Goal: Feedback & Contribution: Contribute content

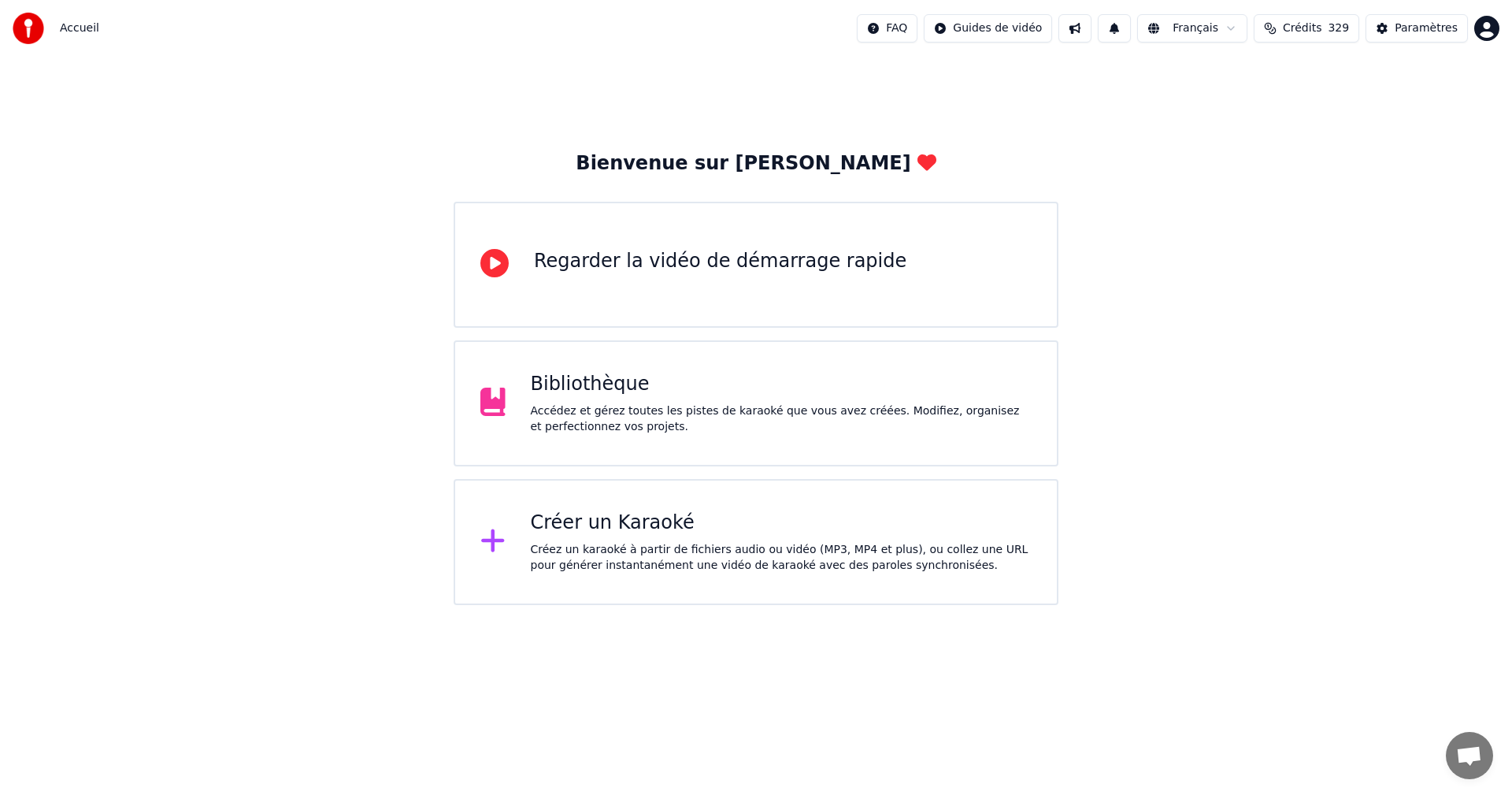
click at [799, 406] on div "Accédez et gérez toutes les pistes de karaoké que vous avez créées. Modifiez, o…" at bounding box center [782, 419] width 502 height 31
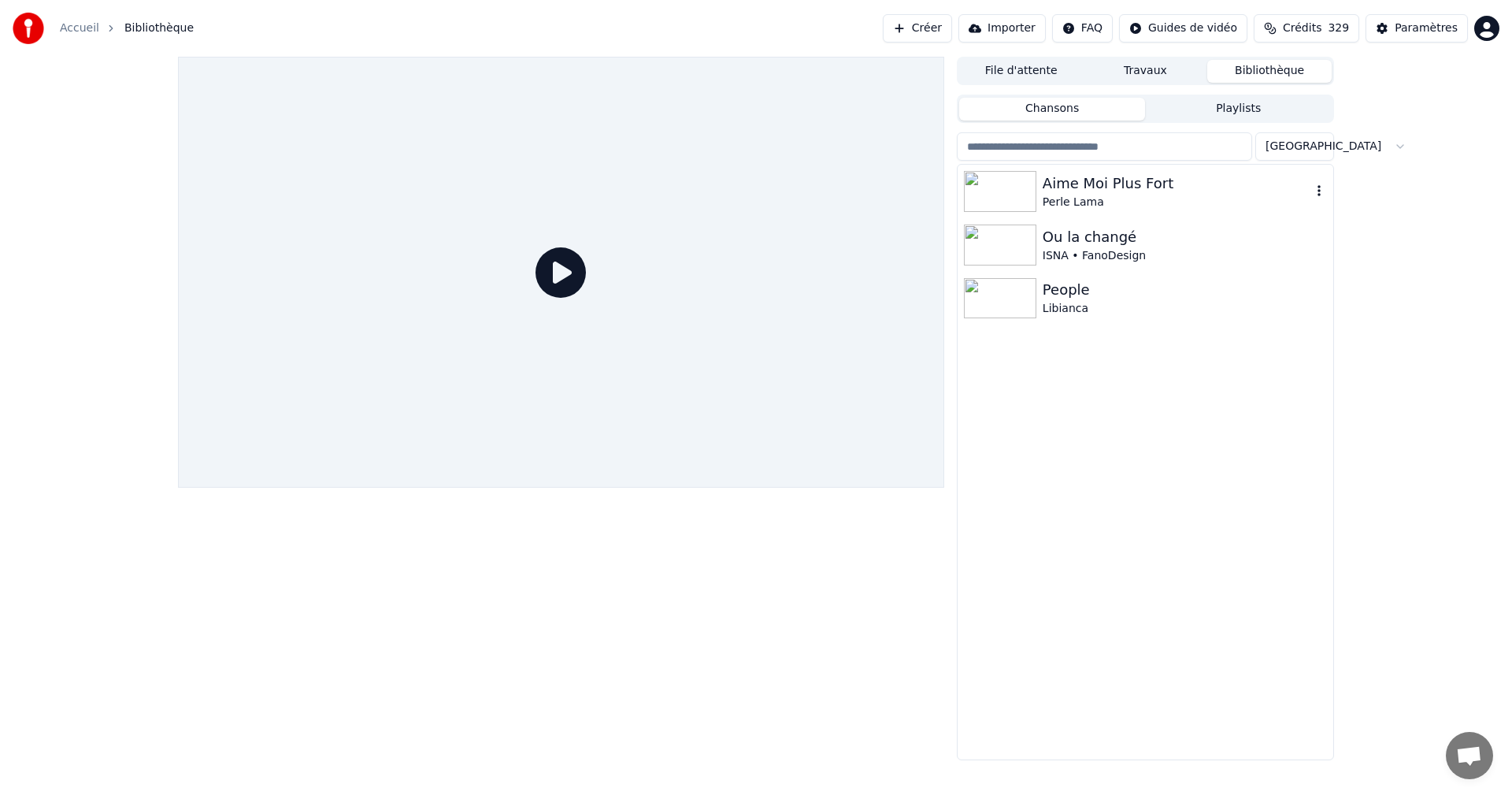
click at [1054, 198] on div "Perle Lama" at bounding box center [1176, 202] width 268 height 16
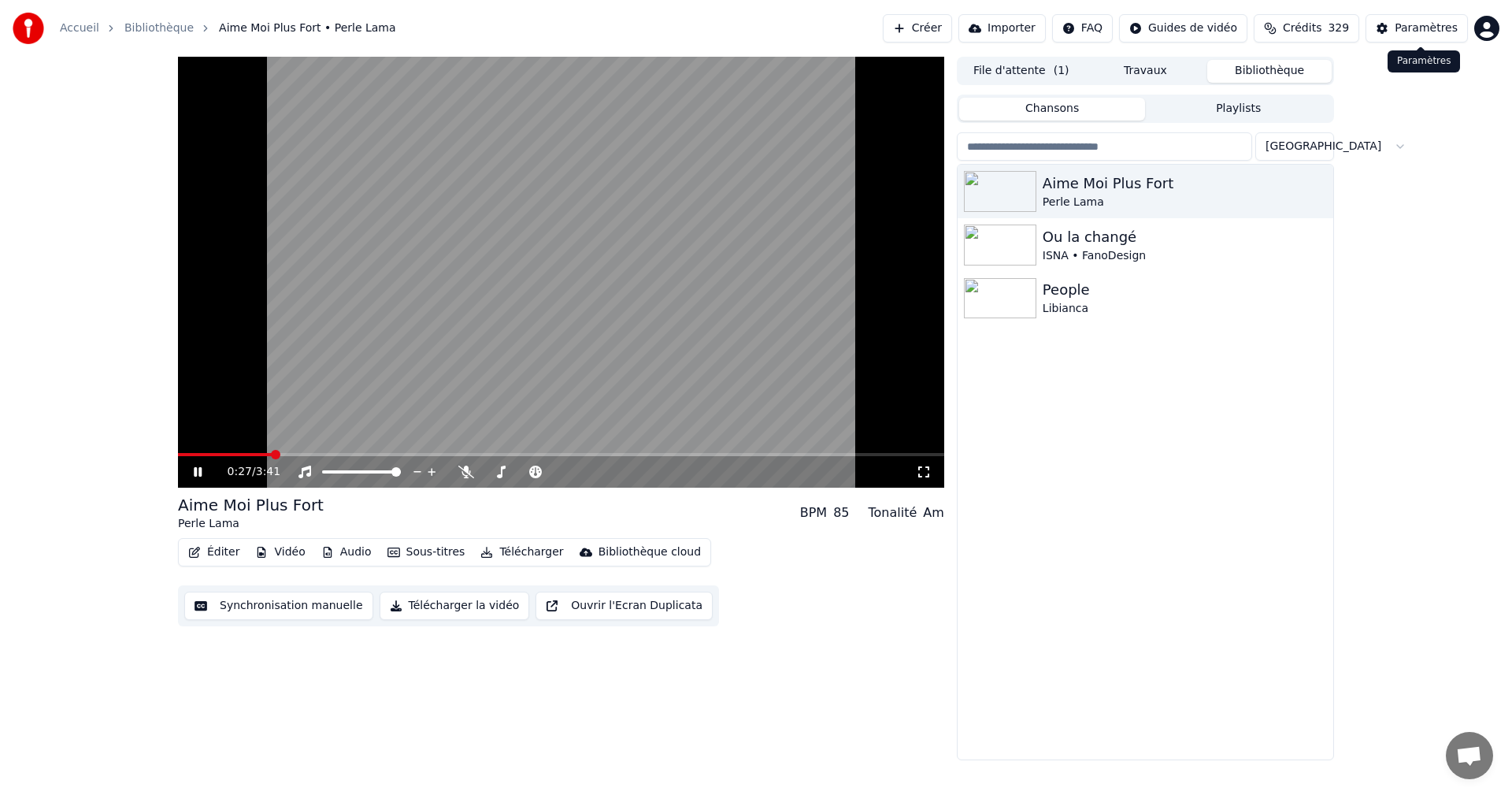
click at [1427, 27] on div "Paramètres" at bounding box center [1426, 29] width 63 height 16
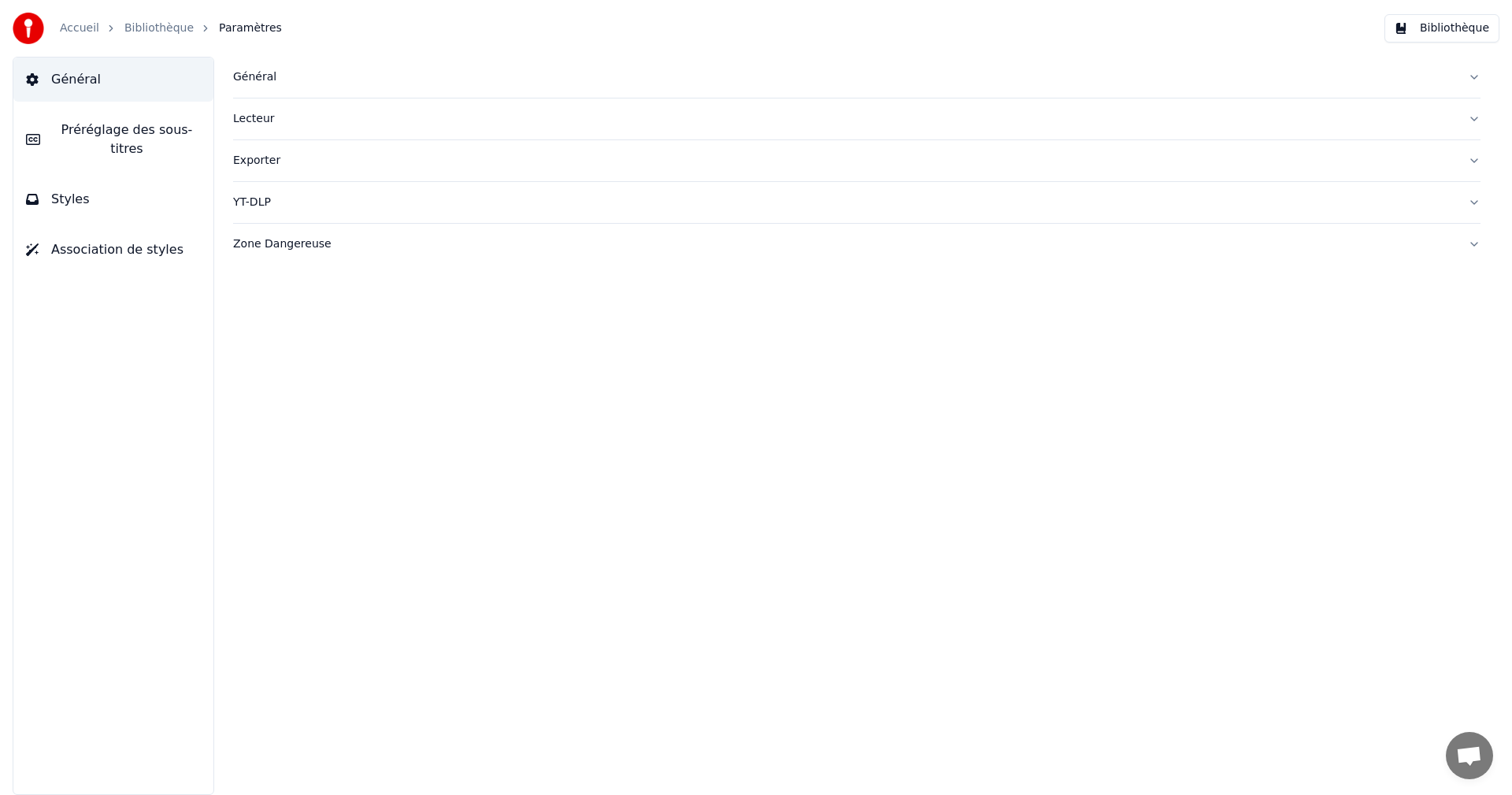
click at [84, 189] on button "Styles" at bounding box center [112, 199] width 200 height 44
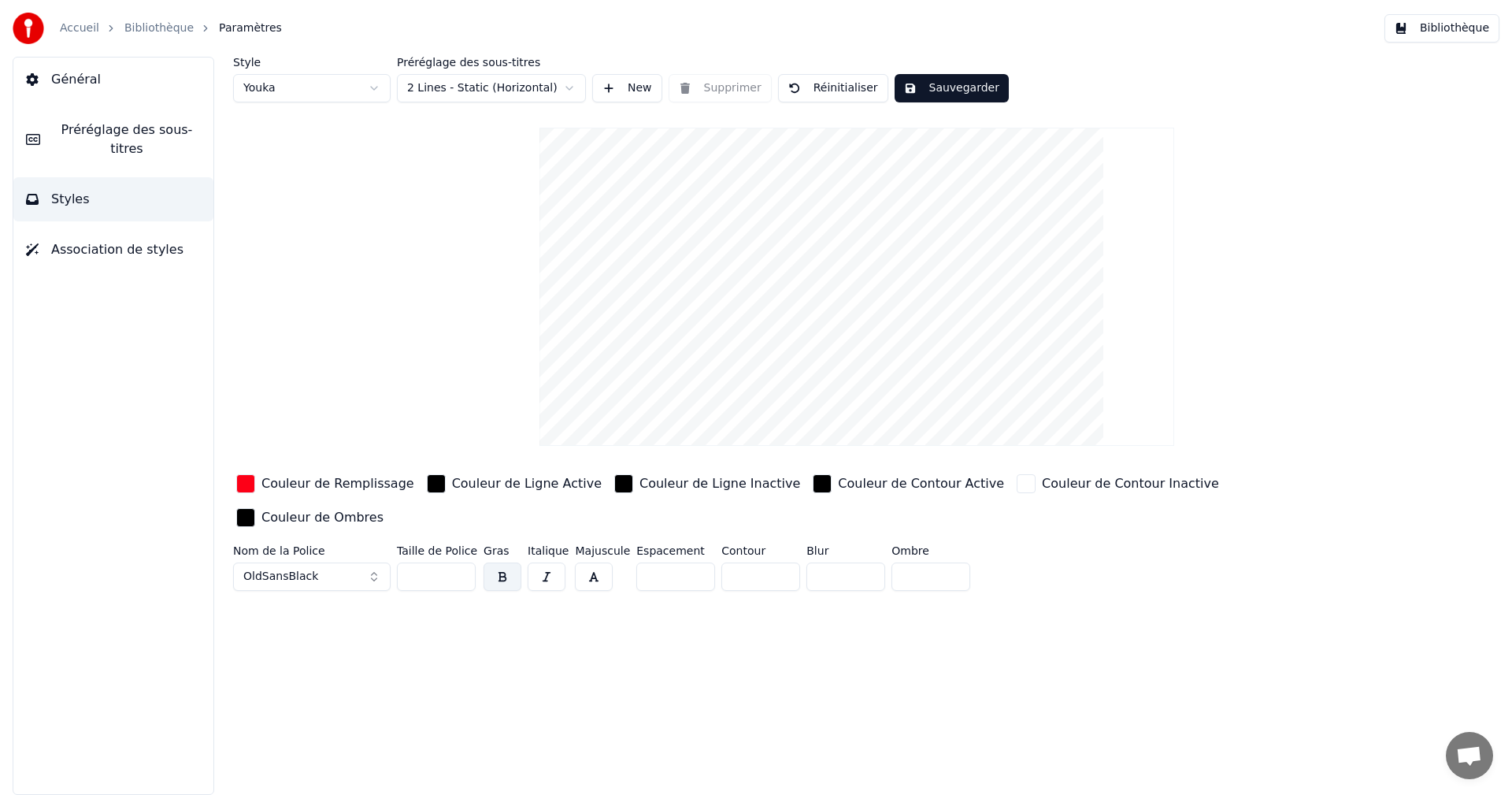
click at [332, 489] on div "Couleur de Remplissage" at bounding box center [337, 484] width 153 height 19
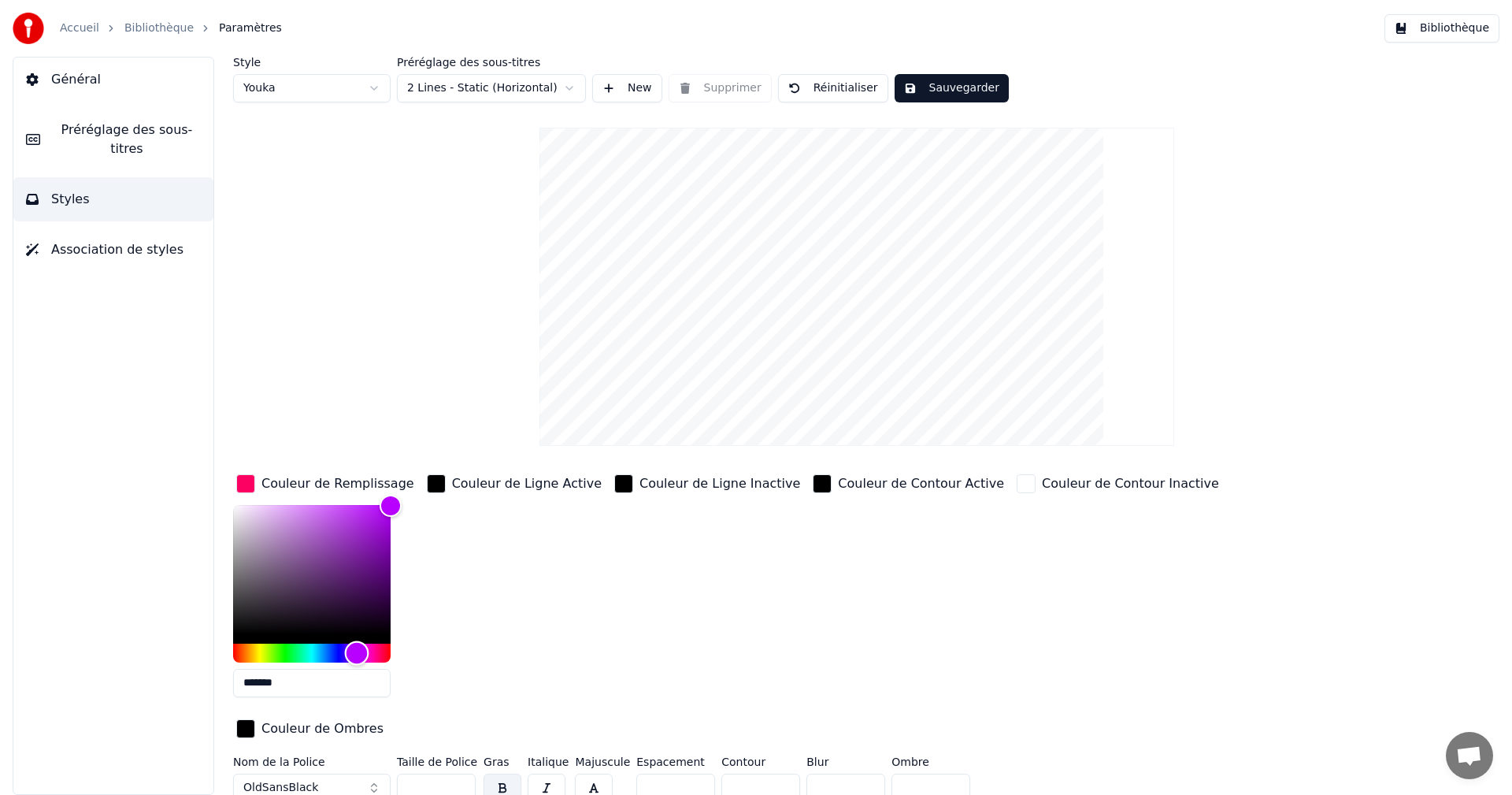
drag, startPoint x: 392, startPoint y: 652, endPoint x: 353, endPoint y: 653, distance: 39.0
click at [353, 653] on div "Hue" at bounding box center [357, 652] width 24 height 24
type input "*******"
click at [363, 653] on div "Hue" at bounding box center [363, 652] width 24 height 24
click at [963, 86] on button "Sauvegarder" at bounding box center [951, 88] width 114 height 29
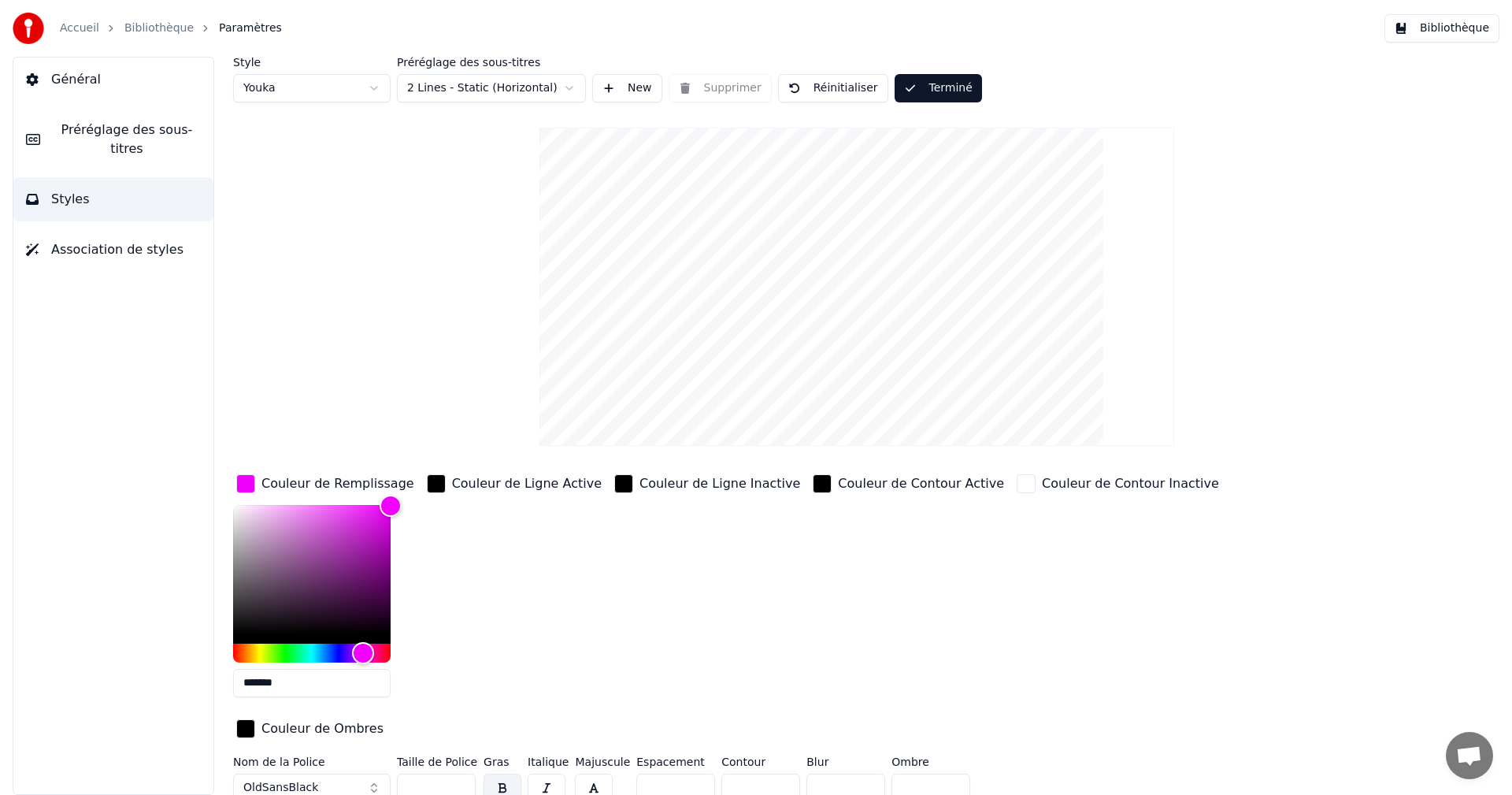
click at [1468, 28] on button "Bibliothèque" at bounding box center [1442, 28] width 115 height 29
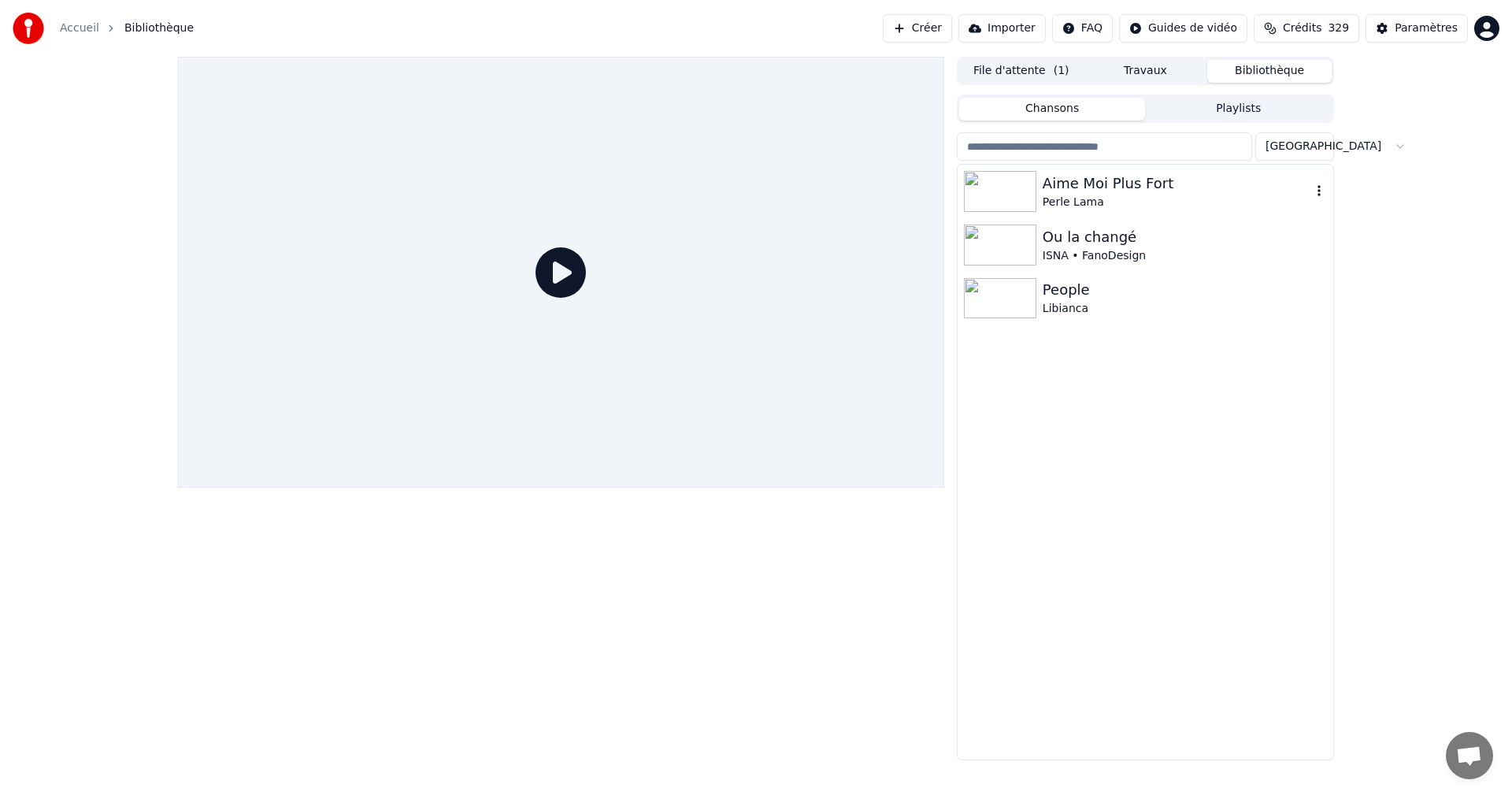
click at [1115, 193] on div "Aime Moi Plus Fort" at bounding box center [1176, 183] width 268 height 22
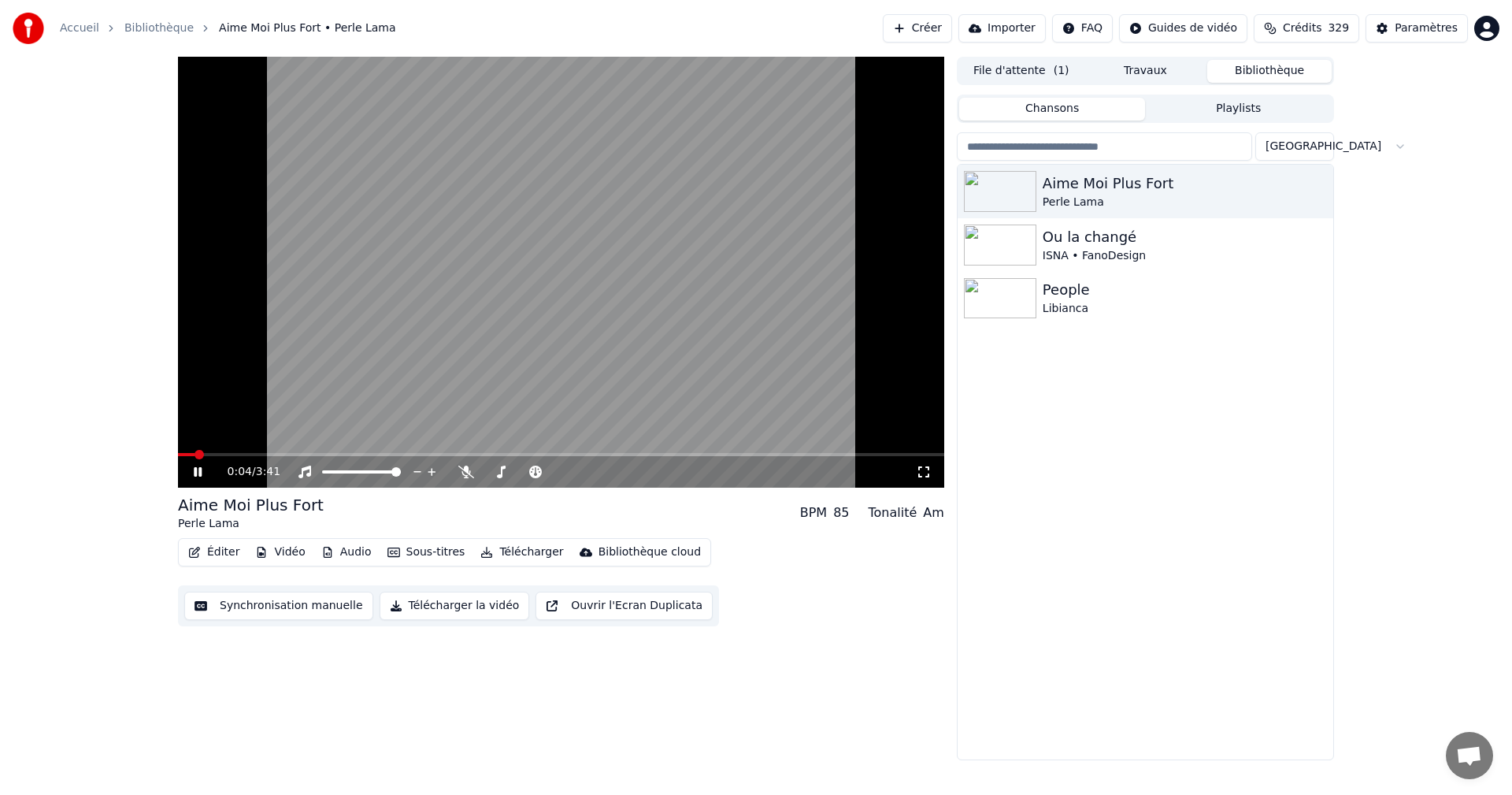
click at [918, 471] on icon at bounding box center [924, 471] width 16 height 13
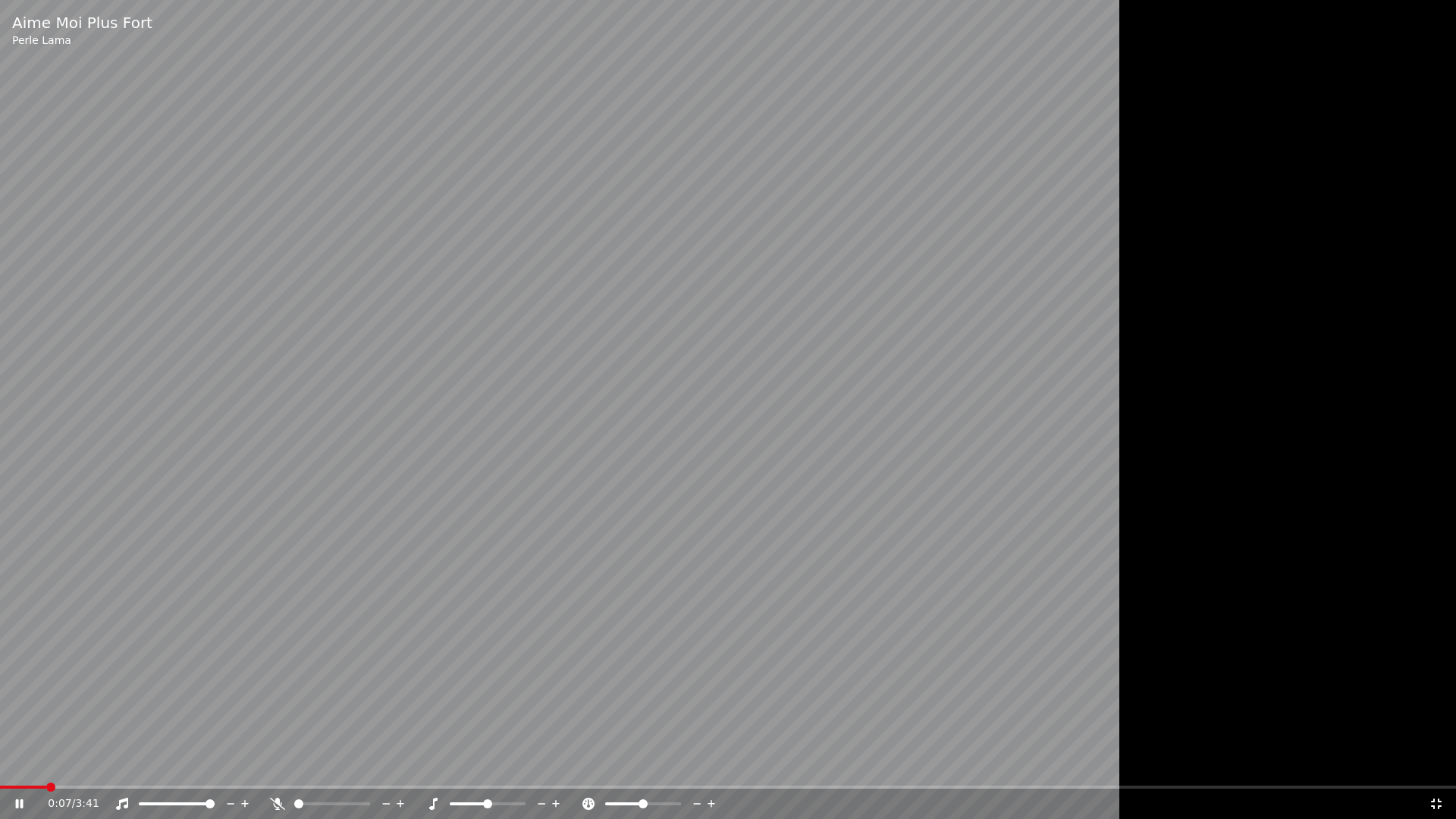
click at [1440, 765] on icon at bounding box center [1436, 804] width 11 height 11
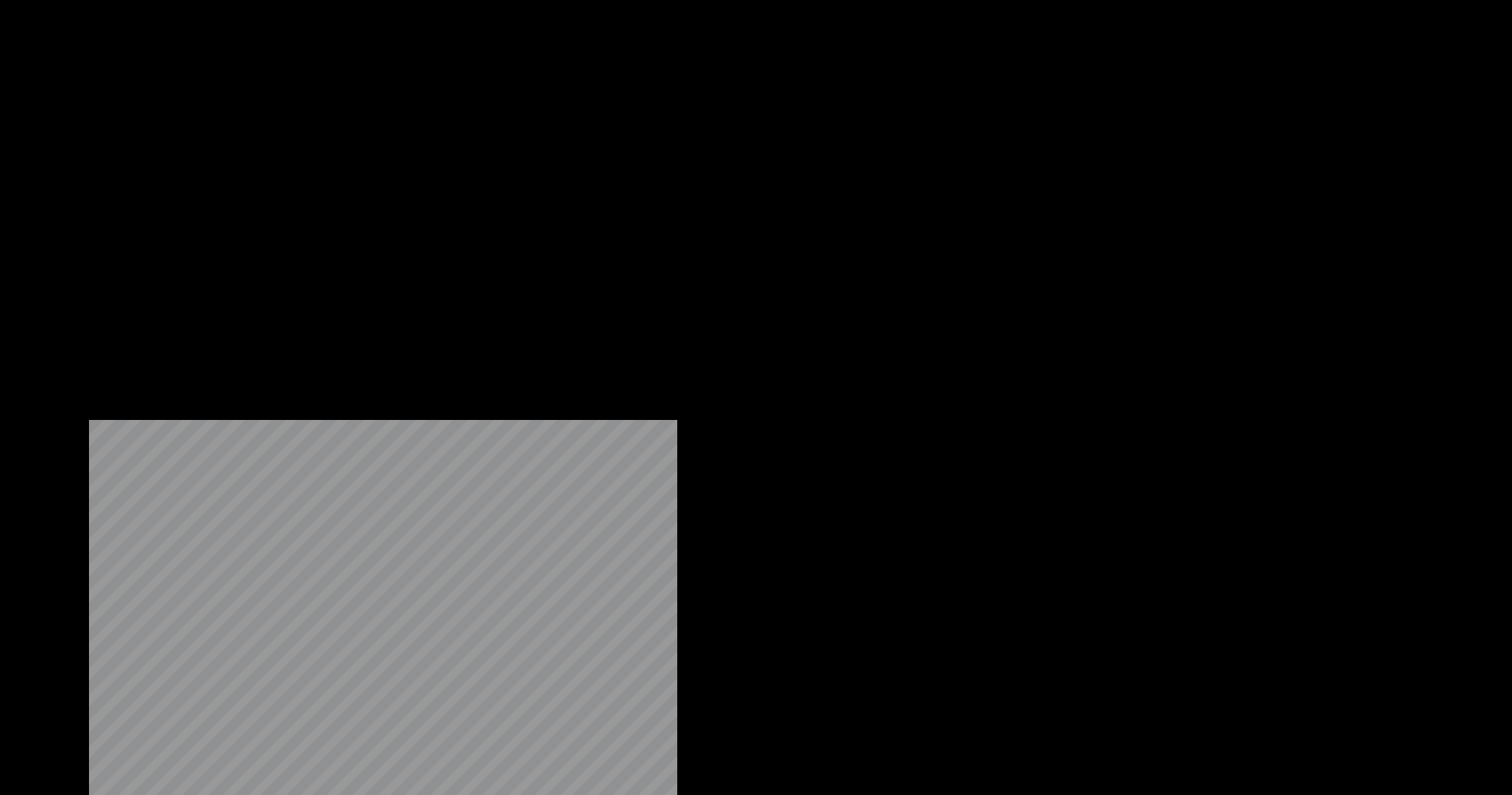
click at [294, 132] on button "Vidéo" at bounding box center [280, 120] width 62 height 22
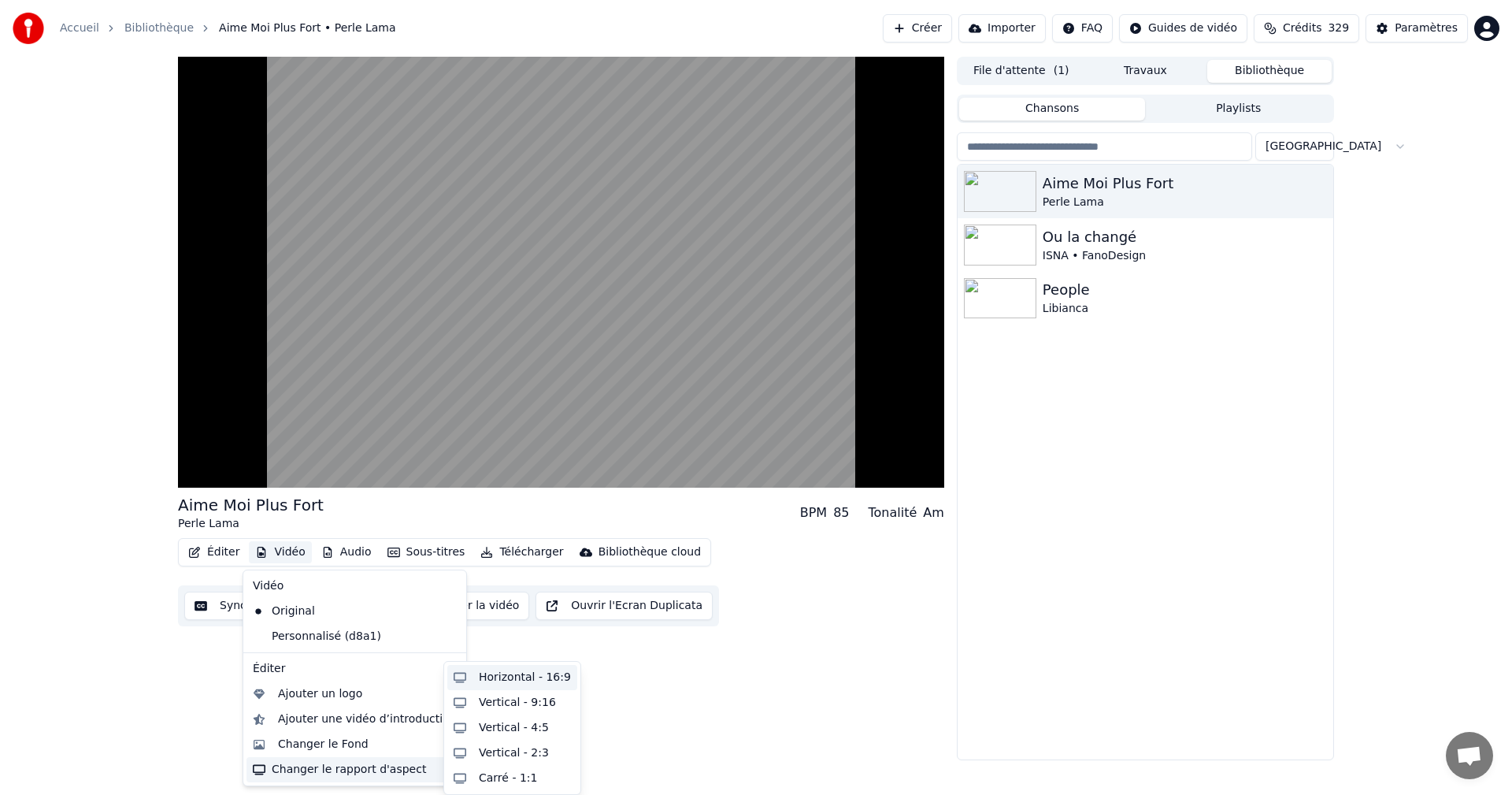
click at [502, 673] on div "Horizontal - 16:9" at bounding box center [525, 677] width 93 height 16
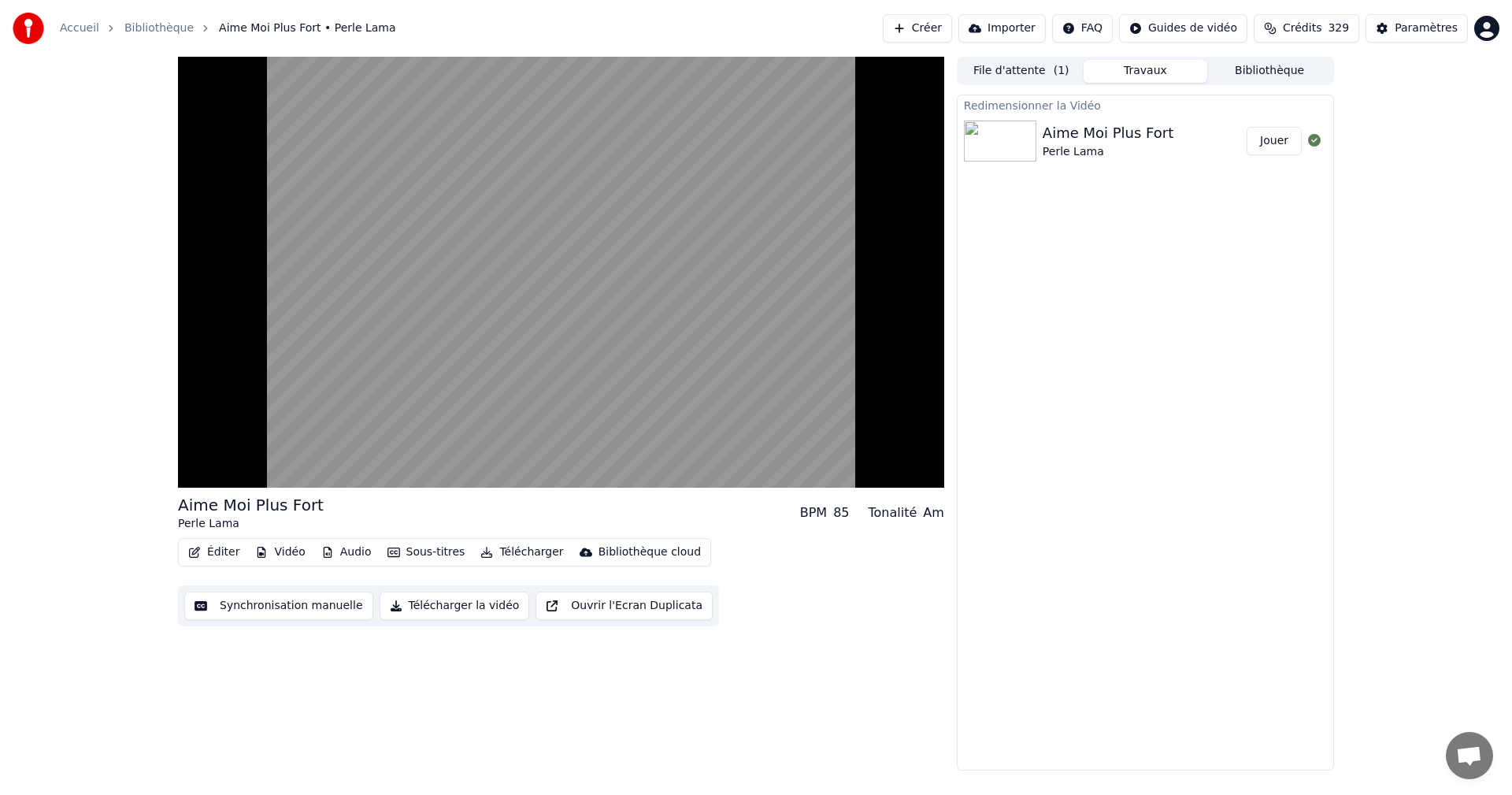
click at [1279, 144] on button "Jouer" at bounding box center [1274, 141] width 55 height 29
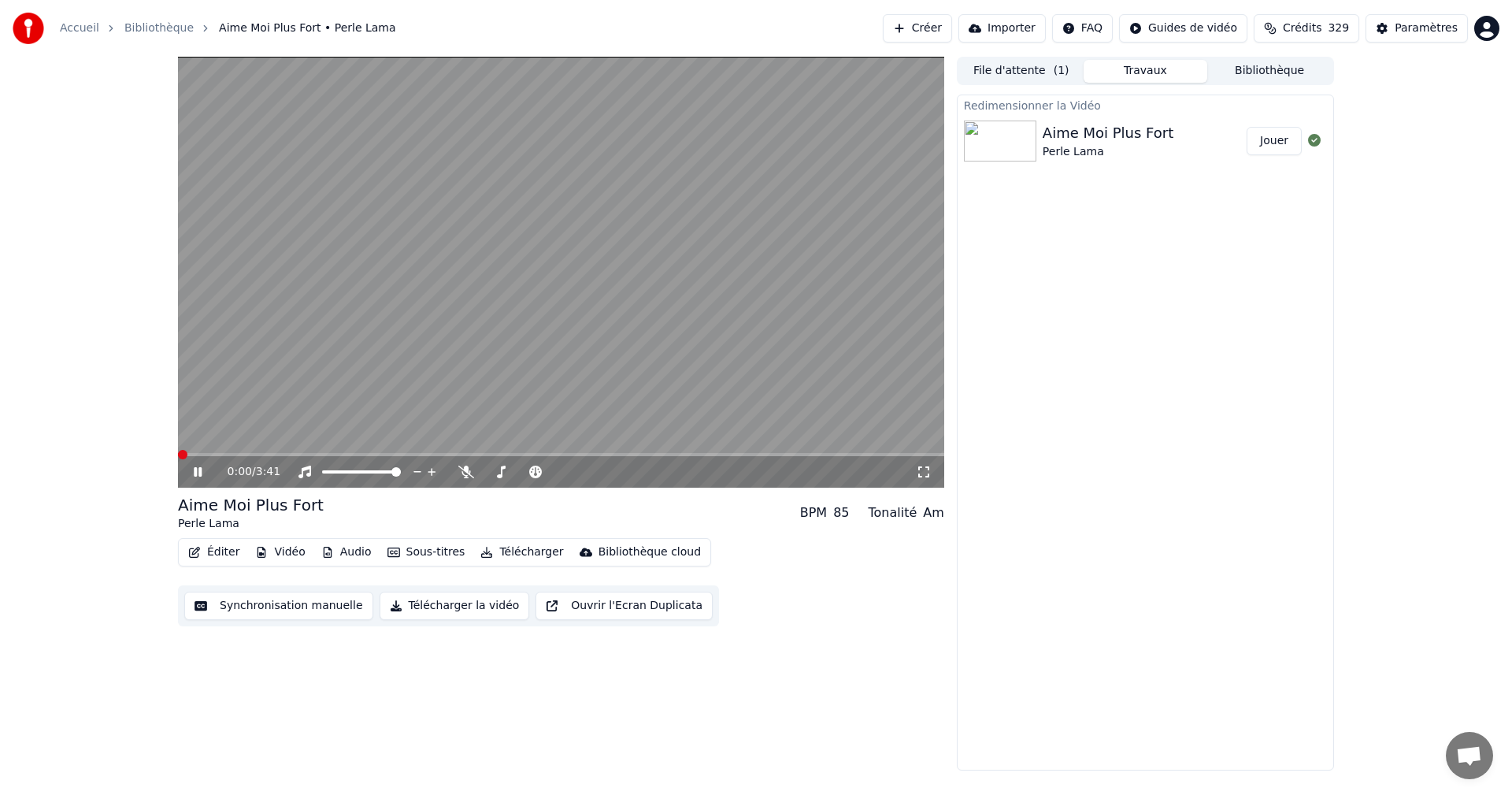
click at [926, 470] on icon at bounding box center [924, 471] width 16 height 13
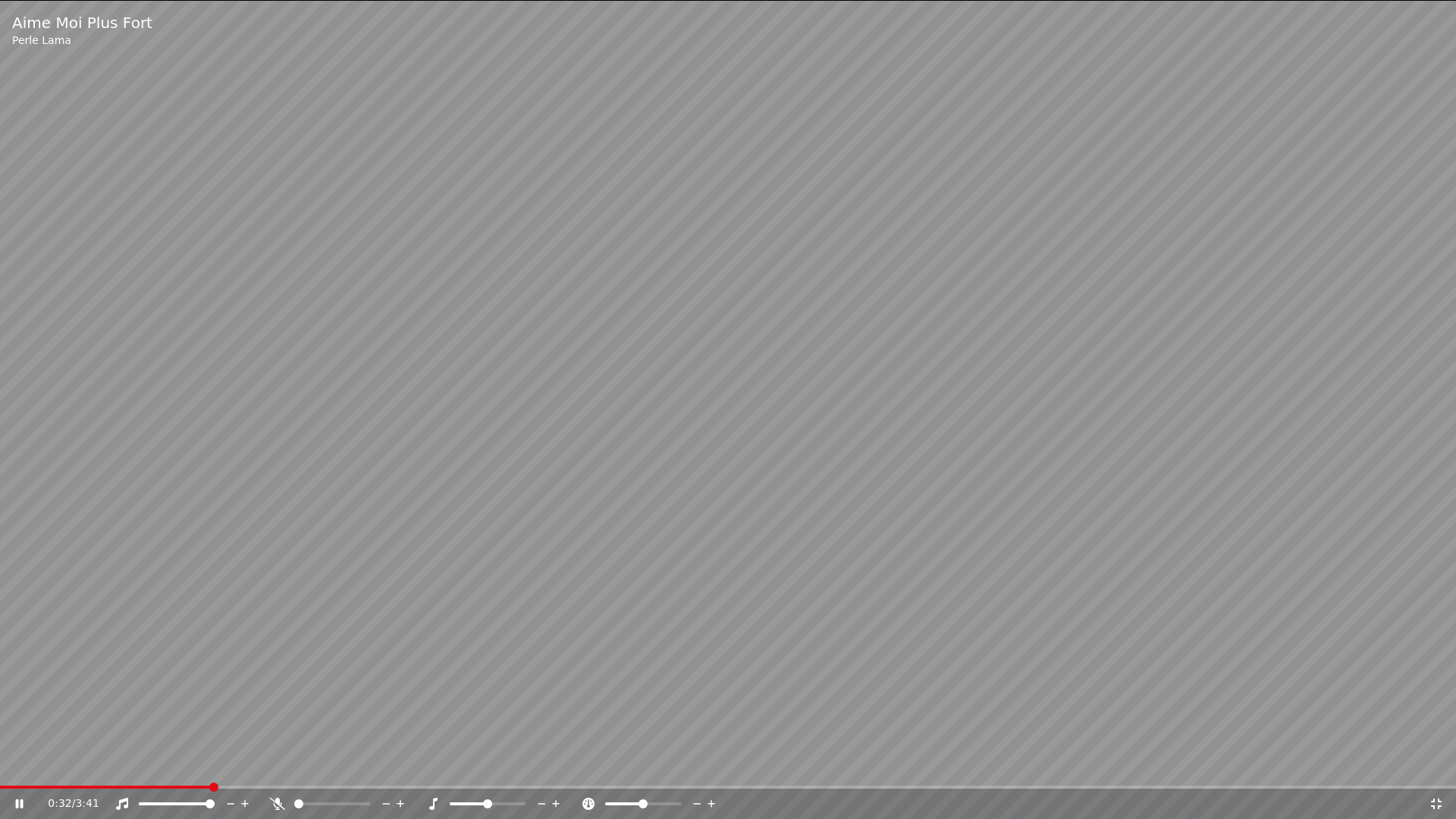
click at [273, 765] on icon at bounding box center [277, 804] width 15 height 12
click at [1440, 765] on icon at bounding box center [1436, 804] width 15 height 12
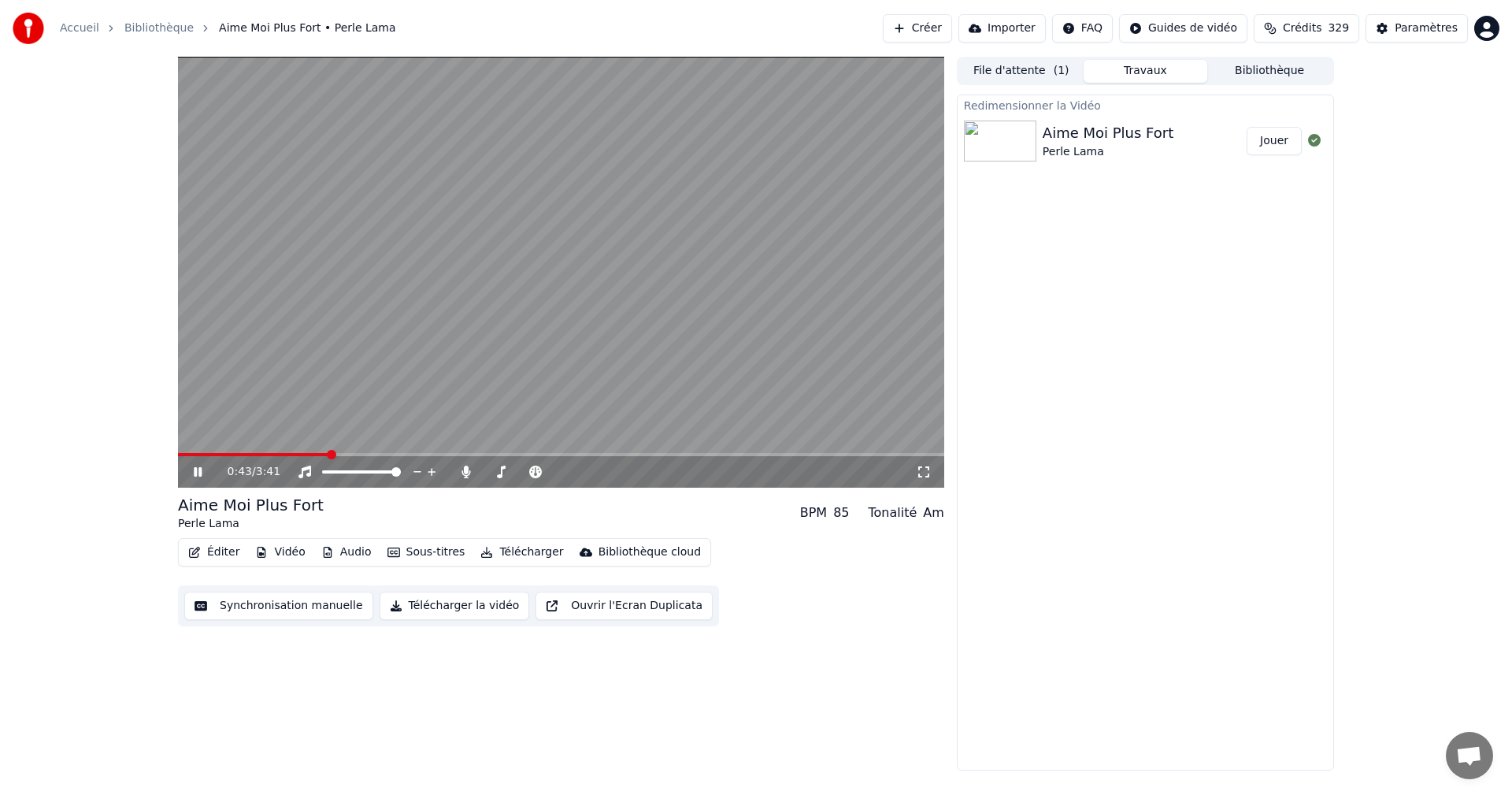
click at [202, 468] on icon at bounding box center [197, 471] width 8 height 10
click at [1269, 138] on button "Jouer" at bounding box center [1274, 141] width 55 height 29
click at [926, 467] on icon at bounding box center [924, 471] width 11 height 11
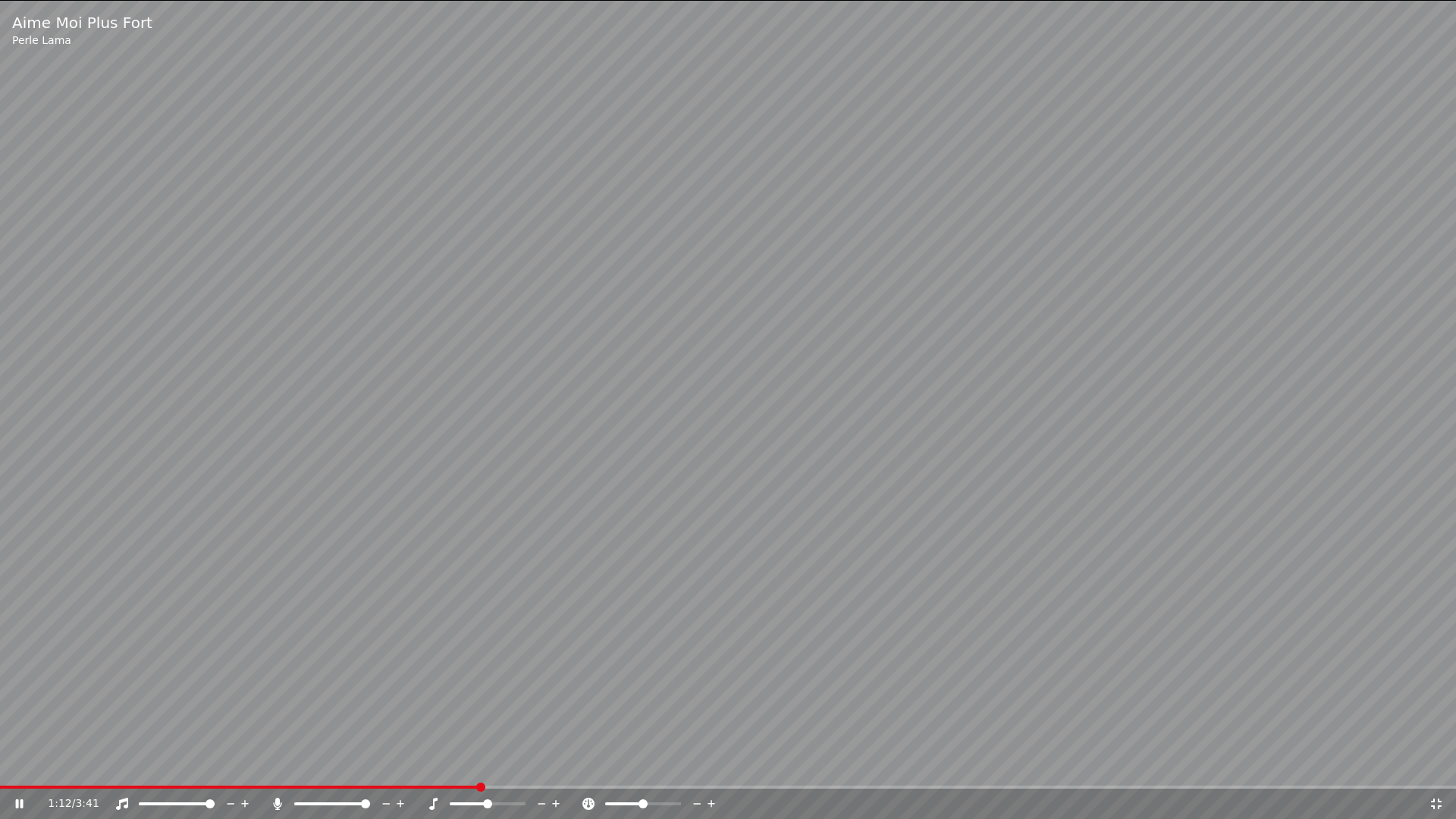
click at [1432, 765] on icon at bounding box center [1436, 804] width 11 height 11
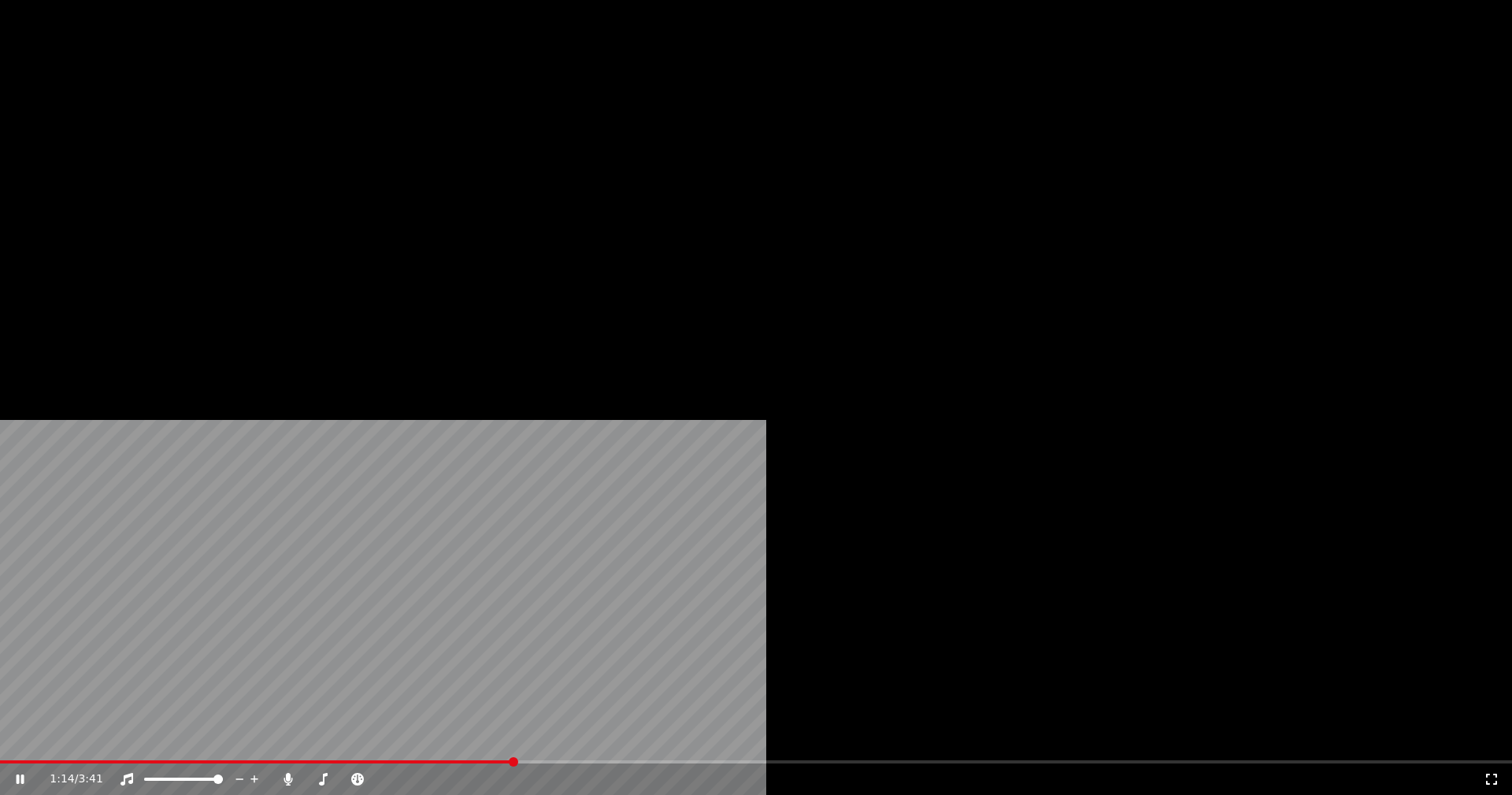
click at [206, 132] on button "Éditer" at bounding box center [214, 120] width 64 height 22
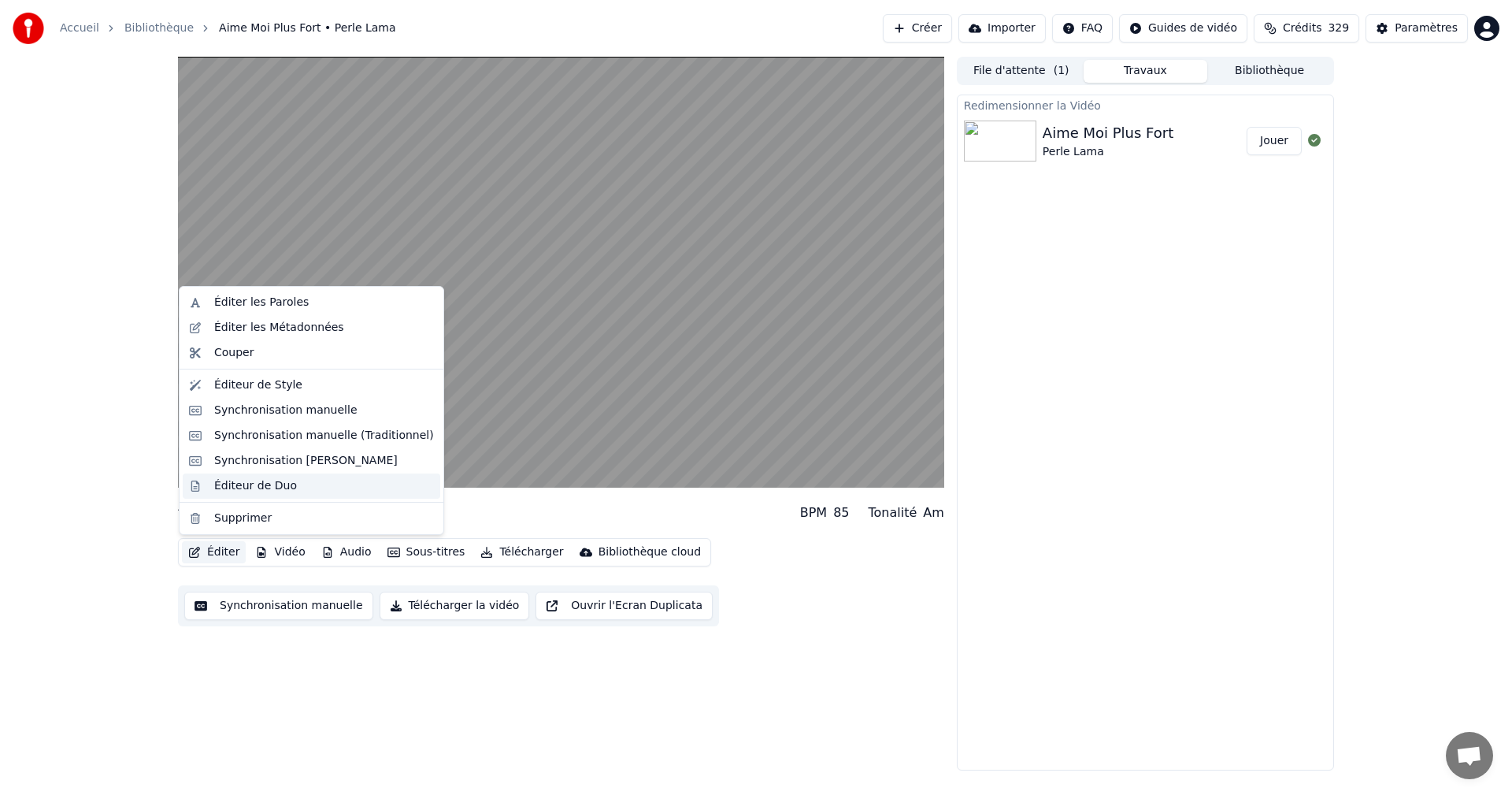
click at [243, 486] on div "Éditeur de Duo" at bounding box center [256, 486] width 83 height 16
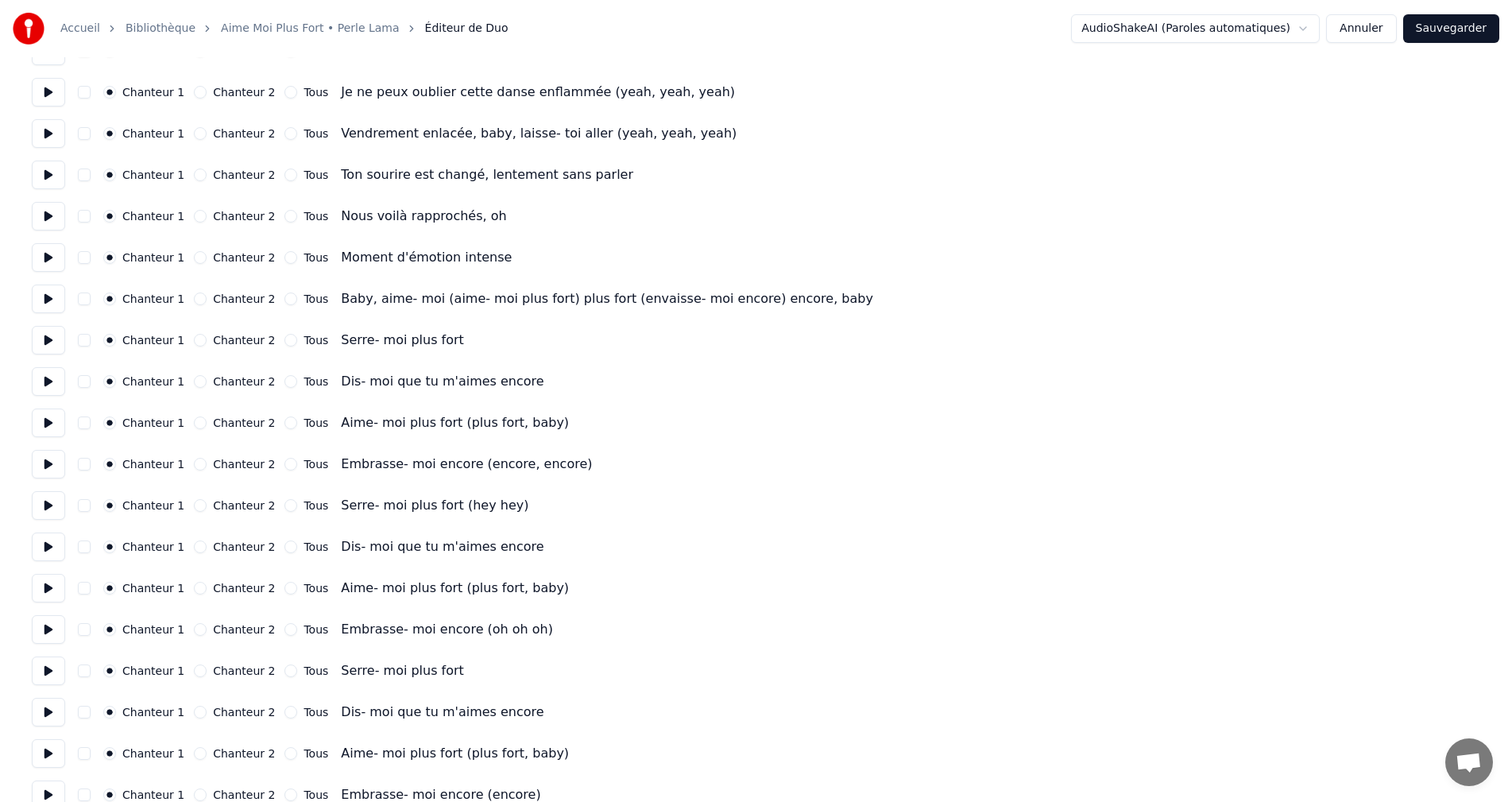
scroll to position [1258, 0]
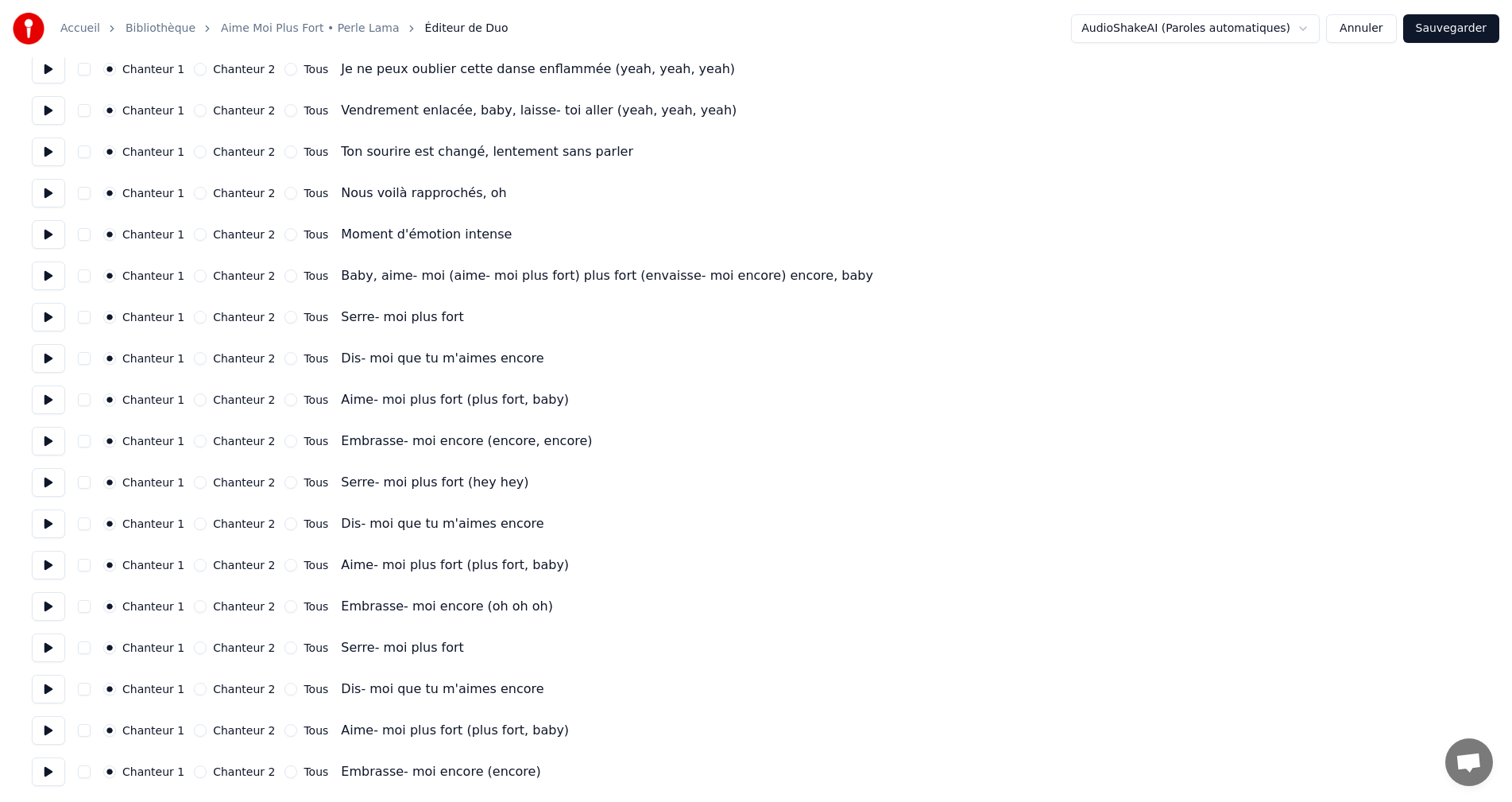
click at [1371, 26] on button "Annuler" at bounding box center [1361, 28] width 70 height 29
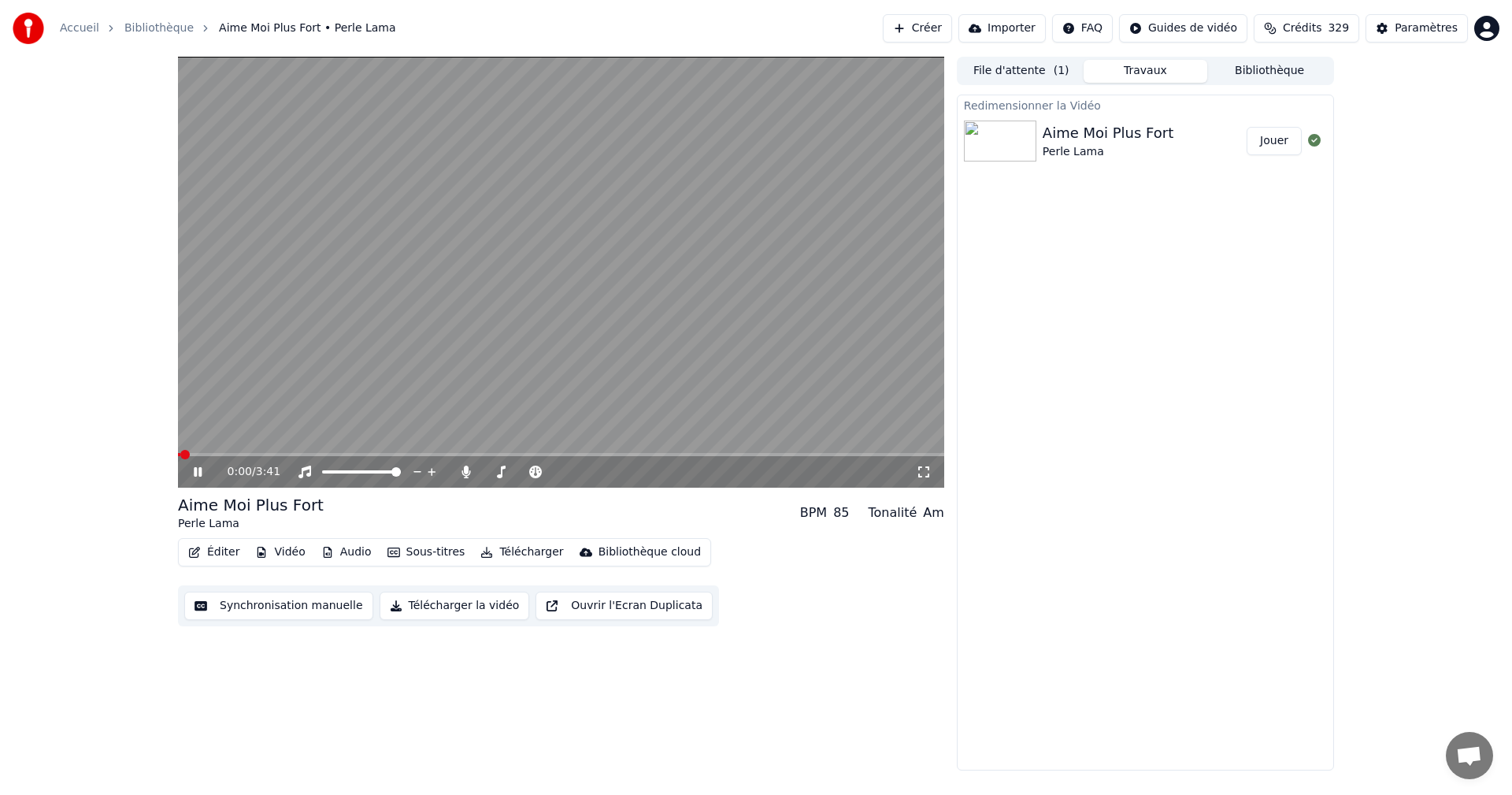
click at [927, 470] on icon at bounding box center [924, 471] width 16 height 13
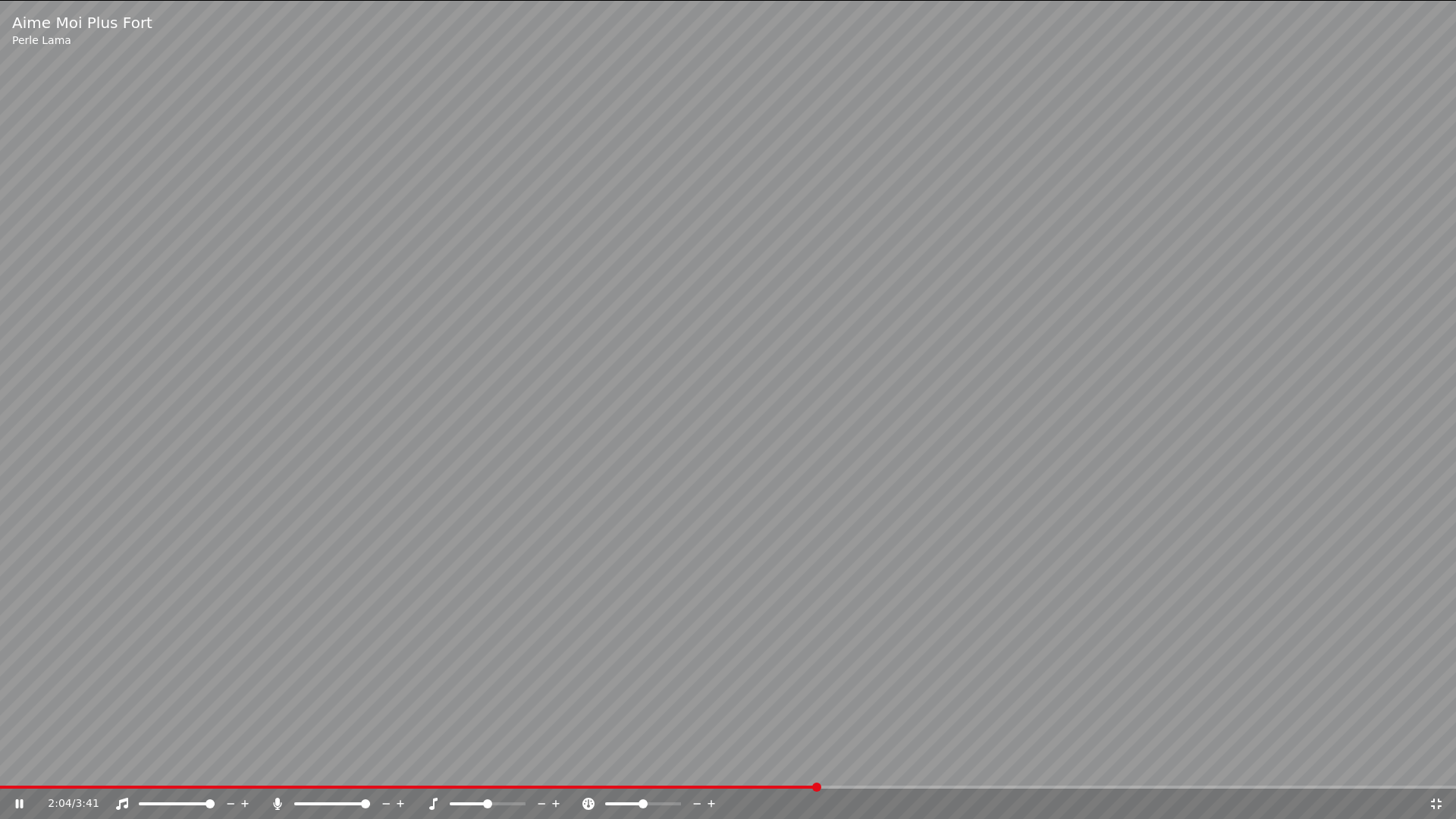
click at [1439, 765] on icon at bounding box center [1436, 804] width 11 height 11
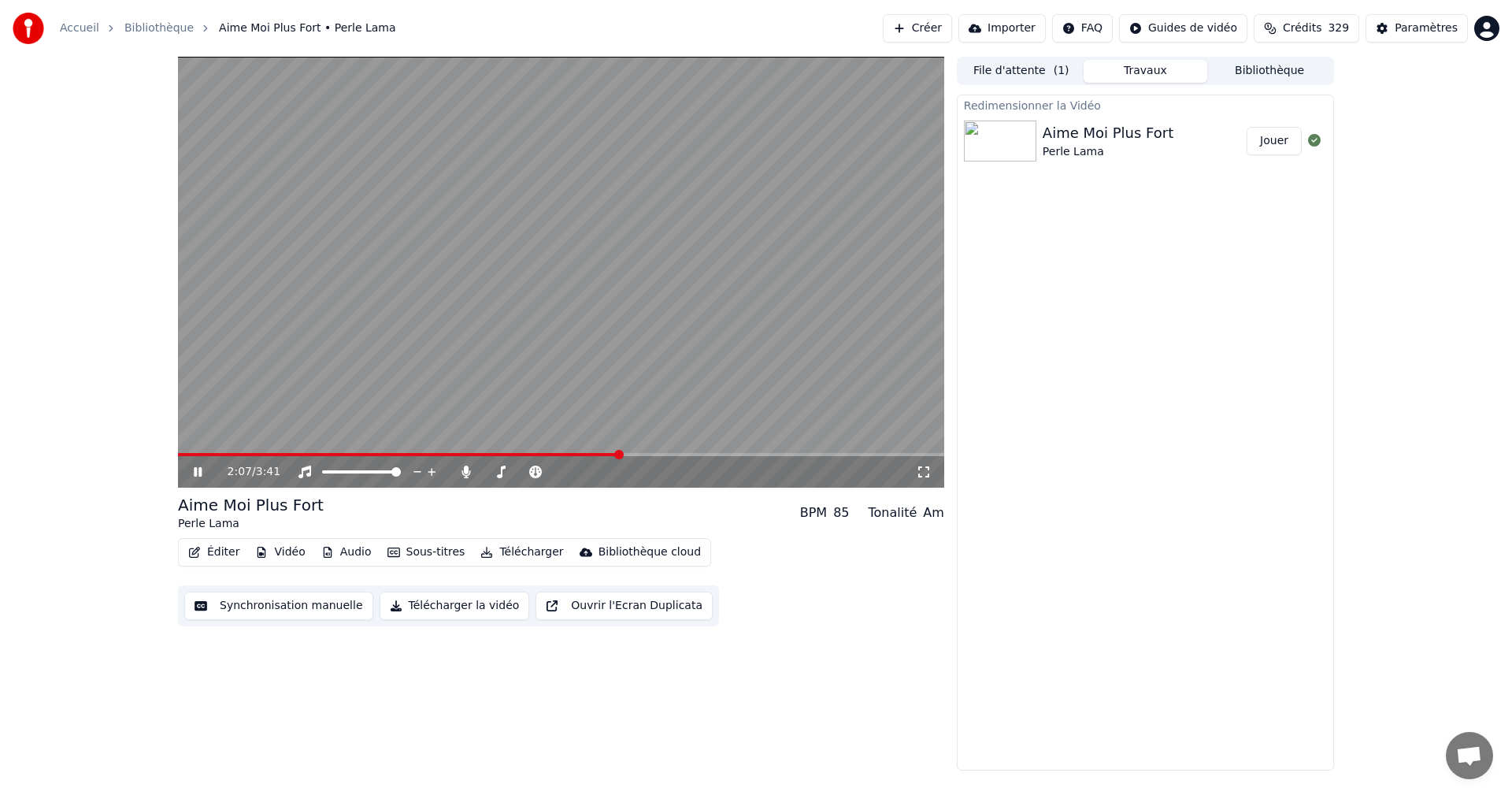
click at [202, 473] on icon at bounding box center [197, 471] width 8 height 10
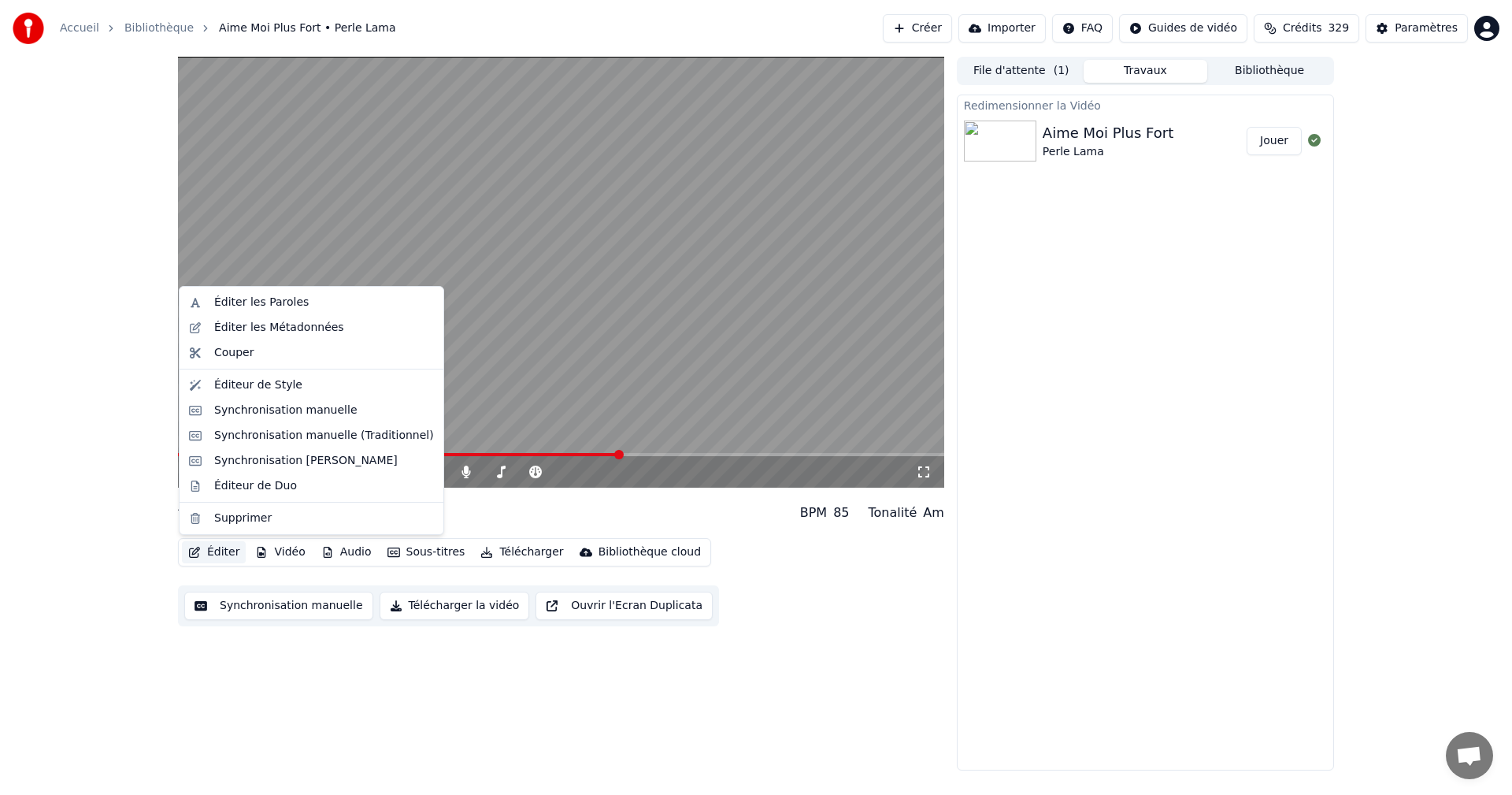
click at [227, 558] on button "Éditer" at bounding box center [214, 552] width 64 height 22
click at [261, 298] on div "Éditer les Paroles" at bounding box center [261, 303] width 94 height 16
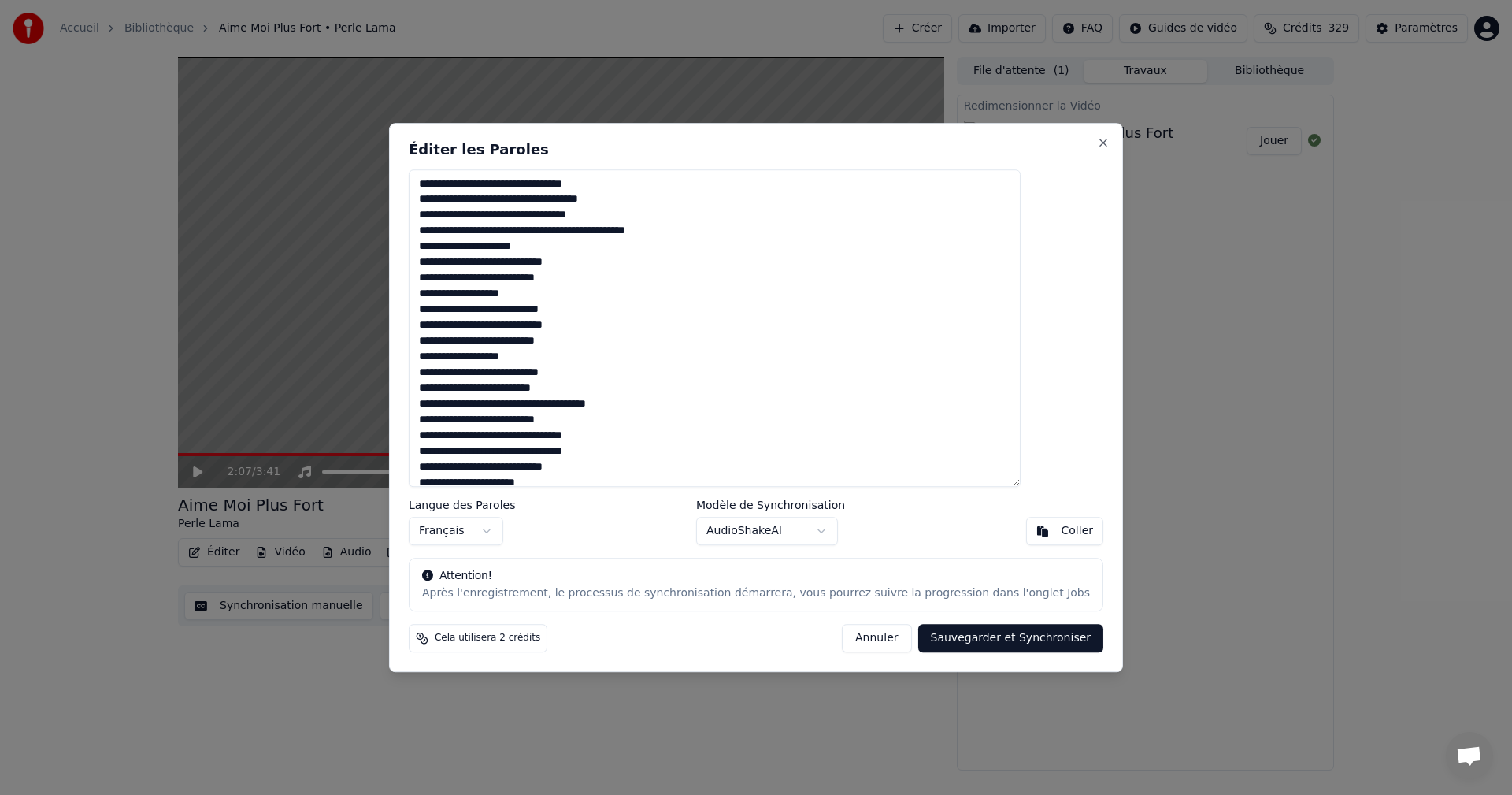
drag, startPoint x: 557, startPoint y: 261, endPoint x: 632, endPoint y: 261, distance: 75.0
click at [632, 261] on textarea at bounding box center [714, 329] width 612 height 318
drag, startPoint x: 571, startPoint y: 281, endPoint x: 633, endPoint y: 282, distance: 62.0
click at [633, 282] on textarea at bounding box center [714, 329] width 612 height 318
drag, startPoint x: 557, startPoint y: 326, endPoint x: 687, endPoint y: 330, distance: 130.1
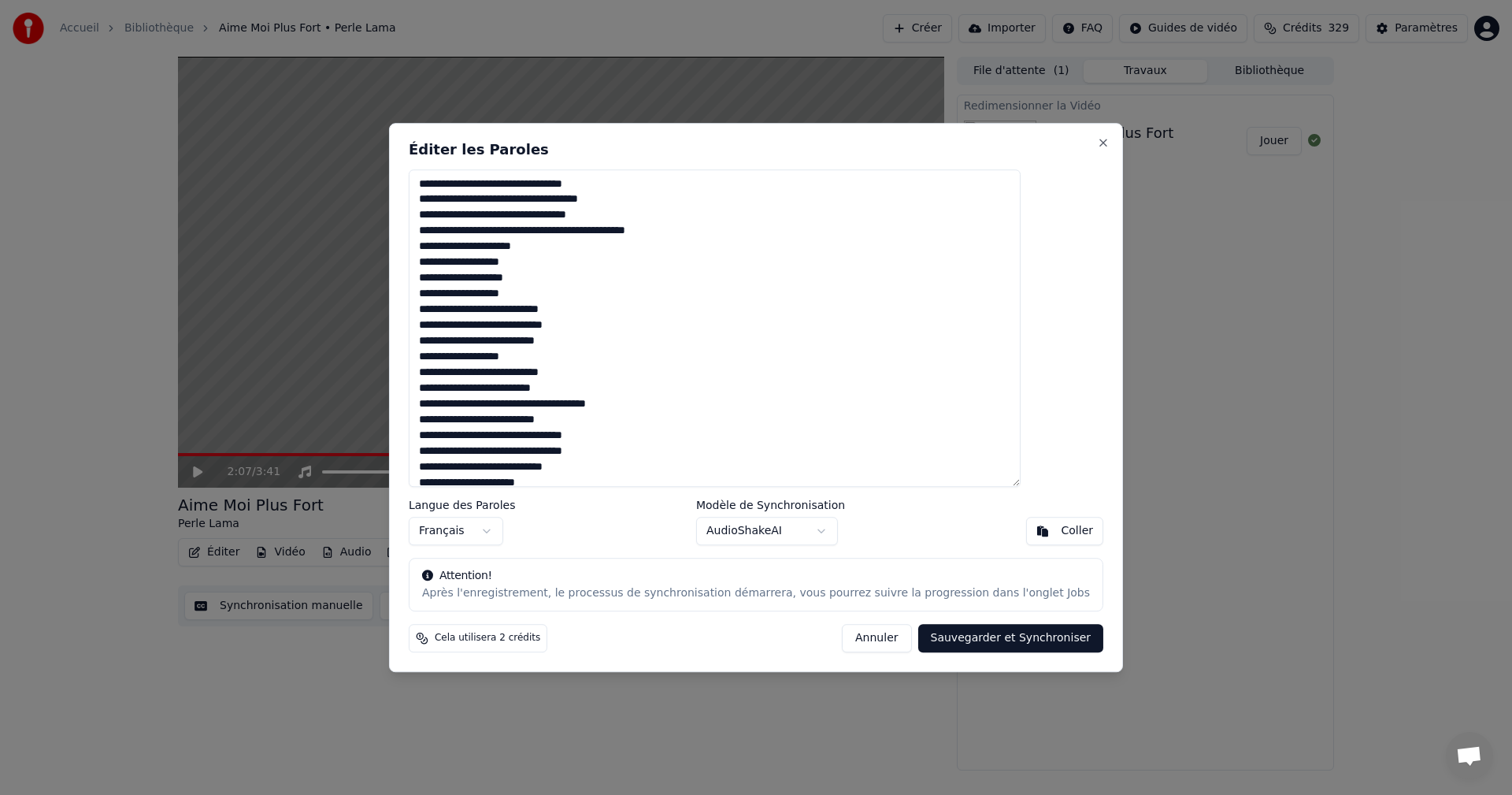
click at [687, 330] on textarea at bounding box center [714, 329] width 612 height 318
drag, startPoint x: 571, startPoint y: 341, endPoint x: 642, endPoint y: 345, distance: 71.1
click at [642, 345] on textarea at bounding box center [714, 329] width 612 height 318
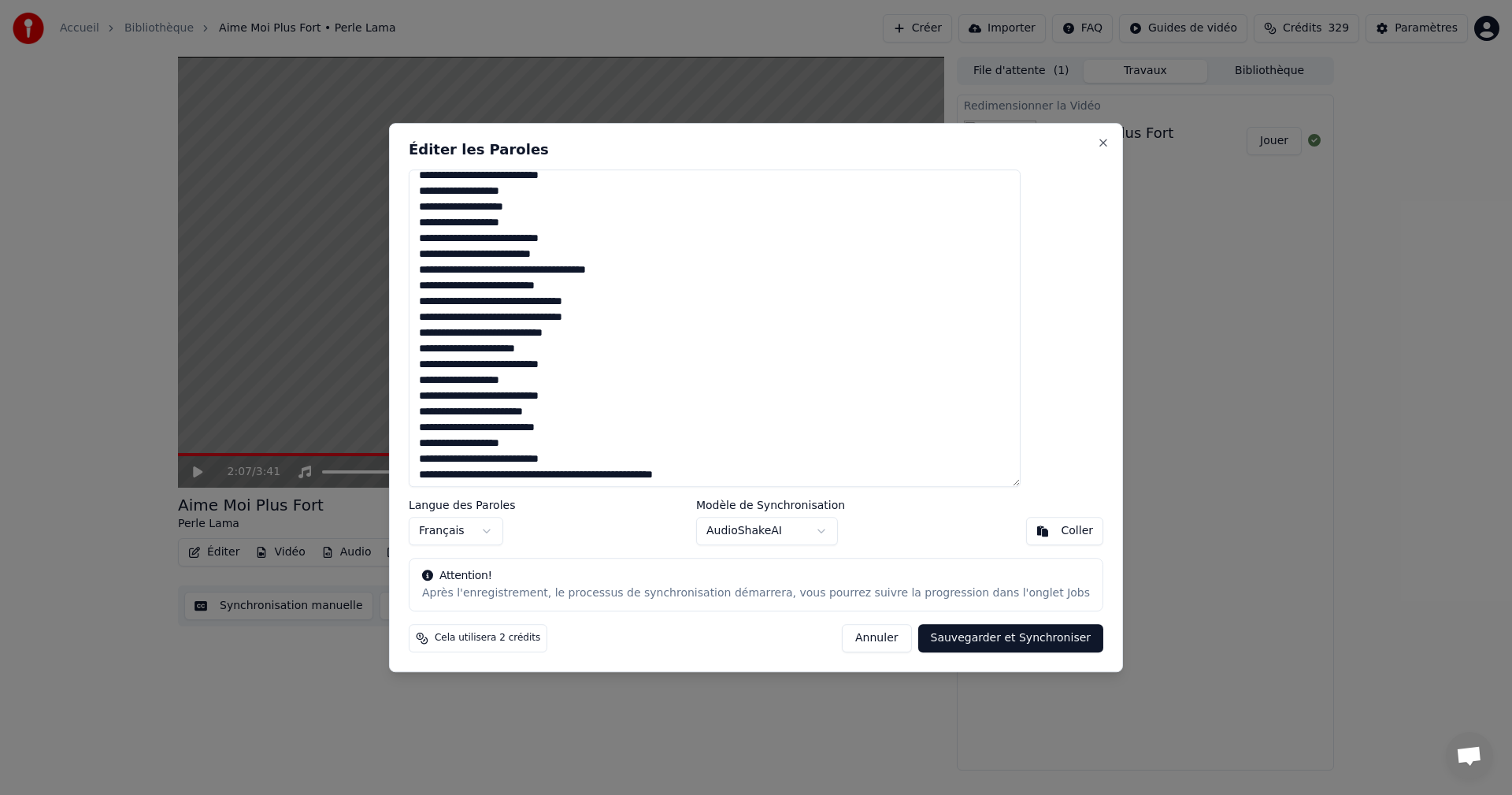
scroll to position [157, 0]
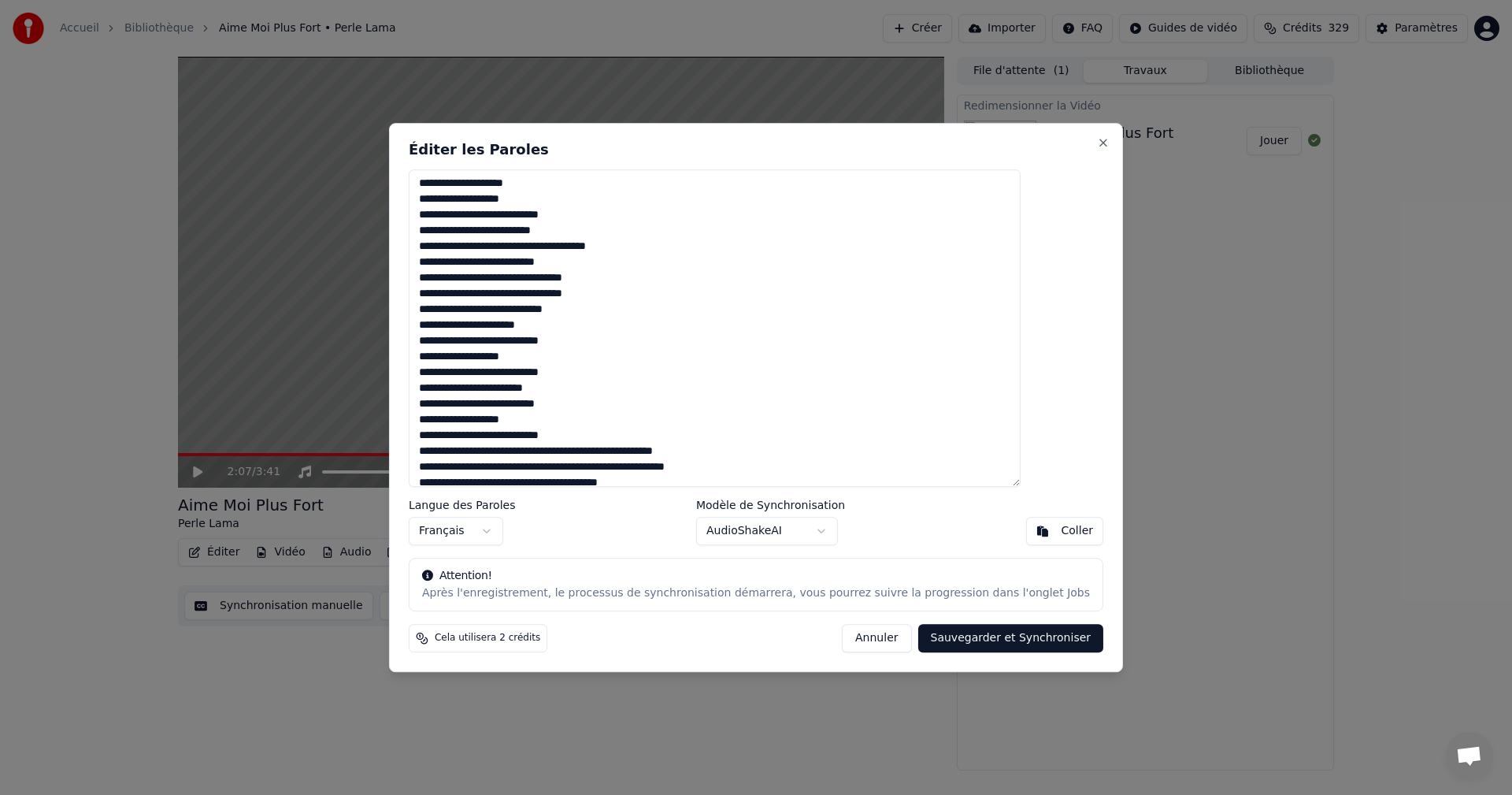
drag, startPoint x: 541, startPoint y: 295, endPoint x: 579, endPoint y: 300, distance: 38.3
click at [579, 300] on textarea at bounding box center [714, 329] width 612 height 318
drag, startPoint x: 558, startPoint y: 326, endPoint x: 594, endPoint y: 327, distance: 36.0
click at [594, 327] on textarea at bounding box center [714, 329] width 612 height 318
drag, startPoint x: 571, startPoint y: 341, endPoint x: 624, endPoint y: 344, distance: 53.1
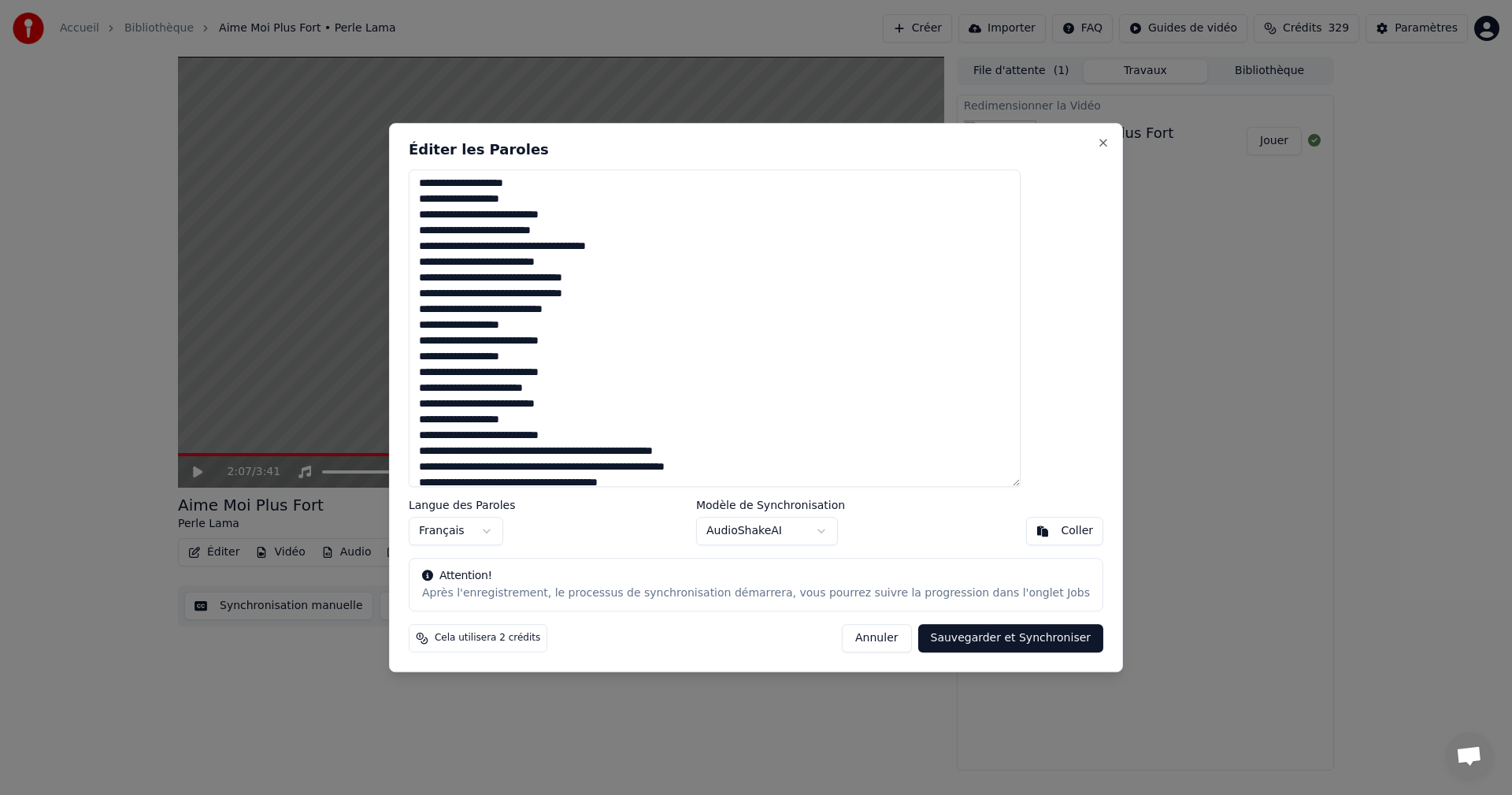
click at [624, 344] on textarea at bounding box center [714, 329] width 612 height 318
drag, startPoint x: 556, startPoint y: 389, endPoint x: 595, endPoint y: 392, distance: 39.1
click at [595, 392] on textarea at bounding box center [714, 329] width 612 height 318
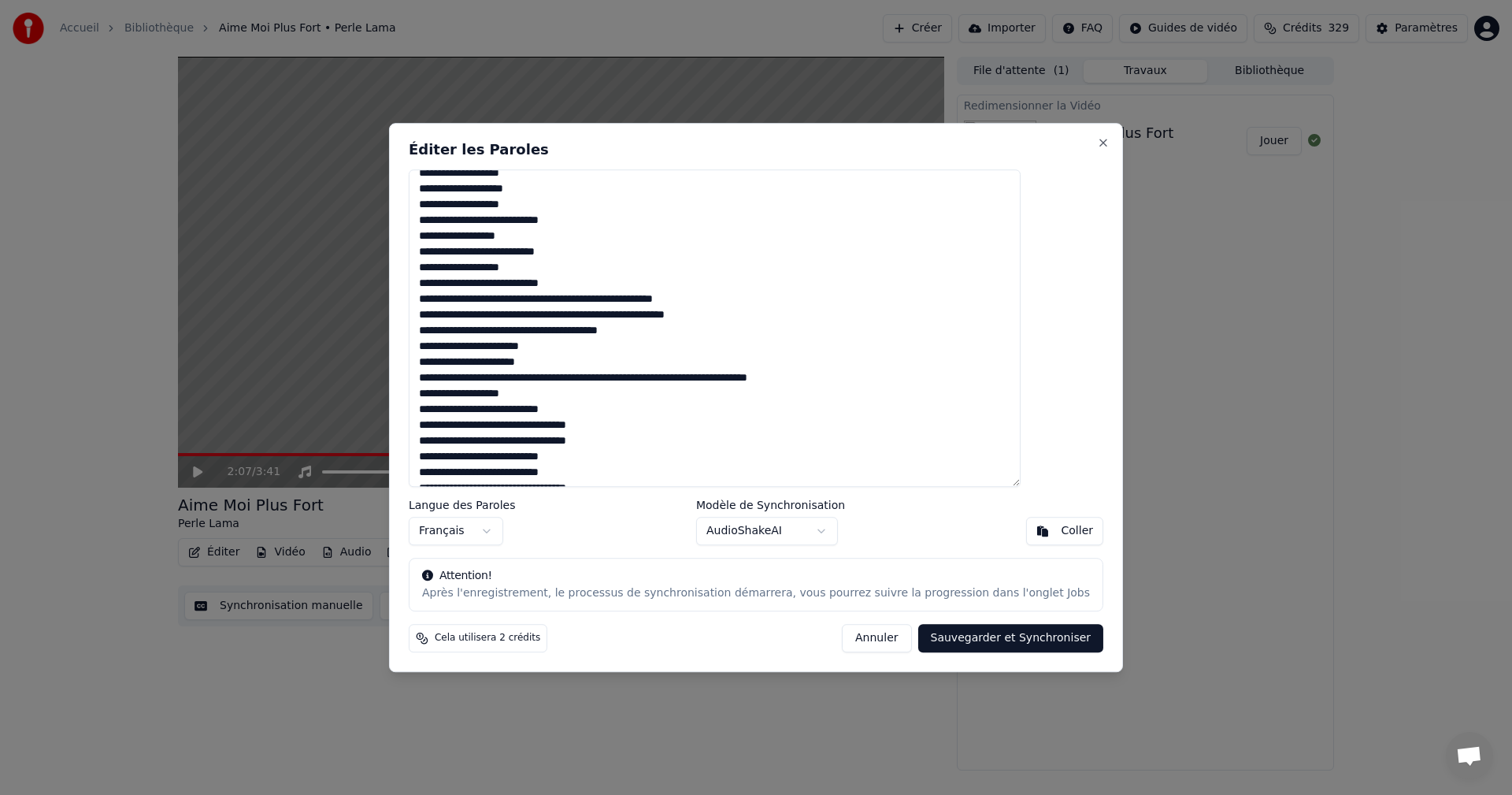
scroll to position [315, 0]
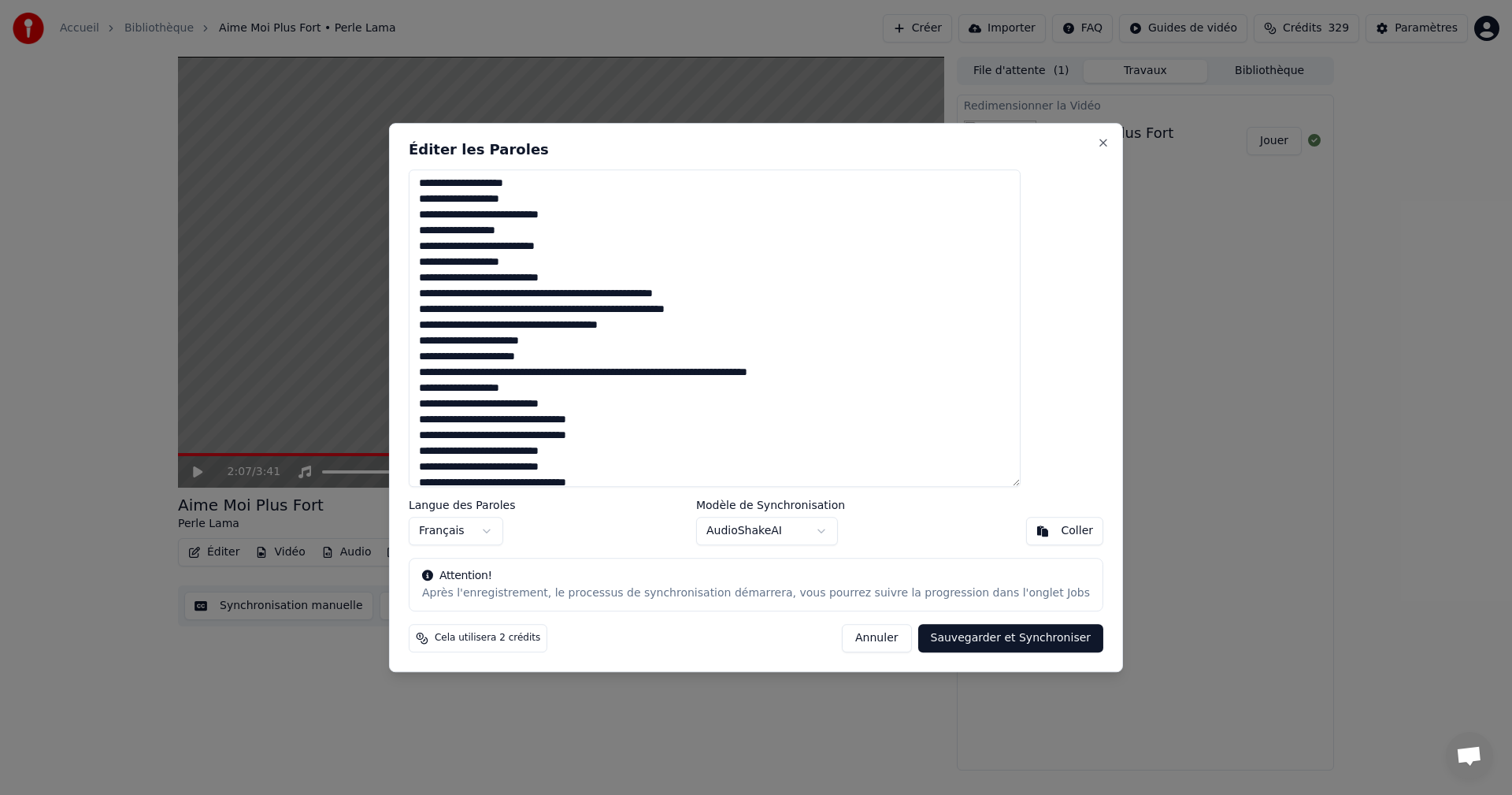
drag, startPoint x: 669, startPoint y: 293, endPoint x: 777, endPoint y: 299, distance: 108.2
click at [777, 299] on textarea at bounding box center [714, 329] width 612 height 318
click at [773, 300] on textarea at bounding box center [714, 329] width 612 height 318
click at [468, 311] on textarea at bounding box center [714, 329] width 612 height 318
drag, startPoint x: 541, startPoint y: 370, endPoint x: 643, endPoint y: 369, distance: 102.0
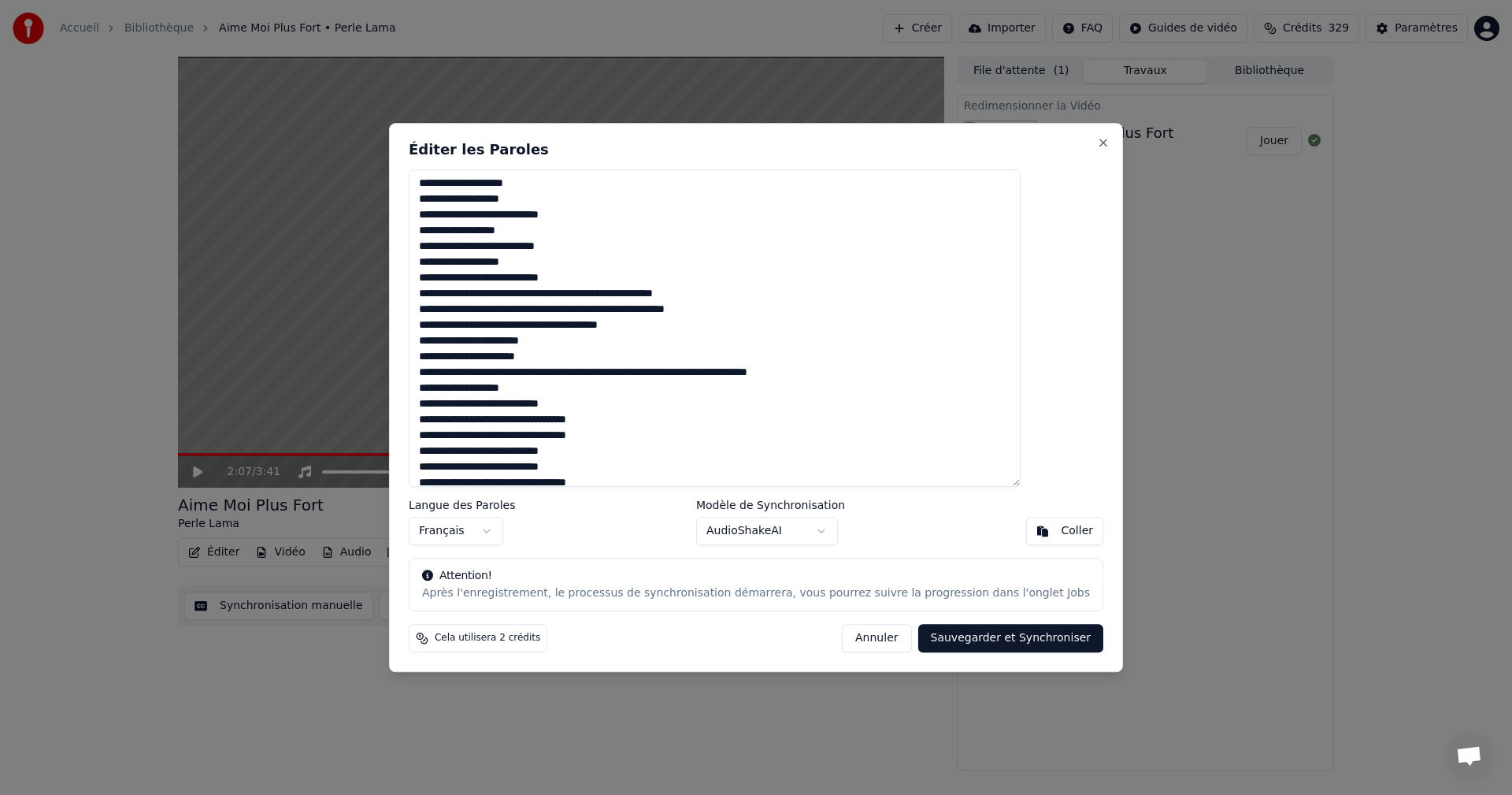
click at [643, 369] on textarea at bounding box center [714, 329] width 612 height 318
drag, startPoint x: 588, startPoint y: 375, endPoint x: 697, endPoint y: 371, distance: 109.1
click at [697, 371] on textarea at bounding box center [714, 329] width 612 height 318
click at [625, 374] on textarea at bounding box center [714, 329] width 612 height 318
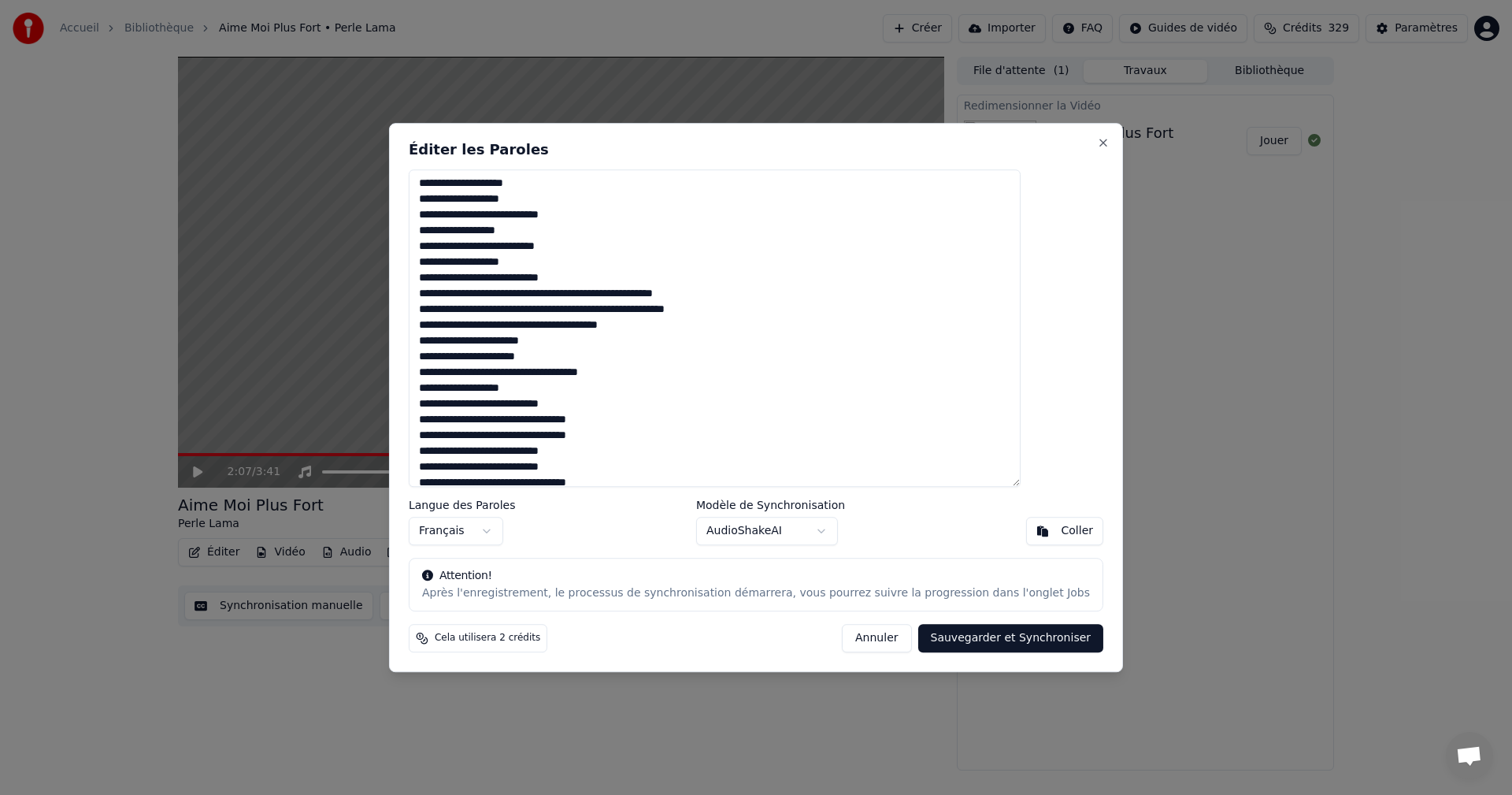
drag, startPoint x: 558, startPoint y: 418, endPoint x: 660, endPoint y: 414, distance: 102.1
click at [660, 414] on textarea at bounding box center [714, 329] width 612 height 318
drag, startPoint x: 571, startPoint y: 437, endPoint x: 670, endPoint y: 427, distance: 99.5
click at [670, 427] on textarea at bounding box center [714, 329] width 612 height 318
click at [717, 422] on textarea at bounding box center [714, 329] width 612 height 318
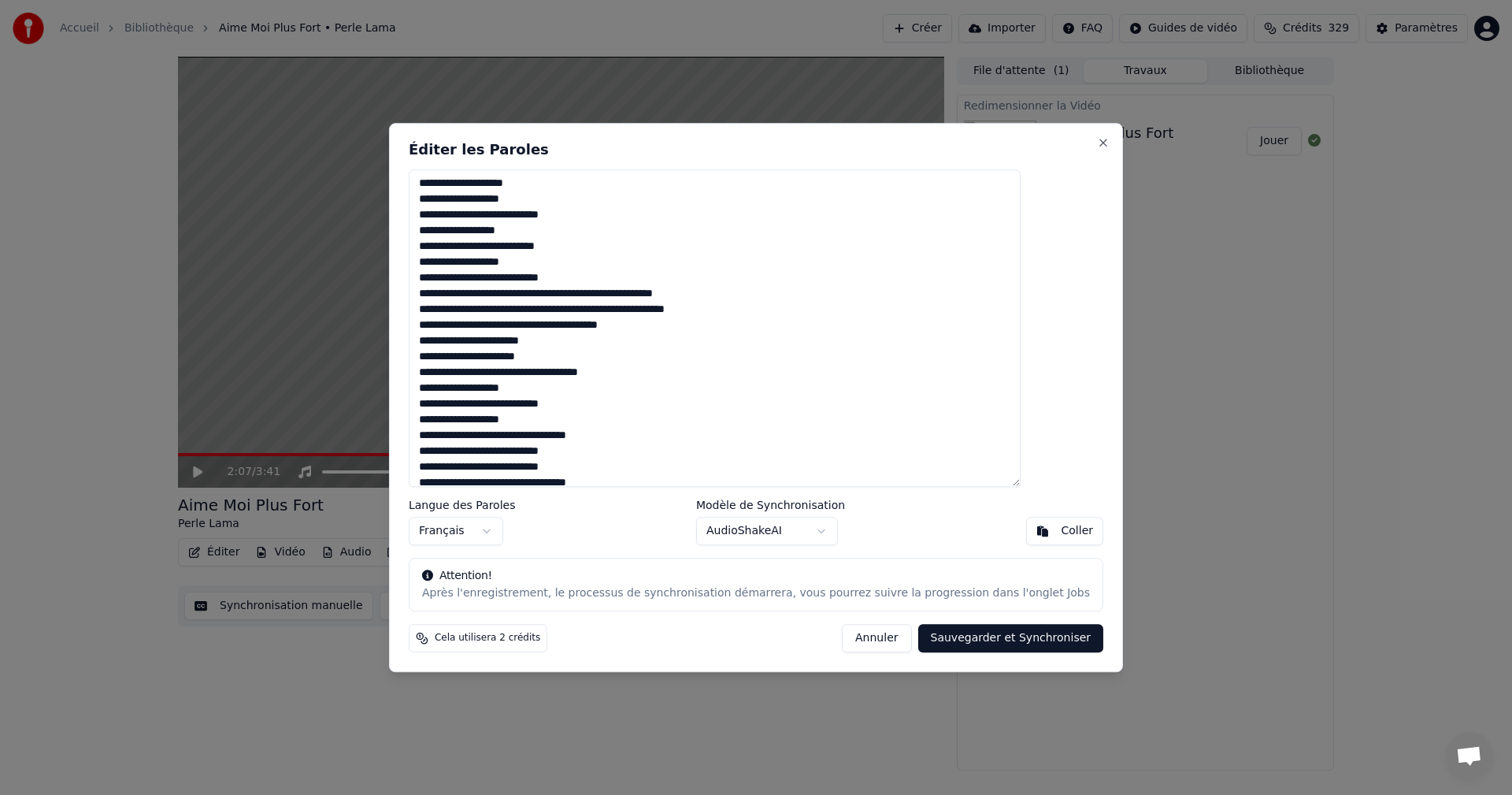
click at [568, 418] on textarea at bounding box center [714, 329] width 612 height 318
drag, startPoint x: 571, startPoint y: 435, endPoint x: 659, endPoint y: 434, distance: 88.0
click at [659, 434] on textarea at bounding box center [714, 329] width 612 height 318
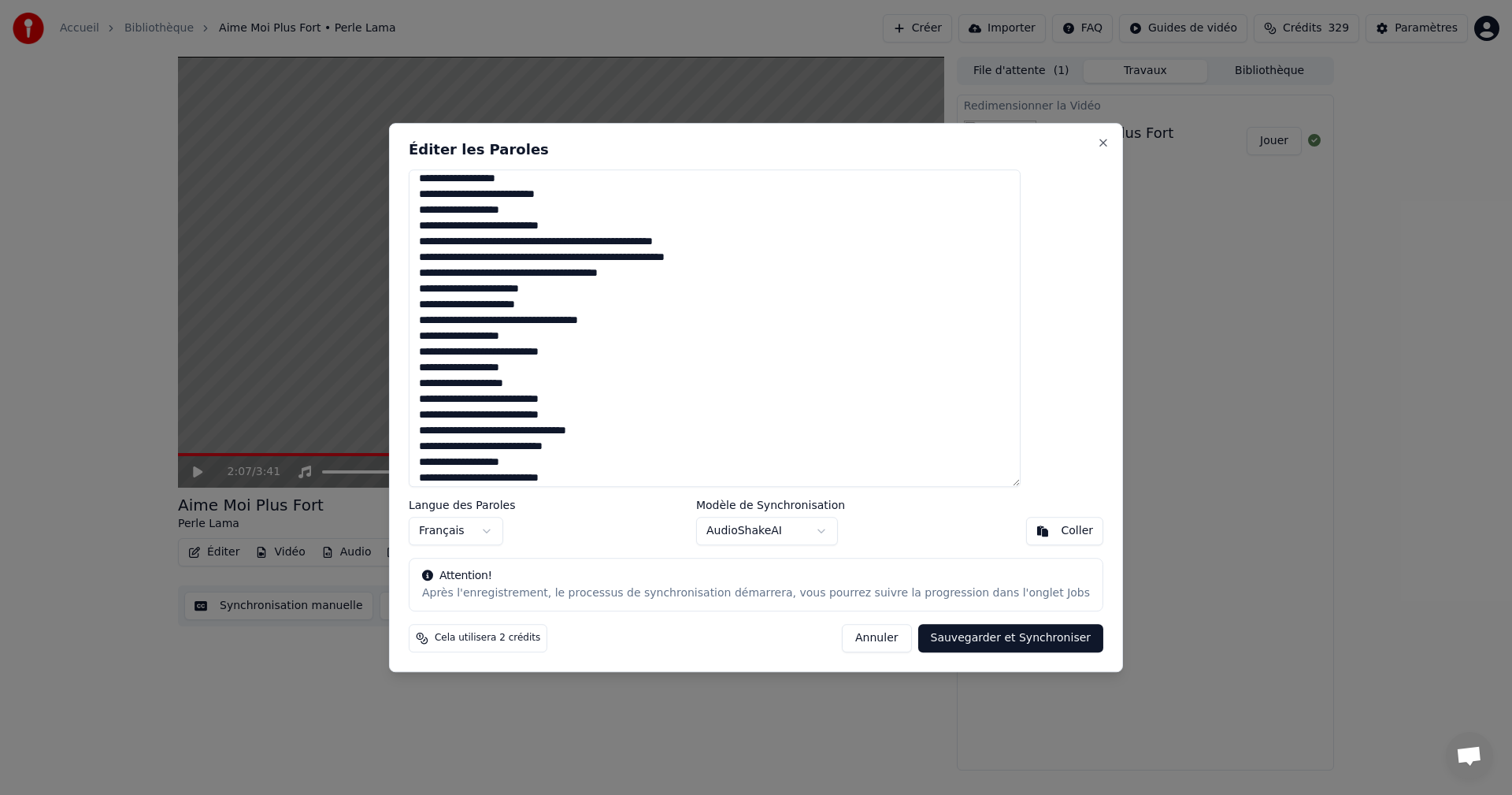
scroll to position [404, 0]
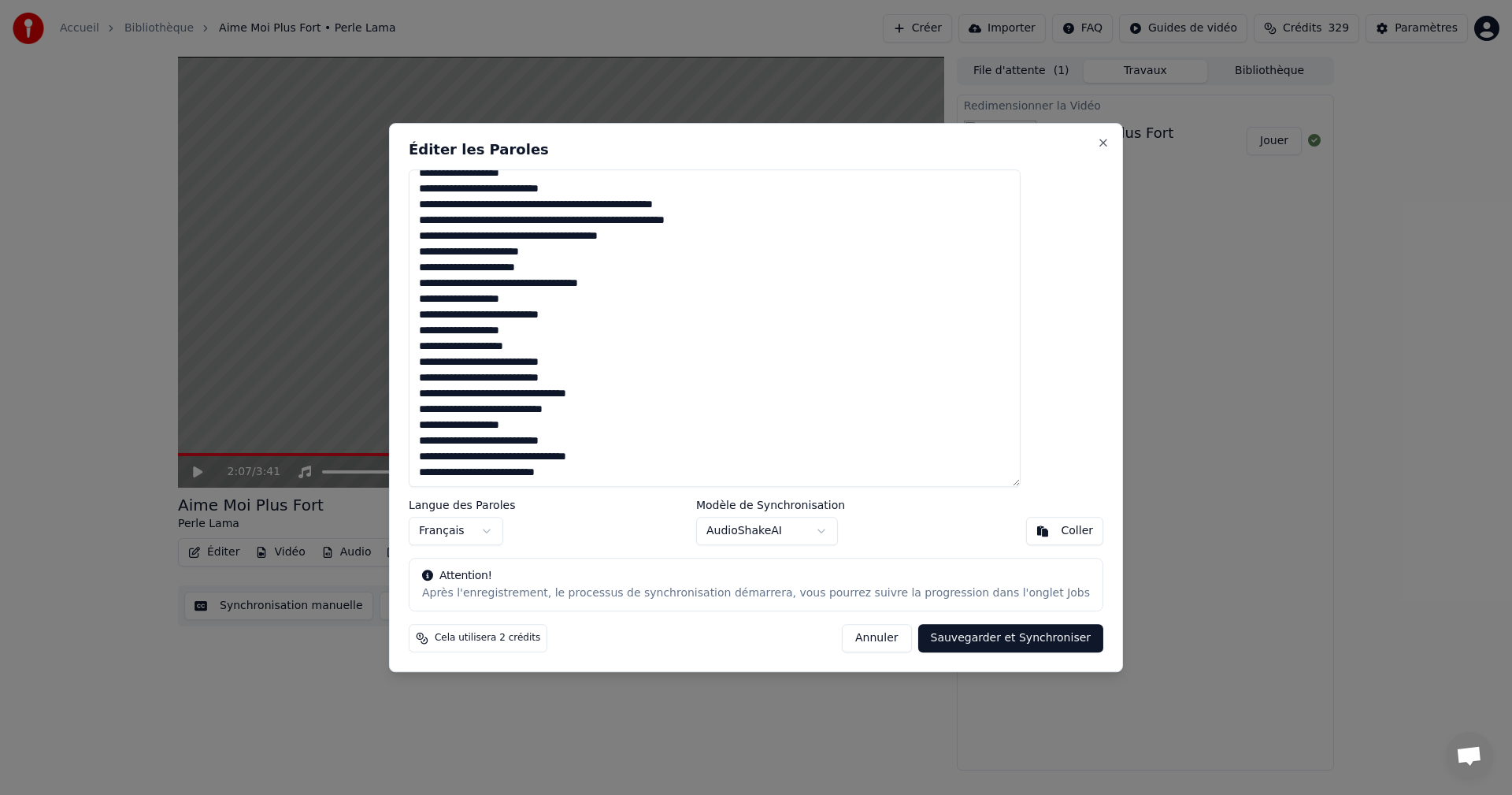
drag, startPoint x: 557, startPoint y: 395, endPoint x: 645, endPoint y: 398, distance: 88.1
click at [645, 398] on textarea at bounding box center [714, 329] width 612 height 318
drag, startPoint x: 558, startPoint y: 458, endPoint x: 687, endPoint y: 445, distance: 129.7
click at [687, 445] on textarea at bounding box center [714, 329] width 612 height 318
click at [687, 441] on textarea at bounding box center [714, 329] width 612 height 318
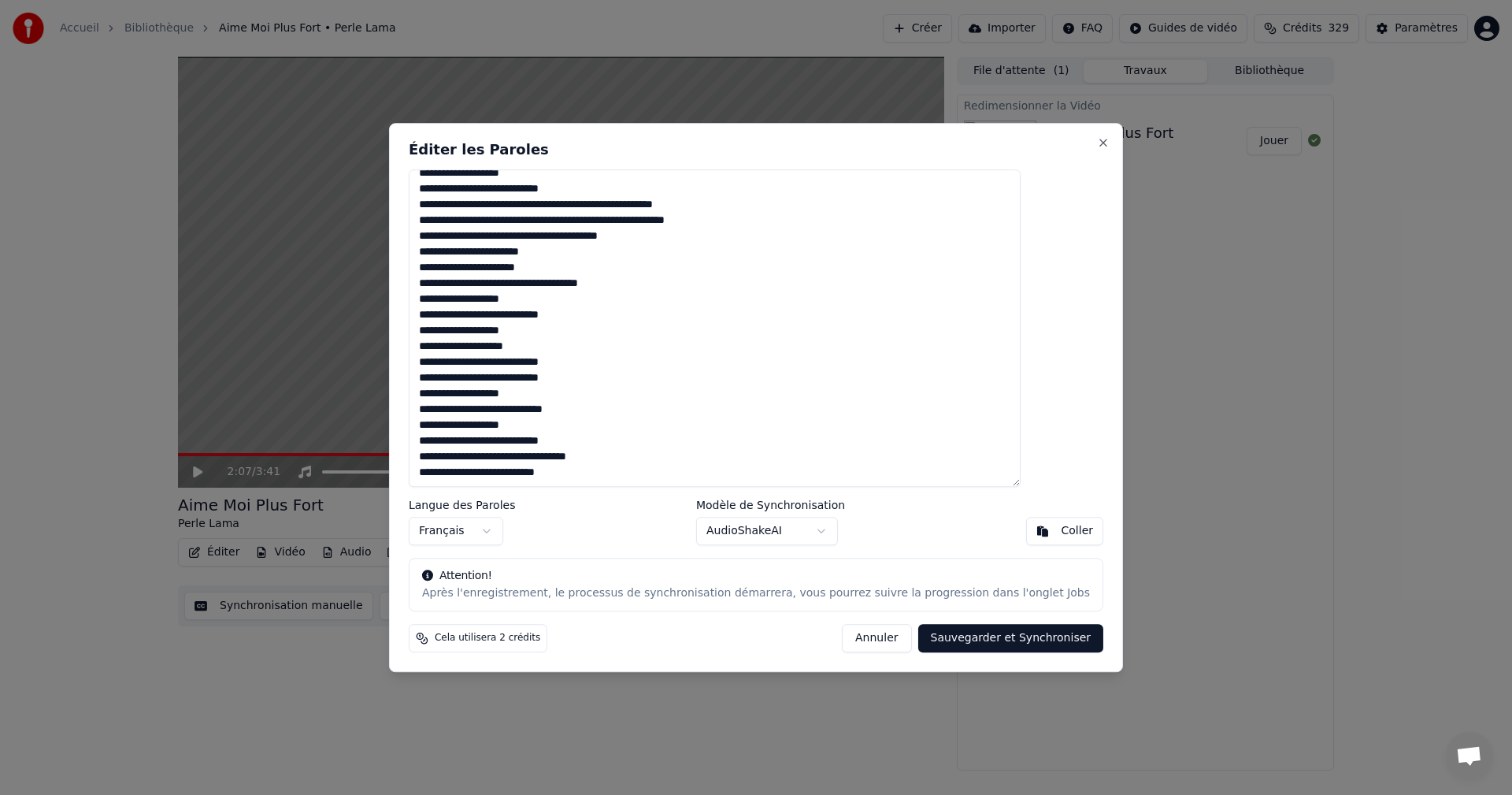
drag, startPoint x: 557, startPoint y: 459, endPoint x: 680, endPoint y: 452, distance: 123.2
click at [680, 452] on textarea at bounding box center [714, 329] width 612 height 318
drag, startPoint x: 572, startPoint y: 473, endPoint x: 705, endPoint y: 466, distance: 133.2
click at [705, 469] on textarea at bounding box center [714, 329] width 612 height 318
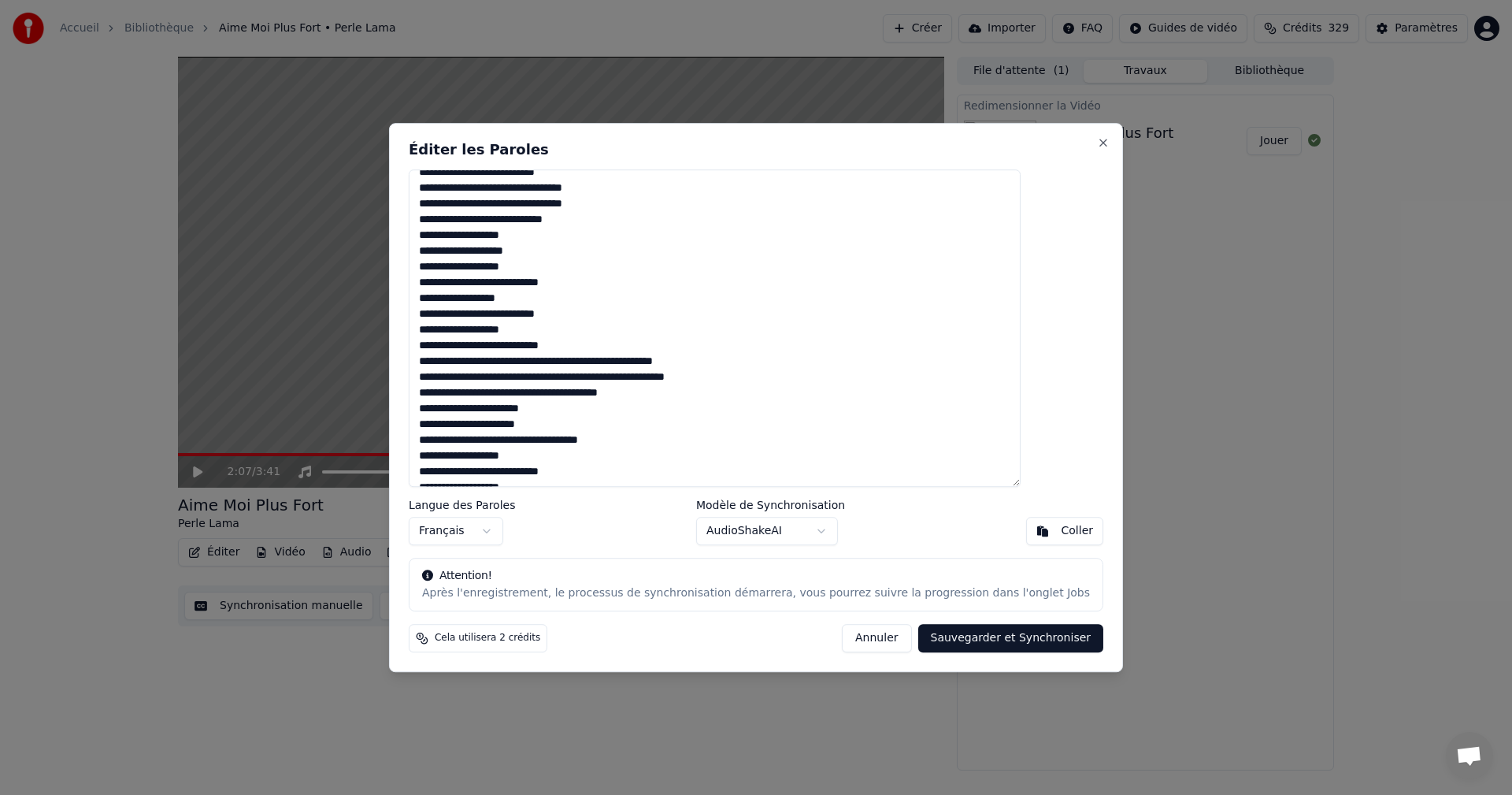
scroll to position [168, 0]
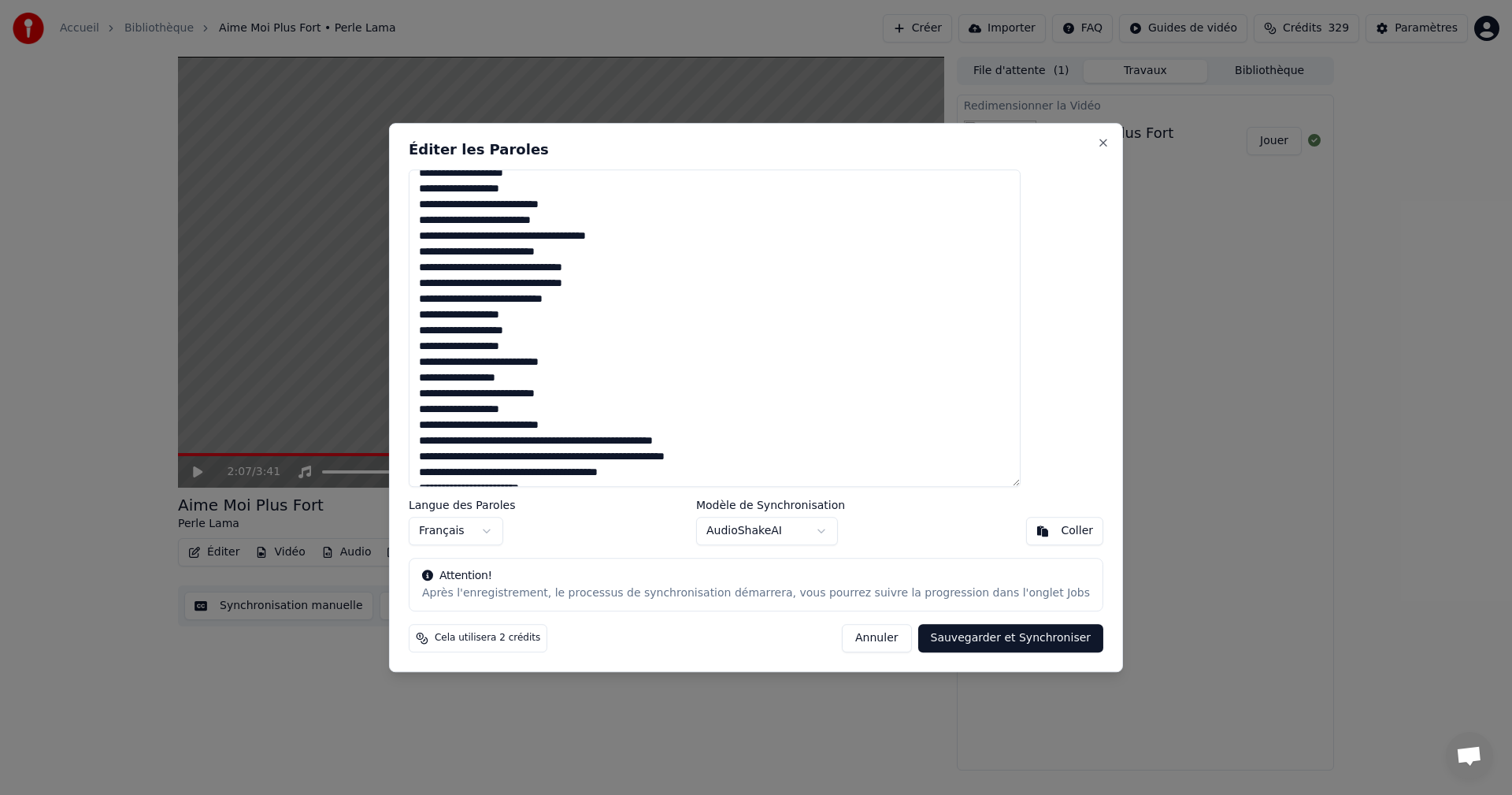
click at [942, 631] on button "Sauvegarder et Synchroniser" at bounding box center [1011, 638] width 186 height 29
type textarea "**********"
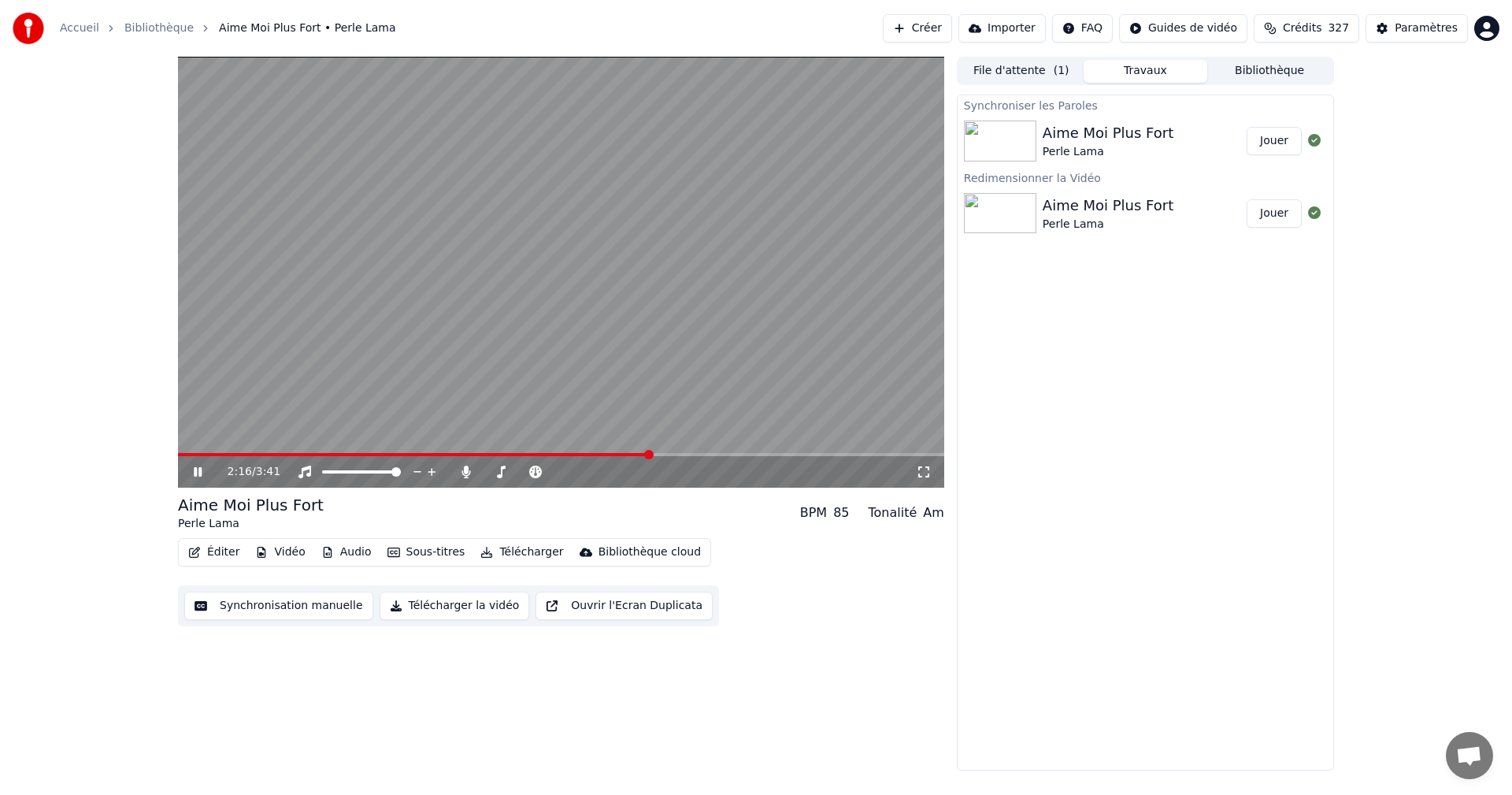
click at [196, 471] on icon at bounding box center [197, 471] width 8 height 10
click at [1278, 142] on button "Jouer" at bounding box center [1274, 141] width 55 height 29
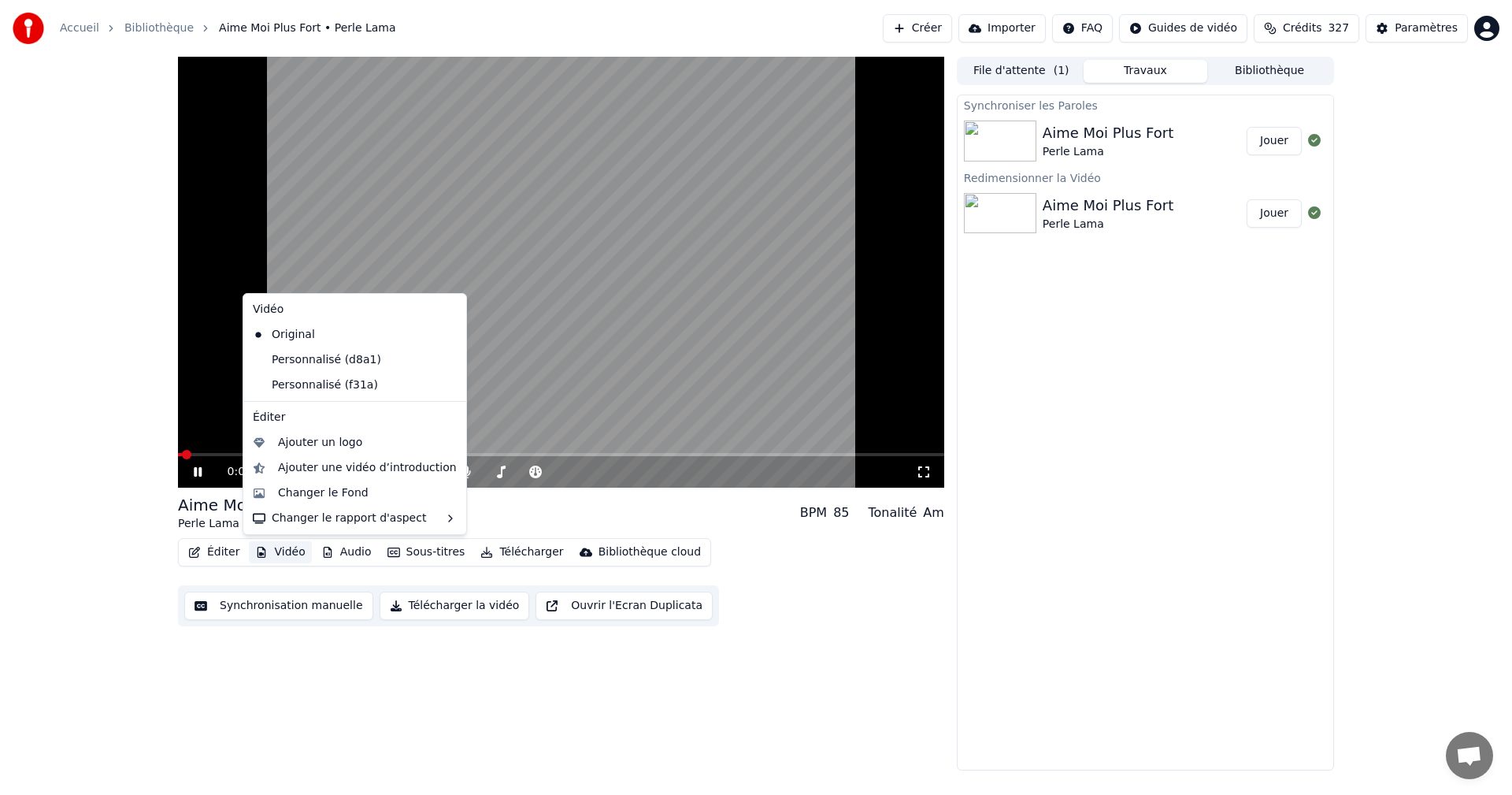
click at [272, 554] on button "Vidéo" at bounding box center [280, 552] width 62 height 22
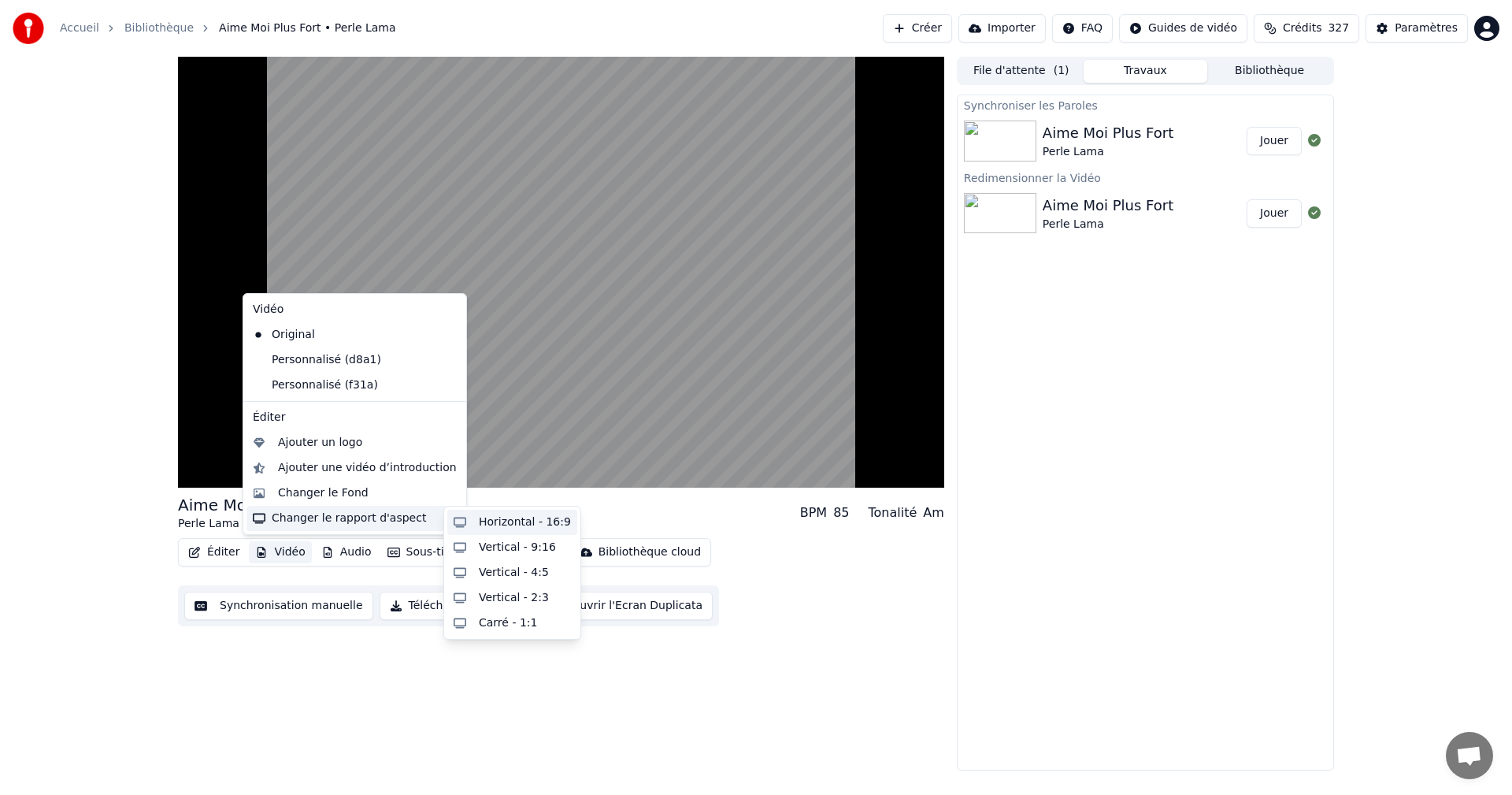
click at [477, 518] on div "Horizontal - 16:9" at bounding box center [512, 522] width 130 height 25
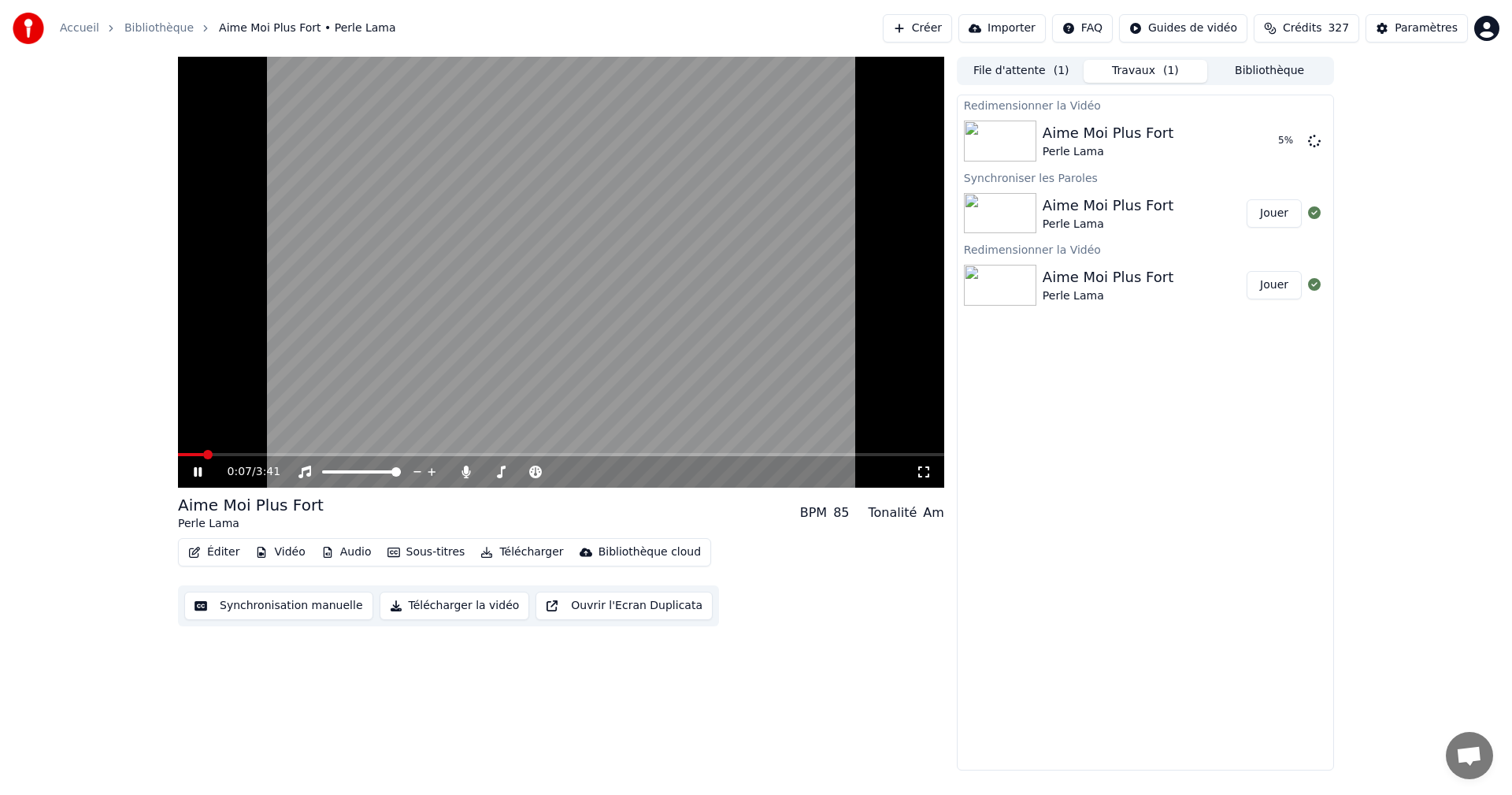
click at [924, 475] on icon at bounding box center [924, 471] width 16 height 13
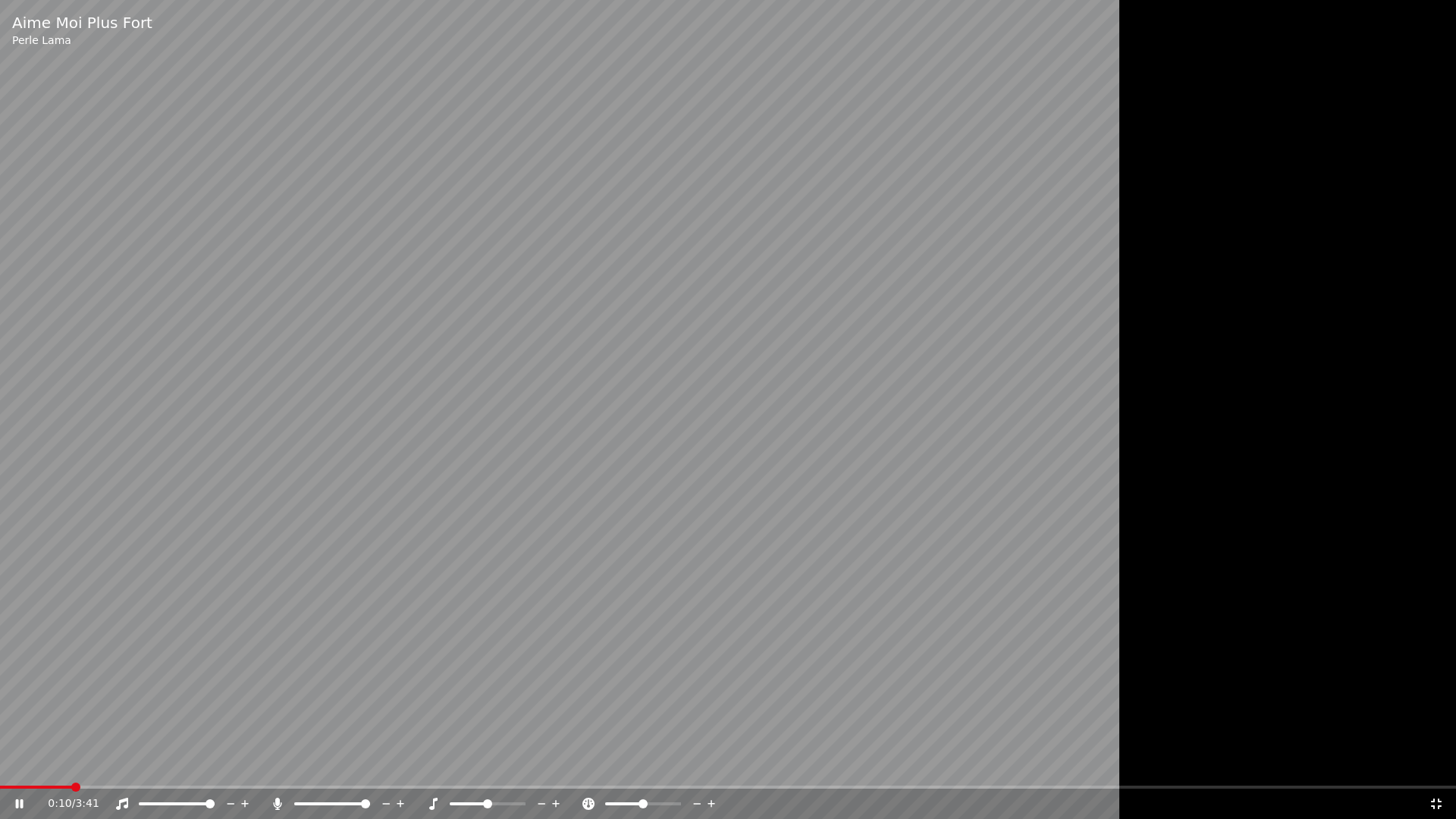
click at [1440, 765] on icon at bounding box center [1436, 804] width 15 height 12
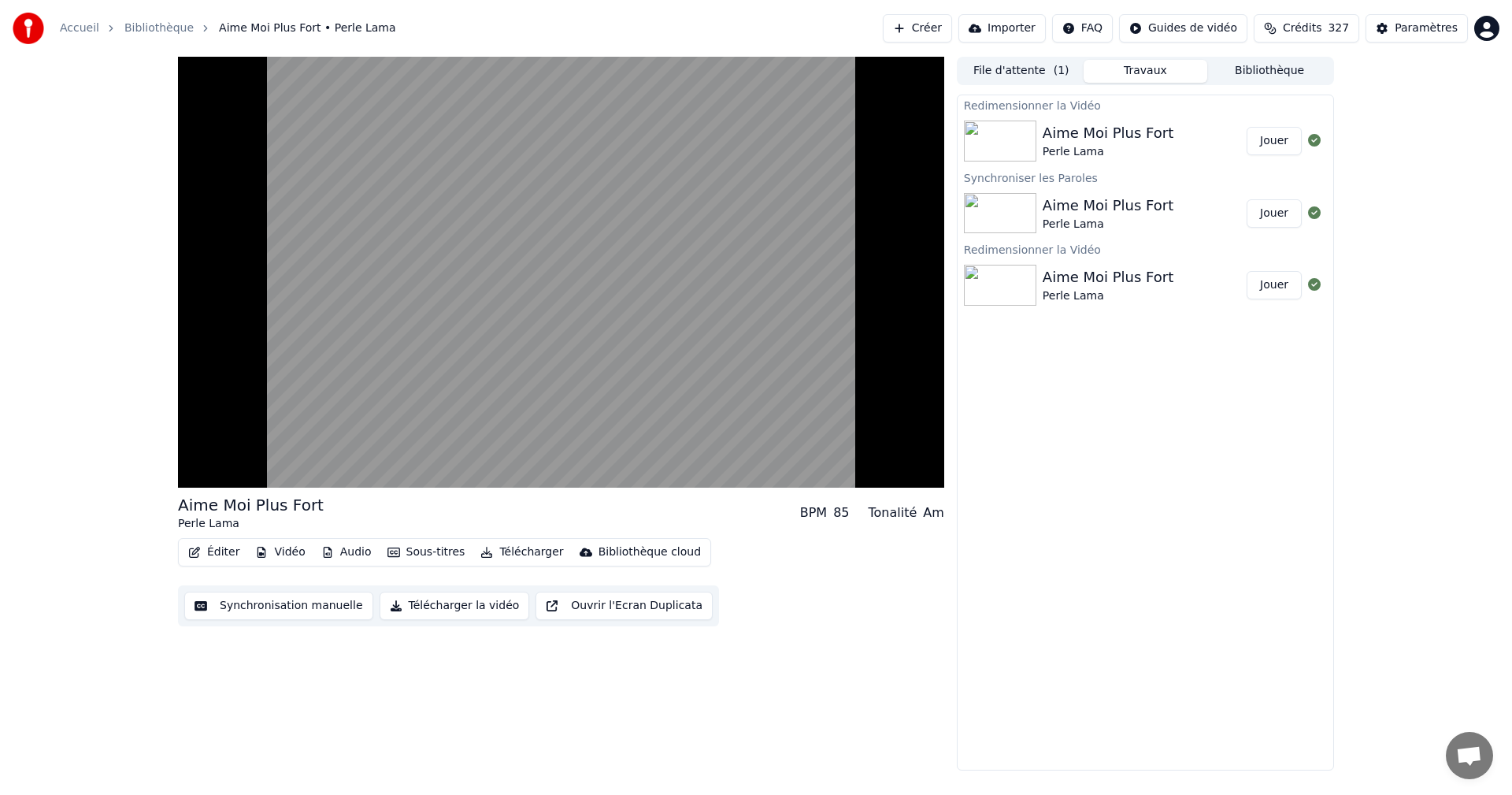
click at [1267, 143] on button "Jouer" at bounding box center [1274, 141] width 55 height 29
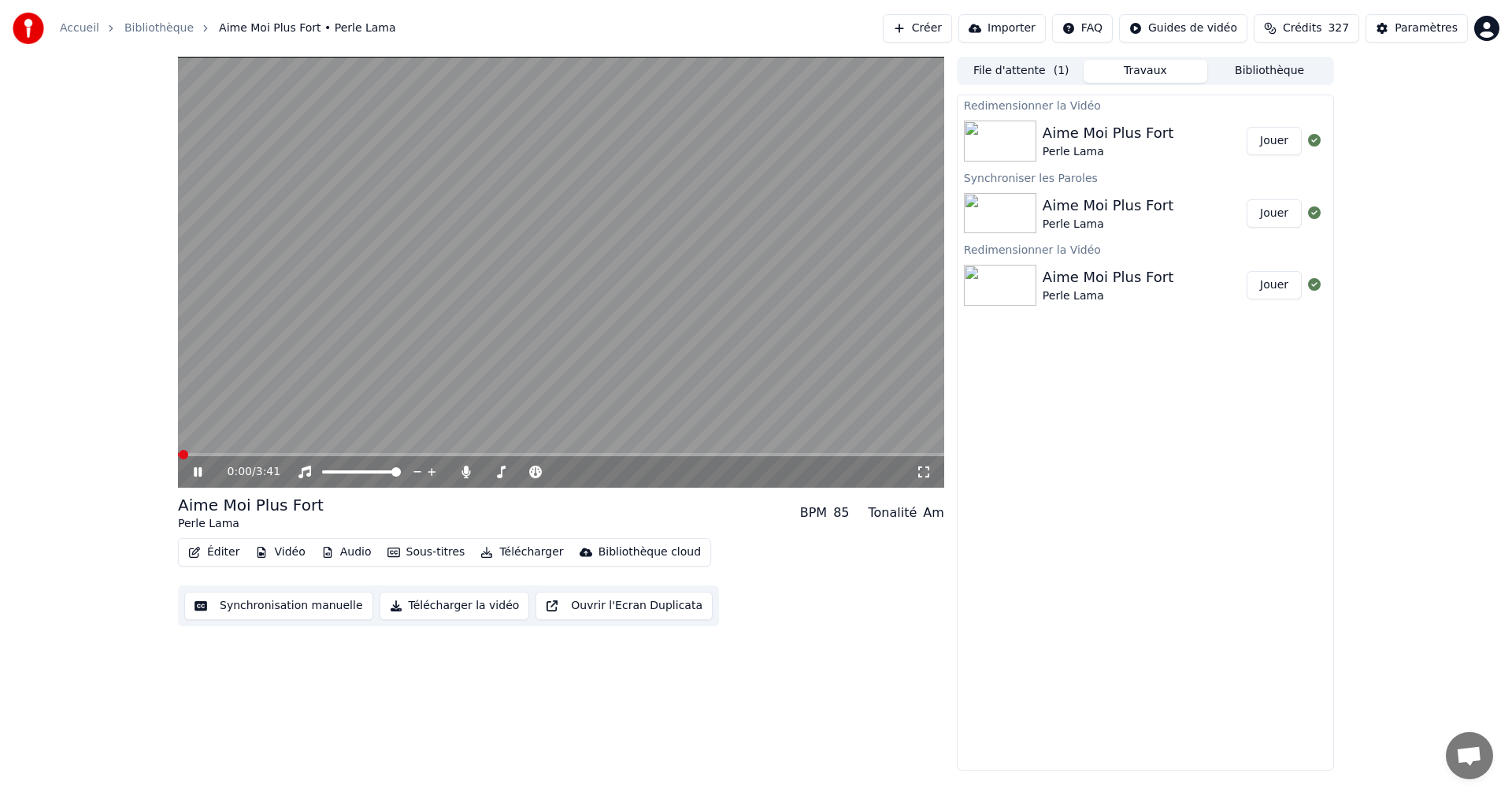
click at [926, 471] on icon at bounding box center [924, 471] width 16 height 13
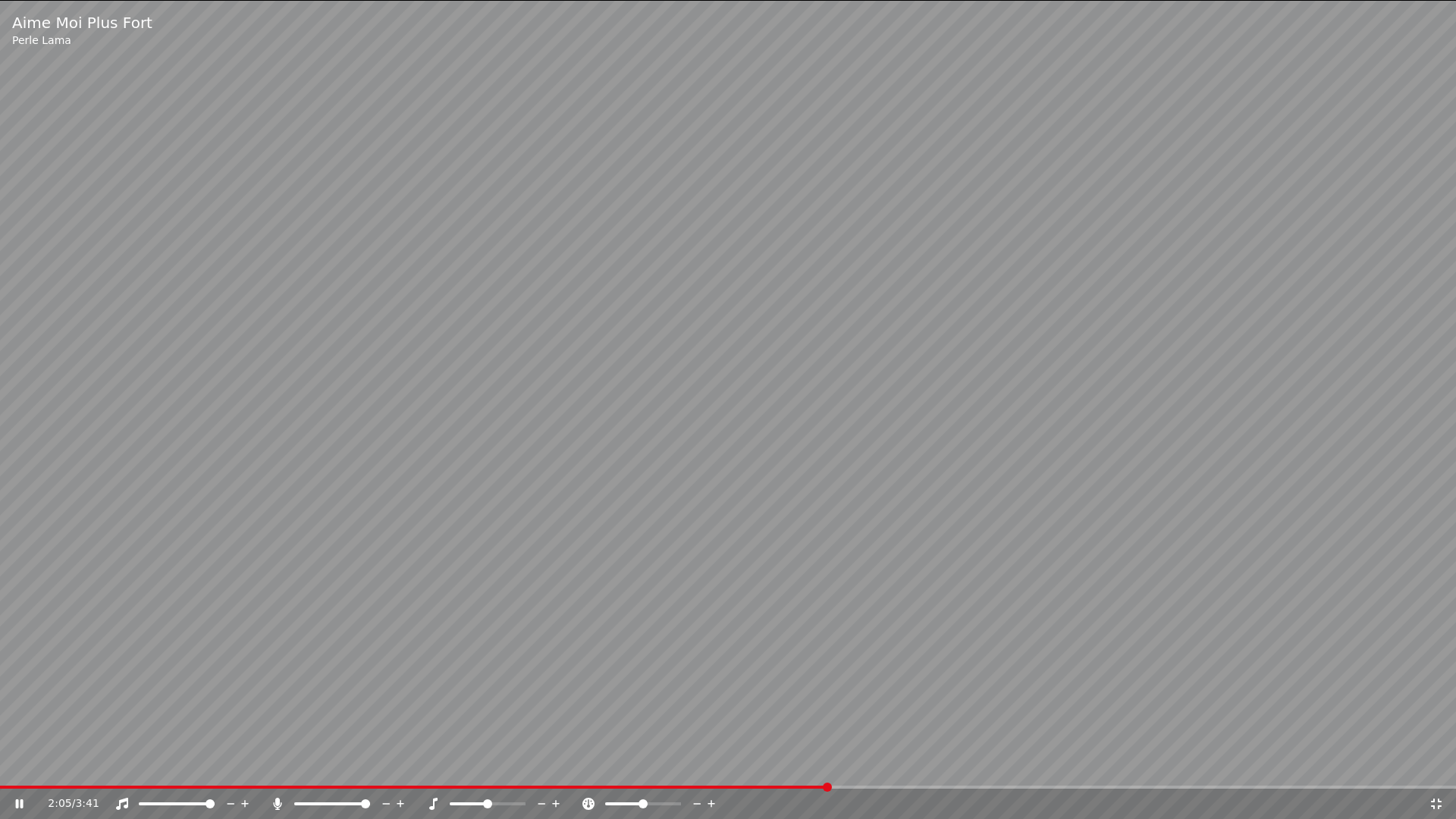
click at [1438, 765] on icon at bounding box center [1436, 804] width 15 height 12
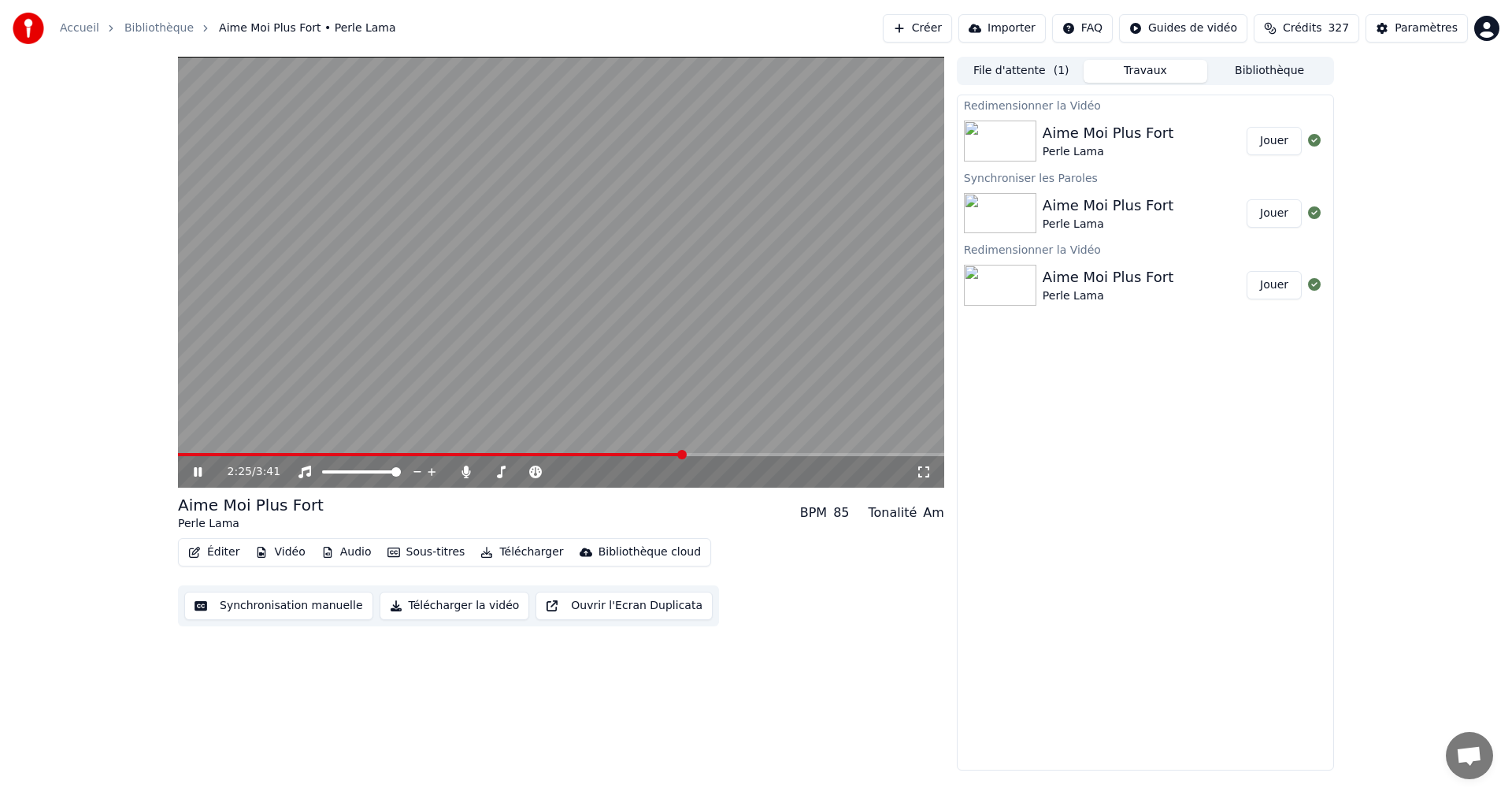
click at [202, 471] on icon at bounding box center [197, 471] width 8 height 10
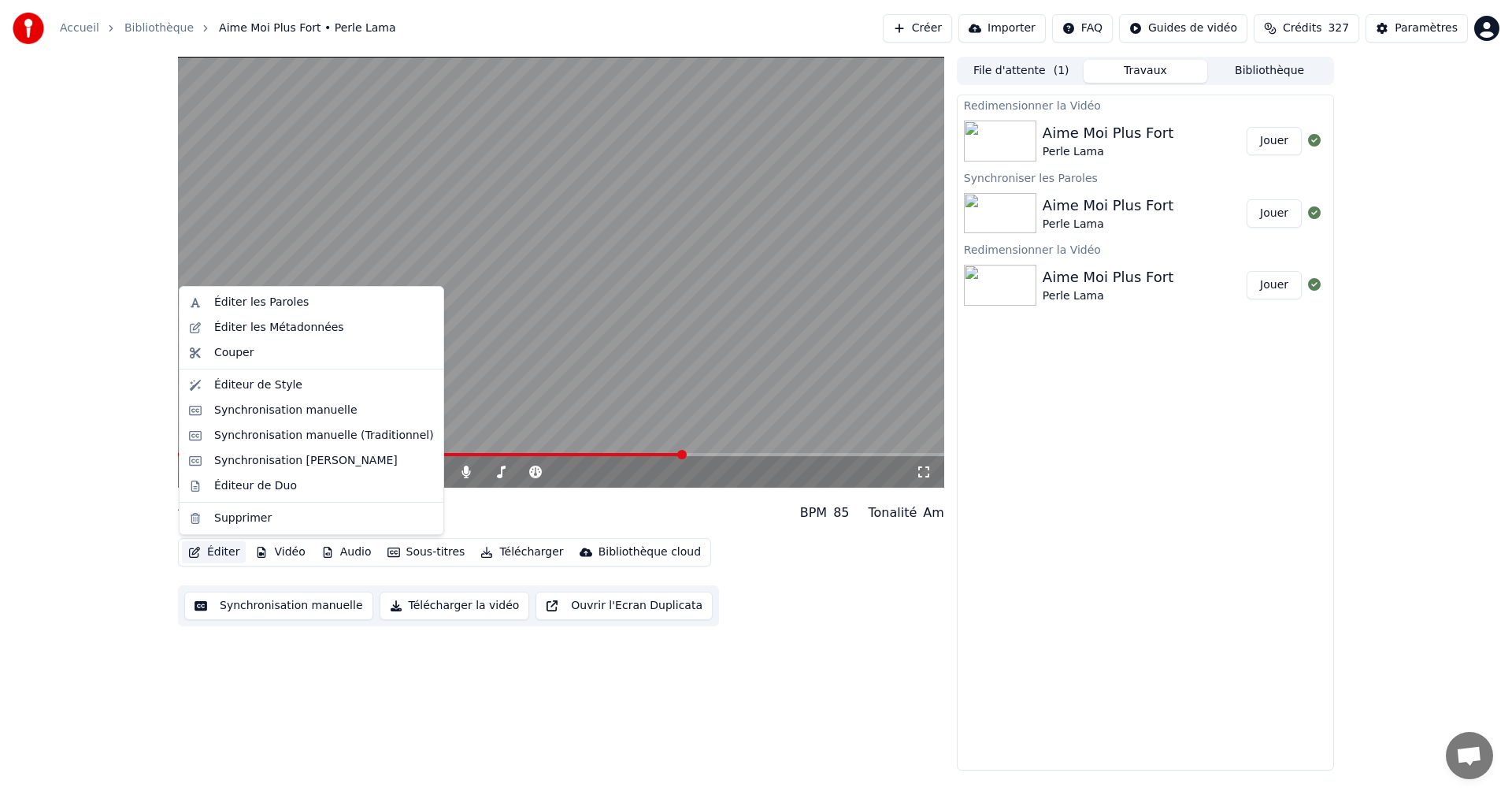
click at [234, 553] on button "Éditer" at bounding box center [214, 552] width 64 height 22
click at [247, 310] on div "Éditer les Paroles" at bounding box center [261, 303] width 94 height 16
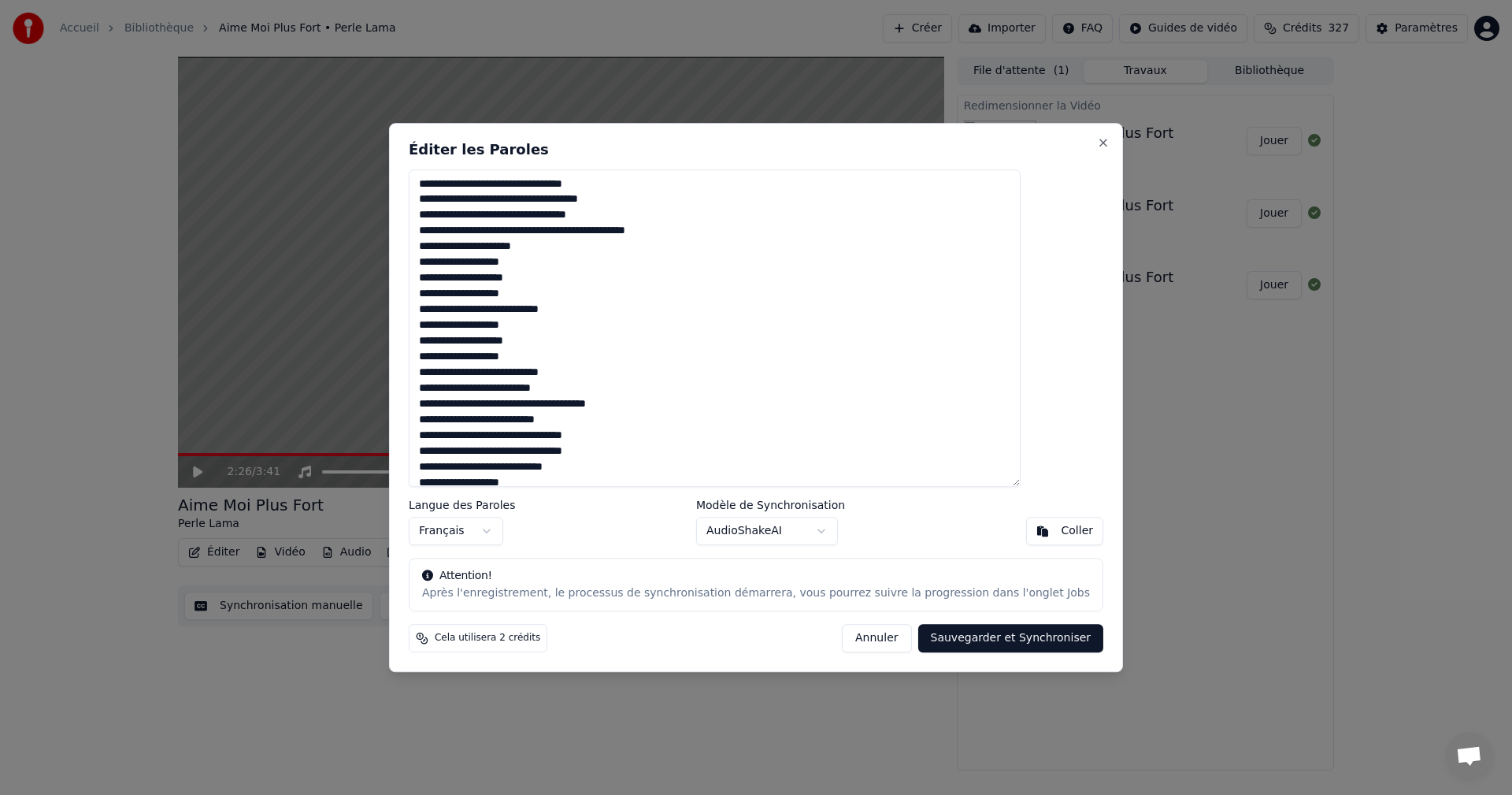
drag, startPoint x: 458, startPoint y: 266, endPoint x: 578, endPoint y: 269, distance: 120.0
click at [578, 269] on textarea at bounding box center [714, 329] width 612 height 318
drag, startPoint x: 460, startPoint y: 279, endPoint x: 665, endPoint y: 292, distance: 205.4
click at [665, 292] on textarea at bounding box center [714, 329] width 612 height 318
click at [610, 285] on textarea at bounding box center [714, 329] width 612 height 318
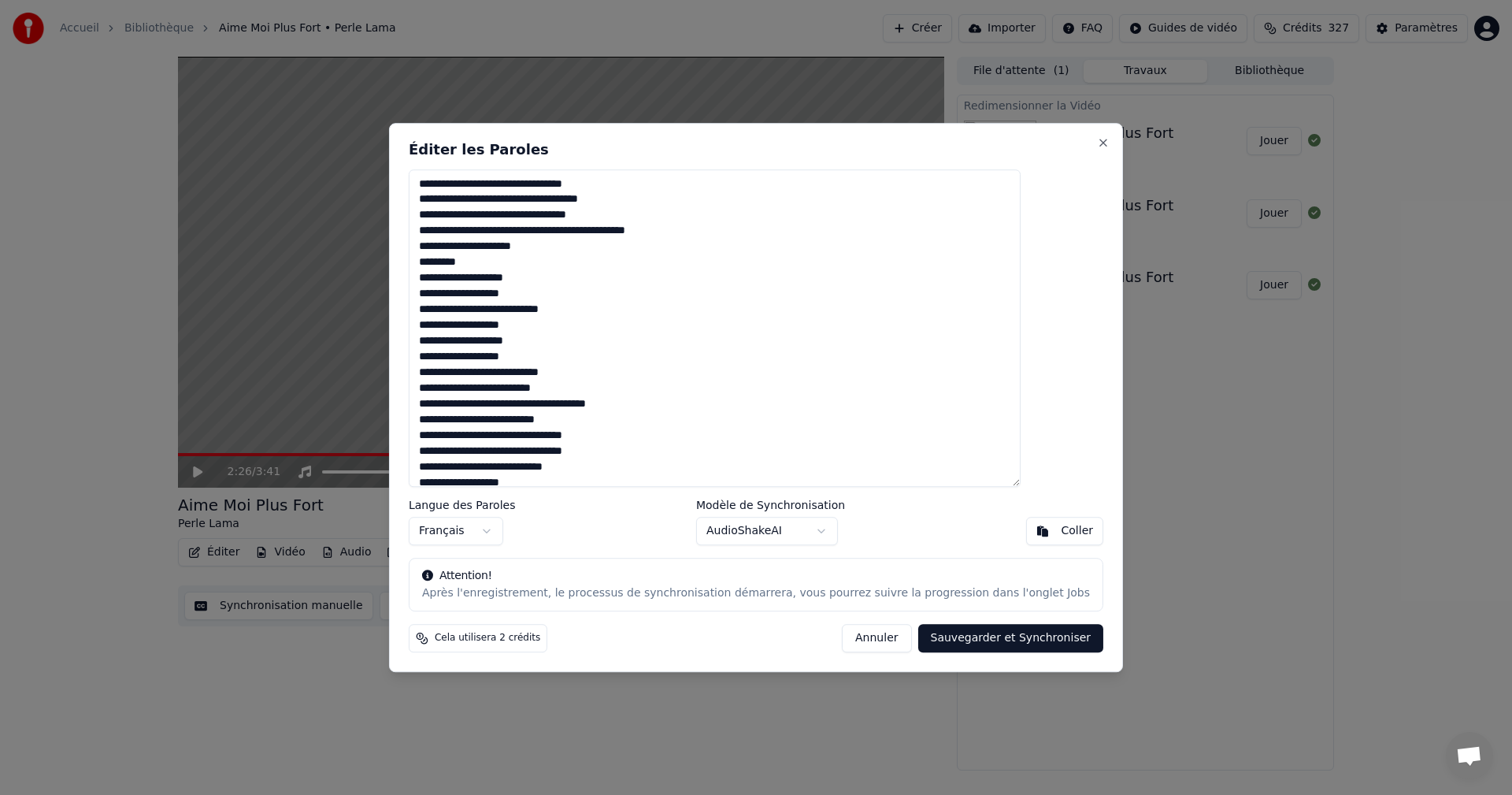
drag, startPoint x: 533, startPoint y: 279, endPoint x: 439, endPoint y: 280, distance: 94.0
click at [439, 280] on div "Éditer les Paroles Langue des Paroles Français Modèle de Synchronisation AudioS…" at bounding box center [756, 398] width 734 height 550
click at [467, 279] on textarea at bounding box center [714, 329] width 612 height 318
drag, startPoint x: 462, startPoint y: 277, endPoint x: 468, endPoint y: 294, distance: 18.0
click at [463, 277] on textarea at bounding box center [714, 329] width 612 height 318
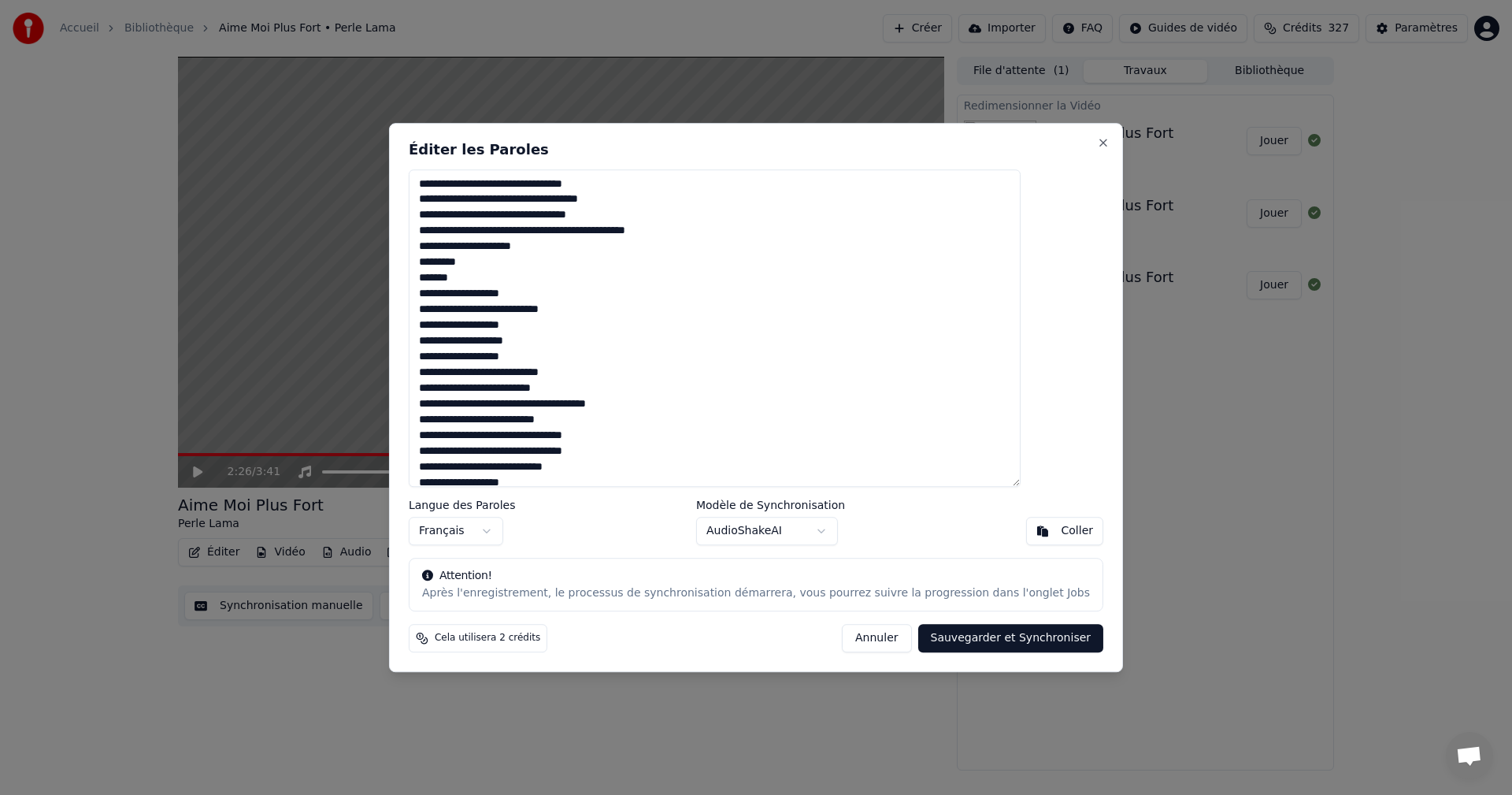
click at [496, 279] on textarea at bounding box center [714, 329] width 612 height 318
drag, startPoint x: 459, startPoint y: 293, endPoint x: 554, endPoint y: 296, distance: 95.0
click at [554, 296] on textarea at bounding box center [714, 329] width 612 height 318
click at [620, 294] on textarea at bounding box center [714, 329] width 612 height 318
drag, startPoint x: 521, startPoint y: 312, endPoint x: 454, endPoint y: 311, distance: 67.0
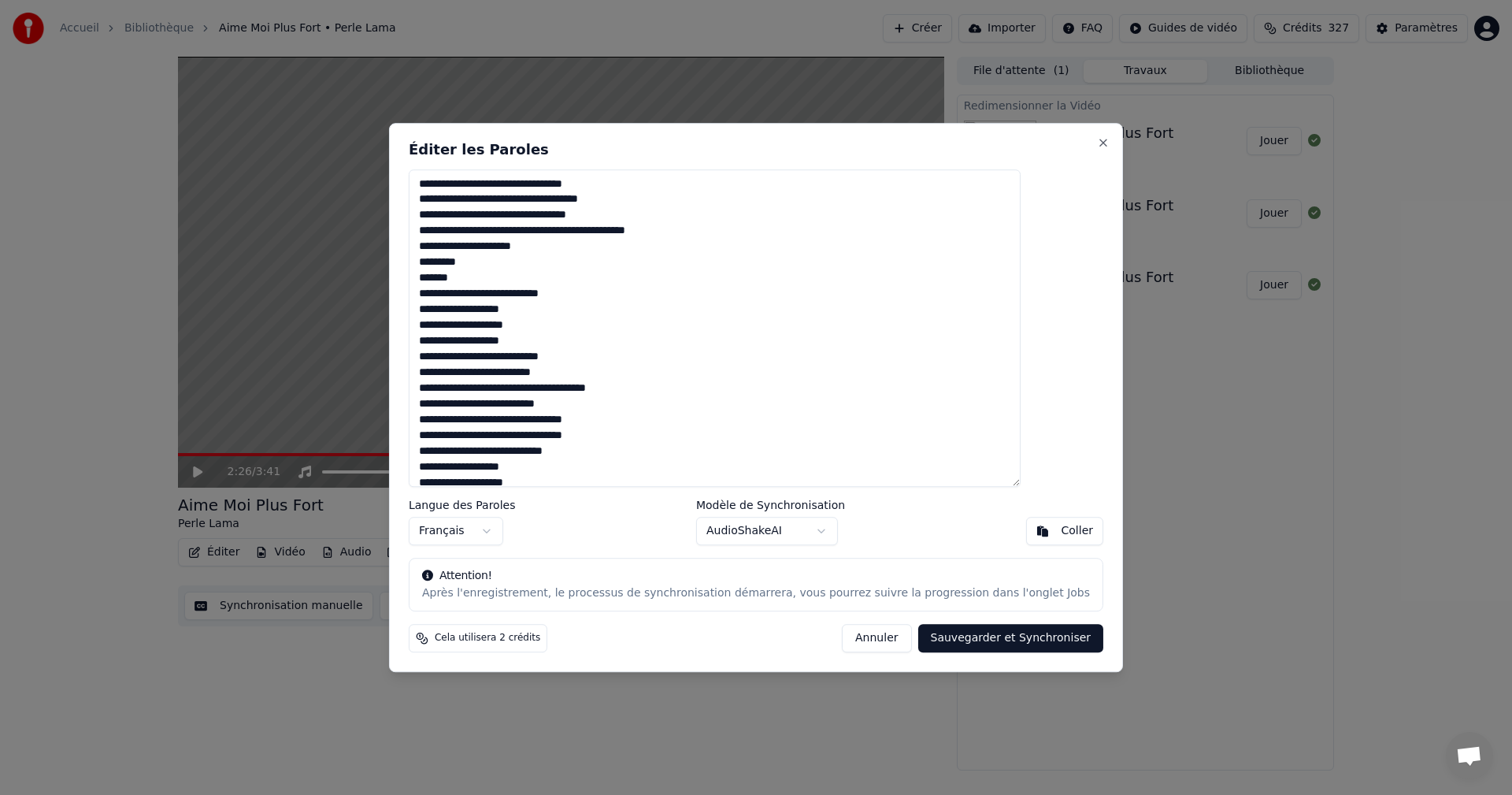
click at [454, 311] on textarea at bounding box center [714, 329] width 612 height 318
drag, startPoint x: 541, startPoint y: 324, endPoint x: 413, endPoint y: 317, distance: 128.2
click at [413, 317] on body "Accueil Bibliothèque Aime Moi Plus Fort • Perle Lama Créer Importer FAQ Guides …" at bounding box center [756, 397] width 1512 height 795
type textarea "**********"
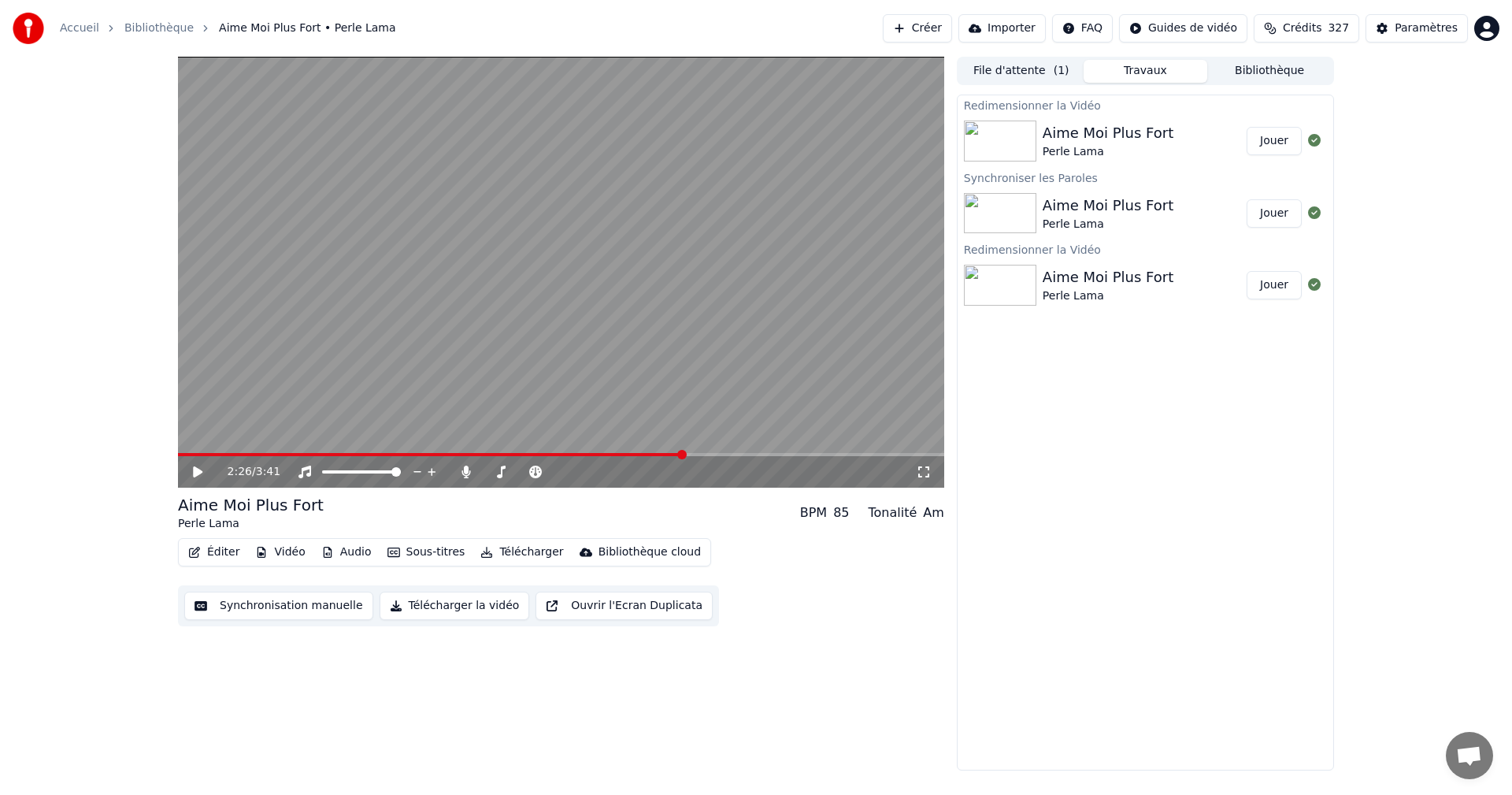
drag, startPoint x: 413, startPoint y: 317, endPoint x: 447, endPoint y: 321, distance: 34.2
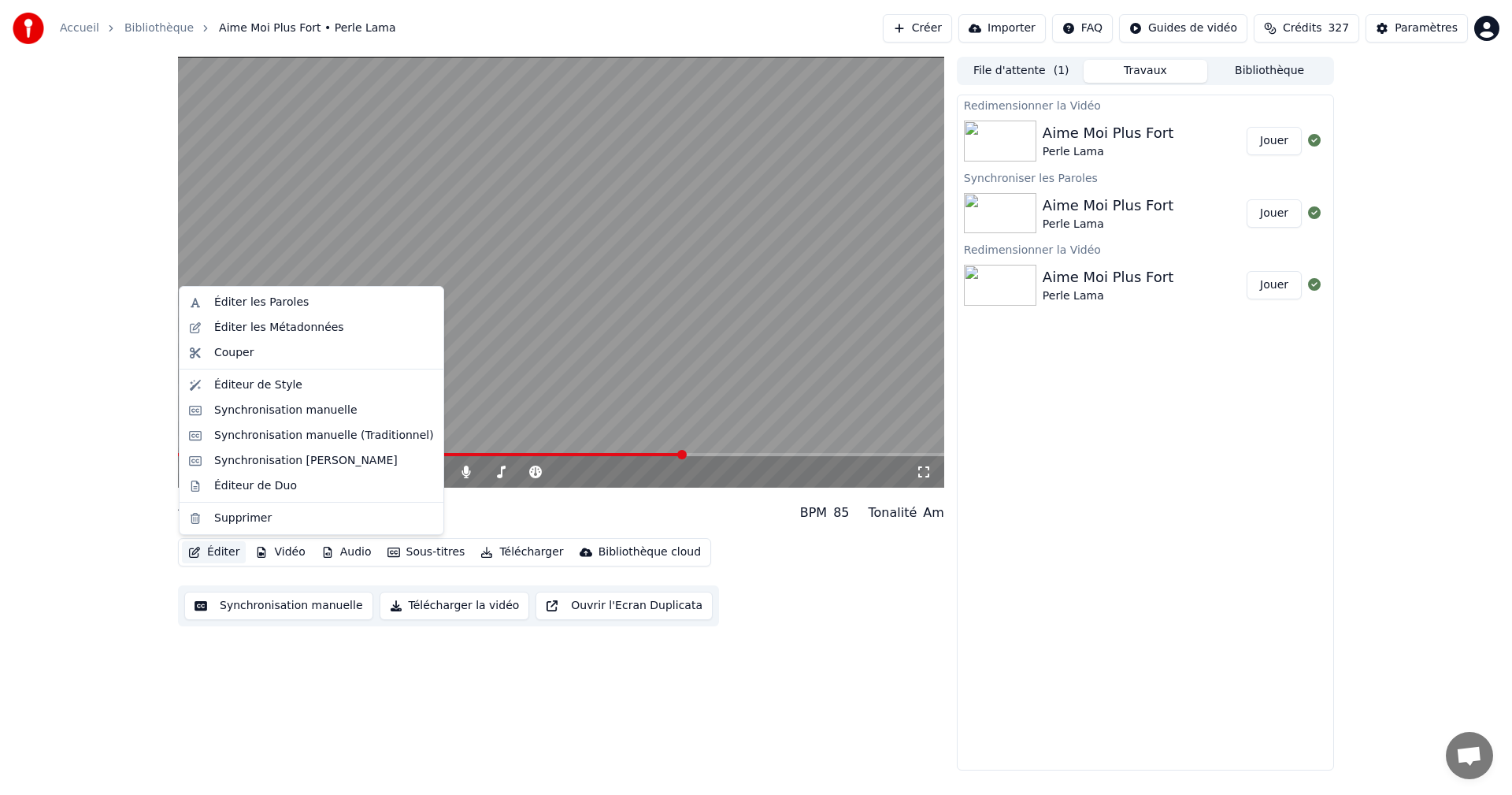
click at [231, 555] on button "Éditer" at bounding box center [214, 552] width 64 height 22
click at [254, 307] on div "Éditer les Paroles" at bounding box center [261, 303] width 94 height 16
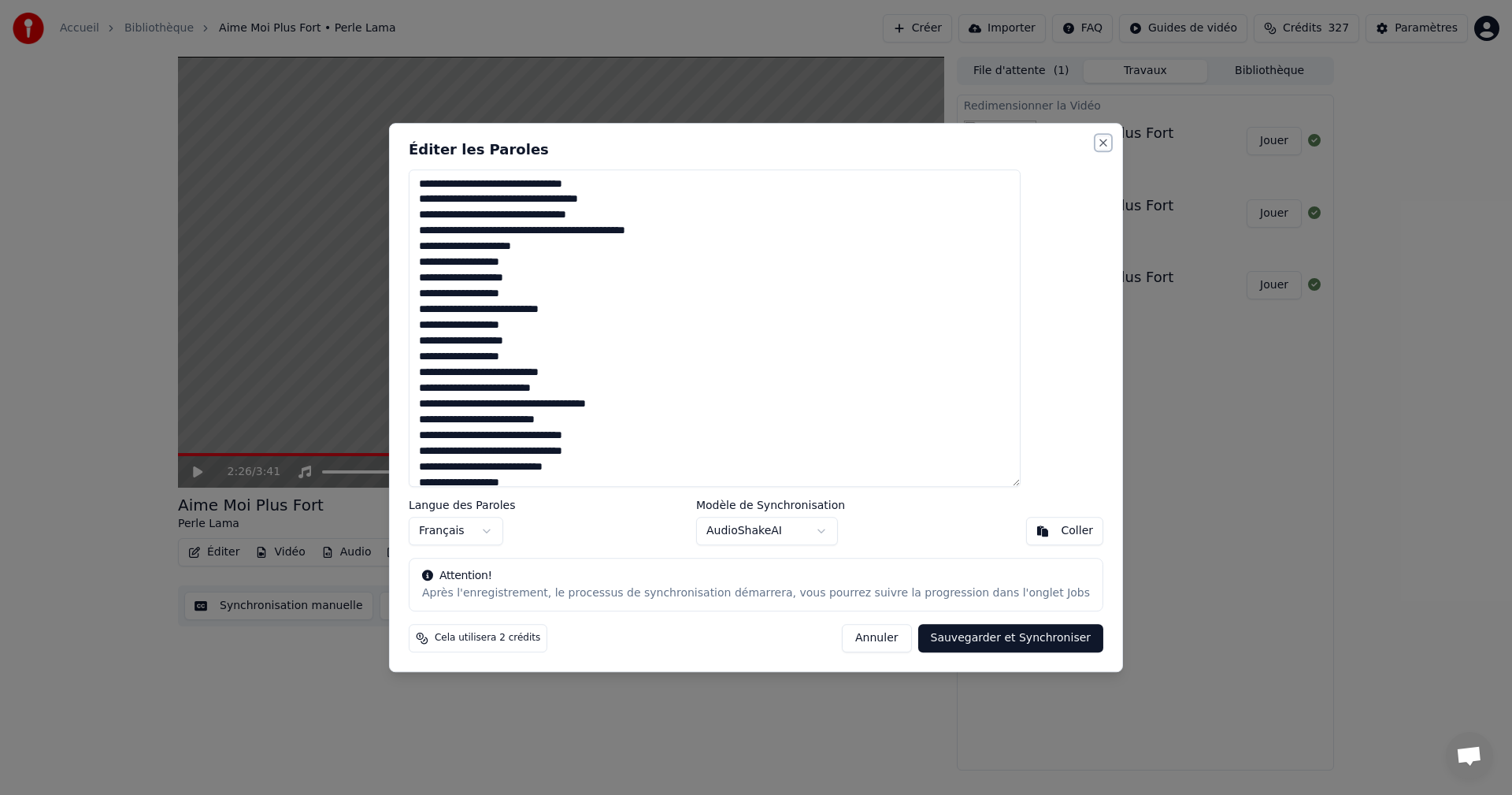
click at [1097, 144] on button "Close" at bounding box center [1103, 143] width 13 height 13
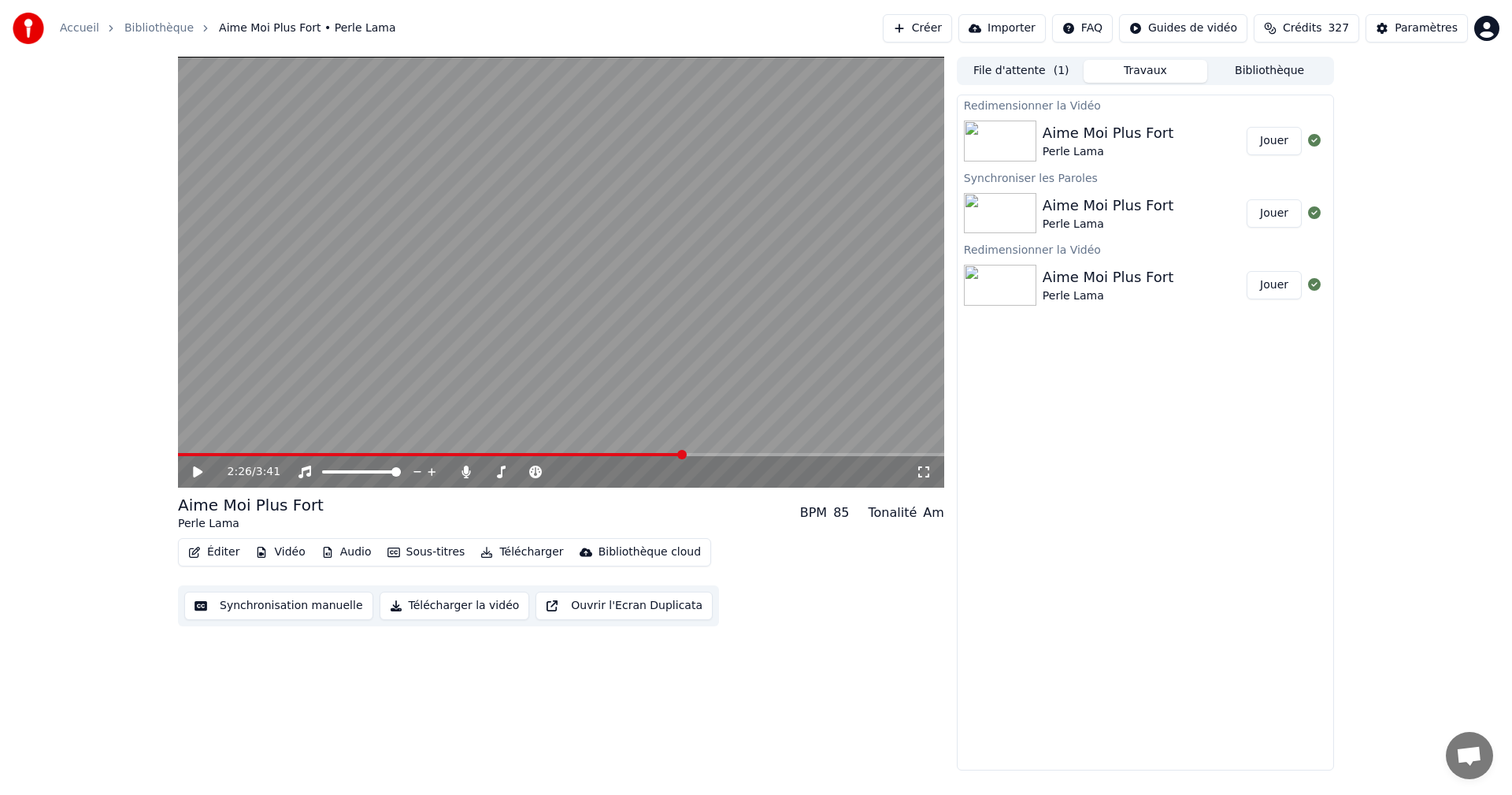
click at [216, 550] on button "Éditer" at bounding box center [214, 552] width 64 height 22
click at [754, 556] on div "Éditer Vidéo Audio Sous-titres Télécharger Bibliothèque cloud Synchronisation m…" at bounding box center [561, 582] width 766 height 88
click at [315, 459] on span at bounding box center [319, 454] width 10 height 10
click at [198, 471] on icon at bounding box center [197, 471] width 10 height 11
click at [198, 471] on icon at bounding box center [208, 471] width 37 height 13
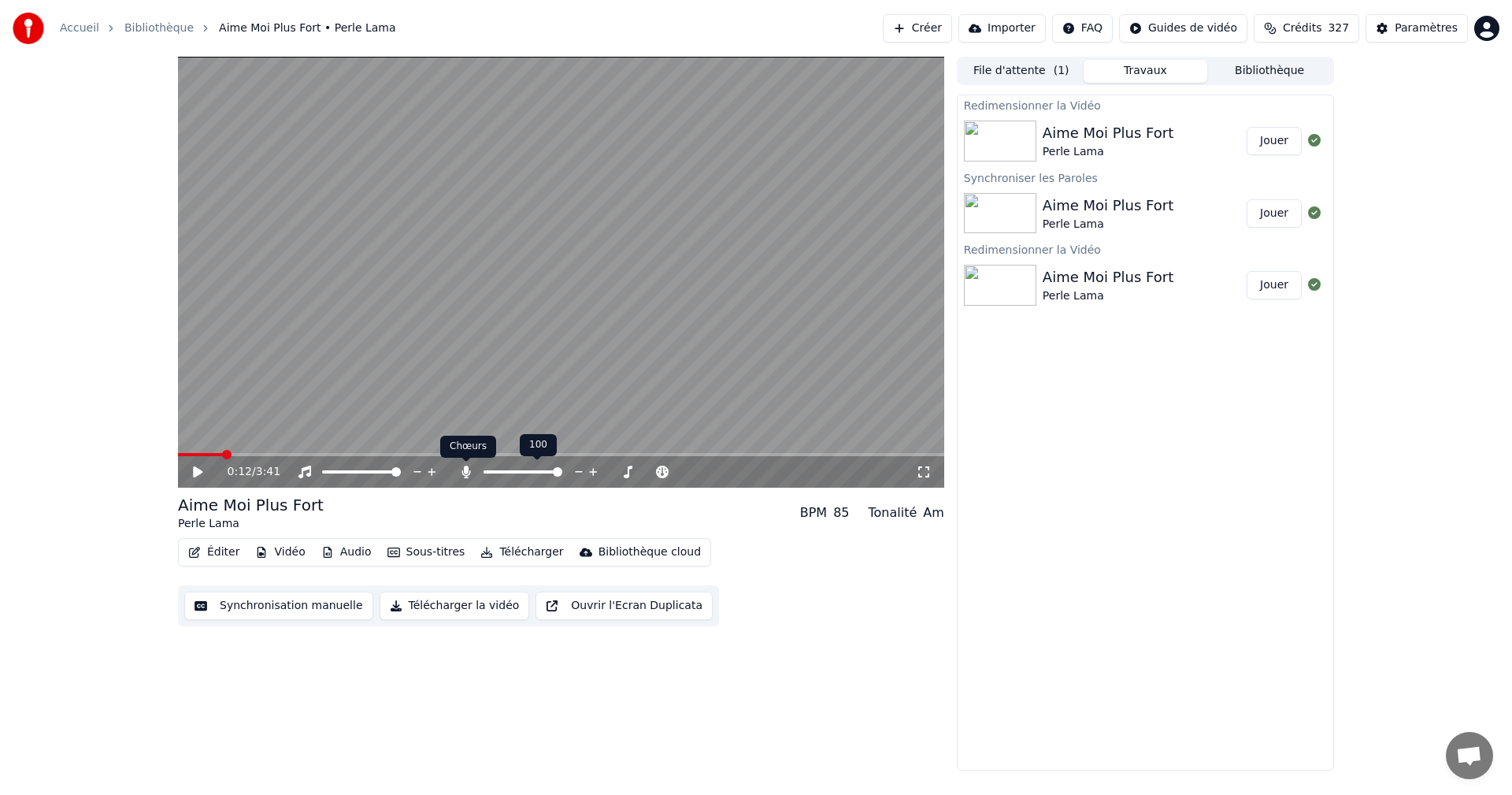
click at [464, 469] on icon at bounding box center [466, 471] width 9 height 13
click at [178, 454] on span at bounding box center [183, 454] width 10 height 10
click at [192, 467] on icon at bounding box center [208, 471] width 37 height 13
click at [178, 456] on span at bounding box center [183, 454] width 10 height 10
click at [467, 471] on icon at bounding box center [466, 471] width 16 height 13
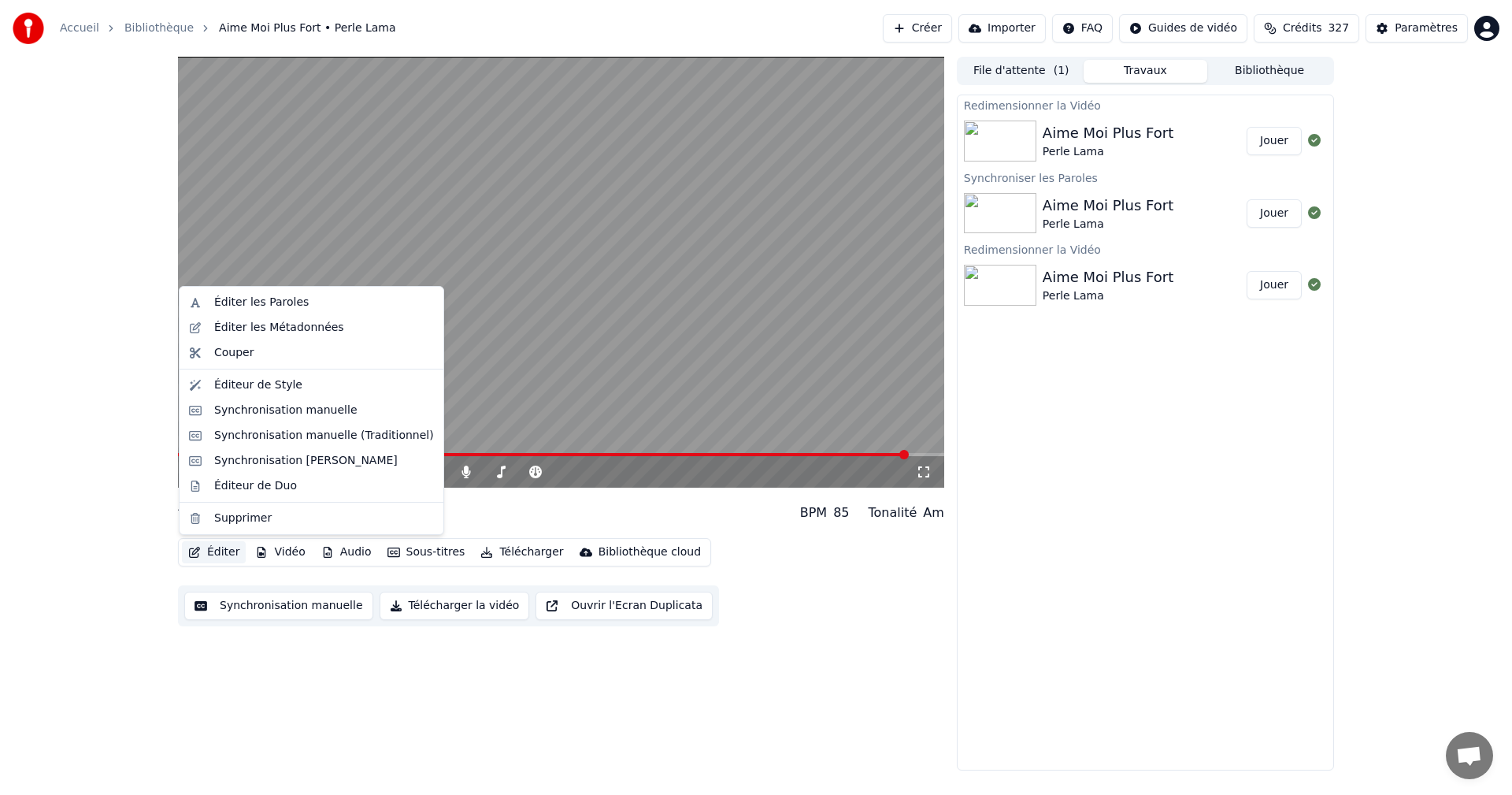
click at [219, 551] on button "Éditer" at bounding box center [214, 552] width 64 height 22
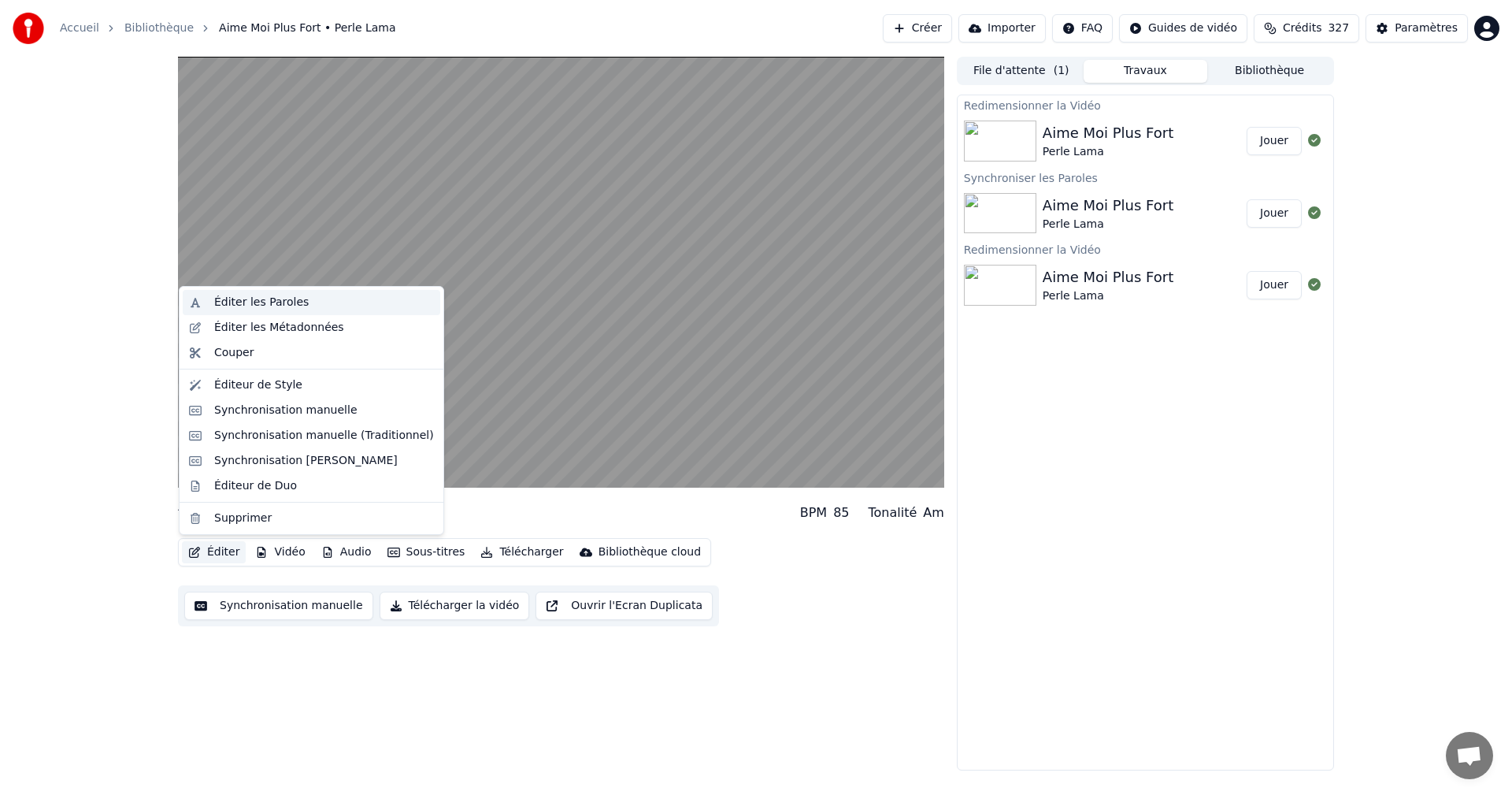
click at [266, 305] on div "Éditer les Paroles" at bounding box center [261, 303] width 94 height 16
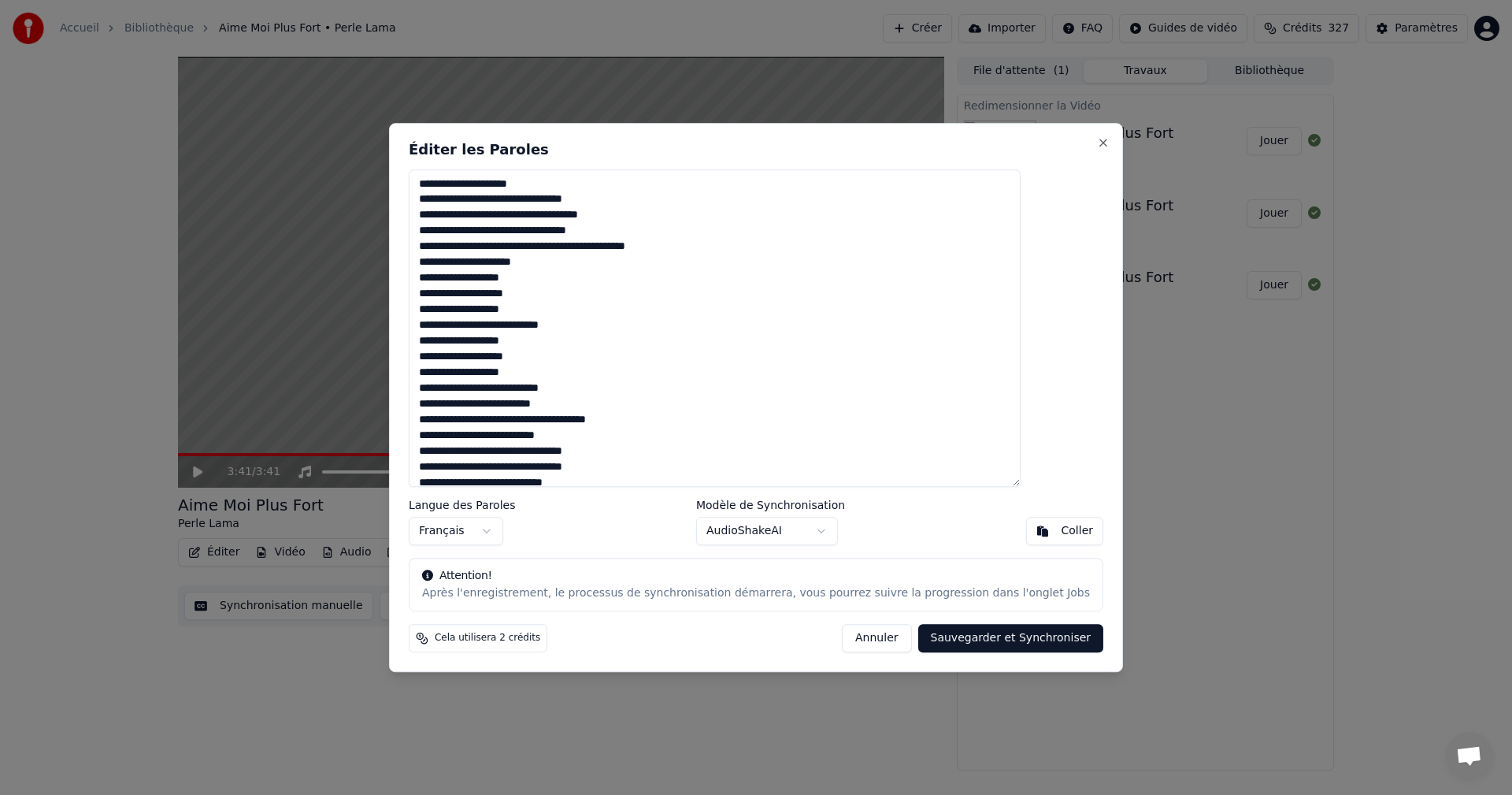
click at [490, 188] on textarea at bounding box center [714, 329] width 612 height 318
drag, startPoint x: 456, startPoint y: 279, endPoint x: 522, endPoint y: 280, distance: 66.0
click at [522, 280] on textarea at bounding box center [714, 329] width 612 height 318
drag, startPoint x: 541, startPoint y: 296, endPoint x: 444, endPoint y: 302, distance: 97.2
click at [444, 302] on div "Éditer les Paroles Langue des Paroles Français Modèle de Synchronisation AudioS…" at bounding box center [756, 398] width 734 height 550
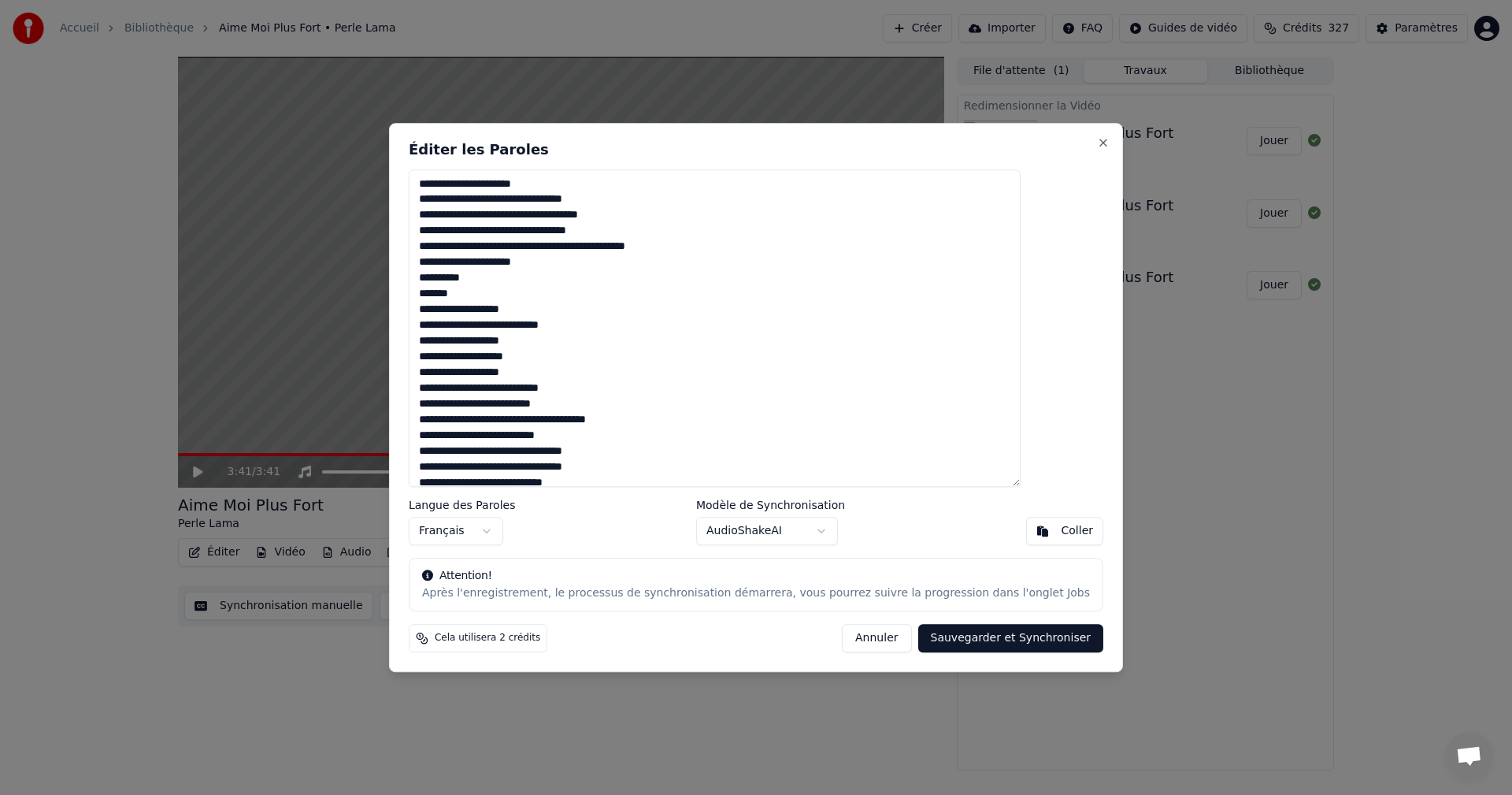
drag, startPoint x: 459, startPoint y: 305, endPoint x: 557, endPoint y: 312, distance: 98.2
click at [557, 312] on textarea at bounding box center [714, 329] width 612 height 318
drag, startPoint x: 519, startPoint y: 328, endPoint x: 462, endPoint y: 329, distance: 57.0
click at [462, 329] on textarea at bounding box center [714, 329] width 612 height 318
drag, startPoint x: 540, startPoint y: 340, endPoint x: 443, endPoint y: 345, distance: 97.1
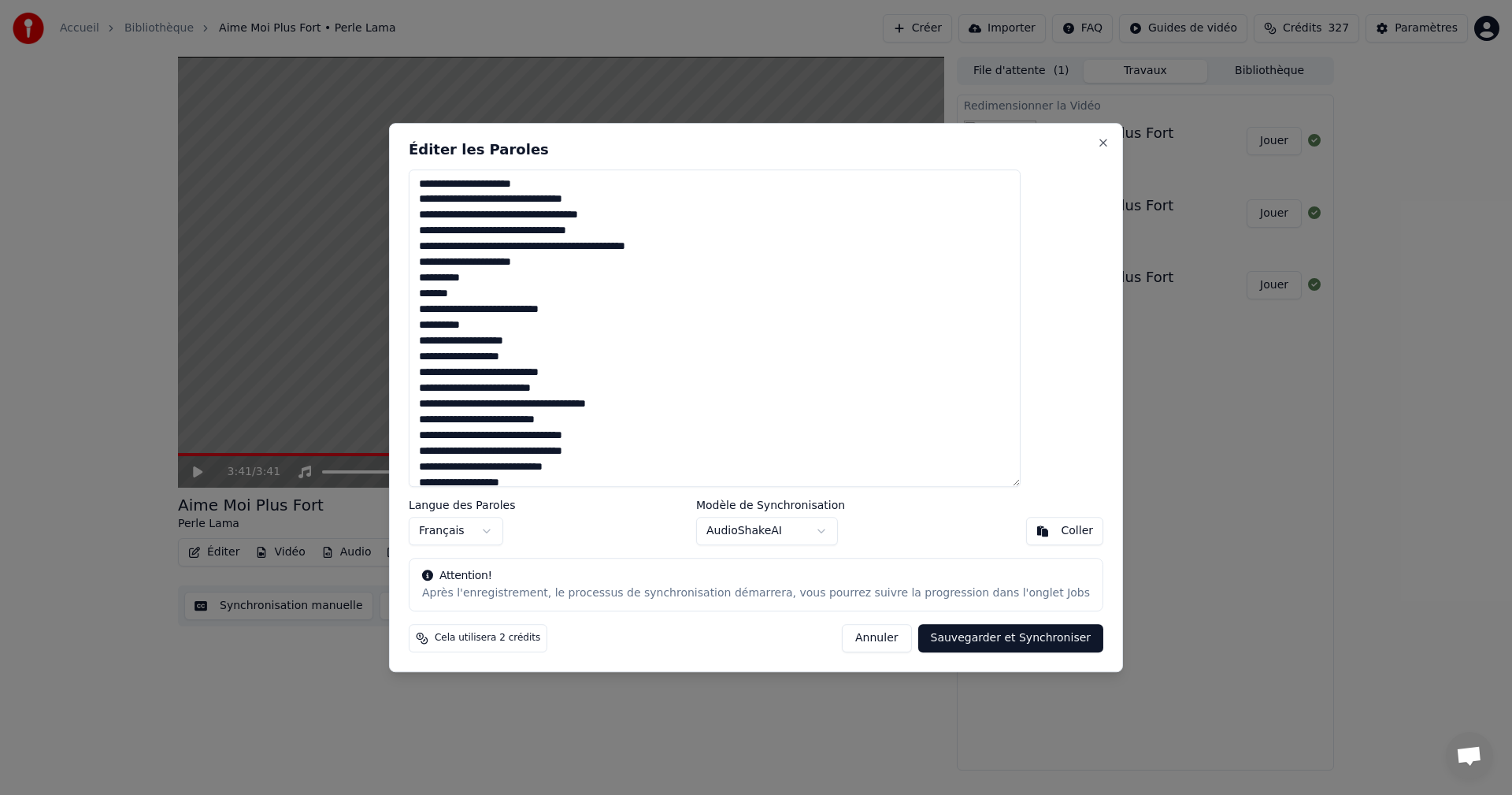
click at [443, 345] on div "Éditer les Paroles Langue des Paroles Français Modèle de Synchronisation AudioS…" at bounding box center [756, 398] width 734 height 550
drag, startPoint x: 556, startPoint y: 356, endPoint x: 457, endPoint y: 352, distance: 99.1
click at [457, 352] on textarea at bounding box center [714, 329] width 612 height 318
drag, startPoint x: 525, startPoint y: 389, endPoint x: 460, endPoint y: 391, distance: 65.0
click at [460, 391] on textarea at bounding box center [714, 329] width 612 height 318
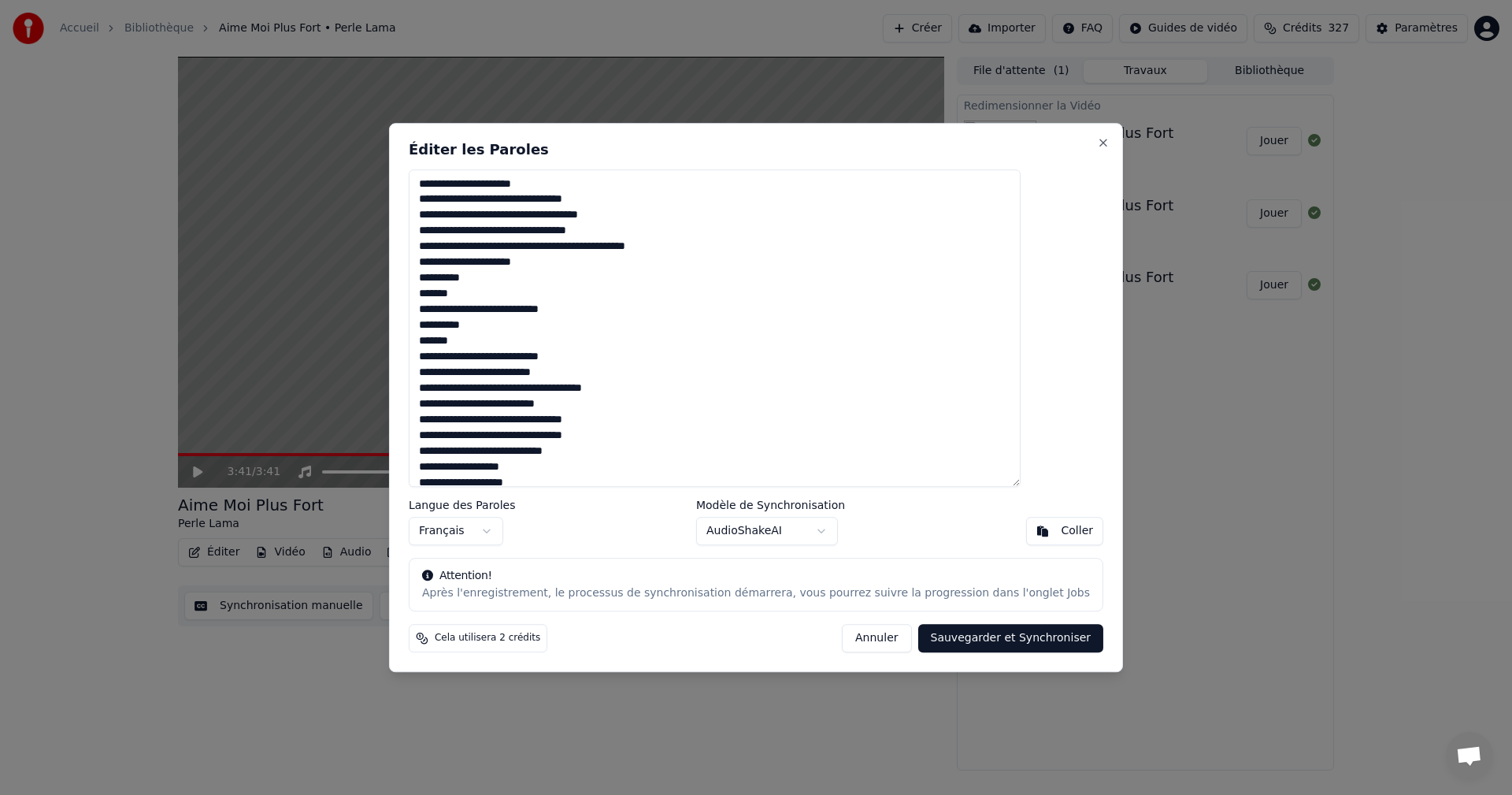
drag, startPoint x: 462, startPoint y: 403, endPoint x: 594, endPoint y: 409, distance: 132.1
click at [594, 409] on textarea at bounding box center [714, 329] width 612 height 318
drag, startPoint x: 495, startPoint y: 420, endPoint x: 452, endPoint y: 421, distance: 43.0
click at [452, 421] on textarea at bounding box center [714, 329] width 612 height 318
click at [619, 420] on textarea at bounding box center [714, 329] width 612 height 318
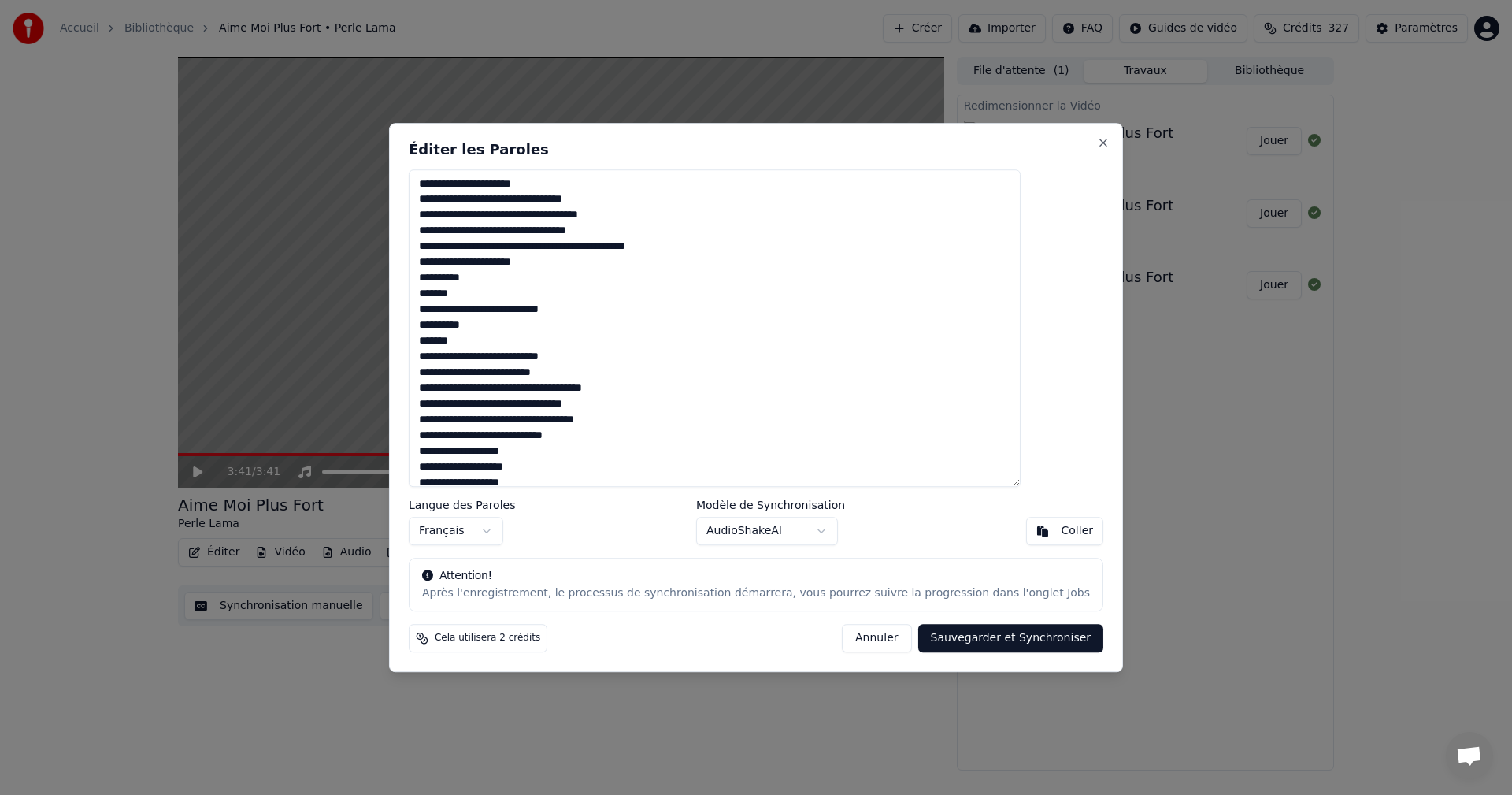
click at [619, 423] on textarea at bounding box center [714, 329] width 612 height 318
click at [492, 436] on textarea at bounding box center [714, 329] width 612 height 318
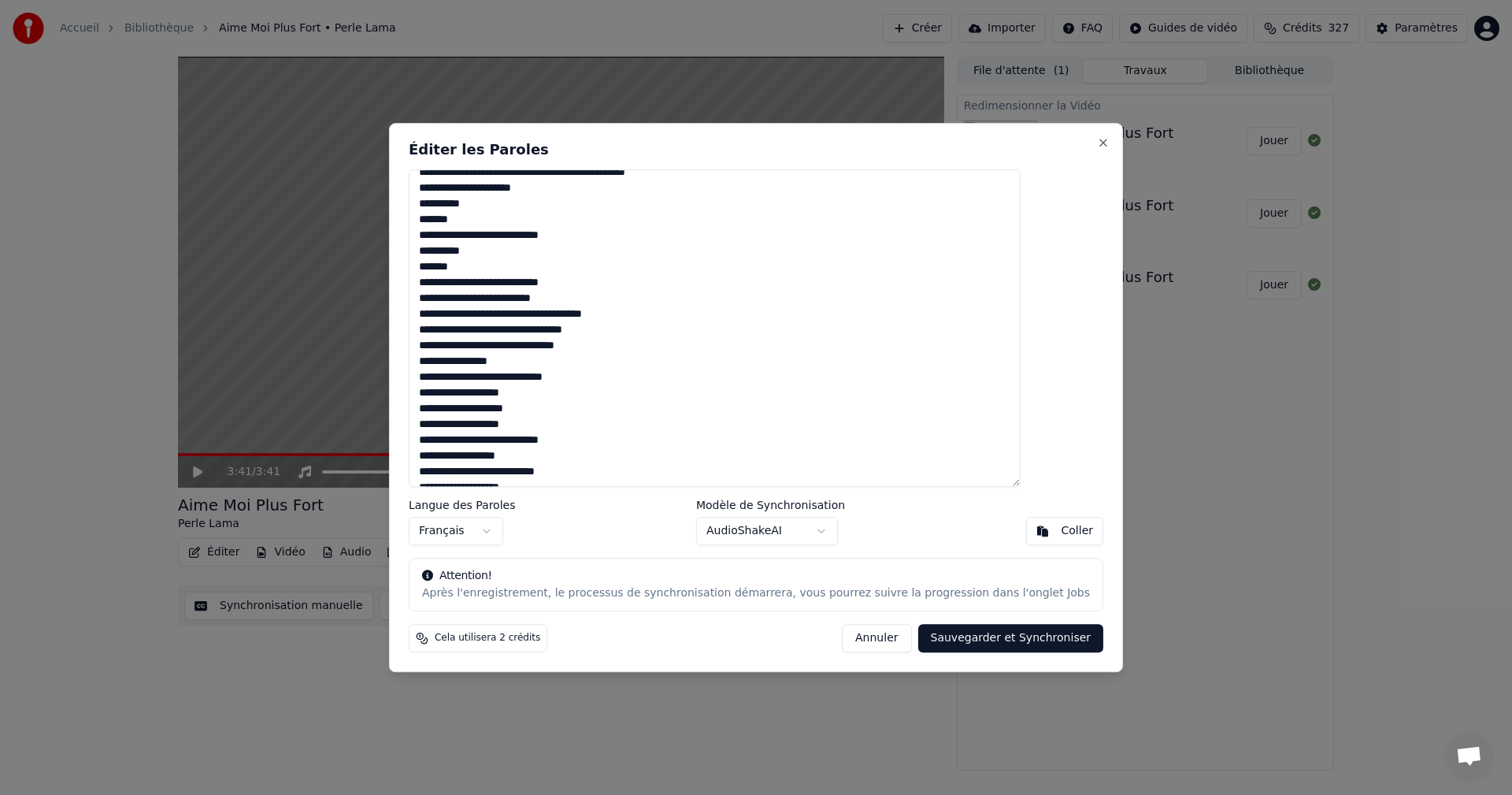
scroll to position [79, 0]
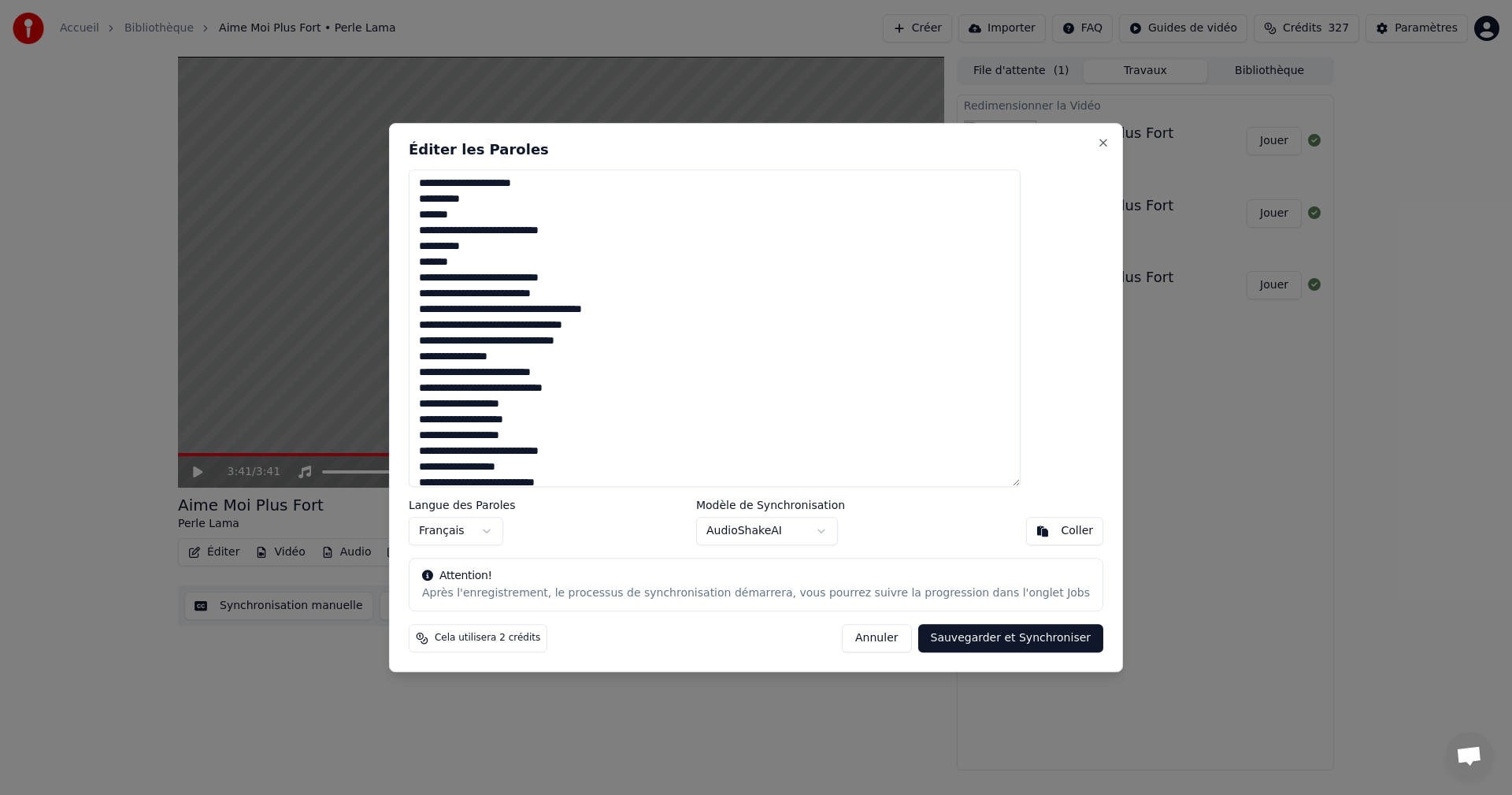
click at [547, 374] on textarea at bounding box center [714, 329] width 612 height 318
drag, startPoint x: 485, startPoint y: 392, endPoint x: 671, endPoint y: 392, distance: 186.0
click at [671, 392] on textarea at bounding box center [714, 329] width 612 height 318
drag, startPoint x: 461, startPoint y: 404, endPoint x: 559, endPoint y: 408, distance: 98.1
click at [559, 408] on textarea at bounding box center [714, 329] width 612 height 318
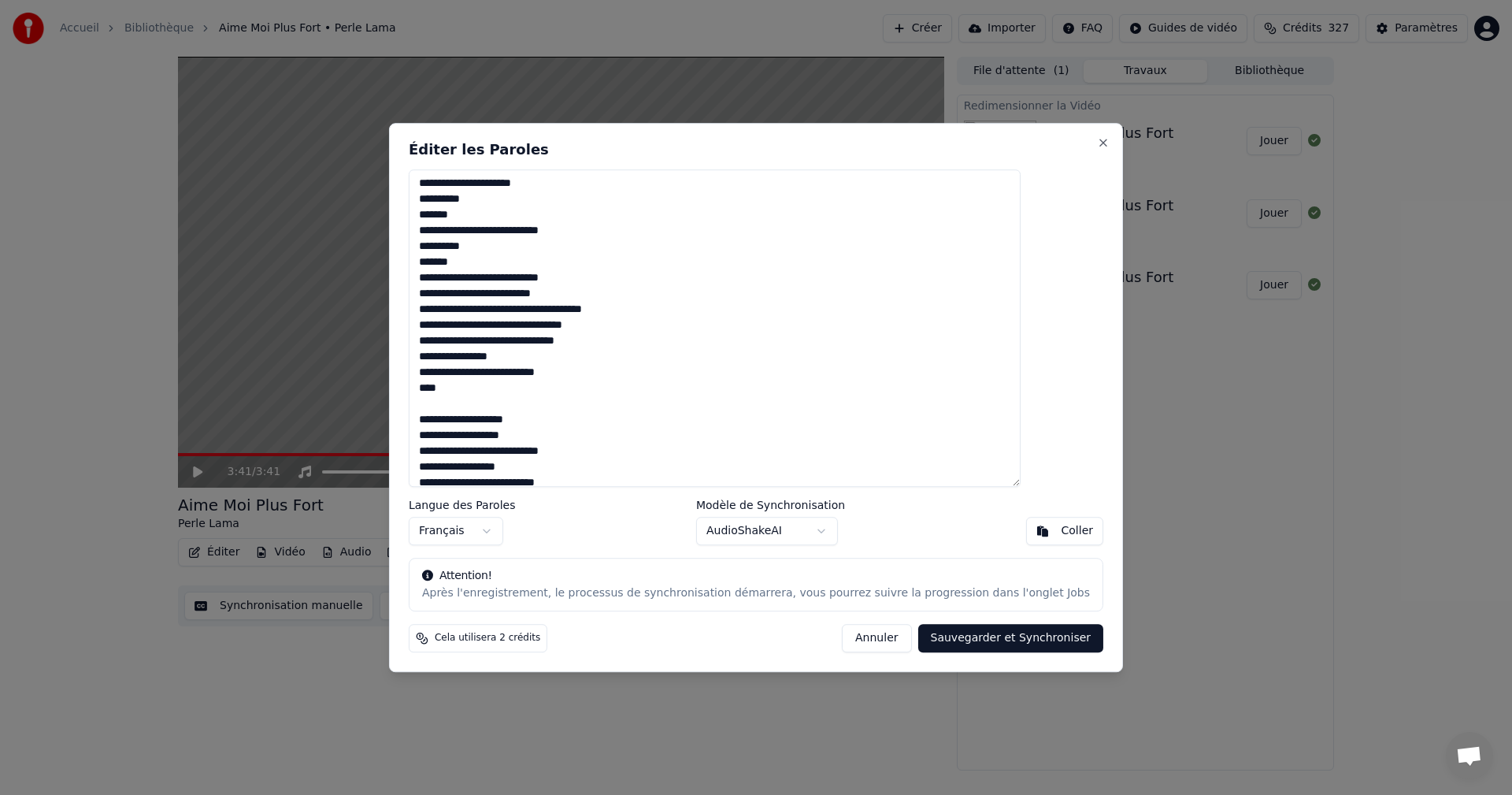
drag, startPoint x: 539, startPoint y: 418, endPoint x: 452, endPoint y: 418, distance: 87.0
click at [452, 418] on textarea at bounding box center [714, 329] width 612 height 318
drag, startPoint x: 459, startPoint y: 420, endPoint x: 439, endPoint y: 458, distance: 42.9
click at [459, 423] on textarea at bounding box center [714, 329] width 612 height 318
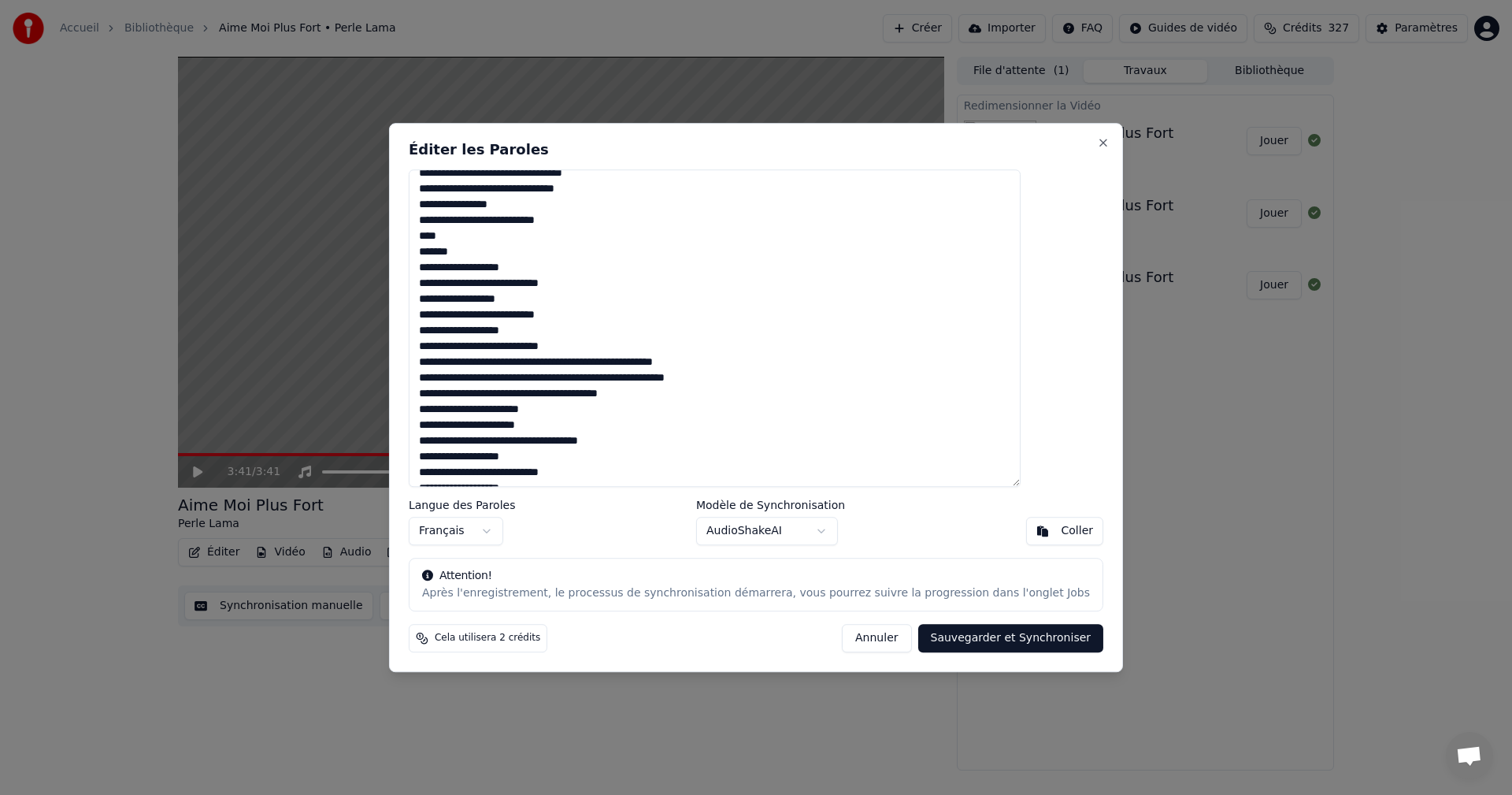
scroll to position [236, 0]
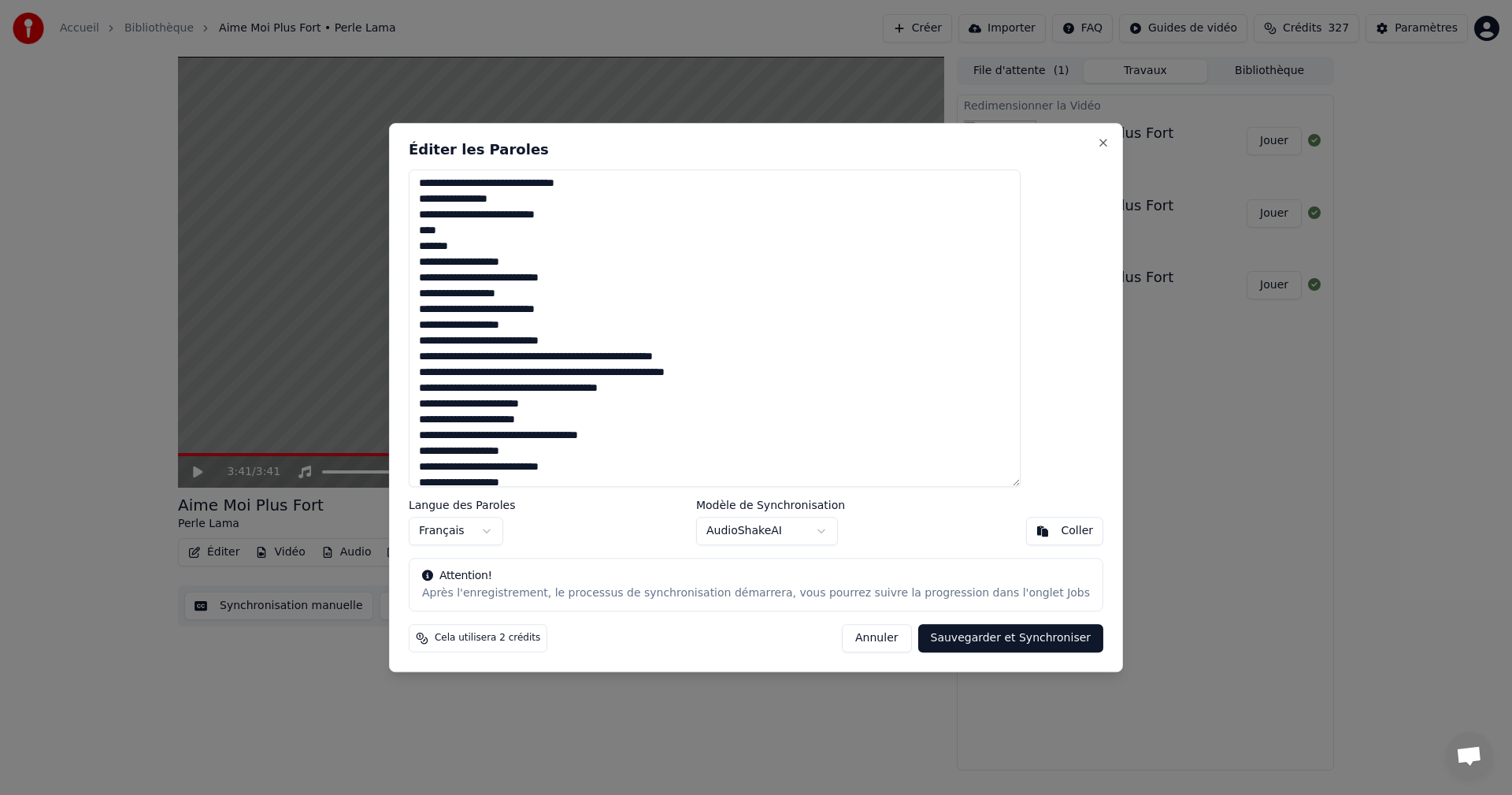
drag, startPoint x: 459, startPoint y: 265, endPoint x: 586, endPoint y: 325, distance: 140.5
click at [586, 325] on textarea at bounding box center [714, 329] width 612 height 318
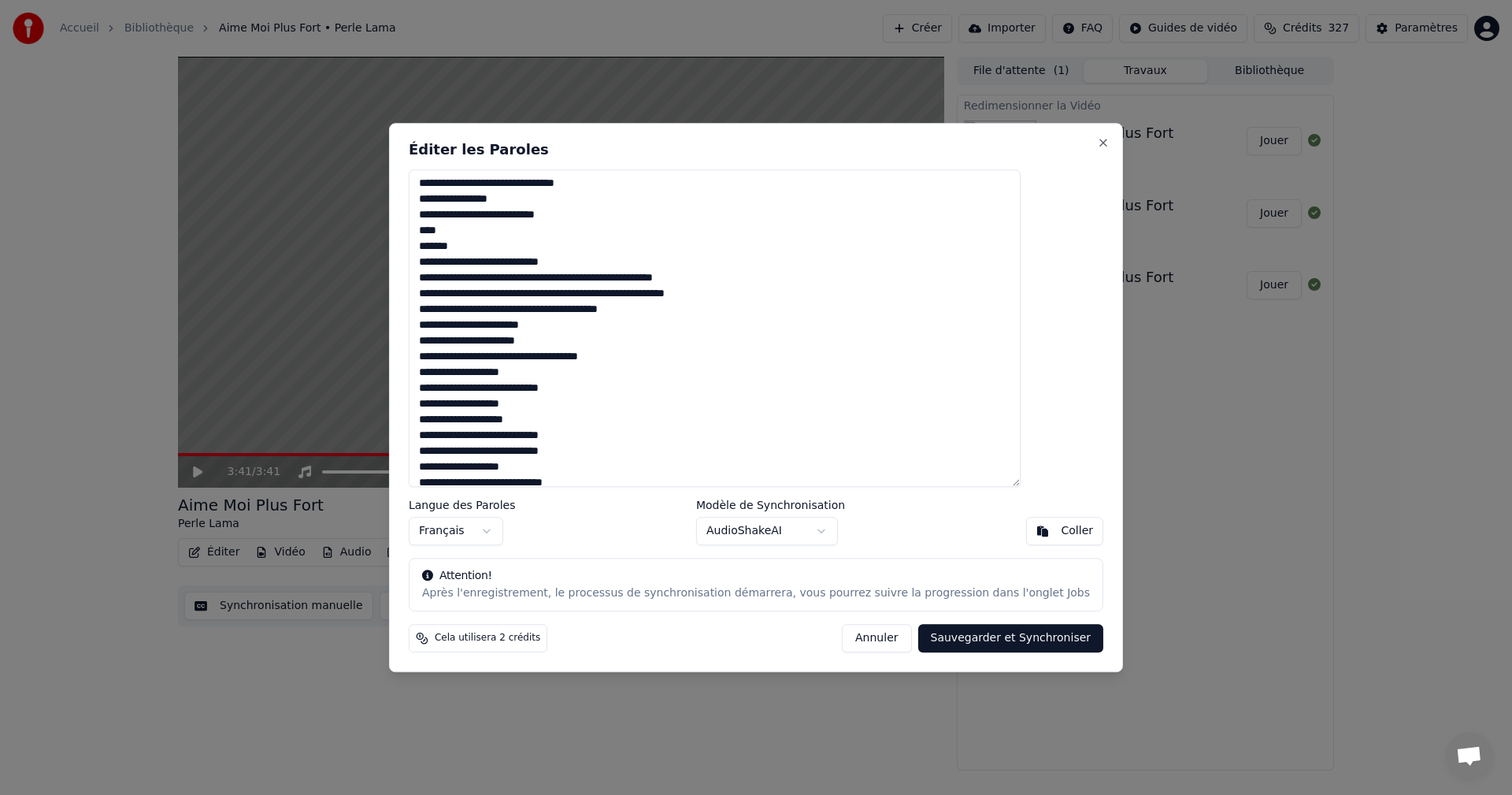
drag, startPoint x: 665, startPoint y: 278, endPoint x: 778, endPoint y: 283, distance: 113.1
click at [778, 283] on textarea at bounding box center [714, 329] width 612 height 318
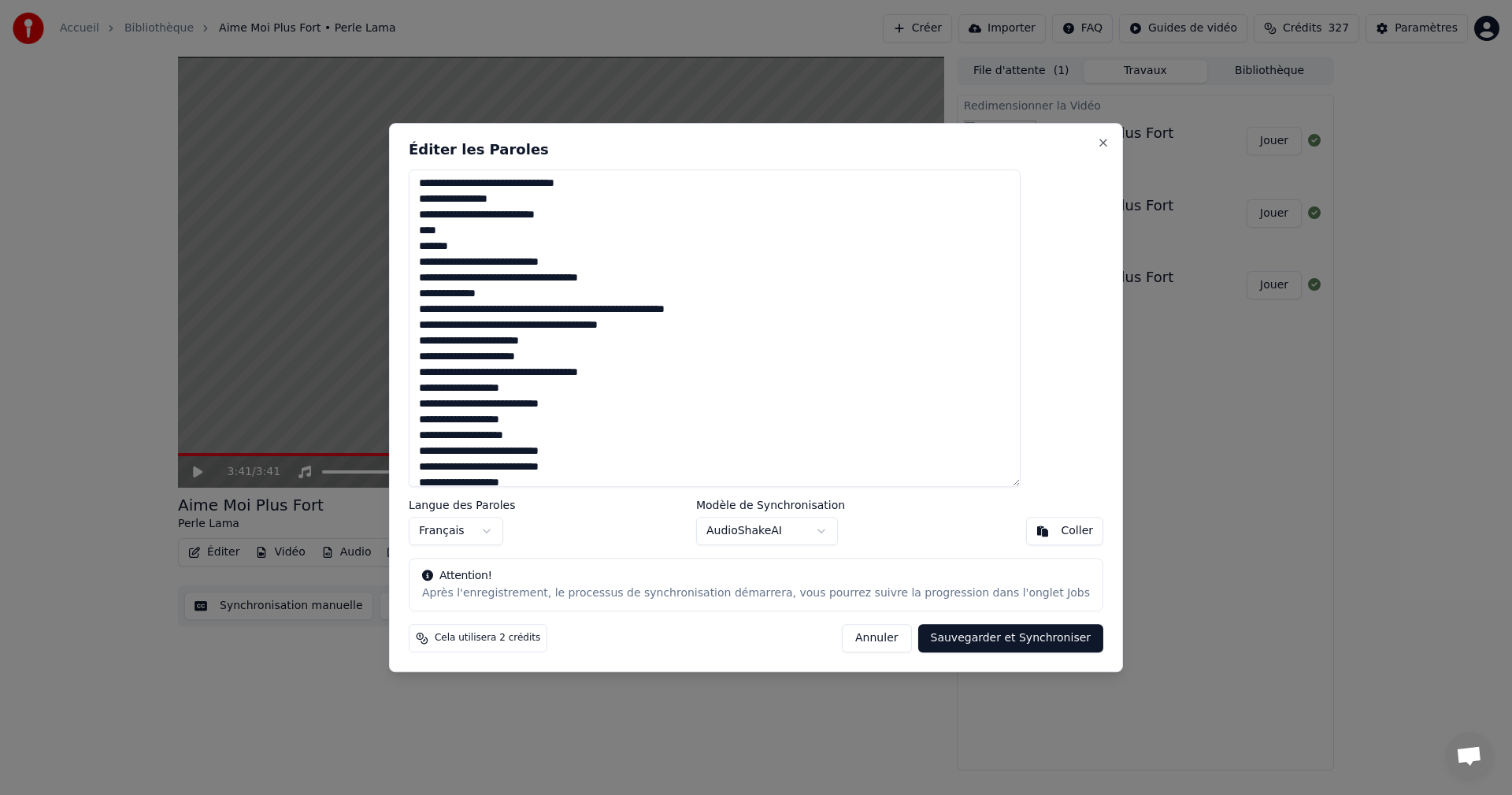
click at [664, 308] on textarea at bounding box center [714, 329] width 612 height 318
click at [556, 309] on textarea at bounding box center [714, 329] width 612 height 318
drag, startPoint x: 480, startPoint y: 341, endPoint x: 454, endPoint y: 339, distance: 26.1
click at [454, 339] on textarea at bounding box center [714, 329] width 612 height 318
click at [541, 342] on textarea at bounding box center [714, 329] width 612 height 318
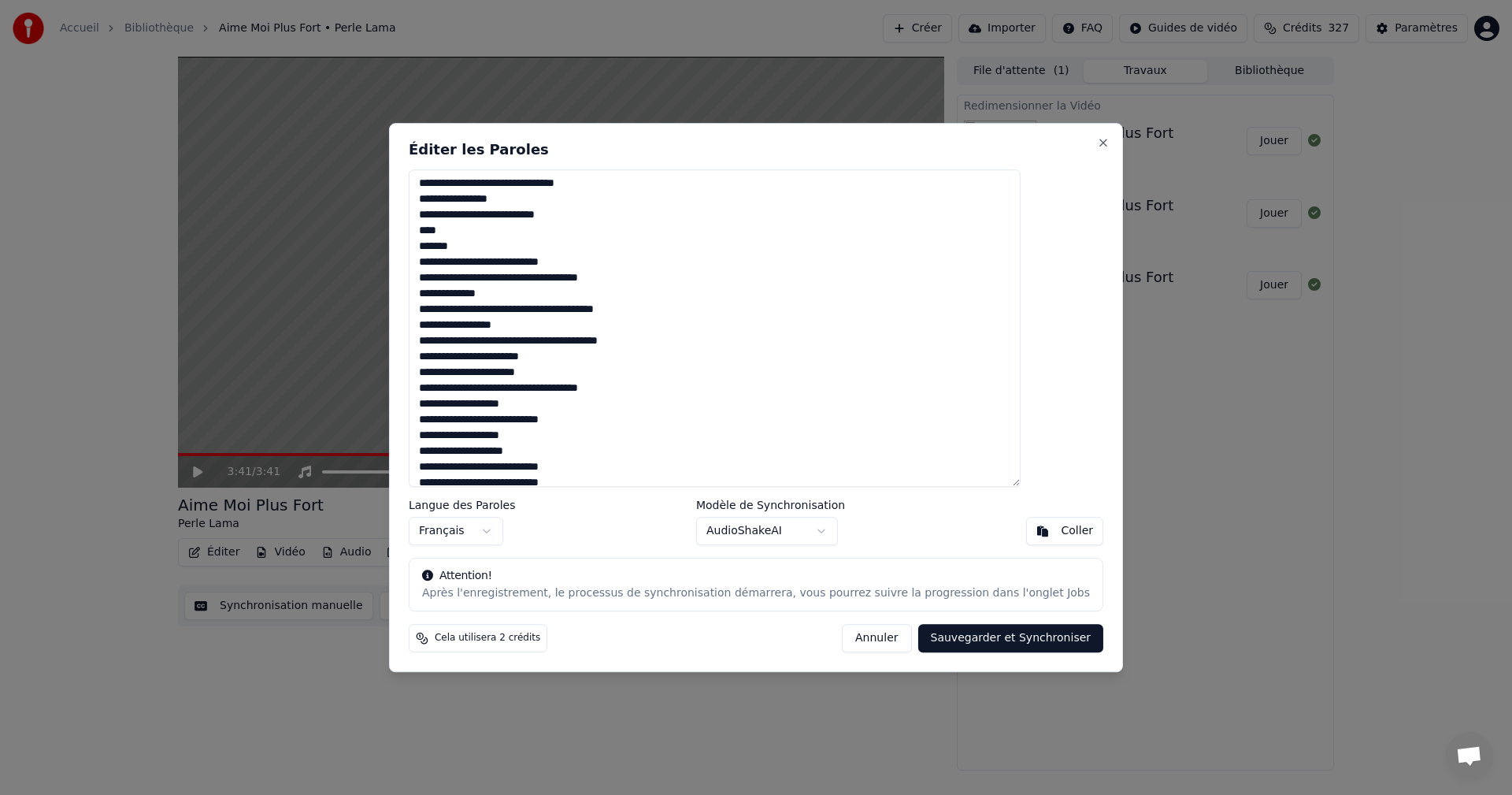
click at [516, 343] on textarea at bounding box center [714, 329] width 612 height 318
drag, startPoint x: 523, startPoint y: 342, endPoint x: 536, endPoint y: 345, distance: 13.3
click at [536, 345] on textarea at bounding box center [714, 329] width 612 height 318
click at [527, 339] on textarea at bounding box center [714, 329] width 612 height 318
click at [528, 345] on textarea at bounding box center [714, 329] width 612 height 318
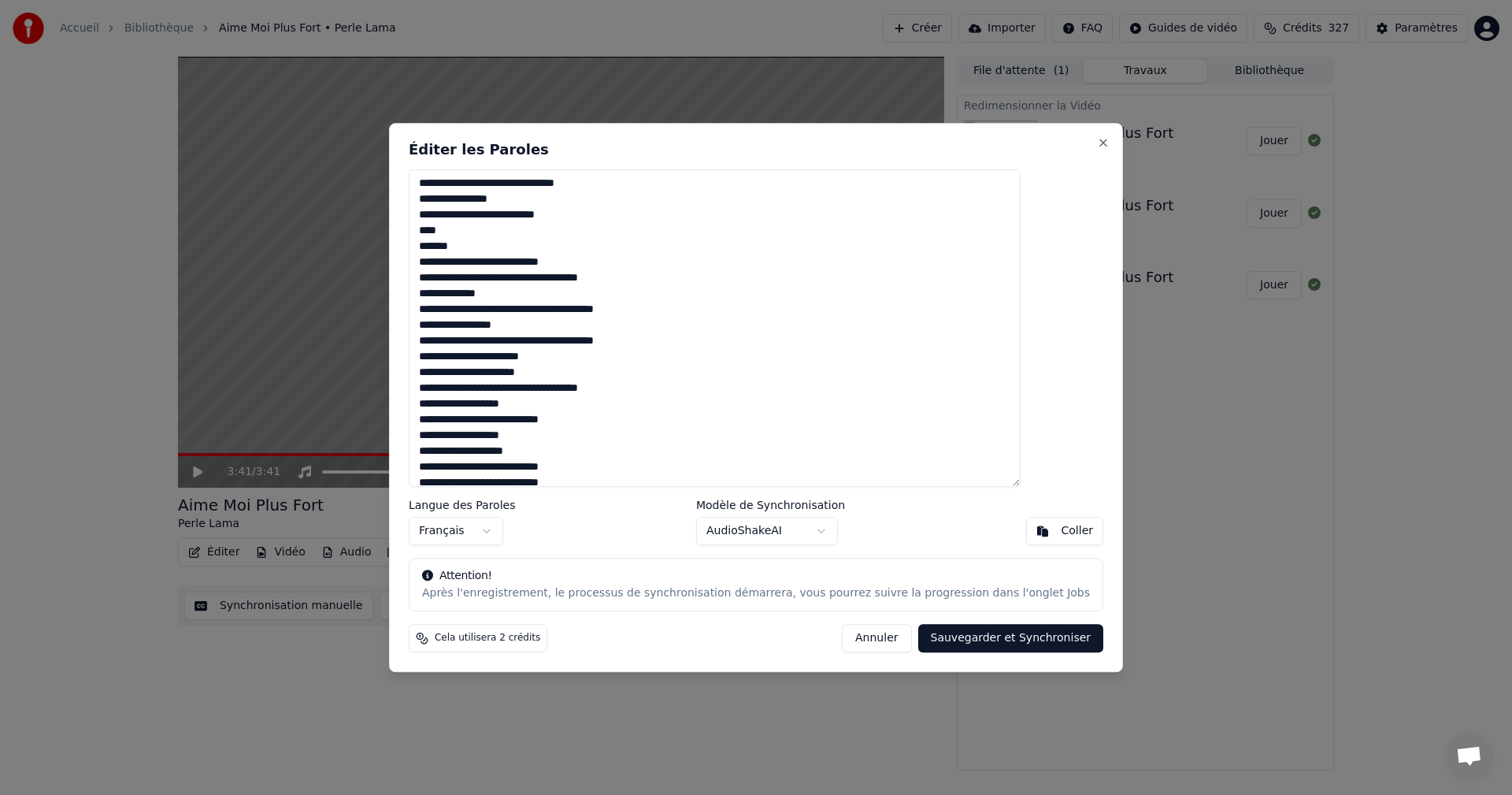
click at [567, 343] on textarea at bounding box center [714, 329] width 612 height 318
drag, startPoint x: 594, startPoint y: 388, endPoint x: 798, endPoint y: 387, distance: 204.0
click at [798, 387] on textarea at bounding box center [714, 329] width 612 height 318
drag, startPoint x: 459, startPoint y: 407, endPoint x: 552, endPoint y: 410, distance: 93.0
click at [552, 410] on textarea at bounding box center [714, 329] width 612 height 318
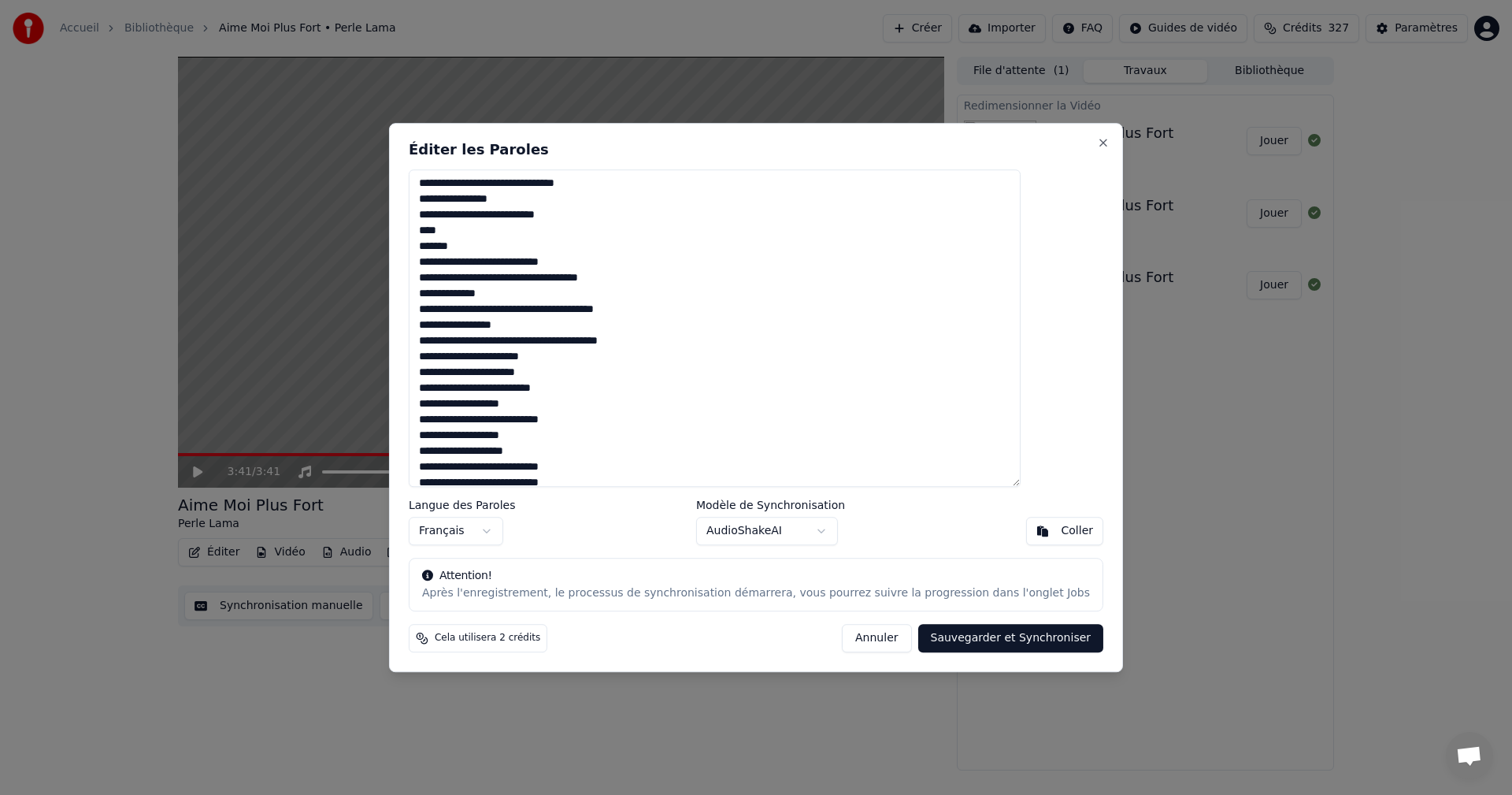
click at [518, 407] on textarea at bounding box center [714, 329] width 612 height 318
drag, startPoint x: 560, startPoint y: 401, endPoint x: 443, endPoint y: 407, distance: 117.2
click at [443, 407] on div "Éditer les Paroles Langue des Paroles Français Modèle de Synchronisation AudioS…" at bounding box center [756, 398] width 734 height 550
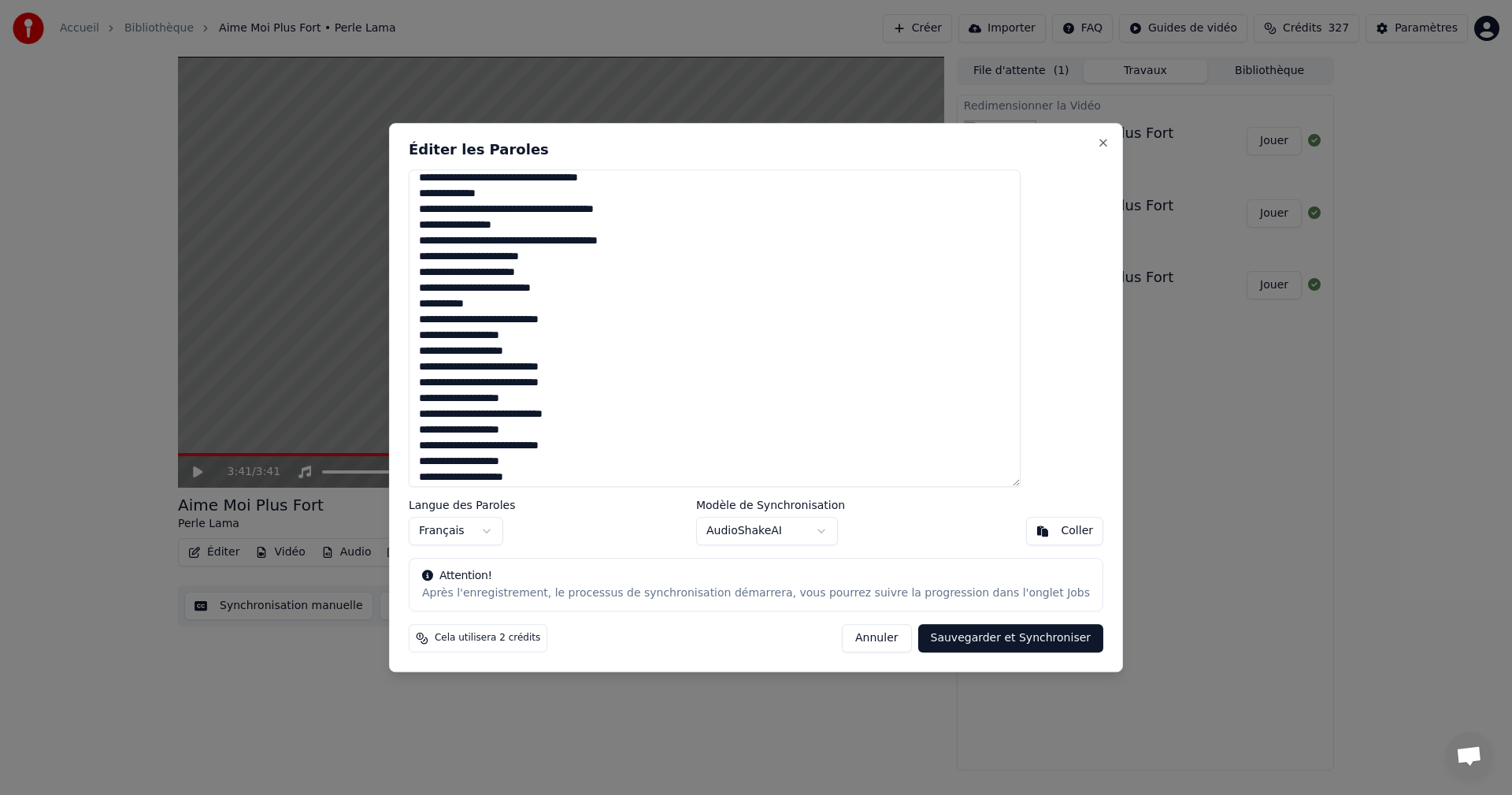
scroll to position [341, 0]
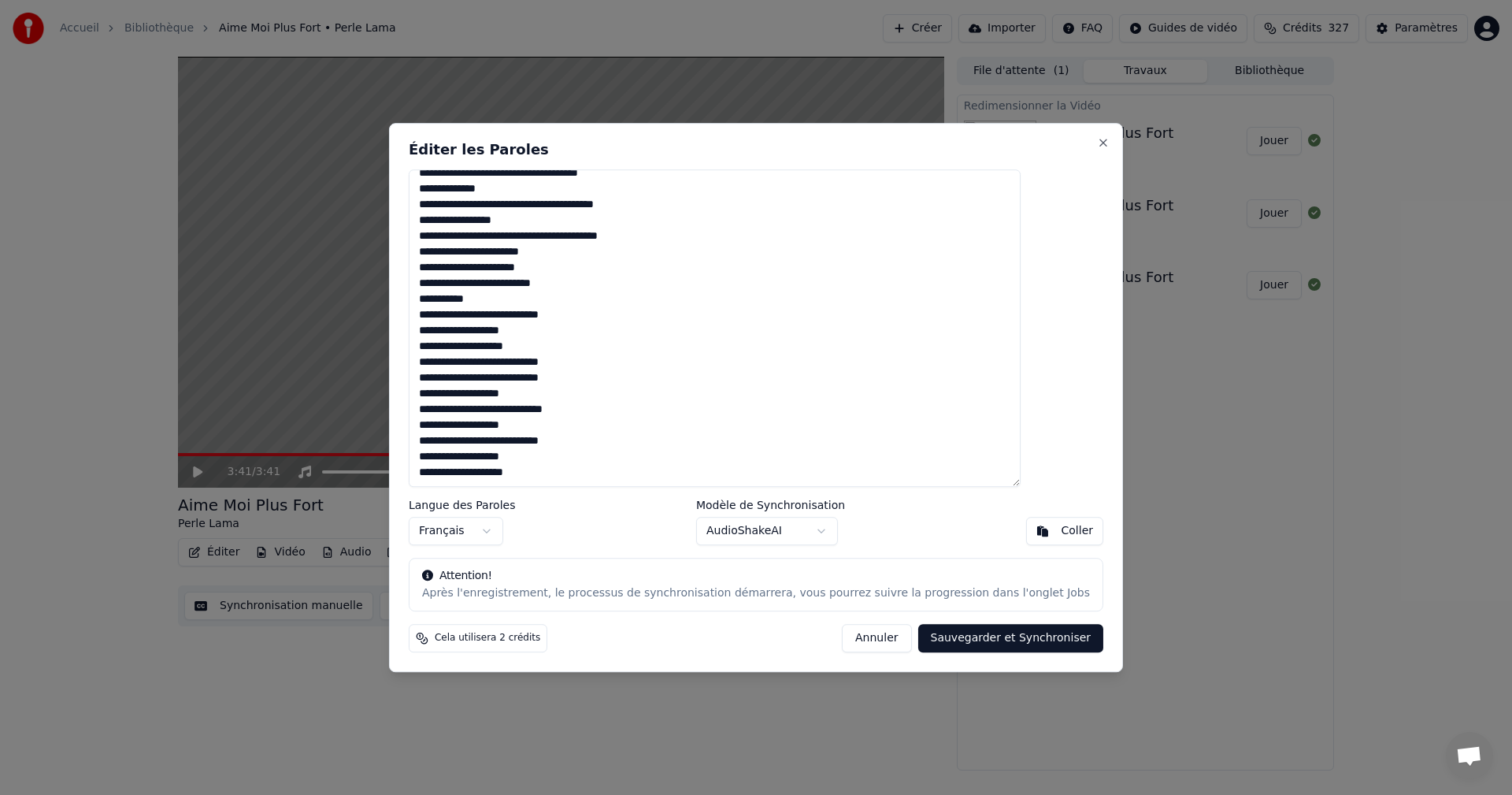
click at [615, 317] on textarea at bounding box center [714, 329] width 612 height 318
drag, startPoint x: 461, startPoint y: 330, endPoint x: 579, endPoint y: 337, distance: 118.2
click at [579, 337] on textarea at bounding box center [714, 329] width 612 height 318
click at [521, 336] on textarea at bounding box center [714, 329] width 612 height 318
drag, startPoint x: 529, startPoint y: 334, endPoint x: 582, endPoint y: 338, distance: 53.2
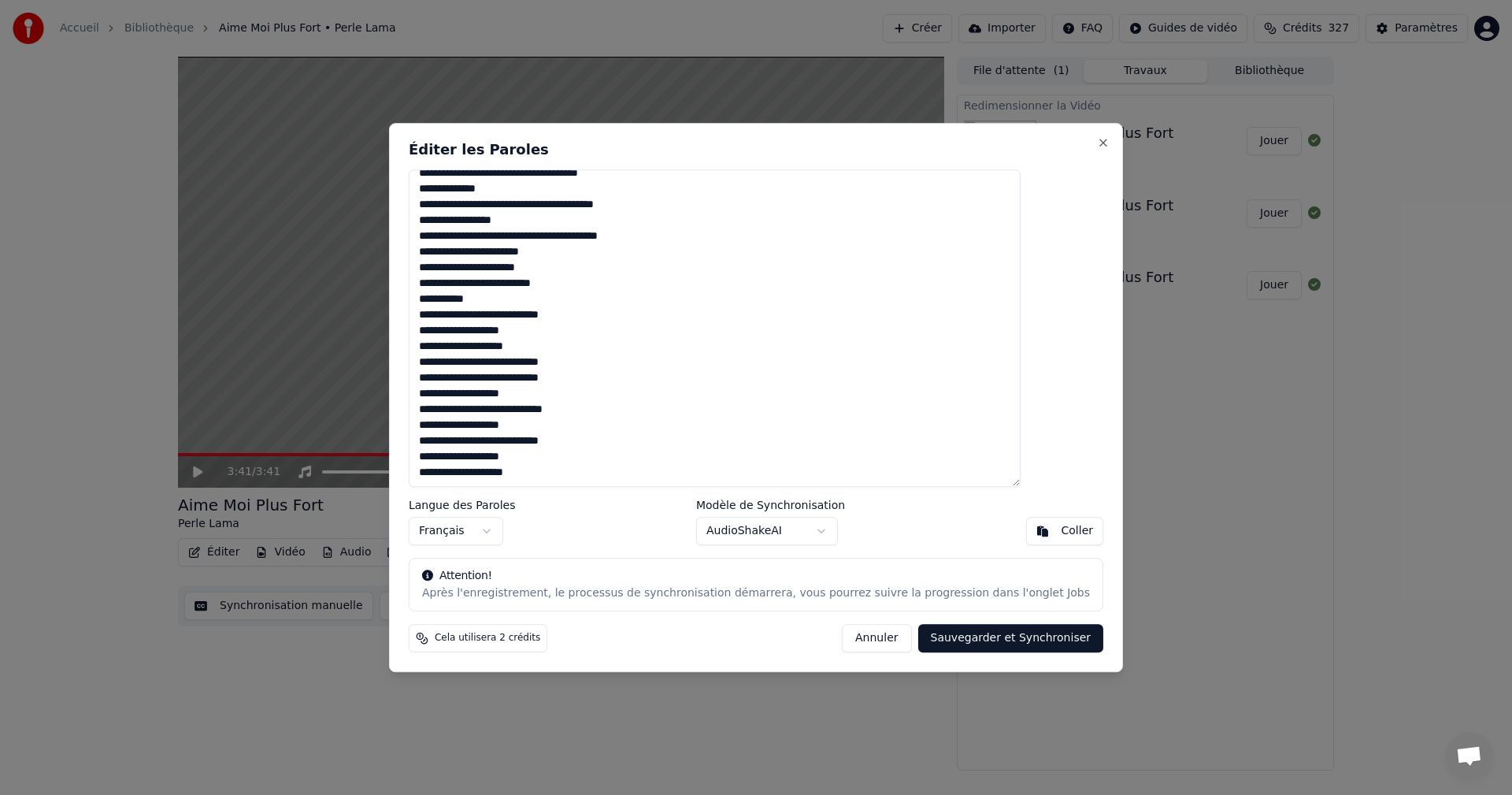
click at [582, 338] on textarea at bounding box center [714, 329] width 612 height 318
drag, startPoint x: 460, startPoint y: 347, endPoint x: 579, endPoint y: 349, distance: 119.0
click at [579, 349] on textarea at bounding box center [714, 329] width 612 height 318
drag, startPoint x: 460, startPoint y: 365, endPoint x: 557, endPoint y: 368, distance: 97.0
click at [557, 368] on textarea at bounding box center [714, 329] width 612 height 318
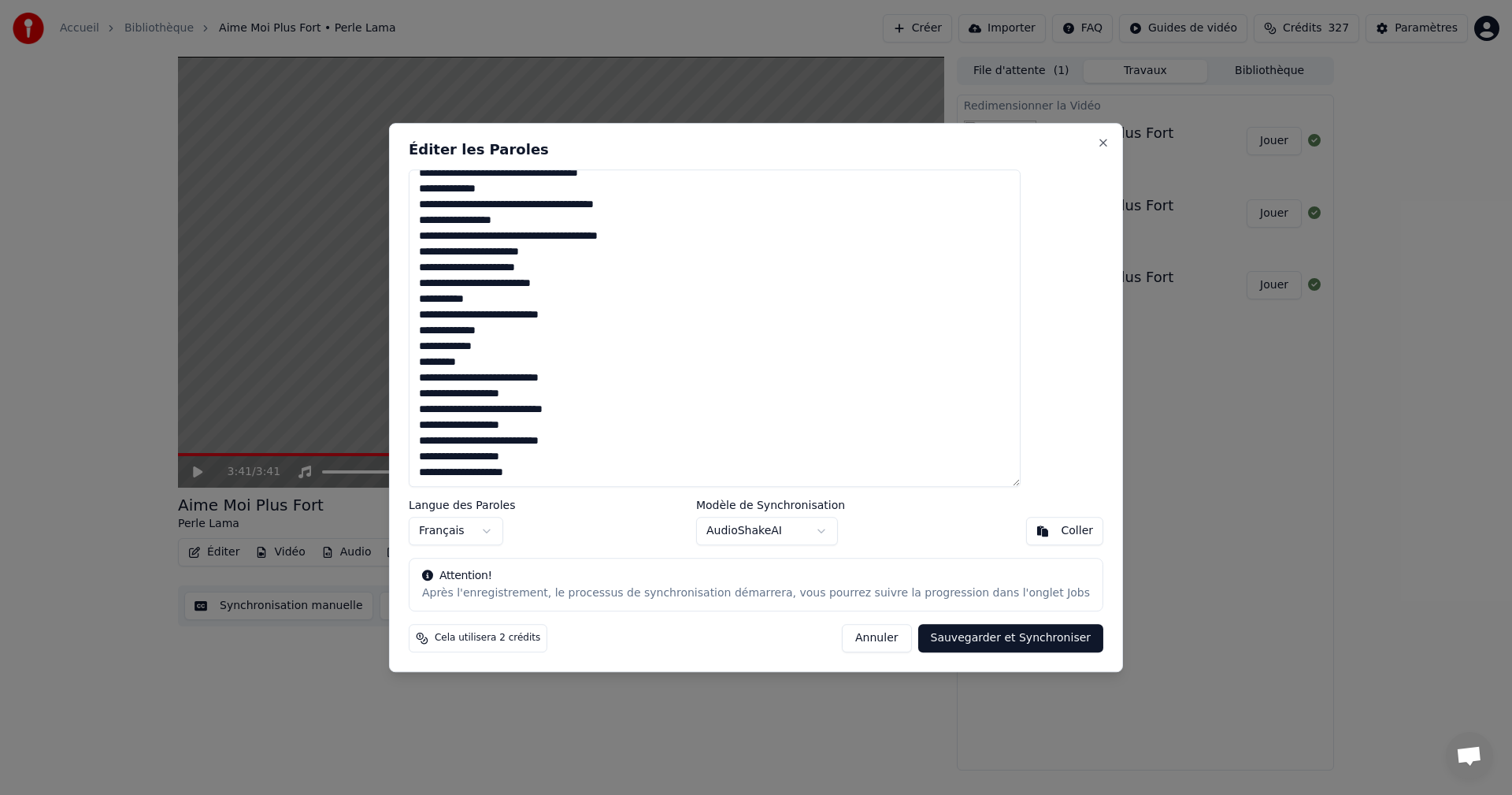
click at [458, 363] on textarea at bounding box center [714, 329] width 612 height 318
drag, startPoint x: 497, startPoint y: 363, endPoint x: 504, endPoint y: 364, distance: 7.1
click at [504, 364] on textarea at bounding box center [714, 329] width 612 height 318
drag, startPoint x: 520, startPoint y: 396, endPoint x: 426, endPoint y: 401, distance: 94.1
click at [426, 401] on body "Accueil Bibliothèque Aime Moi Plus Fort • Perle Lama Créer Importer FAQ Guides …" at bounding box center [756, 397] width 1512 height 795
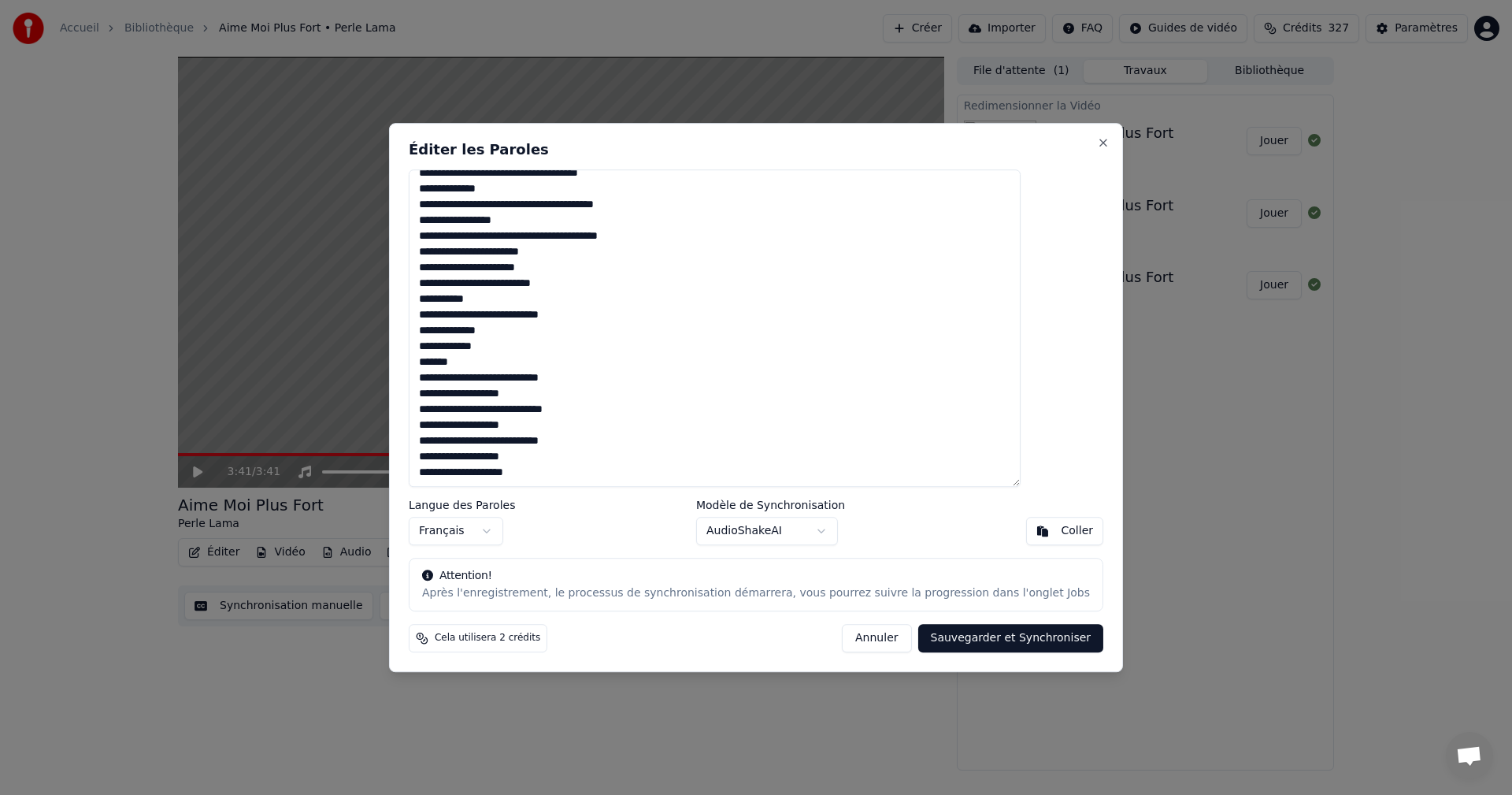
type textarea "**********"
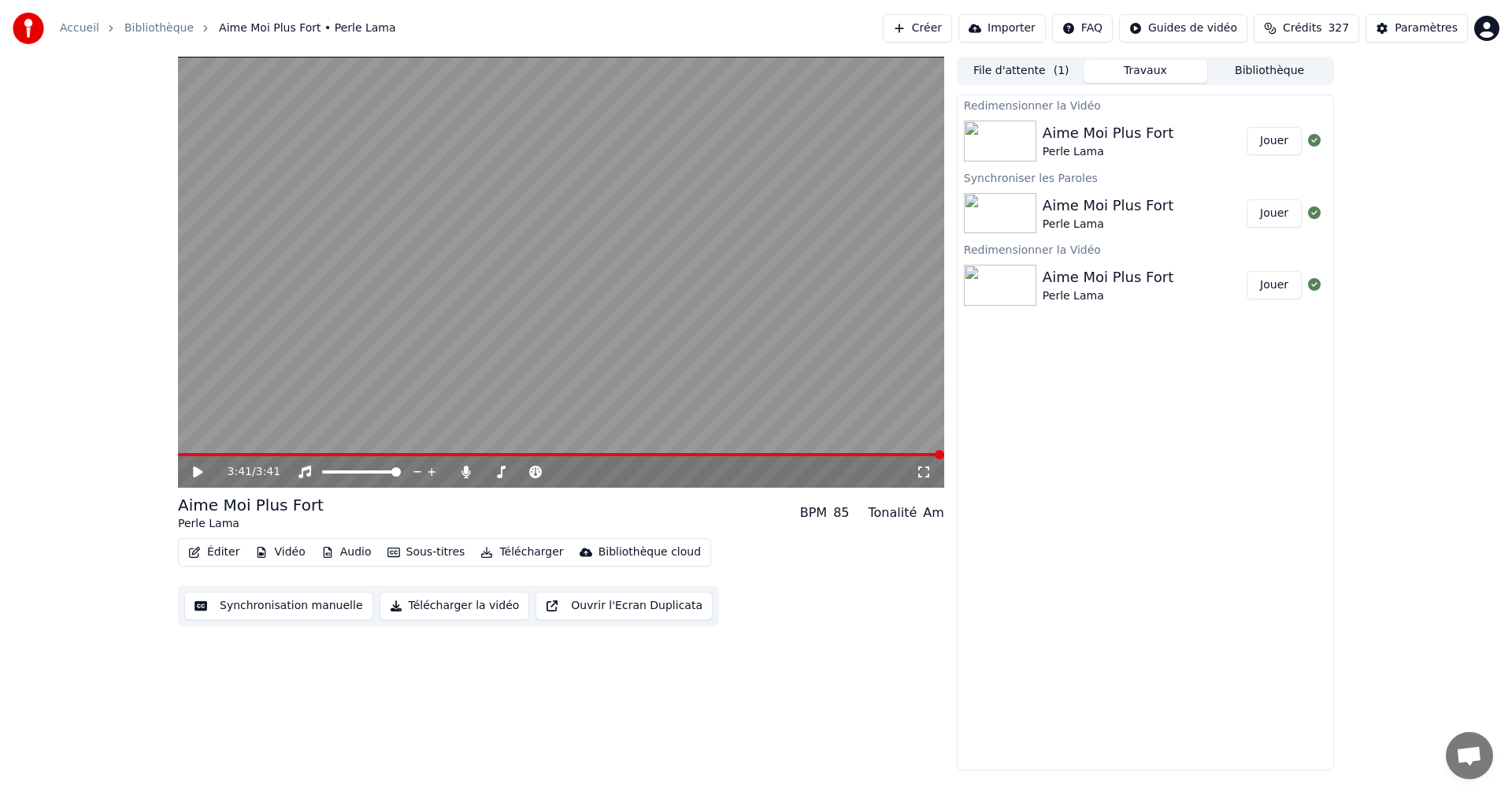
drag, startPoint x: 426, startPoint y: 401, endPoint x: 433, endPoint y: 401, distance: 7.0
click at [221, 552] on button "Éditer" at bounding box center [214, 552] width 64 height 22
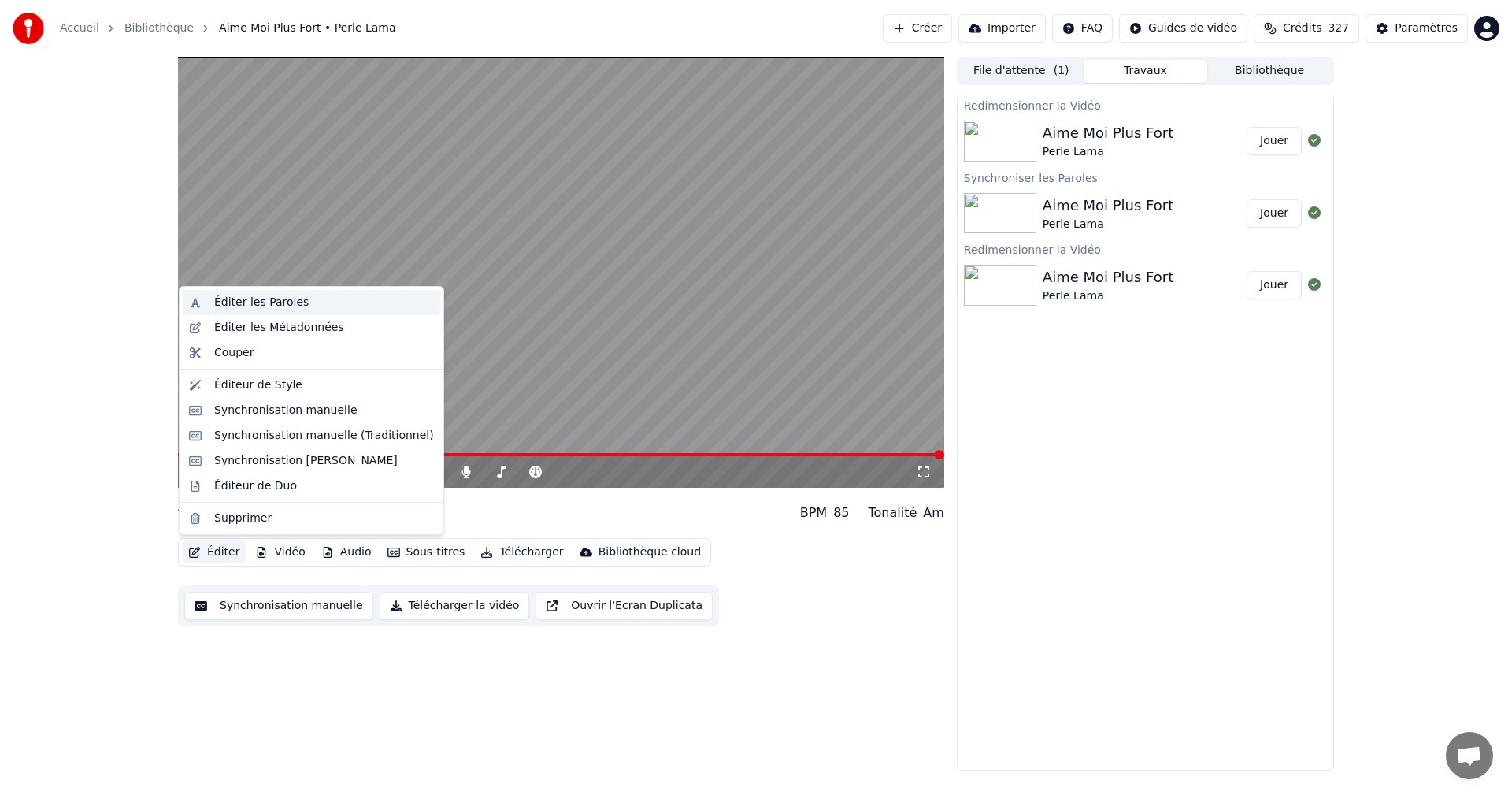
click at [268, 301] on div "Éditer les Paroles" at bounding box center [261, 303] width 94 height 16
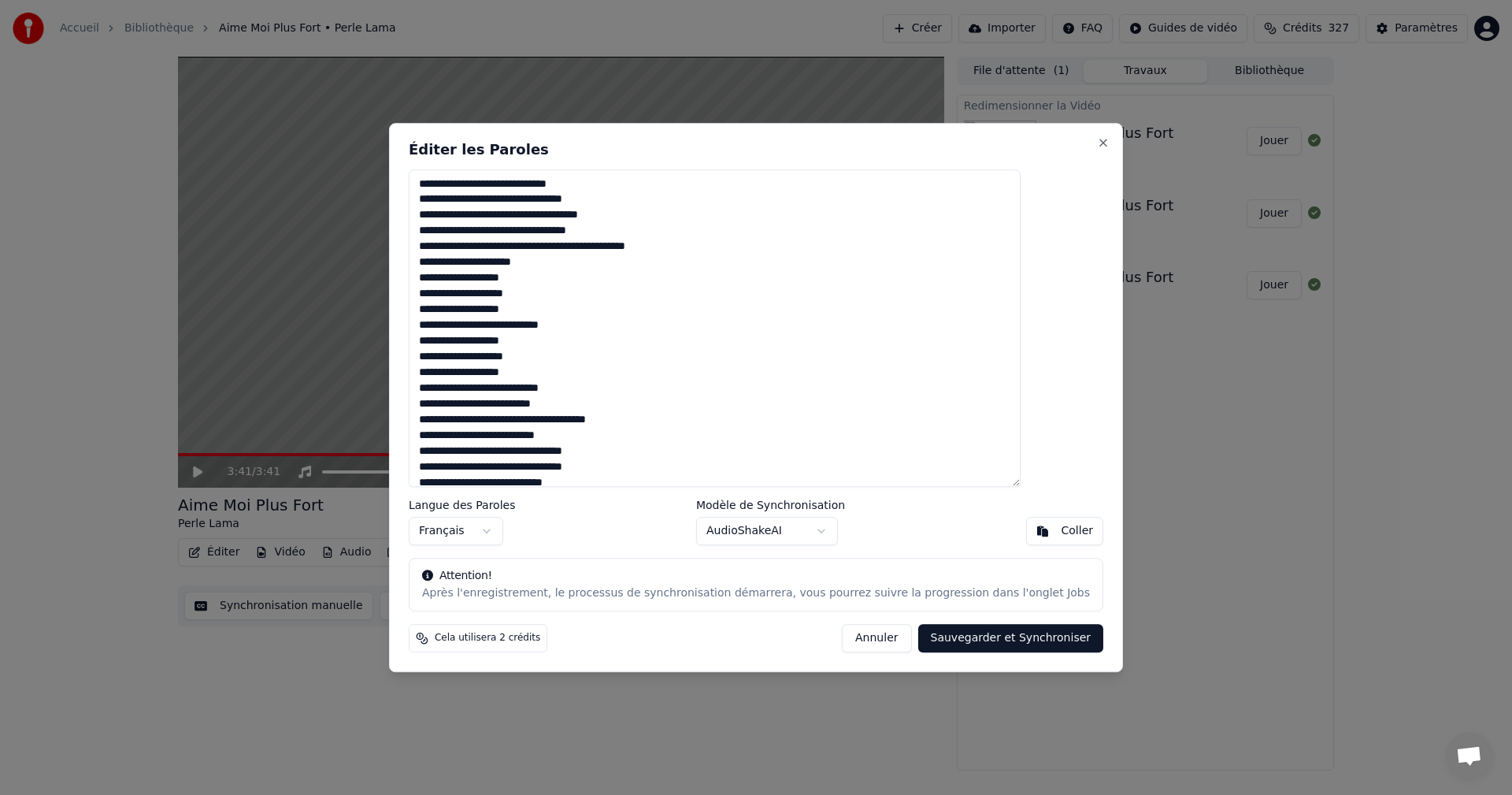
click at [520, 277] on textarea at bounding box center [714, 329] width 612 height 318
drag, startPoint x: 540, startPoint y: 295, endPoint x: 448, endPoint y: 288, distance: 92.3
click at [463, 286] on textarea at bounding box center [714, 329] width 612 height 318
drag, startPoint x: 458, startPoint y: 310, endPoint x: 554, endPoint y: 315, distance: 96.1
click at [554, 315] on textarea at bounding box center [714, 329] width 612 height 318
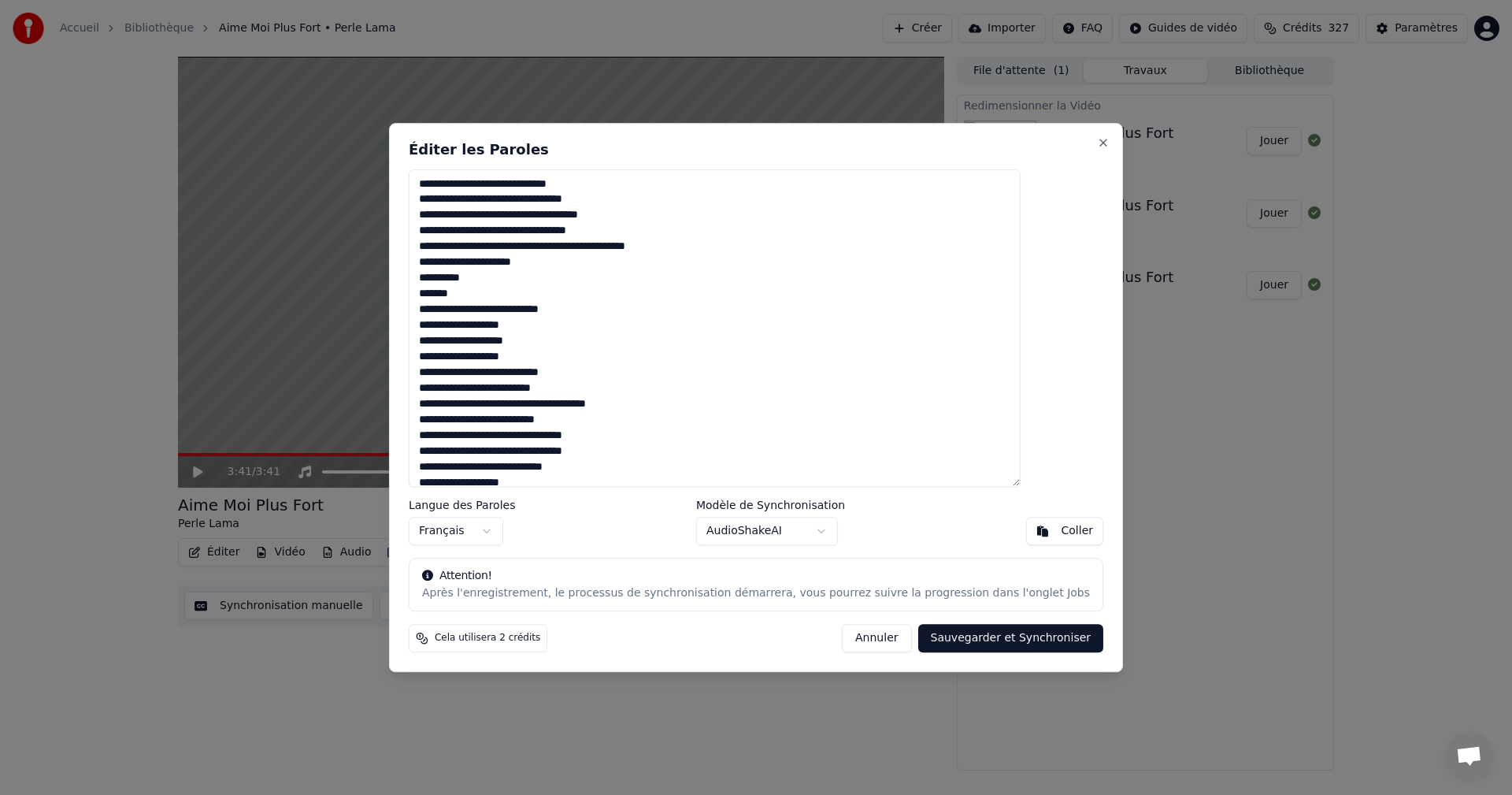
drag, startPoint x: 460, startPoint y: 325, endPoint x: 519, endPoint y: 326, distance: 59.0
click at [519, 326] on textarea at bounding box center [714, 329] width 612 height 318
drag, startPoint x: 539, startPoint y: 343, endPoint x: 456, endPoint y: 340, distance: 83.1
click at [456, 340] on textarea at bounding box center [714, 329] width 612 height 318
drag, startPoint x: 461, startPoint y: 357, endPoint x: 554, endPoint y: 362, distance: 93.1
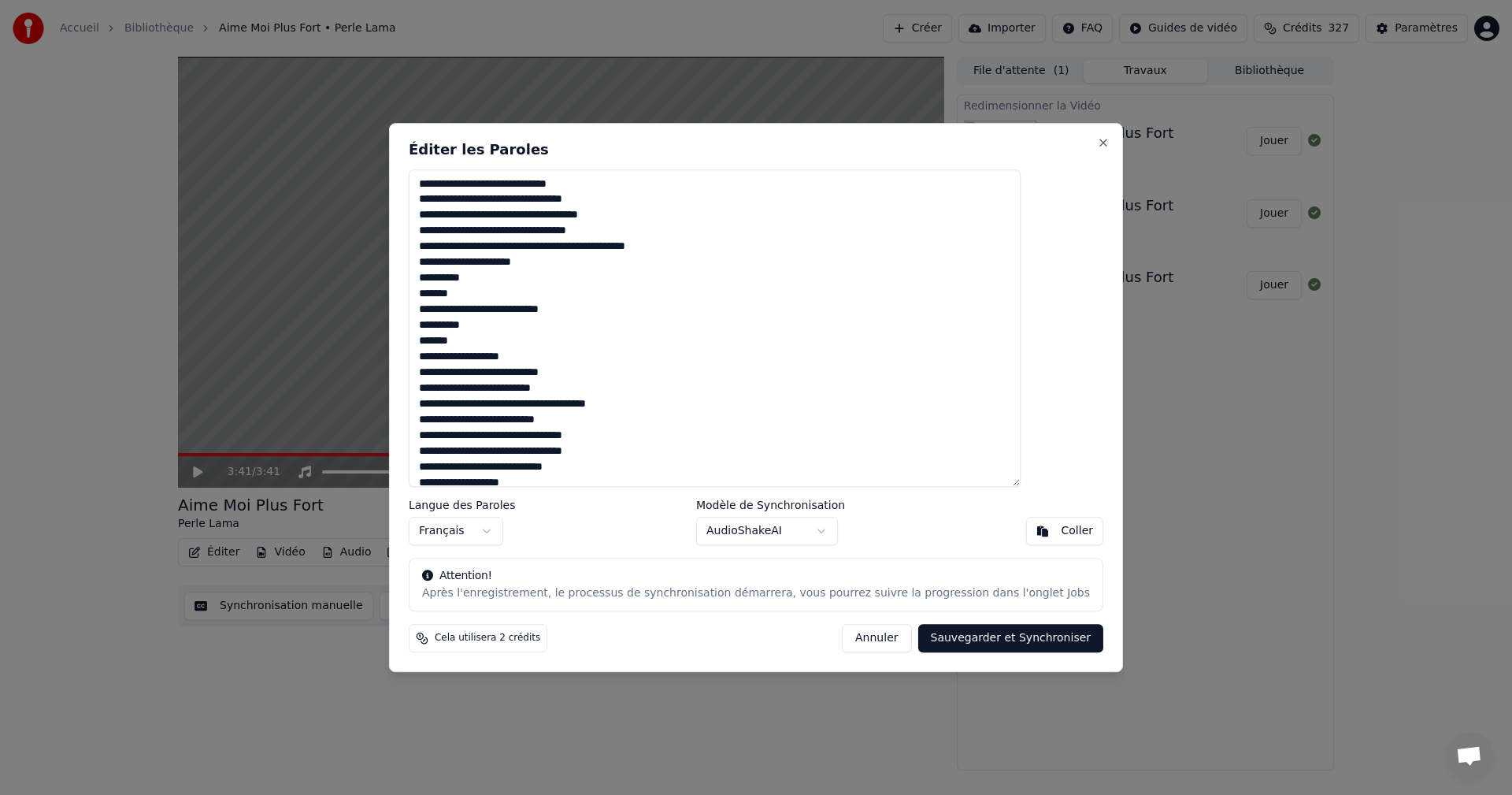
click at [554, 362] on textarea at bounding box center [714, 329] width 612 height 318
click at [600, 375] on textarea at bounding box center [714, 329] width 612 height 318
drag, startPoint x: 529, startPoint y: 391, endPoint x: 453, endPoint y: 389, distance: 76.0
click at [453, 389] on textarea at bounding box center [714, 329] width 612 height 318
drag, startPoint x: 458, startPoint y: 402, endPoint x: 594, endPoint y: 410, distance: 136.2
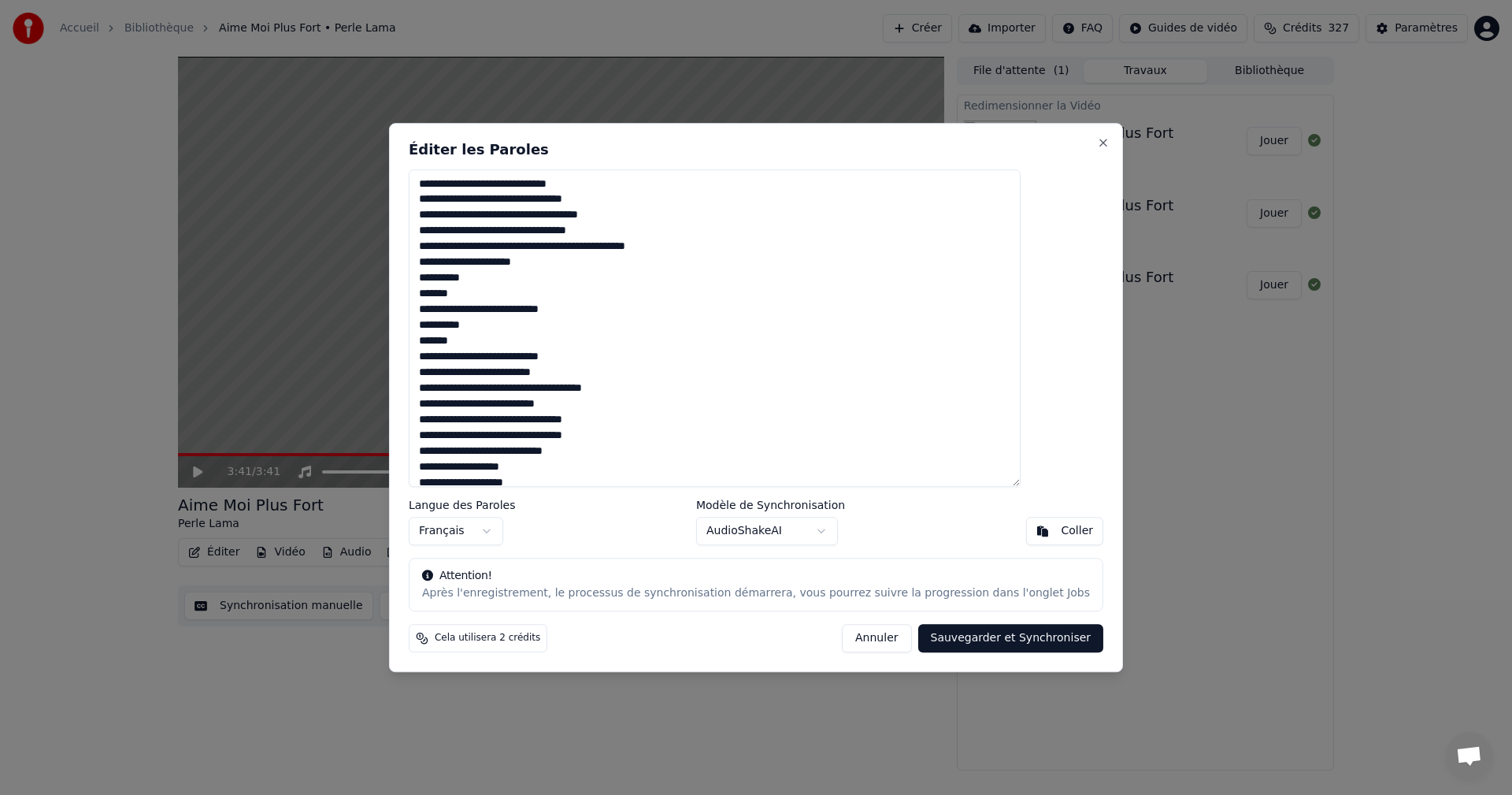
click at [594, 410] on textarea at bounding box center [714, 329] width 612 height 318
click at [631, 410] on textarea at bounding box center [714, 329] width 612 height 318
drag, startPoint x: 498, startPoint y: 421, endPoint x: 456, endPoint y: 419, distance: 42.0
click at [456, 419] on textarea at bounding box center [714, 329] width 612 height 318
click at [464, 417] on textarea at bounding box center [714, 329] width 612 height 318
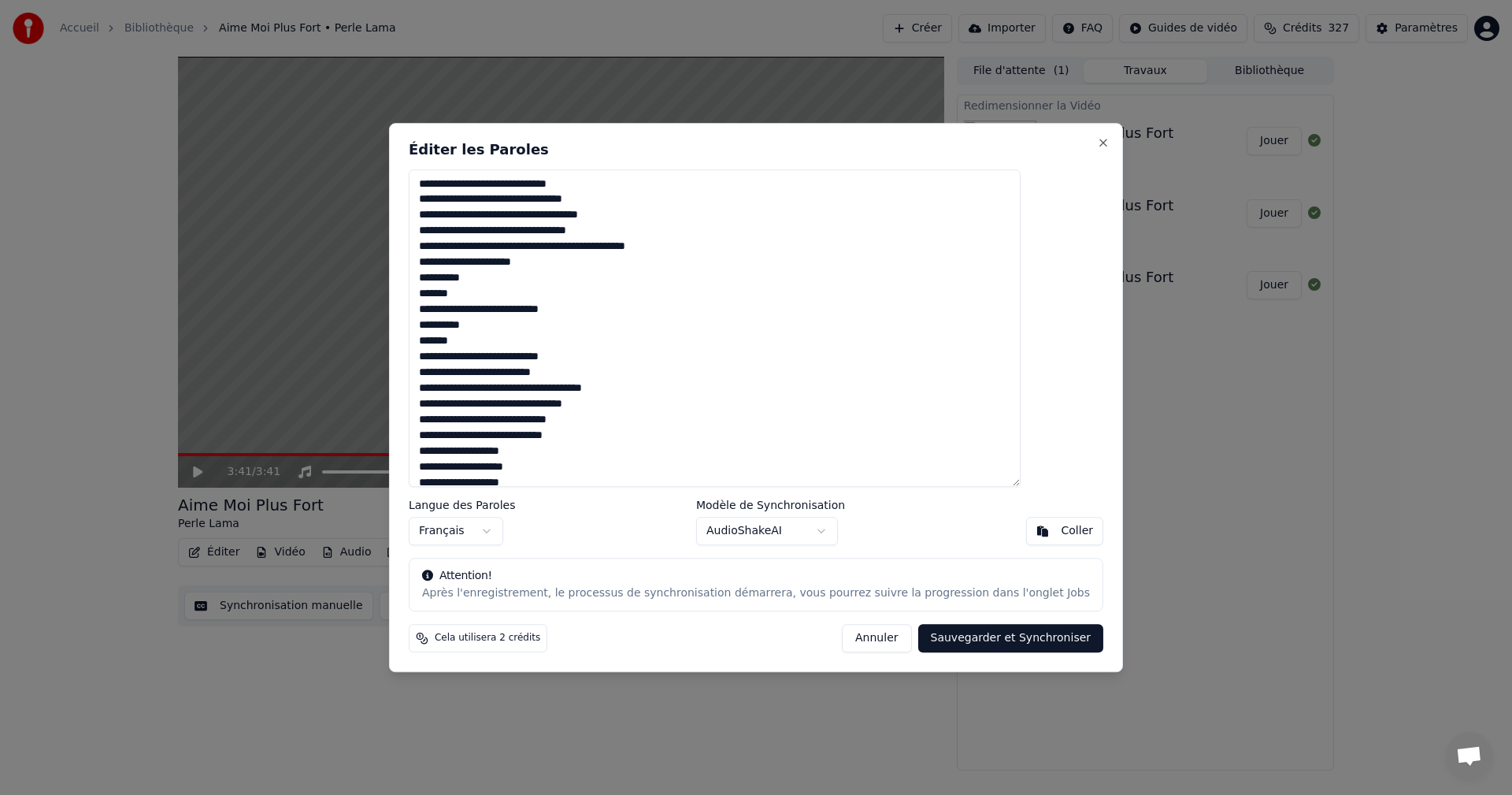
click at [477, 420] on textarea at bounding box center [714, 329] width 612 height 318
click at [615, 420] on textarea at bounding box center [714, 329] width 612 height 318
drag, startPoint x: 615, startPoint y: 436, endPoint x: 509, endPoint y: 446, distance: 106.5
click at [509, 446] on textarea at bounding box center [714, 329] width 612 height 318
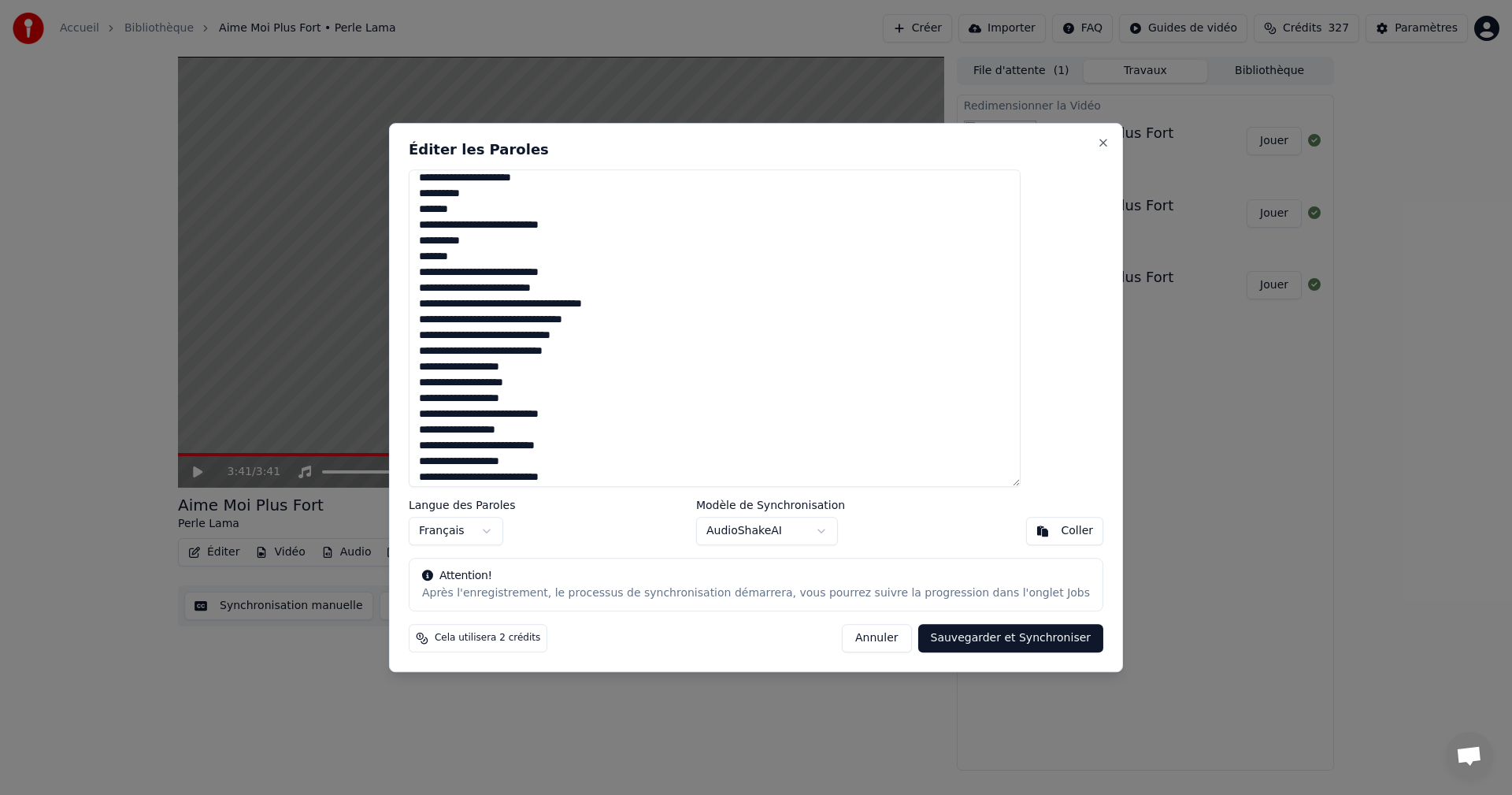
scroll to position [141, 0]
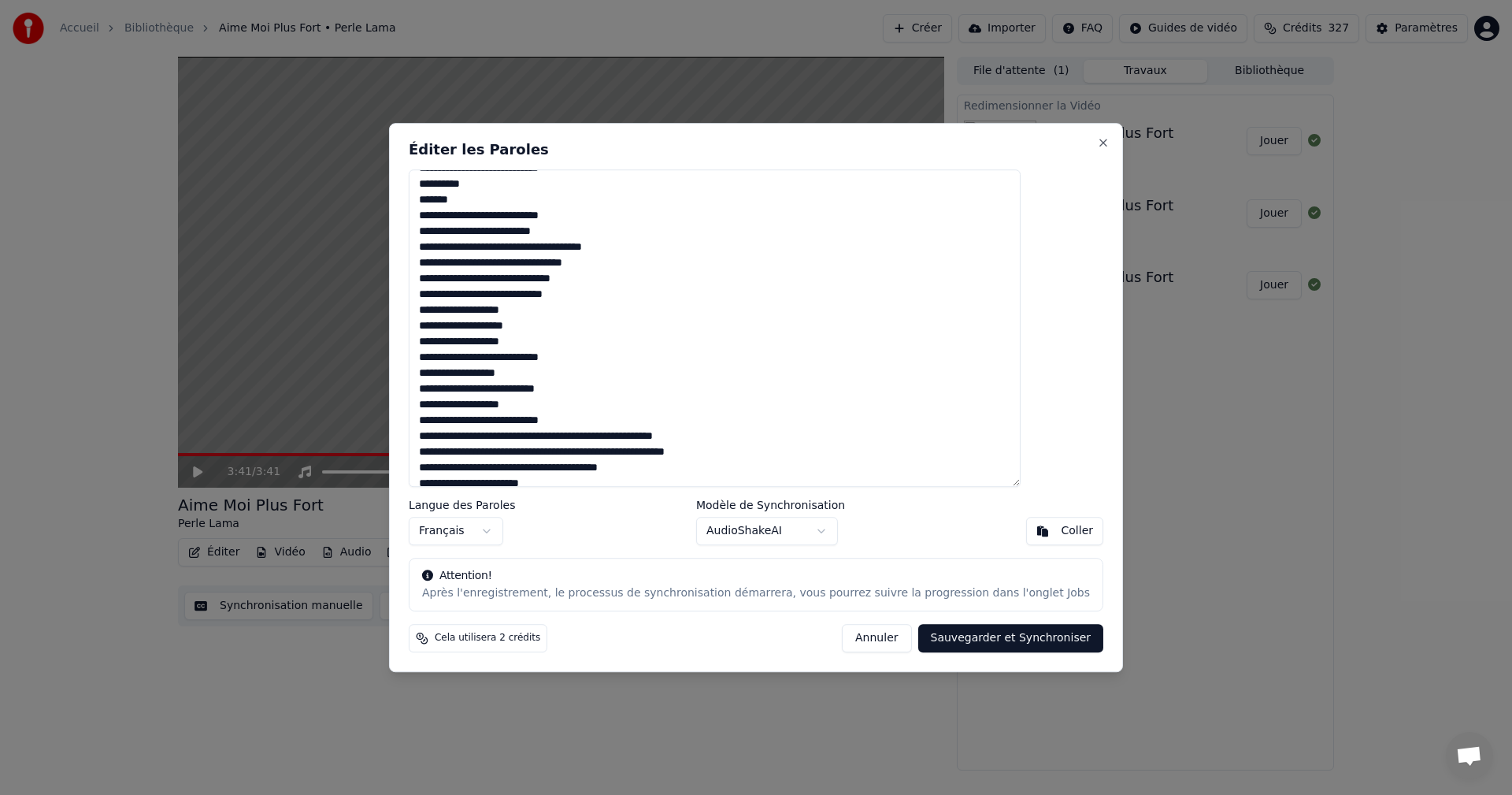
drag, startPoint x: 458, startPoint y: 437, endPoint x: 583, endPoint y: 346, distance: 154.6
click at [583, 346] on textarea at bounding box center [714, 329] width 612 height 318
drag, startPoint x: 455, startPoint y: 328, endPoint x: 575, endPoint y: 340, distance: 120.6
click at [575, 340] on textarea at bounding box center [714, 329] width 612 height 318
drag, startPoint x: 499, startPoint y: 323, endPoint x: 456, endPoint y: 323, distance: 43.0
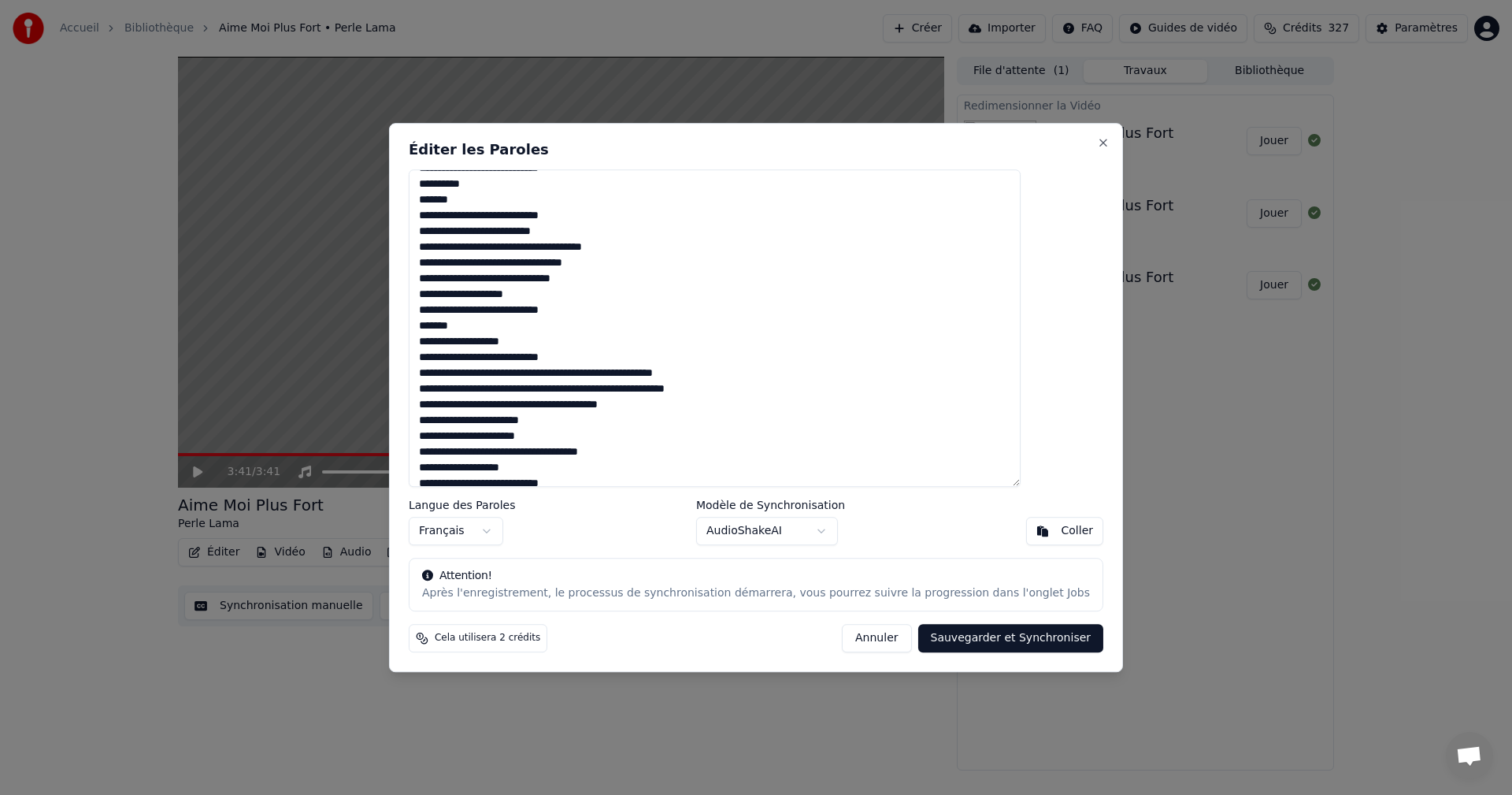
click at [456, 323] on textarea at bounding box center [714, 329] width 612 height 318
drag, startPoint x: 458, startPoint y: 359, endPoint x: 573, endPoint y: 358, distance: 115.0
click at [573, 358] on textarea at bounding box center [714, 329] width 612 height 318
click at [668, 373] on textarea at bounding box center [714, 329] width 612 height 318
click at [558, 408] on textarea at bounding box center [714, 329] width 612 height 318
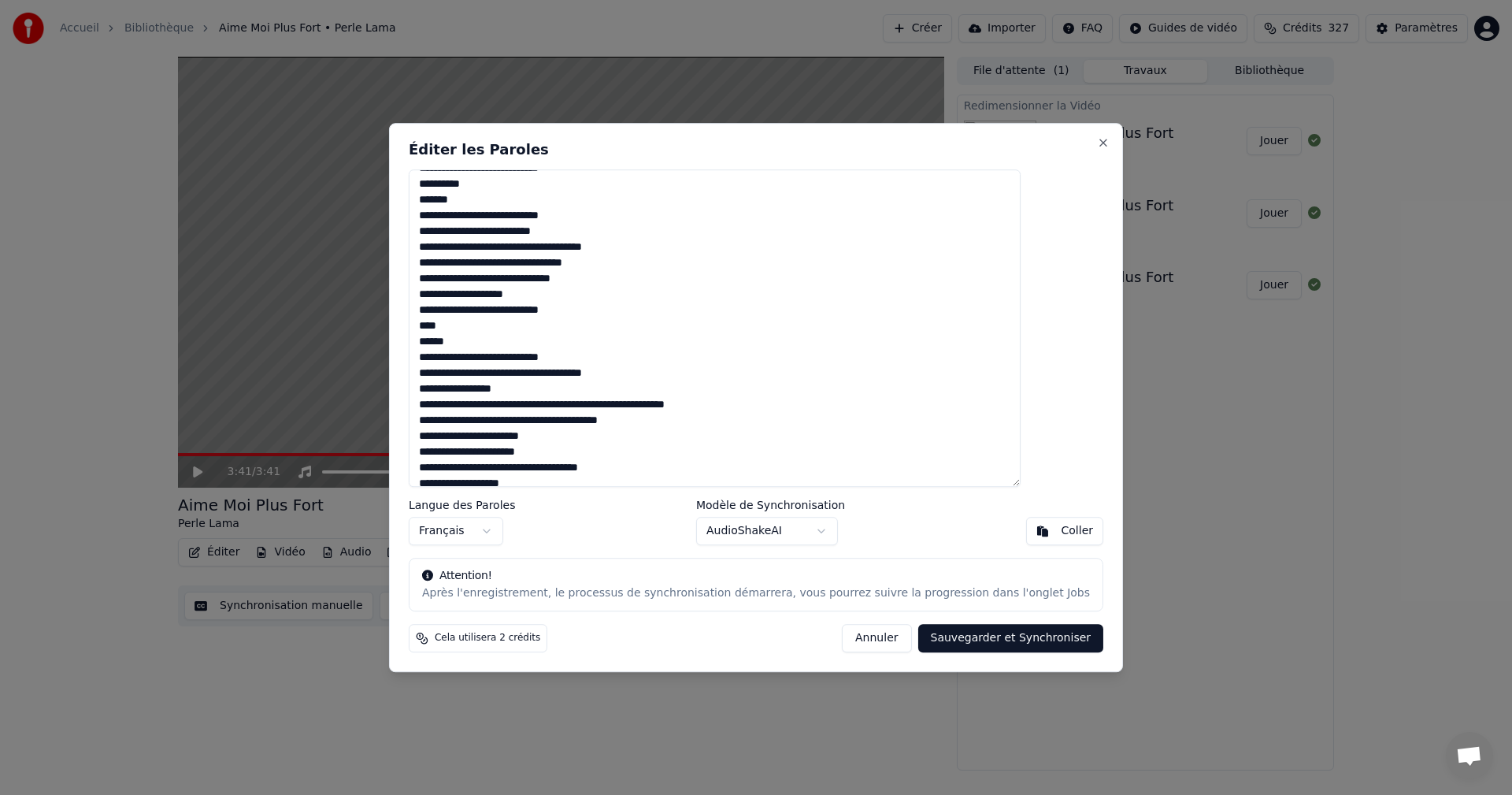
click at [664, 405] on textarea at bounding box center [714, 329] width 612 height 318
drag, startPoint x: 482, startPoint y: 437, endPoint x: 453, endPoint y: 438, distance: 29.0
click at [453, 438] on textarea at bounding box center [714, 329] width 612 height 318
click at [516, 439] on textarea at bounding box center [714, 329] width 612 height 318
click at [540, 436] on textarea at bounding box center [714, 329] width 612 height 318
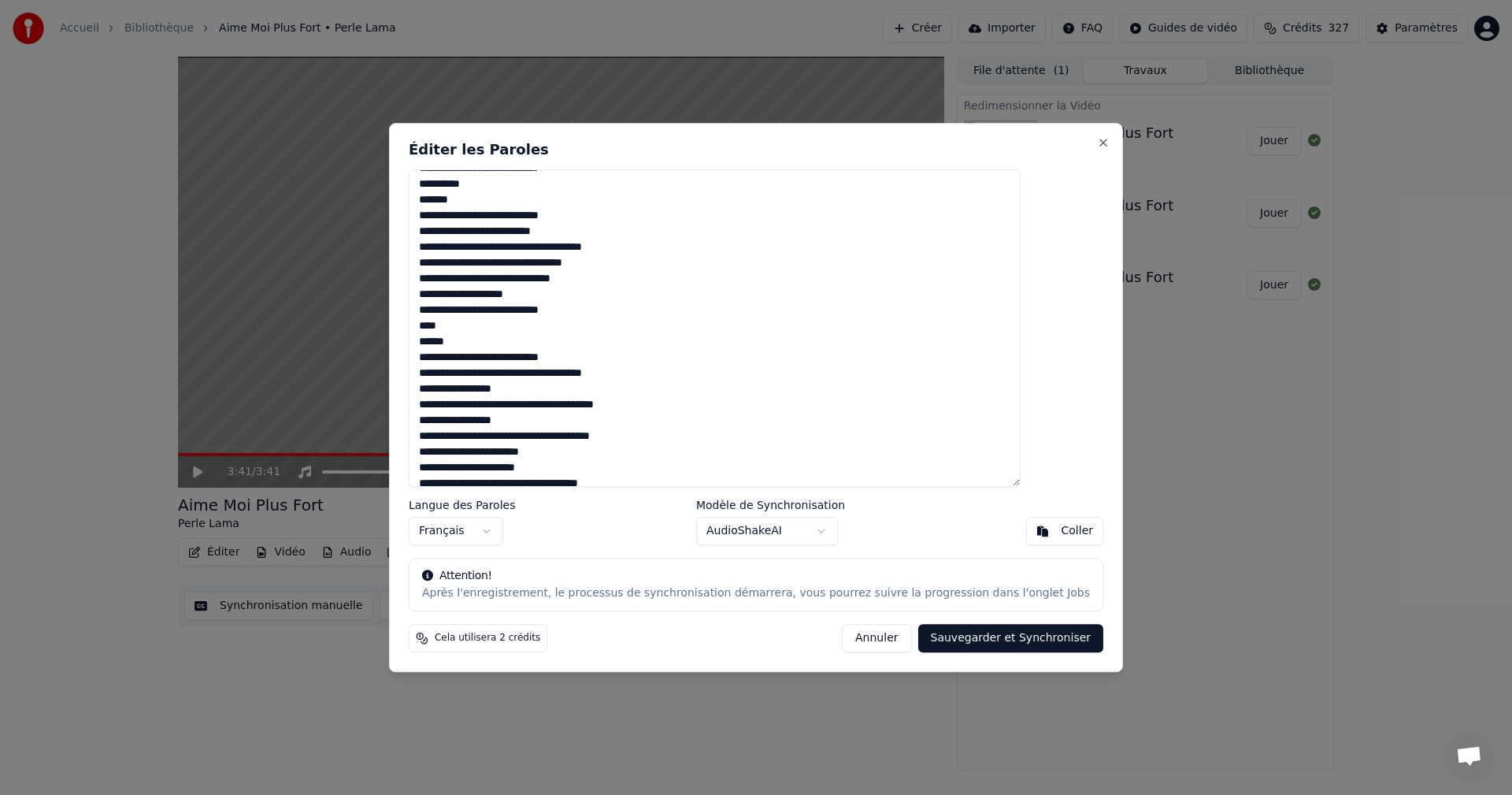
drag, startPoint x: 526, startPoint y: 435, endPoint x: 529, endPoint y: 488, distance: 53.1
click at [528, 438] on textarea at bounding box center [714, 329] width 612 height 318
click at [567, 439] on textarea at bounding box center [714, 329] width 612 height 318
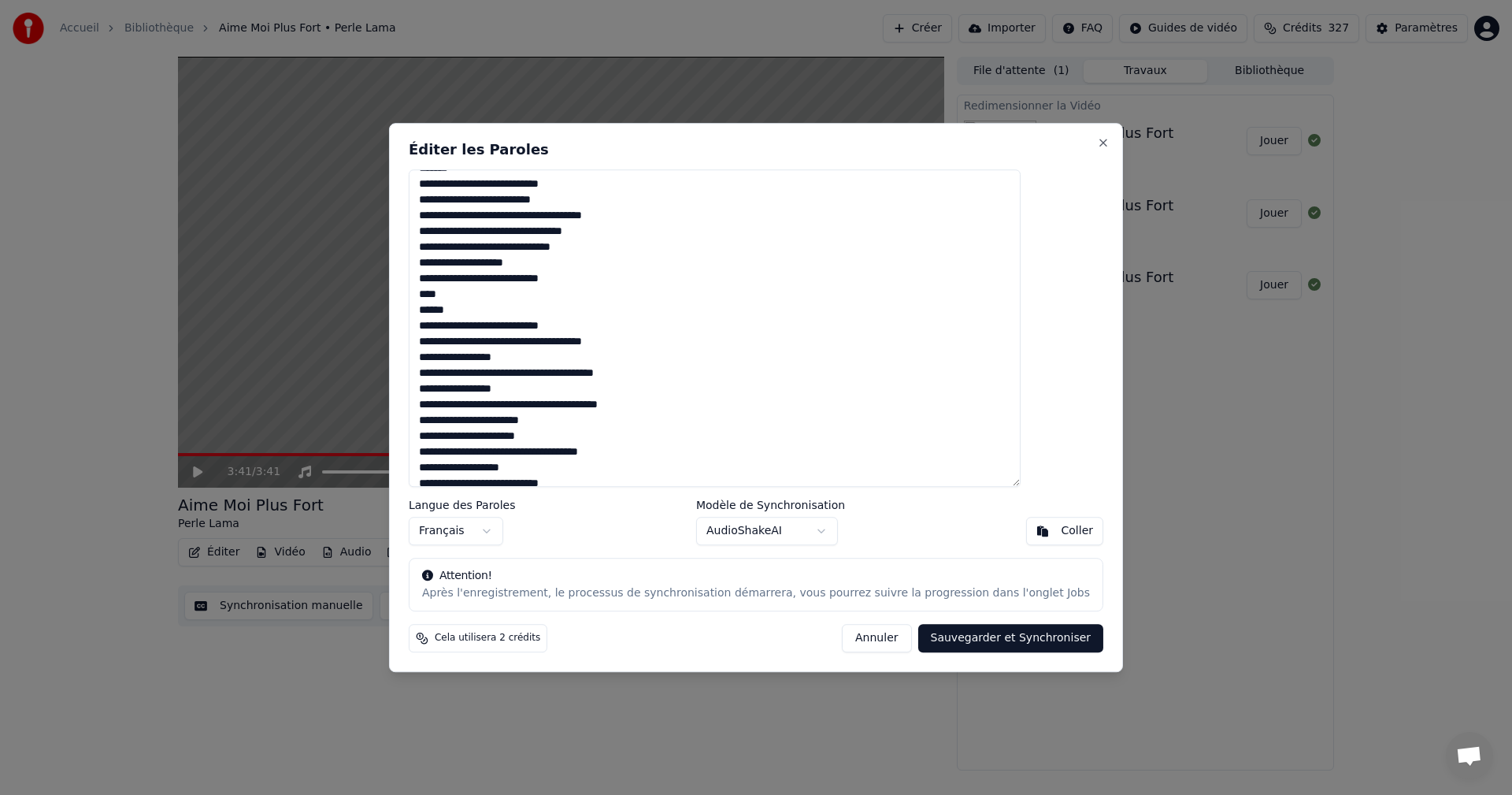
scroll to position [220, 0]
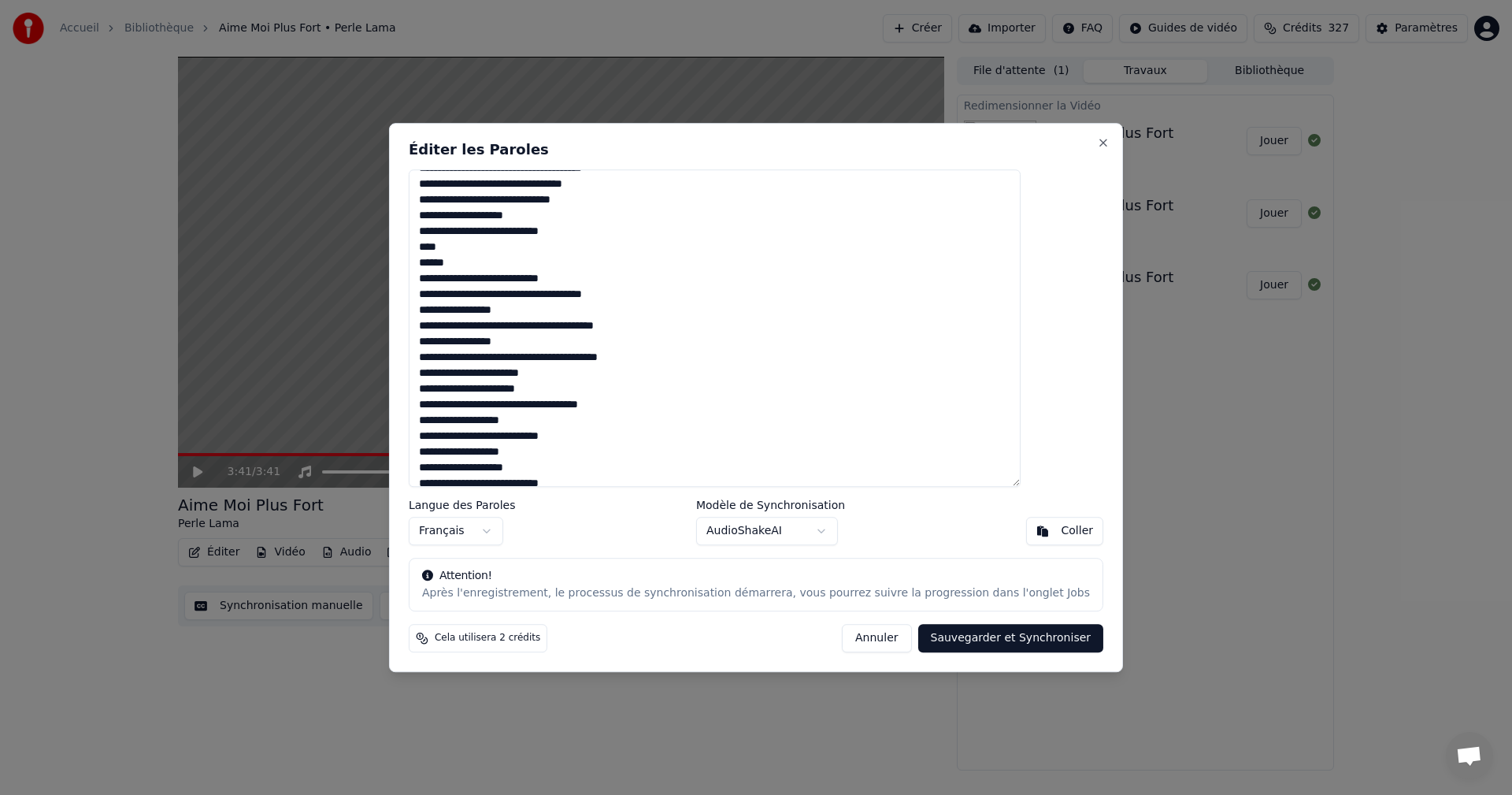
click at [589, 405] on textarea at bounding box center [714, 329] width 612 height 318
click at [461, 420] on textarea at bounding box center [714, 329] width 612 height 318
click at [593, 406] on textarea at bounding box center [714, 329] width 612 height 318
click at [464, 420] on textarea at bounding box center [714, 329] width 612 height 318
drag, startPoint x: 459, startPoint y: 438, endPoint x: 567, endPoint y: 438, distance: 108.0
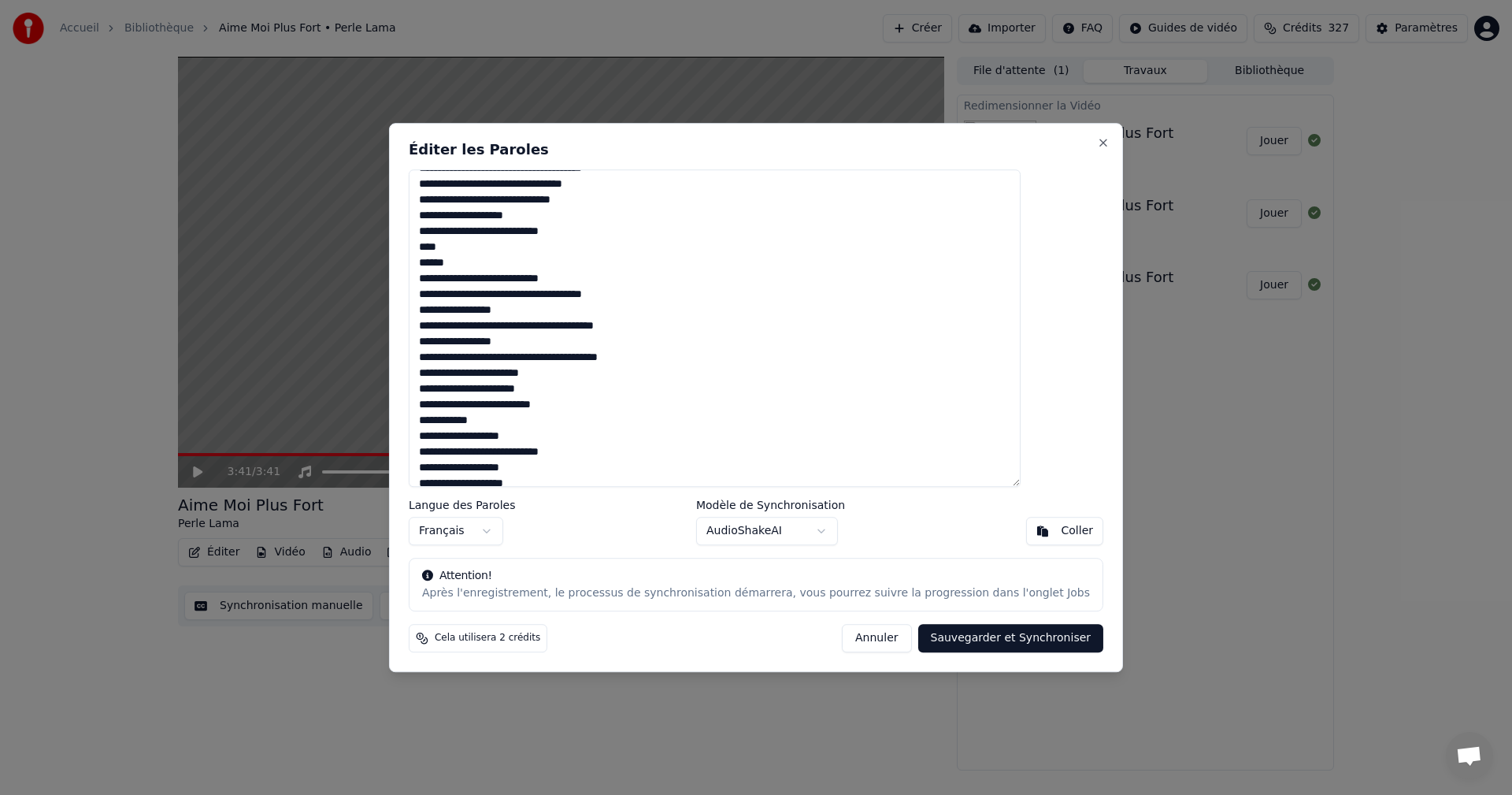
click at [567, 438] on textarea at bounding box center [714, 329] width 612 height 318
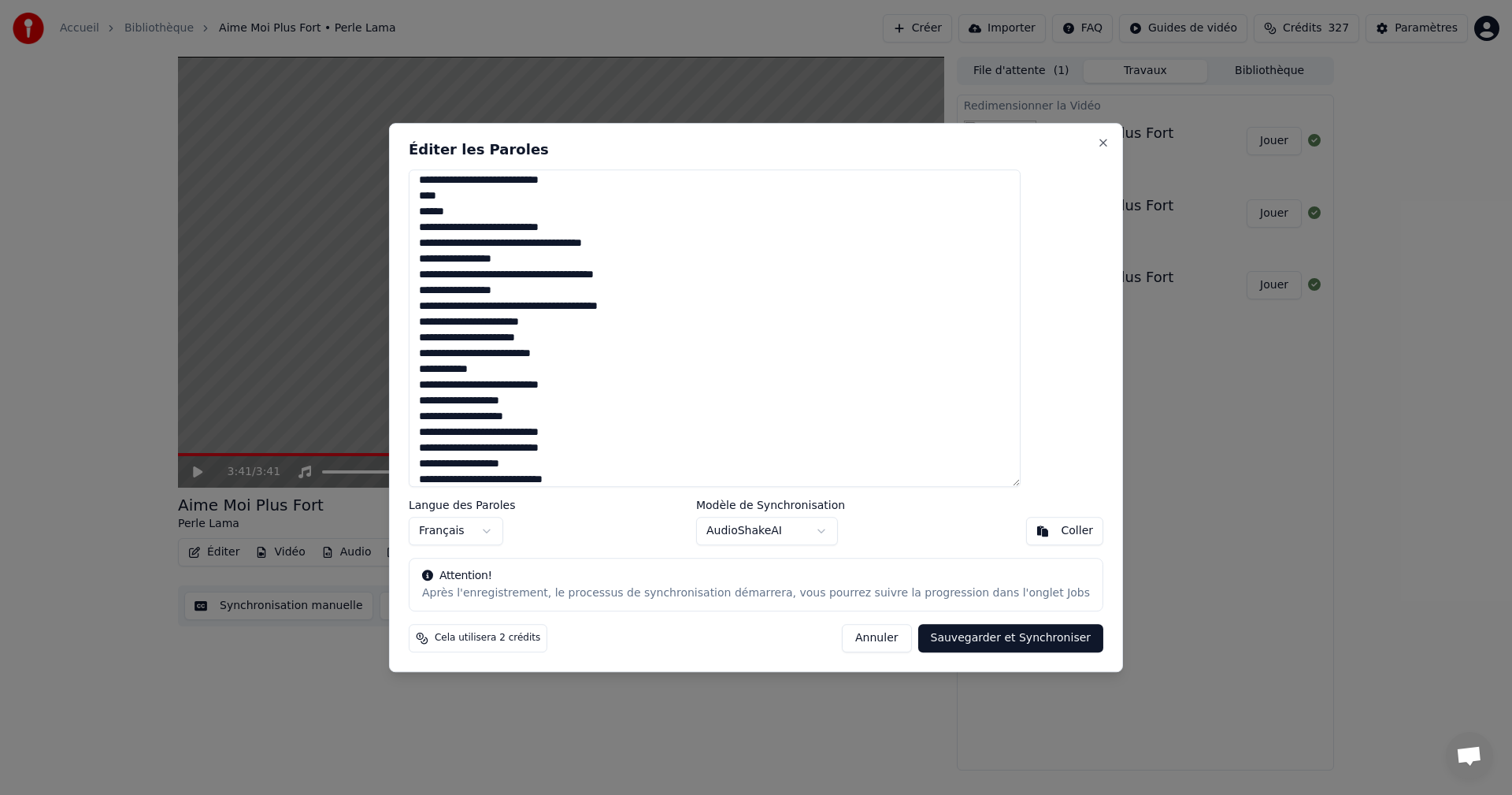
scroll to position [298, 0]
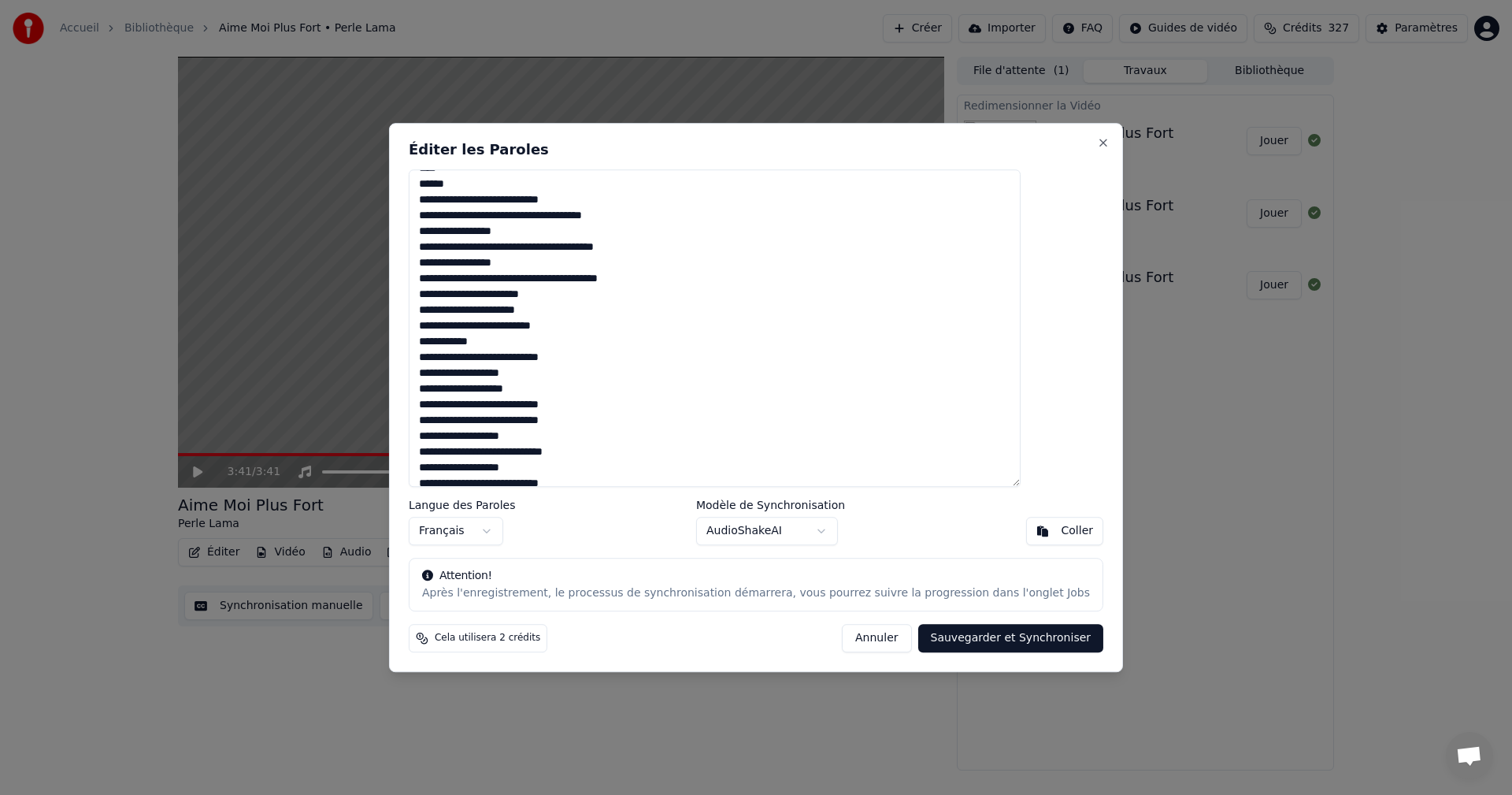
drag, startPoint x: 519, startPoint y: 372, endPoint x: 459, endPoint y: 375, distance: 60.1
click at [459, 375] on textarea at bounding box center [714, 329] width 612 height 318
click at [501, 375] on textarea at bounding box center [714, 329] width 612 height 318
drag, startPoint x: 537, startPoint y: 389, endPoint x: 463, endPoint y: 395, distance: 74.2
click at [463, 395] on textarea at bounding box center [714, 329] width 612 height 318
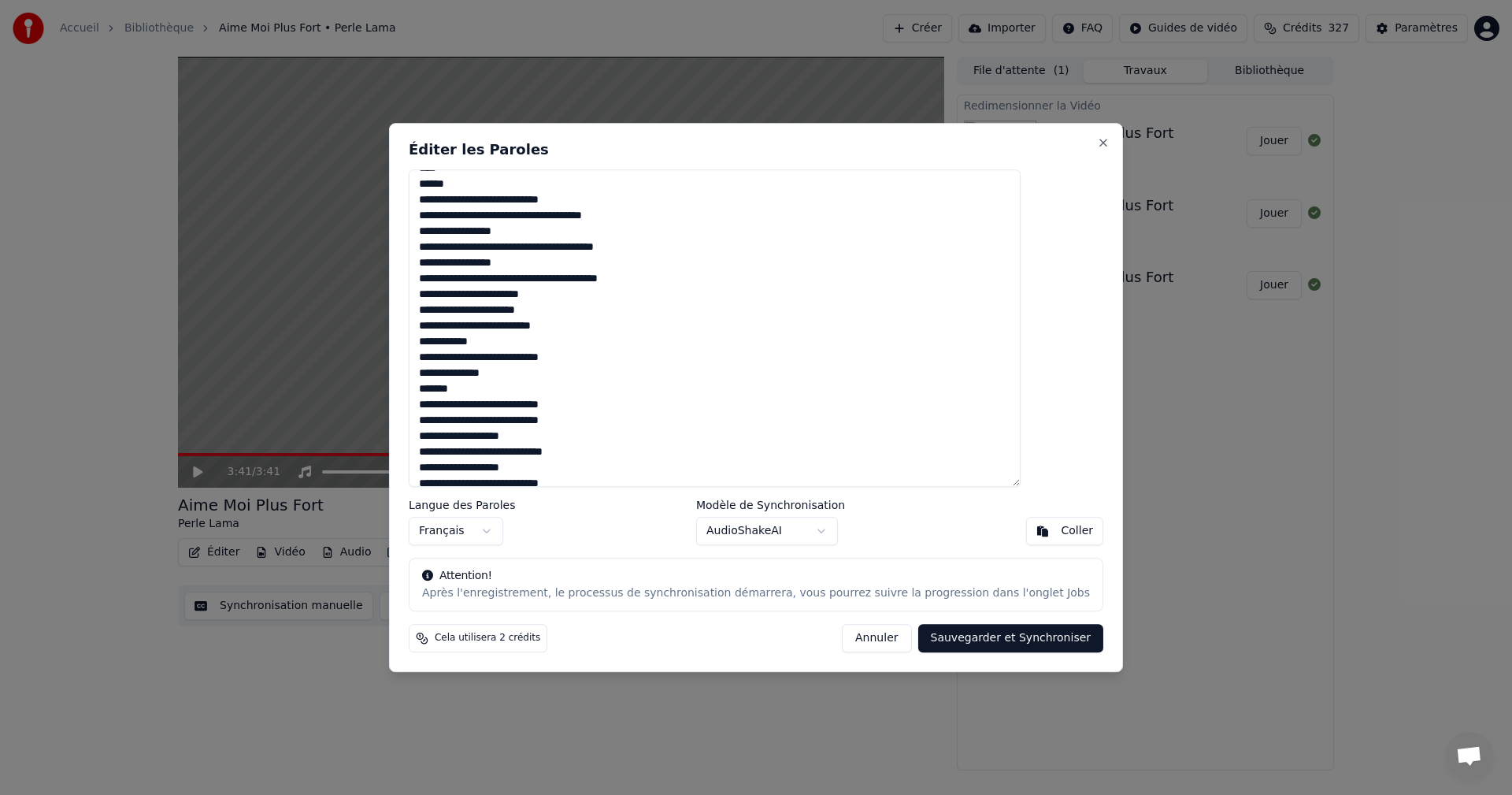
click at [464, 391] on textarea at bounding box center [714, 329] width 612 height 318
click at [493, 392] on textarea at bounding box center [714, 329] width 612 height 318
drag, startPoint x: 555, startPoint y: 405, endPoint x: 461, endPoint y: 404, distance: 94.0
click at [461, 404] on textarea at bounding box center [714, 329] width 612 height 318
drag, startPoint x: 465, startPoint y: 406, endPoint x: 448, endPoint y: 407, distance: 17.0
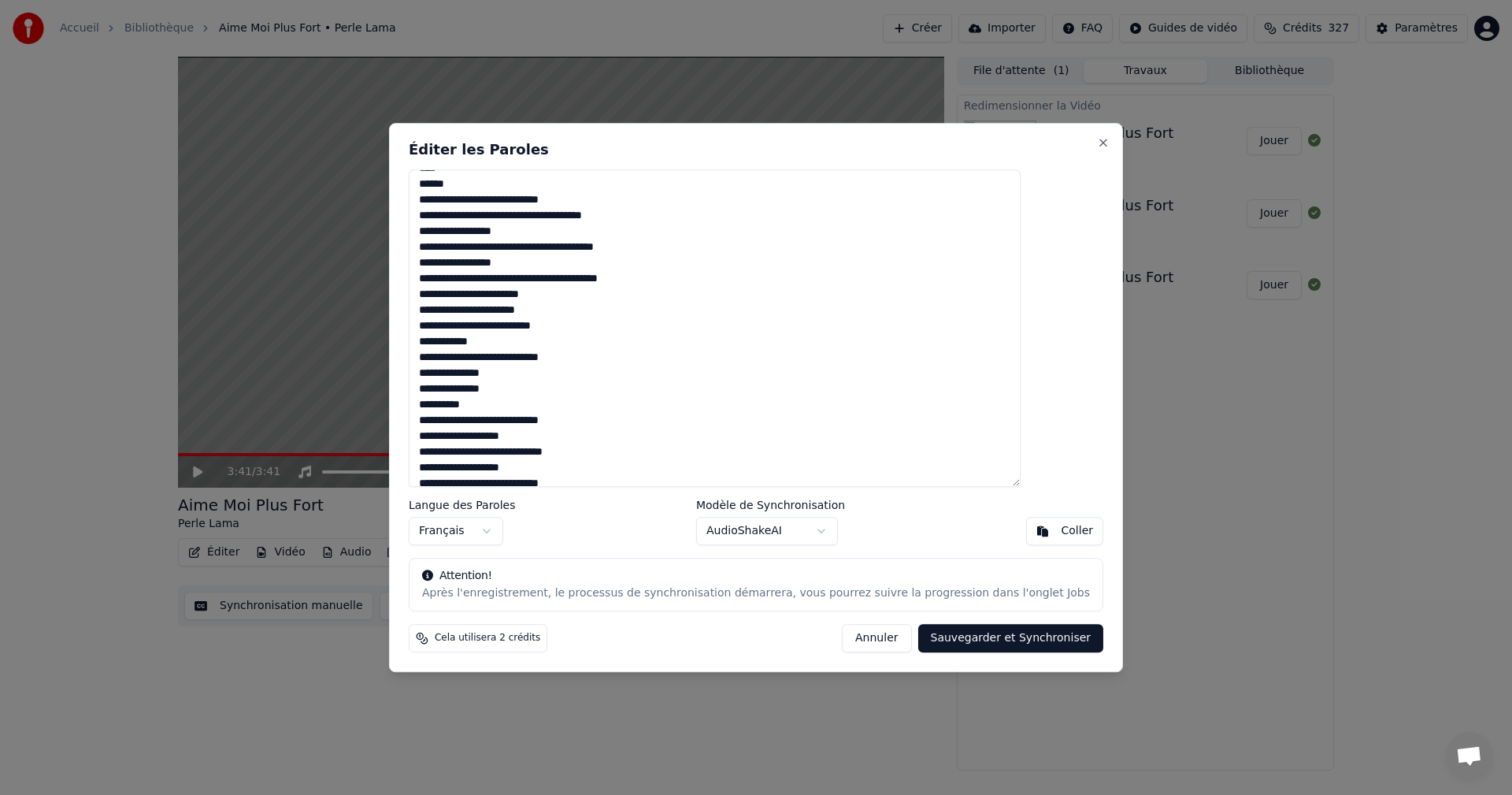
click at [429, 407] on body "Accueil Bibliothèque Aime Moi Plus Fort • Perle Lama Créer Importer FAQ Guides …" at bounding box center [756, 397] width 1512 height 795
click at [791, 366] on textarea at bounding box center [714, 329] width 612 height 318
click at [747, 380] on textarea at bounding box center [714, 329] width 612 height 318
drag, startPoint x: 468, startPoint y: 405, endPoint x: 458, endPoint y: 405, distance: 10.0
click at [458, 405] on textarea at bounding box center [714, 329] width 612 height 318
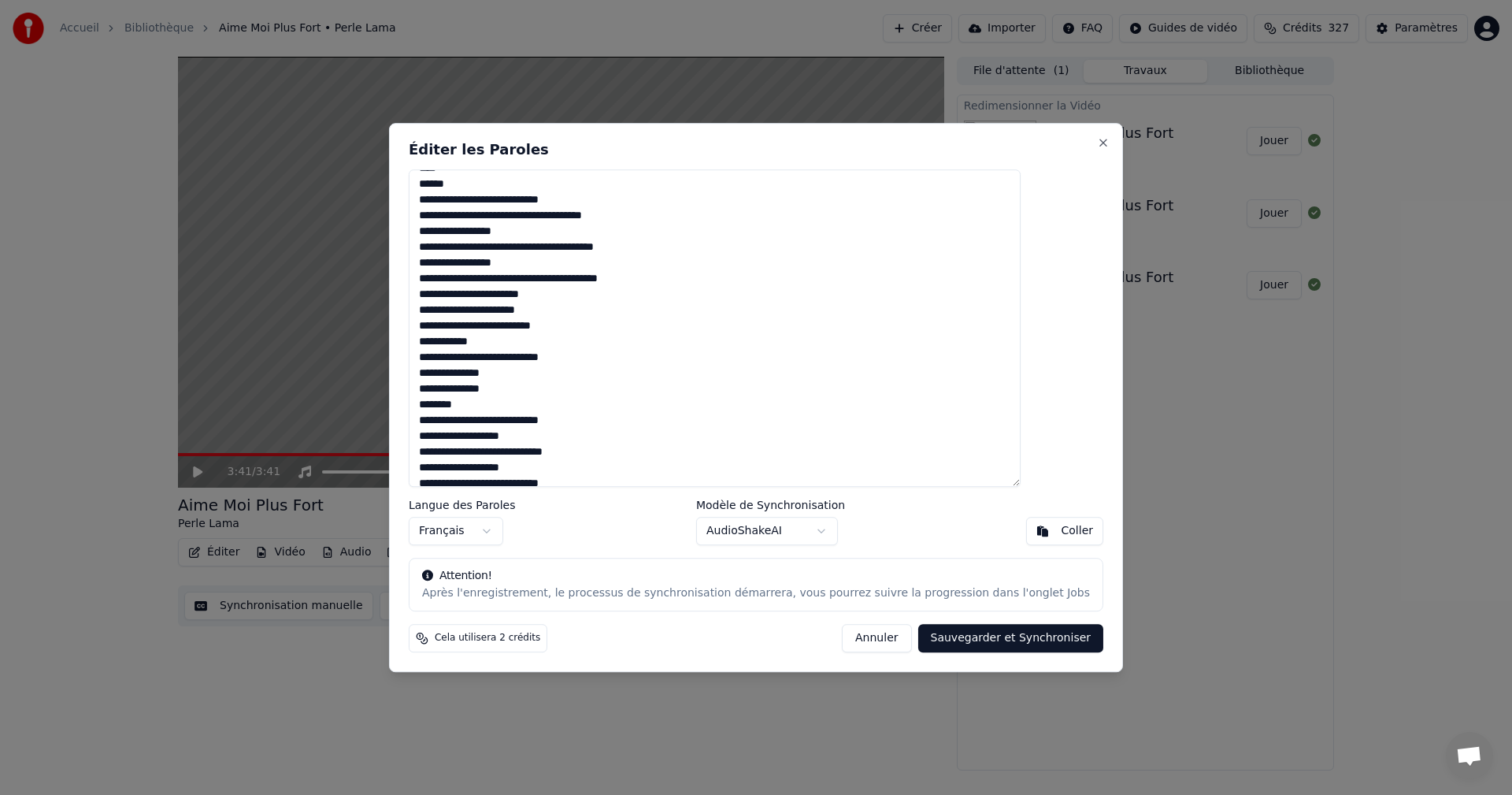
click at [464, 409] on textarea at bounding box center [714, 329] width 612 height 318
drag, startPoint x: 497, startPoint y: 407, endPoint x: 512, endPoint y: 407, distance: 15.0
click at [512, 407] on textarea at bounding box center [714, 329] width 612 height 318
drag, startPoint x: 558, startPoint y: 438, endPoint x: 440, endPoint y: 436, distance: 118.0
click at [440, 436] on div "Éditer les Paroles Langue des Paroles Français Modèle de Synchronisation AudioS…" at bounding box center [756, 398] width 734 height 550
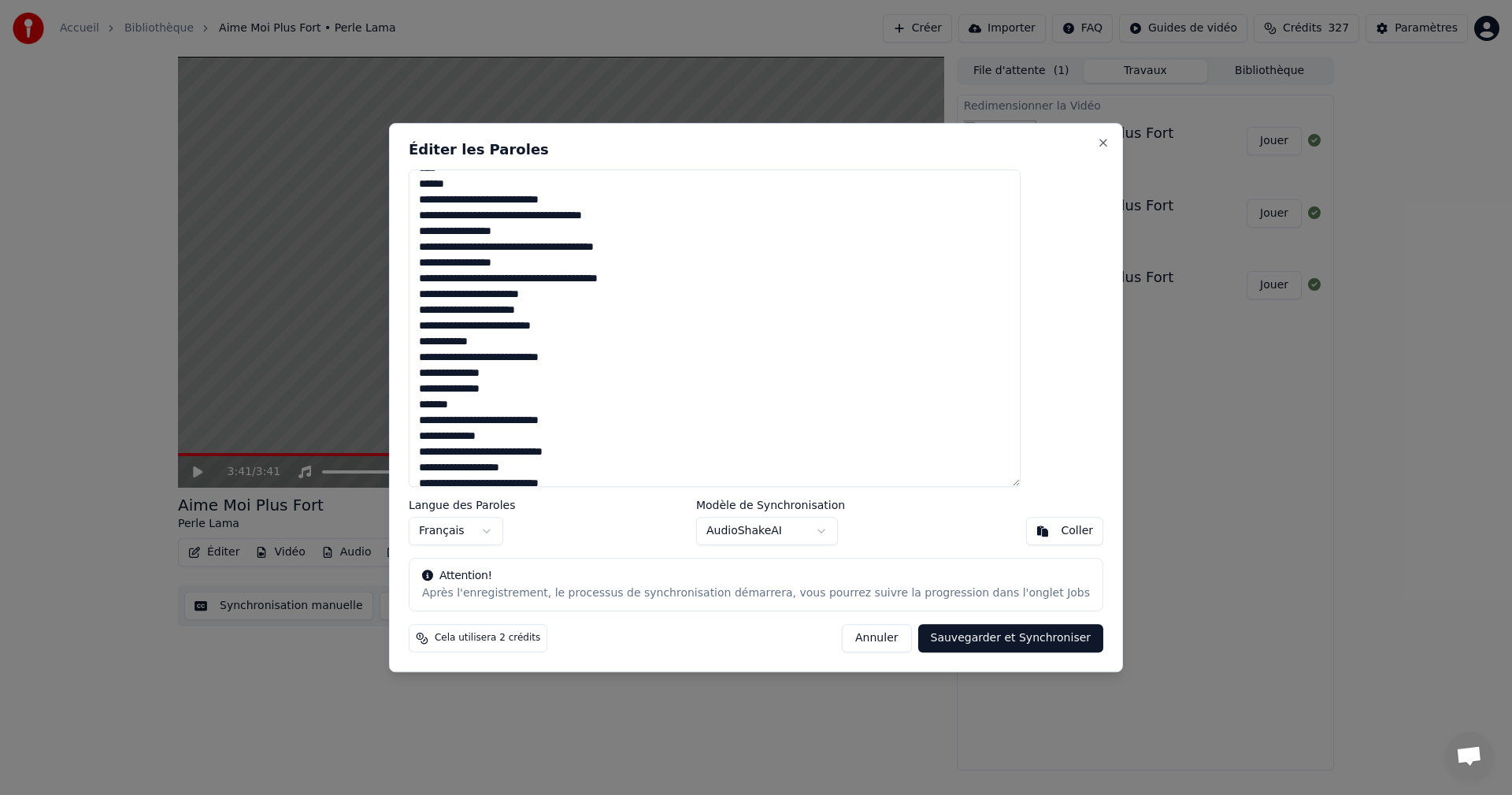
drag, startPoint x: 539, startPoint y: 453, endPoint x: 461, endPoint y: 444, distance: 78.5
click at [461, 444] on textarea at bounding box center [714, 329] width 612 height 318
click at [765, 461] on textarea at bounding box center [714, 329] width 612 height 318
drag, startPoint x: 541, startPoint y: 452, endPoint x: 471, endPoint y: 453, distance: 70.0
click at [459, 449] on textarea at bounding box center [714, 329] width 612 height 318
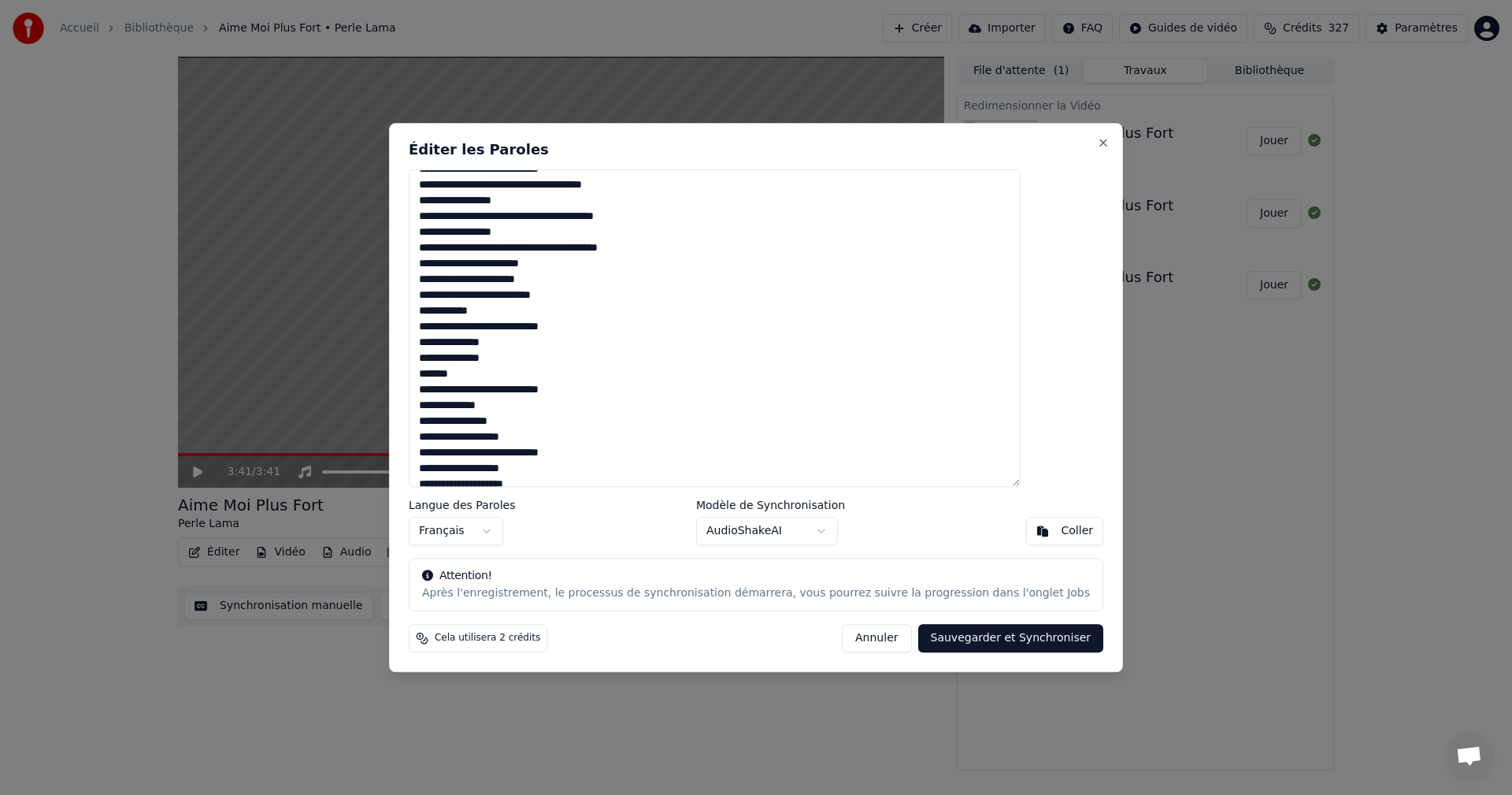
scroll to position [341, 0]
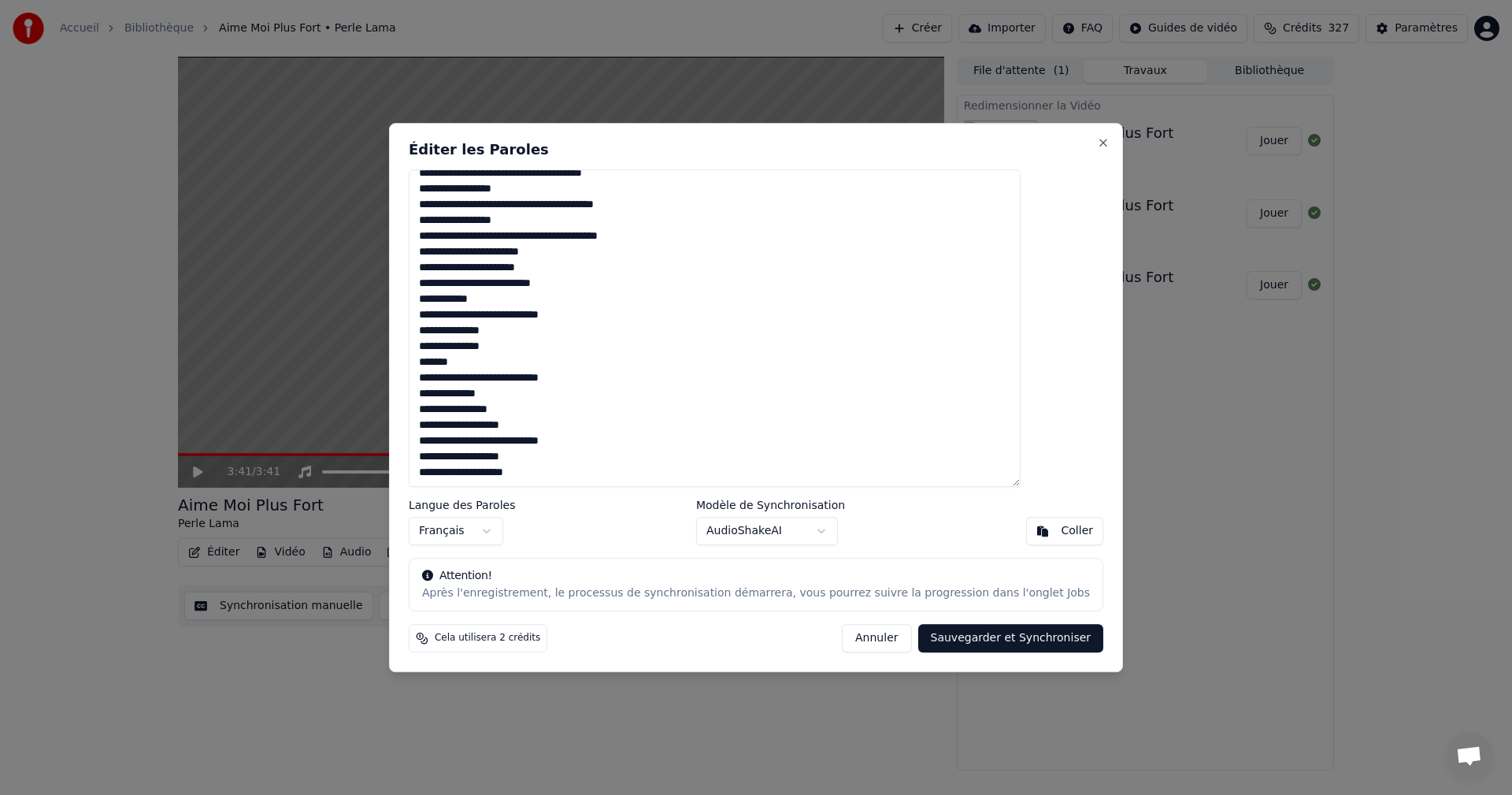
drag, startPoint x: 460, startPoint y: 426, endPoint x: 559, endPoint y: 433, distance: 99.2
click at [559, 433] on textarea at bounding box center [714, 329] width 612 height 318
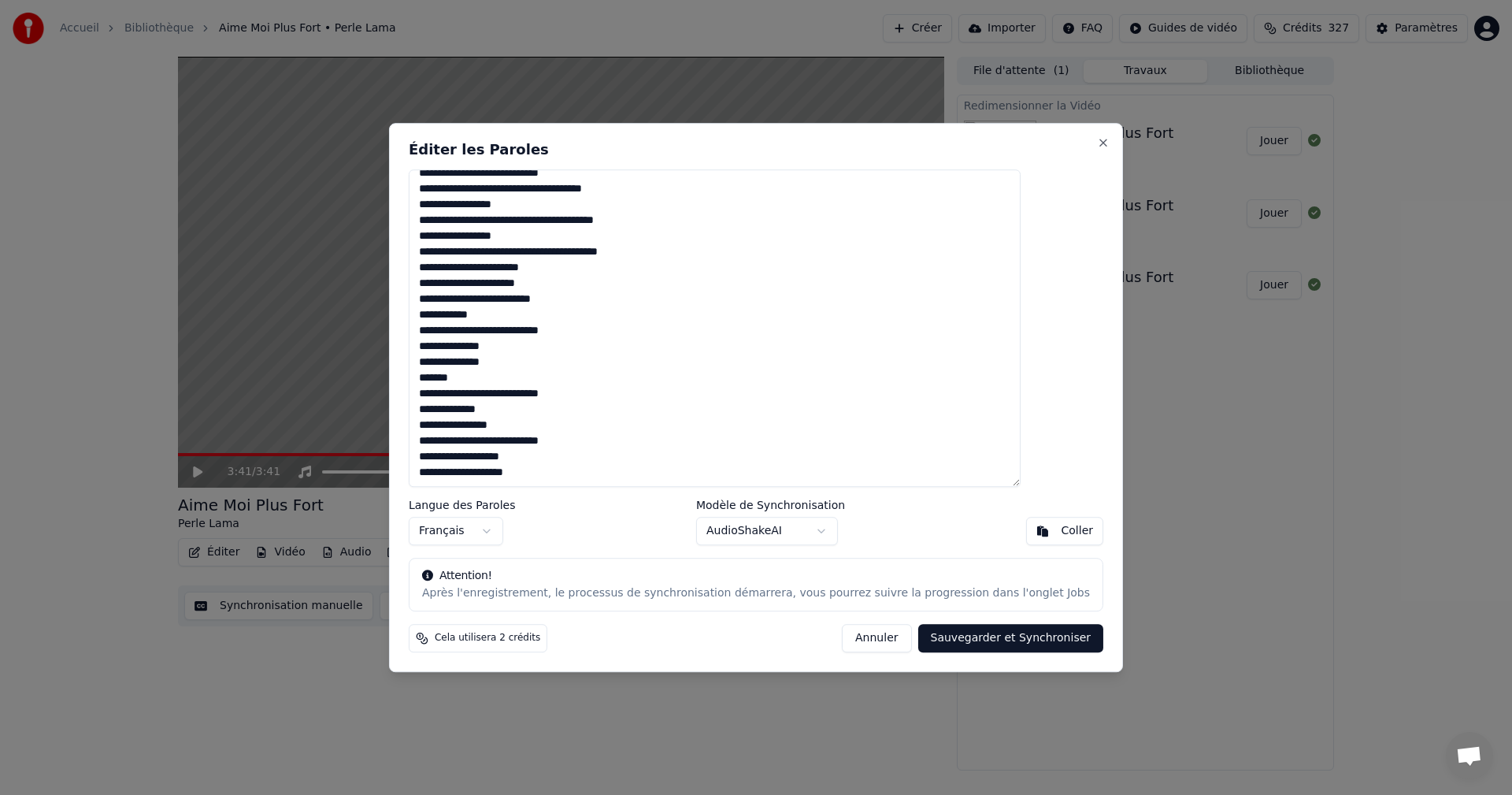
scroll to position [325, 0]
drag, startPoint x: 455, startPoint y: 461, endPoint x: 575, endPoint y: 503, distance: 127.1
click at [575, 503] on div "Éditer les Paroles Langue des Paroles Français Modèle de Synchronisation AudioS…" at bounding box center [756, 398] width 734 height 550
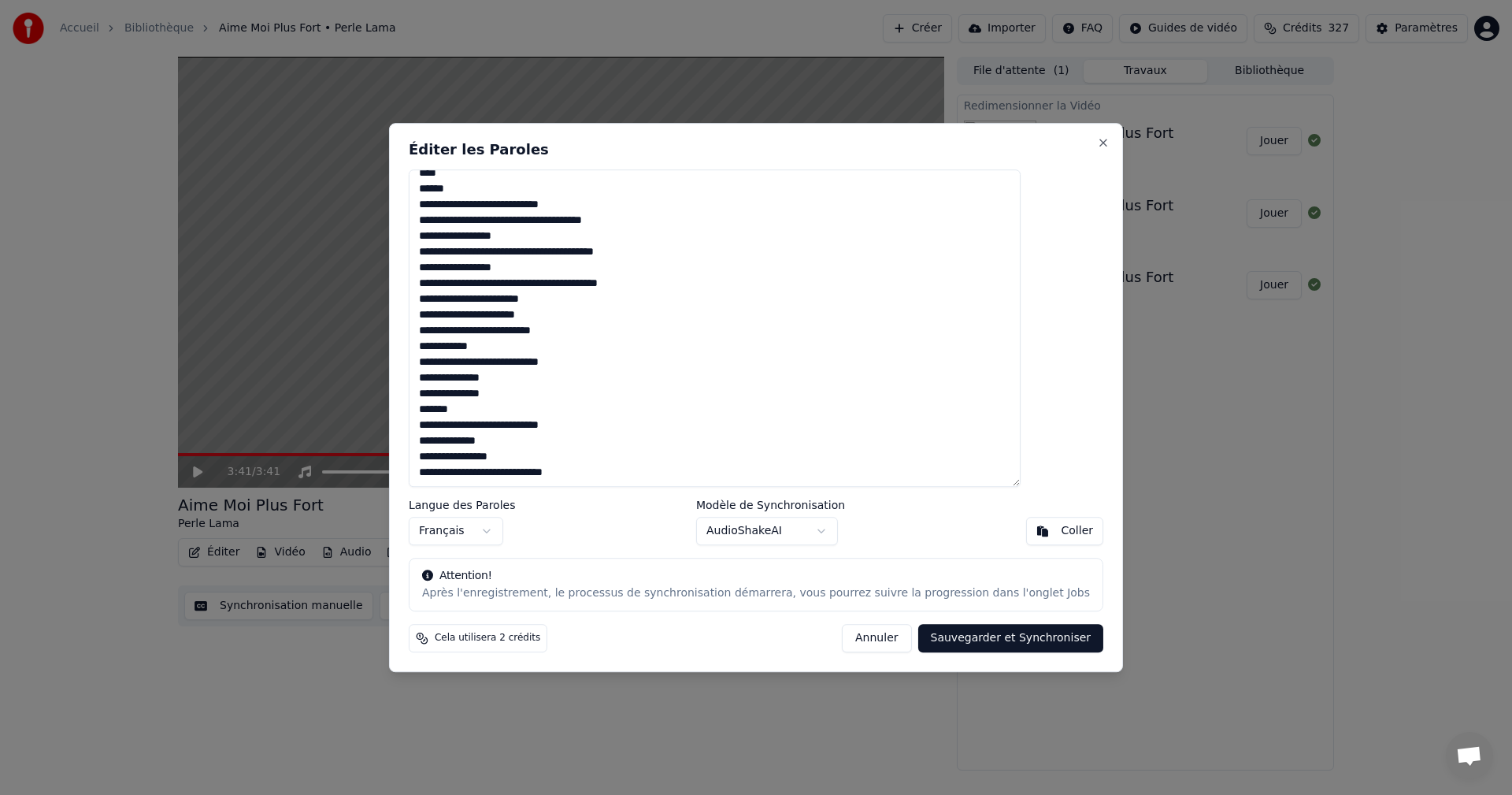
scroll to position [310, 0]
click at [970, 638] on button "Sauvegarder et Synchroniser" at bounding box center [1011, 638] width 186 height 29
type textarea "**********"
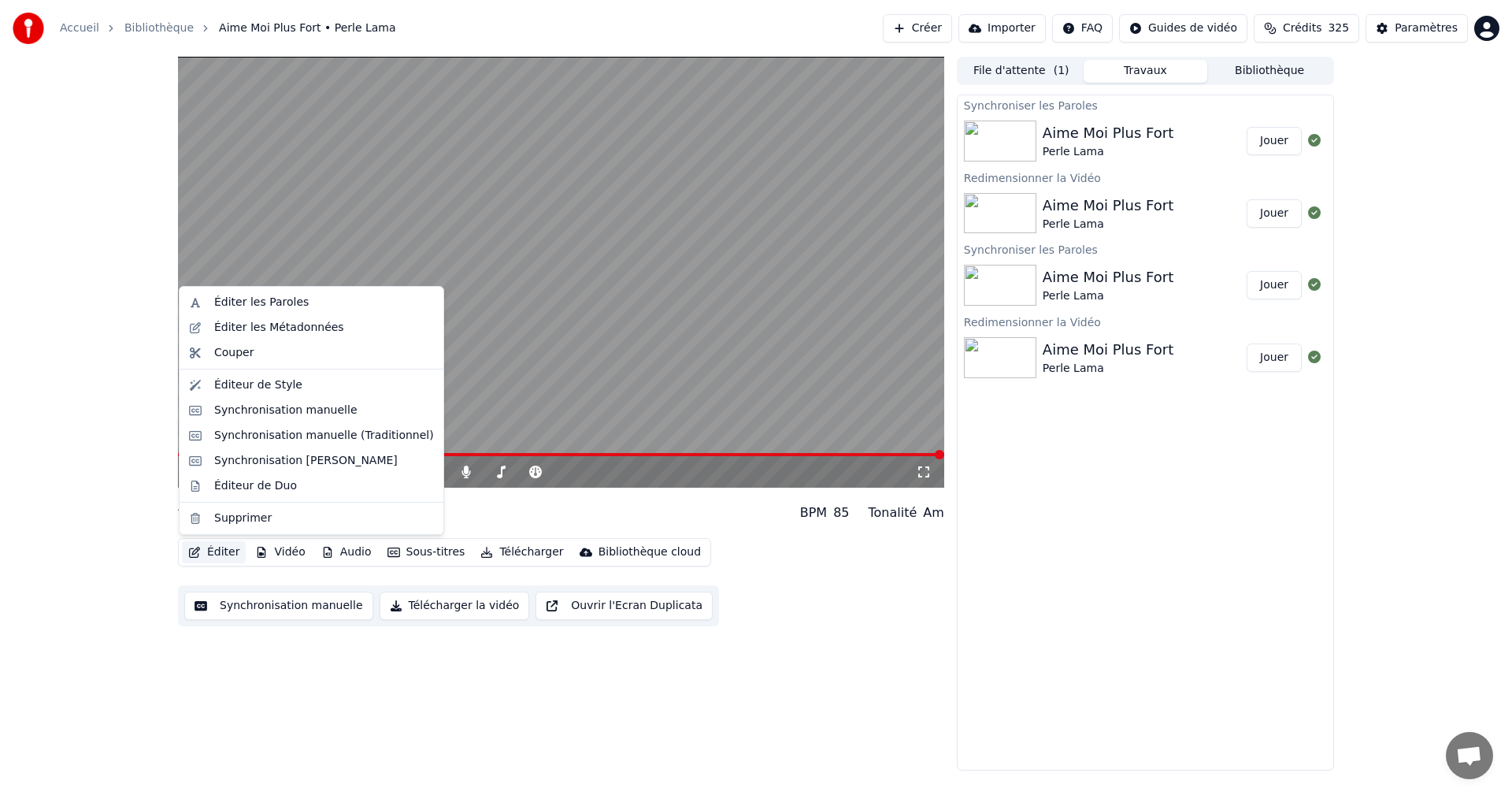
click at [221, 555] on button "Éditer" at bounding box center [214, 552] width 64 height 22
click at [282, 434] on div "Synchronisation manuelle (Traditionnel)" at bounding box center [324, 435] width 220 height 16
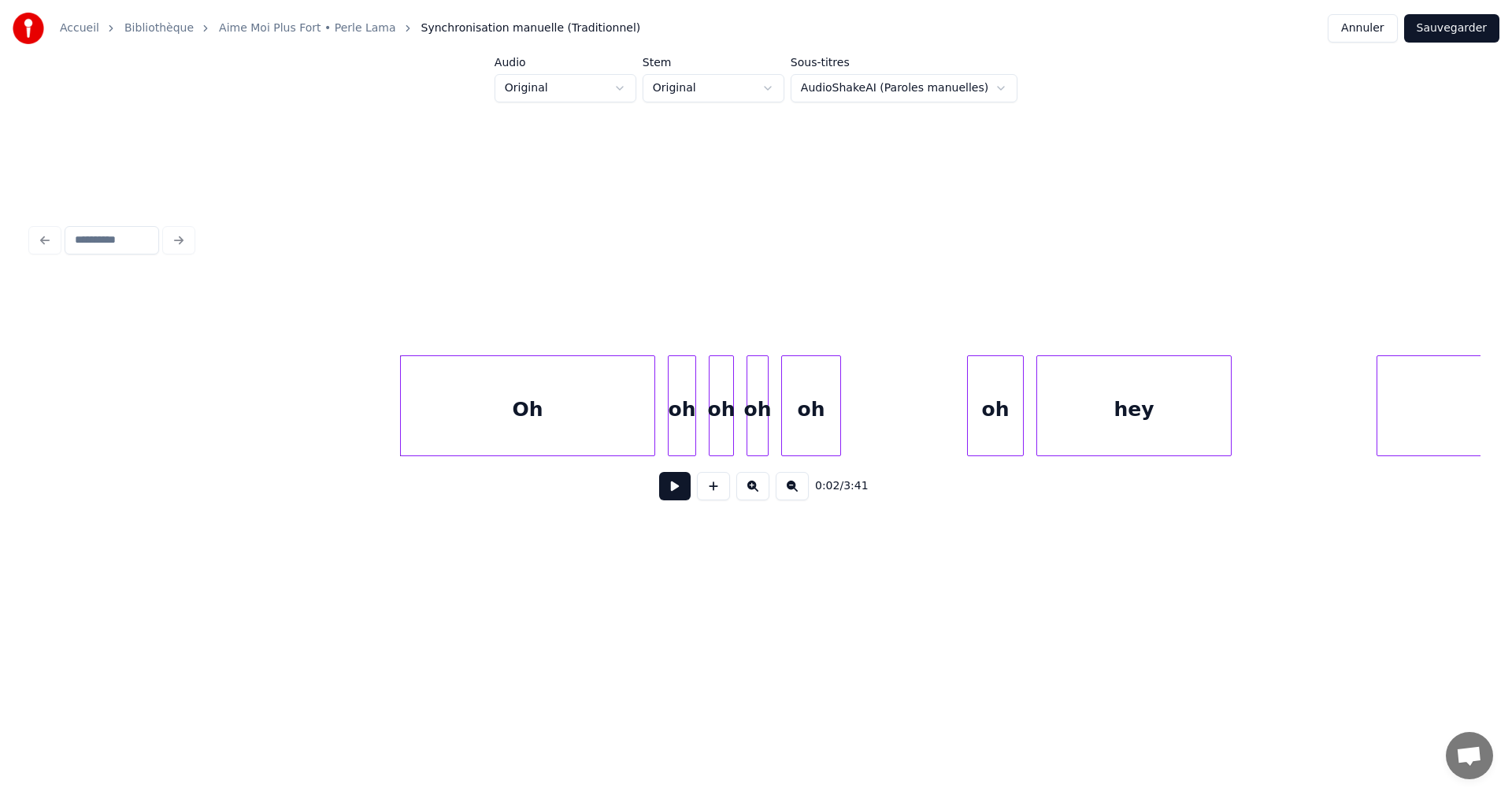
click at [665, 490] on button at bounding box center [675, 485] width 31 height 29
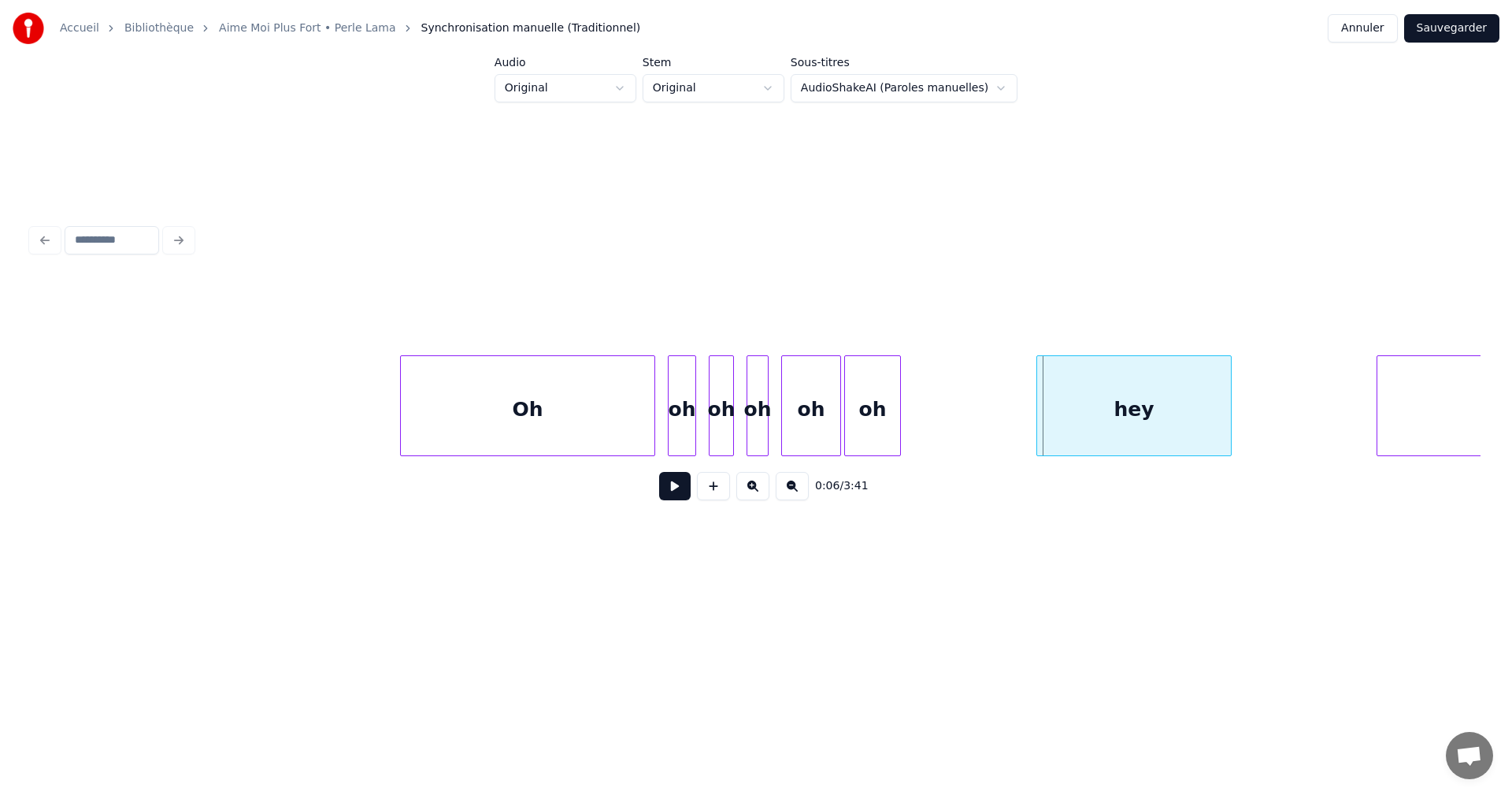
click at [859, 426] on div "oh" at bounding box center [873, 410] width 55 height 107
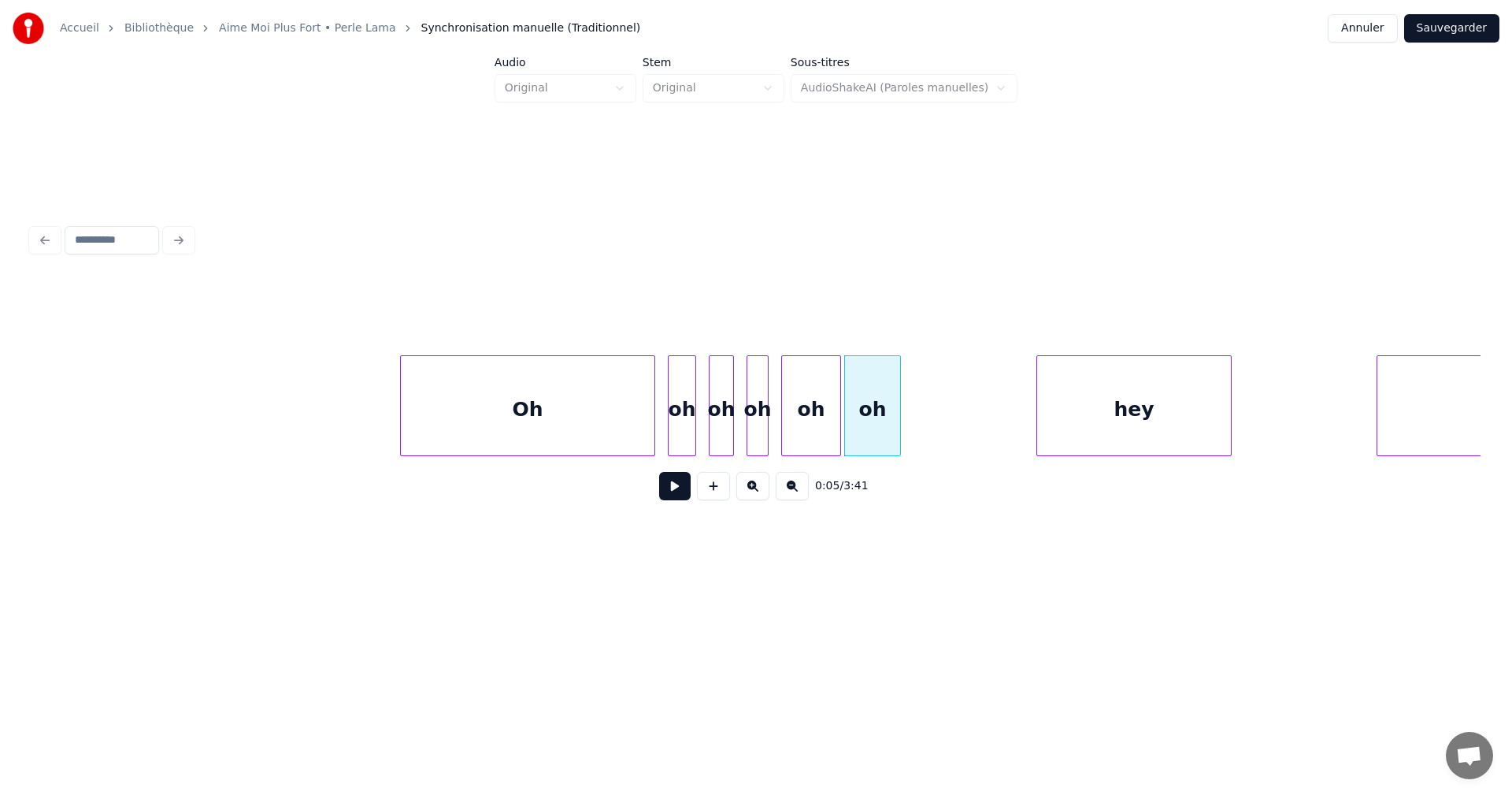
drag, startPoint x: 334, startPoint y: 399, endPoint x: 436, endPoint y: 444, distance: 111.5
click at [684, 490] on button at bounding box center [675, 485] width 31 height 29
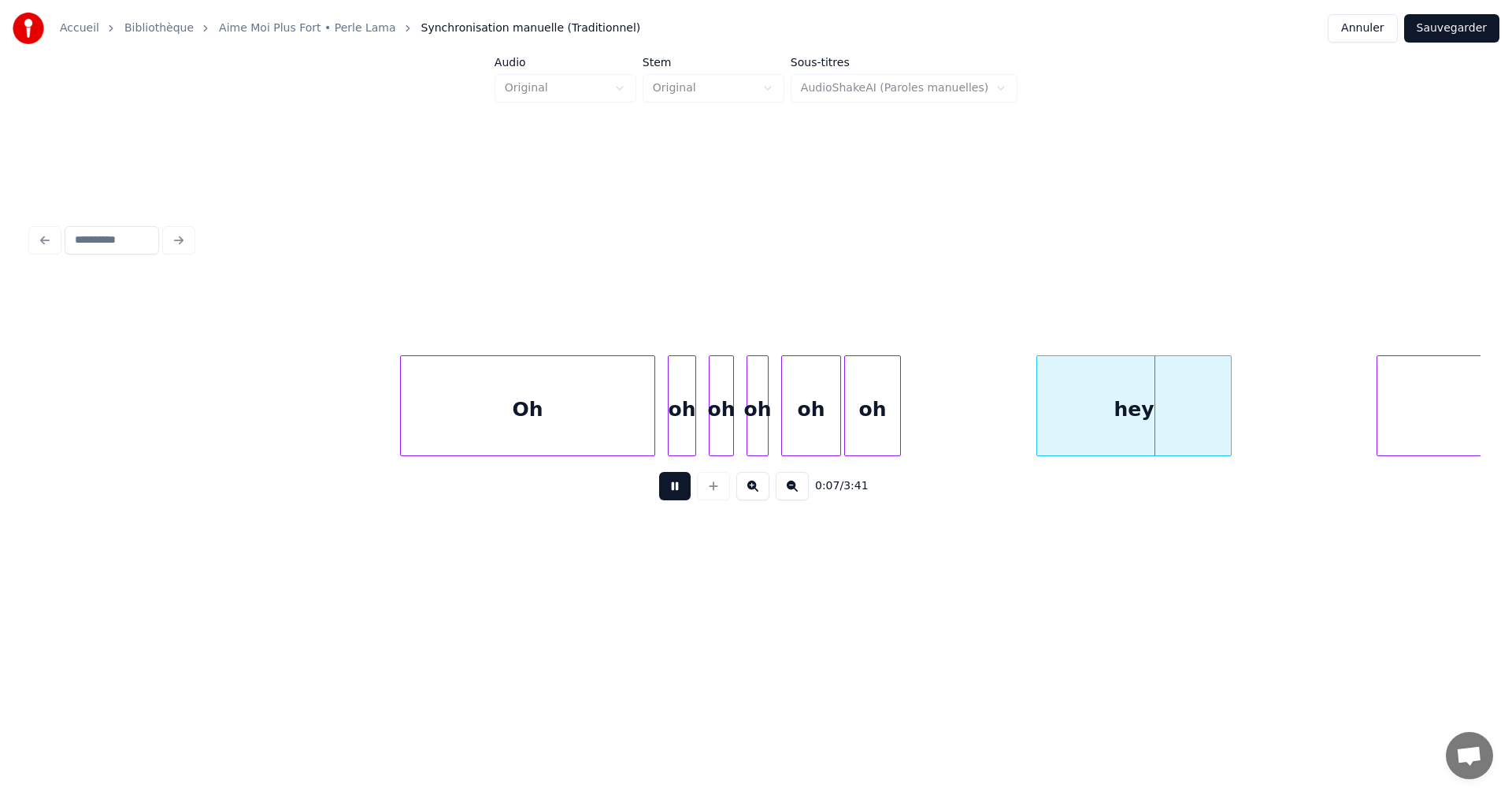
click at [684, 490] on button at bounding box center [675, 485] width 31 height 29
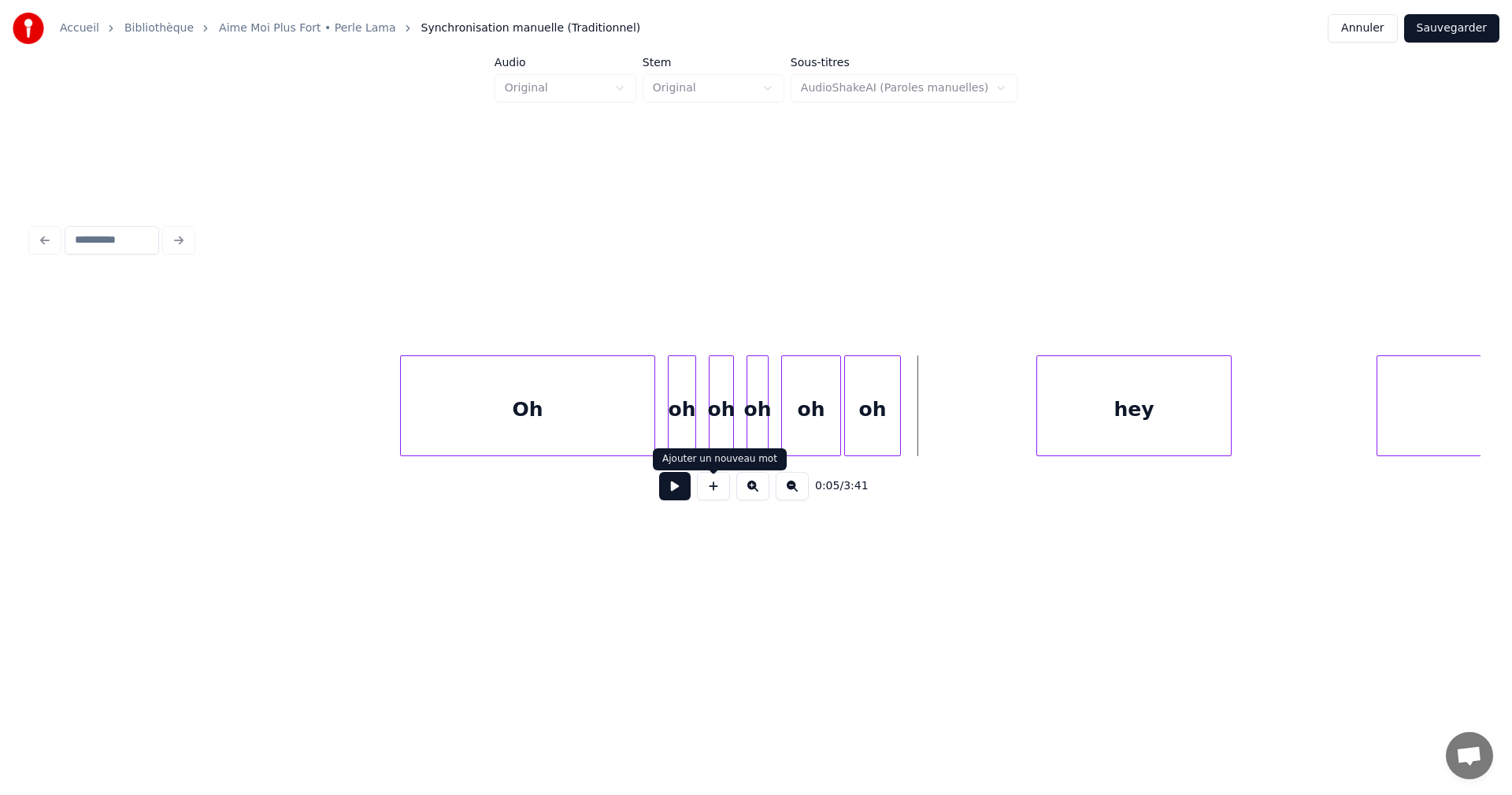
click at [714, 497] on button at bounding box center [714, 485] width 33 height 29
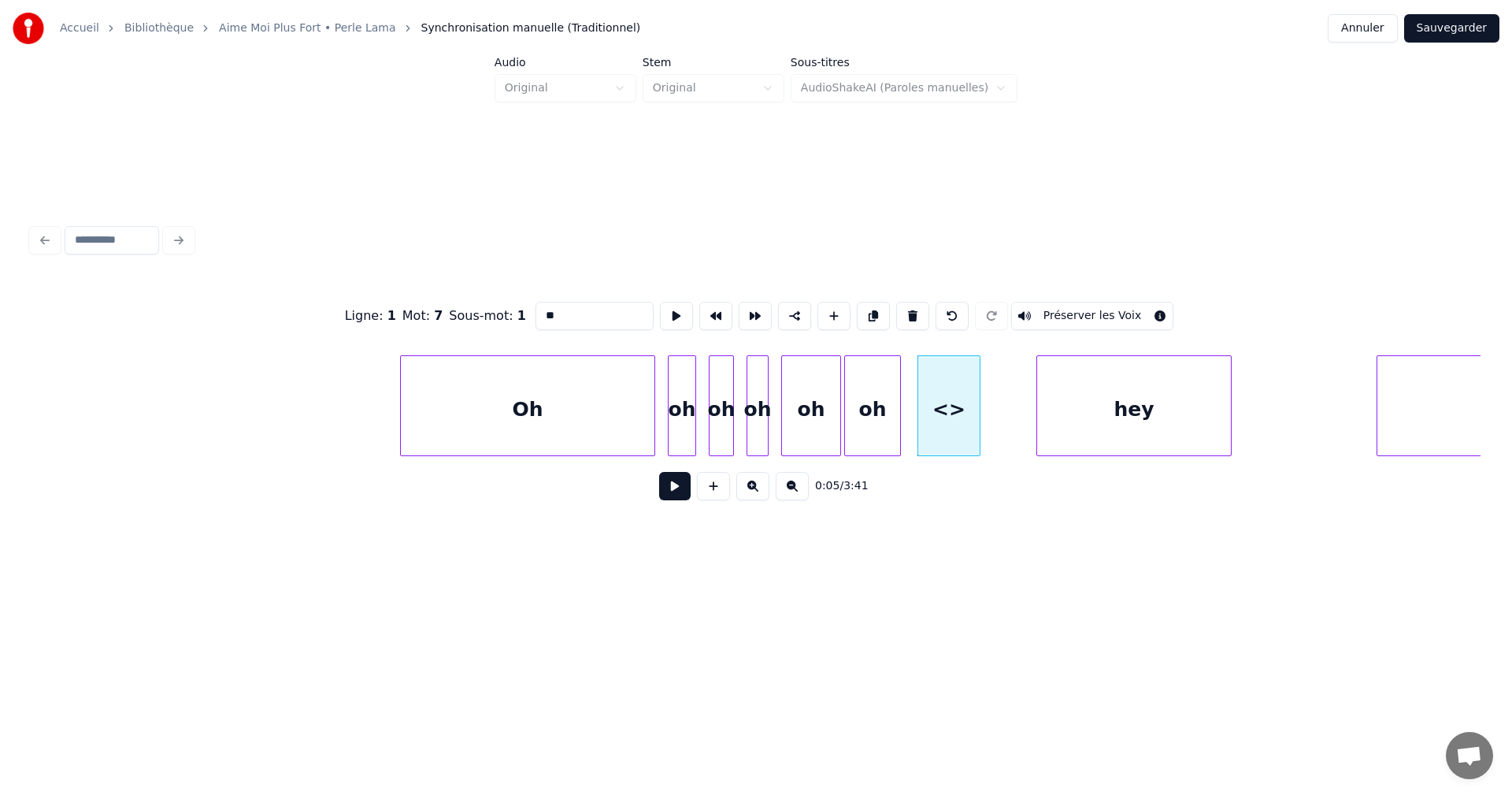
click at [546, 309] on input "**" at bounding box center [594, 316] width 119 height 29
click at [567, 312] on input "****" at bounding box center [594, 316] width 119 height 29
drag, startPoint x: 547, startPoint y: 310, endPoint x: 535, endPoint y: 339, distance: 31.4
click at [545, 315] on input "***" at bounding box center [594, 316] width 119 height 29
type input "**"
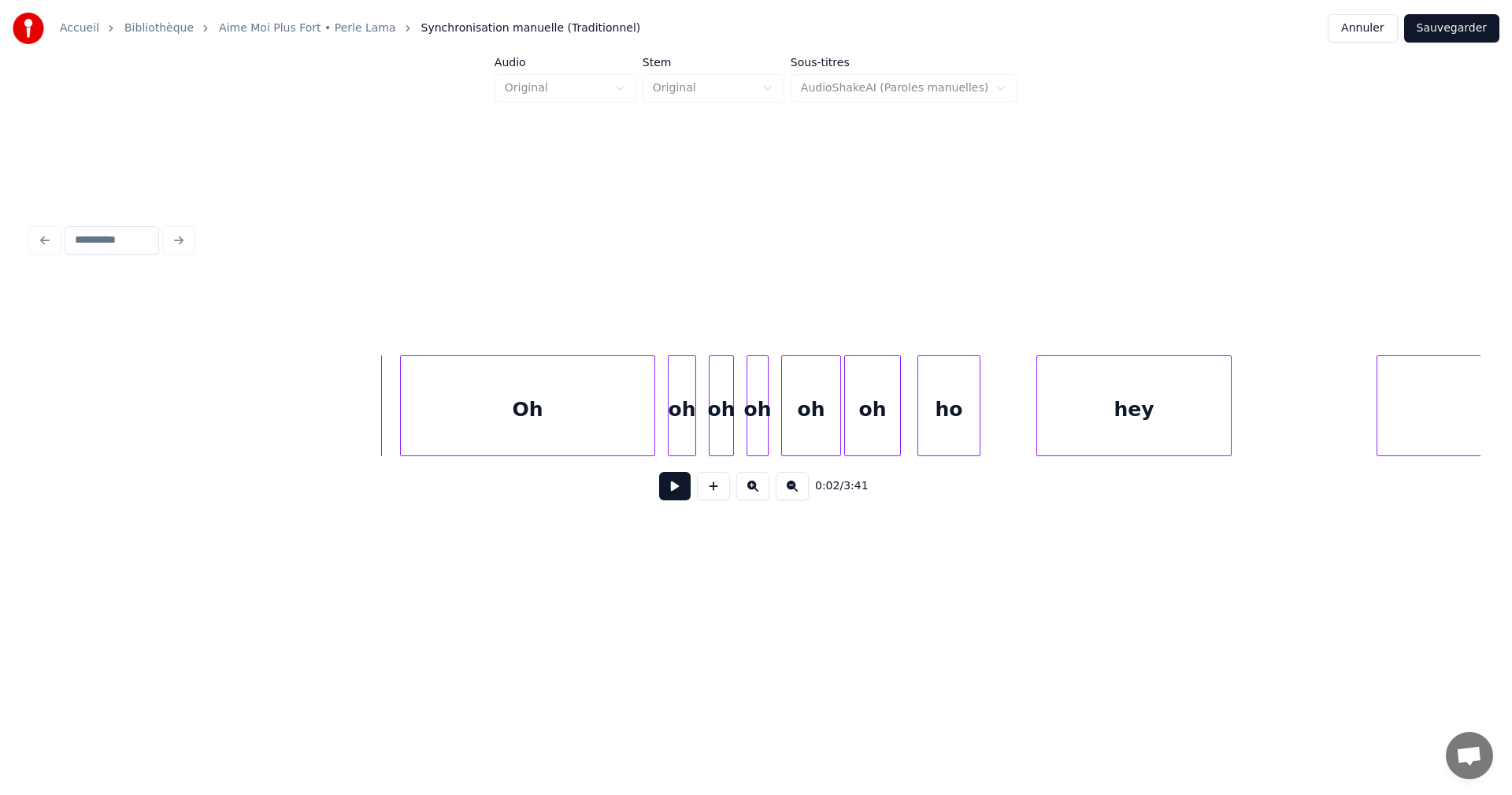
click at [673, 489] on button at bounding box center [675, 485] width 31 height 29
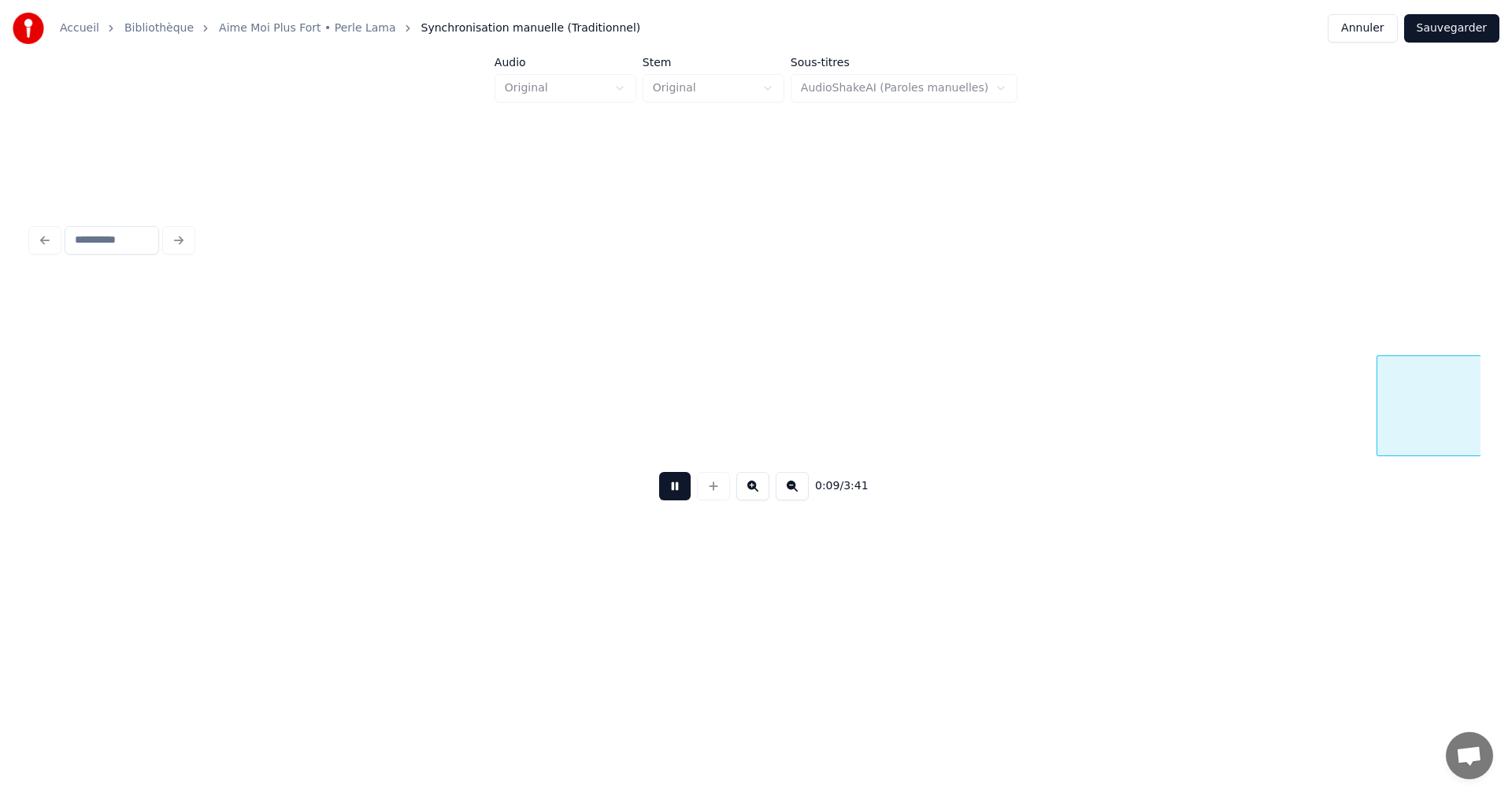
scroll to position [0, 1450]
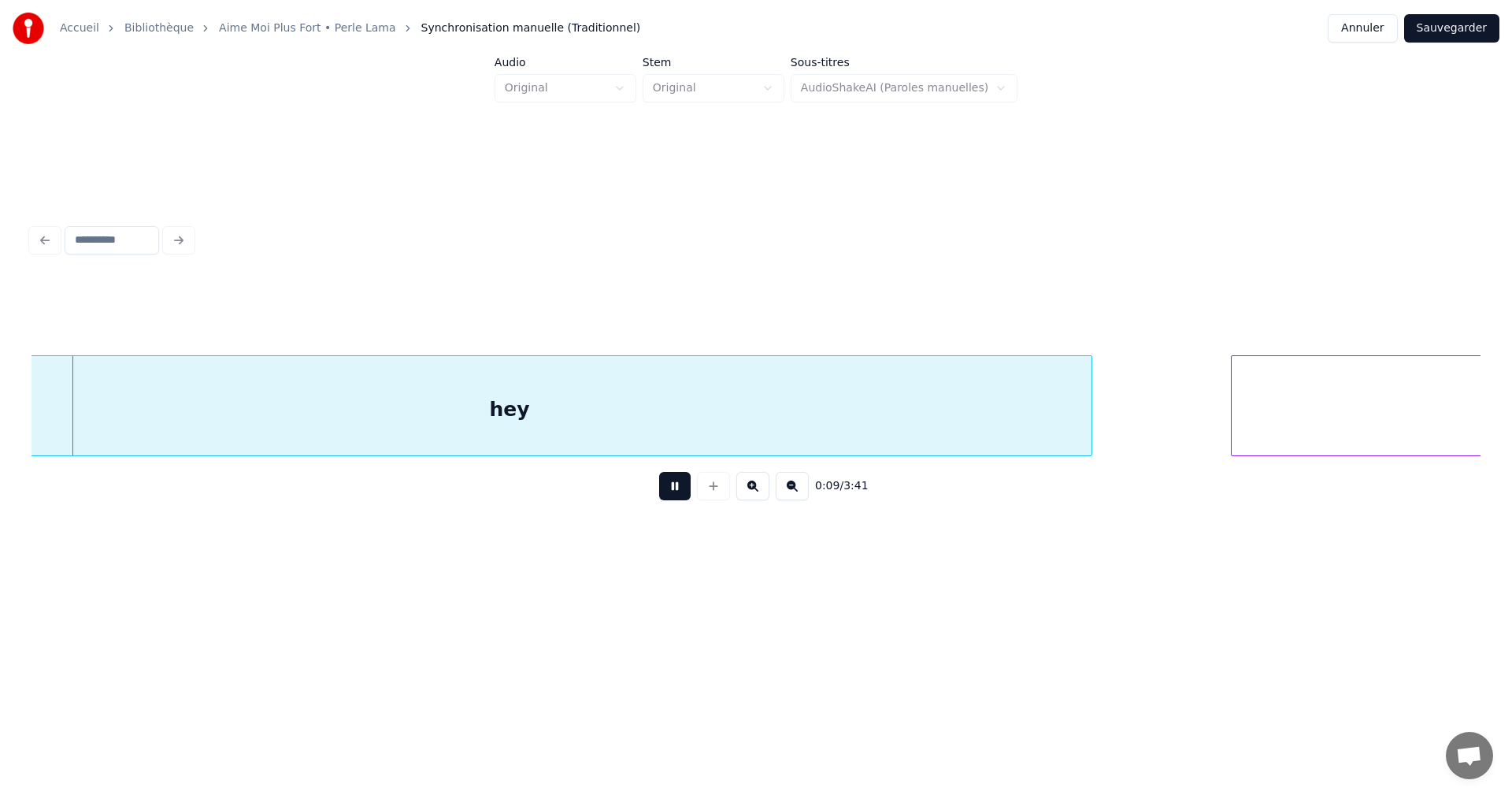
click at [676, 489] on button at bounding box center [675, 485] width 31 height 29
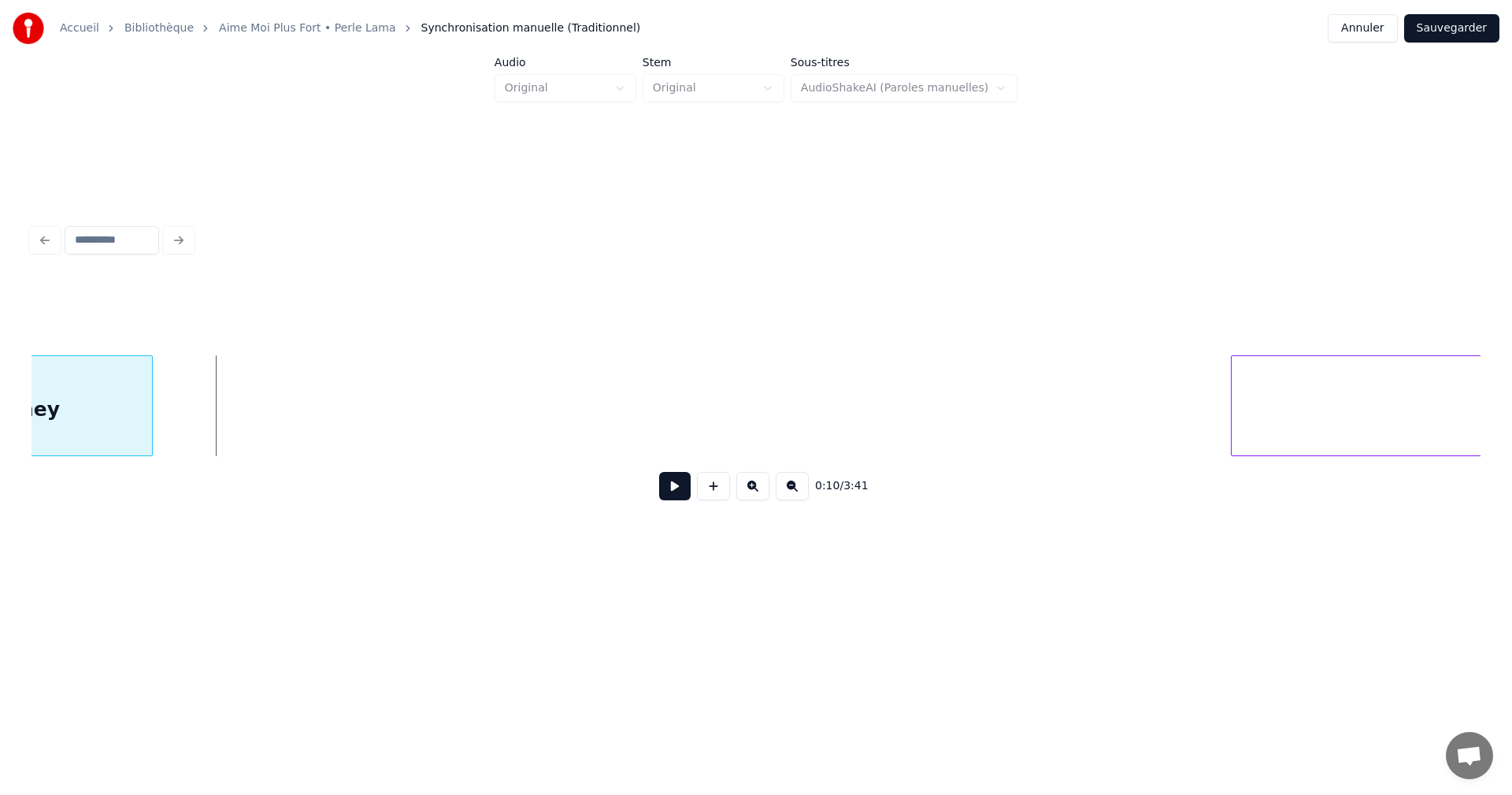
click at [149, 418] on div at bounding box center [149, 406] width 4 height 99
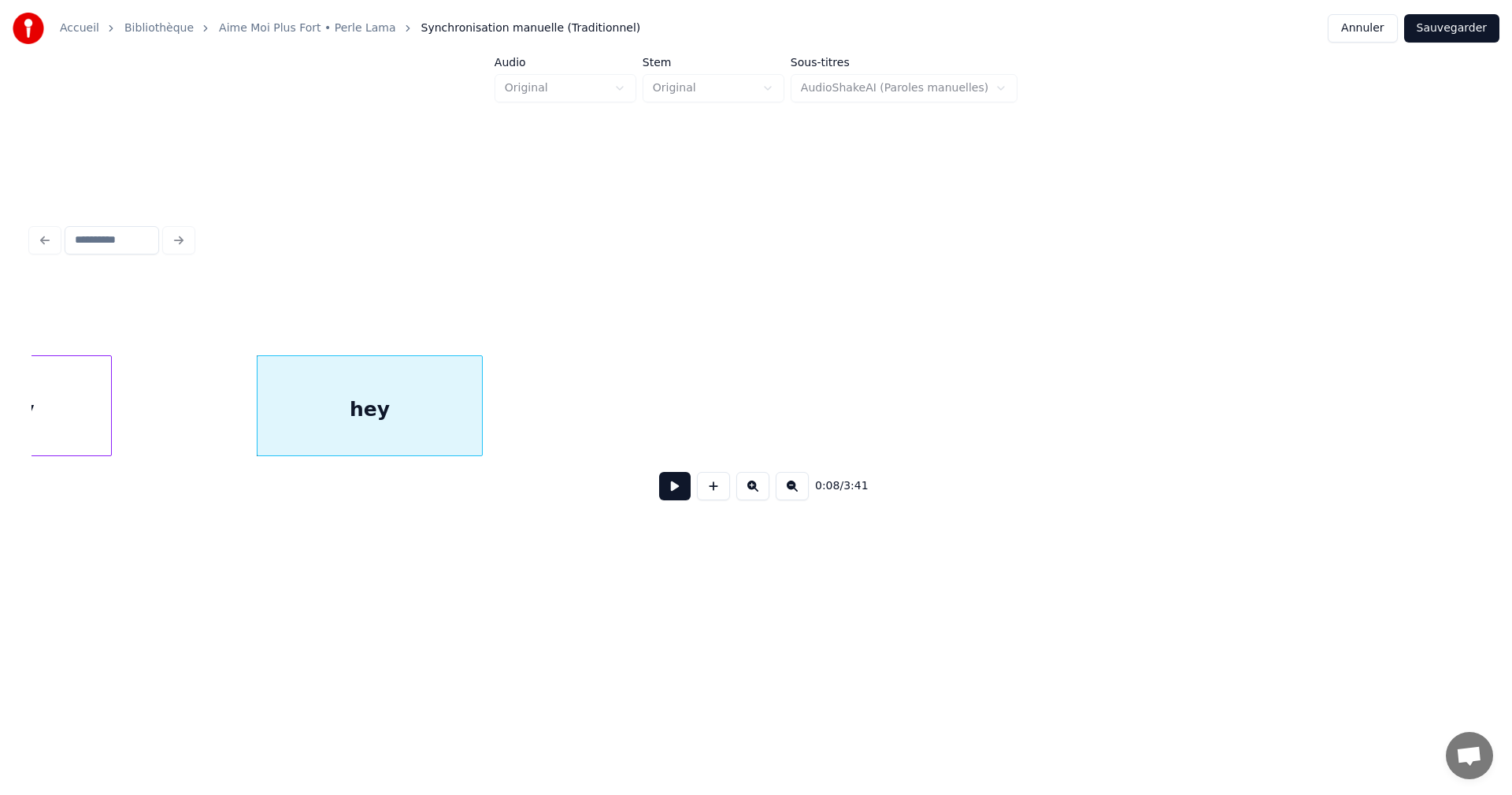
scroll to position [0, 1099]
click at [471, 406] on div at bounding box center [467, 406] width 4 height 99
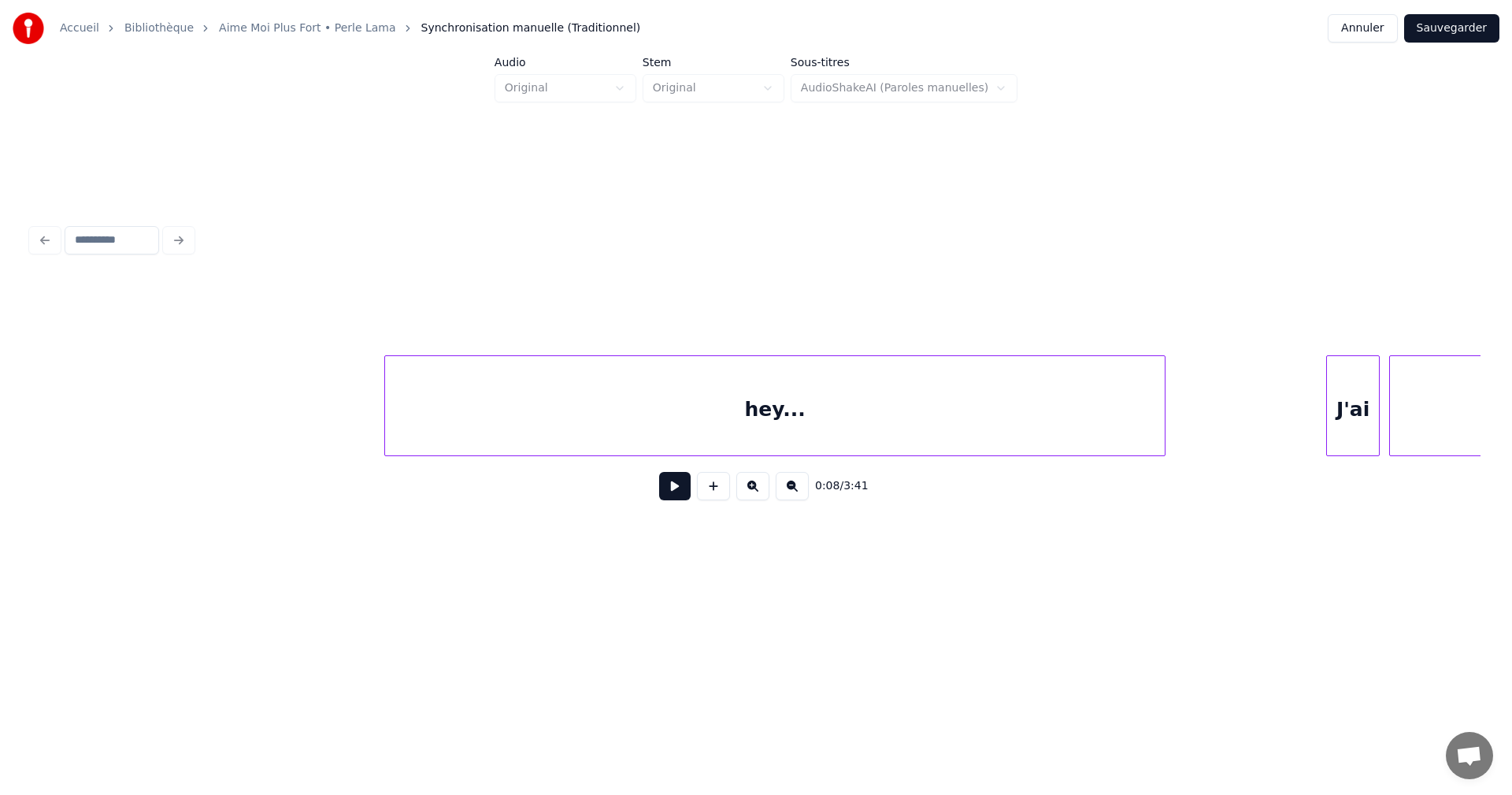
scroll to position [0, 2335]
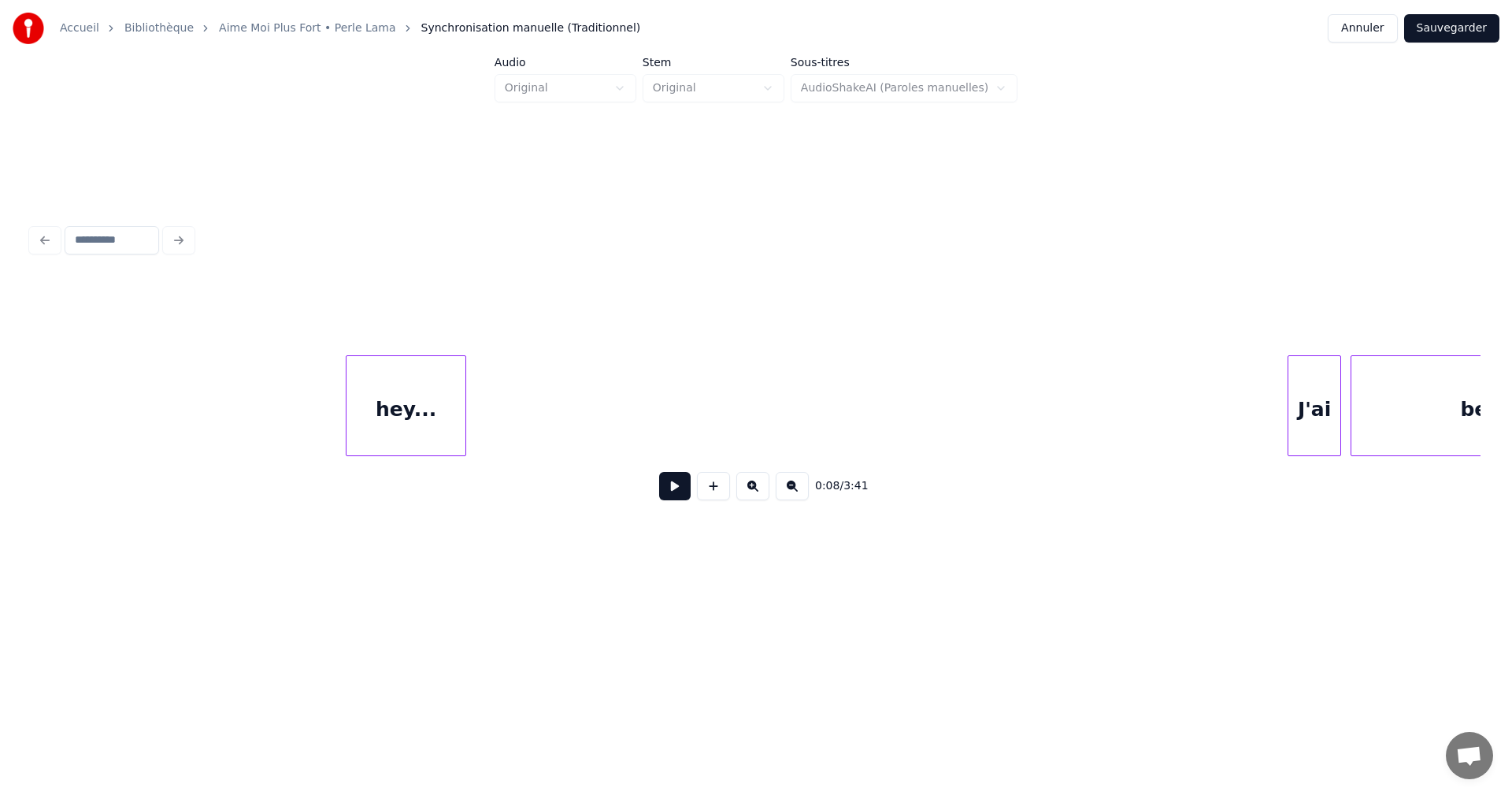
click at [462, 409] on div at bounding box center [463, 406] width 4 height 99
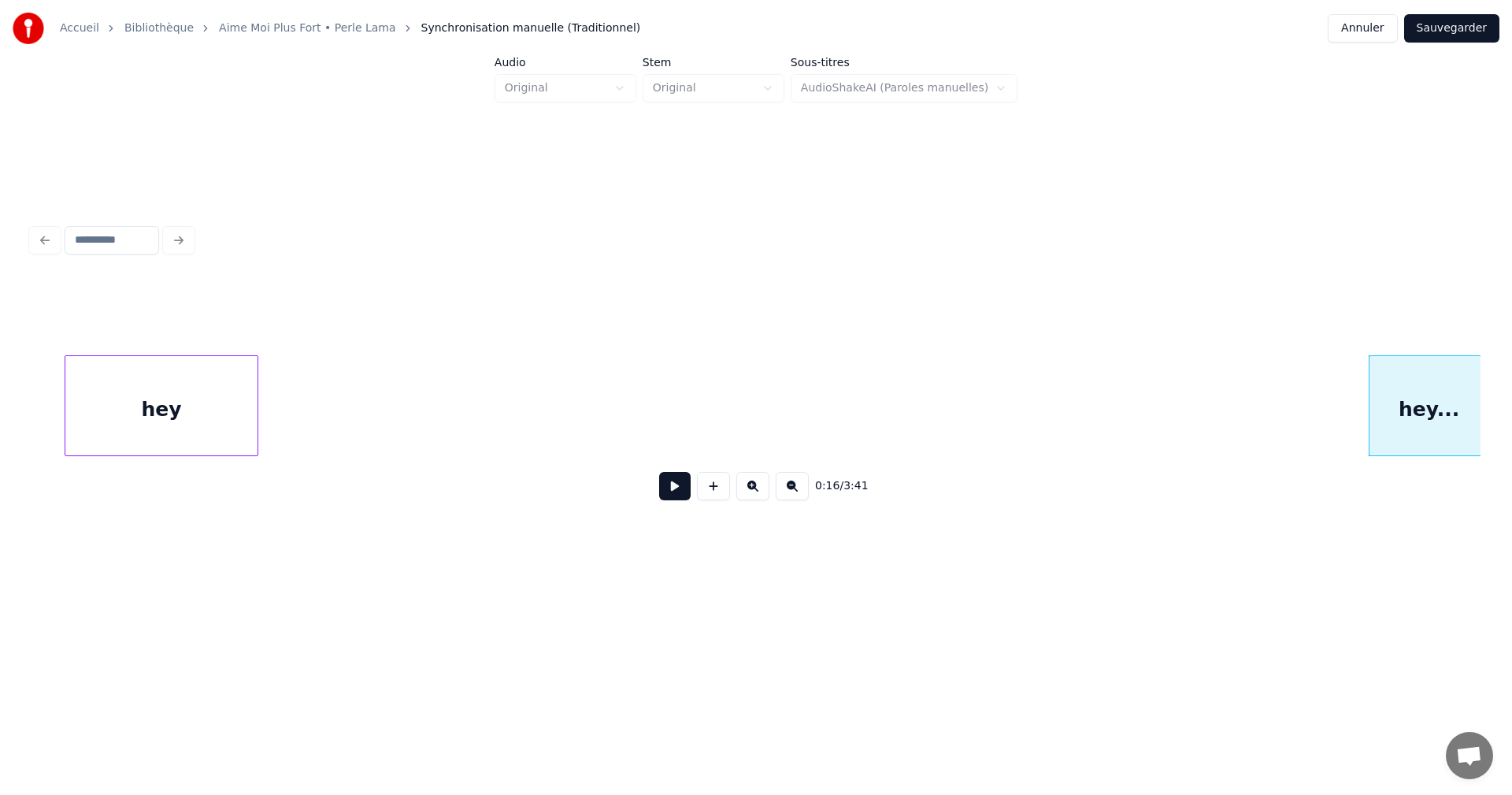
scroll to position [0, 1316]
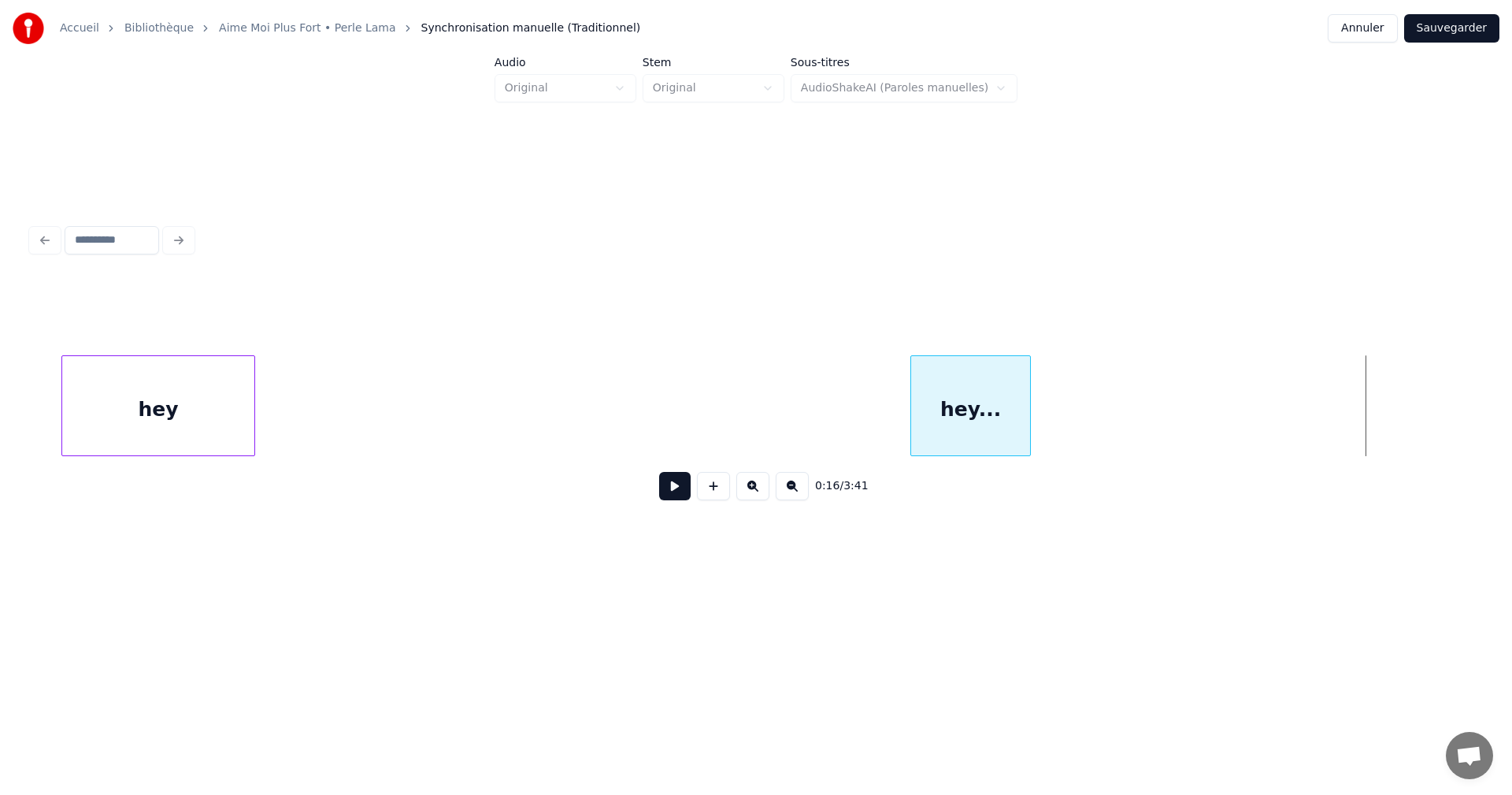
click at [926, 426] on div "hey..." at bounding box center [970, 410] width 119 height 107
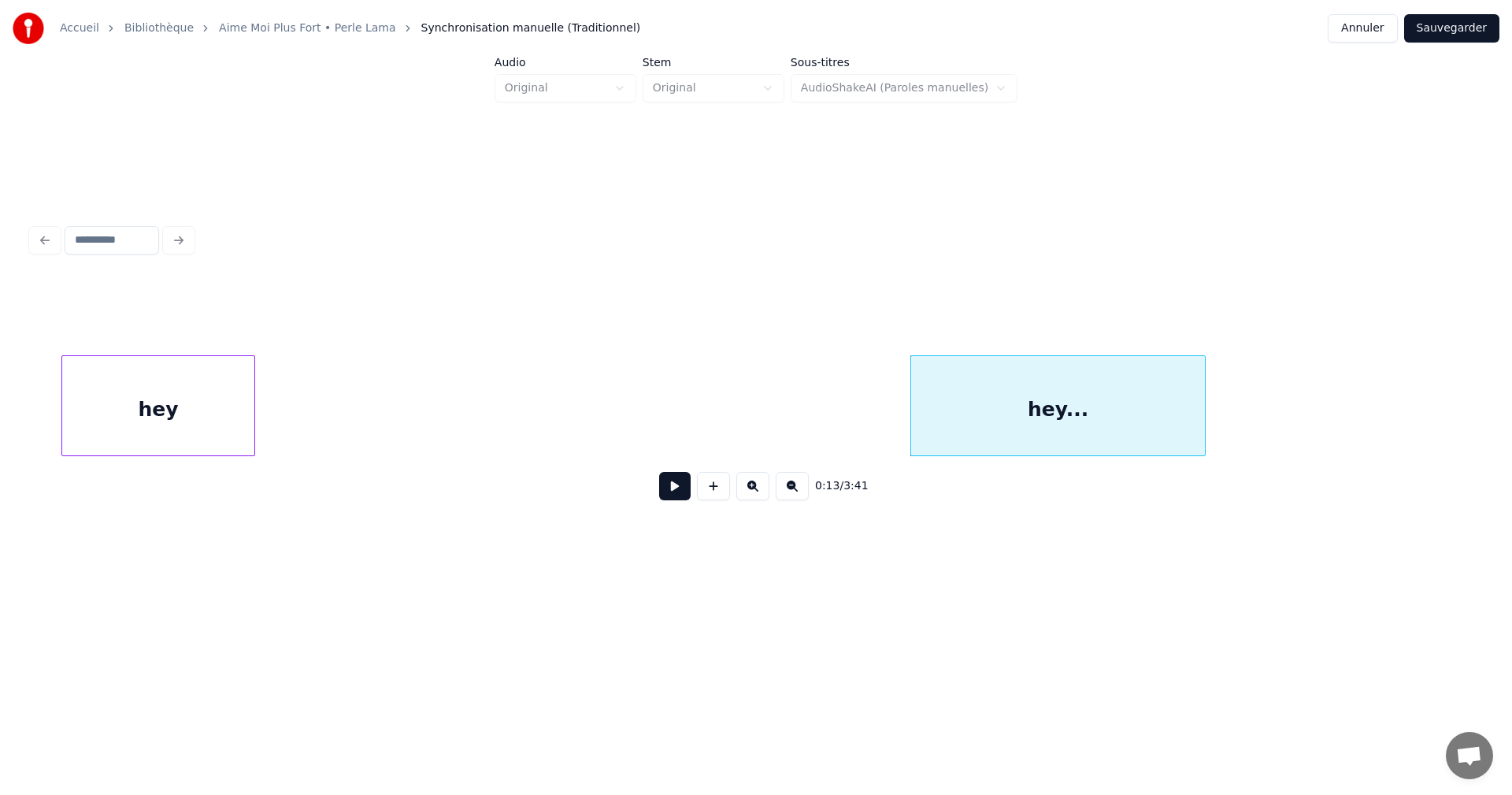
click at [1201, 439] on div at bounding box center [1202, 406] width 4 height 99
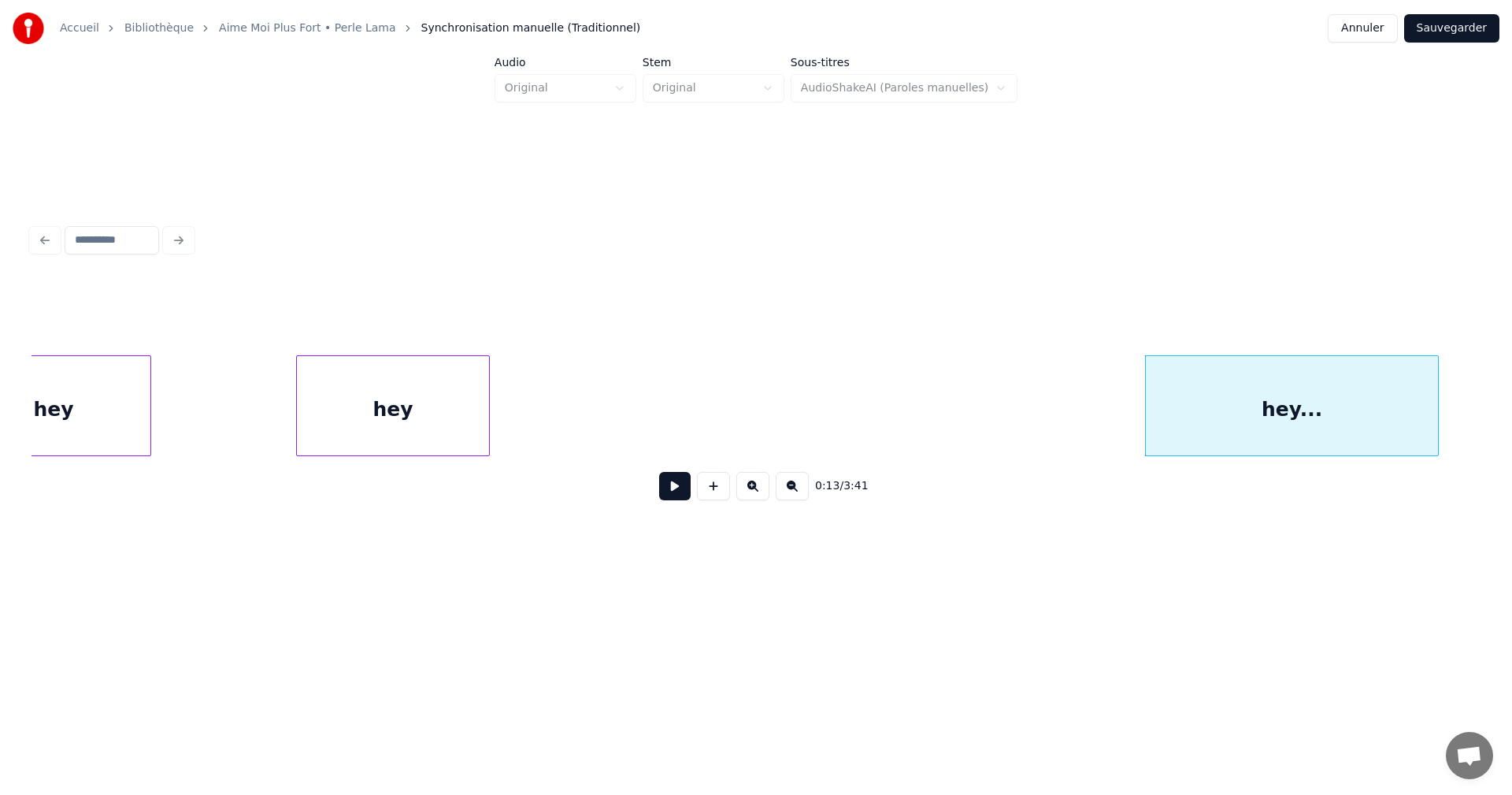
scroll to position [0, 984]
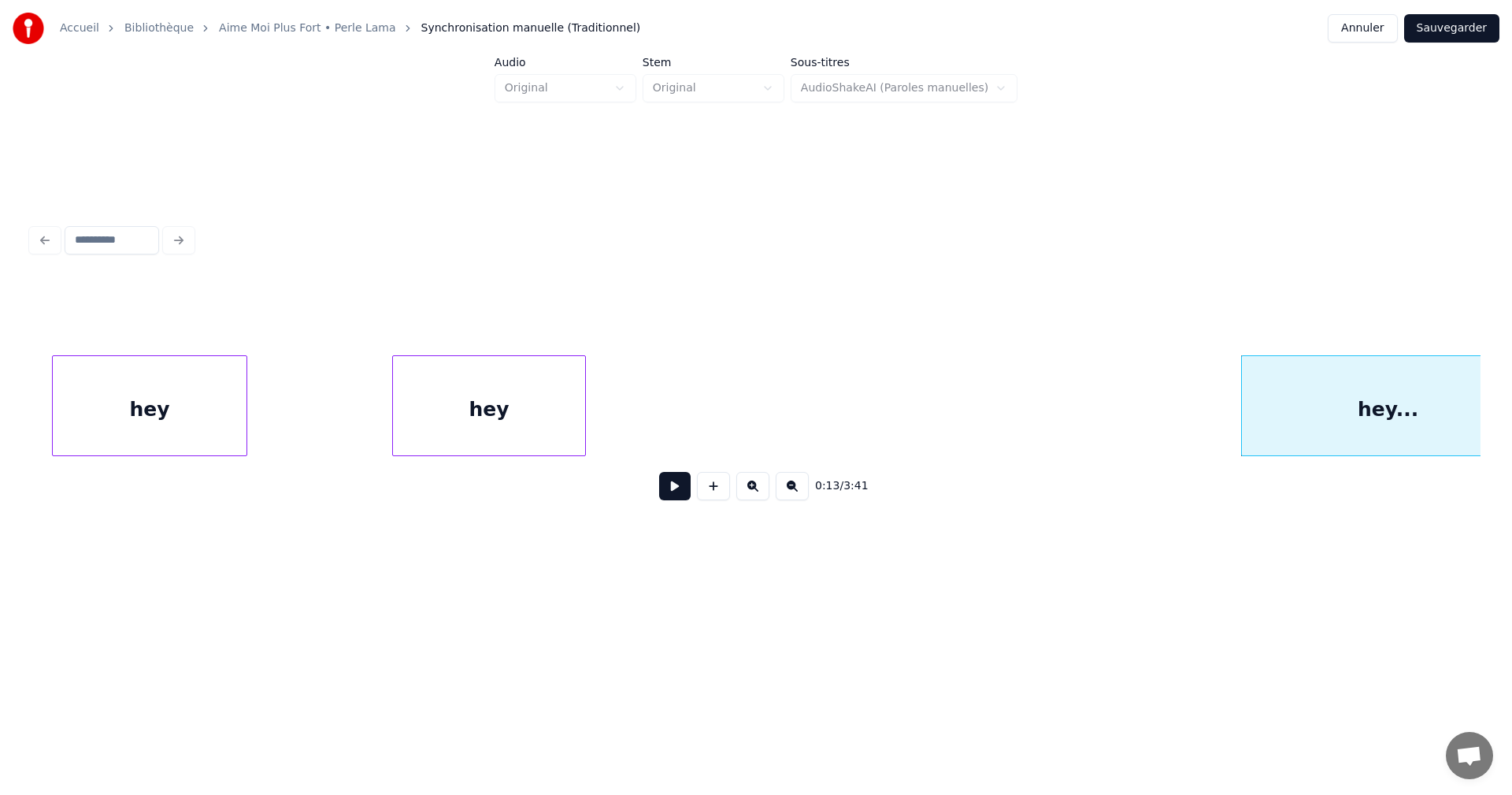
click at [149, 403] on div "hey" at bounding box center [150, 410] width 194 height 107
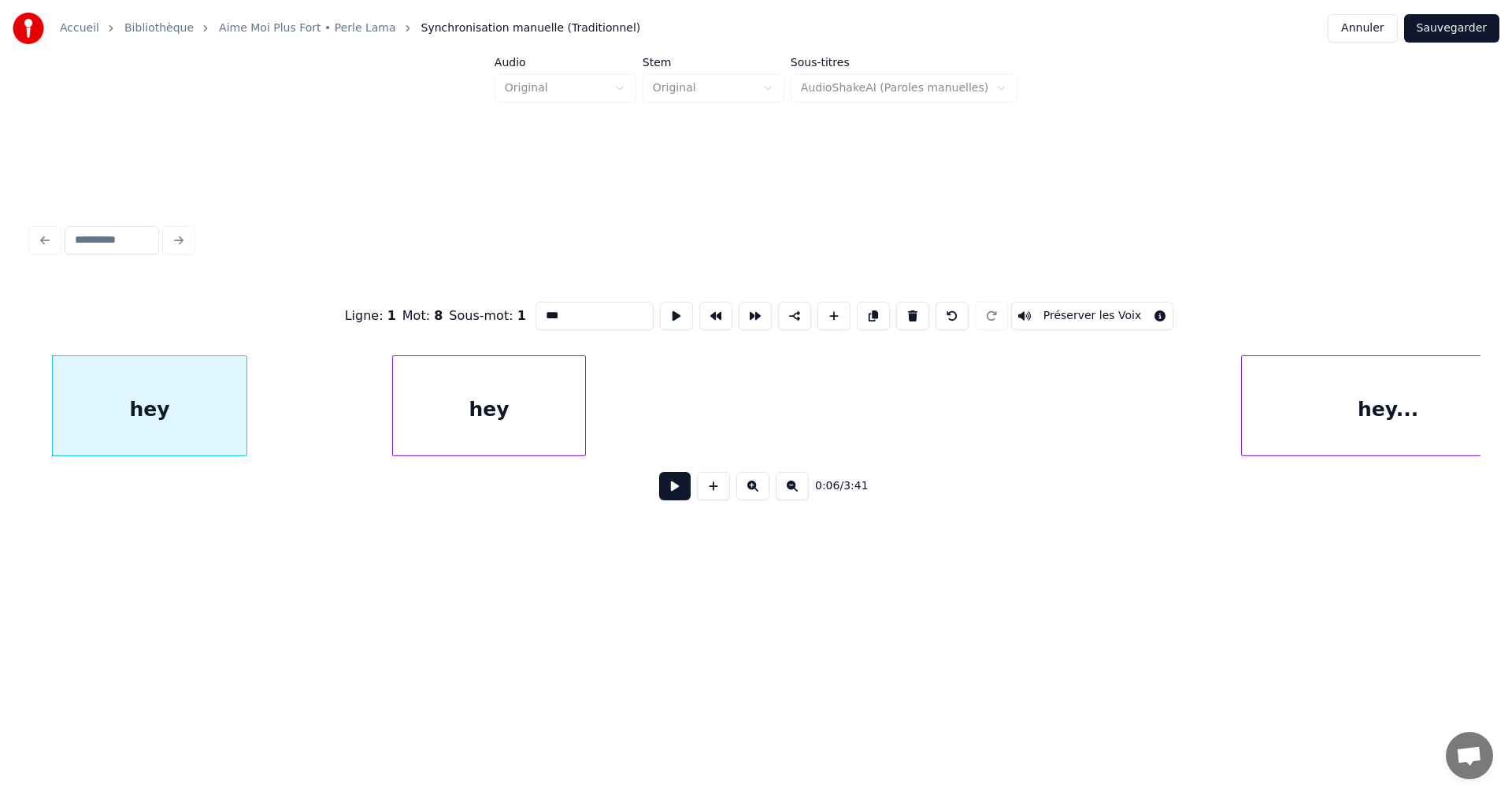
click at [672, 492] on button at bounding box center [675, 485] width 31 height 29
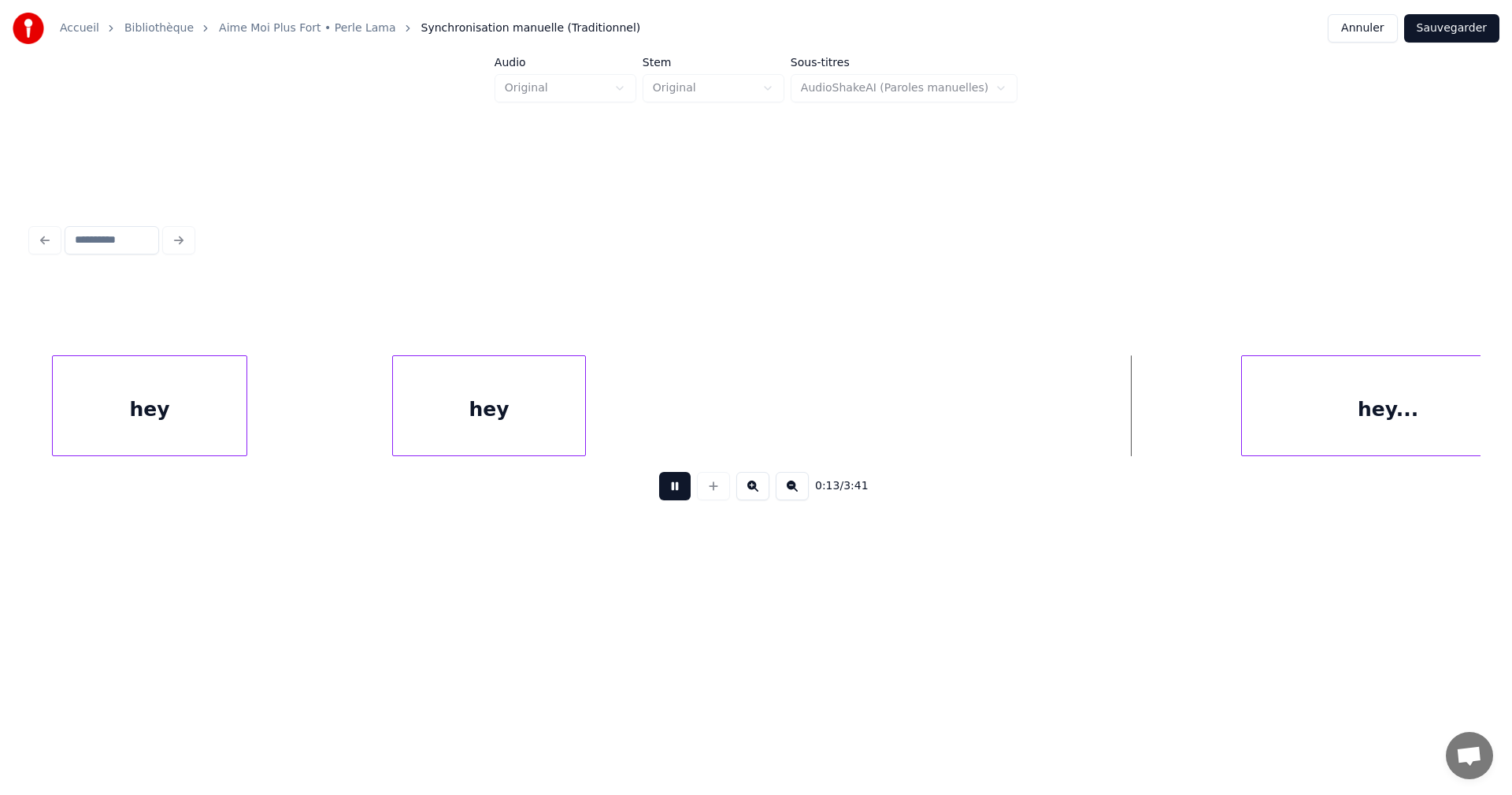
click at [672, 492] on button at bounding box center [675, 485] width 31 height 29
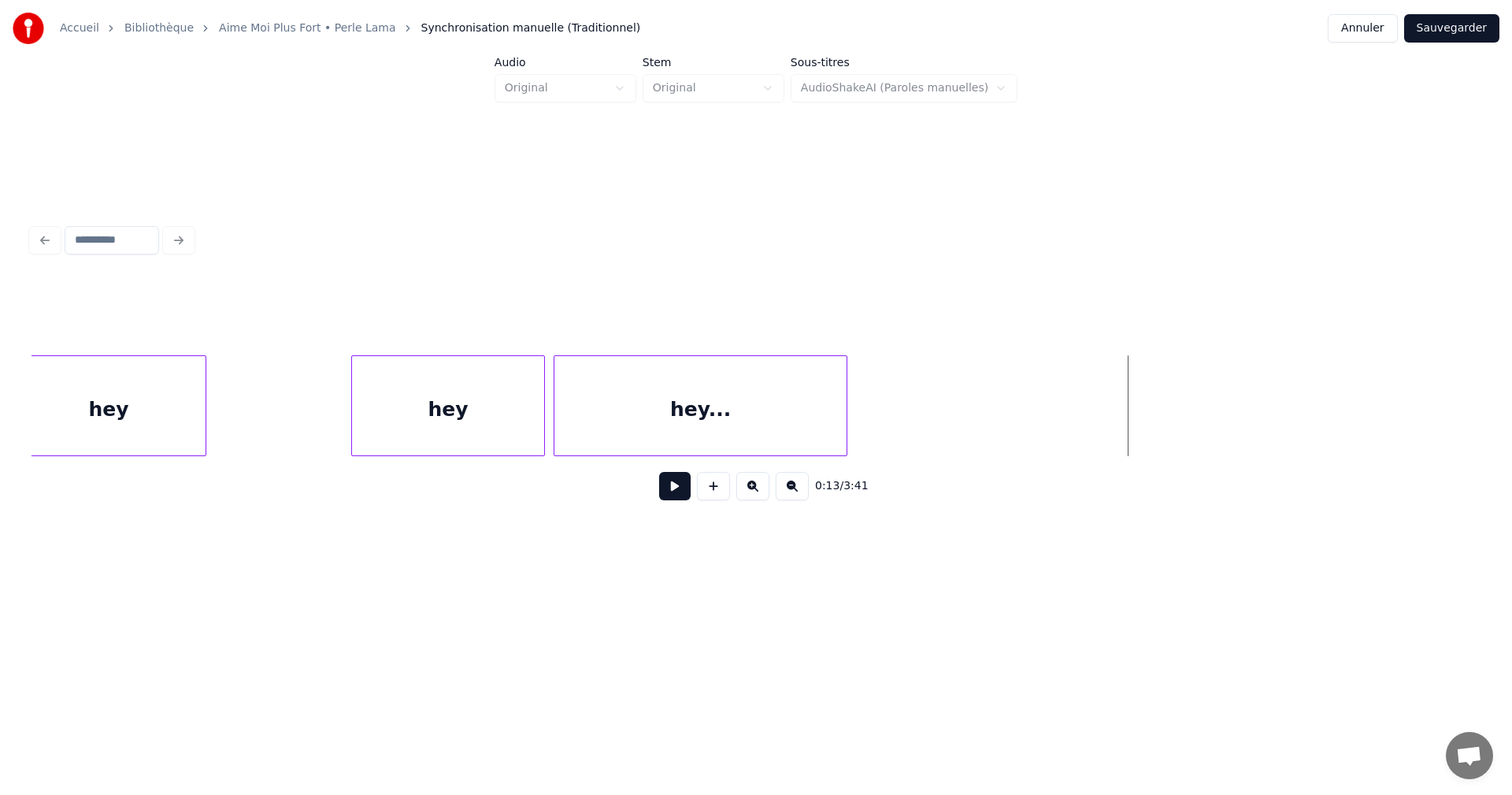
click at [746, 411] on div "hey..." at bounding box center [701, 410] width 292 height 107
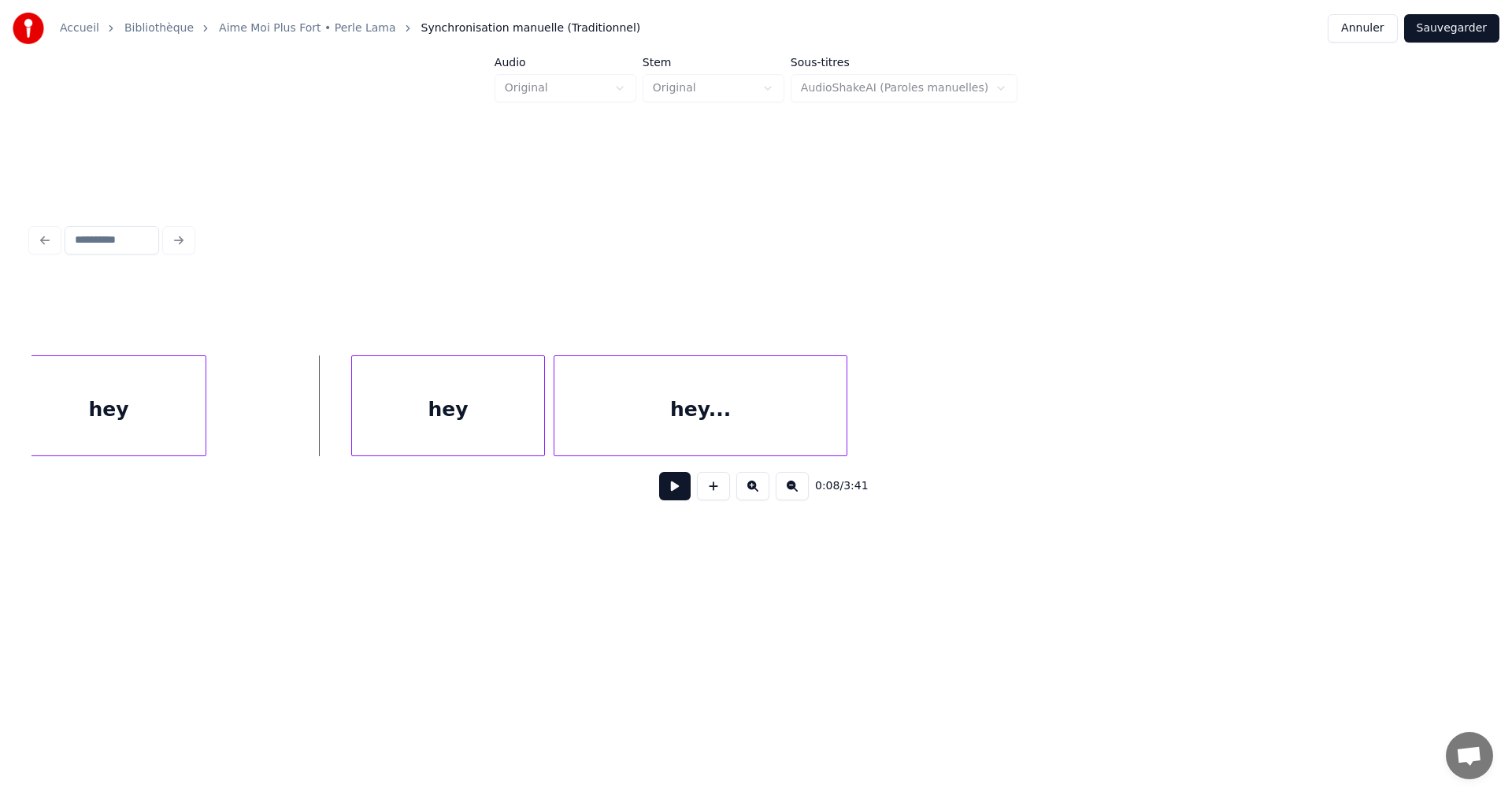
click at [681, 490] on button at bounding box center [675, 485] width 31 height 29
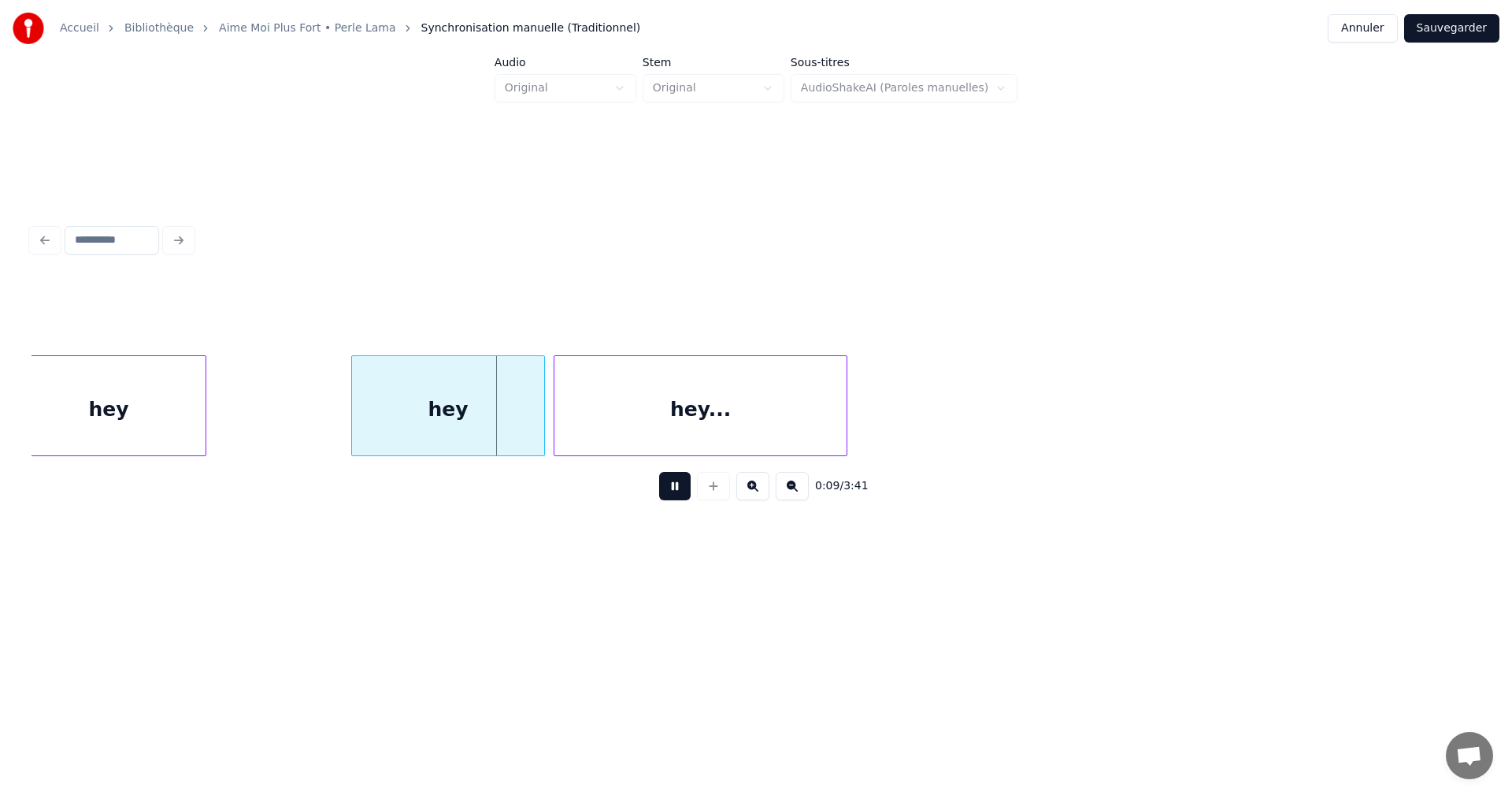
click at [678, 489] on button at bounding box center [675, 485] width 31 height 29
click at [426, 429] on div at bounding box center [424, 406] width 4 height 99
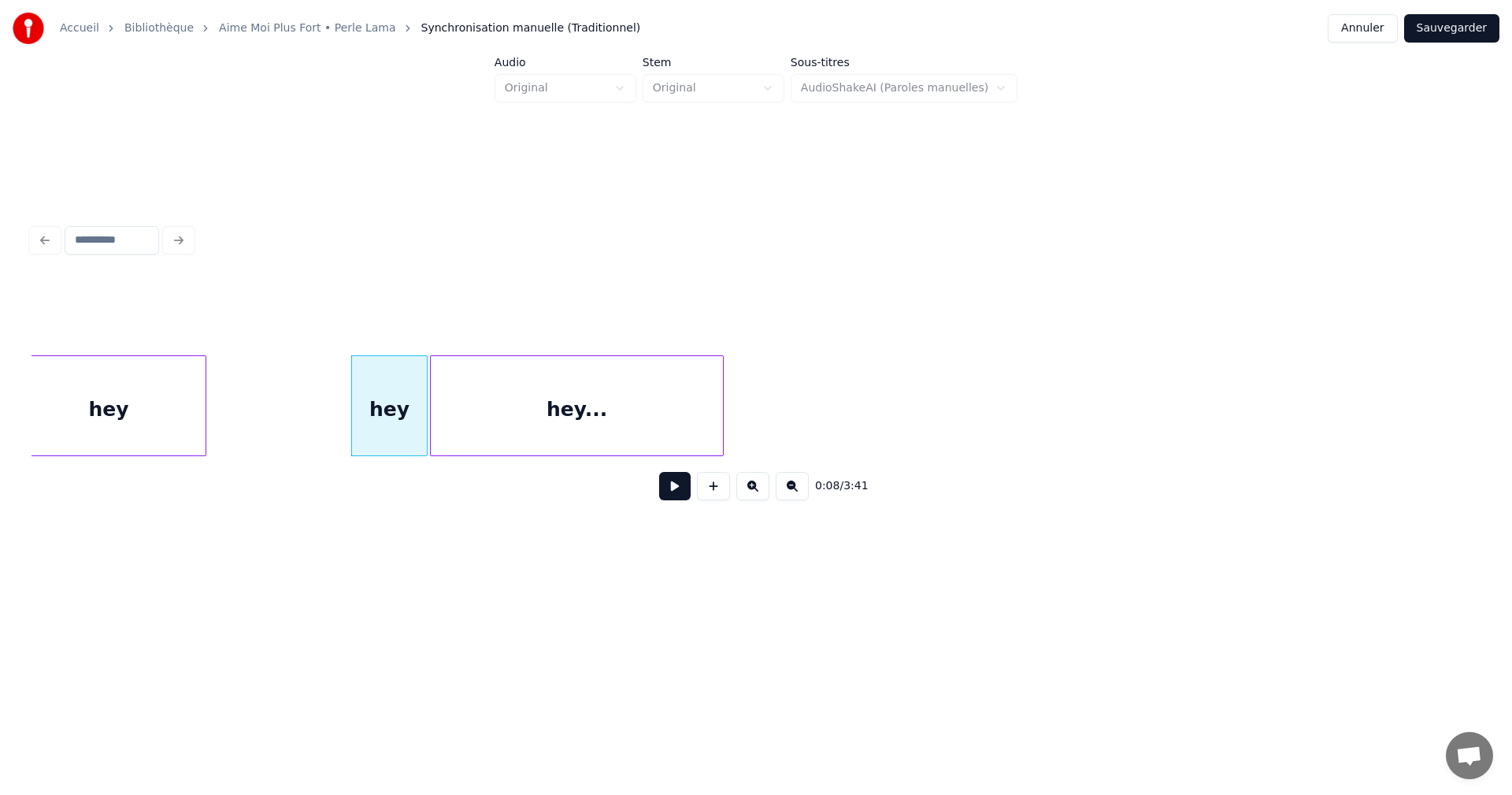
click at [489, 432] on div "hey..." at bounding box center [577, 410] width 292 height 107
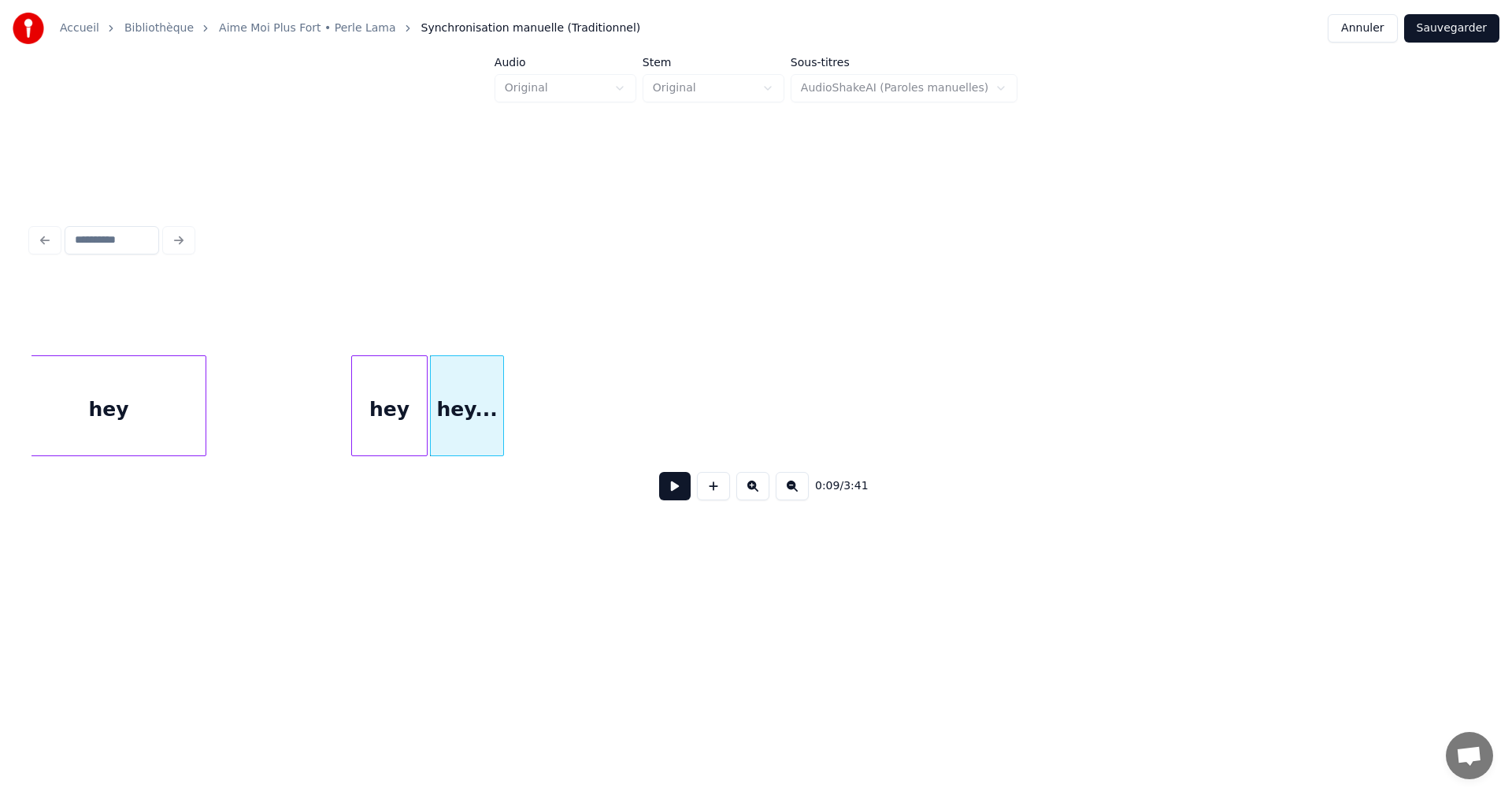
click at [500, 407] on div at bounding box center [500, 406] width 4 height 99
click at [103, 403] on div "hey" at bounding box center [109, 410] width 194 height 107
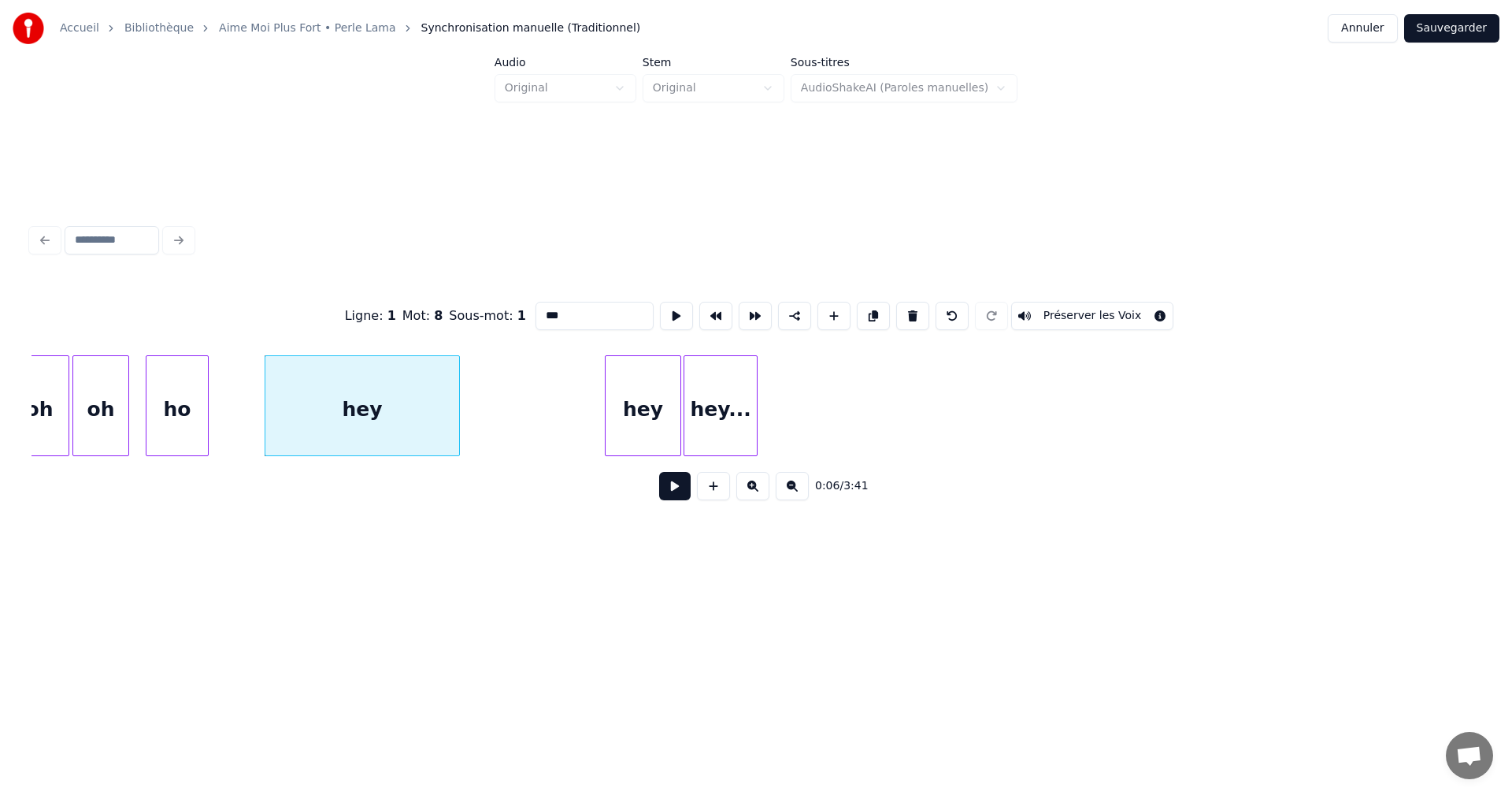
scroll to position [0, 656]
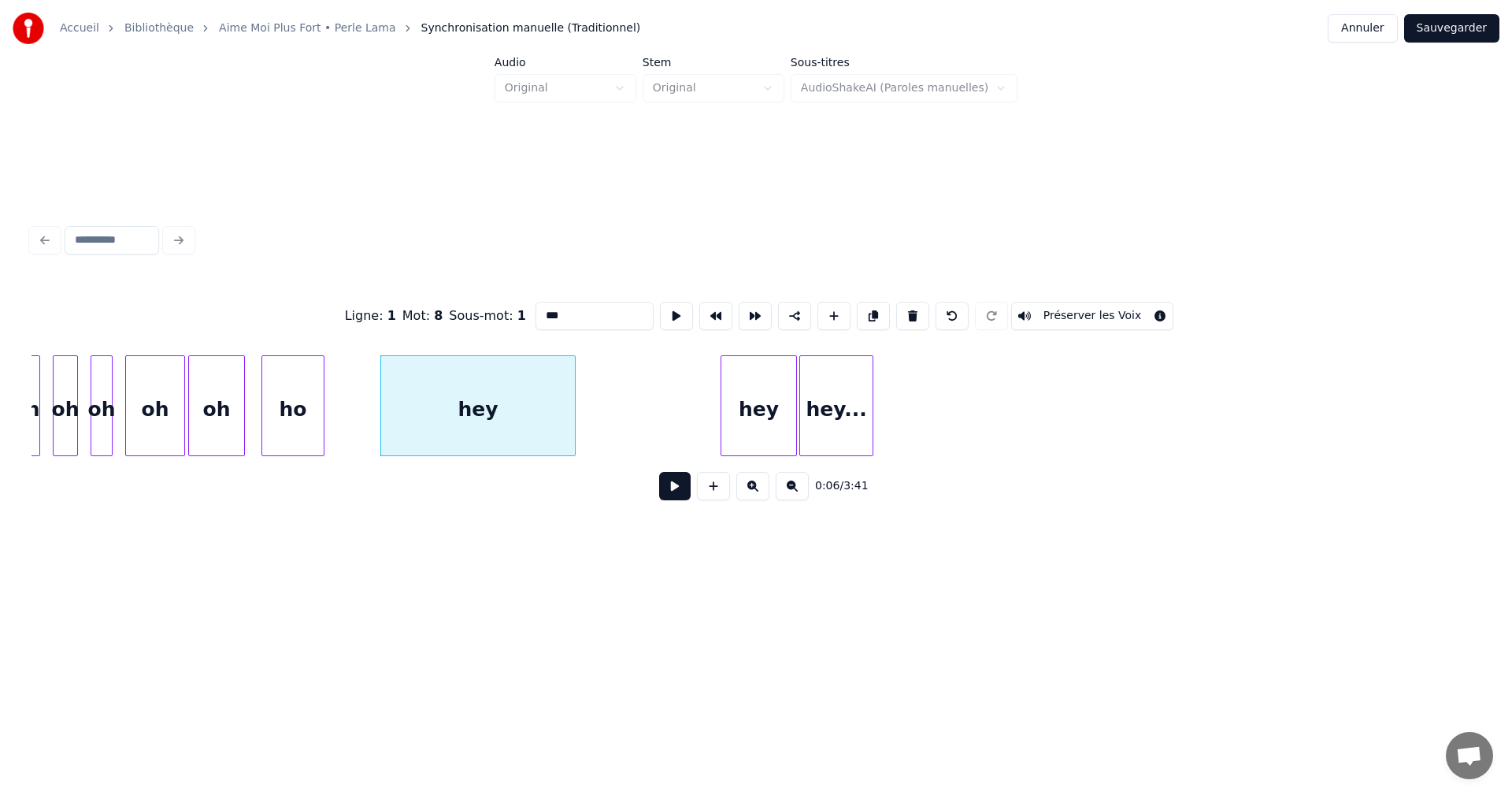
click at [286, 410] on div "ho" at bounding box center [292, 410] width 61 height 107
type input "**"
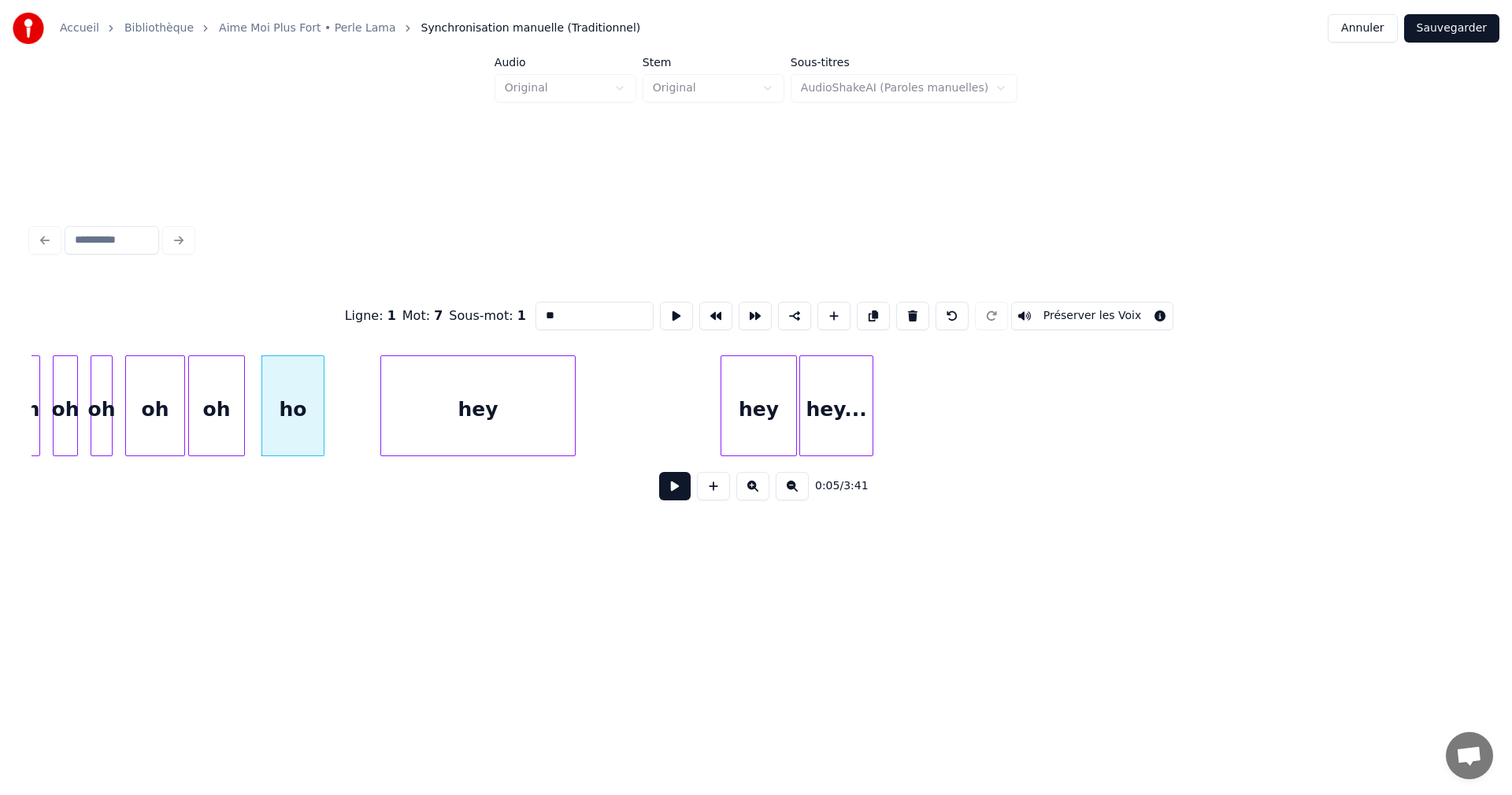
click at [667, 486] on button at bounding box center [675, 485] width 31 height 29
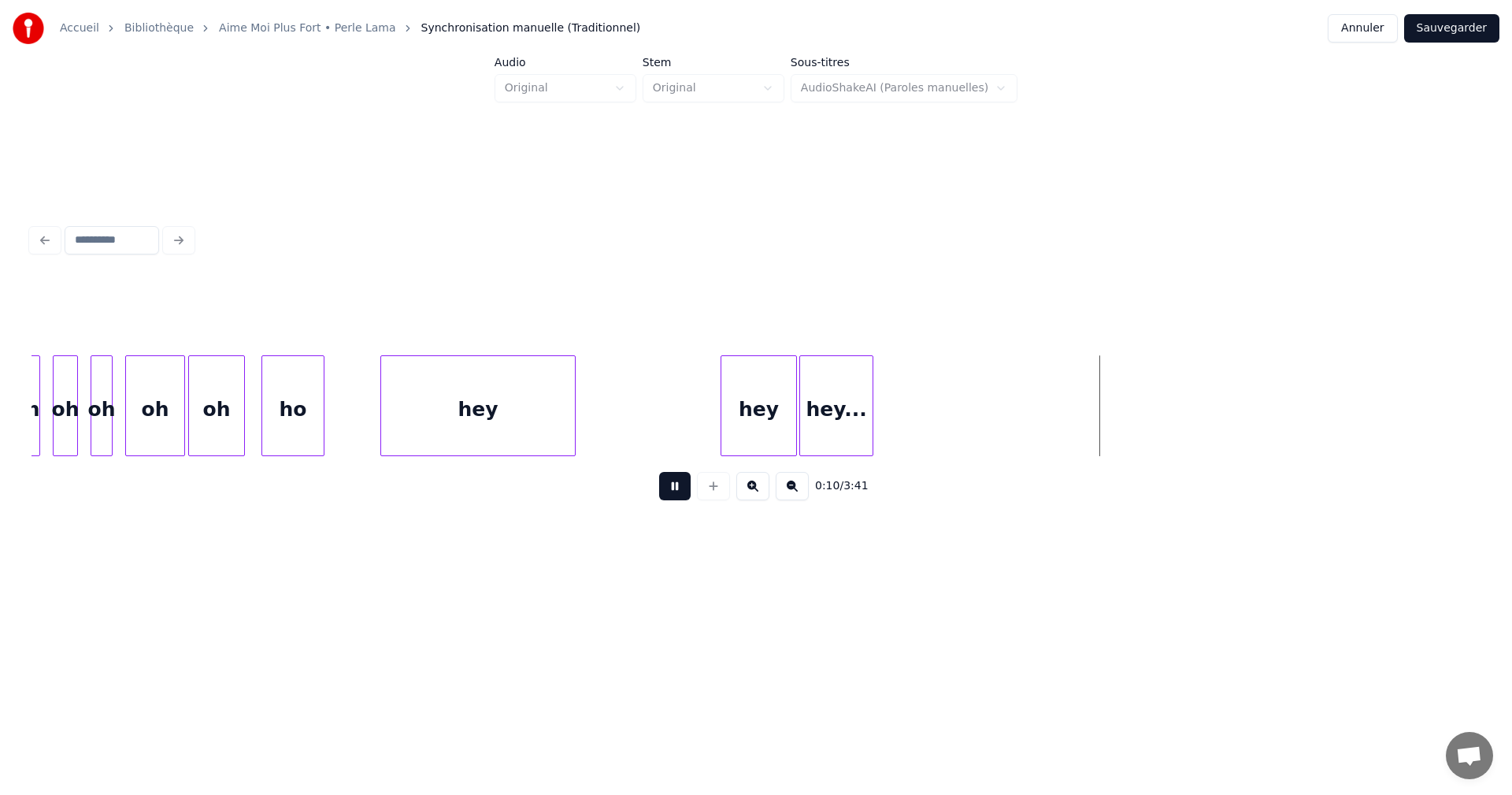
click at [669, 487] on button at bounding box center [675, 485] width 31 height 29
click at [990, 439] on div at bounding box center [991, 406] width 4 height 99
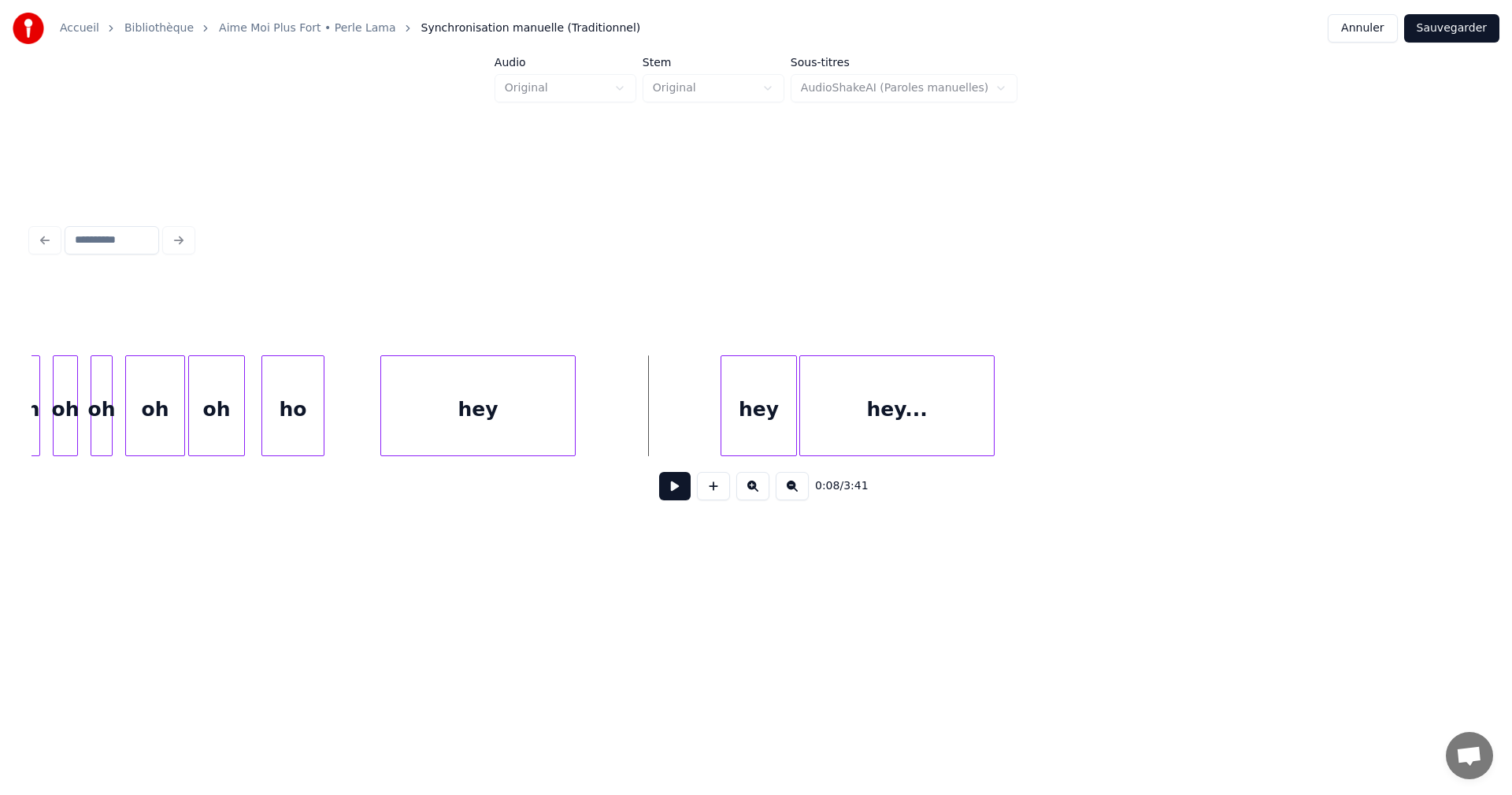
click at [669, 485] on button at bounding box center [675, 485] width 31 height 29
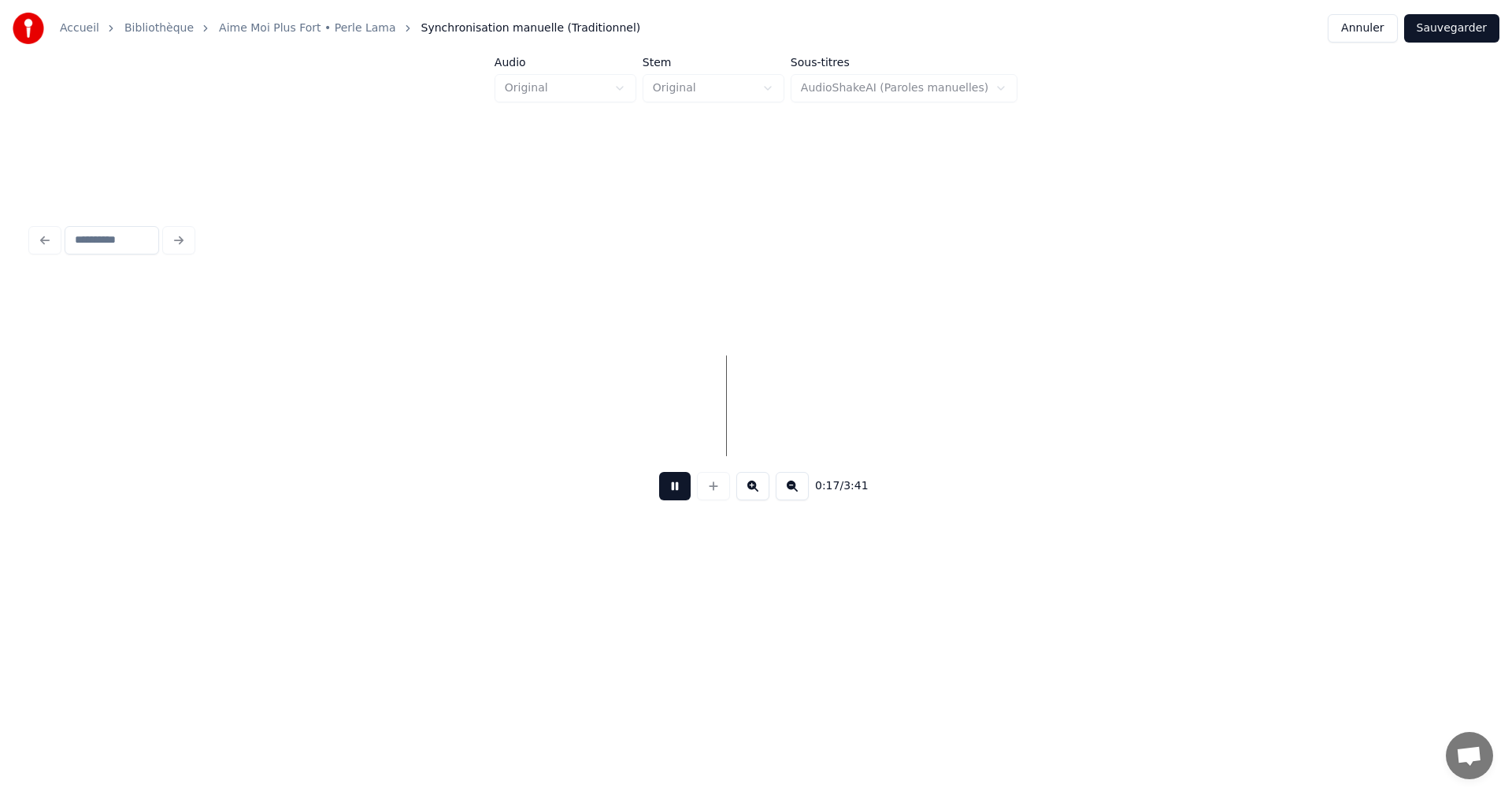
click at [671, 485] on button at bounding box center [675, 485] width 31 height 29
click at [717, 496] on button at bounding box center [714, 485] width 33 height 29
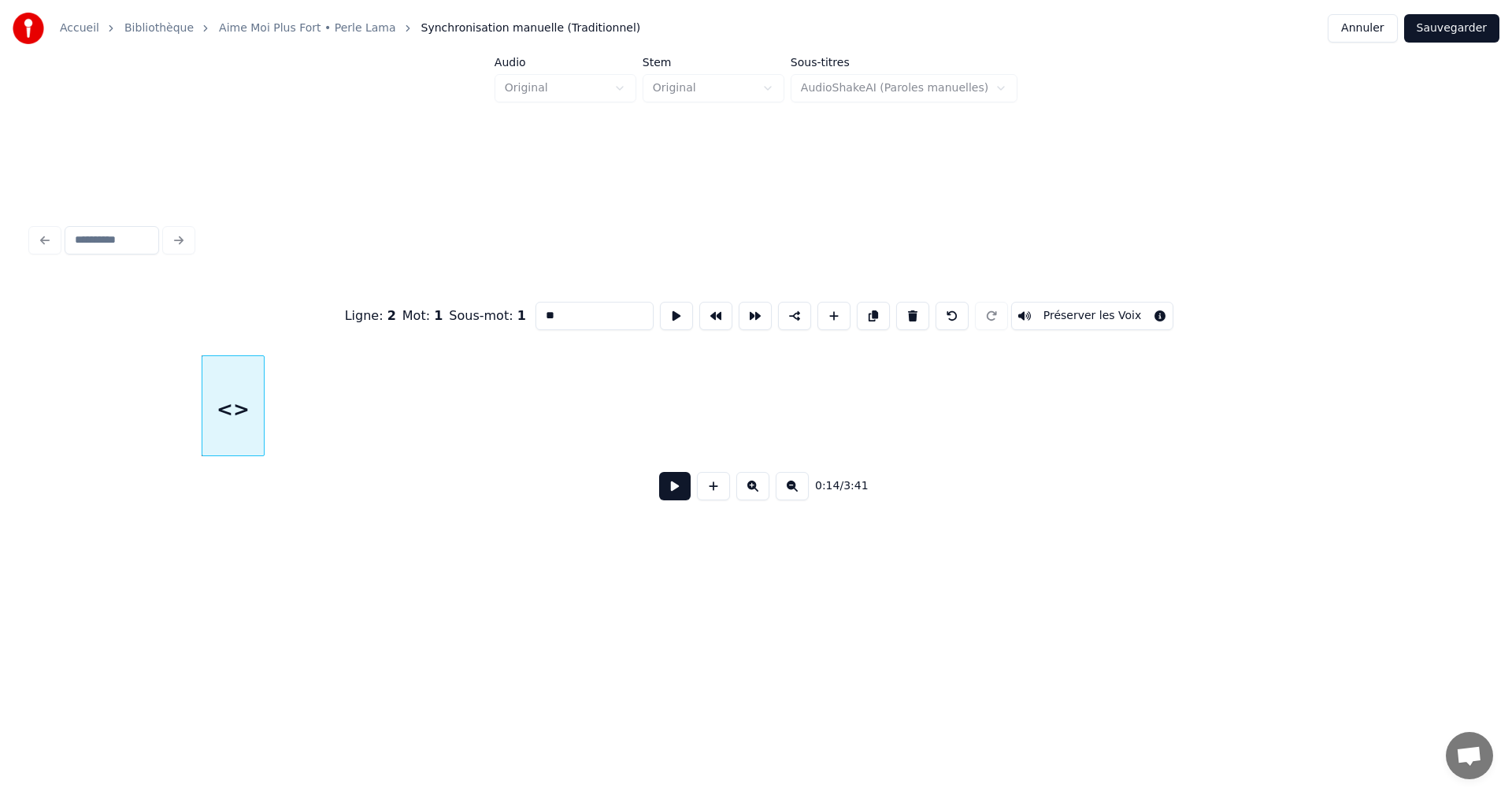
click at [548, 311] on input "**" at bounding box center [594, 316] width 119 height 29
drag, startPoint x: 568, startPoint y: 312, endPoint x: 581, endPoint y: 315, distance: 13.3
click at [581, 315] on input "*******" at bounding box center [594, 316] width 119 height 29
drag, startPoint x: 546, startPoint y: 316, endPoint x: 523, endPoint y: 324, distance: 24.4
click at [523, 324] on div "Ligne : 2 Mot : 1 Sous-mot : 1 ****** Préserver les Voix" at bounding box center [755, 316] width 1449 height 79
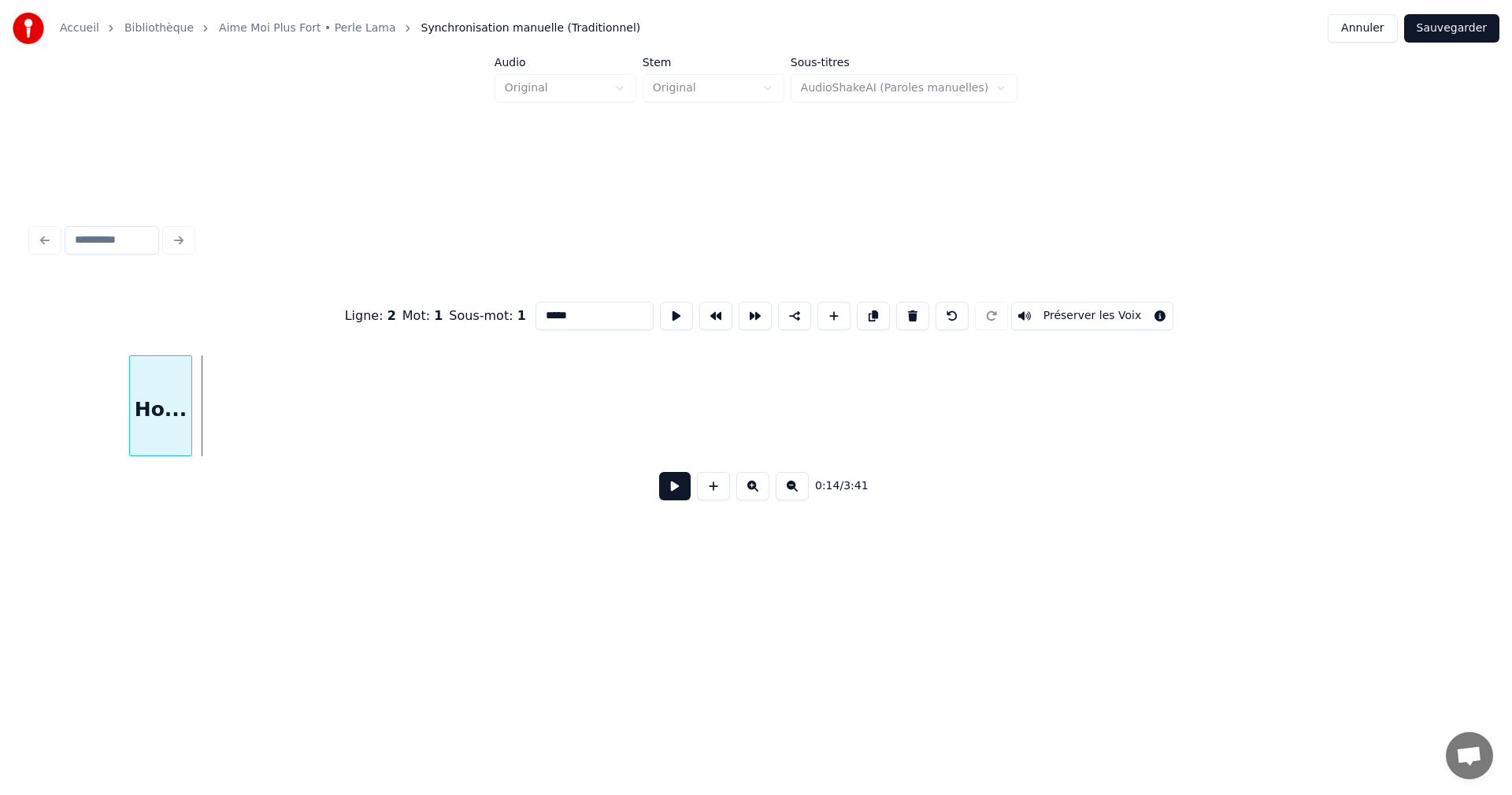
click at [151, 407] on div "Ho..." at bounding box center [160, 410] width 61 height 107
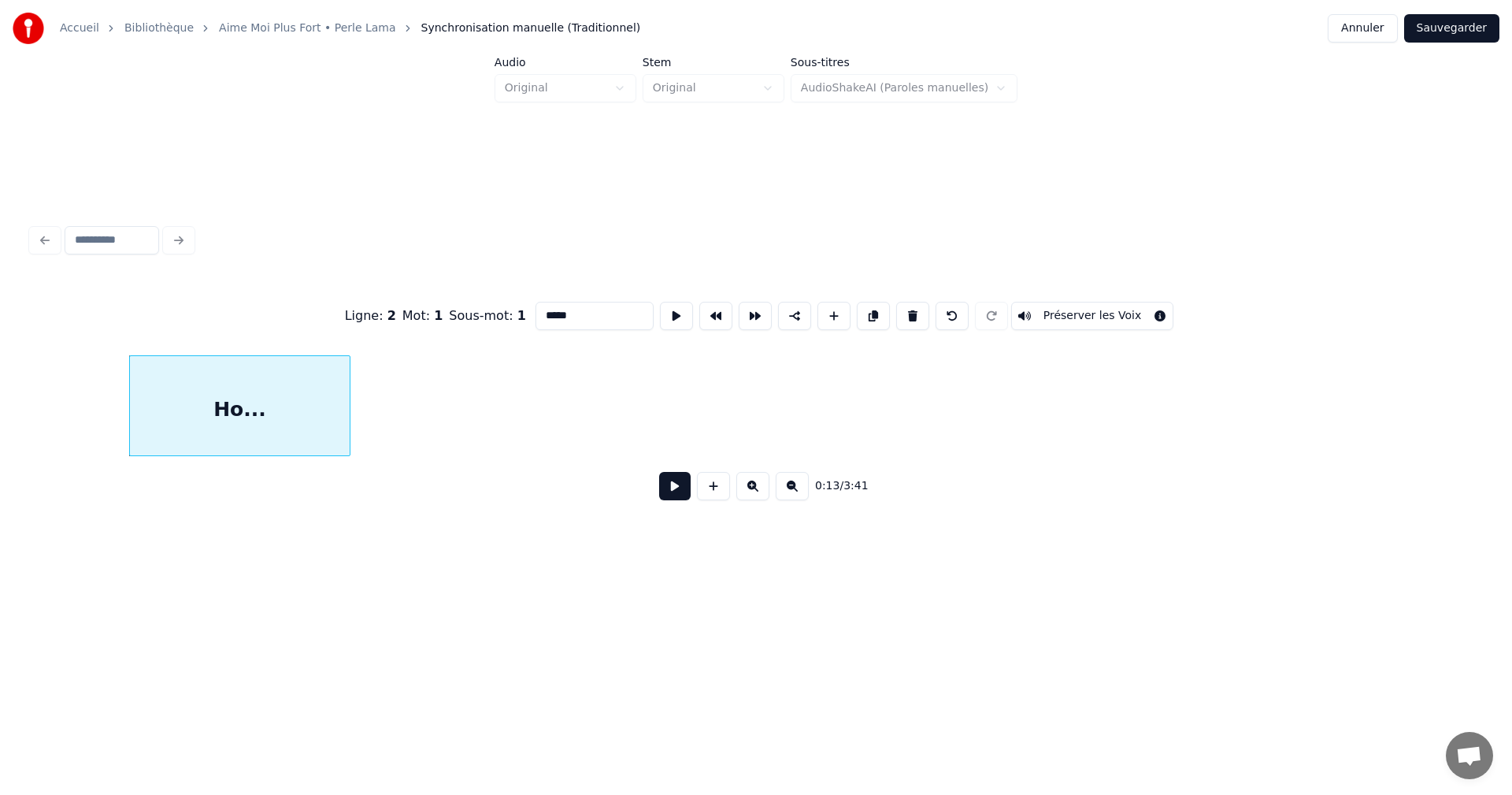
click at [349, 425] on div "Ho..." at bounding box center [240, 406] width 221 height 101
type input "*****"
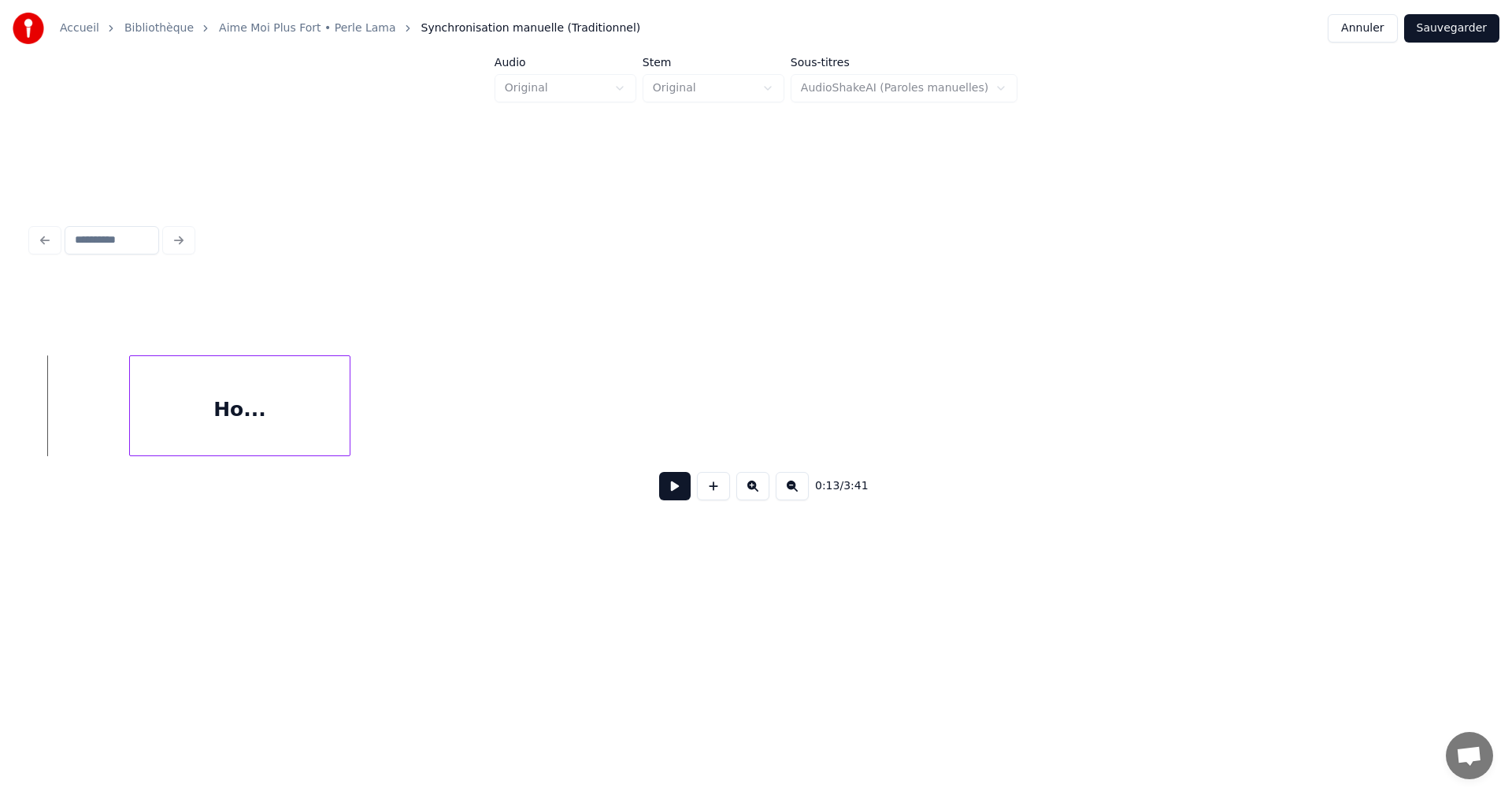
click at [675, 496] on button at bounding box center [675, 485] width 31 height 29
click at [675, 495] on button at bounding box center [675, 485] width 31 height 29
click at [709, 484] on button at bounding box center [714, 485] width 33 height 29
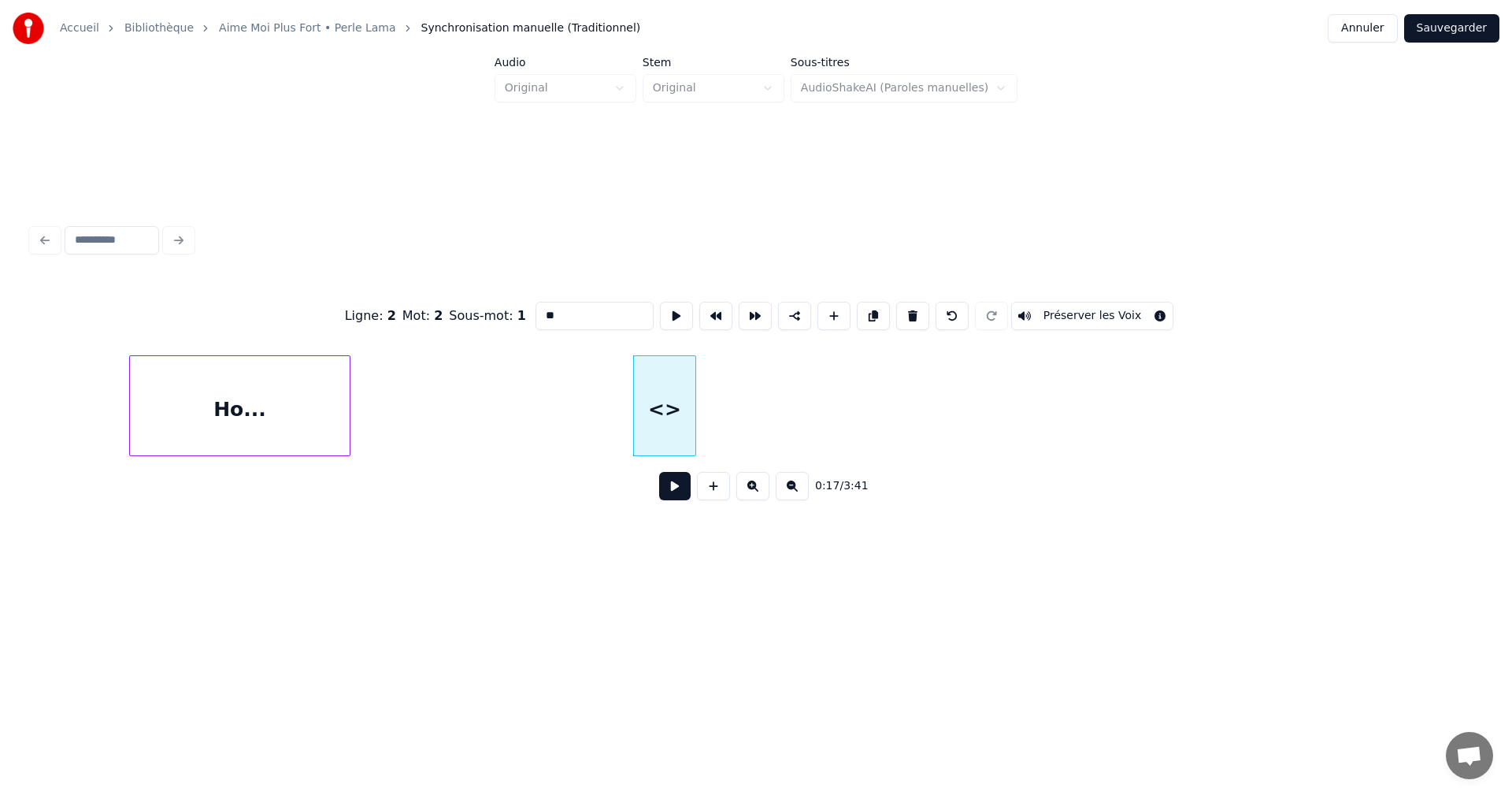
click at [546, 313] on input "**" at bounding box center [594, 316] width 119 height 29
drag, startPoint x: 588, startPoint y: 307, endPoint x: 620, endPoint y: 310, distance: 32.1
click at [620, 310] on input "**********" at bounding box center [594, 316] width 119 height 29
drag, startPoint x: 546, startPoint y: 314, endPoint x: 536, endPoint y: 321, distance: 12.2
click at [536, 321] on input "*********" at bounding box center [594, 316] width 119 height 29
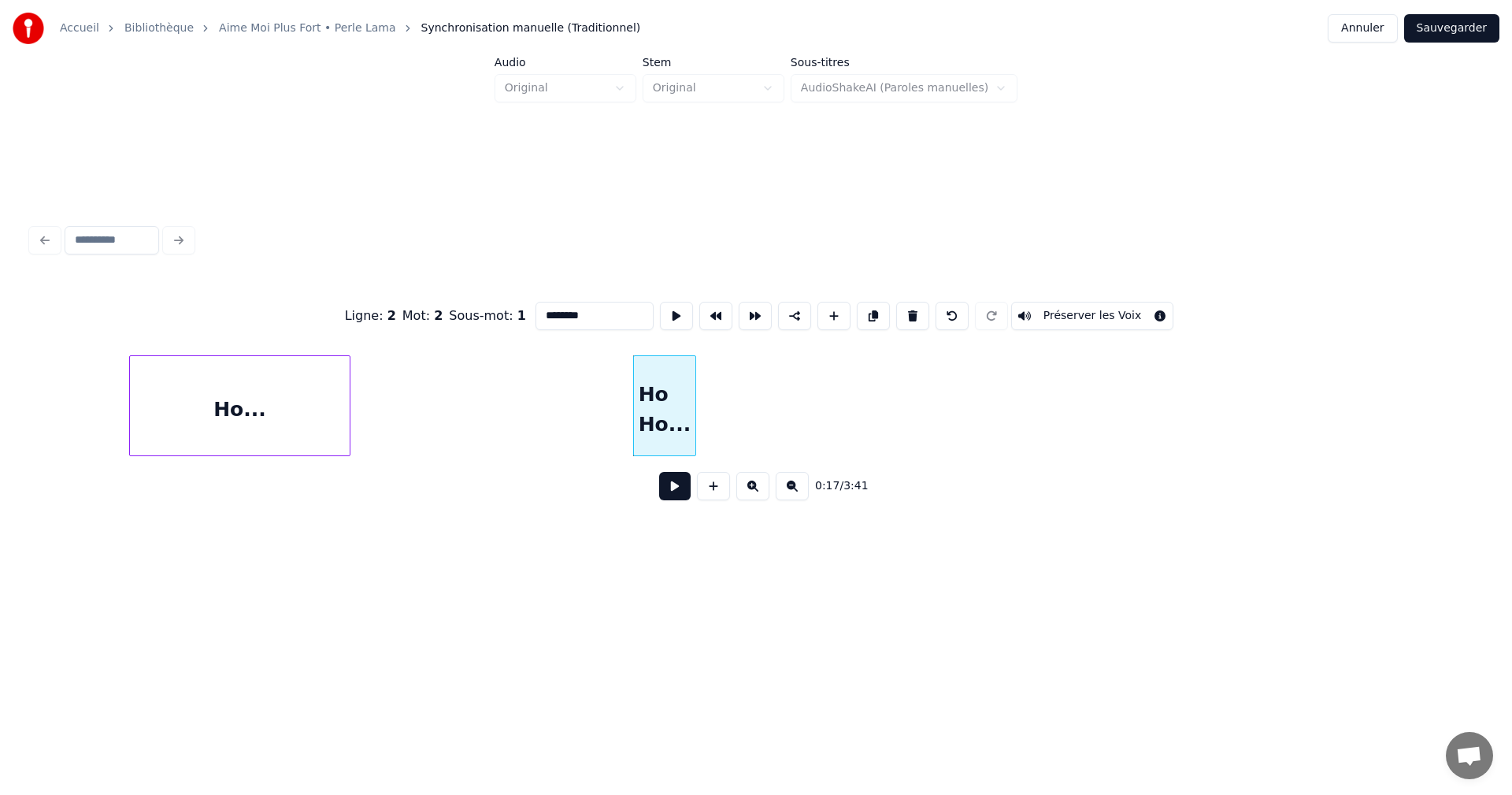
click at [180, 422] on div "Ho..." at bounding box center [240, 410] width 220 height 107
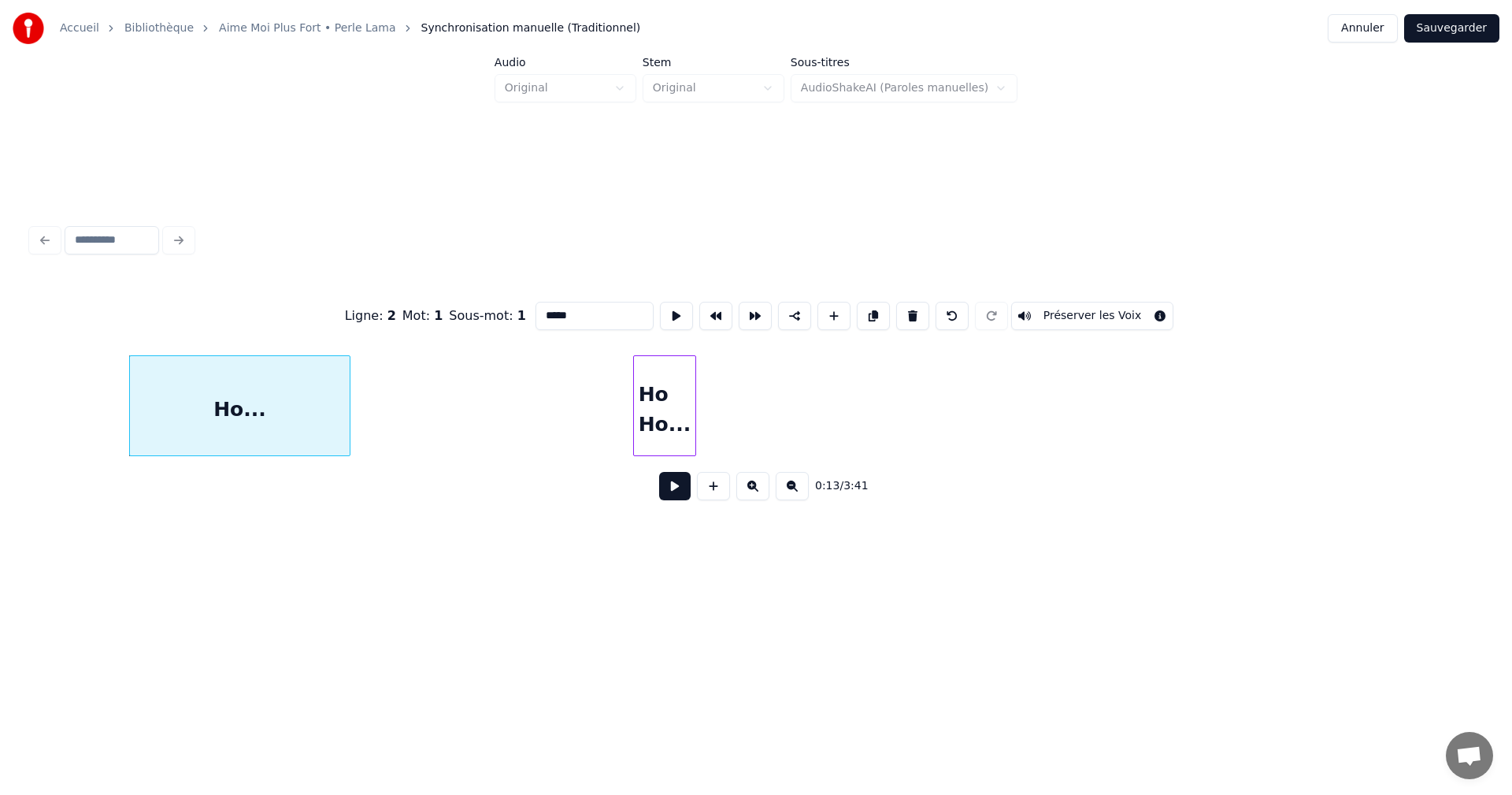
type input "*****"
click at [676, 492] on button at bounding box center [675, 485] width 31 height 29
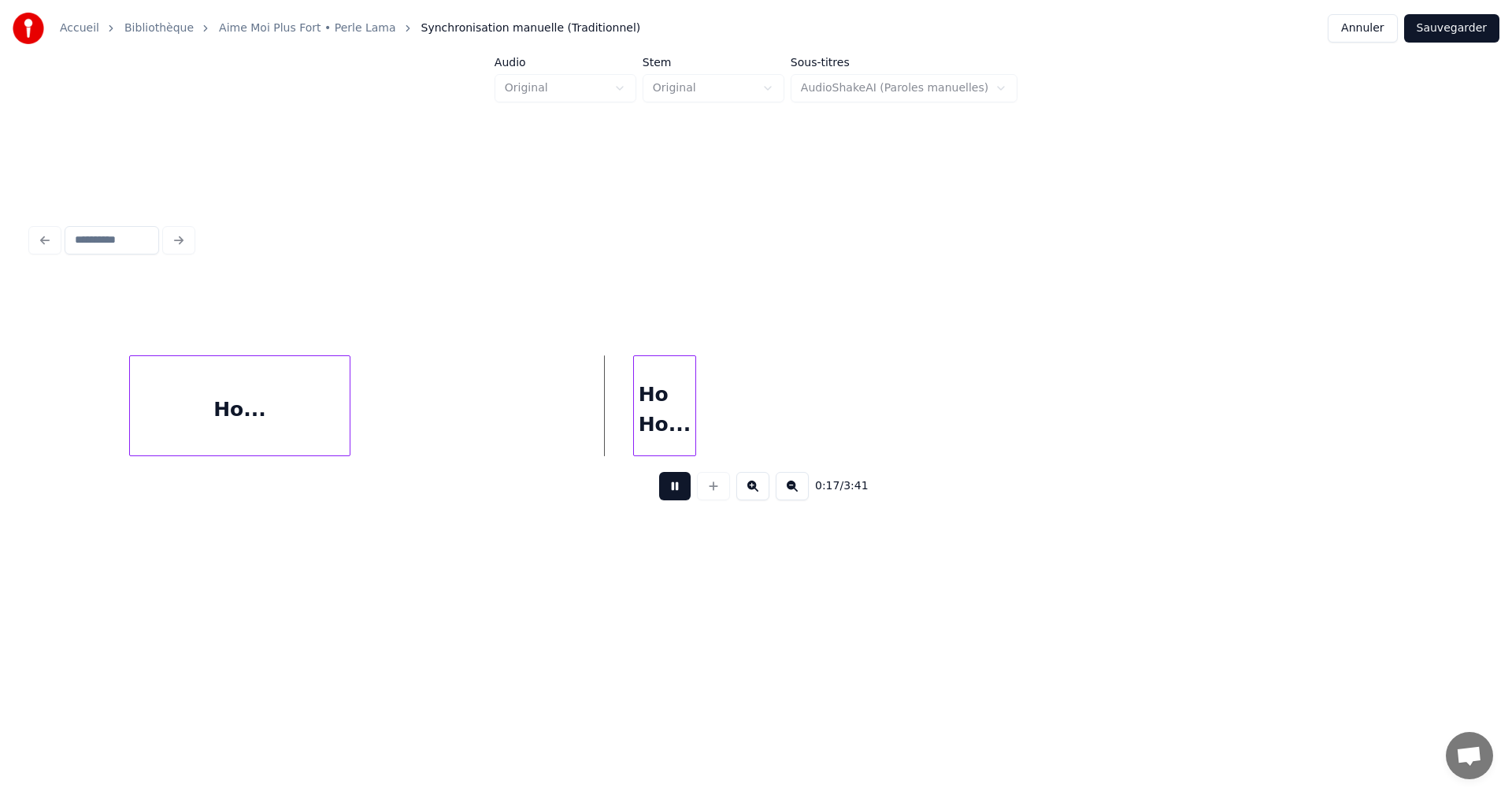
click at [676, 491] on button at bounding box center [675, 485] width 31 height 29
click at [580, 407] on div at bounding box center [580, 406] width 4 height 99
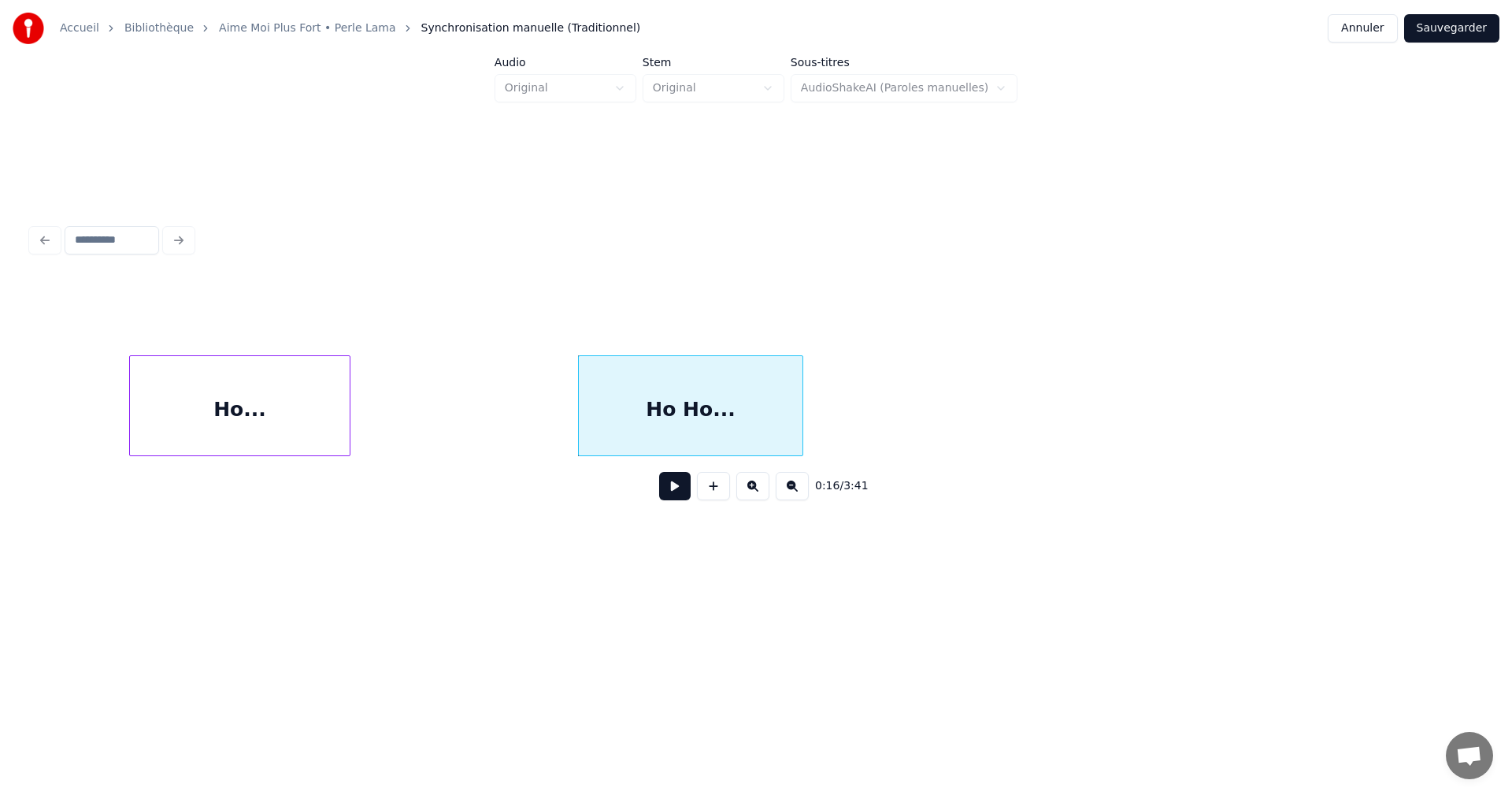
click at [801, 413] on div at bounding box center [799, 406] width 4 height 99
click at [674, 490] on button at bounding box center [675, 485] width 31 height 29
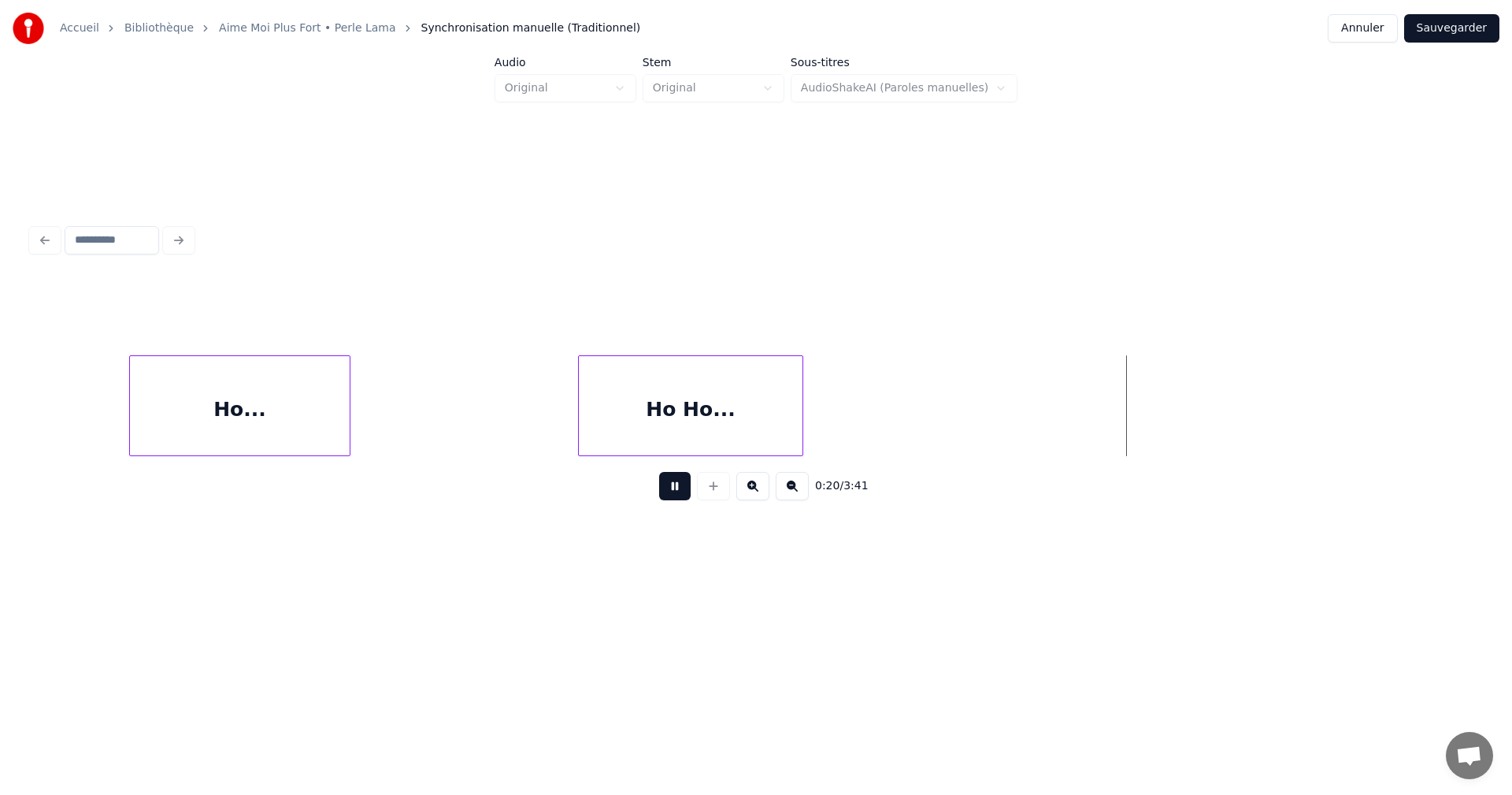
click at [674, 490] on button at bounding box center [675, 485] width 31 height 29
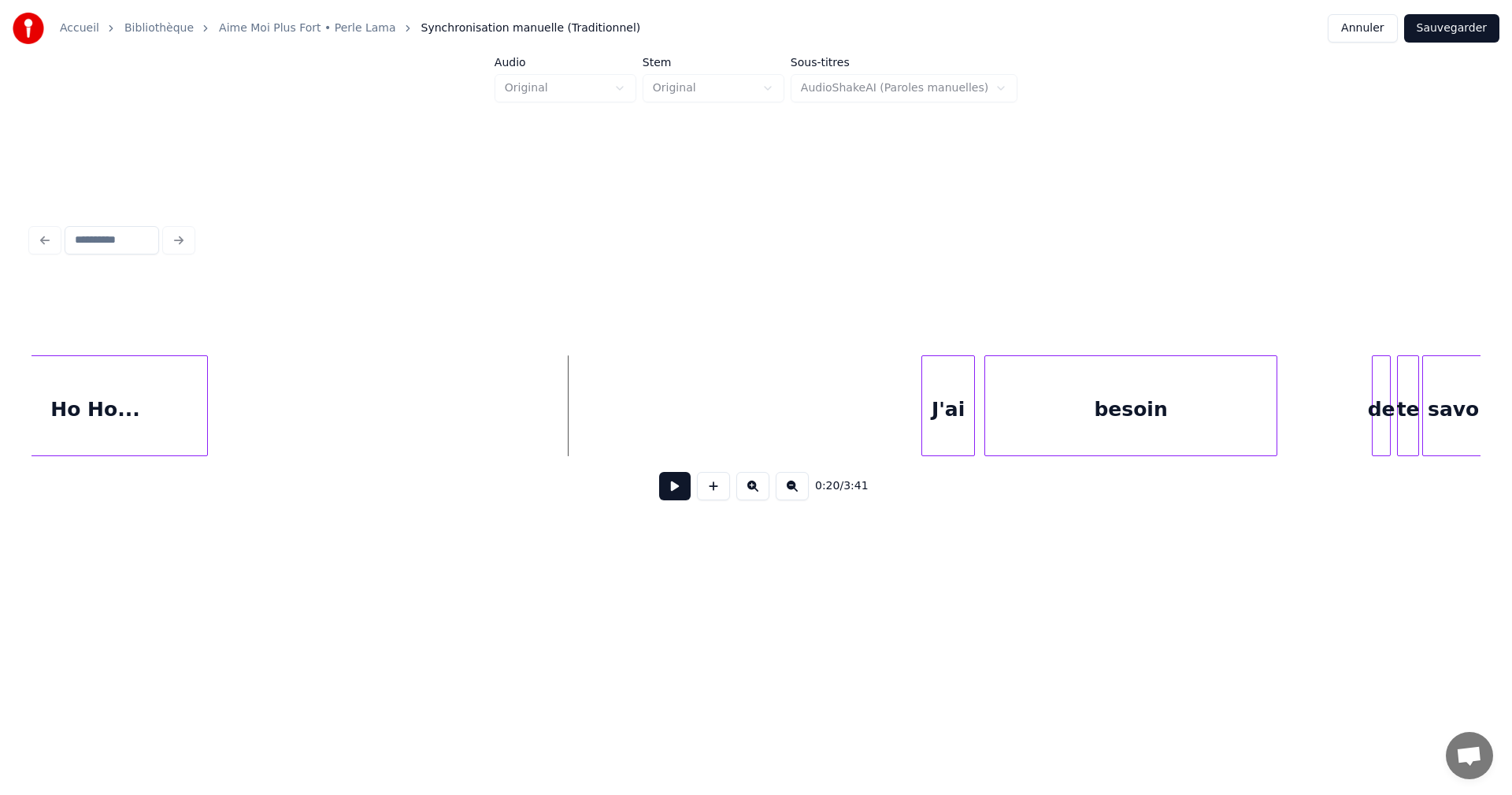
scroll to position [0, 2759]
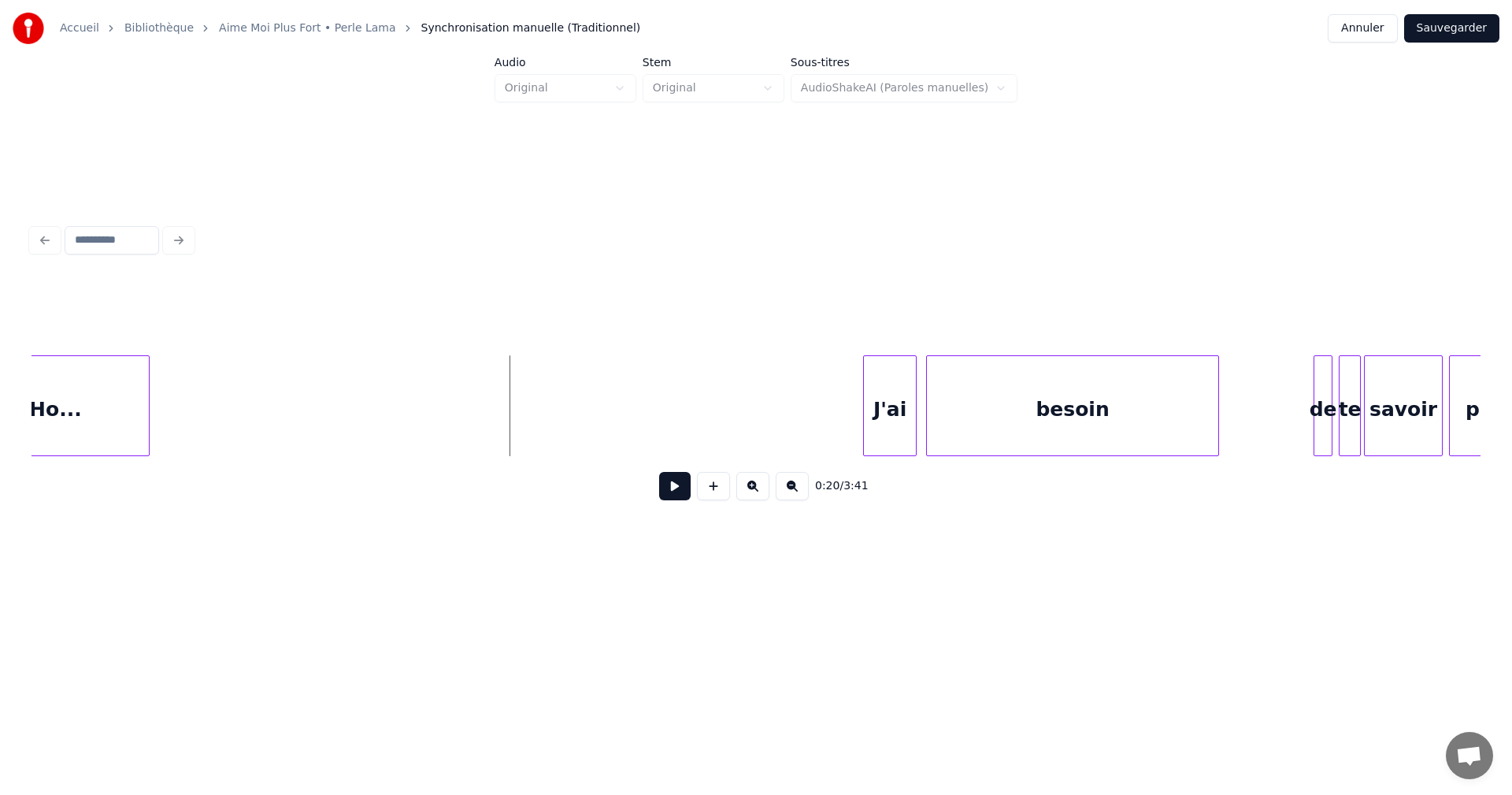
click at [125, 433] on div "Ho Ho..." at bounding box center [37, 410] width 224 height 107
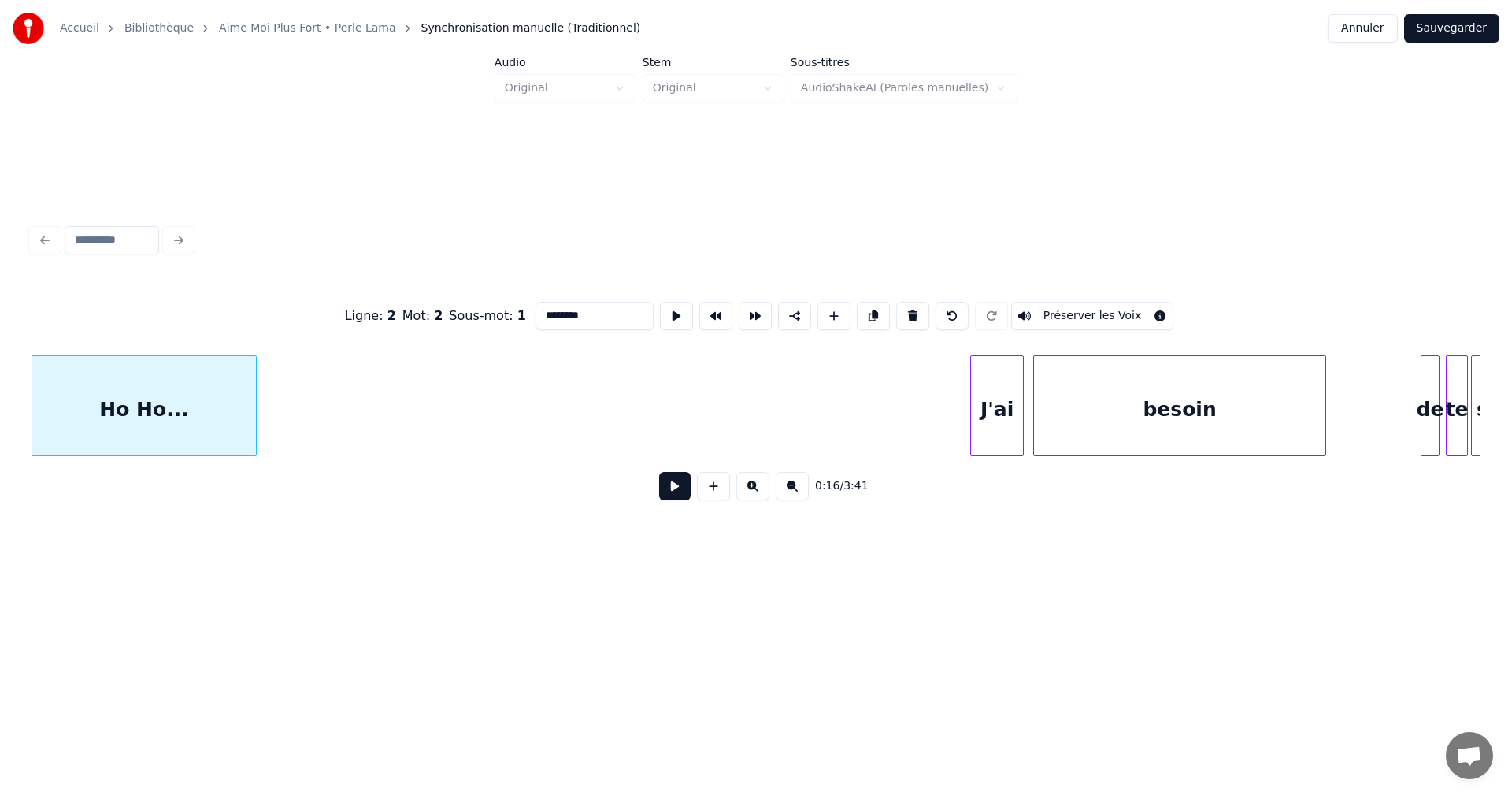
click at [668, 500] on button at bounding box center [675, 485] width 31 height 29
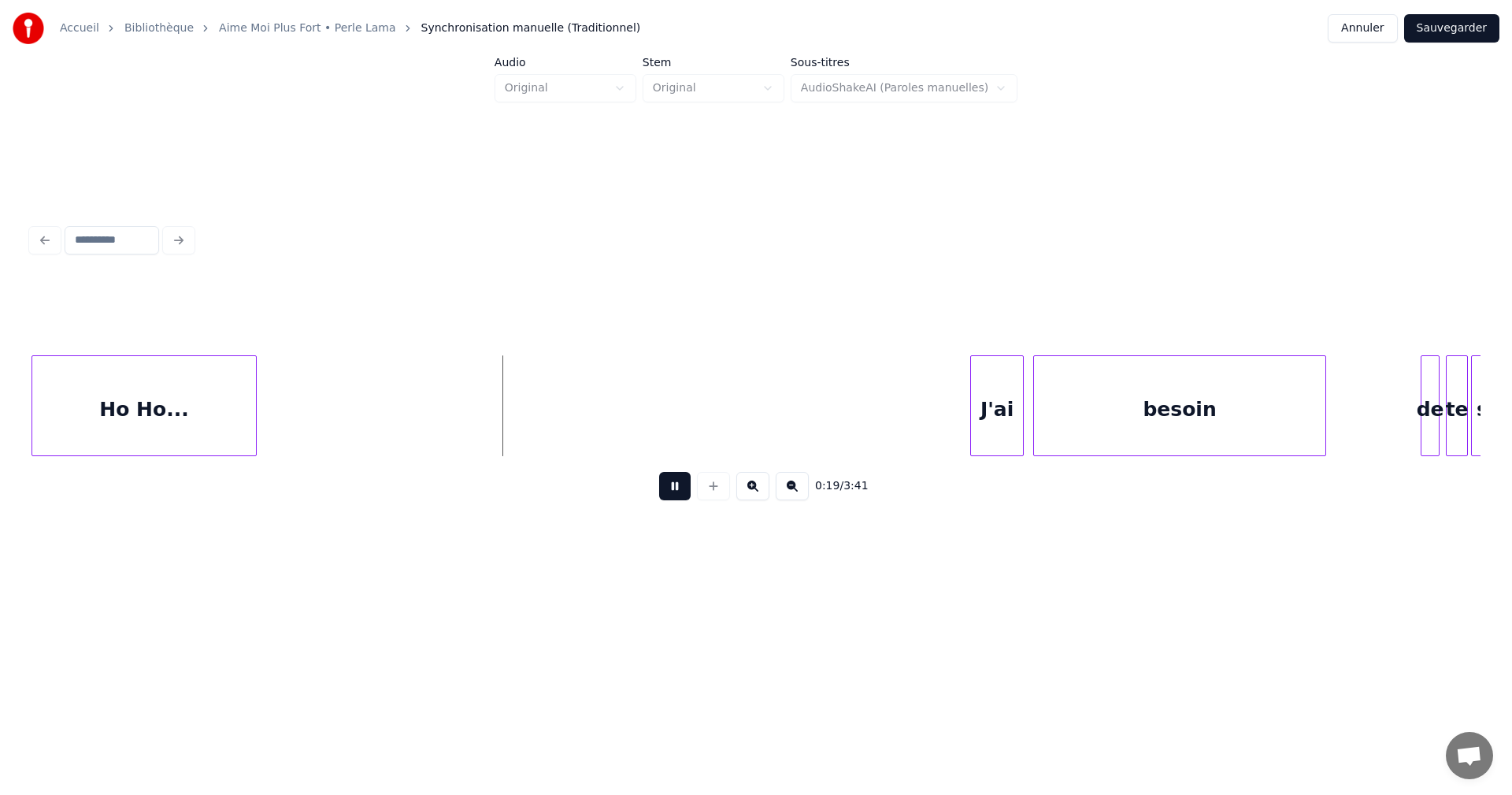
click at [670, 497] on button at bounding box center [675, 485] width 31 height 29
click at [715, 490] on button at bounding box center [714, 485] width 33 height 29
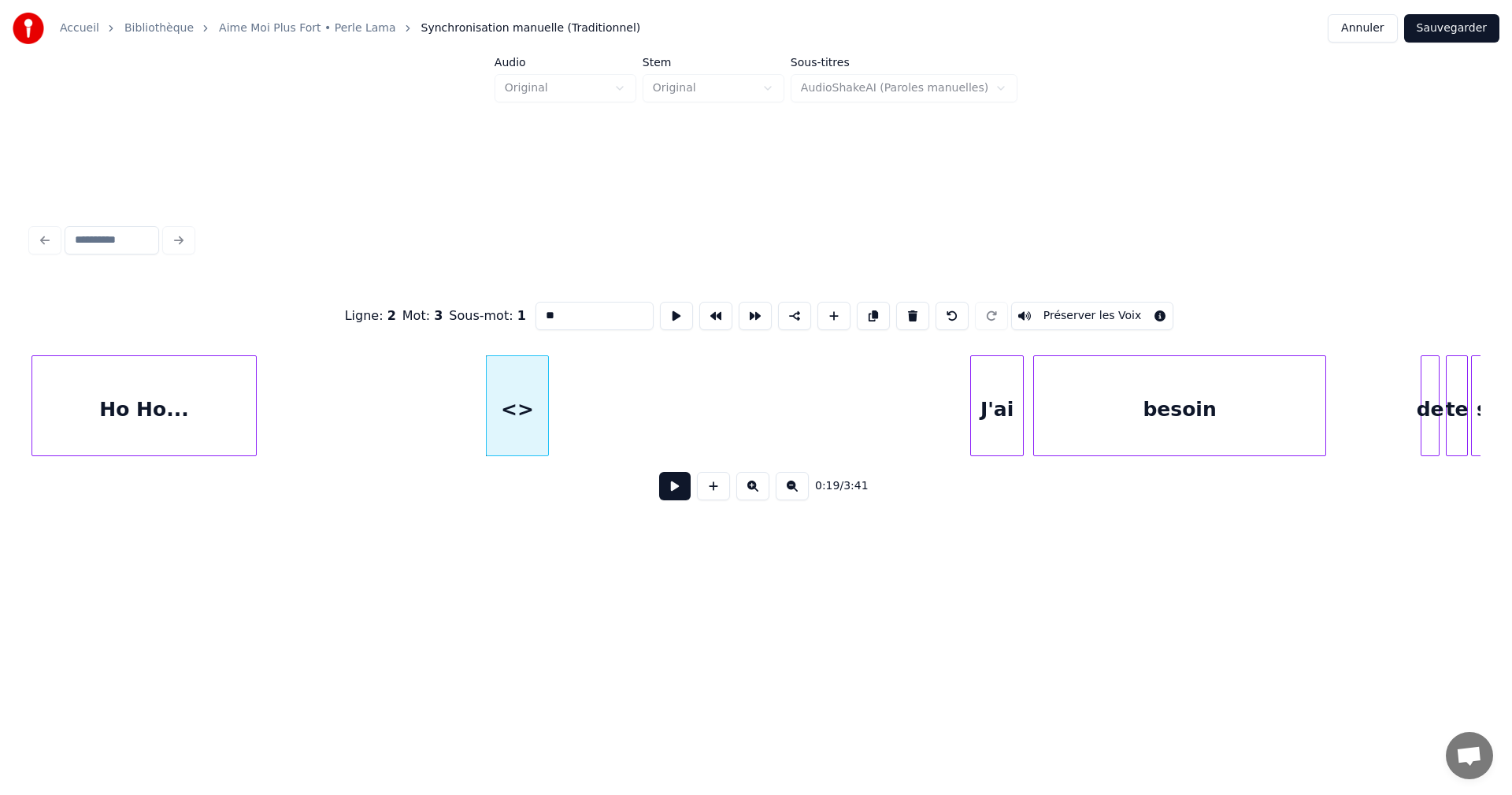
click at [547, 312] on input "**" at bounding box center [594, 316] width 119 height 29
drag, startPoint x: 596, startPoint y: 309, endPoint x: 620, endPoint y: 314, distance: 24.5
click at [620, 314] on input "**********" at bounding box center [594, 316] width 119 height 29
drag, startPoint x: 546, startPoint y: 312, endPoint x: 538, endPoint y: 316, distance: 8.9
click at [535, 316] on input "**********" at bounding box center [594, 316] width 119 height 29
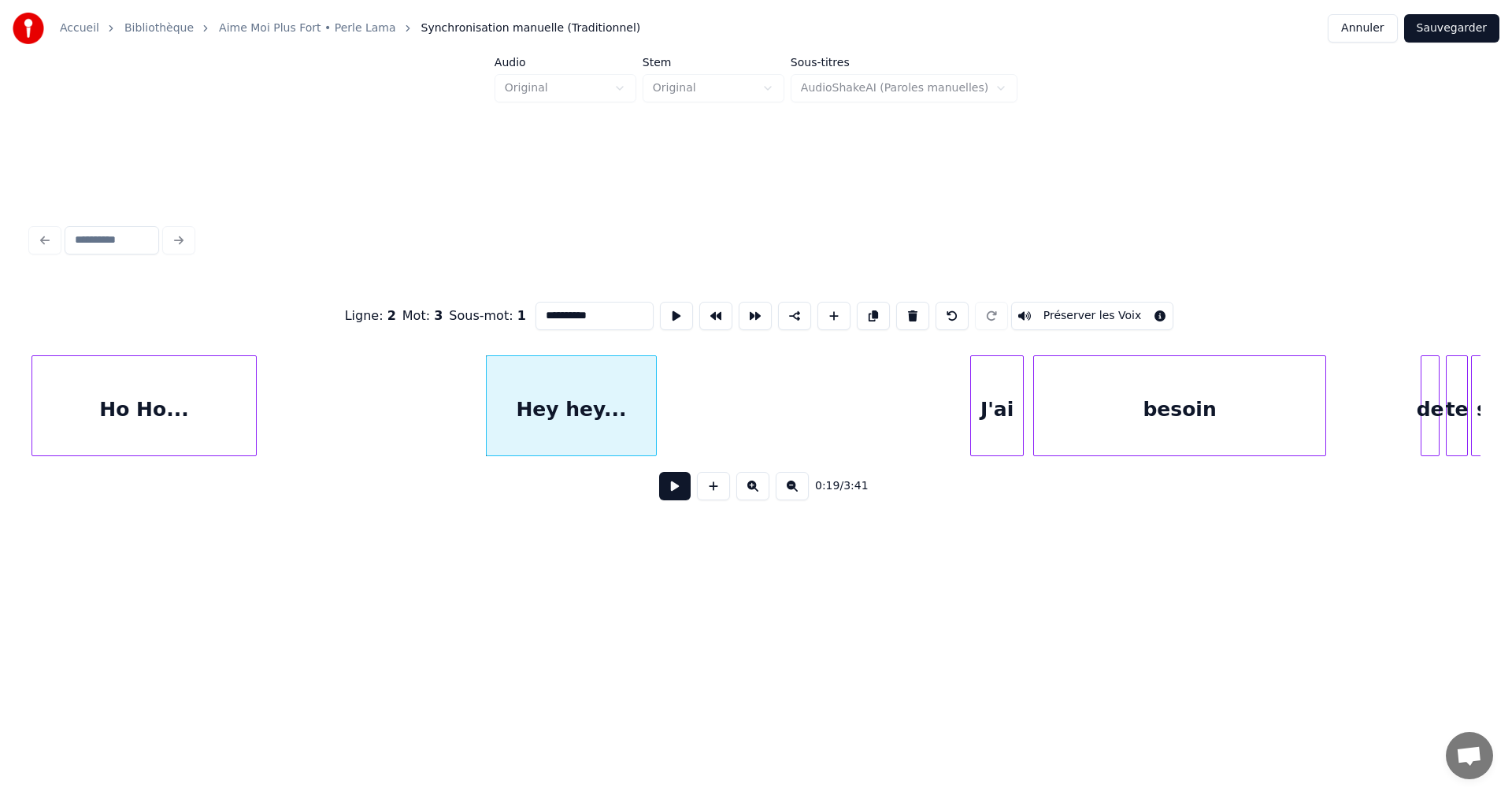
click at [655, 409] on div at bounding box center [653, 406] width 4 height 99
click at [207, 417] on div "Ho Ho..." at bounding box center [144, 410] width 224 height 107
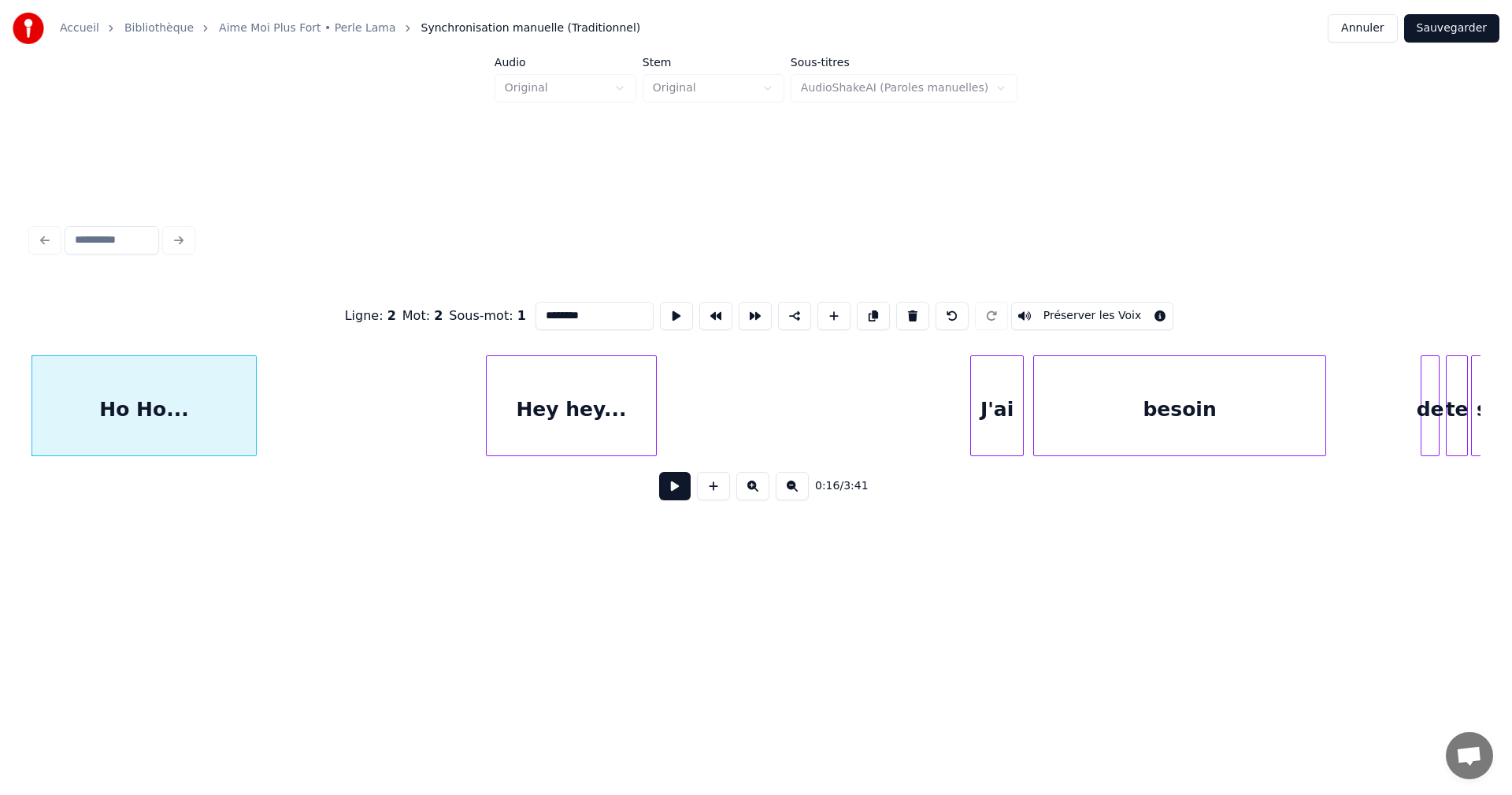
type input "********"
click at [667, 495] on button at bounding box center [675, 485] width 31 height 29
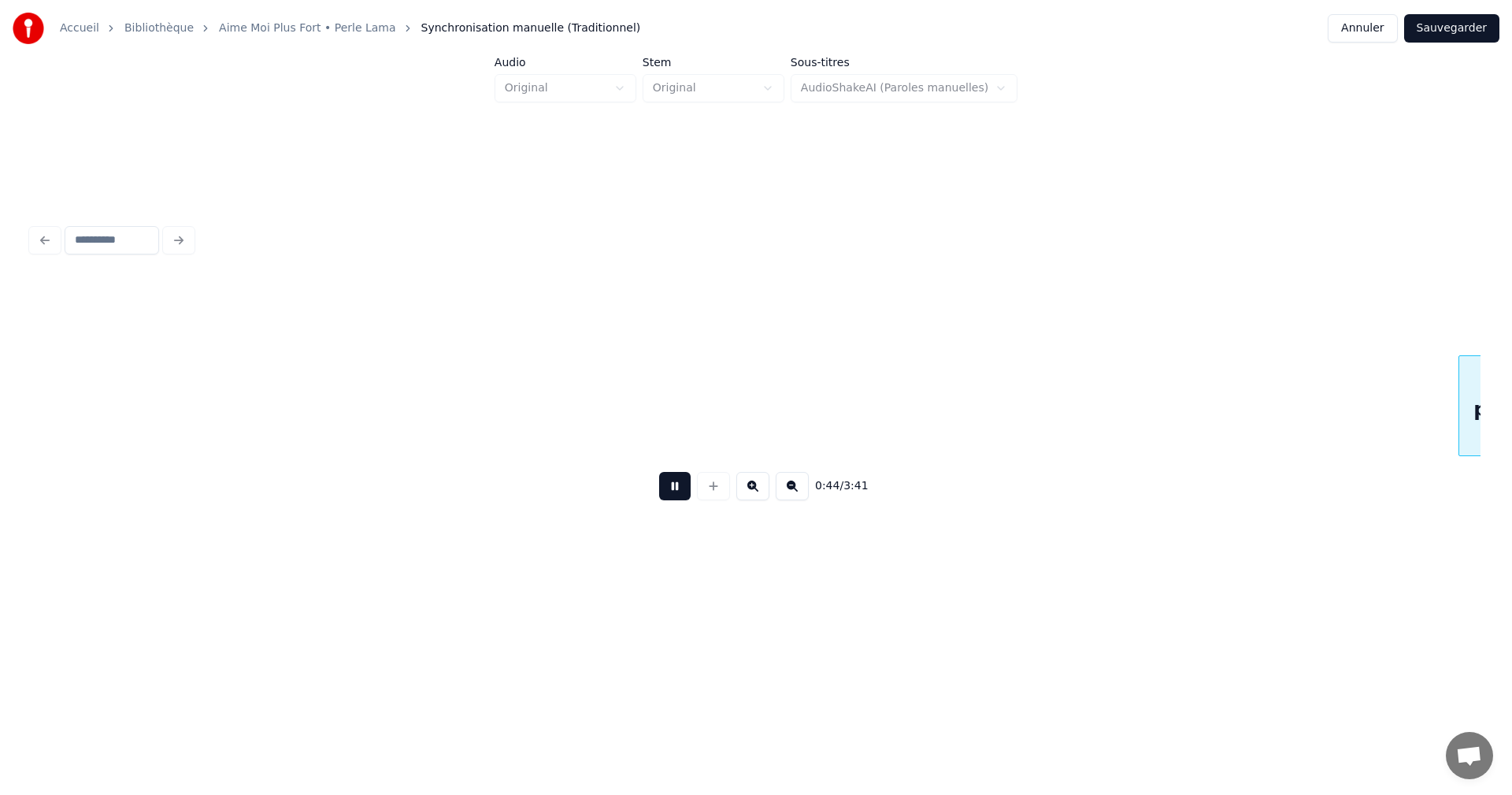
scroll to position [0, 7006]
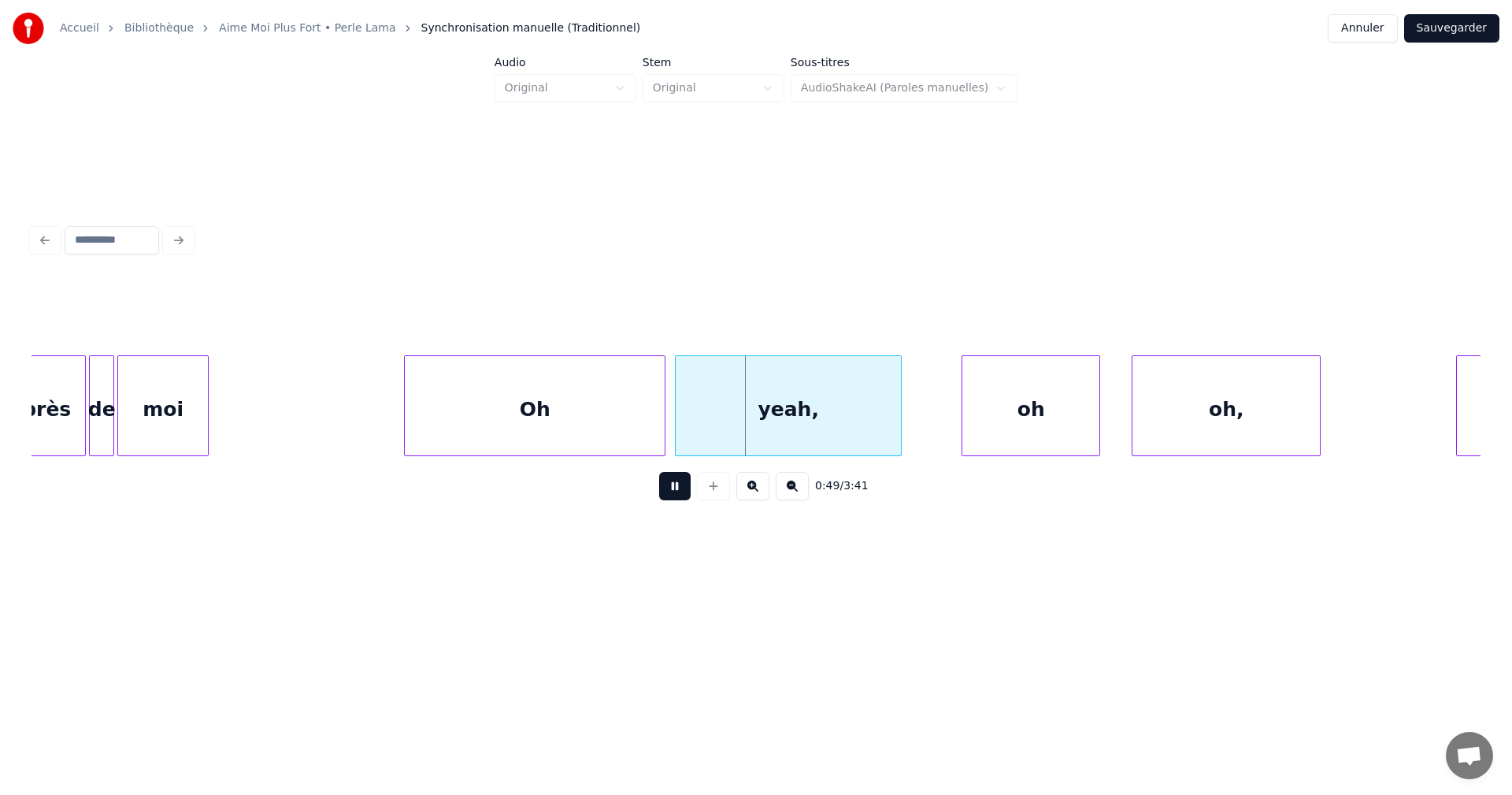
click at [667, 495] on button at bounding box center [675, 485] width 31 height 29
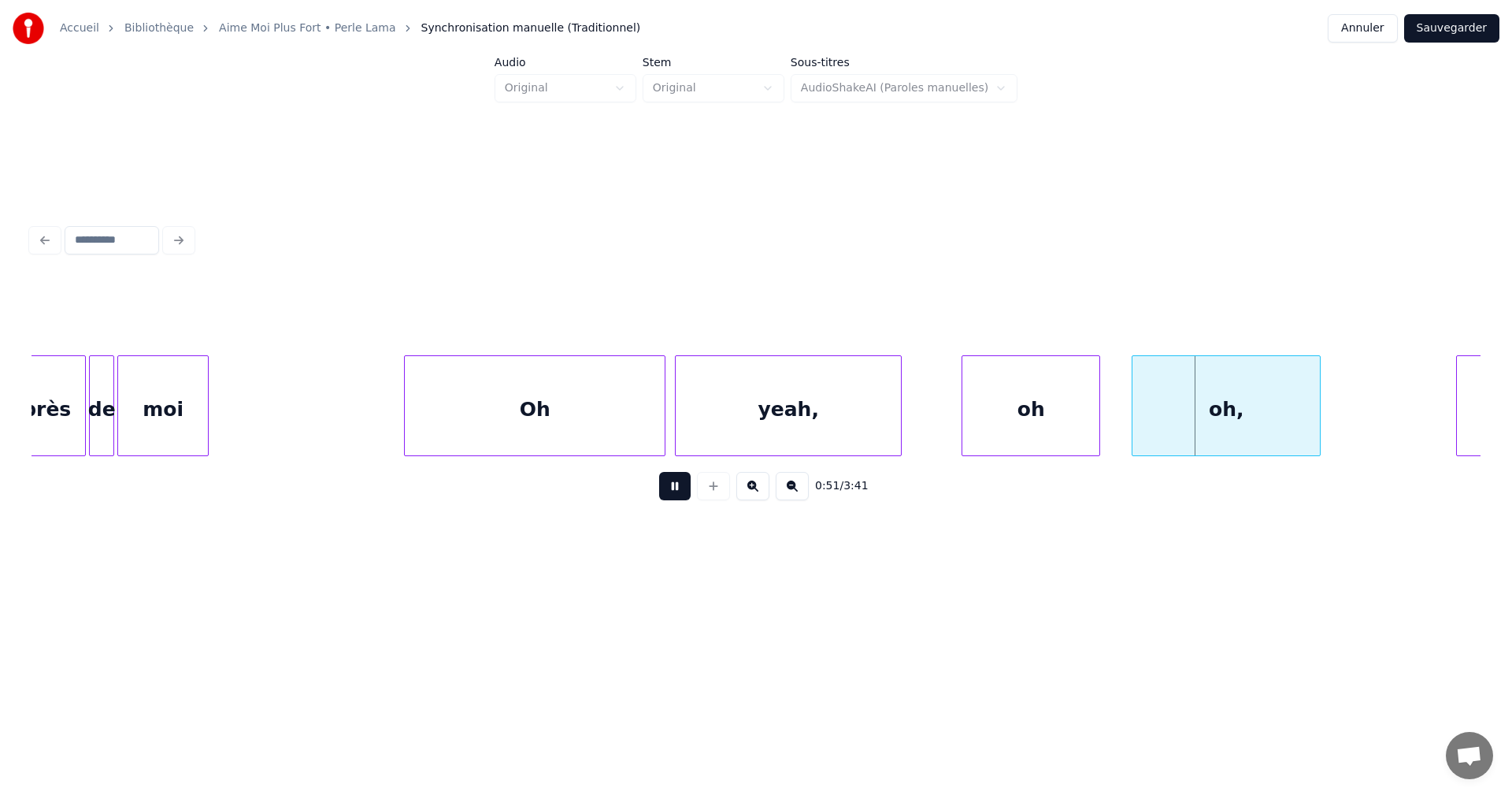
click at [667, 495] on button at bounding box center [675, 485] width 31 height 29
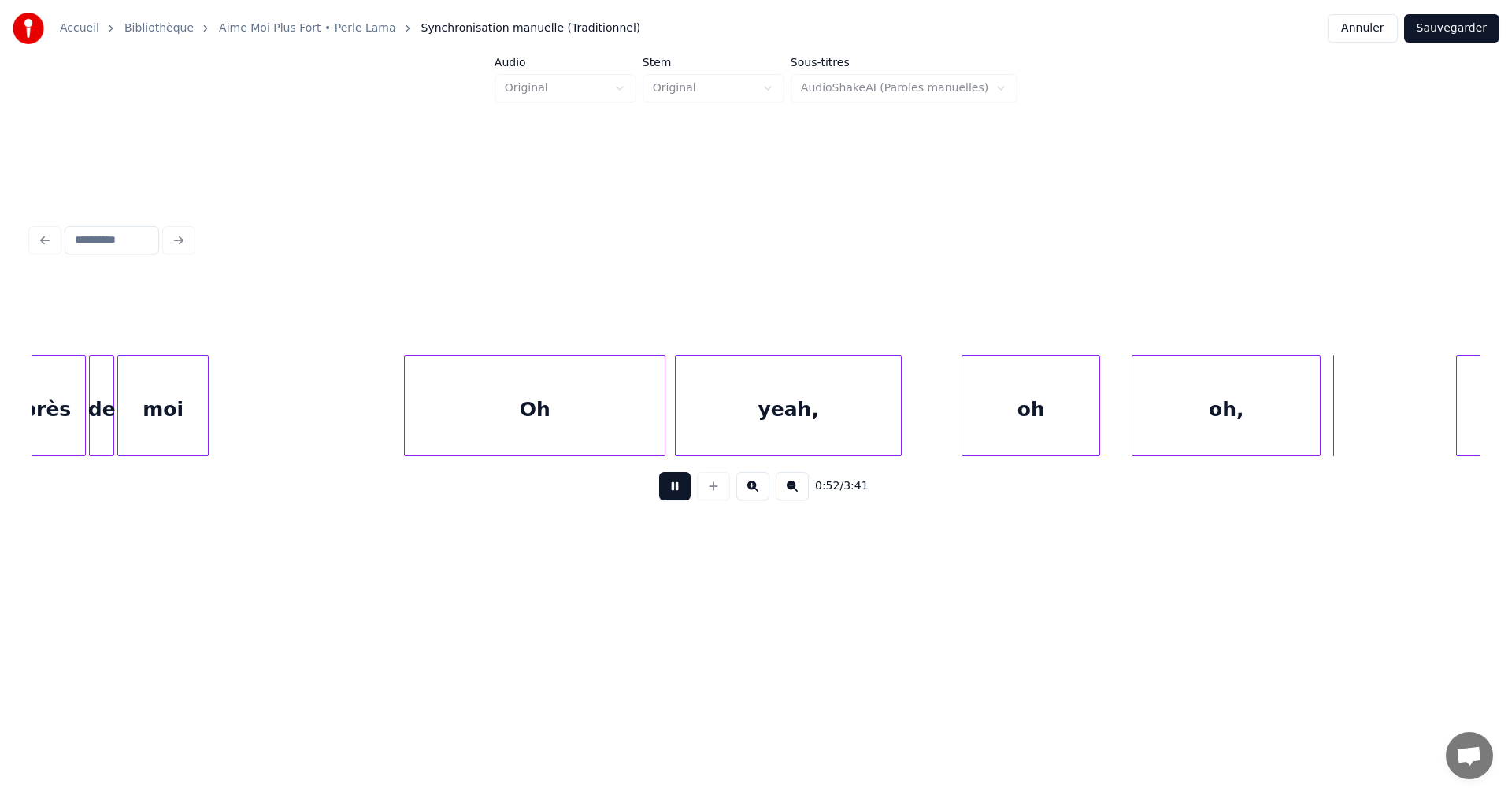
click at [667, 495] on button at bounding box center [675, 485] width 31 height 29
click at [602, 399] on div "Oh" at bounding box center [535, 410] width 259 height 107
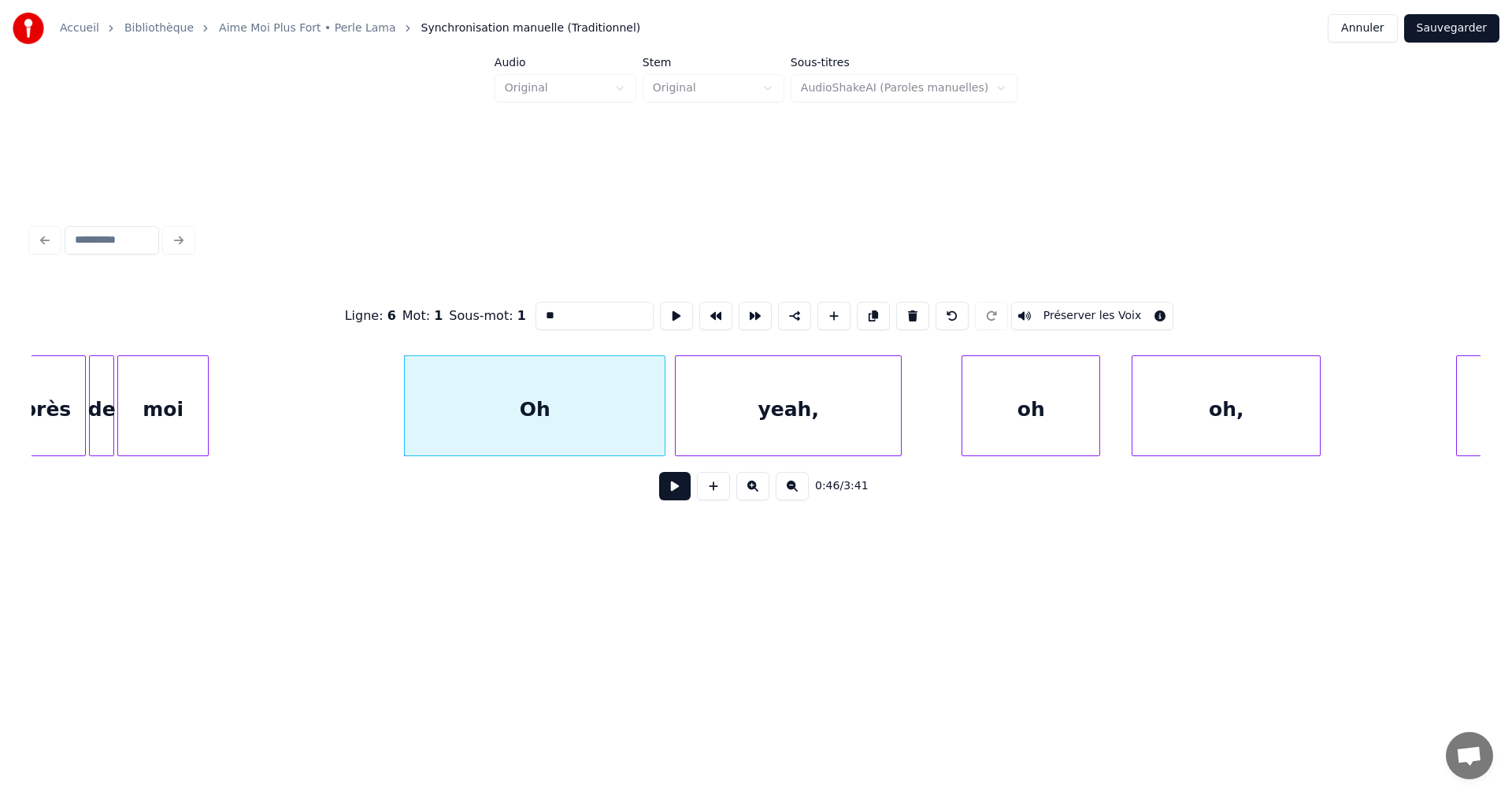
click at [670, 489] on button at bounding box center [675, 485] width 31 height 29
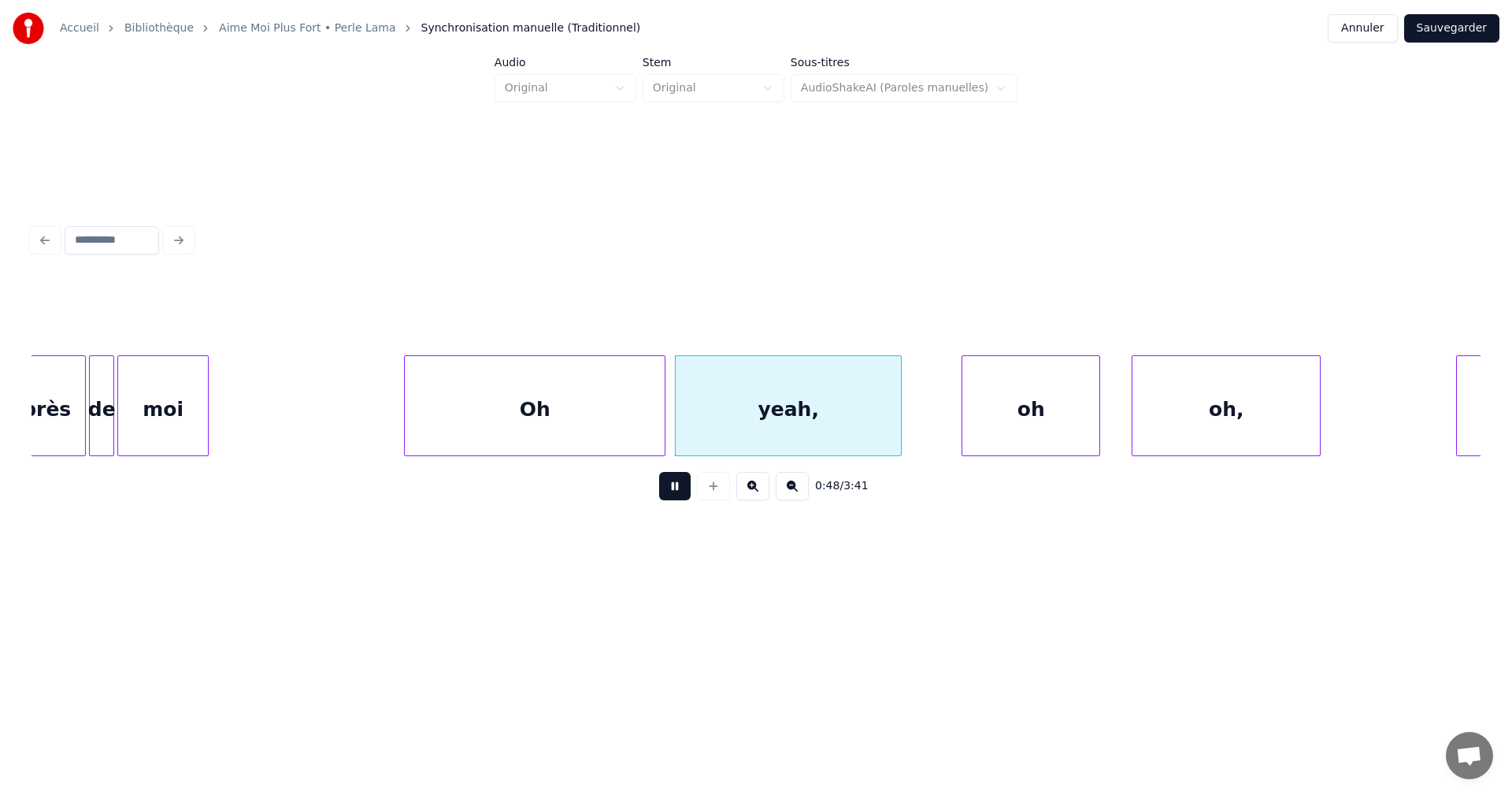
click at [670, 489] on button at bounding box center [675, 485] width 31 height 29
click at [598, 398] on div "Oh" at bounding box center [535, 410] width 259 height 107
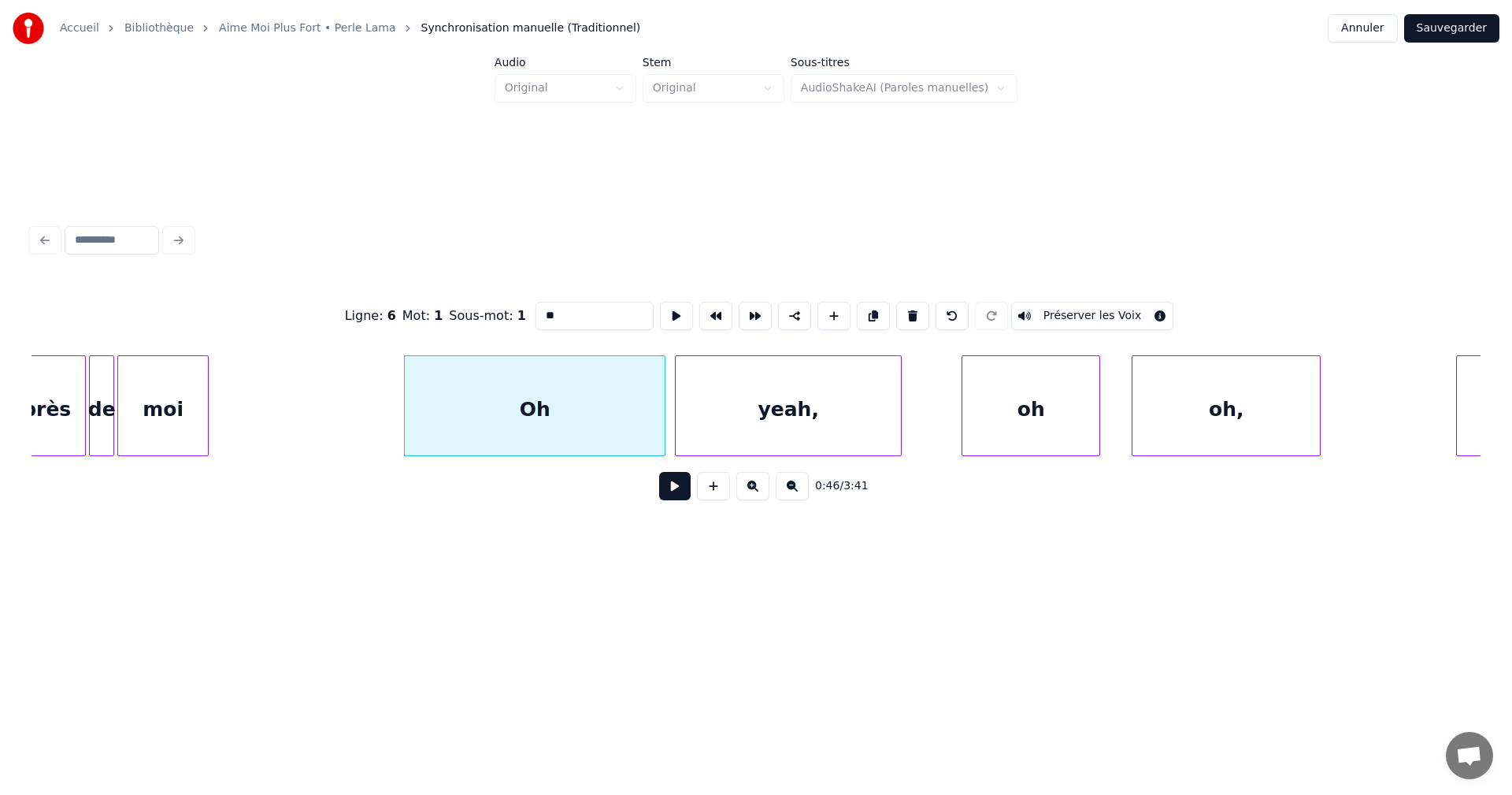
click at [553, 309] on input "**" at bounding box center [594, 316] width 119 height 29
type input "********"
click at [672, 489] on button at bounding box center [675, 485] width 31 height 29
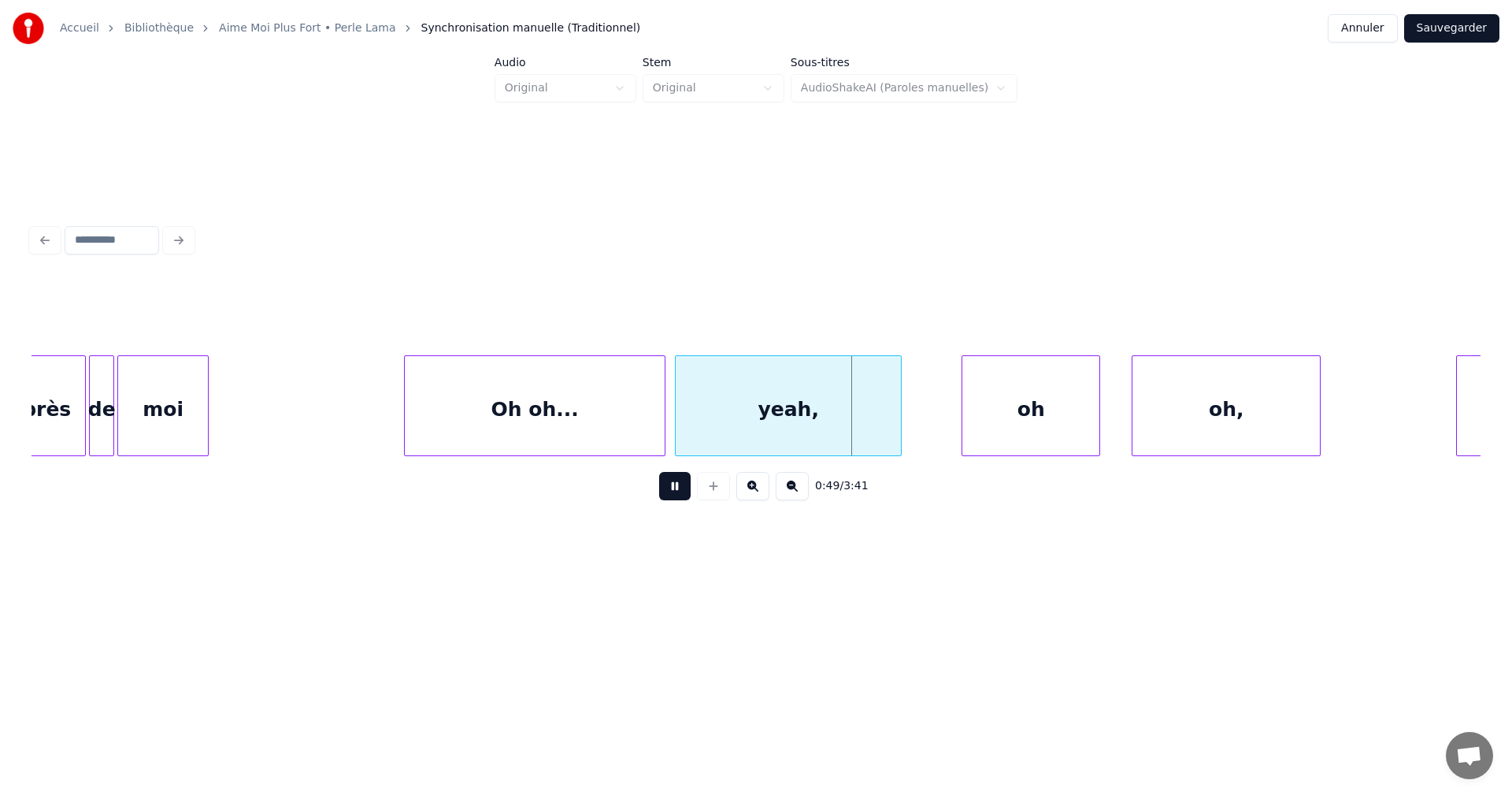
click at [674, 487] on button at bounding box center [675, 485] width 31 height 29
click at [809, 417] on div "yeah," at bounding box center [788, 410] width 225 height 107
click at [564, 311] on input "*****" at bounding box center [594, 316] width 119 height 29
click at [567, 312] on input "*****" at bounding box center [594, 316] width 119 height 29
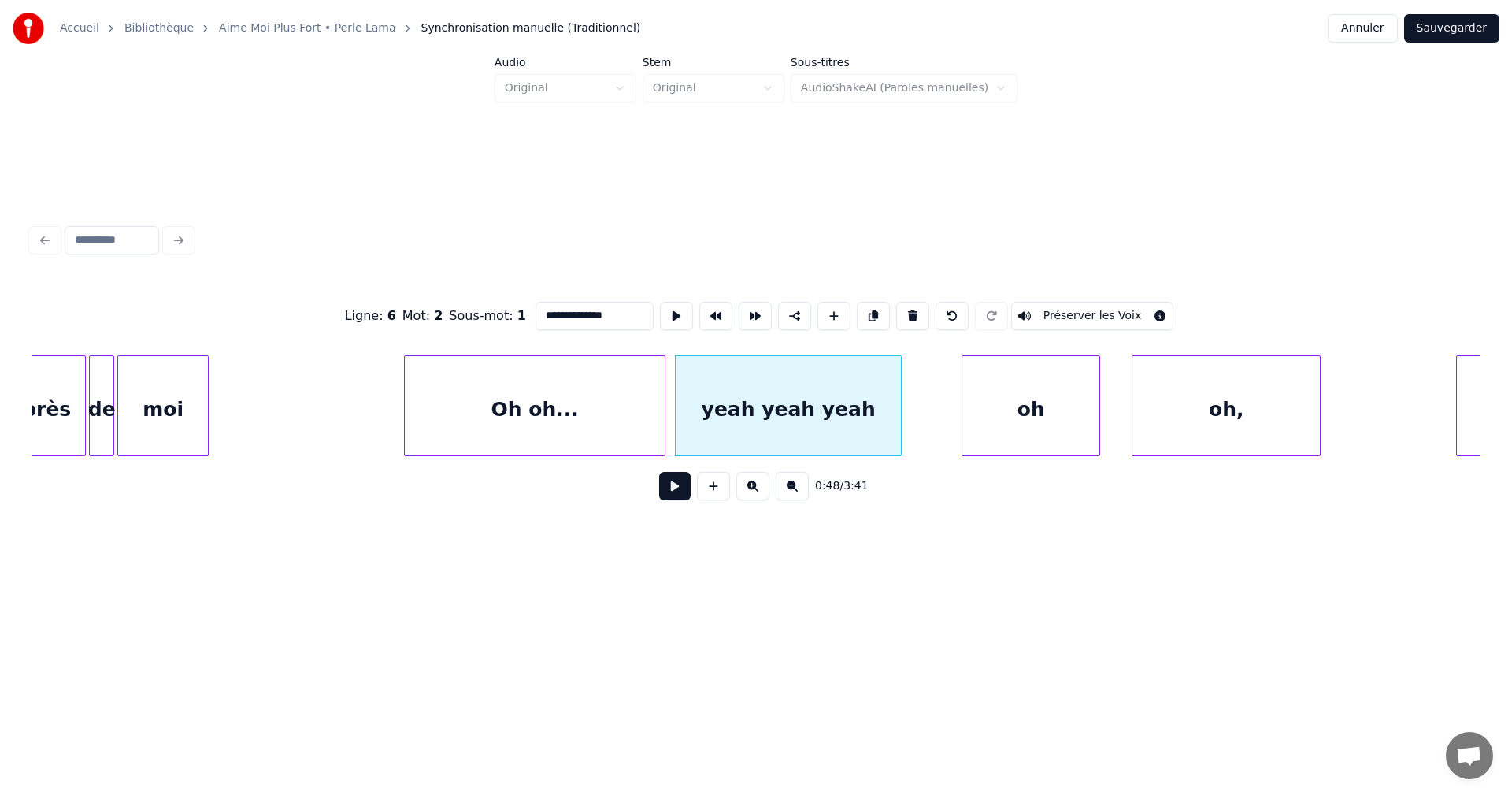
click at [474, 411] on div "Oh oh..." at bounding box center [535, 410] width 259 height 107
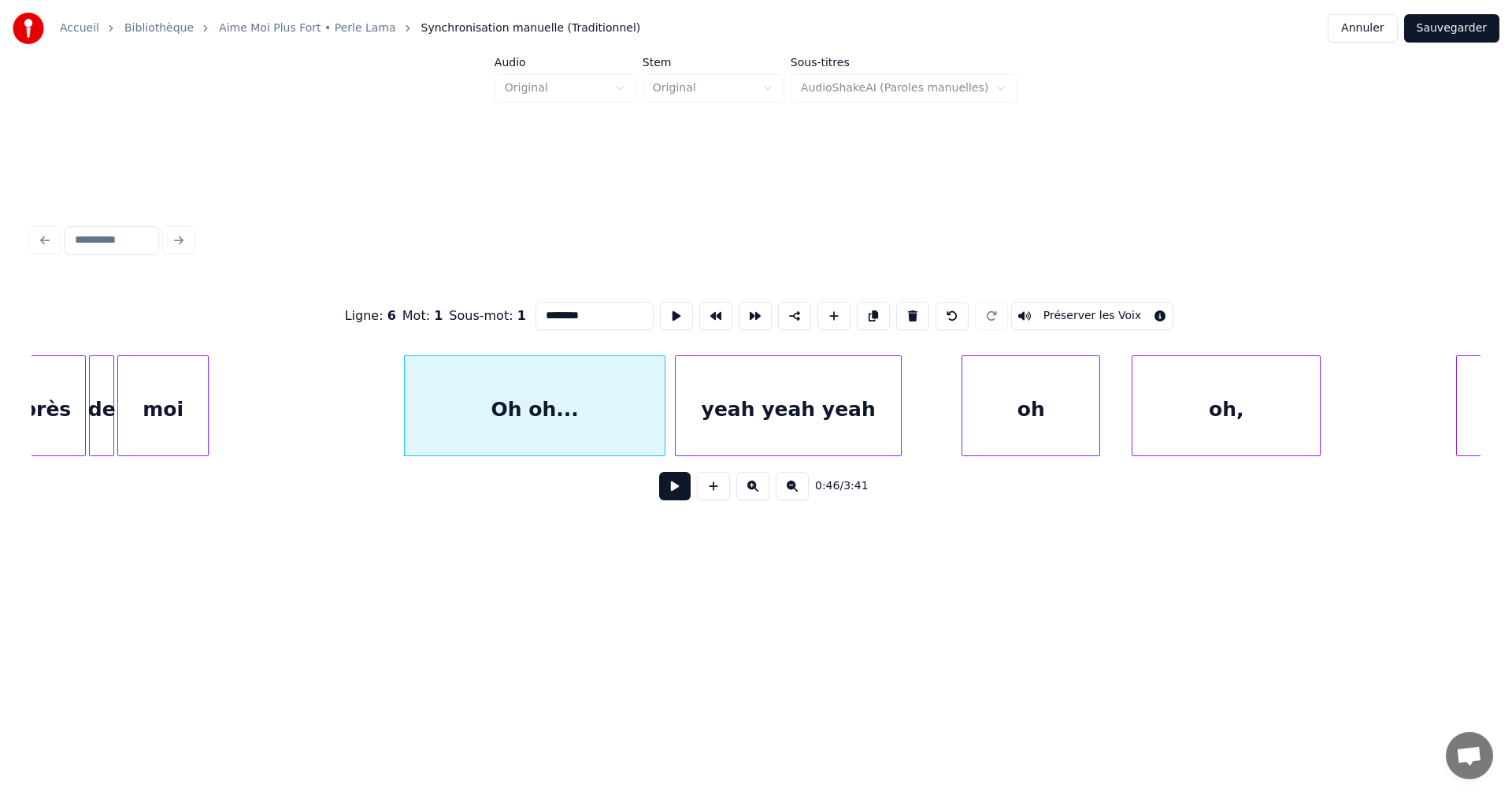
type input "********"
click at [670, 499] on button at bounding box center [675, 485] width 31 height 29
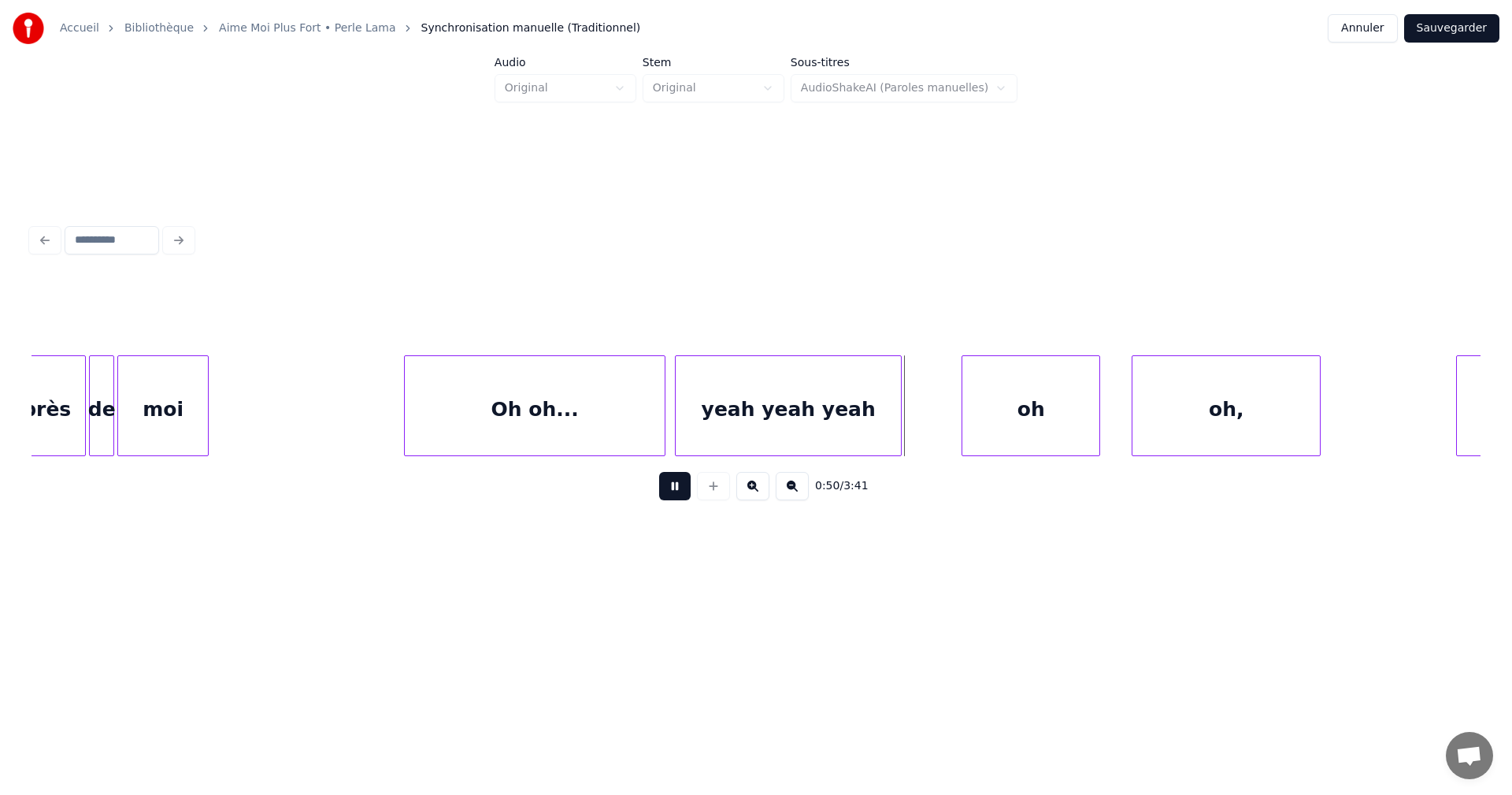
click at [672, 496] on button at bounding box center [675, 485] width 31 height 29
click at [799, 411] on div "yeah yeah yeah" at bounding box center [788, 410] width 225 height 107
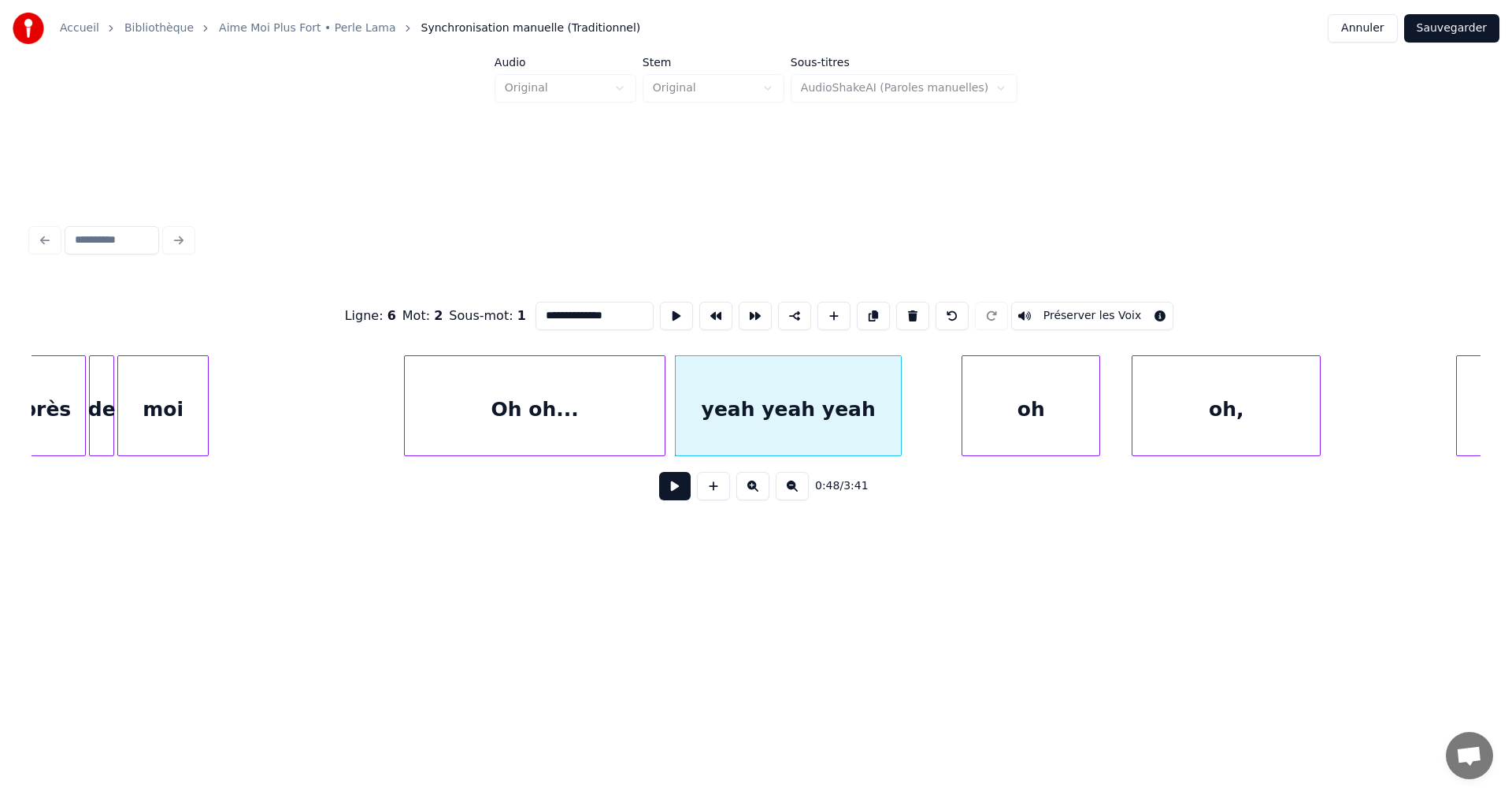
click at [615, 312] on input "**********" at bounding box center [594, 316] width 119 height 29
type input "**********"
click at [672, 487] on button at bounding box center [675, 485] width 31 height 29
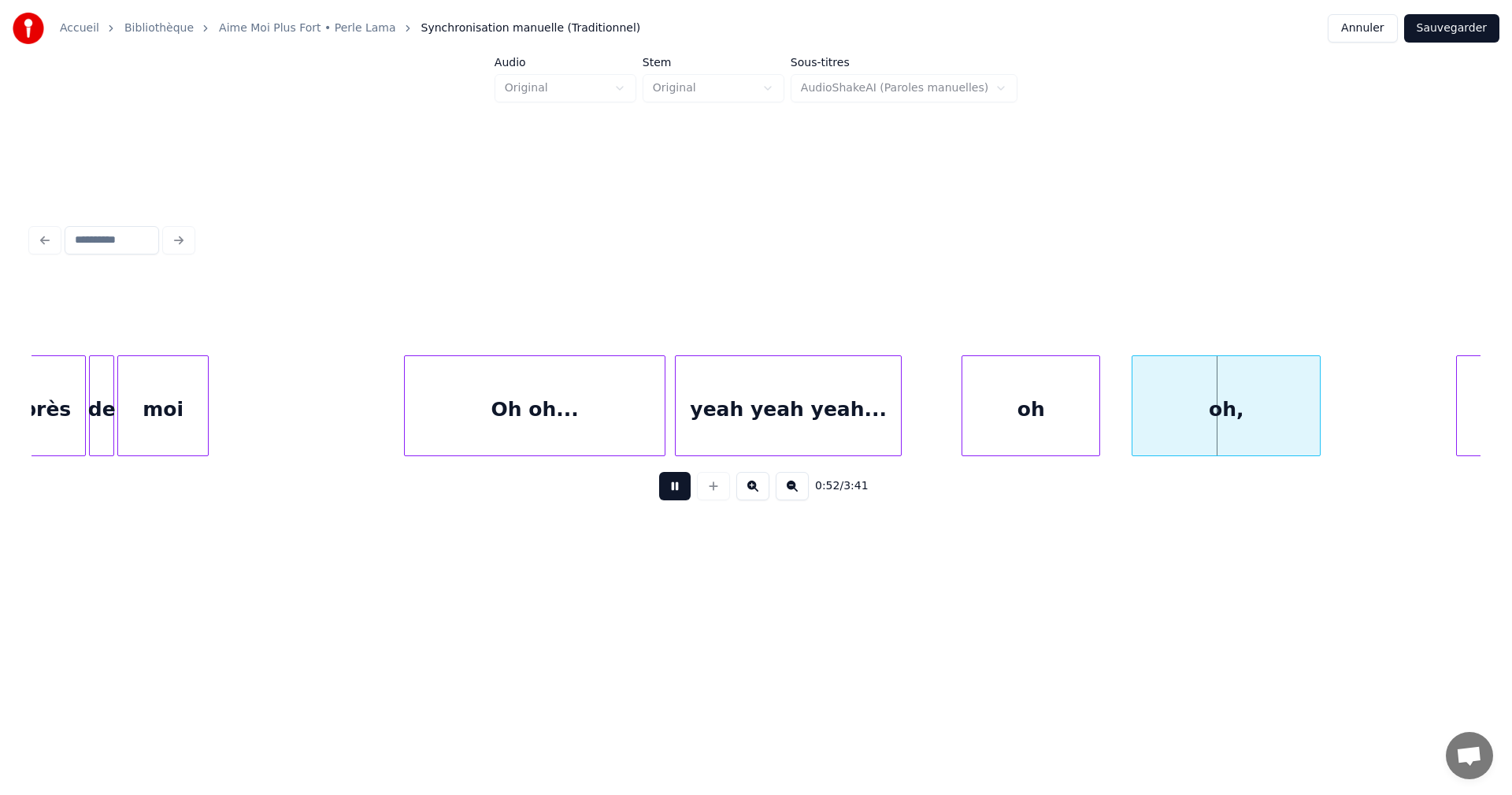
click at [681, 489] on button at bounding box center [675, 485] width 31 height 29
click at [990, 407] on div "oh" at bounding box center [1031, 410] width 137 height 107
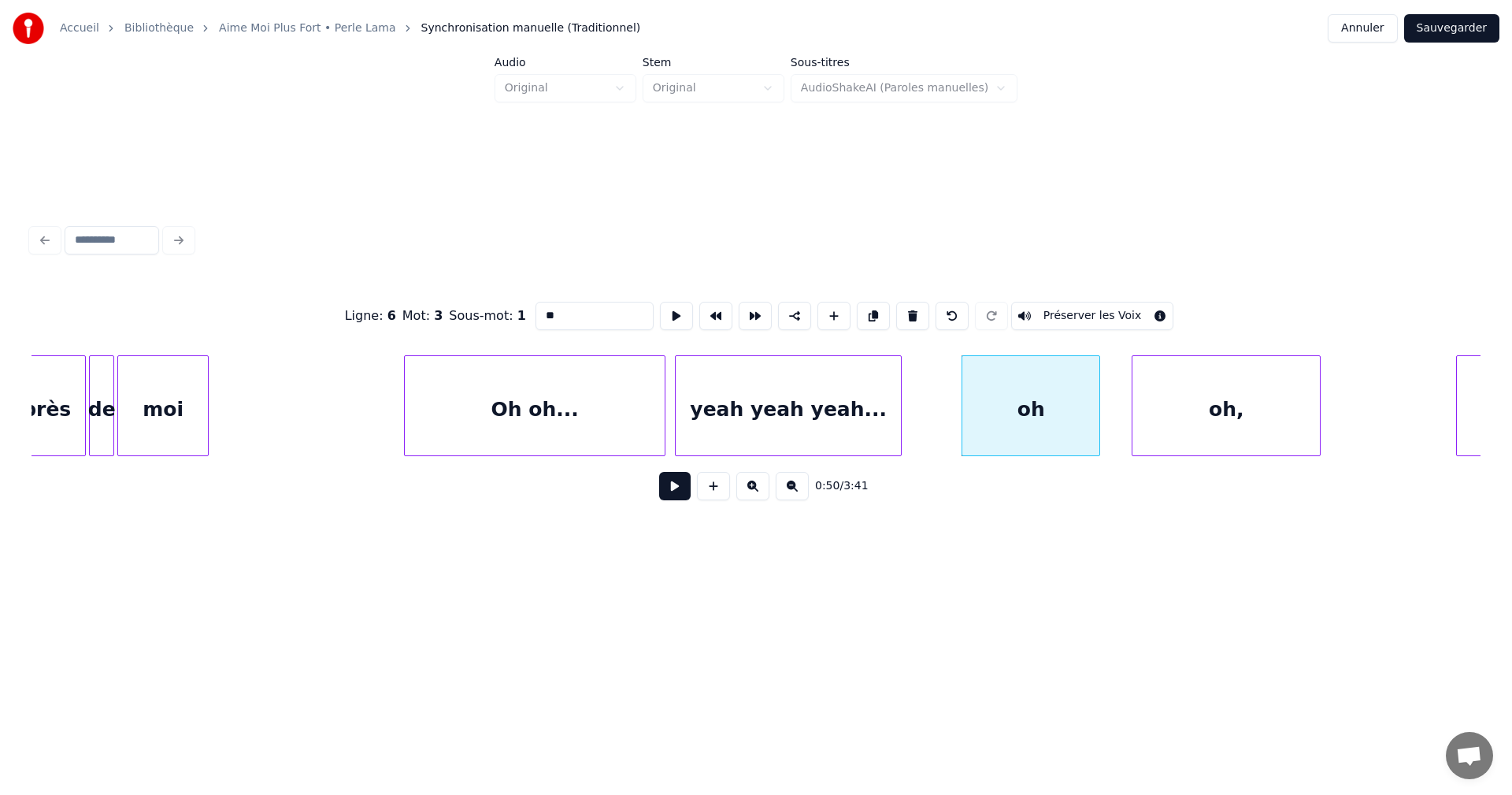
click at [727, 383] on div "yeah yeah yeah..." at bounding box center [788, 410] width 225 height 107
type input "**********"
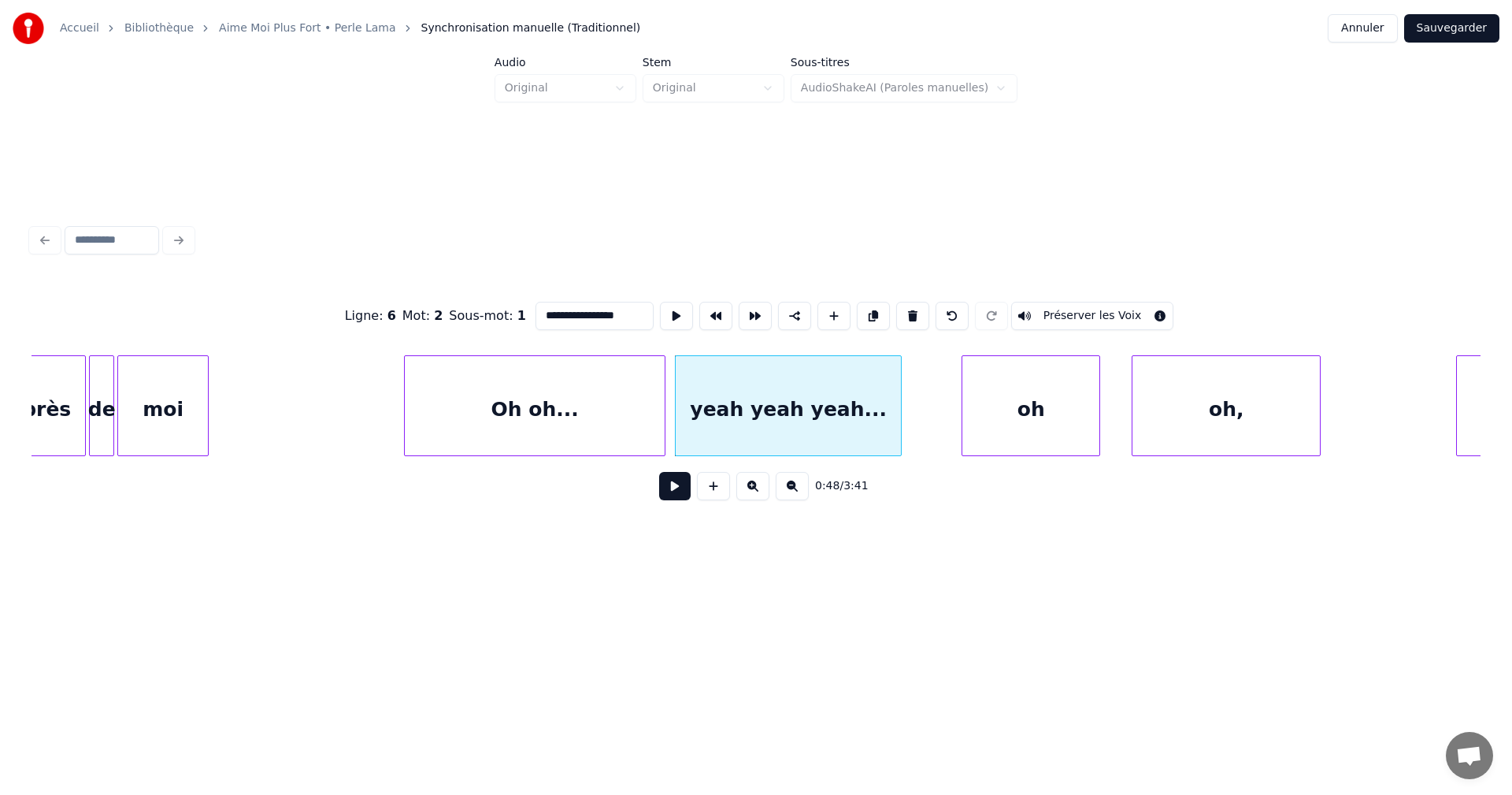
click at [673, 494] on button at bounding box center [675, 485] width 31 height 29
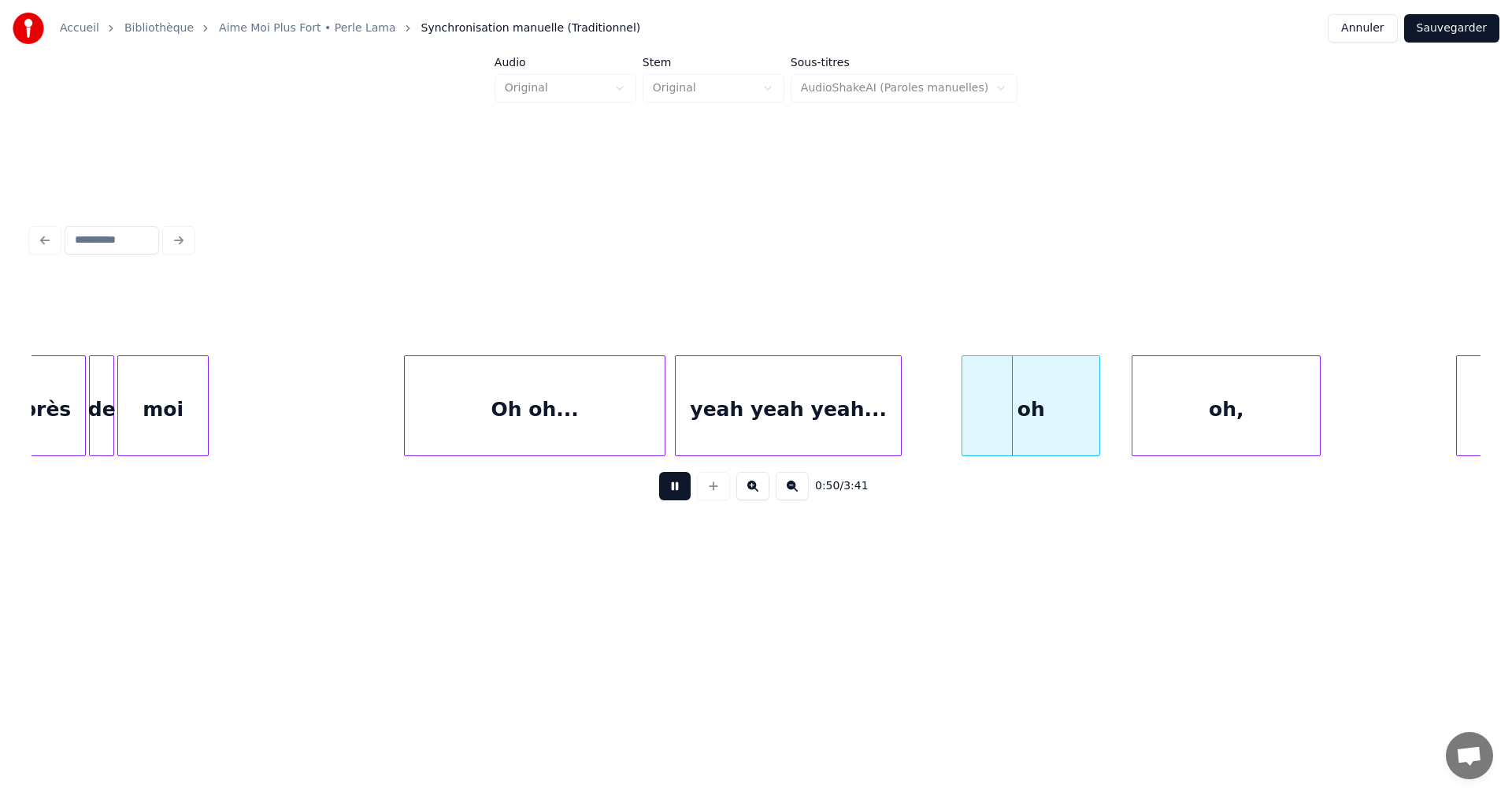
click at [674, 494] on button at bounding box center [675, 485] width 31 height 29
click at [1039, 376] on div "oh" at bounding box center [1031, 410] width 137 height 107
click at [545, 312] on input "**" at bounding box center [594, 316] width 119 height 29
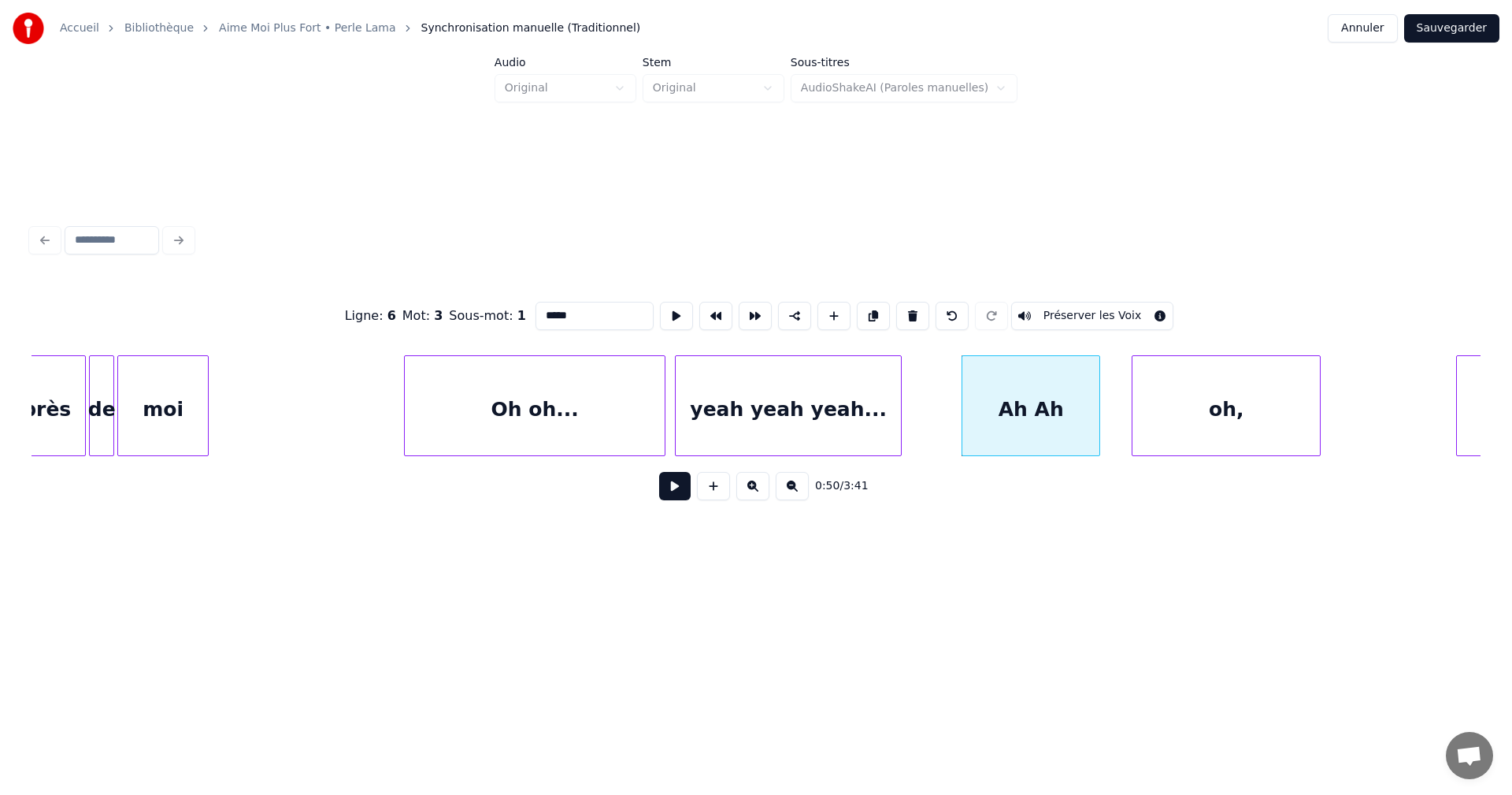
click at [576, 308] on input "*****" at bounding box center [594, 316] width 119 height 29
click at [709, 392] on div "yeah yeah yeah..." at bounding box center [788, 410] width 225 height 107
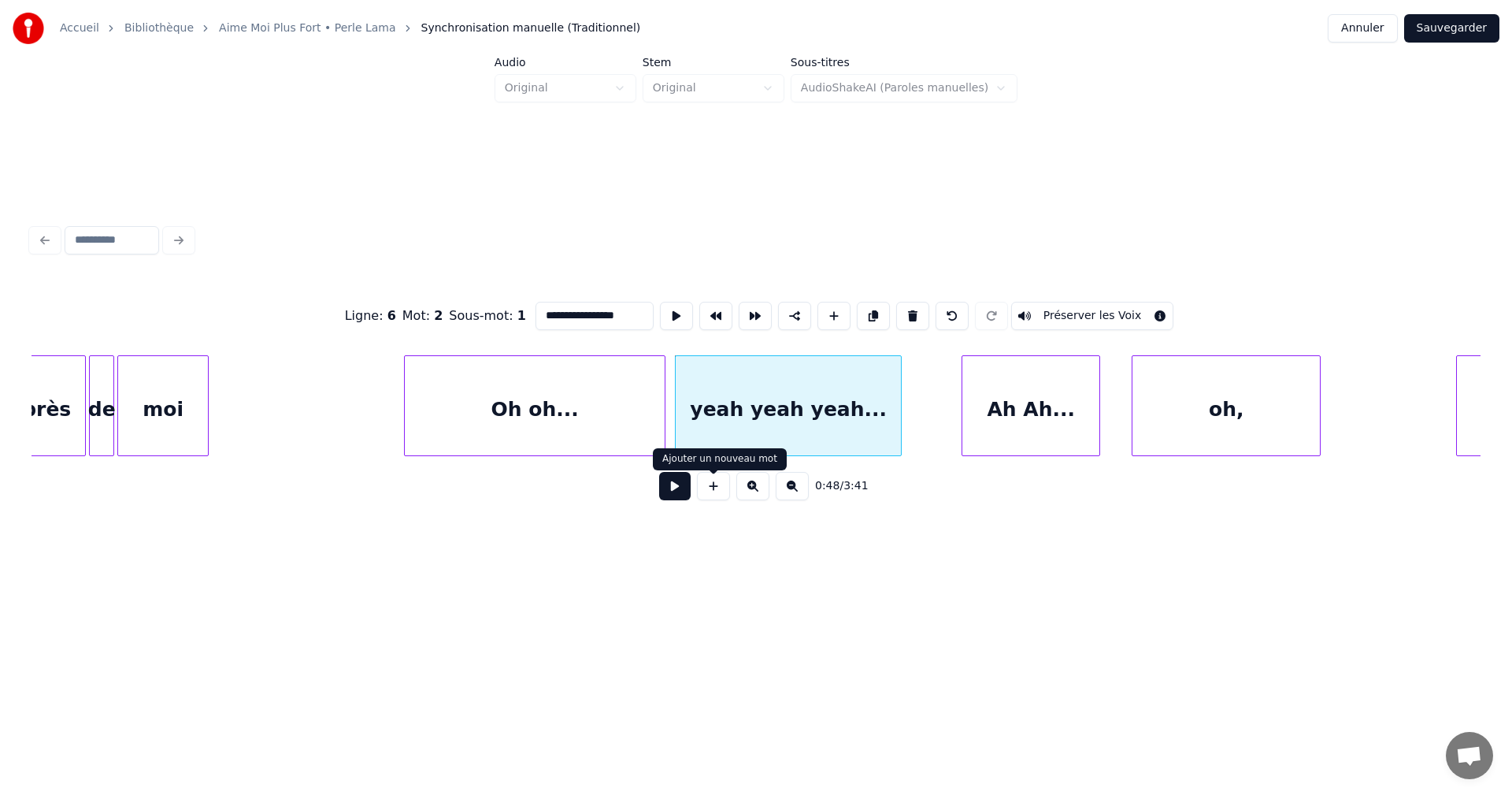
type input "**********"
click at [670, 499] on button at bounding box center [675, 485] width 31 height 29
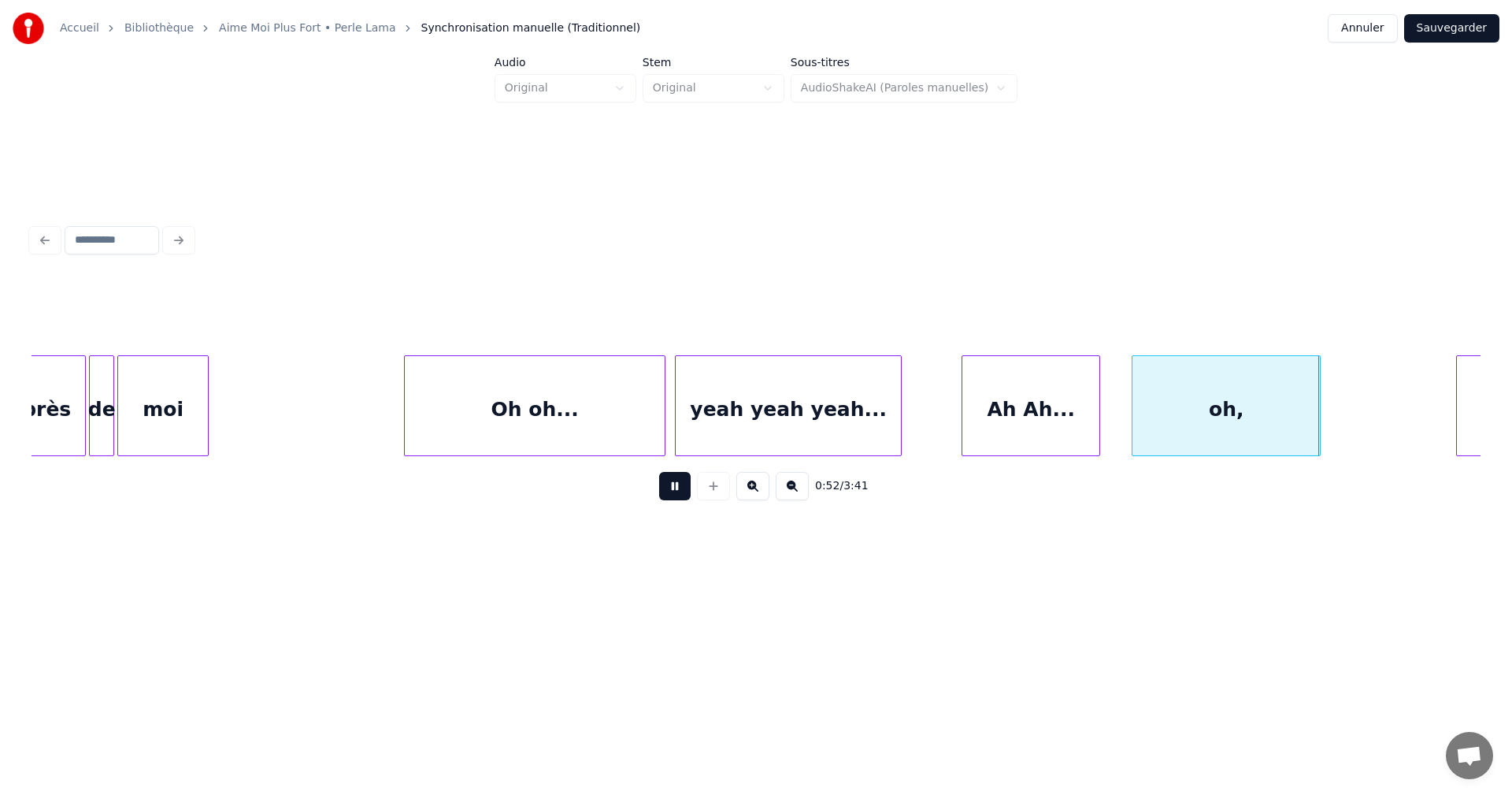
click at [684, 494] on button at bounding box center [675, 485] width 31 height 29
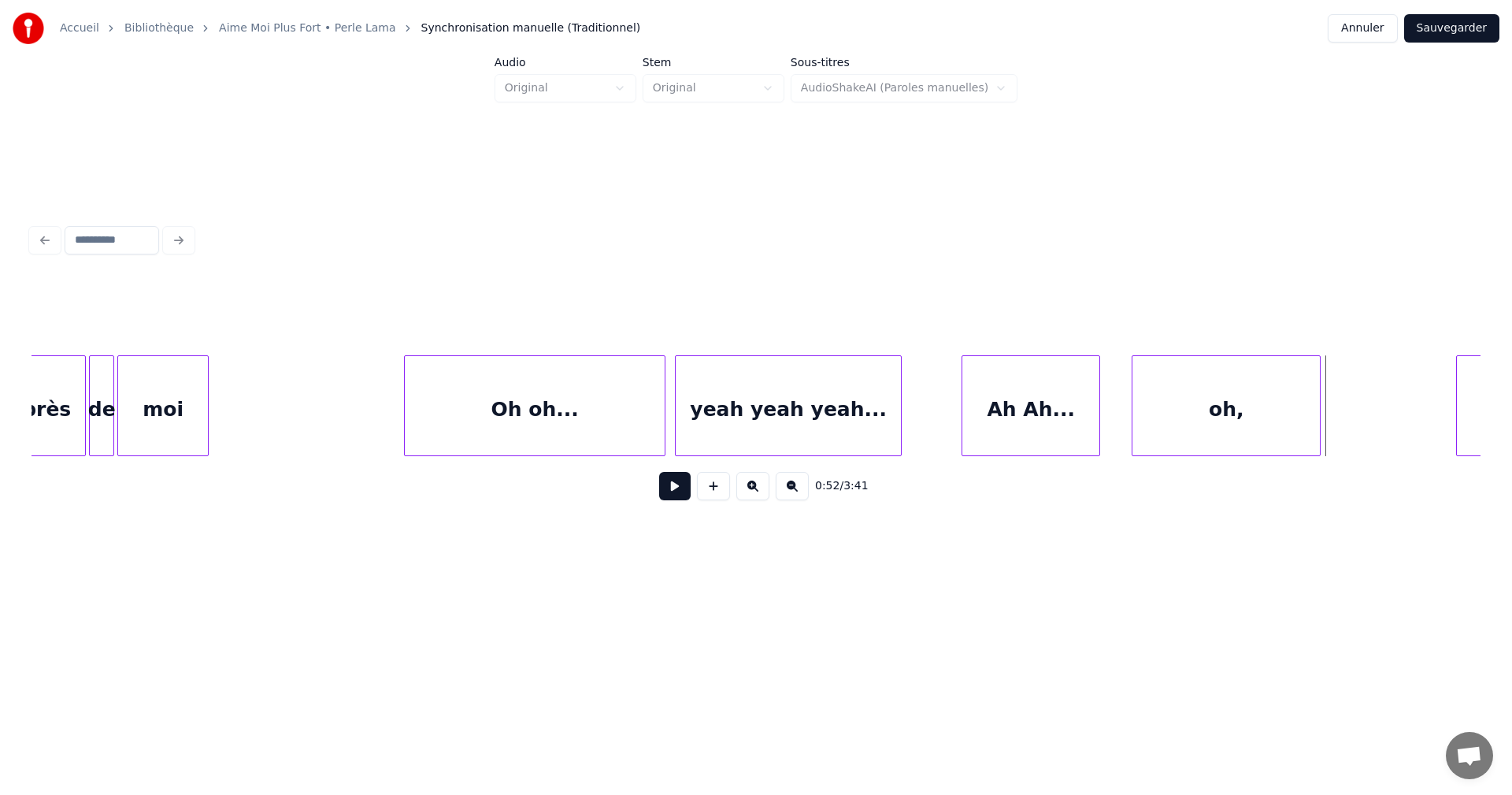
click at [1183, 392] on div "oh," at bounding box center [1226, 410] width 188 height 107
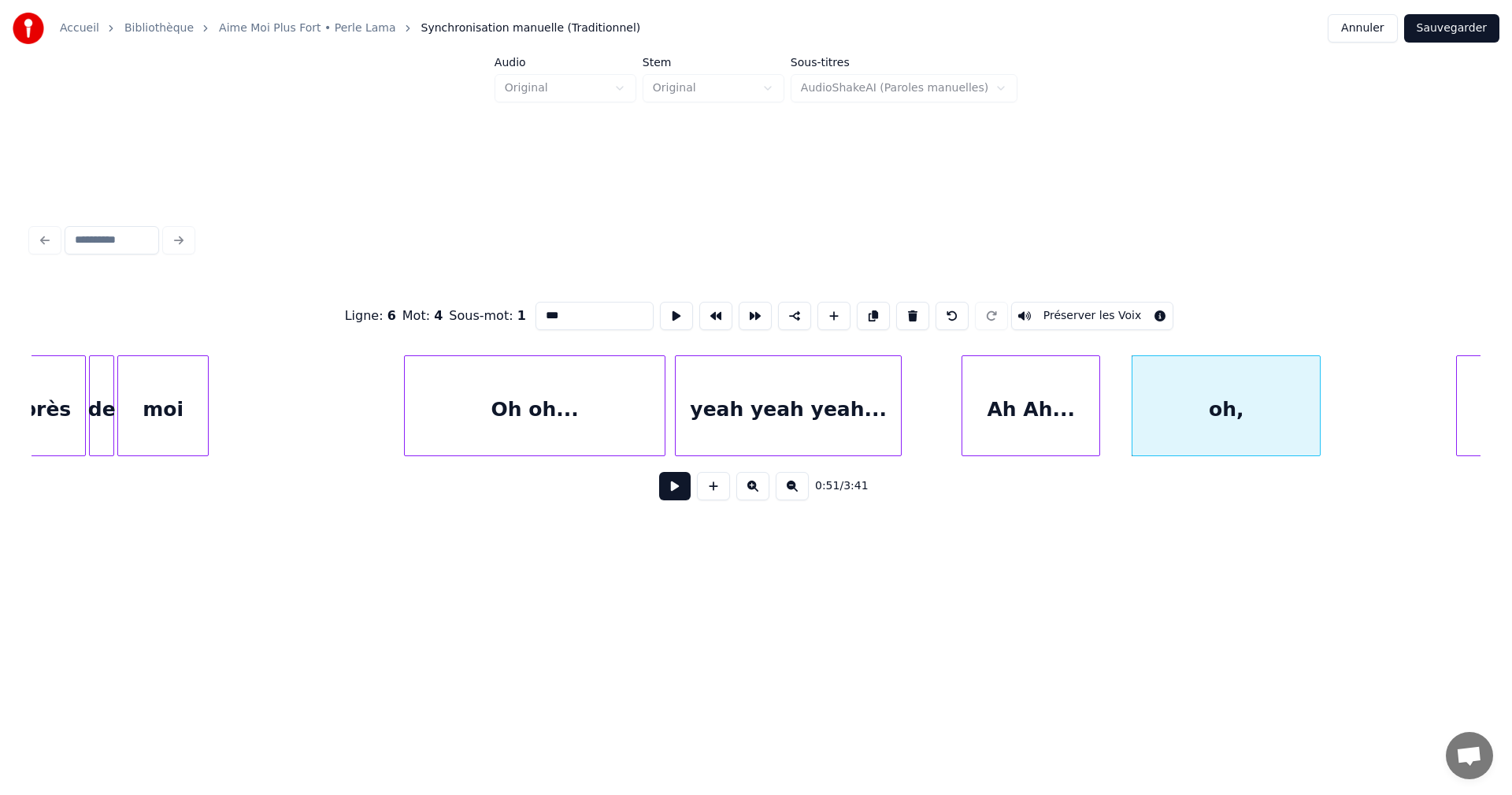
drag, startPoint x: 554, startPoint y: 312, endPoint x: 566, endPoint y: 327, distance: 19.2
click at [559, 314] on input "***" at bounding box center [594, 316] width 119 height 29
click at [894, 422] on div "yeah yeah yeah..." at bounding box center [788, 410] width 225 height 107
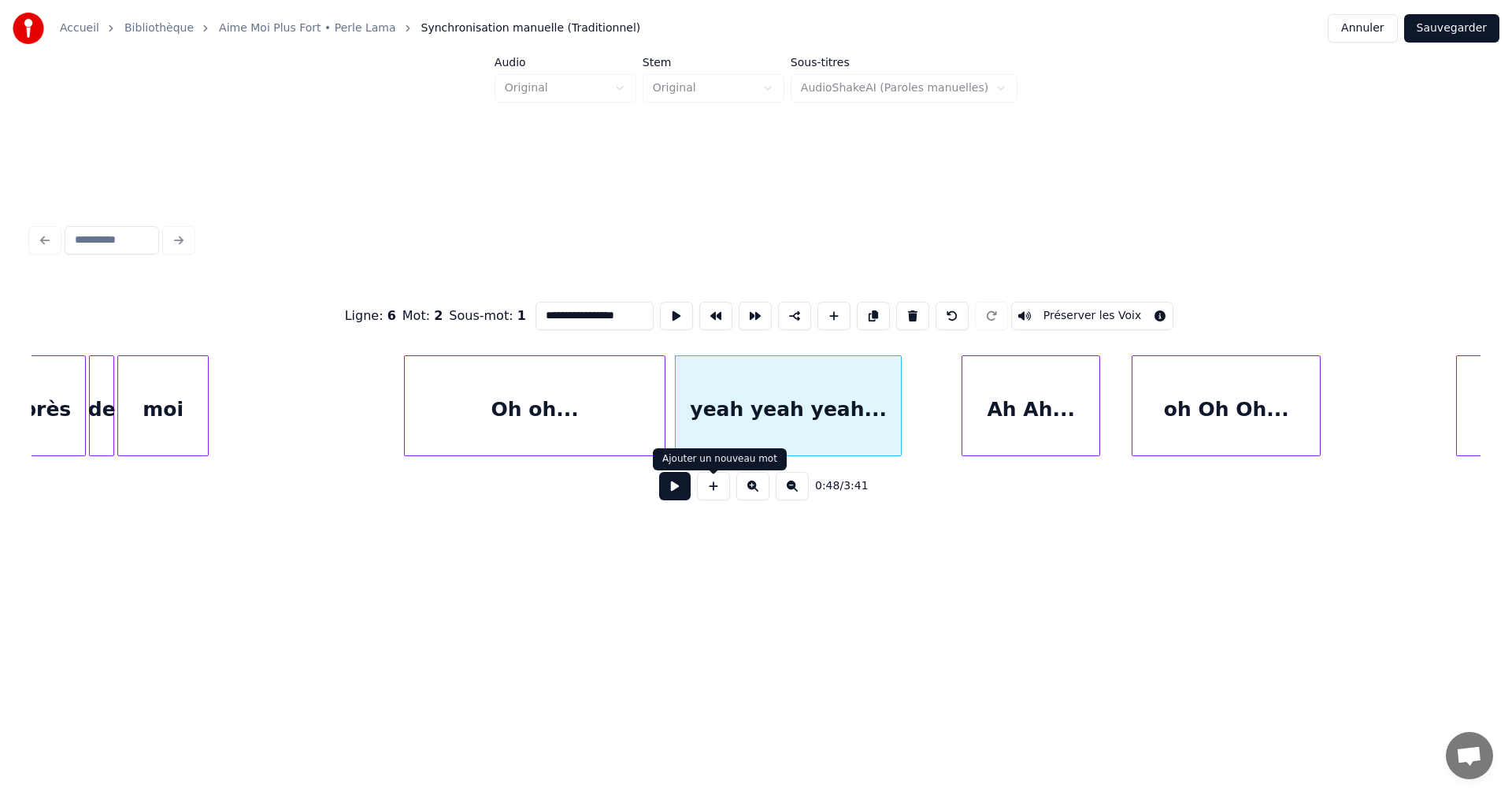
type input "**********"
click at [673, 490] on button at bounding box center [675, 485] width 31 height 29
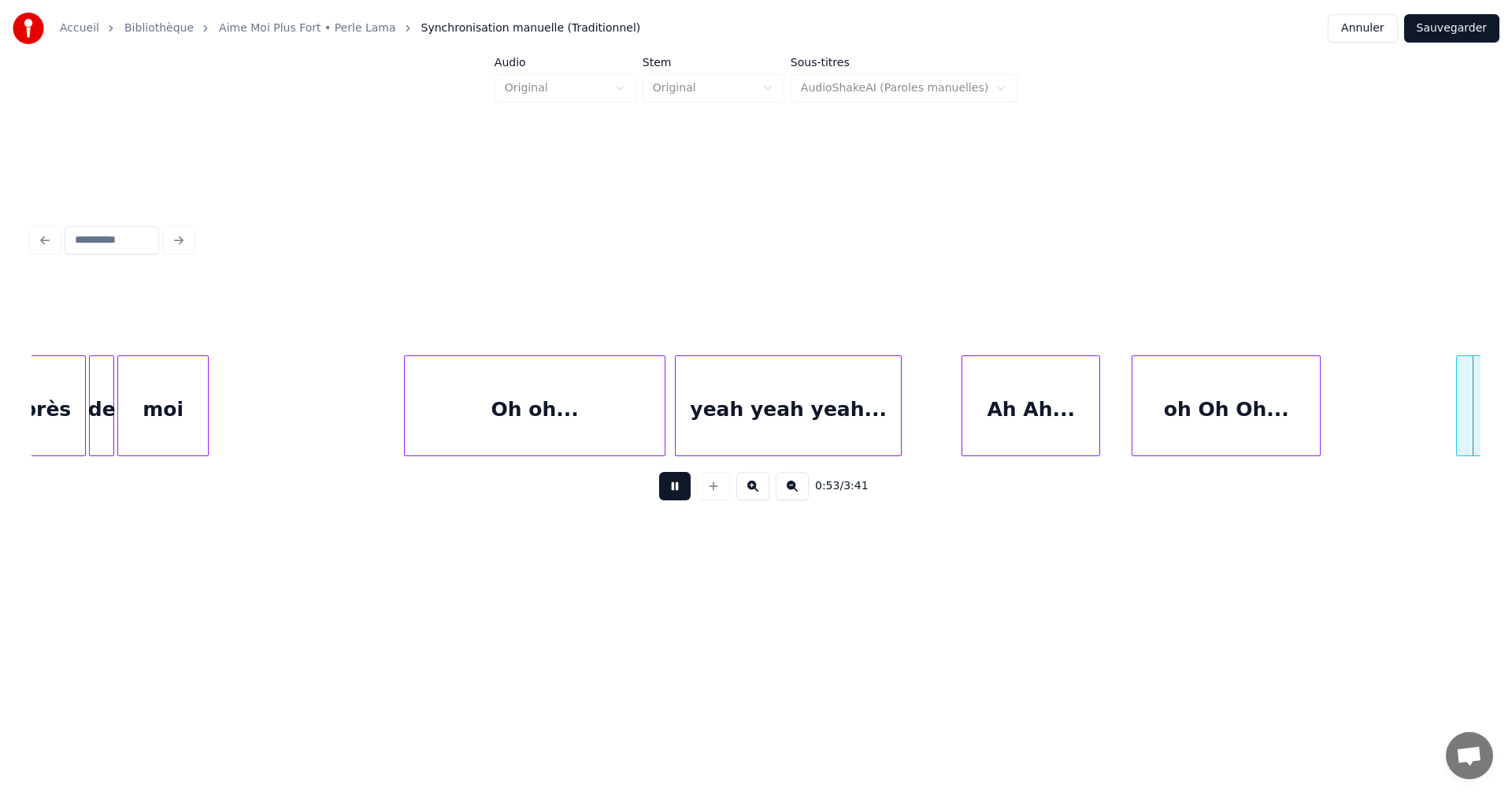
scroll to position [0, 8456]
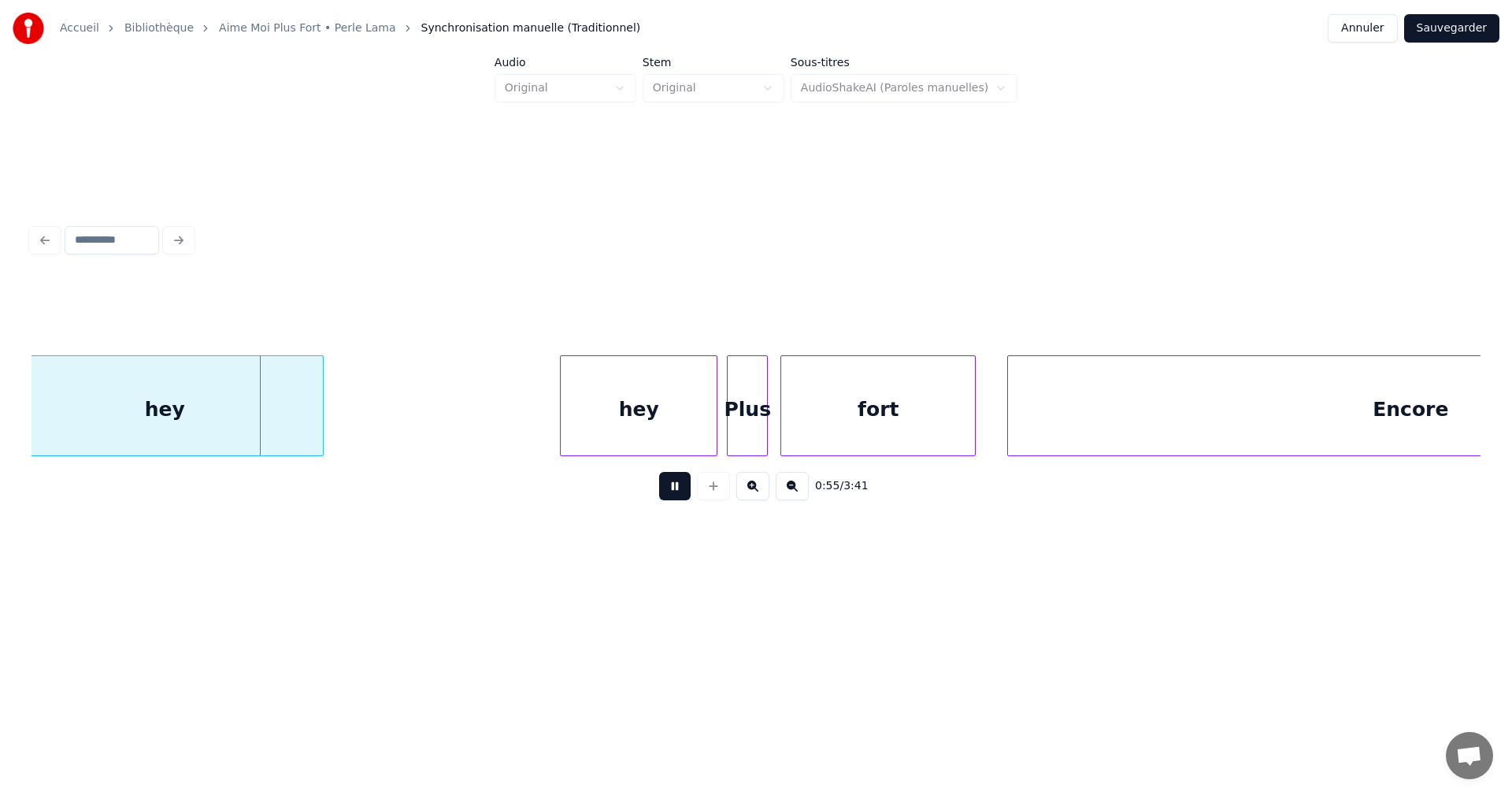
click at [676, 490] on button at bounding box center [675, 485] width 31 height 29
click at [669, 490] on button at bounding box center [675, 485] width 31 height 29
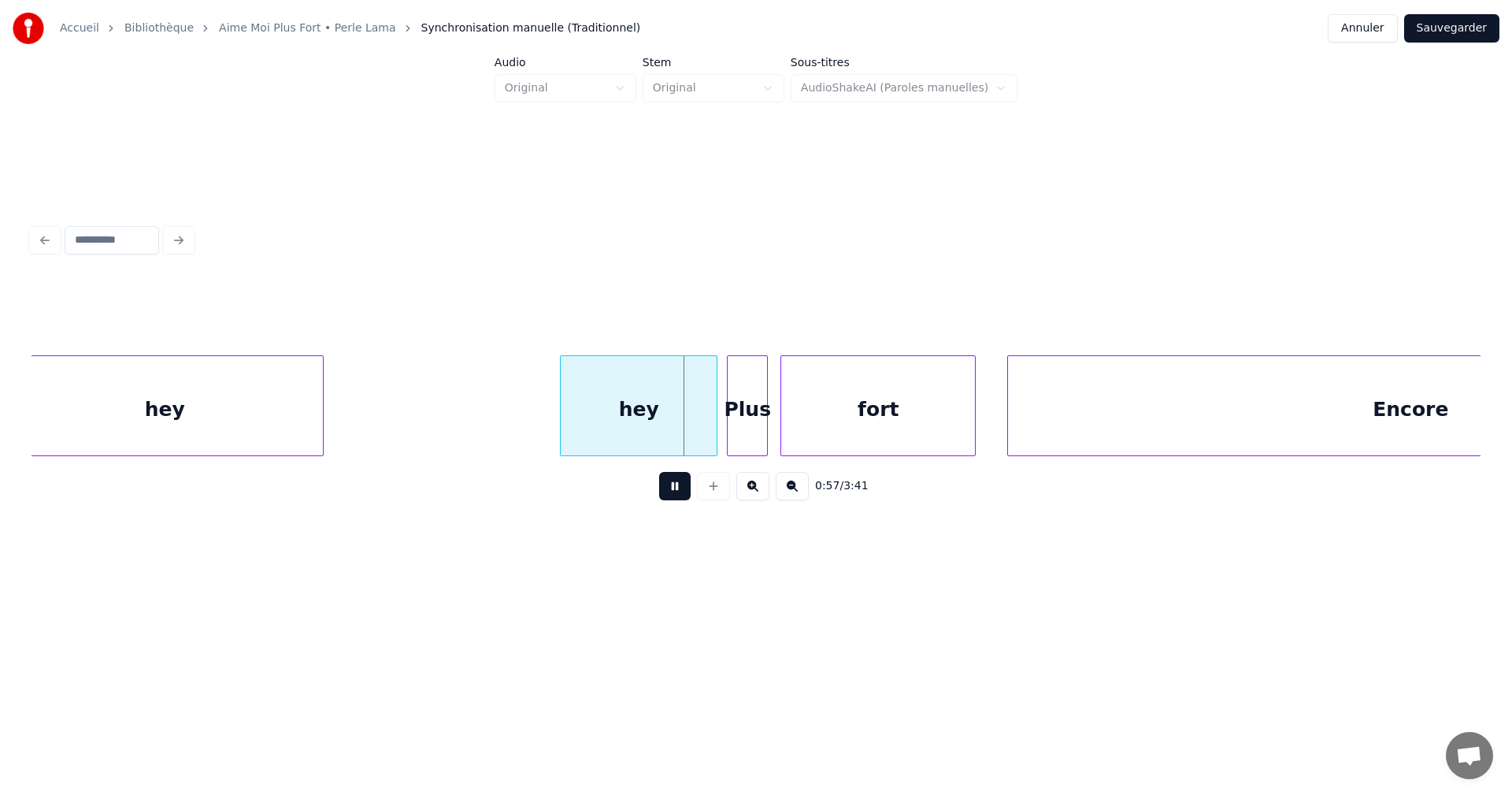
click at [669, 490] on button at bounding box center [675, 485] width 31 height 29
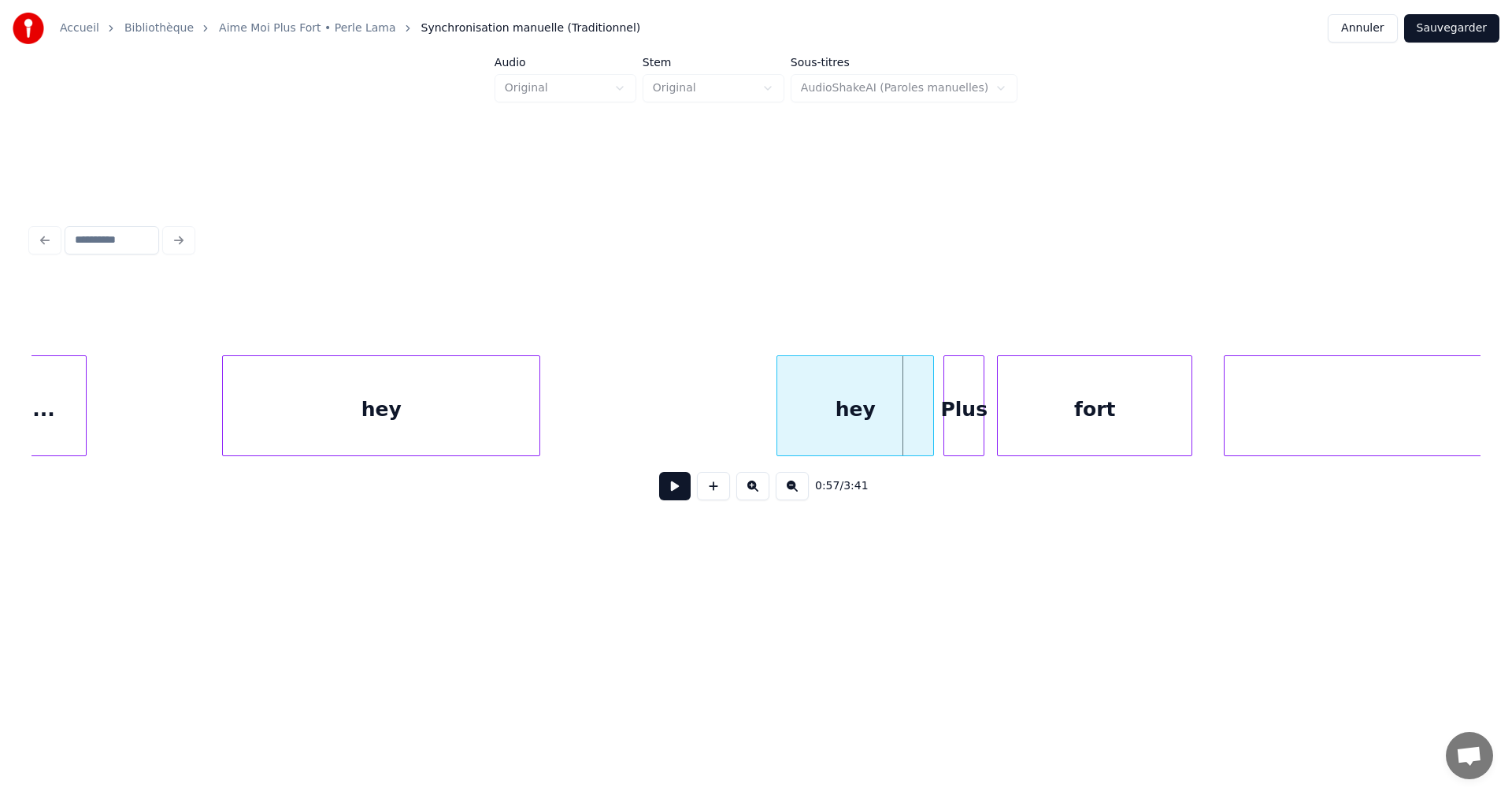
scroll to position [0, 8144]
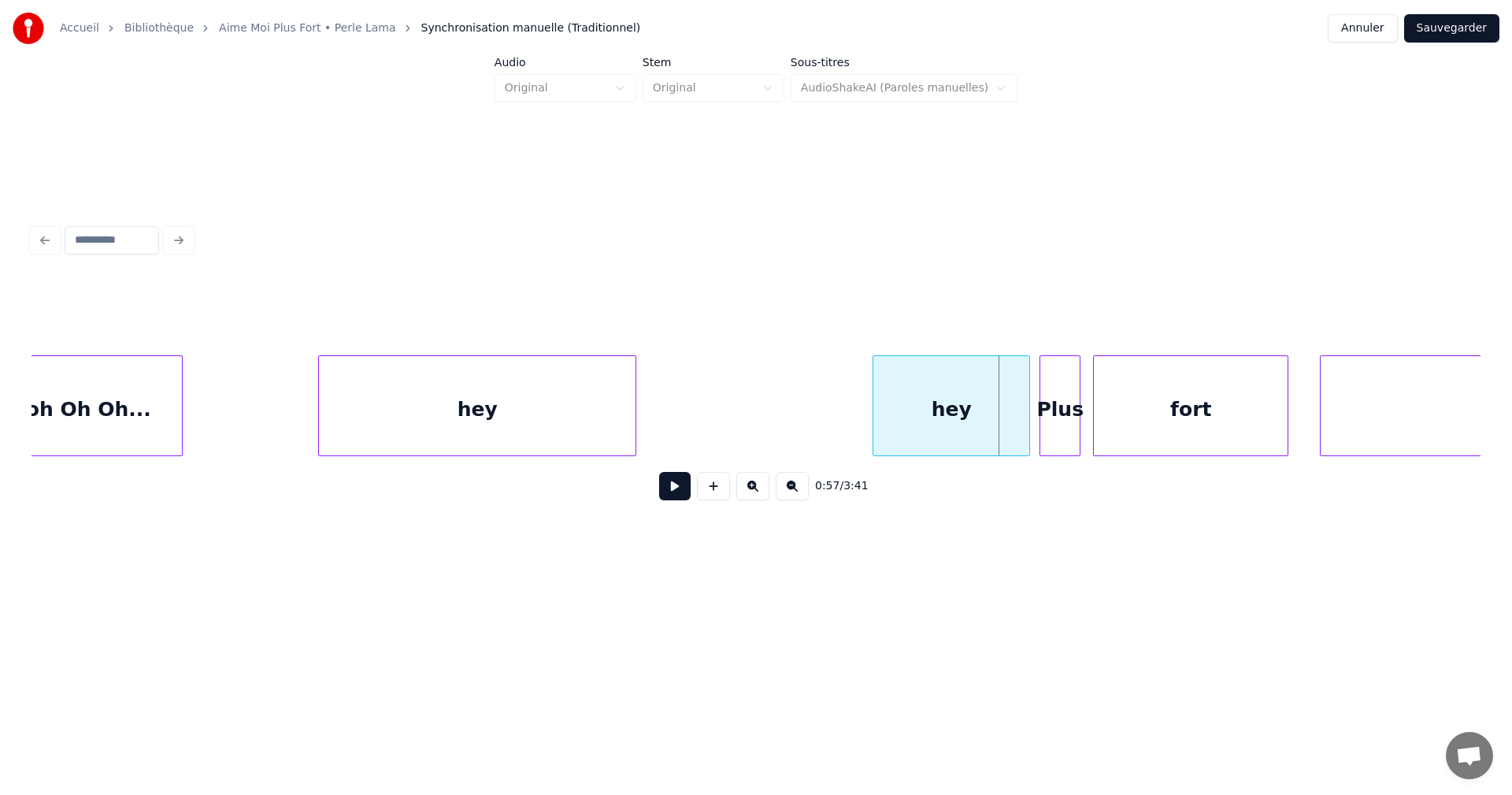
click at [488, 403] on div "hey" at bounding box center [477, 410] width 317 height 107
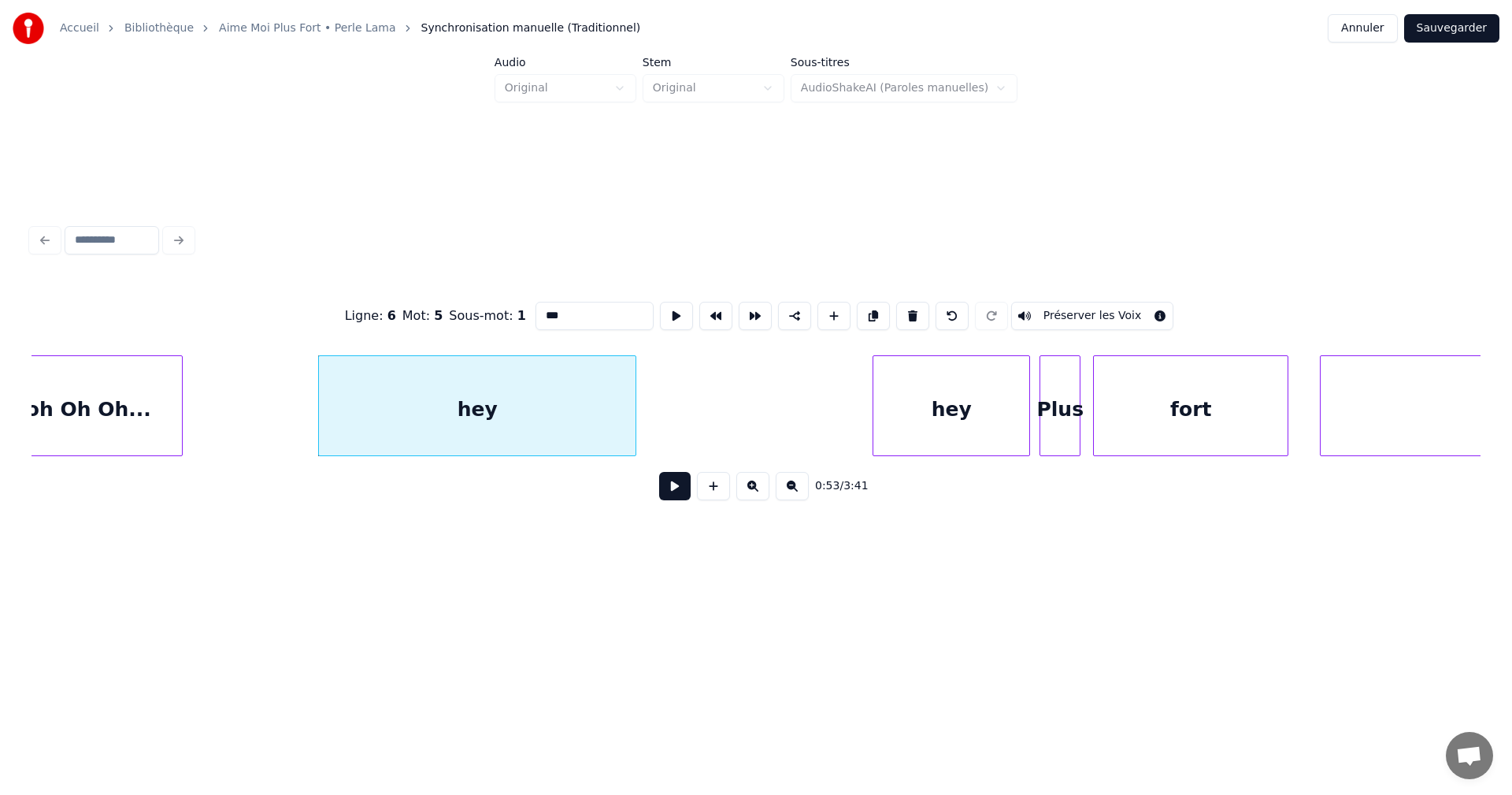
click at [679, 490] on button at bounding box center [675, 485] width 31 height 29
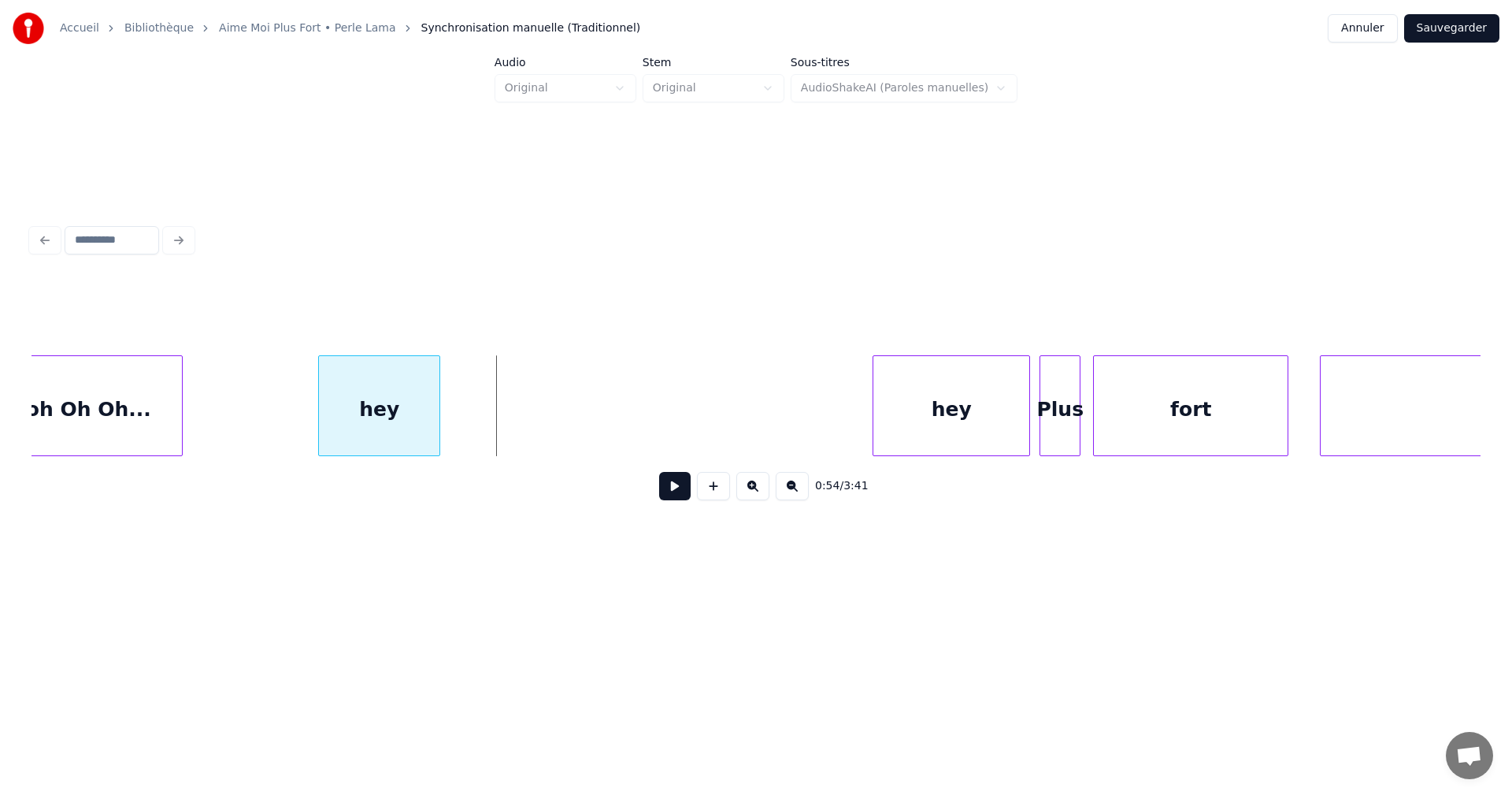
click at [439, 419] on div at bounding box center [437, 406] width 4 height 99
click at [664, 488] on button at bounding box center [675, 485] width 31 height 29
click at [407, 418] on div at bounding box center [406, 406] width 4 height 99
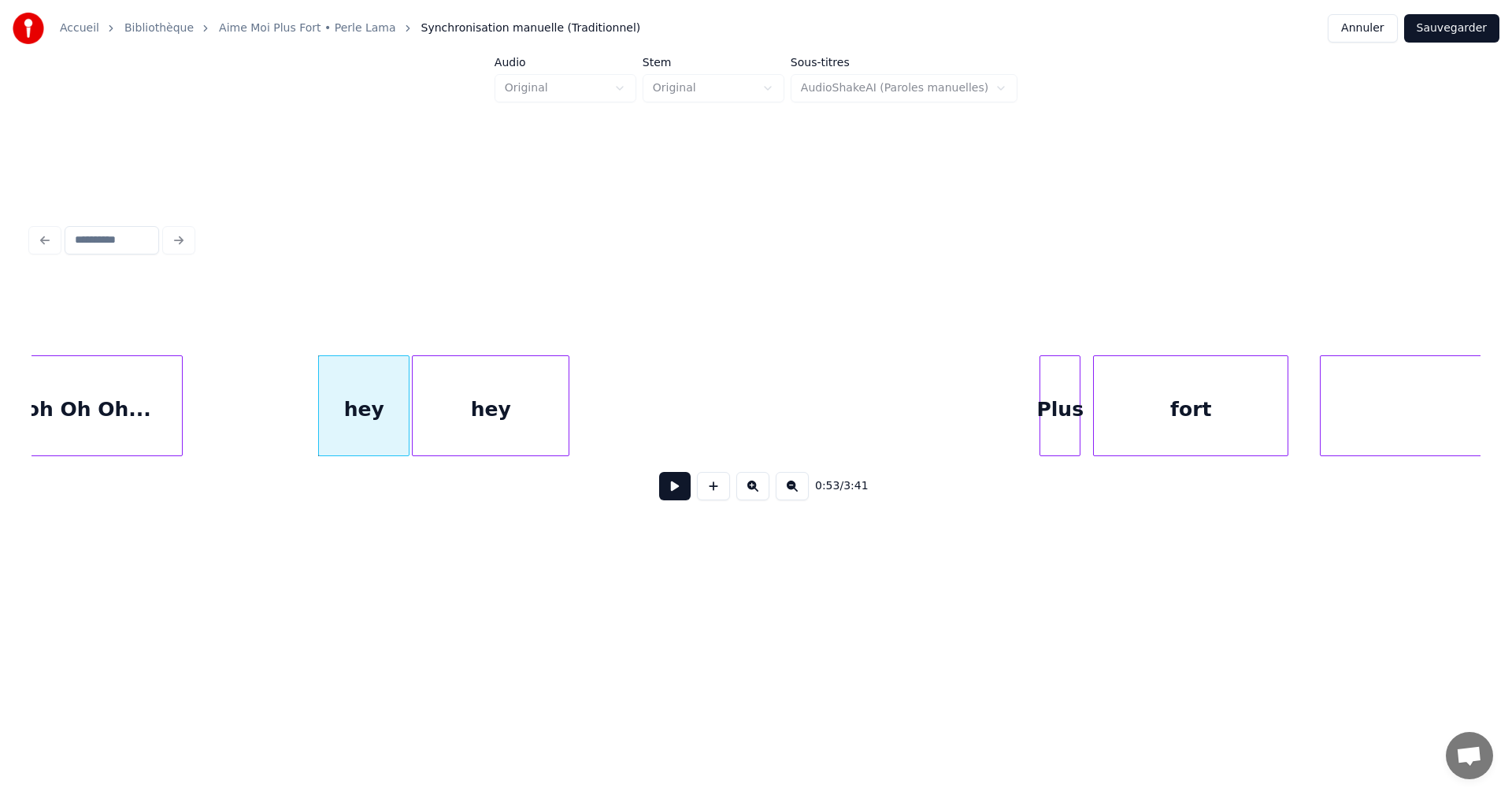
click at [509, 394] on div "hey" at bounding box center [490, 410] width 156 height 107
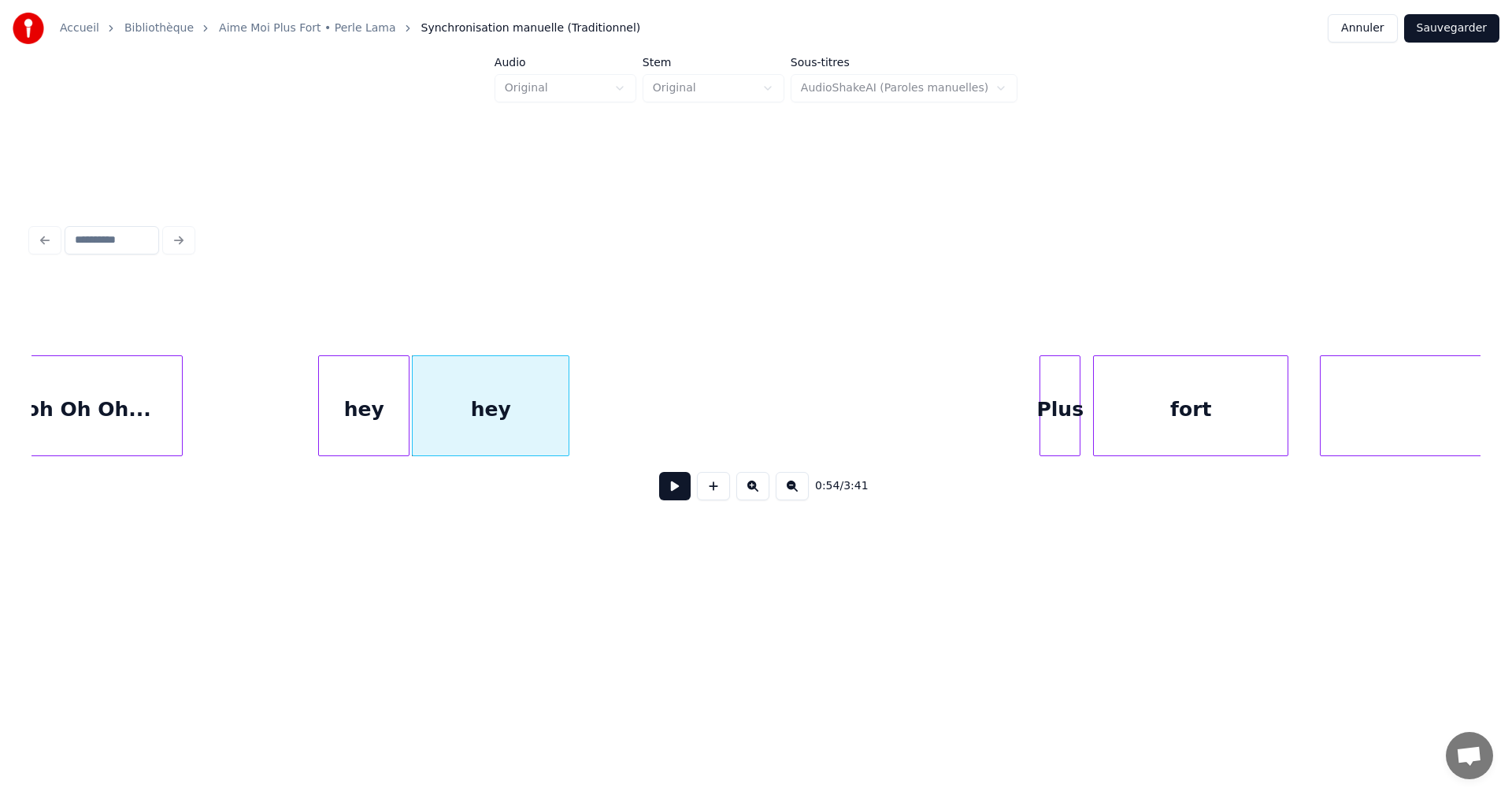
click at [343, 399] on div "hey" at bounding box center [364, 410] width 90 height 107
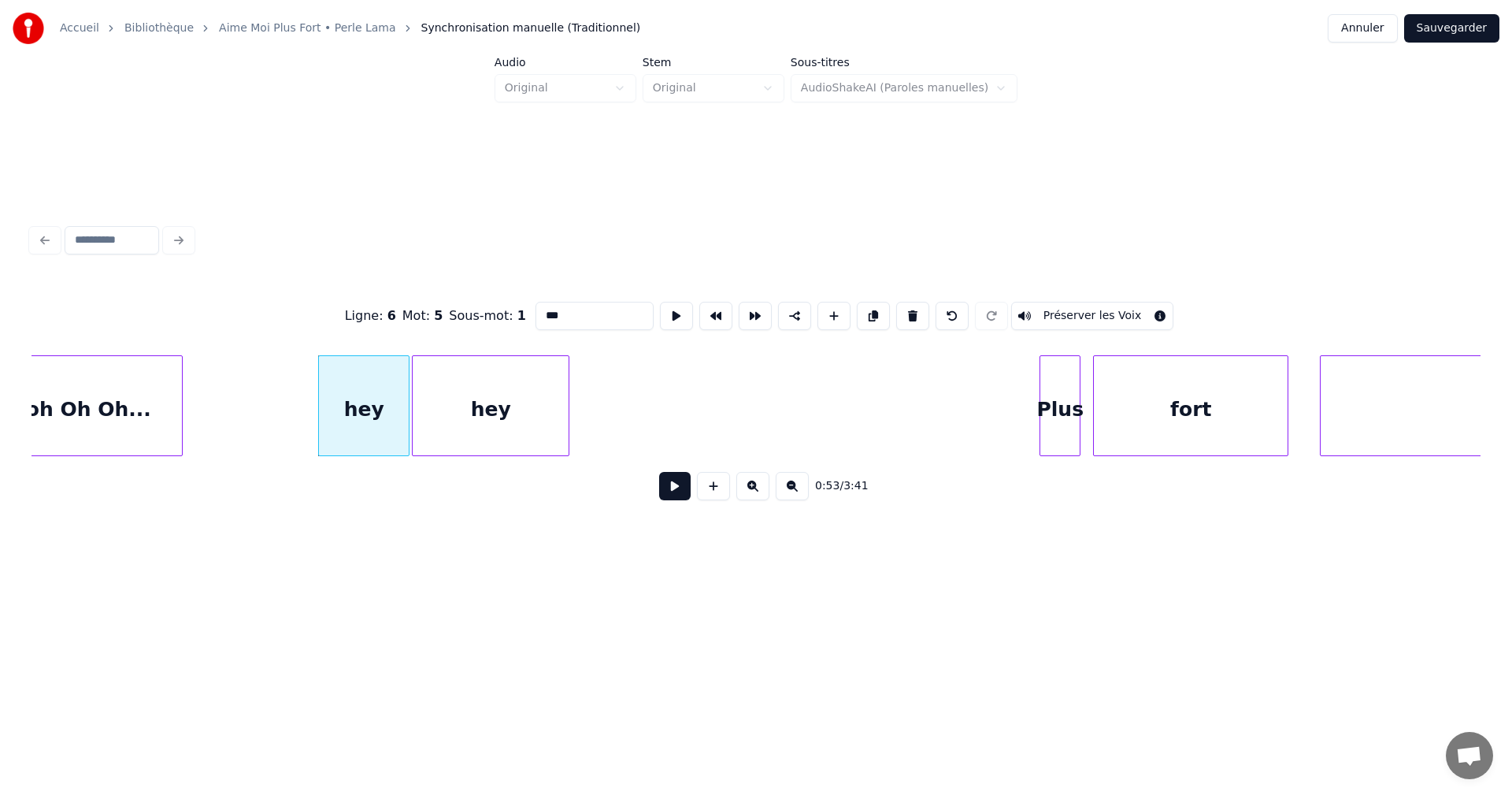
click at [666, 496] on button at bounding box center [675, 485] width 31 height 29
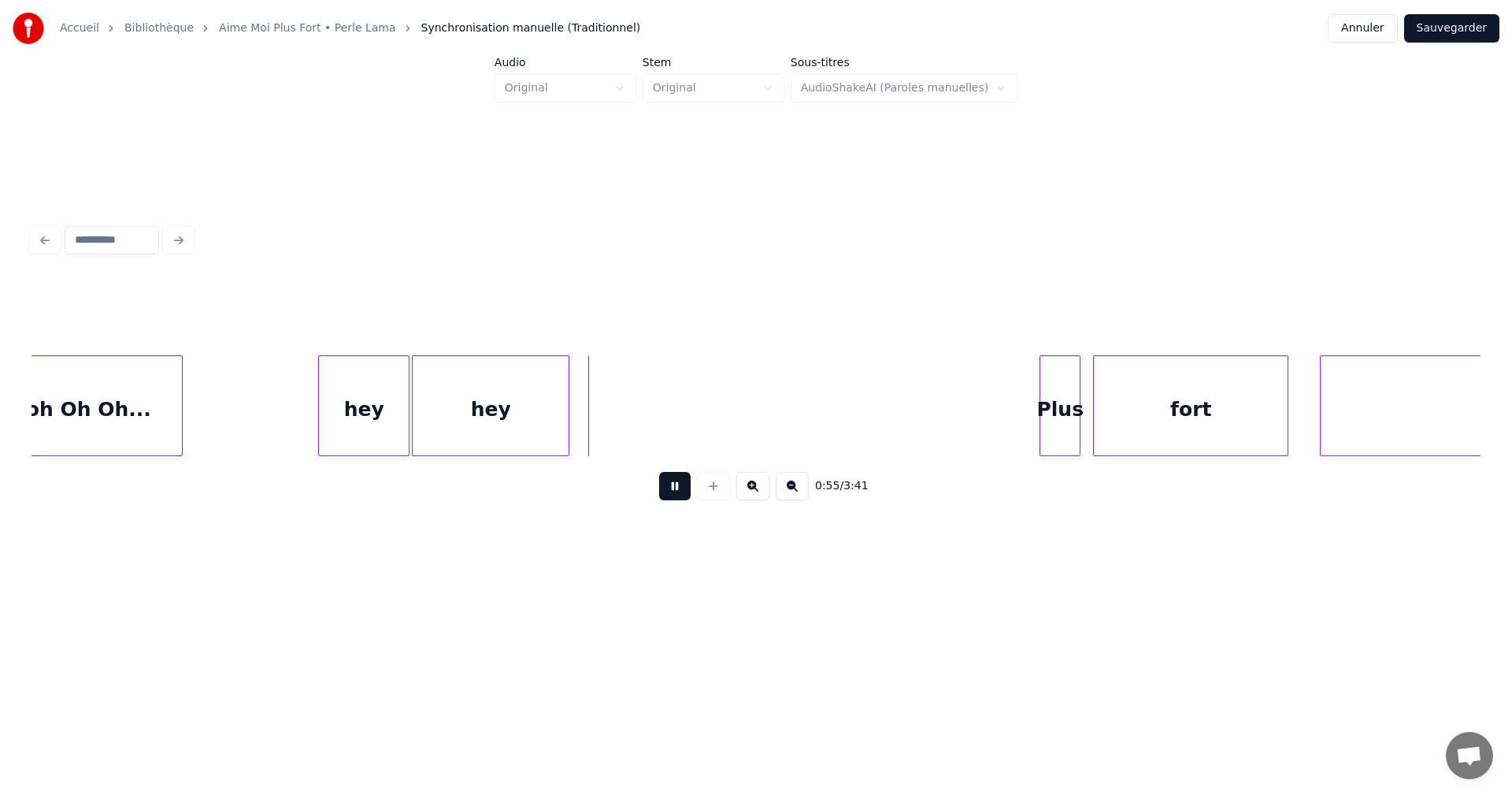
click at [666, 496] on button at bounding box center [675, 485] width 31 height 29
click at [544, 423] on div "hey" at bounding box center [490, 410] width 156 height 107
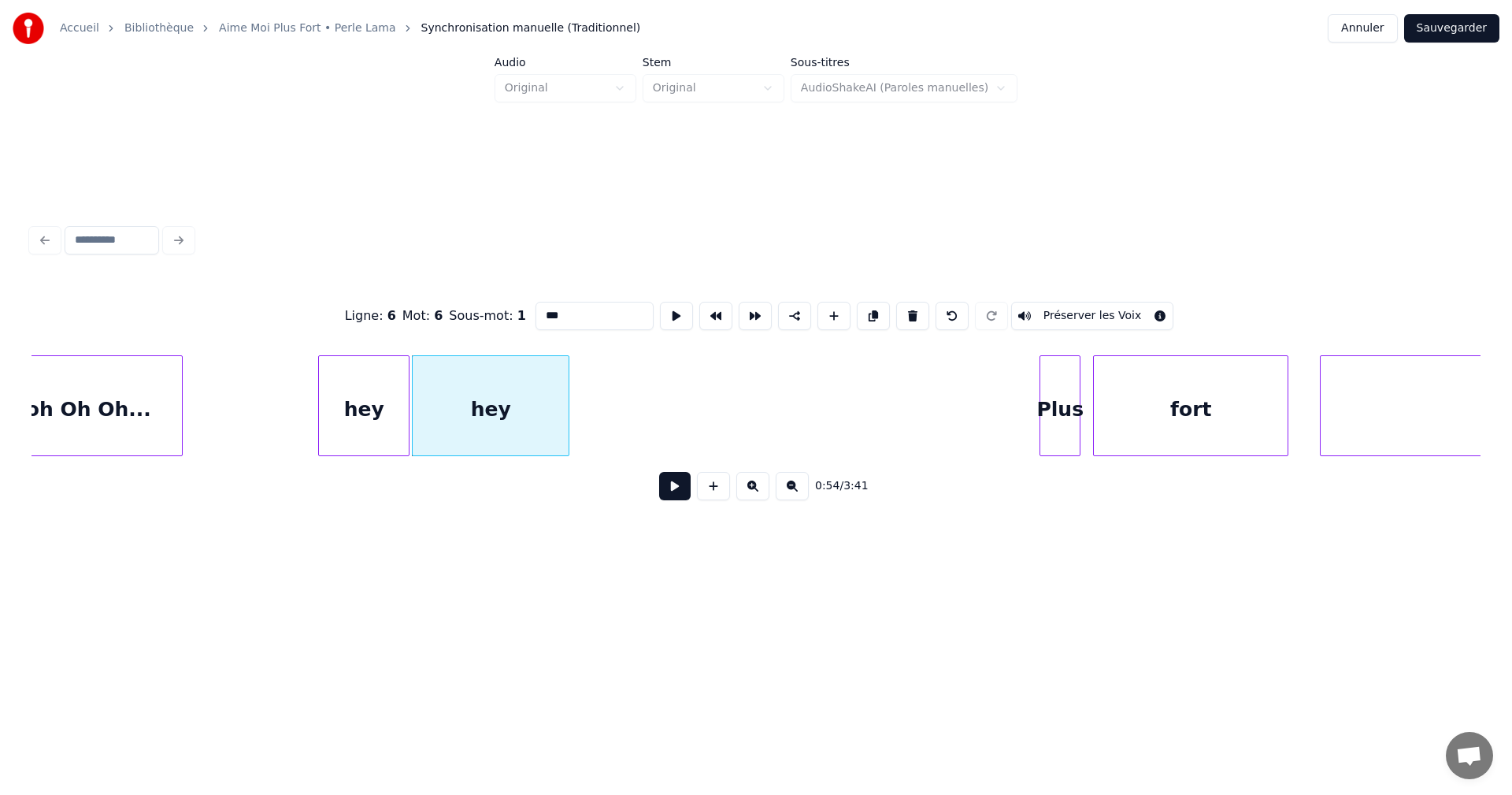
click at [561, 314] on input "***" at bounding box center [594, 316] width 119 height 29
type input "******"
click at [678, 487] on button at bounding box center [675, 485] width 31 height 29
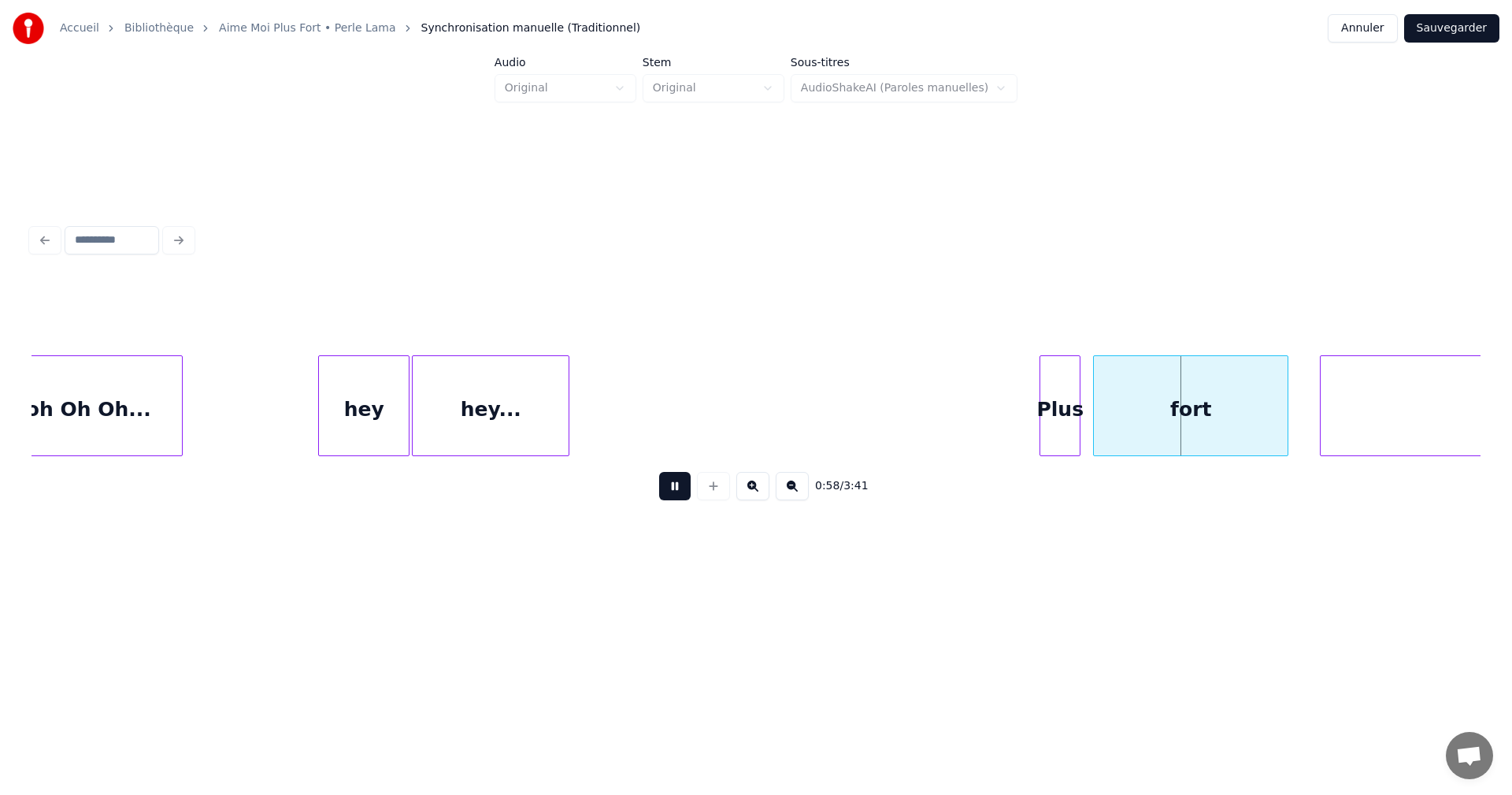
click at [678, 487] on button at bounding box center [675, 485] width 31 height 29
click at [1211, 413] on div at bounding box center [1213, 406] width 4 height 99
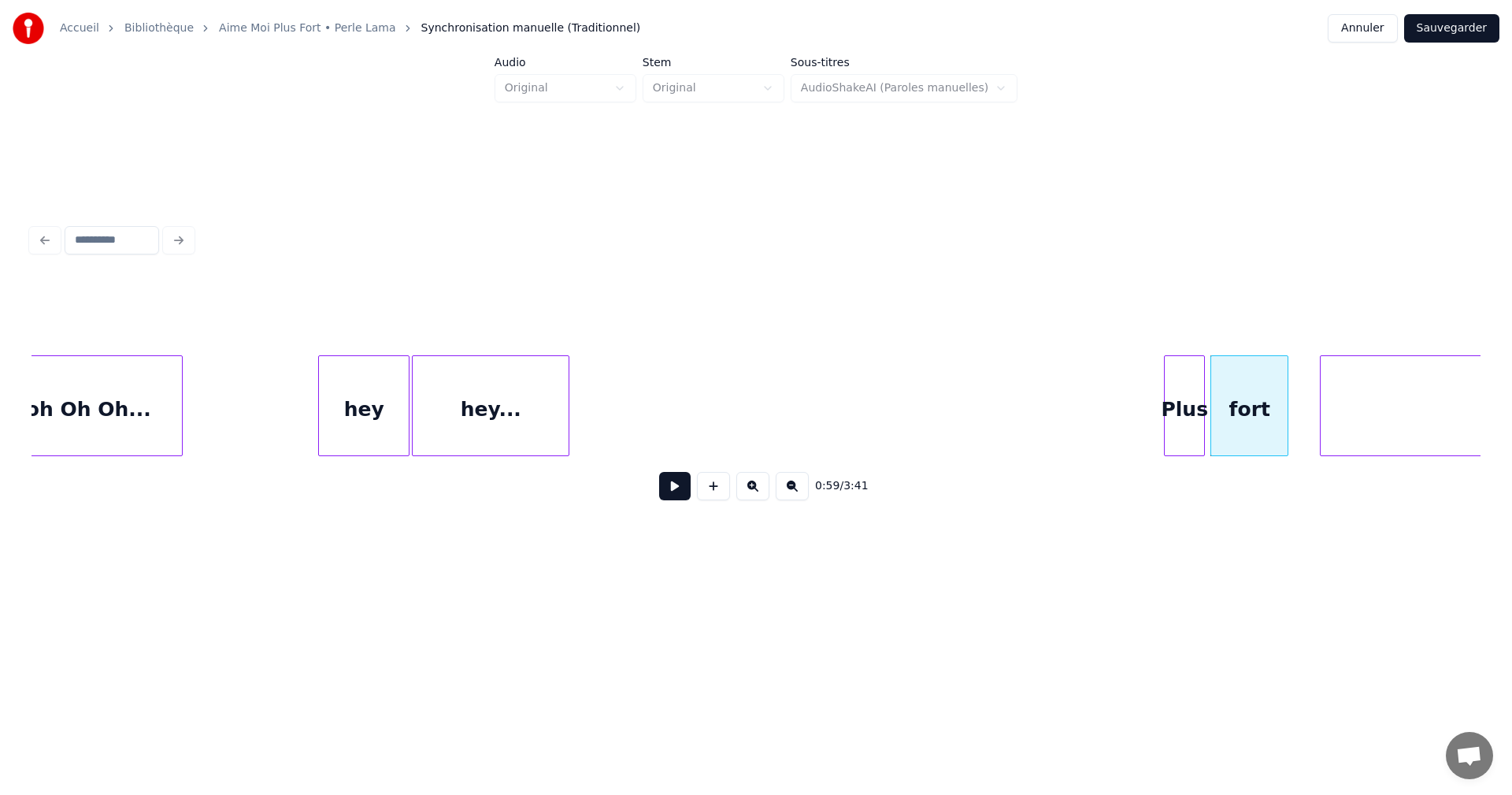
click at [1174, 420] on div "Plus" at bounding box center [1185, 410] width 40 height 107
click at [1167, 419] on div "Plus" at bounding box center [1176, 410] width 40 height 107
click at [1201, 420] on div at bounding box center [1202, 406] width 4 height 99
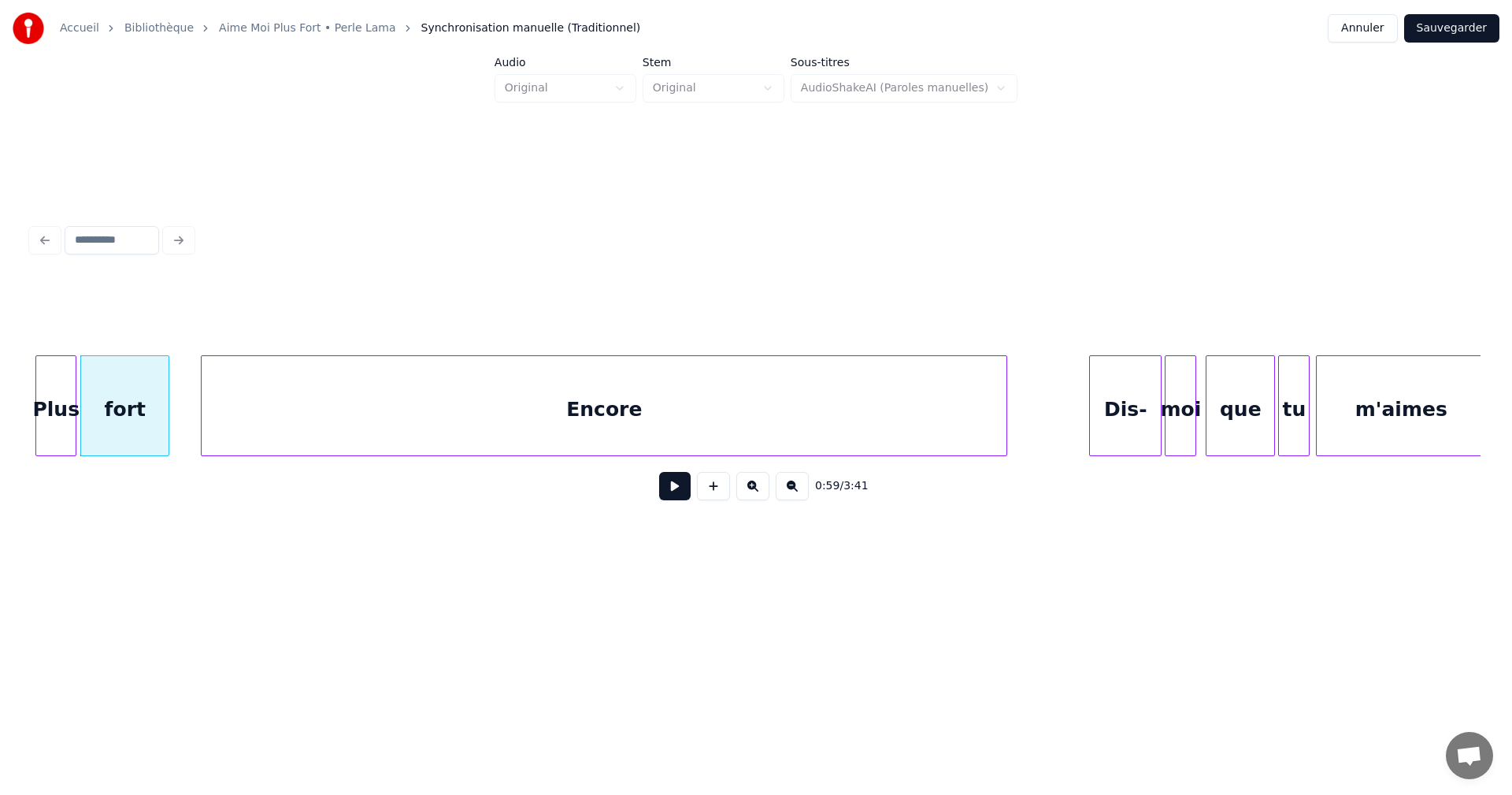
scroll to position [0, 9243]
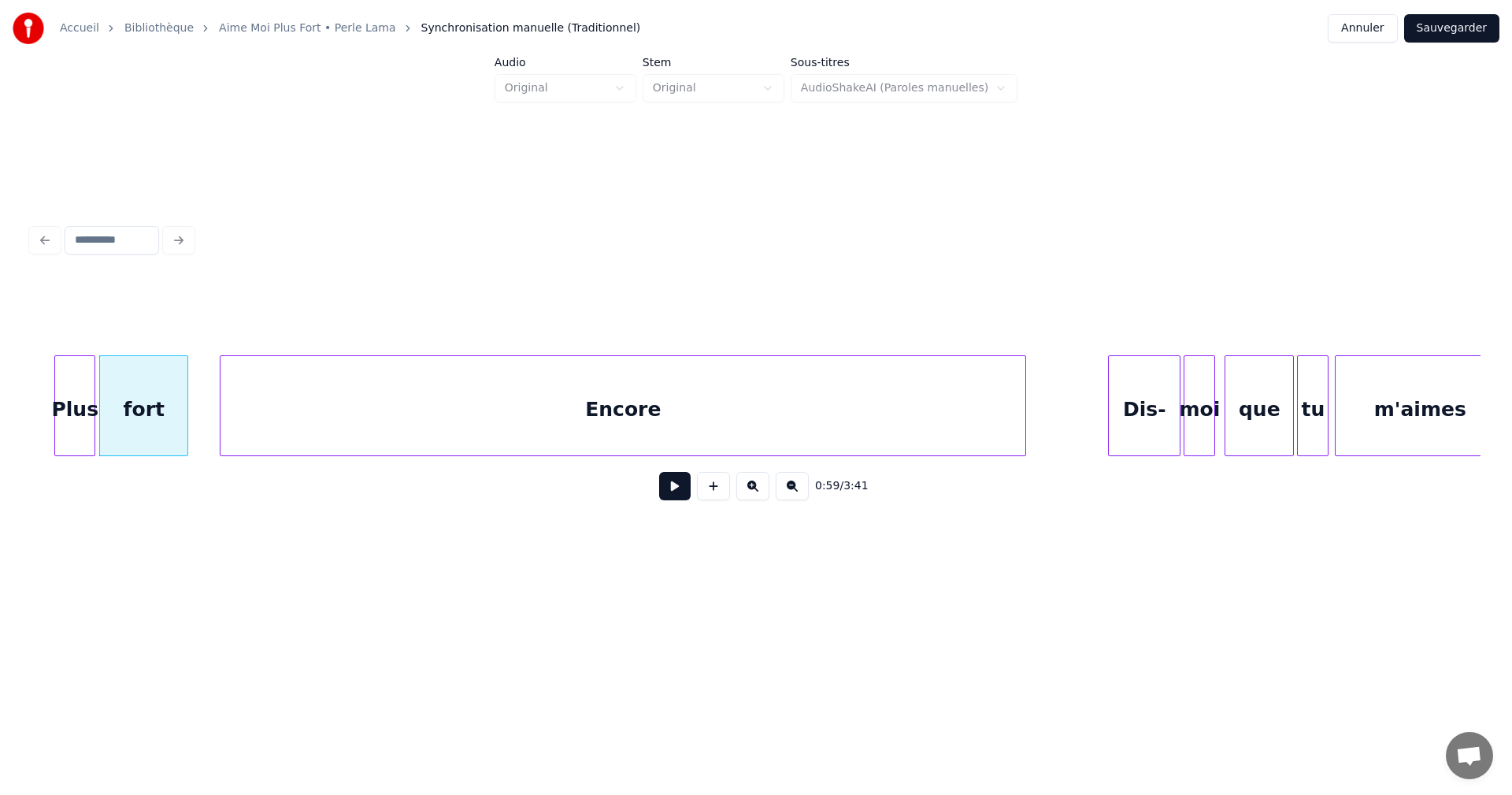
click at [65, 415] on div "Plus" at bounding box center [75, 410] width 40 height 107
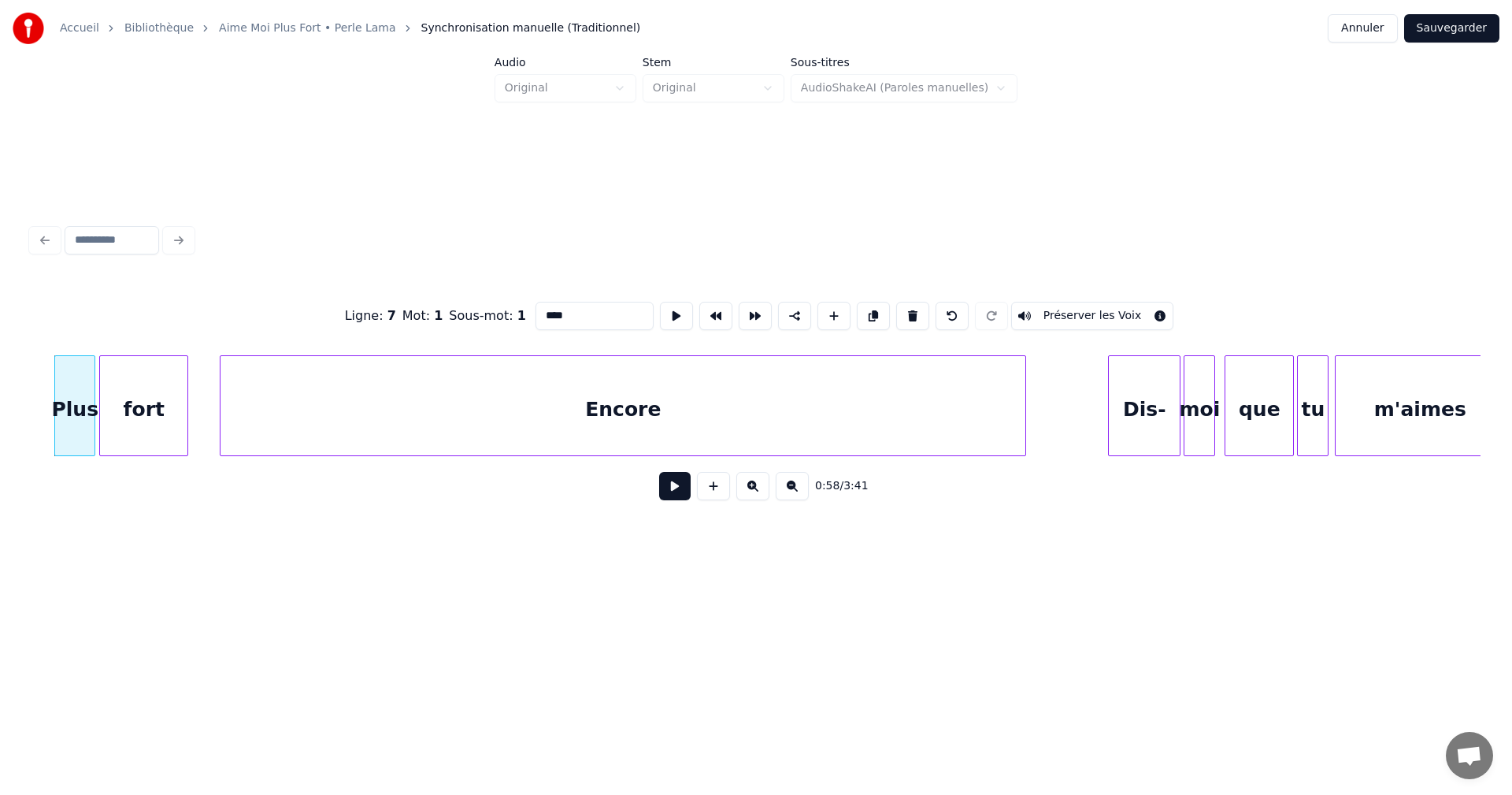
click at [668, 494] on button at bounding box center [675, 485] width 31 height 29
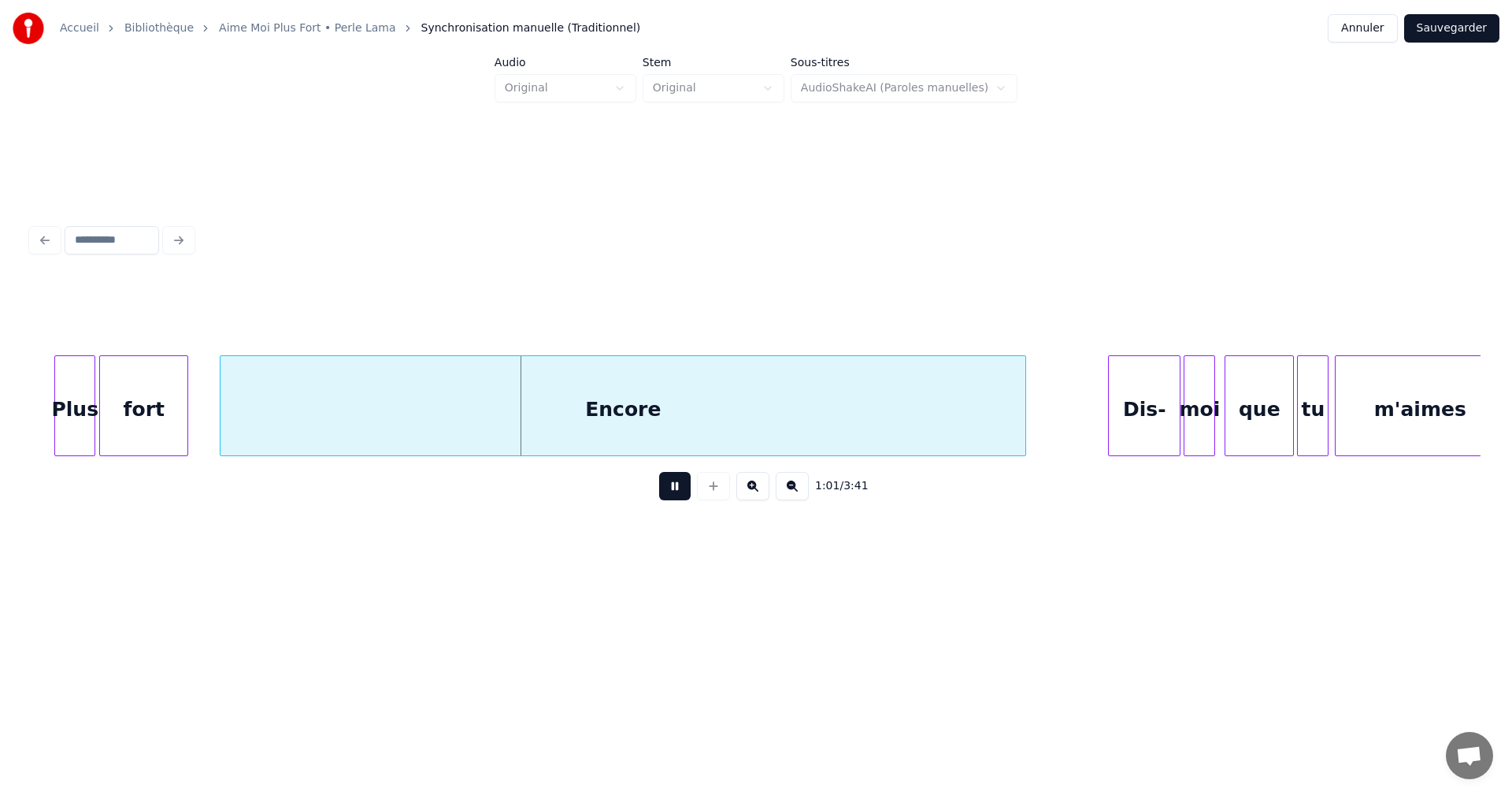
click at [668, 494] on button at bounding box center [675, 485] width 31 height 29
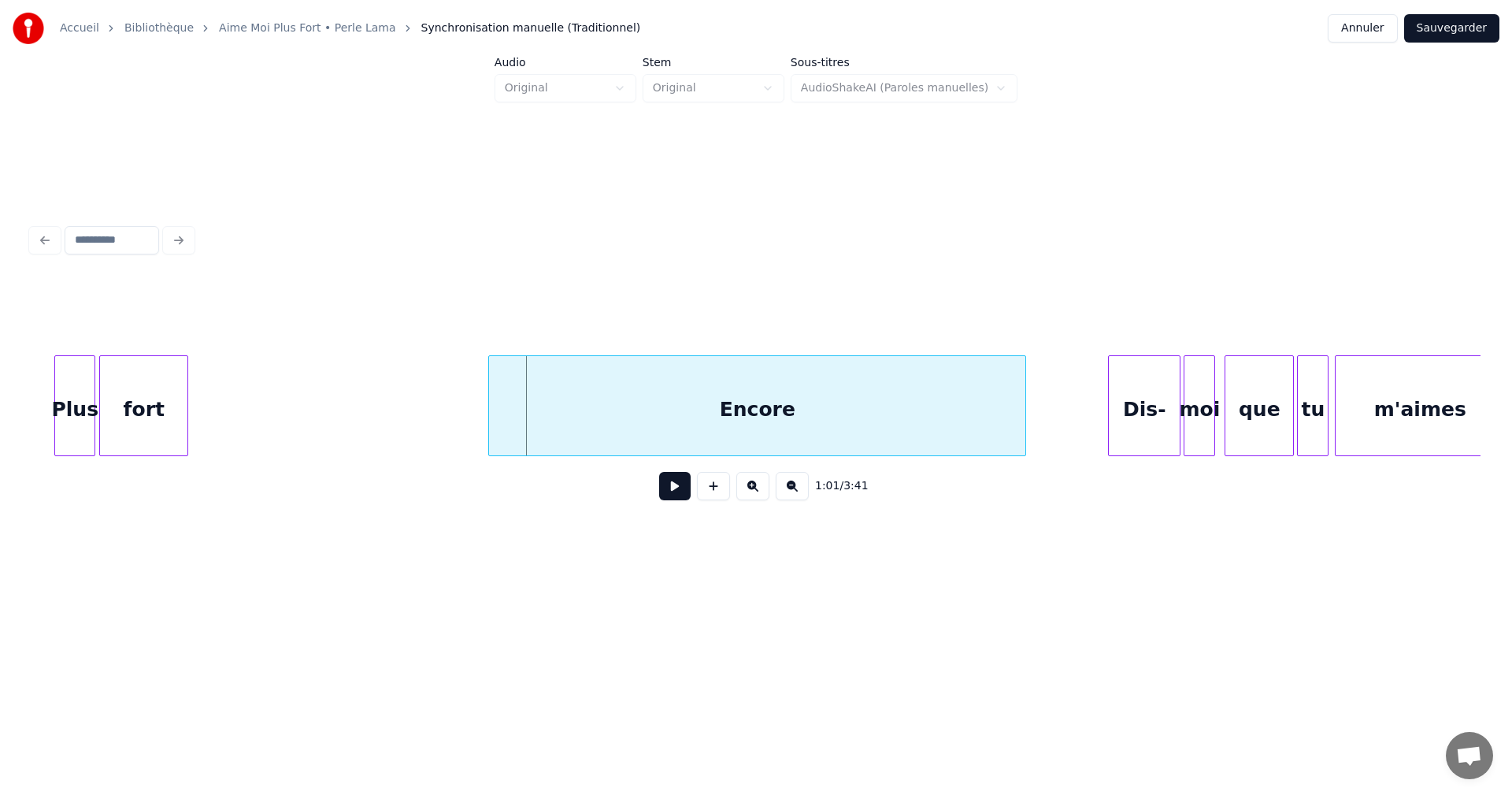
click at [489, 401] on div at bounding box center [490, 406] width 4 height 99
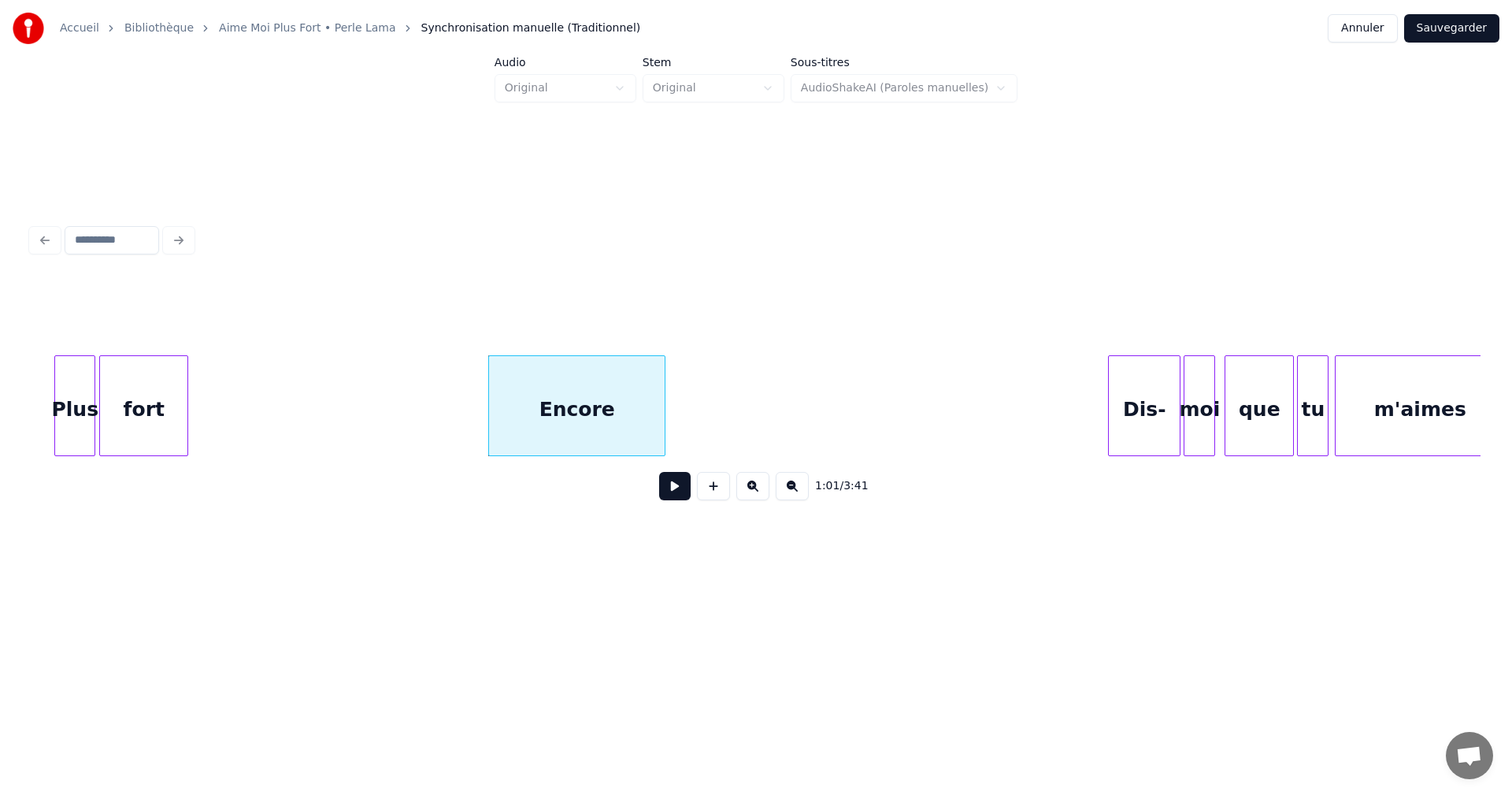
click at [663, 420] on div at bounding box center [662, 406] width 4 height 99
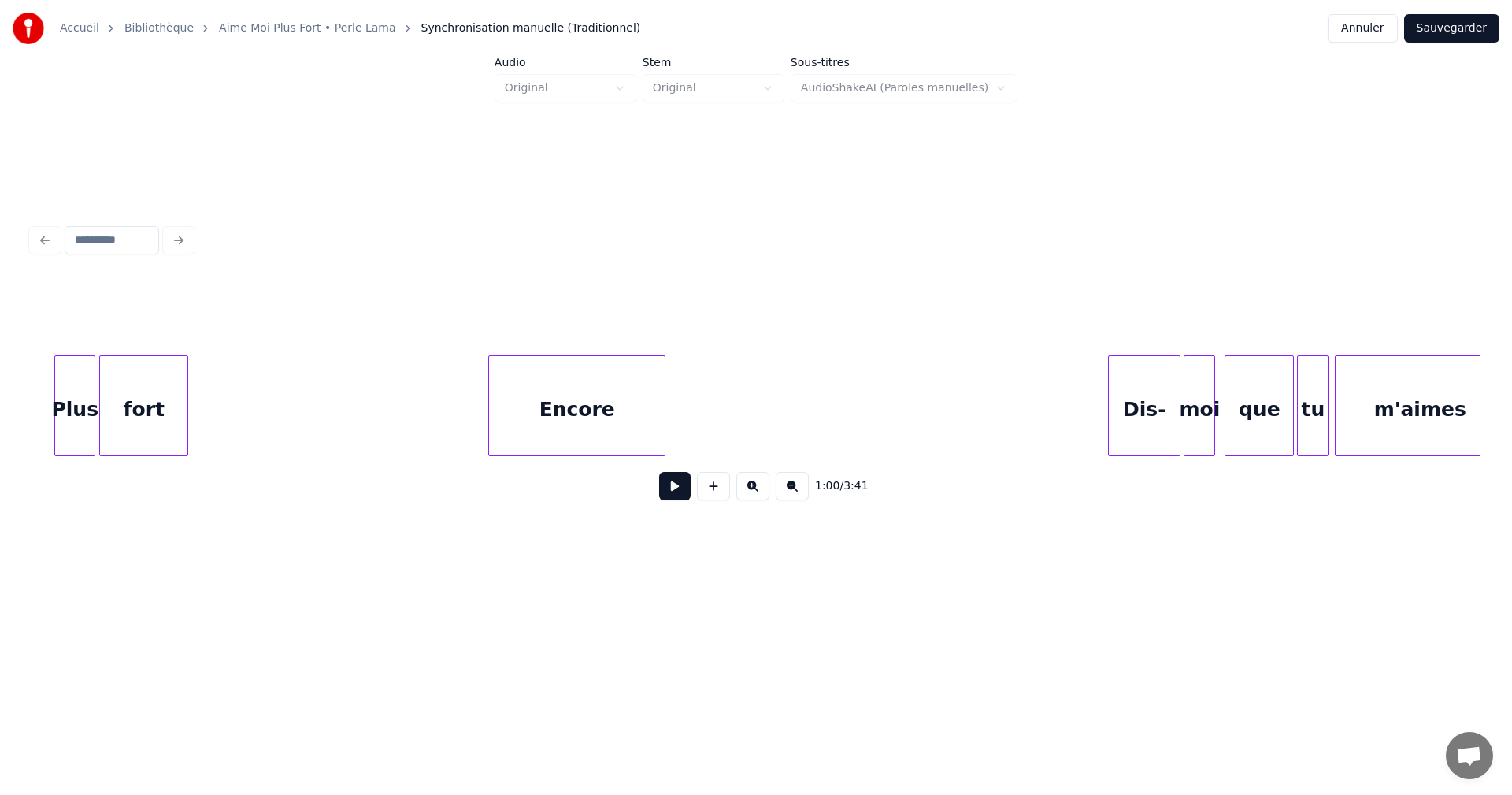
click at [669, 490] on button at bounding box center [675, 485] width 31 height 29
click at [711, 491] on button at bounding box center [714, 485] width 33 height 29
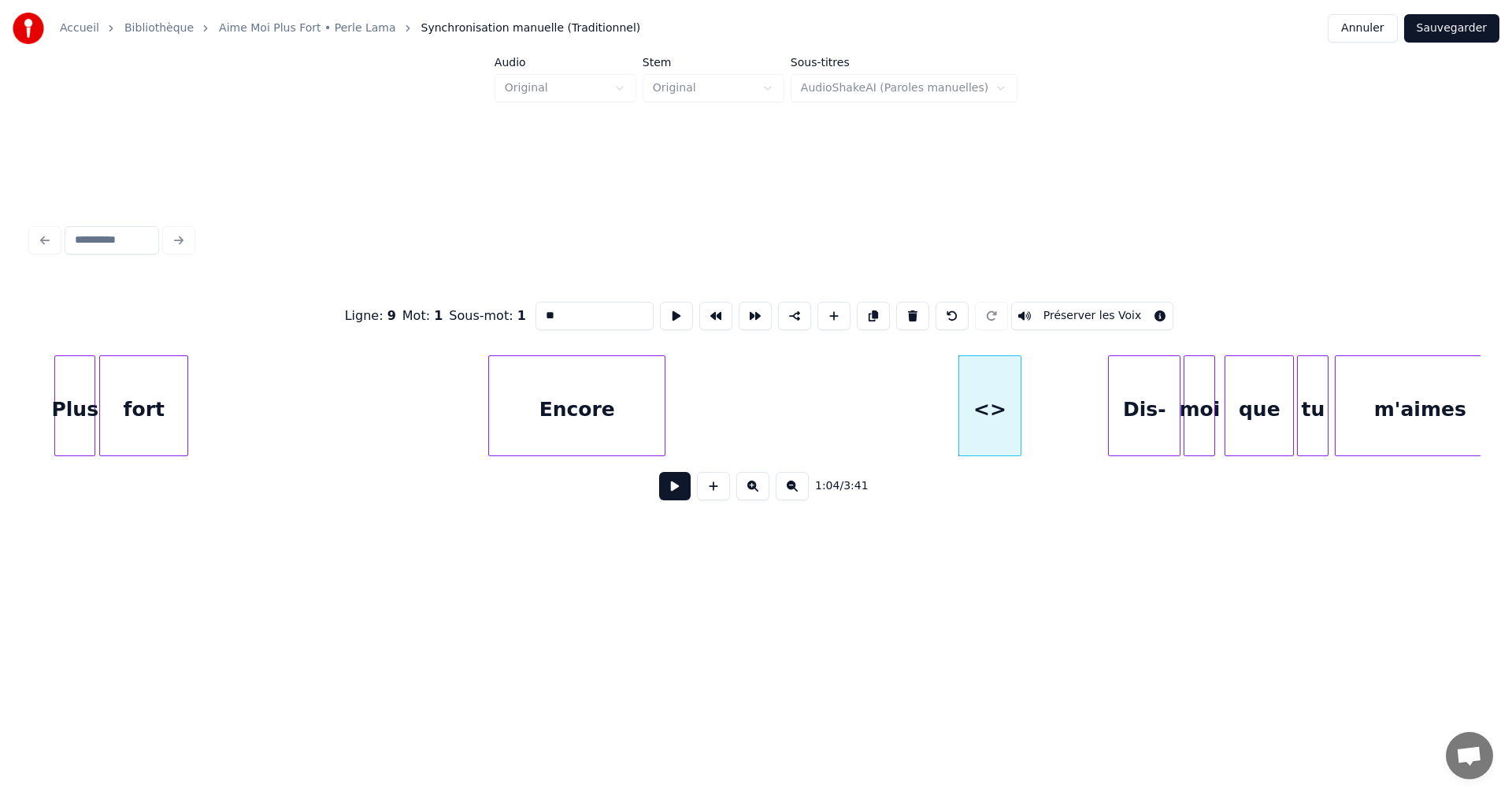
click at [547, 313] on input "**" at bounding box center [594, 316] width 119 height 29
drag, startPoint x: 573, startPoint y: 314, endPoint x: 601, endPoint y: 319, distance: 28.4
click at [601, 319] on input "*****" at bounding box center [594, 316] width 119 height 29
drag, startPoint x: 548, startPoint y: 316, endPoint x: 537, endPoint y: 316, distance: 11.0
click at [537, 316] on input "****" at bounding box center [594, 316] width 119 height 29
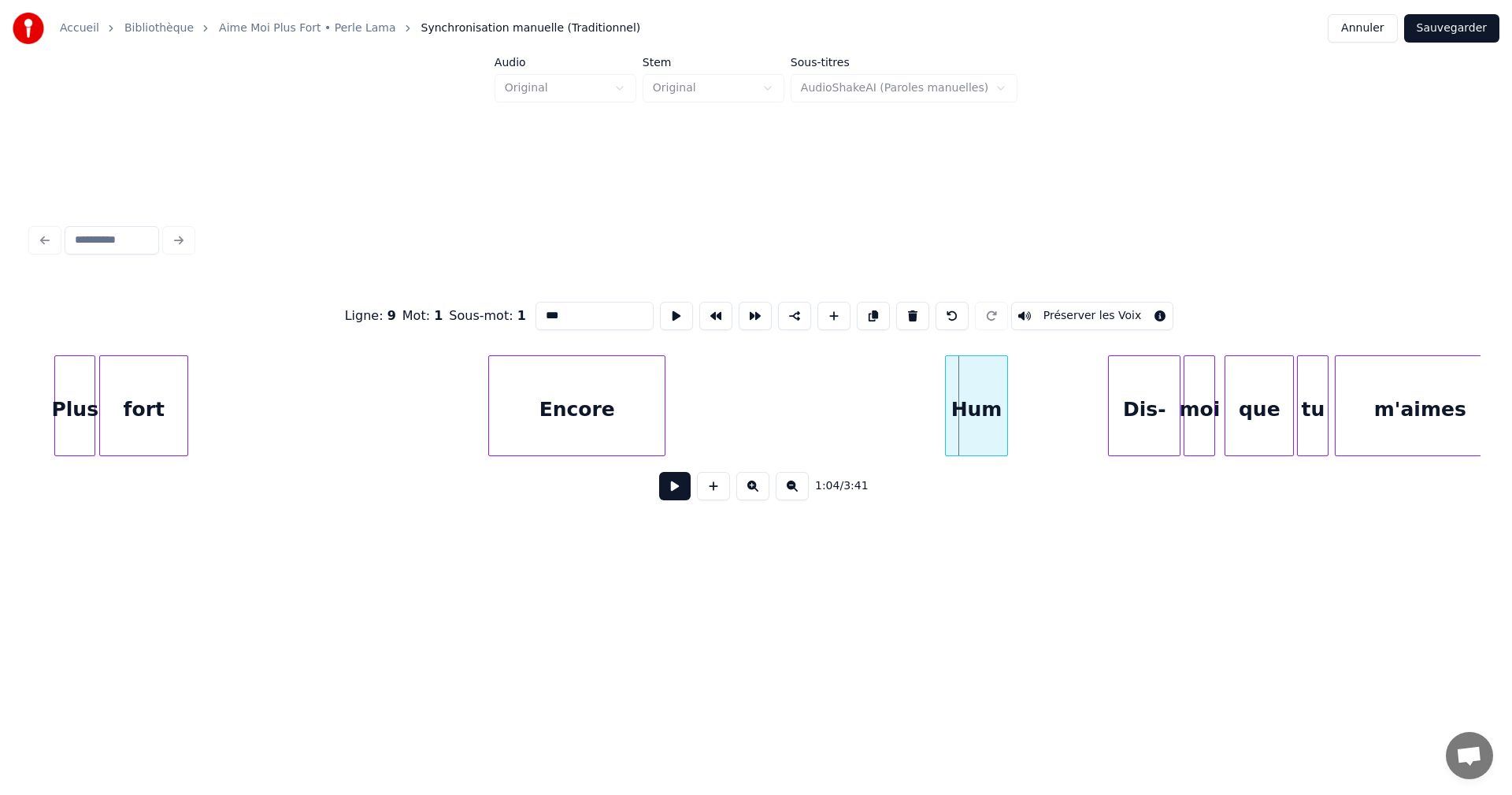
click at [990, 393] on div "Hum" at bounding box center [977, 410] width 61 height 107
type input "***"
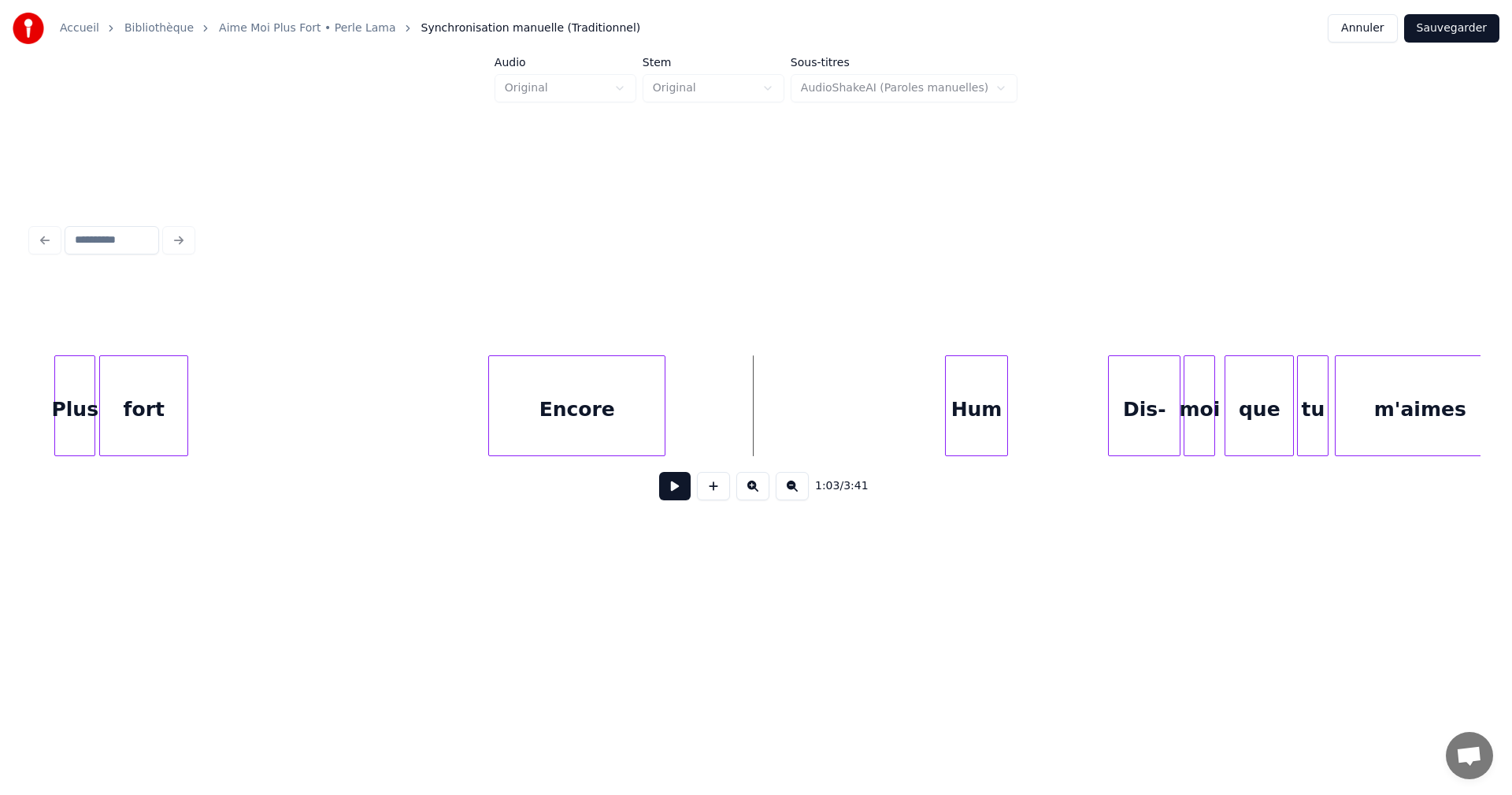
click at [670, 497] on button at bounding box center [675, 485] width 31 height 29
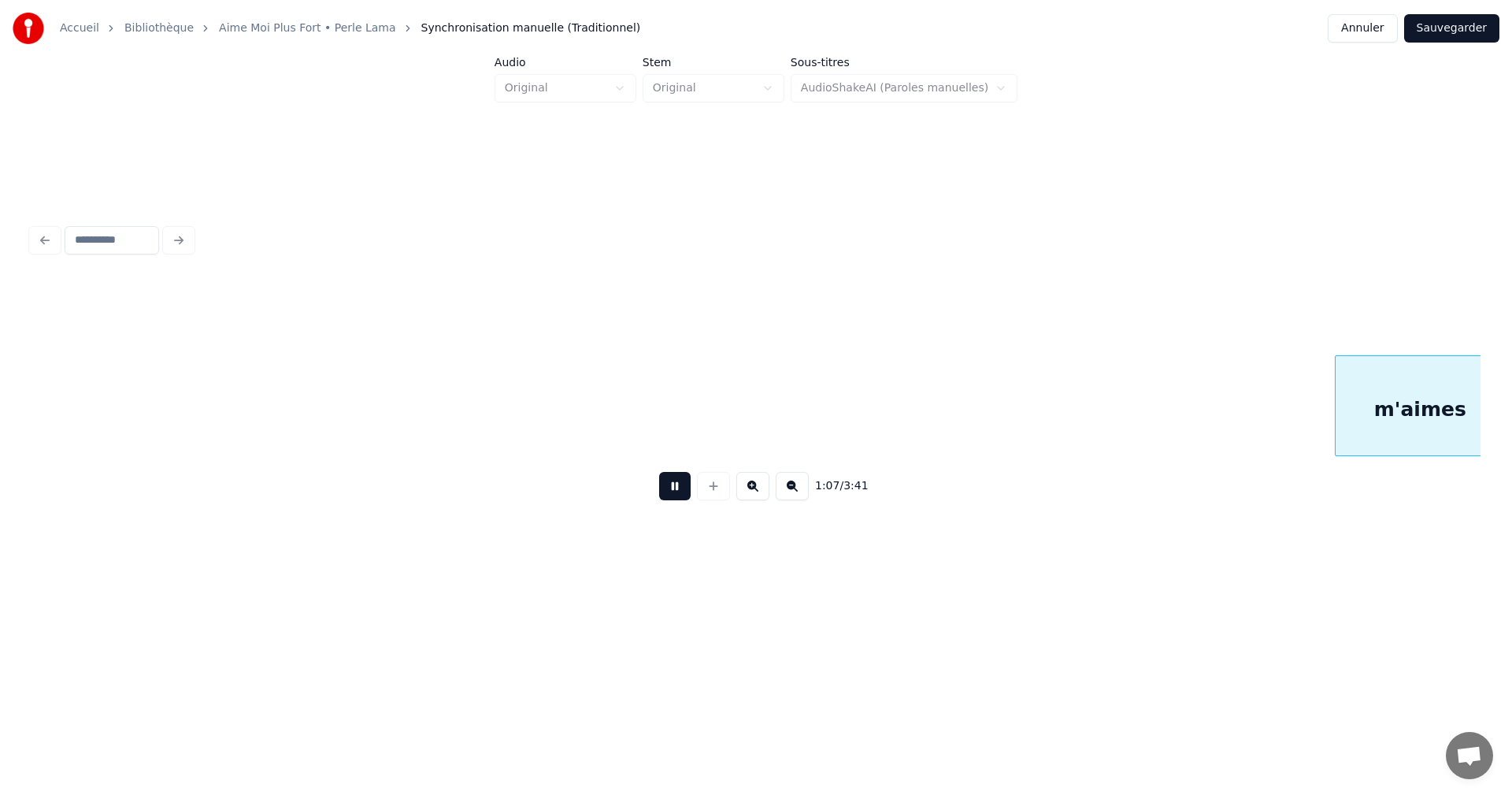
scroll to position [0, 10693]
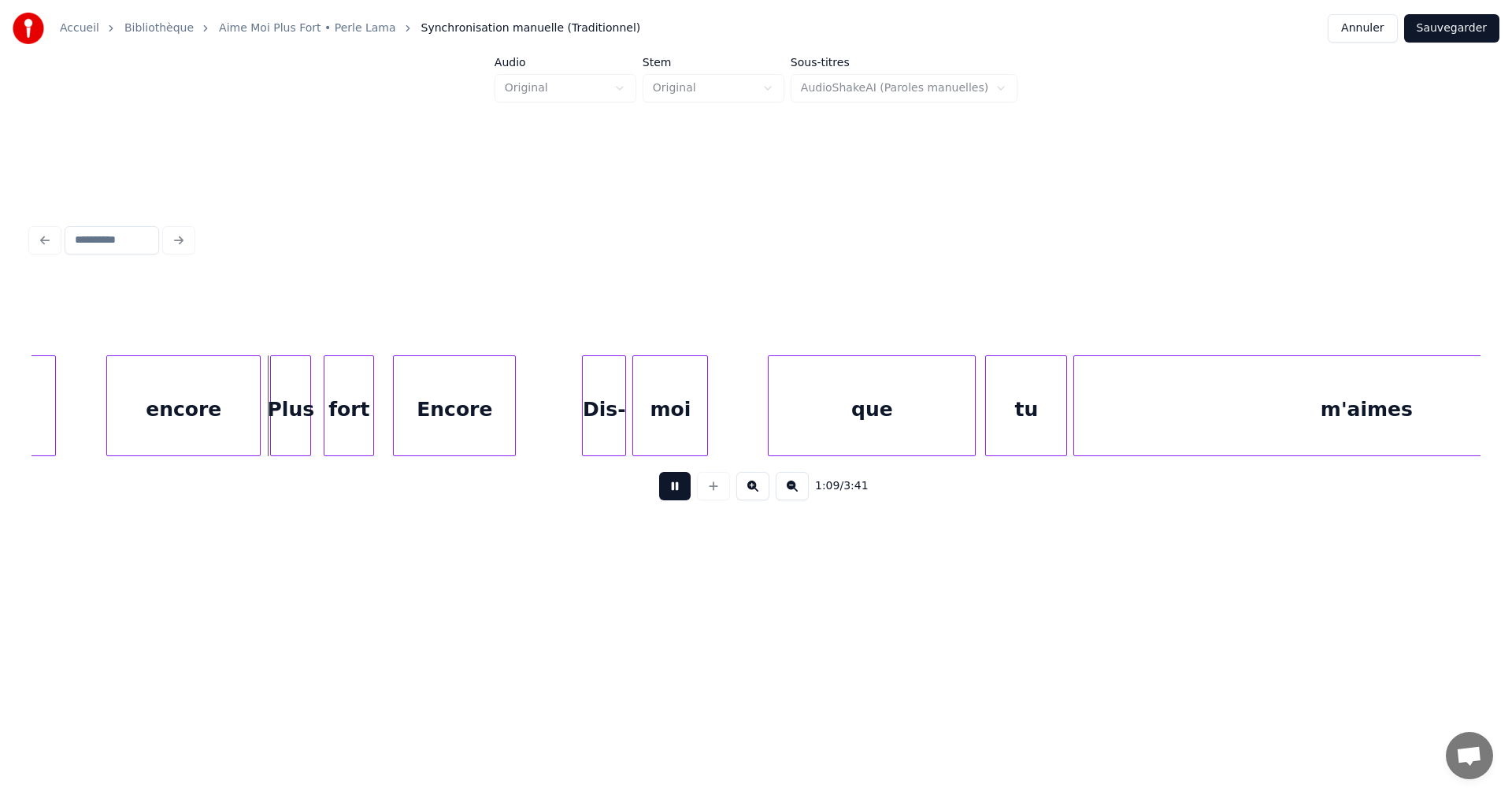
click at [680, 490] on button at bounding box center [675, 485] width 31 height 29
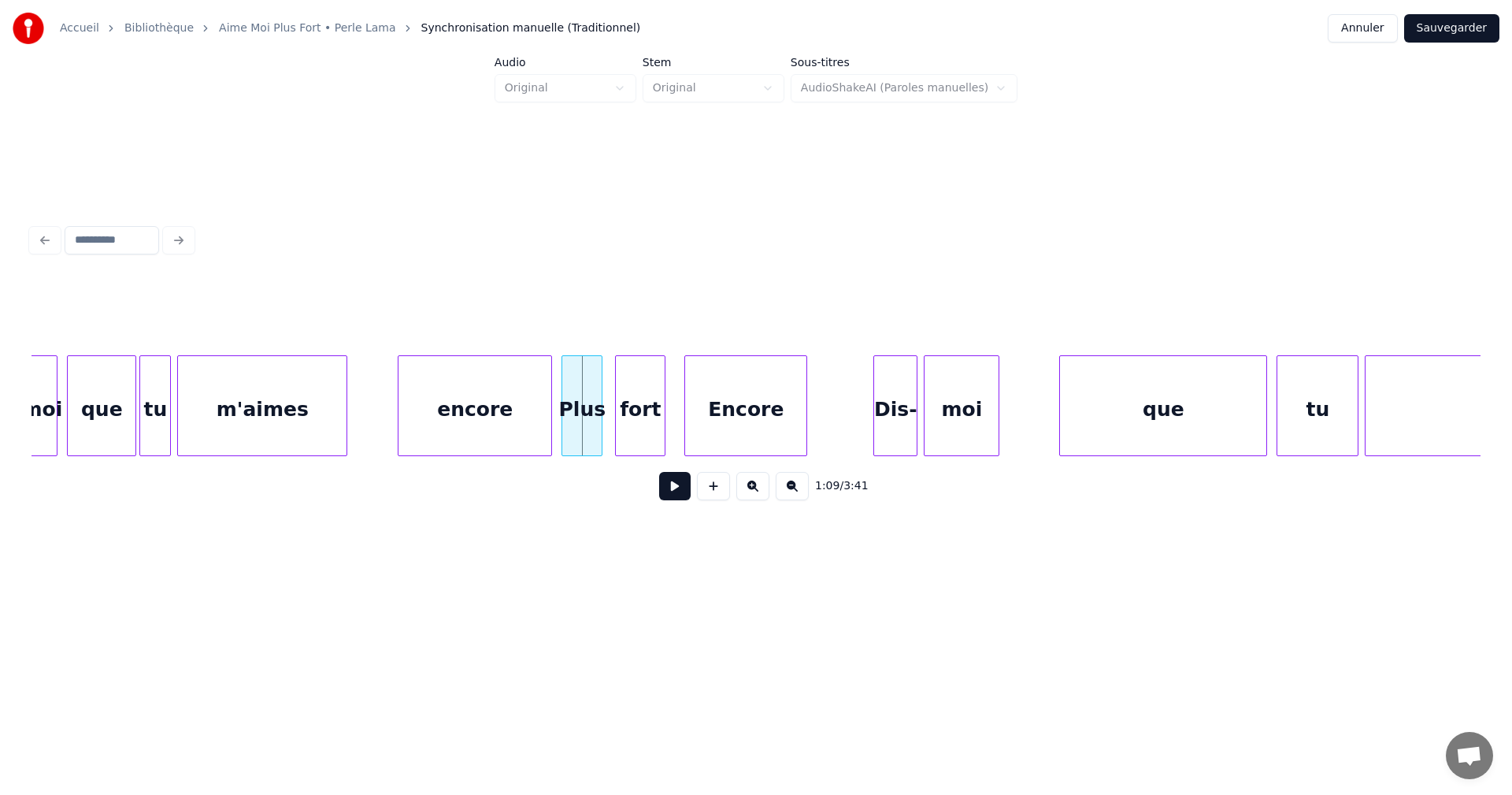
scroll to position [0, 10325]
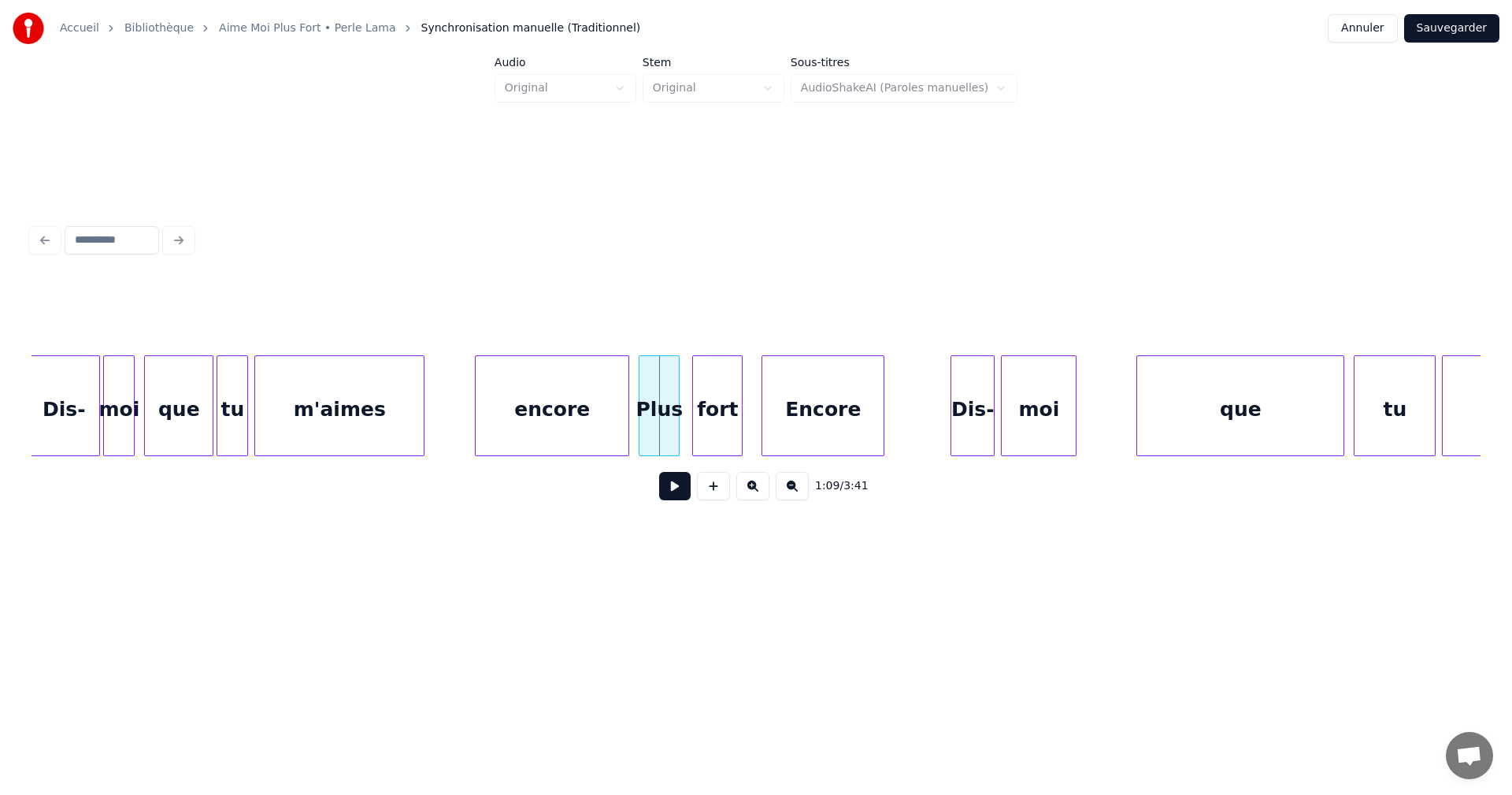
click at [126, 402] on div "moi" at bounding box center [119, 410] width 30 height 107
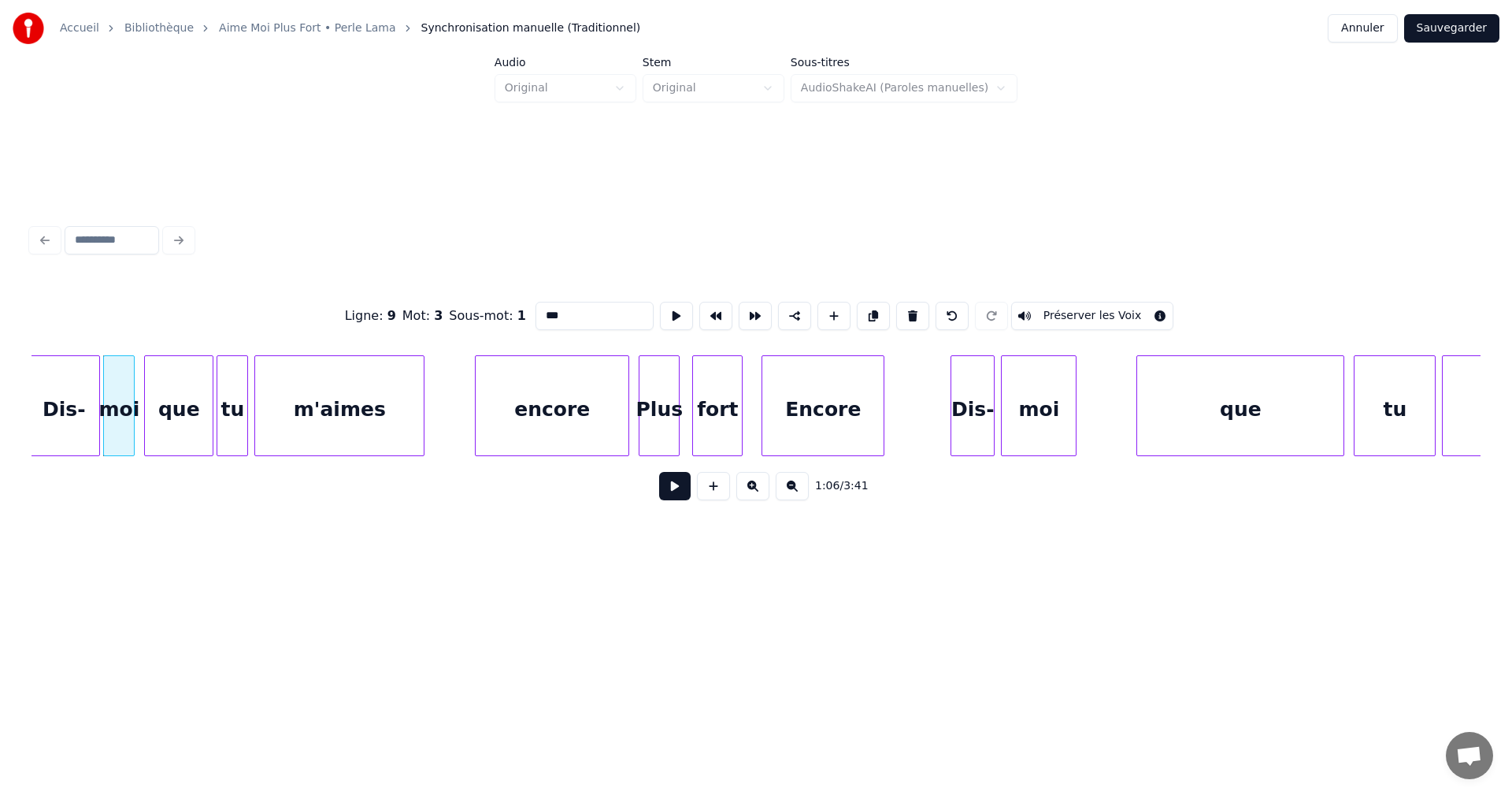
click at [685, 490] on button at bounding box center [675, 485] width 31 height 29
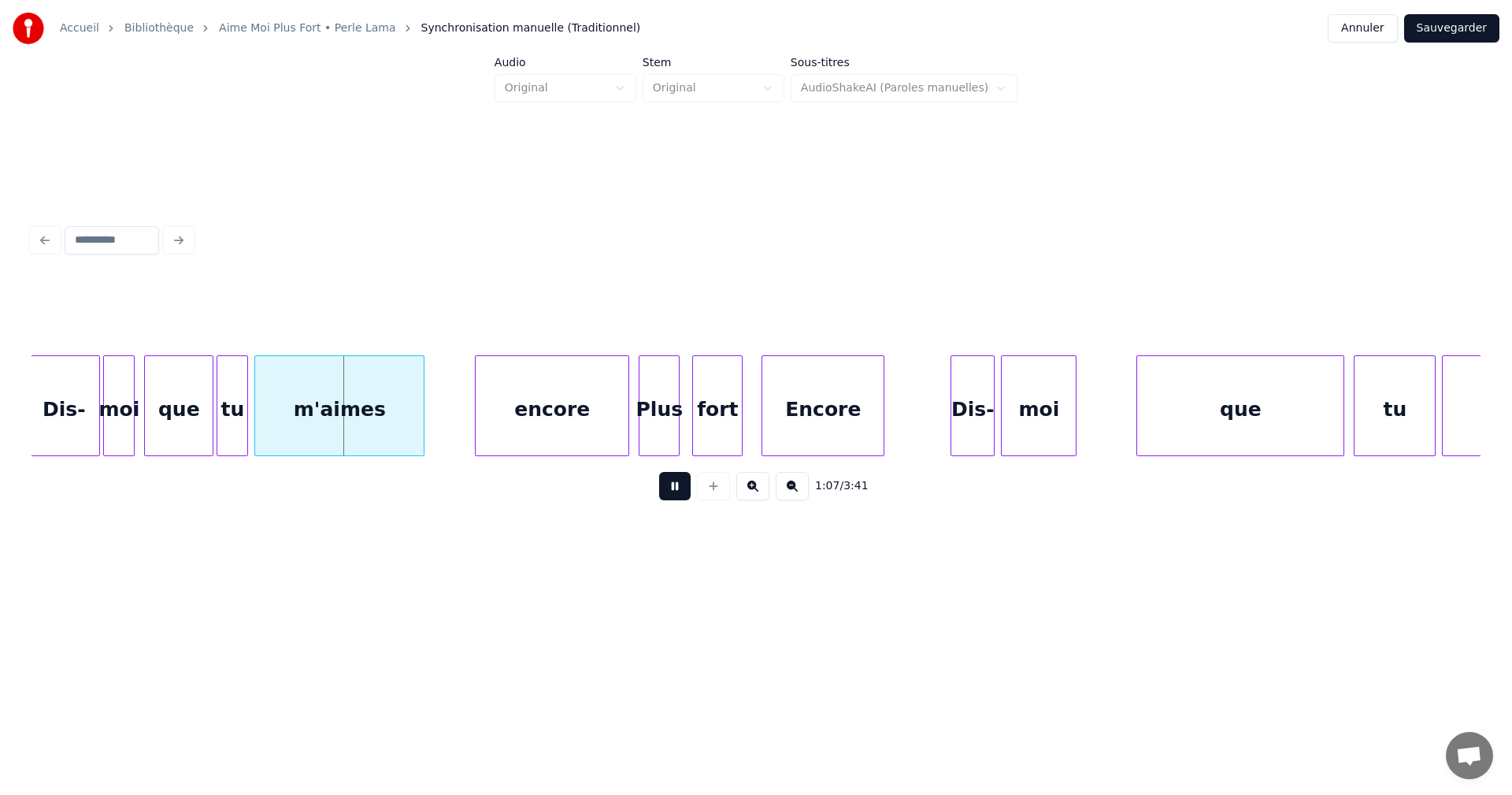
click at [685, 490] on button at bounding box center [675, 485] width 31 height 29
click at [342, 414] on div at bounding box center [343, 406] width 4 height 99
click at [541, 430] on div at bounding box center [541, 406] width 4 height 99
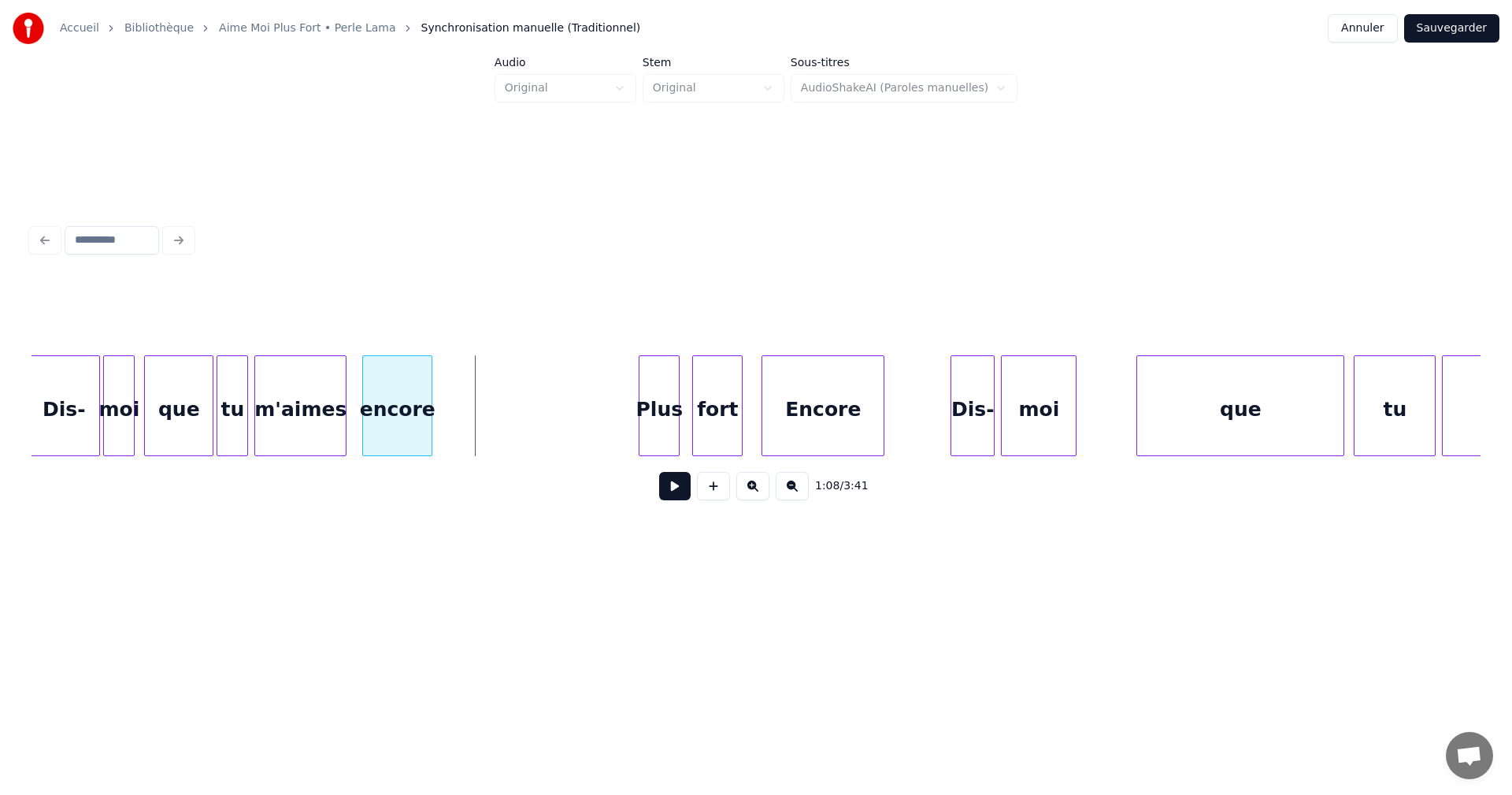
click at [413, 424] on div "encore" at bounding box center [397, 410] width 68 height 107
click at [446, 436] on div at bounding box center [446, 406] width 4 height 99
click at [414, 424] on div "encore" at bounding box center [400, 410] width 86 height 107
click at [317, 417] on div "m'aimes" at bounding box center [300, 410] width 91 height 107
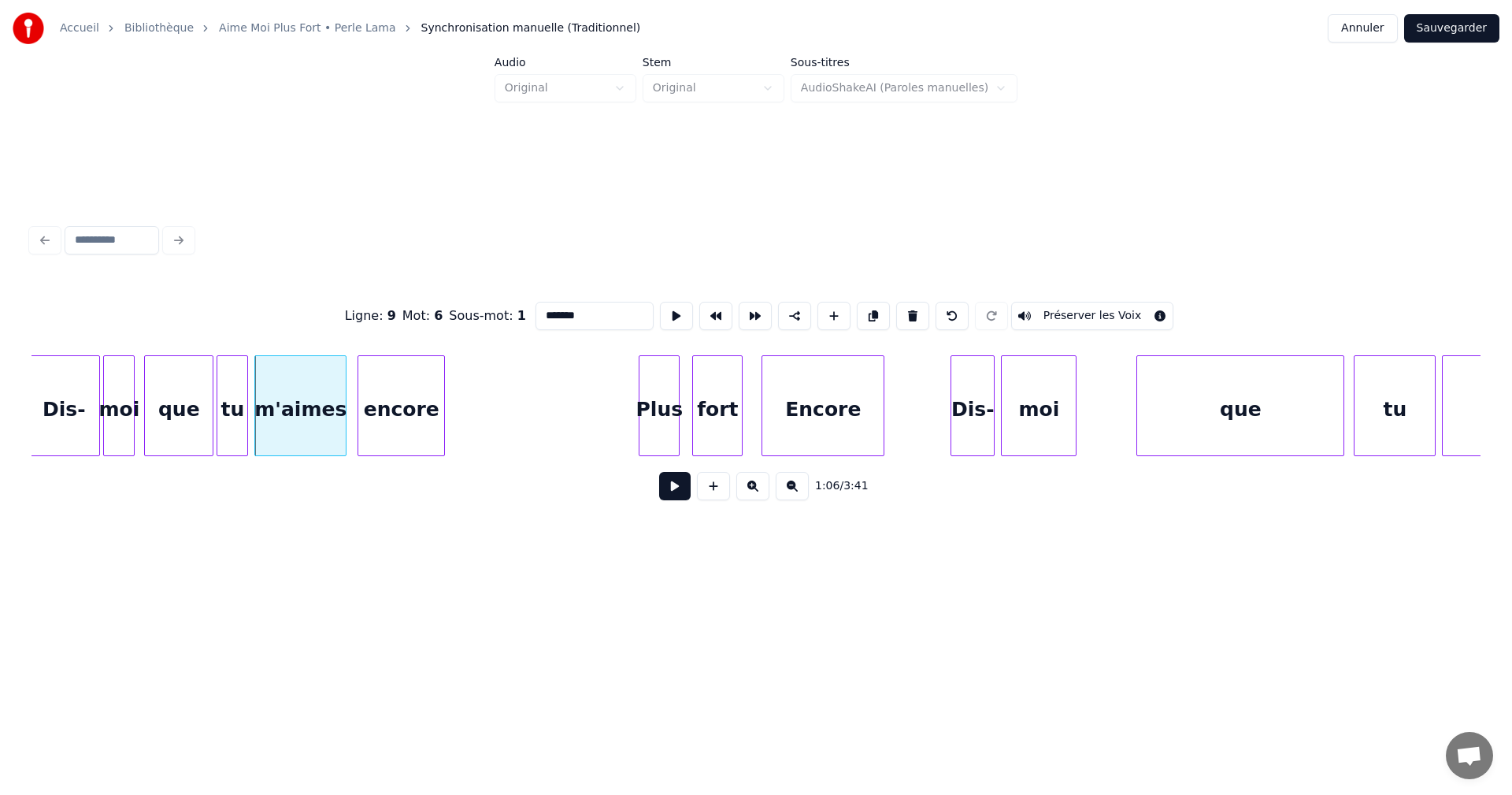
click at [677, 489] on button at bounding box center [675, 485] width 31 height 29
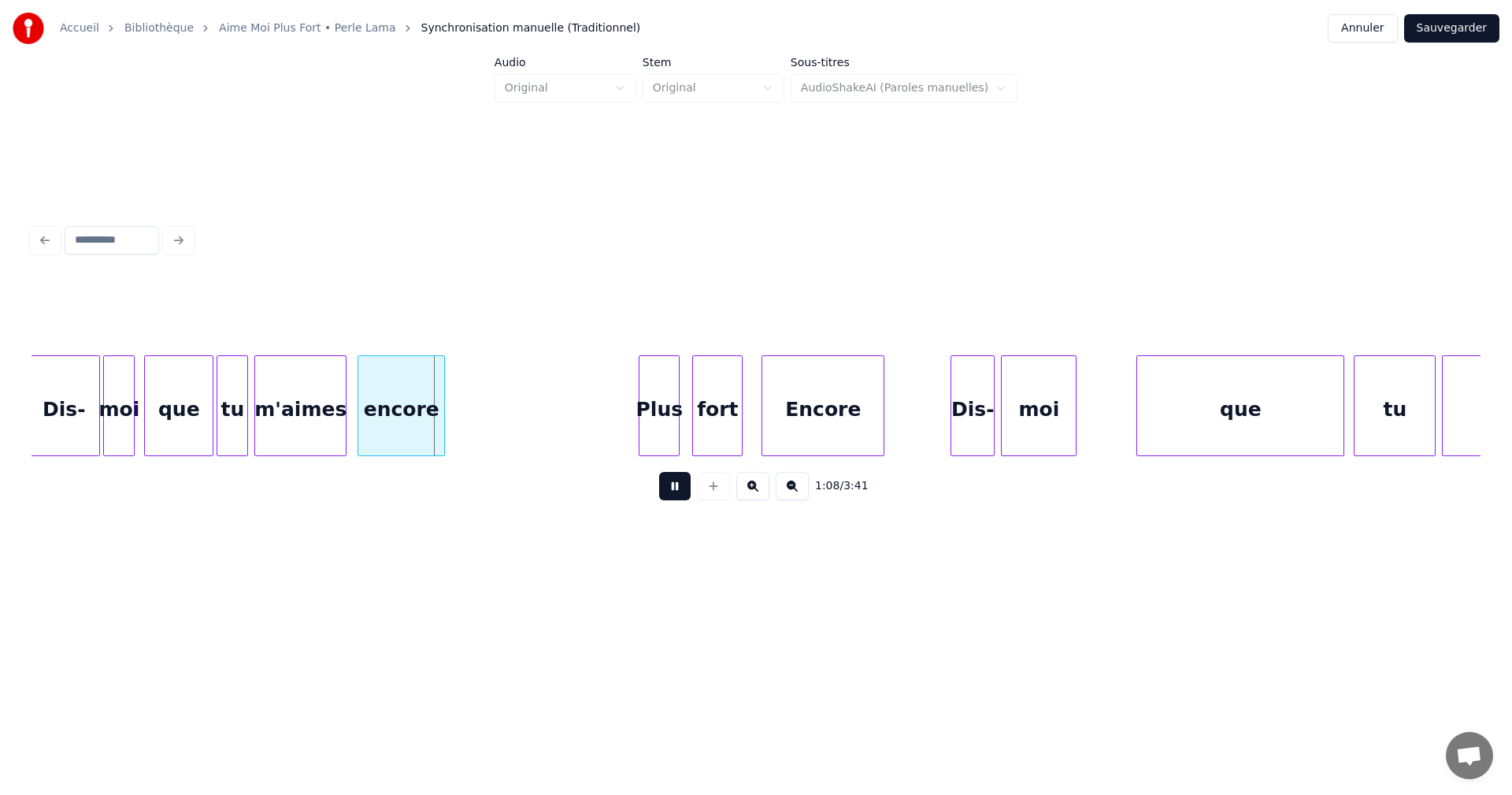
click at [677, 489] on button at bounding box center [675, 485] width 31 height 29
click at [413, 417] on div "encore" at bounding box center [393, 410] width 86 height 107
click at [318, 411] on div "m'aimes" at bounding box center [300, 410] width 91 height 107
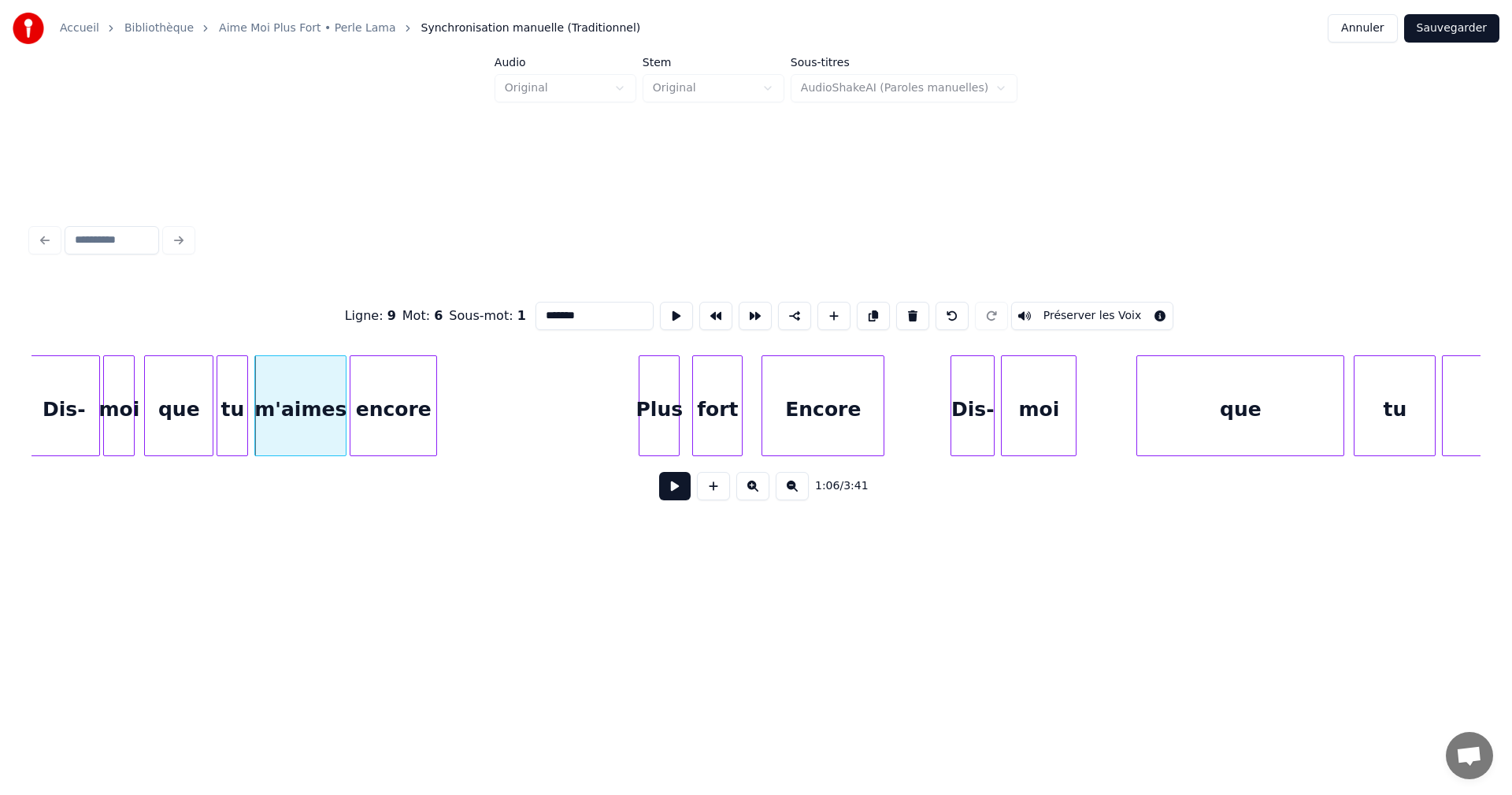
click at [676, 490] on button at bounding box center [675, 485] width 31 height 29
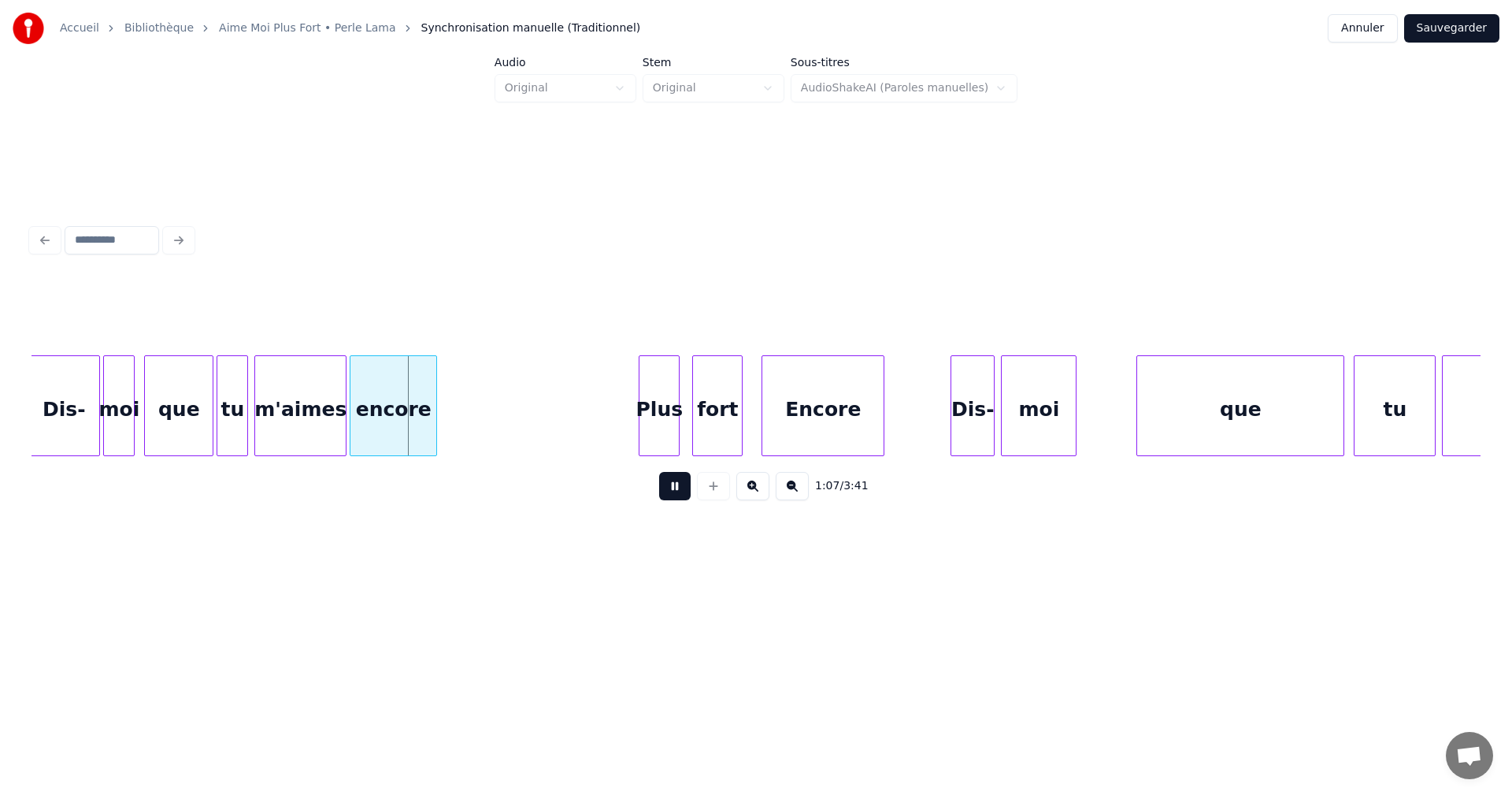
click at [676, 490] on button at bounding box center [675, 485] width 31 height 29
click at [319, 430] on div at bounding box center [319, 406] width 4 height 99
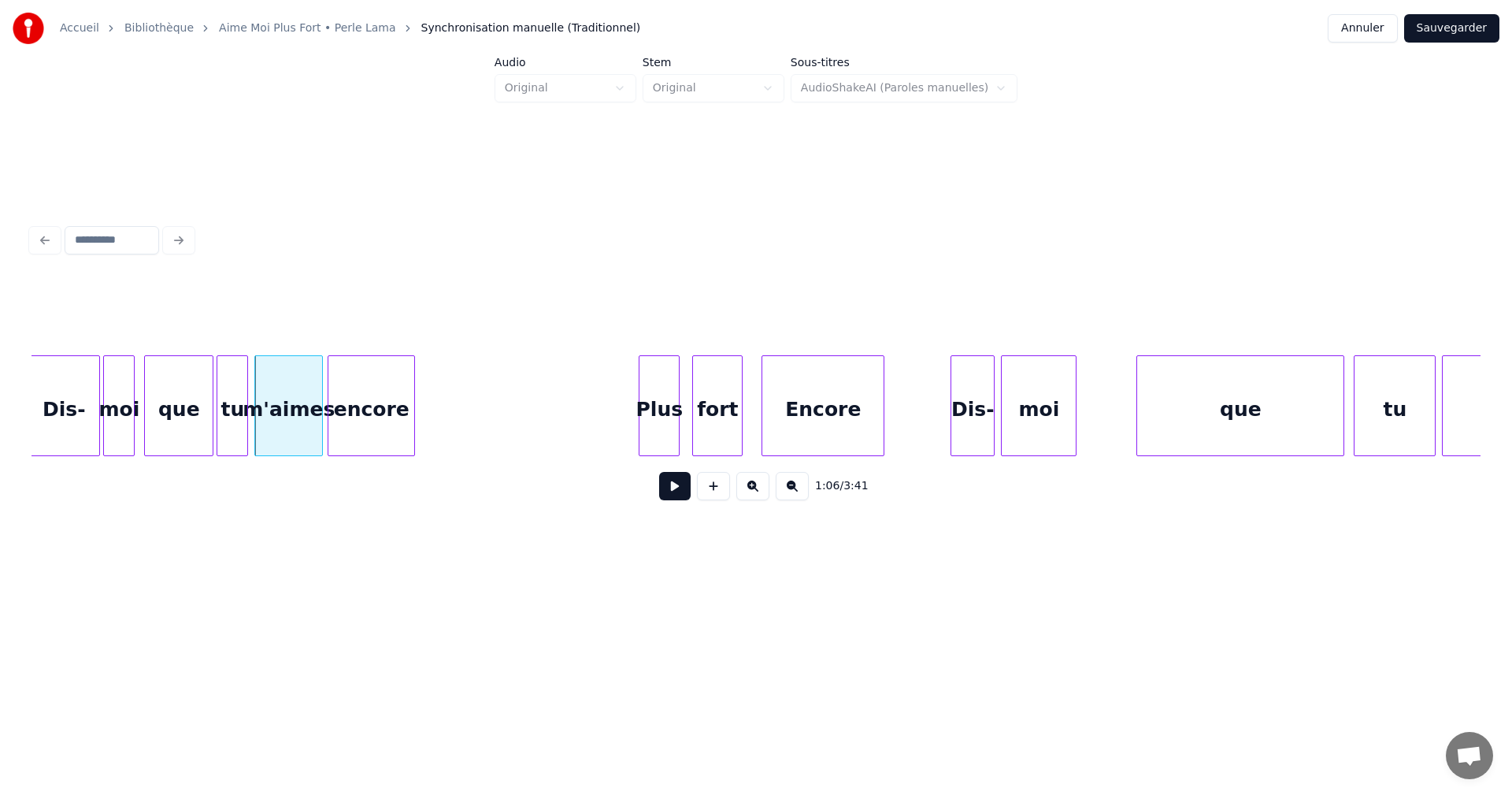
click at [343, 426] on div "encore" at bounding box center [371, 410] width 86 height 107
click at [283, 421] on div "m'aimes" at bounding box center [288, 410] width 67 height 107
click at [671, 493] on button at bounding box center [675, 485] width 31 height 29
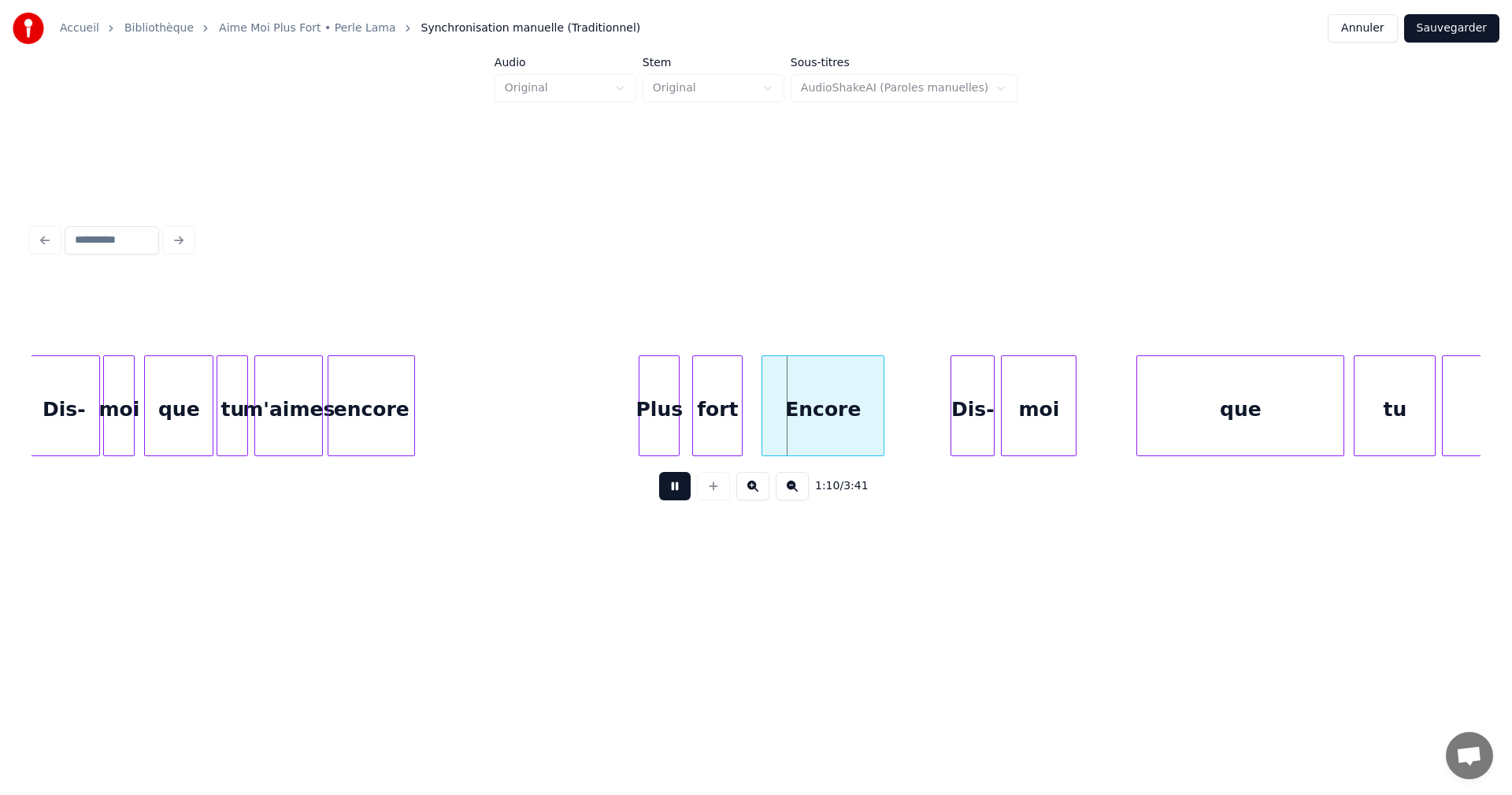
click at [671, 493] on button at bounding box center [675, 485] width 31 height 29
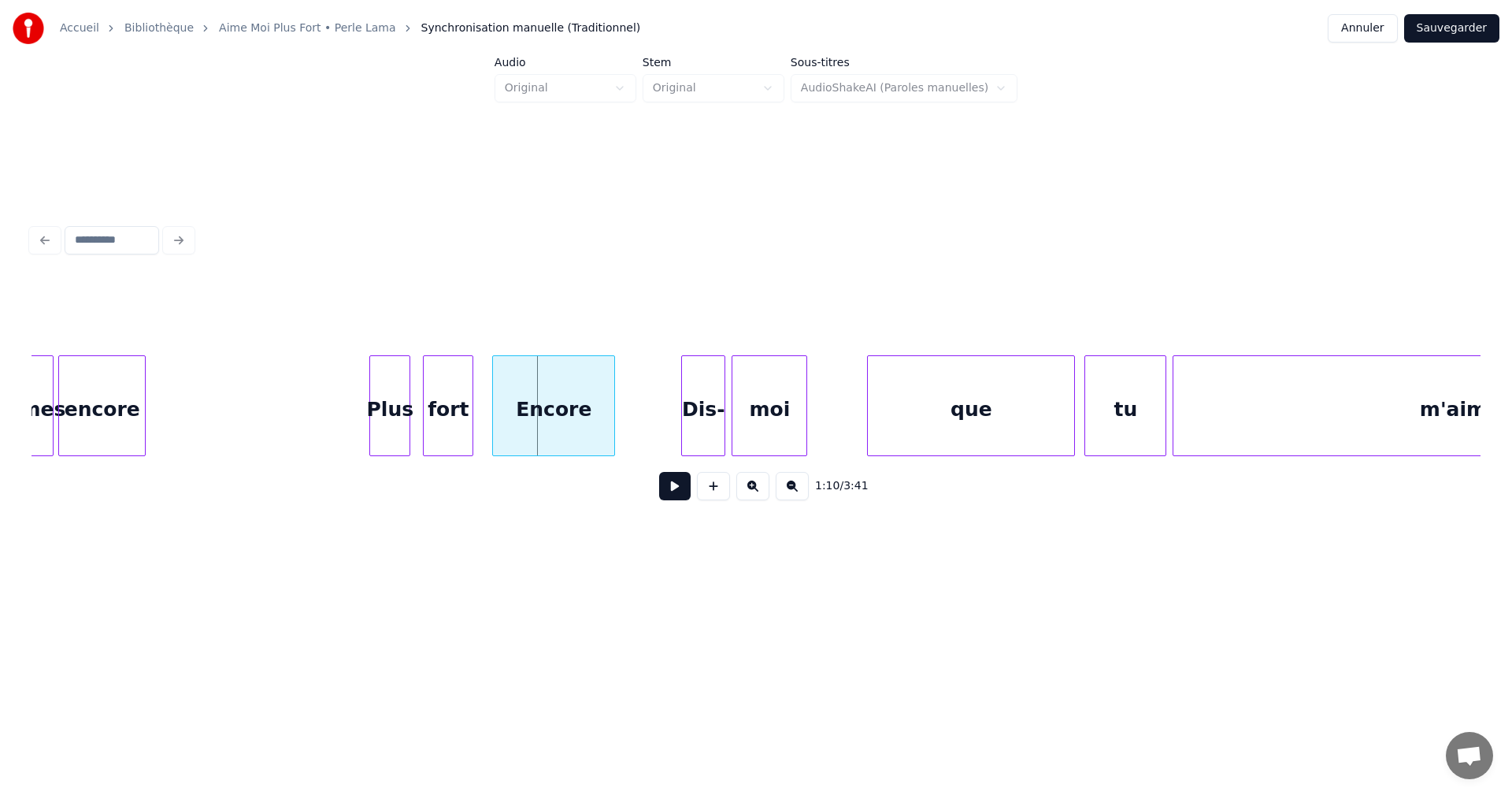
scroll to position [0, 10651]
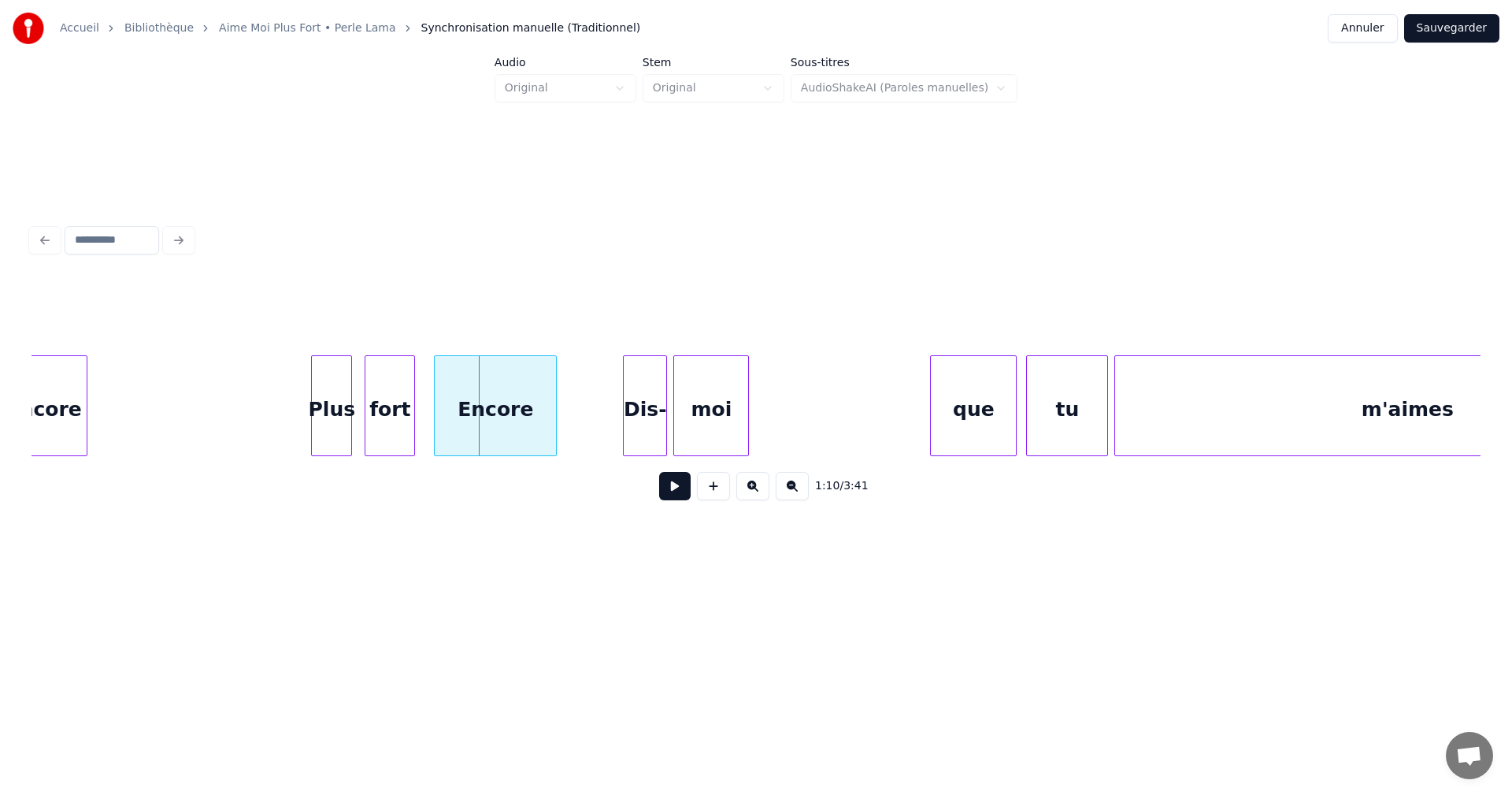
click at [932, 424] on div at bounding box center [932, 406] width 4 height 99
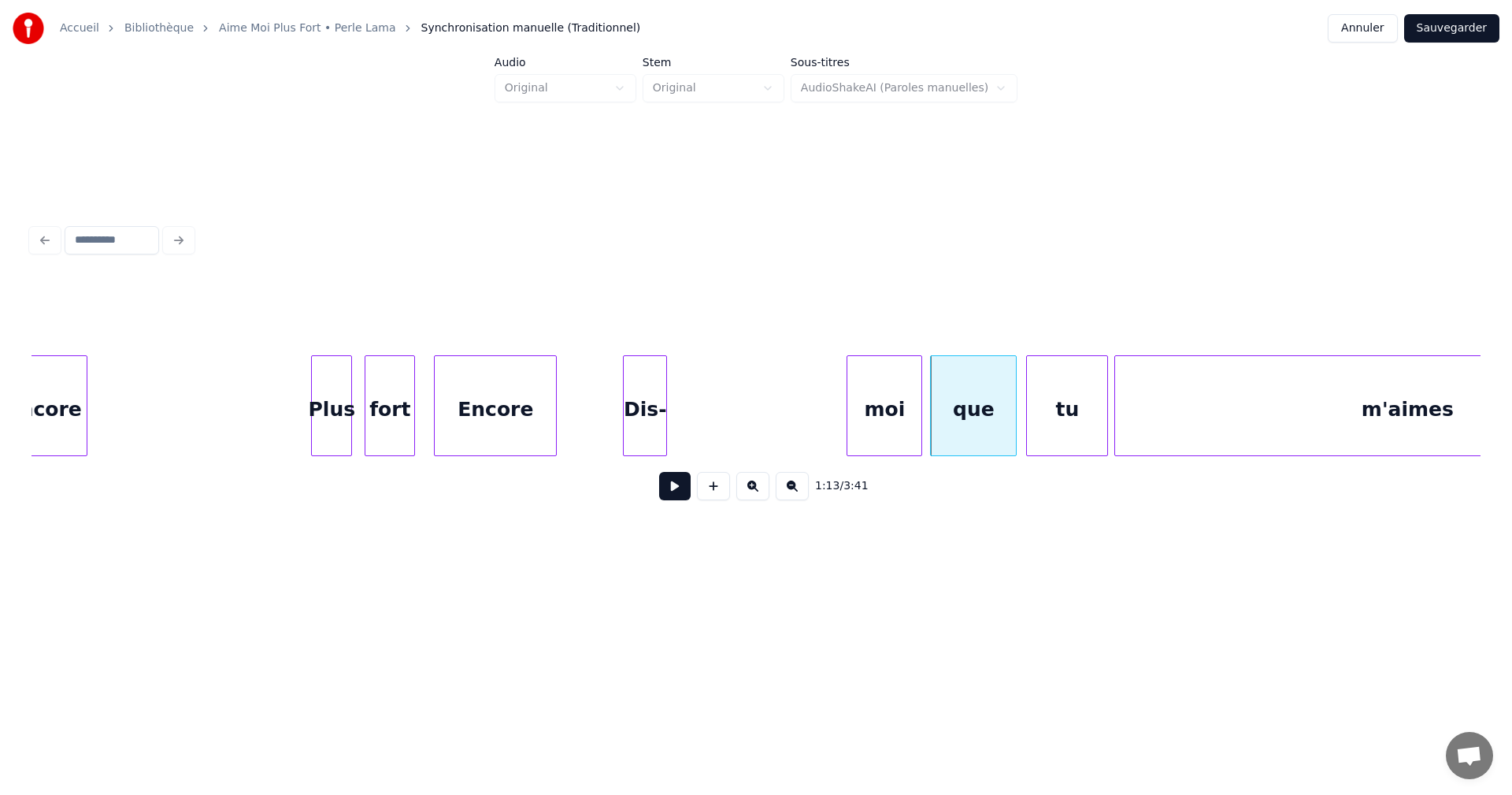
click at [877, 418] on div "moi" at bounding box center [885, 410] width 74 height 107
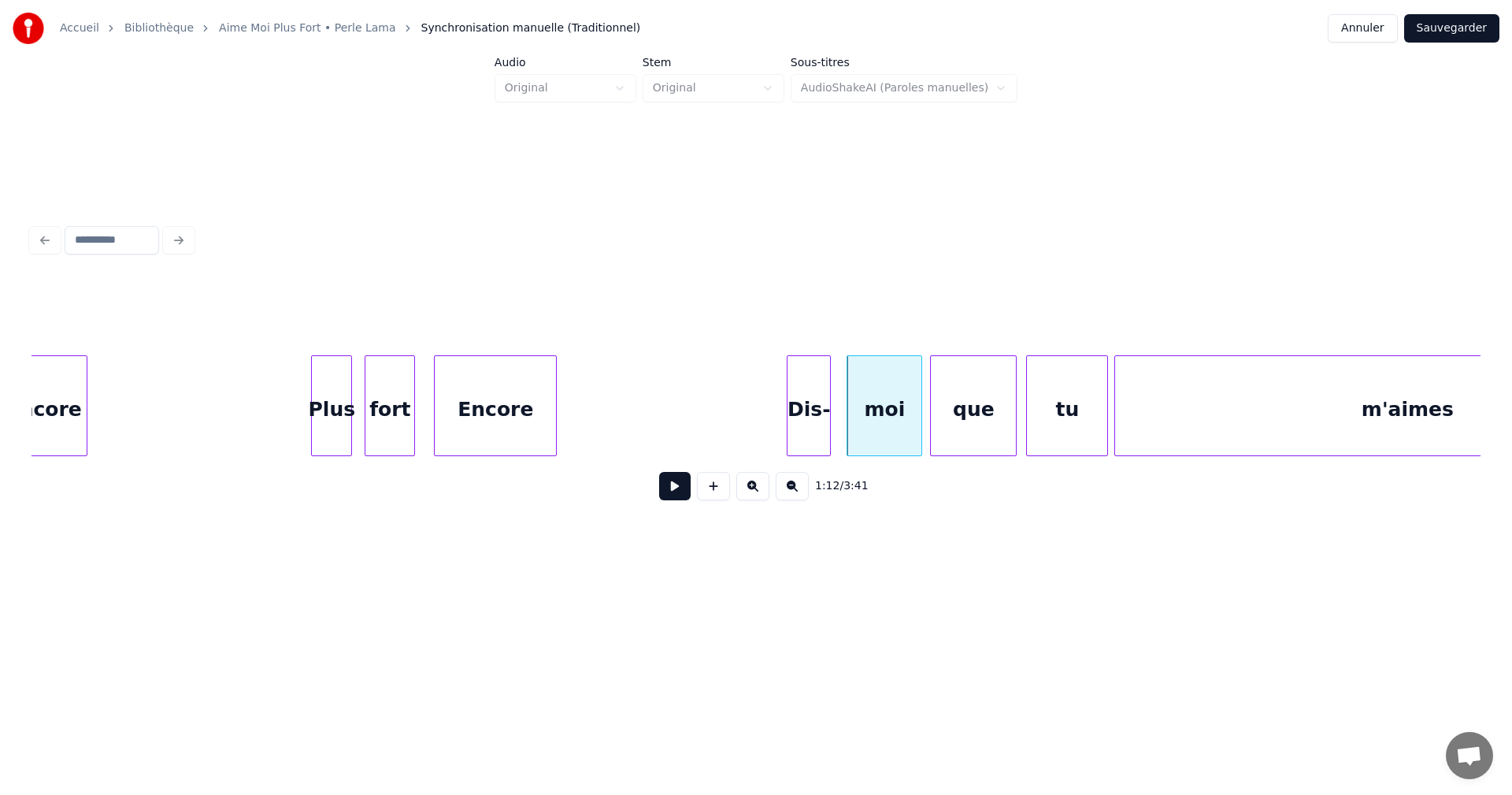
click at [804, 403] on div "Dis-" at bounding box center [808, 410] width 42 height 107
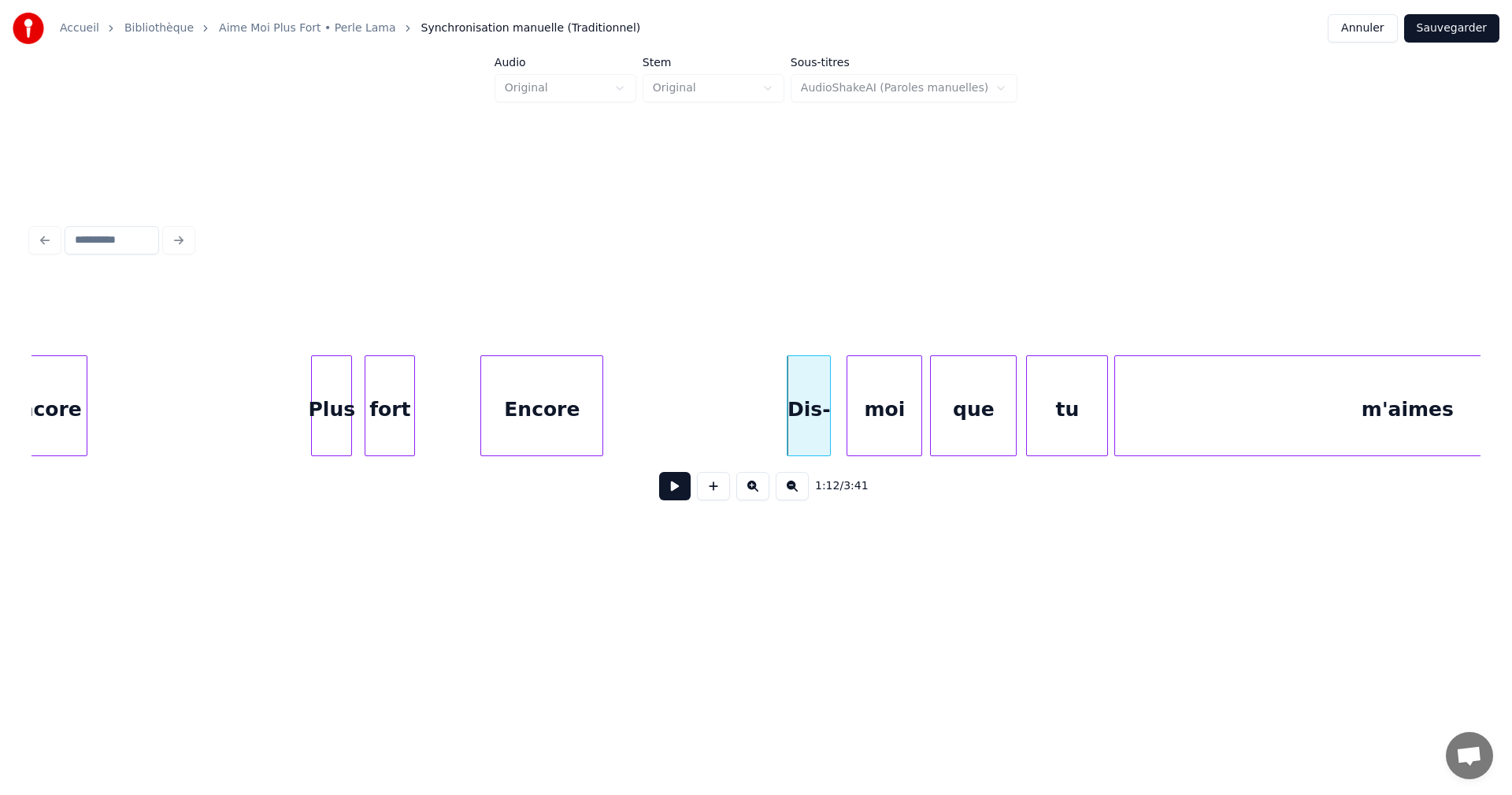
click at [512, 420] on div "Encore" at bounding box center [541, 410] width 121 height 107
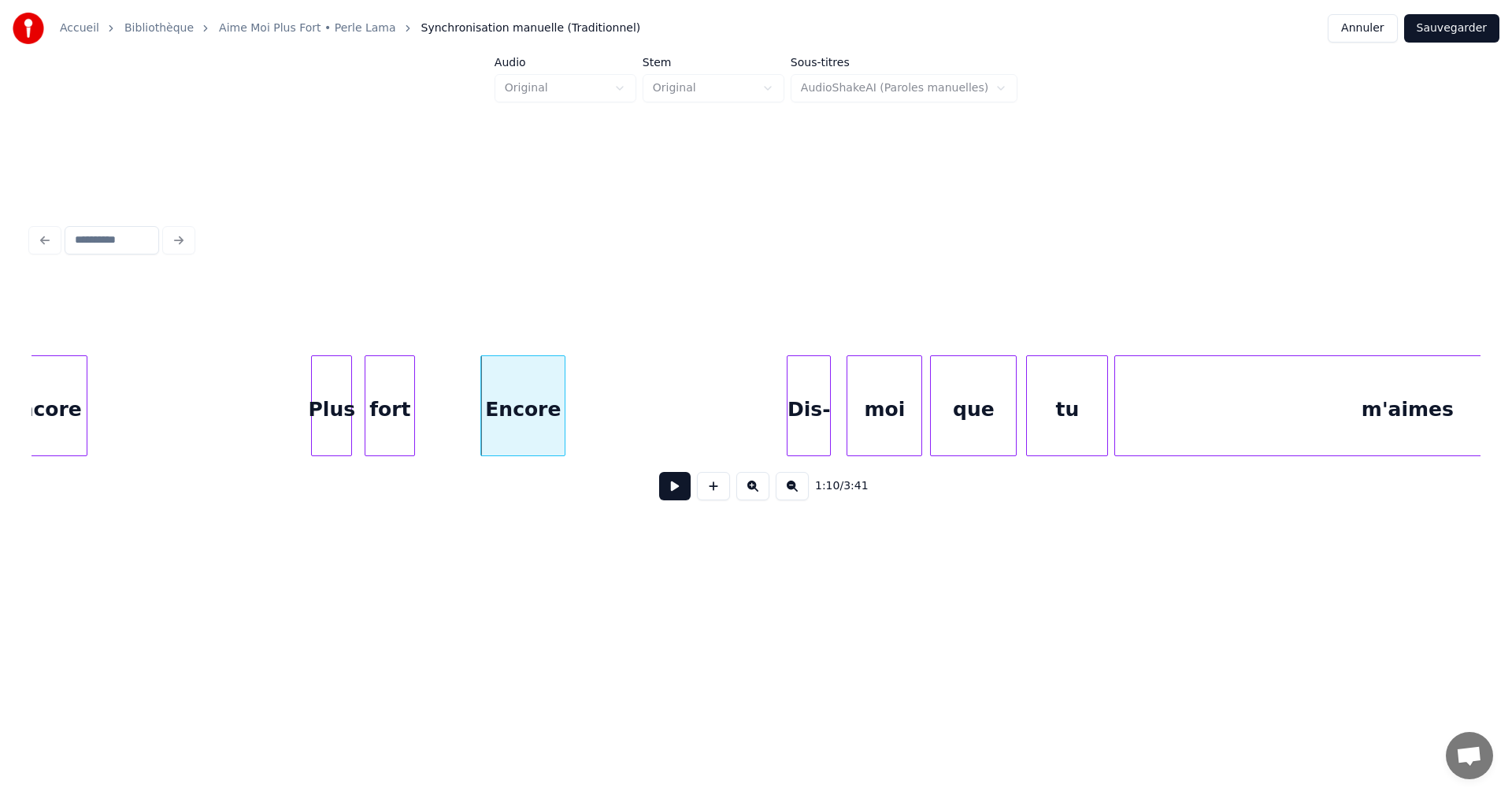
click at [564, 422] on div at bounding box center [561, 406] width 4 height 99
click at [445, 416] on div "fort" at bounding box center [437, 410] width 48 height 107
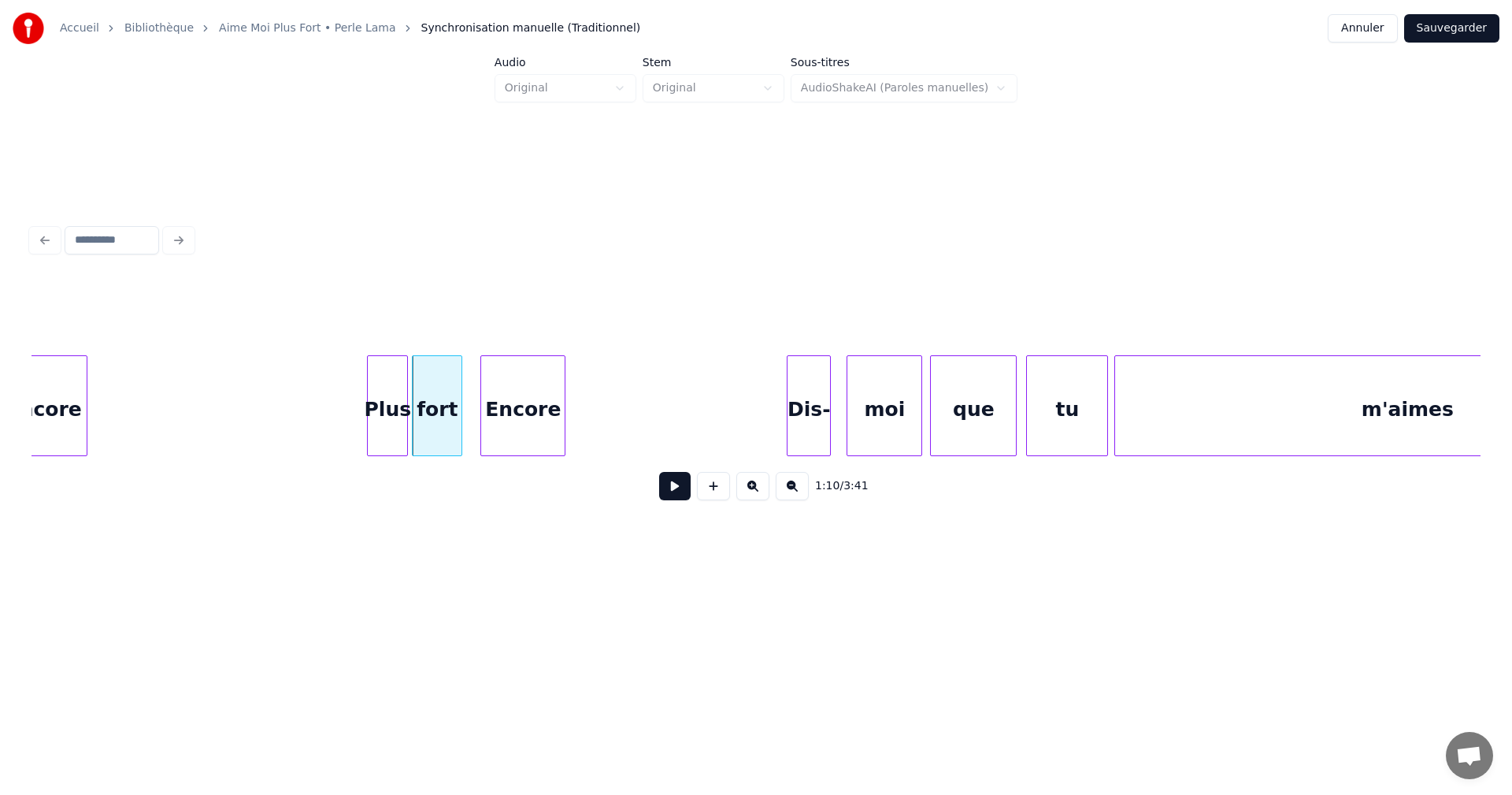
click at [394, 420] on div "Plus" at bounding box center [388, 410] width 40 height 107
click at [669, 490] on button at bounding box center [675, 485] width 31 height 29
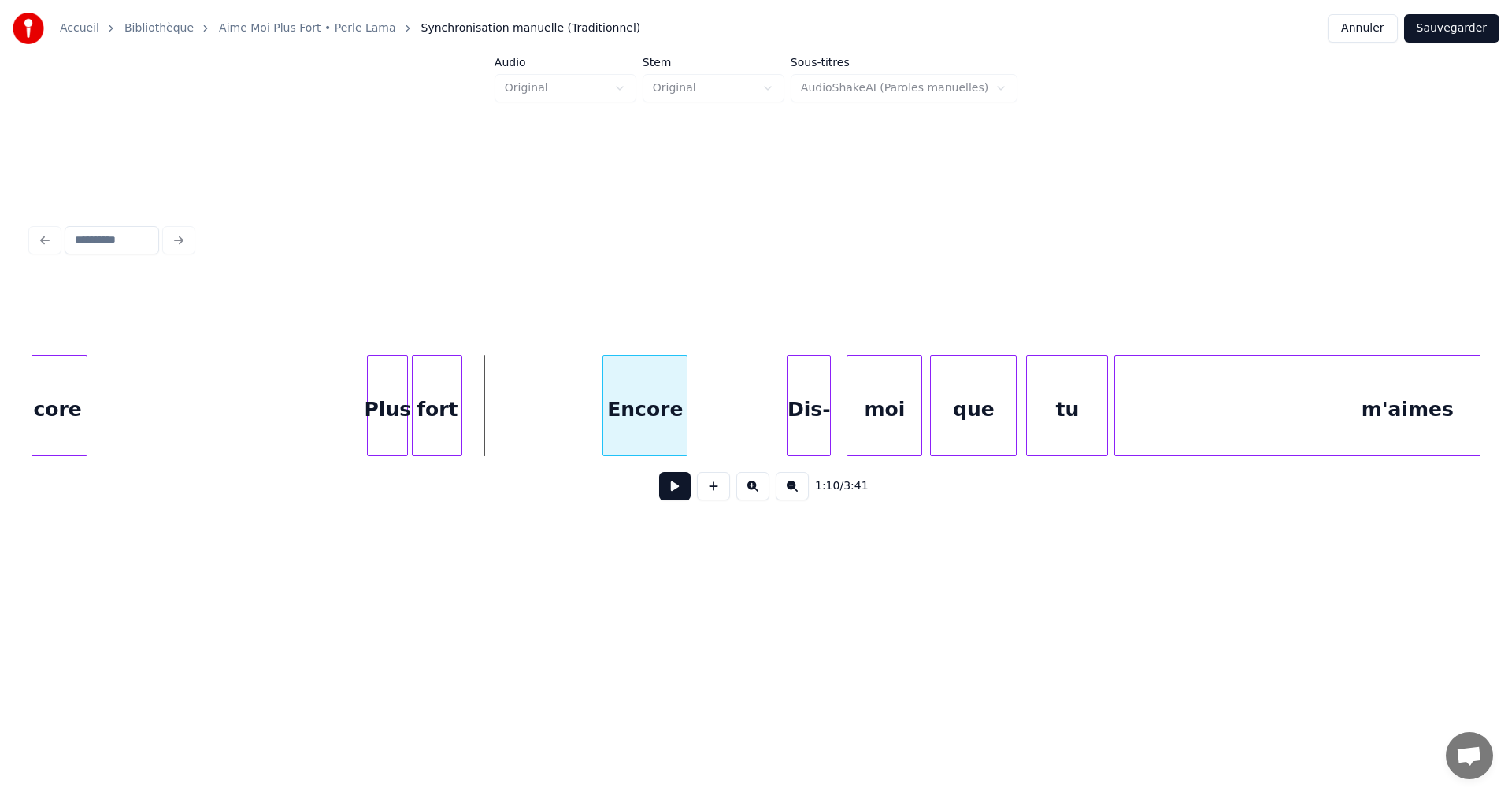
click at [664, 435] on div "Encore" at bounding box center [644, 410] width 84 height 107
click at [576, 419] on div "fort" at bounding box center [569, 410] width 48 height 107
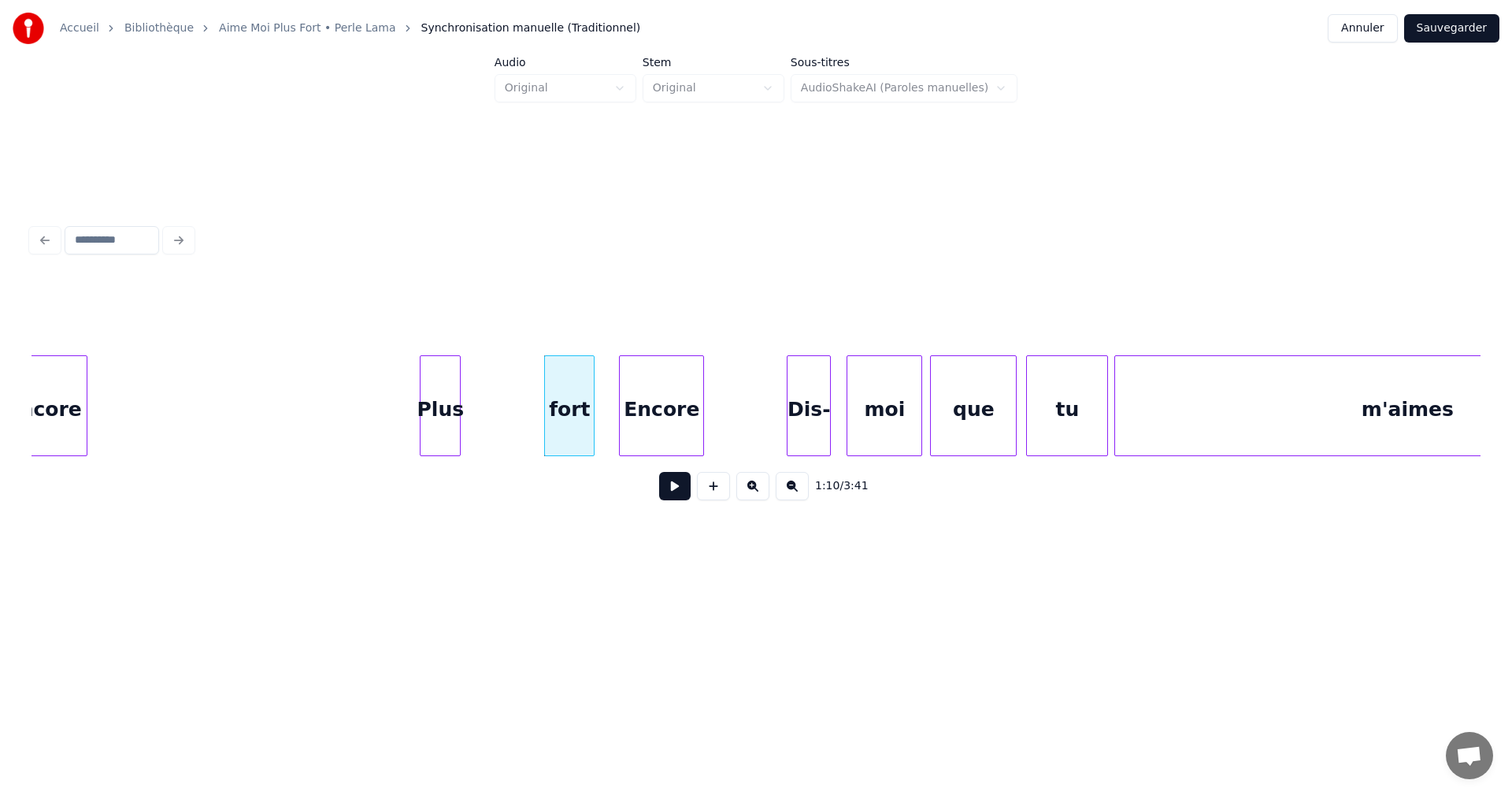
click at [445, 422] on div "Plus" at bounding box center [440, 410] width 40 height 107
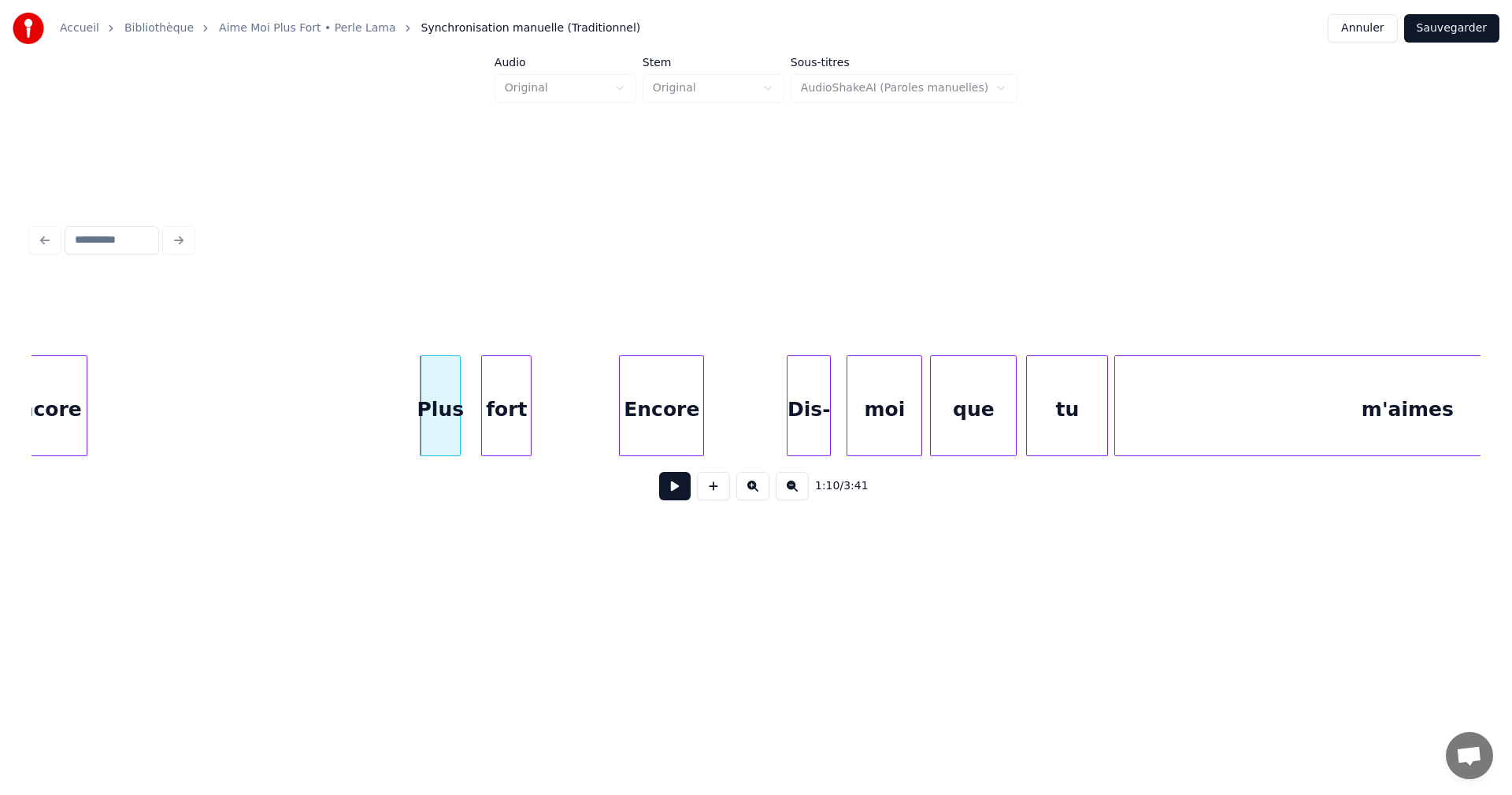
click at [497, 414] on div "fort" at bounding box center [506, 410] width 48 height 107
click at [552, 425] on div at bounding box center [551, 406] width 4 height 99
click at [506, 426] on div "fort" at bounding box center [515, 410] width 72 height 107
click at [673, 490] on button at bounding box center [675, 485] width 31 height 29
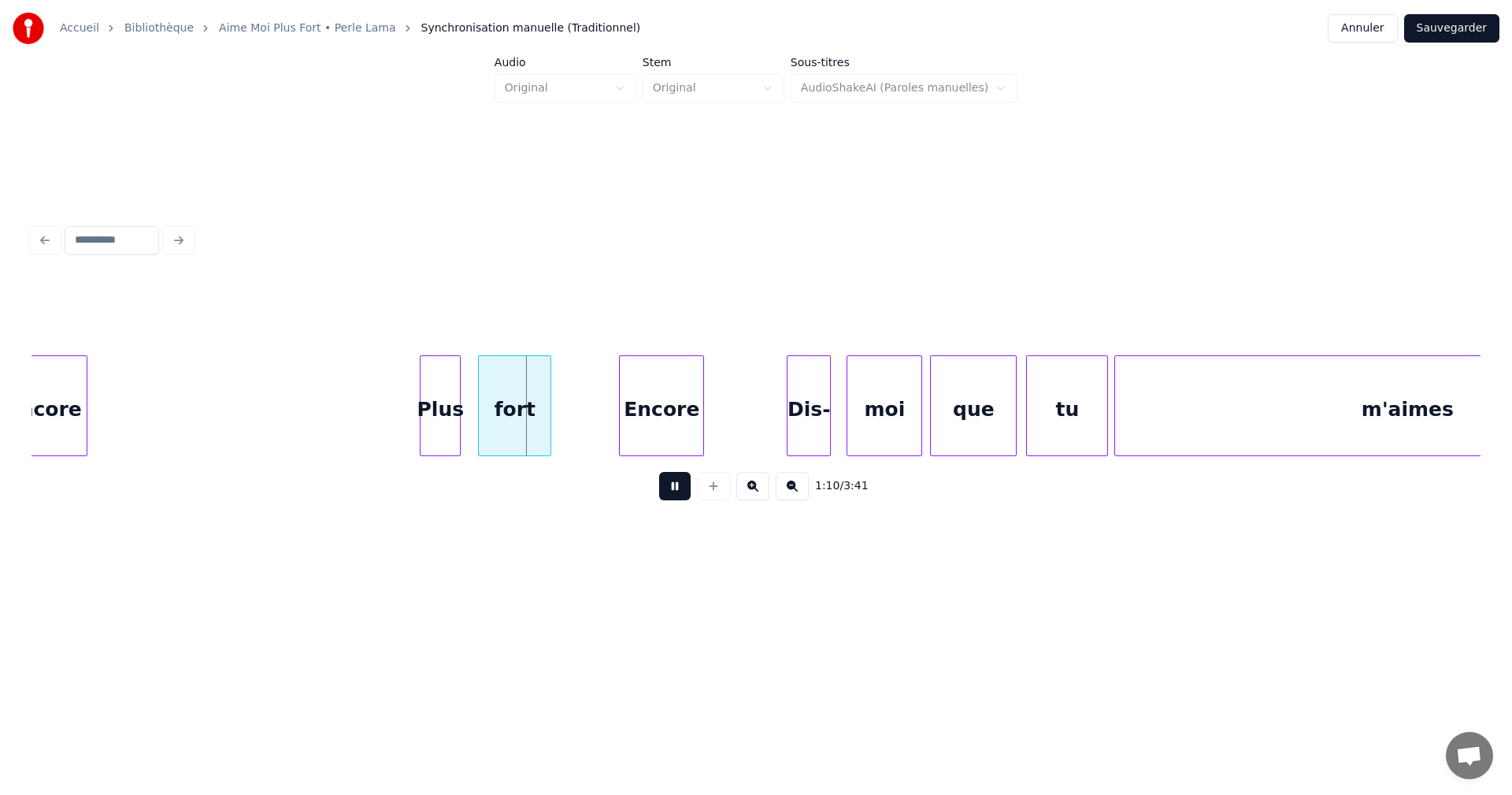
click at [670, 490] on button at bounding box center [675, 485] width 31 height 29
click at [677, 492] on button at bounding box center [675, 485] width 31 height 29
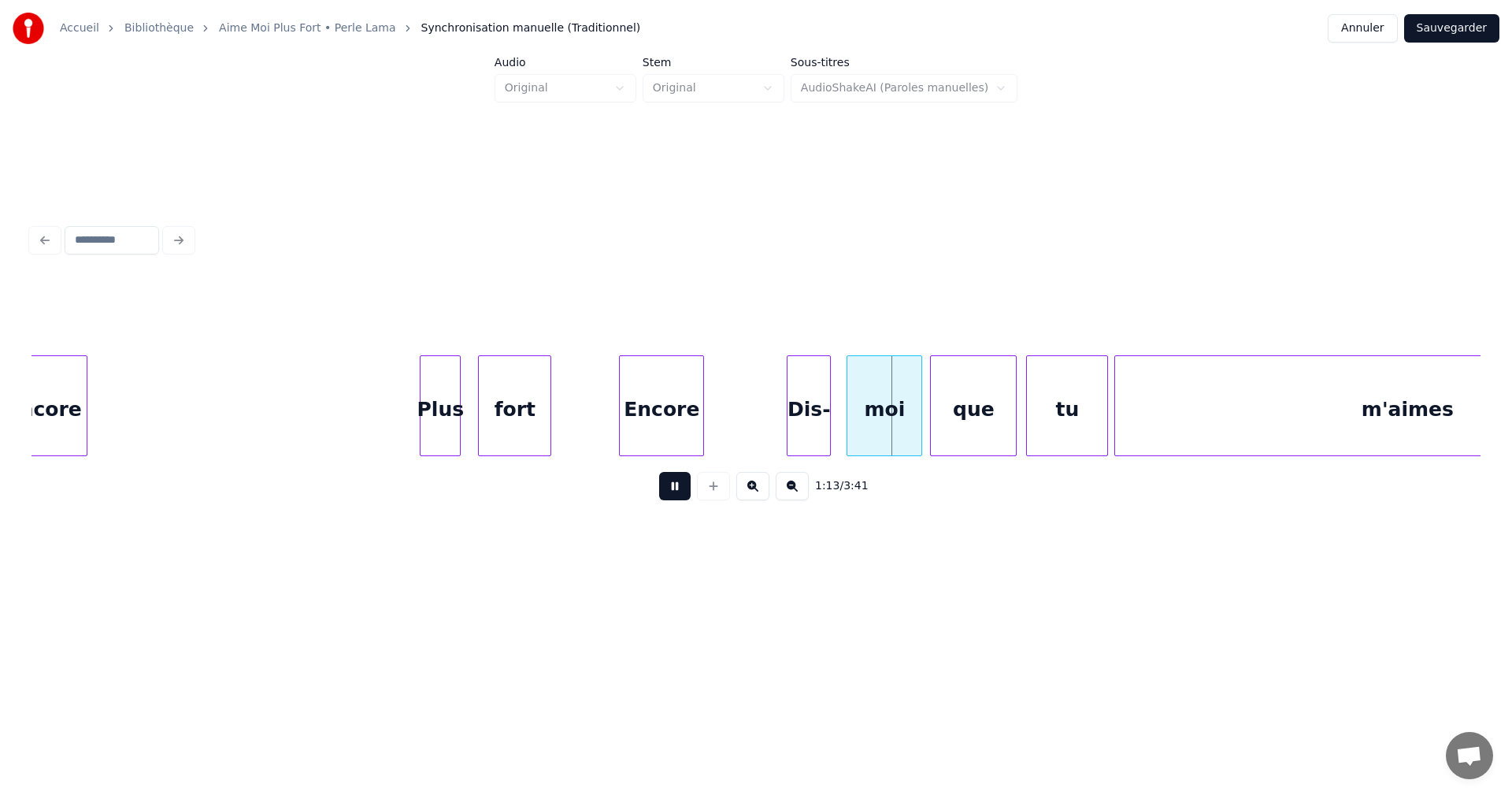
click at [677, 492] on button at bounding box center [675, 485] width 31 height 29
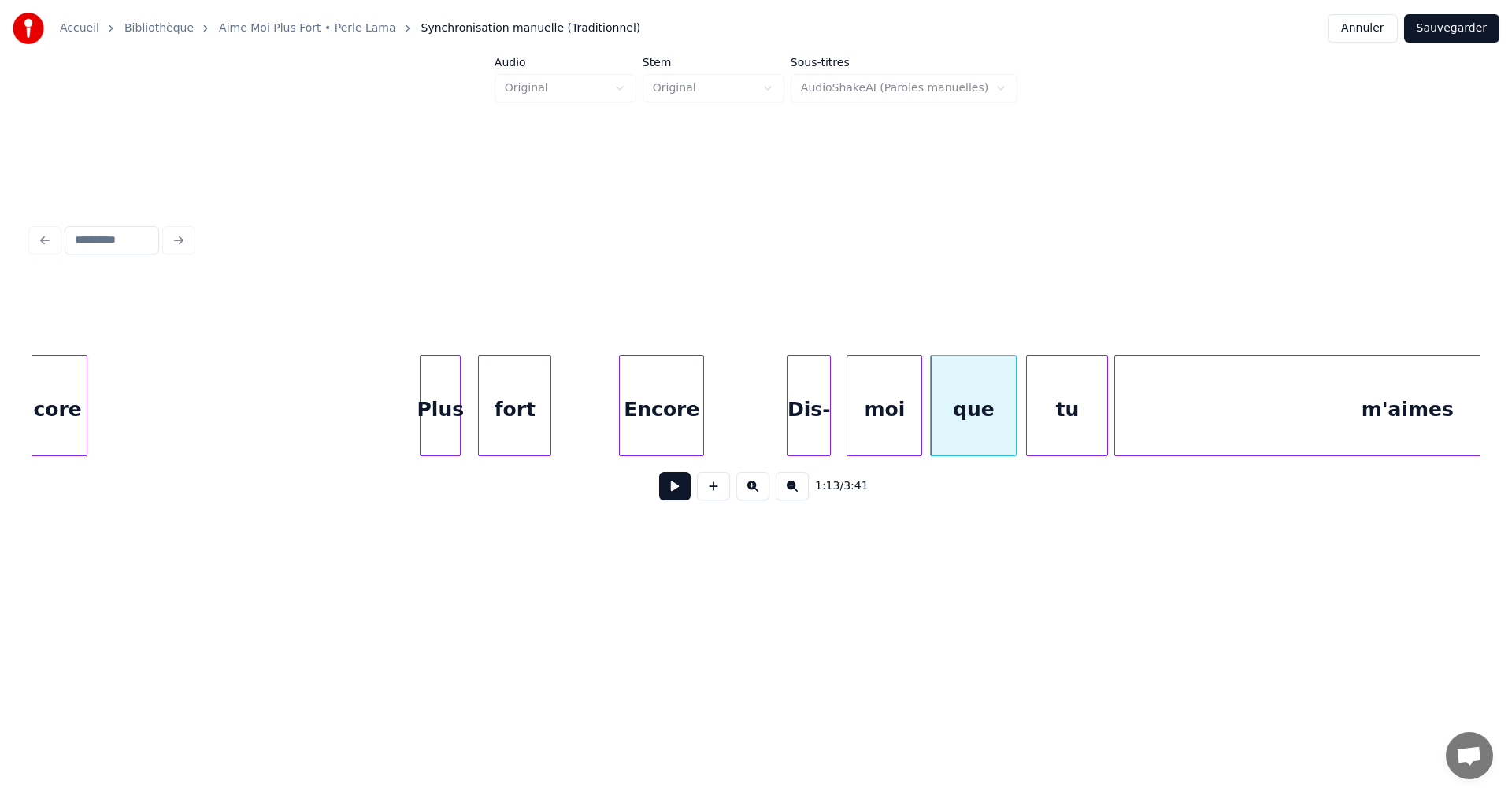
click at [664, 491] on button at bounding box center [675, 485] width 31 height 29
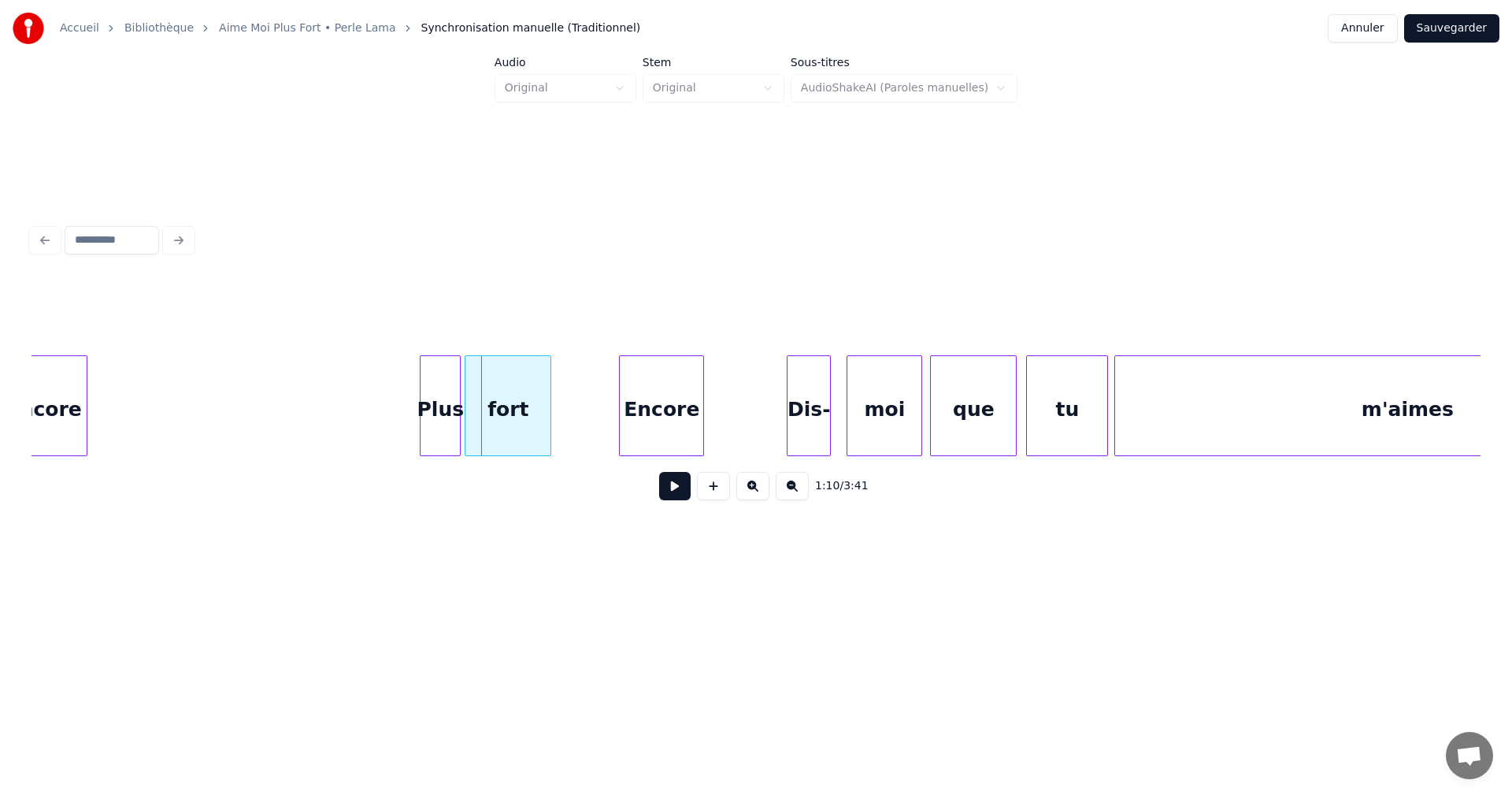
click at [465, 436] on div at bounding box center [467, 406] width 4 height 99
click at [449, 436] on div at bounding box center [446, 406] width 4 height 99
click at [461, 437] on div at bounding box center [458, 406] width 4 height 99
click at [667, 492] on button at bounding box center [675, 485] width 31 height 29
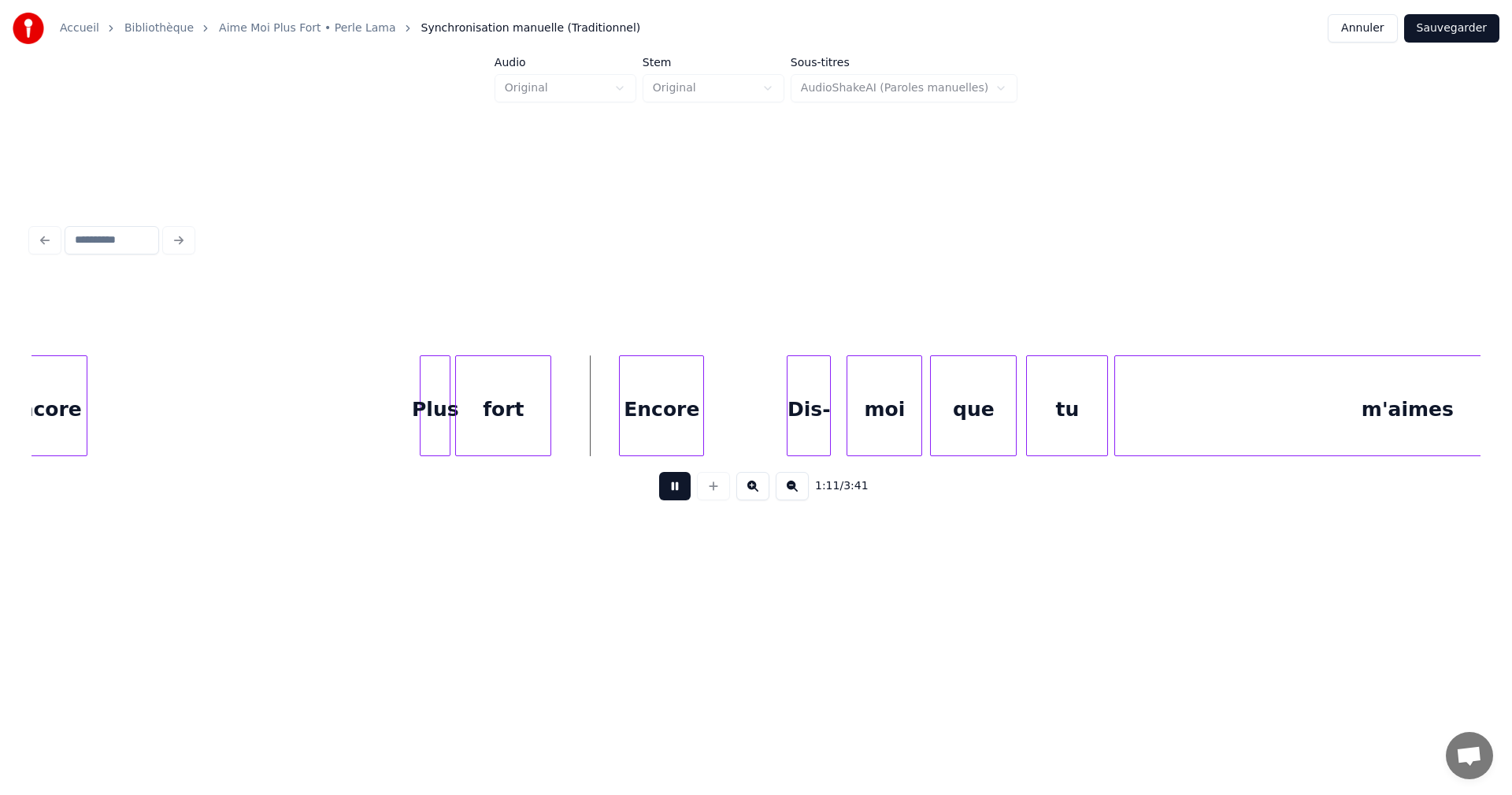
click at [672, 497] on button at bounding box center [675, 485] width 31 height 29
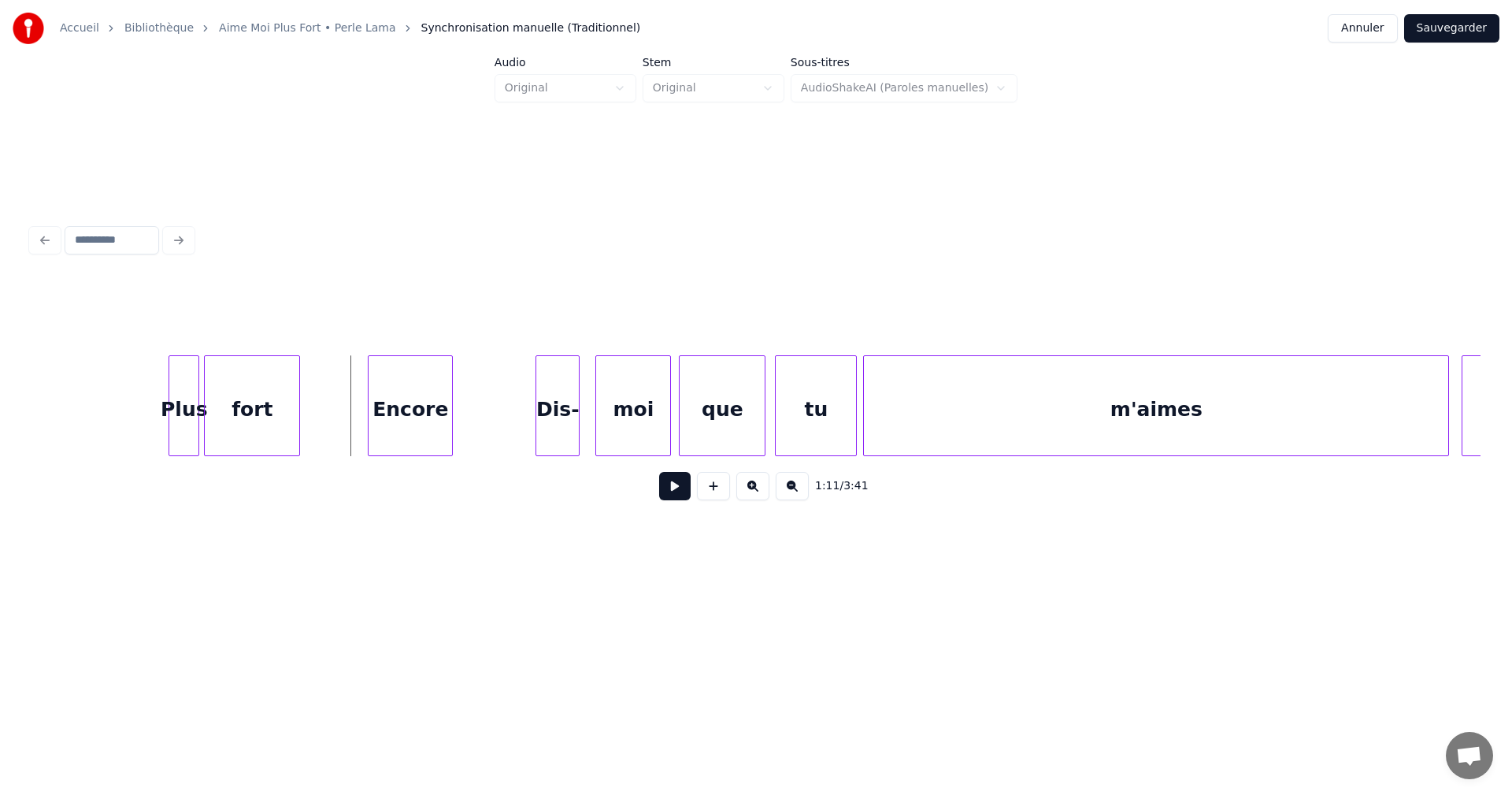
scroll to position [0, 11134]
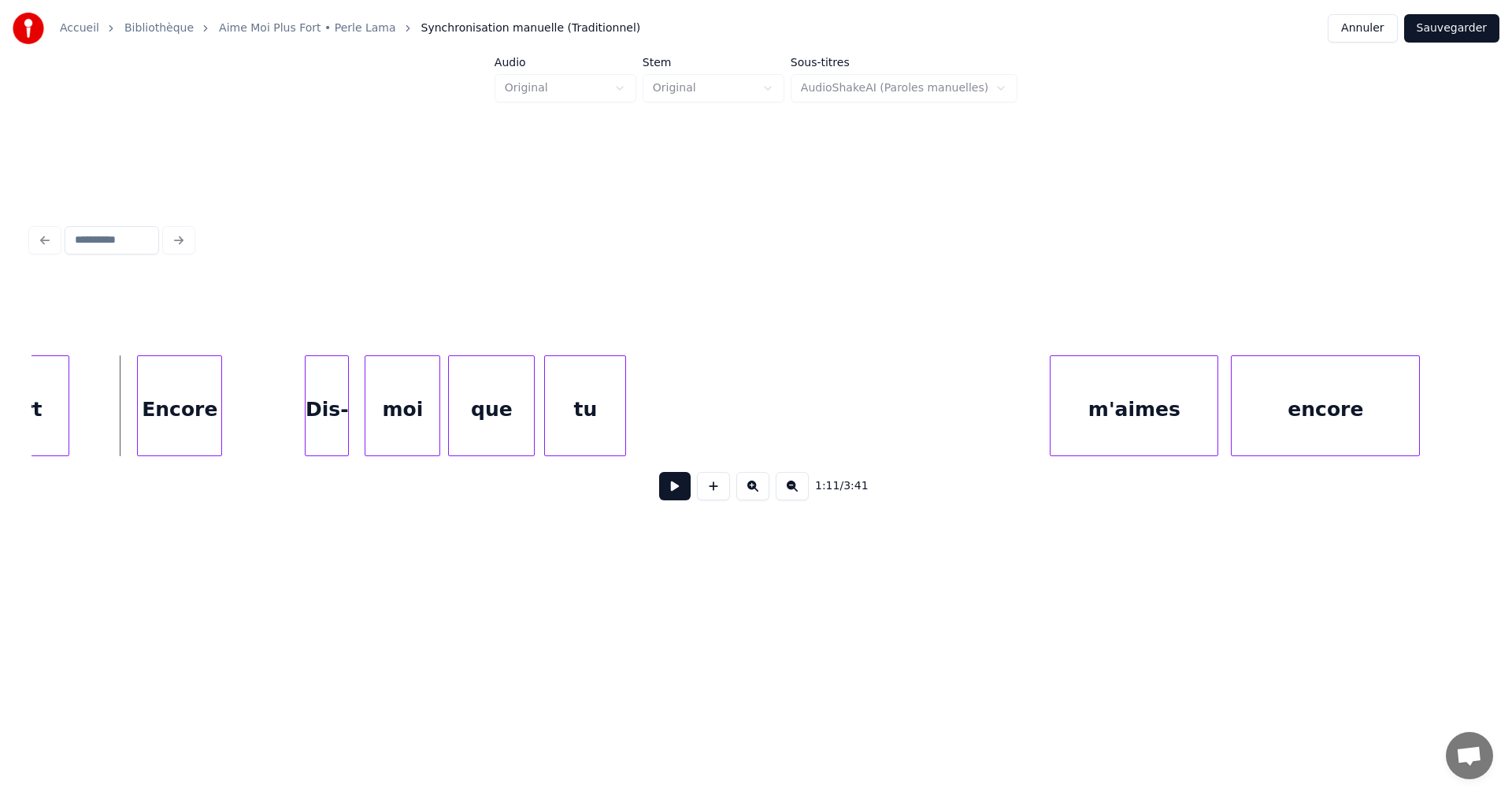
click at [1060, 479] on div "1:11 / 3:41" at bounding box center [755, 396] width 1449 height 240
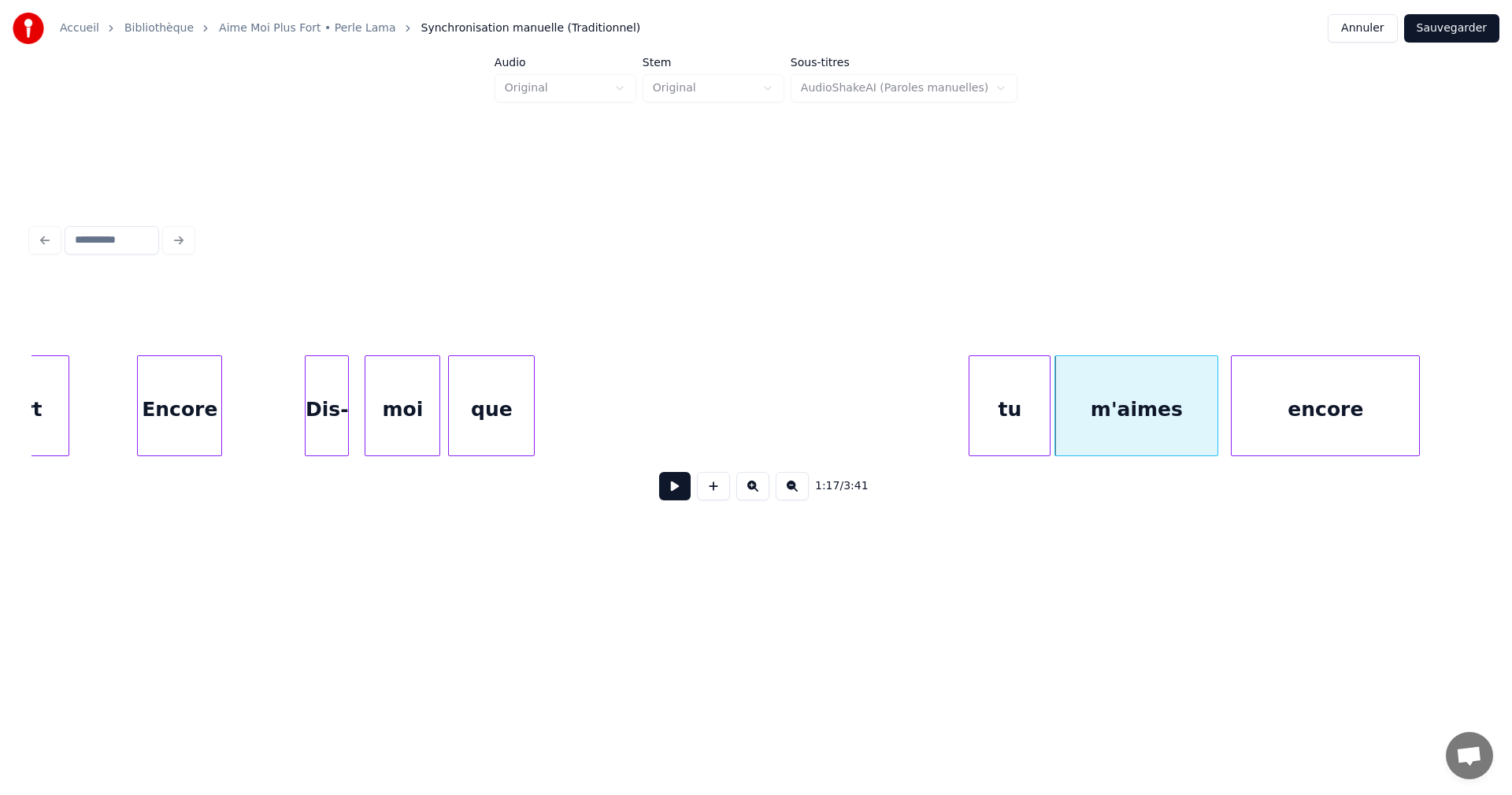
click at [990, 421] on div "tu" at bounding box center [1009, 410] width 80 height 107
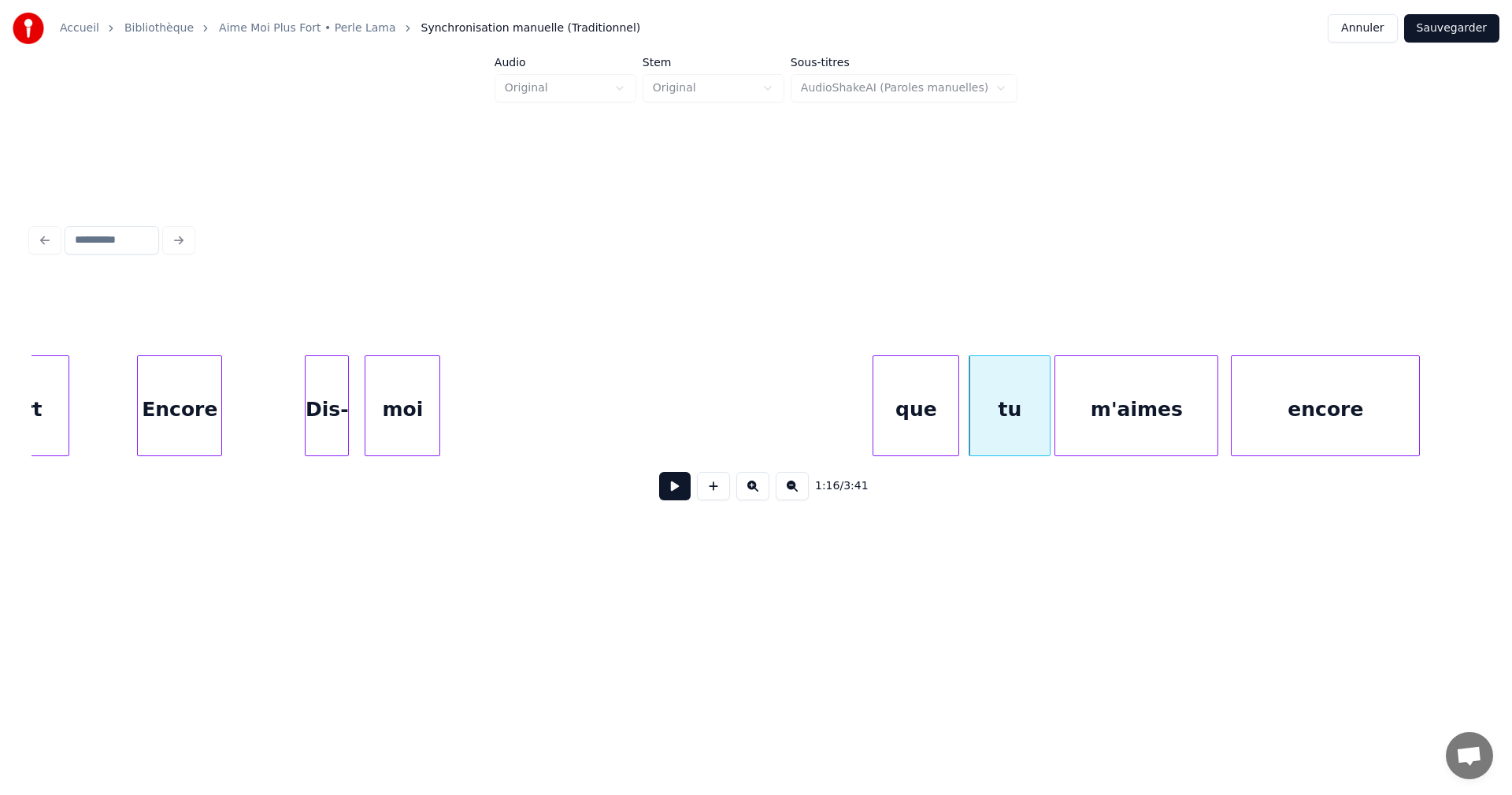
click at [901, 439] on div "que" at bounding box center [916, 410] width 85 height 107
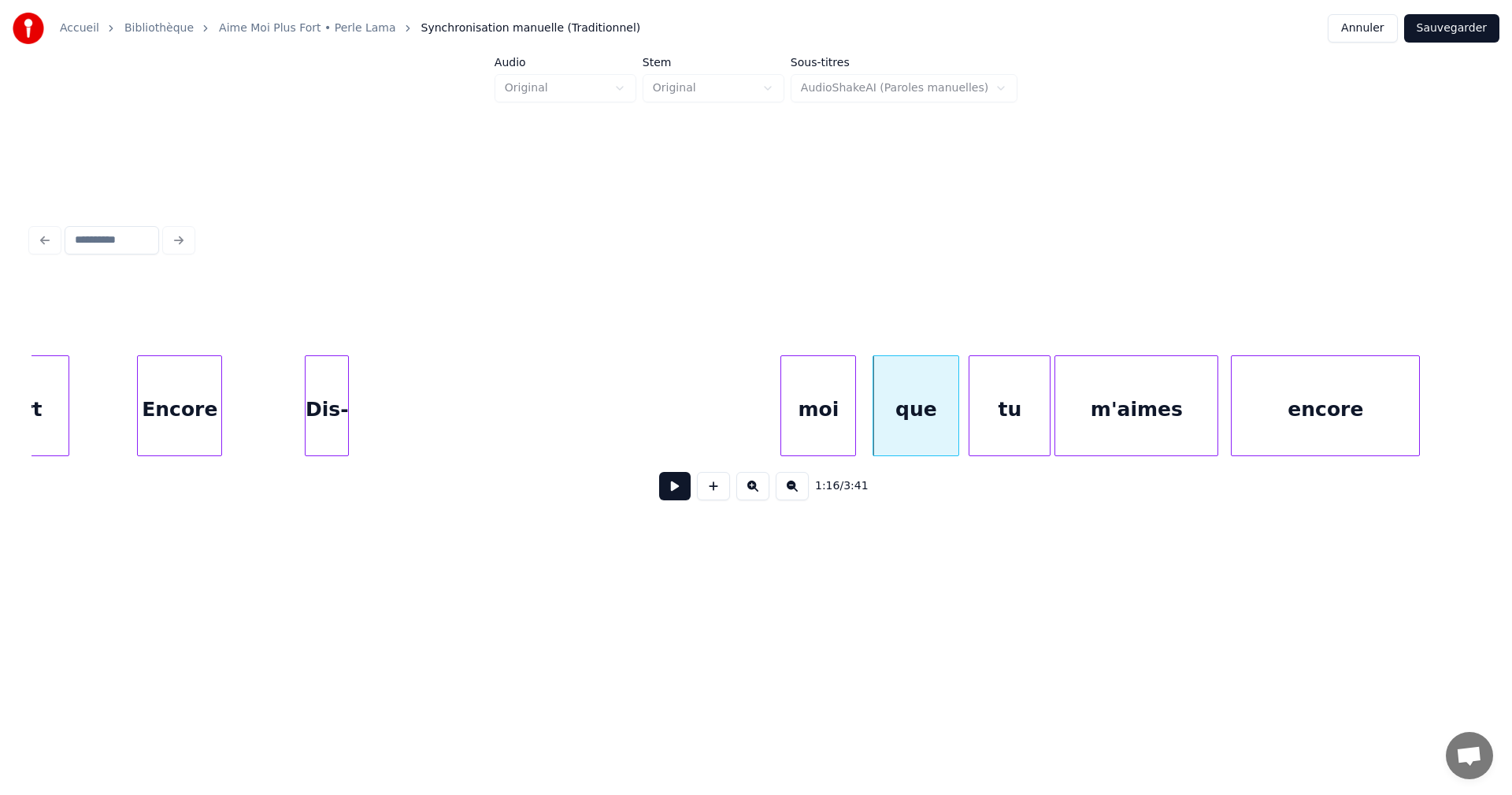
click at [812, 423] on div "moi" at bounding box center [818, 410] width 74 height 107
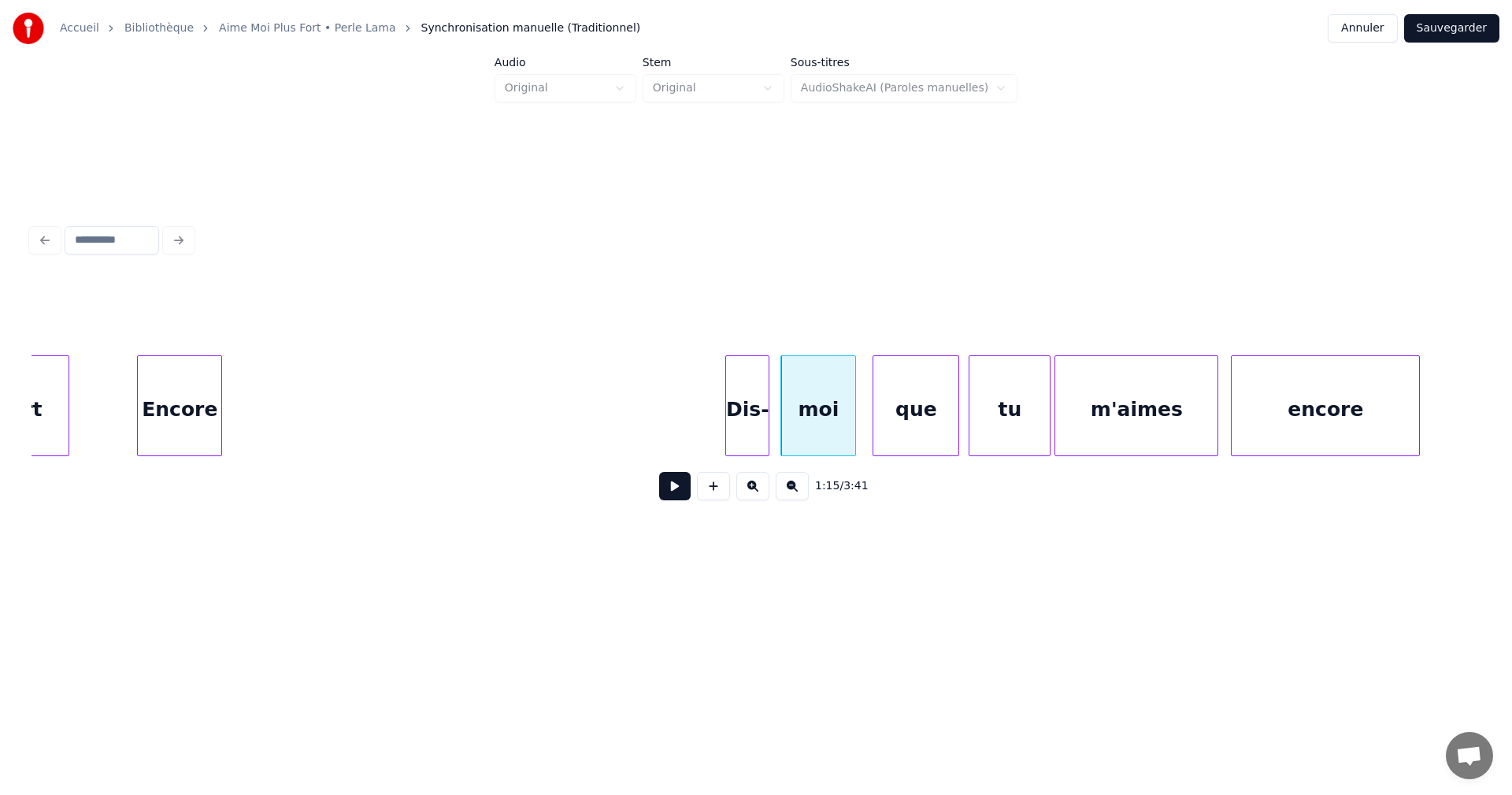
click at [739, 436] on div "Dis-" at bounding box center [746, 410] width 42 height 107
click at [681, 493] on button at bounding box center [675, 485] width 31 height 29
click at [673, 493] on button at bounding box center [675, 485] width 31 height 29
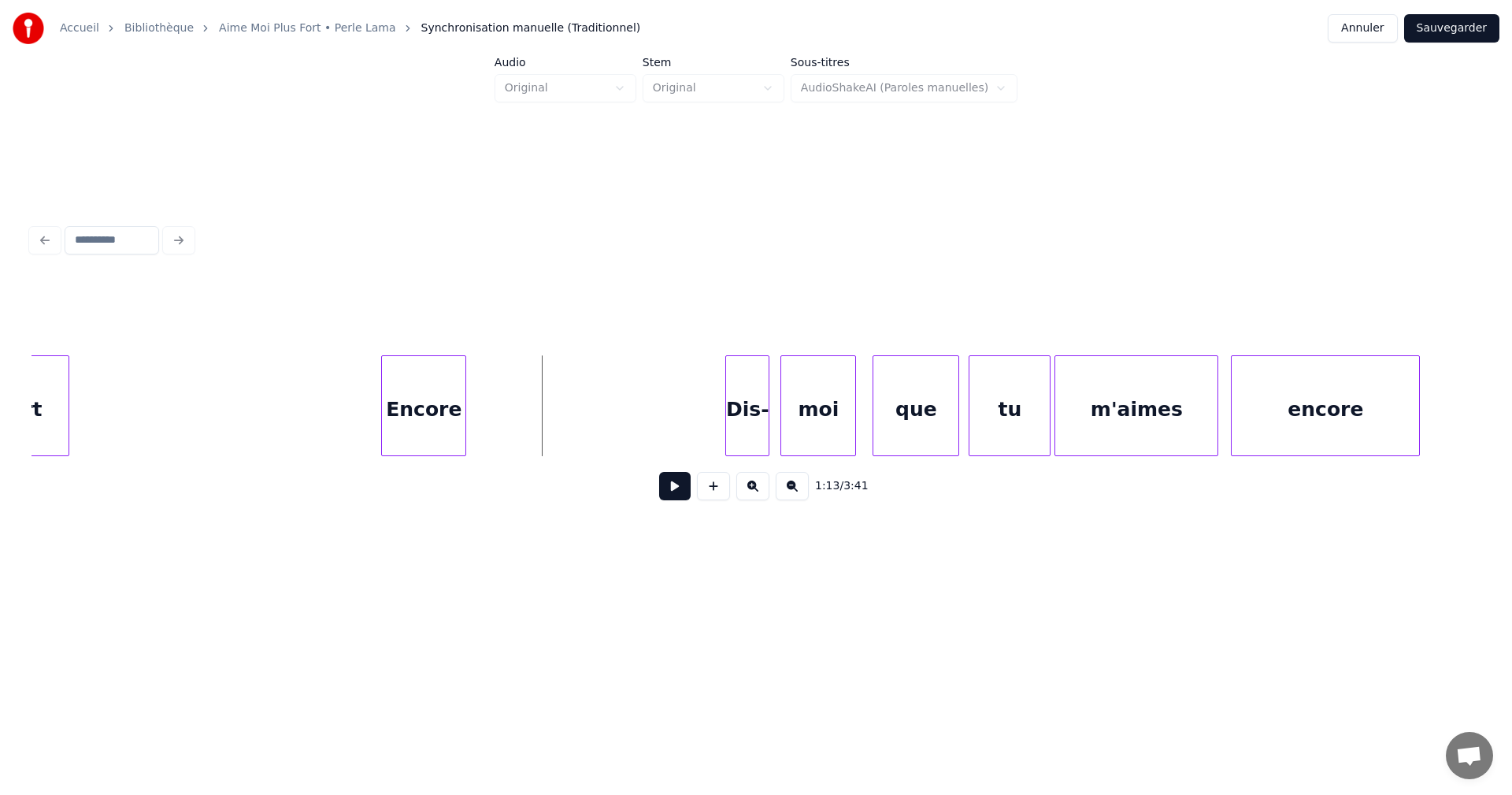
click at [432, 439] on div "Encore" at bounding box center [424, 410] width 84 height 107
click at [530, 441] on div at bounding box center [529, 406] width 4 height 99
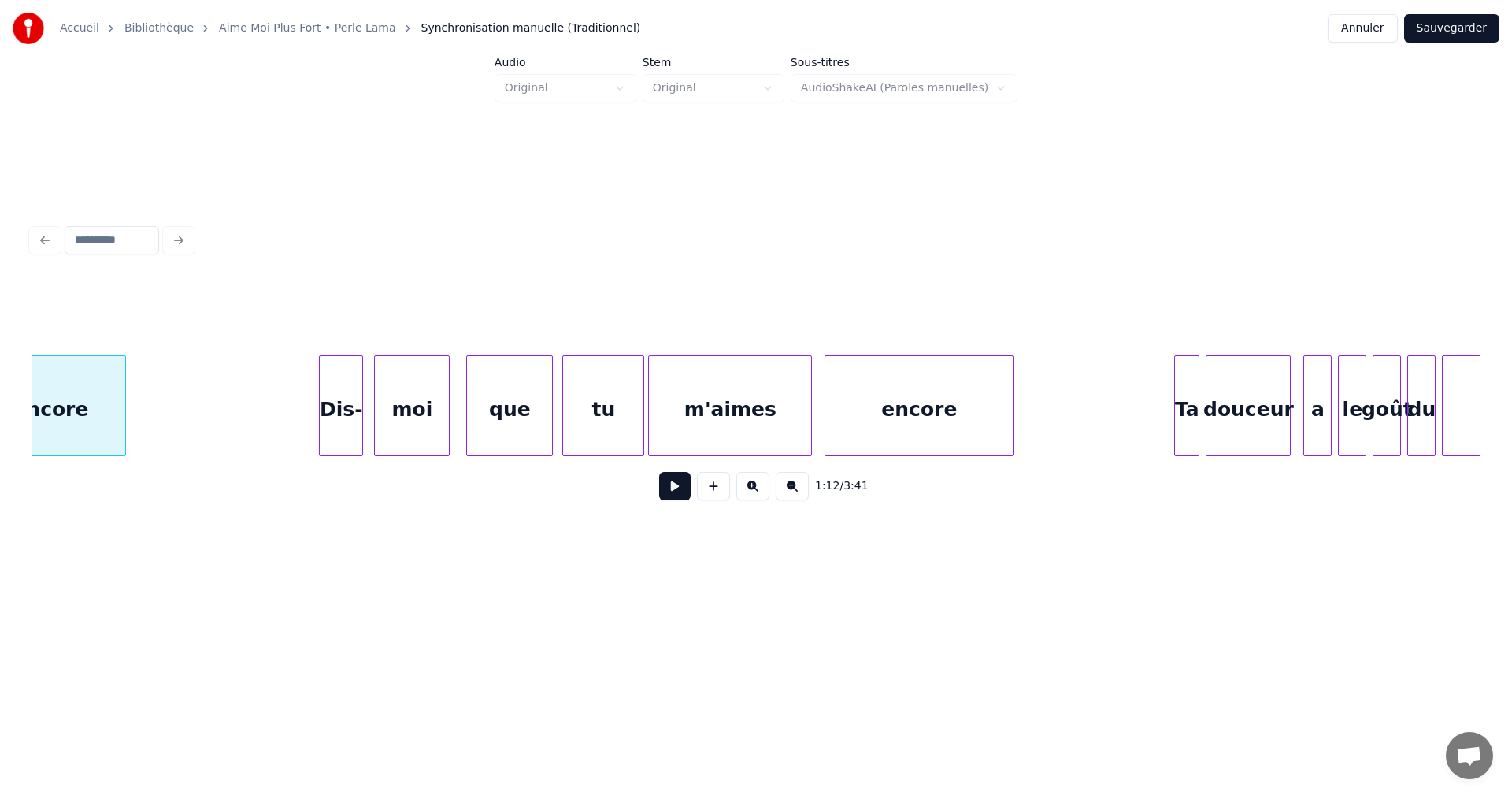
scroll to position [0, 11714]
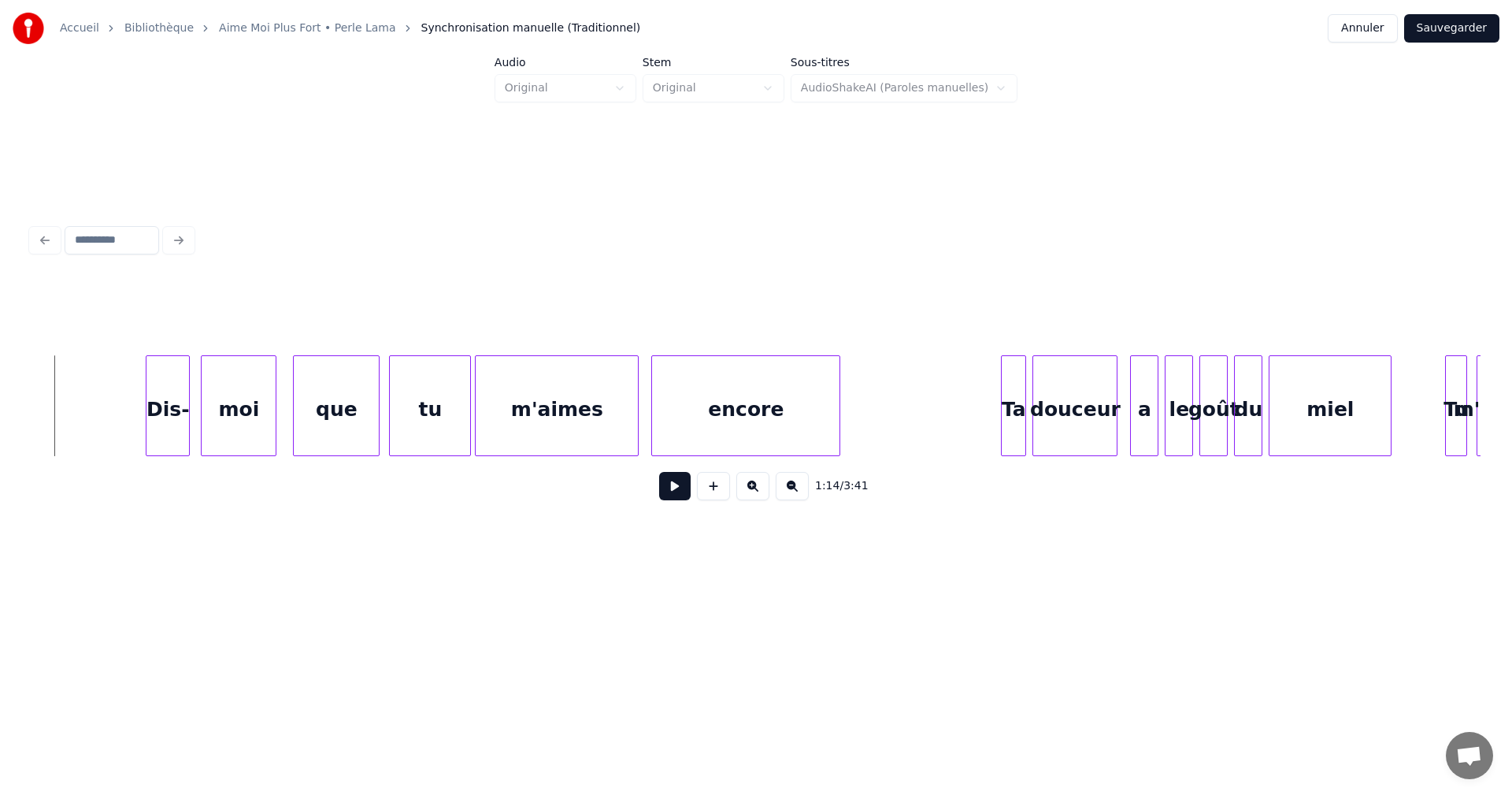
click at [673, 497] on button at bounding box center [675, 485] width 31 height 29
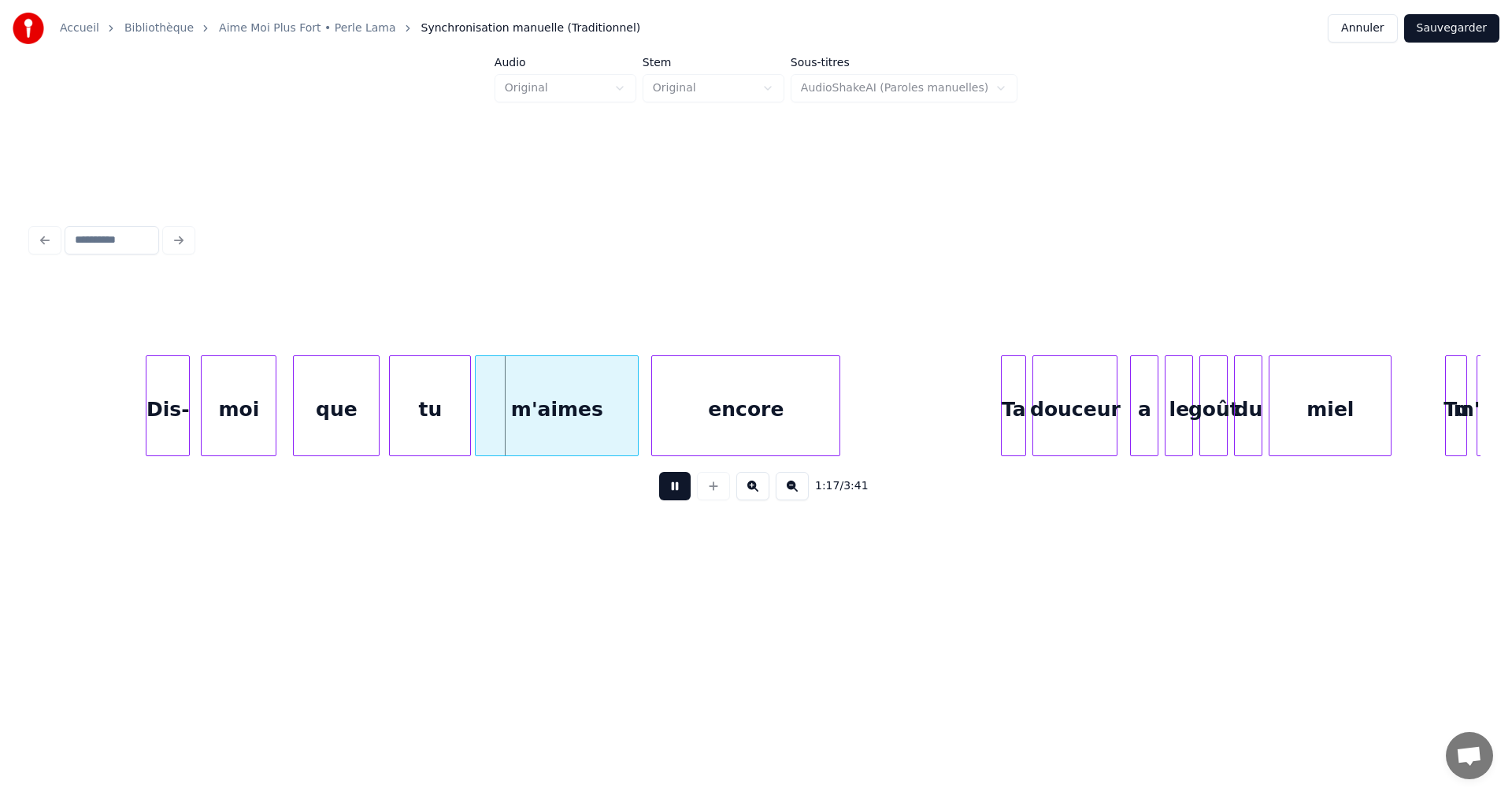
click at [673, 497] on button at bounding box center [675, 485] width 31 height 29
click at [776, 448] on div at bounding box center [774, 406] width 4 height 99
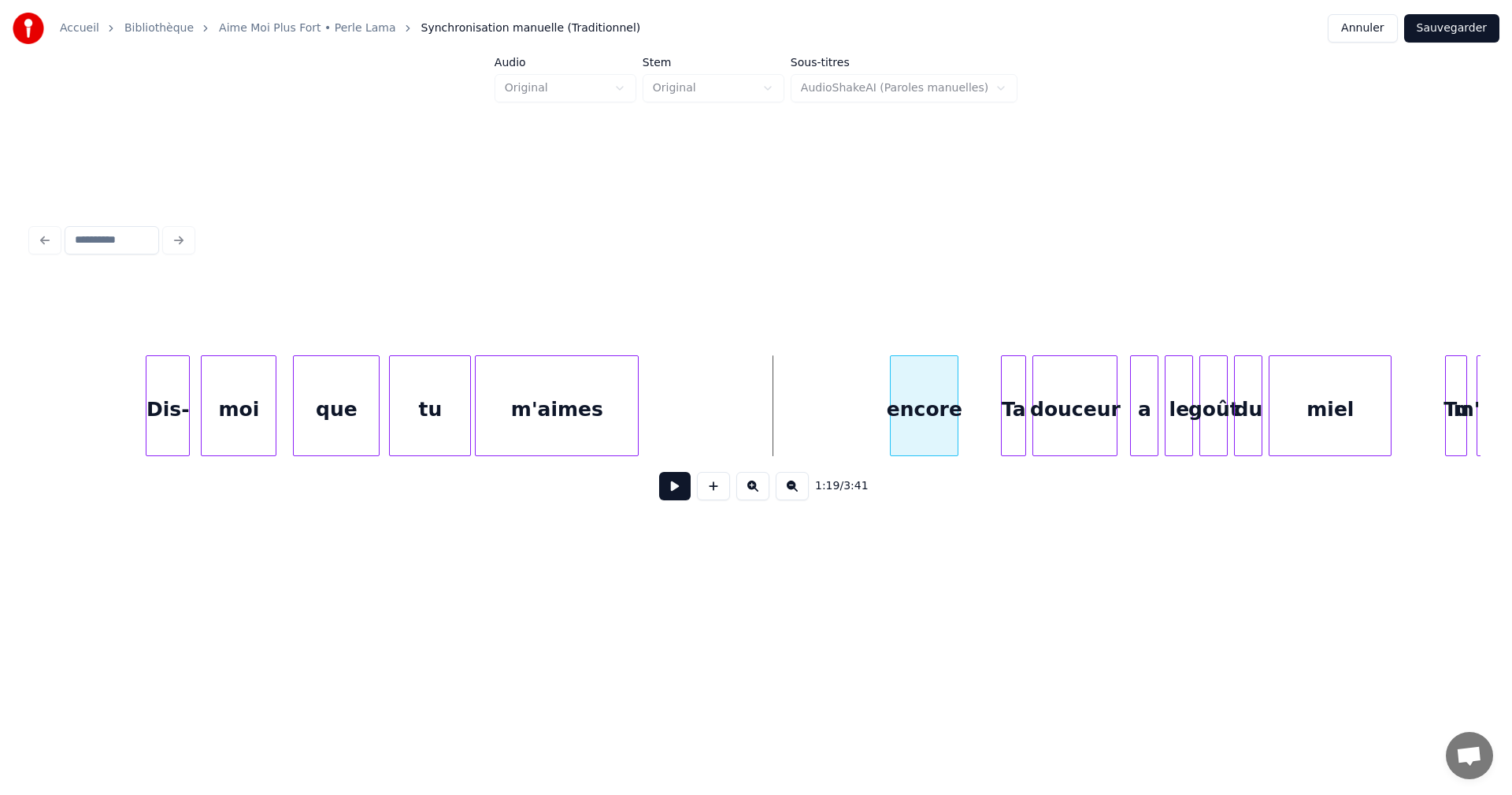
click at [934, 436] on div "encore" at bounding box center [924, 410] width 67 height 107
click at [559, 436] on div at bounding box center [558, 406] width 4 height 99
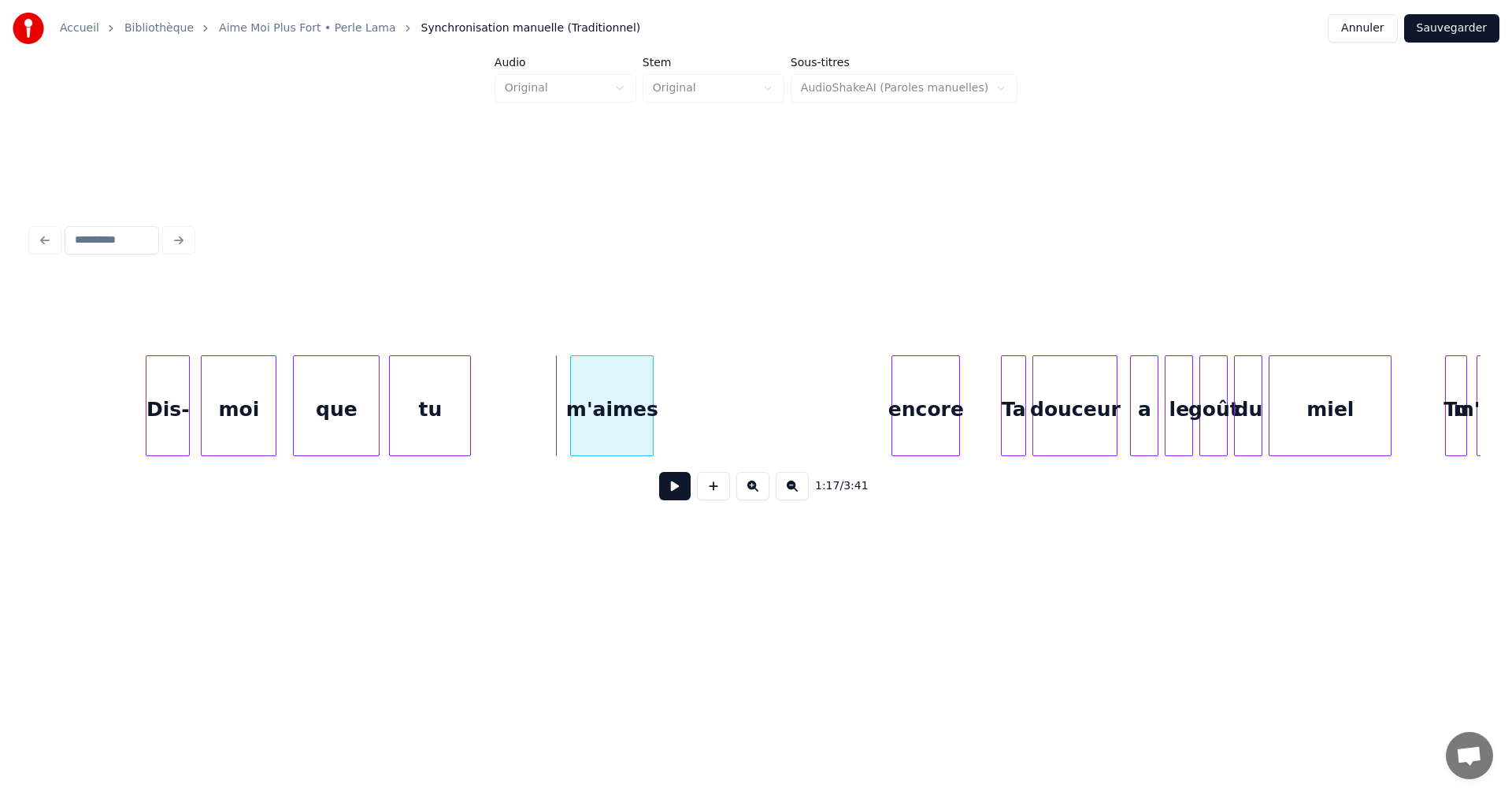
click at [653, 422] on div "m'aimes" at bounding box center [612, 410] width 82 height 107
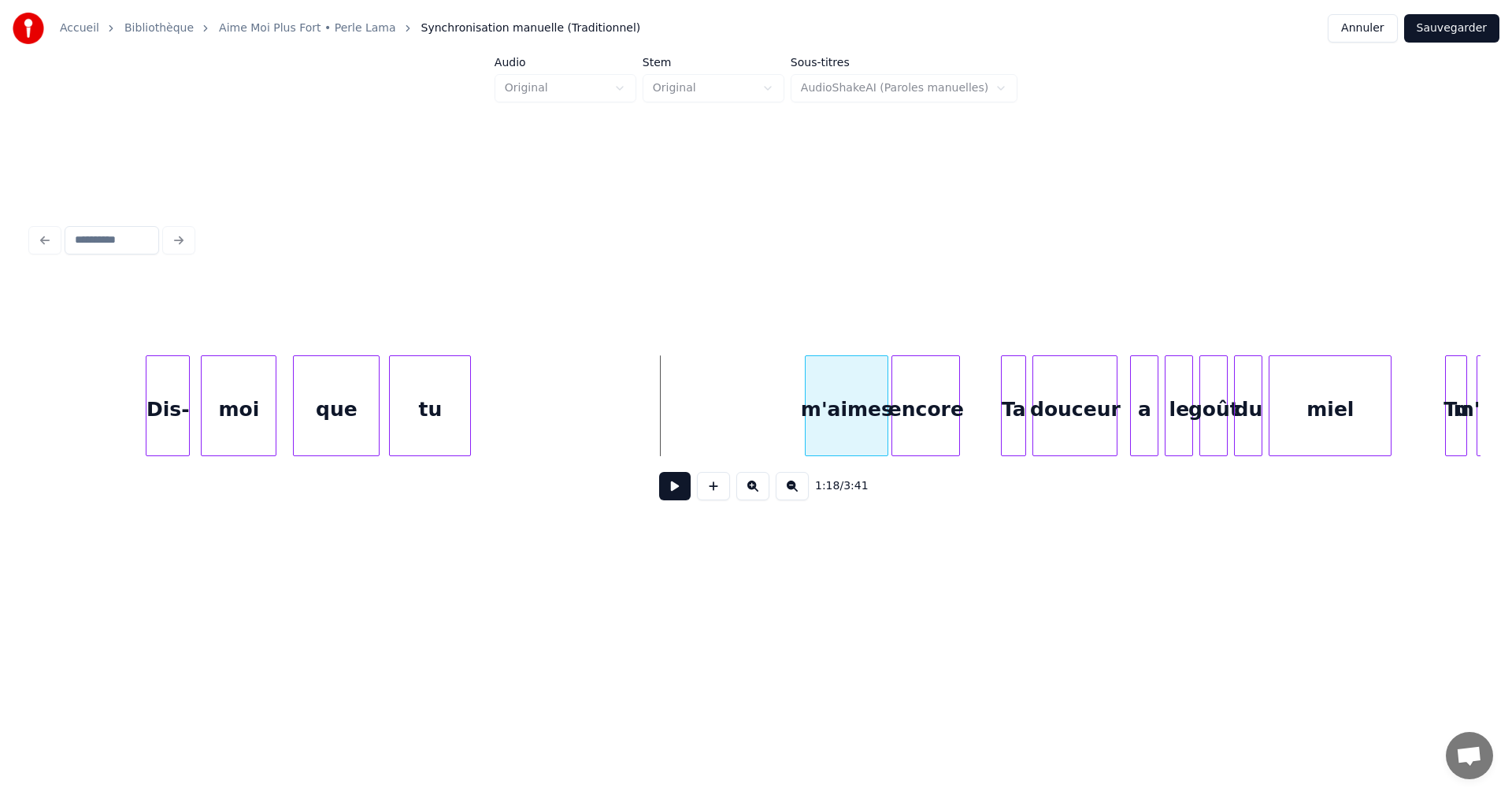
click at [858, 427] on div "m'aimes" at bounding box center [846, 410] width 82 height 107
click at [768, 426] on div "tu" at bounding box center [759, 410] width 80 height 107
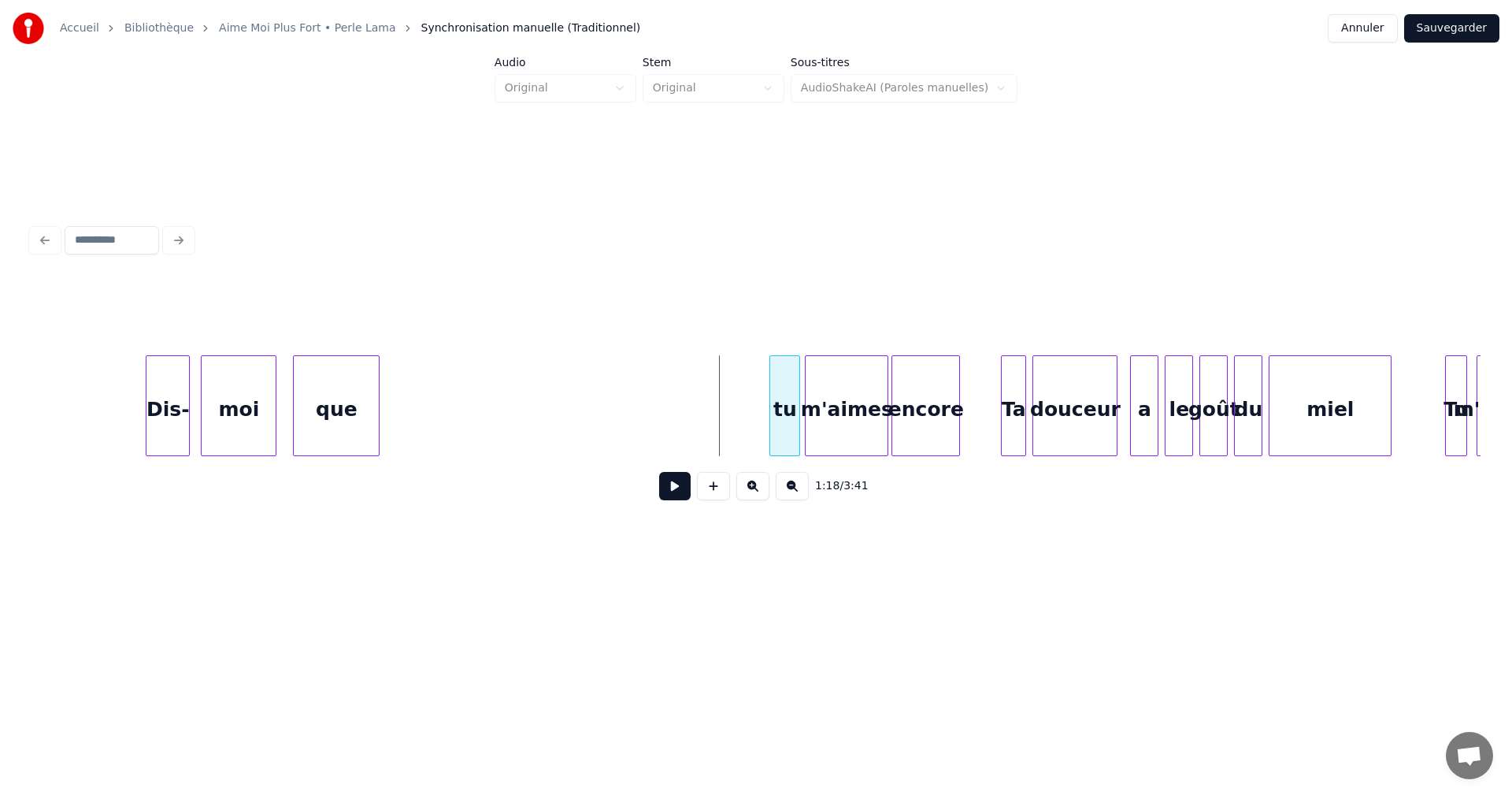
click at [772, 430] on div at bounding box center [772, 406] width 4 height 99
click at [740, 431] on div "que" at bounding box center [724, 410] width 85 height 107
click at [727, 435] on div at bounding box center [724, 406] width 4 height 99
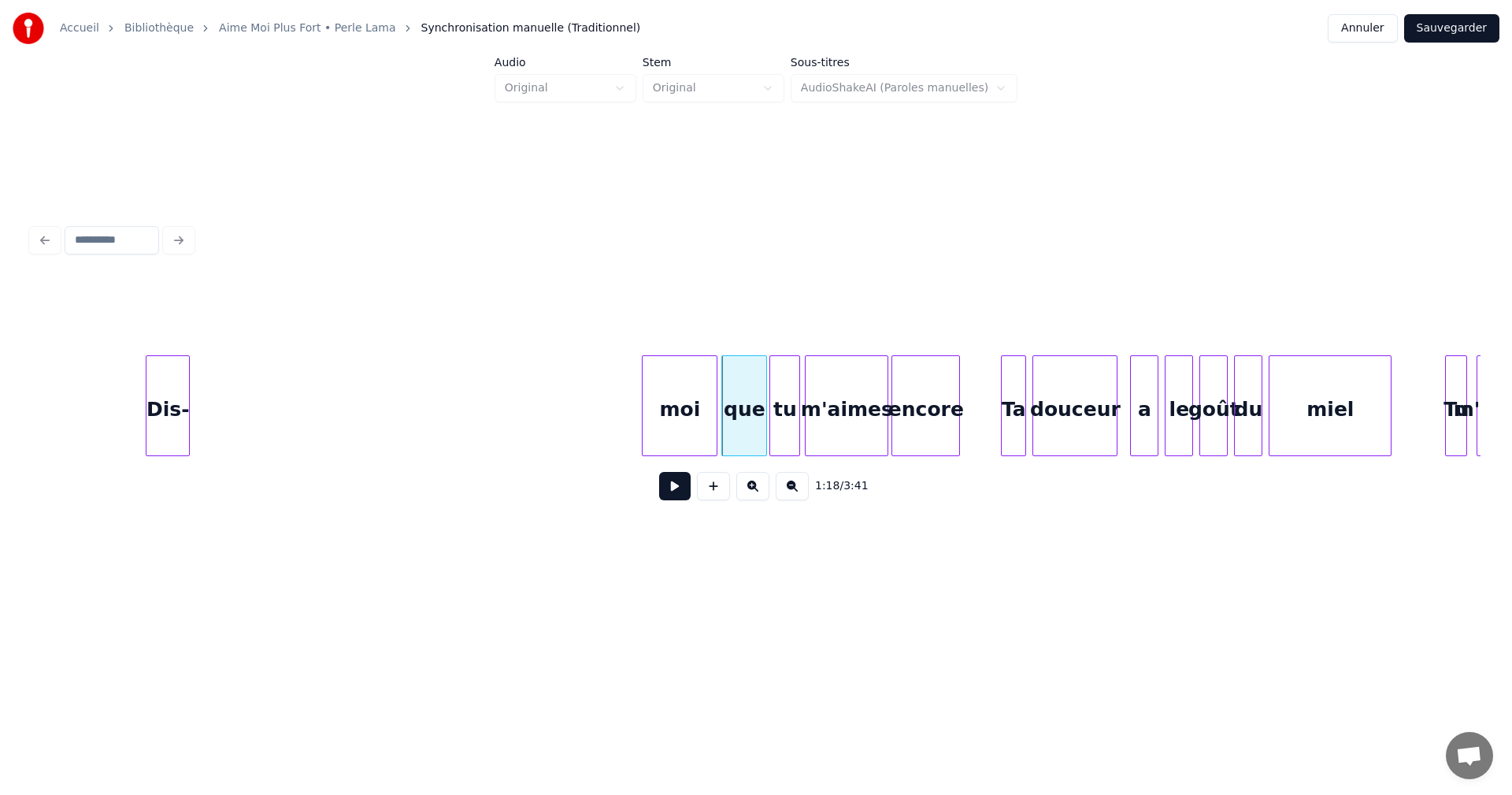
click at [699, 422] on div "moi" at bounding box center [680, 410] width 74 height 107
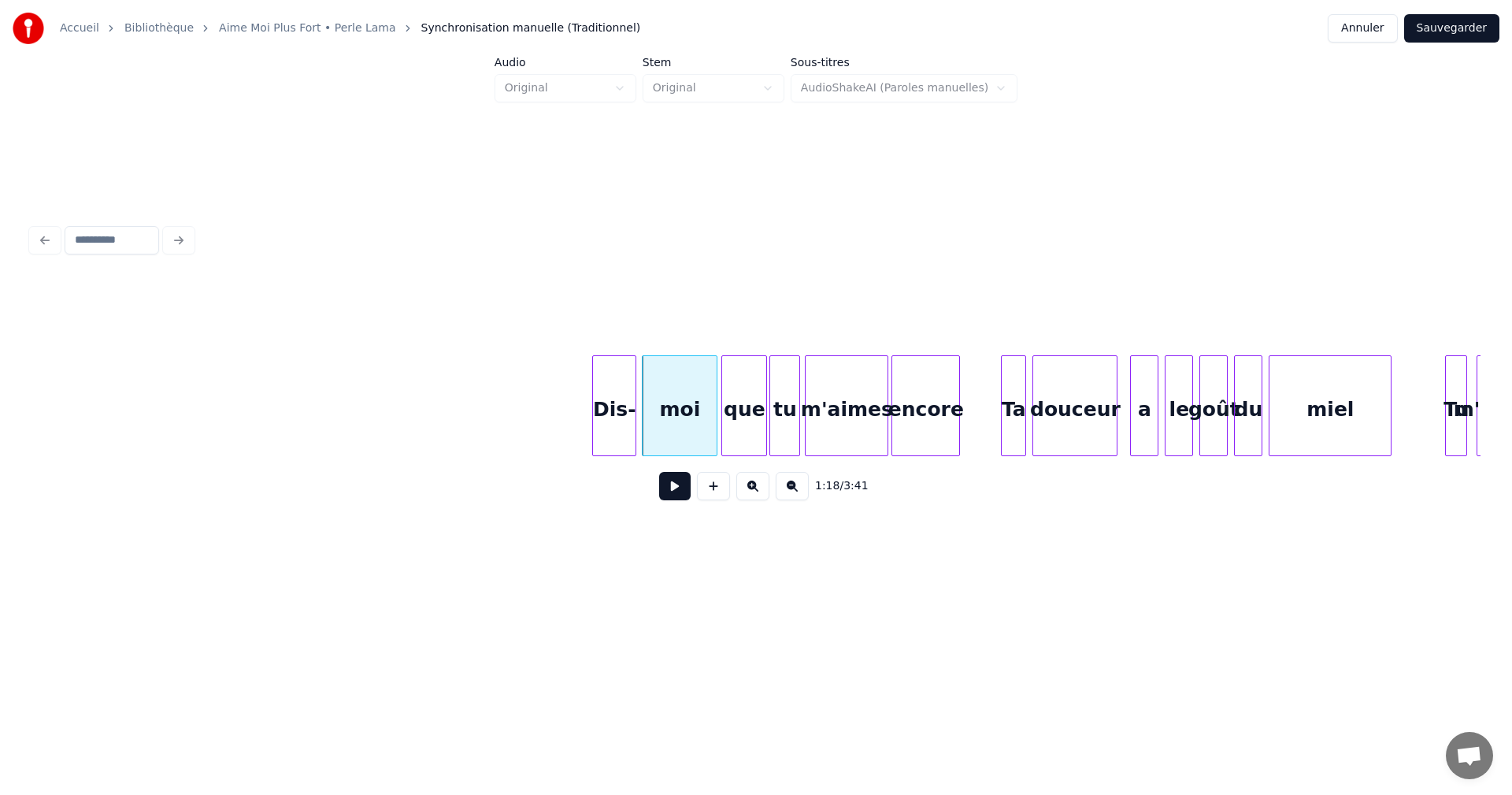
click at [612, 425] on div "Dis-" at bounding box center [614, 410] width 42 height 107
click at [671, 490] on button at bounding box center [675, 485] width 31 height 29
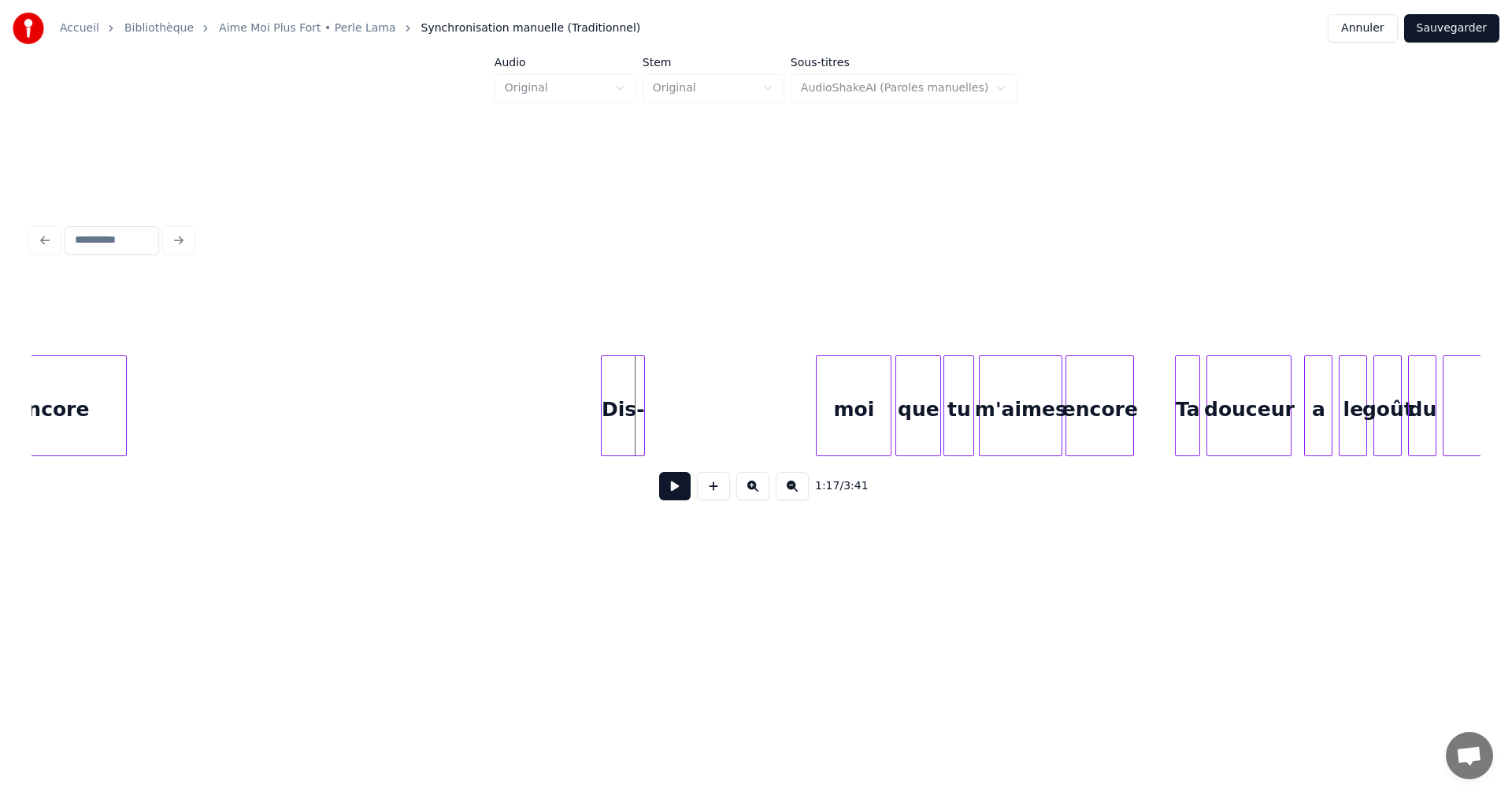
click at [623, 417] on div "Dis-" at bounding box center [623, 410] width 42 height 107
click at [667, 418] on div "moi" at bounding box center [684, 410] width 74 height 107
click at [691, 425] on div at bounding box center [691, 406] width 4 height 99
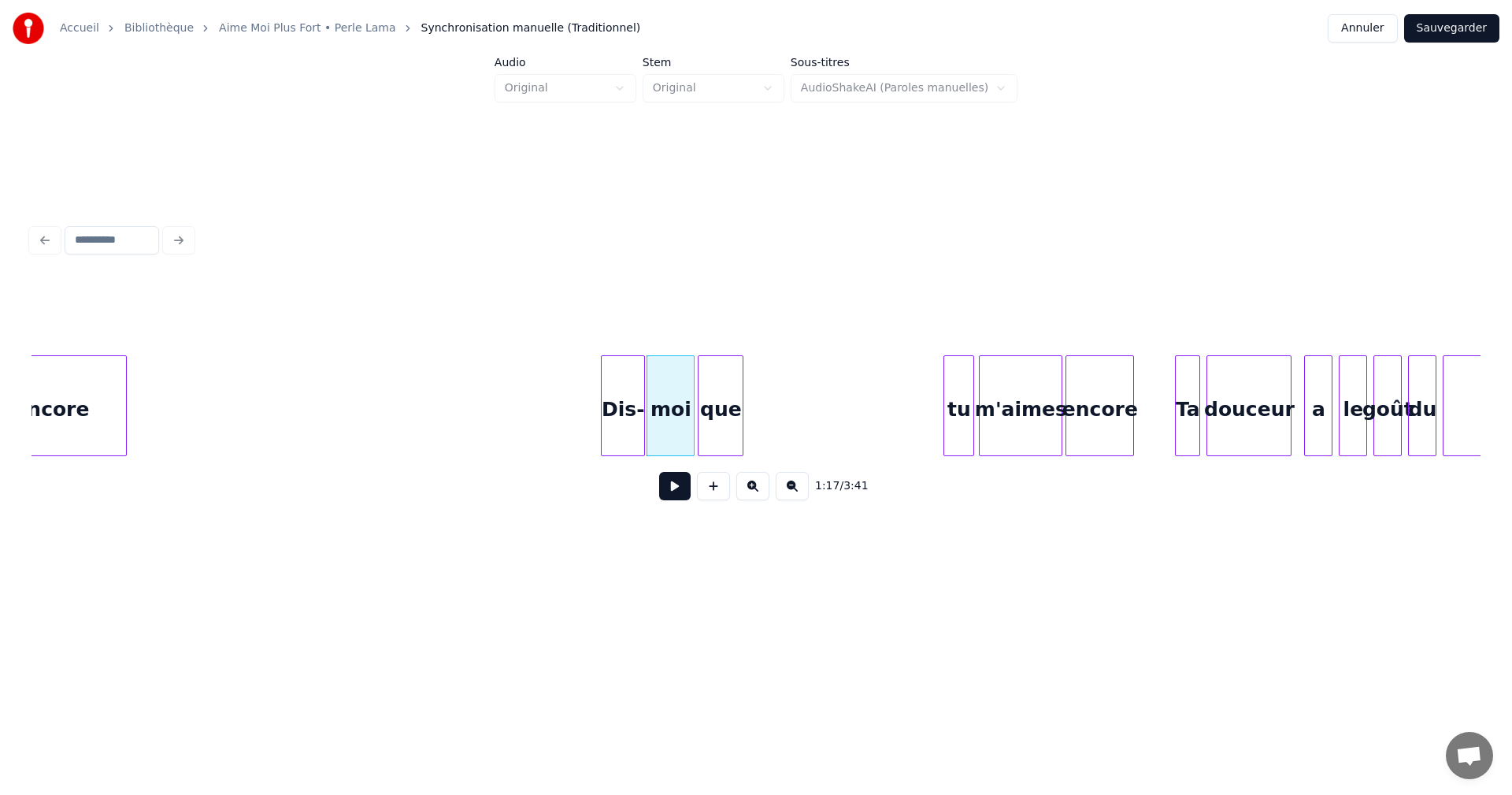
click at [708, 431] on div "que" at bounding box center [721, 410] width 44 height 107
click at [764, 420] on div "tu" at bounding box center [765, 410] width 29 height 107
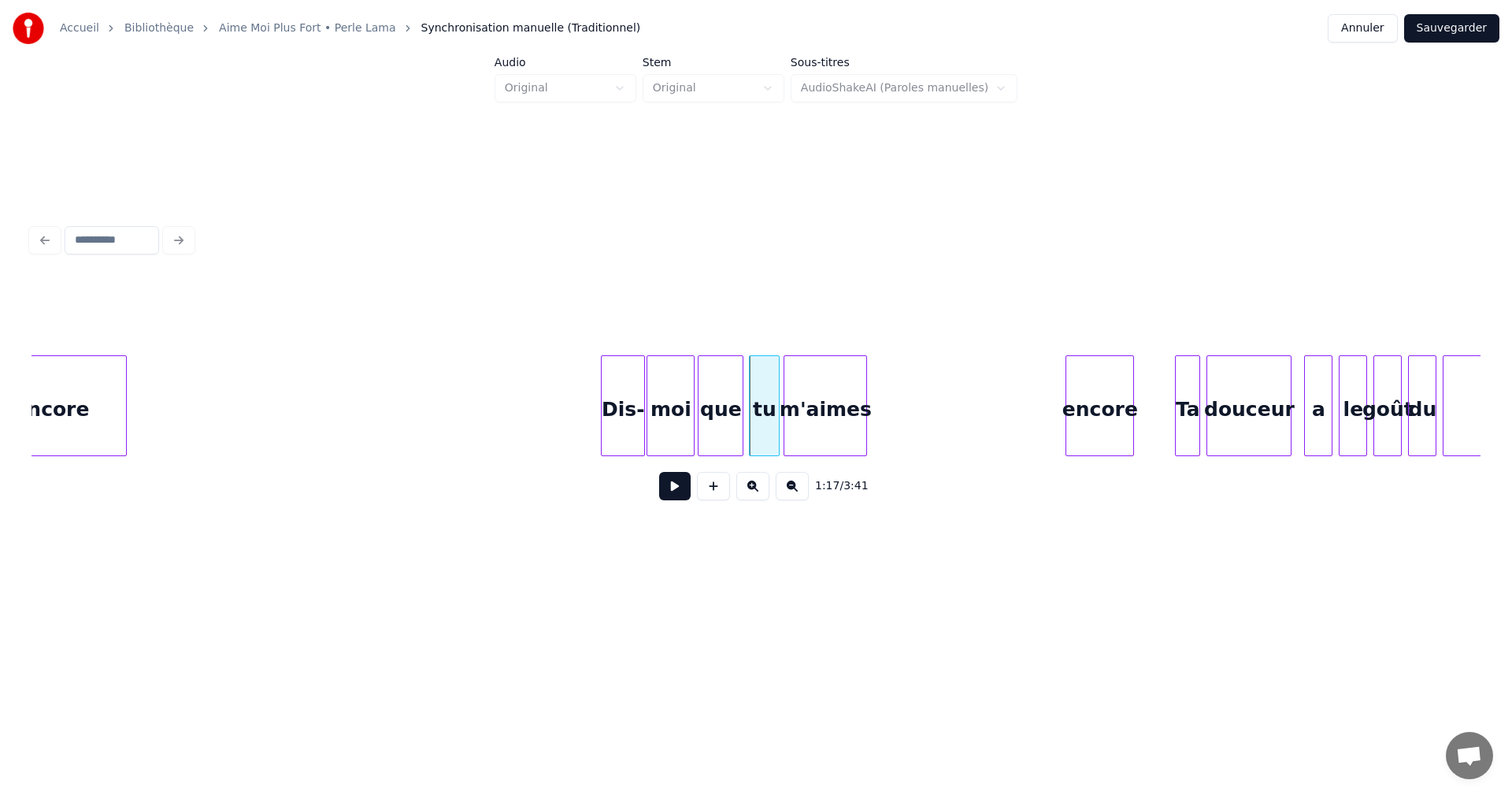
click at [797, 439] on div "m'aimes" at bounding box center [825, 410] width 82 height 107
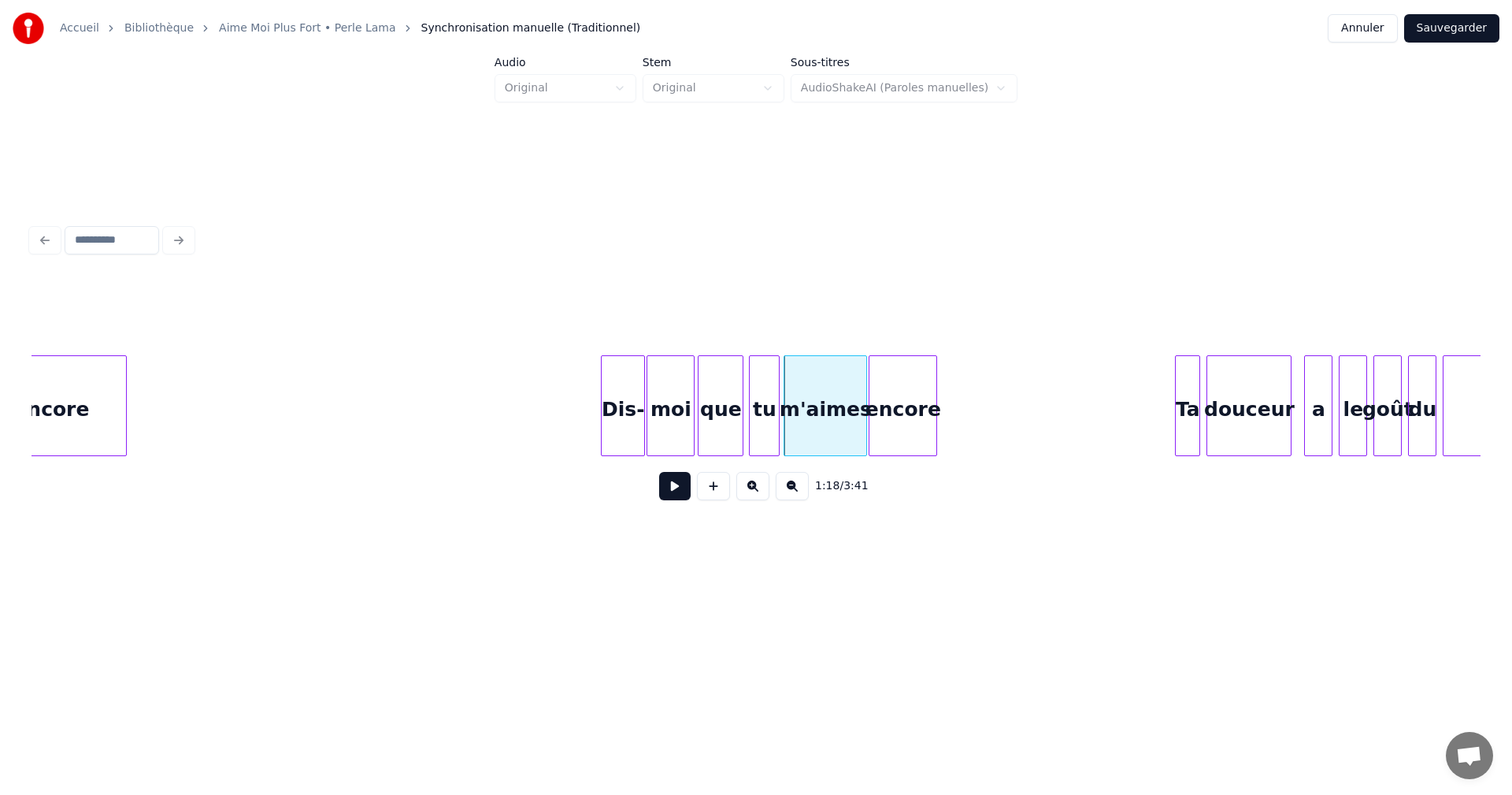
click at [894, 442] on div "encore" at bounding box center [902, 410] width 67 height 107
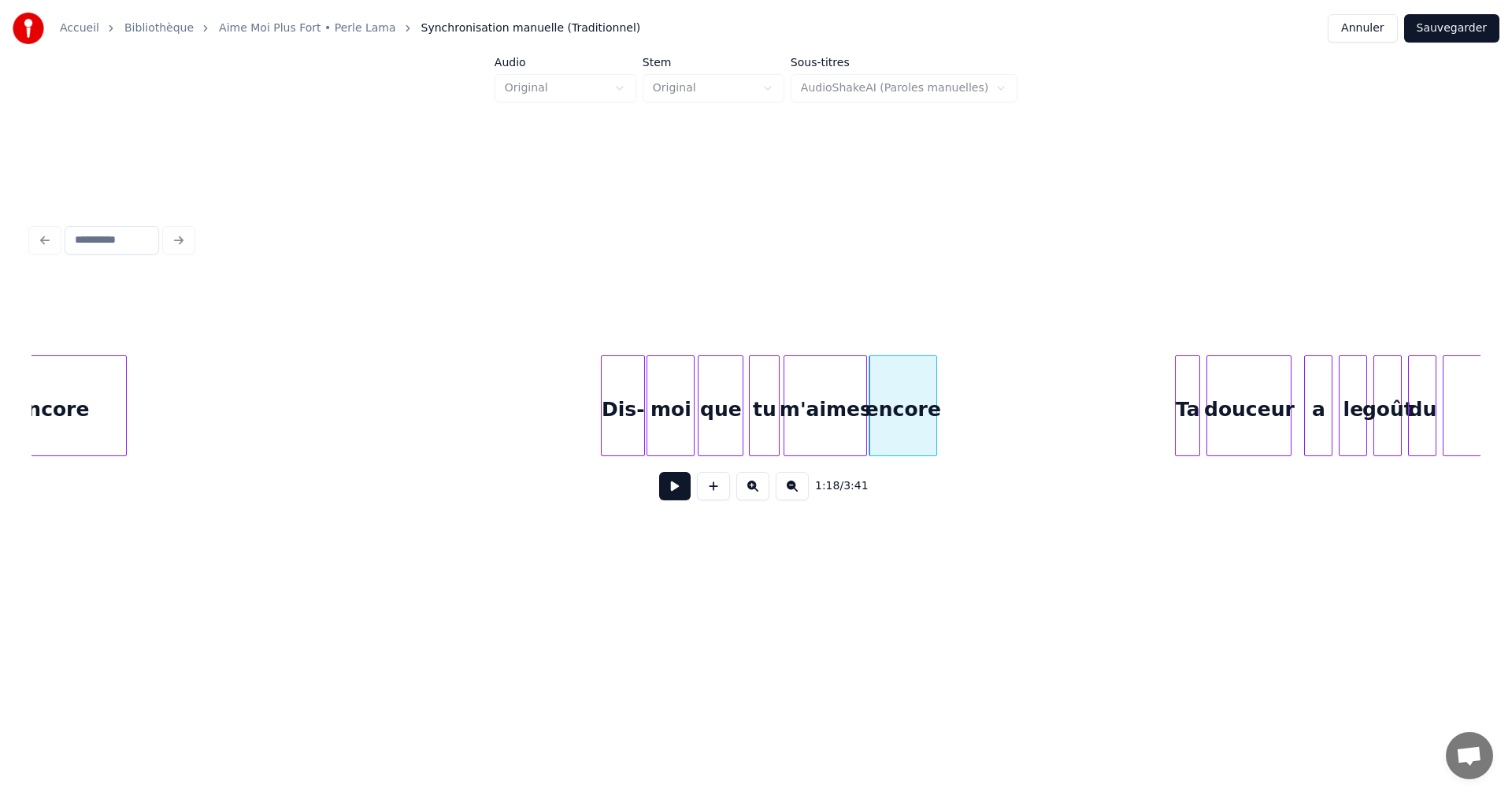
click at [684, 491] on button at bounding box center [675, 485] width 31 height 29
click at [673, 490] on button at bounding box center [675, 485] width 31 height 29
click at [984, 446] on div at bounding box center [986, 406] width 4 height 99
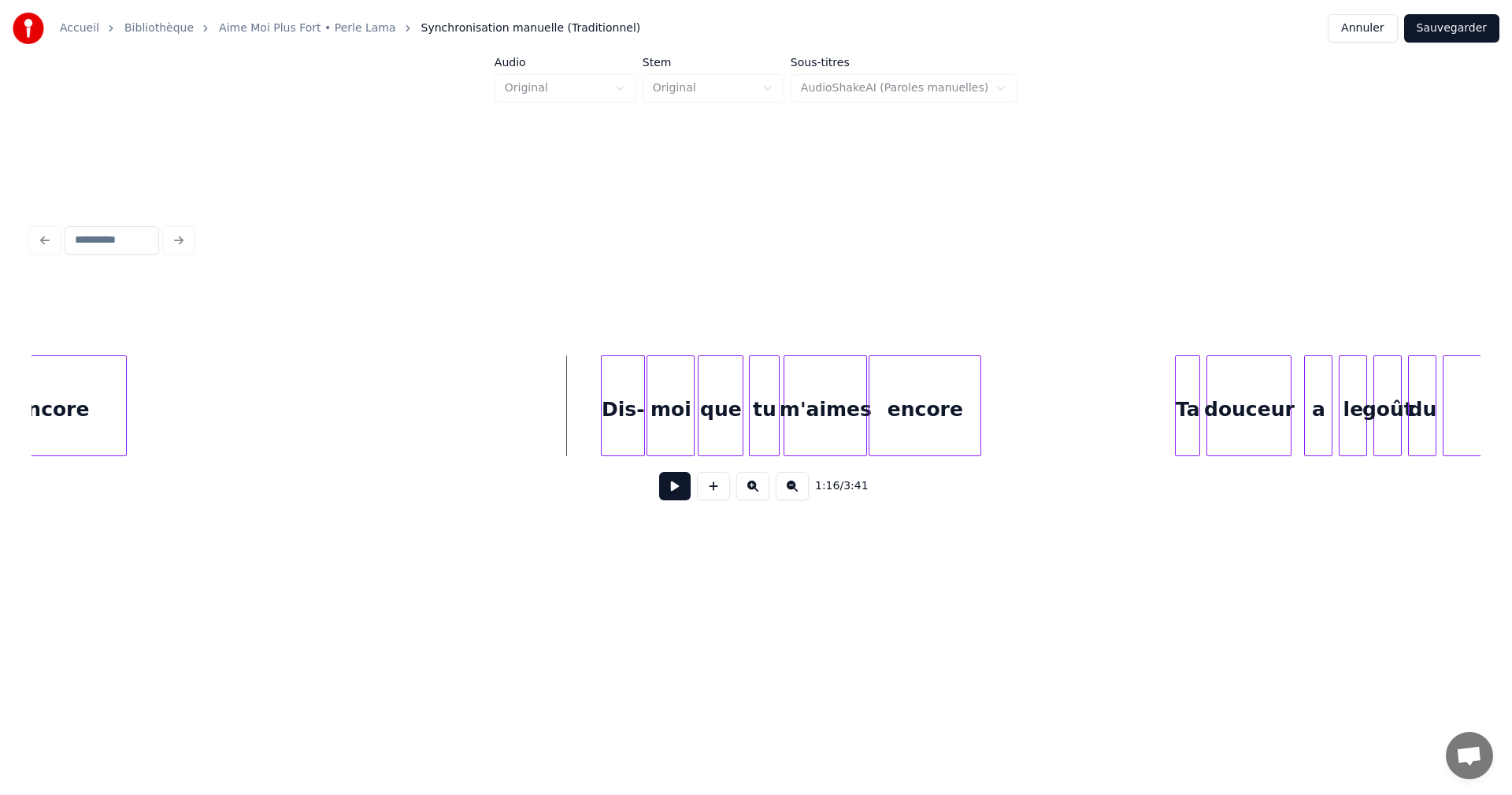
click at [673, 485] on button at bounding box center [675, 485] width 31 height 29
click at [670, 484] on button at bounding box center [675, 485] width 31 height 29
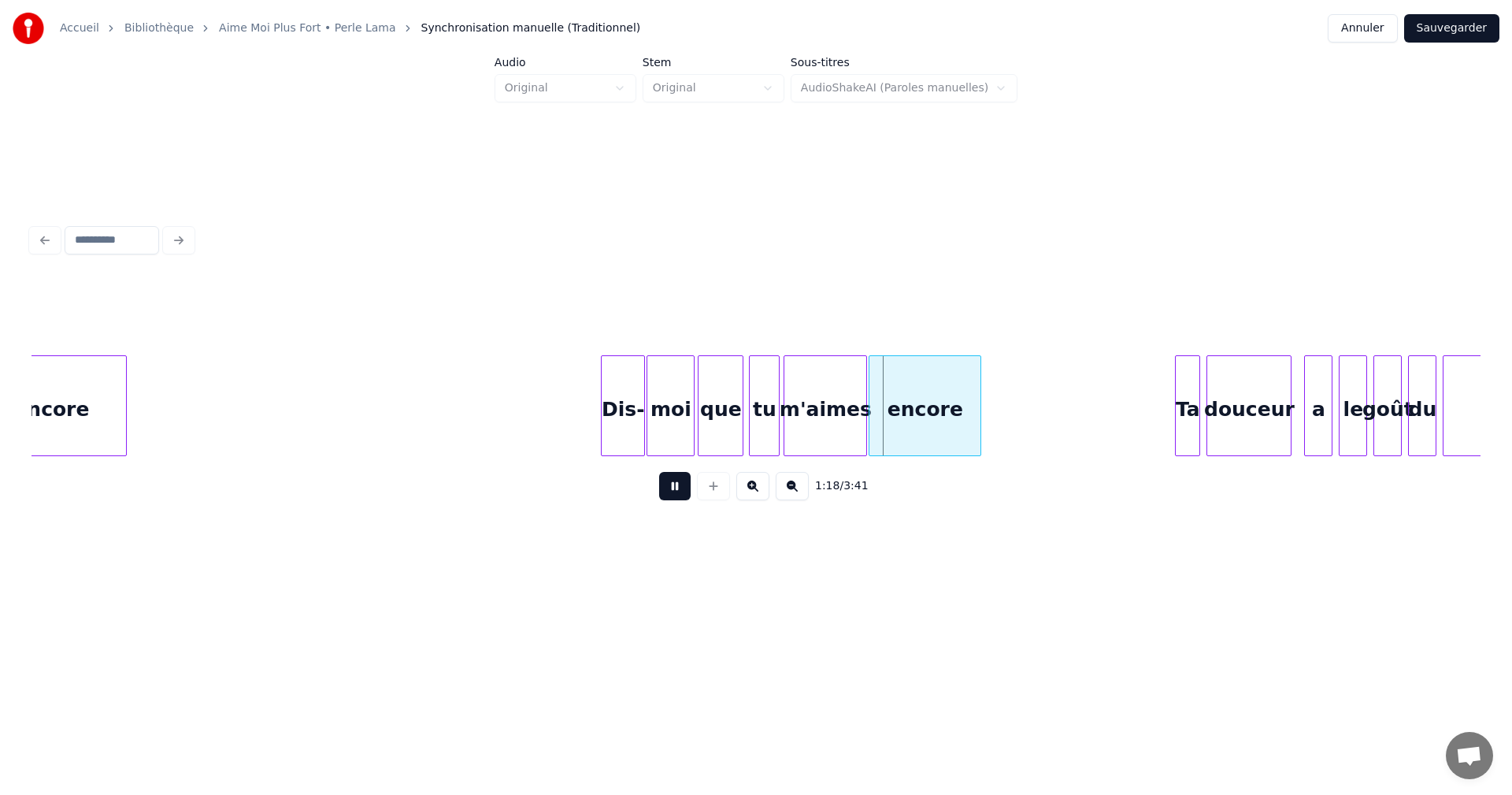
click at [670, 484] on button at bounding box center [675, 485] width 31 height 29
click at [927, 440] on div "encore" at bounding box center [951, 410] width 111 height 107
click at [886, 436] on div at bounding box center [883, 406] width 4 height 99
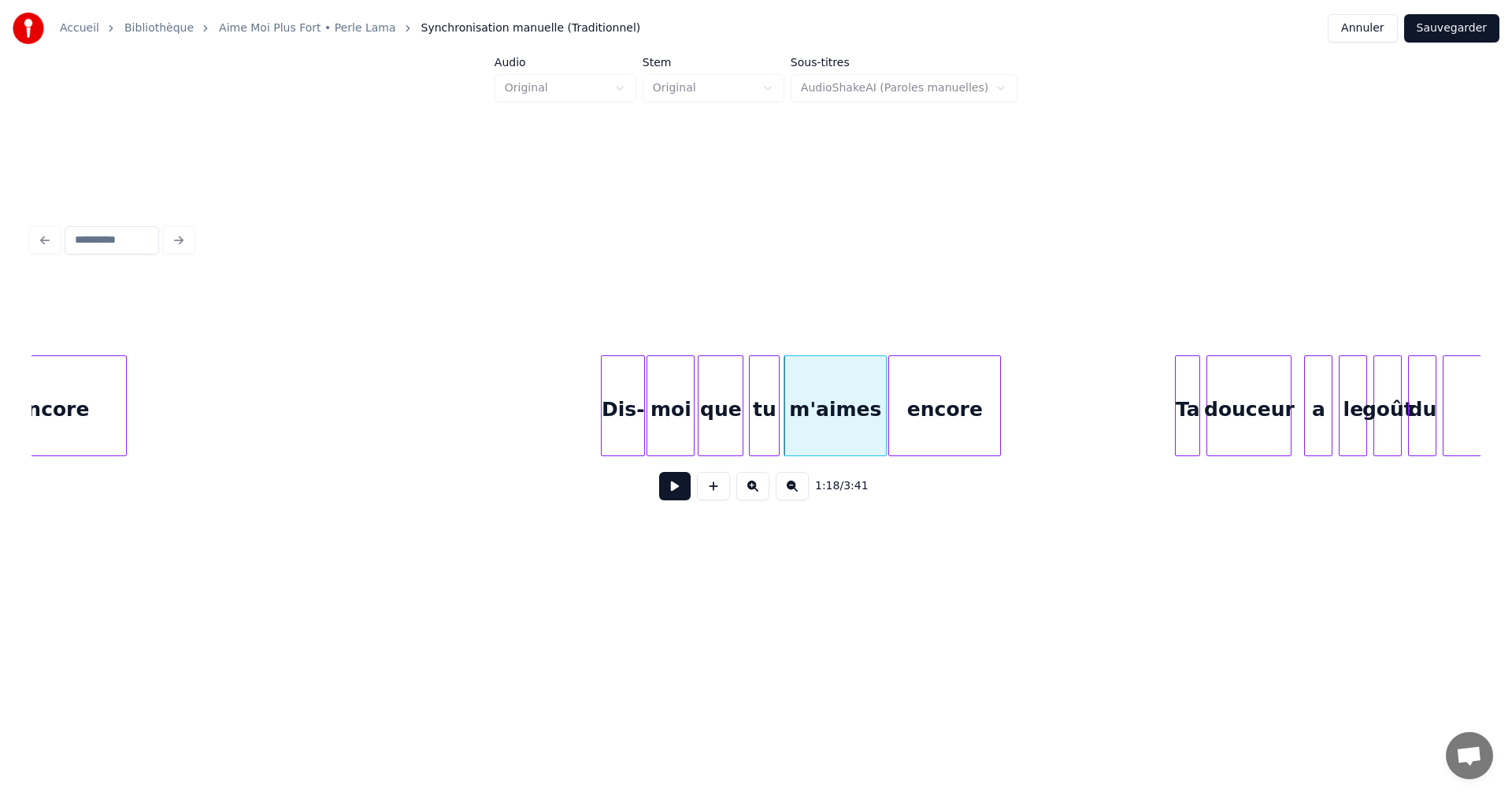
click at [911, 426] on div "encore" at bounding box center [945, 410] width 111 height 107
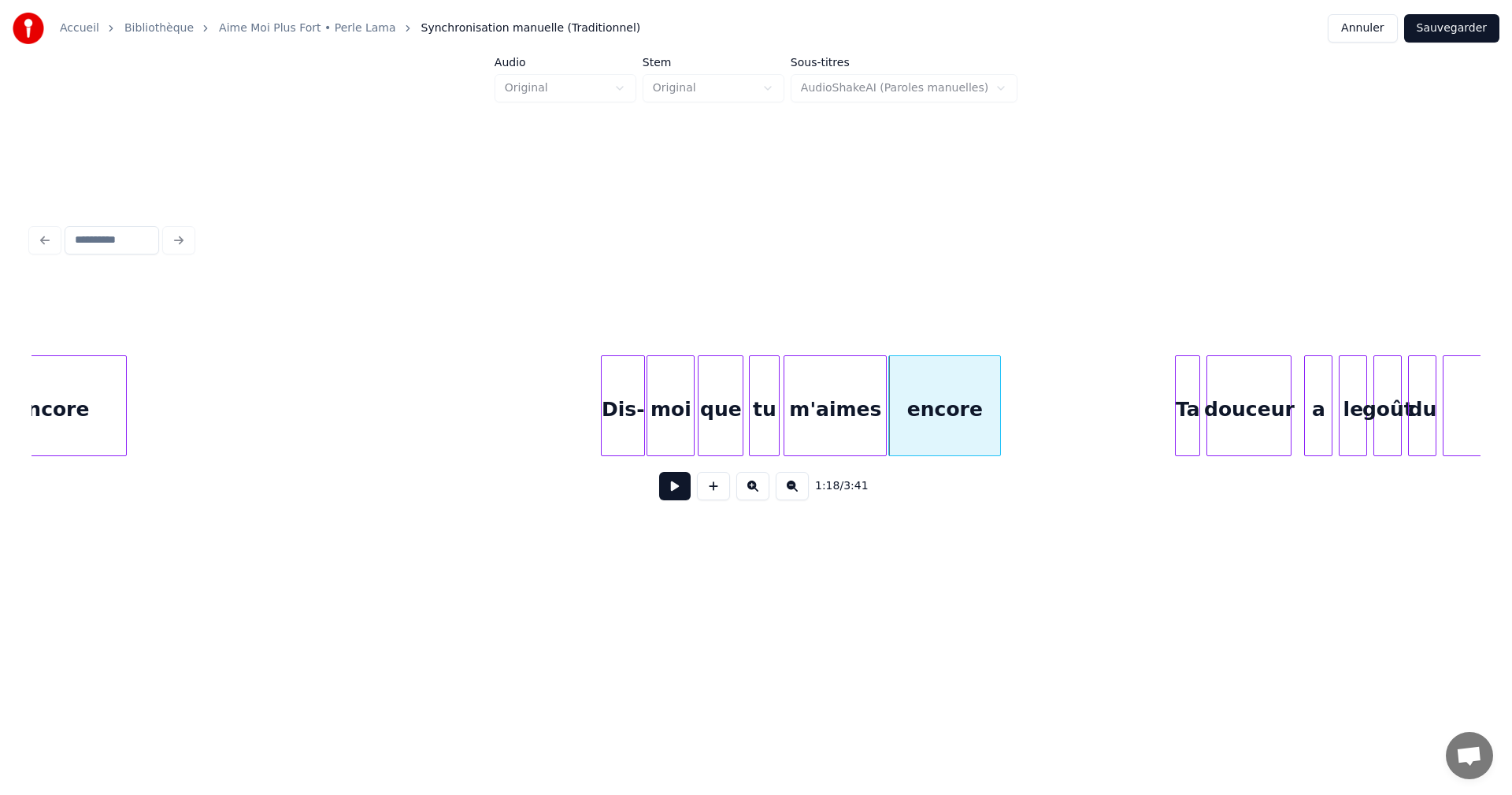
click at [669, 484] on button at bounding box center [675, 485] width 31 height 29
click at [670, 485] on button at bounding box center [675, 485] width 31 height 29
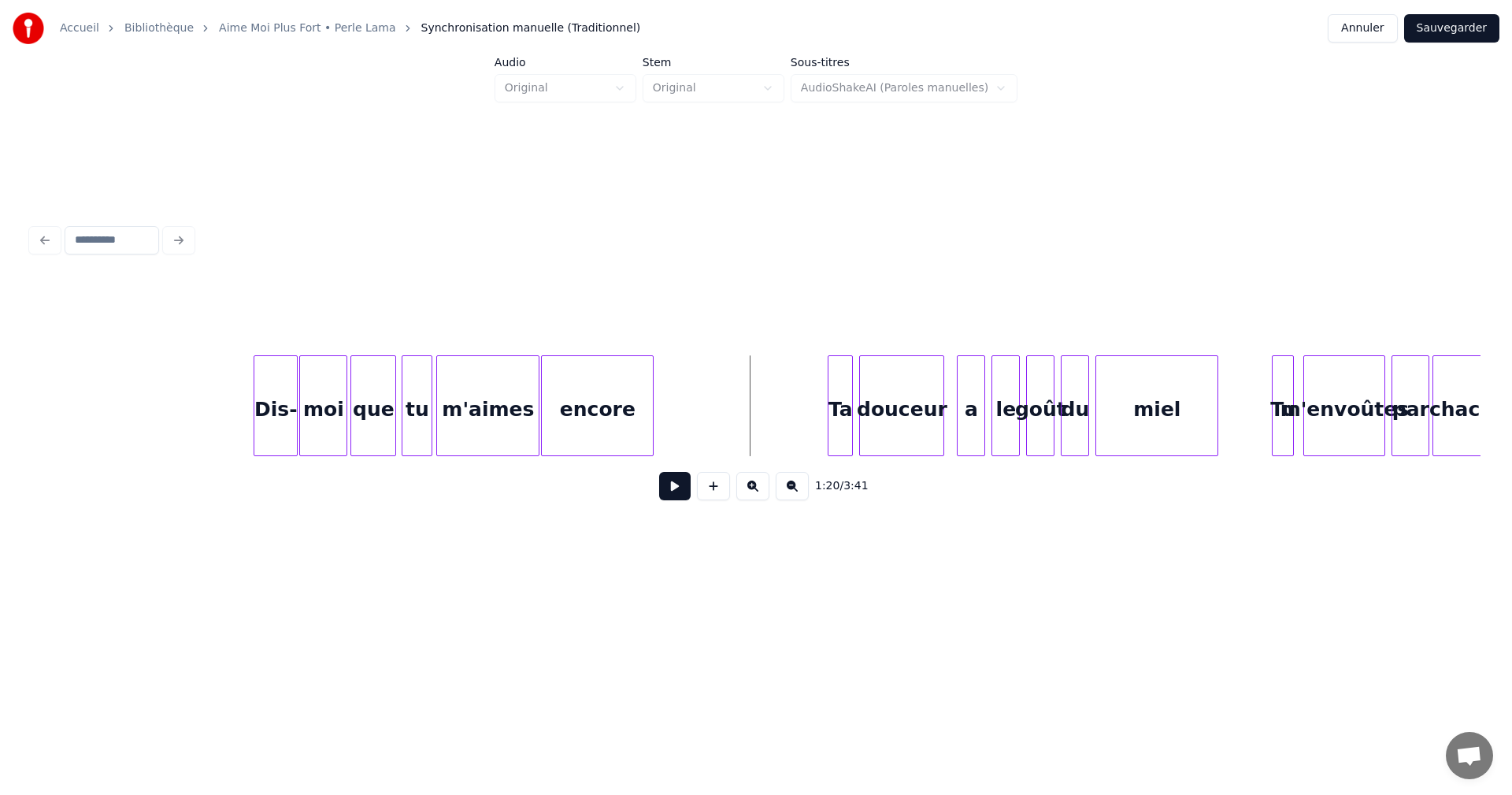
scroll to position [0, 11907]
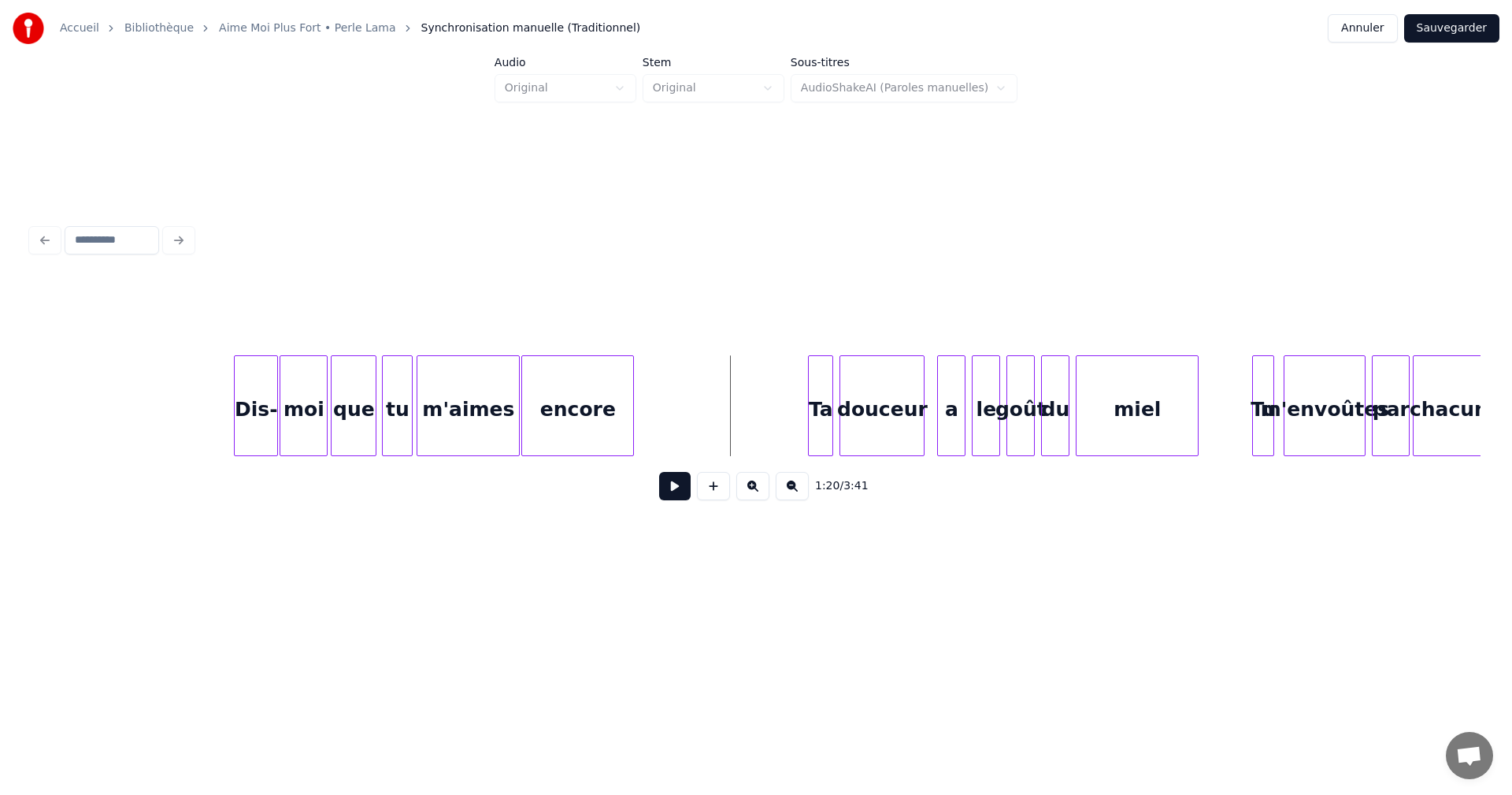
click at [682, 490] on button at bounding box center [675, 485] width 31 height 29
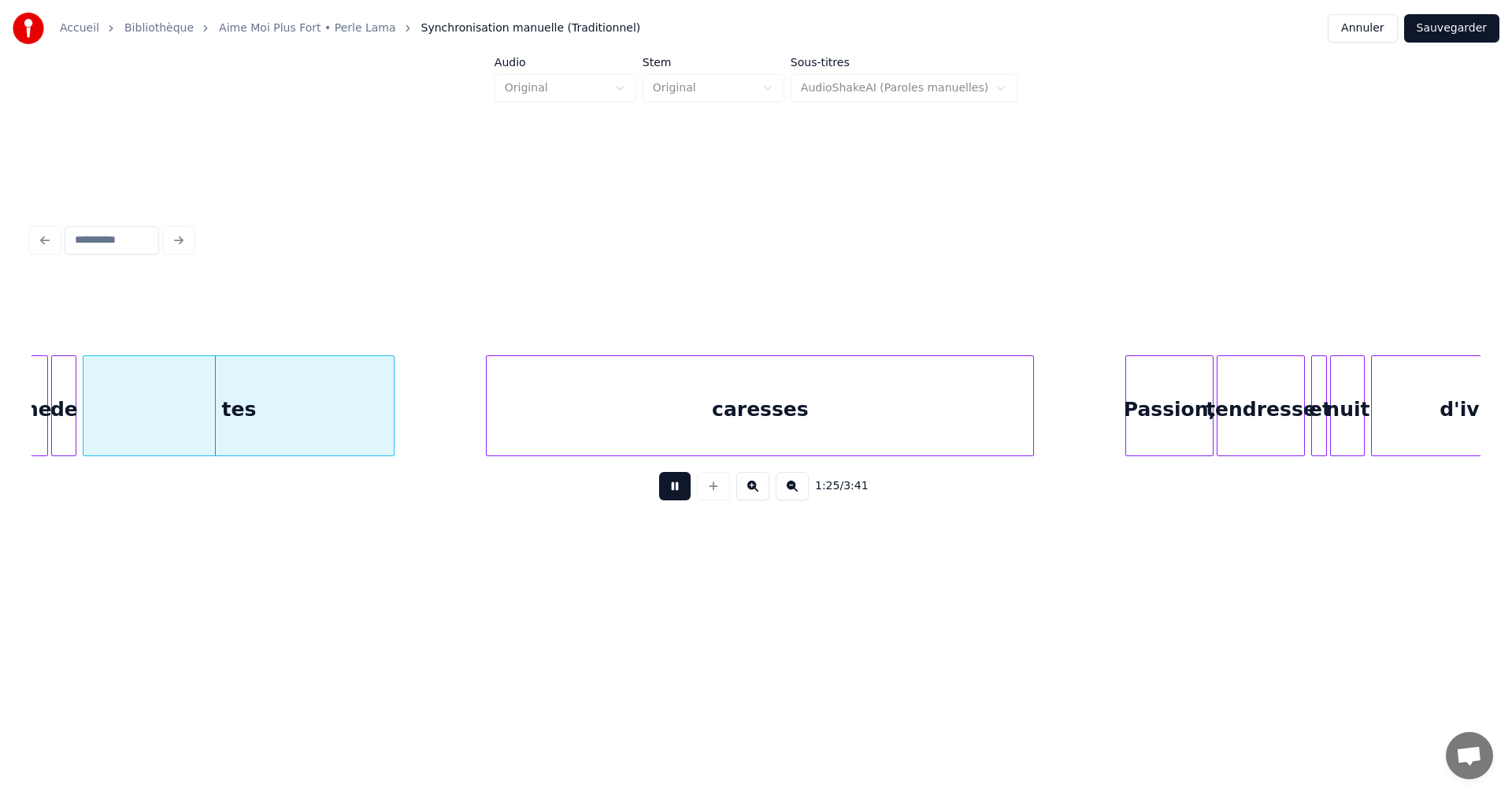
click at [682, 490] on button at bounding box center [675, 485] width 31 height 29
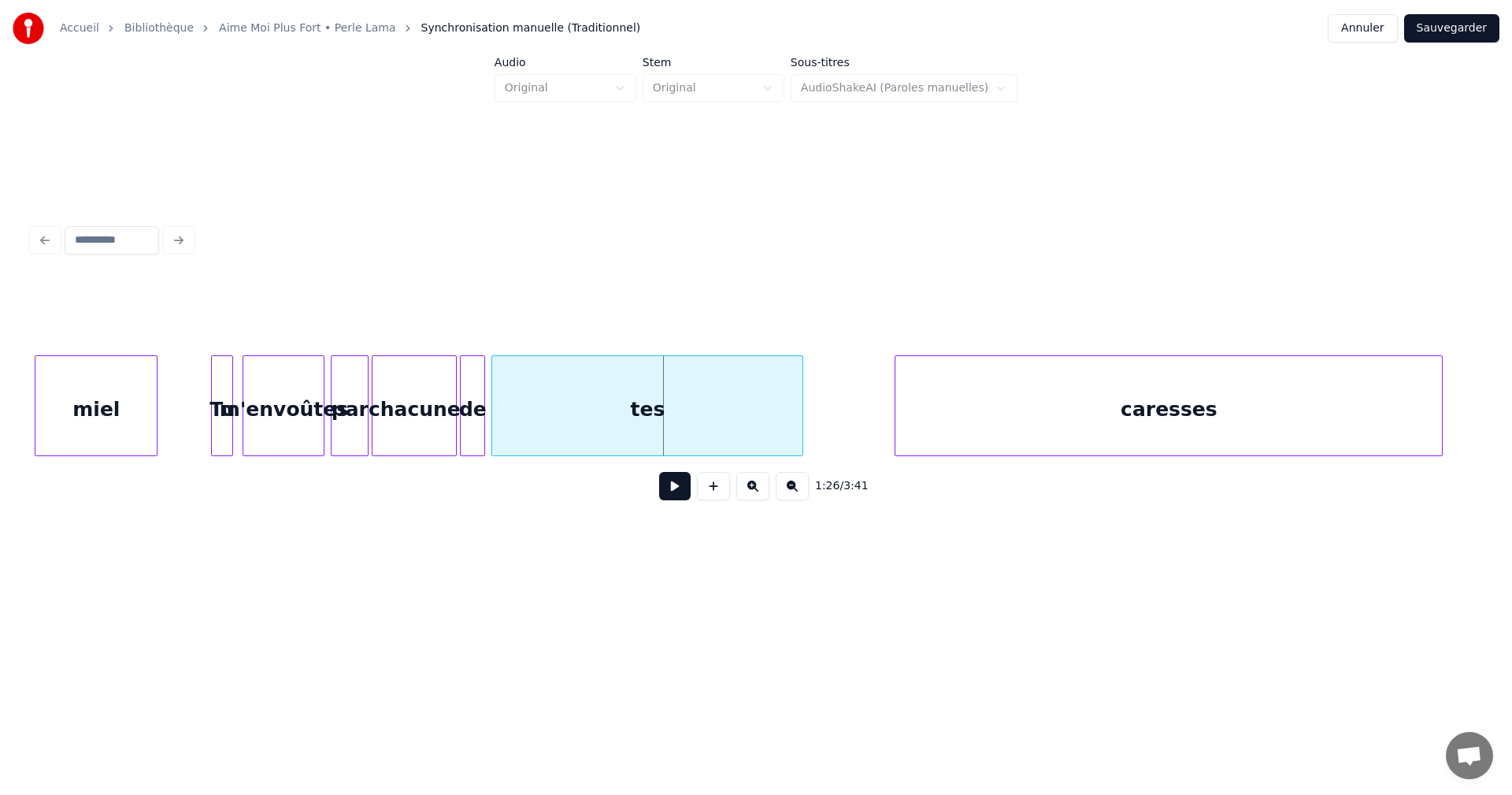
scroll to position [0, 12852]
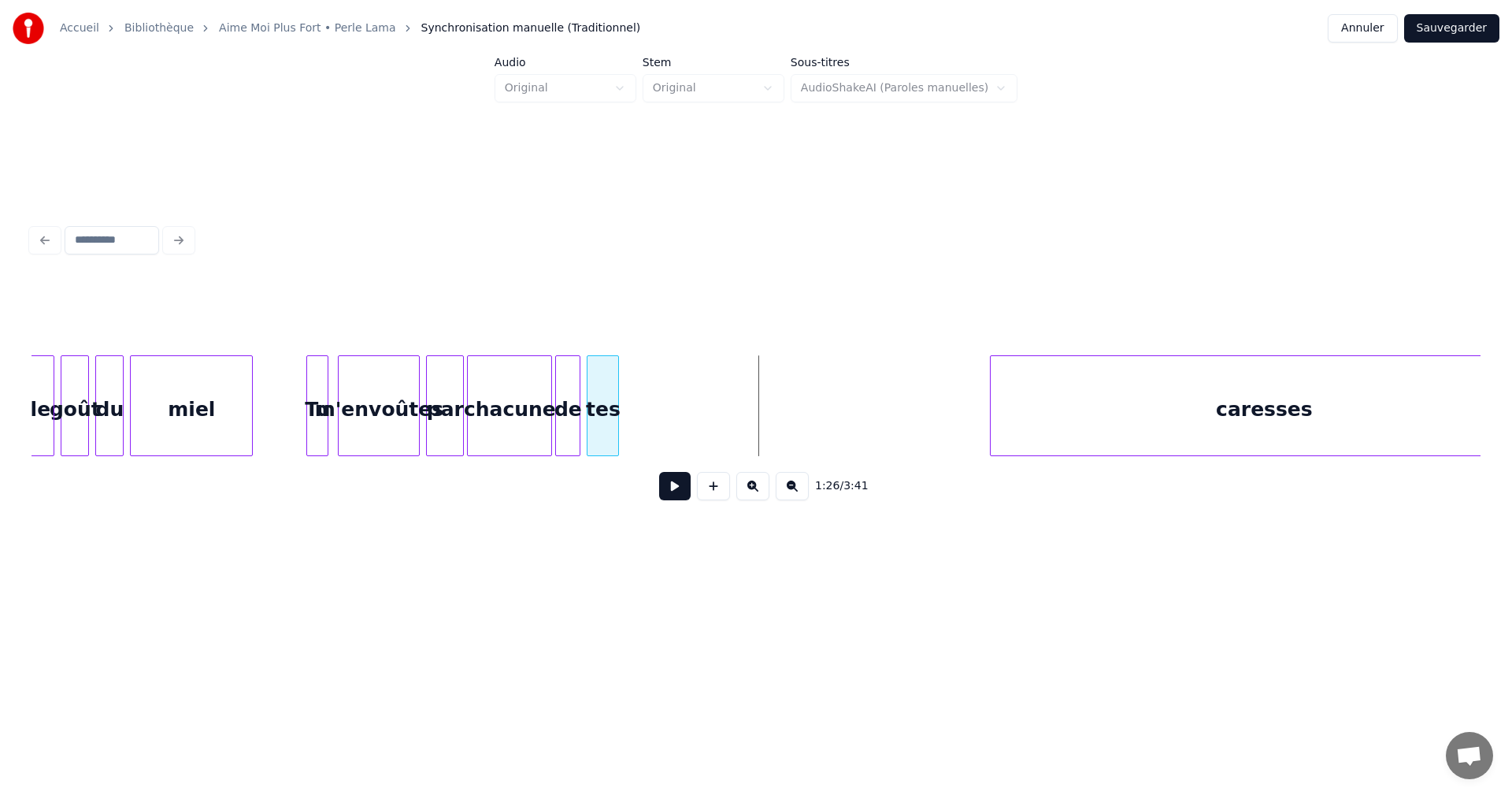
click at [613, 423] on div at bounding box center [615, 406] width 4 height 99
click at [599, 423] on div "tes" at bounding box center [603, 410] width 31 height 107
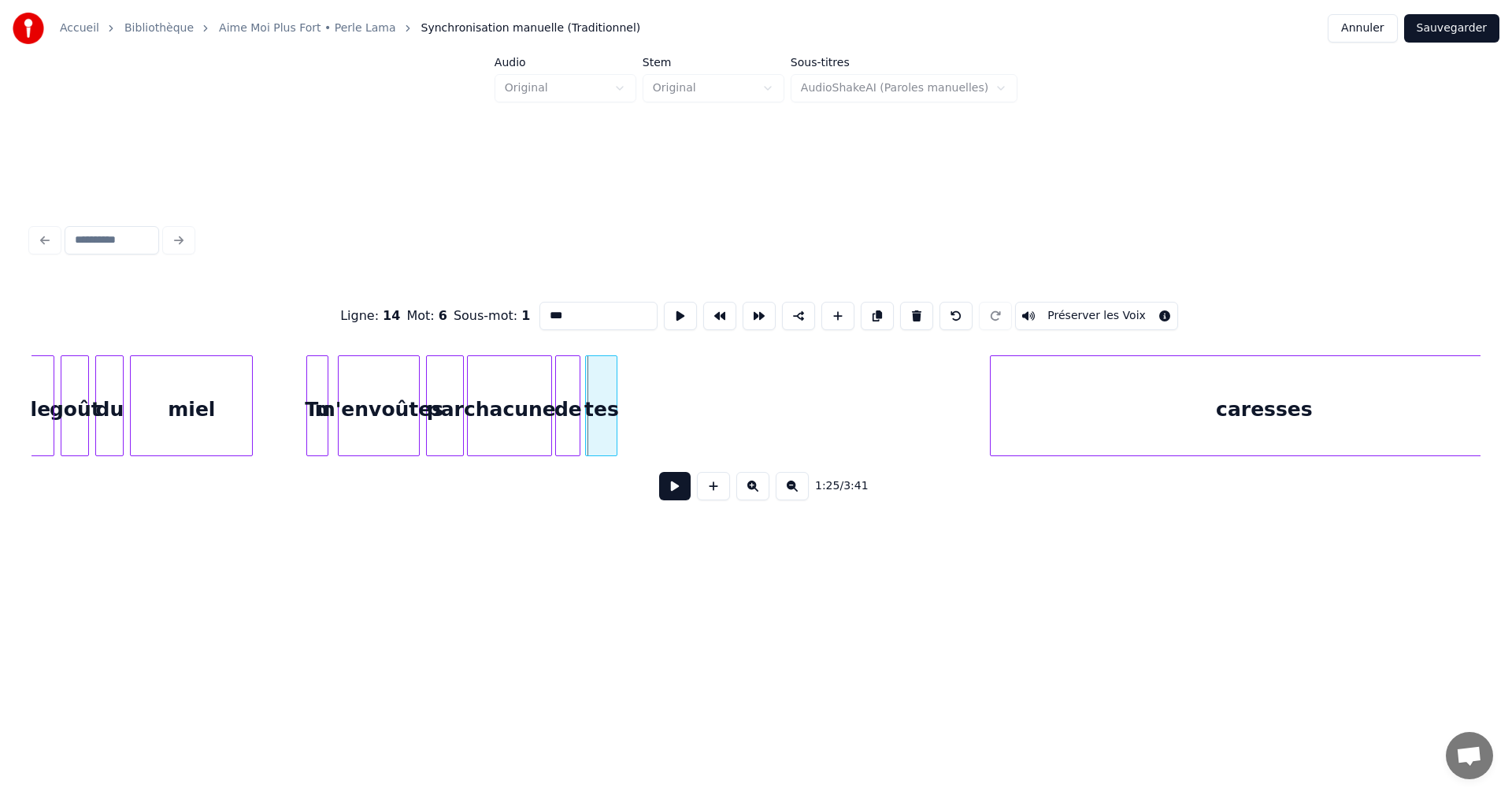
click at [601, 424] on div "tes" at bounding box center [601, 410] width 31 height 107
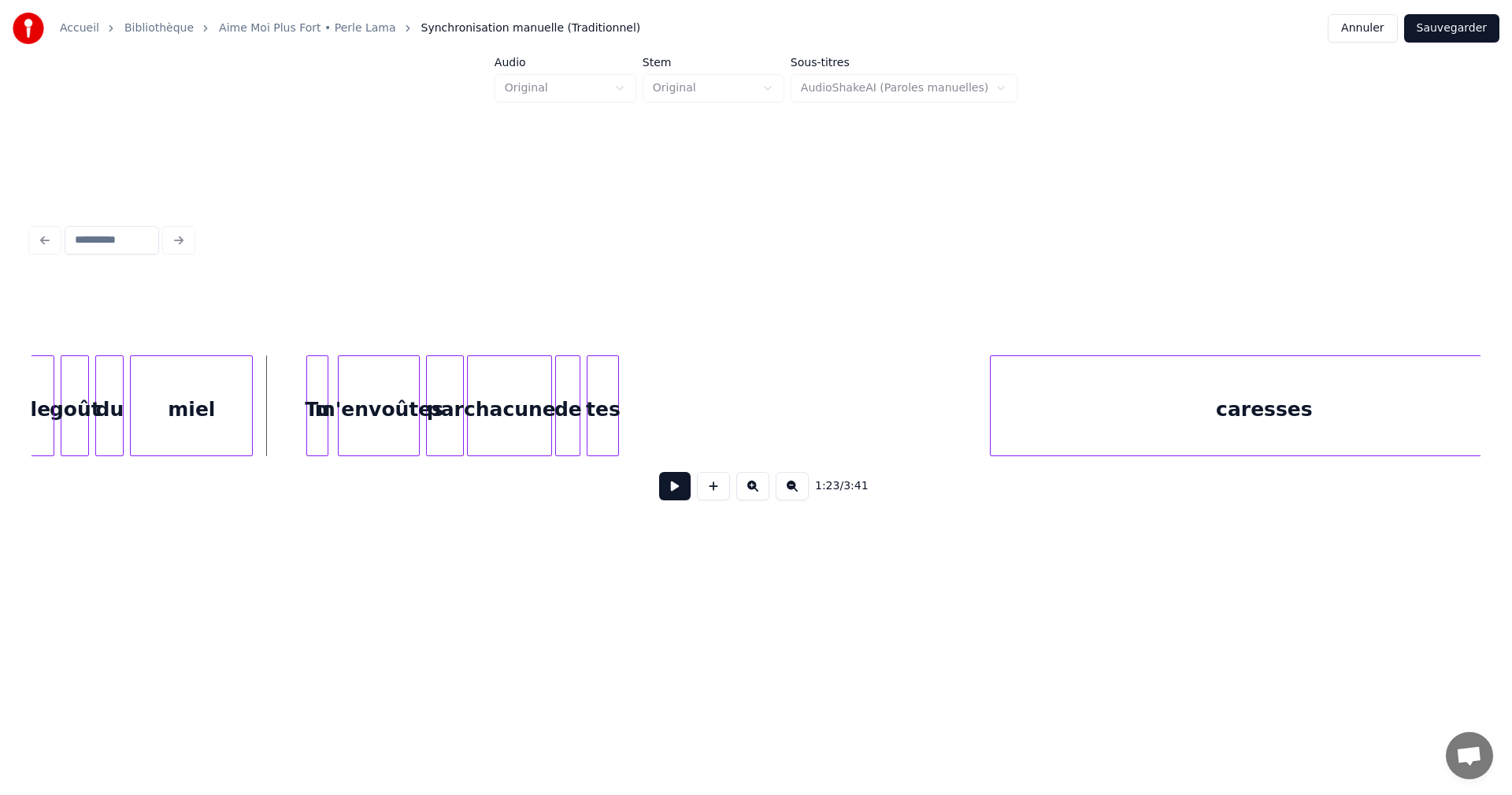
click at [681, 489] on button at bounding box center [675, 485] width 31 height 29
click at [672, 489] on button at bounding box center [675, 485] width 31 height 29
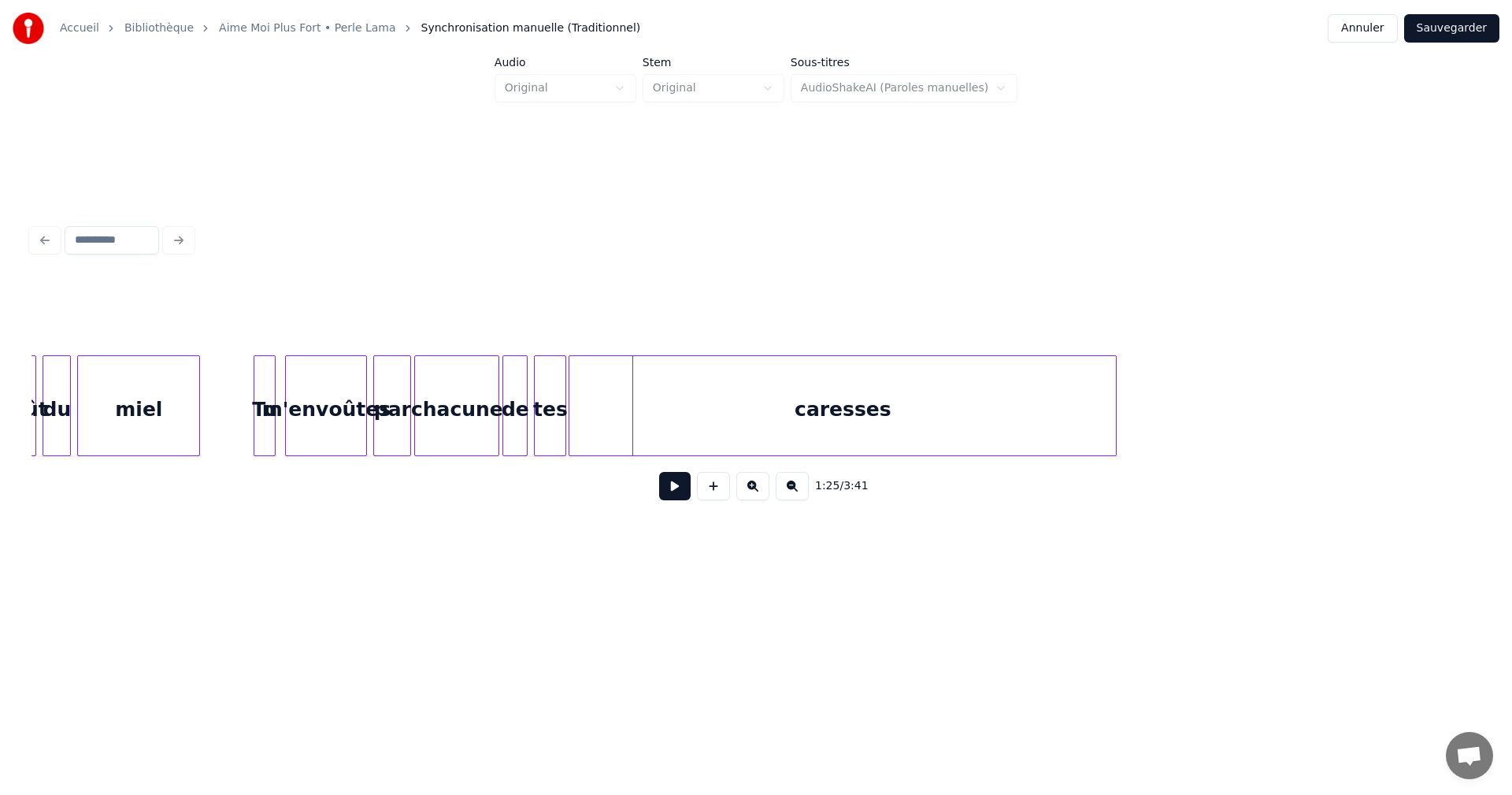
click at [757, 448] on div "caresses" at bounding box center [842, 410] width 547 height 107
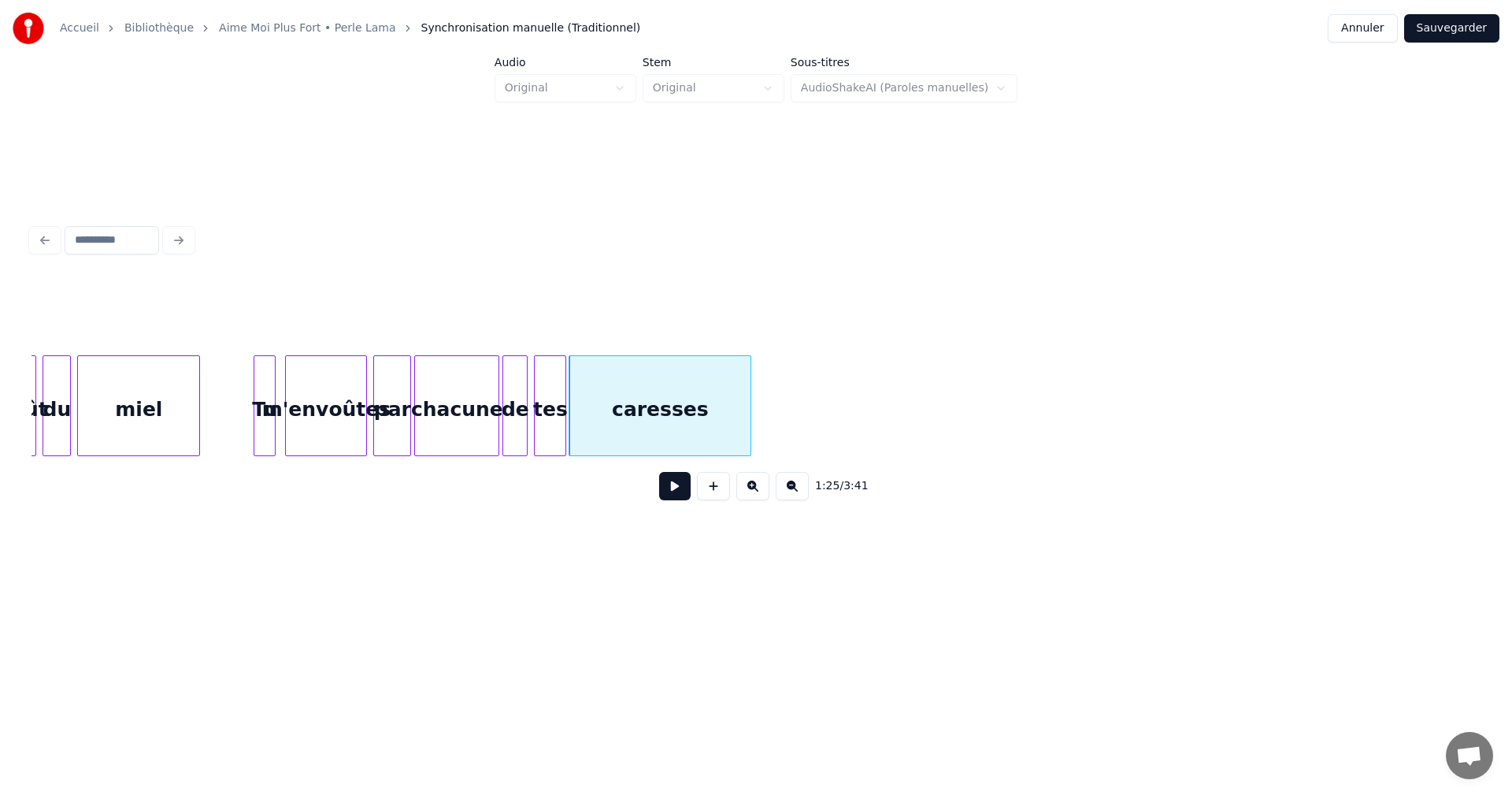
click at [747, 415] on div at bounding box center [747, 406] width 4 height 99
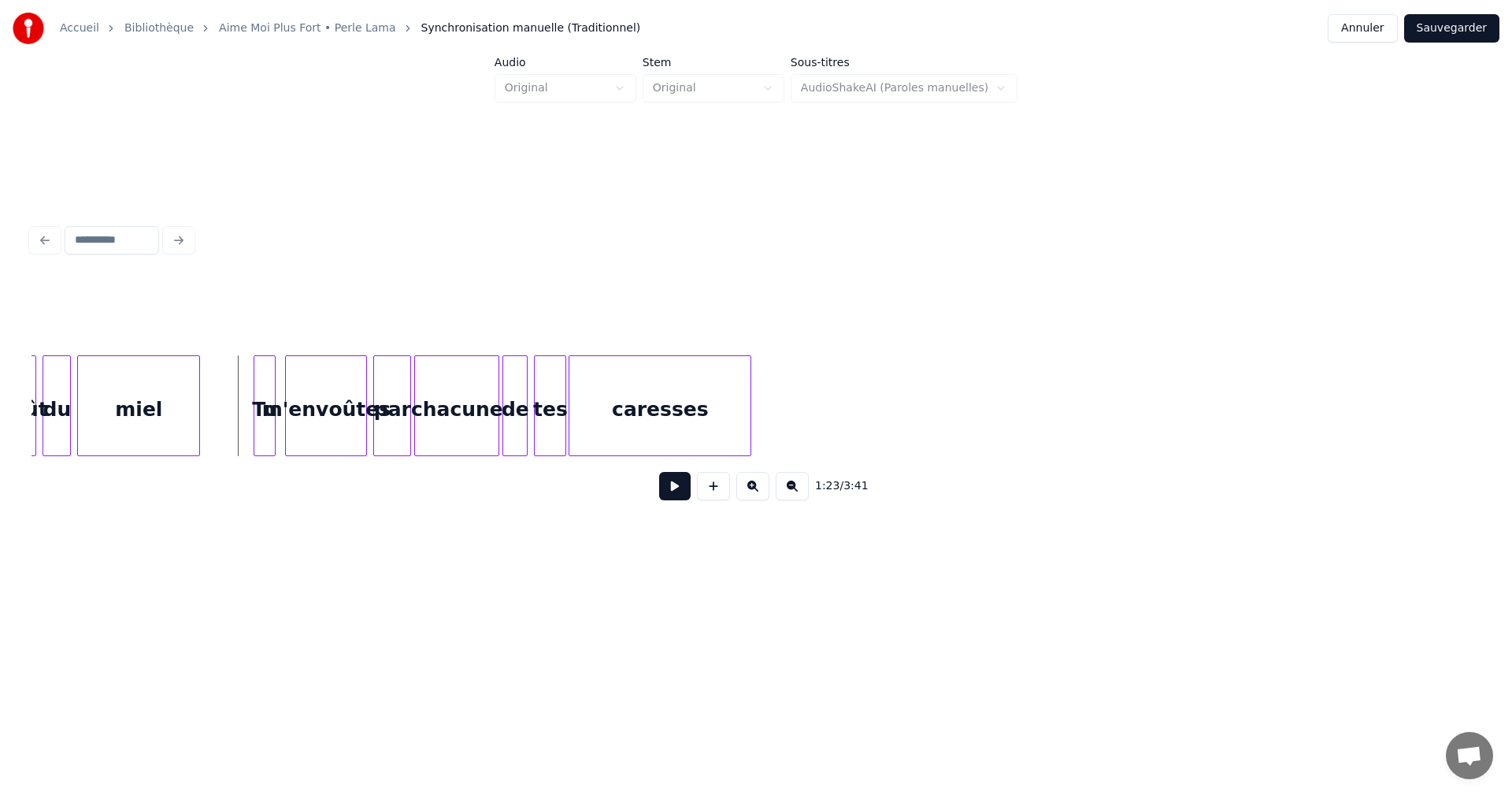
click at [673, 487] on button at bounding box center [675, 485] width 31 height 29
click at [738, 432] on div at bounding box center [738, 406] width 4 height 99
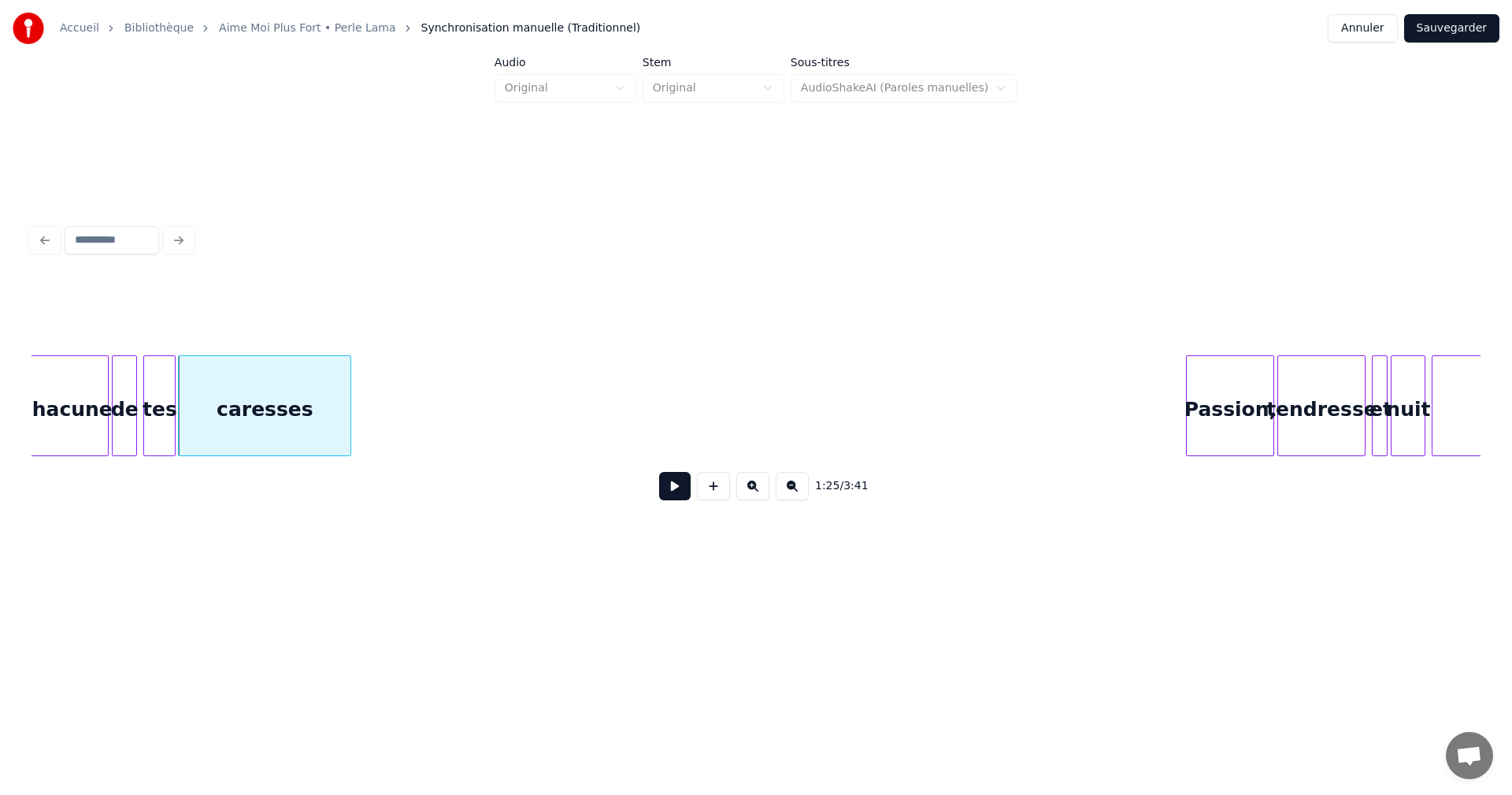
scroll to position [0, 13432]
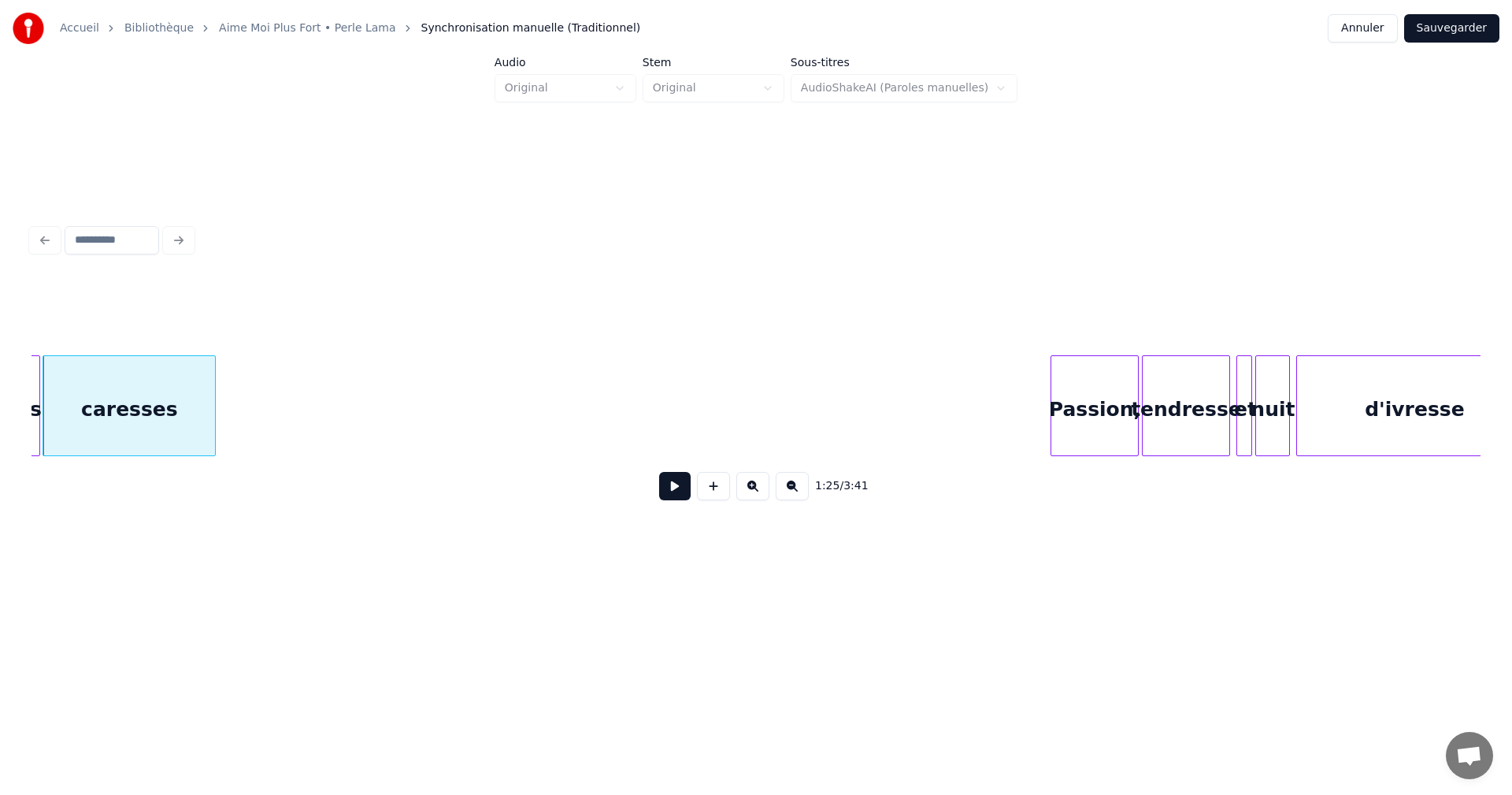
click at [674, 490] on button at bounding box center [675, 485] width 31 height 29
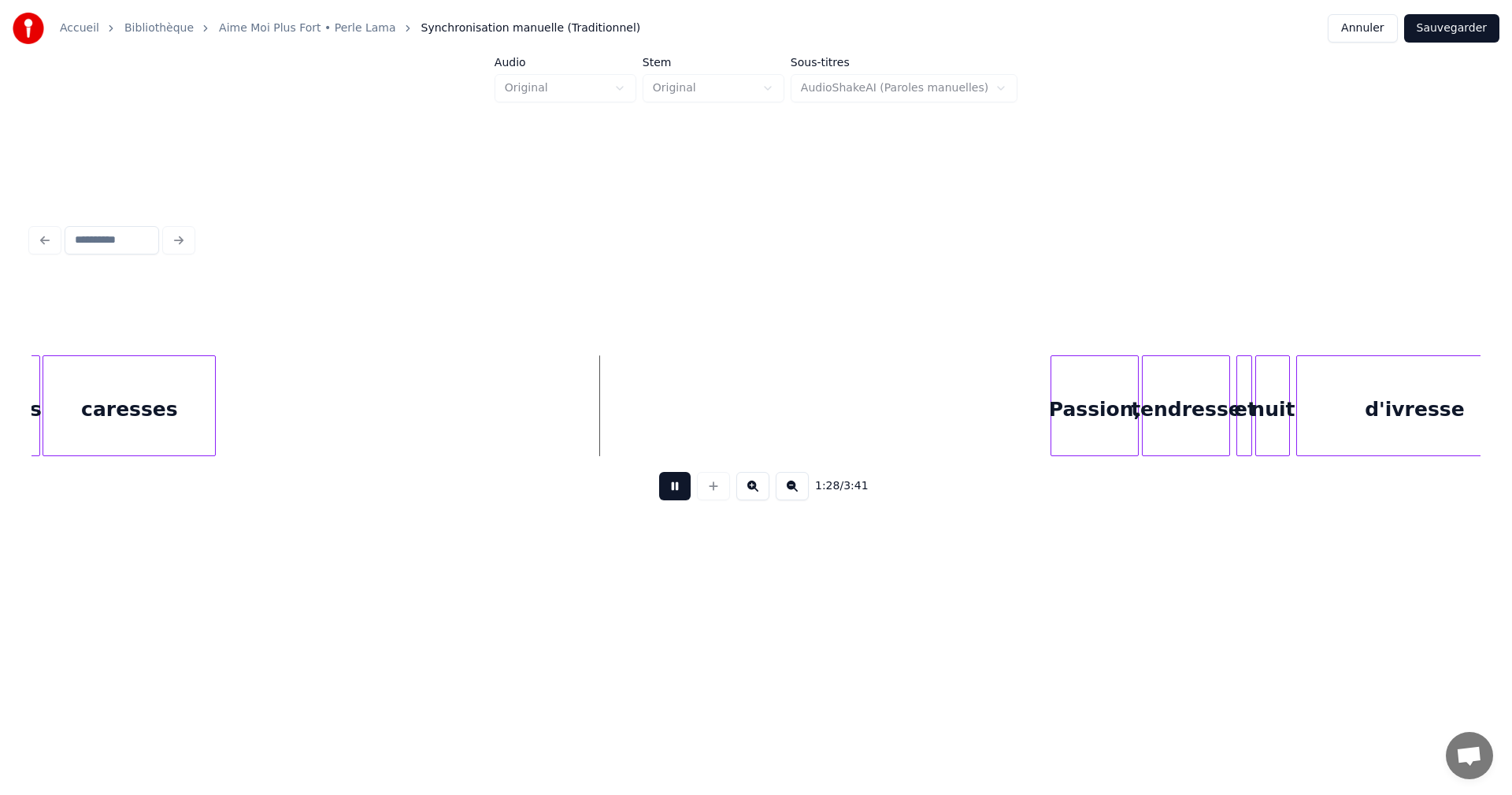
click at [673, 489] on button at bounding box center [675, 485] width 31 height 29
click at [711, 489] on button at bounding box center [714, 485] width 33 height 29
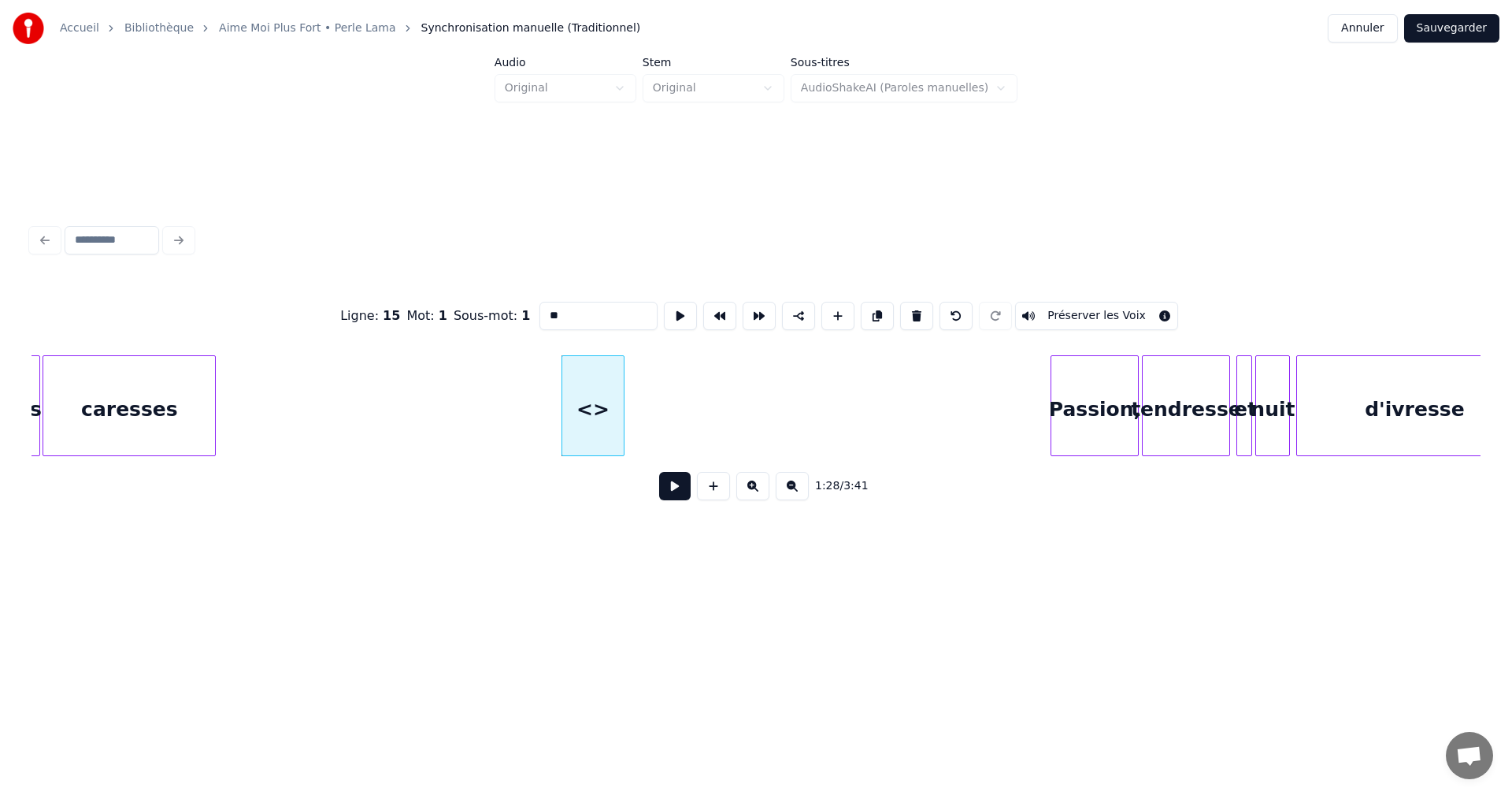
drag, startPoint x: 550, startPoint y: 312, endPoint x: 560, endPoint y: 323, distance: 14.9
click at [554, 316] on input "**" at bounding box center [599, 316] width 119 height 29
drag, startPoint x: 590, startPoint y: 311, endPoint x: 618, endPoint y: 311, distance: 28.0
click at [618, 311] on input "**********" at bounding box center [599, 316] width 119 height 29
drag, startPoint x: 550, startPoint y: 314, endPoint x: 497, endPoint y: 329, distance: 55.1
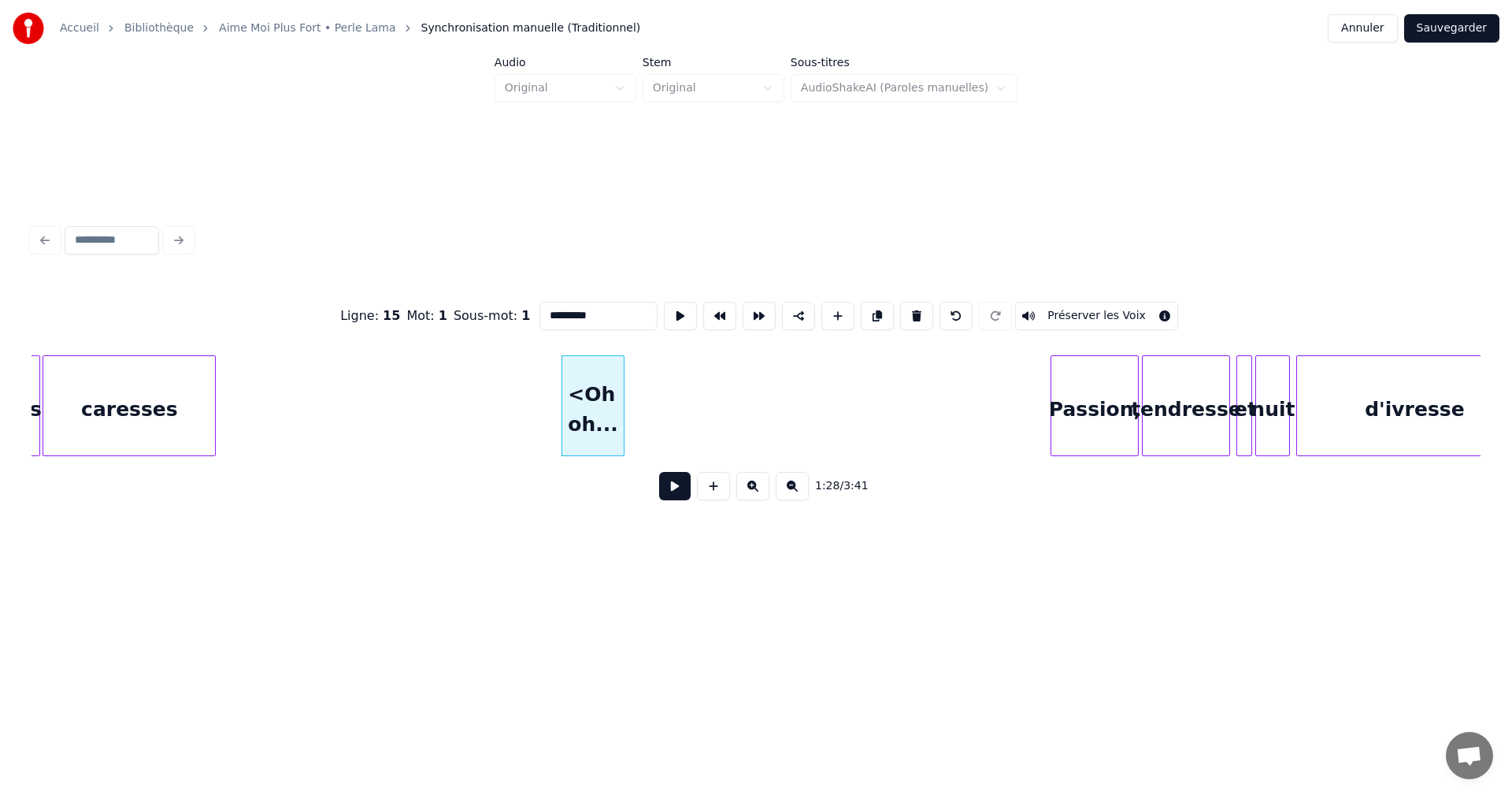
click at [497, 329] on div "Ligne : 15 Mot : 1 Sous-mot : 1 ********* Préserver les Voix" at bounding box center [755, 316] width 1449 height 79
click at [497, 414] on div at bounding box center [497, 406] width 4 height 99
type input "********"
click at [670, 489] on button at bounding box center [675, 485] width 31 height 29
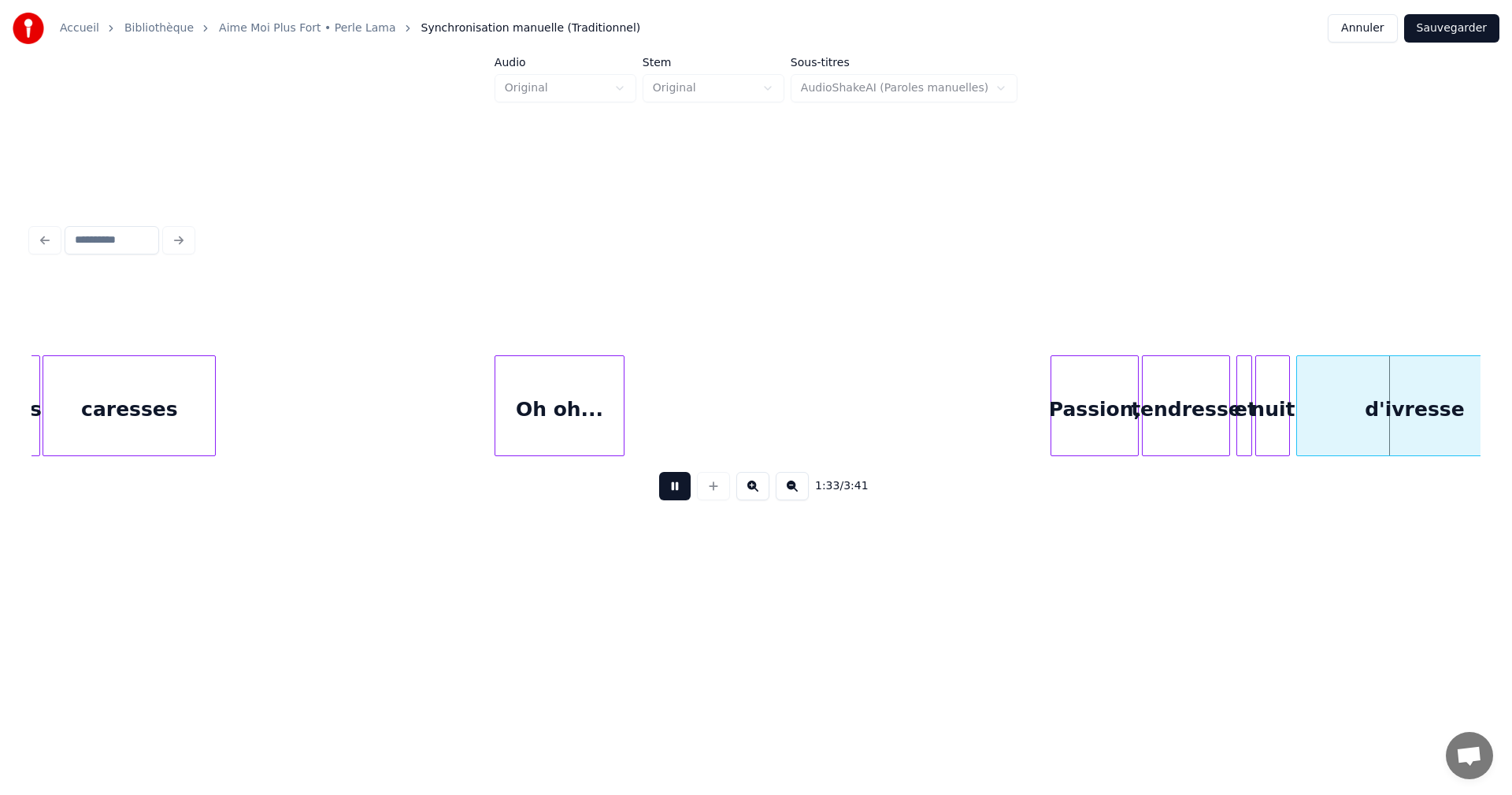
click at [670, 490] on button at bounding box center [675, 485] width 31 height 29
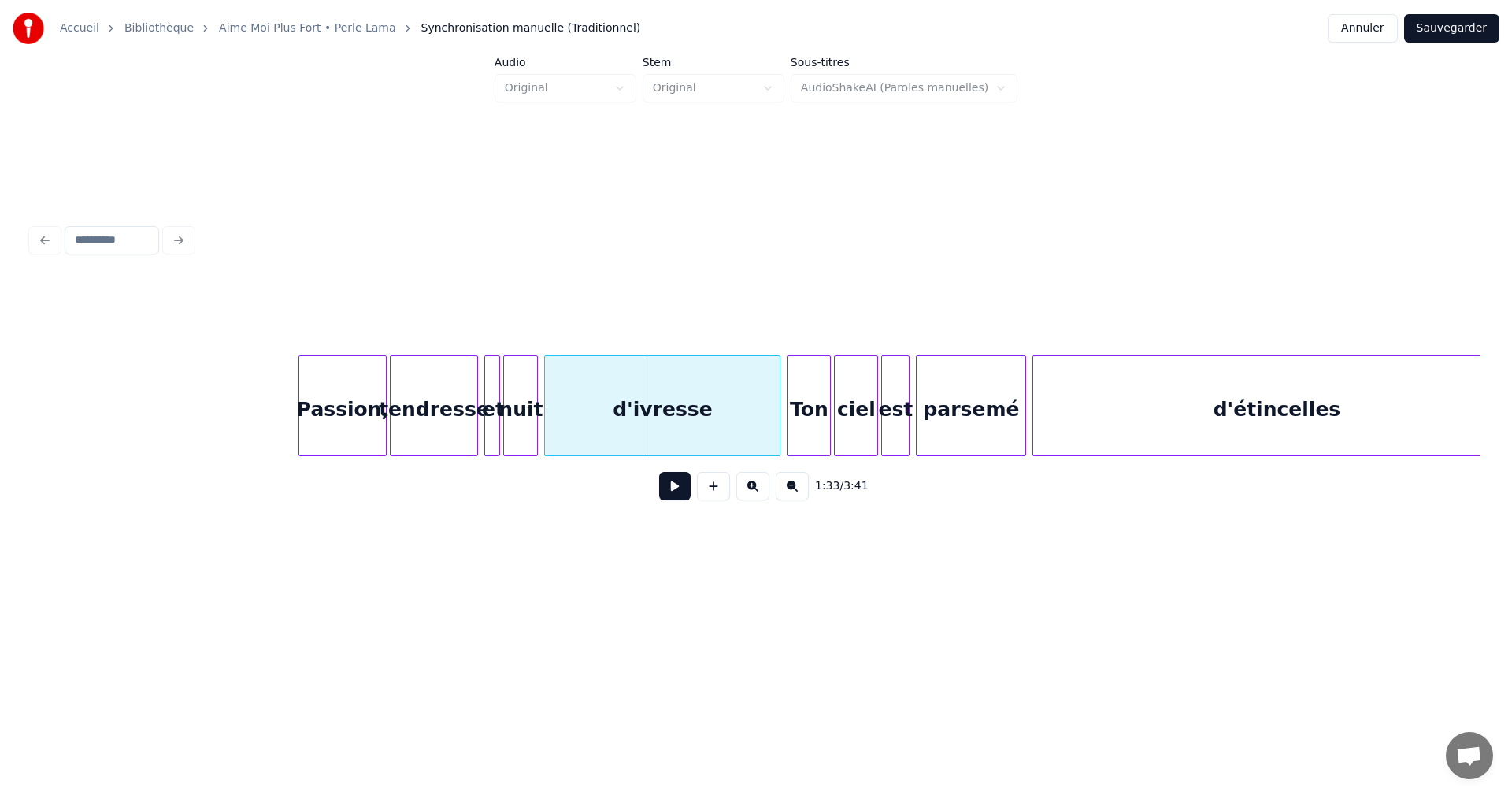
scroll to position [0, 14280]
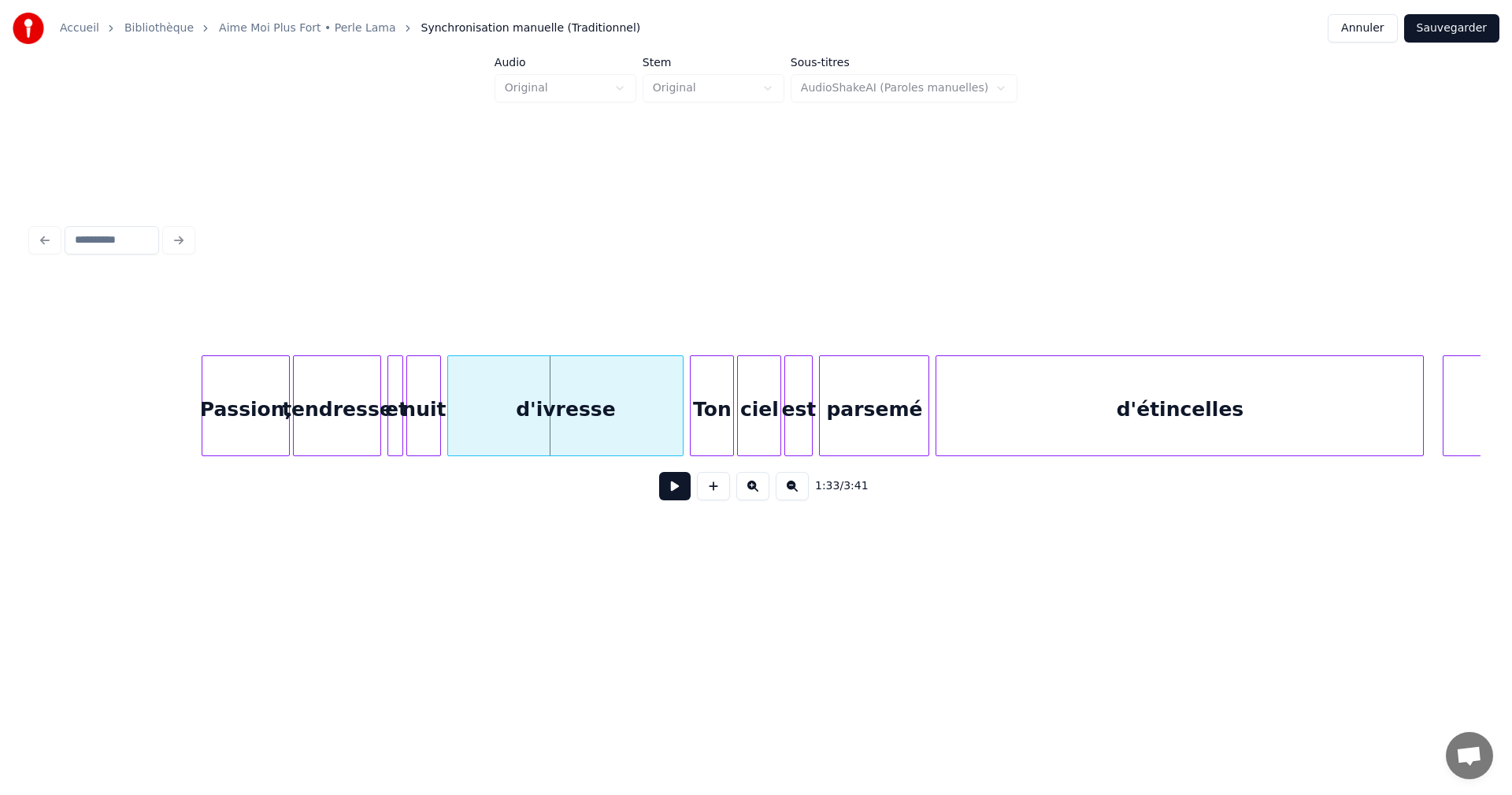
click at [673, 495] on button at bounding box center [675, 485] width 31 height 29
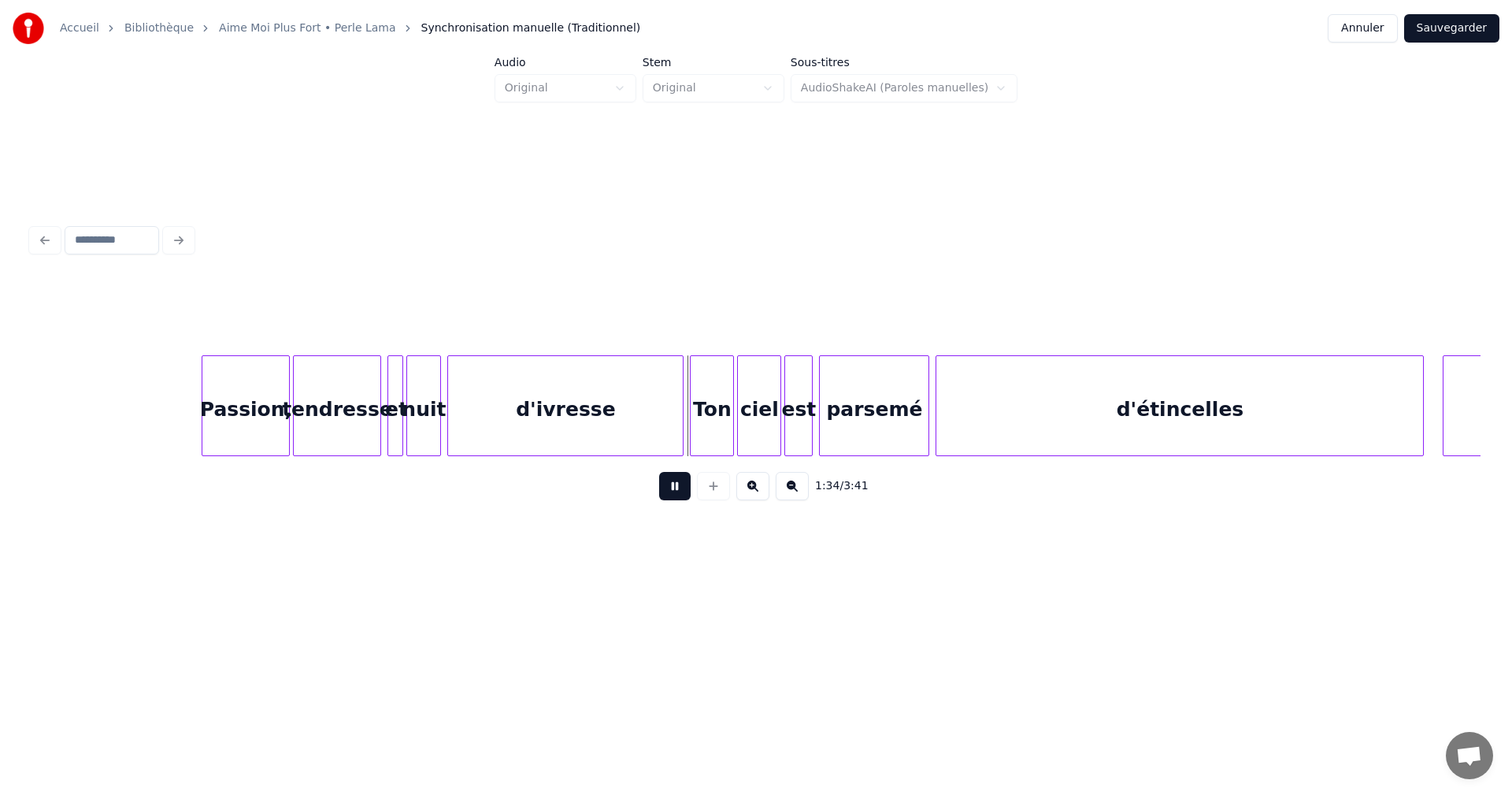
click at [673, 495] on button at bounding box center [675, 485] width 31 height 29
click at [594, 437] on div at bounding box center [594, 406] width 4 height 99
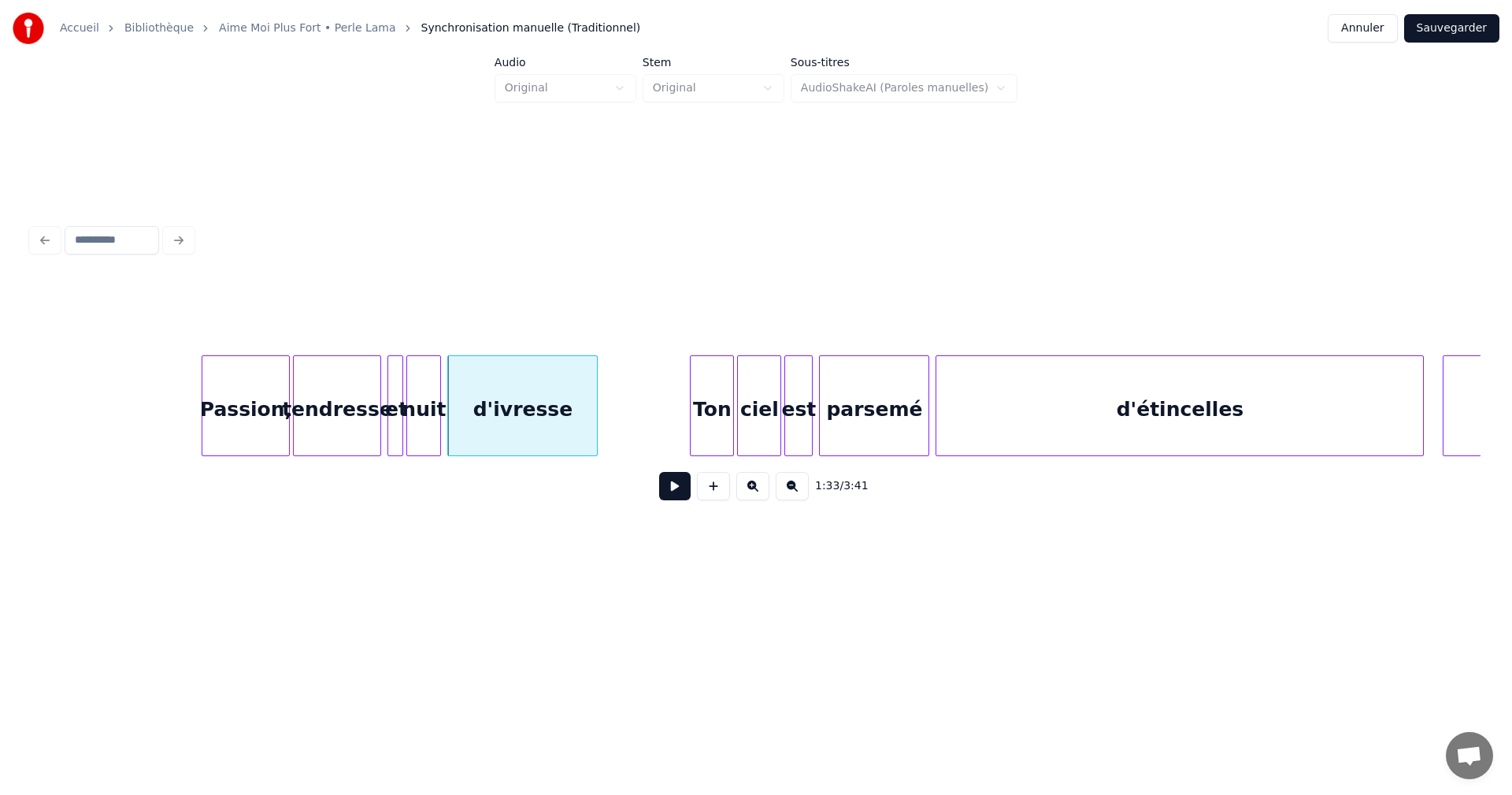
click at [674, 494] on button at bounding box center [675, 485] width 31 height 29
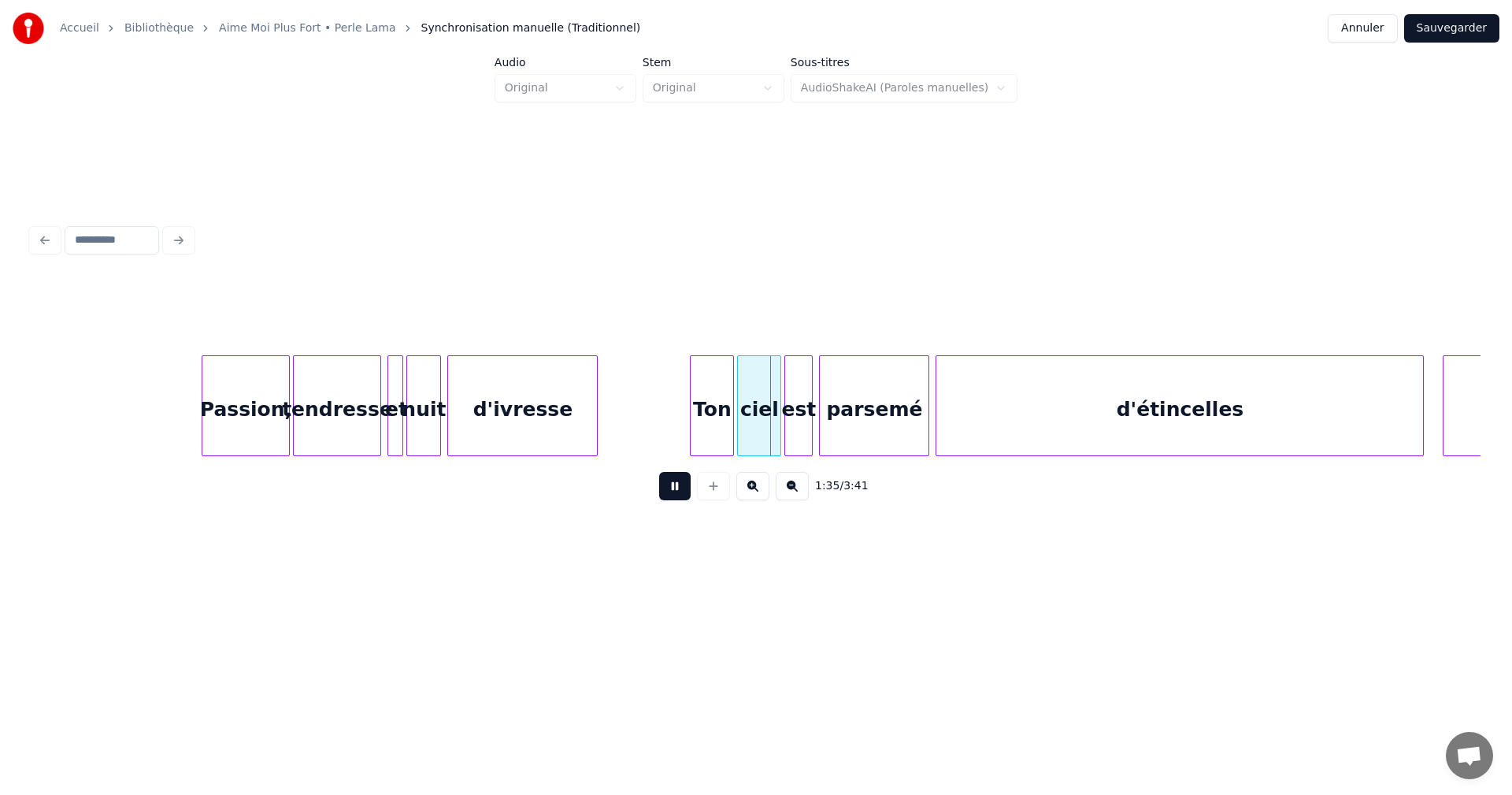
click at [674, 497] on button at bounding box center [675, 485] width 31 height 29
click at [522, 404] on div "d'ivresse" at bounding box center [522, 410] width 149 height 107
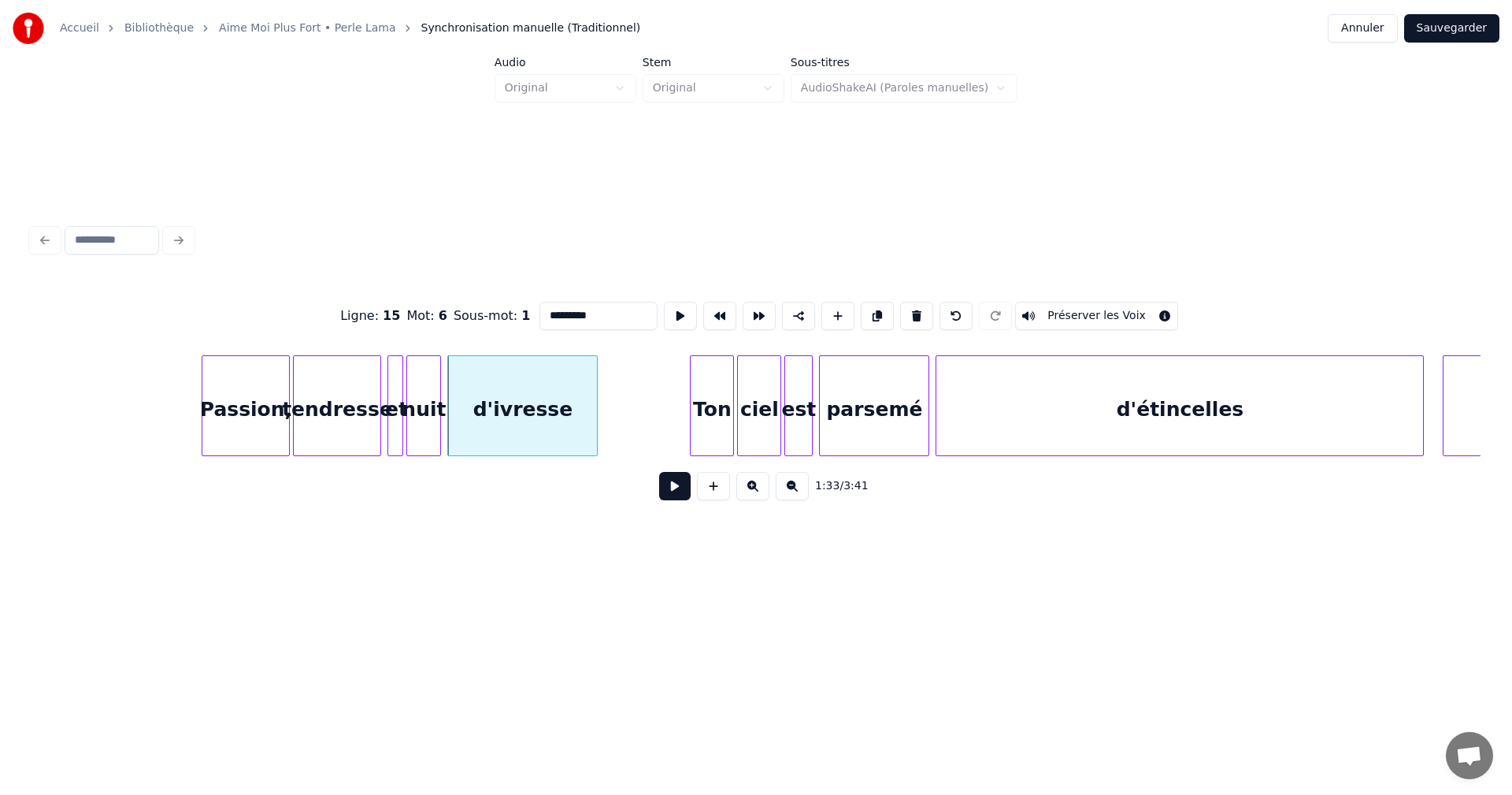
click at [678, 497] on button at bounding box center [675, 485] width 31 height 29
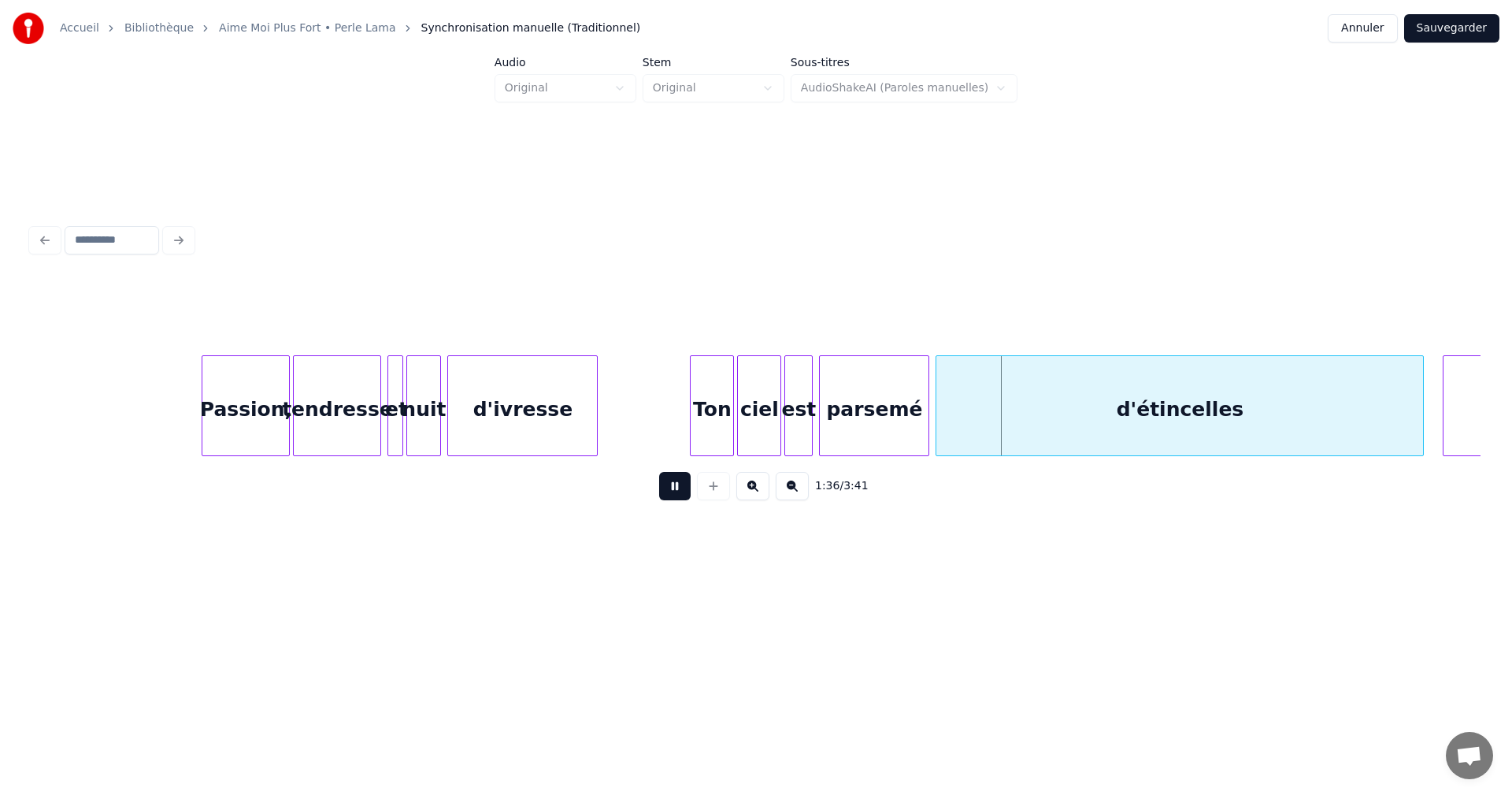
click at [678, 497] on button at bounding box center [675, 485] width 31 height 29
click at [554, 435] on div "d'ivresse" at bounding box center [522, 410] width 149 height 107
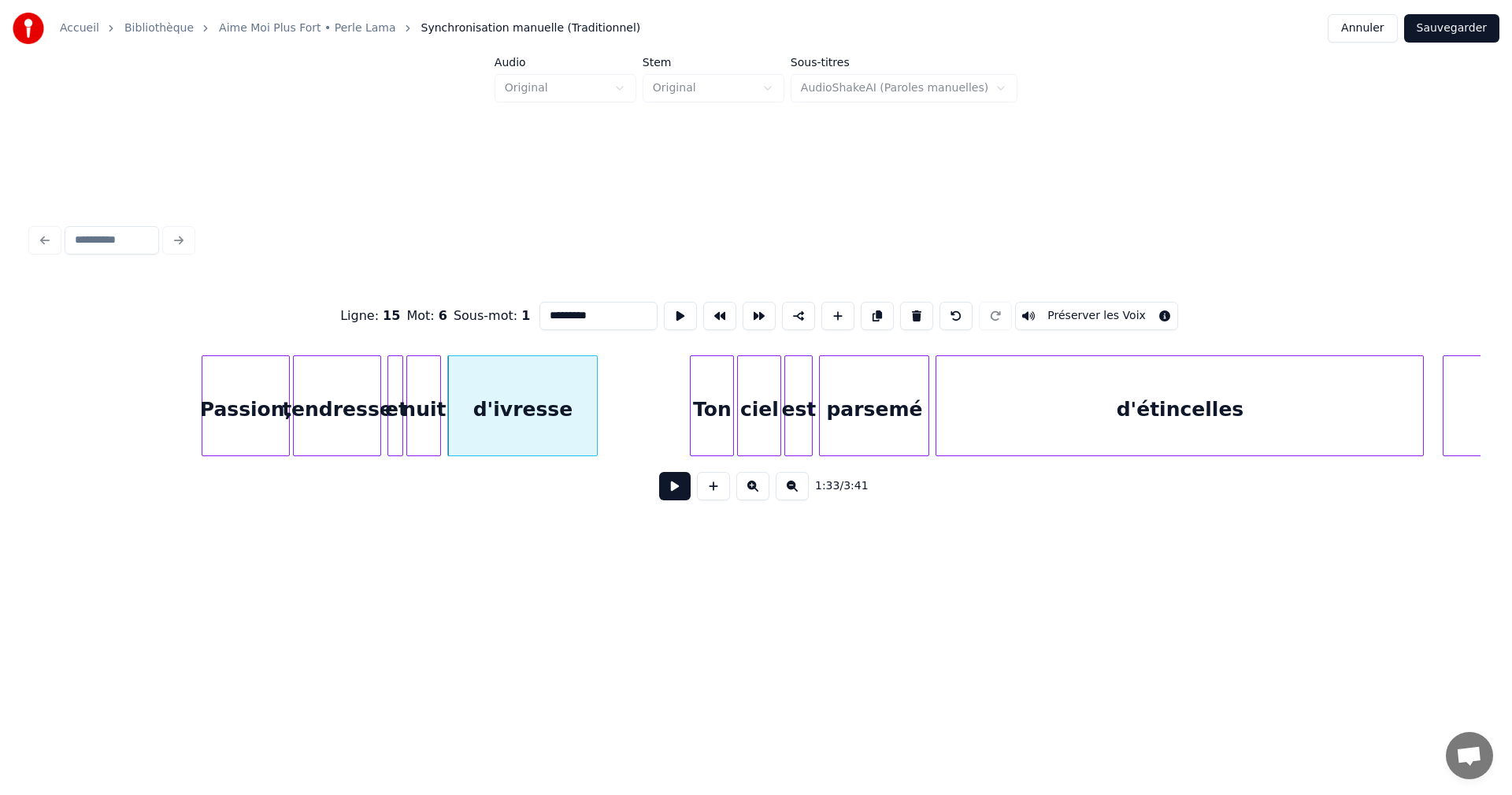
click at [674, 490] on button at bounding box center [675, 485] width 31 height 29
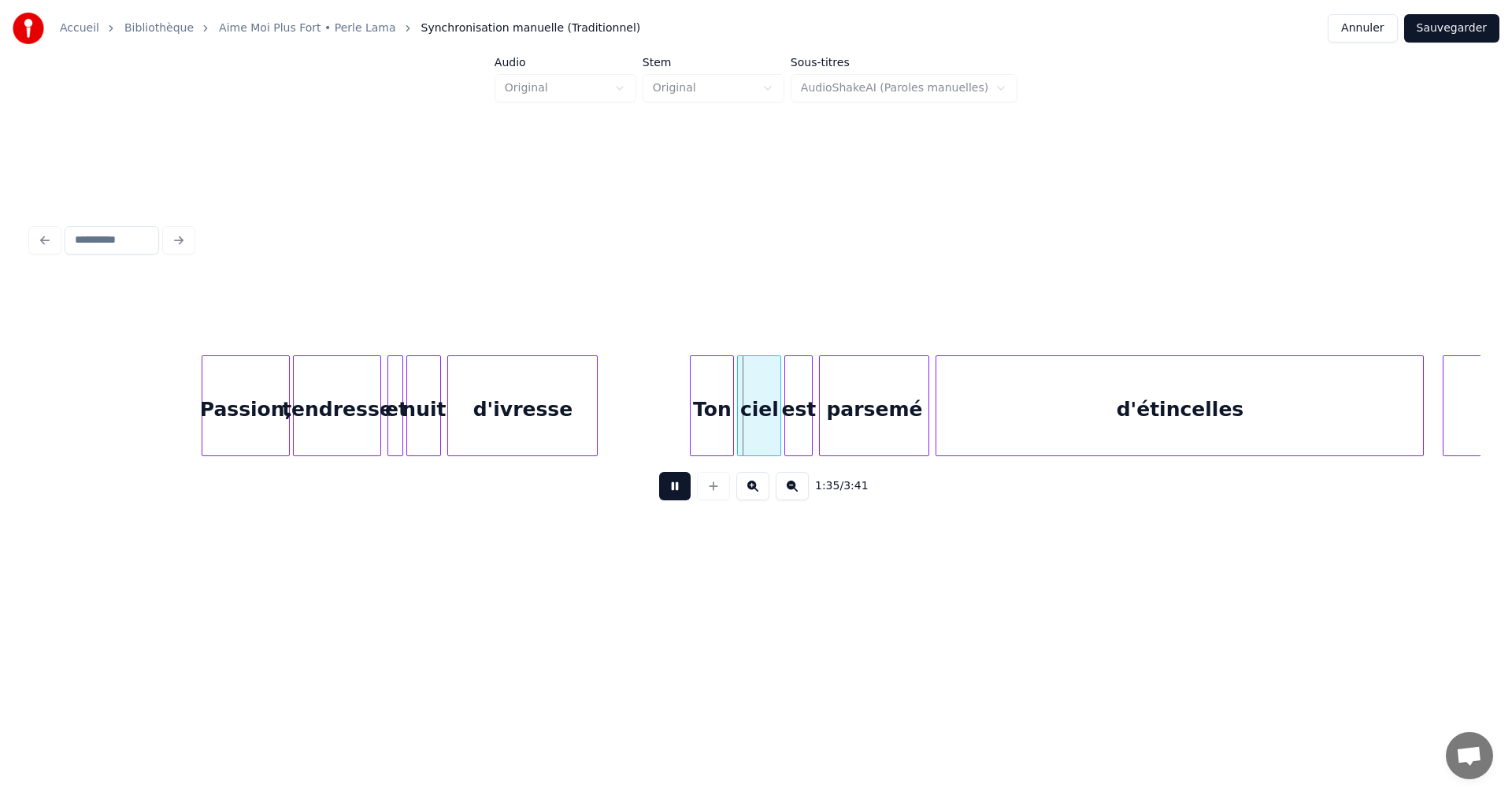
click at [674, 490] on button at bounding box center [675, 485] width 31 height 29
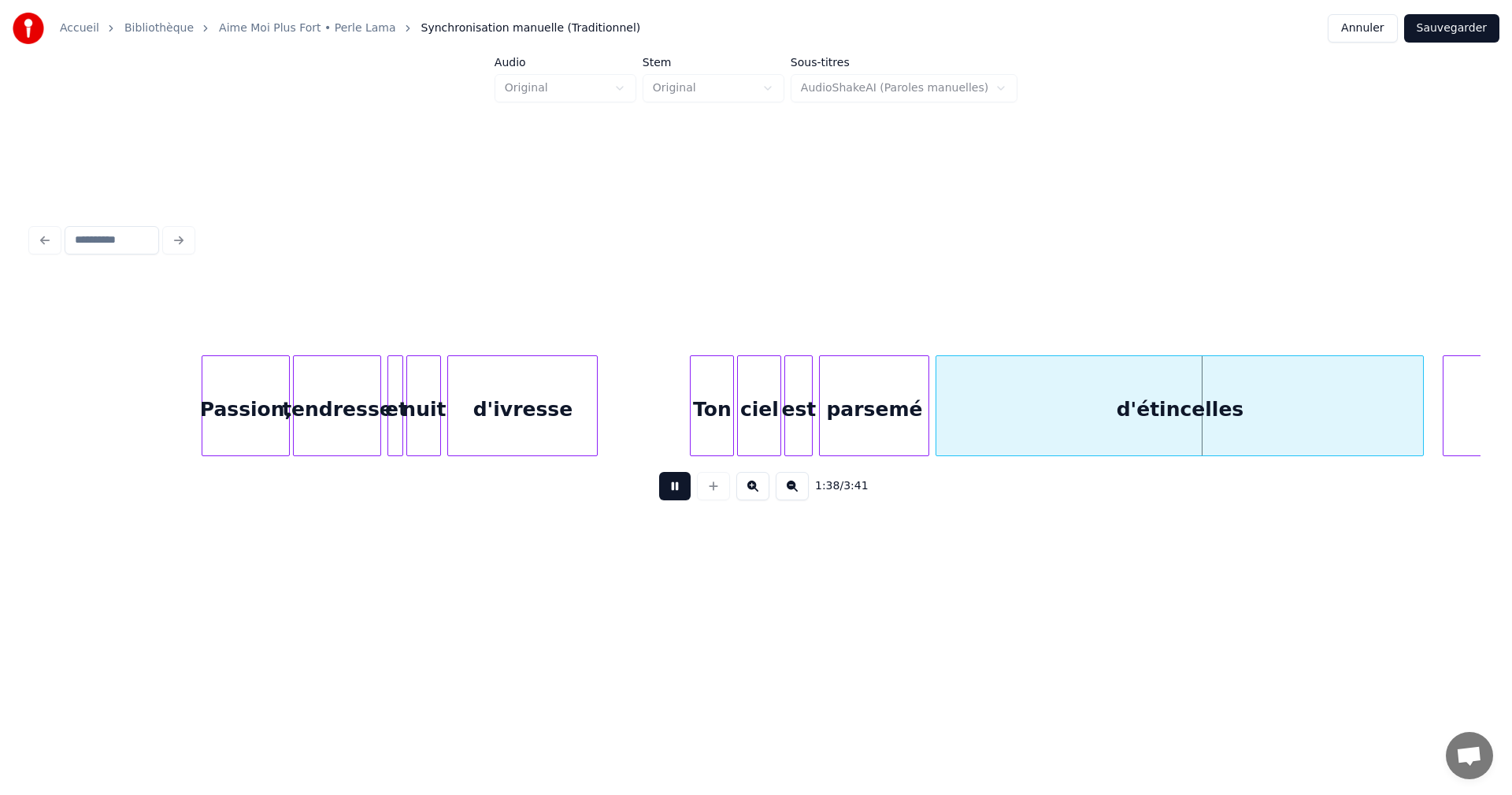
click at [674, 490] on button at bounding box center [675, 485] width 31 height 29
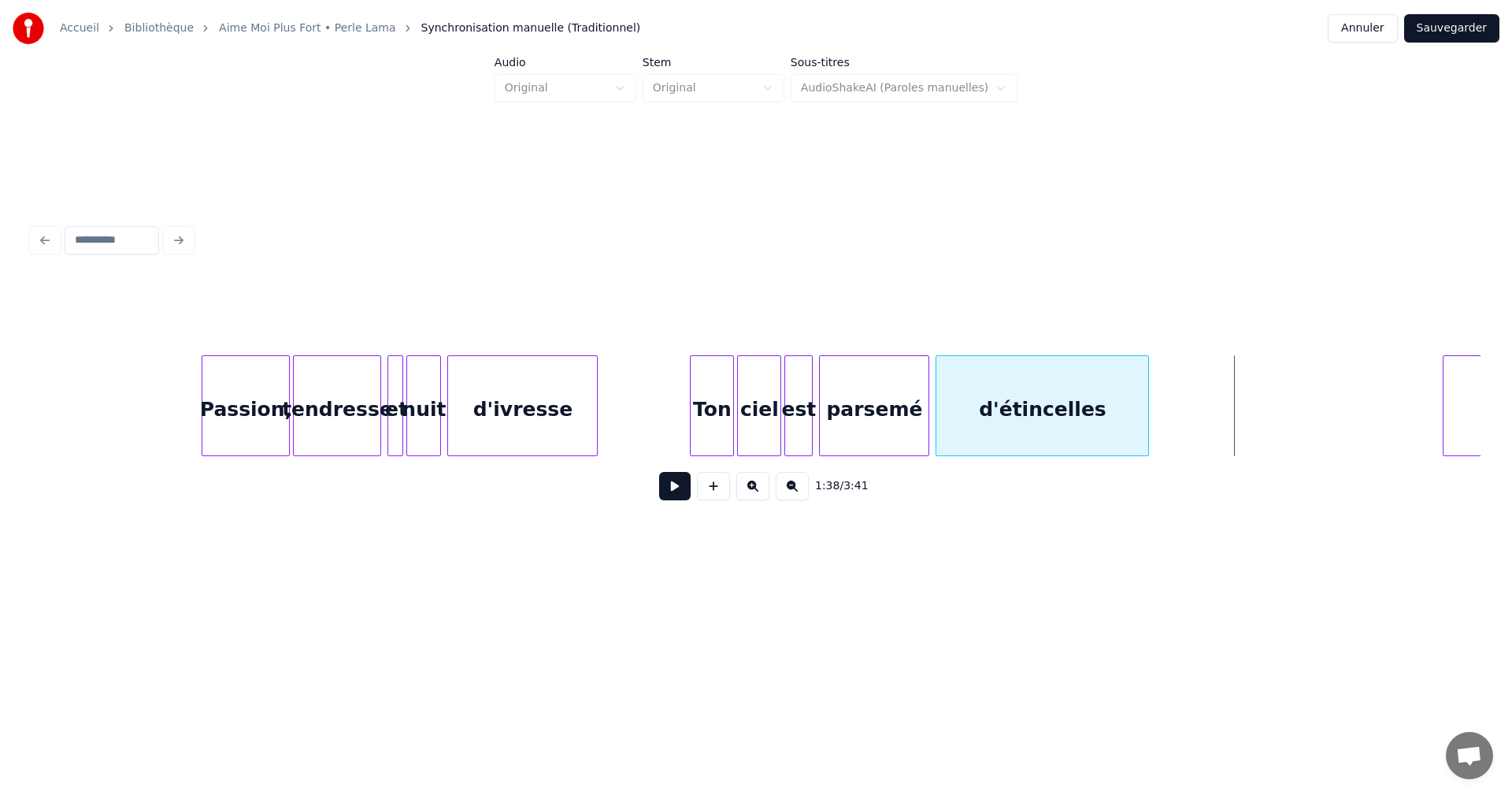
click at [1148, 440] on div at bounding box center [1145, 406] width 4 height 99
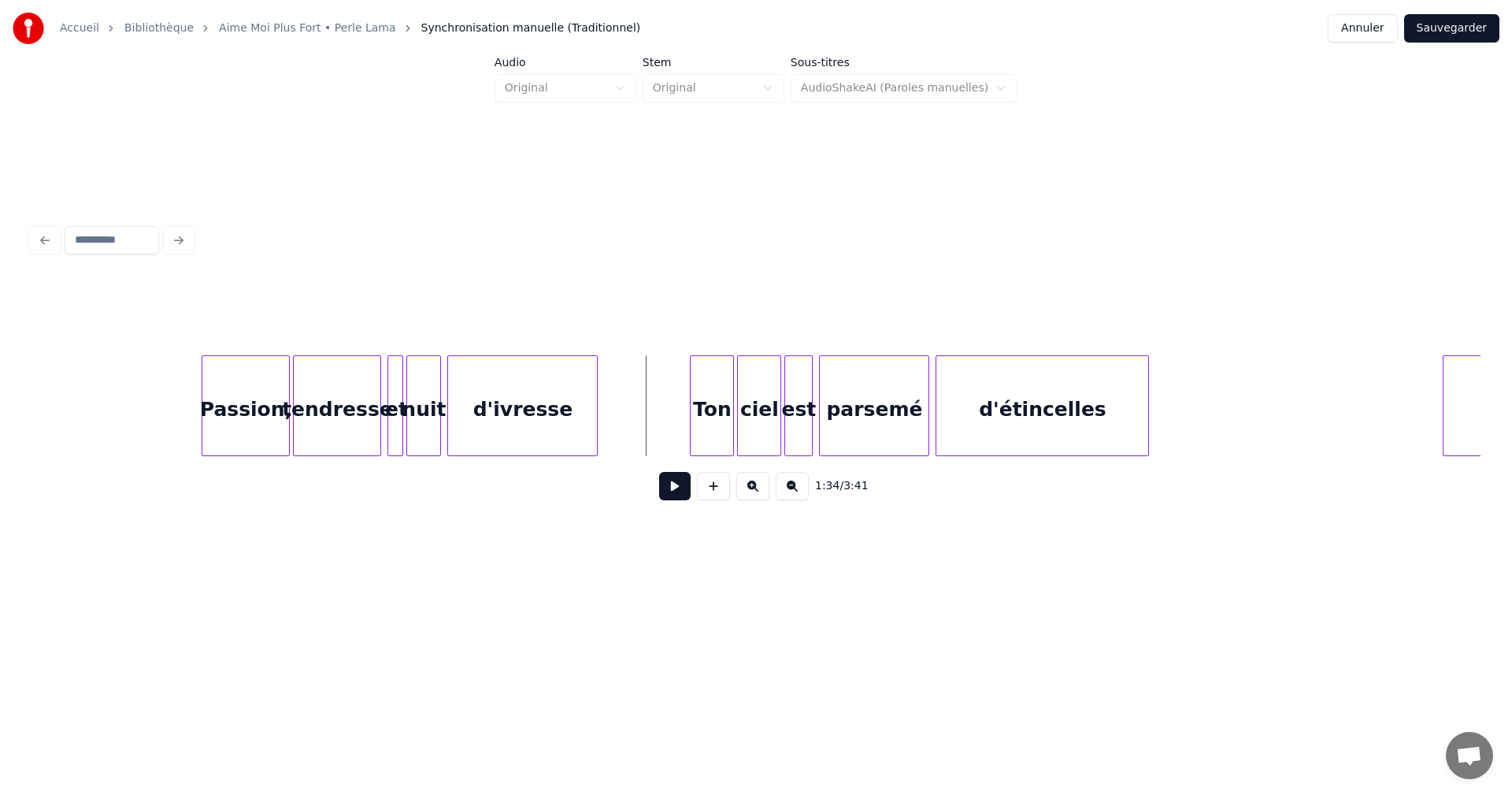
click at [682, 496] on button at bounding box center [675, 485] width 31 height 29
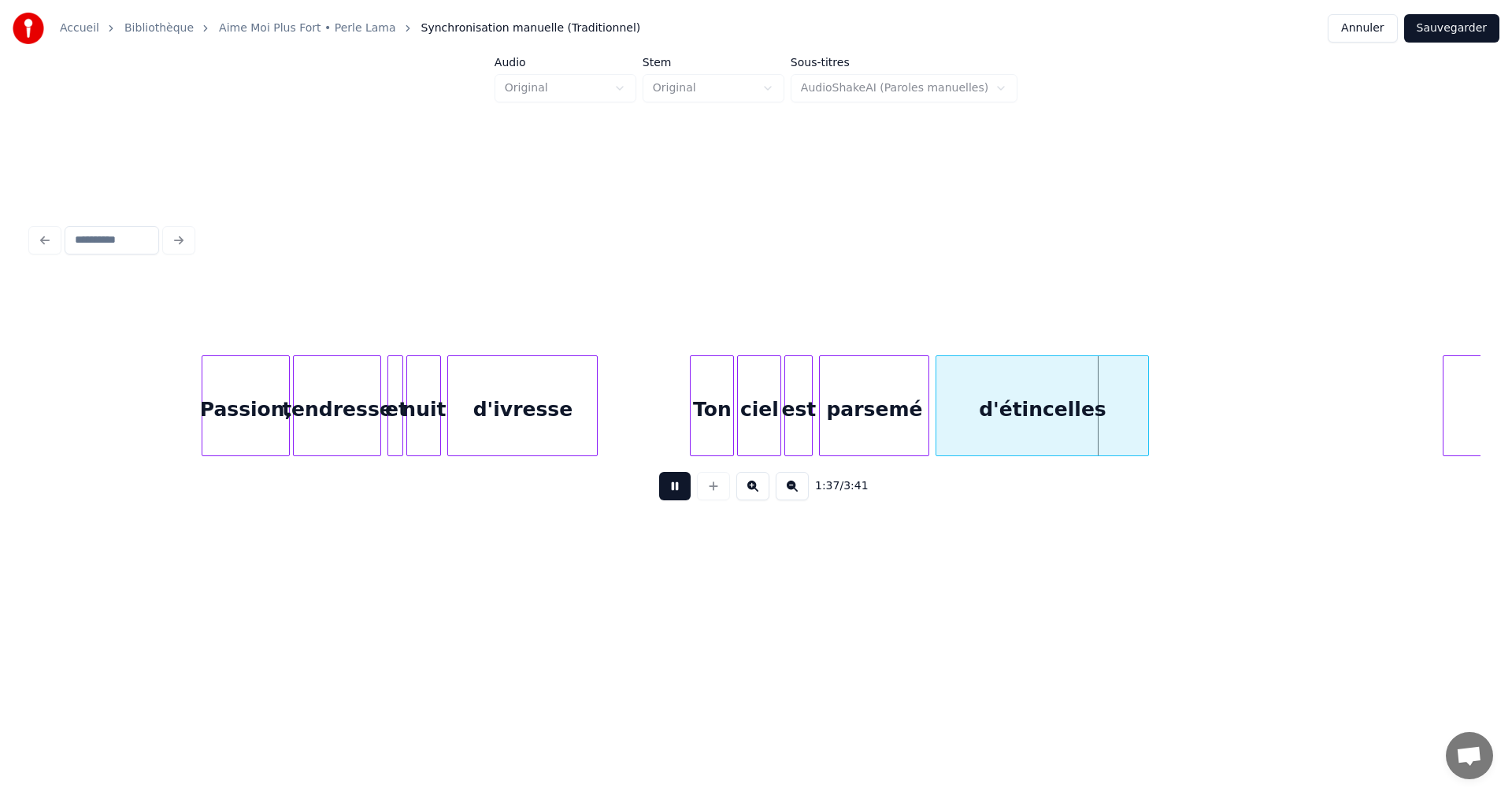
click at [682, 496] on button at bounding box center [675, 485] width 31 height 29
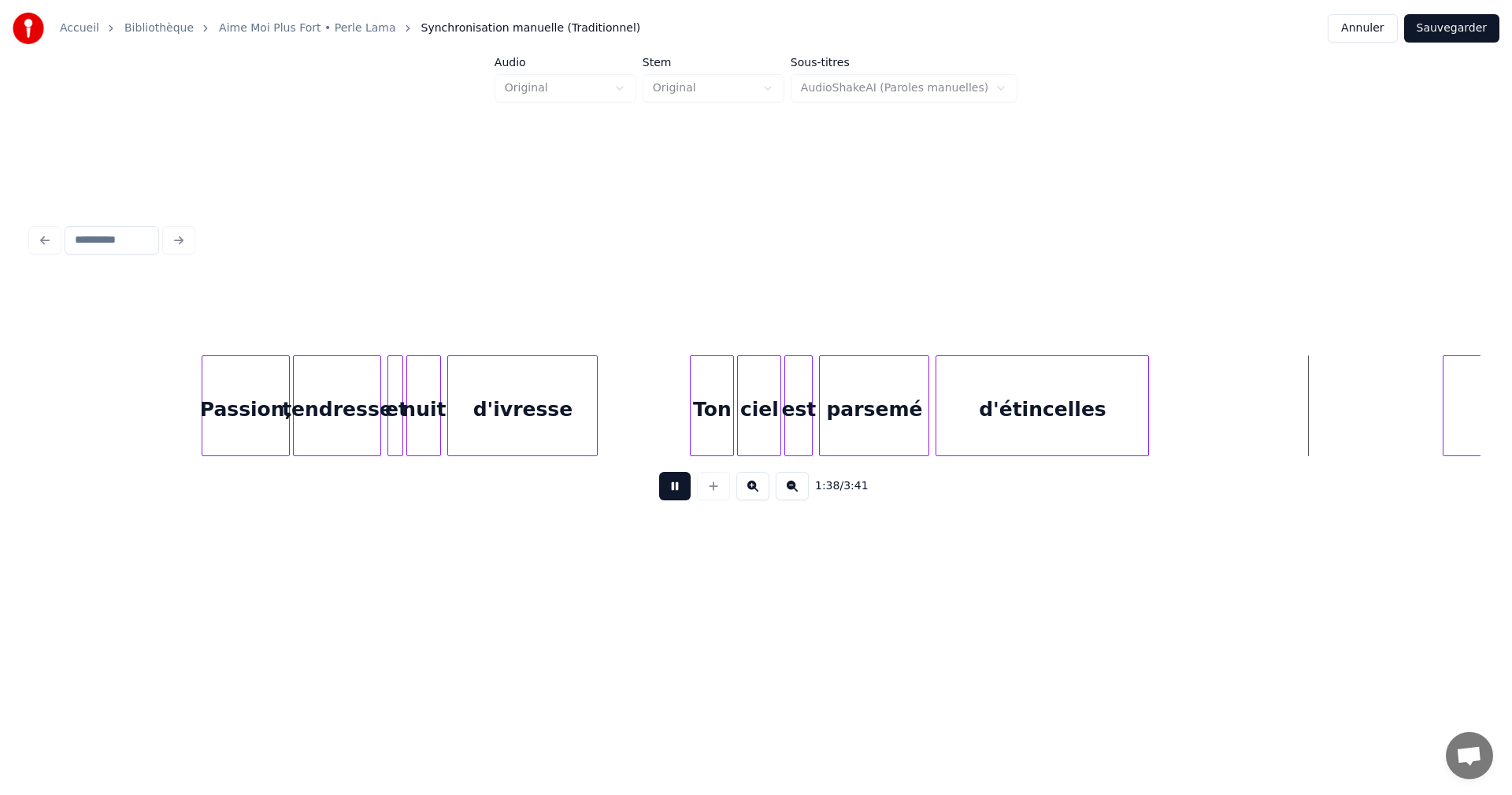
click at [682, 496] on button at bounding box center [675, 485] width 31 height 29
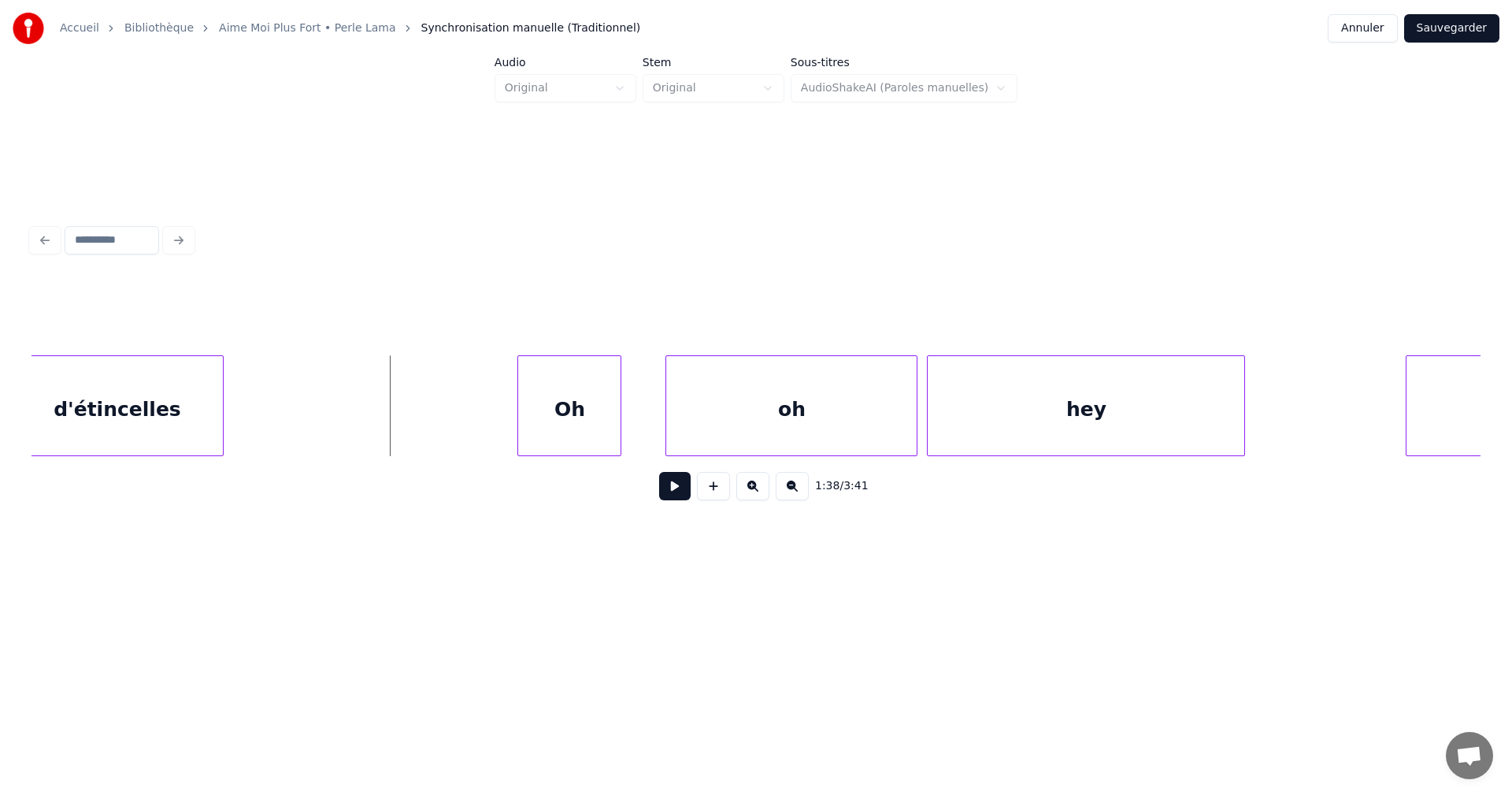
scroll to position [0, 15283]
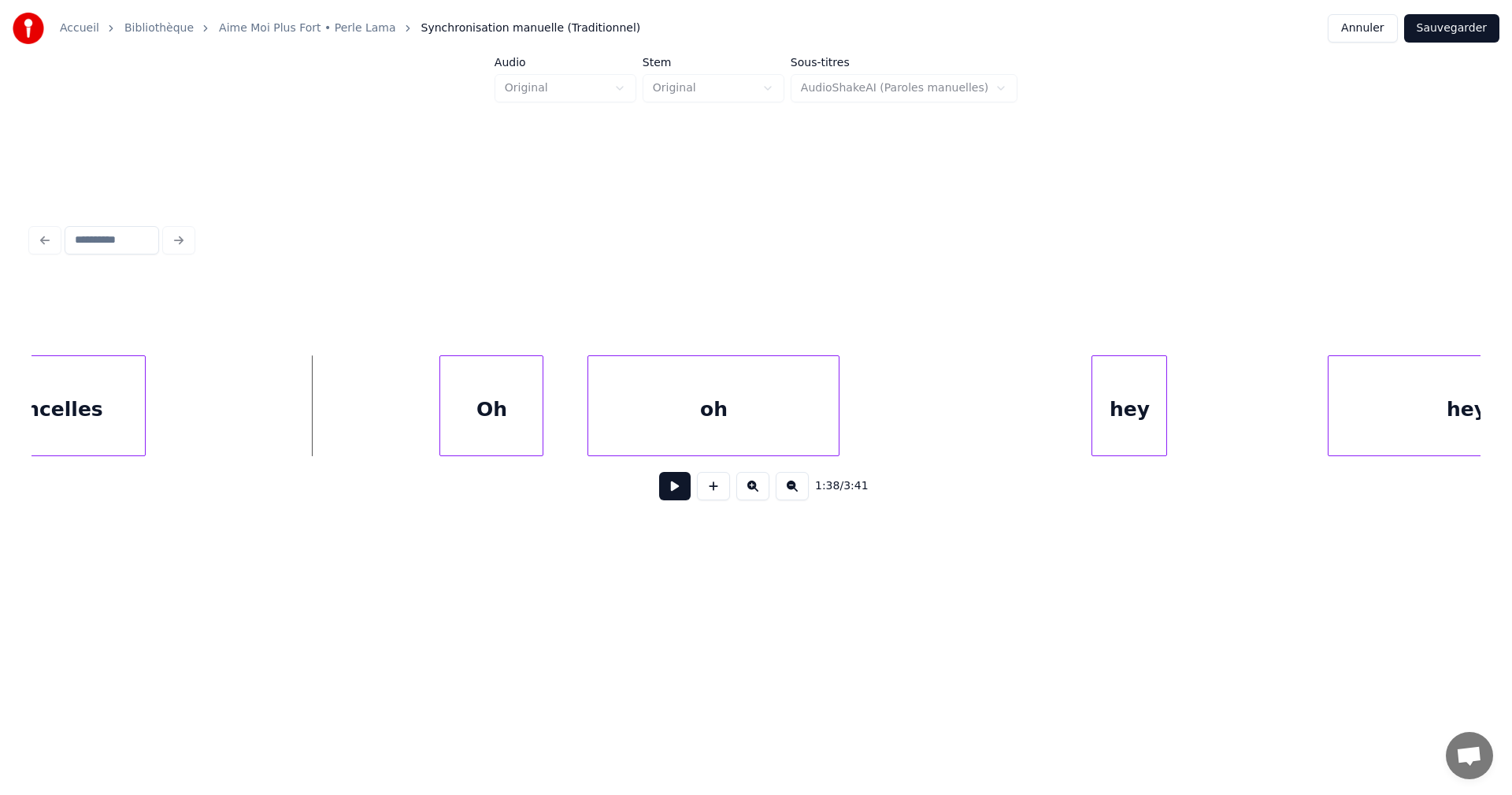
click at [1092, 441] on div at bounding box center [1094, 406] width 4 height 99
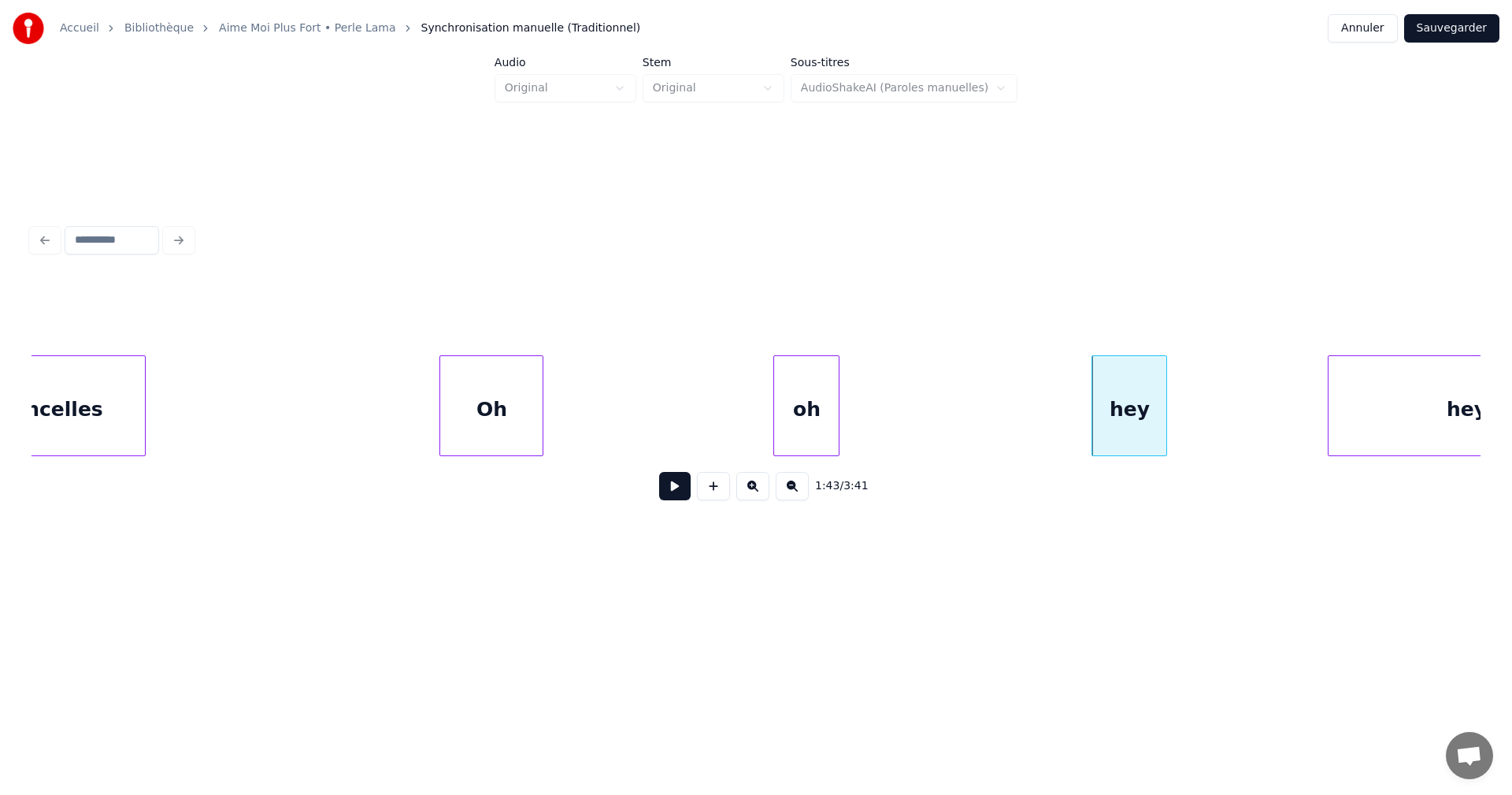
click at [775, 433] on div at bounding box center [776, 406] width 4 height 99
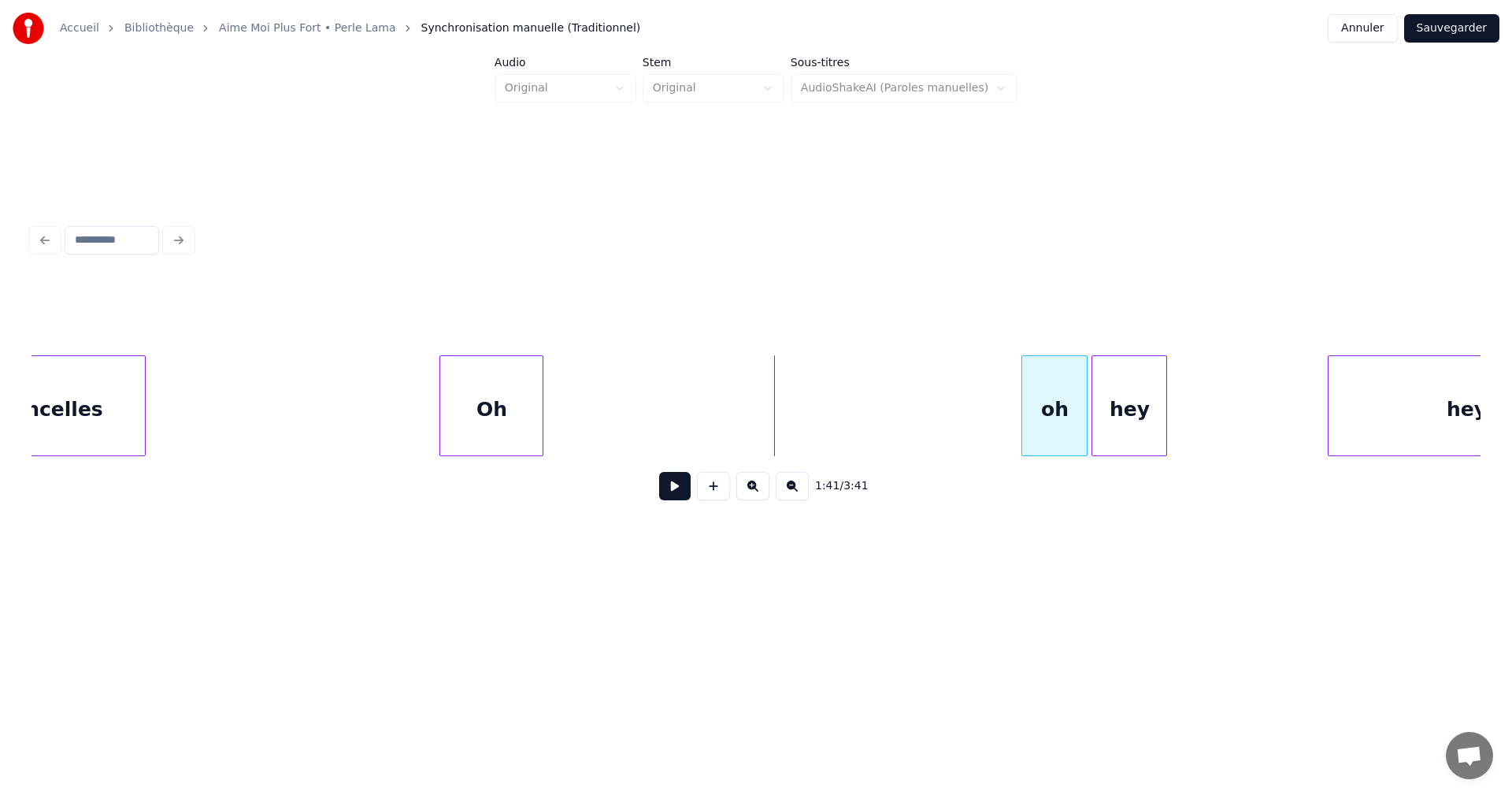
click at [1052, 444] on div "oh" at bounding box center [1054, 410] width 65 height 107
click at [983, 454] on div "d'étincelles Oh oh hey hey" at bounding box center [755, 406] width 1449 height 101
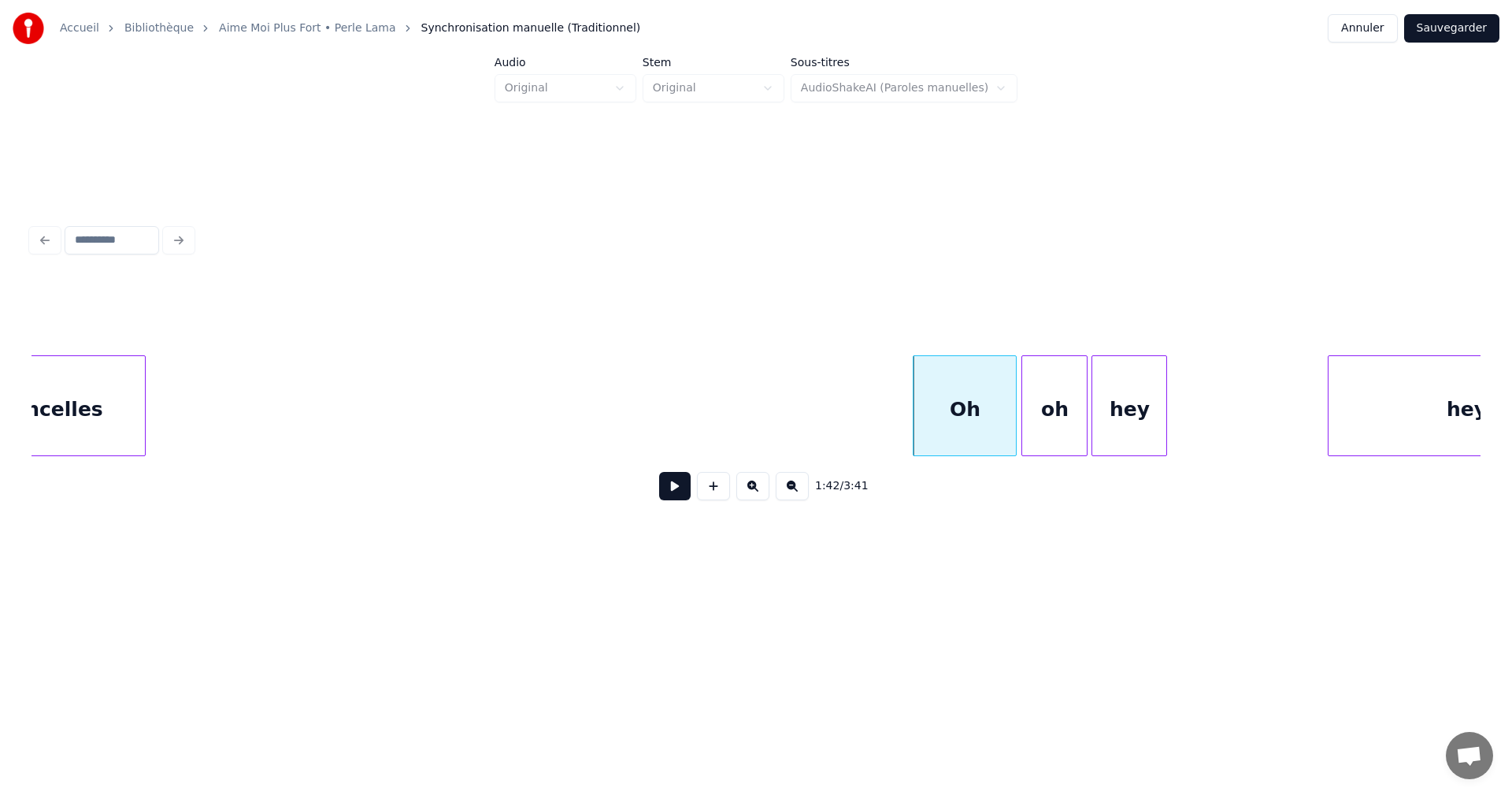
click at [675, 490] on button at bounding box center [675, 485] width 31 height 29
drag, startPoint x: 675, startPoint y: 490, endPoint x: 689, endPoint y: 481, distance: 16.6
click at [677, 494] on button at bounding box center [675, 485] width 31 height 29
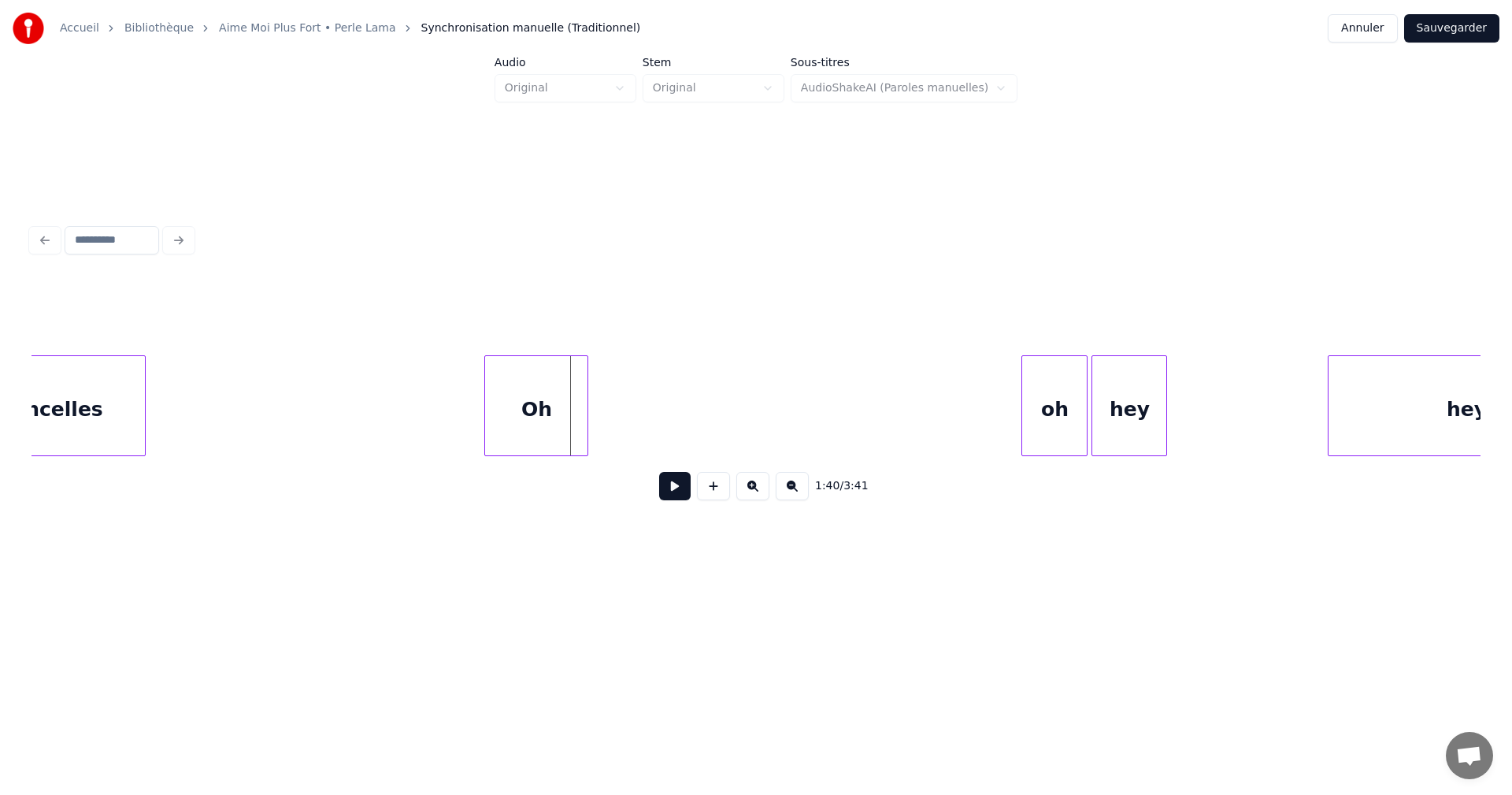
click at [516, 423] on div "Oh" at bounding box center [536, 410] width 102 height 107
click at [544, 426] on div at bounding box center [546, 406] width 4 height 99
click at [536, 425] on div at bounding box center [535, 406] width 4 height 99
drag, startPoint x: 430, startPoint y: 401, endPoint x: 487, endPoint y: 430, distance: 64.0
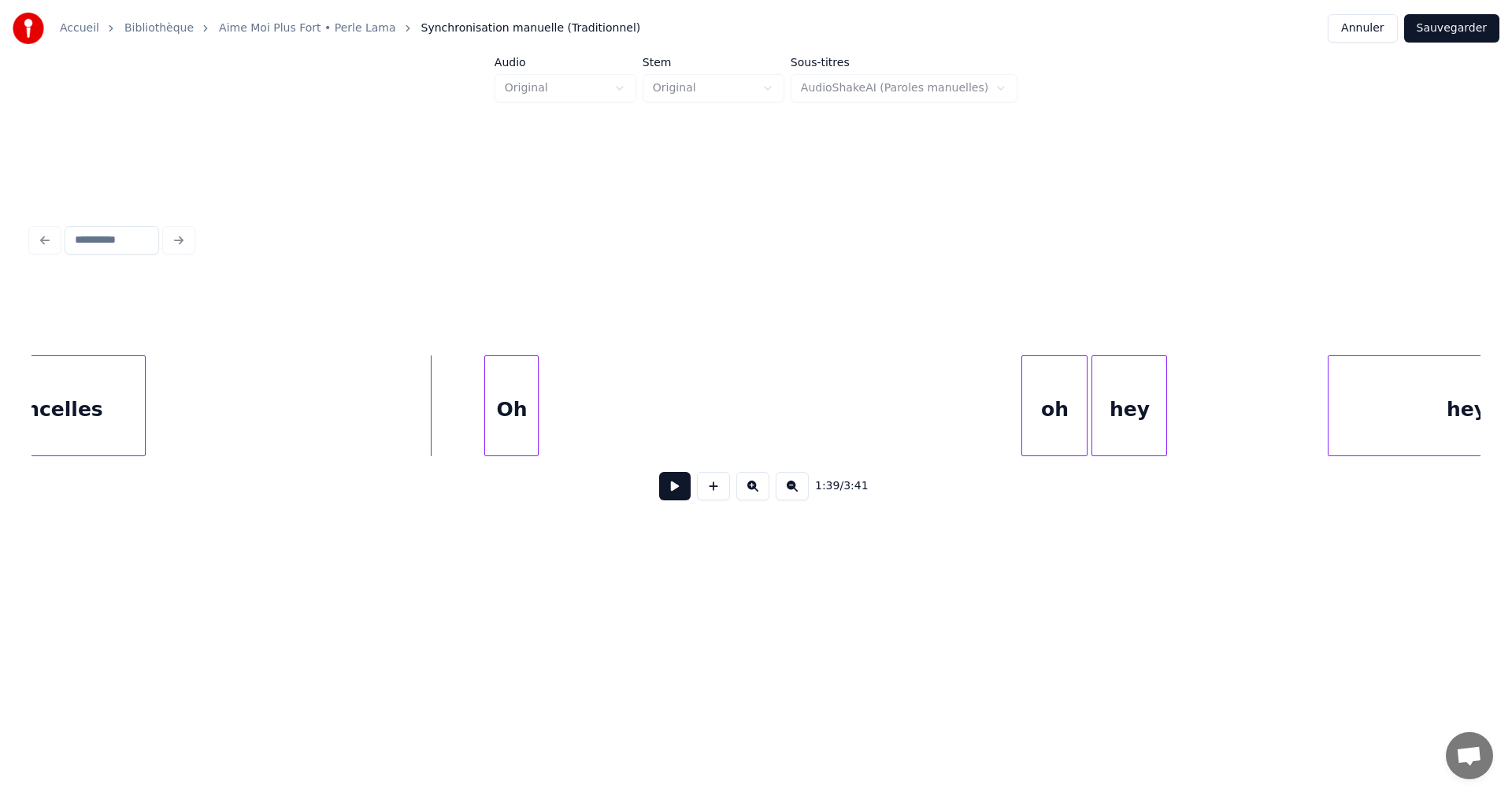
click at [670, 495] on button at bounding box center [675, 485] width 31 height 29
click at [670, 495] on button at bounding box center [675, 485] width 31 height 29
click at [462, 429] on div "Oh" at bounding box center [470, 410] width 53 height 107
click at [472, 428] on div at bounding box center [470, 406] width 4 height 99
click at [508, 418] on div "oh" at bounding box center [513, 410] width 65 height 107
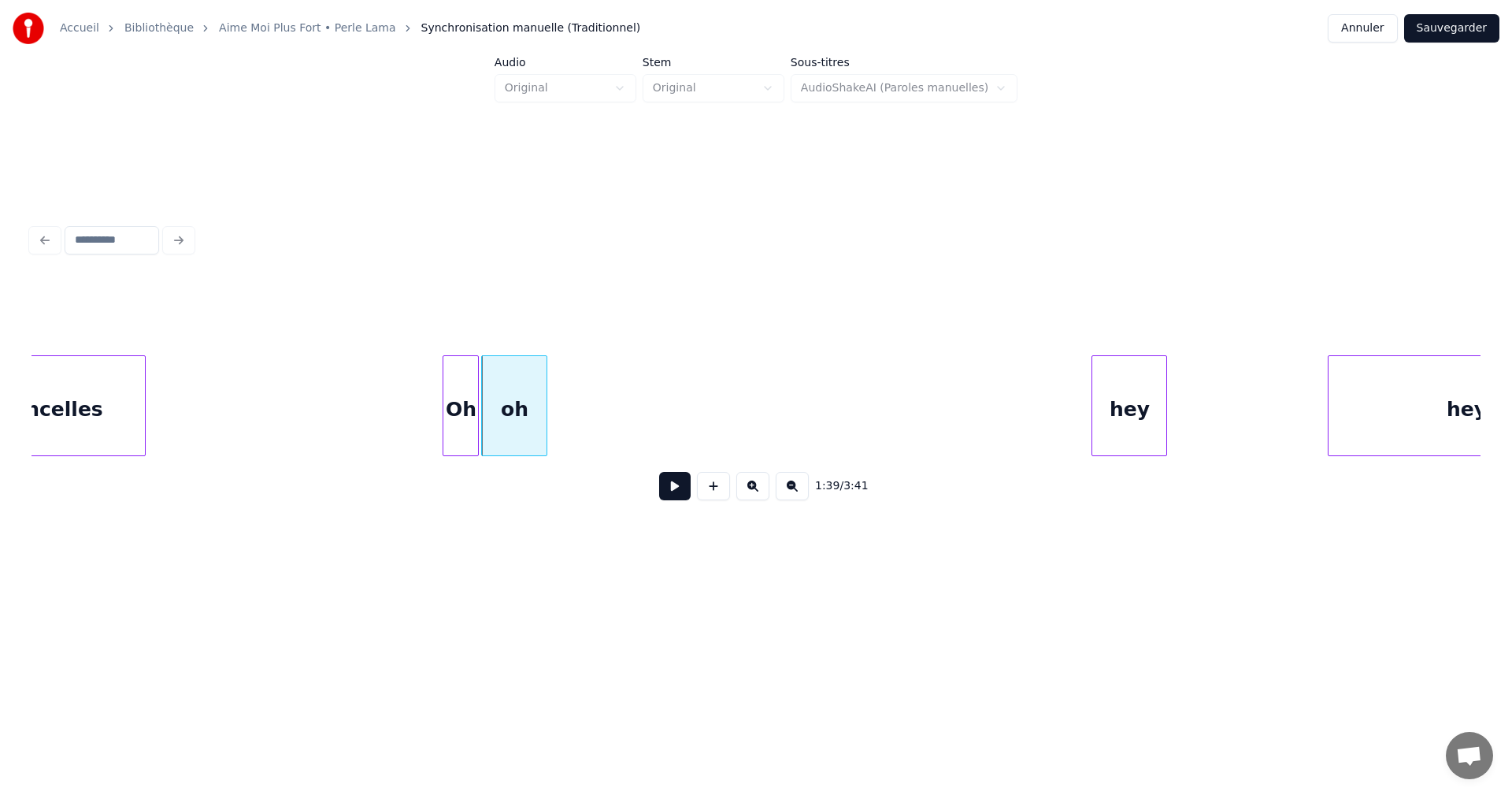
click at [676, 492] on button at bounding box center [675, 485] width 31 height 29
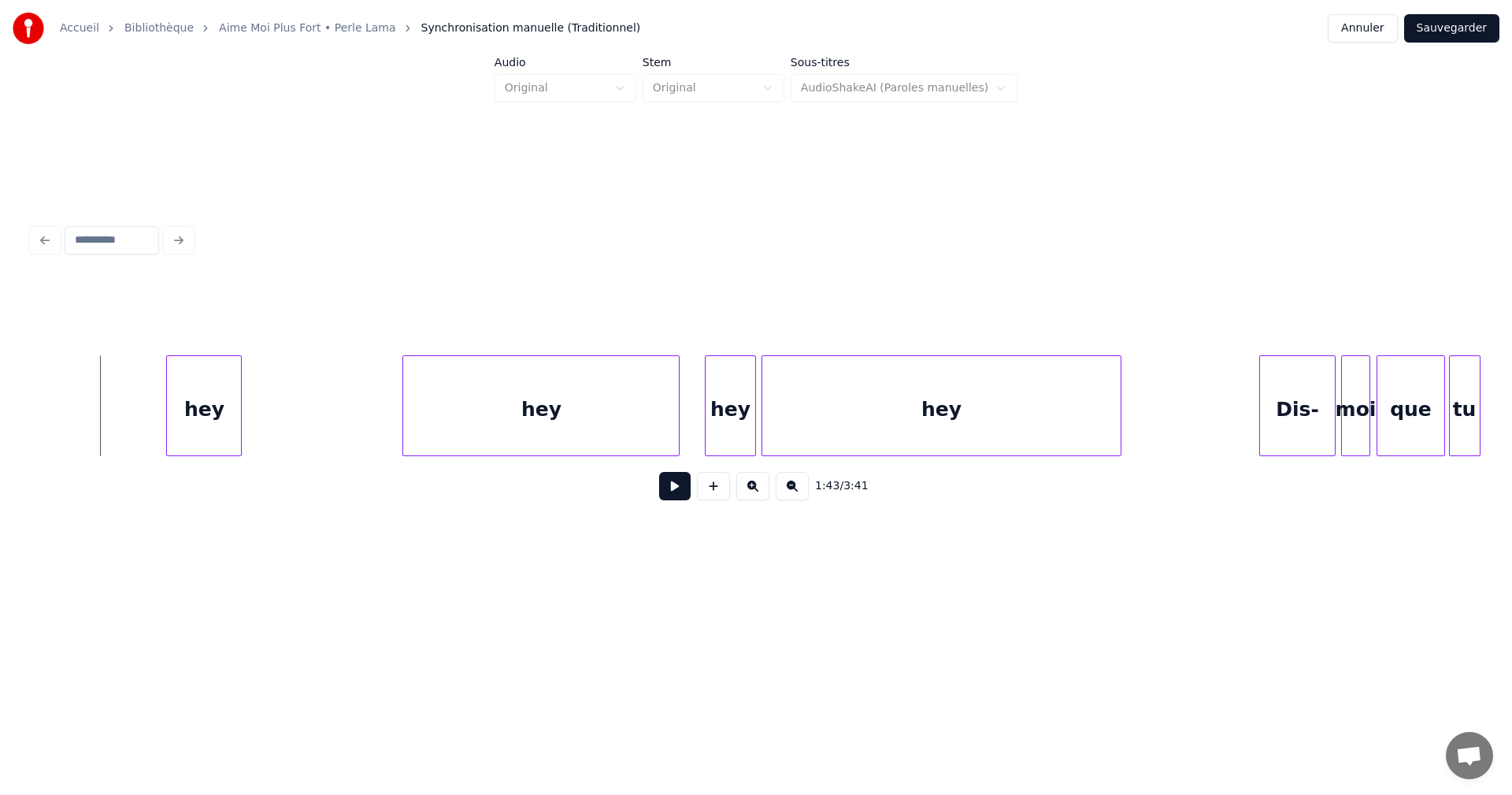
scroll to position [0, 16230]
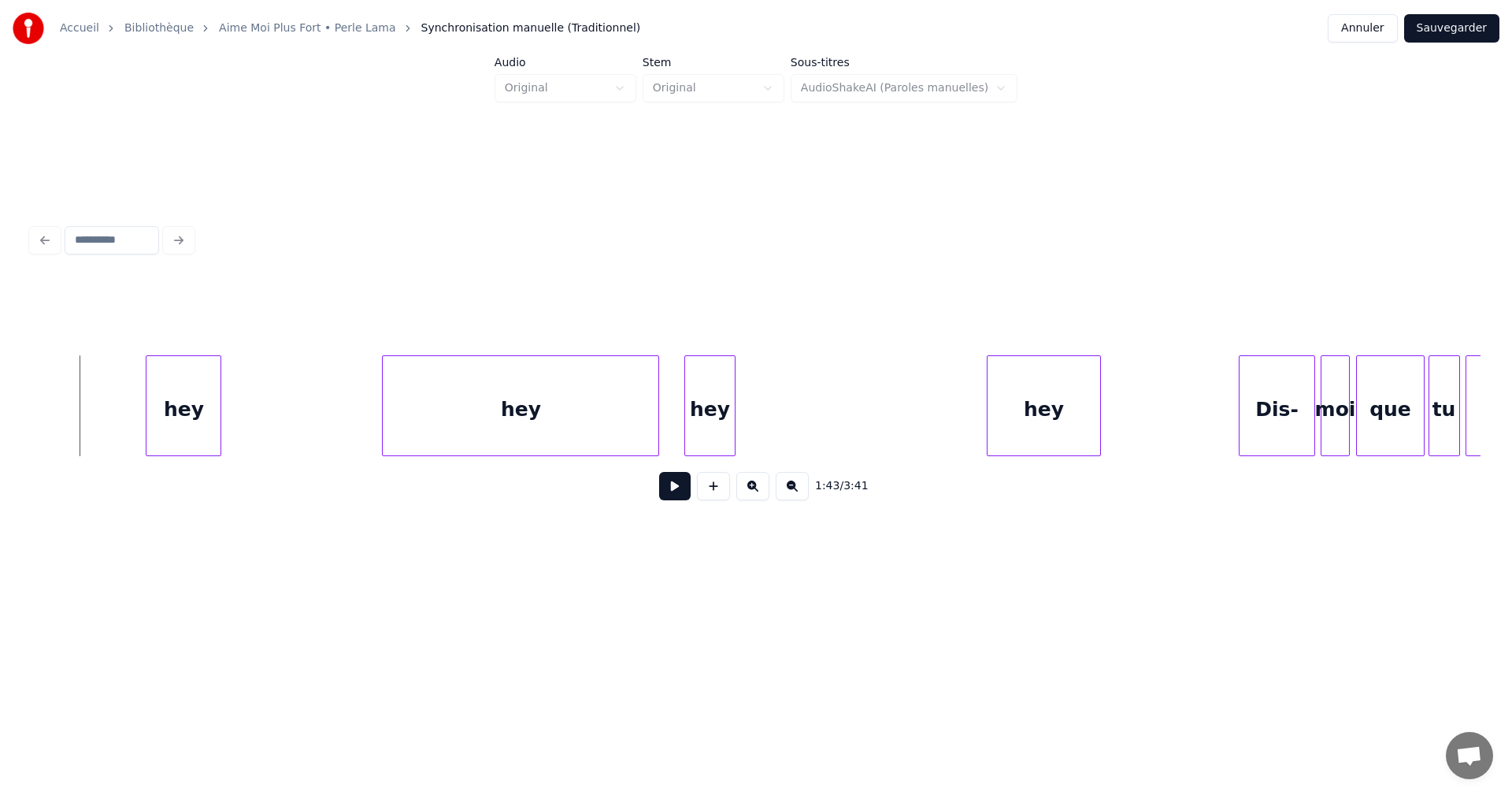
click at [990, 454] on div "hey hey hey hey Dis- moi que tu m'aimes" at bounding box center [755, 406] width 1449 height 101
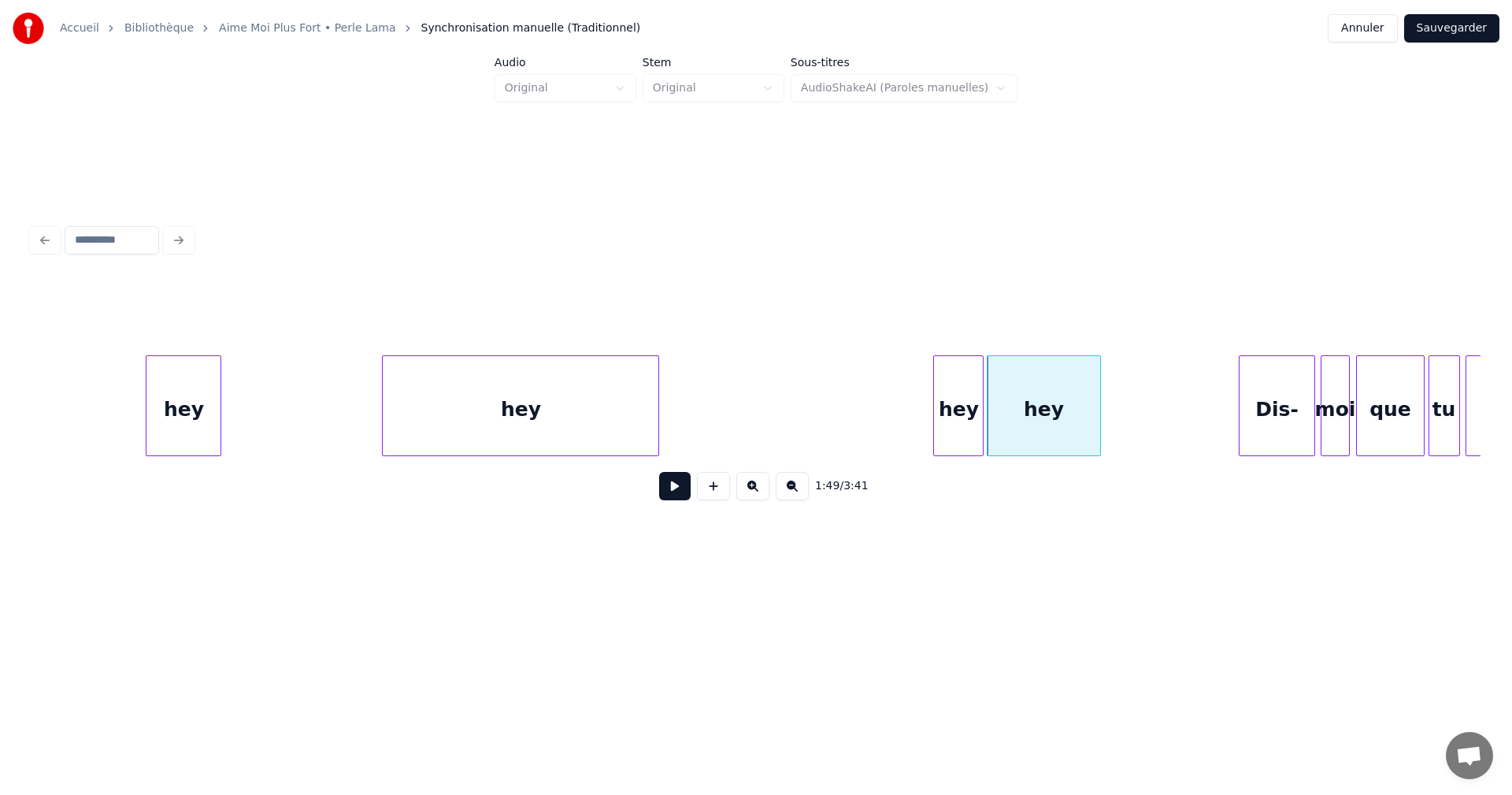
click at [954, 442] on div "hey" at bounding box center [958, 410] width 48 height 107
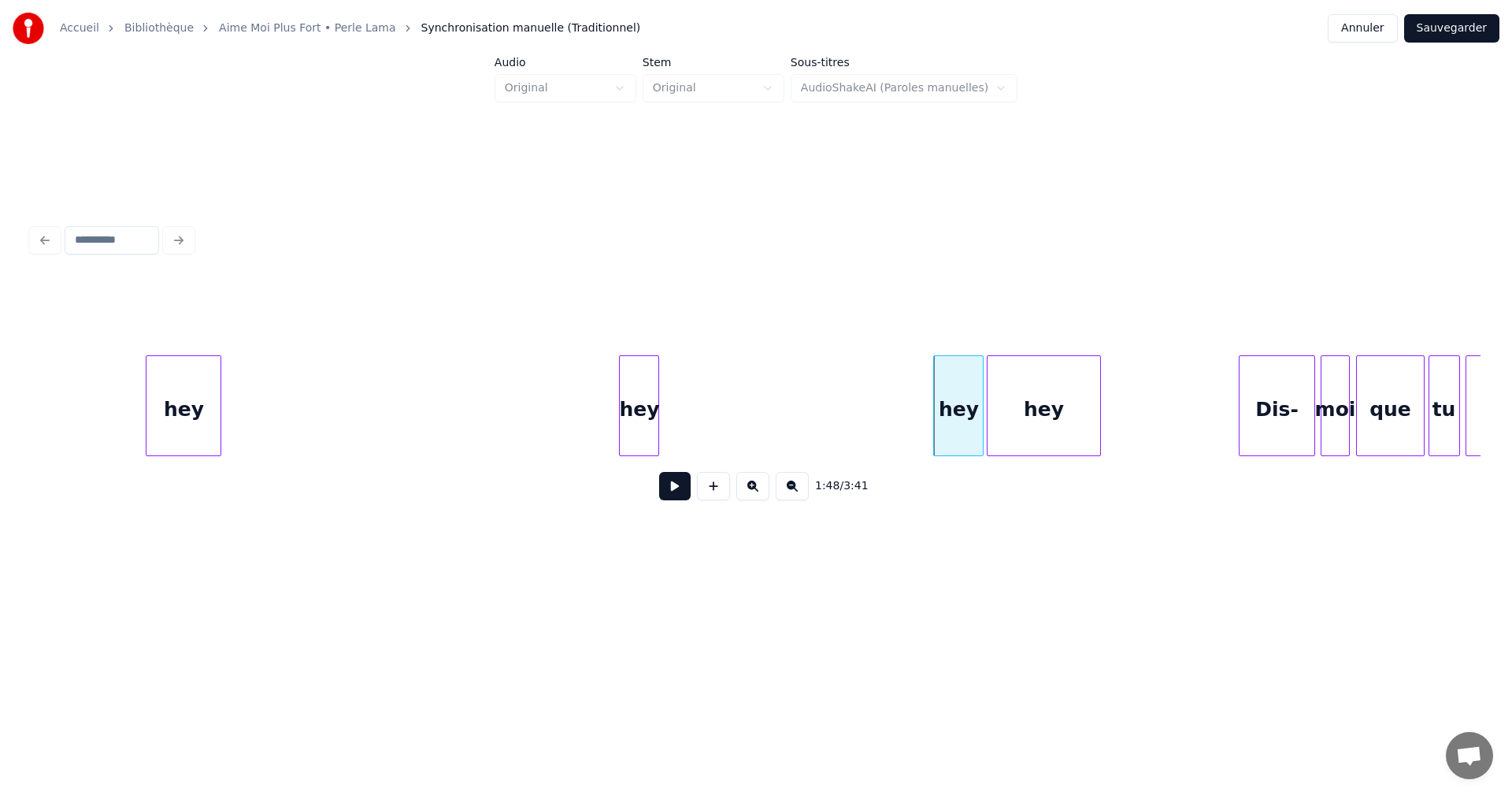
click at [620, 442] on div at bounding box center [622, 406] width 4 height 99
click at [186, 432] on div at bounding box center [185, 406] width 4 height 99
click at [200, 418] on div "hey" at bounding box center [202, 410] width 37 height 107
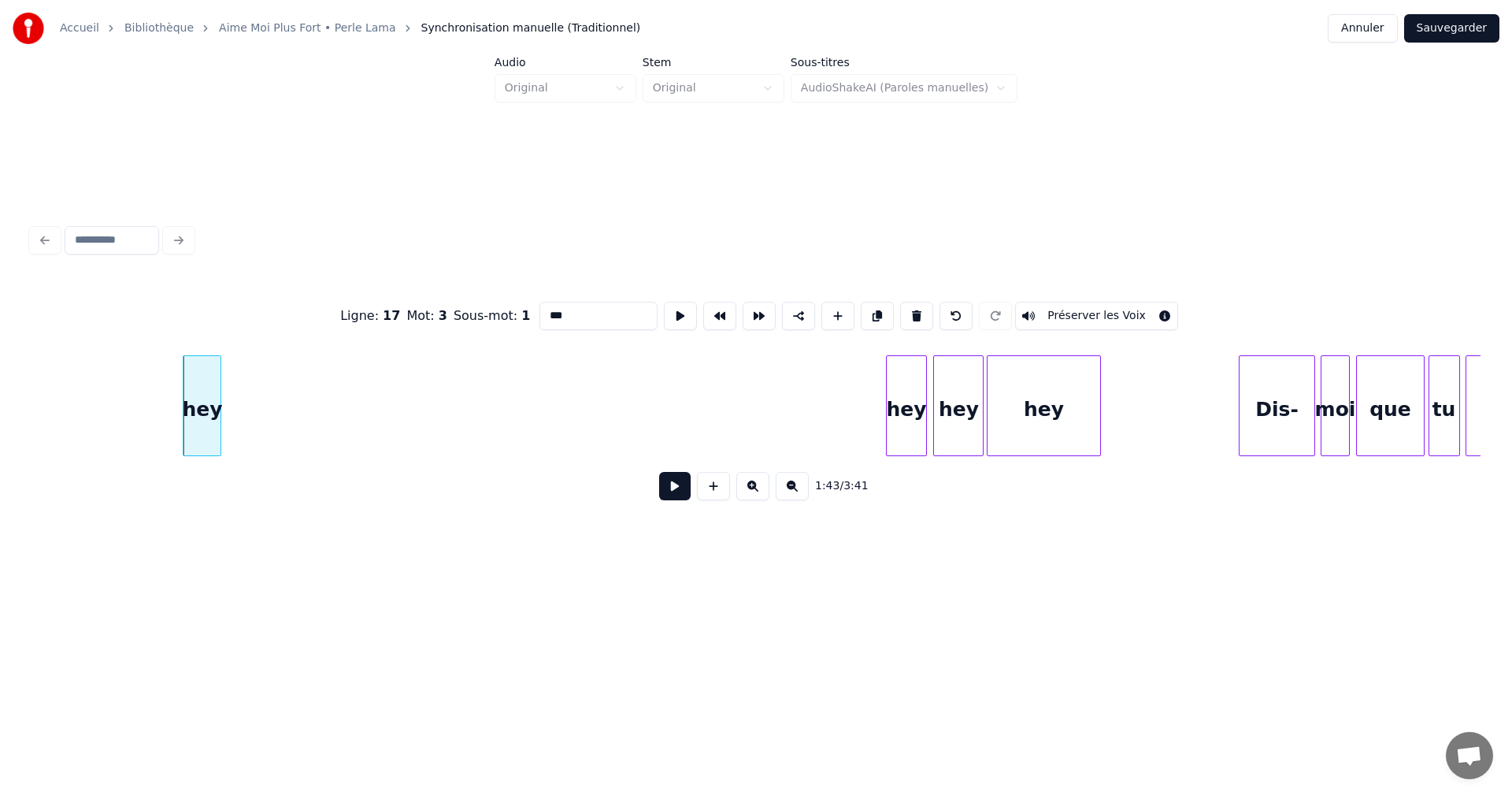
click at [909, 452] on div "hey hey hey hey Dis- moi que tu m'aimes" at bounding box center [755, 406] width 1449 height 101
click at [858, 456] on div "hey hey hey hey Dis- moi que tu m'aimes" at bounding box center [755, 406] width 1449 height 101
click at [104, 402] on div "hey hey hey hey Dis- moi que tu m'aimes" at bounding box center [1228, 406] width 34852 height 101
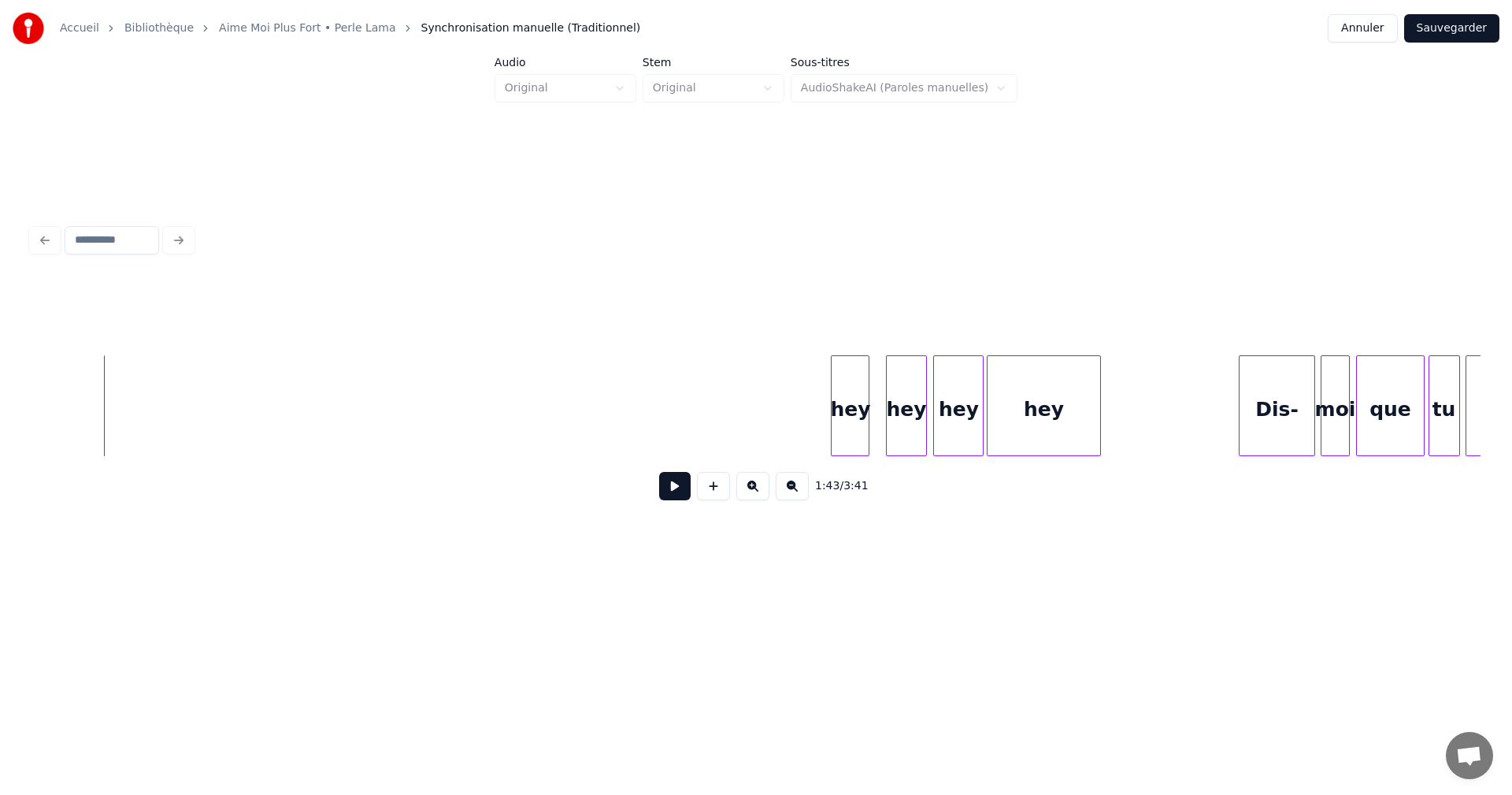
click at [682, 492] on button at bounding box center [675, 485] width 31 height 29
click at [721, 442] on div "hey" at bounding box center [713, 410] width 37 height 107
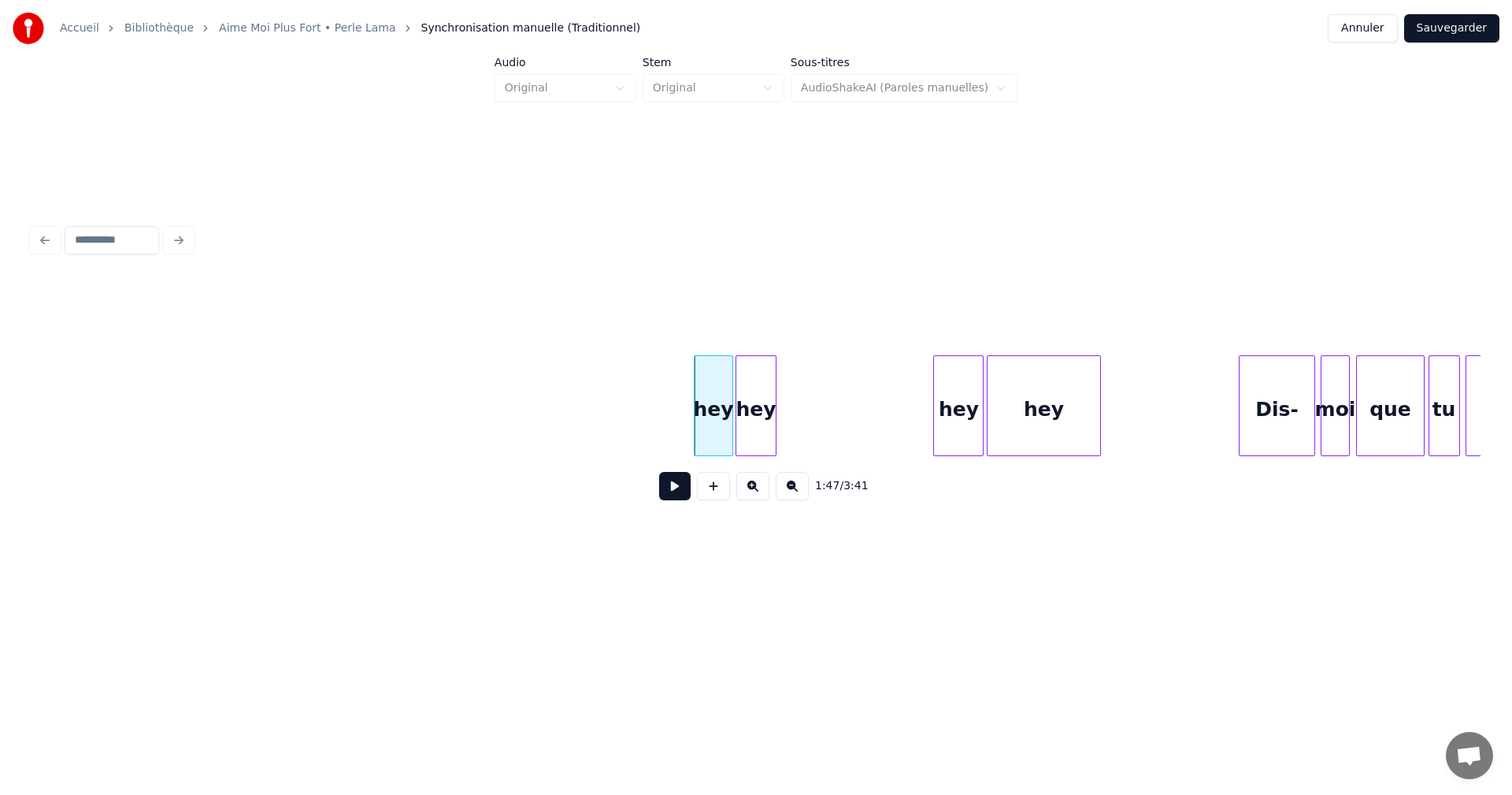
click at [746, 438] on div "hey" at bounding box center [755, 410] width 39 height 107
click at [617, 399] on div "hey hey hey hey Dis- moi que tu m'aimes" at bounding box center [1228, 406] width 34852 height 101
click at [676, 489] on button at bounding box center [675, 485] width 31 height 29
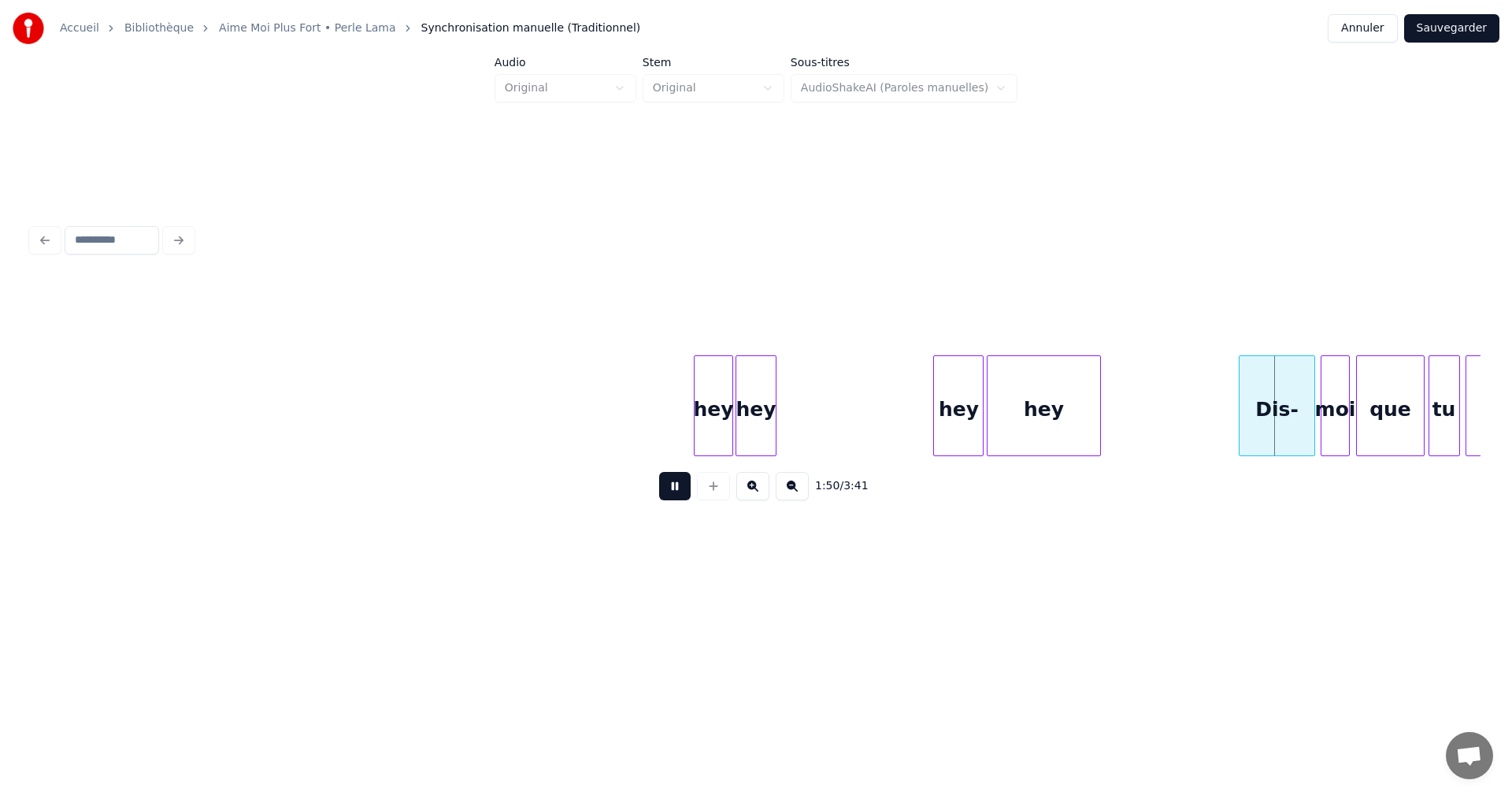
click at [676, 489] on button at bounding box center [675, 485] width 31 height 29
click at [156, 422] on div "hey" at bounding box center [163, 410] width 37 height 107
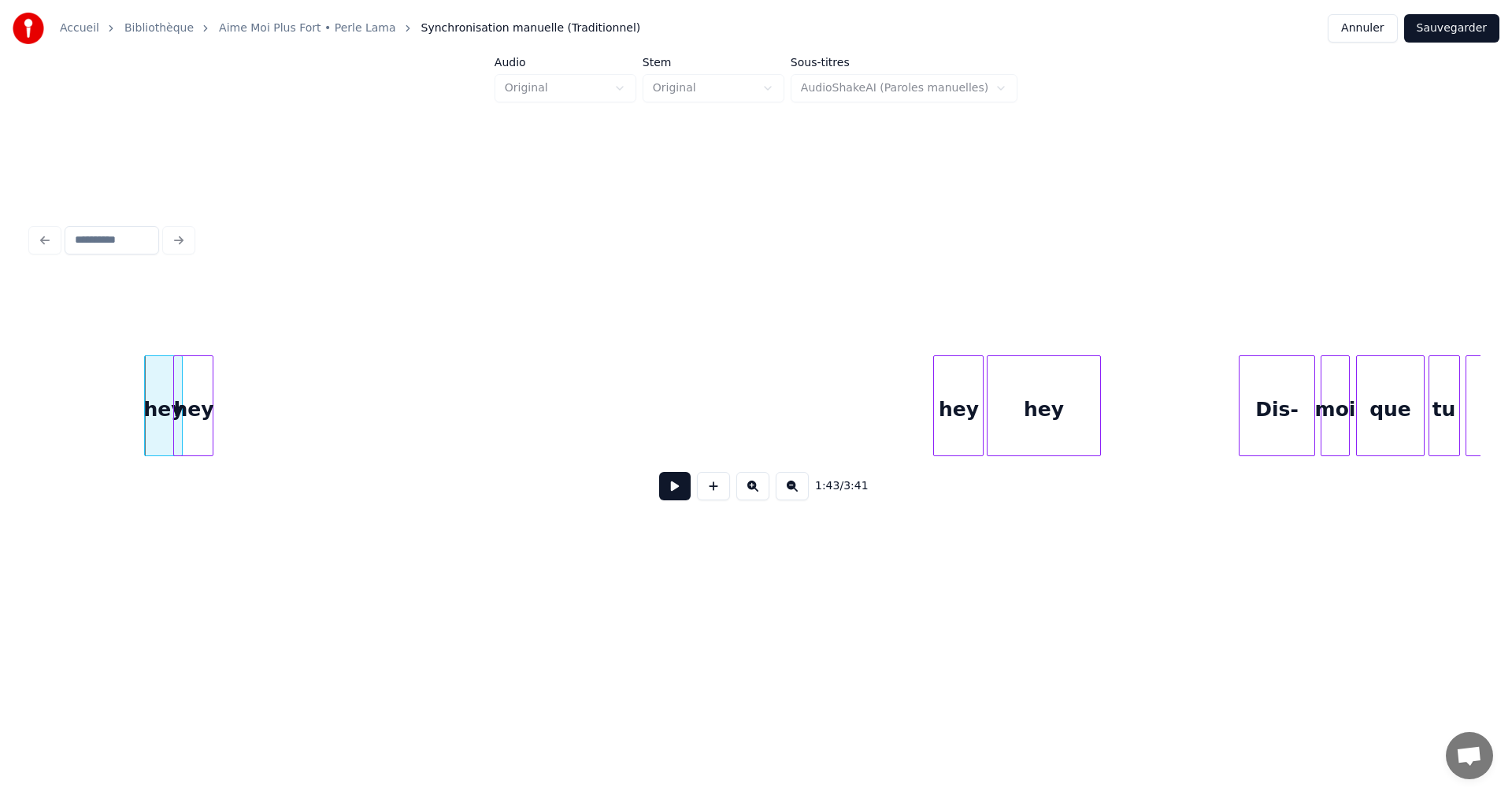
click at [195, 422] on div "hey" at bounding box center [193, 410] width 39 height 107
click at [706, 426] on div "hey" at bounding box center [720, 410] width 48 height 107
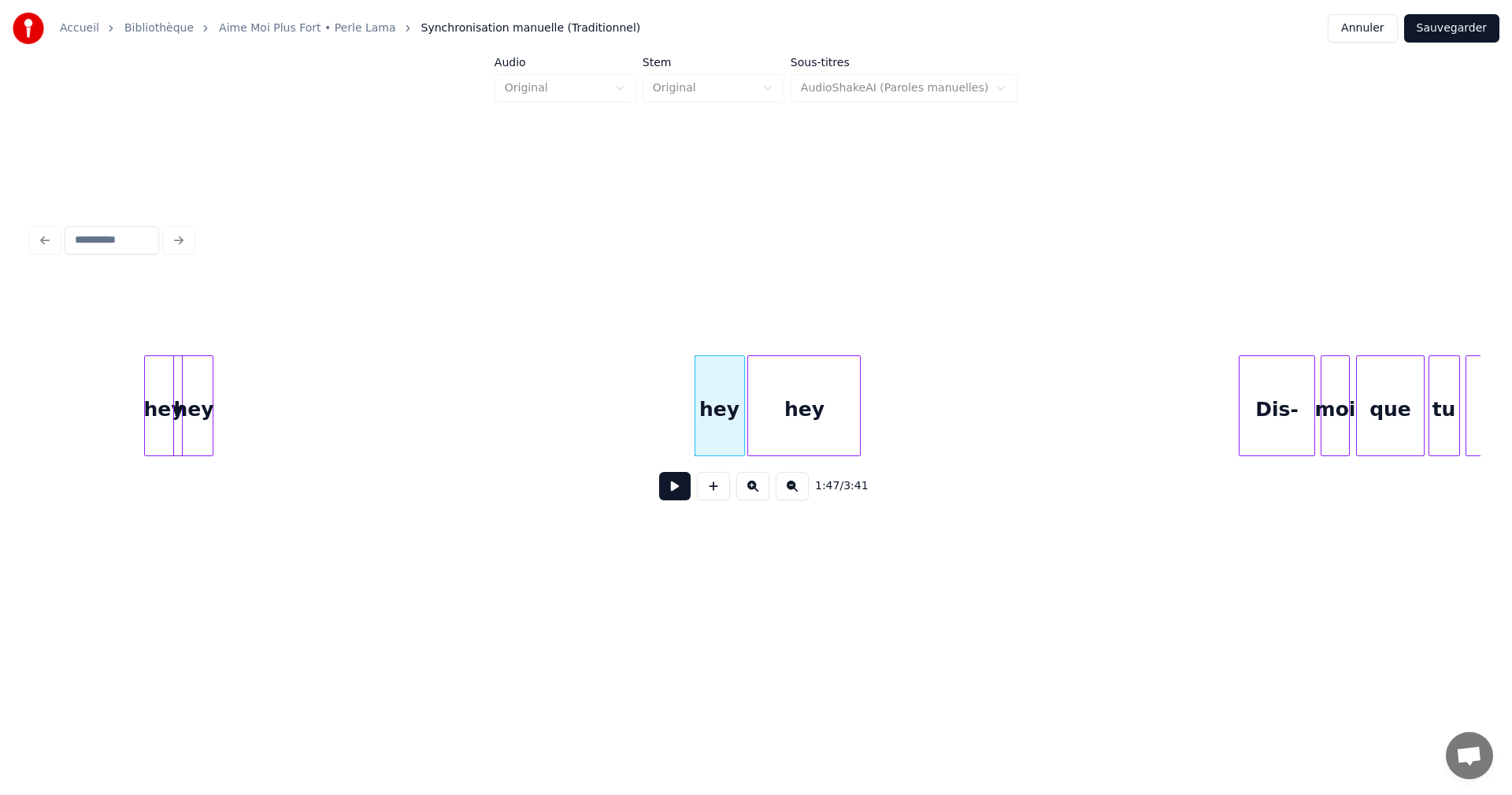
click at [807, 426] on div "hey" at bounding box center [804, 410] width 112 height 107
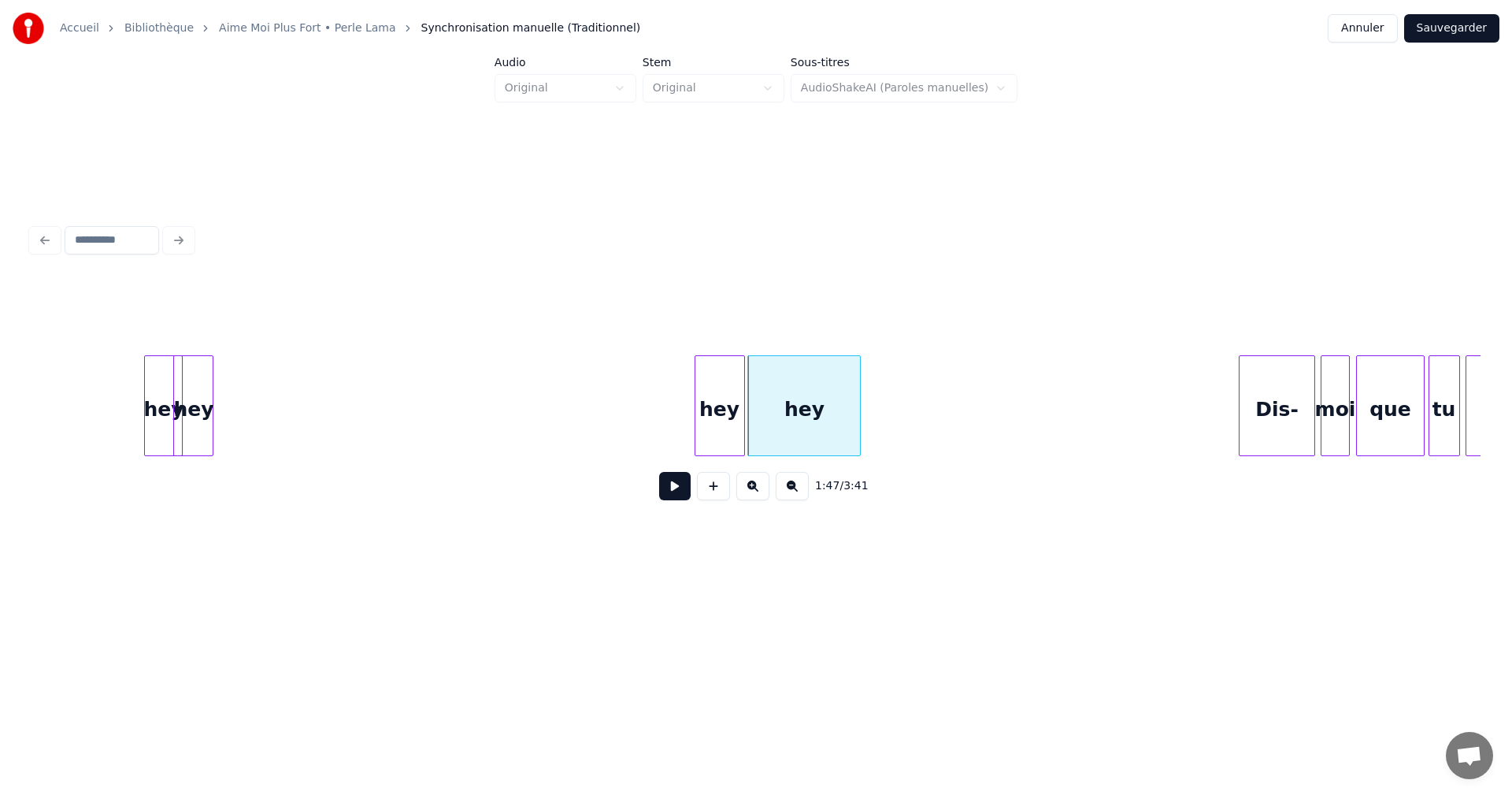
click at [644, 401] on div "hey hey hey hey Dis- moi que tu m'aimes" at bounding box center [1228, 406] width 34852 height 101
click at [680, 484] on button at bounding box center [675, 485] width 31 height 29
click at [813, 407] on div "hey" at bounding box center [804, 410] width 112 height 107
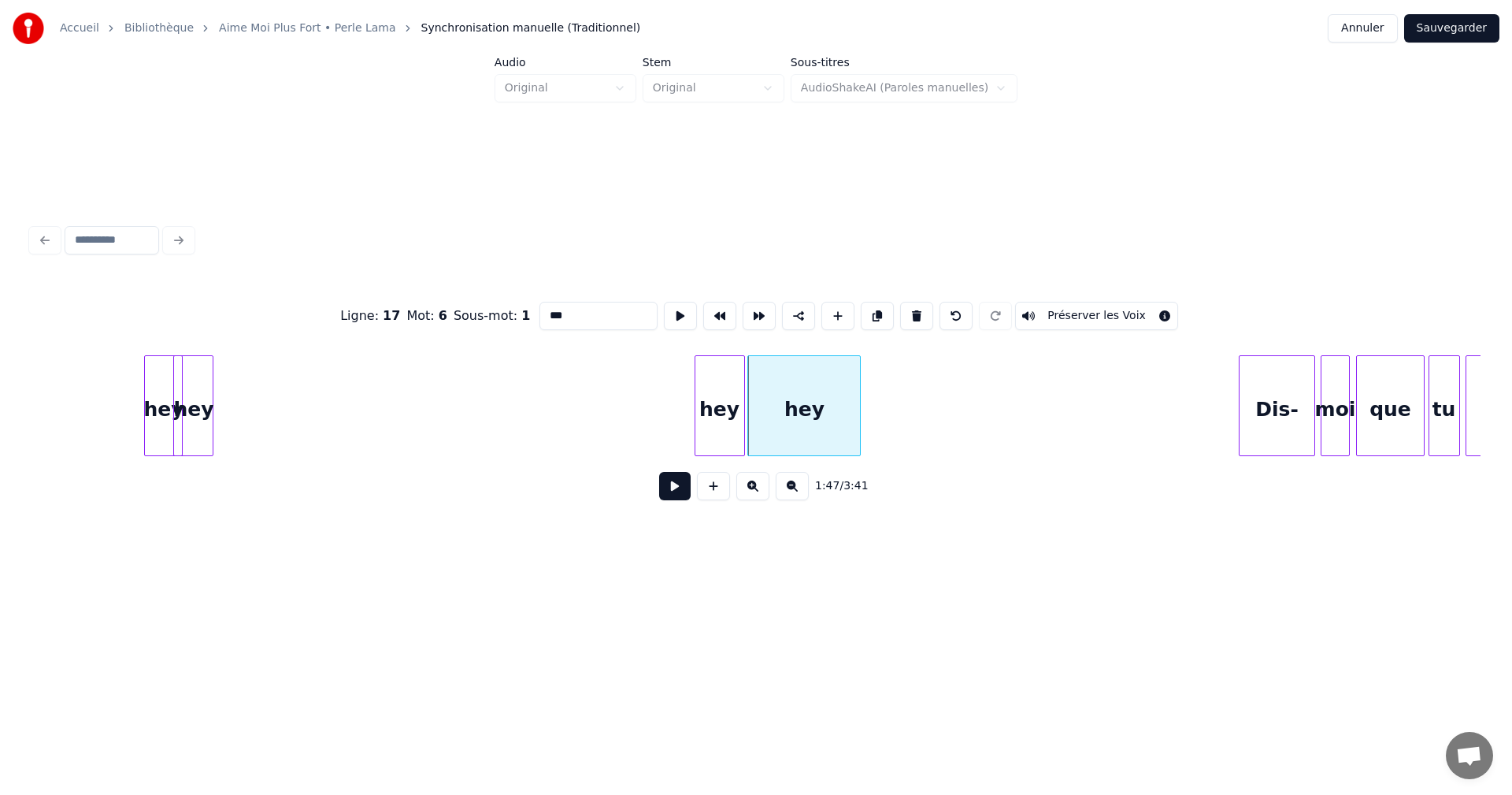
click at [560, 311] on input "***" at bounding box center [599, 316] width 119 height 29
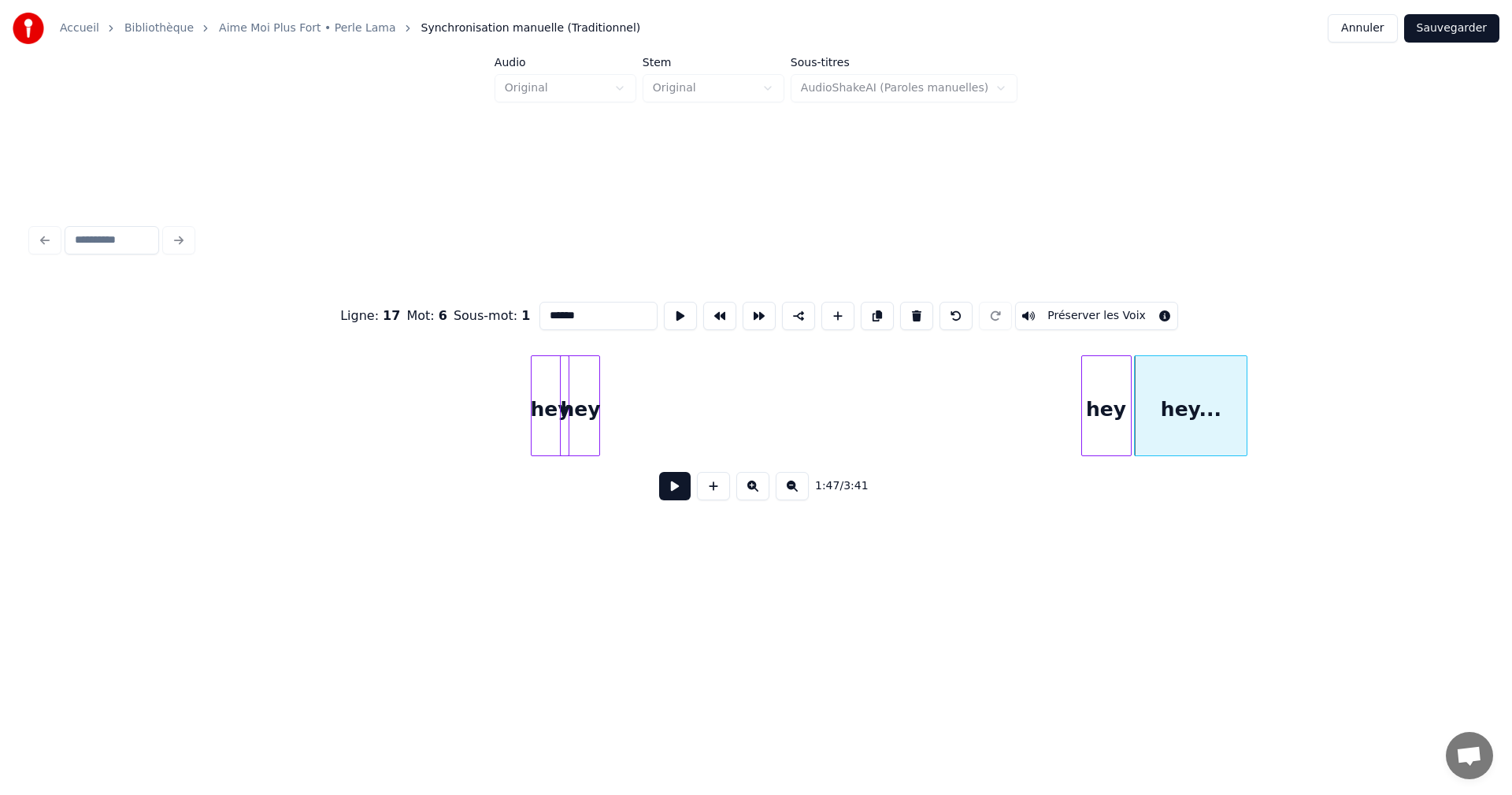
scroll to position [0, 15110]
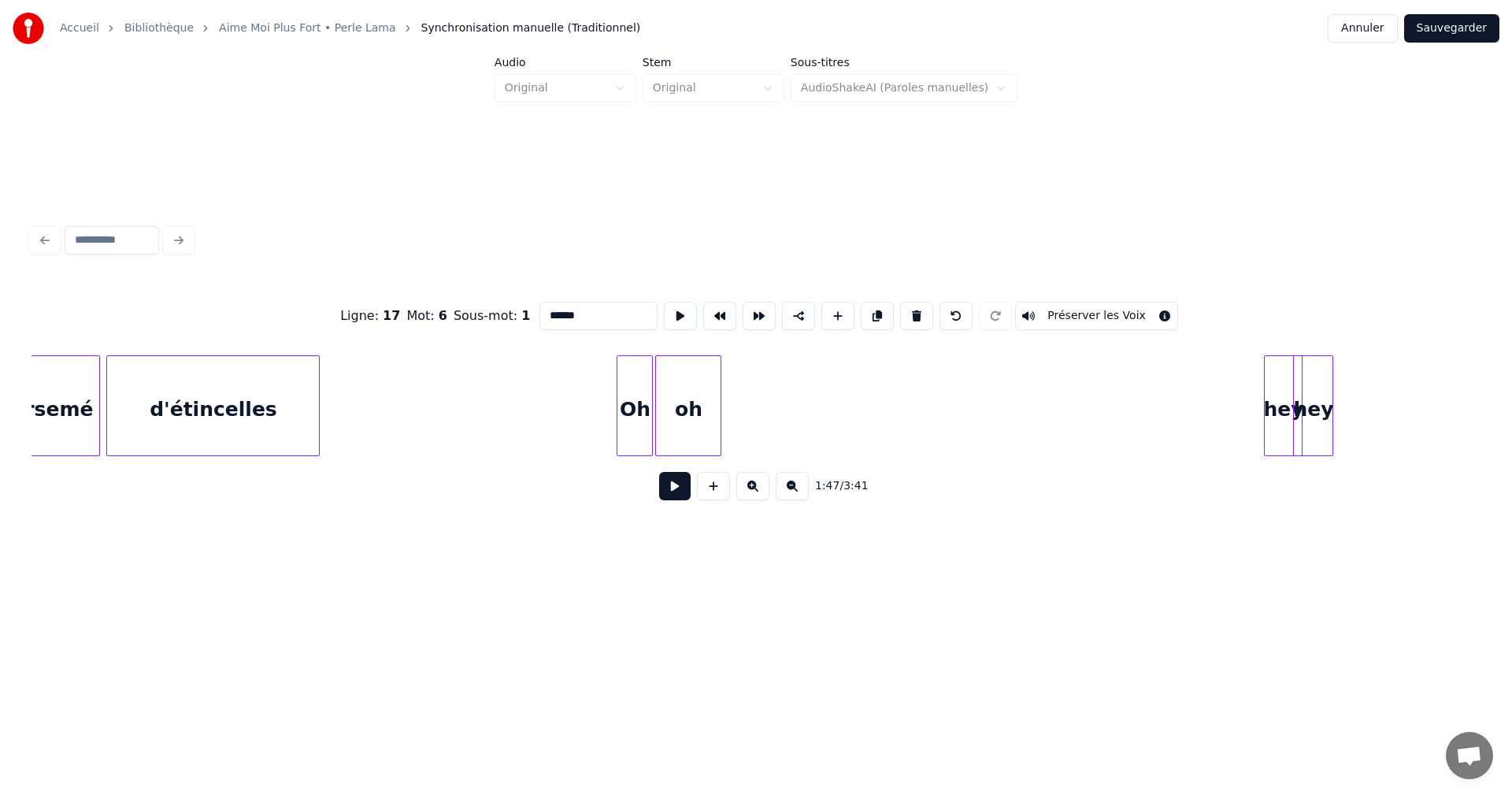
click at [638, 408] on div "Oh" at bounding box center [635, 410] width 35 height 107
type input "**"
click at [676, 494] on button at bounding box center [675, 485] width 31 height 29
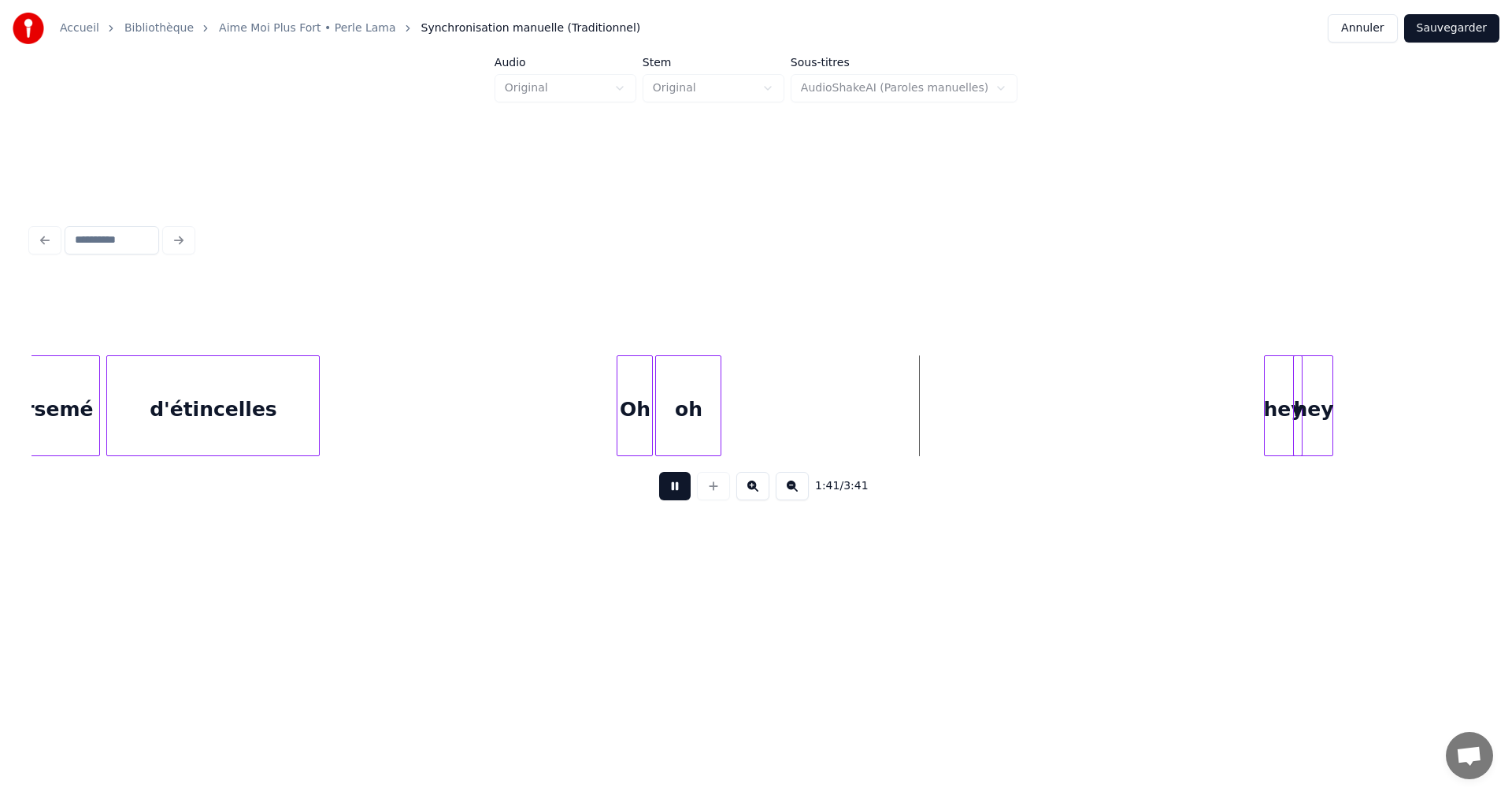
click at [680, 493] on button at bounding box center [675, 485] width 31 height 29
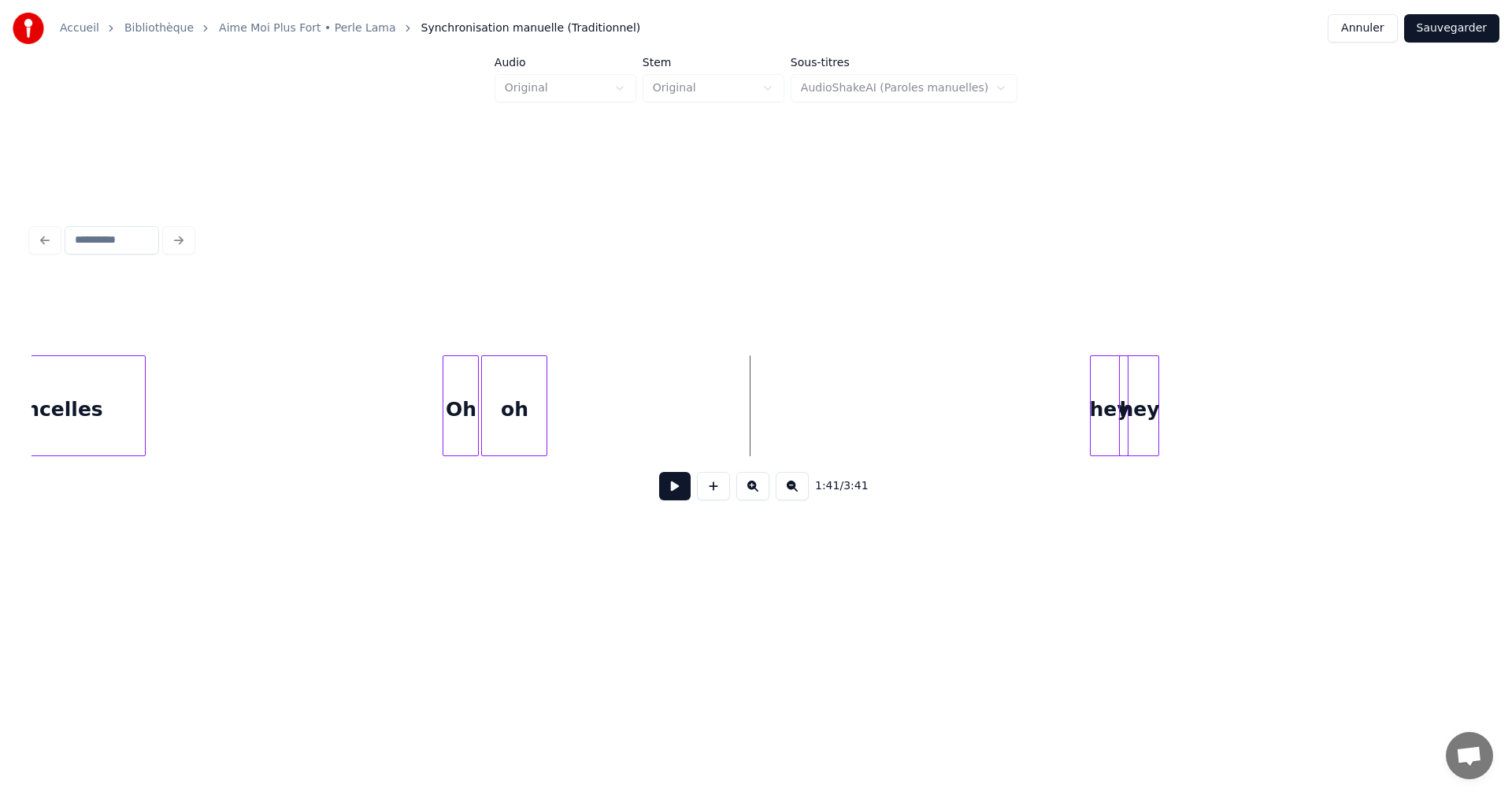
scroll to position [0, 15341]
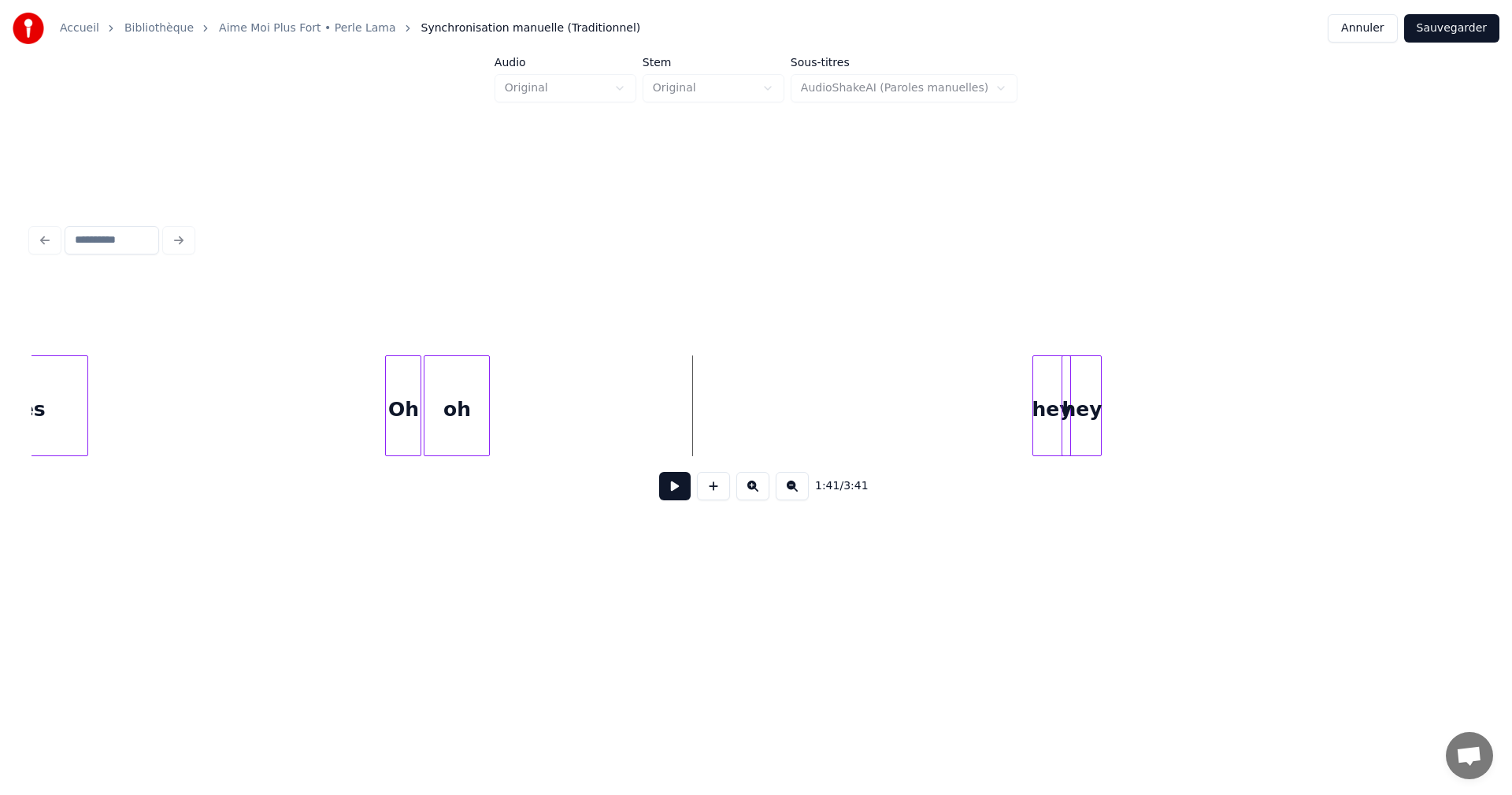
click at [681, 489] on button at bounding box center [675, 485] width 31 height 29
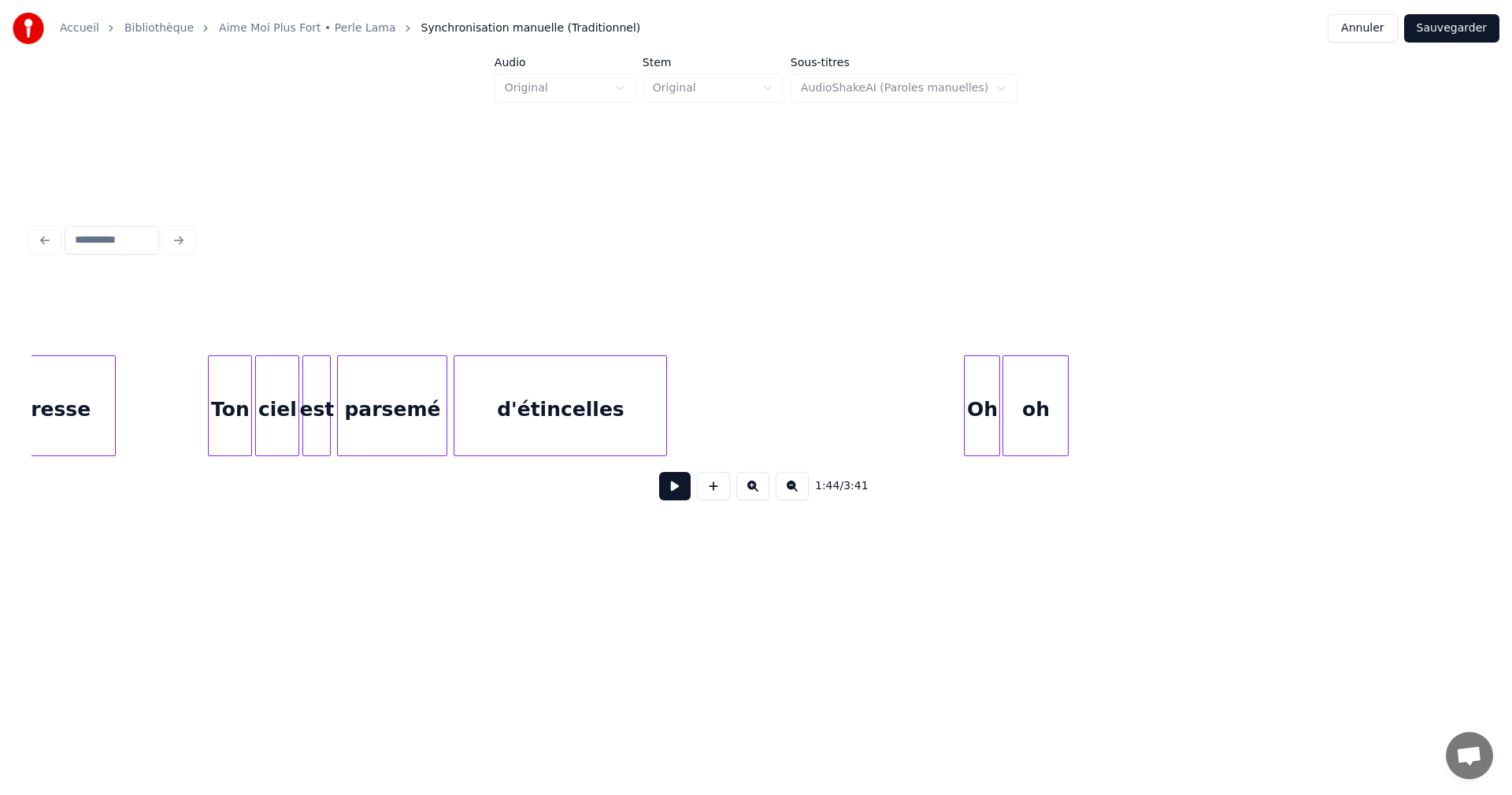
scroll to position [0, 14646]
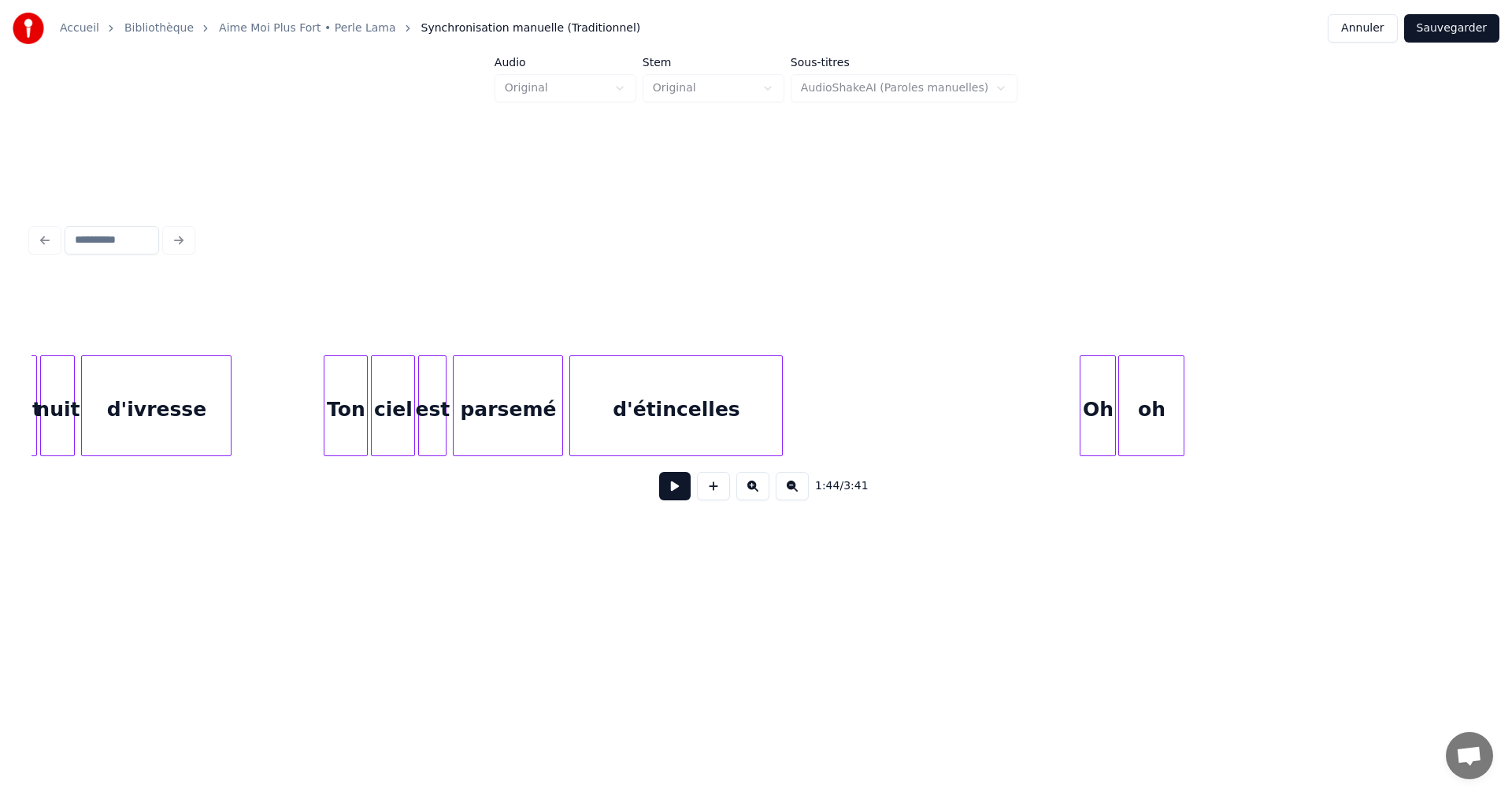
click at [602, 425] on div "d'étincelles" at bounding box center [676, 410] width 212 height 107
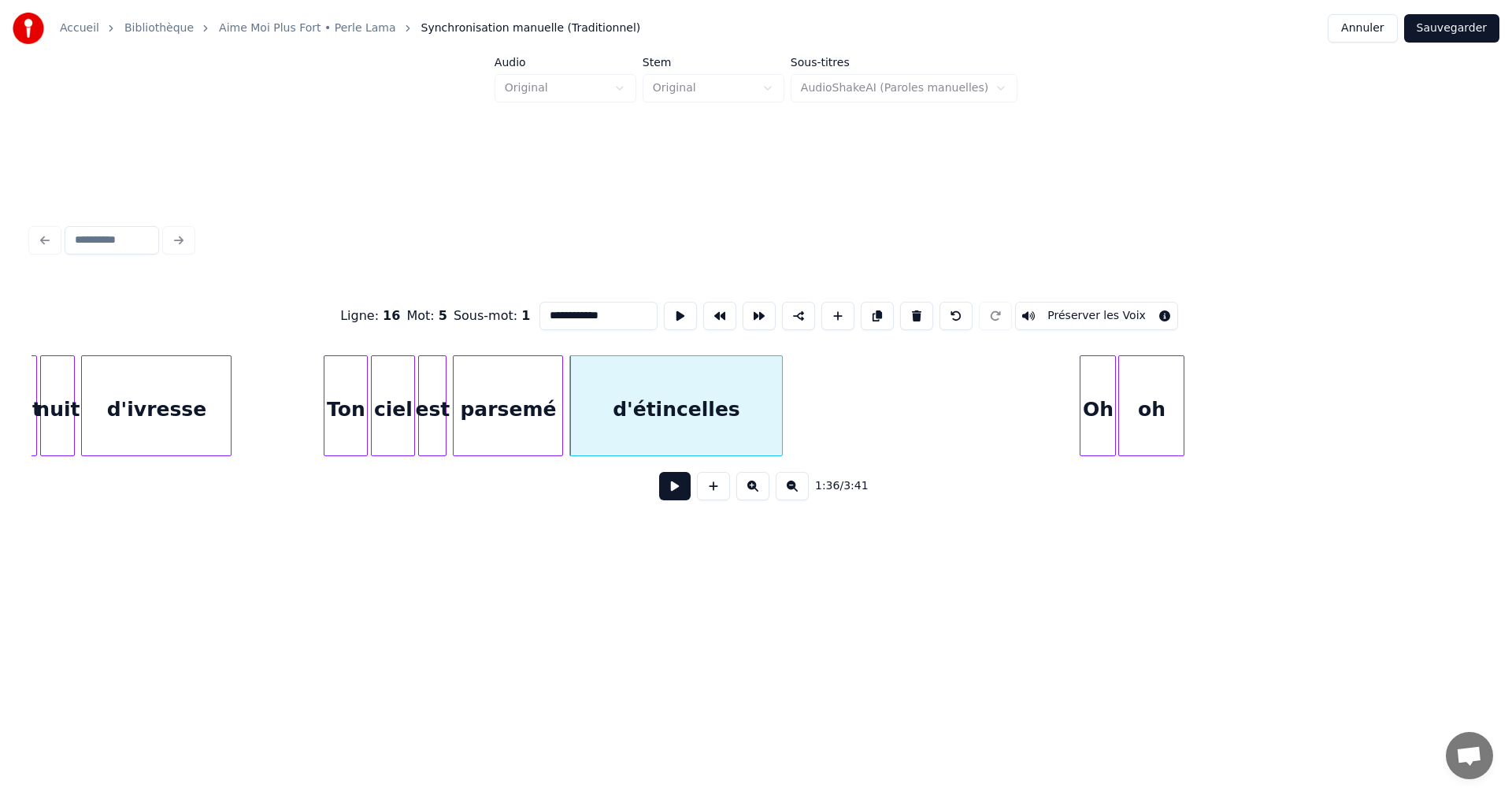
click at [671, 489] on button at bounding box center [675, 485] width 31 height 29
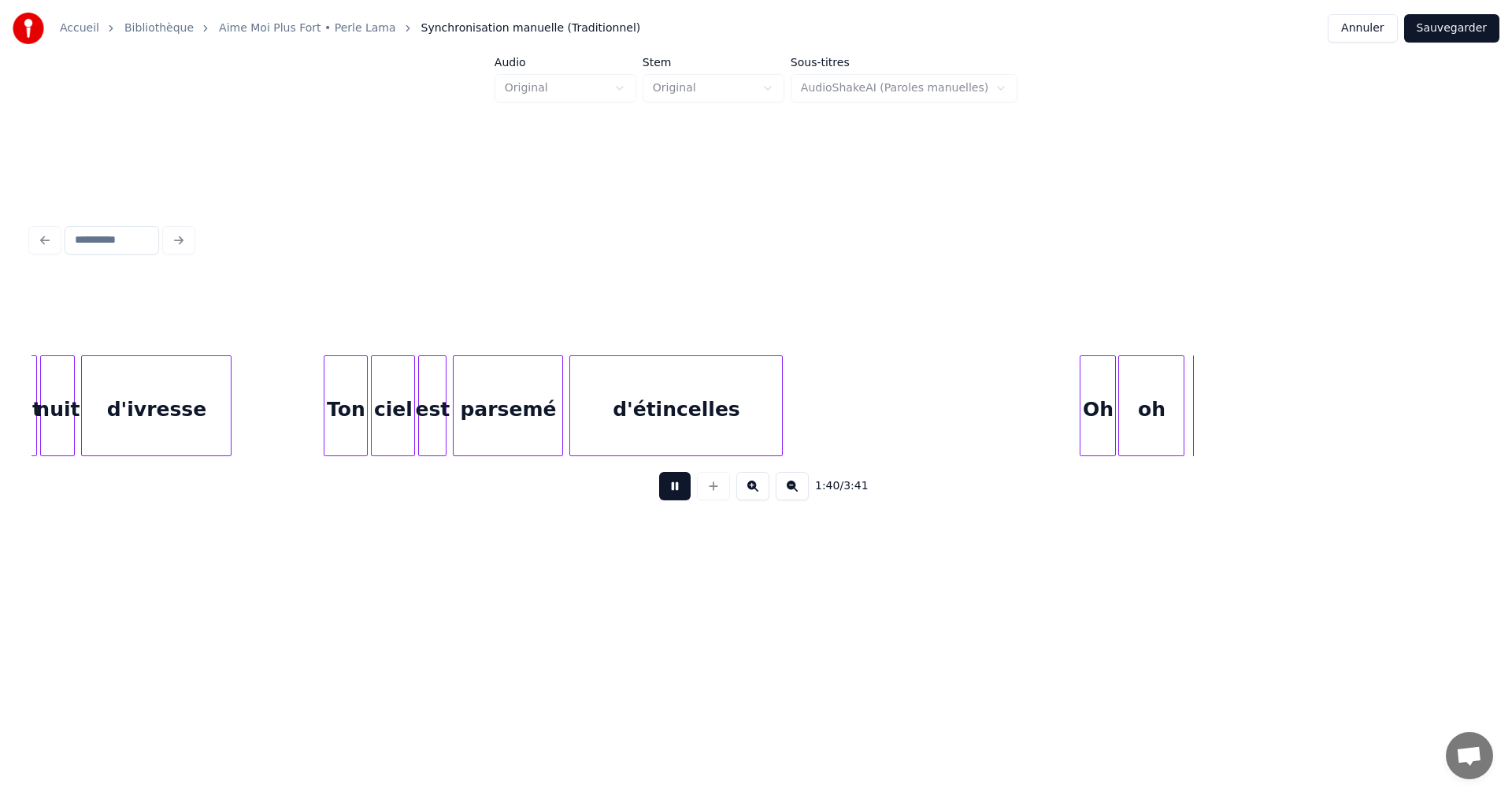
click at [671, 489] on button at bounding box center [675, 485] width 31 height 29
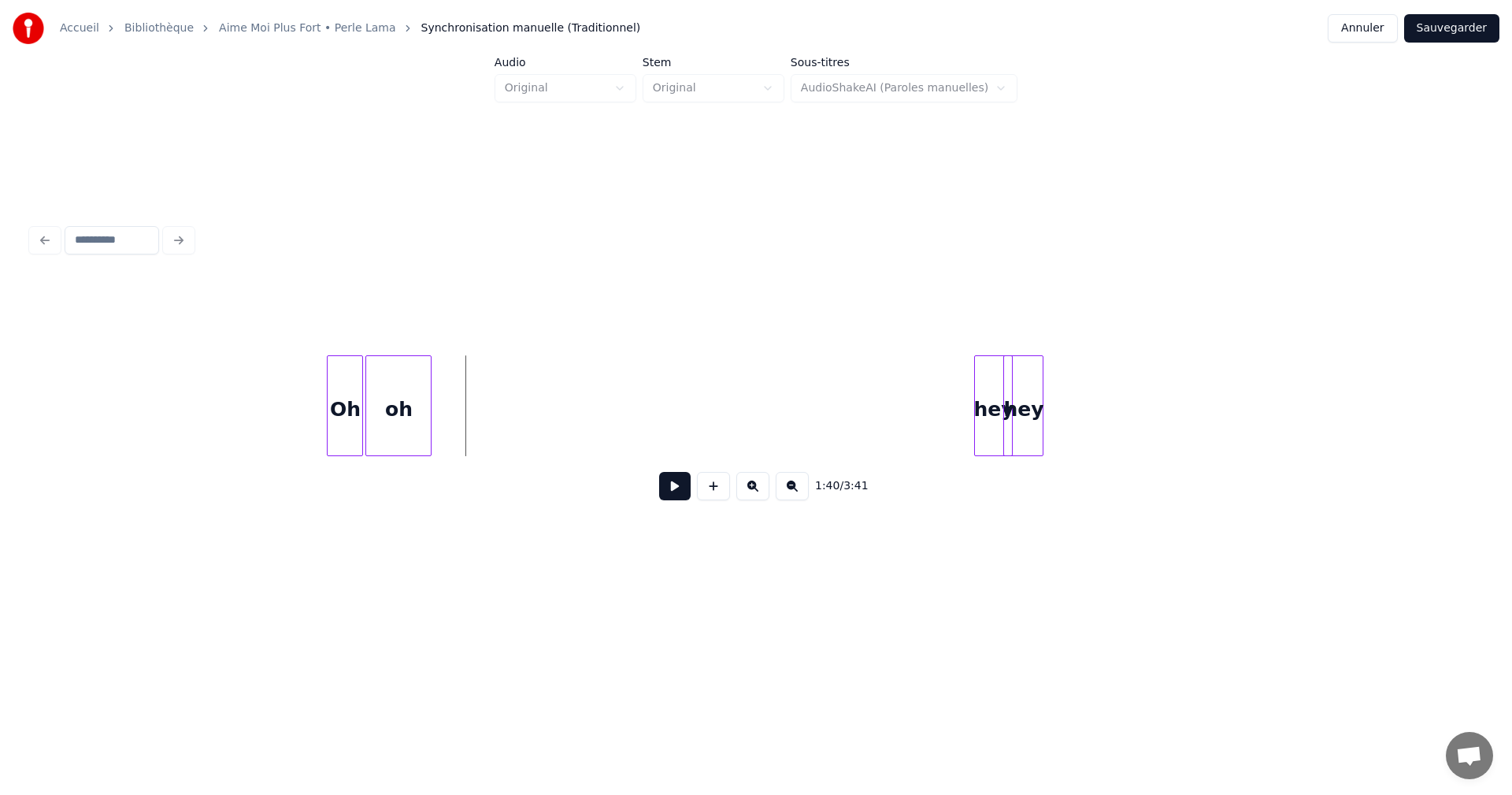
scroll to position [0, 15476]
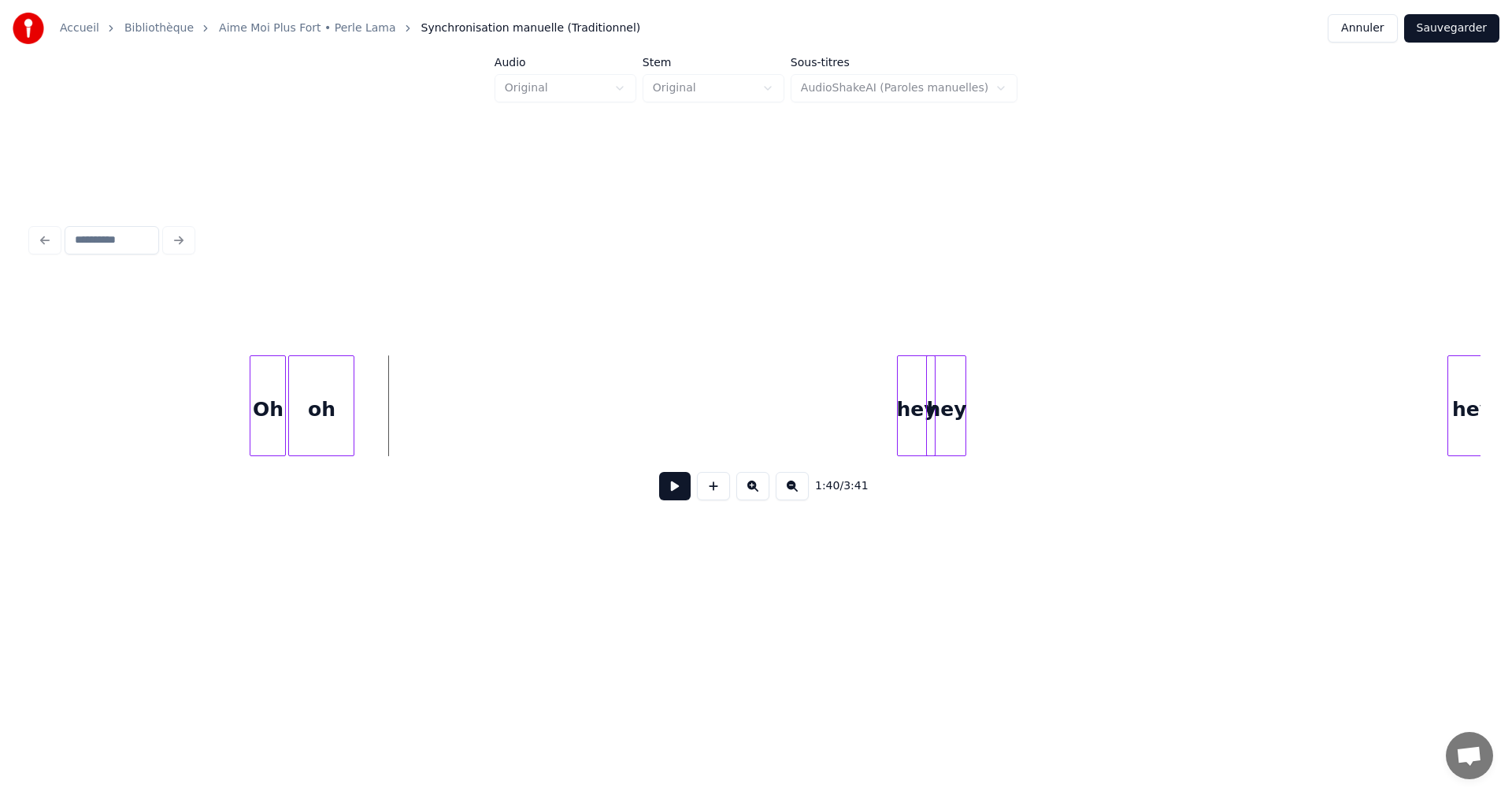
click at [671, 486] on button at bounding box center [675, 485] width 31 height 29
click at [1058, 436] on div "hey" at bounding box center [1059, 410] width 39 height 107
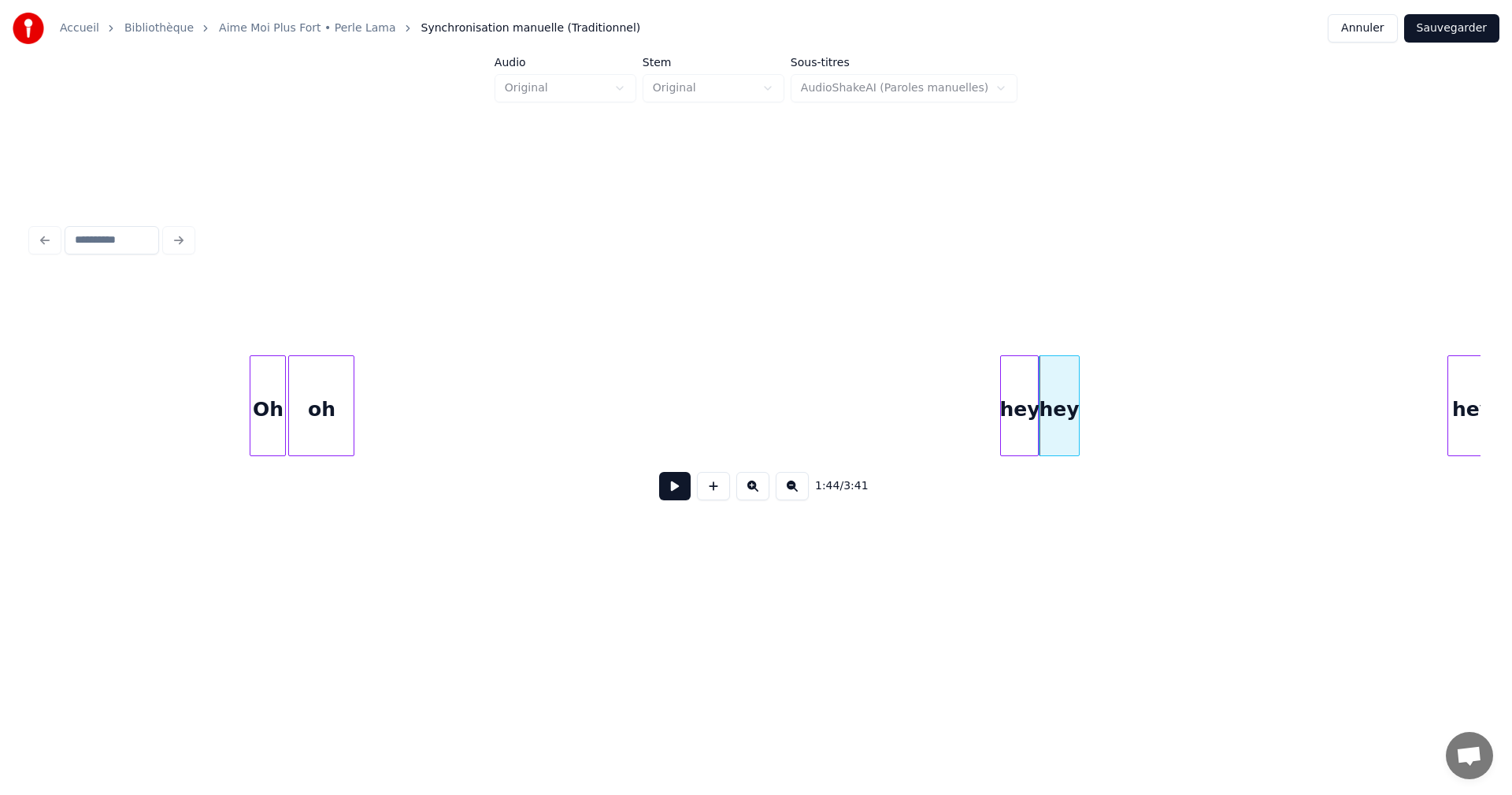
click at [1016, 425] on div "hey" at bounding box center [1019, 410] width 37 height 107
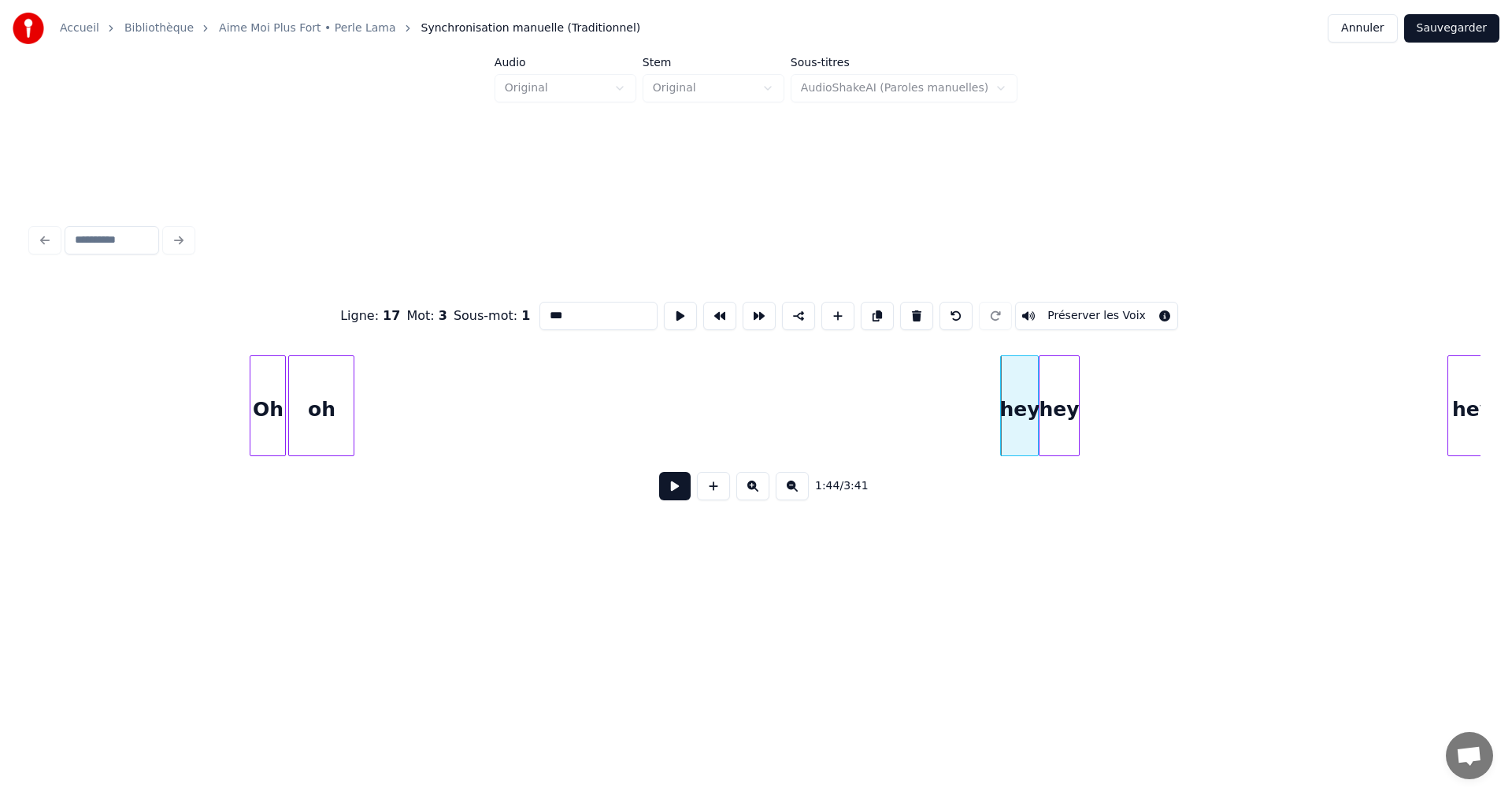
drag, startPoint x: 553, startPoint y: 315, endPoint x: 594, endPoint y: 321, distance: 41.4
click at [594, 321] on input "***" at bounding box center [599, 316] width 119 height 29
click at [1054, 388] on div "hey" at bounding box center [1059, 410] width 39 height 107
drag, startPoint x: 550, startPoint y: 306, endPoint x: 585, endPoint y: 311, distance: 35.4
click at [585, 311] on input "***" at bounding box center [599, 316] width 119 height 29
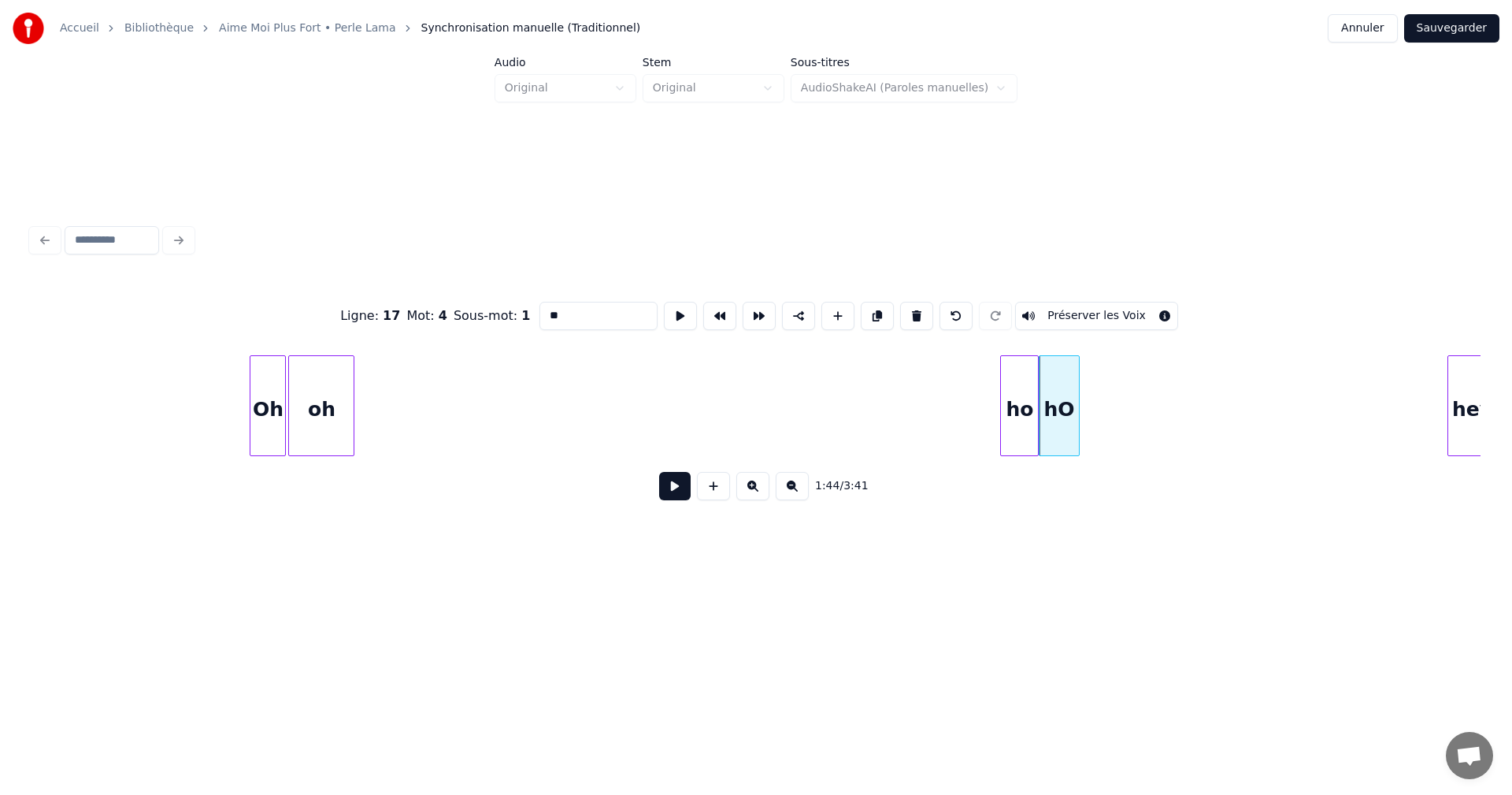
click at [561, 310] on input "**" at bounding box center [599, 316] width 119 height 29
click at [1023, 418] on div "ho" at bounding box center [1019, 410] width 37 height 107
click at [550, 309] on input "**" at bounding box center [599, 316] width 119 height 29
type input "**"
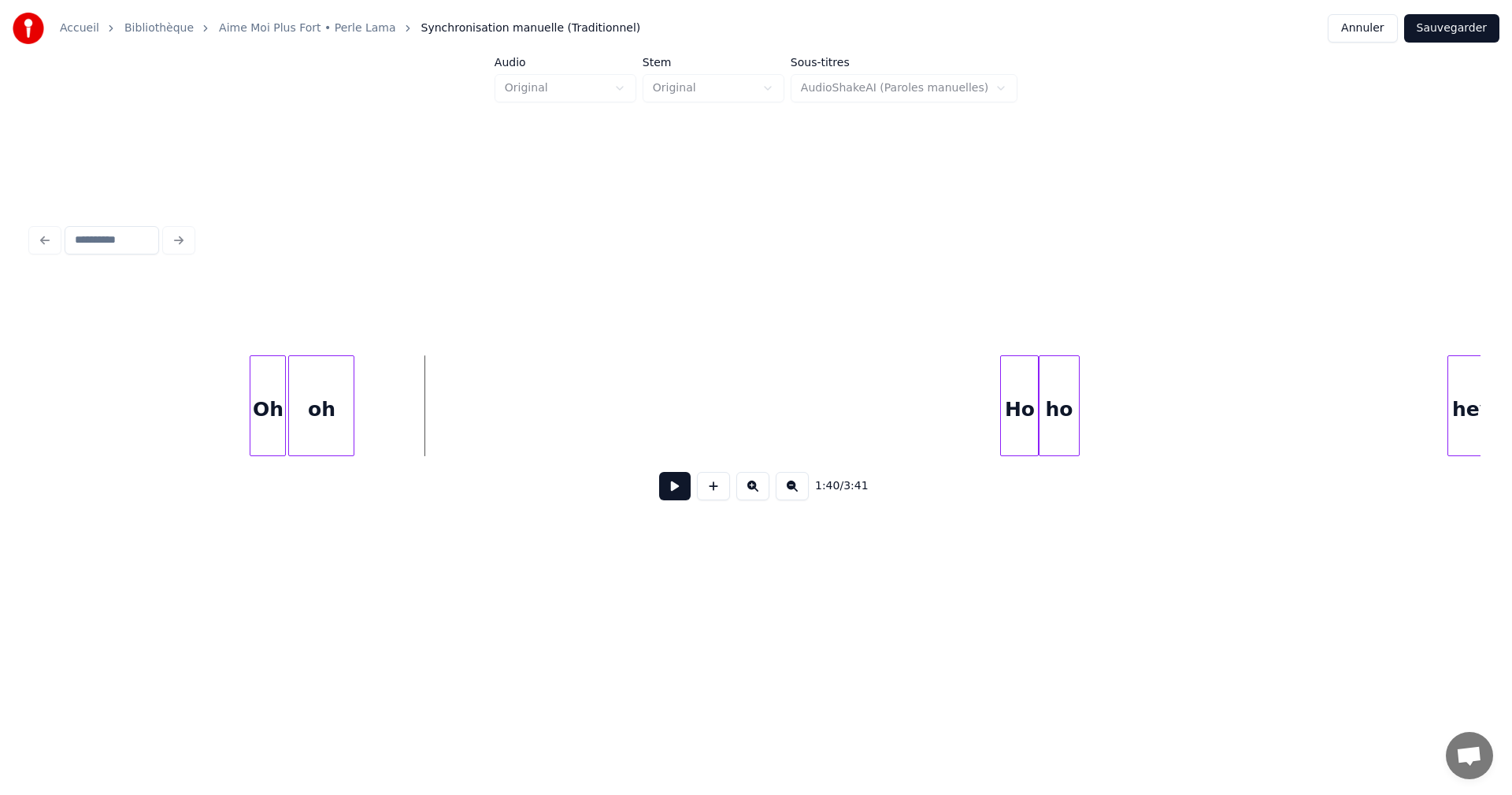
click at [674, 488] on button at bounding box center [675, 485] width 31 height 29
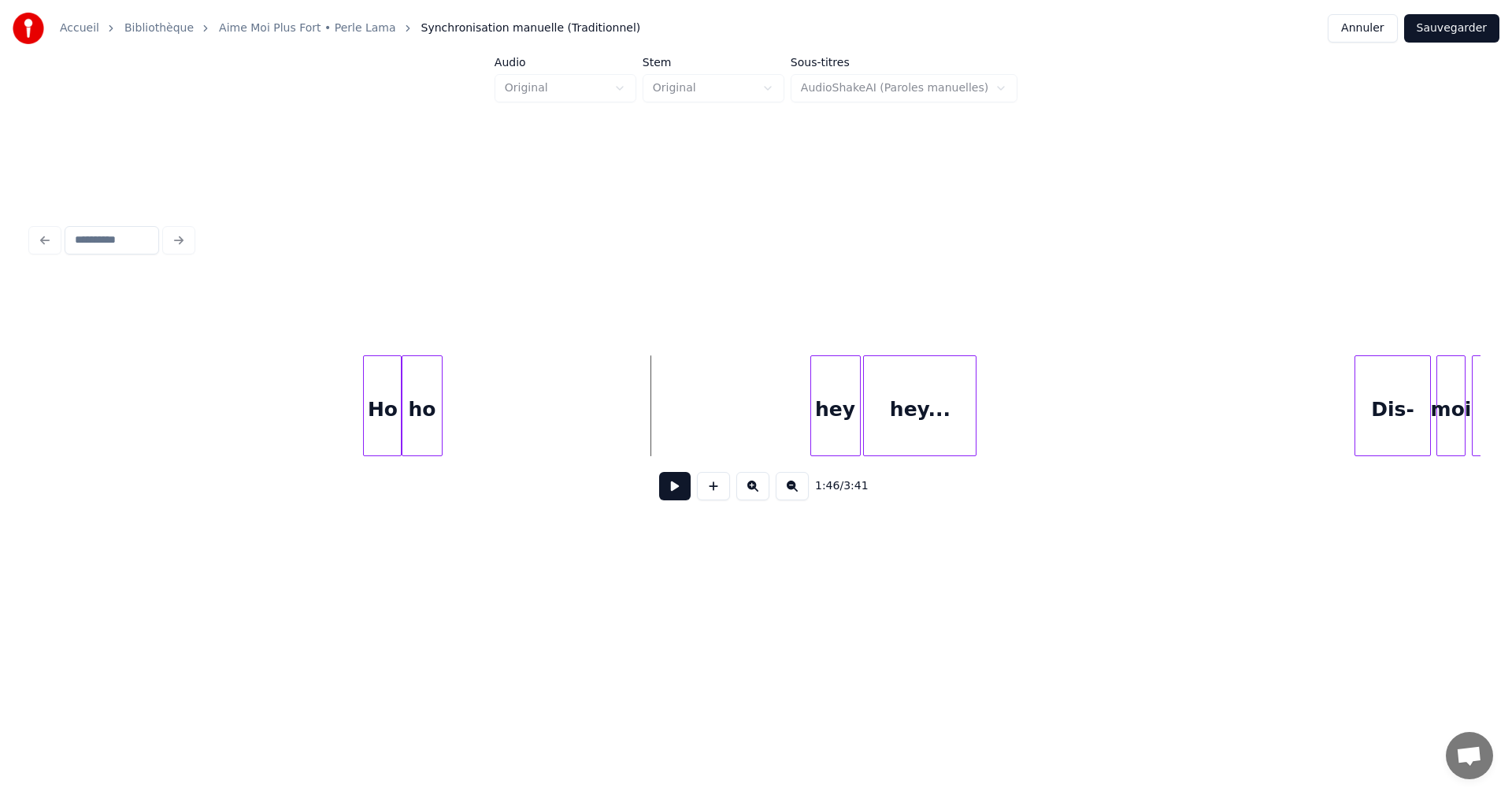
scroll to position [0, 16248]
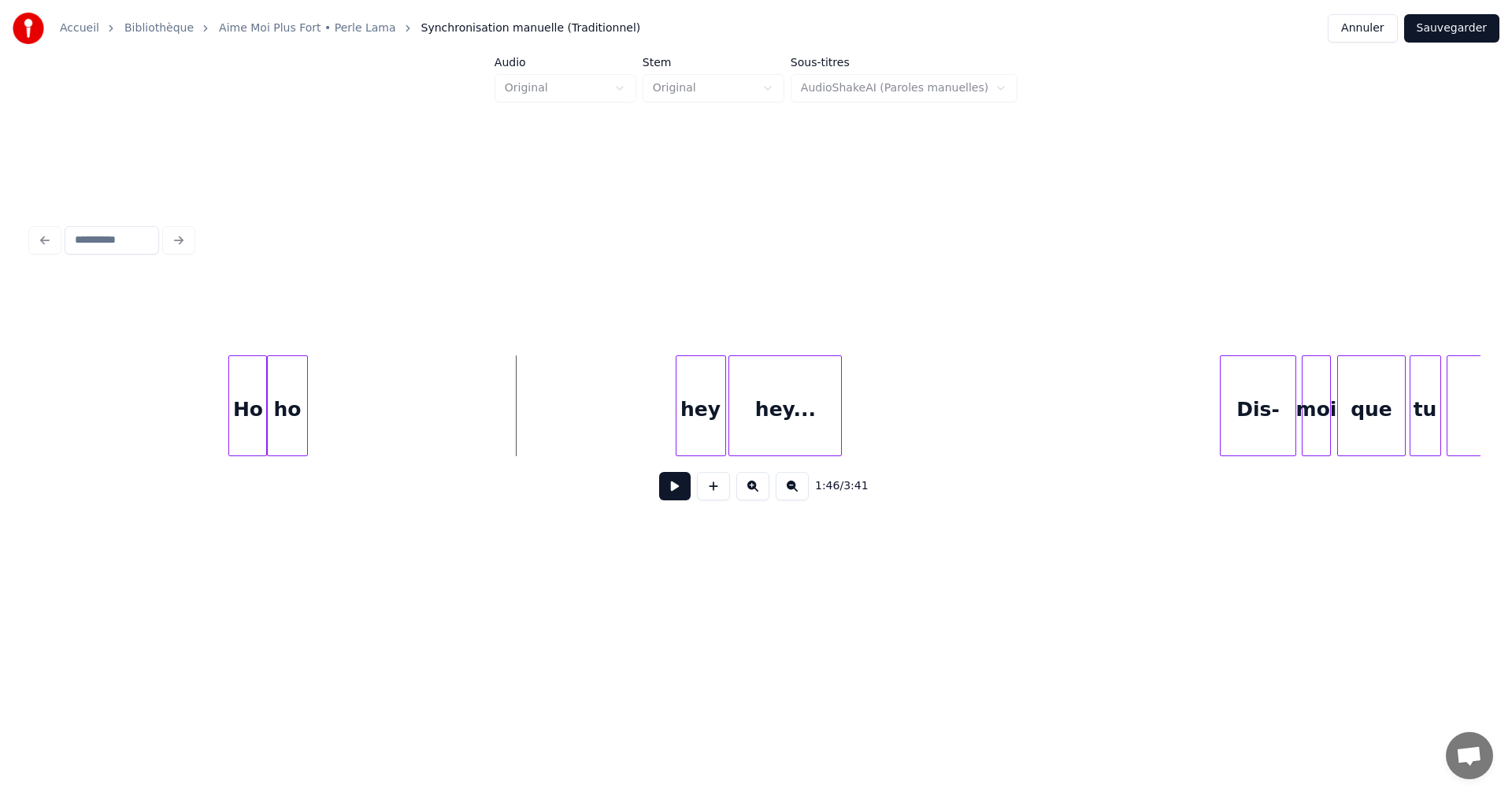
click at [684, 489] on button at bounding box center [675, 485] width 31 height 29
click at [683, 495] on button at bounding box center [675, 485] width 31 height 29
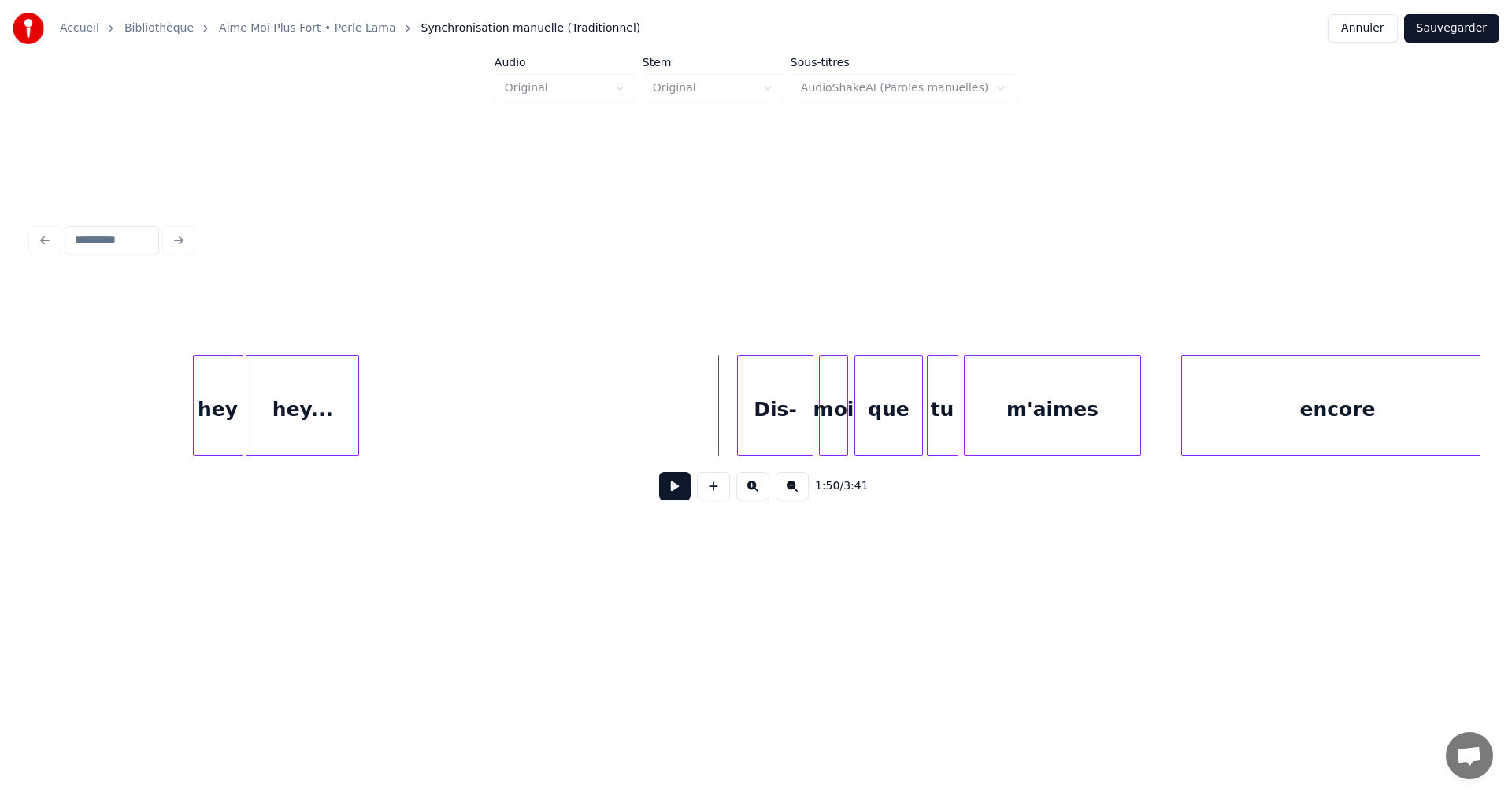
scroll to position [0, 16943]
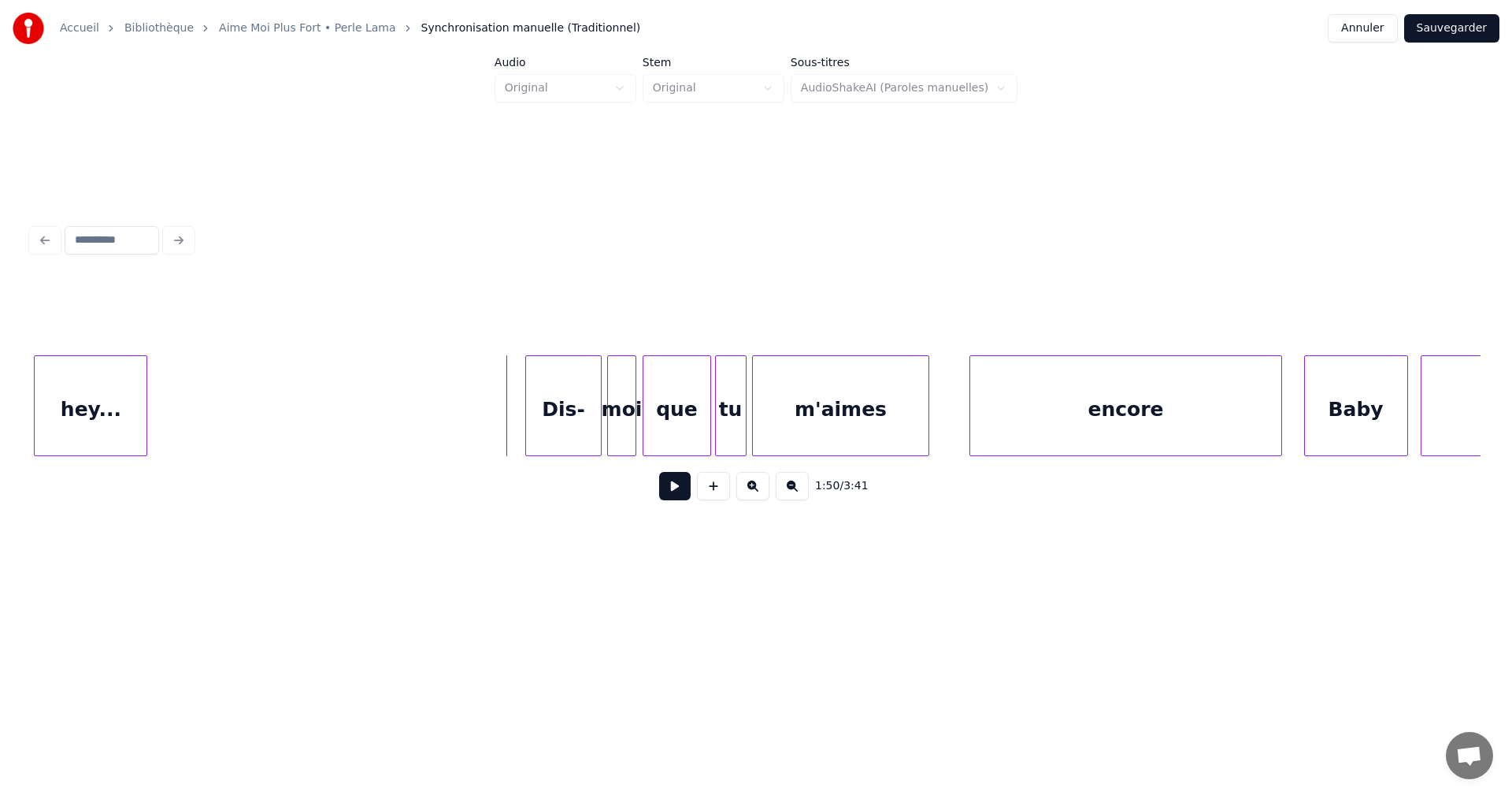
click at [676, 493] on button at bounding box center [675, 485] width 31 height 29
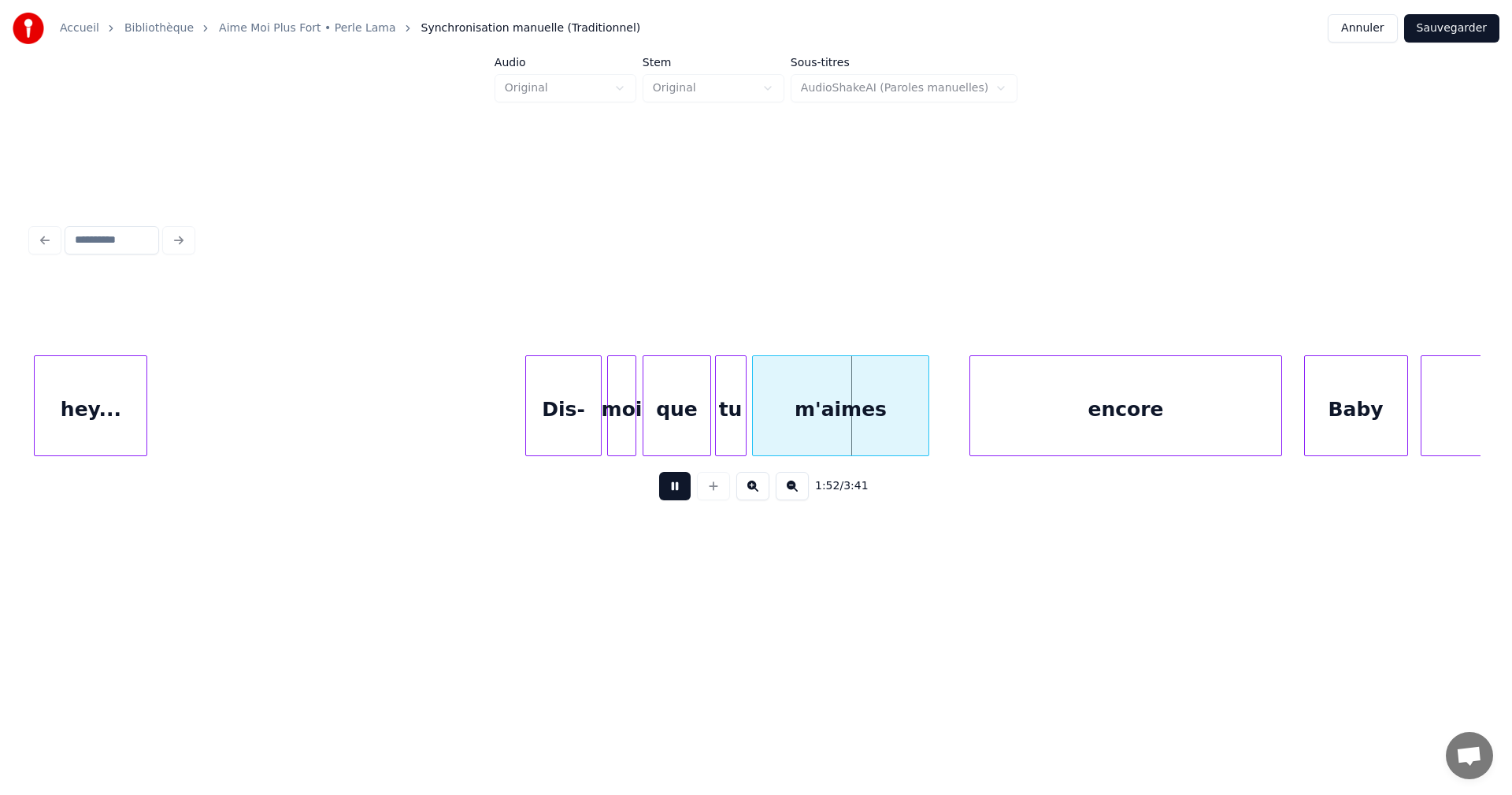
click at [676, 493] on button at bounding box center [675, 485] width 31 height 29
click at [842, 427] on div at bounding box center [842, 406] width 4 height 99
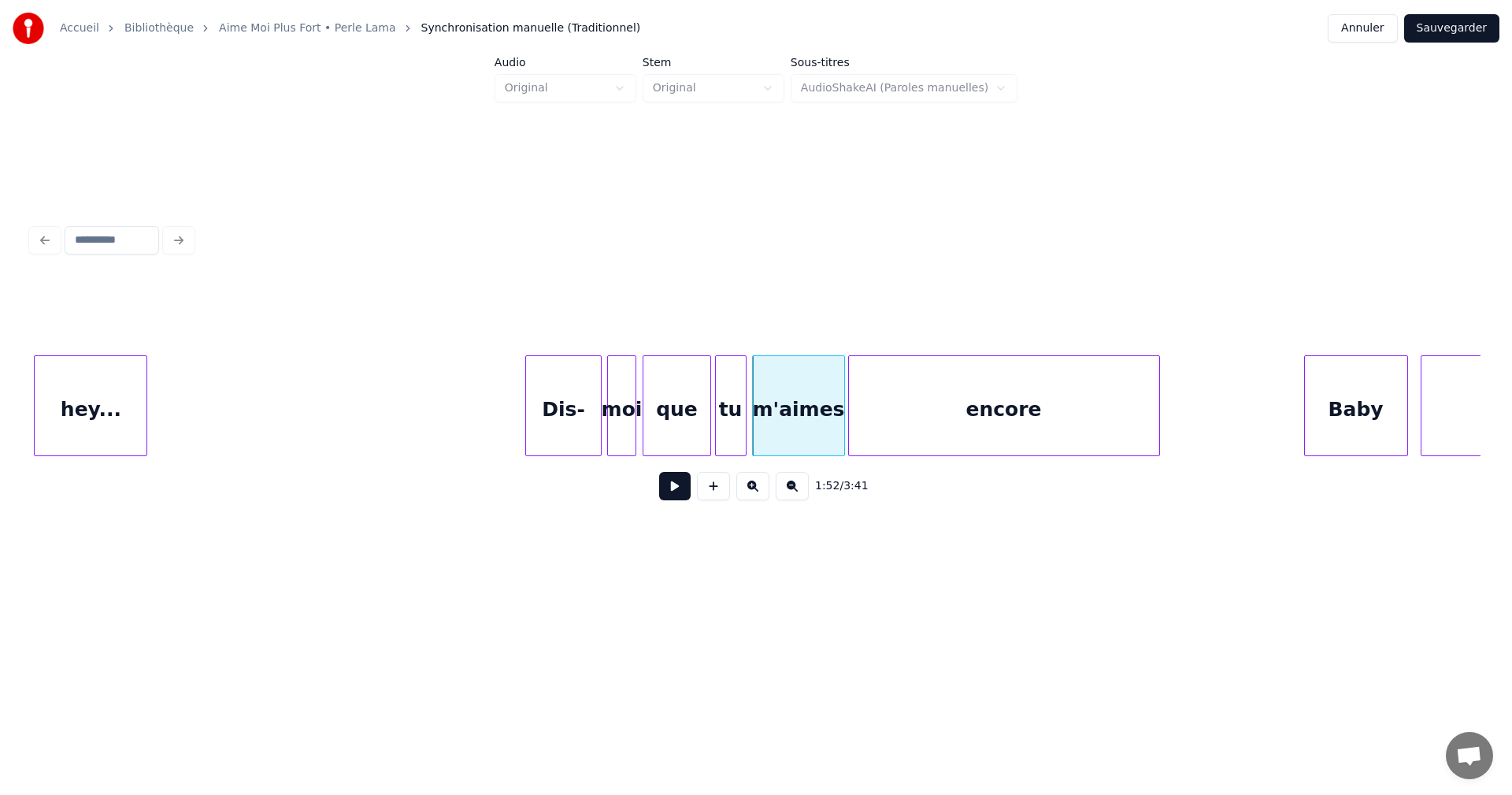
click at [1000, 431] on div "encore" at bounding box center [1004, 410] width 311 height 107
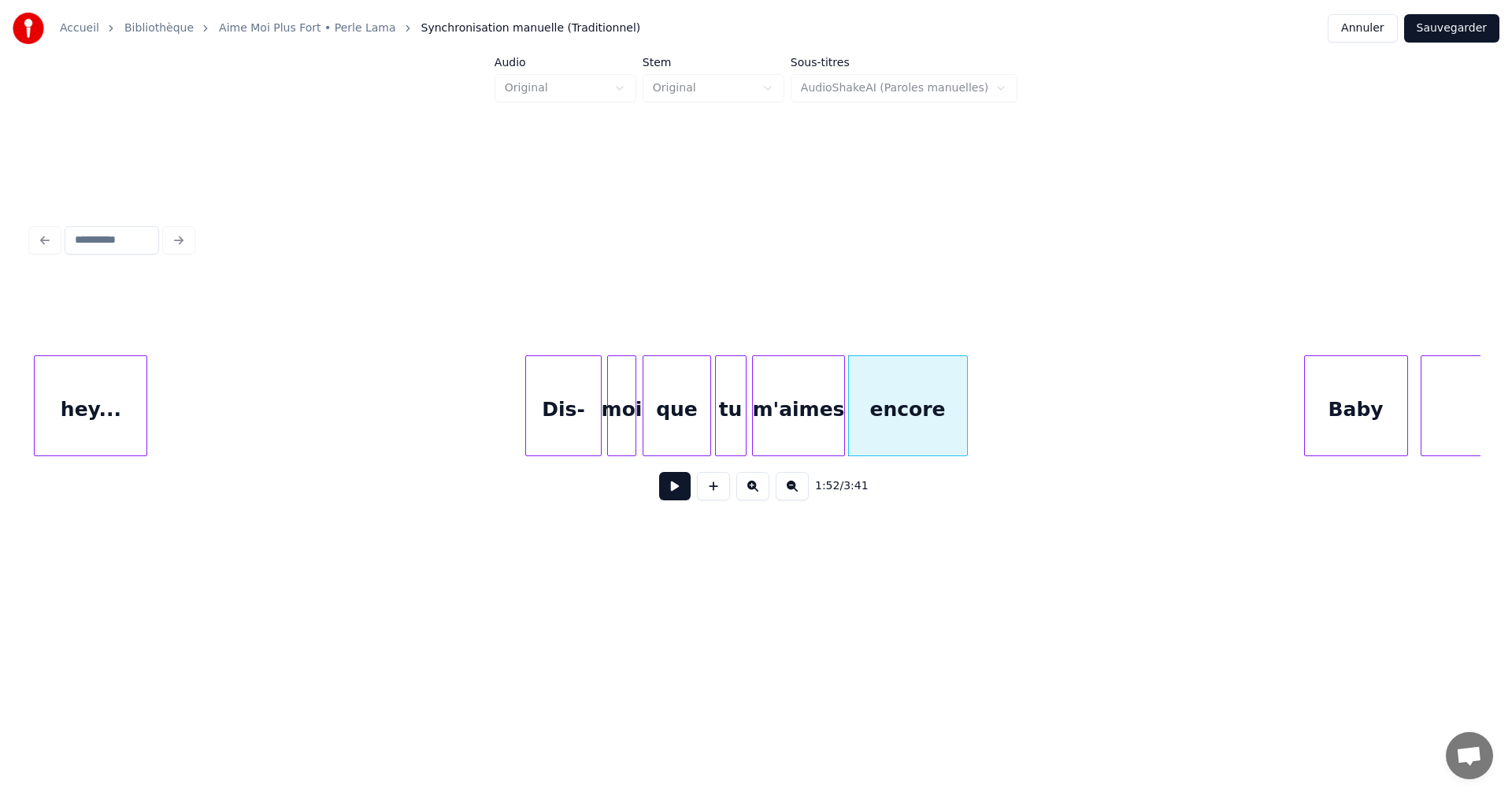
click at [966, 441] on div at bounding box center [964, 406] width 4 height 99
click at [491, 401] on div "hey... Dis- moi que tu m'aimes encore Baby Encore" at bounding box center [515, 406] width 34852 height 101
click at [673, 490] on button at bounding box center [675, 485] width 31 height 29
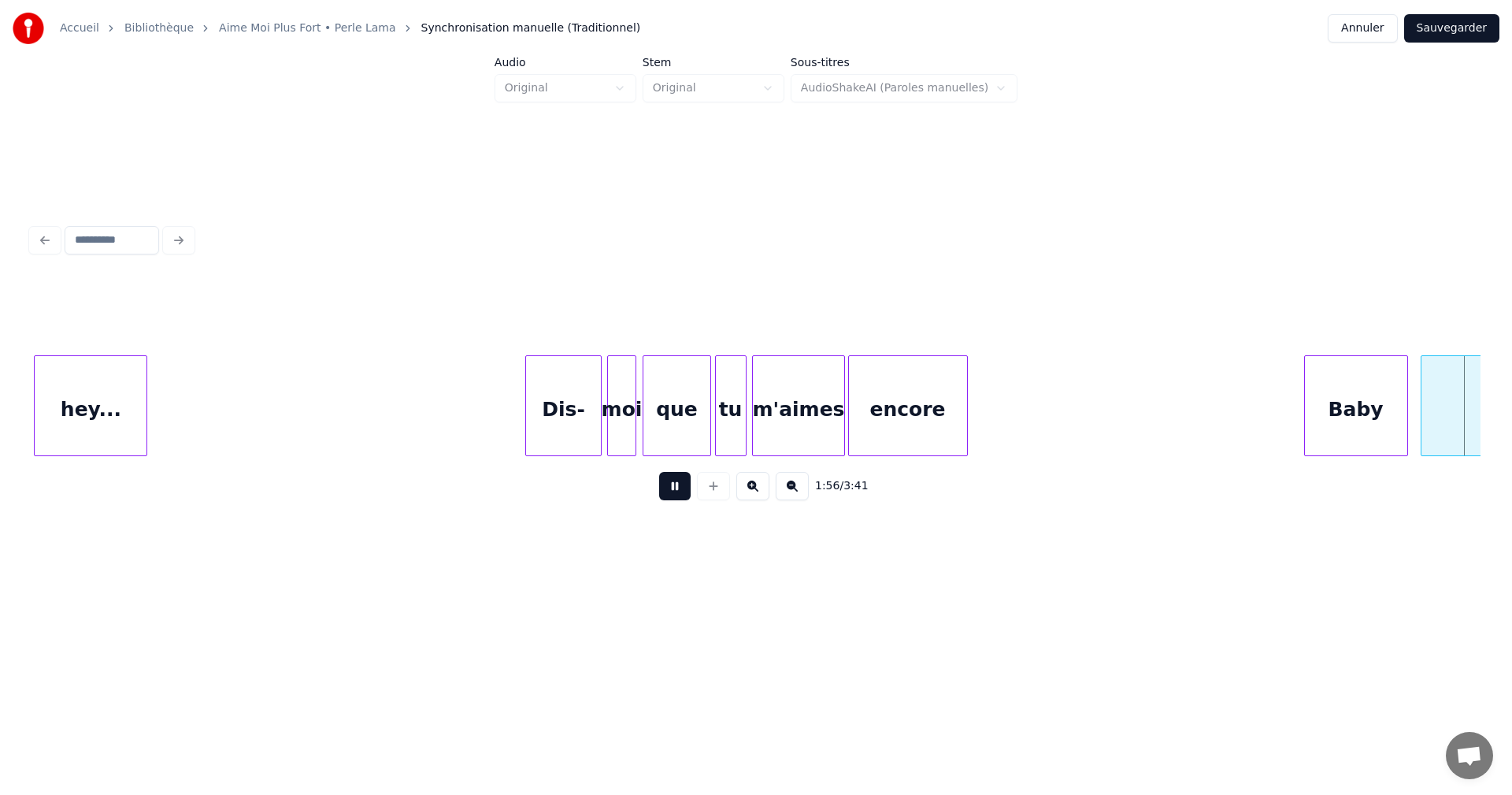
scroll to position [0, 18395]
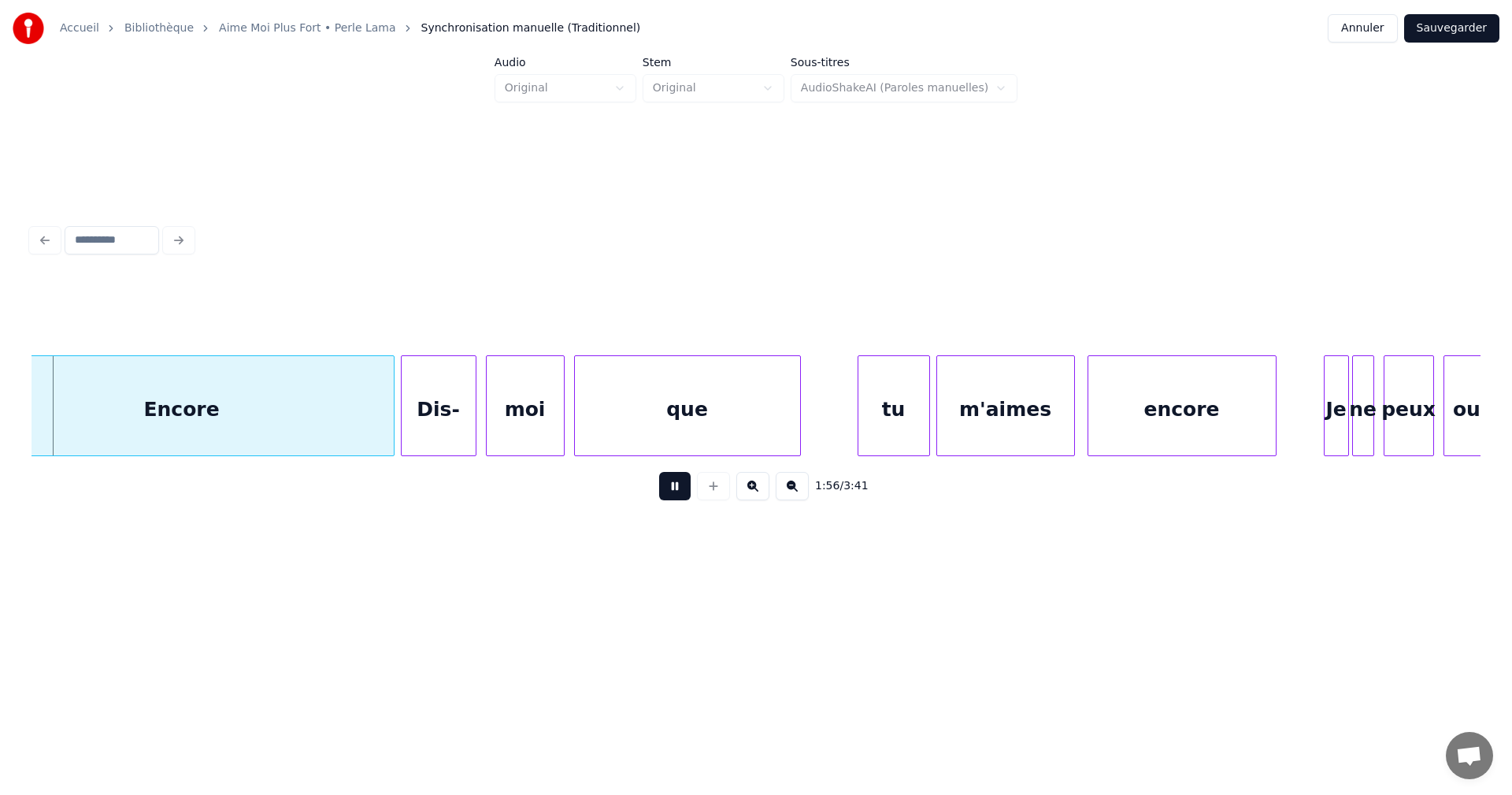
click at [673, 490] on button at bounding box center [675, 485] width 31 height 29
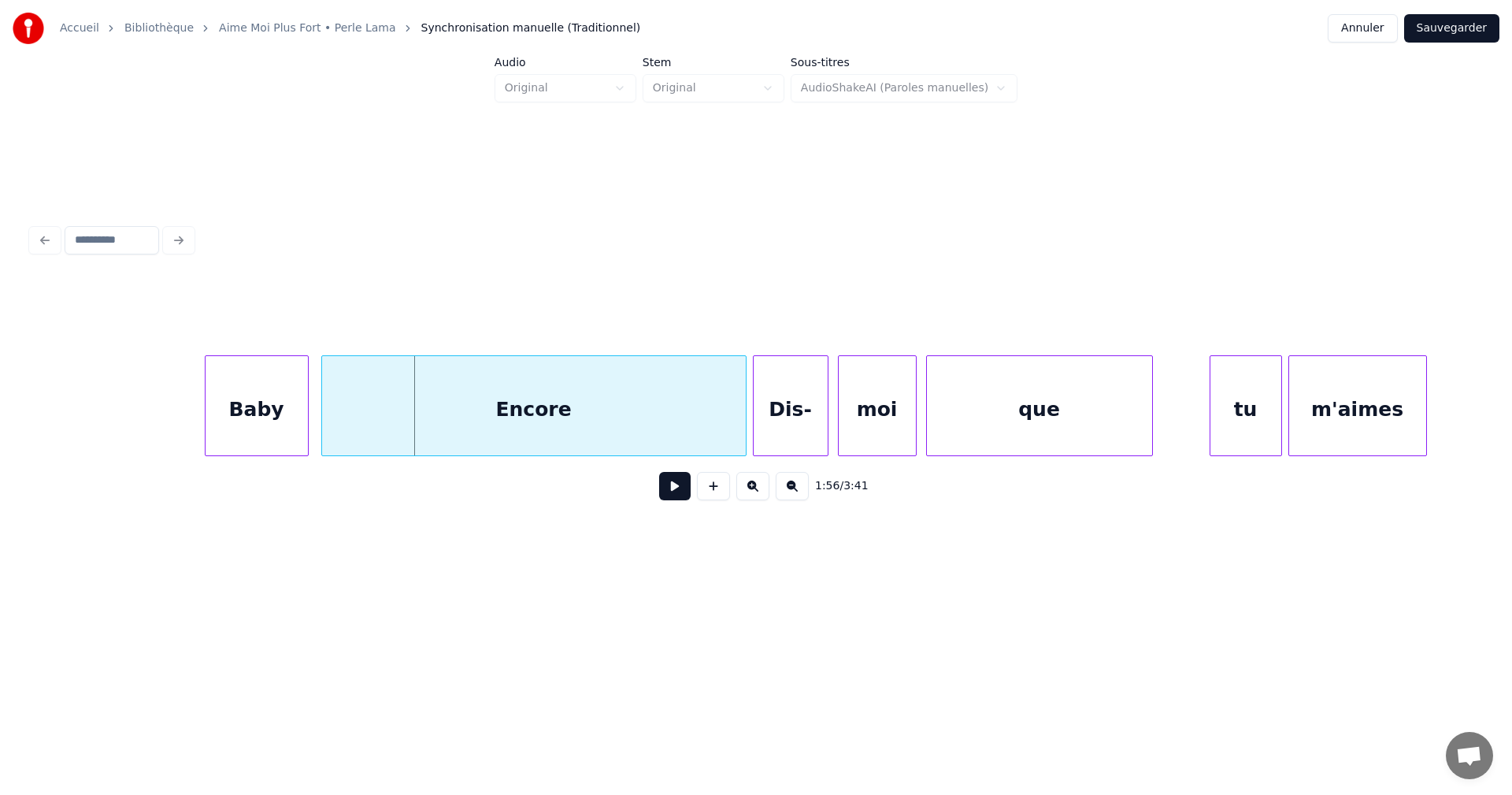
scroll to position [0, 17965]
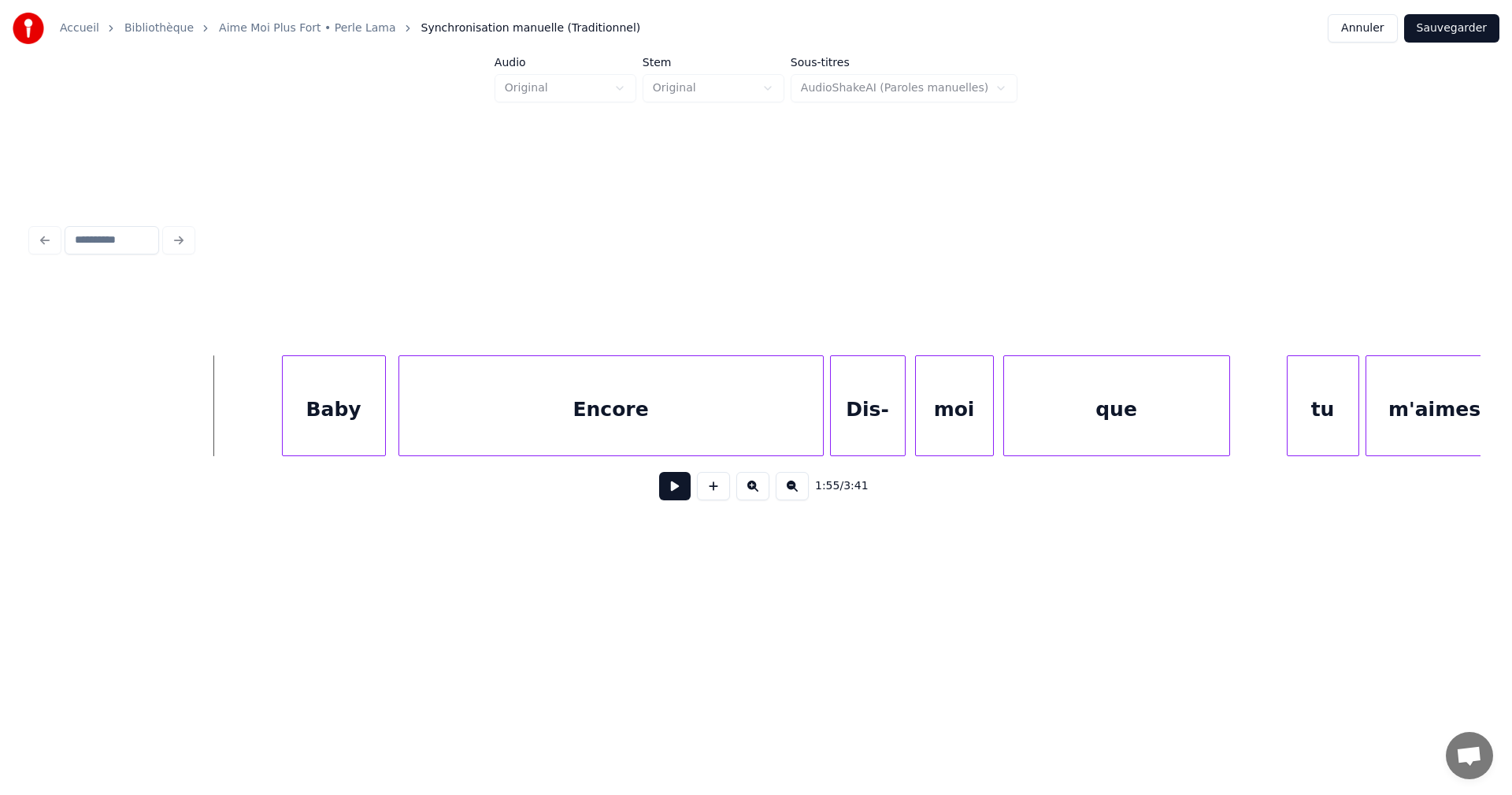
click at [675, 495] on button at bounding box center [675, 485] width 31 height 29
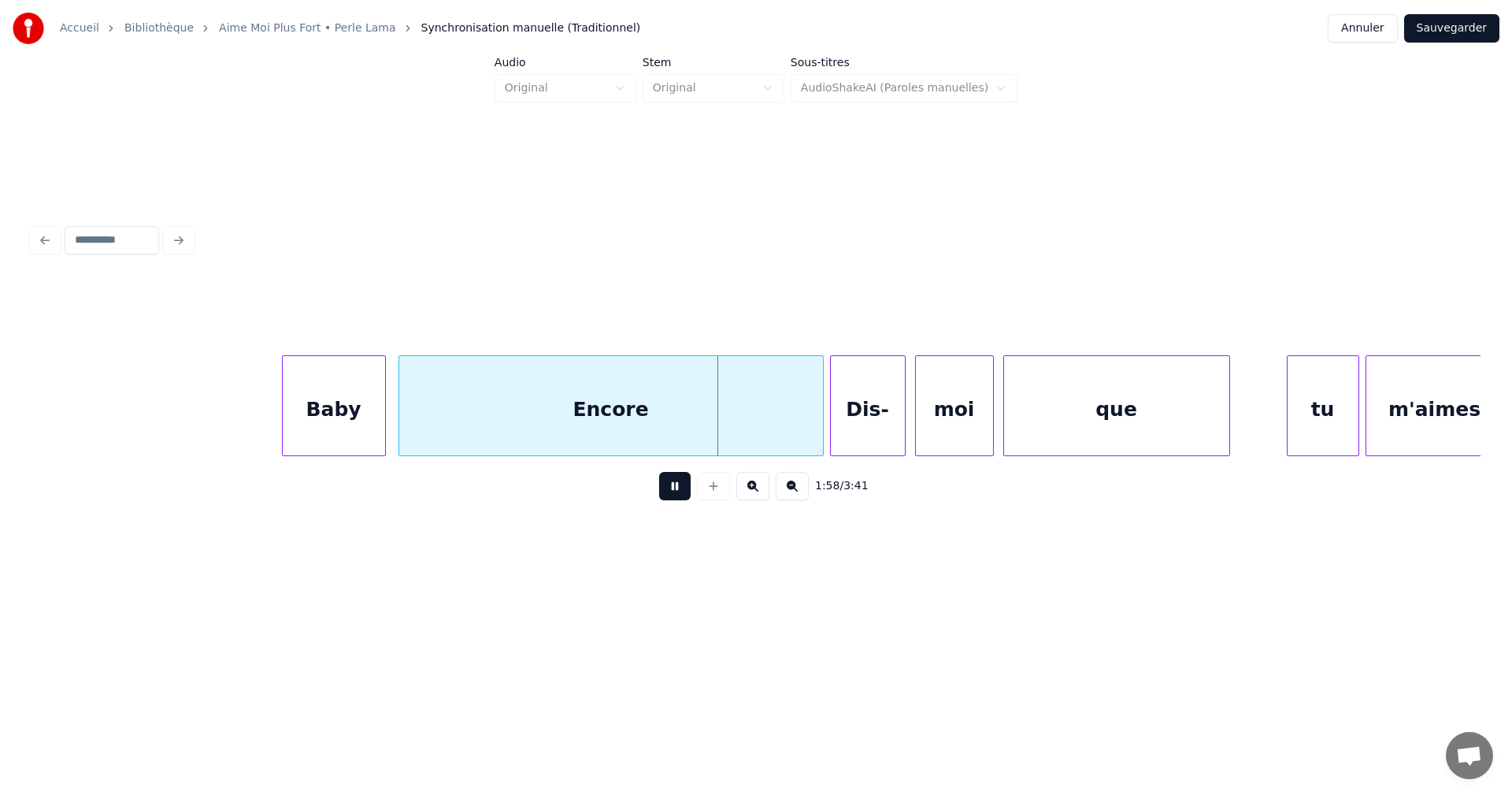
click at [675, 495] on button at bounding box center [675, 485] width 31 height 29
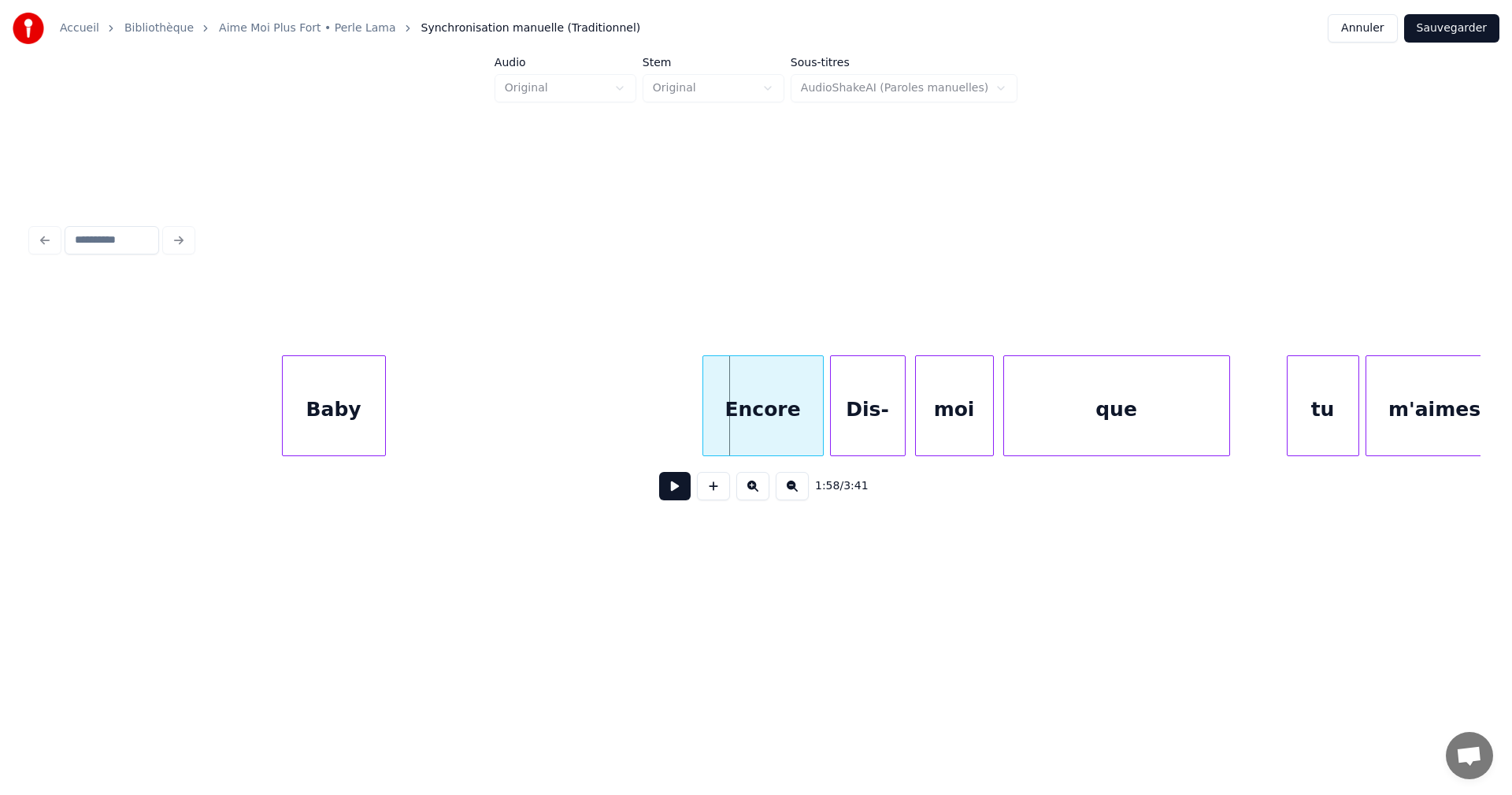
click at [704, 426] on div at bounding box center [705, 406] width 4 height 99
click at [676, 490] on button at bounding box center [675, 485] width 31 height 29
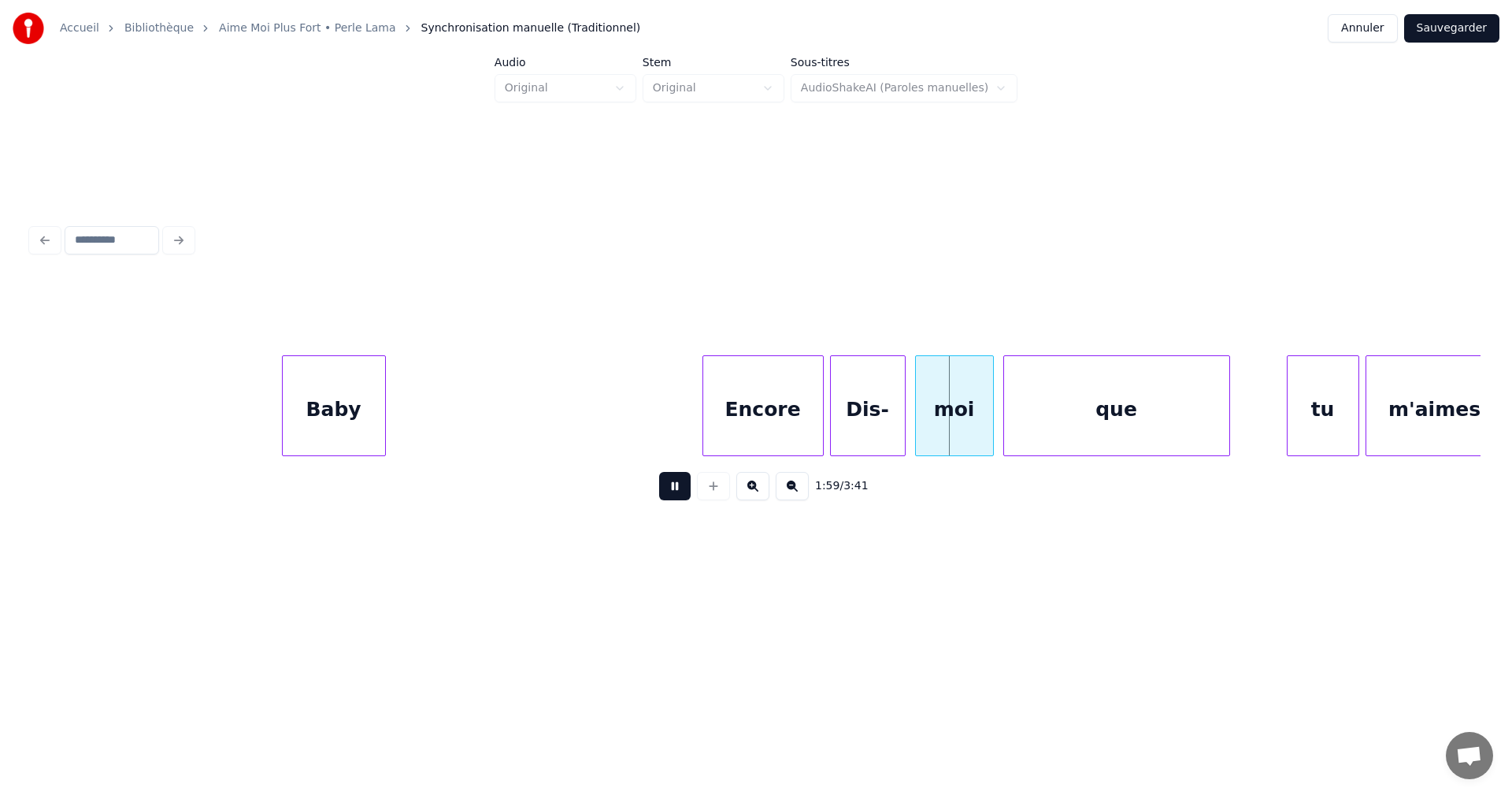
click at [676, 490] on button at bounding box center [675, 485] width 31 height 29
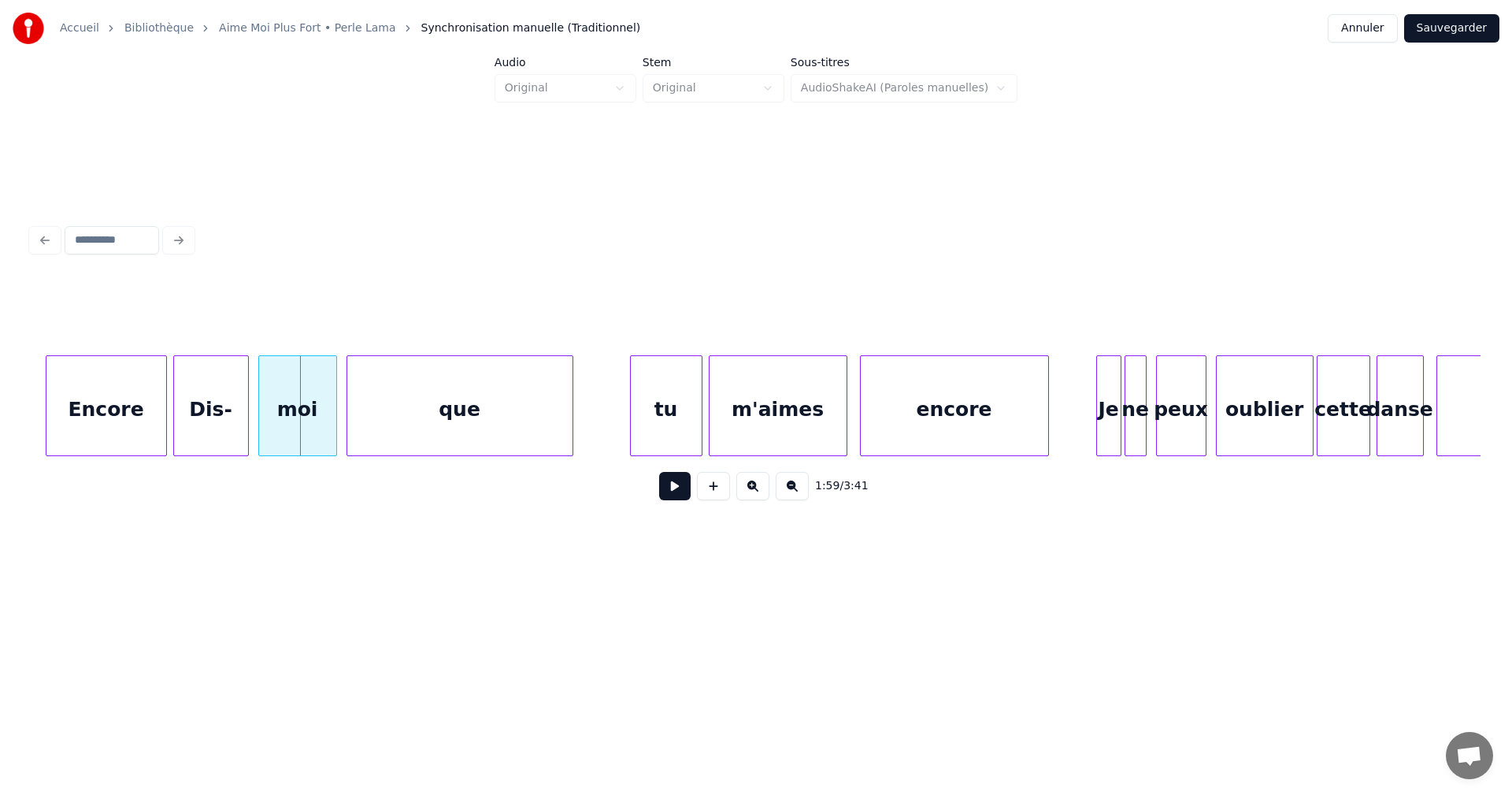
scroll to position [0, 18660]
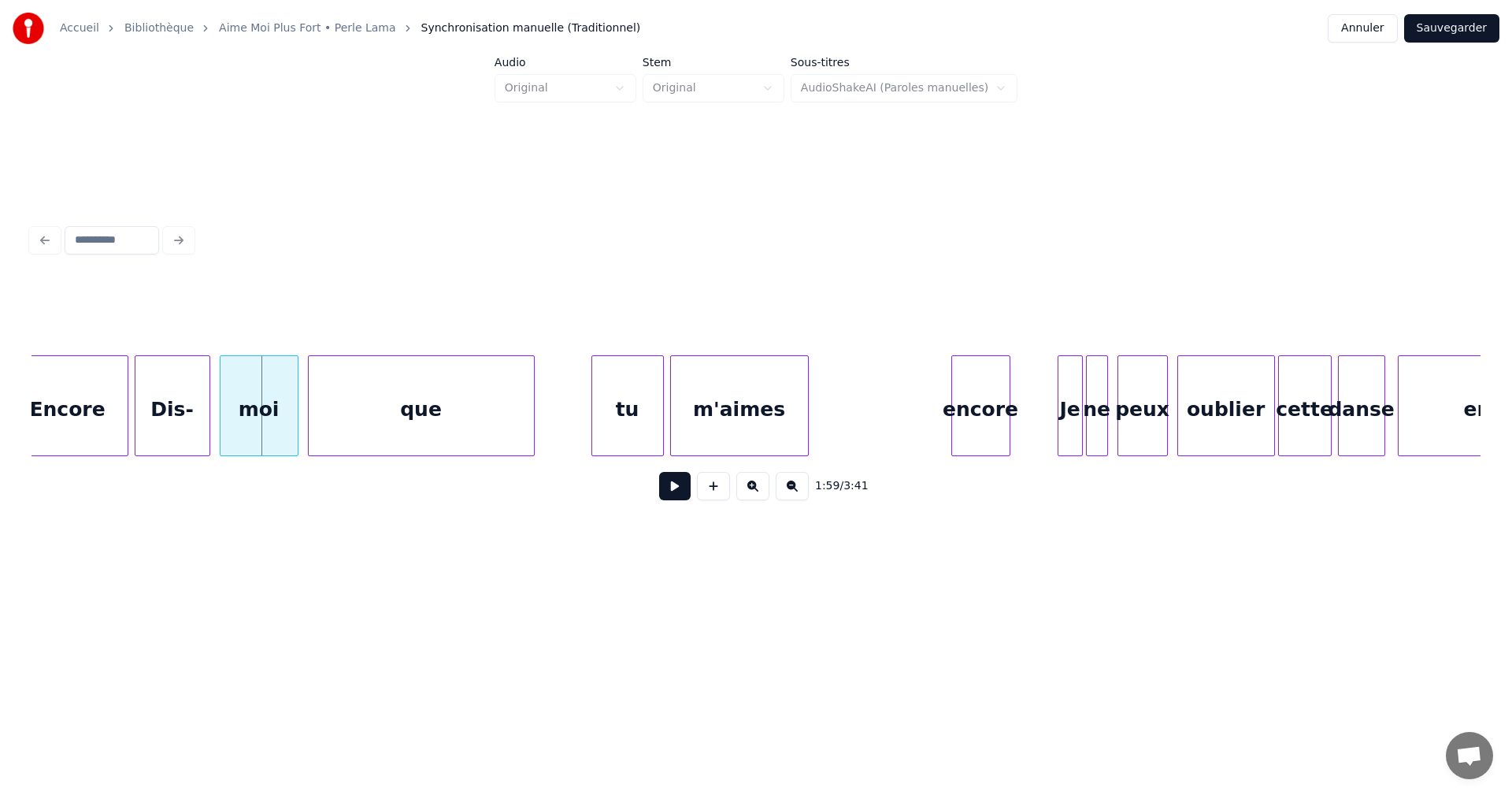
click at [956, 426] on div at bounding box center [954, 406] width 4 height 99
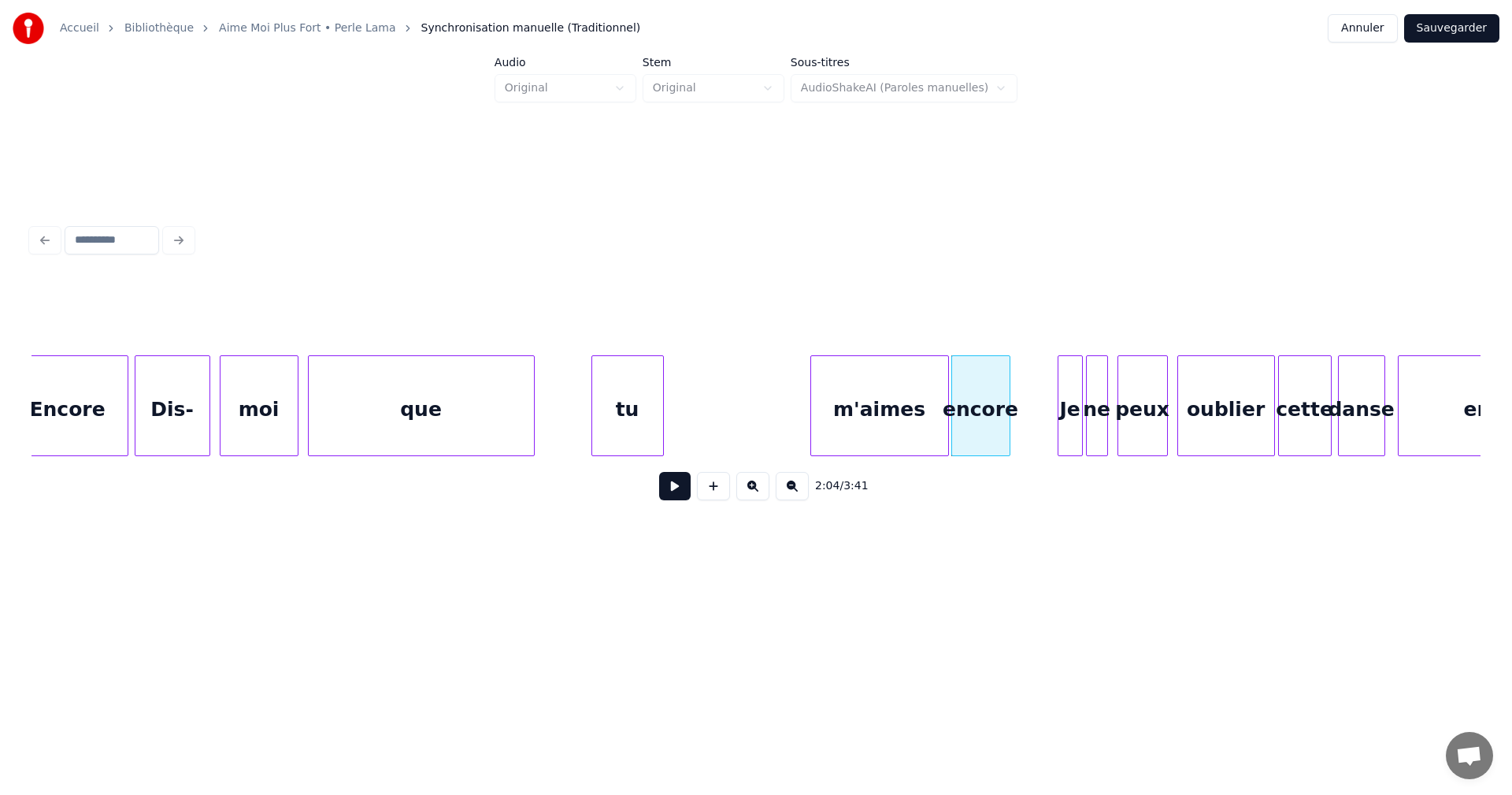
click at [900, 423] on div "m'aimes" at bounding box center [880, 410] width 137 height 107
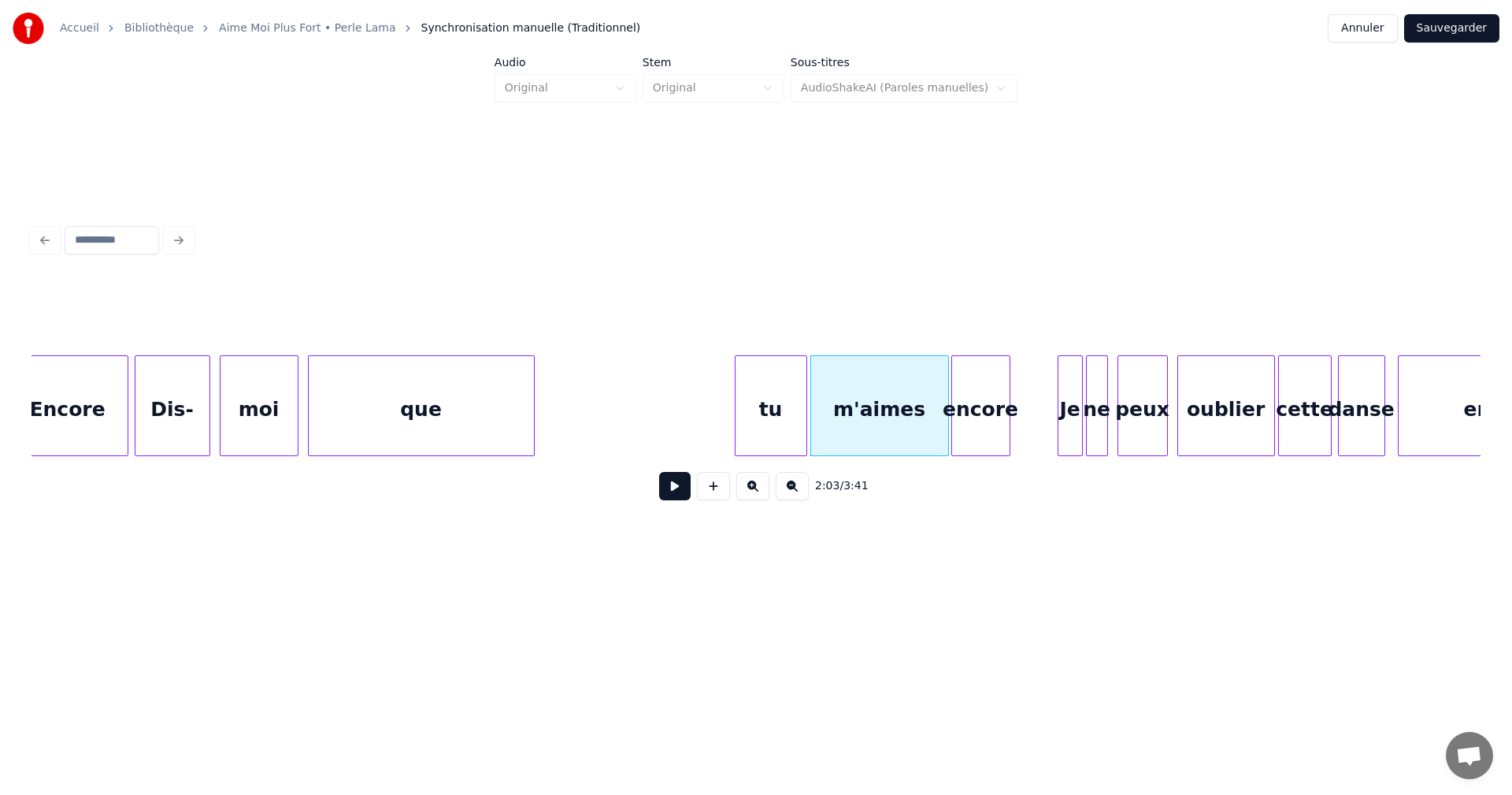
click at [782, 414] on div "tu" at bounding box center [771, 410] width 71 height 107
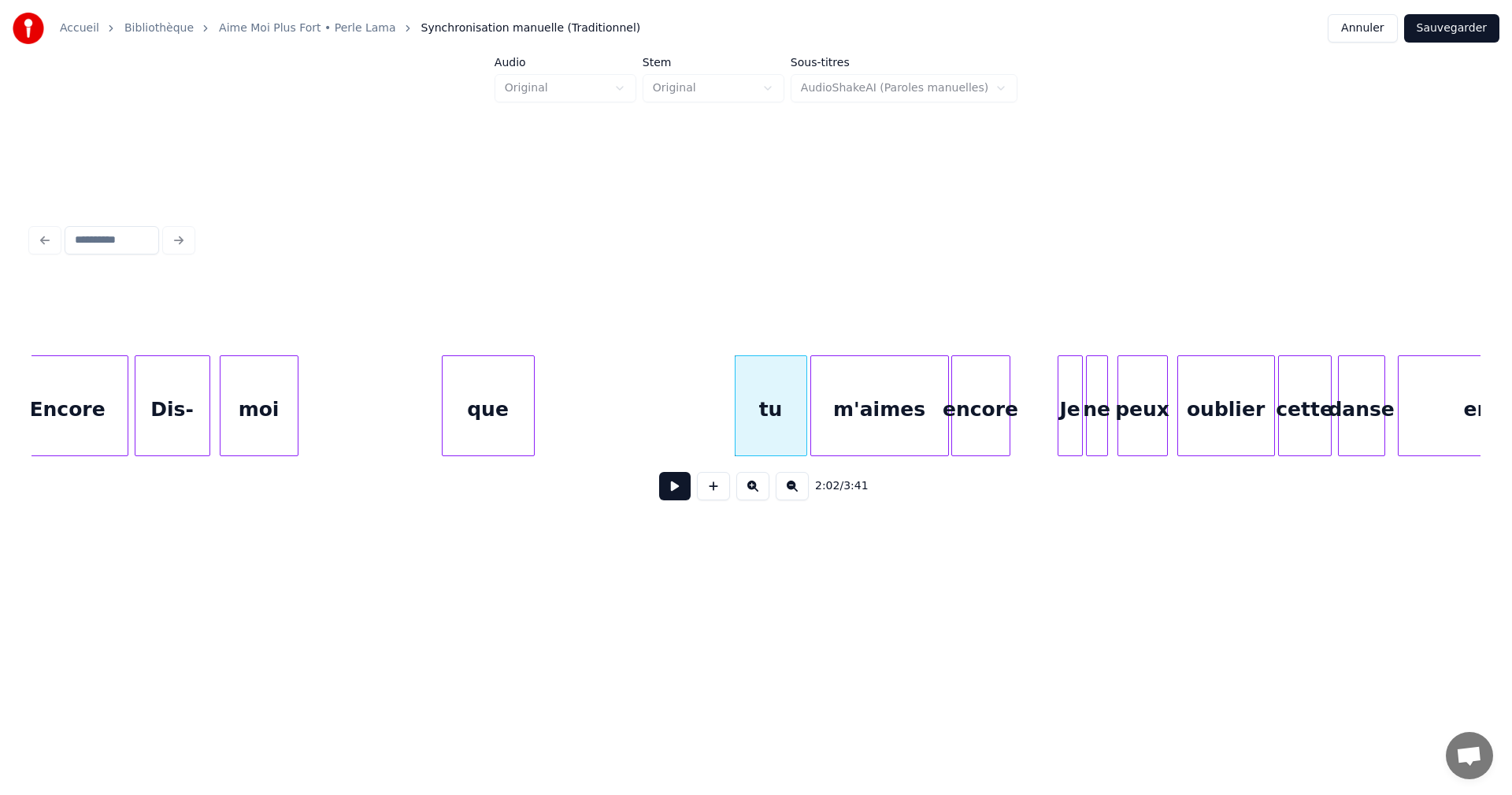
click at [443, 426] on div at bounding box center [445, 406] width 4 height 99
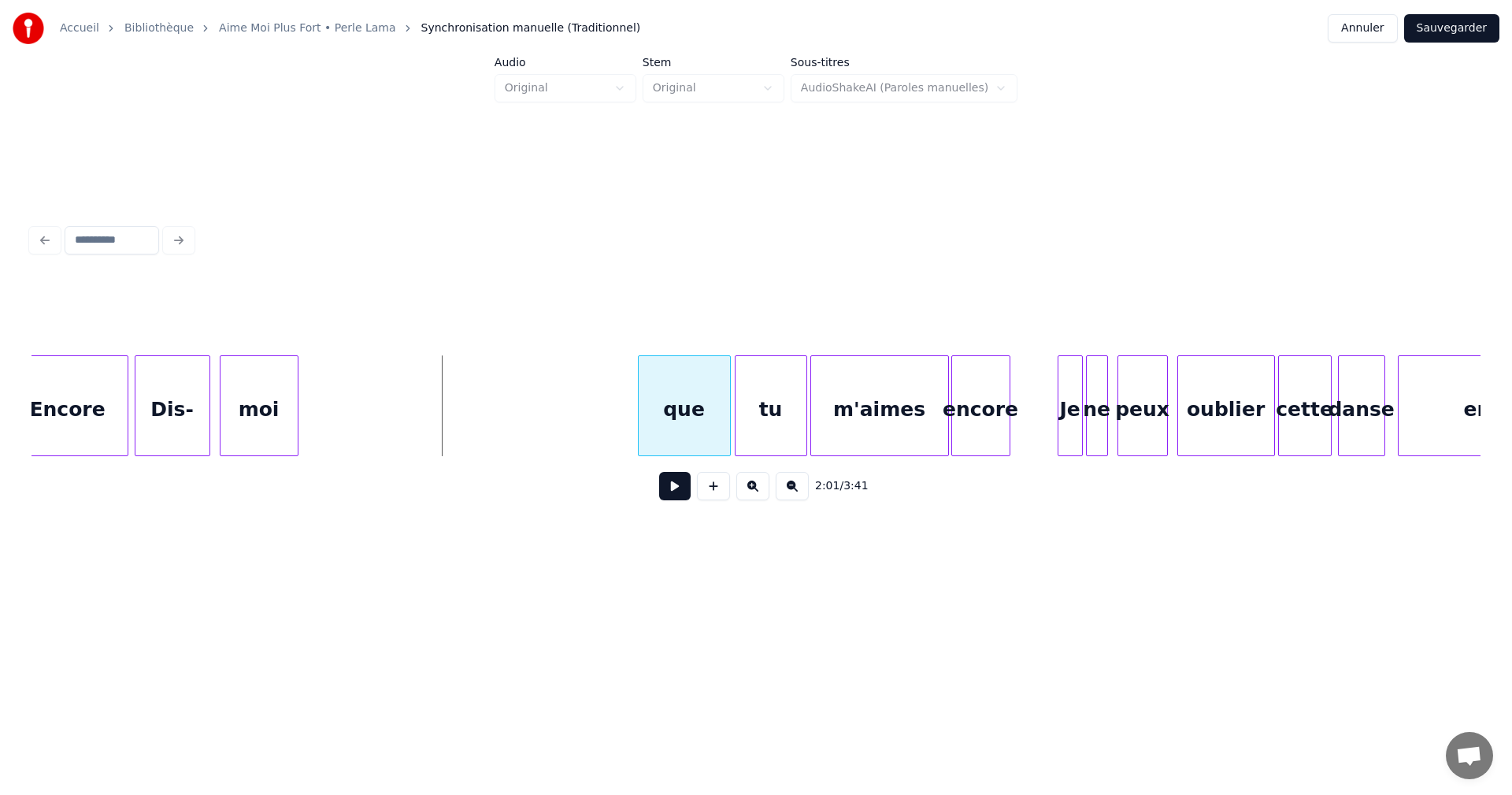
click at [692, 405] on div "que" at bounding box center [684, 410] width 92 height 107
click at [595, 428] on div "moi" at bounding box center [593, 410] width 77 height 107
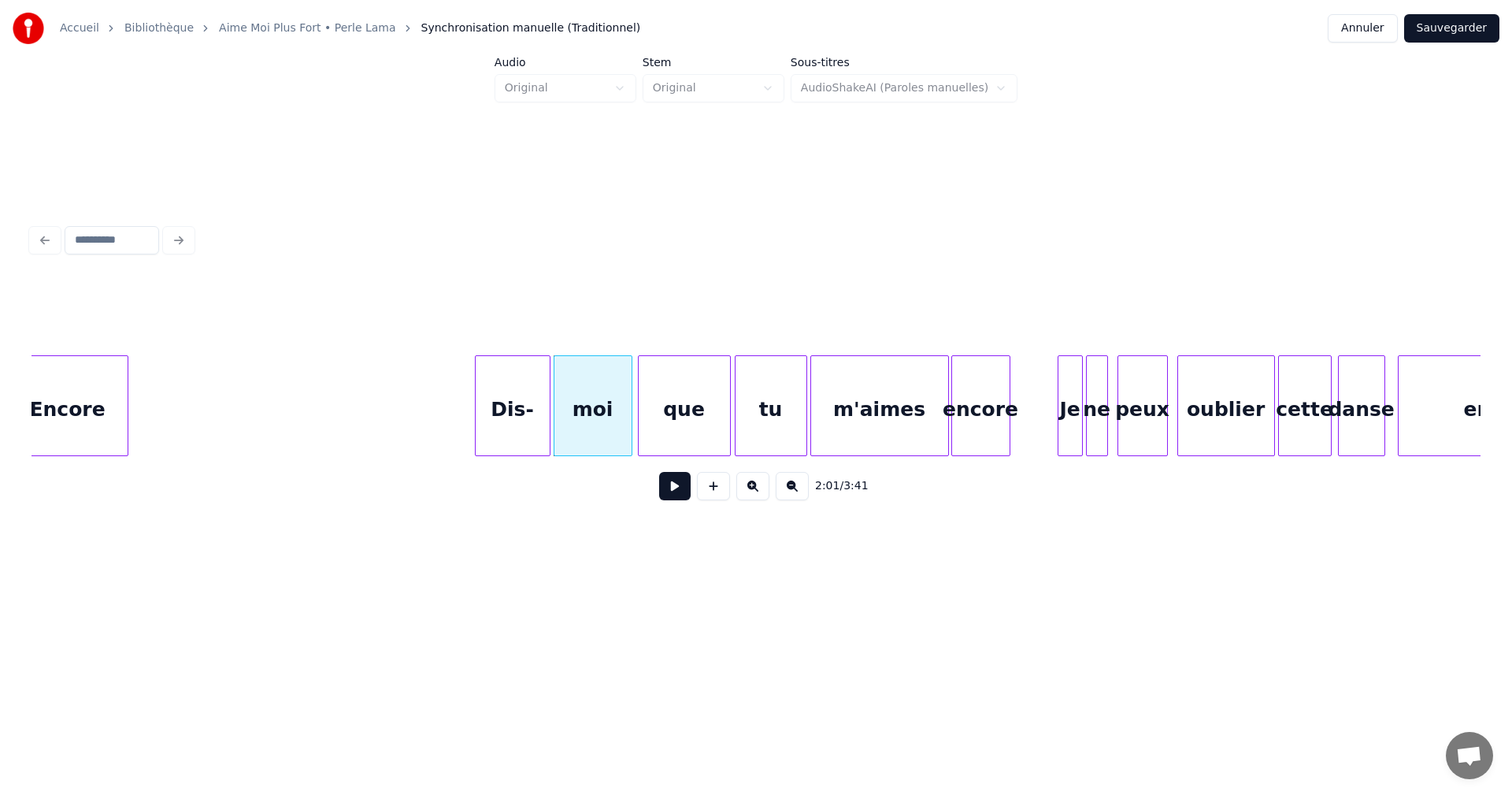
click at [524, 436] on div "Dis-" at bounding box center [513, 410] width 74 height 107
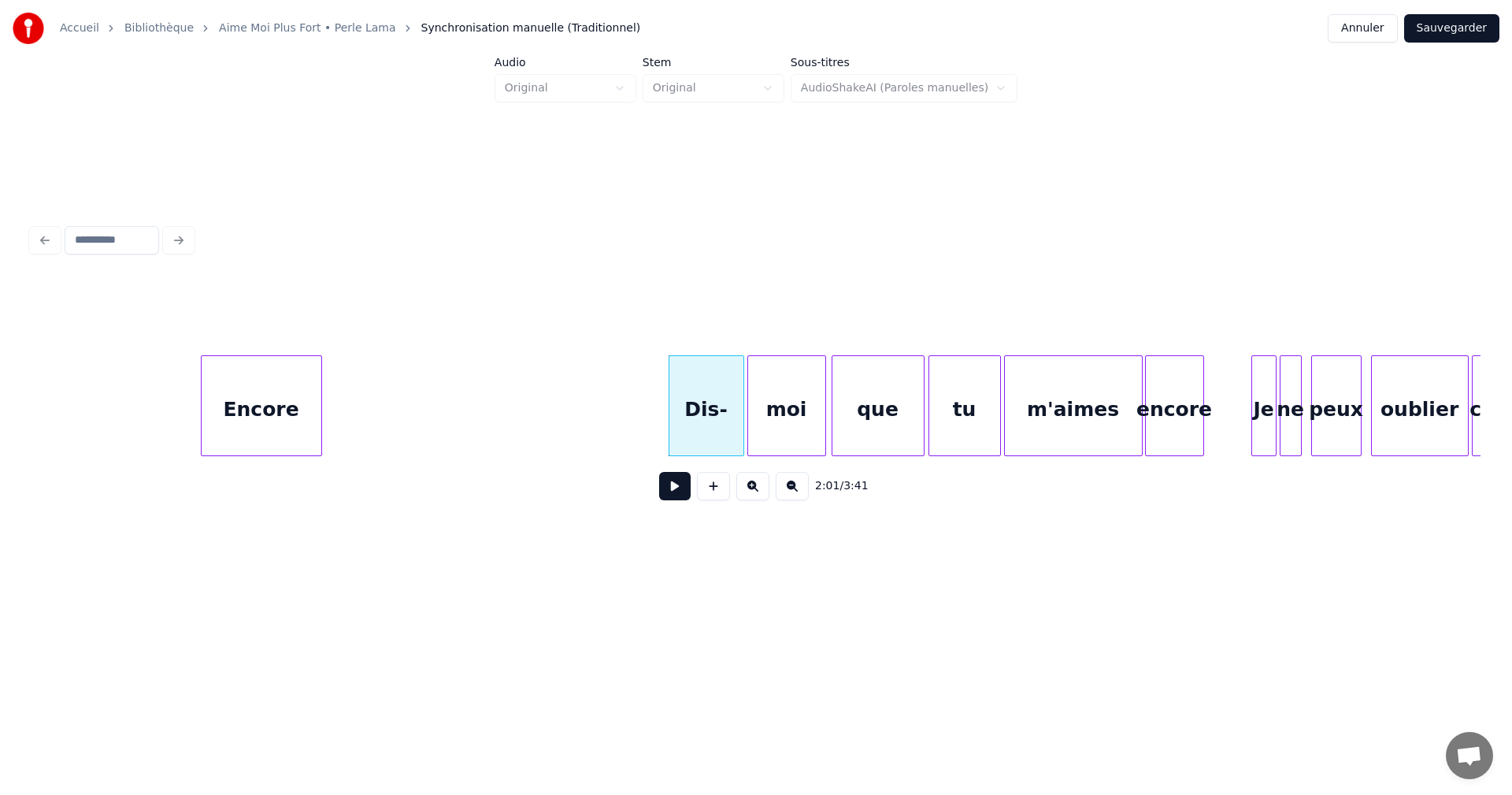
scroll to position [0, 18351]
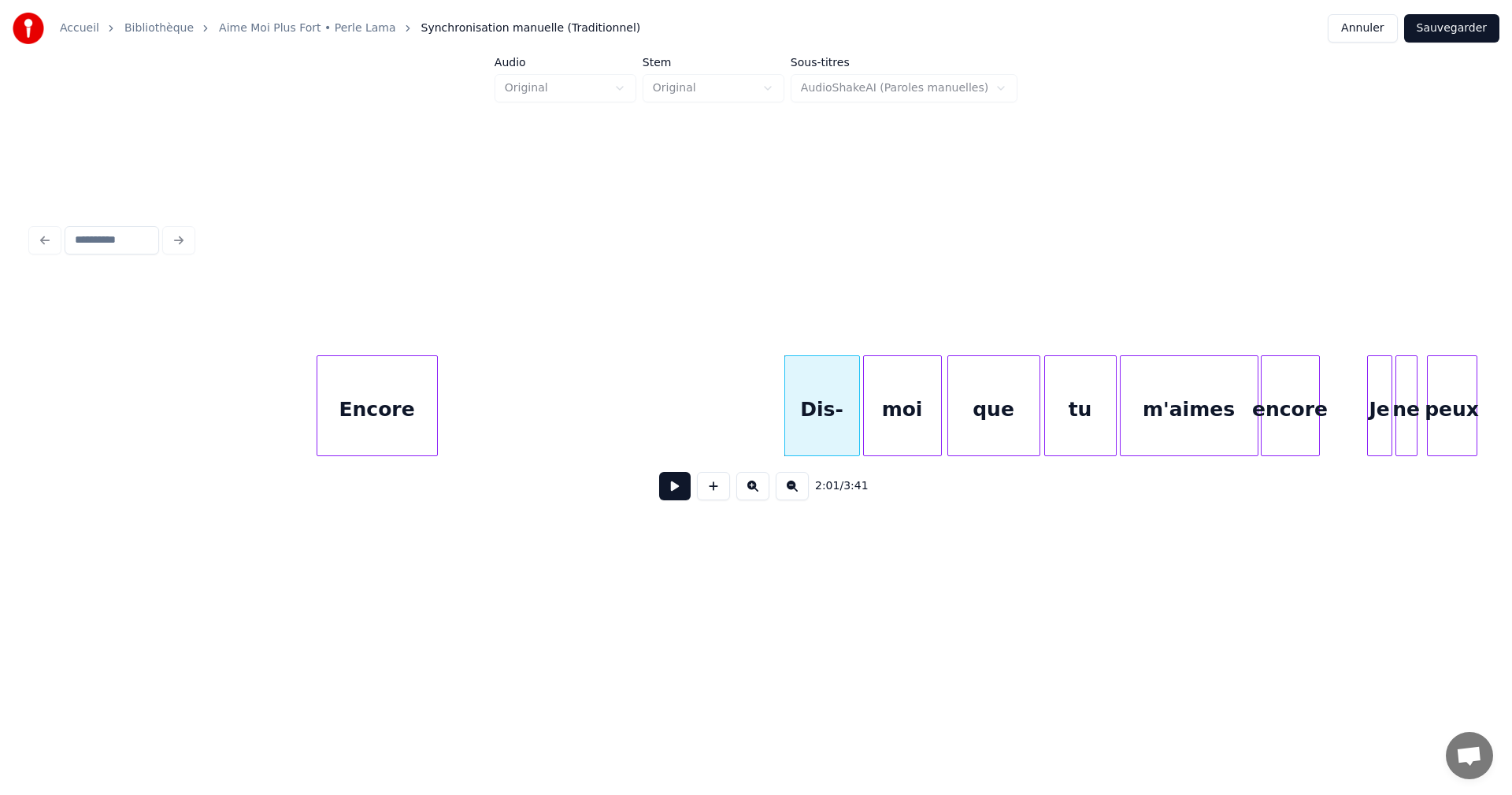
click at [402, 411] on div "Encore" at bounding box center [377, 410] width 119 height 107
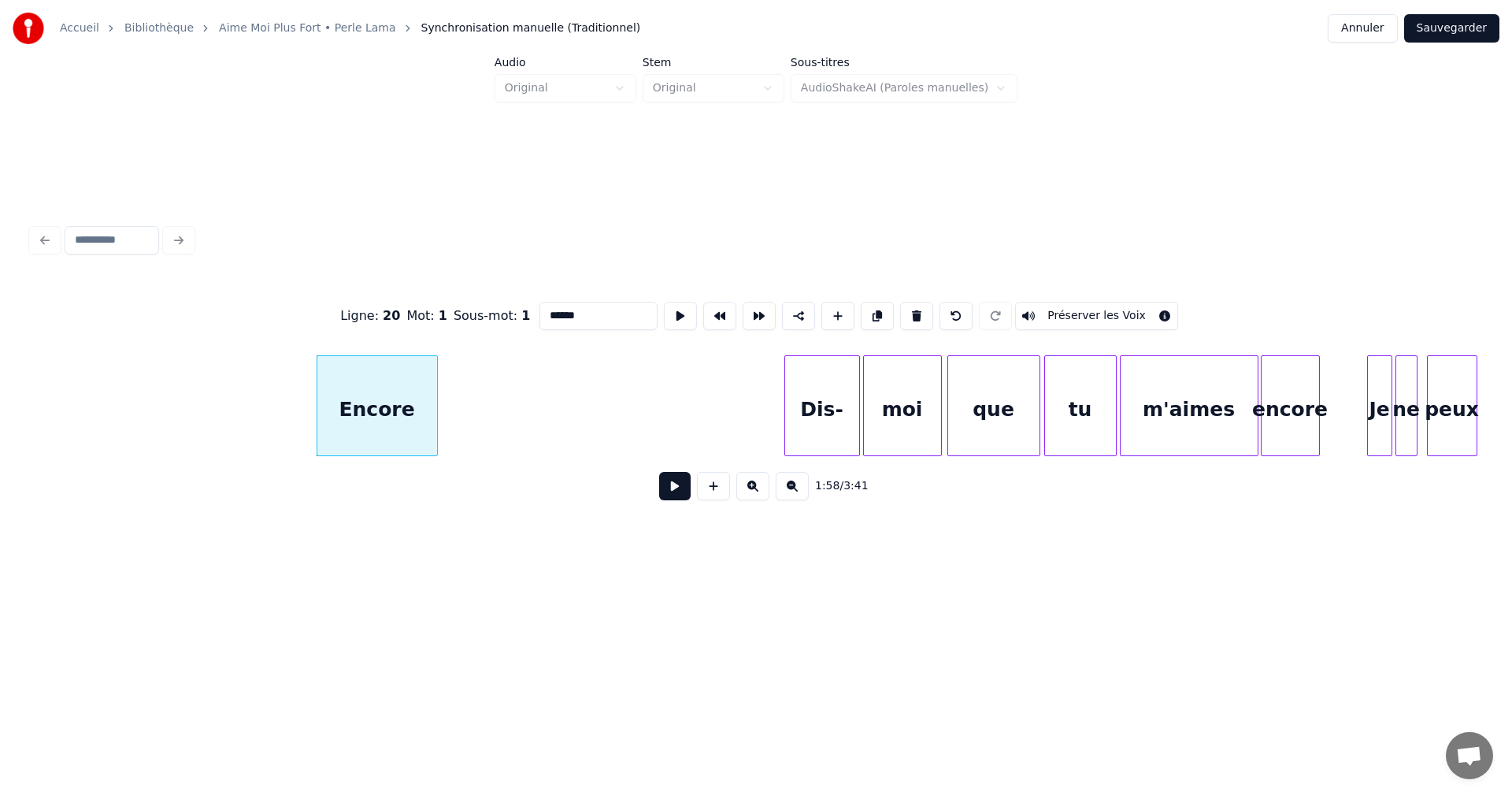
click at [685, 491] on button at bounding box center [675, 485] width 31 height 29
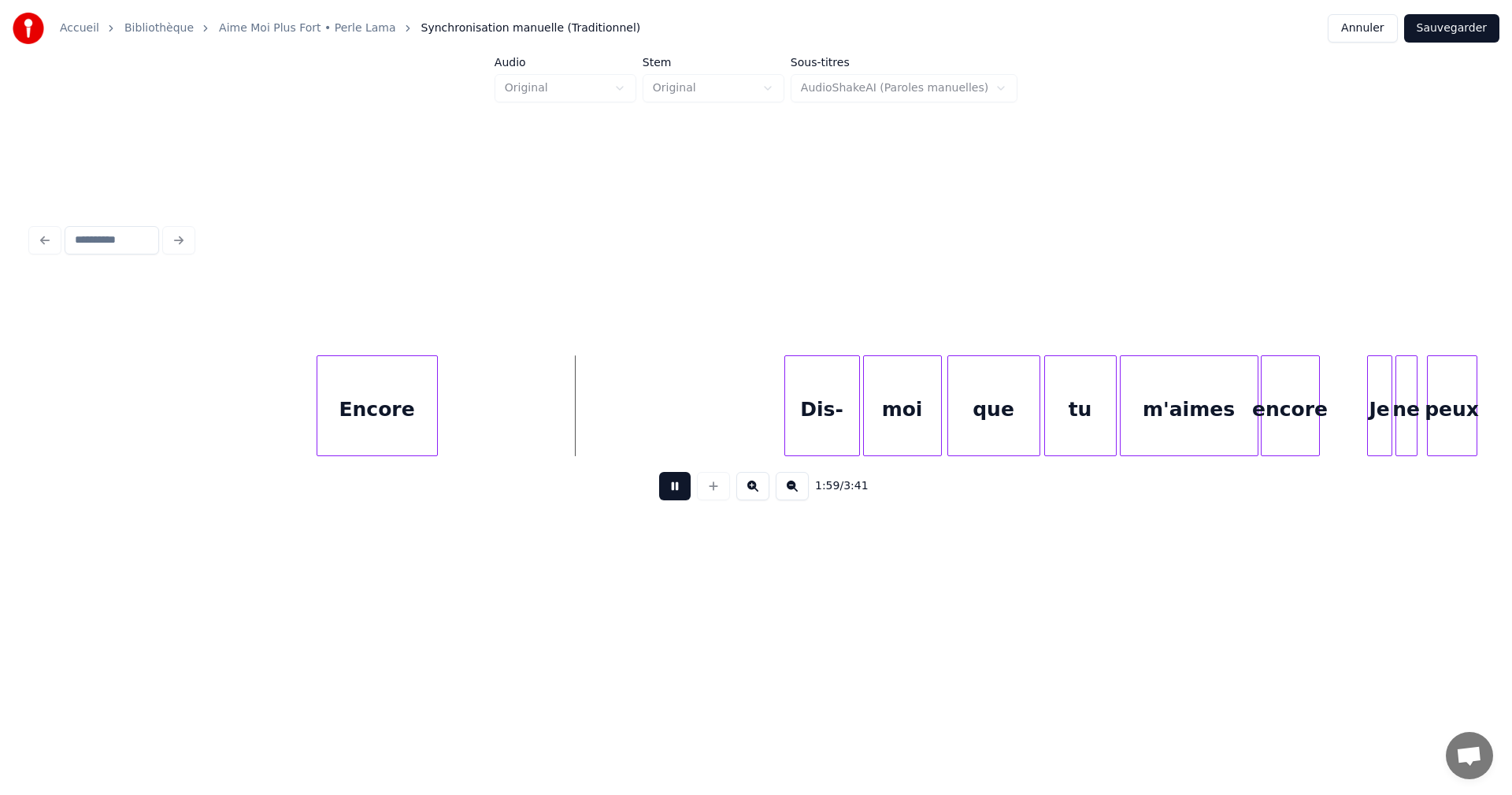
click at [678, 490] on button at bounding box center [675, 485] width 31 height 29
click at [554, 433] on div at bounding box center [552, 406] width 4 height 99
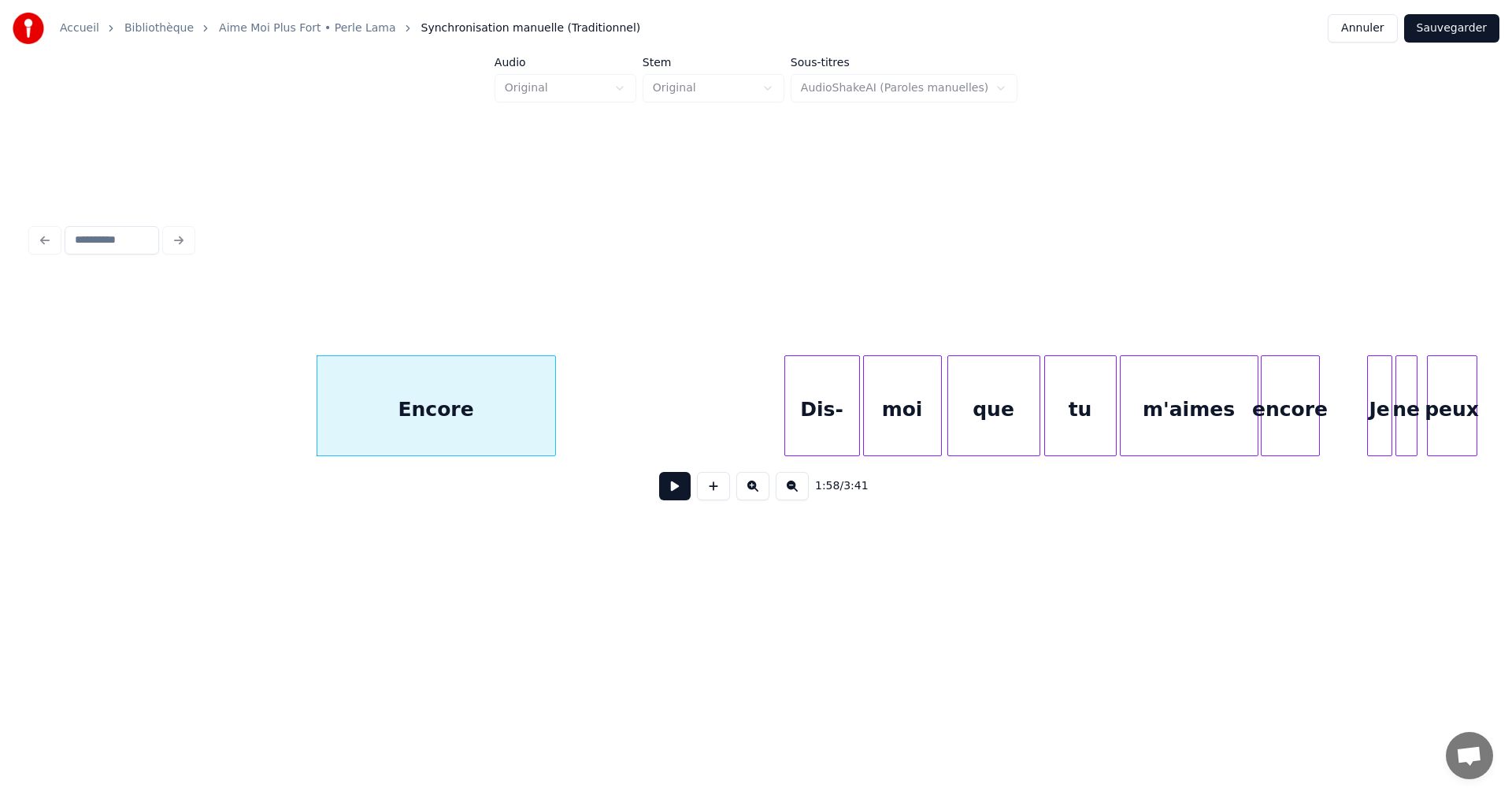
click at [383, 418] on div "Encore" at bounding box center [436, 410] width 238 height 107
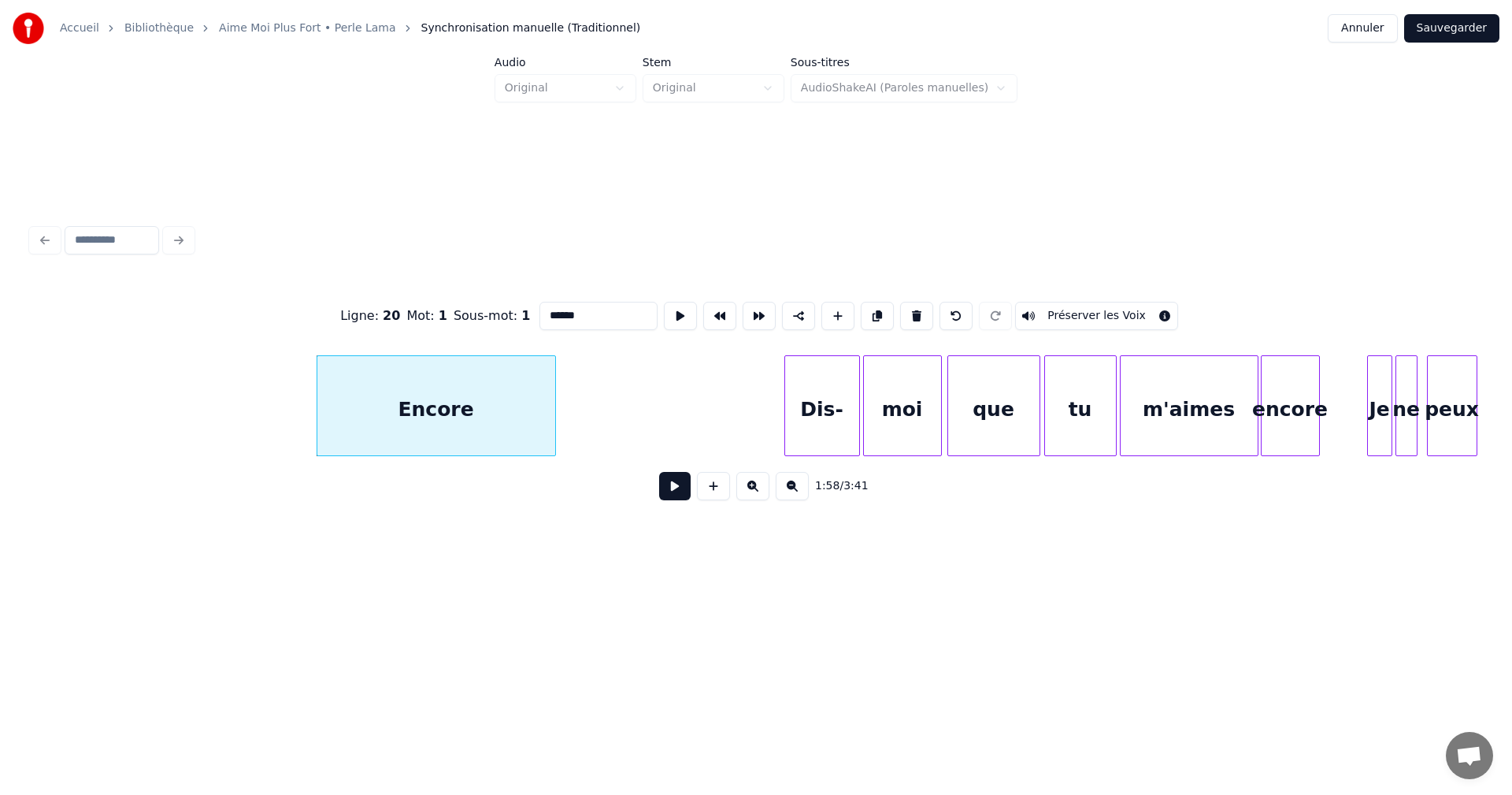
click at [671, 488] on button at bounding box center [675, 485] width 31 height 29
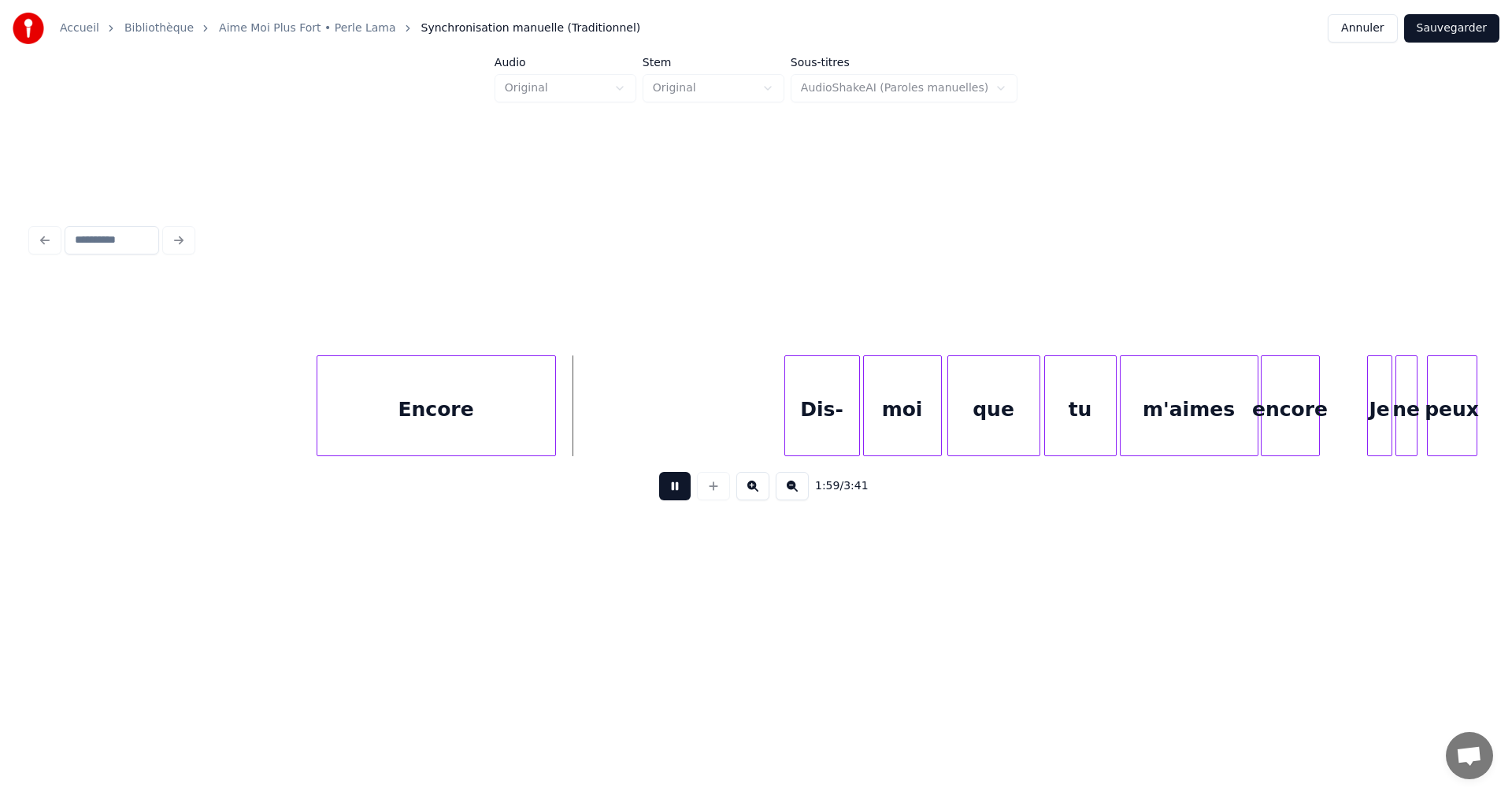
click at [671, 488] on button at bounding box center [675, 485] width 31 height 29
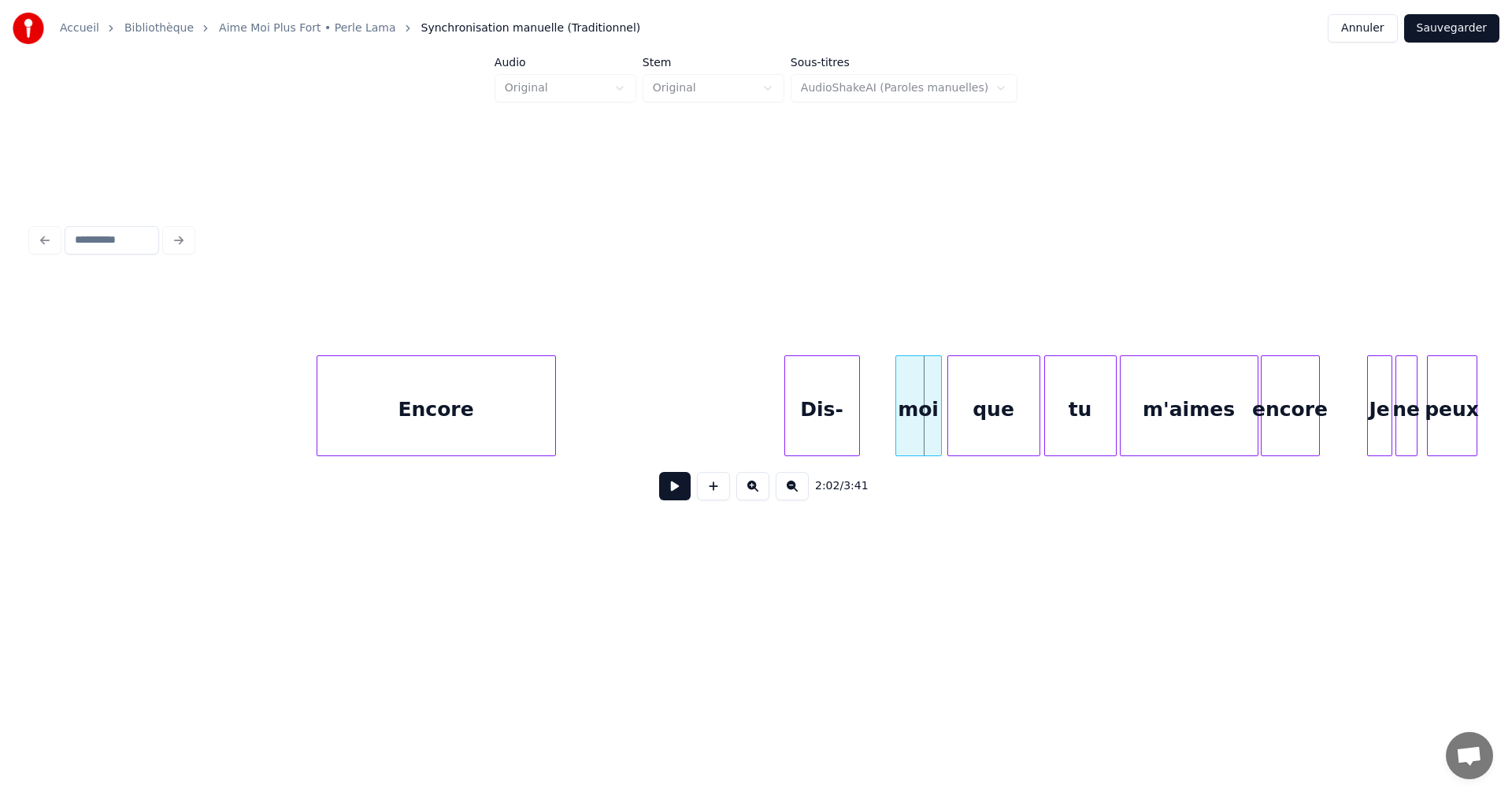
click at [899, 445] on div at bounding box center [898, 406] width 4 height 99
click at [982, 446] on div at bounding box center [983, 406] width 4 height 99
click at [1027, 436] on div "tu" at bounding box center [1026, 410] width 71 height 107
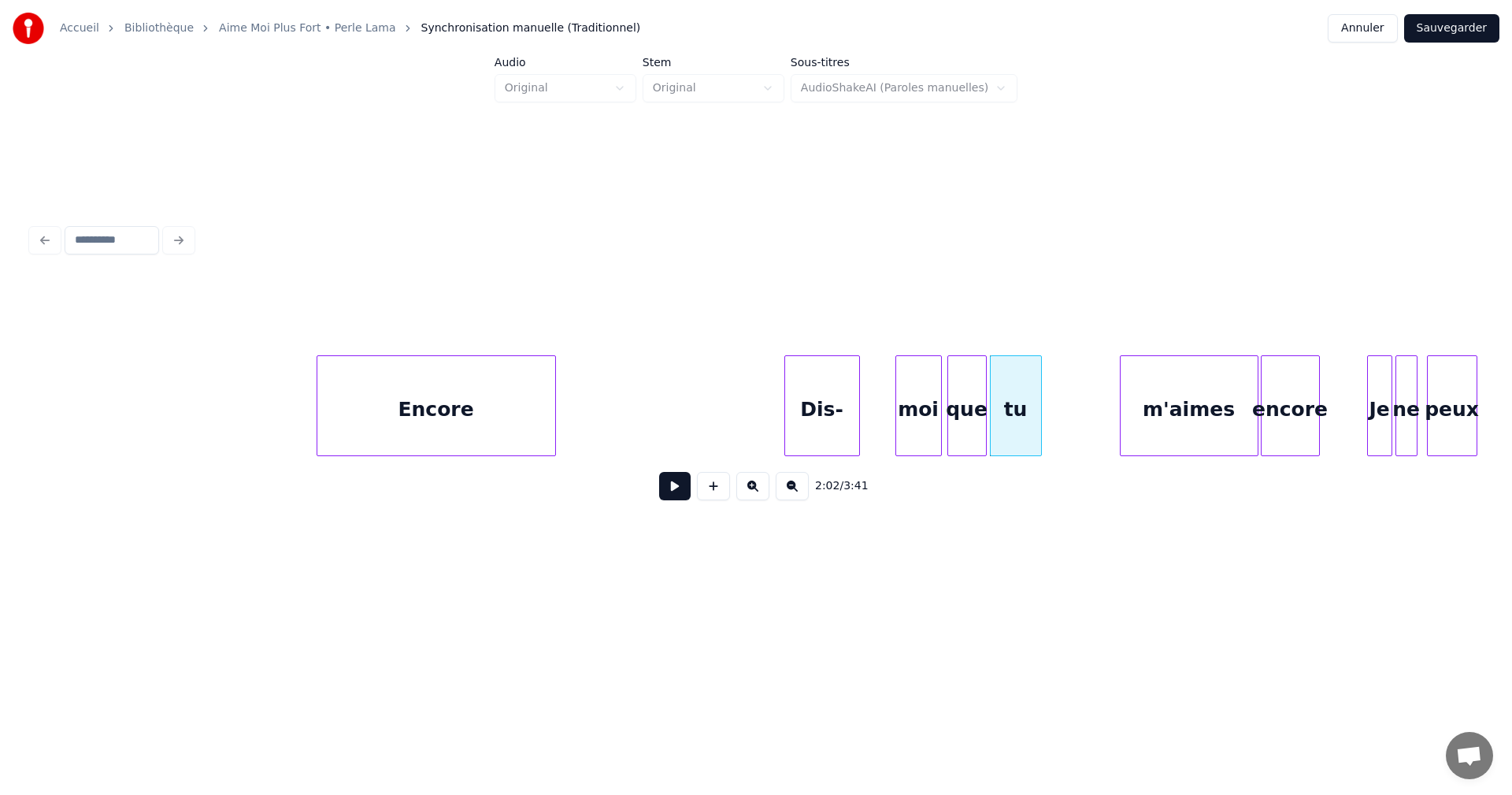
click at [1040, 434] on div at bounding box center [1038, 406] width 4 height 99
click at [1099, 441] on div "m'aimes" at bounding box center [1117, 410] width 137 height 107
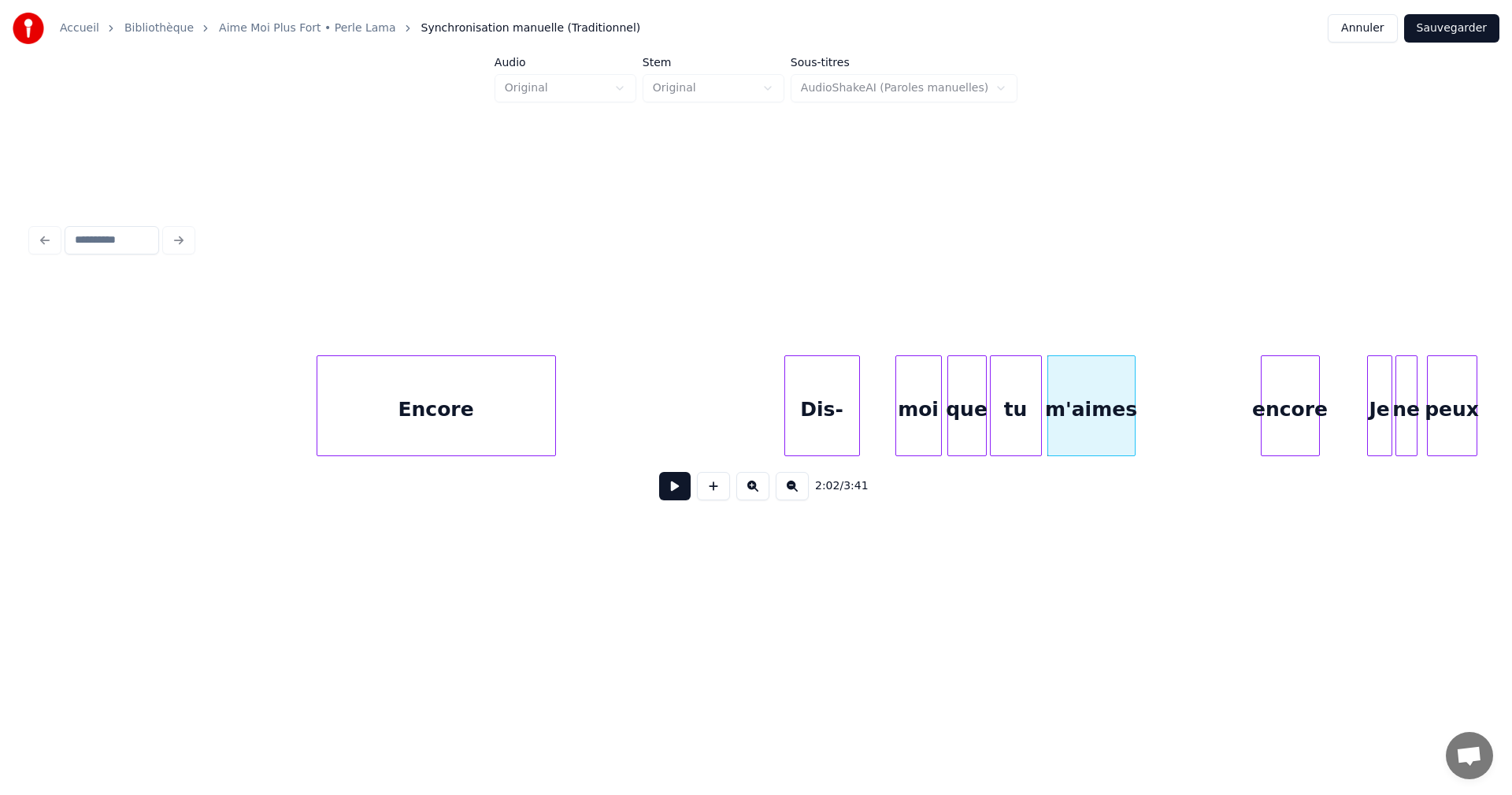
click at [1132, 436] on div at bounding box center [1132, 406] width 4 height 99
click at [1163, 439] on div "encore" at bounding box center [1170, 410] width 57 height 107
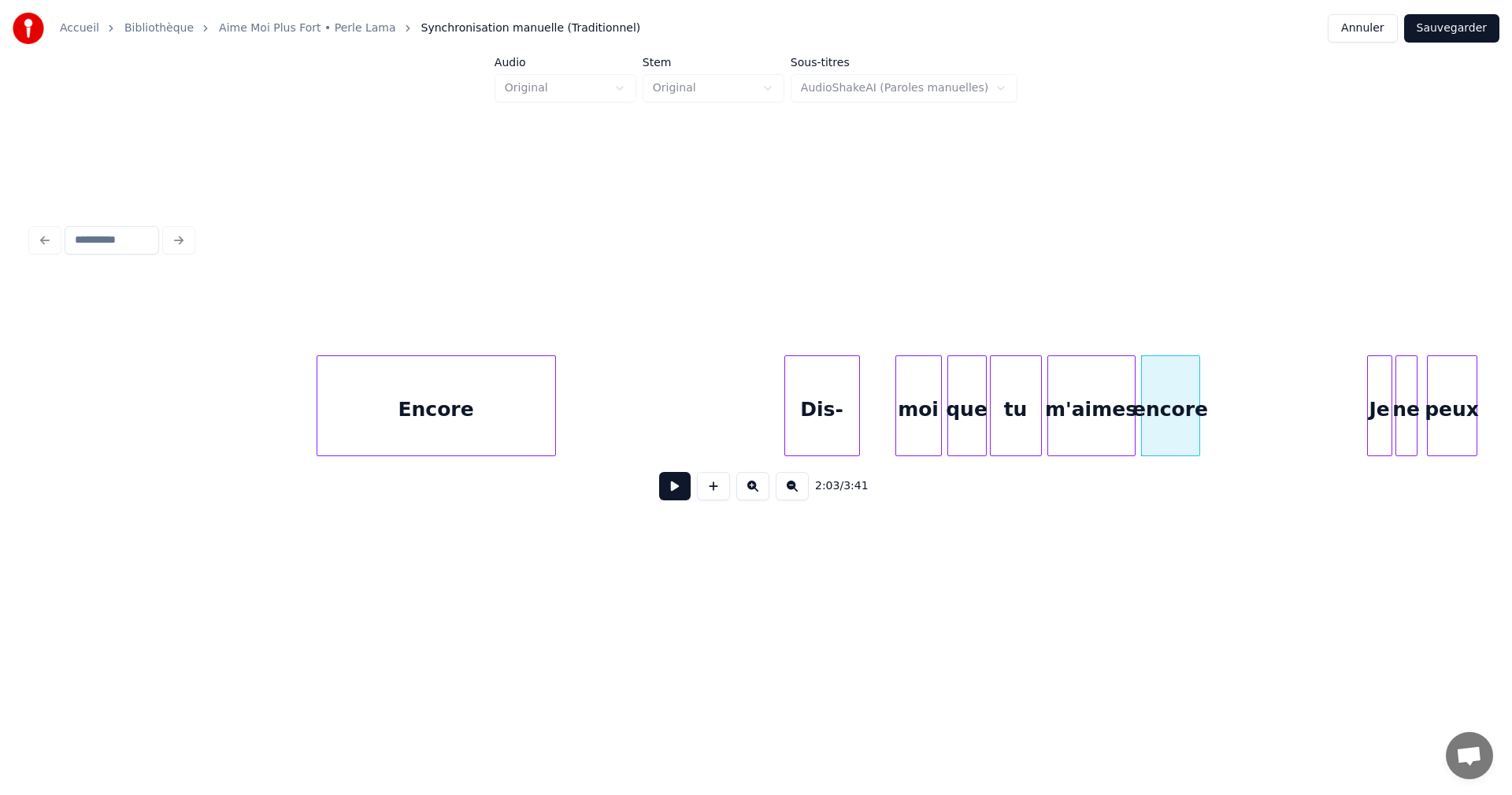
click at [533, 407] on div "Encore" at bounding box center [436, 410] width 238 height 107
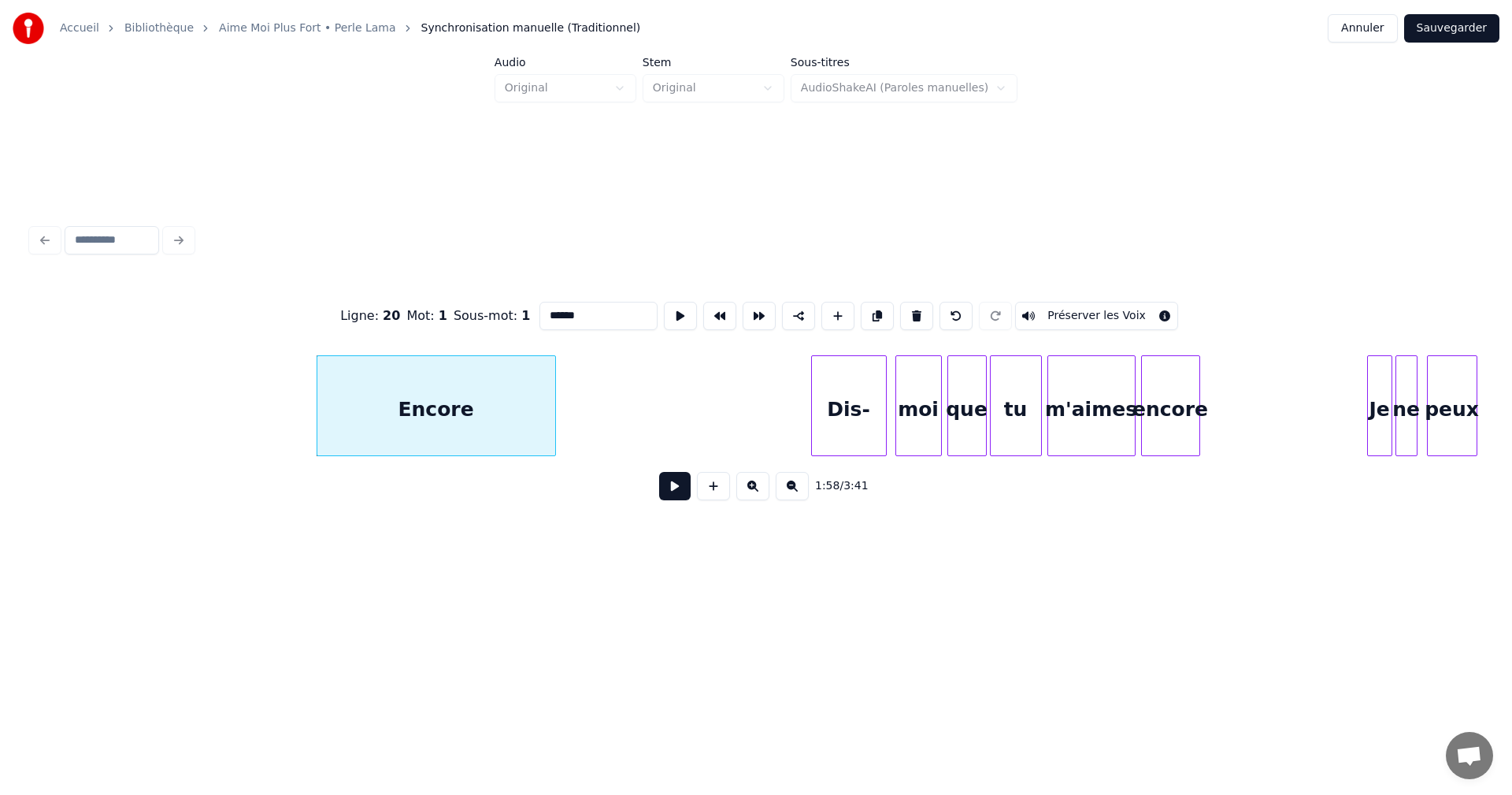
click at [840, 407] on div "Dis-" at bounding box center [849, 410] width 74 height 107
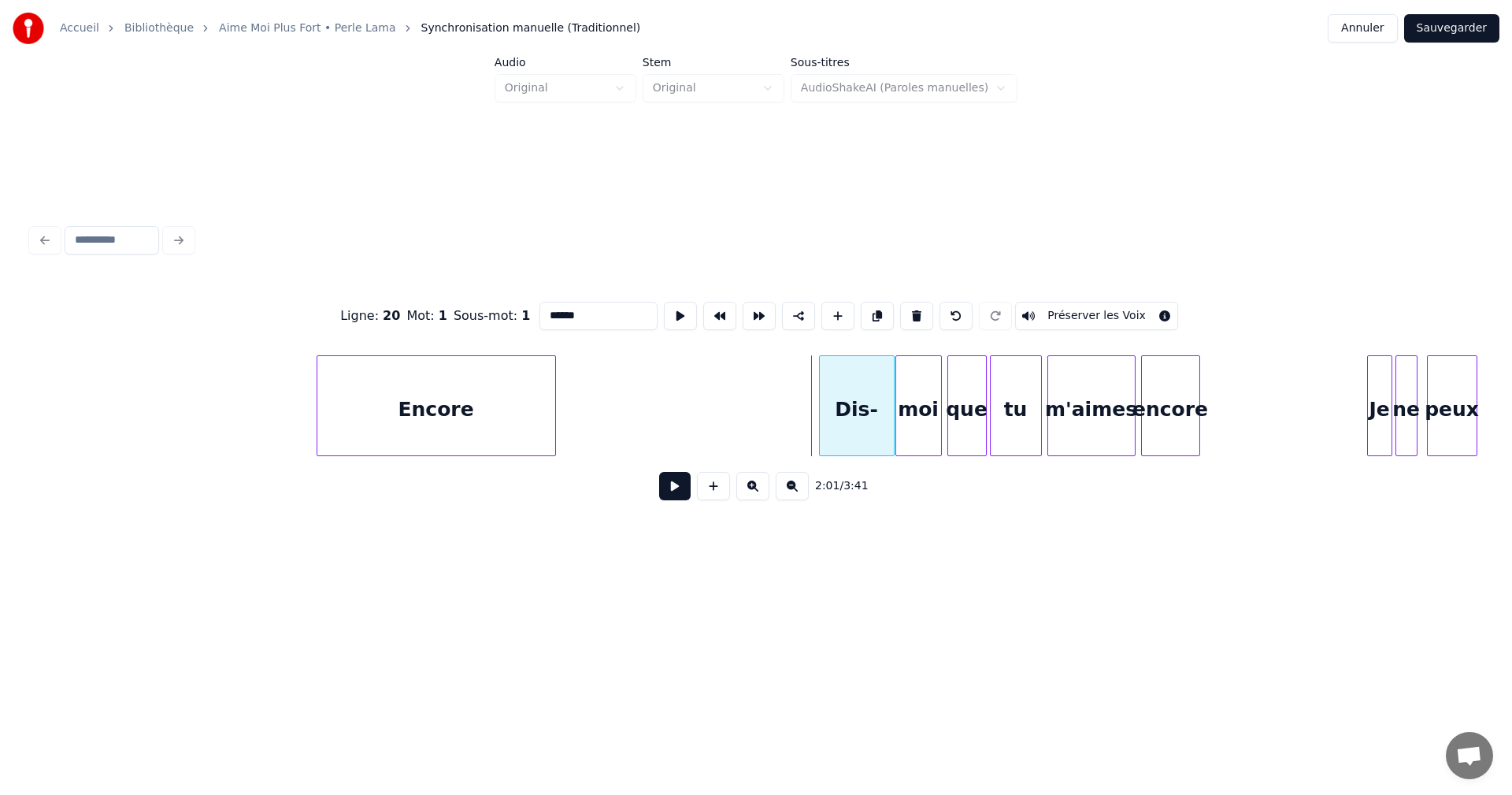
click at [849, 409] on div "Dis-" at bounding box center [857, 410] width 74 height 107
click at [1265, 407] on div "encore" at bounding box center [1258, 410] width 57 height 107
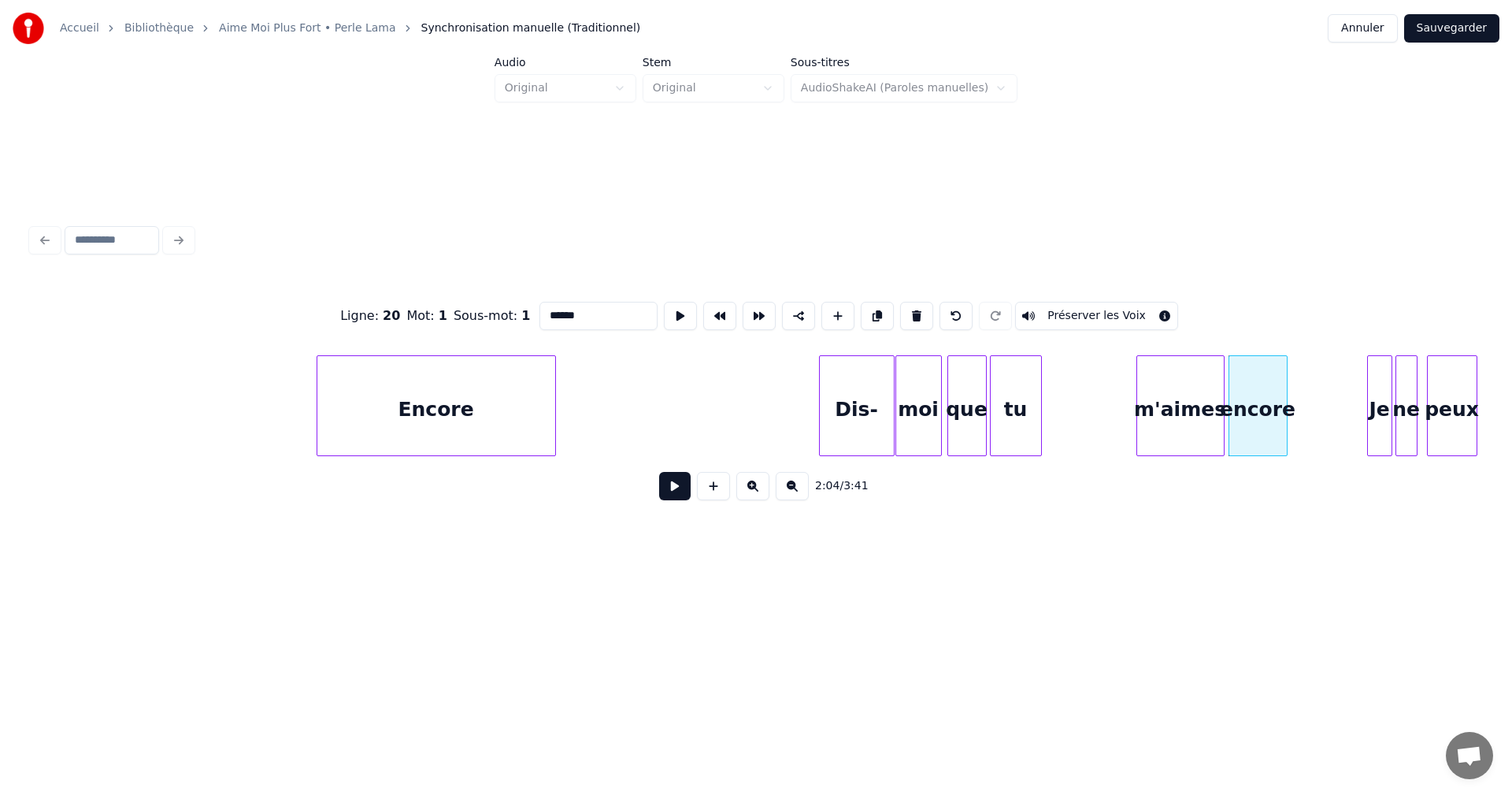
click at [1208, 417] on div "m'aimes" at bounding box center [1181, 410] width 86 height 107
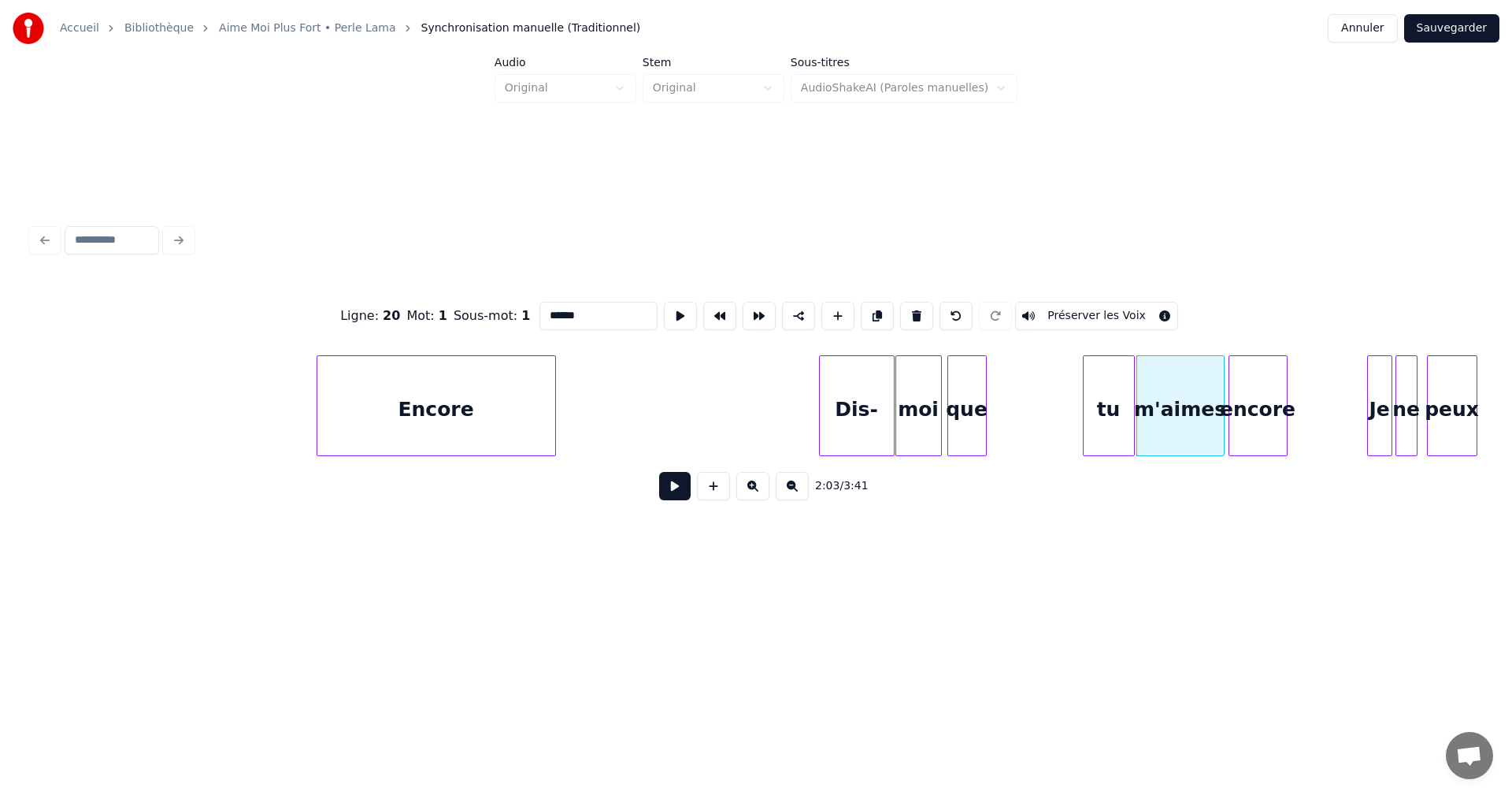
click at [1118, 424] on div "tu" at bounding box center [1109, 410] width 50 height 107
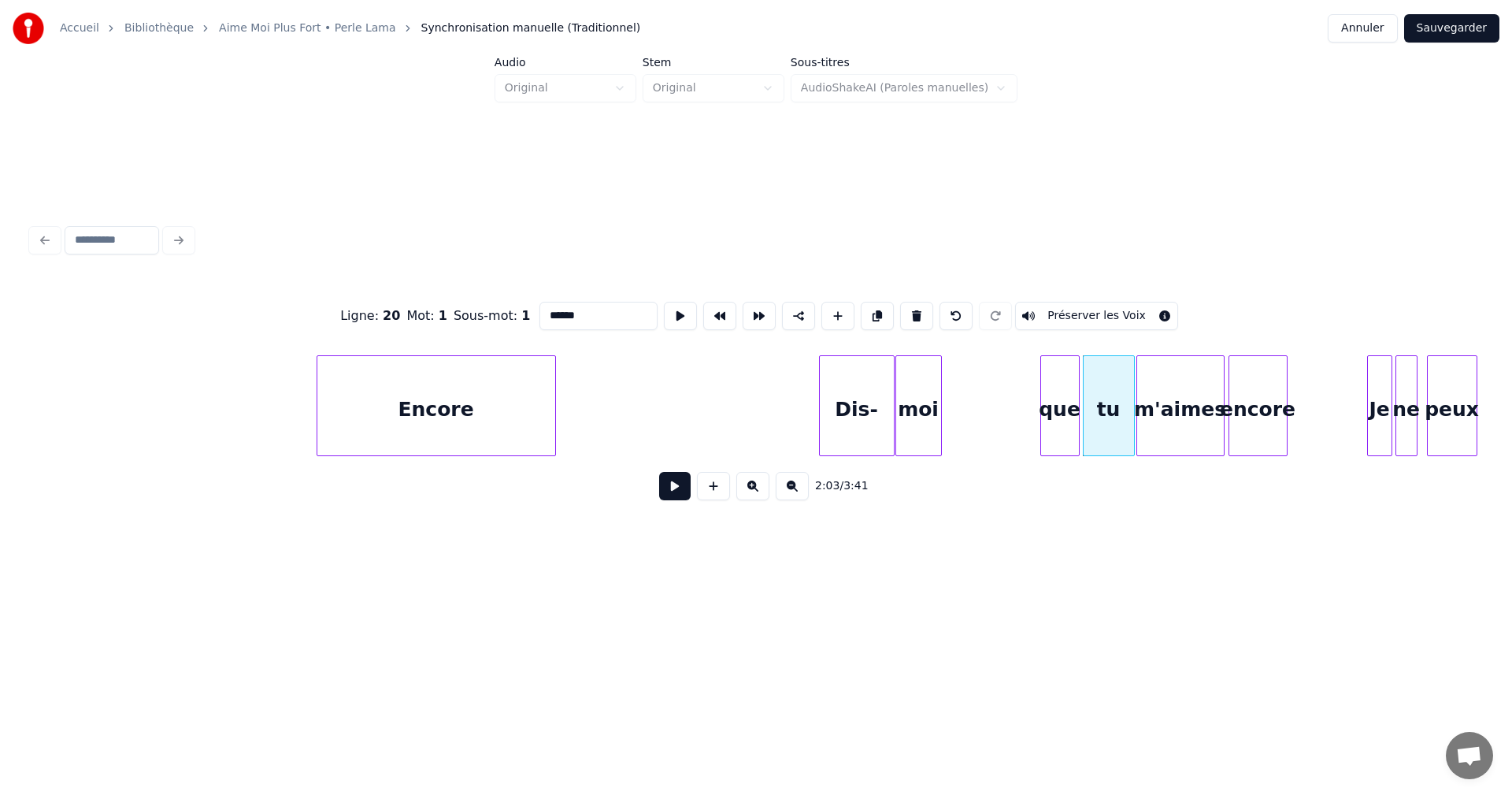
click at [1066, 423] on div "que" at bounding box center [1060, 410] width 38 height 107
click at [1013, 420] on div "moi" at bounding box center [1015, 410] width 45 height 107
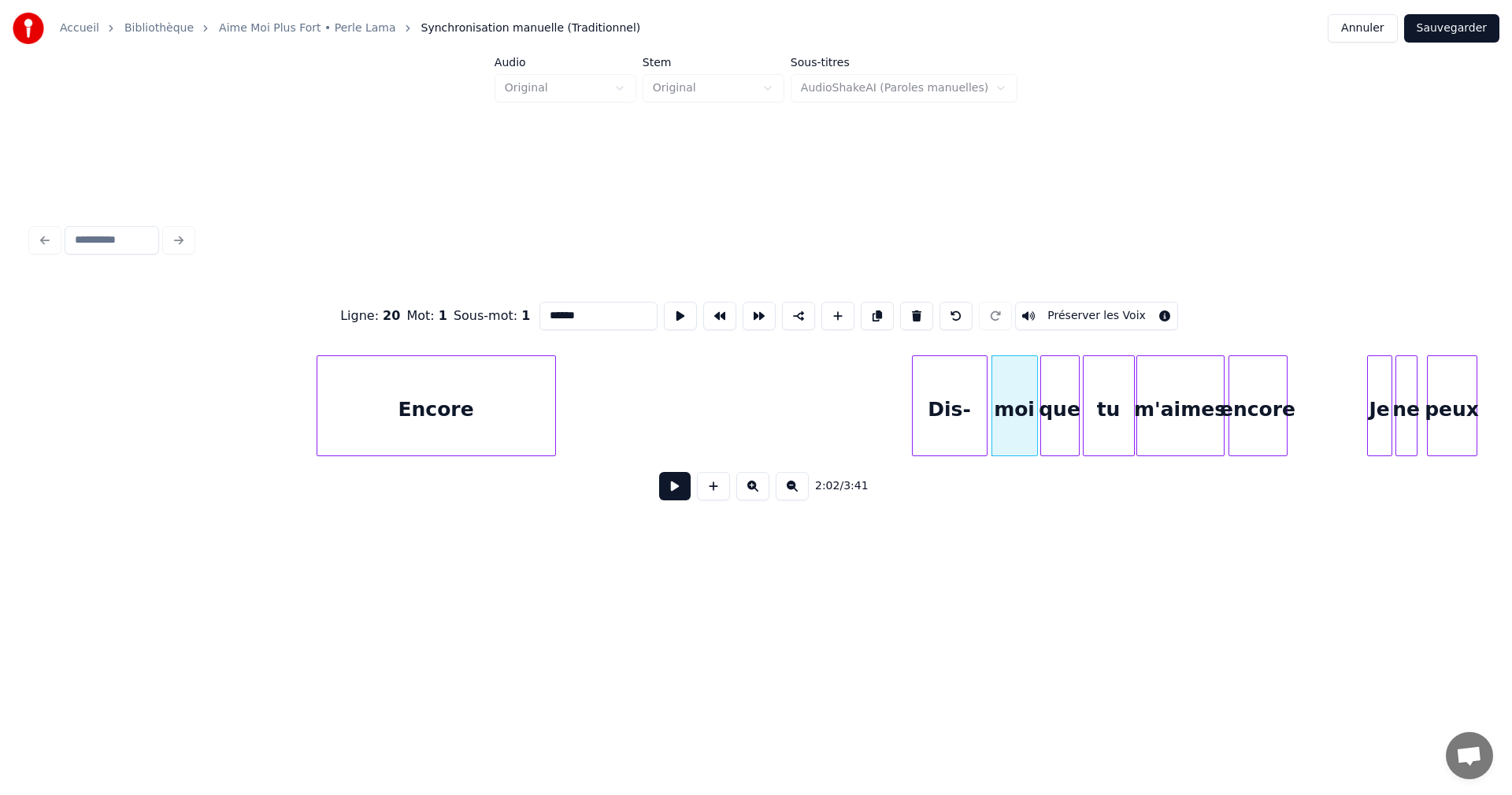
click at [956, 426] on div "Dis-" at bounding box center [950, 410] width 74 height 107
click at [383, 392] on div "Encore" at bounding box center [436, 410] width 238 height 107
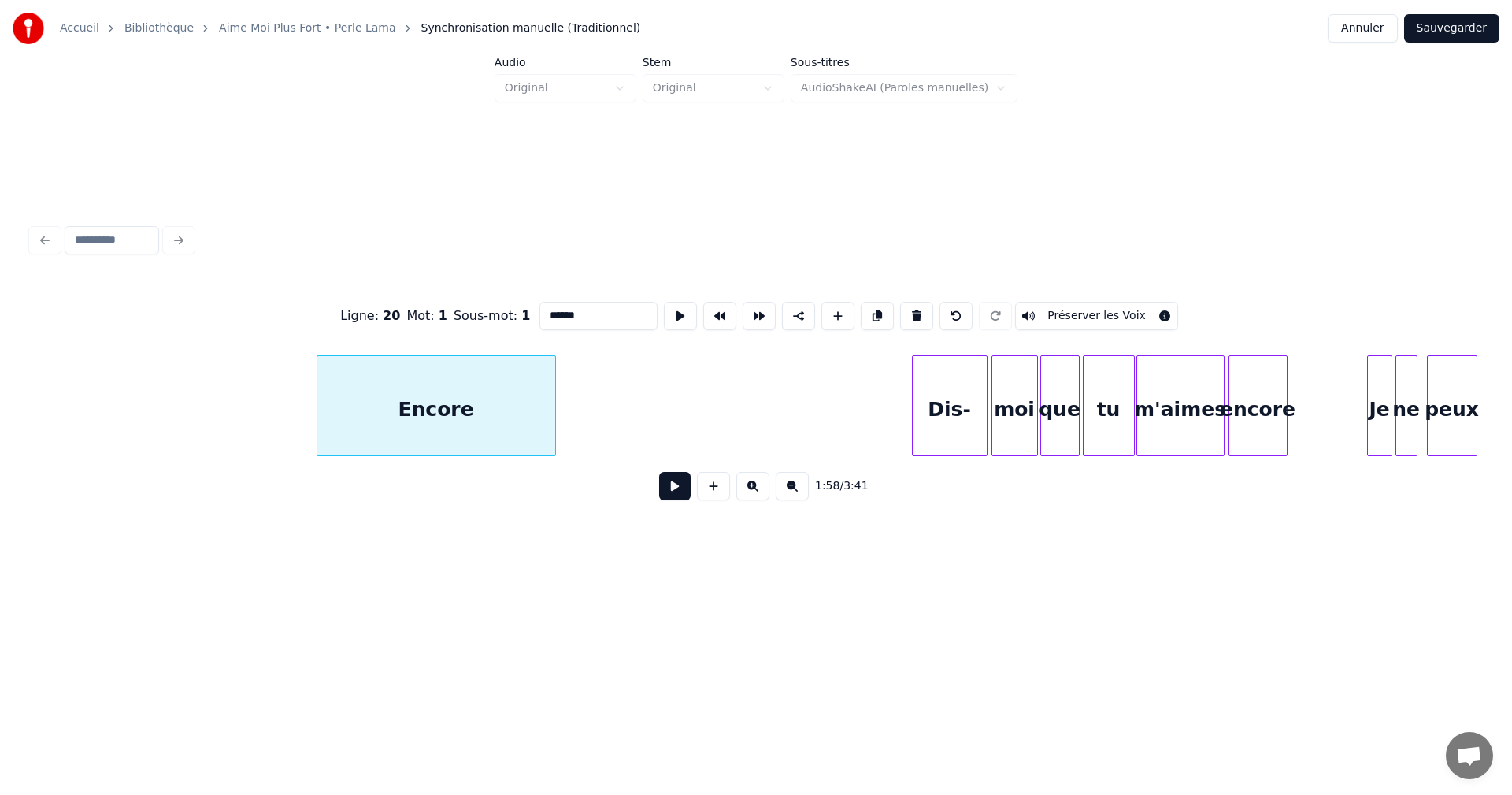
click at [673, 494] on button at bounding box center [675, 485] width 31 height 29
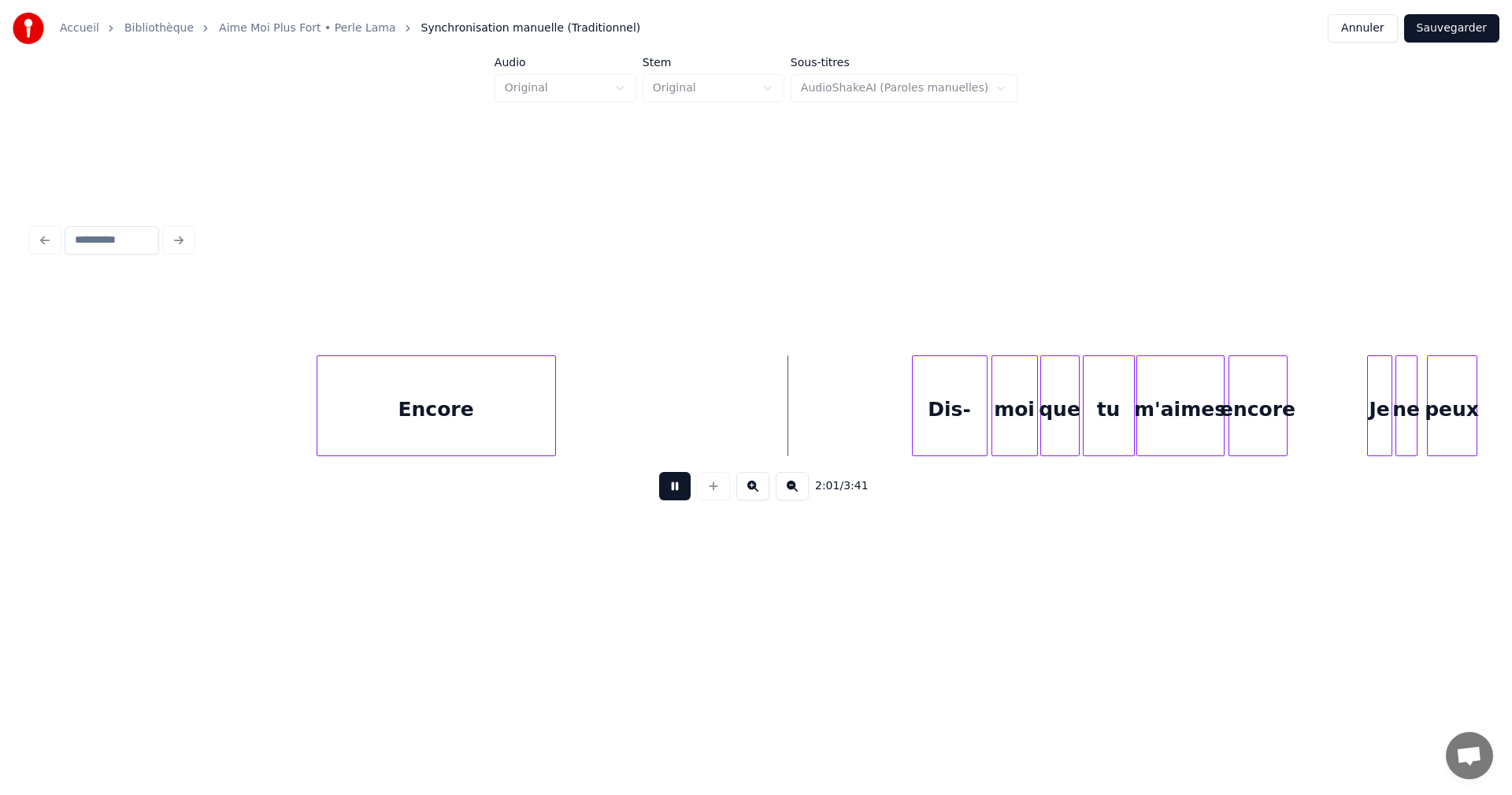
click at [676, 493] on button at bounding box center [675, 485] width 31 height 29
click at [717, 495] on button at bounding box center [714, 485] width 33 height 29
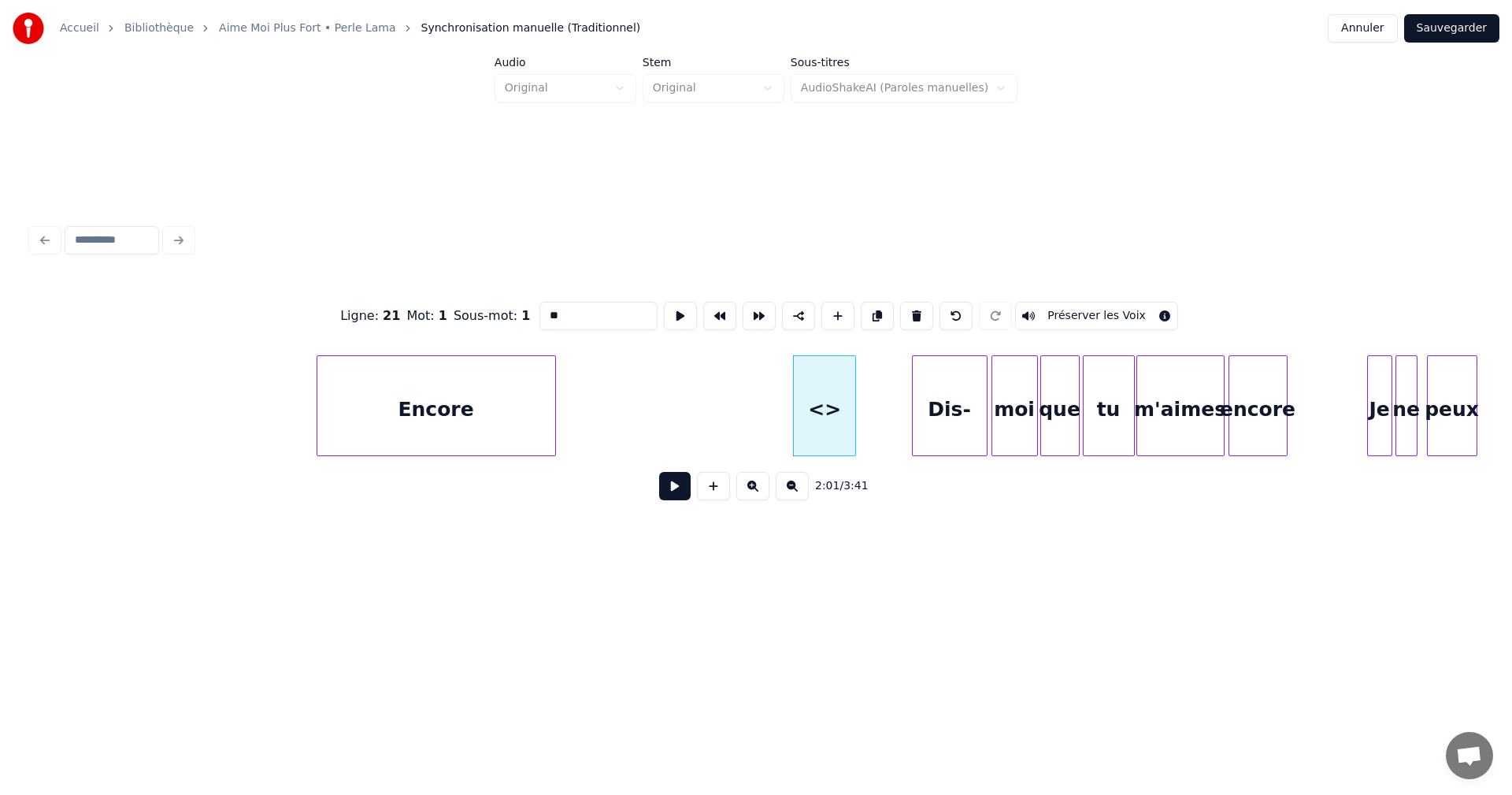
click at [551, 312] on input "**" at bounding box center [599, 316] width 119 height 29
click at [613, 313] on input "**********" at bounding box center [599, 316] width 119 height 29
click at [550, 312] on input "**********" at bounding box center [599, 316] width 119 height 29
click at [502, 394] on div "Encore" at bounding box center [436, 410] width 238 height 107
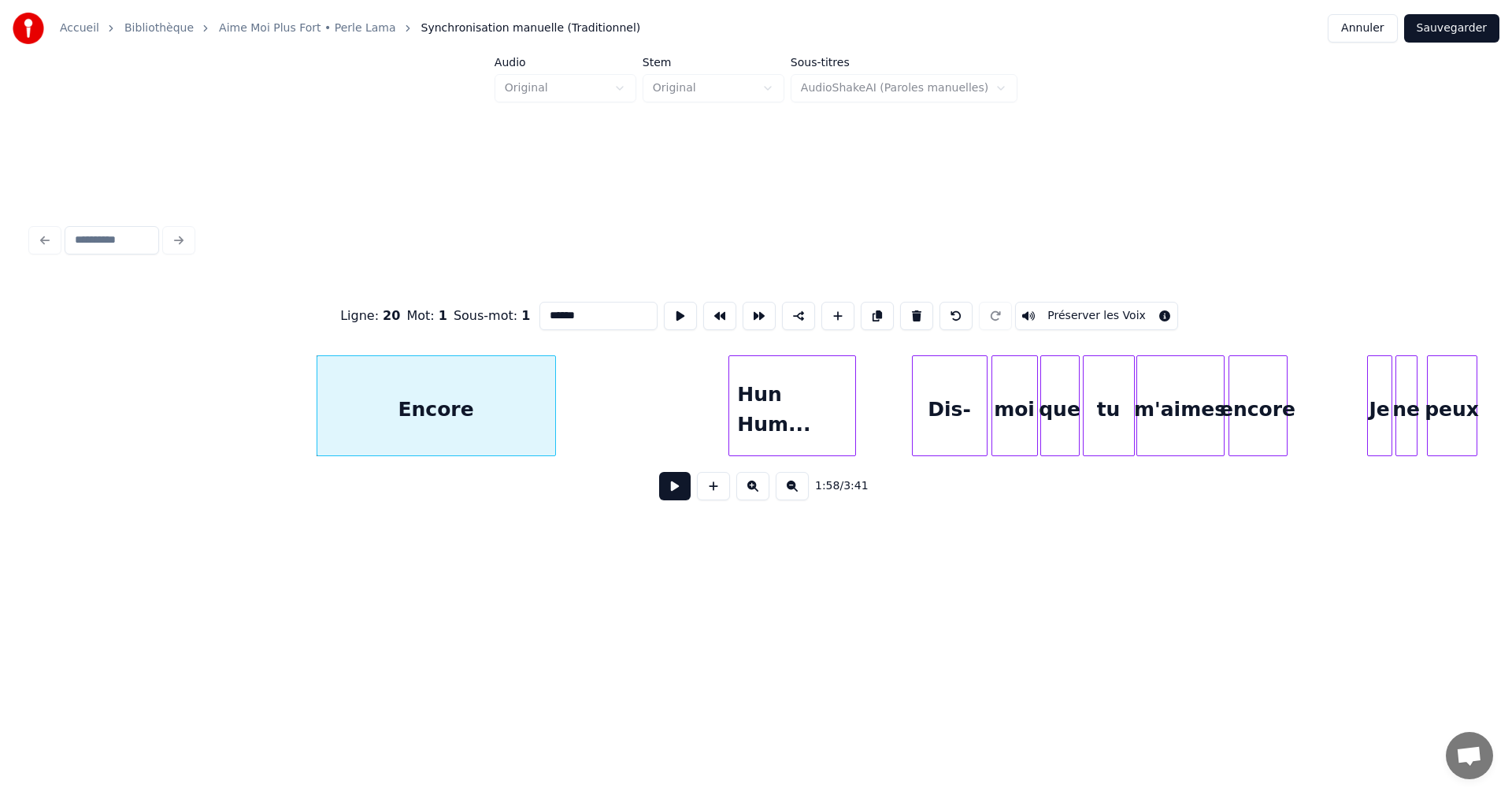
click at [734, 409] on div at bounding box center [731, 406] width 4 height 99
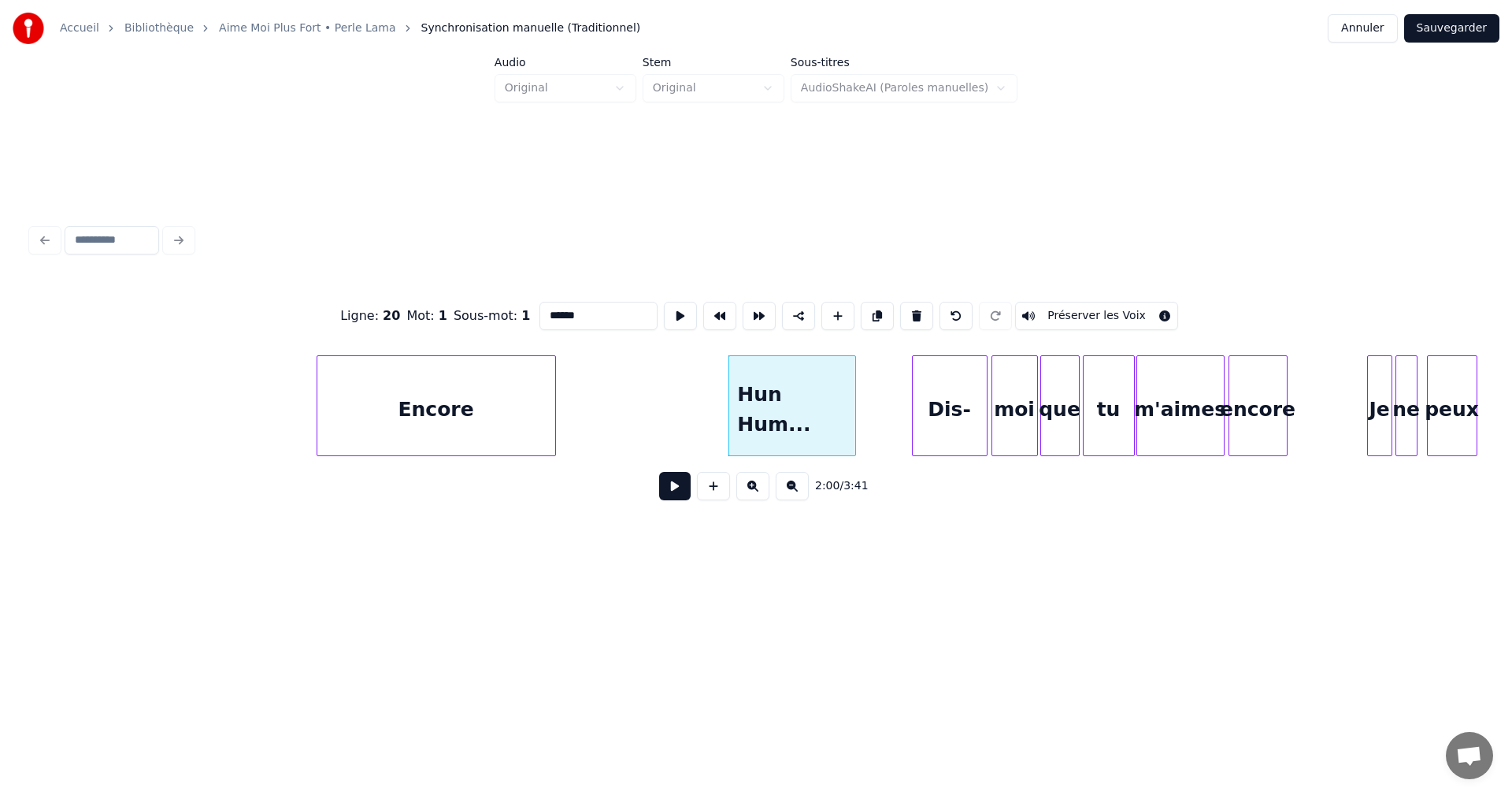
type input "******"
click at [677, 486] on button at bounding box center [675, 485] width 31 height 29
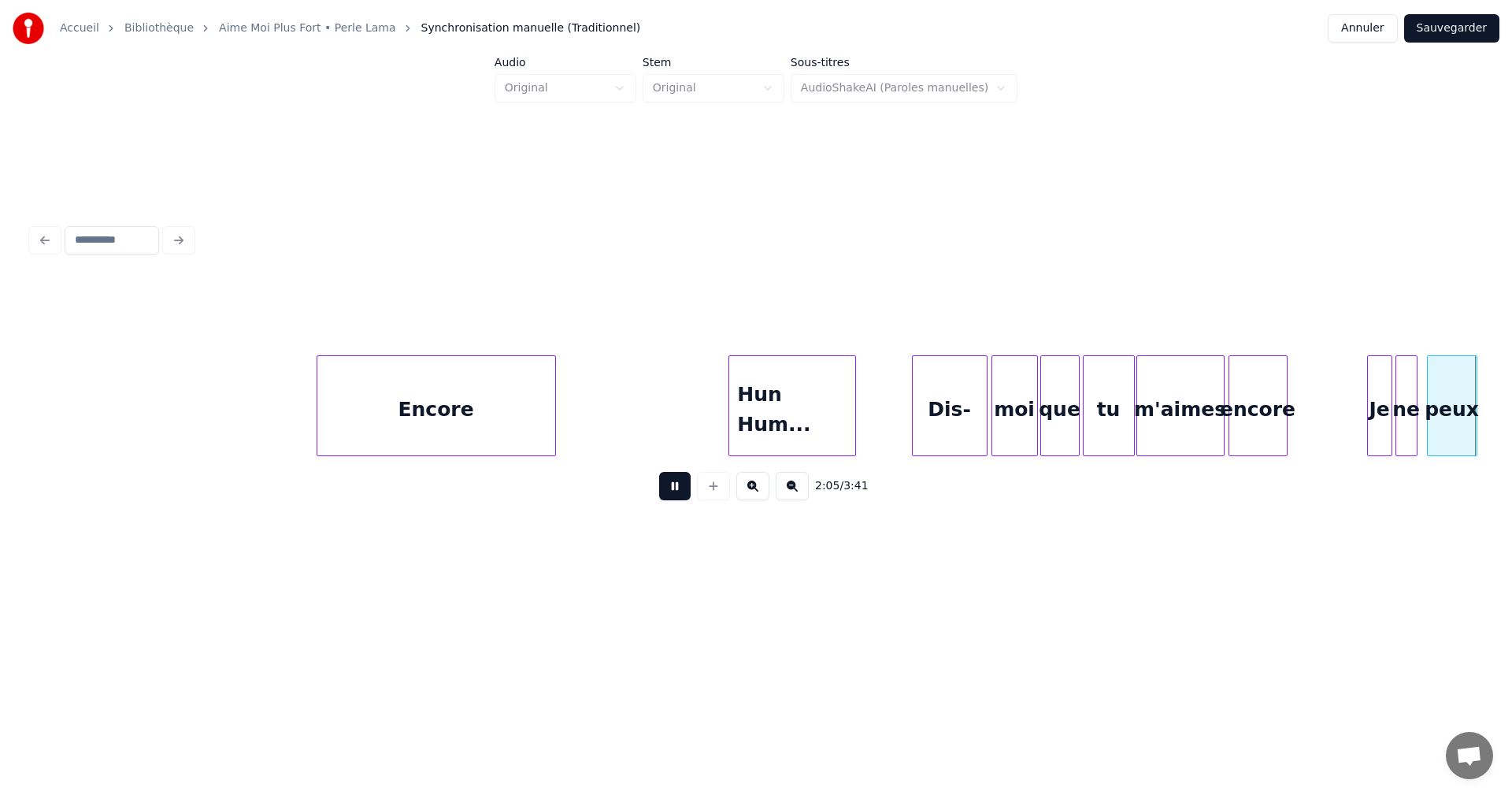
scroll to position [0, 19800]
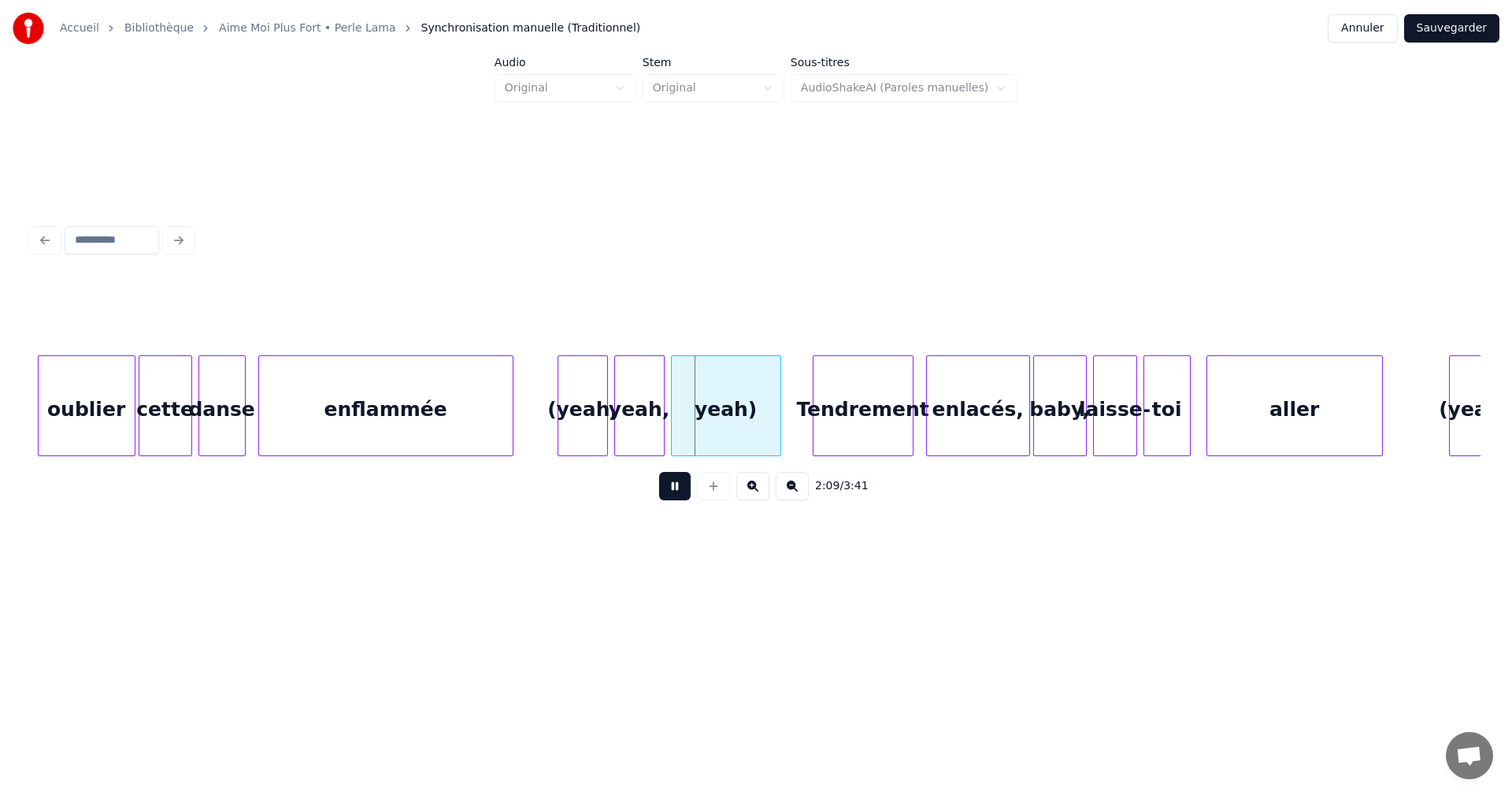
click at [677, 486] on button at bounding box center [675, 485] width 31 height 29
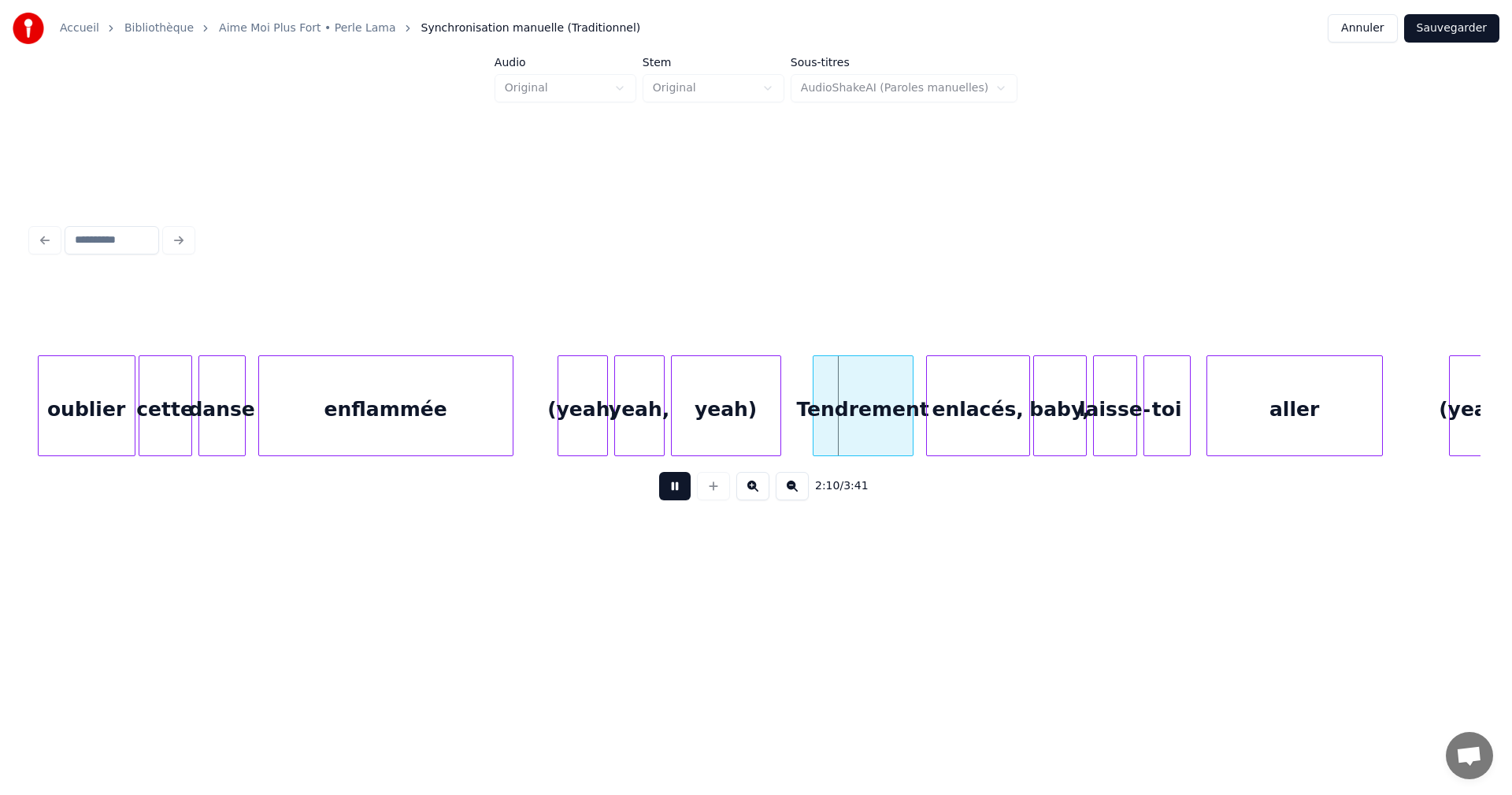
click at [677, 486] on button at bounding box center [675, 485] width 31 height 29
click at [707, 424] on div "yeah)" at bounding box center [727, 410] width 109 height 107
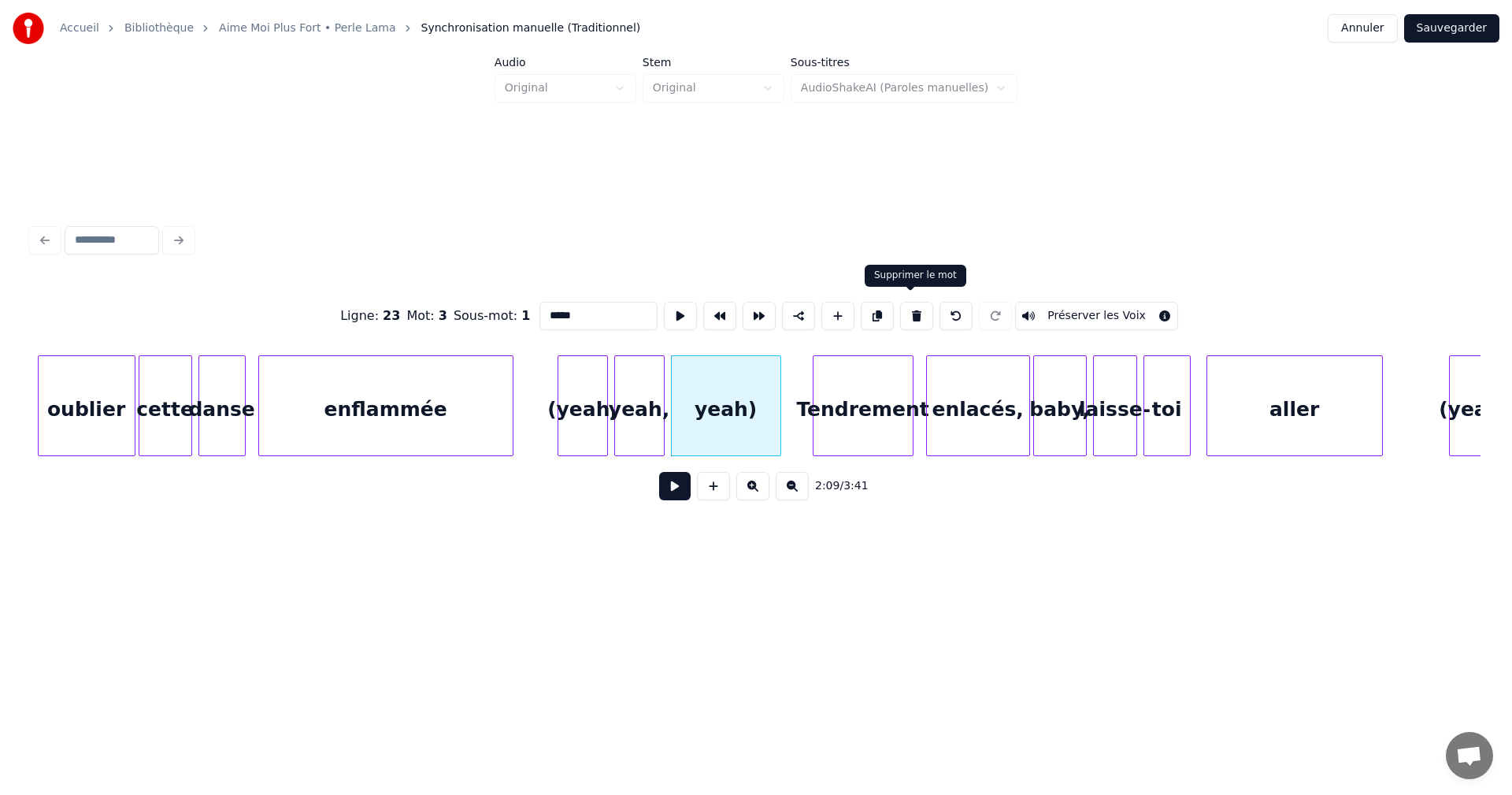
click at [911, 311] on button at bounding box center [917, 316] width 33 height 29
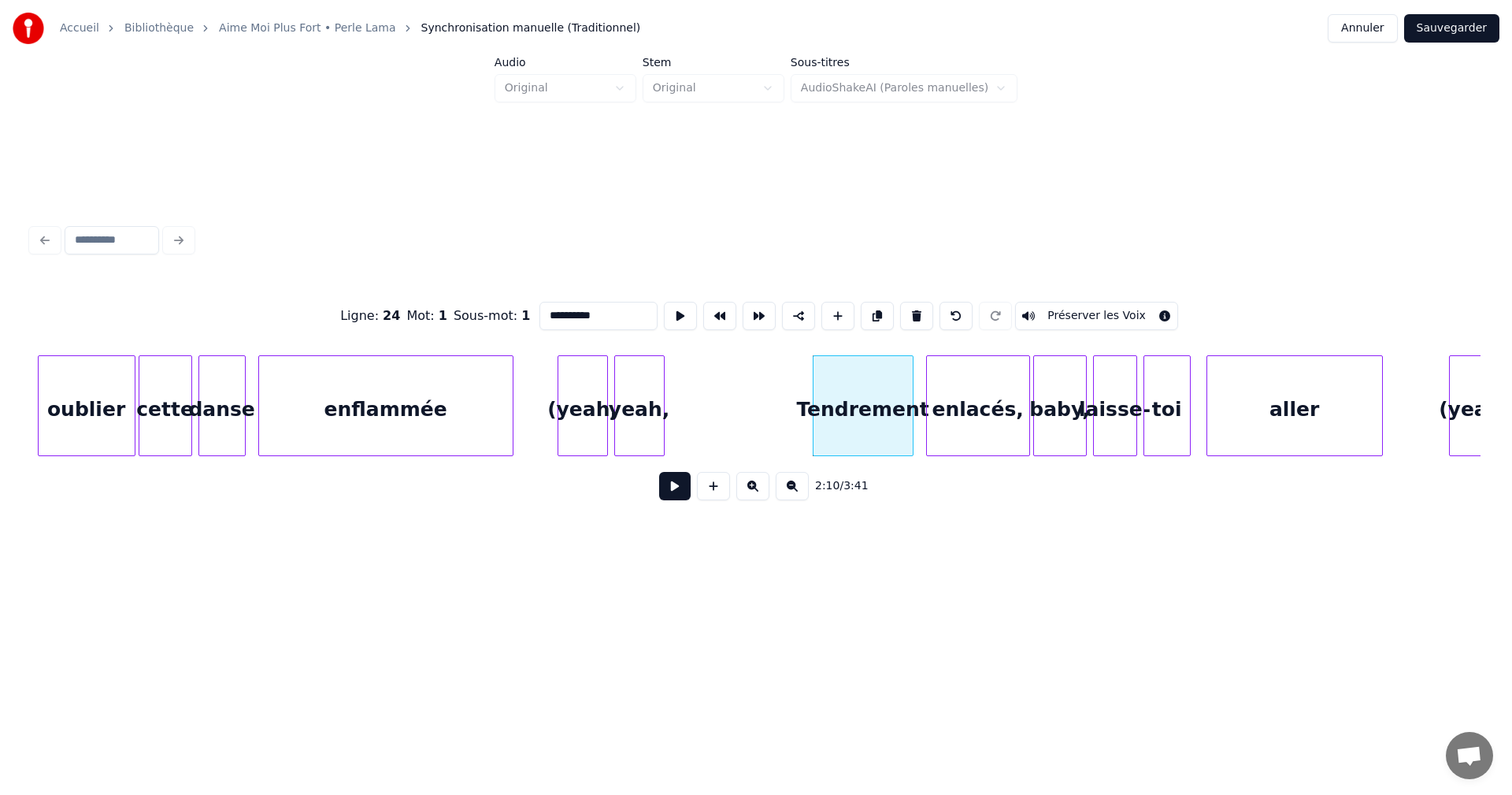
click at [652, 414] on div "yeah," at bounding box center [639, 410] width 48 height 107
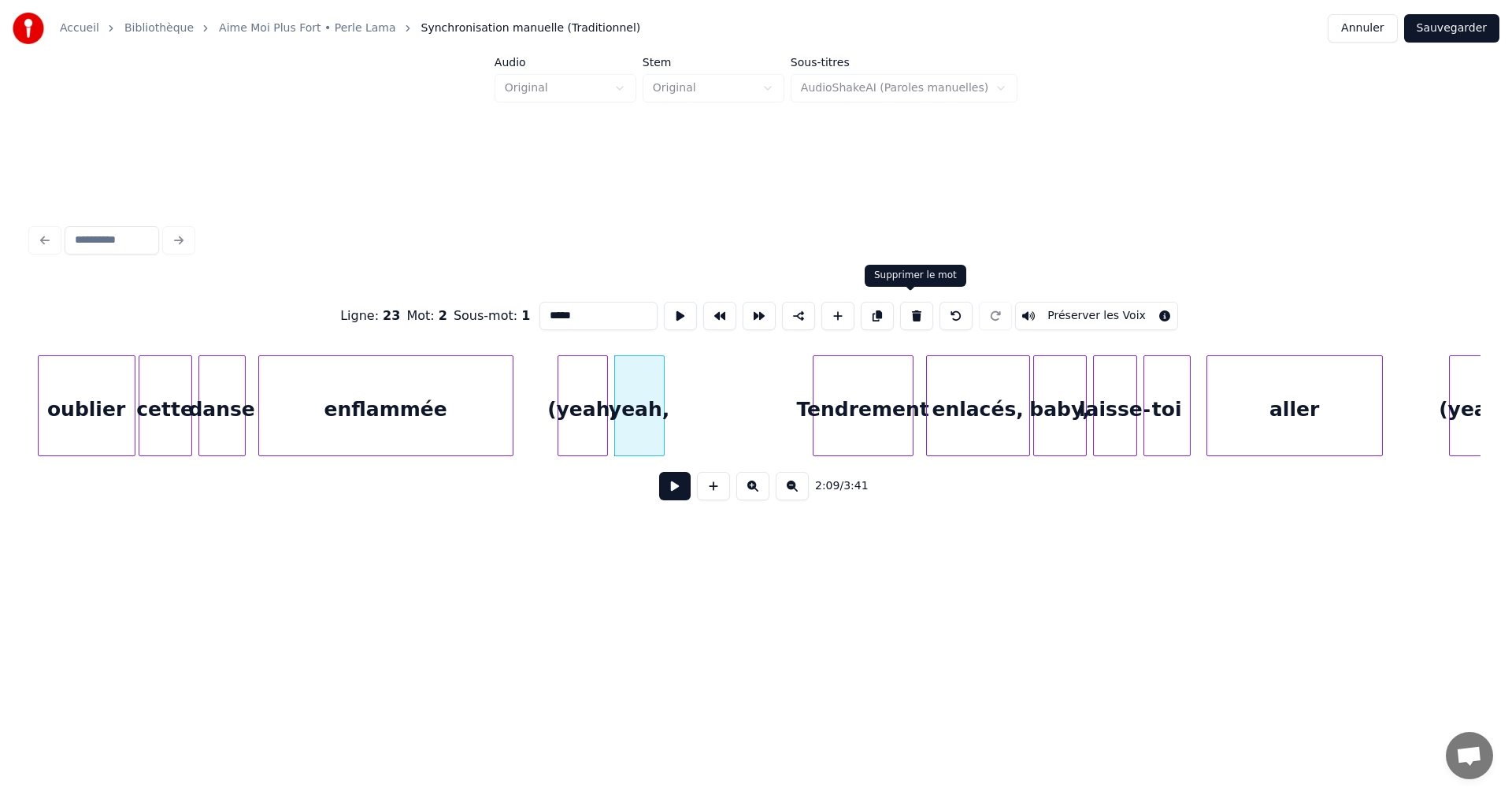
click at [908, 304] on button at bounding box center [917, 316] width 33 height 29
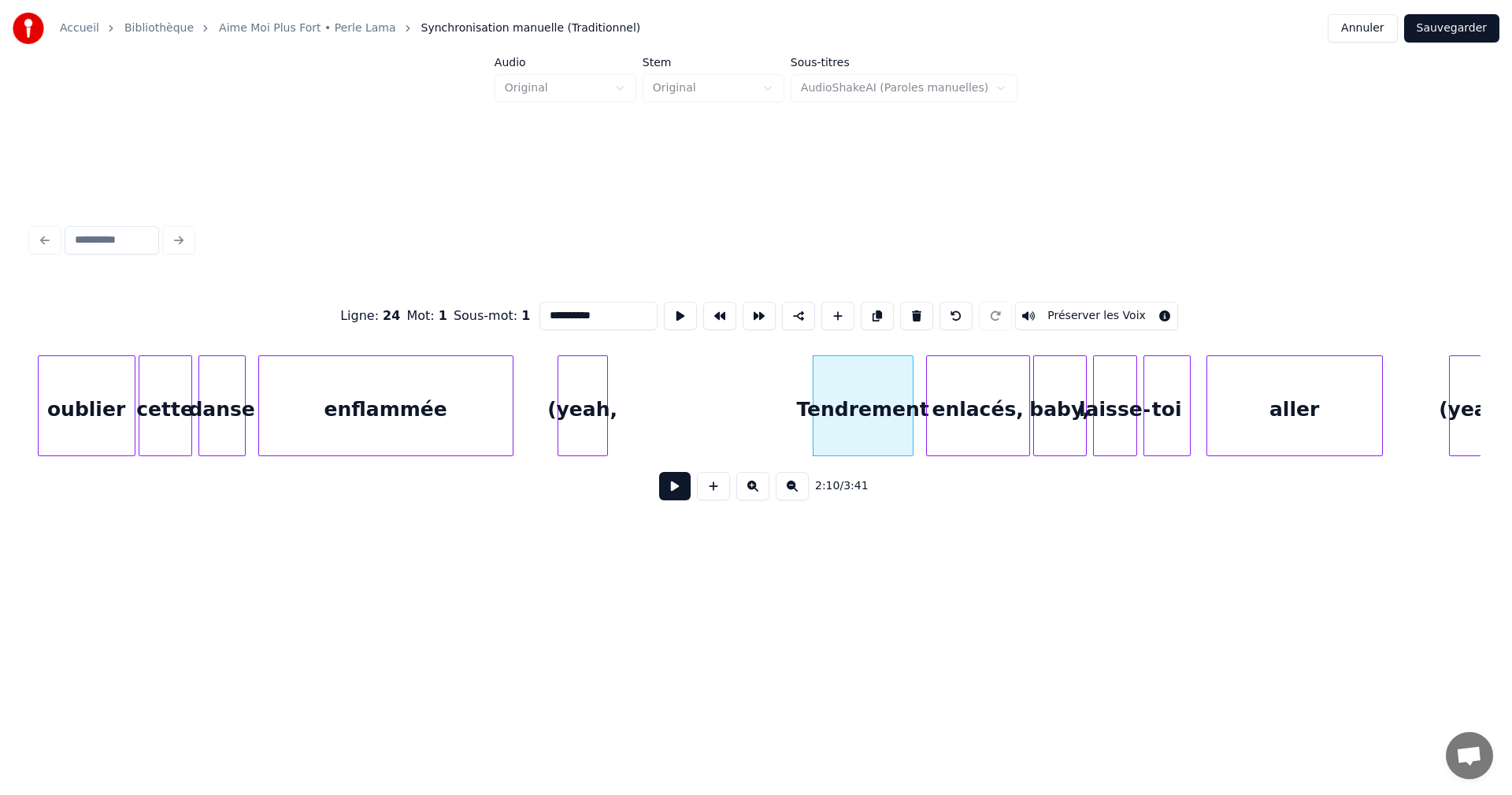
click at [594, 405] on div "(yeah," at bounding box center [583, 410] width 48 height 107
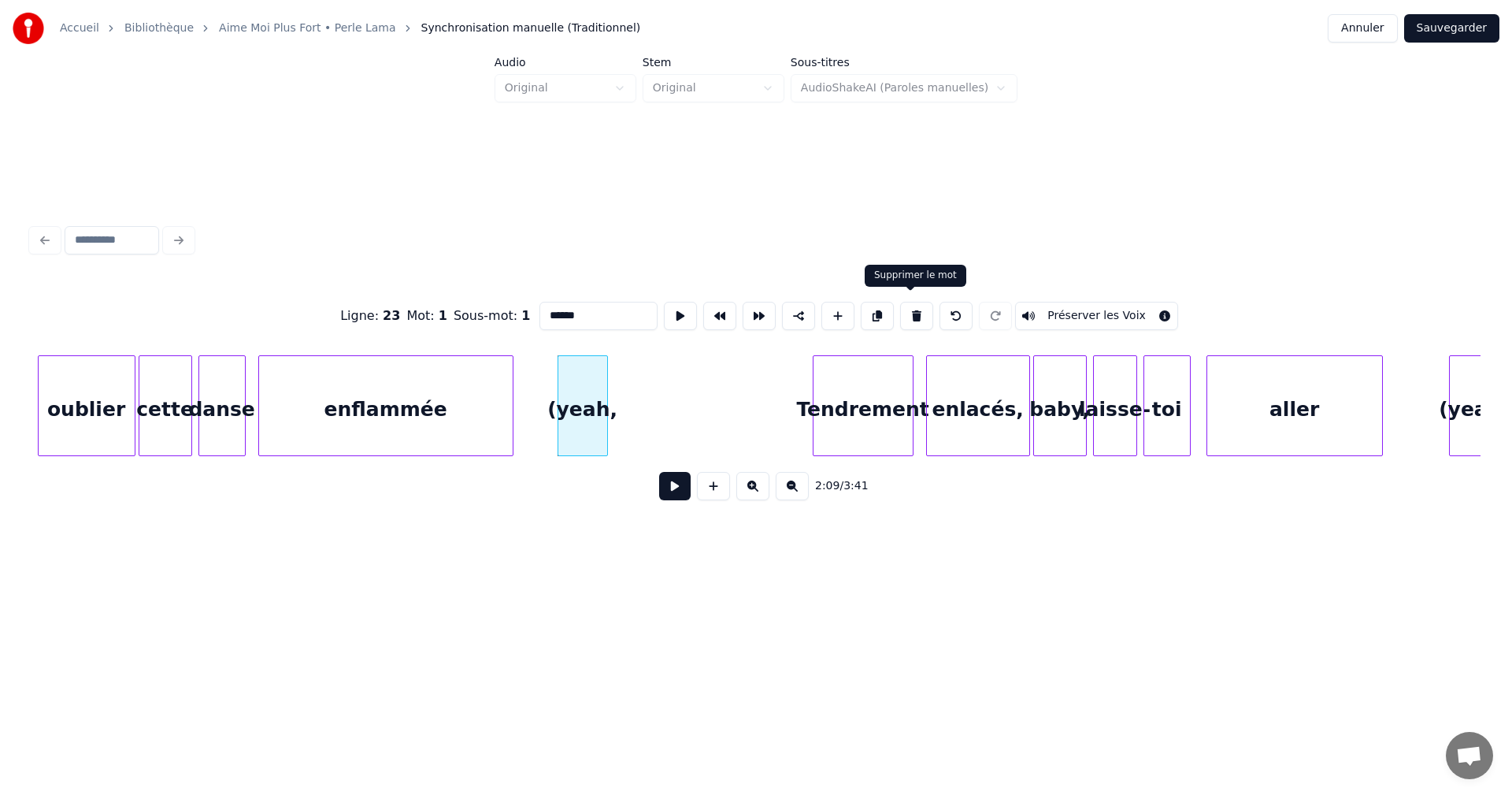
click at [907, 309] on button at bounding box center [917, 316] width 33 height 29
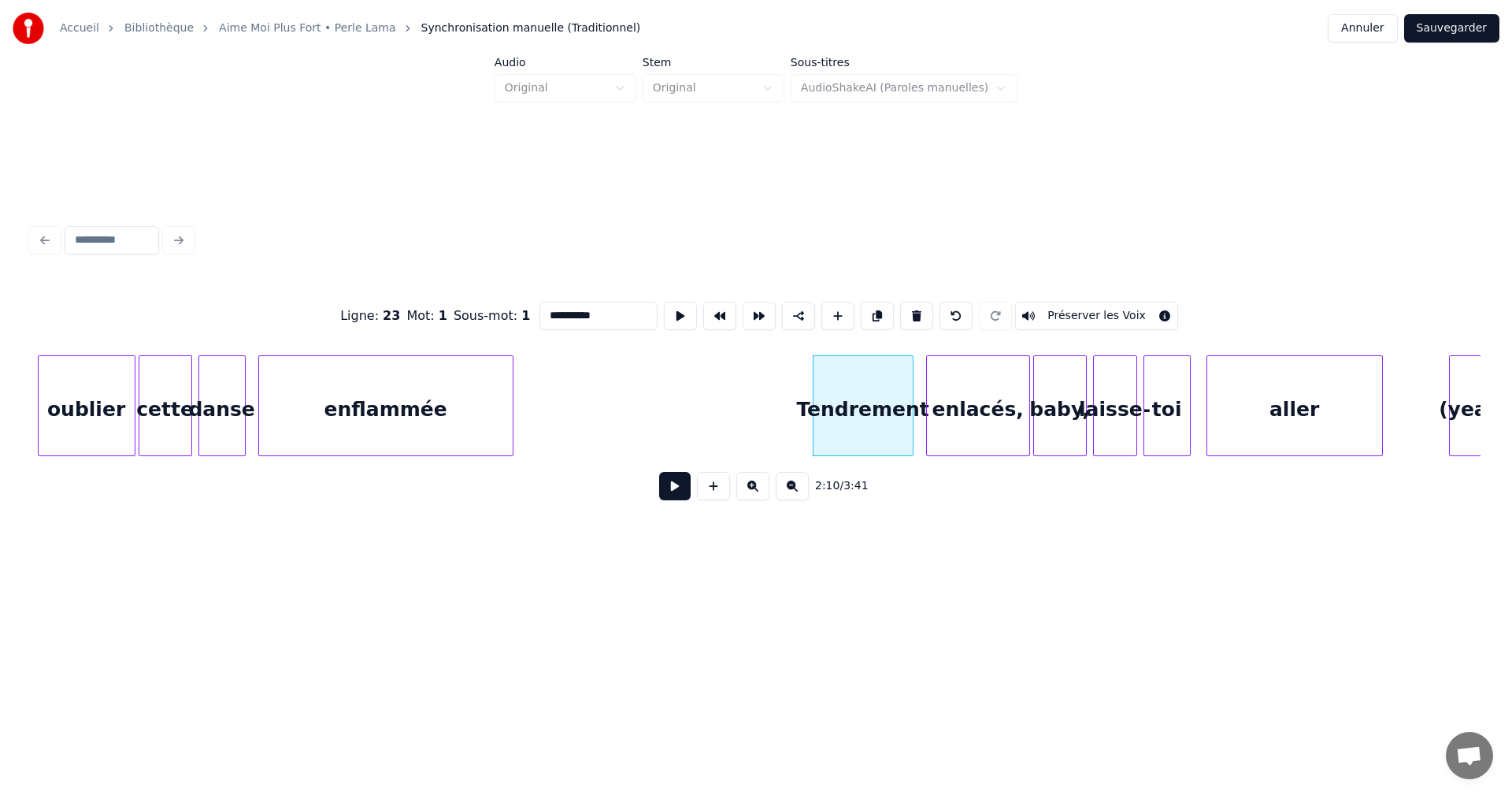
click at [493, 416] on div "enflammée" at bounding box center [386, 410] width 253 height 107
type input "*********"
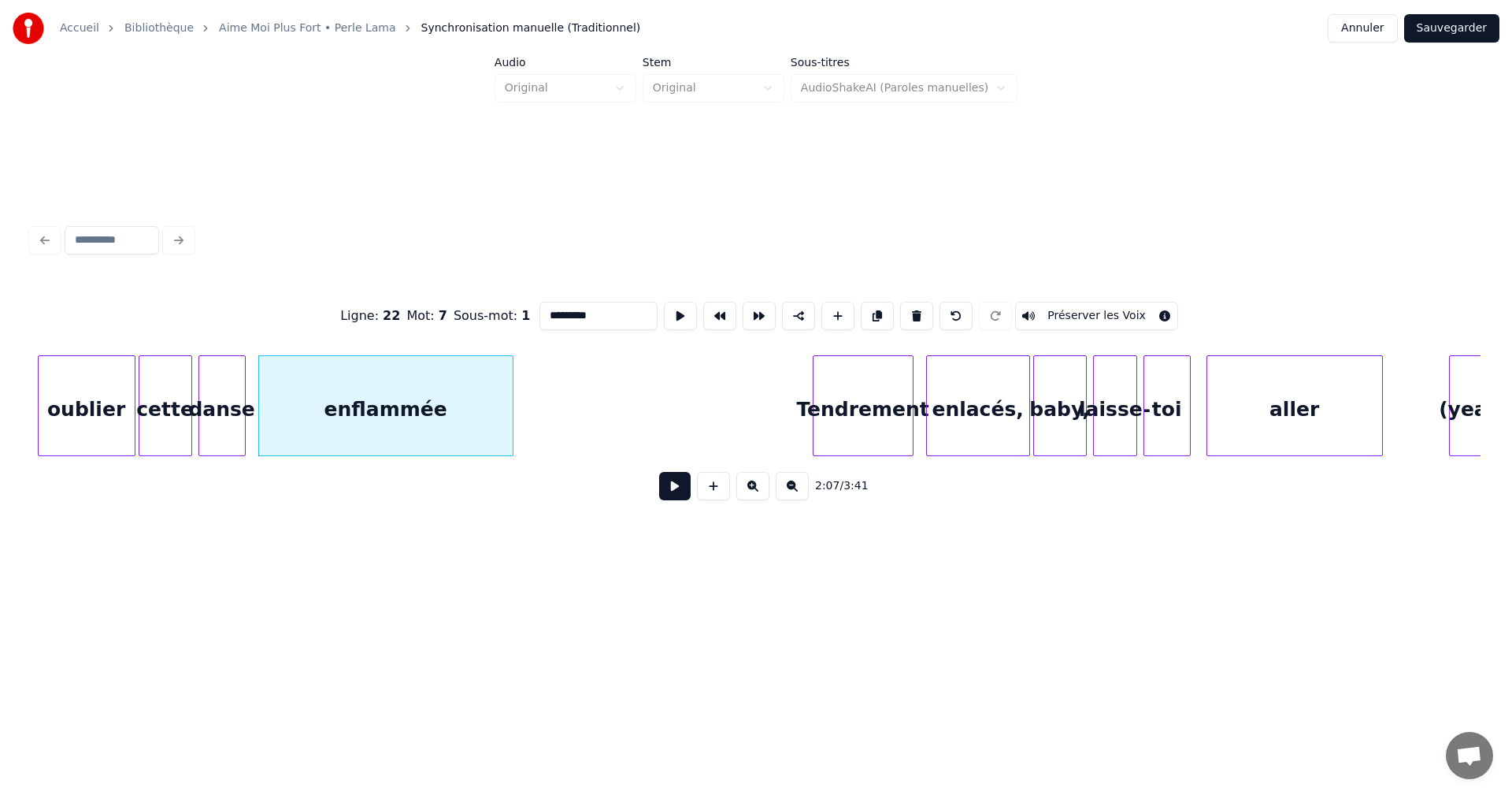
click at [676, 490] on button at bounding box center [675, 485] width 31 height 29
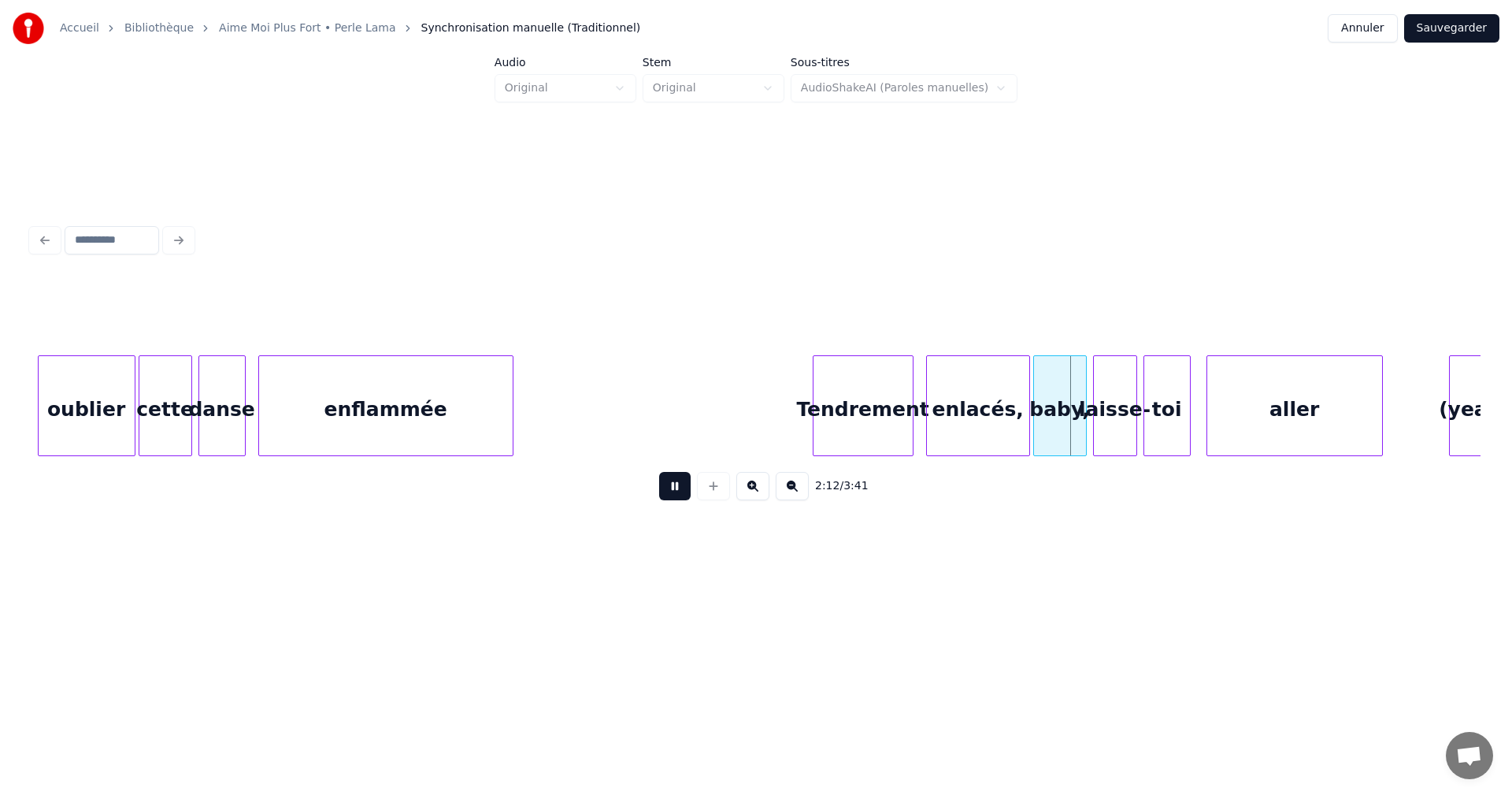
click at [673, 490] on button at bounding box center [675, 485] width 31 height 29
click at [993, 415] on div "enlacés," at bounding box center [978, 410] width 102 height 107
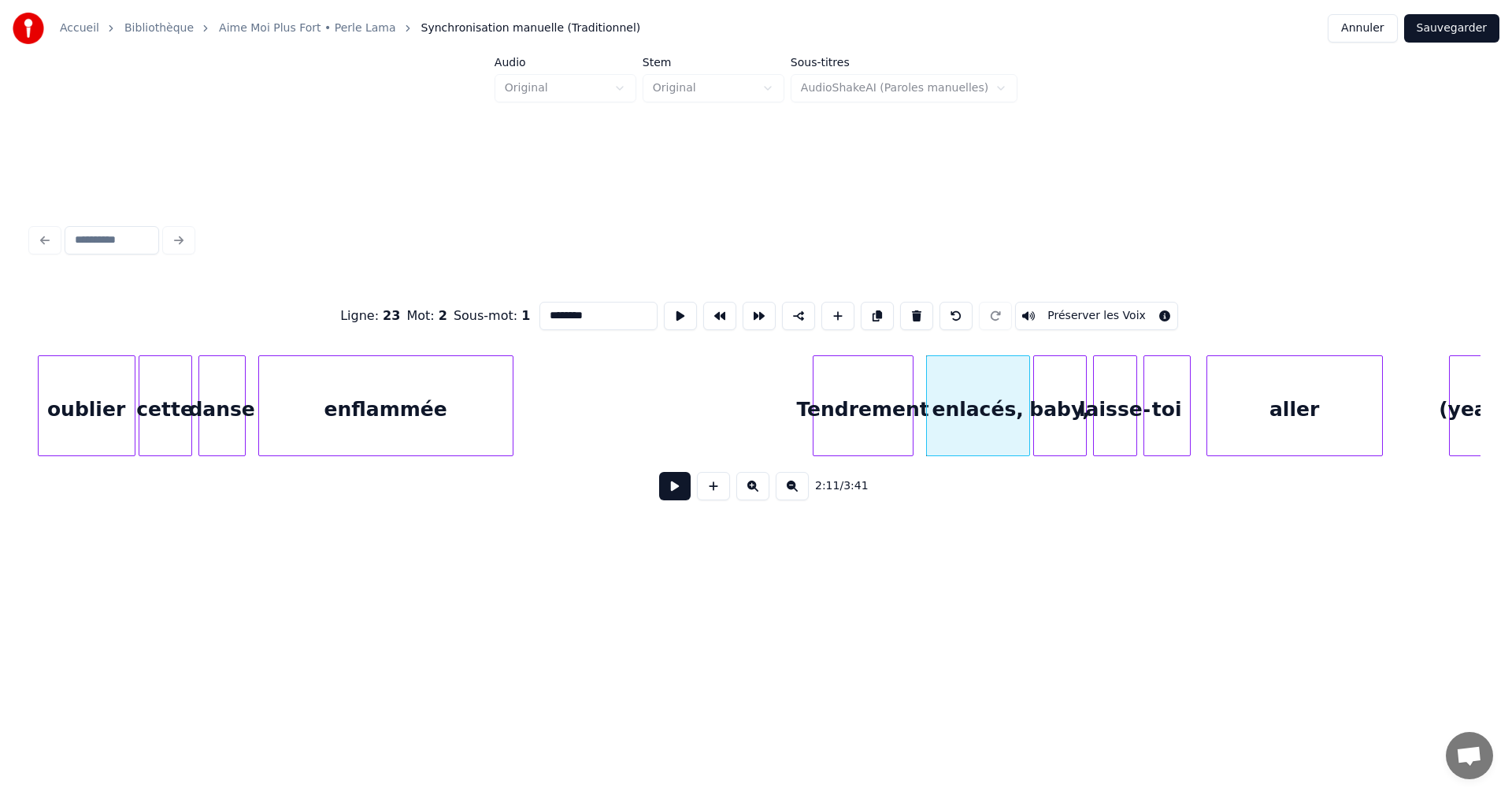
click at [586, 311] on input "********" at bounding box center [599, 316] width 119 height 29
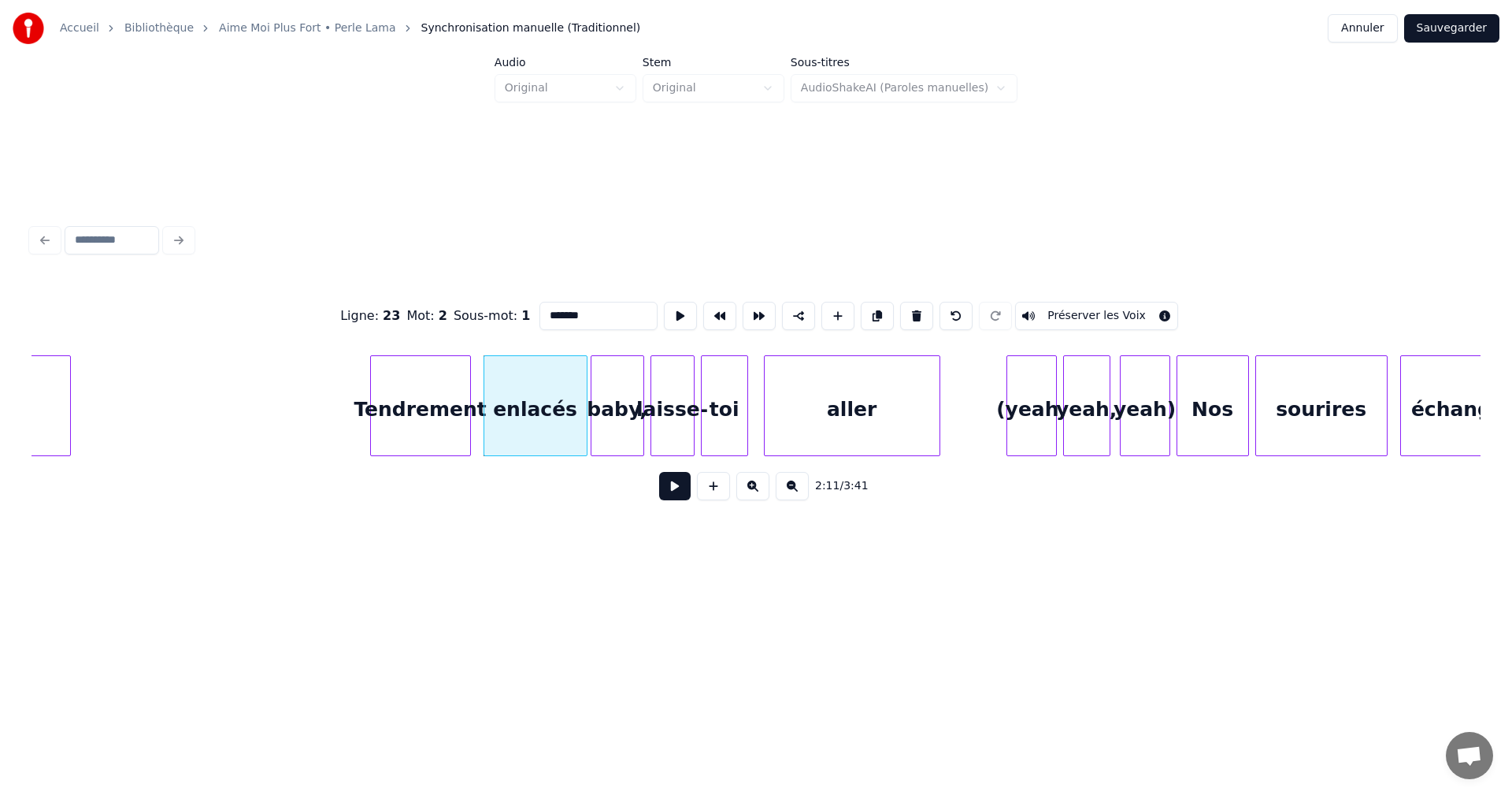
scroll to position [0, 20261]
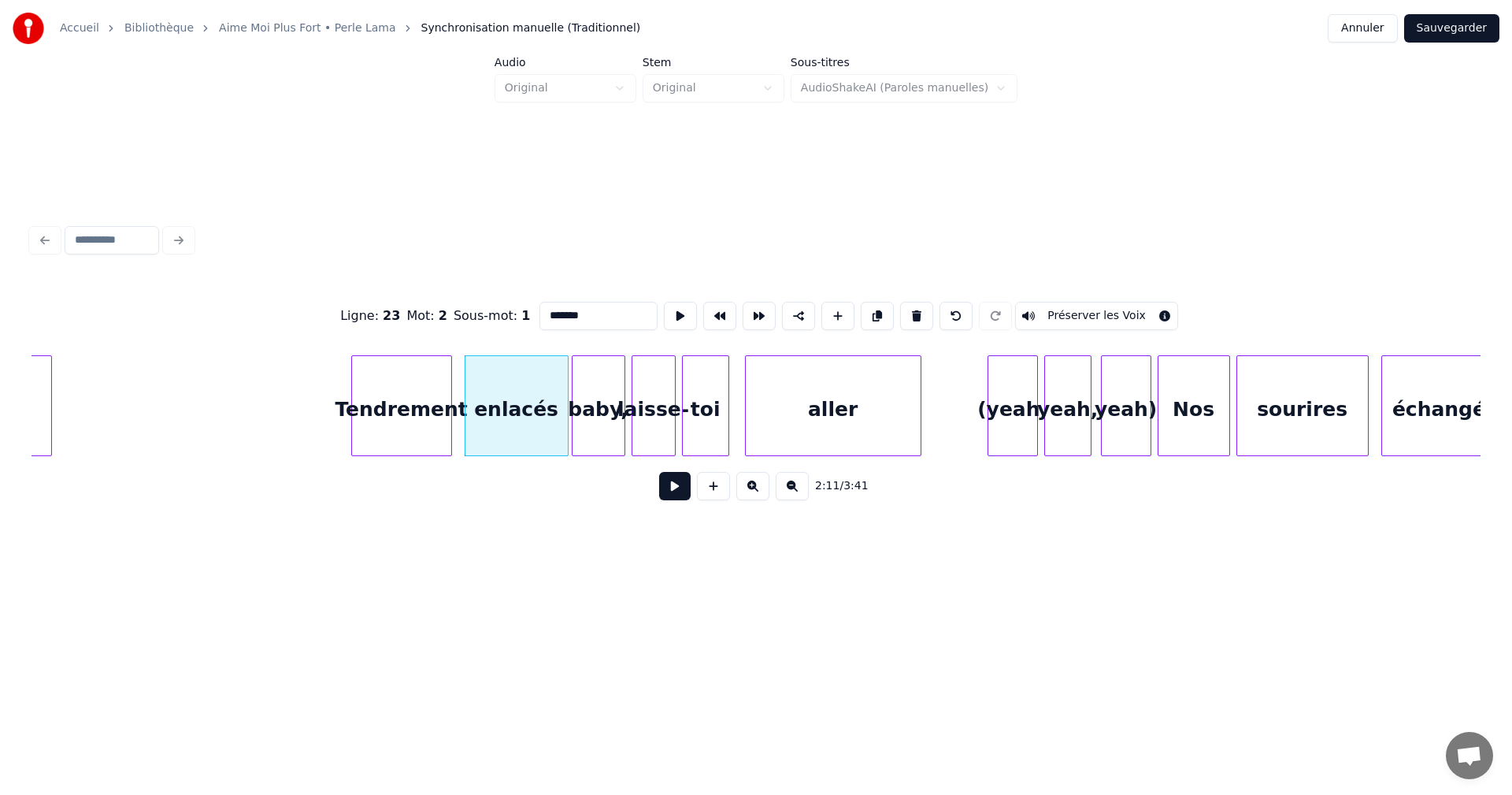
type input "*******"
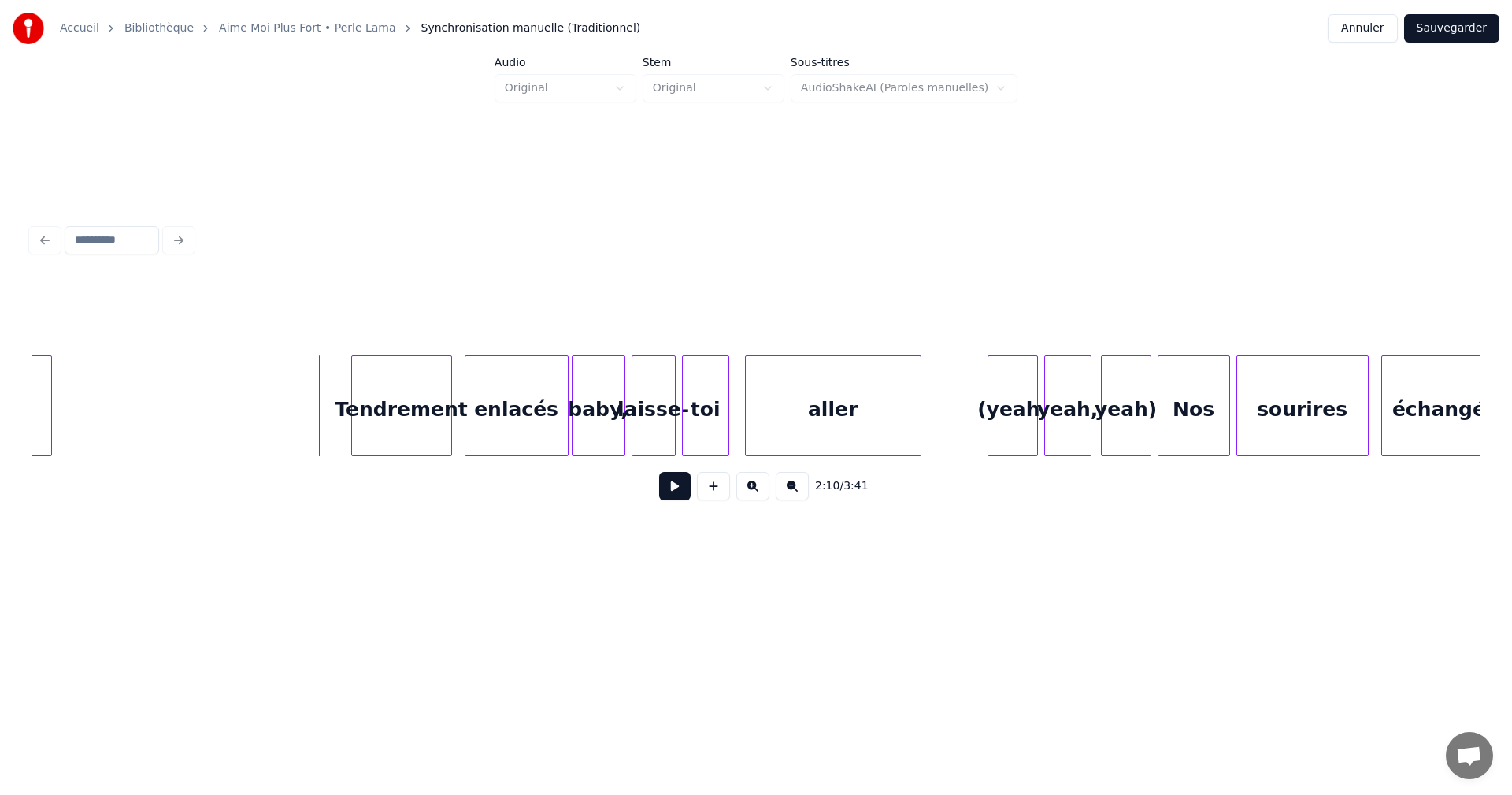
click at [679, 496] on button at bounding box center [675, 485] width 31 height 29
click at [677, 496] on button at bounding box center [675, 485] width 31 height 29
click at [1122, 419] on div "yeah)" at bounding box center [1126, 410] width 48 height 107
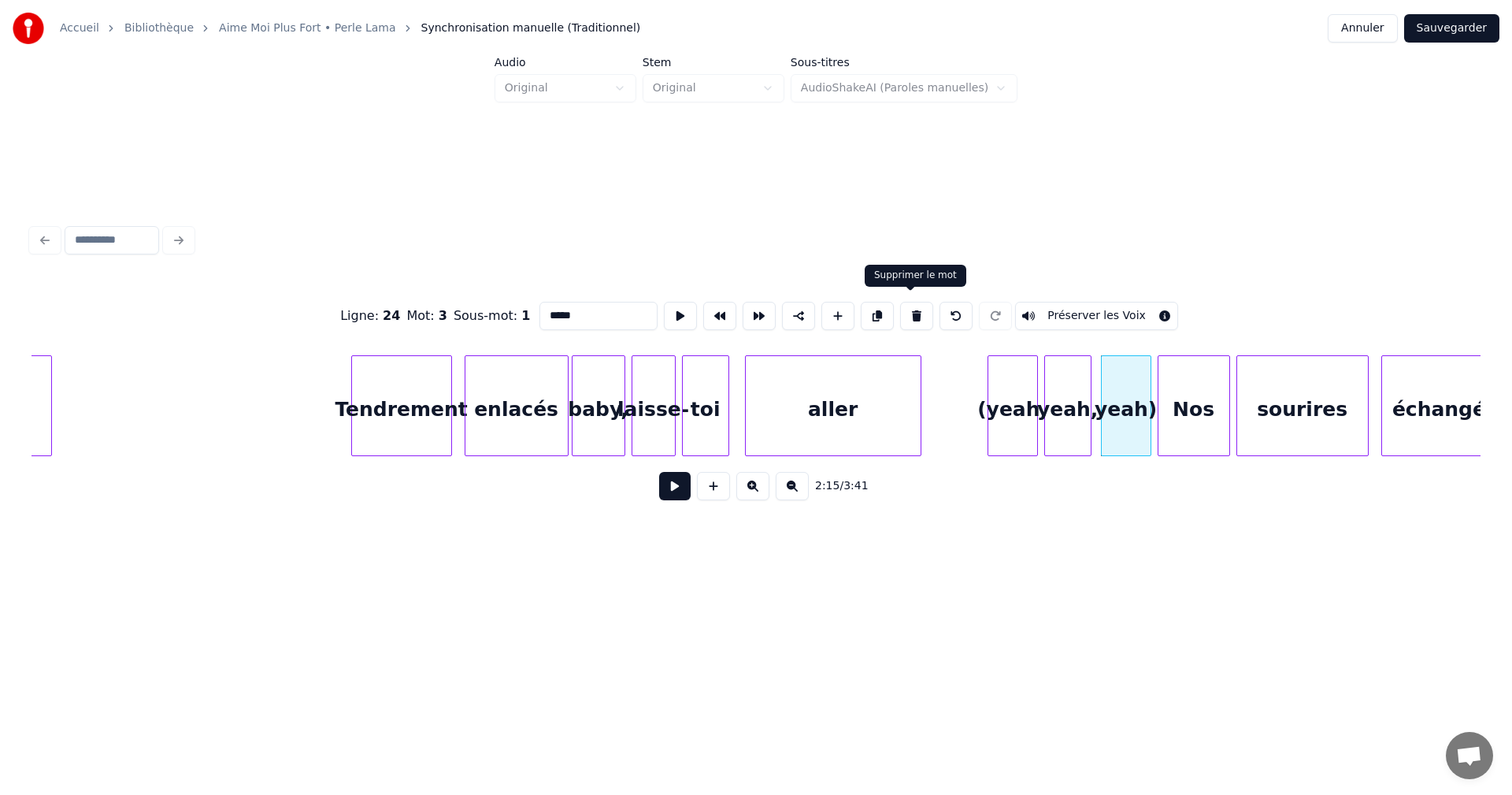
click at [909, 312] on button at bounding box center [917, 316] width 33 height 29
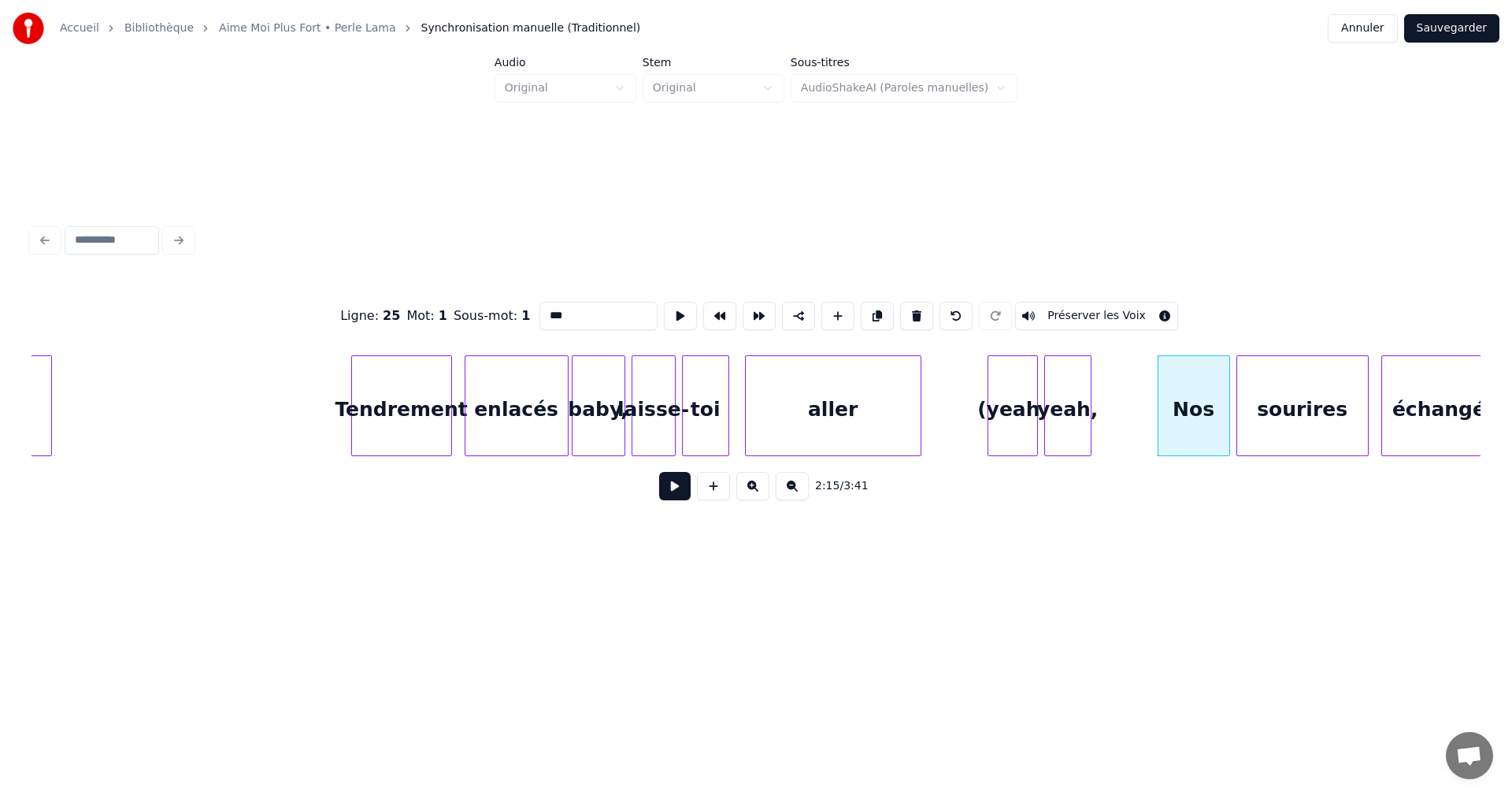
click at [1071, 384] on div "yeah," at bounding box center [1067, 410] width 46 height 107
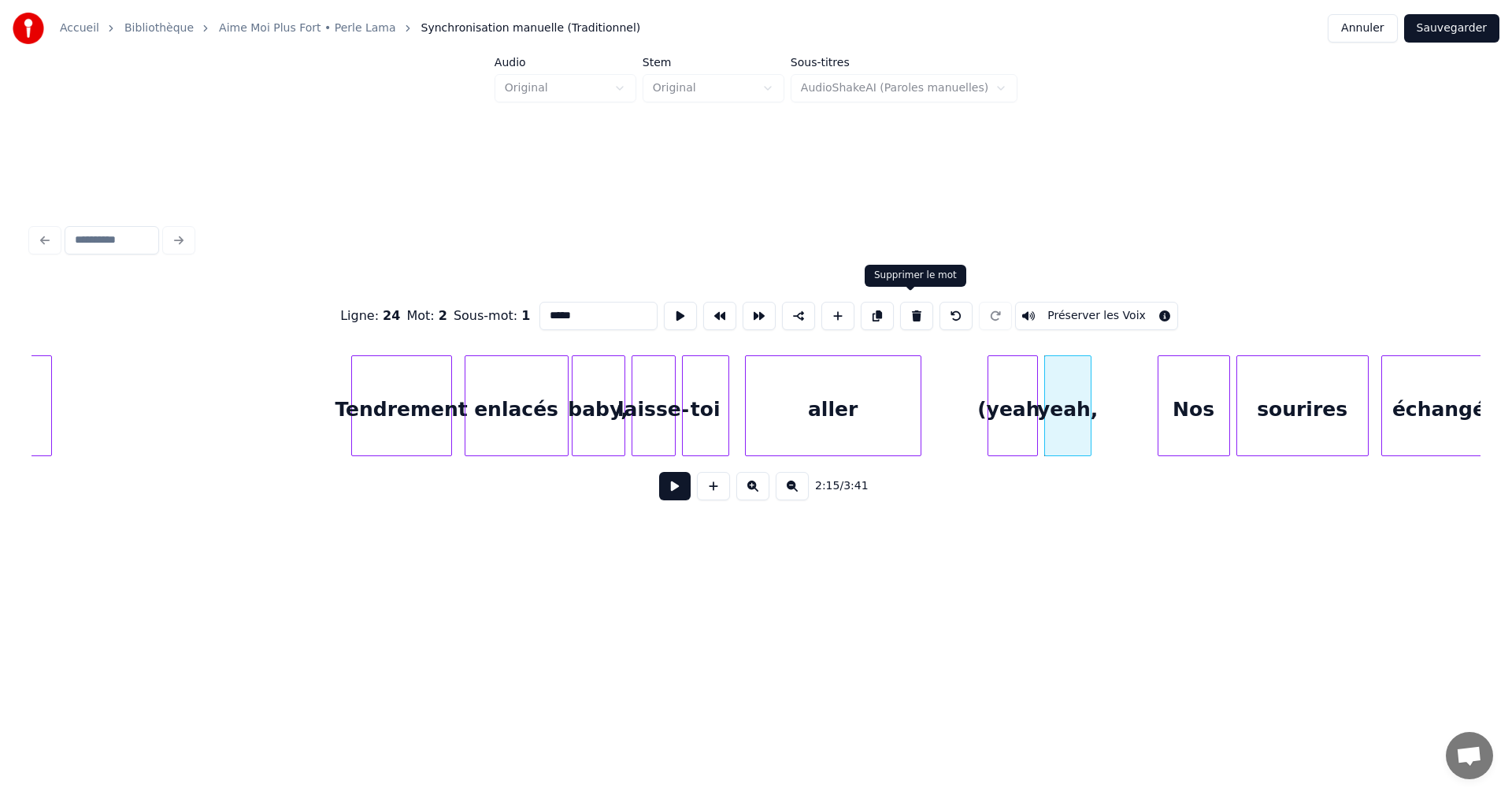
click at [913, 312] on button at bounding box center [917, 316] width 33 height 29
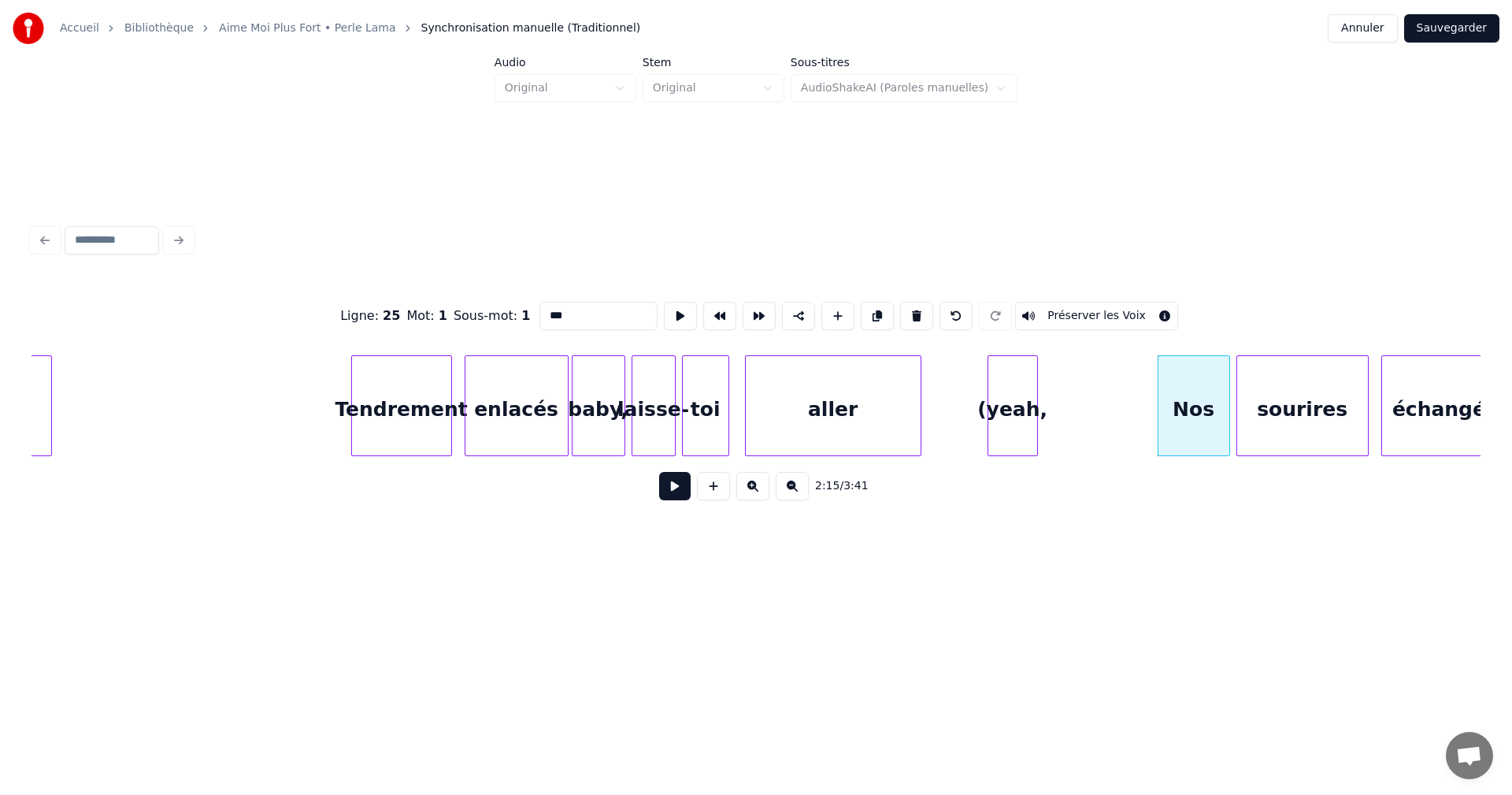
click at [1030, 408] on div "(yeah," at bounding box center [1013, 410] width 48 height 107
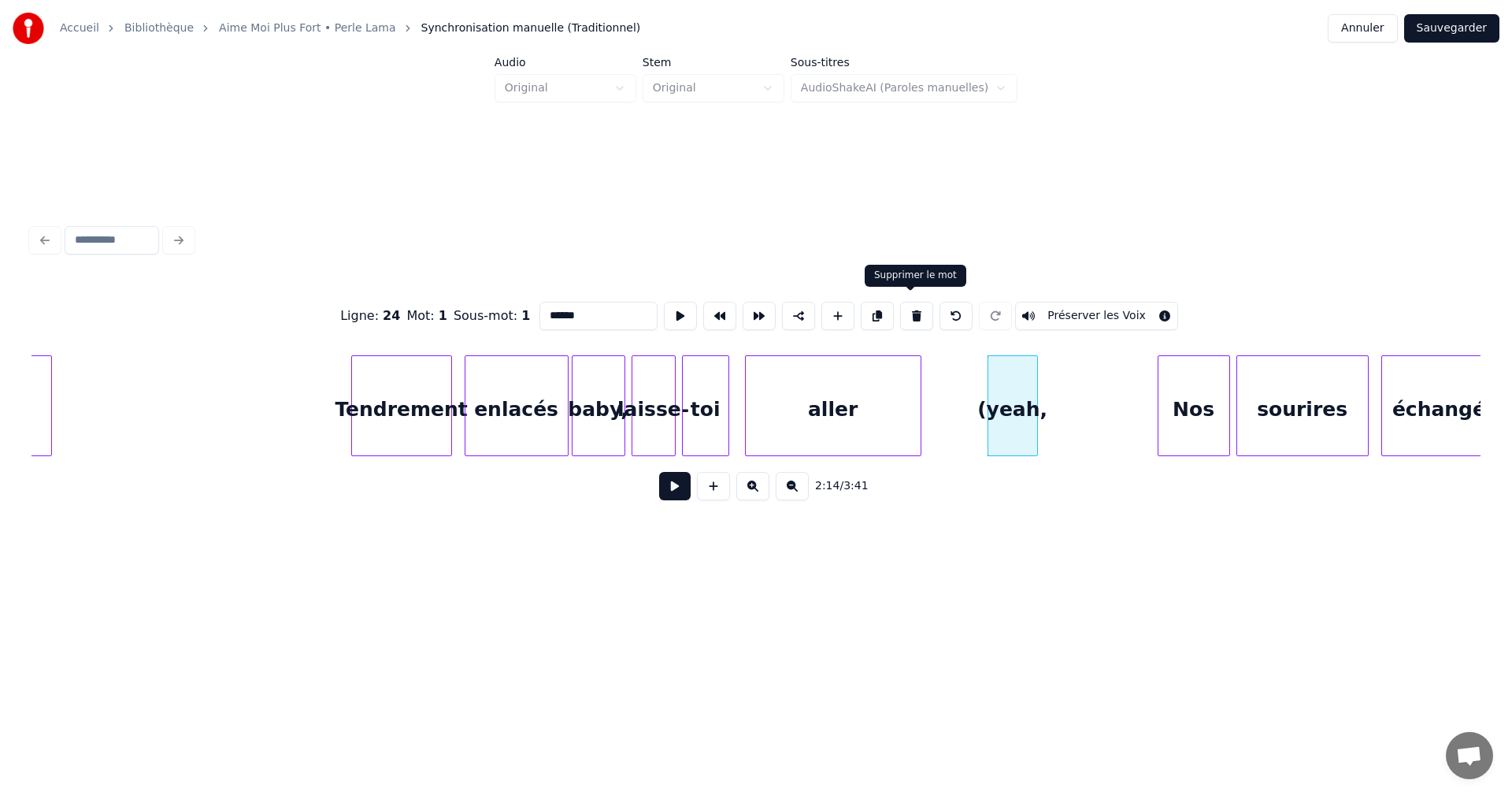
click at [908, 312] on button at bounding box center [917, 316] width 33 height 29
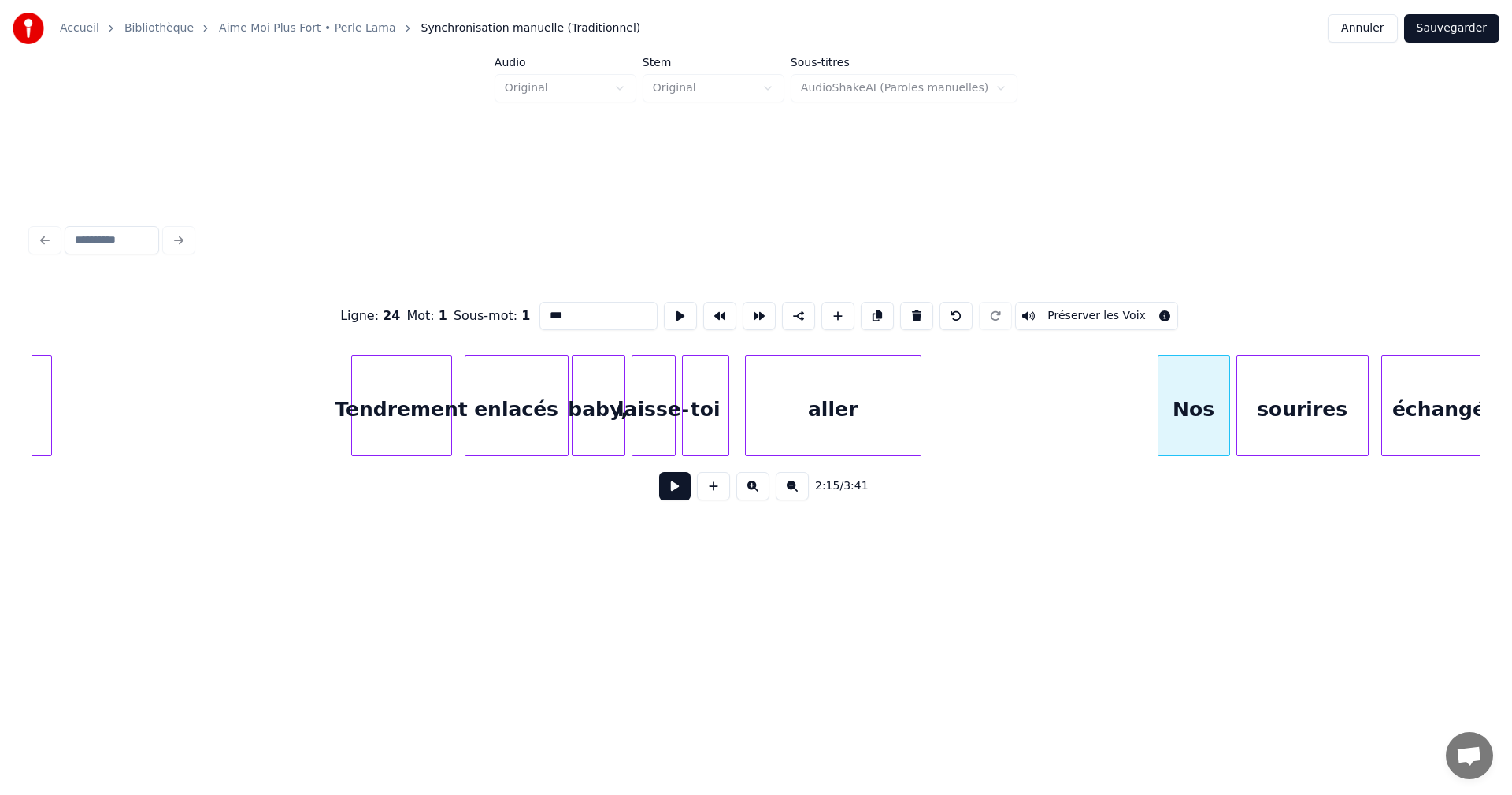
click at [848, 413] on div "aller" at bounding box center [833, 410] width 175 height 107
type input "*****"
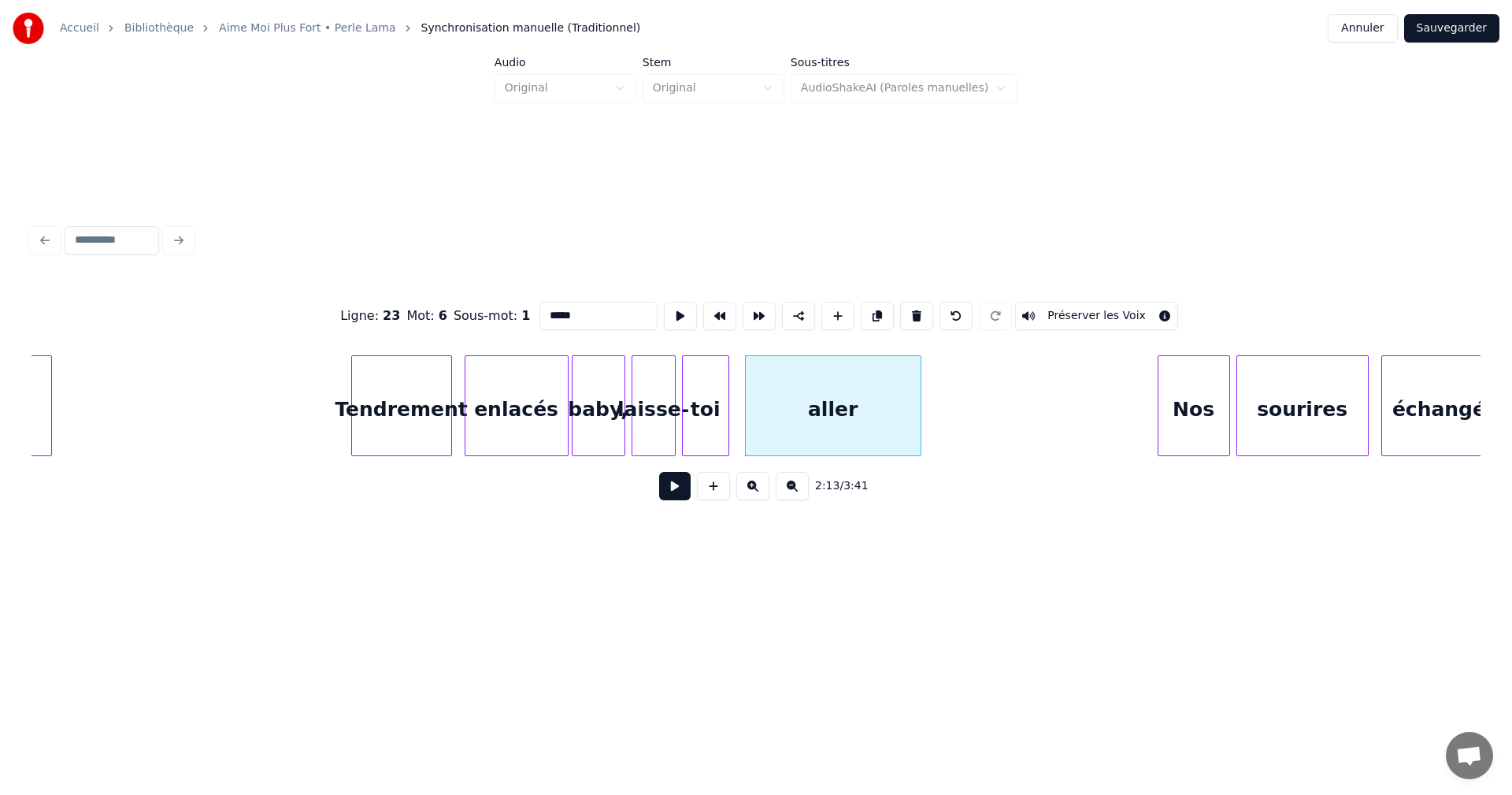
click at [678, 484] on button at bounding box center [675, 485] width 31 height 29
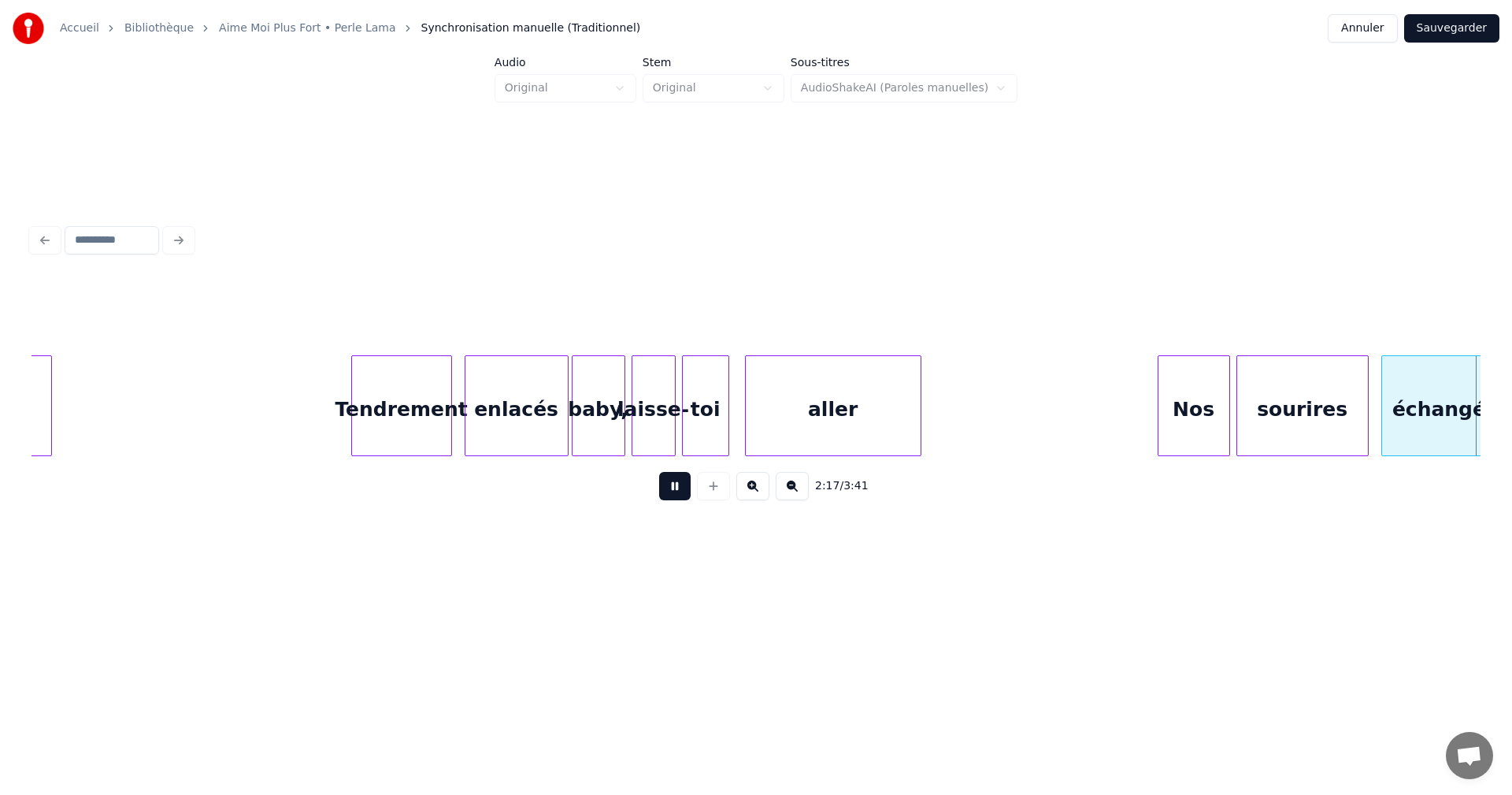
scroll to position [0, 21712]
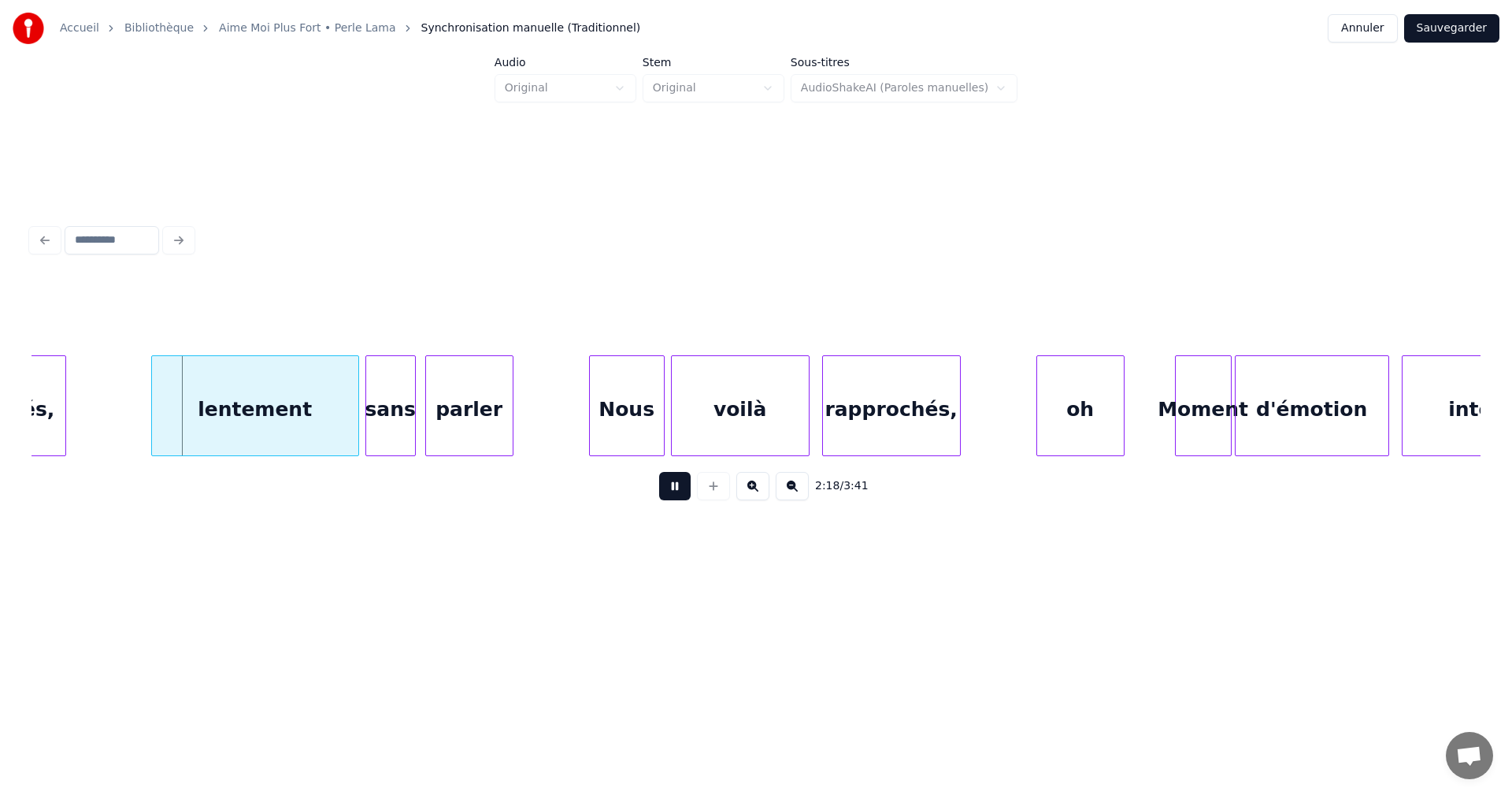
click at [678, 484] on button at bounding box center [675, 485] width 31 height 29
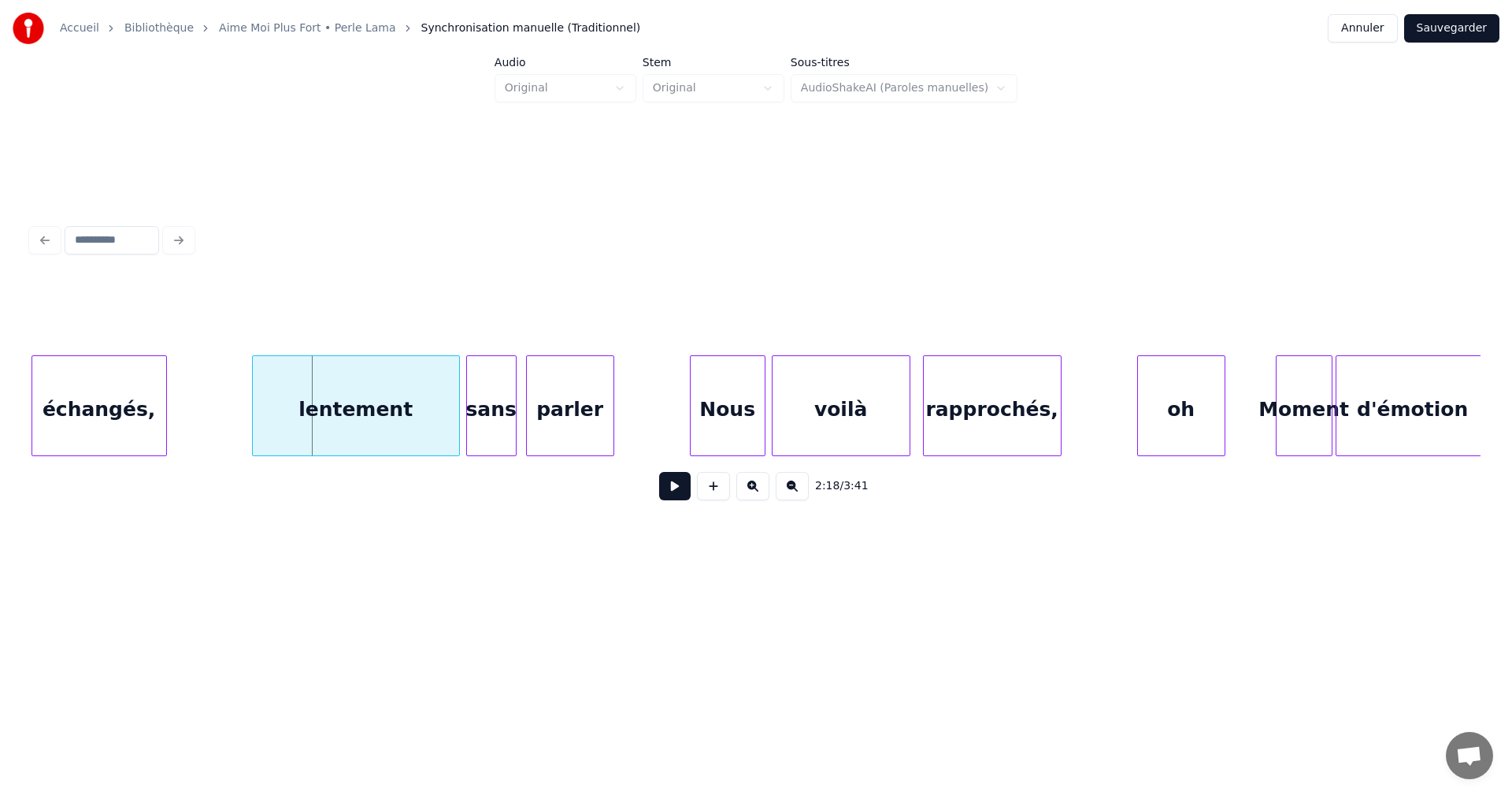
click at [672, 497] on button at bounding box center [675, 485] width 31 height 29
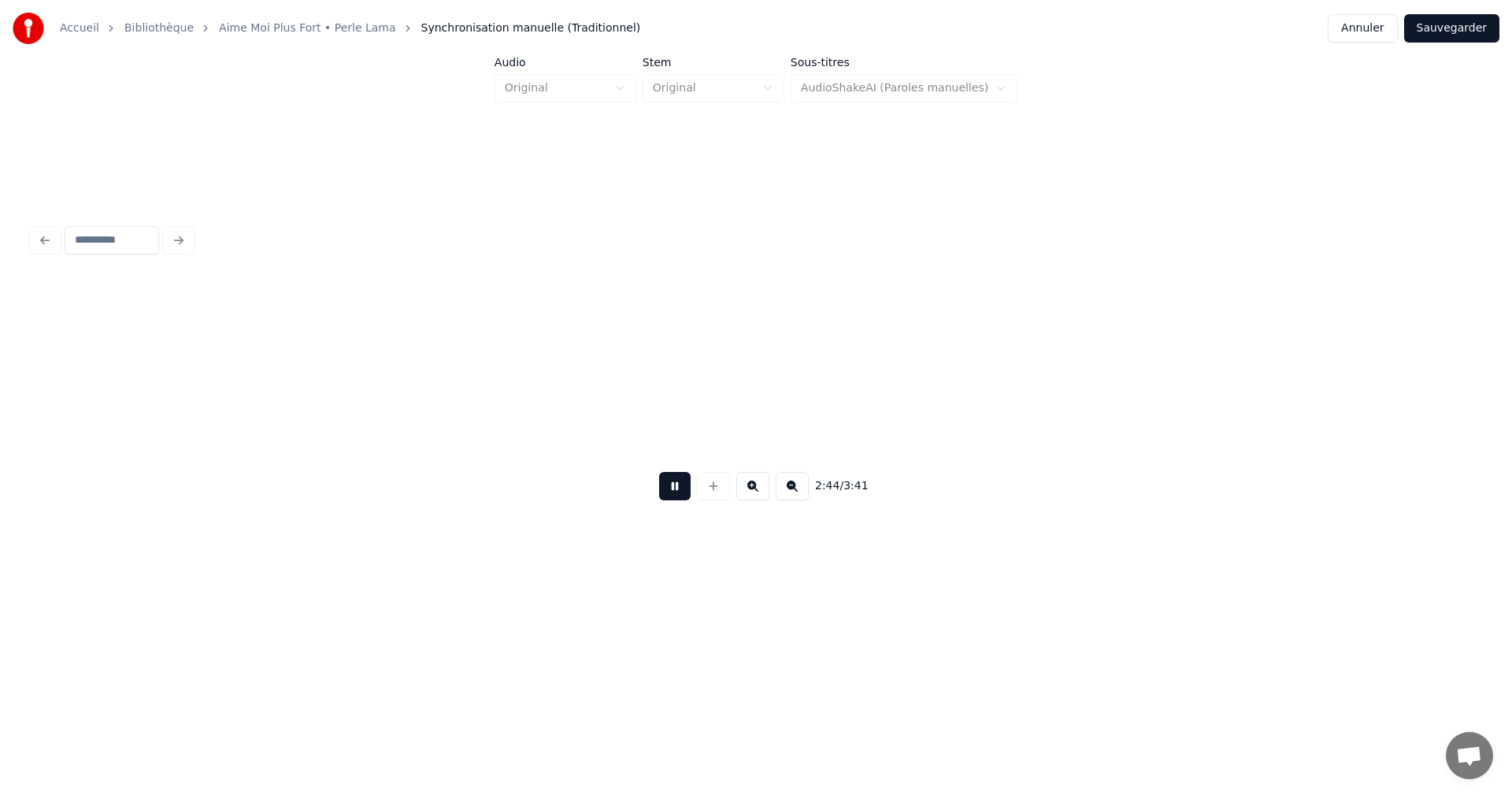
scroll to position [0, 25962]
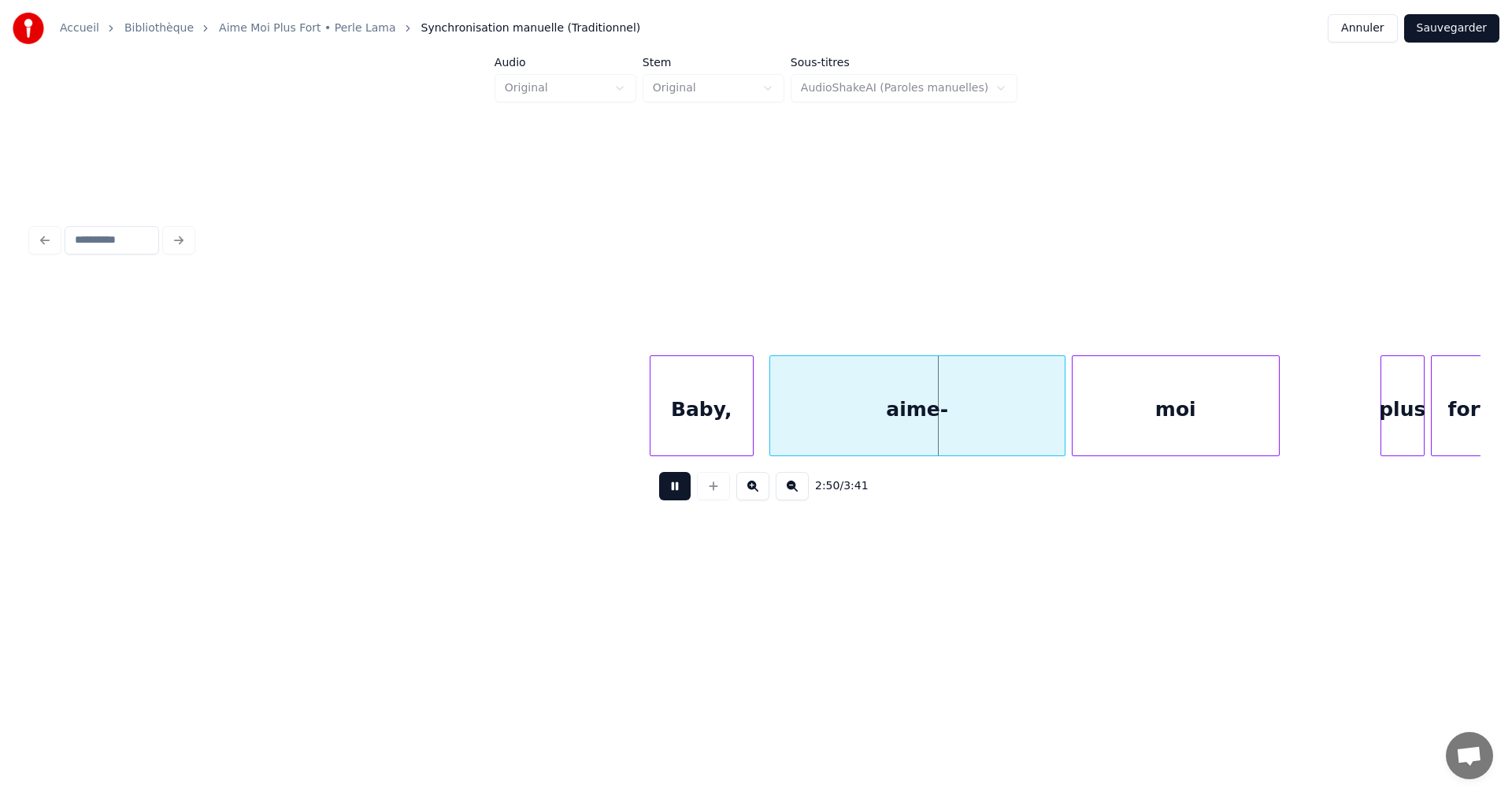
click at [672, 495] on button at bounding box center [675, 485] width 31 height 29
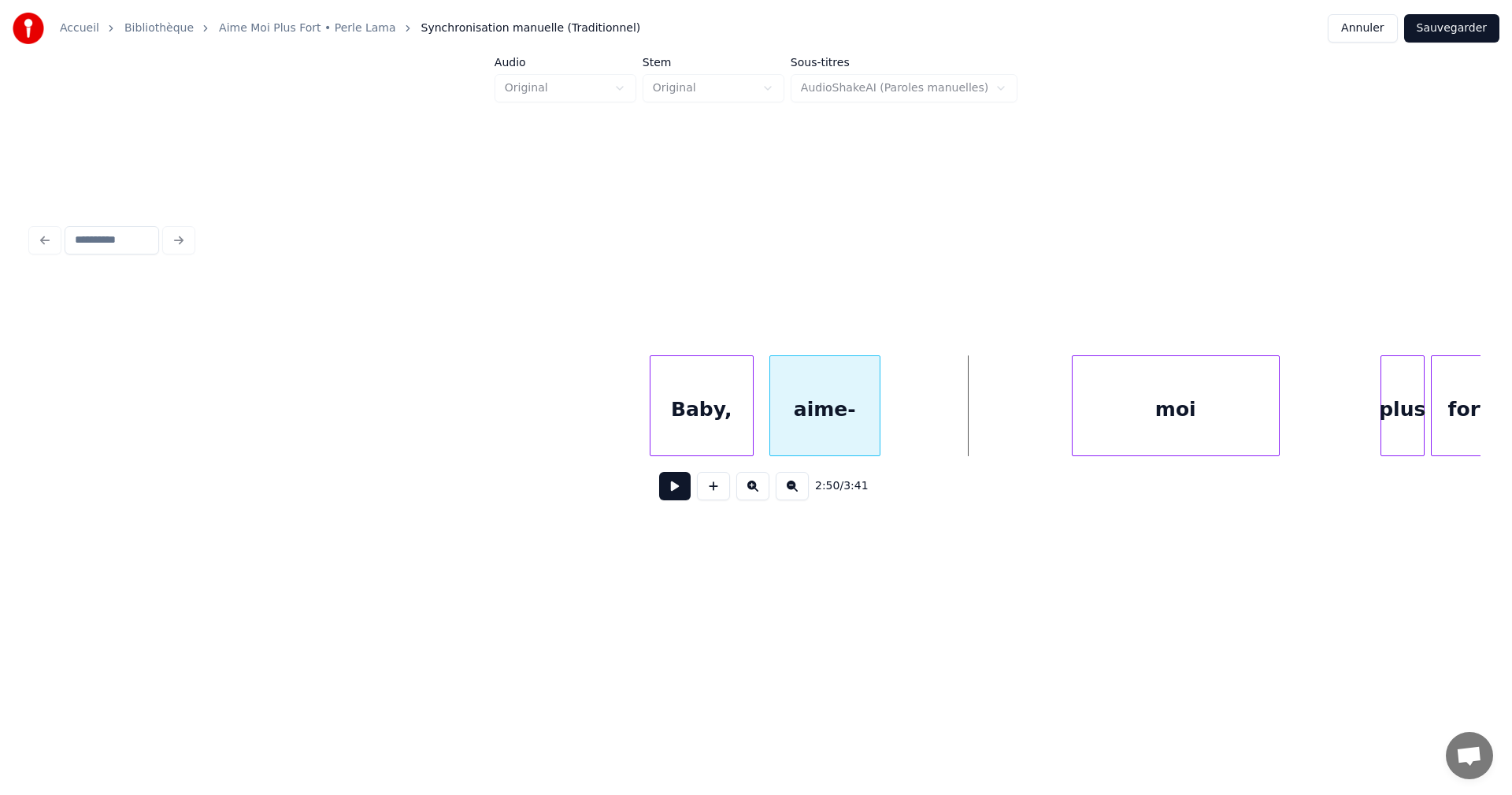
click at [876, 439] on div at bounding box center [877, 406] width 4 height 99
click at [926, 440] on div "moi" at bounding box center [1010, 410] width 207 height 107
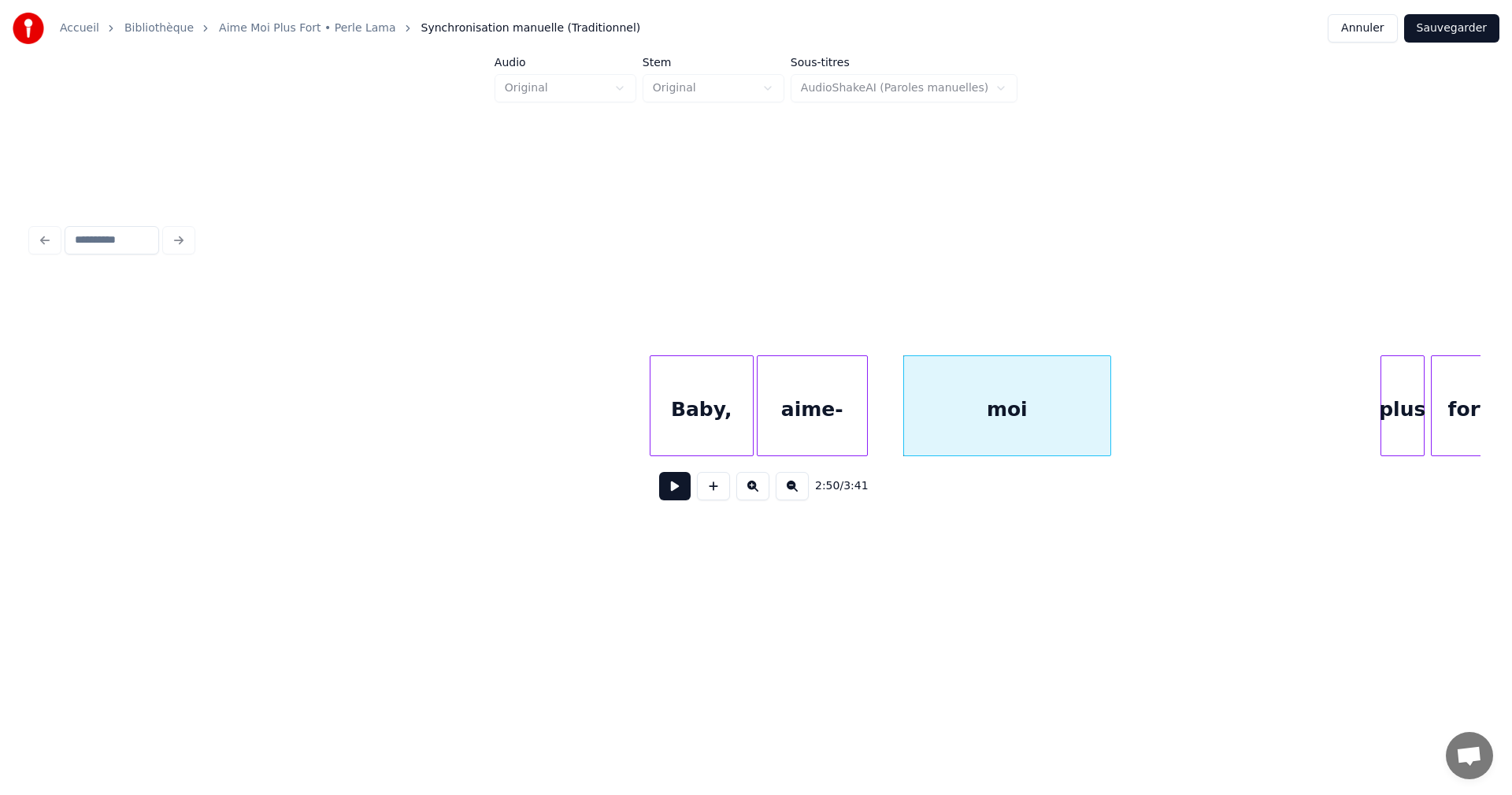
click at [811, 440] on div "aime-" at bounding box center [812, 410] width 110 height 107
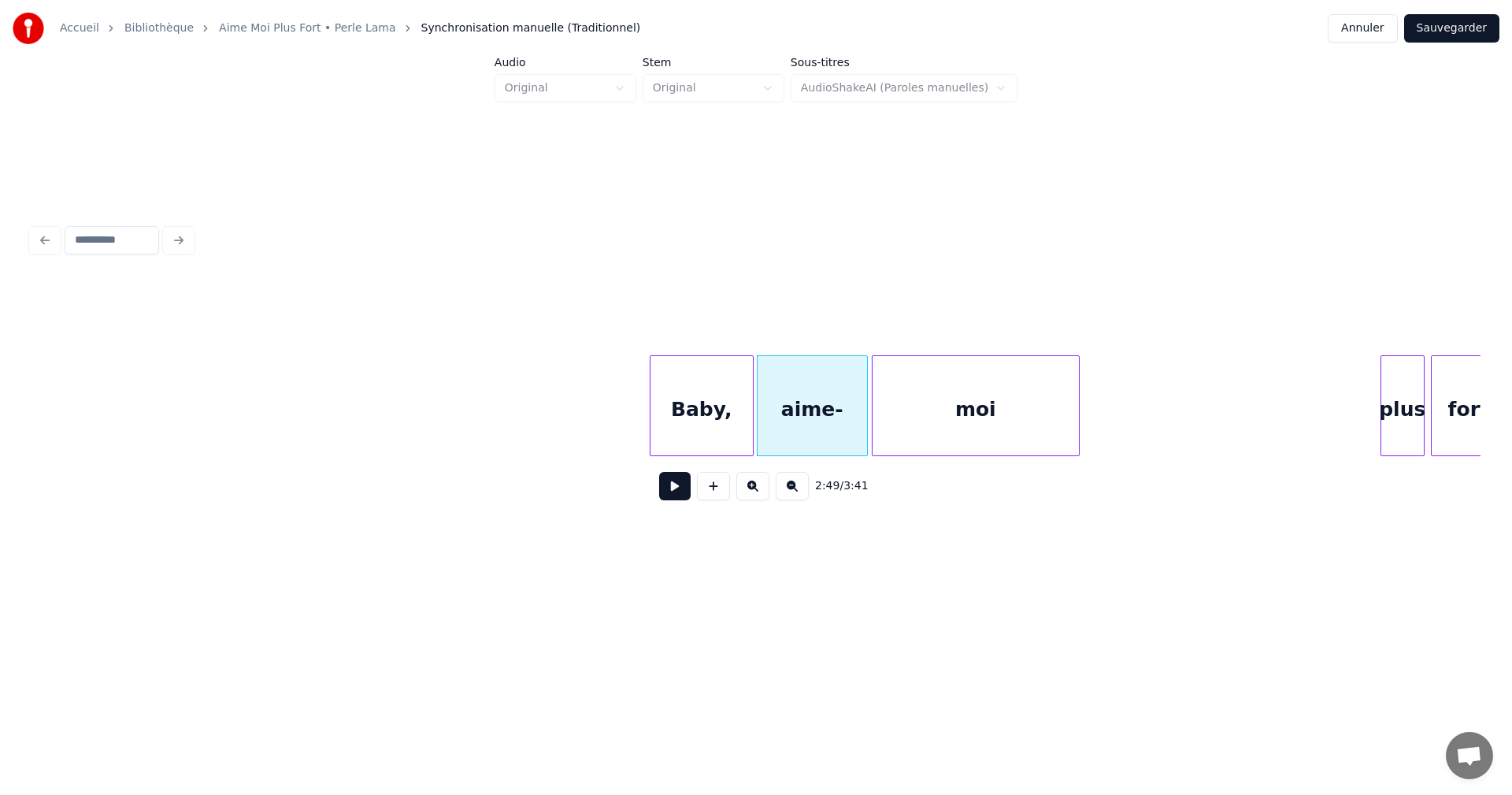
click at [1050, 425] on div "moi" at bounding box center [976, 410] width 207 height 107
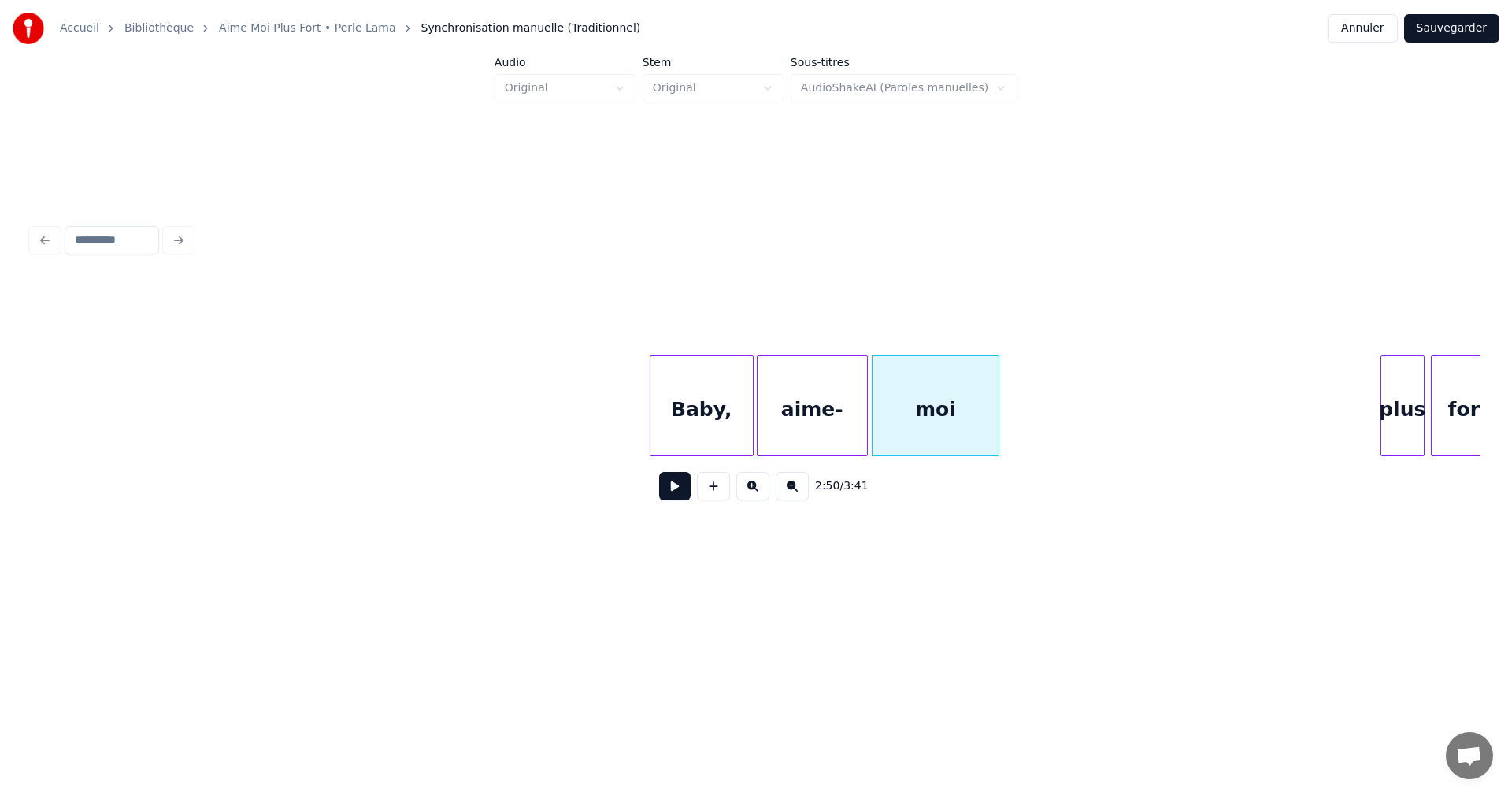
click at [998, 427] on div at bounding box center [996, 406] width 4 height 99
click at [664, 491] on button at bounding box center [675, 485] width 31 height 29
click at [666, 491] on button at bounding box center [675, 485] width 31 height 29
click at [836, 433] on div at bounding box center [834, 406] width 4 height 99
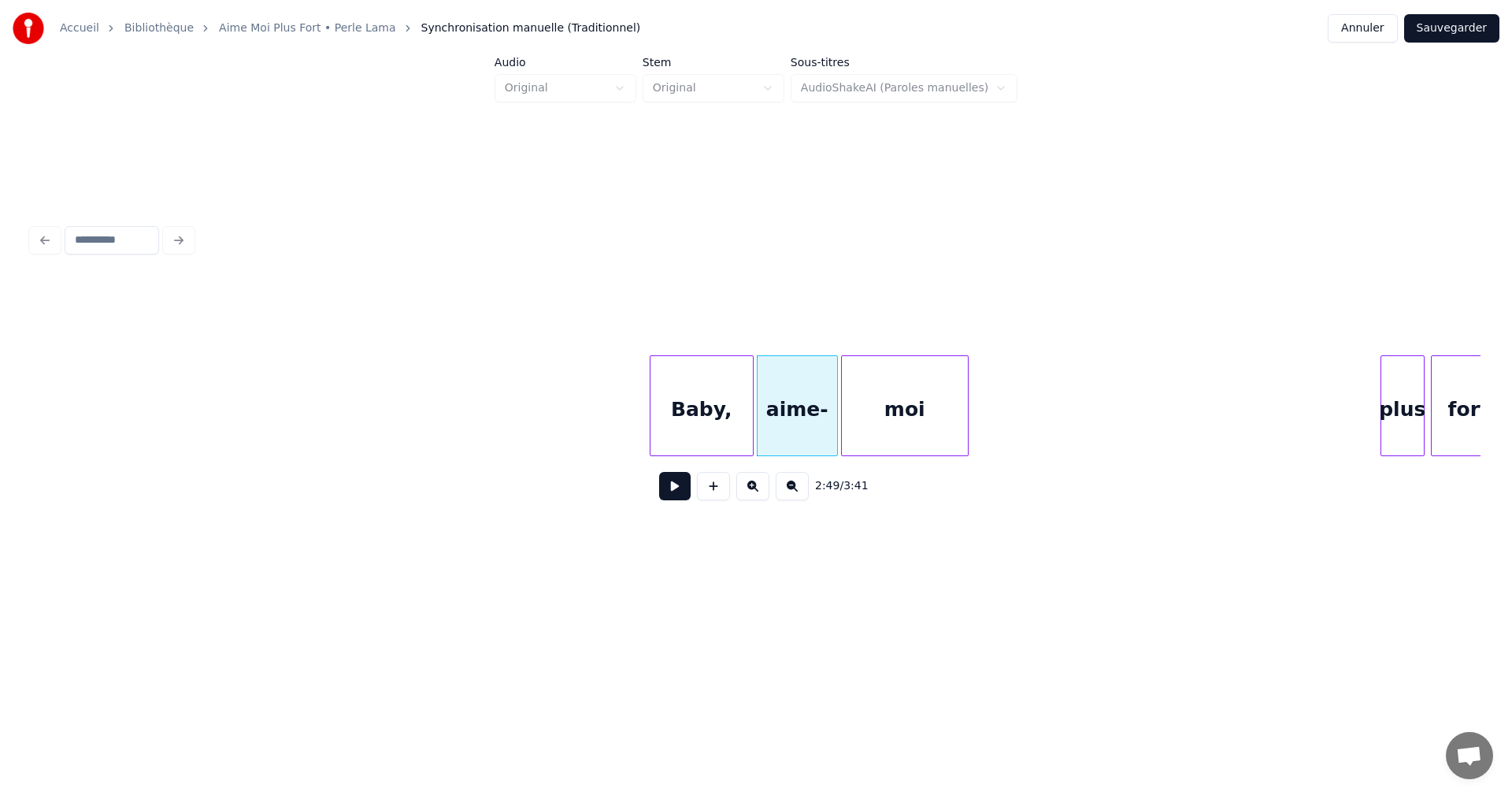
click at [873, 433] on div "moi" at bounding box center [905, 410] width 126 height 107
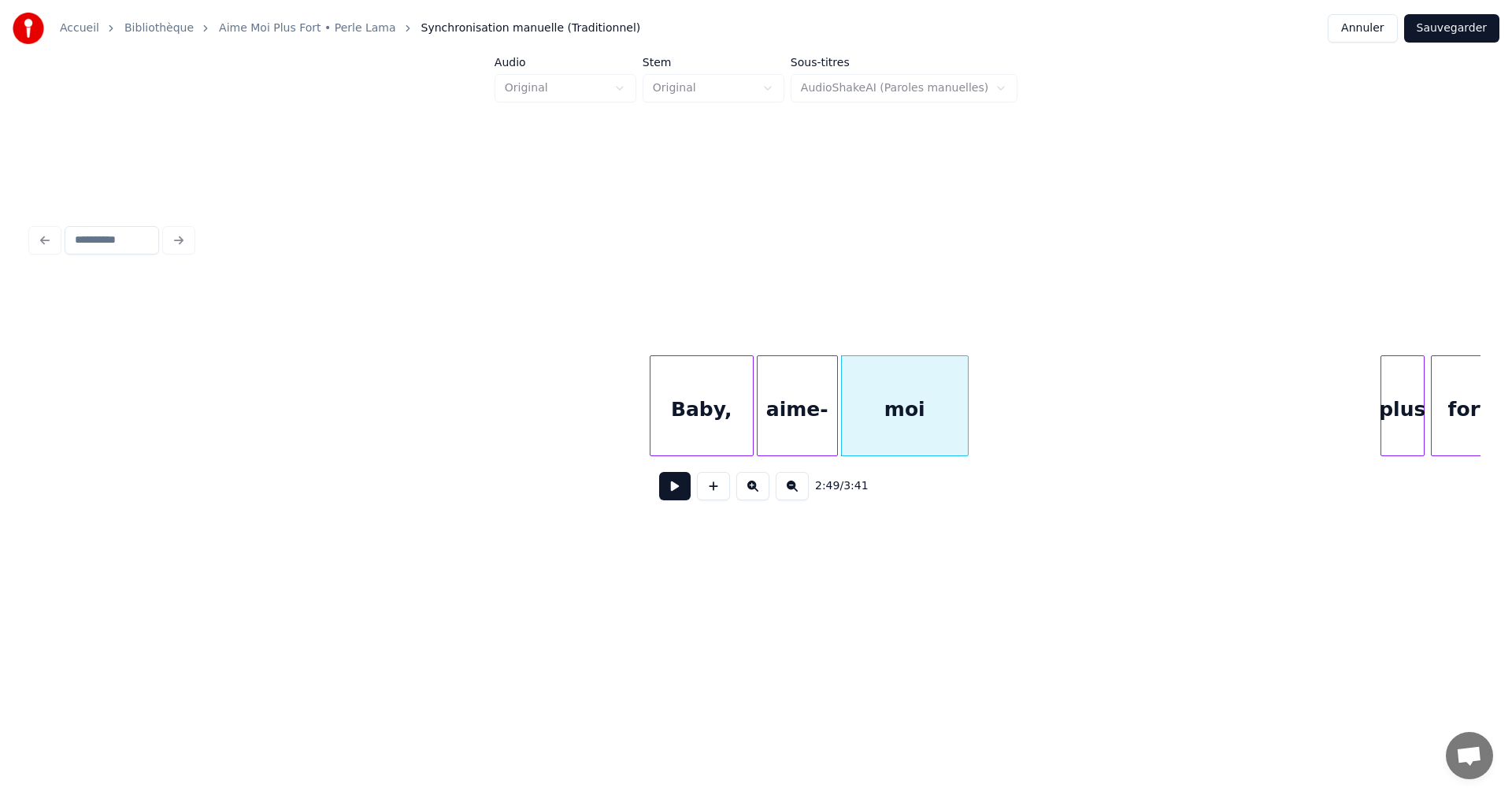
click at [679, 492] on button at bounding box center [675, 485] width 31 height 29
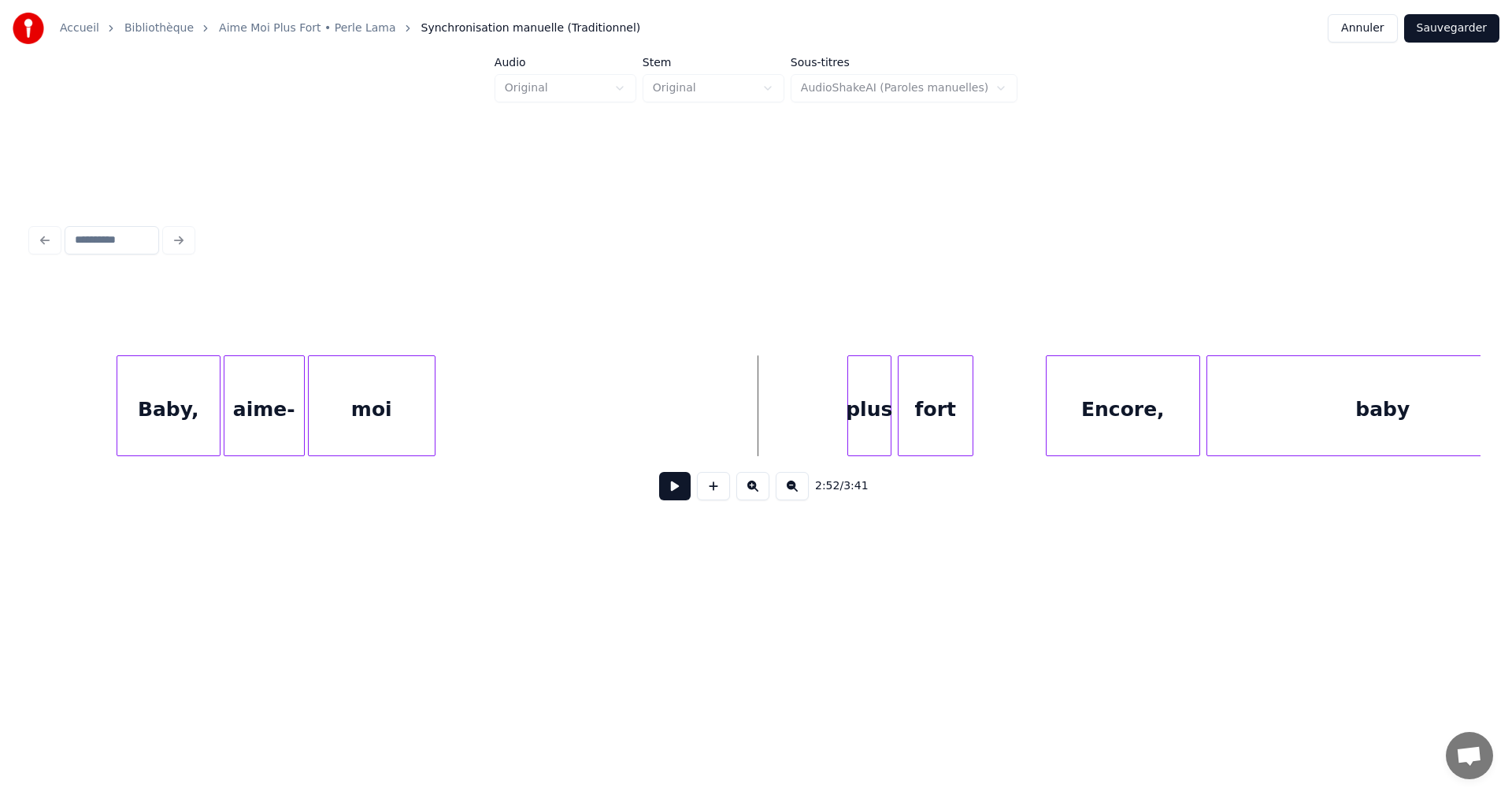
scroll to position [0, 26611]
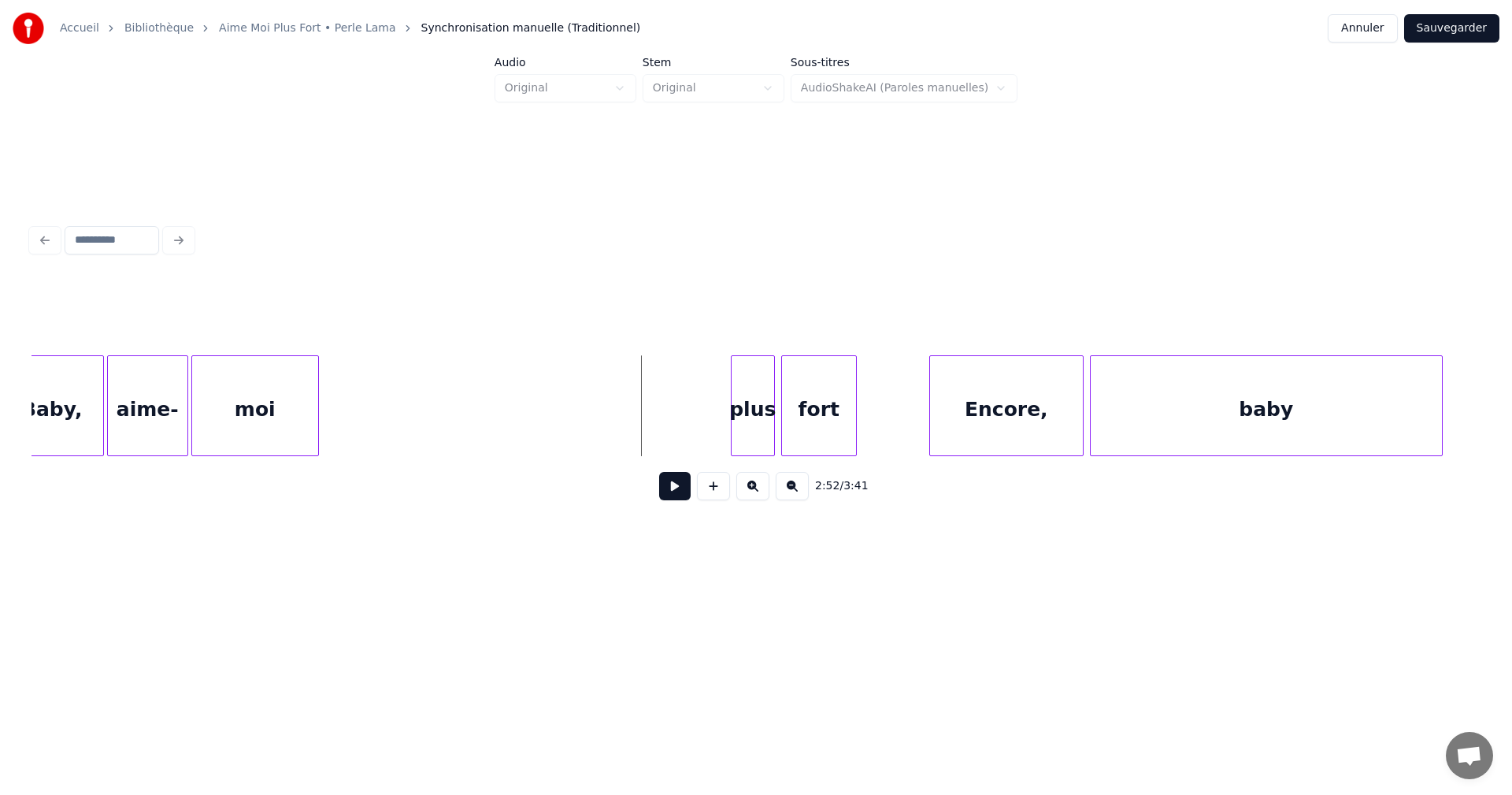
click at [678, 497] on button at bounding box center [675, 485] width 31 height 29
click at [679, 496] on button at bounding box center [675, 485] width 31 height 29
click at [589, 407] on div "plus" at bounding box center [587, 410] width 42 height 107
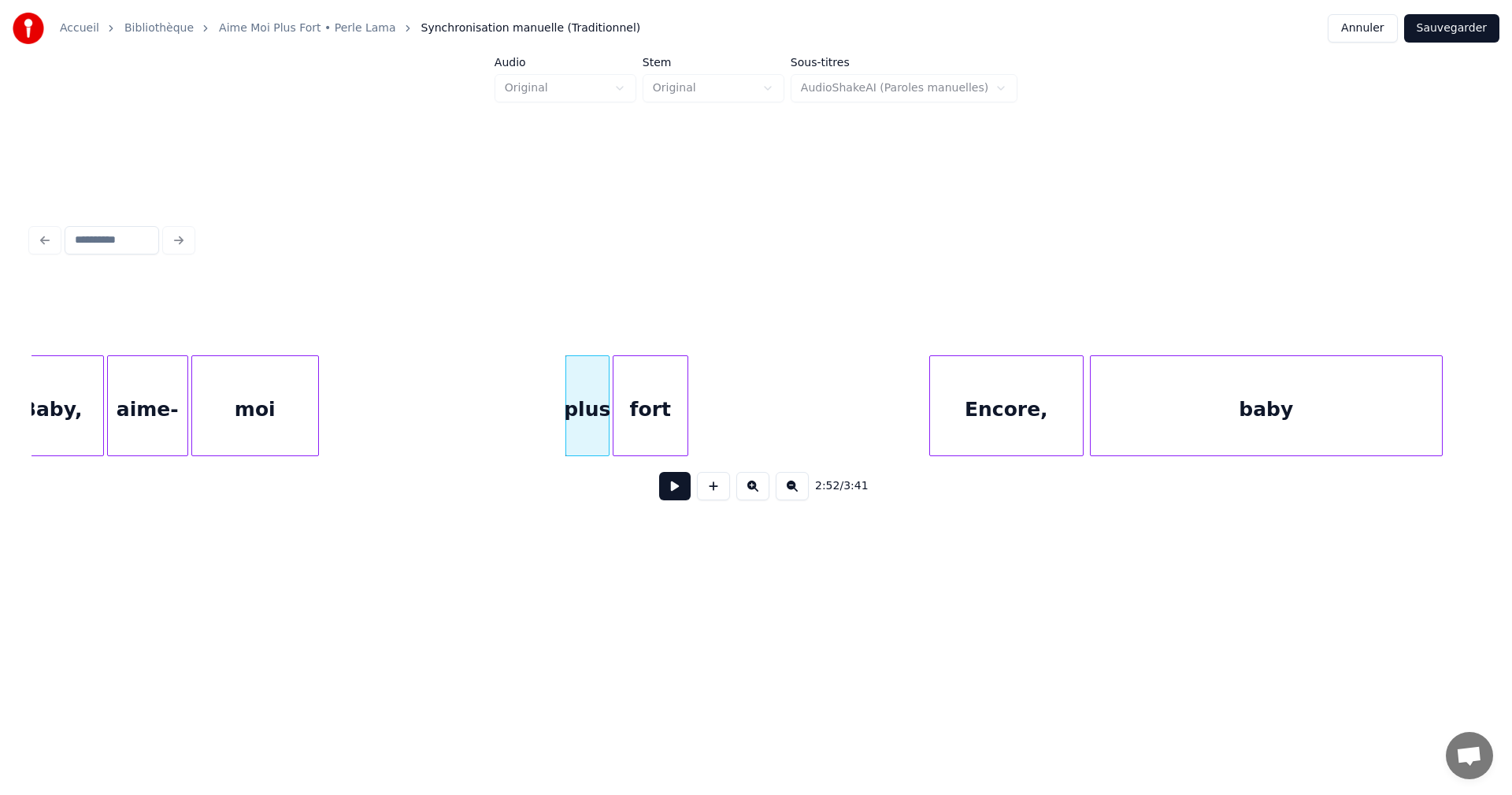
click at [642, 411] on div "fort" at bounding box center [650, 410] width 74 height 107
click at [277, 391] on div "moi" at bounding box center [255, 410] width 126 height 107
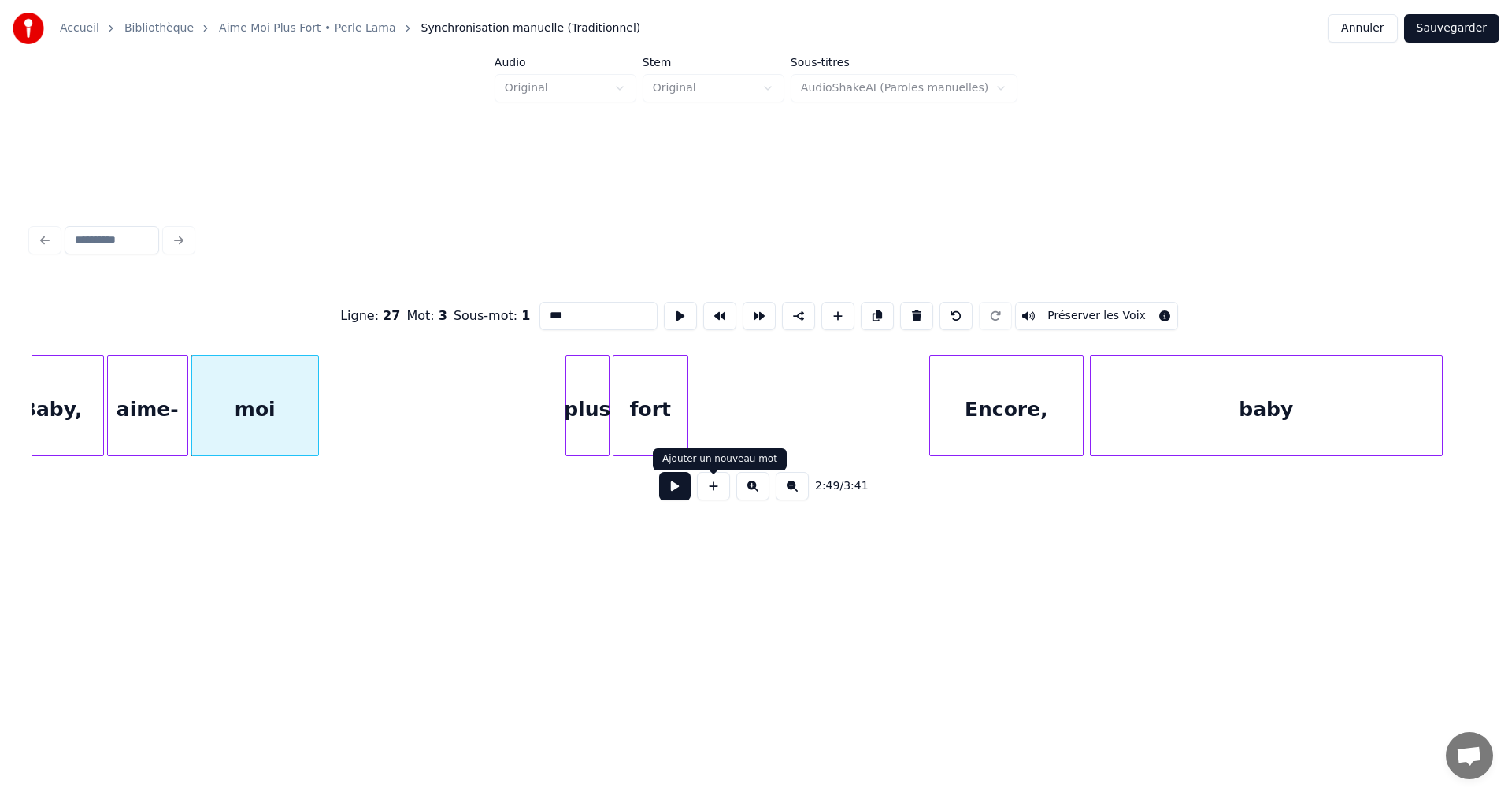
click at [678, 491] on button at bounding box center [675, 485] width 31 height 29
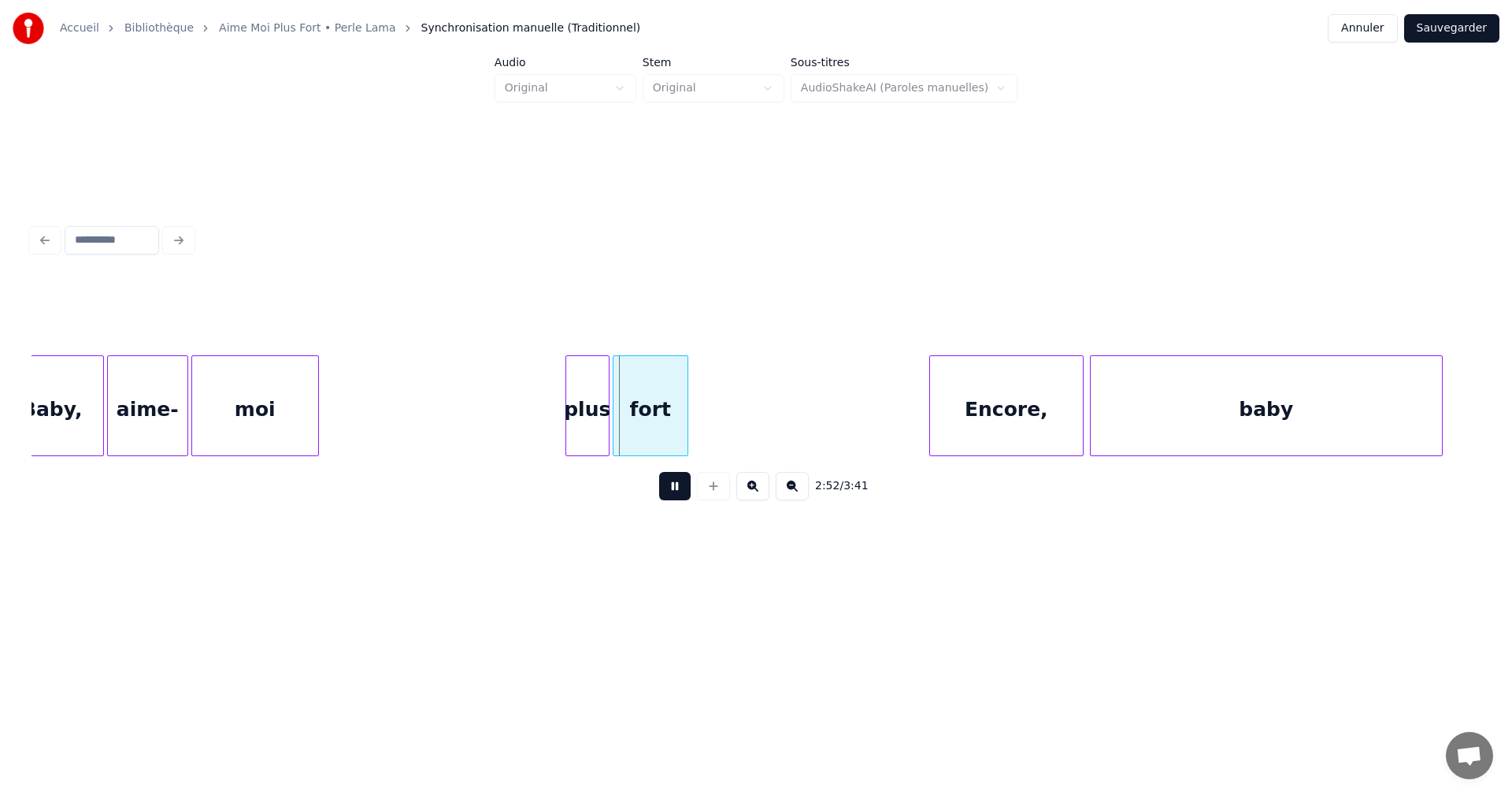
click at [678, 491] on button at bounding box center [675, 485] width 31 height 29
click at [576, 434] on div "plus" at bounding box center [569, 410] width 42 height 107
click at [612, 434] on div "fort" at bounding box center [631, 410] width 74 height 107
click at [682, 494] on button at bounding box center [675, 485] width 31 height 29
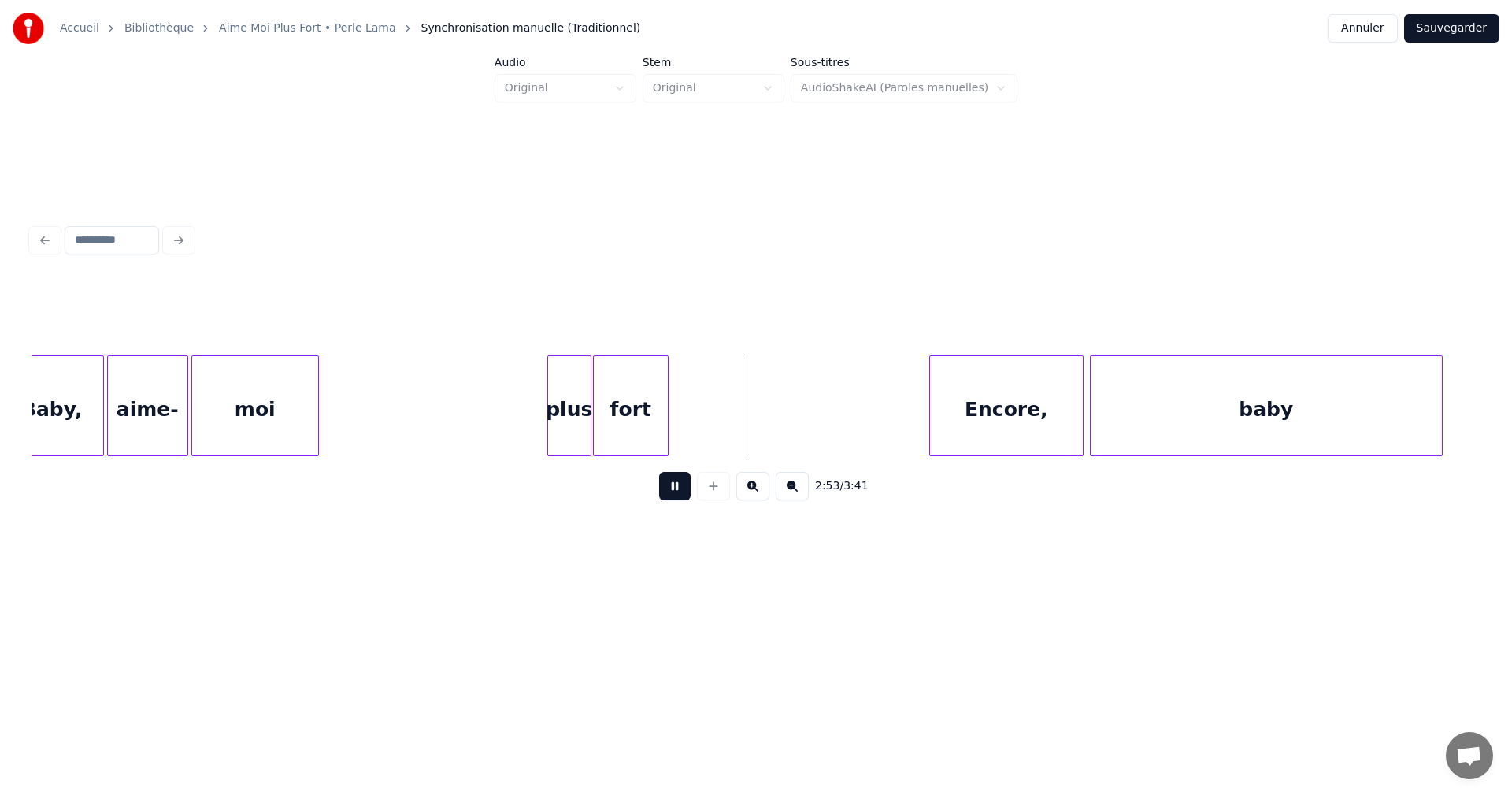
click at [682, 490] on button at bounding box center [675, 485] width 31 height 29
click at [681, 489] on button at bounding box center [675, 485] width 31 height 29
click at [682, 489] on button at bounding box center [675, 485] width 31 height 29
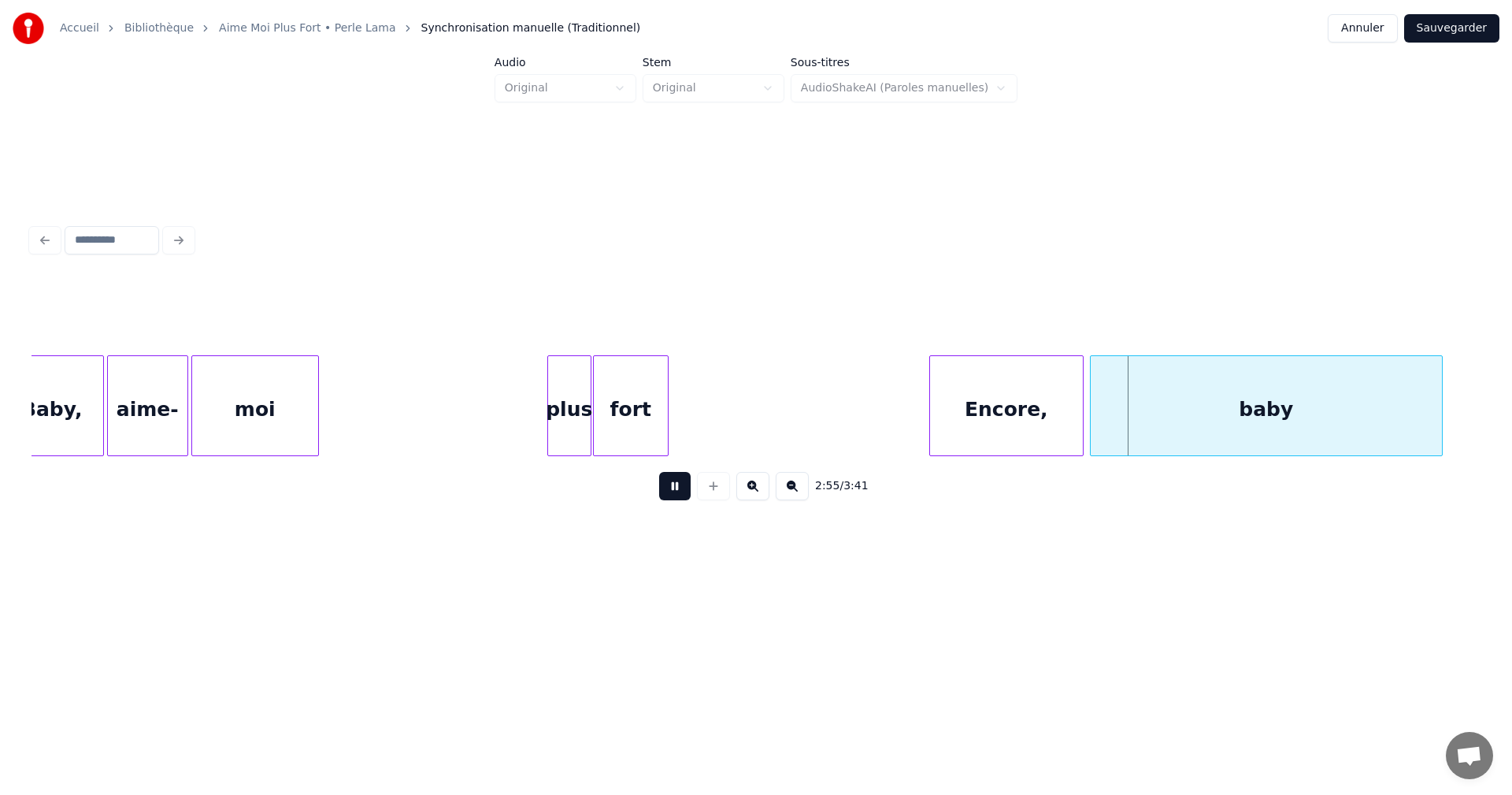
click at [682, 489] on button at bounding box center [675, 485] width 31 height 29
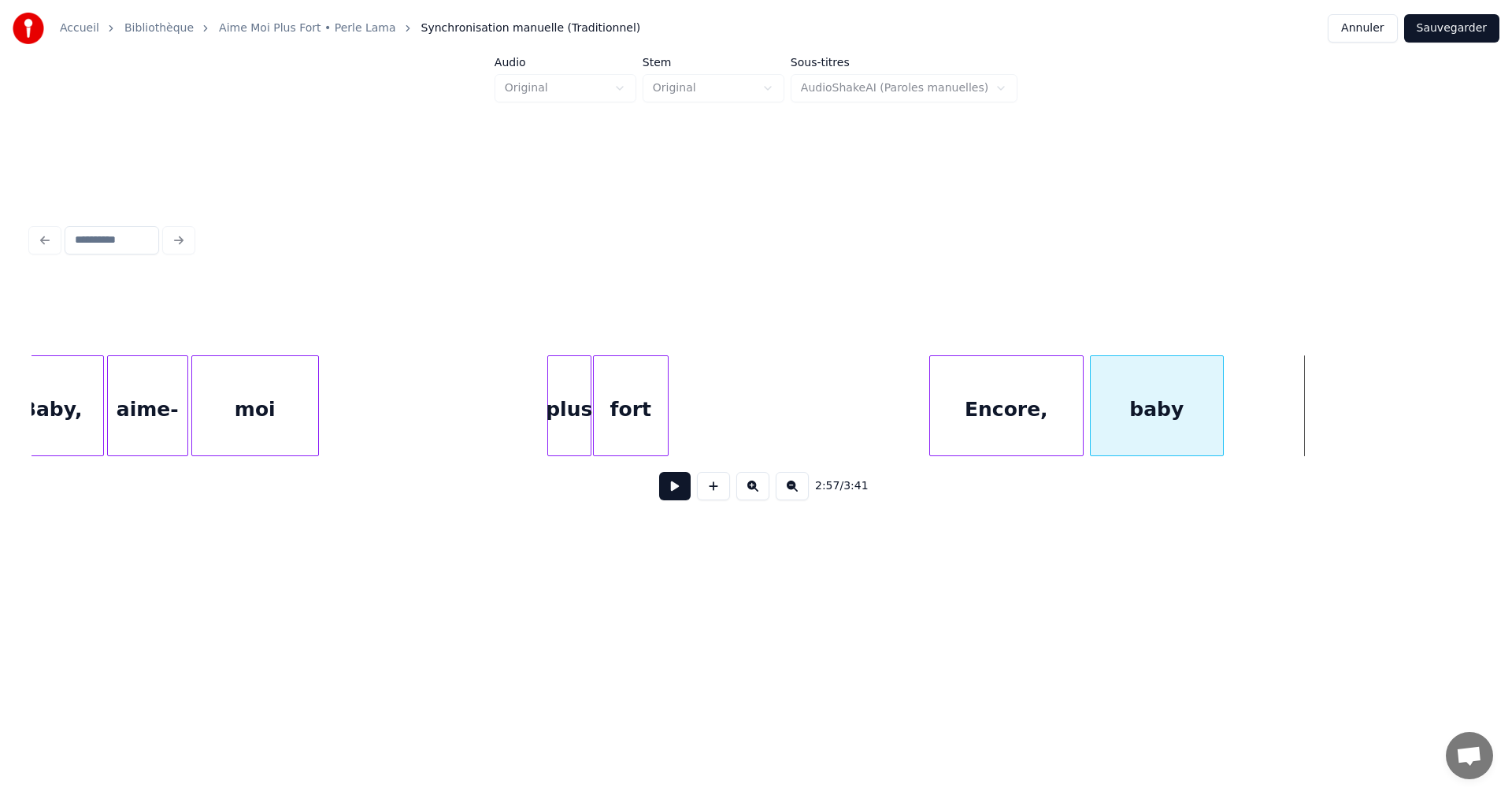
click at [1220, 427] on div at bounding box center [1220, 406] width 4 height 99
click at [680, 489] on button at bounding box center [675, 485] width 31 height 29
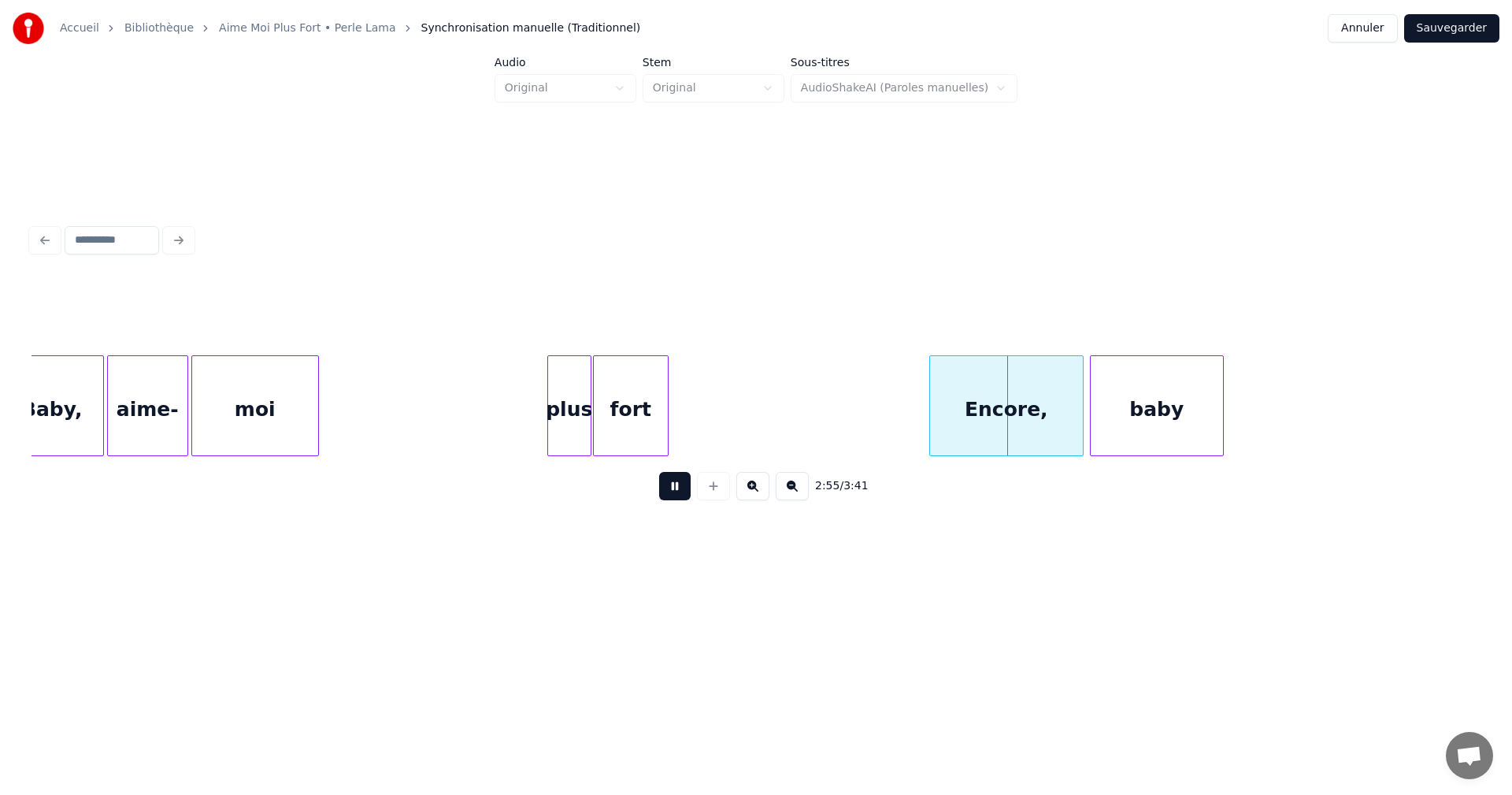
click at [680, 489] on button at bounding box center [675, 485] width 31 height 29
click at [978, 432] on div at bounding box center [977, 406] width 4 height 99
click at [680, 491] on button at bounding box center [675, 485] width 31 height 29
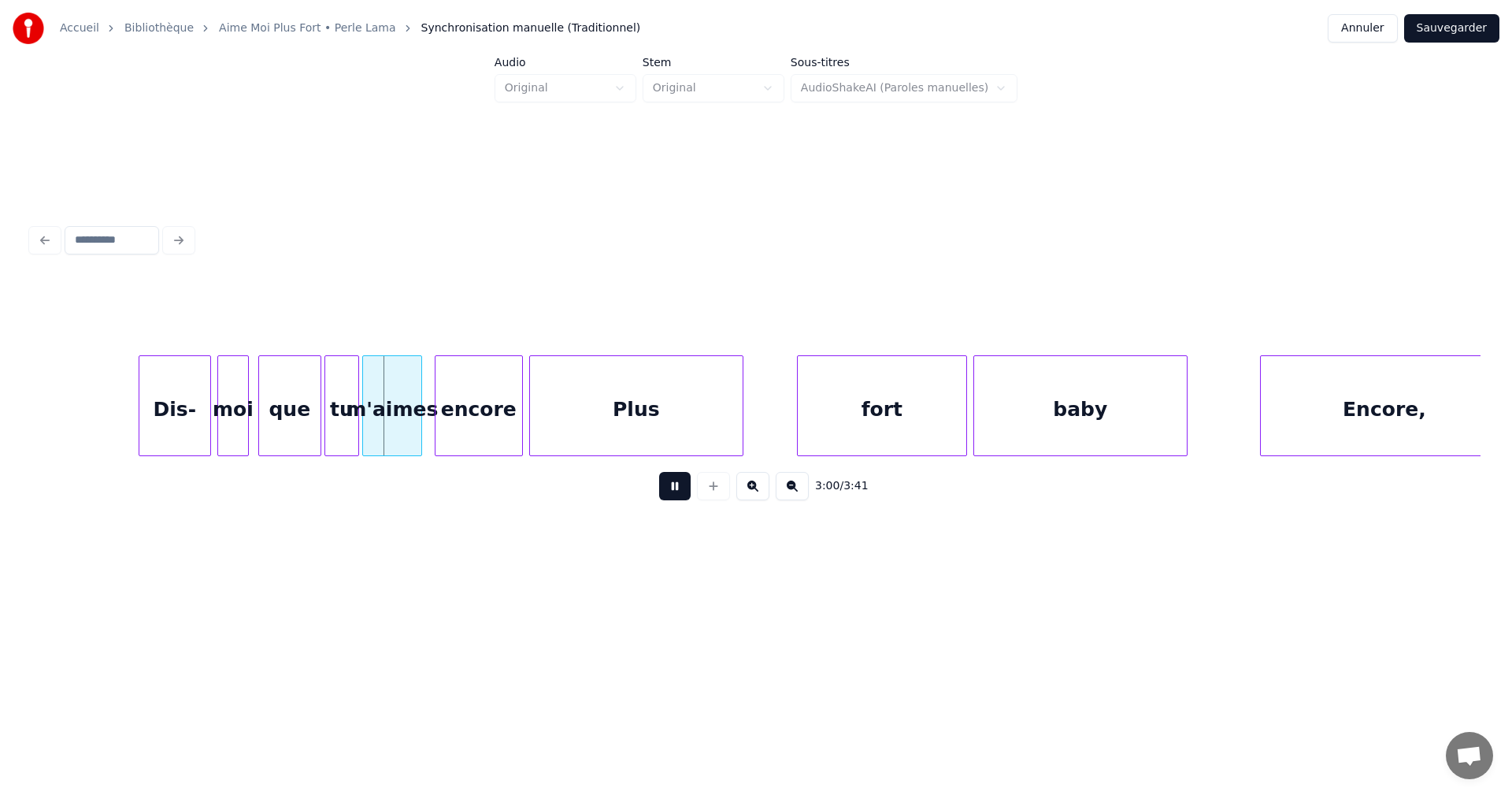
click at [682, 490] on button at bounding box center [675, 485] width 31 height 29
click at [670, 489] on button at bounding box center [675, 485] width 31 height 29
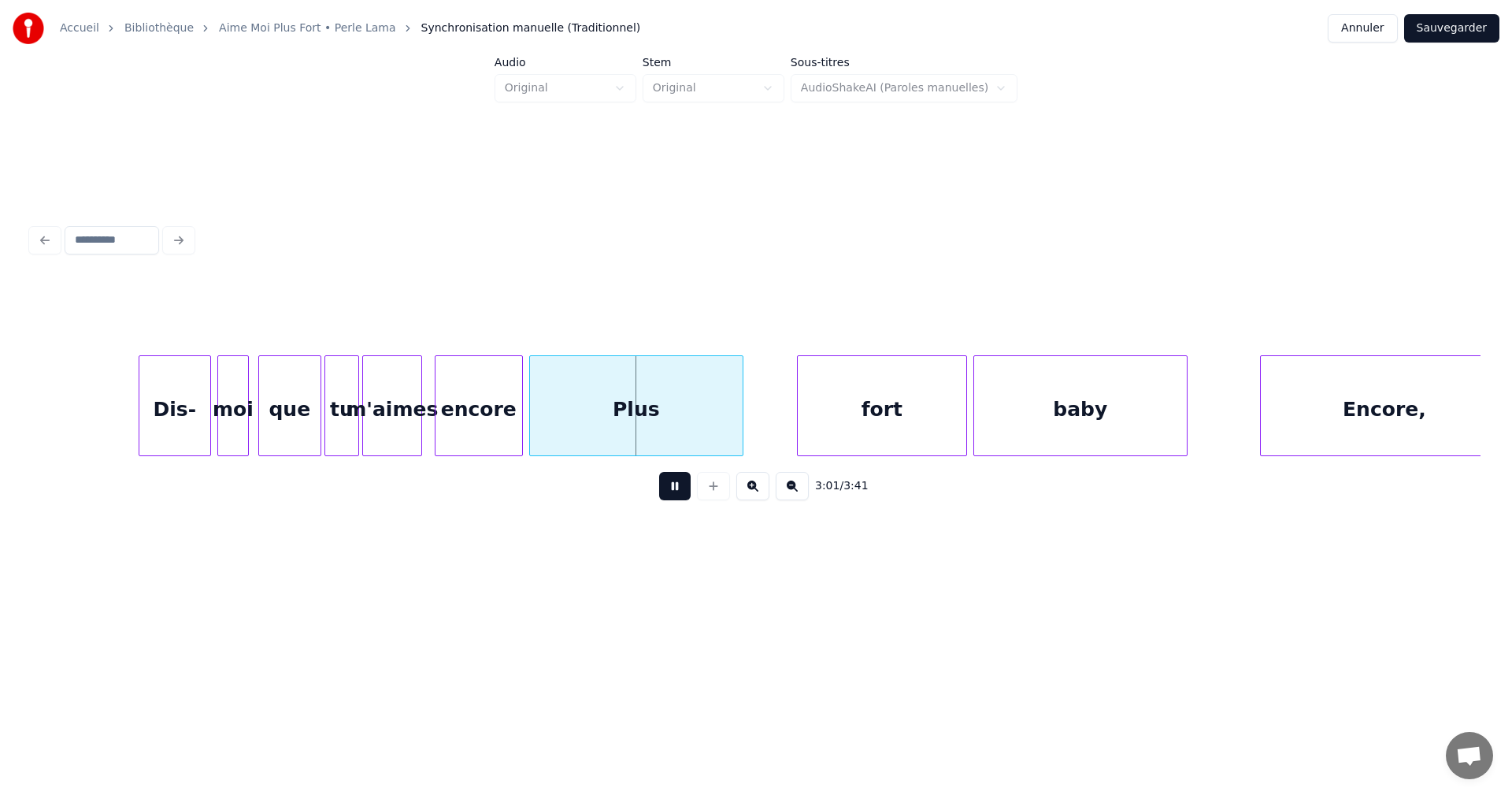
click at [670, 489] on button at bounding box center [675, 485] width 31 height 29
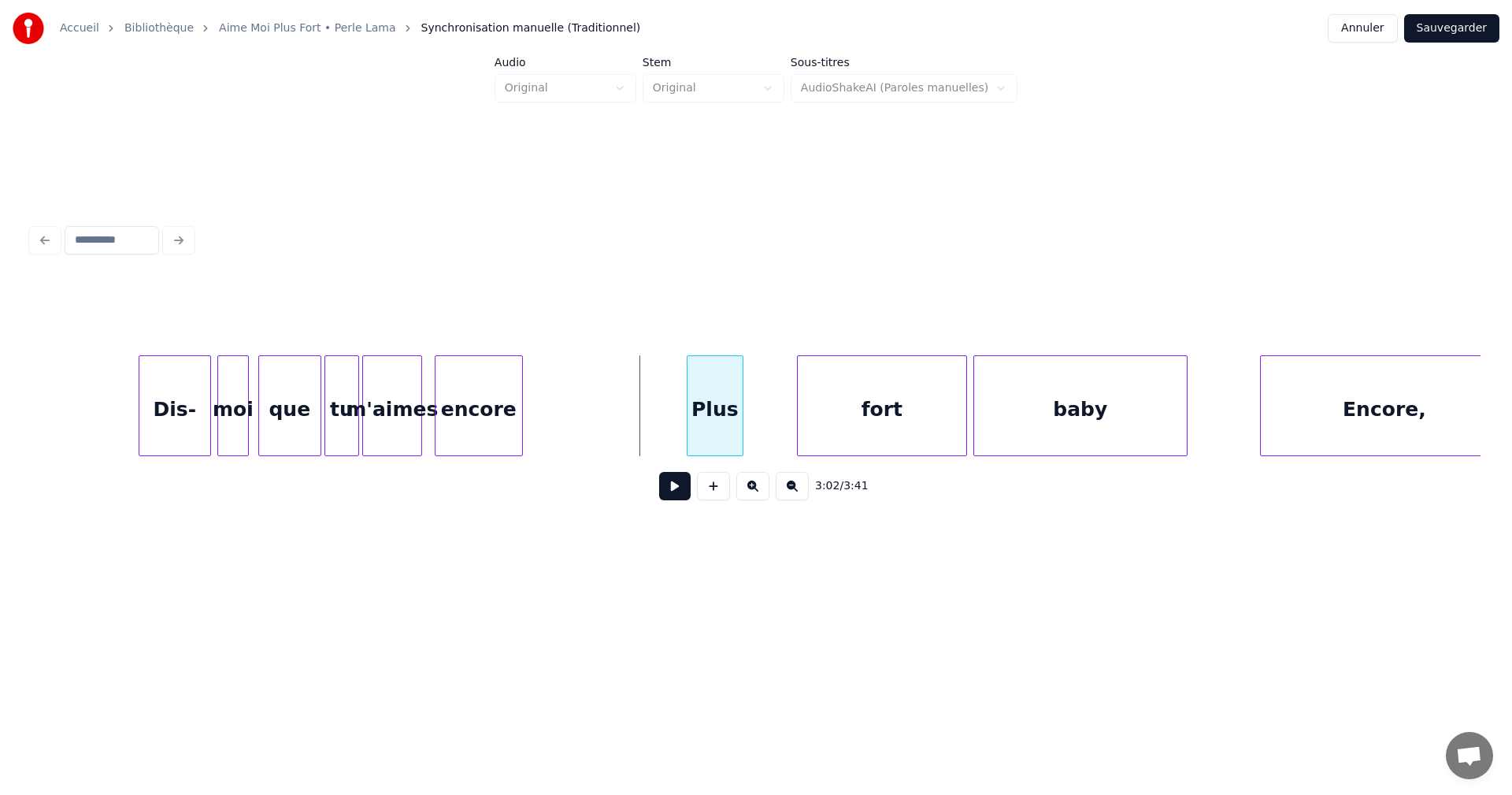
click at [690, 441] on div at bounding box center [689, 406] width 4 height 99
click at [926, 439] on div at bounding box center [926, 406] width 4 height 99
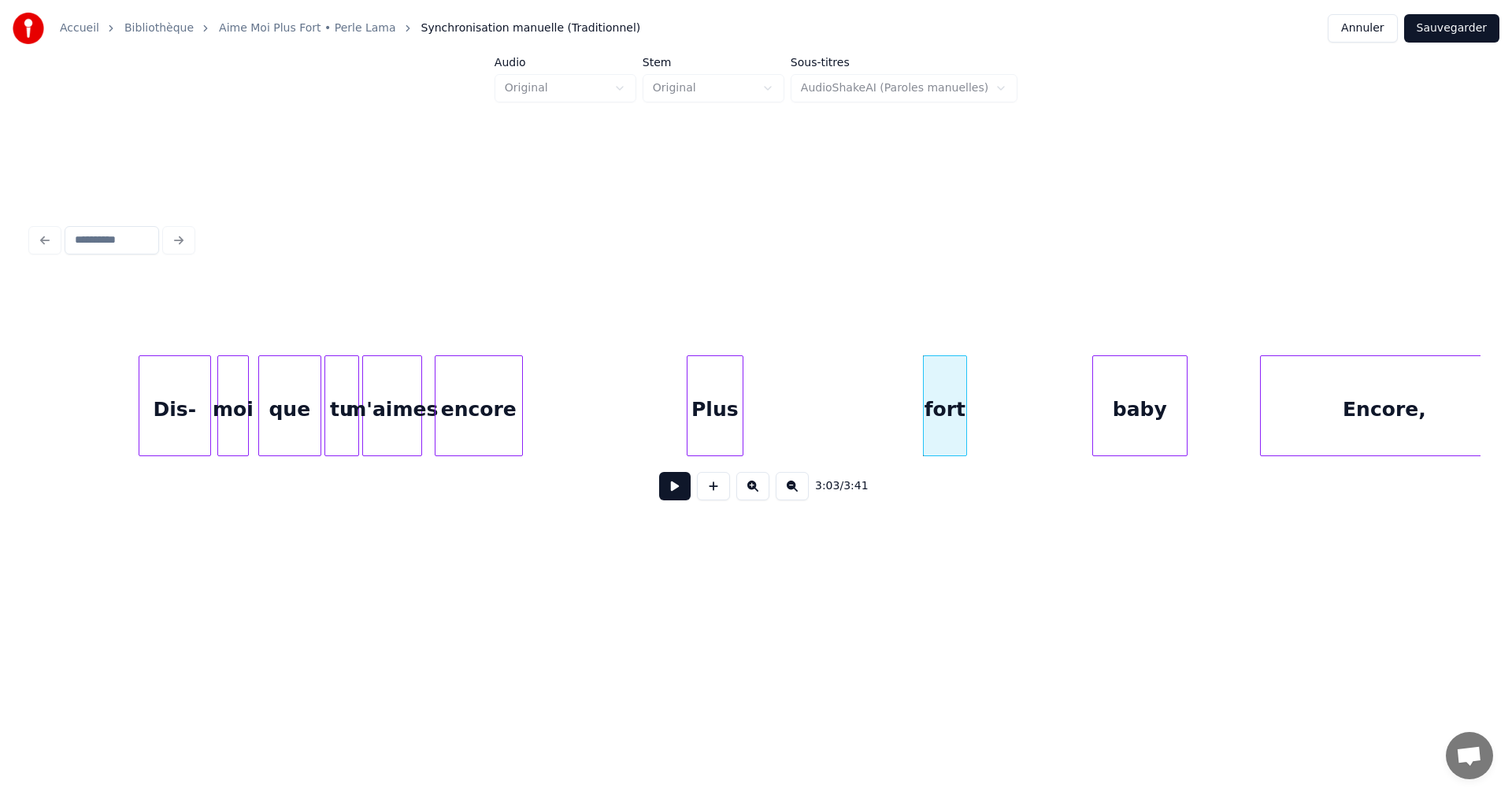
click at [1095, 439] on div at bounding box center [1095, 406] width 4 height 99
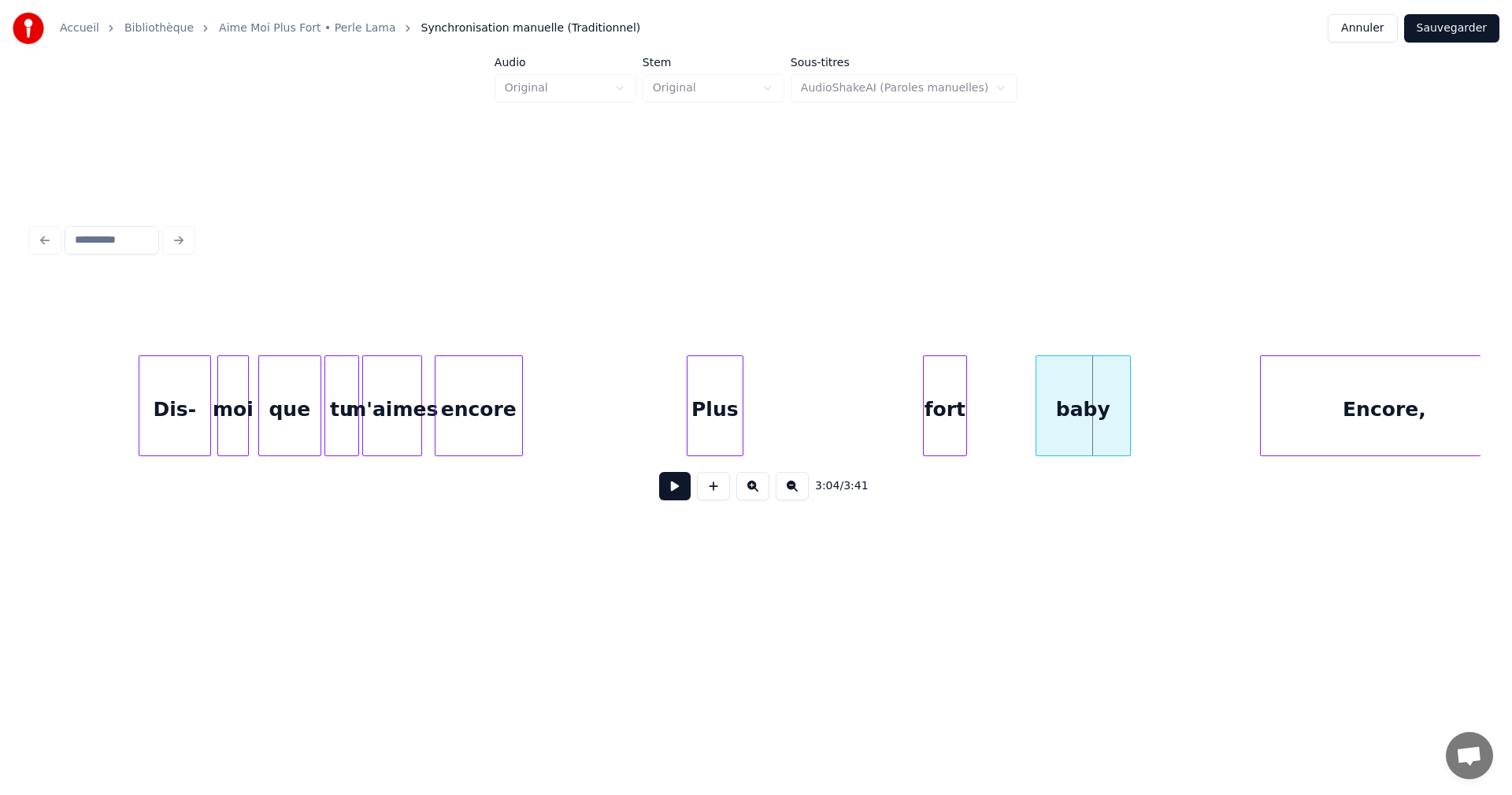
click at [1084, 433] on div "baby" at bounding box center [1083, 410] width 93 height 107
click at [1090, 433] on div at bounding box center [1091, 406] width 4 height 99
click at [992, 421] on div "fort" at bounding box center [989, 410] width 42 height 107
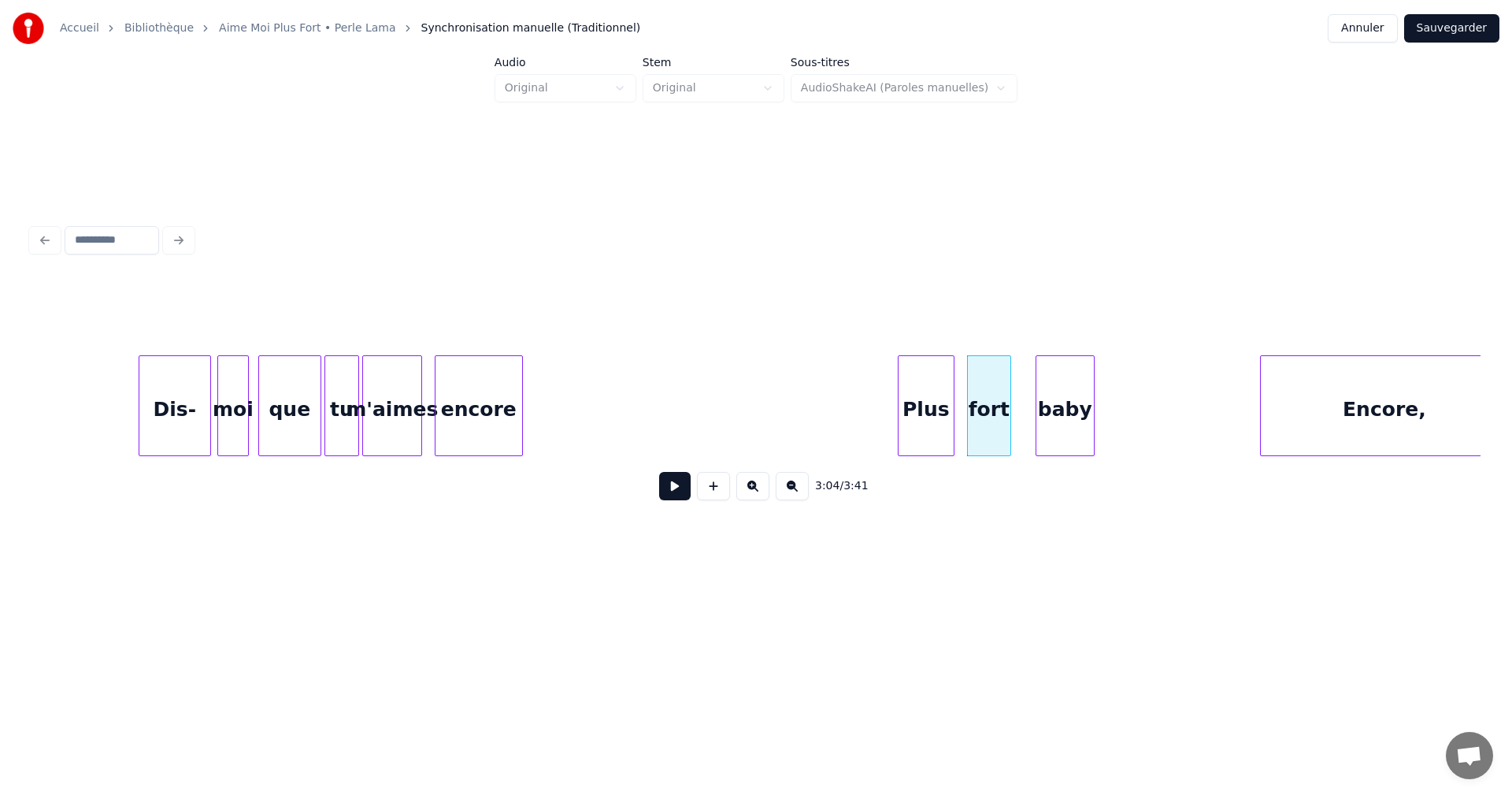
click at [909, 432] on div "Plus" at bounding box center [926, 410] width 55 height 107
click at [515, 427] on div "encore" at bounding box center [471, 406] width 88 height 101
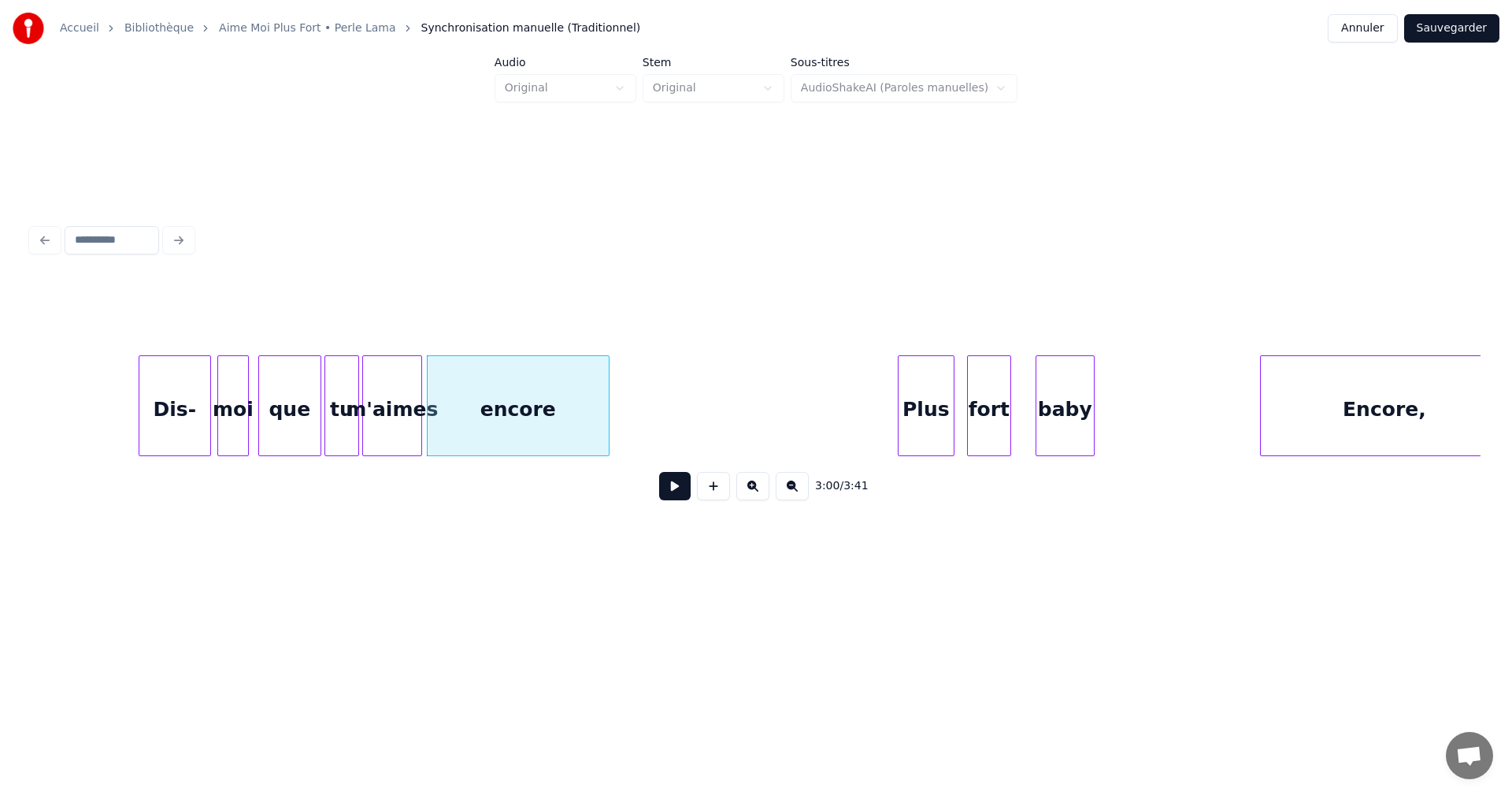
click at [605, 449] on div "encore" at bounding box center [517, 406] width 183 height 101
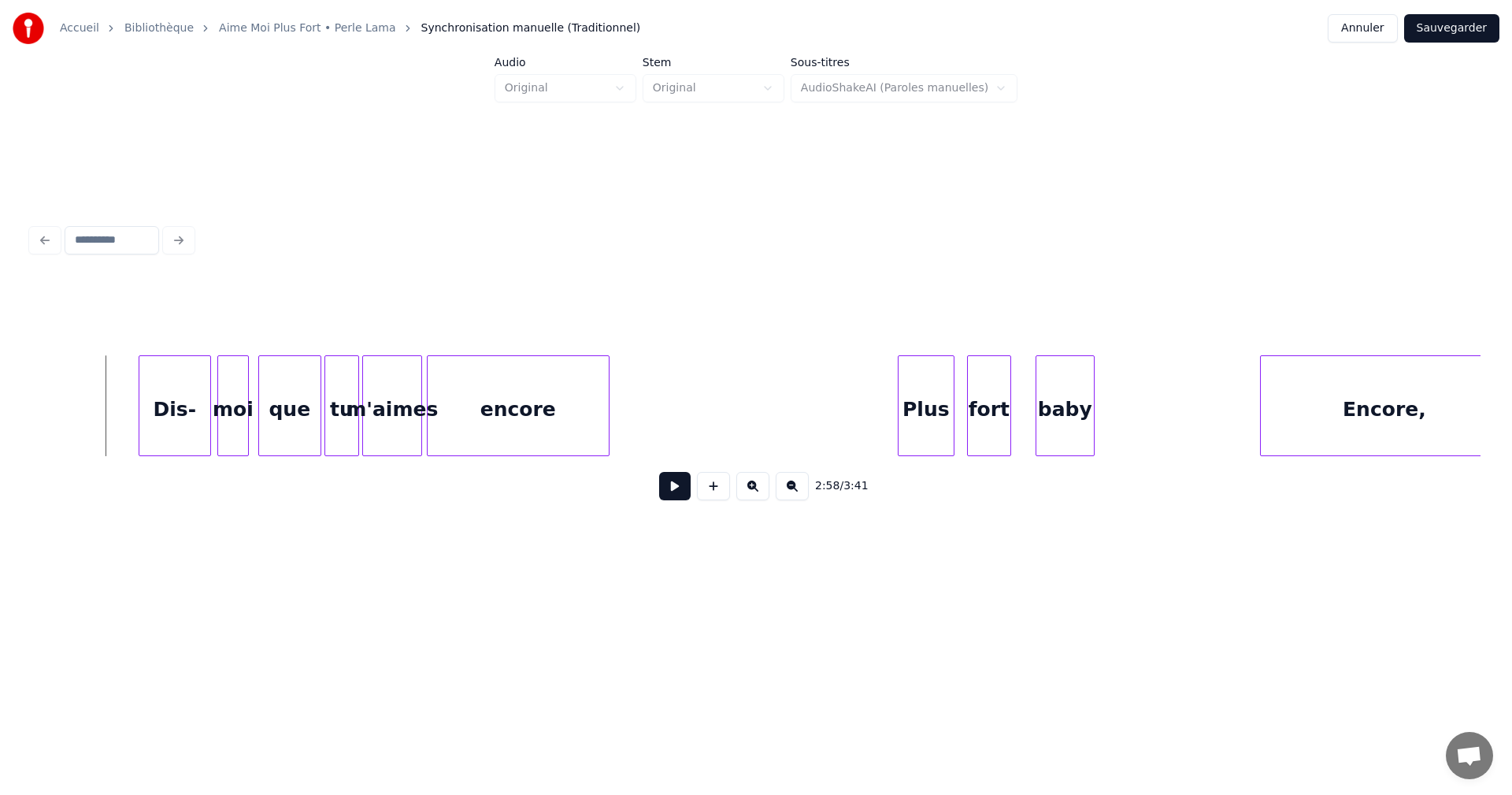
click at [673, 496] on button at bounding box center [675, 485] width 31 height 29
click at [895, 433] on div "Plus" at bounding box center [908, 410] width 55 height 107
click at [957, 431] on div "fort" at bounding box center [963, 410] width 42 height 107
click at [1003, 433] on div "baby" at bounding box center [1017, 410] width 57 height 107
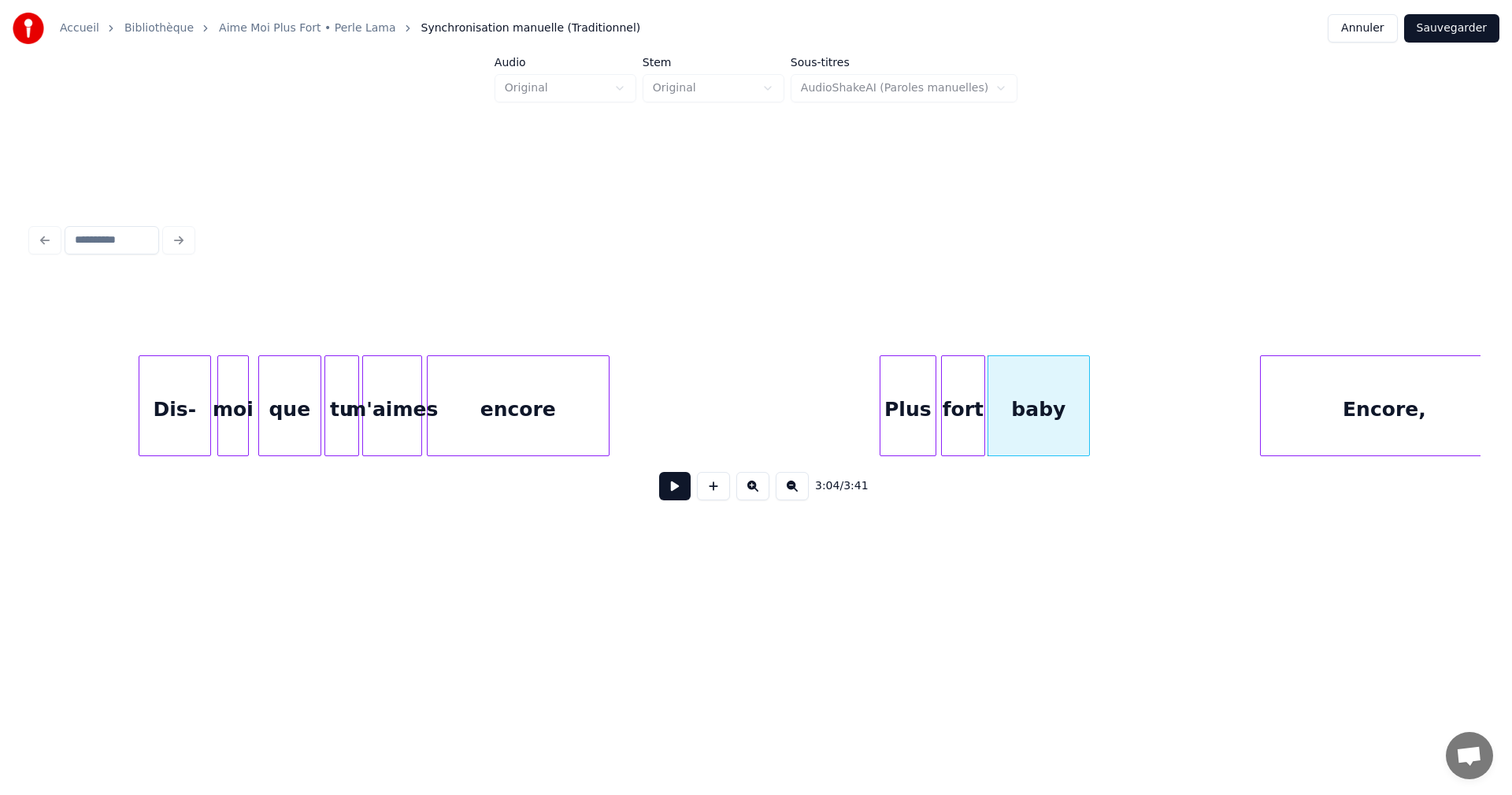
click at [1087, 431] on div at bounding box center [1086, 406] width 4 height 99
drag, startPoint x: 812, startPoint y: 398, endPoint x: 777, endPoint y: 445, distance: 58.6
click at [673, 492] on button at bounding box center [675, 485] width 31 height 29
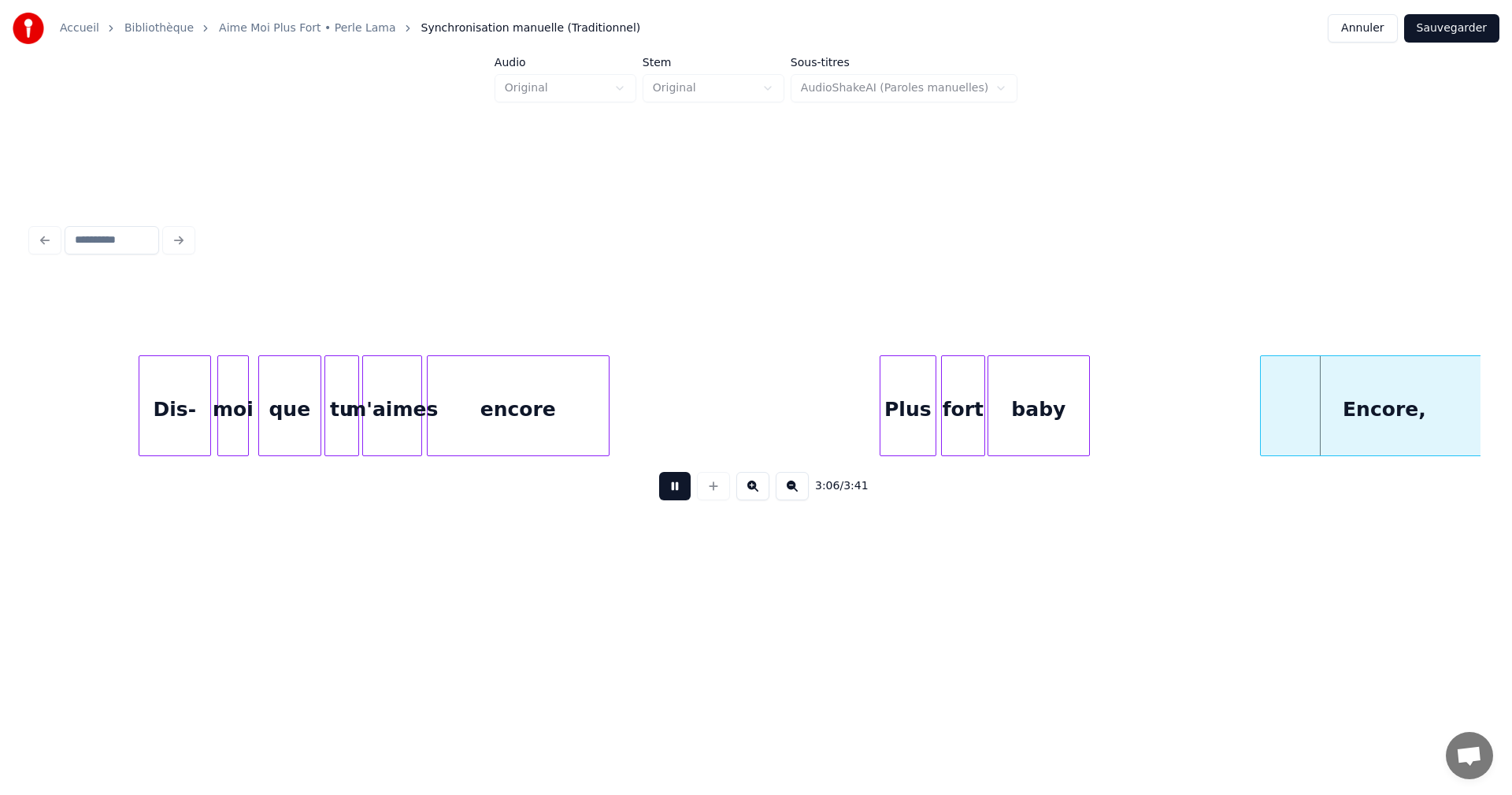
click at [673, 492] on button at bounding box center [675, 485] width 31 height 29
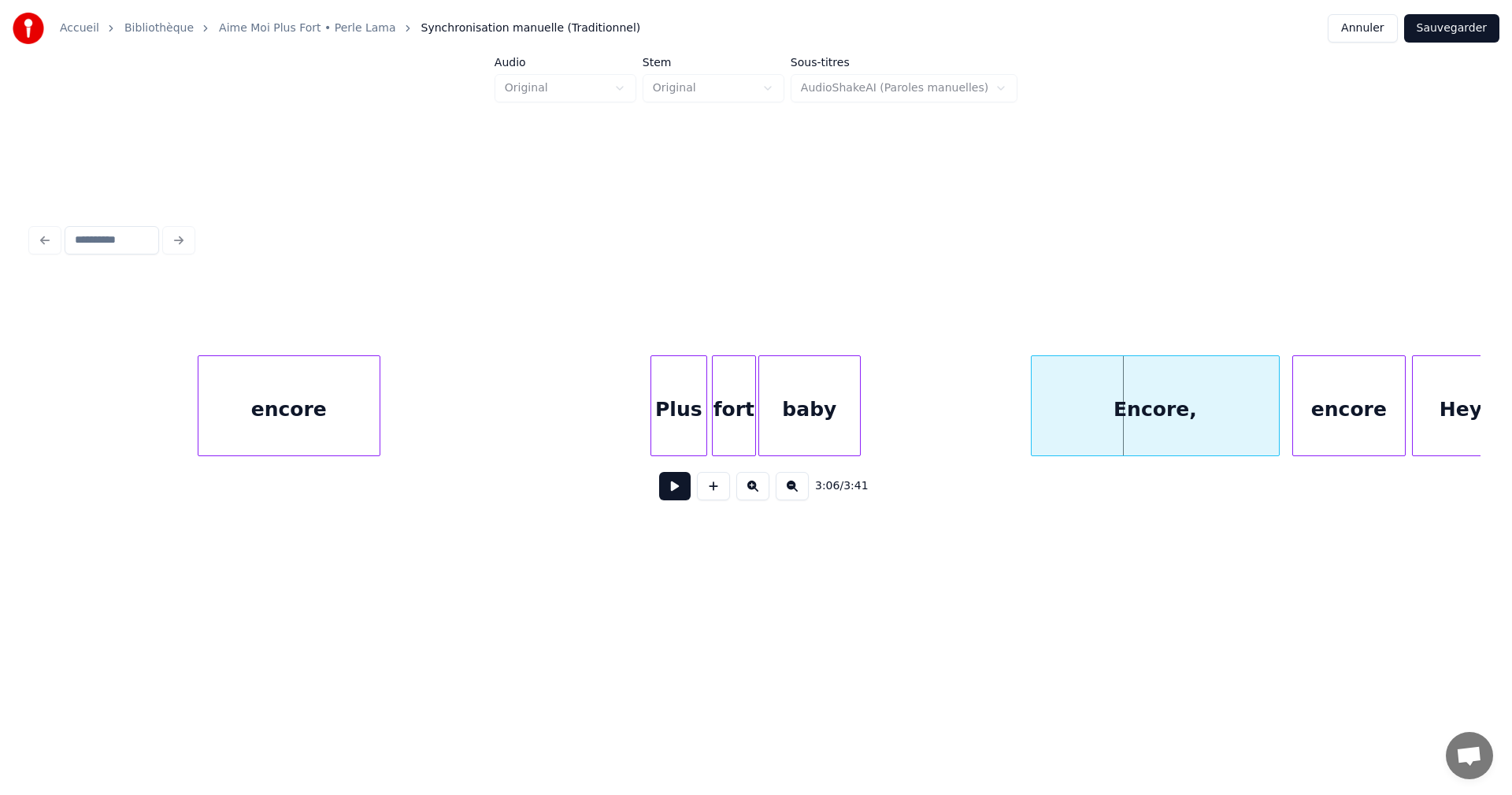
scroll to position [0, 28618]
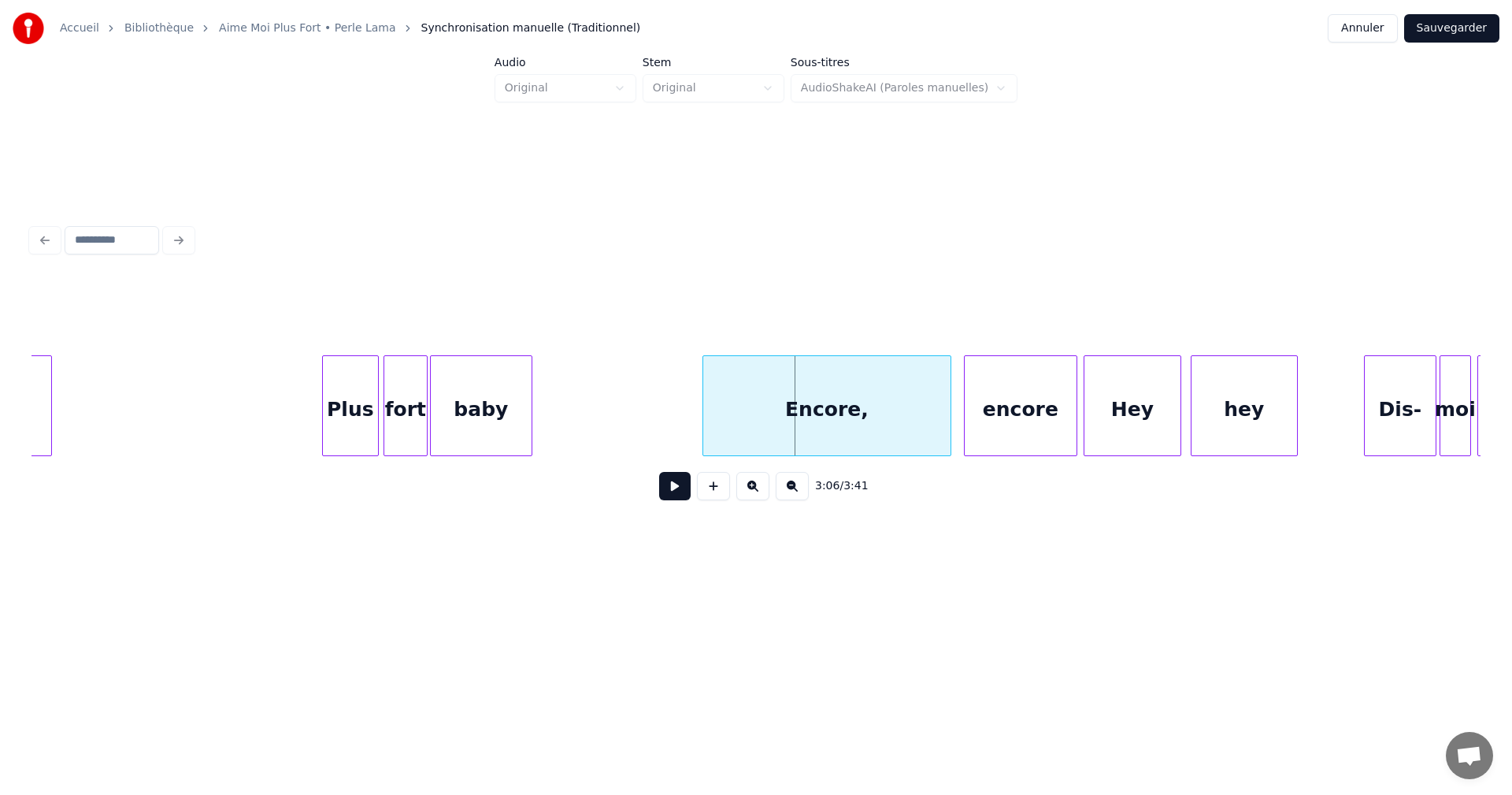
click at [670, 493] on button at bounding box center [675, 485] width 31 height 29
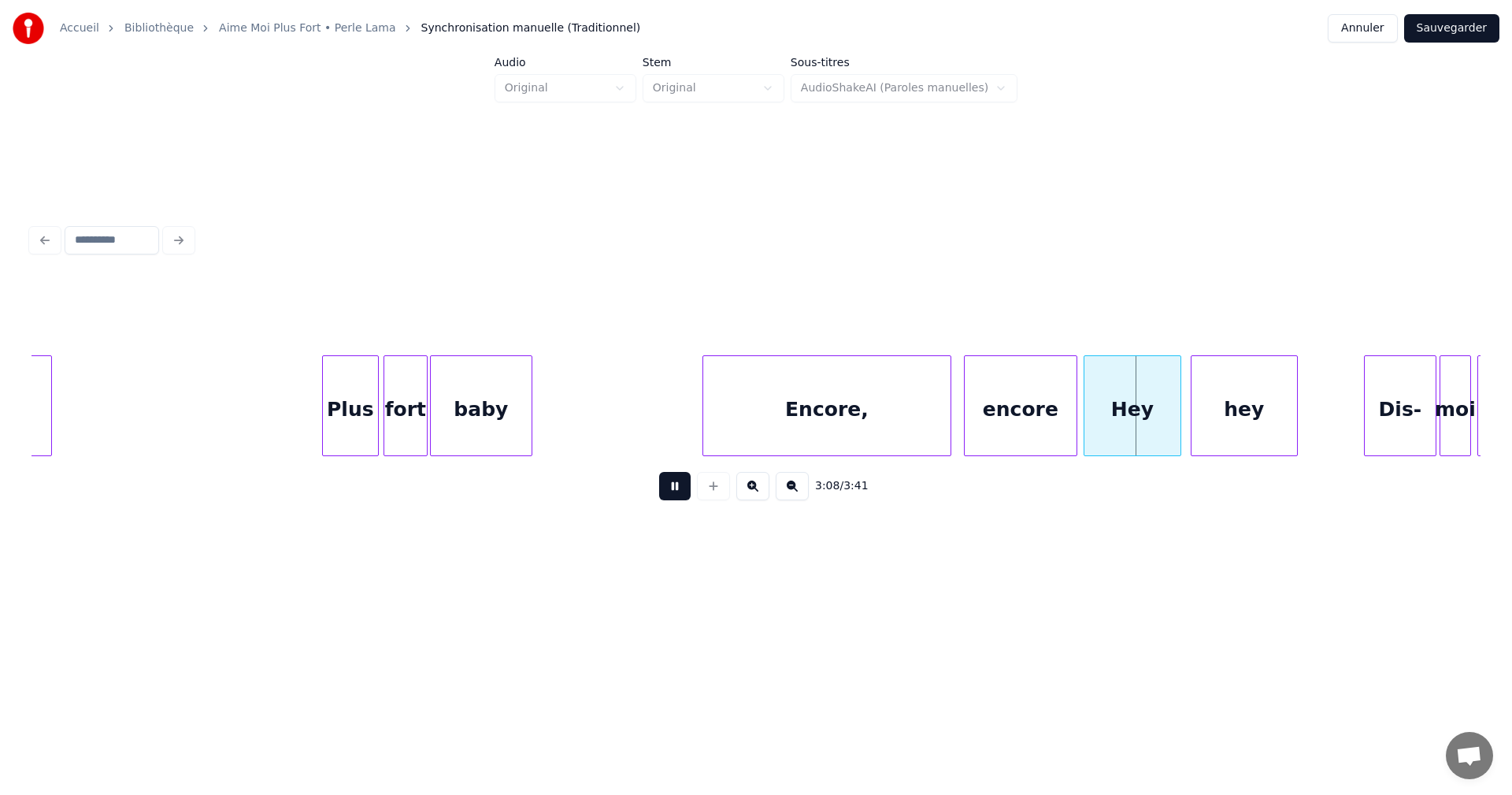
drag, startPoint x: 670, startPoint y: 493, endPoint x: 658, endPoint y: 452, distance: 42.7
click at [671, 493] on button at bounding box center [675, 485] width 31 height 29
click at [674, 495] on button at bounding box center [675, 485] width 31 height 29
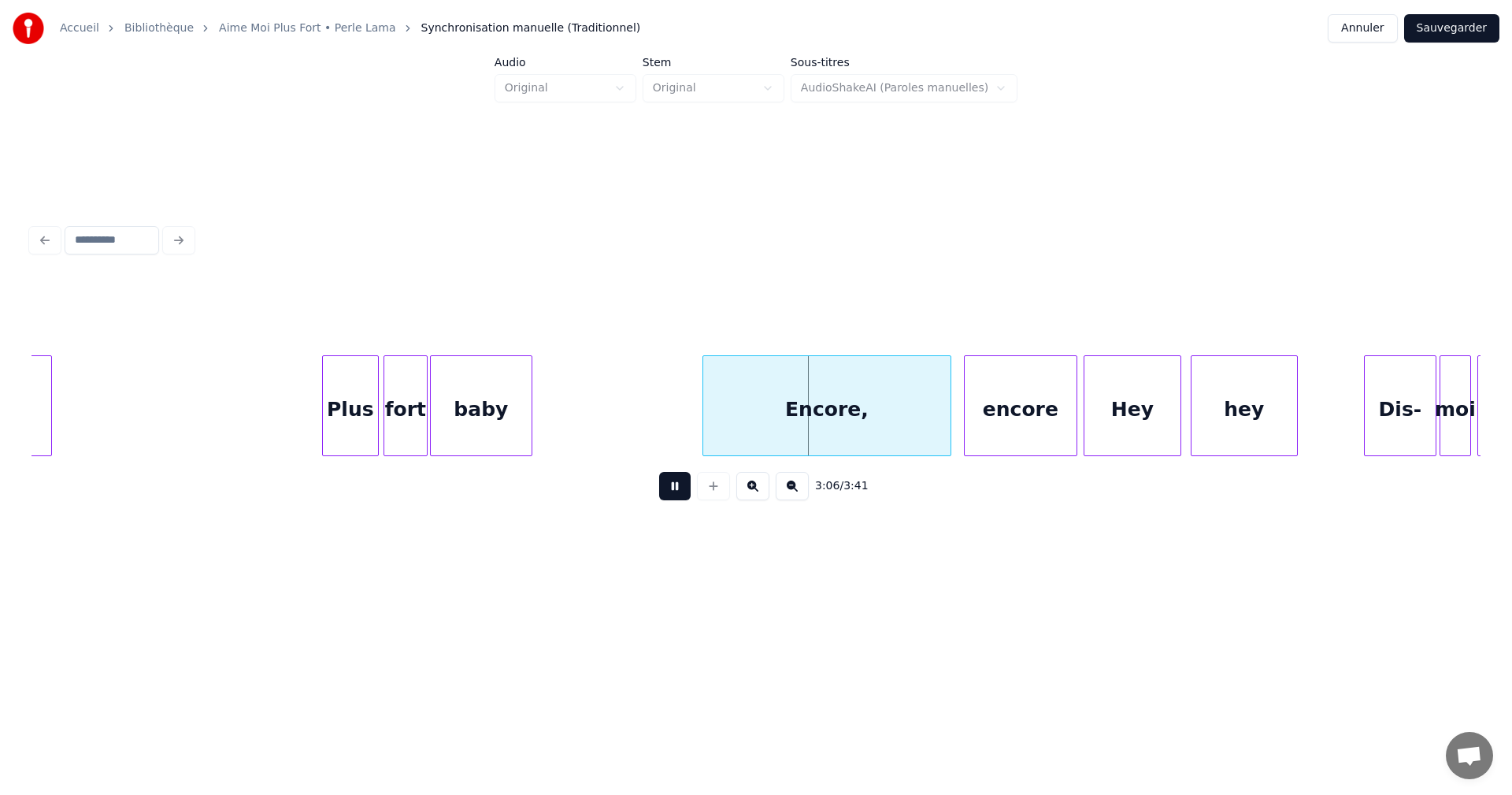
click at [674, 495] on button at bounding box center [675, 485] width 31 height 29
click at [752, 445] on div at bounding box center [752, 406] width 4 height 99
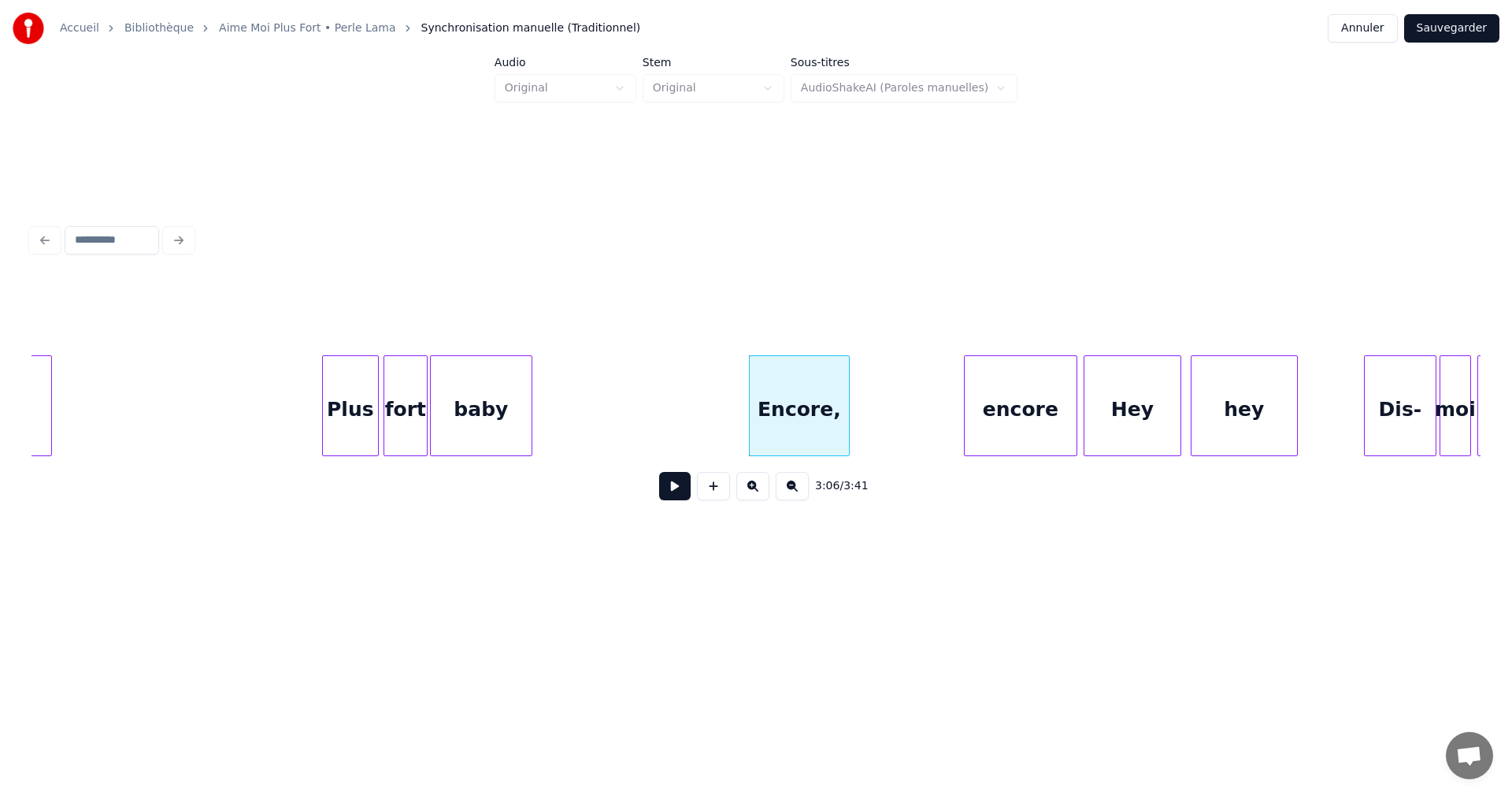
click at [848, 435] on div at bounding box center [846, 406] width 4 height 99
click at [676, 489] on button at bounding box center [675, 485] width 31 height 29
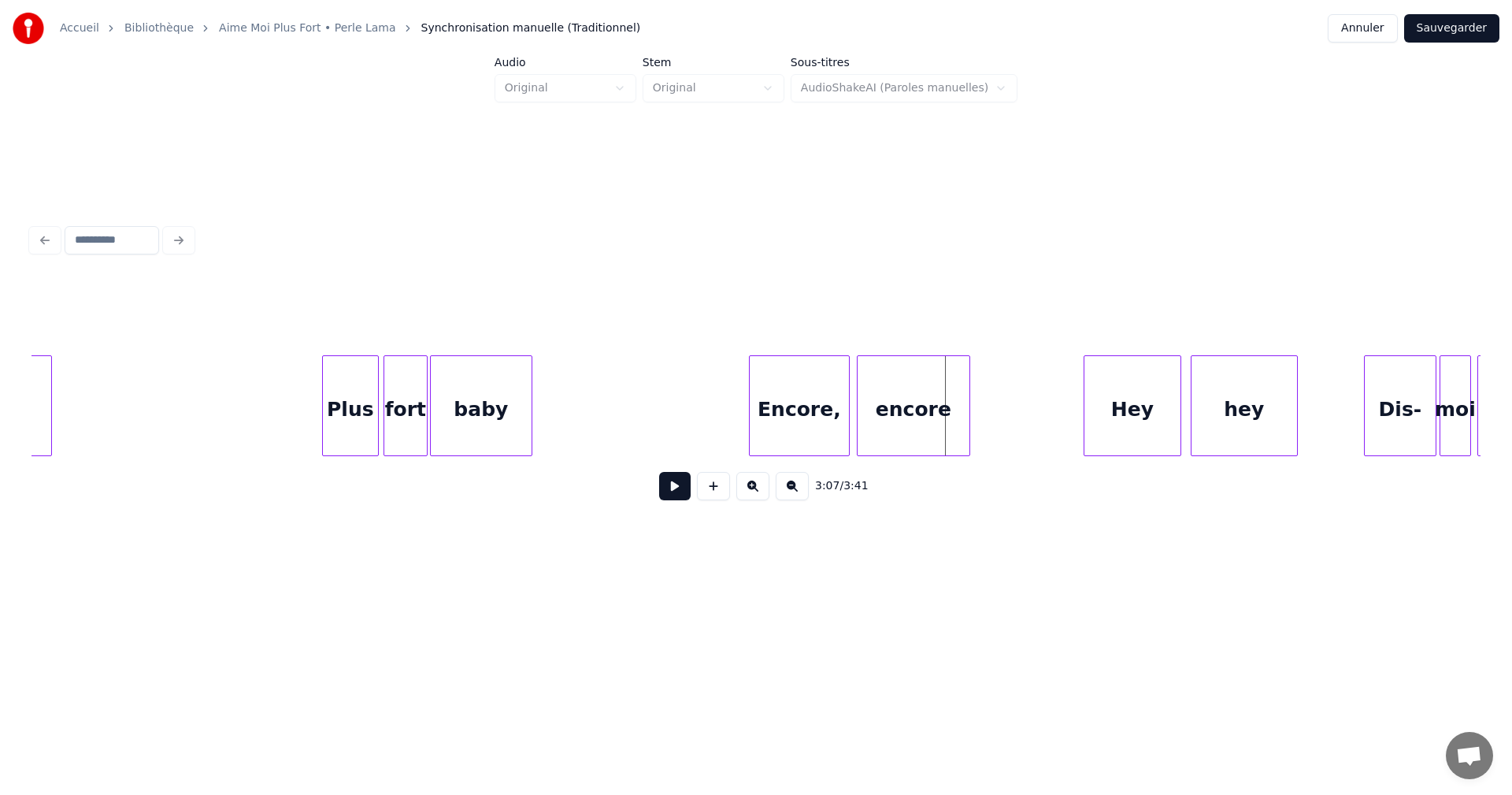
click at [892, 446] on div "encore" at bounding box center [913, 410] width 112 height 107
click at [681, 482] on button at bounding box center [675, 485] width 31 height 29
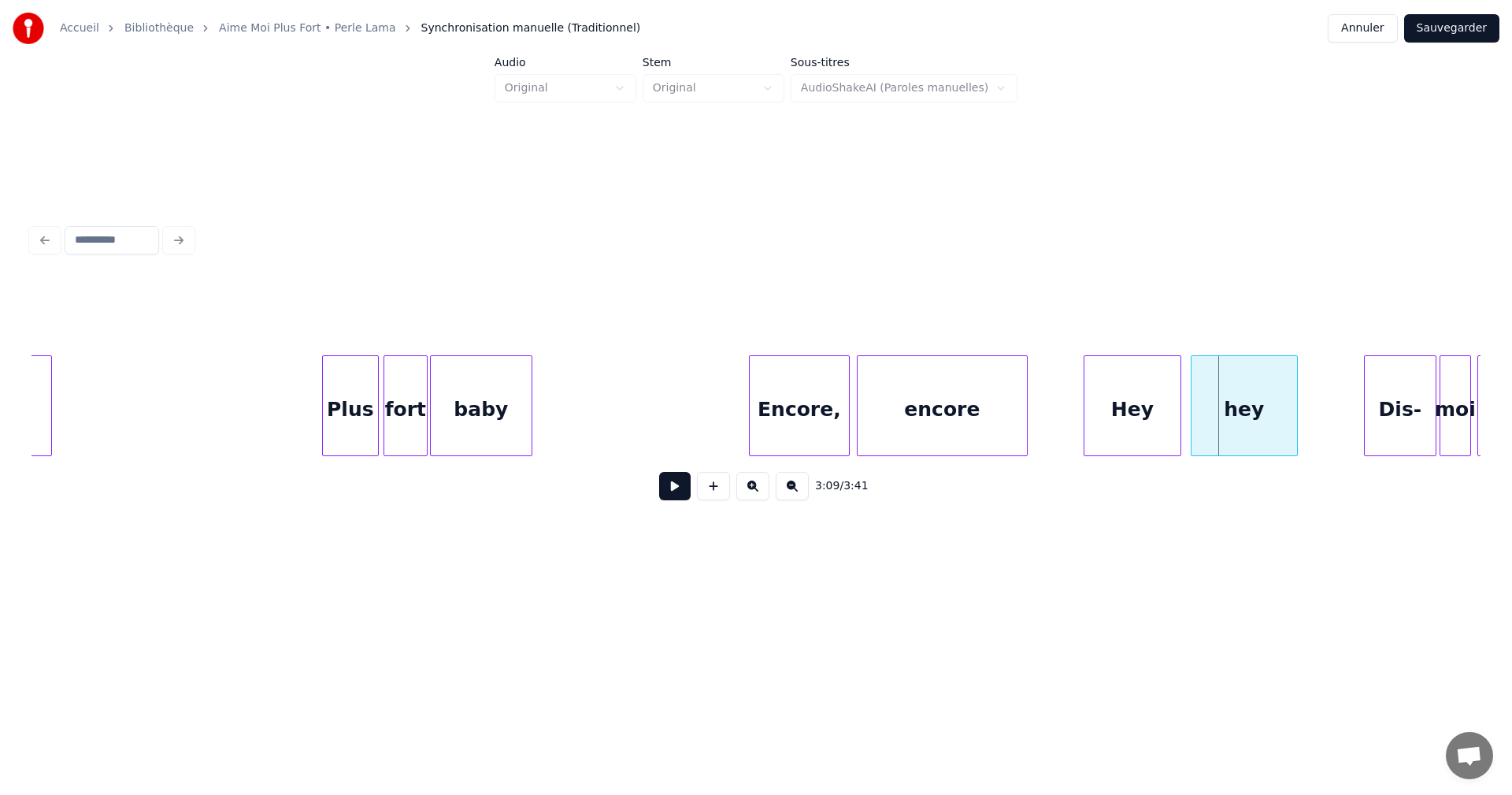
click at [1025, 433] on div at bounding box center [1024, 406] width 4 height 99
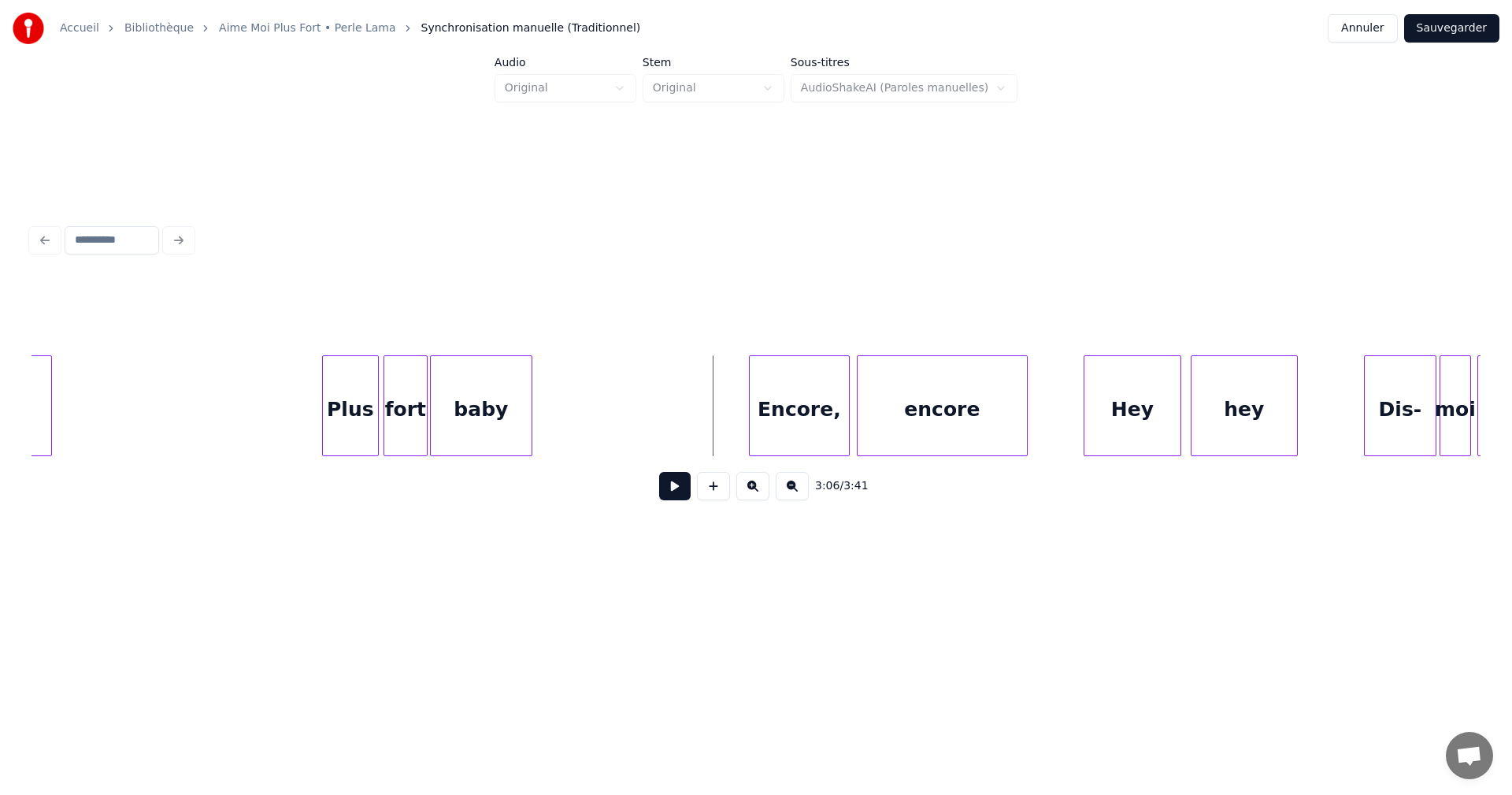
click at [670, 486] on button at bounding box center [675, 485] width 31 height 29
click at [677, 484] on button at bounding box center [675, 485] width 31 height 29
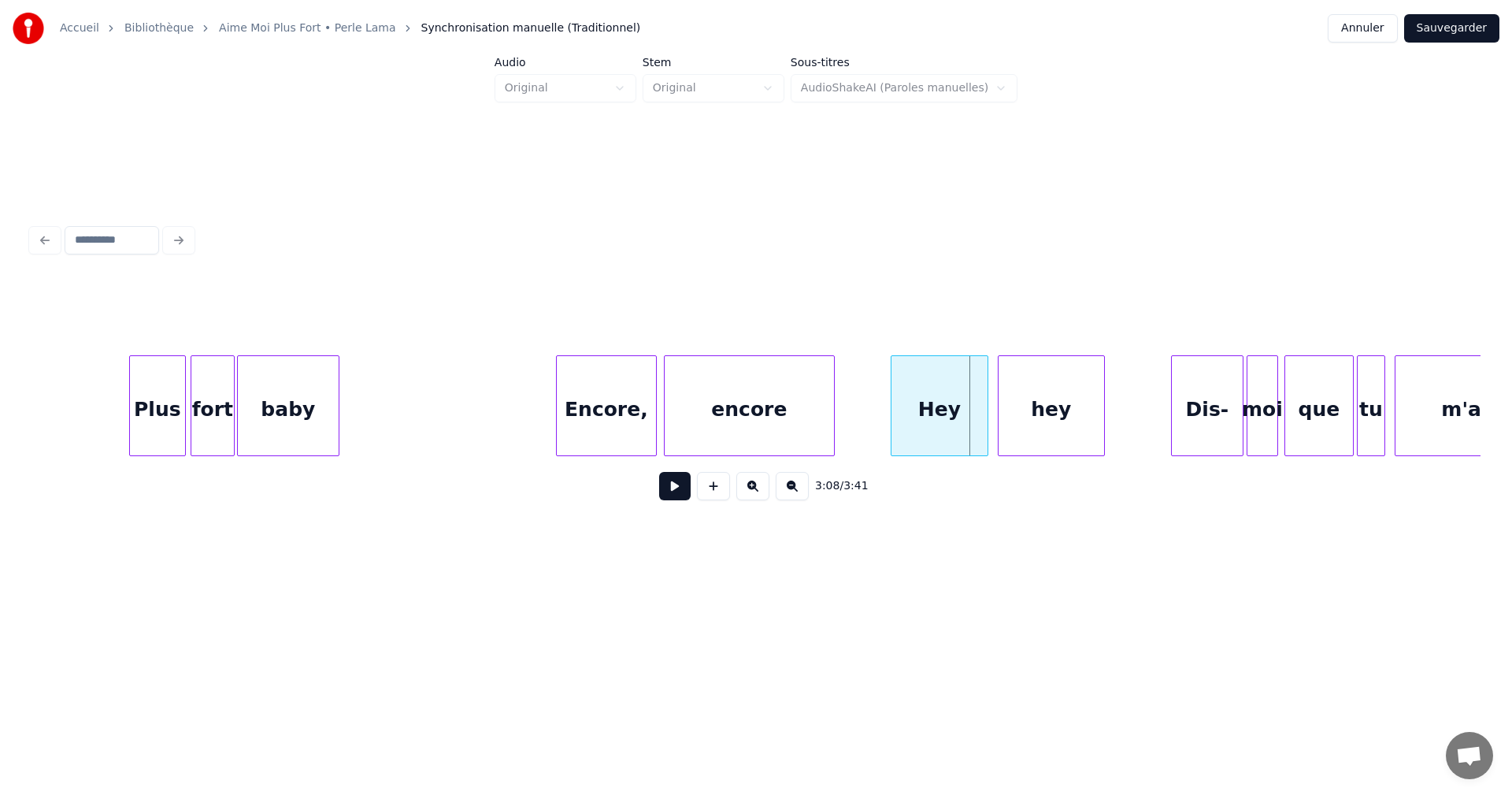
scroll to position [0, 29024]
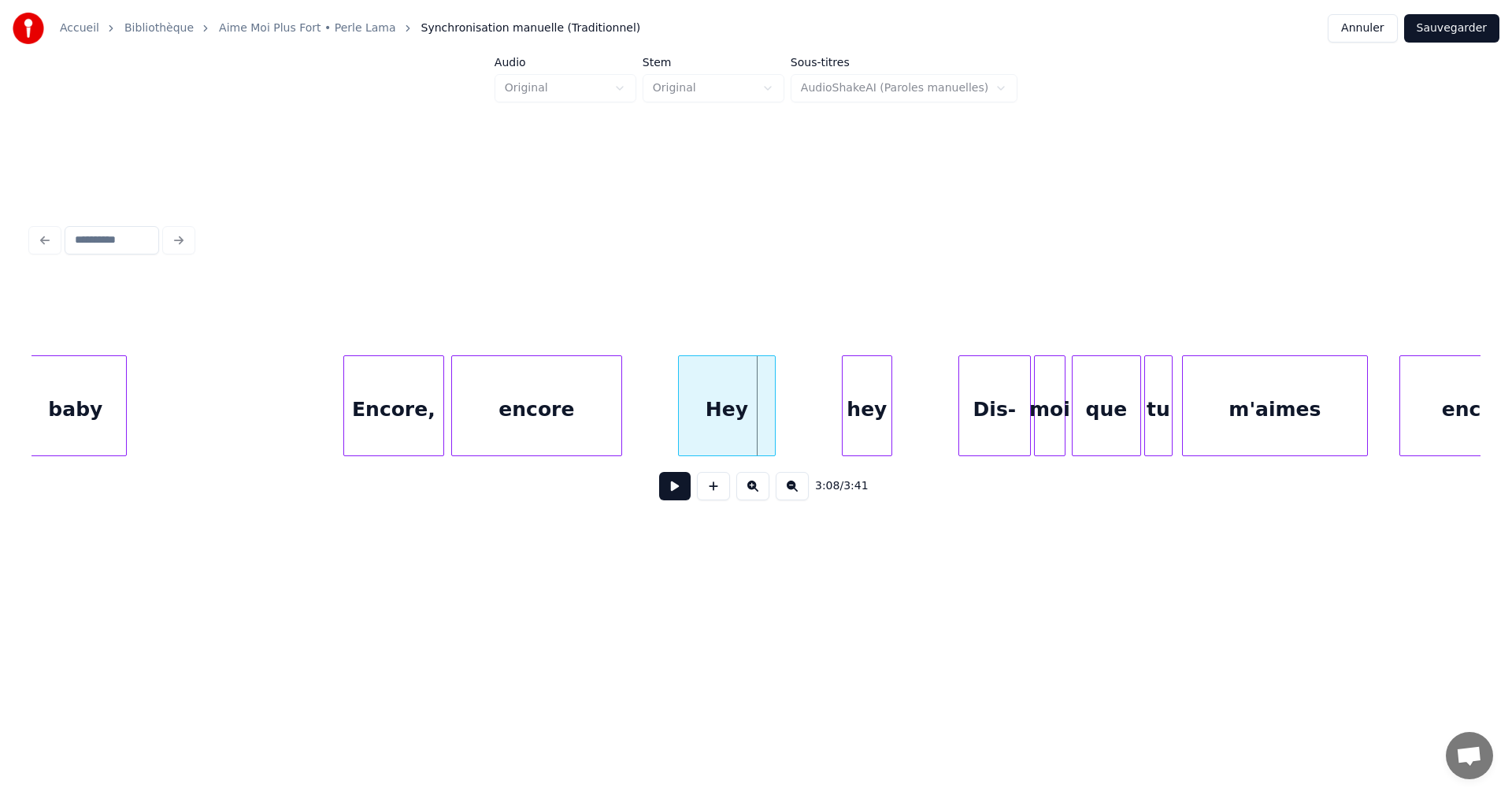
click at [844, 430] on div at bounding box center [844, 406] width 4 height 99
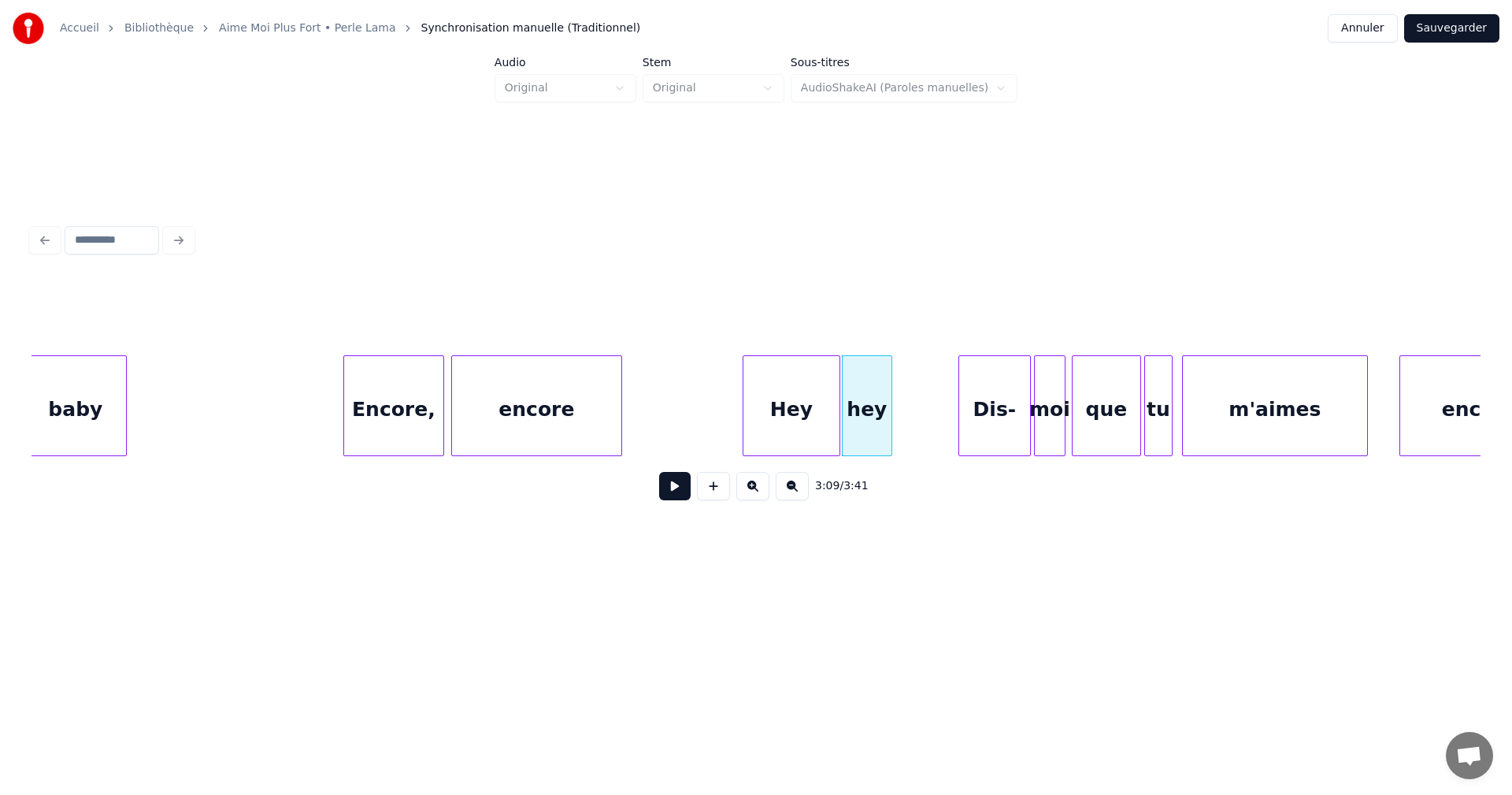
click at [803, 422] on div "Hey" at bounding box center [791, 410] width 96 height 107
click at [501, 394] on div "encore" at bounding box center [537, 410] width 170 height 107
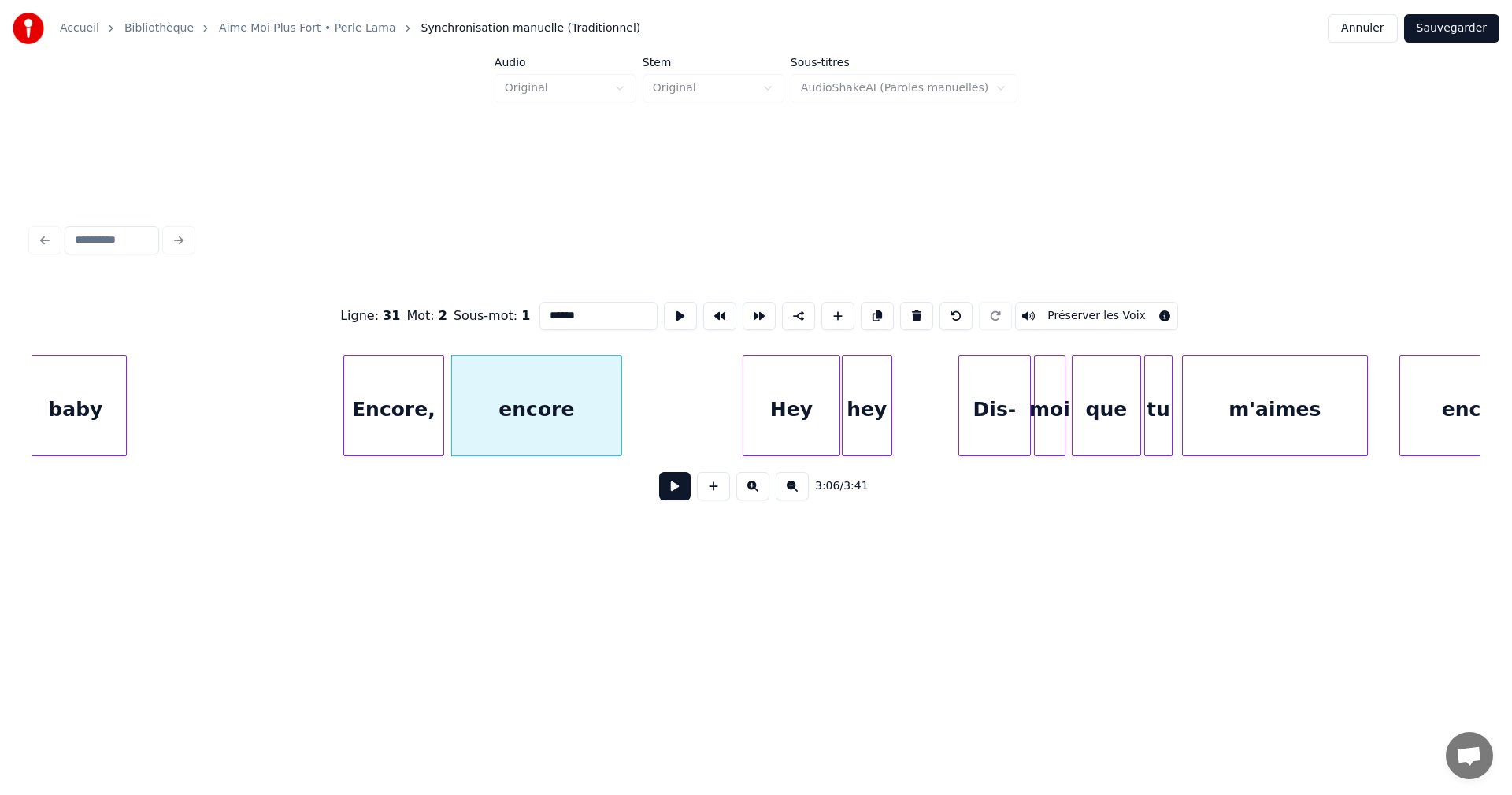
click at [671, 487] on button at bounding box center [675, 485] width 31 height 29
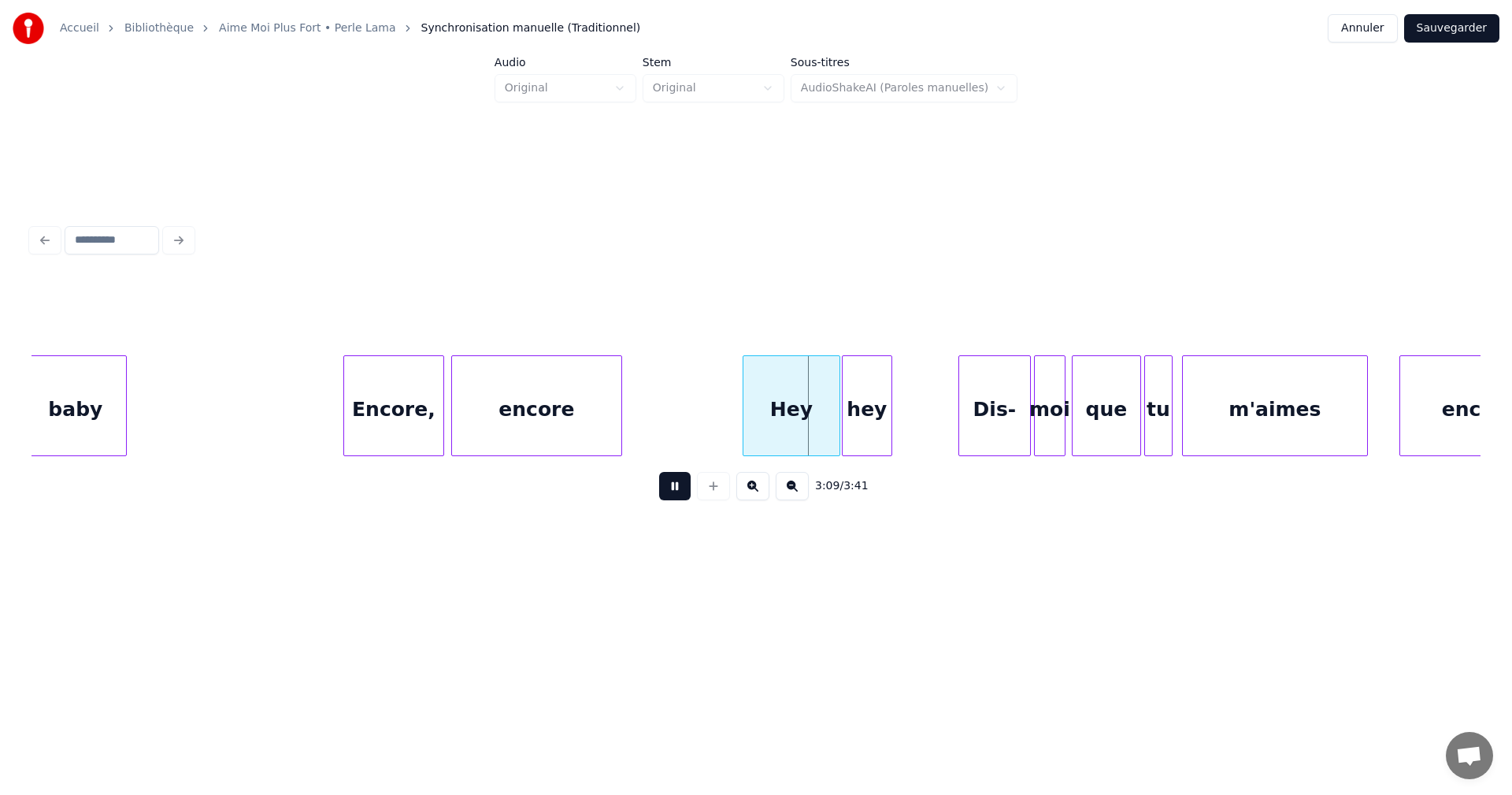
click at [673, 486] on button at bounding box center [675, 485] width 31 height 29
click at [788, 443] on div at bounding box center [789, 406] width 4 height 99
click at [680, 490] on button at bounding box center [675, 485] width 31 height 29
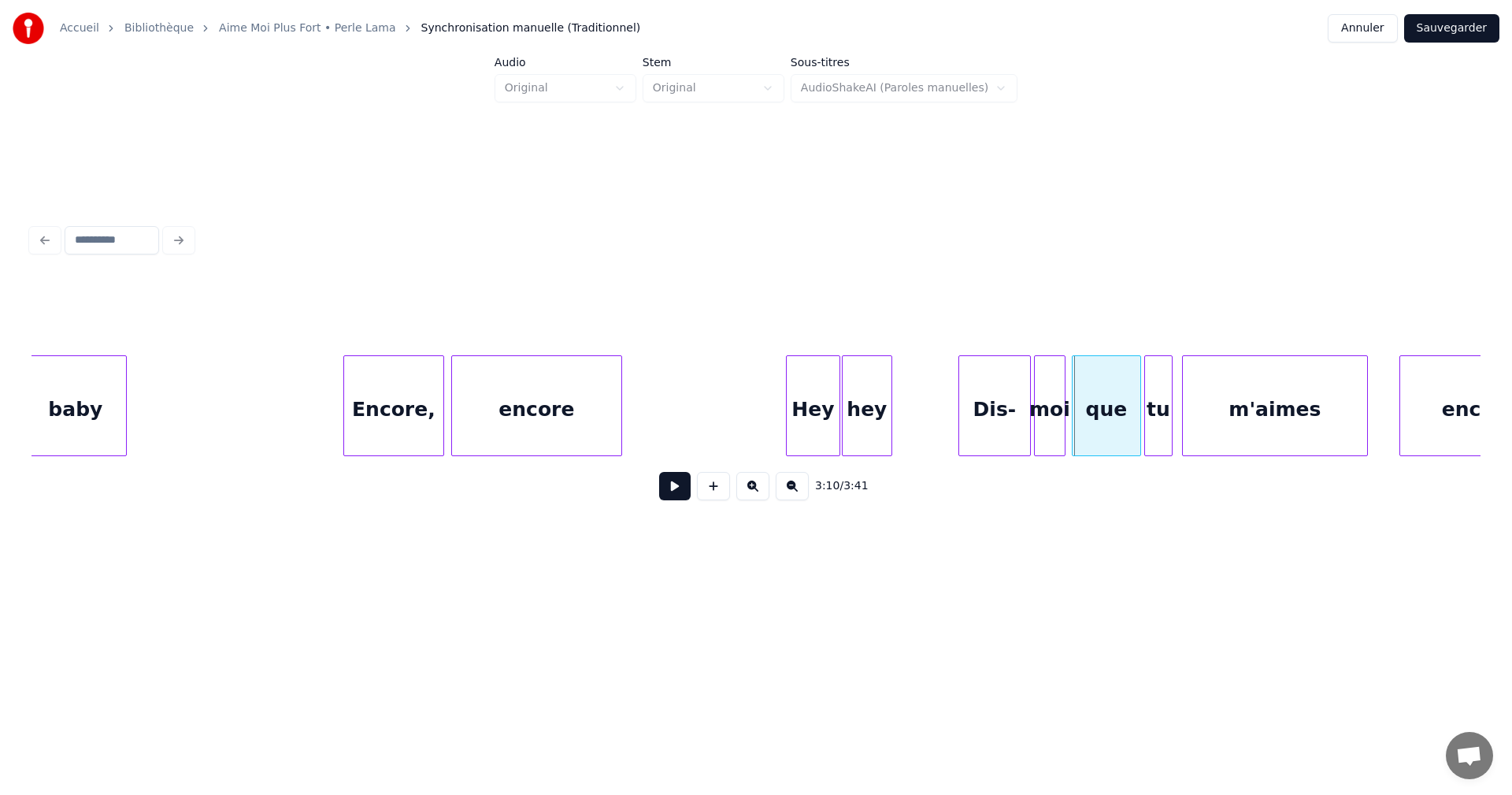
click at [675, 490] on button at bounding box center [675, 485] width 31 height 29
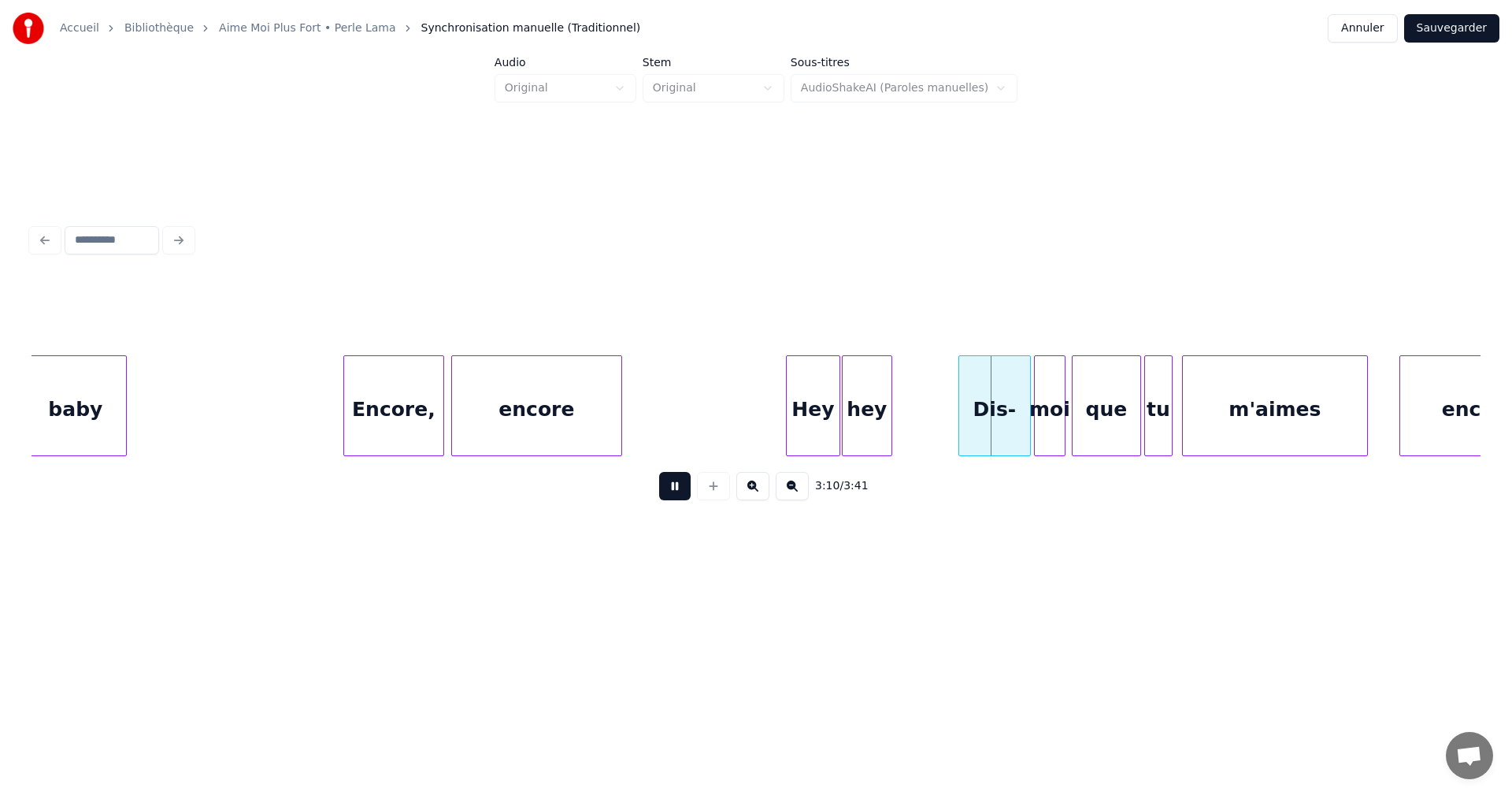
click at [675, 490] on button at bounding box center [675, 485] width 31 height 29
click at [822, 445] on div at bounding box center [819, 406] width 4 height 99
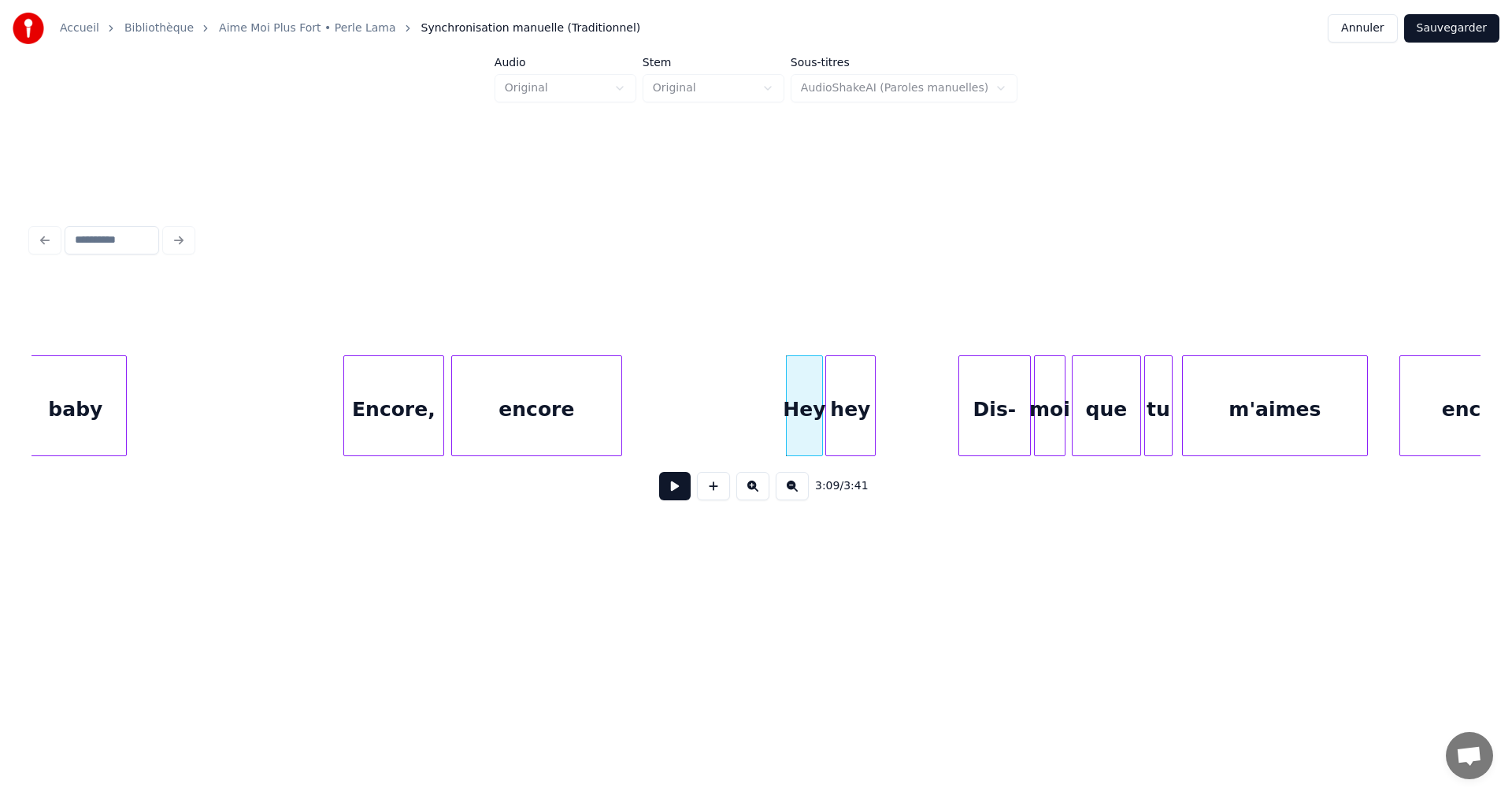
click at [840, 441] on div "hey" at bounding box center [850, 410] width 48 height 107
click at [884, 437] on div at bounding box center [882, 406] width 4 height 99
click at [683, 491] on button at bounding box center [675, 485] width 31 height 29
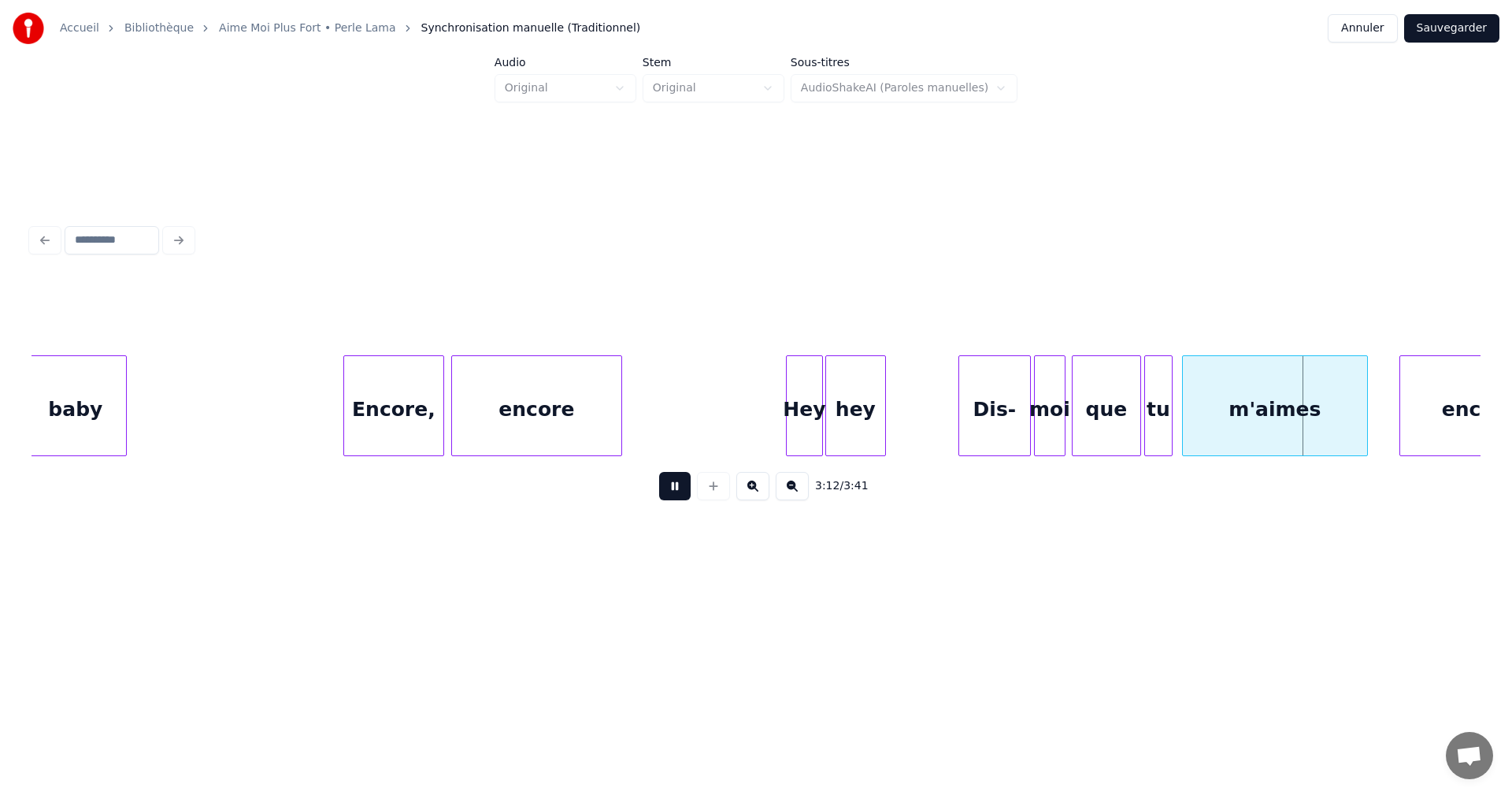
click at [691, 487] on div "3:12 / 3:41" at bounding box center [756, 486] width 1424 height 35
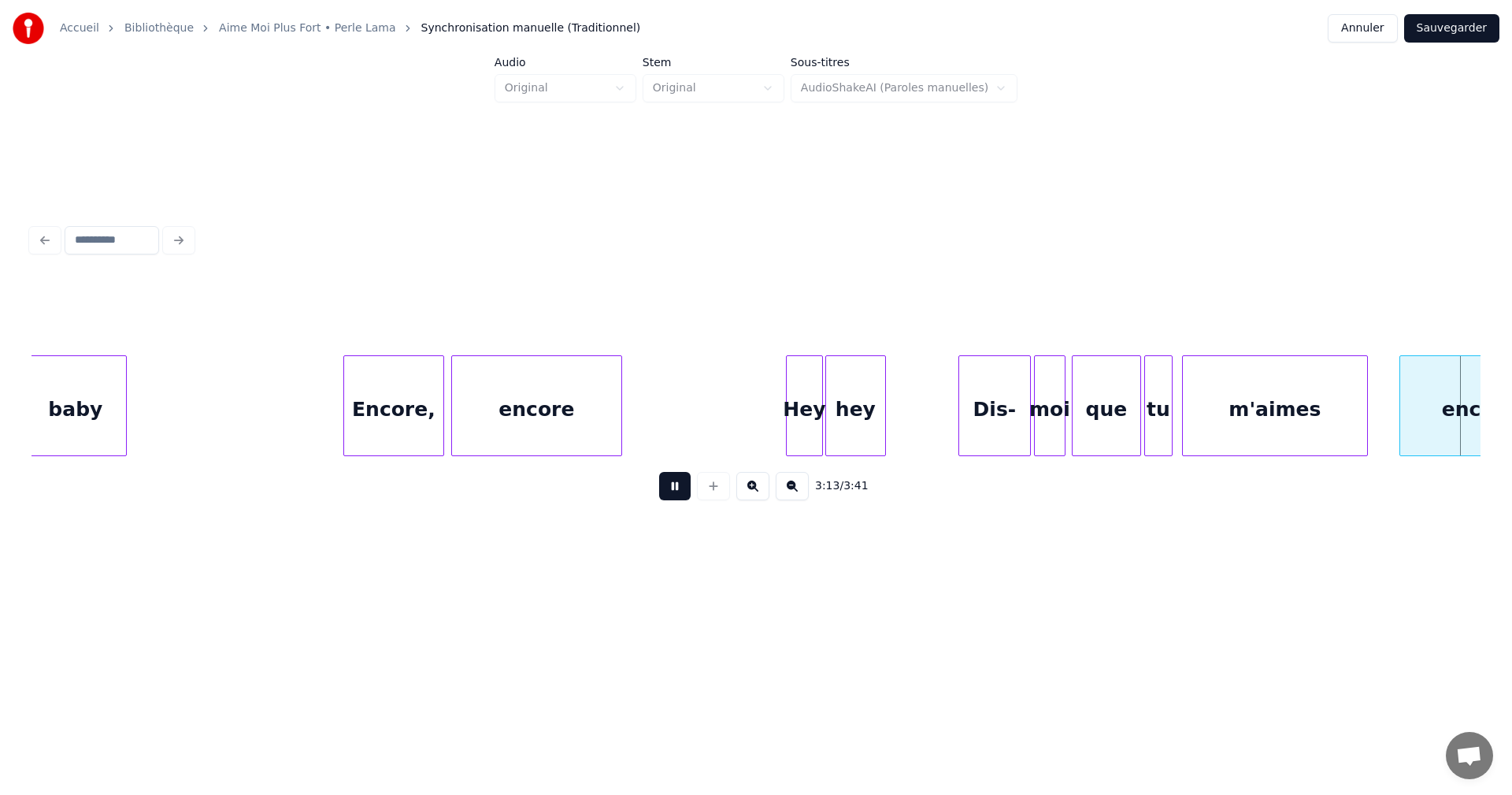
scroll to position [0, 30473]
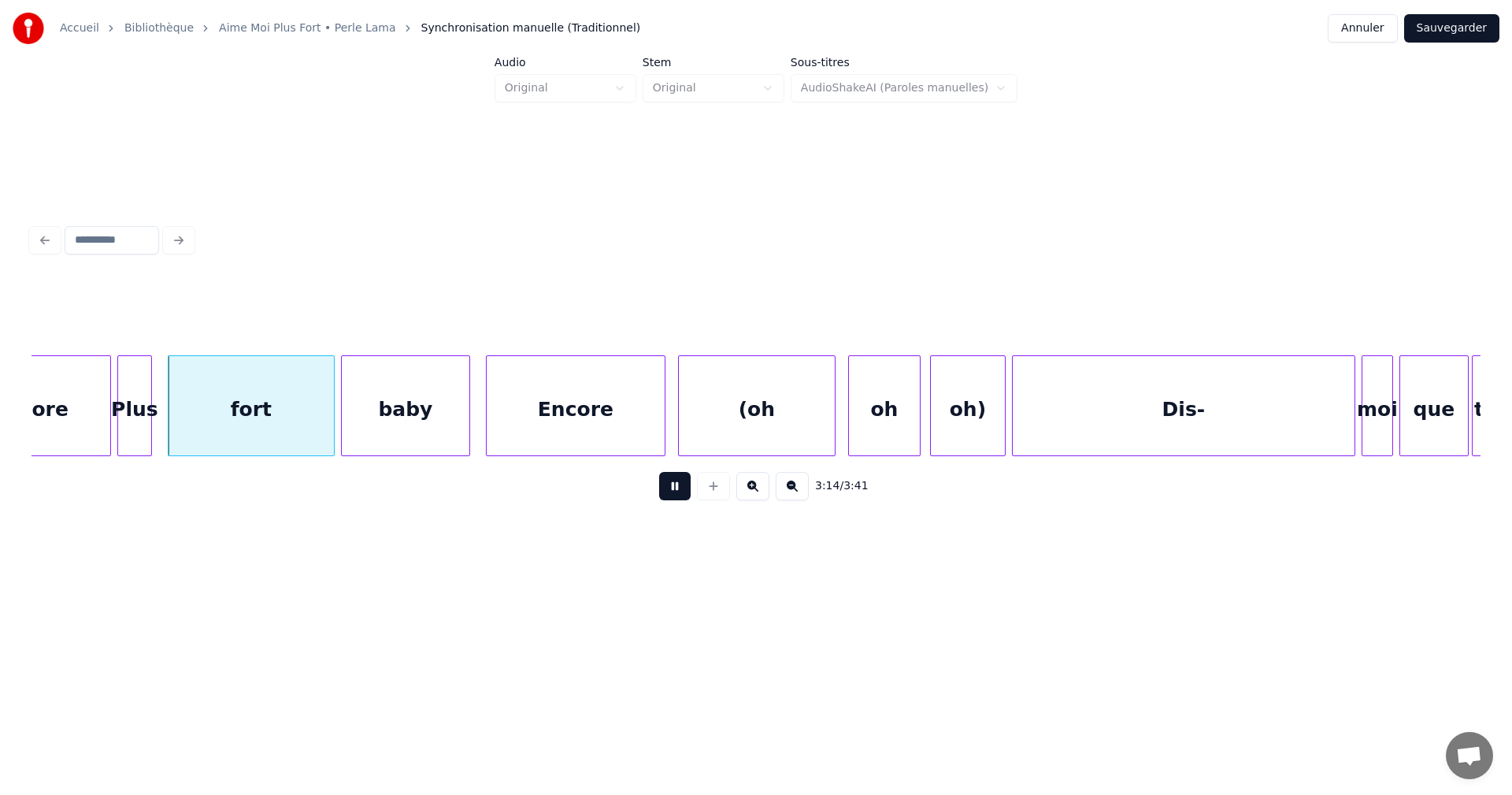
click at [681, 487] on button at bounding box center [675, 485] width 31 height 29
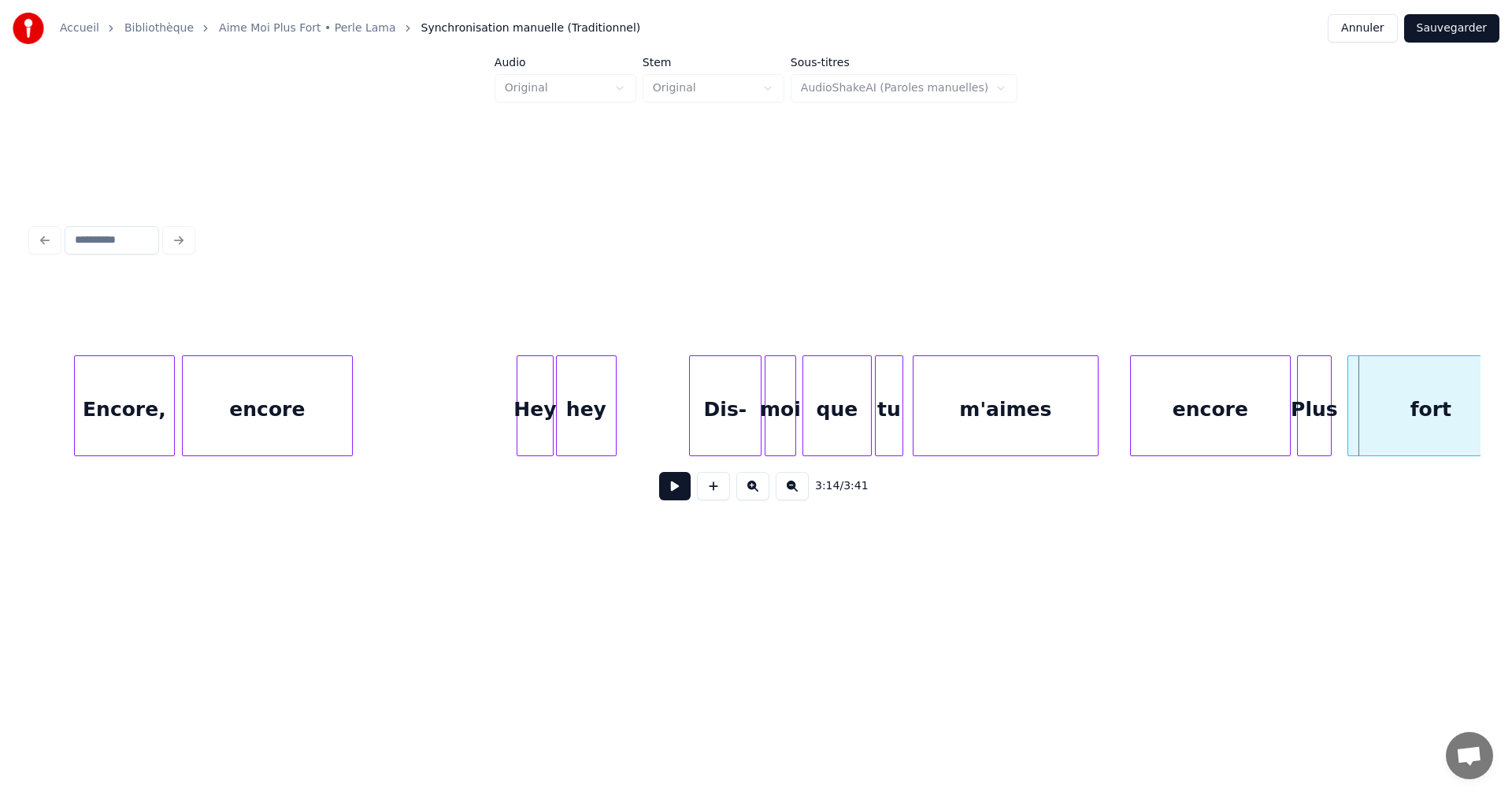
scroll to position [0, 29254]
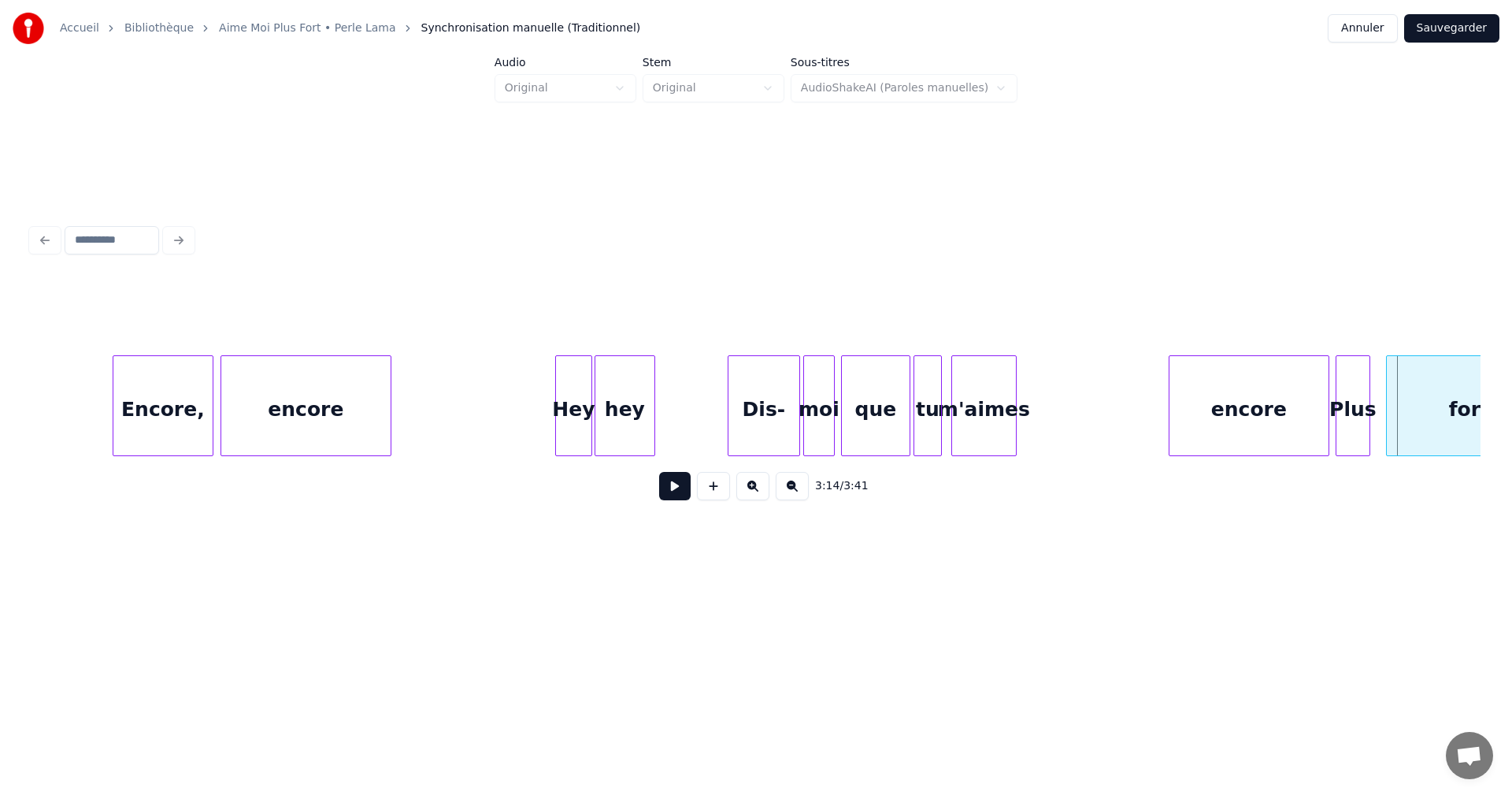
click at [1014, 439] on div at bounding box center [1013, 406] width 4 height 99
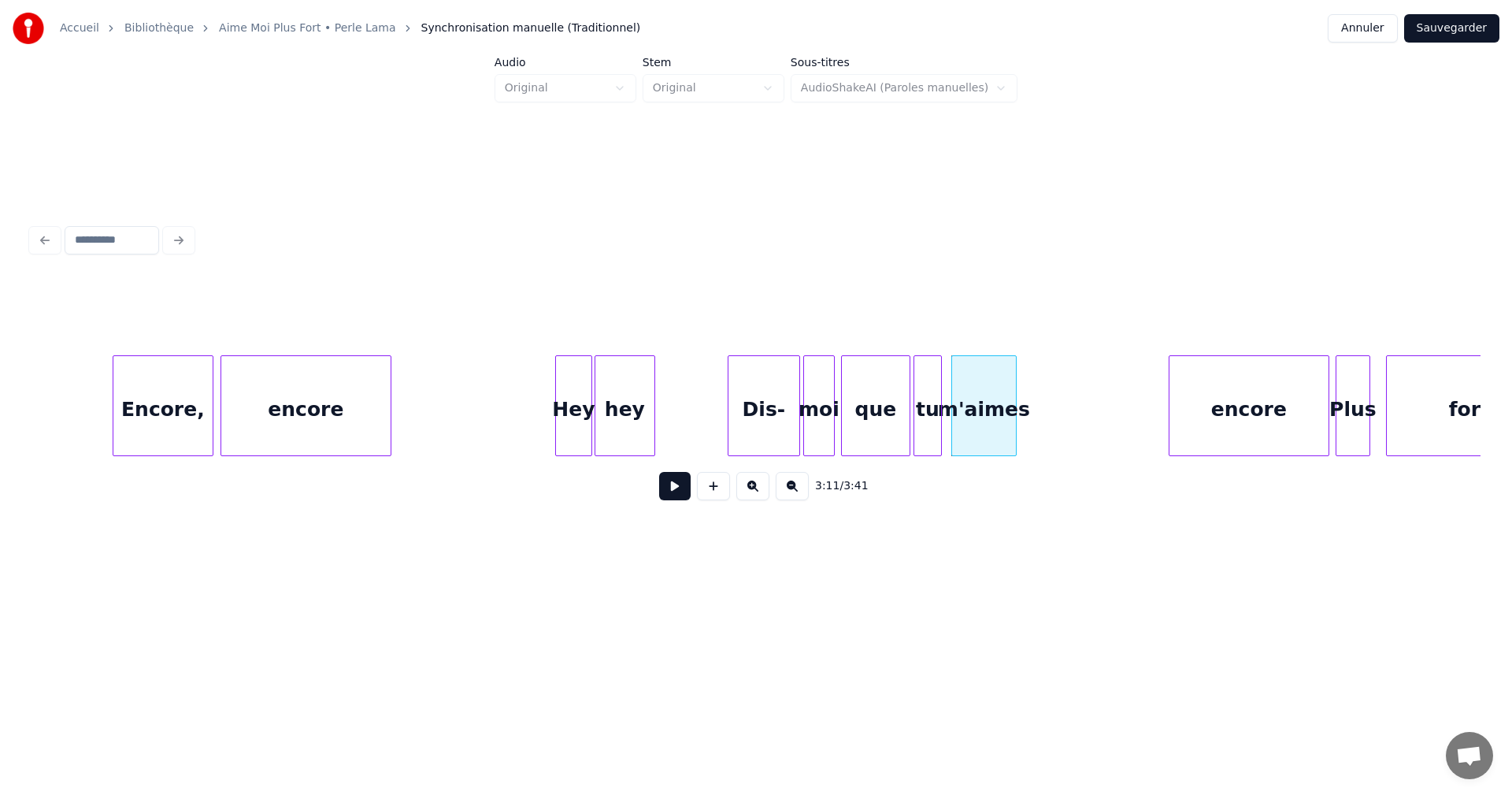
click at [676, 484] on button at bounding box center [675, 485] width 31 height 29
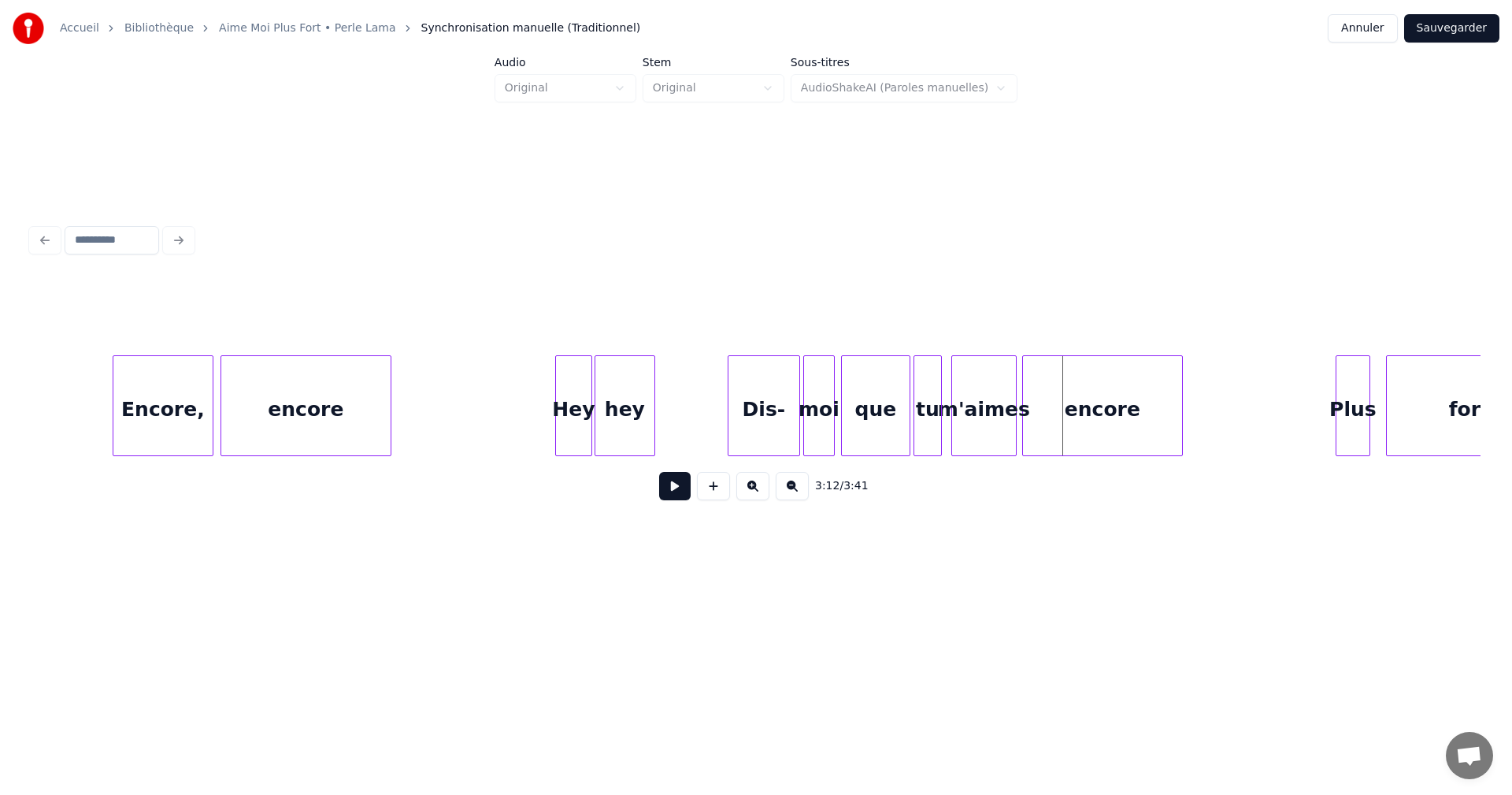
click at [1099, 450] on div "encore Plus fort m'aimes tu que moi Dis- hey Hey encore Encore," at bounding box center [755, 406] width 1449 height 101
click at [1134, 438] on div at bounding box center [1132, 406] width 4 height 99
click at [670, 484] on button at bounding box center [675, 485] width 31 height 29
click at [677, 486] on button at bounding box center [675, 485] width 31 height 29
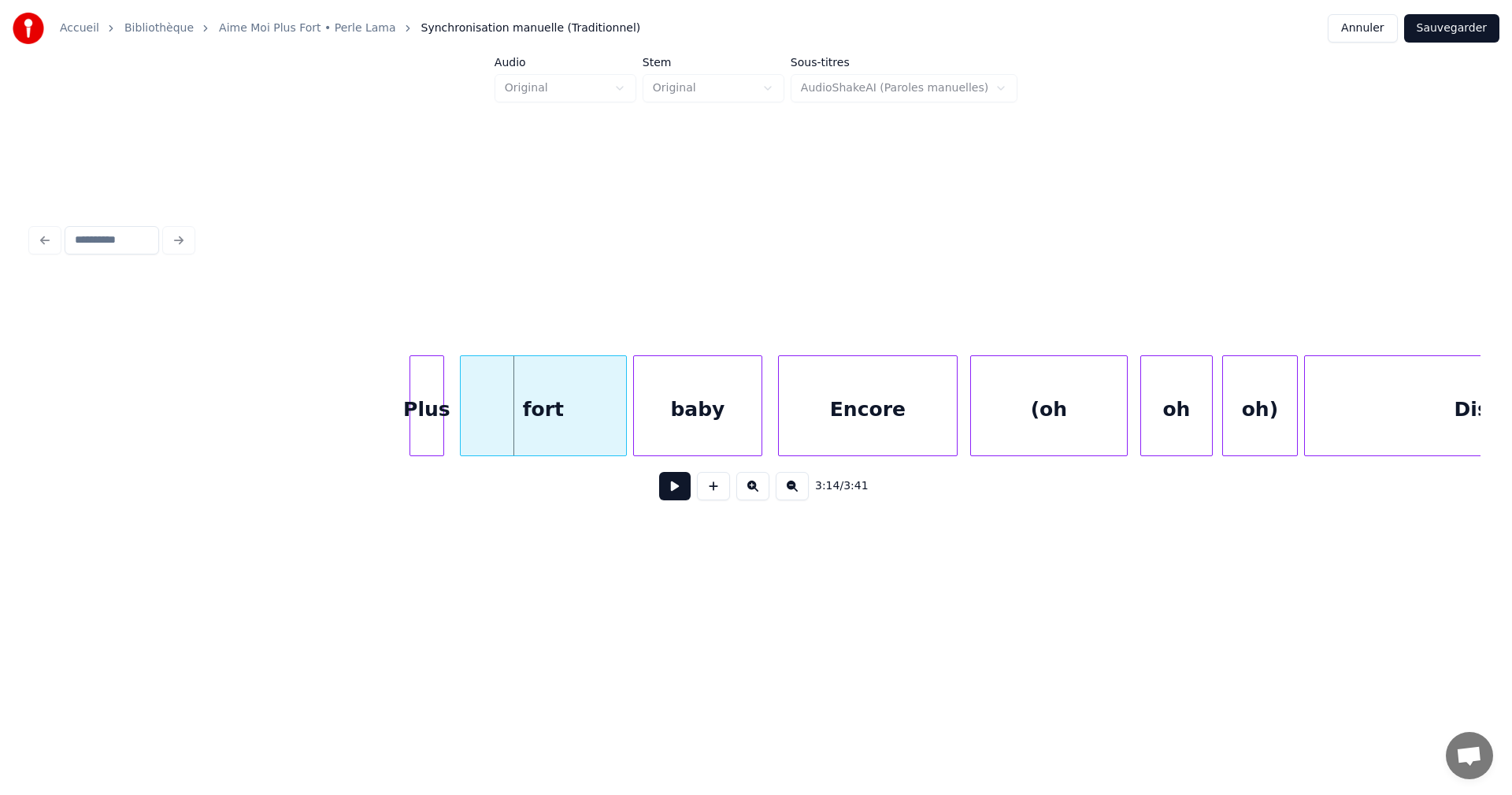
scroll to position [0, 30412]
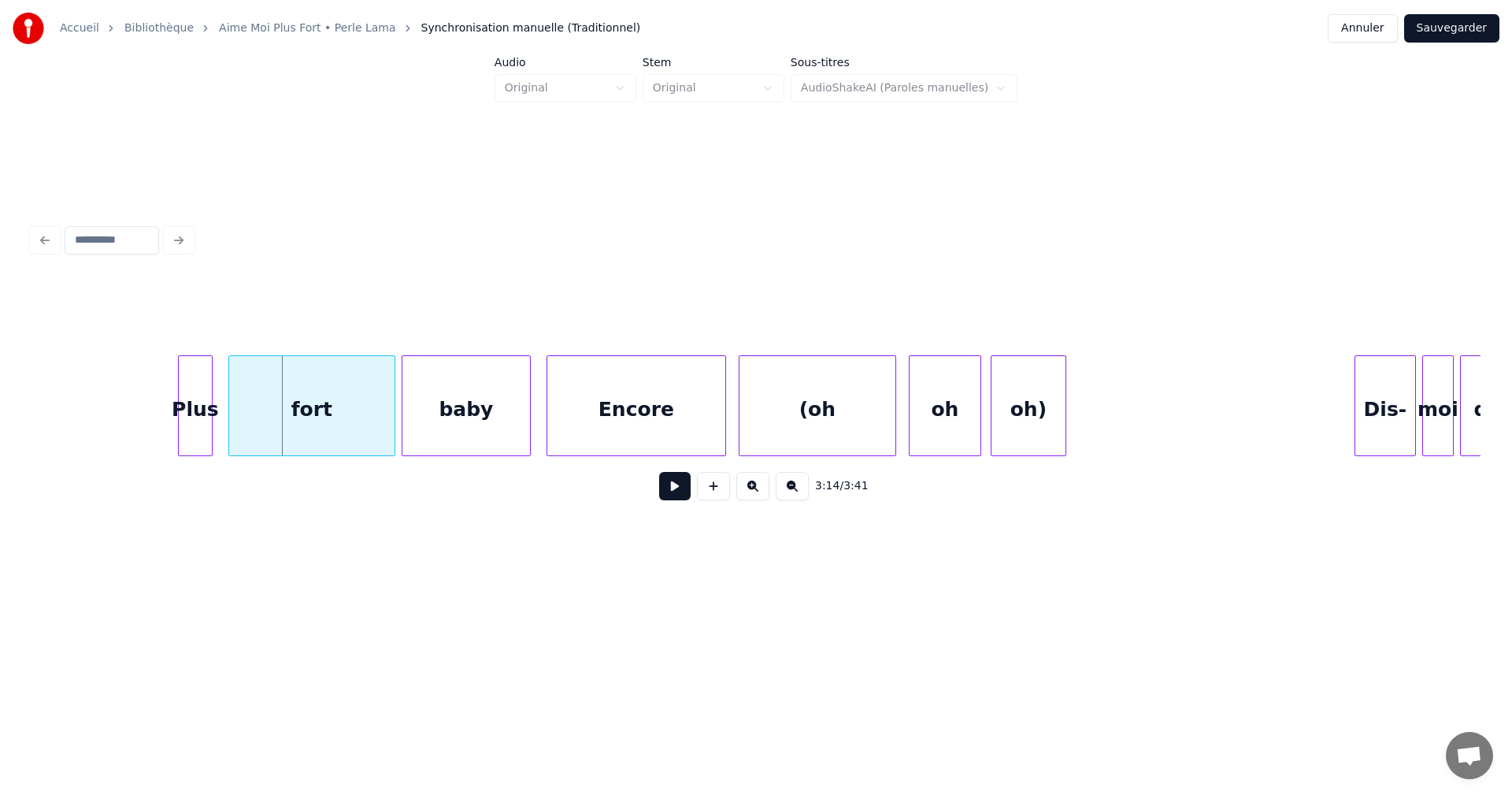
click at [1358, 451] on div "Plus fort baby Encore (oh oh oh) Dis- moi que" at bounding box center [755, 406] width 1449 height 101
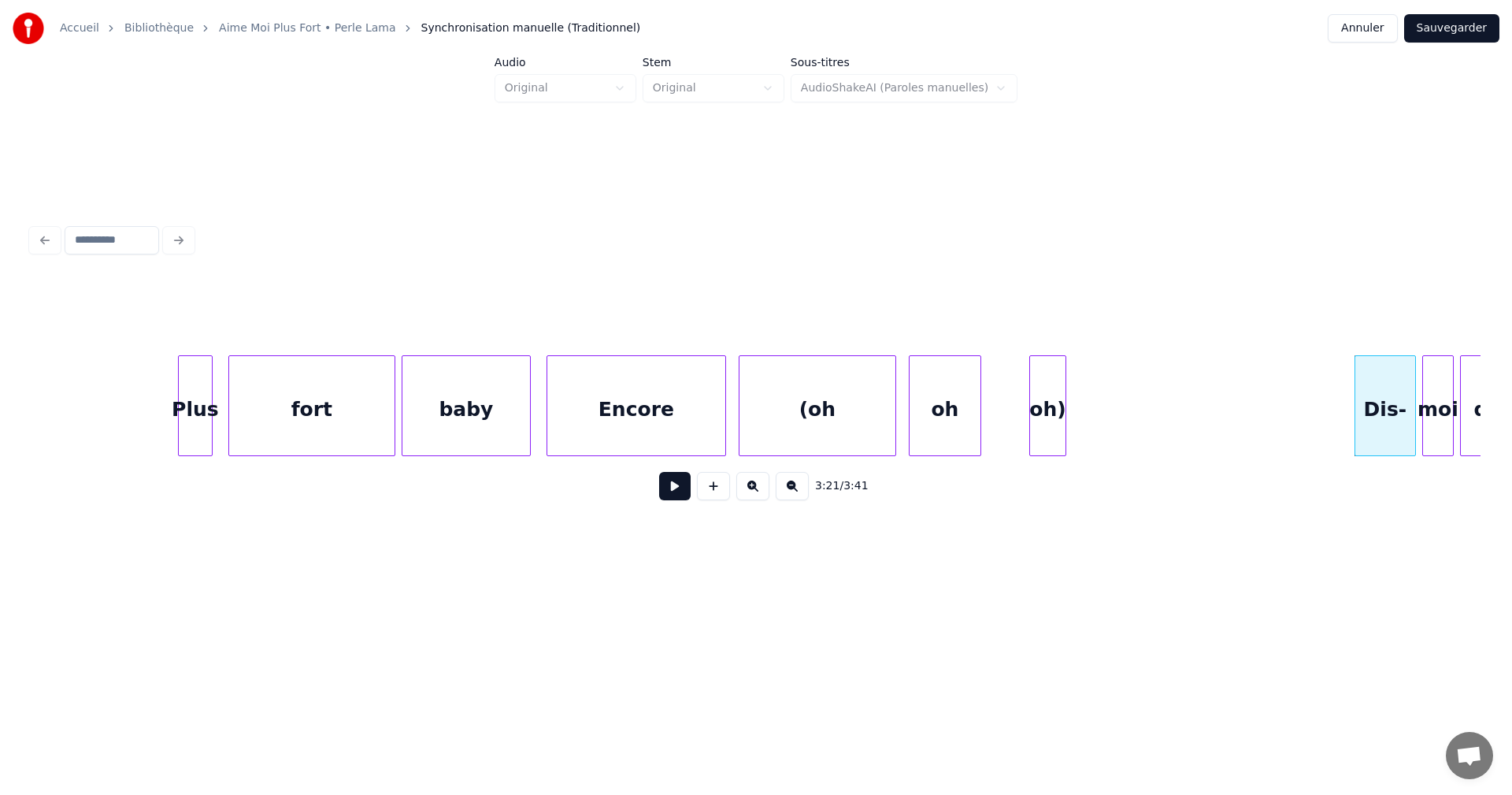
click at [1032, 428] on div at bounding box center [1032, 406] width 4 height 99
click at [1117, 428] on div "oh)" at bounding box center [1117, 410] width 35 height 107
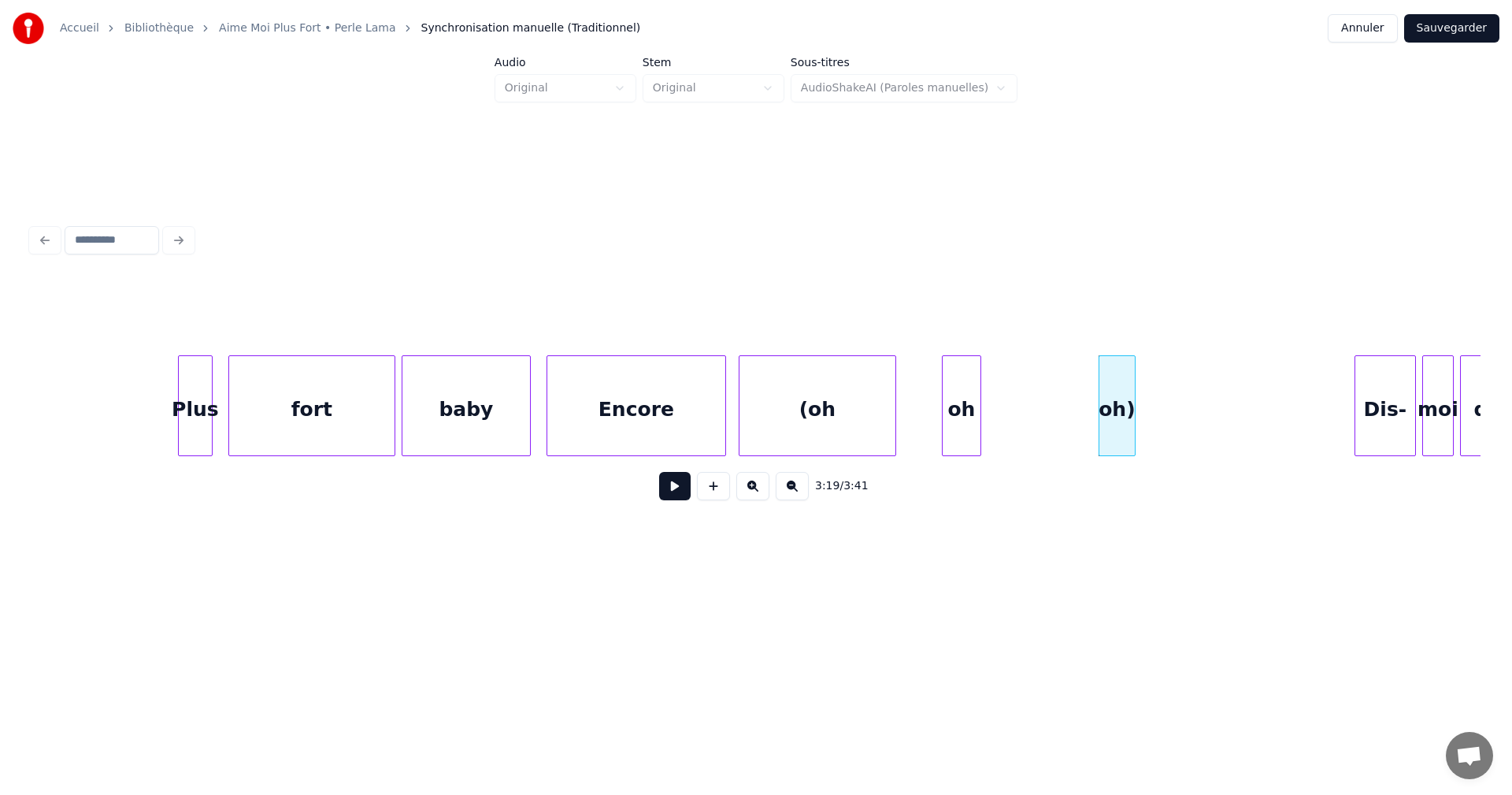
click at [945, 433] on div at bounding box center [945, 406] width 4 height 99
click at [1081, 443] on div "oh" at bounding box center [1073, 410] width 38 height 107
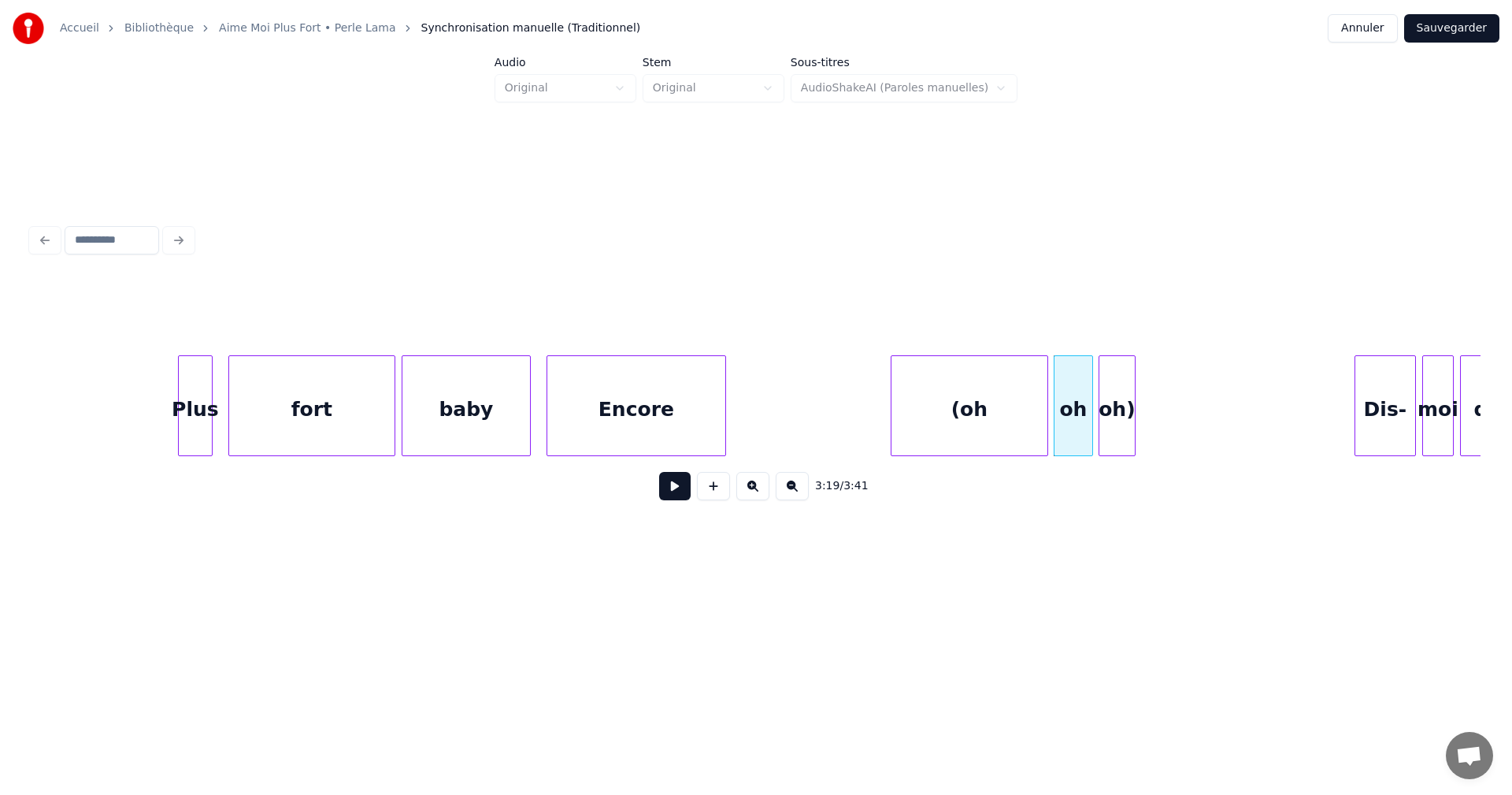
click at [988, 446] on div "(oh" at bounding box center [970, 410] width 156 height 107
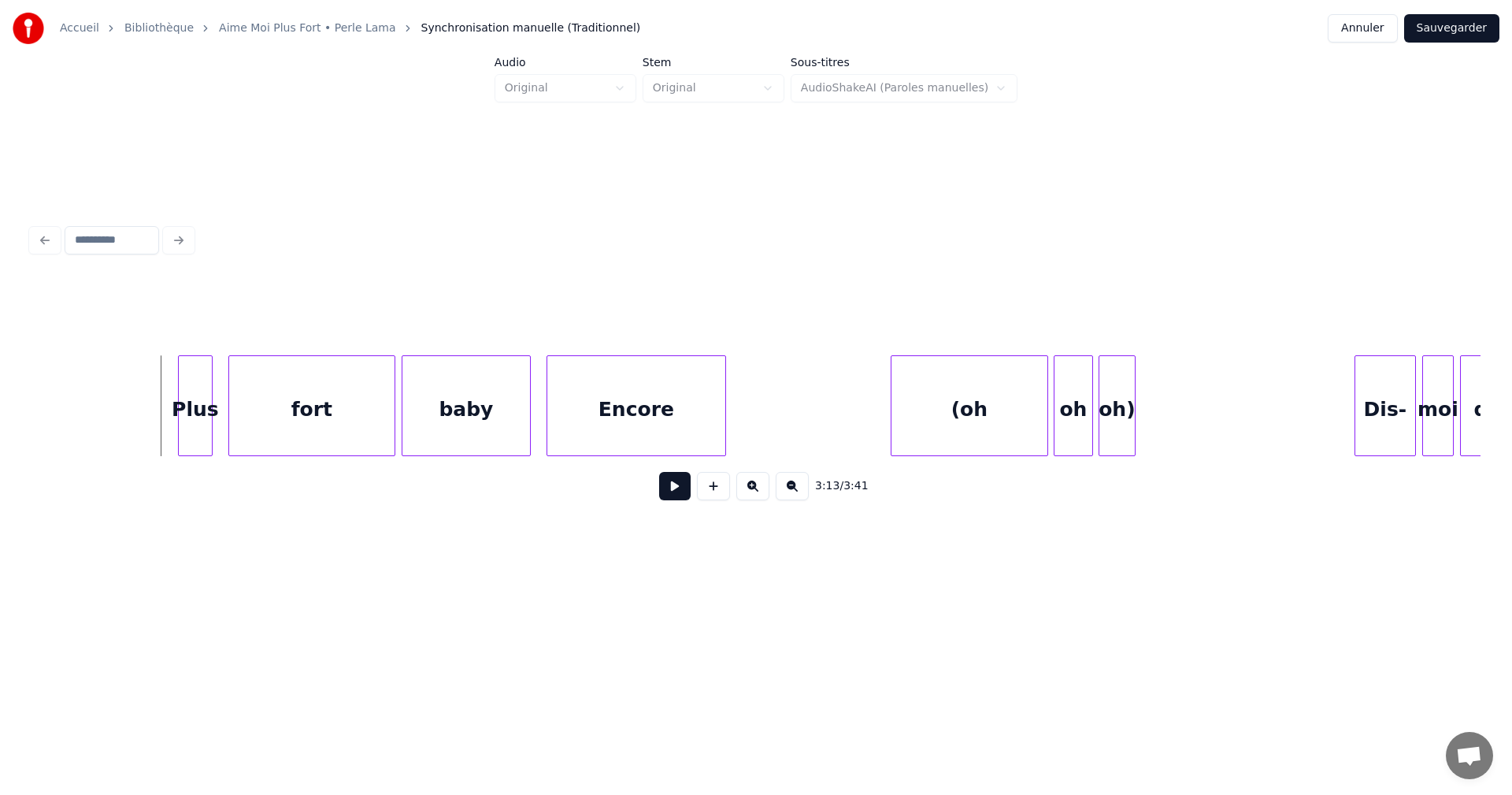
click at [673, 489] on button at bounding box center [675, 485] width 31 height 29
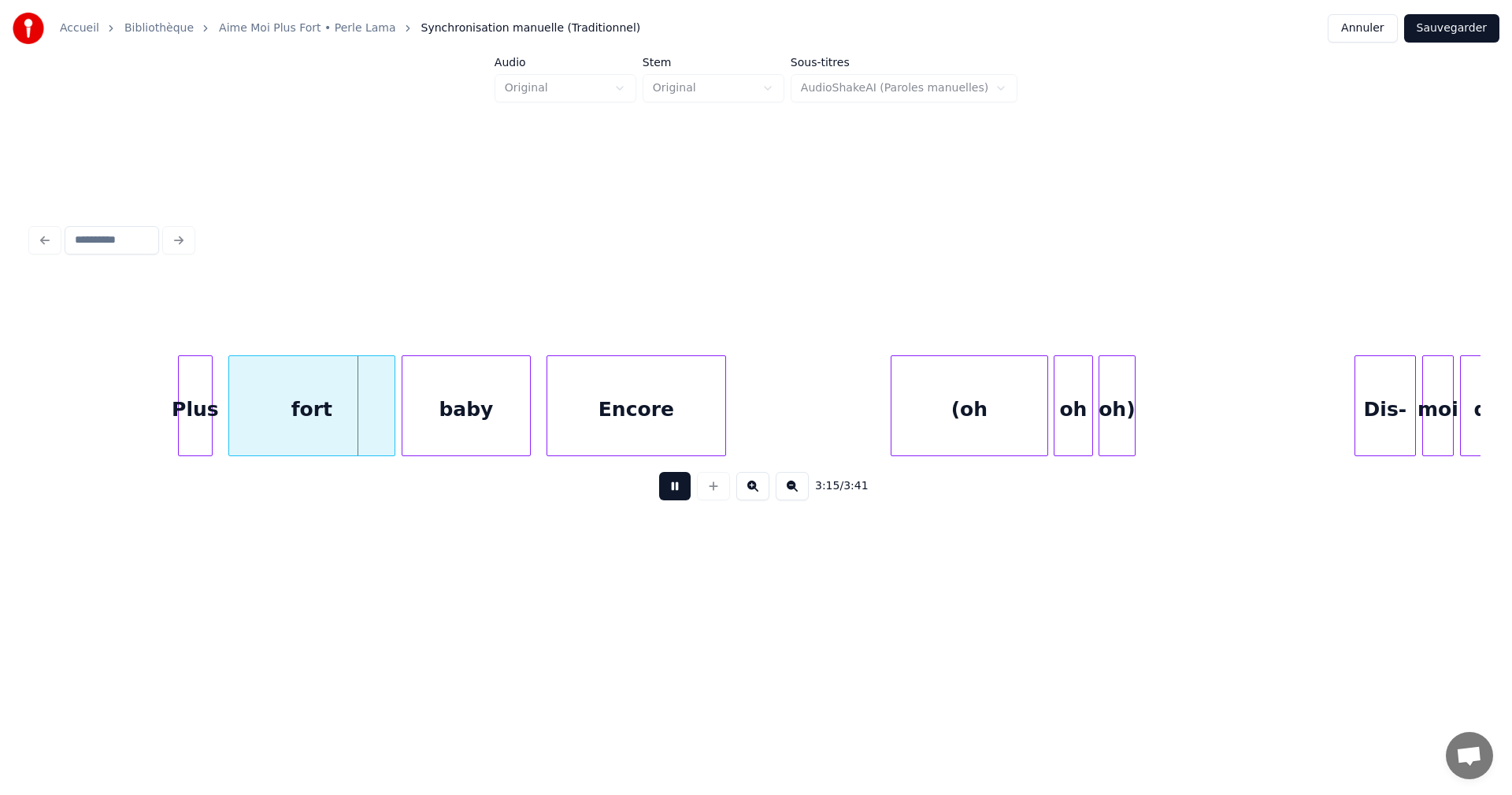
click at [674, 489] on button at bounding box center [675, 485] width 31 height 29
click at [234, 442] on div "fort" at bounding box center [310, 410] width 165 height 107
click at [333, 449] on div "fort" at bounding box center [362, 406] width 61 height 101
click at [308, 439] on div "Plus" at bounding box center [311, 410] width 33 height 107
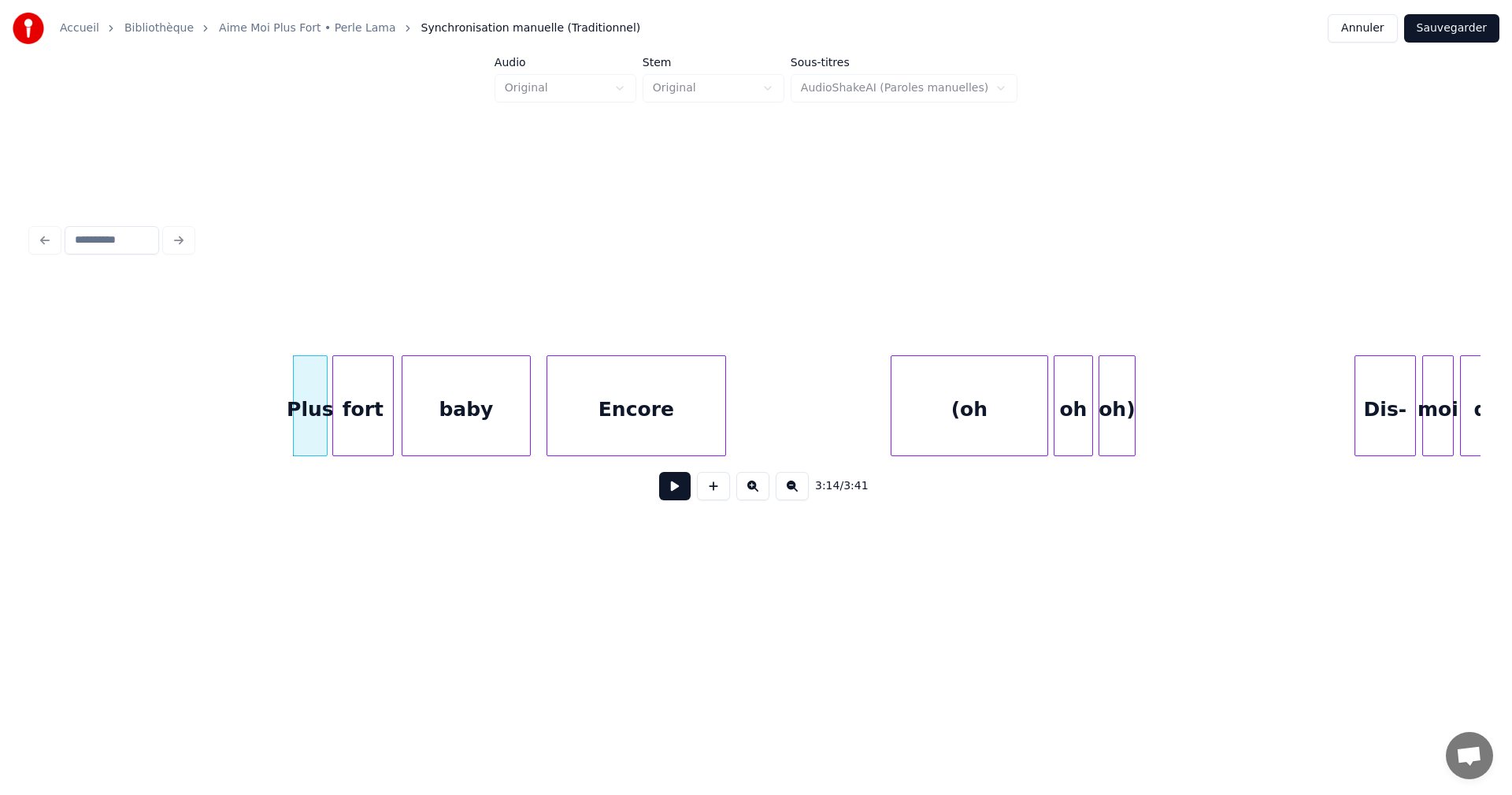
click at [677, 494] on button at bounding box center [675, 485] width 31 height 29
click at [678, 494] on button at bounding box center [675, 485] width 31 height 29
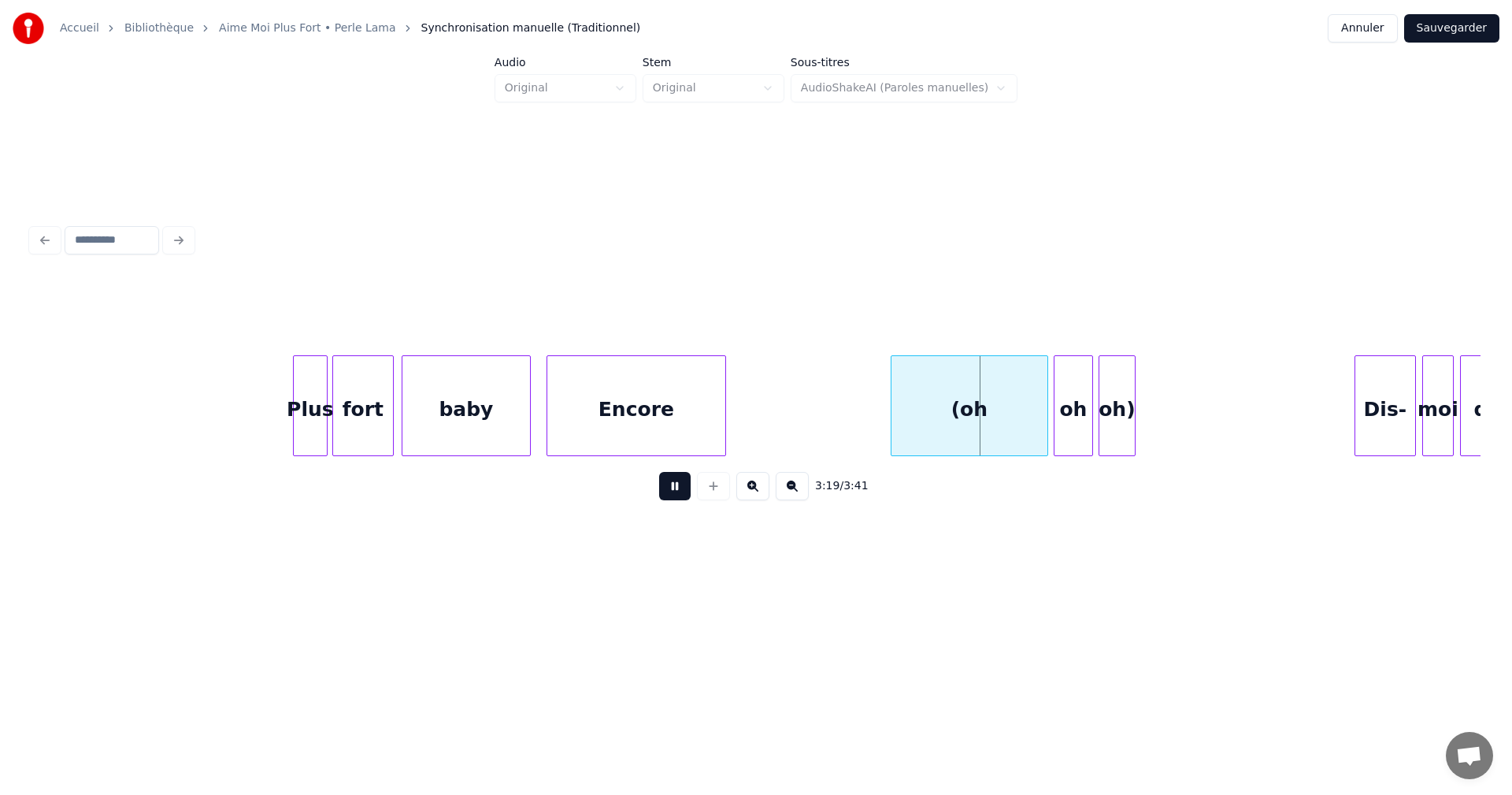
click at [678, 494] on button at bounding box center [675, 485] width 31 height 29
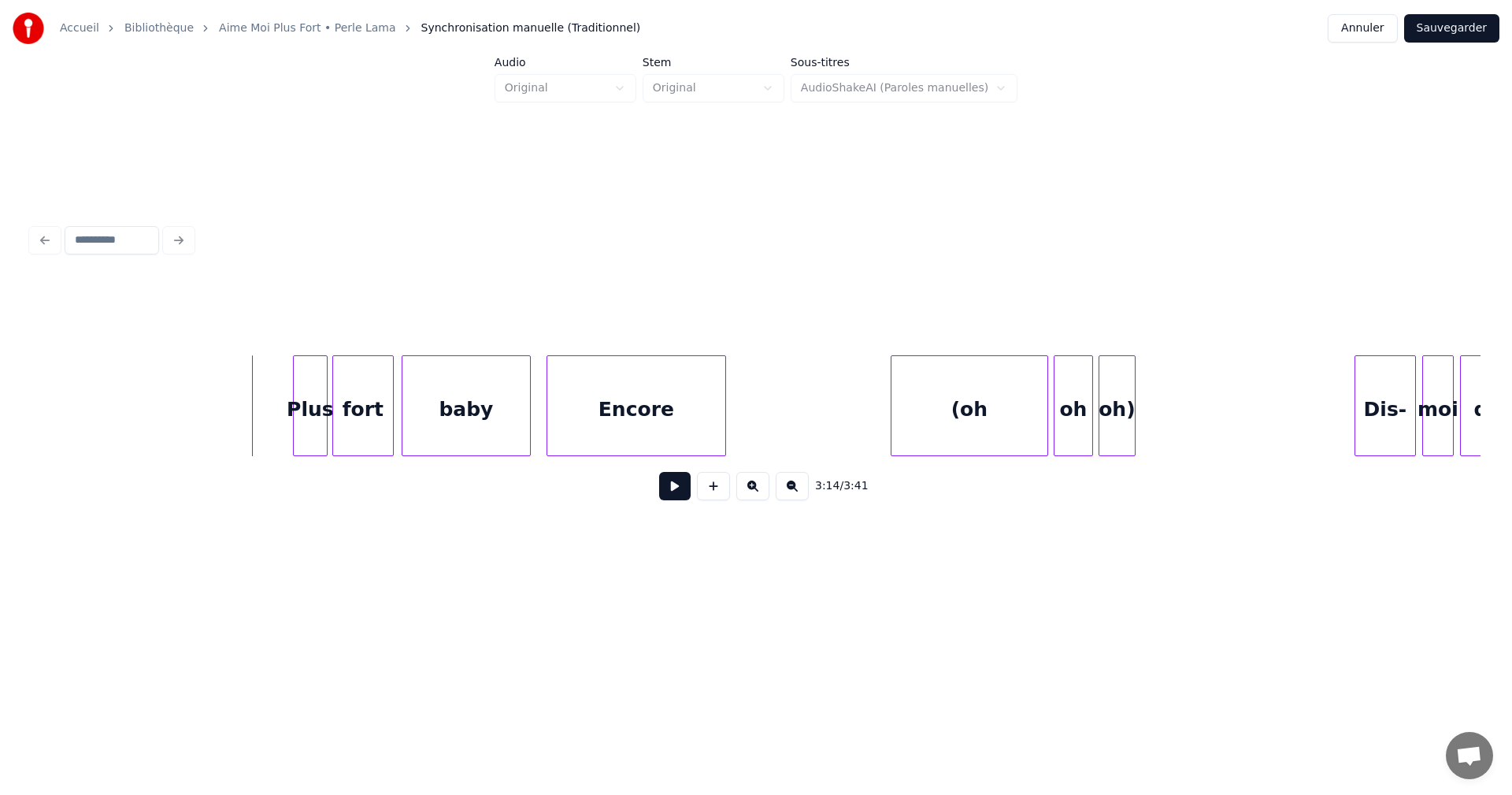
click at [675, 492] on button at bounding box center [675, 485] width 31 height 29
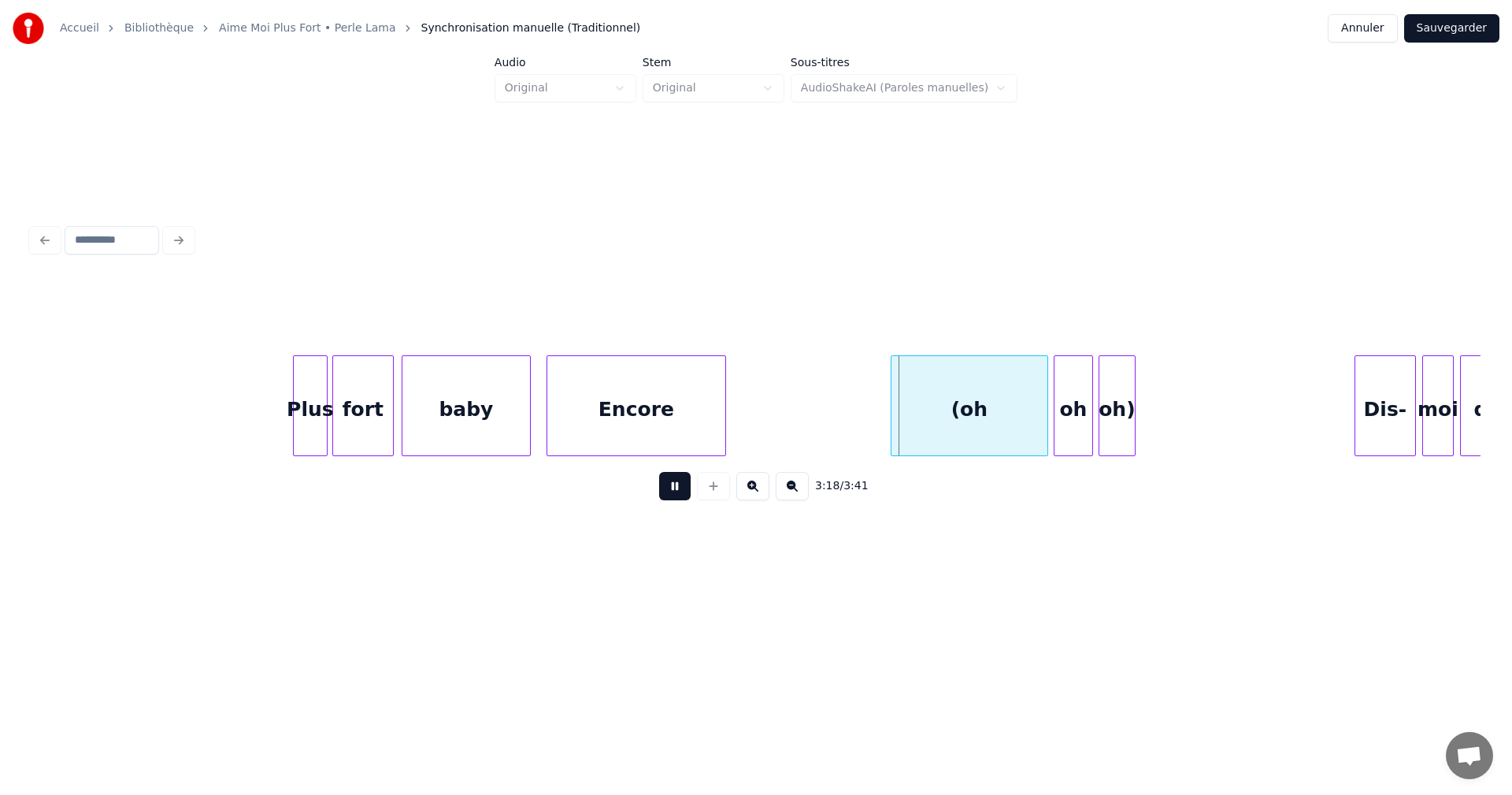
click at [675, 492] on button at bounding box center [675, 485] width 31 height 29
click at [644, 439] on div "Encore" at bounding box center [637, 410] width 178 height 107
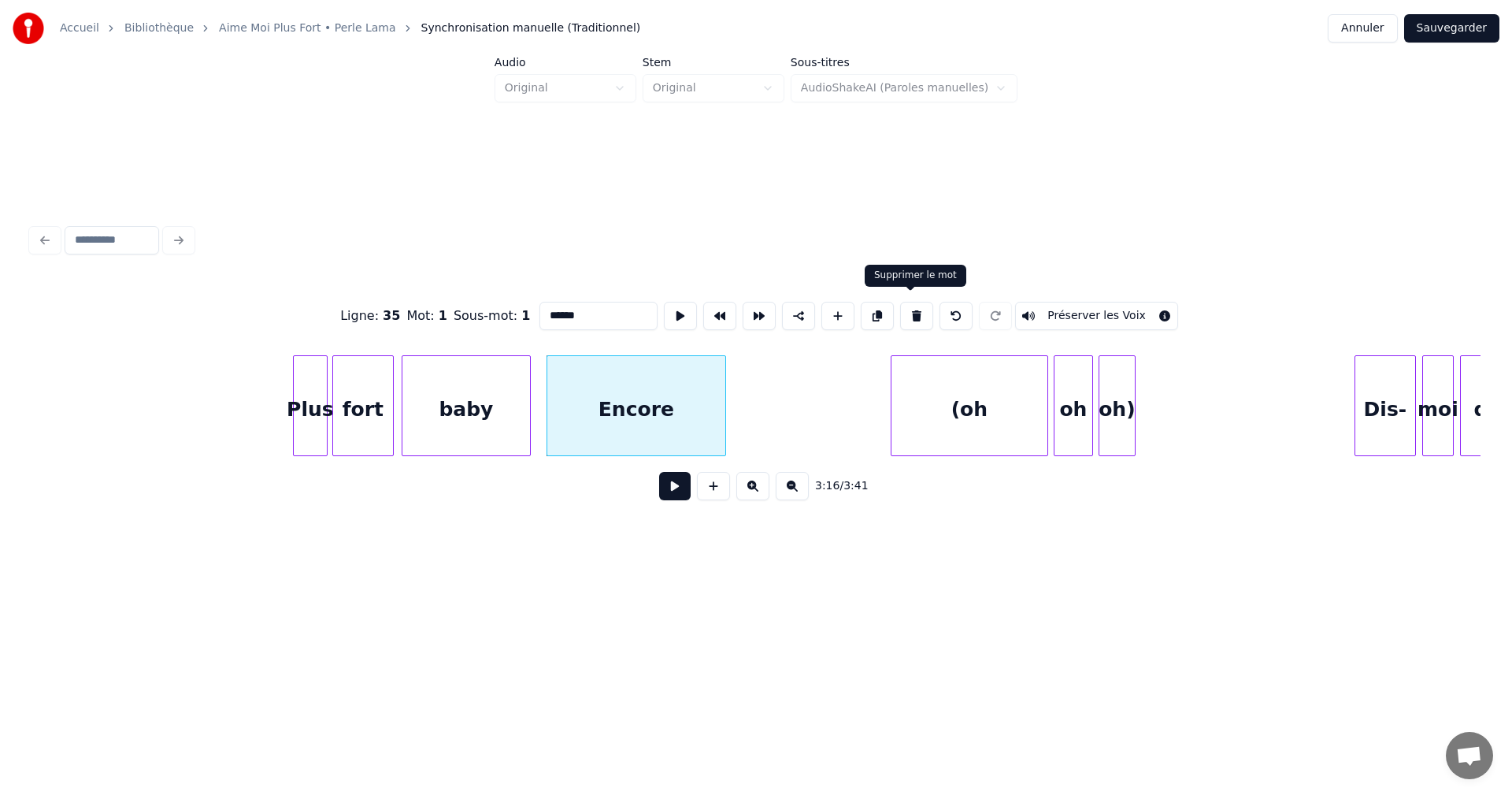
click at [913, 311] on button at bounding box center [917, 316] width 33 height 29
type input "***"
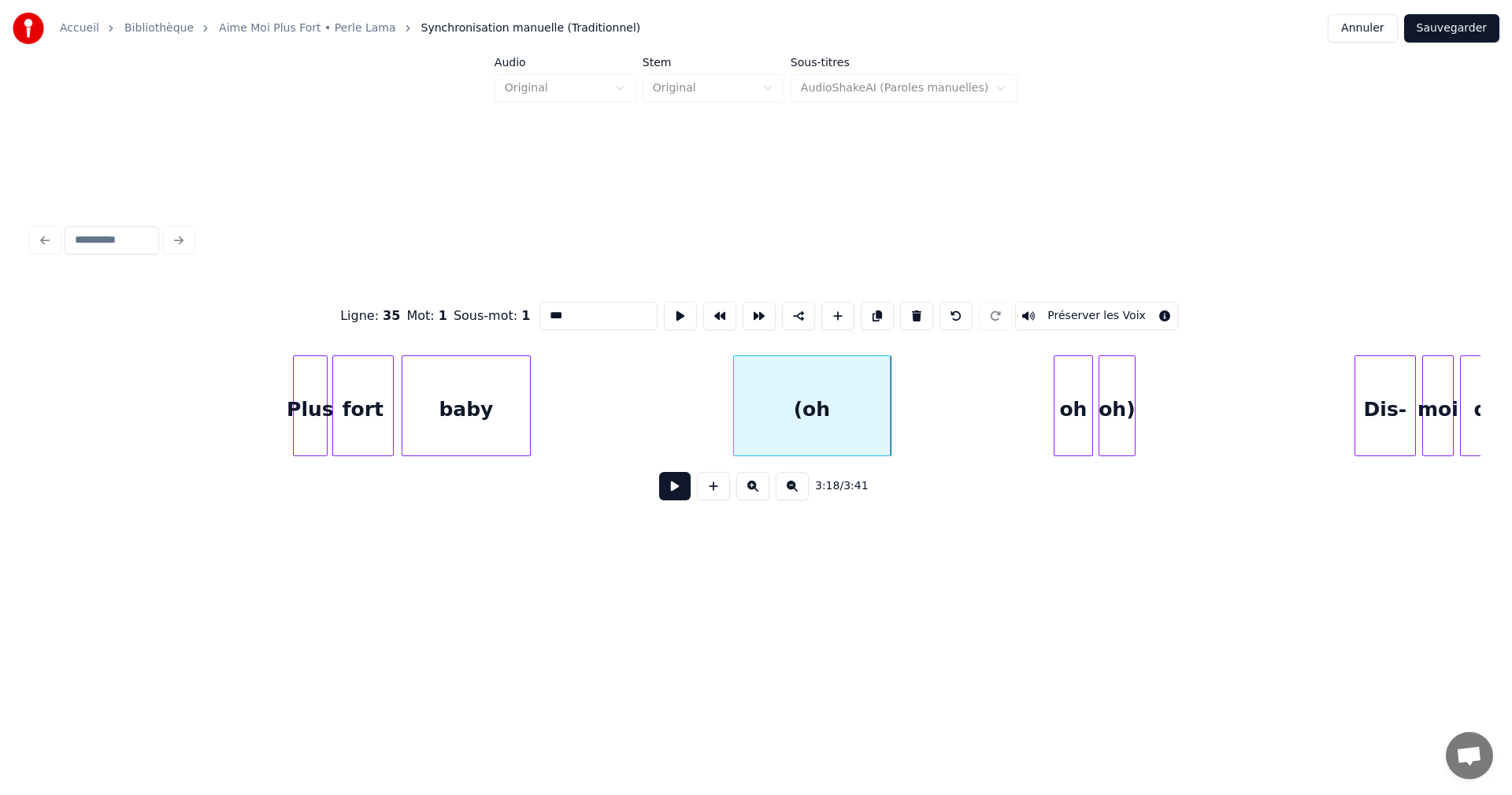
click at [794, 392] on div "(oh" at bounding box center [812, 410] width 156 height 107
click at [909, 412] on div "oh" at bounding box center [913, 410] width 38 height 107
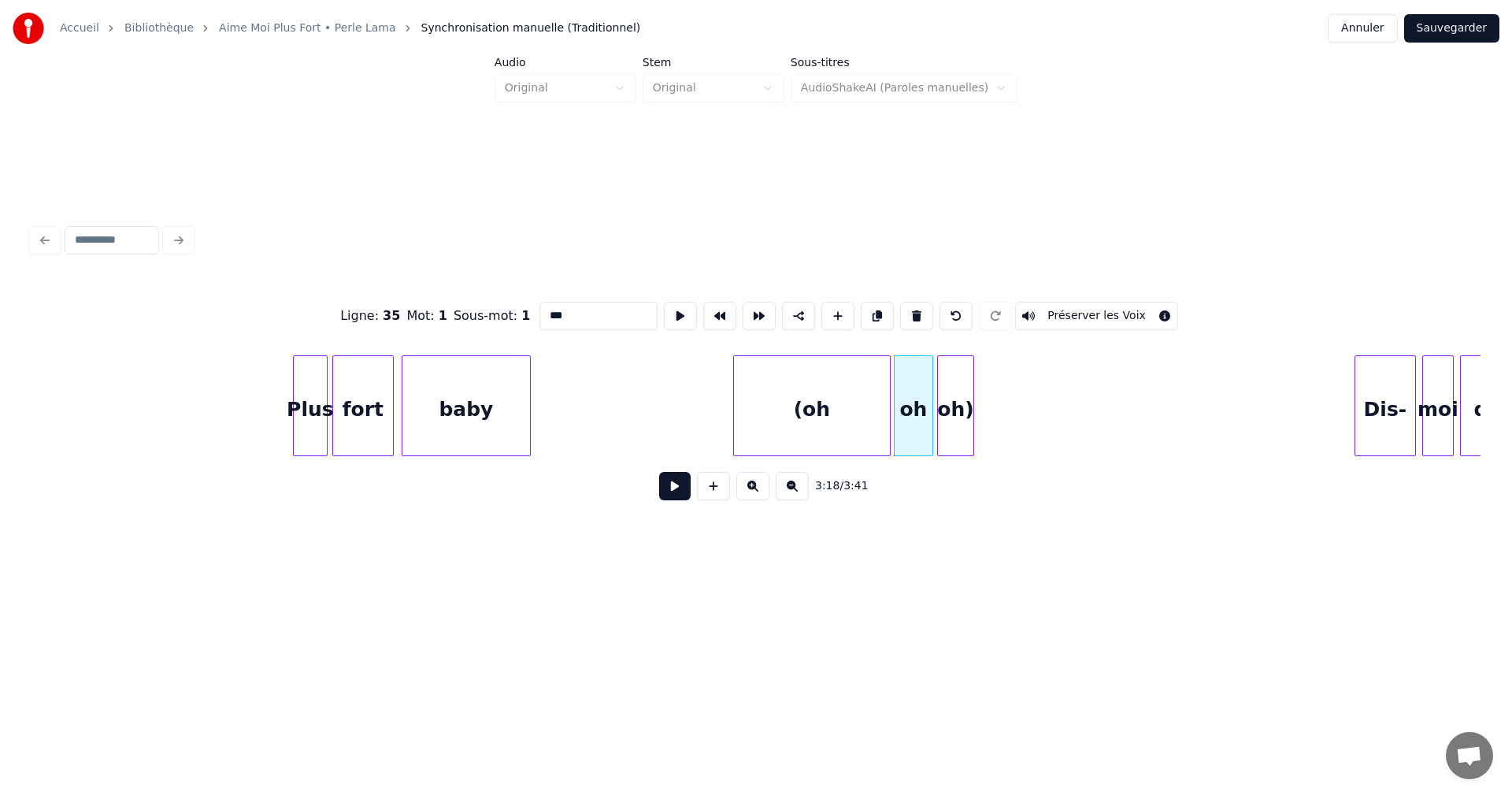
click at [951, 424] on div "oh)" at bounding box center [955, 410] width 35 height 107
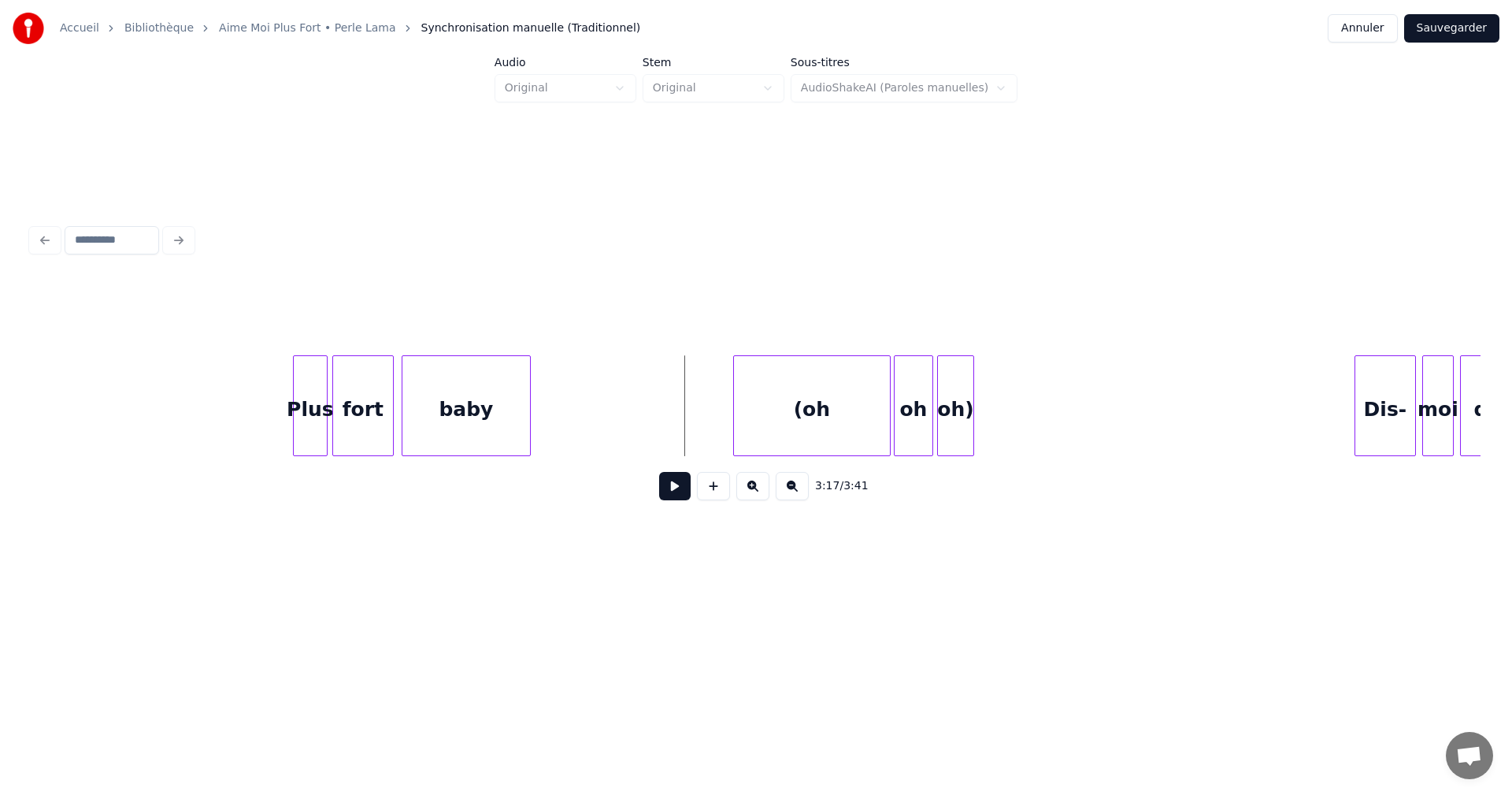
click at [673, 481] on button at bounding box center [675, 485] width 31 height 29
click at [675, 481] on button at bounding box center [675, 485] width 31 height 29
click at [809, 420] on div "(oh" at bounding box center [812, 410] width 156 height 107
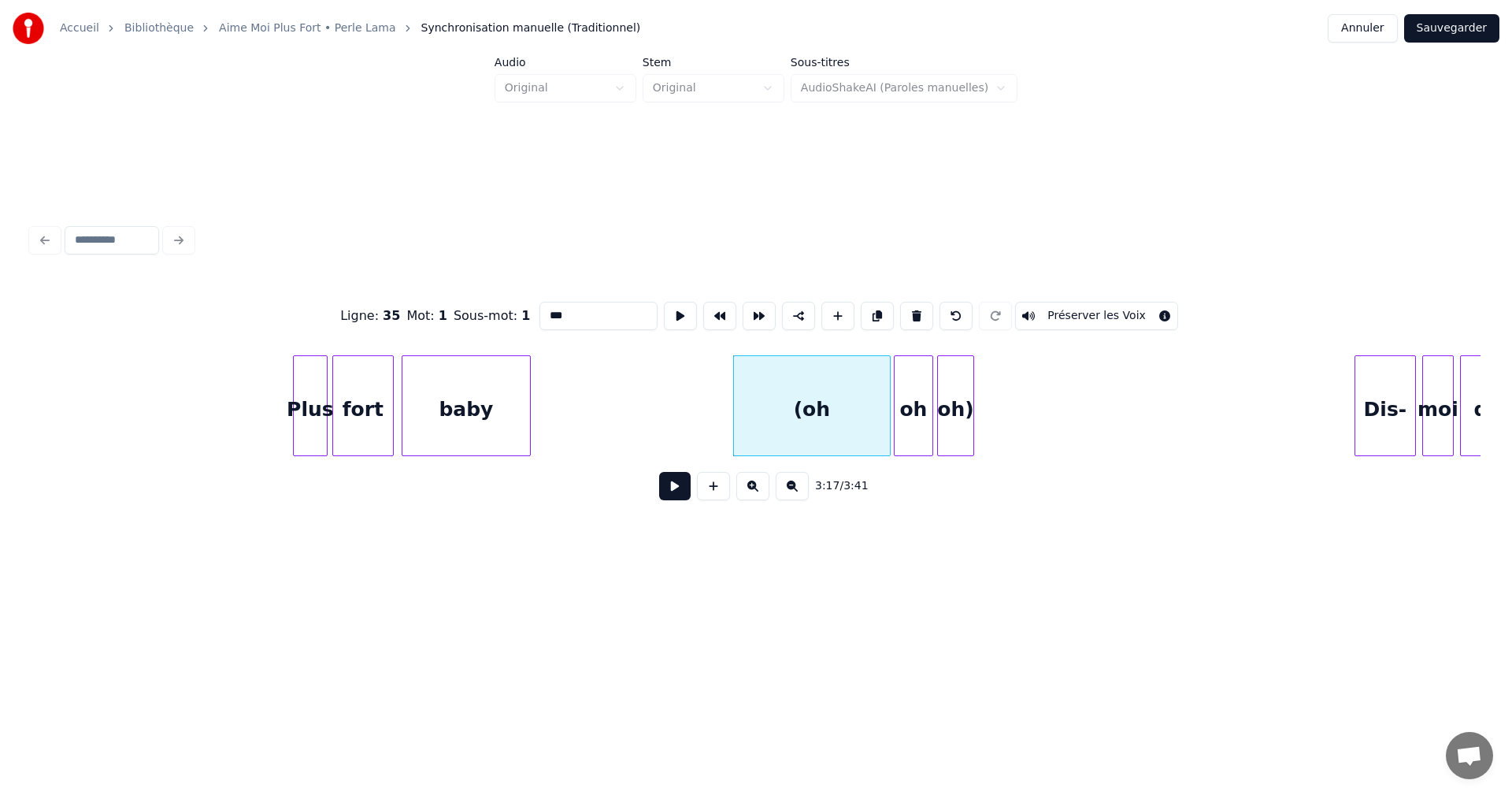
click at [555, 314] on input "***" at bounding box center [599, 316] width 119 height 29
click at [968, 409] on div "oh)" at bounding box center [955, 406] width 37 height 101
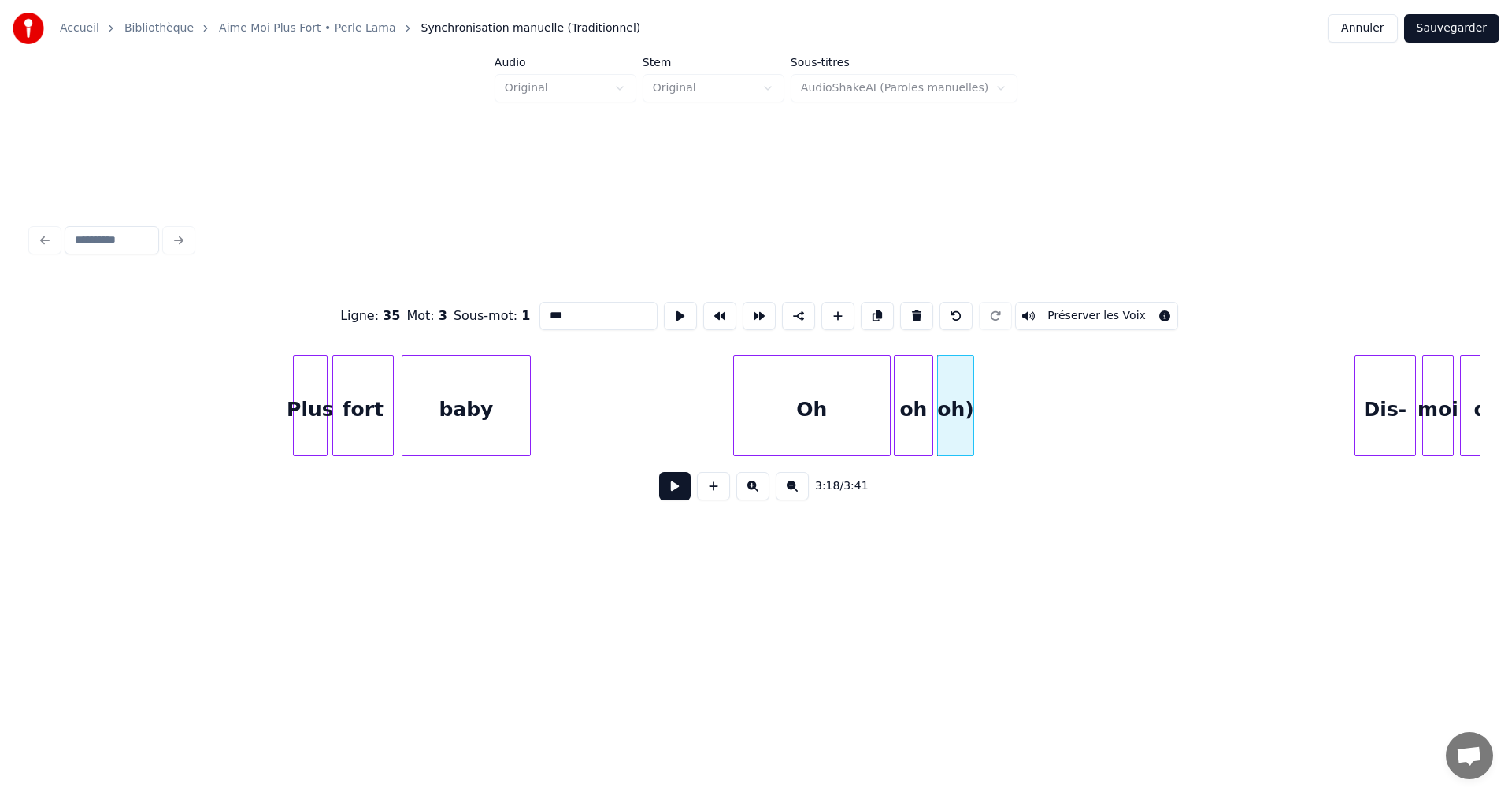
click at [557, 311] on input "***" at bounding box center [599, 316] width 119 height 29
click at [559, 311] on input "***" at bounding box center [599, 316] width 119 height 29
type input "**"
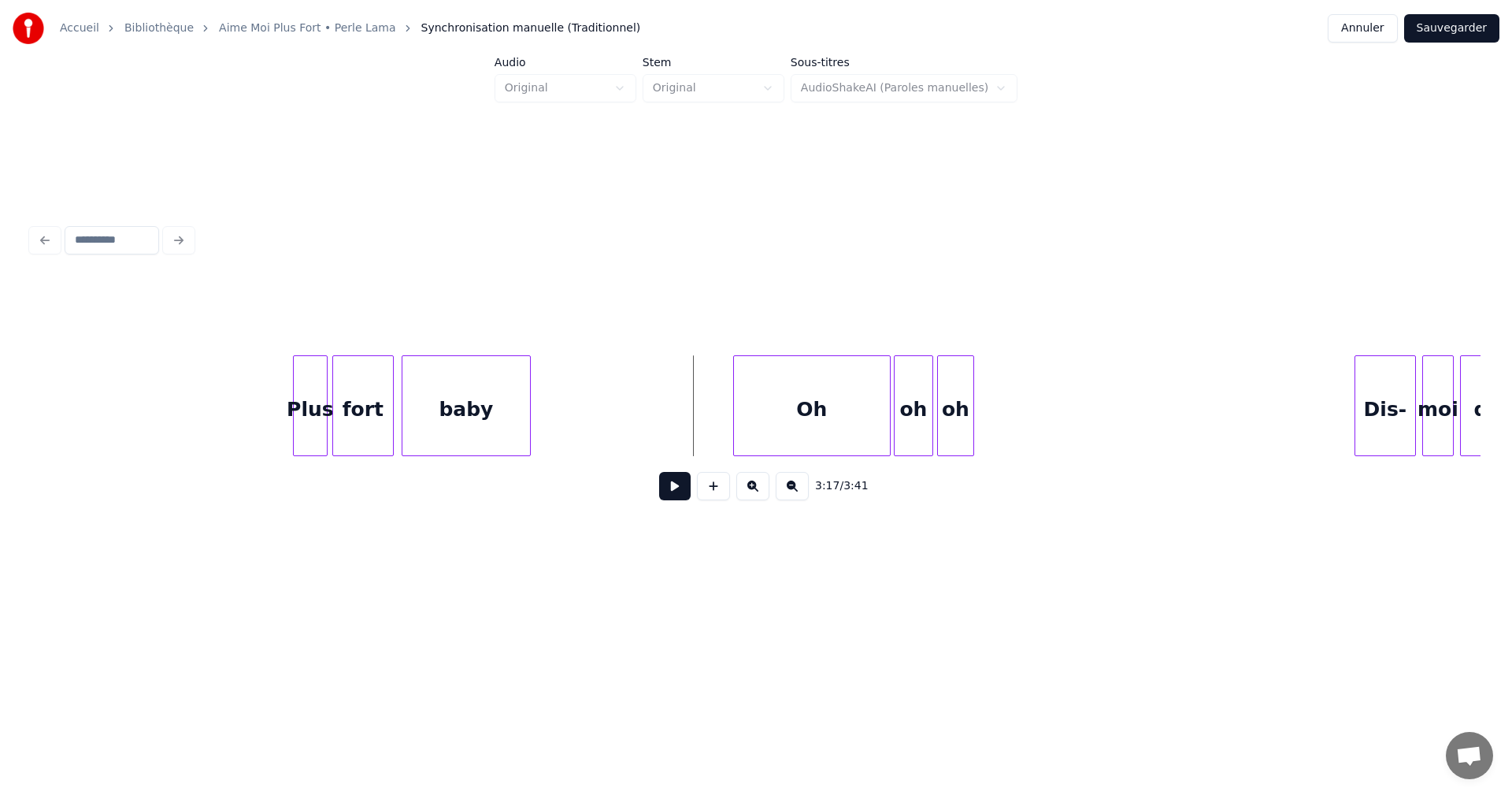
click at [670, 487] on button at bounding box center [675, 485] width 31 height 29
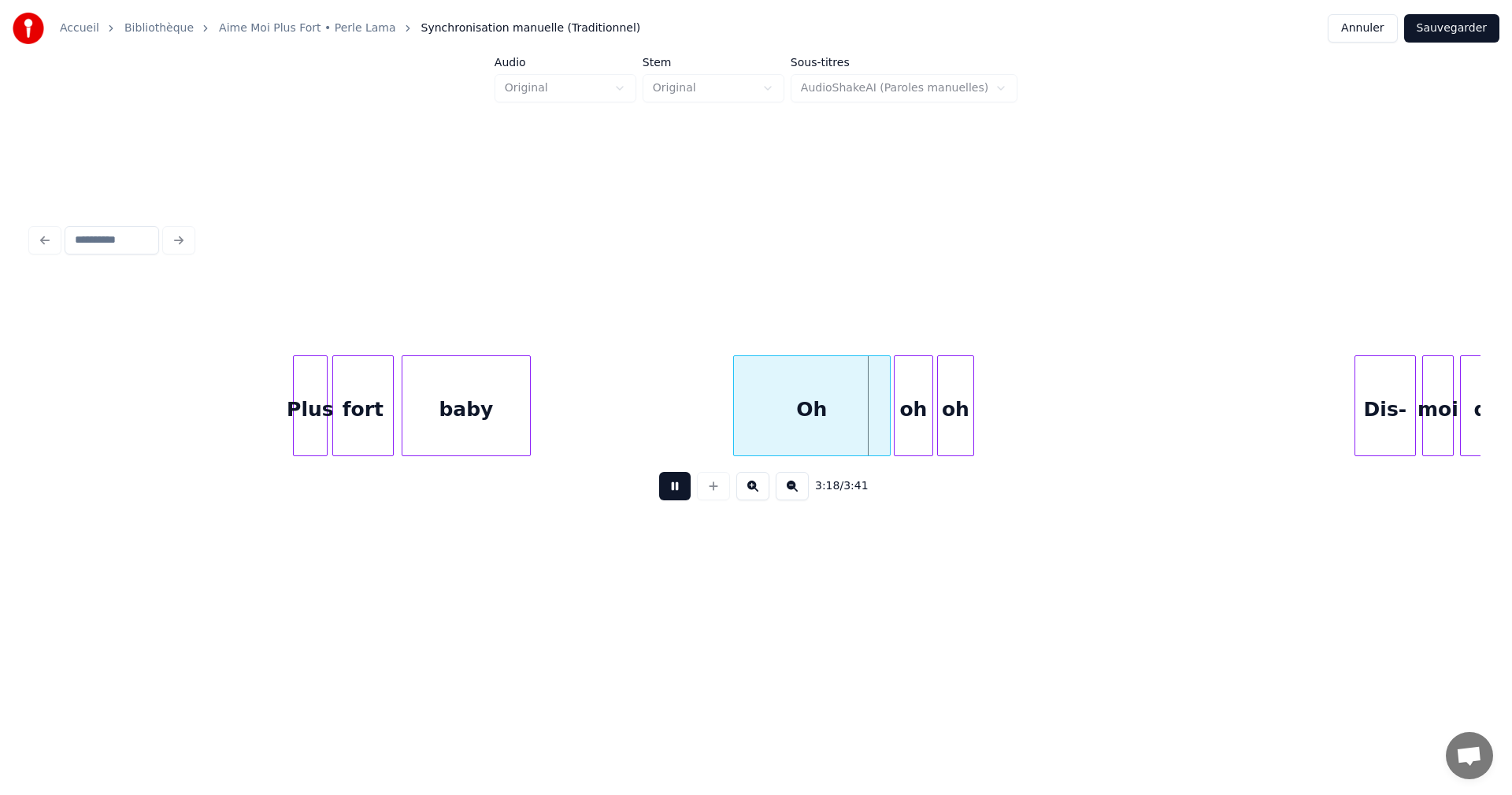
click at [670, 487] on button at bounding box center [675, 485] width 31 height 29
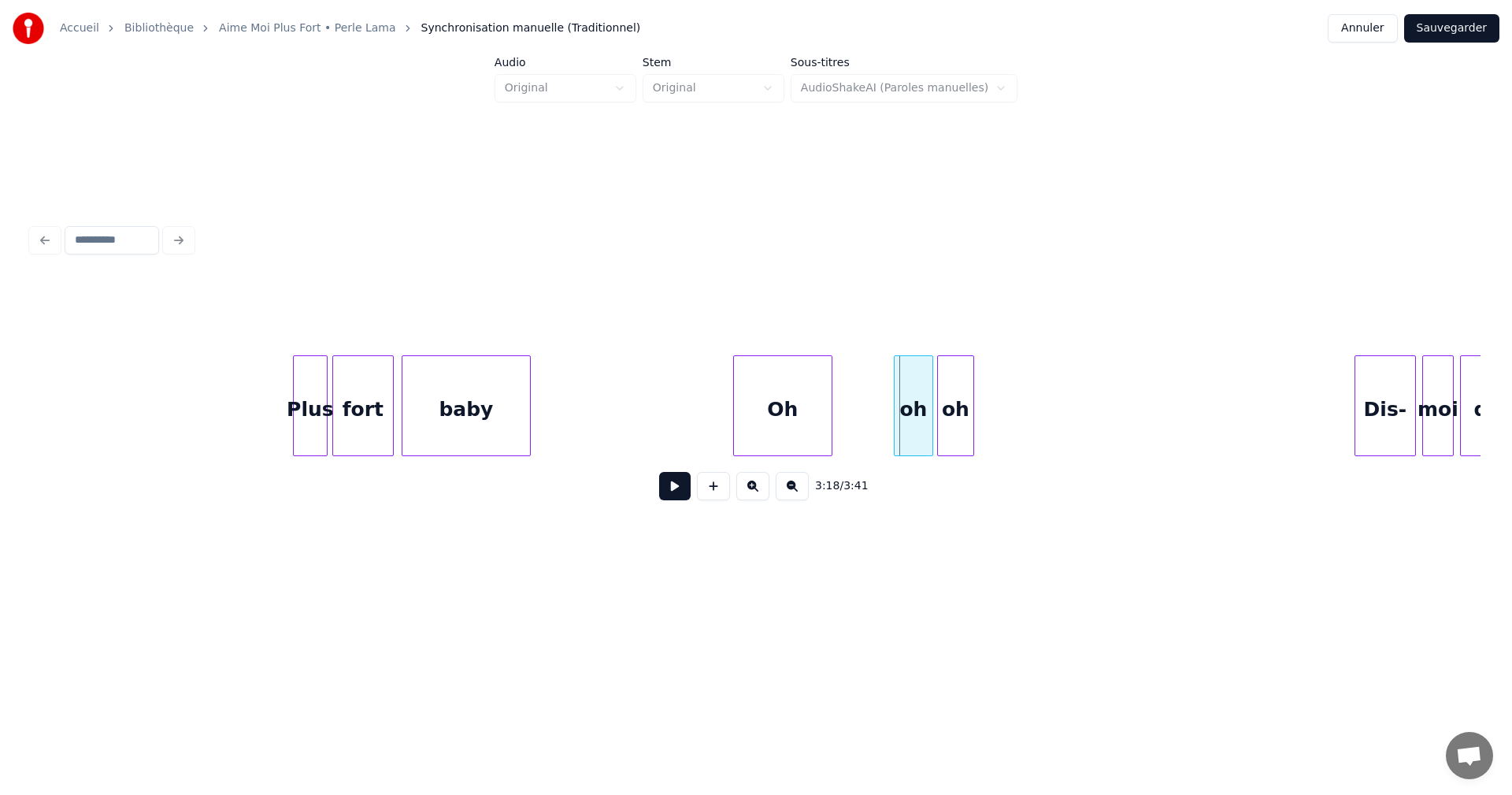
click at [830, 424] on div at bounding box center [829, 406] width 4 height 99
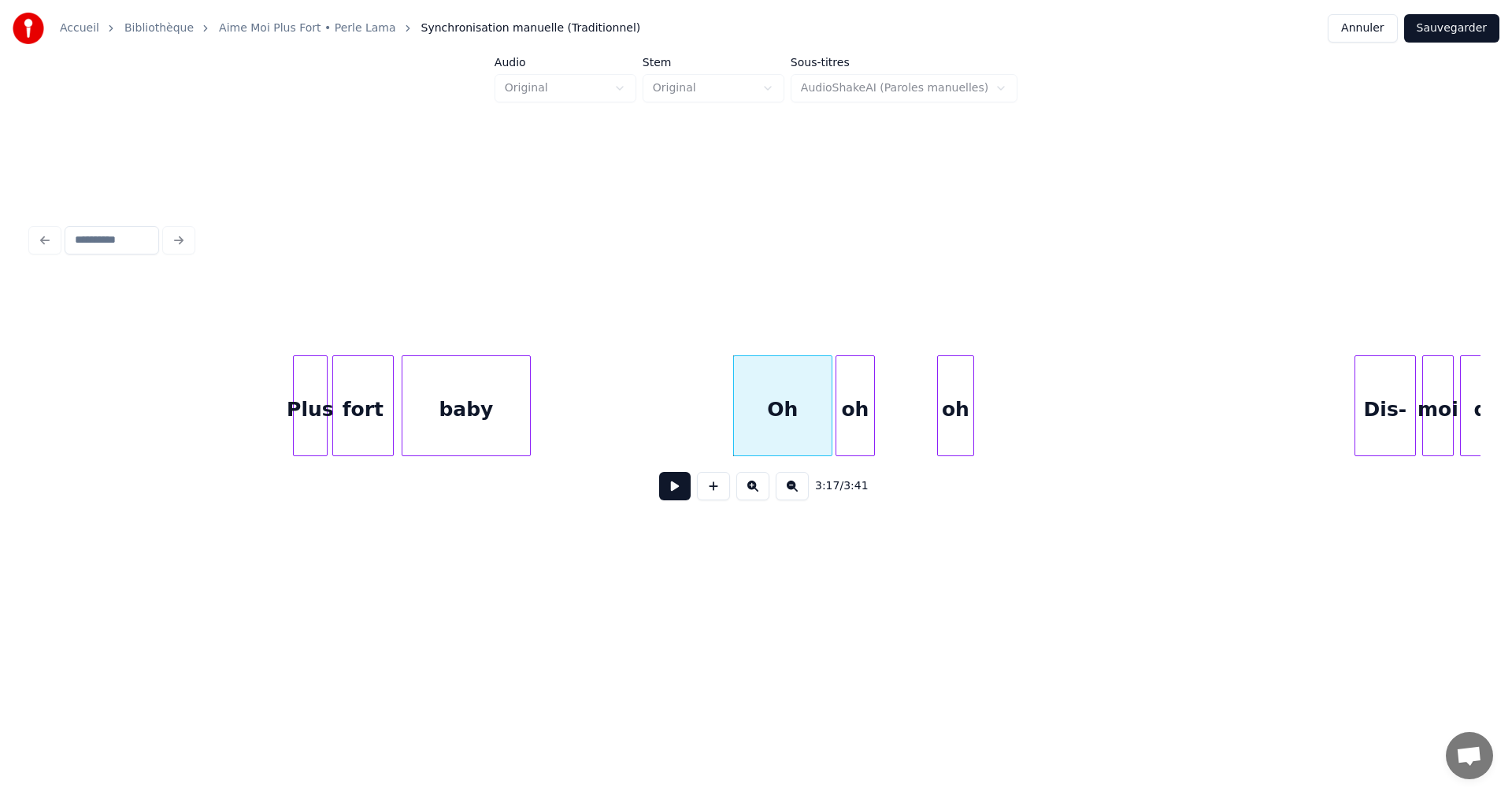
click at [855, 424] on div "oh" at bounding box center [855, 410] width 38 height 107
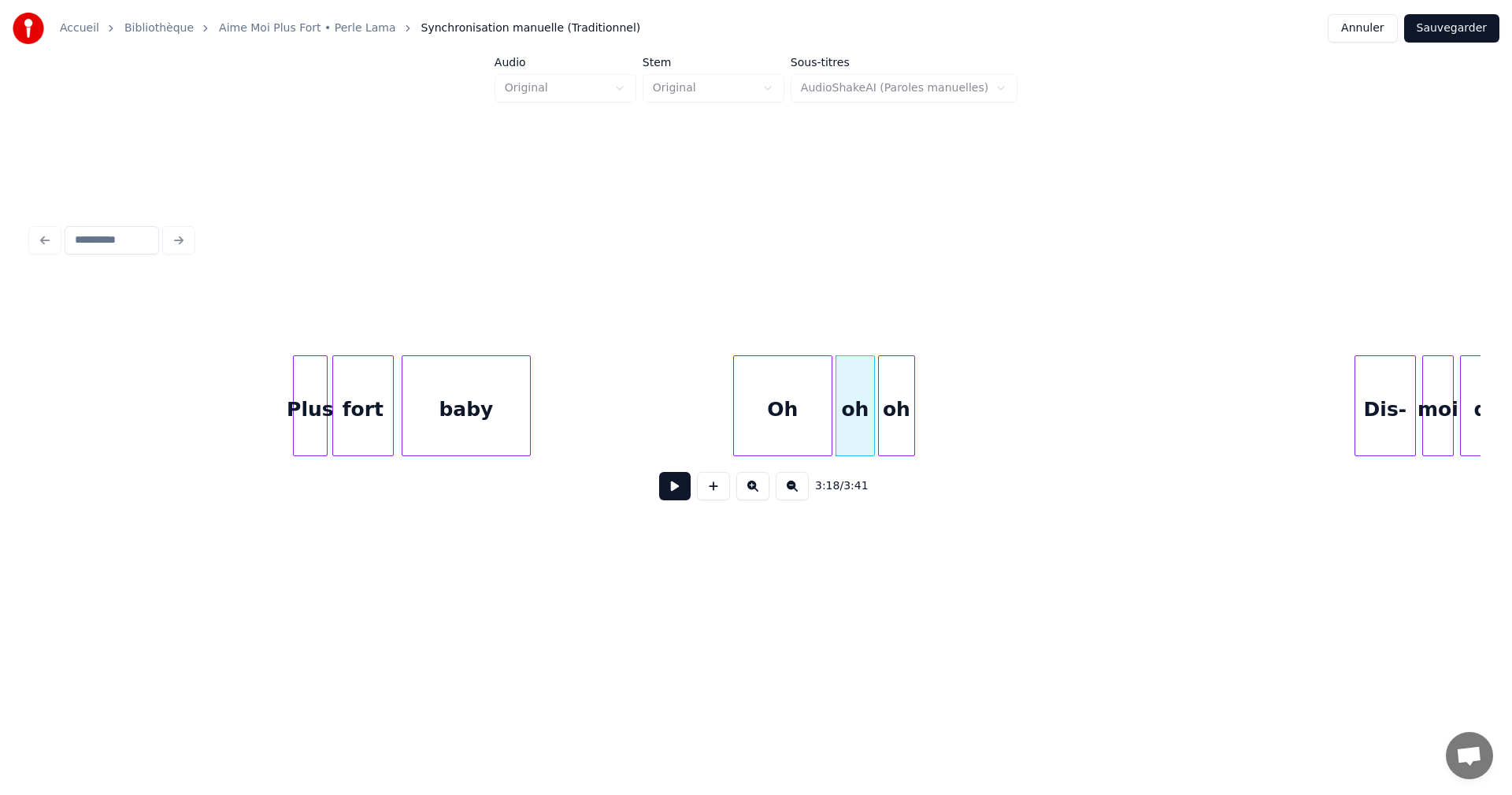
click at [888, 431] on div "oh" at bounding box center [896, 410] width 35 height 107
click at [677, 491] on button at bounding box center [675, 485] width 31 height 29
click at [677, 490] on button at bounding box center [675, 485] width 31 height 29
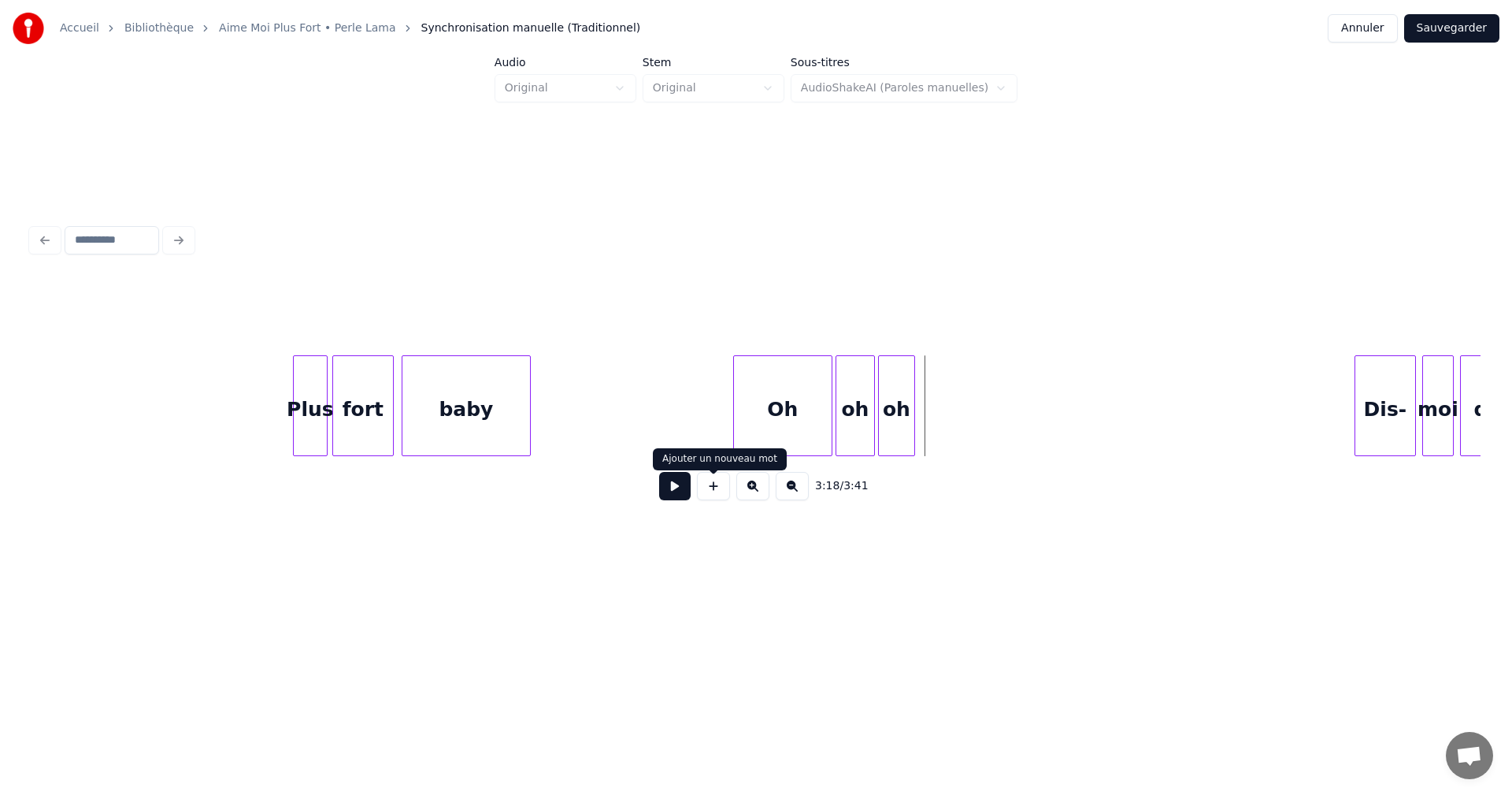
click at [716, 492] on button at bounding box center [714, 485] width 33 height 29
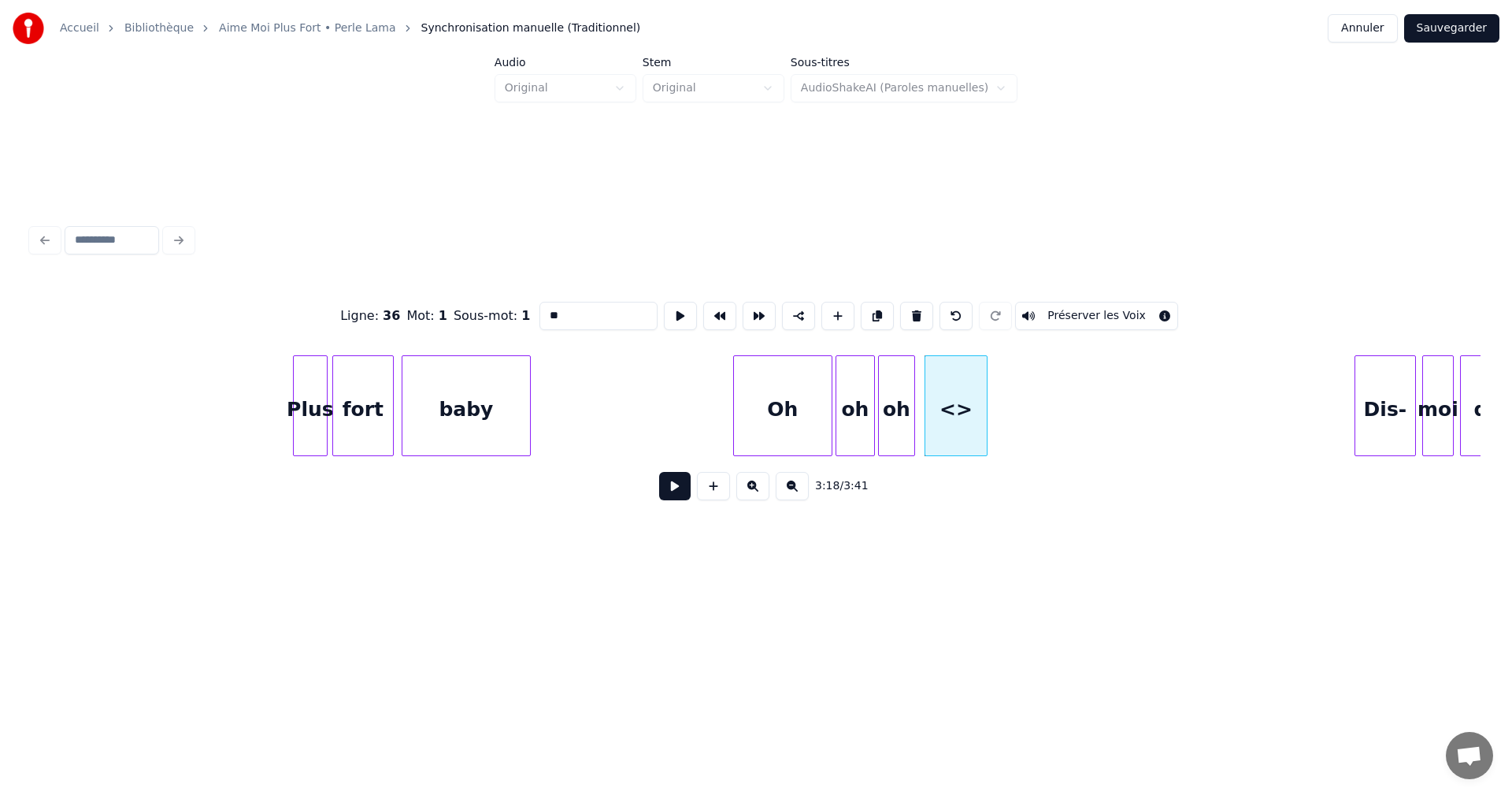
click at [554, 312] on input "**" at bounding box center [599, 316] width 119 height 29
drag, startPoint x: 549, startPoint y: 316, endPoint x: 526, endPoint y: 317, distance: 23.0
click at [526, 317] on div "Ligne : 36 Mot : 1 Sous-mot : 1 **** Préserver les Voix" at bounding box center [755, 316] width 1449 height 79
drag, startPoint x: 556, startPoint y: 311, endPoint x: 577, endPoint y: 312, distance: 21.0
click at [577, 312] on input "***" at bounding box center [599, 316] width 119 height 29
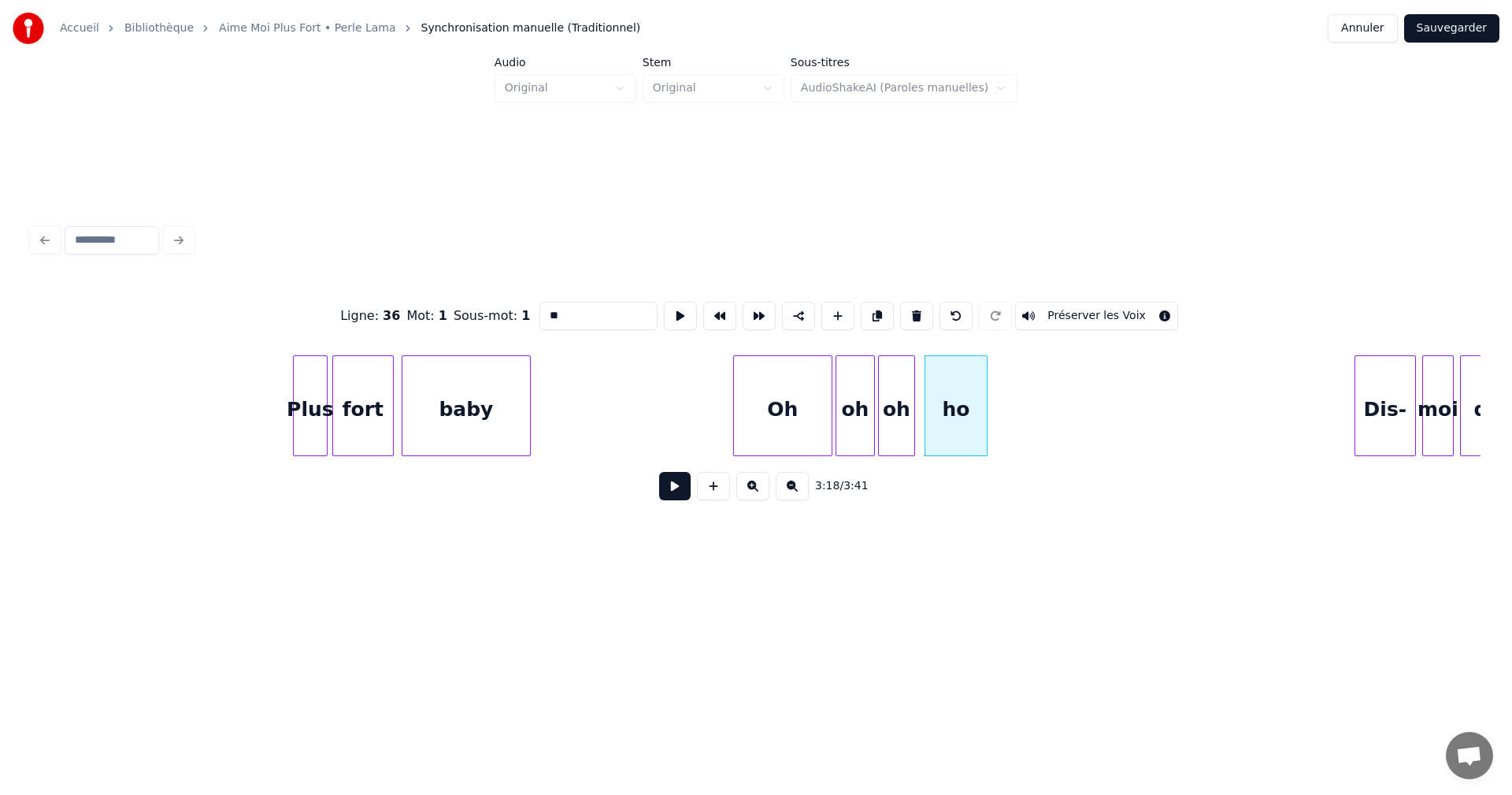
type input "**"
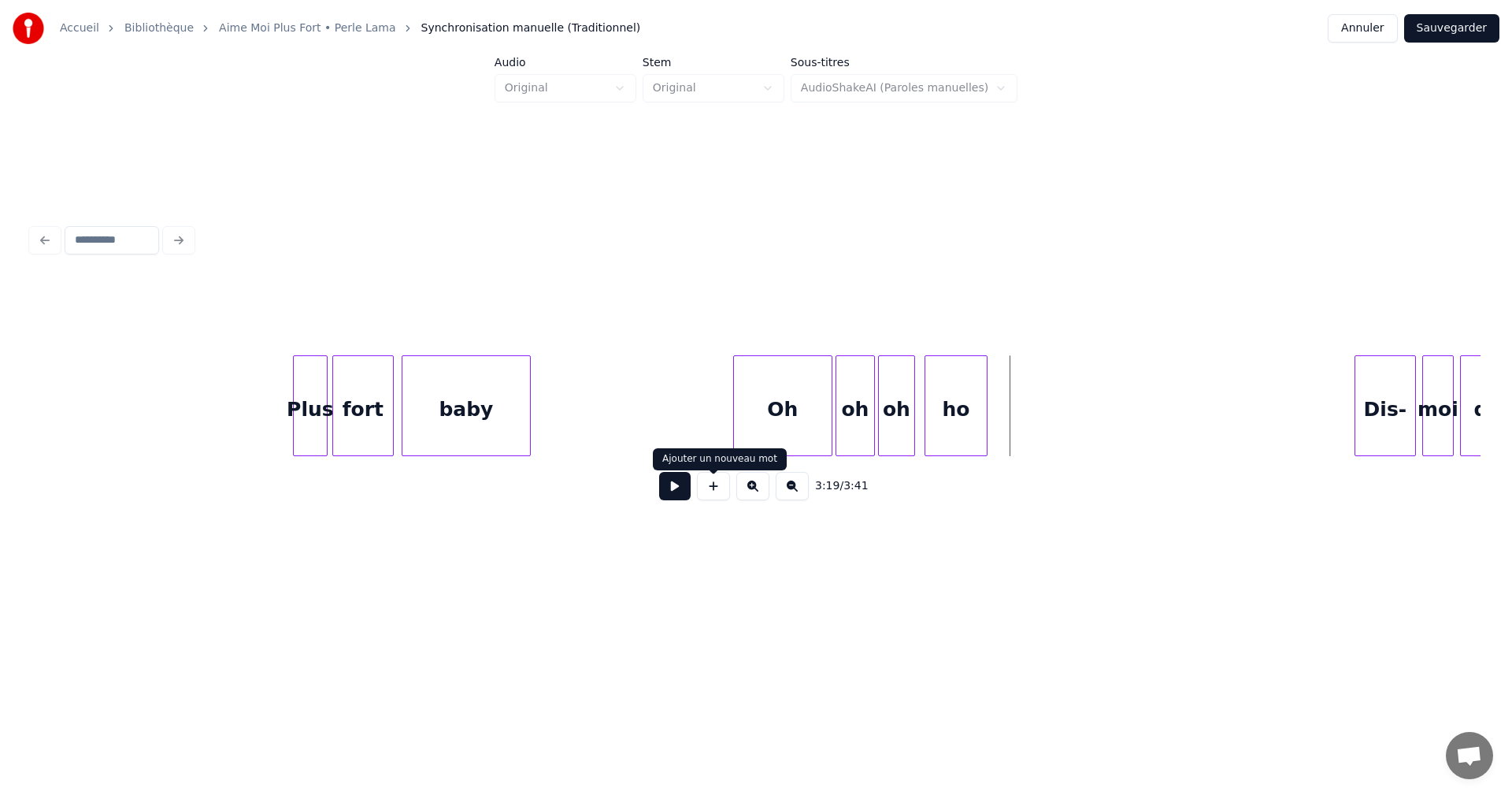
drag, startPoint x: 717, startPoint y: 493, endPoint x: 727, endPoint y: 489, distance: 10.8
click at [717, 493] on button at bounding box center [714, 485] width 33 height 29
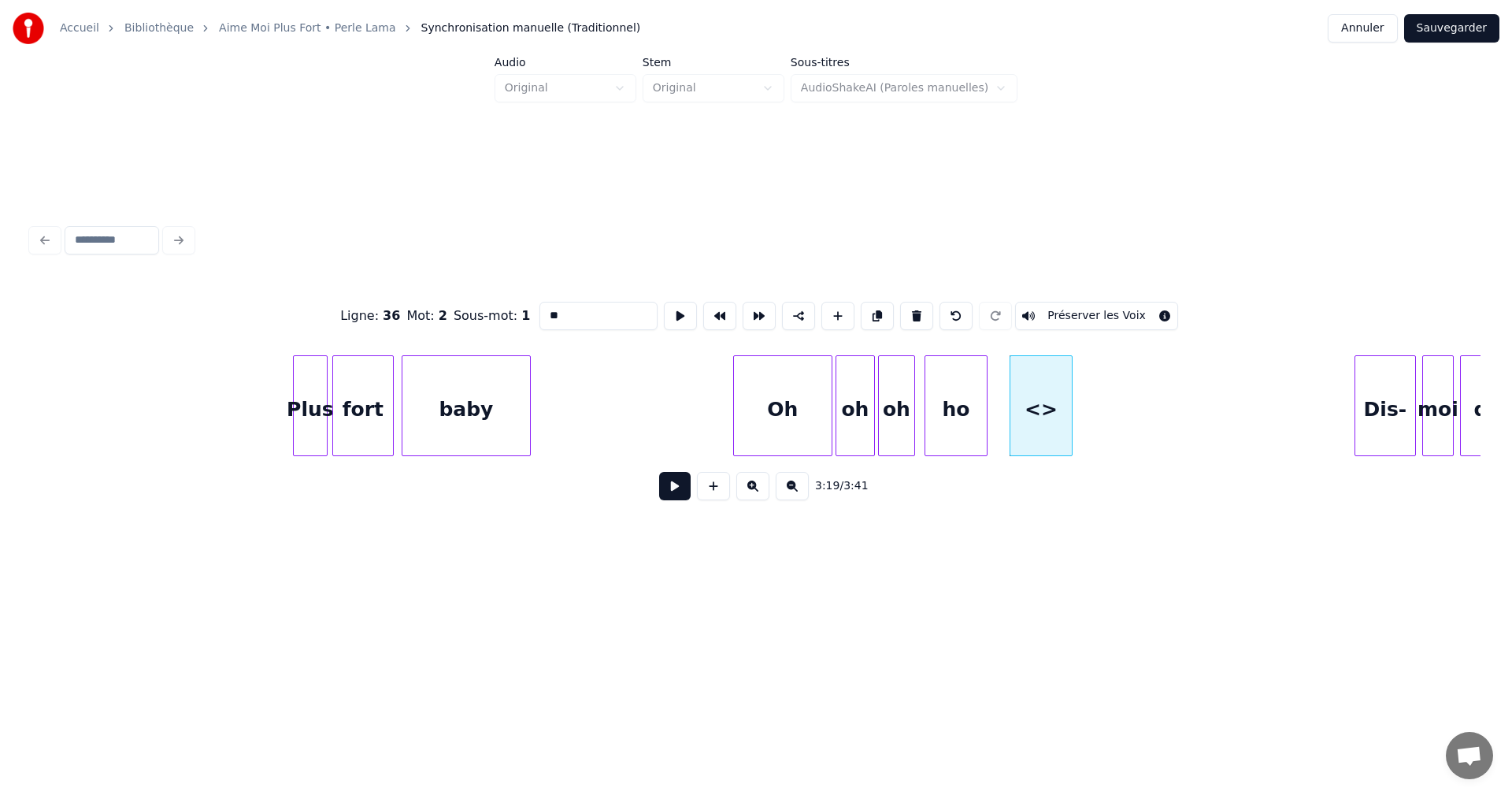
click at [550, 312] on input "**" at bounding box center [599, 316] width 119 height 29
drag, startPoint x: 573, startPoint y: 306, endPoint x: 593, endPoint y: 311, distance: 20.6
click at [593, 311] on input "*******" at bounding box center [599, 316] width 119 height 29
drag, startPoint x: 549, startPoint y: 309, endPoint x: 532, endPoint y: 314, distance: 17.7
click at [532, 314] on div "Ligne : 36 Mot : 2 Sous-mot : 1 ****** Préserver les Voix" at bounding box center [755, 316] width 1449 height 79
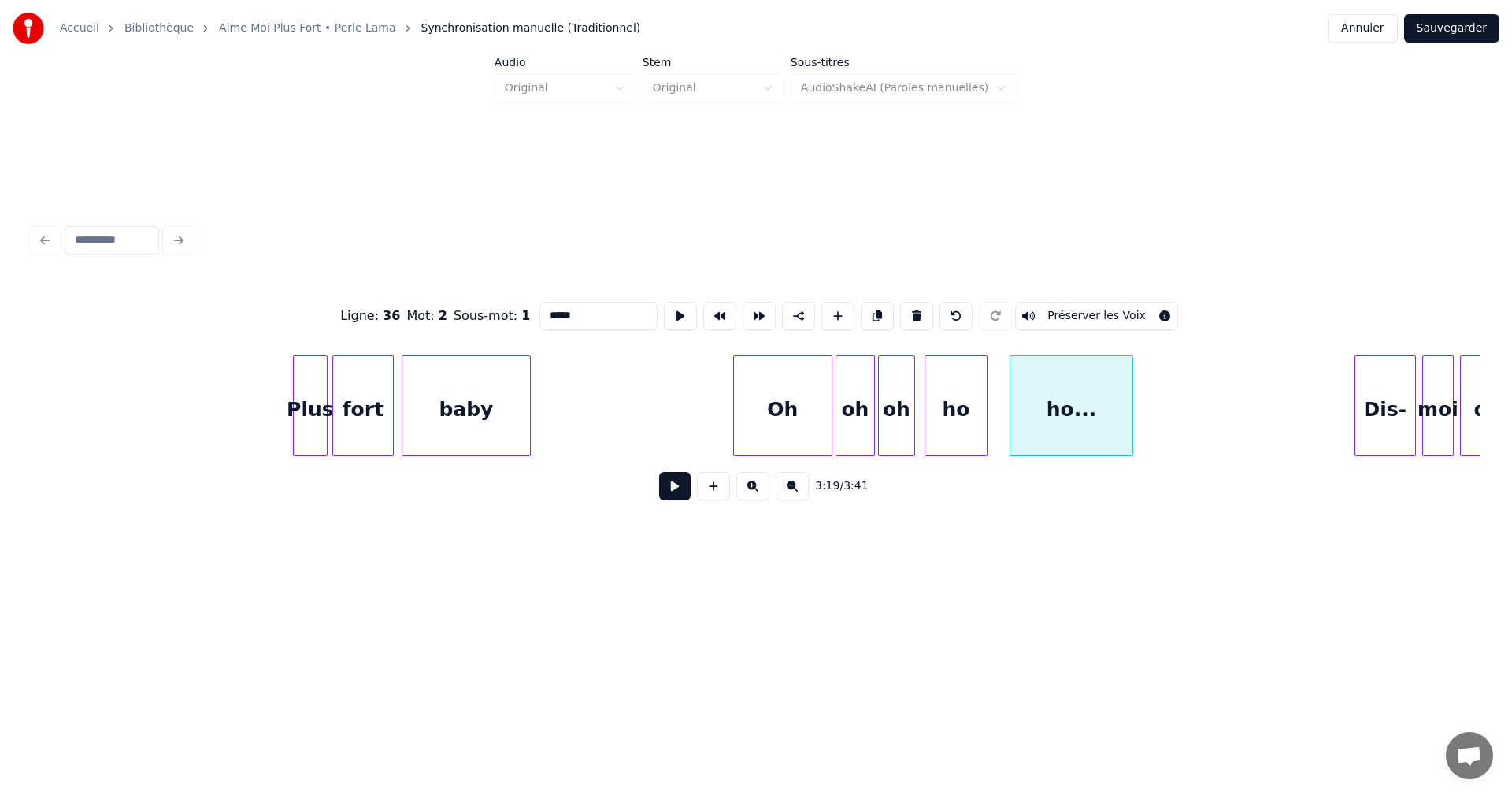
click at [1132, 406] on div at bounding box center [1130, 406] width 4 height 99
type input "*****"
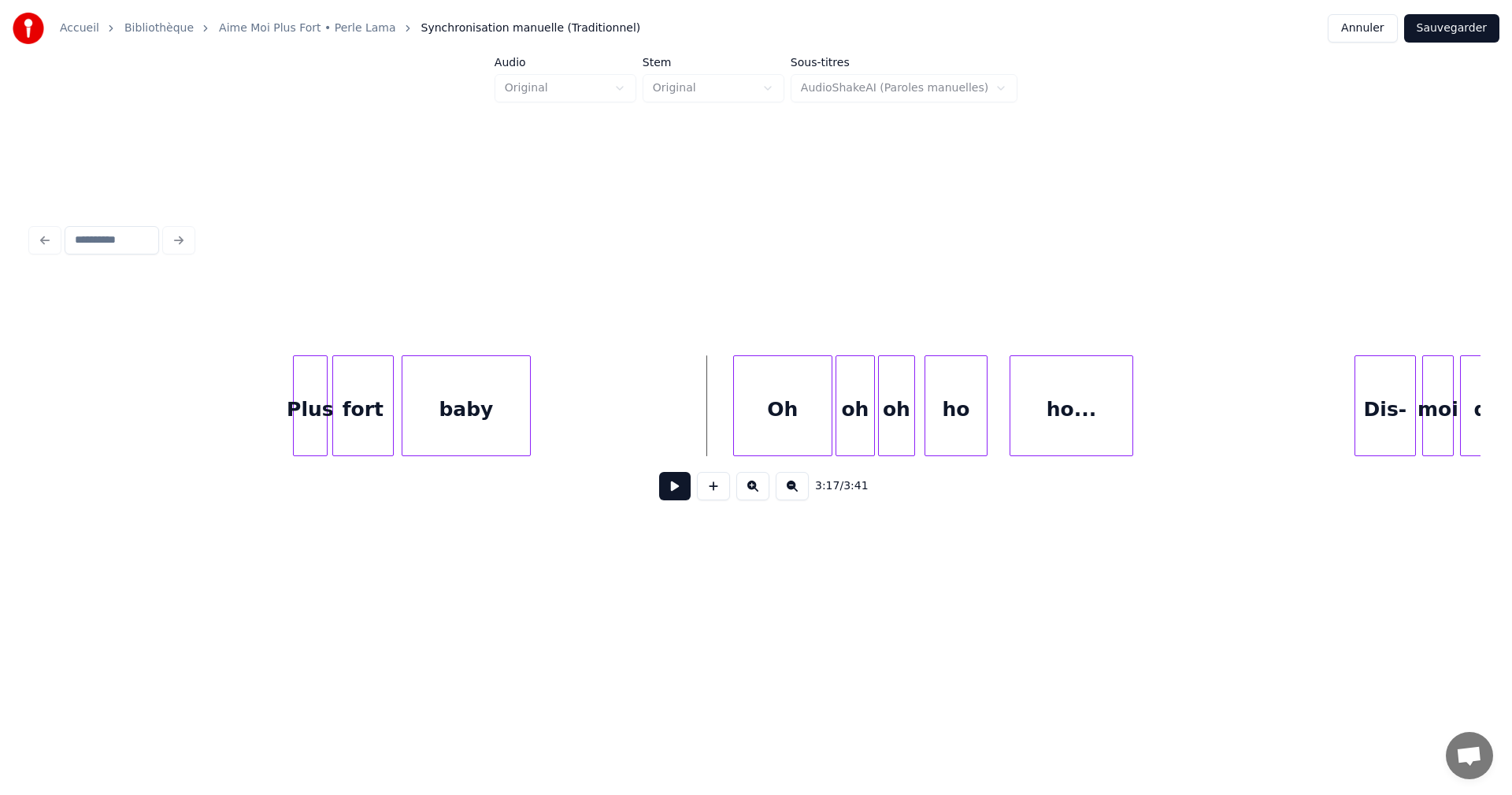
click at [680, 487] on button at bounding box center [675, 485] width 31 height 29
click at [676, 489] on button at bounding box center [675, 485] width 31 height 29
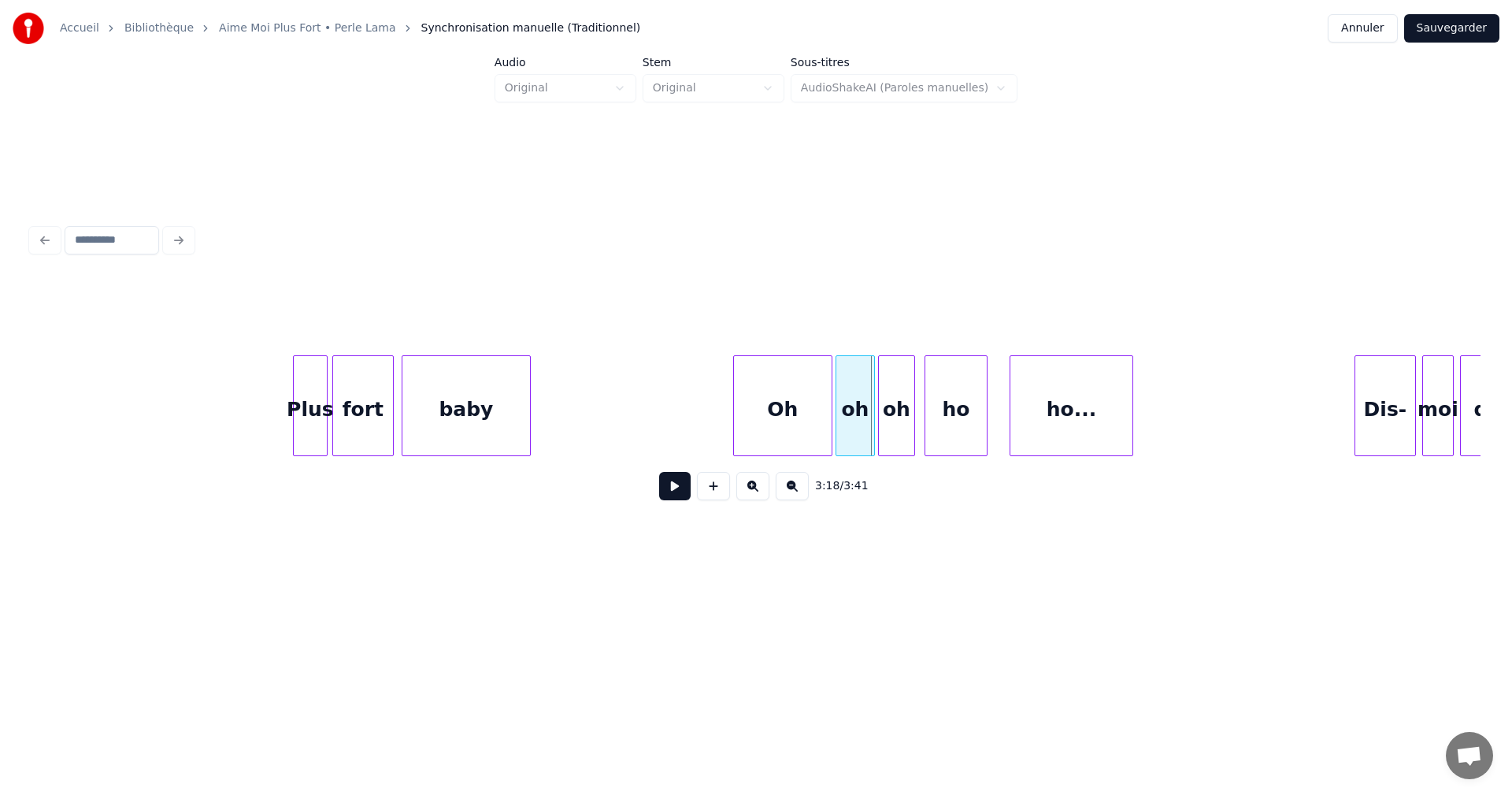
click at [676, 489] on button at bounding box center [675, 485] width 31 height 29
click at [1054, 426] on div at bounding box center [1054, 406] width 4 height 99
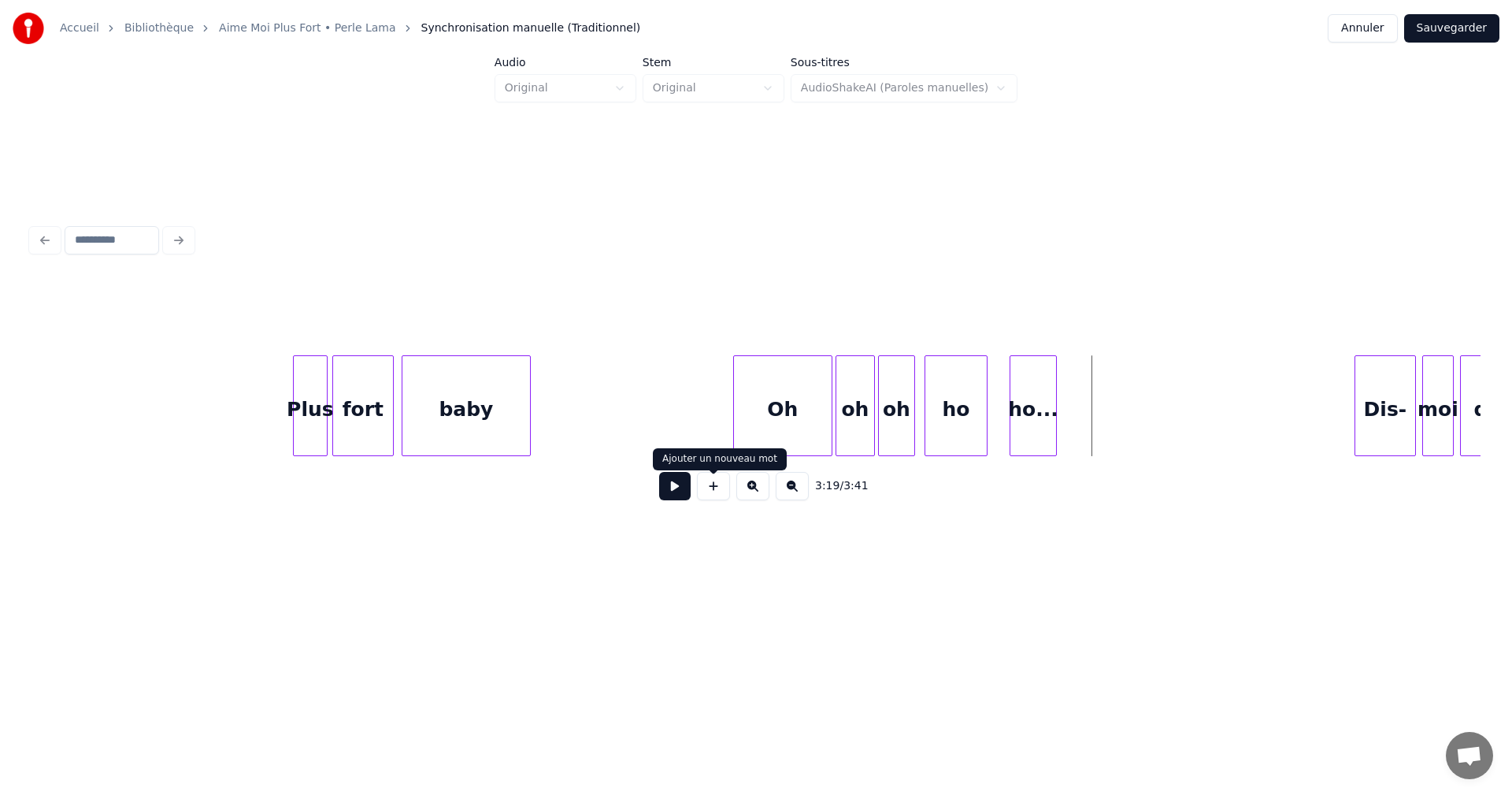
click at [708, 495] on button at bounding box center [714, 485] width 33 height 29
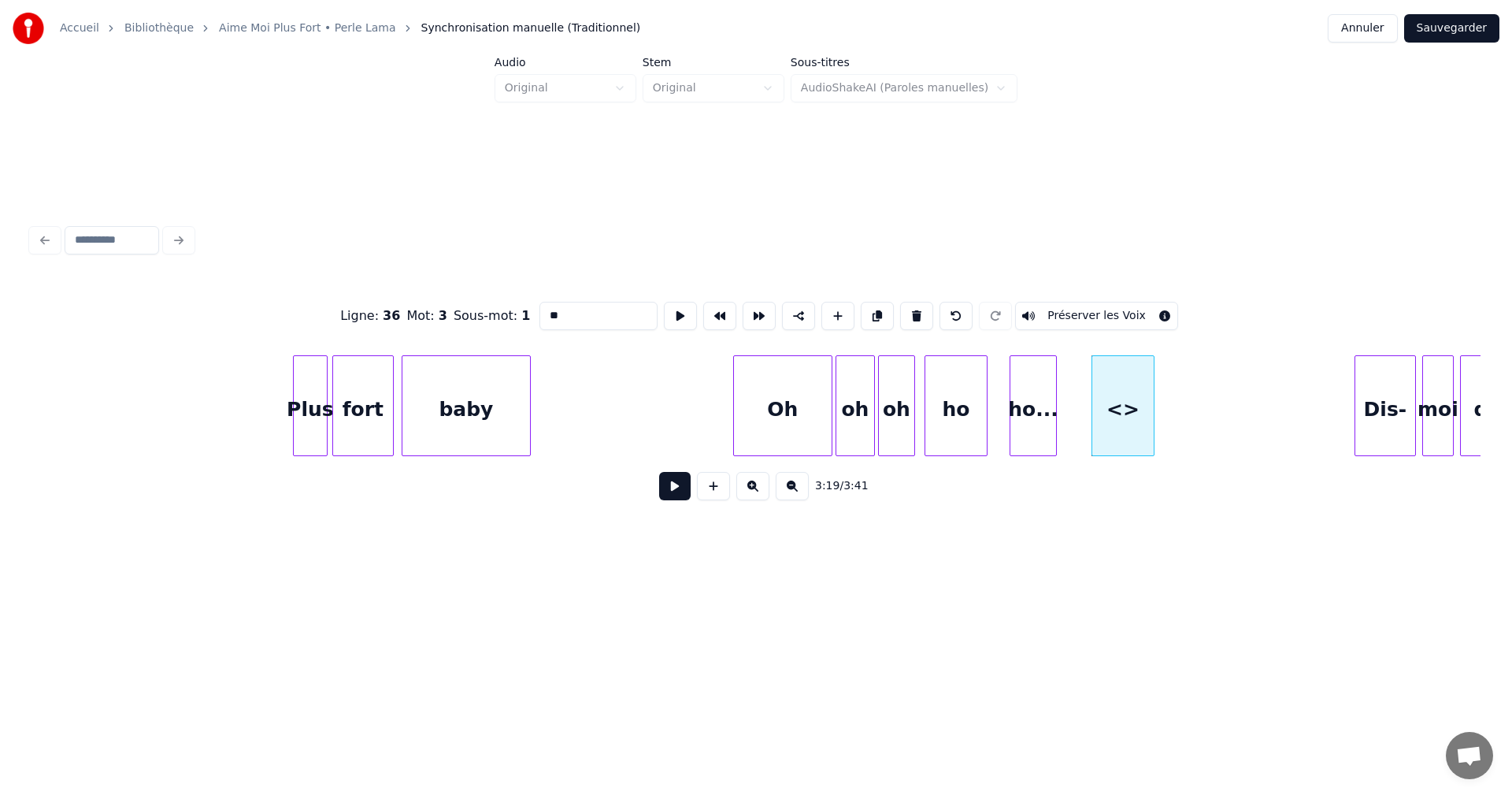
click at [553, 312] on input "**" at bounding box center [599, 316] width 119 height 29
click at [550, 317] on input "*******" at bounding box center [599, 316] width 119 height 29
drag, startPoint x: 565, startPoint y: 309, endPoint x: 580, endPoint y: 315, distance: 16.2
click at [580, 315] on input "******" at bounding box center [599, 316] width 119 height 29
click at [1054, 400] on div at bounding box center [1054, 406] width 4 height 99
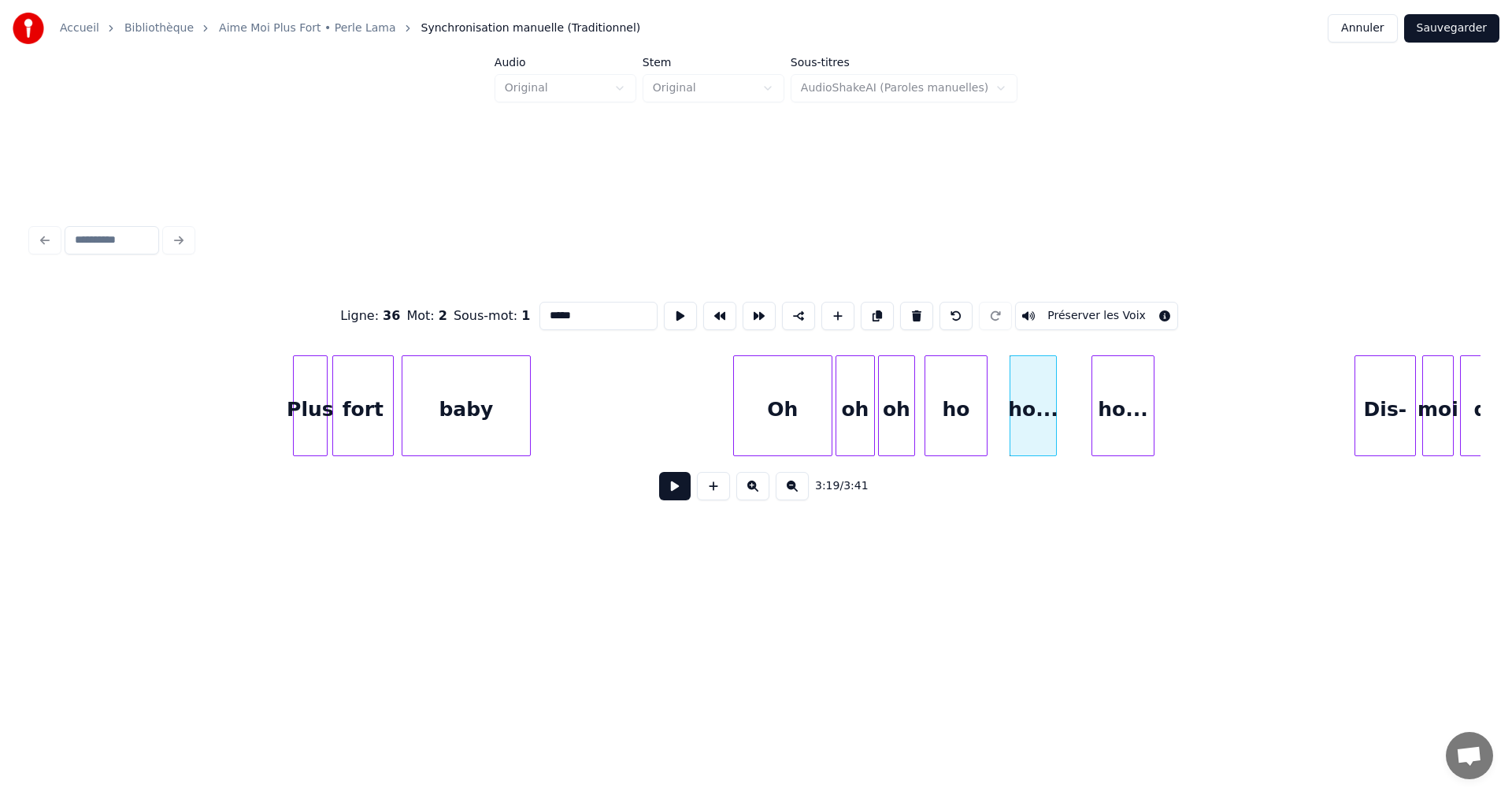
drag, startPoint x: 556, startPoint y: 312, endPoint x: 622, endPoint y: 315, distance: 66.1
click at [622, 315] on input "*****" at bounding box center [599, 316] width 119 height 29
type input "**"
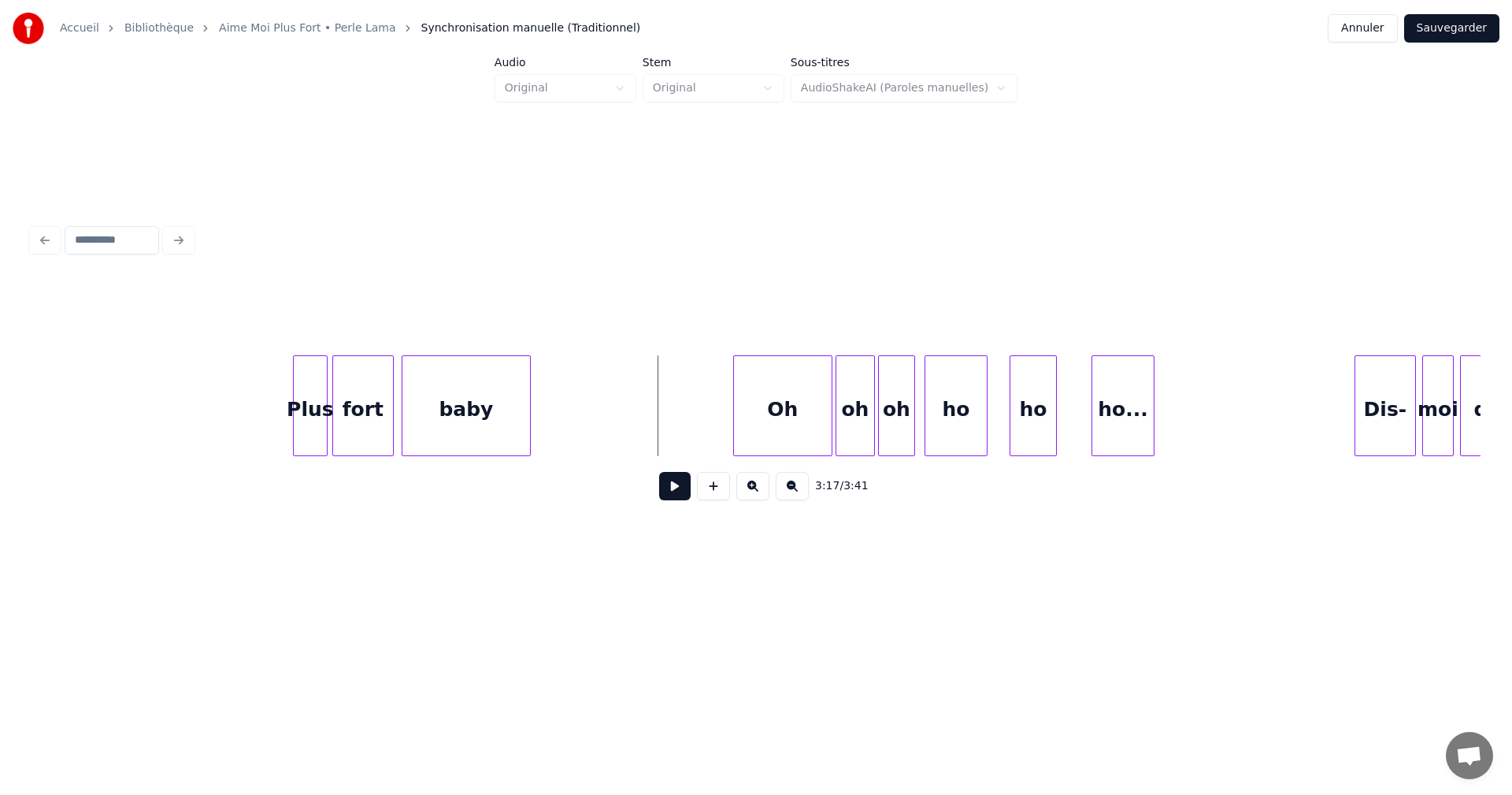
click at [679, 486] on button at bounding box center [675, 485] width 31 height 29
click at [678, 486] on button at bounding box center [675, 485] width 31 height 29
click at [812, 421] on div at bounding box center [812, 406] width 4 height 99
click at [831, 422] on div "oh" at bounding box center [839, 410] width 38 height 107
click at [880, 420] on div "oh" at bounding box center [879, 410] width 35 height 107
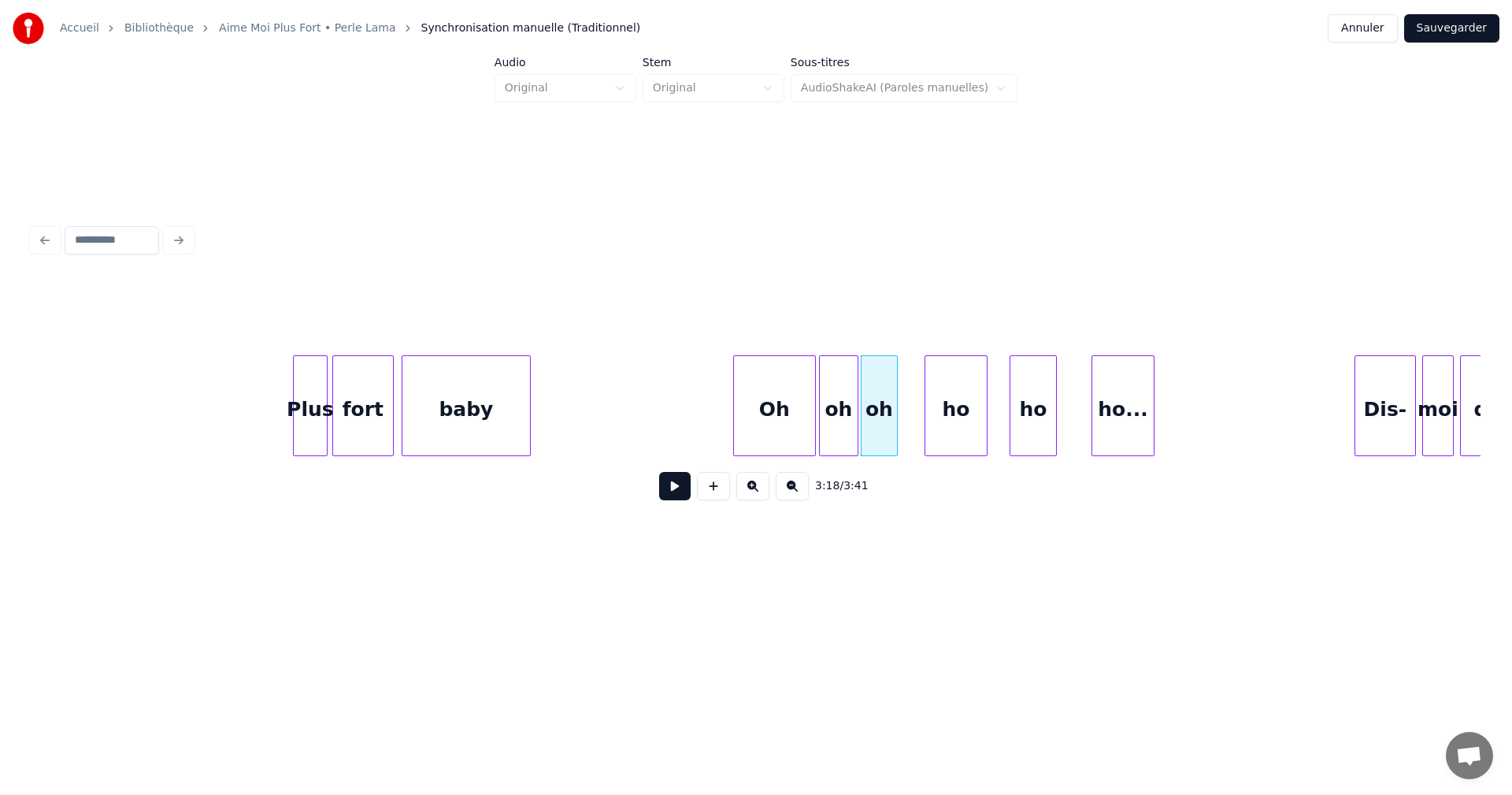
click at [673, 488] on button at bounding box center [675, 485] width 31 height 29
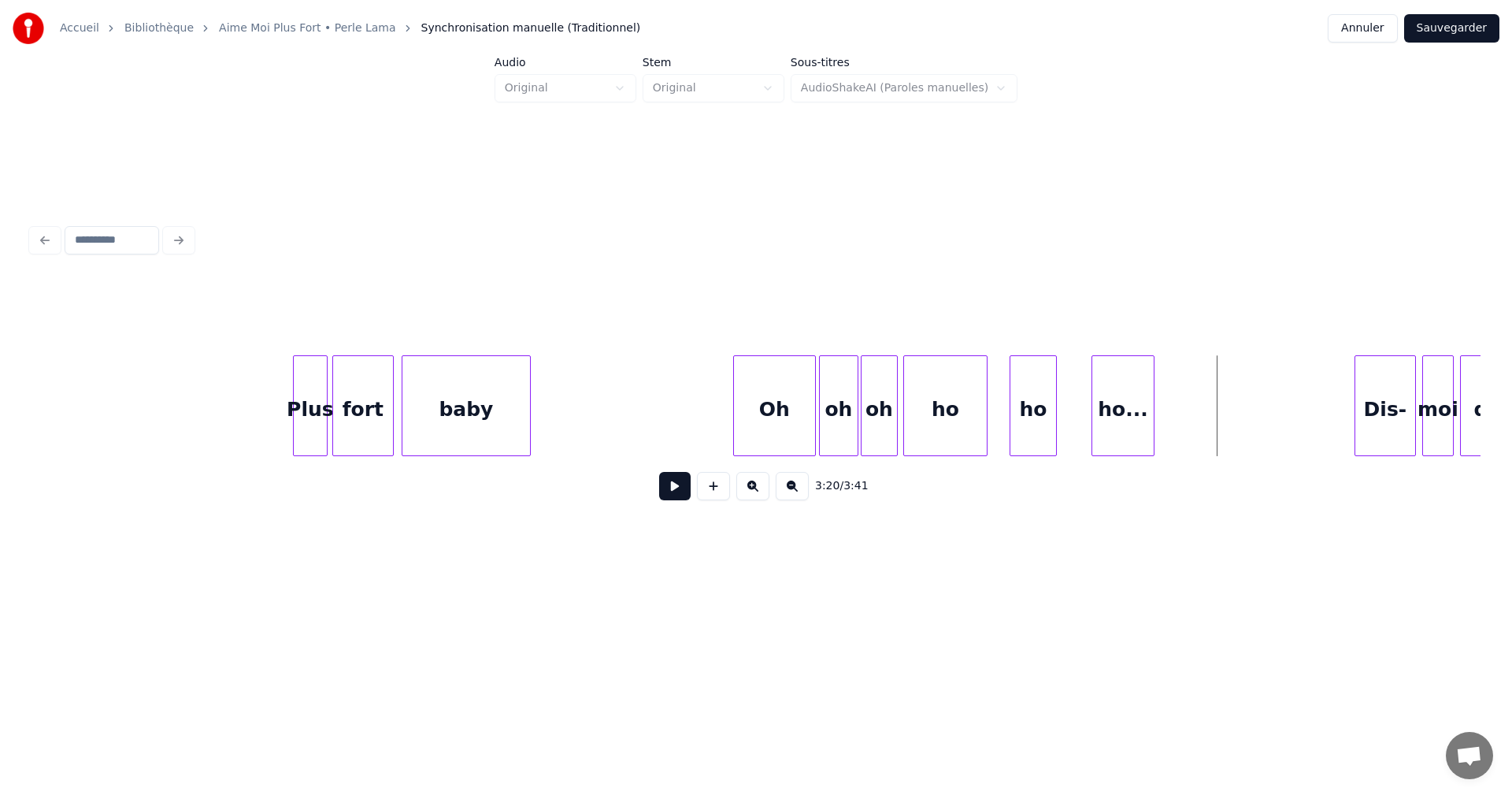
click at [908, 431] on div at bounding box center [906, 406] width 4 height 99
click at [1060, 426] on div at bounding box center [1062, 406] width 4 height 99
click at [673, 484] on button at bounding box center [675, 485] width 31 height 29
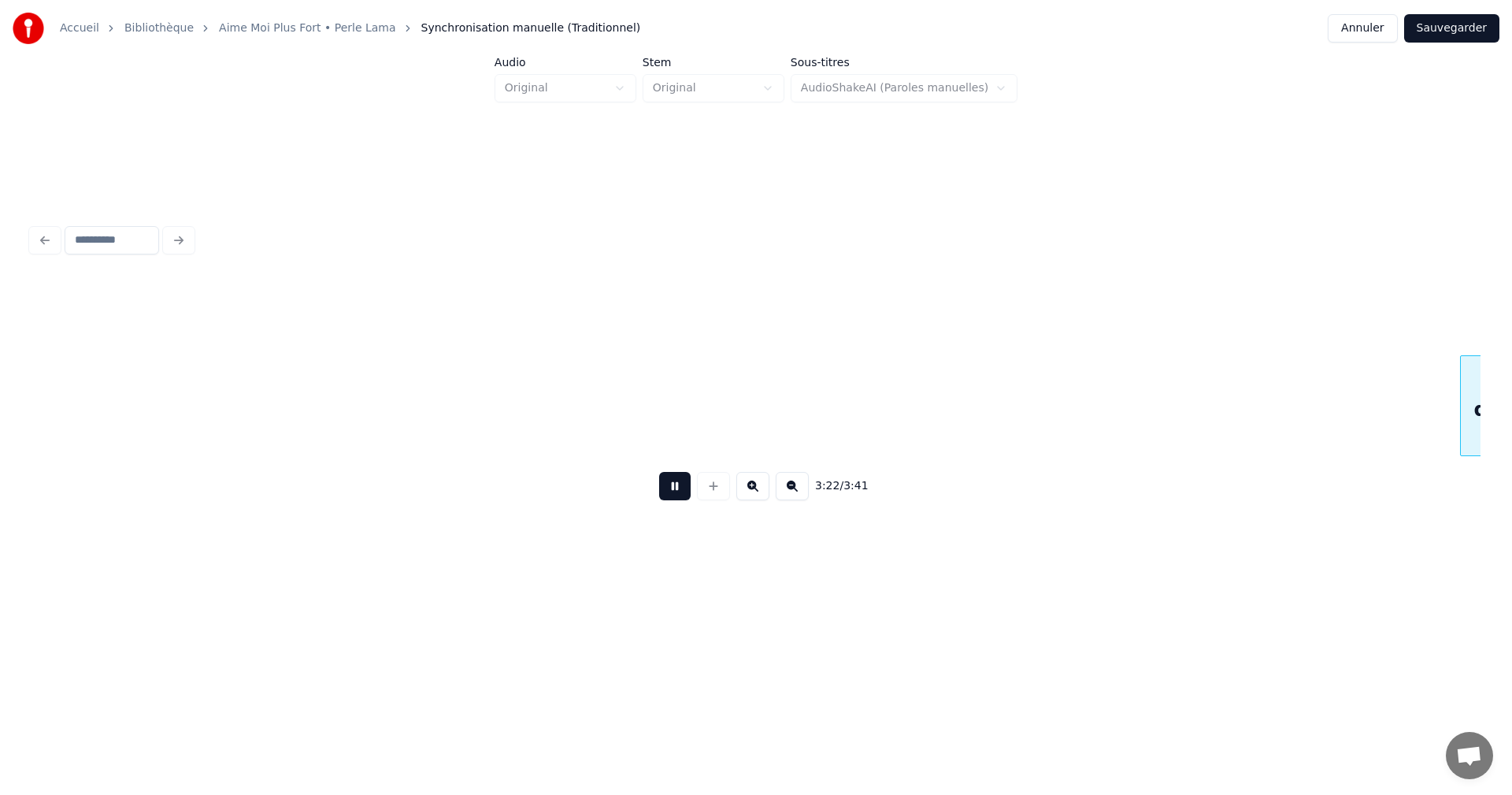
scroll to position [0, 31863]
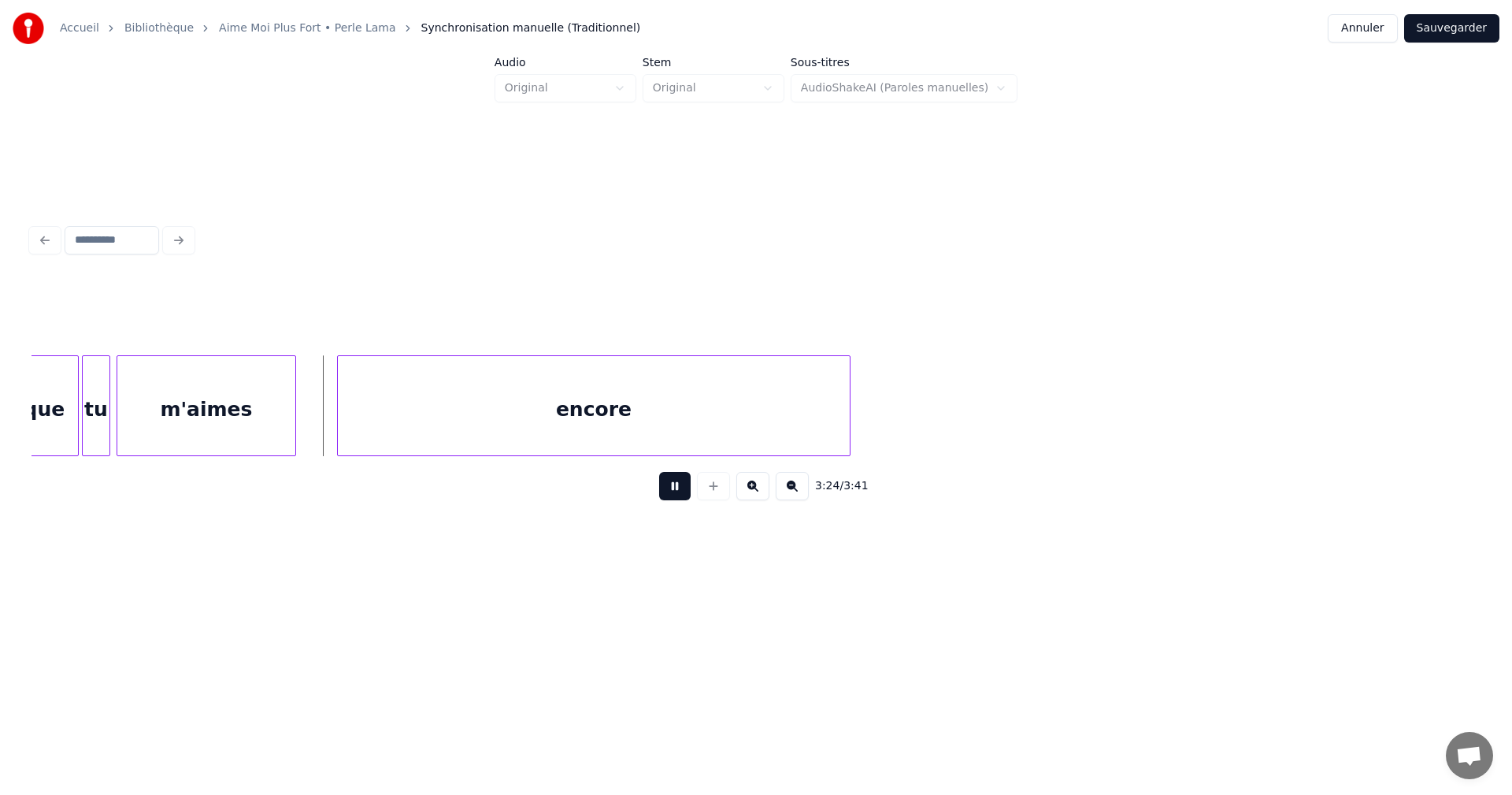
click at [673, 480] on button at bounding box center [675, 485] width 31 height 29
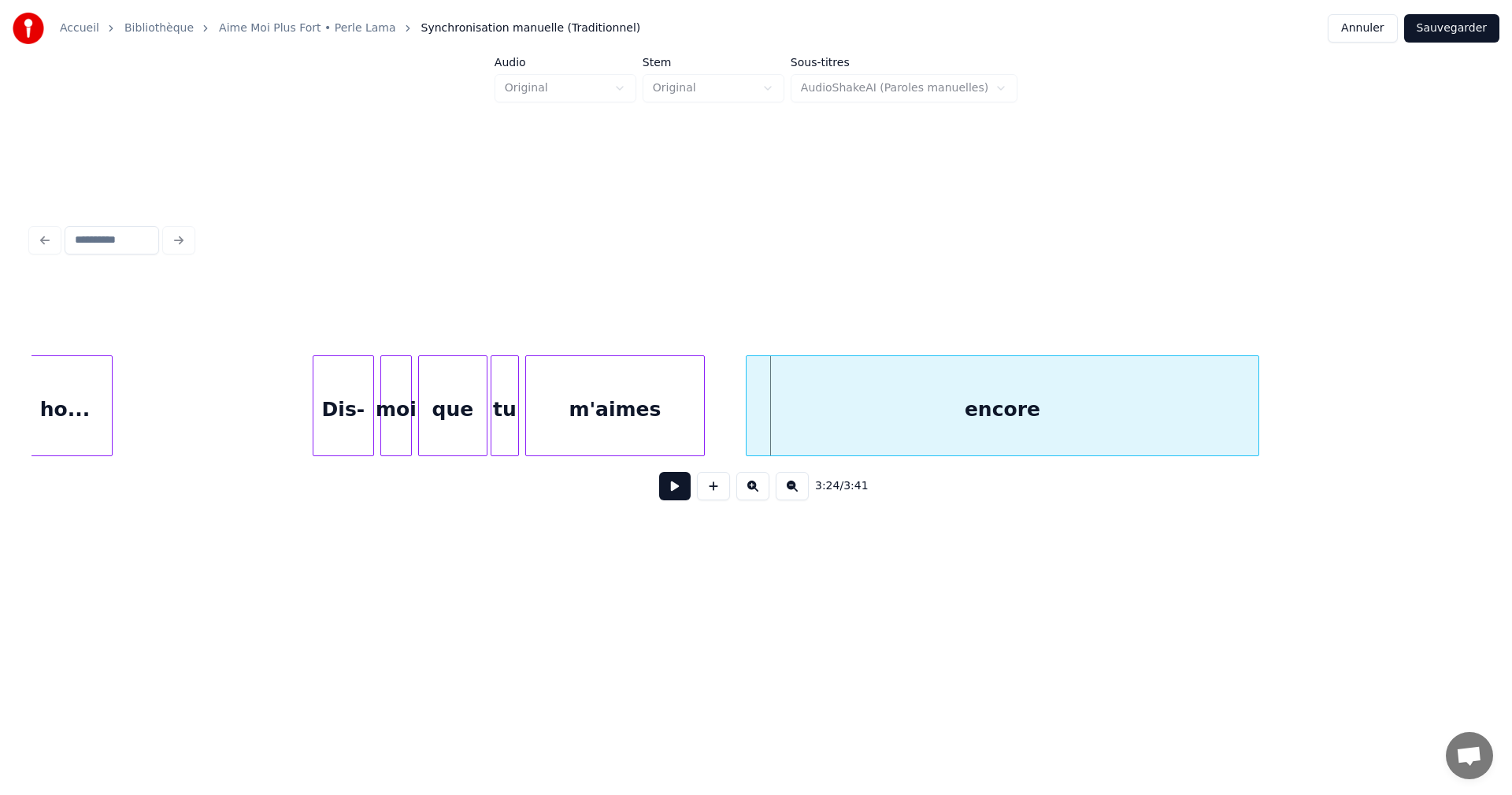
scroll to position [0, 31377]
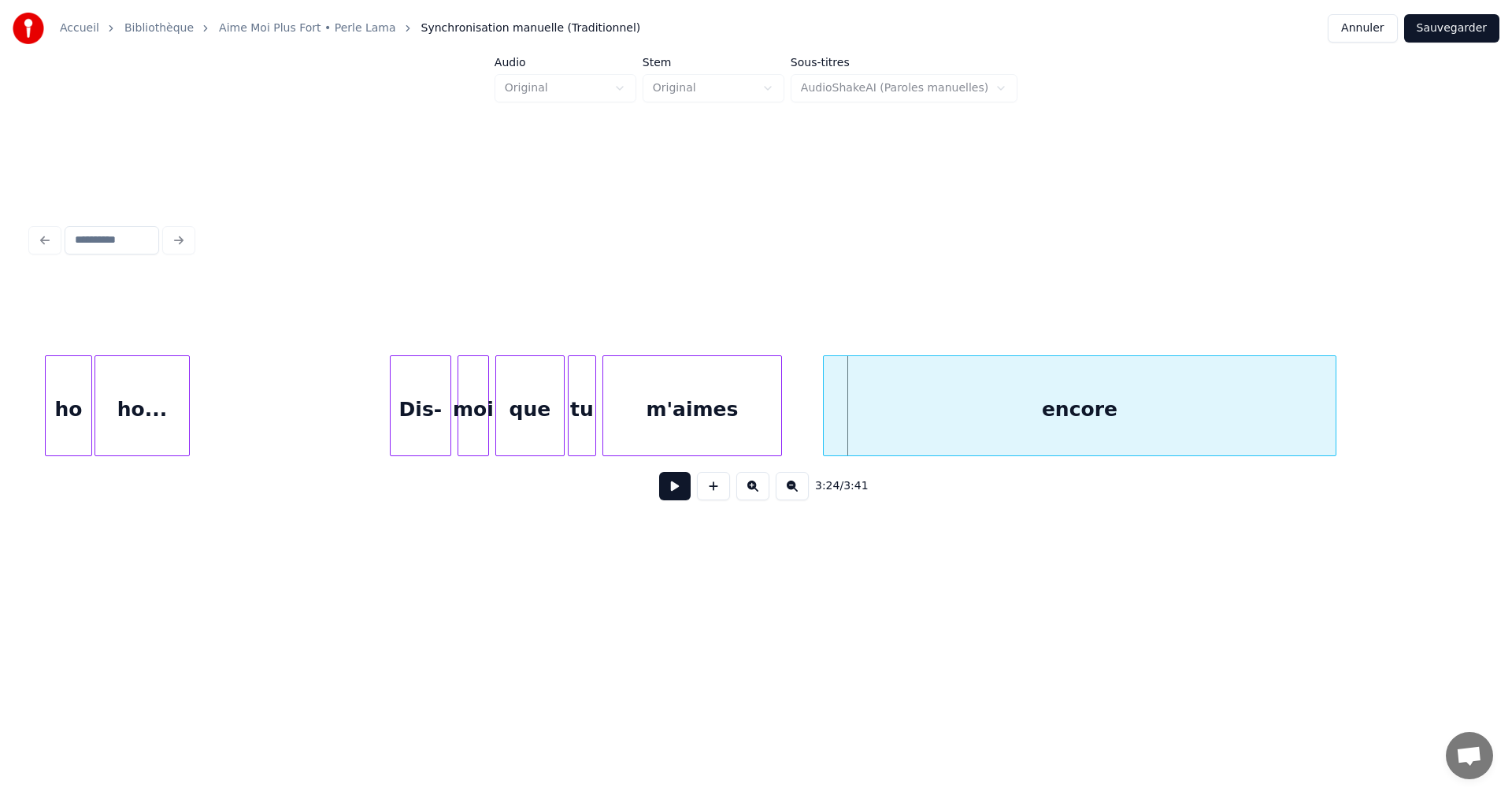
click at [419, 423] on div "Dis-" at bounding box center [420, 410] width 60 height 107
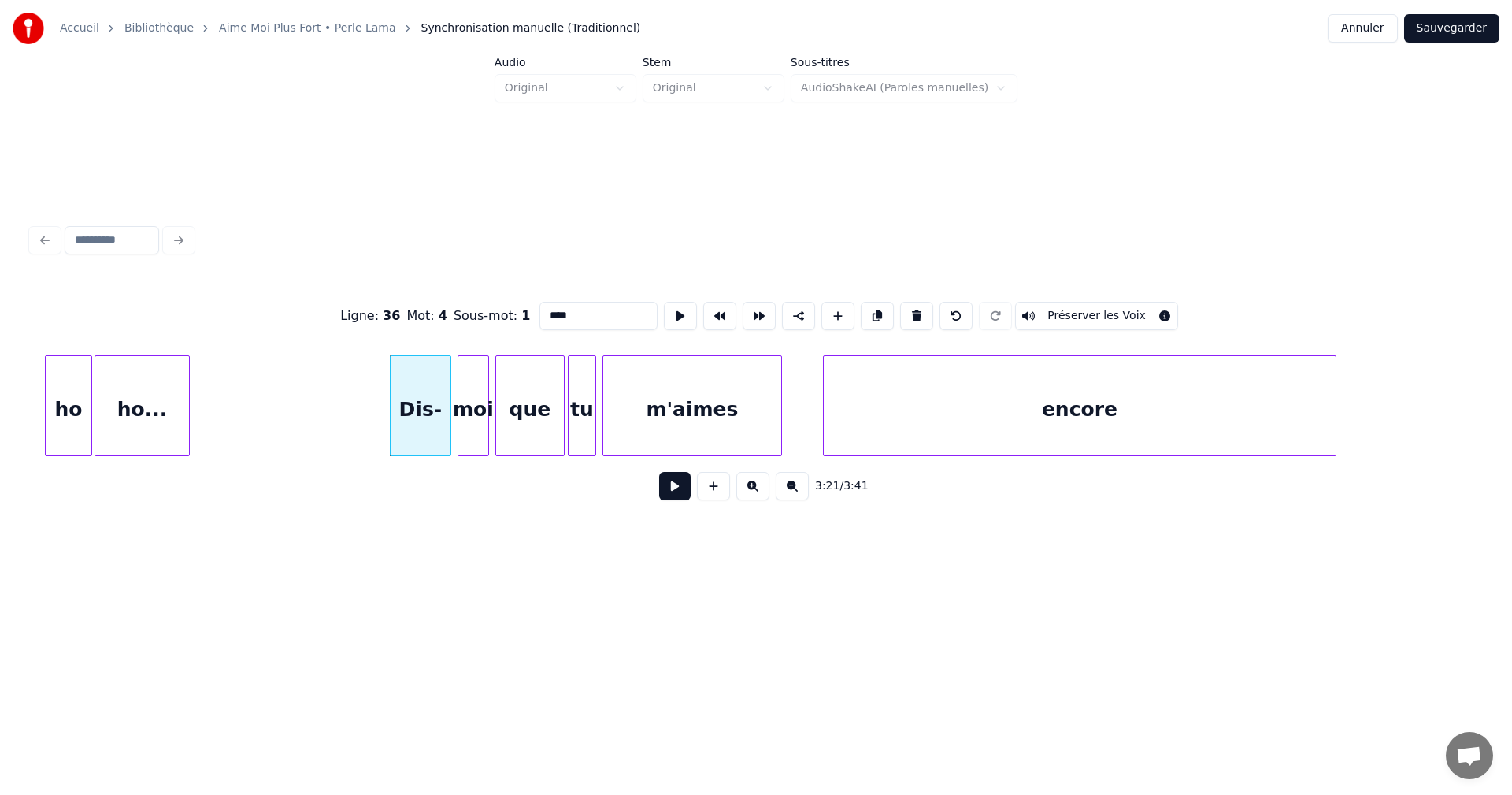
click at [670, 490] on button at bounding box center [675, 485] width 31 height 29
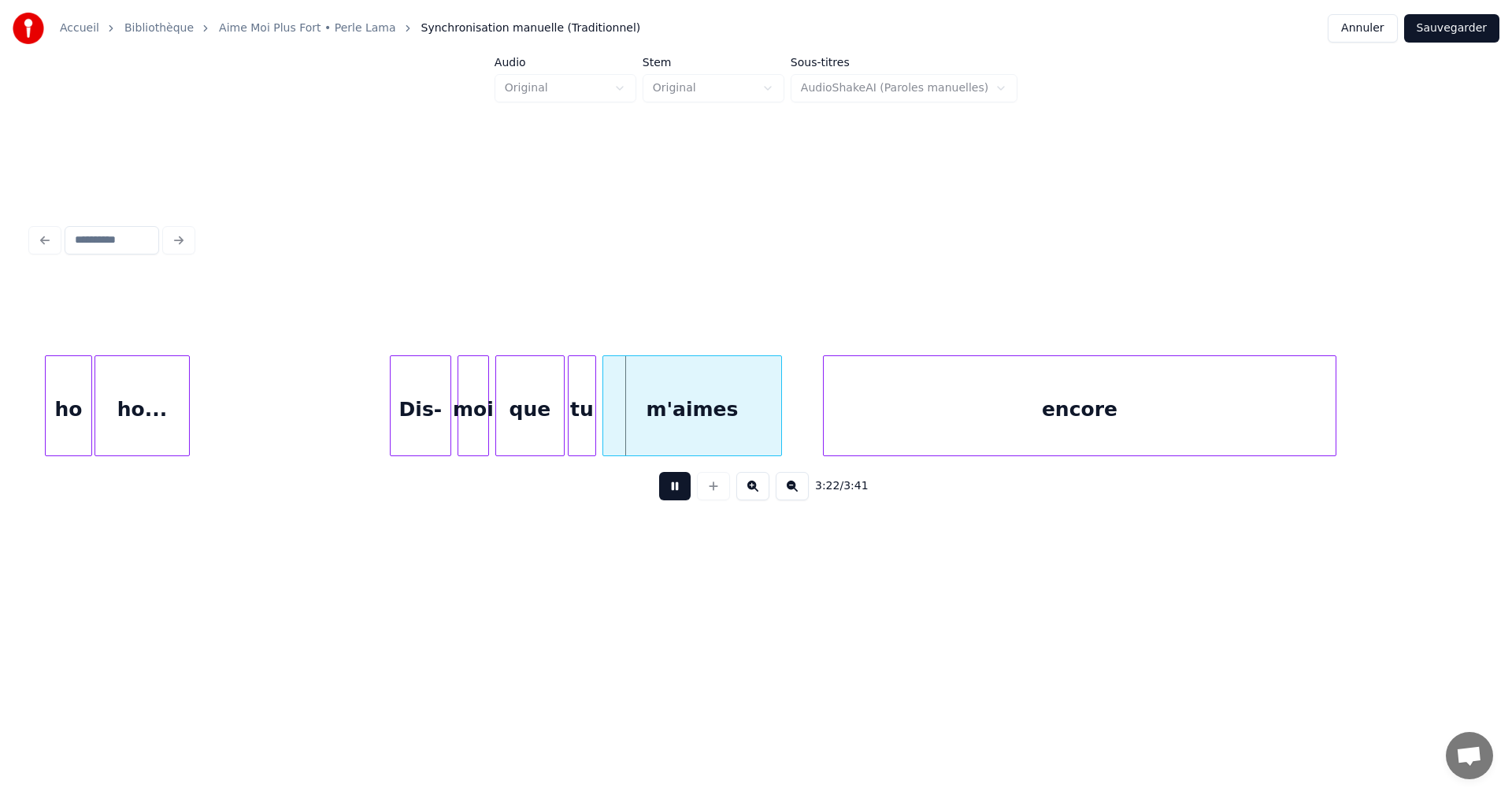
click at [670, 490] on button at bounding box center [675, 485] width 31 height 29
click at [686, 425] on div at bounding box center [688, 406] width 4 height 99
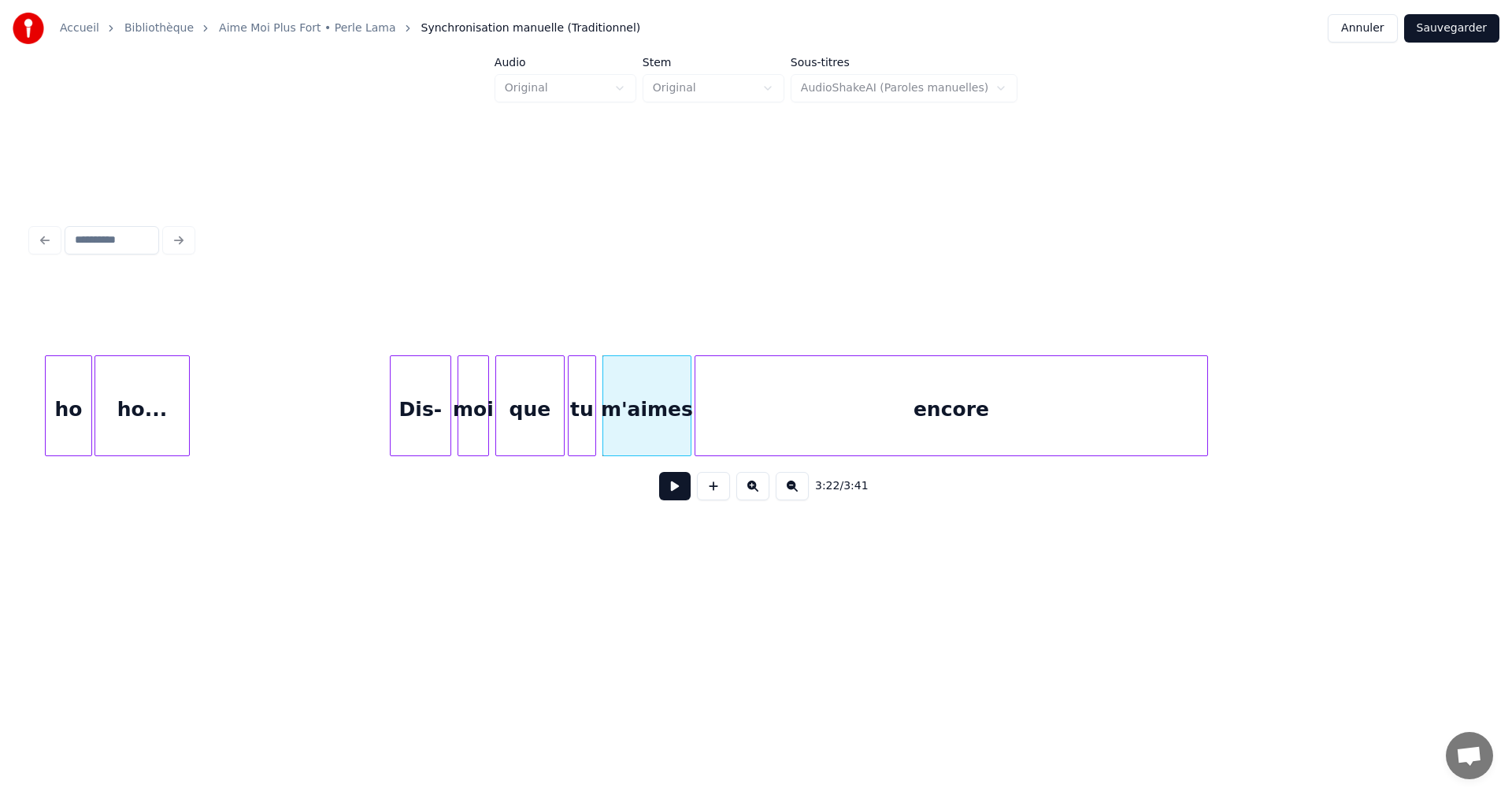
click at [849, 428] on div "encore" at bounding box center [951, 410] width 512 height 107
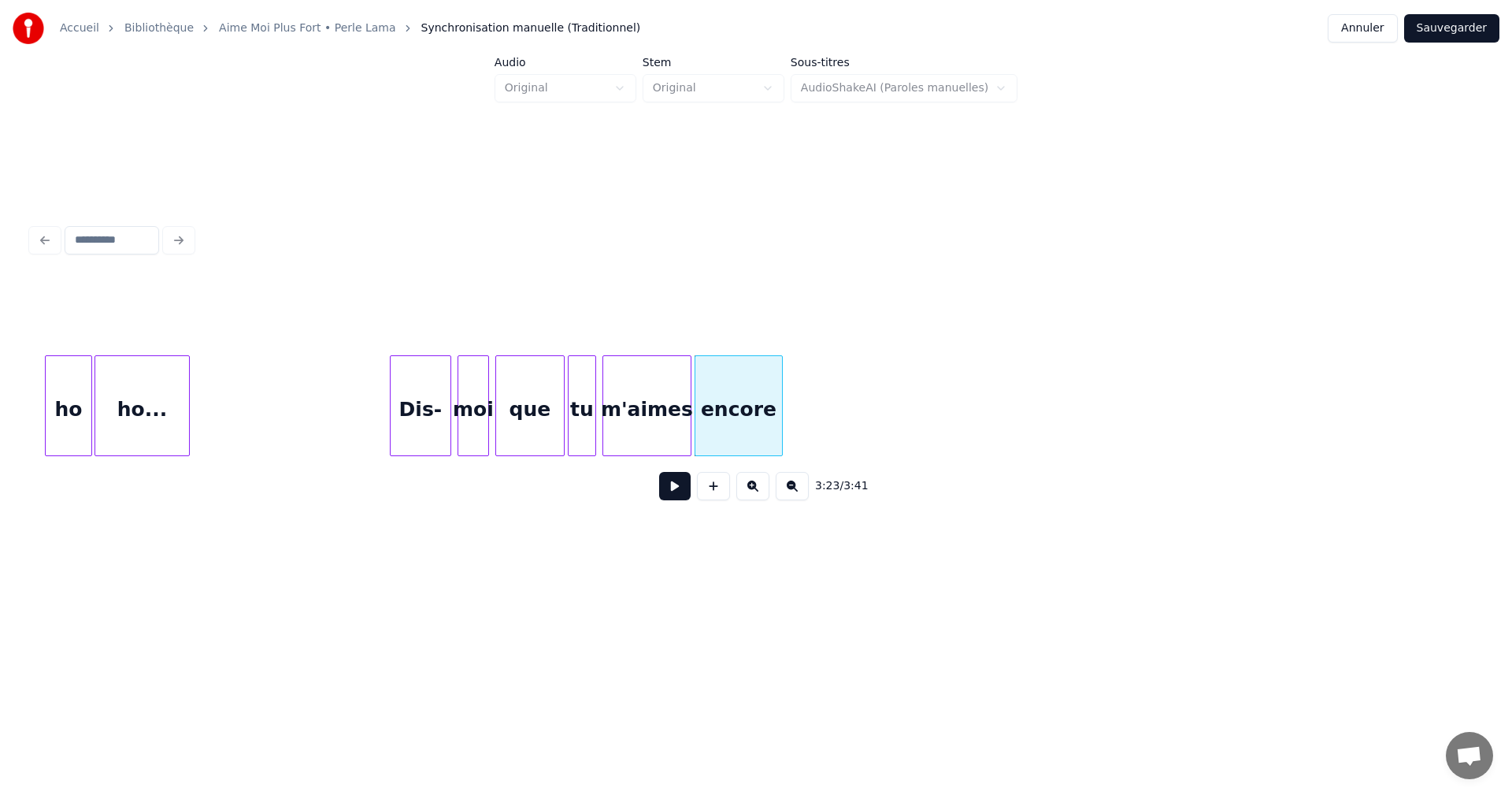
click at [781, 434] on div at bounding box center [779, 406] width 4 height 99
click at [670, 497] on button at bounding box center [675, 485] width 31 height 29
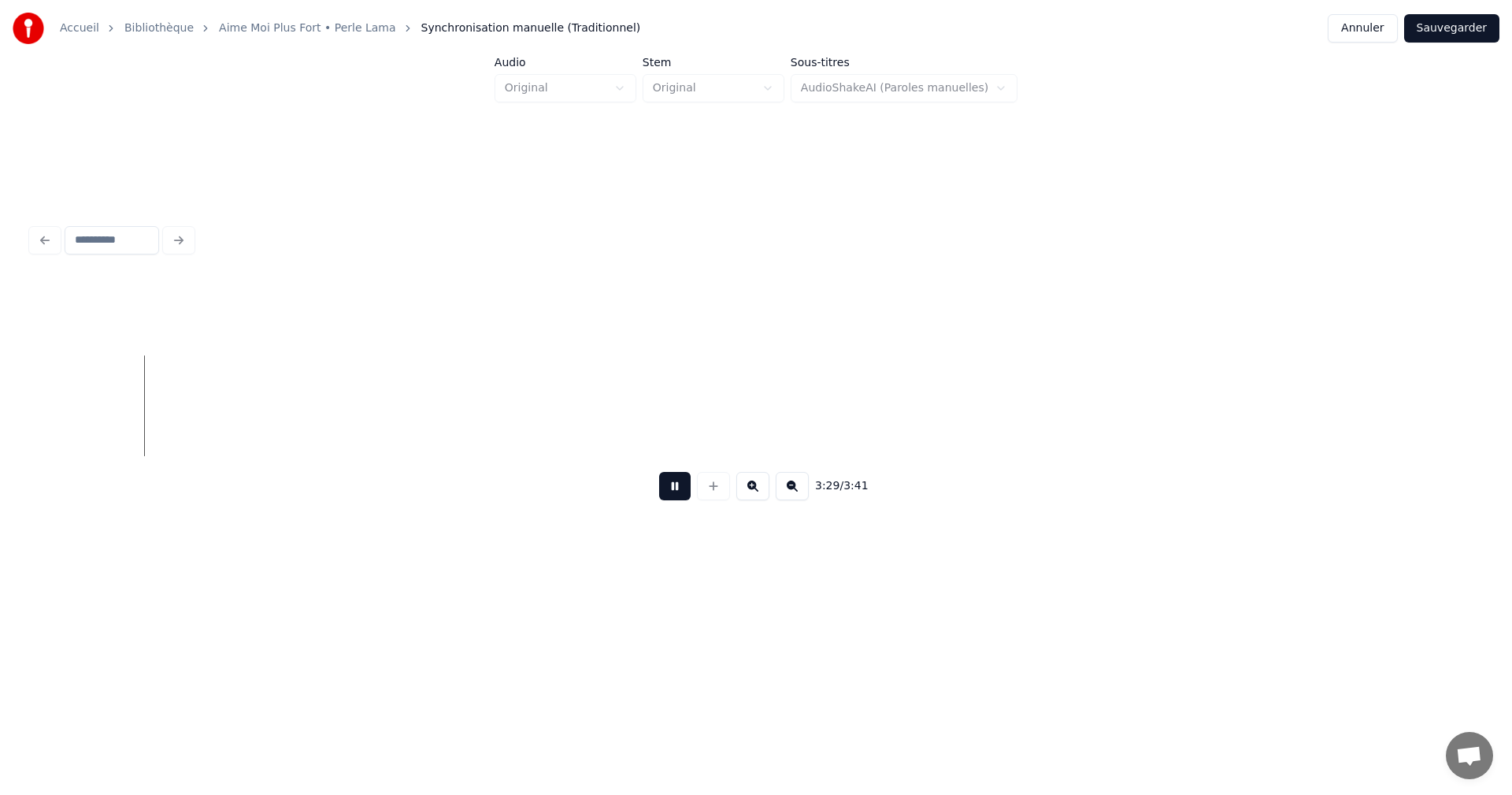
click at [676, 493] on button at bounding box center [675, 485] width 31 height 29
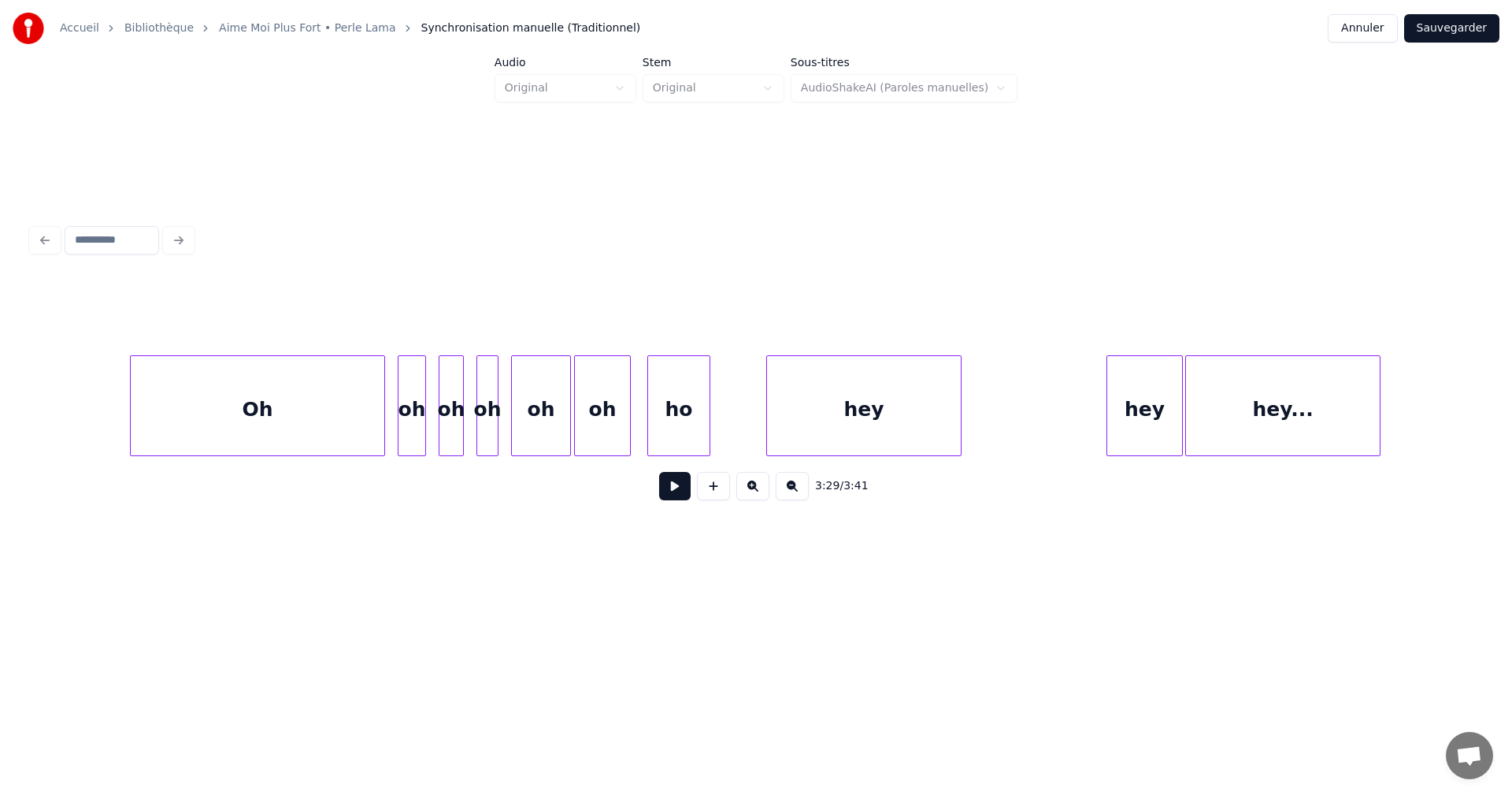
scroll to position [0, 0]
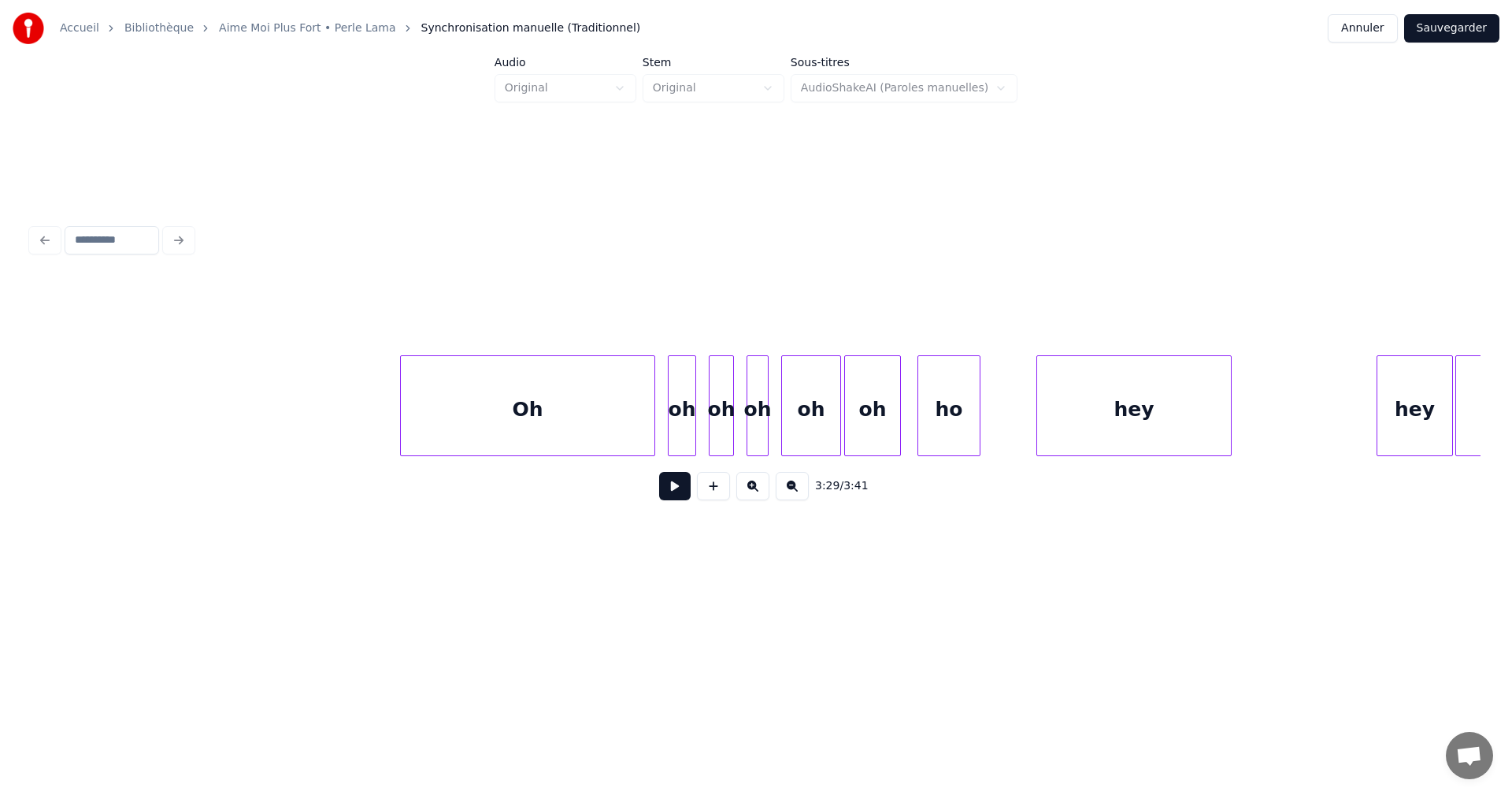
click at [679, 497] on button at bounding box center [675, 485] width 31 height 29
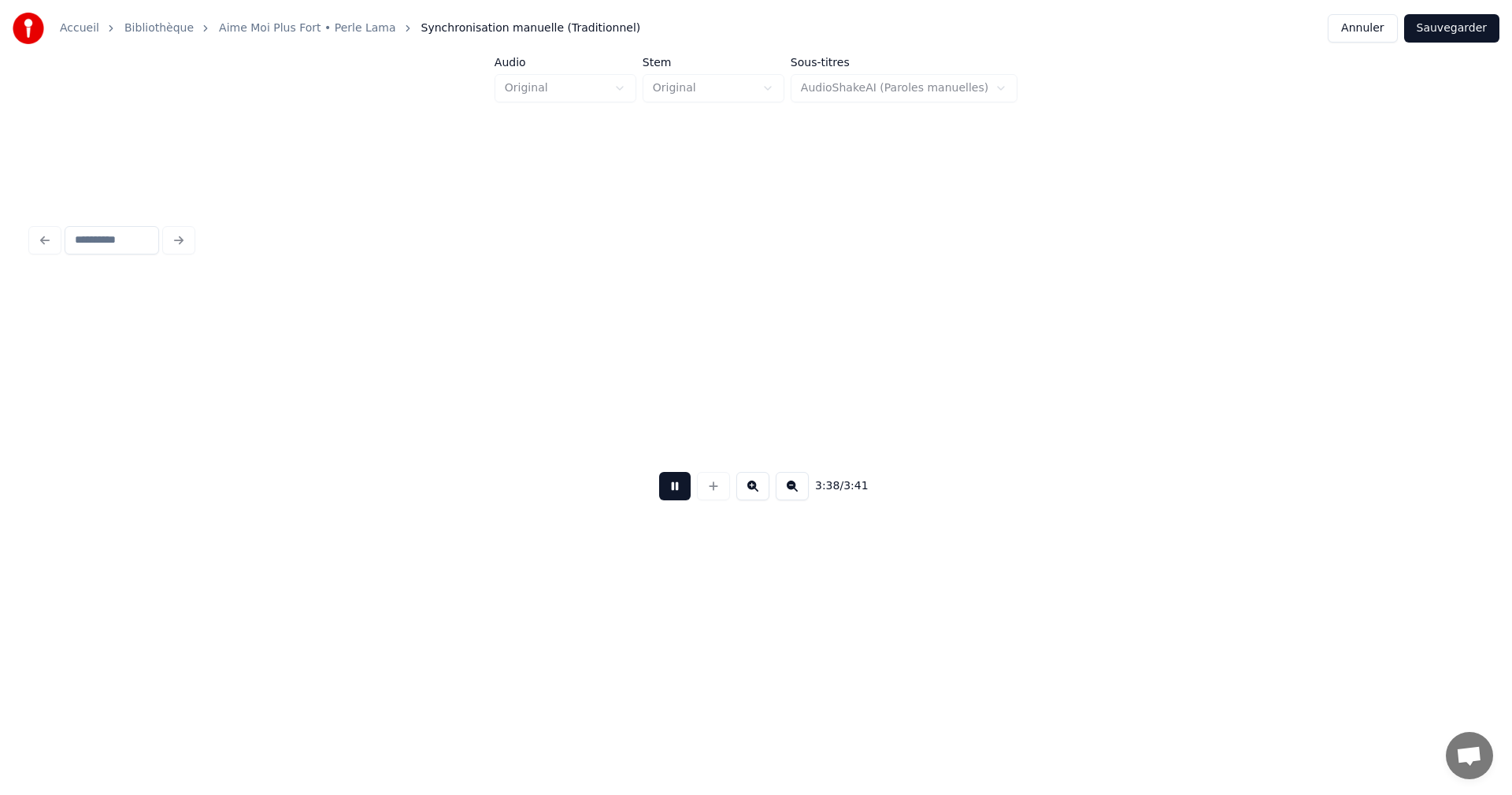
scroll to position [0, 33403]
drag, startPoint x: 673, startPoint y: 486, endPoint x: 676, endPoint y: 496, distance: 10.4
click at [675, 495] on button at bounding box center [675, 485] width 31 height 29
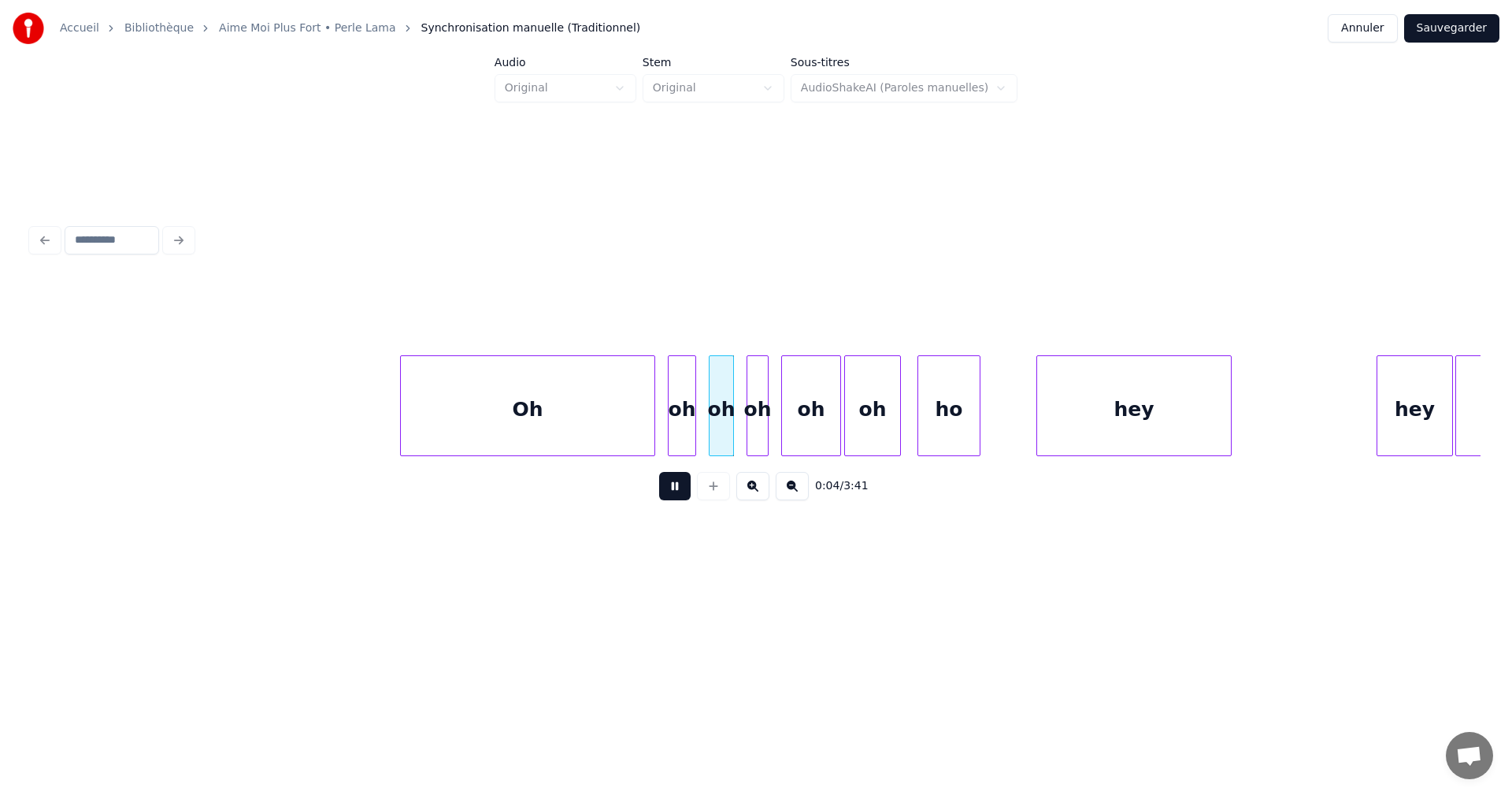
click at [844, 629] on html "Accueil Bibliothèque Aime Moi Plus Fort • Perle Lama Synchronisation manuelle (…" at bounding box center [756, 314] width 1512 height 629
click at [673, 488] on button at bounding box center [675, 485] width 31 height 29
click at [599, 432] on div at bounding box center [599, 406] width 4 height 99
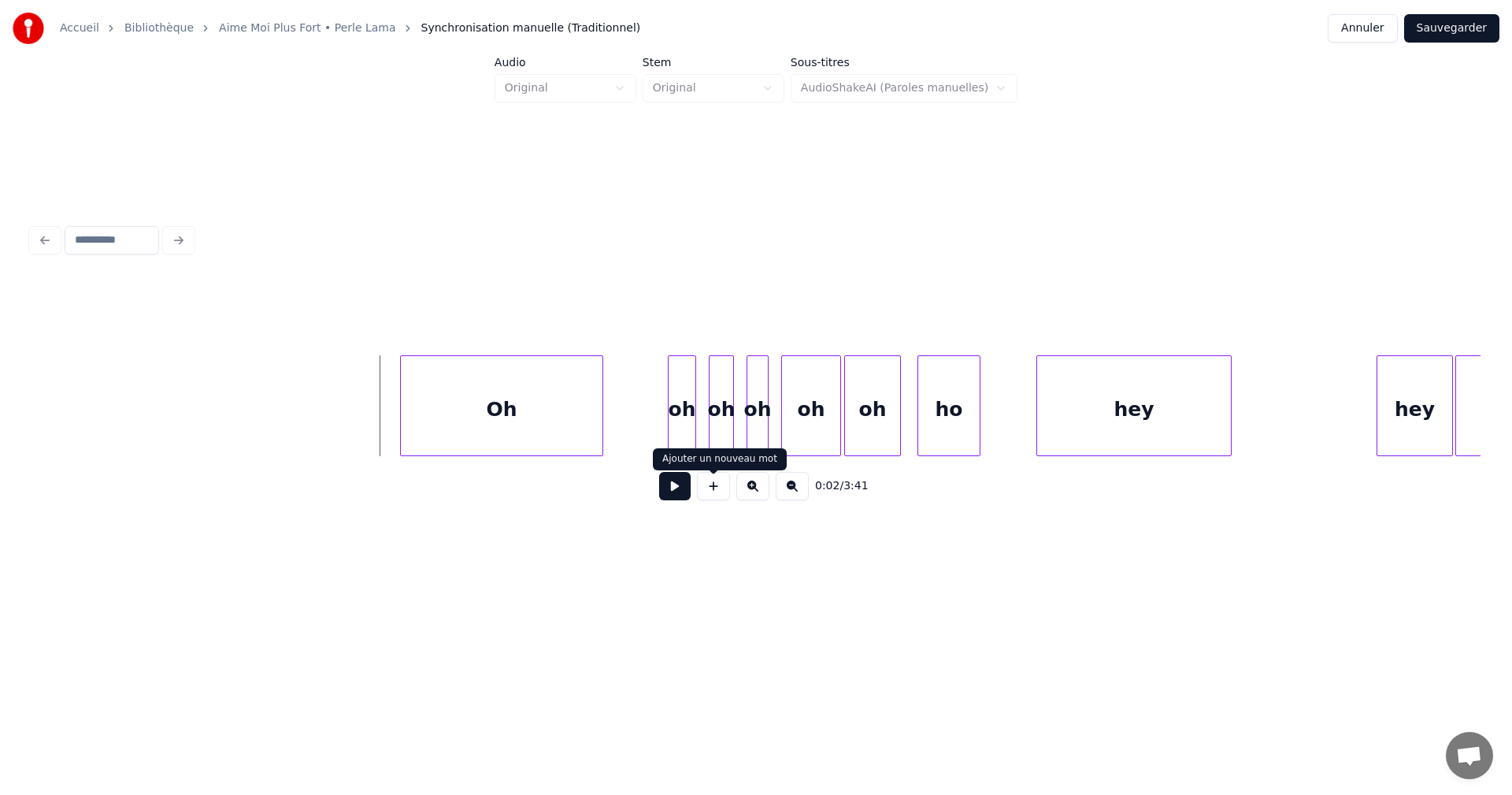
click at [676, 492] on button at bounding box center [675, 485] width 31 height 29
click at [676, 491] on button at bounding box center [675, 485] width 31 height 29
click at [677, 491] on button at bounding box center [675, 485] width 31 height 29
click at [650, 440] on div at bounding box center [649, 406] width 4 height 99
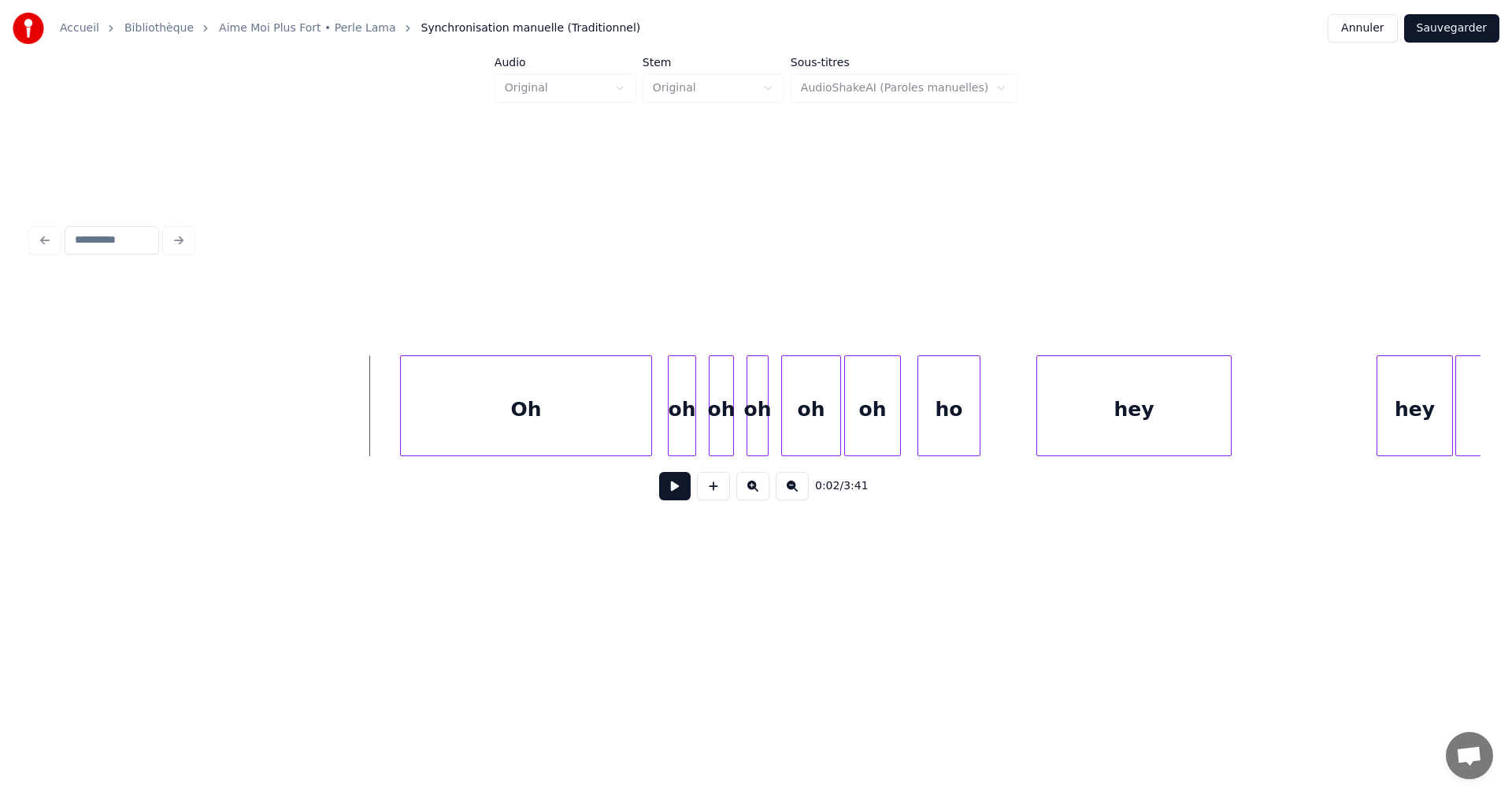
click at [676, 492] on button at bounding box center [675, 485] width 31 height 29
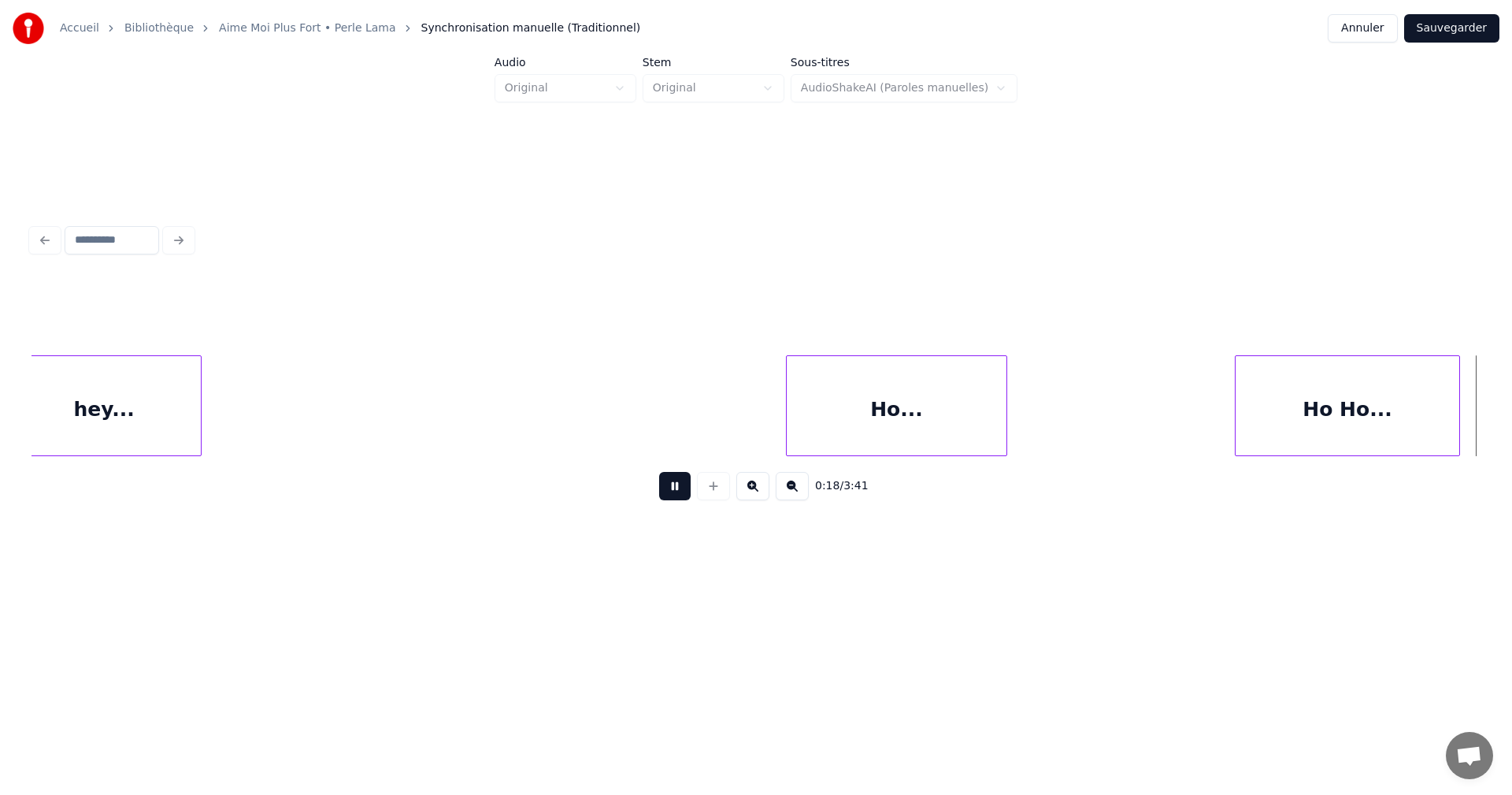
scroll to position [0, 2899]
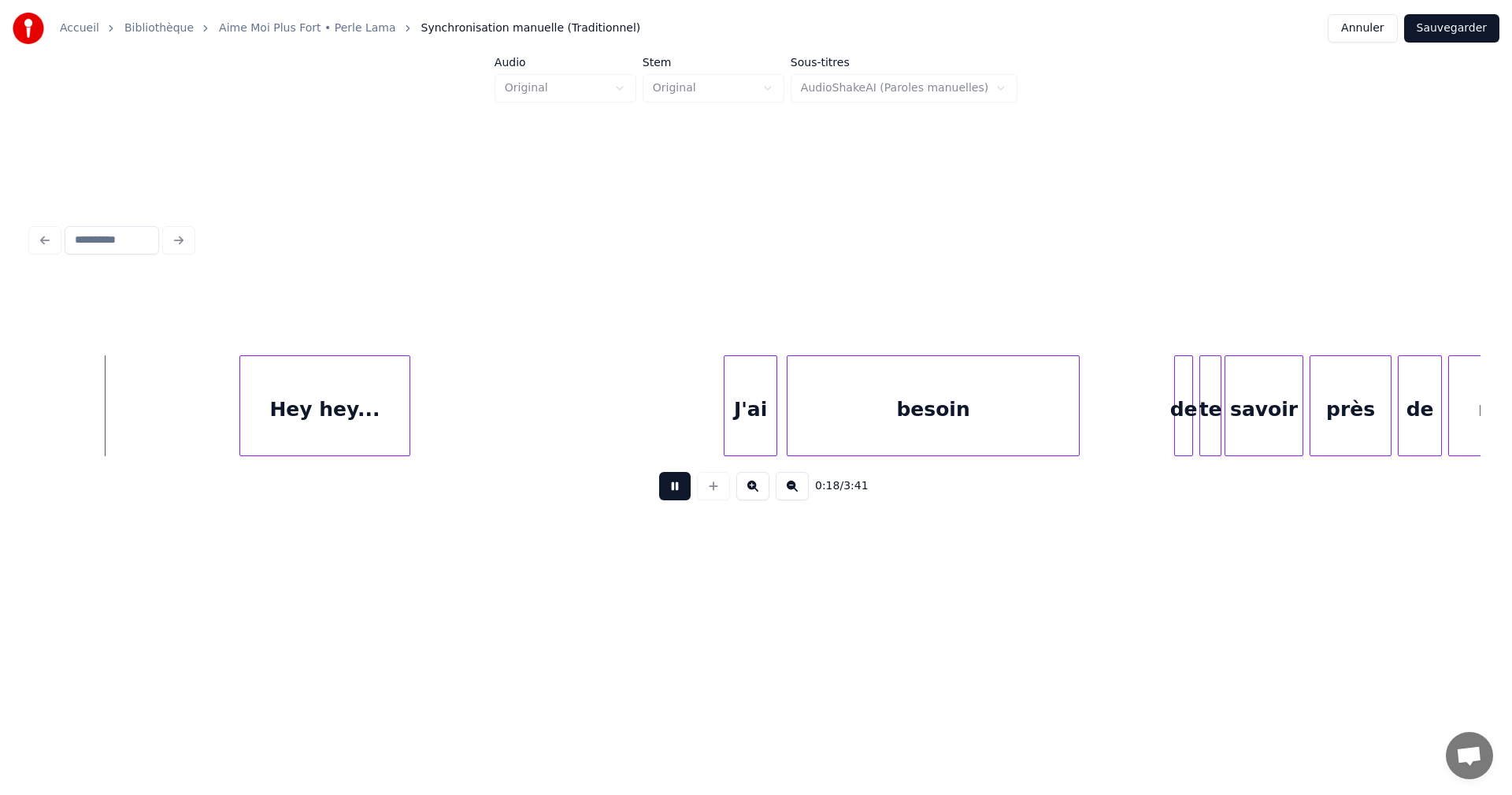
click at [680, 489] on button at bounding box center [675, 485] width 31 height 29
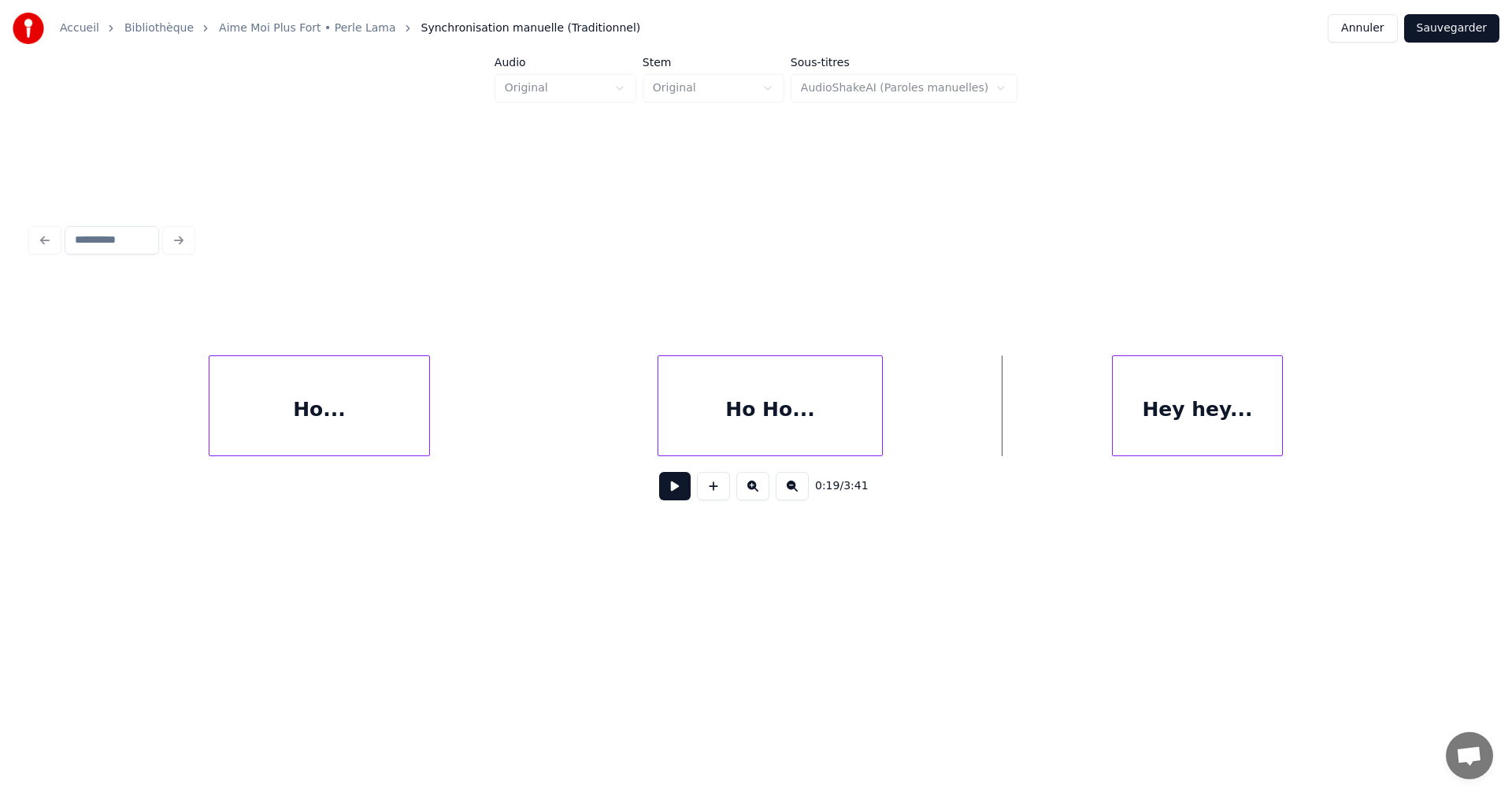
scroll to position [0, 2007]
click at [351, 420] on div "Ho..." at bounding box center [339, 410] width 220 height 107
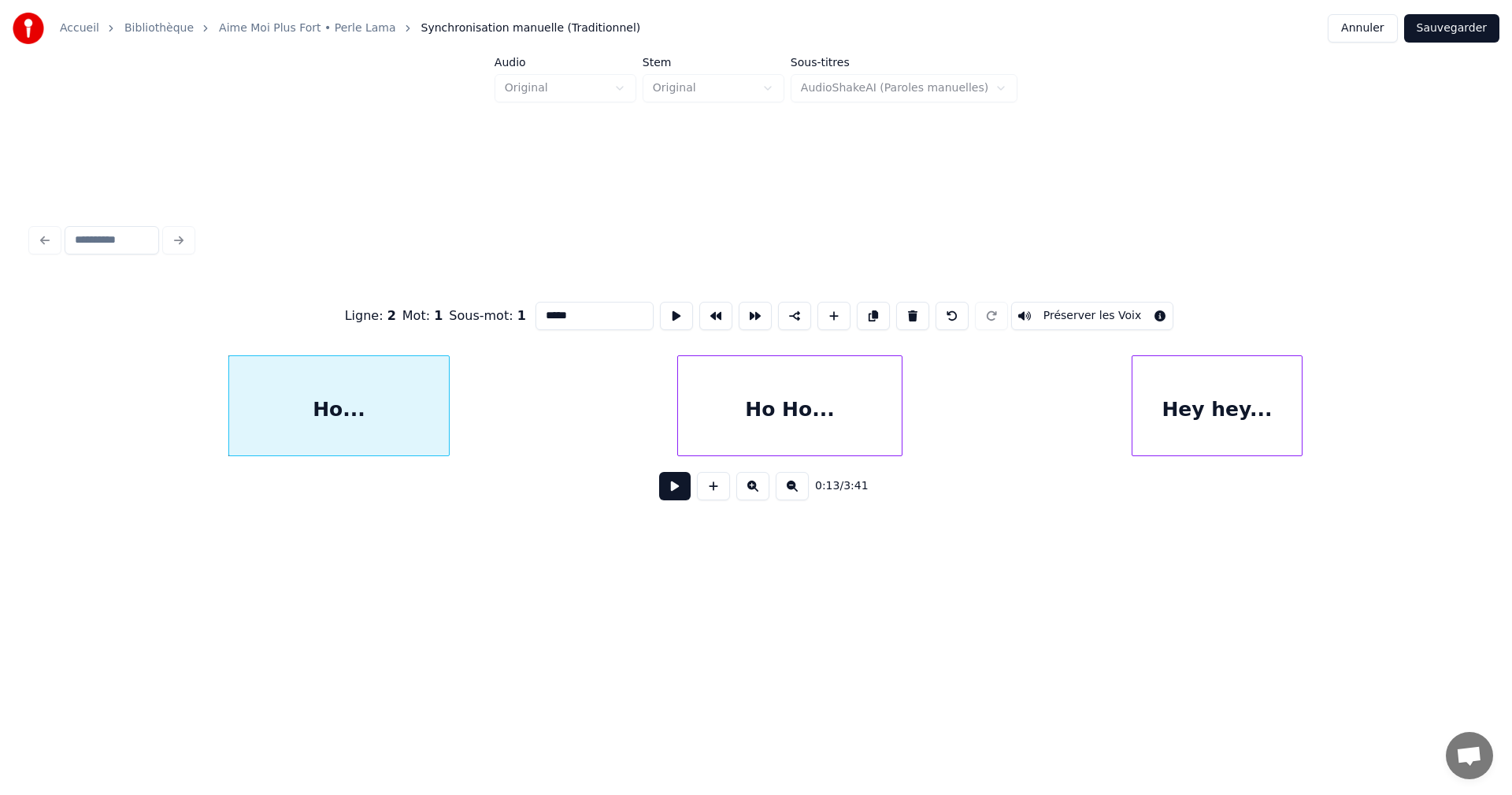
click at [565, 311] on input "*****" at bounding box center [594, 316] width 119 height 29
click at [560, 314] on input "**********" at bounding box center [594, 316] width 119 height 29
click at [565, 313] on input "**********" at bounding box center [594, 316] width 119 height 29
click at [561, 313] on input "**********" at bounding box center [594, 316] width 119 height 29
type input "********"
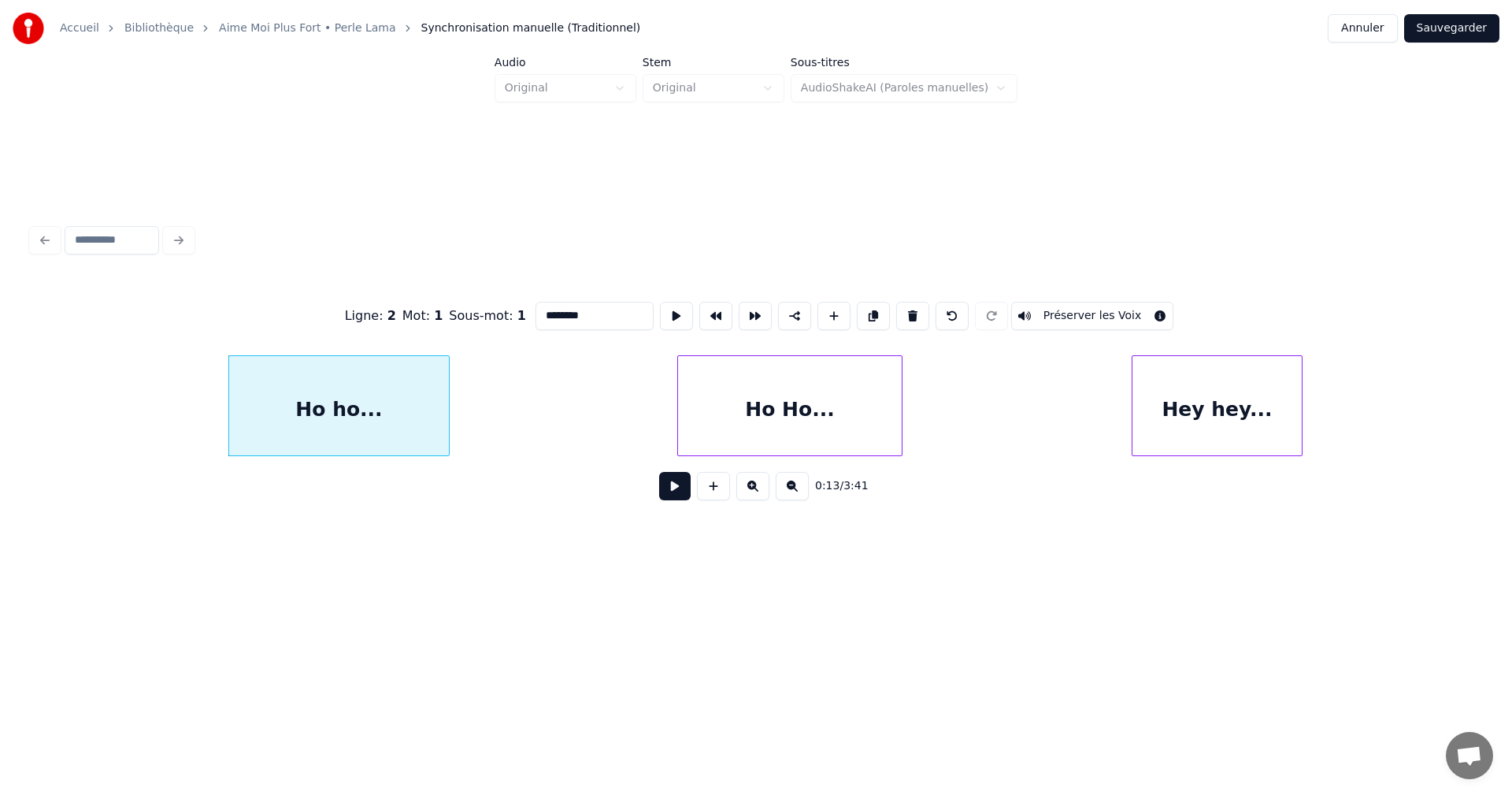
click at [667, 490] on button at bounding box center [675, 485] width 31 height 29
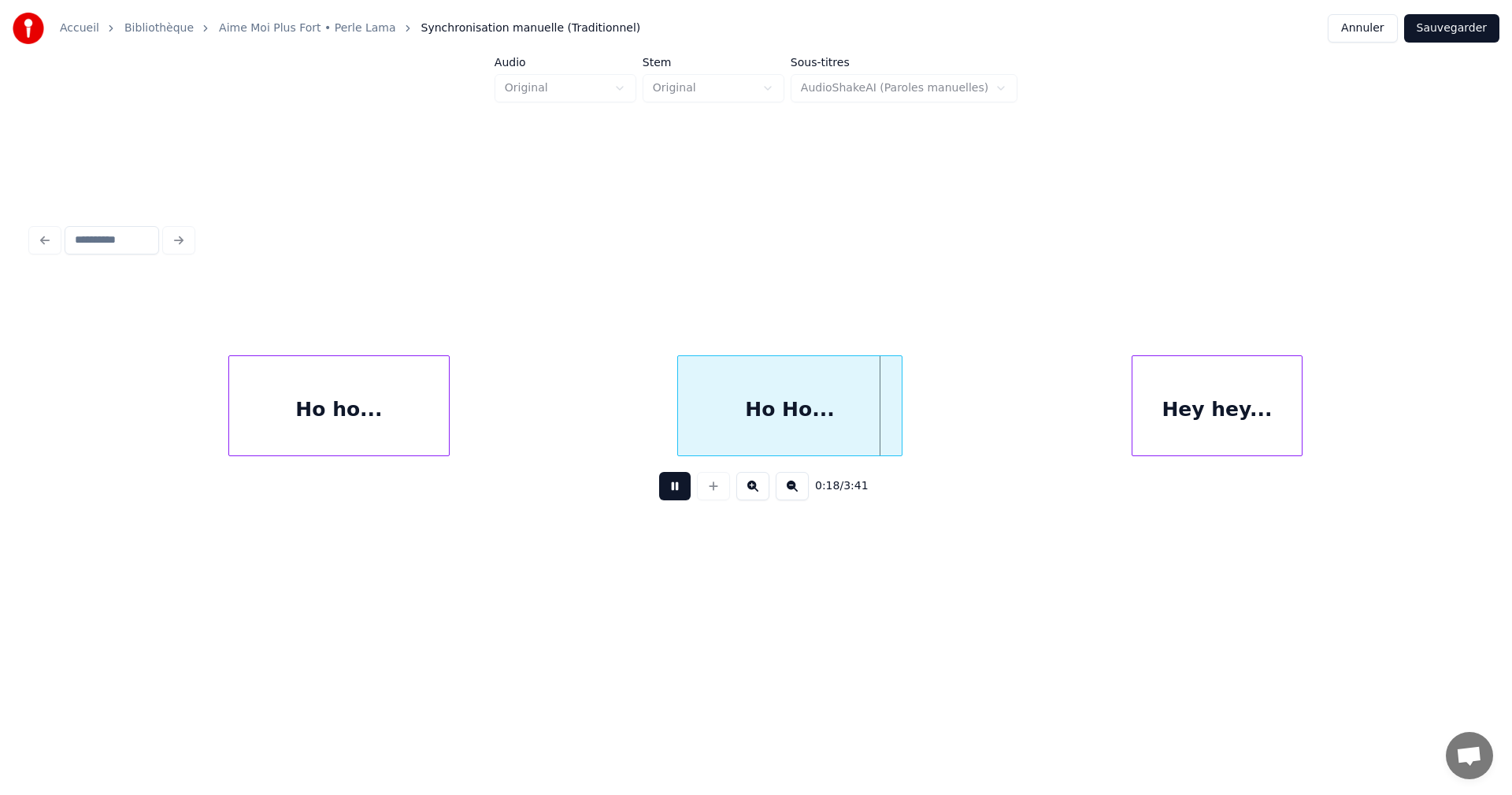
click at [668, 490] on button at bounding box center [675, 485] width 31 height 29
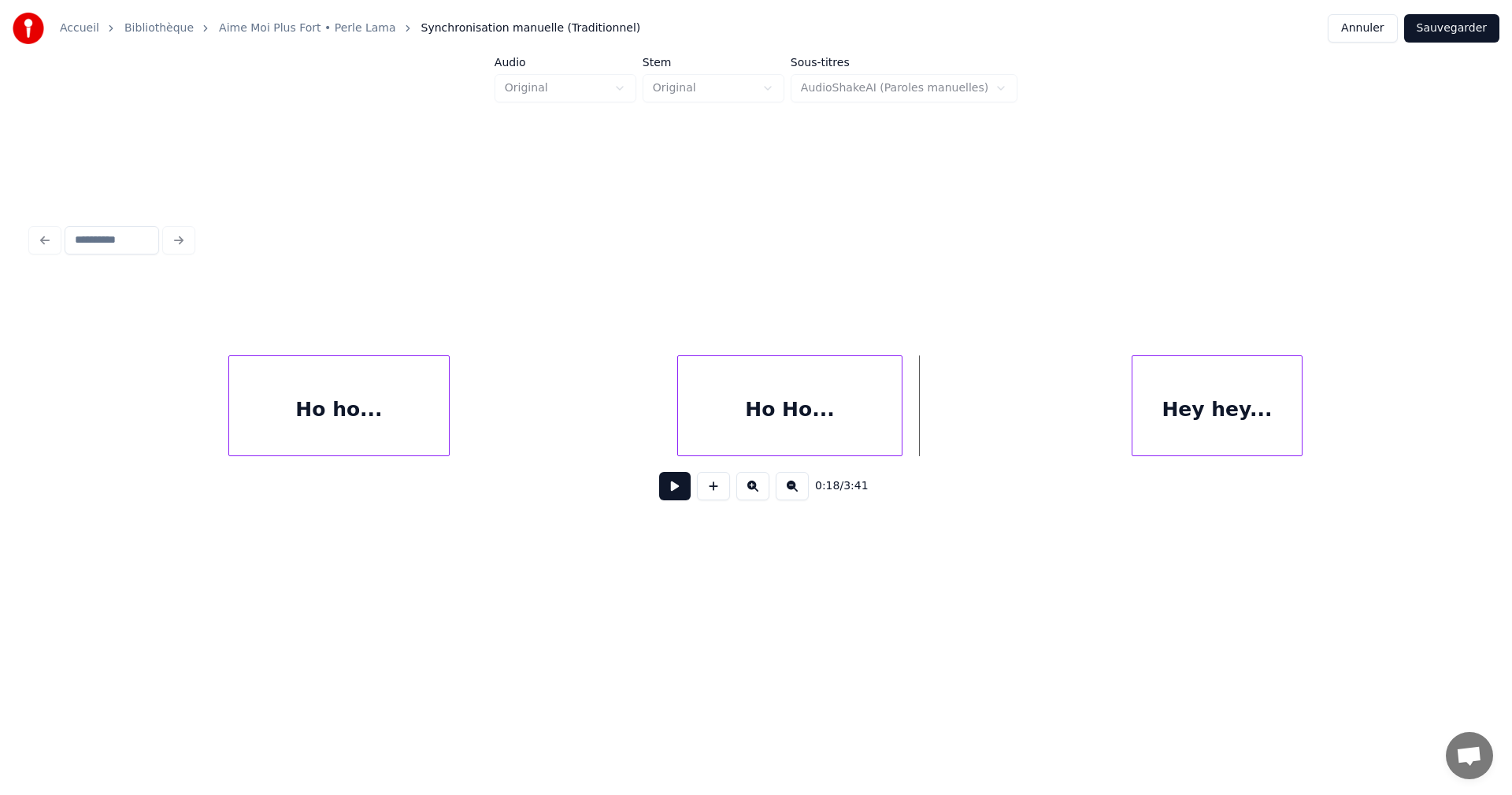
click at [764, 442] on div "Ho Ho..." at bounding box center [790, 410] width 224 height 107
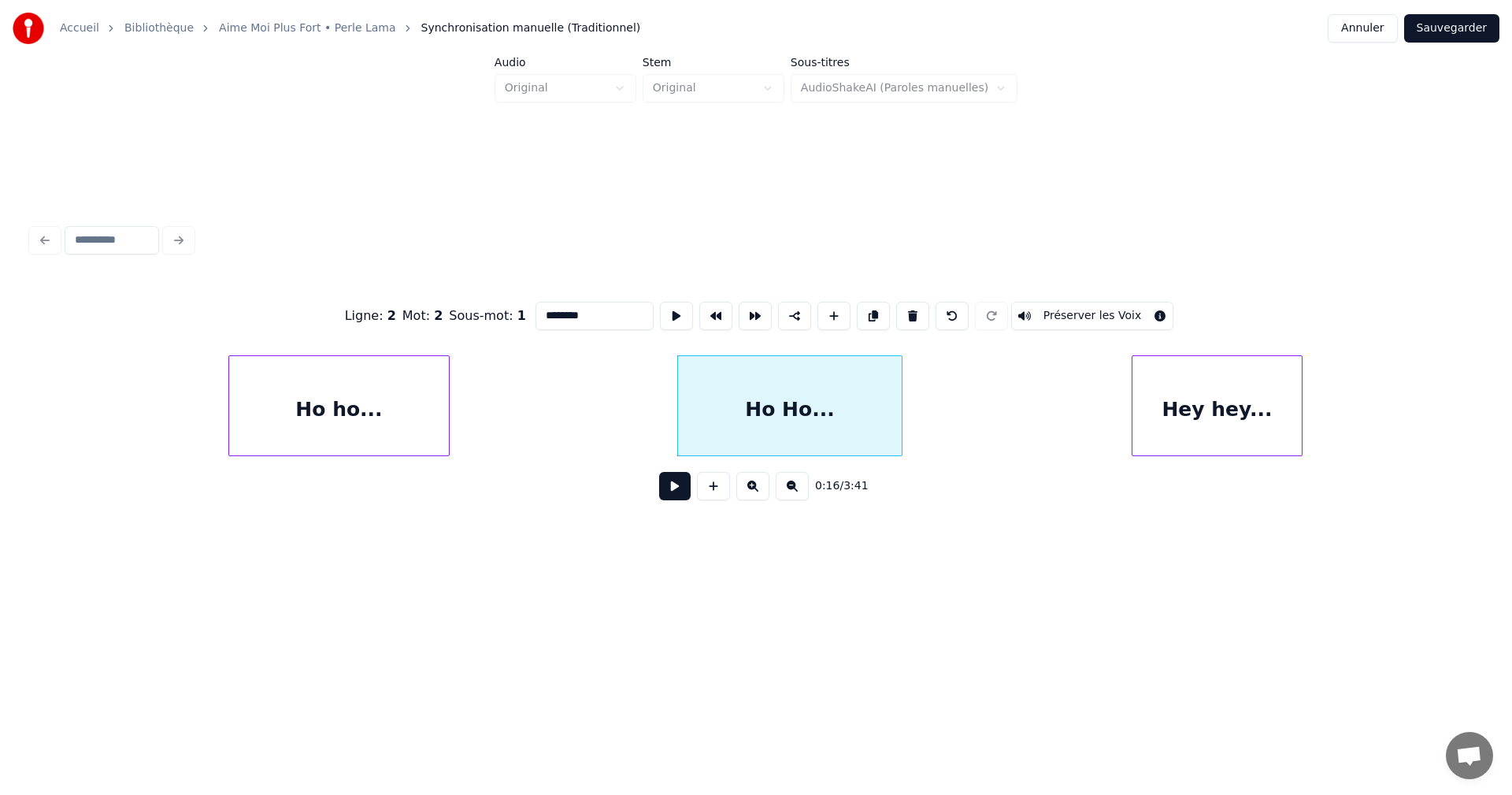
click at [568, 313] on input "********" at bounding box center [594, 316] width 119 height 29
click at [567, 310] on input "********" at bounding box center [594, 316] width 119 height 29
type input "********"
click at [681, 490] on button at bounding box center [675, 485] width 31 height 29
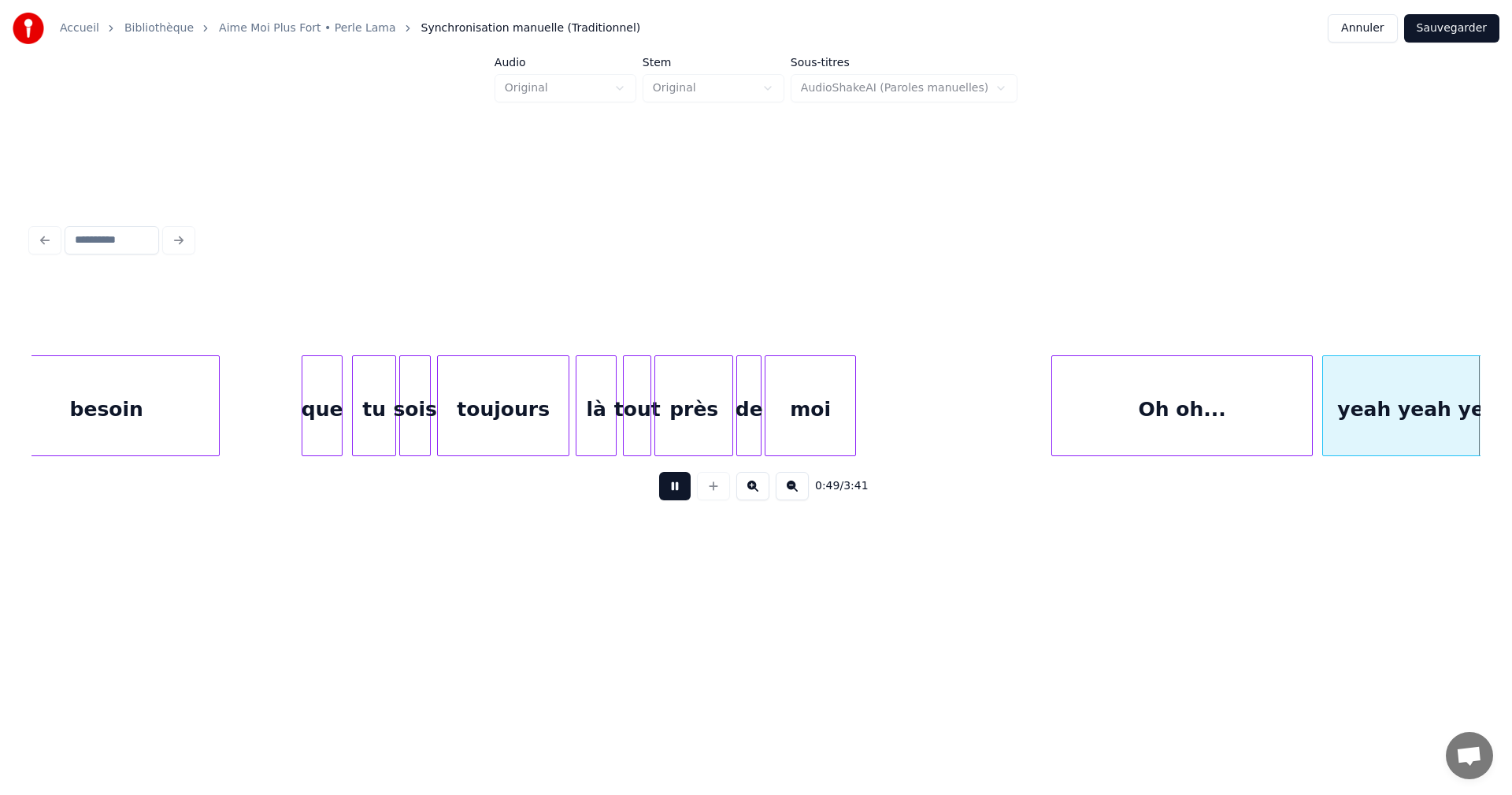
scroll to position [0, 7809]
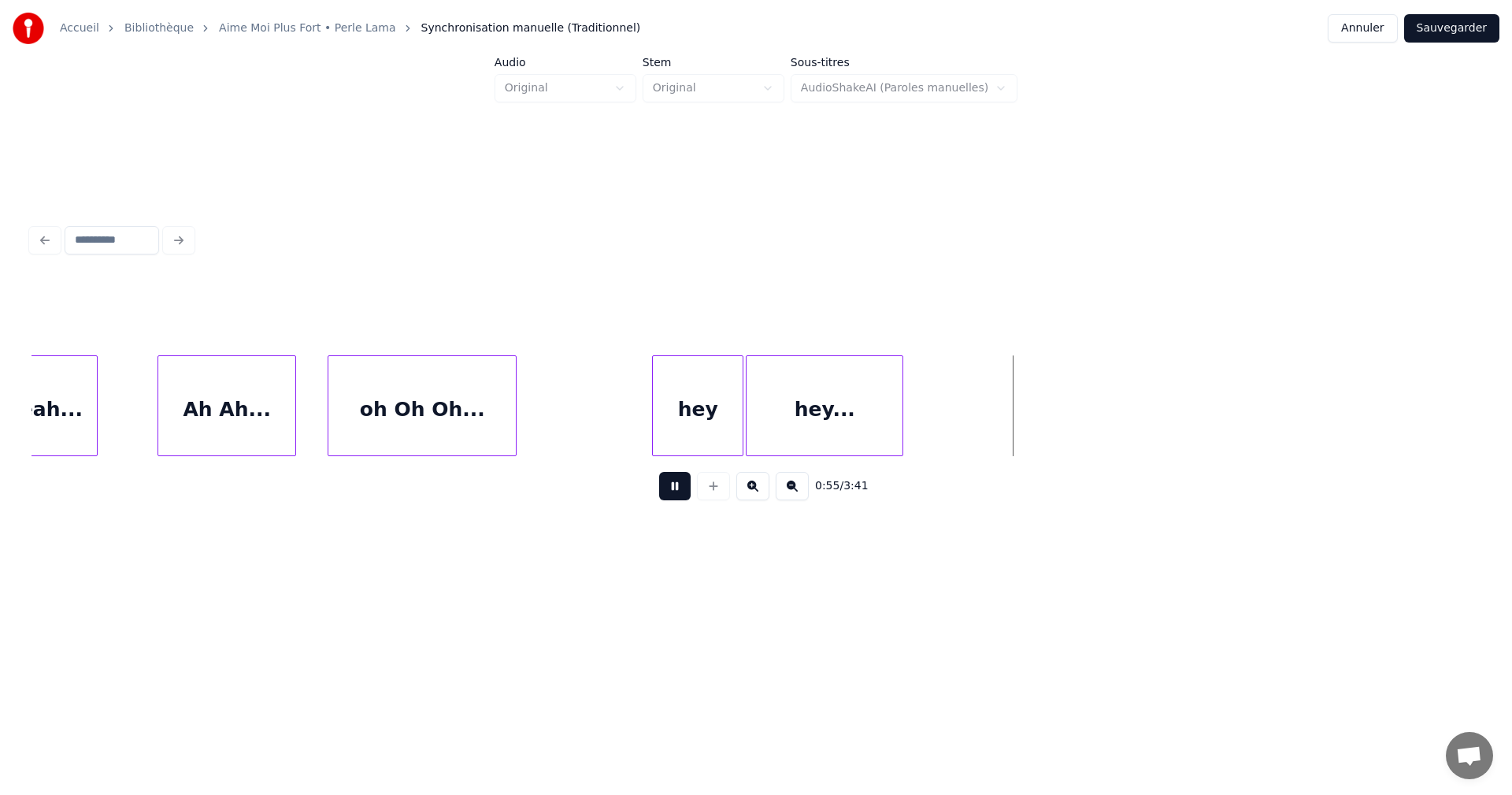
click at [677, 494] on button at bounding box center [675, 485] width 31 height 29
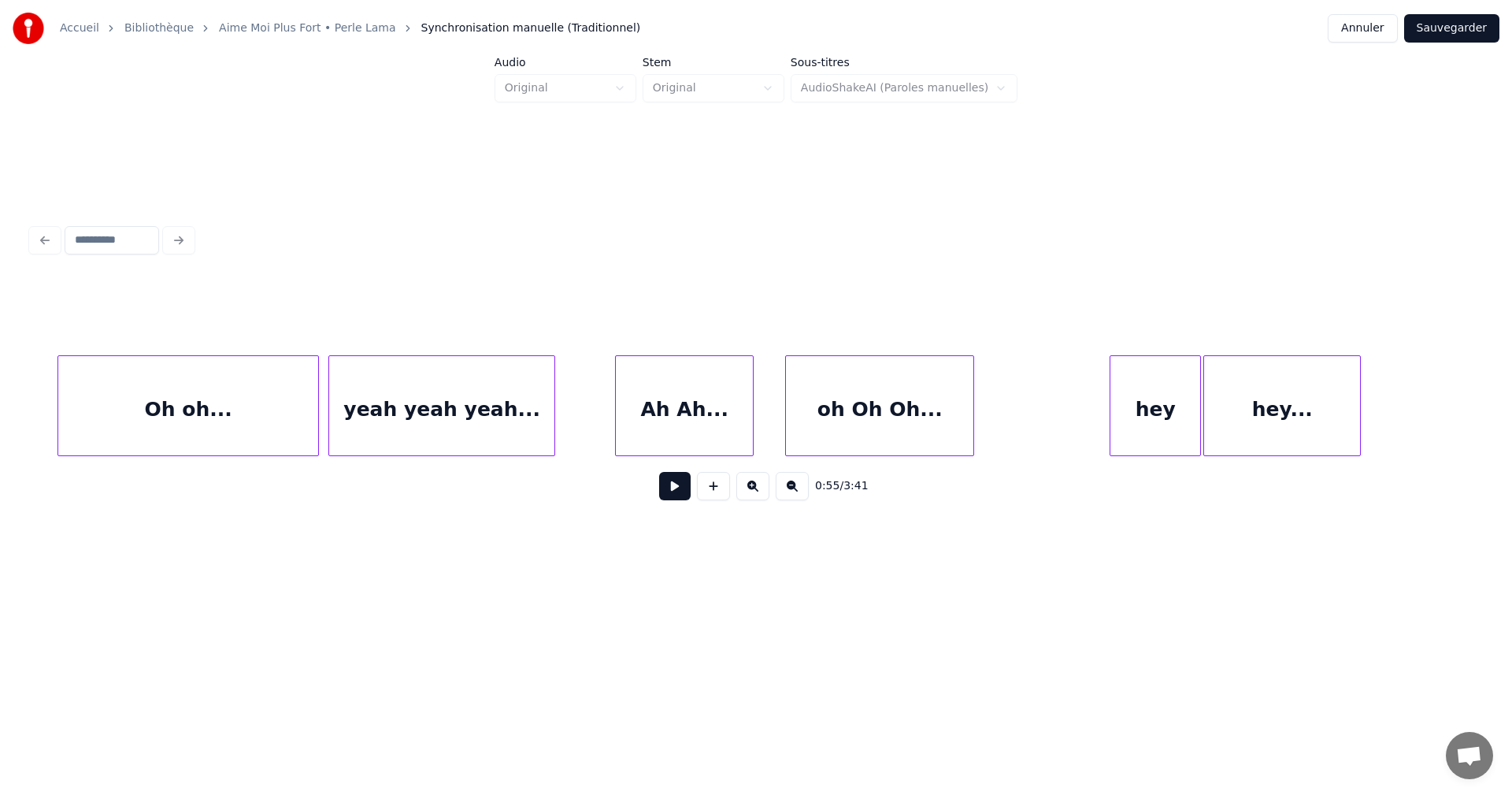
scroll to position [0, 7255]
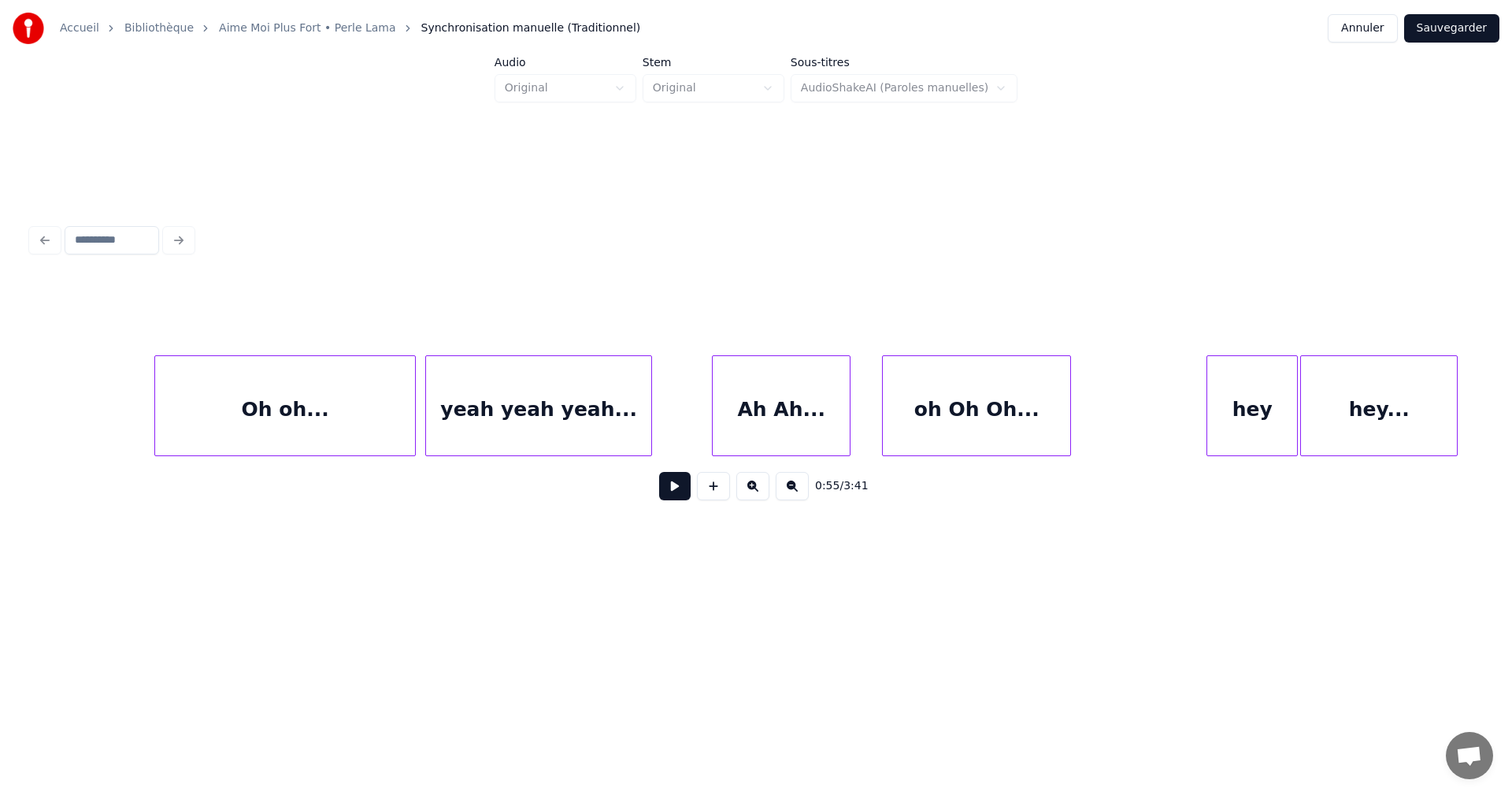
click at [320, 421] on div "Oh oh..." at bounding box center [285, 410] width 259 height 107
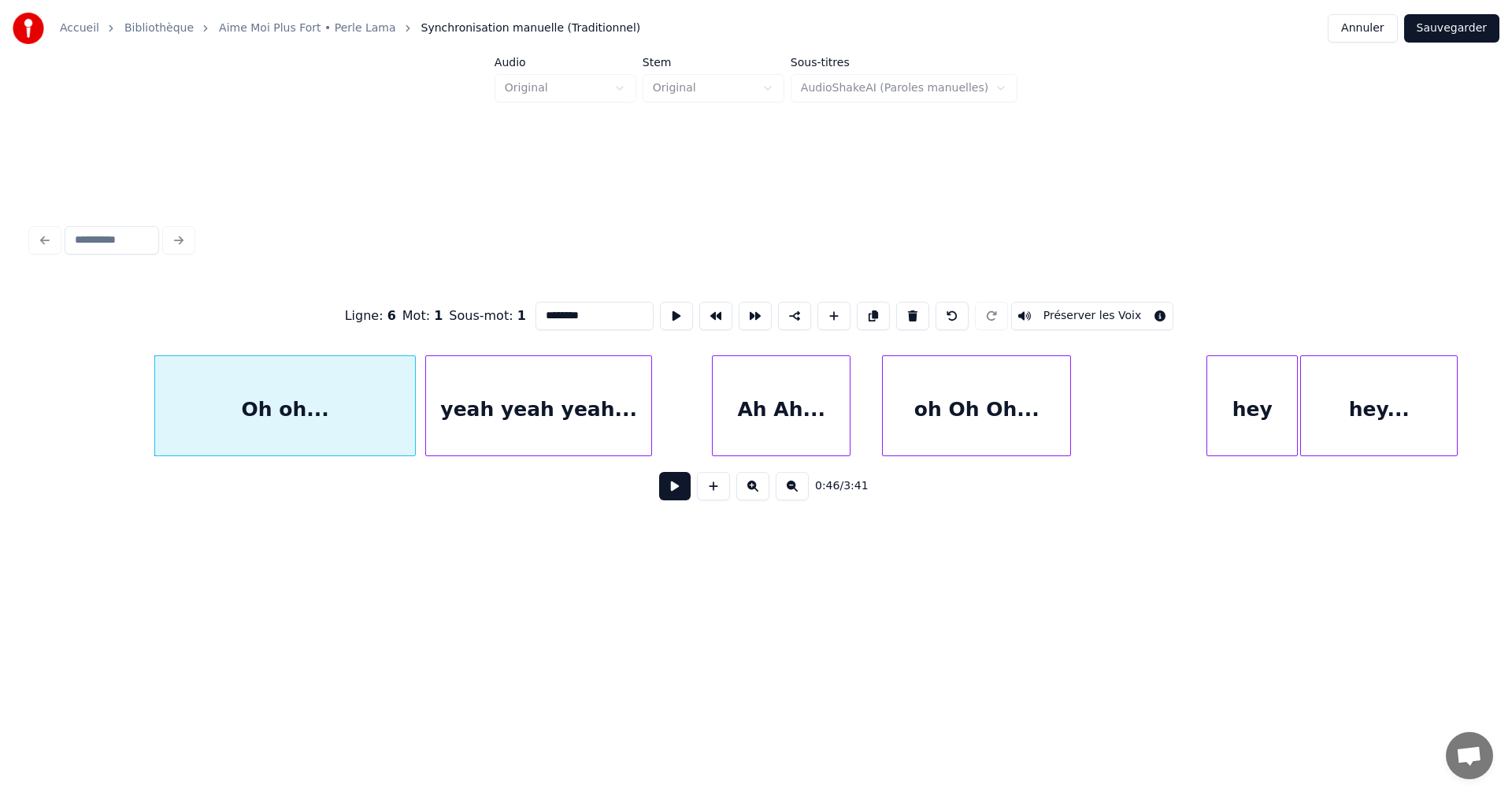
click at [672, 486] on button at bounding box center [675, 485] width 31 height 29
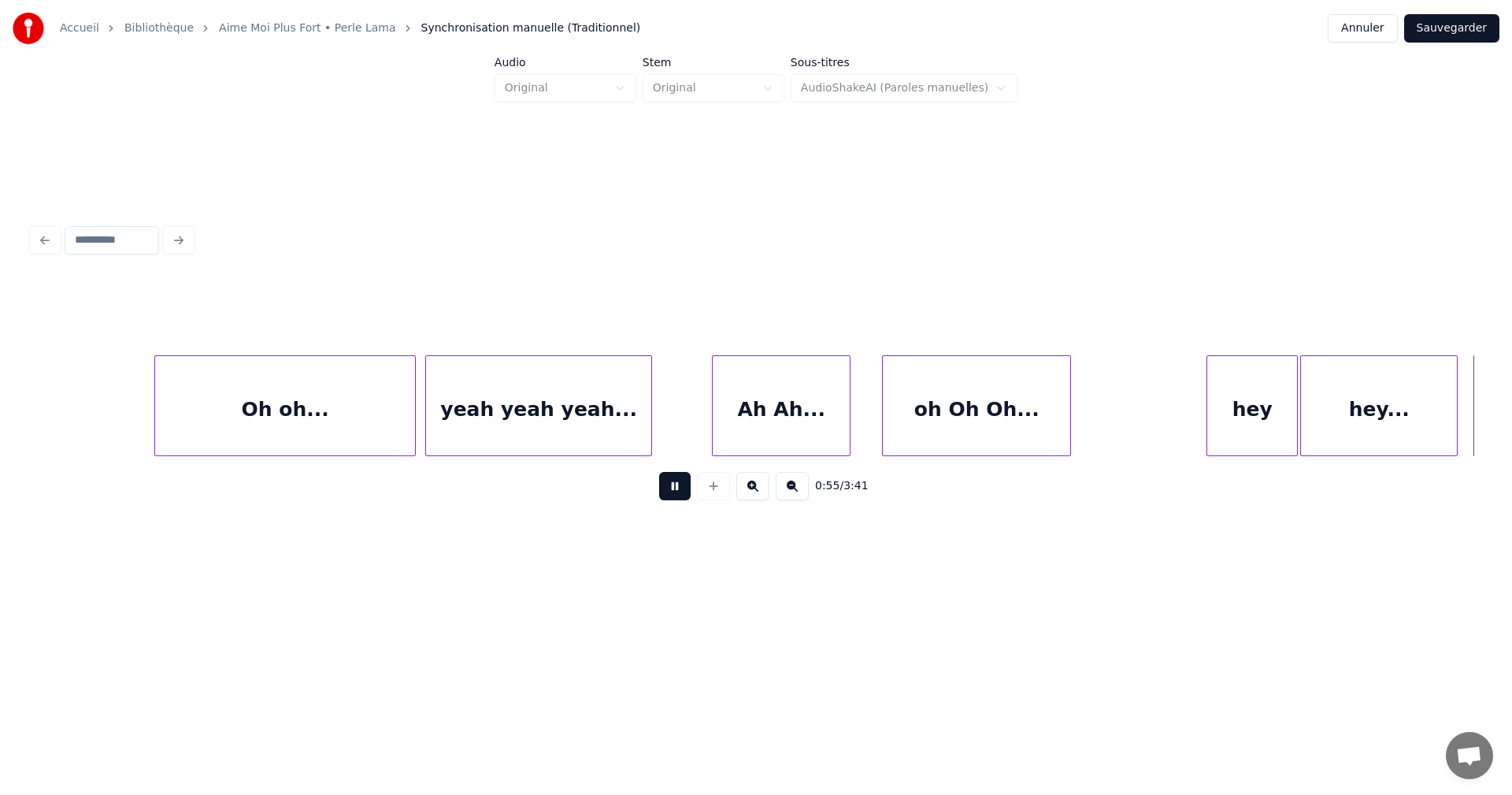
scroll to position [0, 8704]
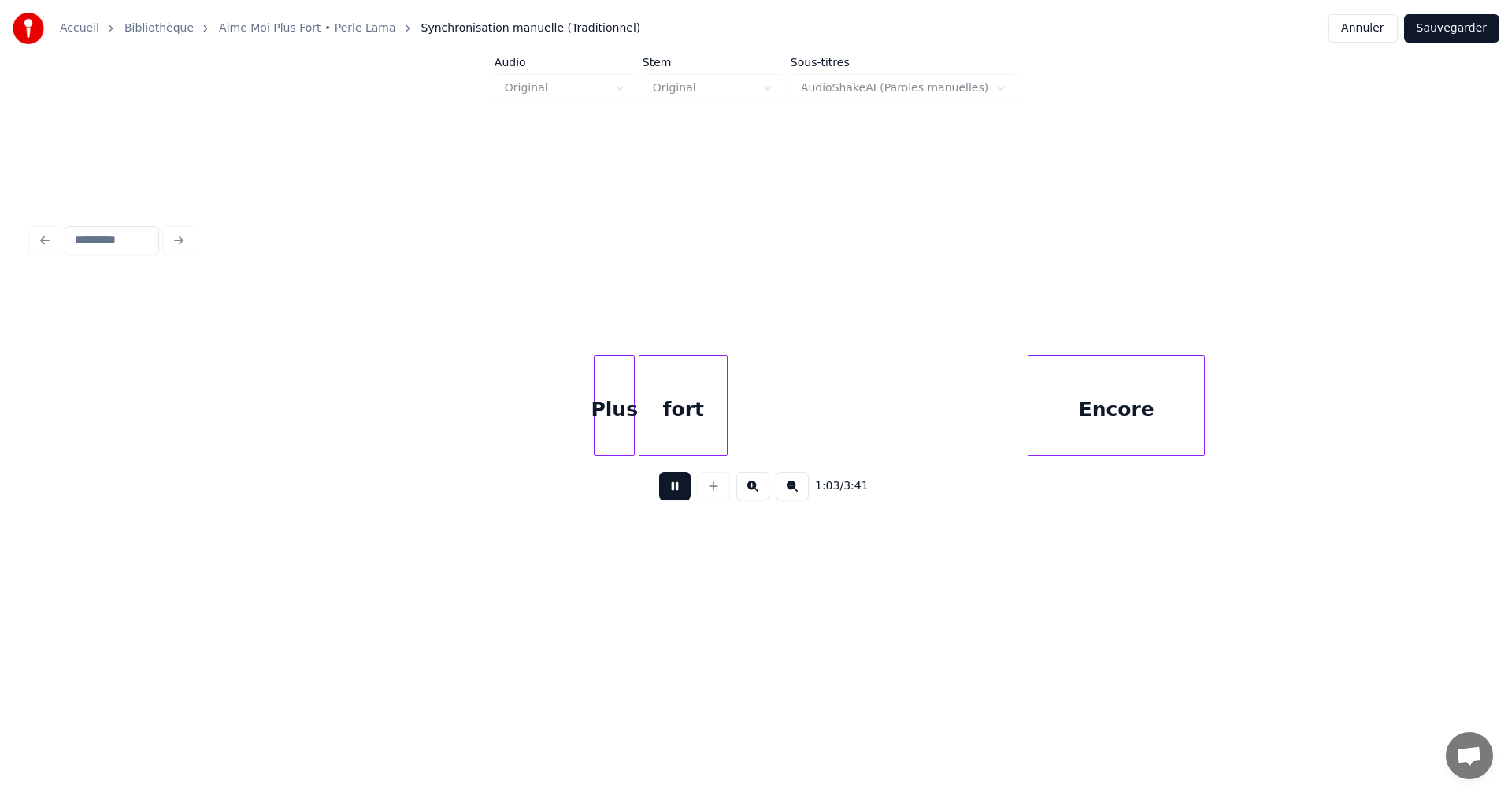
click at [672, 486] on button at bounding box center [675, 485] width 31 height 29
click at [1171, 418] on div at bounding box center [1171, 406] width 4 height 99
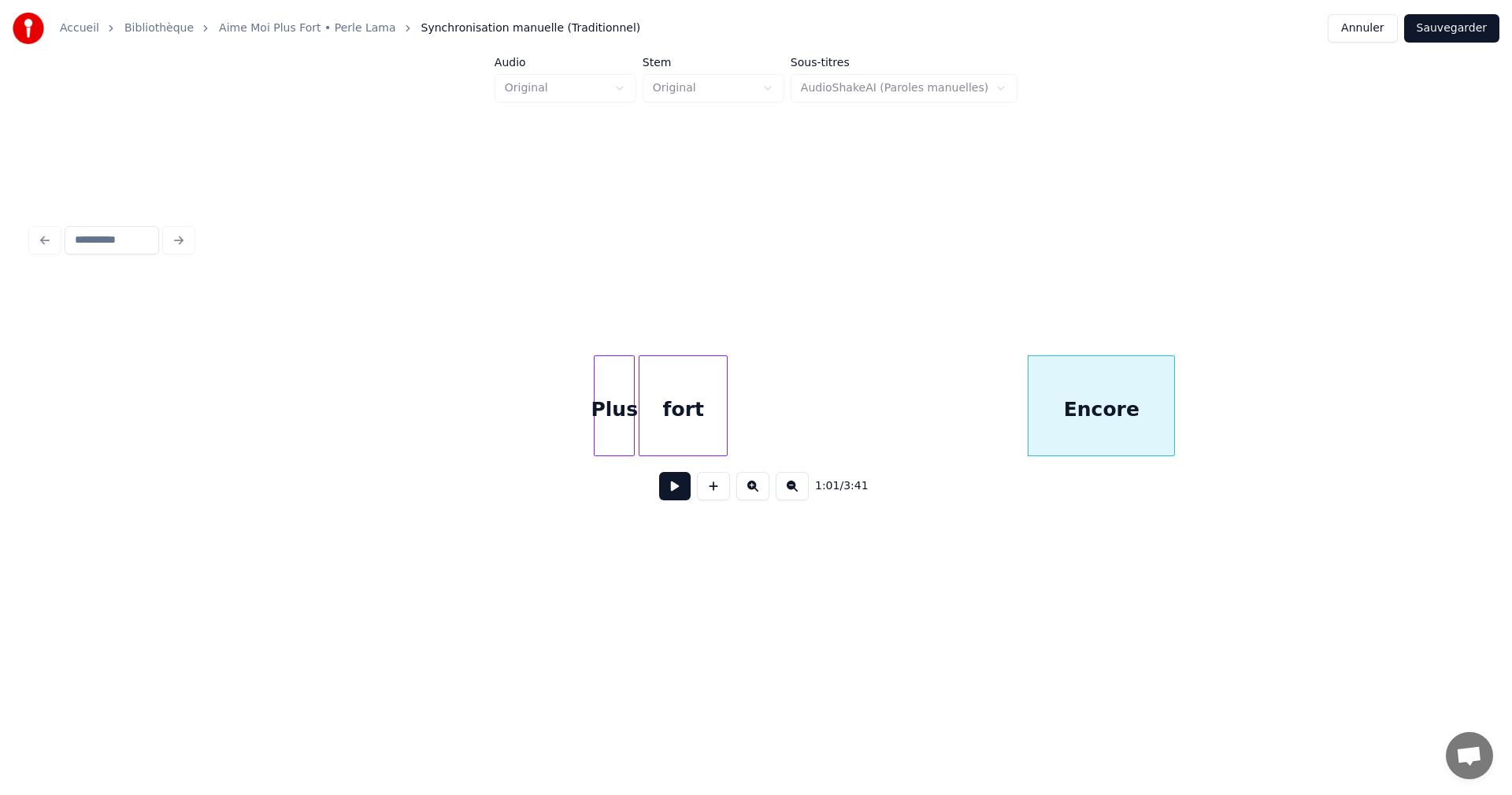
click at [687, 494] on button at bounding box center [675, 485] width 31 height 29
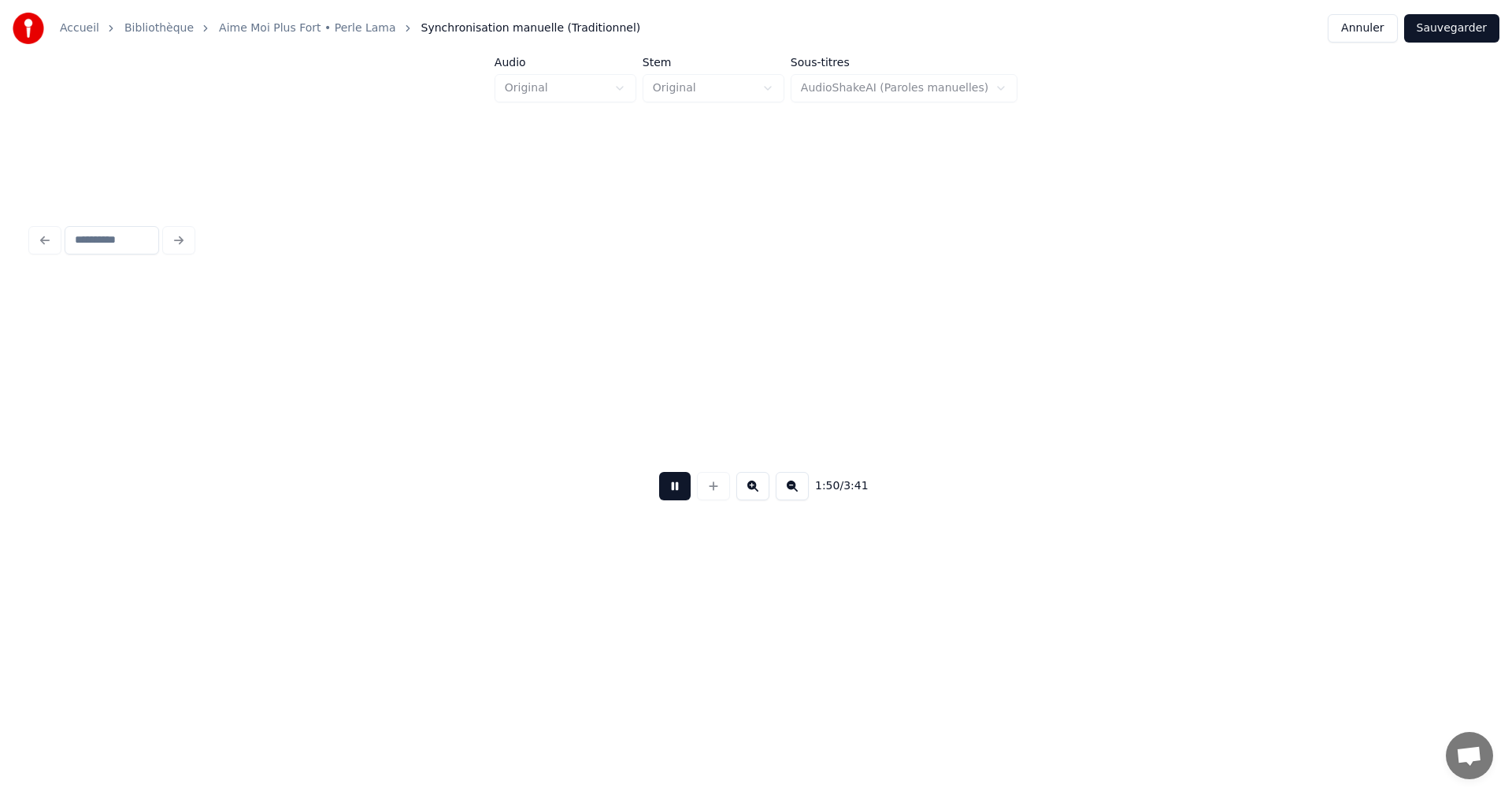
scroll to position [0, 17408]
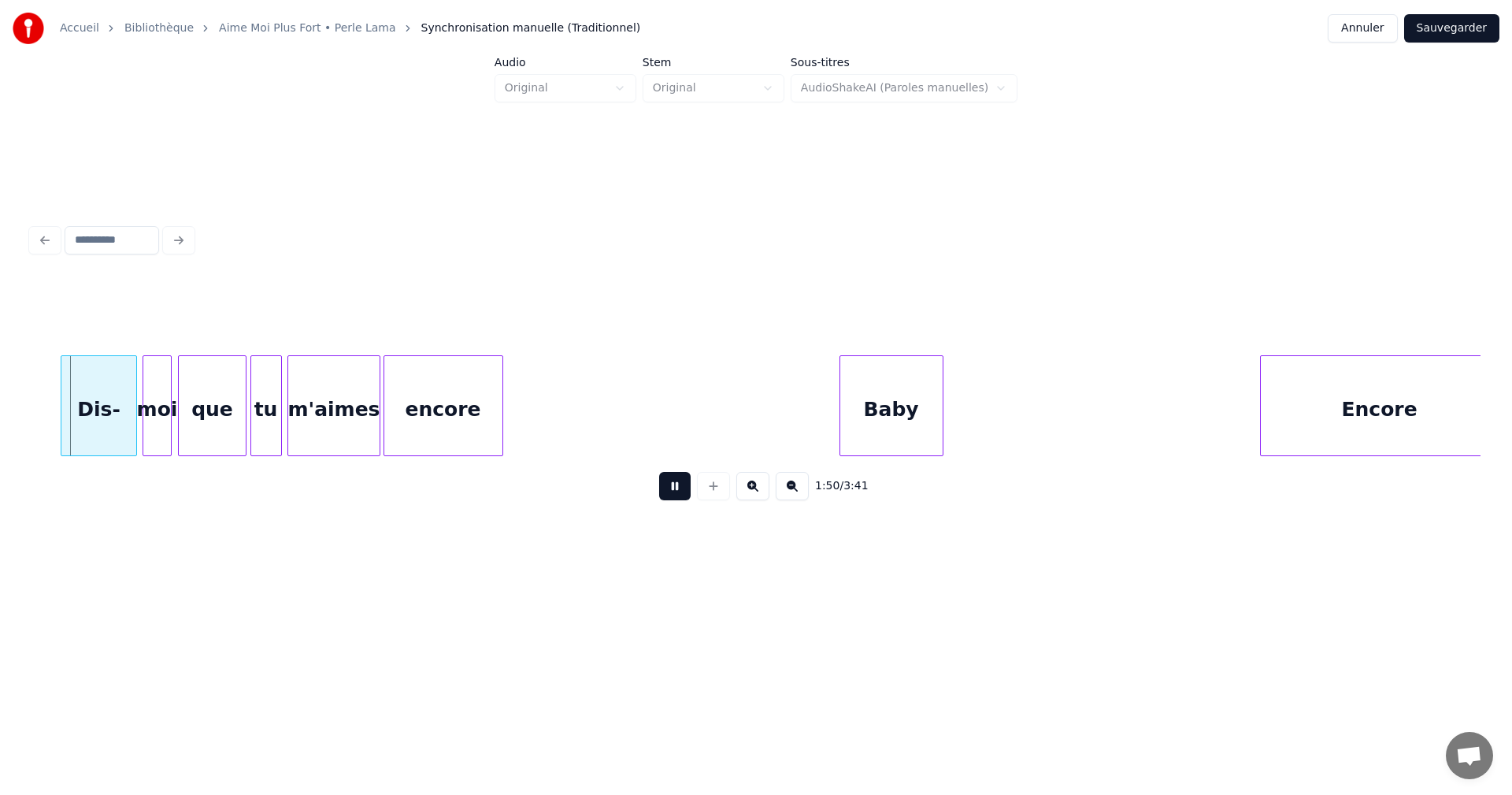
click at [675, 494] on button at bounding box center [675, 485] width 31 height 29
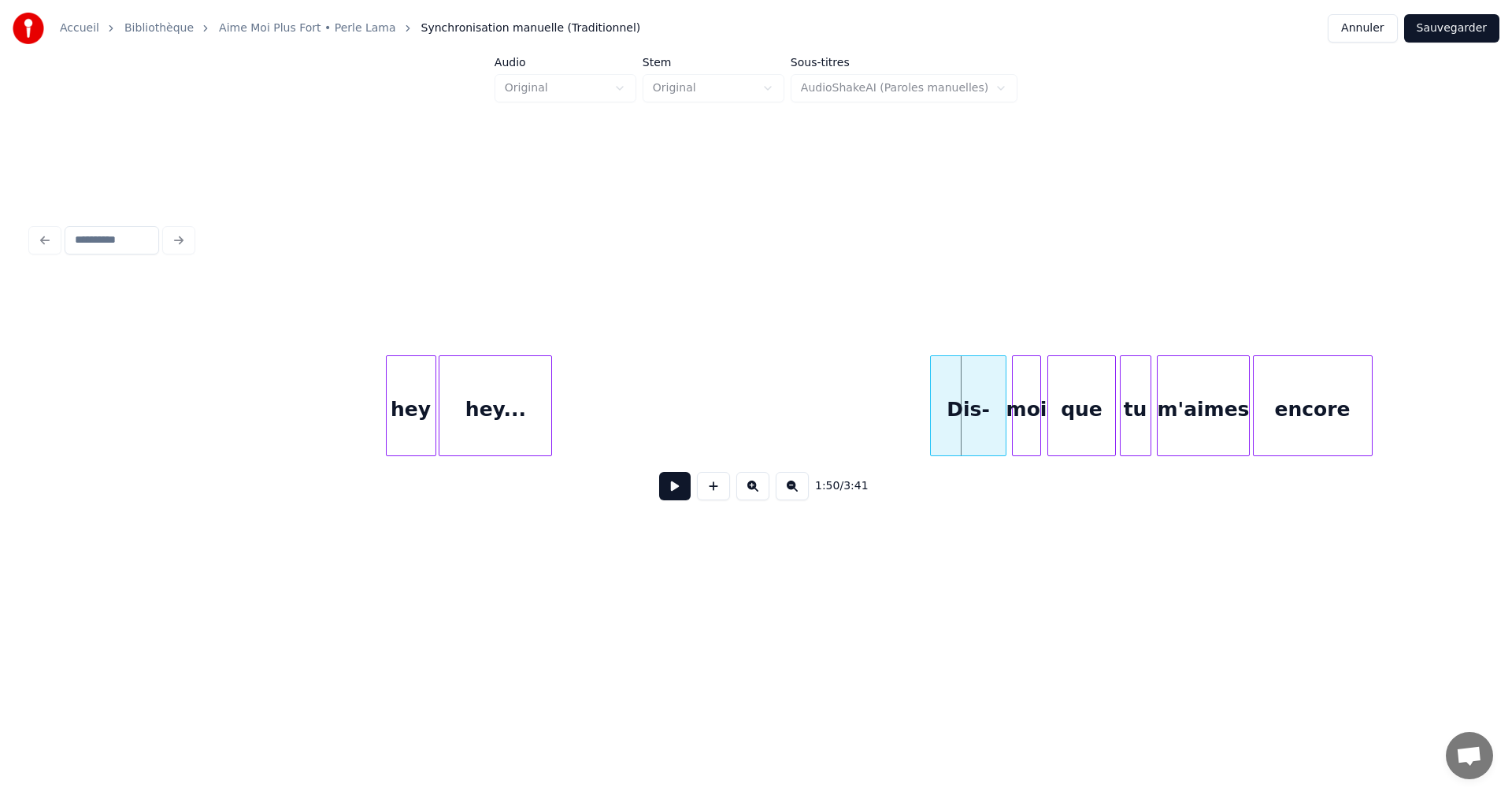
scroll to position [0, 16383]
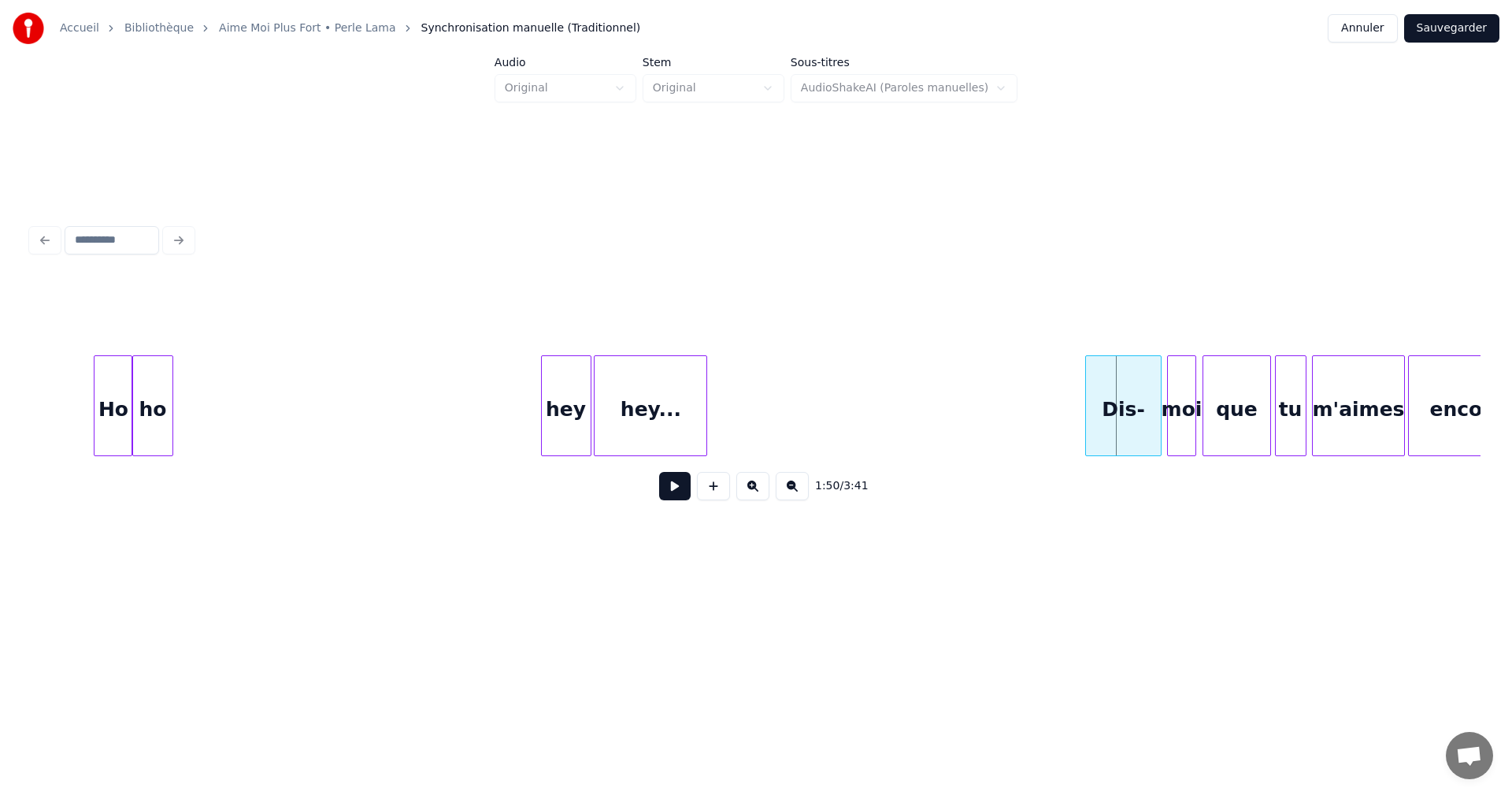
click at [575, 432] on div "hey" at bounding box center [566, 410] width 48 height 107
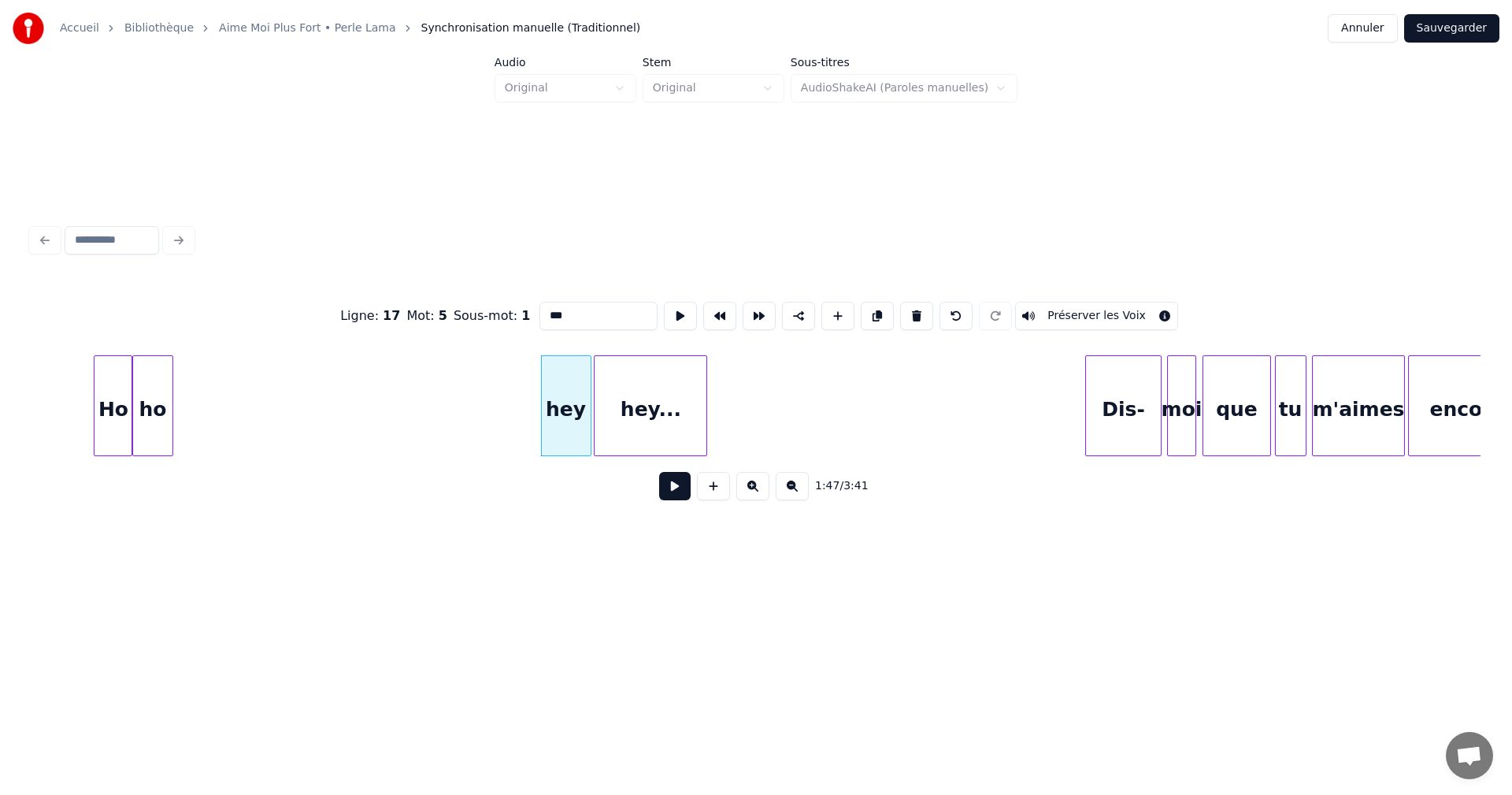
click at [670, 489] on button at bounding box center [675, 485] width 31 height 29
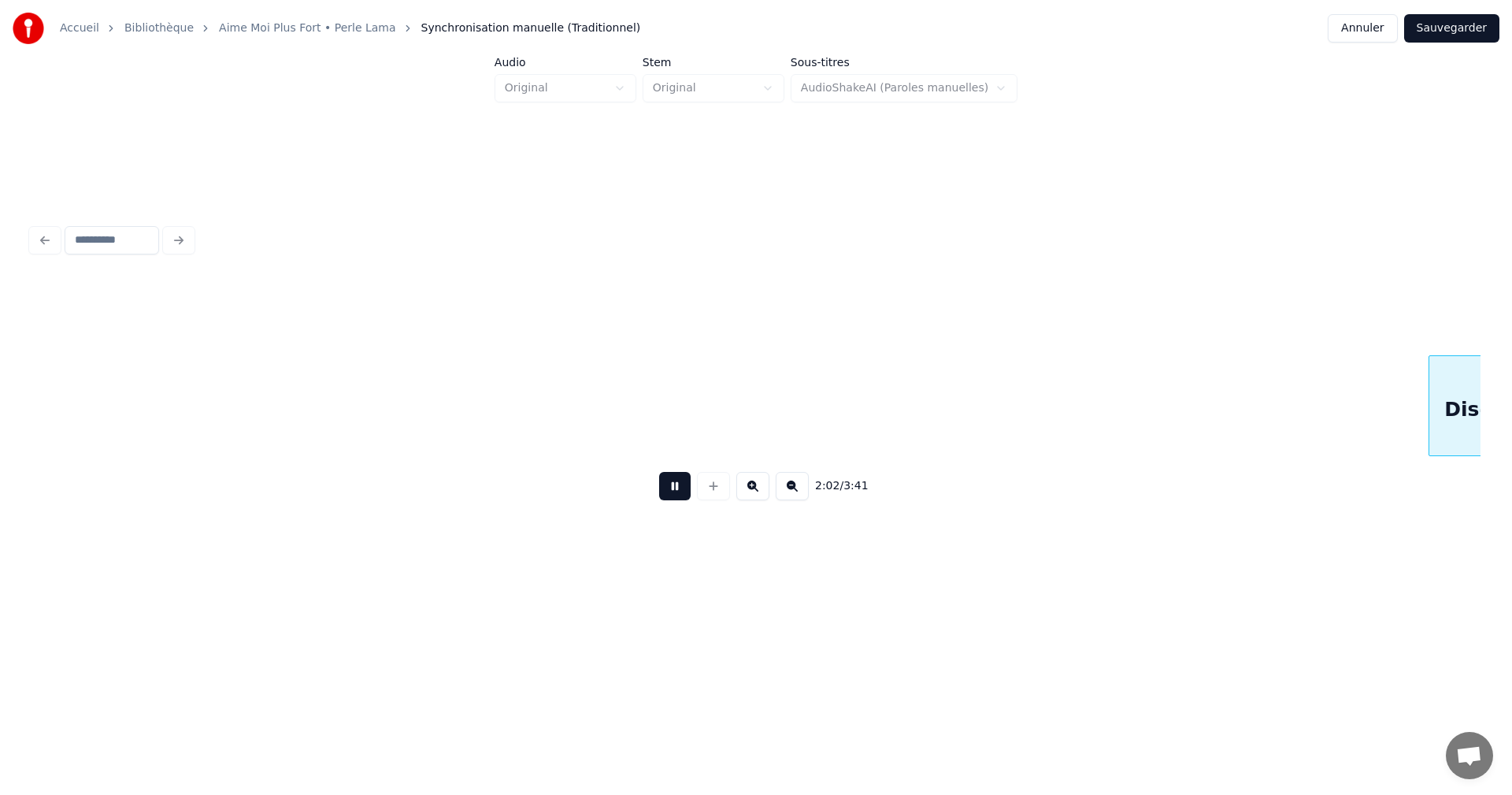
scroll to position [0, 19284]
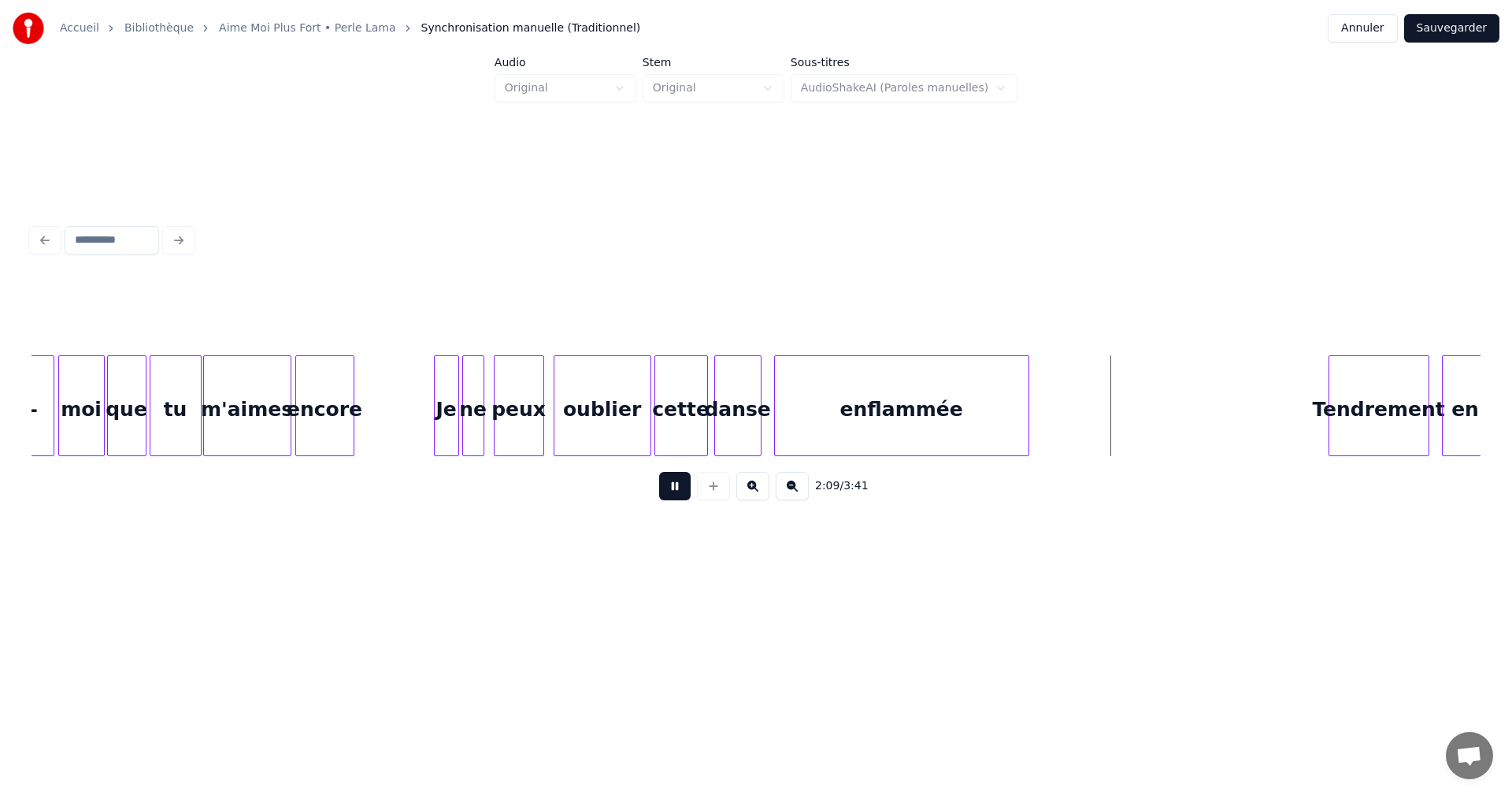
click at [679, 486] on button at bounding box center [675, 485] width 31 height 29
click at [234, 428] on div "m'aimes" at bounding box center [247, 410] width 86 height 107
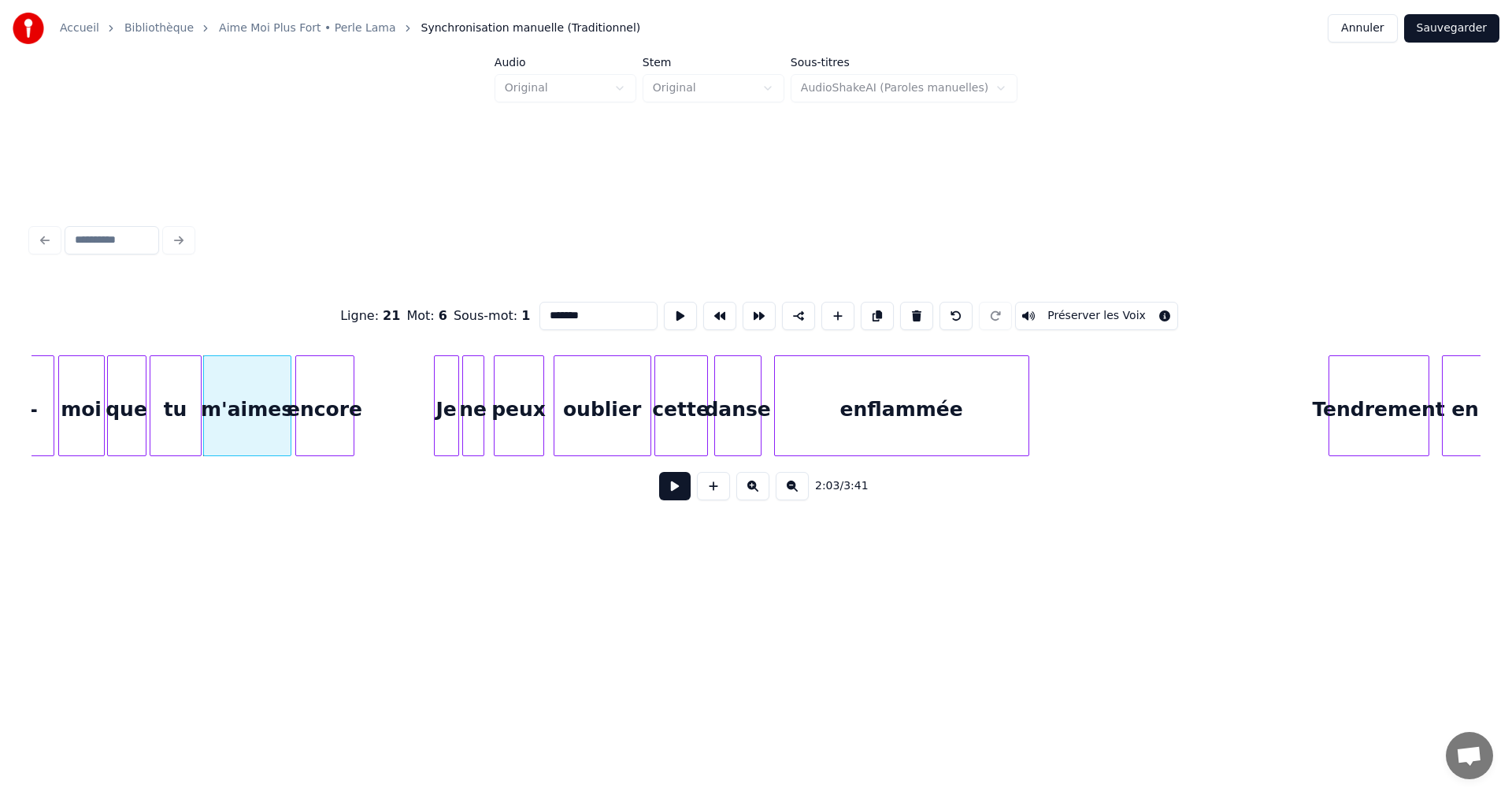
click at [664, 490] on button at bounding box center [675, 485] width 31 height 29
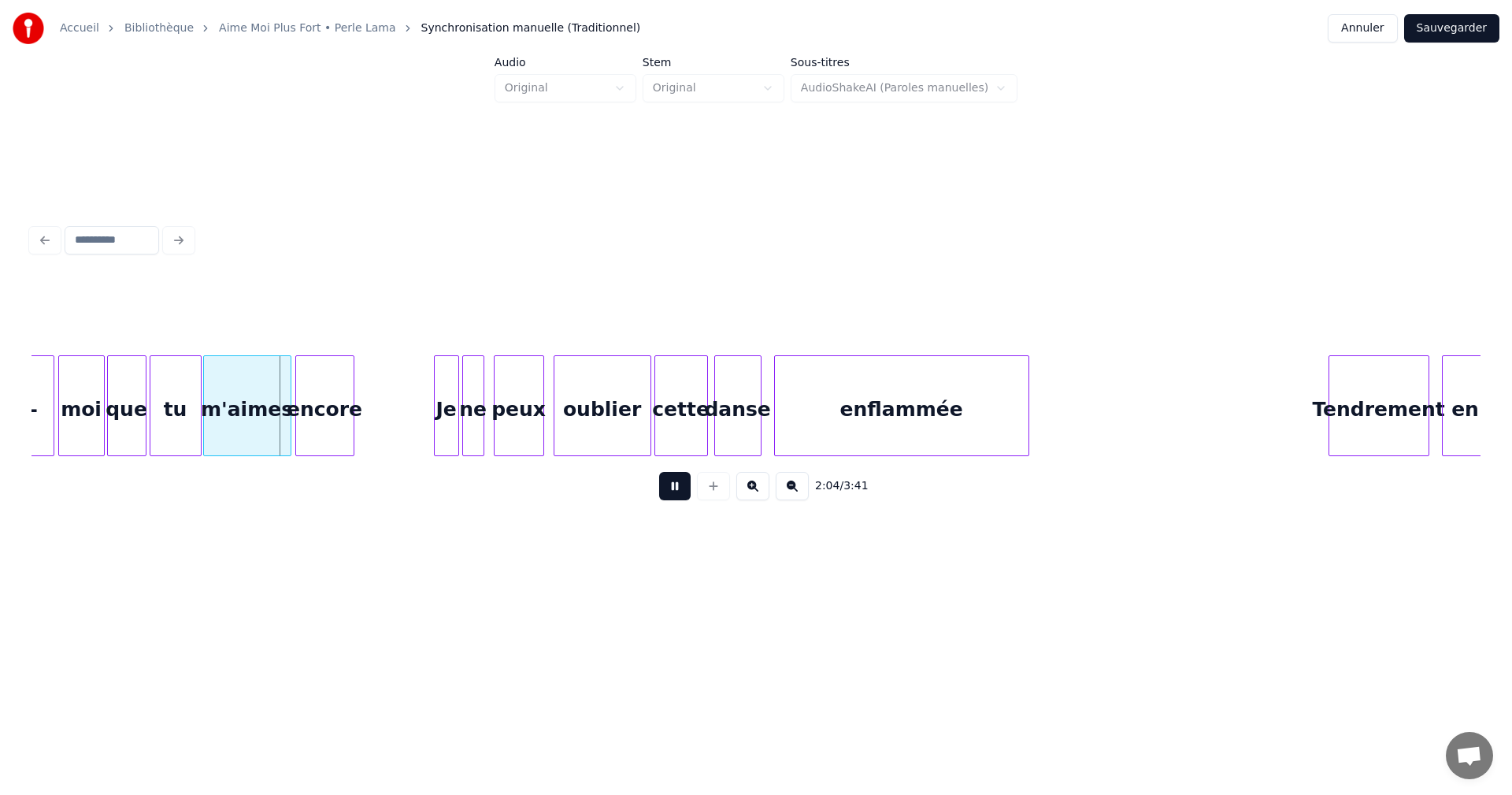
click at [664, 490] on button at bounding box center [675, 485] width 31 height 29
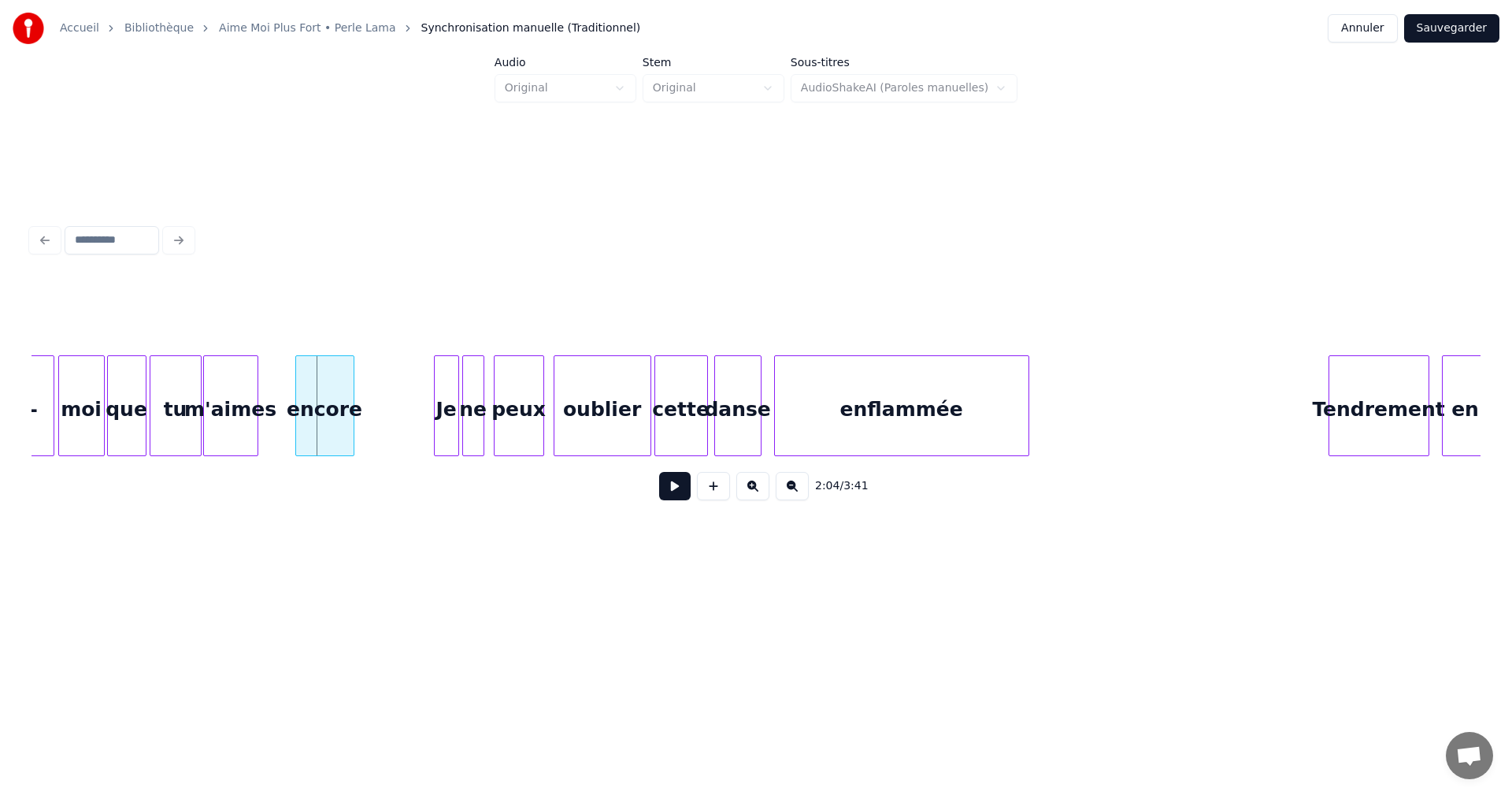
click at [254, 435] on div at bounding box center [254, 406] width 4 height 99
click at [265, 433] on div at bounding box center [264, 406] width 4 height 99
click at [227, 426] on div "m'aimes" at bounding box center [231, 410] width 54 height 107
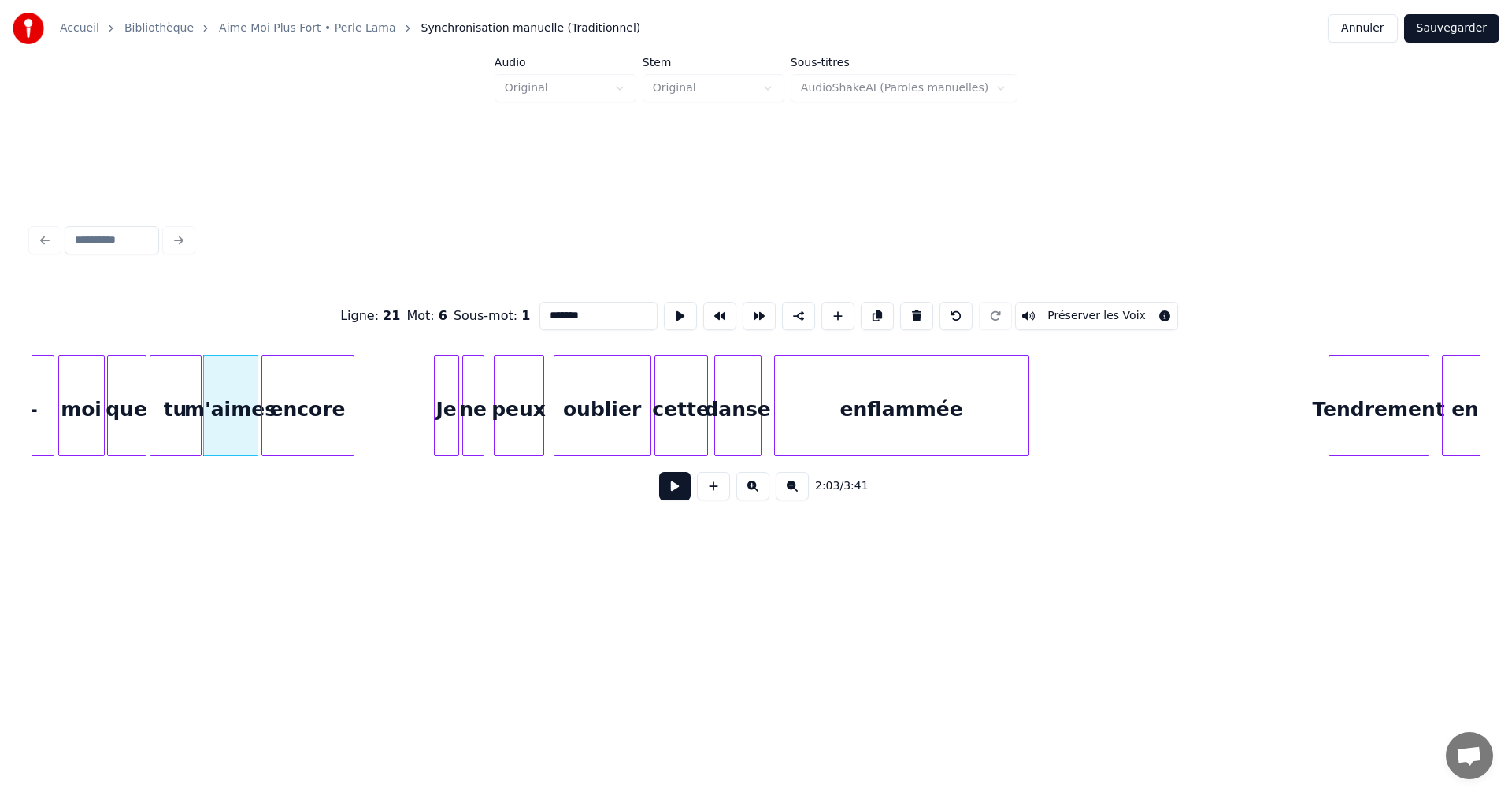
click at [679, 491] on button at bounding box center [675, 485] width 31 height 29
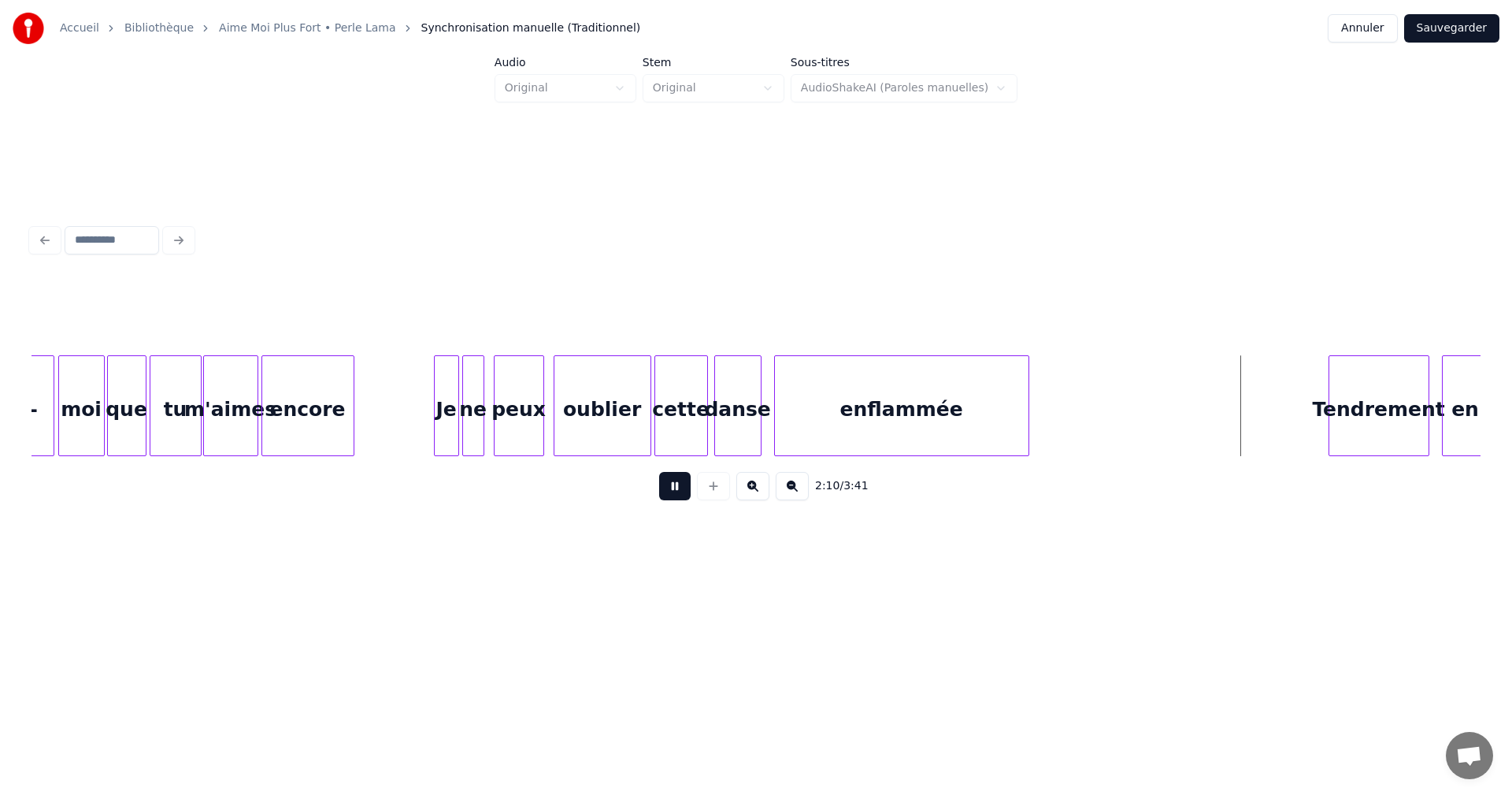
click at [677, 492] on button at bounding box center [675, 485] width 31 height 29
click at [772, 438] on div at bounding box center [772, 406] width 4 height 99
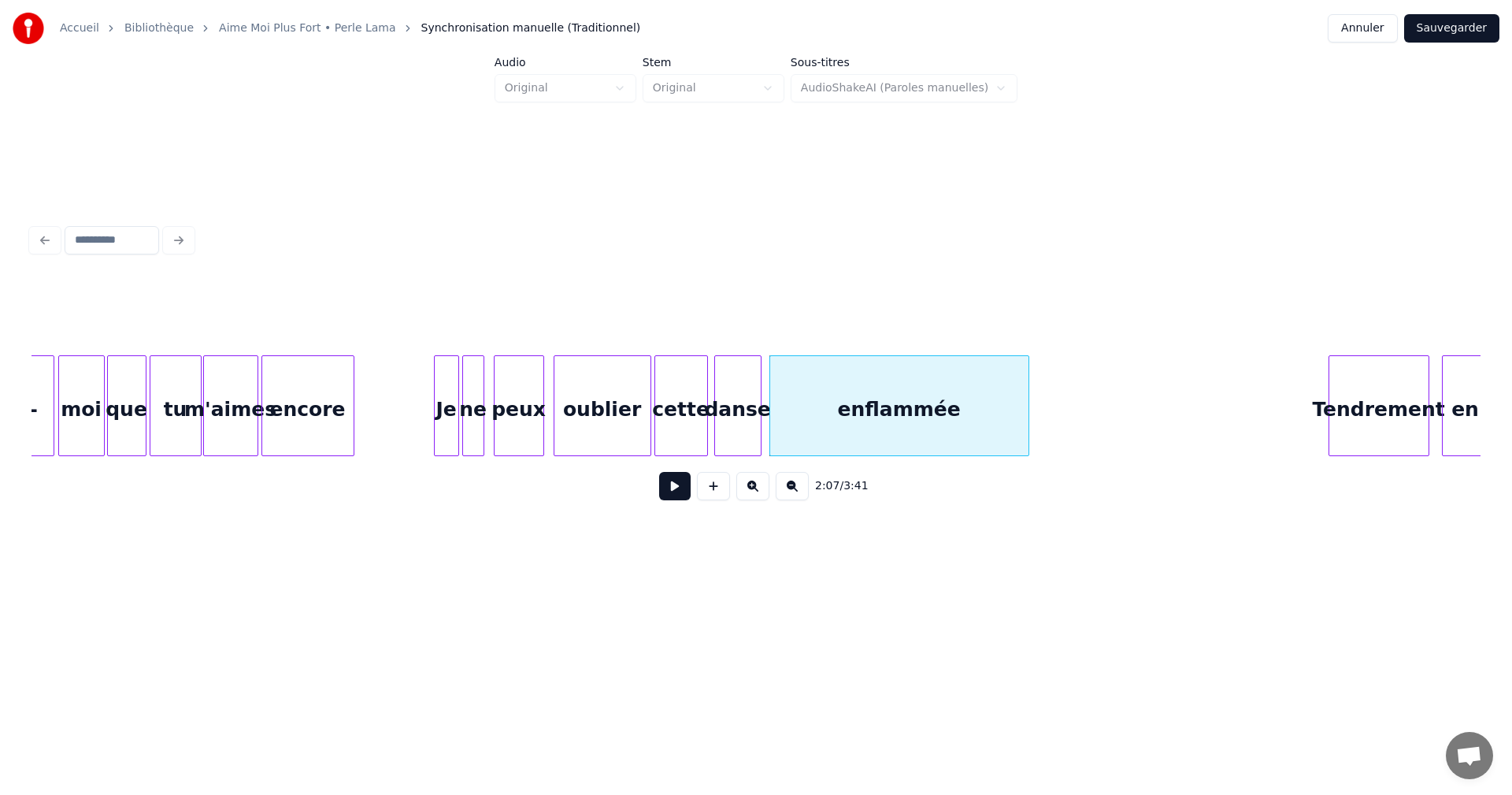
click at [685, 487] on button at bounding box center [675, 485] width 31 height 29
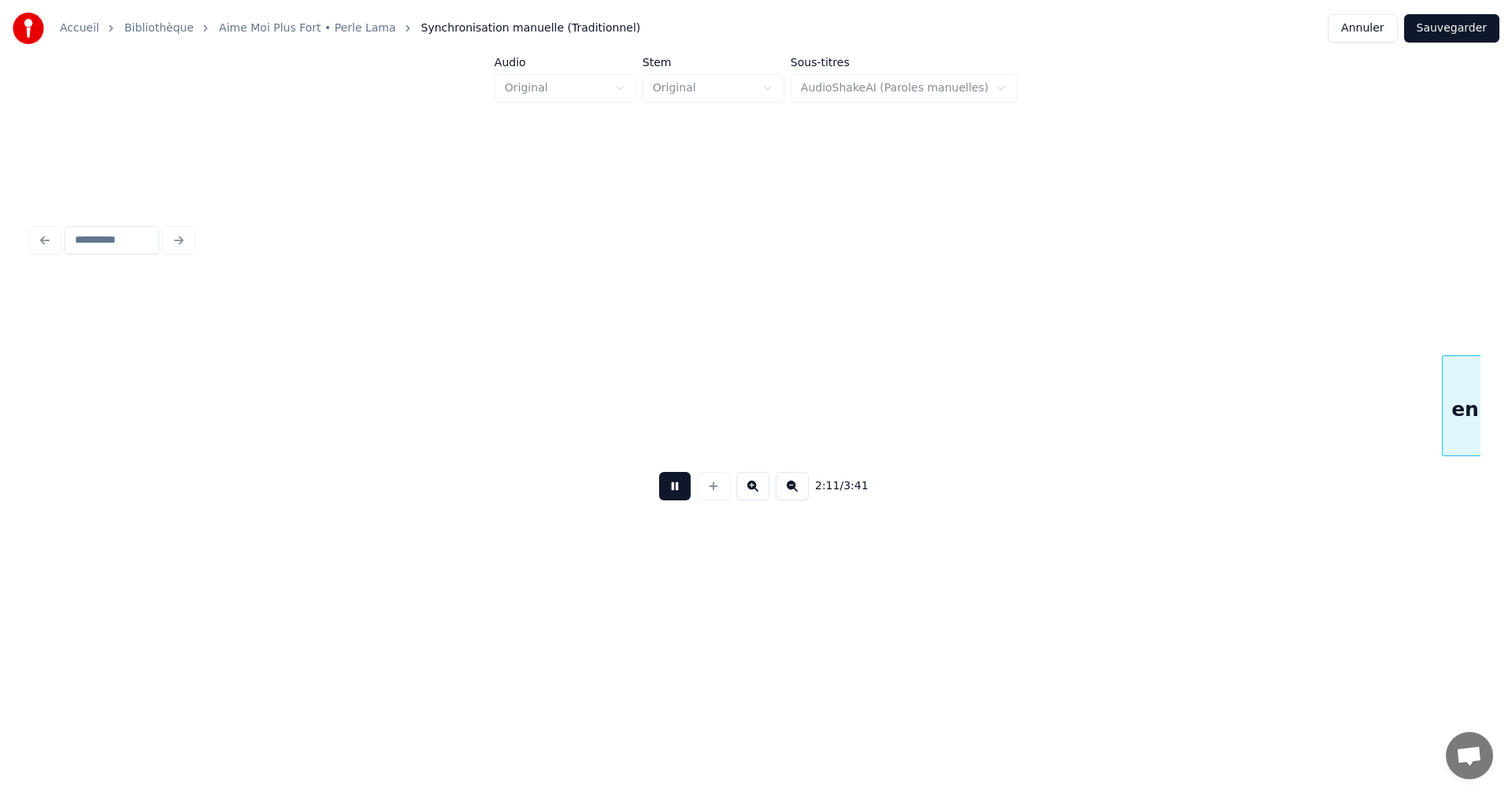
scroll to position [0, 20734]
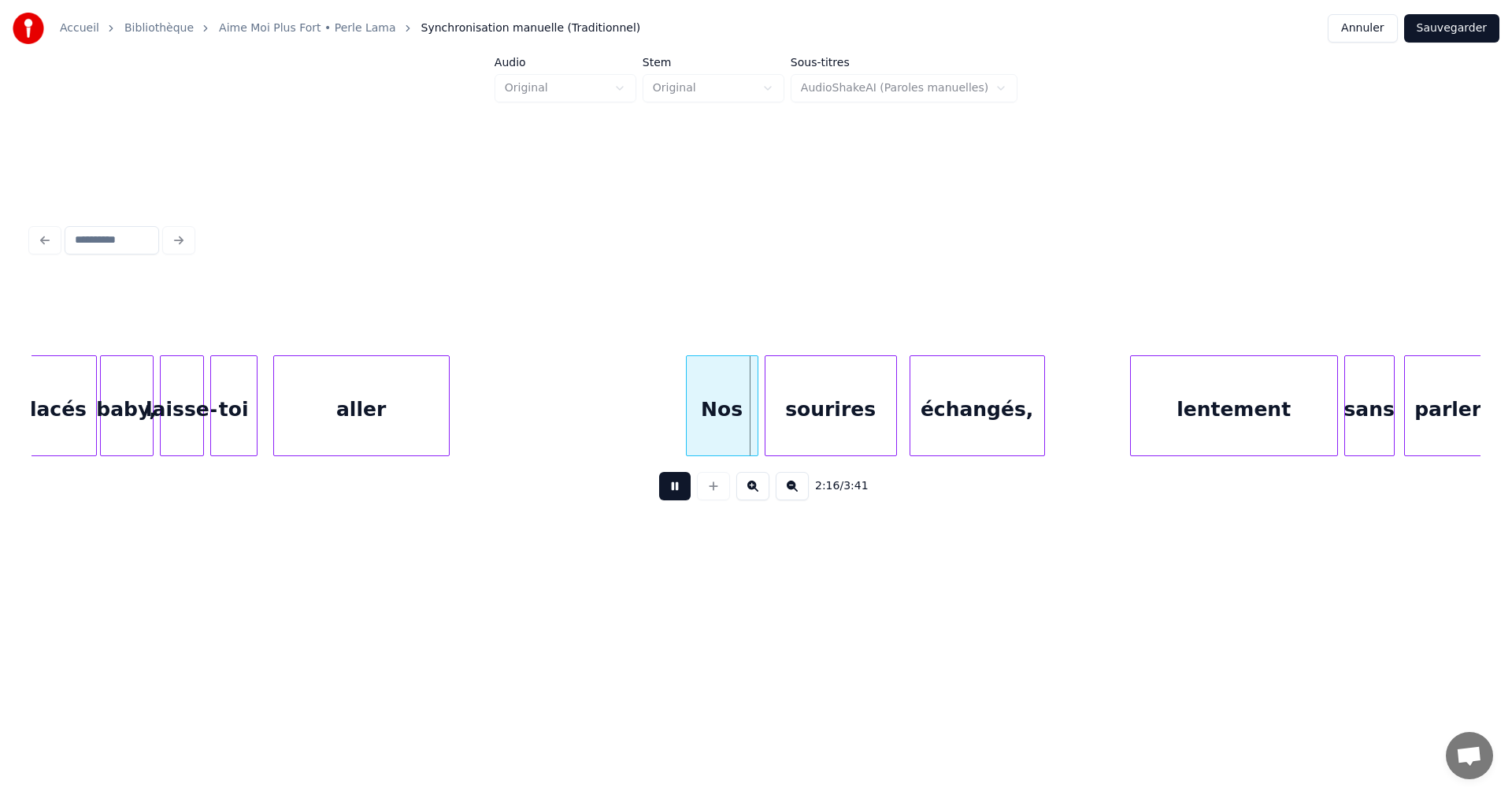
click at [685, 487] on button at bounding box center [675, 485] width 31 height 29
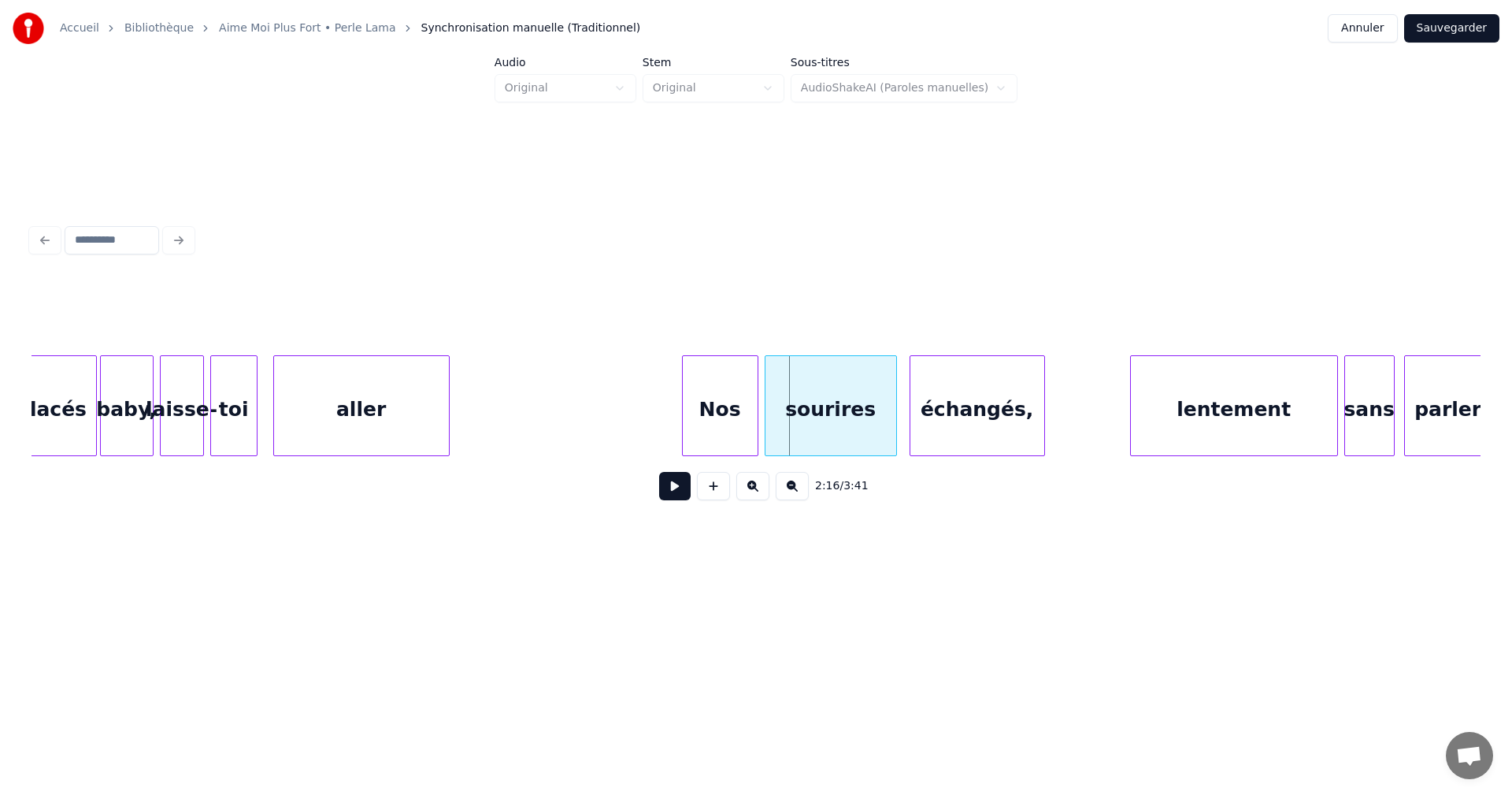
click at [685, 436] on div at bounding box center [684, 406] width 4 height 99
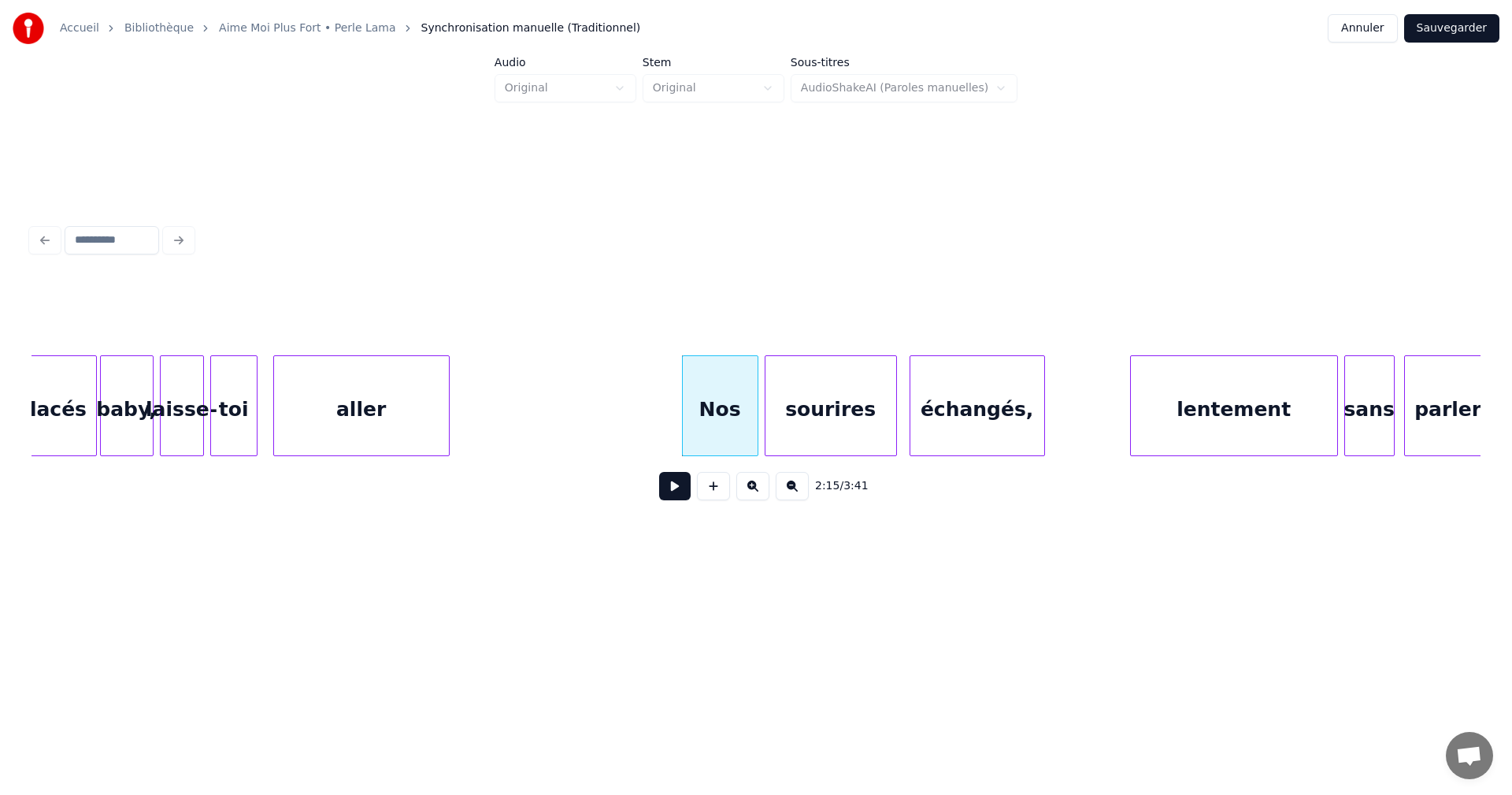
click at [677, 487] on button at bounding box center [675, 485] width 31 height 29
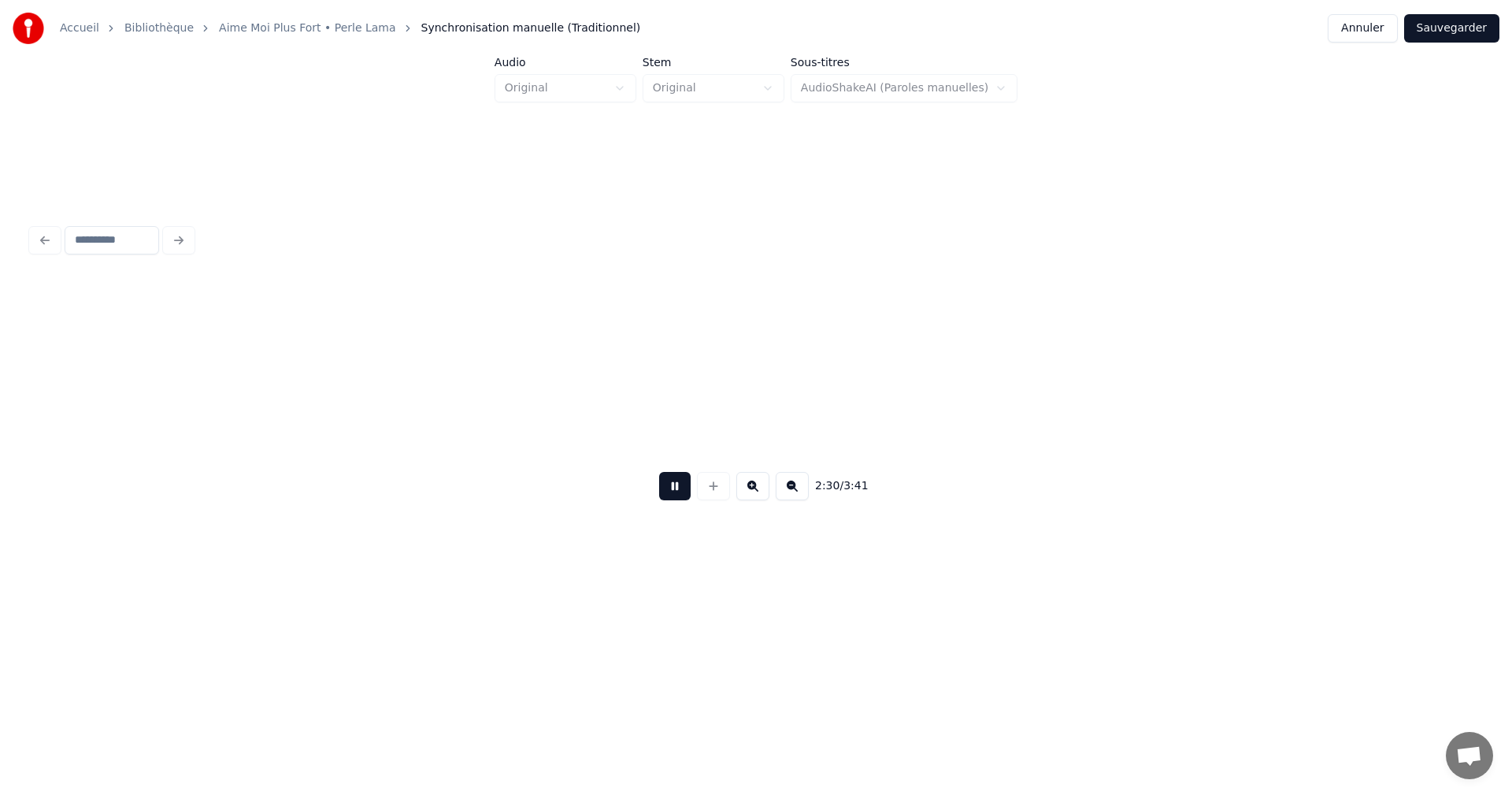
scroll to position [0, 23634]
click at [1481, 458] on div "2:33 / 3:41" at bounding box center [756, 366] width 1462 height 312
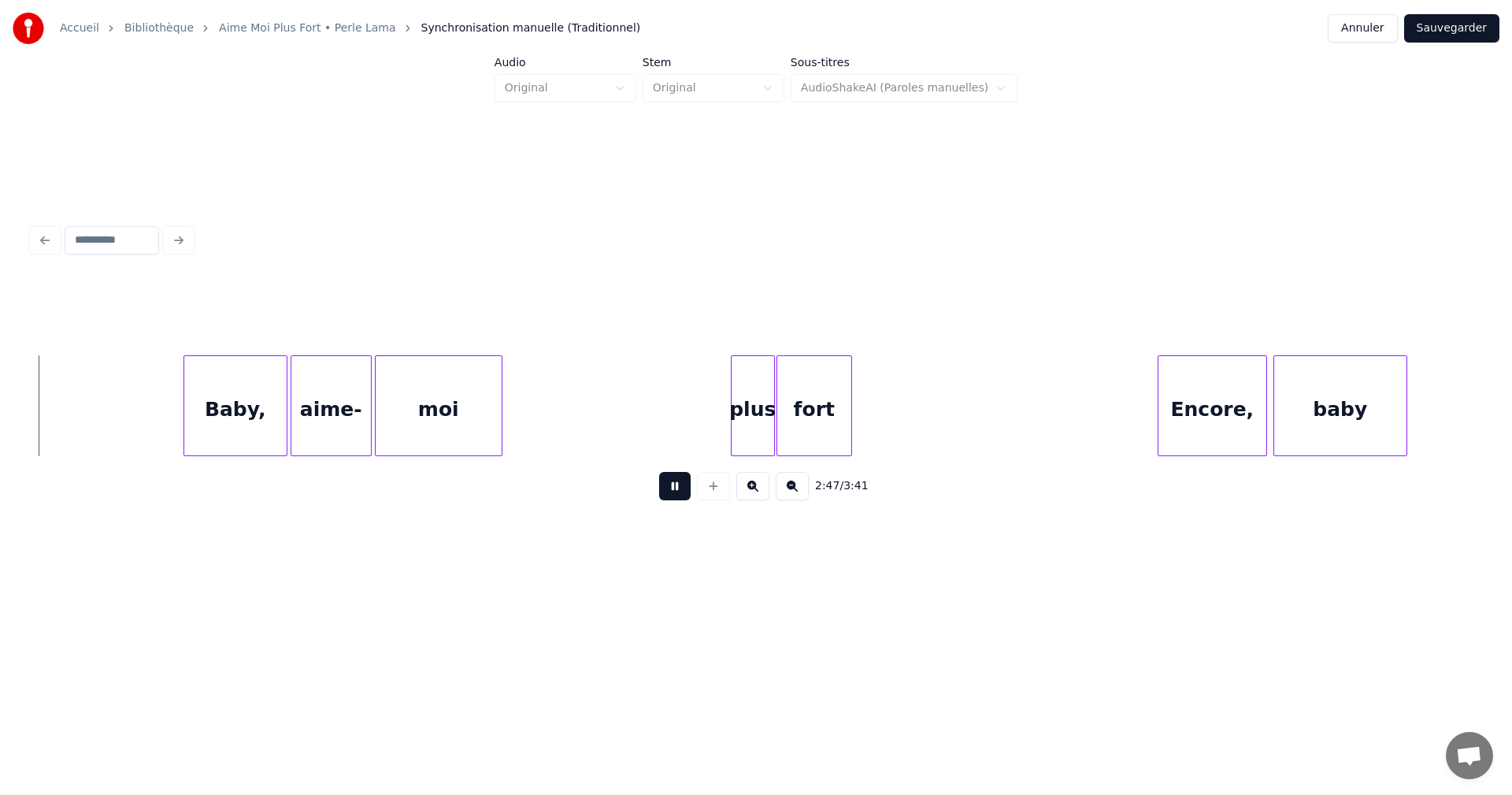
scroll to position [0, 26438]
click at [670, 490] on button at bounding box center [675, 485] width 31 height 29
click at [676, 490] on button at bounding box center [675, 485] width 31 height 29
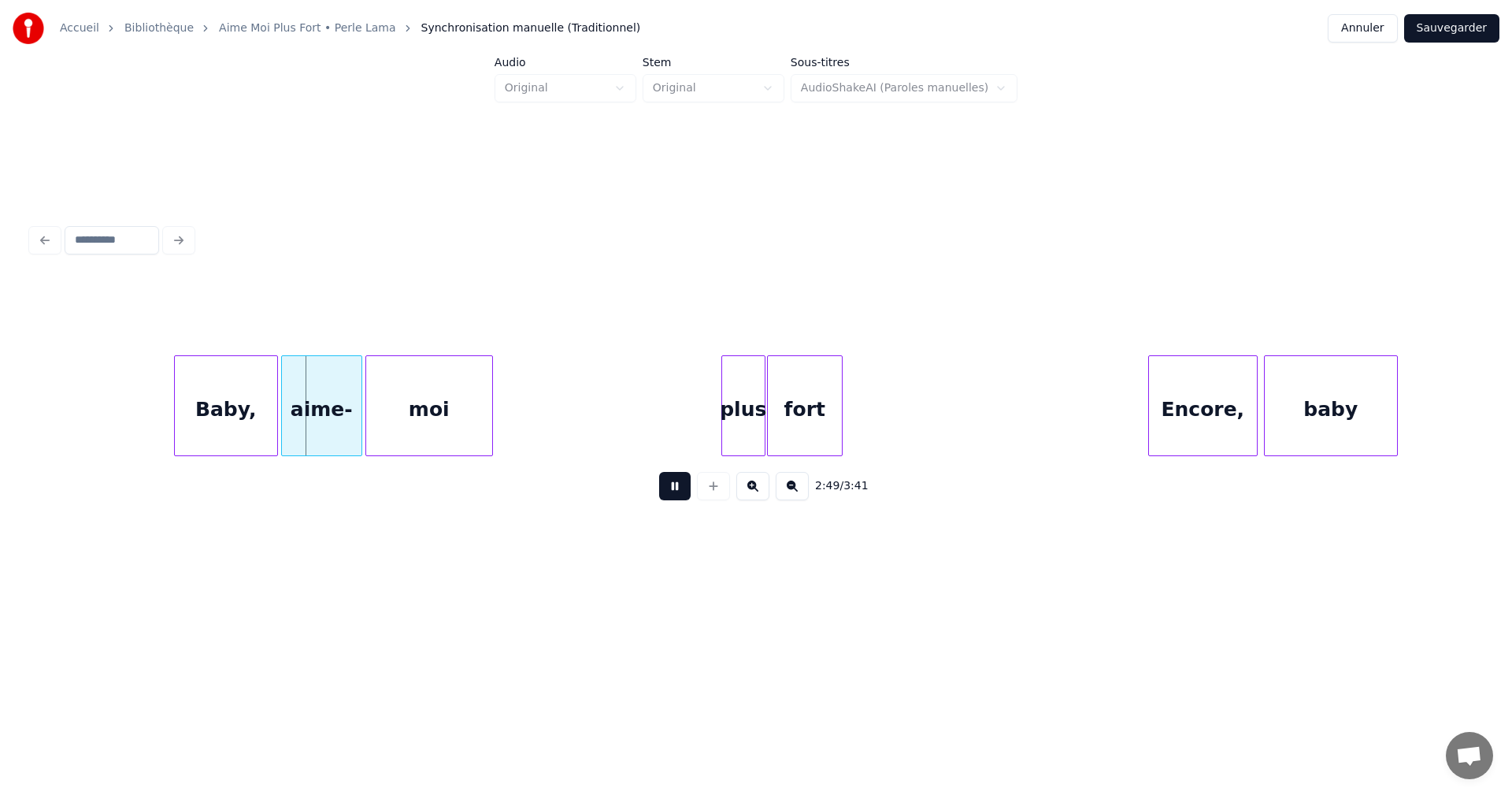
click at [679, 491] on button at bounding box center [675, 485] width 31 height 29
click at [266, 436] on div at bounding box center [265, 406] width 4 height 99
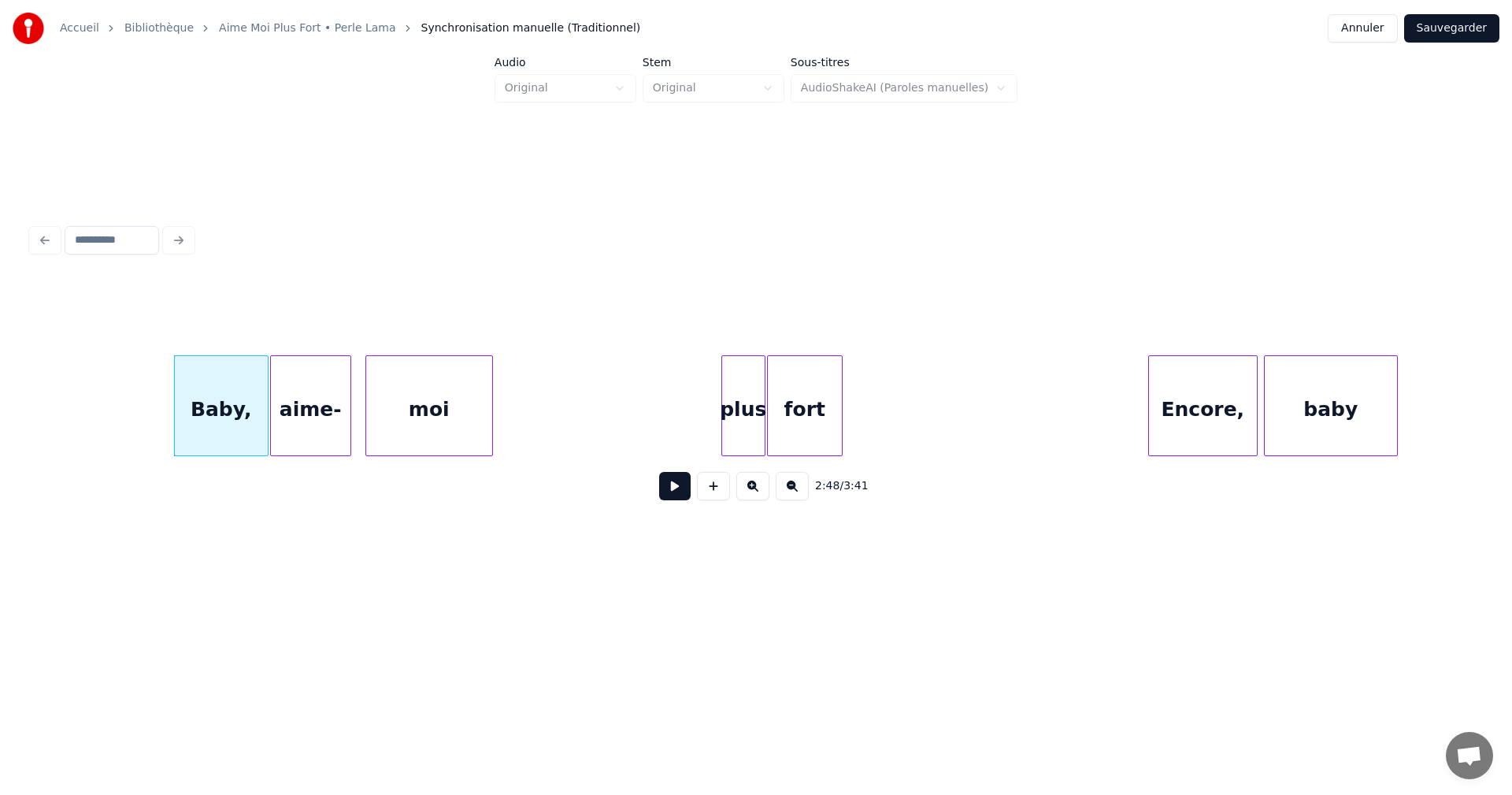
click at [305, 431] on div "aime-" at bounding box center [311, 410] width 80 height 107
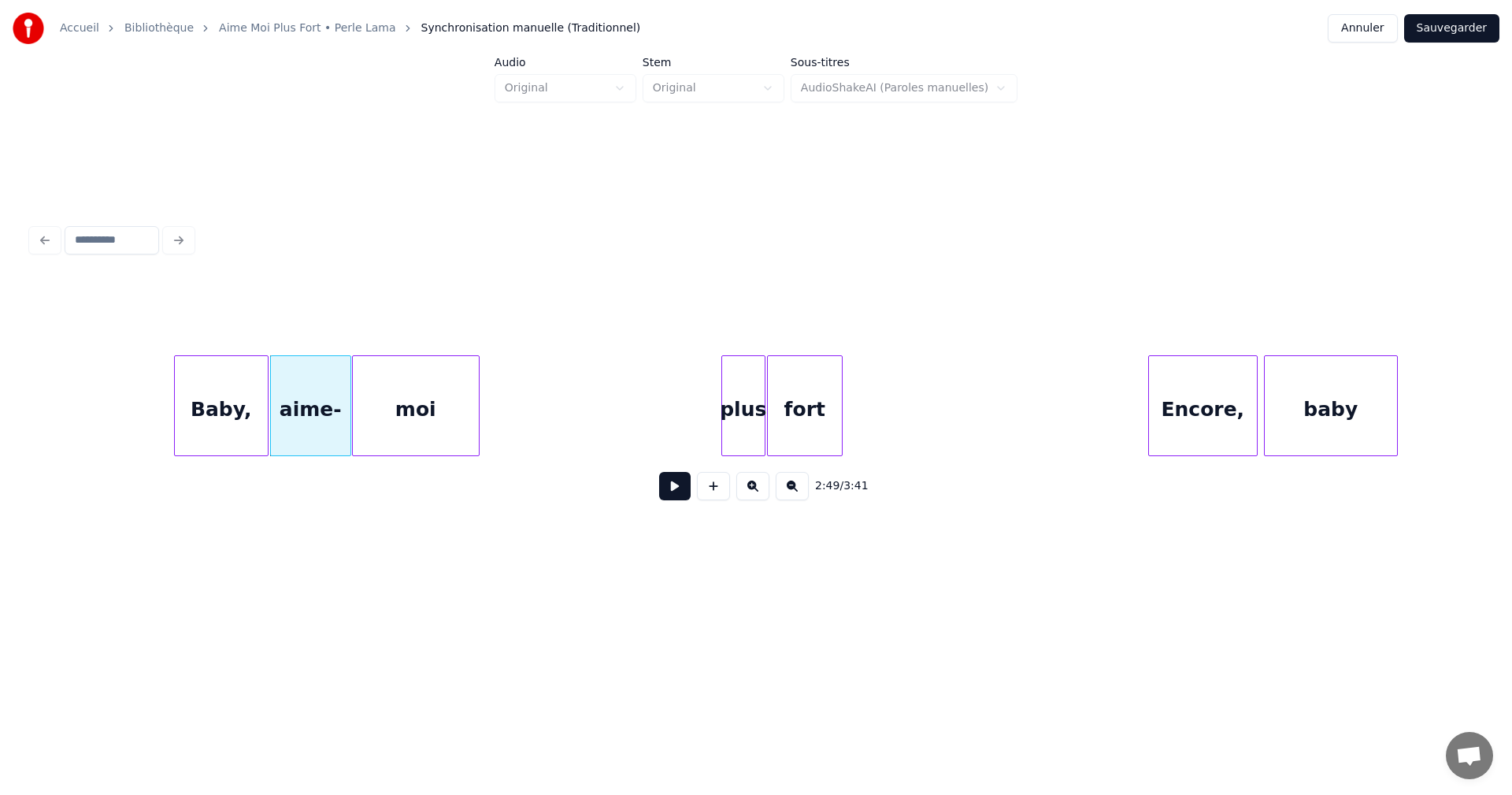
click at [415, 426] on div "moi" at bounding box center [416, 410] width 126 height 107
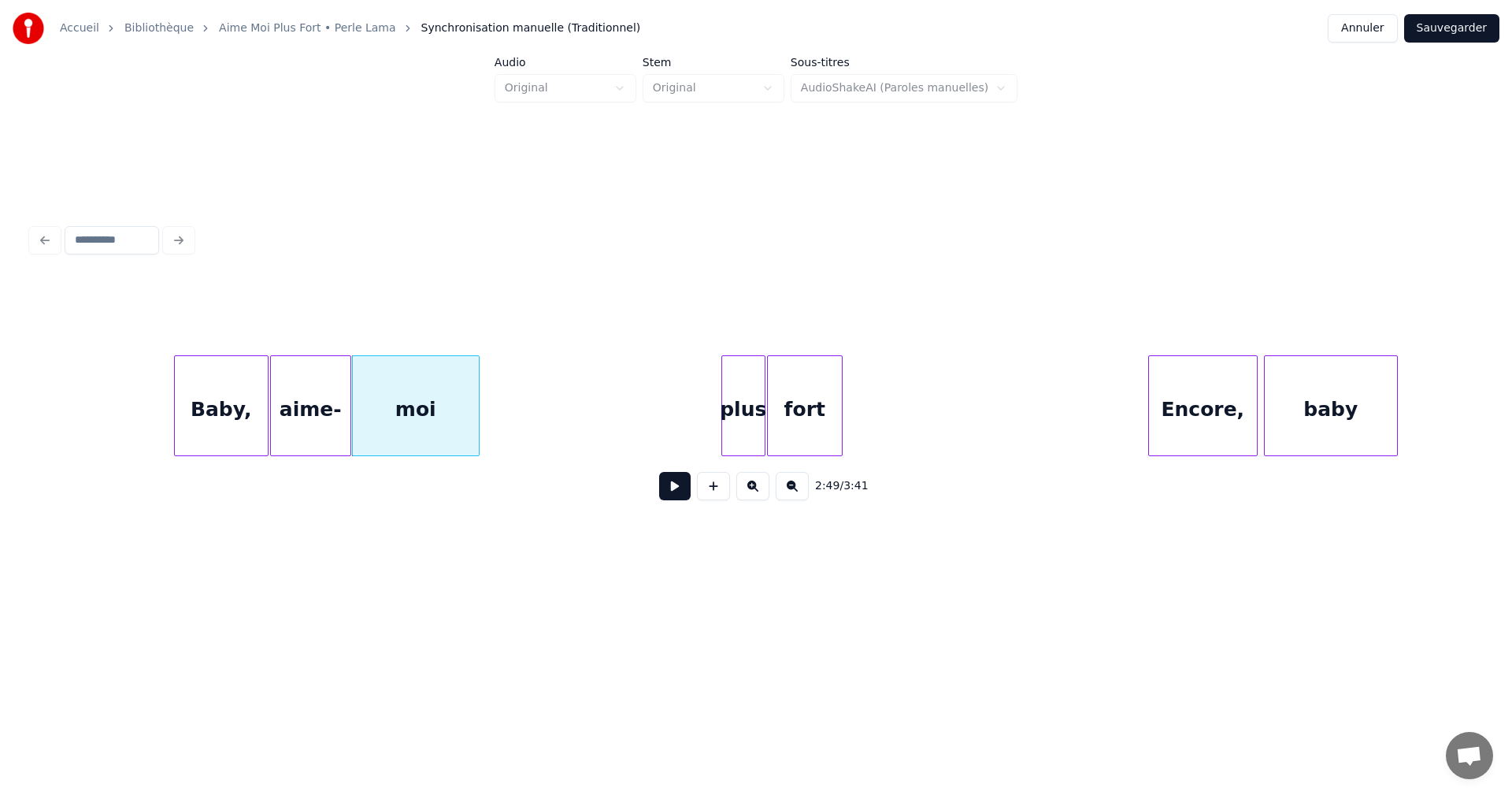
click at [669, 493] on button at bounding box center [675, 485] width 31 height 29
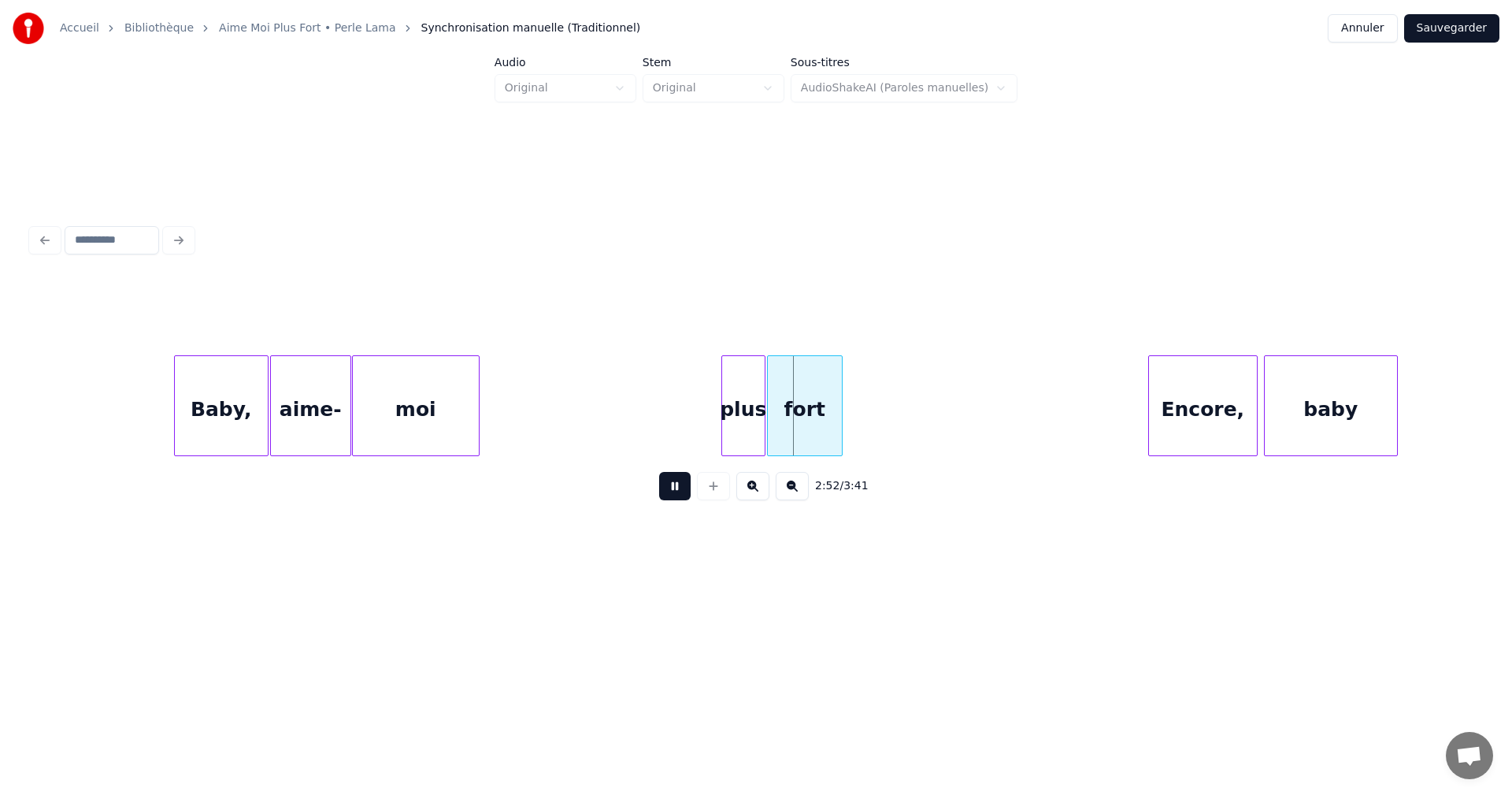
click at [669, 493] on button at bounding box center [675, 485] width 31 height 29
click at [666, 491] on button at bounding box center [675, 485] width 31 height 29
click at [667, 491] on button at bounding box center [675, 485] width 31 height 29
click at [727, 426] on div "plus" at bounding box center [730, 410] width 42 height 107
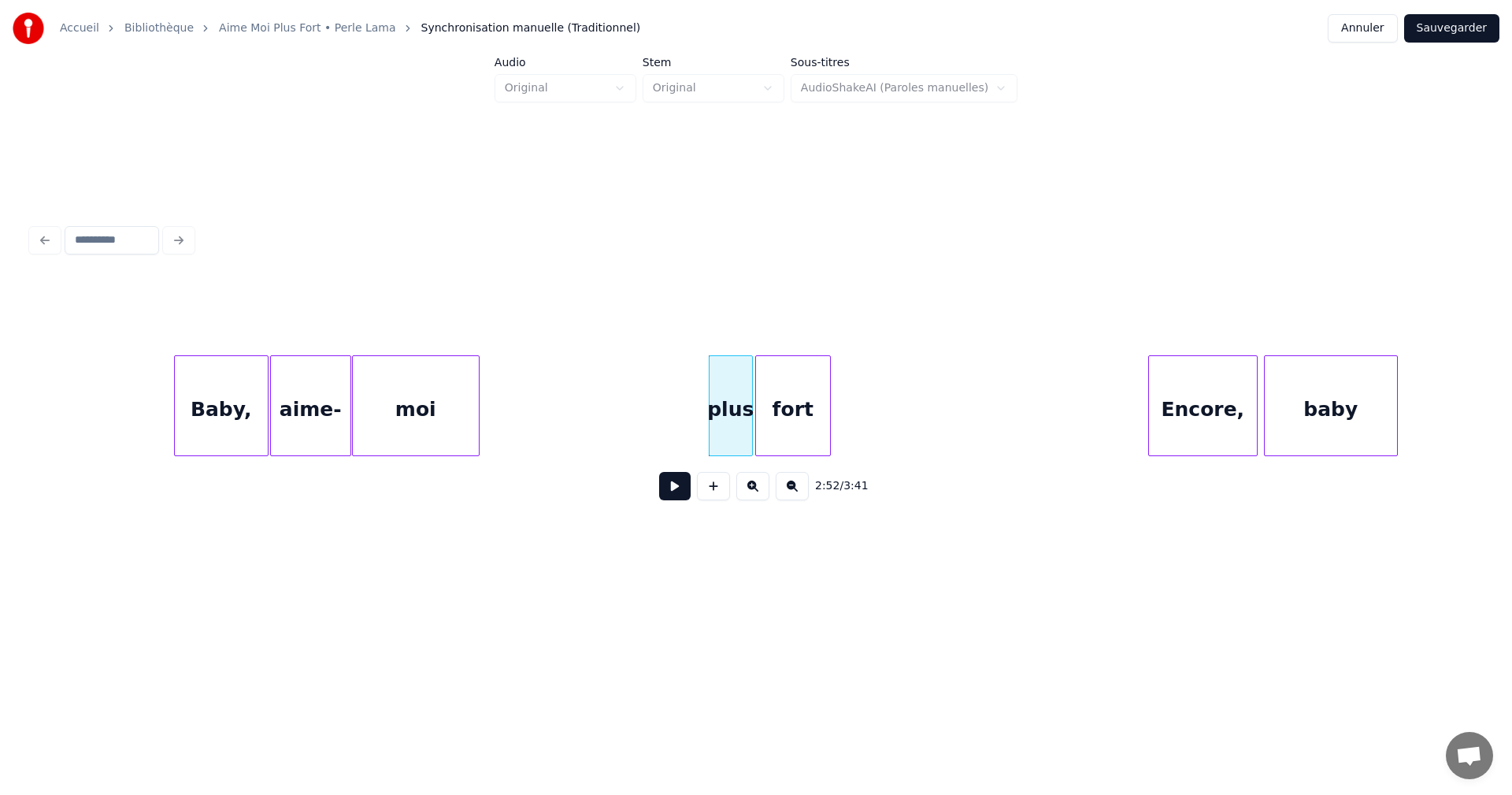
click at [800, 423] on div "fort" at bounding box center [793, 410] width 74 height 107
click at [673, 482] on button at bounding box center [675, 485] width 31 height 29
click at [674, 481] on button at bounding box center [675, 485] width 31 height 29
click at [841, 428] on div at bounding box center [841, 406] width 4 height 99
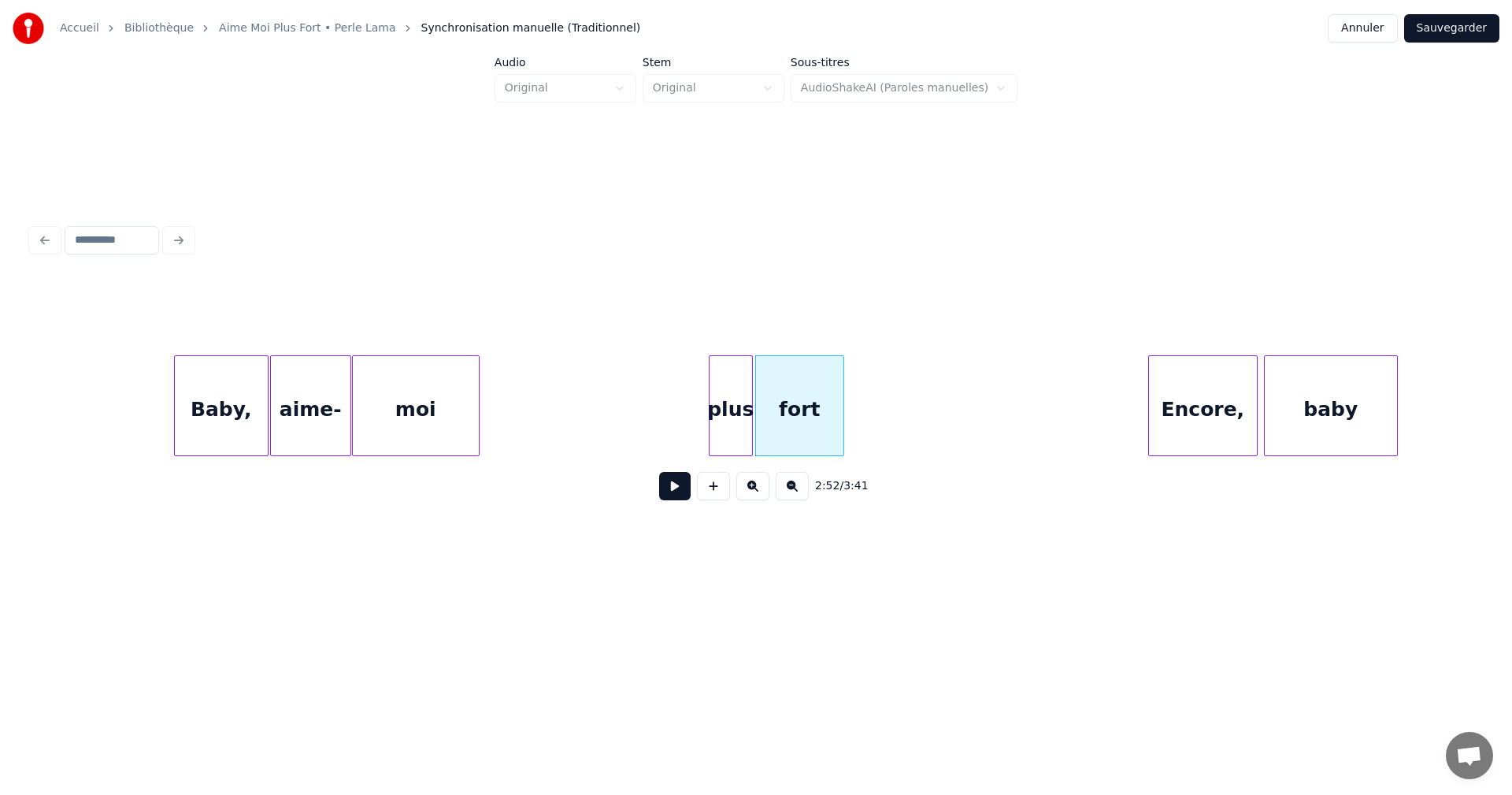
click at [676, 485] on button at bounding box center [675, 485] width 31 height 29
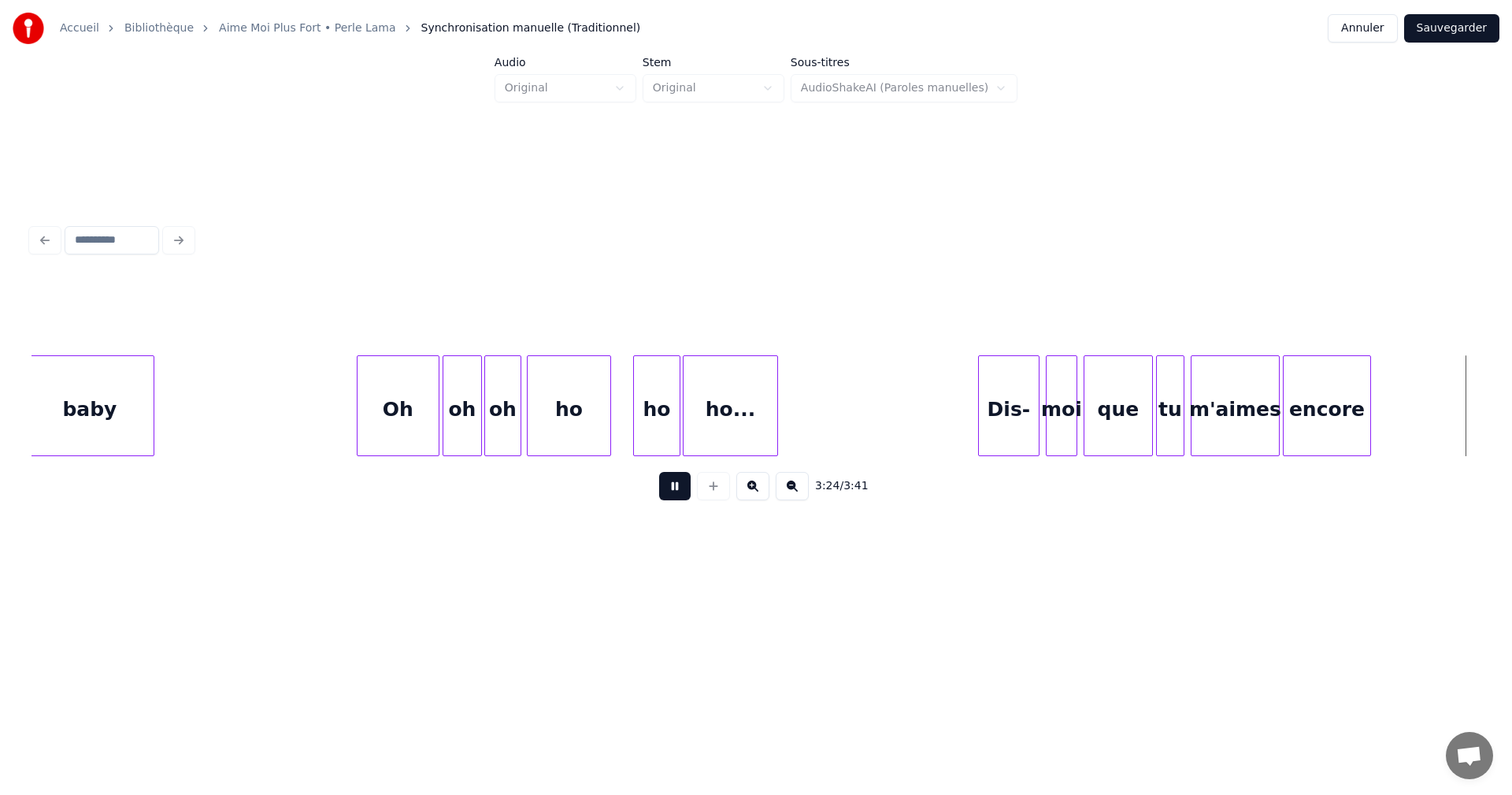
scroll to position [0, 32238]
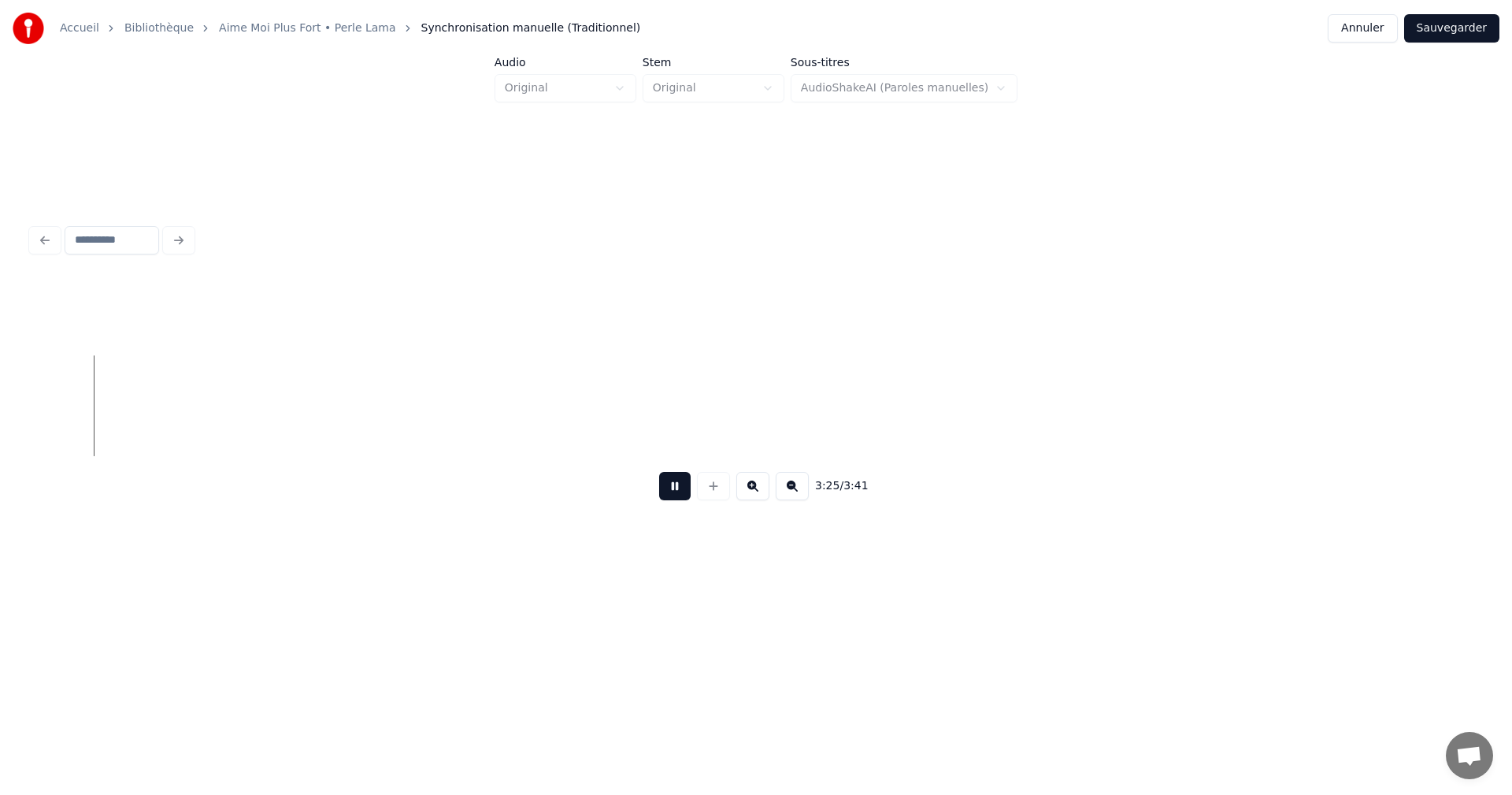
click at [1440, 34] on button "Sauvegarder" at bounding box center [1451, 28] width 95 height 29
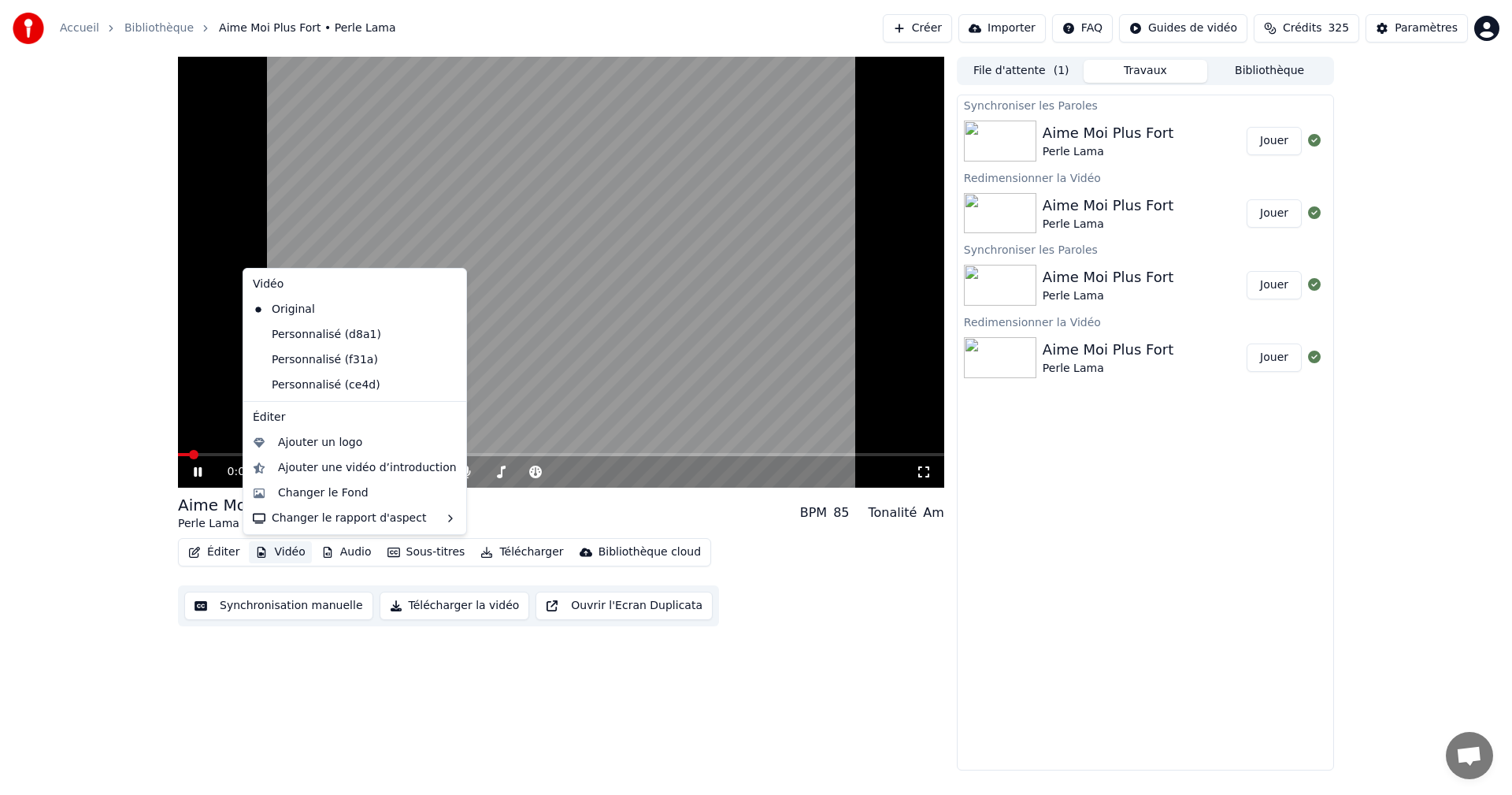
click at [294, 554] on button "Vidéo" at bounding box center [280, 552] width 62 height 22
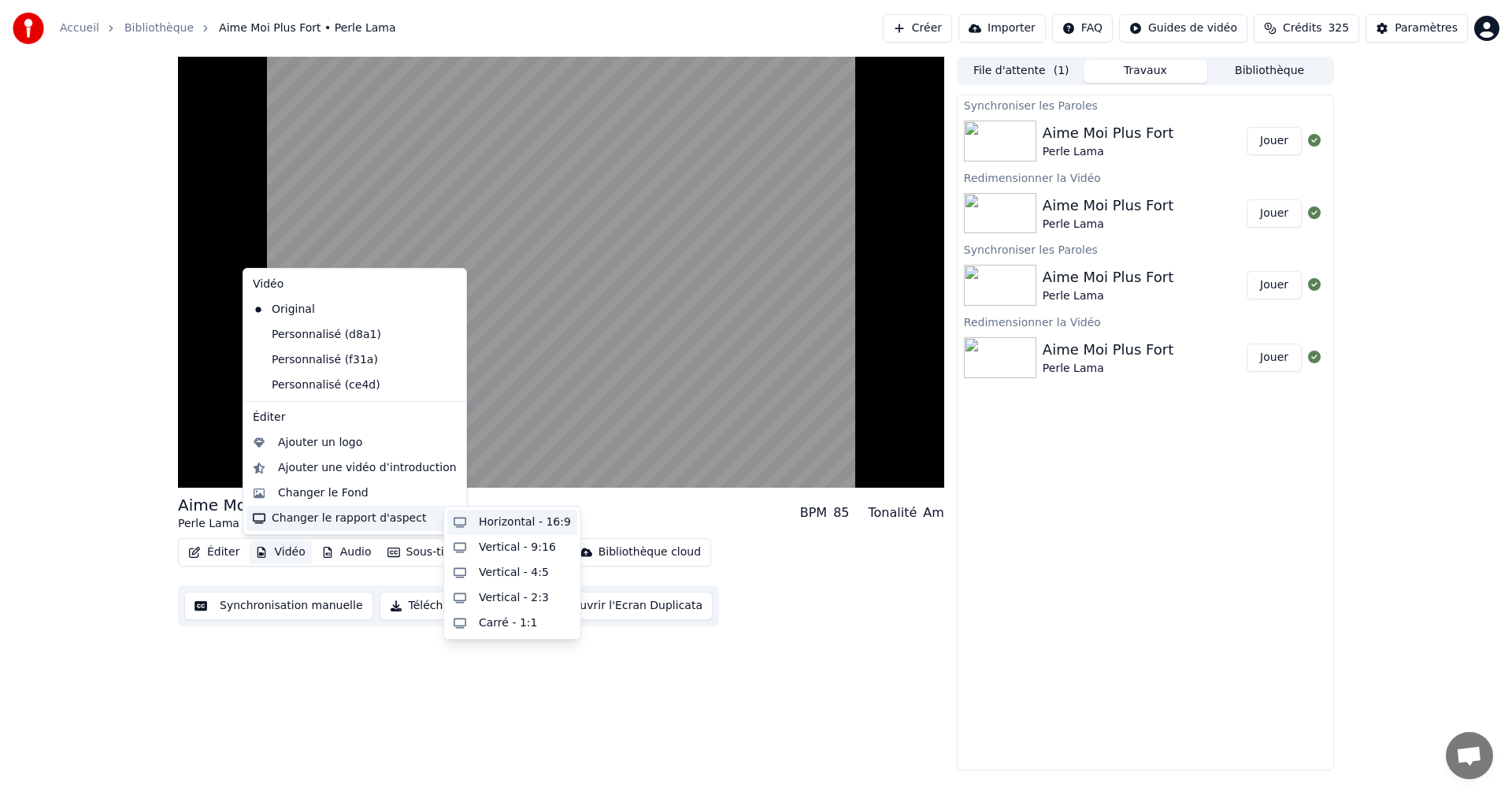
click at [477, 526] on div "Horizontal - 16:9" at bounding box center [512, 522] width 130 height 25
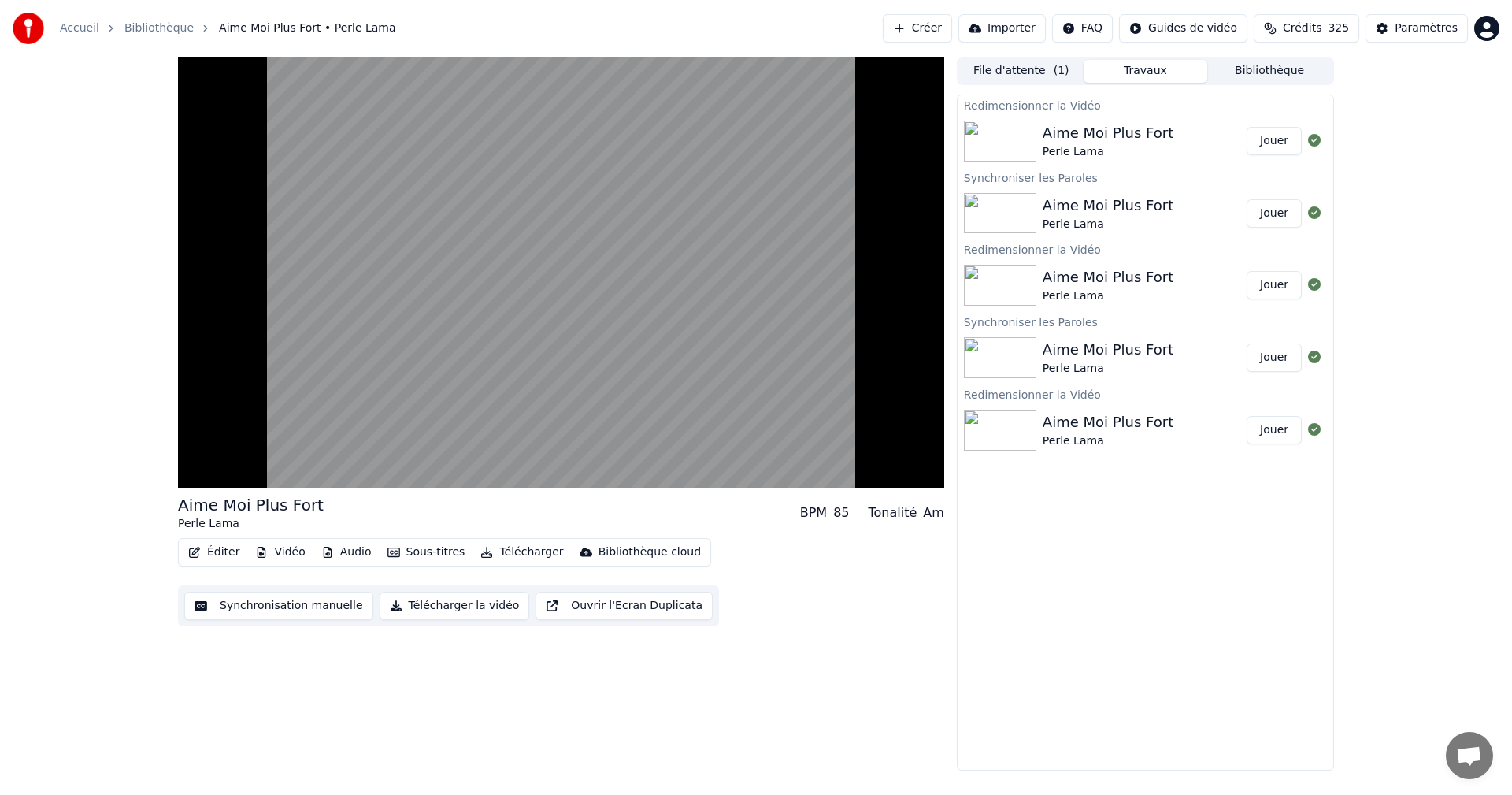
click at [1263, 144] on button "Jouer" at bounding box center [1274, 141] width 55 height 29
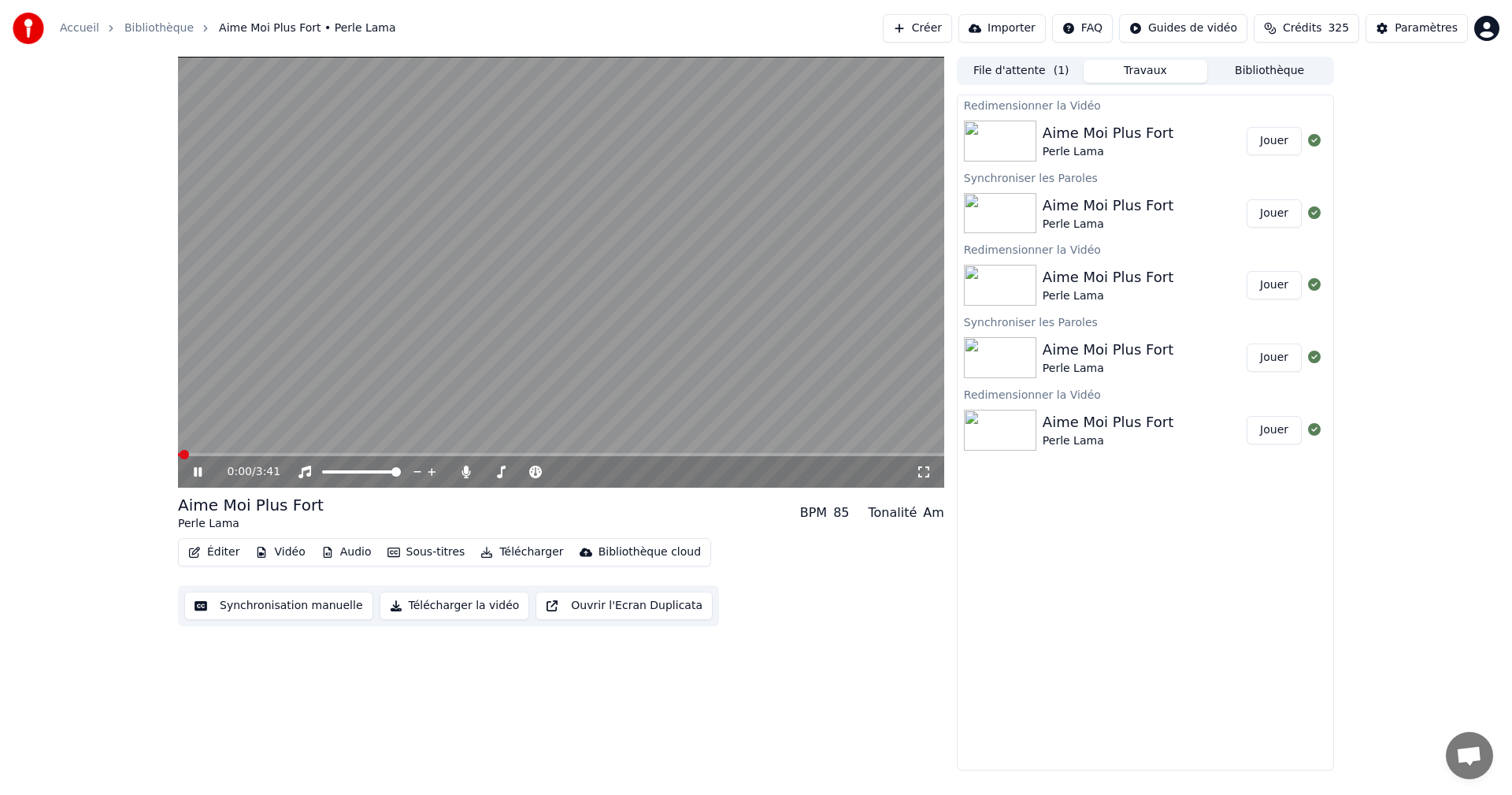
click at [919, 472] on icon at bounding box center [924, 471] width 16 height 13
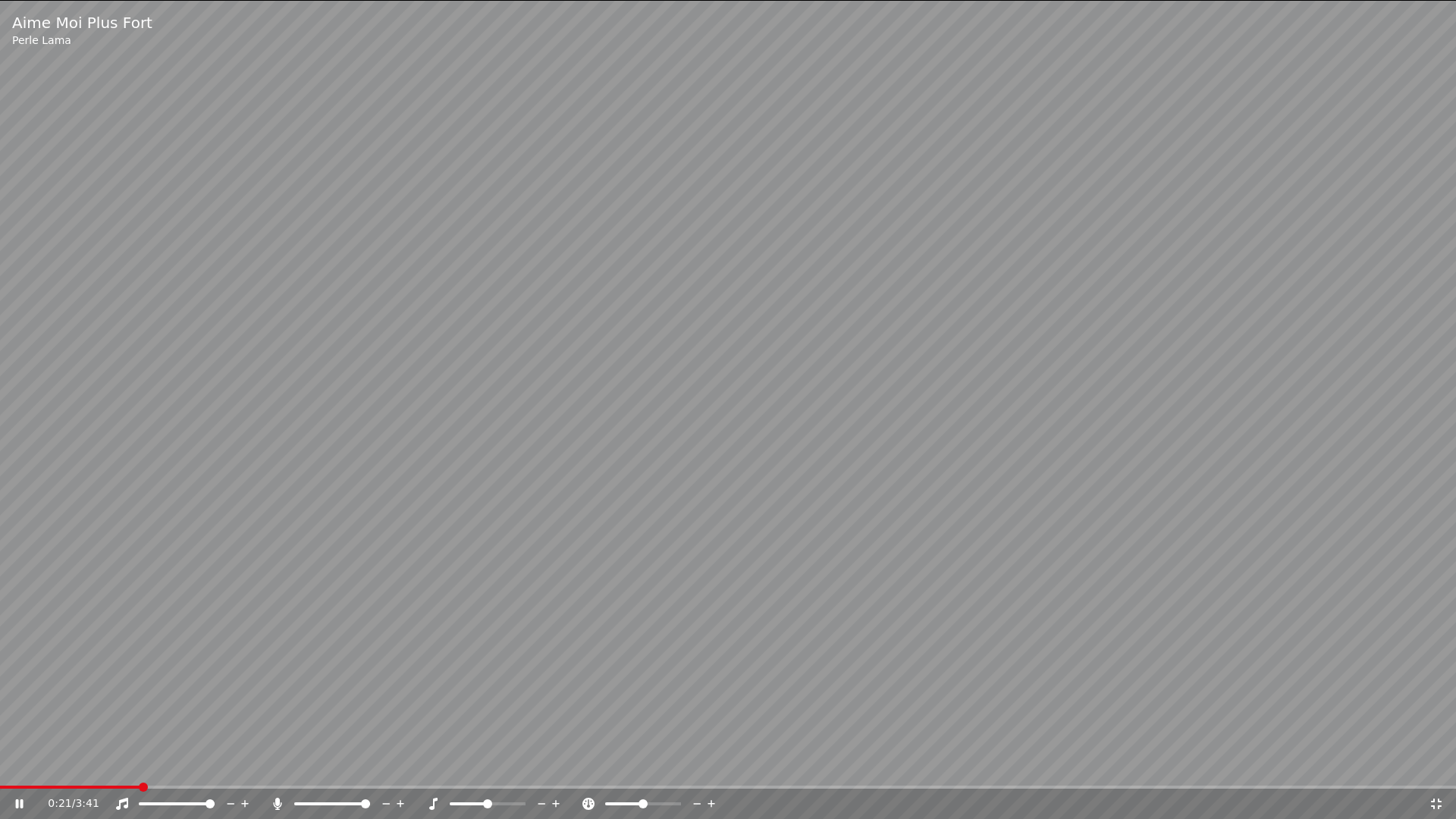
click at [1437, 765] on icon at bounding box center [1436, 804] width 15 height 12
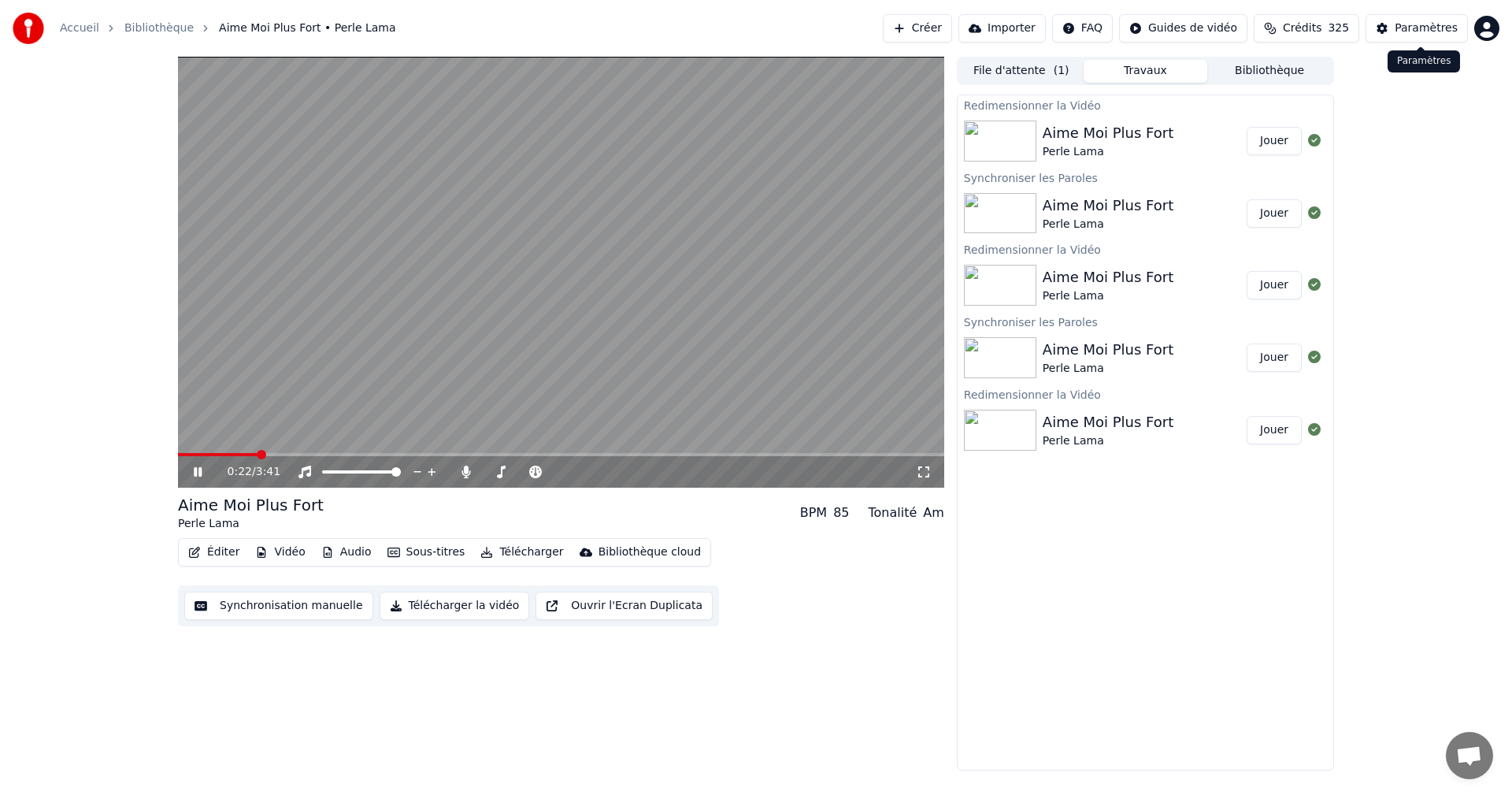
click at [1413, 29] on div "Paramètres" at bounding box center [1426, 29] width 63 height 16
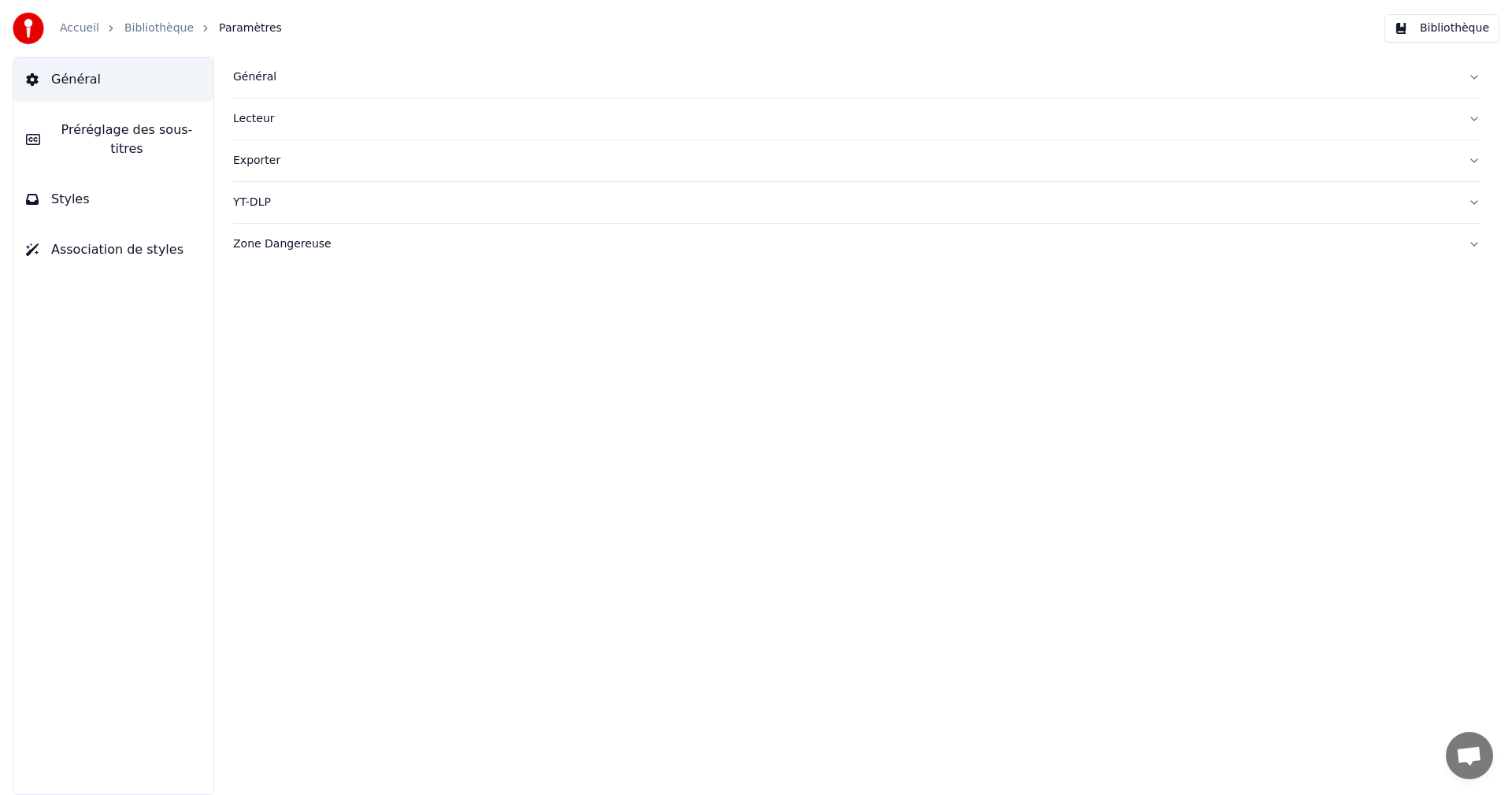
click at [48, 189] on button "Styles" at bounding box center [112, 199] width 200 height 44
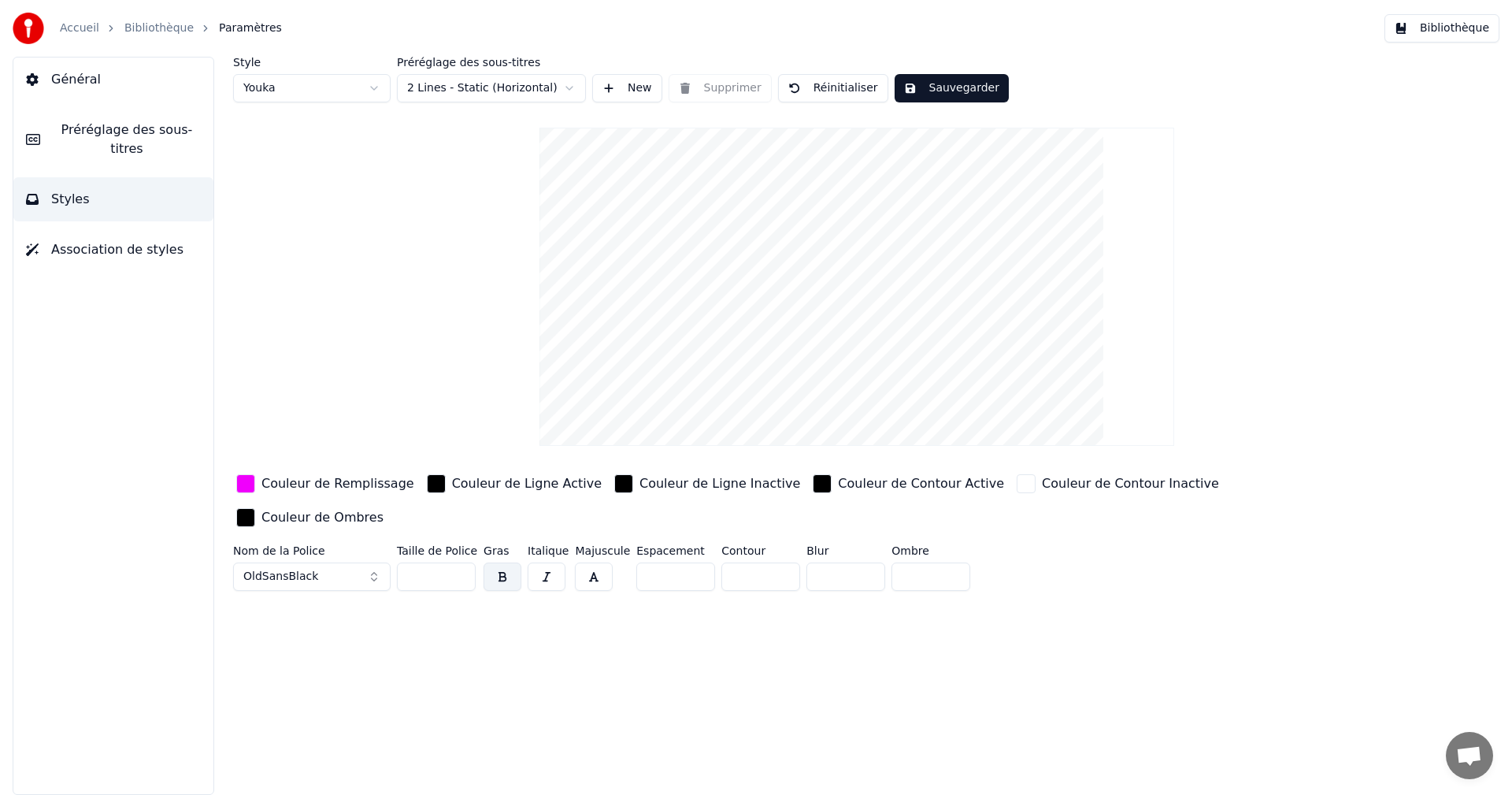
click at [129, 124] on span "Préréglage des sous-titres" at bounding box center [126, 139] width 148 height 38
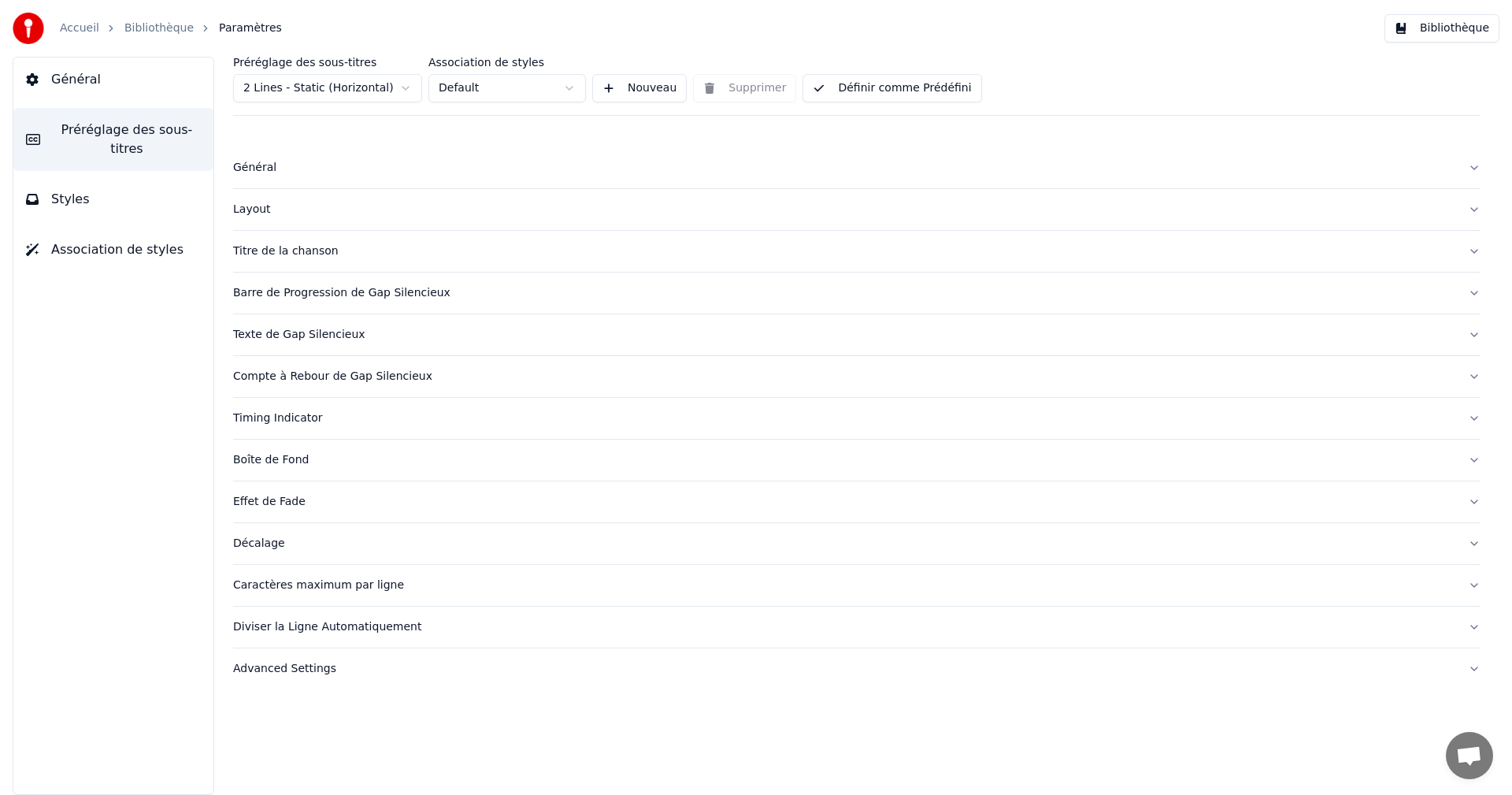
click at [274, 585] on div "Caractères maximum par ligne" at bounding box center [844, 585] width 1222 height 16
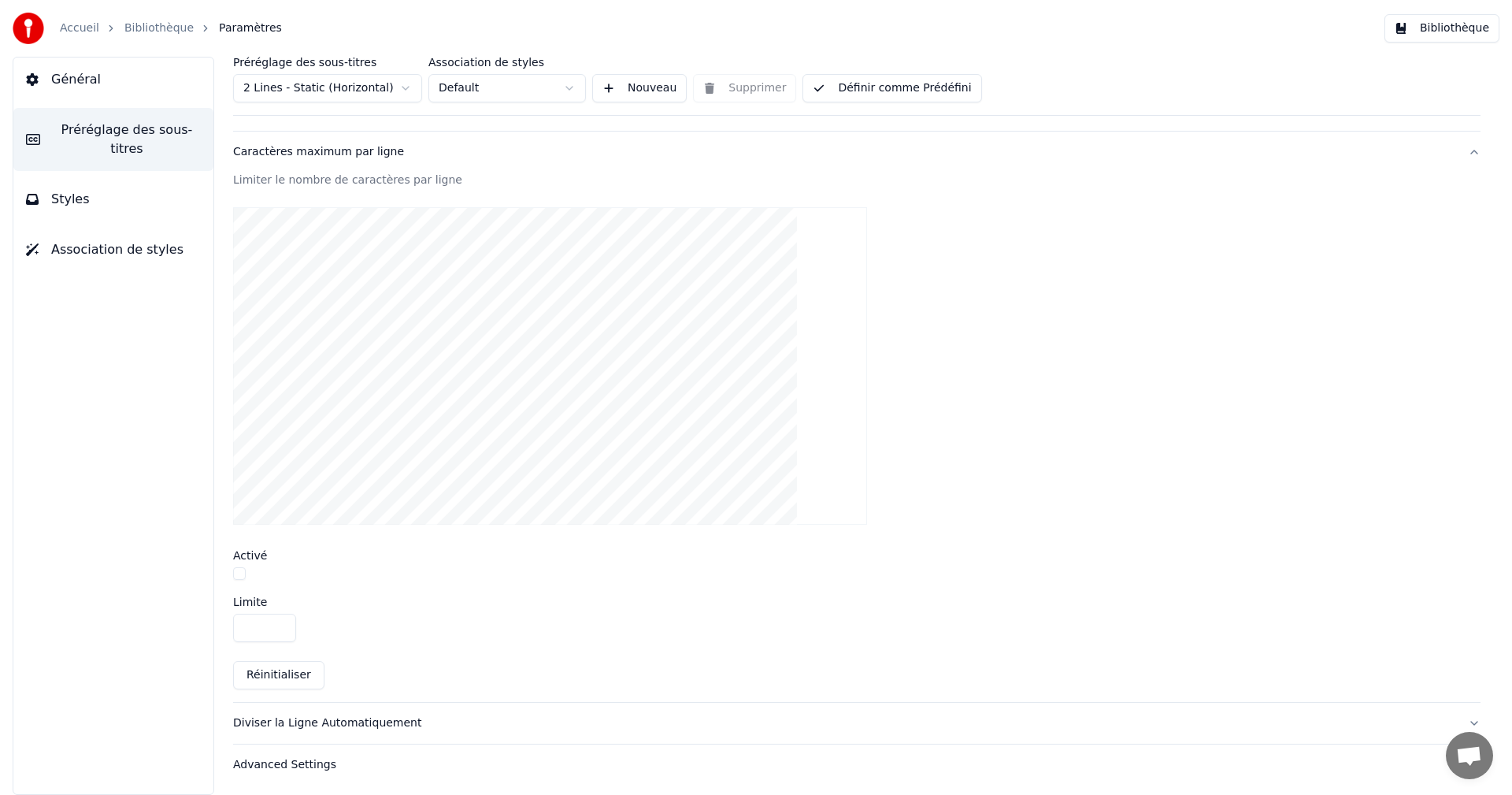
scroll to position [436, 0]
click at [240, 570] on button "button" at bounding box center [240, 571] width 13 height 13
click at [1457, 37] on button "Bibliothèque" at bounding box center [1442, 28] width 115 height 29
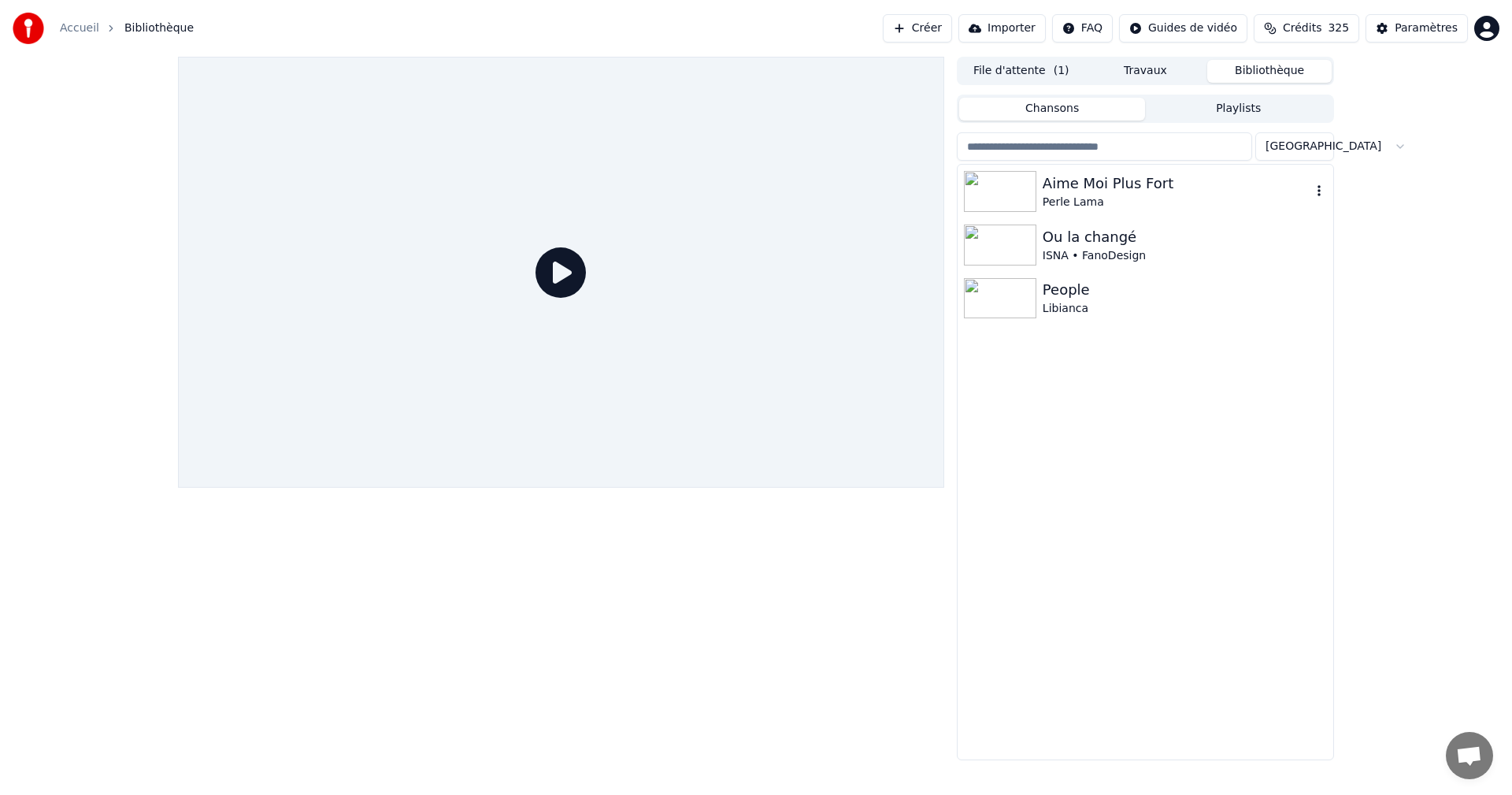
click at [1067, 200] on div "Perle Lama" at bounding box center [1176, 202] width 268 height 16
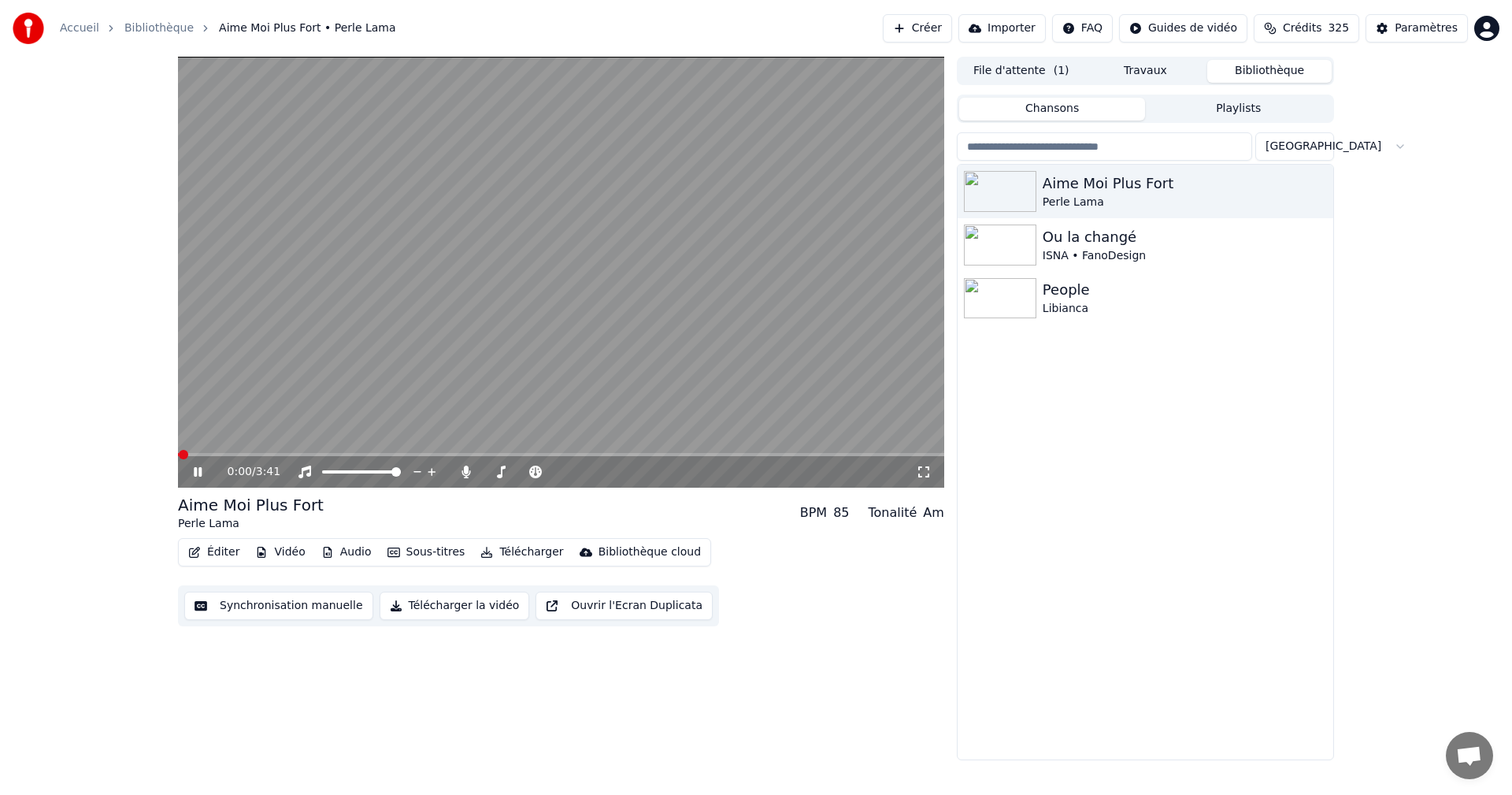
click at [924, 473] on icon at bounding box center [924, 471] width 16 height 13
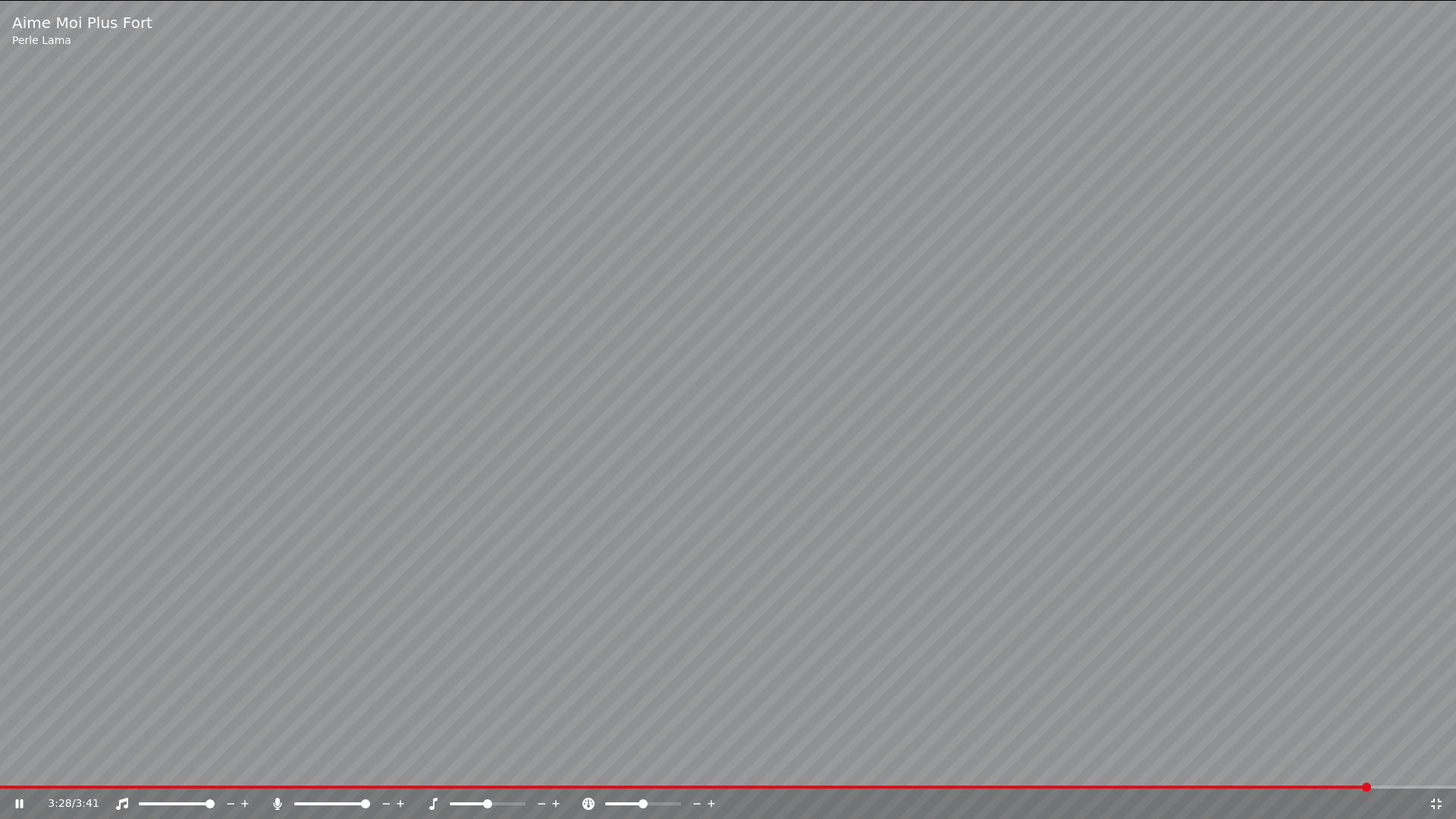
click at [1439, 765] on icon at bounding box center [1436, 804] width 11 height 11
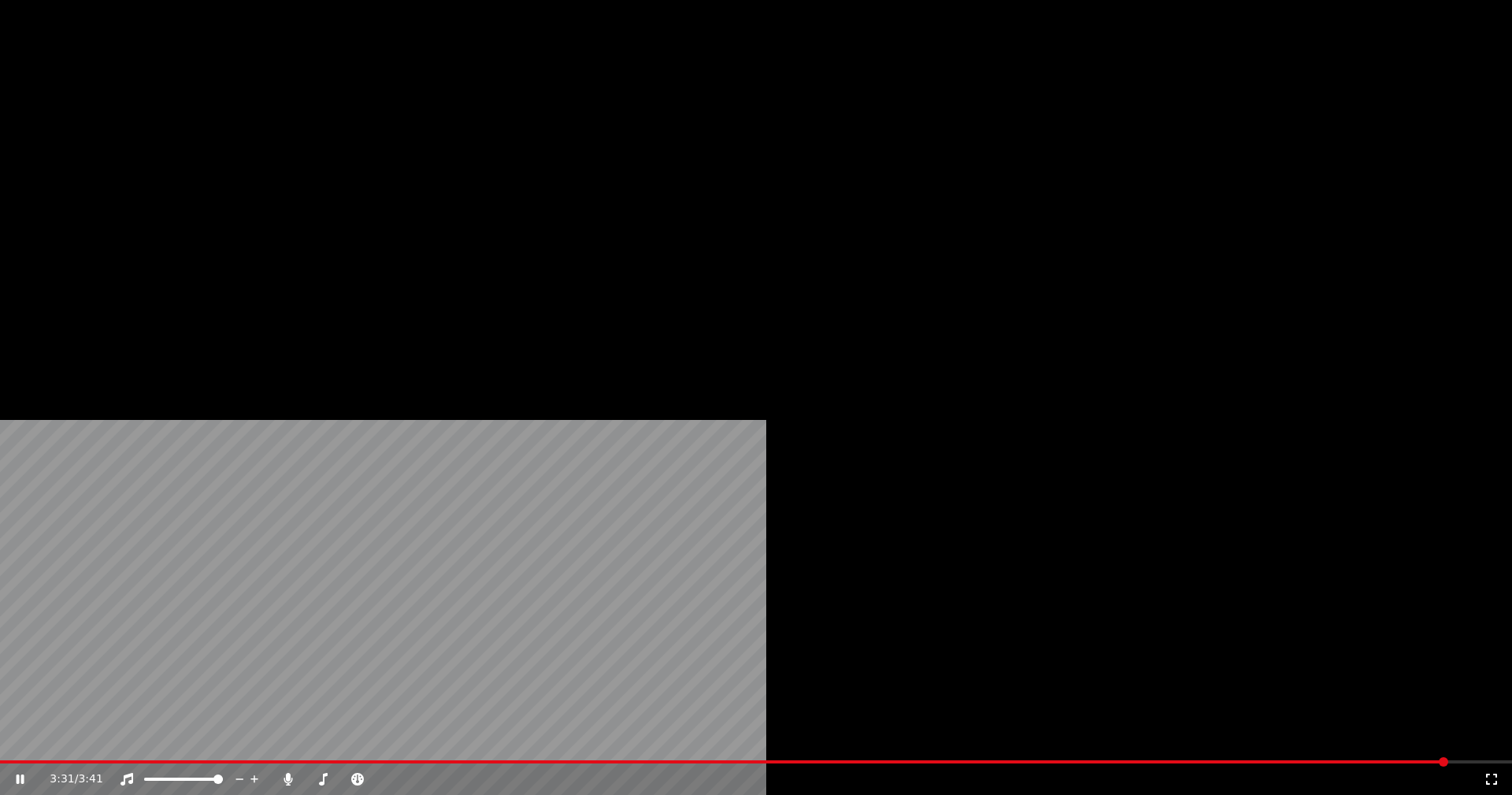
click at [213, 132] on button "Éditer" at bounding box center [214, 120] width 64 height 22
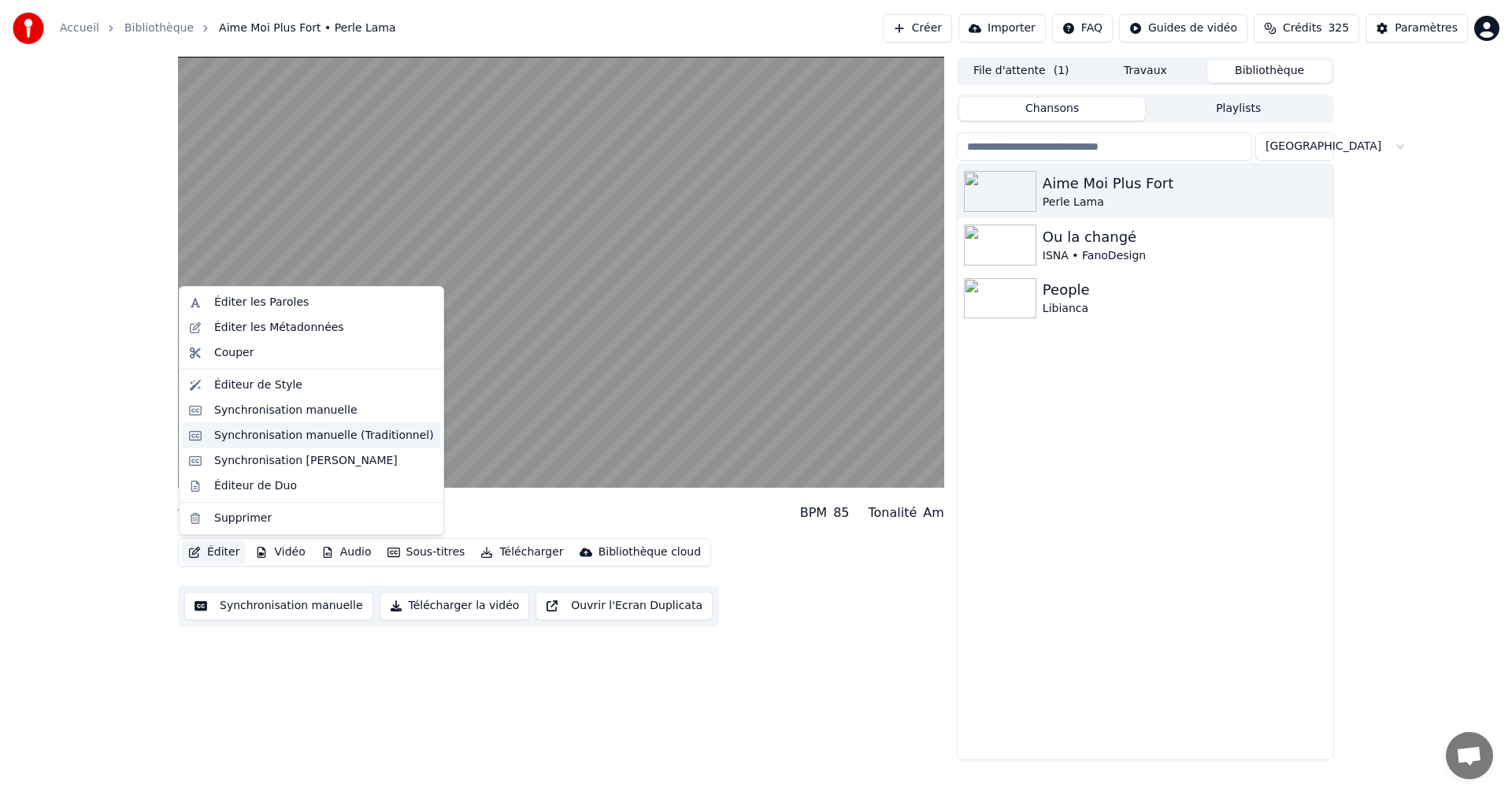
click at [275, 438] on div "Synchronisation manuelle (Traditionnel)" at bounding box center [324, 435] width 220 height 16
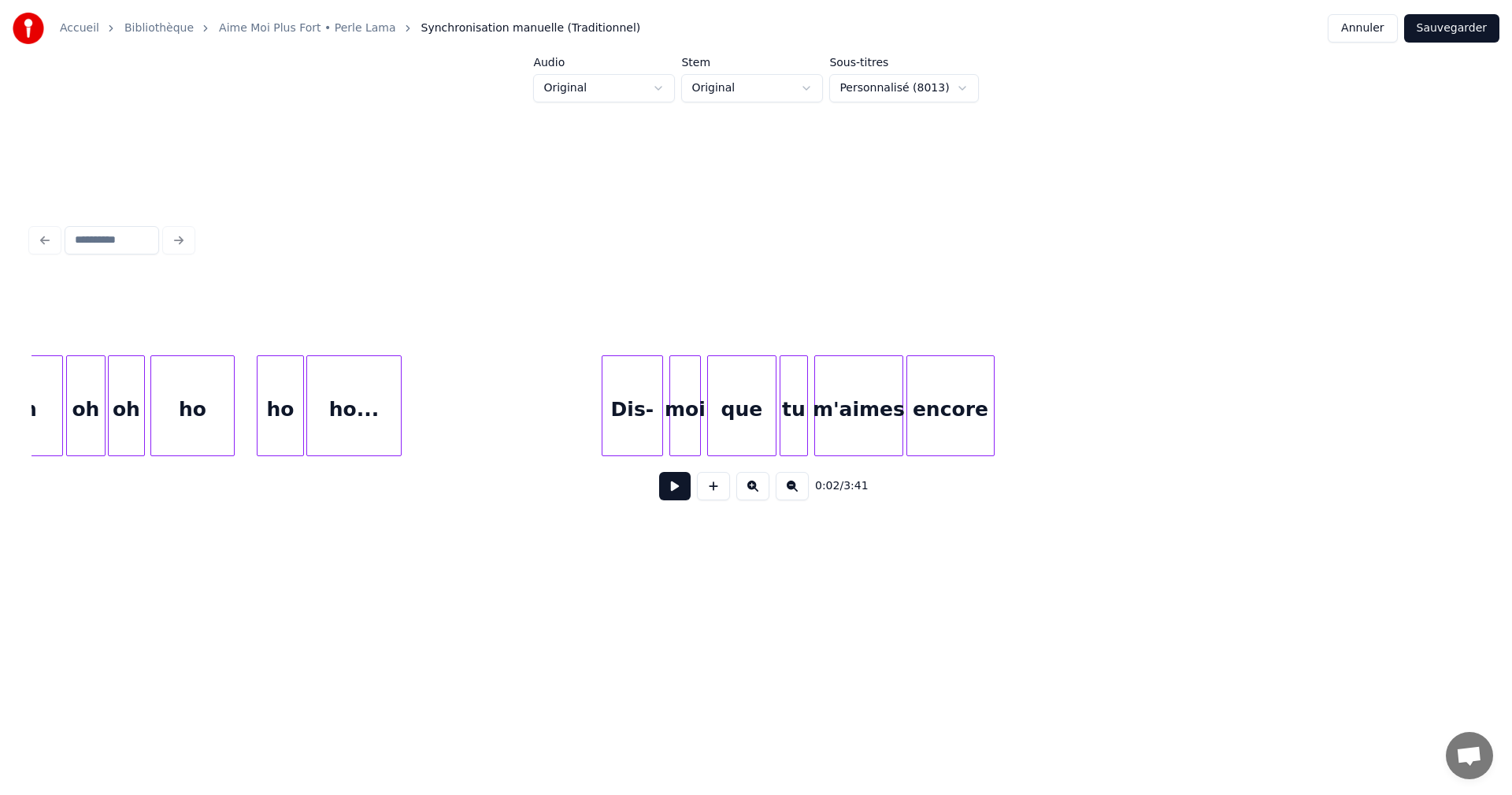
scroll to position [0, 31261]
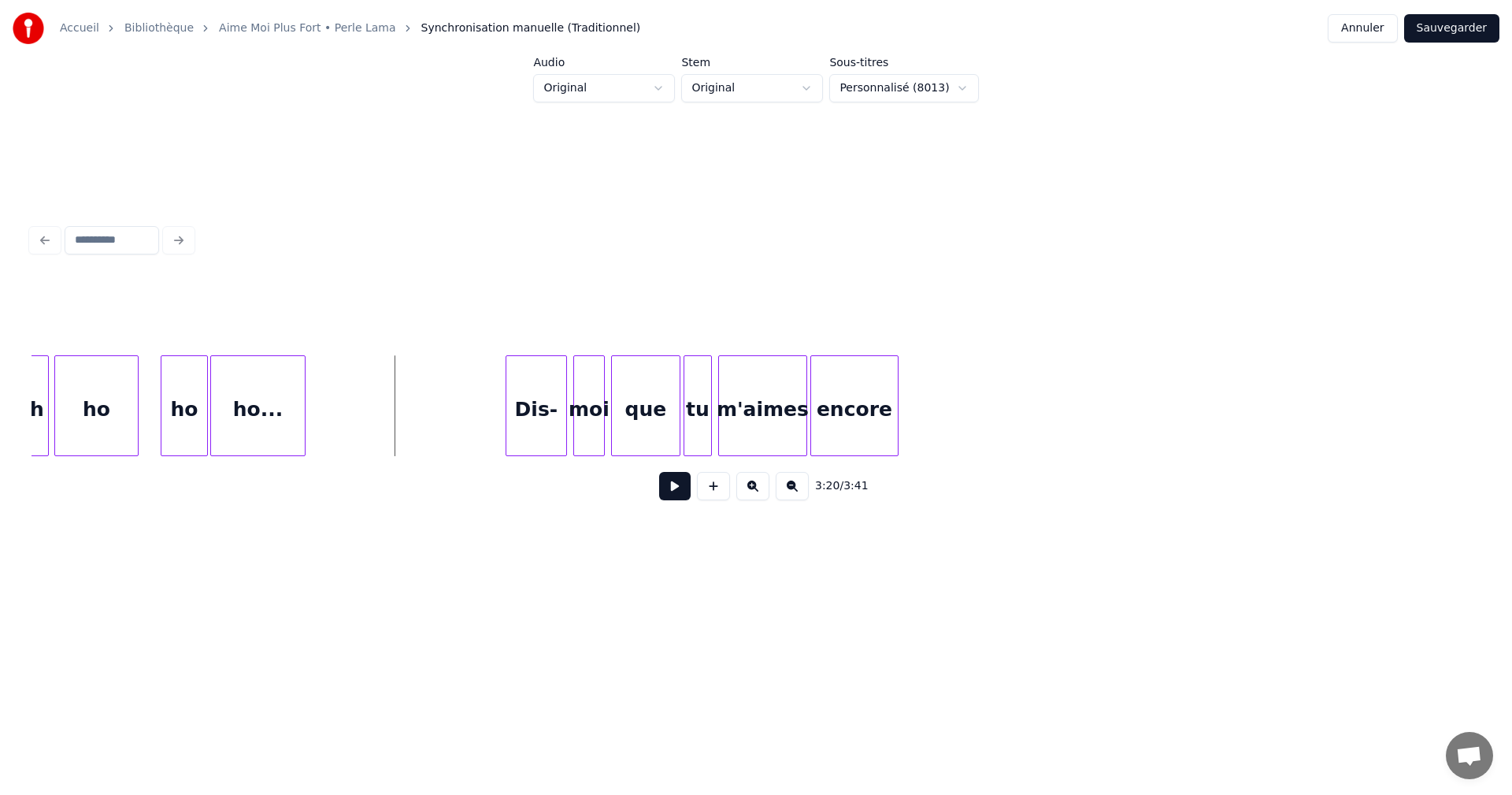
click at [673, 493] on button at bounding box center [675, 485] width 31 height 29
click at [672, 490] on button at bounding box center [675, 485] width 31 height 29
click at [710, 495] on button at bounding box center [714, 485] width 33 height 29
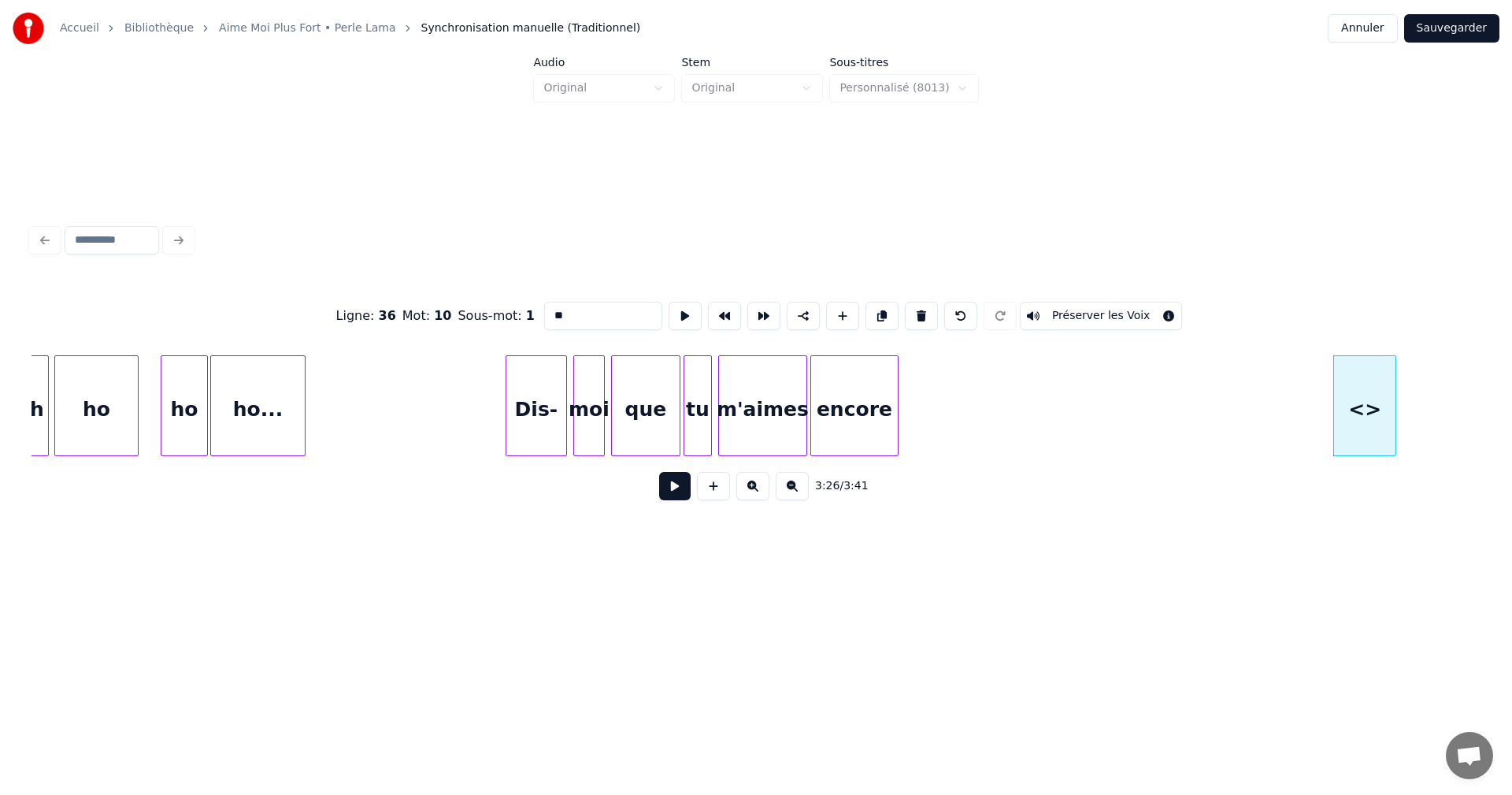
click at [552, 309] on input "**" at bounding box center [603, 316] width 119 height 29
drag, startPoint x: 596, startPoint y: 309, endPoint x: 618, endPoint y: 307, distance: 22.1
click at [618, 307] on input "**********" at bounding box center [603, 316] width 119 height 29
drag, startPoint x: 553, startPoint y: 311, endPoint x: 541, endPoint y: 312, distance: 12.0
click at [544, 312] on input "**********" at bounding box center [603, 316] width 119 height 29
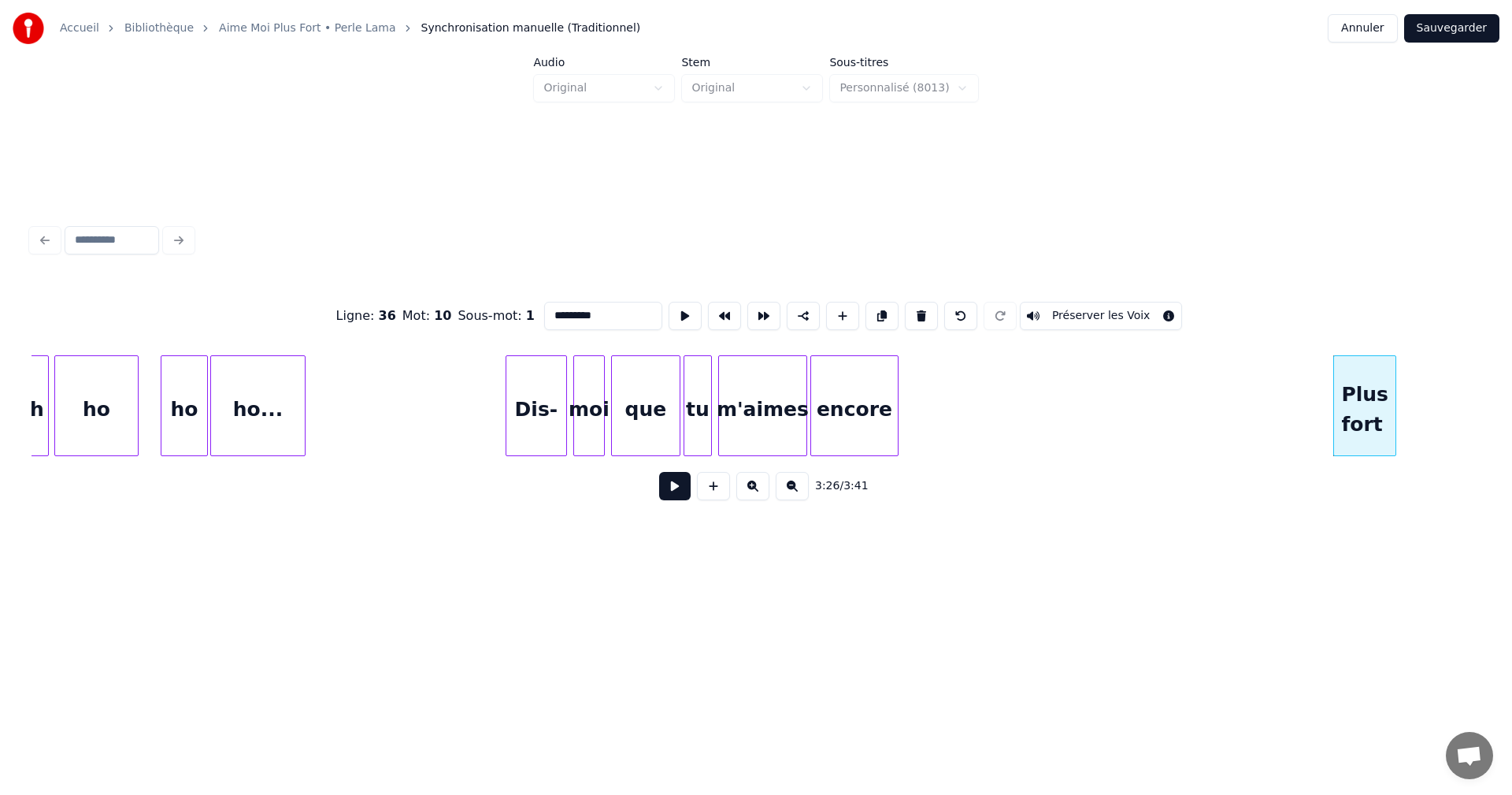
type input "*********"
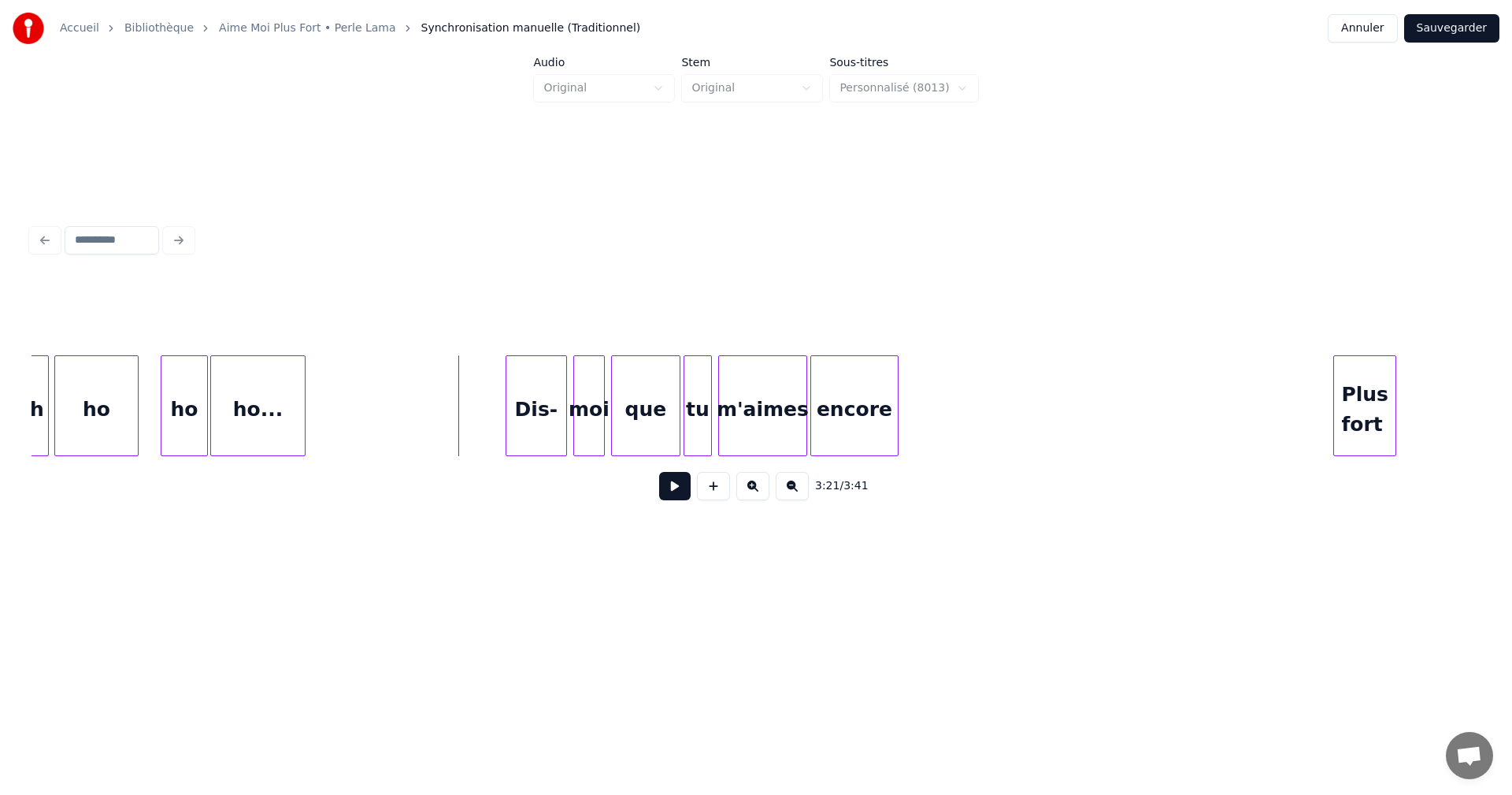
click at [684, 490] on button at bounding box center [675, 485] width 31 height 29
click at [676, 483] on button at bounding box center [675, 485] width 31 height 29
click at [1297, 407] on div "Plus fort" at bounding box center [1314, 410] width 61 height 107
click at [1423, 407] on div at bounding box center [1423, 406] width 4 height 99
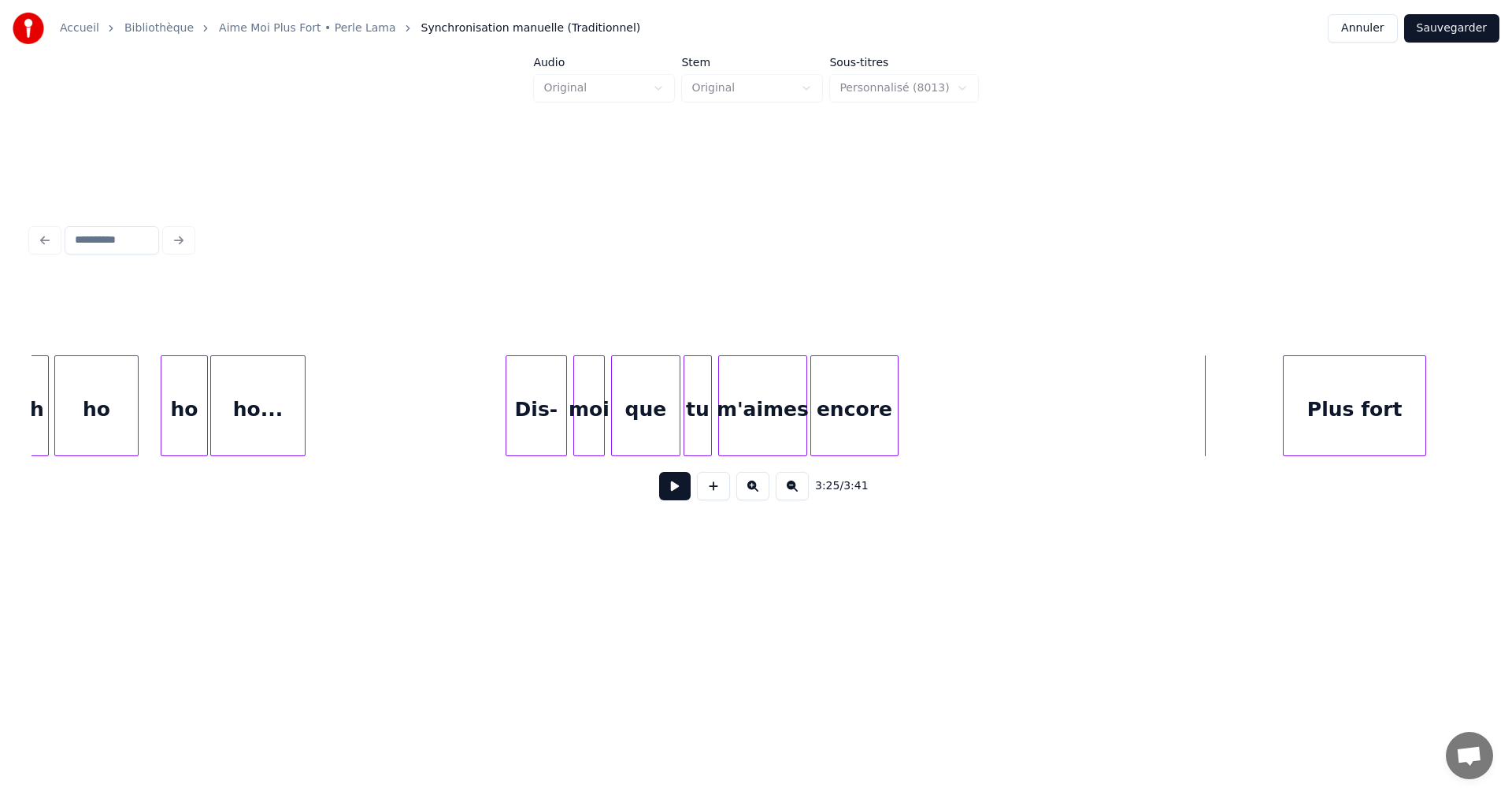
click at [671, 487] on button at bounding box center [675, 485] width 31 height 29
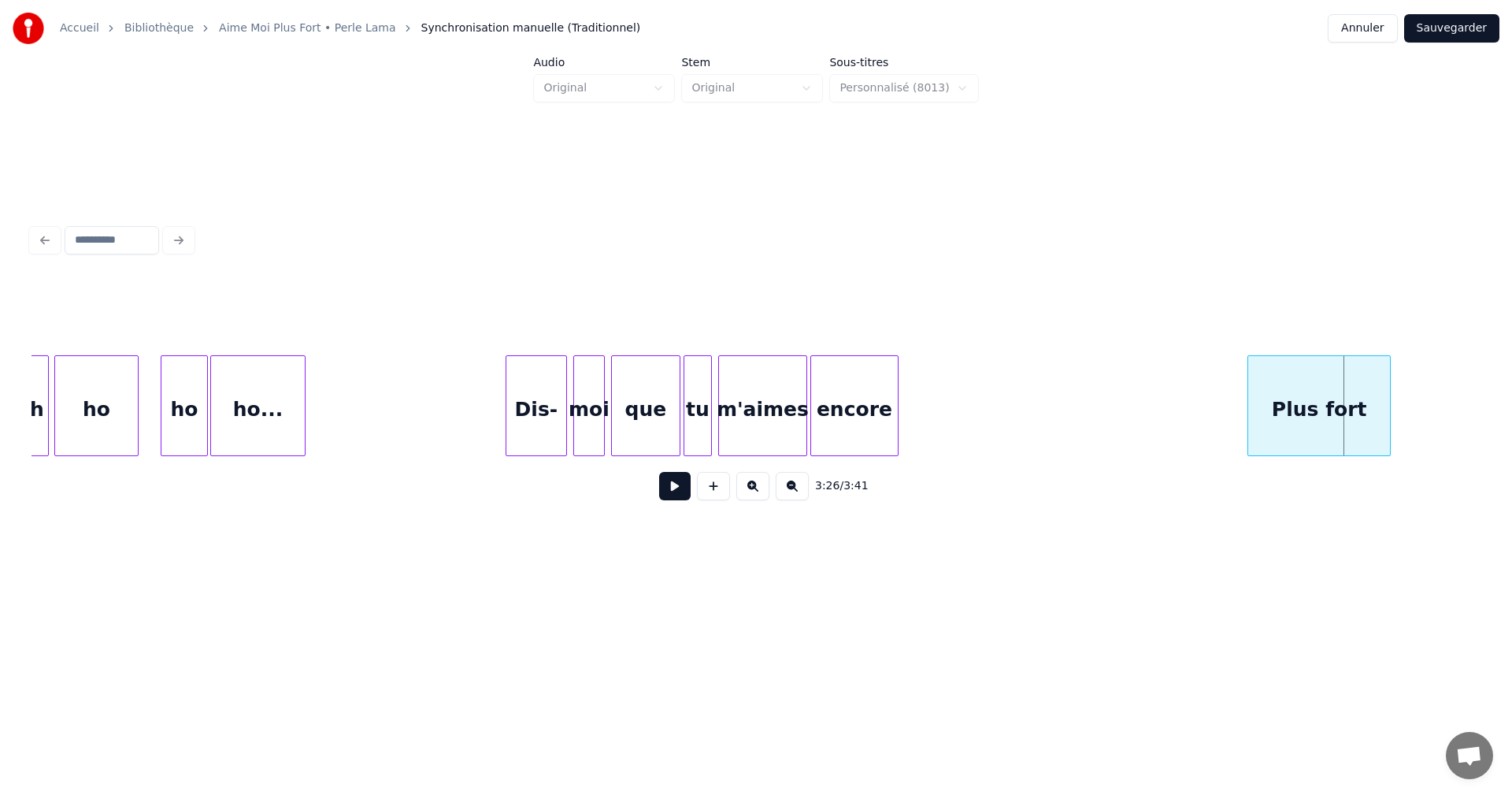
click at [1265, 396] on div "Plus fort" at bounding box center [1319, 410] width 142 height 107
click at [673, 494] on button at bounding box center [675, 485] width 31 height 29
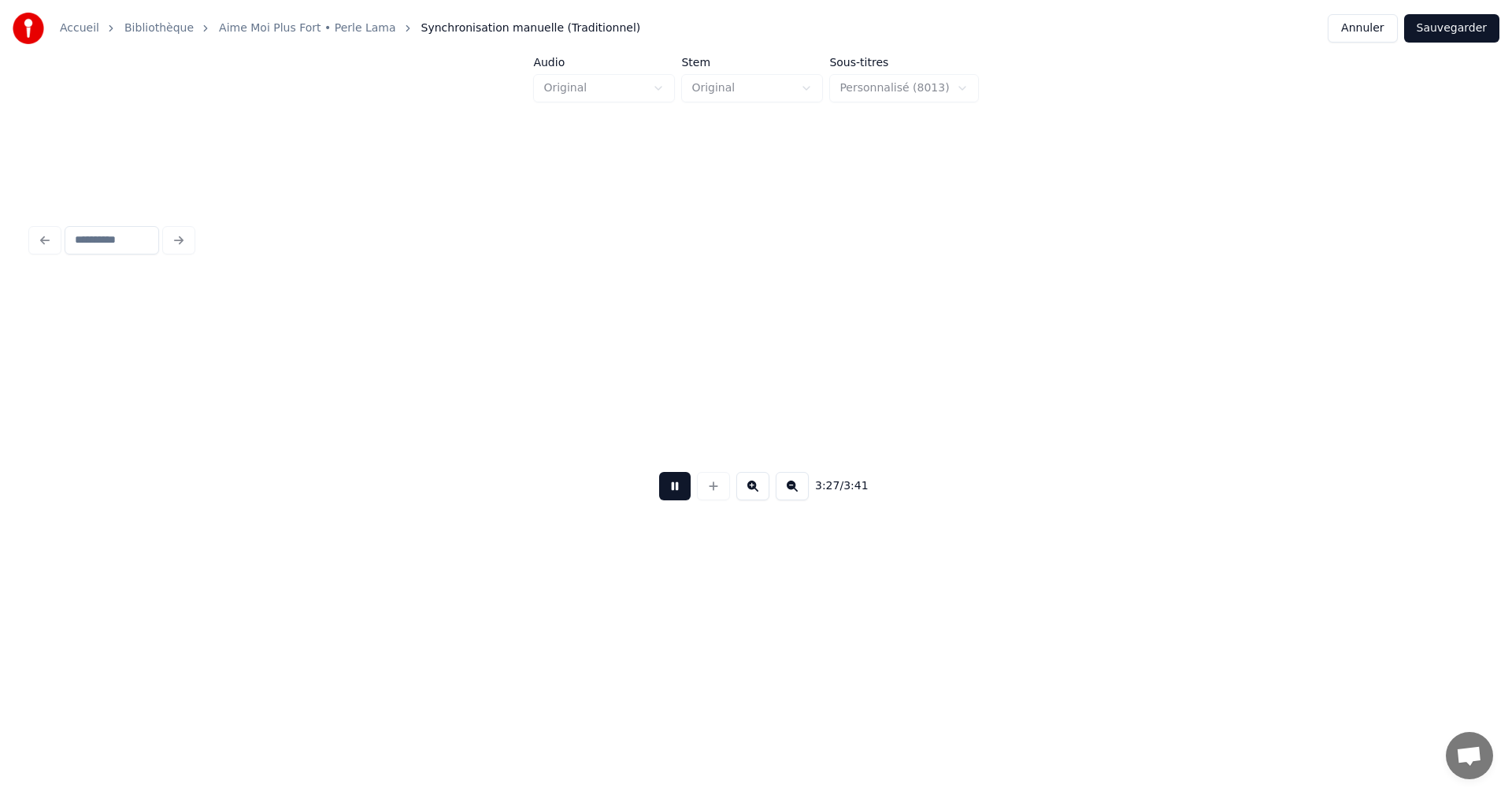
scroll to position [0, 32712]
click at [673, 494] on button at bounding box center [675, 485] width 31 height 29
click at [668, 489] on button at bounding box center [675, 485] width 31 height 29
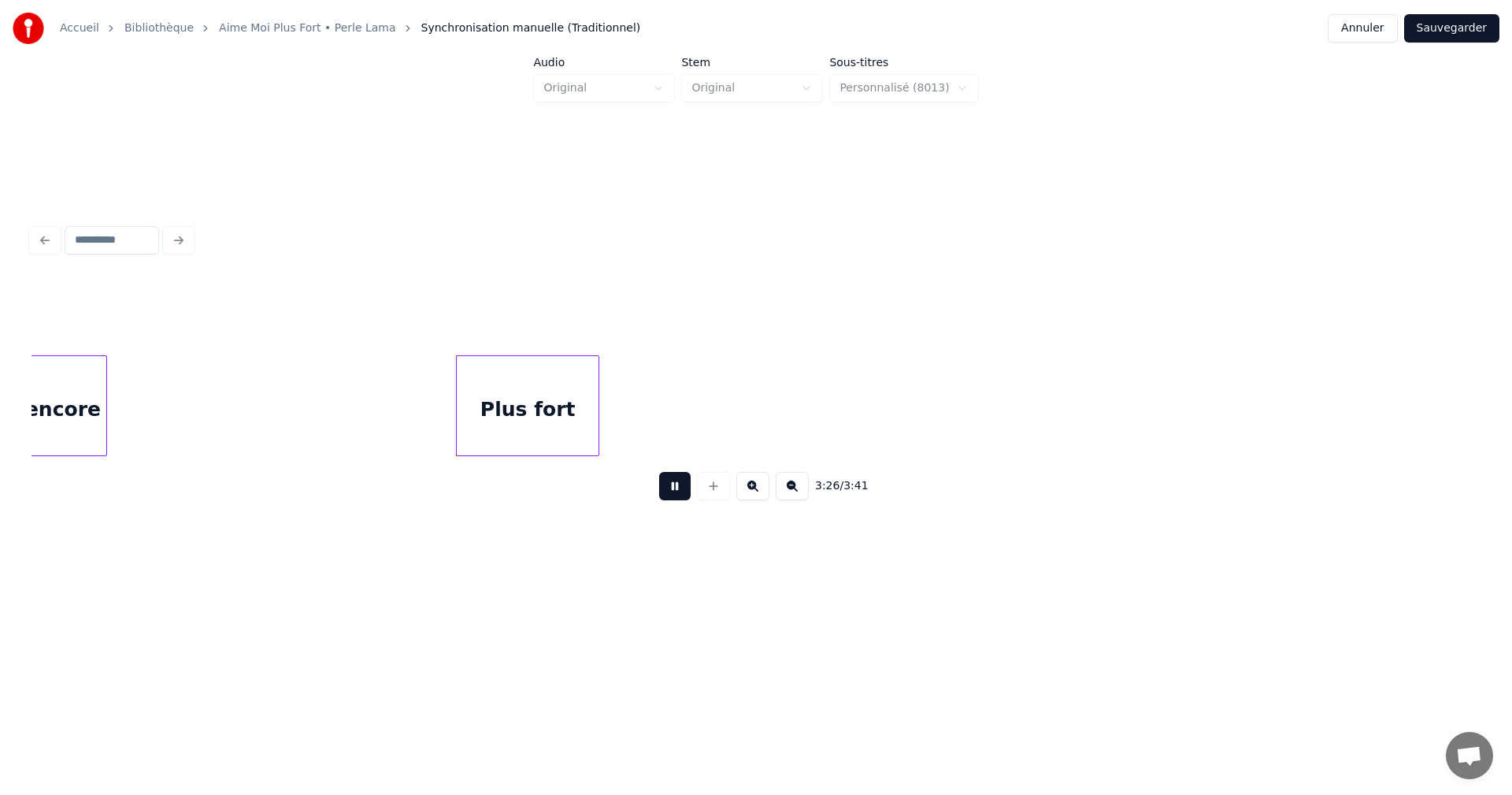
click at [668, 489] on button at bounding box center [675, 485] width 31 height 29
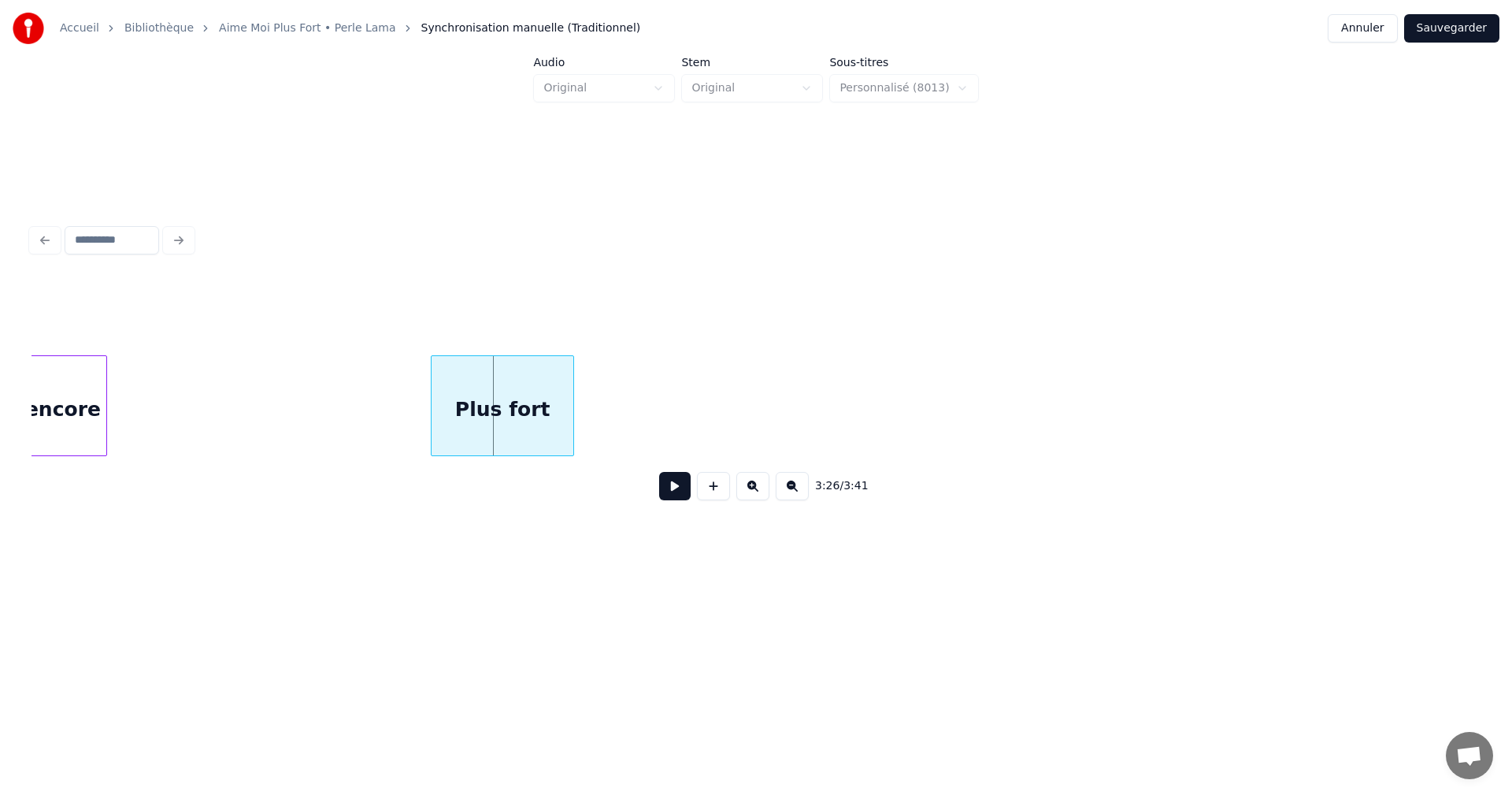
click at [521, 431] on div "Plus fort" at bounding box center [503, 410] width 142 height 107
click at [675, 490] on button at bounding box center [675, 485] width 31 height 29
click at [670, 488] on button at bounding box center [675, 485] width 31 height 29
click at [557, 426] on div "Plus fort" at bounding box center [497, 410] width 142 height 107
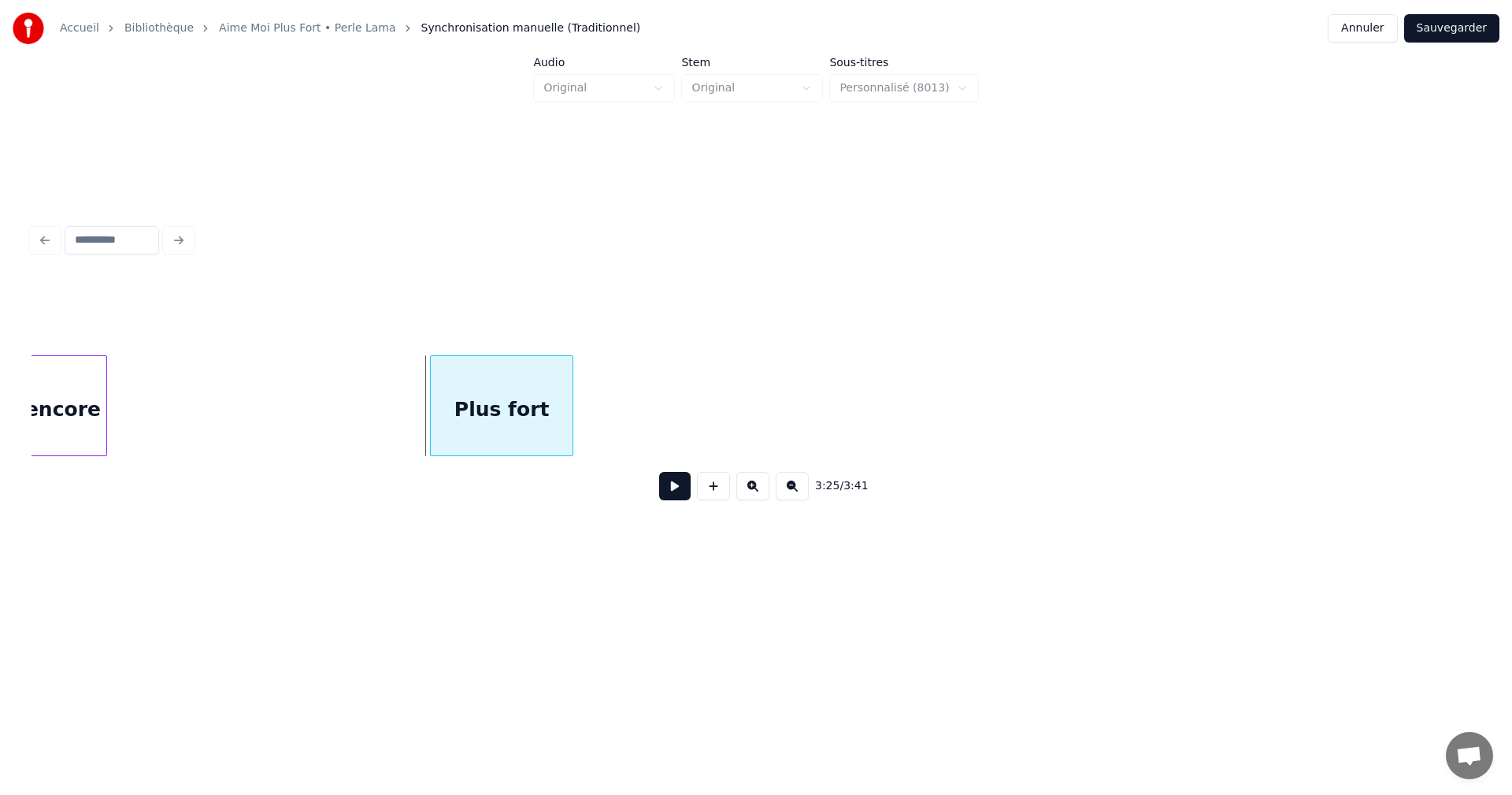
click at [555, 426] on div "Plus fort" at bounding box center [502, 410] width 142 height 107
click at [554, 422] on div at bounding box center [554, 406] width 4 height 99
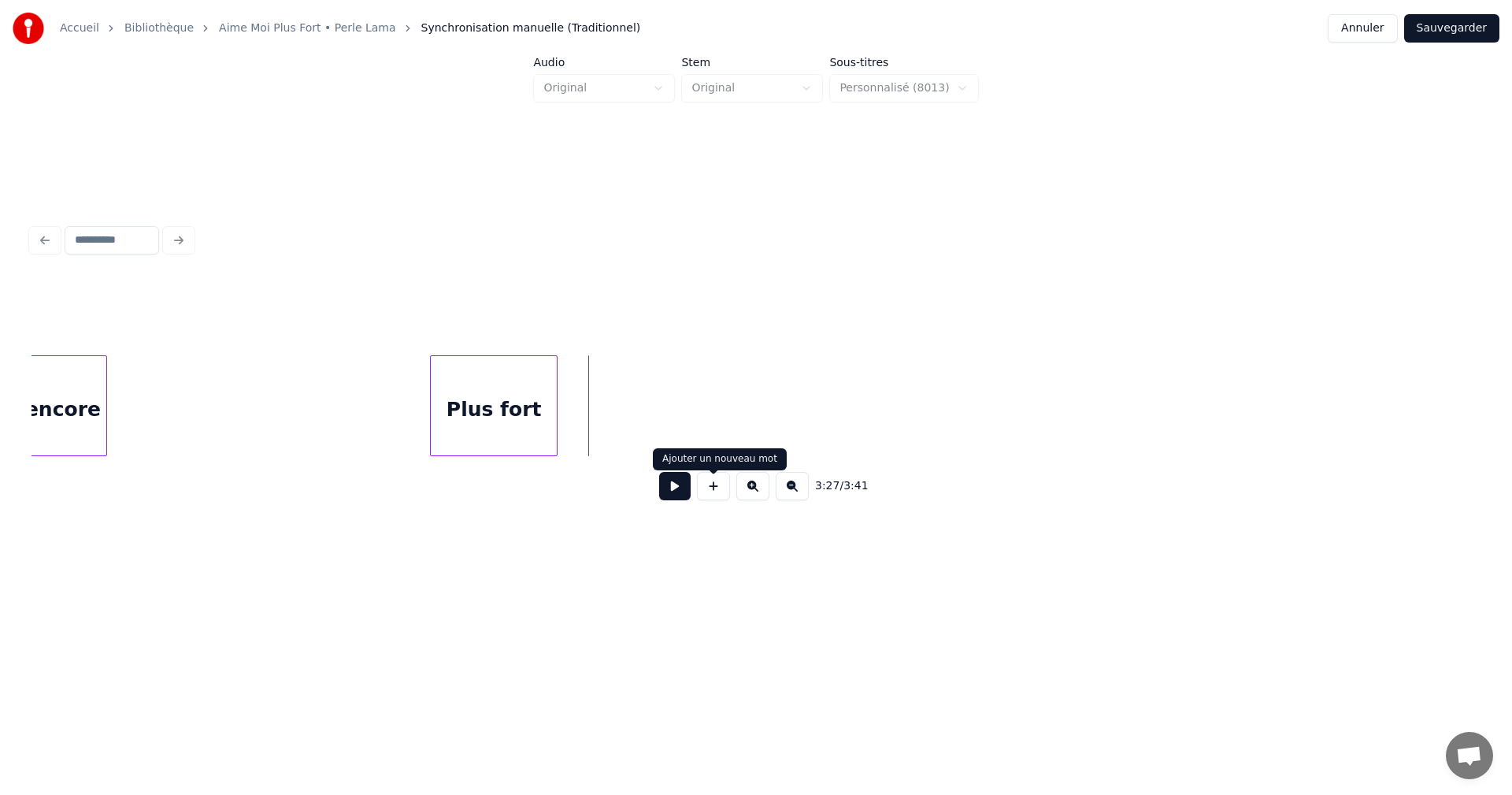
click at [706, 490] on button at bounding box center [714, 485] width 33 height 29
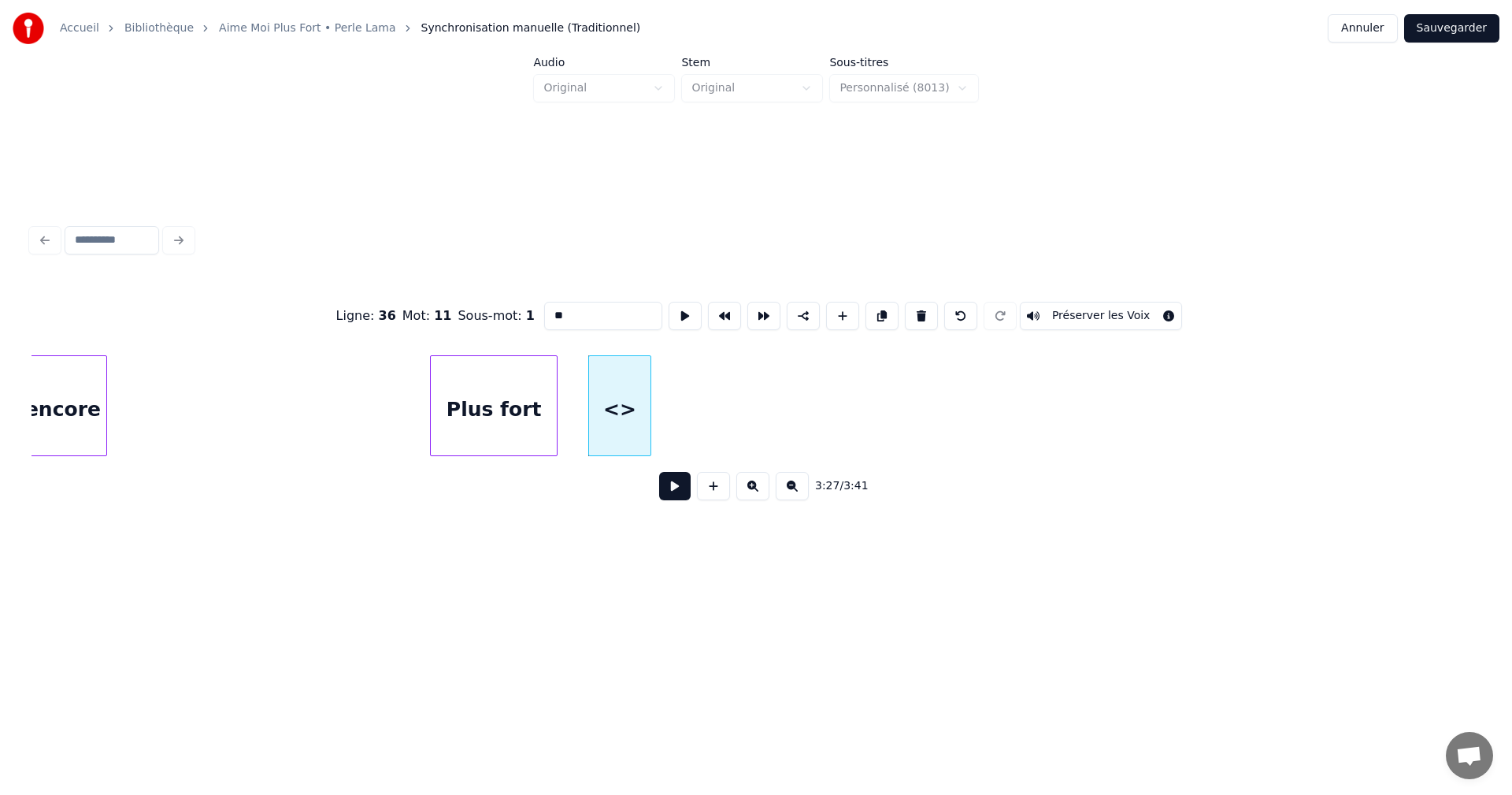
click at [554, 311] on input "**" at bounding box center [603, 316] width 119 height 29
drag, startPoint x: 581, startPoint y: 309, endPoint x: 599, endPoint y: 314, distance: 18.7
click at [593, 312] on input "******" at bounding box center [603, 316] width 119 height 29
drag, startPoint x: 554, startPoint y: 311, endPoint x: 533, endPoint y: 312, distance: 21.0
click at [533, 312] on div "Ligne : 36 Mot : 11 Sous-mot : 1 ***** Préserver les Voix" at bounding box center [755, 316] width 1449 height 79
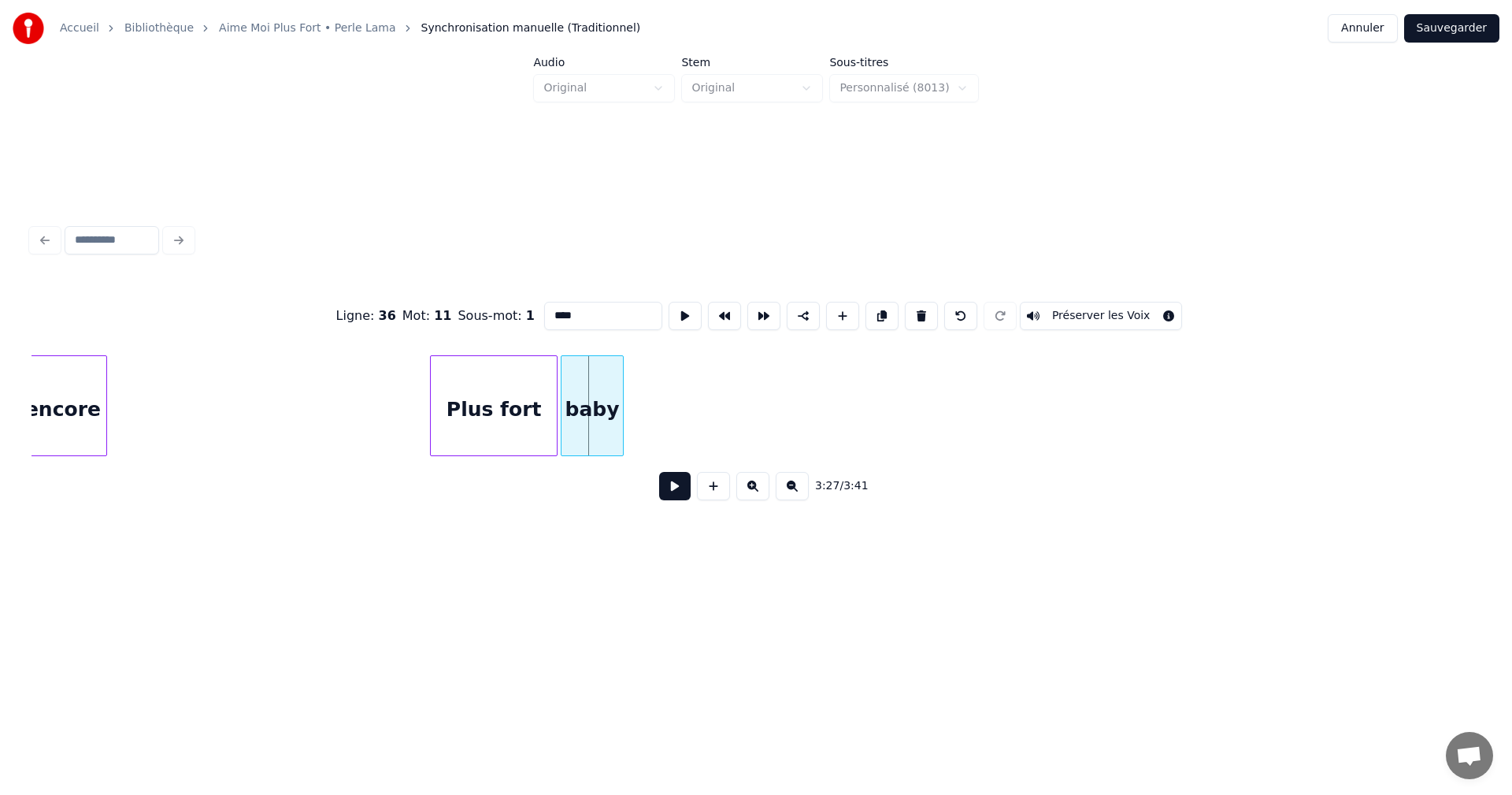
click at [600, 414] on div "baby" at bounding box center [592, 410] width 61 height 107
type input "****"
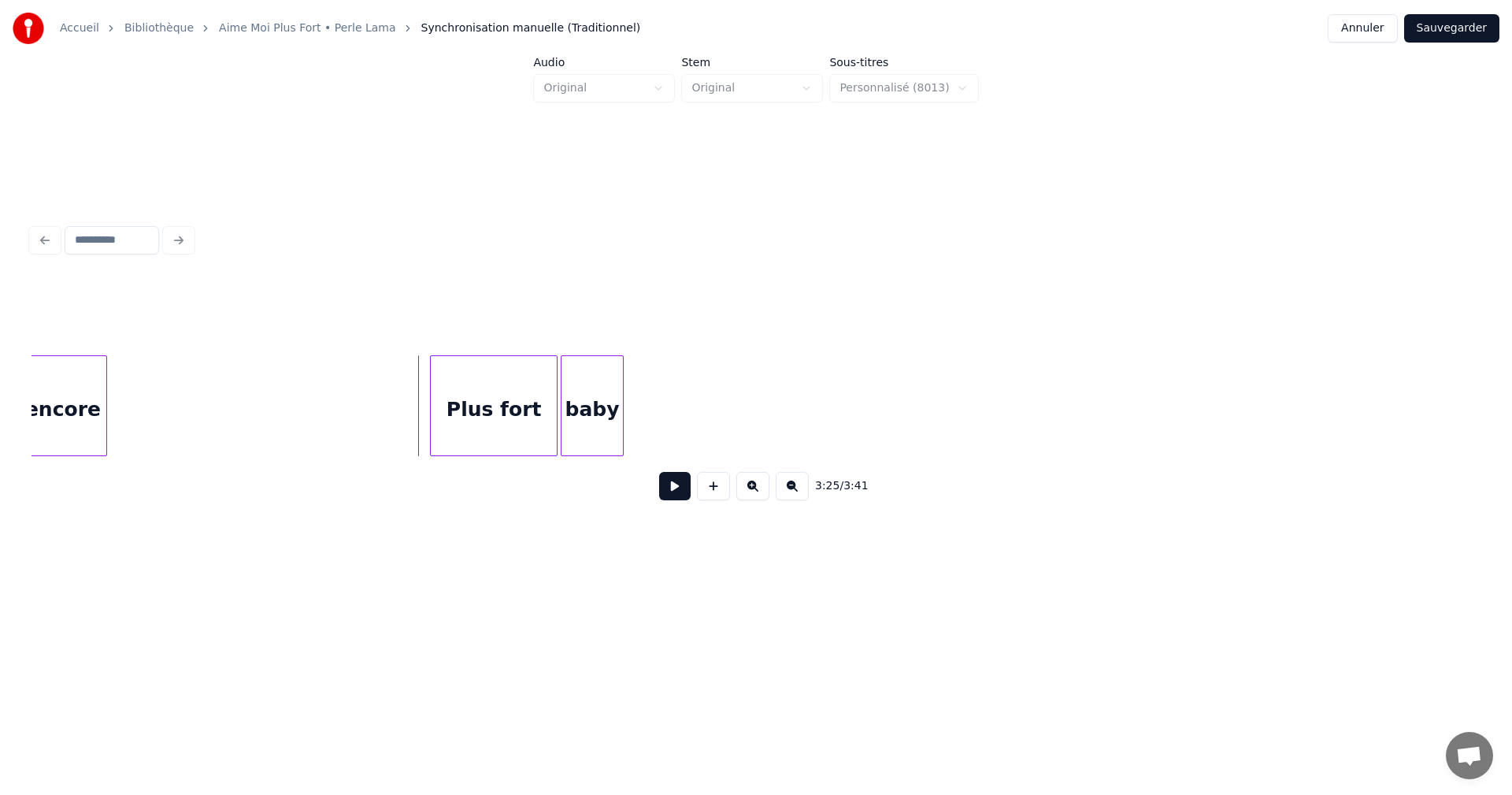
click at [672, 489] on button at bounding box center [675, 485] width 31 height 29
click at [673, 489] on button at bounding box center [675, 485] width 31 height 29
click at [663, 487] on button at bounding box center [675, 485] width 31 height 29
click at [663, 487] on button at bounding box center [675, 485] width 31 height 29
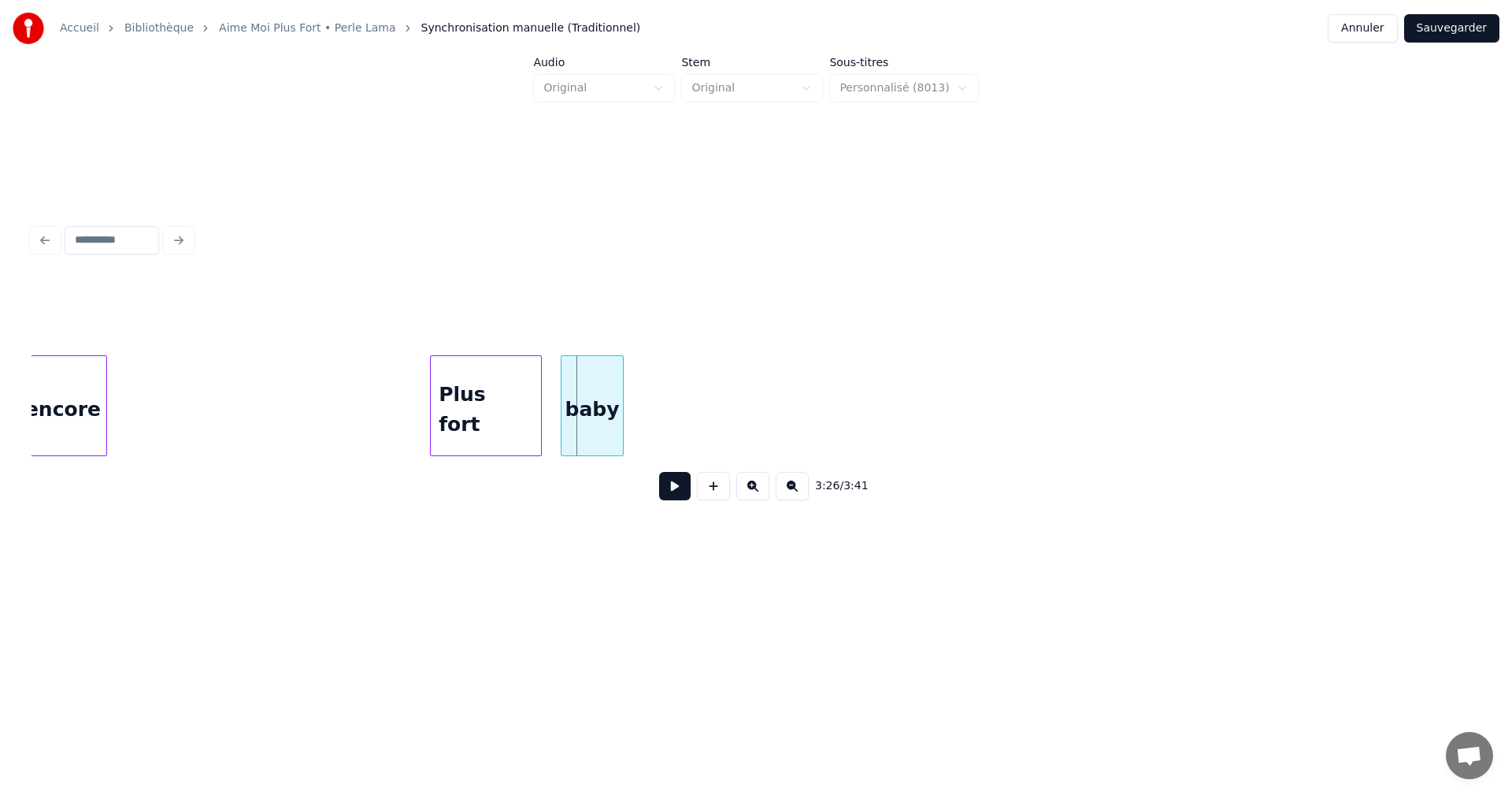
click at [541, 436] on div at bounding box center [538, 406] width 4 height 99
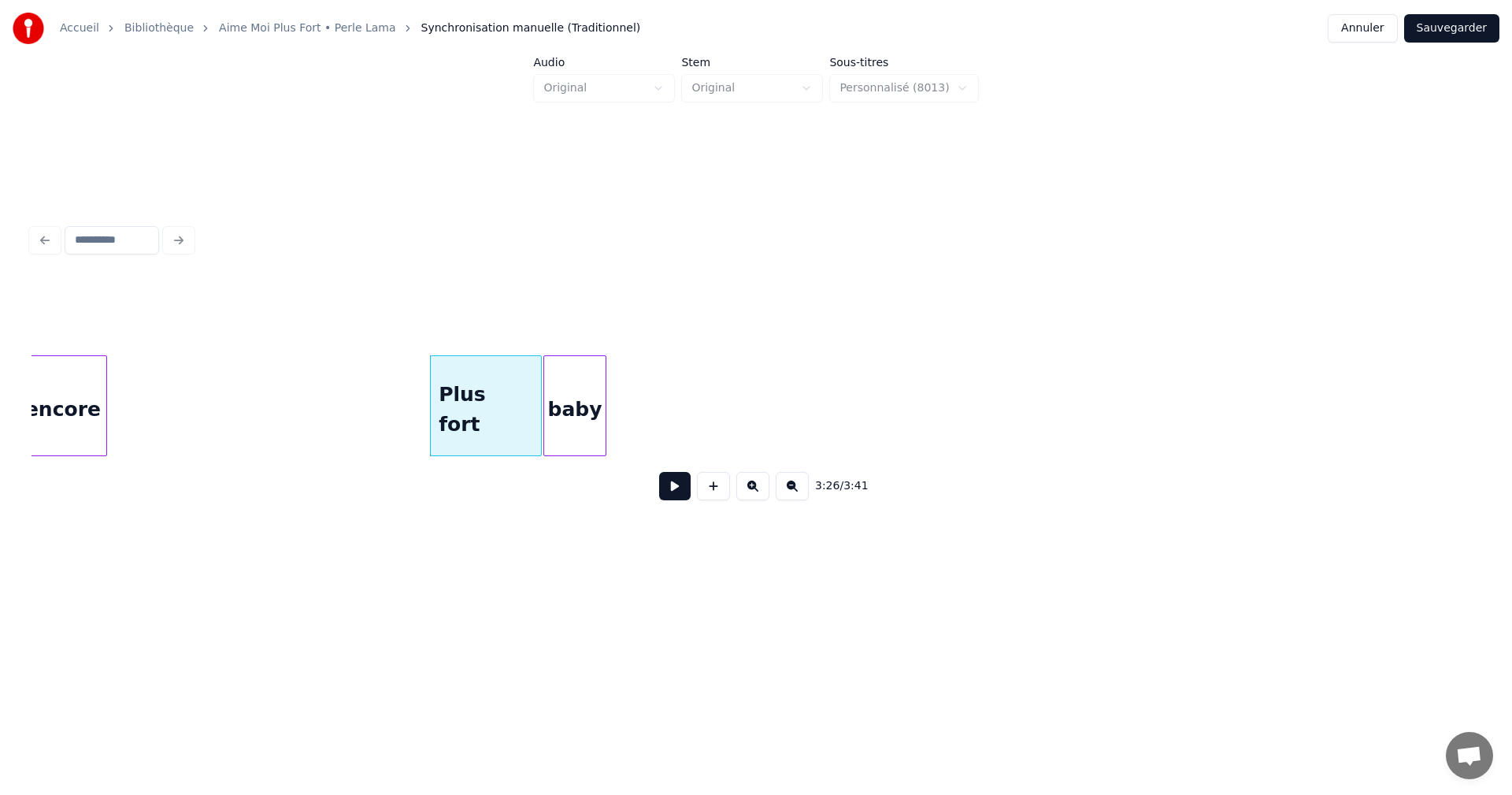
click at [570, 426] on div "baby" at bounding box center [574, 410] width 61 height 107
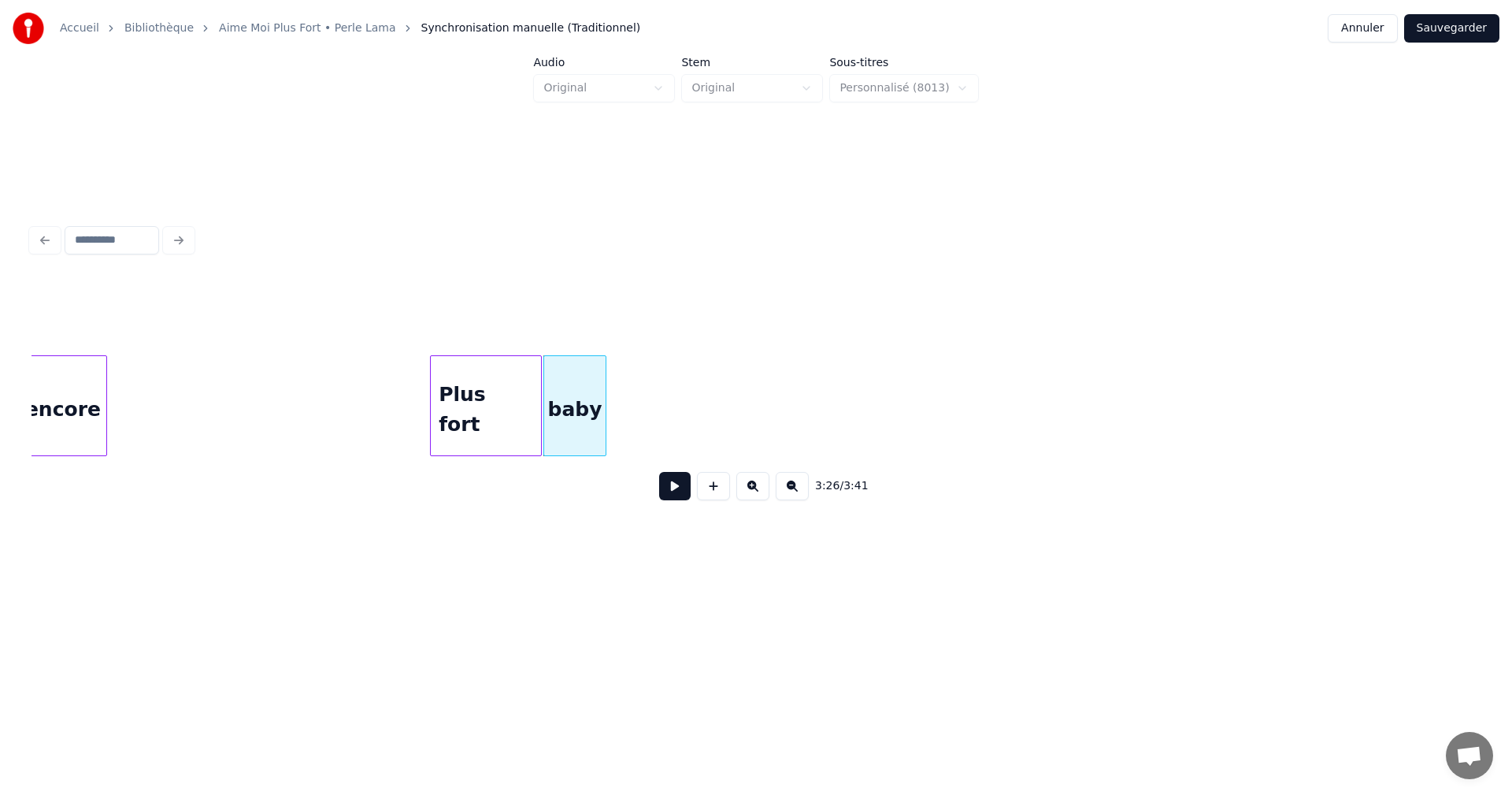
click at [668, 490] on button at bounding box center [675, 485] width 31 height 29
click at [676, 490] on button at bounding box center [675, 485] width 31 height 29
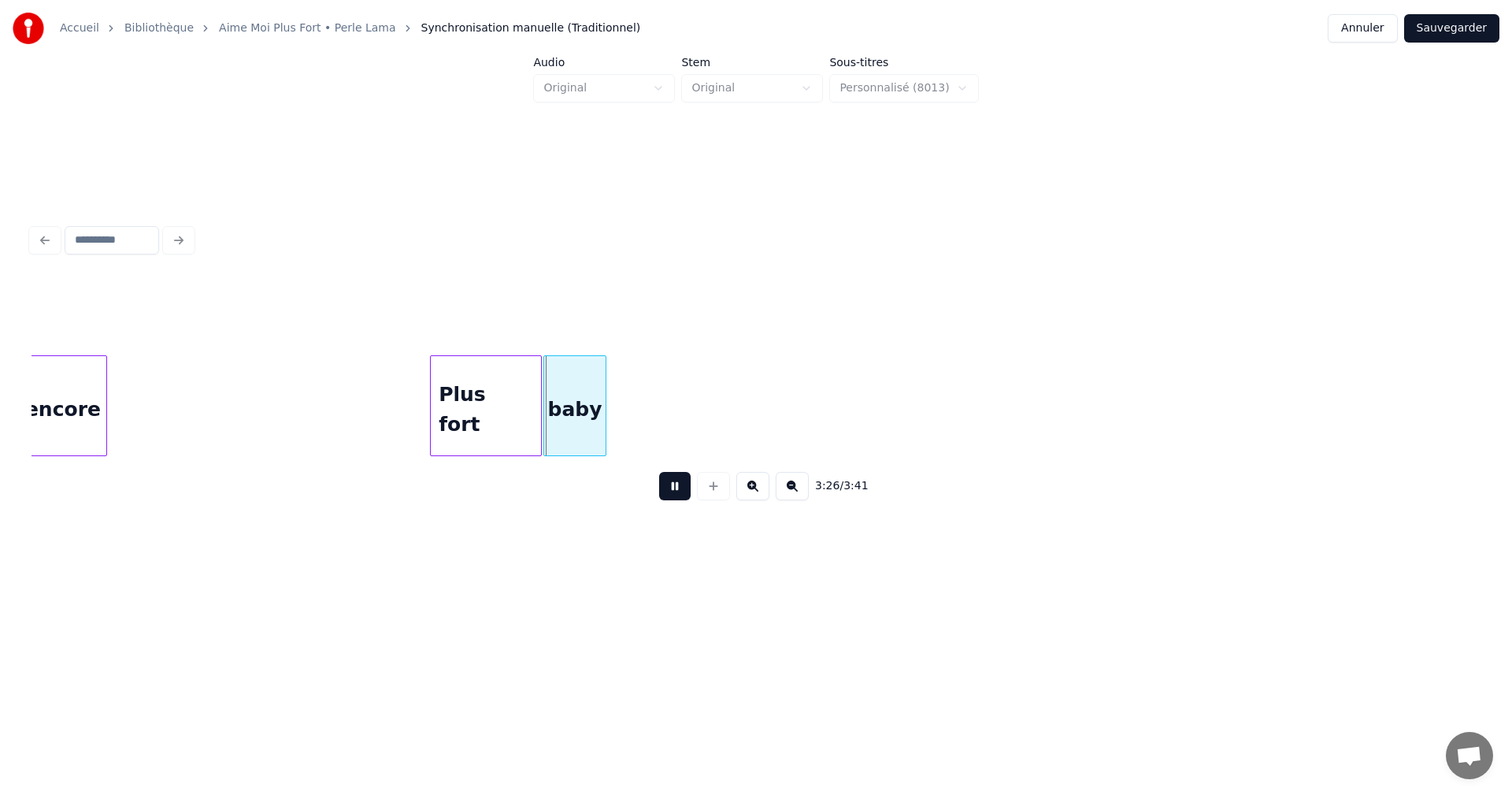
click at [676, 490] on button at bounding box center [675, 485] width 31 height 29
click at [633, 447] on div "baby" at bounding box center [588, 406] width 91 height 101
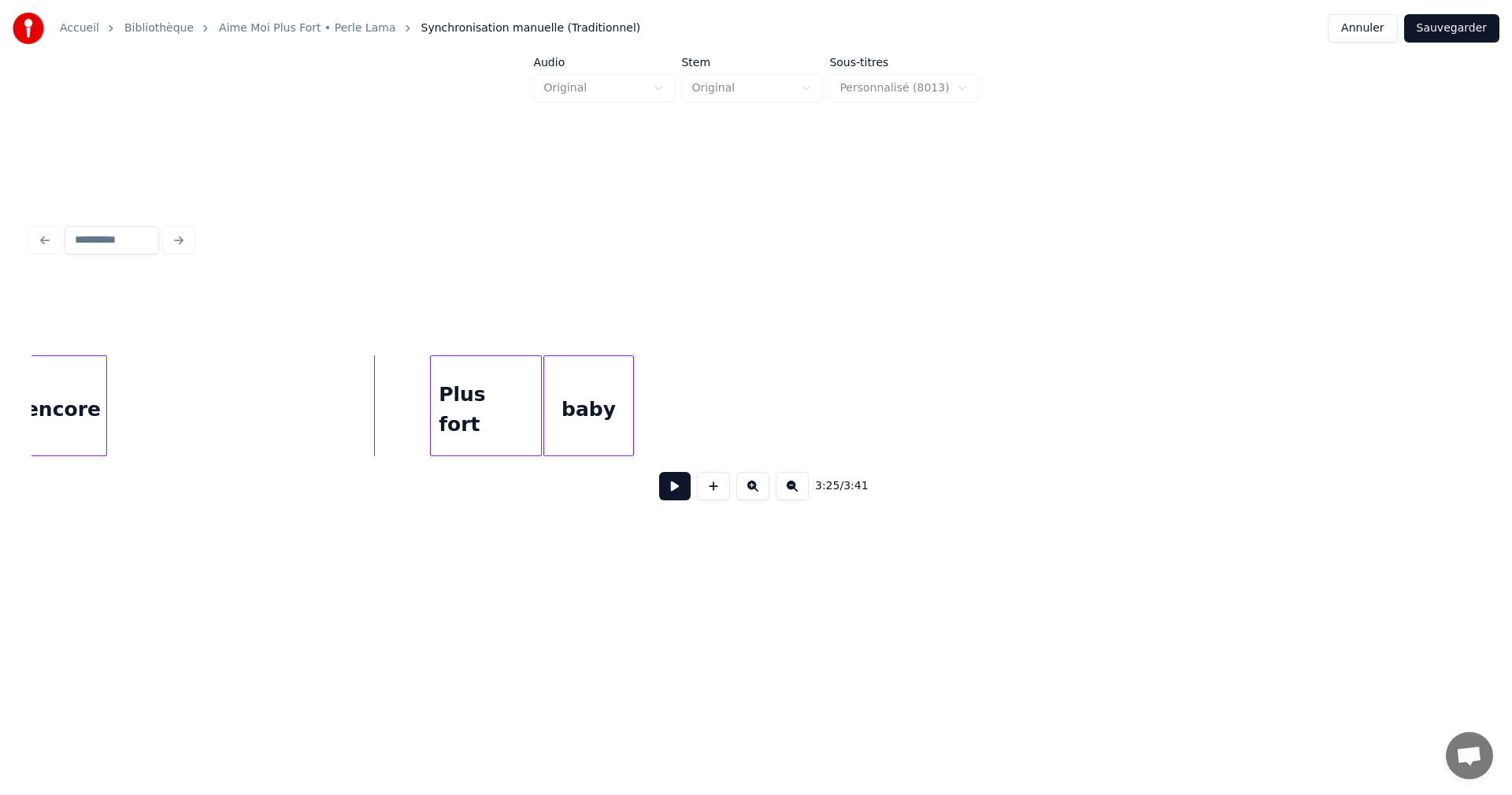
click at [665, 489] on button at bounding box center [675, 485] width 31 height 29
click at [650, 441] on div at bounding box center [647, 406] width 4 height 99
click at [682, 498] on button at bounding box center [675, 485] width 31 height 29
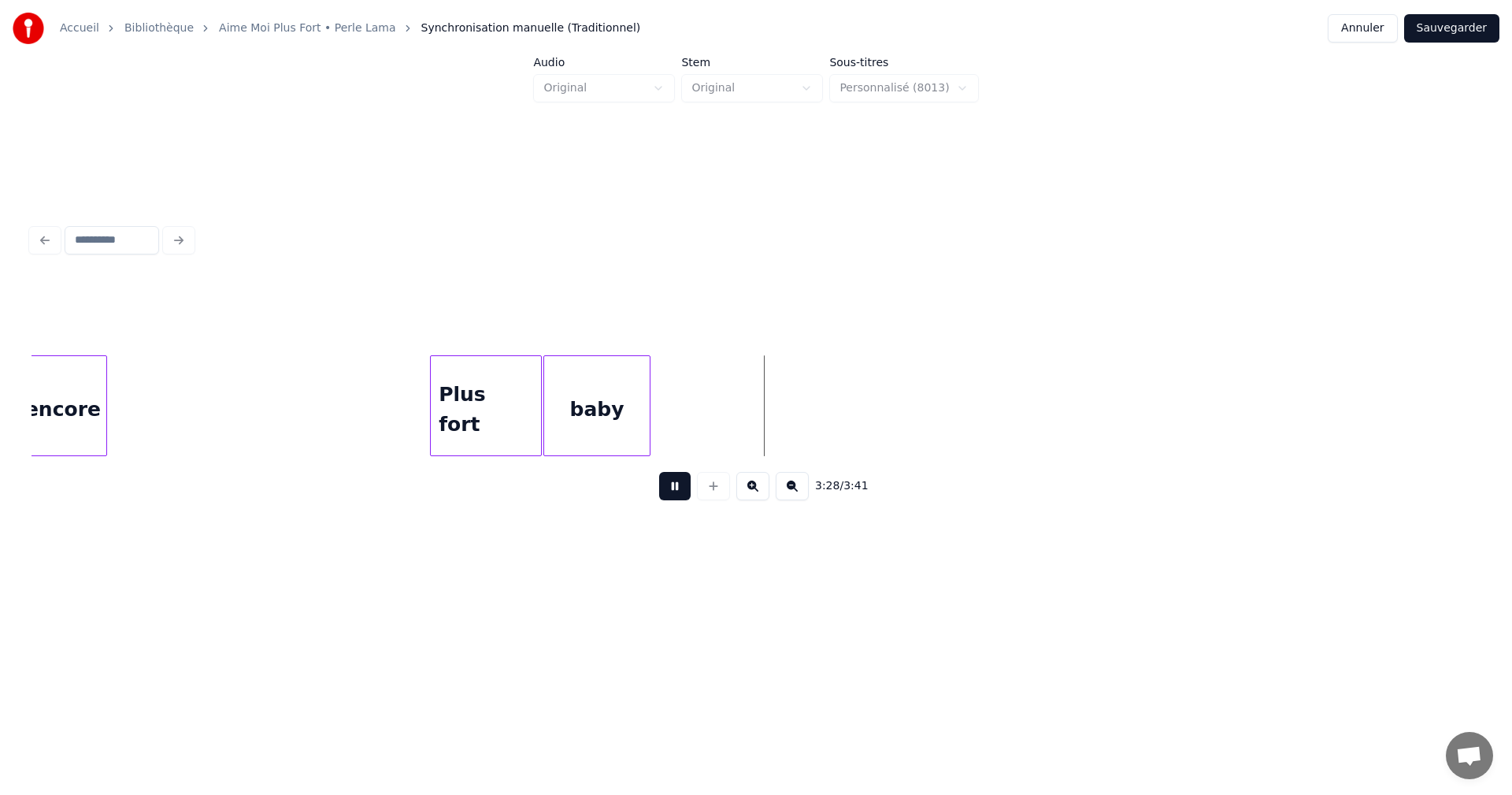
click at [682, 498] on button at bounding box center [675, 485] width 31 height 29
click at [658, 432] on div at bounding box center [656, 406] width 4 height 99
drag, startPoint x: 383, startPoint y: 403, endPoint x: 478, endPoint y: 444, distance: 103.5
click at [676, 491] on button at bounding box center [675, 485] width 31 height 29
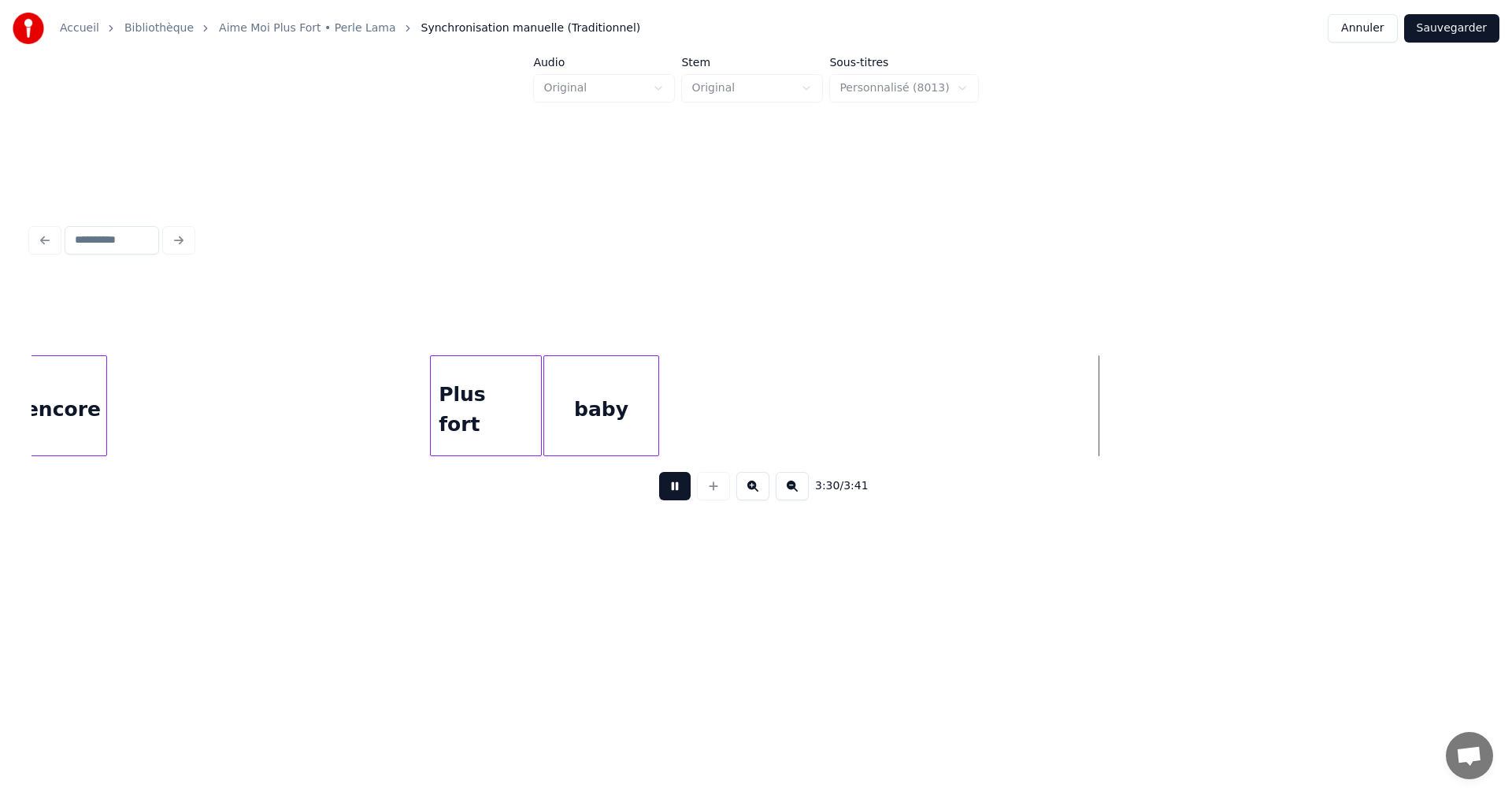
click at [676, 491] on button at bounding box center [675, 485] width 31 height 29
click at [1432, 31] on button "Sauvegarder" at bounding box center [1451, 28] width 95 height 29
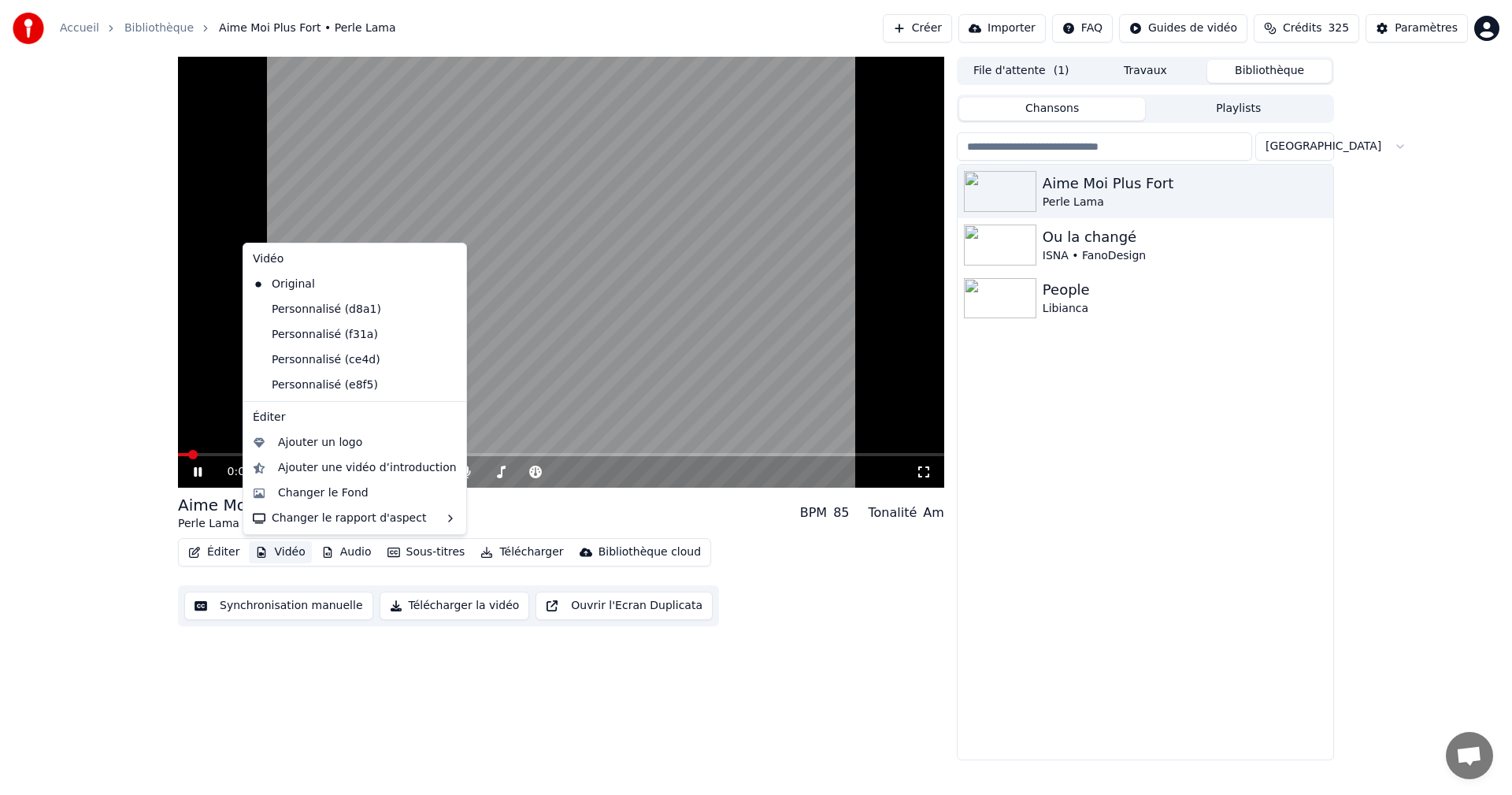
click at [279, 554] on button "Vidéo" at bounding box center [280, 552] width 62 height 22
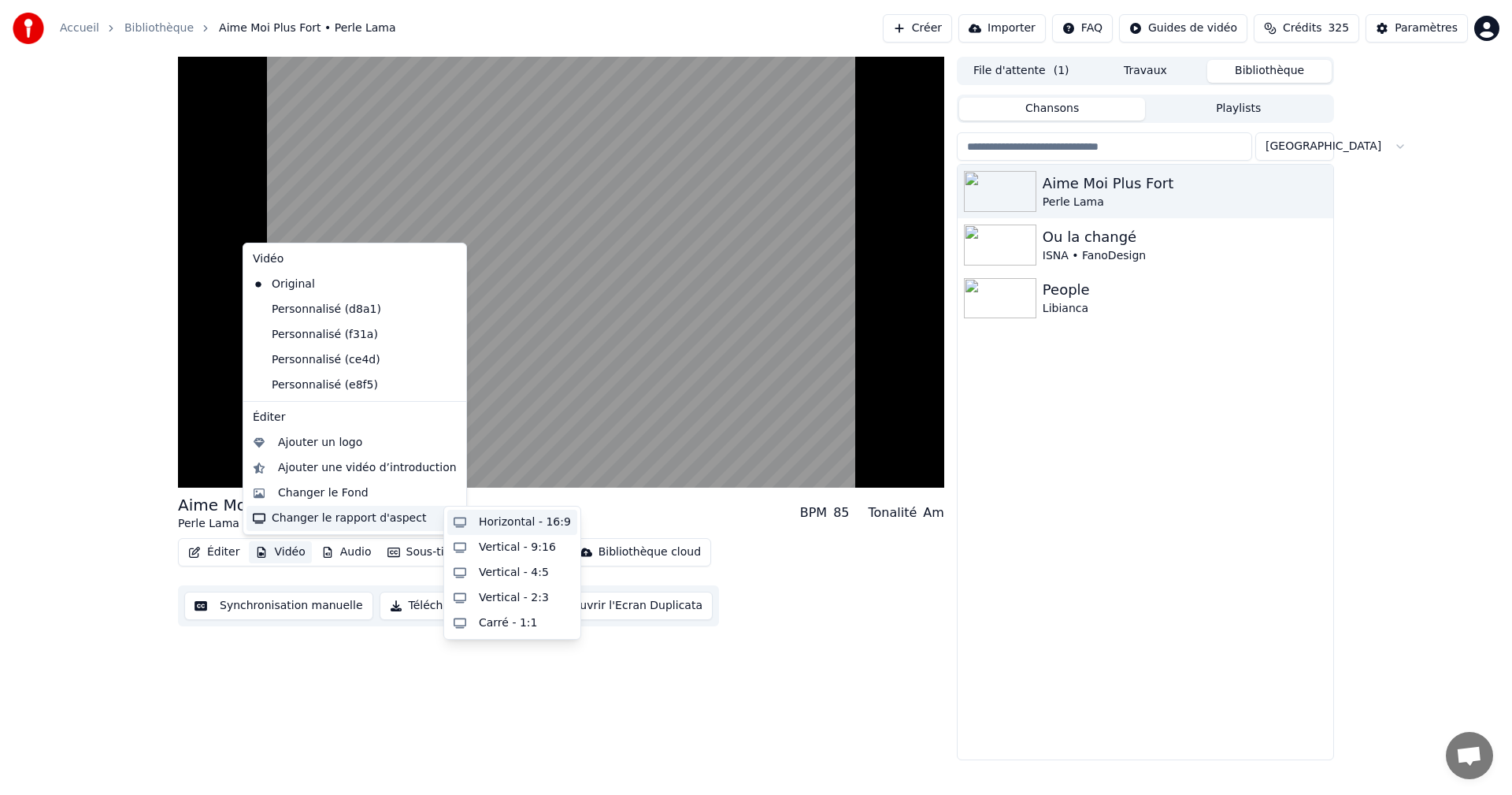
click at [486, 519] on div "Horizontal - 16:9" at bounding box center [525, 523] width 93 height 16
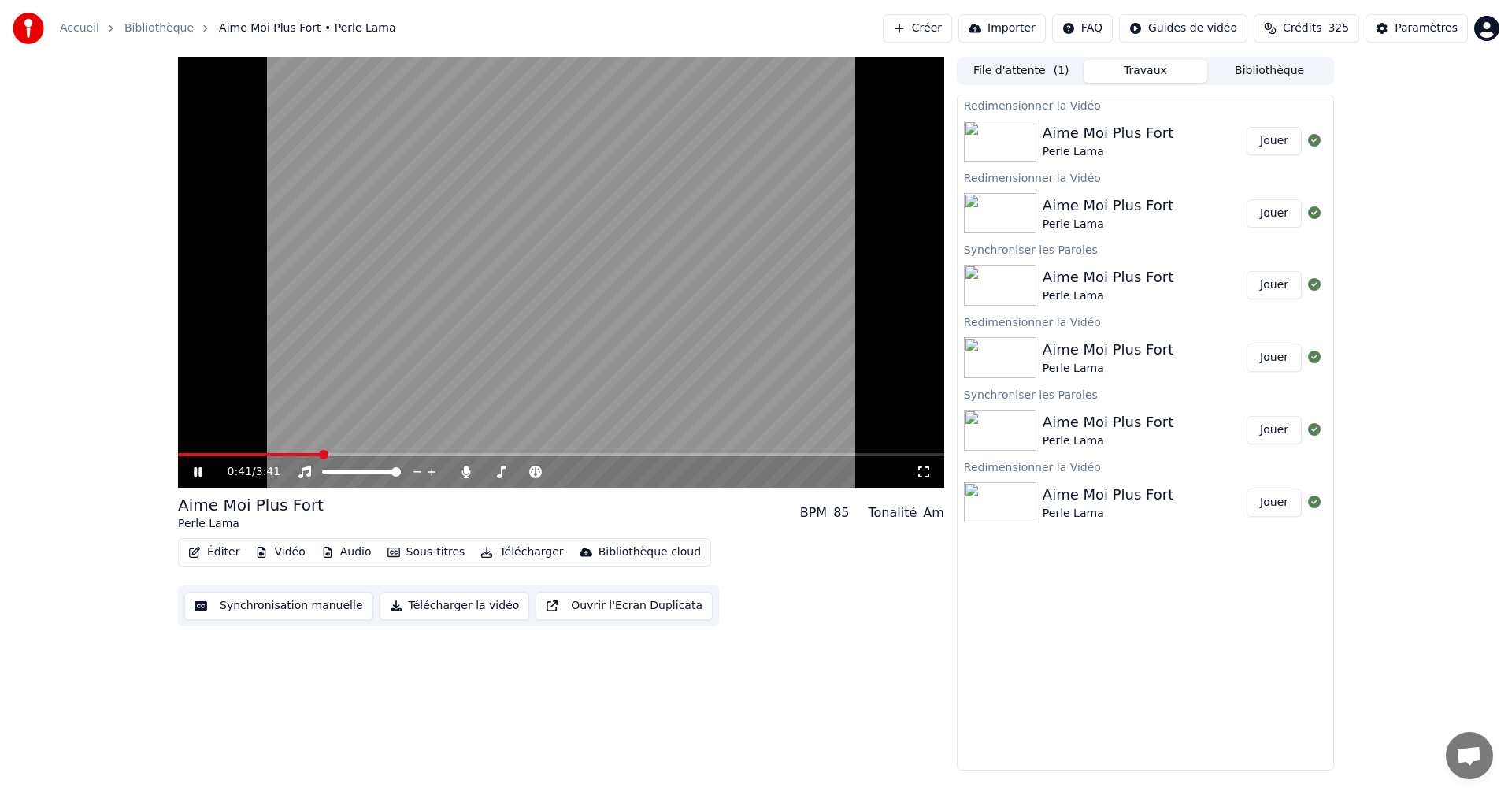
click at [1280, 142] on button "Jouer" at bounding box center [1274, 141] width 55 height 29
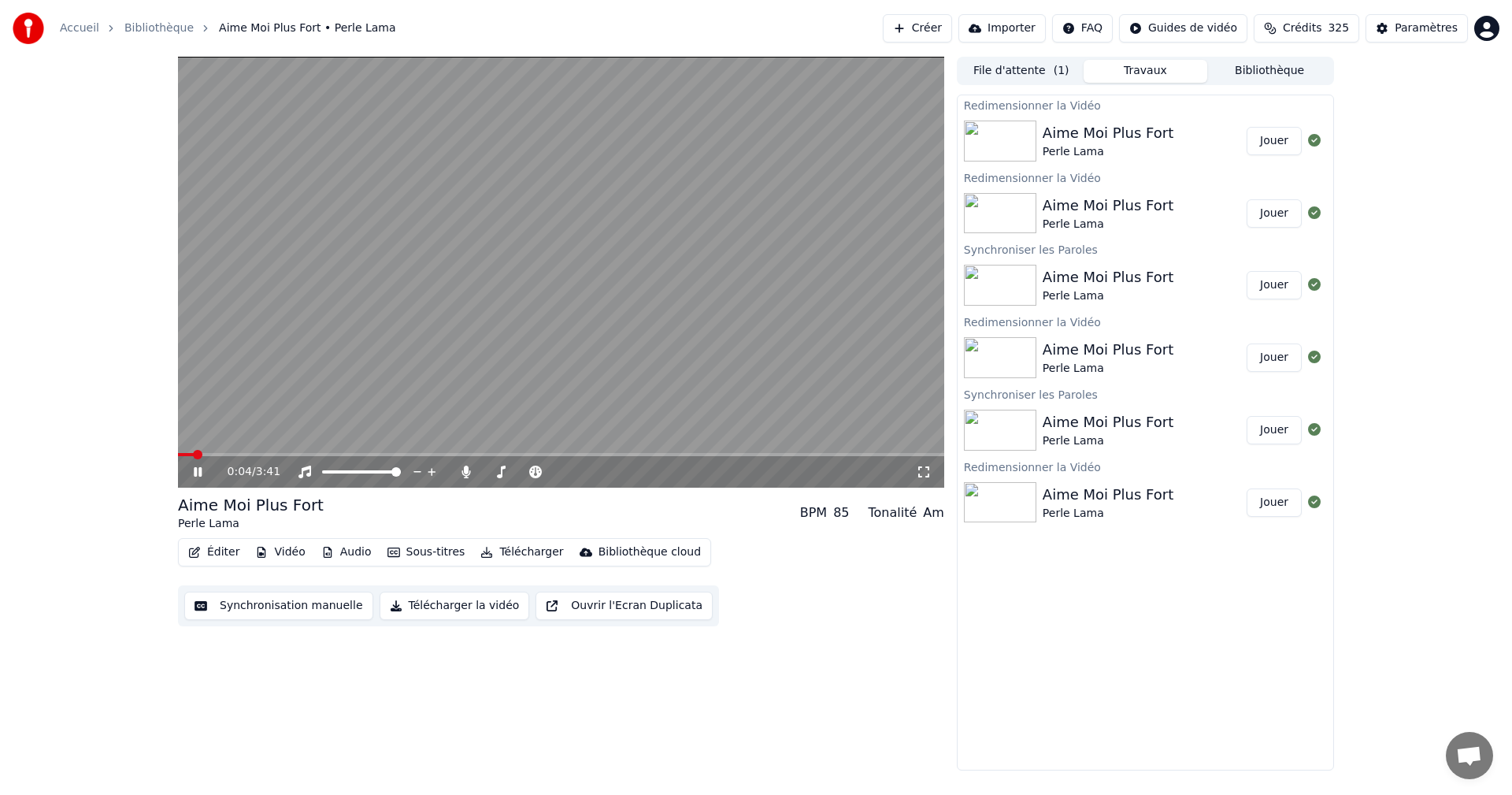
click at [197, 471] on icon at bounding box center [197, 471] width 8 height 10
click at [178, 453] on span at bounding box center [183, 454] width 10 height 10
click at [920, 469] on icon at bounding box center [924, 471] width 16 height 13
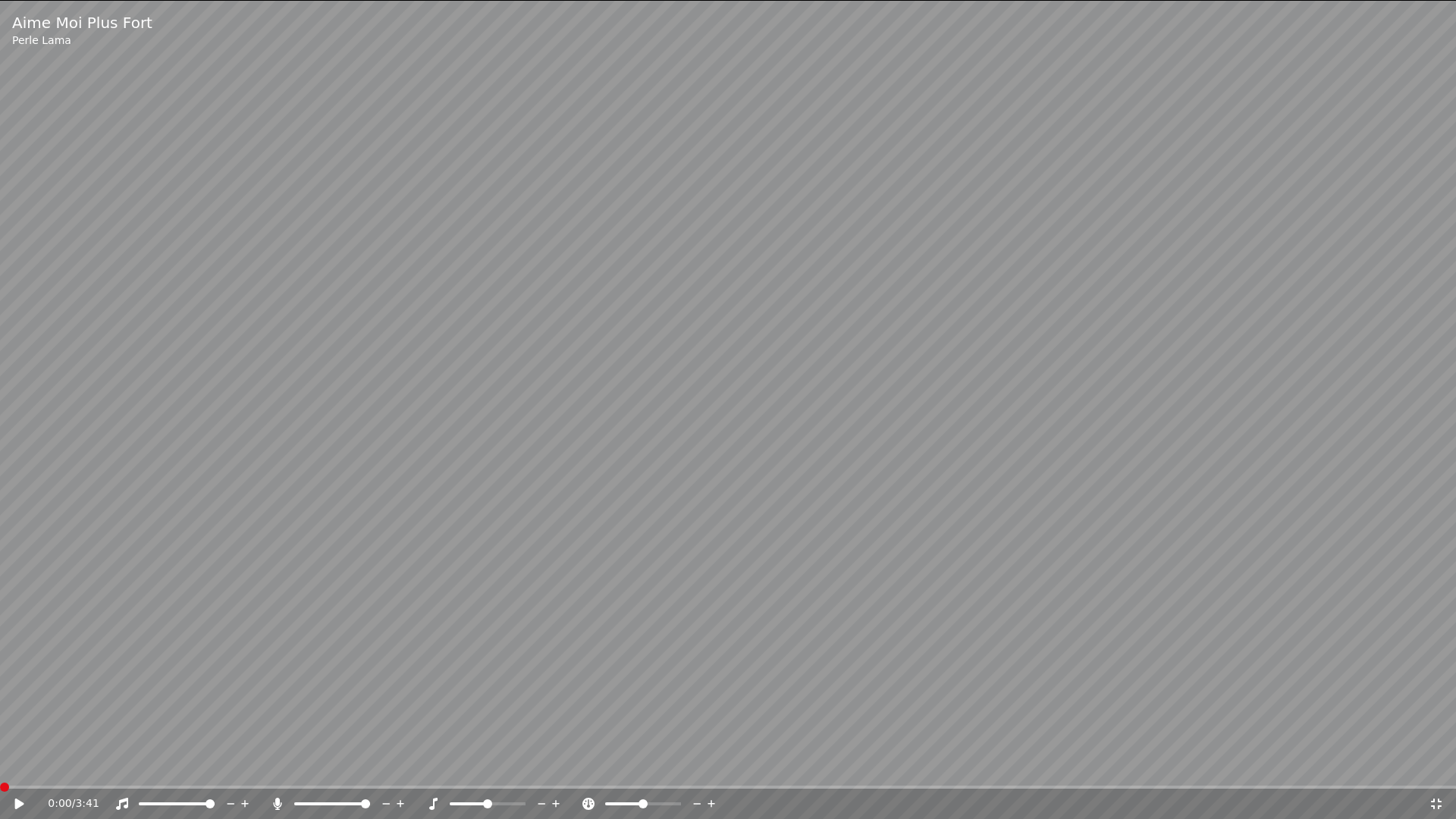
click at [1, 765] on span at bounding box center [4, 787] width 9 height 9
click at [18, 765] on icon at bounding box center [19, 804] width 9 height 11
click at [811, 765] on span at bounding box center [815, 787] width 9 height 9
click at [1434, 765] on icon at bounding box center [1436, 804] width 11 height 11
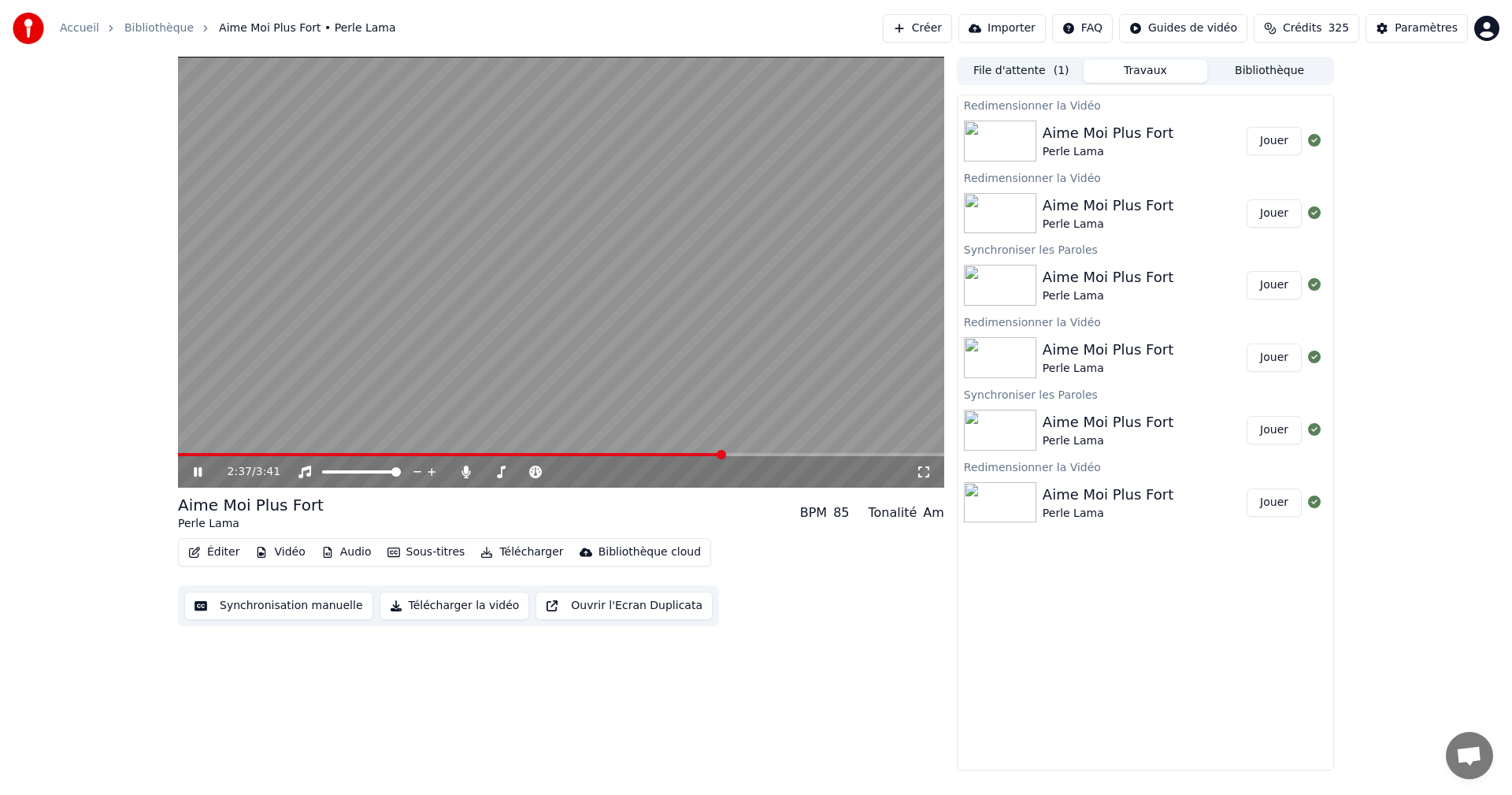
click at [1432, 27] on div "Paramètres" at bounding box center [1426, 29] width 63 height 16
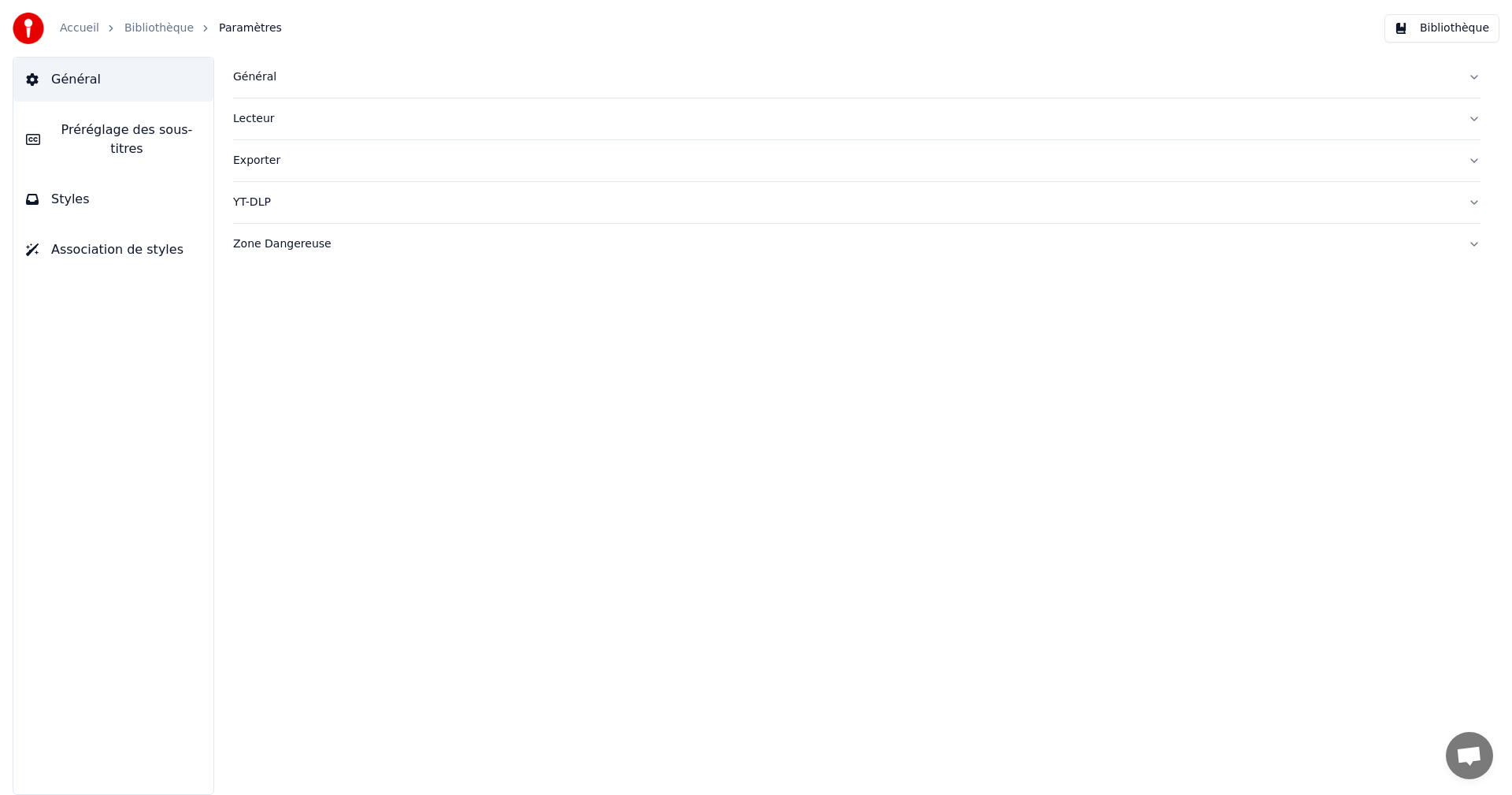
click at [147, 177] on button "Styles" at bounding box center [112, 199] width 200 height 44
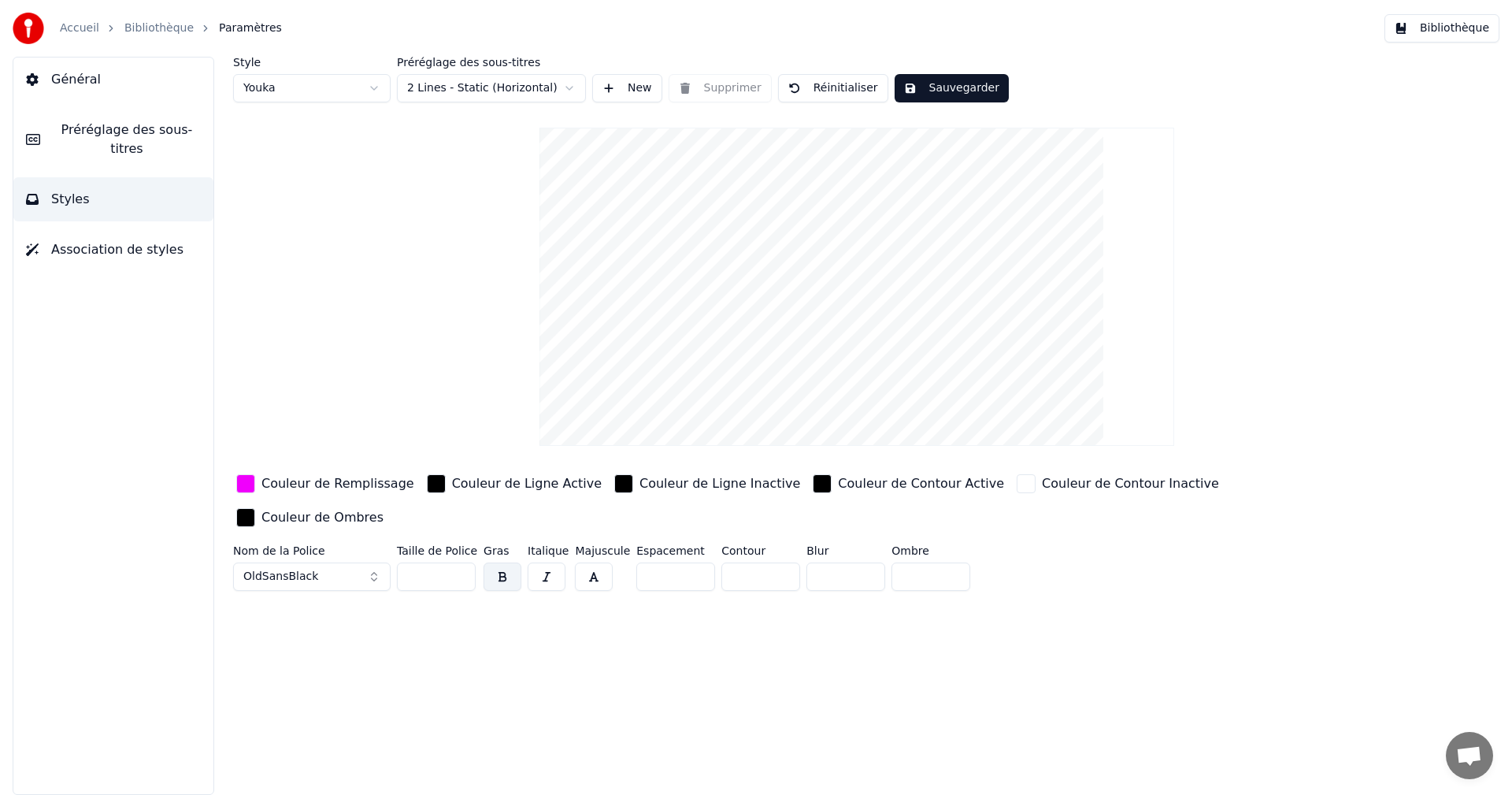
click at [365, 484] on div "Couleur de Remplissage" at bounding box center [337, 484] width 153 height 19
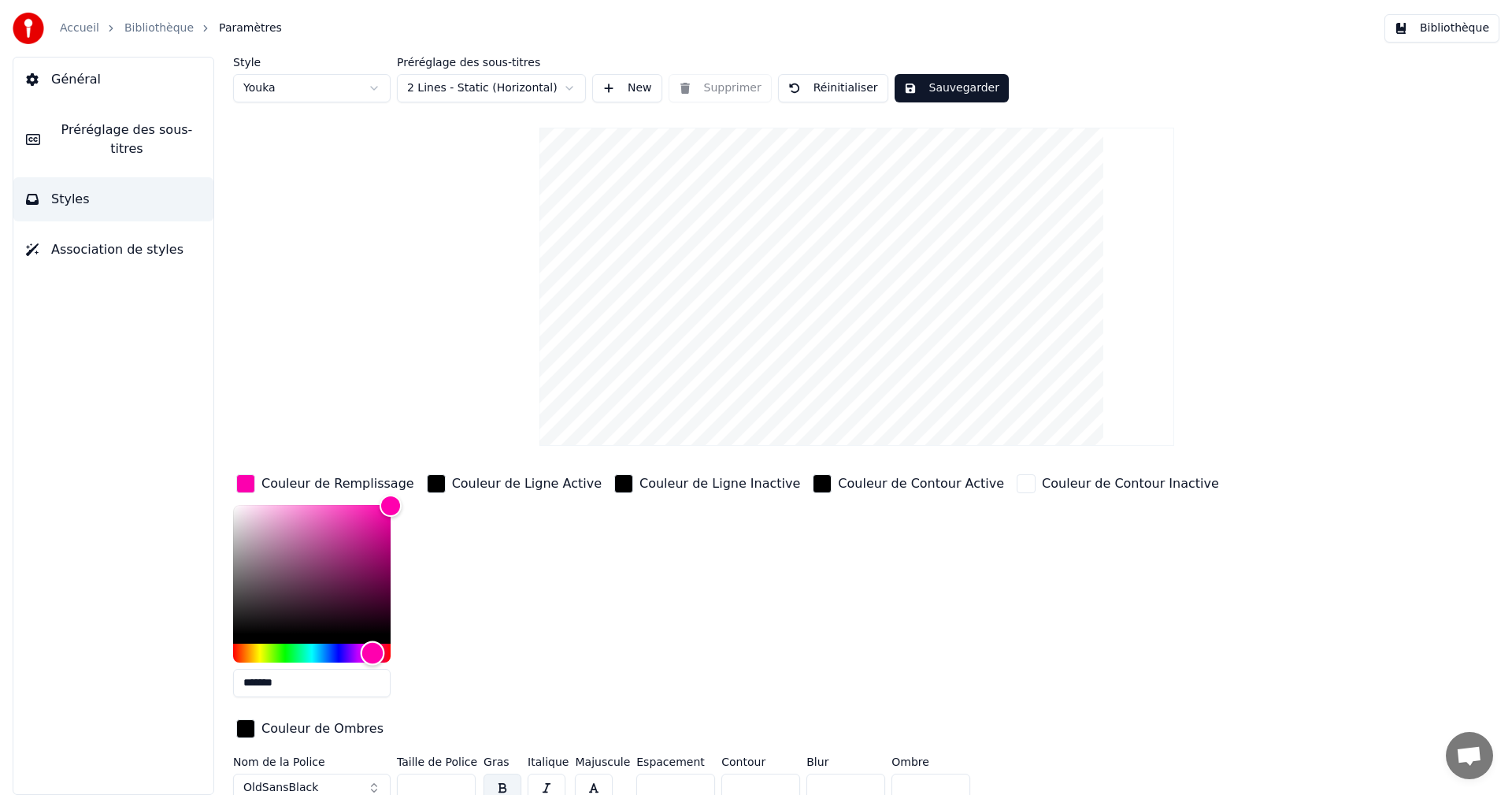
click at [373, 644] on div "Hue" at bounding box center [312, 653] width 157 height 19
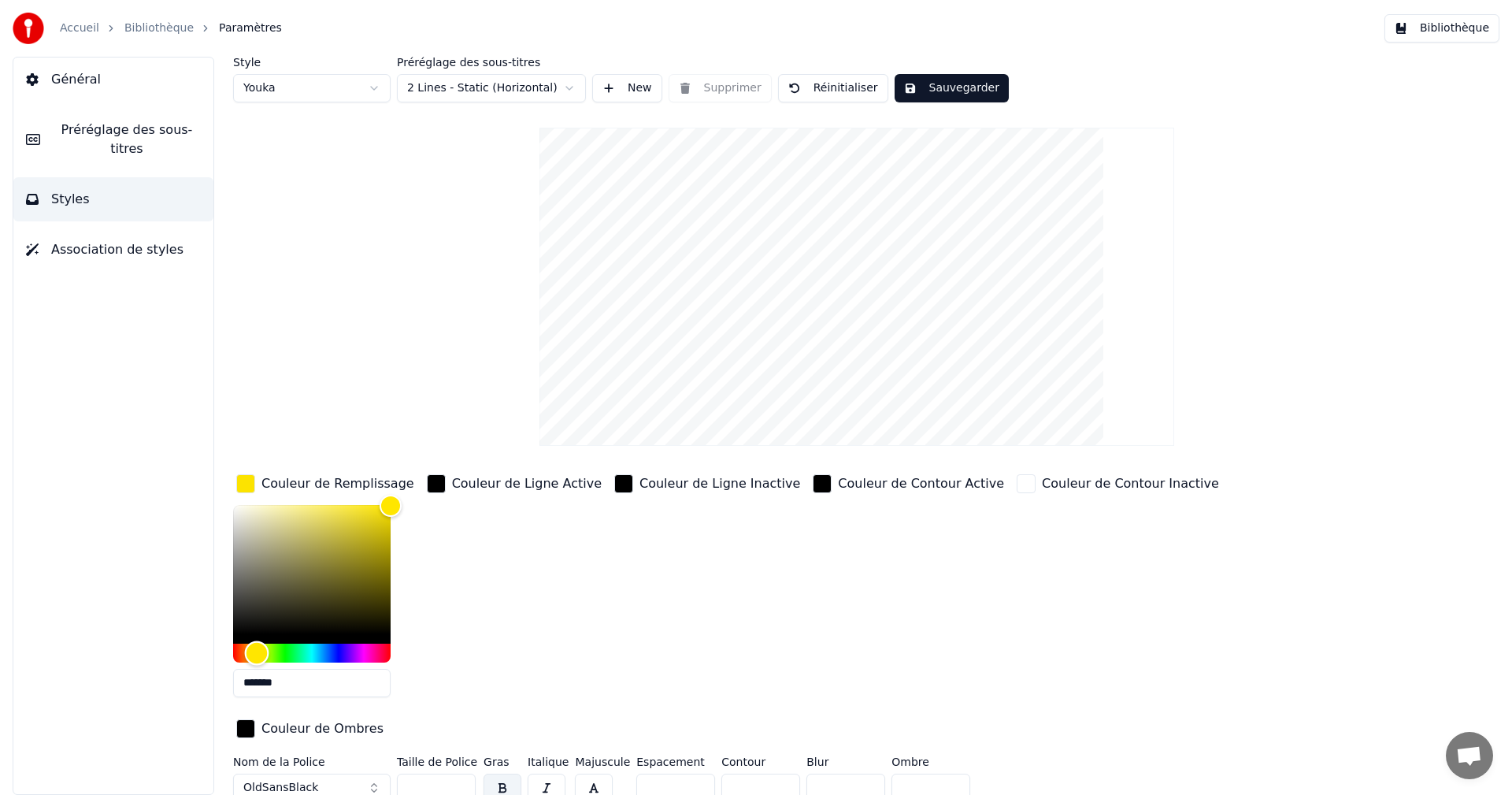
type input "*******"
drag, startPoint x: 371, startPoint y: 646, endPoint x: 251, endPoint y: 651, distance: 120.1
click at [251, 651] on div "Hue" at bounding box center [252, 652] width 24 height 24
click at [962, 87] on button "Sauvegarder" at bounding box center [951, 88] width 114 height 29
click at [1457, 35] on button "Bibliothèque" at bounding box center [1442, 28] width 115 height 29
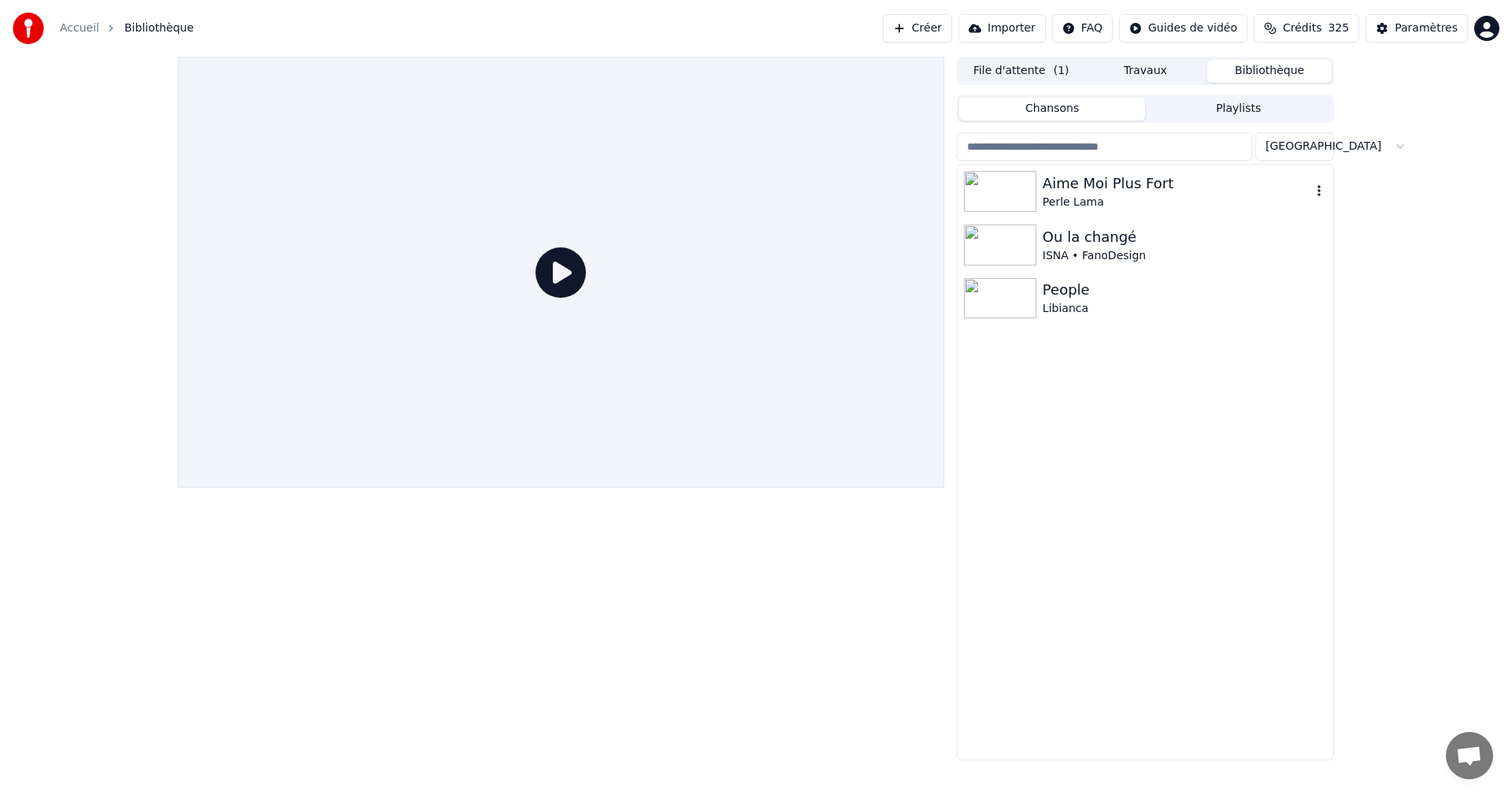
click at [1156, 196] on div "Perle Lama" at bounding box center [1176, 202] width 268 height 16
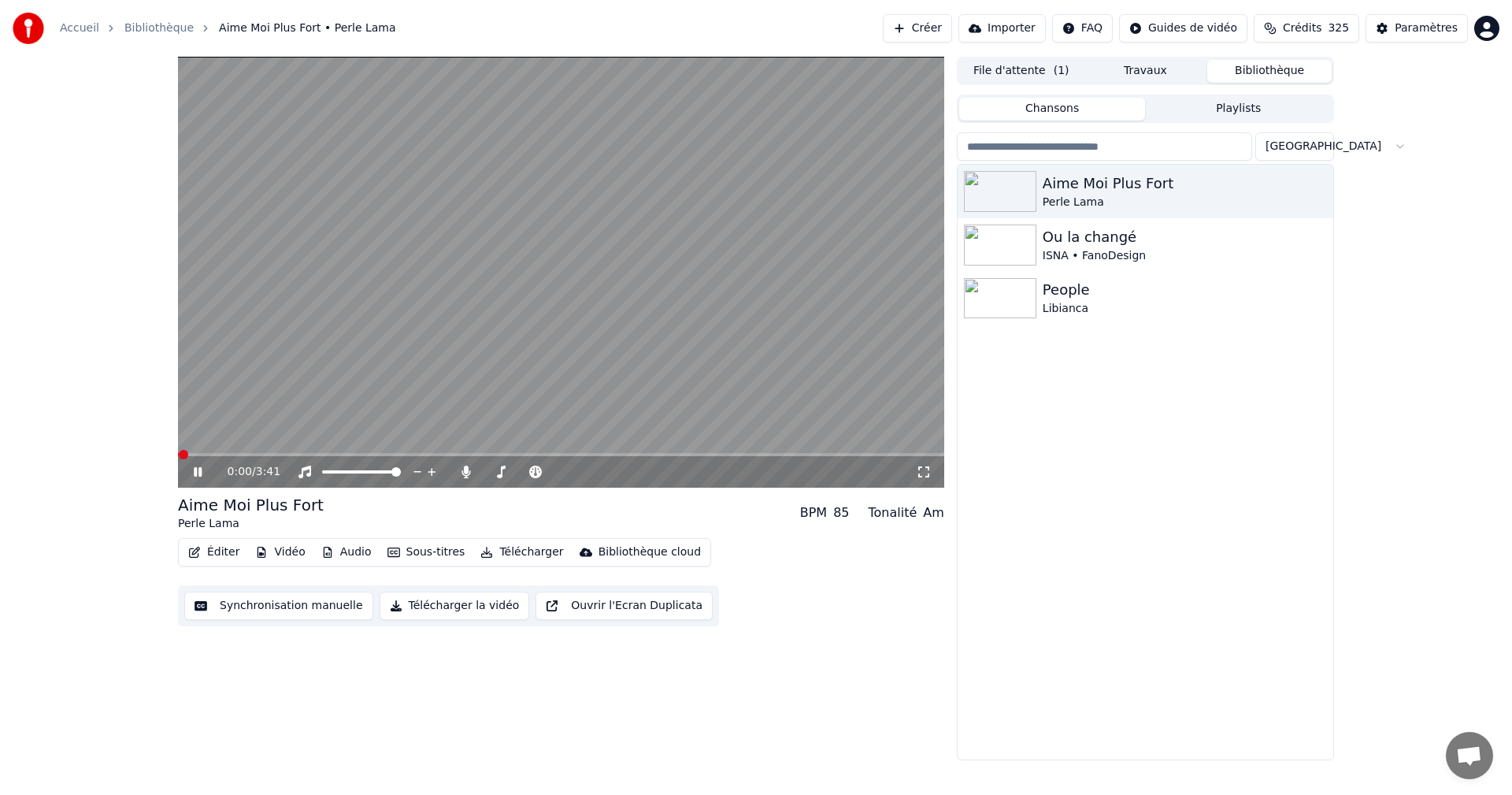
click at [927, 467] on icon at bounding box center [924, 471] width 11 height 11
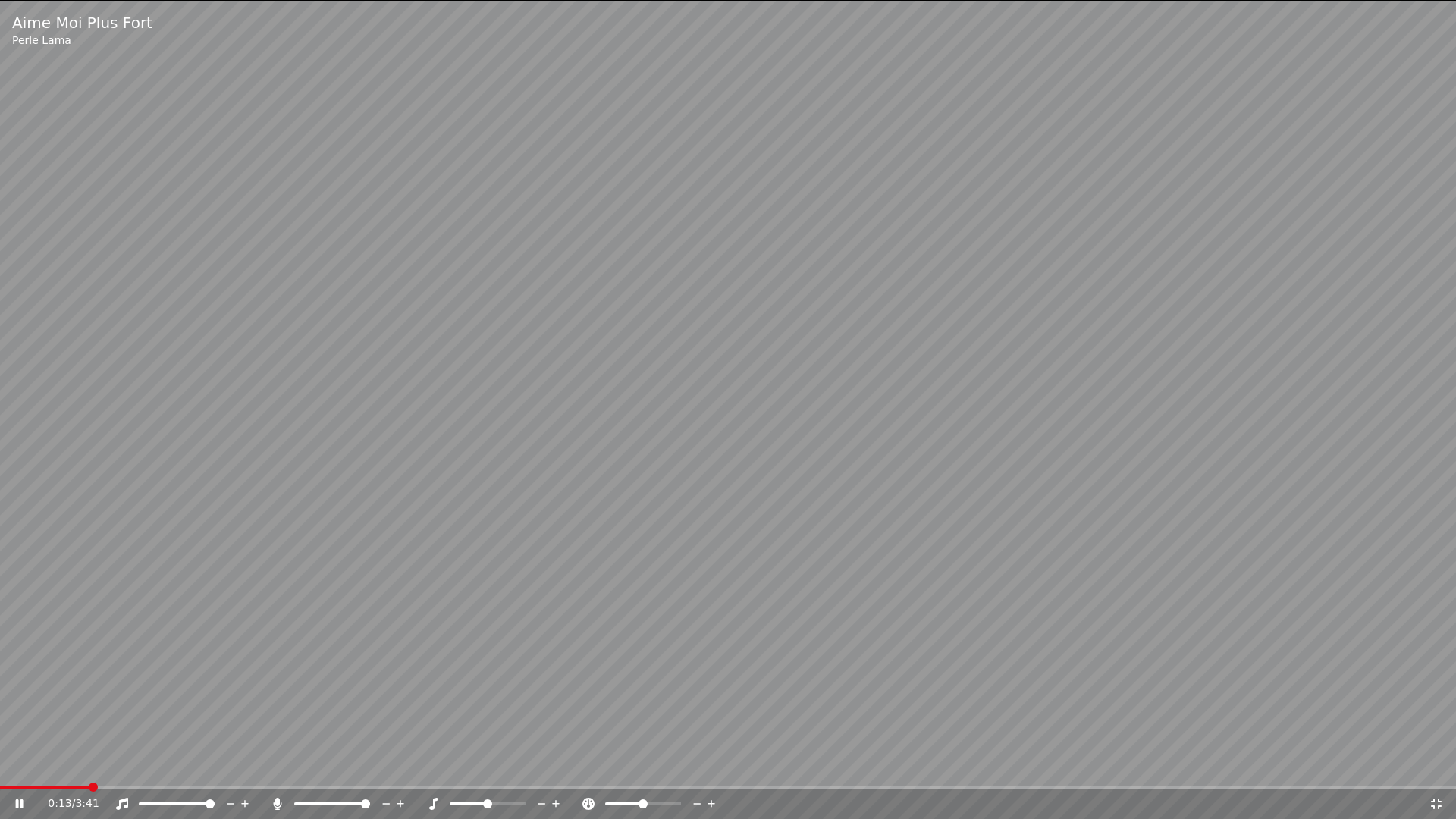
click at [1438, 765] on icon at bounding box center [1436, 804] width 11 height 11
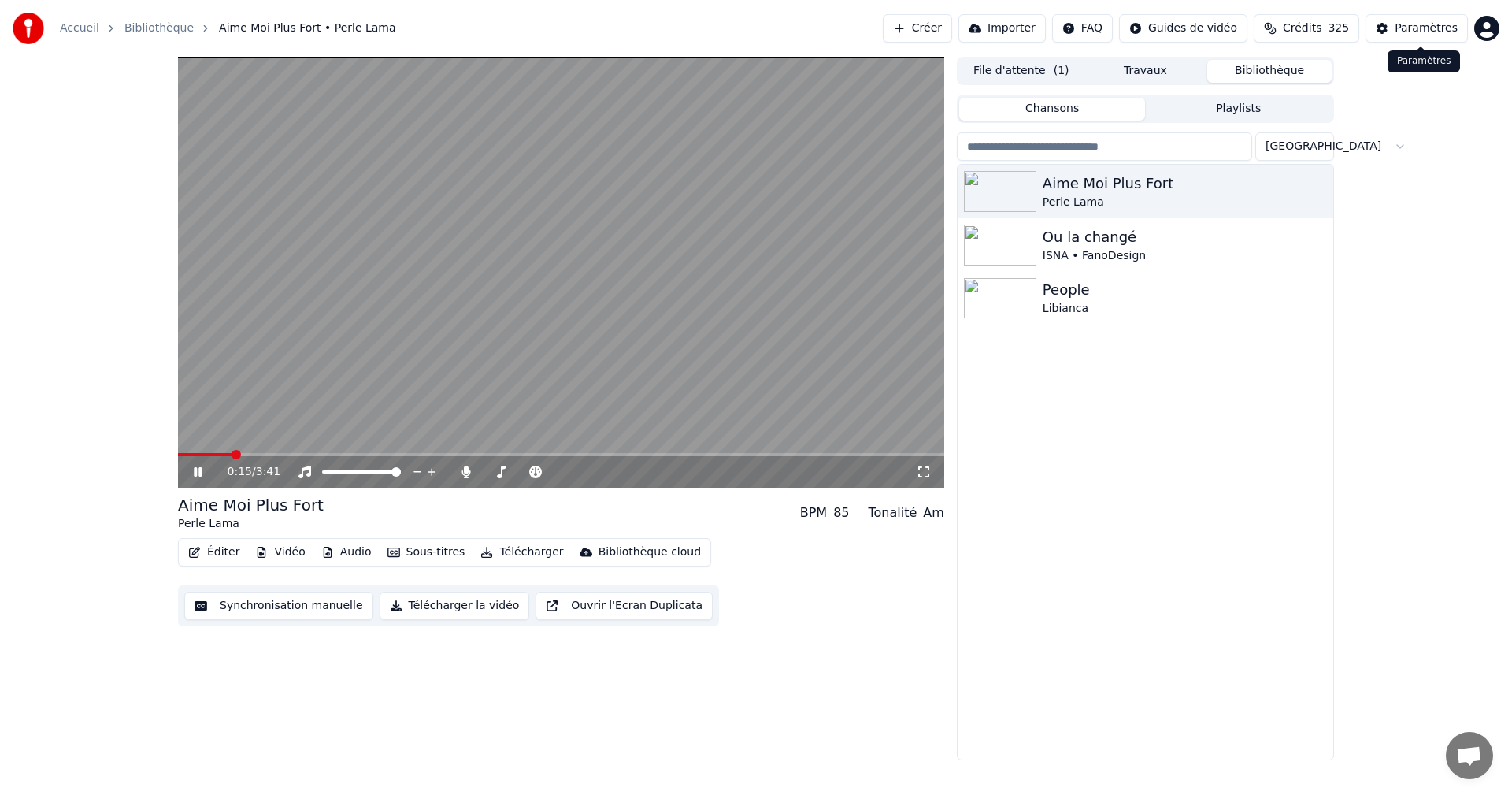
click at [1433, 35] on div "Paramètres" at bounding box center [1426, 29] width 63 height 16
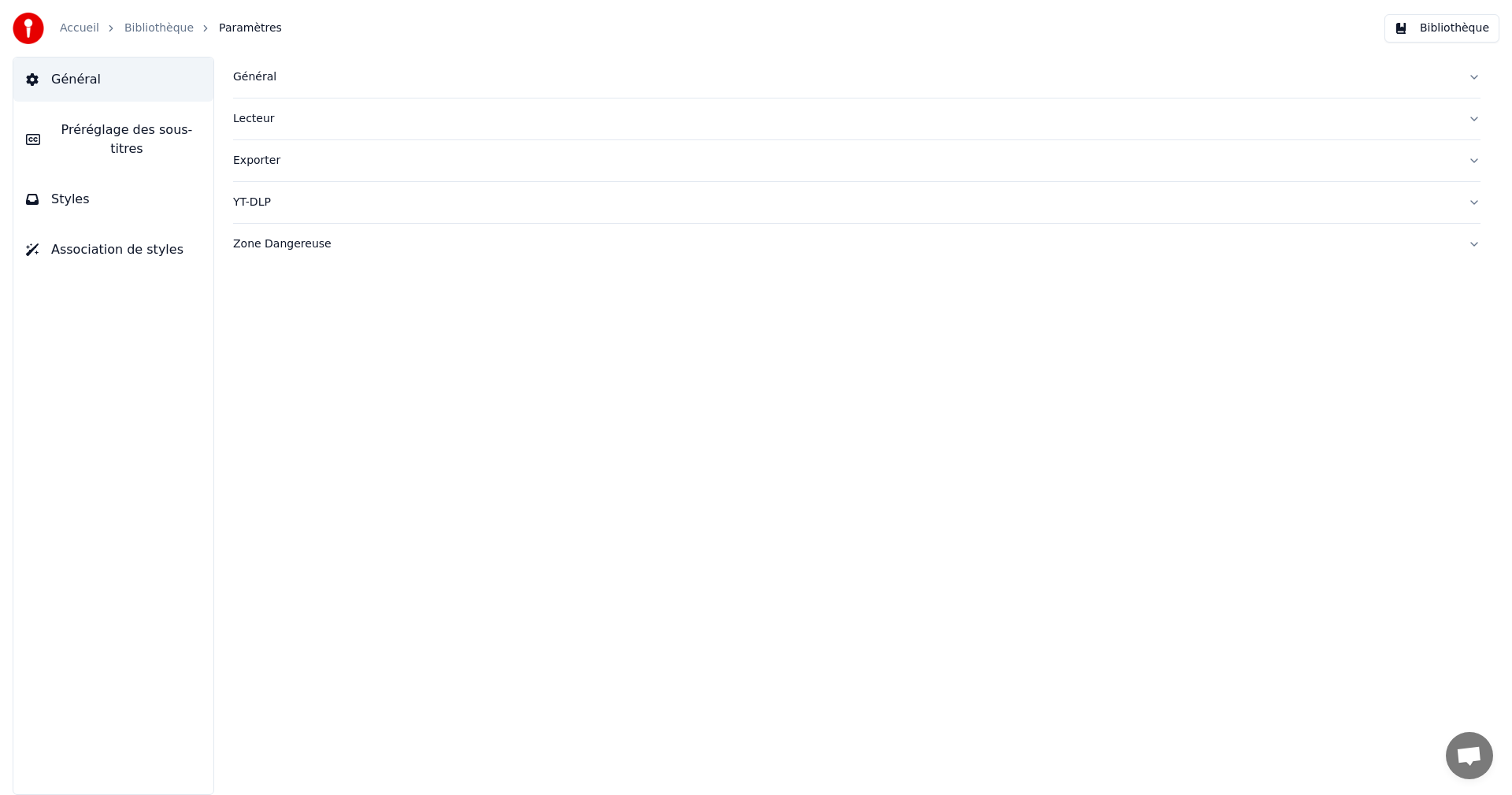
click at [107, 181] on button "Styles" at bounding box center [112, 199] width 200 height 44
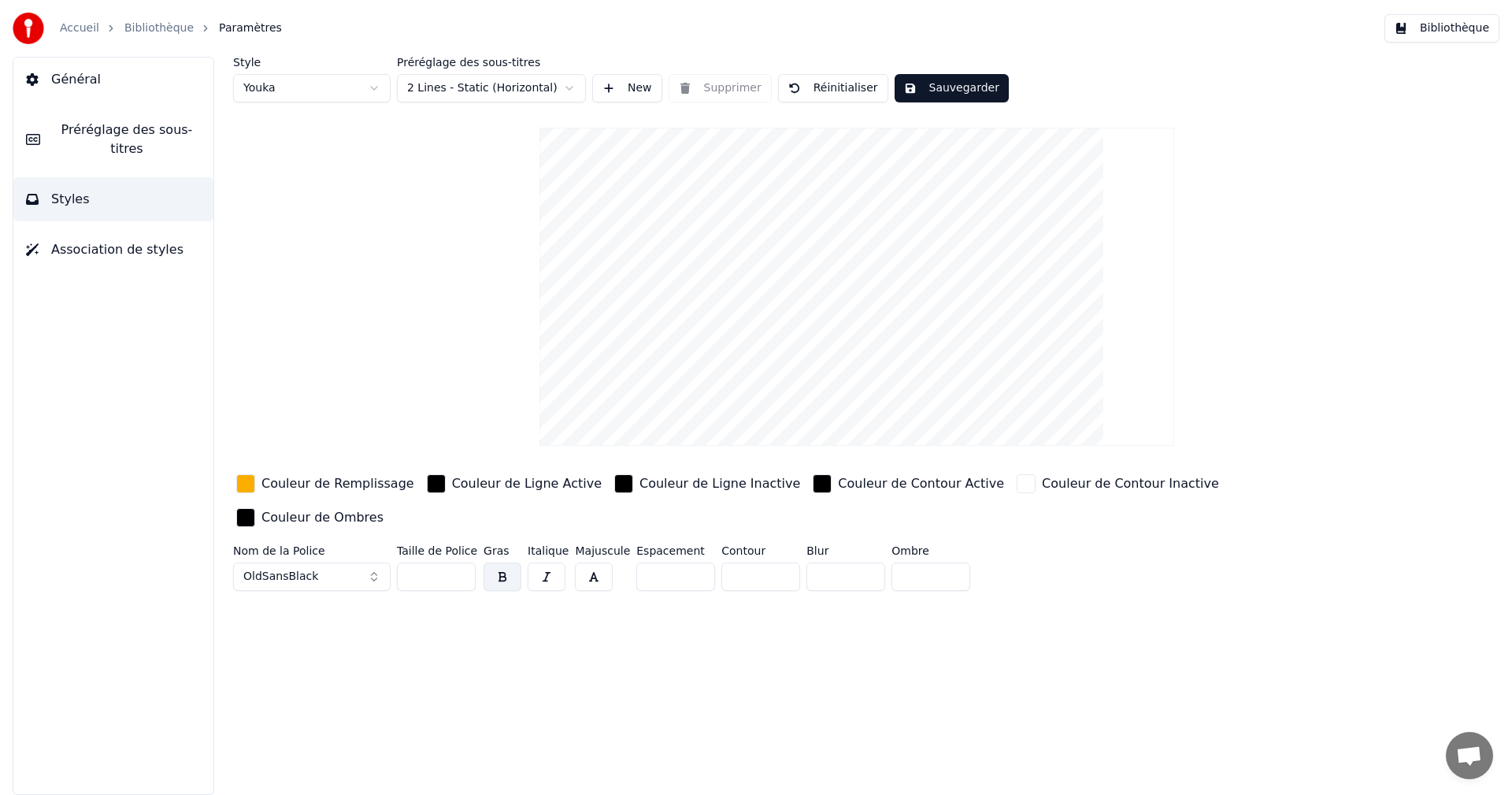
click at [354, 487] on div "Couleur de Remplissage" at bounding box center [337, 484] width 153 height 19
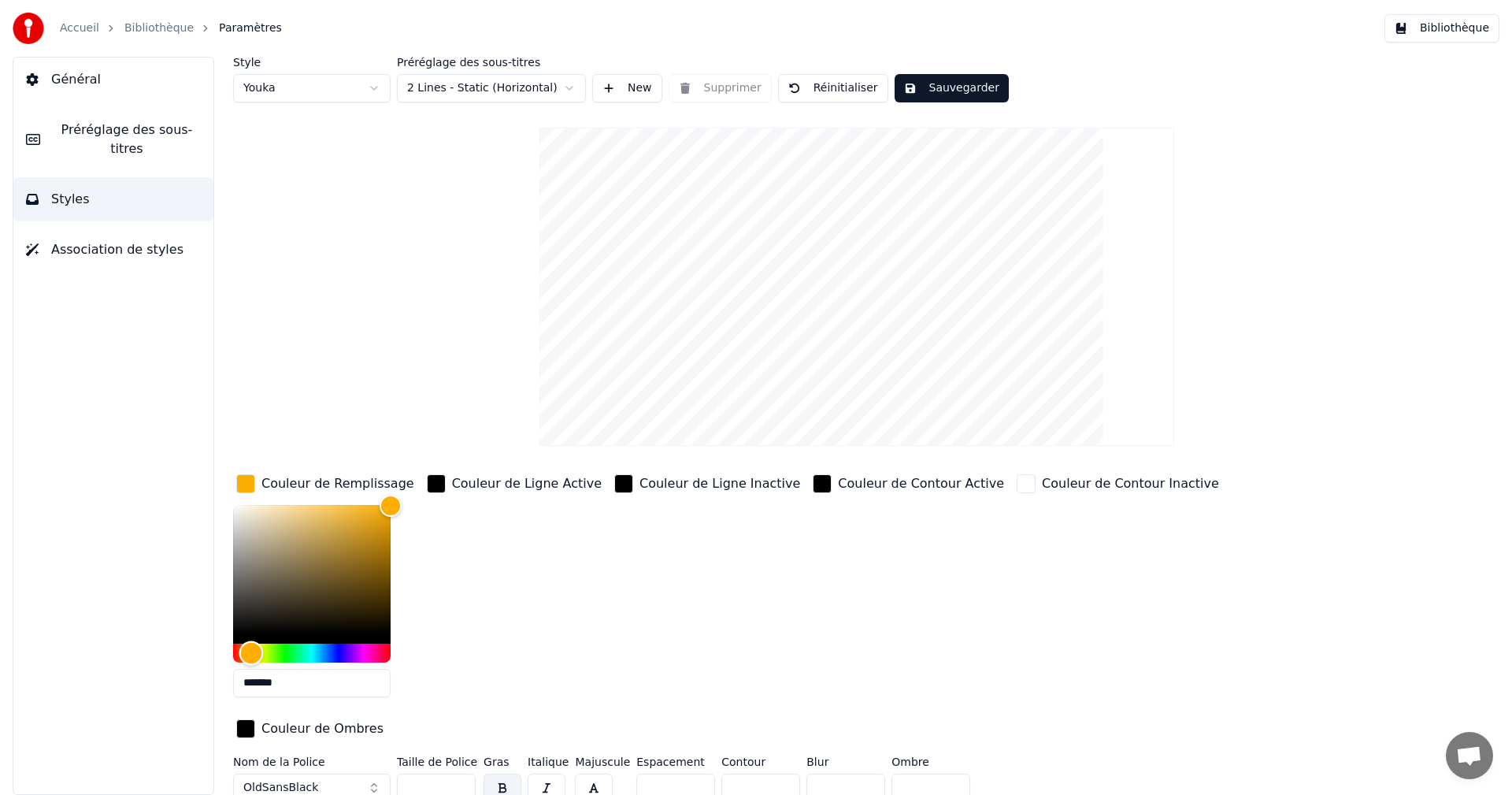
type input "*******"
click at [249, 656] on div "Hue" at bounding box center [249, 652] width 24 height 24
click at [941, 83] on button "Sauvegarder" at bounding box center [951, 88] width 114 height 29
click at [1470, 28] on button "Bibliothèque" at bounding box center [1442, 28] width 115 height 29
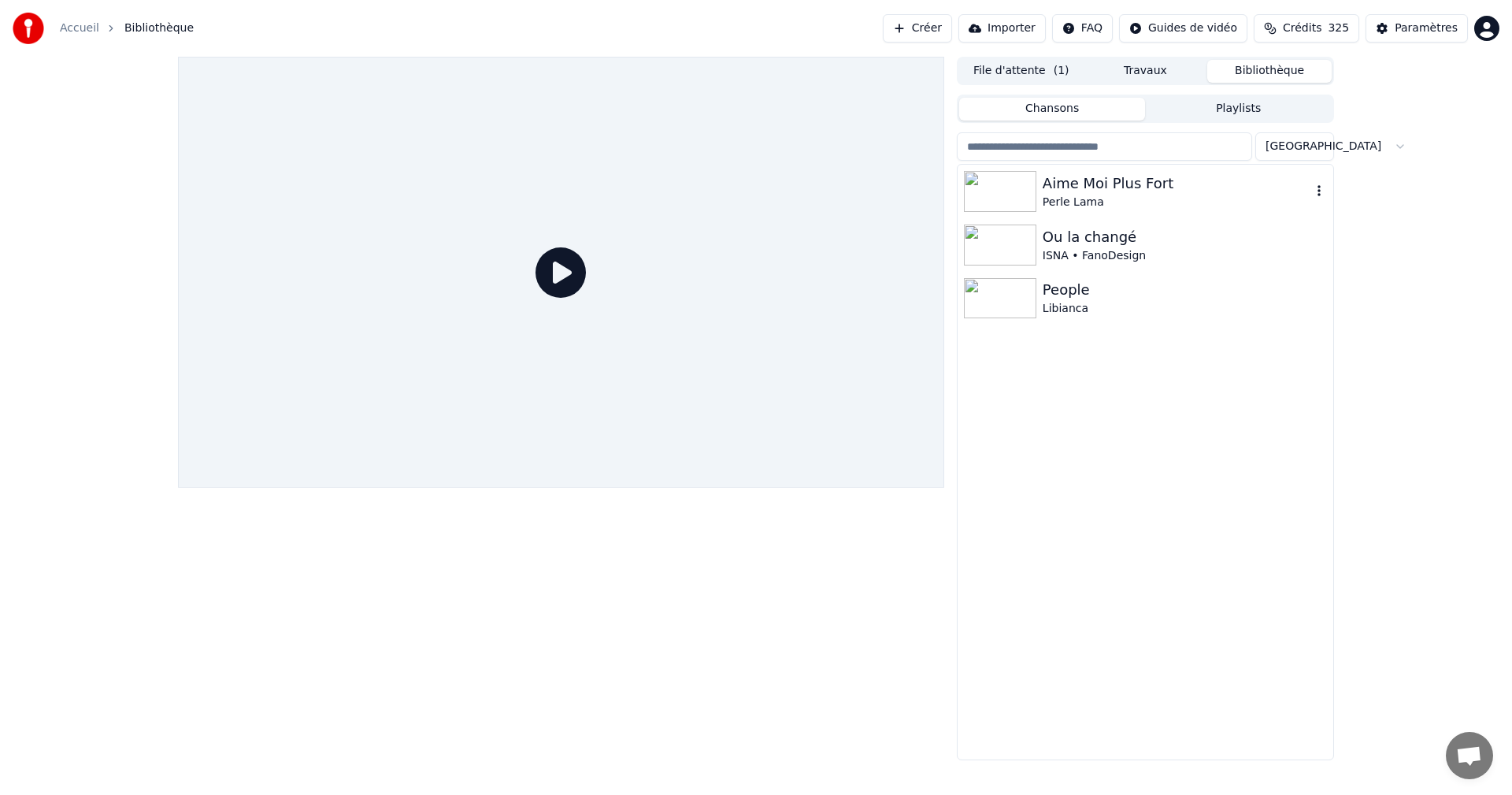
click at [1144, 189] on div "Aime Moi Plus Fort" at bounding box center [1176, 183] width 268 height 22
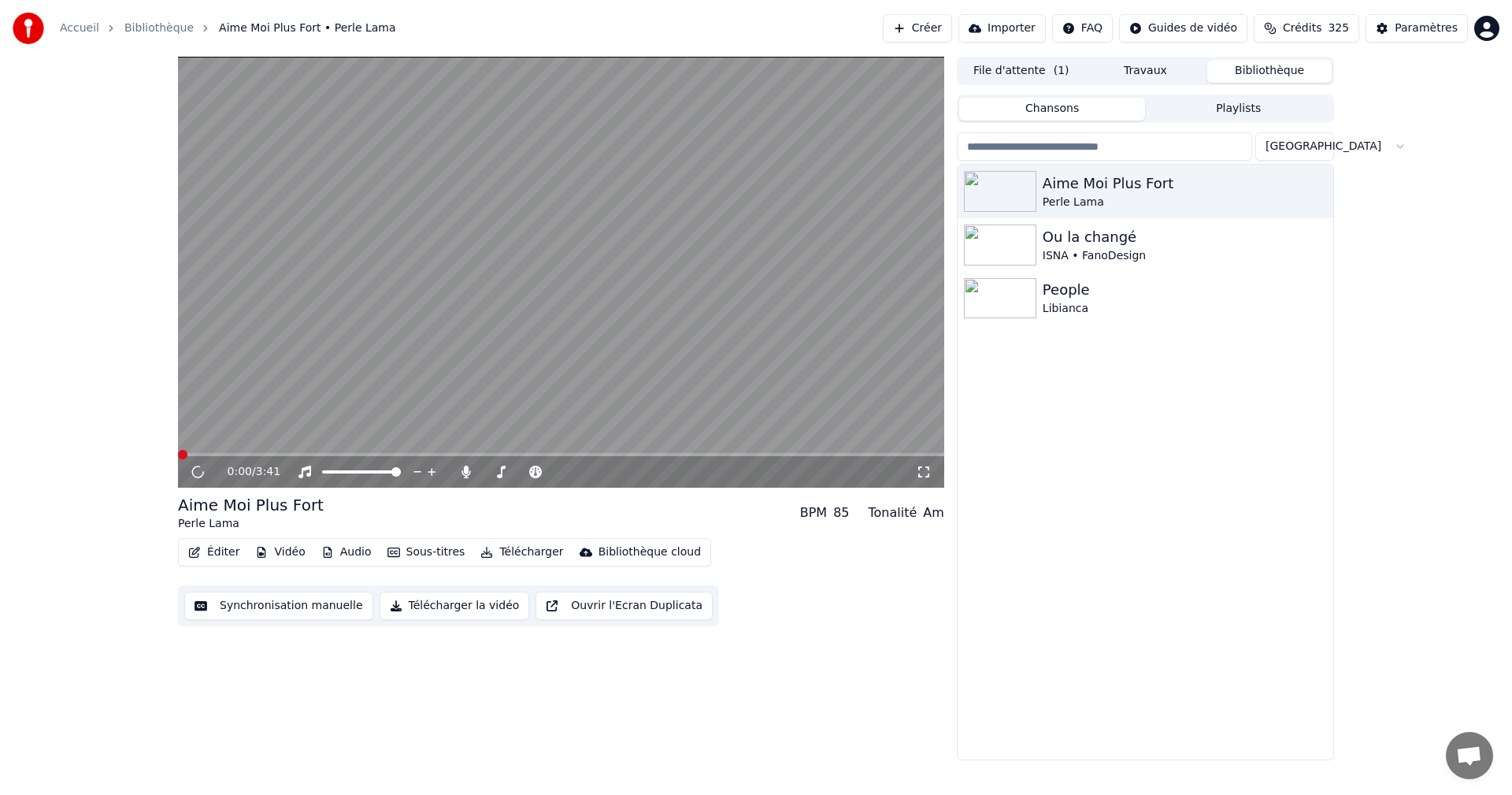
click at [926, 471] on icon at bounding box center [924, 471] width 16 height 13
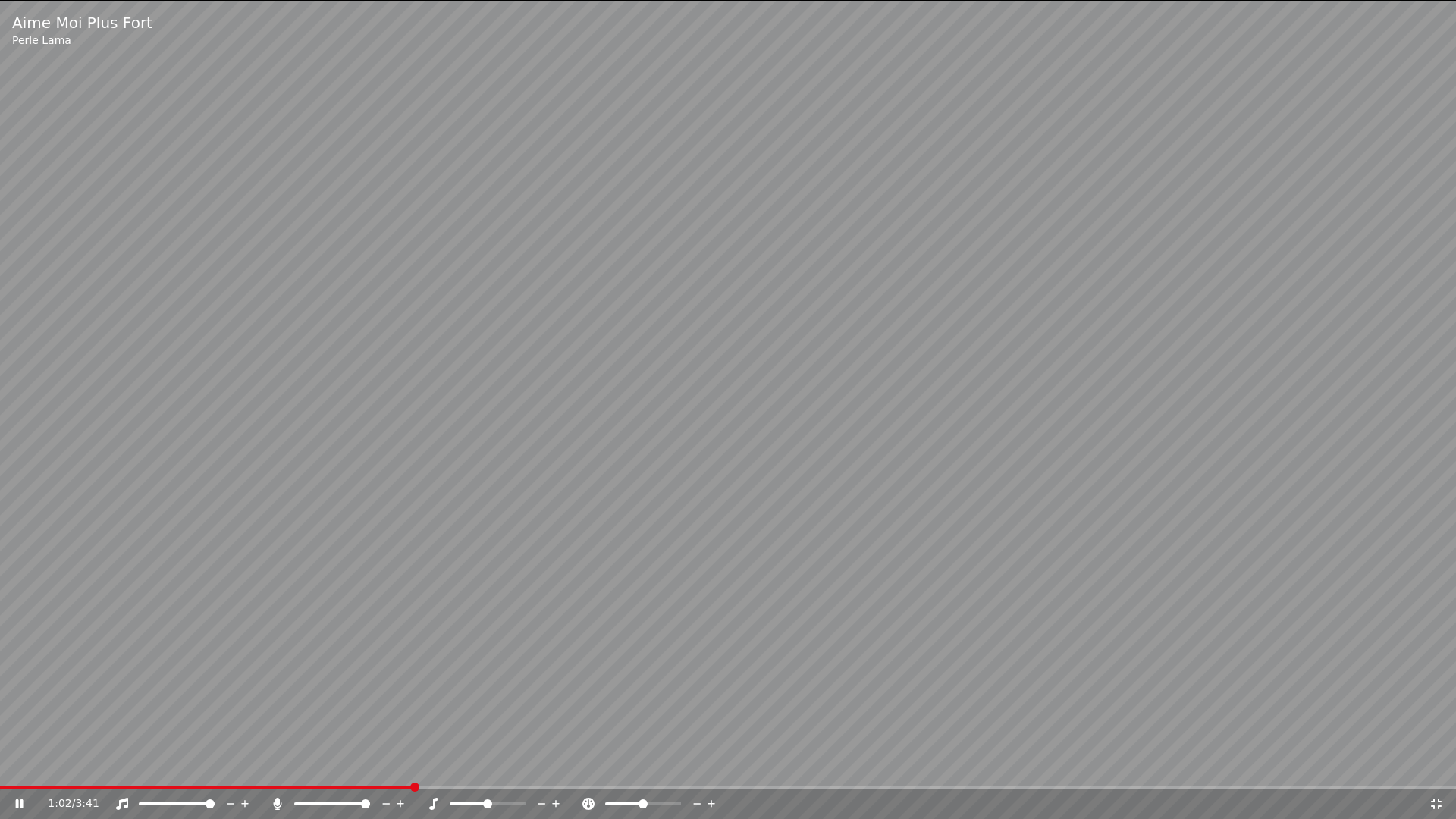
click at [1435, 765] on icon at bounding box center [1436, 804] width 11 height 11
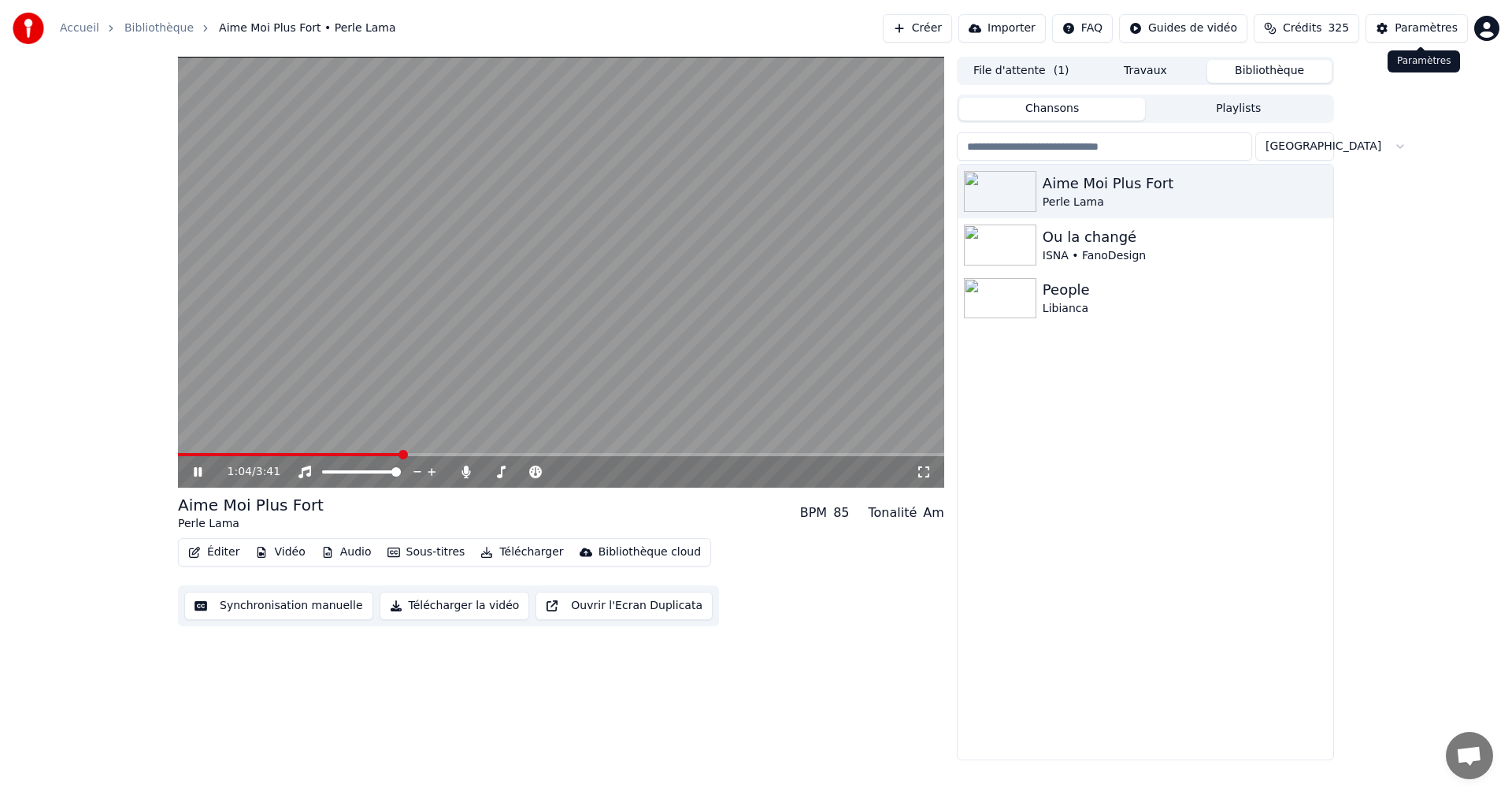
click at [1430, 27] on div "Paramètres" at bounding box center [1426, 29] width 63 height 16
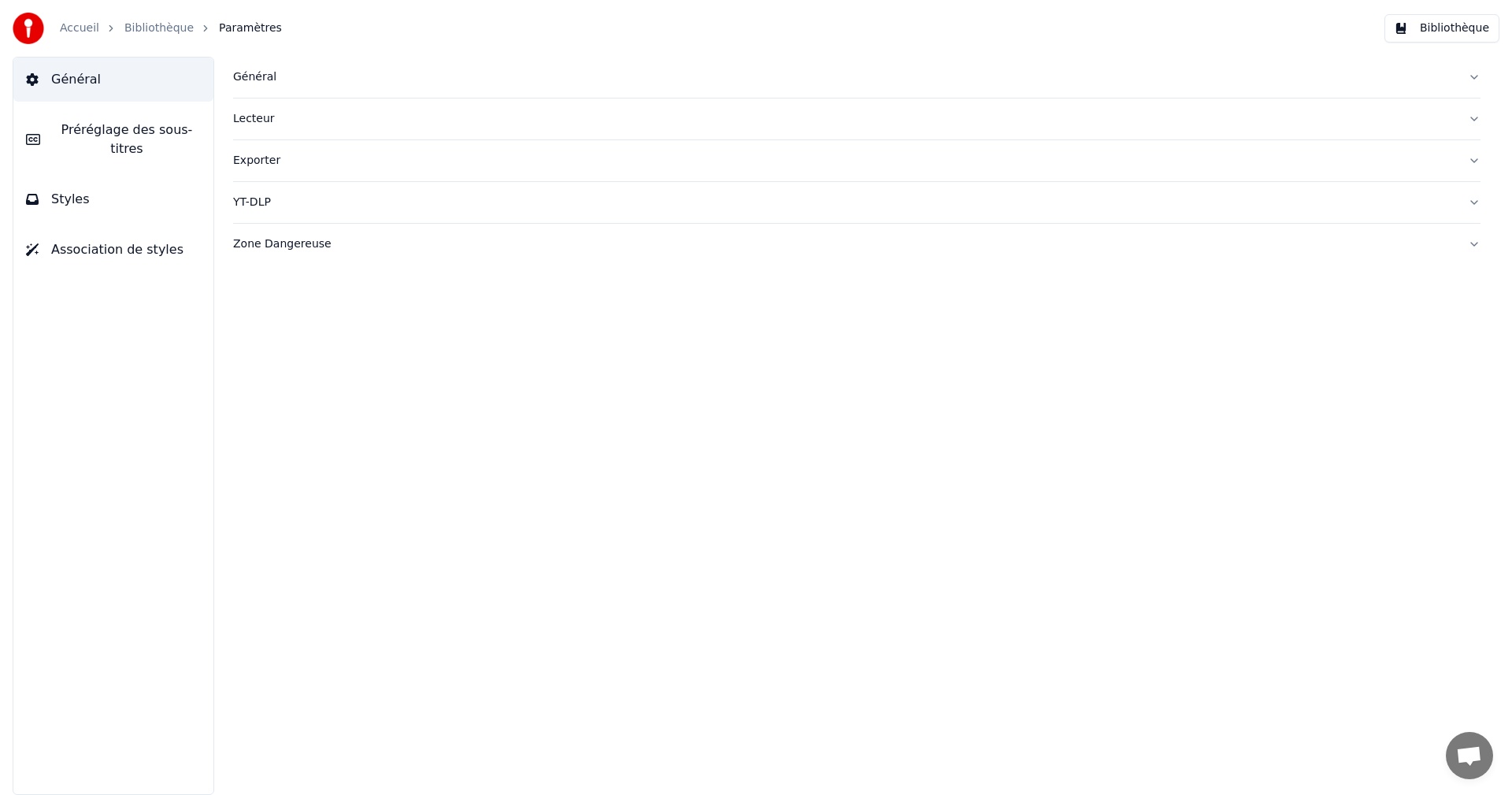
click at [95, 190] on button "Styles" at bounding box center [112, 199] width 200 height 44
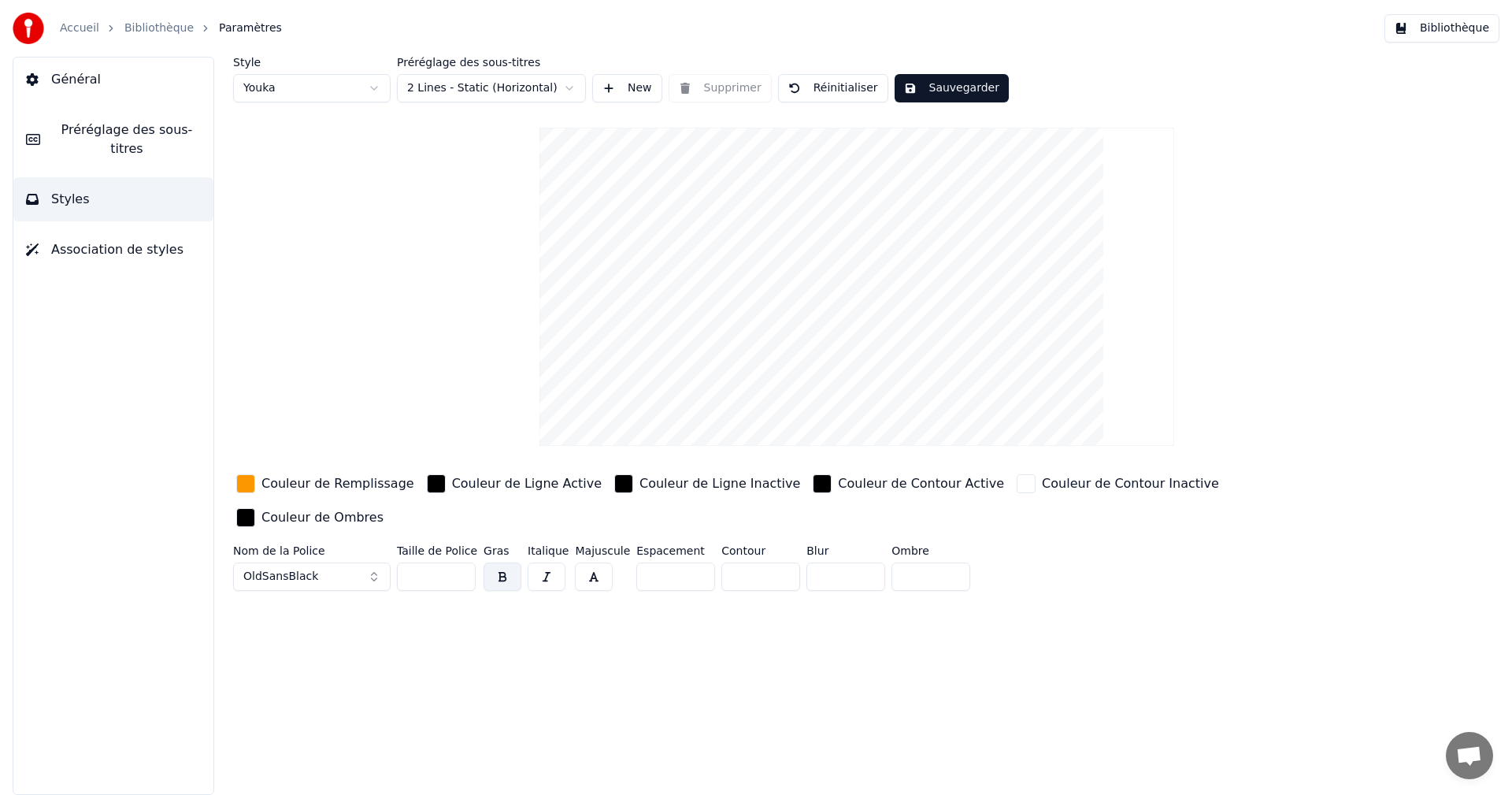
click at [286, 482] on div "Couleur de Remplissage" at bounding box center [337, 484] width 153 height 19
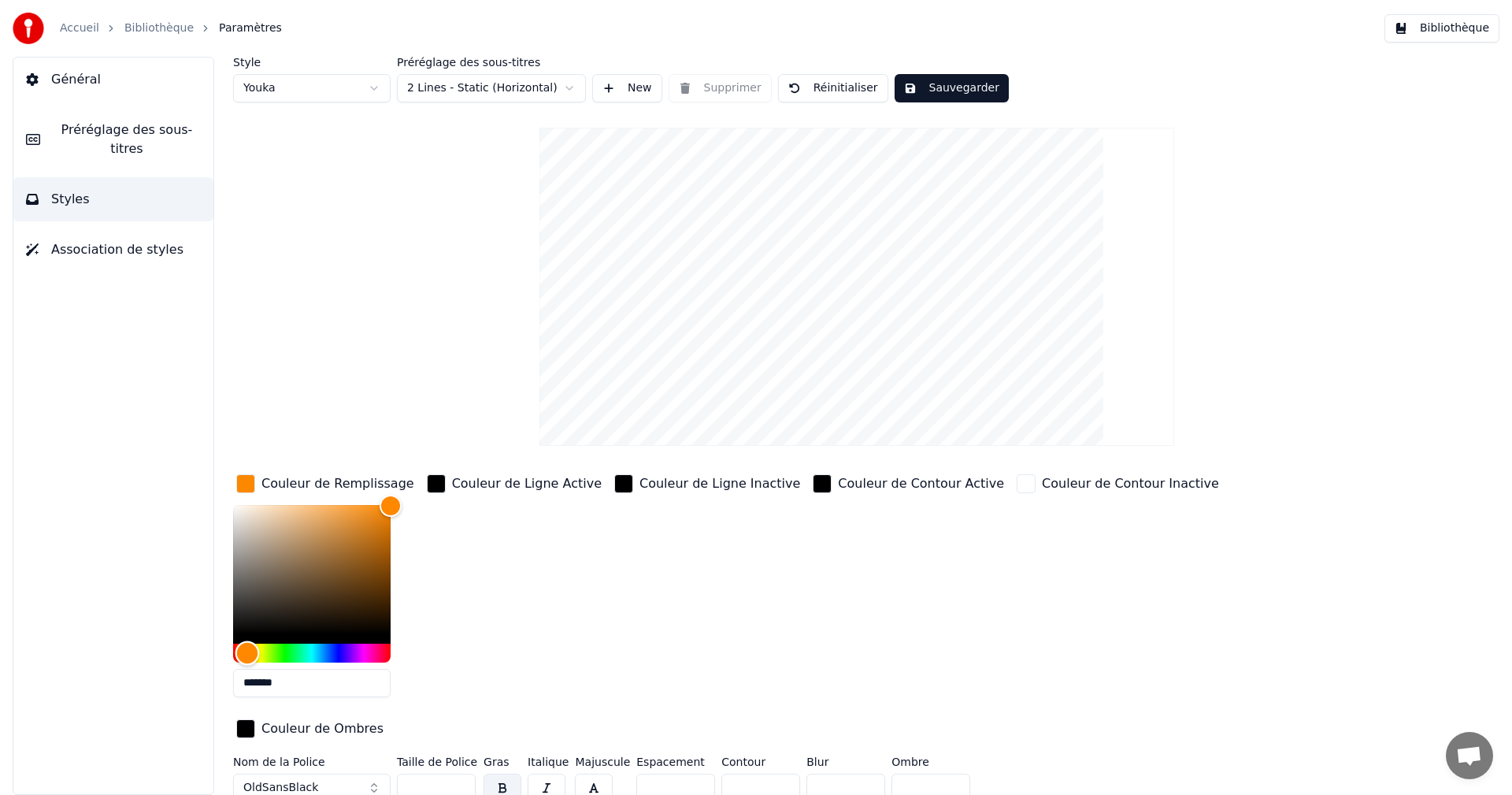
type input "*******"
click at [246, 652] on div "Hue" at bounding box center [246, 652] width 24 height 24
click at [955, 83] on button "Sauvegarder" at bounding box center [951, 88] width 114 height 29
click at [1450, 30] on button "Bibliothèque" at bounding box center [1442, 28] width 115 height 29
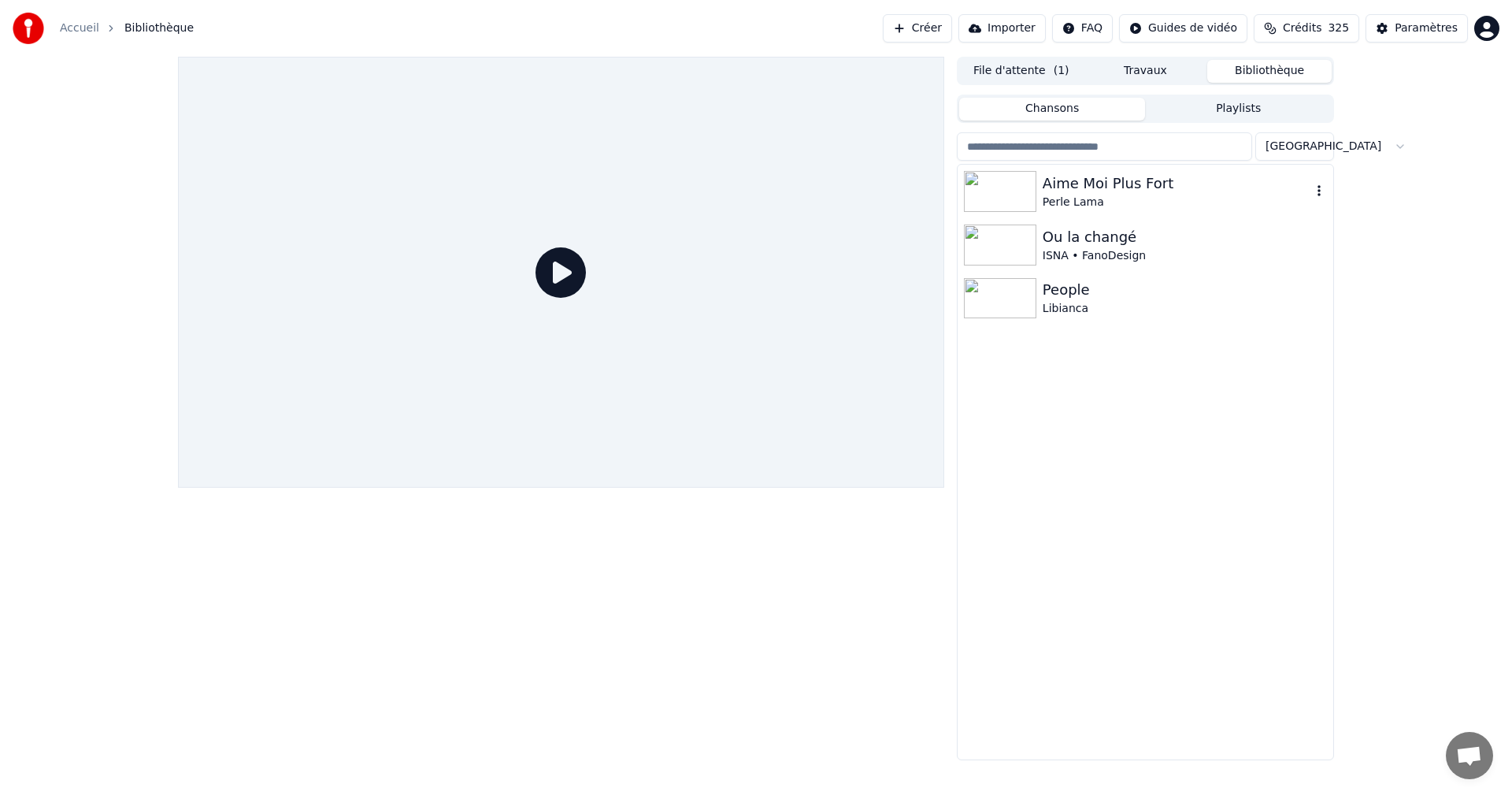
click at [1131, 183] on div "Aime Moi Plus Fort" at bounding box center [1176, 183] width 268 height 22
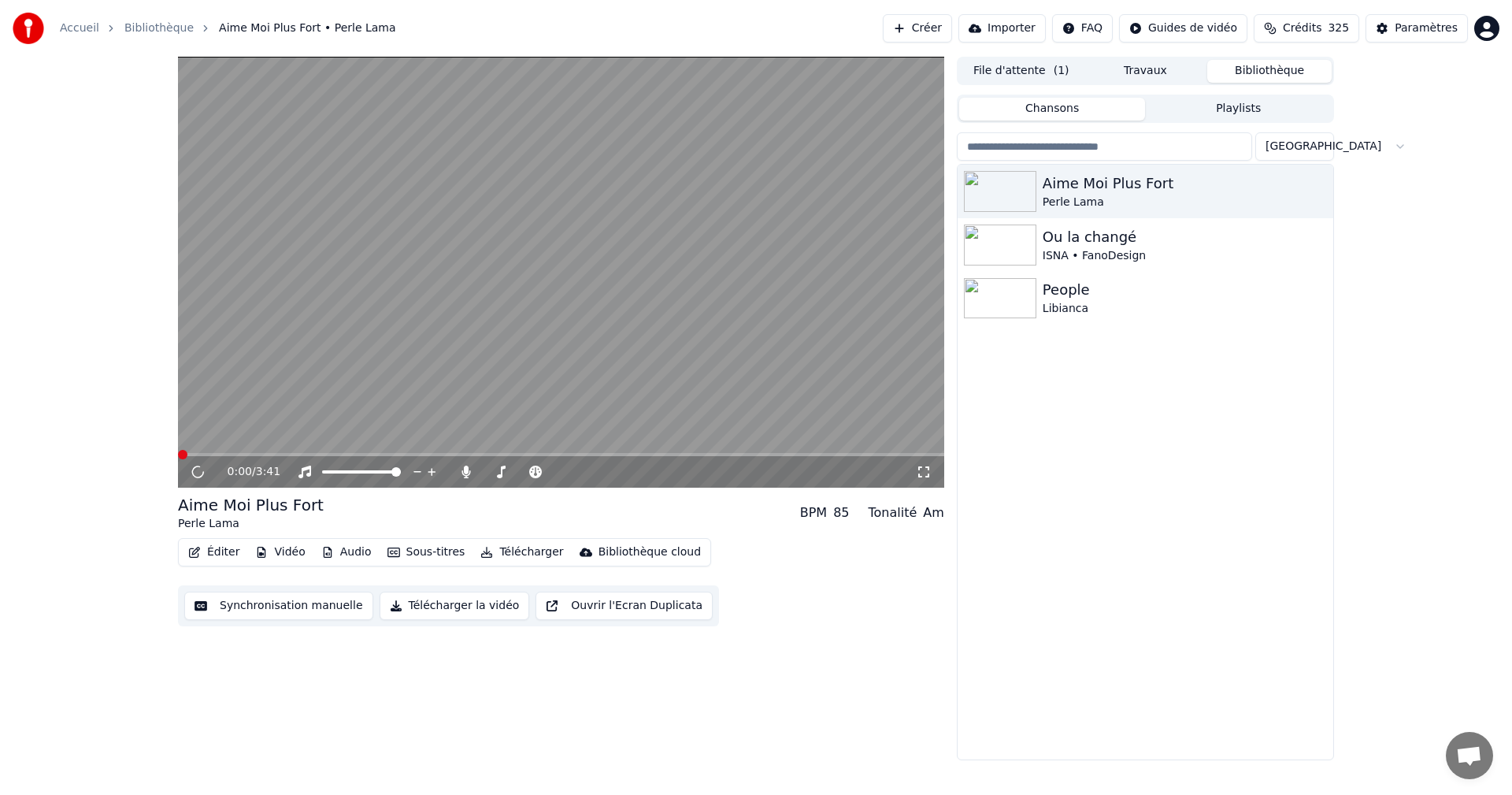
click at [920, 469] on icon at bounding box center [924, 471] width 16 height 13
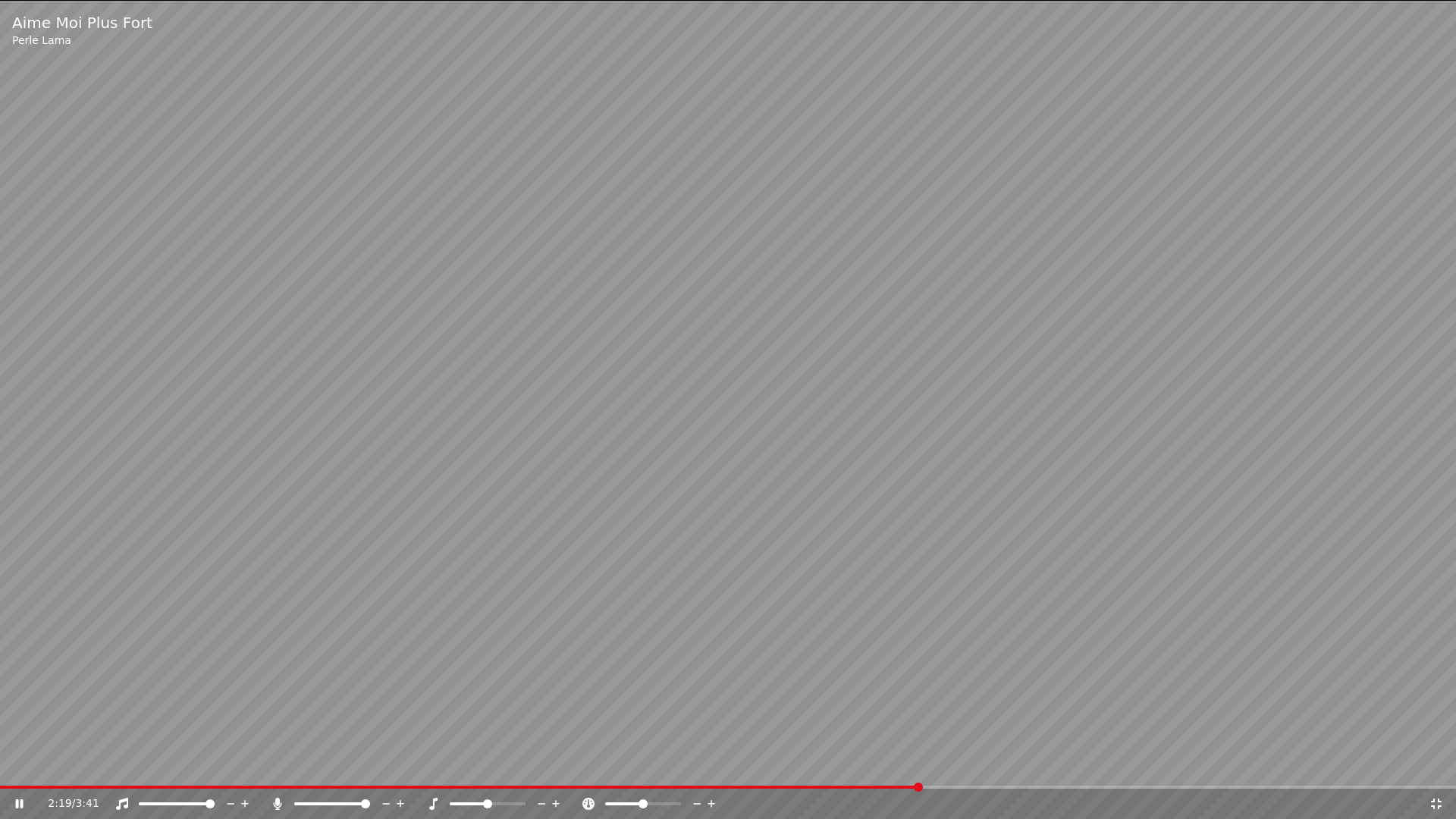
click at [20, 765] on icon at bounding box center [30, 804] width 36 height 12
click at [833, 765] on span at bounding box center [829, 787] width 9 height 9
click at [16, 765] on icon at bounding box center [19, 804] width 9 height 11
click at [1431, 765] on icon at bounding box center [1436, 804] width 11 height 11
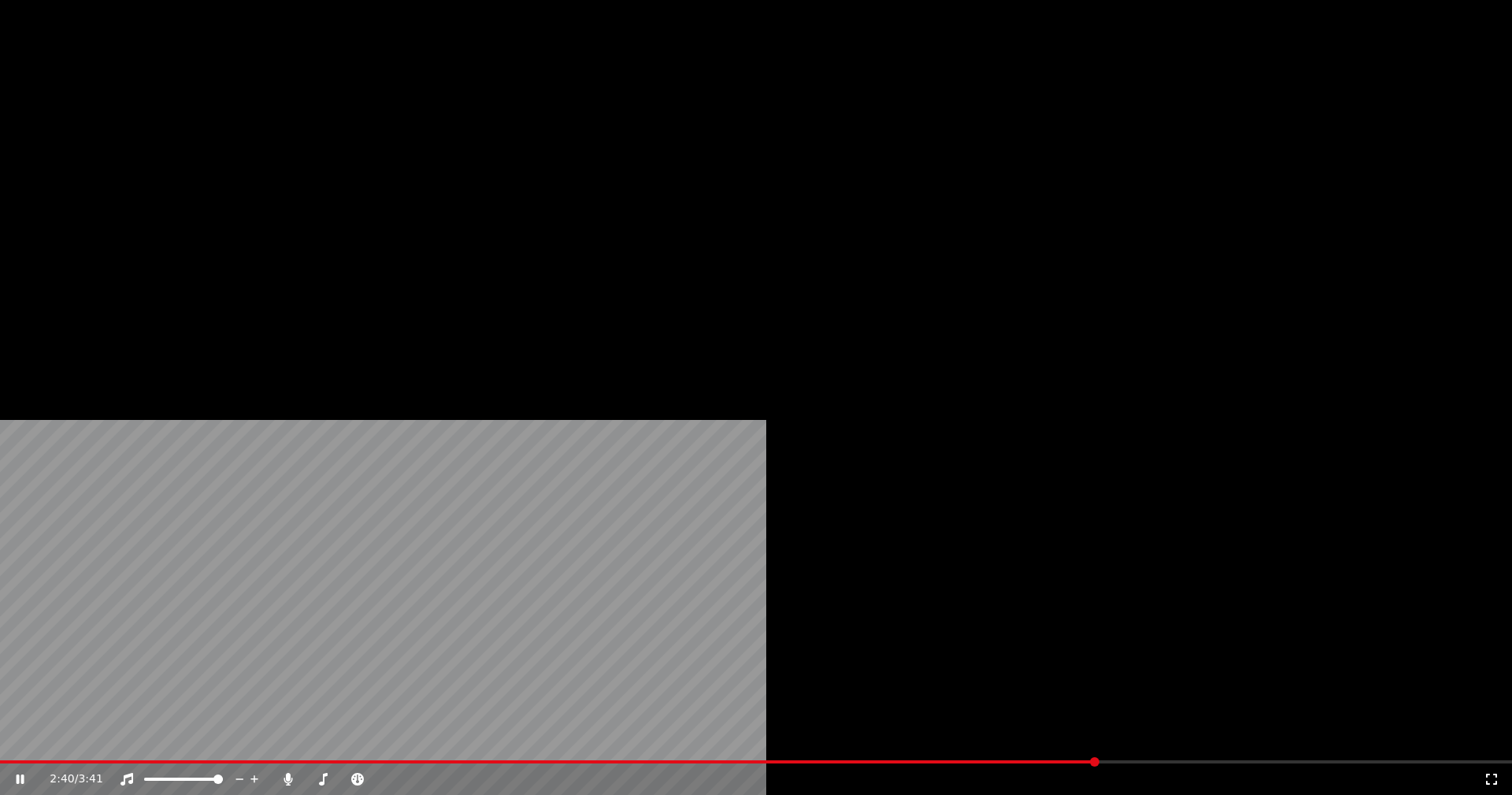
click at [225, 132] on button "Éditer" at bounding box center [214, 120] width 64 height 22
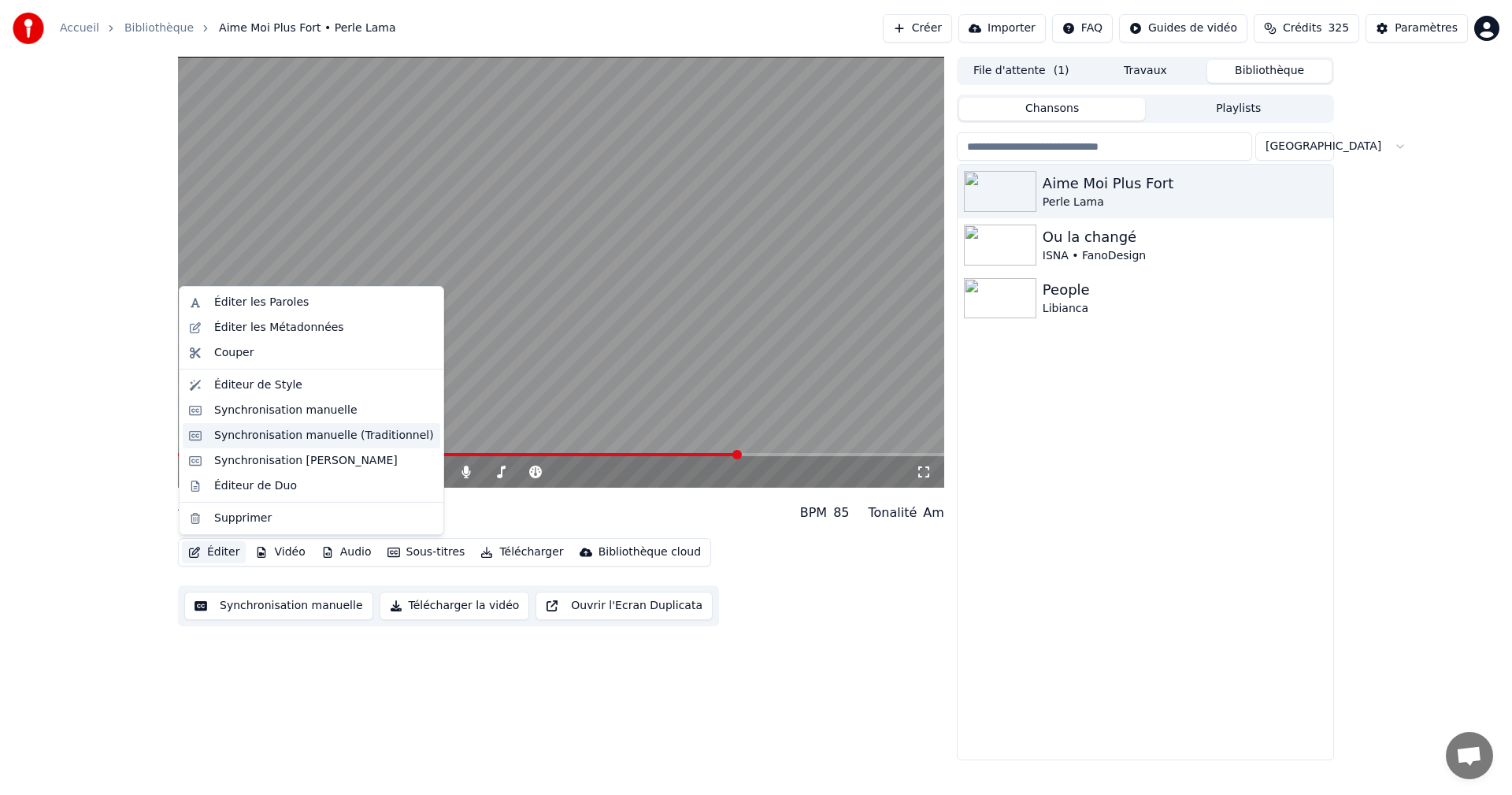
click at [262, 436] on div "Synchronisation manuelle (Traditionnel)" at bounding box center [324, 435] width 220 height 16
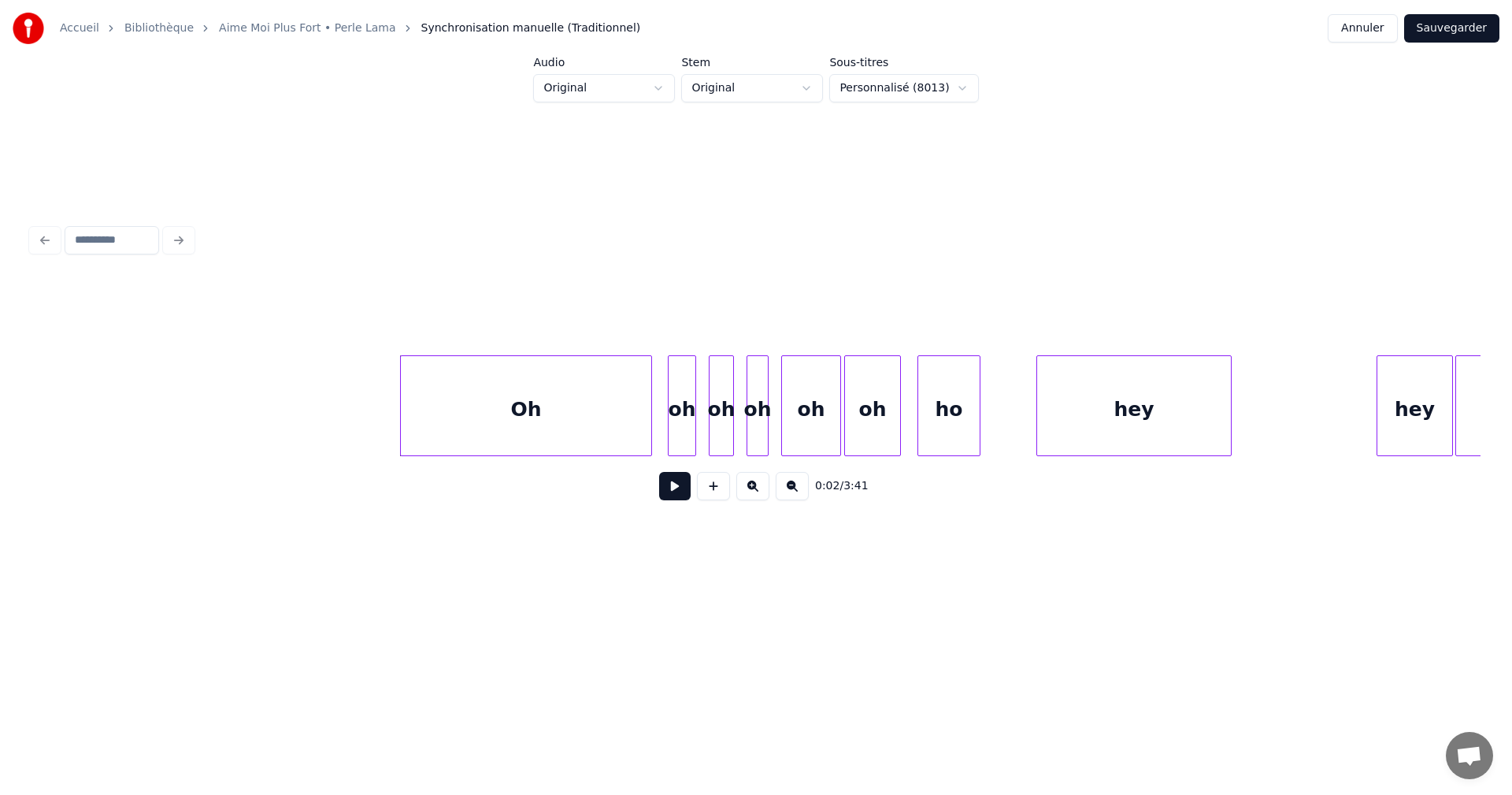
click at [683, 493] on button at bounding box center [675, 485] width 31 height 29
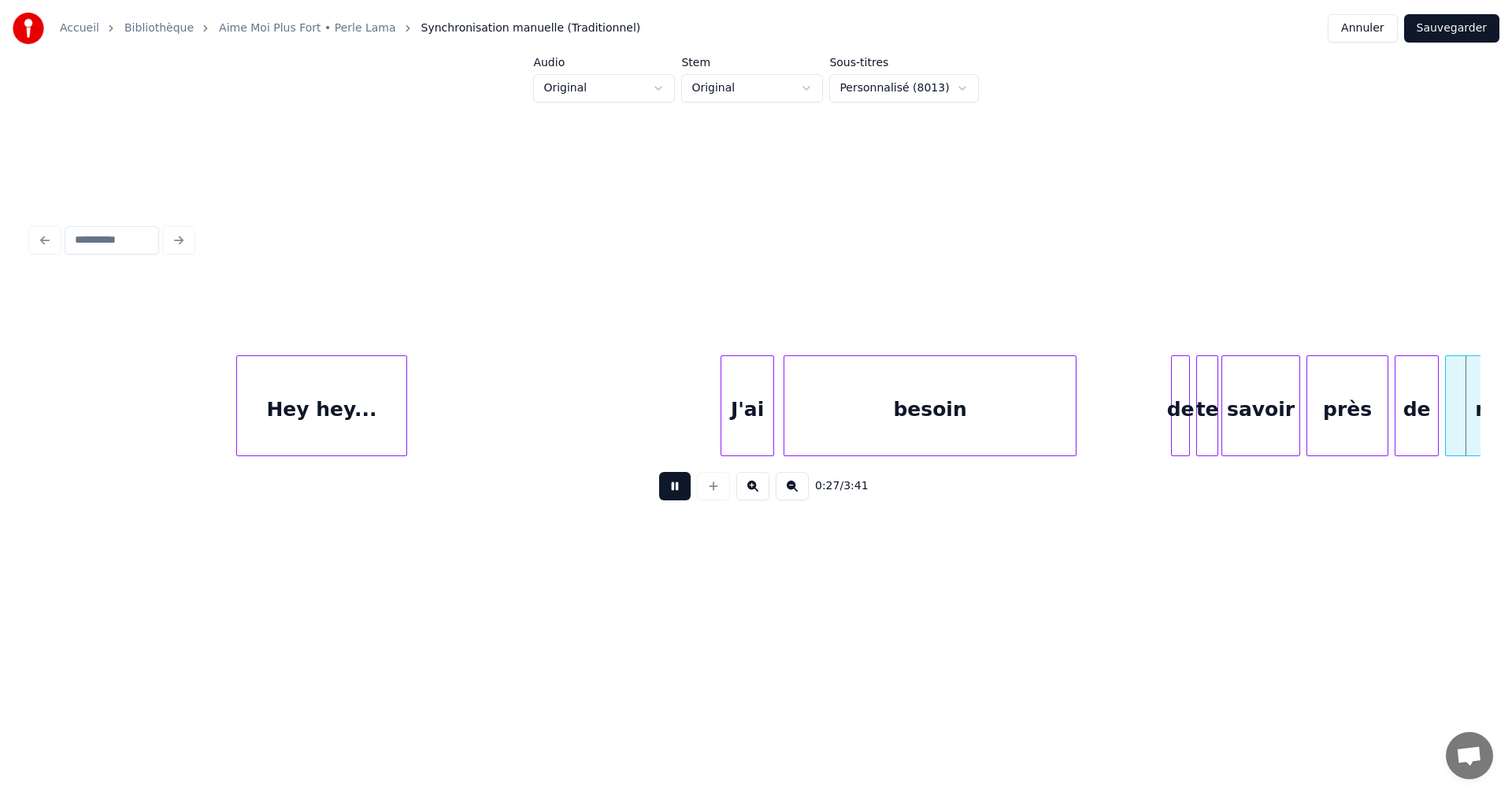
scroll to position [0, 4353]
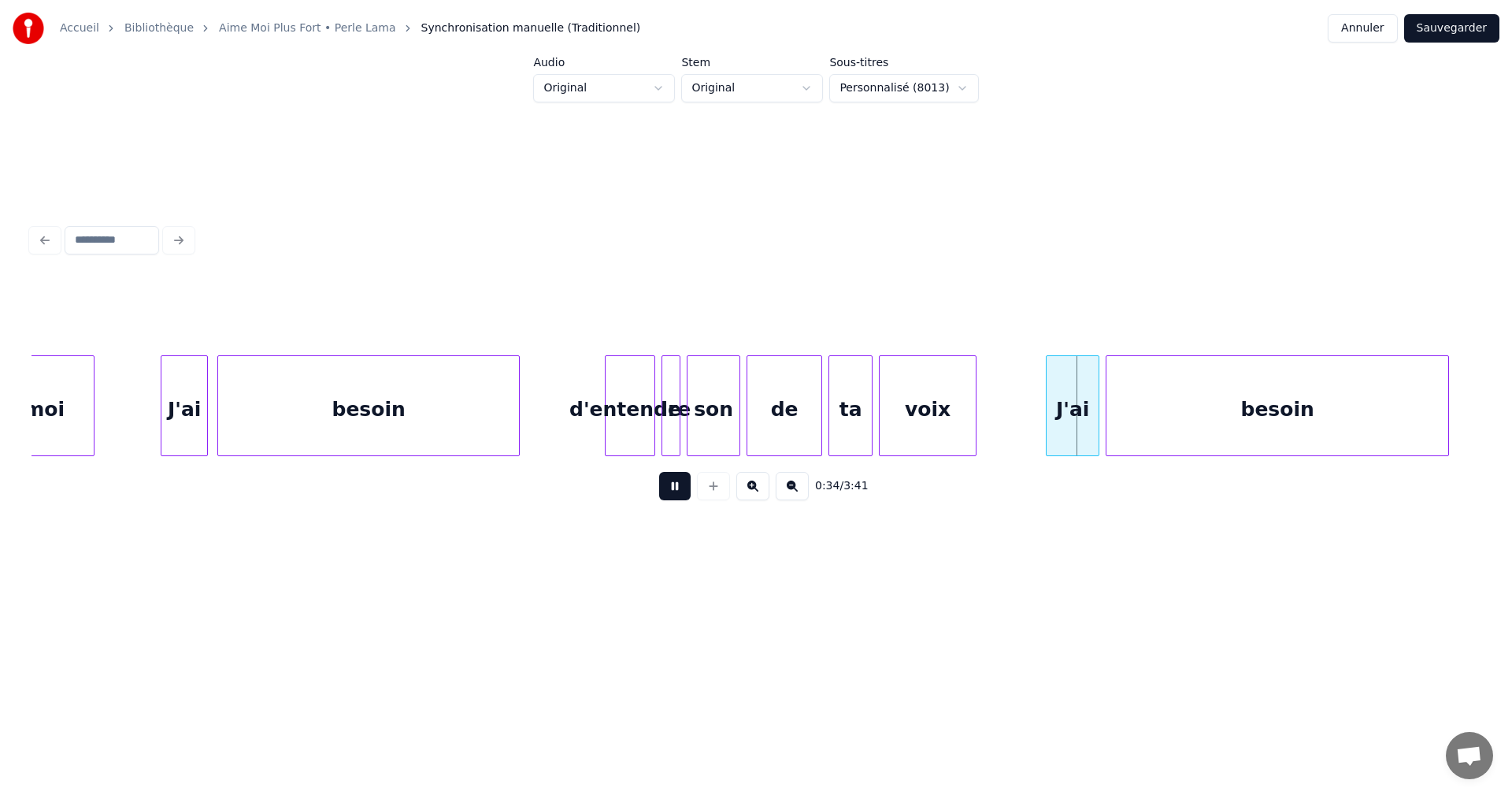
click at [682, 493] on button at bounding box center [675, 485] width 31 height 29
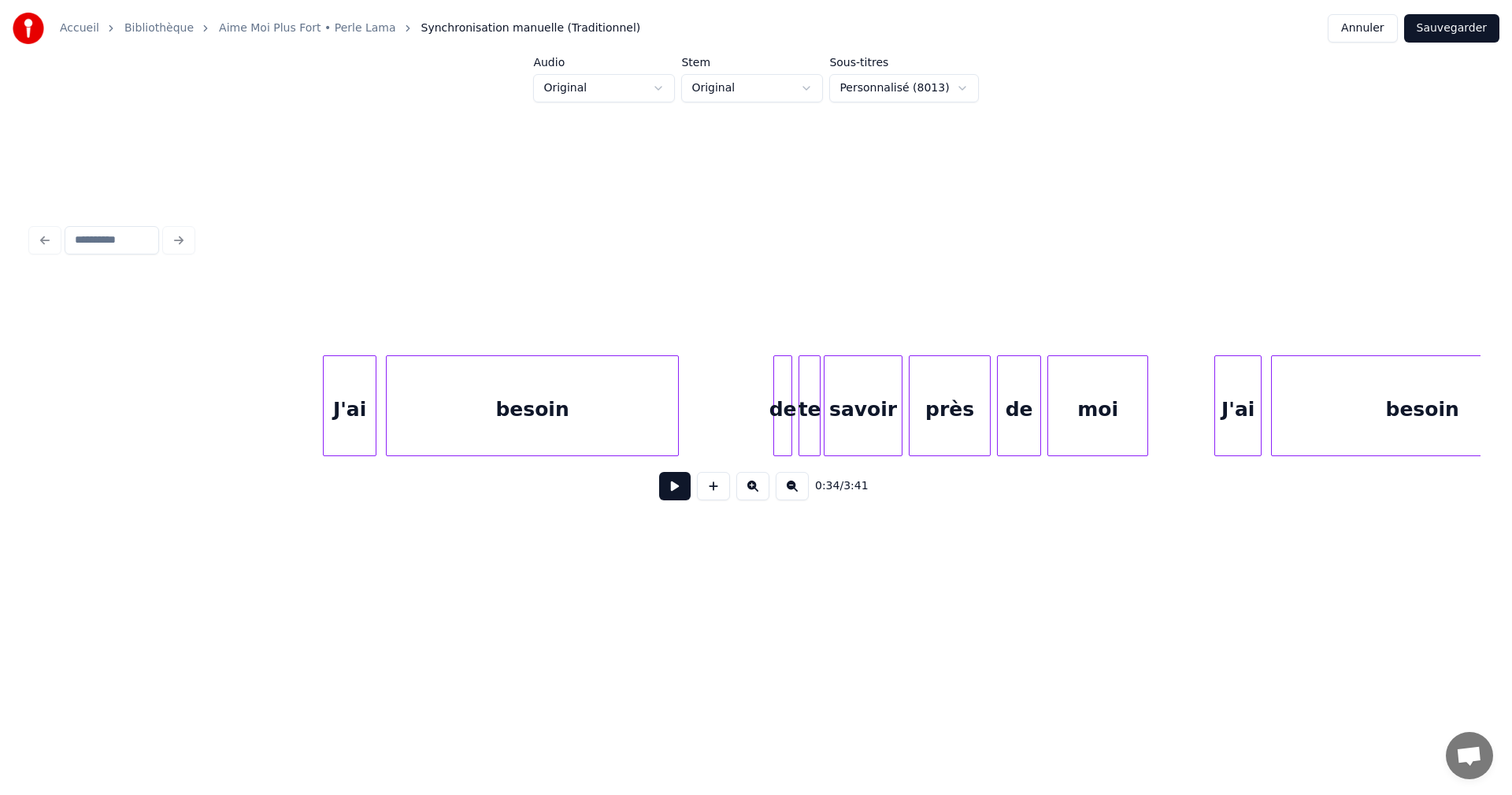
scroll to position [0, 3416]
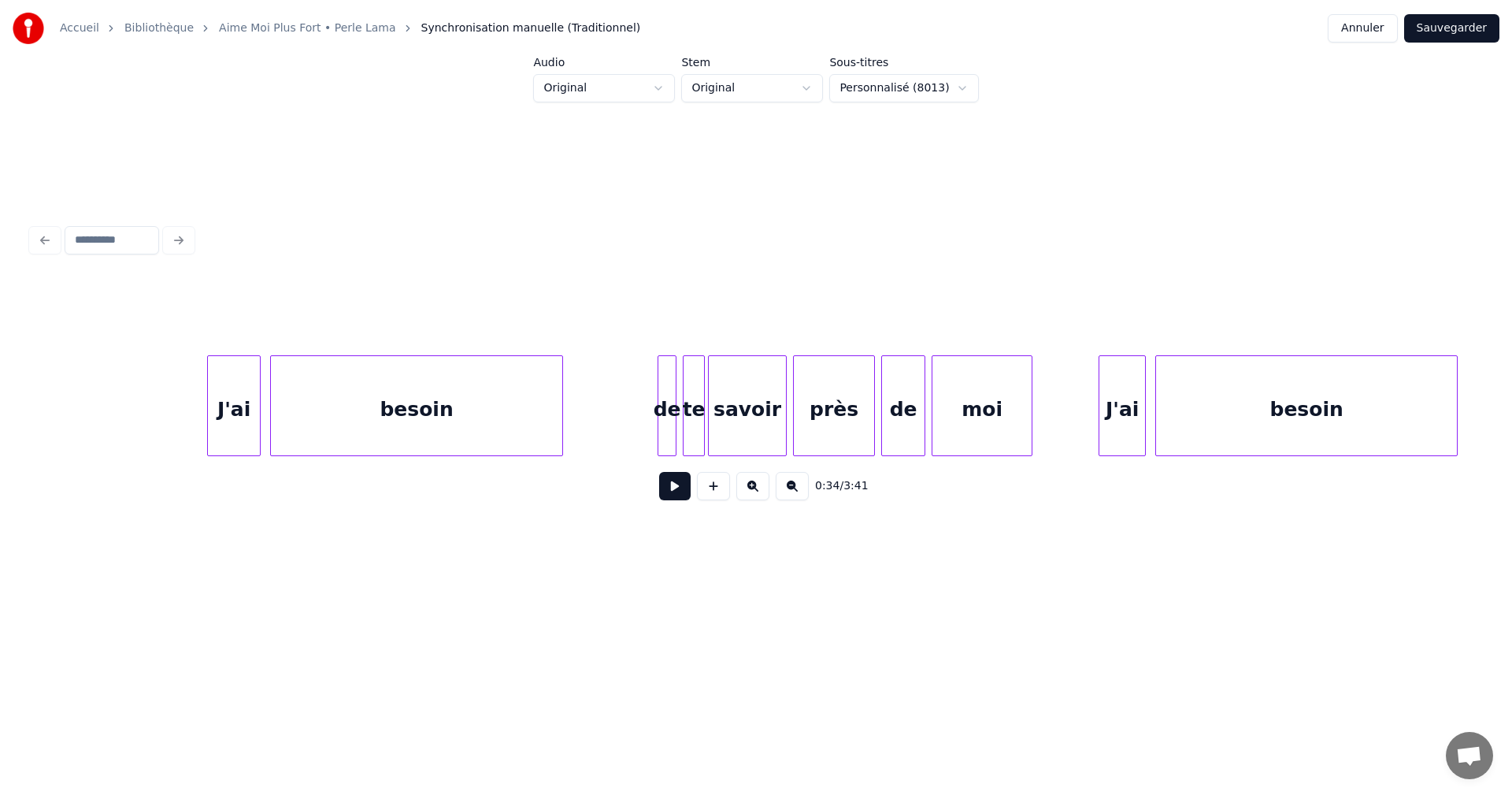
click at [666, 489] on button at bounding box center [675, 485] width 31 height 29
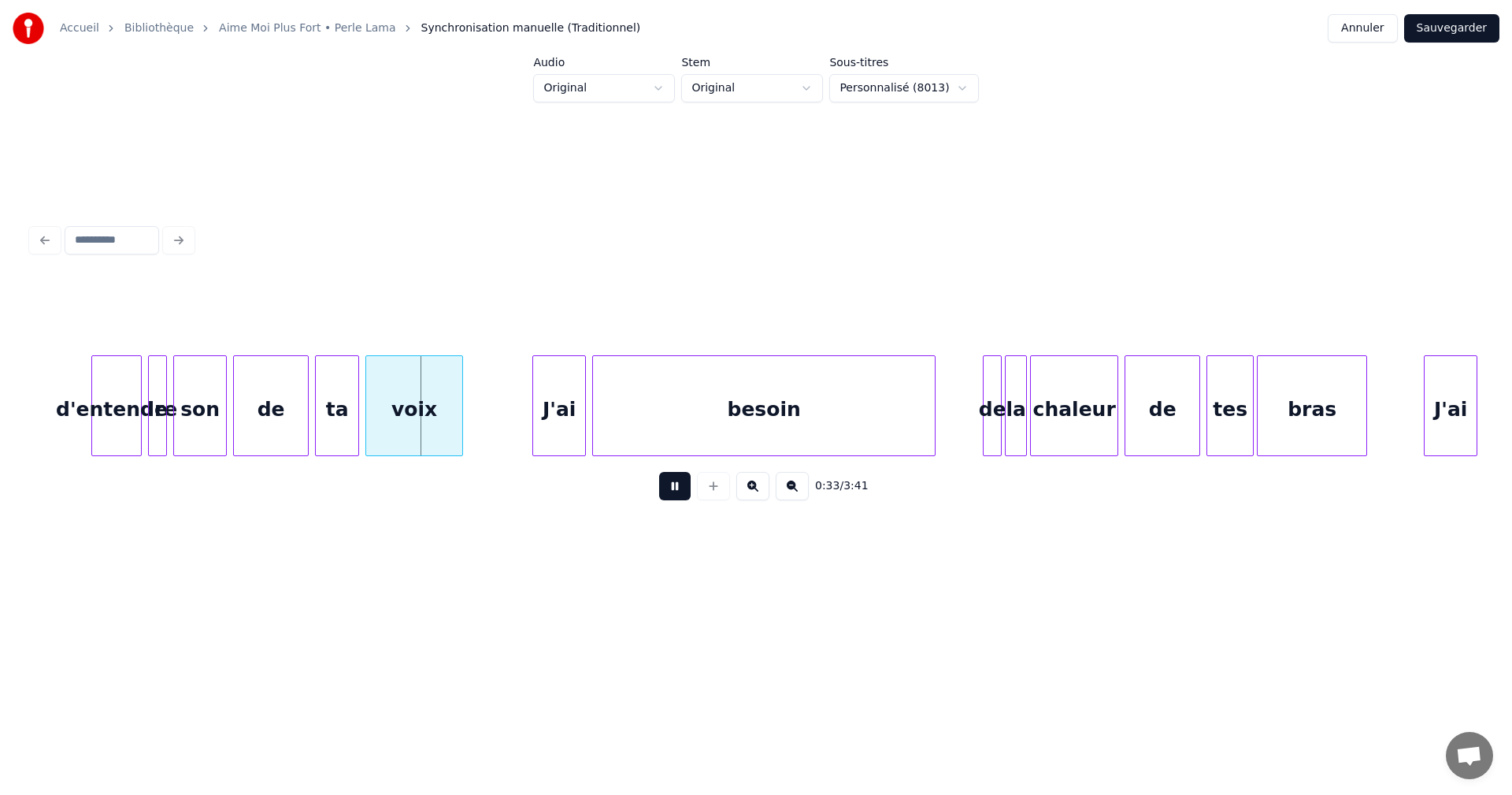
click at [688, 494] on button at bounding box center [675, 485] width 31 height 29
click at [675, 496] on button at bounding box center [675, 485] width 31 height 29
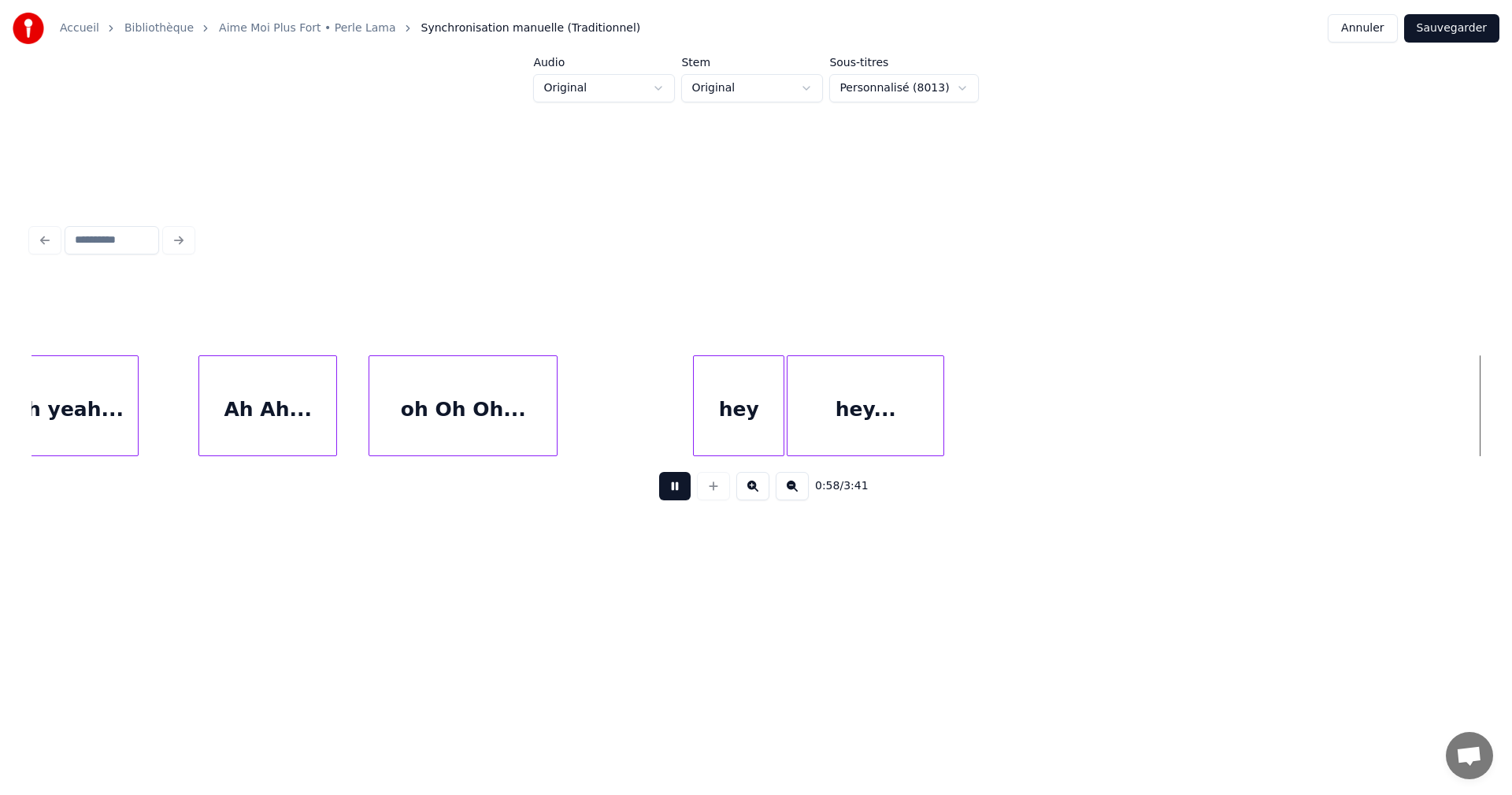
scroll to position [0, 9219]
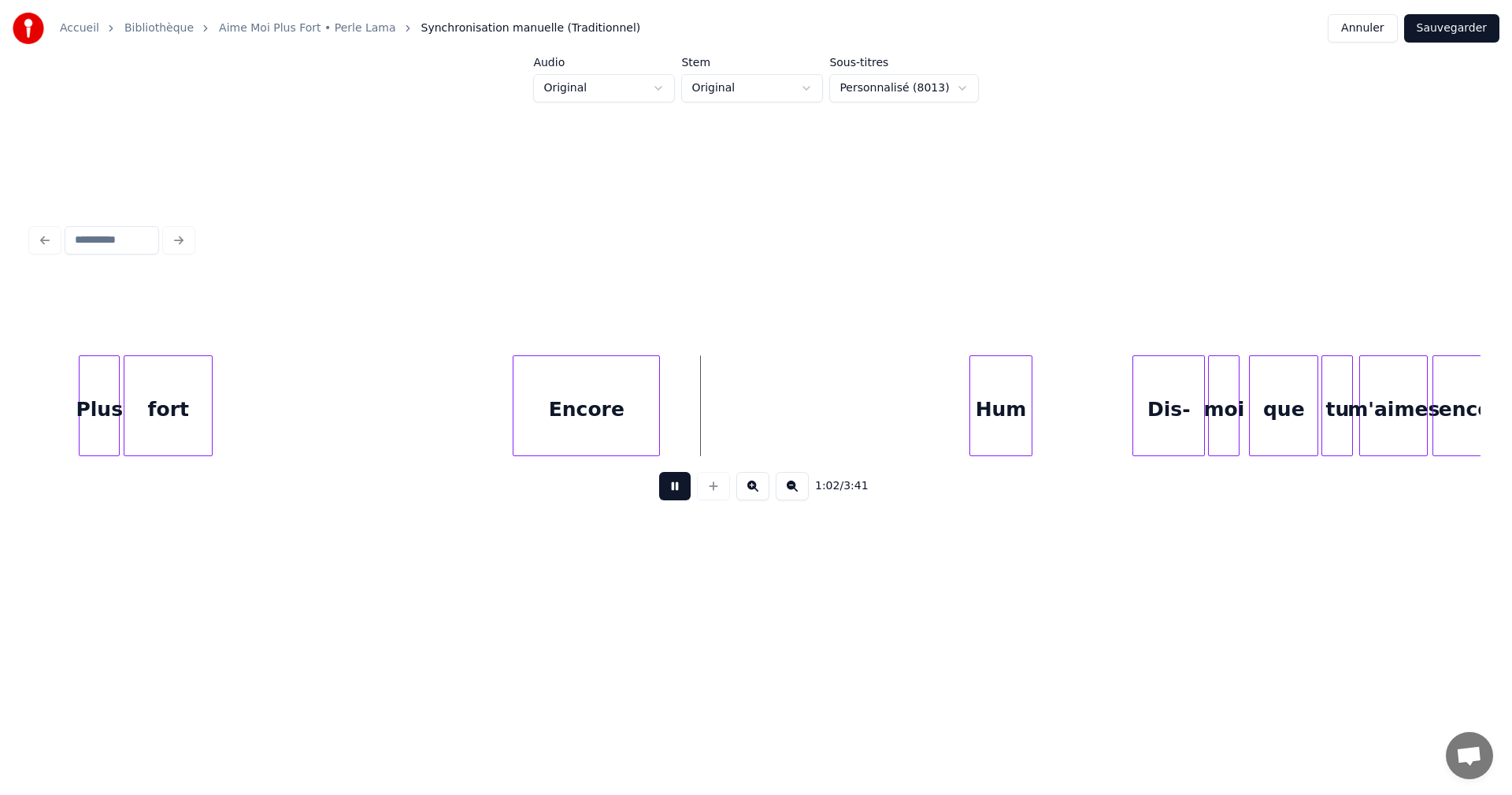
click at [680, 491] on button at bounding box center [675, 485] width 31 height 29
click at [1006, 436] on div "Hum" at bounding box center [1001, 410] width 61 height 107
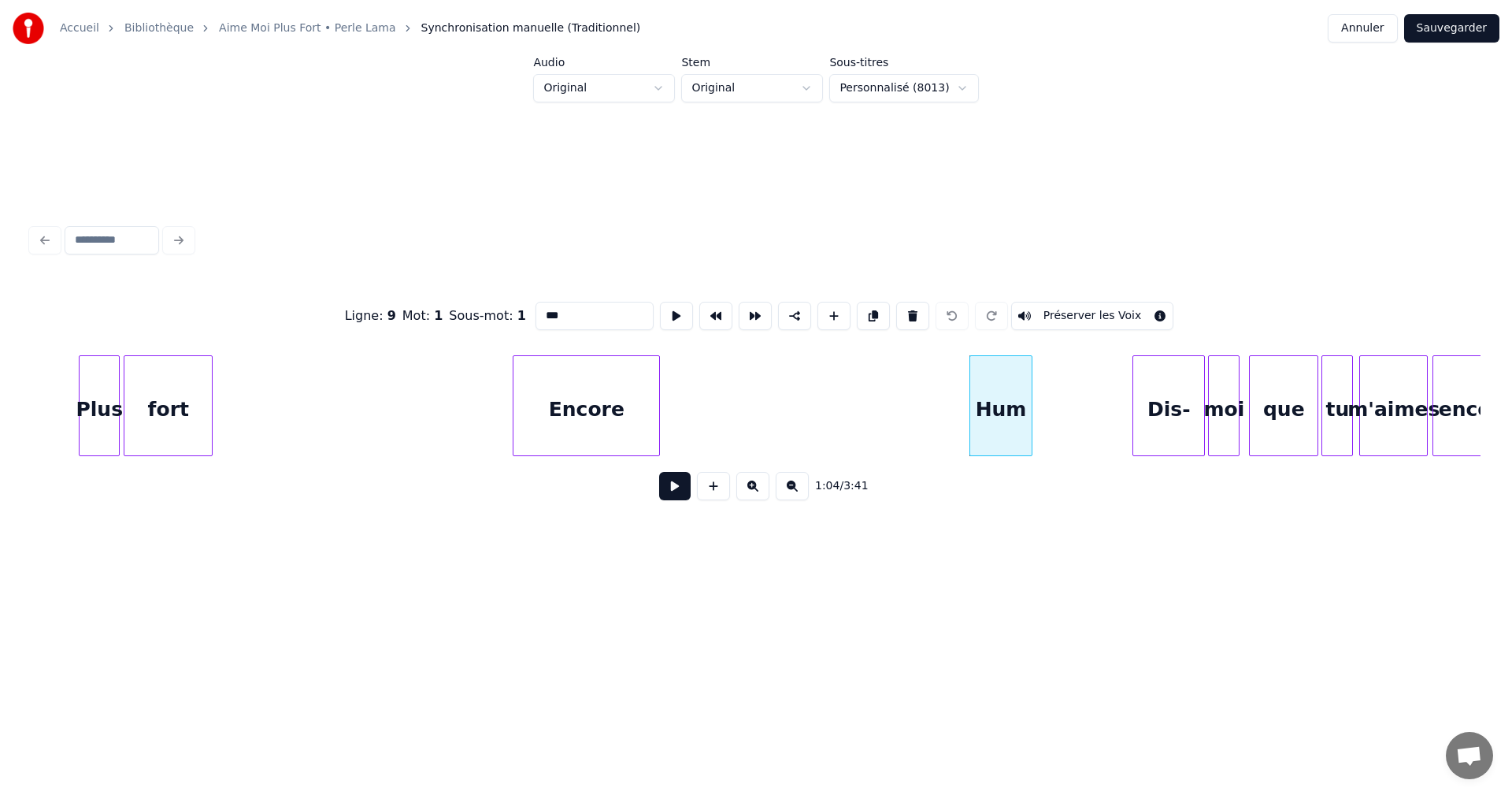
click at [564, 312] on input "***" at bounding box center [594, 316] width 119 height 29
type input "******"
click at [676, 490] on button at bounding box center [675, 485] width 31 height 29
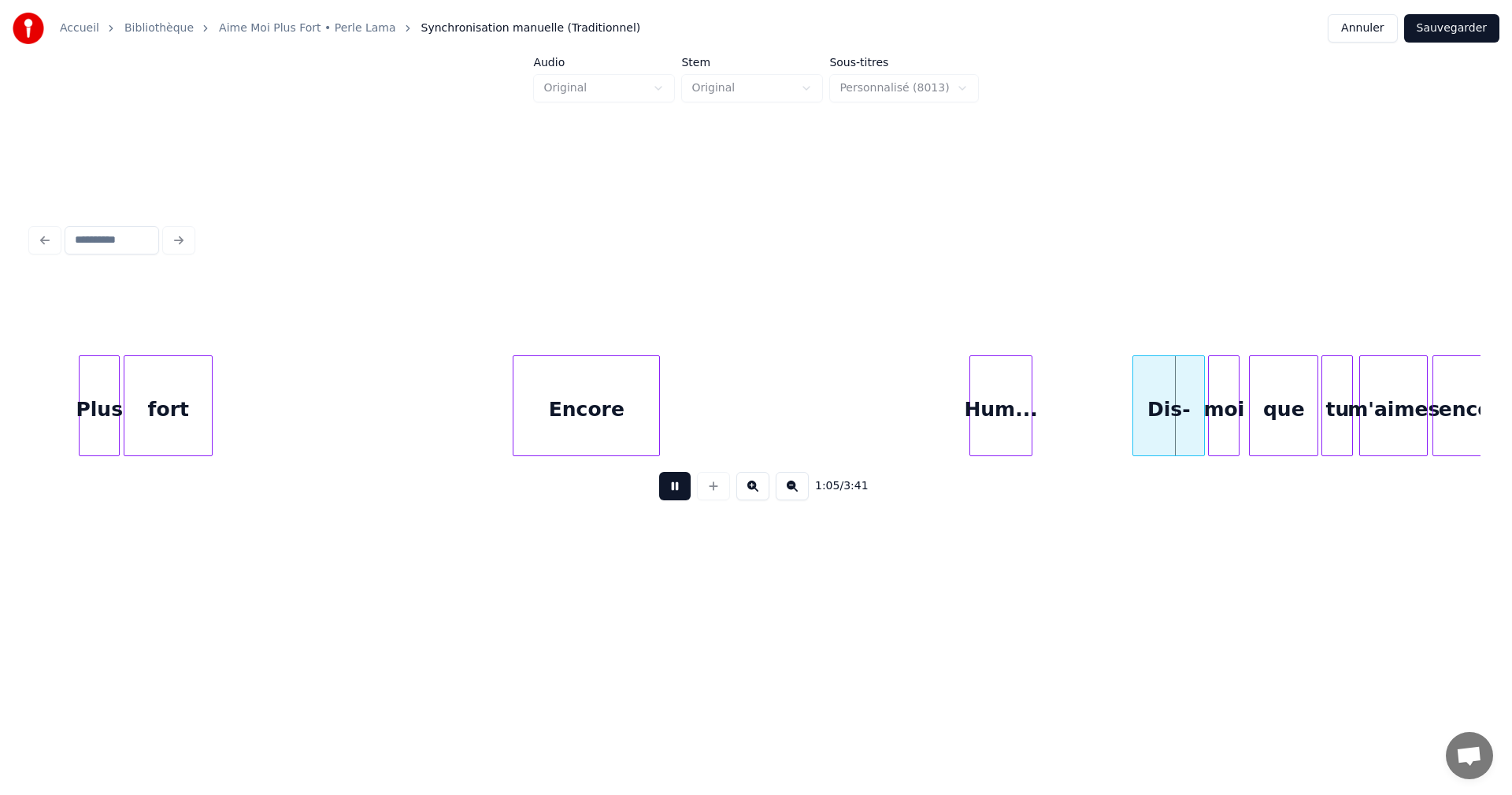
click at [676, 490] on button at bounding box center [675, 485] width 31 height 29
click at [671, 489] on button at bounding box center [675, 485] width 31 height 29
click at [1034, 431] on div at bounding box center [1034, 406] width 4 height 99
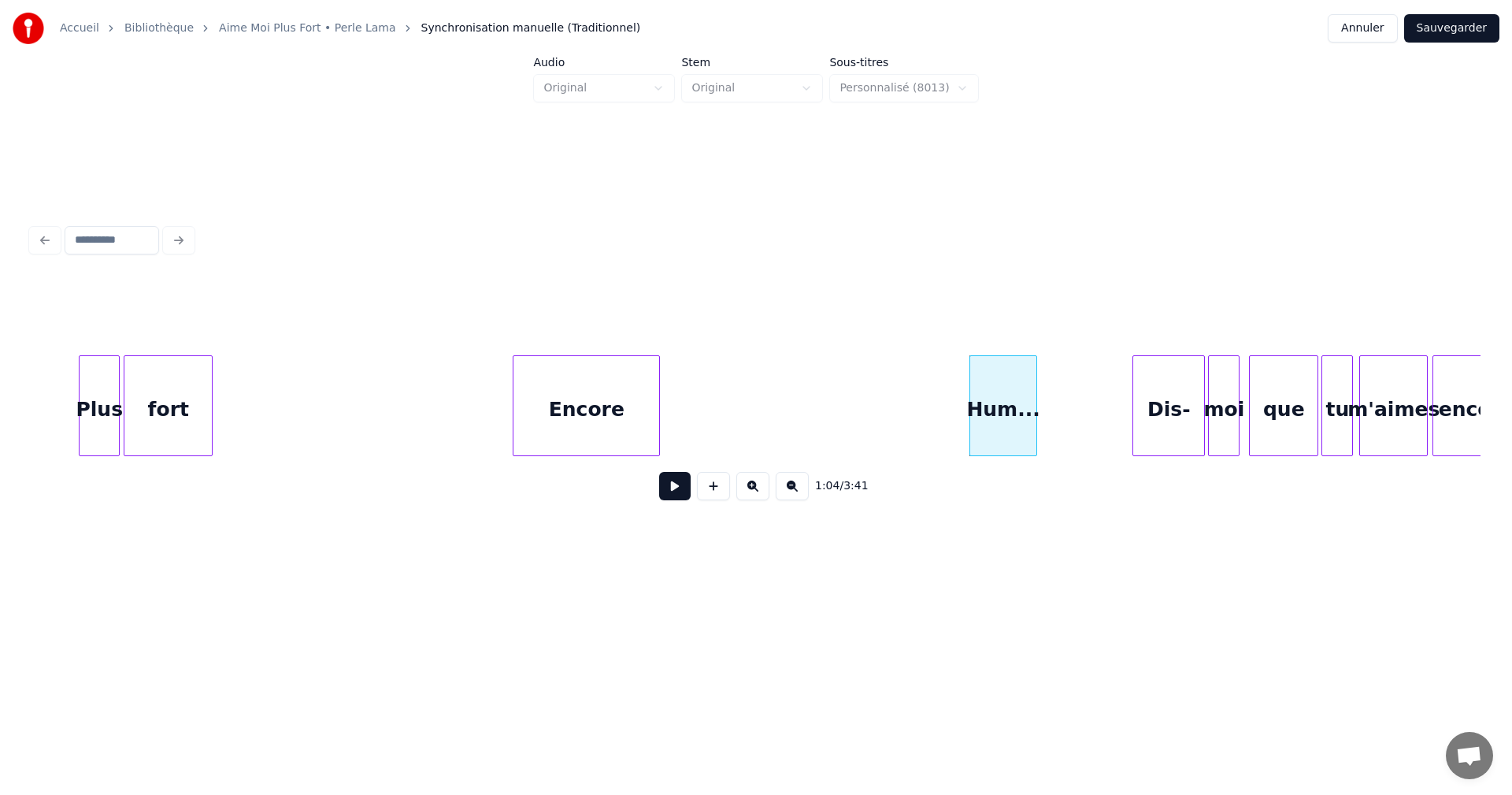
click at [667, 493] on button at bounding box center [675, 485] width 31 height 29
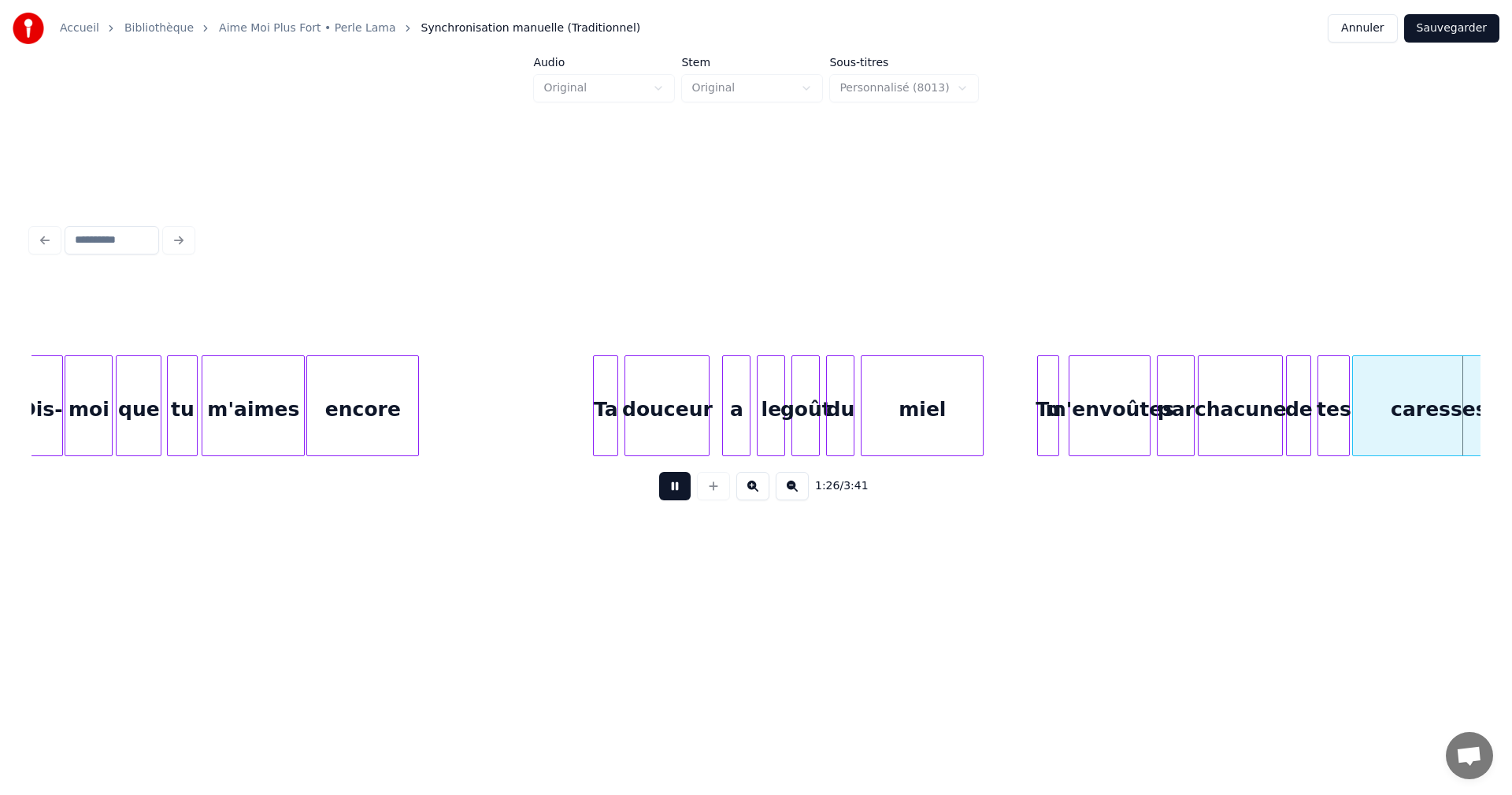
scroll to position [0, 13573]
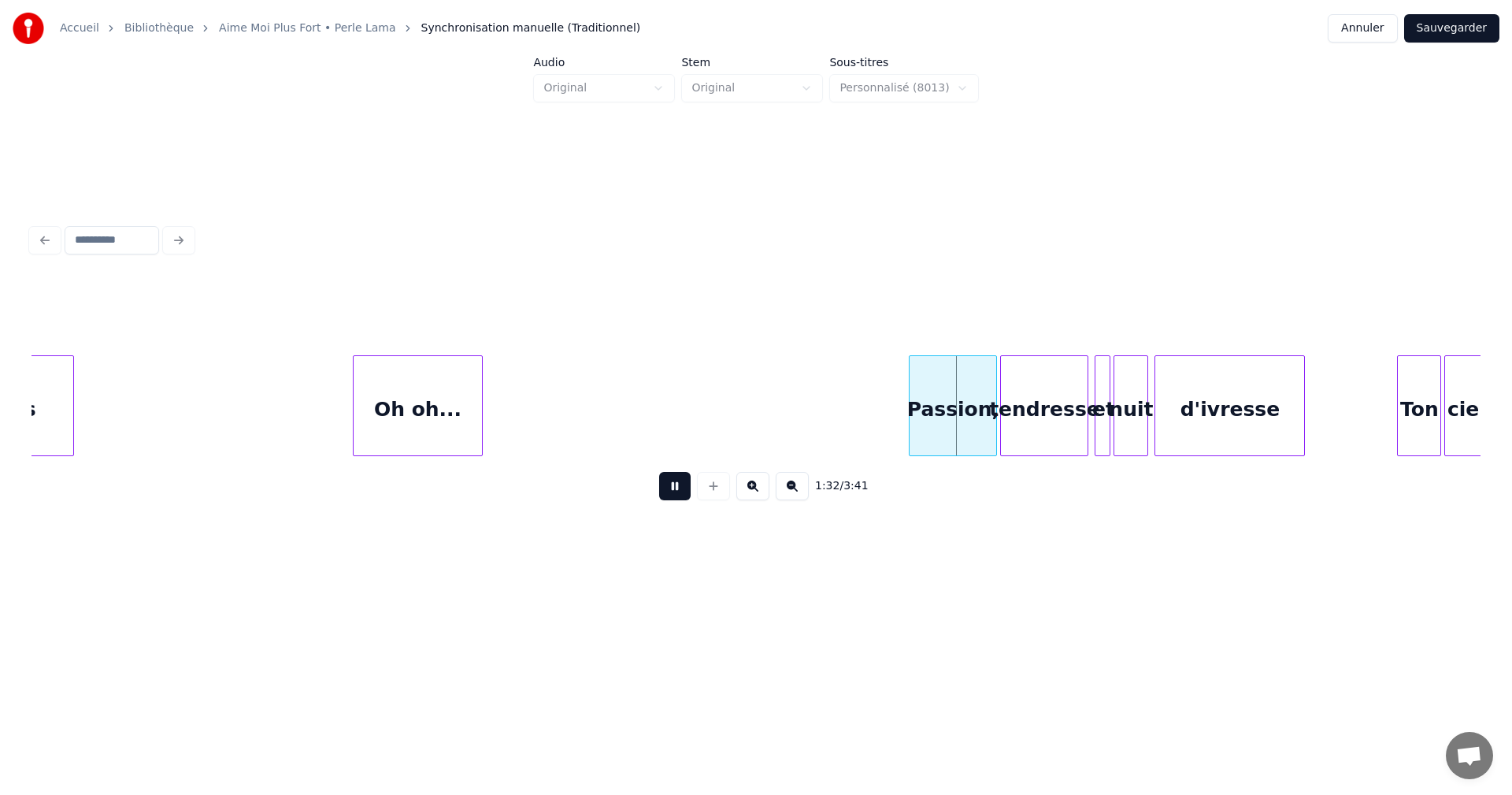
click at [687, 489] on button at bounding box center [675, 485] width 31 height 29
click at [971, 406] on div "Passion," at bounding box center [953, 410] width 86 height 107
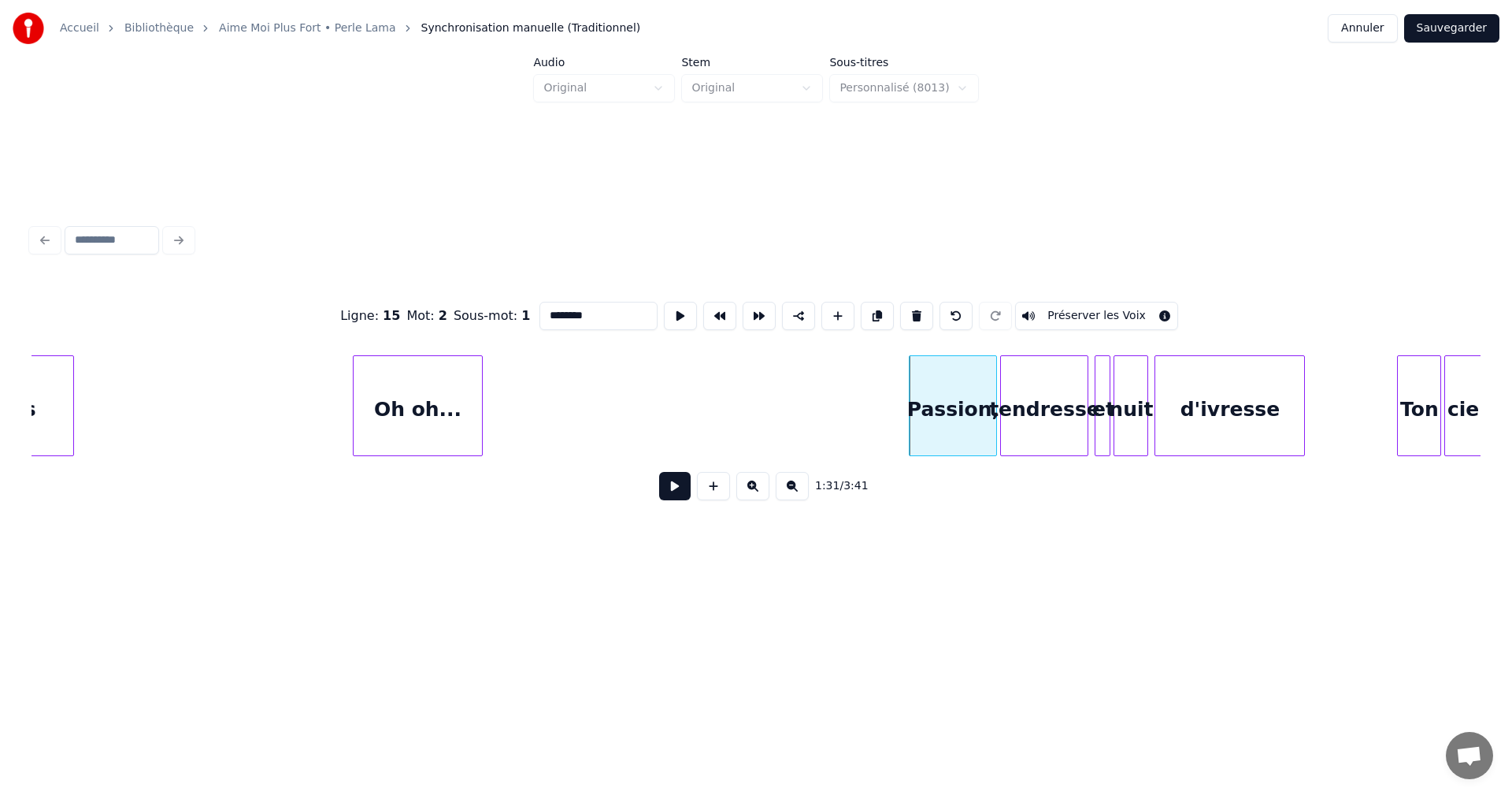
click at [585, 311] on input "********" at bounding box center [599, 316] width 119 height 29
type input "*******"
click at [672, 494] on button at bounding box center [675, 485] width 31 height 29
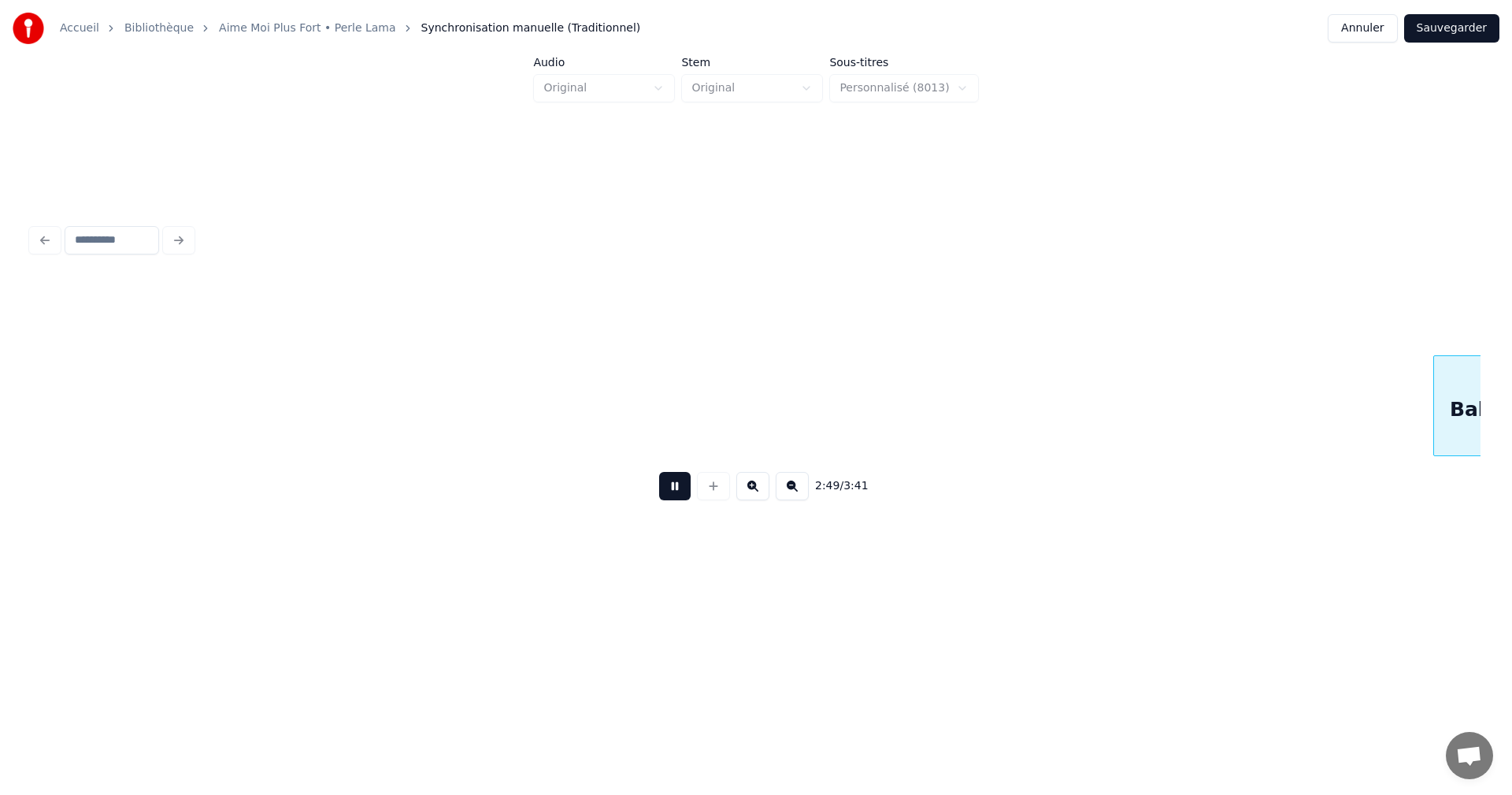
scroll to position [0, 26630]
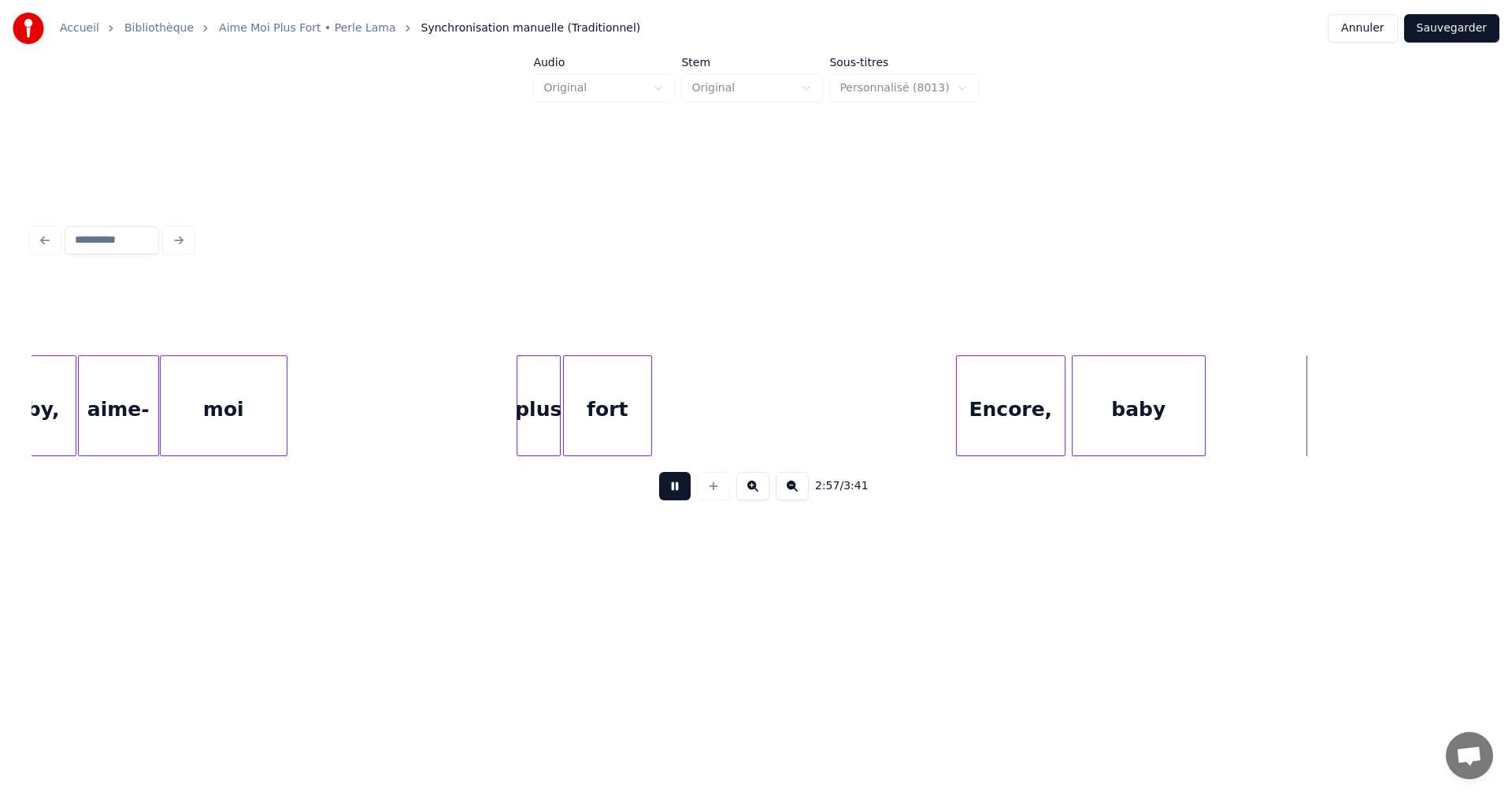
click at [671, 496] on button at bounding box center [675, 485] width 31 height 29
click at [987, 409] on div "Encore," at bounding box center [1010, 410] width 108 height 107
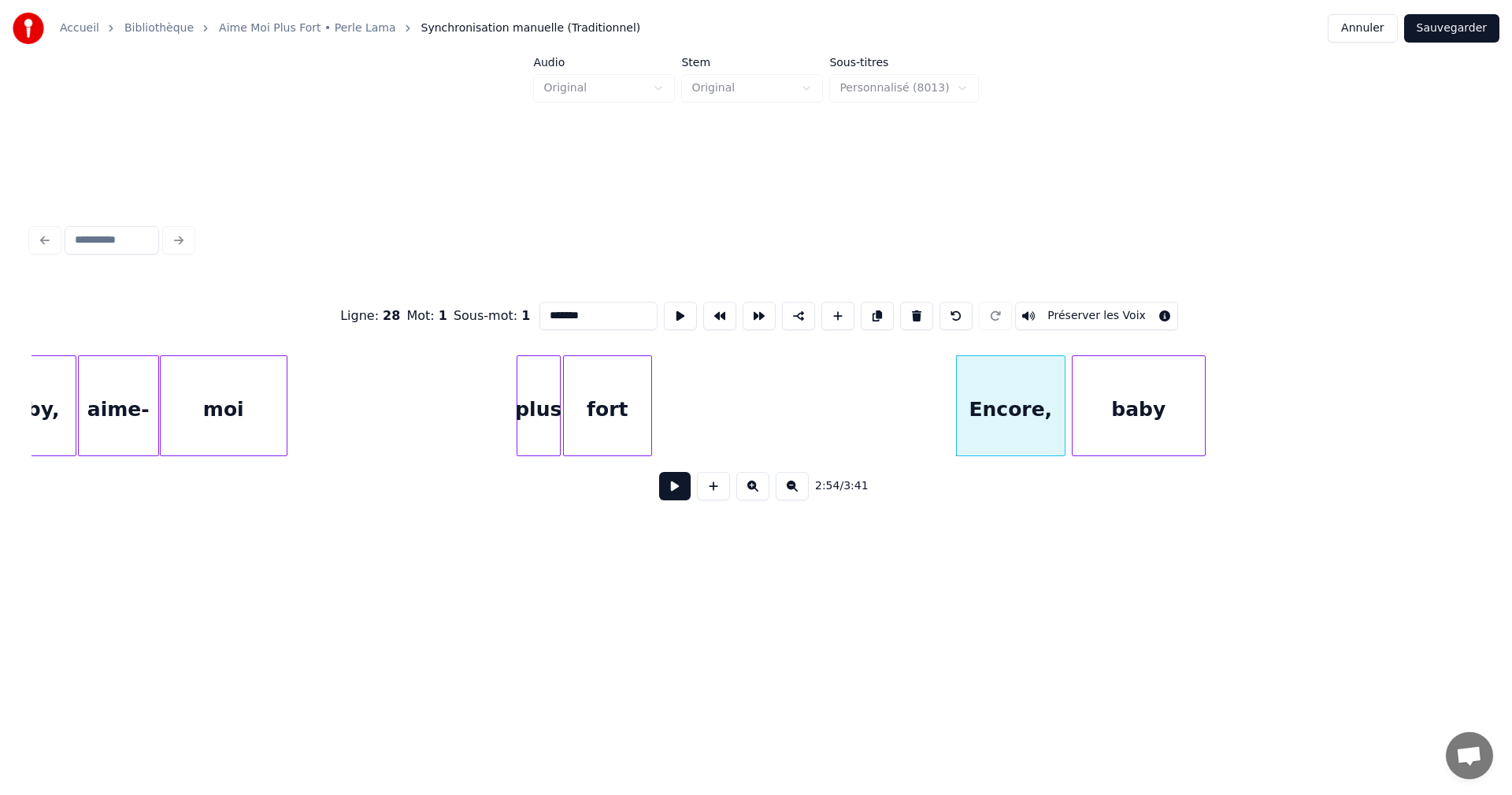
click at [582, 311] on input "*******" at bounding box center [599, 316] width 119 height 29
type input "******"
click at [680, 489] on button at bounding box center [675, 485] width 31 height 29
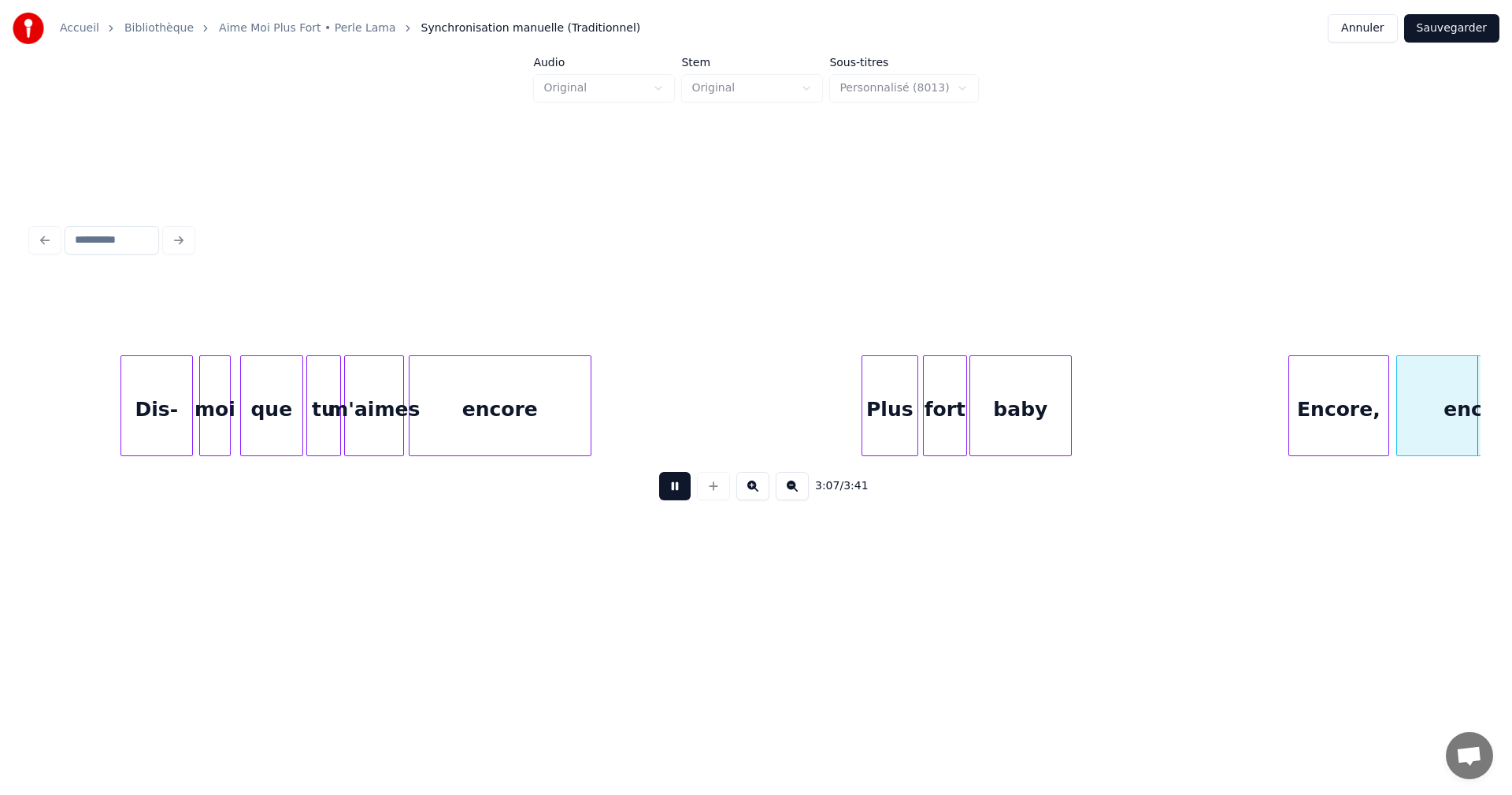
scroll to position [0, 29530]
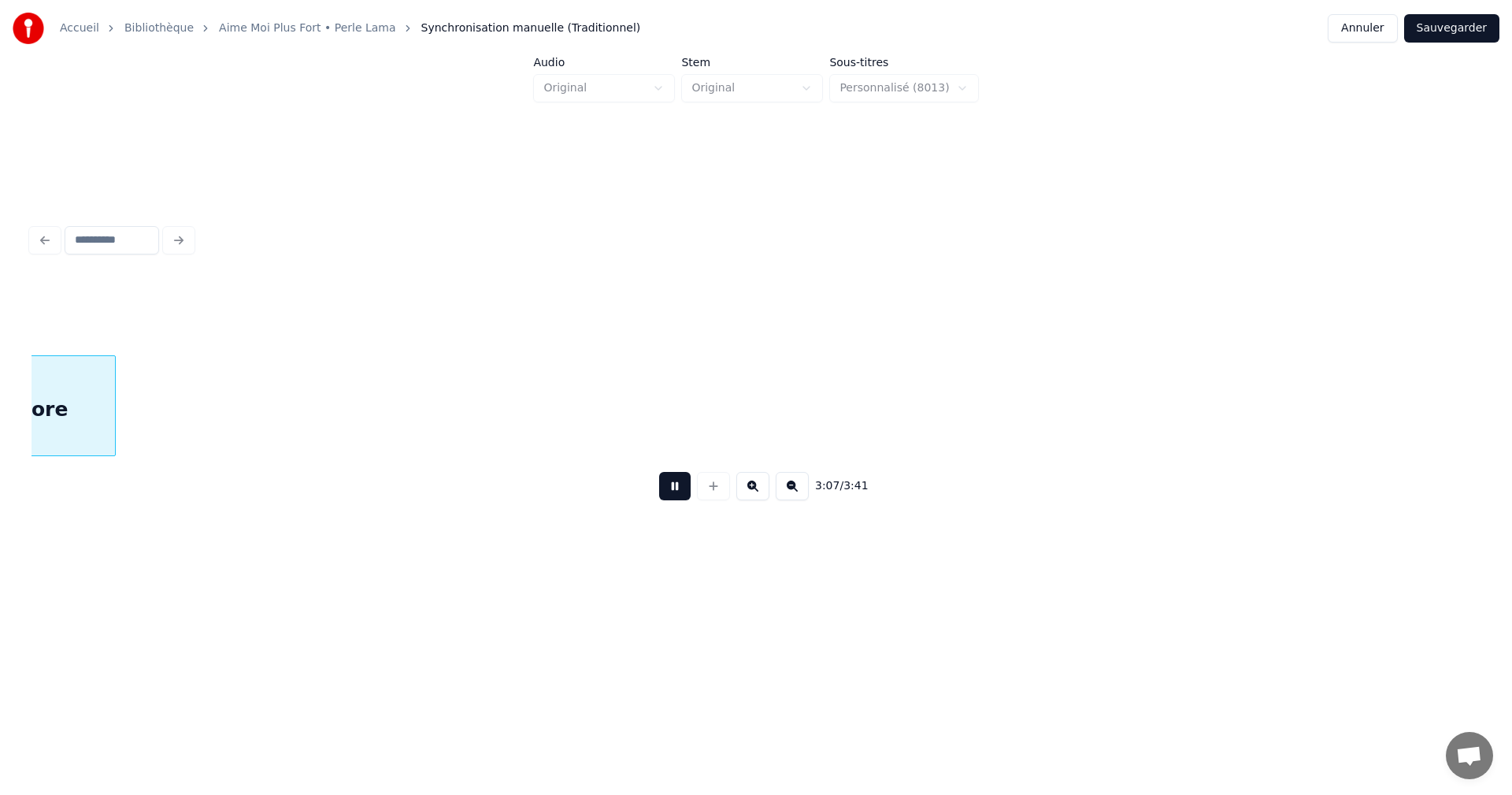
click at [682, 490] on button at bounding box center [675, 485] width 31 height 29
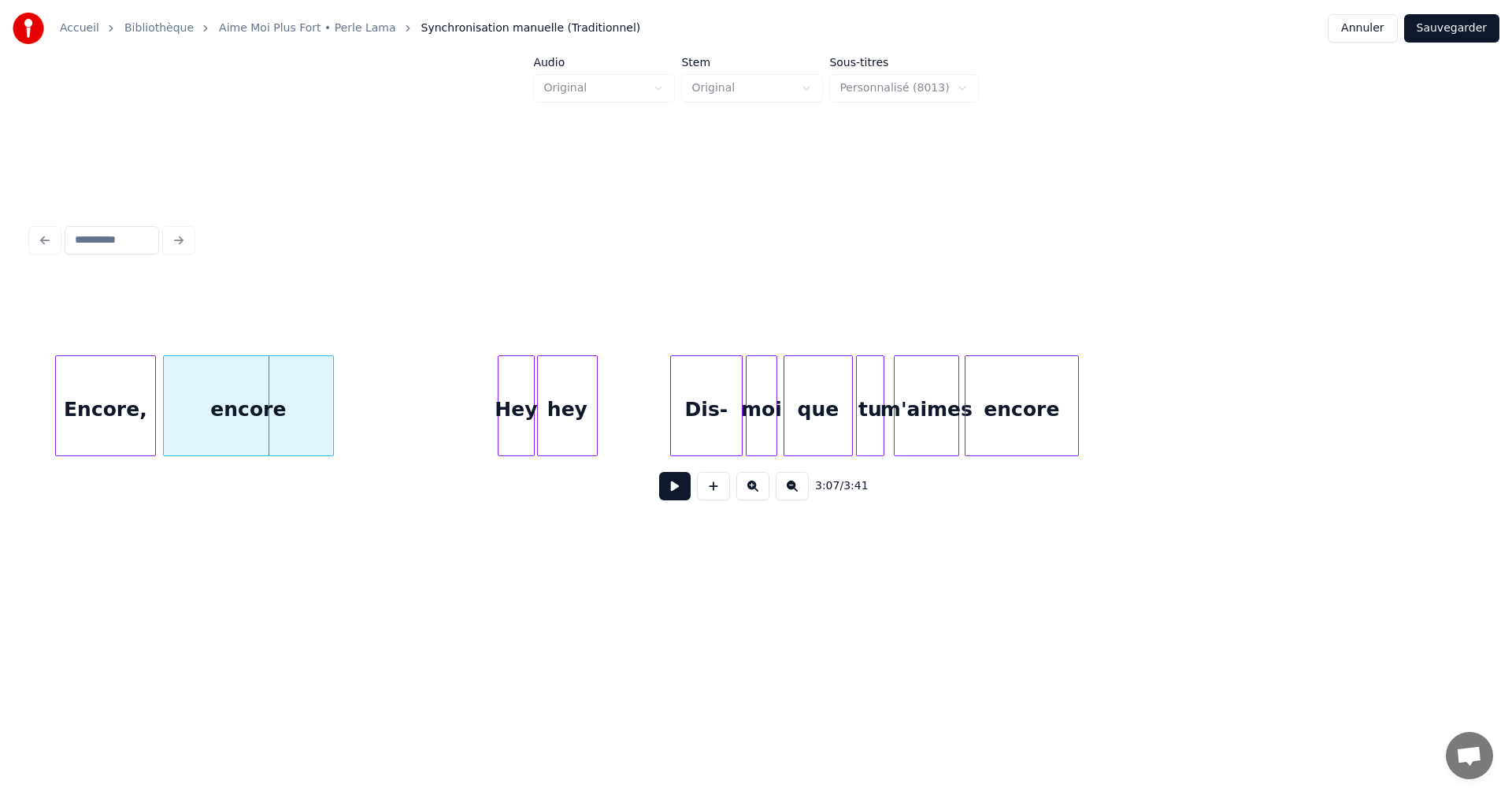
scroll to position [0, 29216]
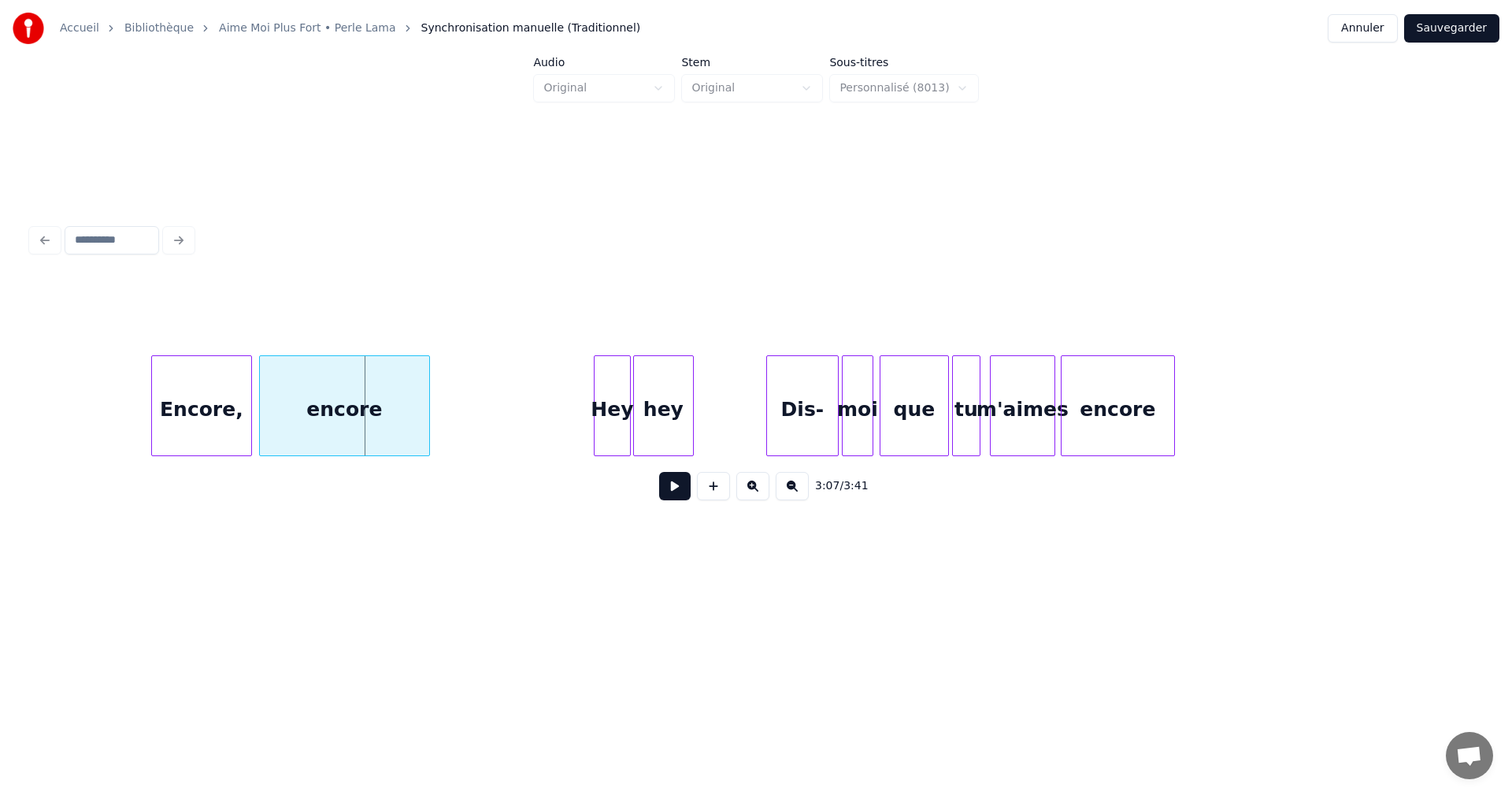
click at [235, 414] on div "Encore," at bounding box center [202, 410] width 99 height 107
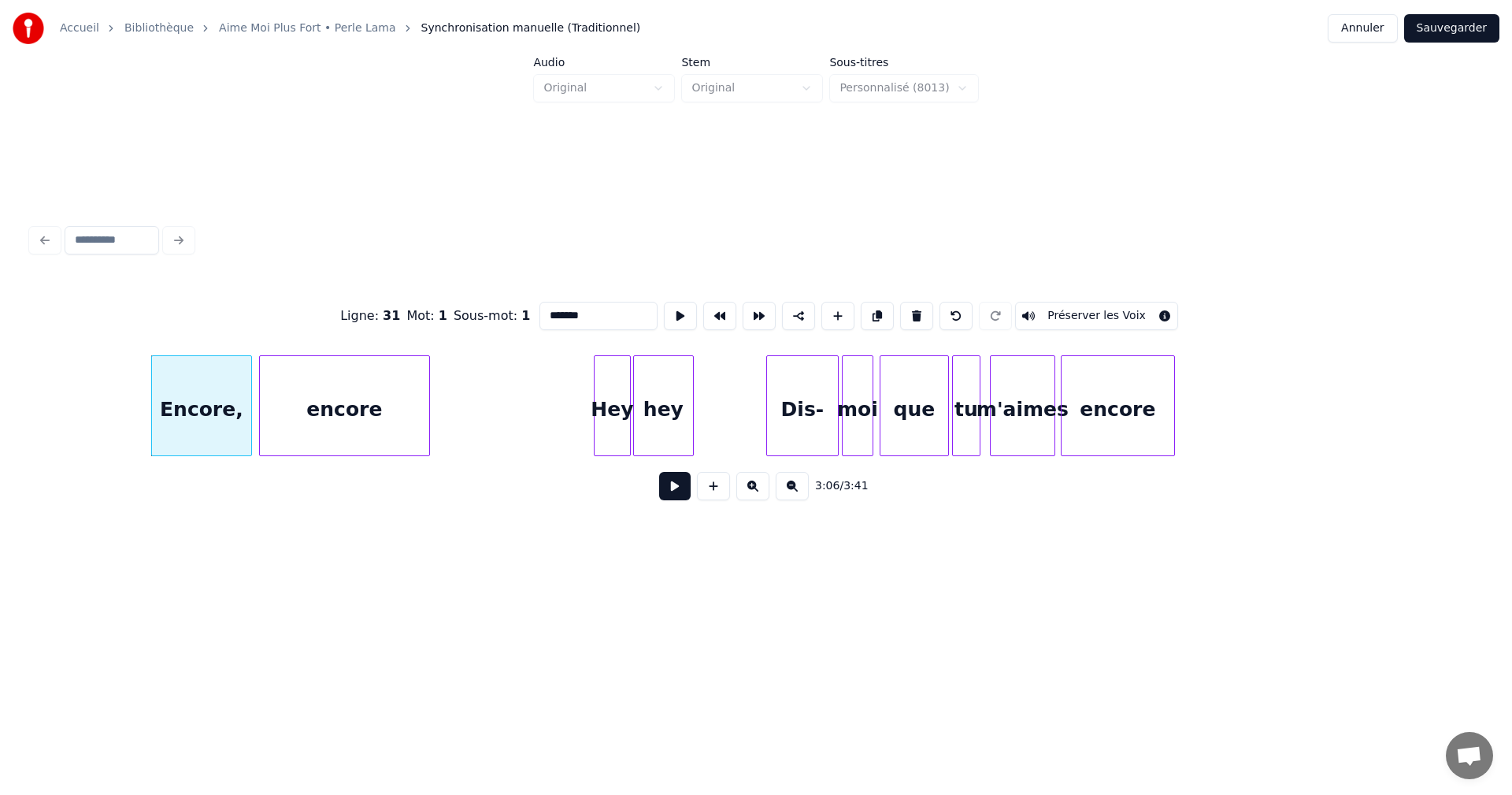
click at [581, 312] on input "*******" at bounding box center [599, 316] width 119 height 29
type input "******"
click at [670, 491] on button at bounding box center [675, 485] width 31 height 29
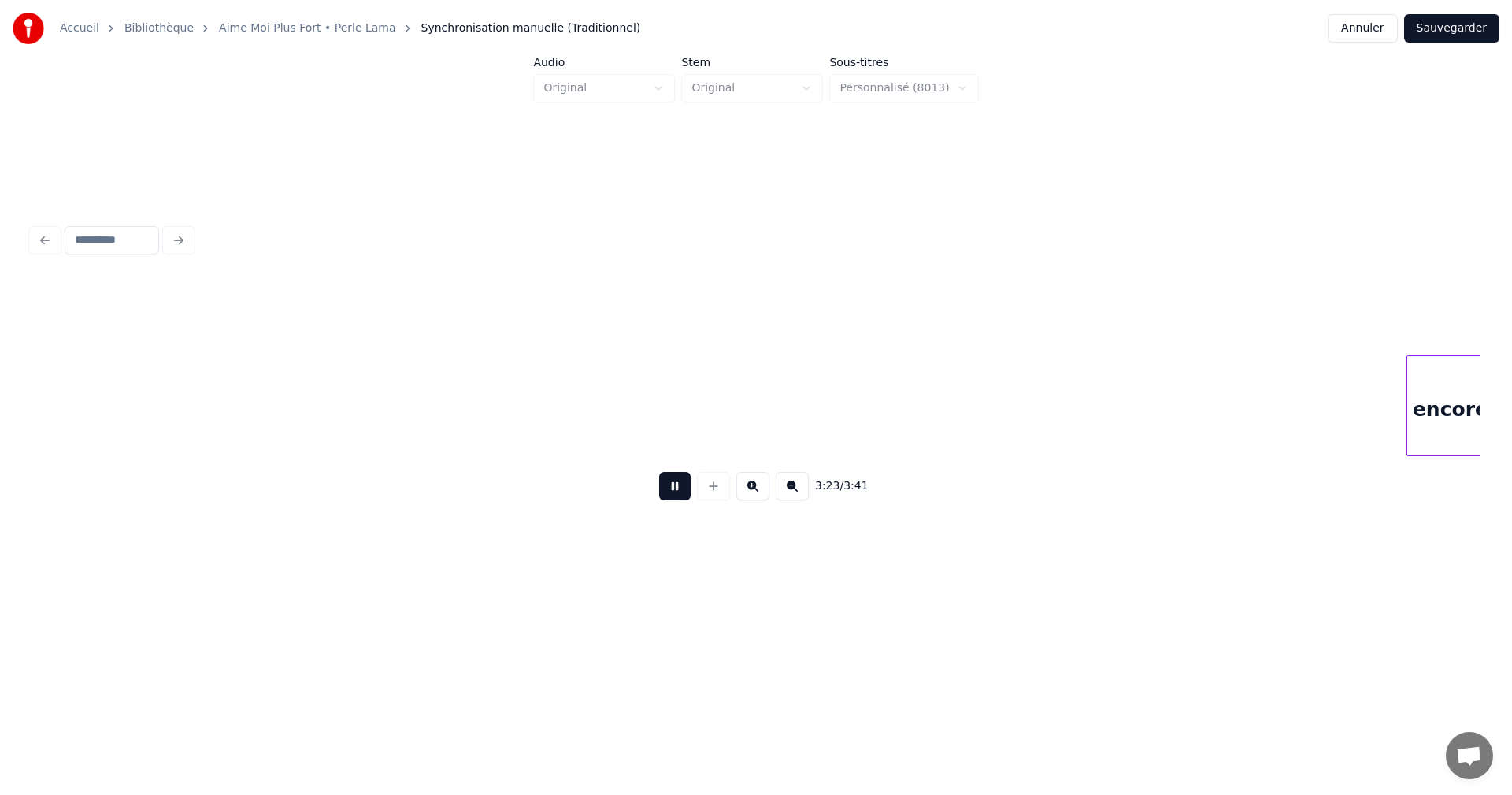
scroll to position [0, 32116]
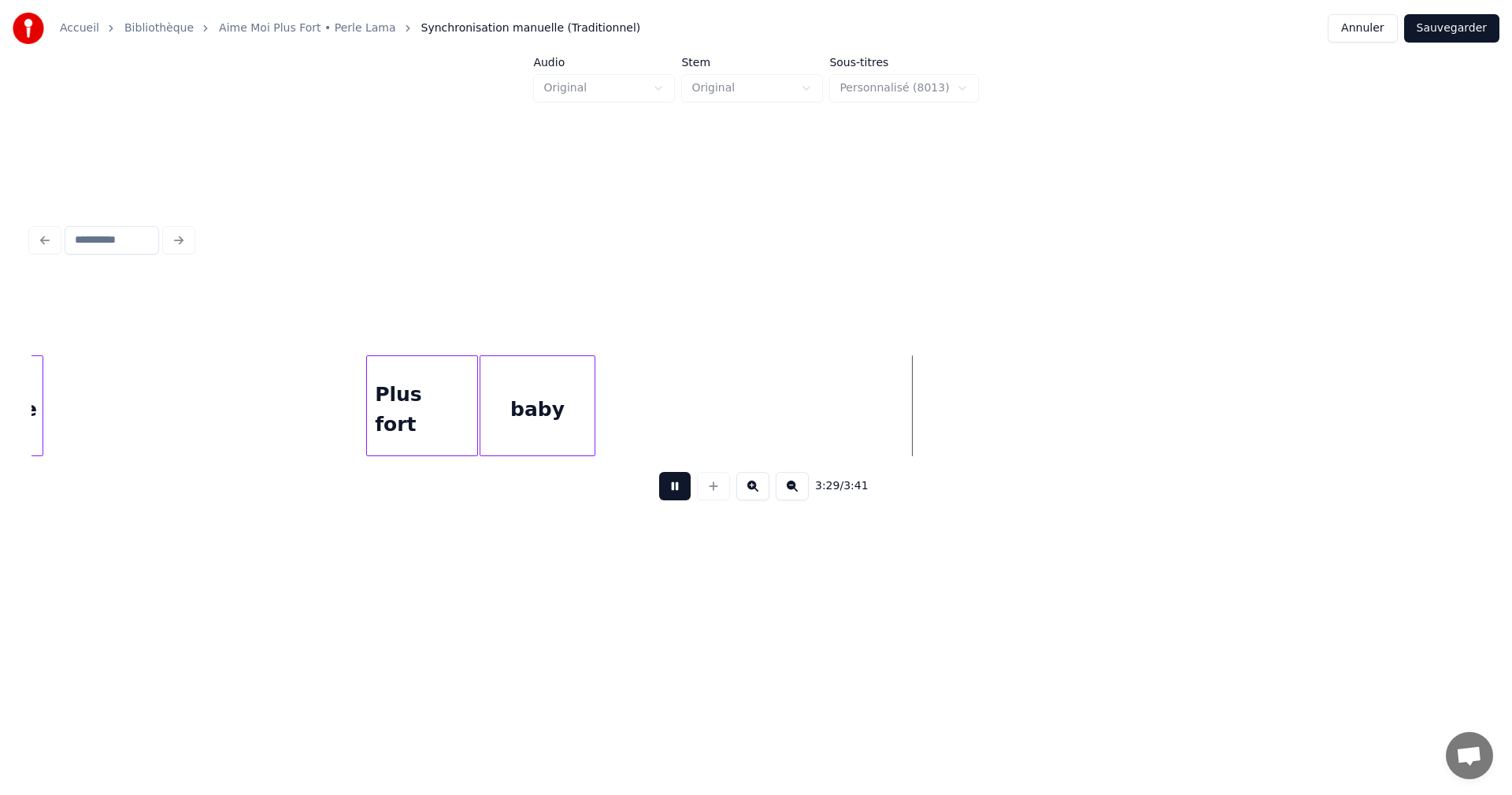
click at [1460, 31] on button "Sauvegarder" at bounding box center [1451, 28] width 95 height 29
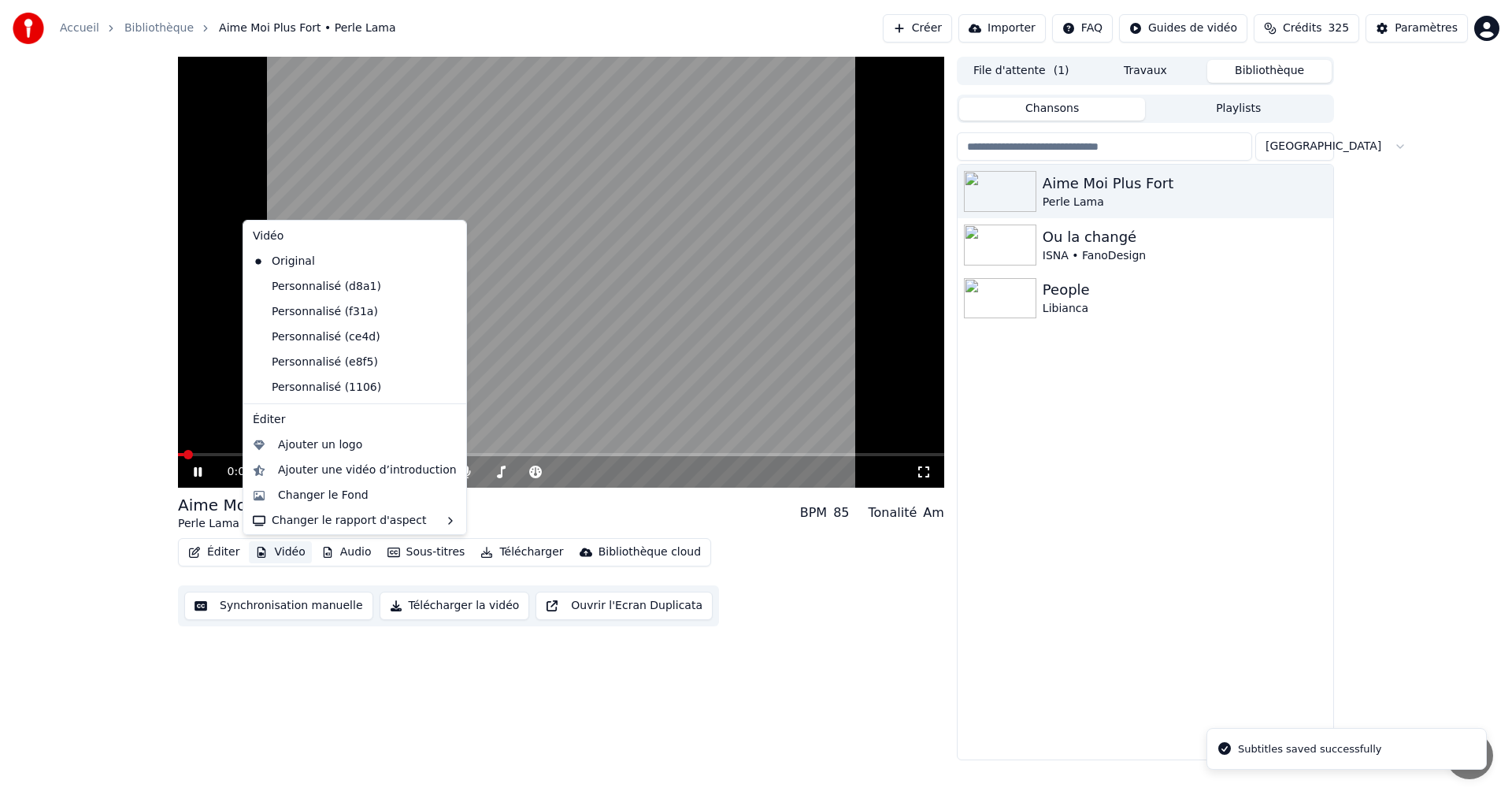
click at [280, 555] on button "Vidéo" at bounding box center [280, 552] width 62 height 22
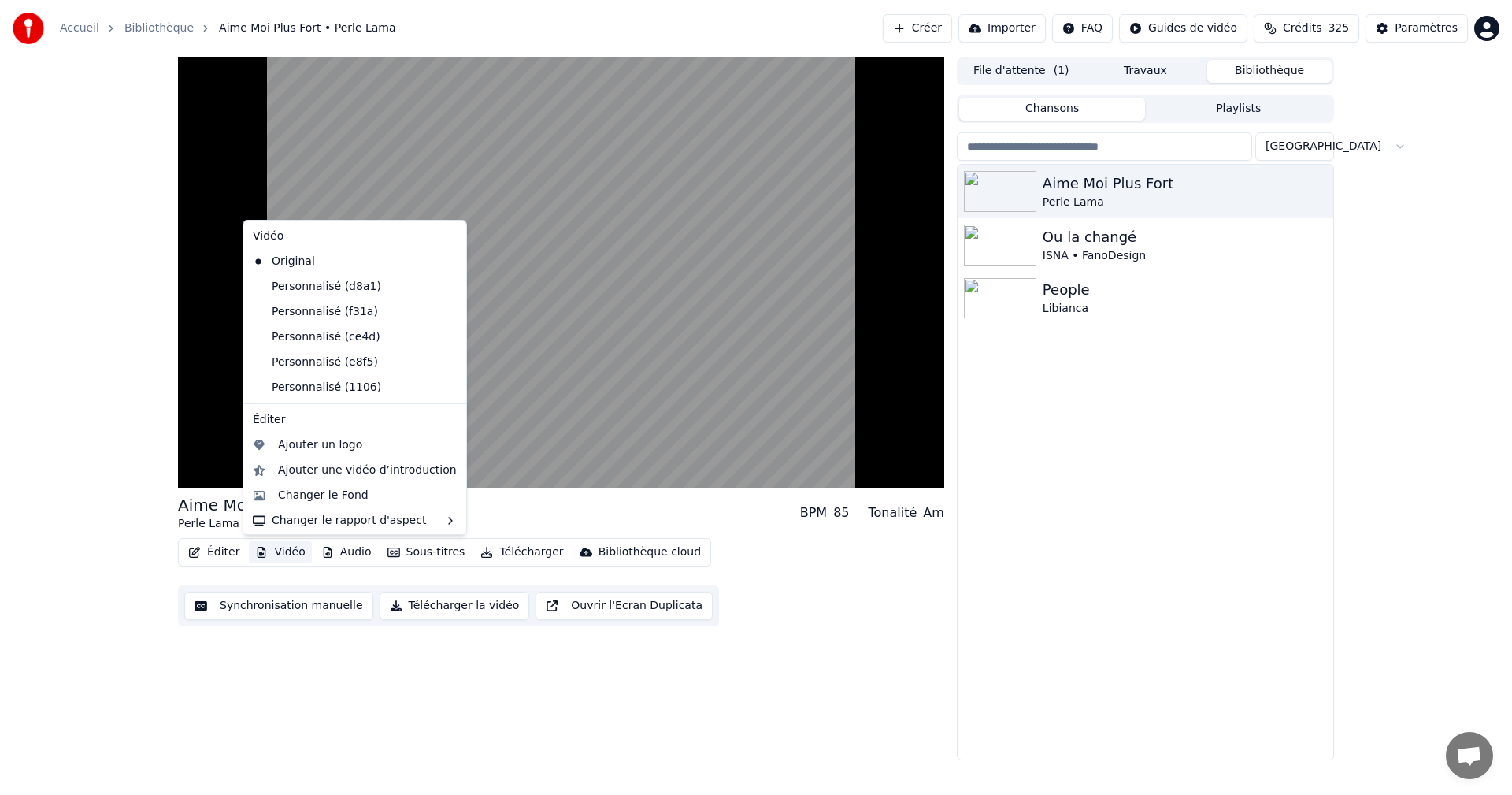
click at [293, 554] on button "Vidéo" at bounding box center [280, 552] width 62 height 22
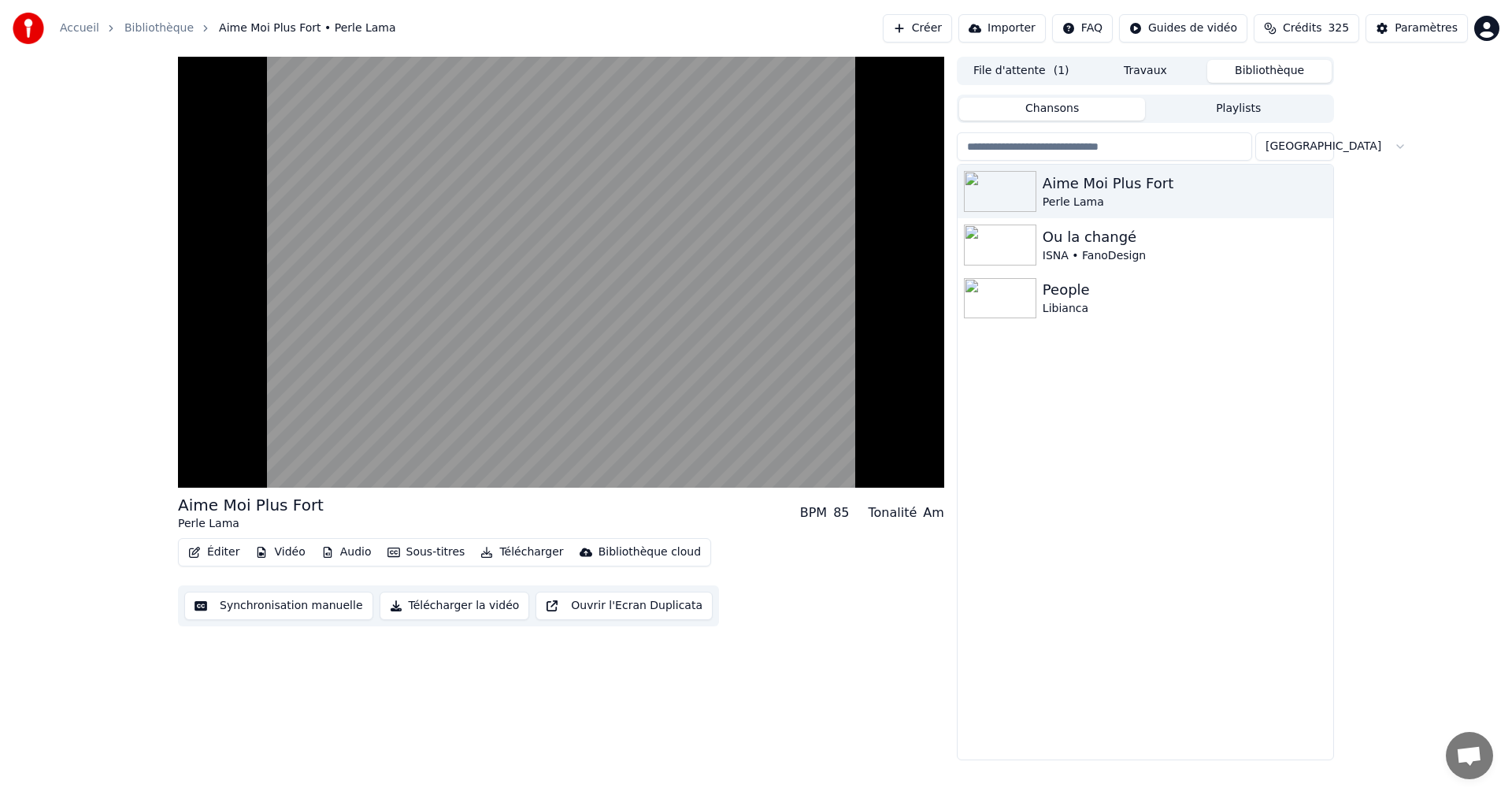
click at [293, 554] on button "Vidéo" at bounding box center [280, 552] width 62 height 22
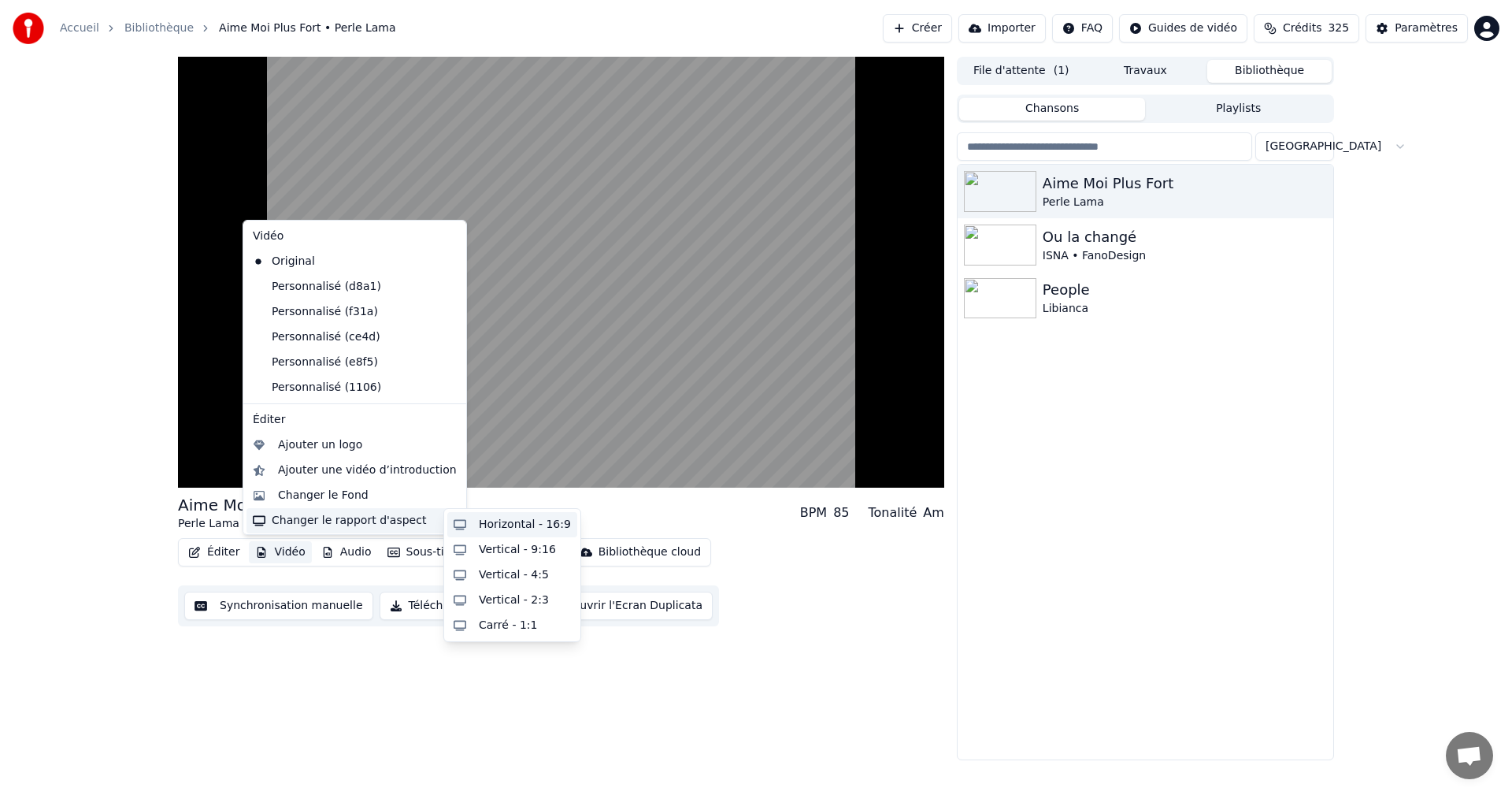
click at [484, 528] on div "Horizontal - 16:9" at bounding box center [525, 524] width 93 height 16
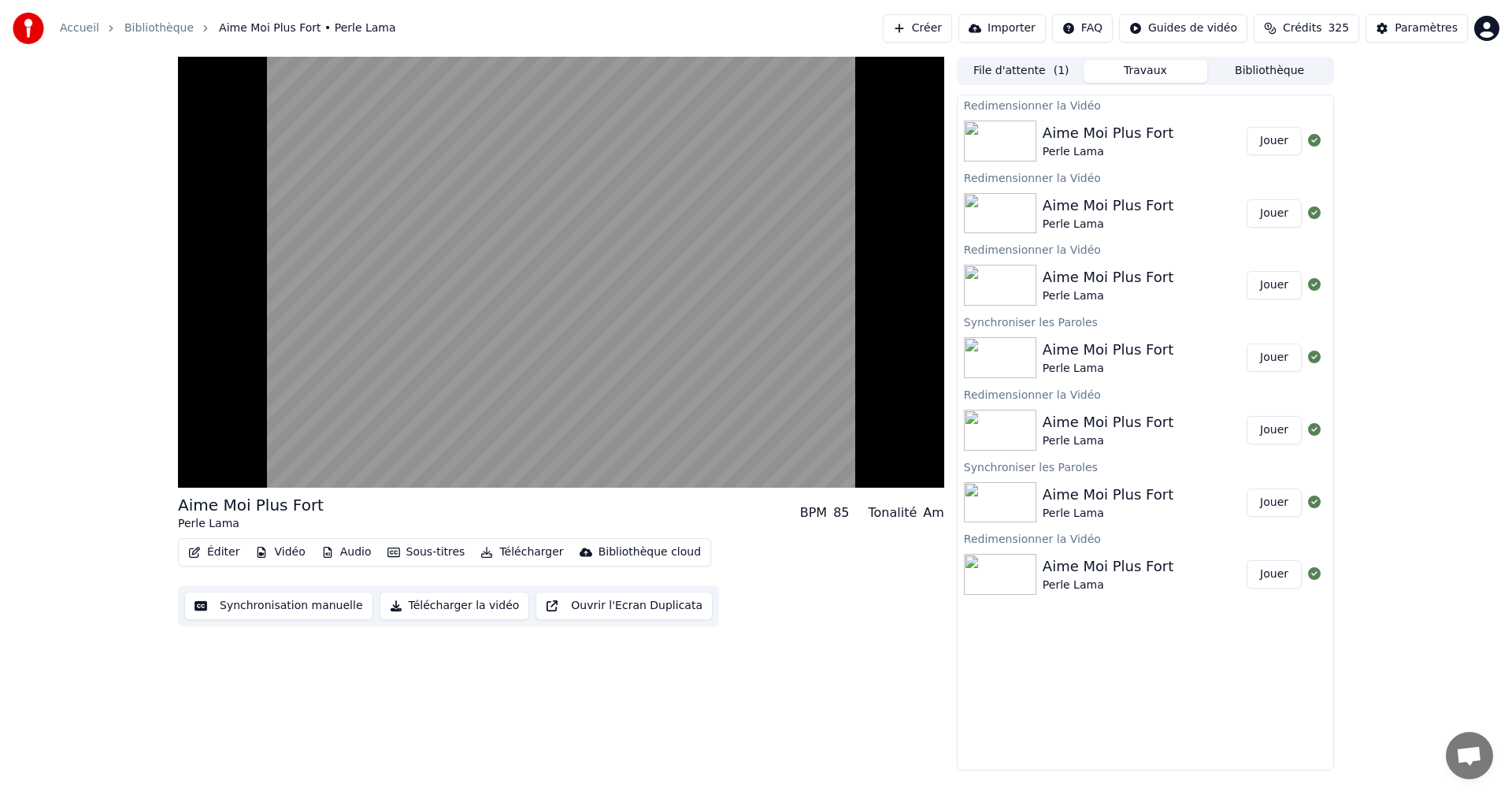
click at [1265, 142] on button "Jouer" at bounding box center [1274, 141] width 55 height 29
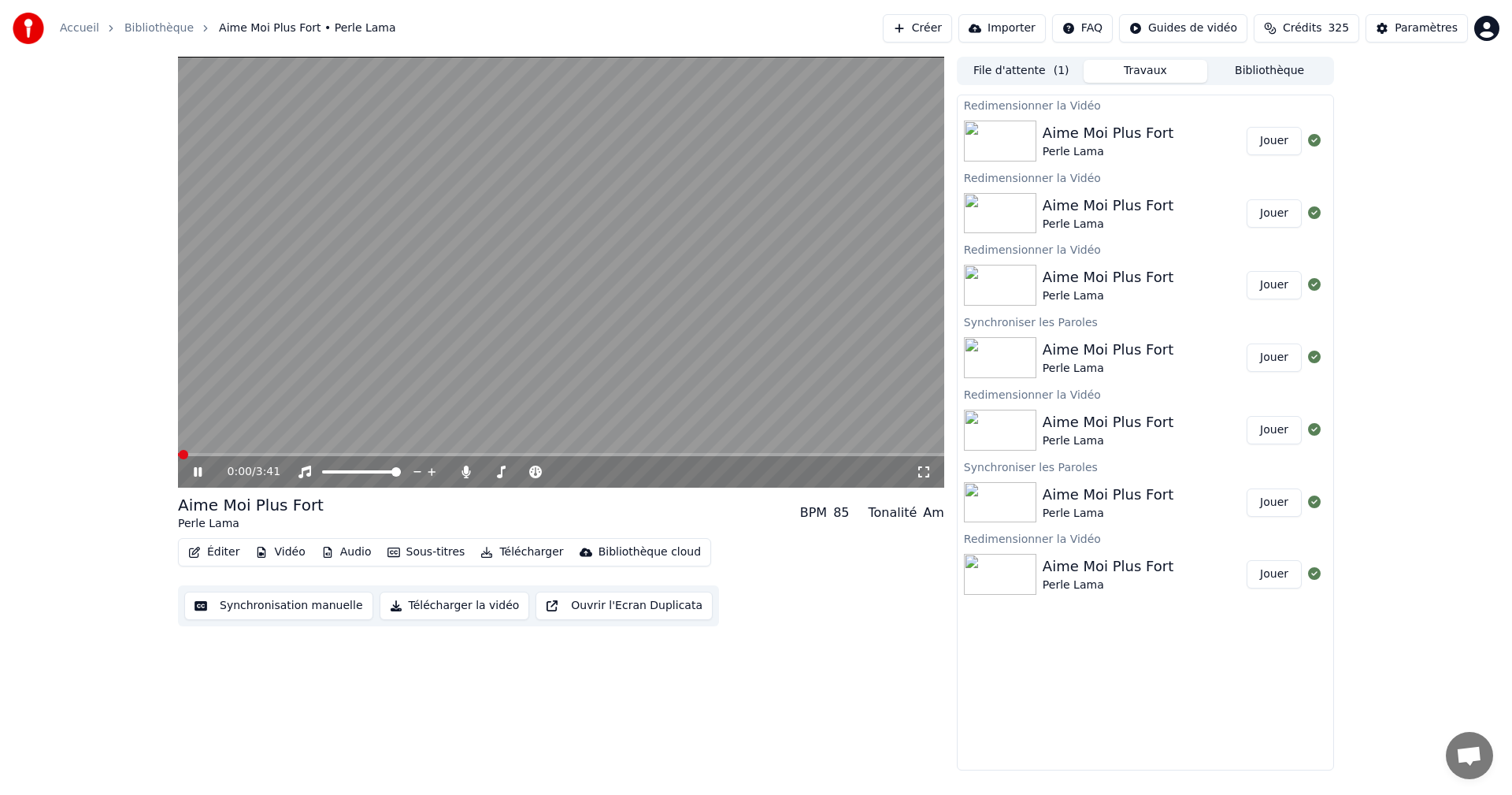
click at [926, 474] on icon at bounding box center [924, 471] width 16 height 13
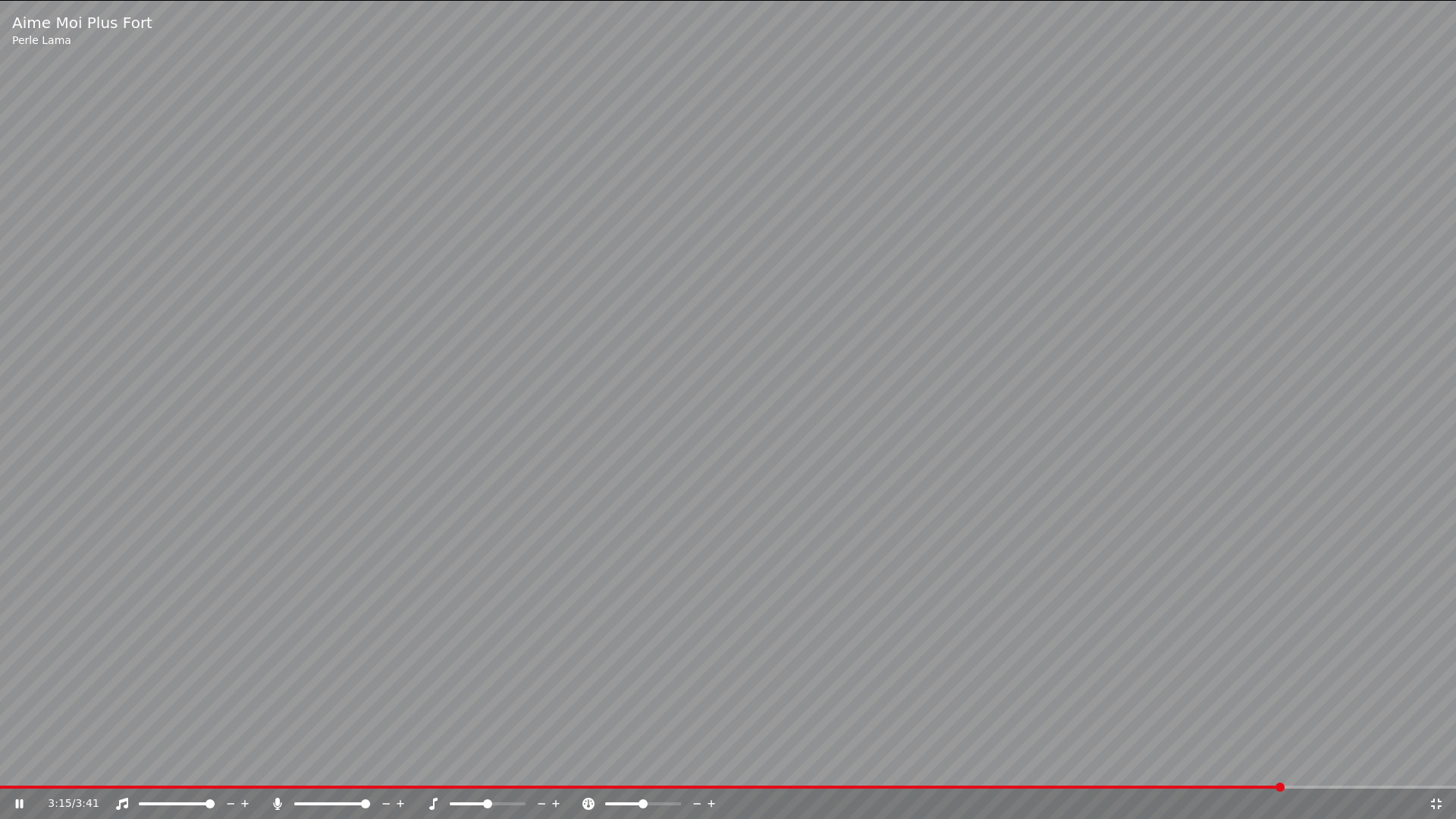
click at [1284, 765] on span at bounding box center [1279, 787] width 9 height 9
click at [1434, 765] on icon at bounding box center [1436, 804] width 15 height 12
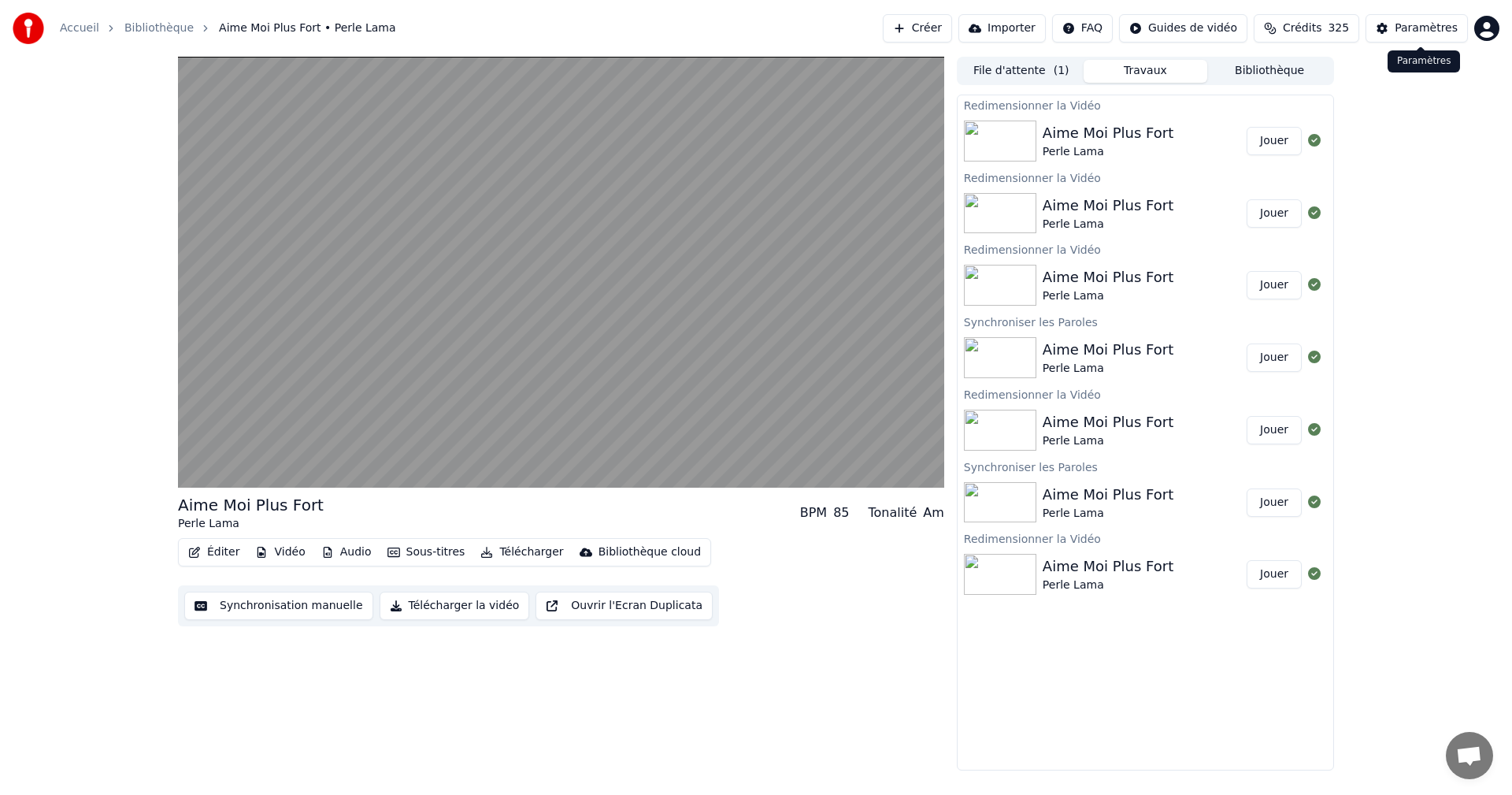
click at [1416, 29] on div "Paramètres" at bounding box center [1426, 29] width 63 height 16
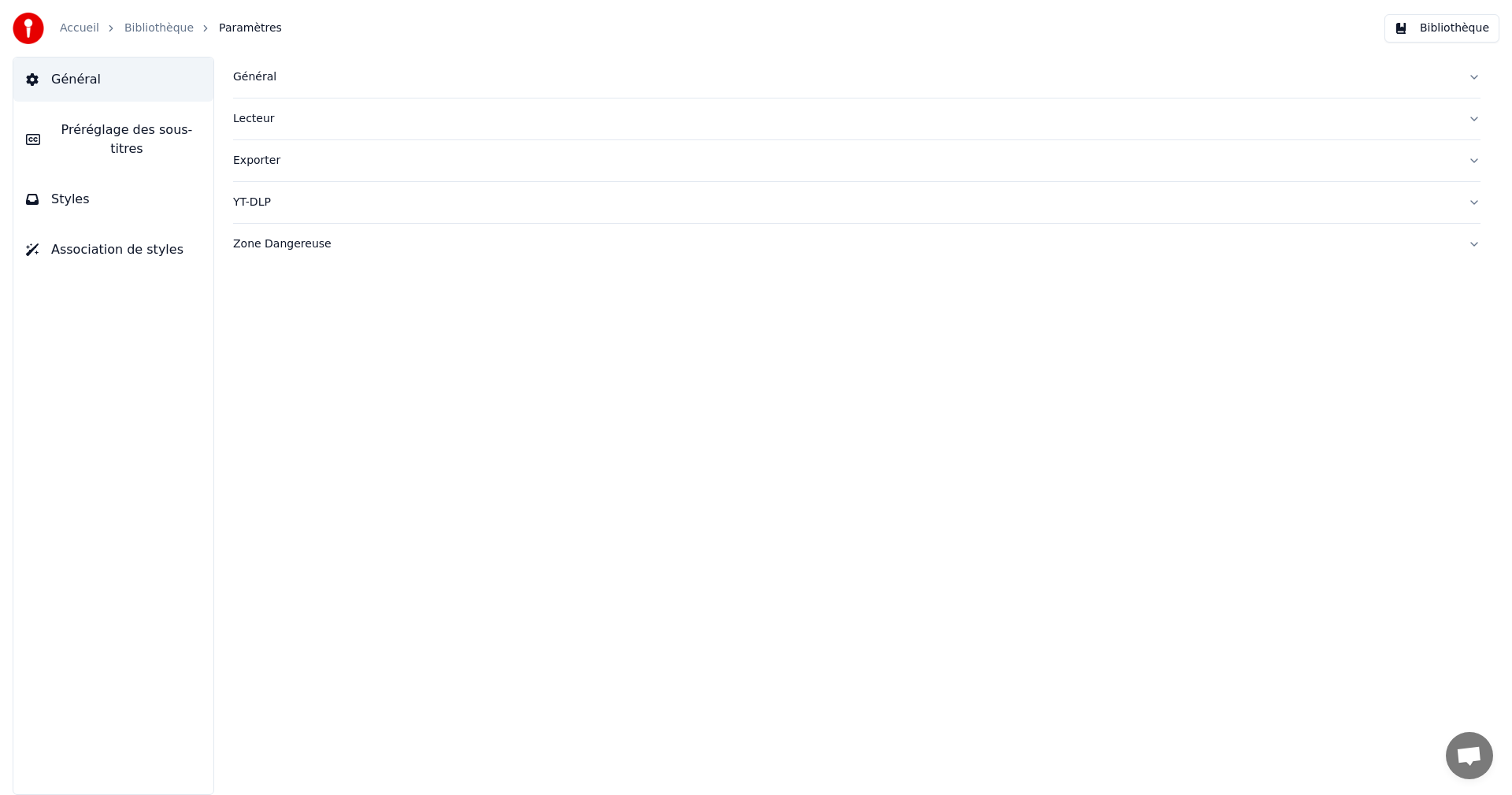
click at [176, 139] on button "Préréglage des sous-titres" at bounding box center [112, 139] width 200 height 63
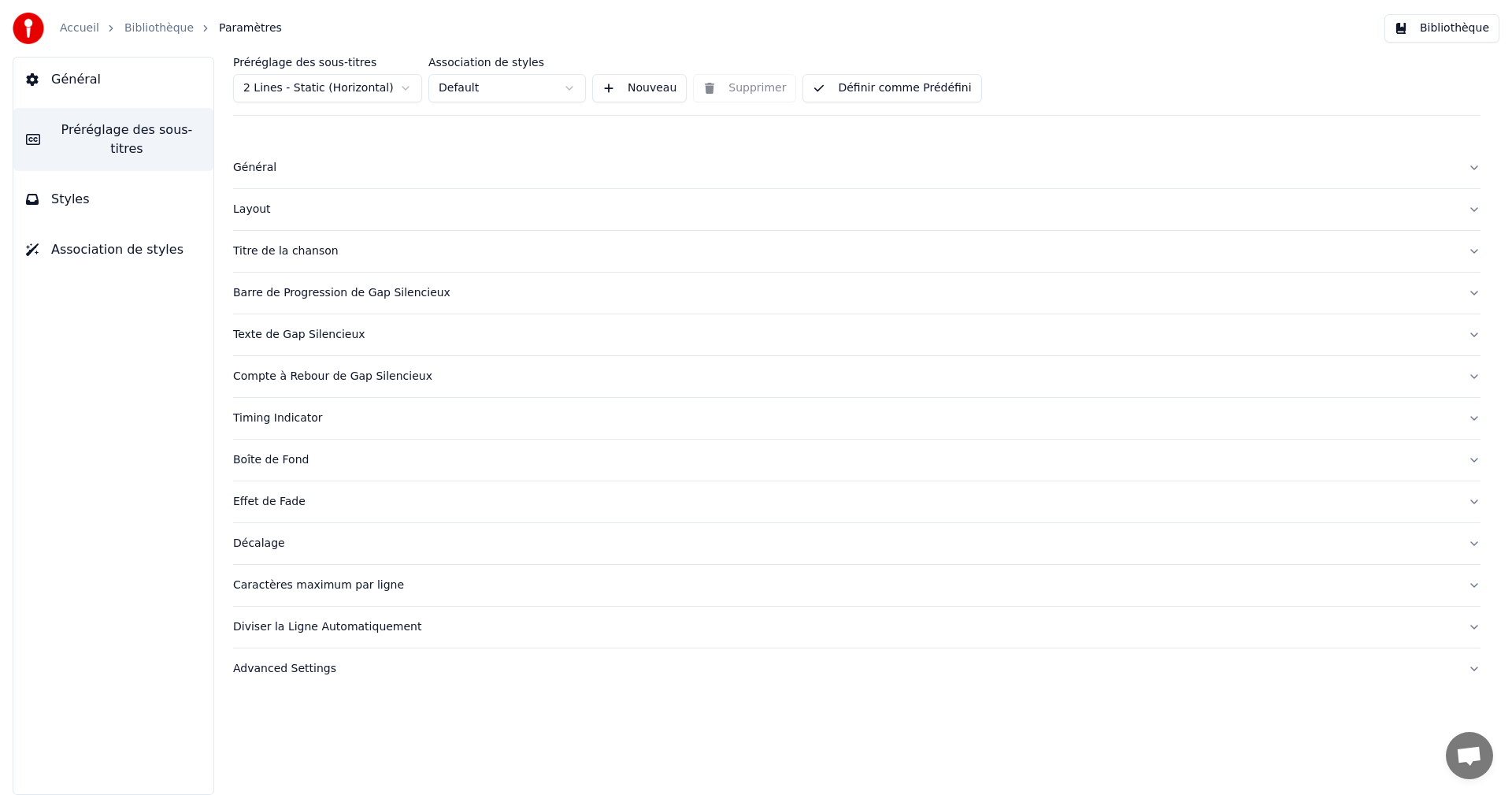
click at [303, 589] on div "Caractères maximum par ligne" at bounding box center [844, 585] width 1222 height 16
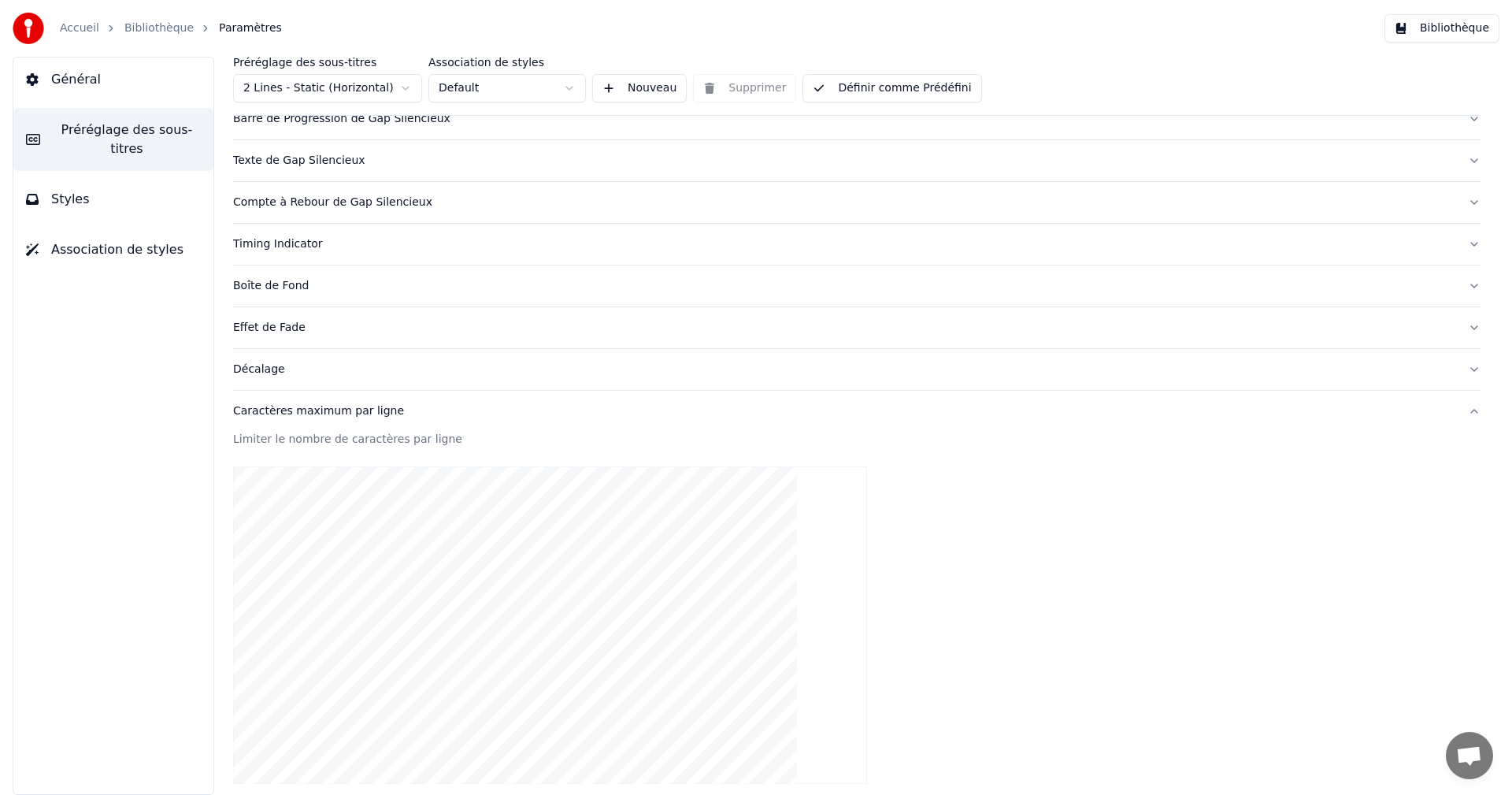
scroll to position [436, 0]
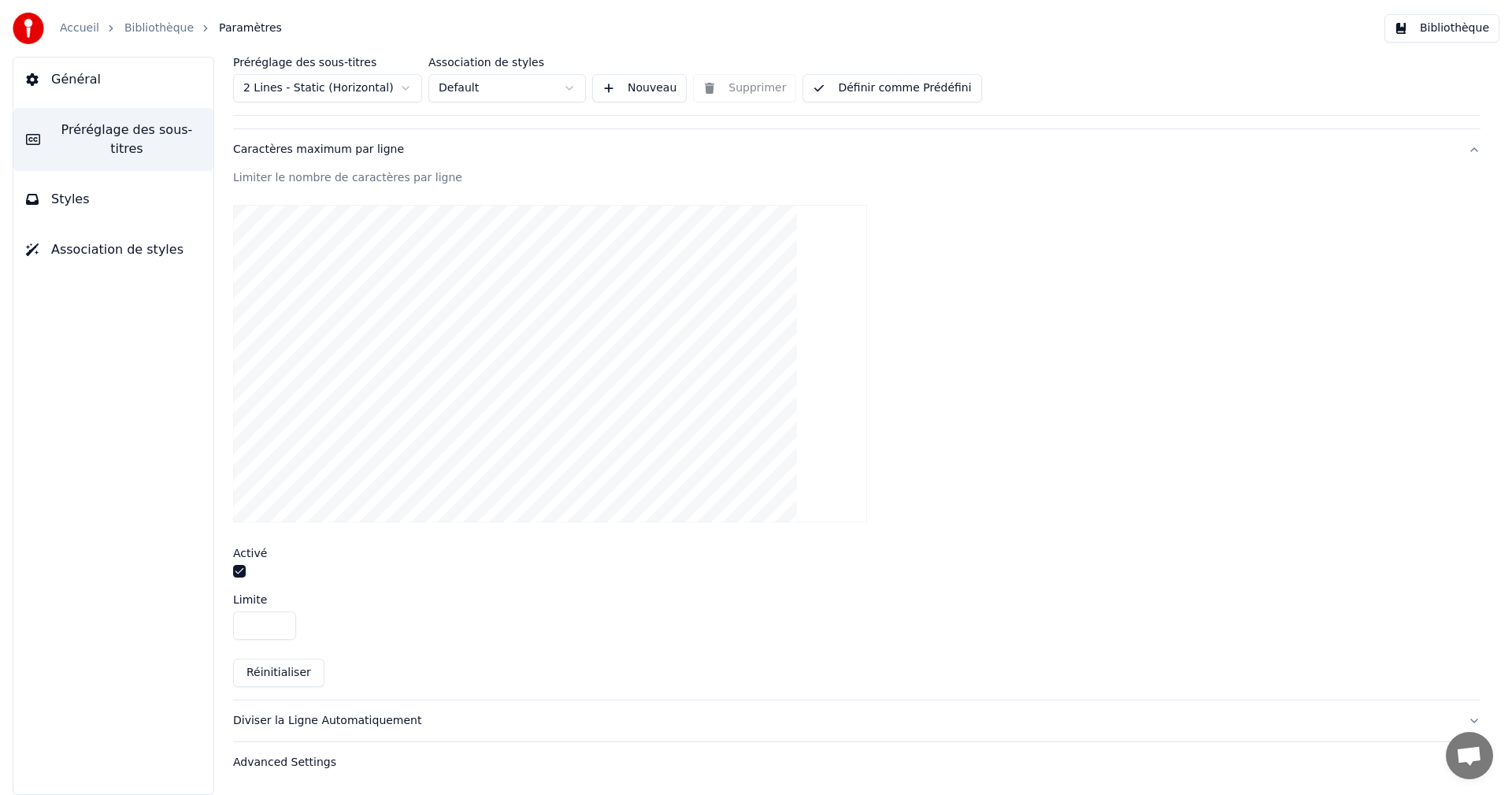
drag, startPoint x: 253, startPoint y: 625, endPoint x: 234, endPoint y: 628, distance: 19.2
click at [234, 628] on input "**" at bounding box center [265, 625] width 63 height 29
type input "**"
click at [913, 92] on button "Définir comme Prédéfini" at bounding box center [892, 88] width 179 height 29
click at [1439, 23] on button "Bibliothèque" at bounding box center [1442, 28] width 115 height 29
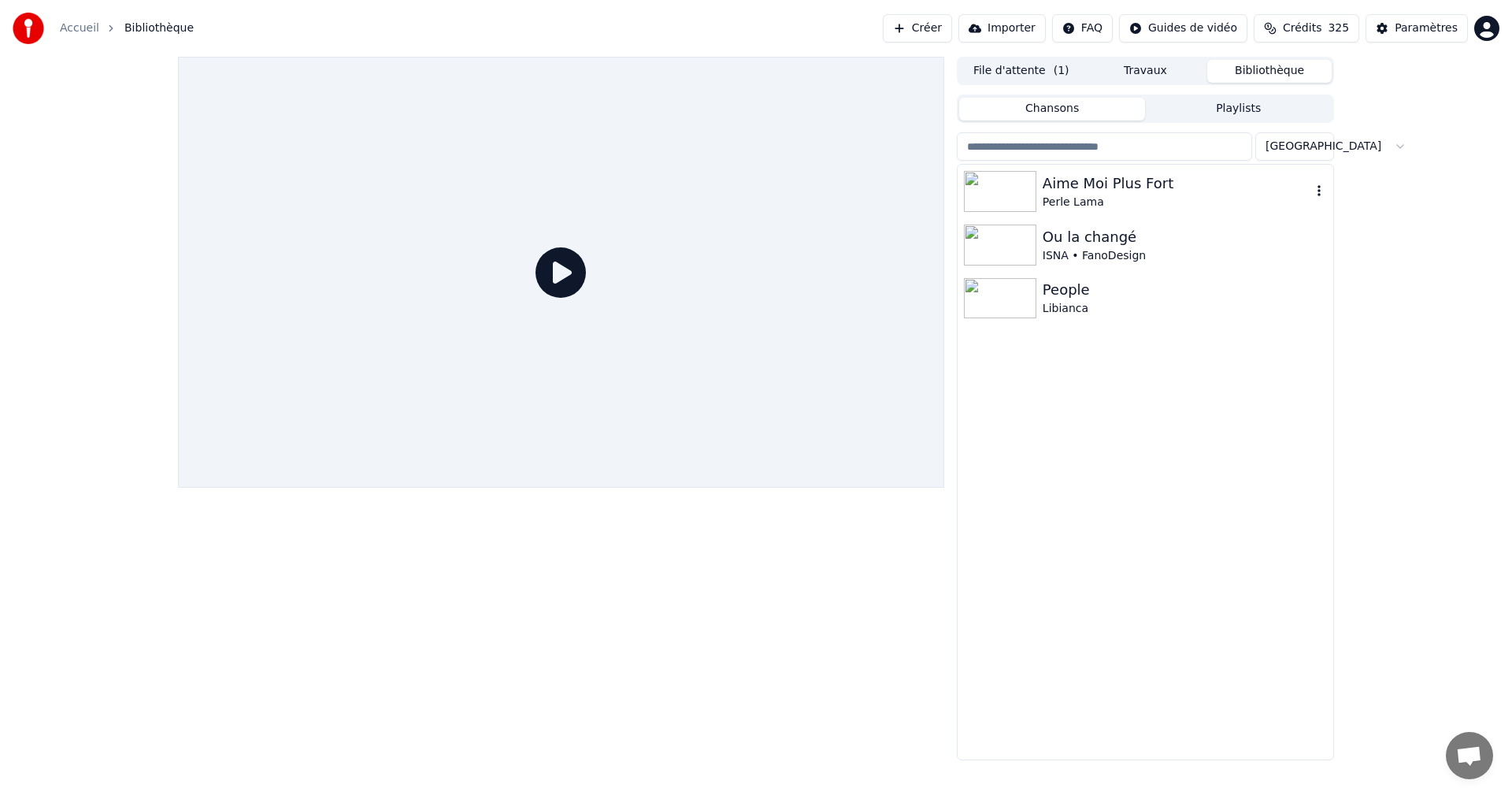
click at [1083, 191] on div "Aime Moi Plus Fort" at bounding box center [1176, 183] width 268 height 22
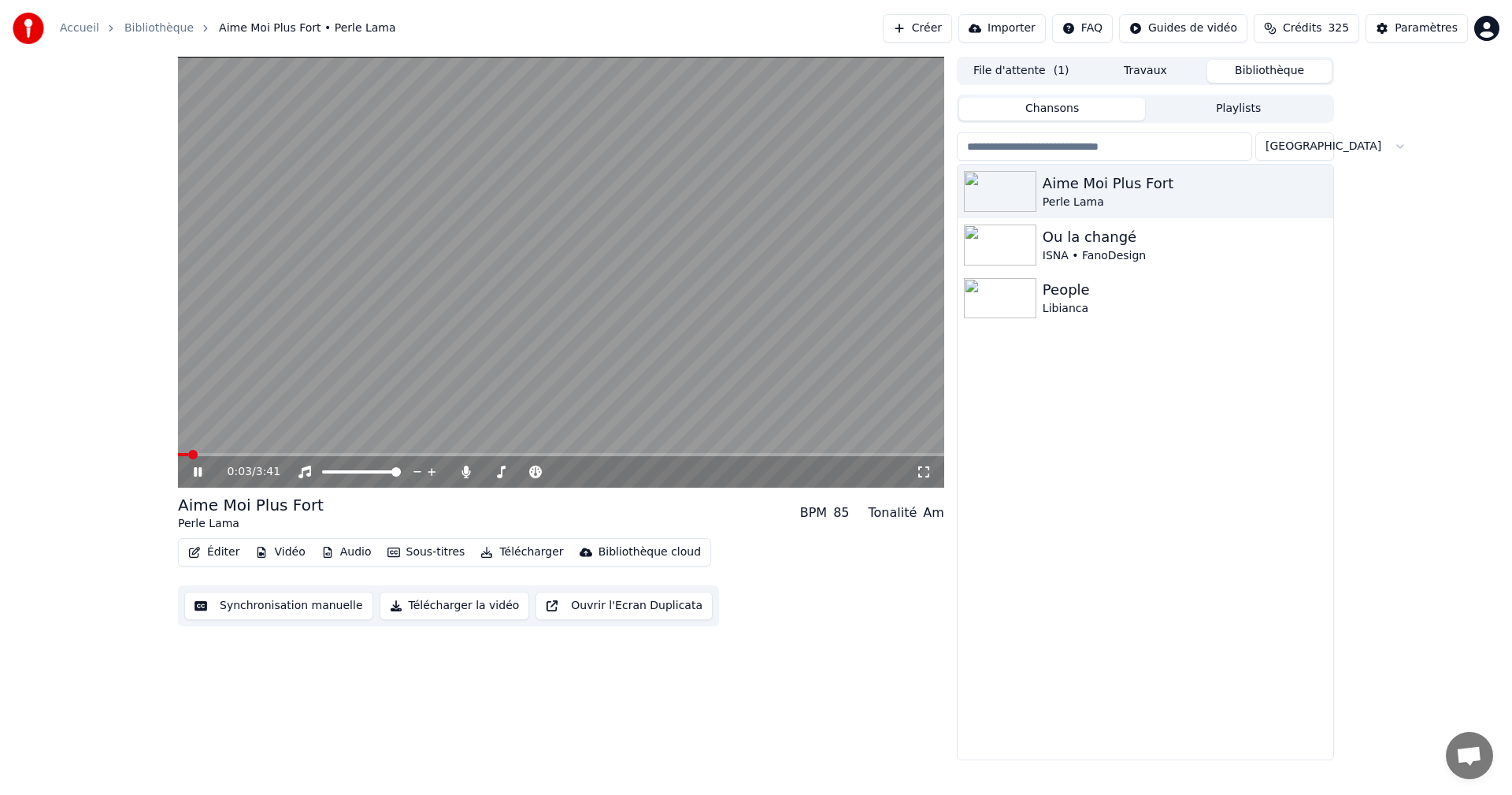
click at [765, 455] on span at bounding box center [561, 455] width 766 height 3
click at [1406, 26] on div "Paramètres" at bounding box center [1426, 29] width 63 height 16
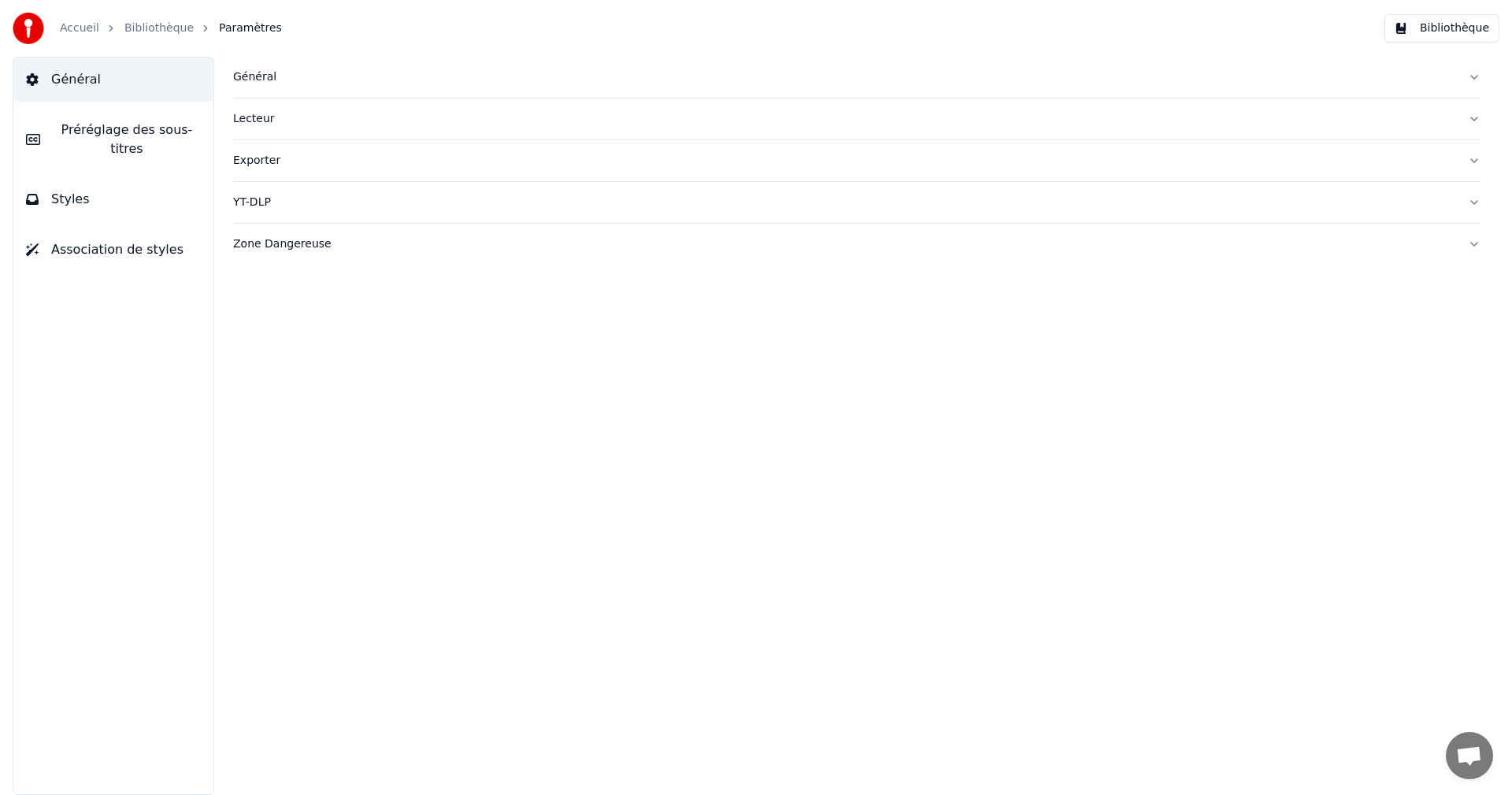
click at [97, 189] on button "Styles" at bounding box center [112, 199] width 200 height 44
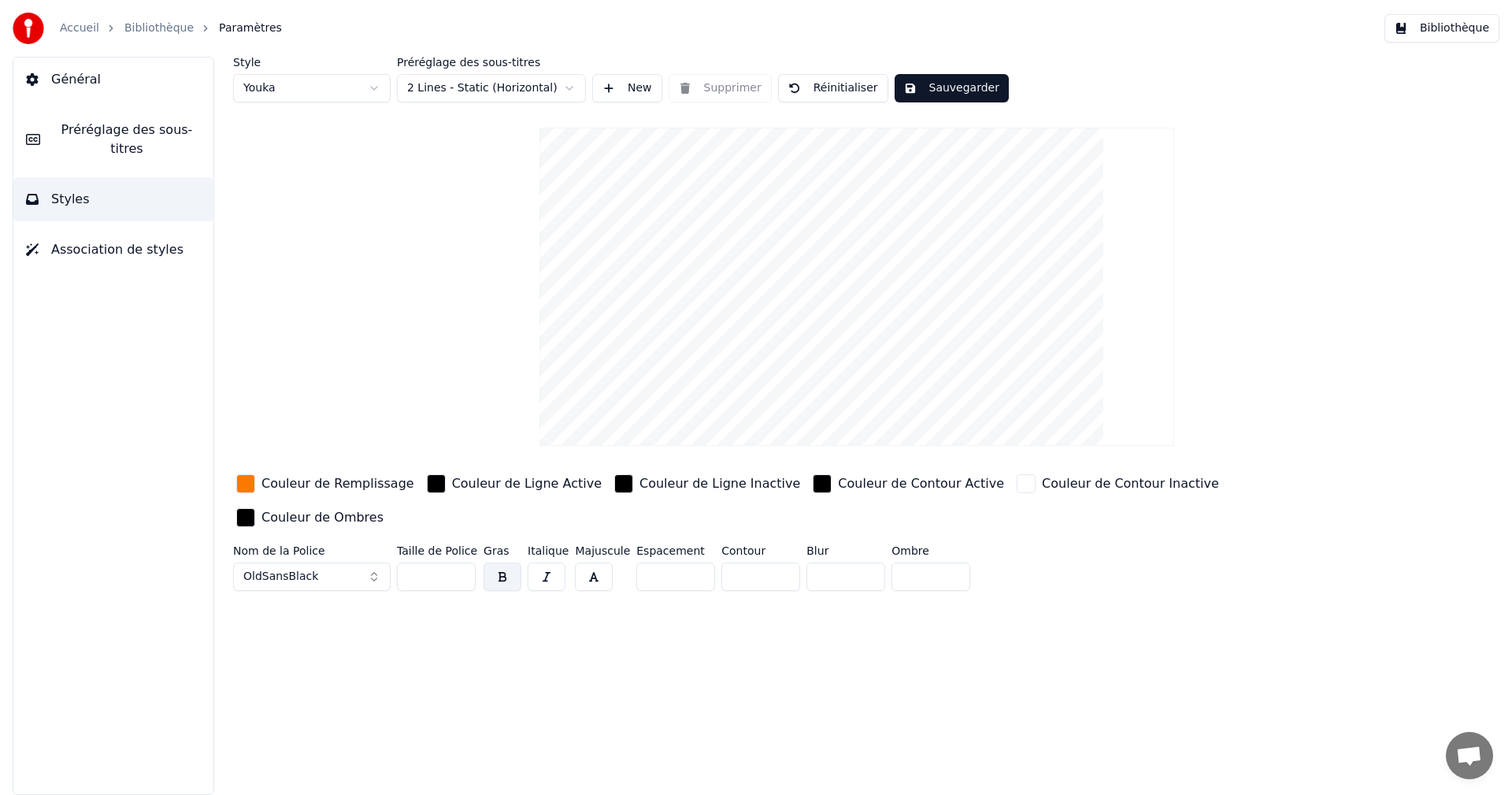
click at [129, 136] on span "Préréglage des sous-titres" at bounding box center [126, 139] width 148 height 38
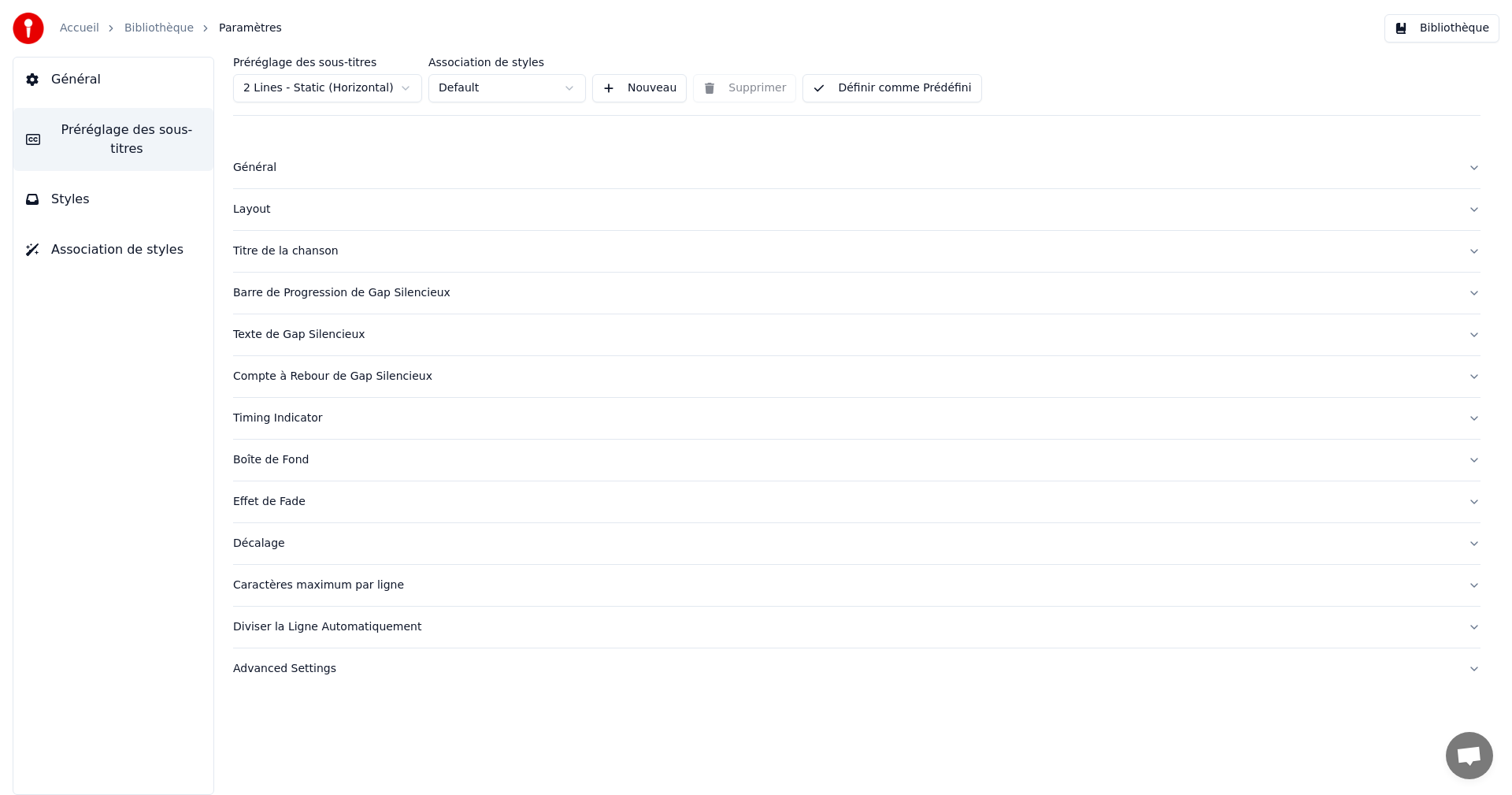
click at [268, 585] on div "Caractères maximum par ligne" at bounding box center [844, 585] width 1222 height 16
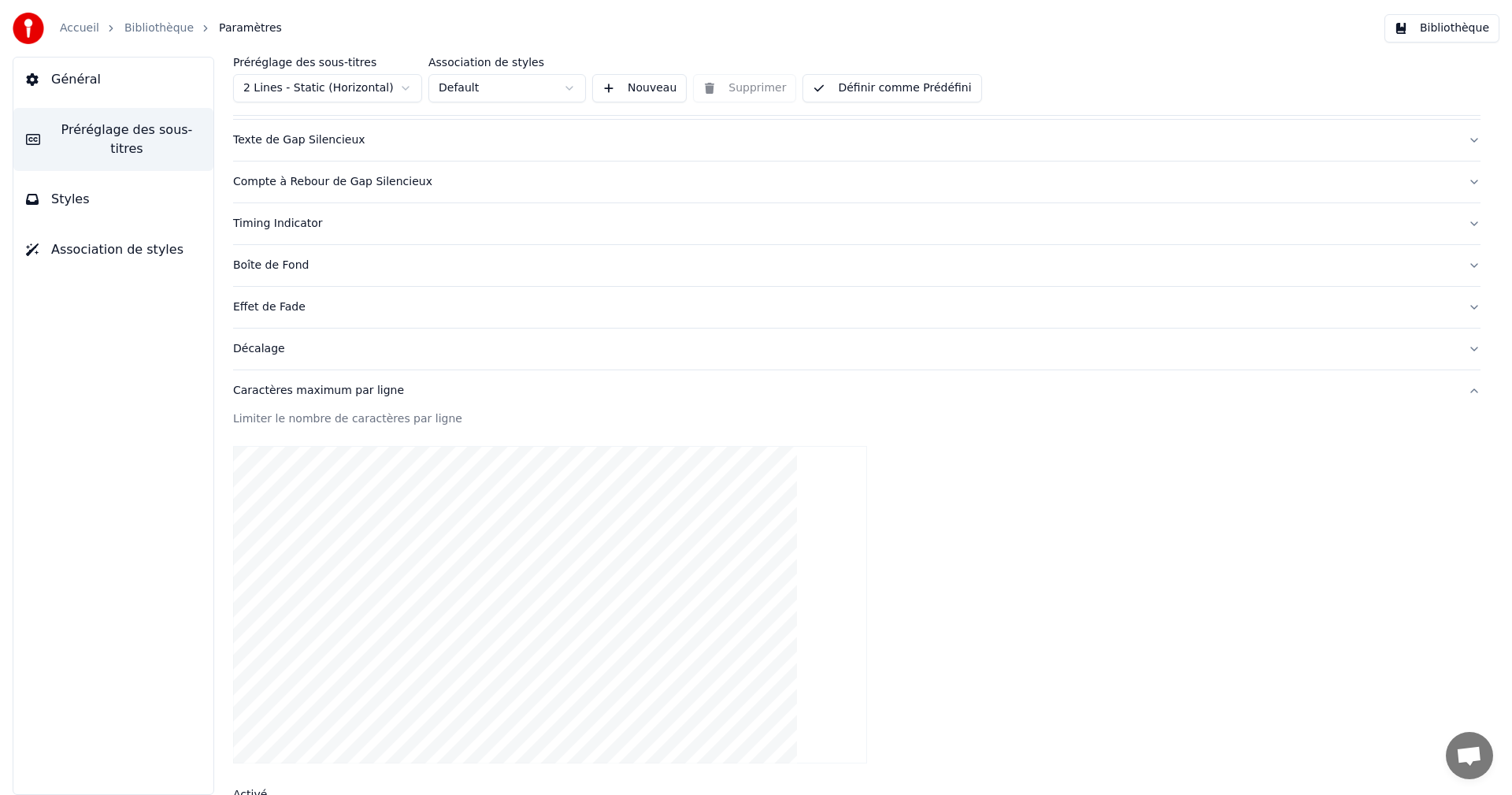
scroll to position [394, 0]
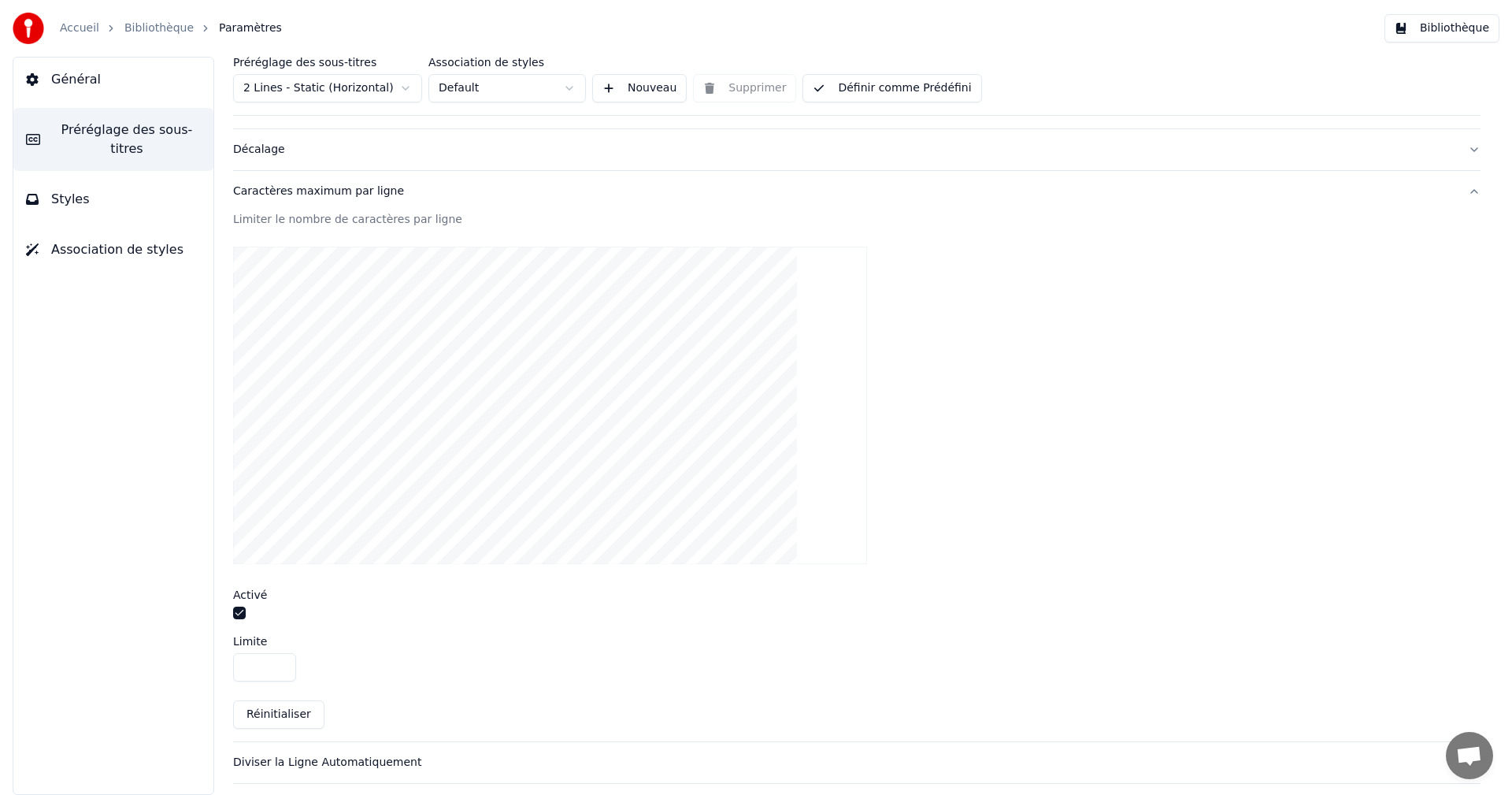
click at [280, 671] on input "**" at bounding box center [265, 667] width 63 height 29
type input "**"
click at [280, 671] on input "**" at bounding box center [265, 667] width 63 height 29
click at [850, 87] on button "Définir comme Prédéfini" at bounding box center [892, 88] width 179 height 29
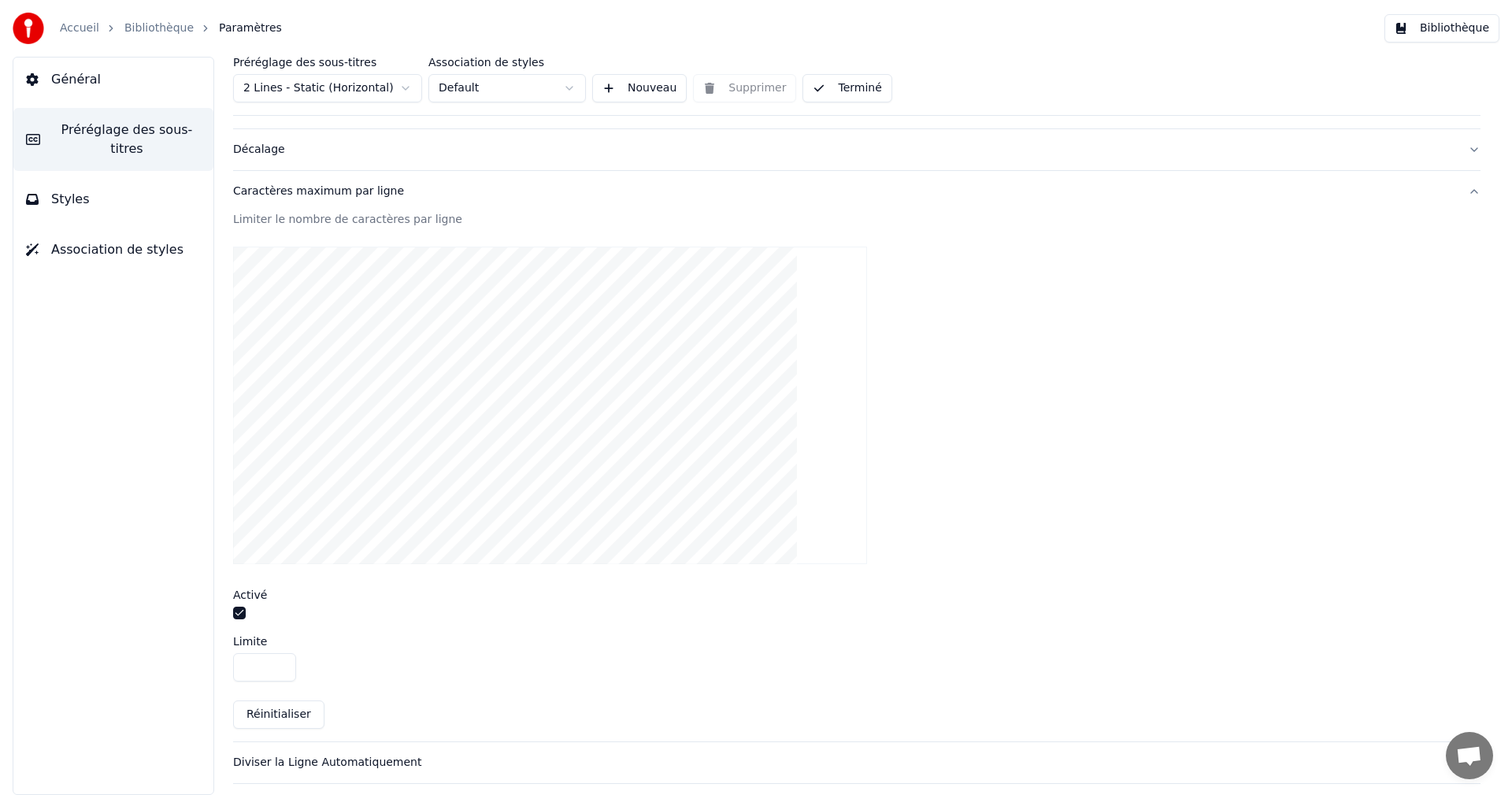
click at [1461, 29] on button "Bibliothèque" at bounding box center [1442, 28] width 115 height 29
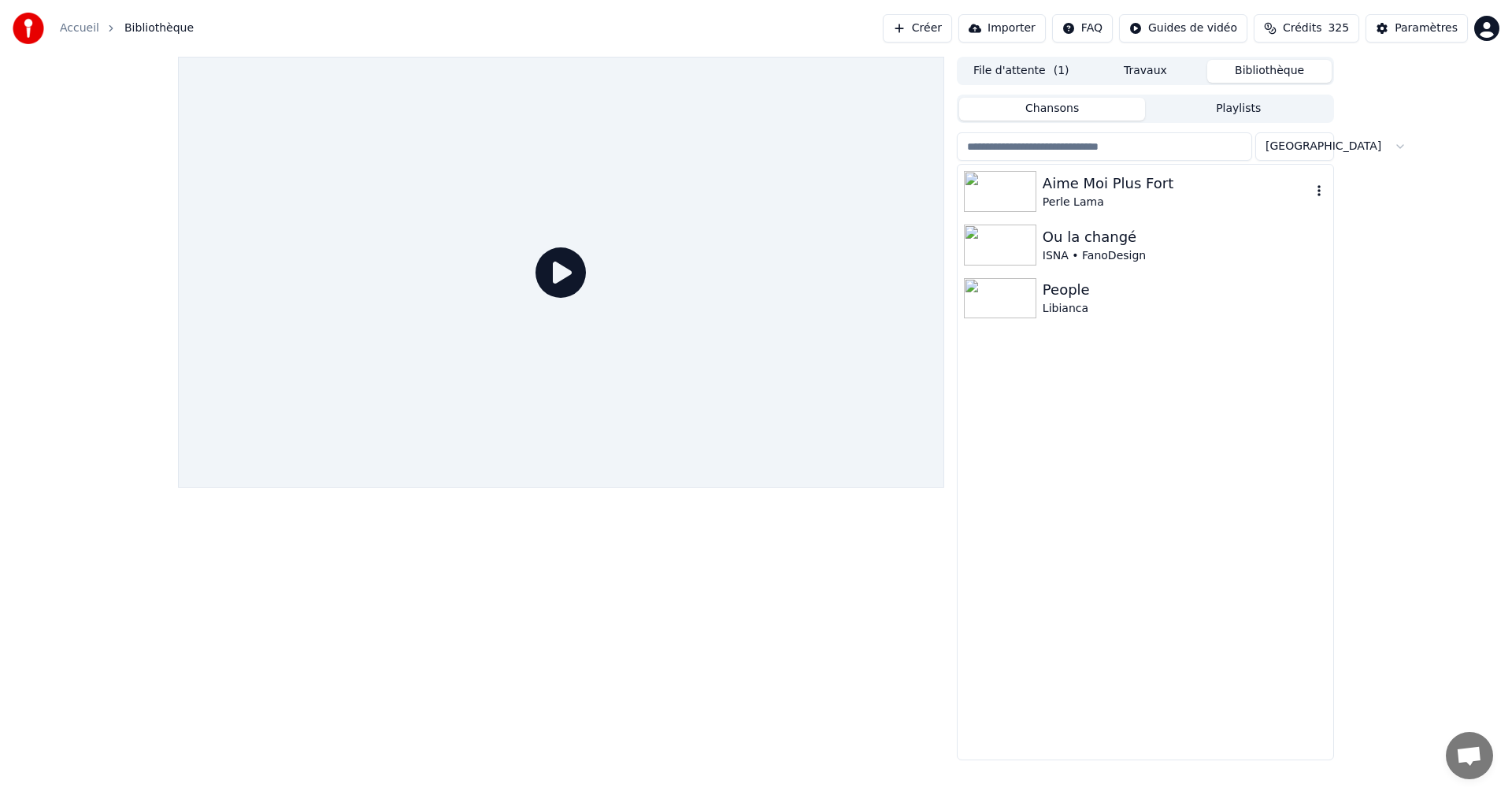
click at [1080, 199] on div "Perle Lama" at bounding box center [1176, 202] width 268 height 16
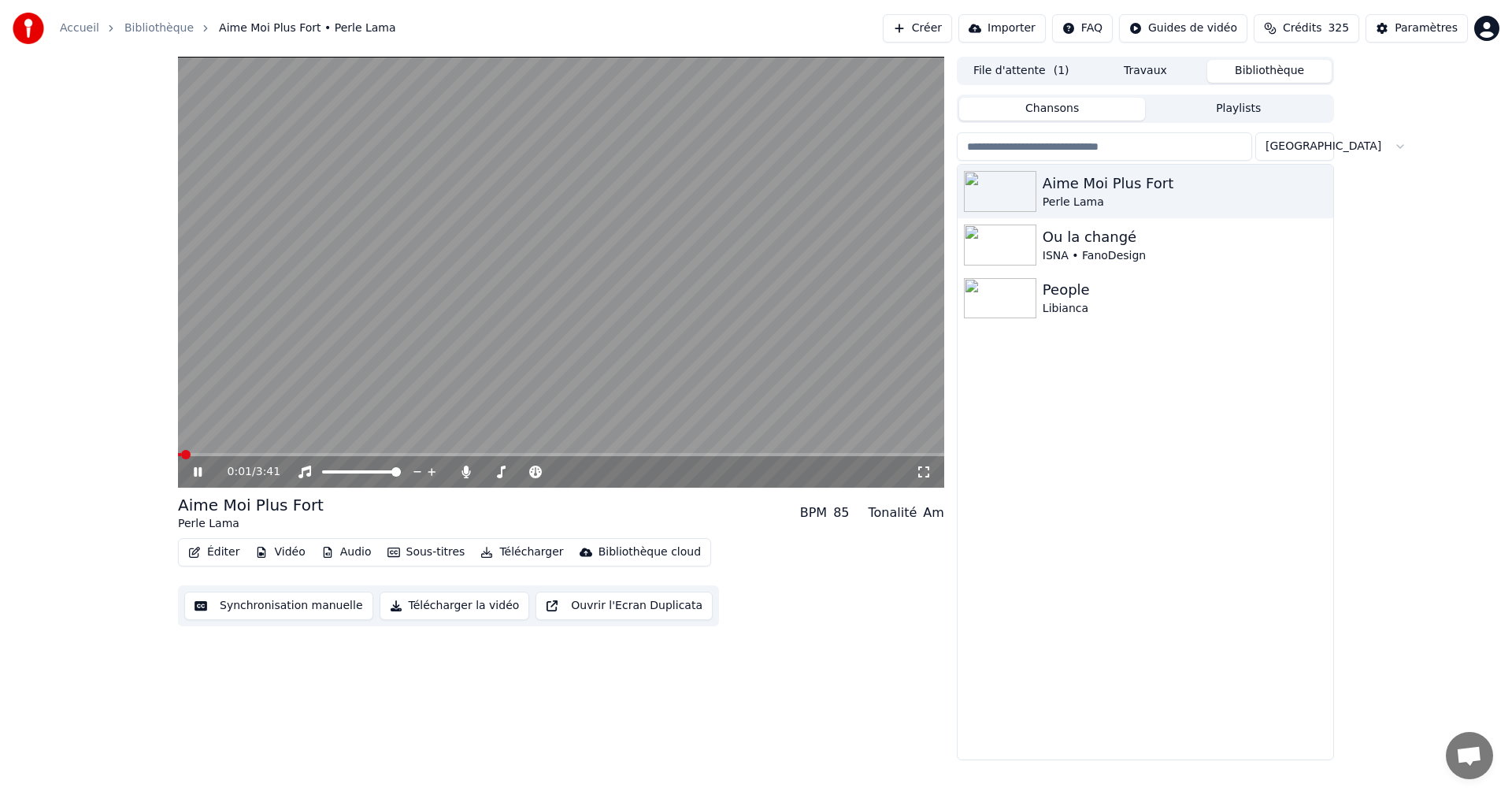
click at [766, 453] on span at bounding box center [561, 455] width 766 height 3
click at [691, 455] on span at bounding box center [434, 455] width 513 height 3
click at [772, 453] on span at bounding box center [561, 455] width 766 height 3
click at [1413, 35] on div "Paramètres" at bounding box center [1426, 29] width 63 height 16
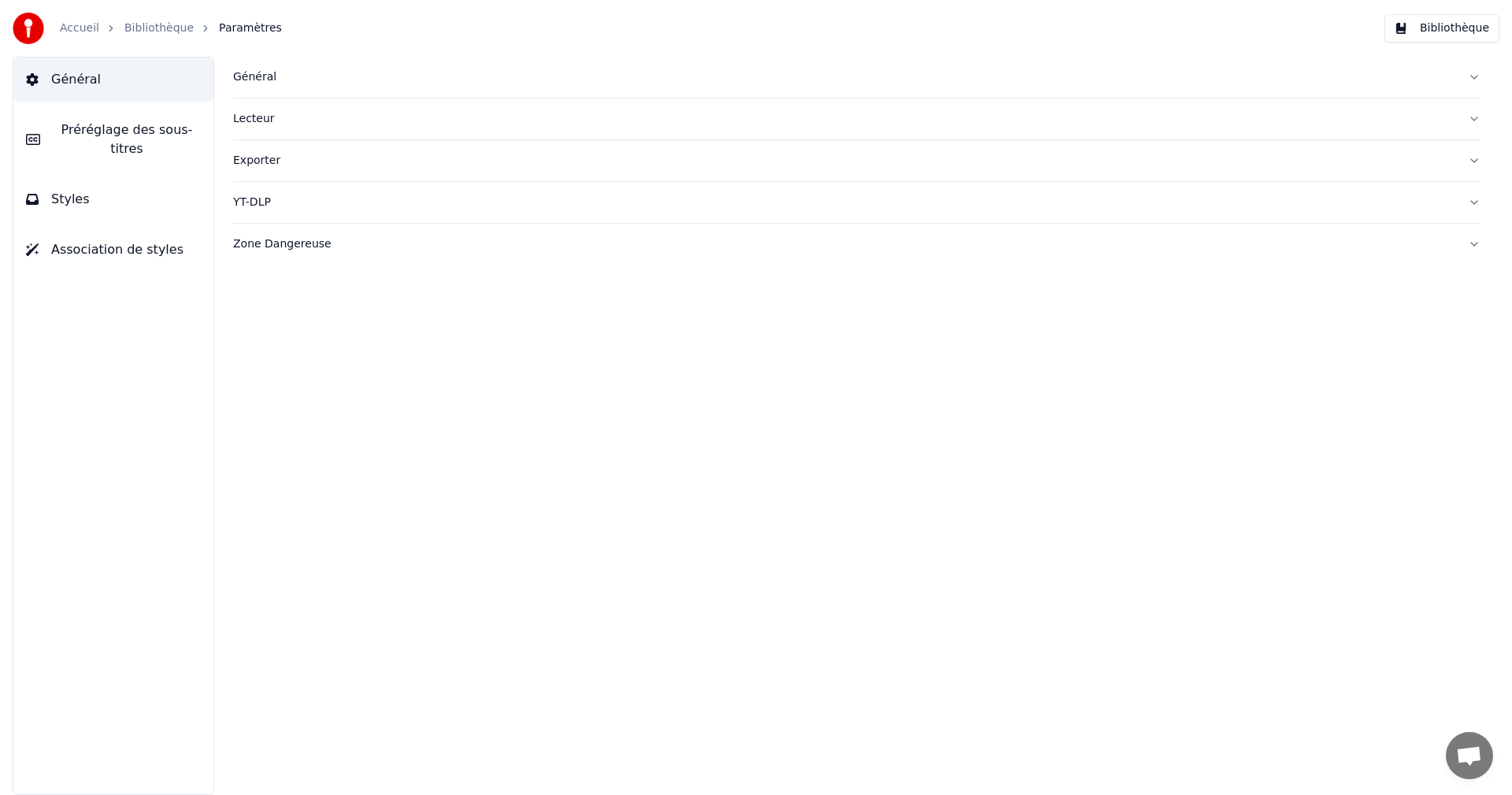
click at [157, 144] on button "Préréglage des sous-titres" at bounding box center [112, 139] width 200 height 63
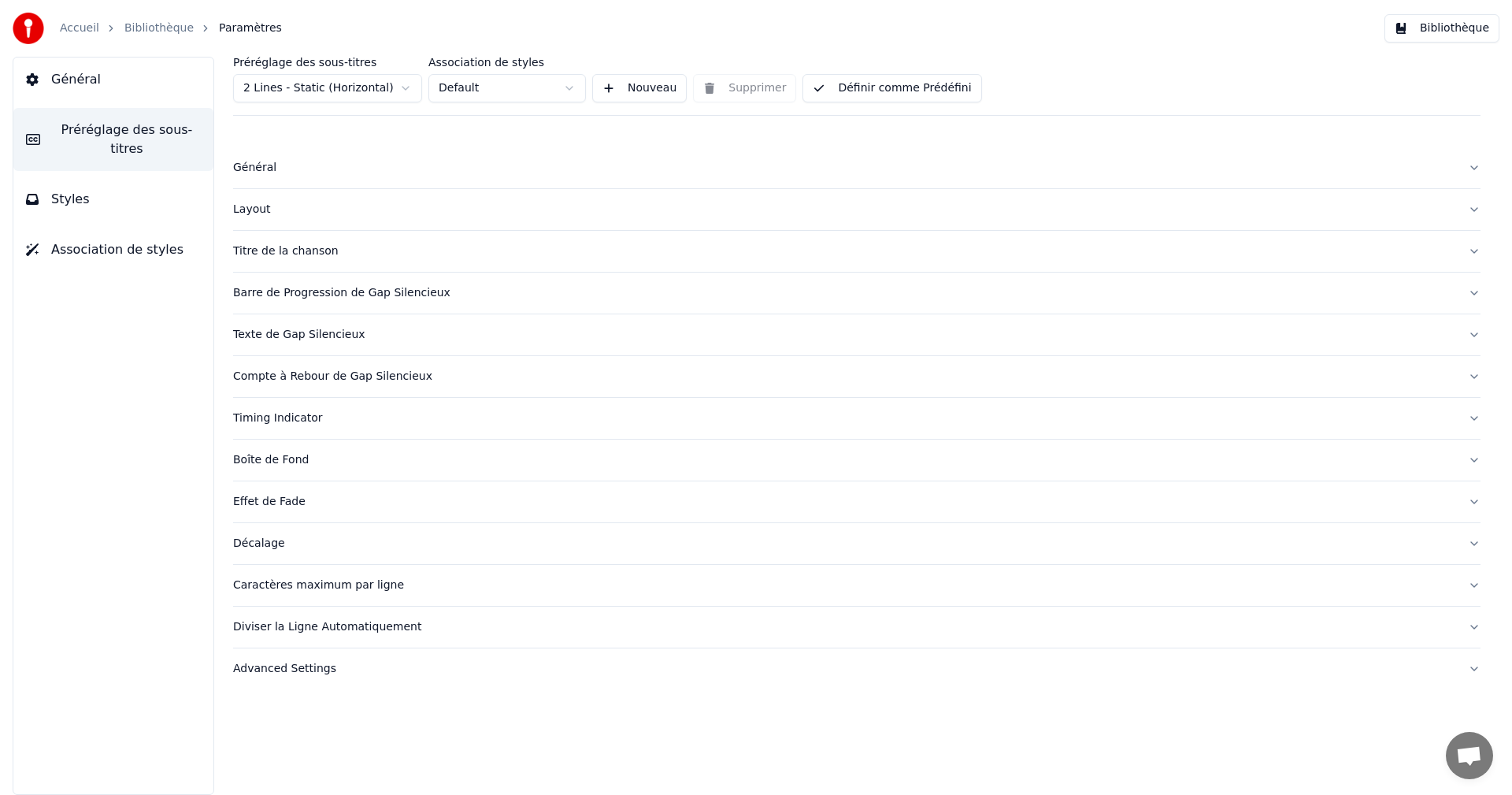
click at [257, 585] on div "Caractères maximum par ligne" at bounding box center [844, 585] width 1222 height 16
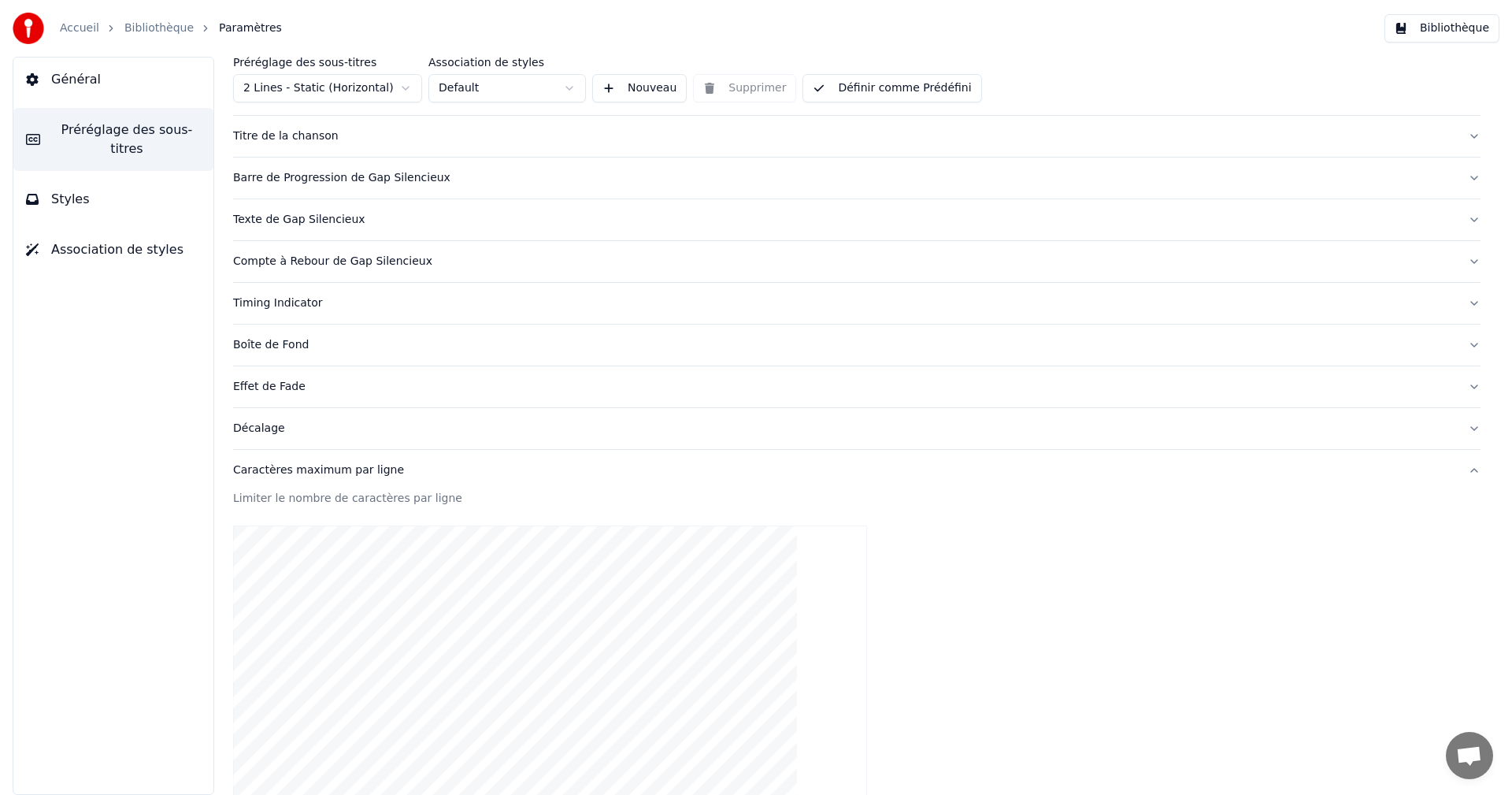
scroll to position [394, 0]
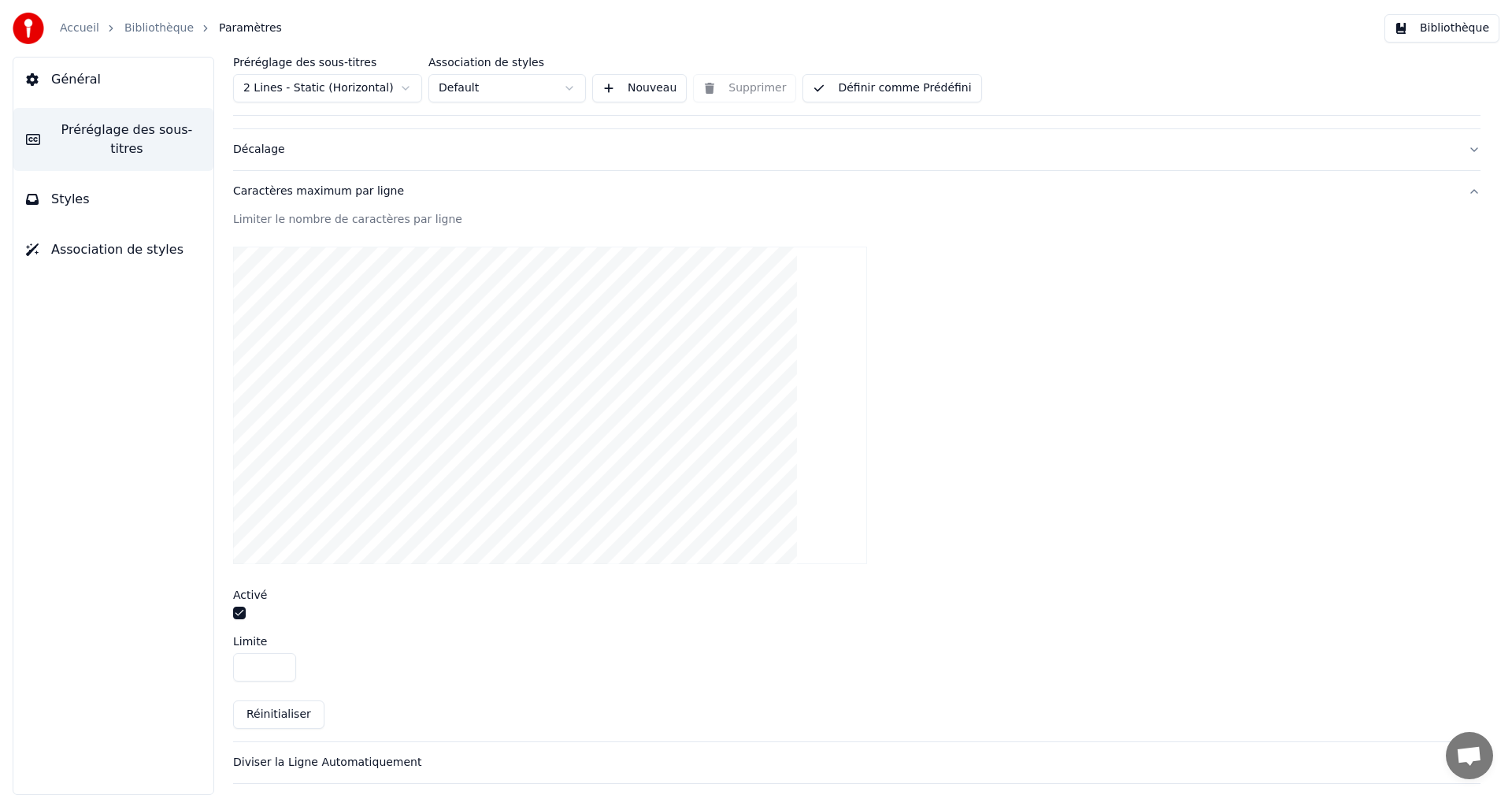
click at [242, 612] on button "button" at bounding box center [240, 612] width 13 height 13
click at [865, 87] on button "Définir comme Prédéfini" at bounding box center [892, 88] width 179 height 29
click at [1446, 29] on button "Bibliothèque" at bounding box center [1442, 28] width 115 height 29
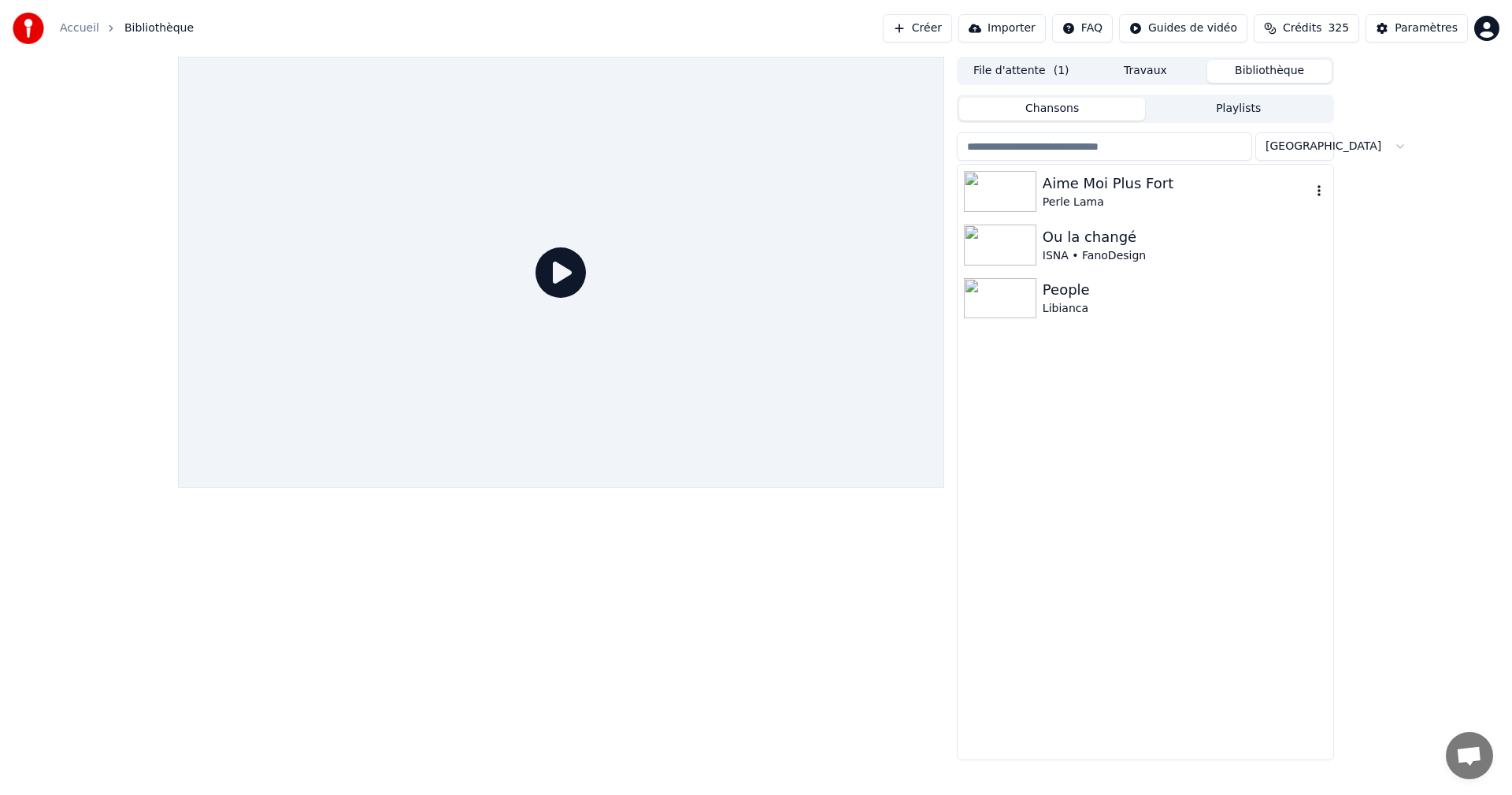
click at [1074, 209] on div "Perle Lama" at bounding box center [1176, 202] width 268 height 16
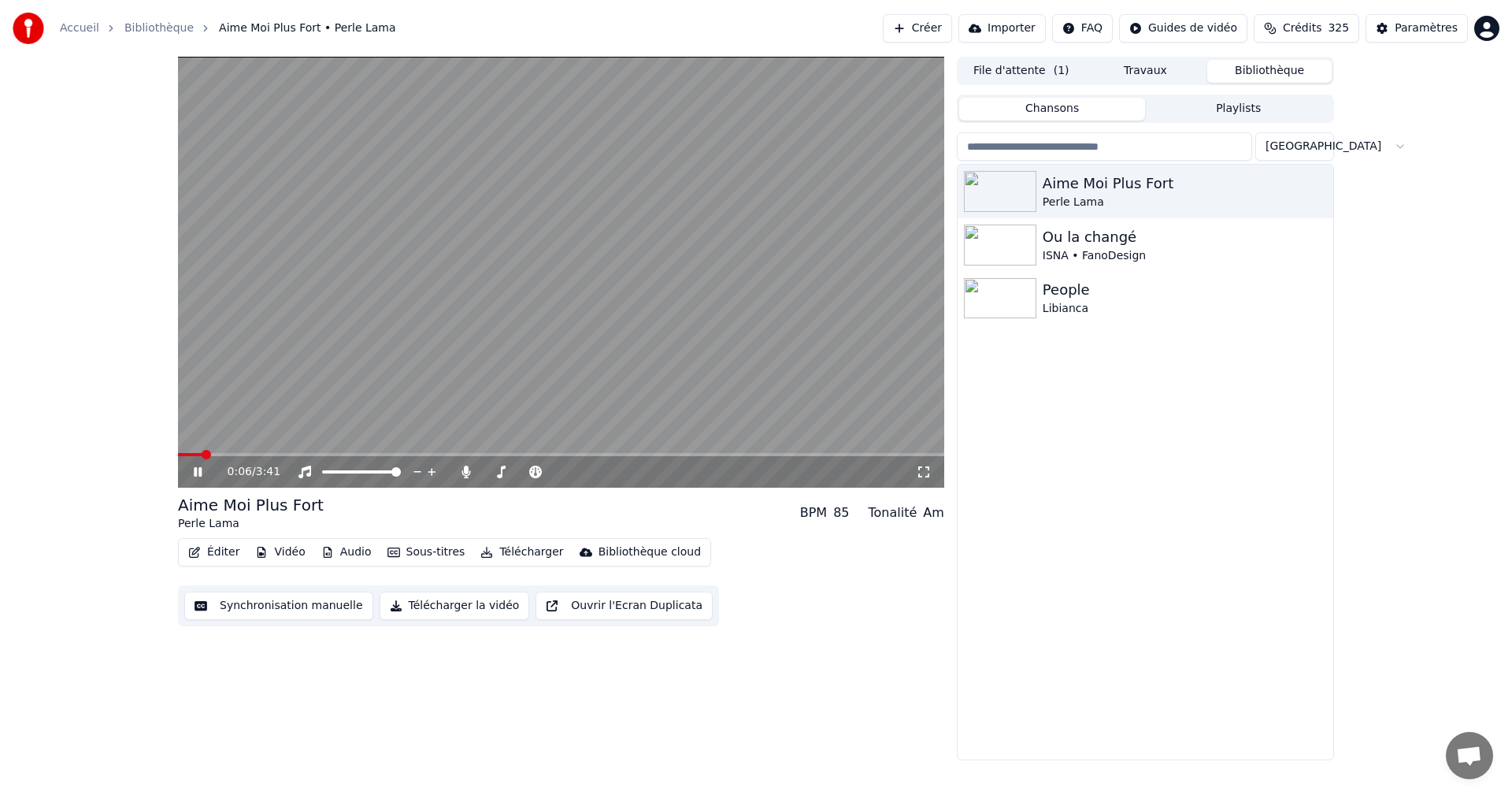
click at [280, 557] on button "Vidéo" at bounding box center [280, 552] width 62 height 22
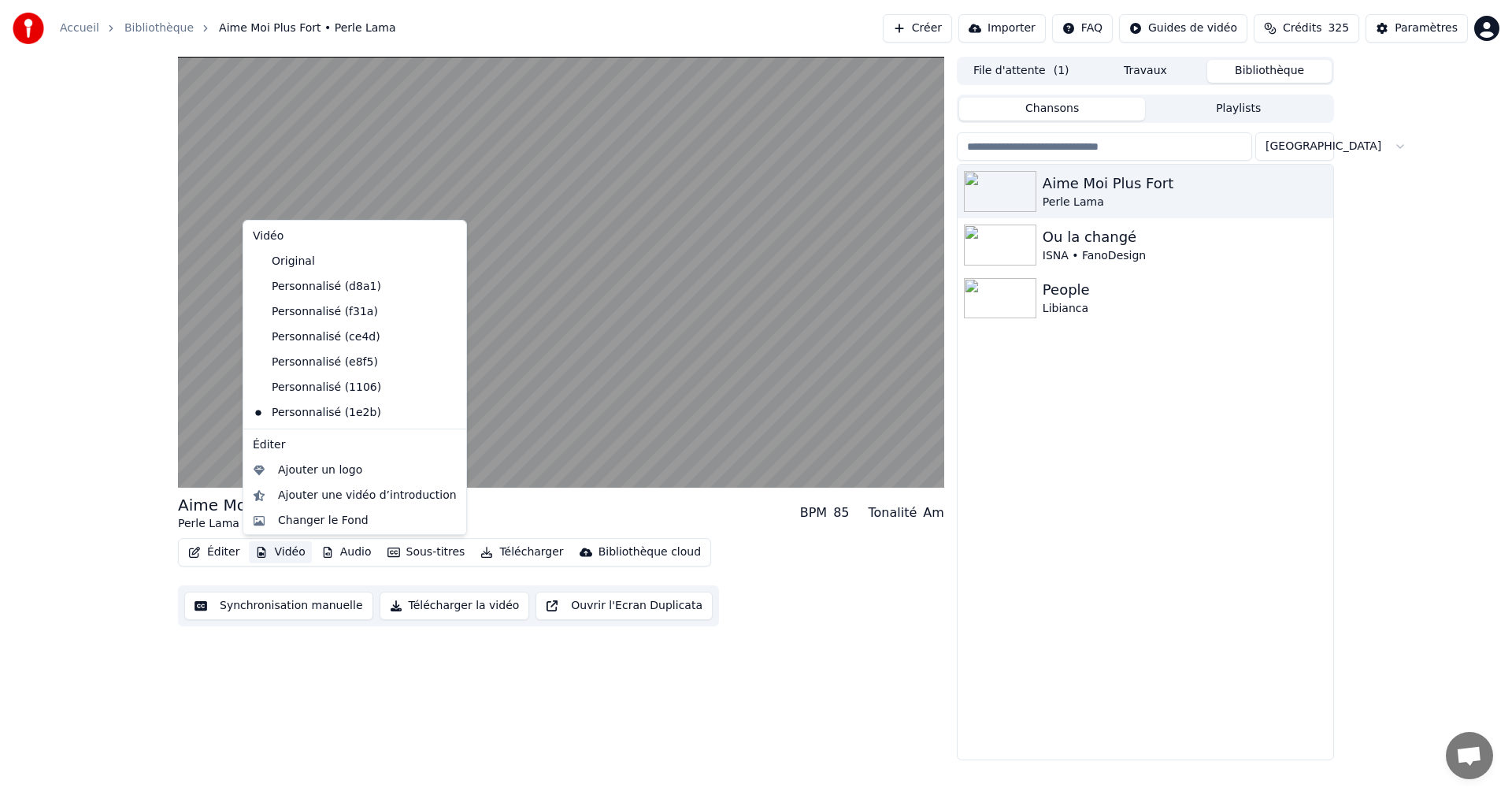
click at [297, 559] on button "Vidéo" at bounding box center [280, 552] width 62 height 22
click at [286, 548] on button "Vidéo" at bounding box center [280, 552] width 62 height 22
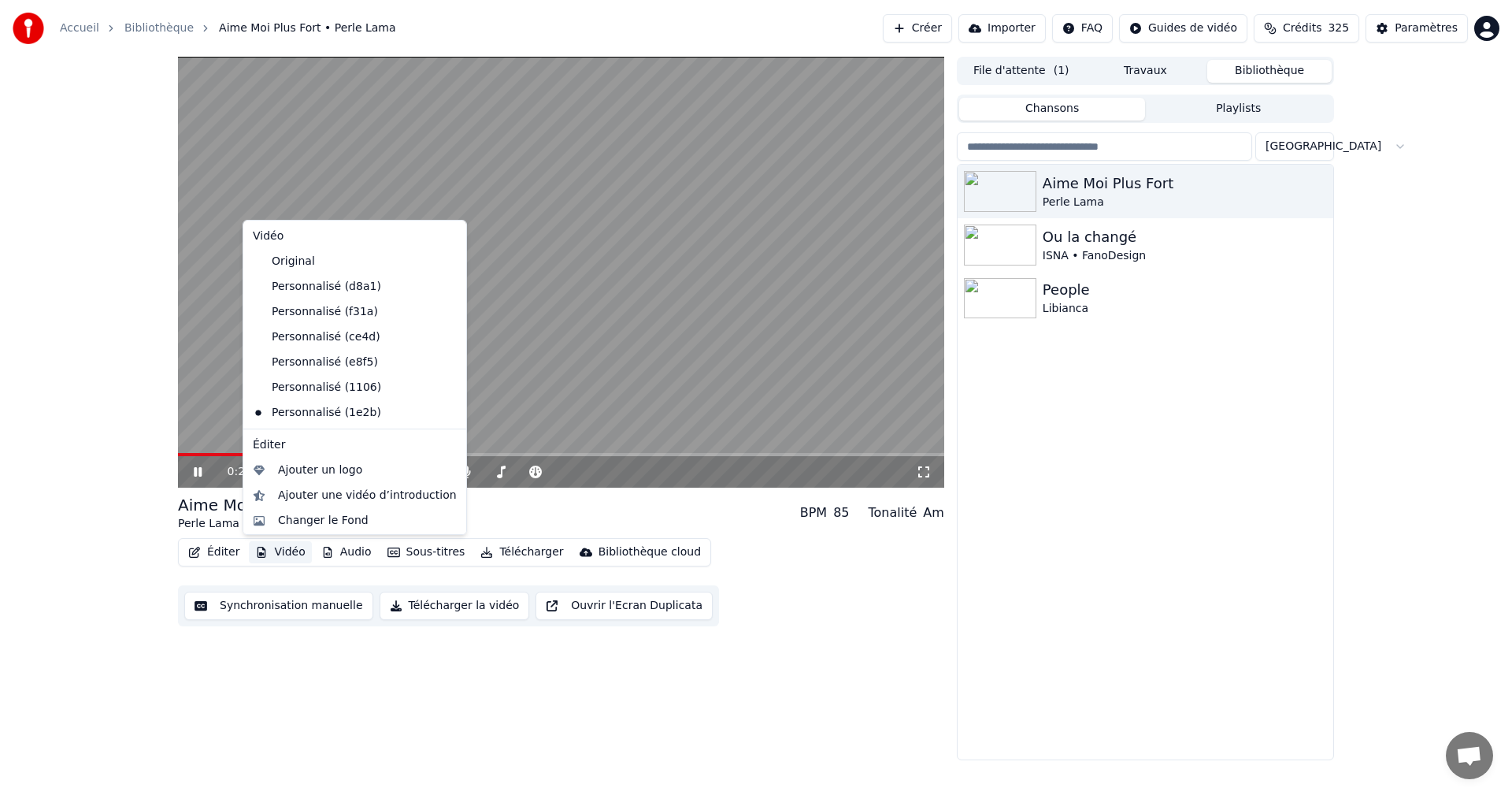
scroll to position [28, 0]
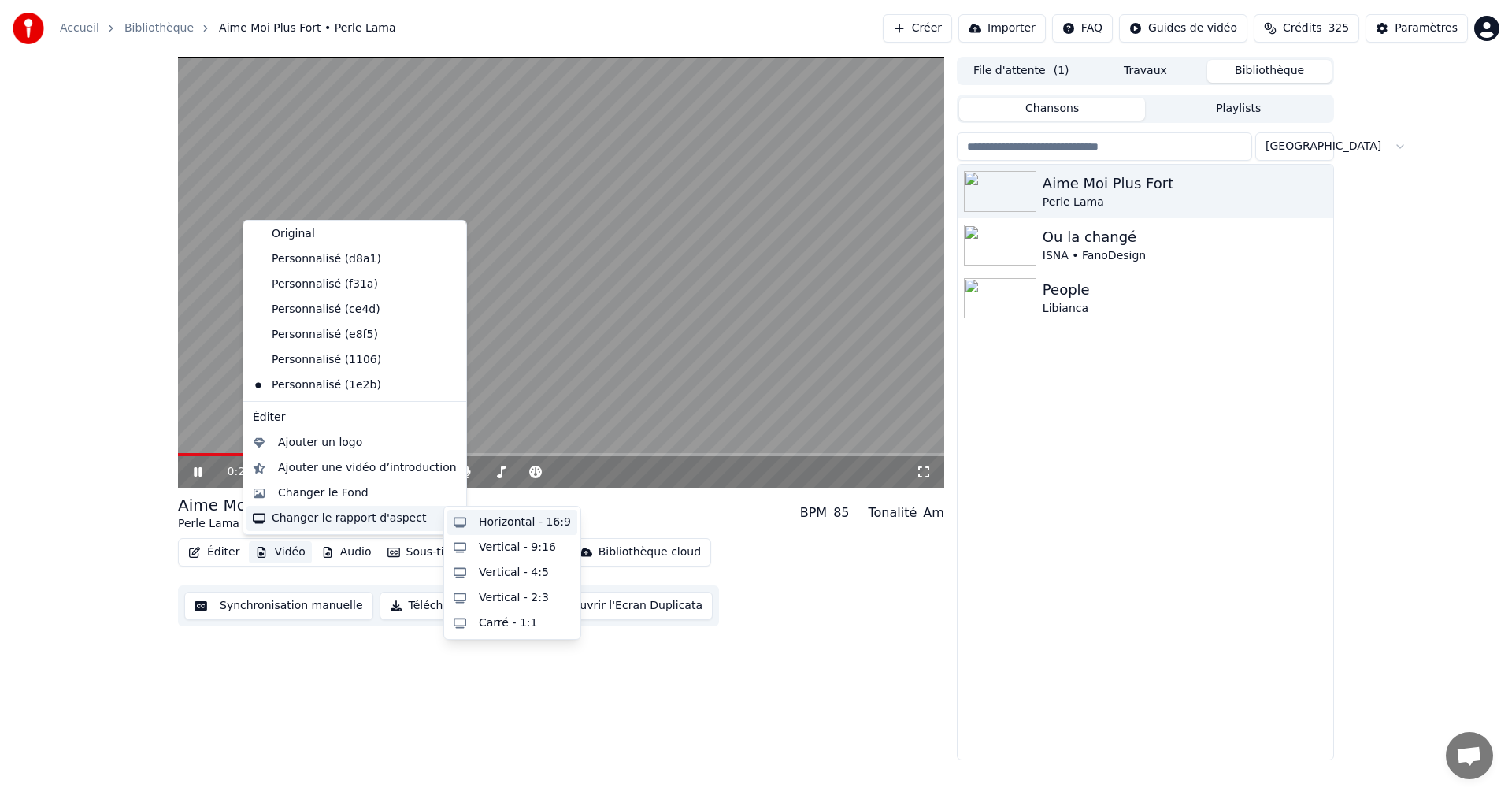
click at [499, 524] on div "Horizontal - 16:9" at bounding box center [525, 523] width 93 height 16
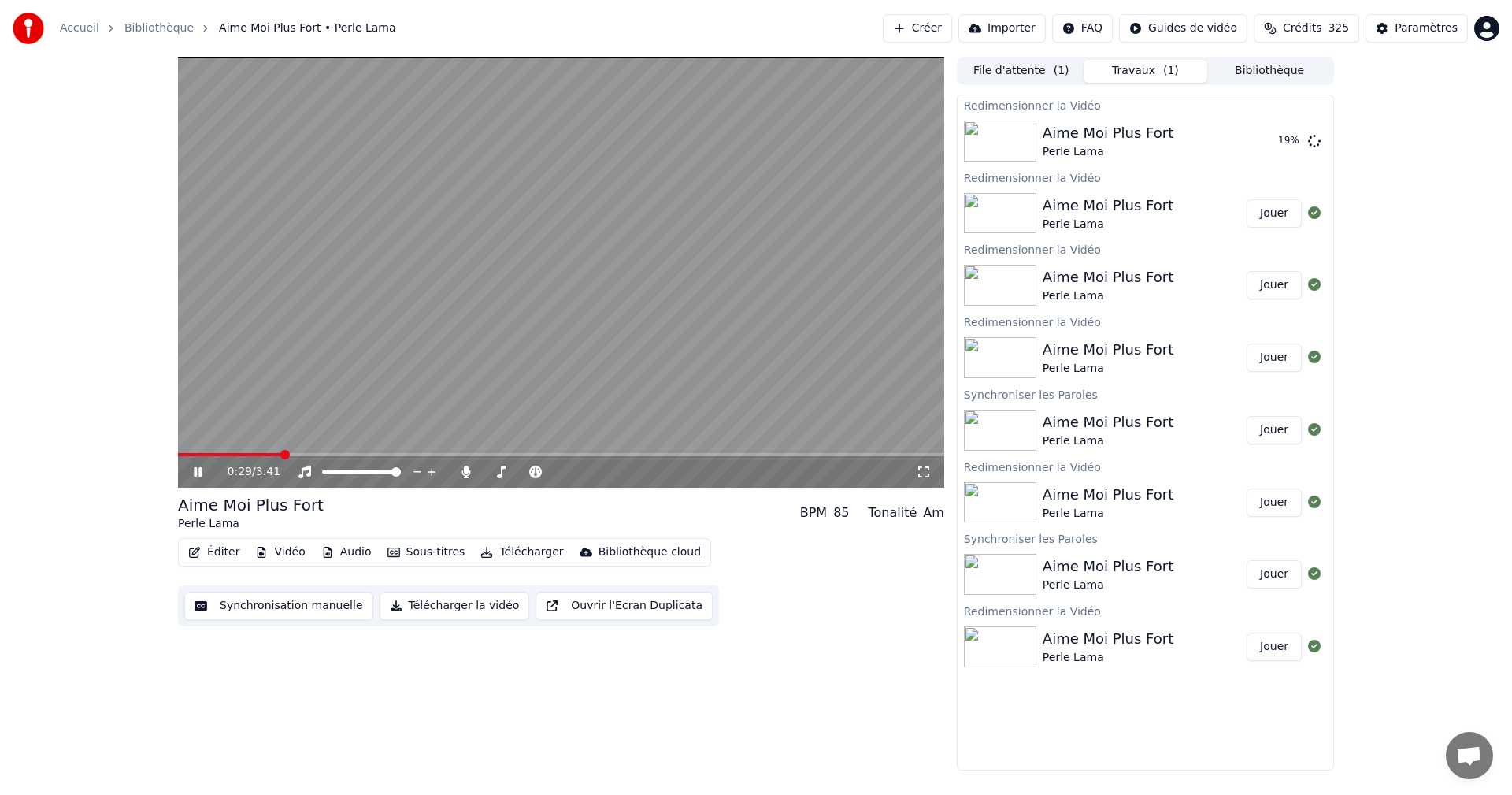
click at [196, 470] on icon at bounding box center [197, 471] width 8 height 10
click at [1266, 145] on button "Jouer" at bounding box center [1274, 141] width 55 height 29
click at [926, 467] on icon at bounding box center [924, 471] width 11 height 11
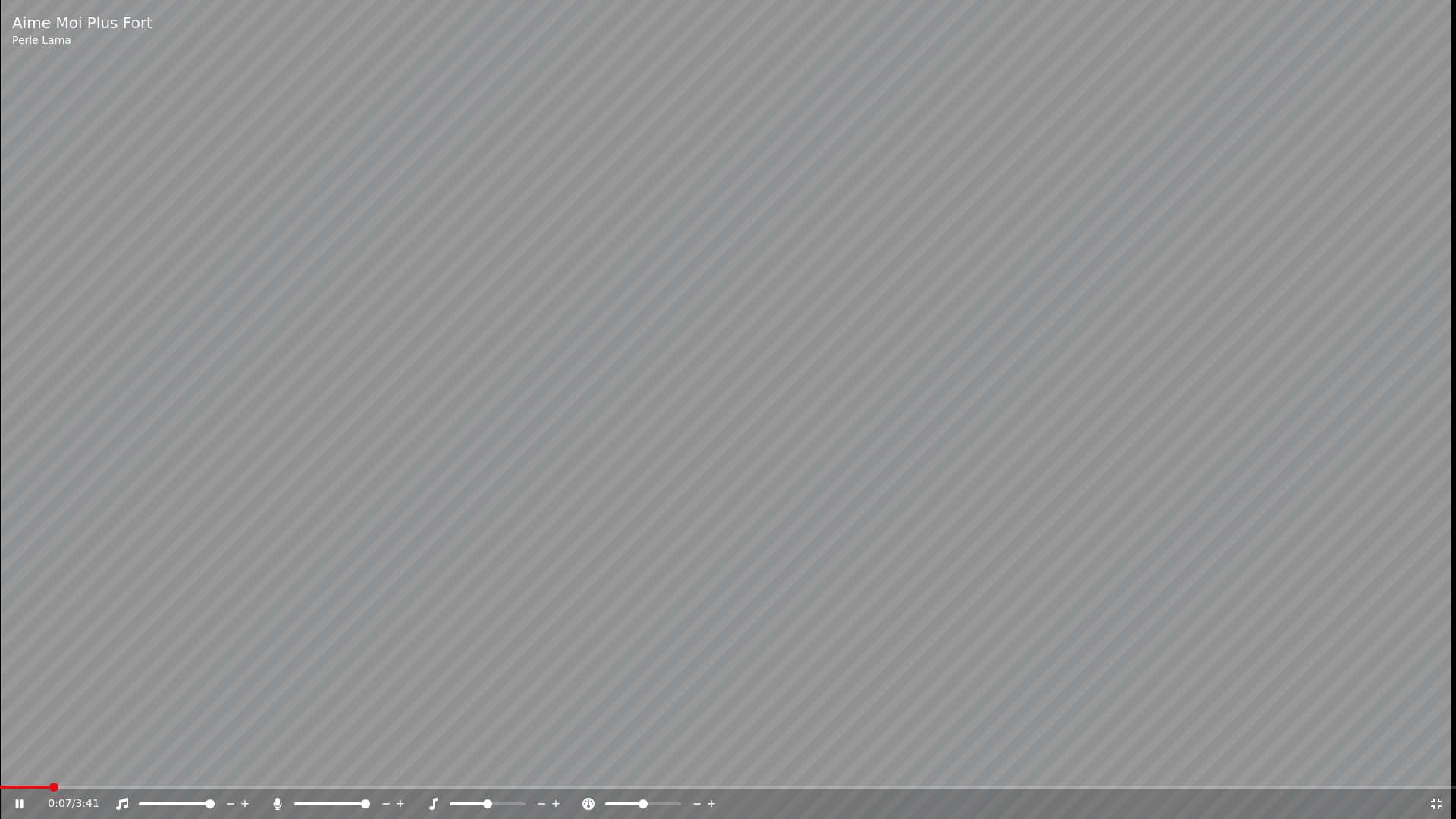
click at [1440, 765] on icon at bounding box center [1436, 804] width 11 height 11
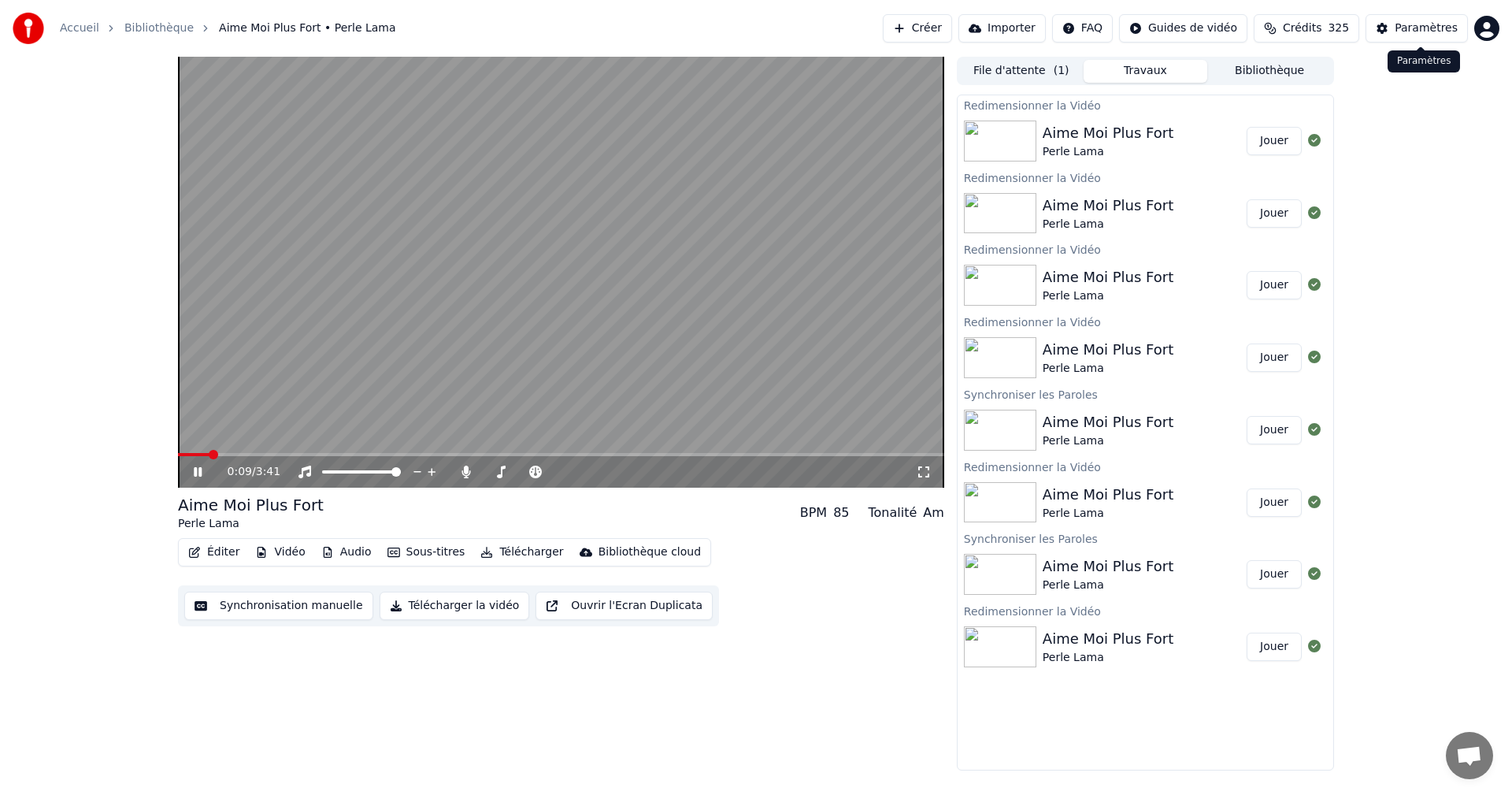
click at [1426, 24] on div "Paramètres" at bounding box center [1426, 29] width 63 height 16
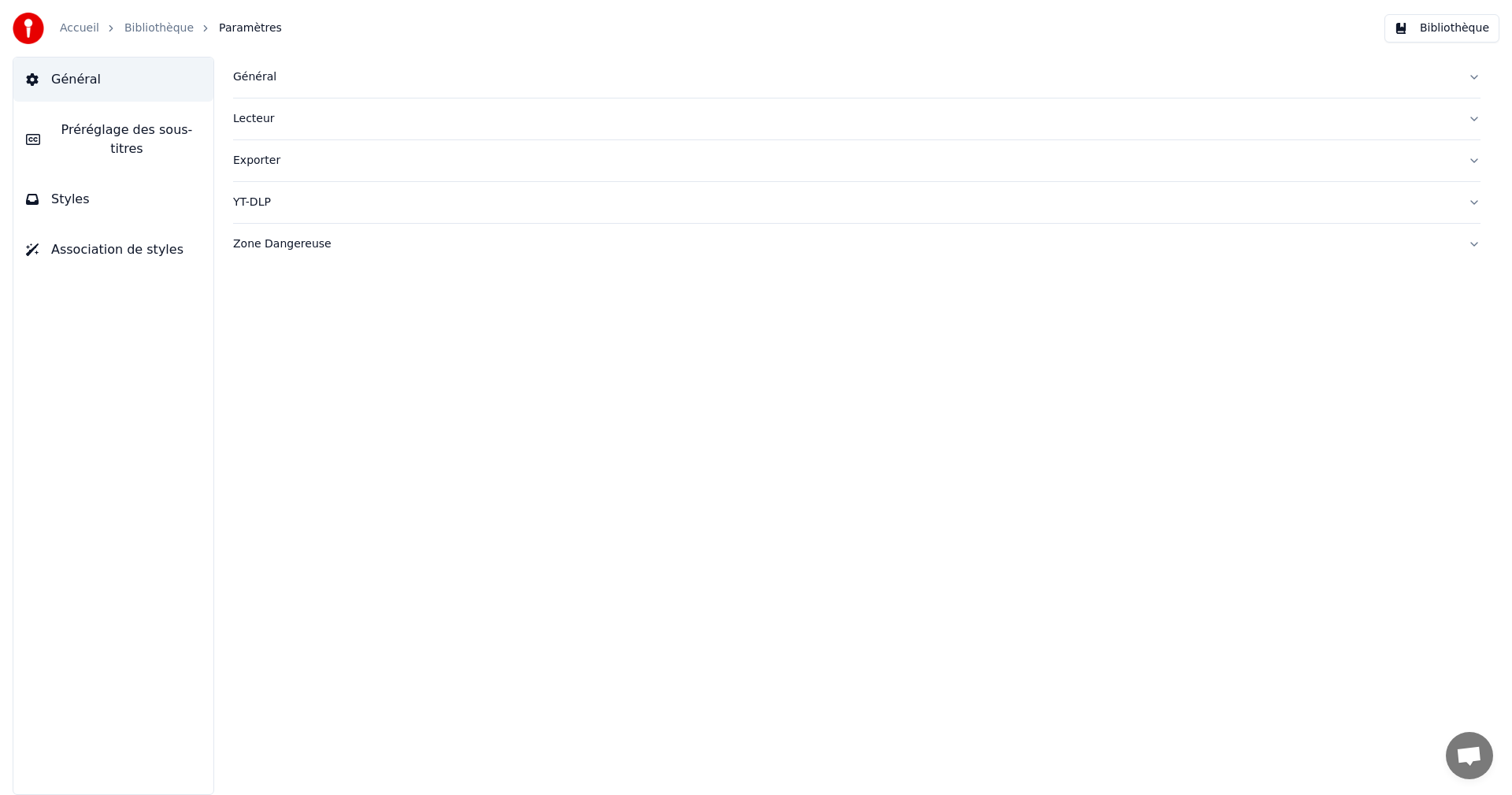
click at [185, 137] on span "Préréglage des sous-titres" at bounding box center [126, 139] width 148 height 38
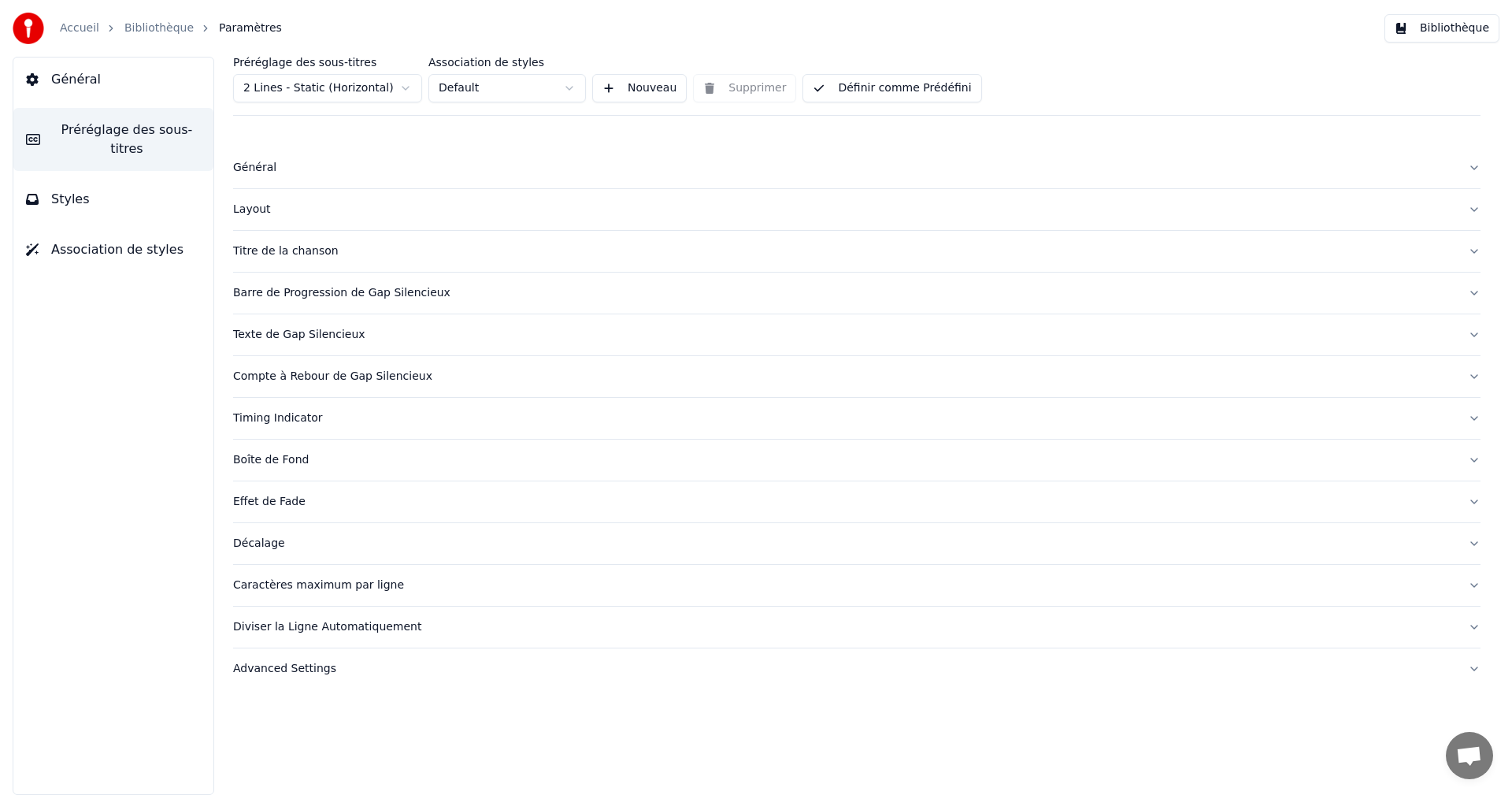
click at [263, 585] on div "Caractères maximum par ligne" at bounding box center [844, 585] width 1222 height 16
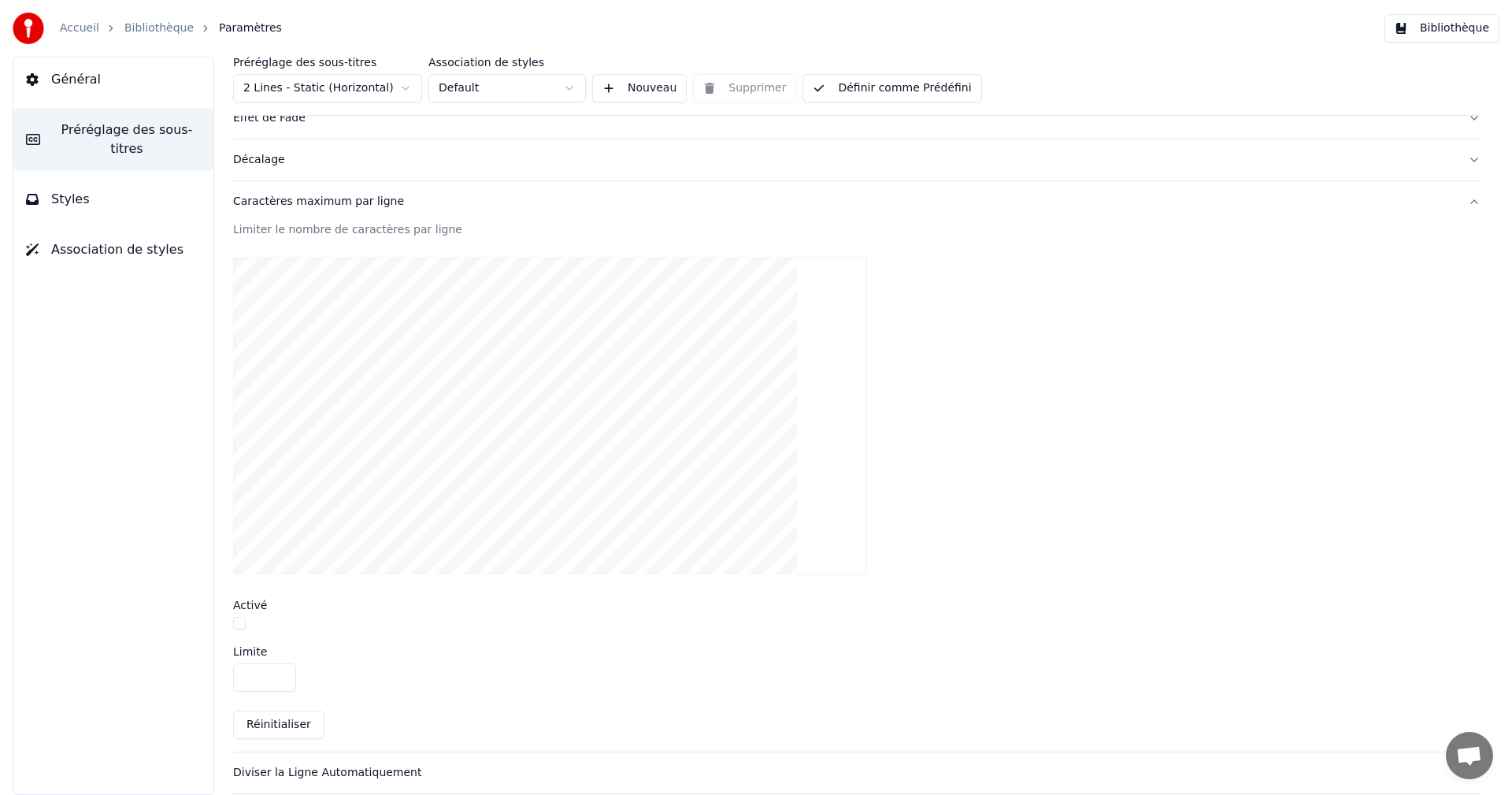
scroll to position [394, 0]
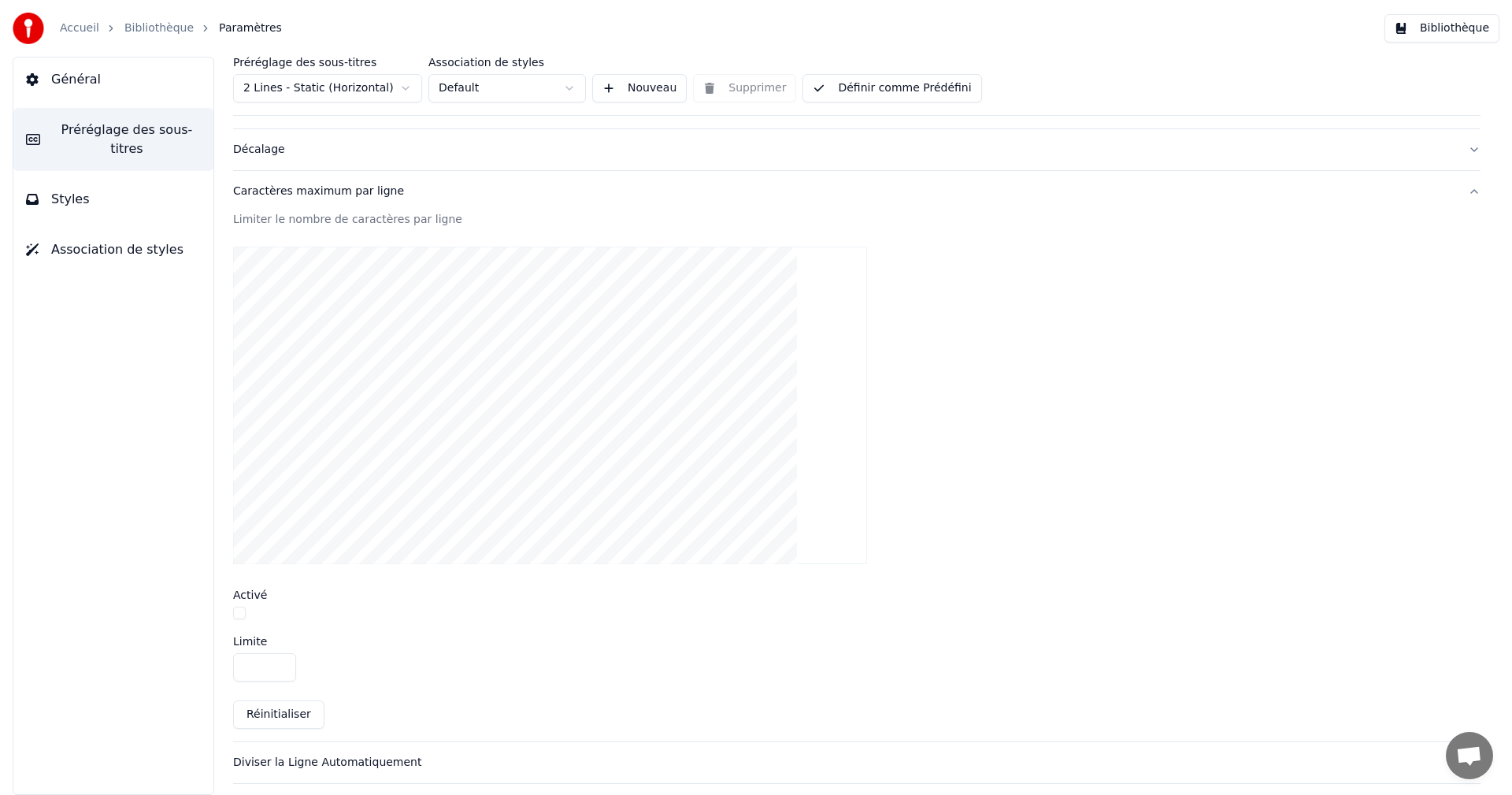
click at [239, 612] on button "button" at bounding box center [240, 612] width 13 height 13
click at [279, 672] on input "**" at bounding box center [265, 667] width 63 height 29
click at [279, 671] on input "**" at bounding box center [265, 667] width 63 height 29
type input "**"
click at [279, 669] on input "**" at bounding box center [265, 667] width 63 height 29
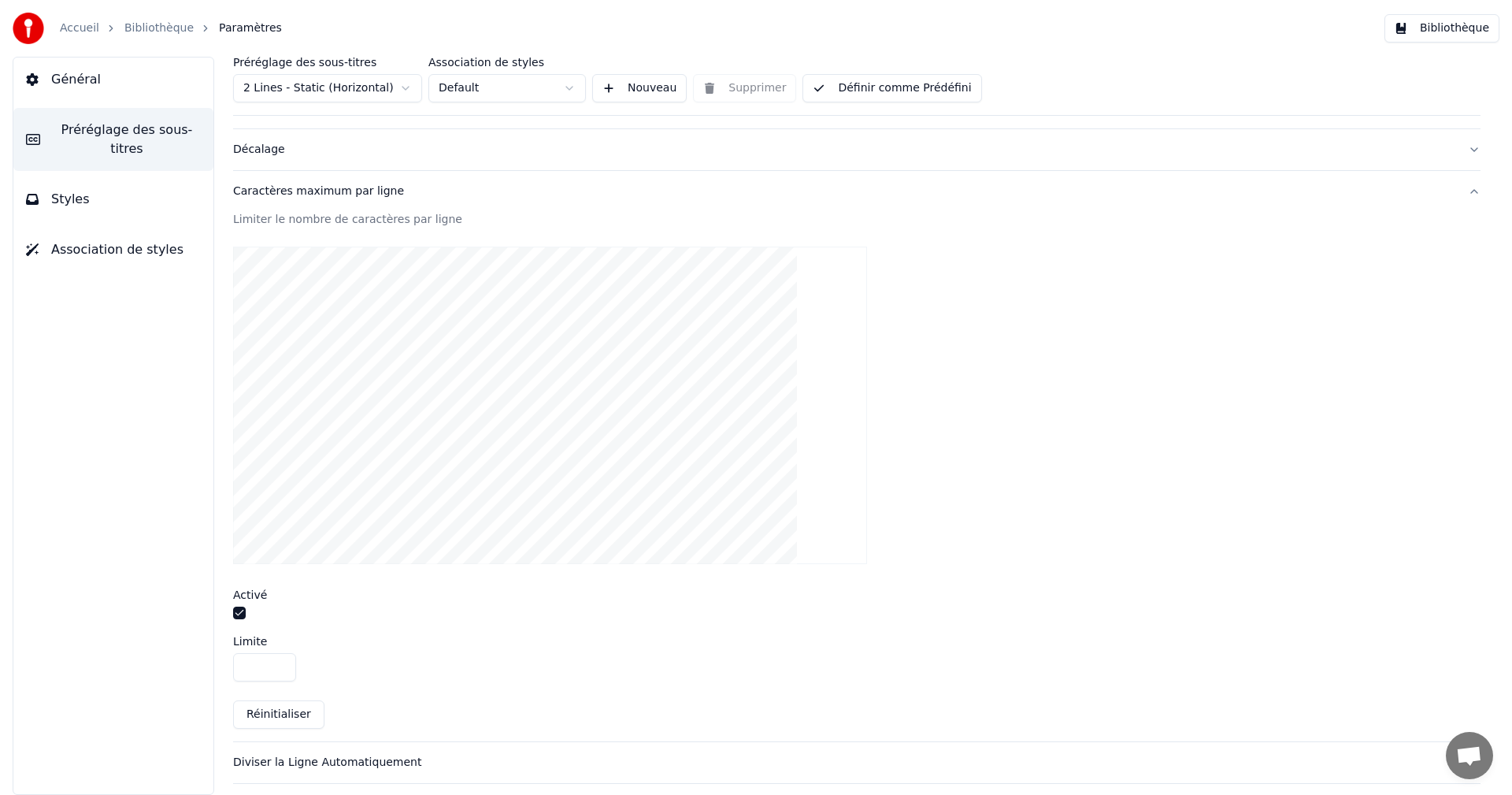
click at [913, 81] on button "Définir comme Prédéfini" at bounding box center [892, 88] width 179 height 29
click at [1449, 24] on button "Bibliothèque" at bounding box center [1442, 28] width 115 height 29
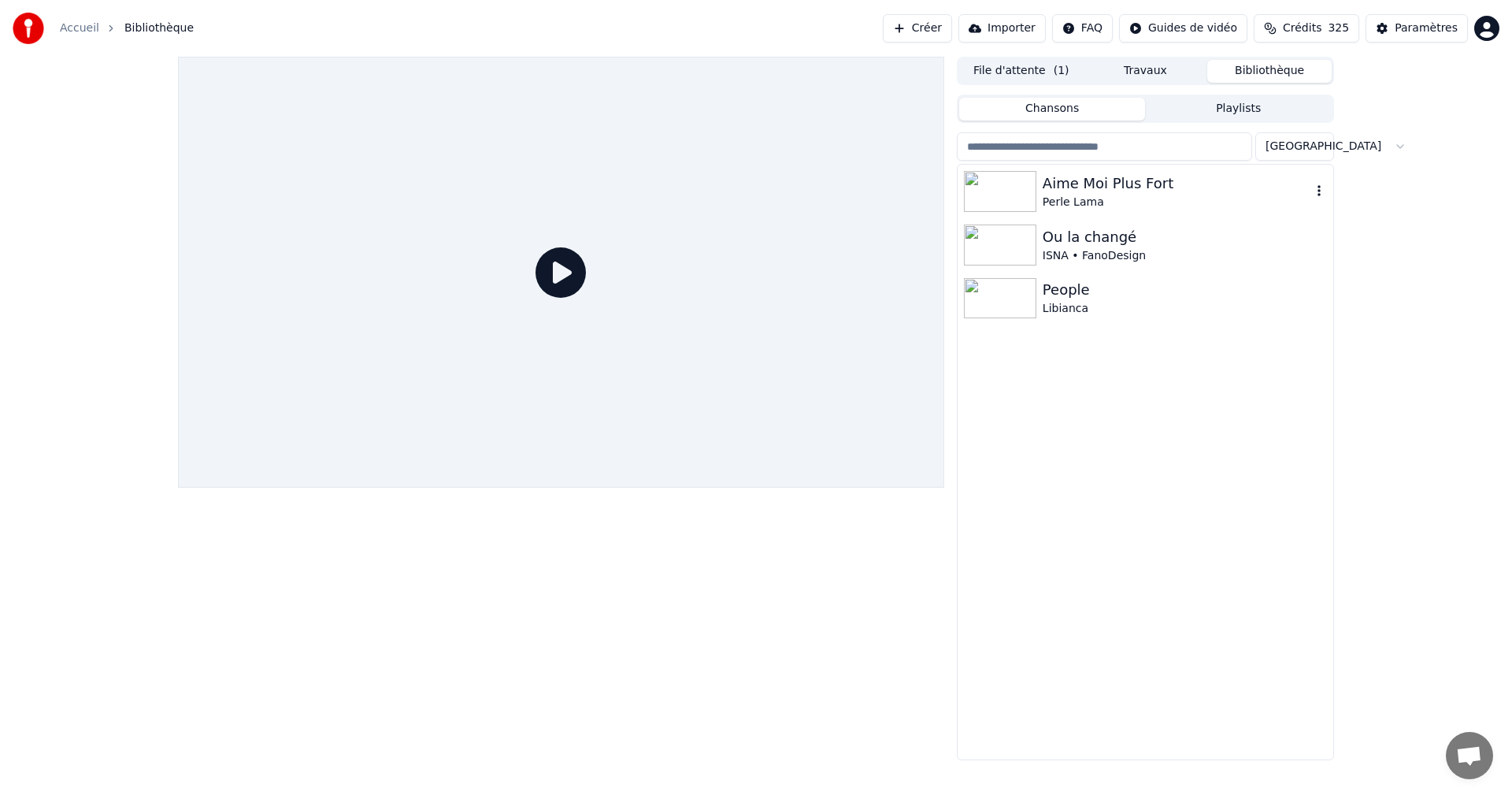
click at [1080, 181] on div "Aime Moi Plus Fort" at bounding box center [1176, 183] width 268 height 22
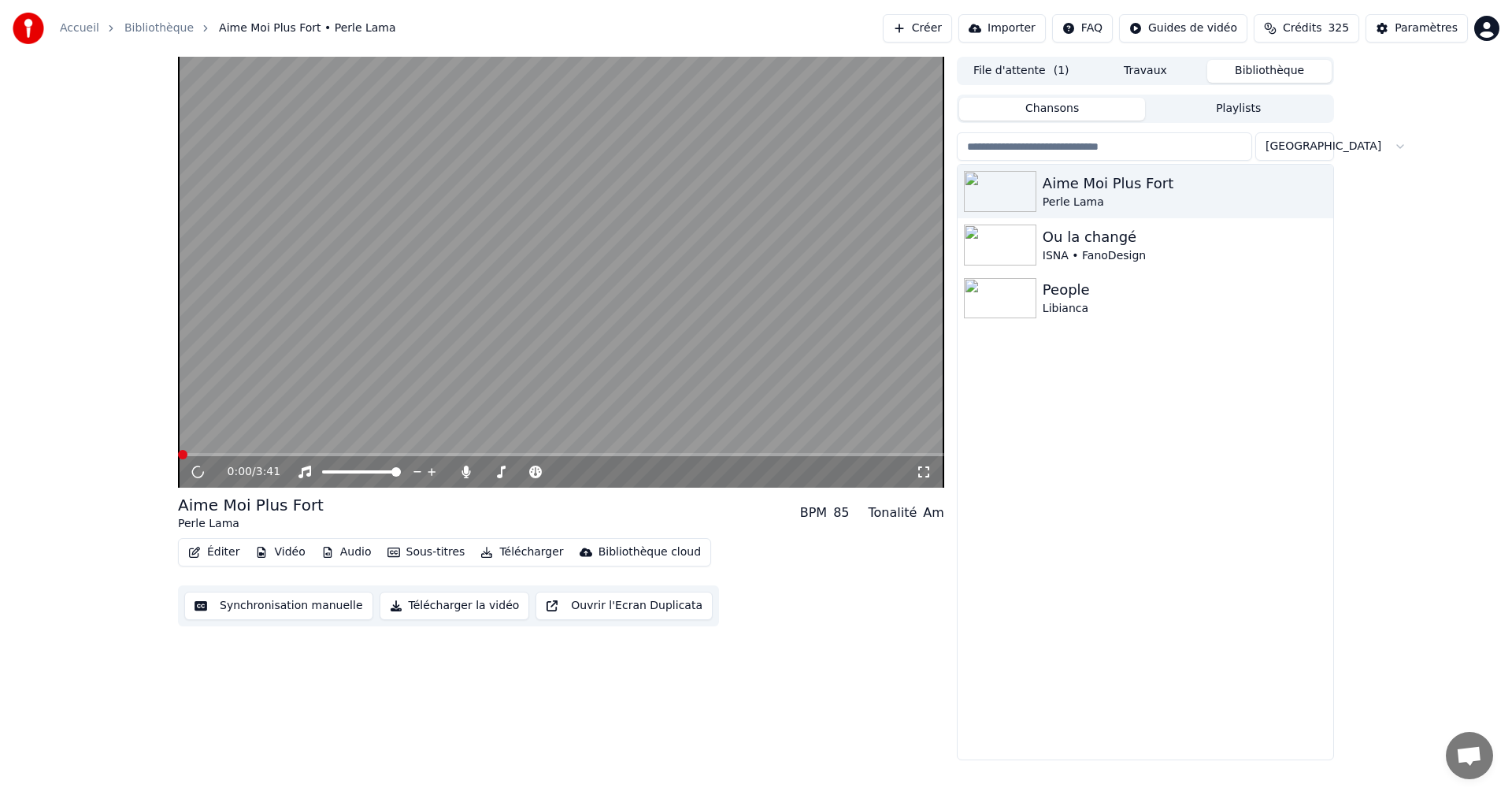
click at [917, 470] on icon at bounding box center [924, 471] width 16 height 13
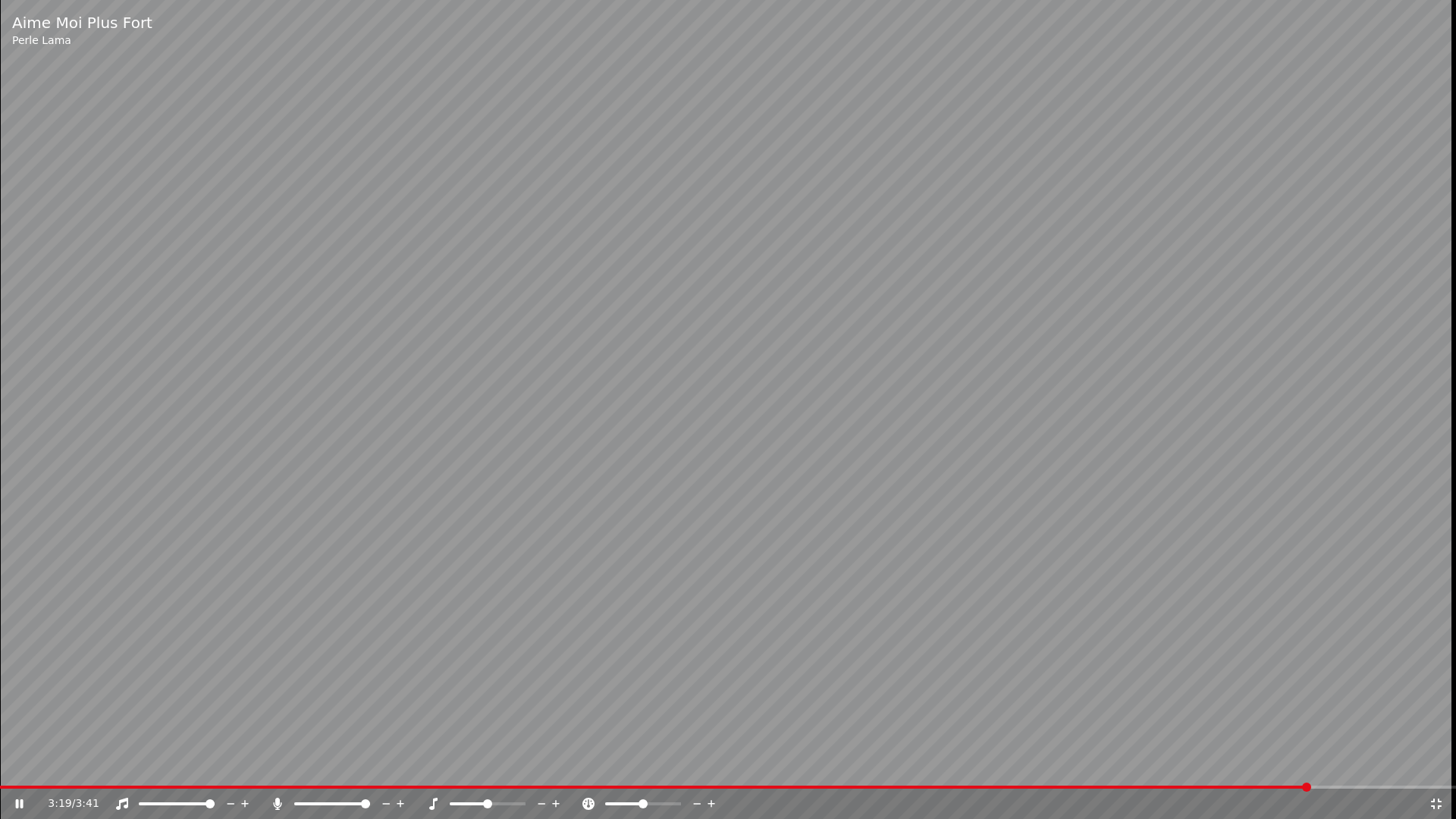
click at [1311, 765] on span at bounding box center [1306, 787] width 9 height 9
click at [1318, 765] on span at bounding box center [1313, 787] width 9 height 9
click at [1435, 765] on icon at bounding box center [1436, 804] width 15 height 12
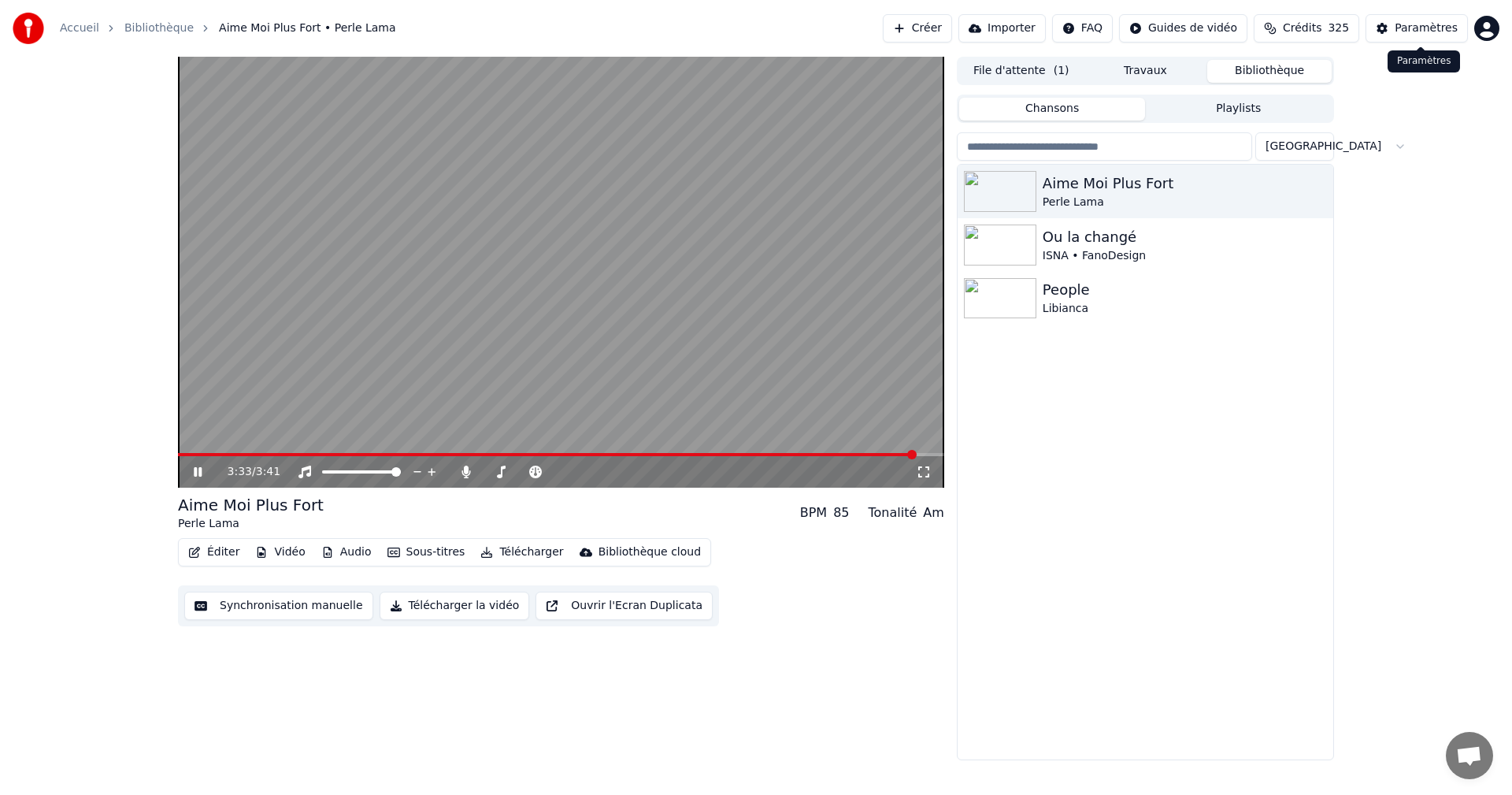
click at [1423, 23] on div "Paramètres" at bounding box center [1426, 29] width 63 height 16
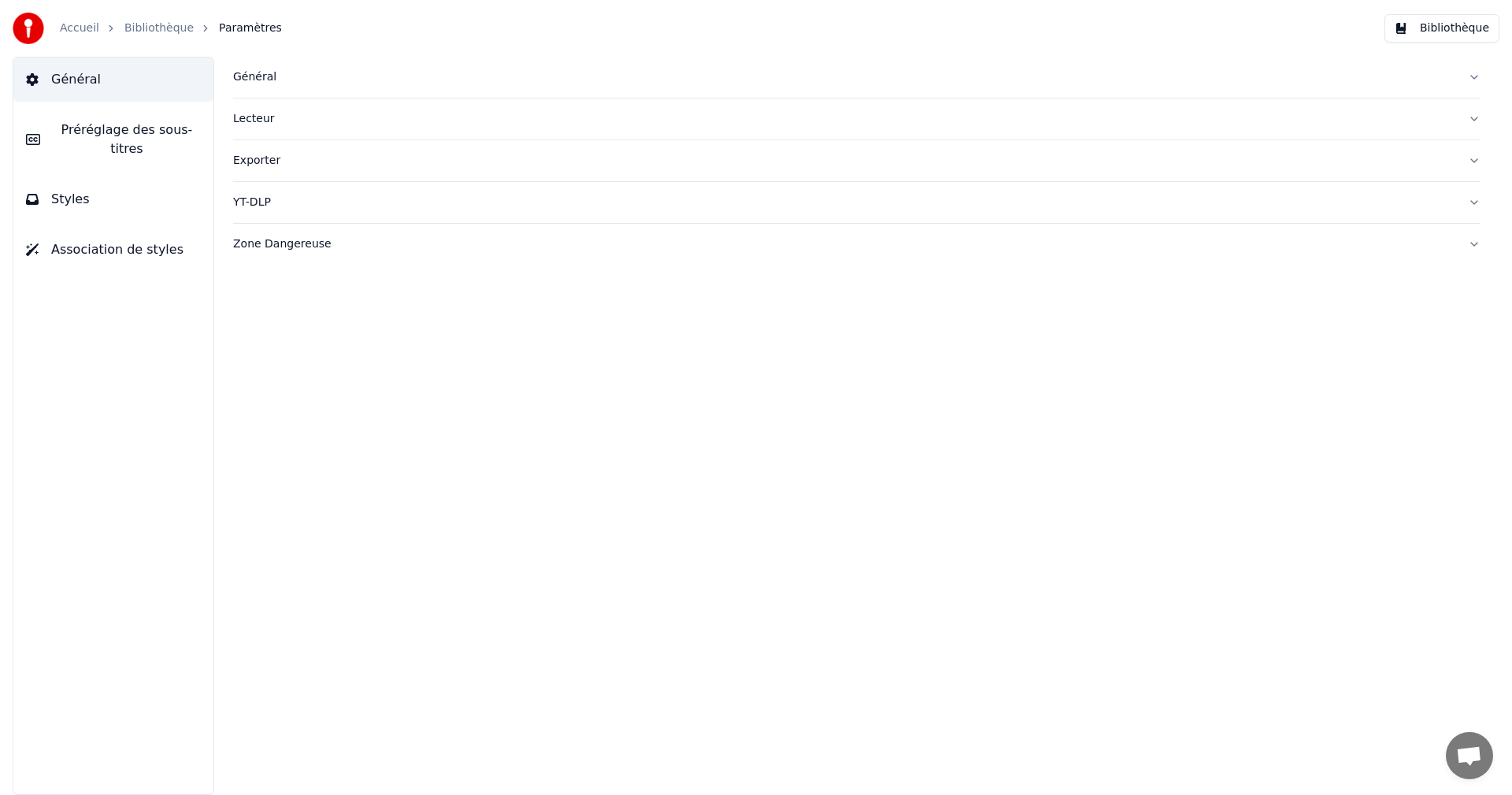
click at [123, 182] on button "Styles" at bounding box center [112, 199] width 200 height 44
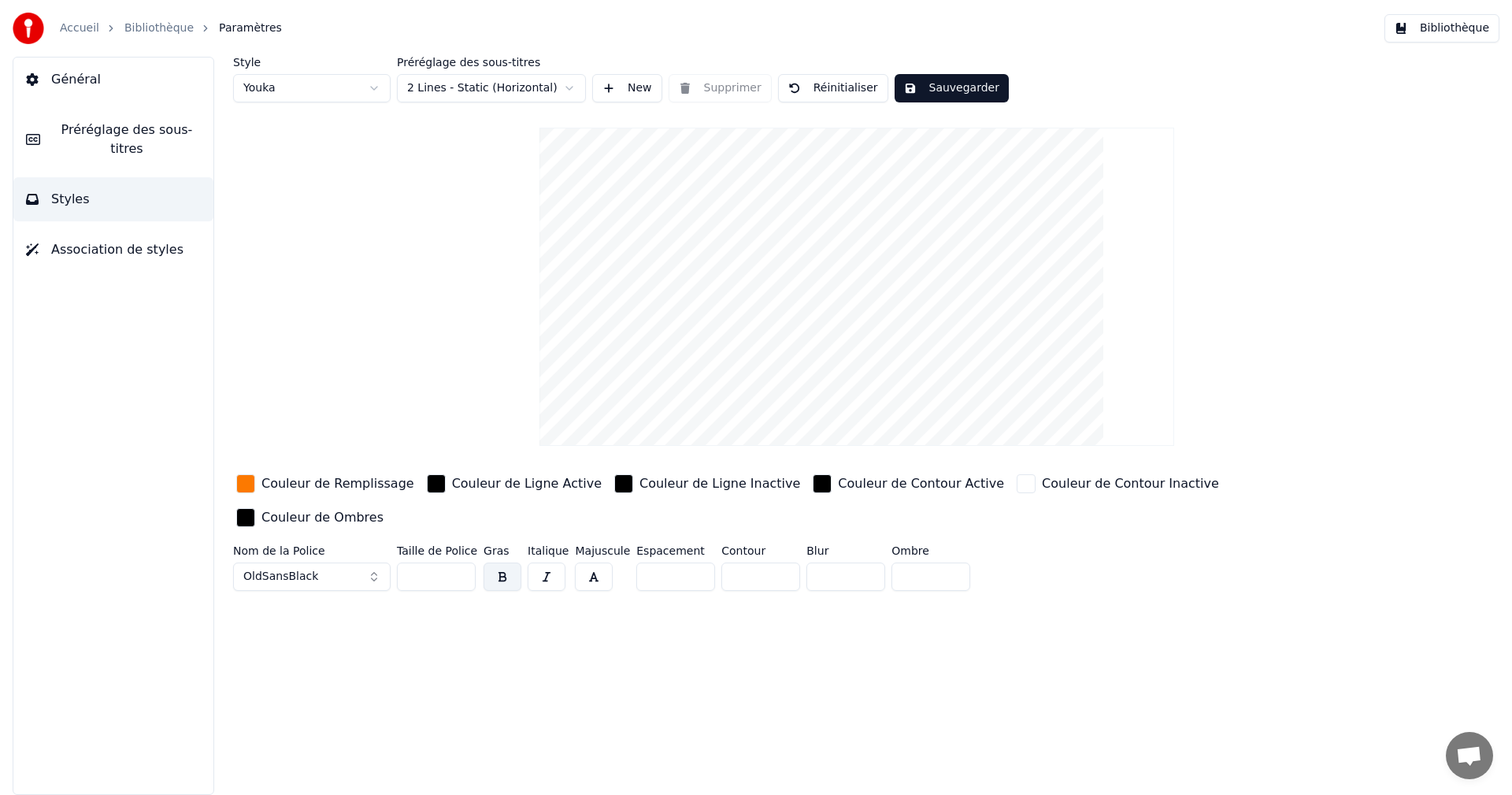
click at [462, 562] on input "**" at bounding box center [436, 576] width 79 height 29
type input "**"
click at [462, 562] on input "**" at bounding box center [436, 576] width 79 height 29
click at [925, 87] on button "Sauvegarder" at bounding box center [951, 88] width 114 height 29
click at [1452, 27] on button "Bibliothèque" at bounding box center [1442, 28] width 115 height 29
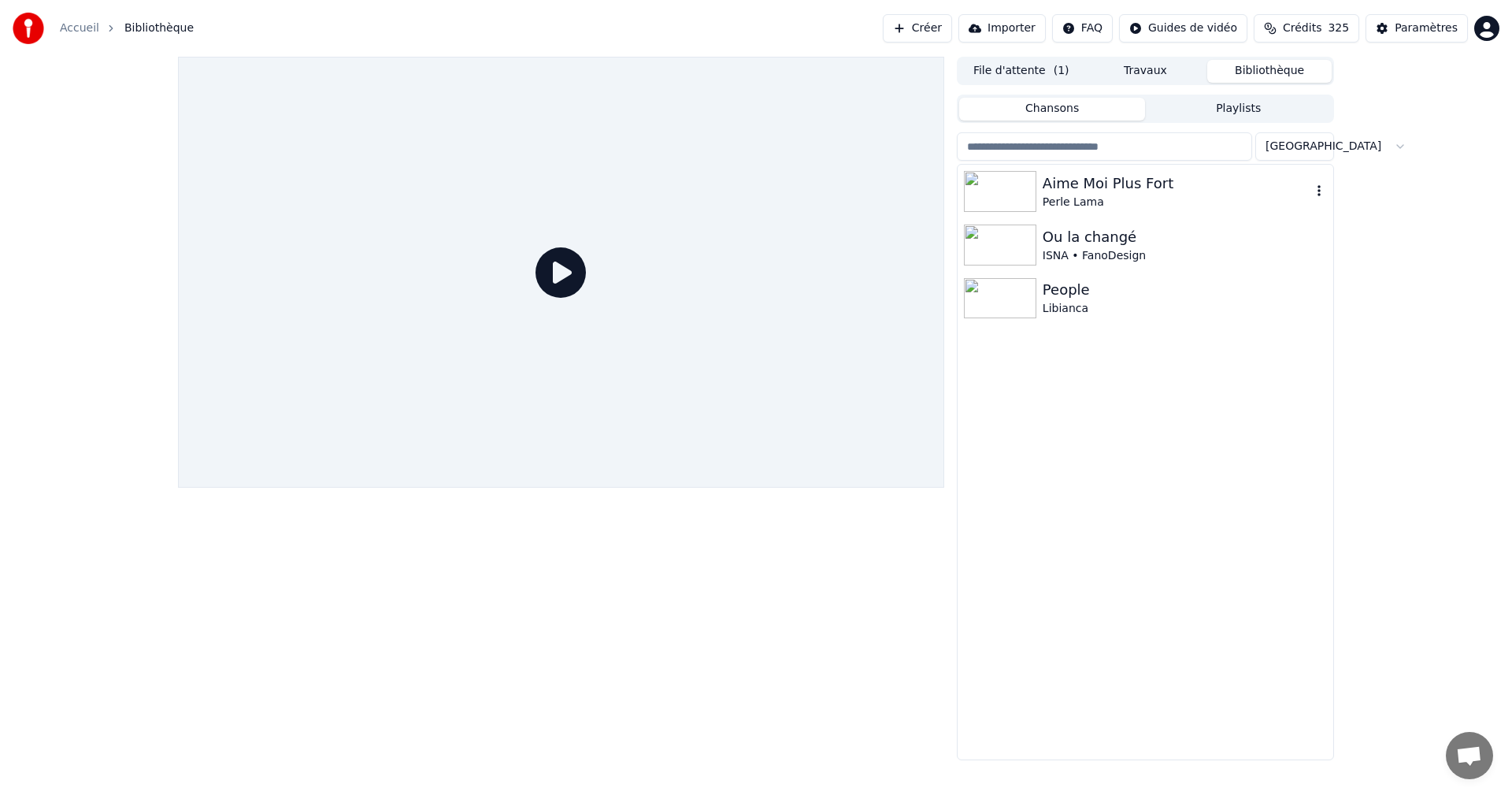
click at [1113, 201] on div "Perle Lama" at bounding box center [1176, 202] width 268 height 16
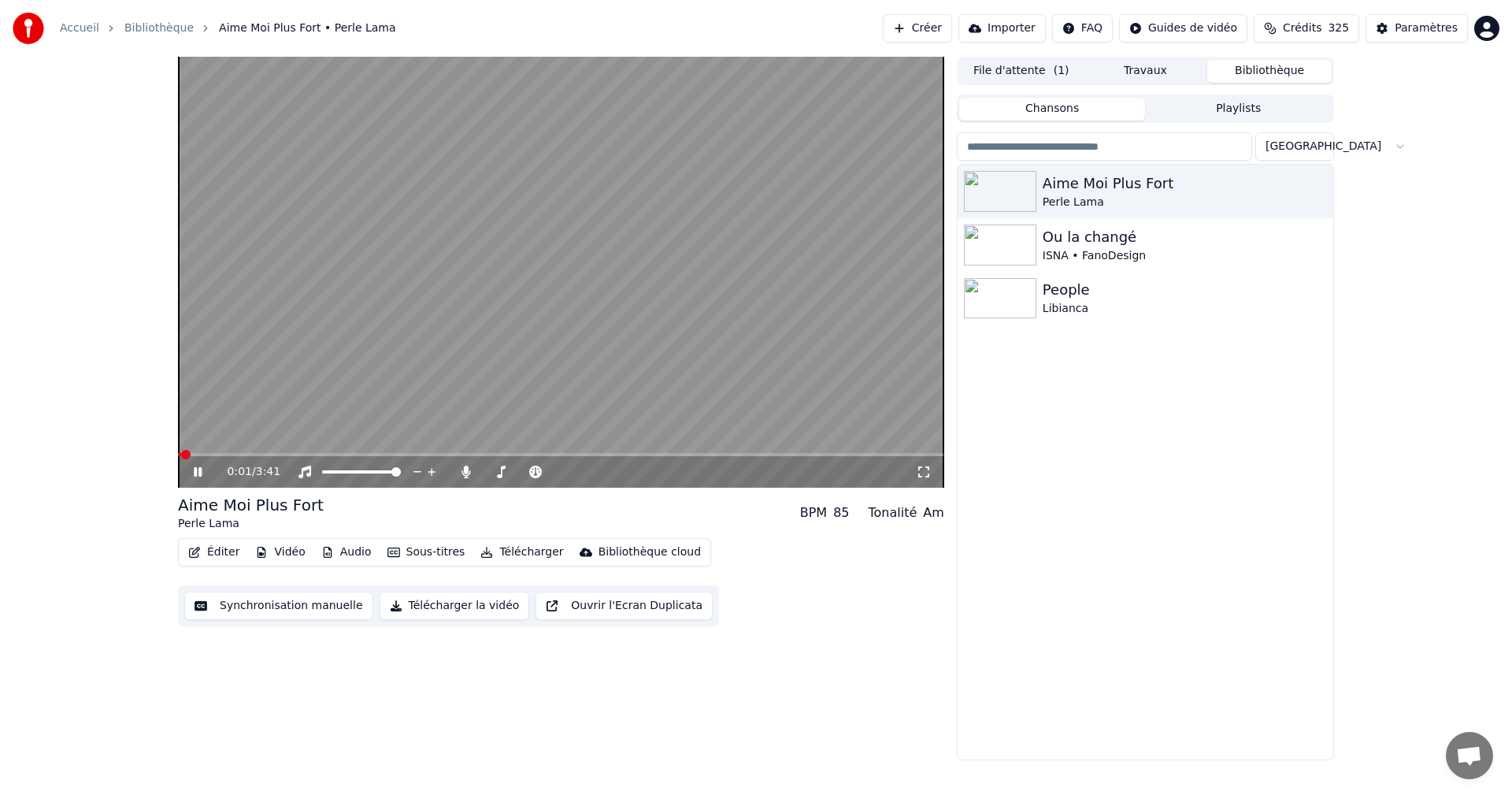
click at [766, 457] on div "0:01 / 3:41" at bounding box center [561, 471] width 766 height 31
click at [766, 452] on video at bounding box center [561, 272] width 766 height 431
click at [766, 453] on span at bounding box center [561, 455] width 766 height 3
click at [200, 472] on icon at bounding box center [197, 471] width 10 height 11
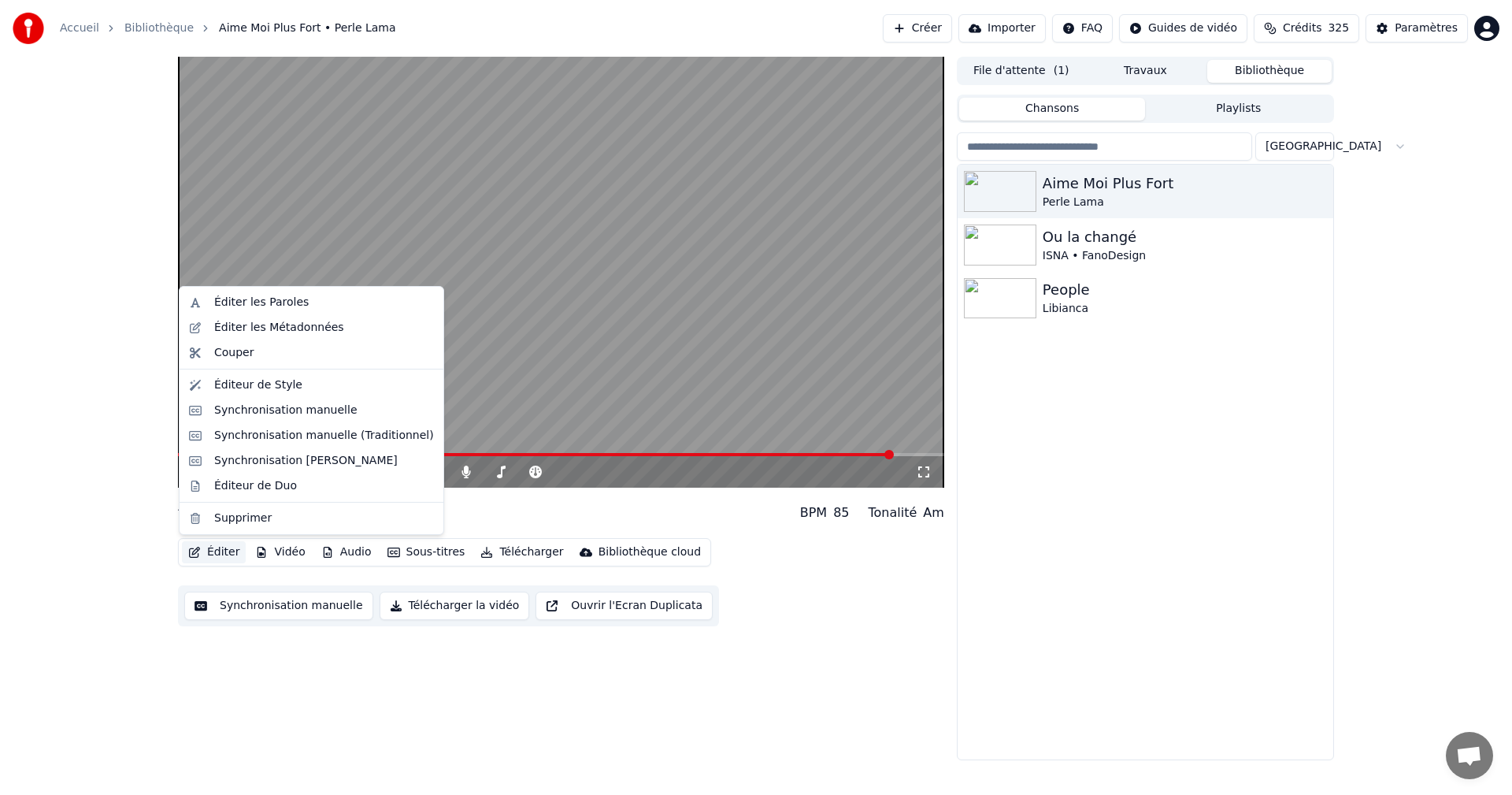
click at [221, 556] on button "Éditer" at bounding box center [214, 552] width 64 height 22
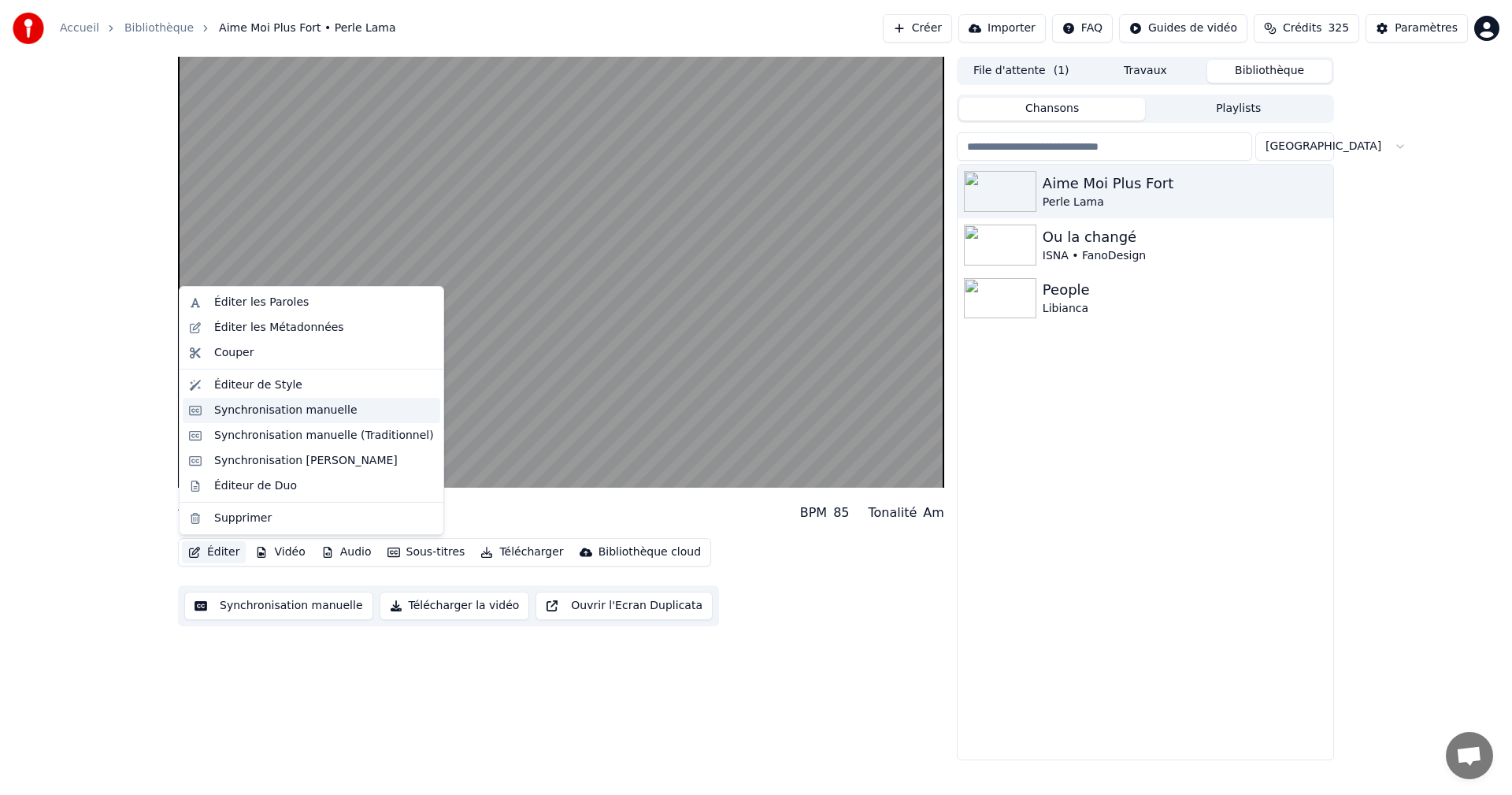
click at [265, 405] on div "Synchronisation manuelle" at bounding box center [286, 410] width 144 height 16
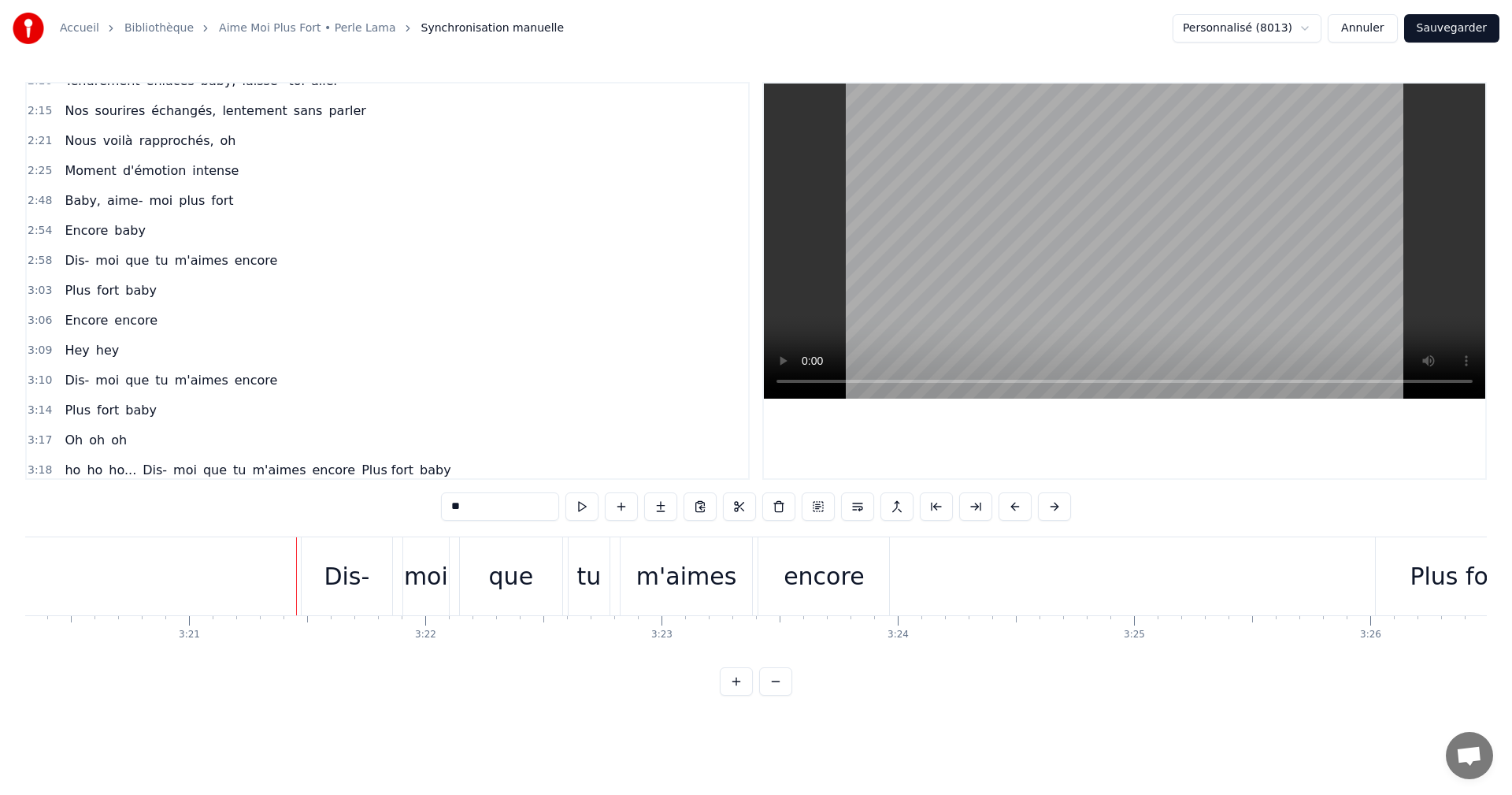
scroll to position [683, 0]
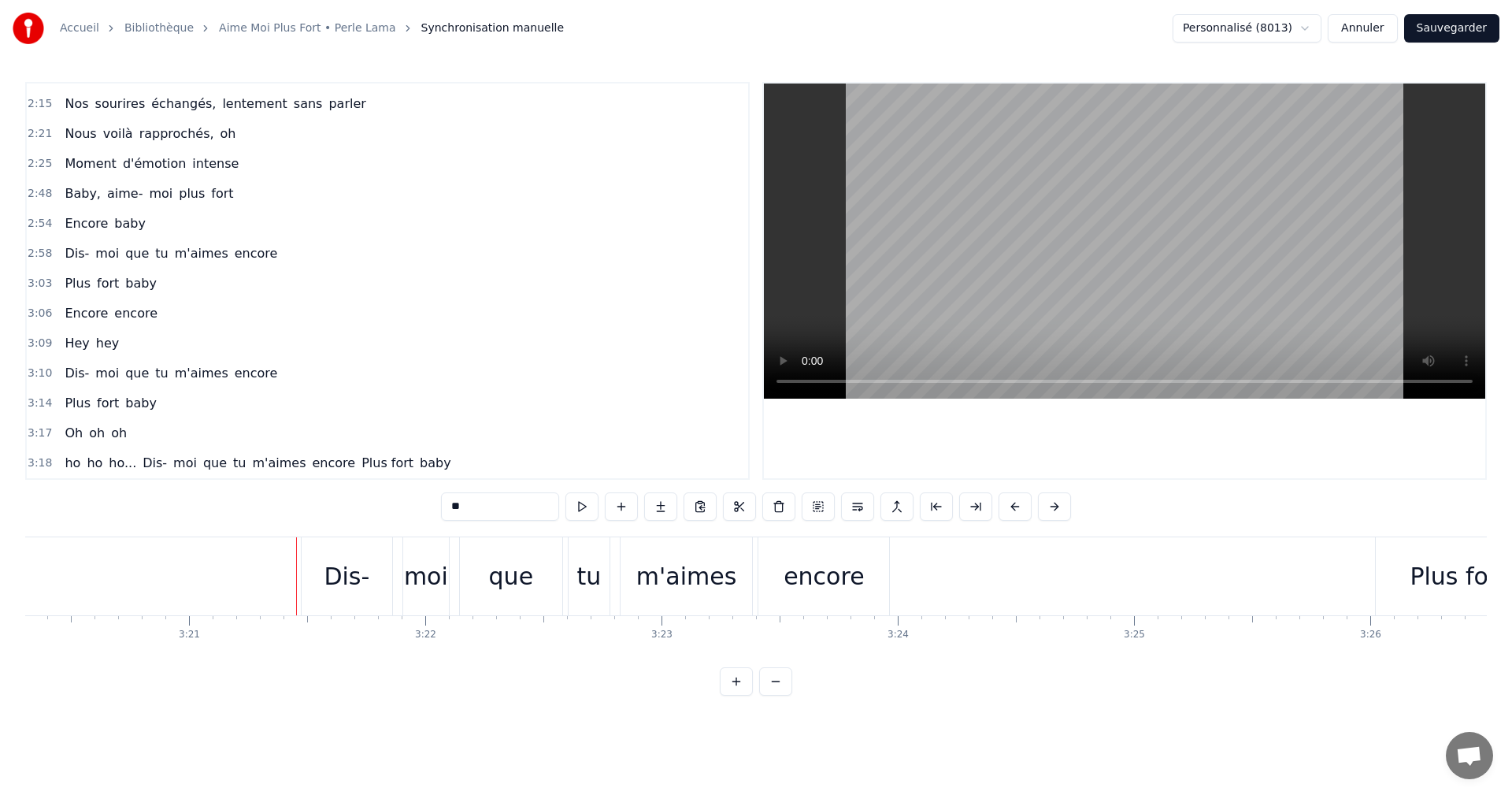
click at [66, 462] on span "ho" at bounding box center [73, 462] width 19 height 18
type input "**"
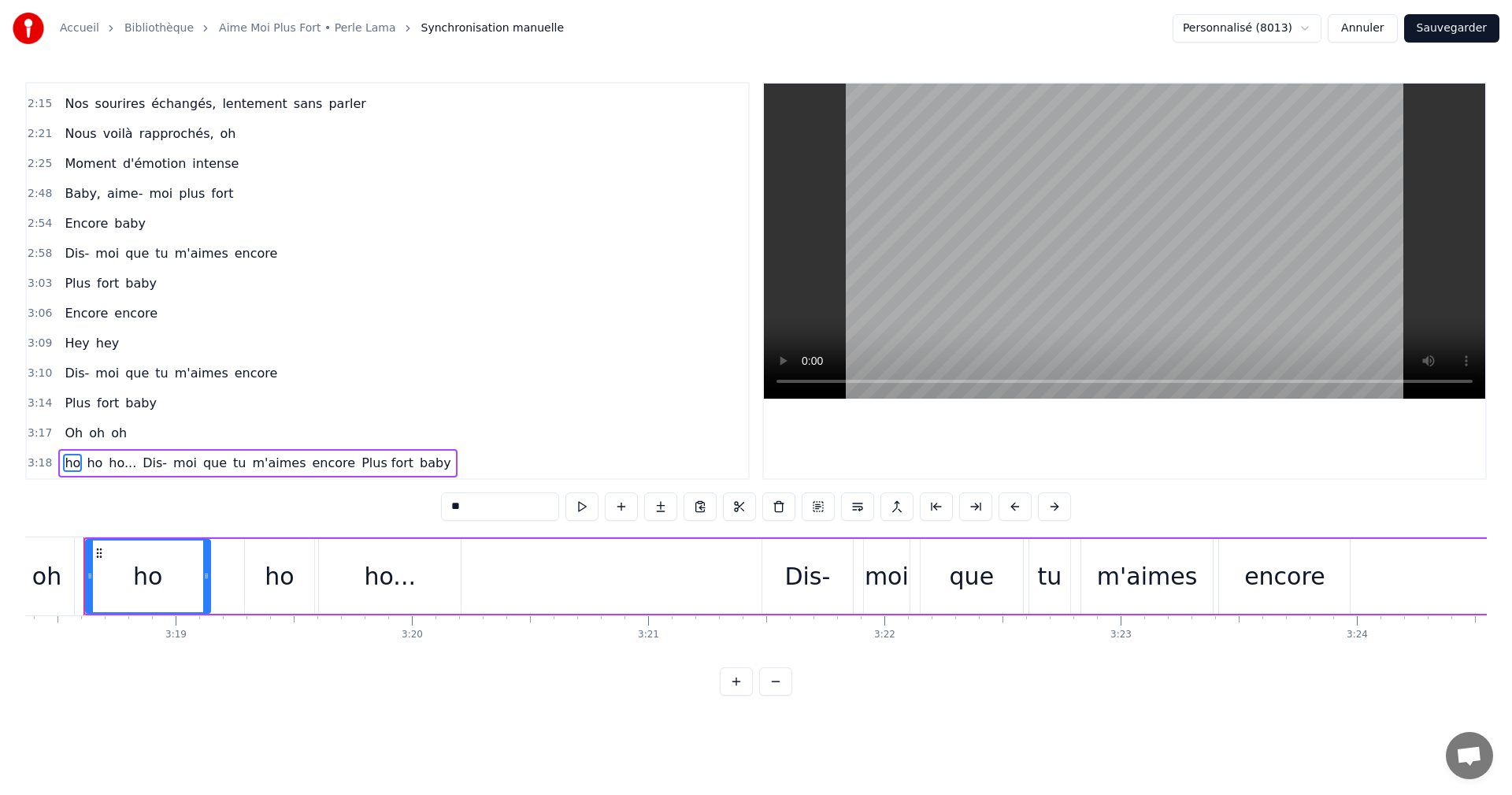
scroll to position [0, 46846]
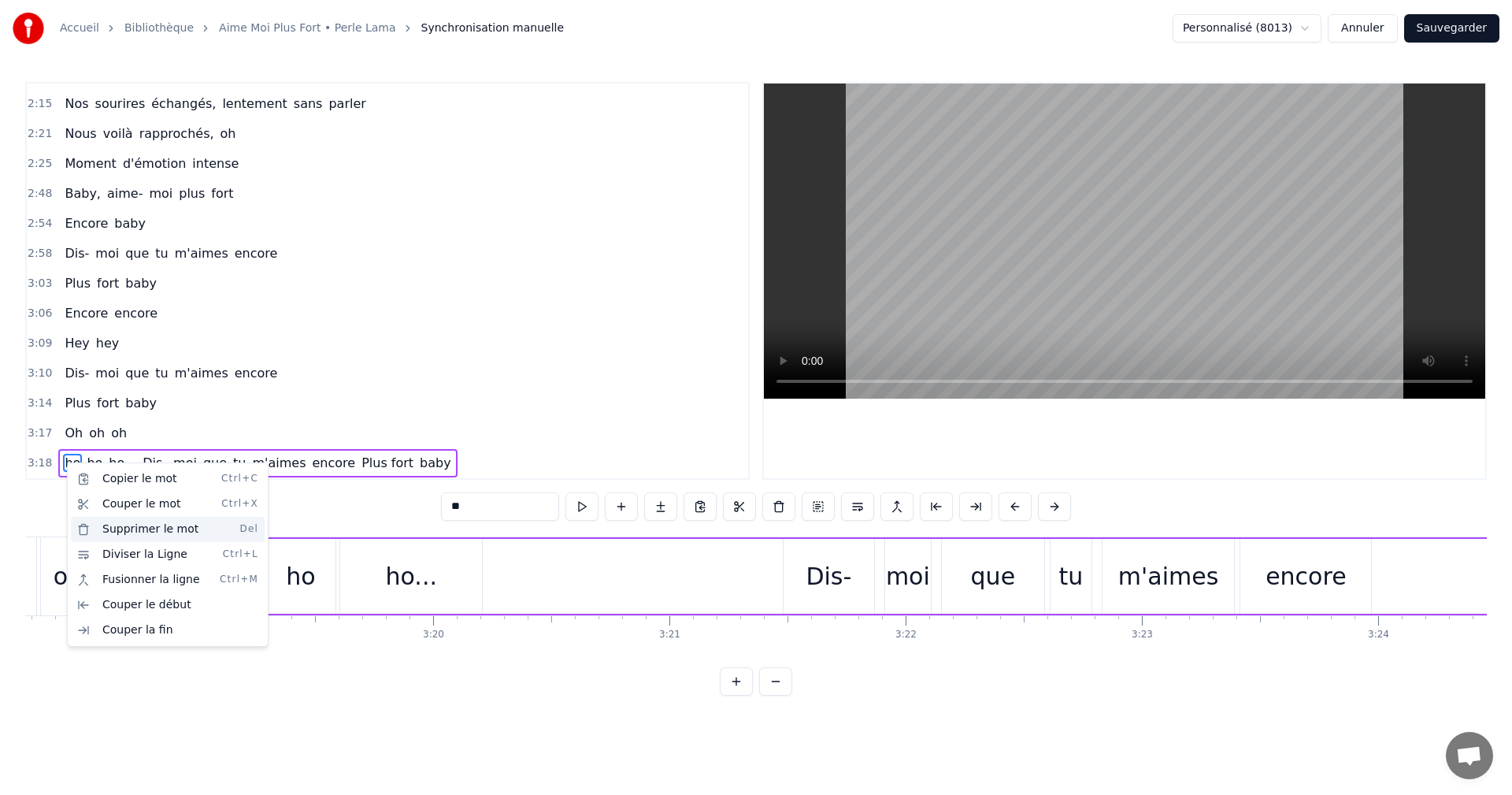
click at [146, 531] on div "Supprimer le mot Del" at bounding box center [168, 529] width 194 height 25
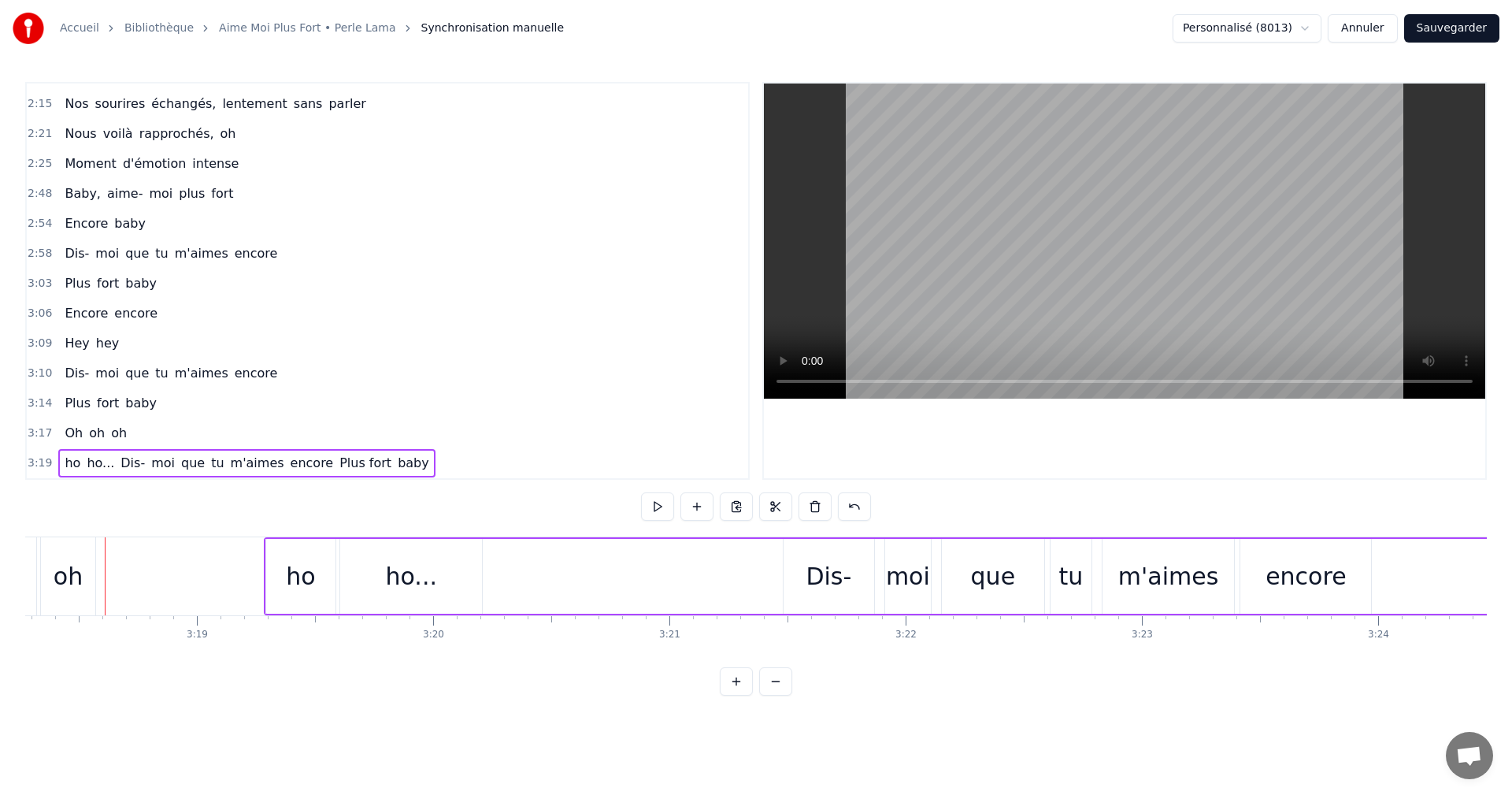
click at [65, 467] on span "ho" at bounding box center [73, 462] width 19 height 18
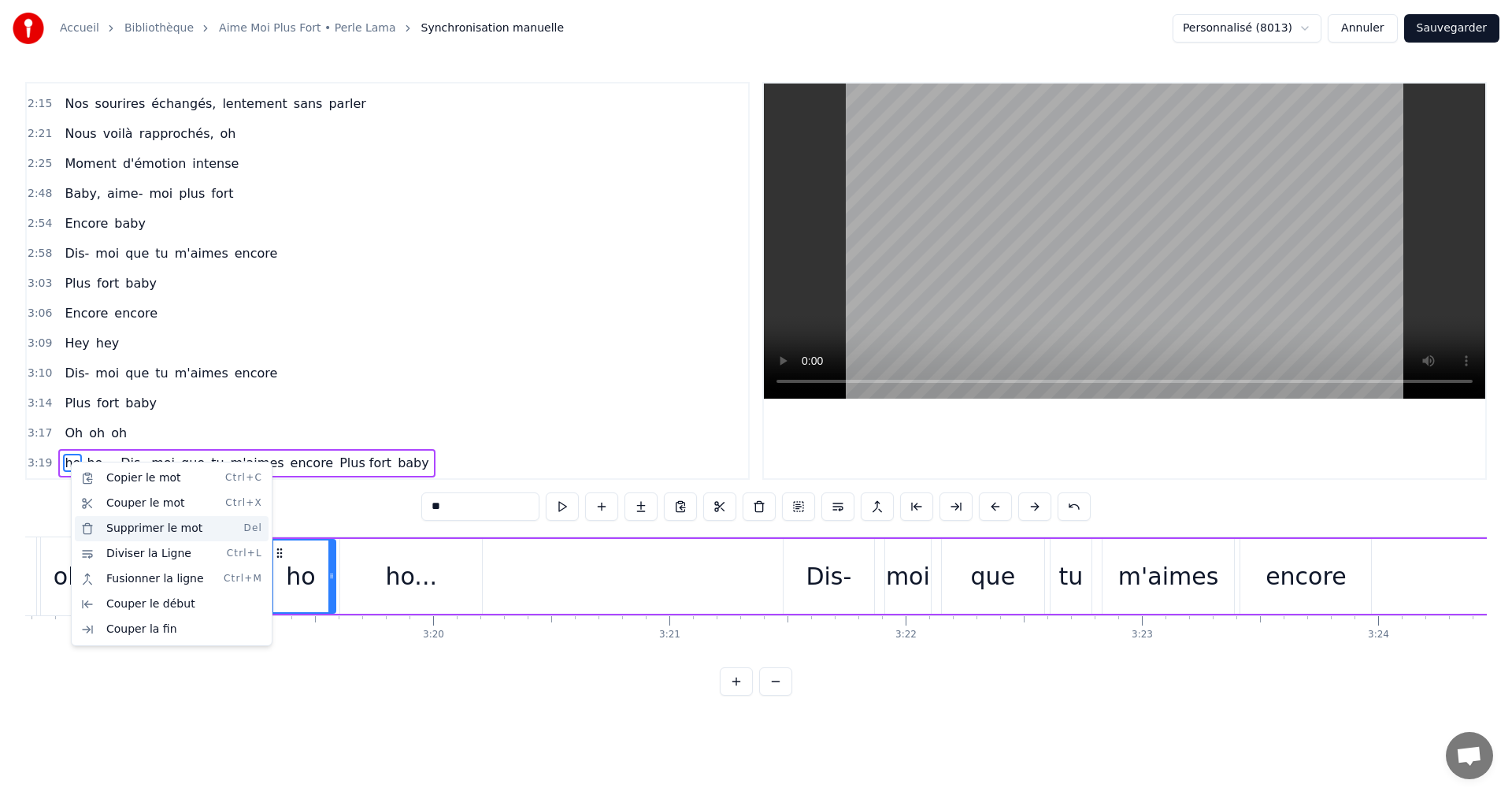
click at [133, 531] on div "Supprimer le mot Del" at bounding box center [171, 528] width 194 height 25
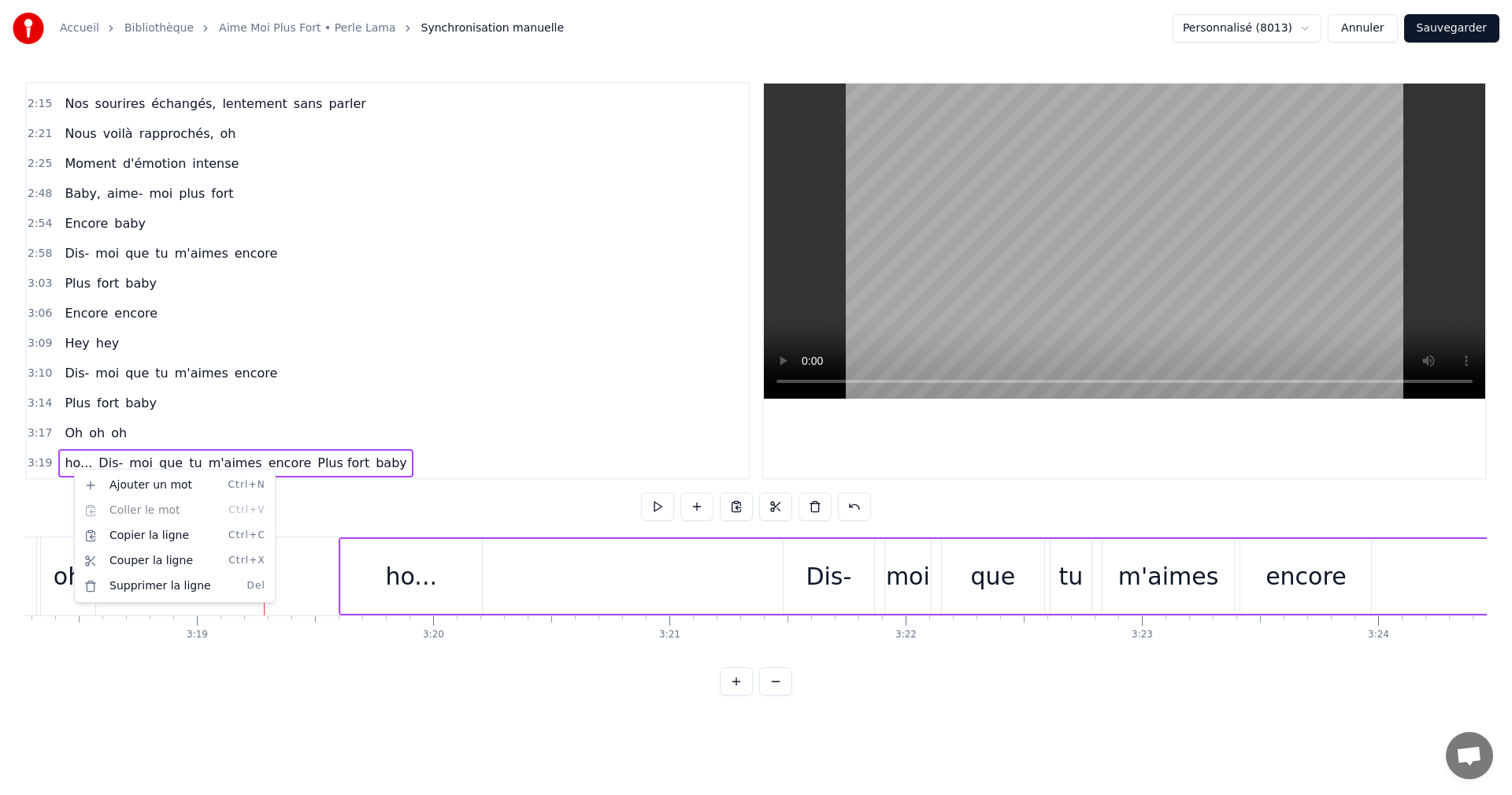
click at [62, 468] on html "Accueil Bibliothèque Aime Moi Plus Fort • Perle Lama Synchronisation manuelle P…" at bounding box center [756, 360] width 1512 height 721
click at [251, 407] on div "3:14 Plus fort baby" at bounding box center [388, 403] width 721 height 30
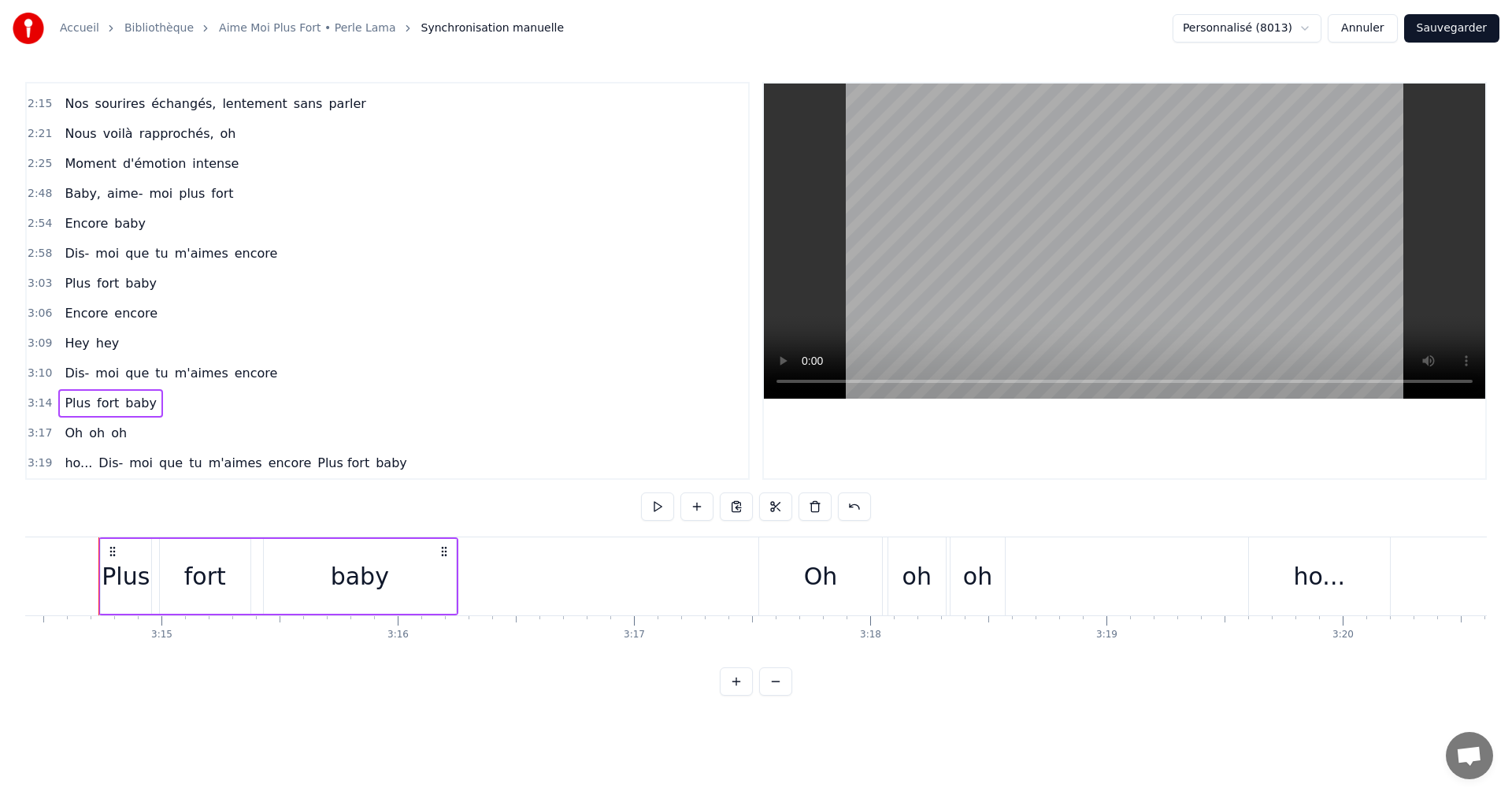
scroll to position [0, 45930]
click at [74, 462] on html "Accueil Bibliothèque Aime Moi Plus Fort • Perle Lama Synchronisation manuelle P…" at bounding box center [756, 360] width 1512 height 721
click at [740, 417] on html "Accueil Bibliothèque Aime Moi Plus Fort • Perle Lama Synchronisation manuelle P…" at bounding box center [756, 360] width 1512 height 721
click at [108, 458] on span "Dis-" at bounding box center [111, 462] width 28 height 18
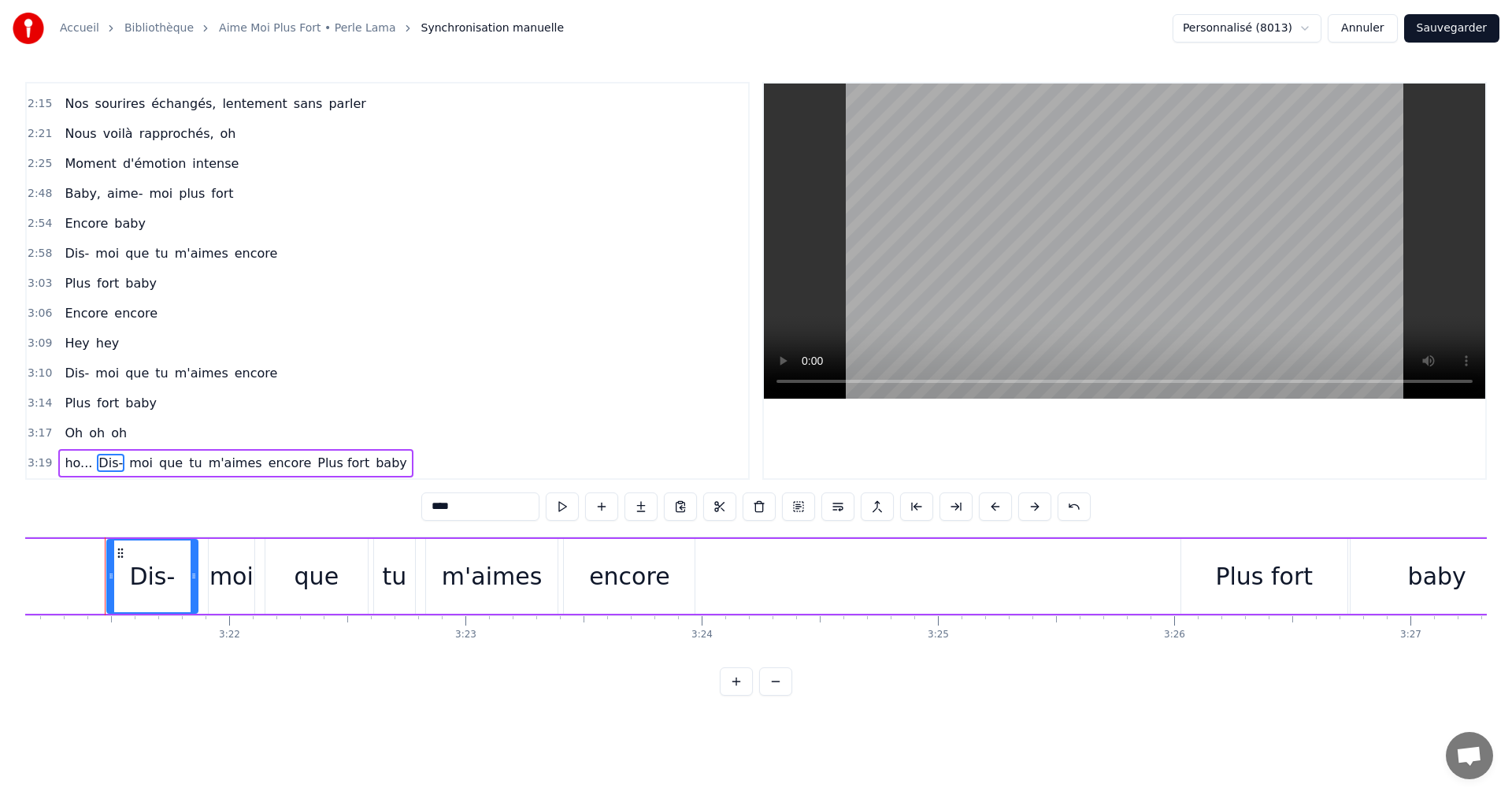
click at [71, 459] on span "ho..." at bounding box center [79, 462] width 31 height 18
type input "*****"
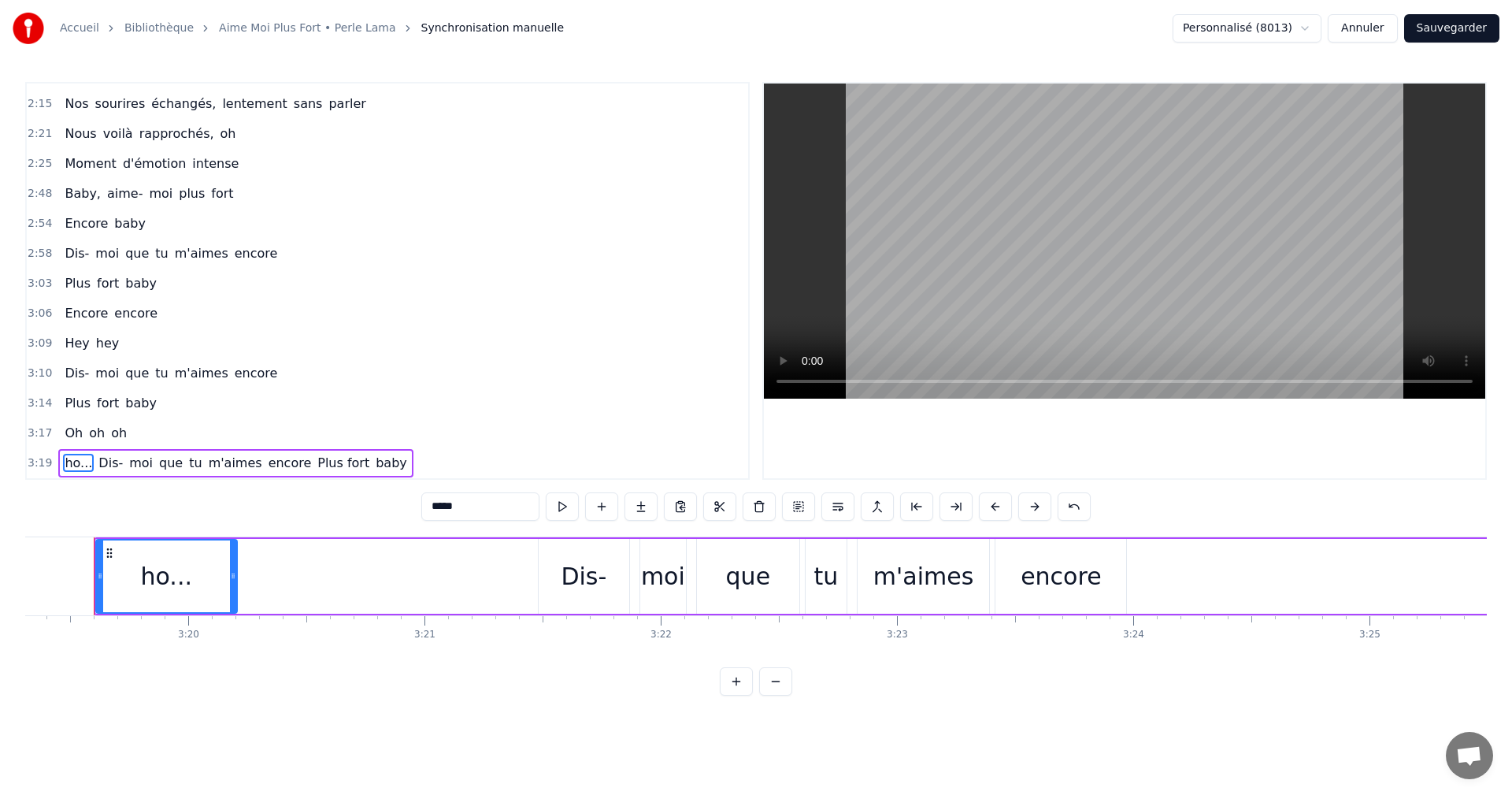
scroll to position [0, 47080]
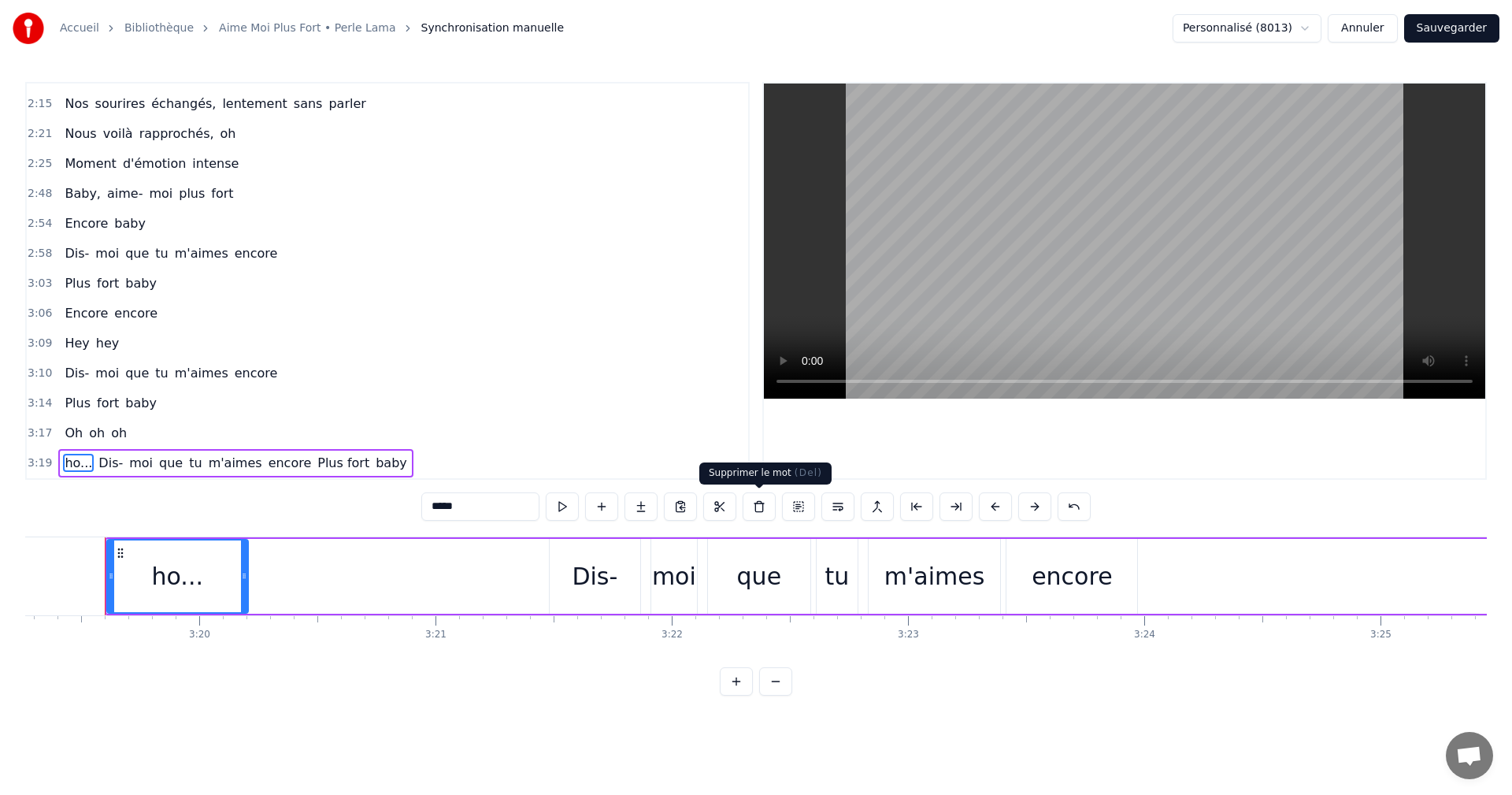
click at [759, 510] on button at bounding box center [759, 506] width 33 height 29
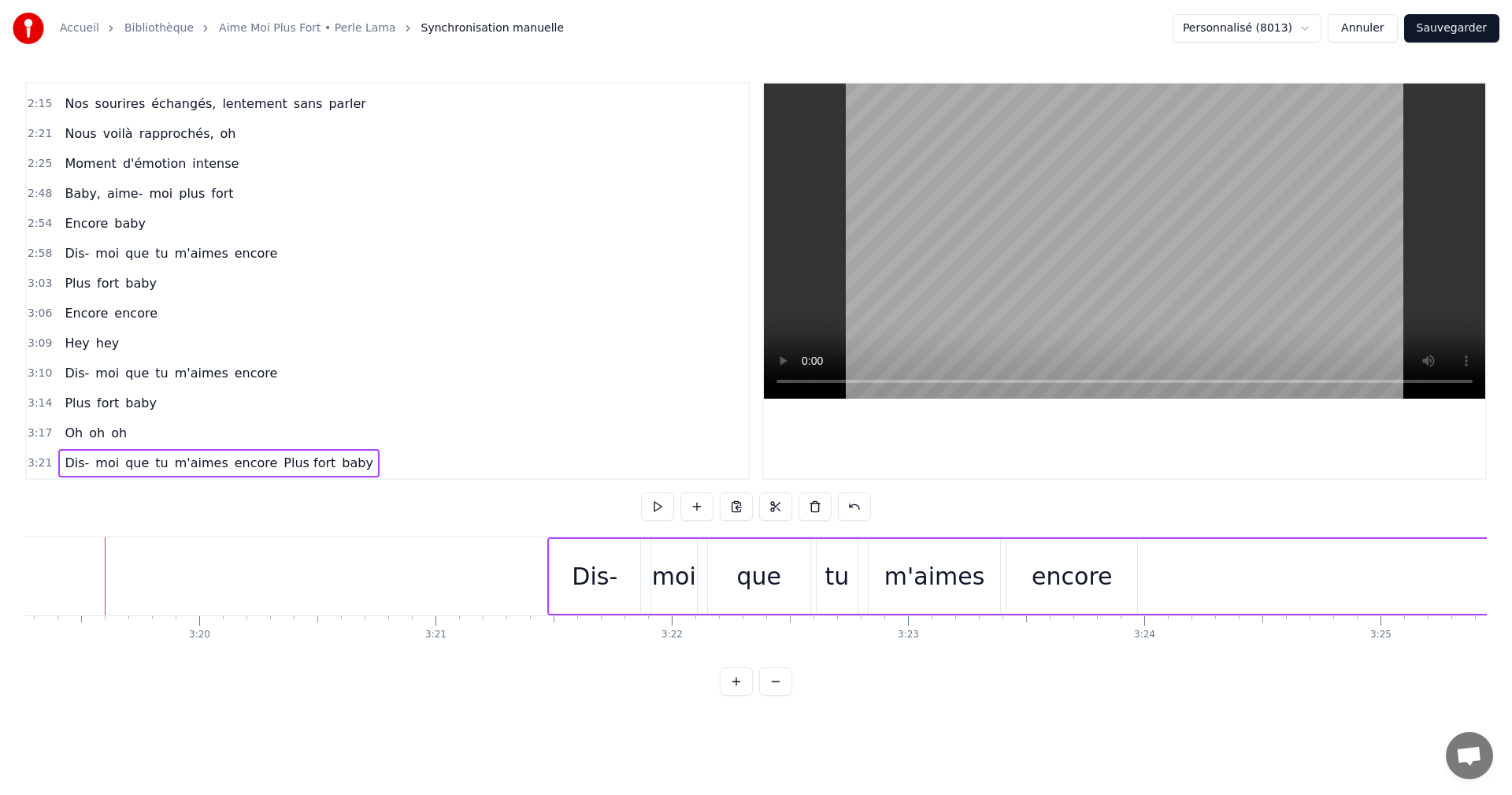
click at [114, 438] on span "oh" at bounding box center [119, 433] width 19 height 18
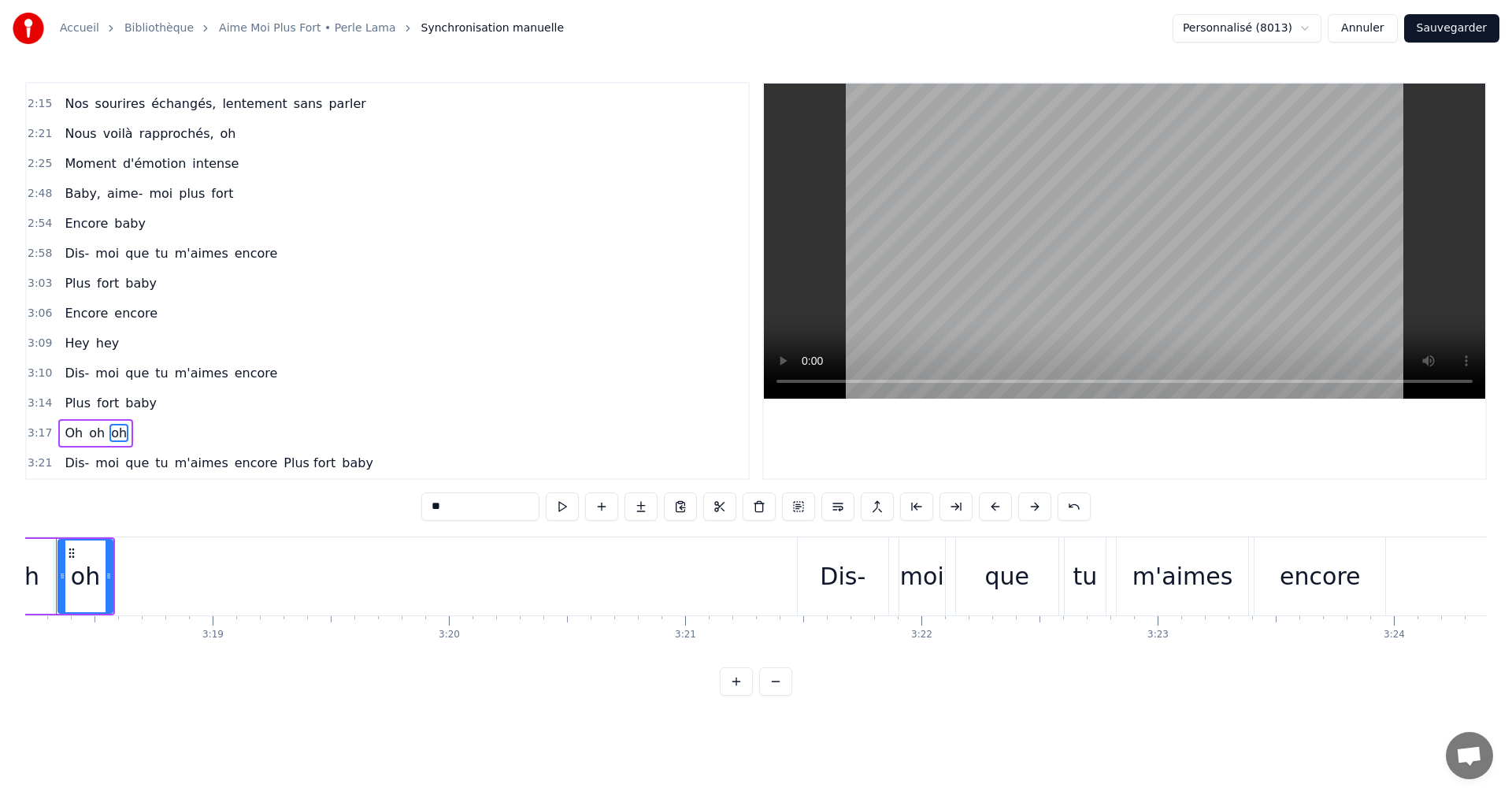
scroll to position [0, 46782]
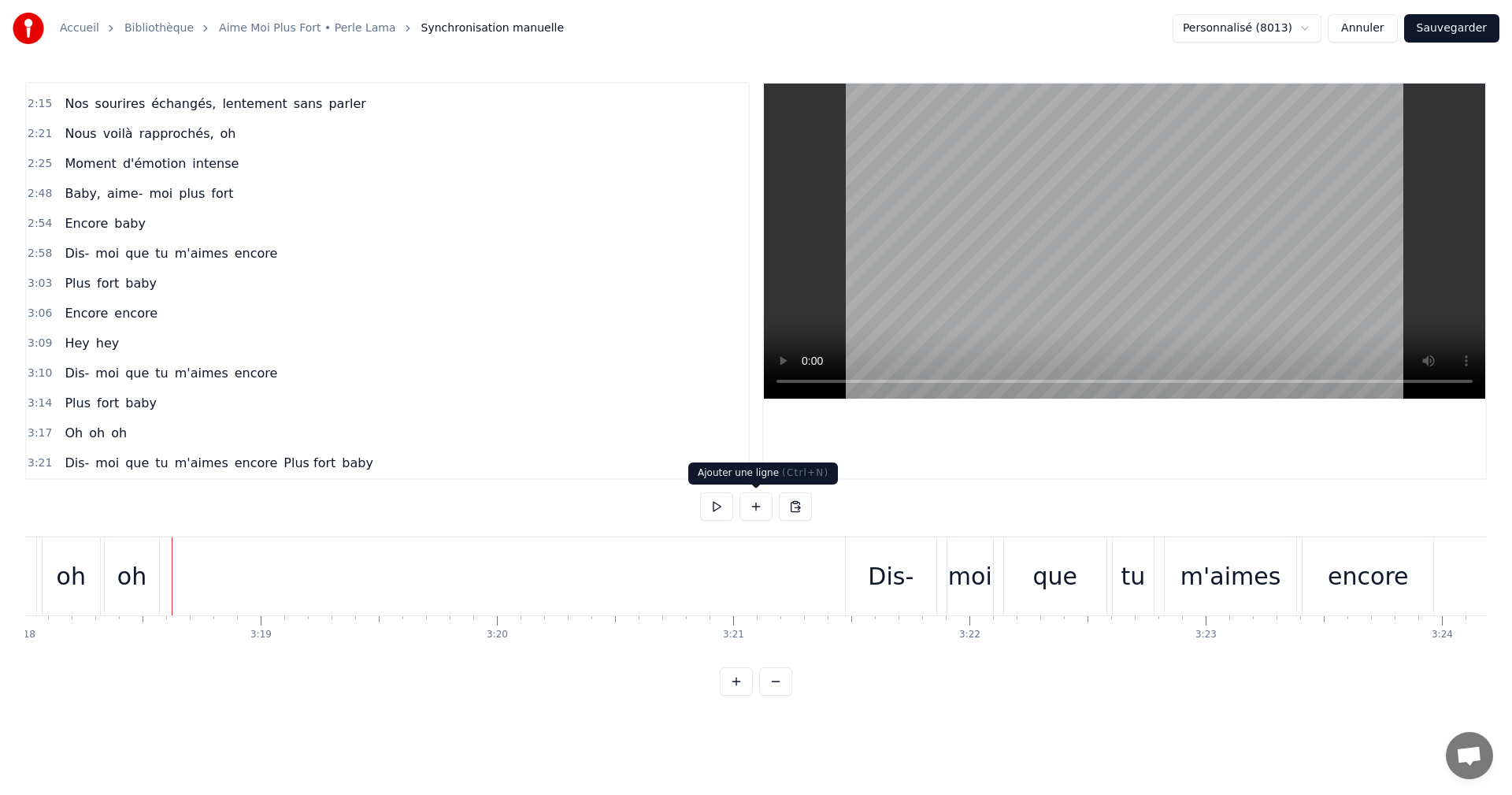
click at [758, 505] on button at bounding box center [756, 506] width 33 height 29
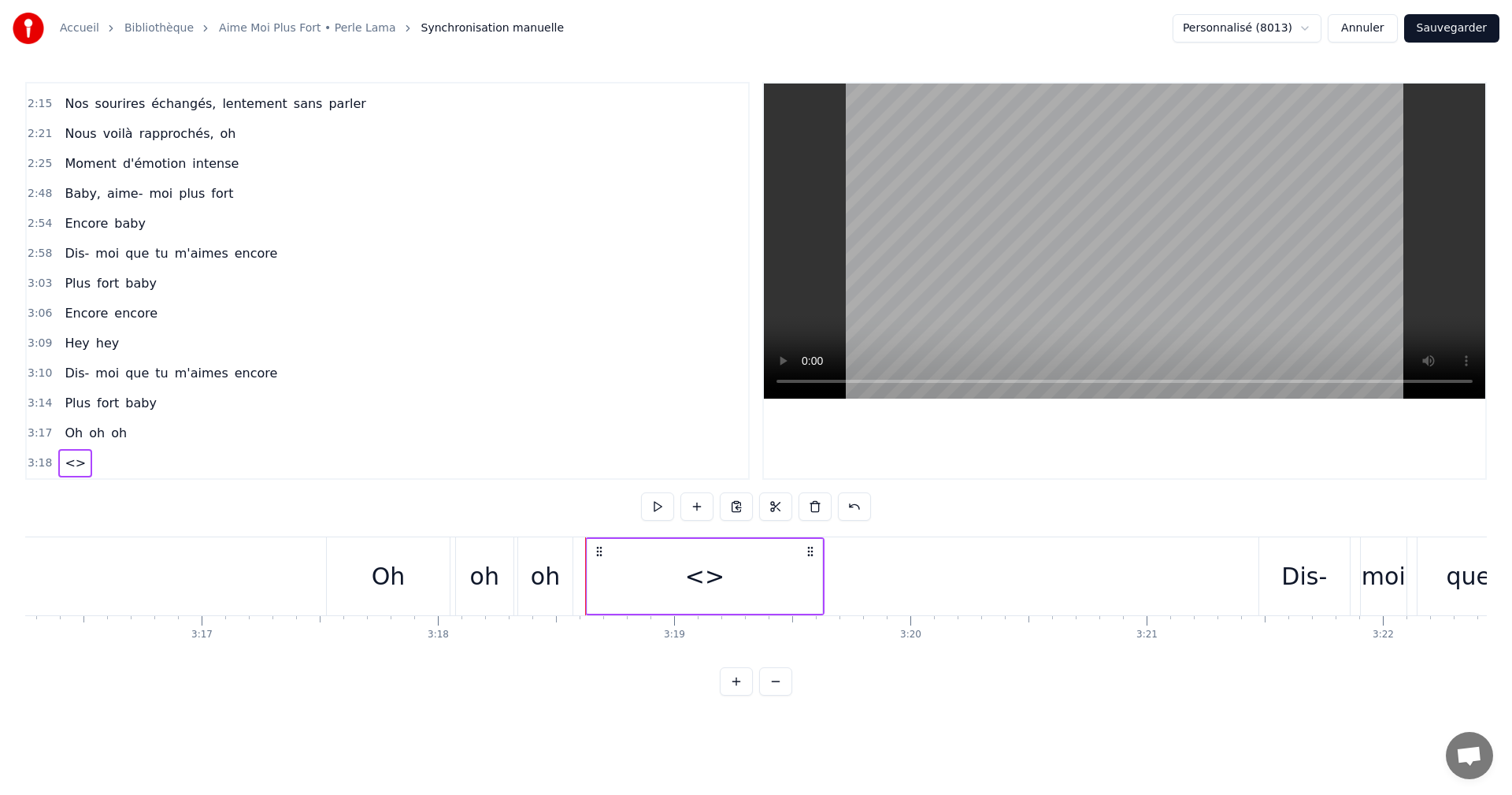
scroll to position [713, 0]
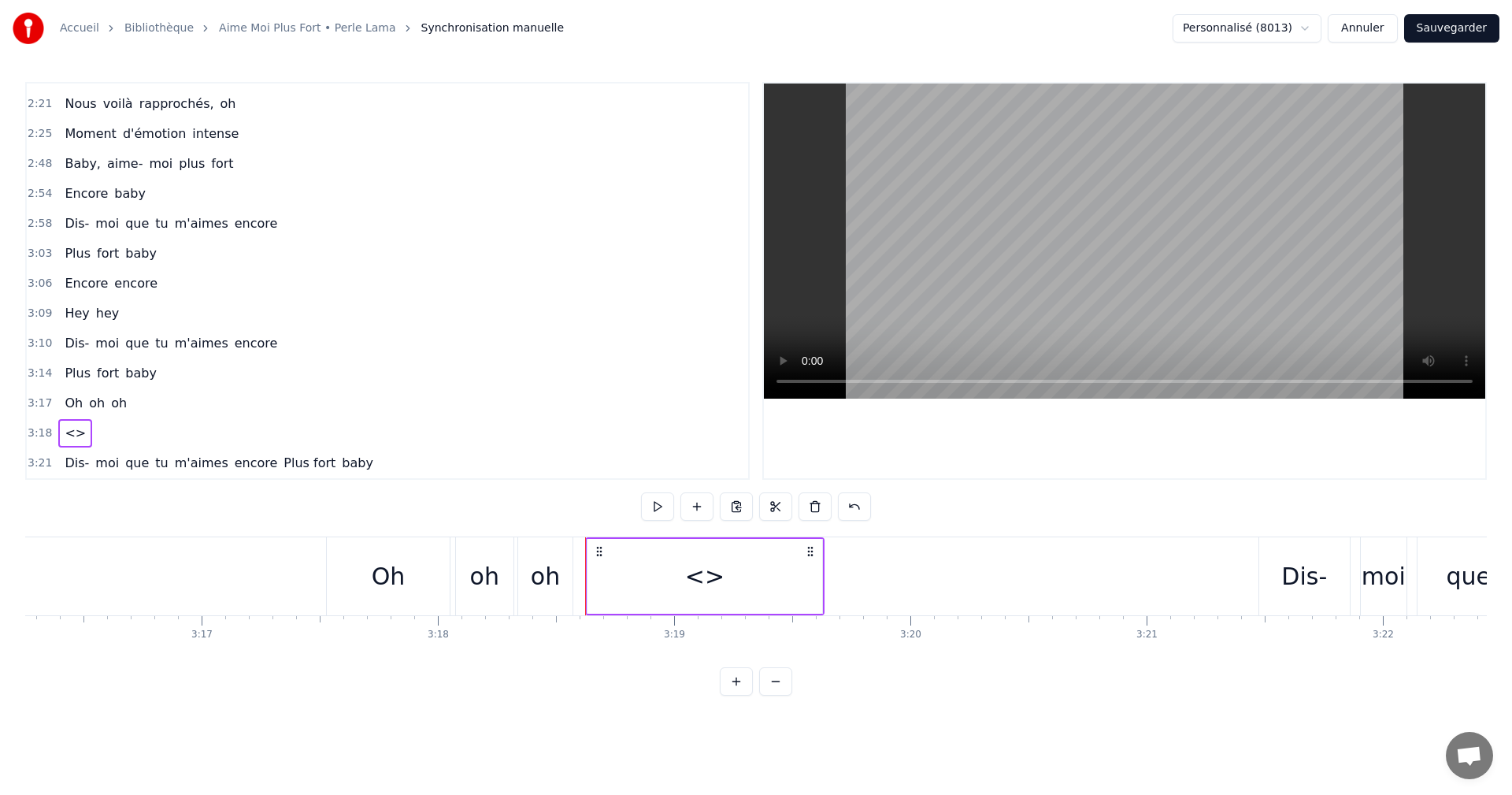
click at [396, 392] on div "3:17 Oh oh oh" at bounding box center [388, 403] width 721 height 30
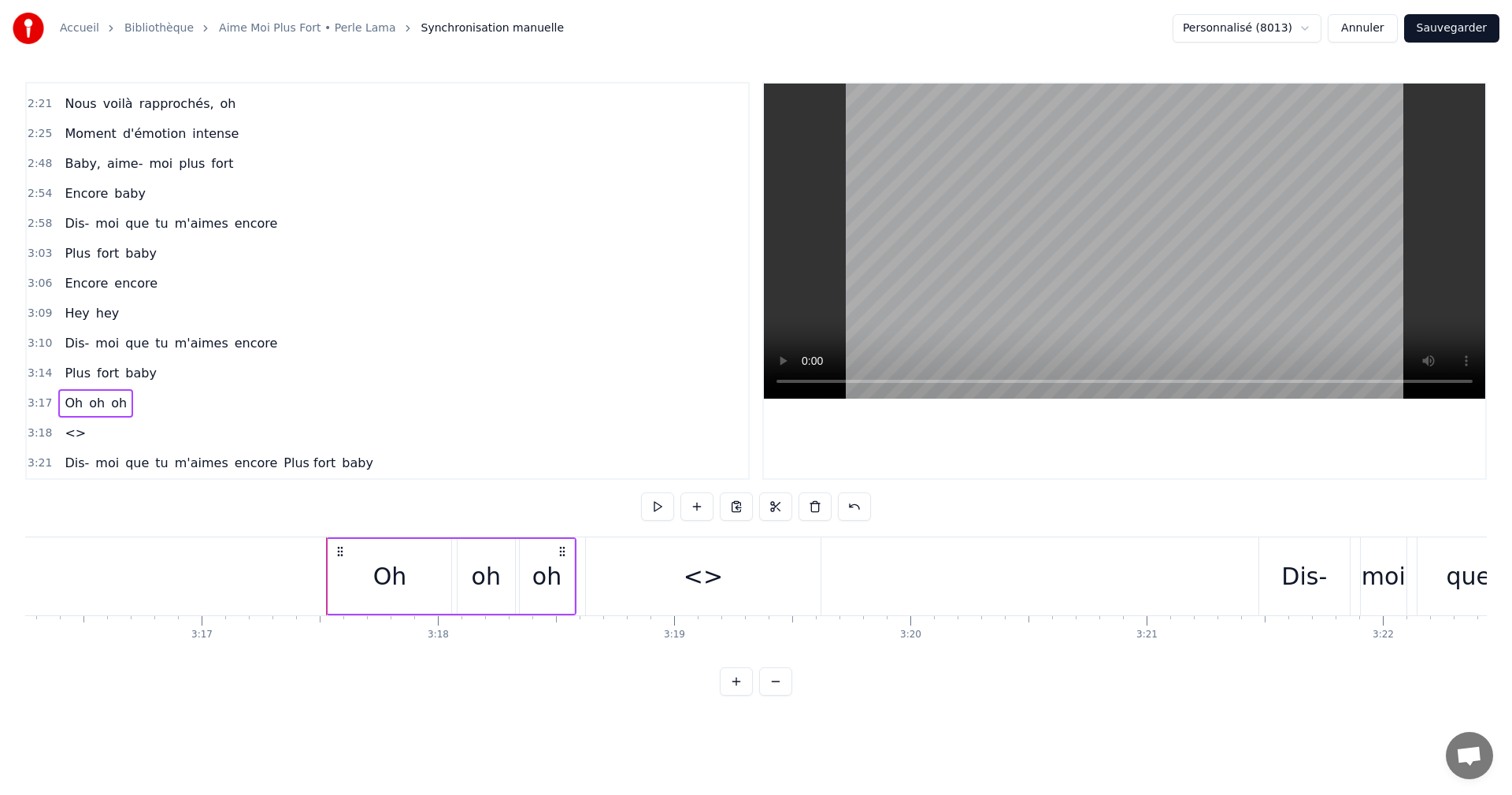
click at [63, 432] on span "<>" at bounding box center [75, 433] width 24 height 18
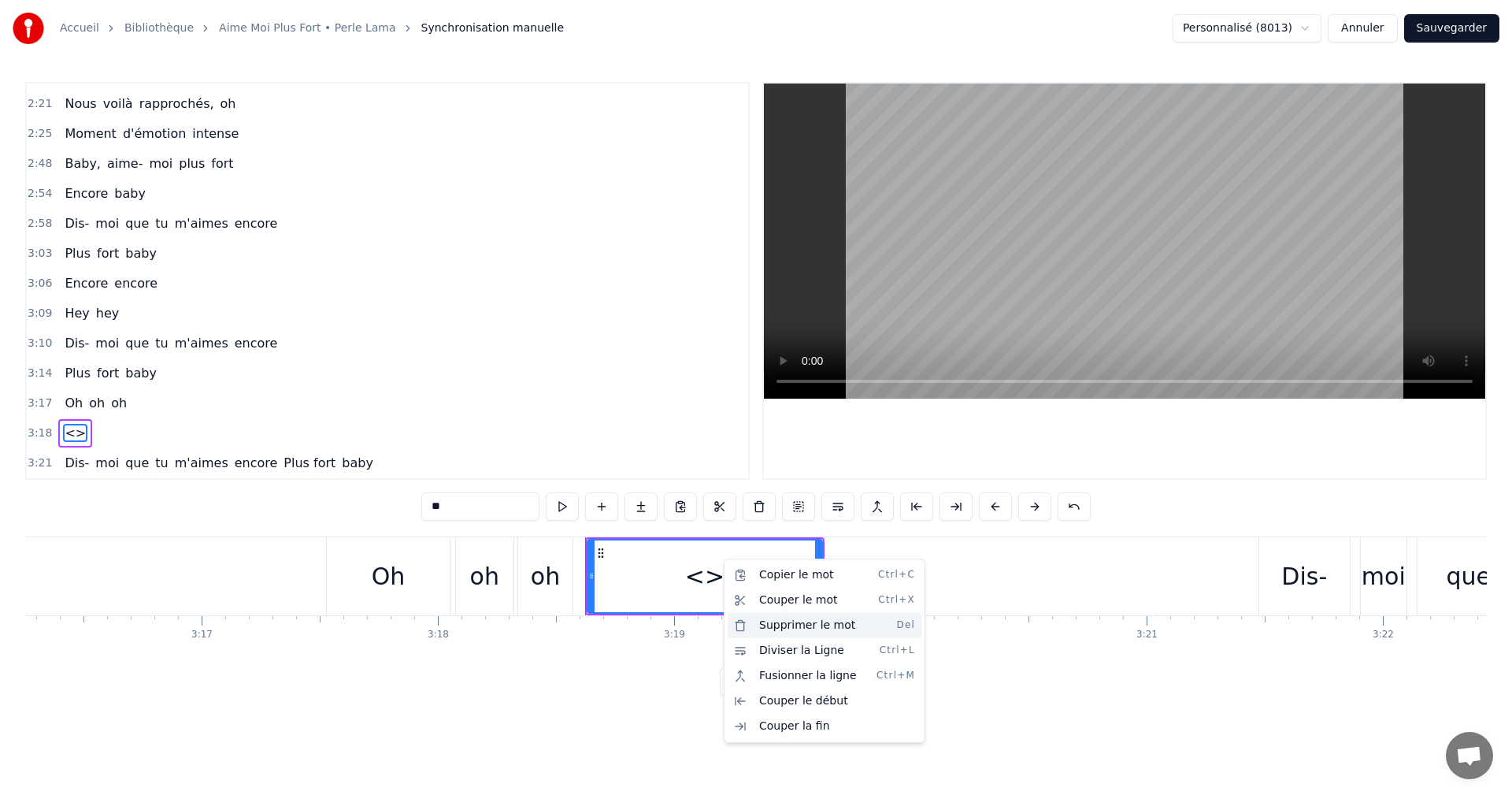
click at [767, 626] on div "Supprimer le mot Del" at bounding box center [824, 625] width 194 height 25
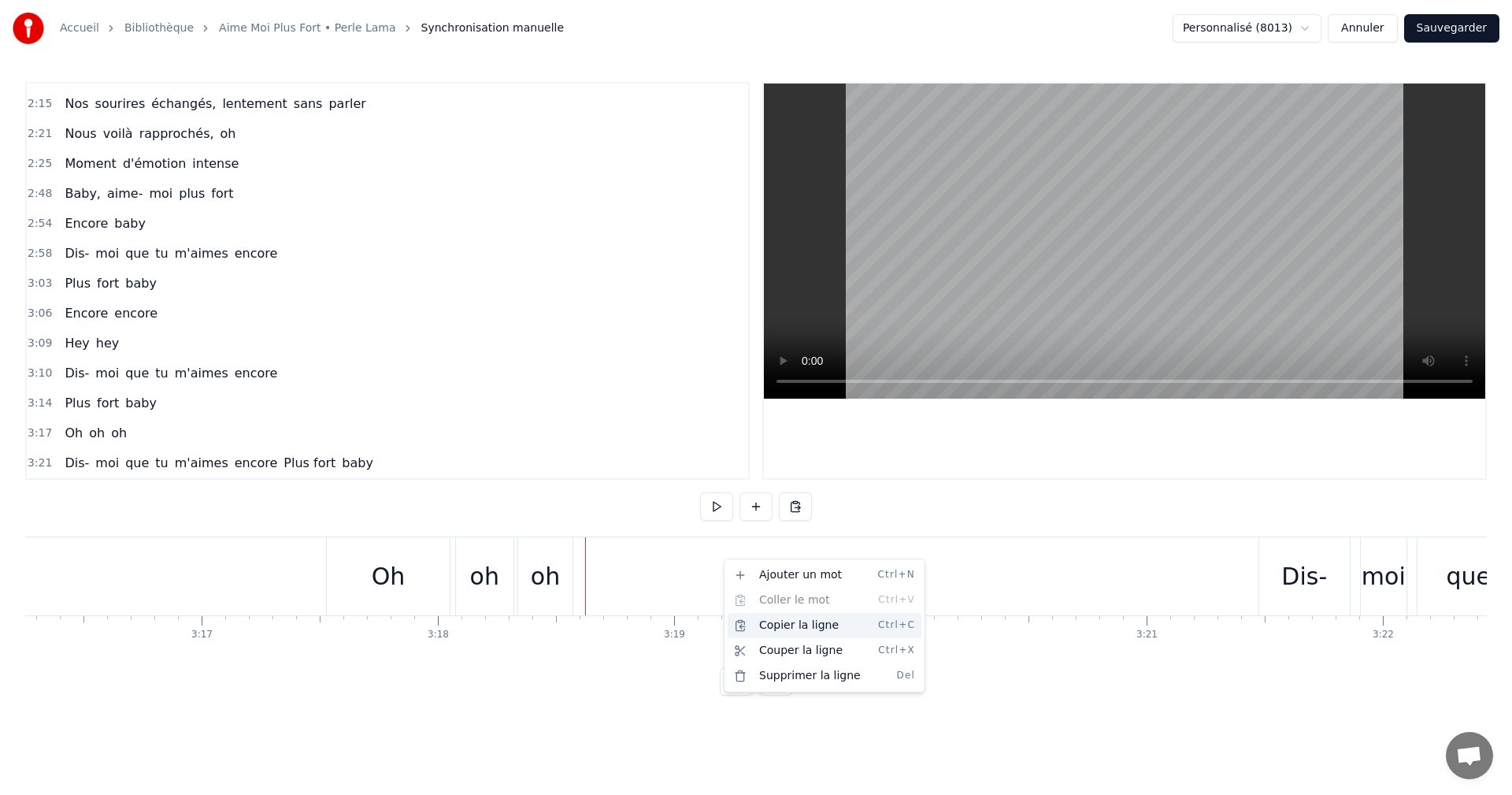
scroll to position [683, 0]
click at [124, 435] on div "Oh oh oh" at bounding box center [95, 433] width 74 height 29
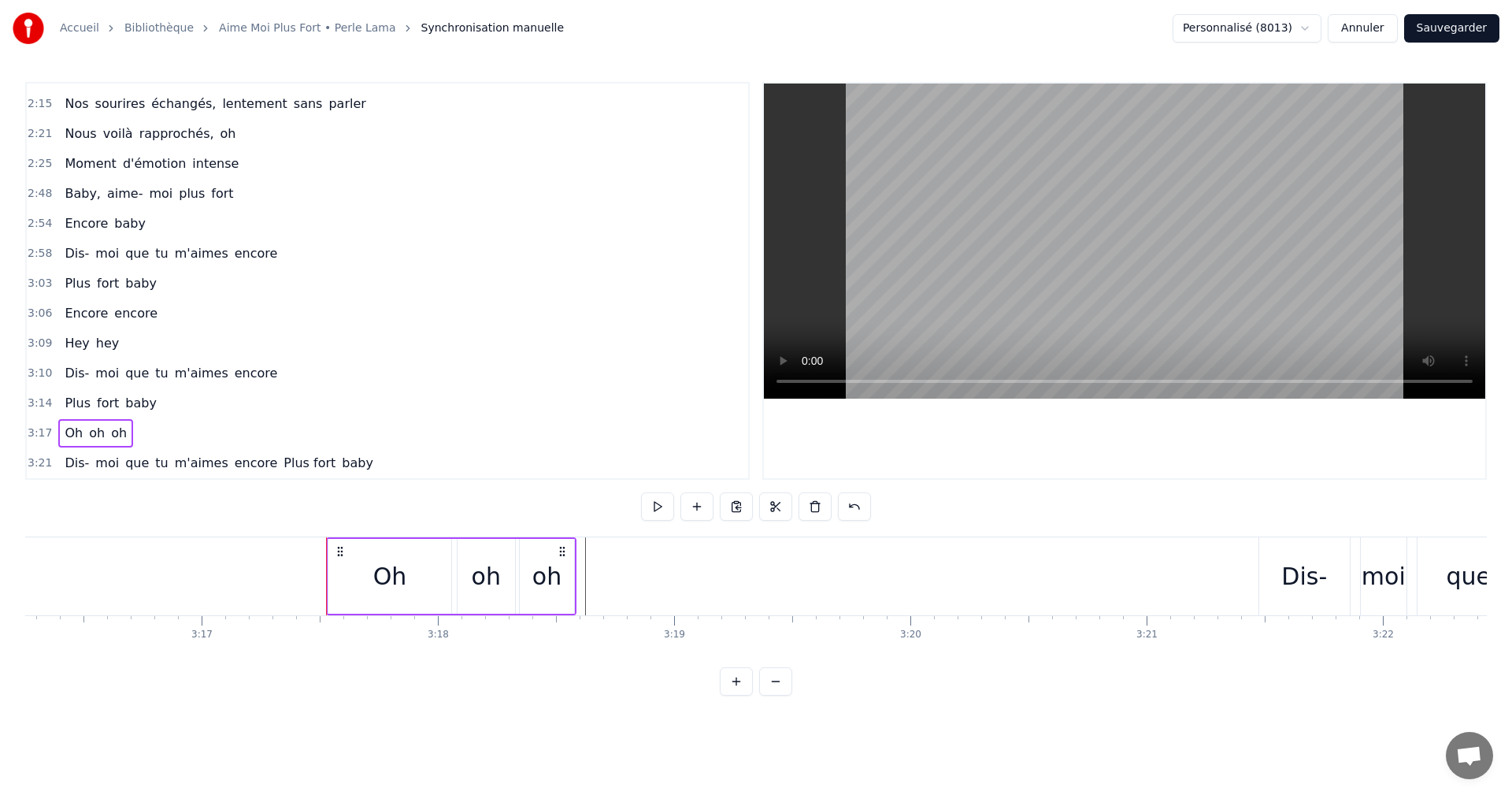
click at [690, 510] on button at bounding box center [697, 506] width 33 height 29
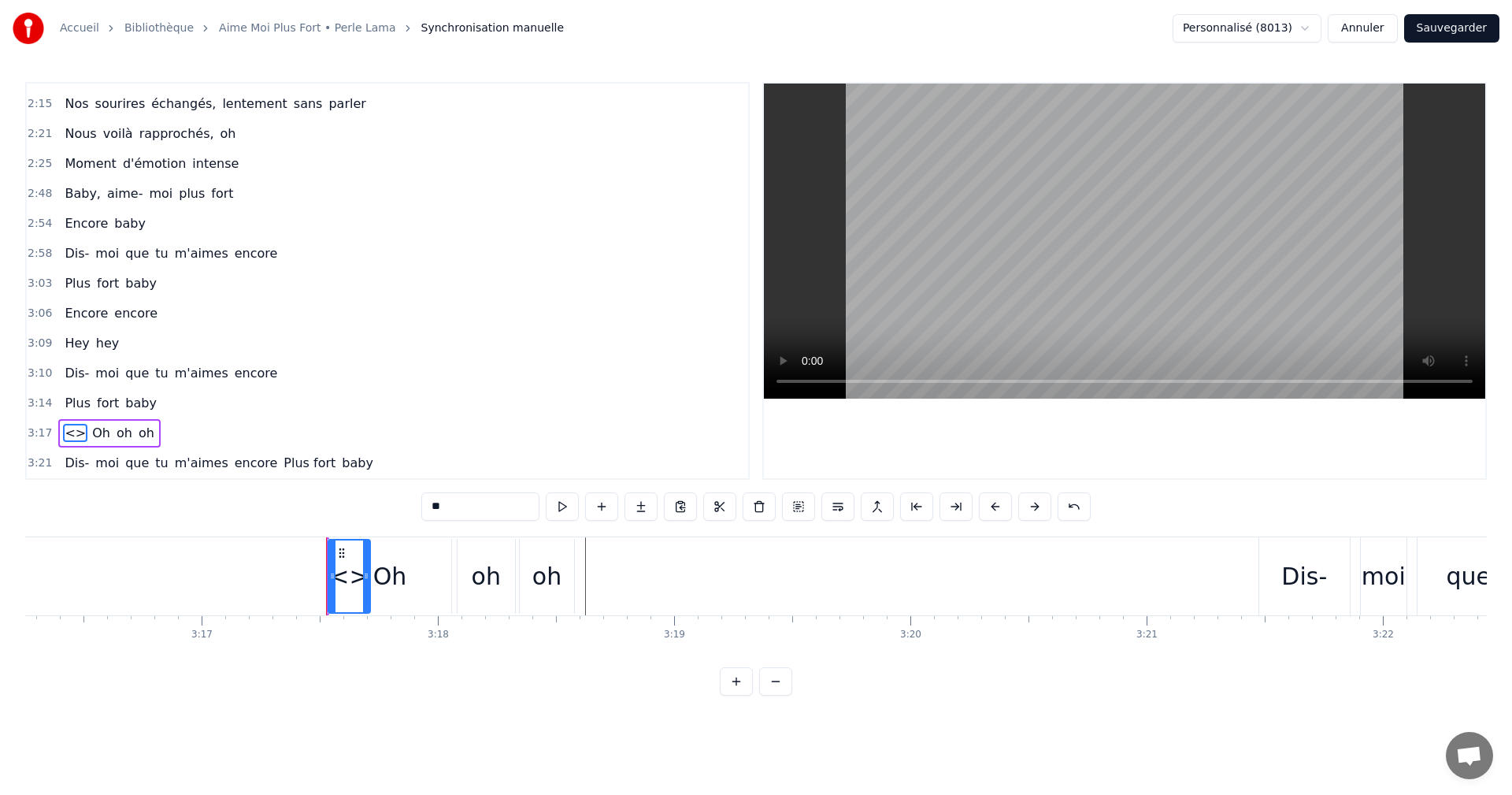
click at [72, 433] on span "<>" at bounding box center [75, 433] width 24 height 18
click at [68, 433] on span "<>" at bounding box center [75, 433] width 24 height 18
click at [438, 504] on input "**" at bounding box center [480, 506] width 119 height 29
click at [452, 505] on input "****" at bounding box center [480, 506] width 119 height 29
click at [436, 504] on input "***" at bounding box center [480, 506] width 119 height 29
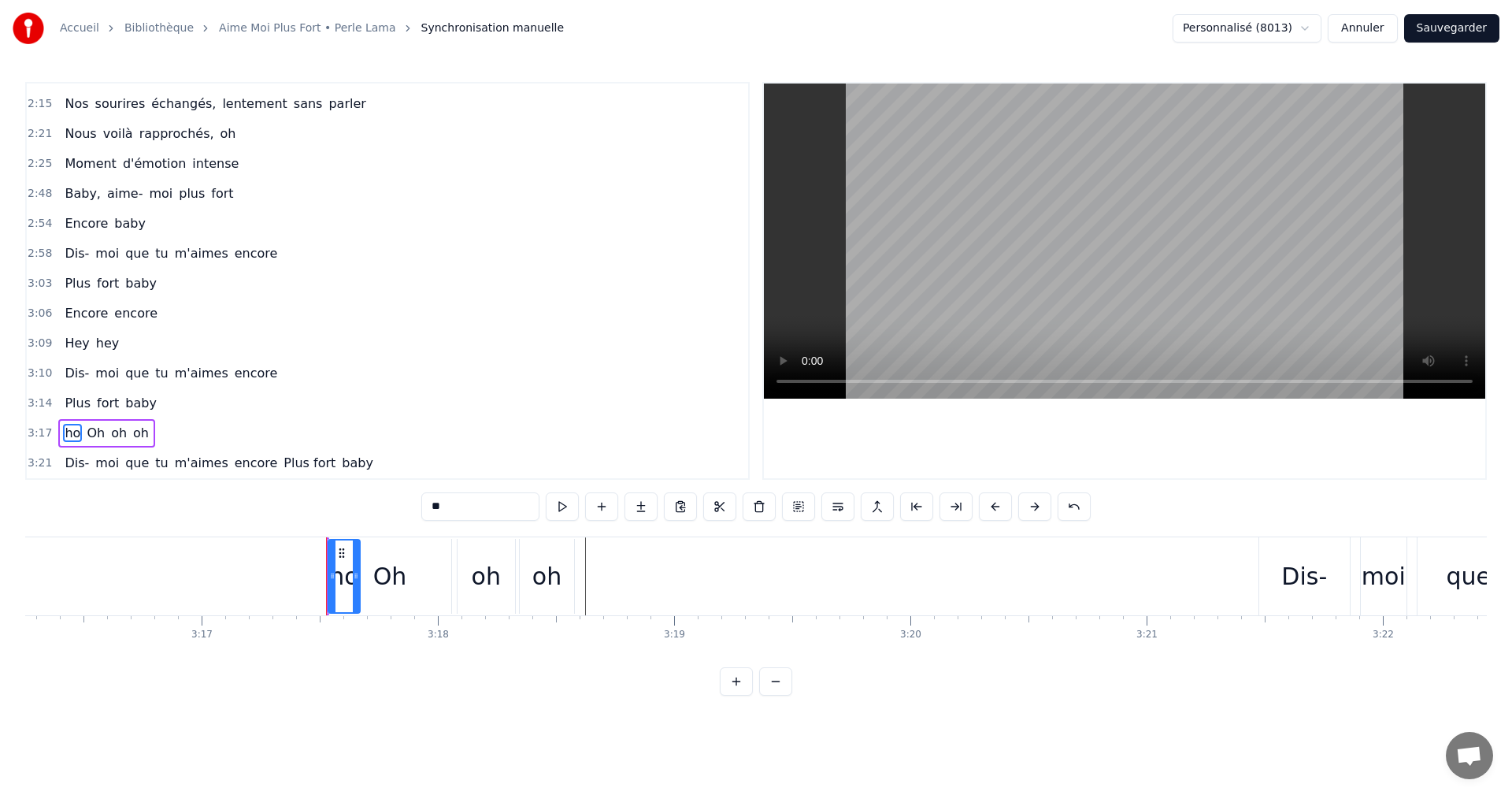
type input "**"
click at [145, 437] on div "ho Oh oh oh" at bounding box center [106, 433] width 97 height 29
click at [85, 441] on span "Oh" at bounding box center [95, 433] width 22 height 18
click at [439, 506] on input "**" at bounding box center [480, 506] width 119 height 29
type input "**"
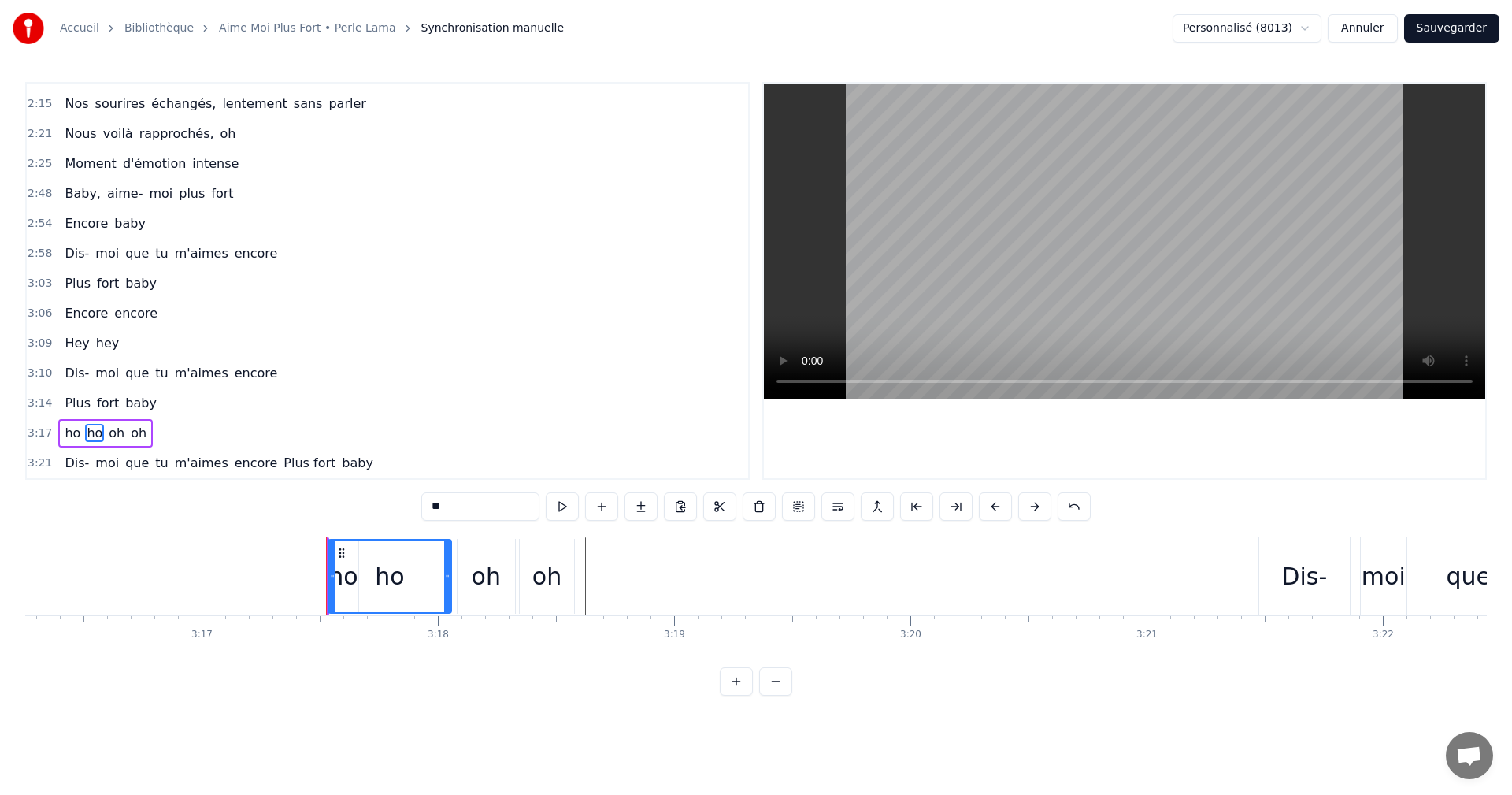
click at [141, 437] on div "ho ho oh oh" at bounding box center [105, 433] width 94 height 29
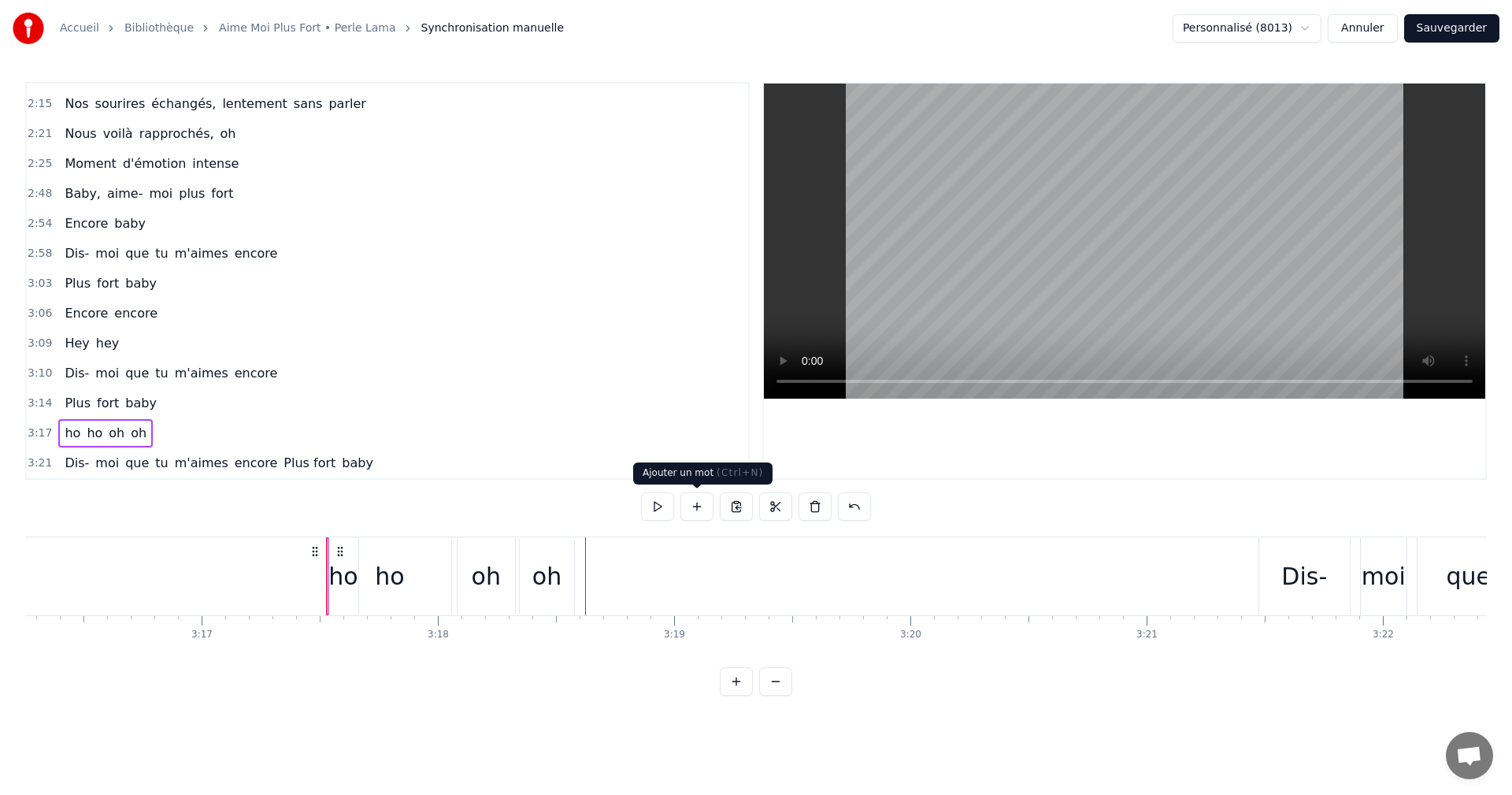
click at [693, 513] on button at bounding box center [697, 506] width 33 height 29
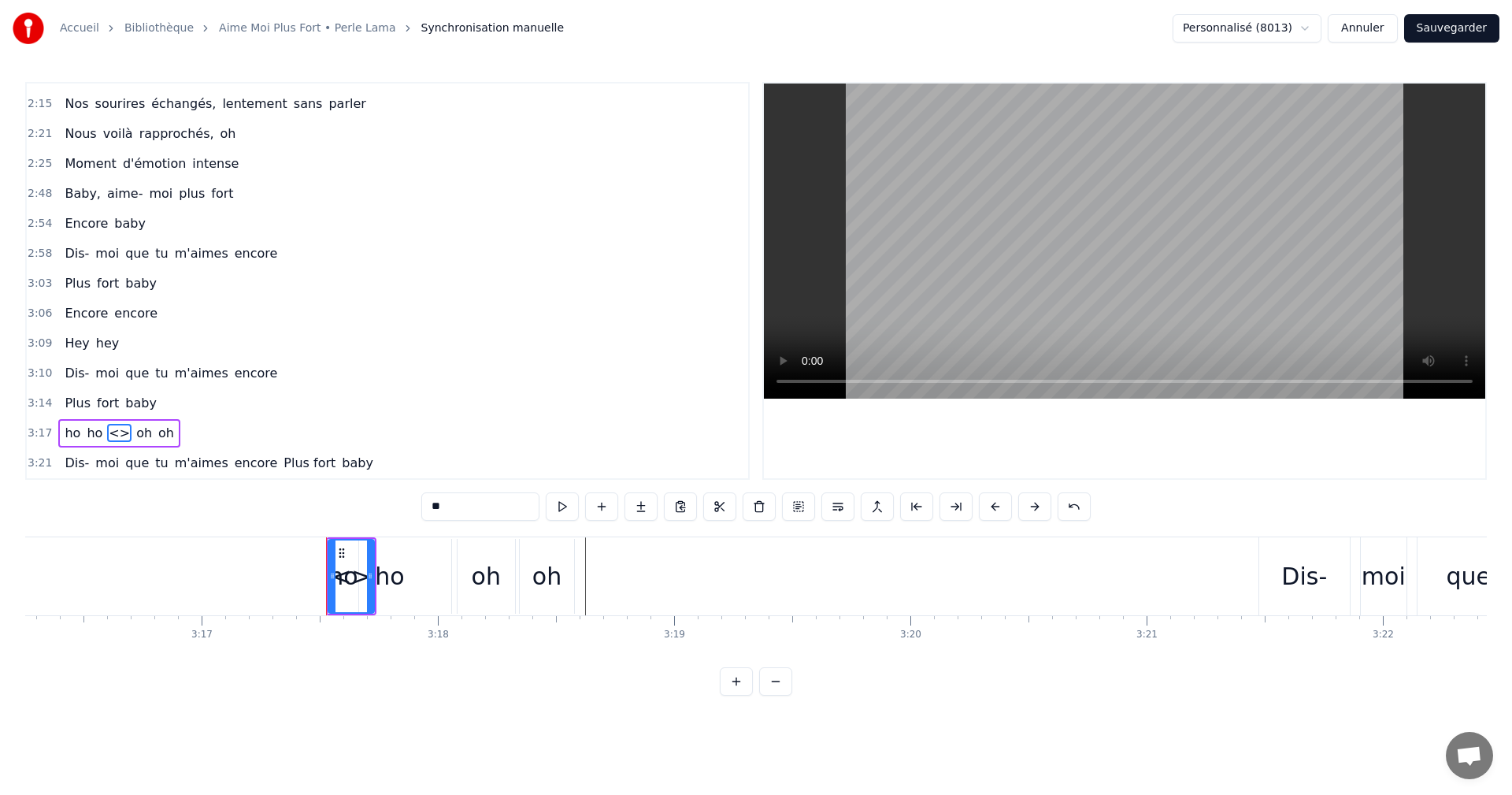
click at [439, 505] on input "**" at bounding box center [480, 506] width 119 height 29
click at [453, 505] on input "****" at bounding box center [480, 506] width 119 height 29
click at [439, 507] on input "***" at bounding box center [480, 506] width 119 height 29
type input "**"
click at [163, 436] on div "ho ho ho oh oh" at bounding box center [116, 433] width 117 height 29
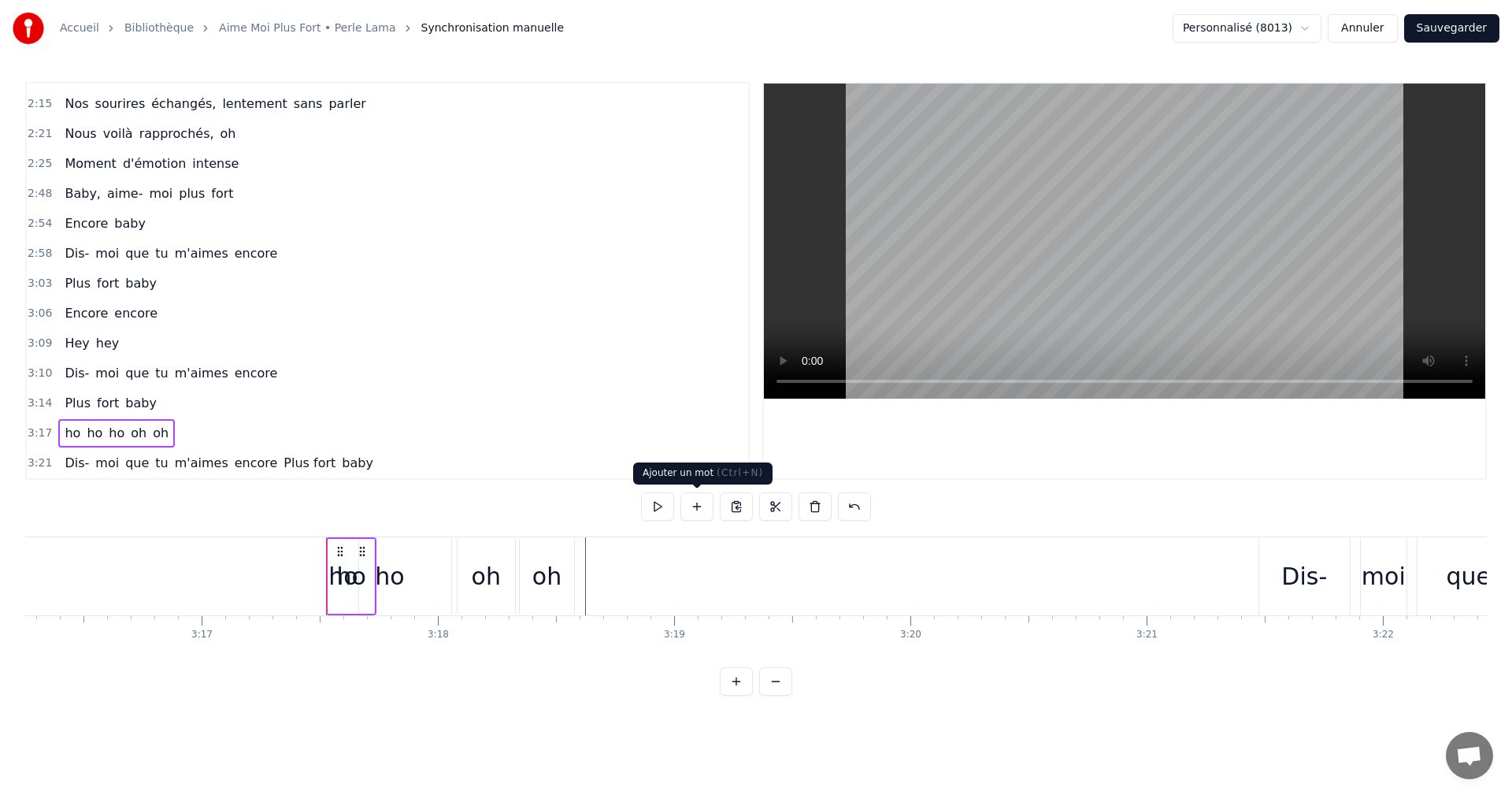
click at [688, 514] on button at bounding box center [697, 506] width 33 height 29
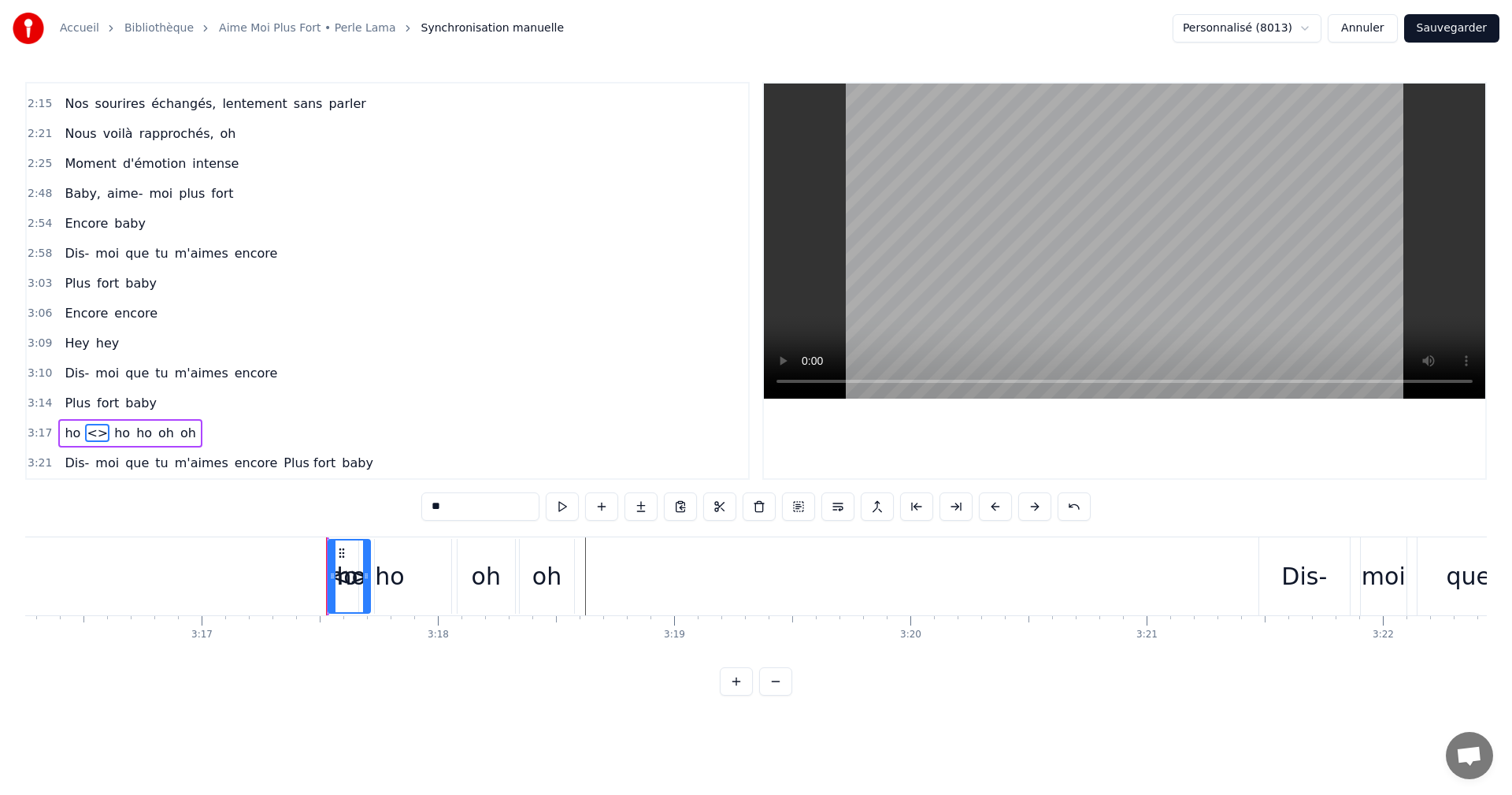
click at [88, 436] on span "<>" at bounding box center [97, 433] width 24 height 18
click at [436, 510] on input "**" at bounding box center [480, 506] width 119 height 29
click at [451, 507] on input "****" at bounding box center [480, 506] width 119 height 29
click at [437, 511] on input "***" at bounding box center [480, 506] width 119 height 29
click at [66, 432] on span "ho" at bounding box center [73, 433] width 19 height 18
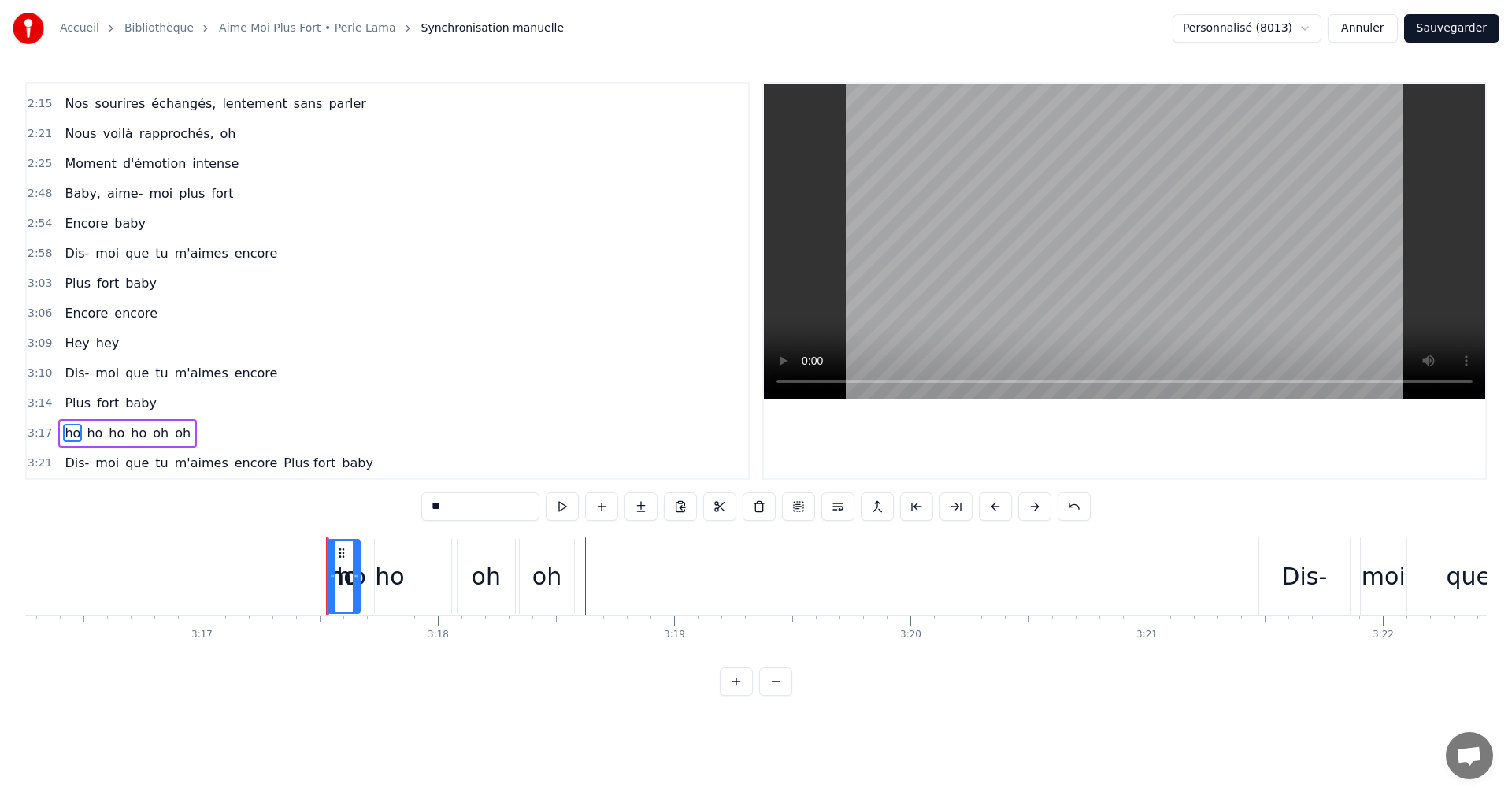
click at [438, 507] on input "**" at bounding box center [480, 506] width 119 height 29
click at [433, 511] on input "*" at bounding box center [480, 506] width 119 height 29
click at [180, 436] on span "oh" at bounding box center [184, 433] width 19 height 18
click at [442, 506] on input "**" at bounding box center [480, 506] width 119 height 29
type input "*****"
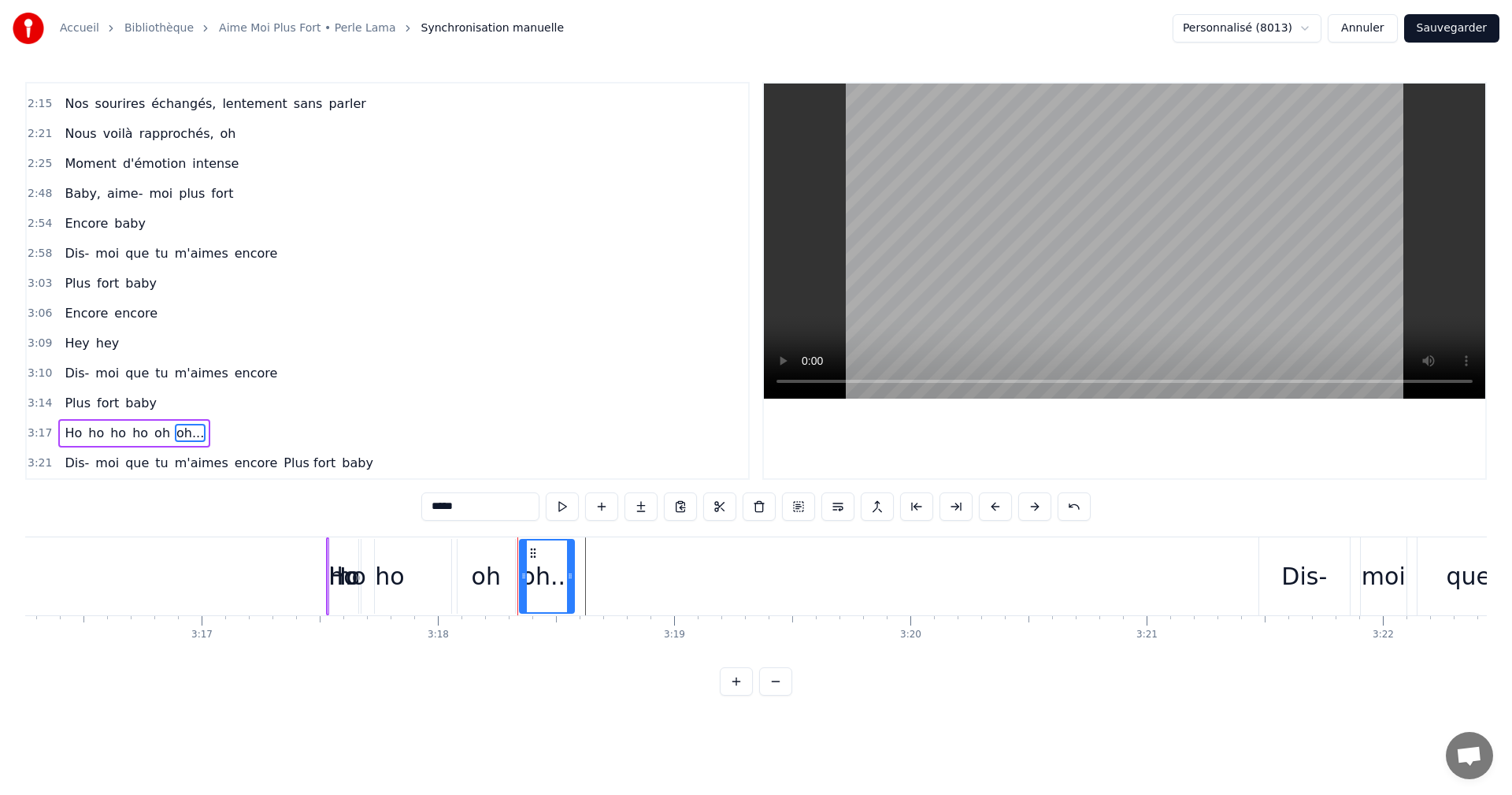
click at [490, 421] on div "3:17 Ho ho ho ho oh oh..." at bounding box center [388, 433] width 721 height 30
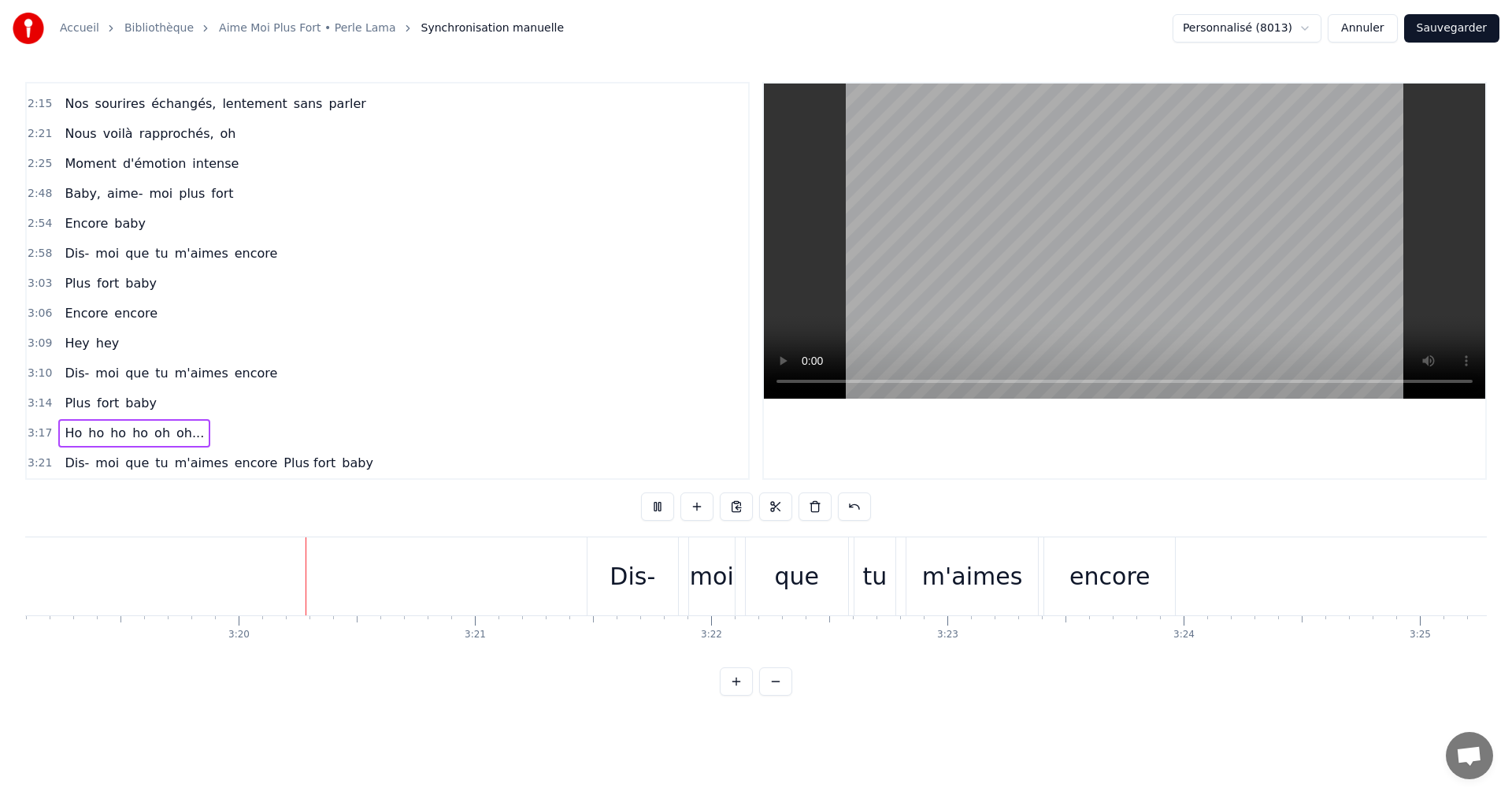
scroll to position [0, 47097]
click at [138, 407] on span "baby" at bounding box center [141, 402] width 35 height 18
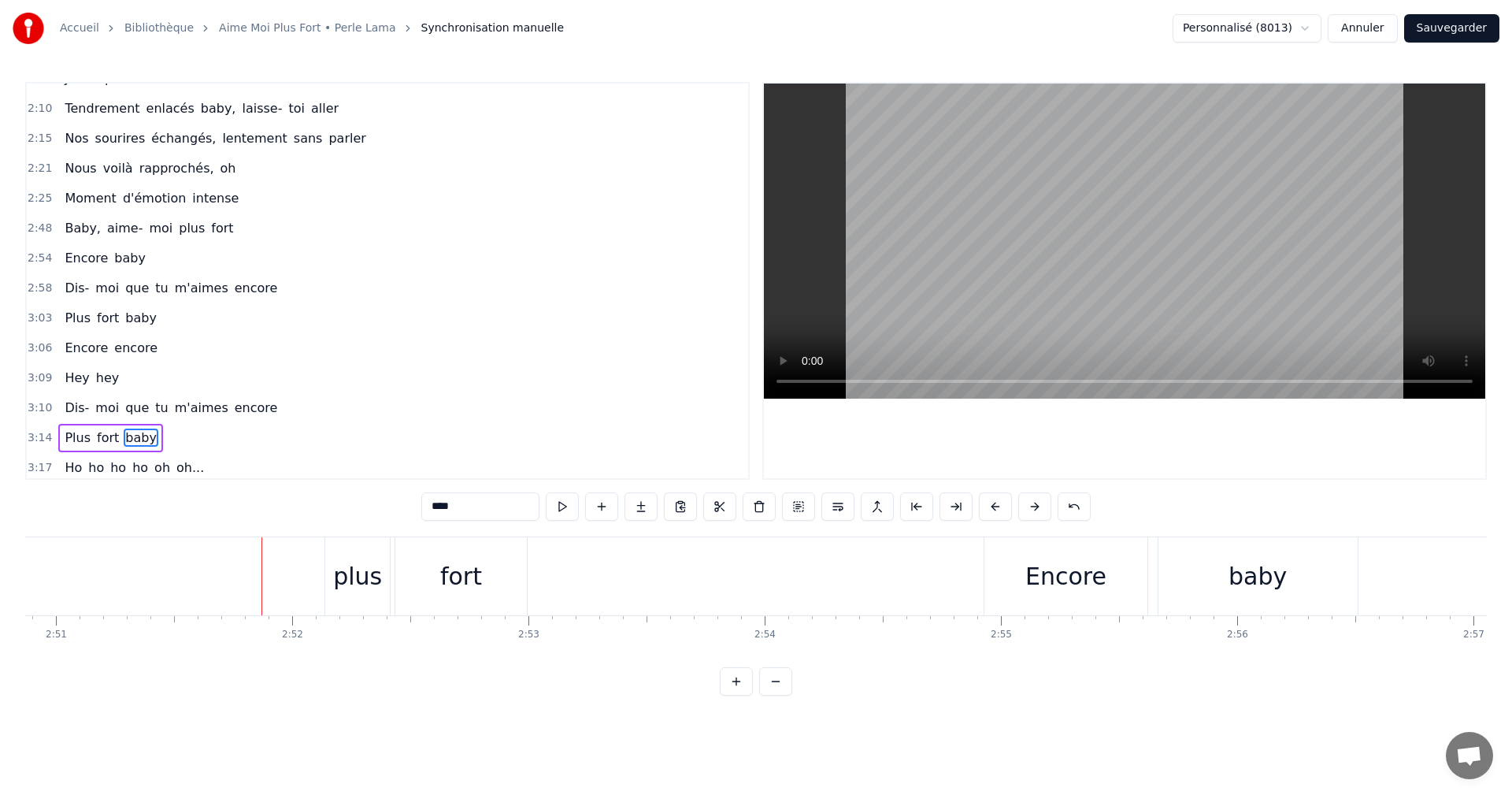
scroll to position [637, 0]
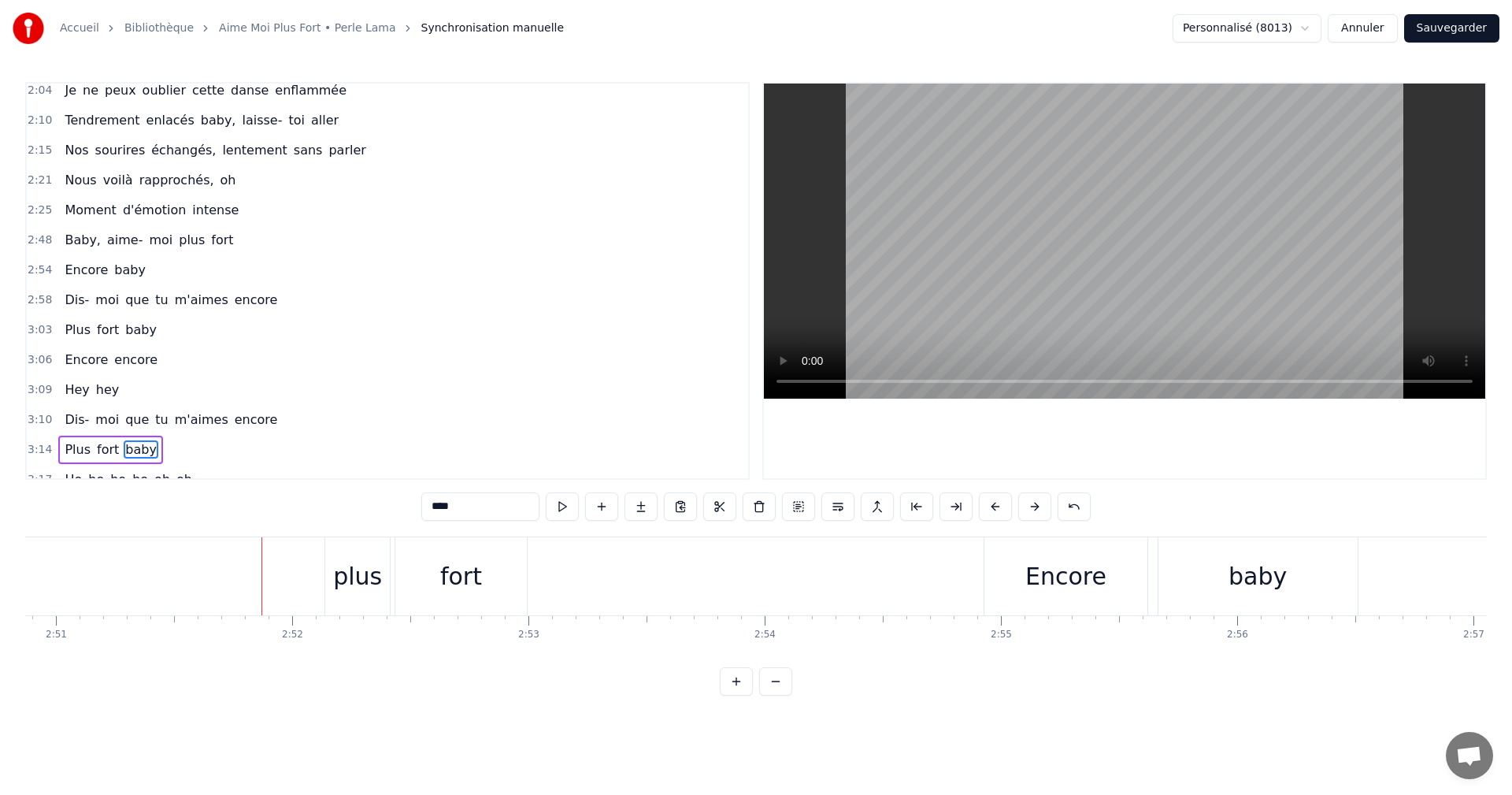
click at [111, 247] on span "aime-" at bounding box center [125, 240] width 39 height 18
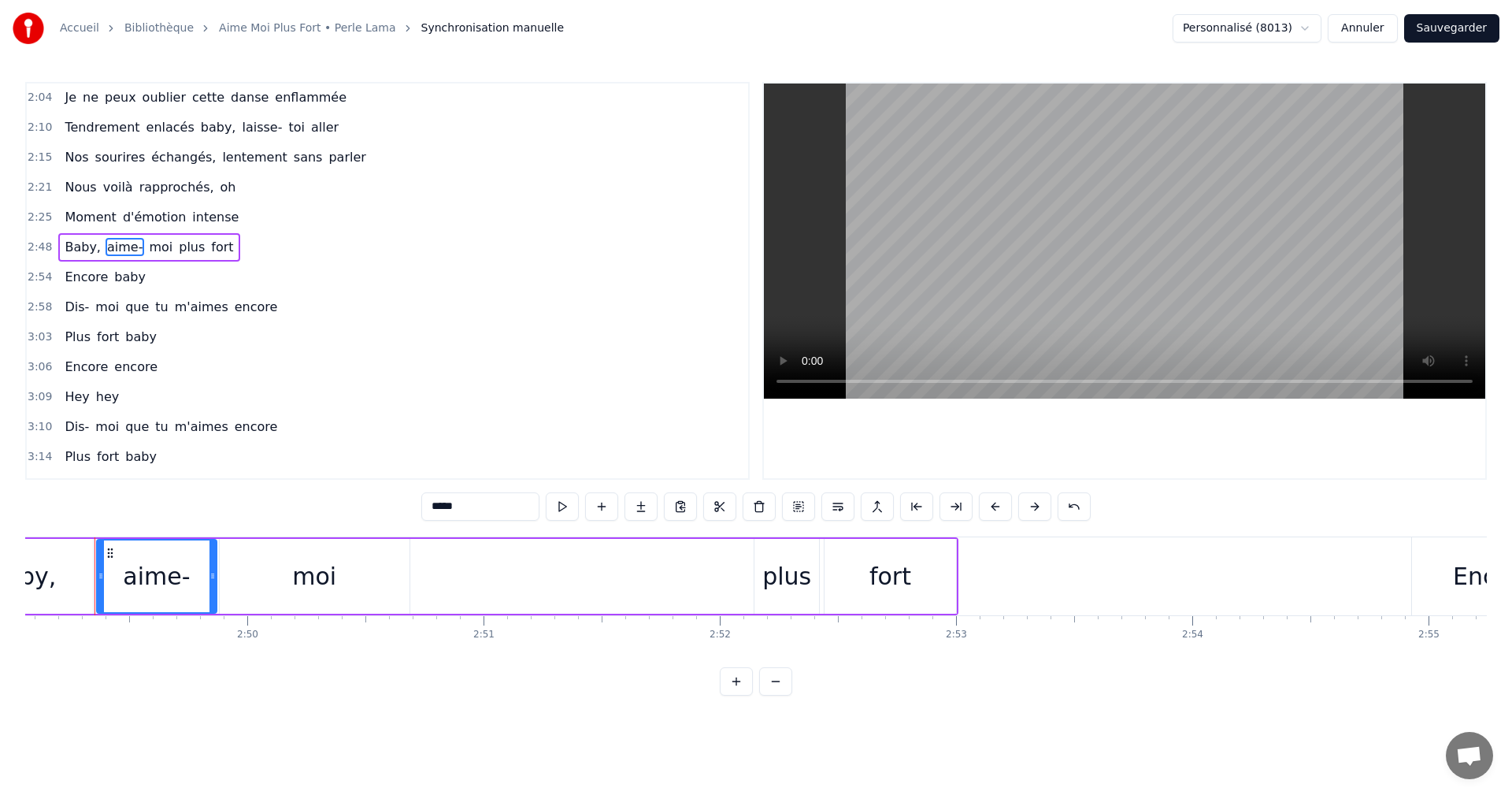
scroll to position [0, 39934]
click at [461, 506] on input "*****" at bounding box center [480, 506] width 119 height 29
click at [149, 249] on span "moi" at bounding box center [160, 247] width 27 height 18
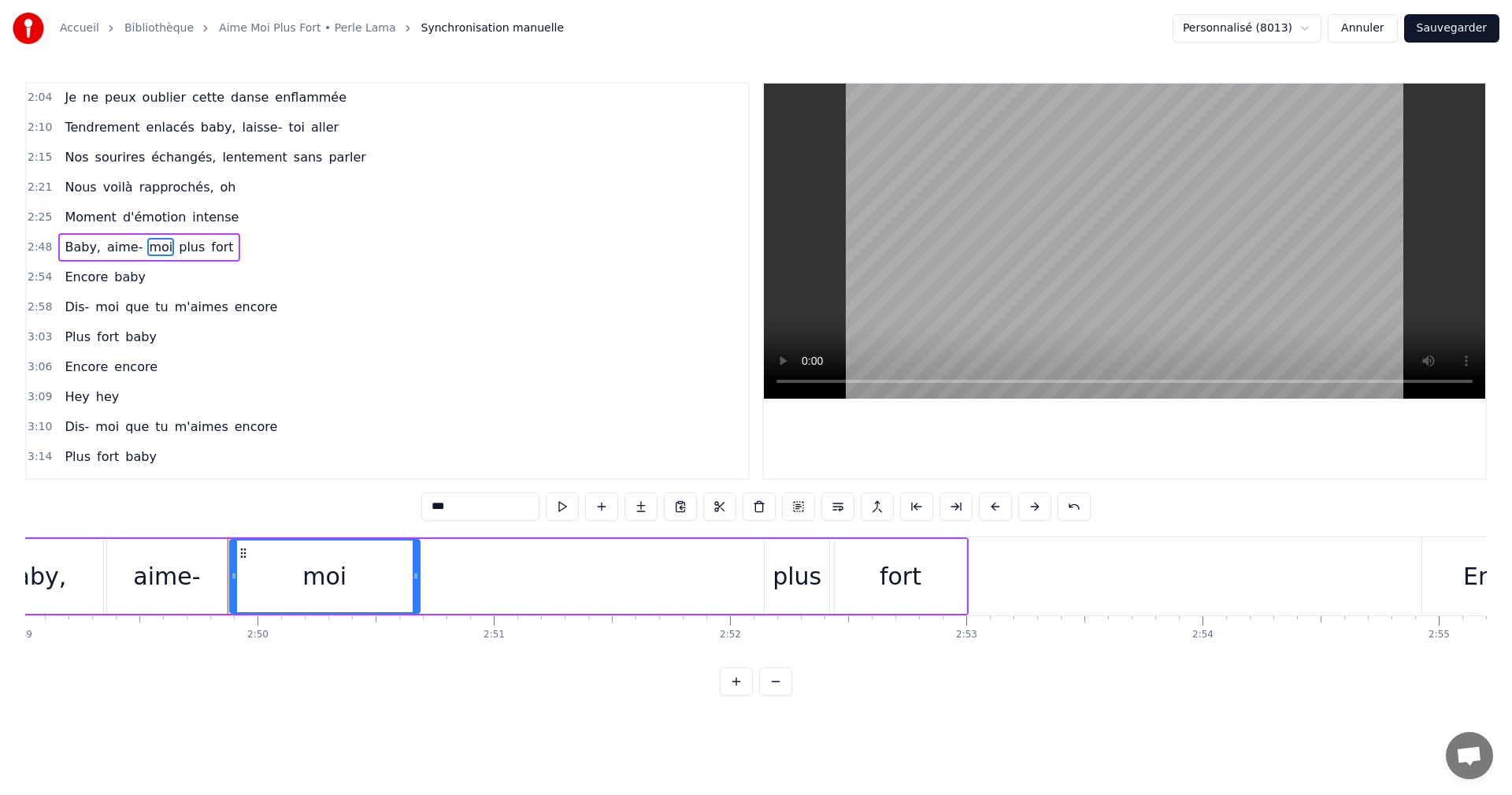
scroll to position [595, 0]
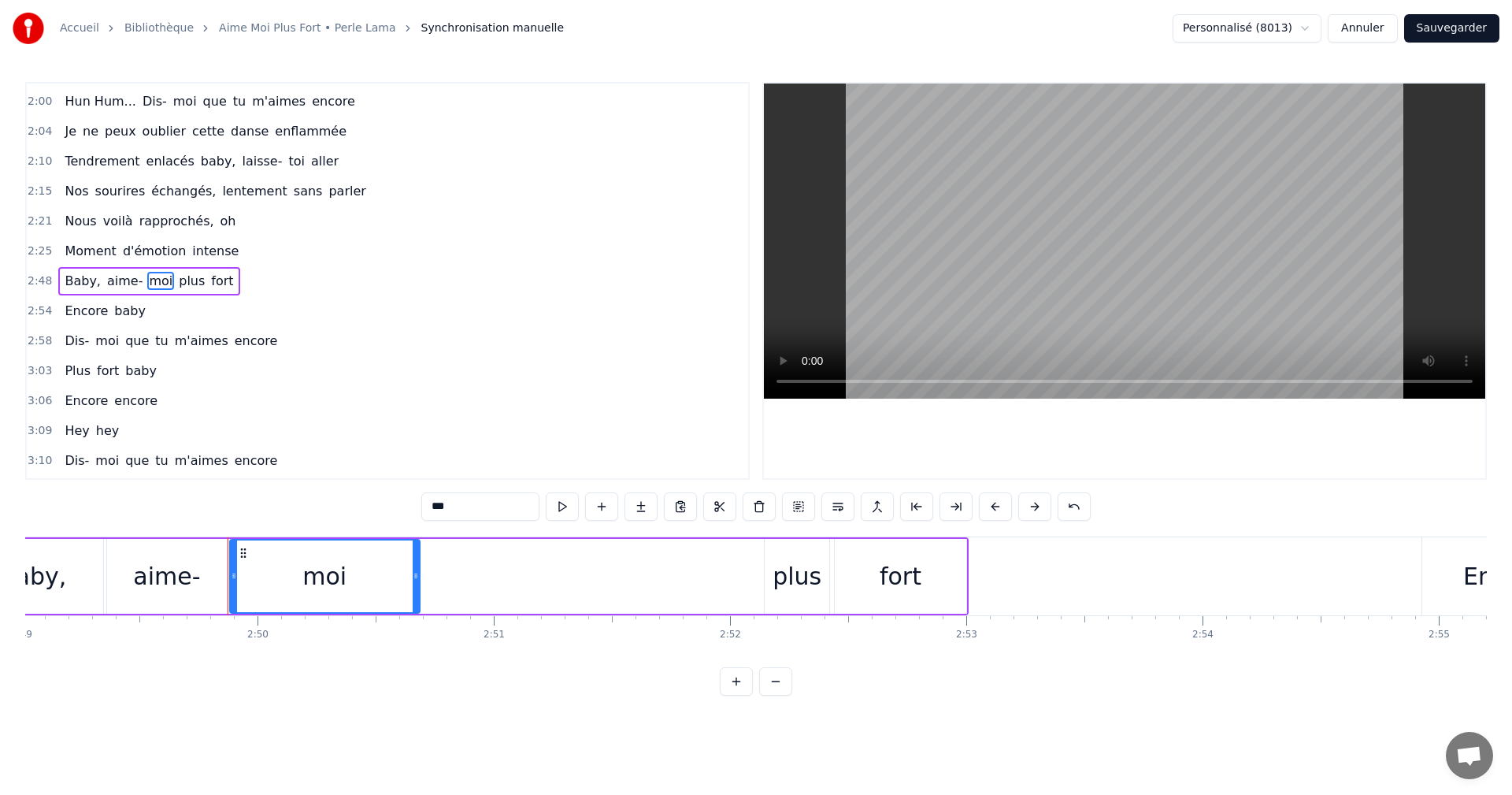
click at [450, 512] on input "***" at bounding box center [480, 506] width 119 height 29
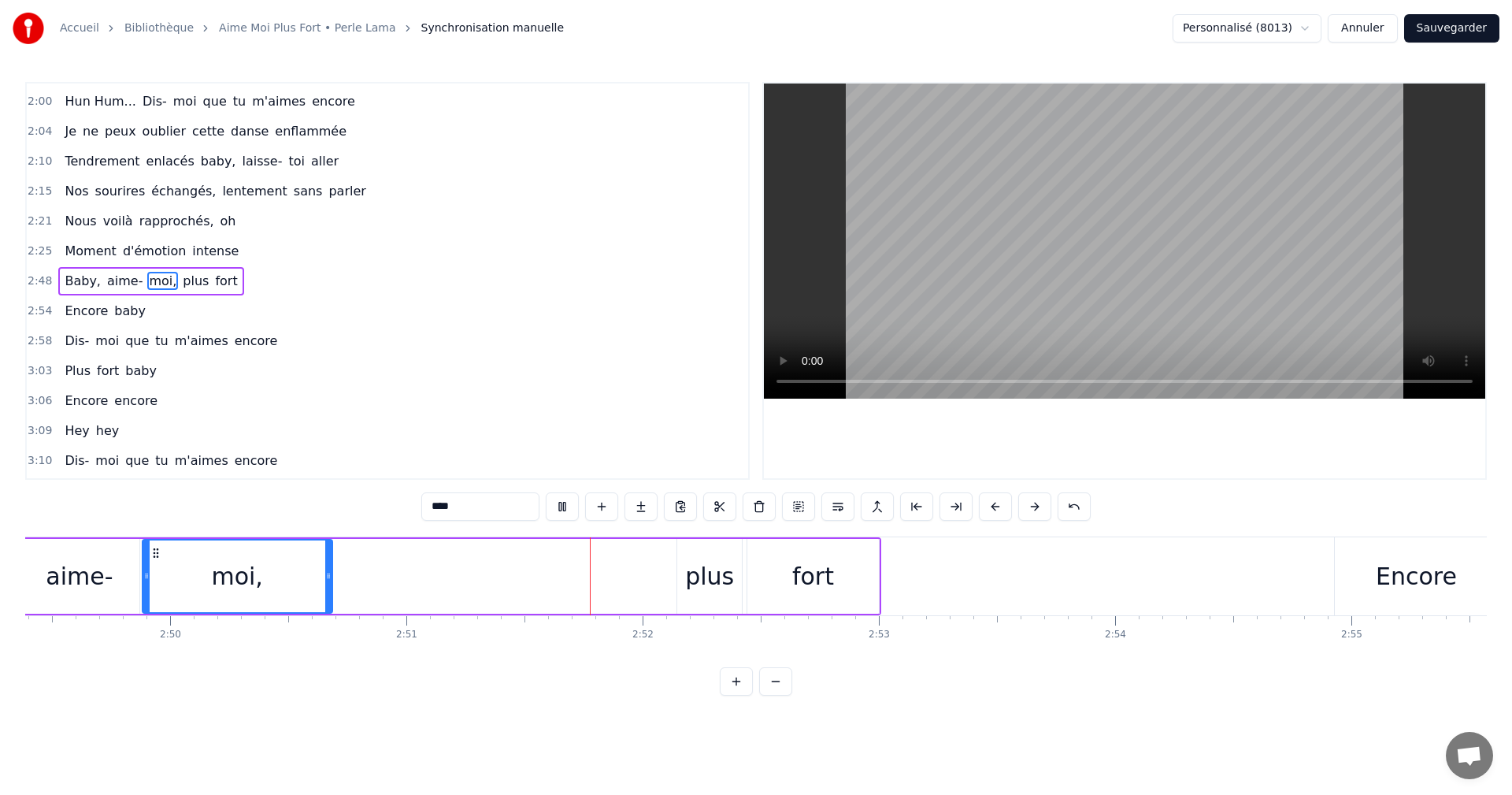
scroll to position [0, 40371]
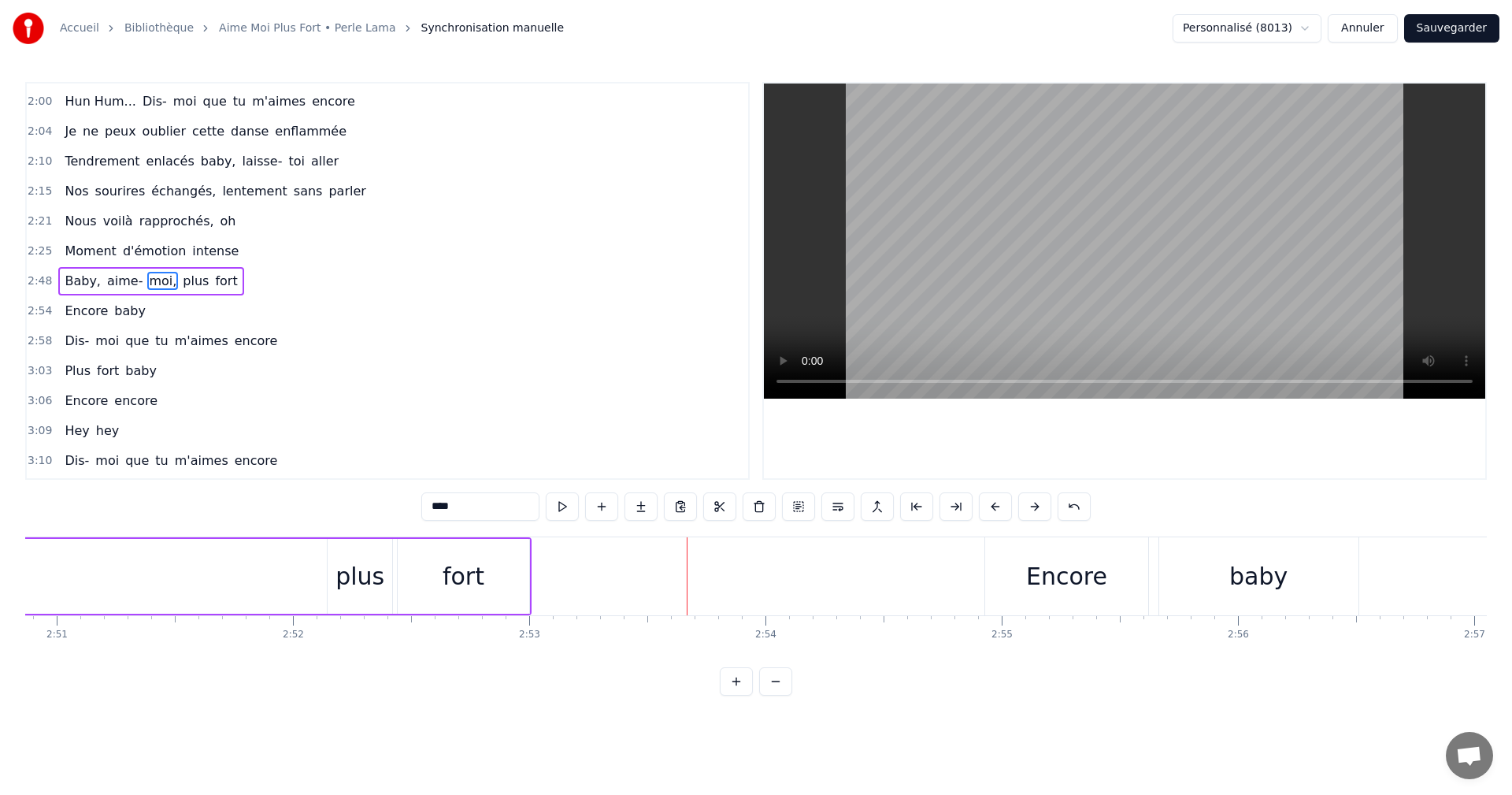
click at [92, 280] on span "Baby," at bounding box center [83, 280] width 40 height 18
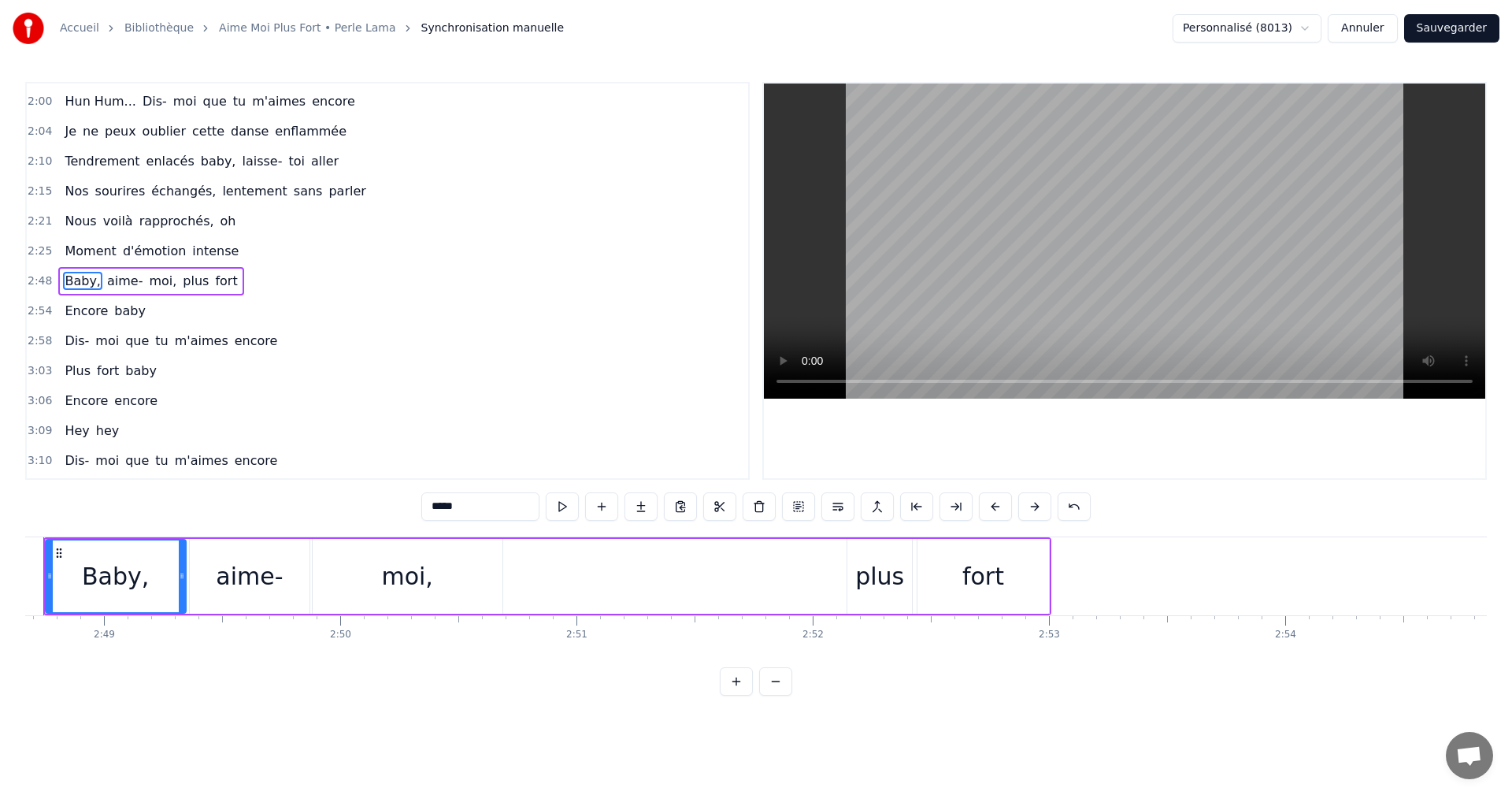
scroll to position [0, 39789]
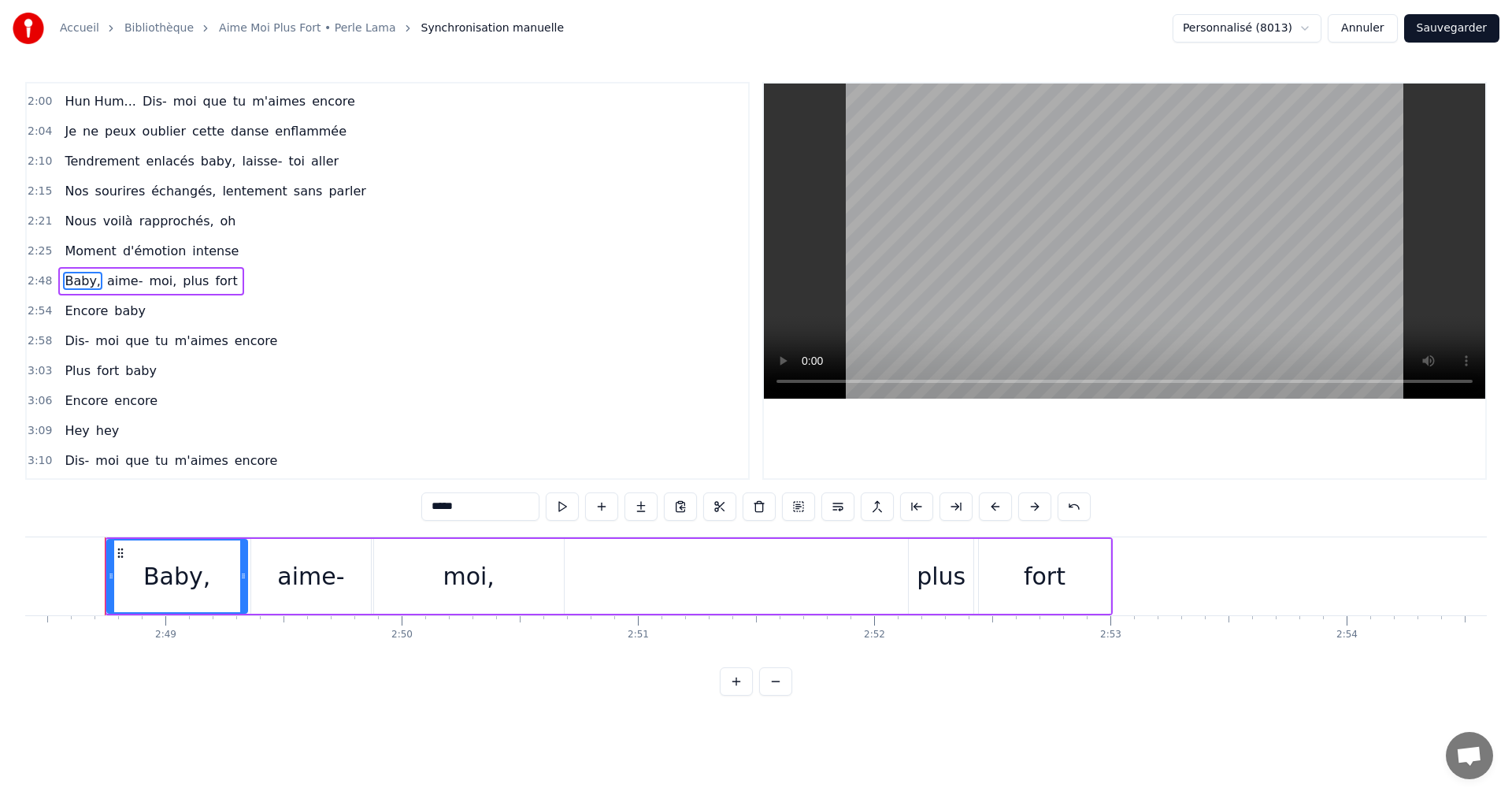
click at [457, 507] on input "*****" at bounding box center [480, 506] width 119 height 29
type input "****"
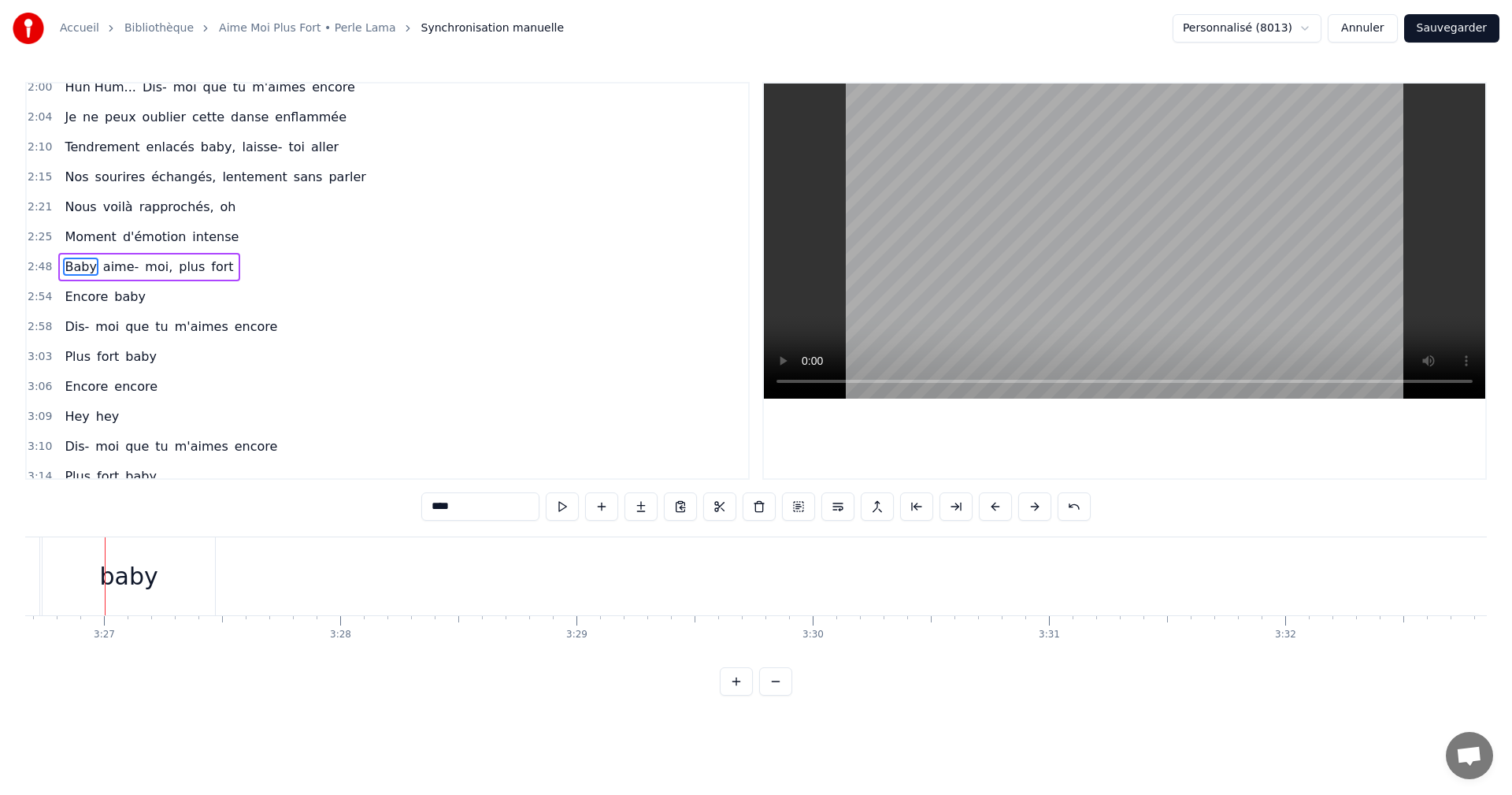
scroll to position [683, 0]
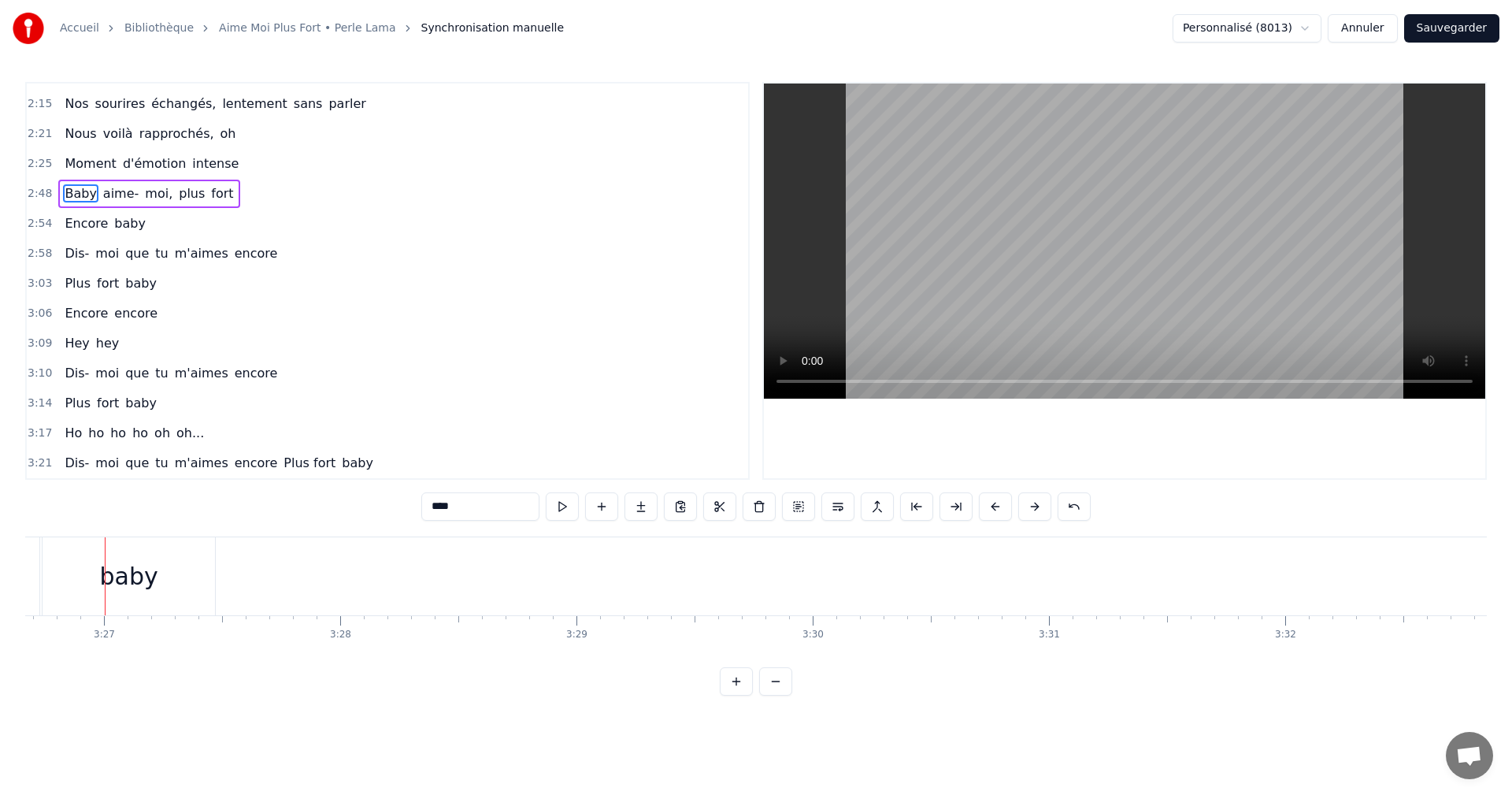
click at [306, 468] on div "Dis- moi que tu m'aimes encore Plus fort baby" at bounding box center [218, 463] width 321 height 29
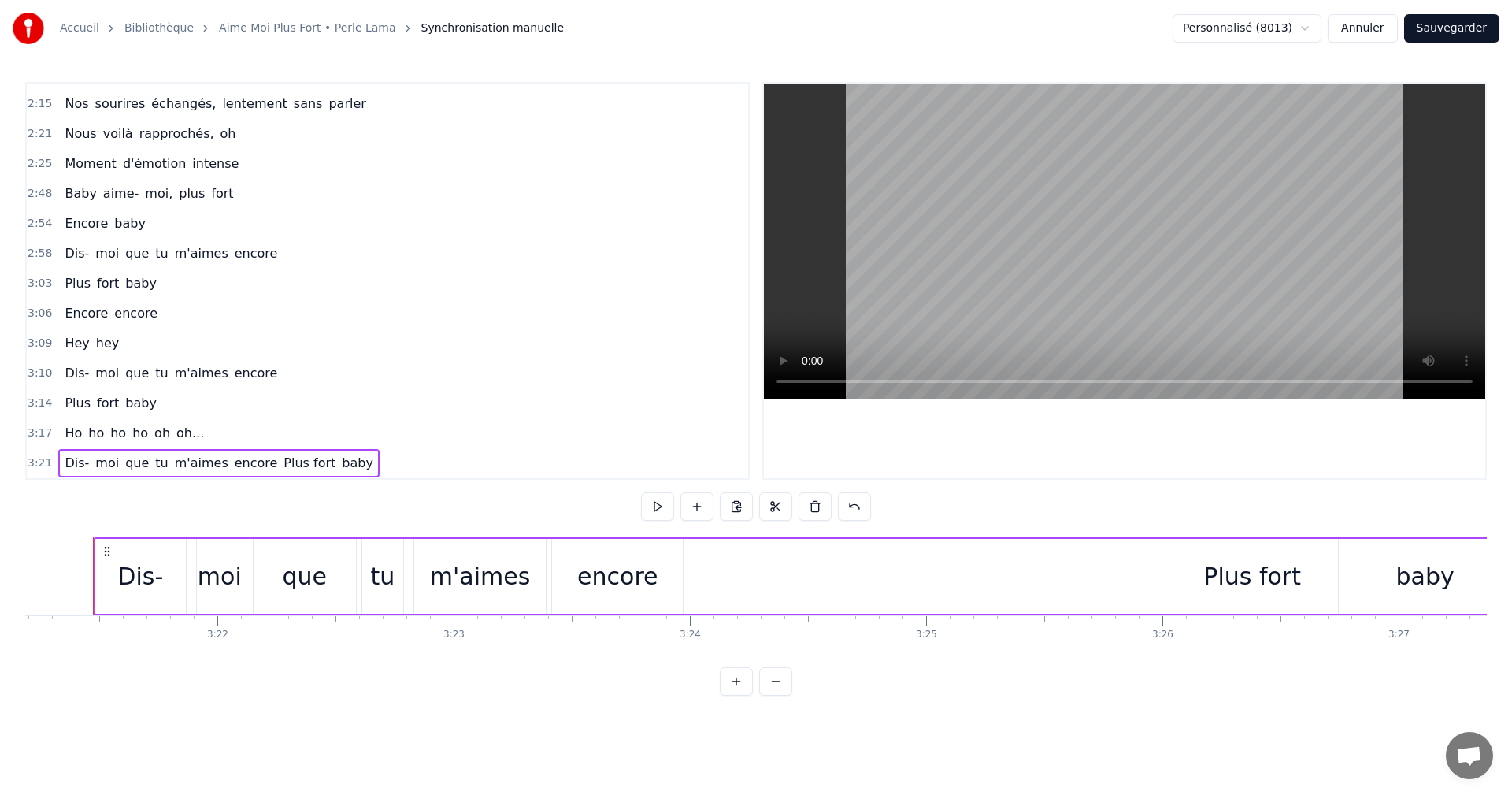
scroll to position [0, 47522]
click at [282, 465] on span "Plus fort" at bounding box center [310, 462] width 55 height 18
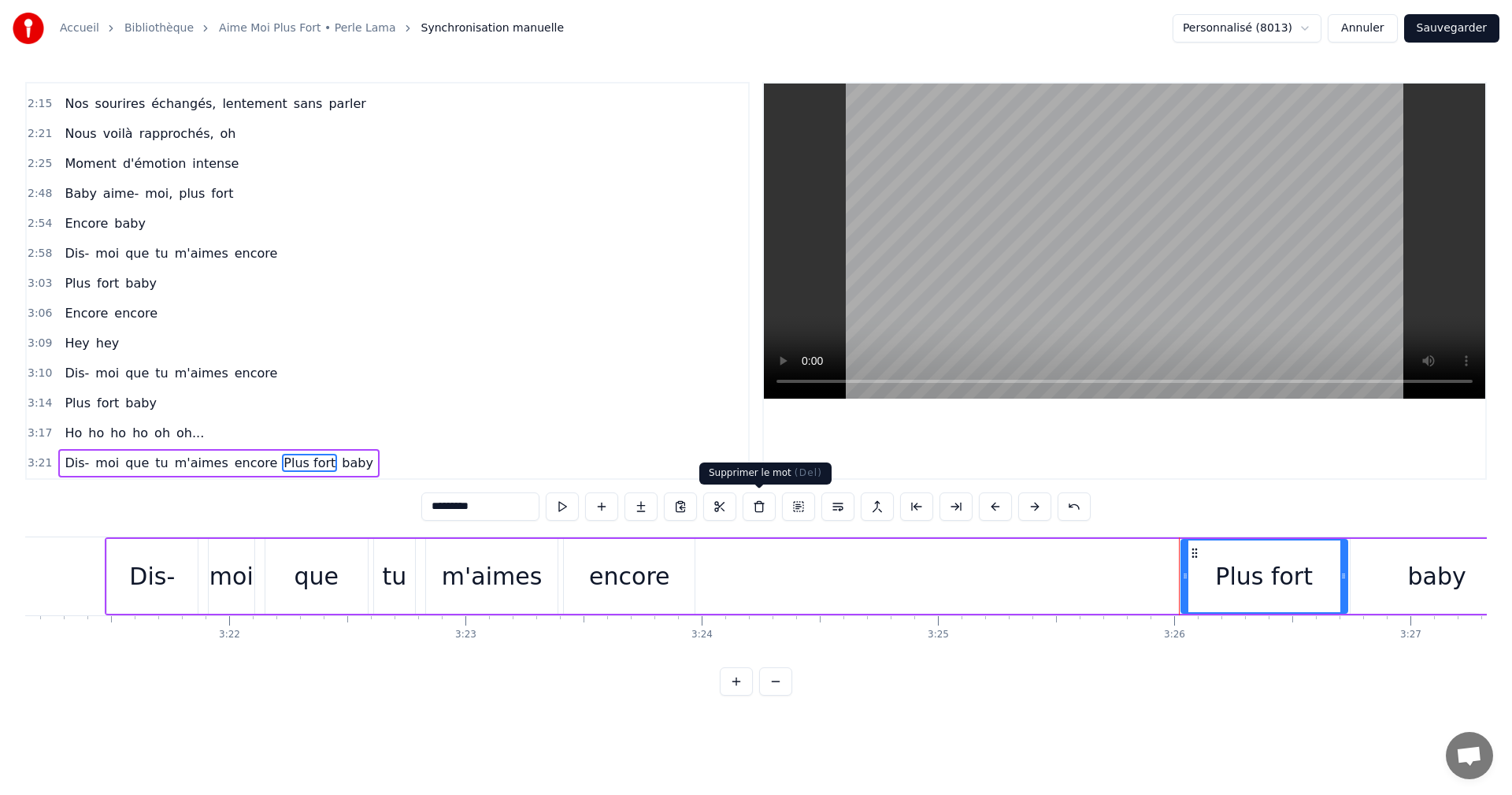
click at [758, 507] on button at bounding box center [759, 506] width 33 height 29
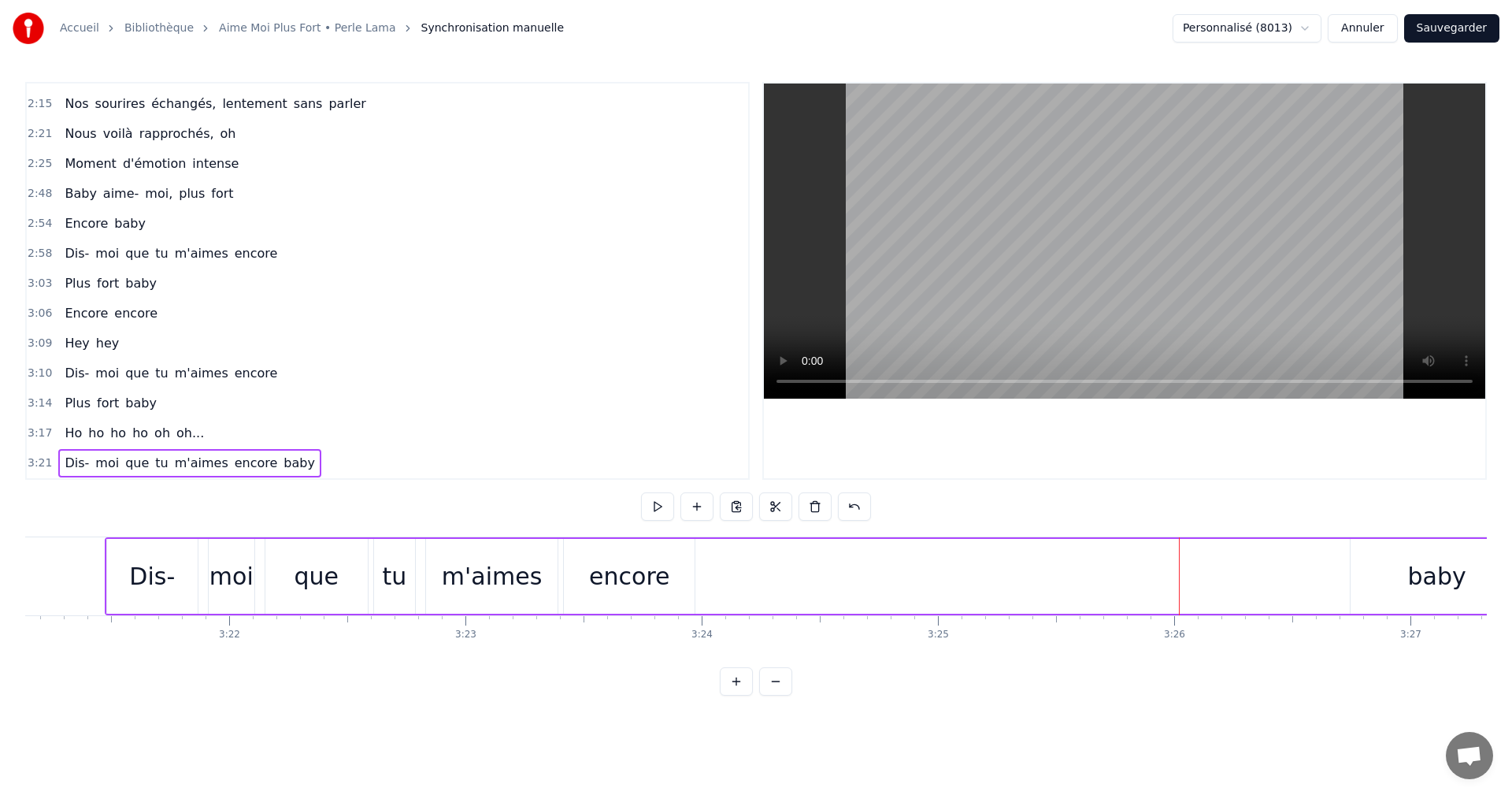
click at [282, 462] on span "baby" at bounding box center [299, 462] width 35 height 18
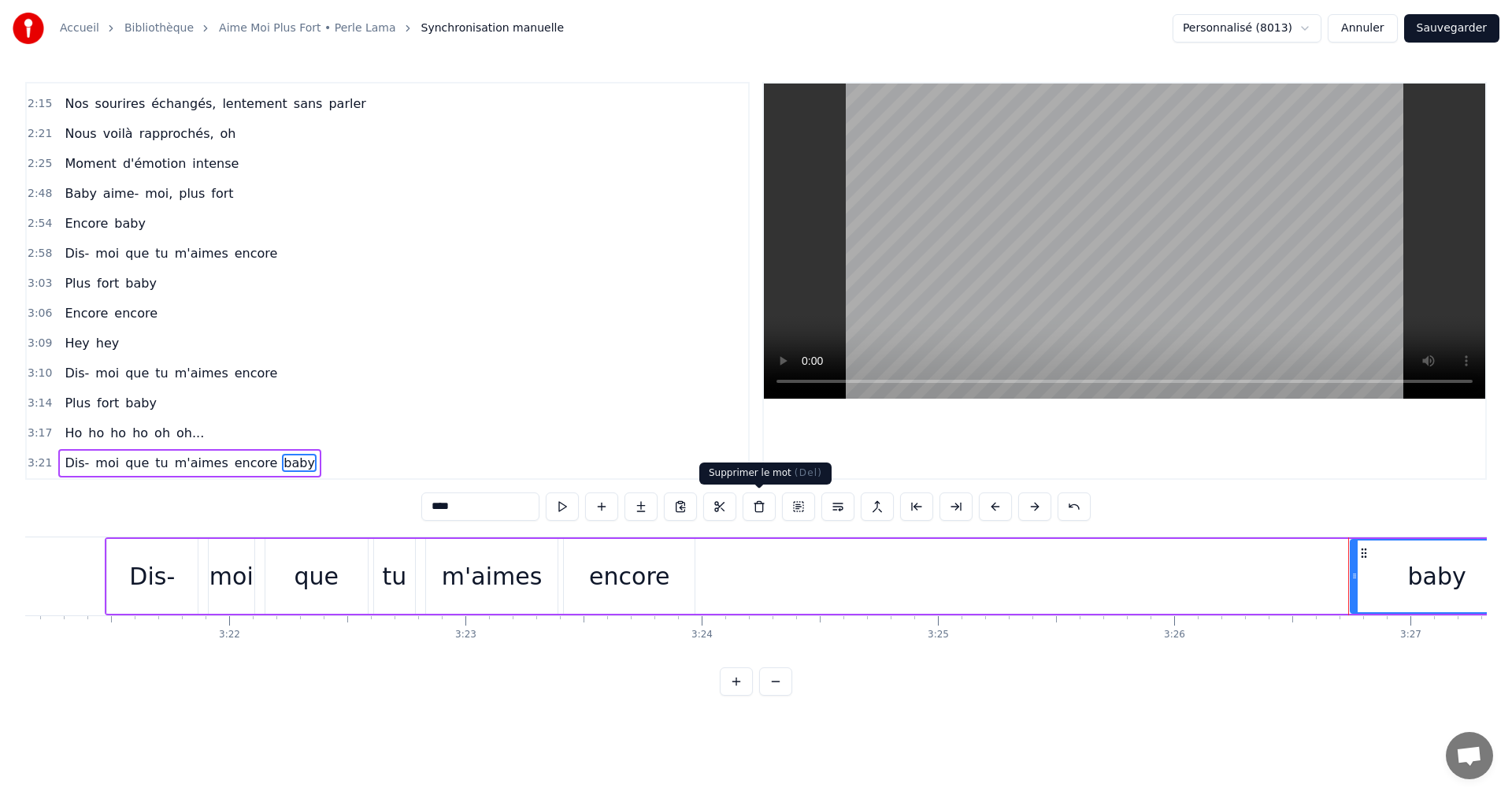
click at [761, 506] on button at bounding box center [759, 506] width 33 height 29
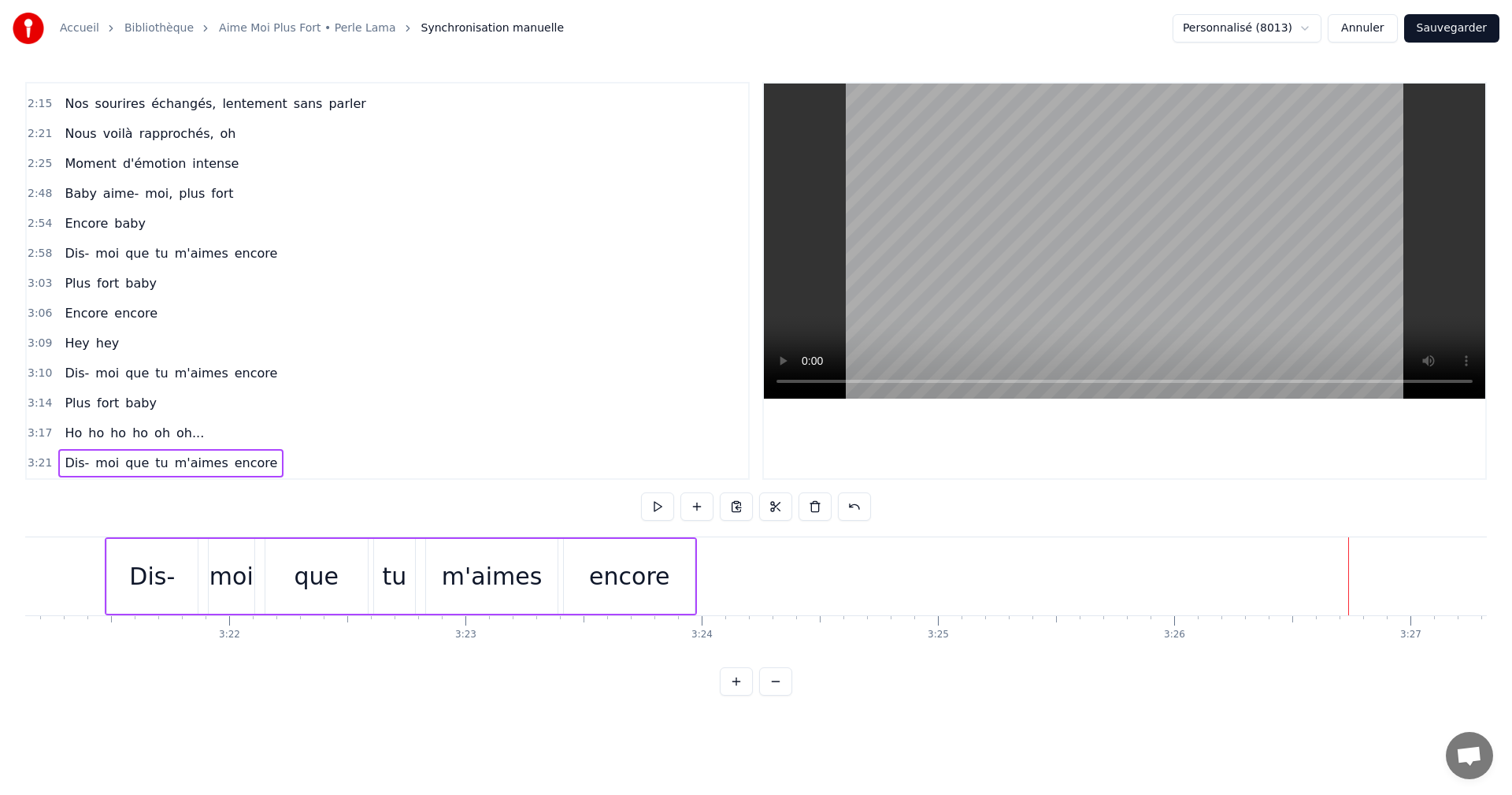
click at [130, 411] on span "baby" at bounding box center [141, 402] width 35 height 18
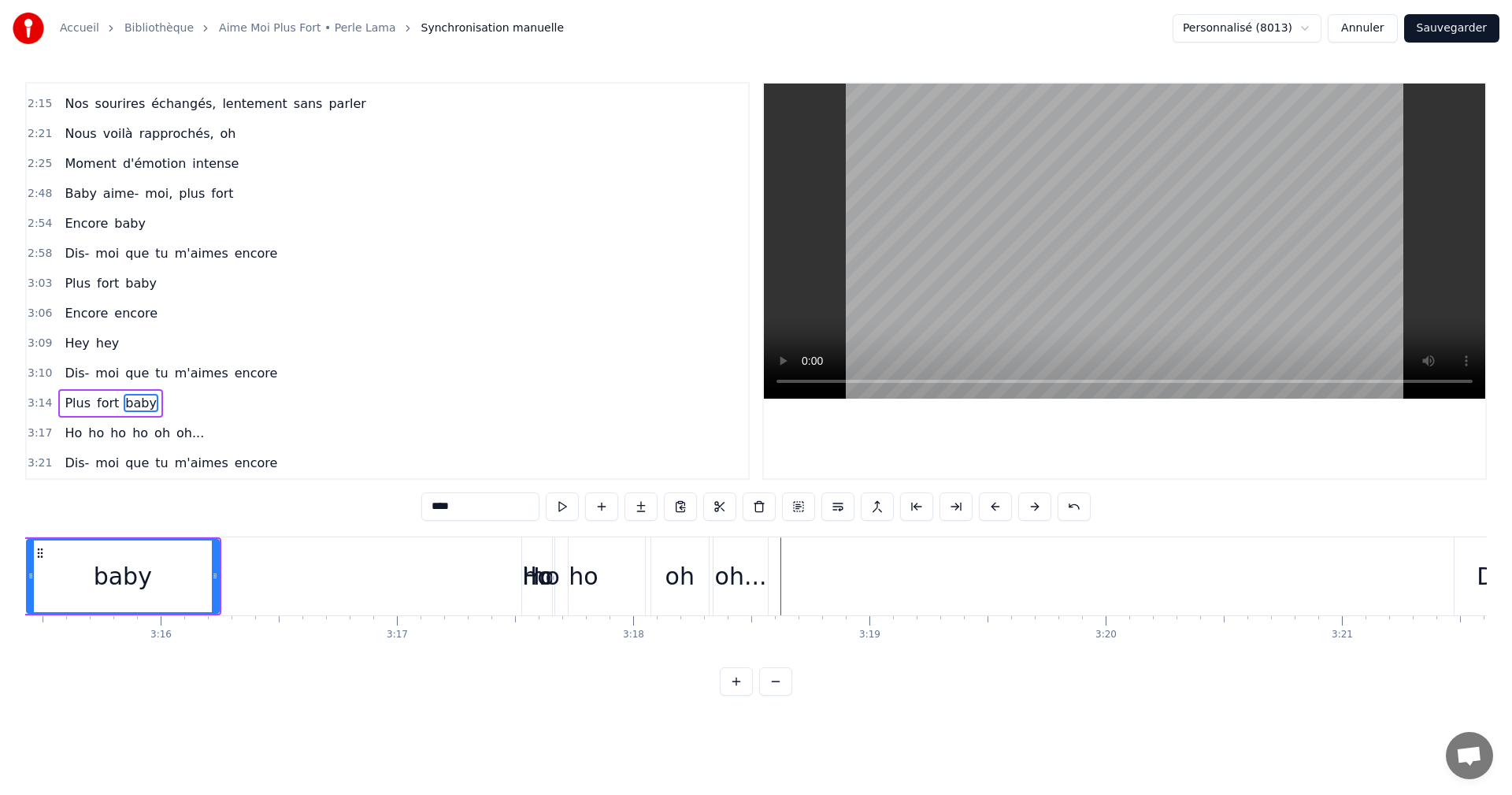
scroll to position [0, 46094]
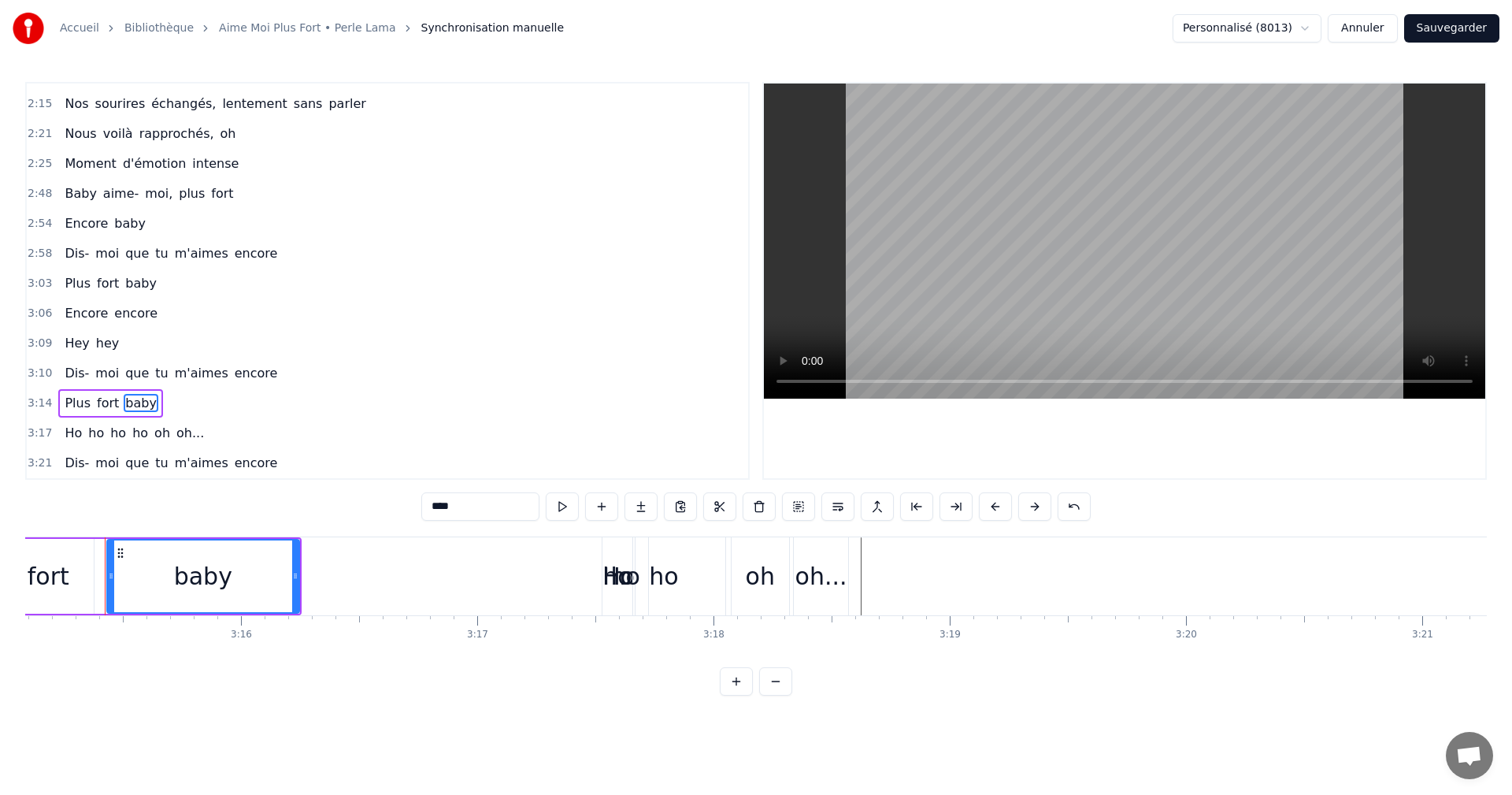
click at [149, 408] on div "Plus fort baby" at bounding box center [110, 403] width 104 height 29
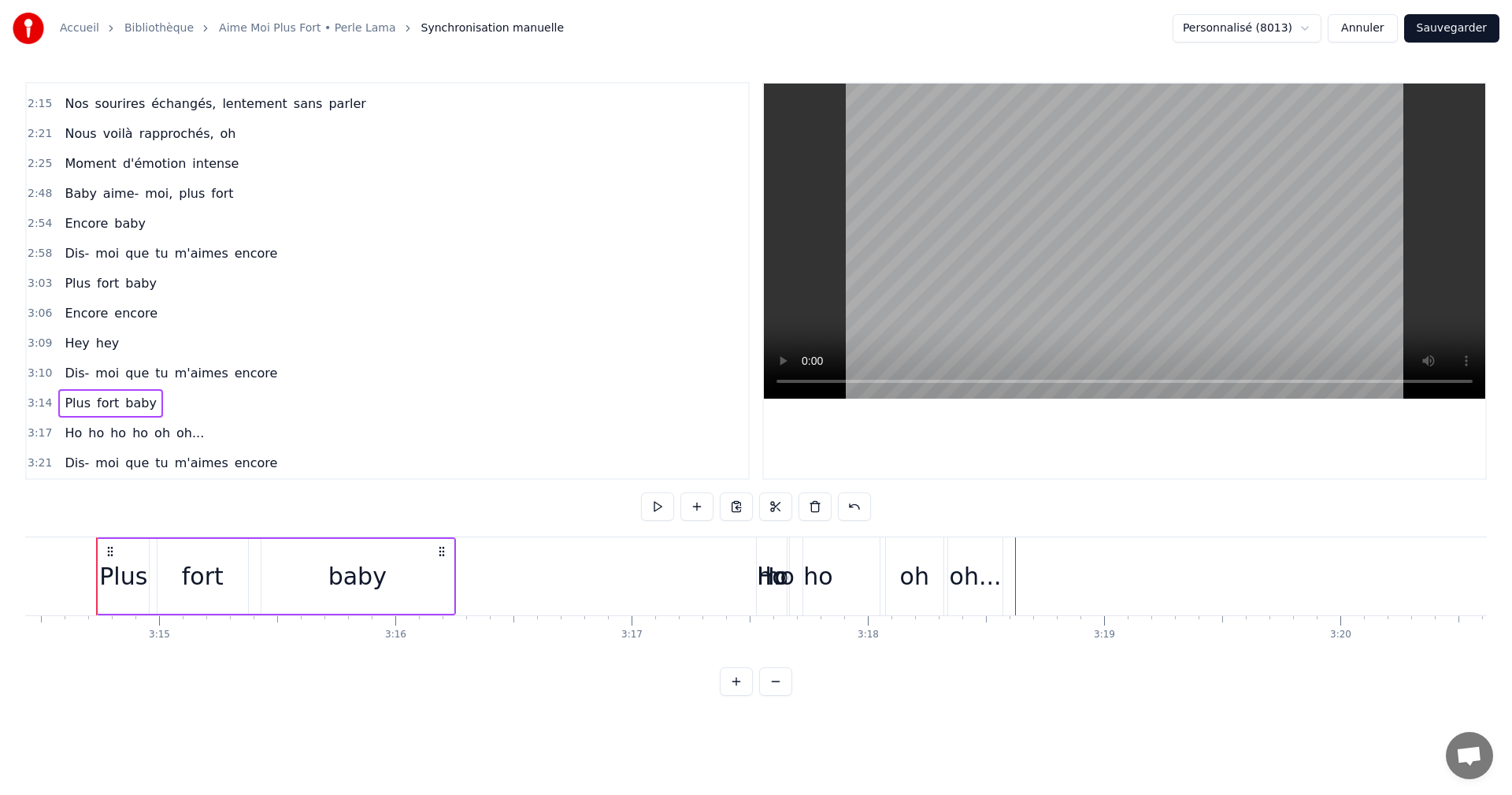
scroll to position [0, 45930]
click at [735, 503] on button at bounding box center [736, 506] width 33 height 29
click at [258, 474] on div "Dis- moi que tu m'aimes encore" at bounding box center [170, 463] width 225 height 29
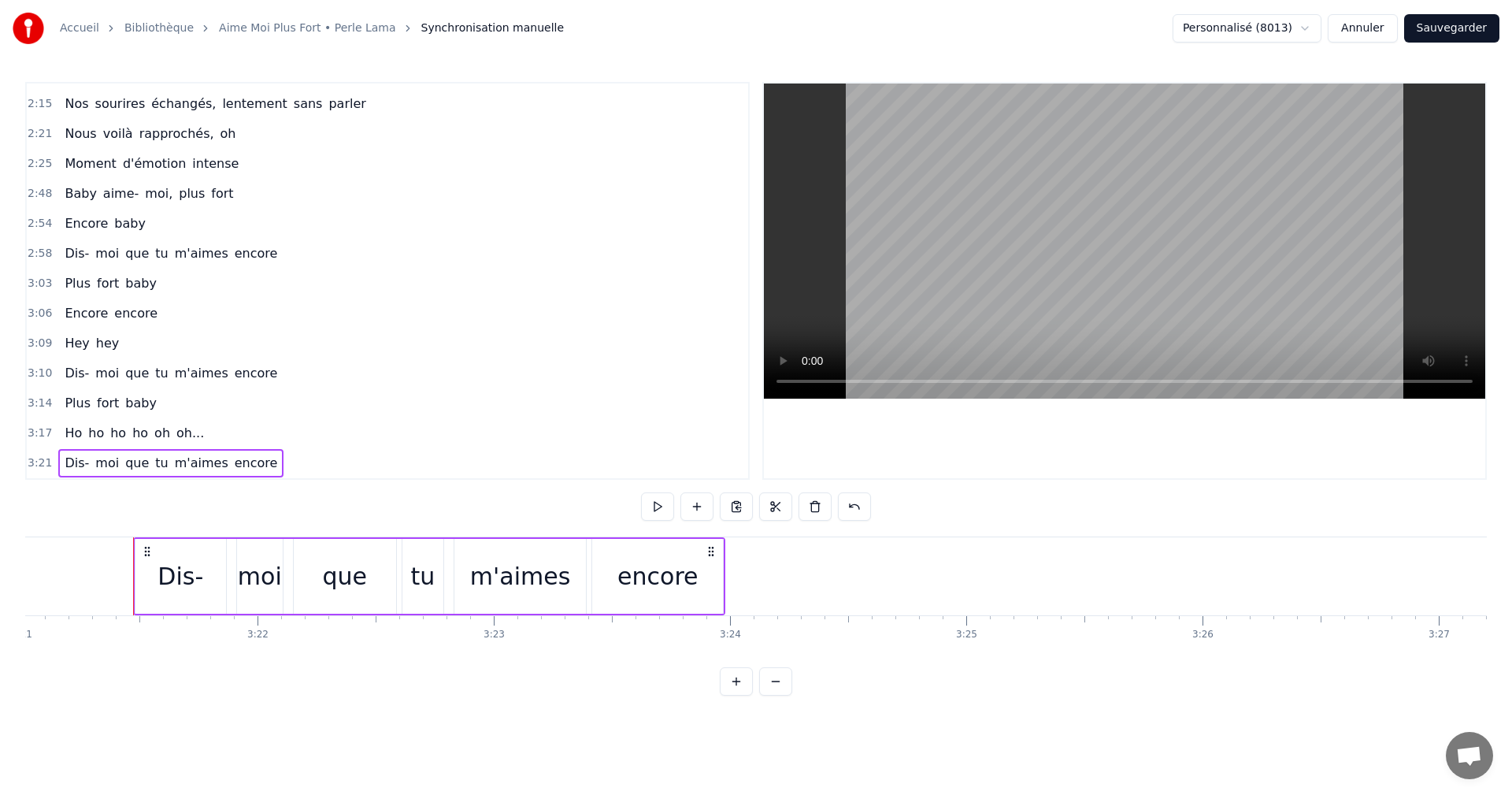
scroll to position [0, 47522]
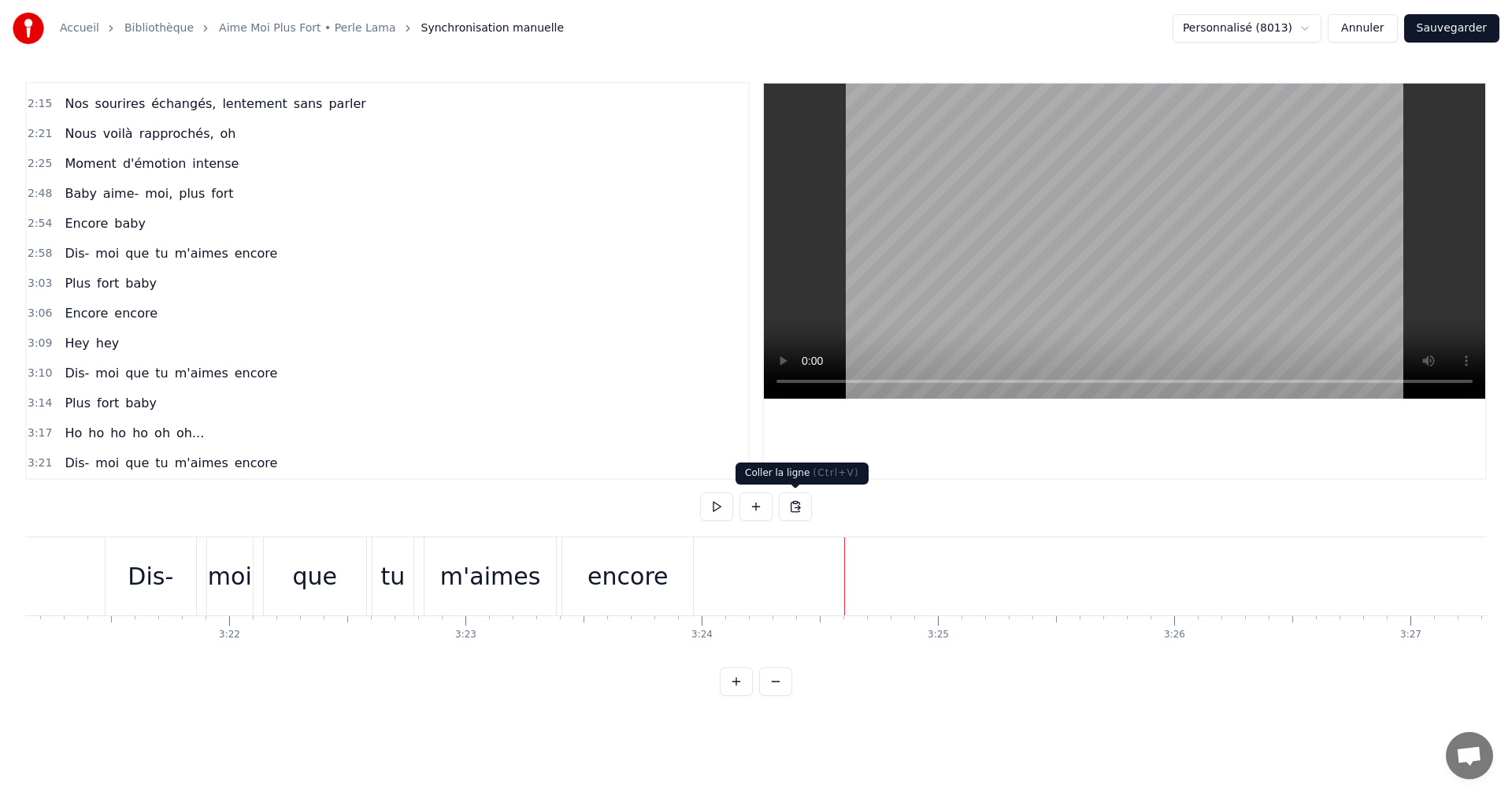
click at [796, 508] on button at bounding box center [795, 506] width 33 height 29
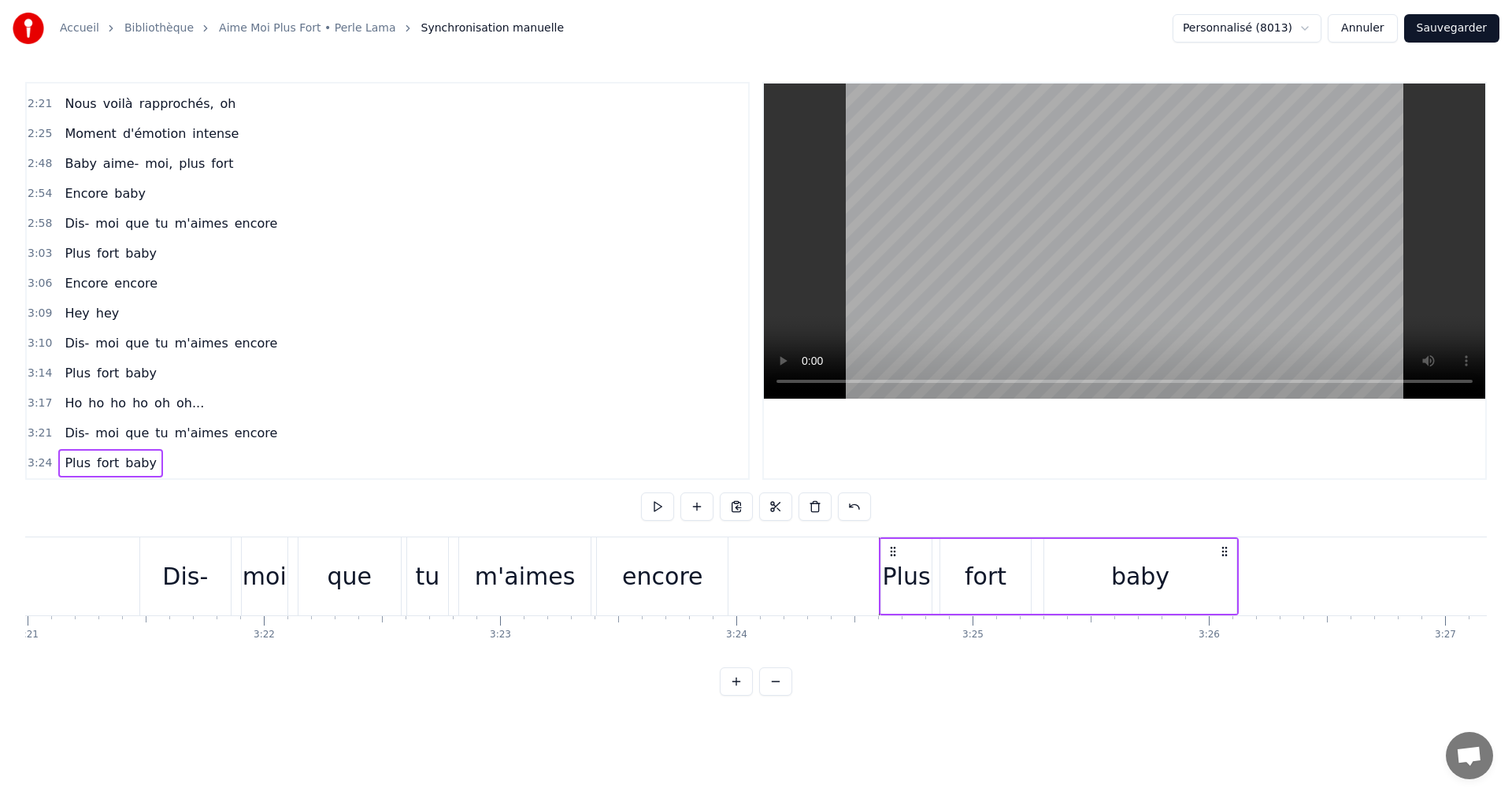
scroll to position [0, 47603]
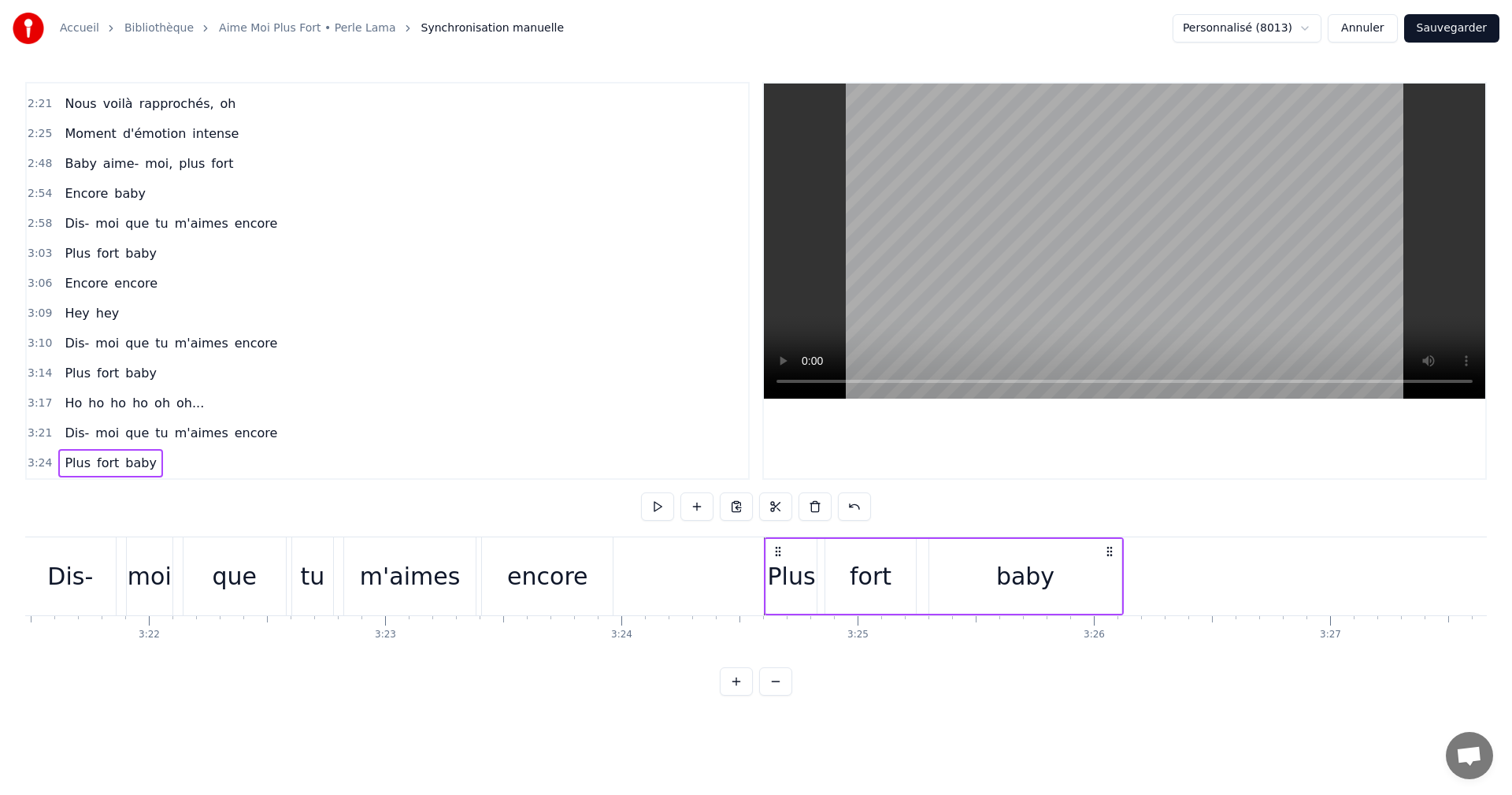
click at [764, 553] on div "Plus fort baby" at bounding box center [944, 576] width 360 height 78
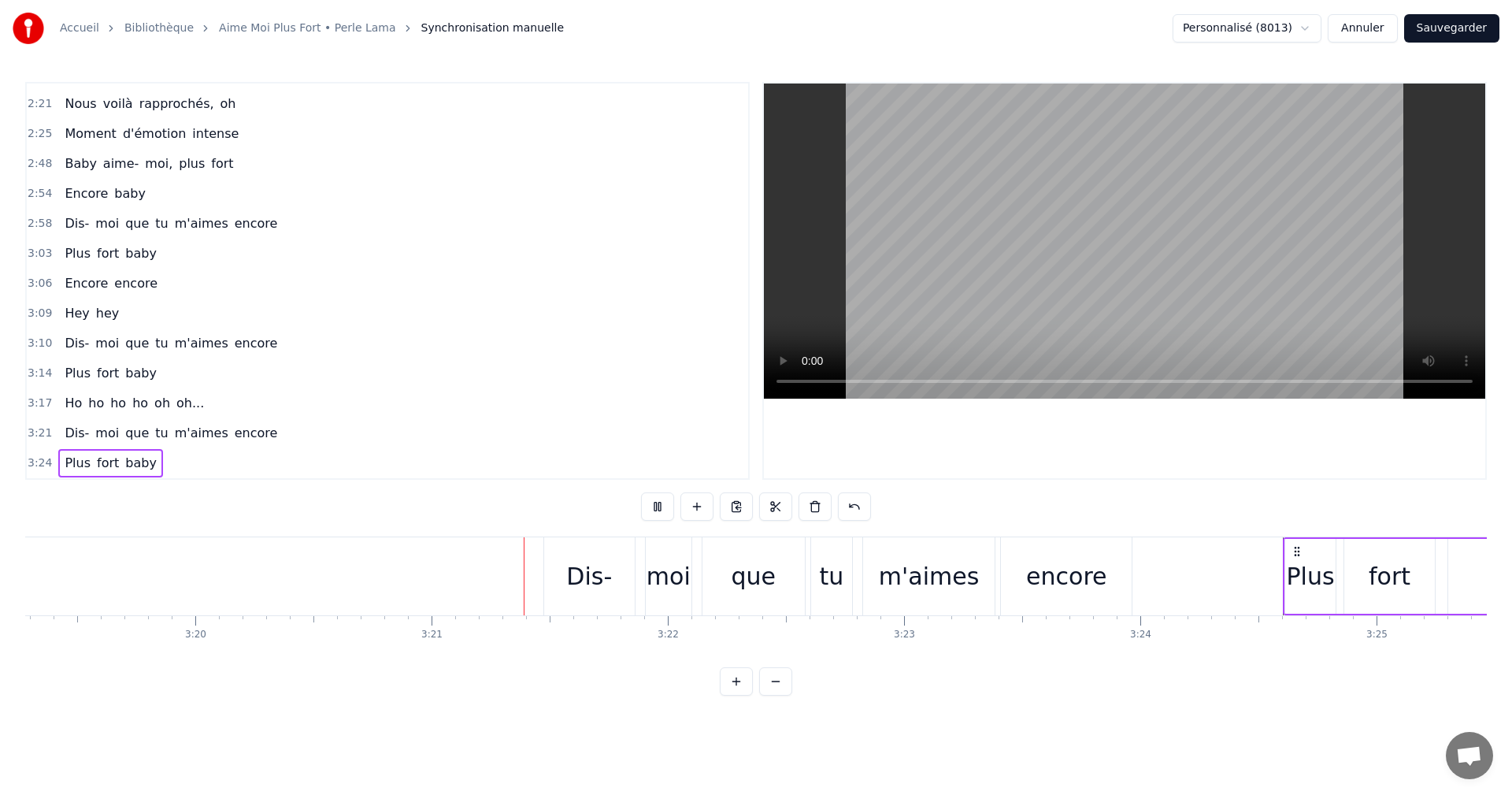
scroll to position [0, 47391]
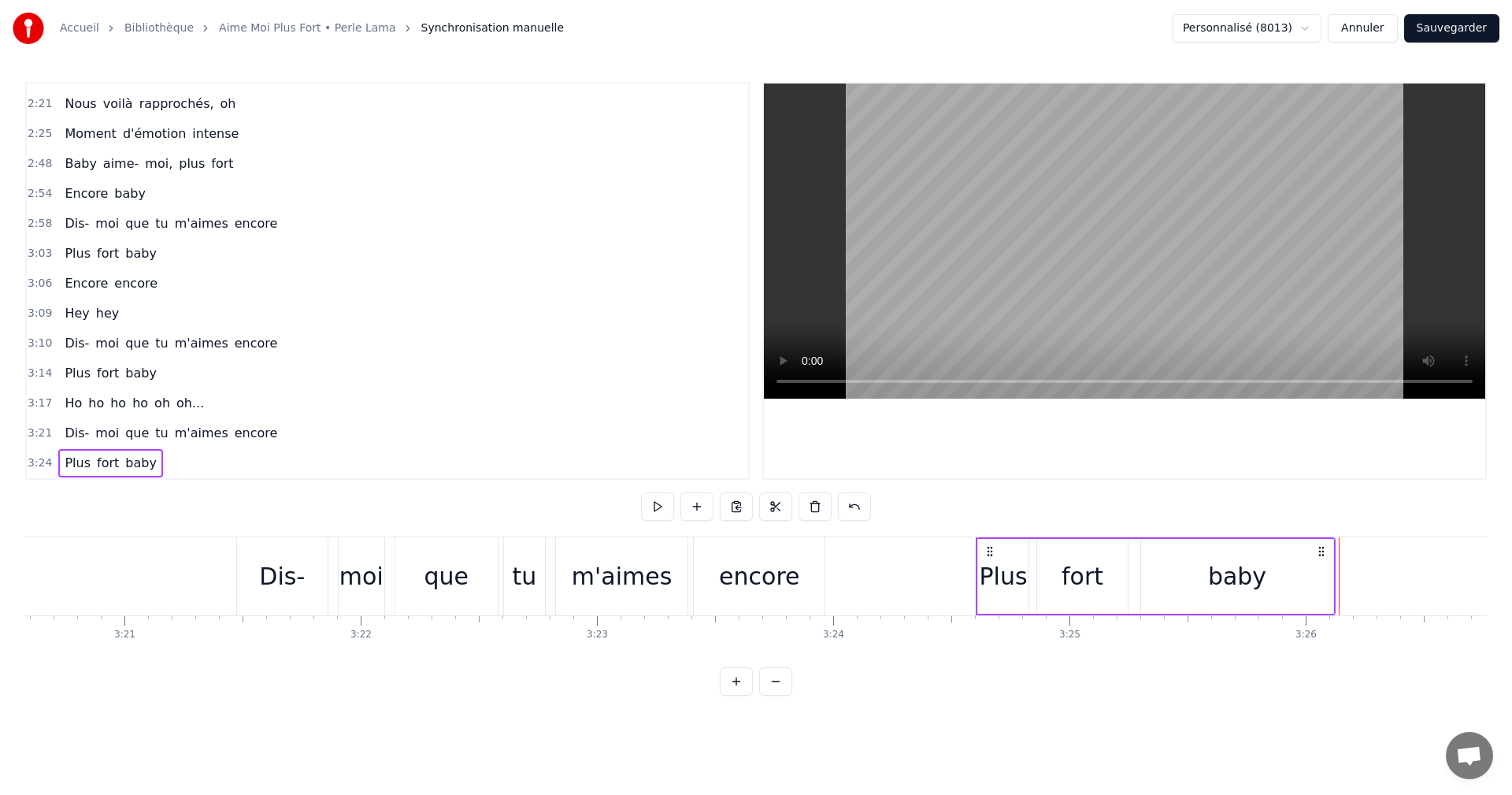
click at [48, 461] on div "3:24 Plus fort baby" at bounding box center [388, 463] width 721 height 30
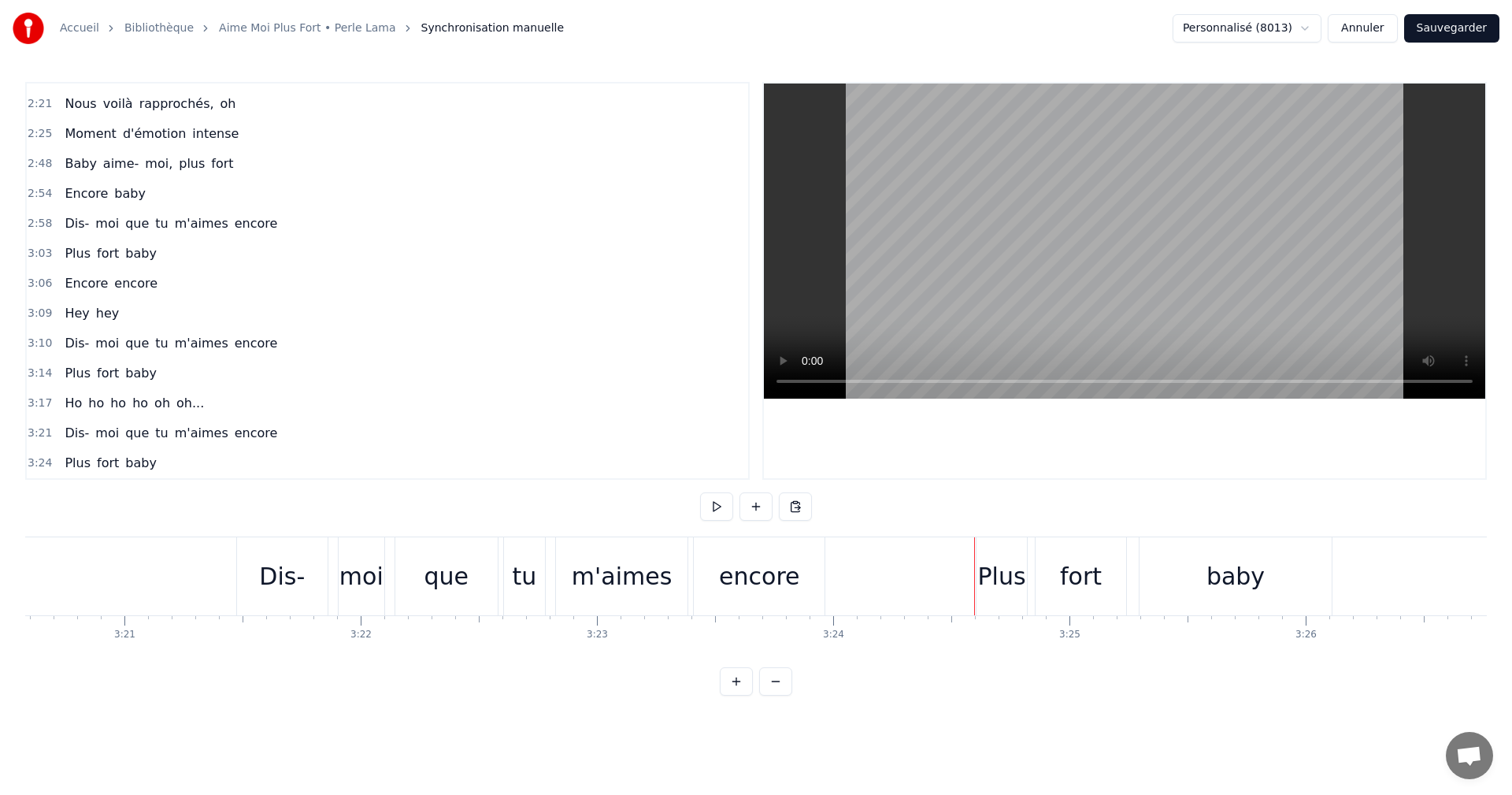
drag, startPoint x: 1279, startPoint y: 576, endPoint x: 1297, endPoint y: 576, distance: 18.0
click at [1297, 576] on div "baby" at bounding box center [1235, 576] width 192 height 78
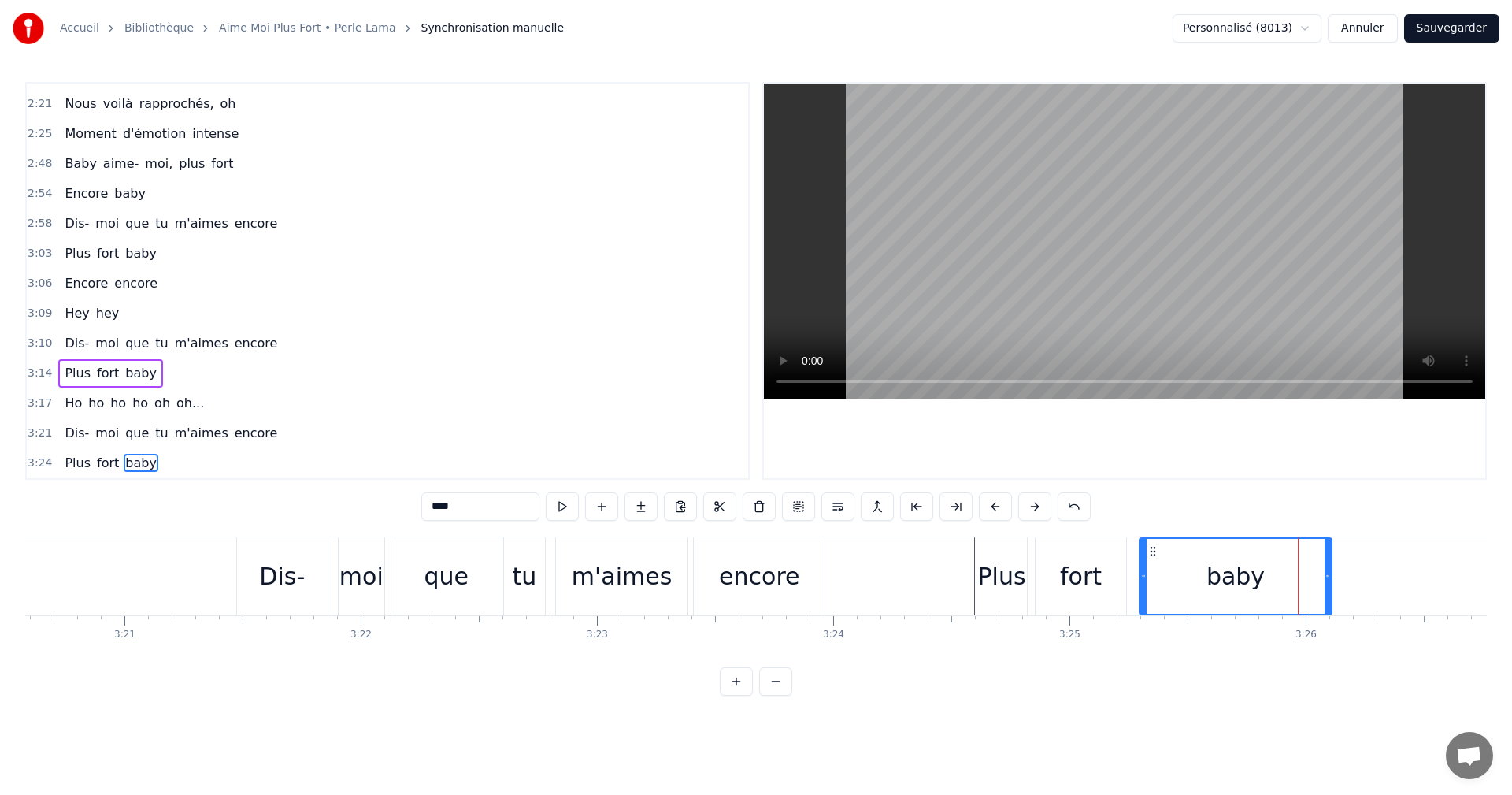
drag, startPoint x: 1296, startPoint y: 575, endPoint x: 1327, endPoint y: 573, distance: 31.1
click at [1327, 573] on div "baby" at bounding box center [1235, 576] width 190 height 74
click at [1330, 579] on icon at bounding box center [1328, 575] width 6 height 13
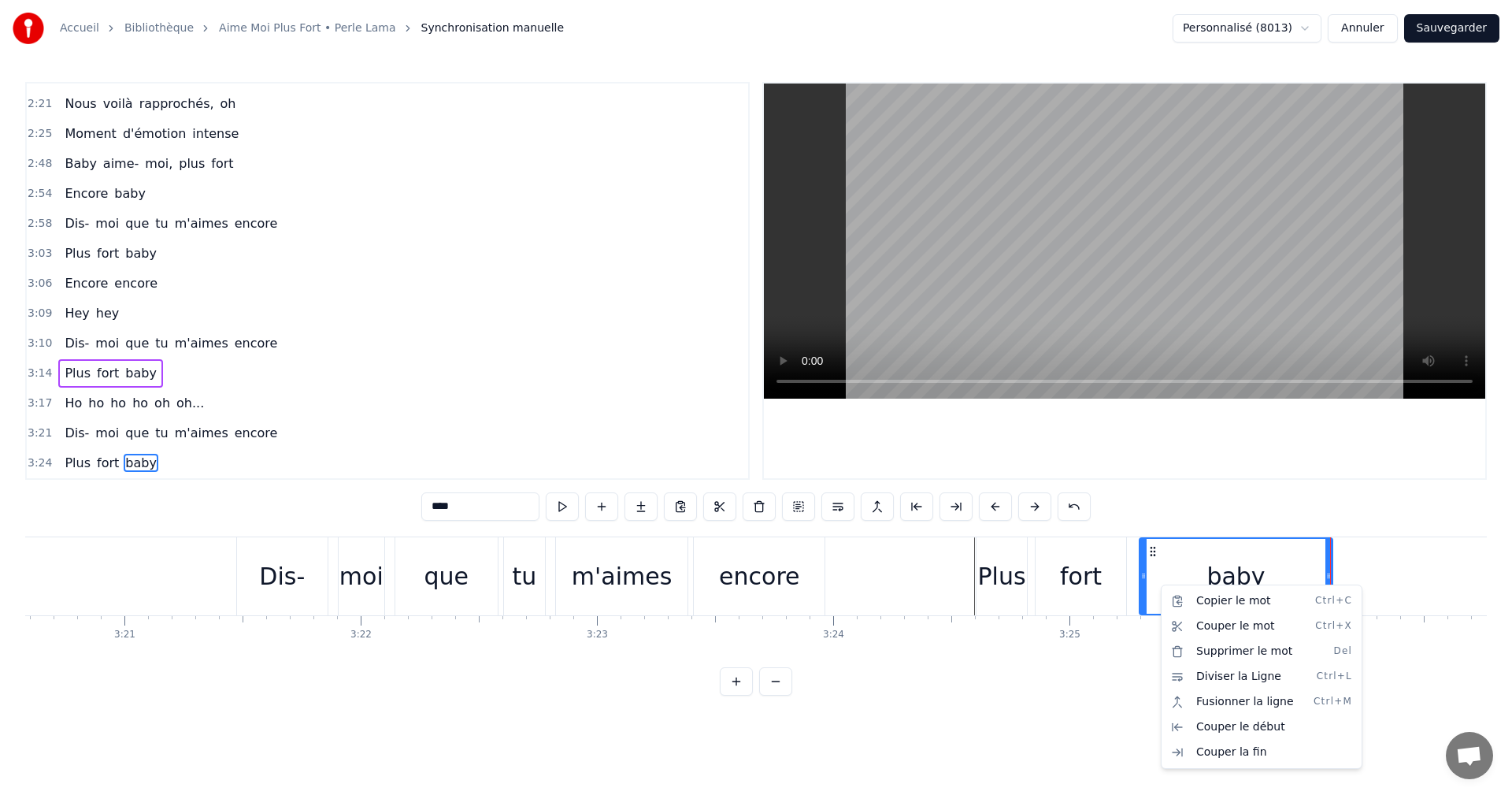
click at [950, 582] on html "Accueil Bibliothèque Aime Moi Plus Fort • Perle Lama Synchronisation manuelle P…" at bounding box center [756, 360] width 1512 height 721
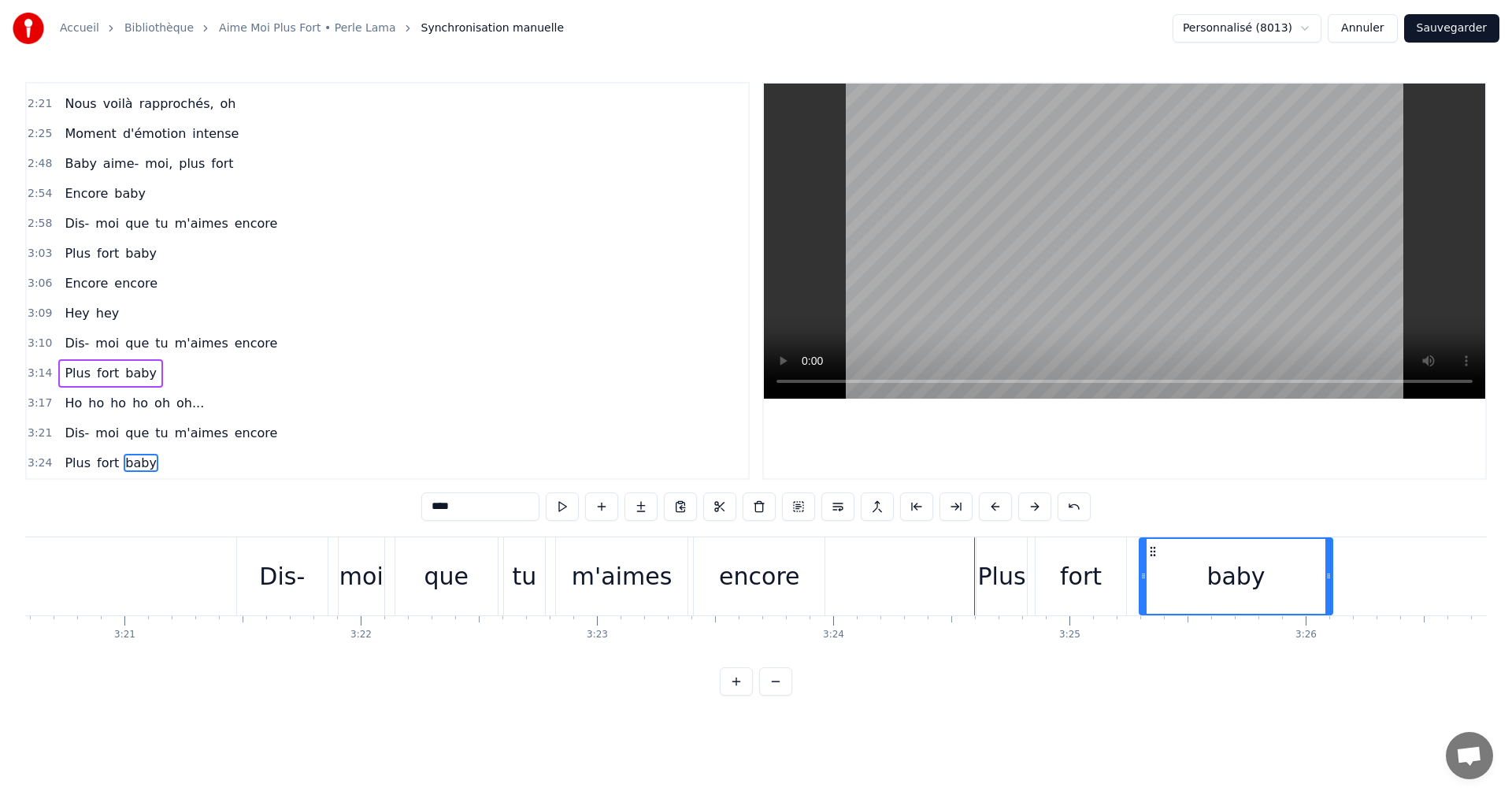
click at [1211, 585] on div "baby" at bounding box center [1235, 576] width 58 height 35
click at [1465, 30] on button "Sauvegarder" at bounding box center [1451, 28] width 95 height 29
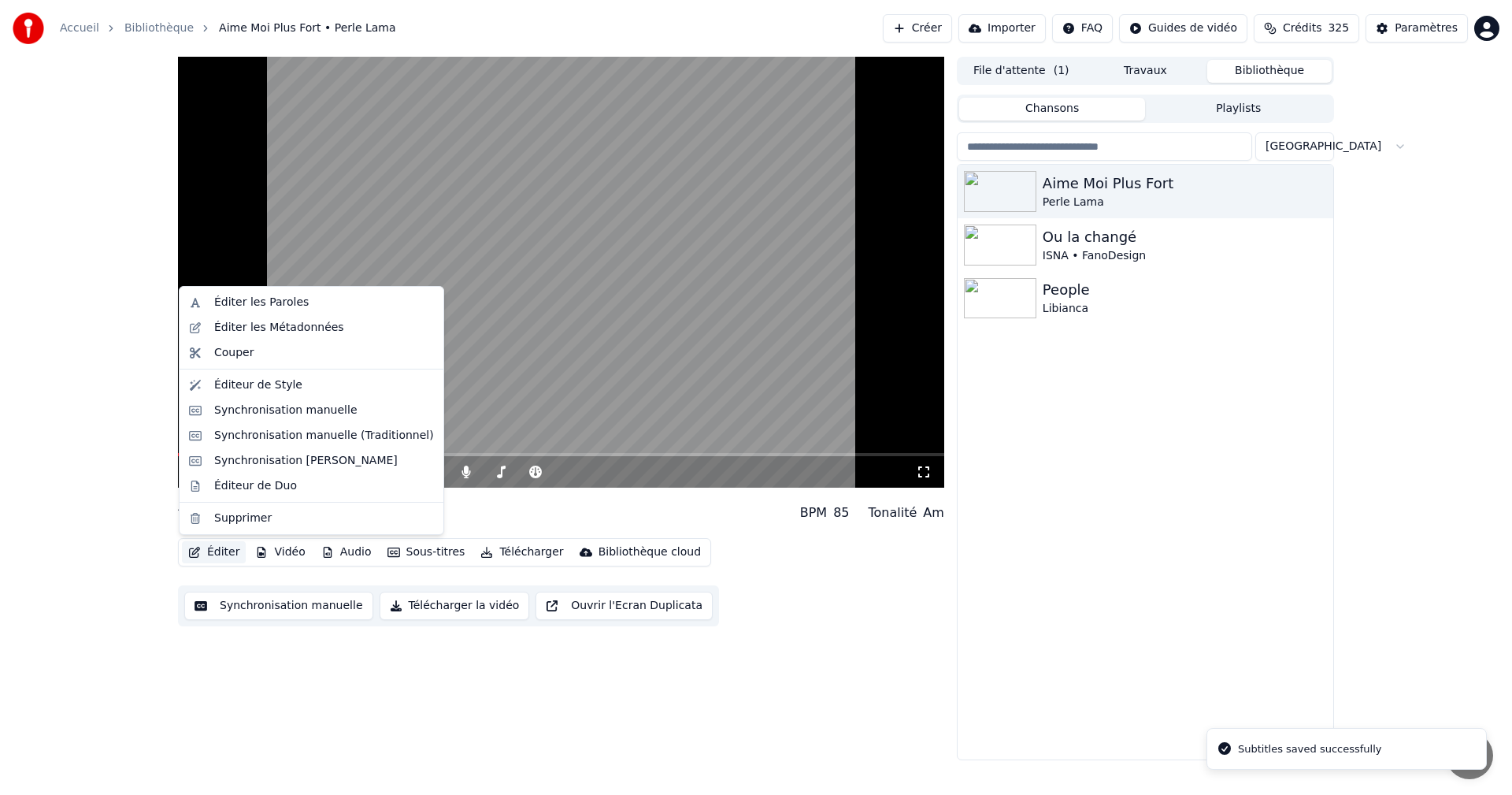
click at [233, 555] on button "Éditer" at bounding box center [214, 552] width 64 height 22
click at [295, 442] on div "Synchronisation manuelle (Traditionnel)" at bounding box center [324, 435] width 220 height 16
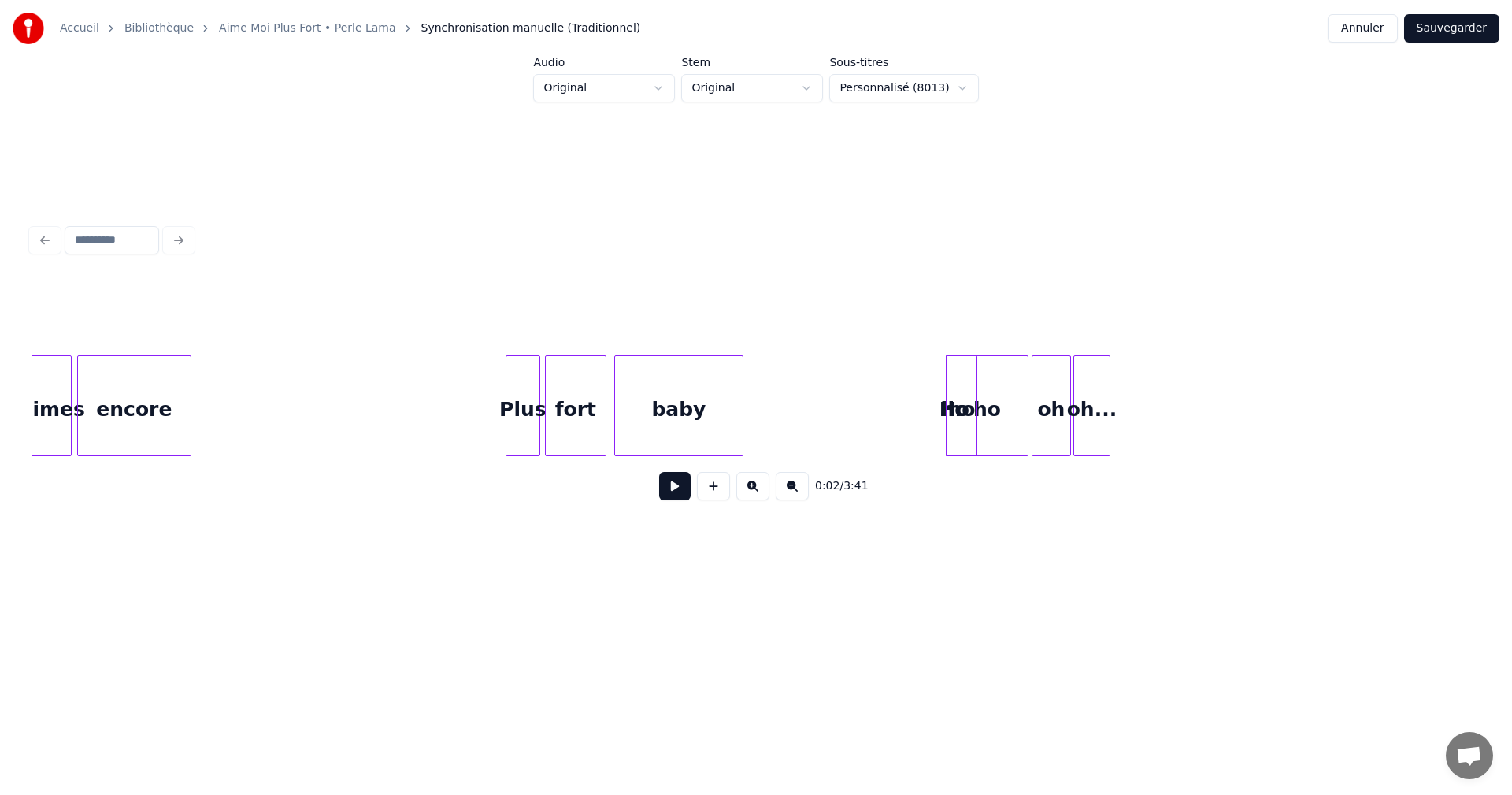
scroll to position [0, 30220]
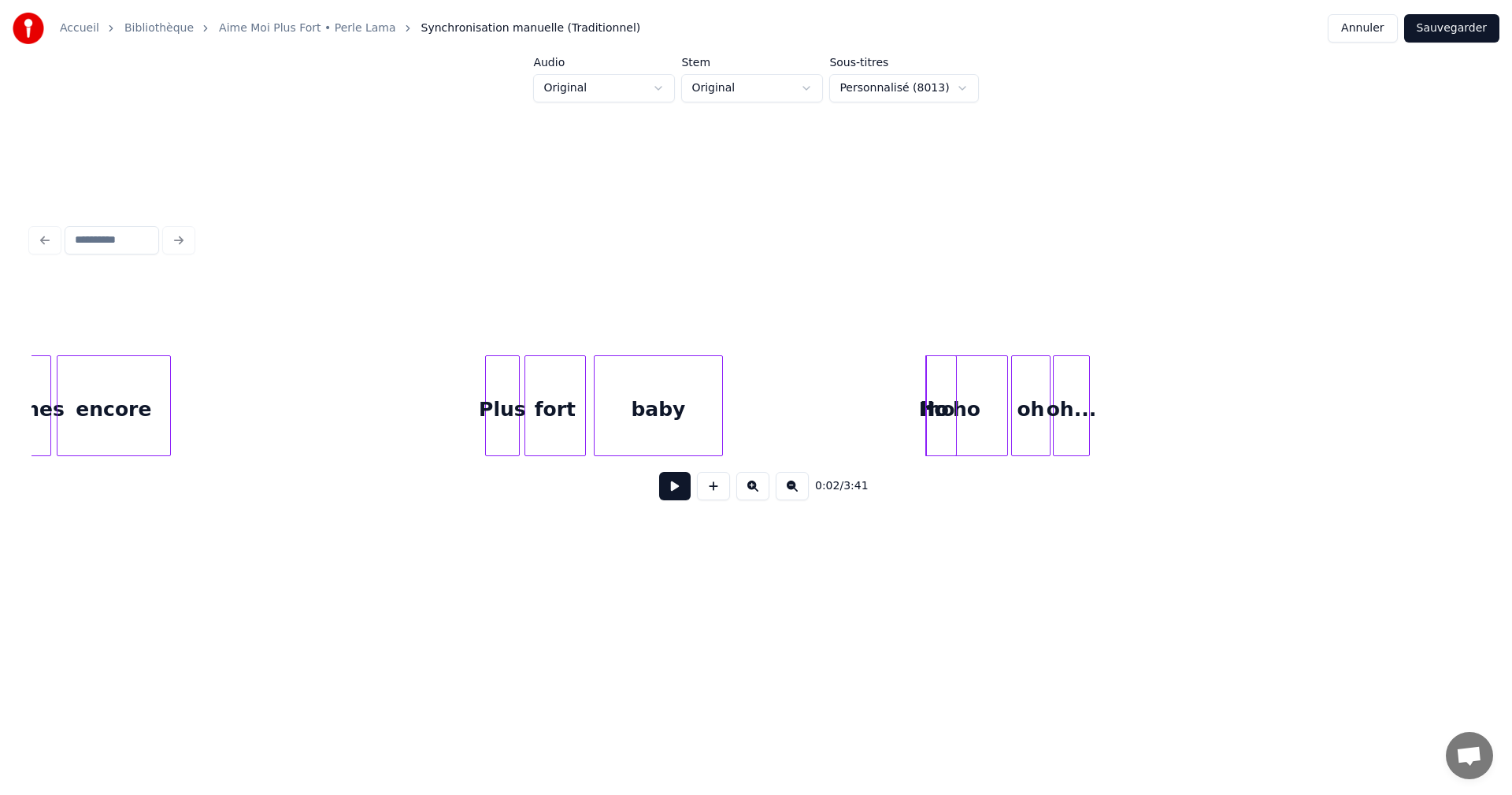
click at [946, 416] on div "ho" at bounding box center [941, 410] width 30 height 107
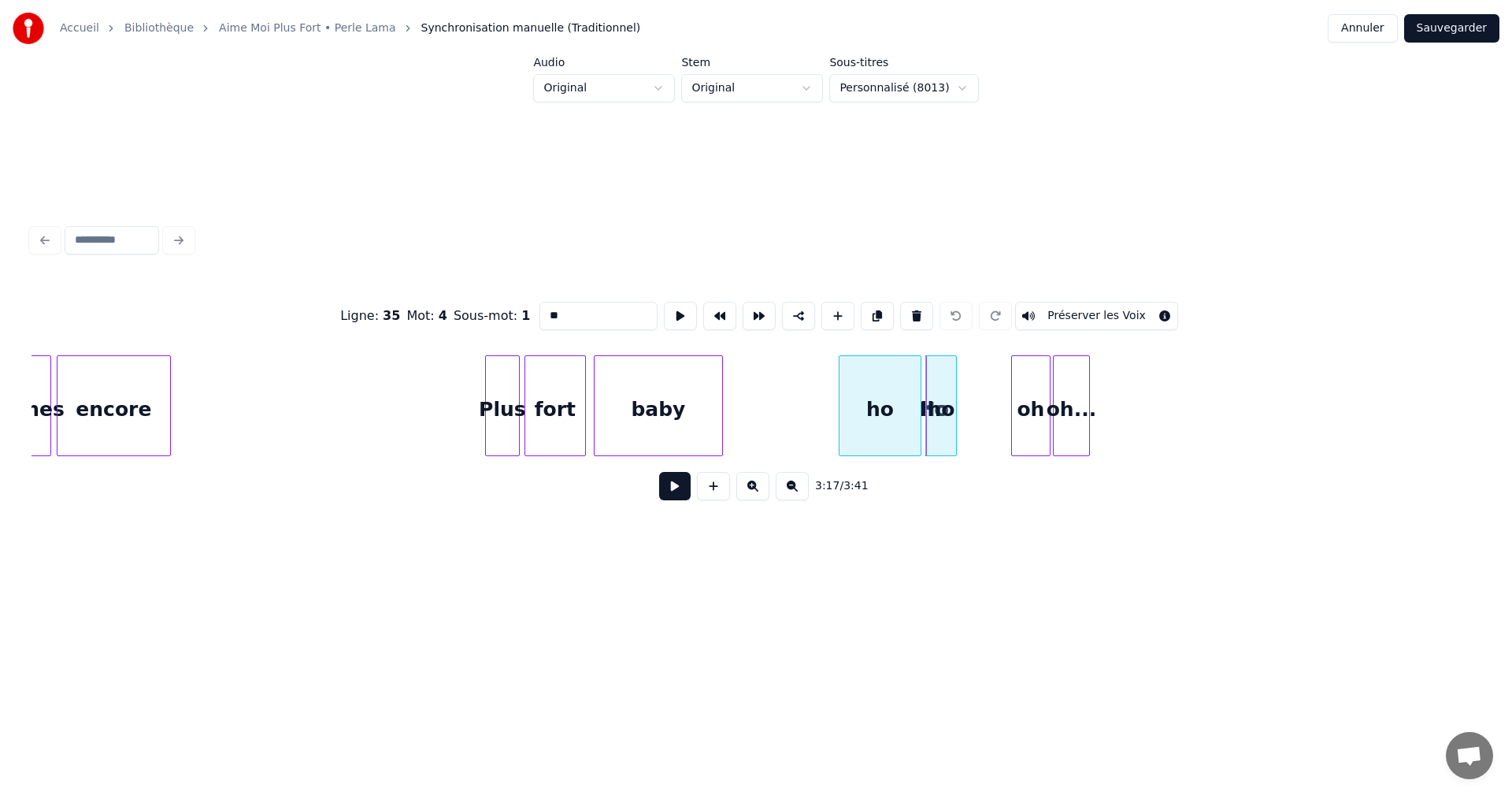
click at [895, 426] on div "ho" at bounding box center [881, 410] width 81 height 107
click at [938, 422] on div "ho" at bounding box center [941, 410] width 30 height 107
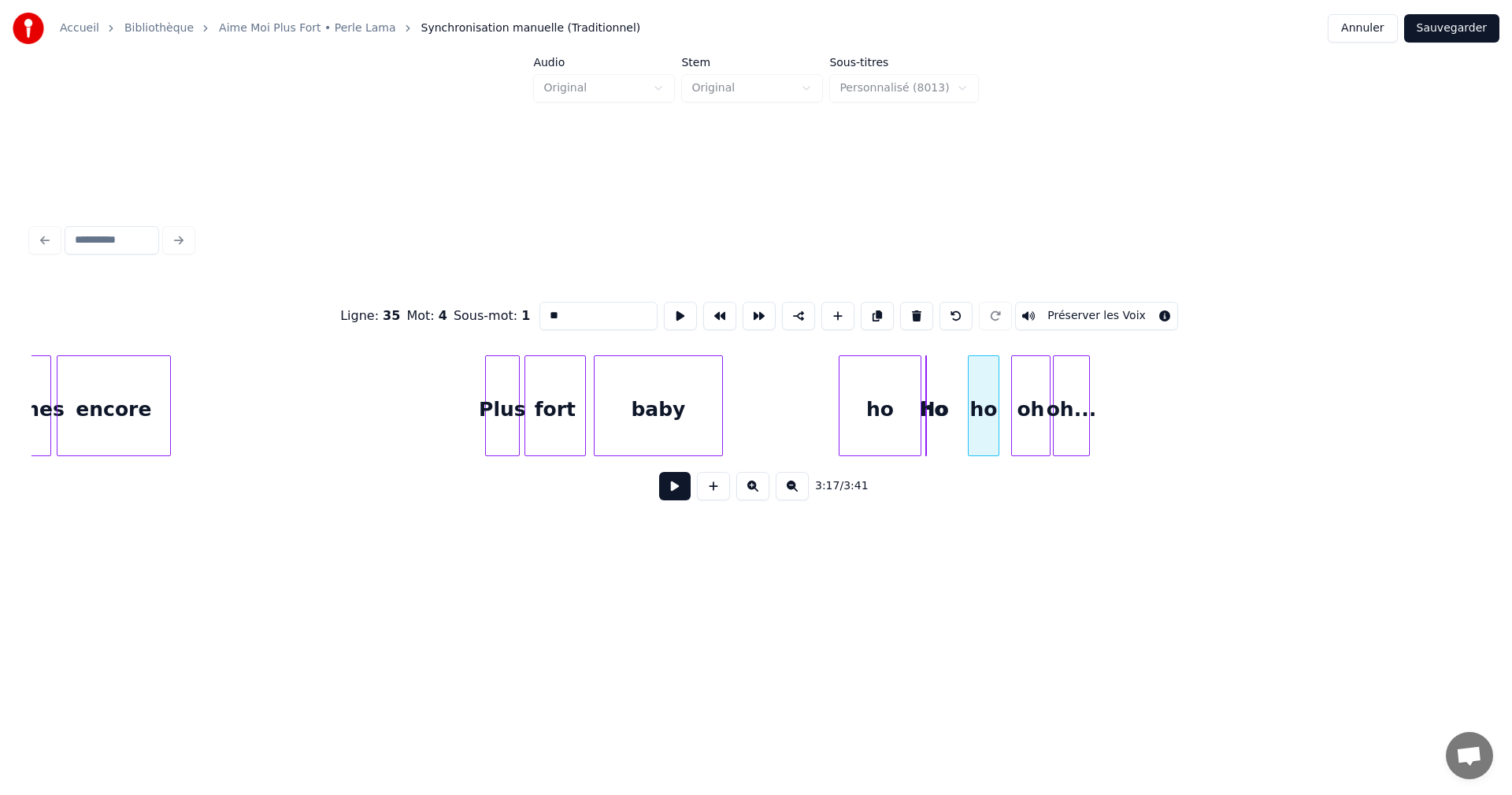
click at [981, 423] on div "ho" at bounding box center [983, 410] width 30 height 107
click at [932, 419] on div "ho" at bounding box center [934, 410] width 16 height 107
click at [929, 424] on div at bounding box center [928, 406] width 4 height 99
click at [942, 414] on div "ho" at bounding box center [934, 410] width 16 height 107
click at [927, 398] on div "ho" at bounding box center [926, 406] width 2 height 101
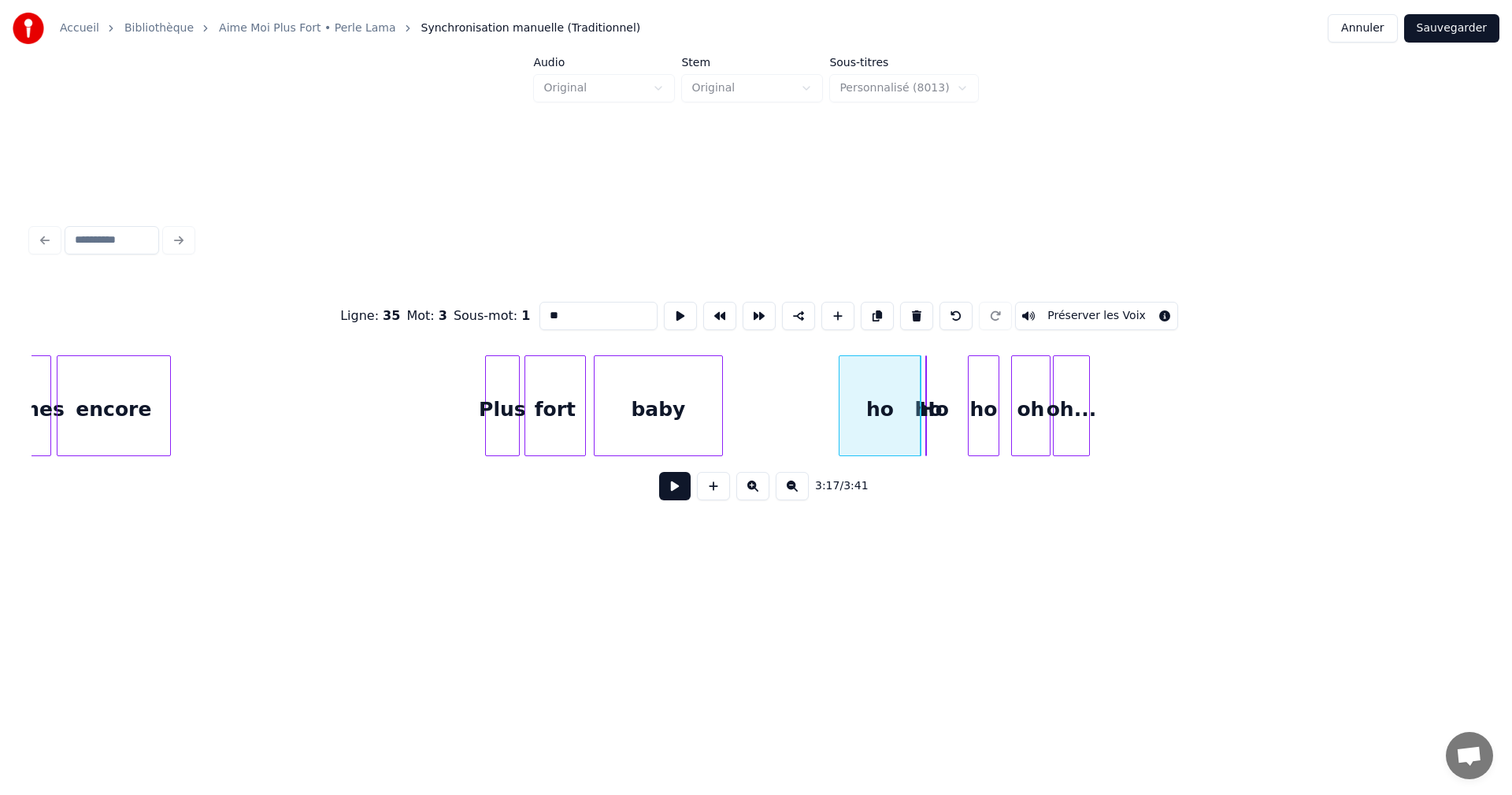
click at [842, 411] on div "ho" at bounding box center [854, 410] width 81 height 107
click at [956, 393] on div at bounding box center [954, 406] width 4 height 99
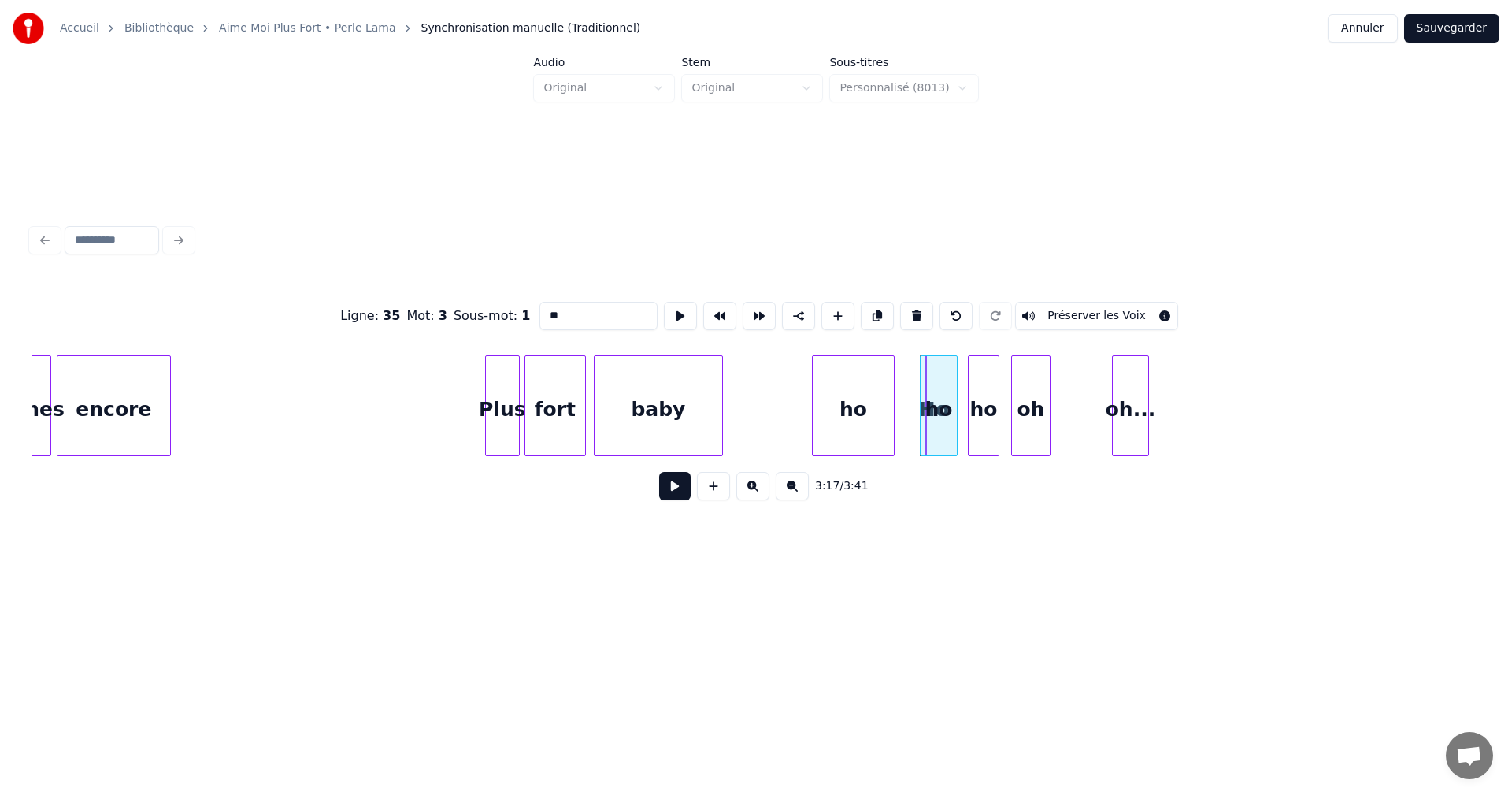
click at [1144, 403] on div "oh..." at bounding box center [1131, 410] width 35 height 107
click at [1080, 418] on div "oh" at bounding box center [1086, 410] width 38 height 107
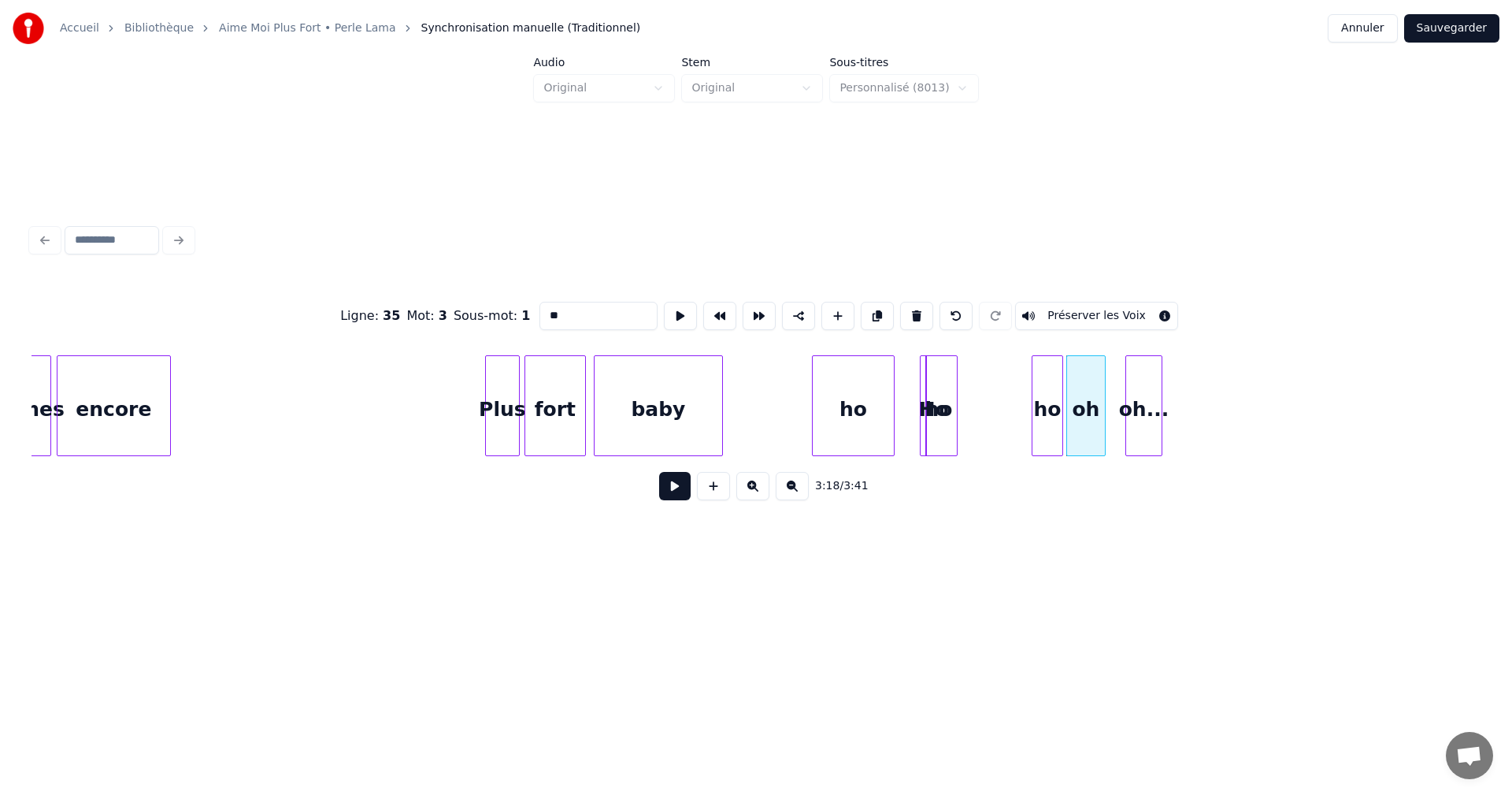
click at [1047, 420] on div "ho" at bounding box center [1048, 410] width 30 height 107
click at [1011, 422] on div "ho" at bounding box center [1003, 410] width 36 height 107
click at [953, 430] on div at bounding box center [951, 406] width 4 height 99
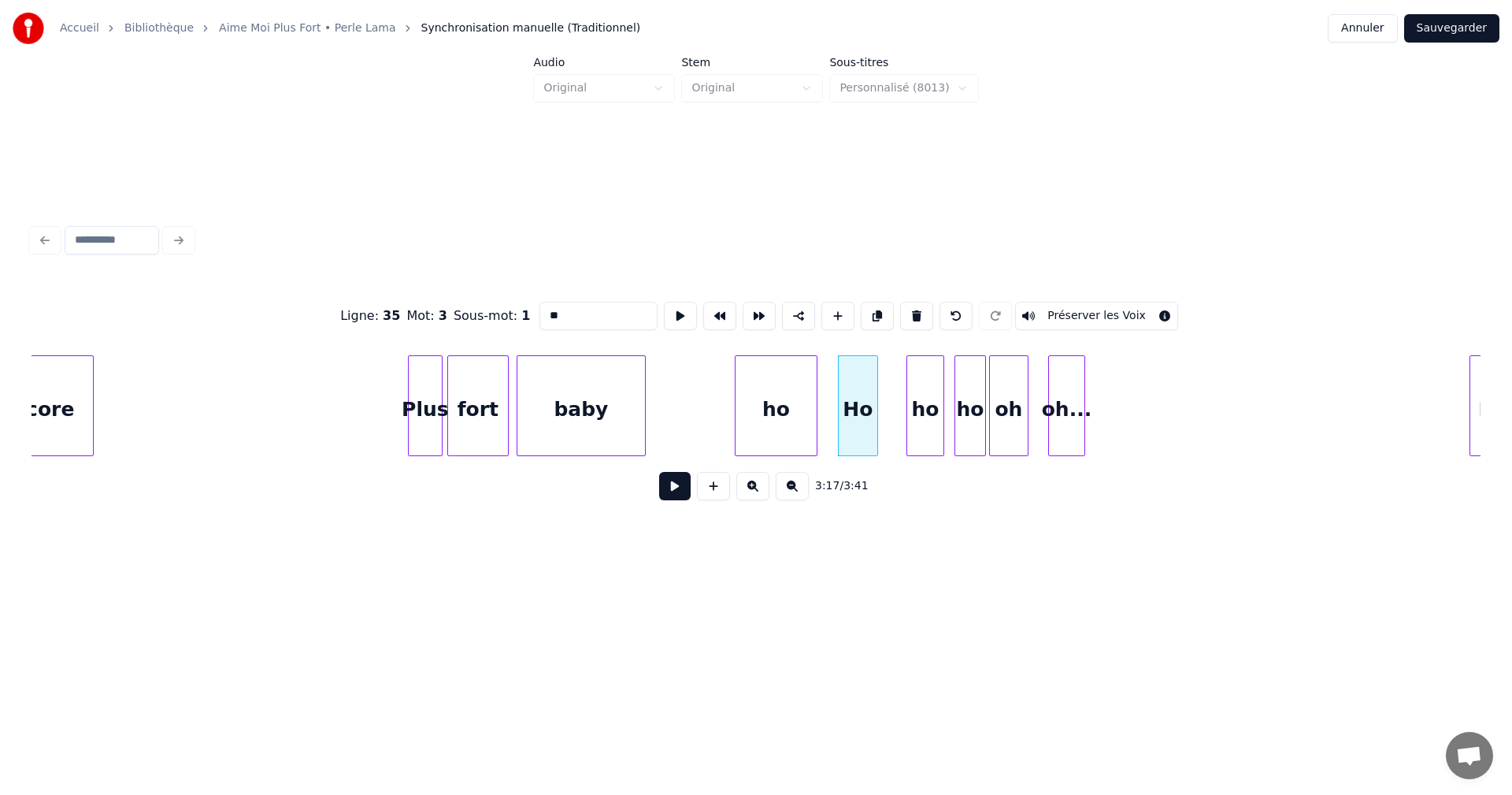
scroll to position [0, 30315]
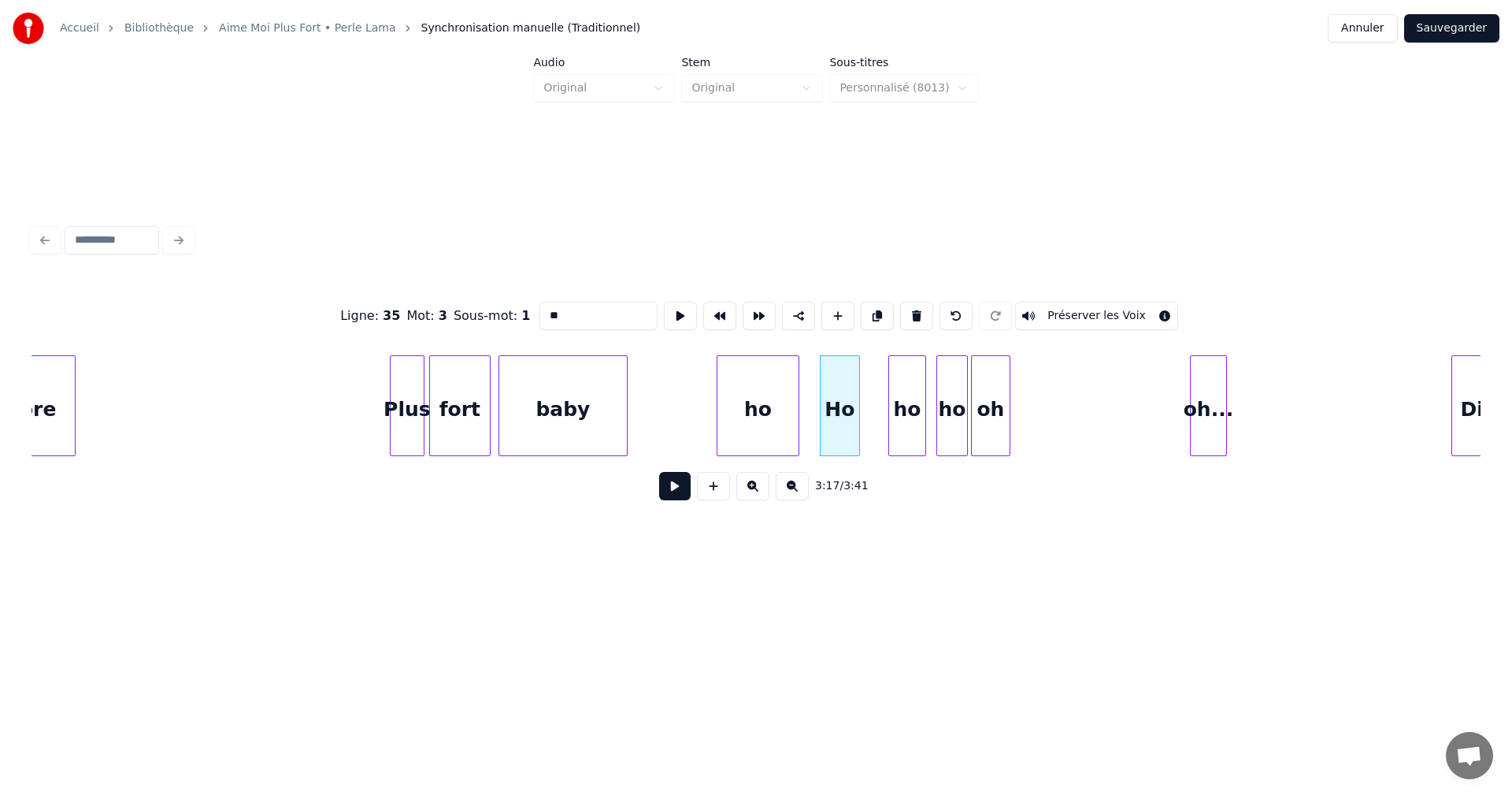
click at [1197, 418] on div "oh..." at bounding box center [1208, 410] width 35 height 107
click at [1170, 408] on div "oh" at bounding box center [1164, 410] width 38 height 107
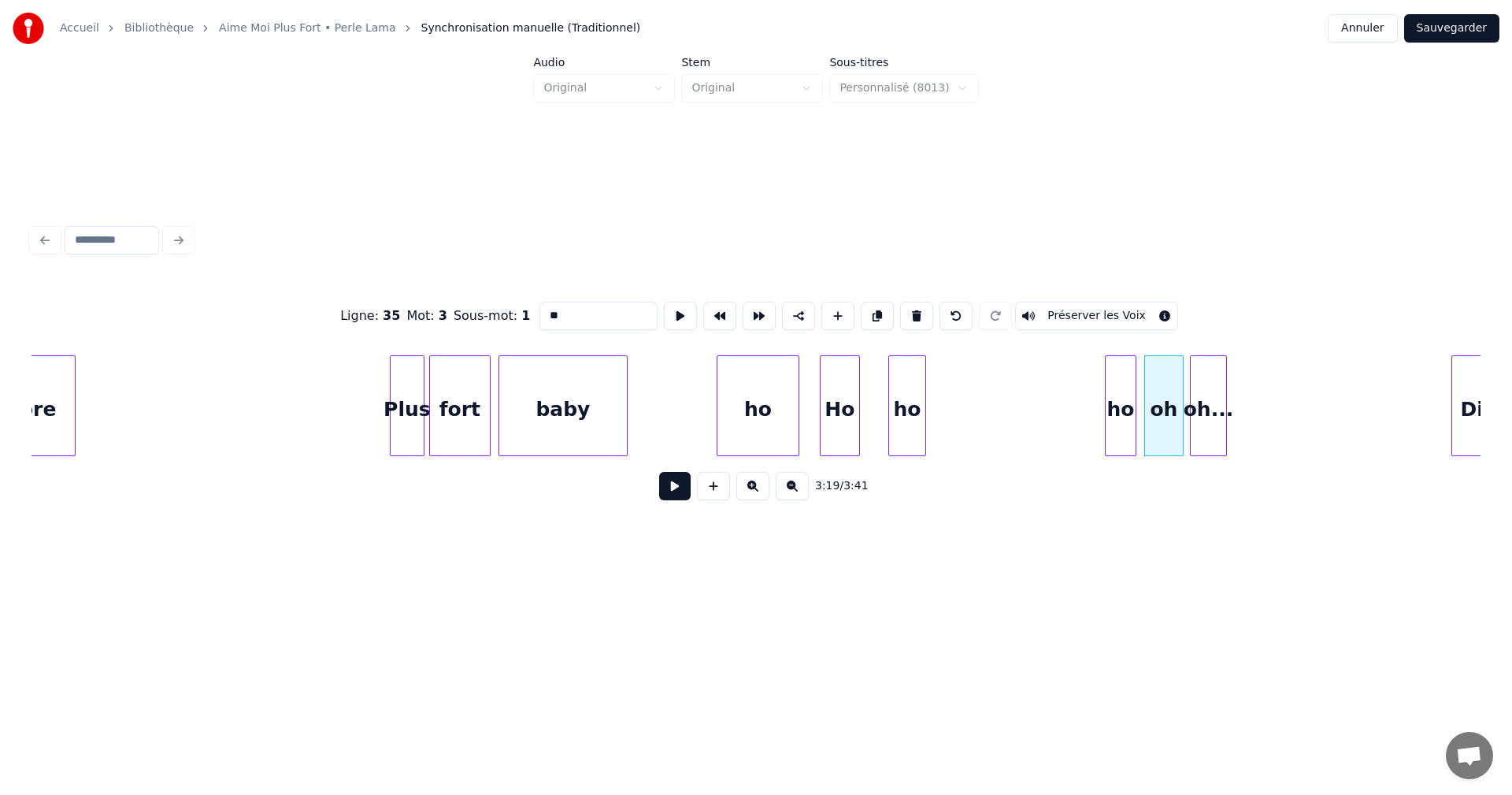
click at [1121, 415] on div "ho" at bounding box center [1120, 410] width 30 height 107
click at [1081, 418] on div "ho" at bounding box center [1076, 410] width 36 height 107
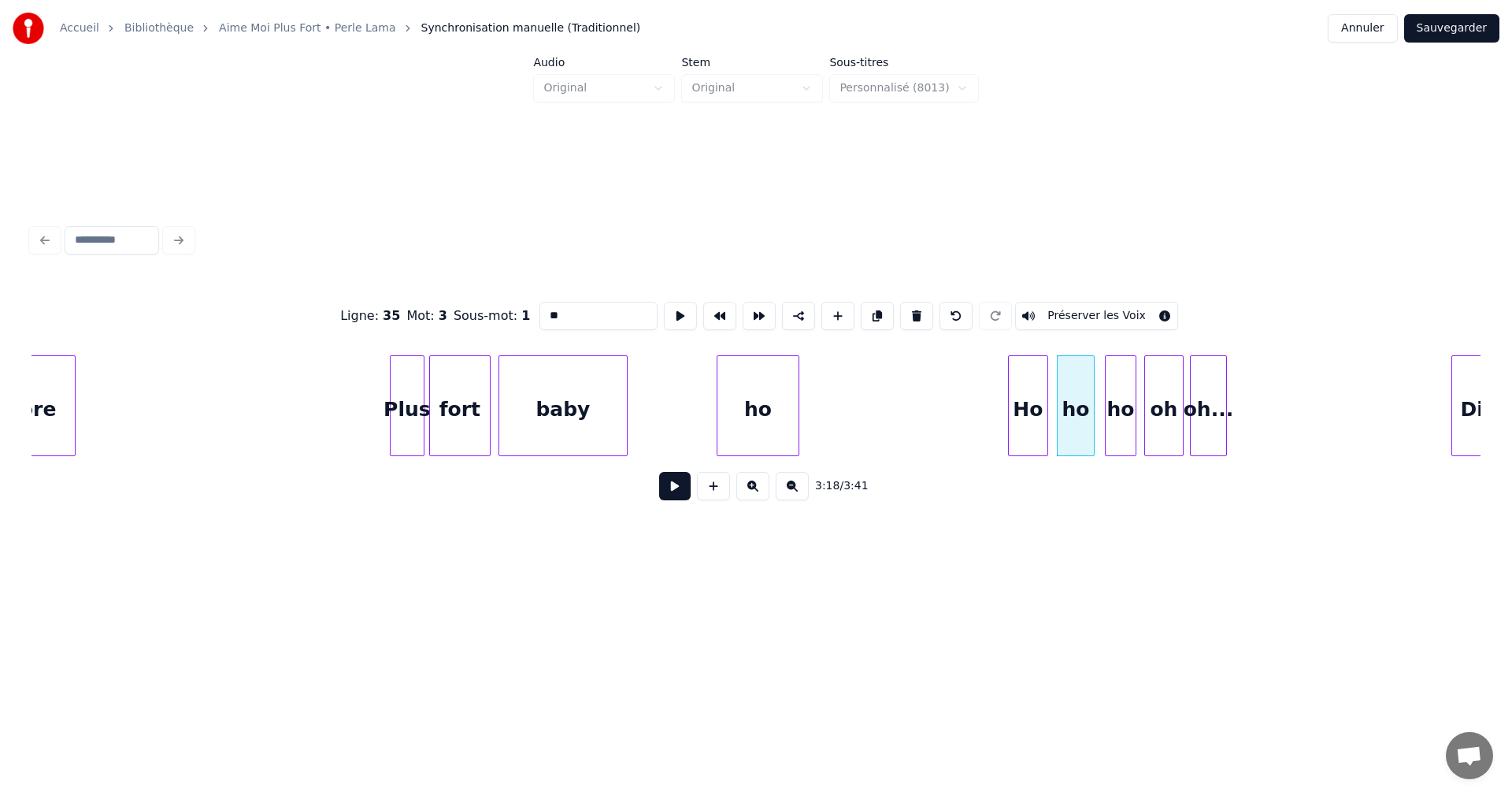
click at [1035, 409] on div "Ho" at bounding box center [1028, 410] width 39 height 107
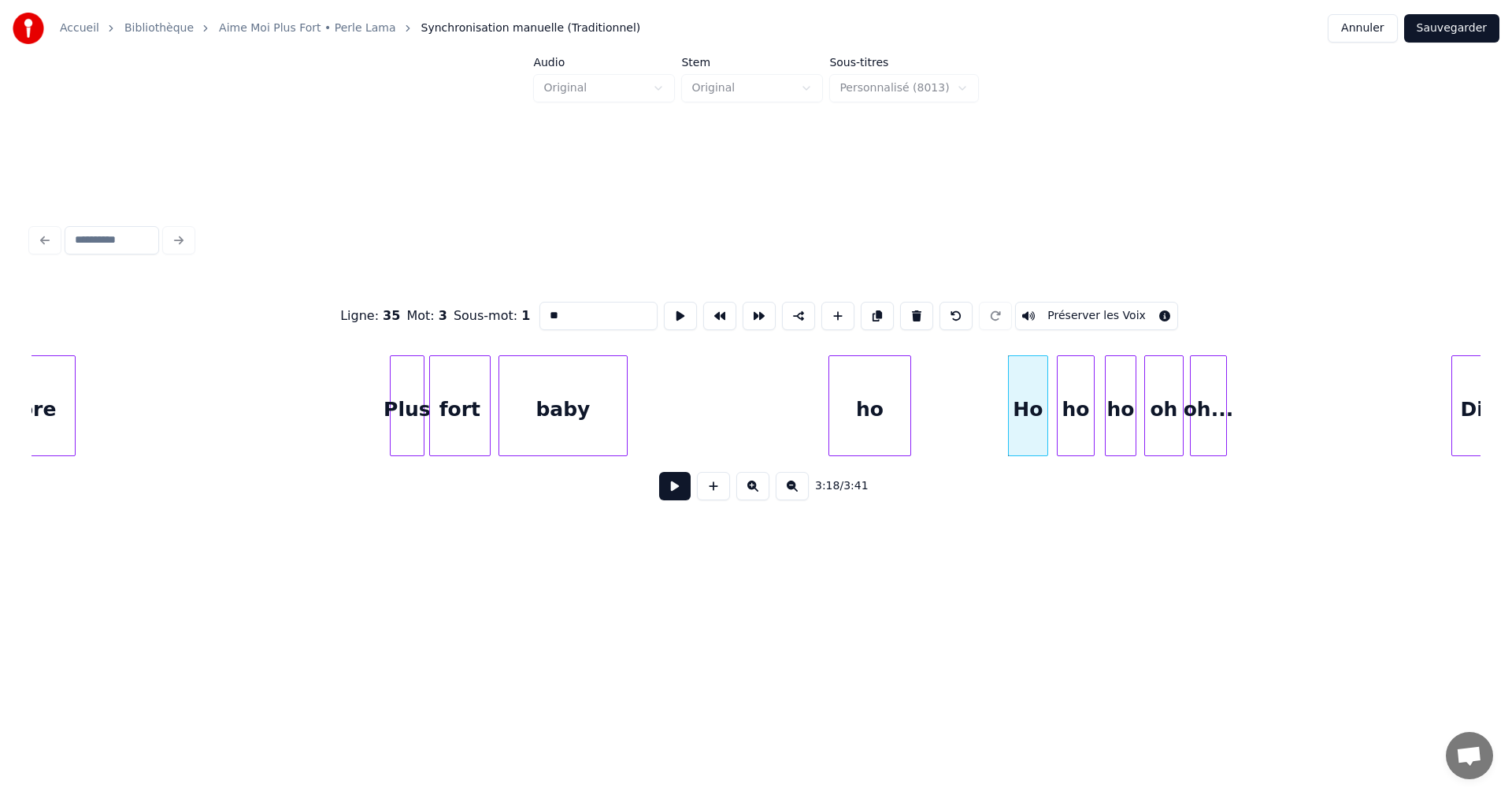
click at [854, 409] on div "ho" at bounding box center [870, 410] width 81 height 107
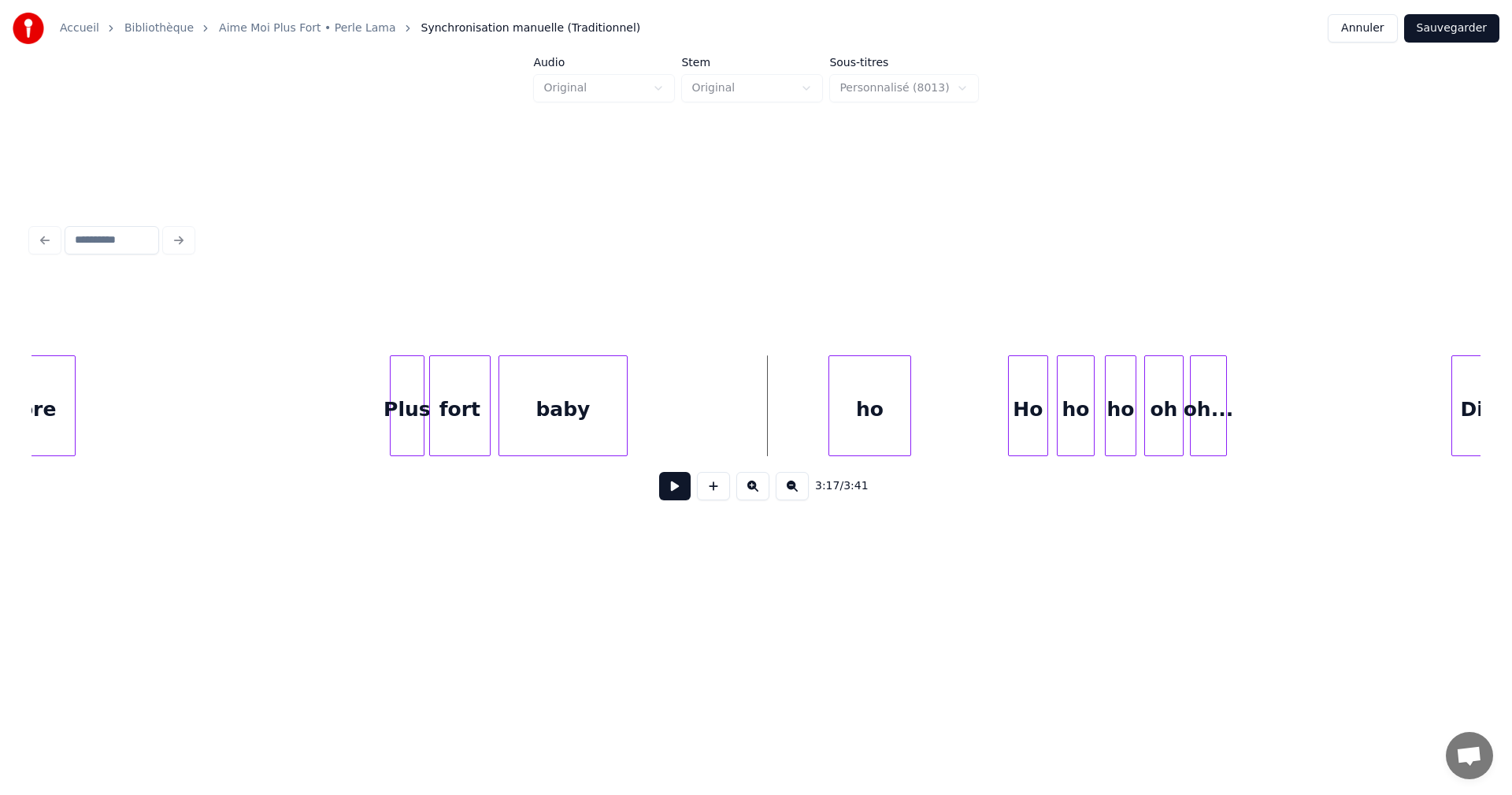
click at [676, 490] on button at bounding box center [675, 485] width 31 height 29
click at [893, 433] on div at bounding box center [891, 406] width 4 height 99
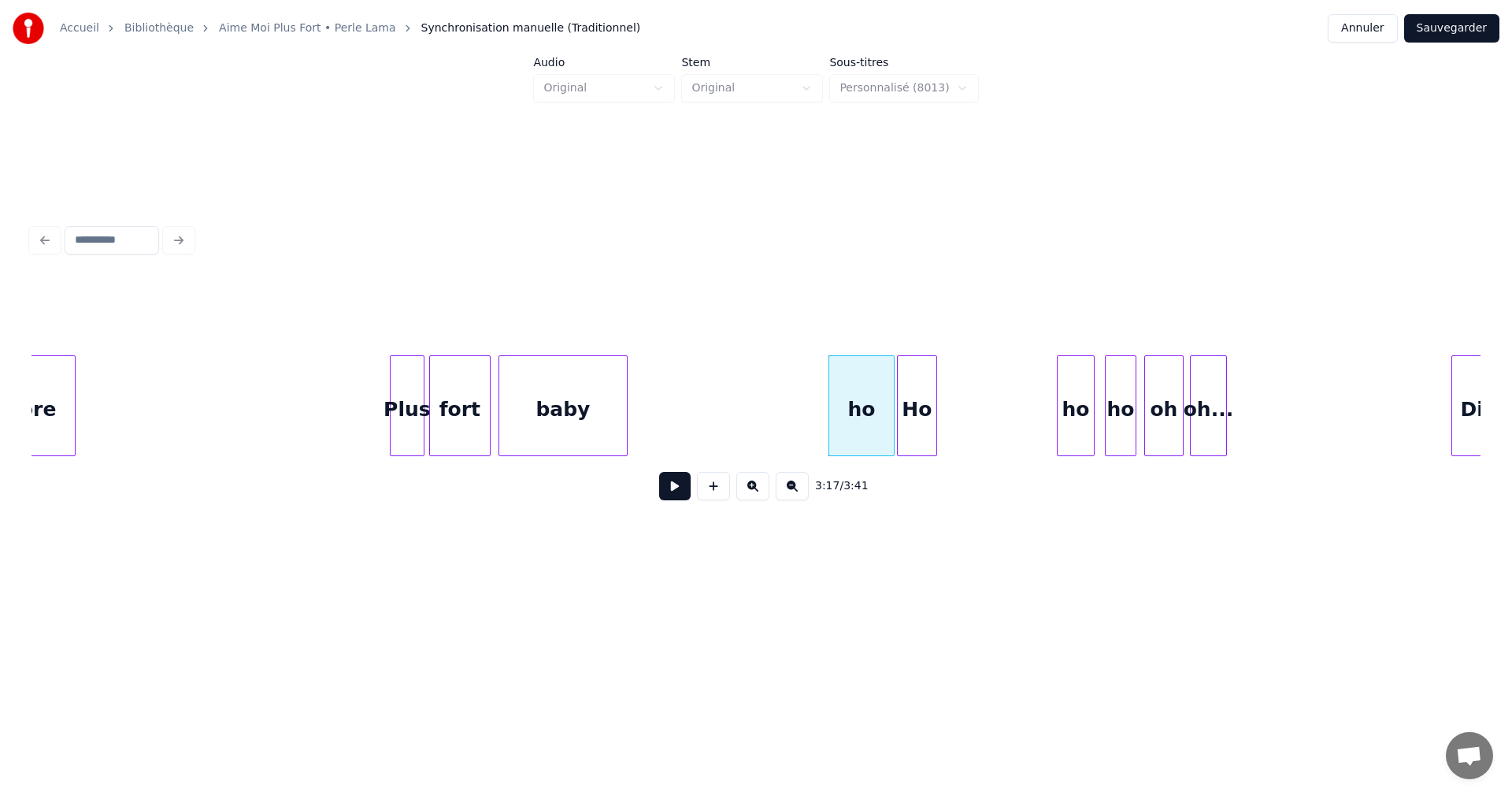
click at [915, 426] on div "Ho" at bounding box center [917, 410] width 39 height 107
click at [682, 496] on button at bounding box center [675, 485] width 31 height 29
click at [971, 444] on div "ho" at bounding box center [963, 410] width 36 height 107
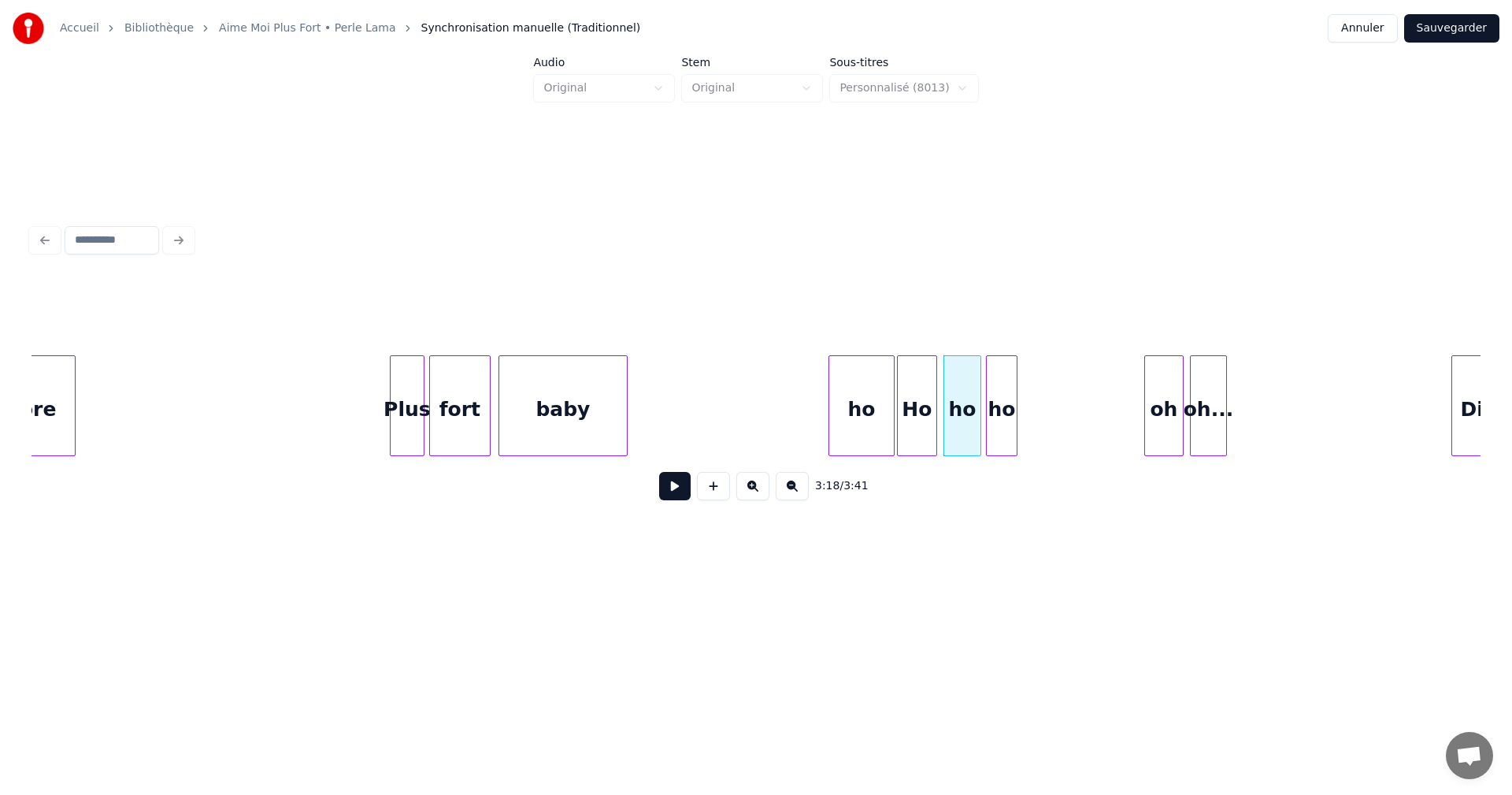
click at [997, 430] on div "ho" at bounding box center [1002, 410] width 30 height 107
click at [676, 487] on button at bounding box center [675, 485] width 31 height 29
click at [677, 486] on button at bounding box center [675, 485] width 31 height 29
click at [1049, 430] on div "oh" at bounding box center [1043, 410] width 38 height 107
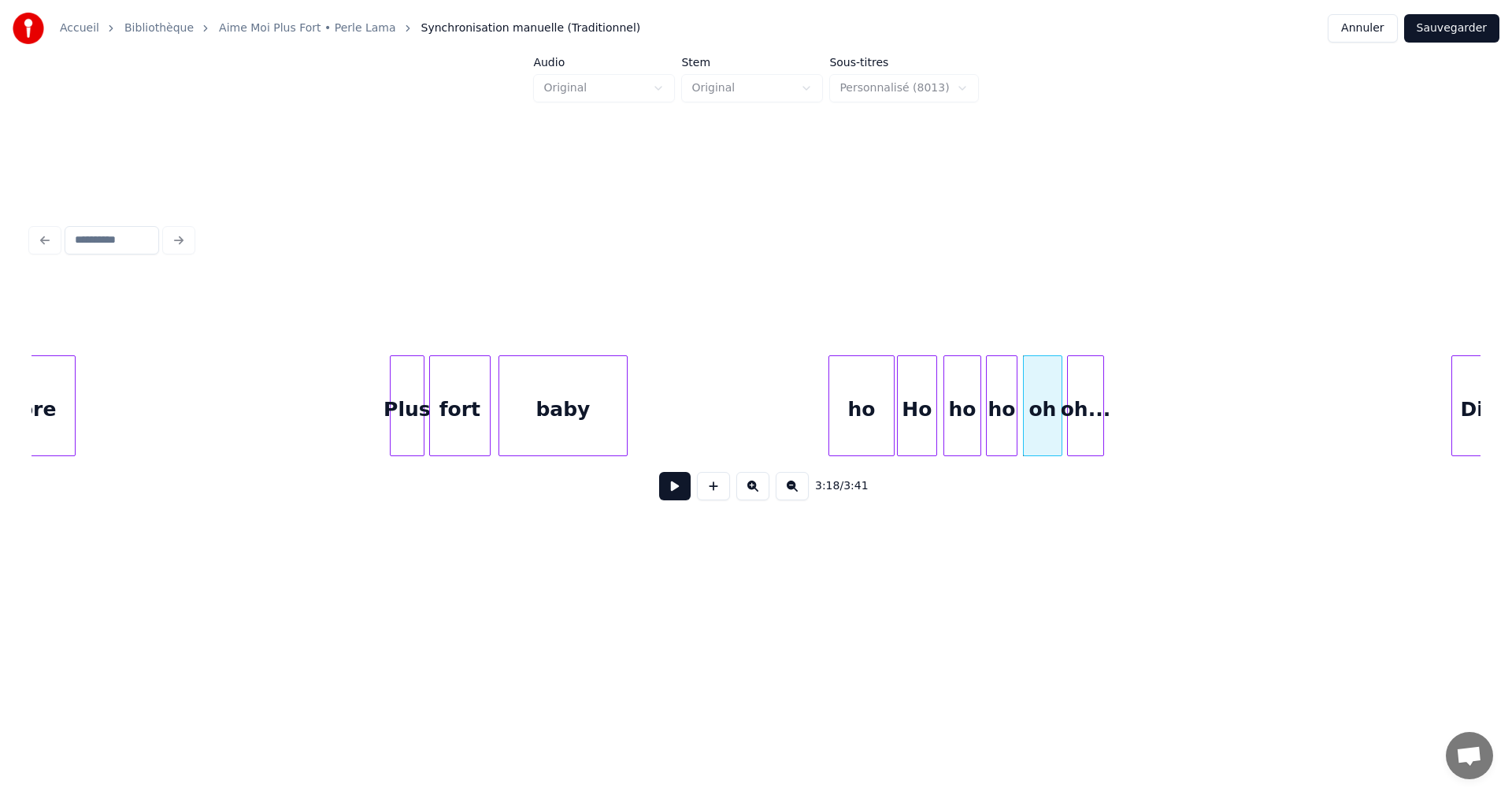
click at [1092, 423] on div "oh..." at bounding box center [1086, 410] width 35 height 107
click at [674, 488] on button at bounding box center [675, 485] width 31 height 29
click at [1218, 406] on div at bounding box center [1217, 406] width 4 height 99
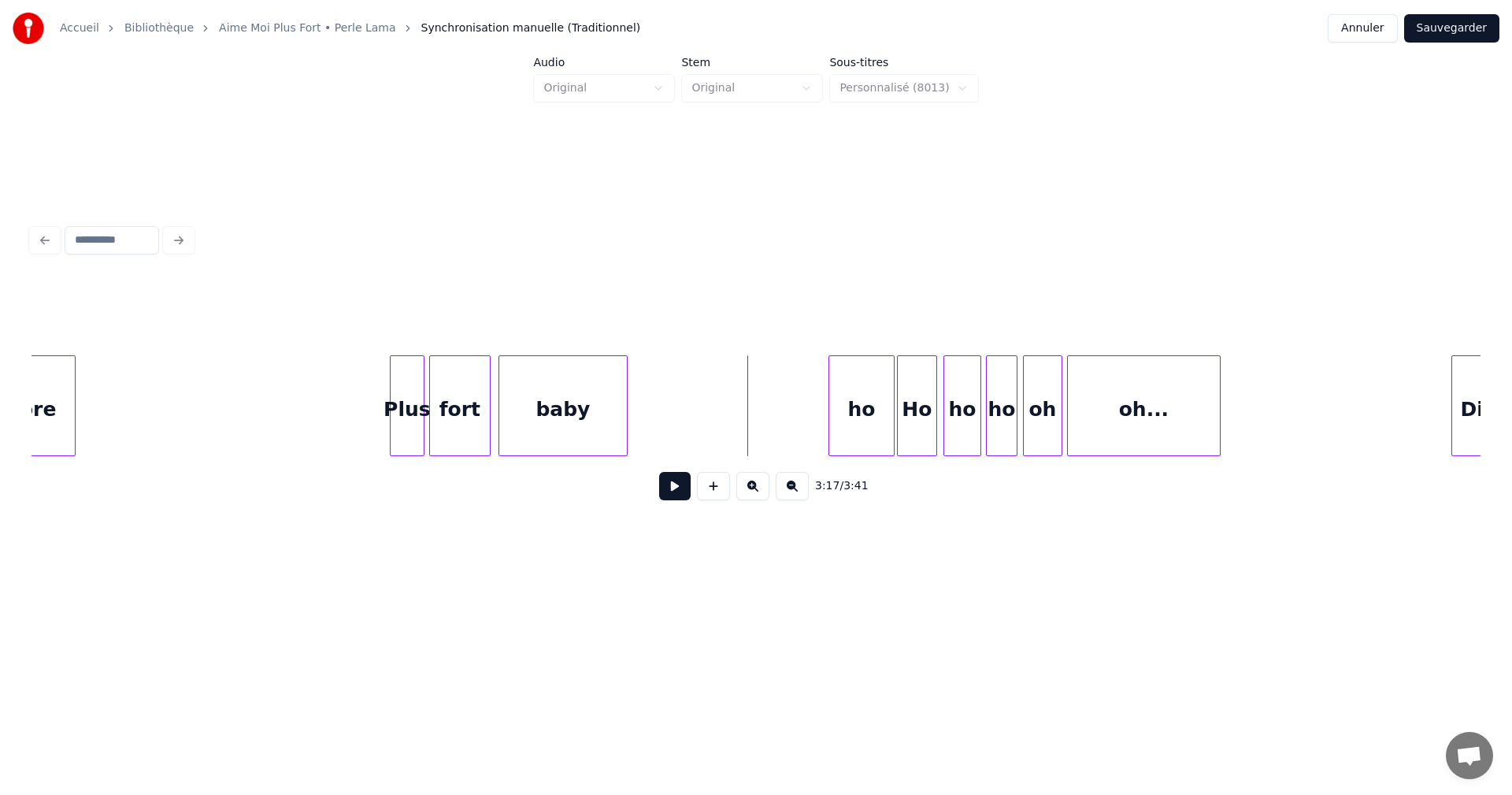
click at [670, 492] on button at bounding box center [675, 485] width 31 height 29
click at [672, 492] on button at bounding box center [675, 485] width 31 height 29
click at [1109, 418] on div at bounding box center [1108, 406] width 4 height 99
click at [1178, 417] on div "oh..." at bounding box center [1178, 410] width 113 height 107
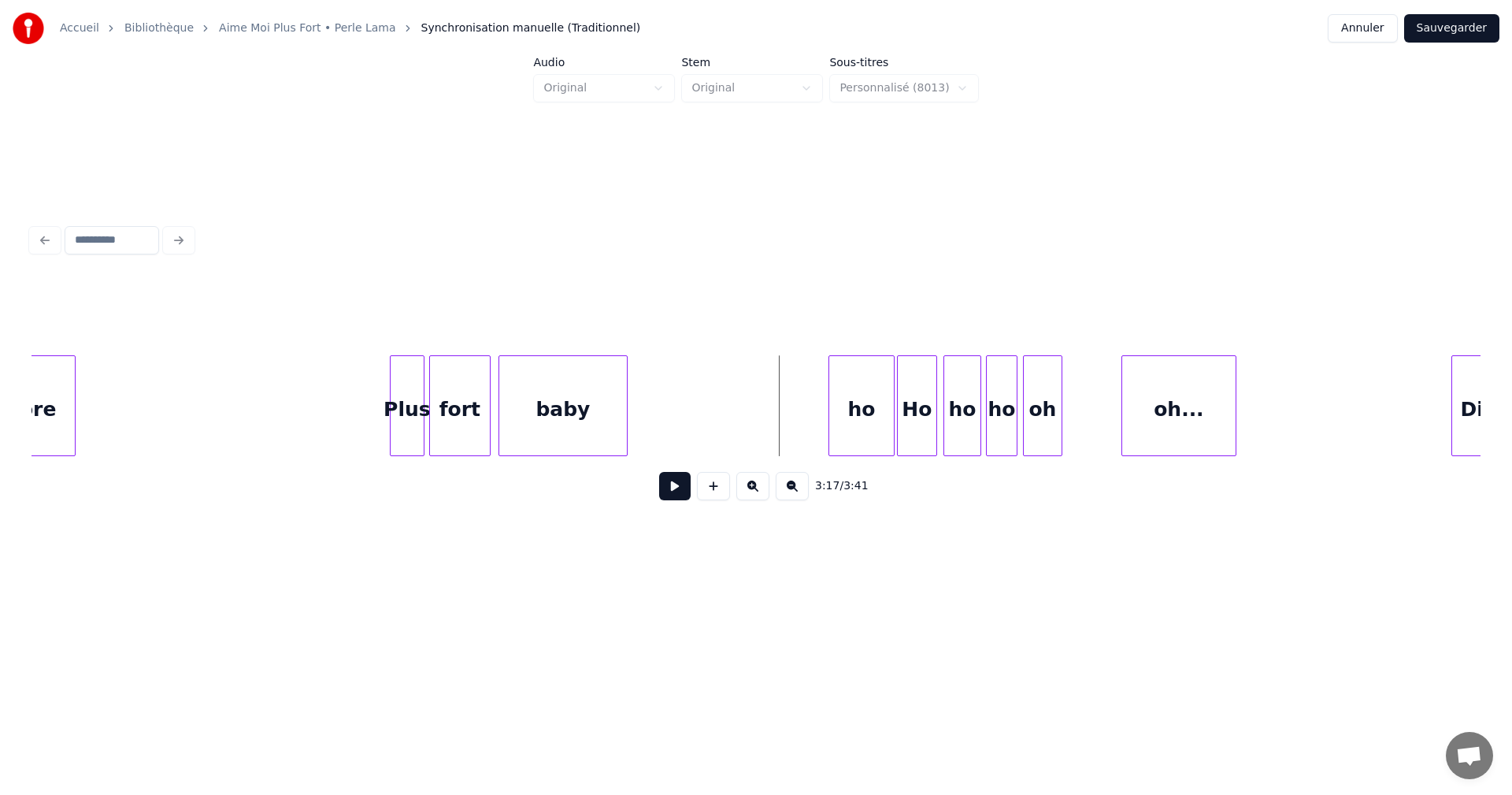
click at [663, 489] on button at bounding box center [675, 485] width 31 height 29
click at [664, 488] on button at bounding box center [675, 485] width 31 height 29
click at [664, 487] on button at bounding box center [675, 485] width 31 height 29
click at [664, 486] on button at bounding box center [675, 485] width 31 height 29
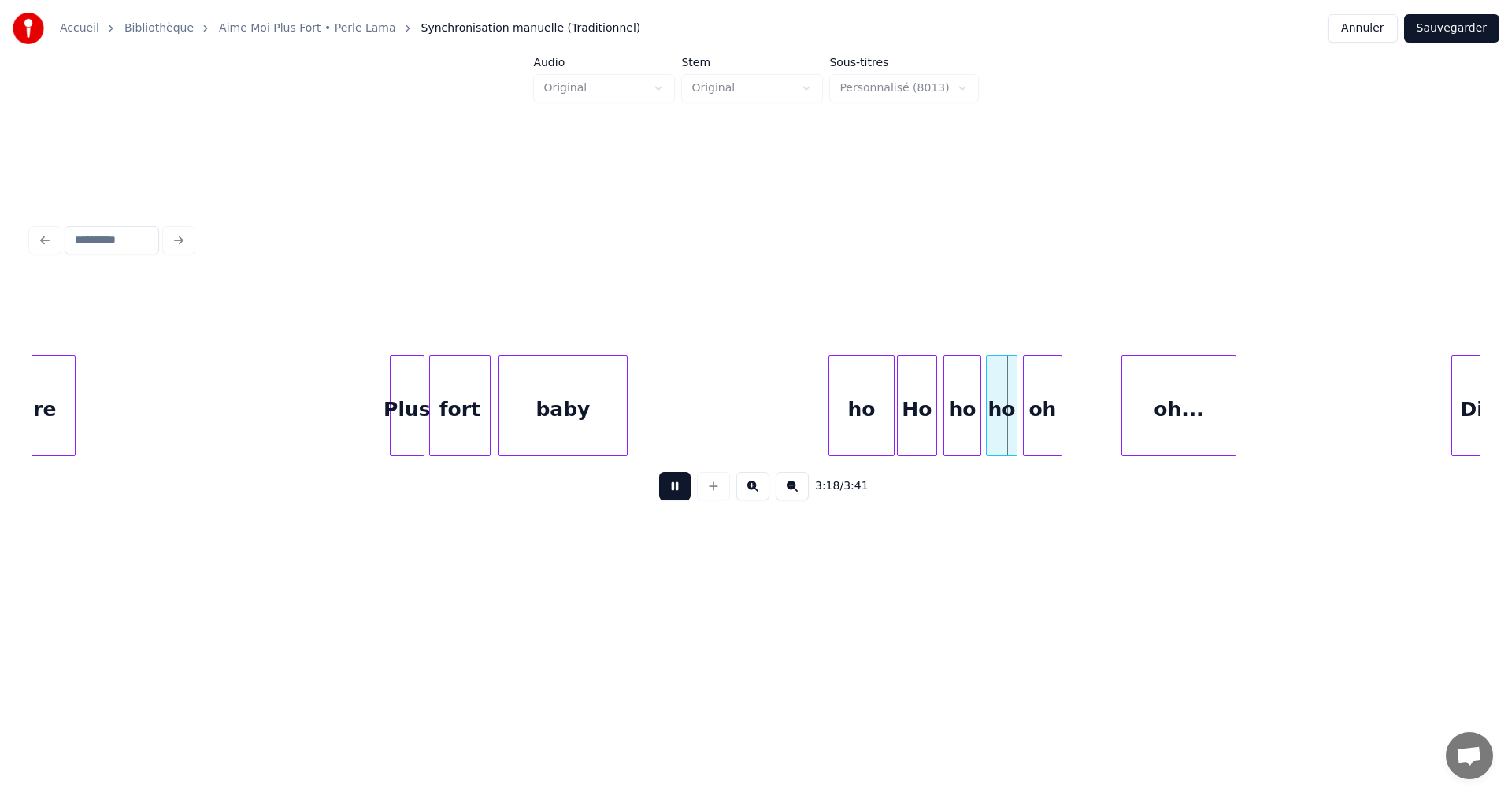
click at [664, 486] on button at bounding box center [675, 485] width 31 height 29
click at [689, 490] on button at bounding box center [675, 485] width 31 height 29
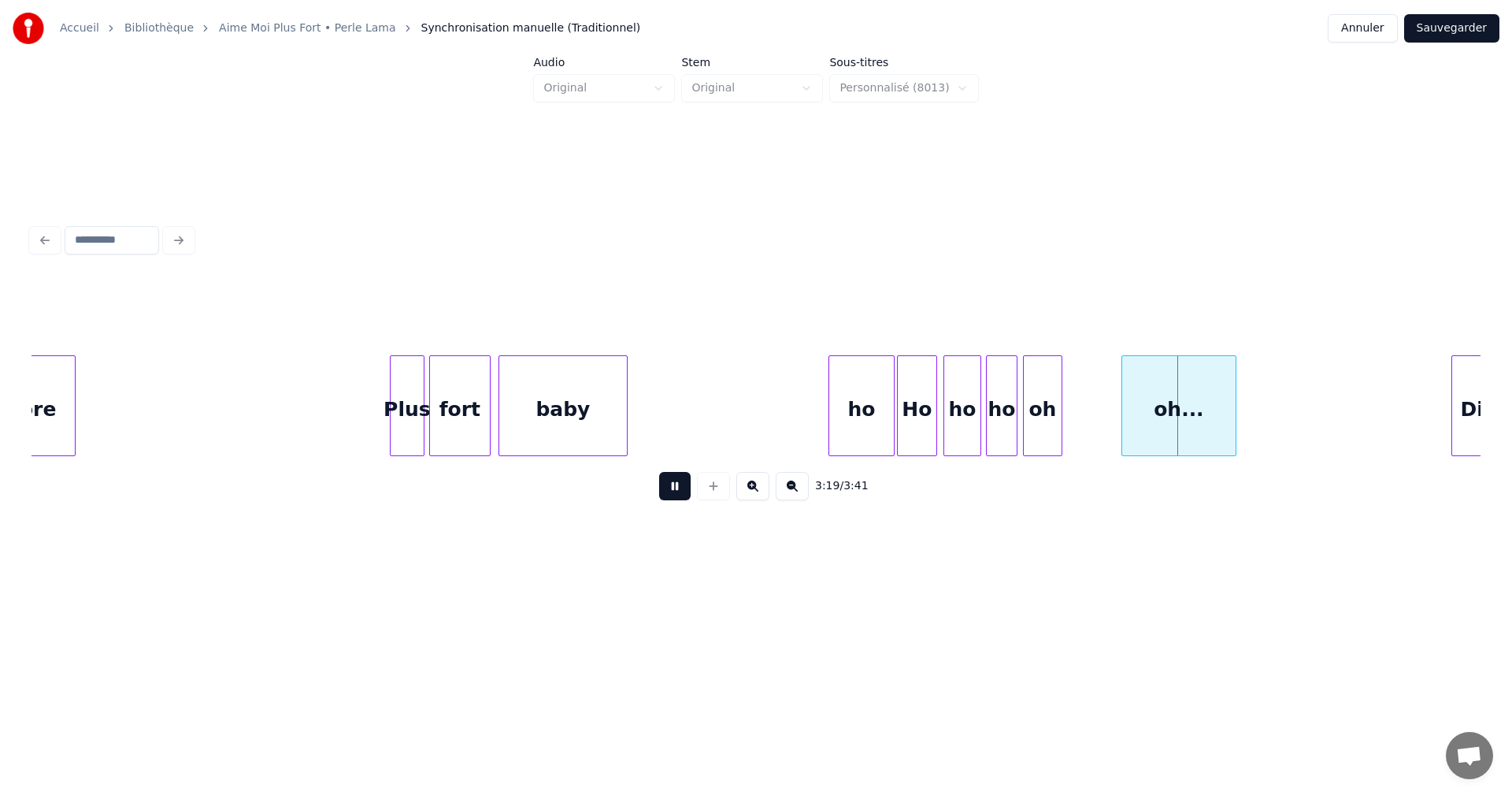
click at [689, 490] on button at bounding box center [675, 485] width 31 height 29
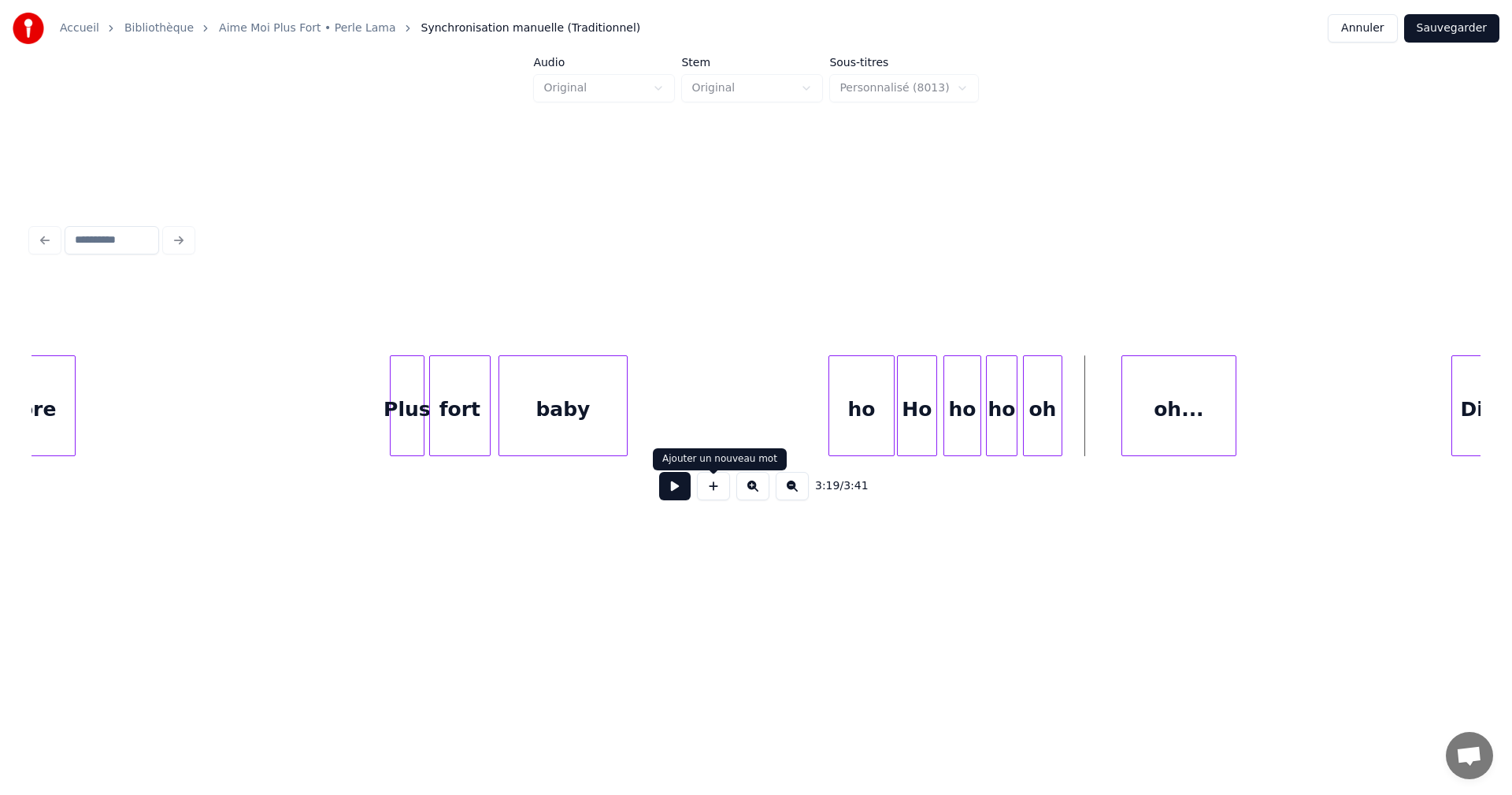
click at [709, 495] on button at bounding box center [714, 485] width 33 height 29
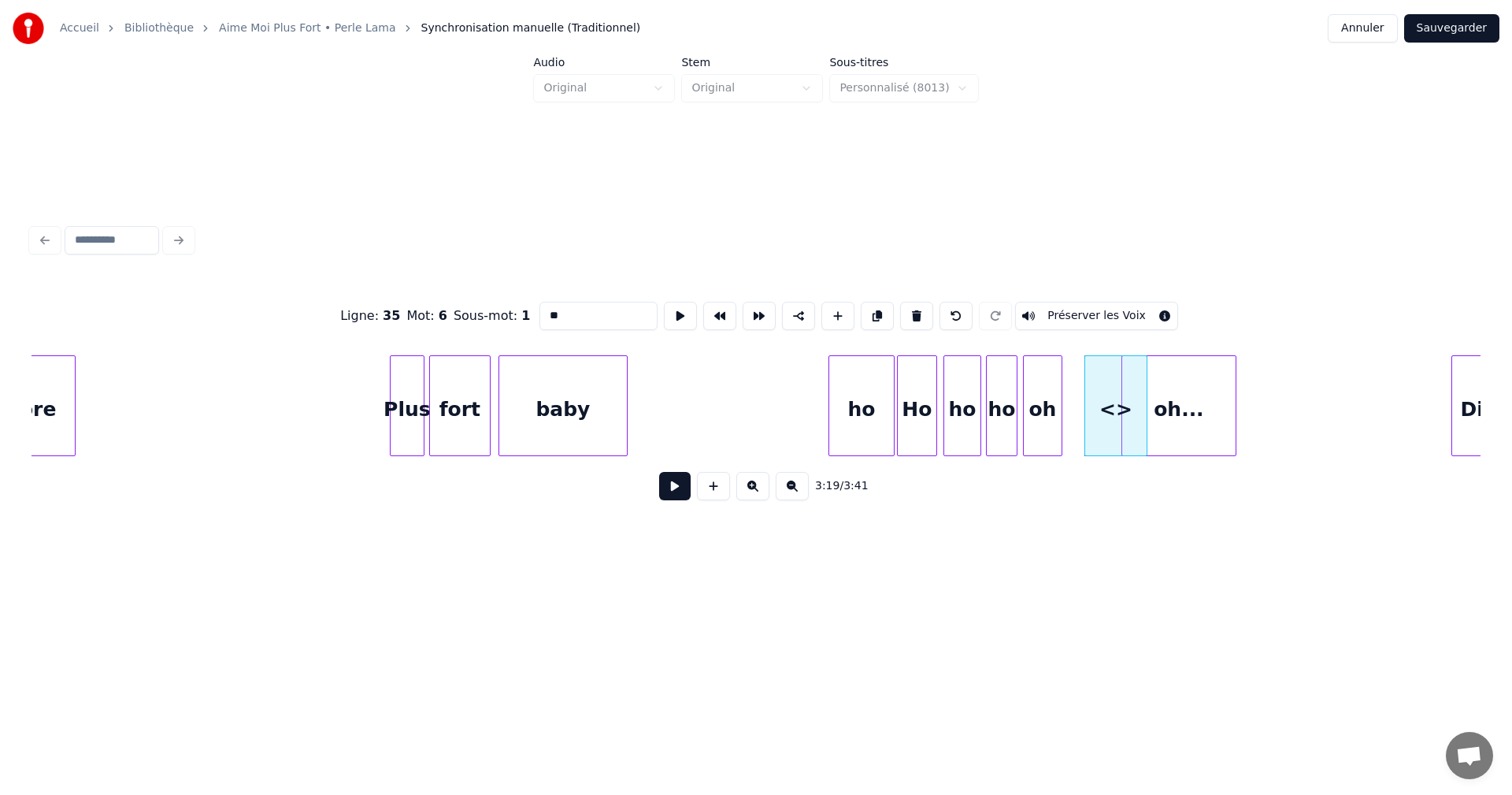
click at [549, 313] on input "**" at bounding box center [599, 316] width 119 height 29
click at [1087, 414] on div "<ho>" at bounding box center [1088, 410] width 61 height 107
click at [1149, 413] on div "oh..." at bounding box center [1191, 410] width 113 height 107
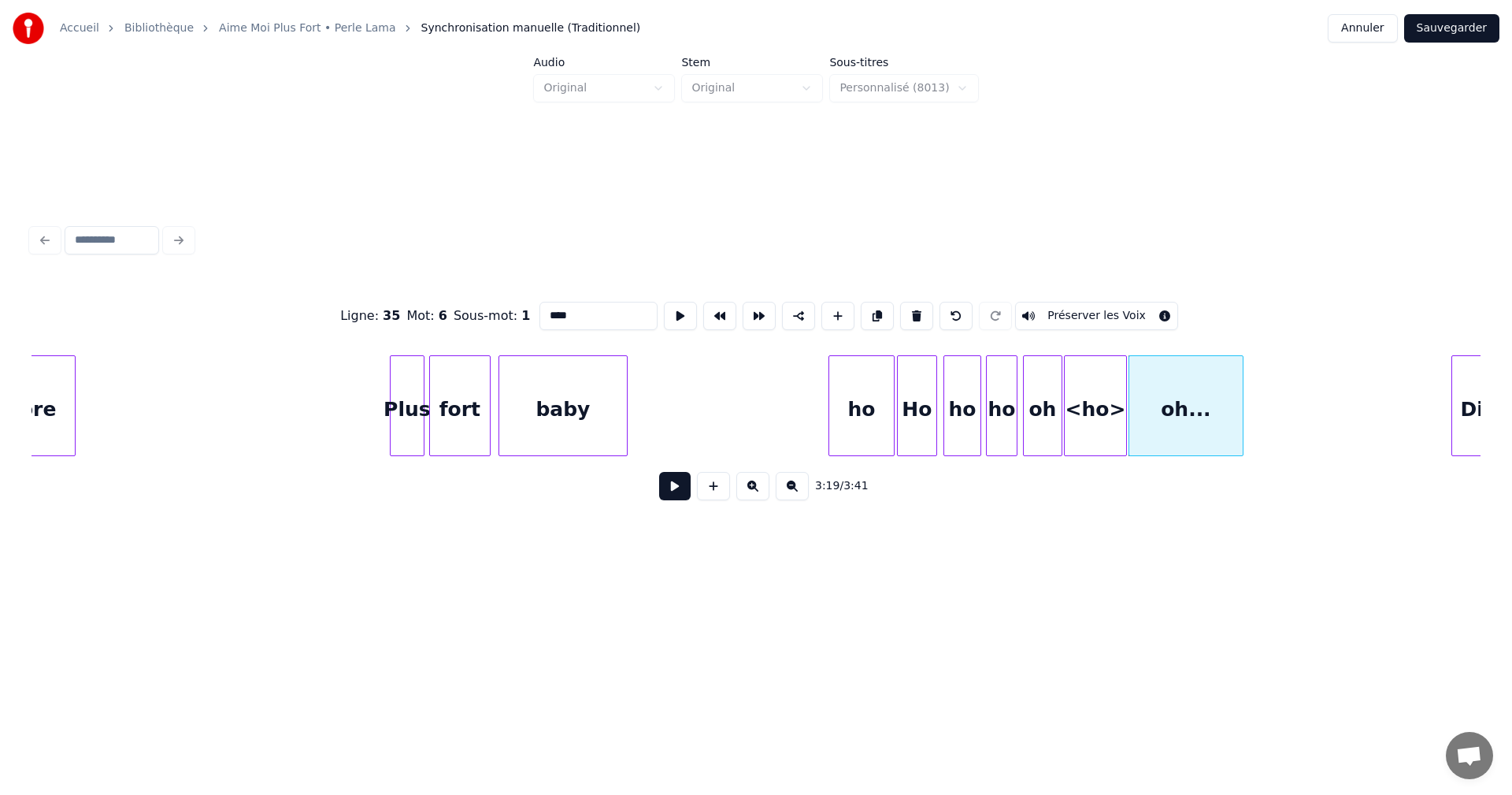
click at [1074, 417] on div "<ho>" at bounding box center [1095, 410] width 61 height 107
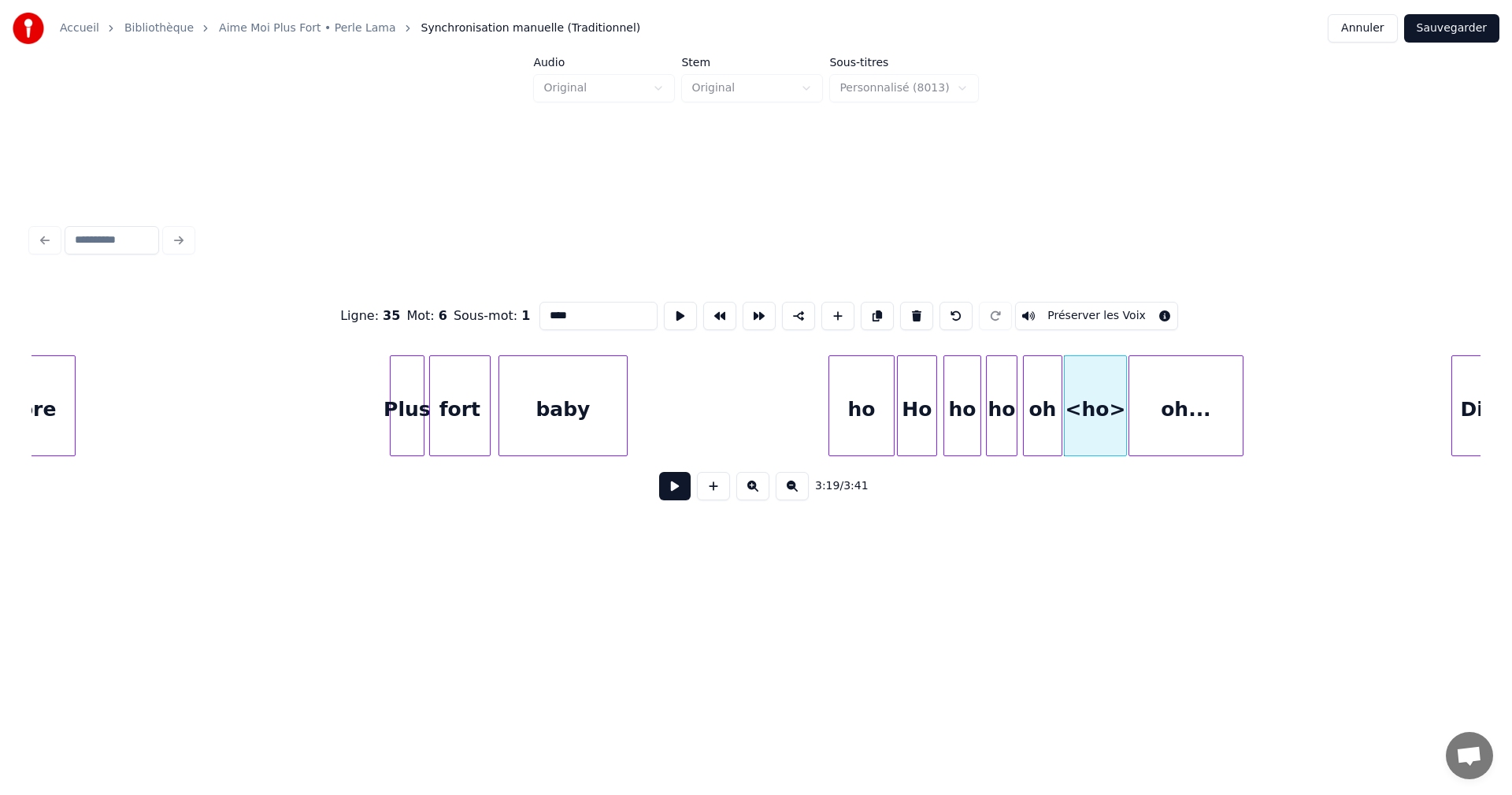
type input "****"
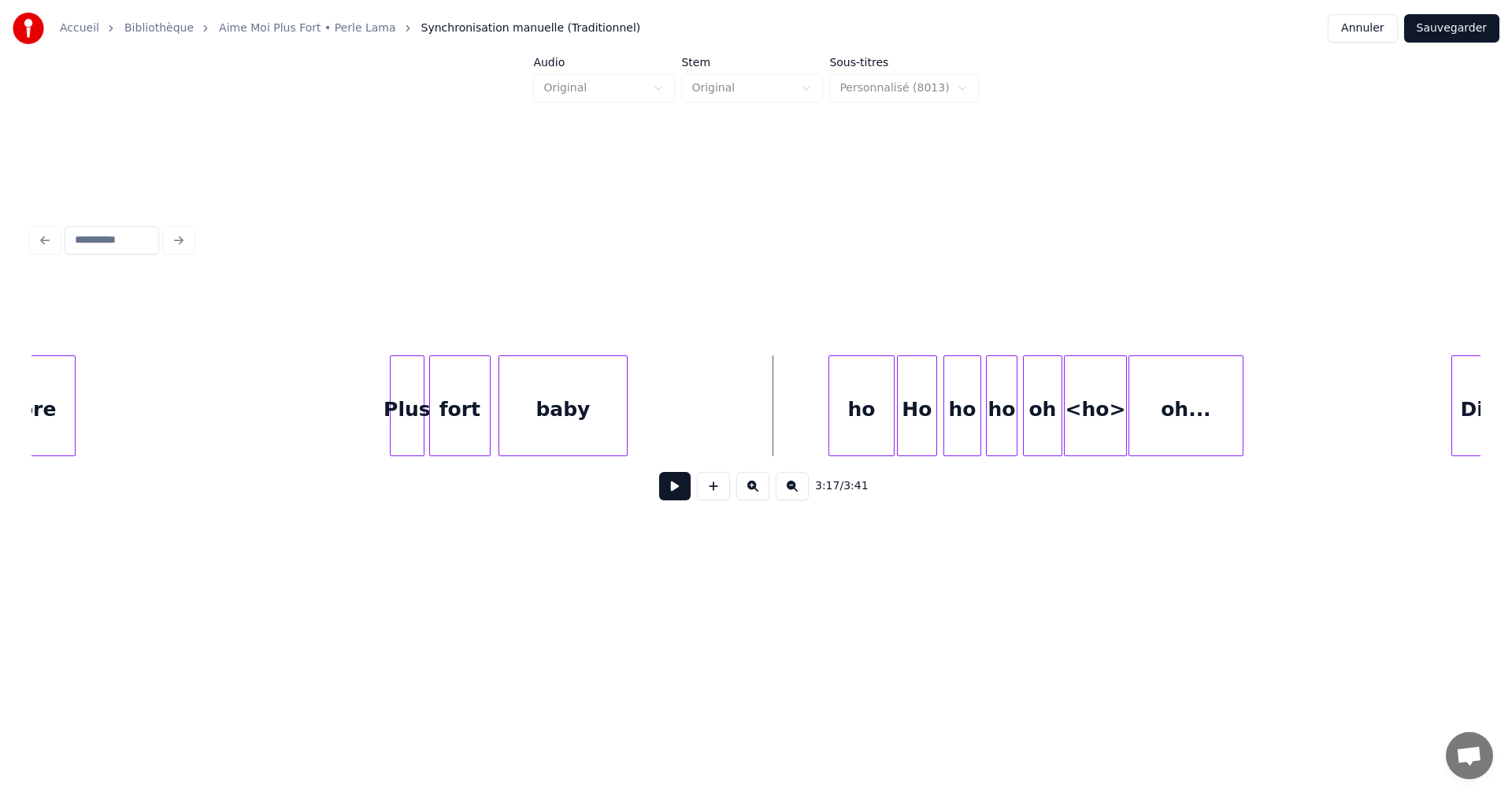
click at [682, 492] on button at bounding box center [675, 485] width 31 height 29
click at [682, 490] on button at bounding box center [675, 485] width 31 height 29
click at [1113, 395] on div "<ho>" at bounding box center [1095, 410] width 61 height 107
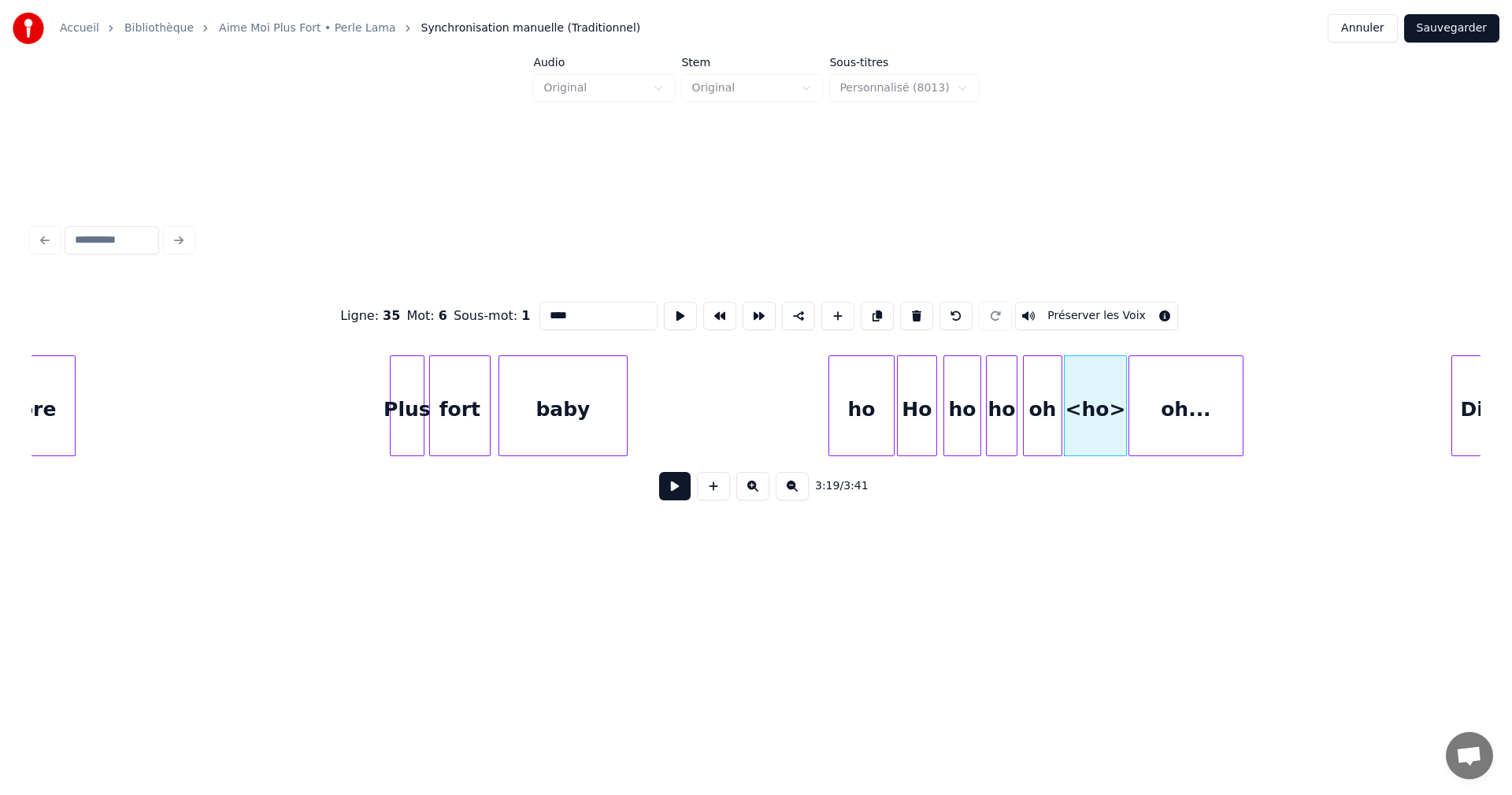
click at [573, 311] on input "****" at bounding box center [599, 316] width 119 height 29
click at [552, 310] on input "***" at bounding box center [599, 316] width 119 height 29
type input "**"
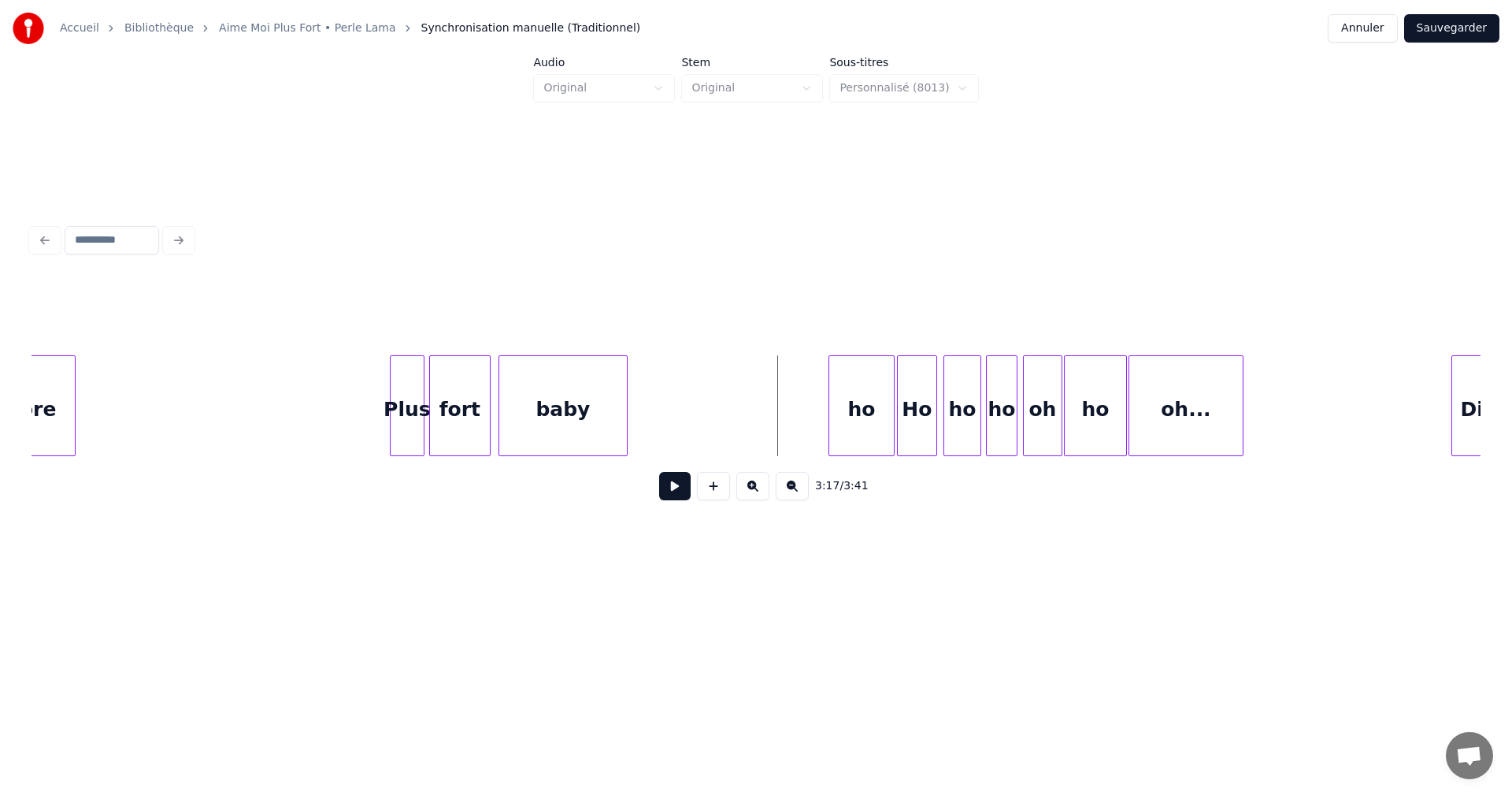
click at [675, 493] on button at bounding box center [675, 485] width 31 height 29
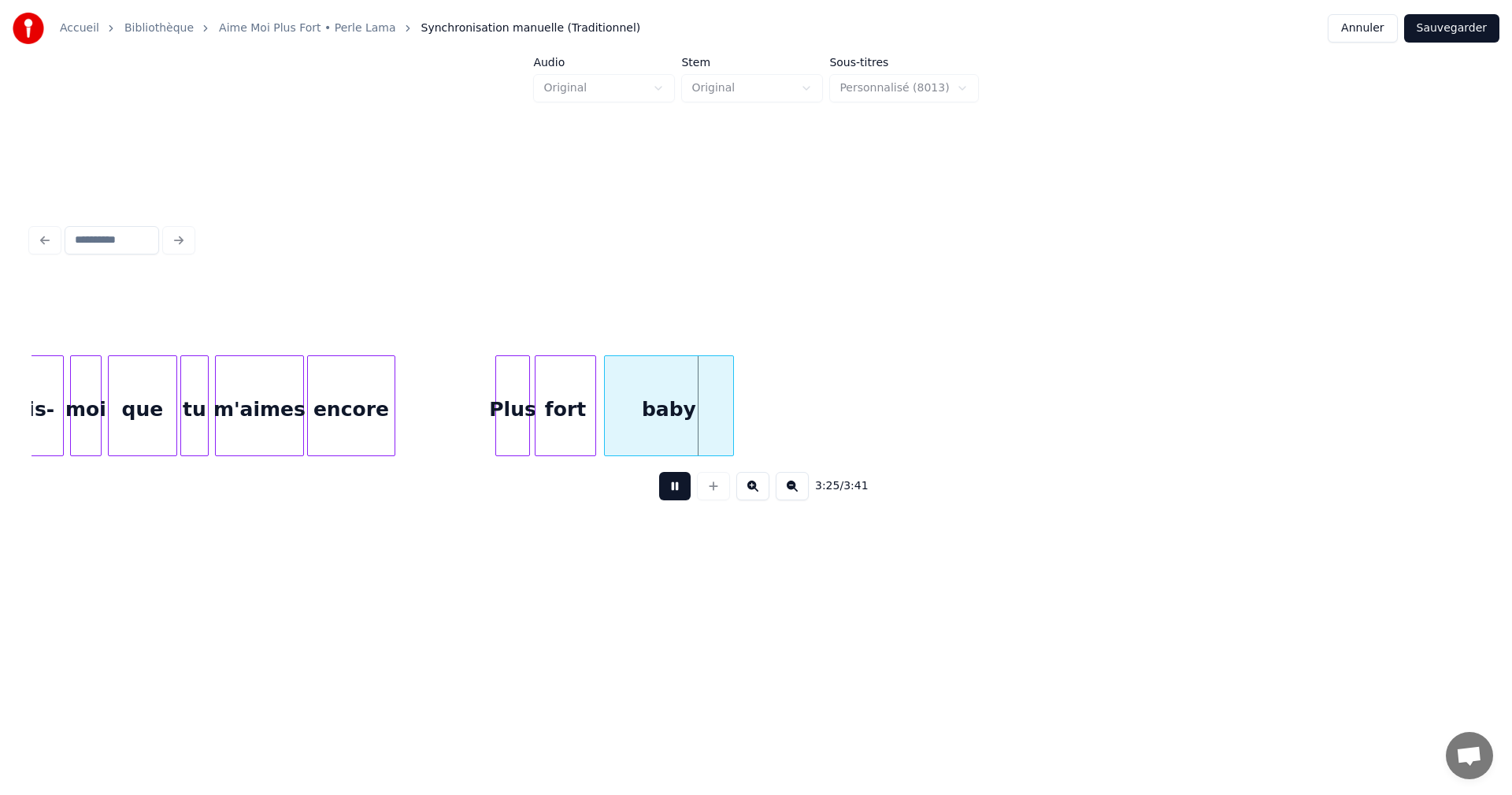
click at [675, 493] on button at bounding box center [675, 485] width 31 height 29
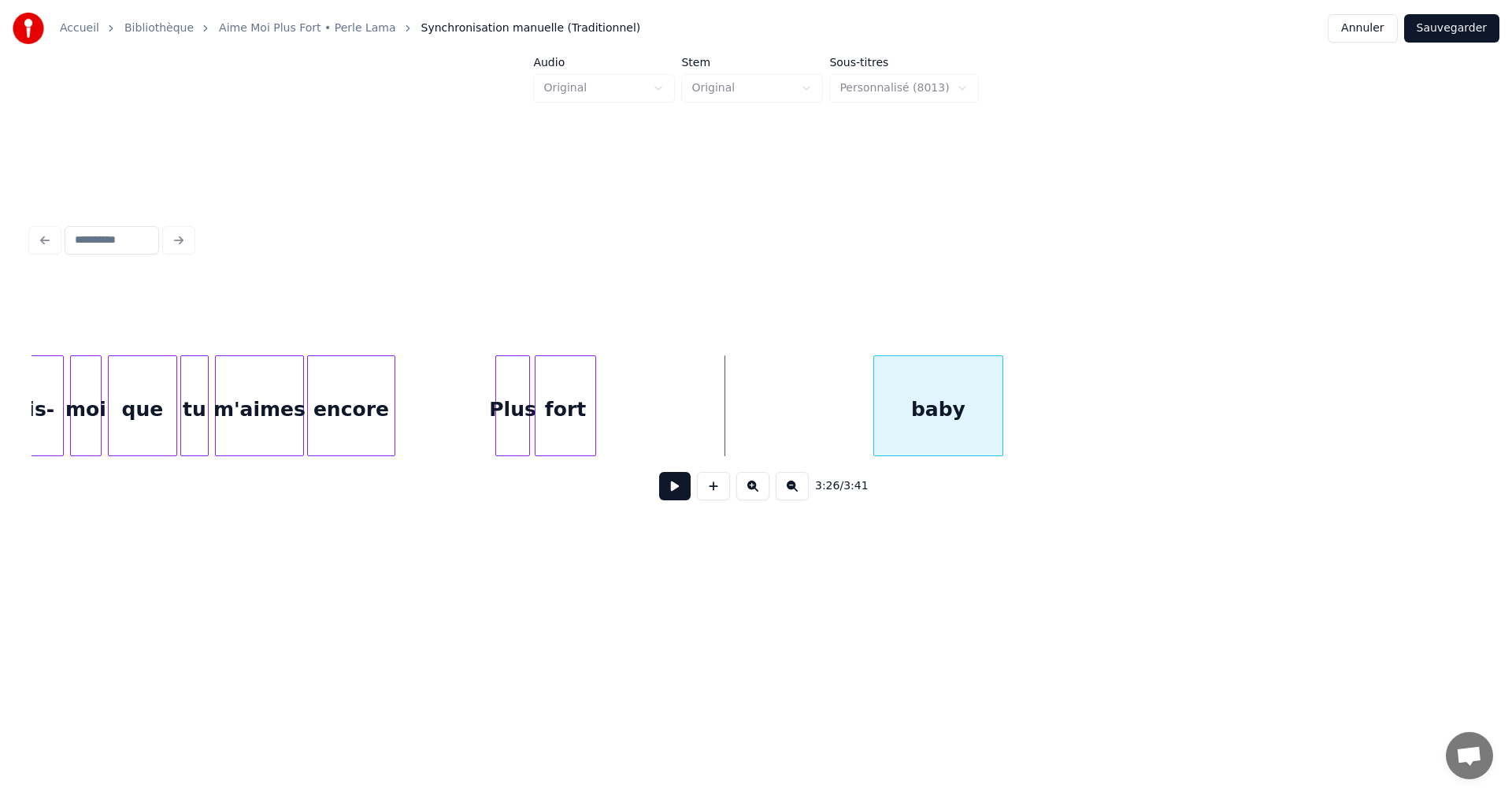
click at [902, 411] on div "baby" at bounding box center [939, 410] width 128 height 107
click at [855, 414] on div "fort" at bounding box center [841, 410] width 60 height 107
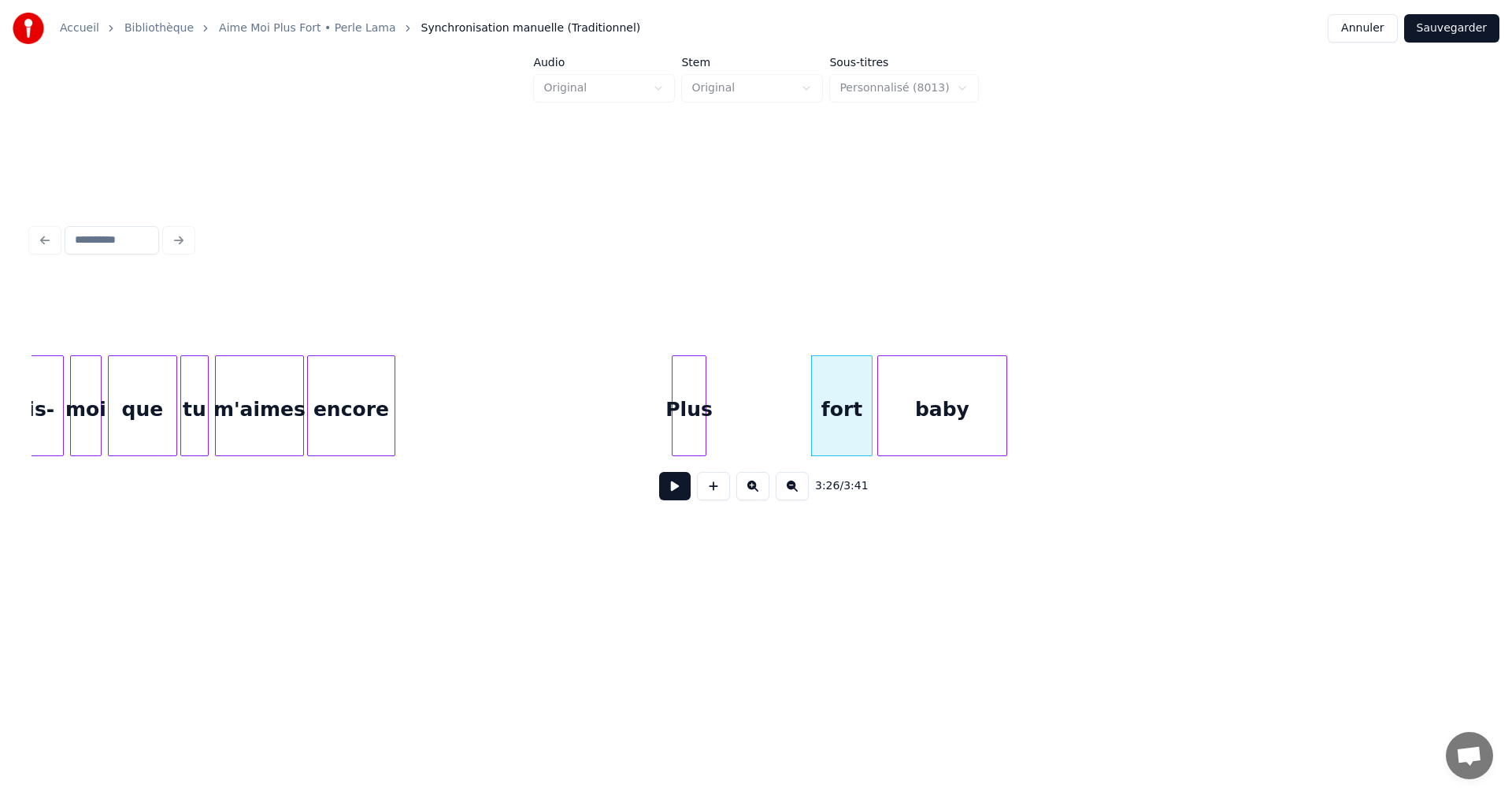
click at [695, 411] on div "Plus" at bounding box center [689, 410] width 33 height 107
click at [686, 496] on button at bounding box center [675, 485] width 31 height 29
click at [686, 495] on button at bounding box center [675, 485] width 31 height 29
click at [733, 426] on div "Plus" at bounding box center [733, 410] width 33 height 107
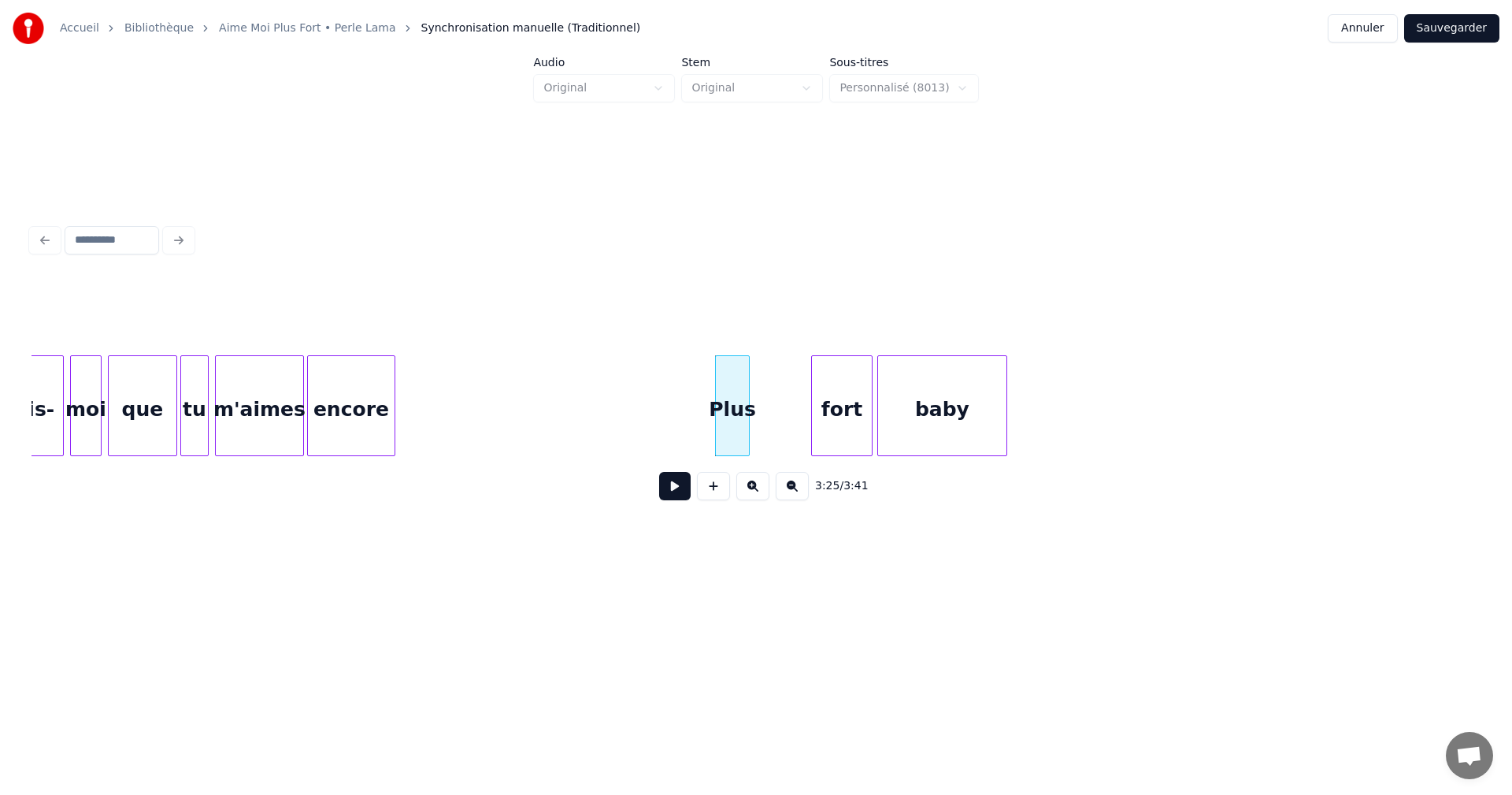
click at [675, 485] on button at bounding box center [675, 485] width 31 height 29
click at [787, 445] on div "fort" at bounding box center [785, 410] width 60 height 107
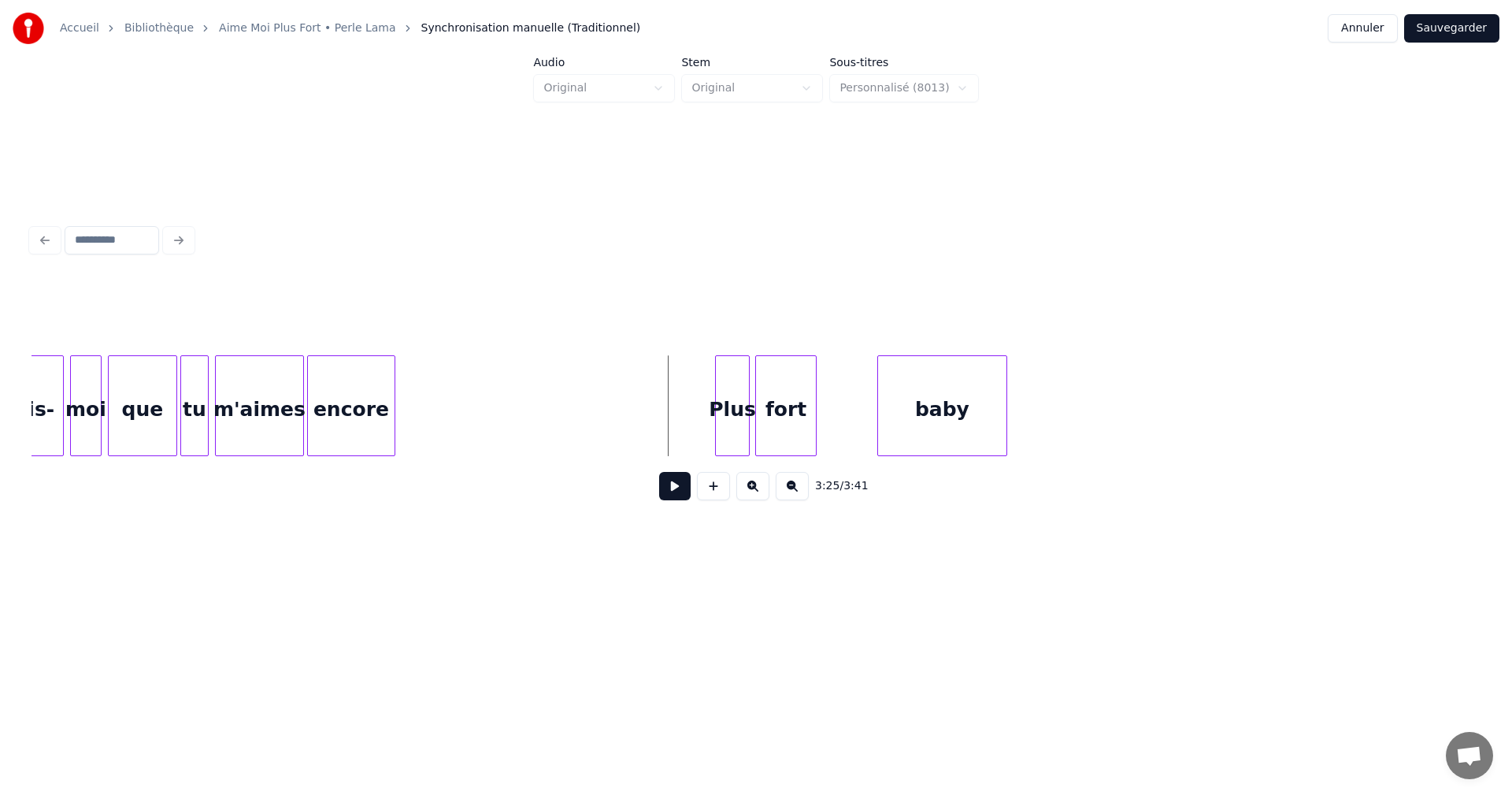
click at [676, 490] on button at bounding box center [675, 485] width 31 height 29
click at [677, 487] on button at bounding box center [675, 485] width 31 height 29
click at [857, 435] on div "baby" at bounding box center [884, 410] width 128 height 107
click at [680, 494] on button at bounding box center [675, 485] width 31 height 29
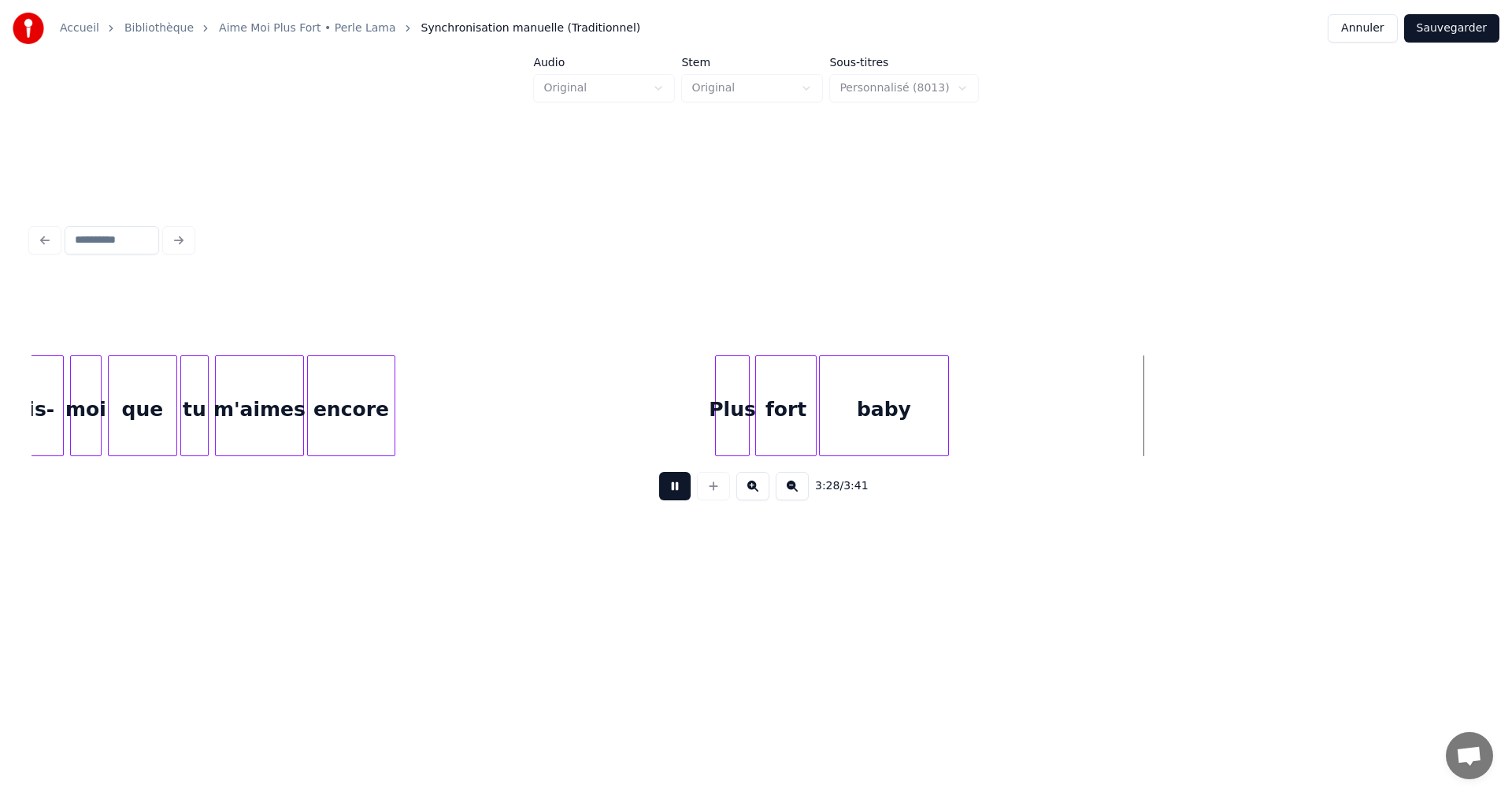
click at [681, 486] on button at bounding box center [675, 485] width 31 height 29
click at [1447, 34] on button "Sauvegarder" at bounding box center [1451, 28] width 95 height 29
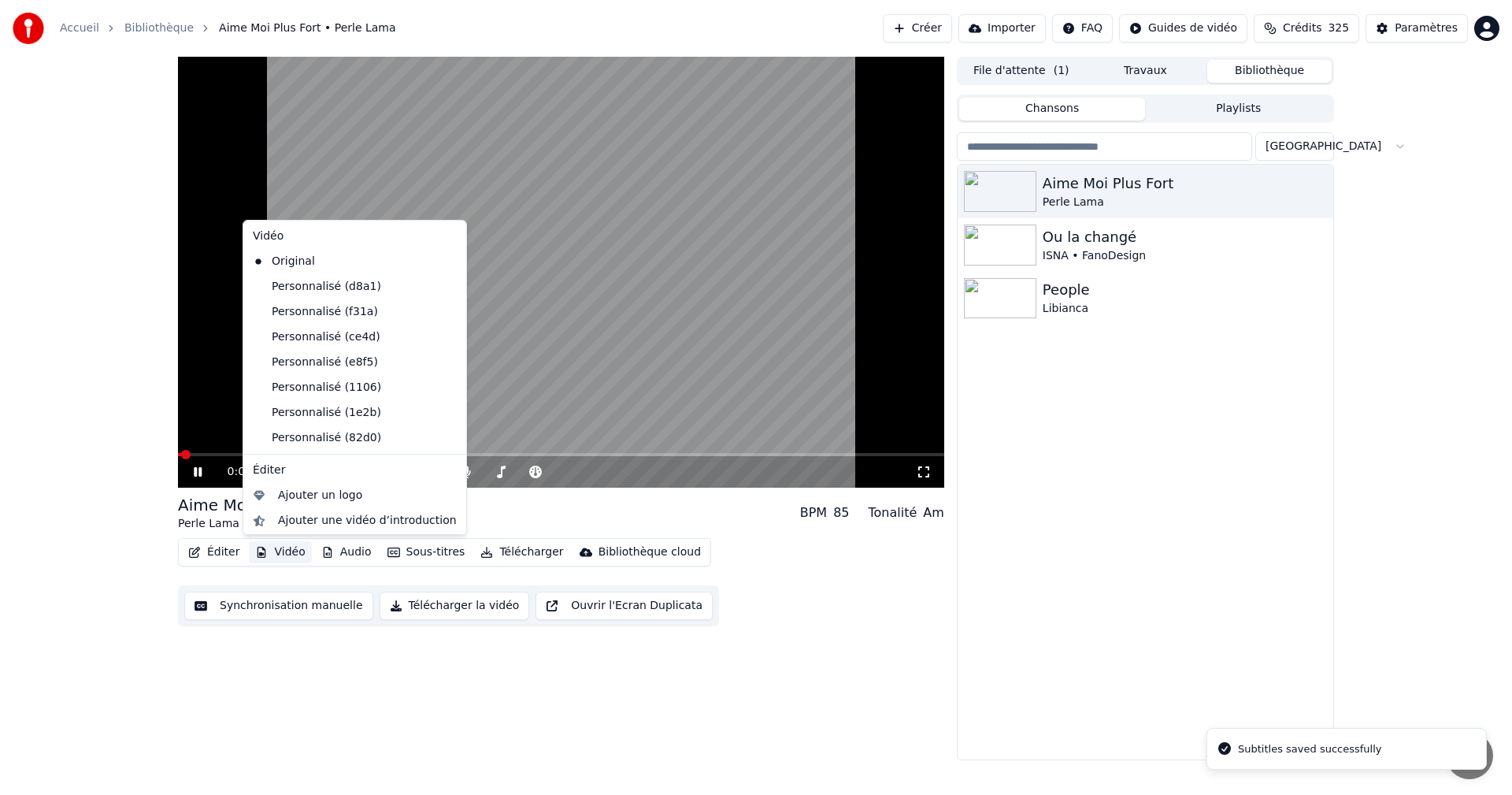
click at [281, 549] on button "Vidéo" at bounding box center [280, 552] width 62 height 22
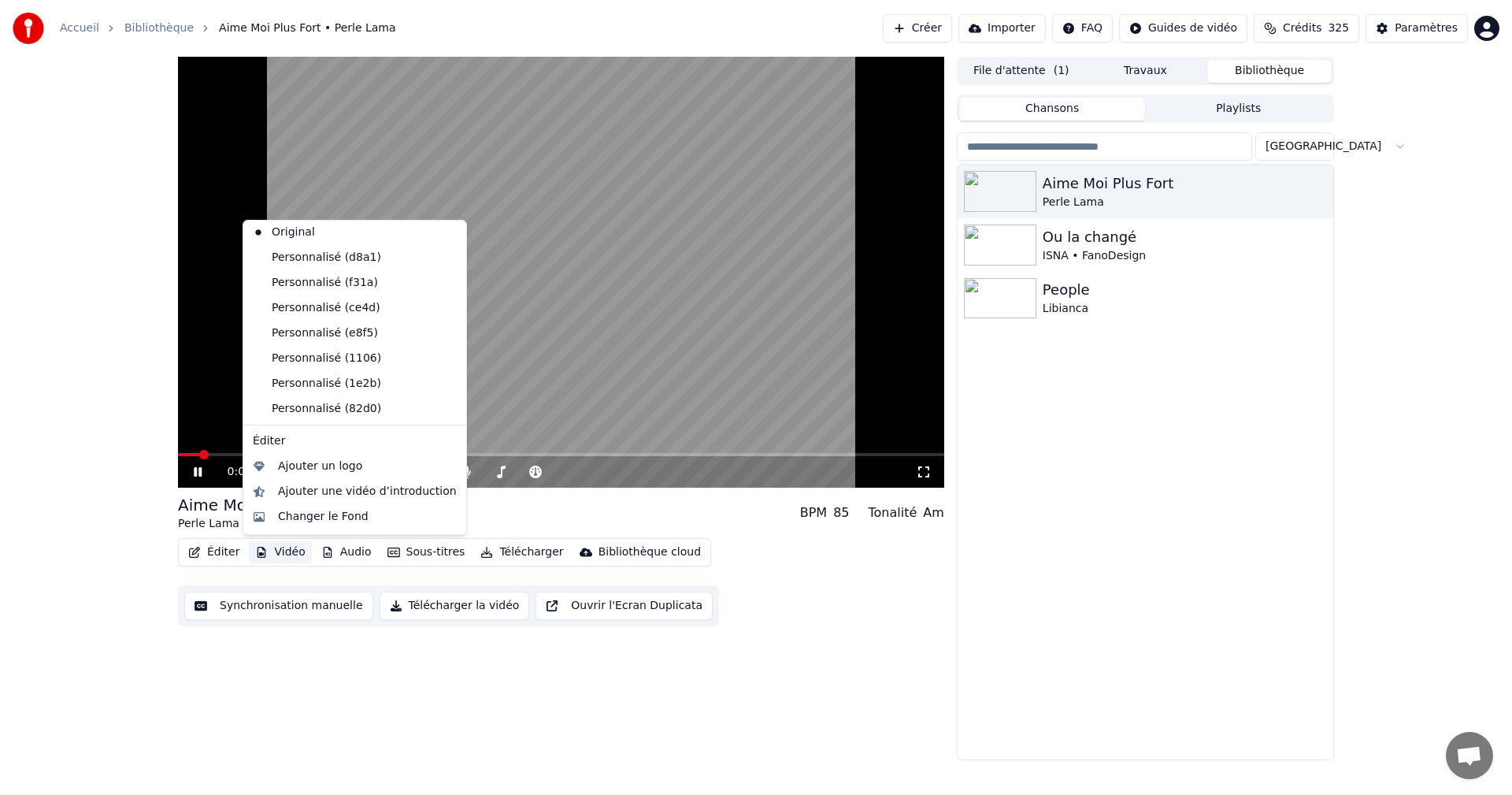
scroll to position [53, 0]
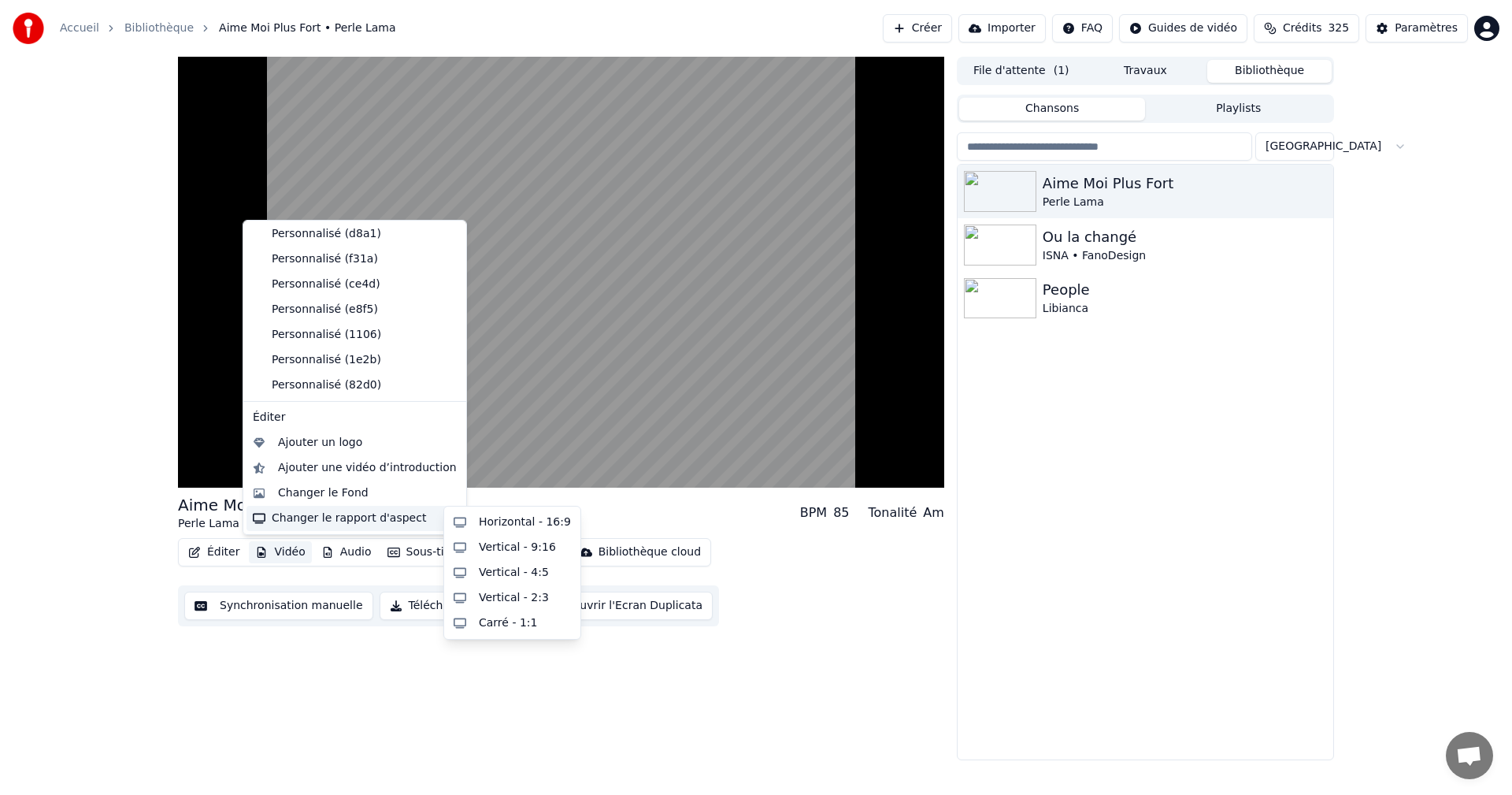
click at [349, 524] on div "Changer le rapport d'aspect" at bounding box center [355, 518] width 216 height 25
click at [494, 515] on div "Horizontal - 16:9" at bounding box center [525, 523] width 93 height 16
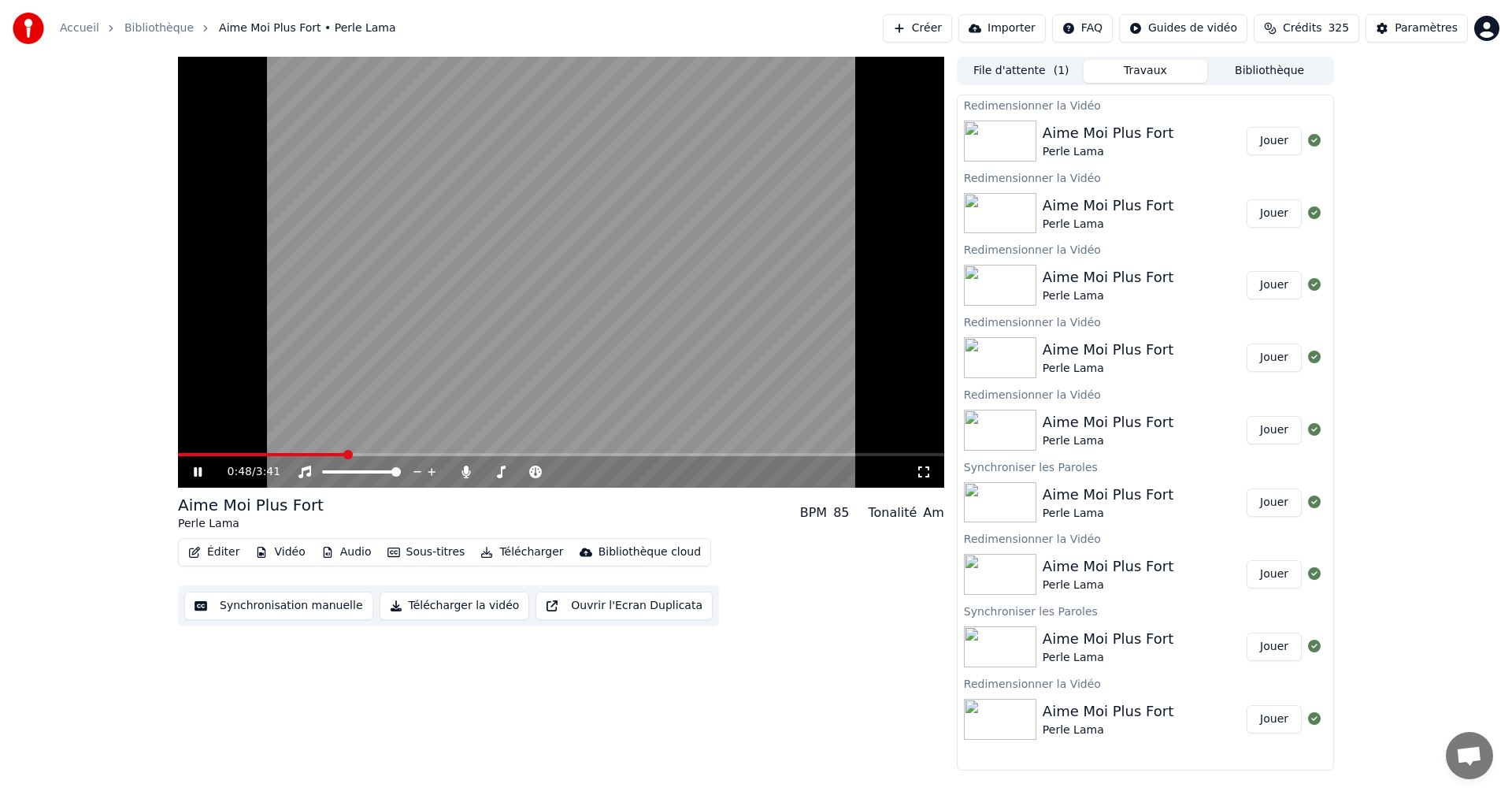
click at [1259, 138] on button "Jouer" at bounding box center [1274, 141] width 55 height 29
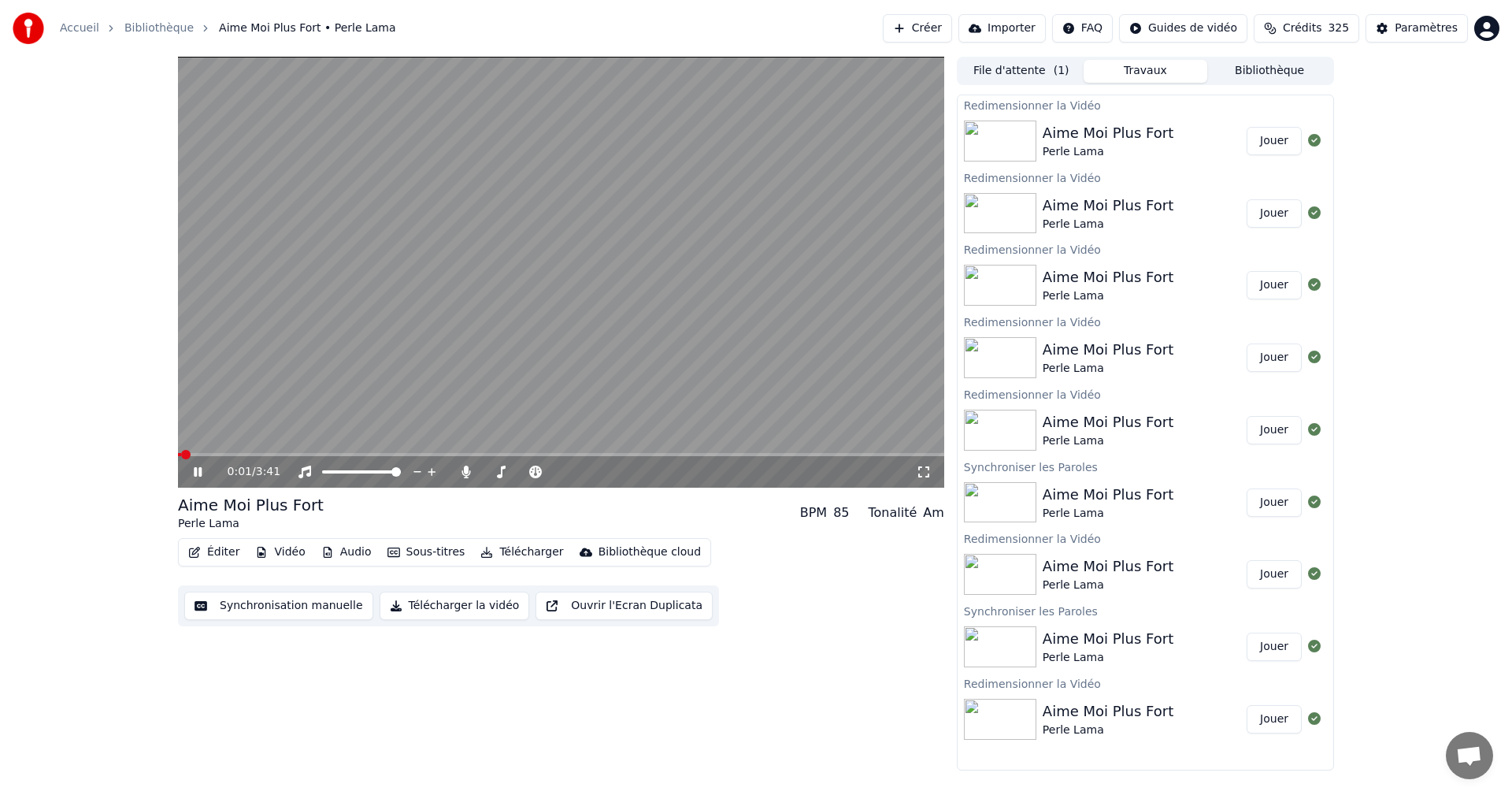
click at [921, 465] on icon at bounding box center [924, 471] width 16 height 13
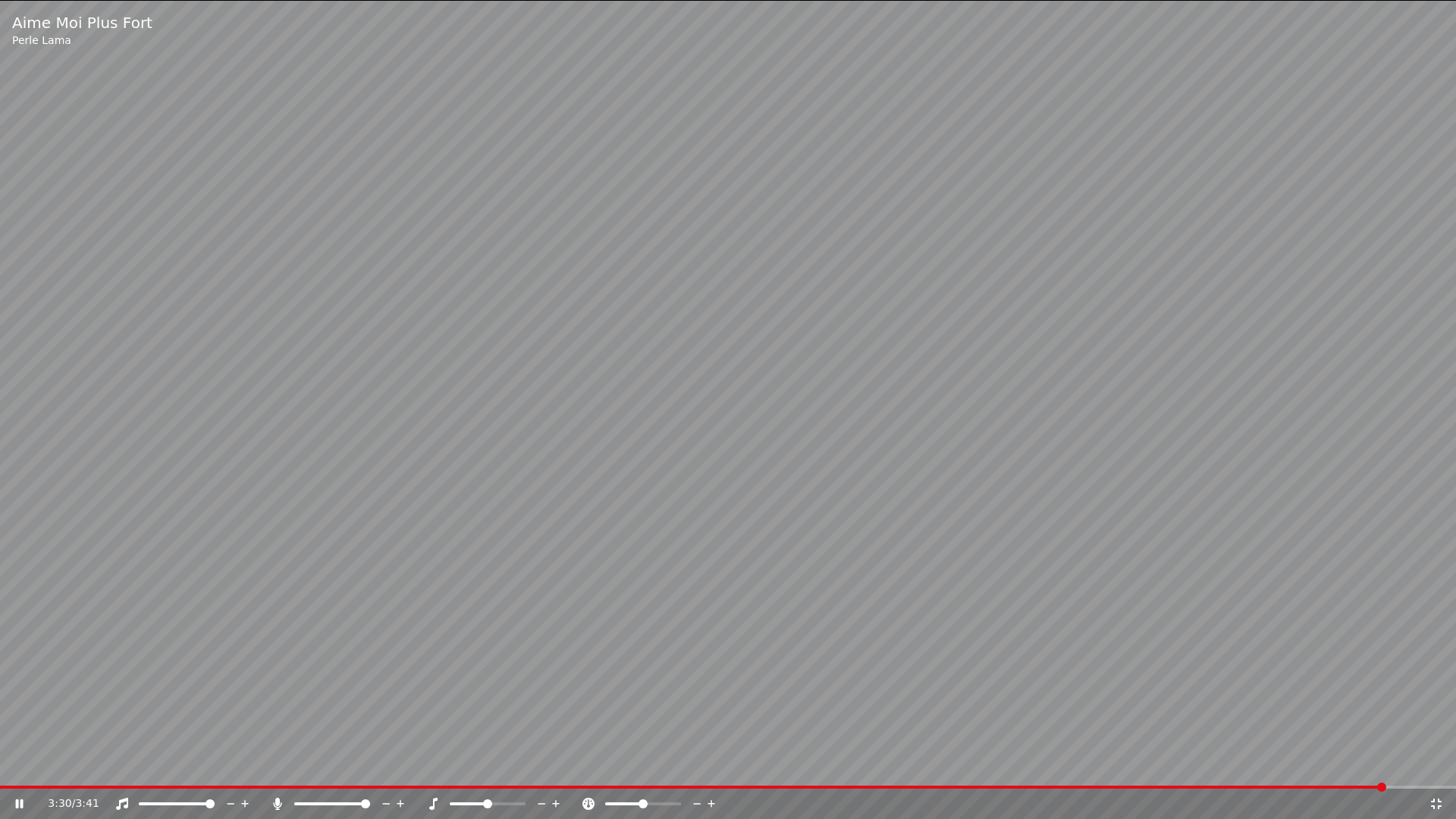
click at [13, 765] on icon at bounding box center [30, 804] width 36 height 12
click at [1440, 765] on icon at bounding box center [1436, 804] width 15 height 12
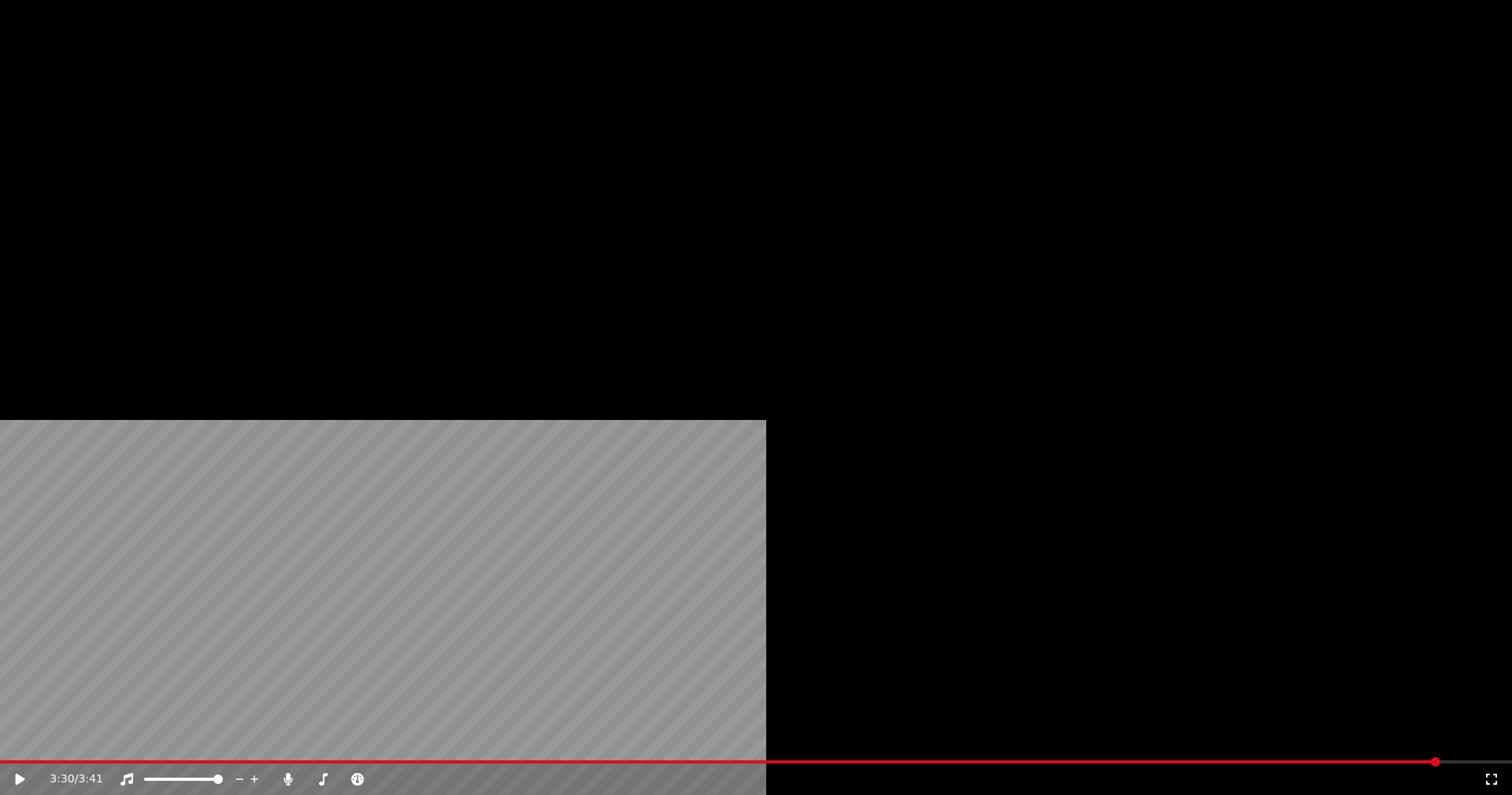
click at [233, 132] on button "Éditer" at bounding box center [214, 120] width 64 height 22
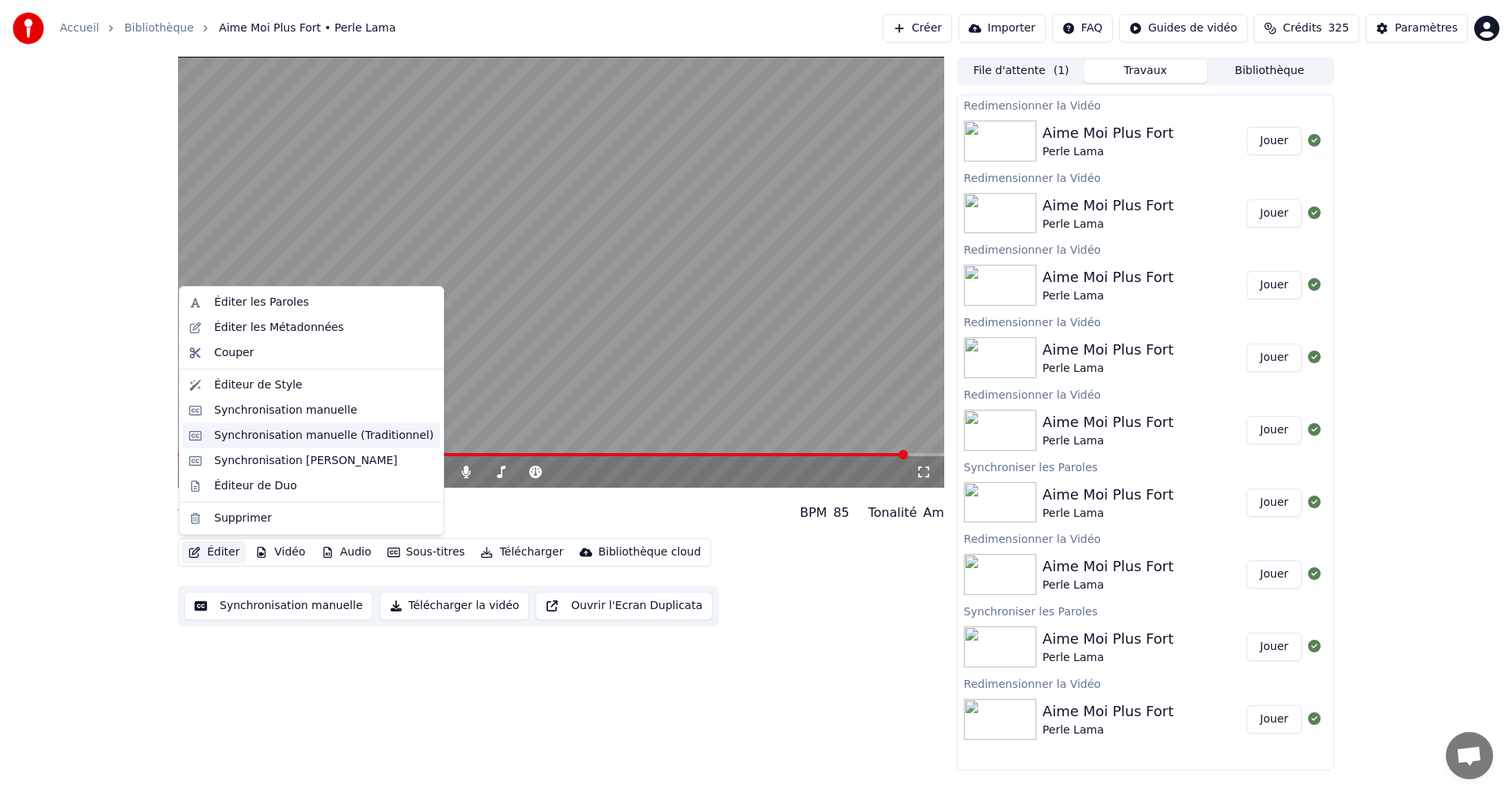
click at [292, 434] on div "Synchronisation manuelle (Traditionnel)" at bounding box center [324, 435] width 220 height 16
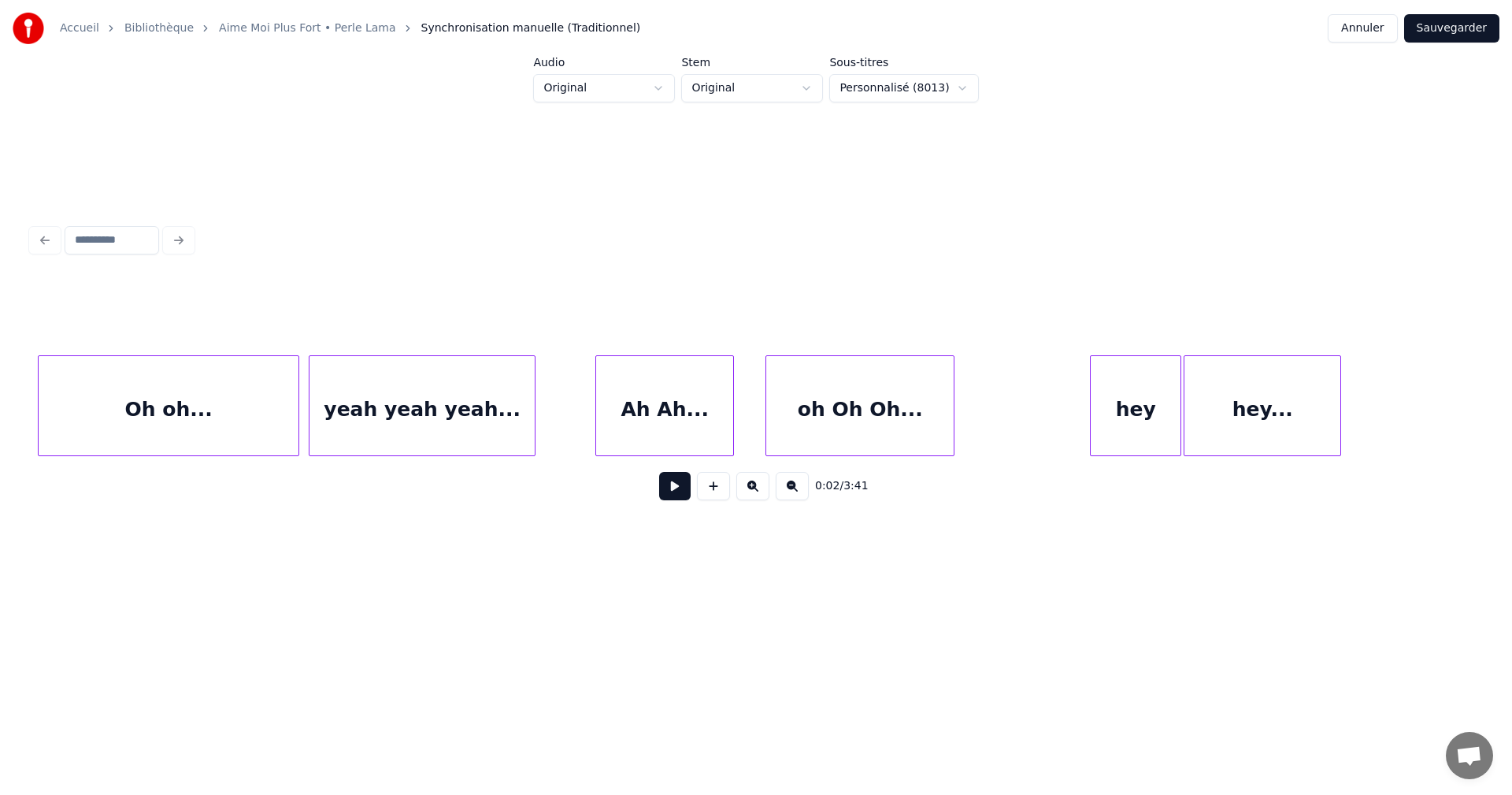
scroll to position [0, 7391]
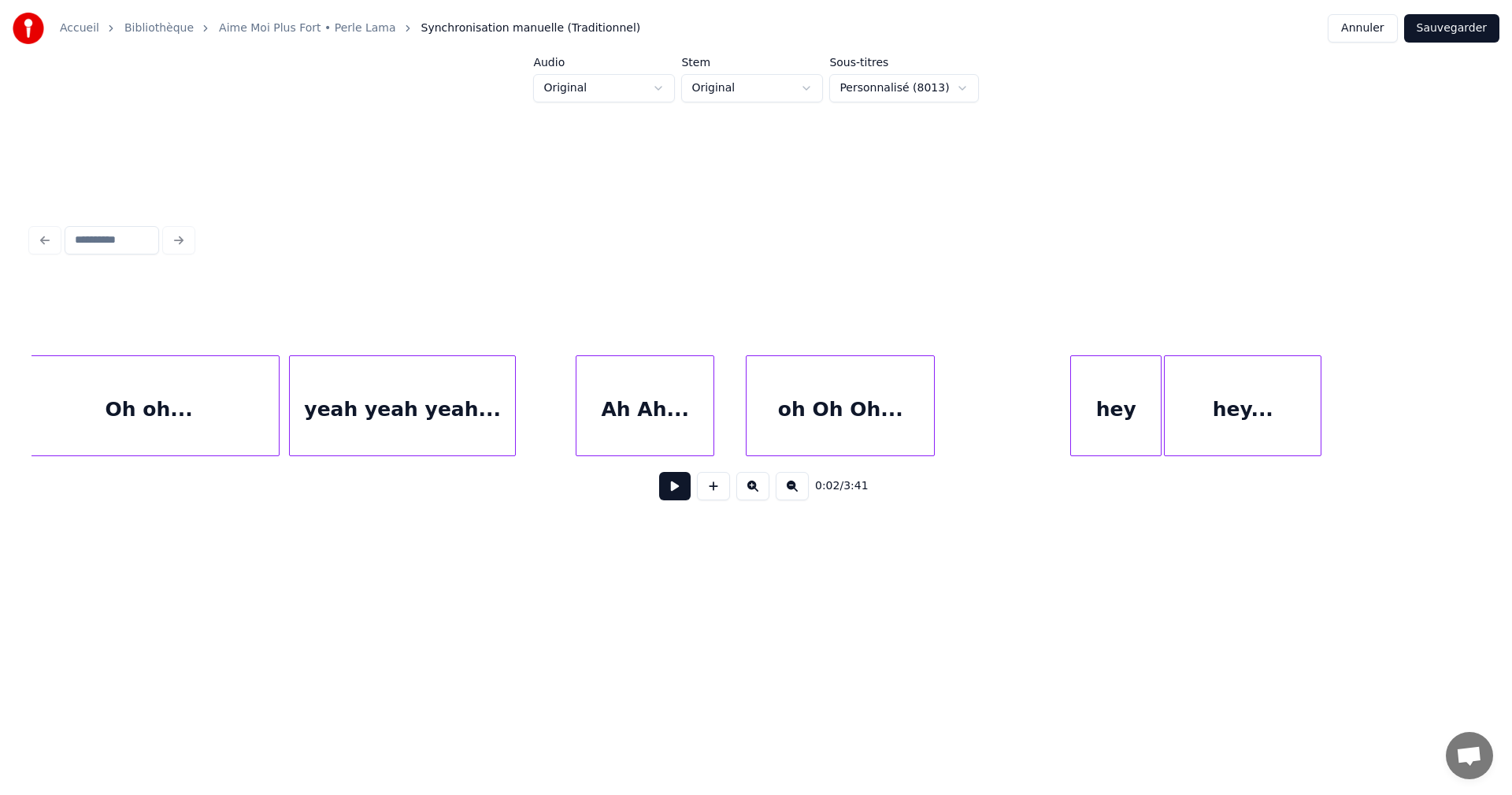
click at [586, 428] on div "Ah Ah..." at bounding box center [644, 410] width 137 height 107
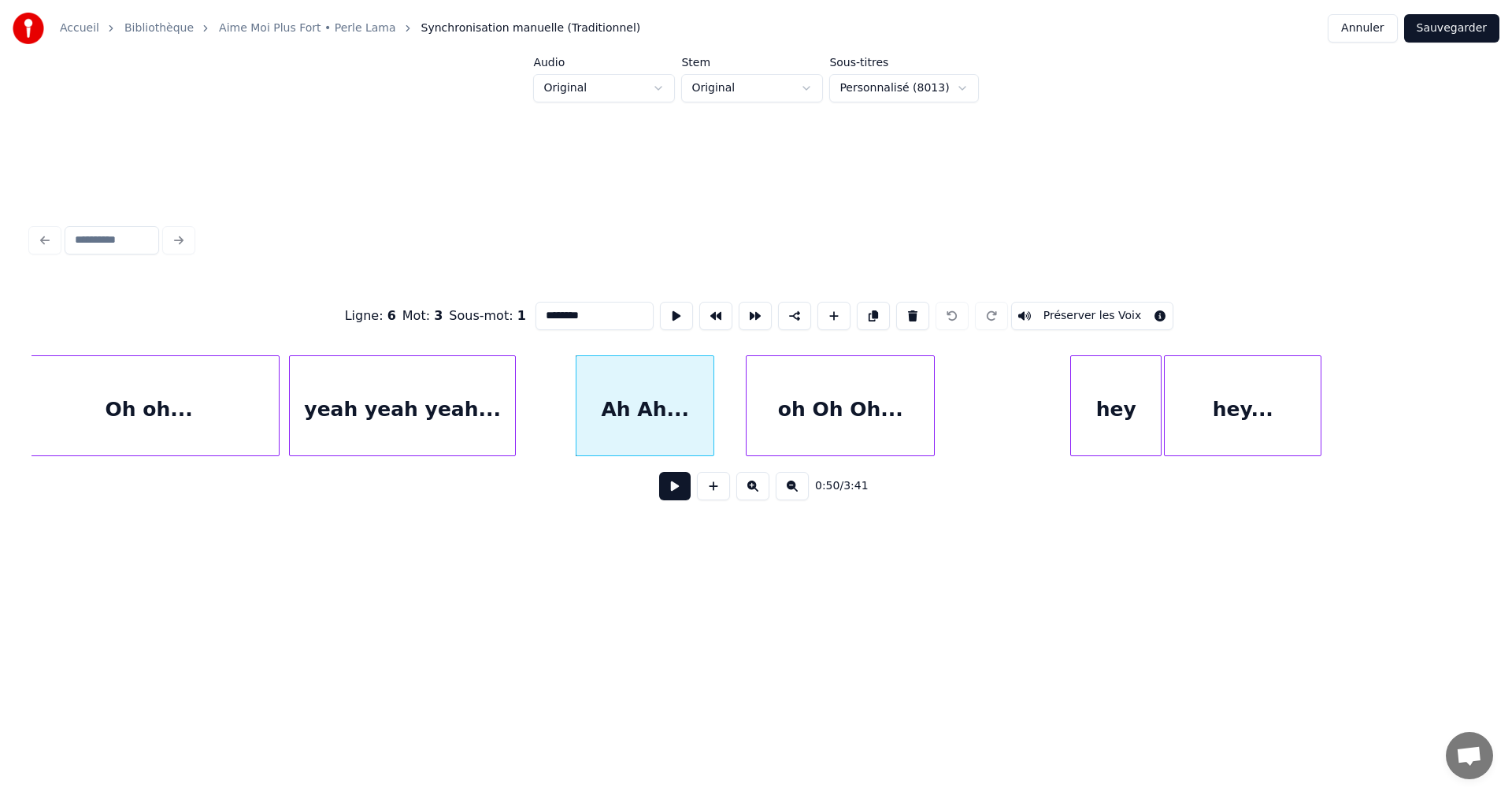
click at [564, 317] on input "********" at bounding box center [594, 316] width 119 height 29
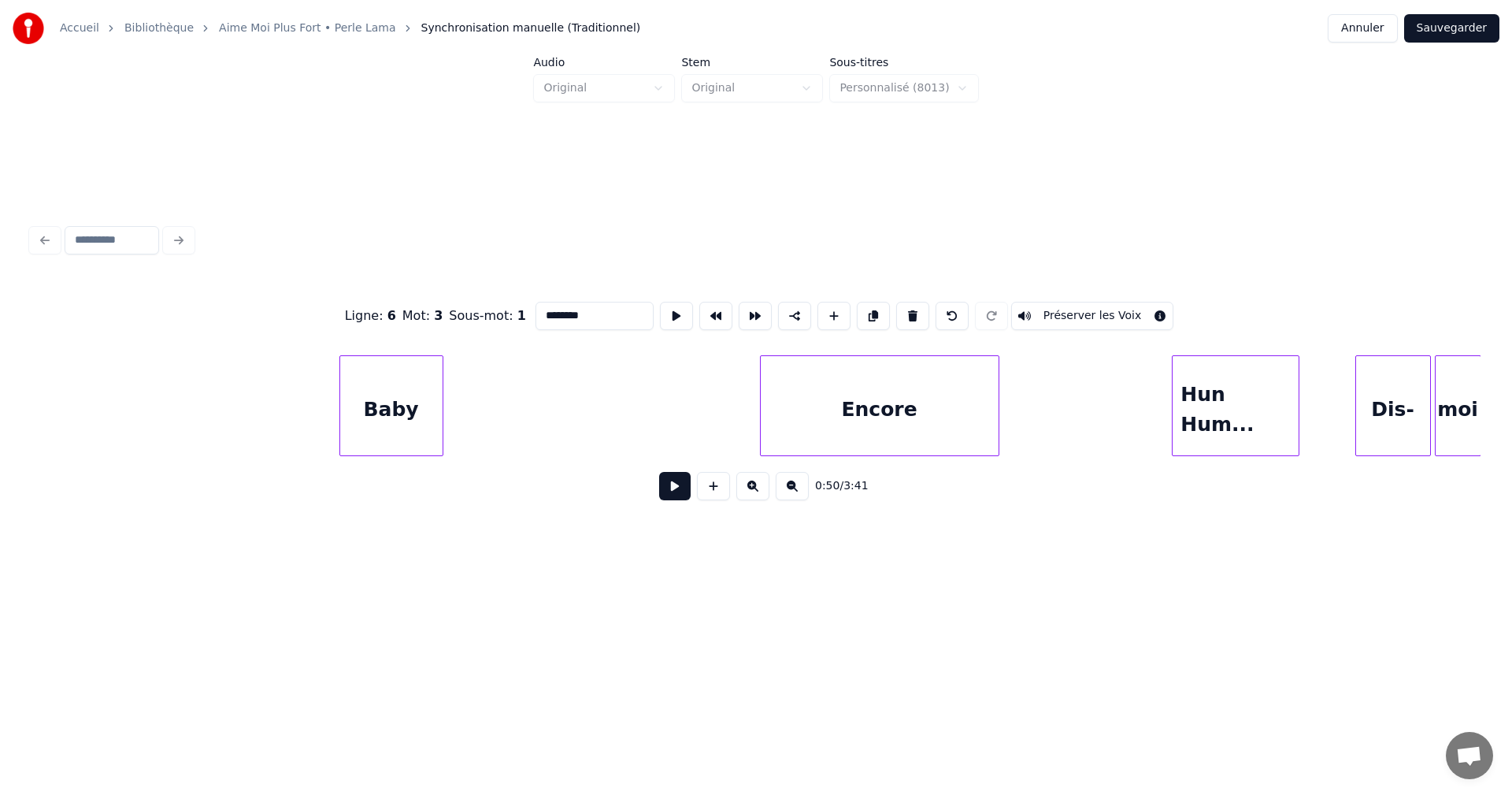
scroll to position [0, 17985]
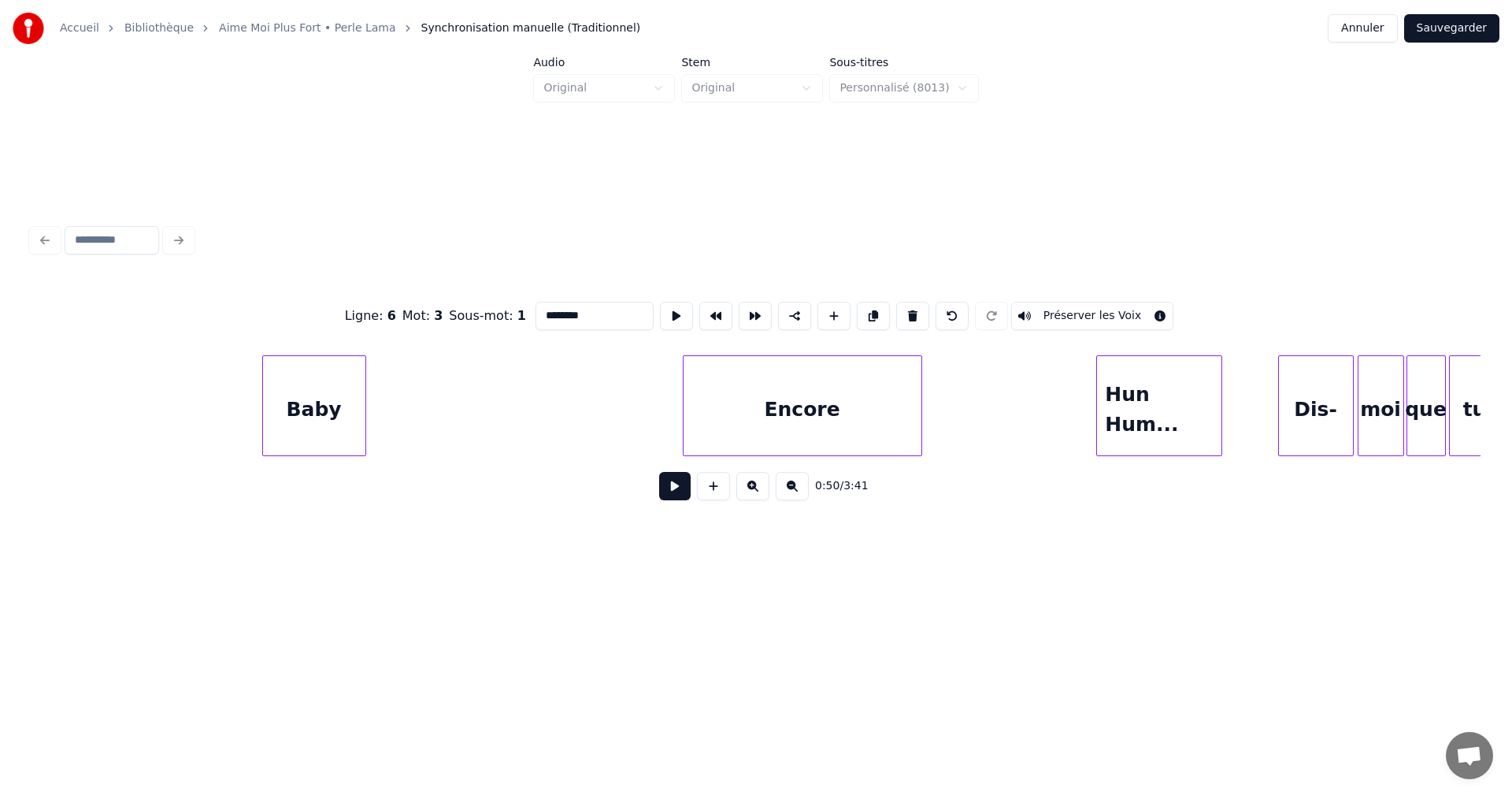
click at [1101, 409] on div at bounding box center [1099, 406] width 4 height 99
click at [1156, 398] on div "Hun Hum..." at bounding box center [1159, 410] width 125 height 107
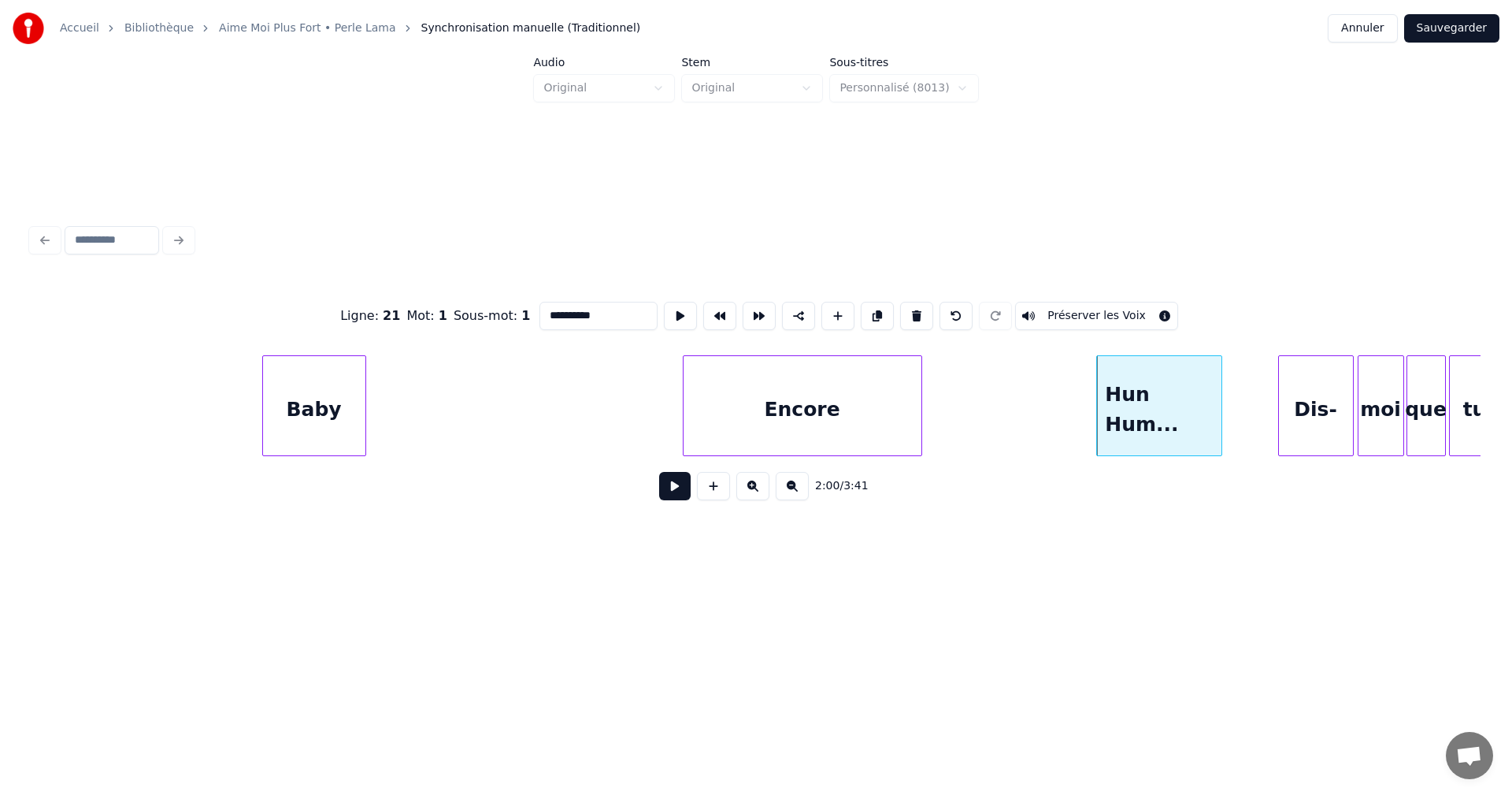
click at [576, 308] on input "**********" at bounding box center [599, 316] width 119 height 29
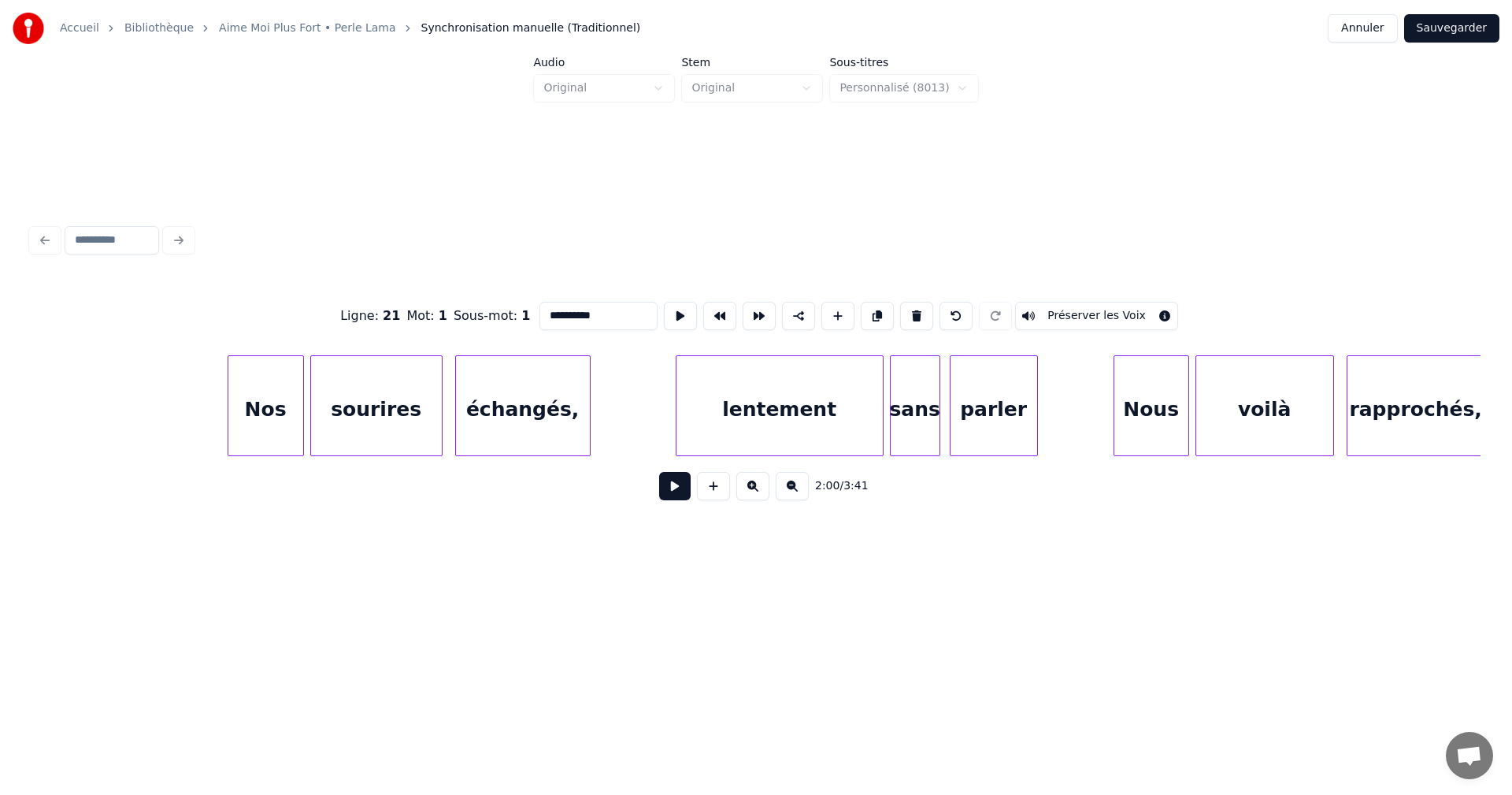
scroll to position [0, 21227]
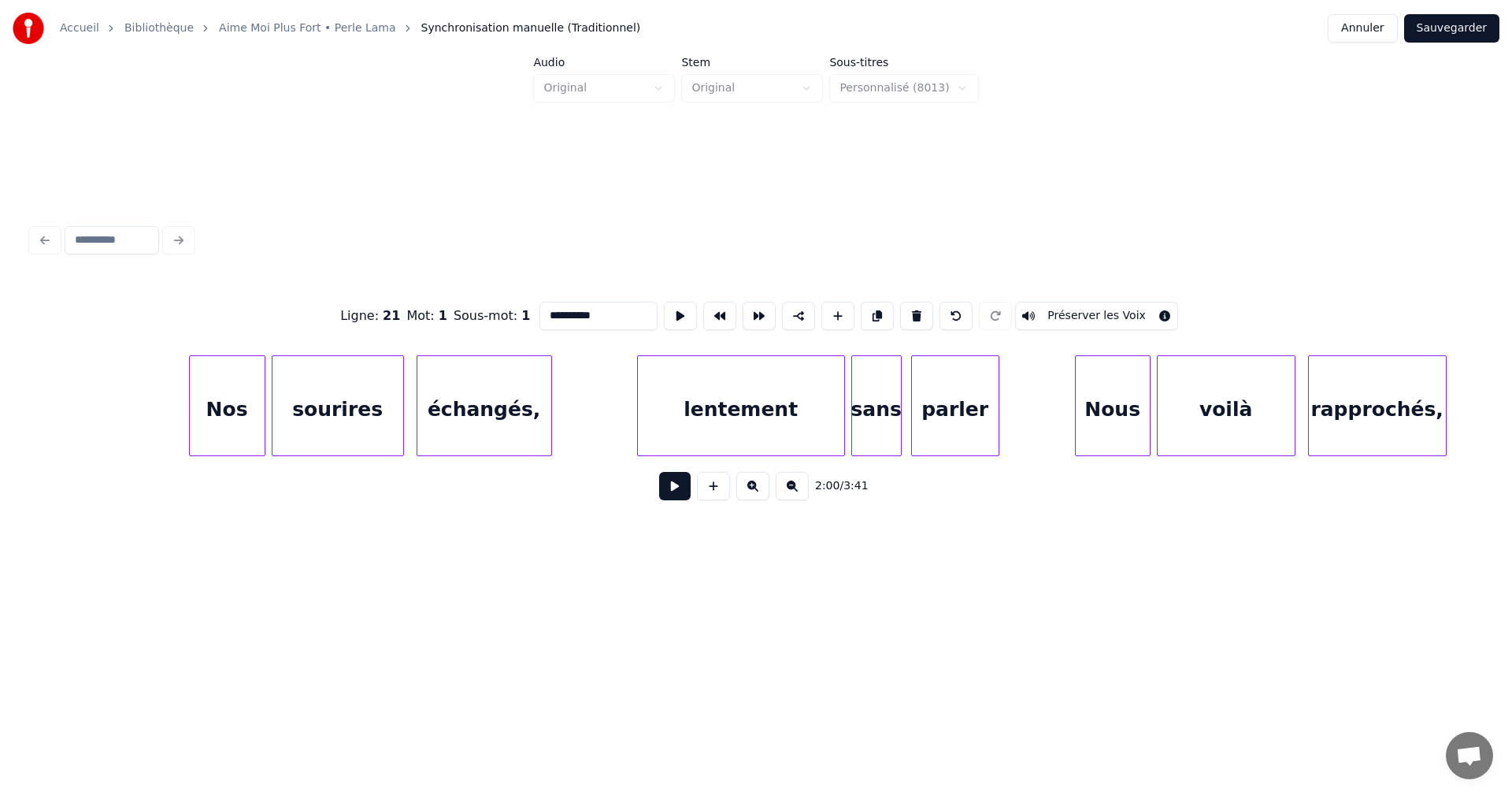
drag, startPoint x: 972, startPoint y: 466, endPoint x: 1007, endPoint y: 469, distance: 35.1
click at [1007, 469] on div "2:00 / 3:41" at bounding box center [755, 485] width 1449 height 60
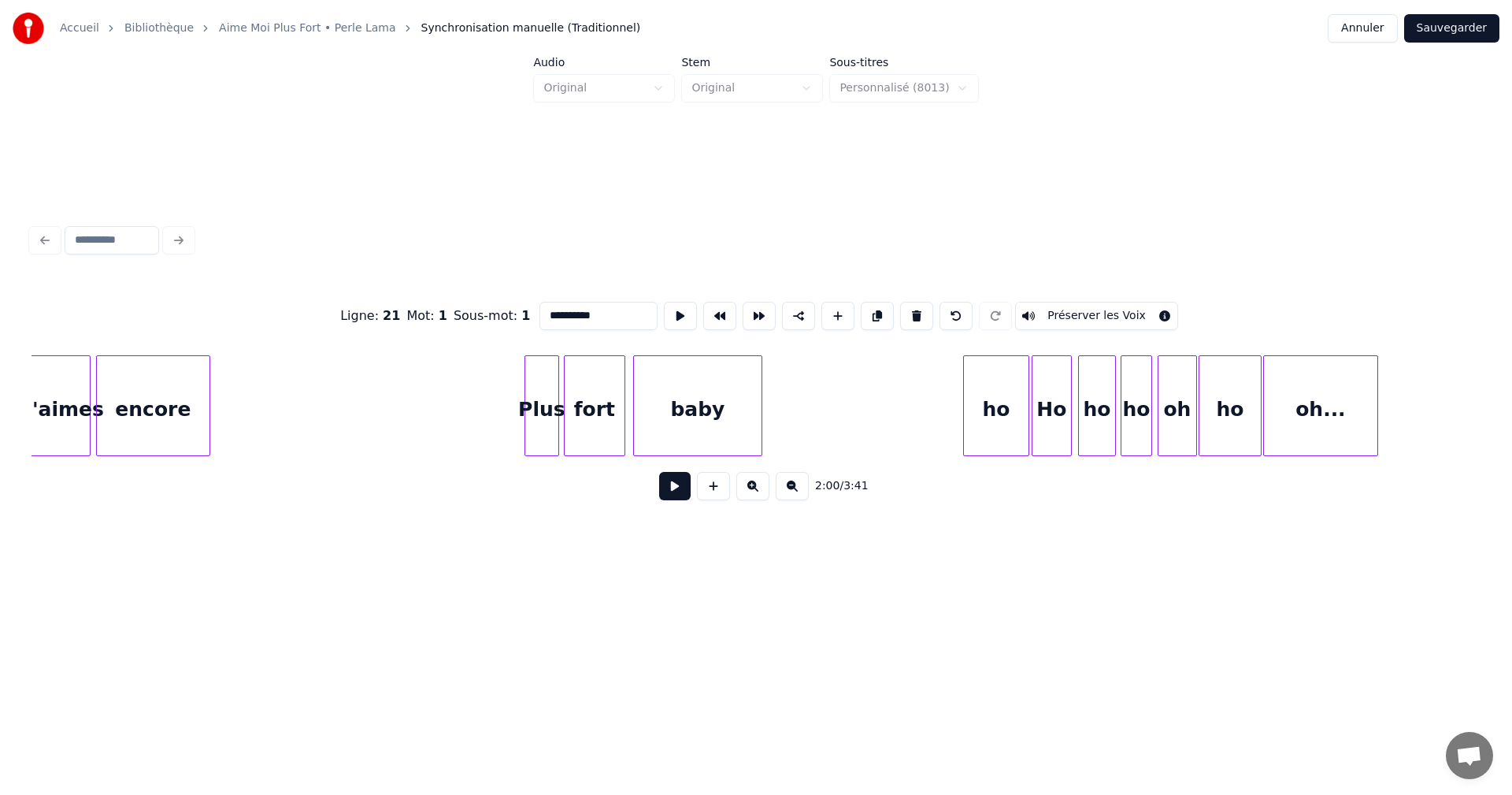
scroll to position [0, 30200]
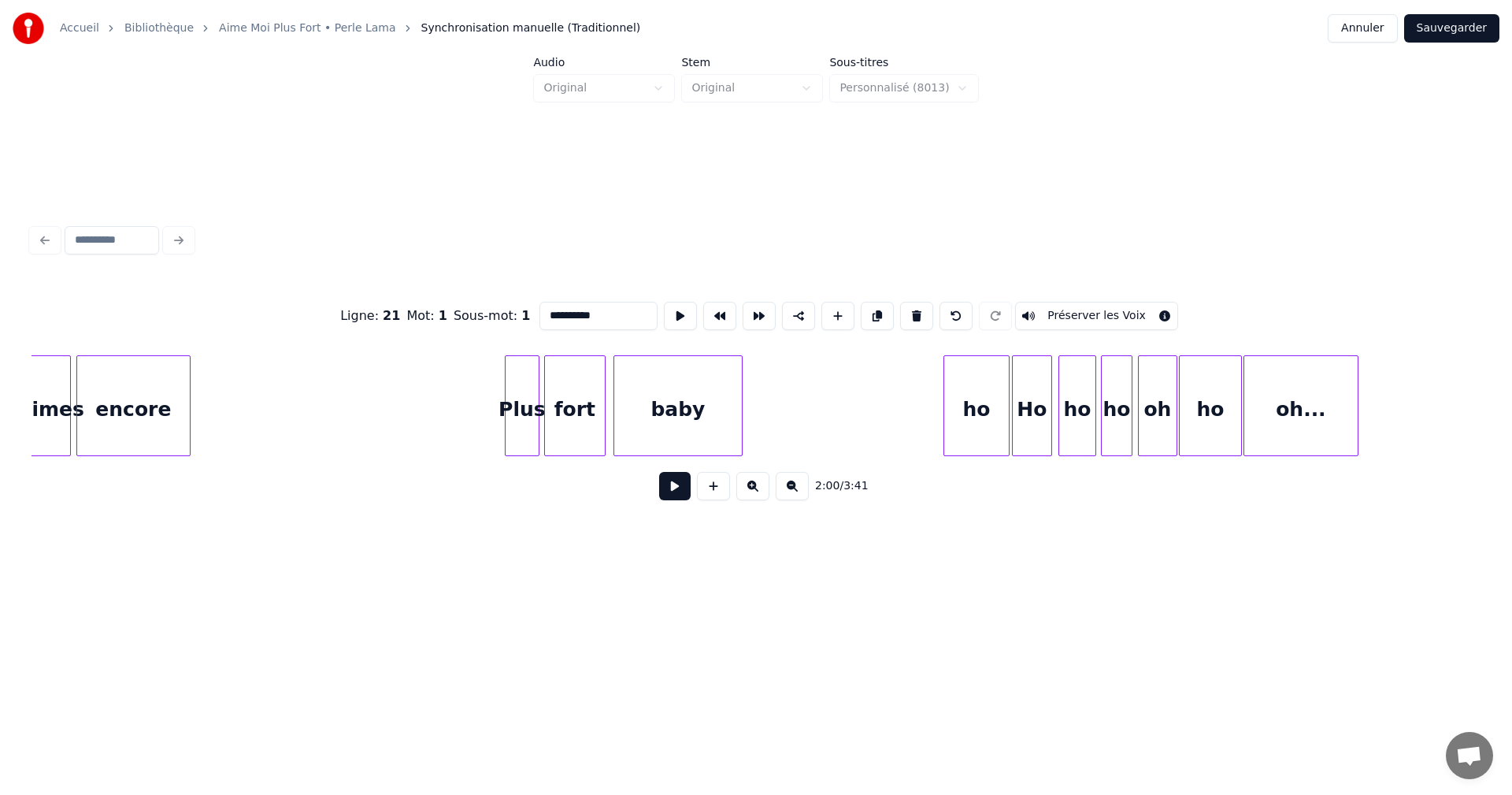
click at [1002, 426] on div "ho" at bounding box center [977, 410] width 65 height 107
click at [550, 312] on input "**" at bounding box center [599, 316] width 119 height 29
click at [1024, 431] on div "Ho" at bounding box center [1032, 410] width 39 height 107
type input "**"
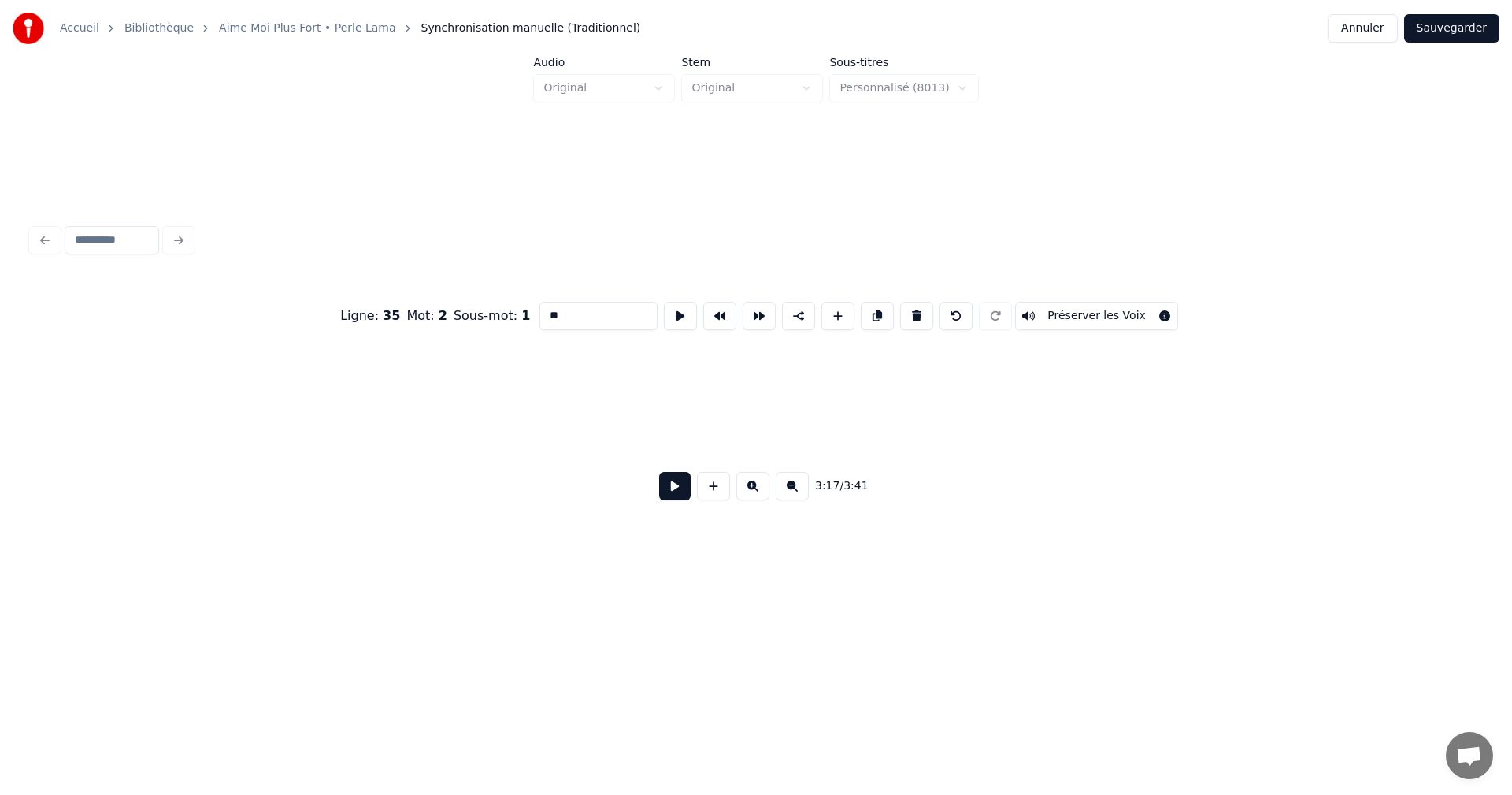
scroll to position [0, 33326]
click at [1484, 28] on button "Sauvegarder" at bounding box center [1451, 28] width 95 height 29
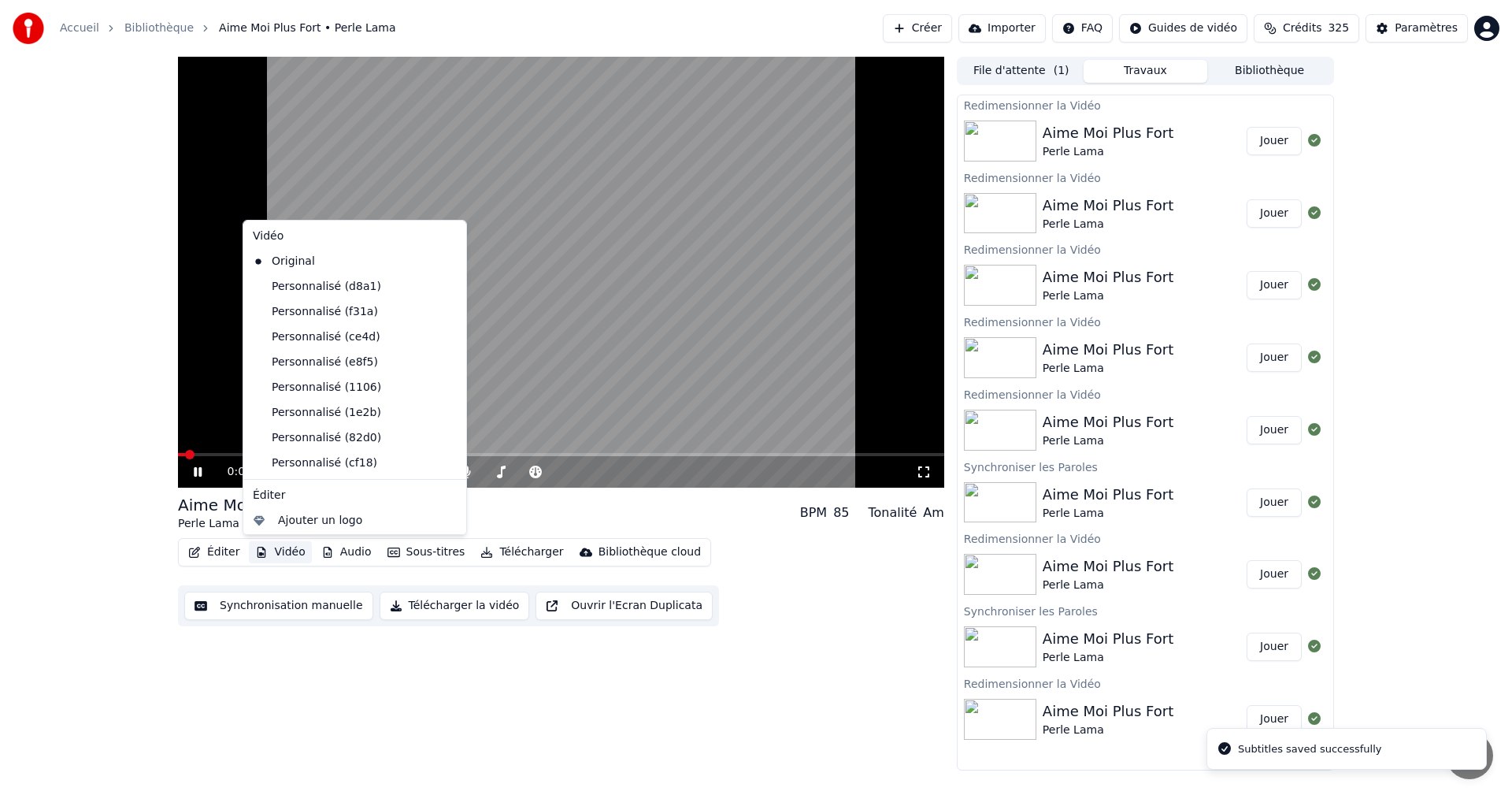
click at [299, 554] on button "Vidéo" at bounding box center [280, 552] width 62 height 22
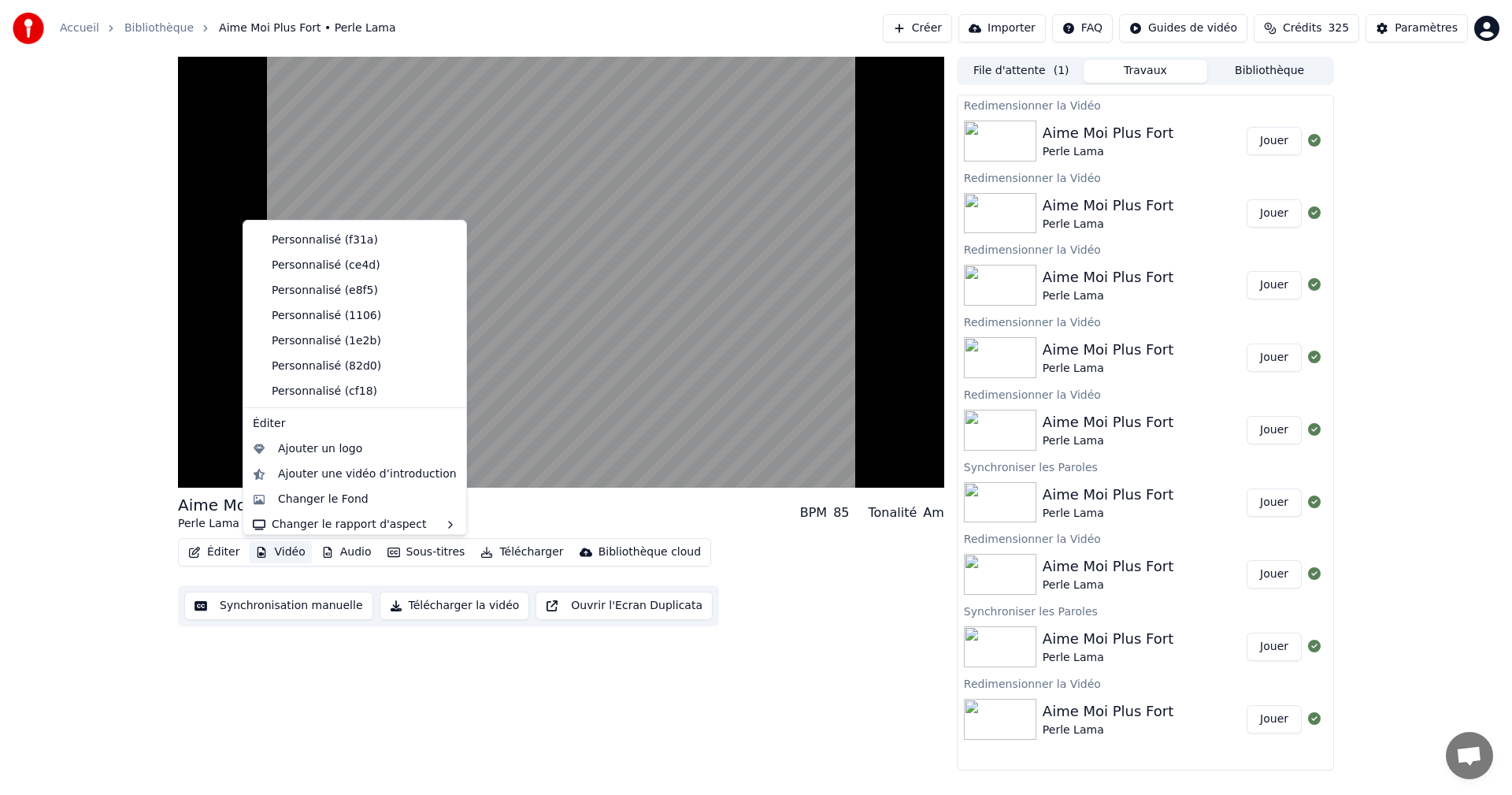
scroll to position [78, 0]
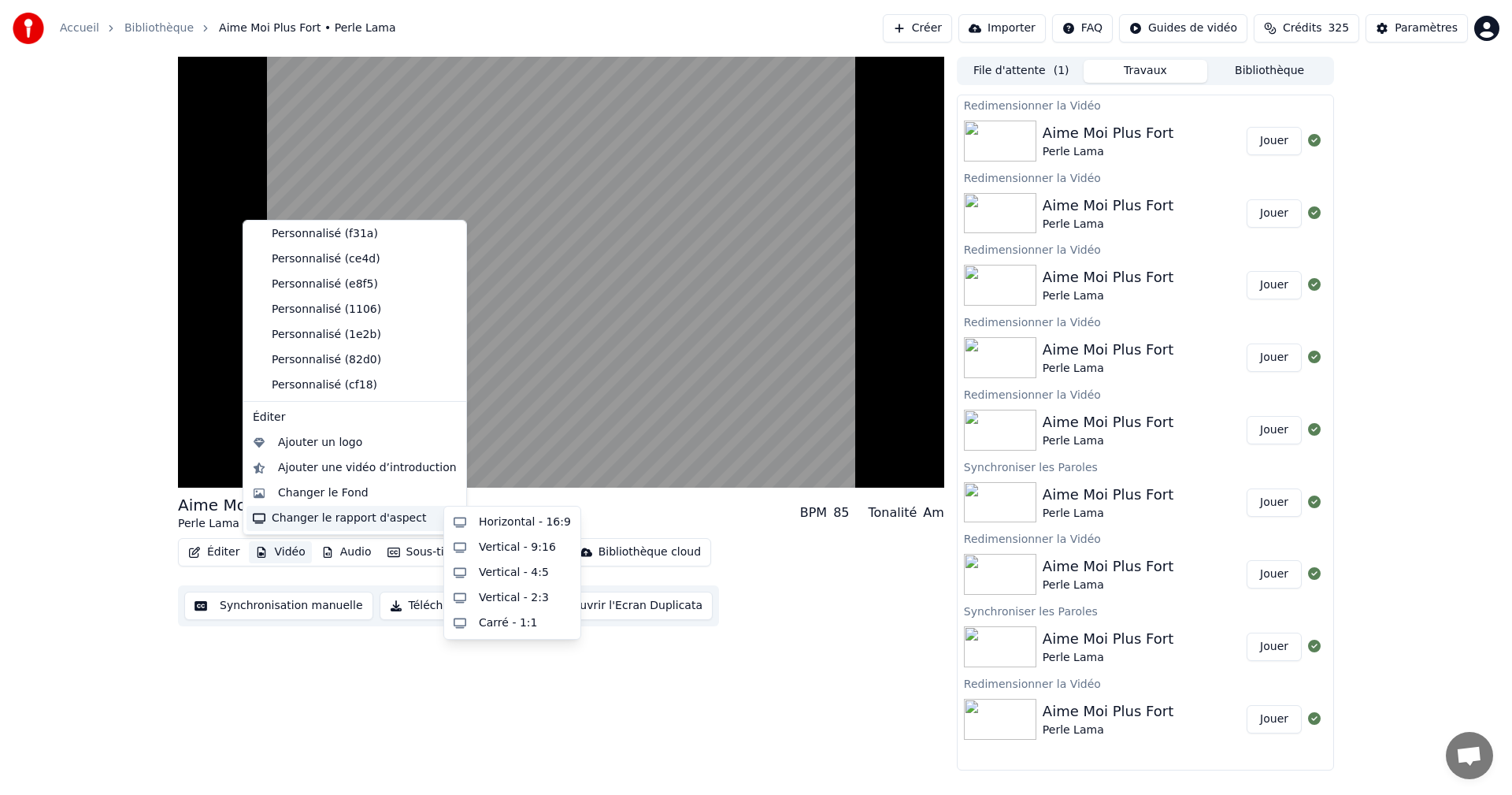
click at [402, 513] on div "Changer le rapport d'aspect" at bounding box center [355, 518] width 216 height 25
click at [541, 522] on div "Horizontal - 16:9" at bounding box center [525, 523] width 93 height 16
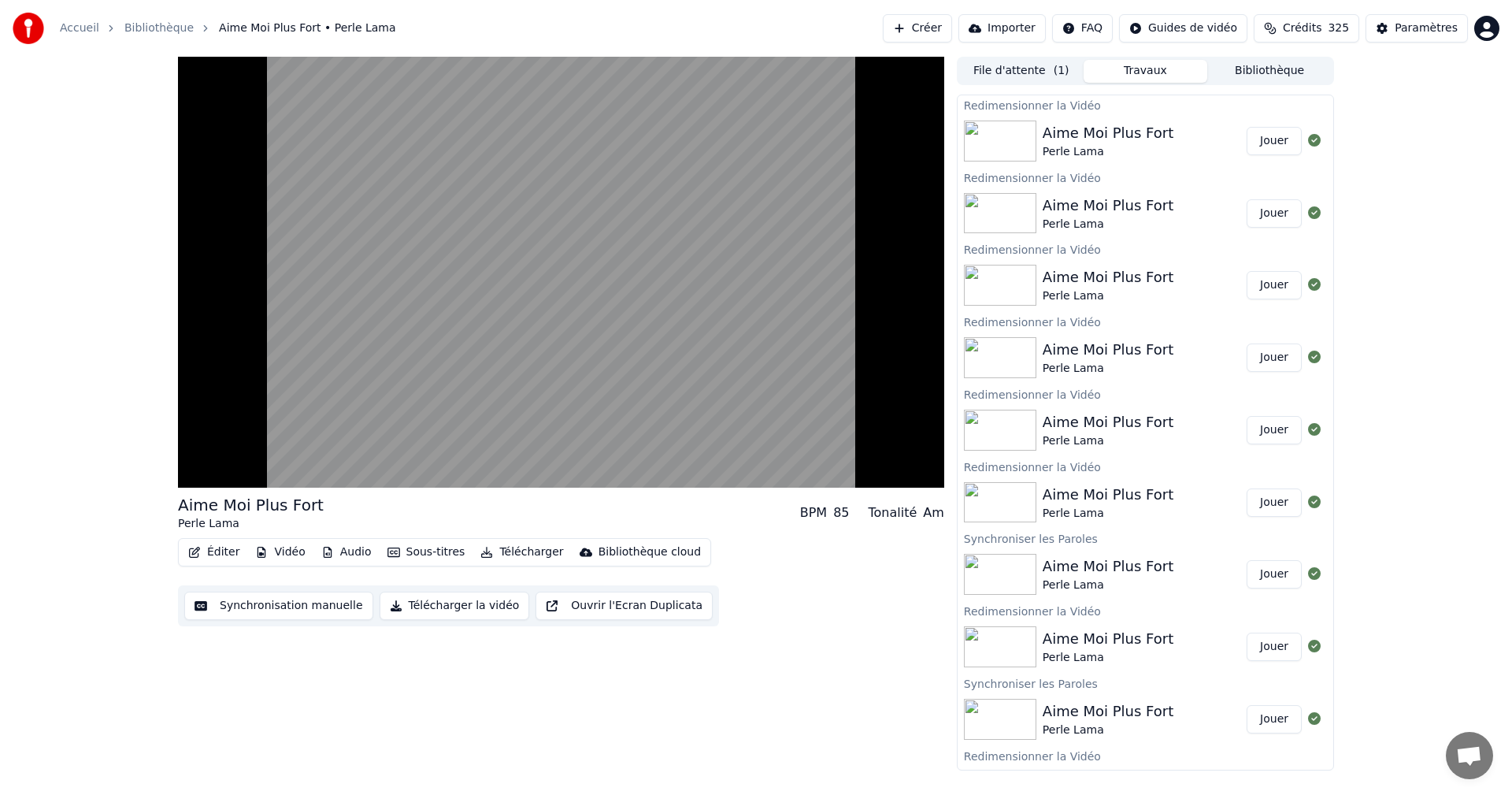
click at [1246, 145] on button "Jouer" at bounding box center [1274, 141] width 55 height 29
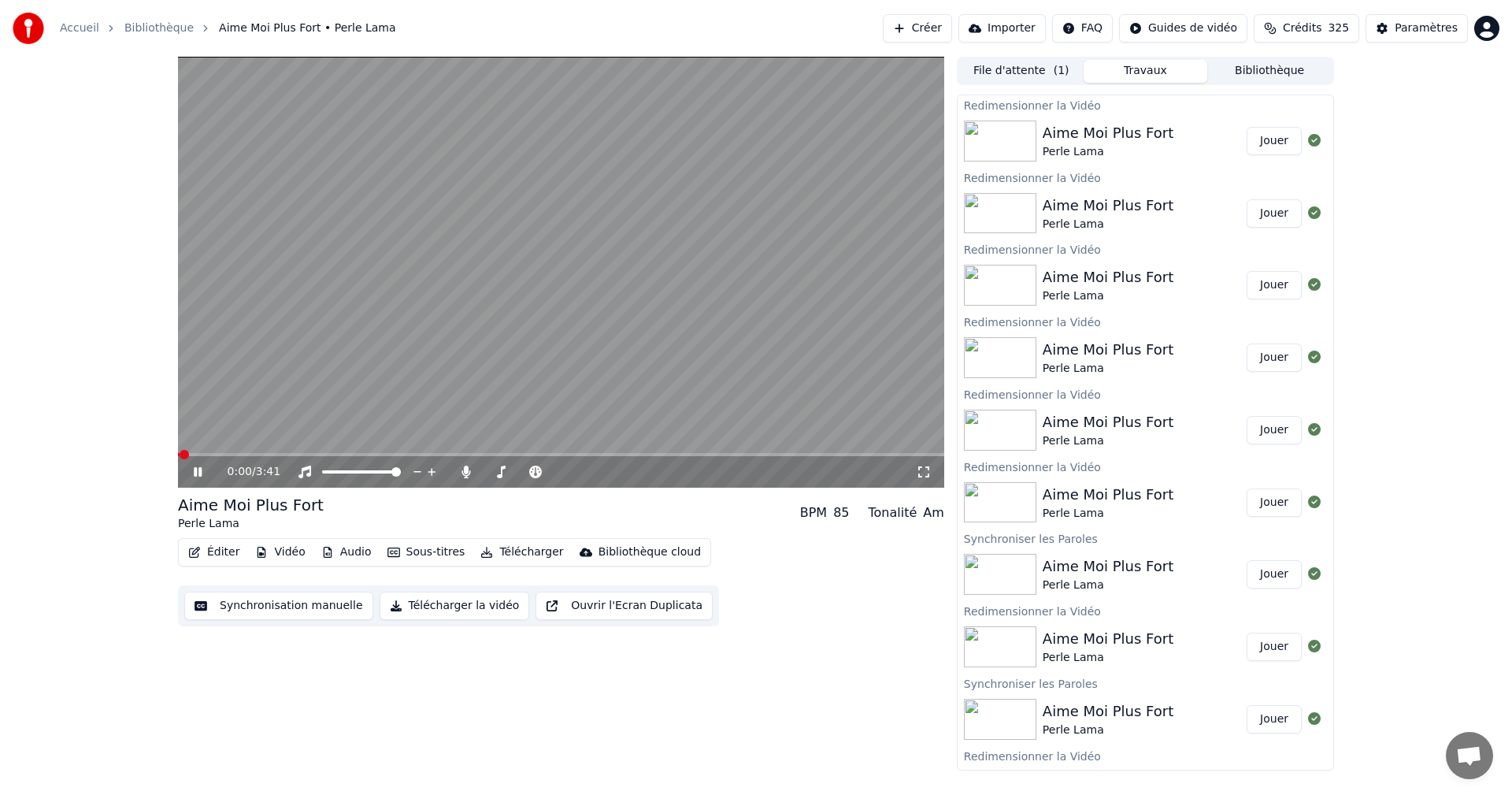
click at [920, 473] on icon at bounding box center [924, 471] width 16 height 13
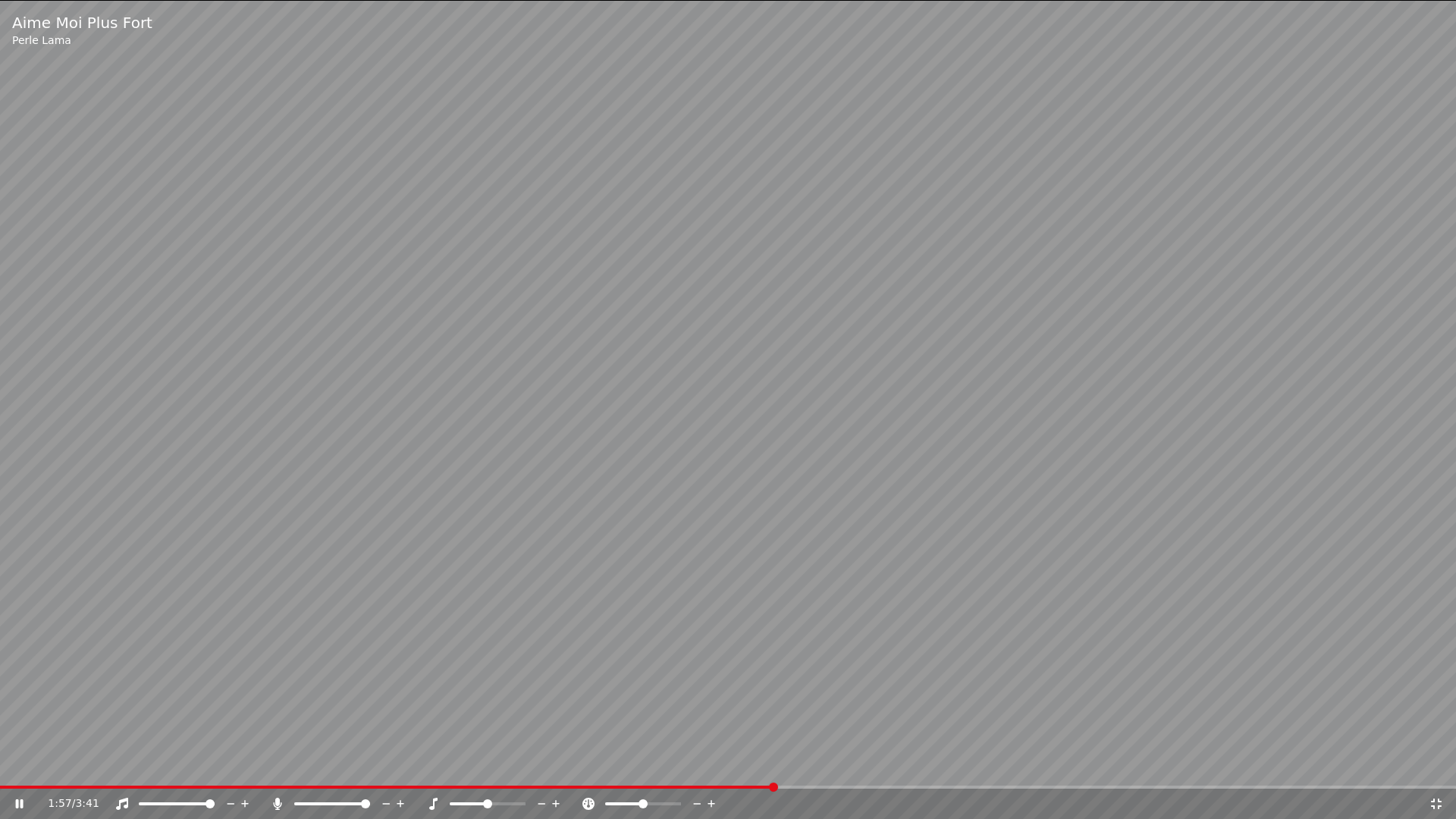
click at [1438, 765] on icon at bounding box center [1436, 804] width 11 height 11
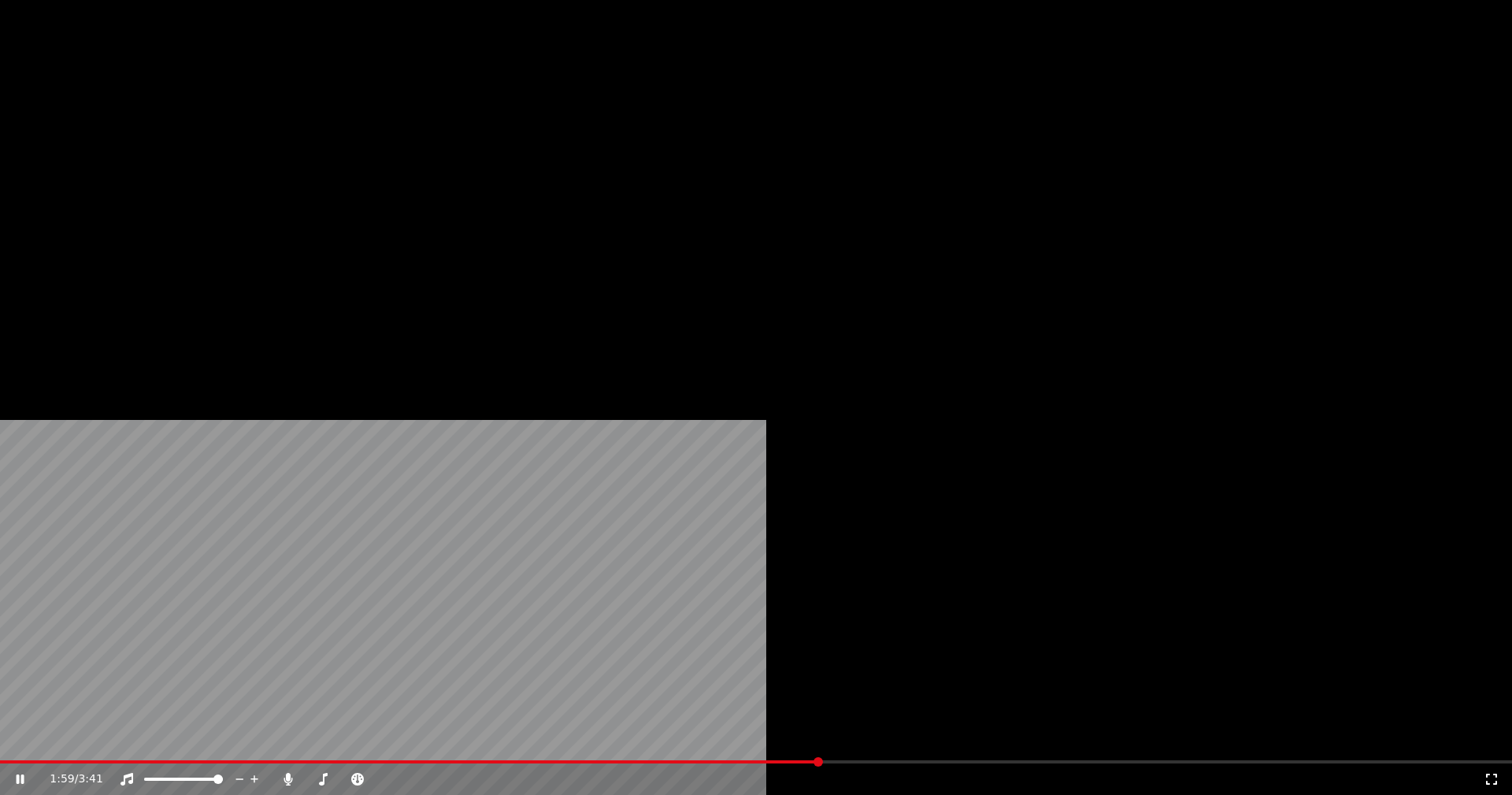
click at [226, 132] on button "Éditer" at bounding box center [214, 120] width 64 height 22
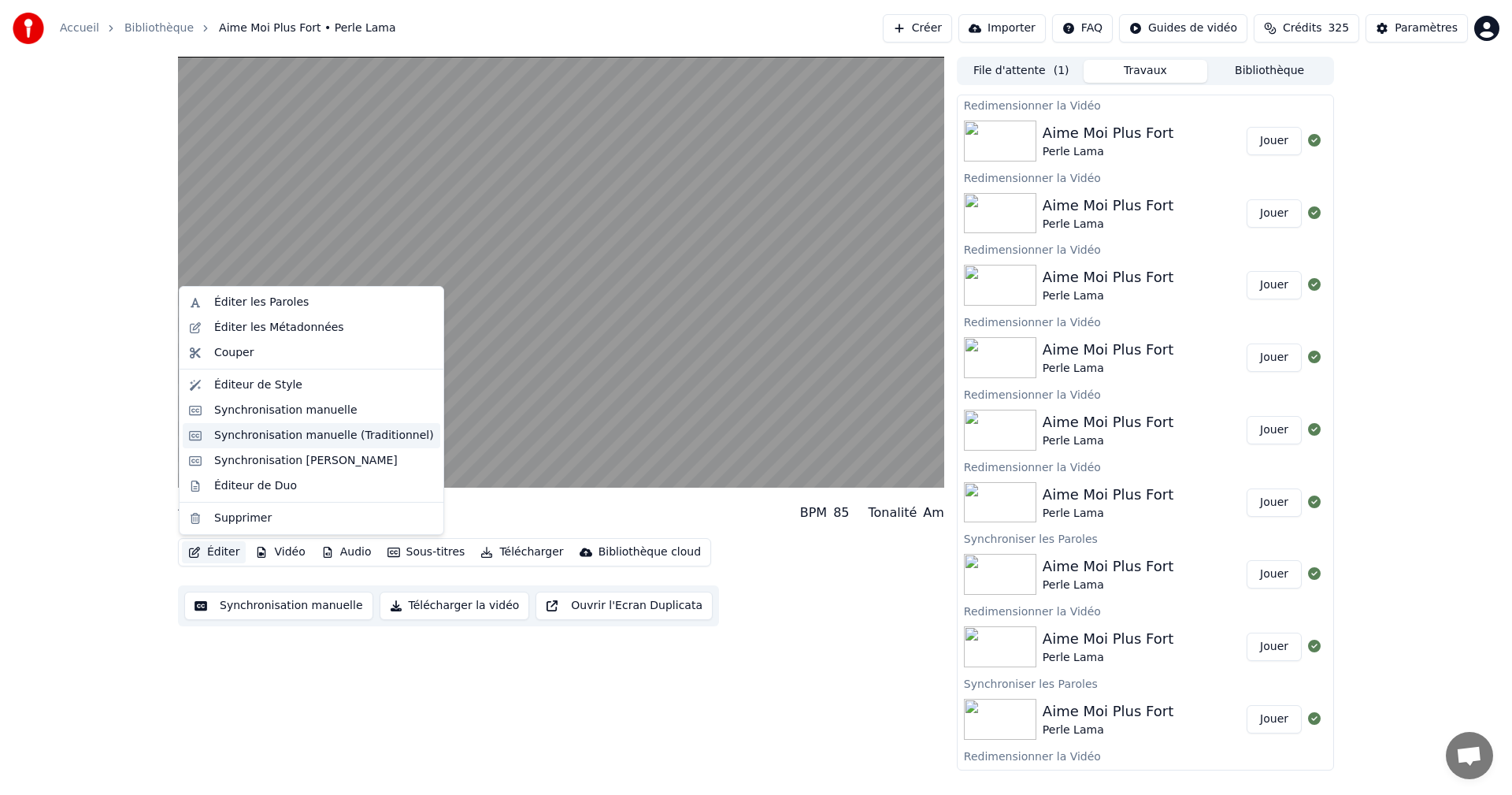
click at [308, 436] on div "Synchronisation manuelle (Traditionnel)" at bounding box center [324, 435] width 220 height 16
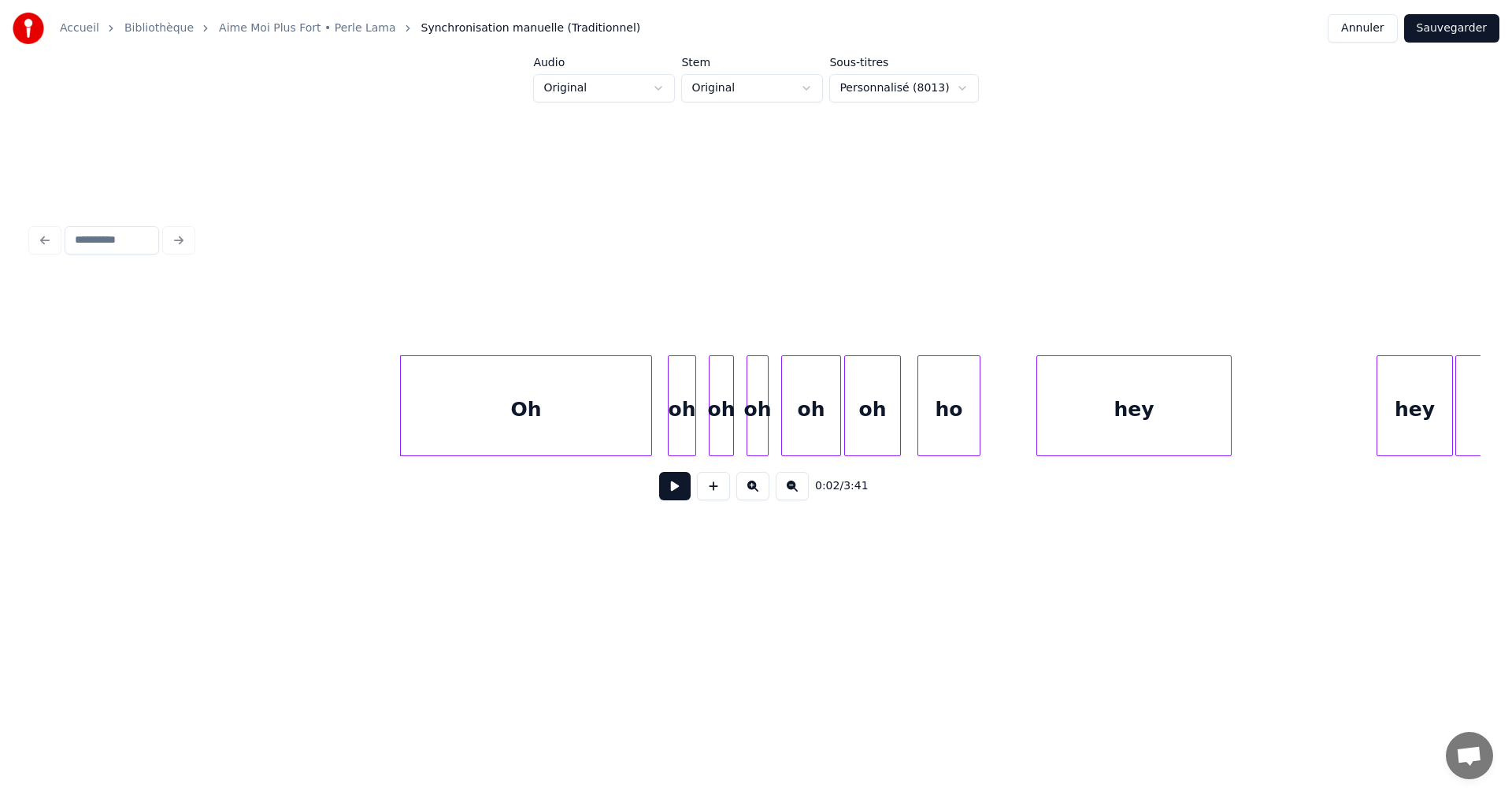
click at [674, 489] on button at bounding box center [675, 485] width 31 height 29
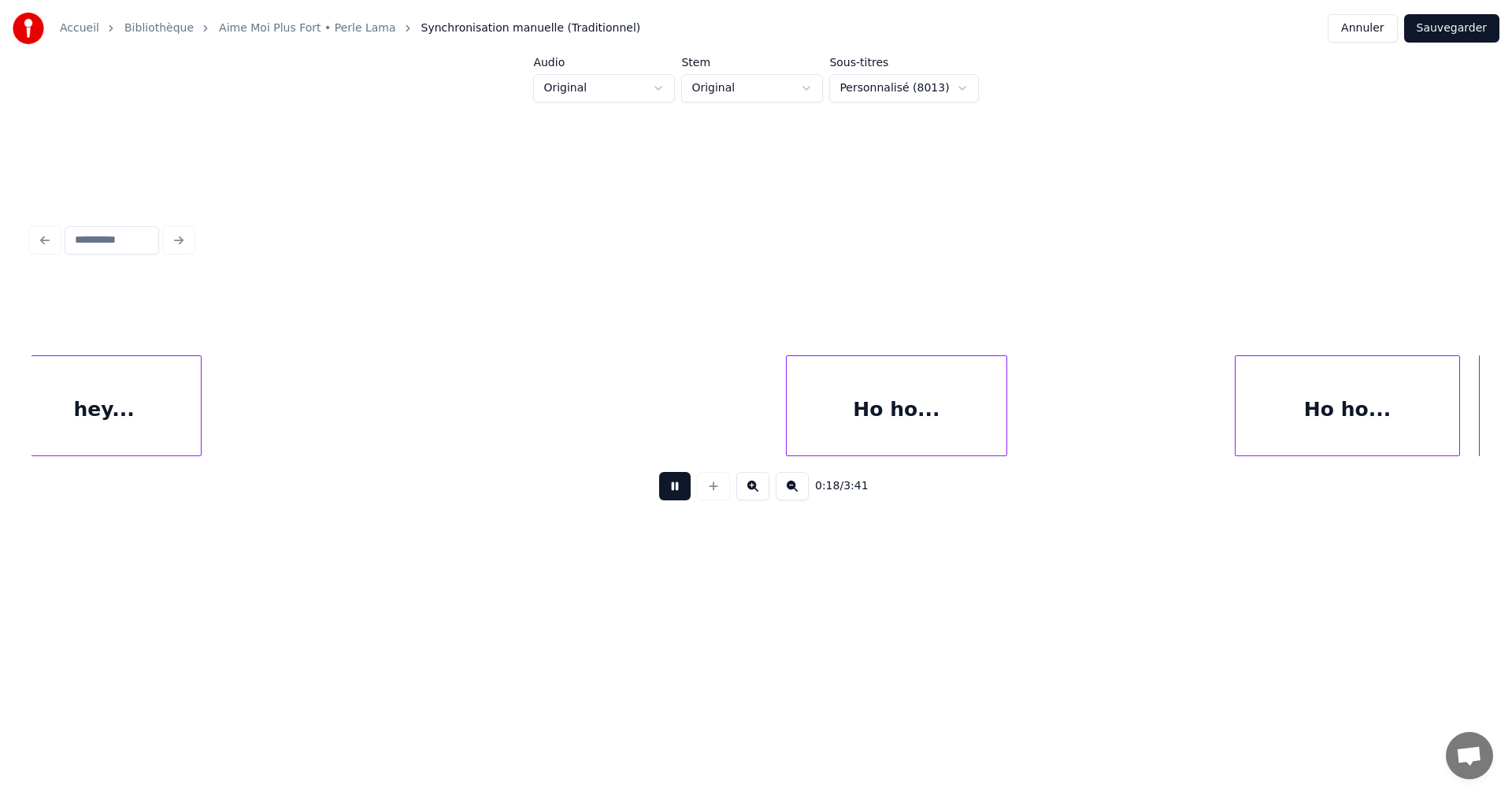
scroll to position [0, 2900]
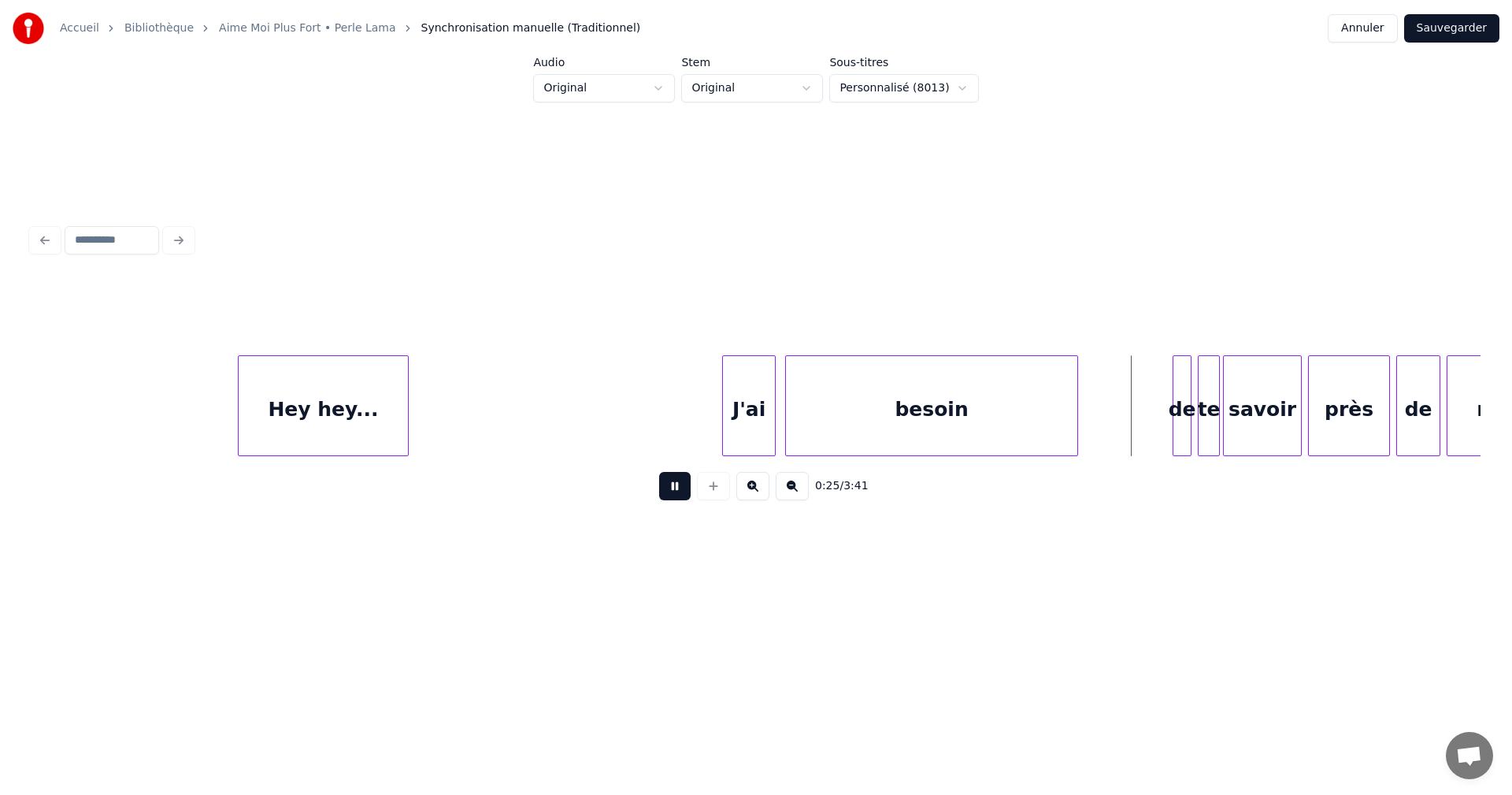
click at [673, 491] on button at bounding box center [675, 485] width 31 height 29
click at [868, 435] on div "besoin" at bounding box center [932, 410] width 292 height 107
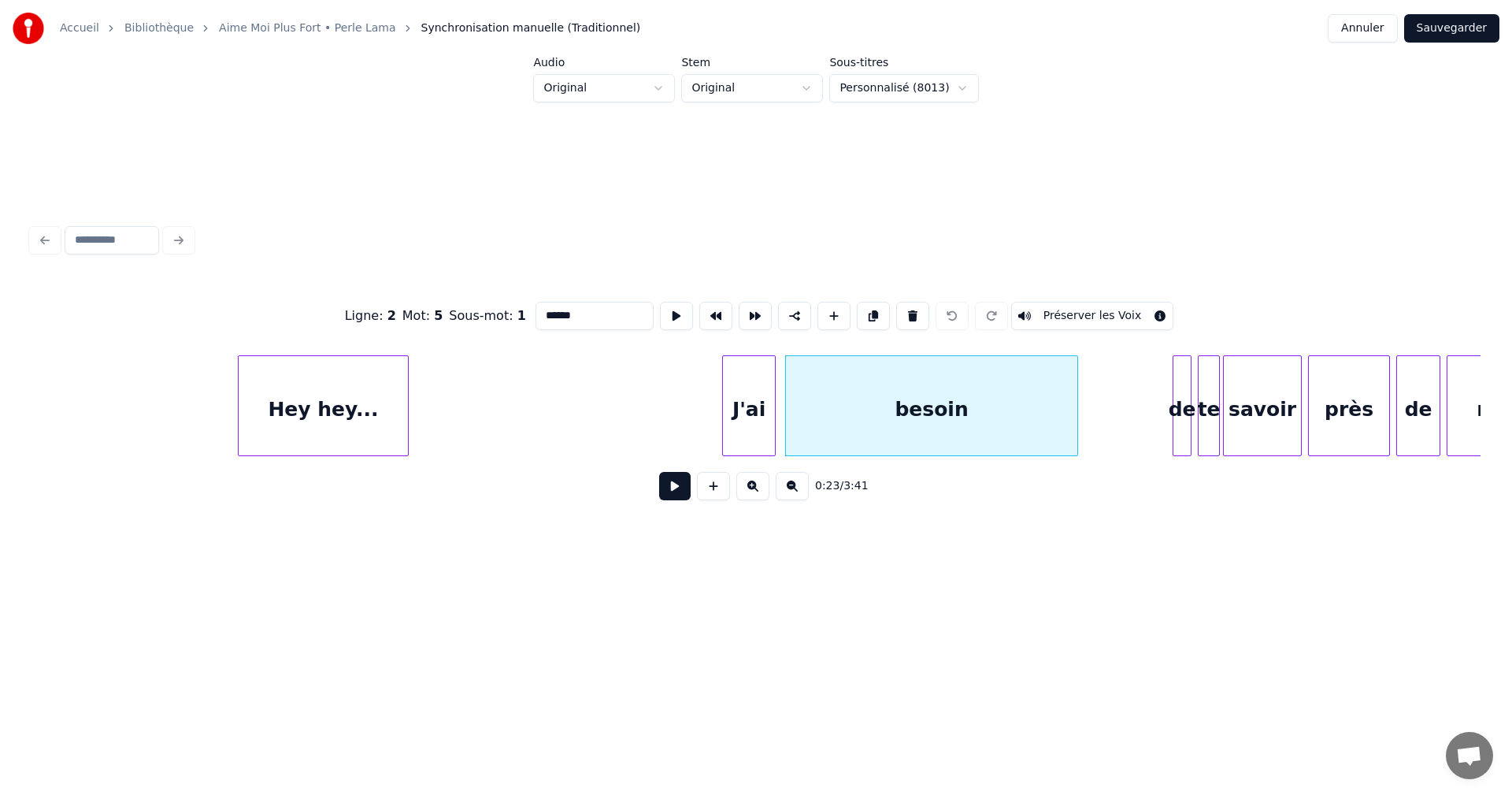
click at [580, 311] on input "******" at bounding box center [594, 316] width 119 height 29
type input "*******"
click at [678, 490] on button at bounding box center [675, 485] width 31 height 29
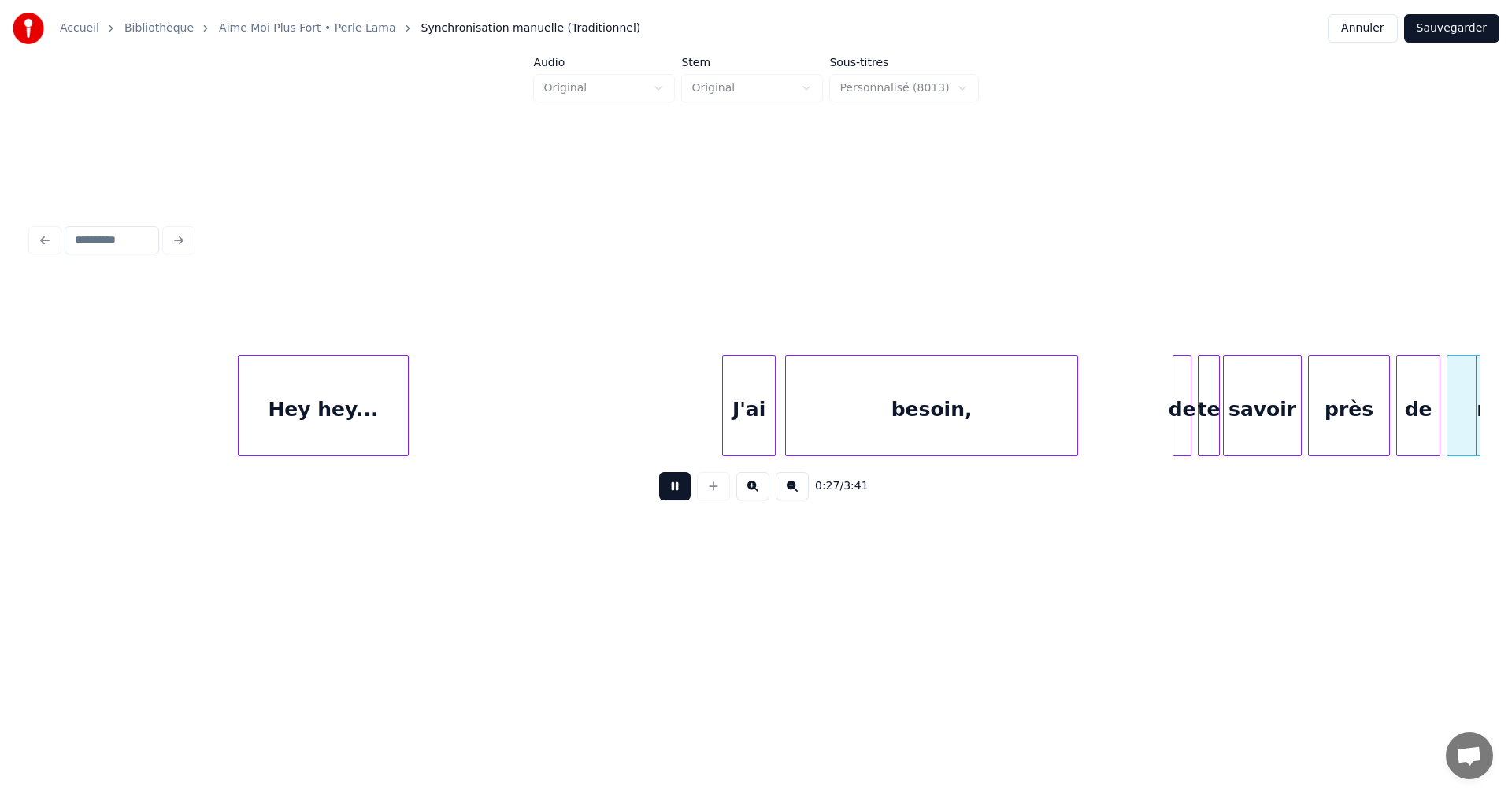
scroll to position [0, 4351]
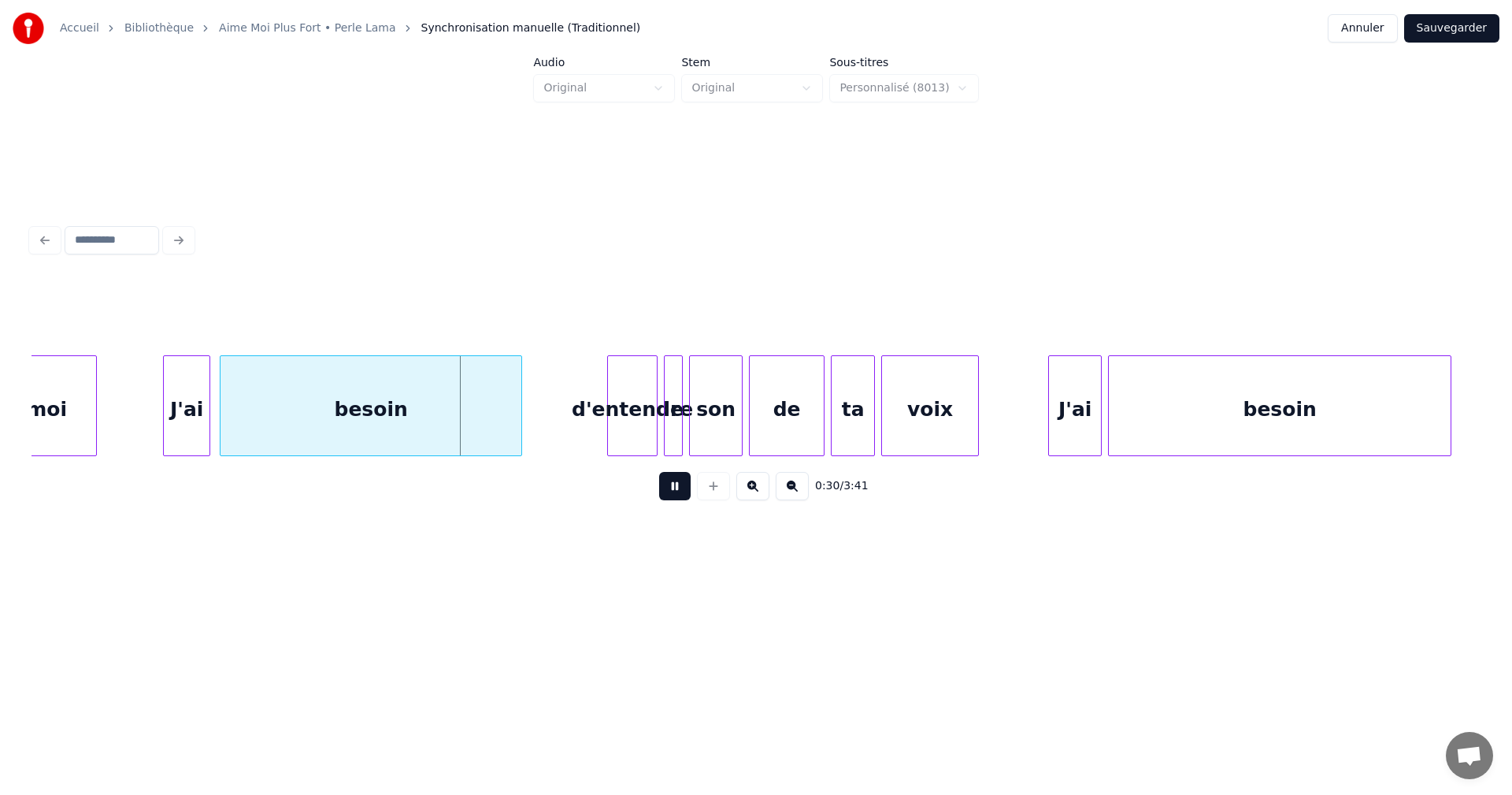
click at [678, 490] on button at bounding box center [675, 485] width 31 height 29
click at [471, 409] on div "besoin" at bounding box center [371, 410] width 301 height 107
click at [576, 315] on input "******" at bounding box center [594, 316] width 119 height 29
type input "*******"
click at [677, 484] on button at bounding box center [675, 485] width 31 height 29
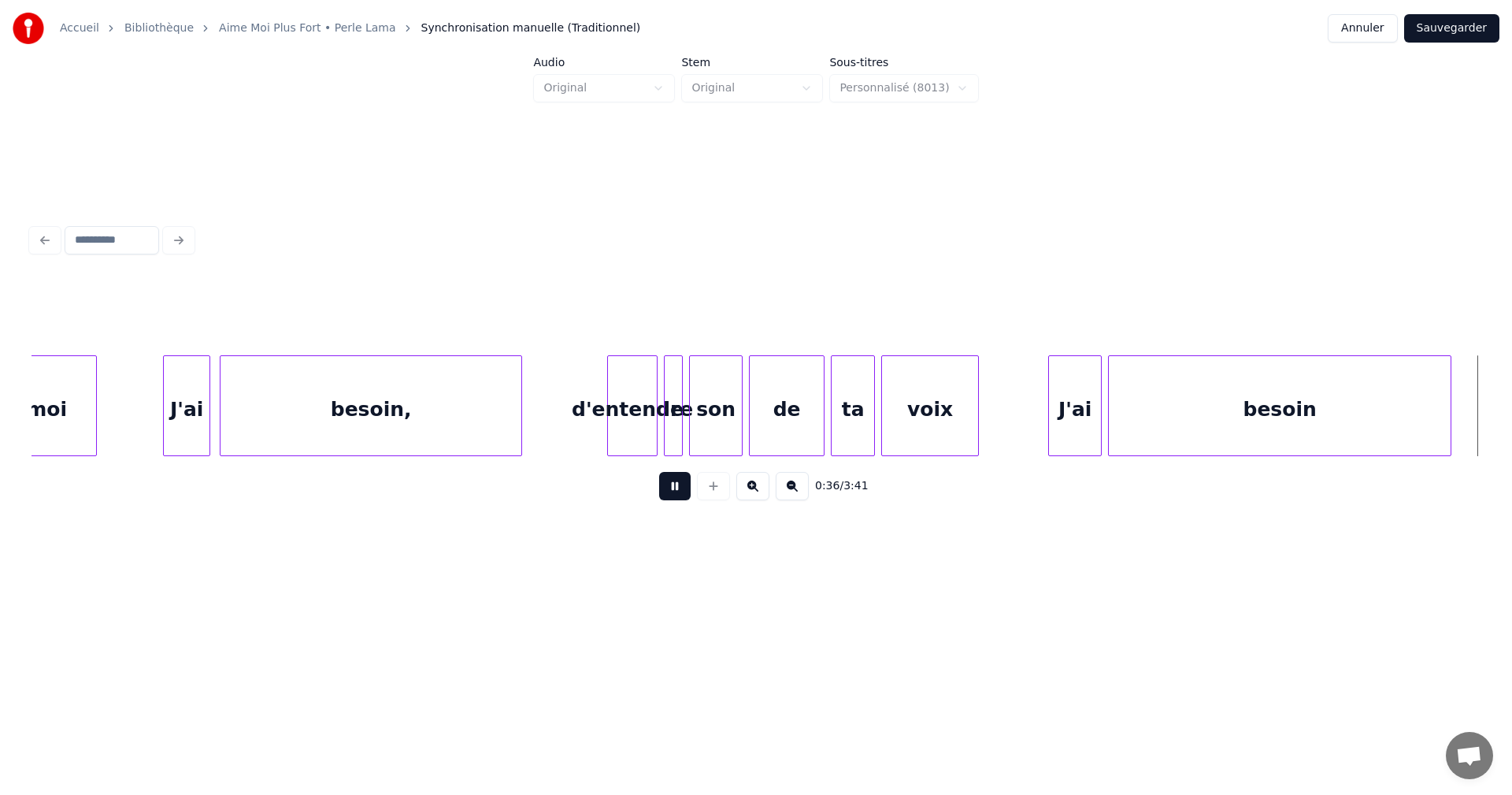
scroll to position [0, 5803]
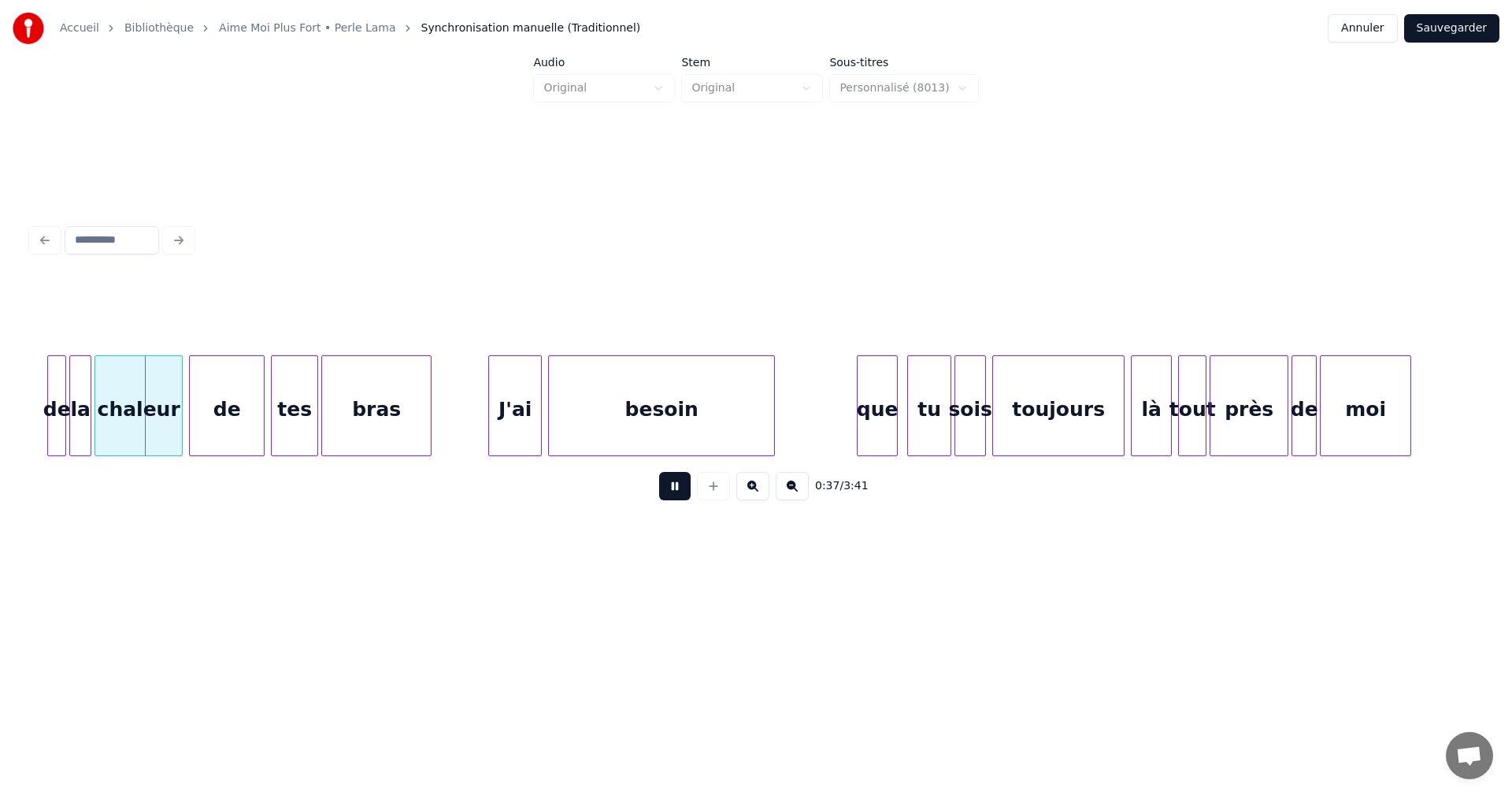
click at [676, 487] on button at bounding box center [675, 485] width 31 height 29
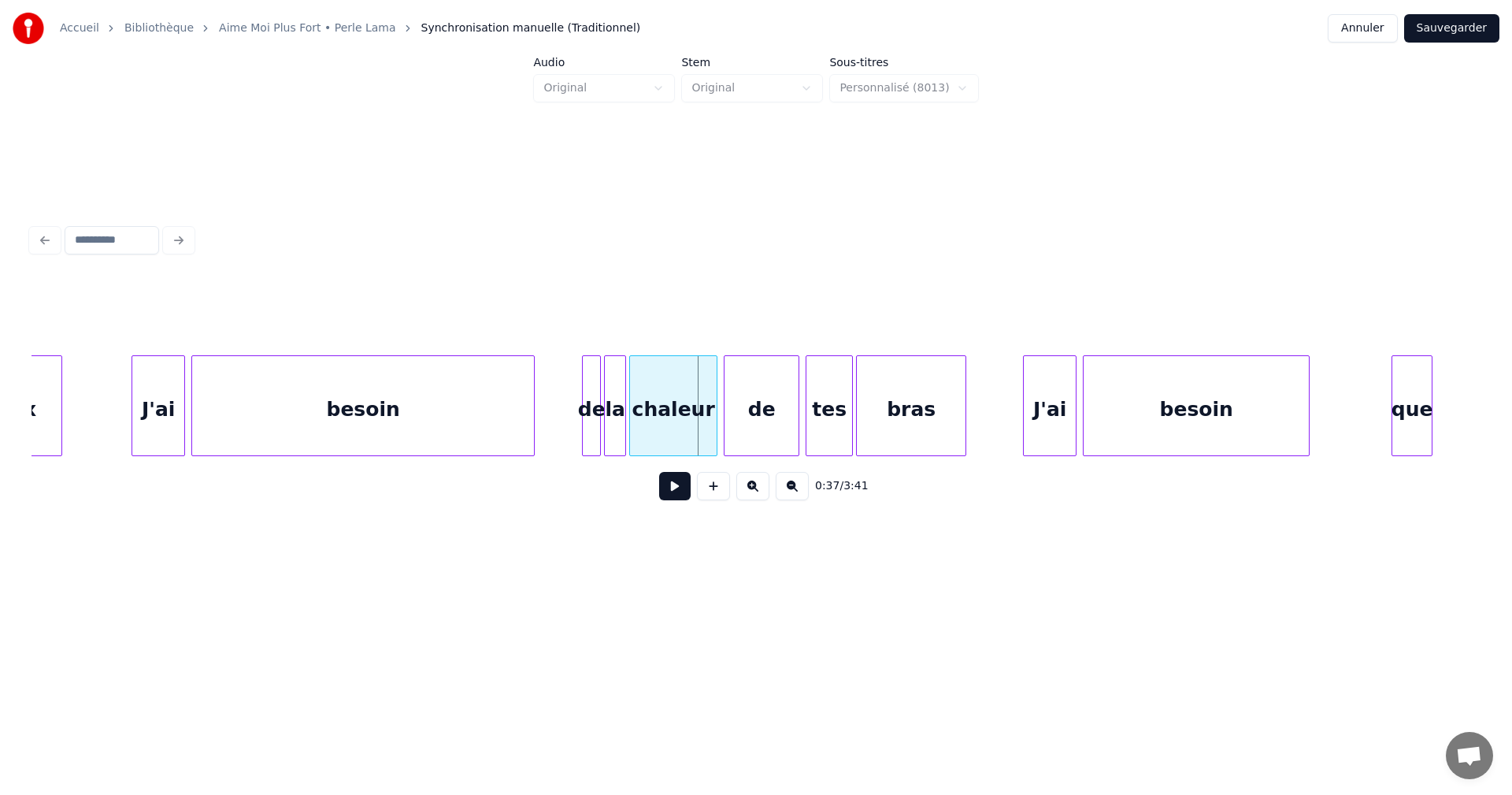
scroll to position [0, 5230]
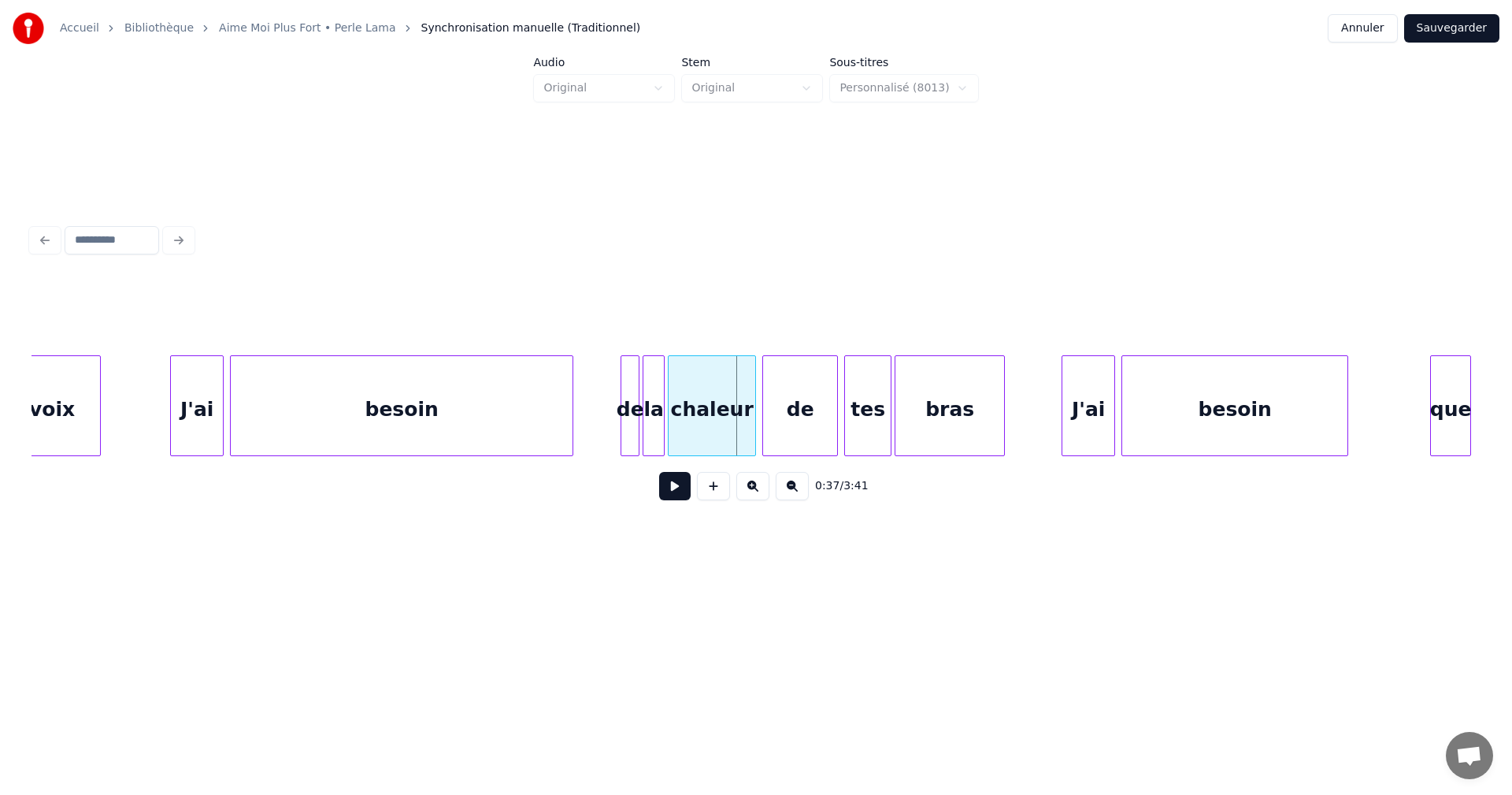
click at [665, 493] on button at bounding box center [675, 485] width 31 height 29
click at [523, 432] on div "besoin" at bounding box center [401, 410] width 342 height 107
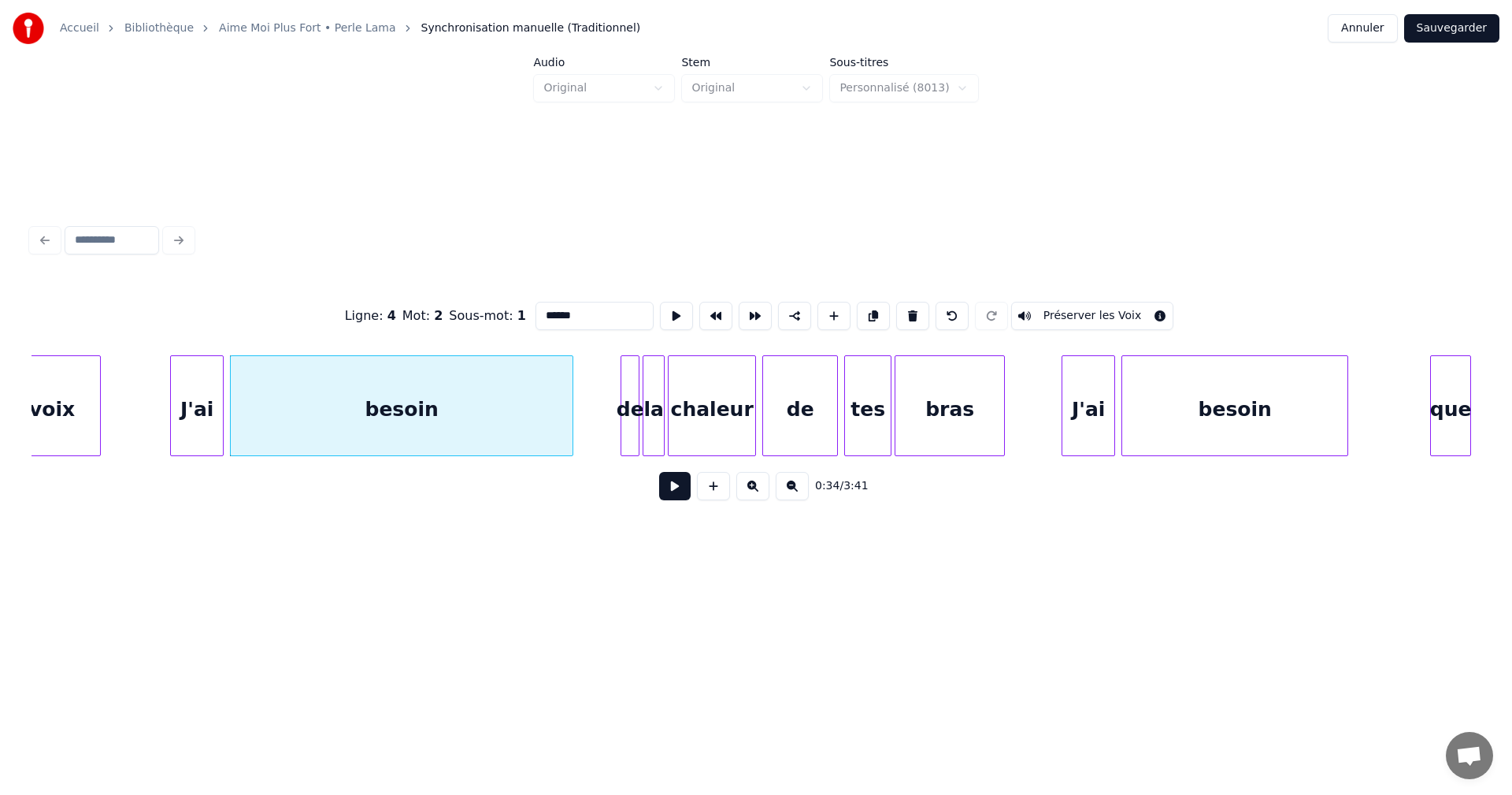
click at [574, 310] on input "******" at bounding box center [594, 316] width 119 height 29
type input "*******"
click at [677, 490] on button at bounding box center [675, 485] width 31 height 29
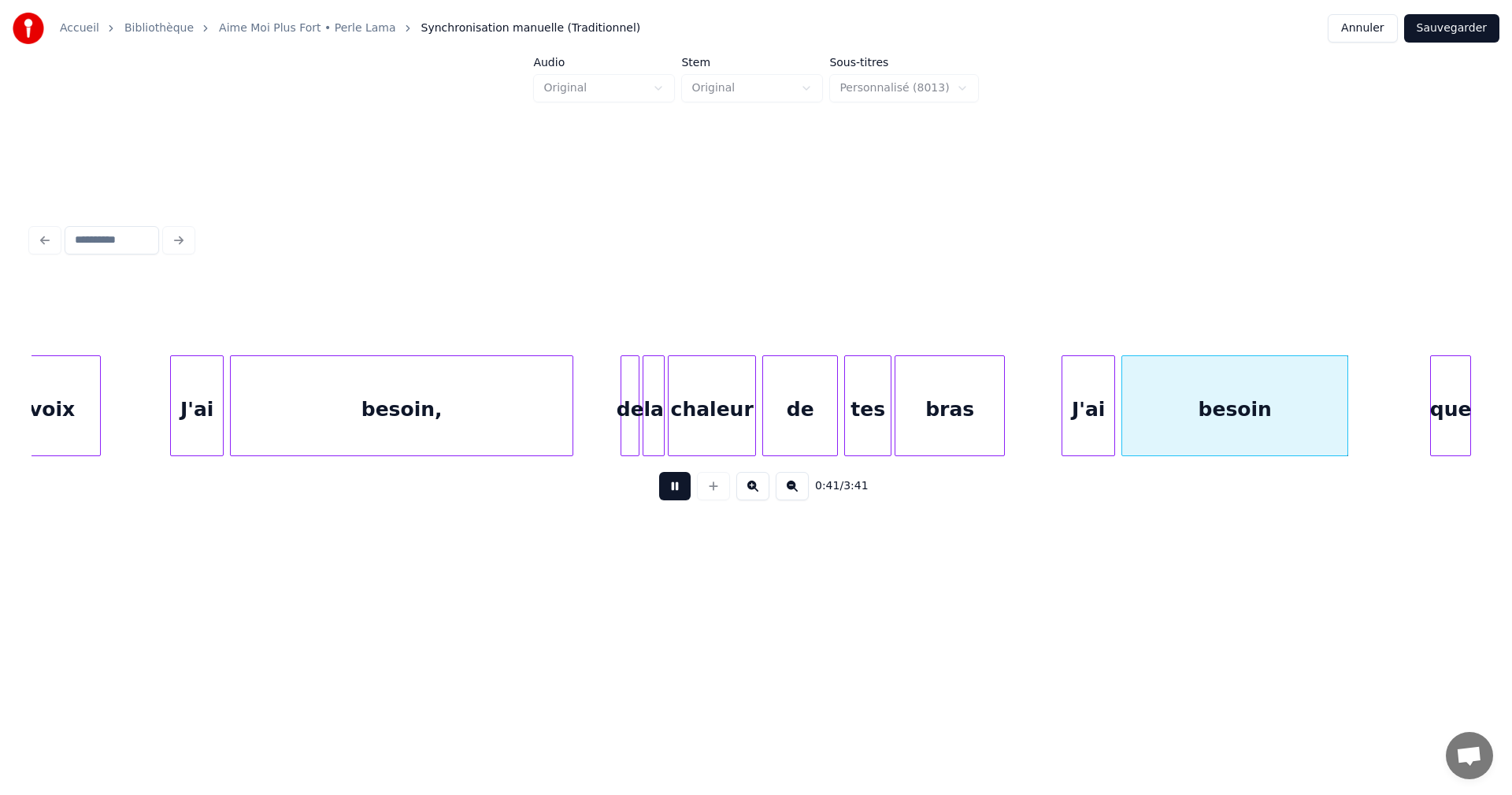
click at [677, 490] on button at bounding box center [675, 485] width 31 height 29
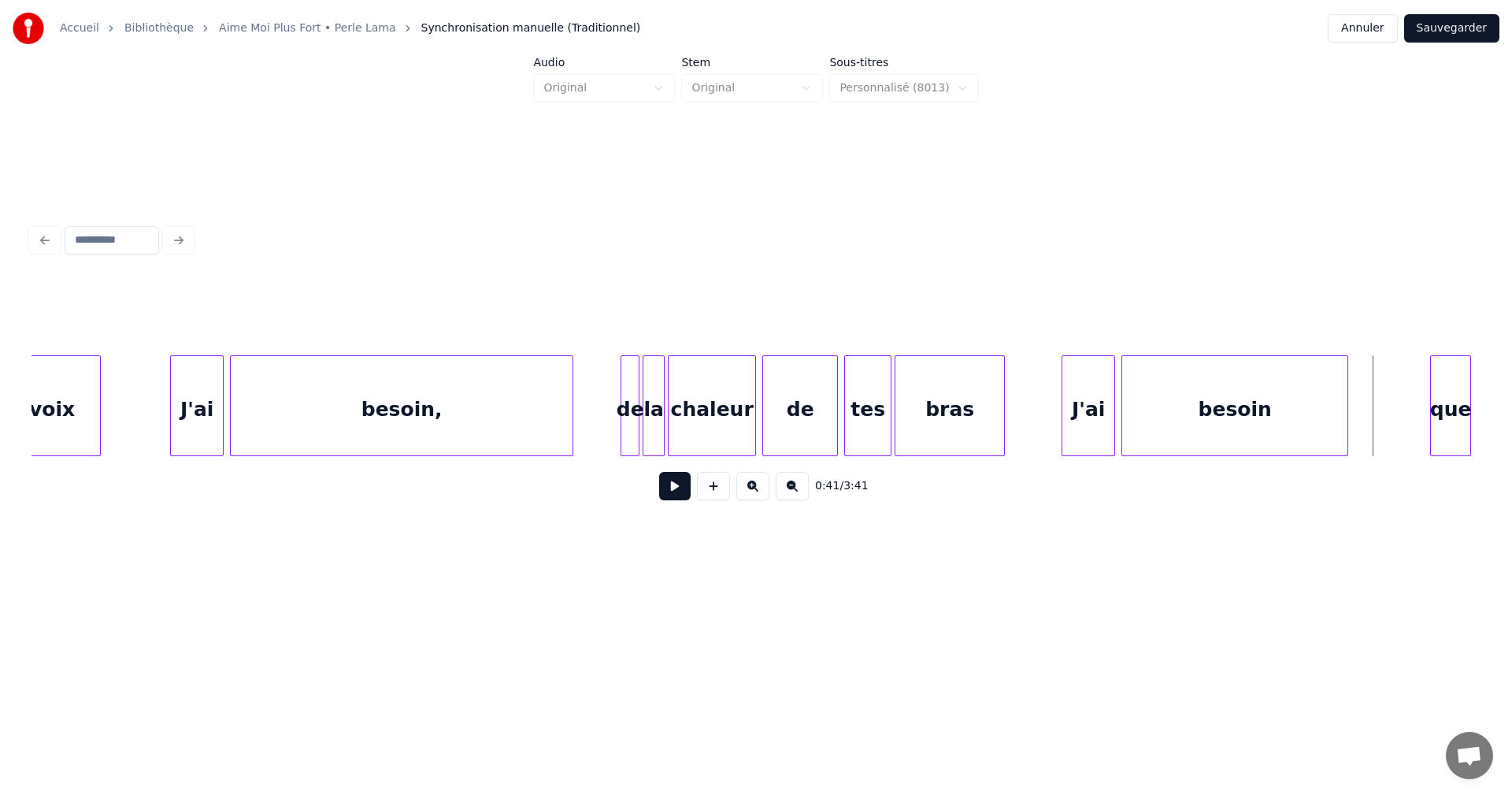
click at [1206, 427] on div "besoin" at bounding box center [1234, 410] width 225 height 107
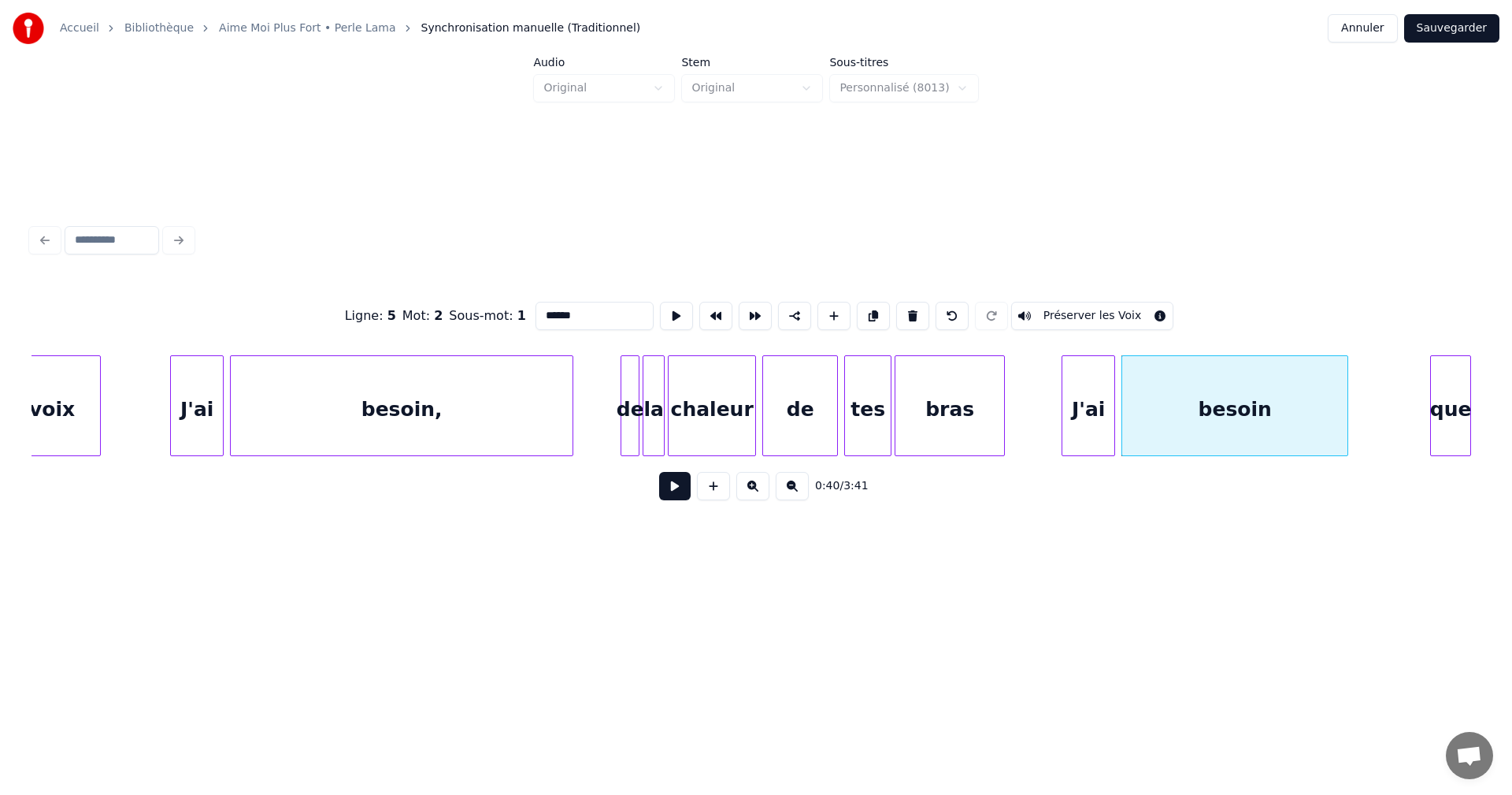
click at [576, 309] on input "******" at bounding box center [594, 316] width 119 height 29
type input "*******"
click at [681, 486] on button at bounding box center [675, 485] width 31 height 29
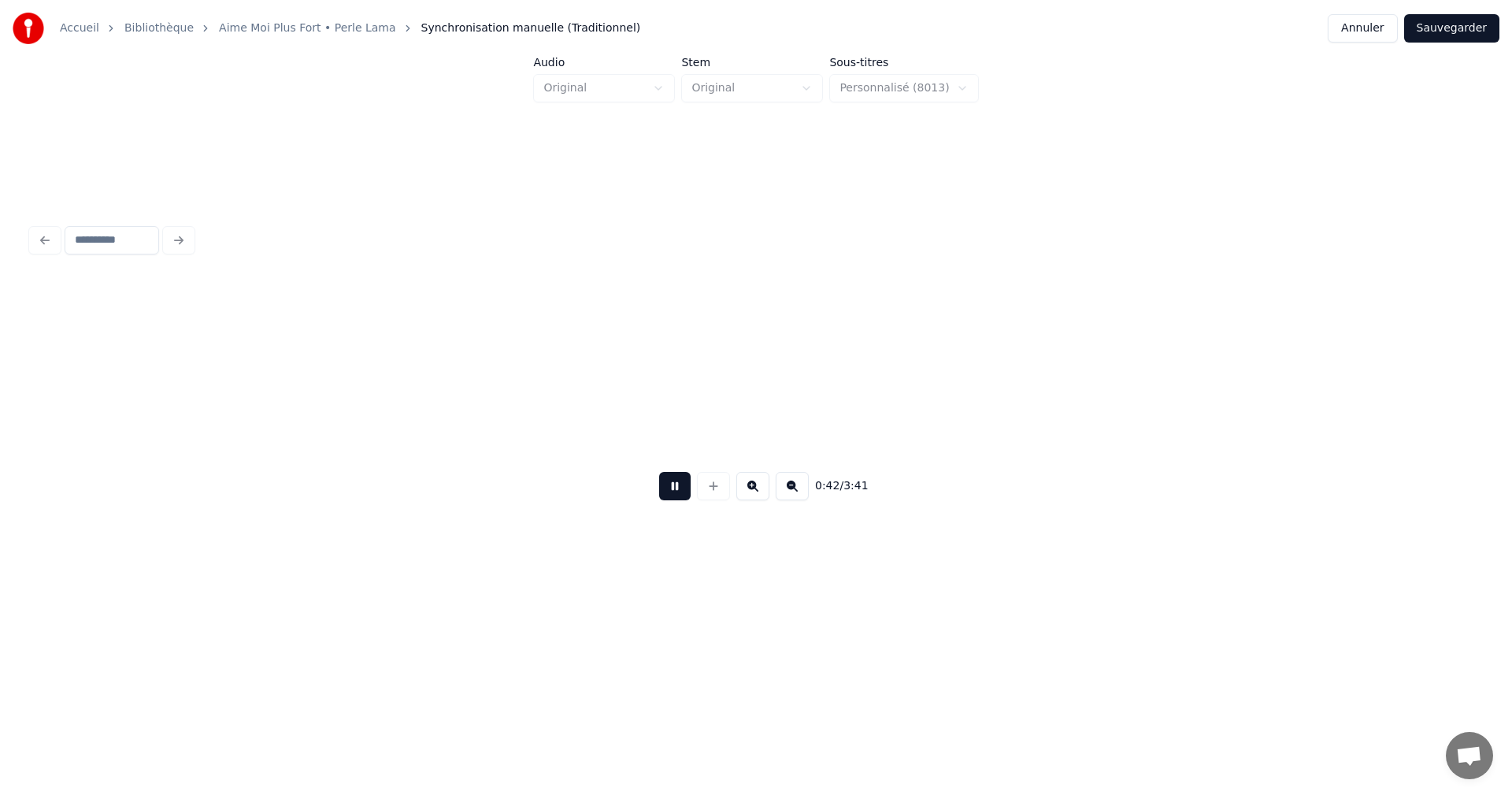
scroll to position [0, 6679]
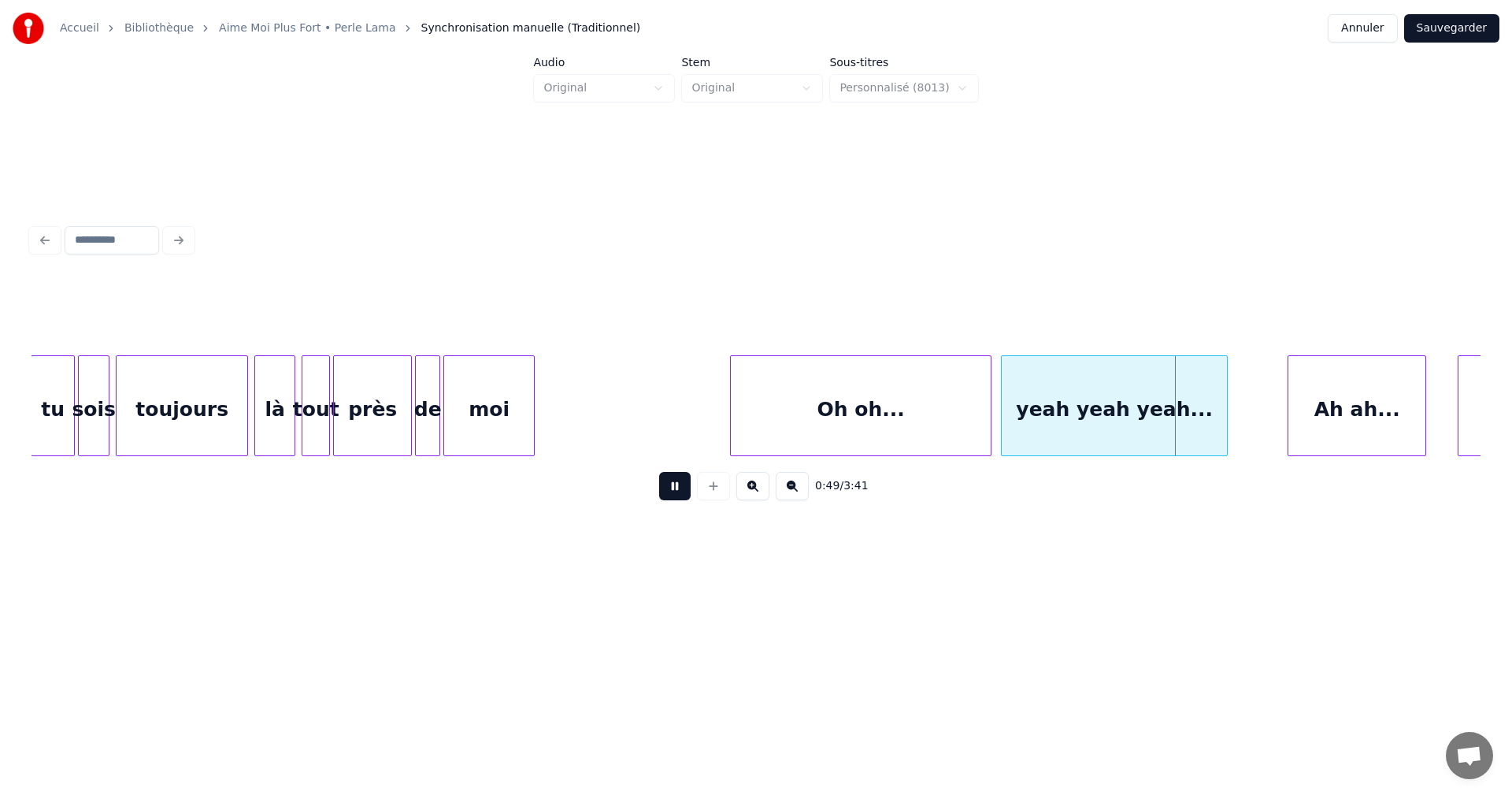
click at [681, 486] on button at bounding box center [675, 485] width 31 height 29
click at [683, 491] on button at bounding box center [675, 485] width 31 height 29
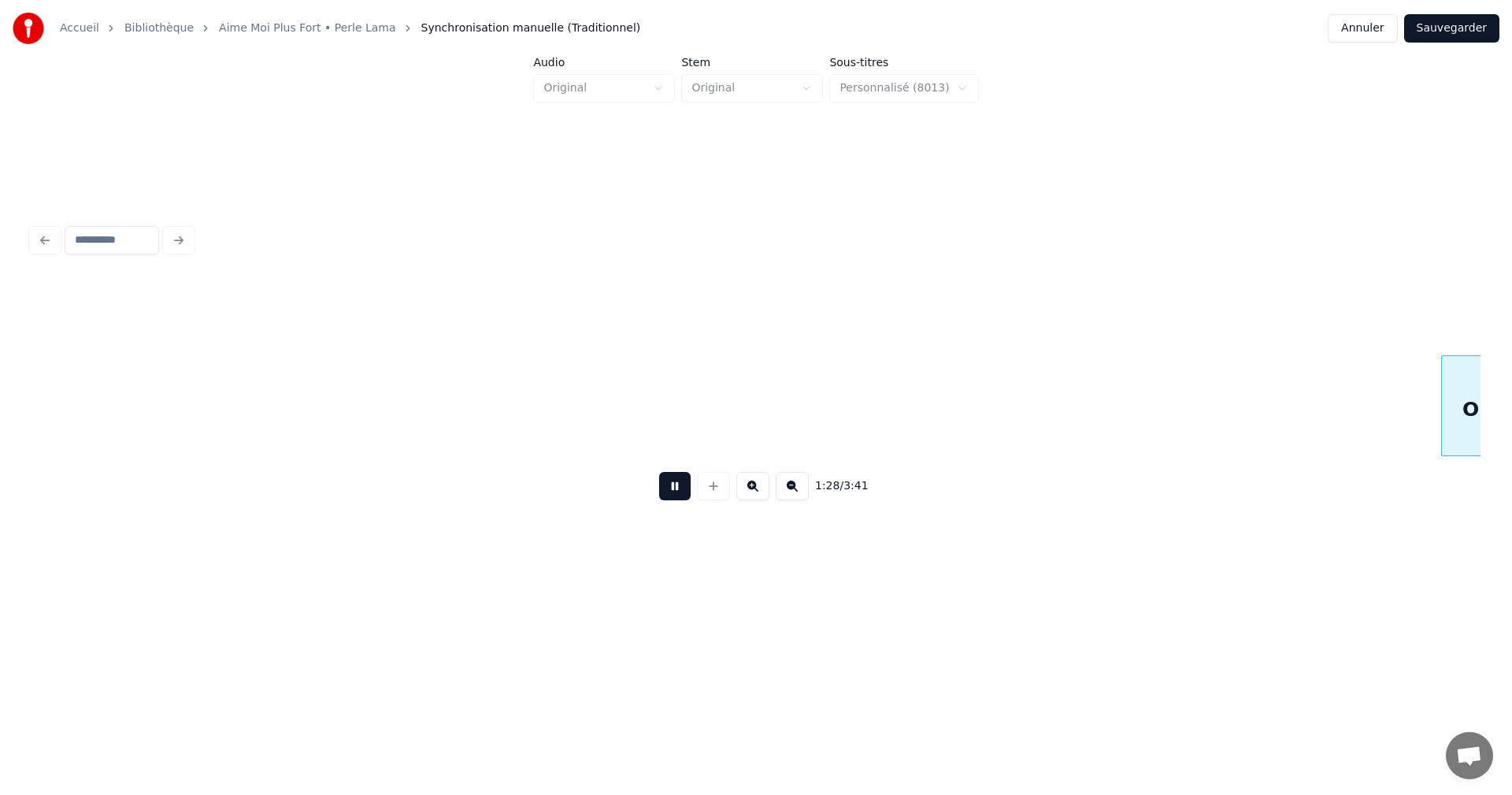
scroll to position [0, 13934]
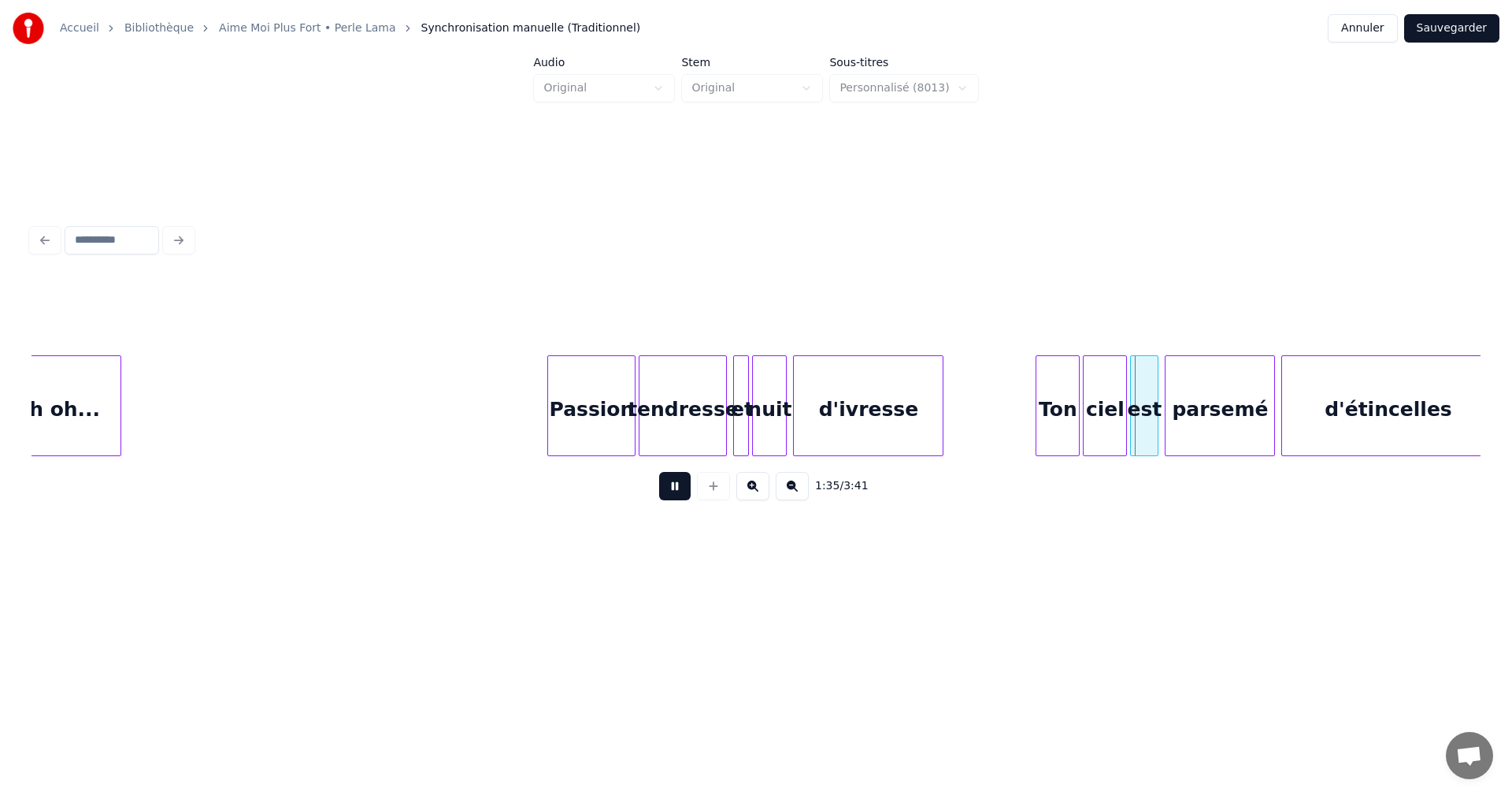
click at [682, 489] on button at bounding box center [675, 485] width 31 height 29
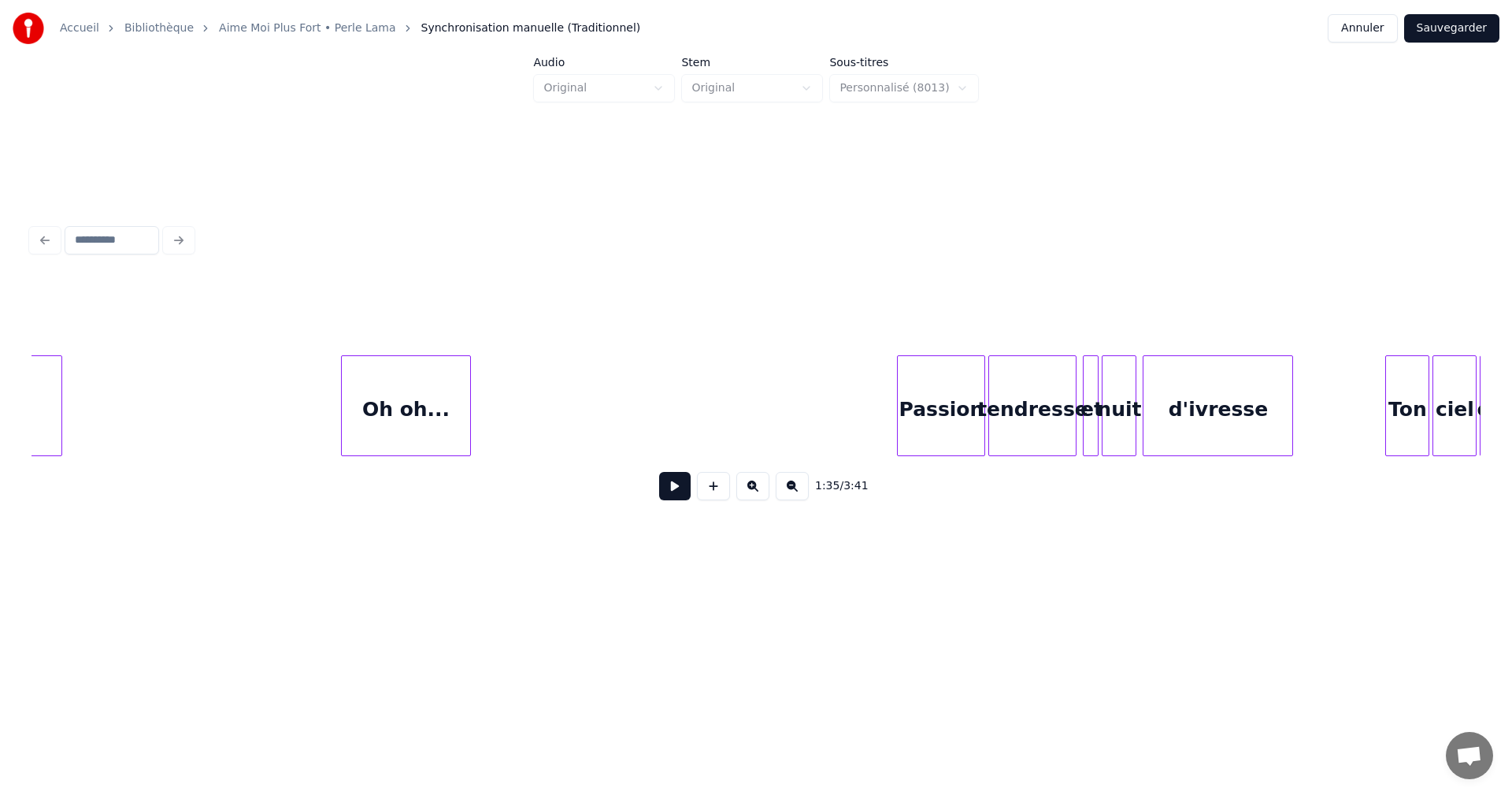
scroll to position [0, 13605]
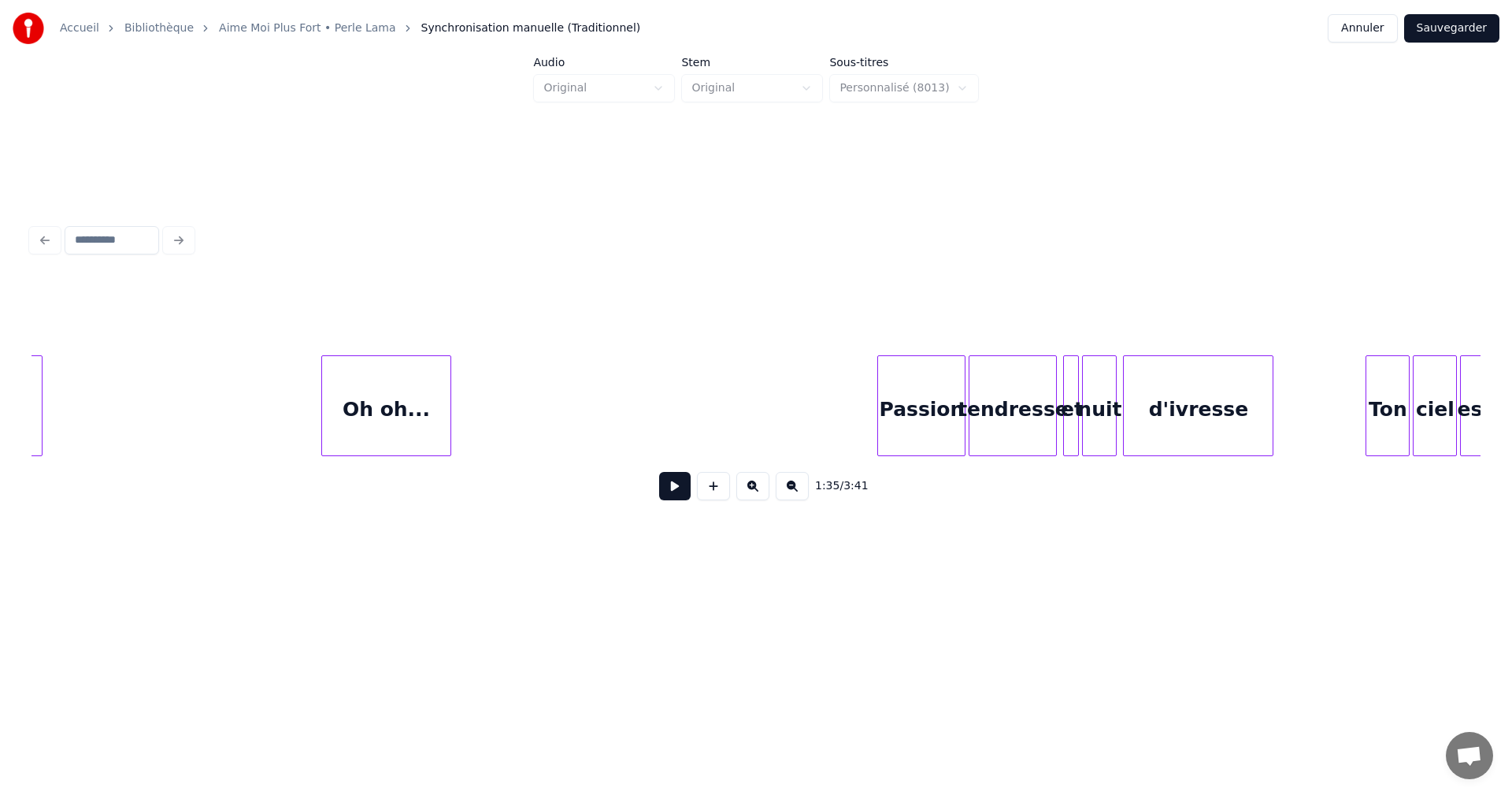
click at [684, 497] on button at bounding box center [675, 485] width 31 height 29
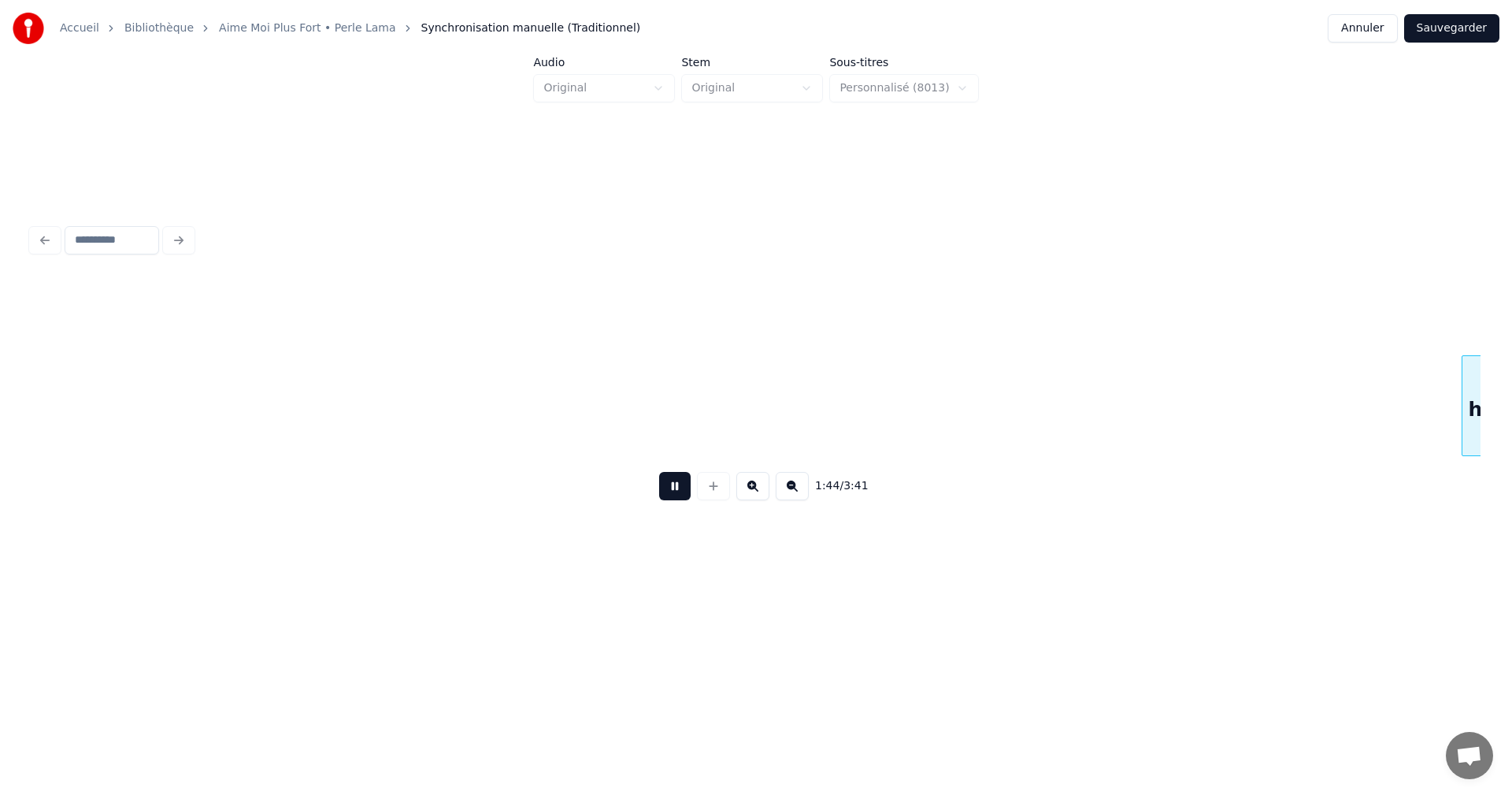
scroll to position [0, 16503]
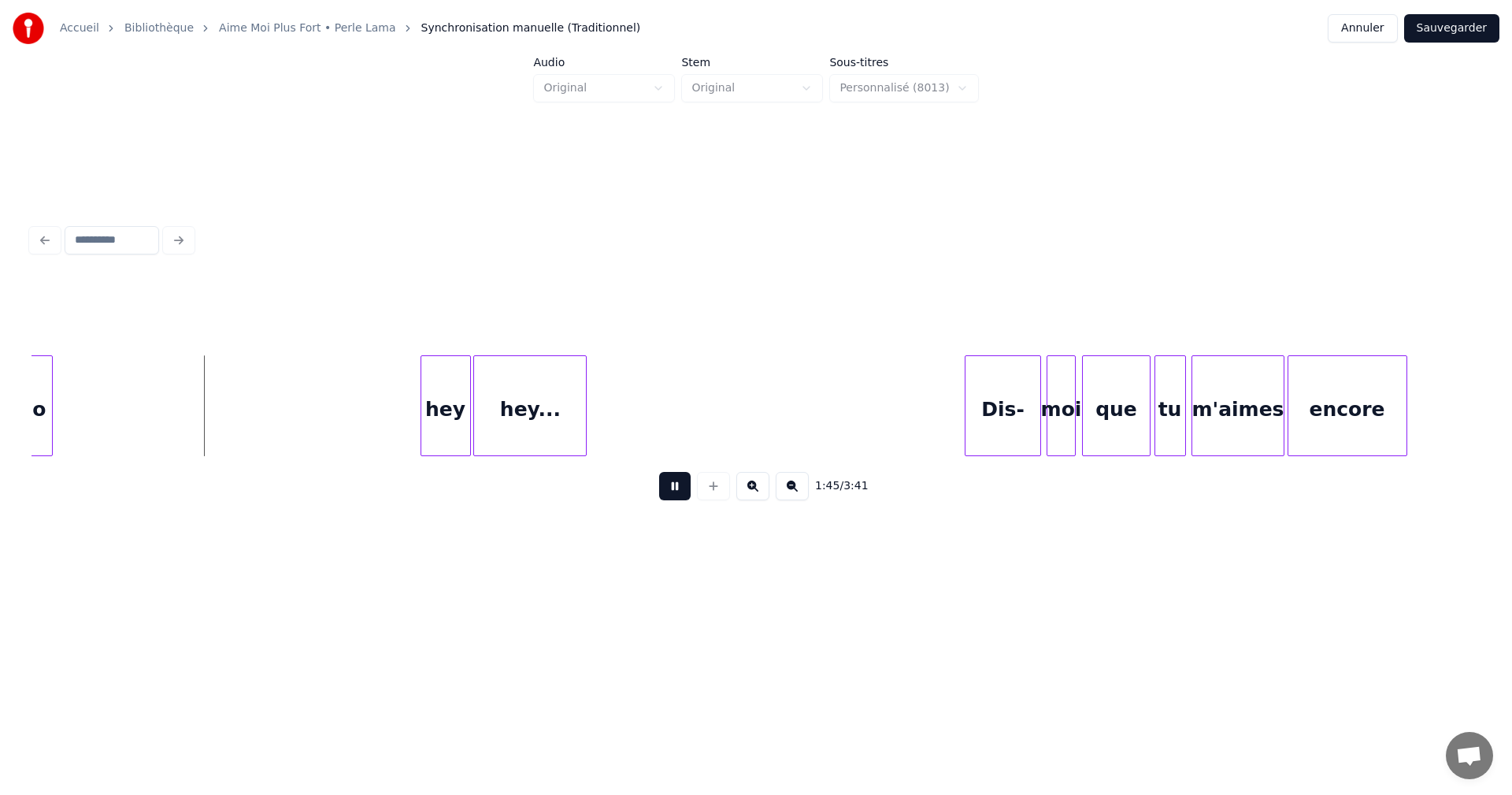
click at [684, 493] on button at bounding box center [675, 485] width 31 height 29
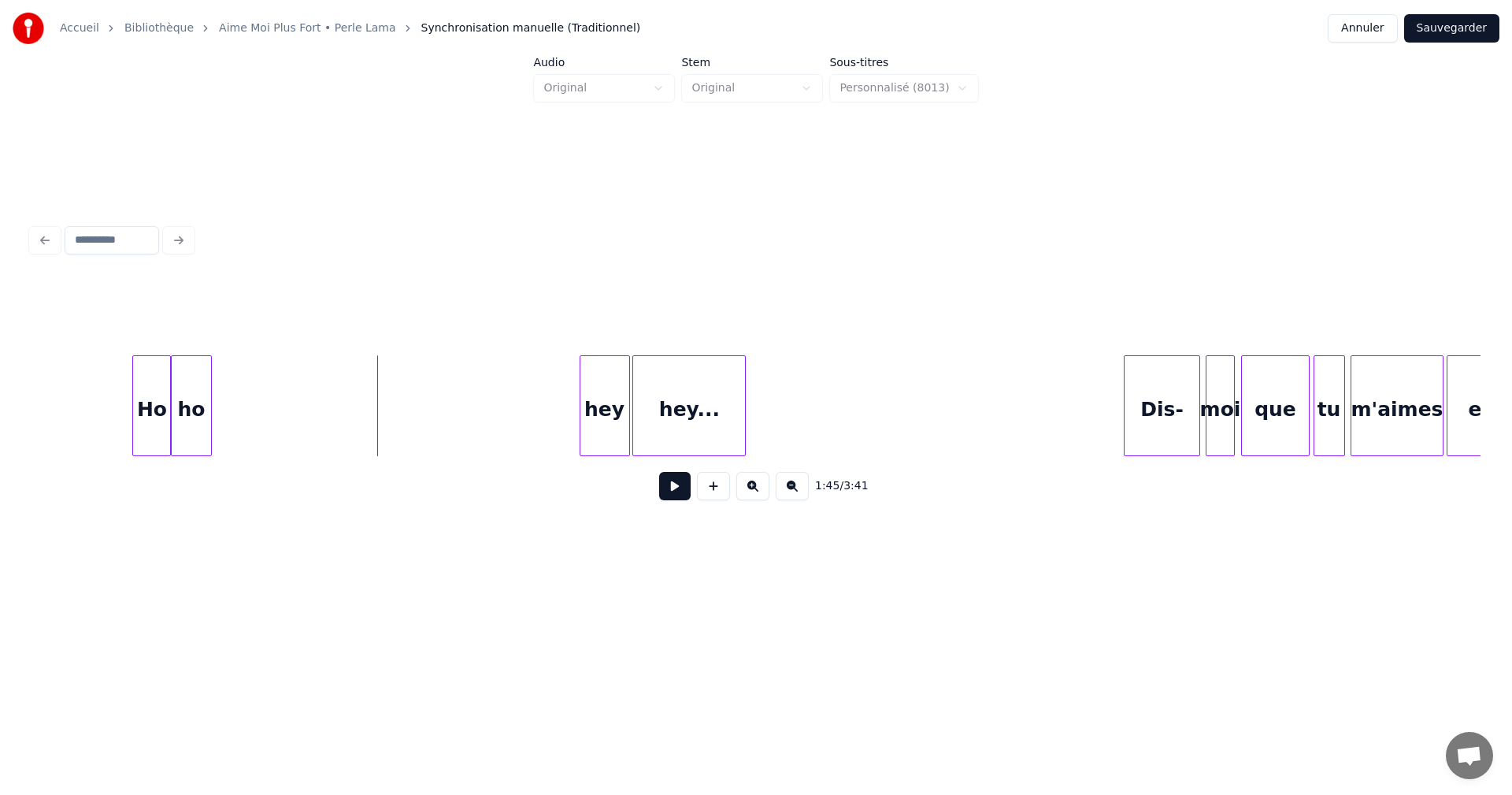
scroll to position [0, 16268]
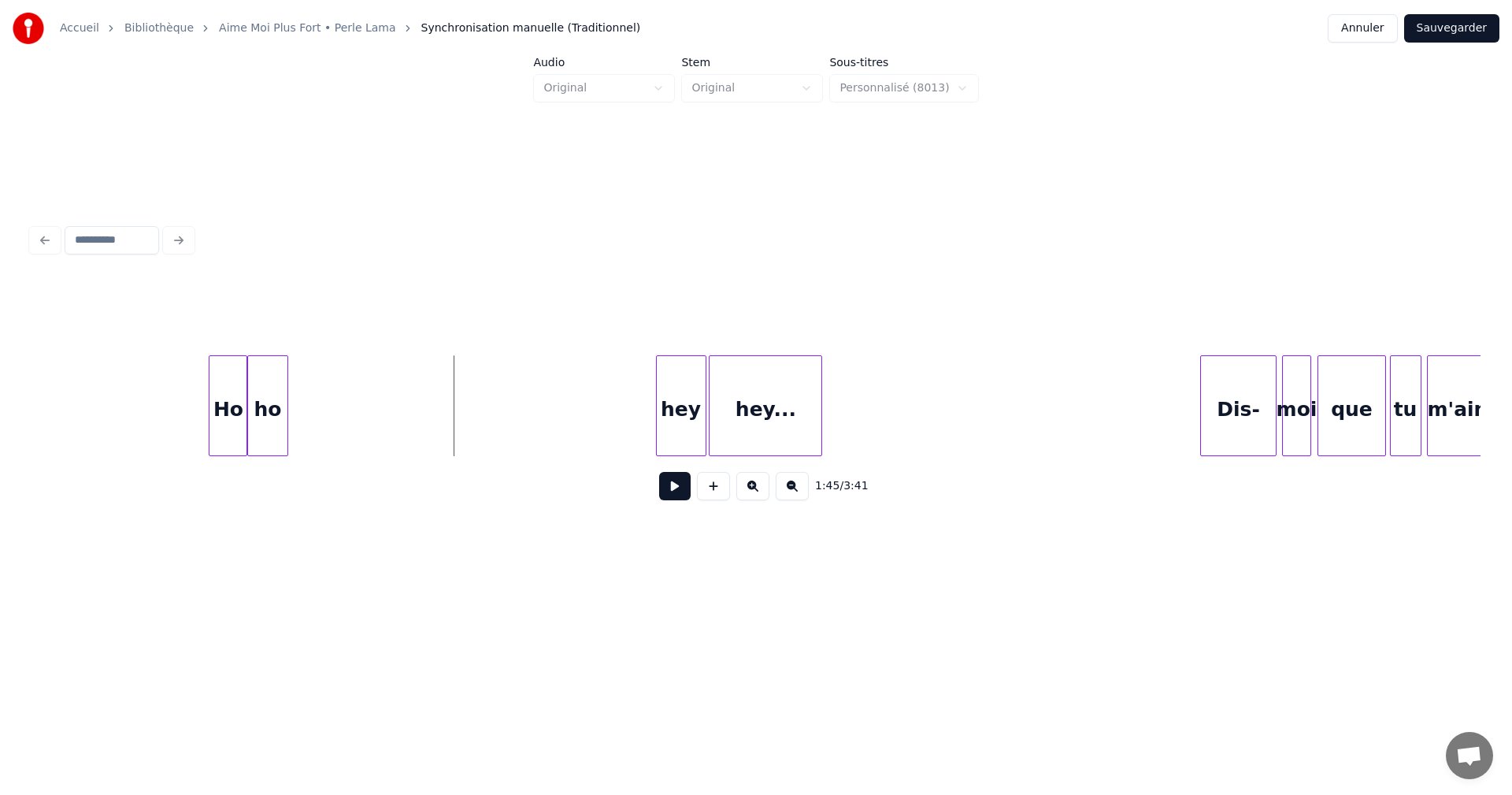
click at [669, 497] on button at bounding box center [675, 485] width 31 height 29
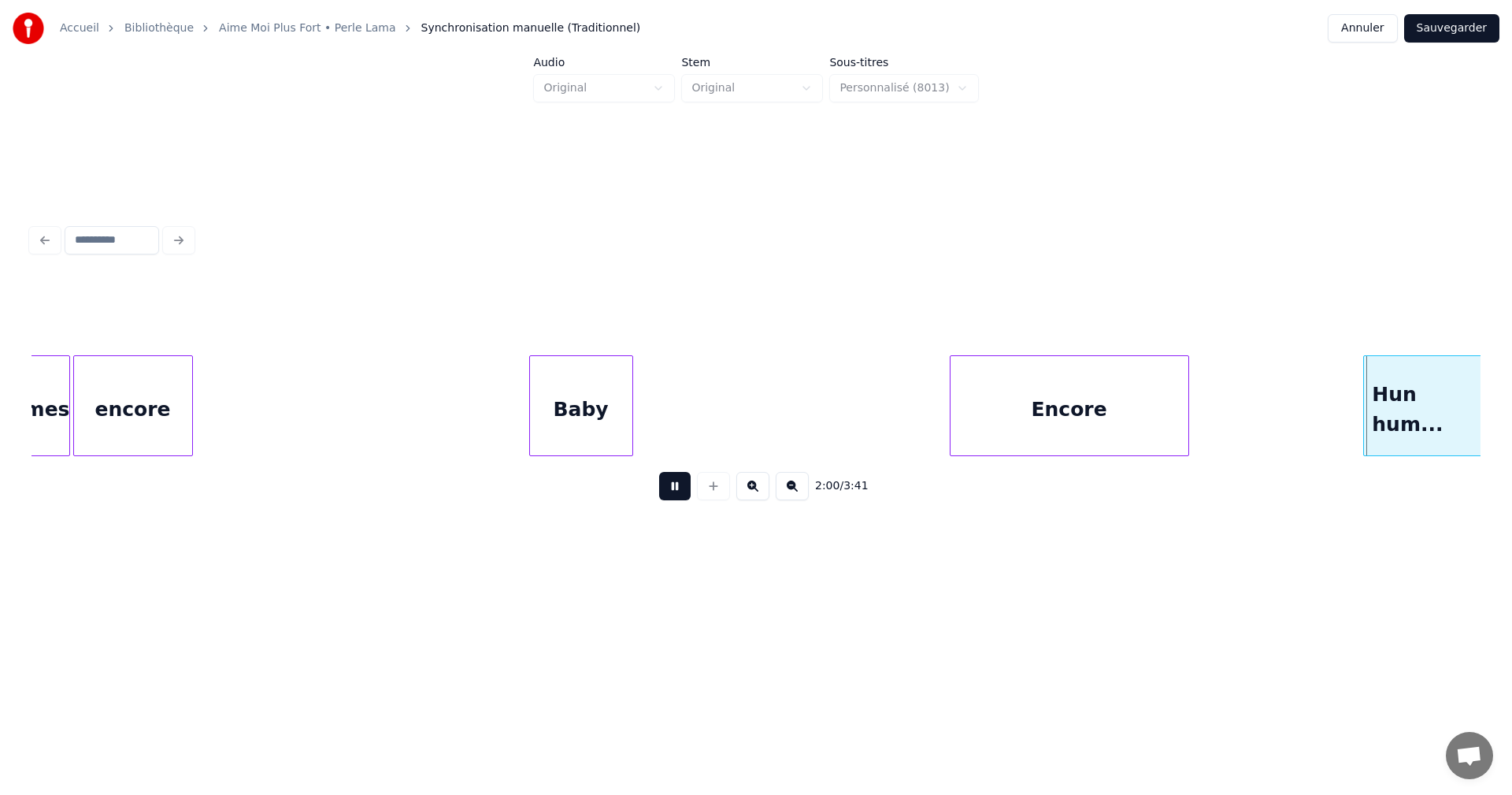
click at [672, 495] on button at bounding box center [675, 485] width 31 height 29
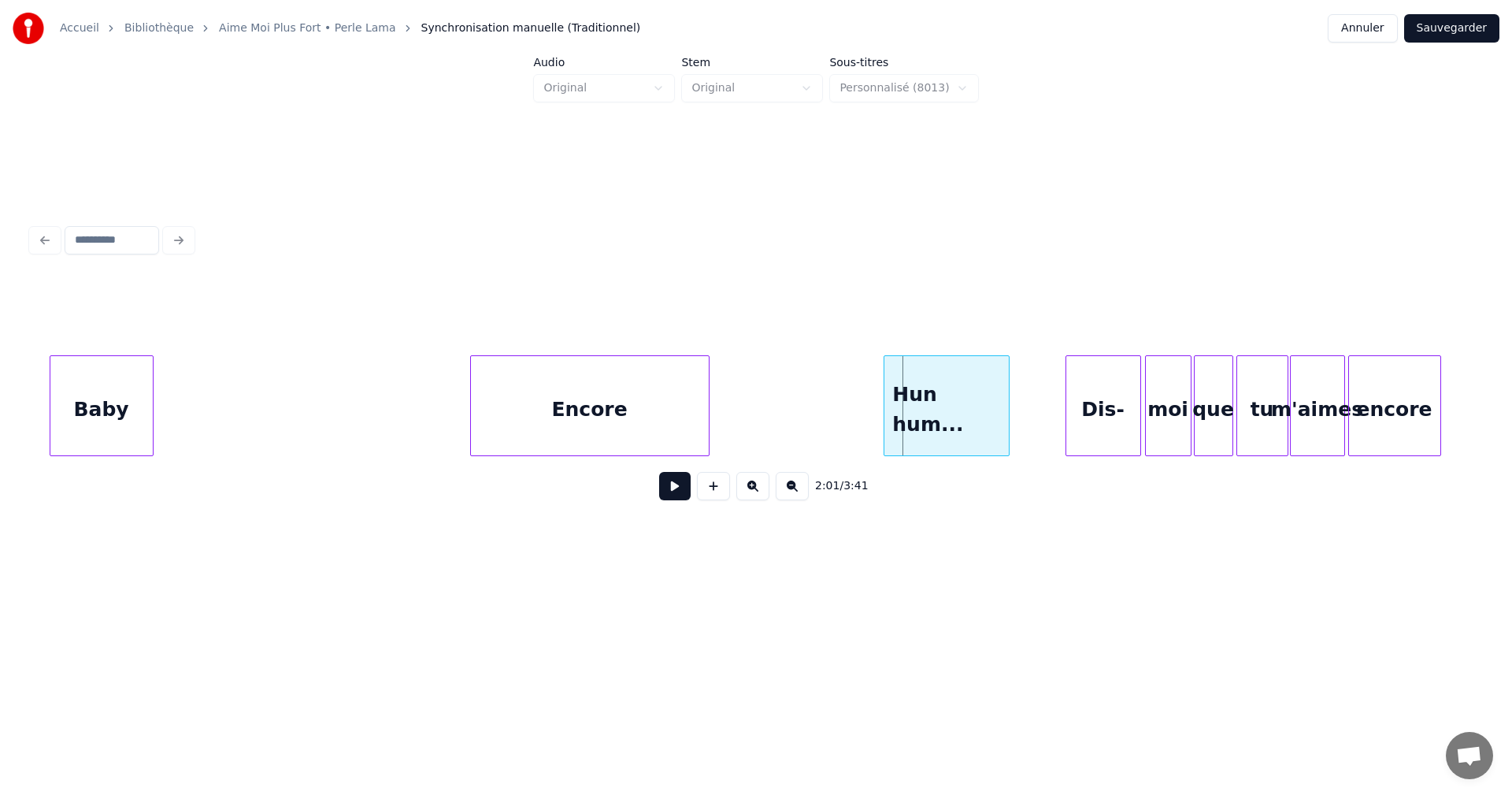
scroll to position [0, 18217]
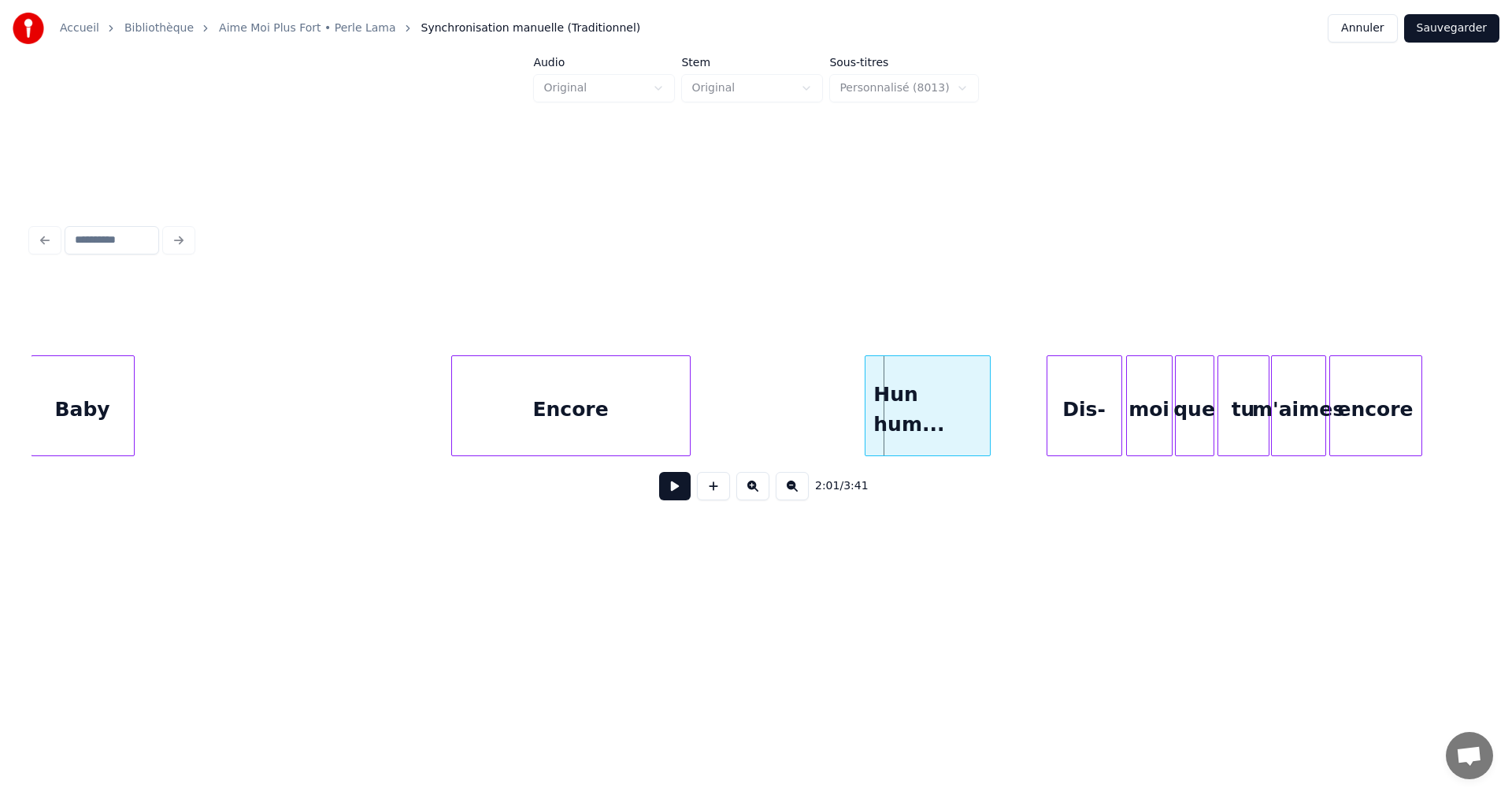
click at [667, 495] on button at bounding box center [675, 485] width 31 height 29
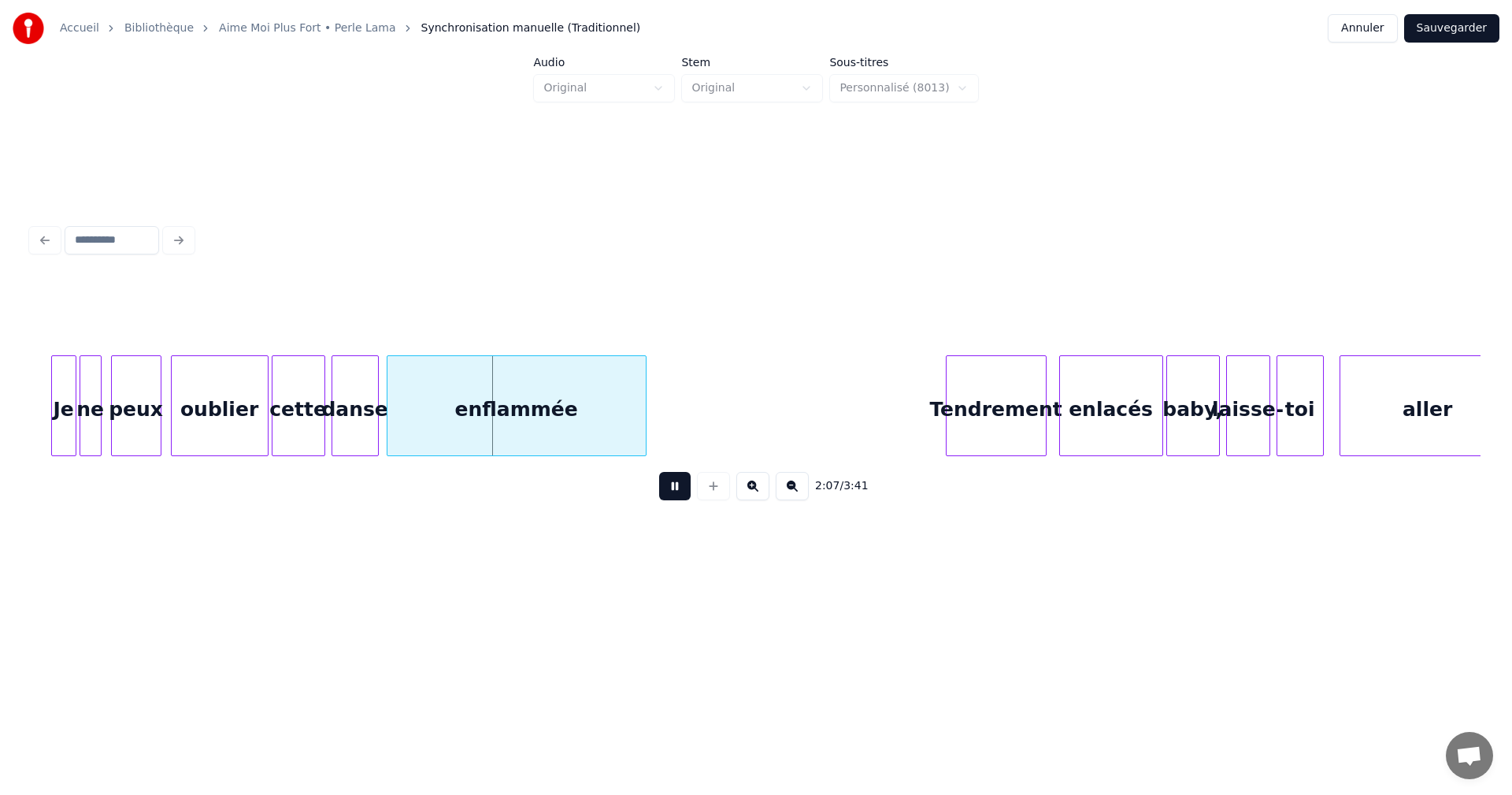
click at [670, 495] on button at bounding box center [675, 485] width 31 height 29
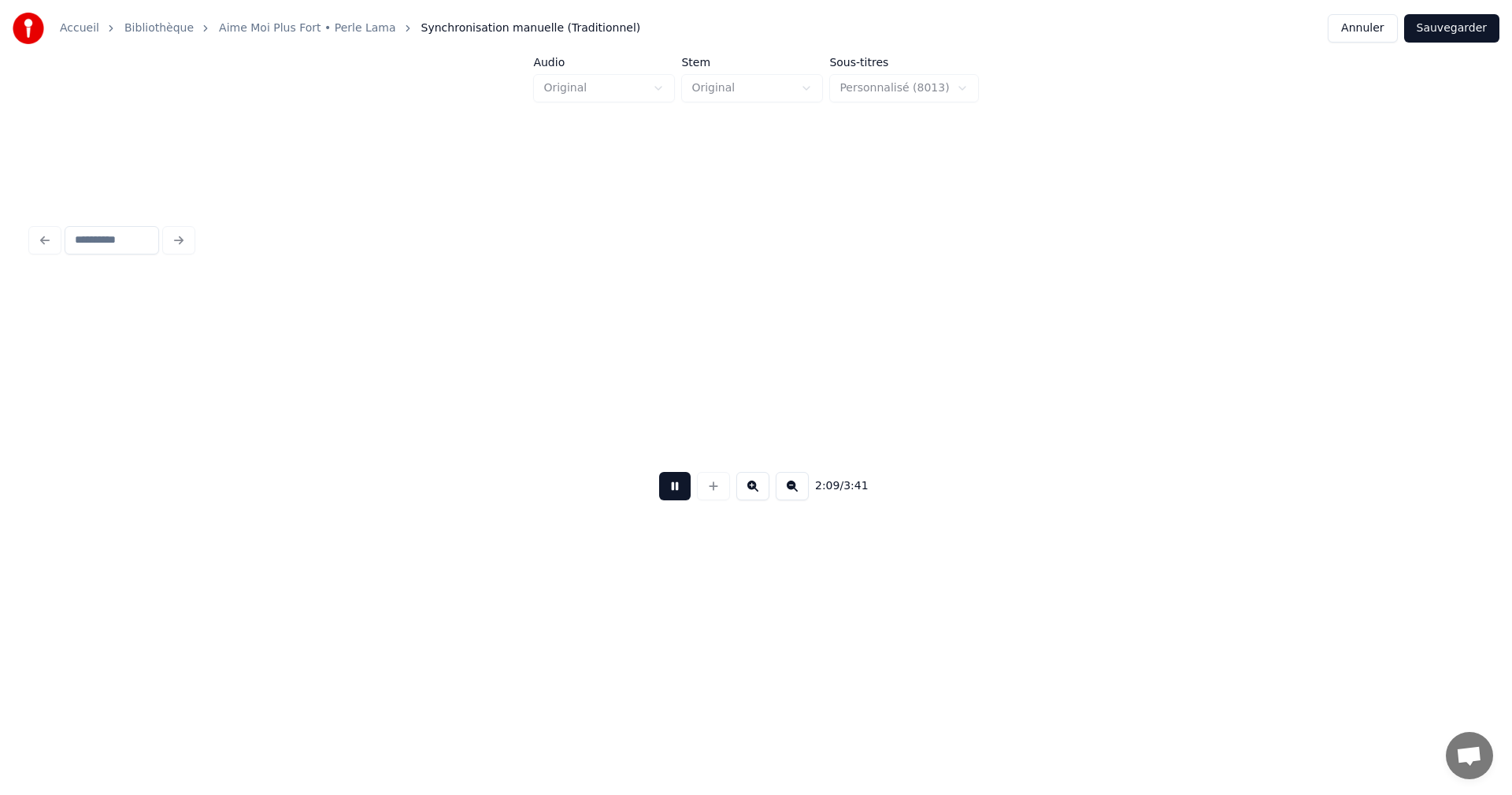
scroll to position [0, 19667]
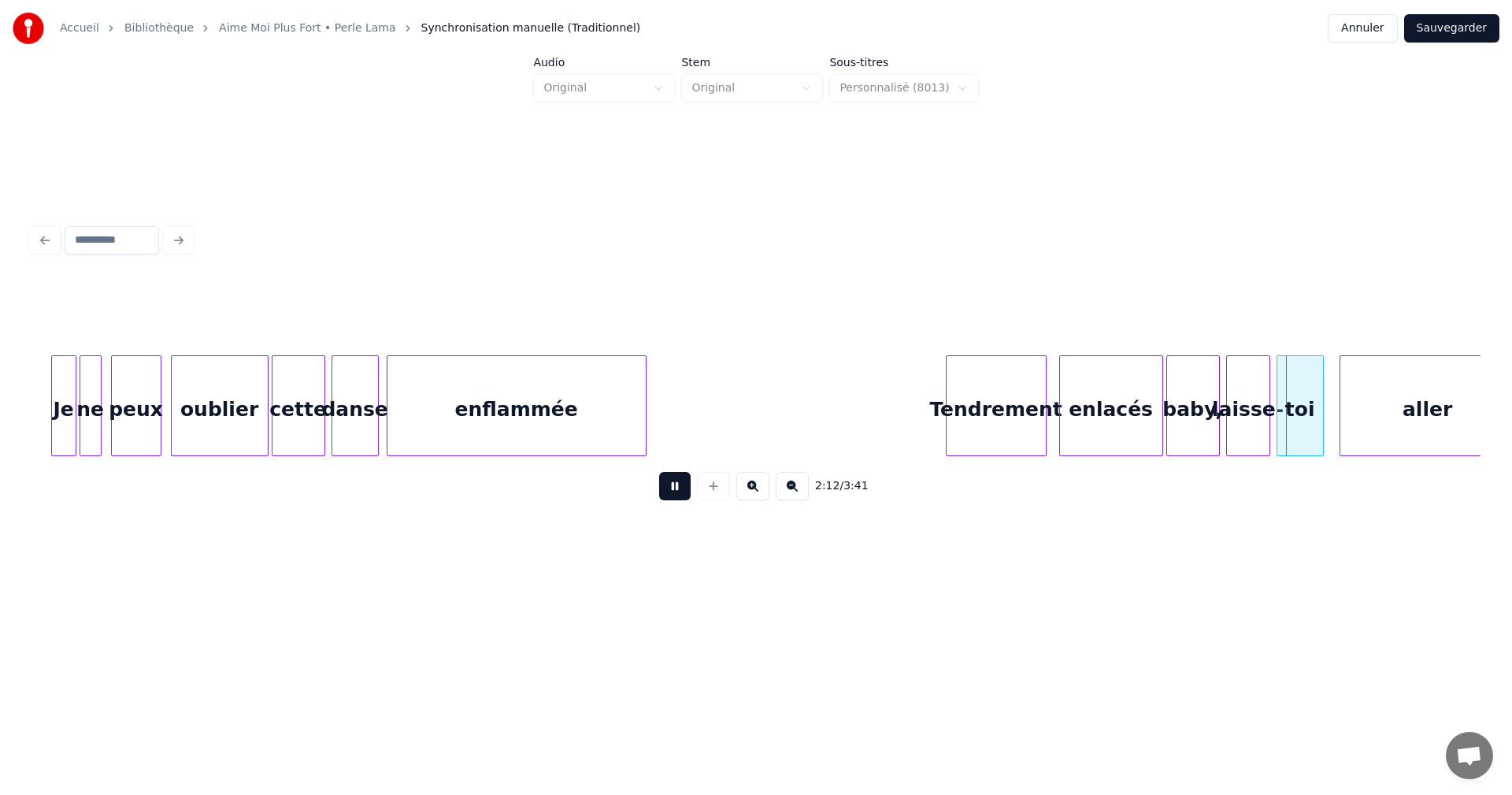
click at [670, 495] on button at bounding box center [675, 485] width 31 height 29
click at [1183, 425] on div "baby," at bounding box center [1193, 410] width 52 height 107
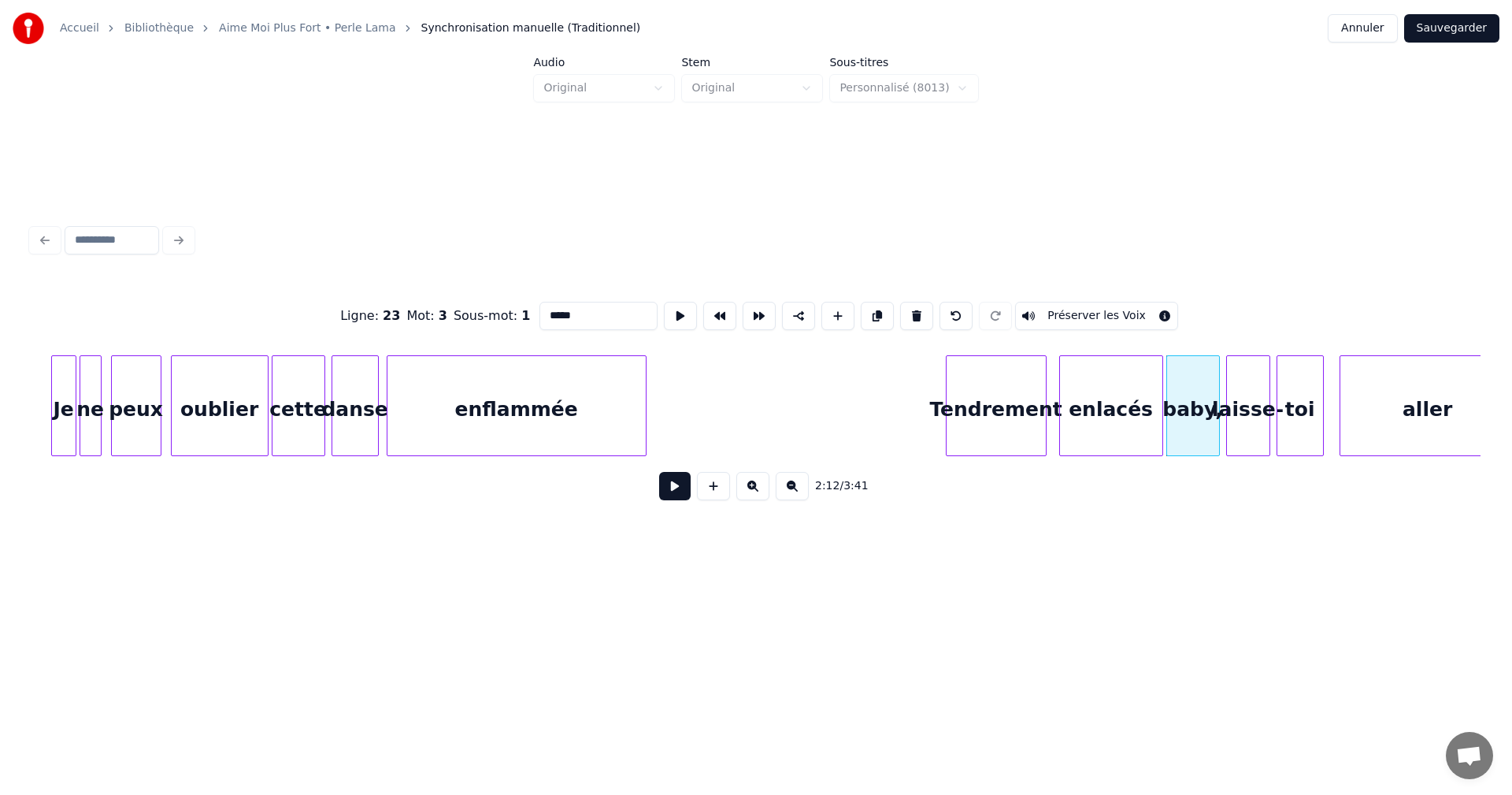
click at [574, 315] on input "*****" at bounding box center [599, 316] width 119 height 29
type input "****"
click at [686, 483] on button at bounding box center [675, 485] width 31 height 29
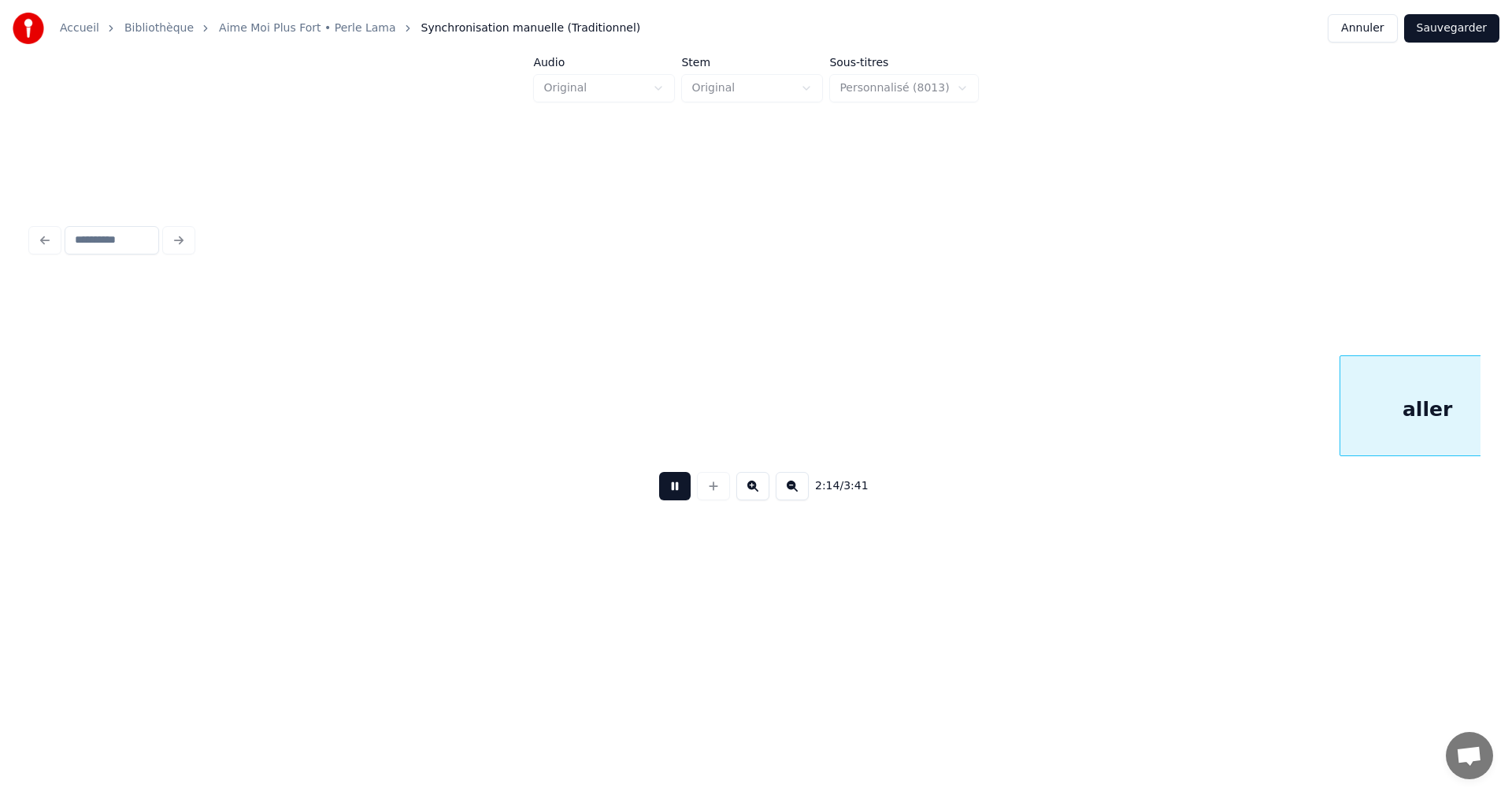
scroll to position [0, 21116]
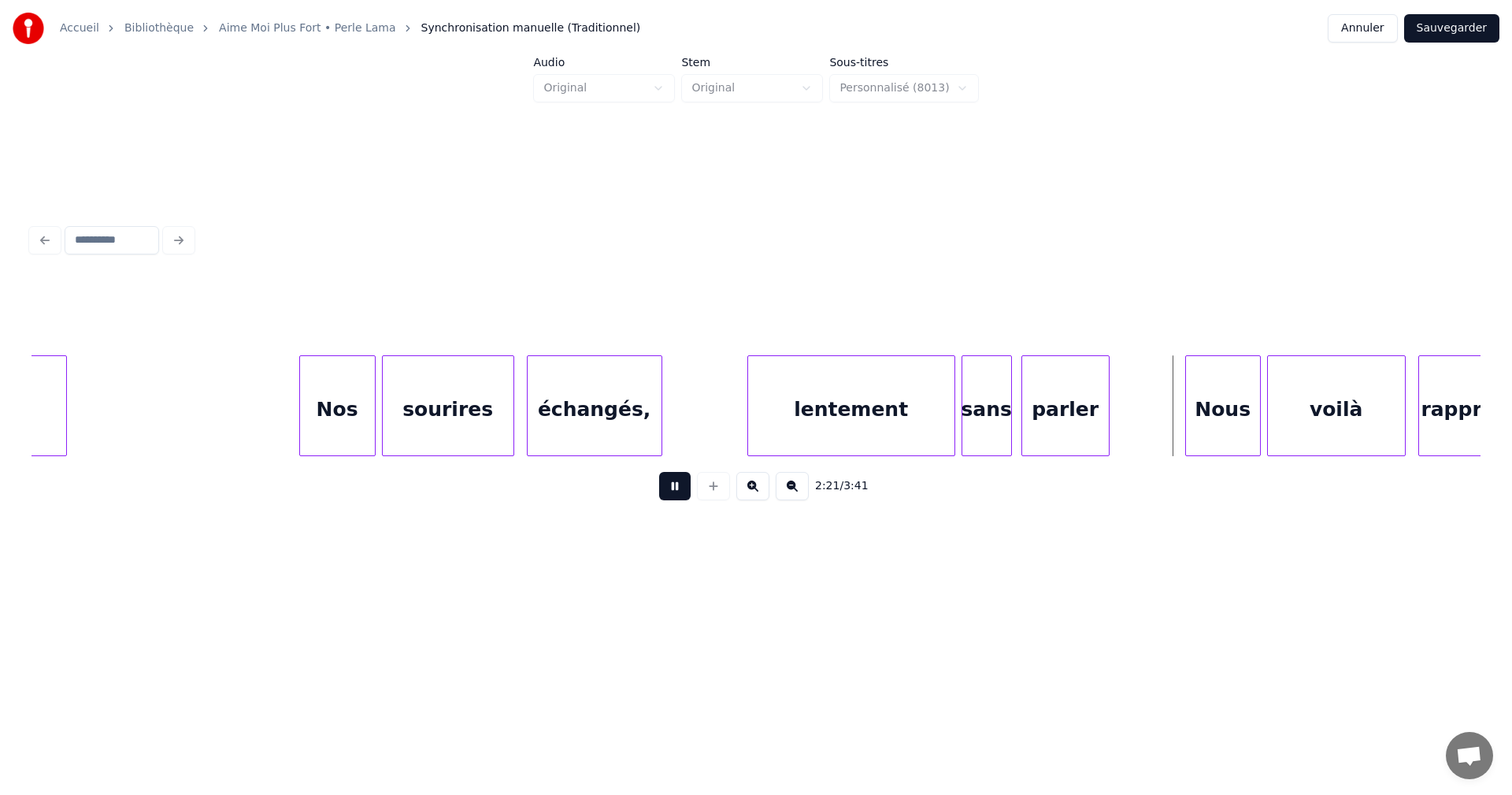
click at [686, 483] on button at bounding box center [675, 485] width 31 height 29
click at [673, 489] on button at bounding box center [675, 485] width 31 height 29
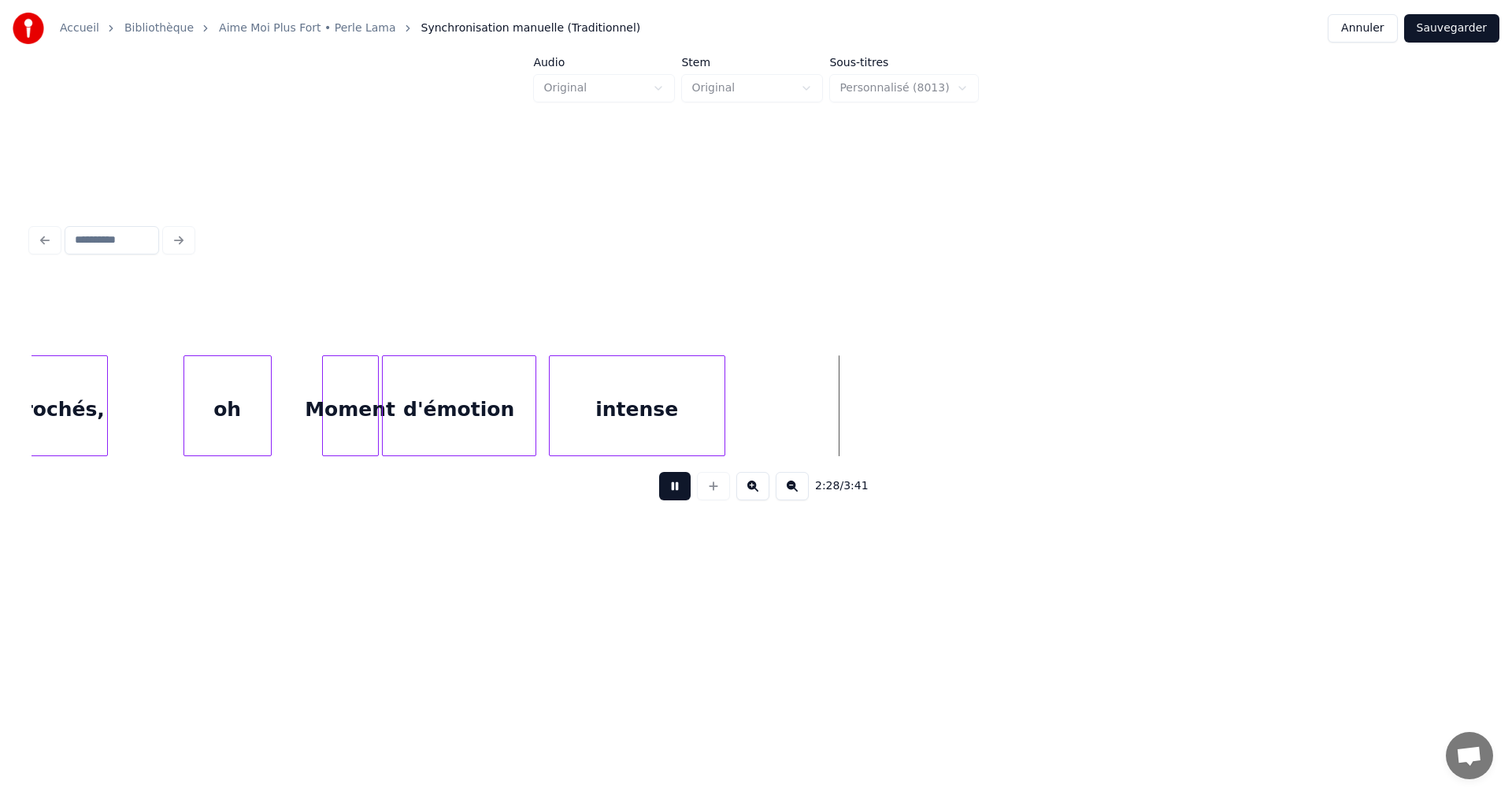
click at [677, 489] on button at bounding box center [675, 485] width 31 height 29
click at [264, 405] on div "oh" at bounding box center [227, 410] width 86 height 107
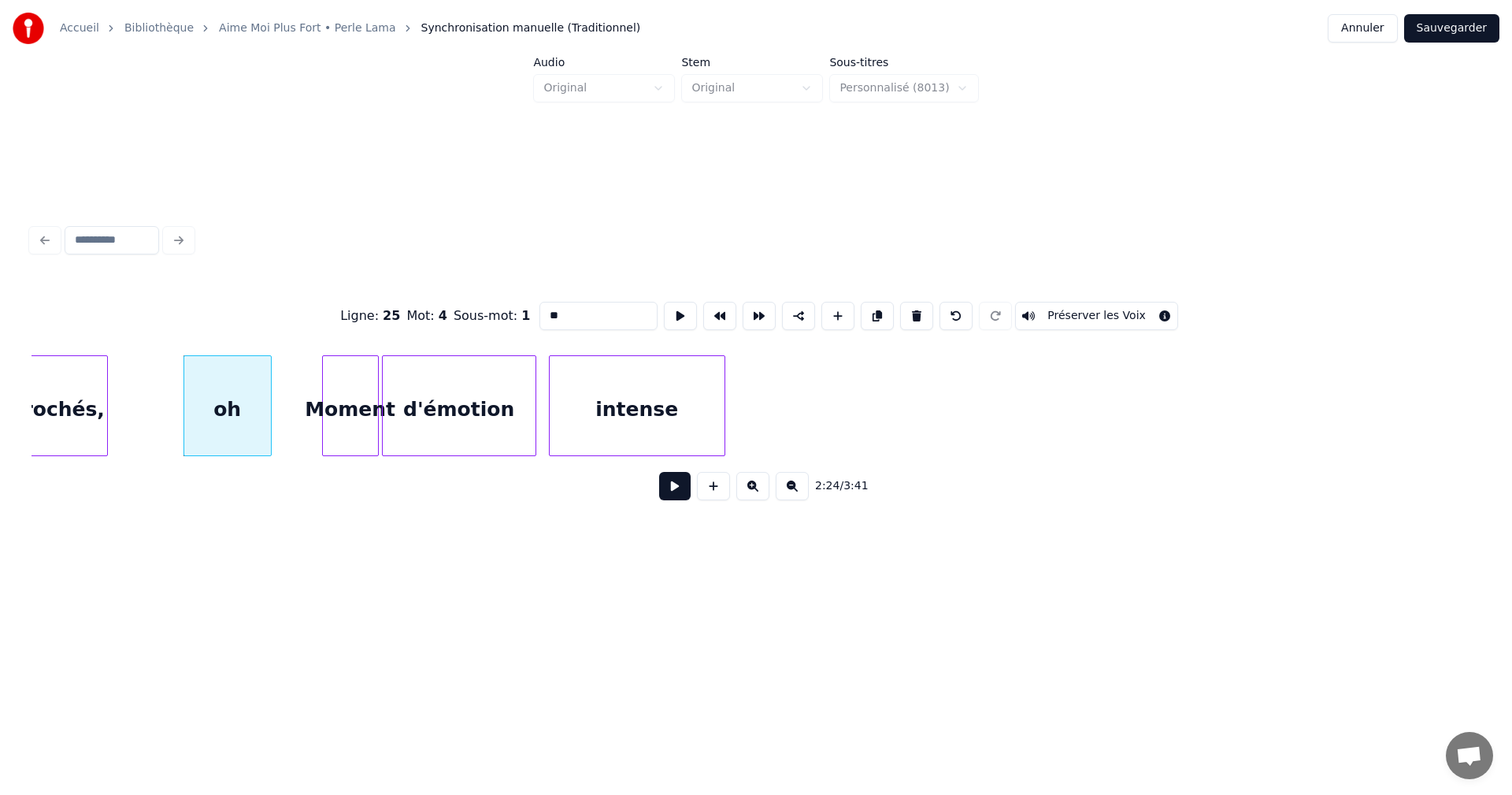
click at [680, 497] on button at bounding box center [675, 485] width 31 height 29
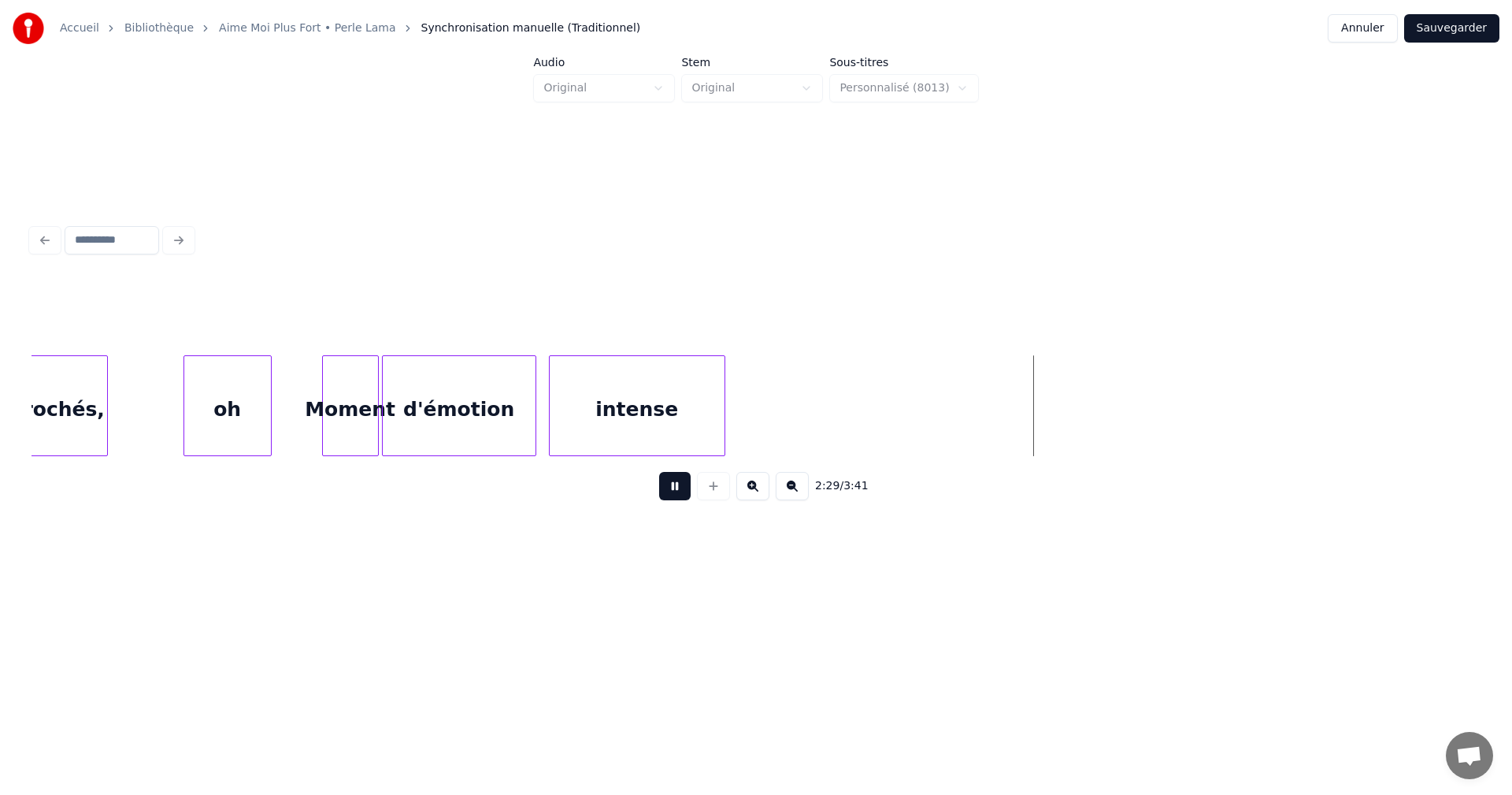
click at [682, 491] on button at bounding box center [675, 485] width 31 height 29
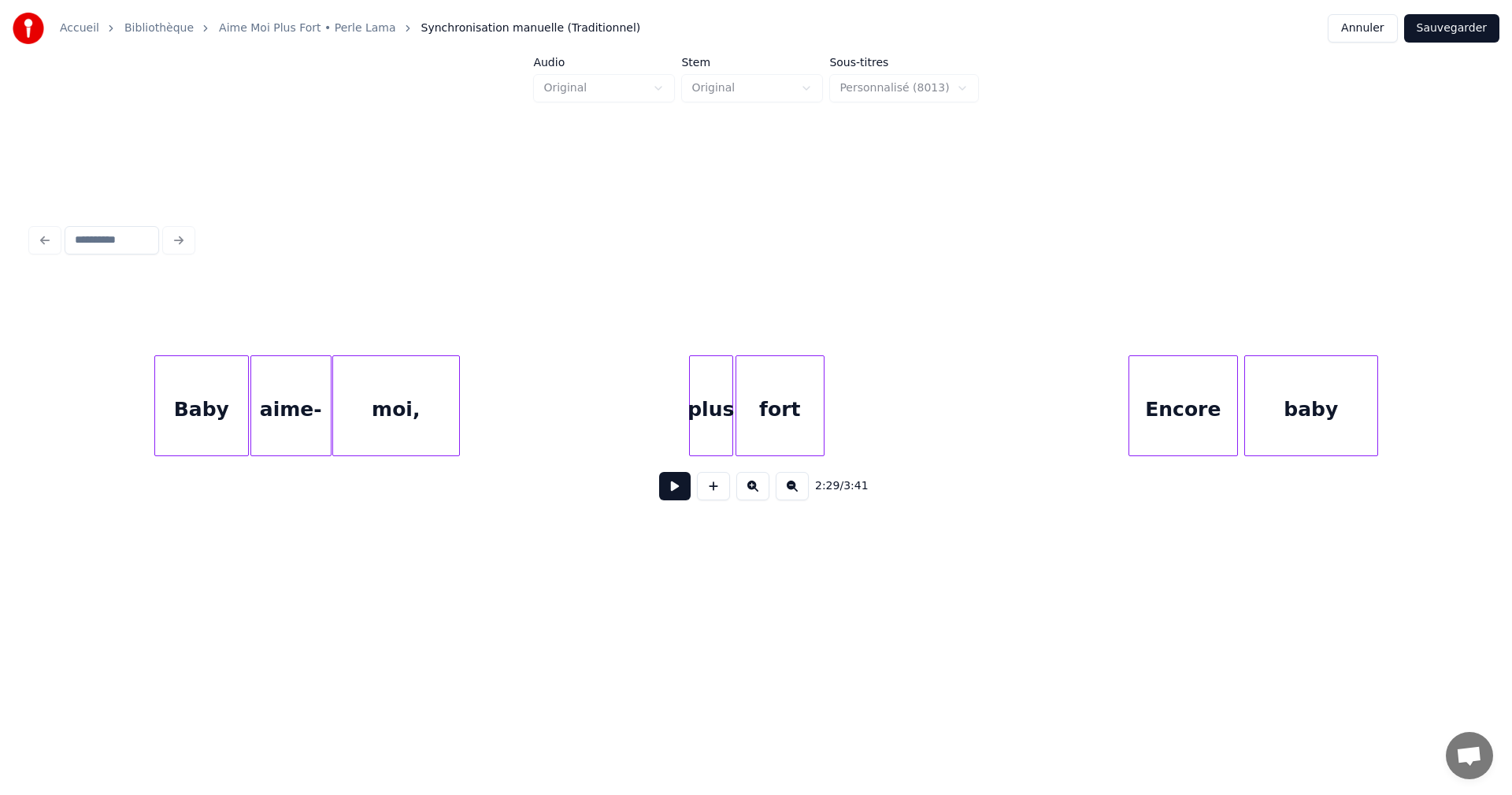
scroll to position [0, 26032]
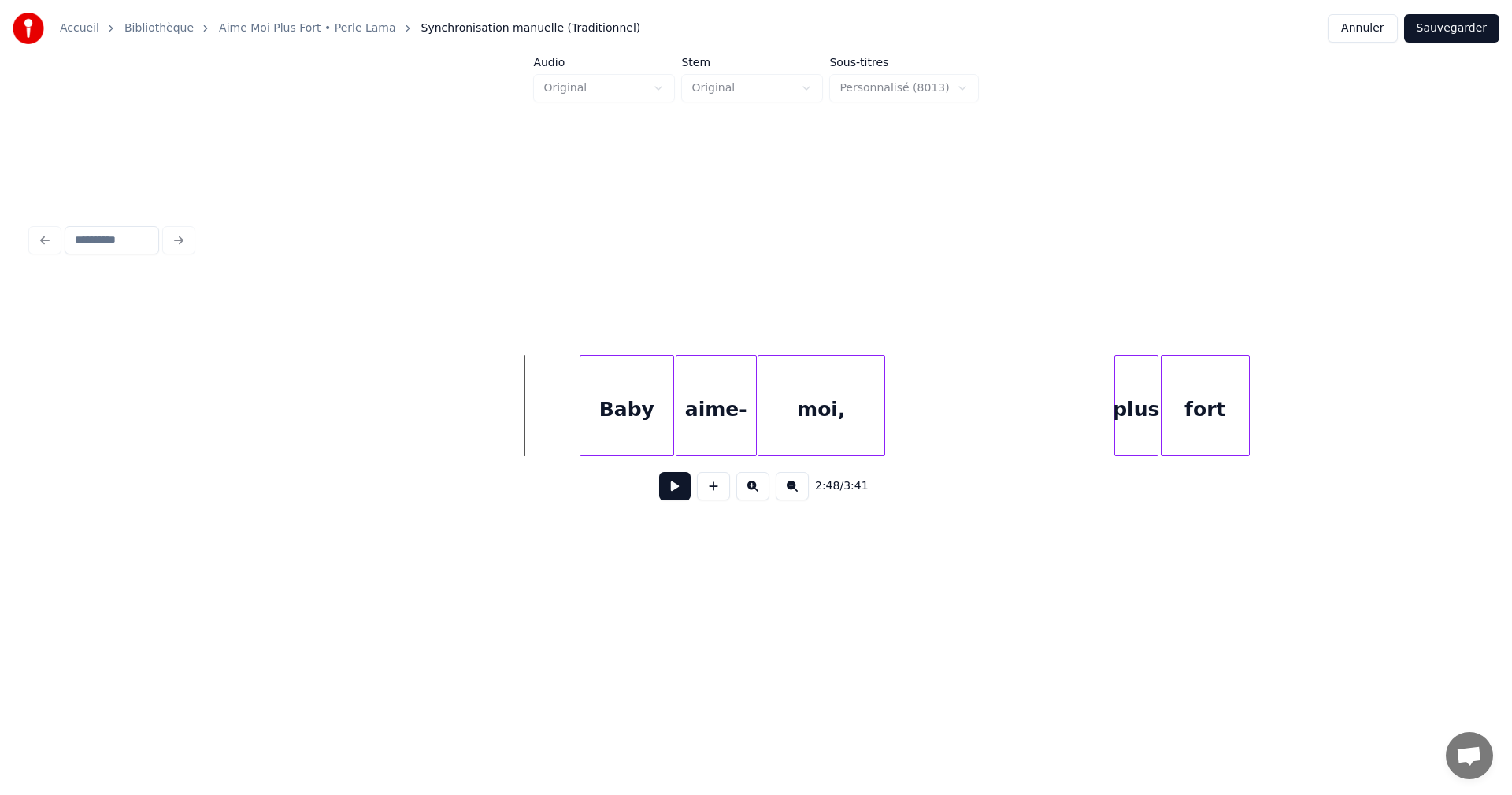
click at [669, 482] on button at bounding box center [675, 485] width 31 height 29
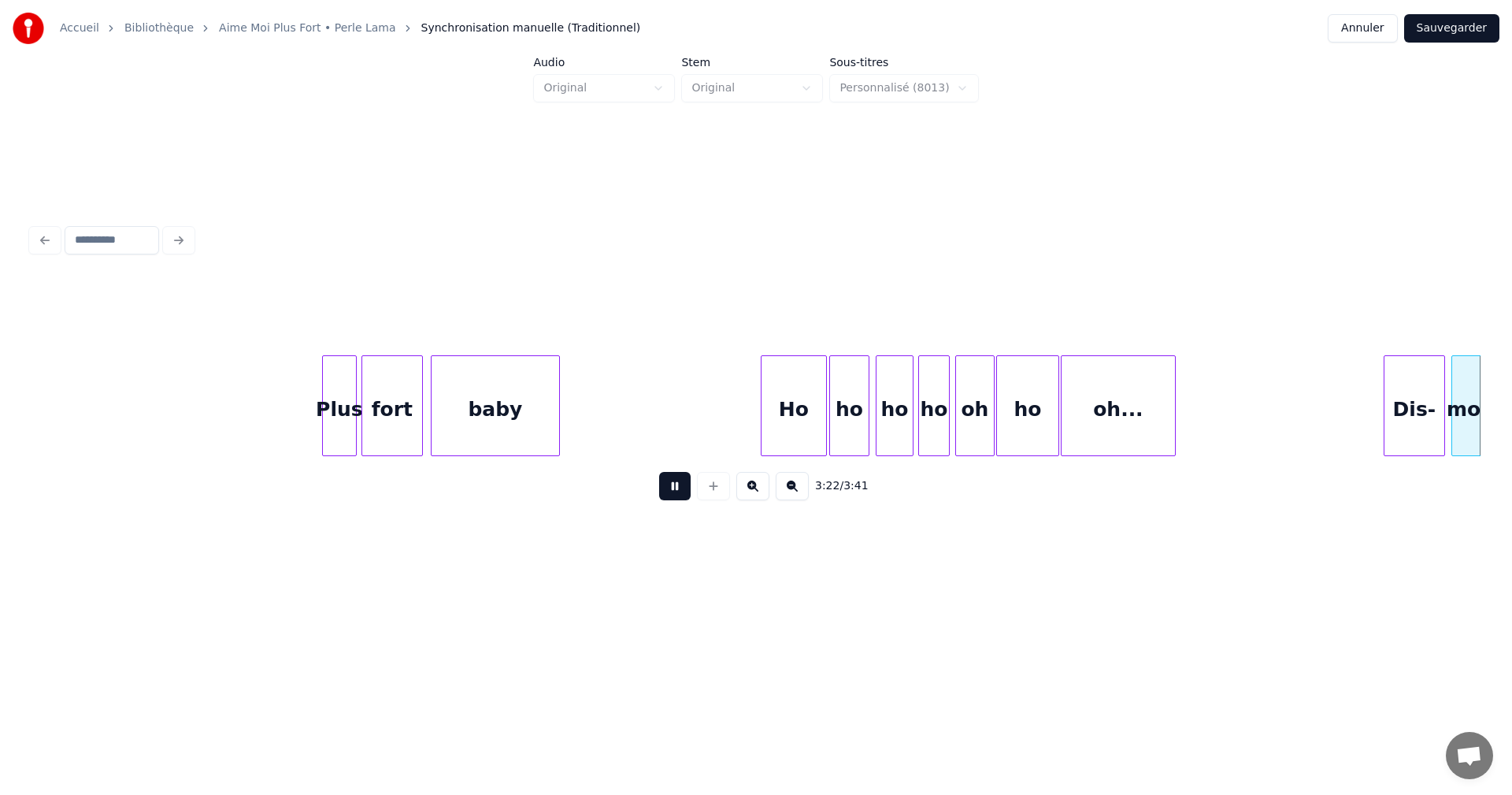
scroll to position [0, 31834]
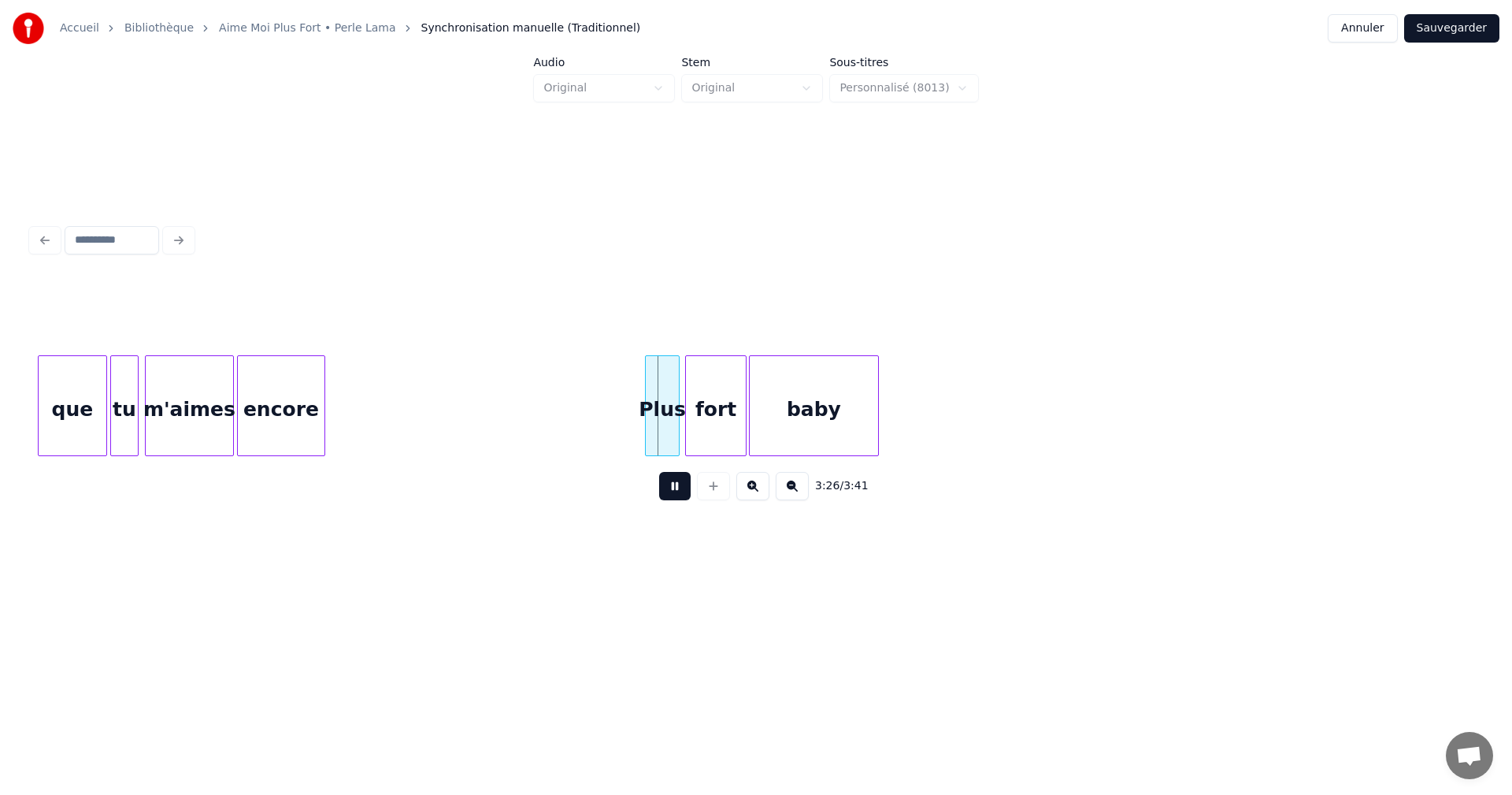
click at [678, 488] on button at bounding box center [675, 485] width 31 height 29
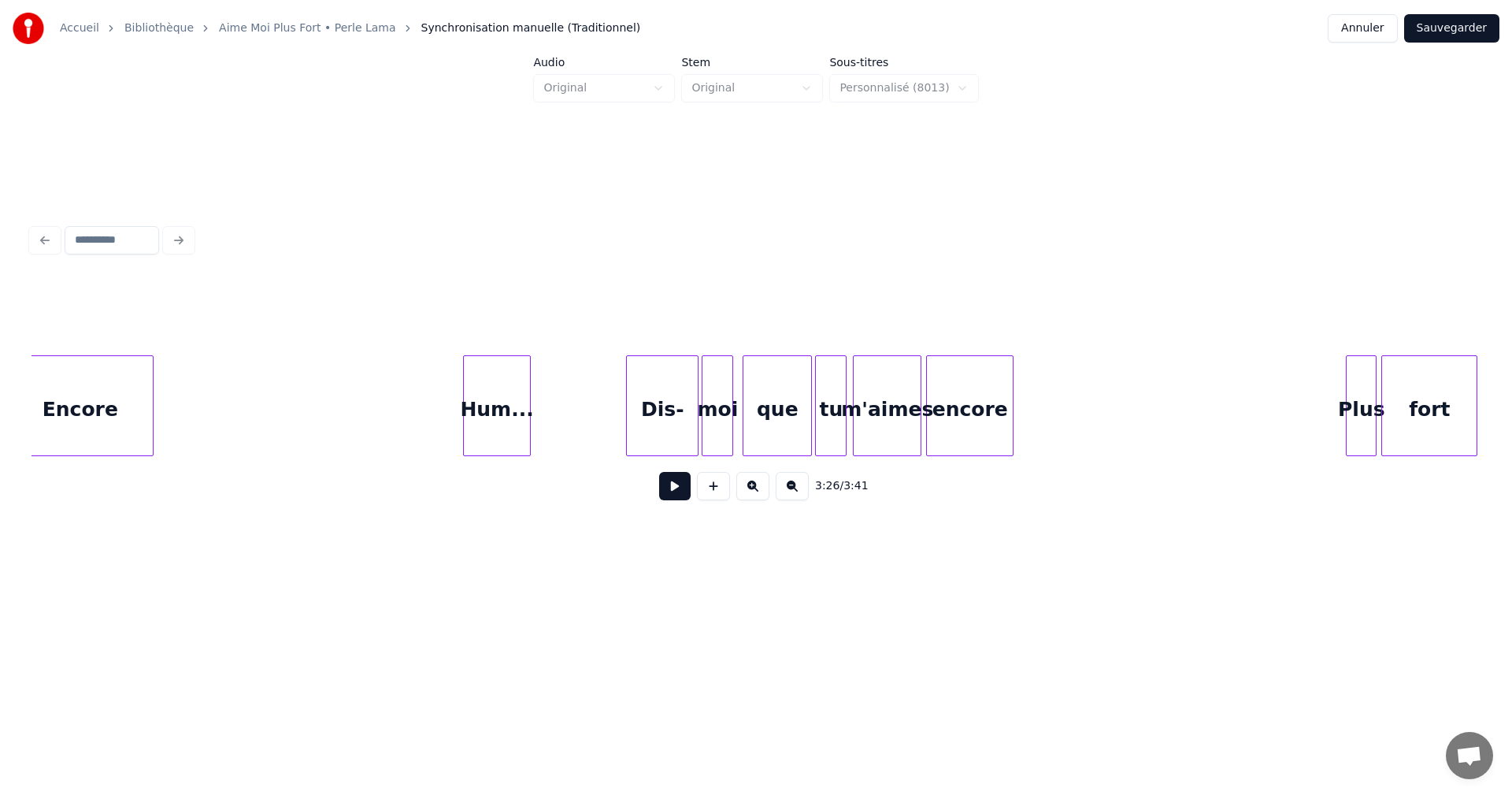
scroll to position [0, 9610]
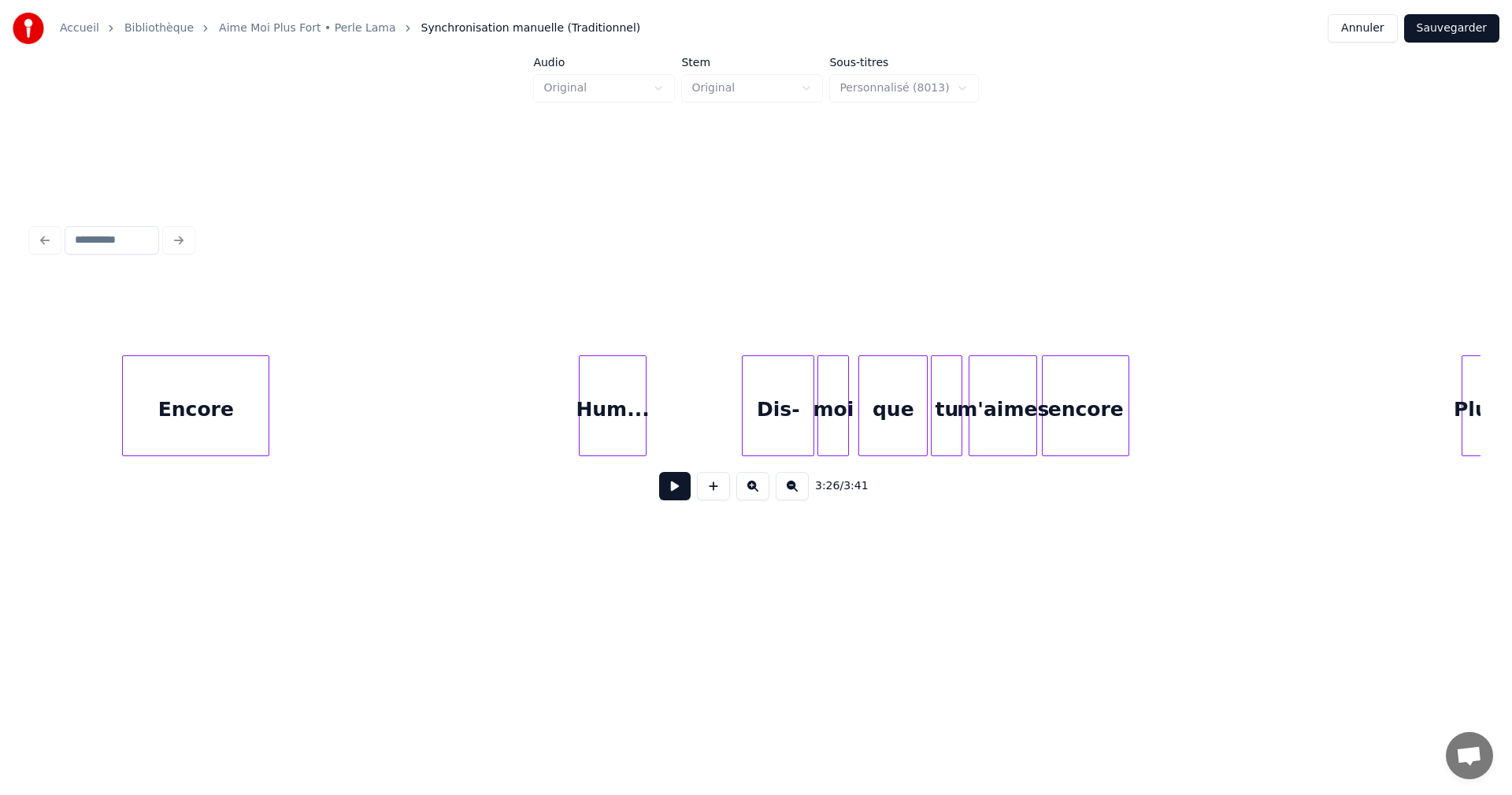
click at [455, 516] on div "3:26 / 3:41" at bounding box center [755, 485] width 1449 height 60
click at [1471, 30] on button "Sauvegarder" at bounding box center [1451, 28] width 95 height 29
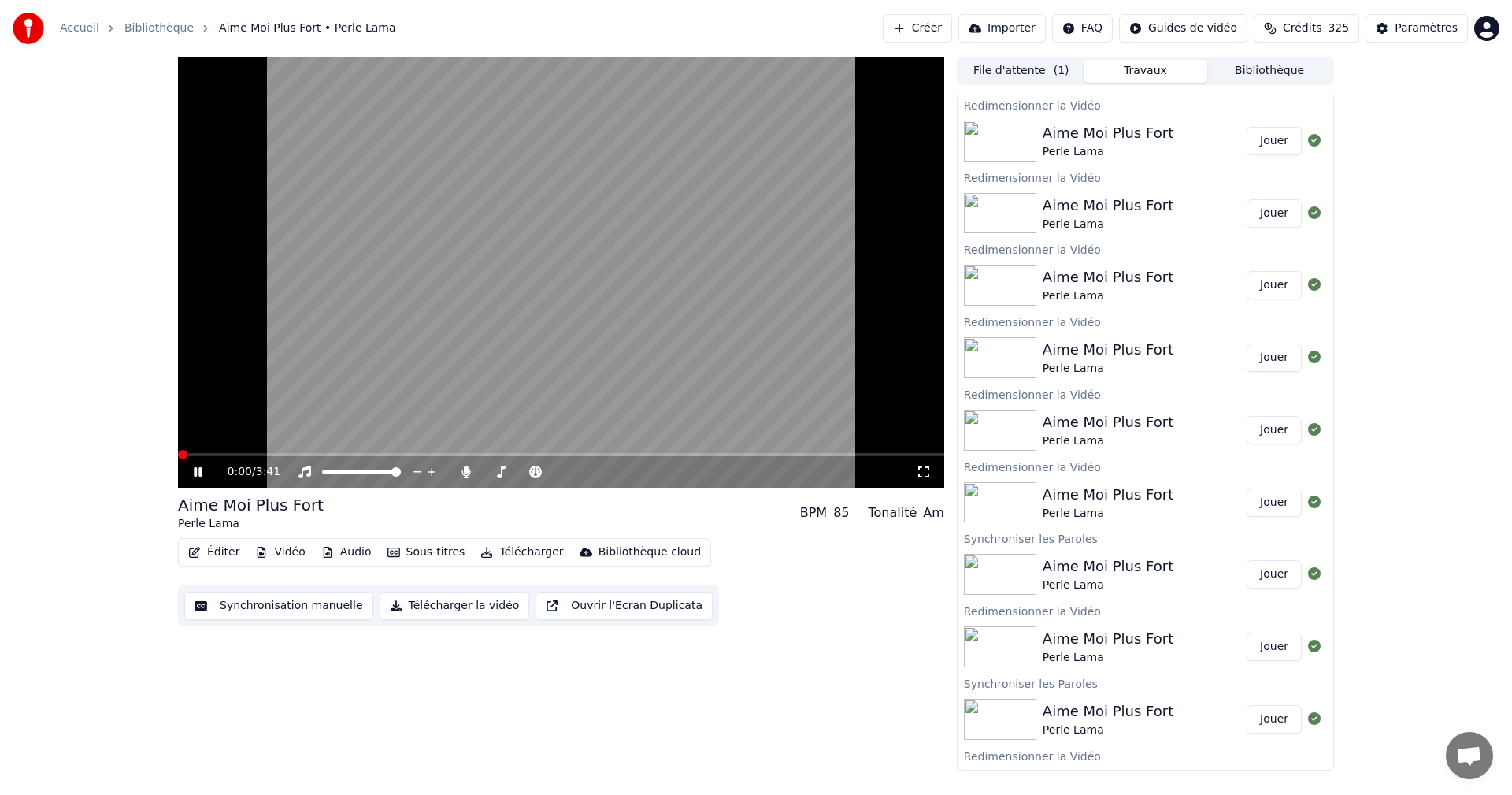
click at [178, 450] on span at bounding box center [183, 454] width 10 height 10
click at [242, 459] on span at bounding box center [244, 454] width 10 height 10
click at [198, 471] on icon at bounding box center [208, 471] width 37 height 13
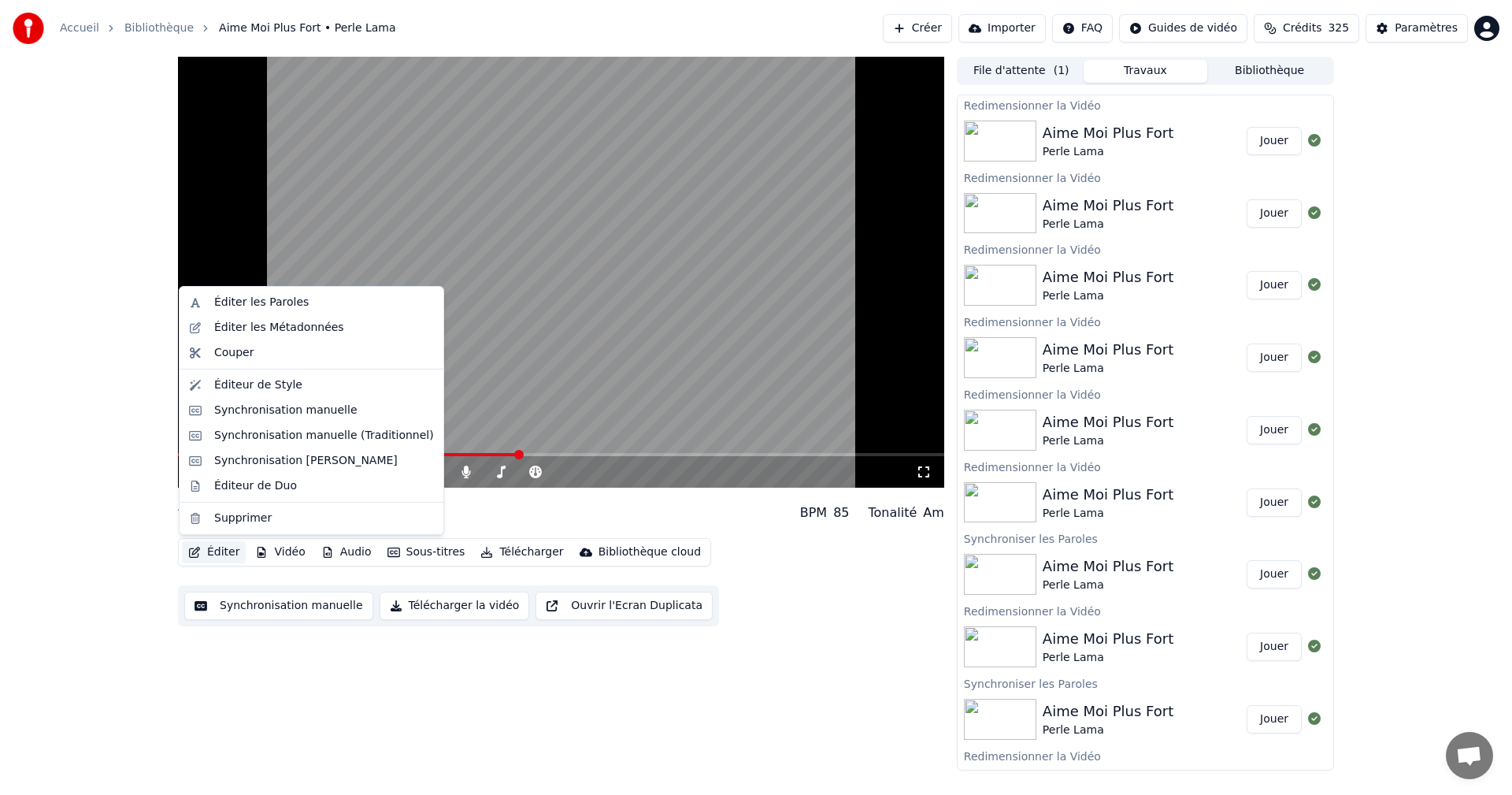
click at [237, 550] on button "Éditer" at bounding box center [214, 552] width 64 height 22
click at [260, 445] on div "Synchronisation manuelle (Traditionnel)" at bounding box center [311, 435] width 258 height 25
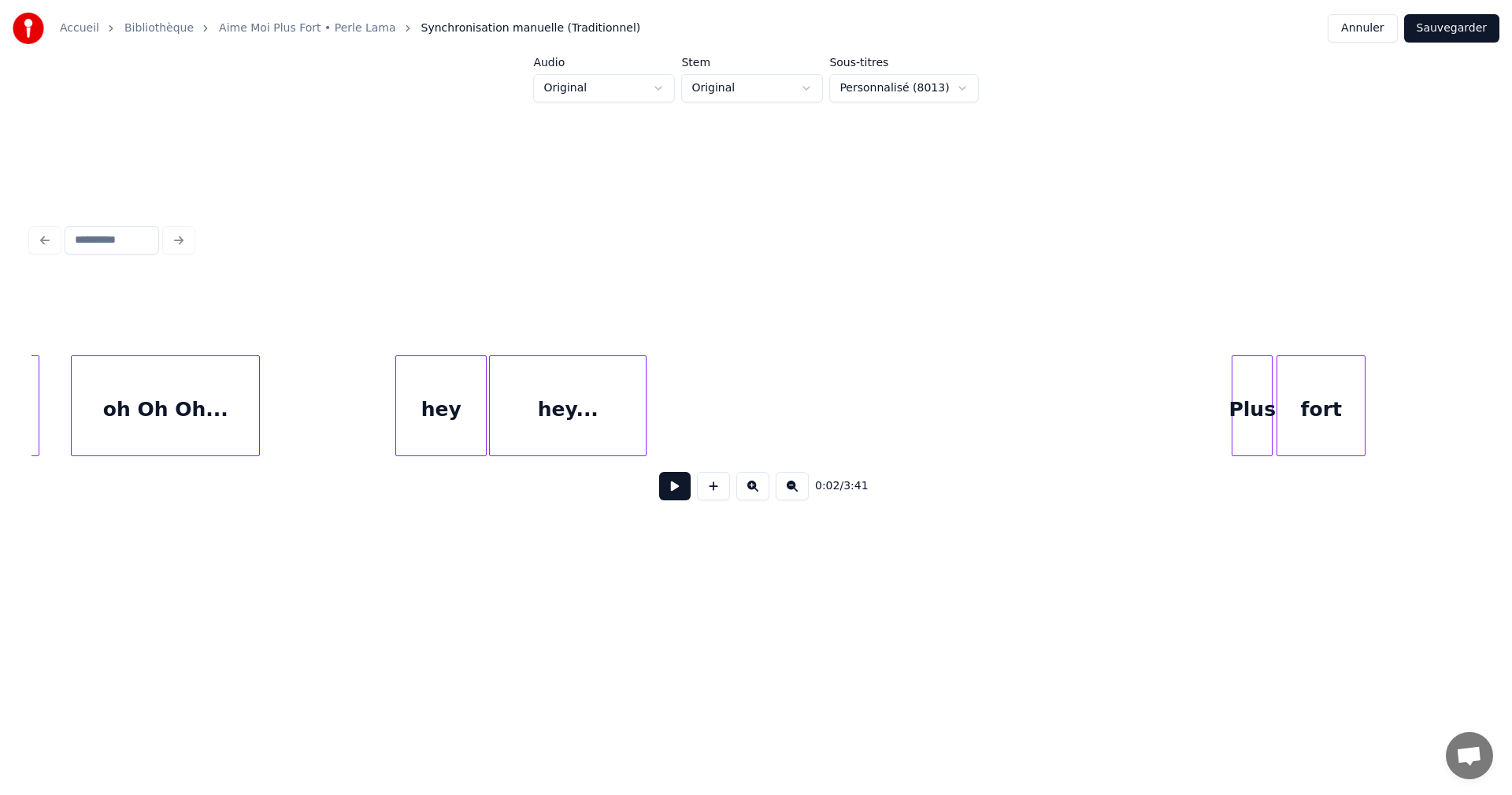
scroll to position [0, 8008]
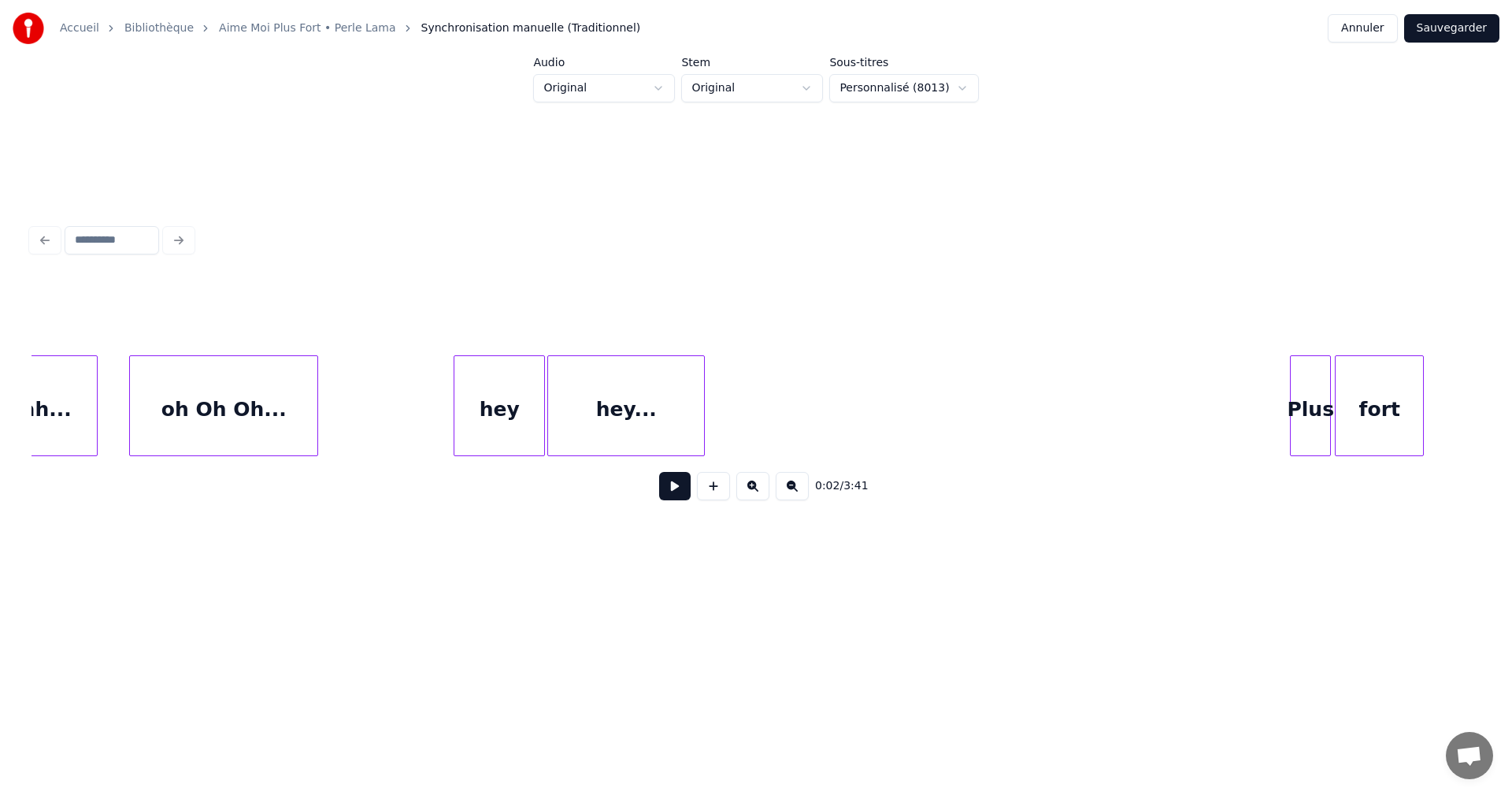
click at [661, 489] on button at bounding box center [675, 485] width 31 height 29
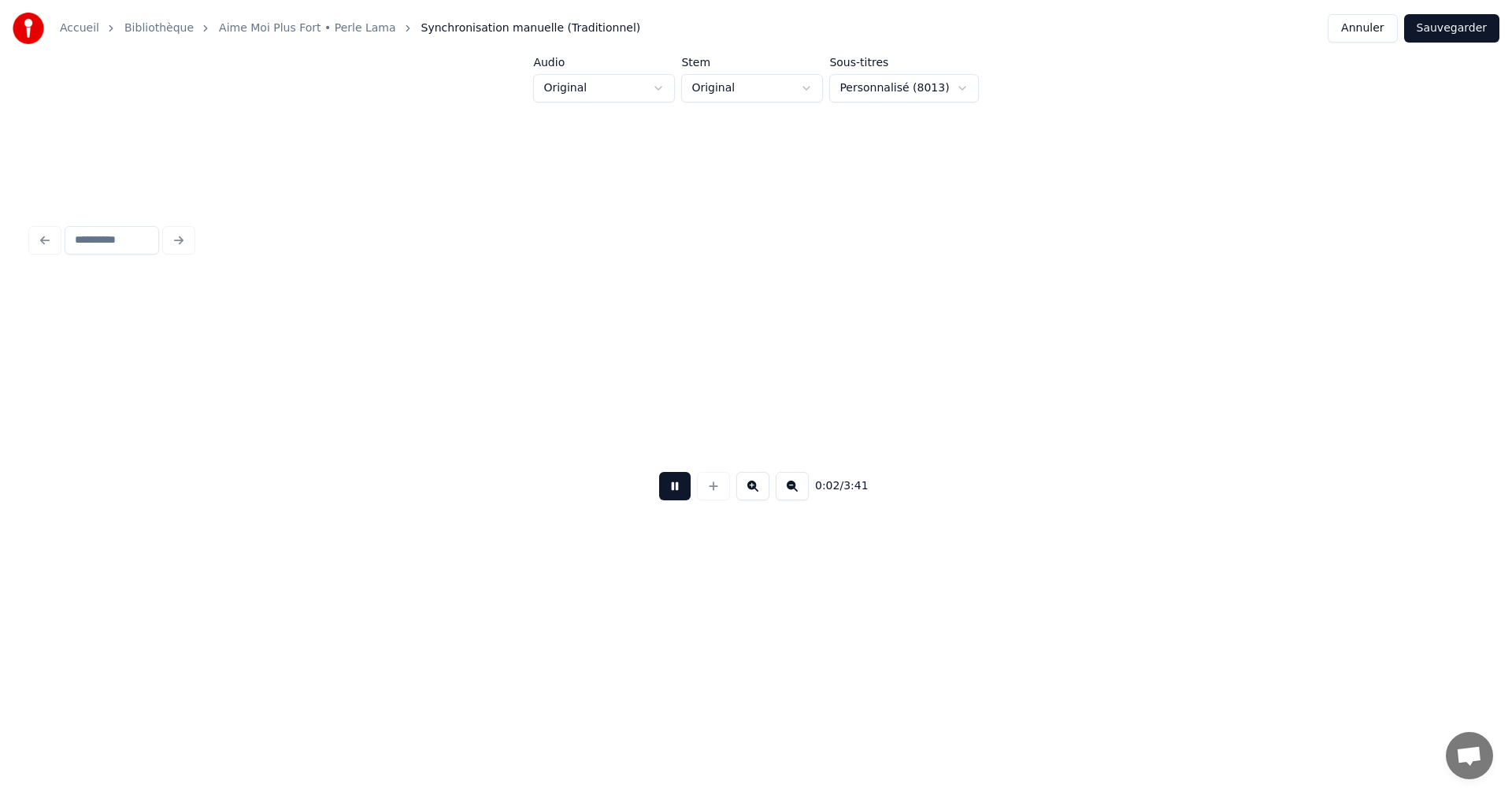
scroll to position [0, 368]
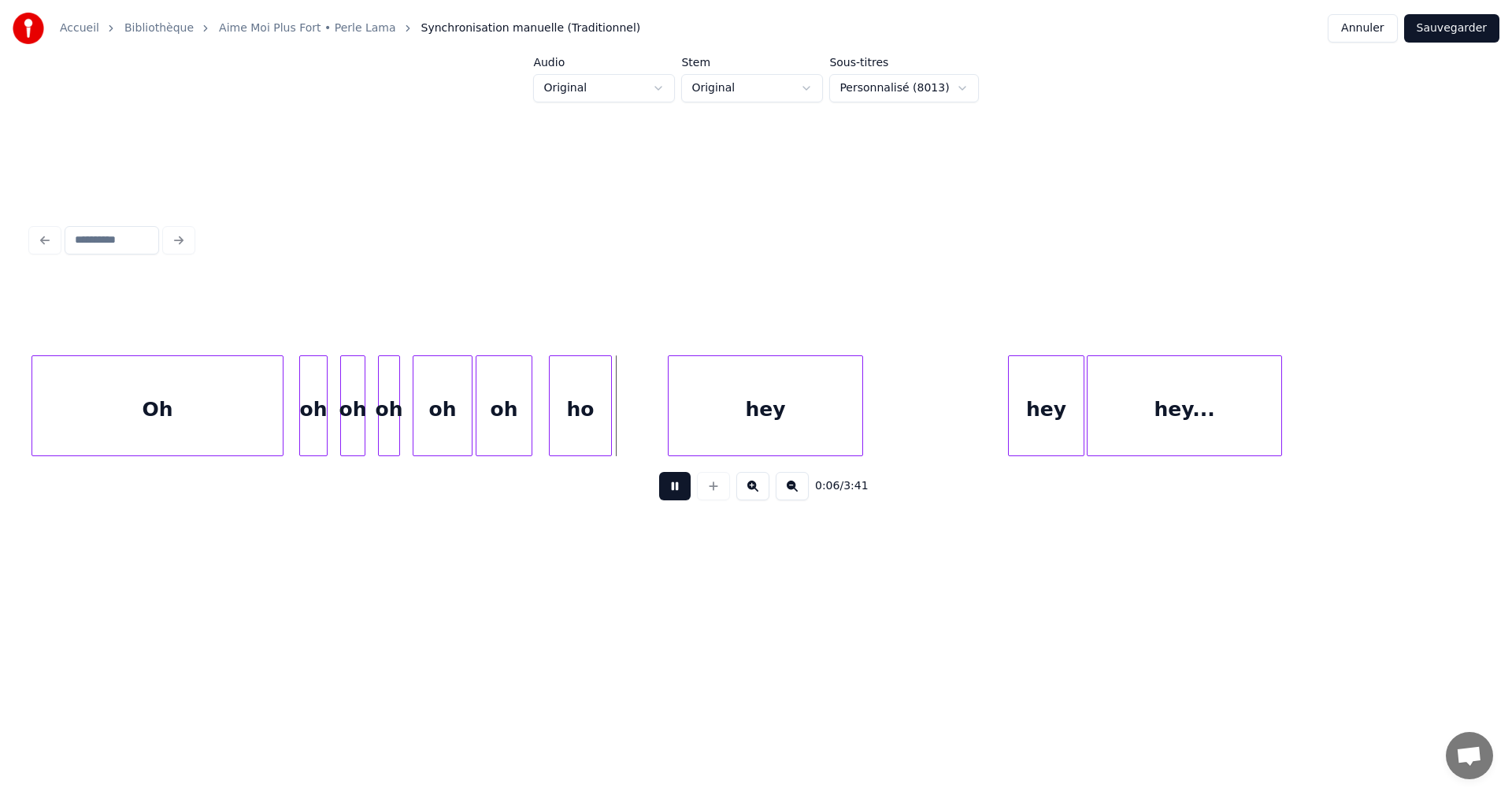
click at [674, 491] on button at bounding box center [675, 485] width 31 height 29
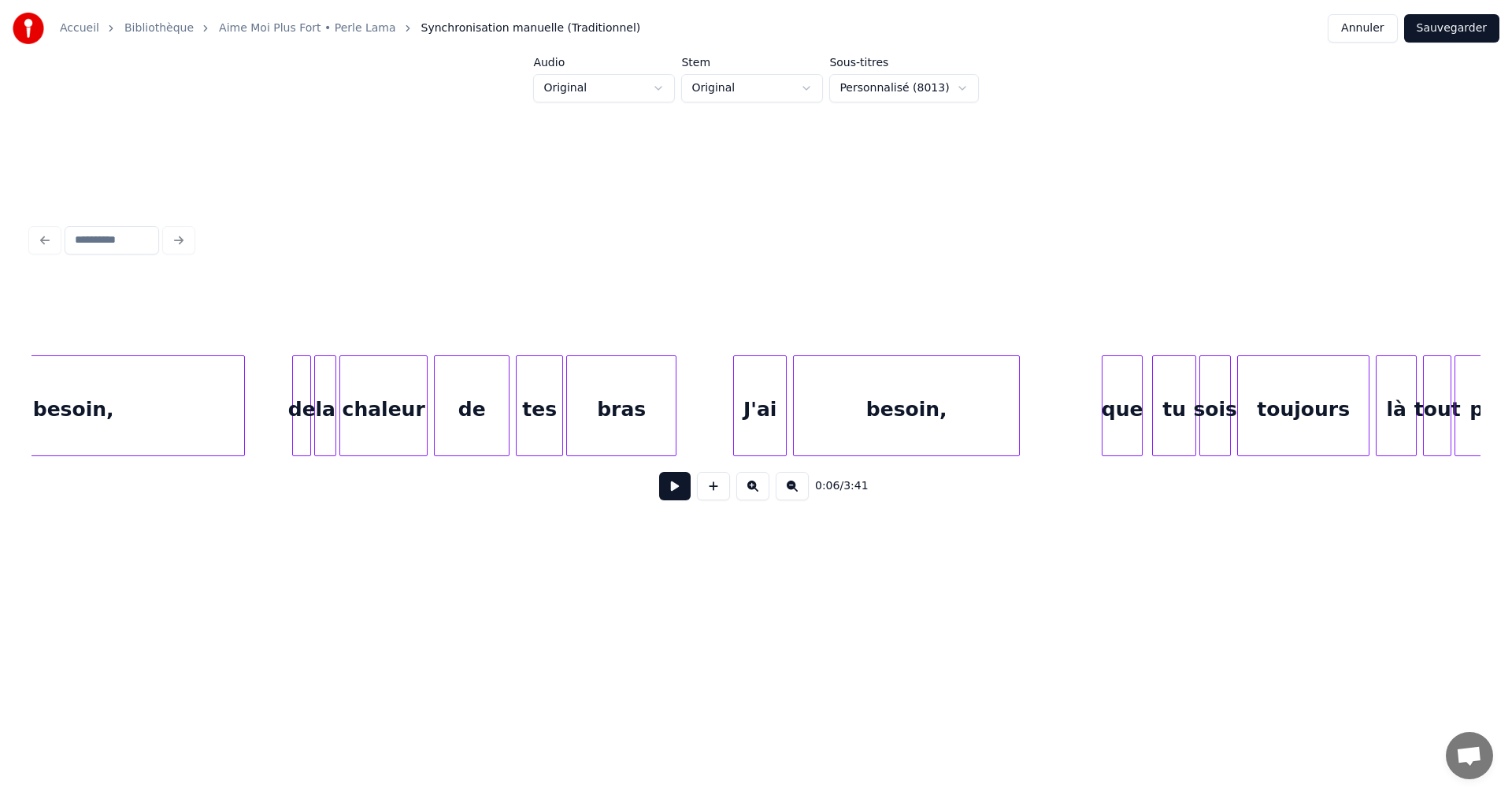
scroll to position [0, 5577]
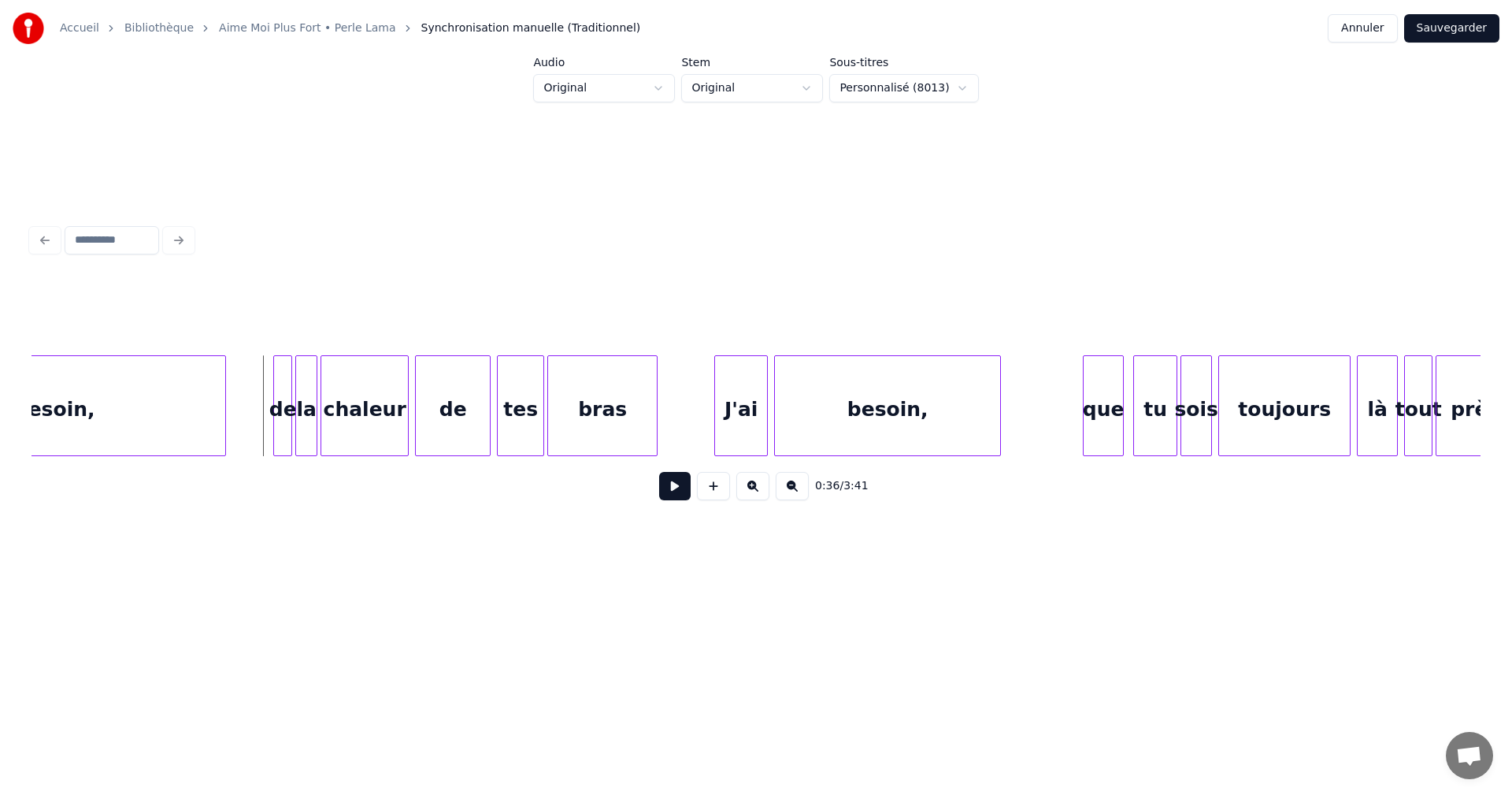
click at [672, 490] on button at bounding box center [675, 485] width 31 height 29
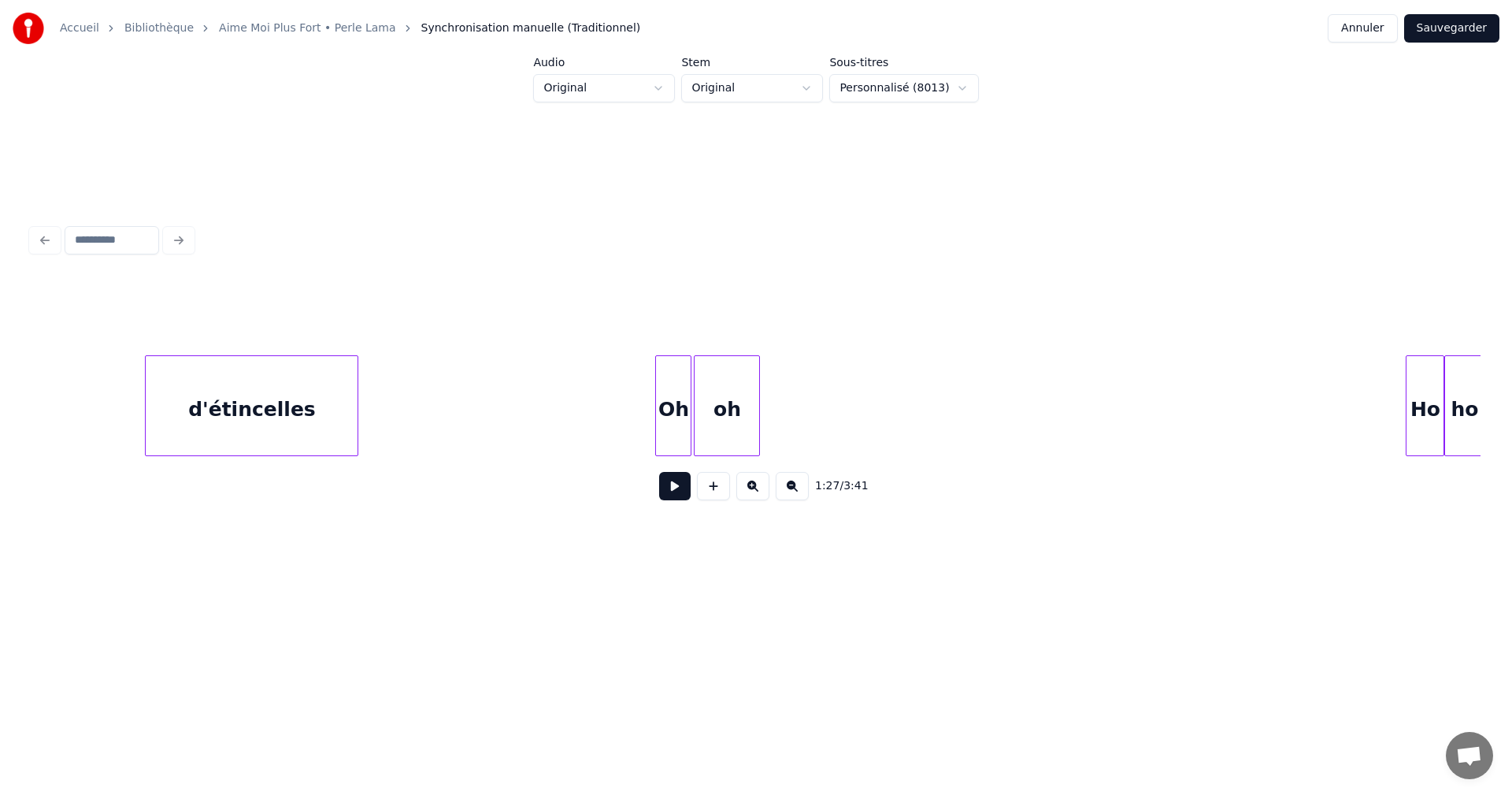
scroll to position [0, 15283]
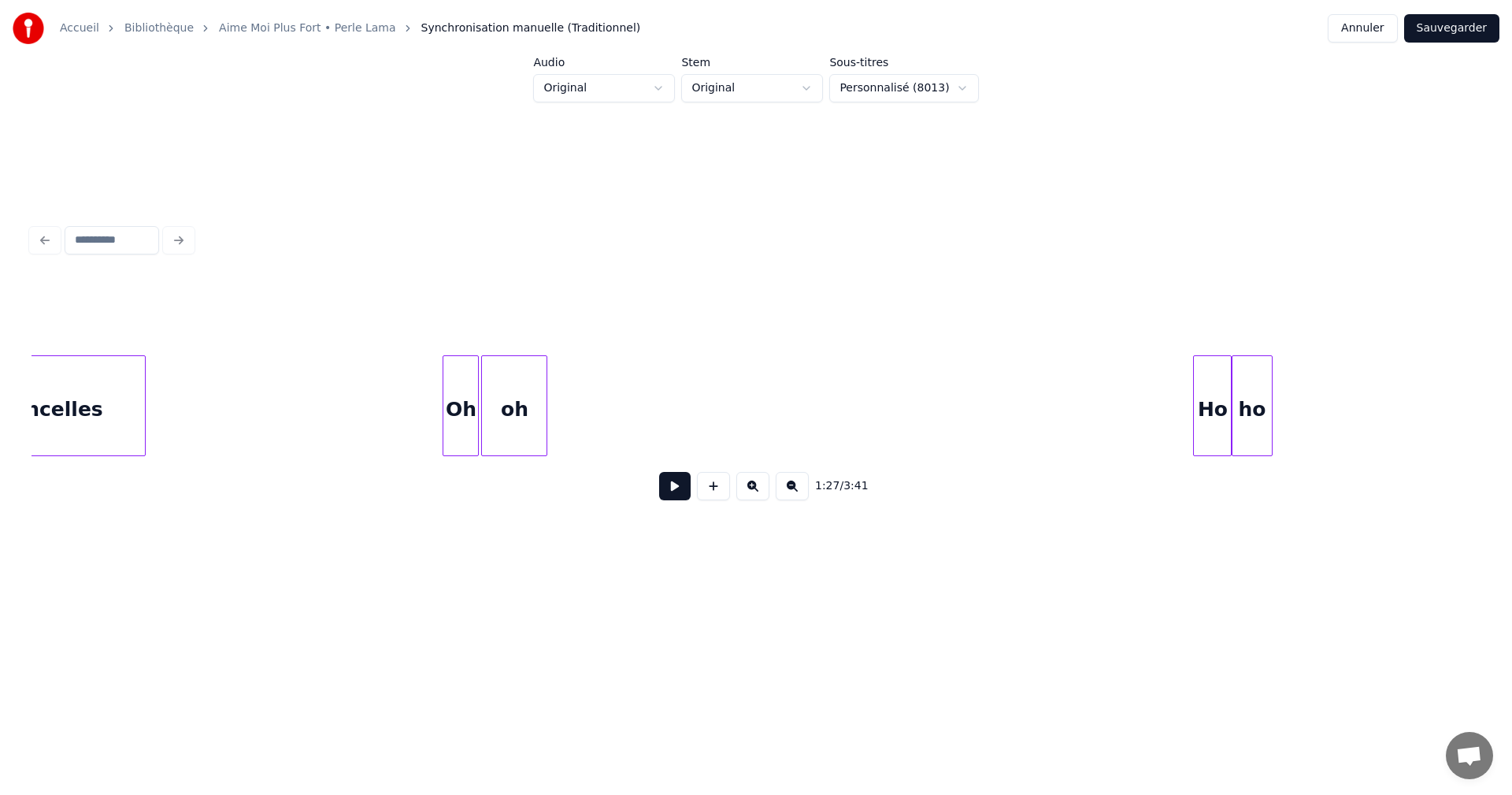
click at [1210, 409] on div "Ho" at bounding box center [1212, 410] width 37 height 107
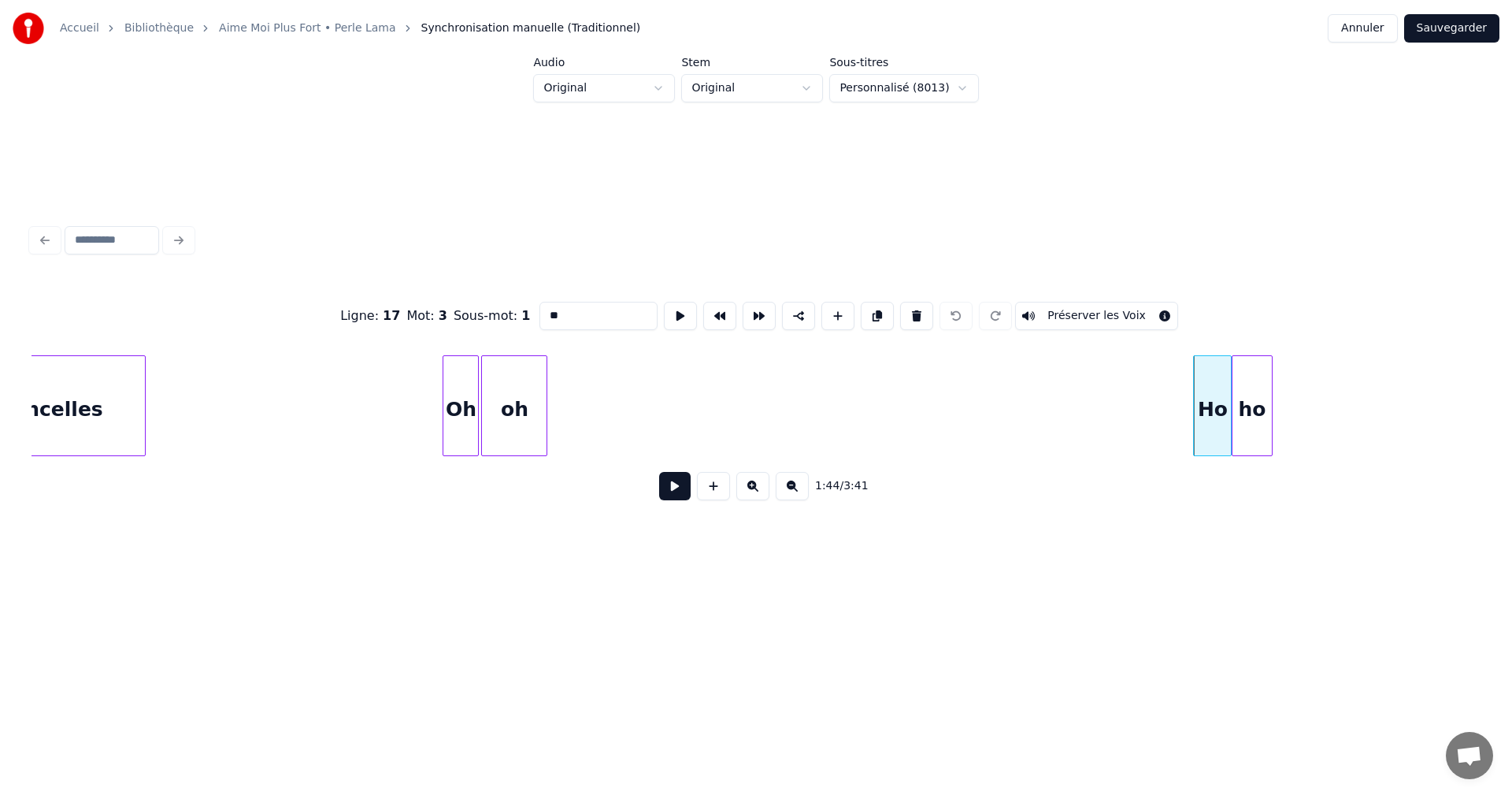
click at [550, 310] on input "**" at bounding box center [599, 316] width 119 height 29
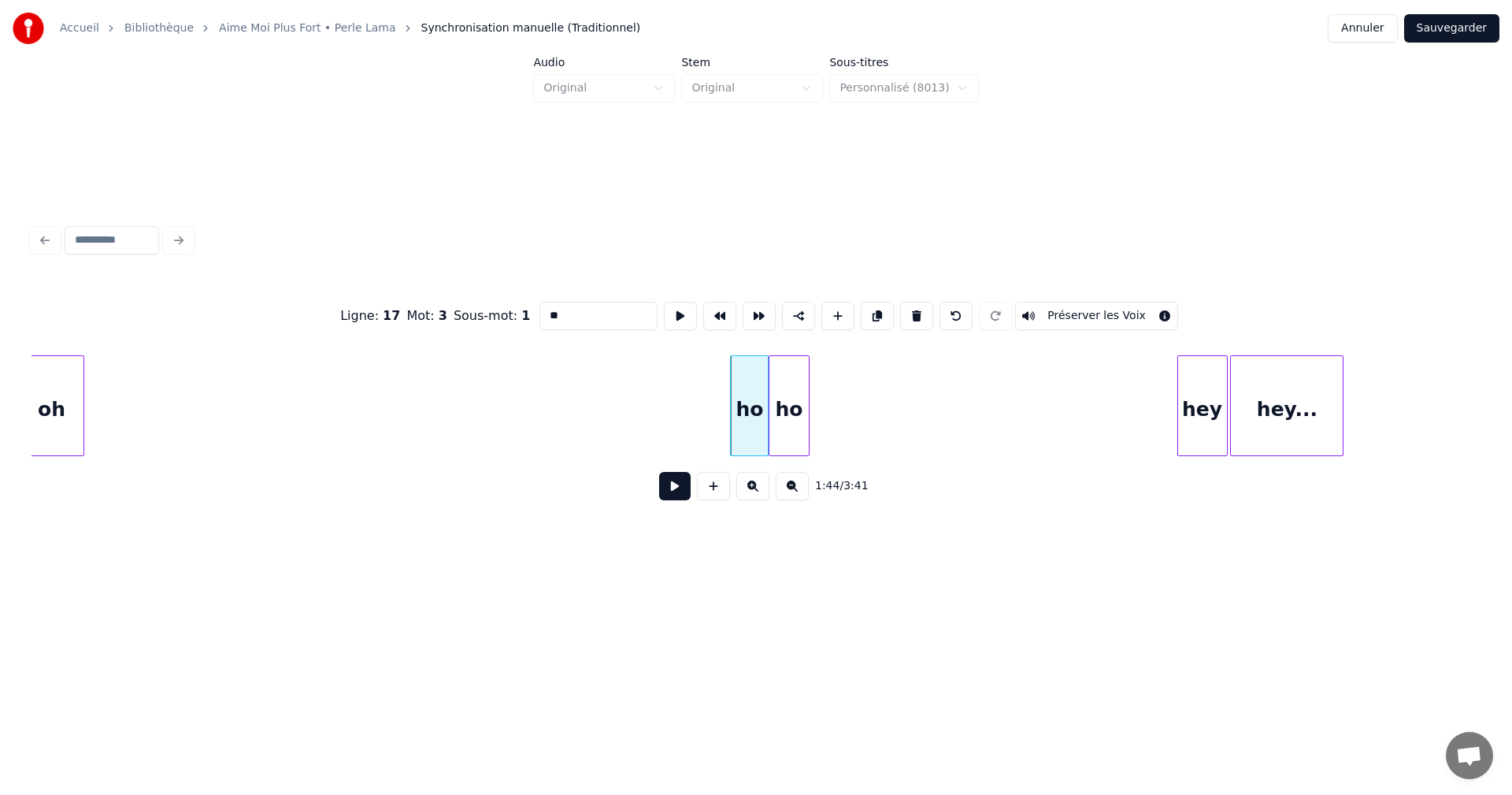
scroll to position [0, 15765]
type input "**"
click at [1435, 25] on button "Sauvegarder" at bounding box center [1451, 28] width 95 height 29
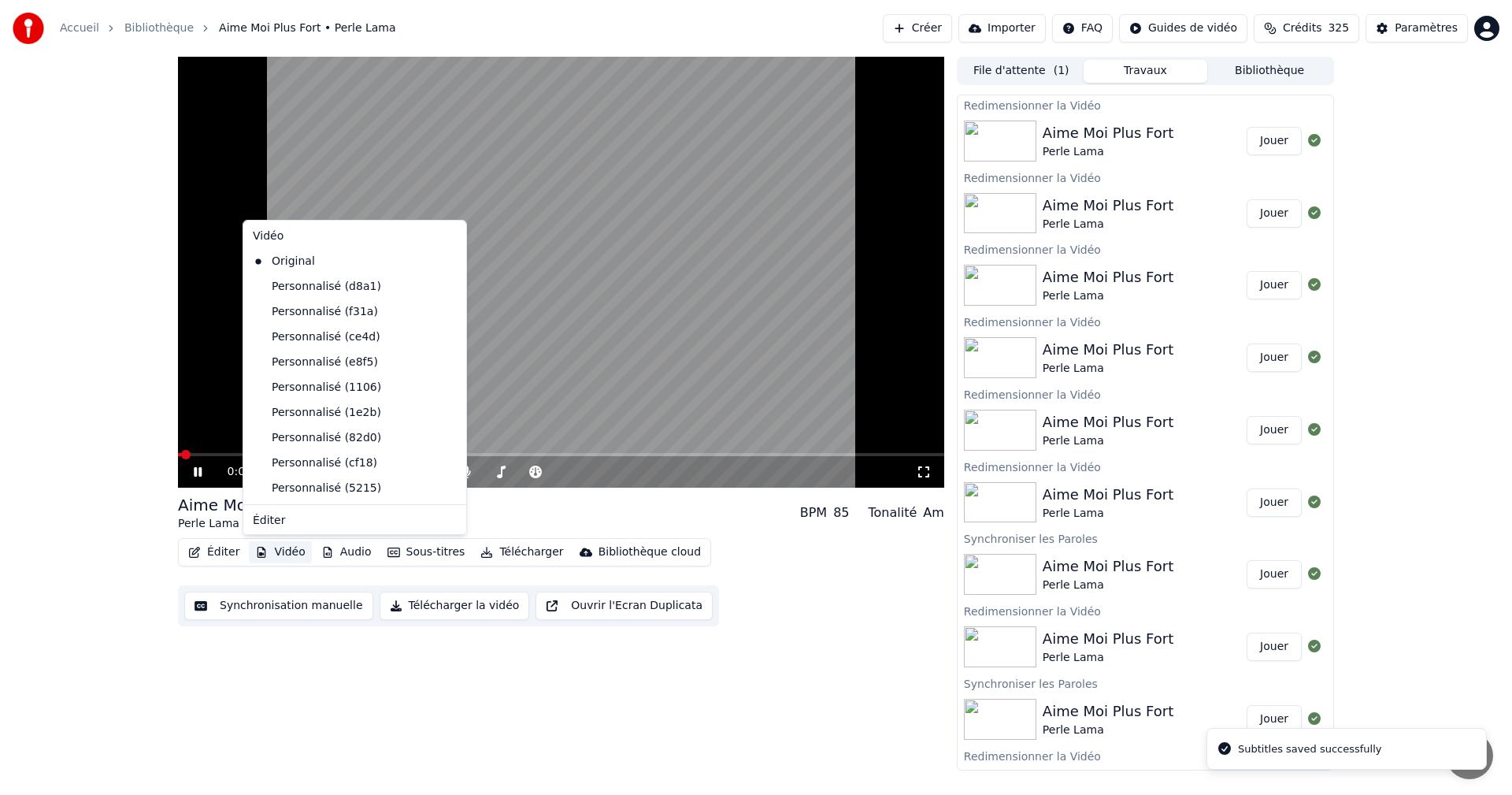
click at [292, 550] on button "Vidéo" at bounding box center [280, 552] width 62 height 22
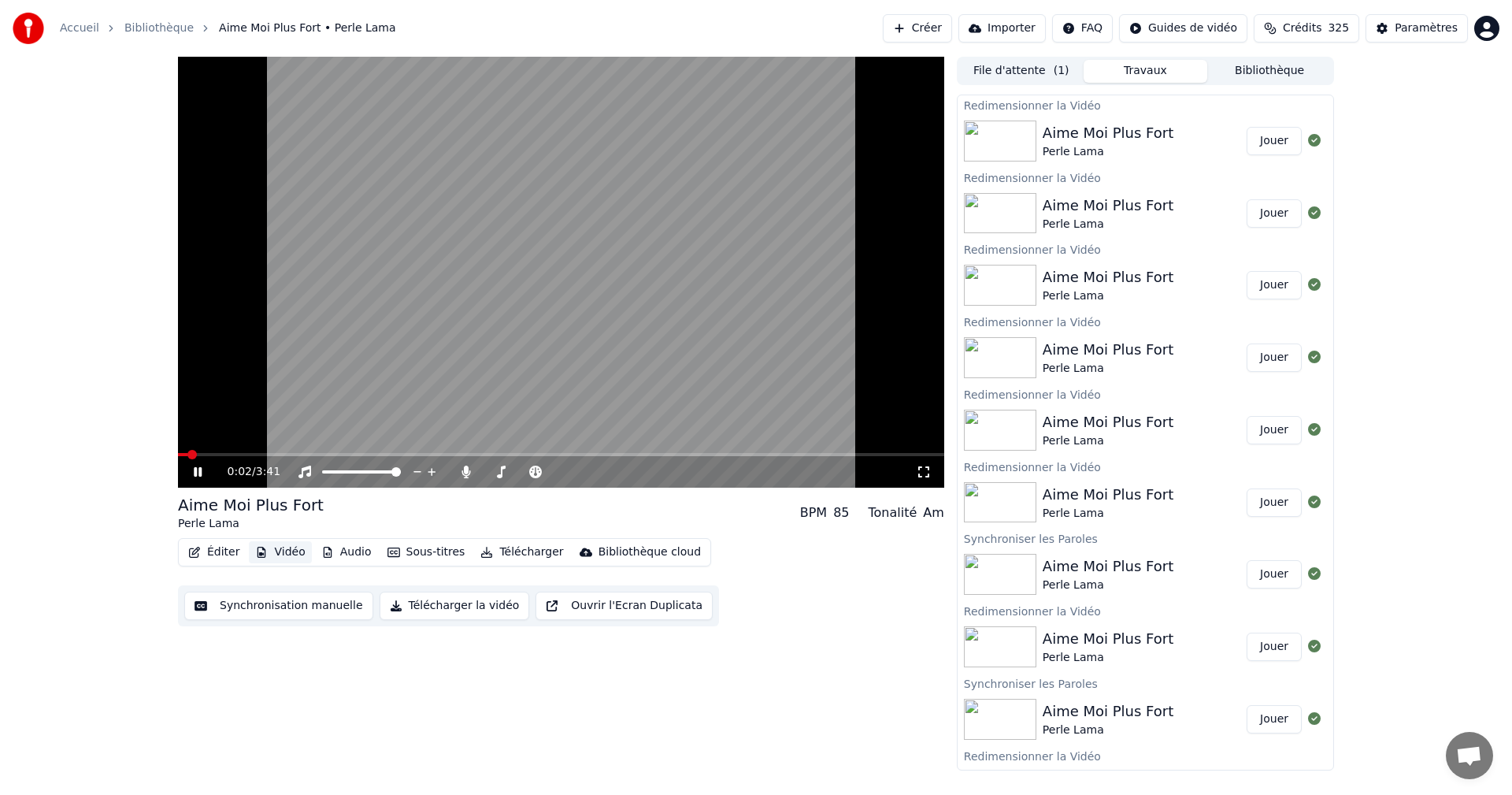
click at [288, 548] on button "Vidéo" at bounding box center [280, 552] width 62 height 22
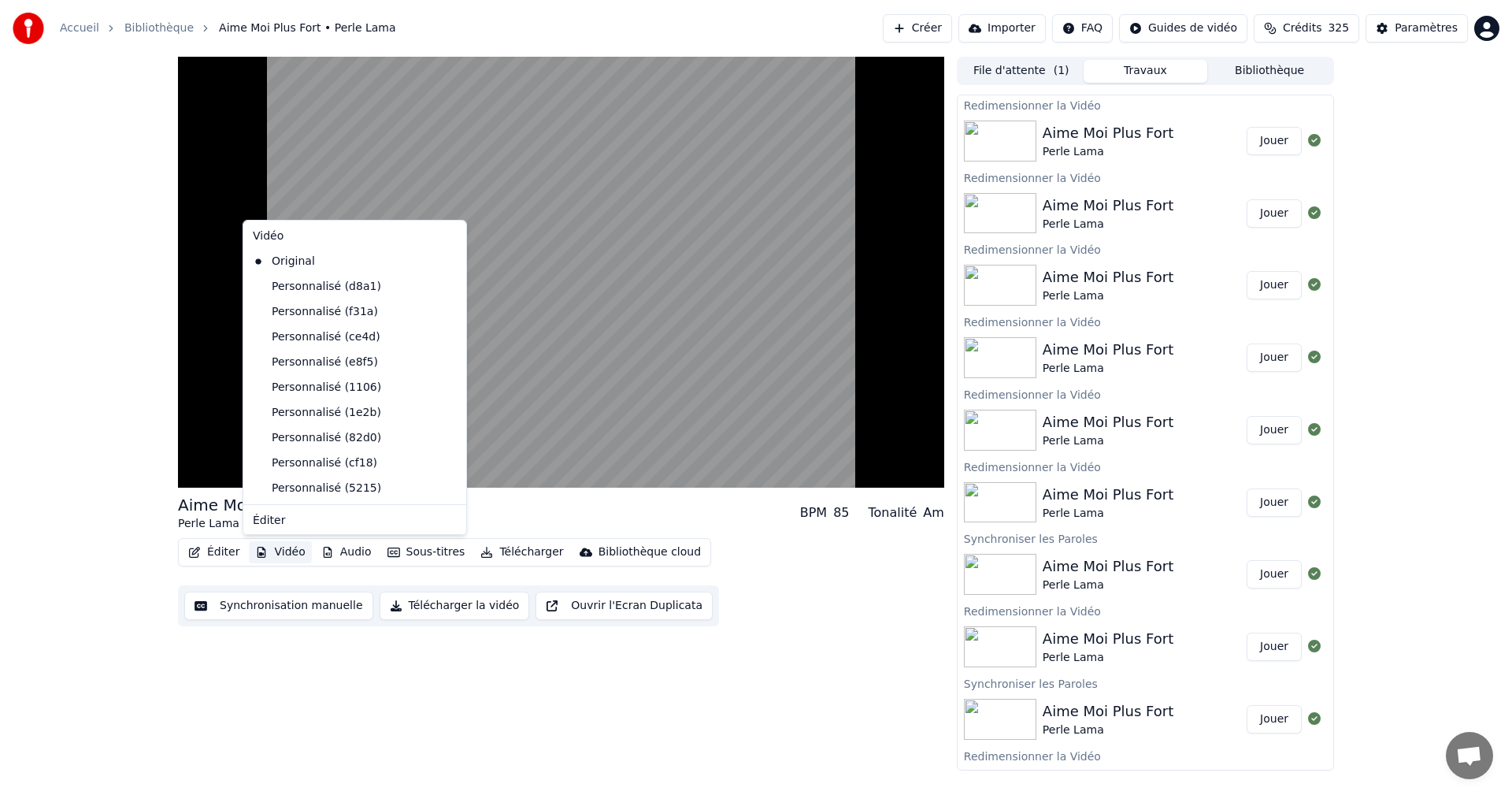
click at [288, 548] on button "Vidéo" at bounding box center [280, 552] width 62 height 22
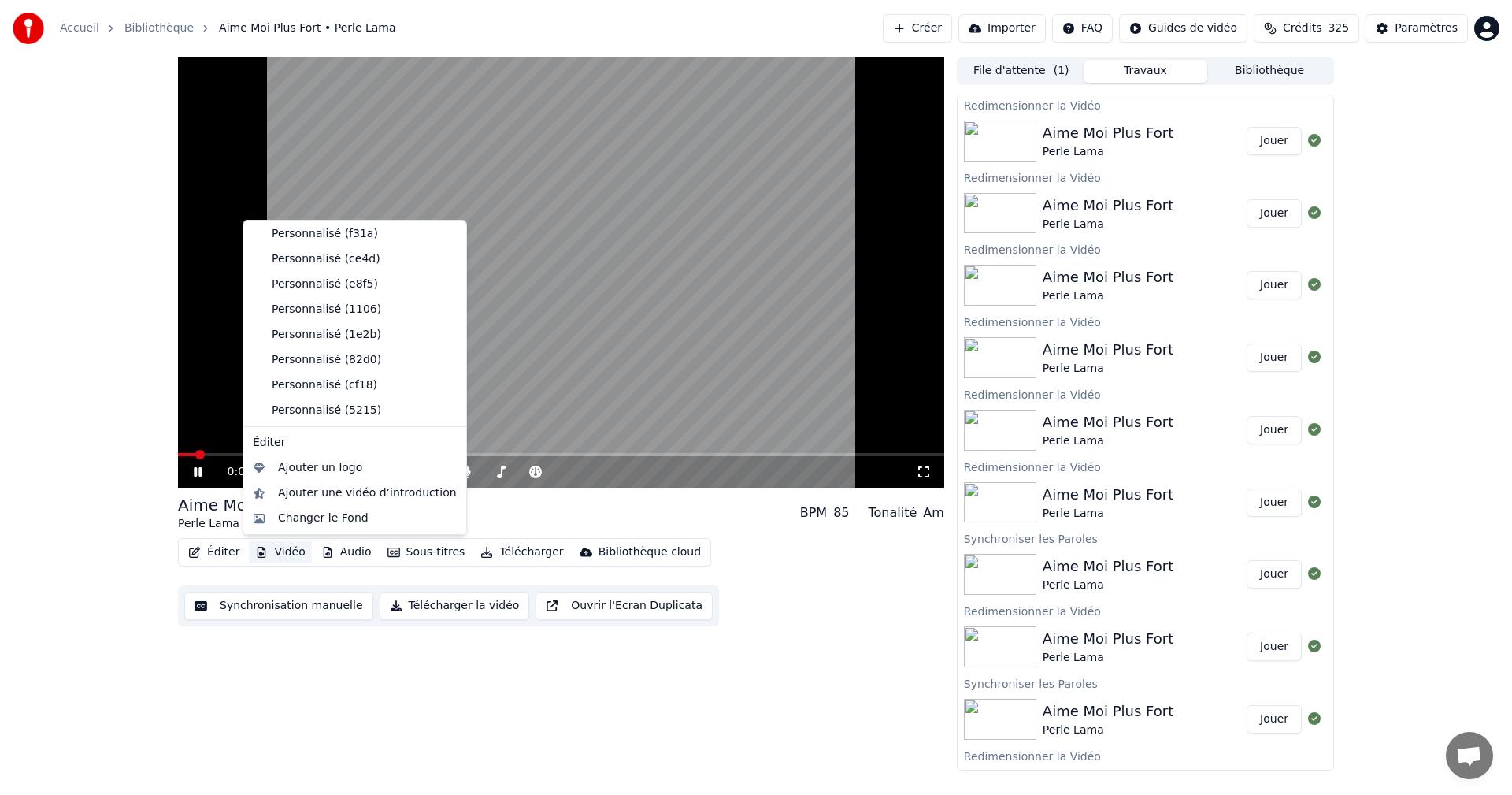
scroll to position [103, 0]
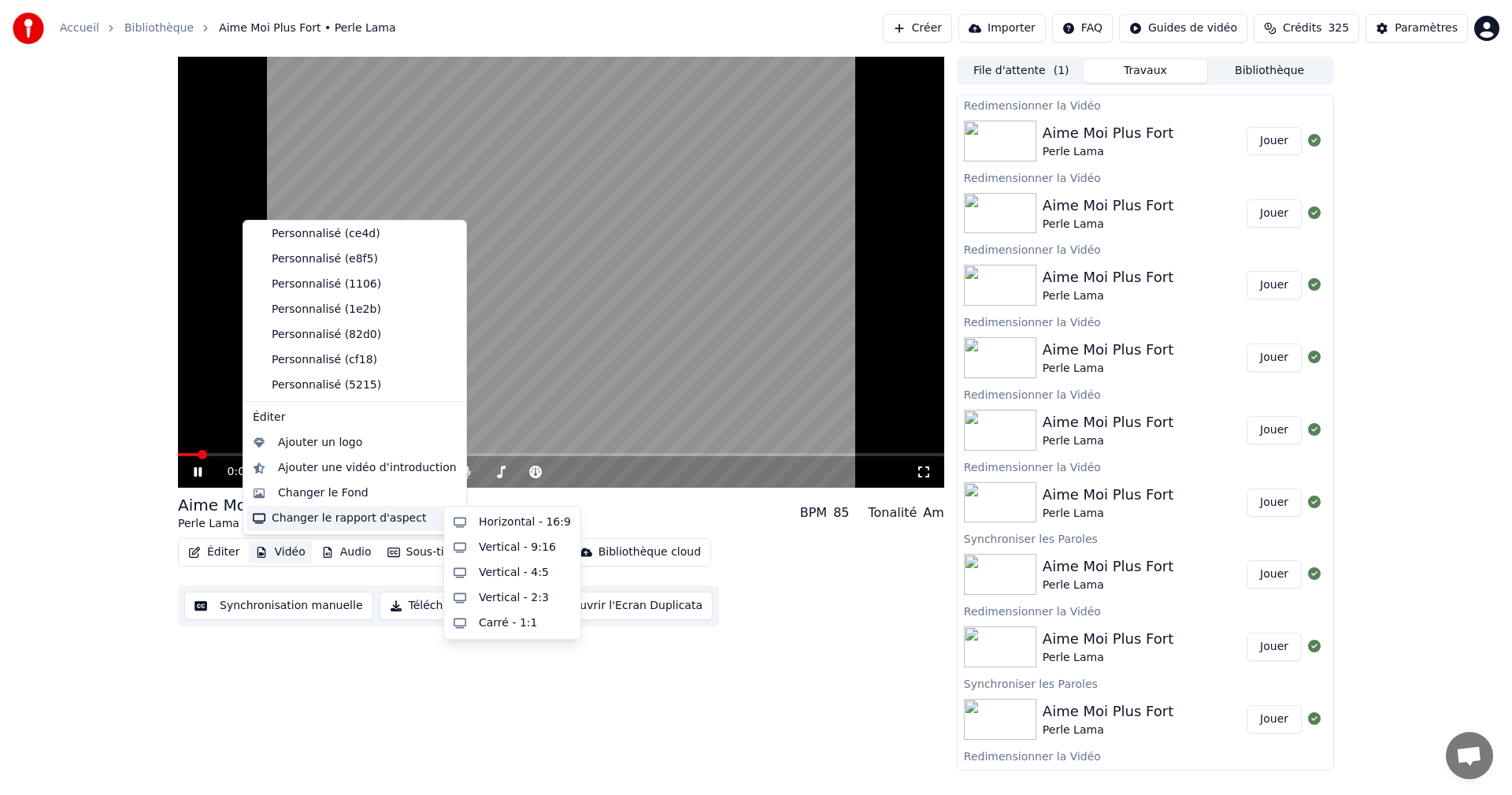
click at [419, 516] on div "Changer le rapport d'aspect" at bounding box center [355, 518] width 216 height 25
click at [471, 516] on div "Horizontal - 16:9" at bounding box center [512, 522] width 130 height 25
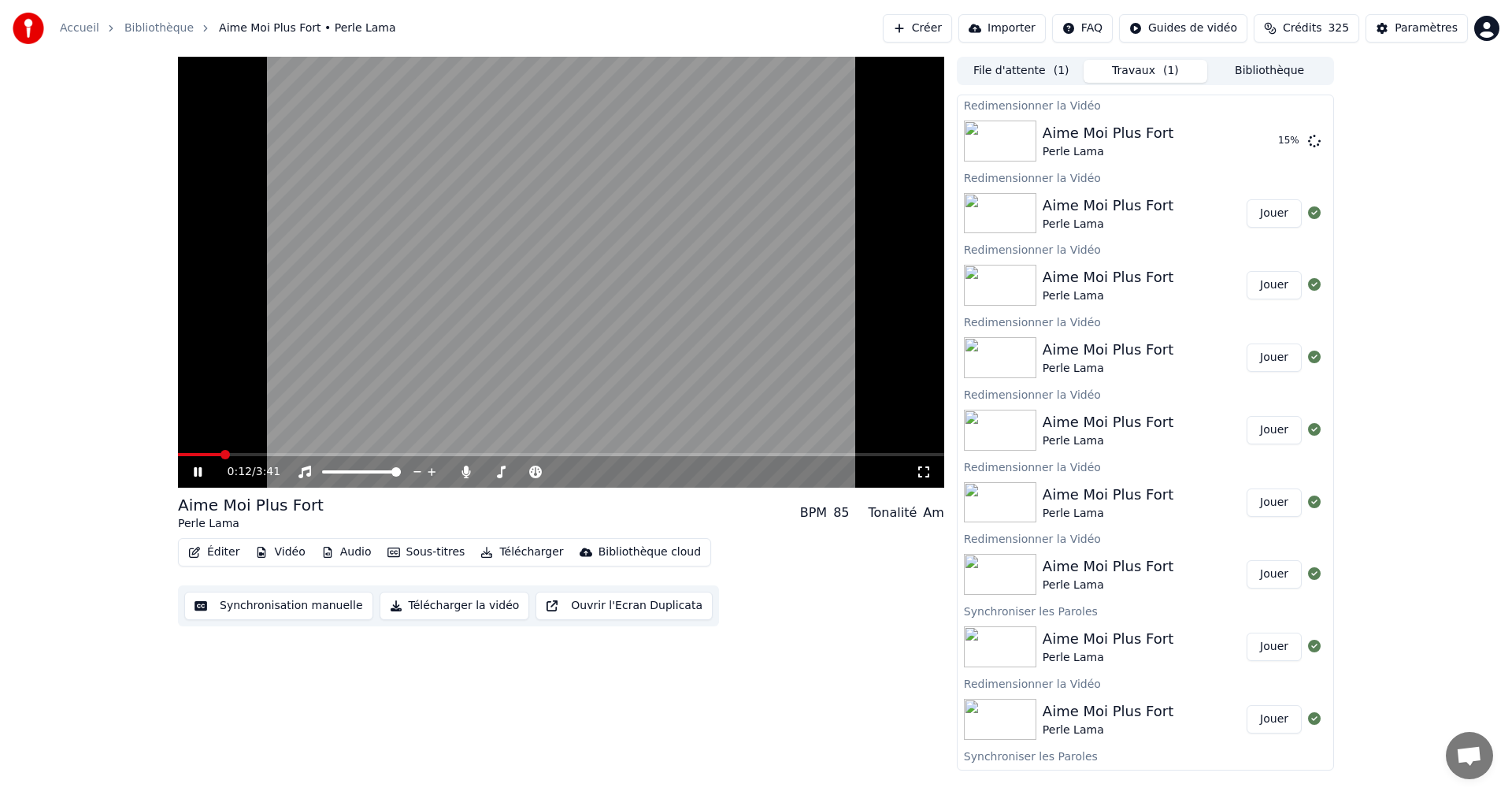
click at [198, 469] on icon at bounding box center [208, 471] width 37 height 13
drag, startPoint x: 1254, startPoint y: 140, endPoint x: 1101, endPoint y: 191, distance: 161.3
click at [1256, 141] on button "Jouer" at bounding box center [1274, 141] width 55 height 29
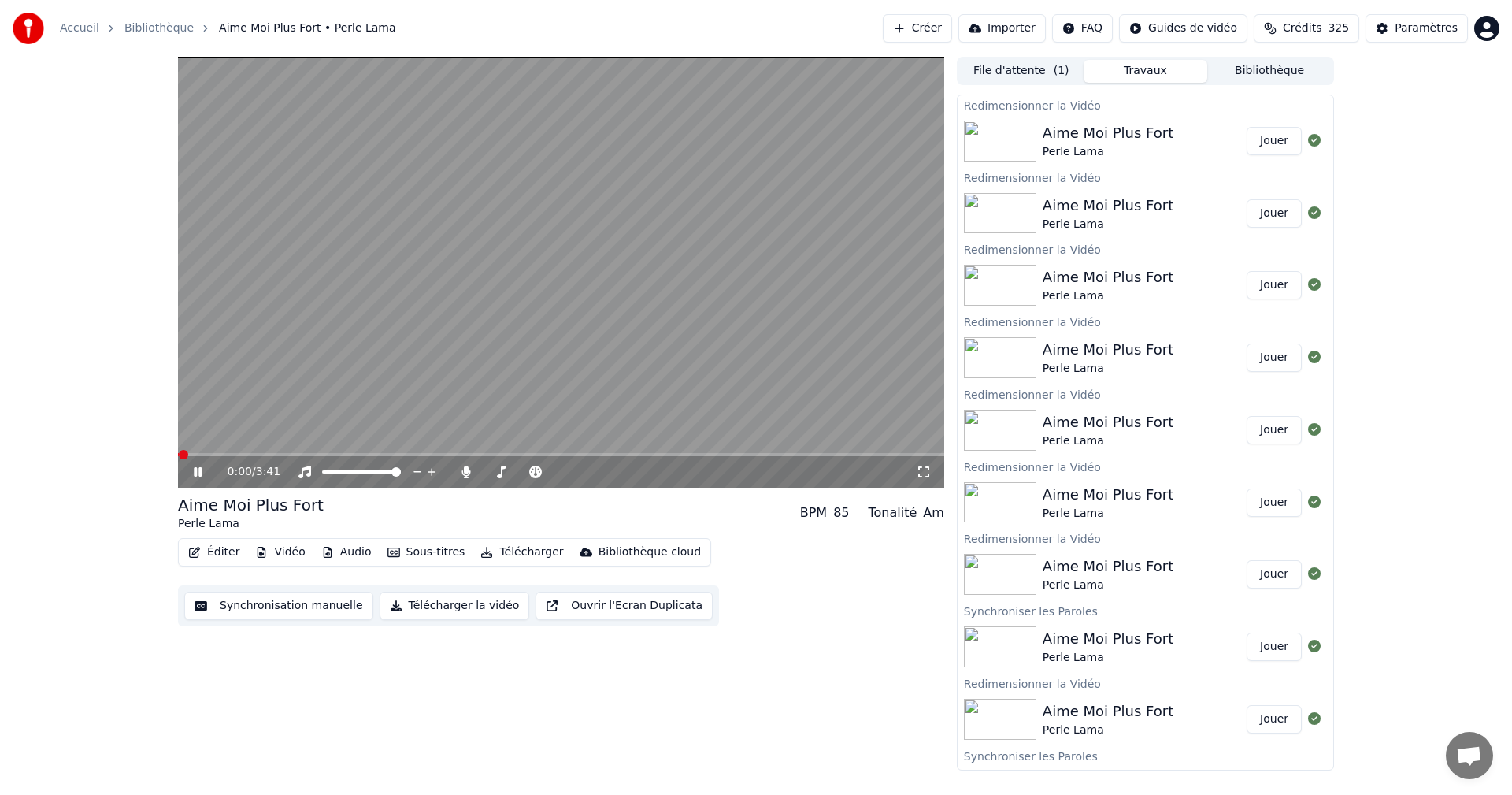
click at [919, 466] on icon at bounding box center [924, 471] width 16 height 13
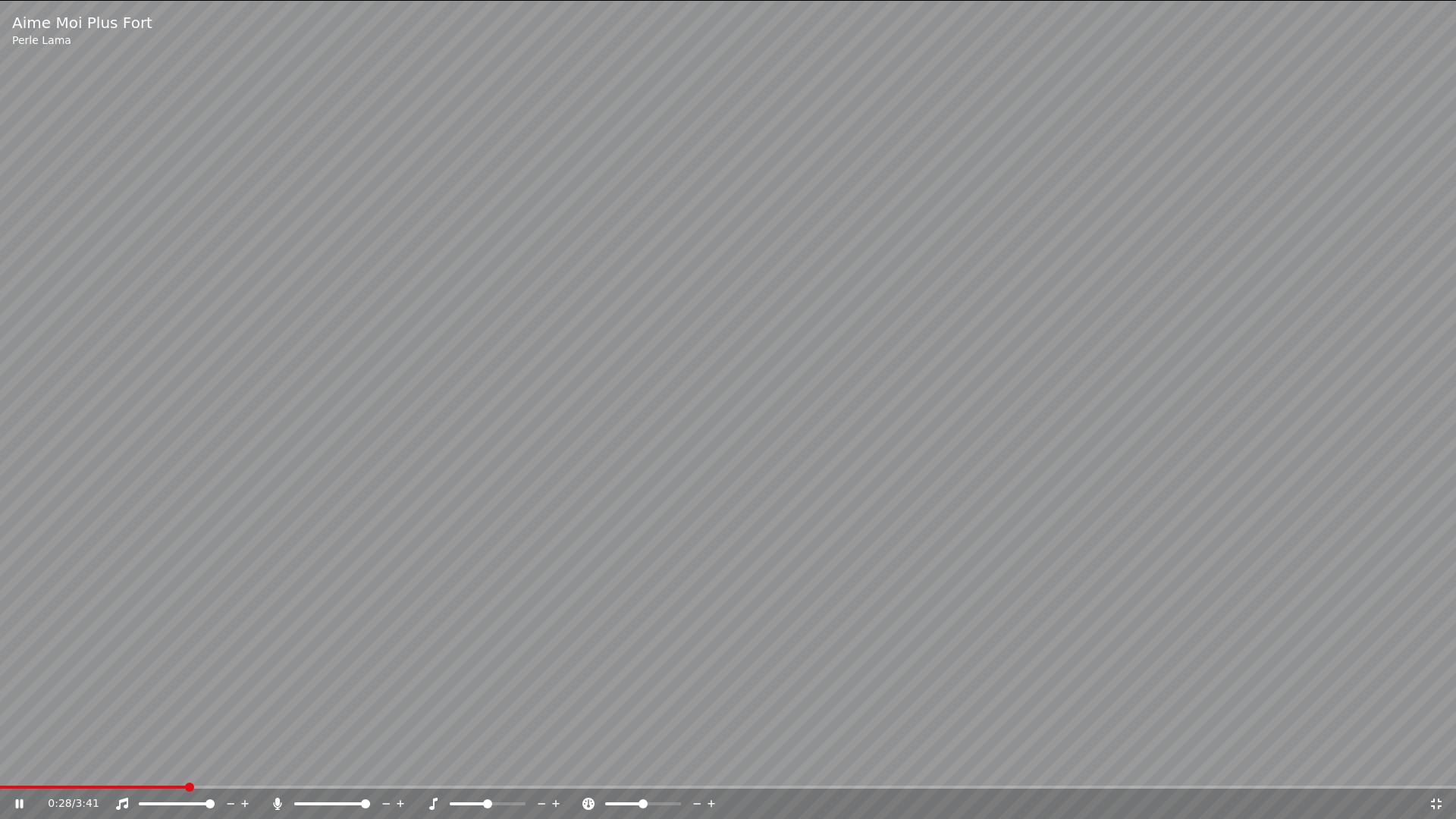
click at [1434, 765] on icon at bounding box center [1436, 804] width 11 height 11
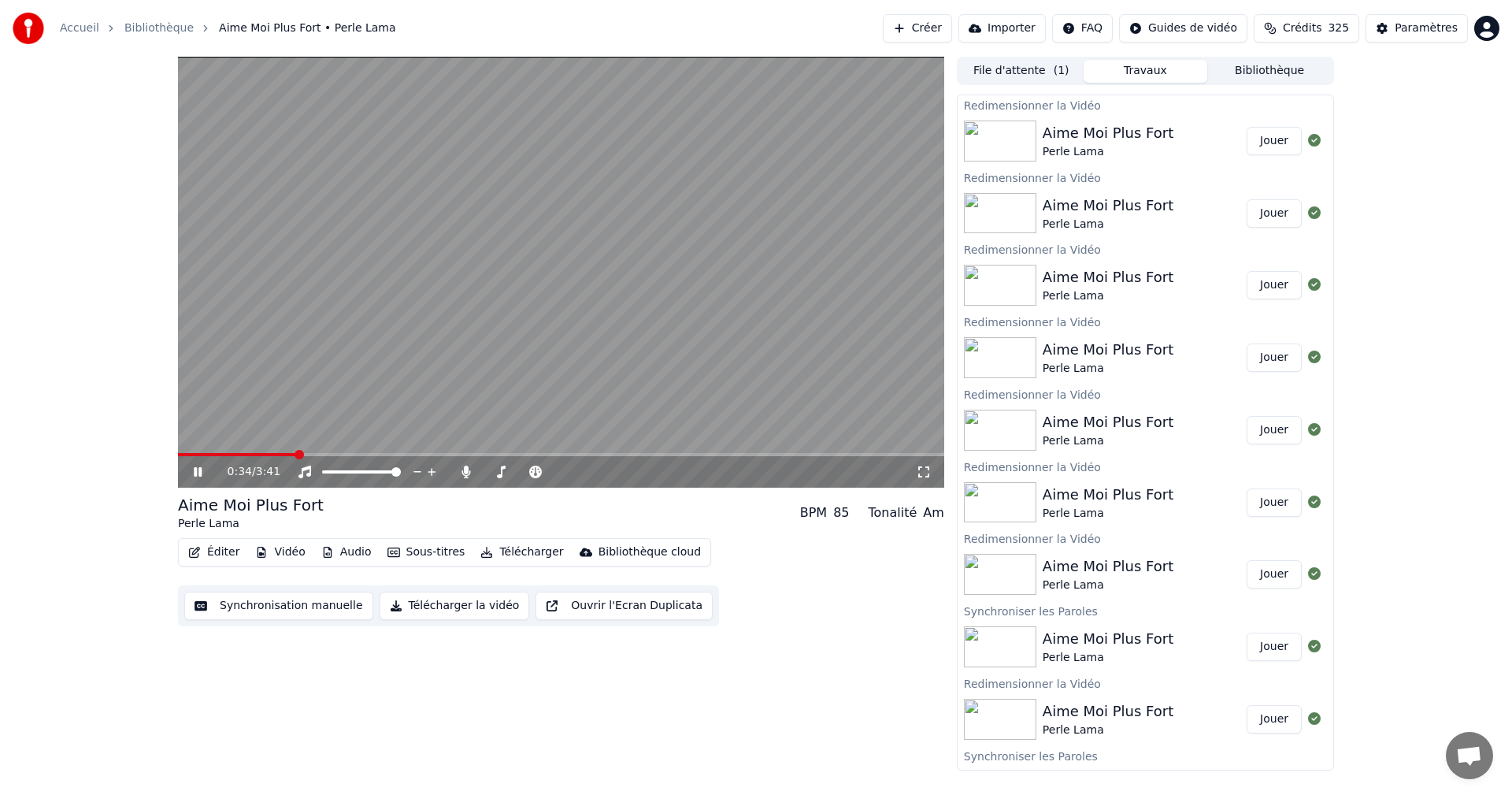
click at [296, 452] on span at bounding box center [299, 454] width 10 height 10
click at [1424, 31] on div "Paramètres" at bounding box center [1426, 29] width 63 height 16
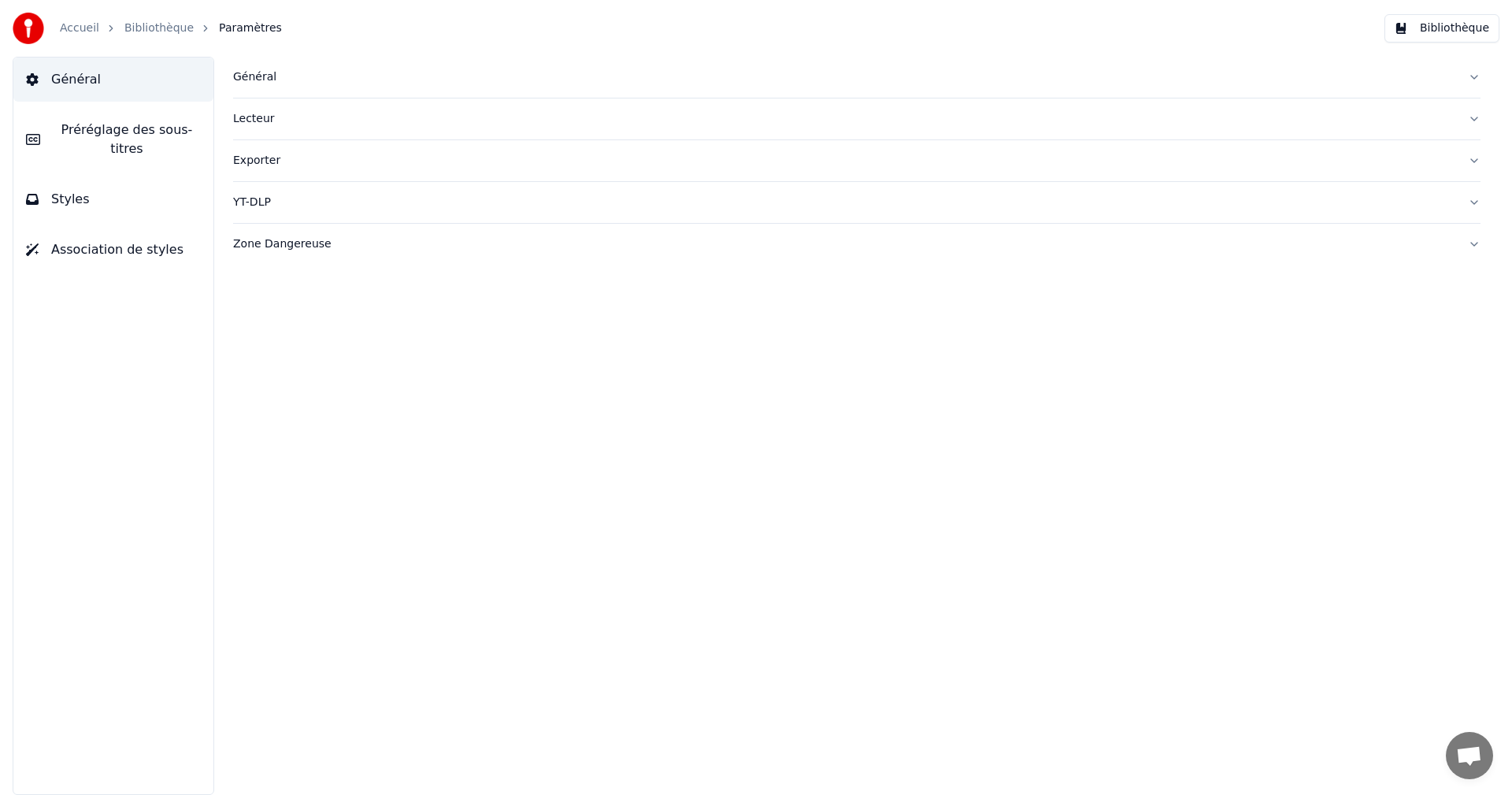
click at [183, 129] on span "Préréglage des sous-titres" at bounding box center [126, 139] width 148 height 38
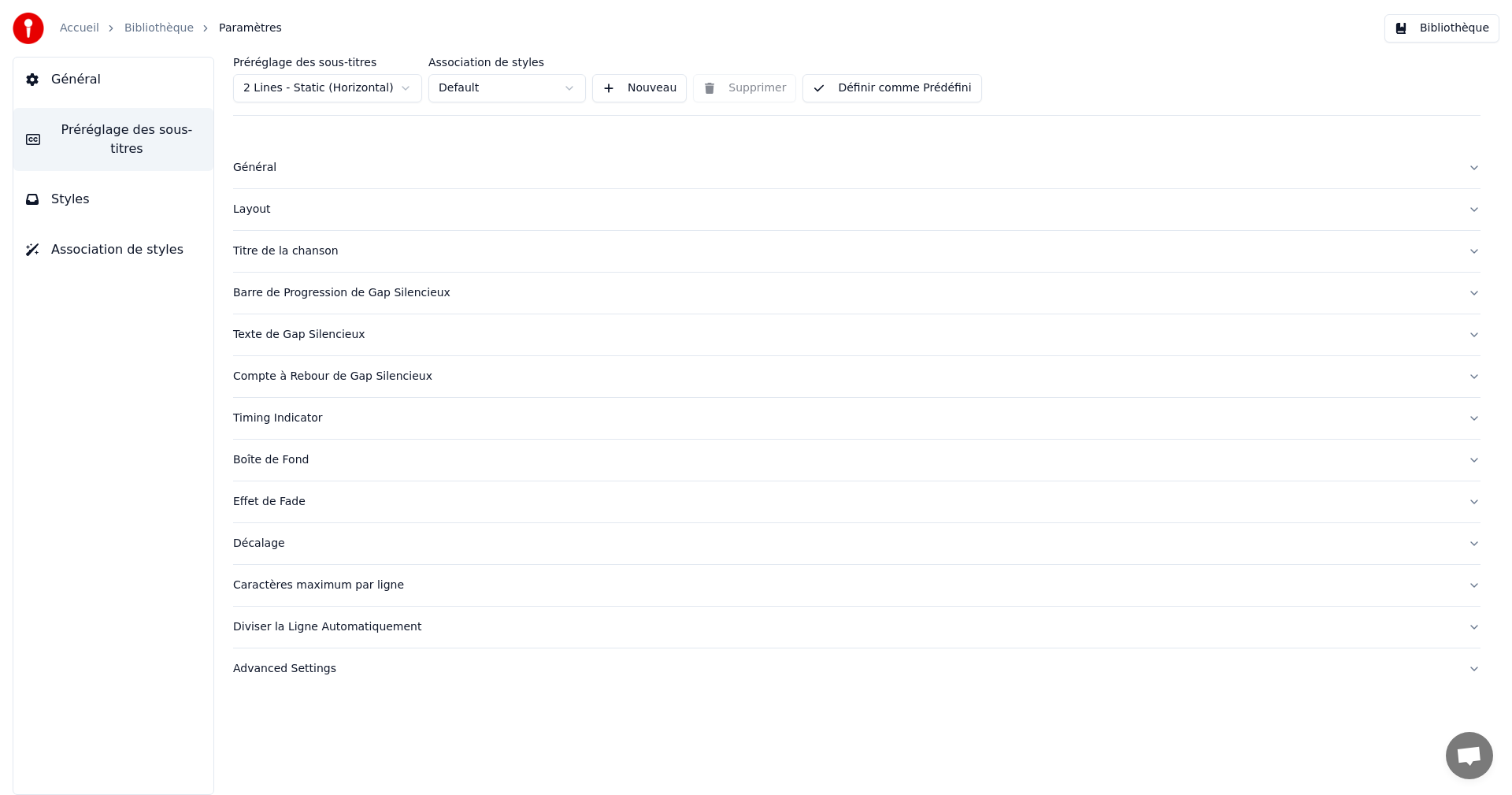
click at [313, 587] on div "Caractères maximum par ligne" at bounding box center [844, 585] width 1222 height 16
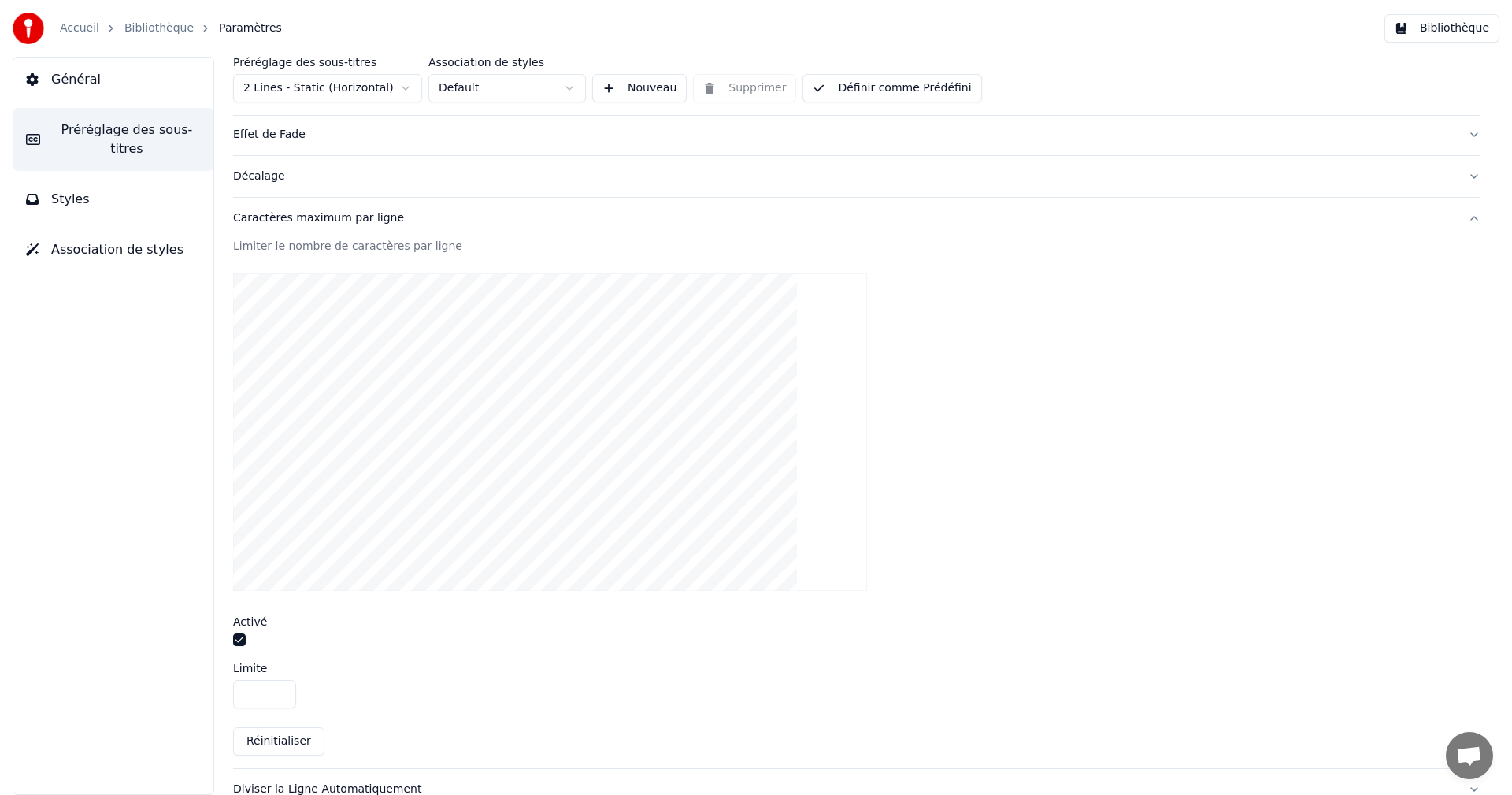
scroll to position [436, 0]
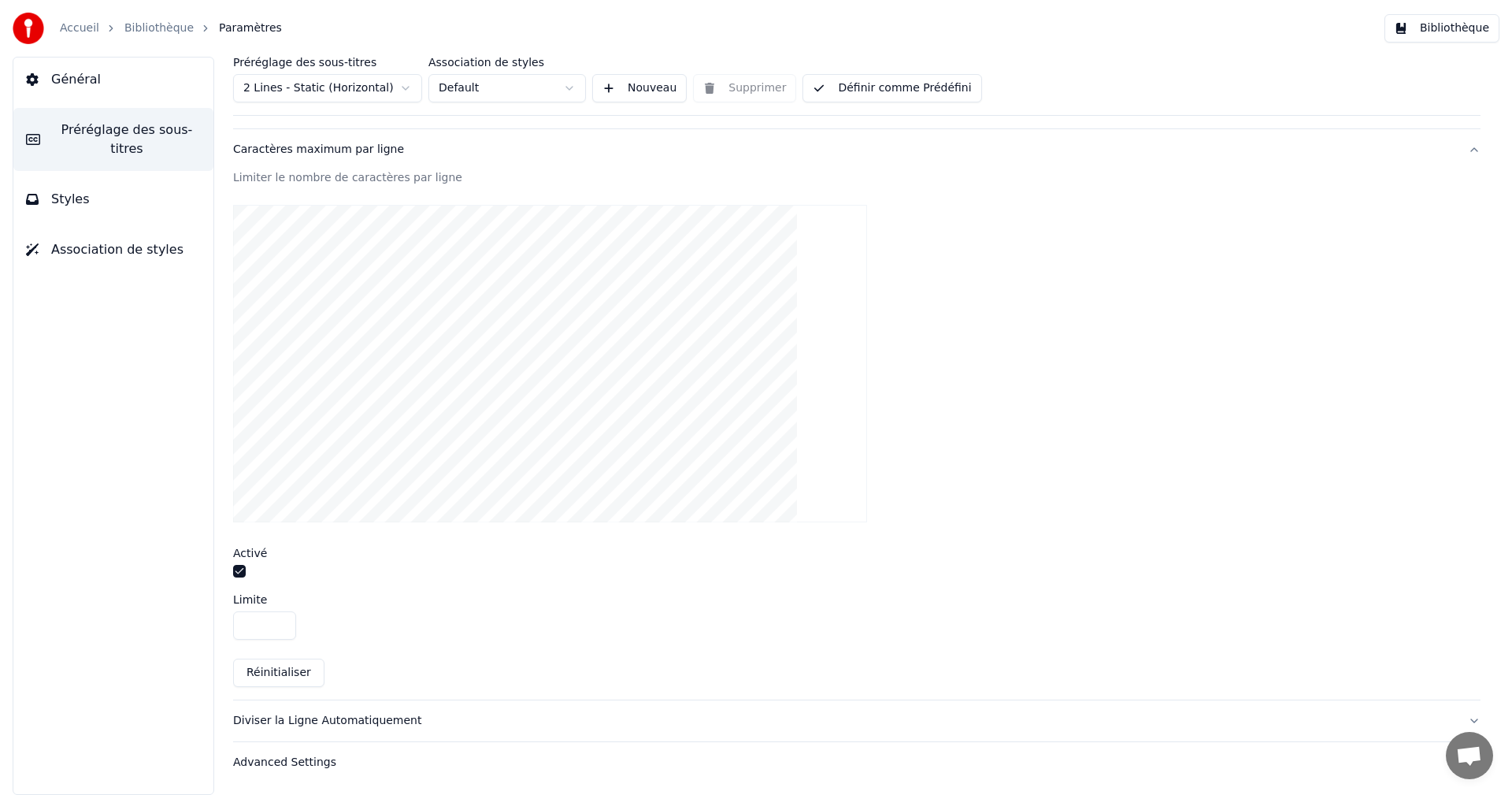
type input "**"
click at [284, 619] on input "**" at bounding box center [265, 625] width 63 height 29
click at [922, 94] on button "Définir comme Prédéfini" at bounding box center [892, 88] width 179 height 29
click at [1432, 29] on button "Bibliothèque" at bounding box center [1442, 28] width 115 height 29
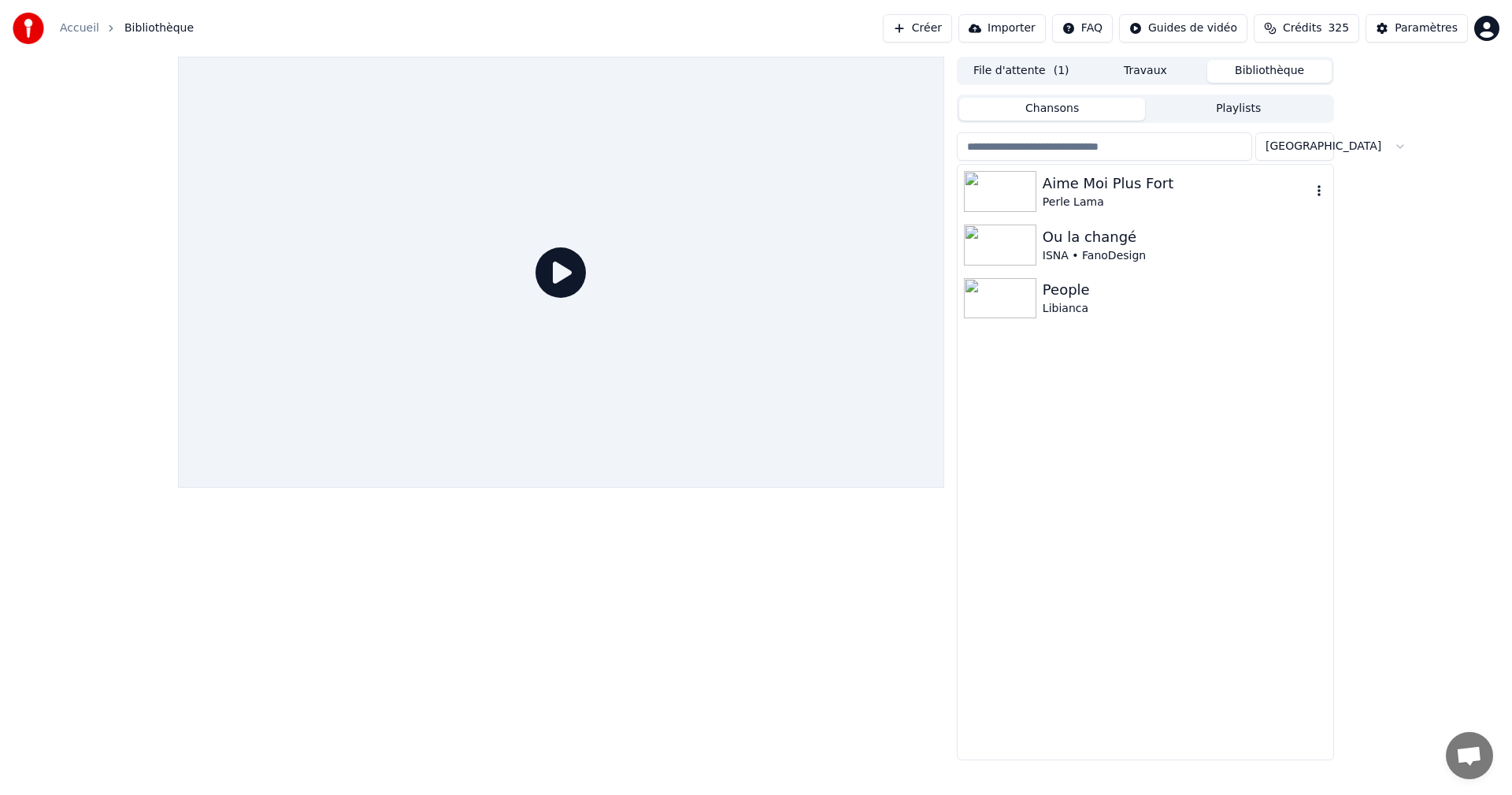
click at [1124, 201] on div "Perle Lama" at bounding box center [1176, 202] width 268 height 16
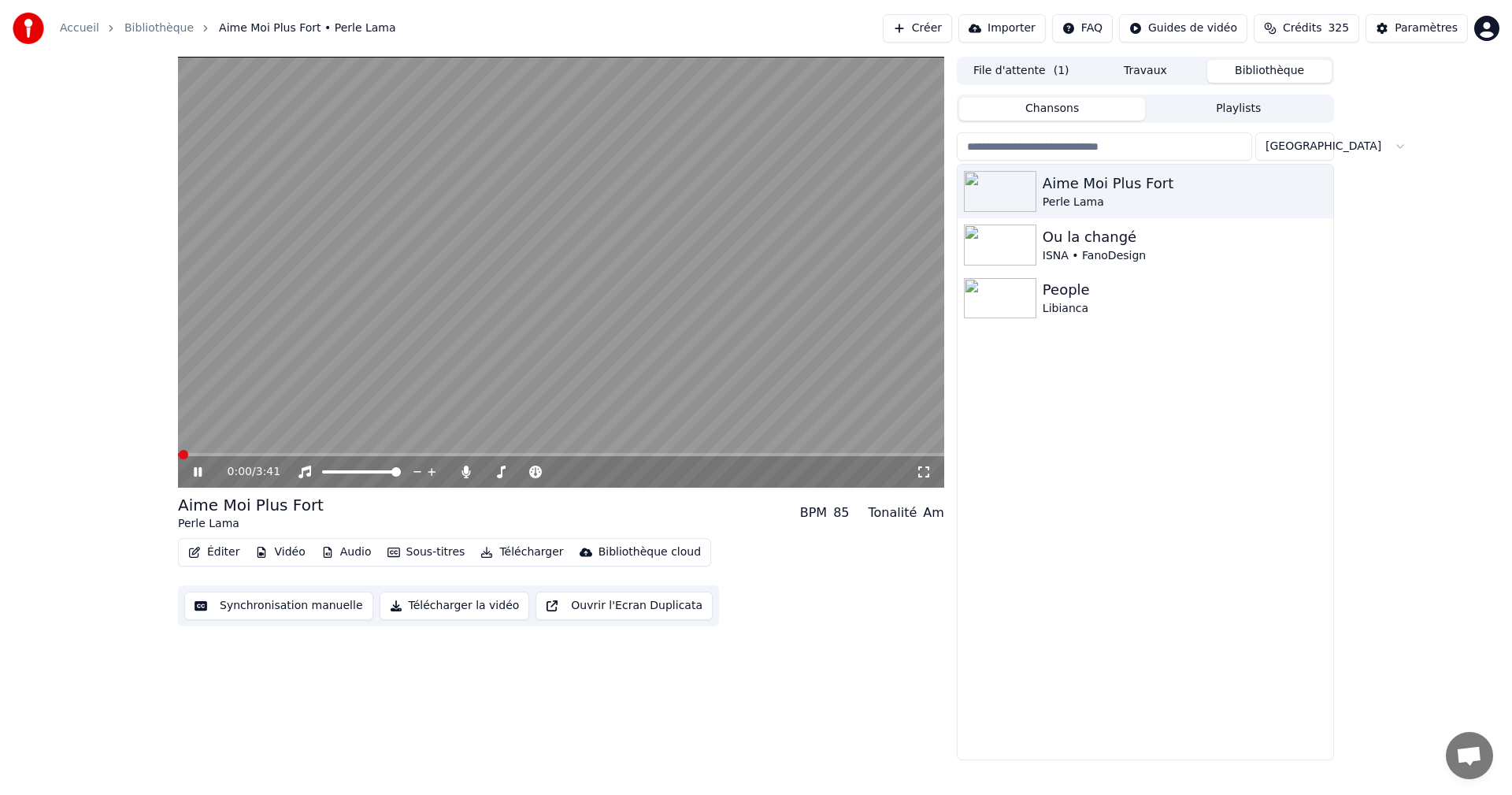
click at [923, 473] on icon at bounding box center [924, 471] width 16 height 13
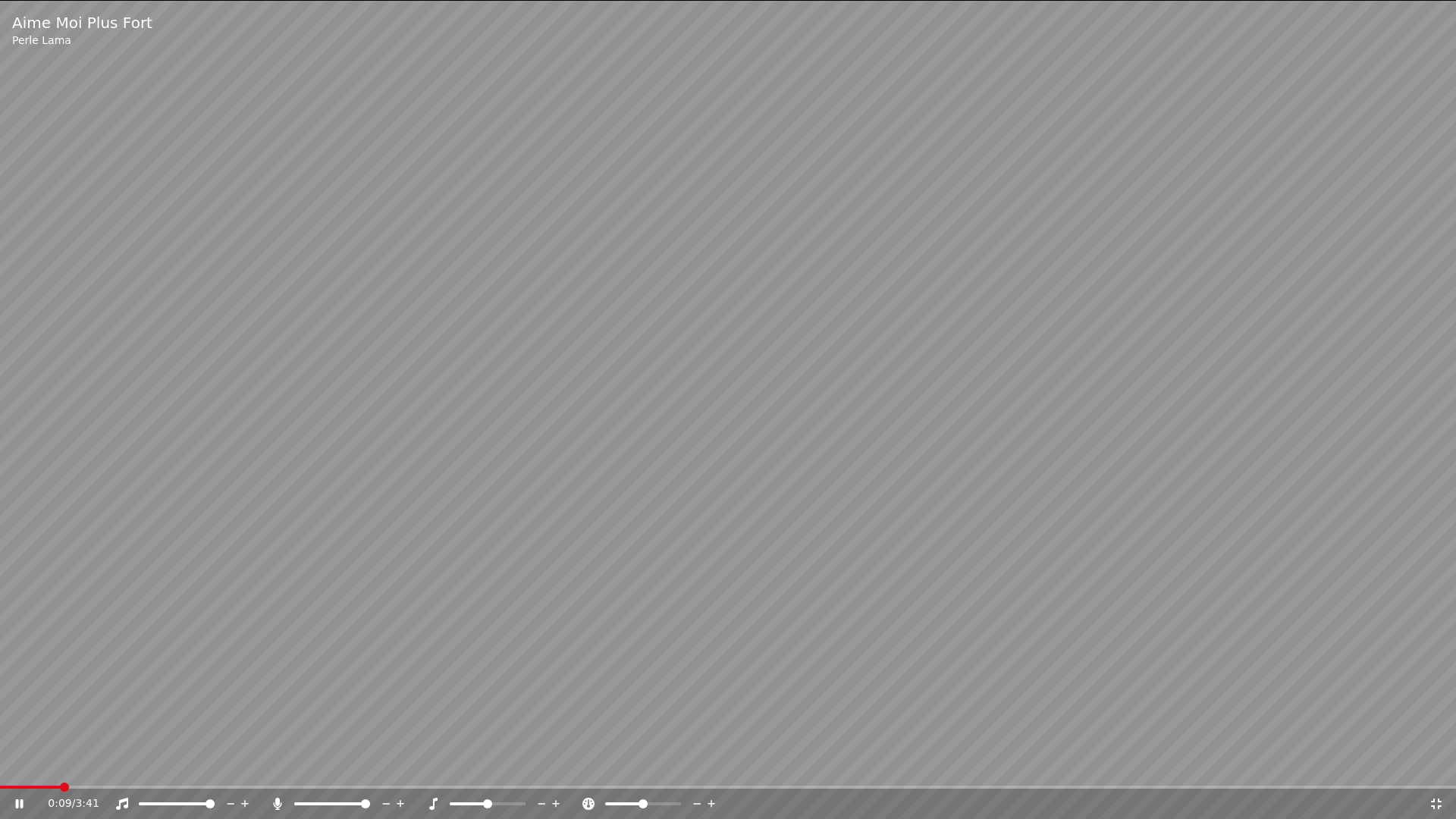
click at [1439, 765] on icon at bounding box center [1436, 804] width 11 height 11
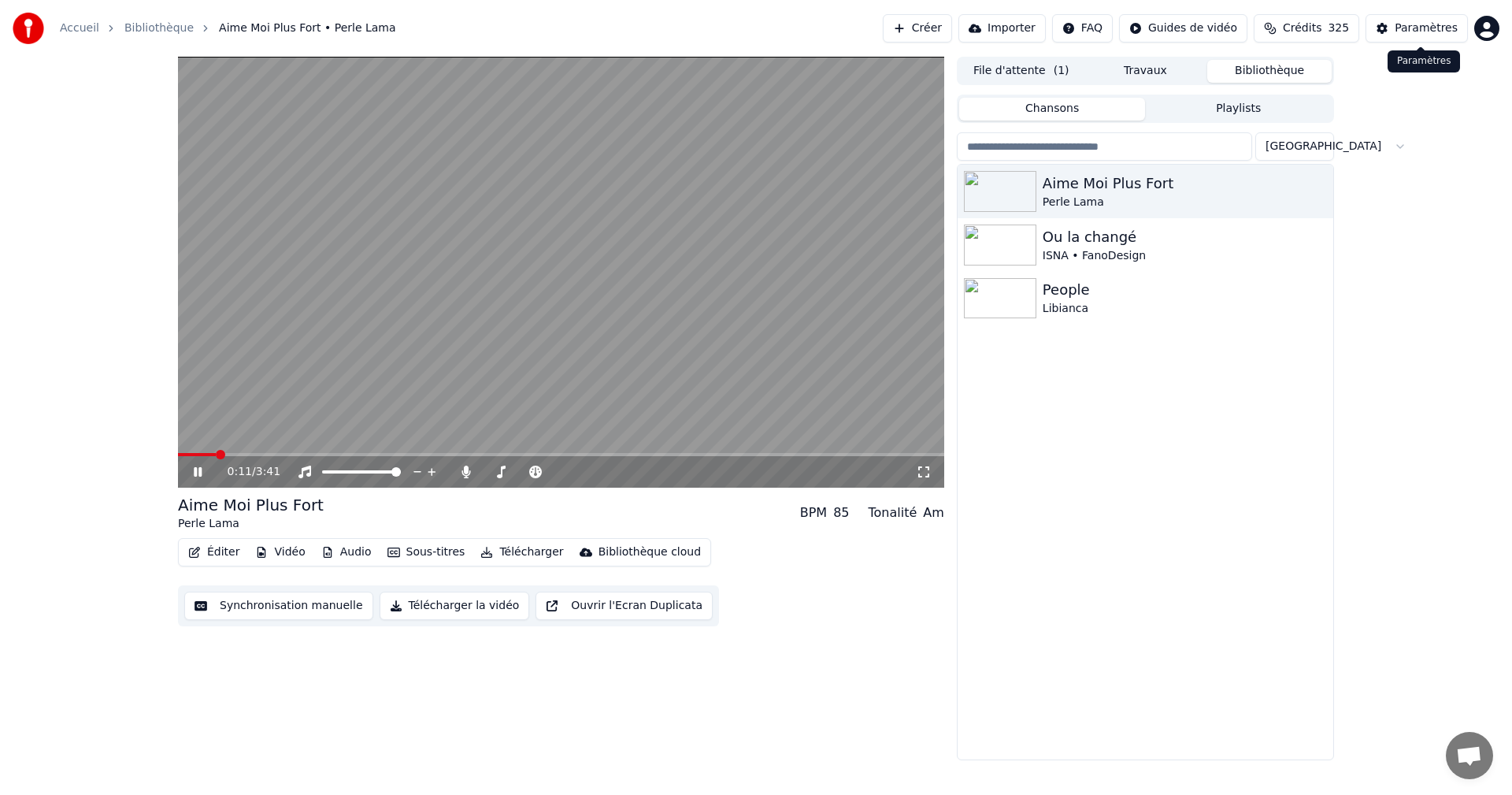
click at [1408, 29] on div "Paramètres" at bounding box center [1426, 29] width 63 height 16
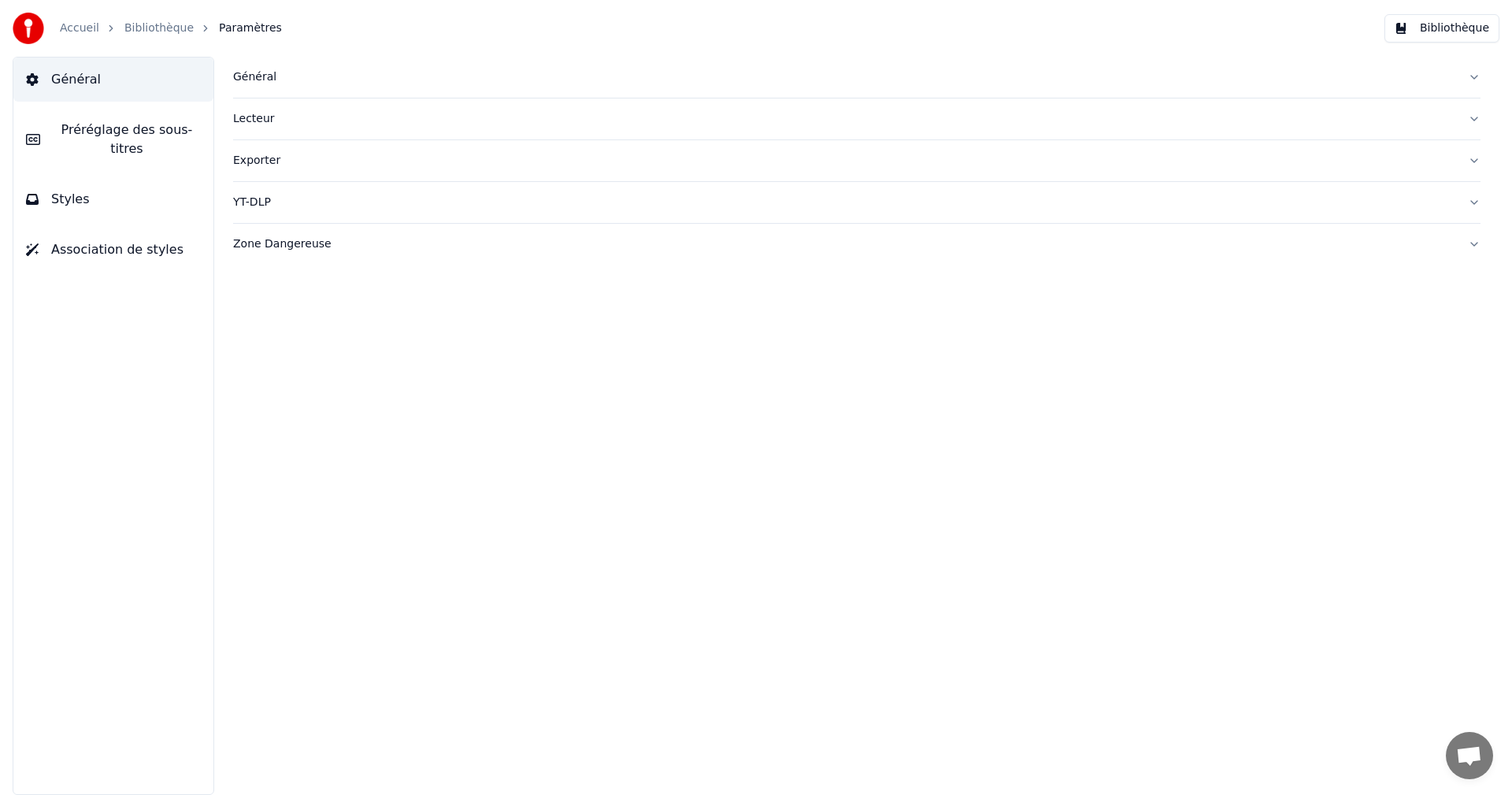
click at [85, 181] on button "Styles" at bounding box center [112, 199] width 200 height 44
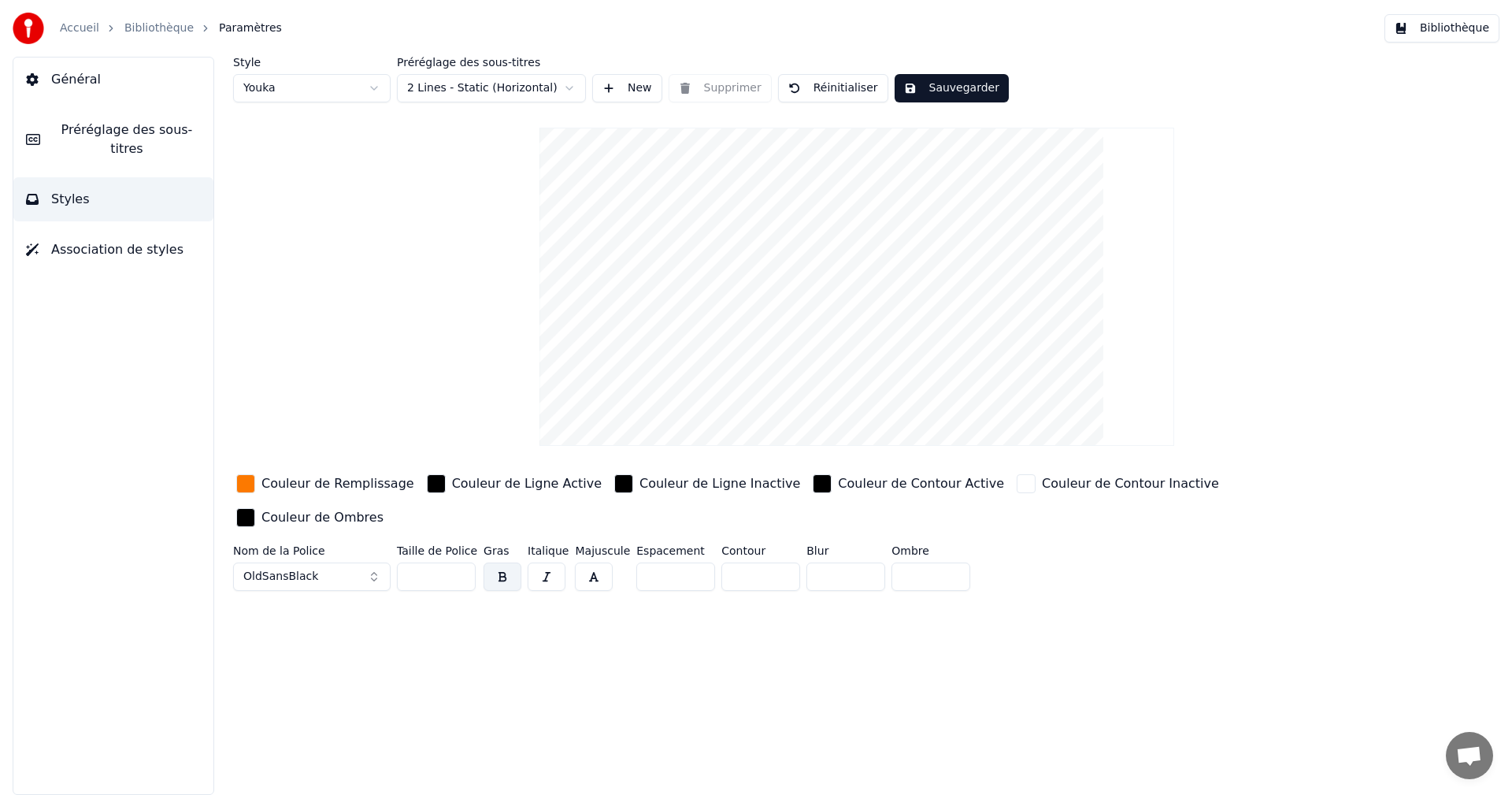
click at [150, 130] on span "Préréglage des sous-titres" at bounding box center [126, 139] width 148 height 38
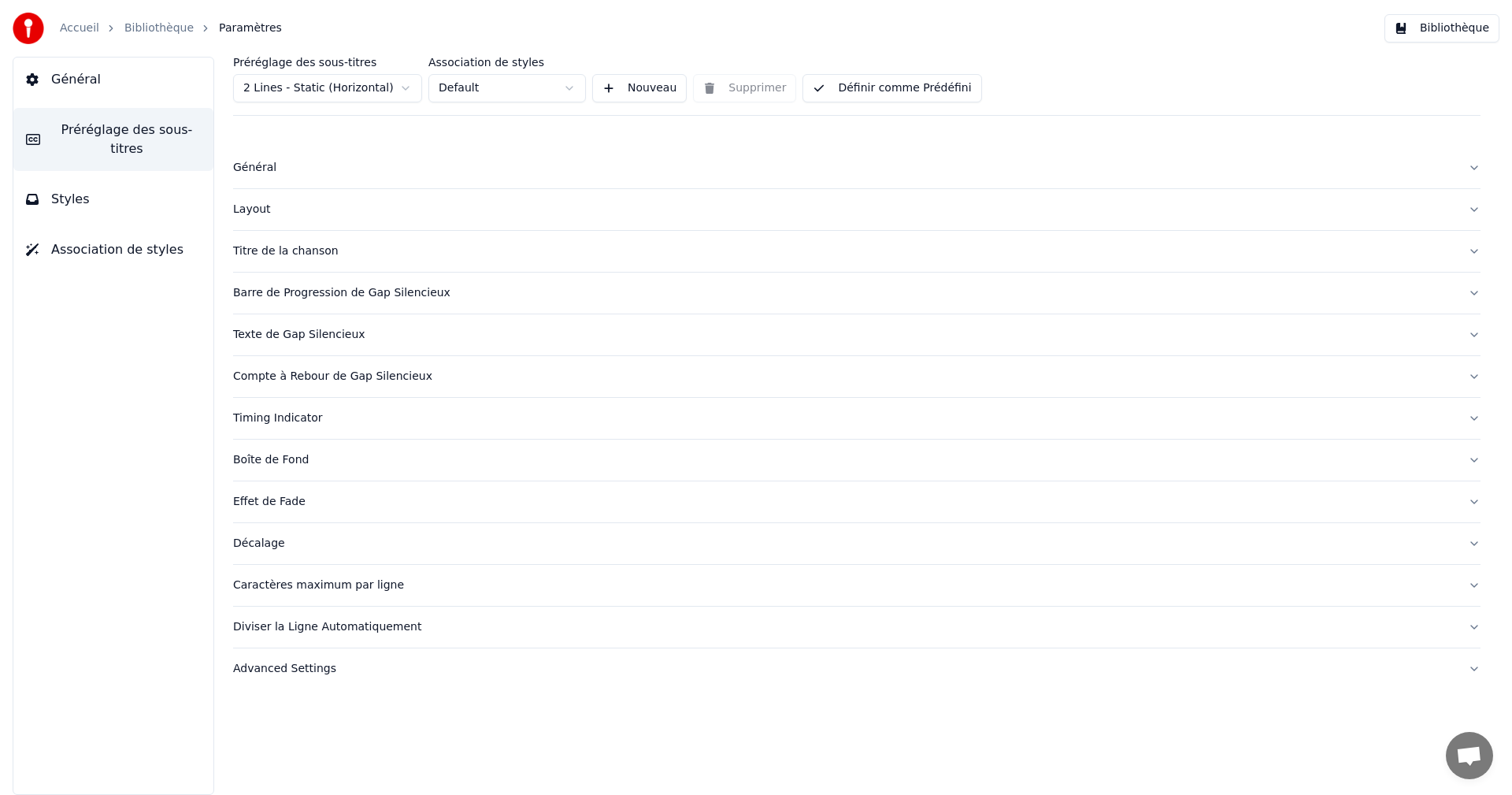
click at [330, 586] on div "Caractères maximum par ligne" at bounding box center [844, 585] width 1222 height 16
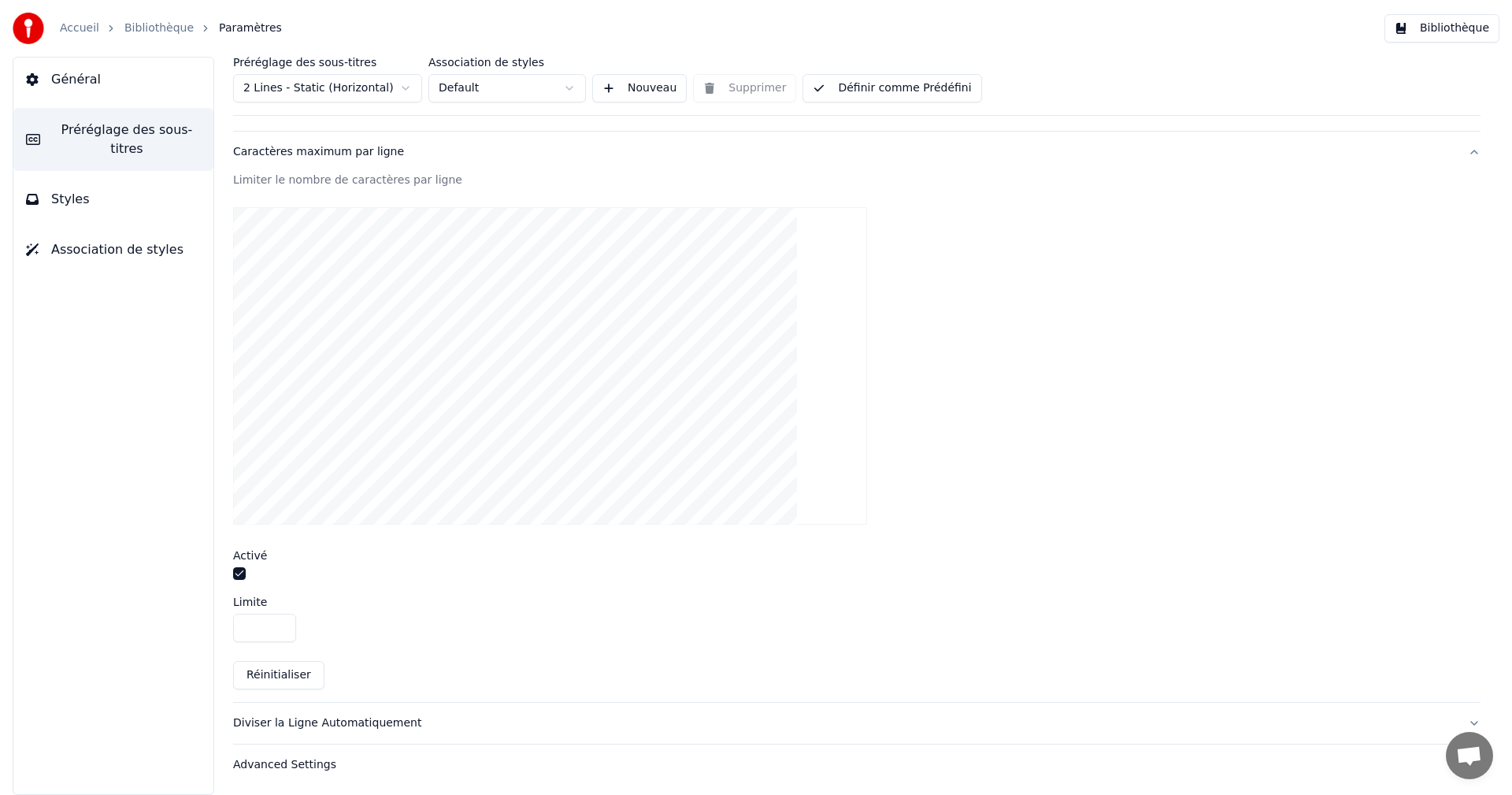
scroll to position [436, 0]
click at [283, 627] on input "**" at bounding box center [265, 625] width 63 height 29
type input "**"
click at [283, 627] on input "**" at bounding box center [265, 625] width 63 height 29
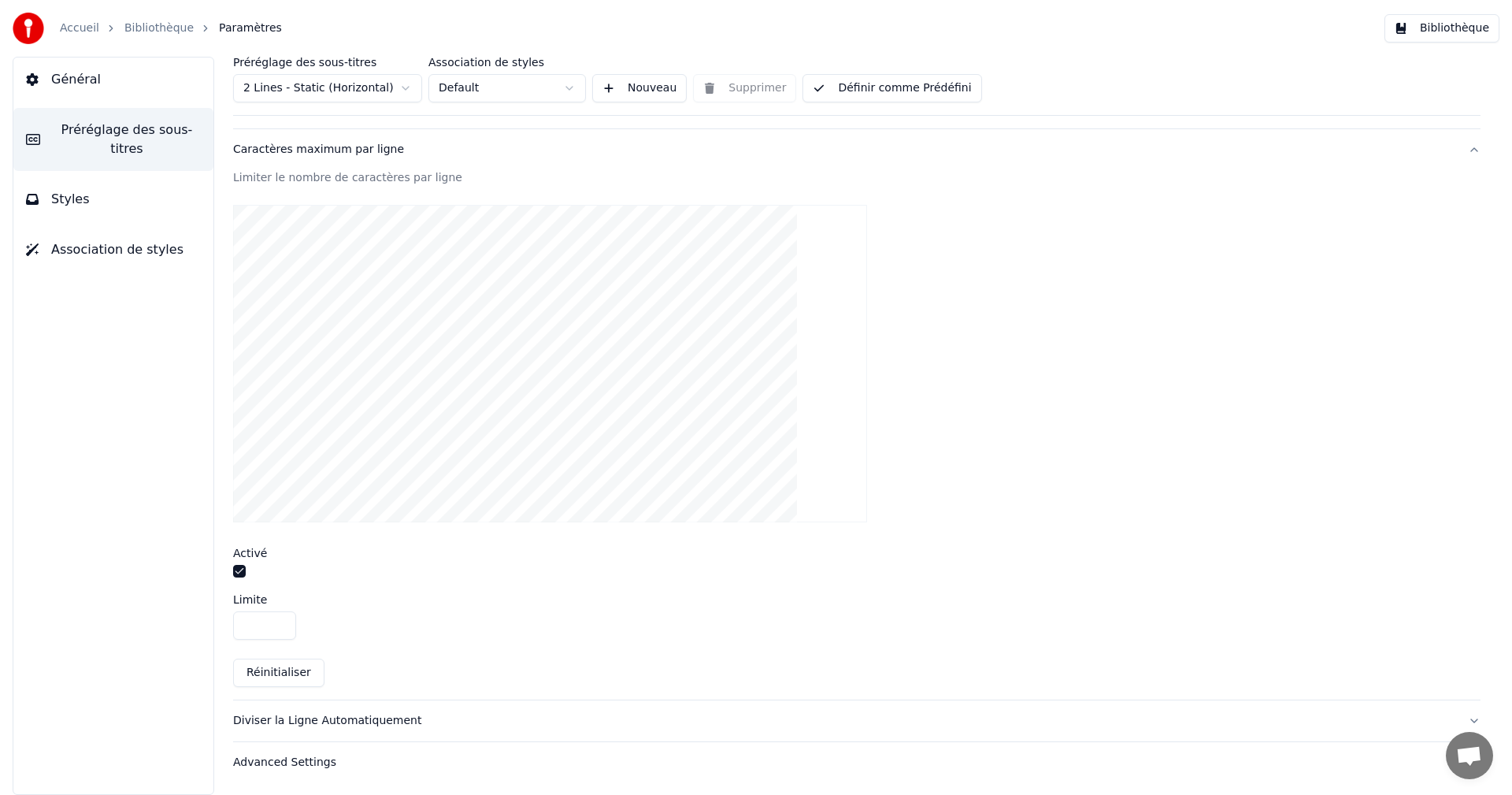
click at [871, 82] on button "Définir comme Prédéfini" at bounding box center [892, 88] width 179 height 29
click at [1468, 26] on button "Bibliothèque" at bounding box center [1442, 28] width 115 height 29
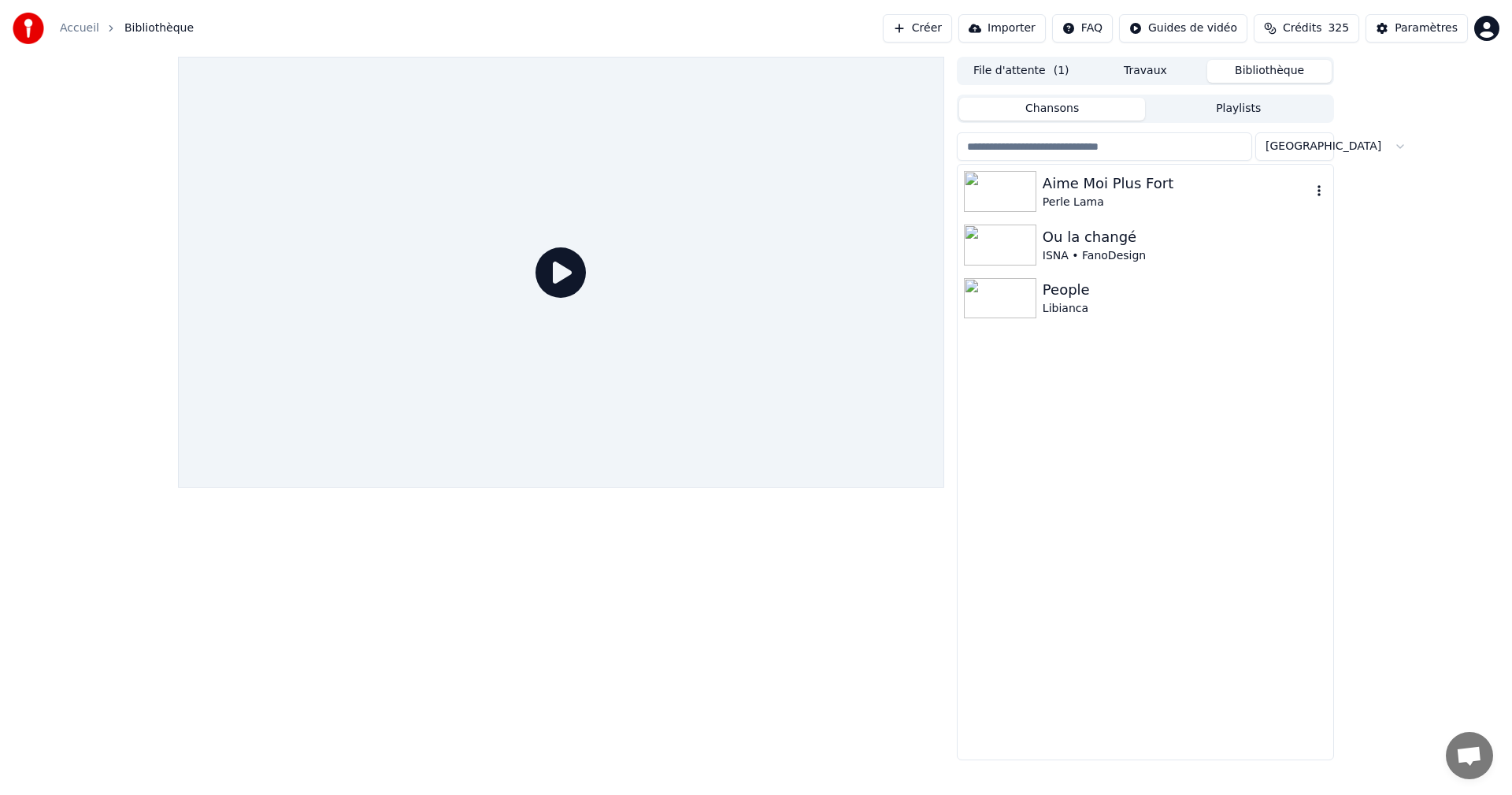
click at [1096, 195] on div "Perle Lama" at bounding box center [1176, 202] width 268 height 16
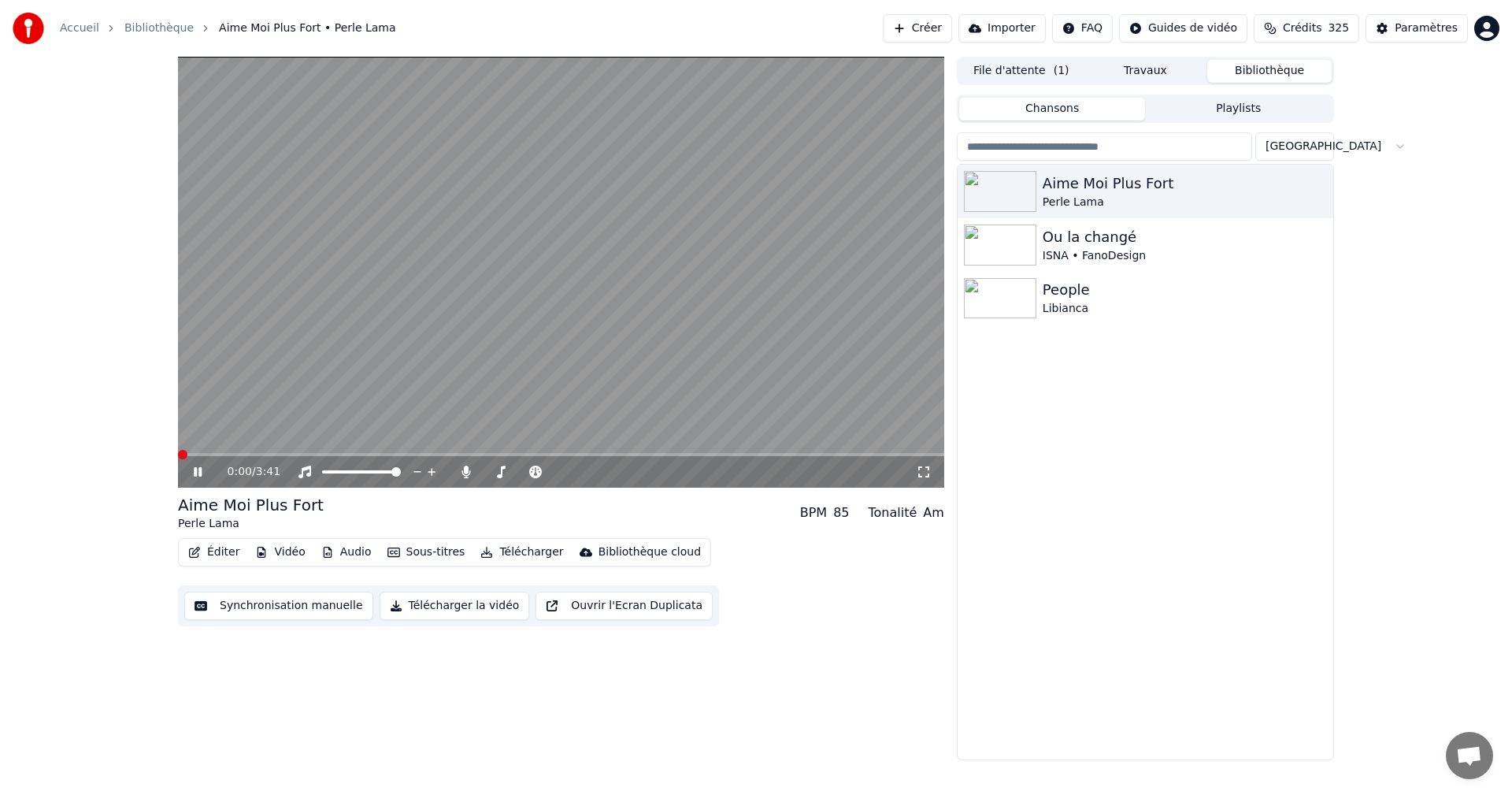
click at [919, 467] on icon at bounding box center [924, 471] width 11 height 11
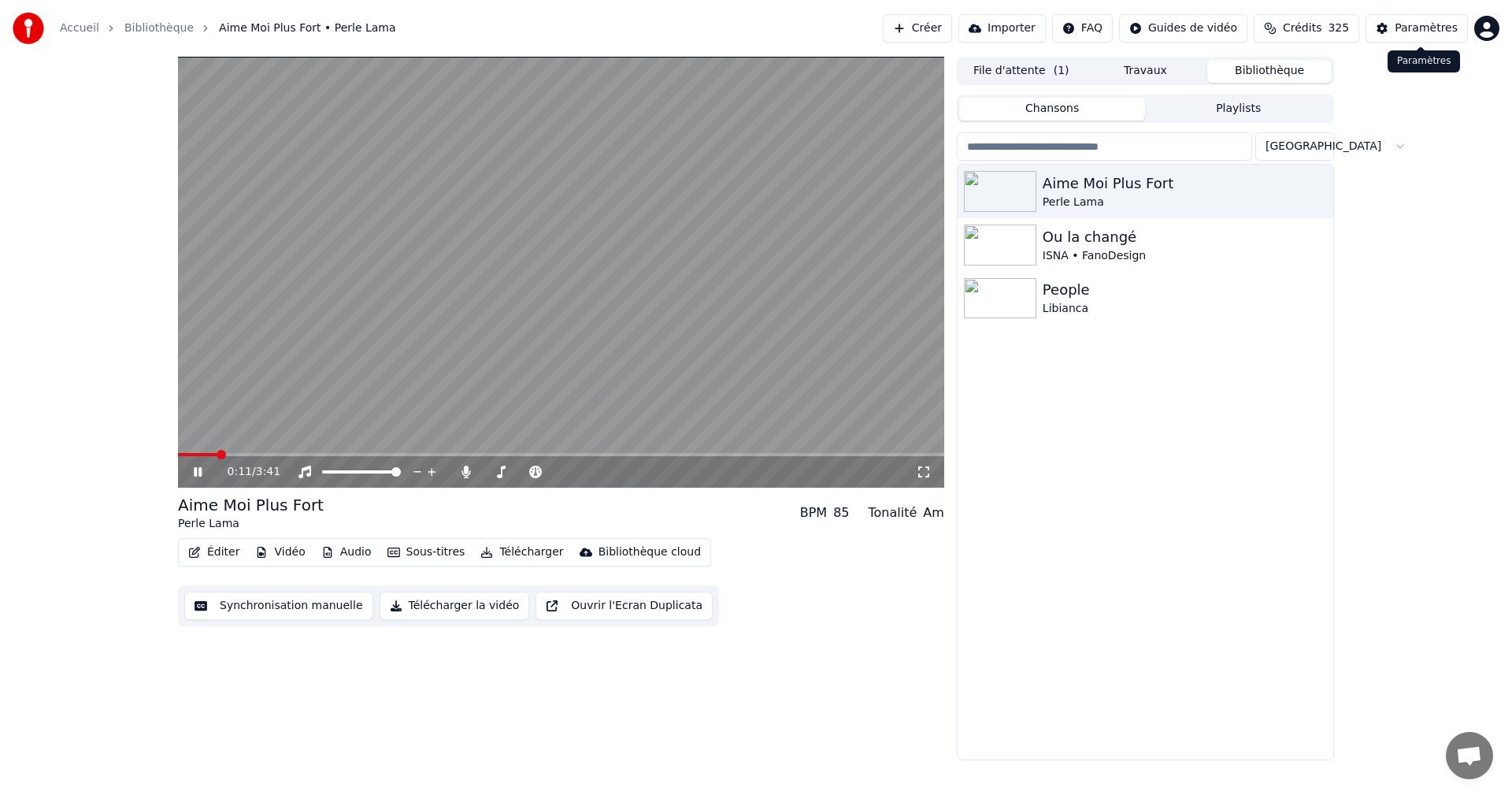
click at [1444, 20] on button "Paramètres" at bounding box center [1417, 28] width 102 height 29
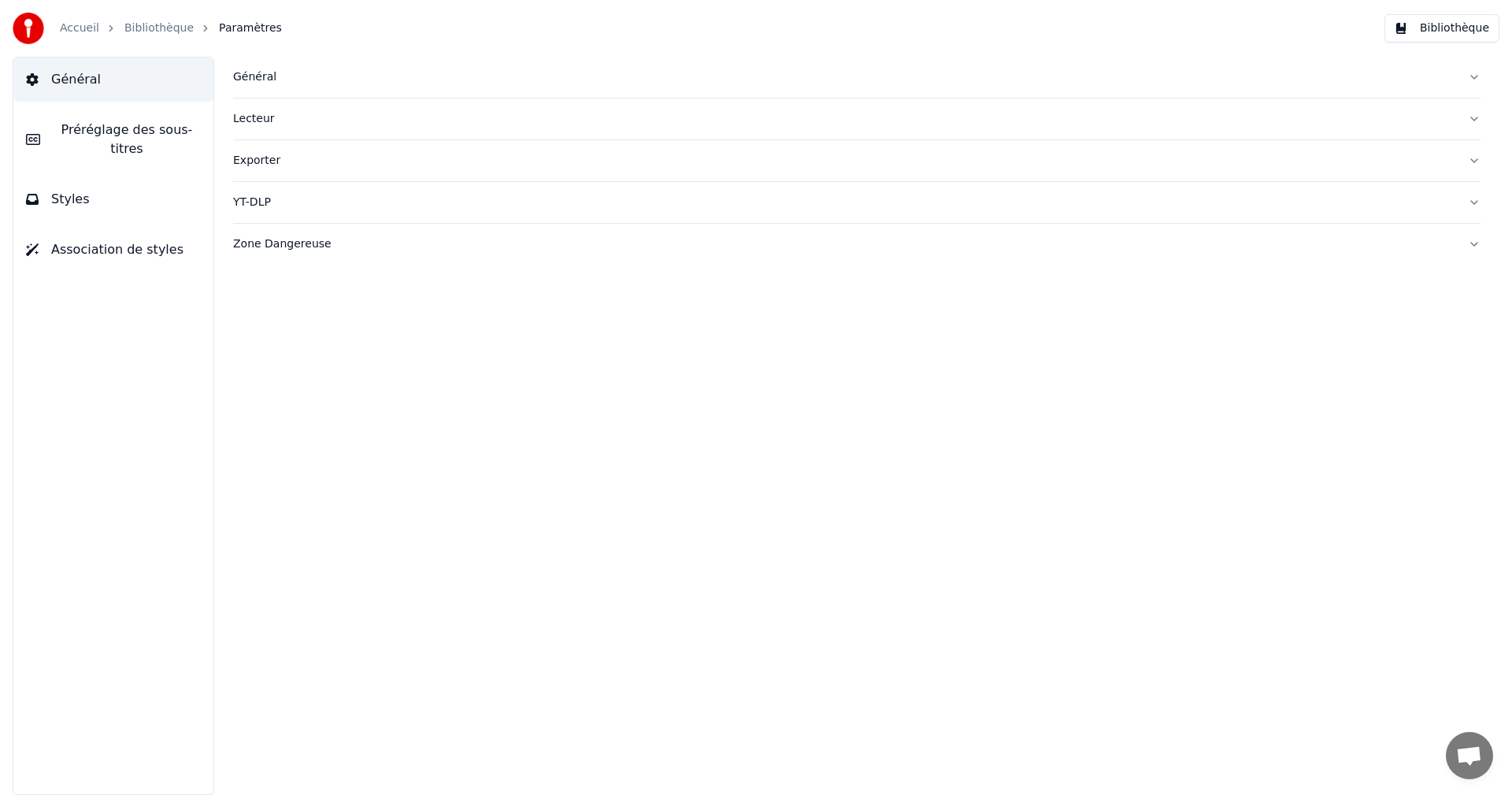
click at [115, 131] on span "Préréglage des sous-titres" at bounding box center [126, 139] width 148 height 38
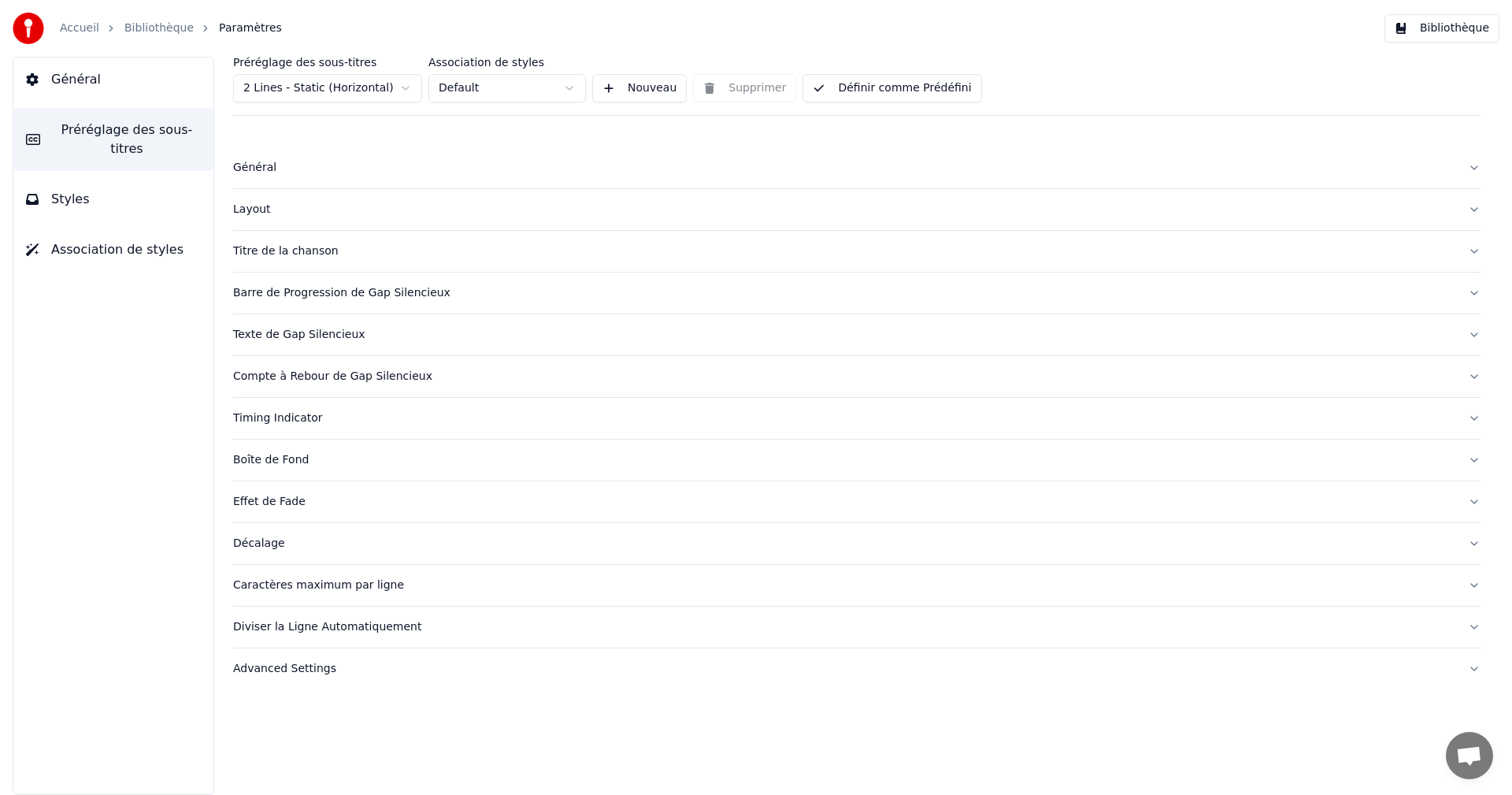
click at [299, 584] on div "Caractères maximum par ligne" at bounding box center [844, 585] width 1222 height 16
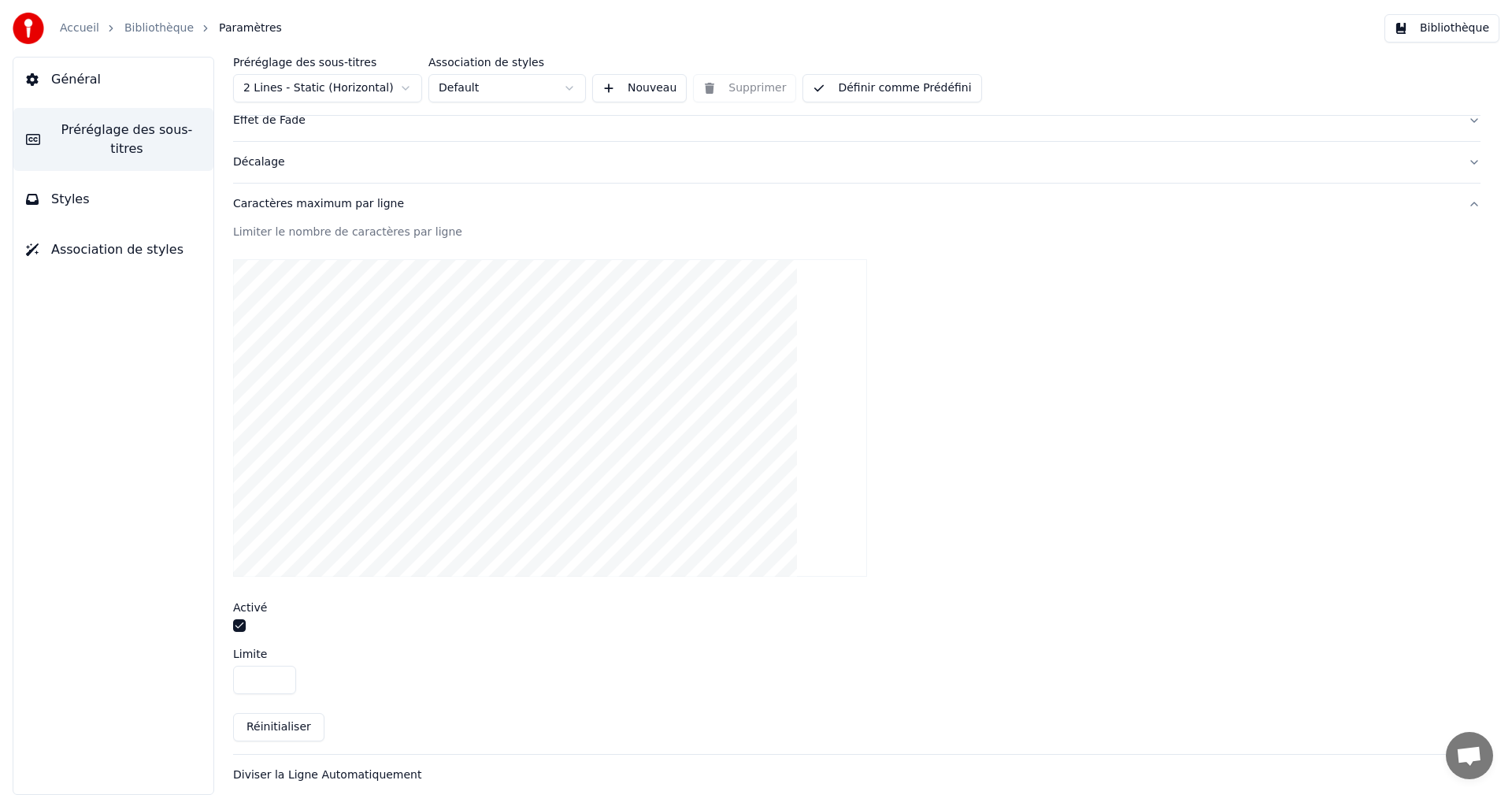
scroll to position [436, 0]
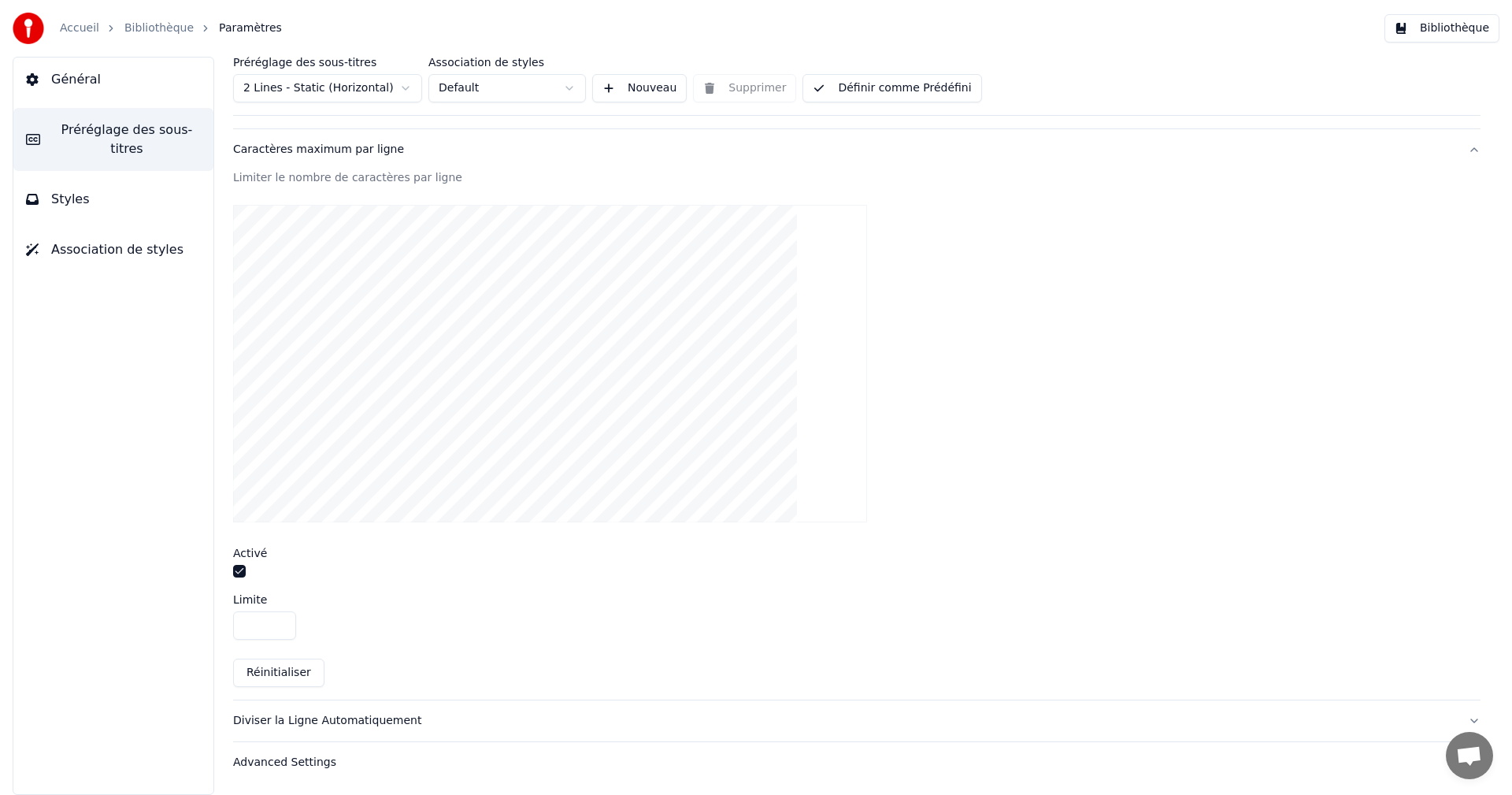
type input "**"
click at [280, 629] on input "**" at bounding box center [265, 625] width 63 height 29
click at [875, 83] on button "Définir comme Prédéfini" at bounding box center [892, 88] width 179 height 29
click at [1435, 24] on button "Bibliothèque" at bounding box center [1442, 28] width 115 height 29
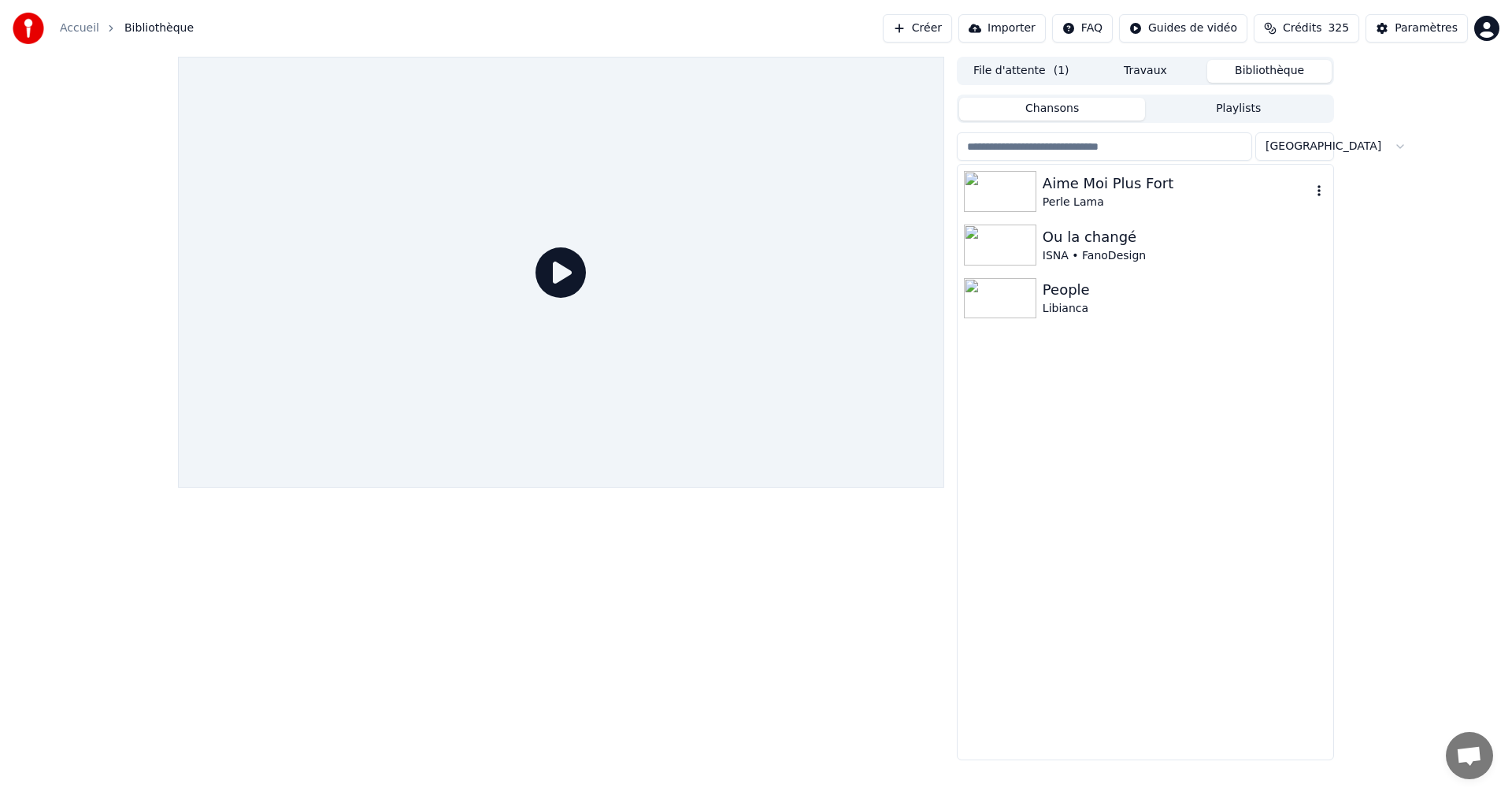
click at [1076, 173] on div "Aime Moi Plus Fort" at bounding box center [1176, 183] width 268 height 22
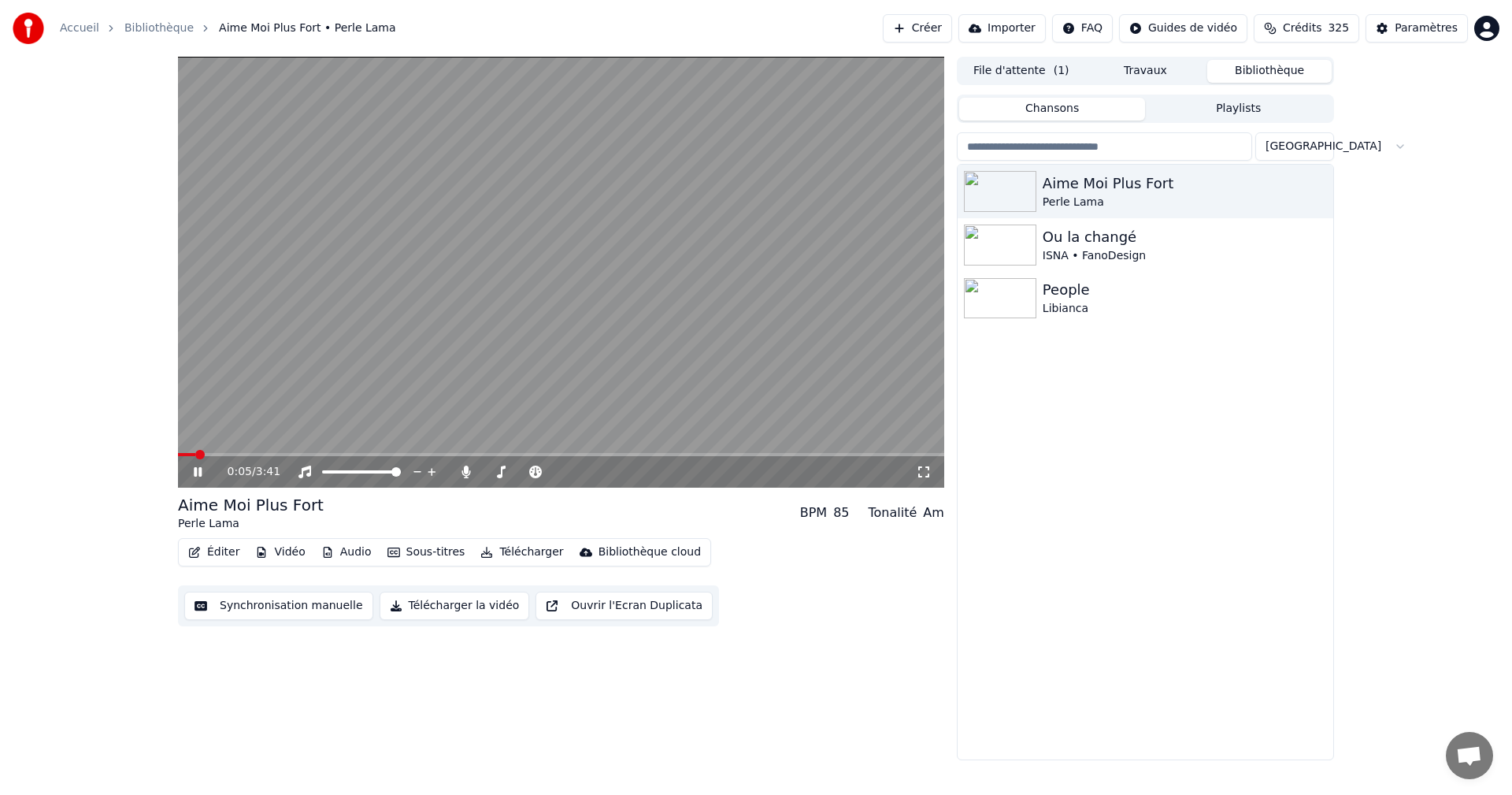
drag, startPoint x: 929, startPoint y: 473, endPoint x: 930, endPoint y: 490, distance: 17.0
click at [929, 472] on icon at bounding box center [924, 471] width 16 height 13
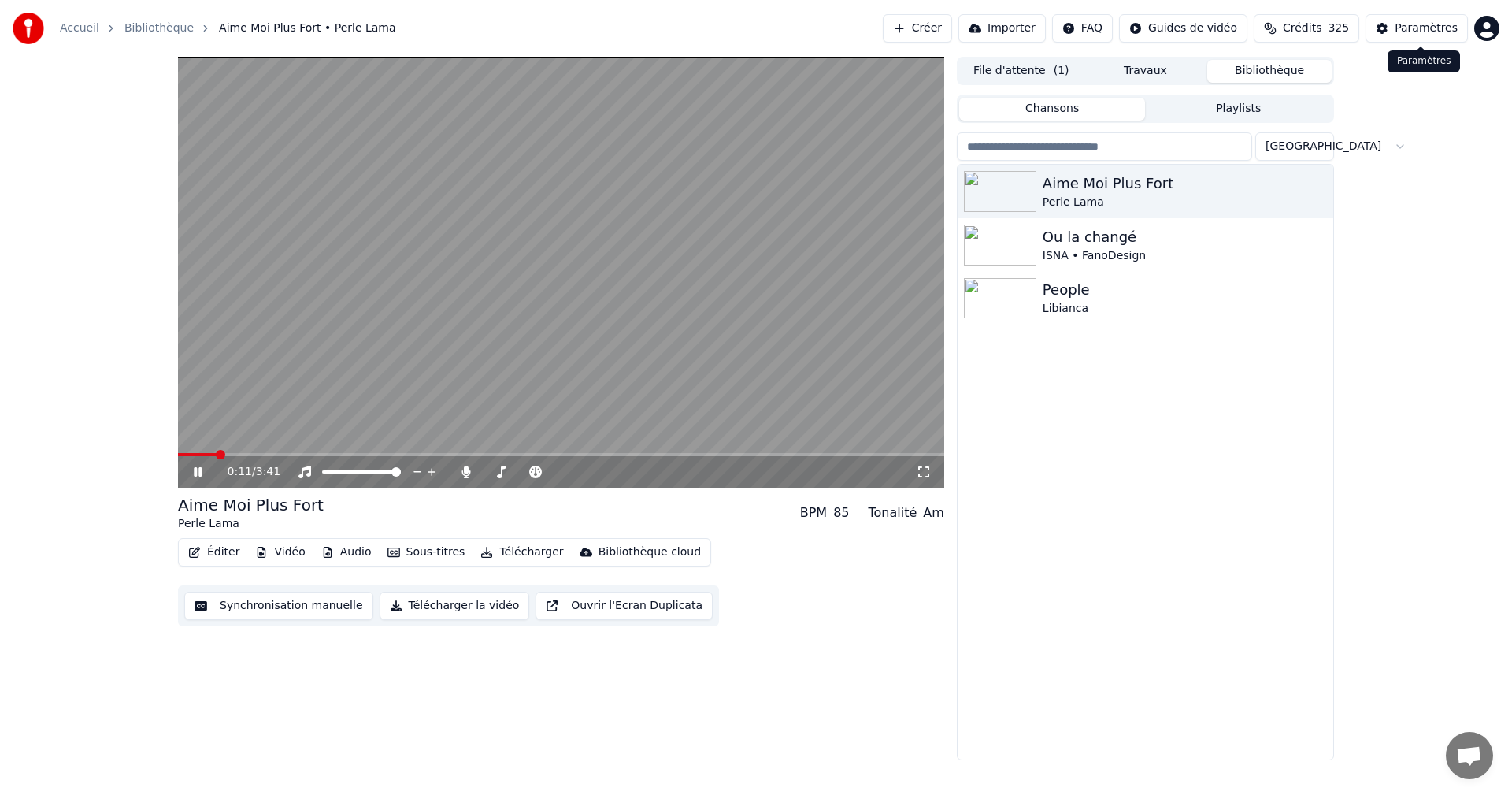
click at [1402, 26] on div "Paramètres" at bounding box center [1426, 29] width 63 height 16
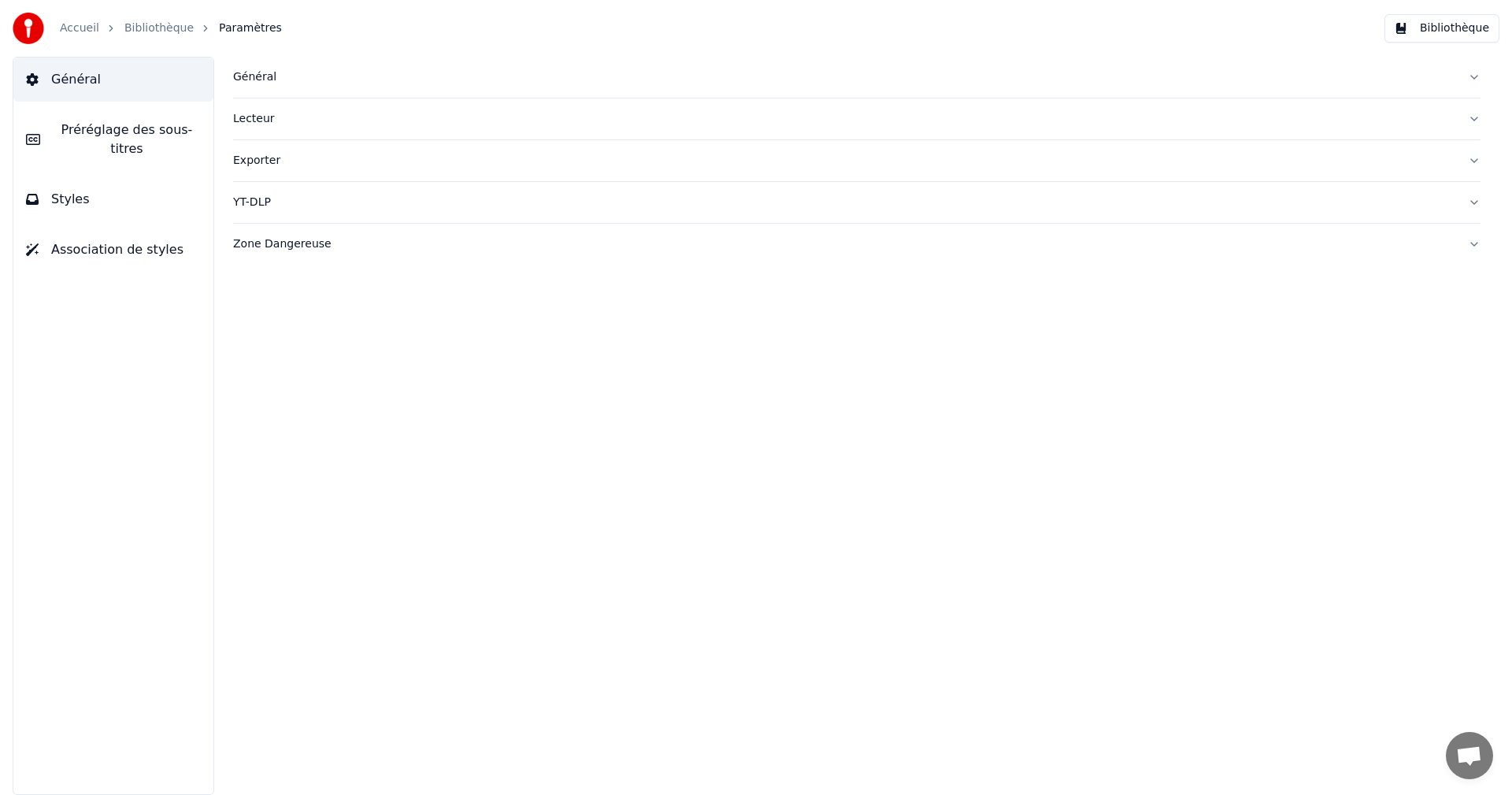
click at [121, 141] on button "Préréglage des sous-titres" at bounding box center [112, 139] width 200 height 63
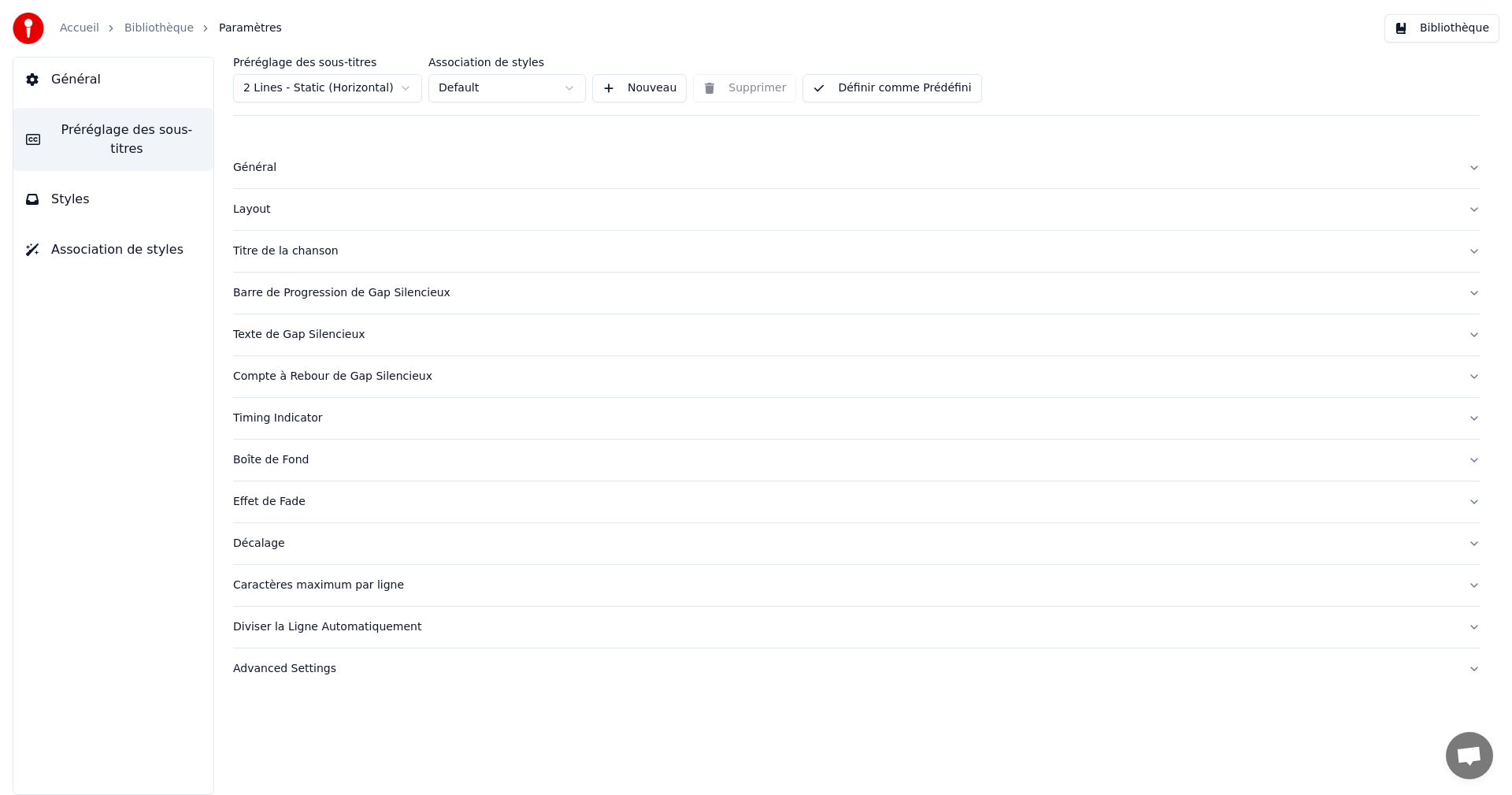
click at [302, 629] on div "Diviser la Ligne Automatiquement" at bounding box center [844, 627] width 1222 height 16
click at [239, 710] on button "button" at bounding box center [240, 706] width 13 height 13
click at [1444, 24] on button "Bibliothèque" at bounding box center [1442, 28] width 115 height 29
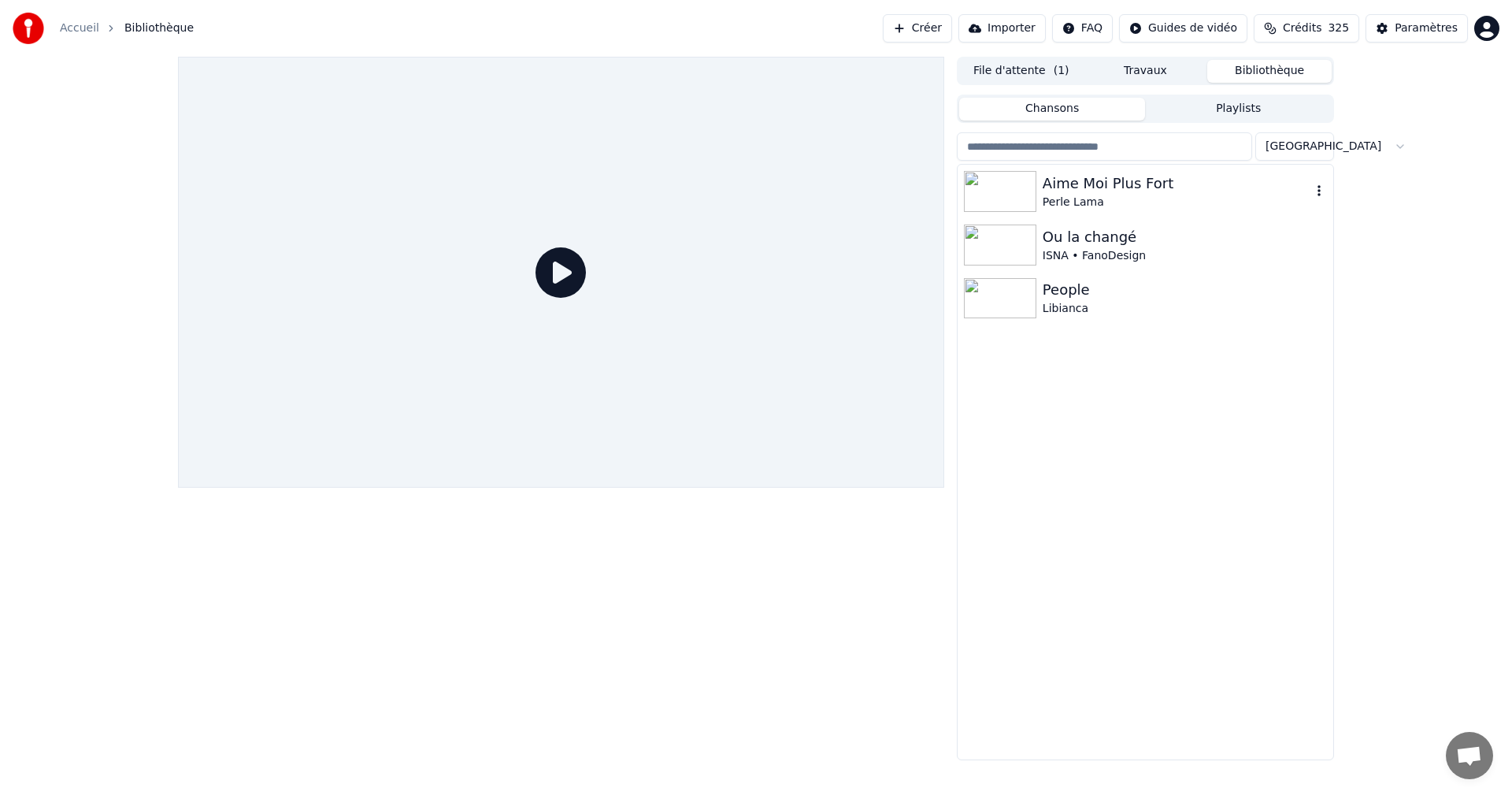
click at [1131, 189] on div "Aime Moi Plus Fort" at bounding box center [1176, 183] width 268 height 22
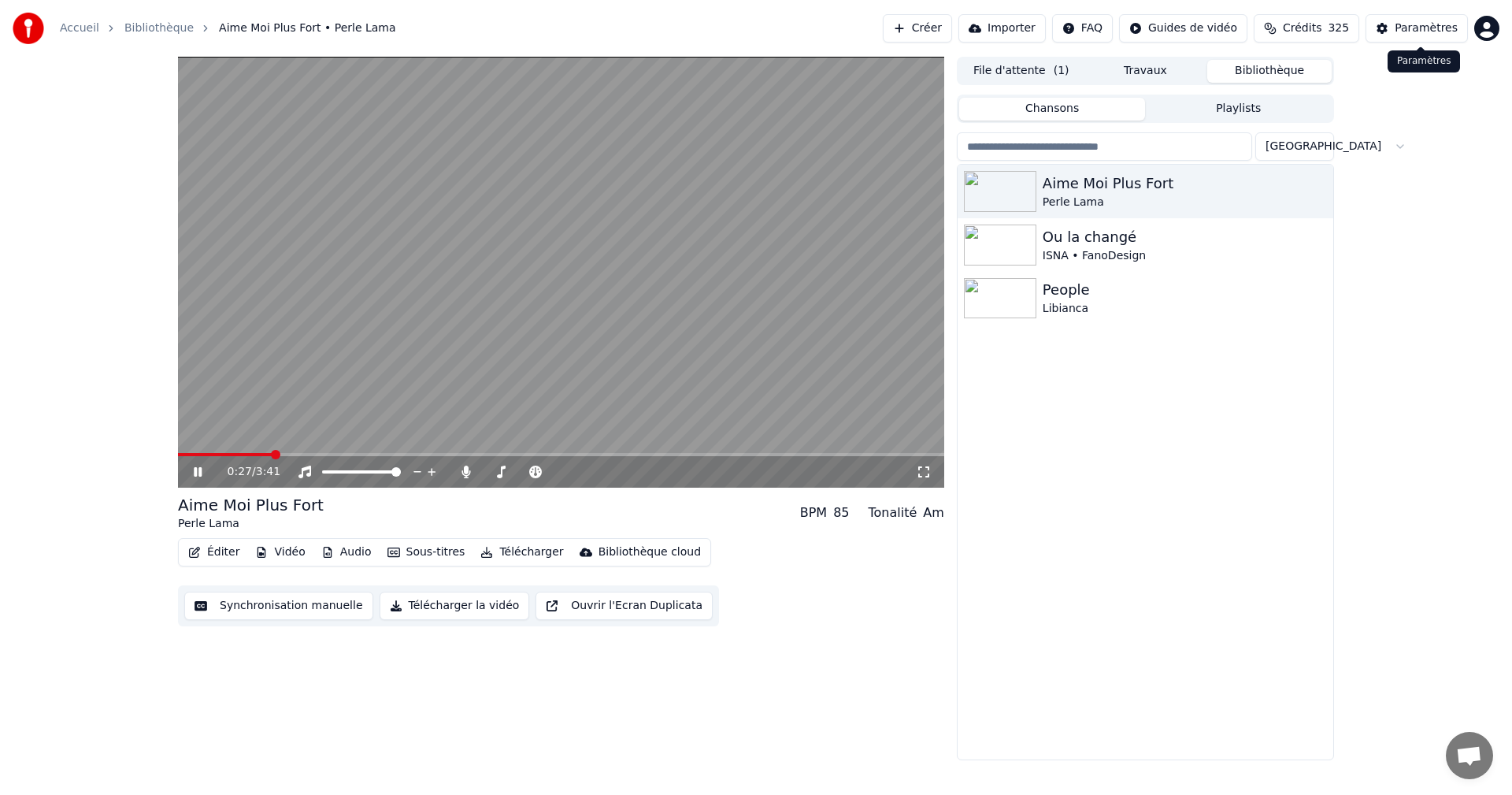
click at [1421, 25] on div "Paramètres" at bounding box center [1426, 29] width 63 height 16
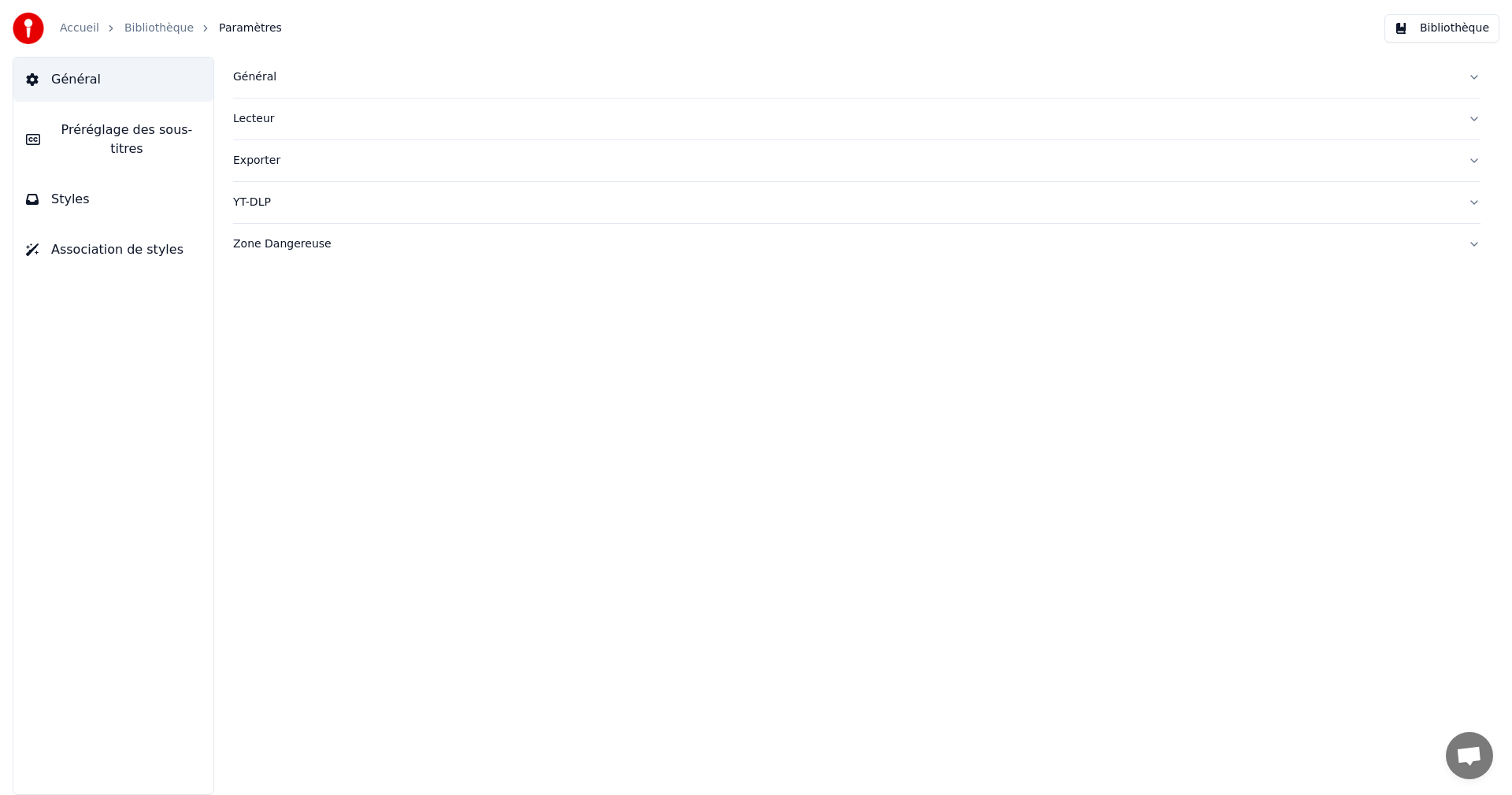
click at [170, 135] on span "Préréglage des sous-titres" at bounding box center [126, 139] width 148 height 38
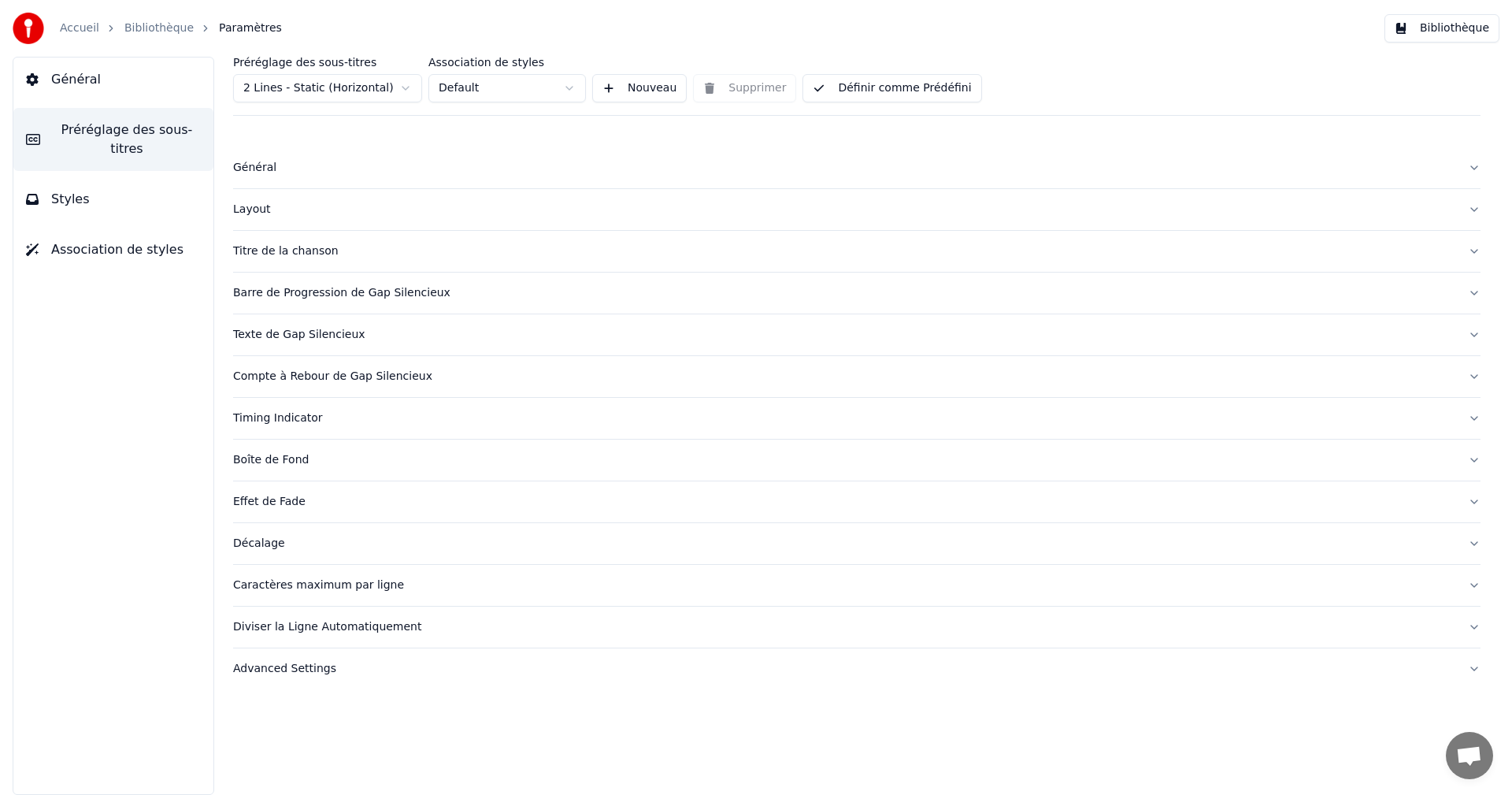
click at [322, 585] on div "Caractères maximum par ligne" at bounding box center [844, 585] width 1222 height 16
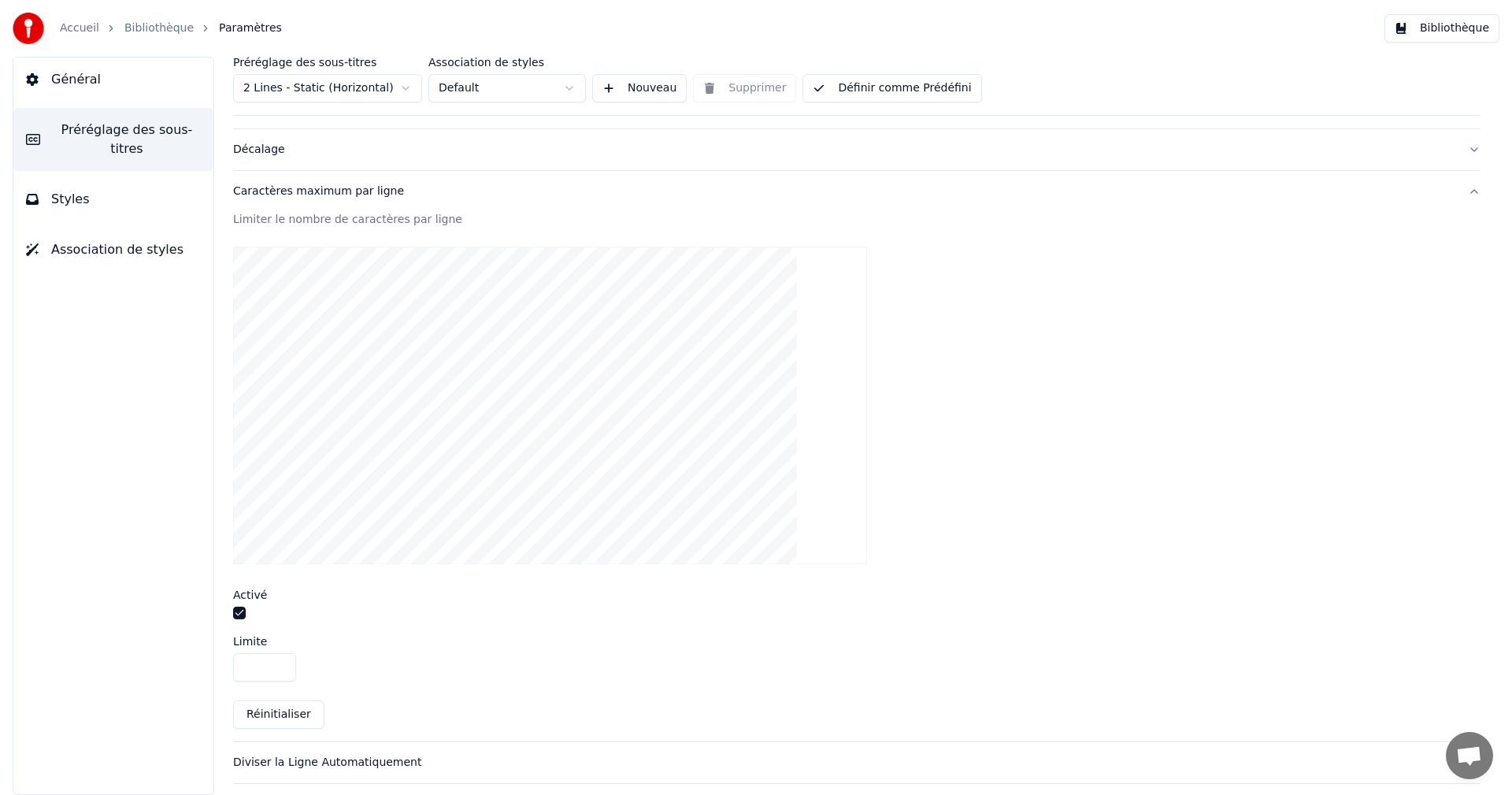
click at [282, 664] on input "**" at bounding box center [265, 667] width 63 height 29
click at [283, 664] on input "**" at bounding box center [265, 667] width 63 height 29
type input "**"
click at [283, 662] on input "**" at bounding box center [265, 667] width 63 height 29
click at [909, 84] on button "Définir comme Prédéfini" at bounding box center [892, 88] width 179 height 29
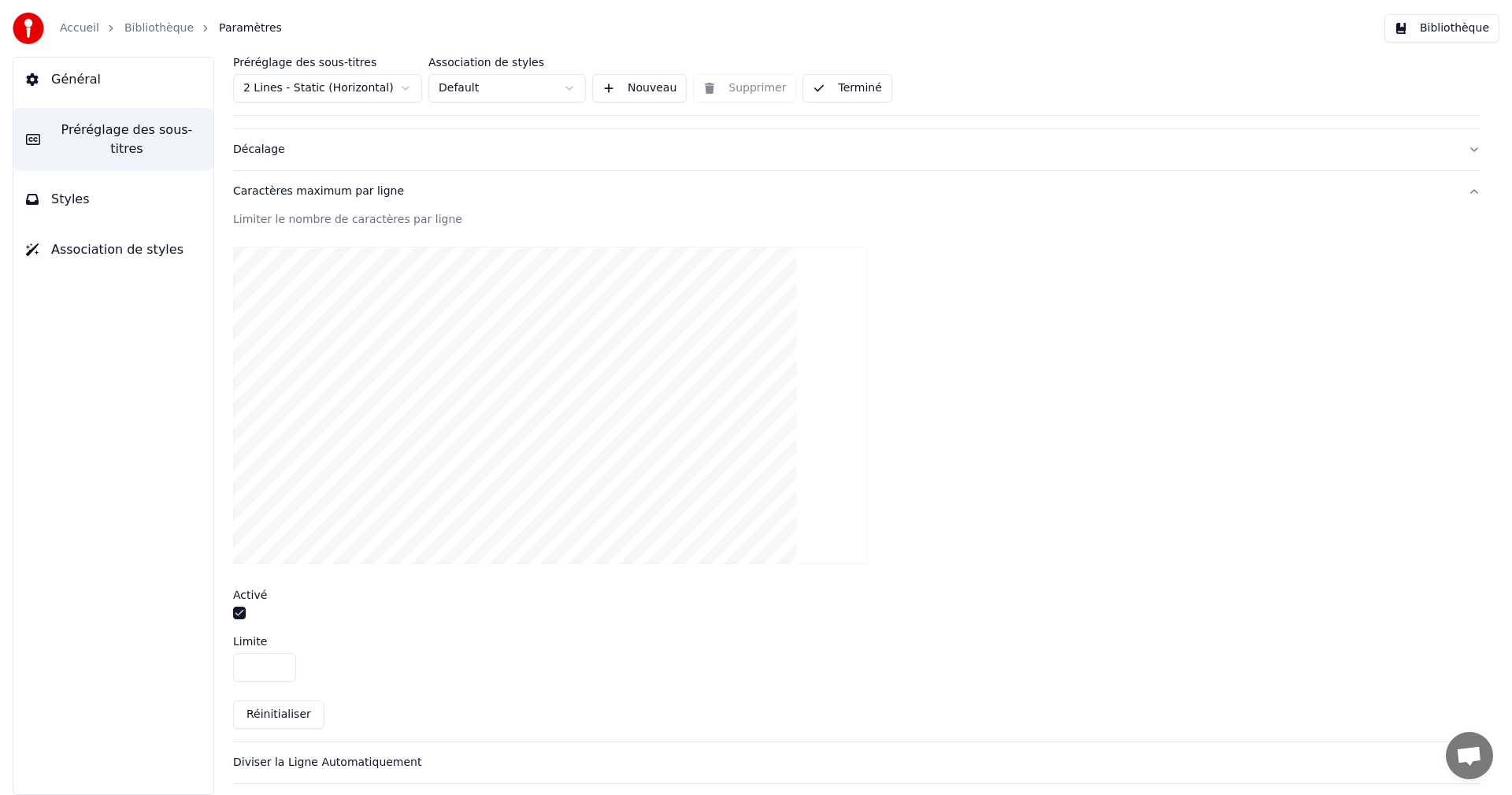
click at [1438, 20] on button "Bibliothèque" at bounding box center [1442, 28] width 115 height 29
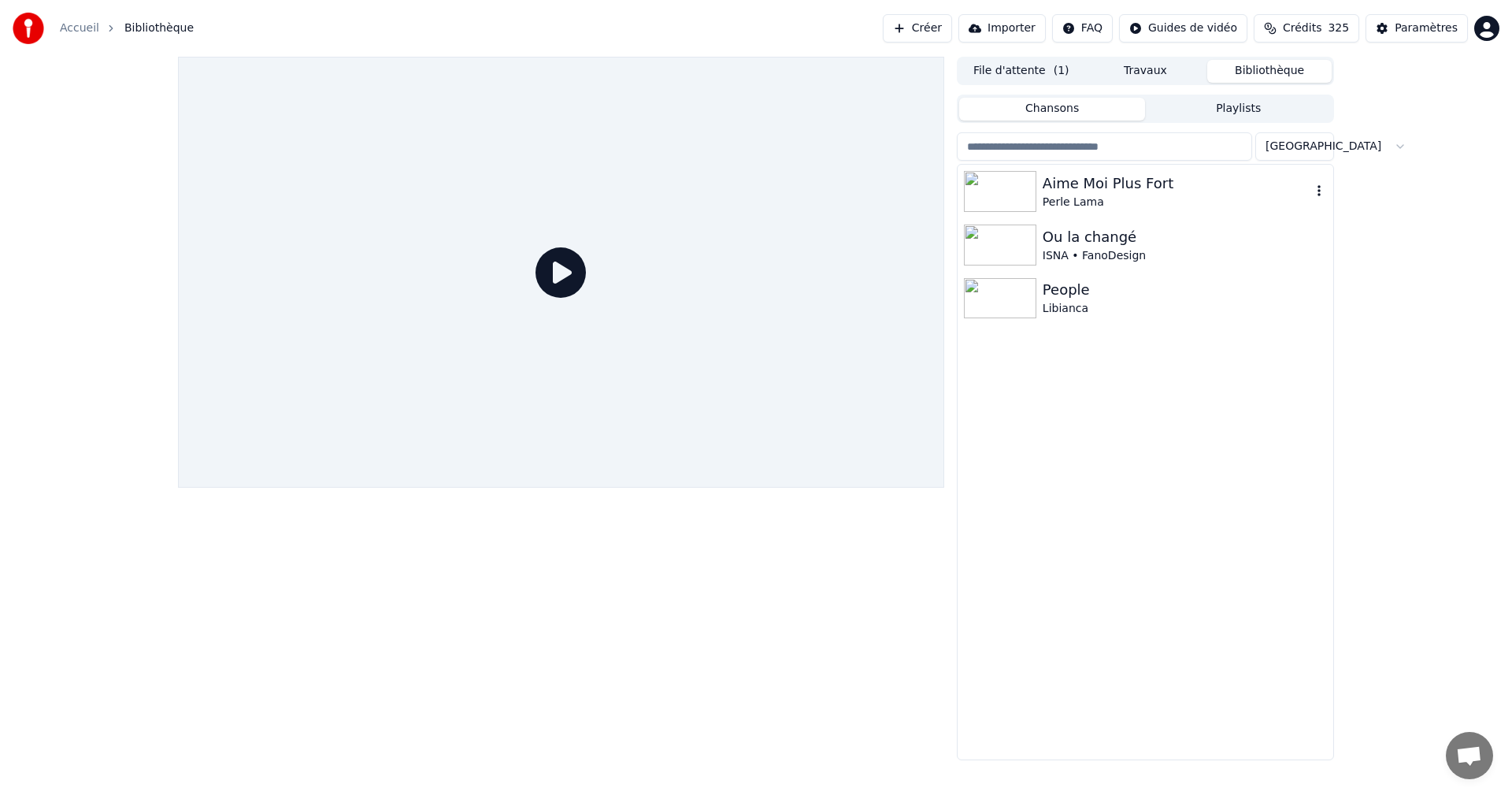
click at [1099, 200] on div "Perle Lama" at bounding box center [1176, 202] width 268 height 16
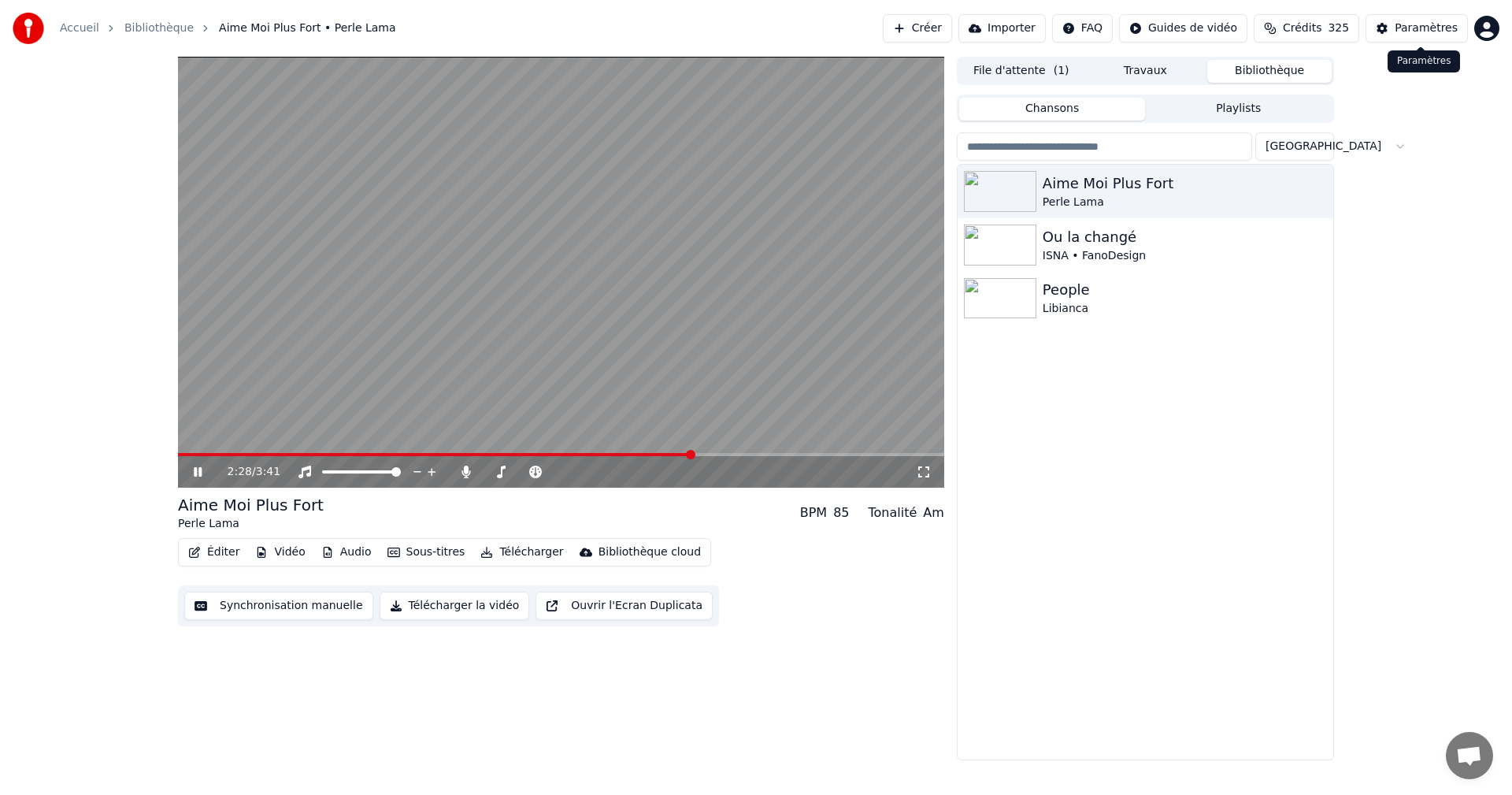
click at [1445, 29] on div "Paramètres" at bounding box center [1426, 29] width 63 height 16
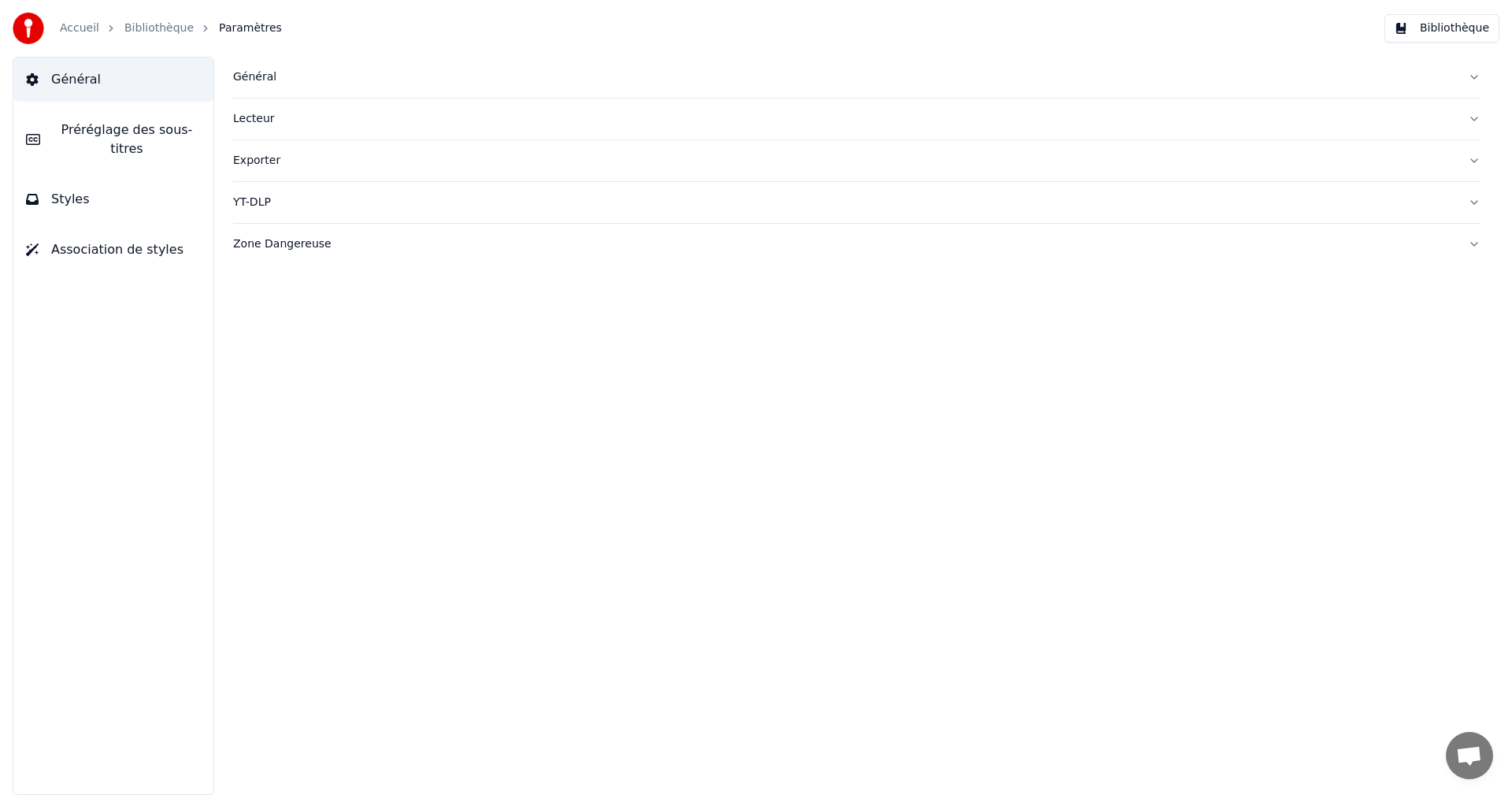
click at [170, 140] on button "Préréglage des sous-titres" at bounding box center [112, 139] width 200 height 63
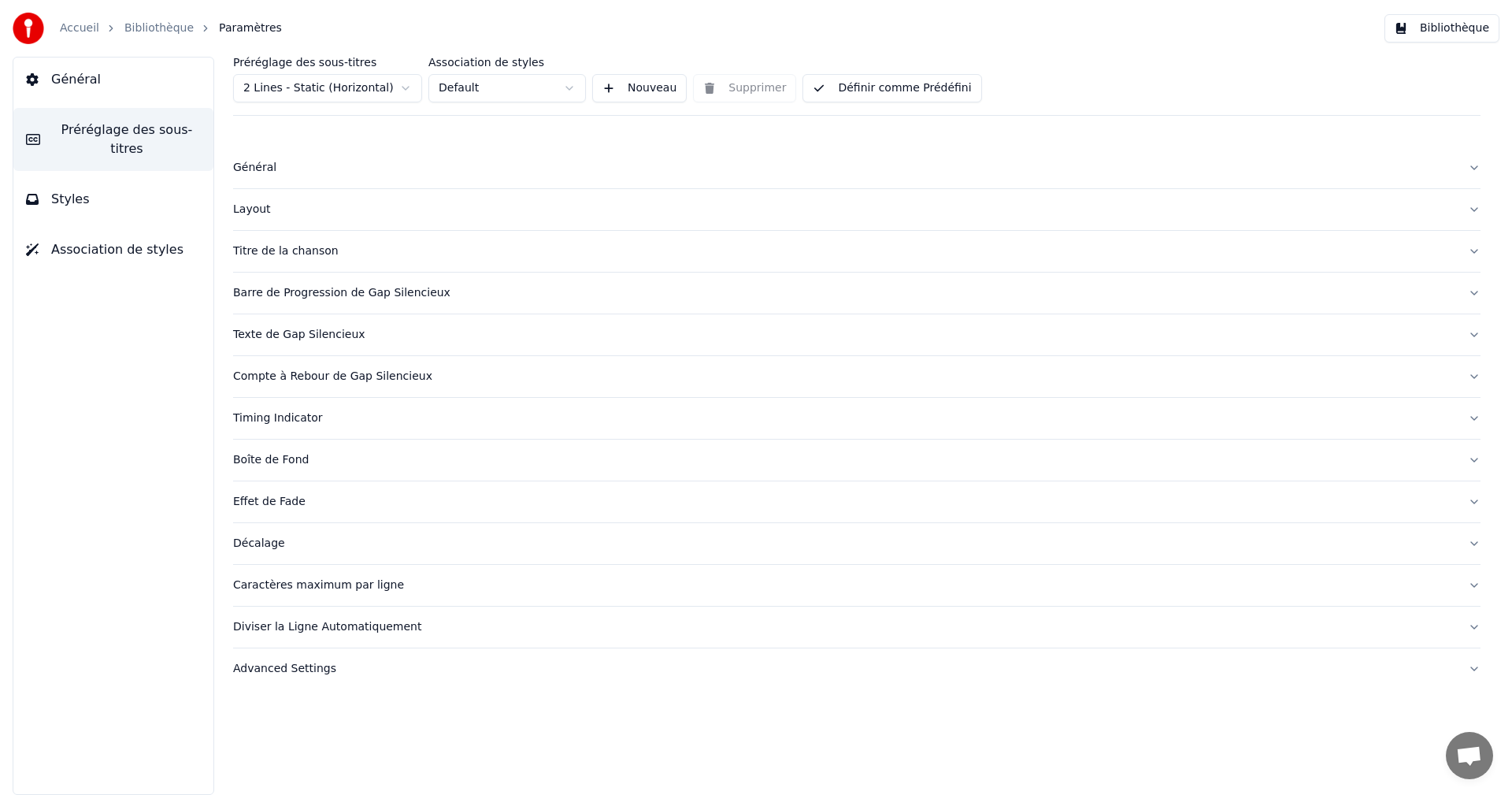
click at [311, 629] on div "Diviser la Ligne Automatiquement" at bounding box center [844, 627] width 1222 height 16
click at [242, 708] on button "button" at bounding box center [240, 706] width 13 height 13
click at [316, 580] on div "Caractères maximum par ligne" at bounding box center [844, 585] width 1222 height 16
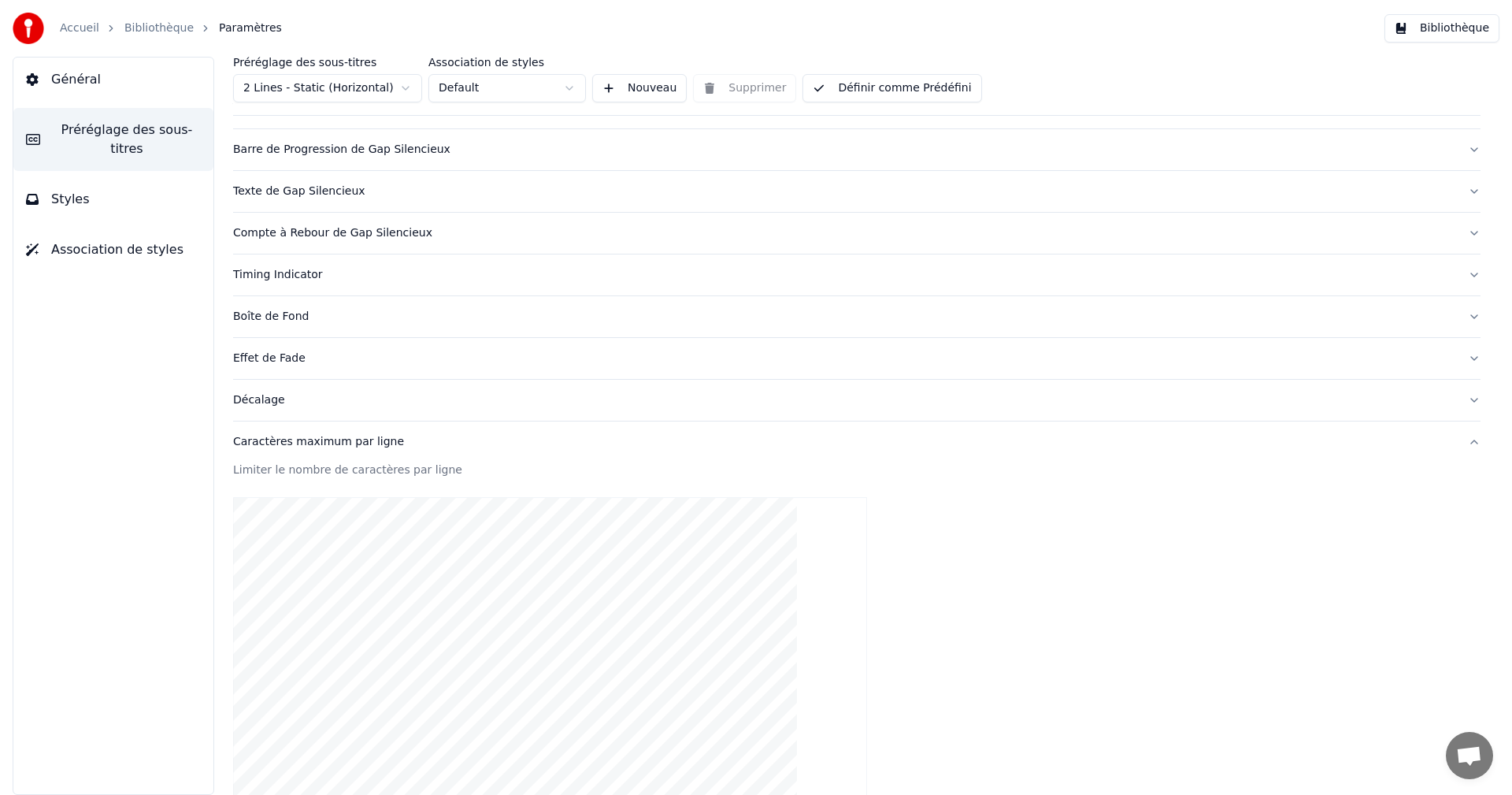
scroll to position [436, 0]
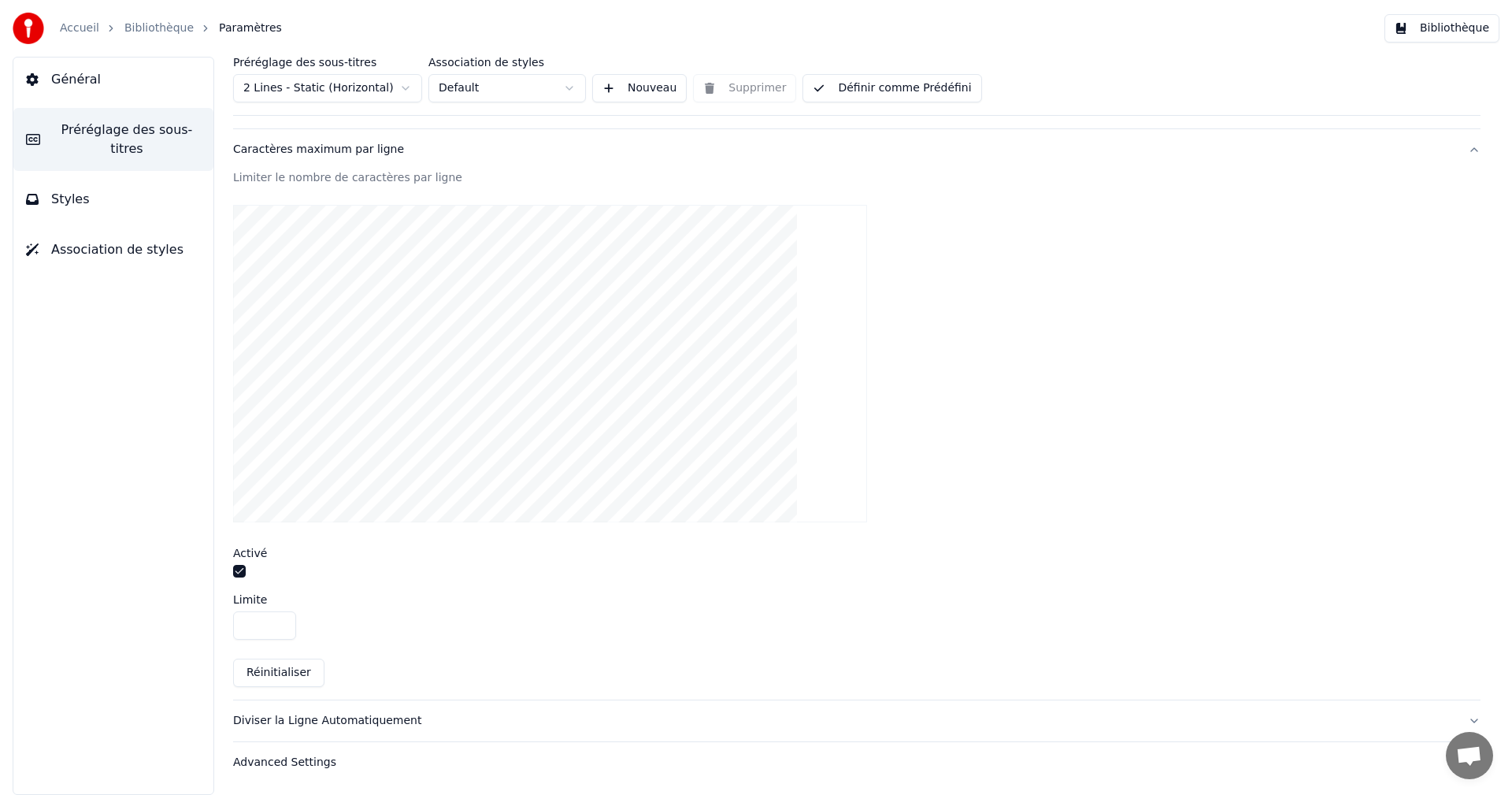
click at [242, 571] on button "button" at bounding box center [240, 571] width 13 height 13
click at [1462, 22] on button "Bibliothèque" at bounding box center [1442, 28] width 115 height 29
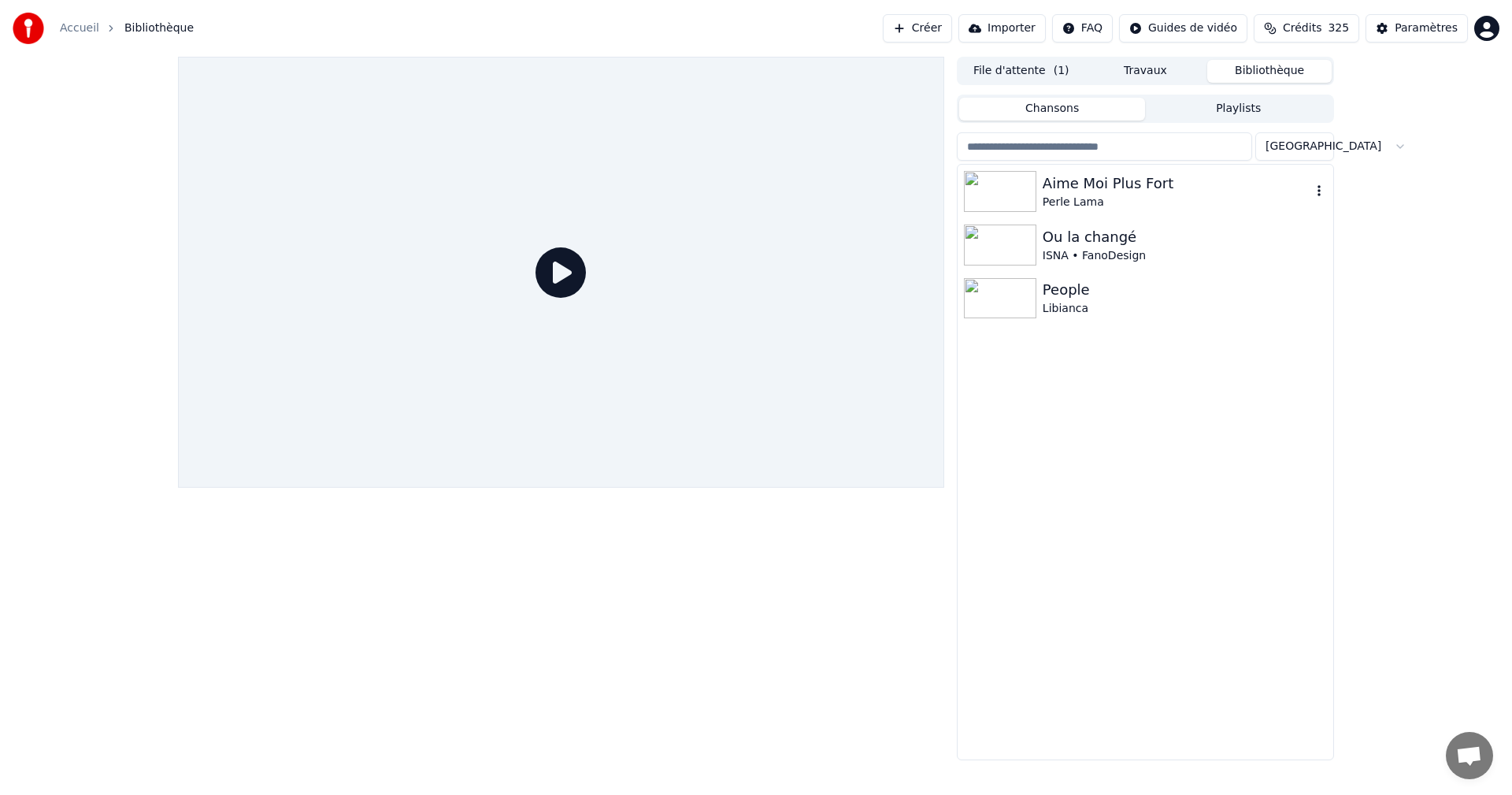
click at [1125, 190] on div "Aime Moi Plus Fort" at bounding box center [1176, 183] width 268 height 22
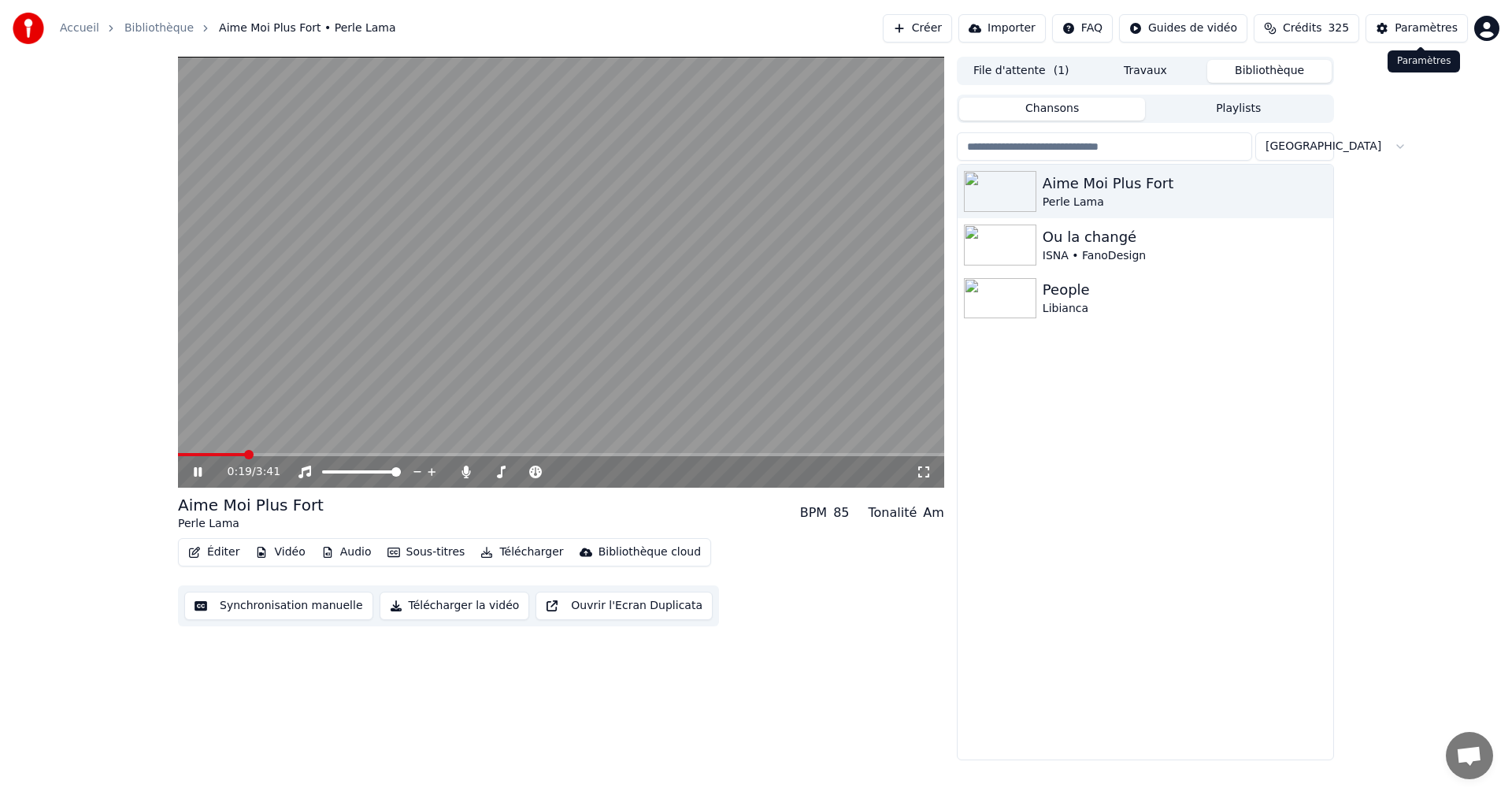
click at [1438, 36] on button "Paramètres" at bounding box center [1417, 28] width 102 height 29
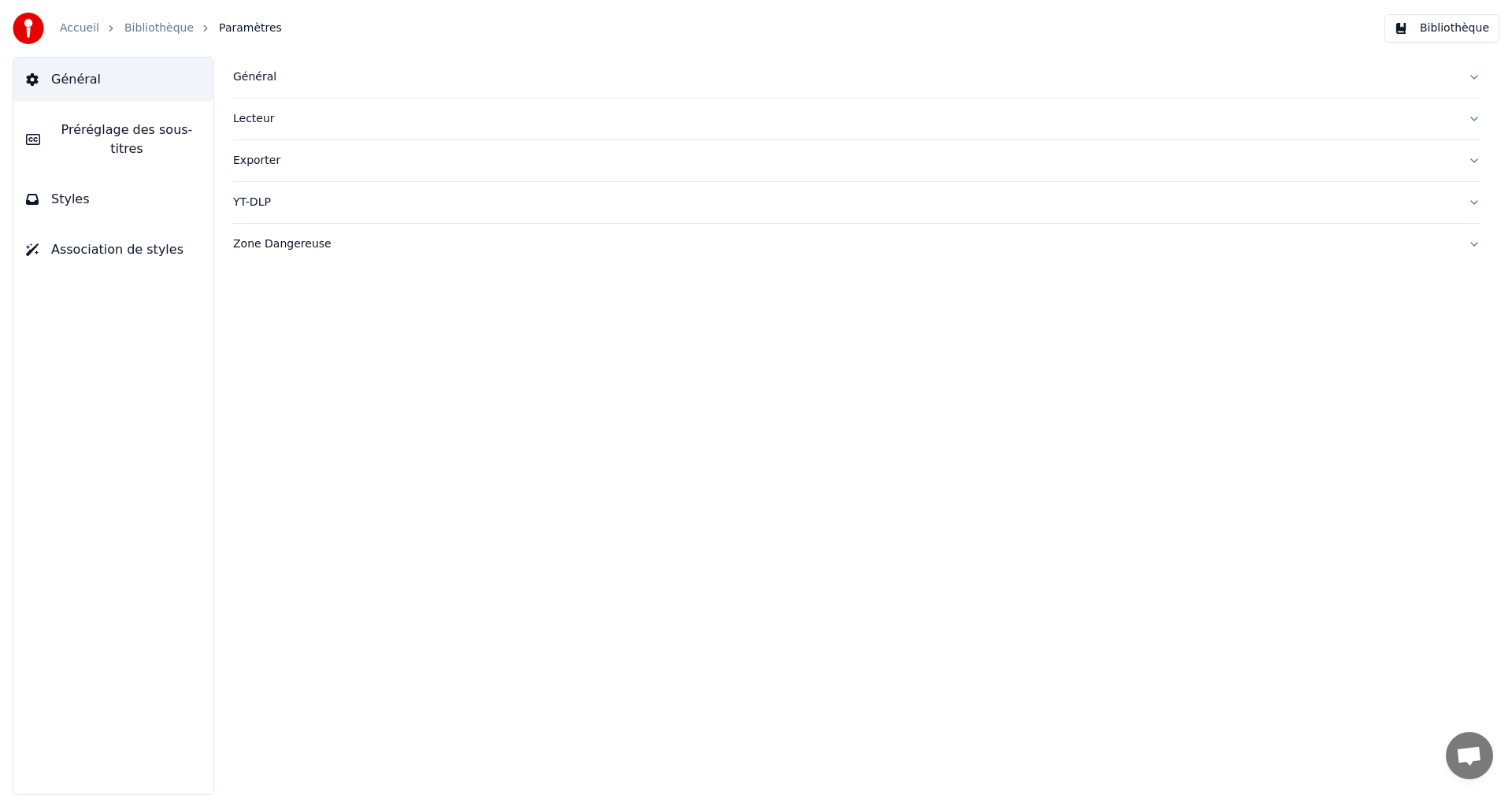
click at [117, 140] on button "Préréglage des sous-titres" at bounding box center [112, 139] width 200 height 63
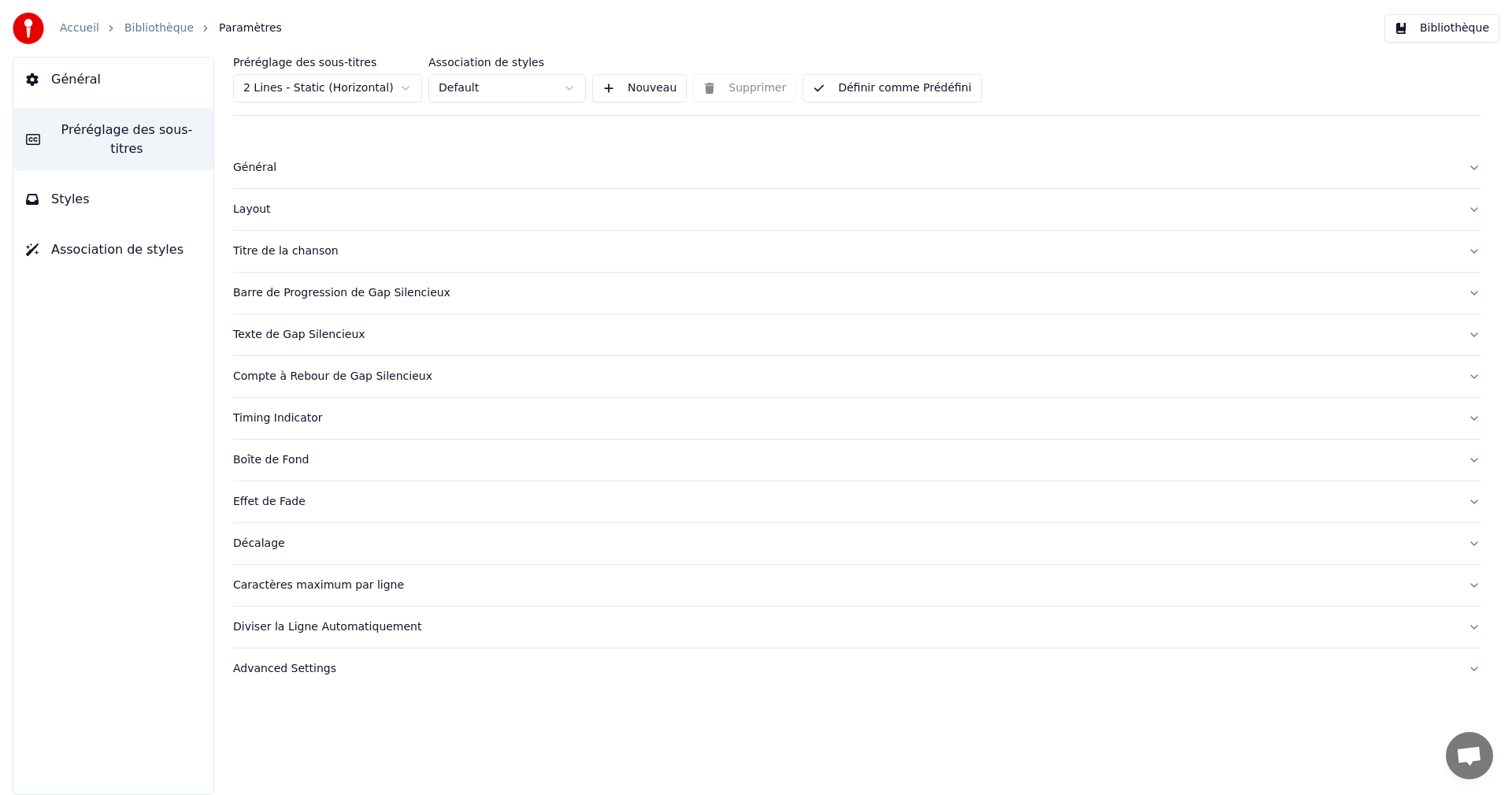
click at [320, 585] on div "Caractères maximum par ligne" at bounding box center [844, 585] width 1222 height 16
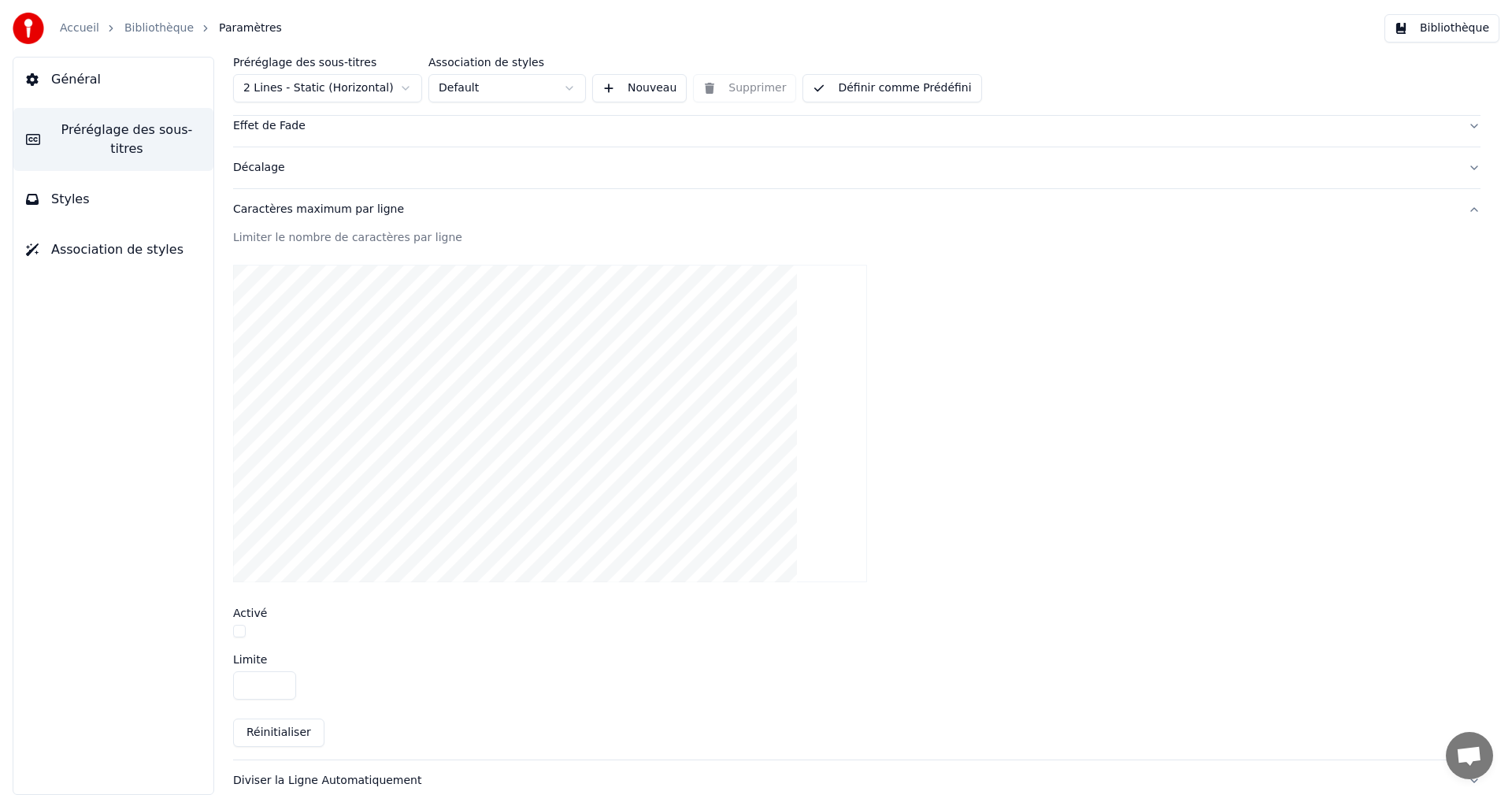
scroll to position [436, 0]
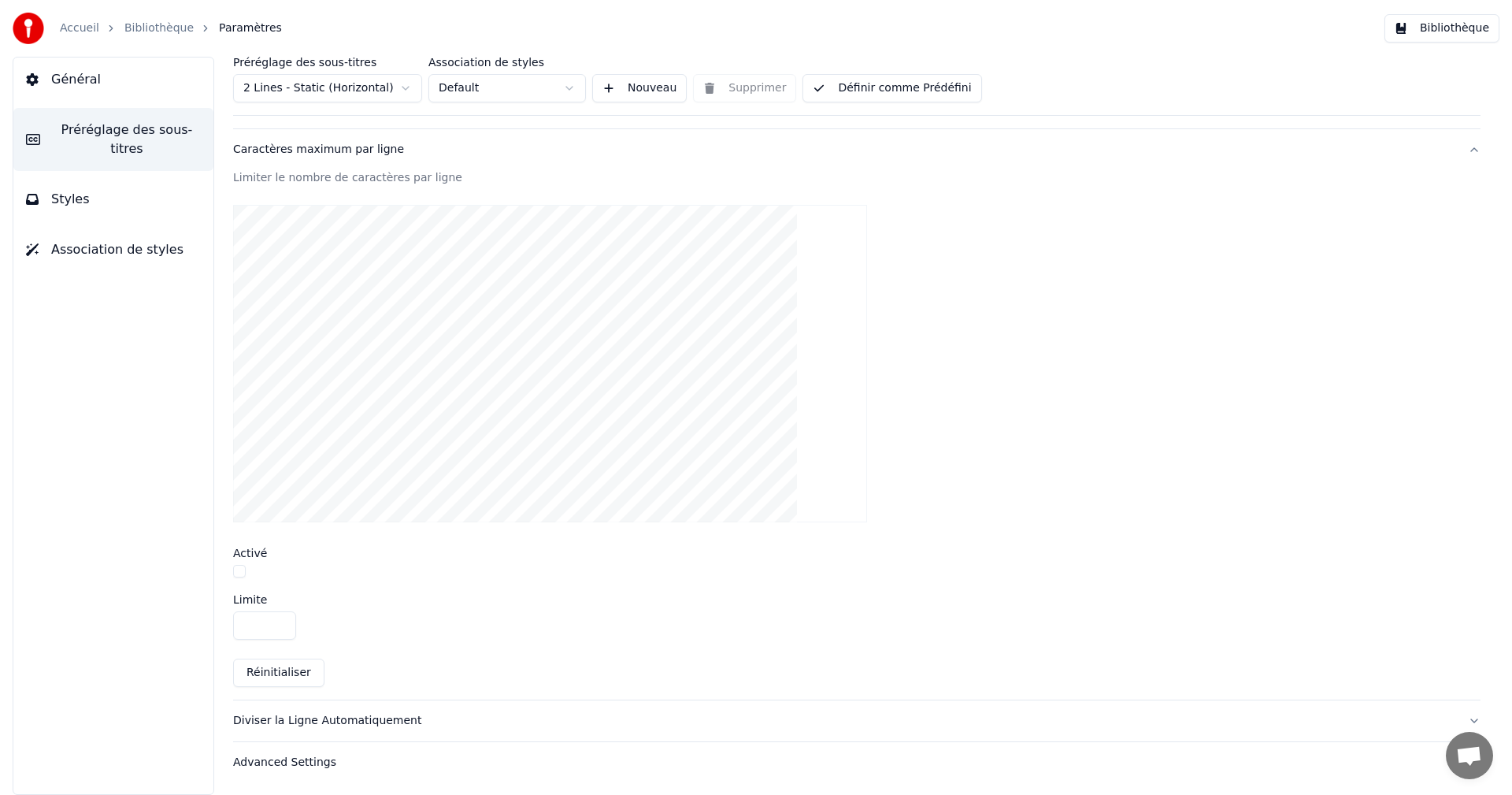
click at [242, 574] on button "button" at bounding box center [240, 571] width 13 height 13
click at [278, 622] on input "**" at bounding box center [265, 625] width 63 height 29
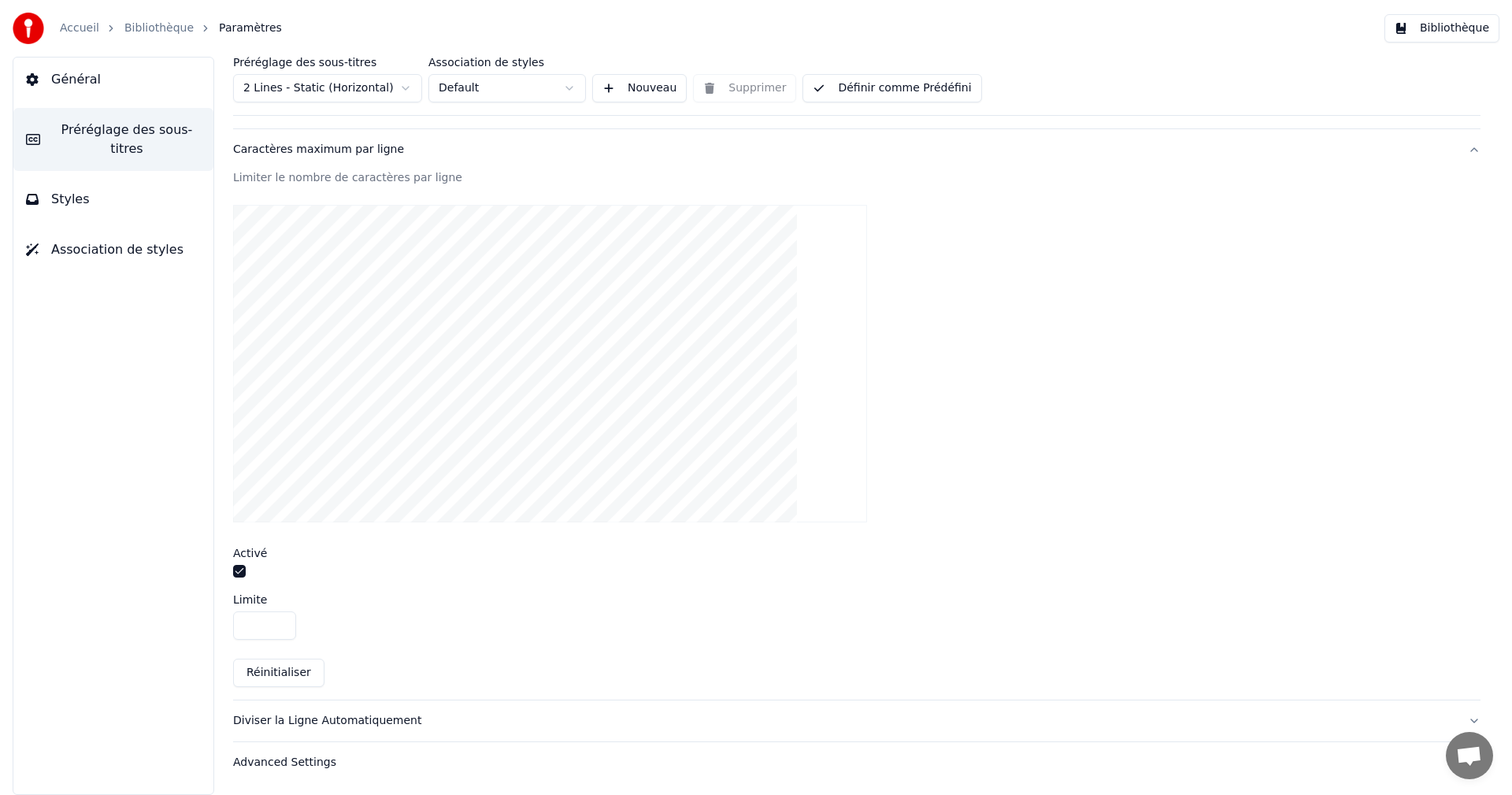
type input "**"
click at [278, 622] on input "**" at bounding box center [265, 625] width 63 height 29
click at [920, 87] on button "Définir comme Prédéfini" at bounding box center [892, 88] width 179 height 29
click at [1470, 27] on button "Bibliothèque" at bounding box center [1442, 28] width 115 height 29
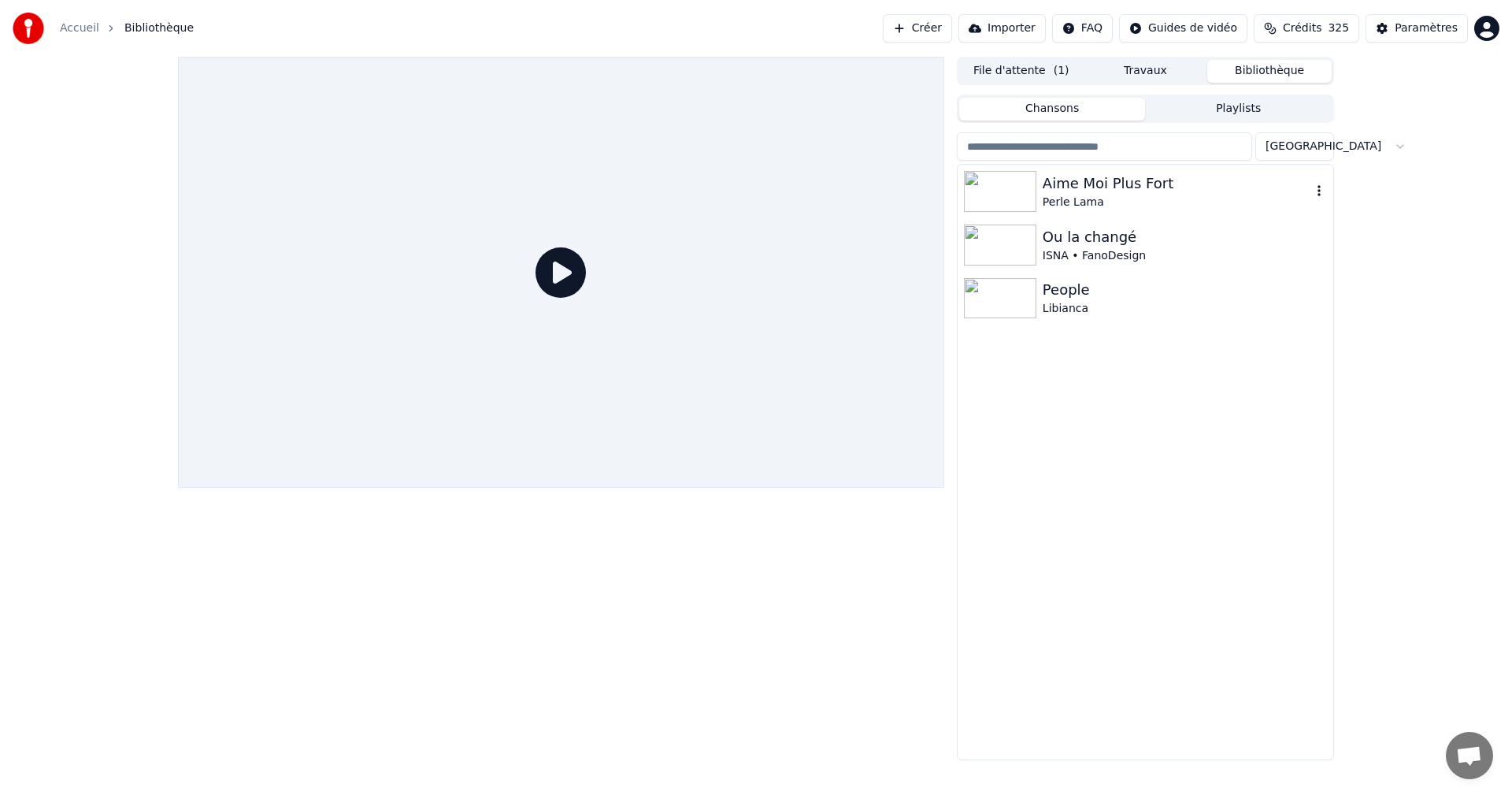
click at [1099, 177] on div "Aime Moi Plus Fort" at bounding box center [1176, 183] width 268 height 22
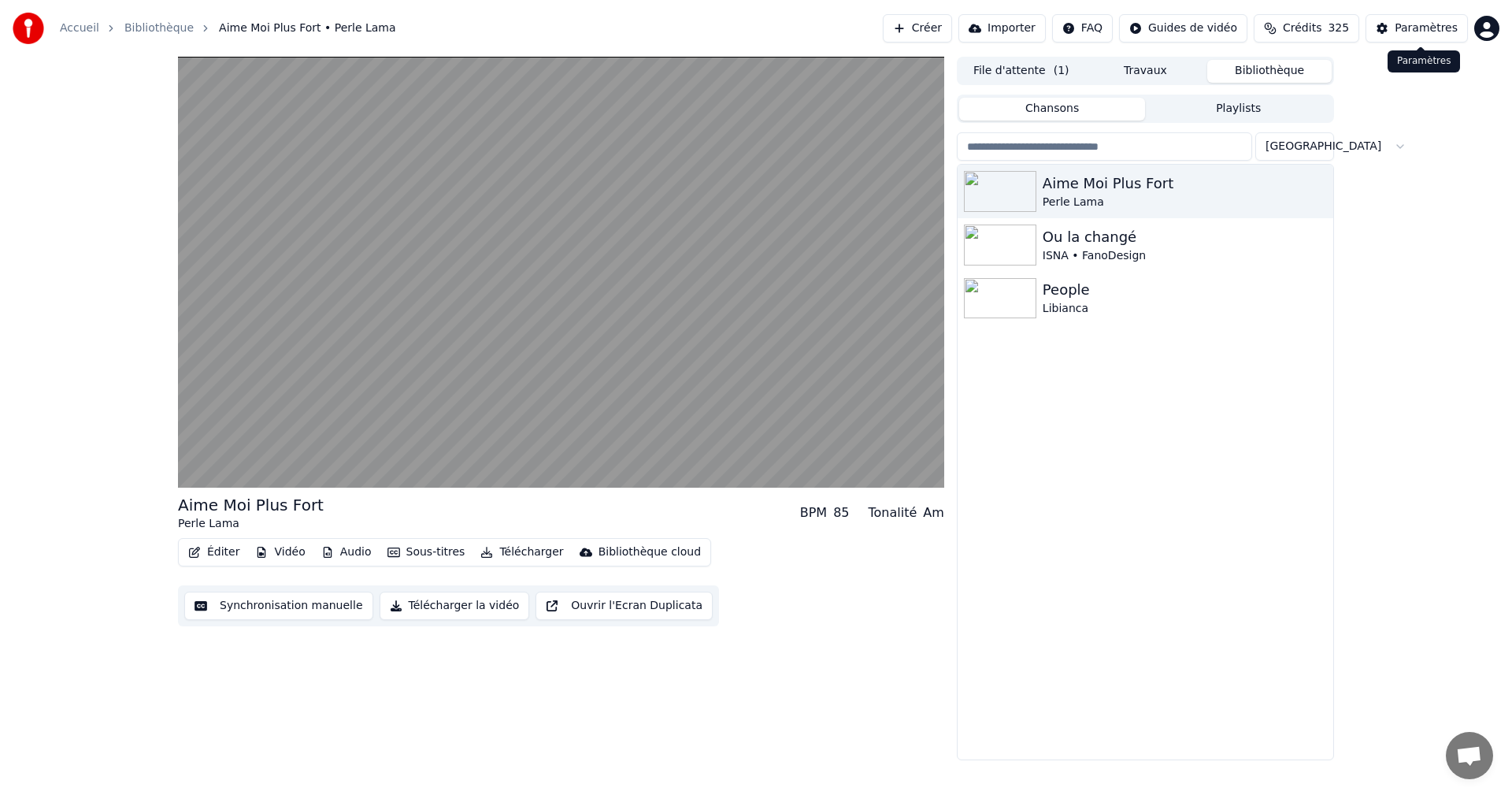
click at [1413, 22] on div "Paramètres" at bounding box center [1426, 29] width 63 height 16
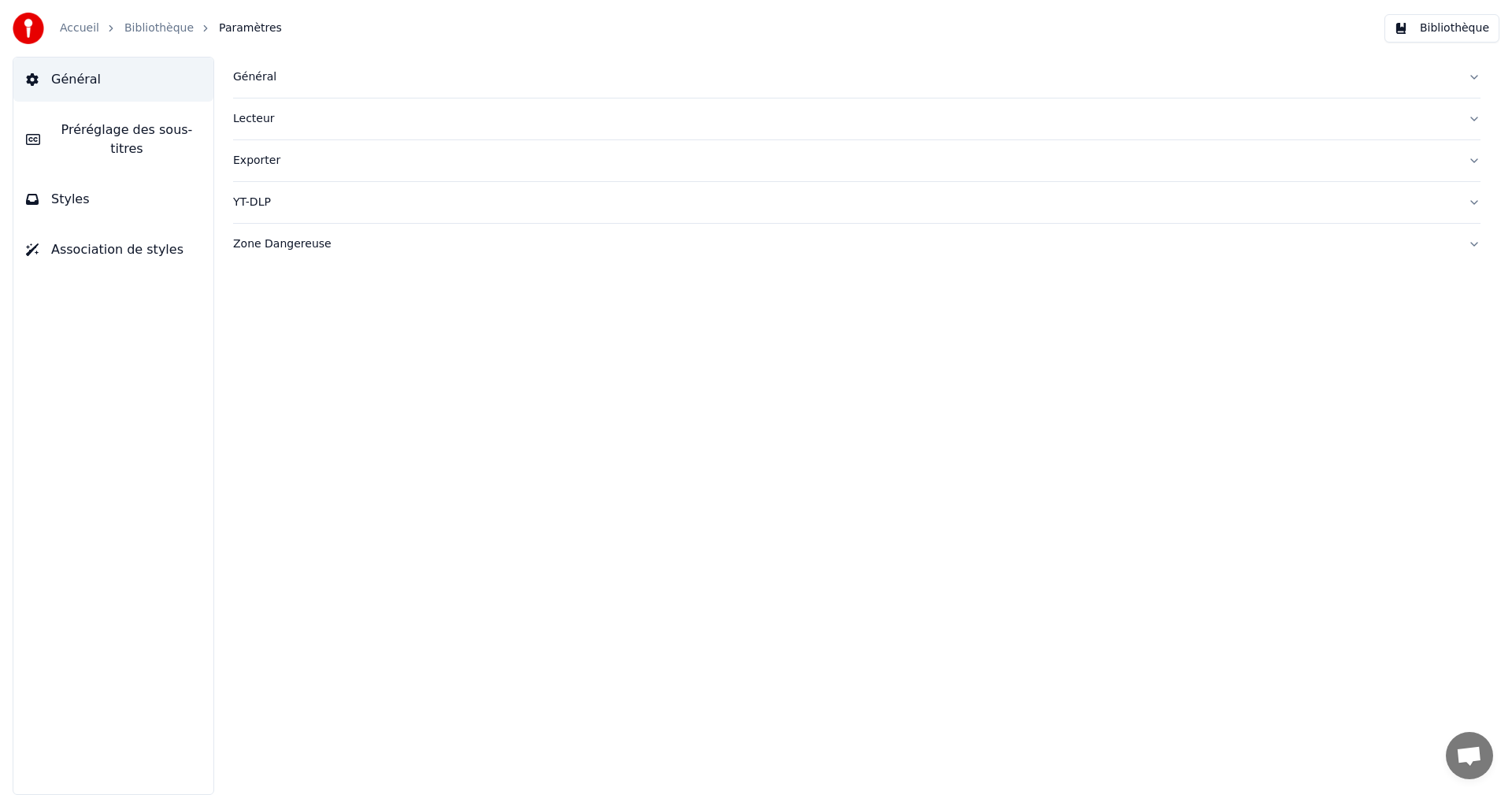
click at [157, 142] on button "Préréglage des sous-titres" at bounding box center [112, 139] width 200 height 63
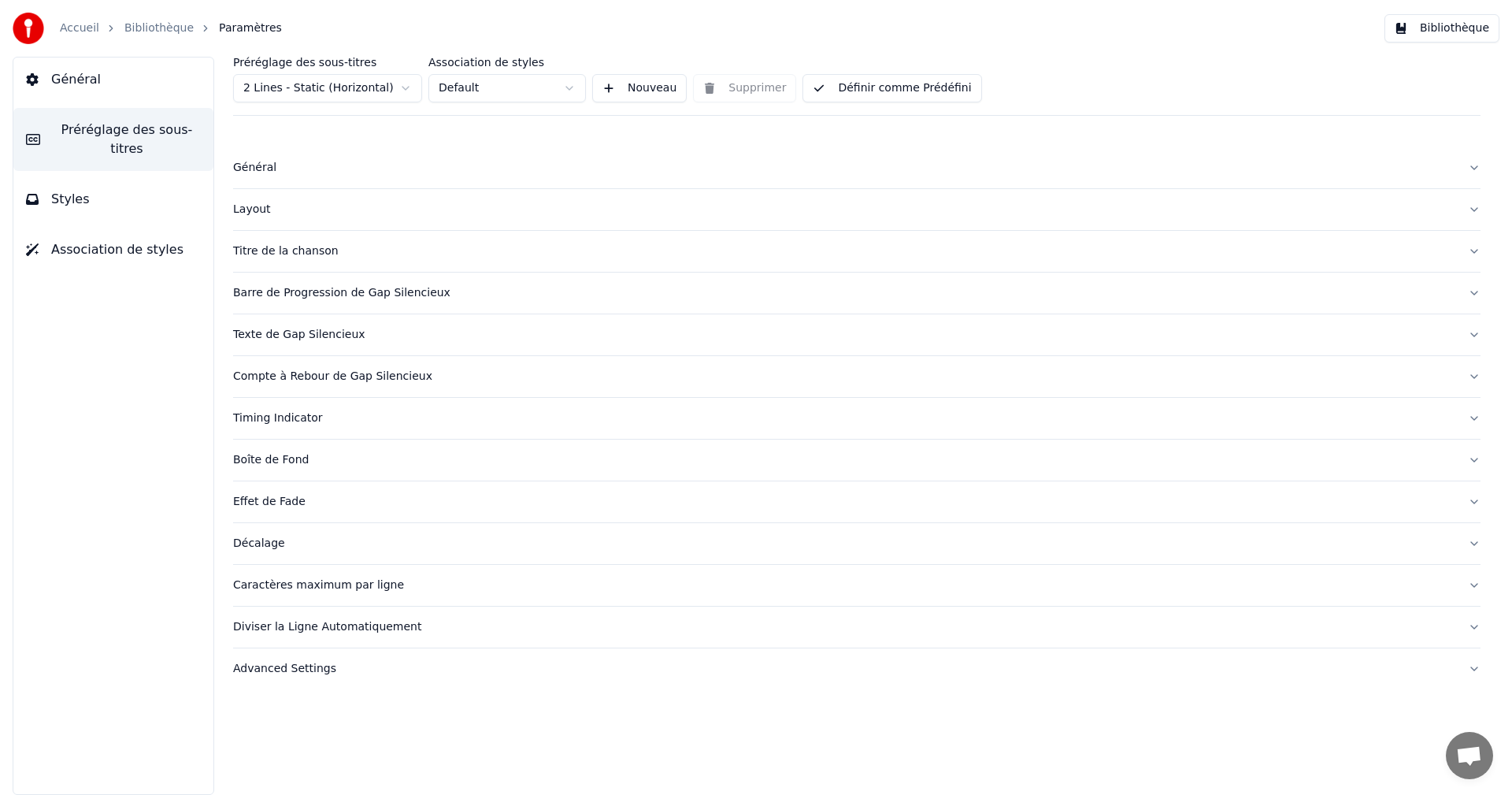
click at [317, 585] on div "Caractères maximum par ligne" at bounding box center [844, 585] width 1222 height 16
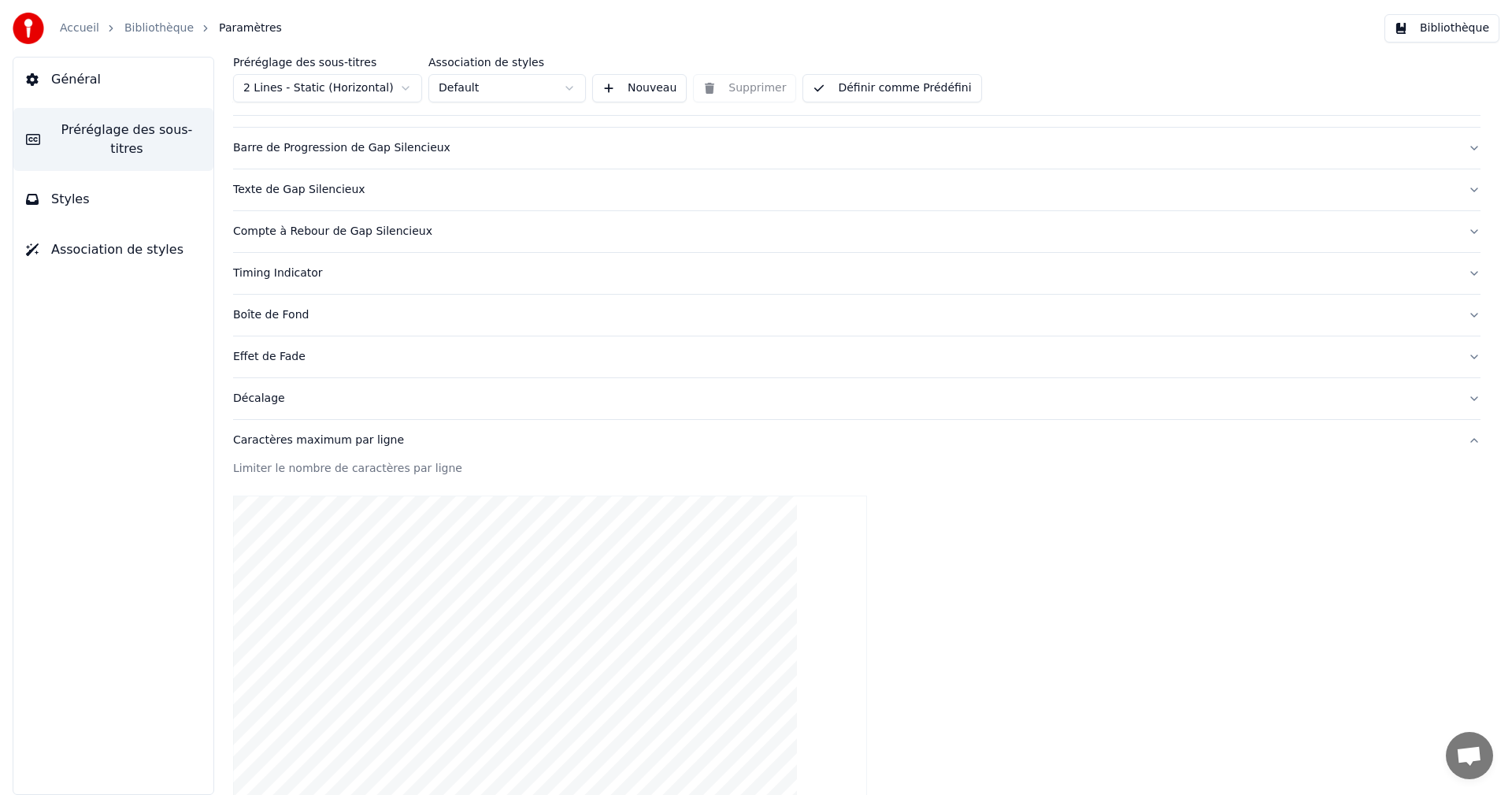
scroll to position [394, 0]
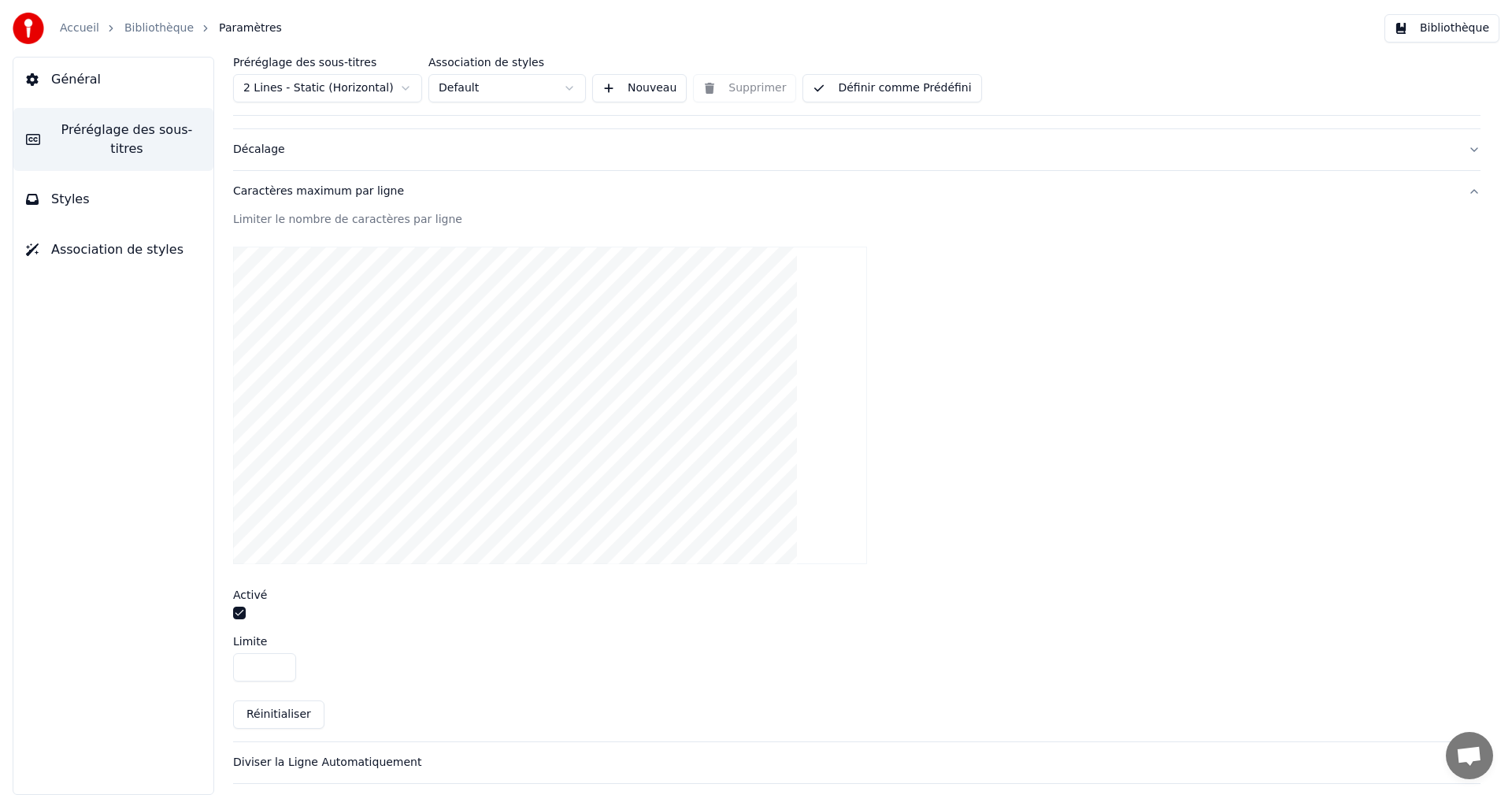
click at [279, 670] on input "**" at bounding box center [265, 667] width 63 height 29
type input "**"
click at [279, 670] on input "**" at bounding box center [265, 667] width 63 height 29
click at [923, 88] on button "Définir comme Prédéfini" at bounding box center [892, 88] width 179 height 29
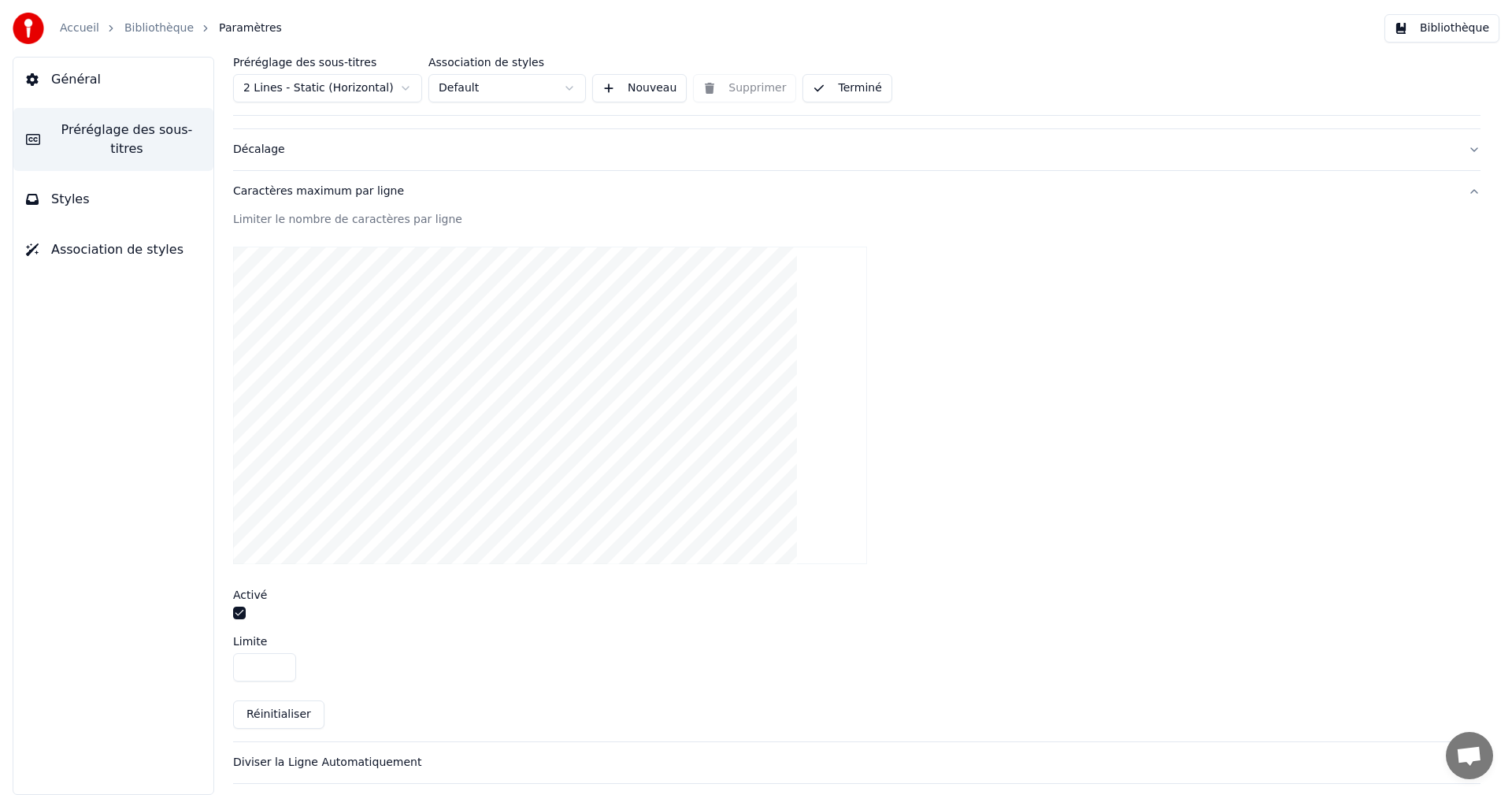
click at [1477, 28] on button "Bibliothèque" at bounding box center [1442, 28] width 115 height 29
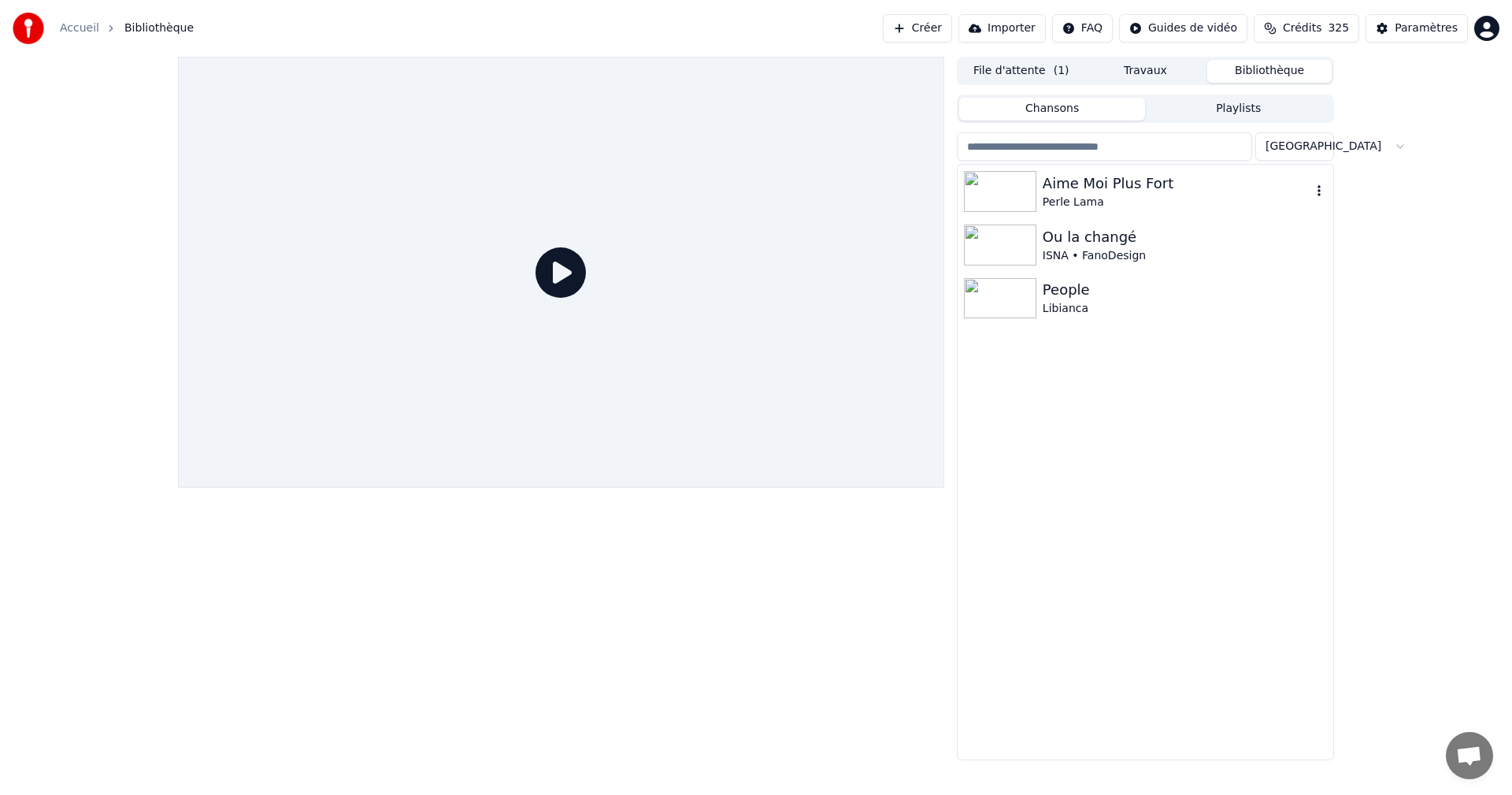
click at [1120, 196] on div "Perle Lama" at bounding box center [1176, 202] width 268 height 16
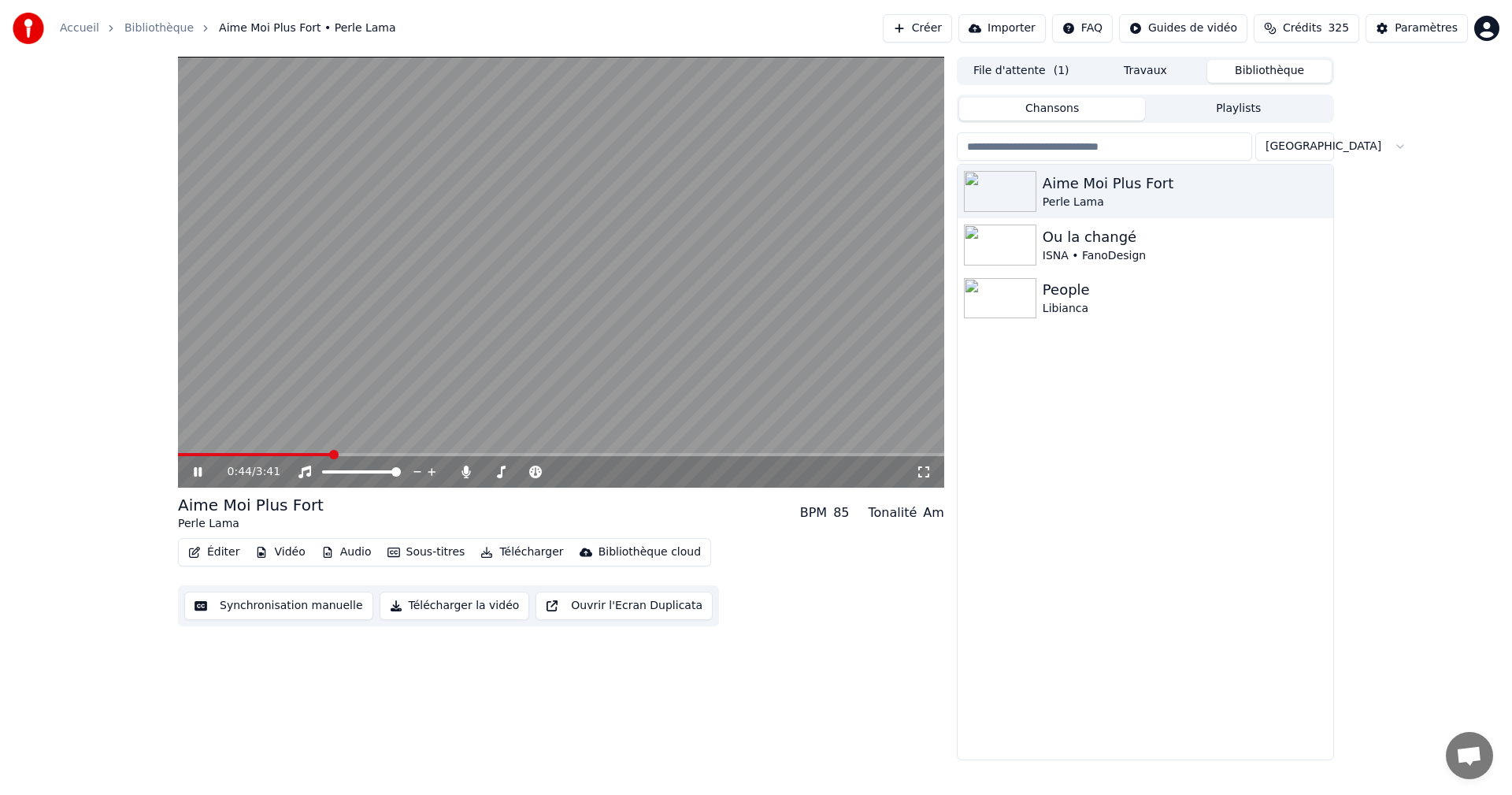
click at [1413, 35] on div "Paramètres" at bounding box center [1426, 29] width 63 height 16
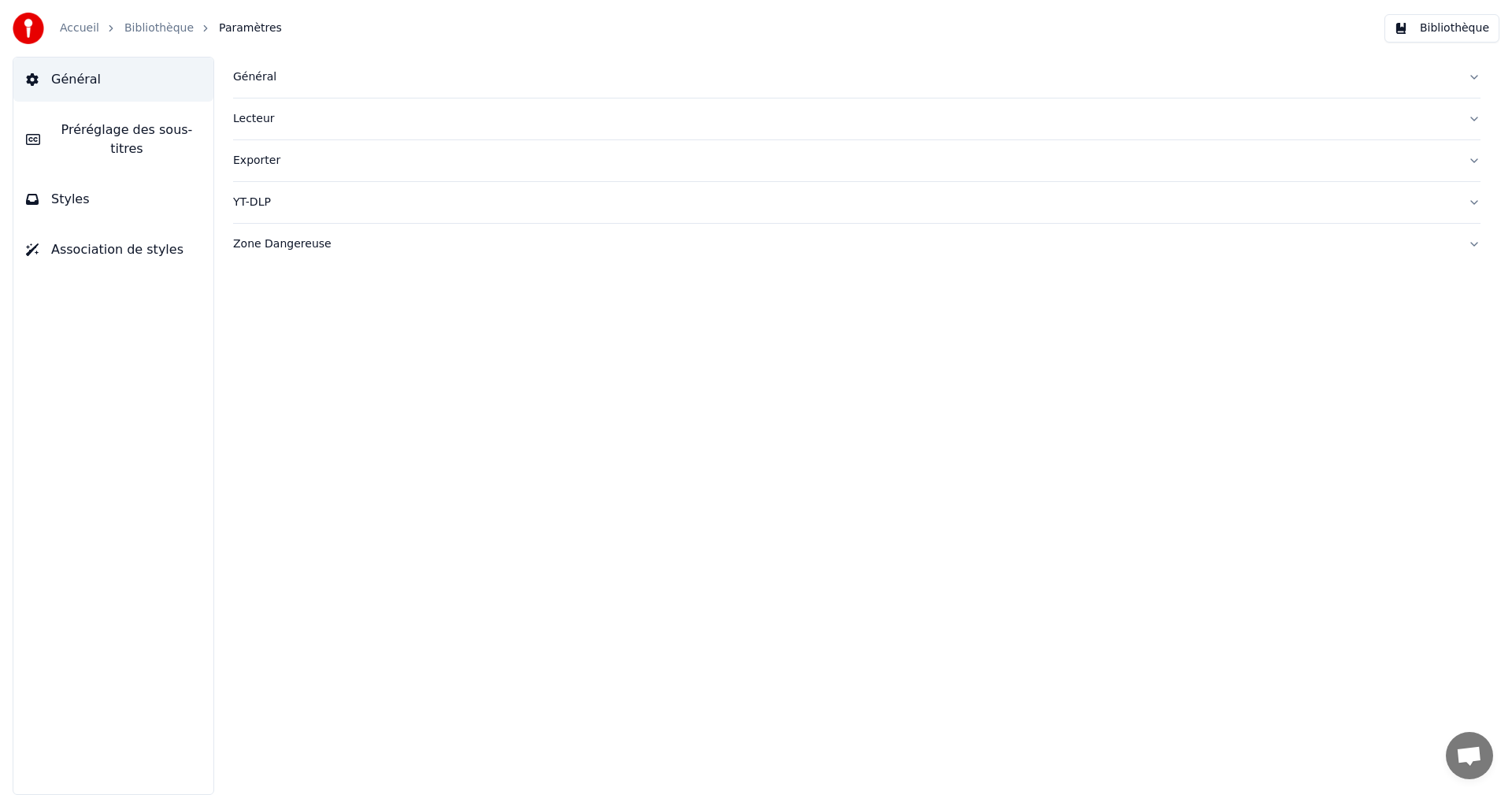
click at [147, 124] on span "Préréglage des sous-titres" at bounding box center [126, 139] width 148 height 38
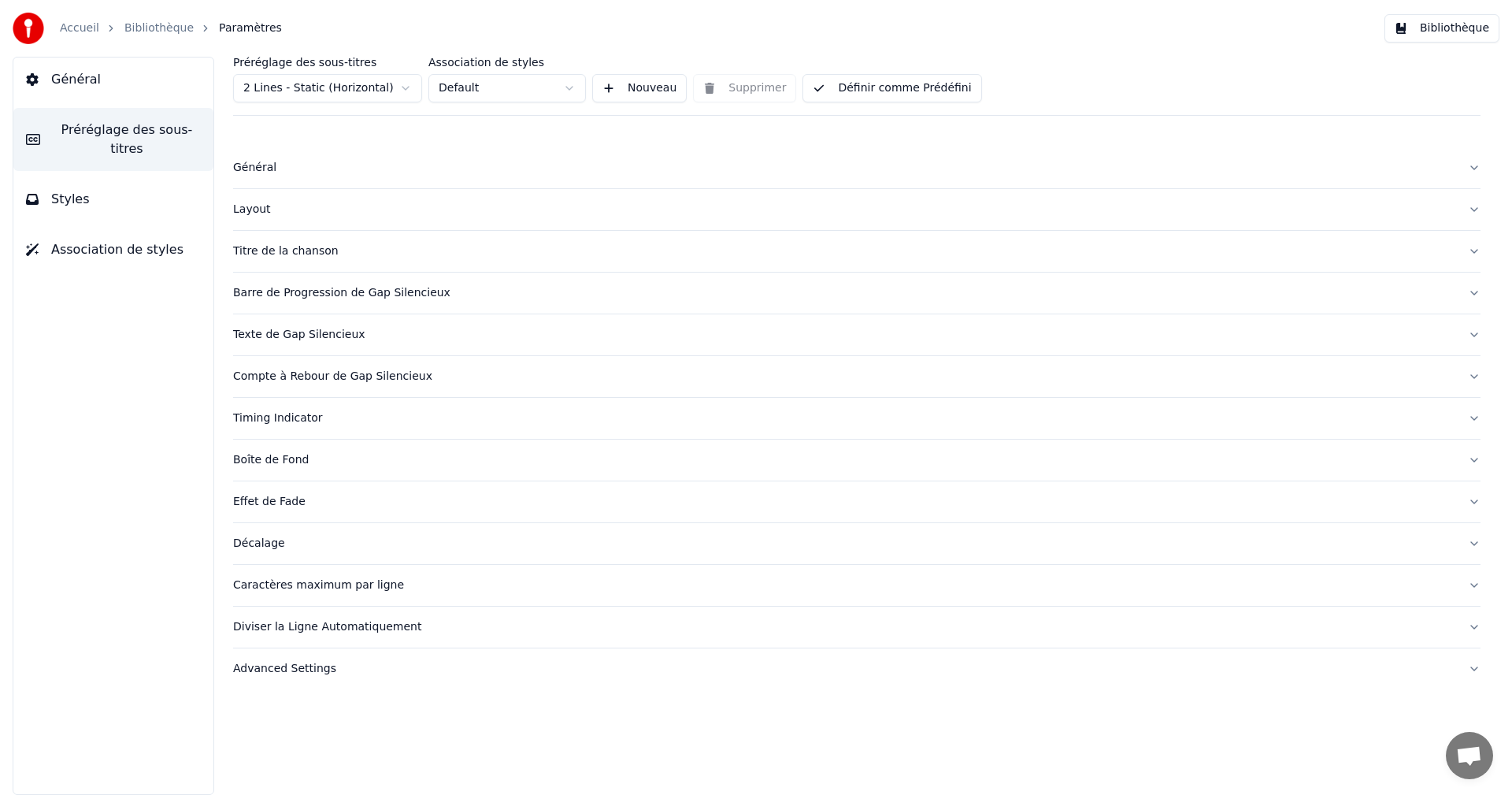
click at [336, 588] on div "Caractères maximum par ligne" at bounding box center [844, 585] width 1222 height 16
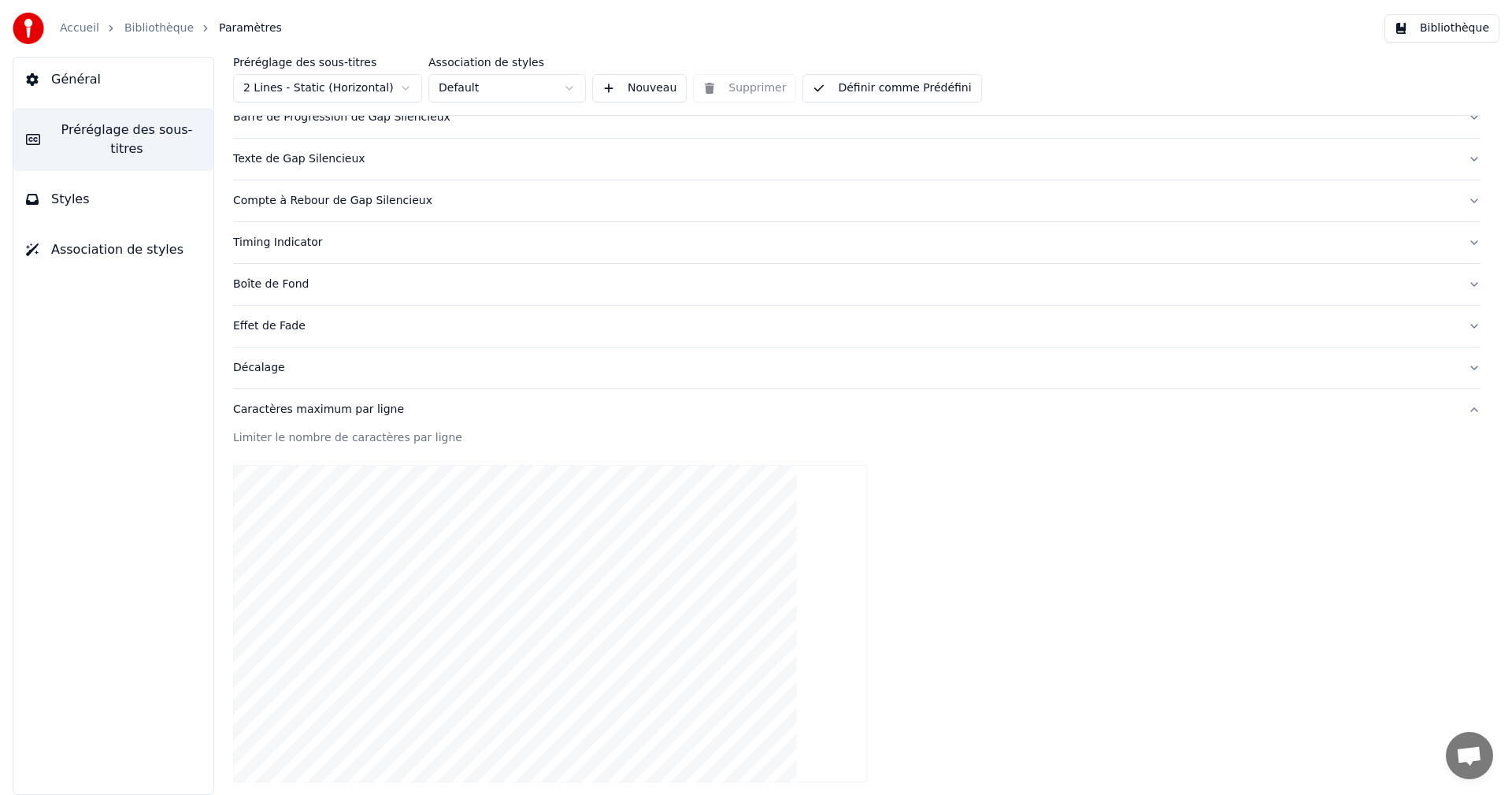
scroll to position [436, 0]
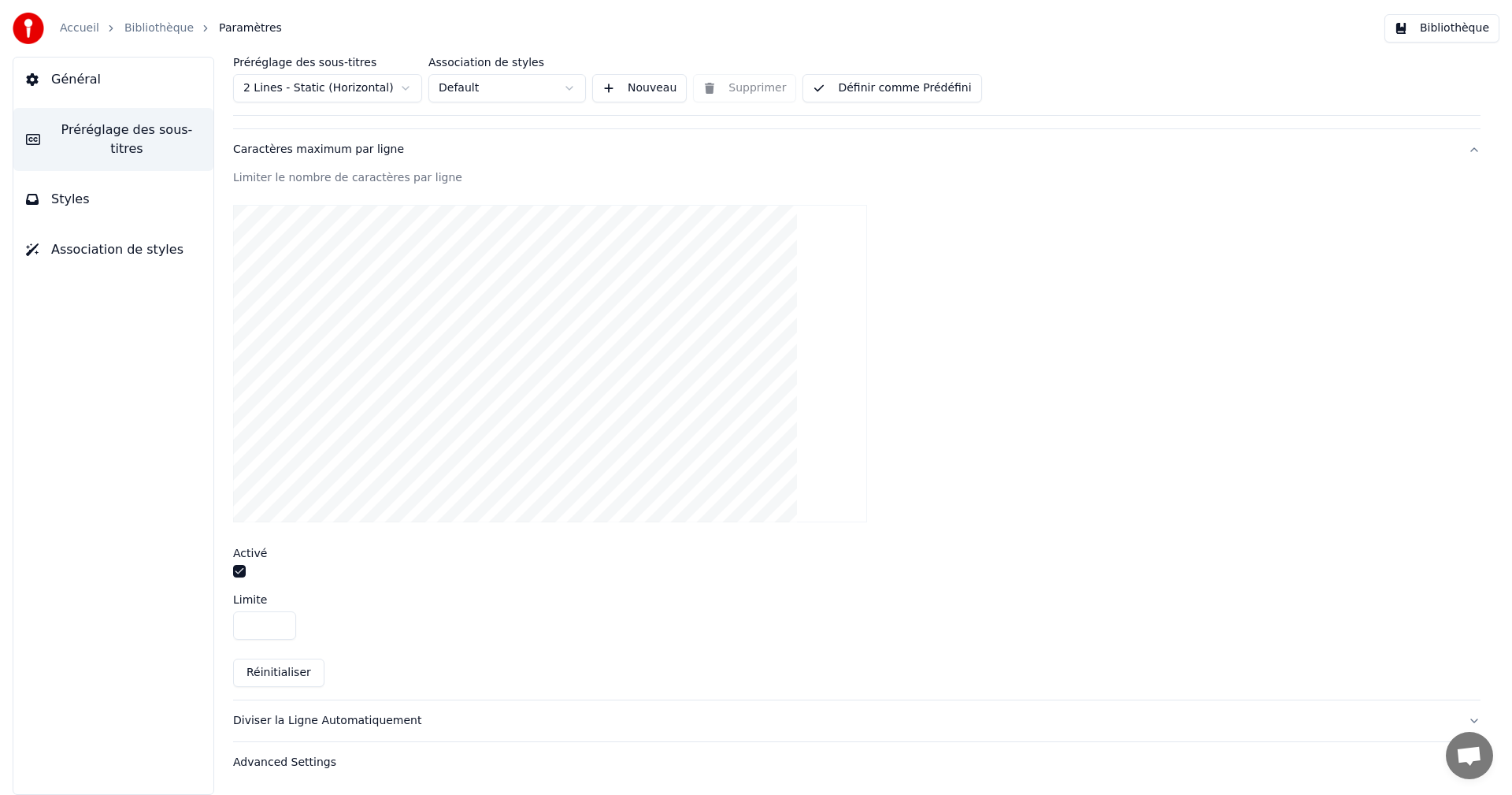
click at [281, 619] on input "**" at bounding box center [265, 625] width 63 height 29
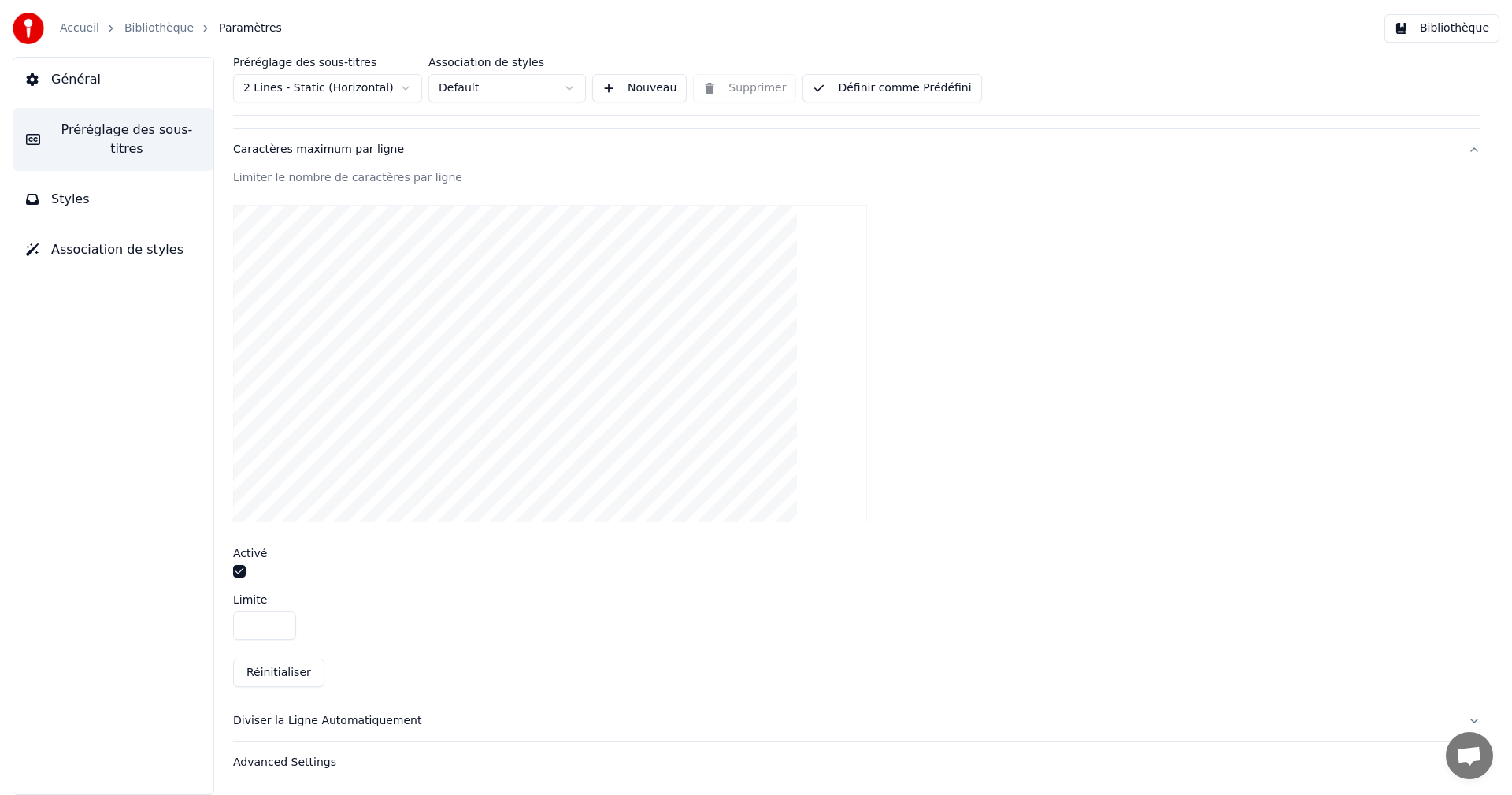
click at [285, 676] on button "Réinitialiser" at bounding box center [279, 672] width 92 height 29
type input "**"
drag, startPoint x: 907, startPoint y: 93, endPoint x: 951, endPoint y: 93, distance: 44.0
click at [907, 94] on button "Définir comme Prédéfini" at bounding box center [892, 88] width 179 height 29
click at [1458, 31] on button "Bibliothèque" at bounding box center [1442, 28] width 115 height 29
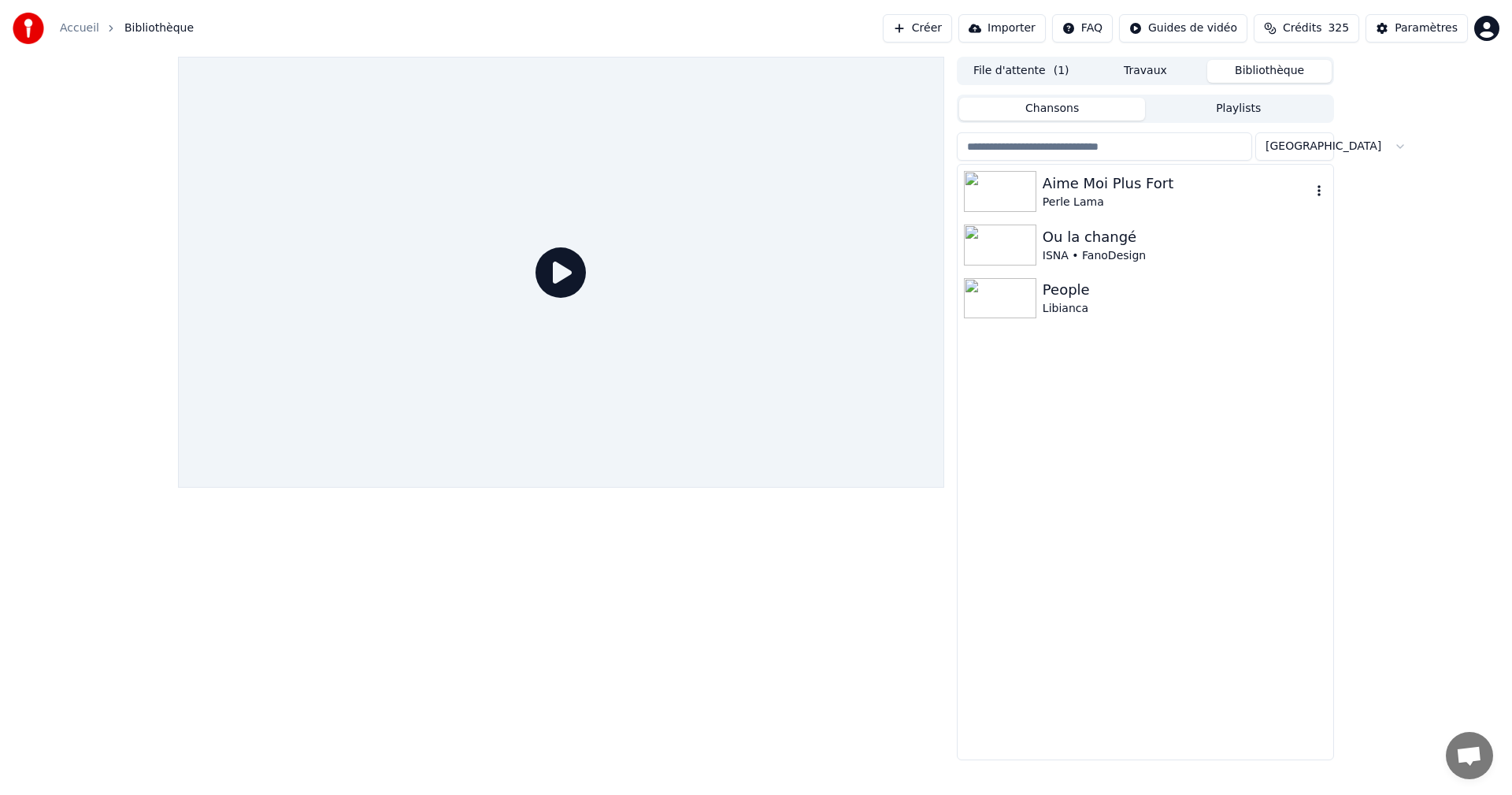
click at [1146, 198] on div "Perle Lama" at bounding box center [1176, 202] width 268 height 16
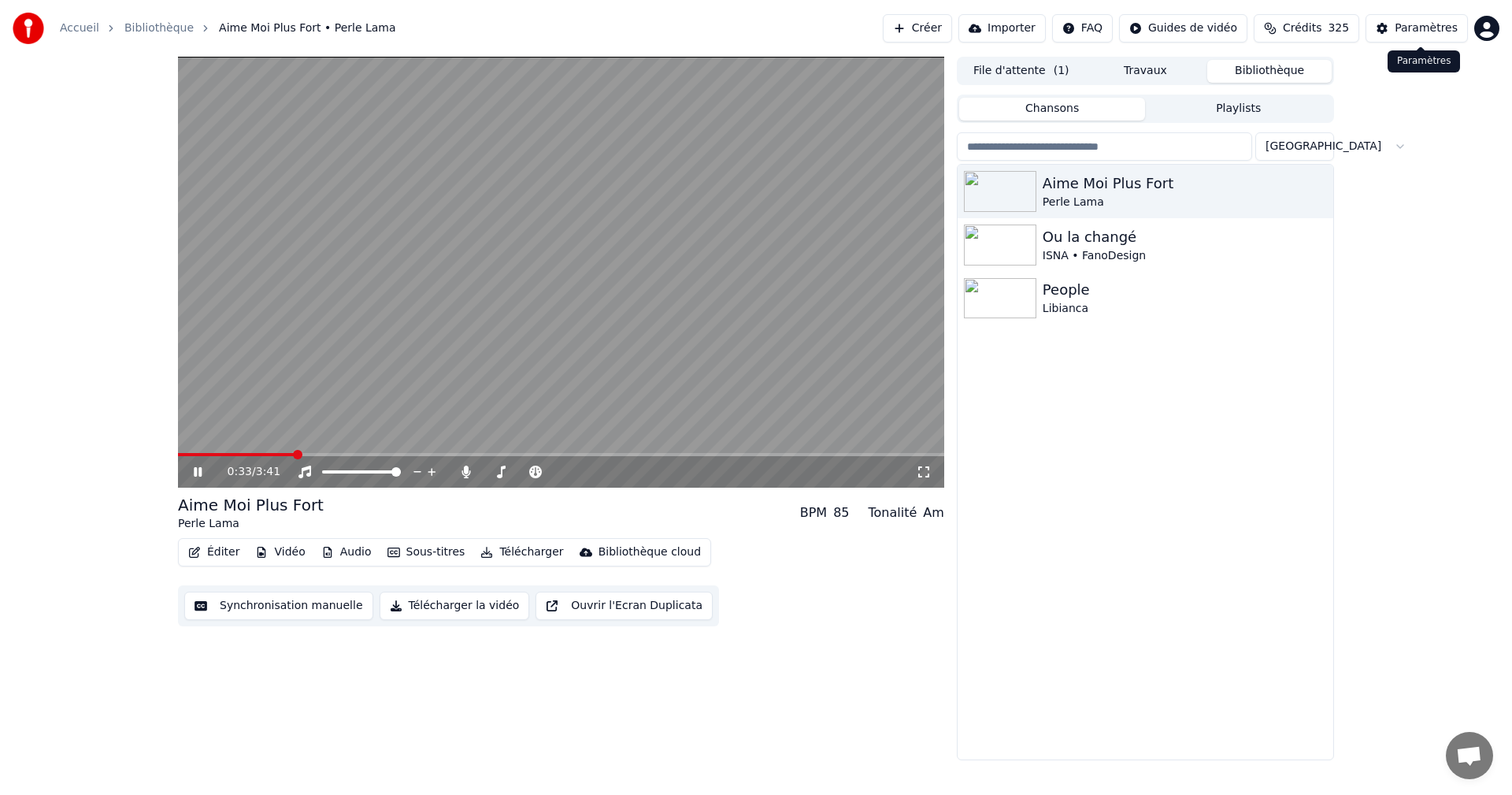
click at [1425, 25] on div "Paramètres" at bounding box center [1426, 29] width 63 height 16
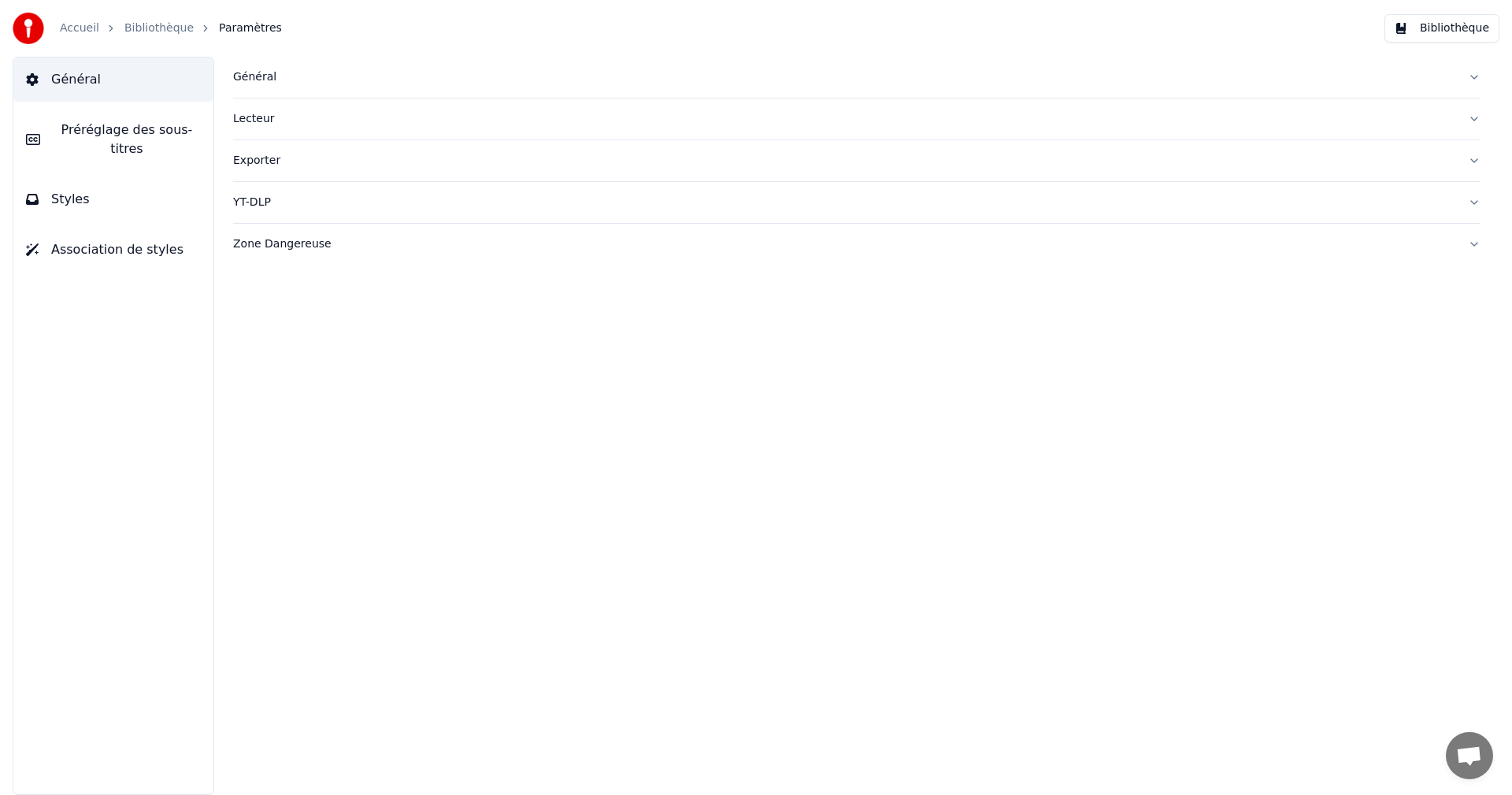
click at [166, 128] on span "Préréglage des sous-titres" at bounding box center [126, 139] width 148 height 38
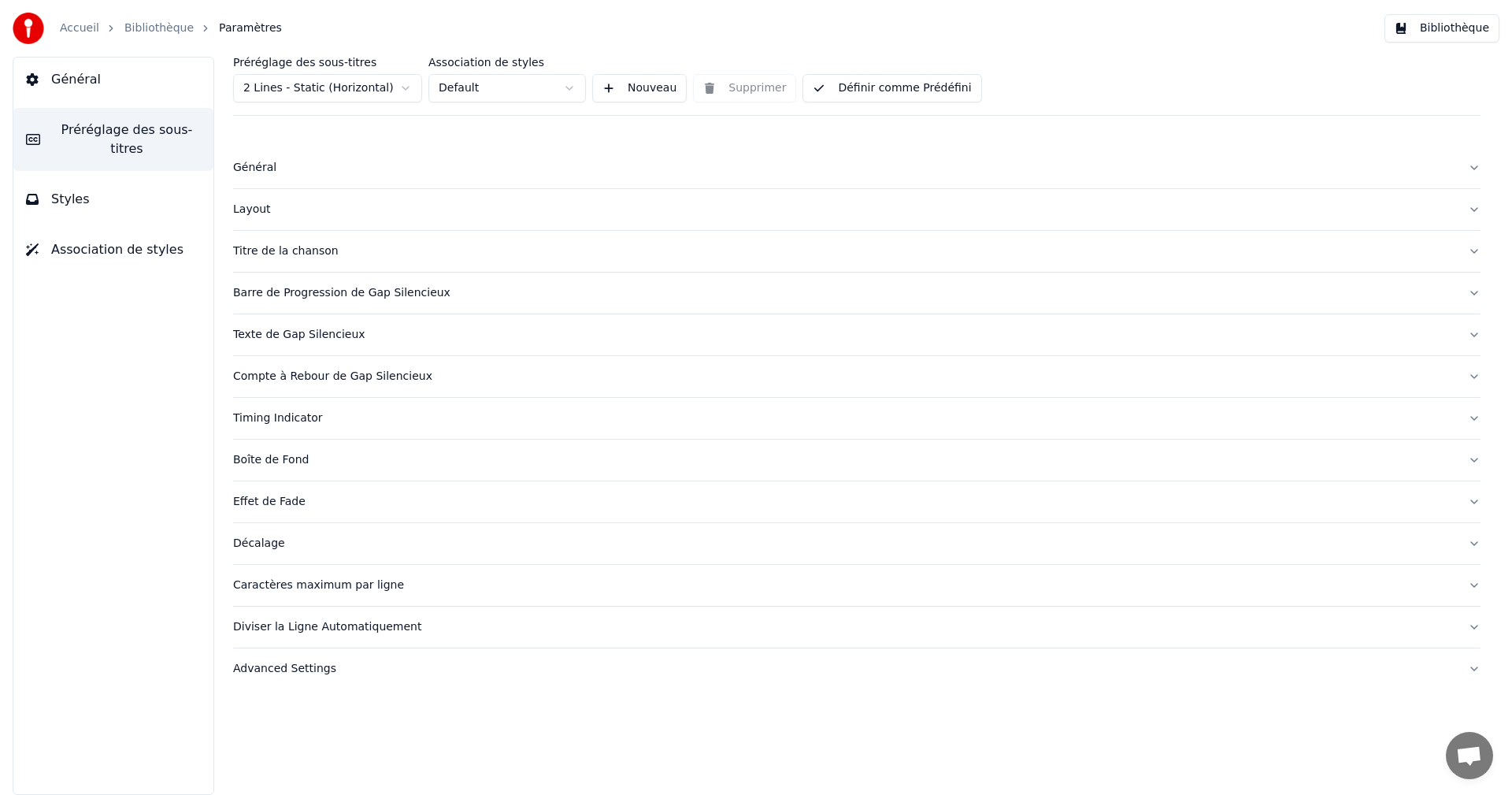
click at [259, 589] on div "Caractères maximum par ligne" at bounding box center [844, 585] width 1222 height 16
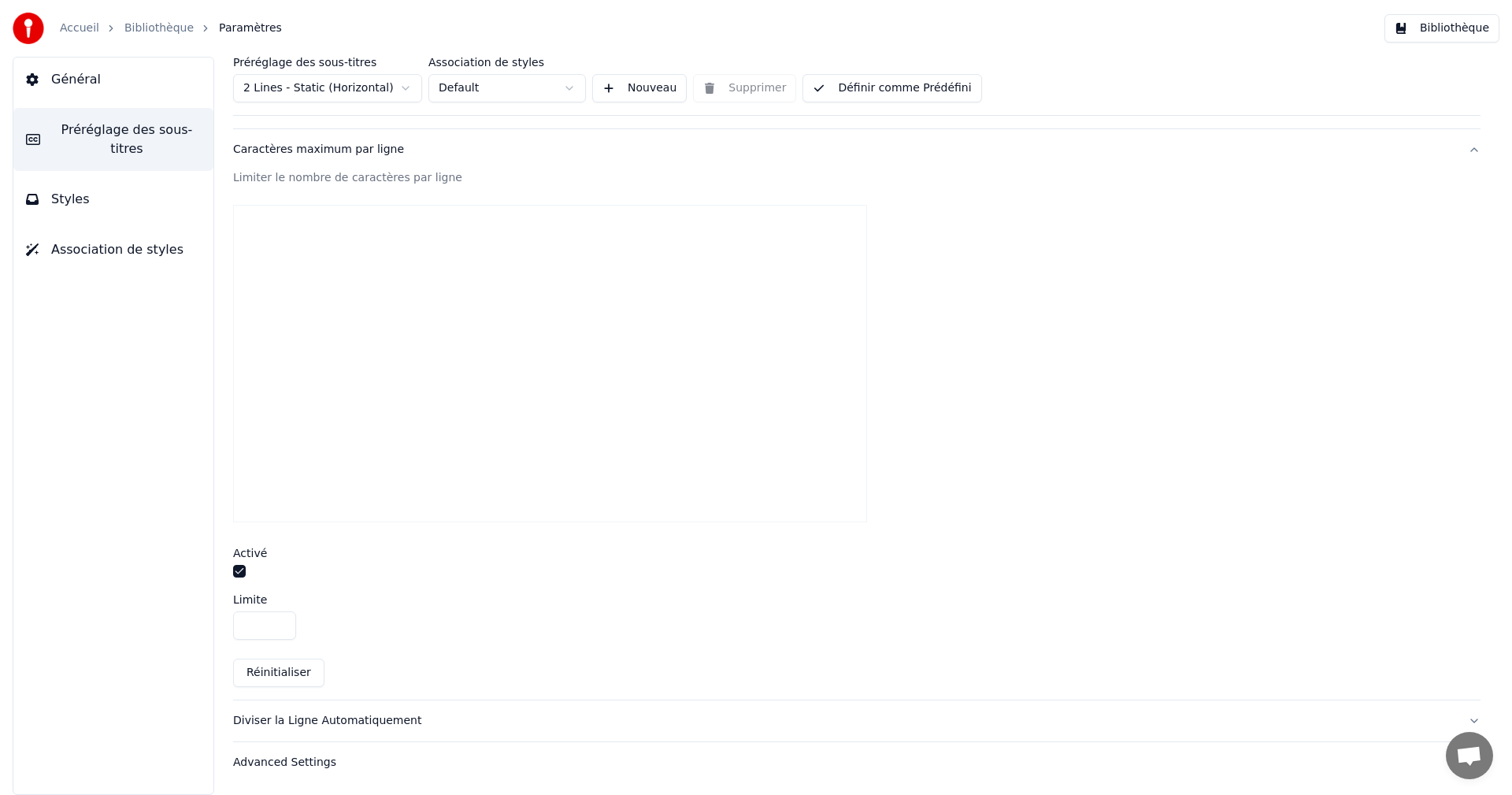
click at [282, 623] on input "**" at bounding box center [265, 625] width 63 height 29
click at [282, 622] on input "**" at bounding box center [265, 625] width 63 height 29
type input "**"
click at [282, 622] on input "**" at bounding box center [265, 625] width 63 height 29
click at [894, 96] on button "Définir comme Prédéfini" at bounding box center [892, 88] width 179 height 29
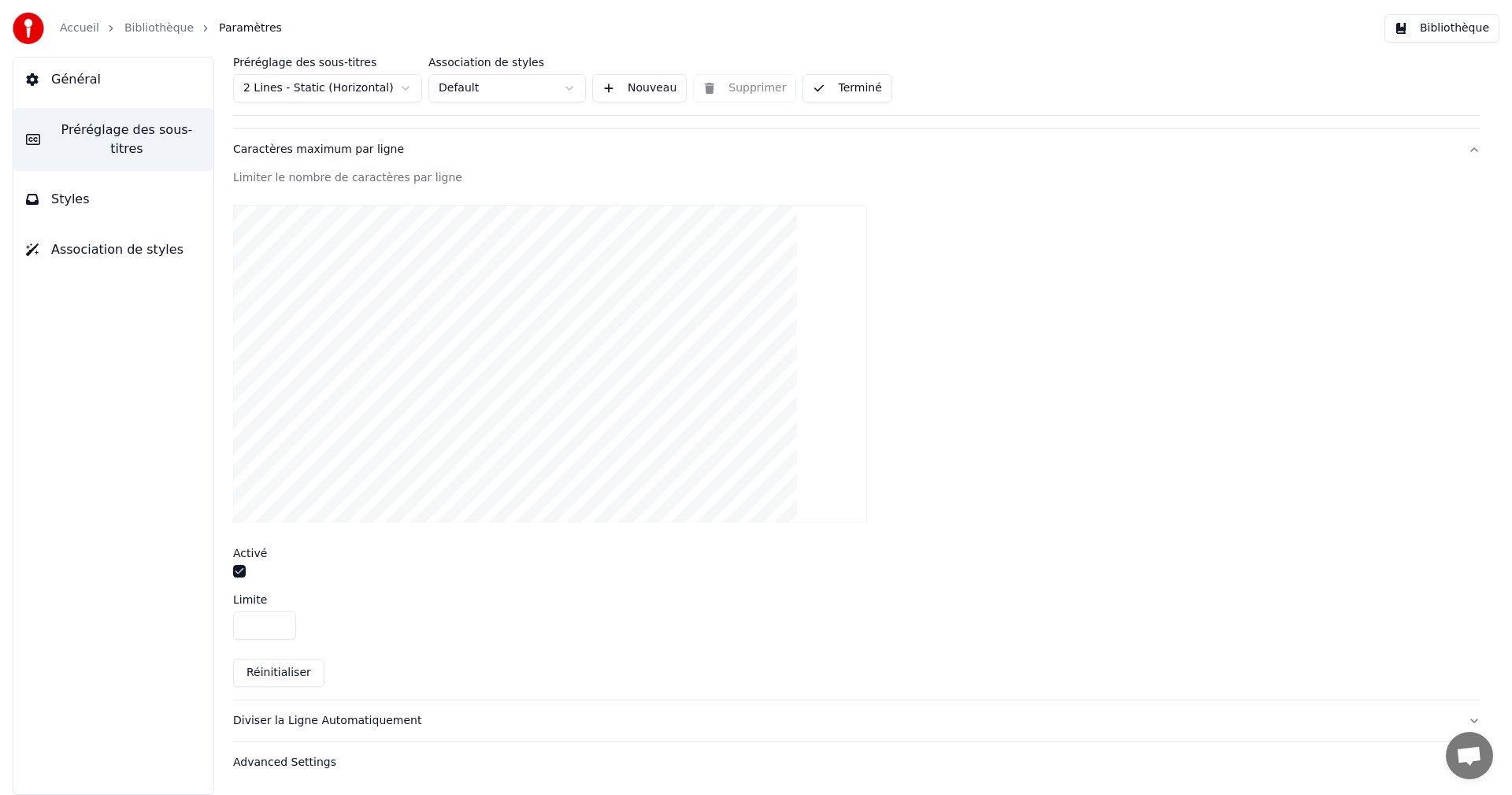
click at [1471, 25] on button "Bibliothèque" at bounding box center [1442, 28] width 115 height 29
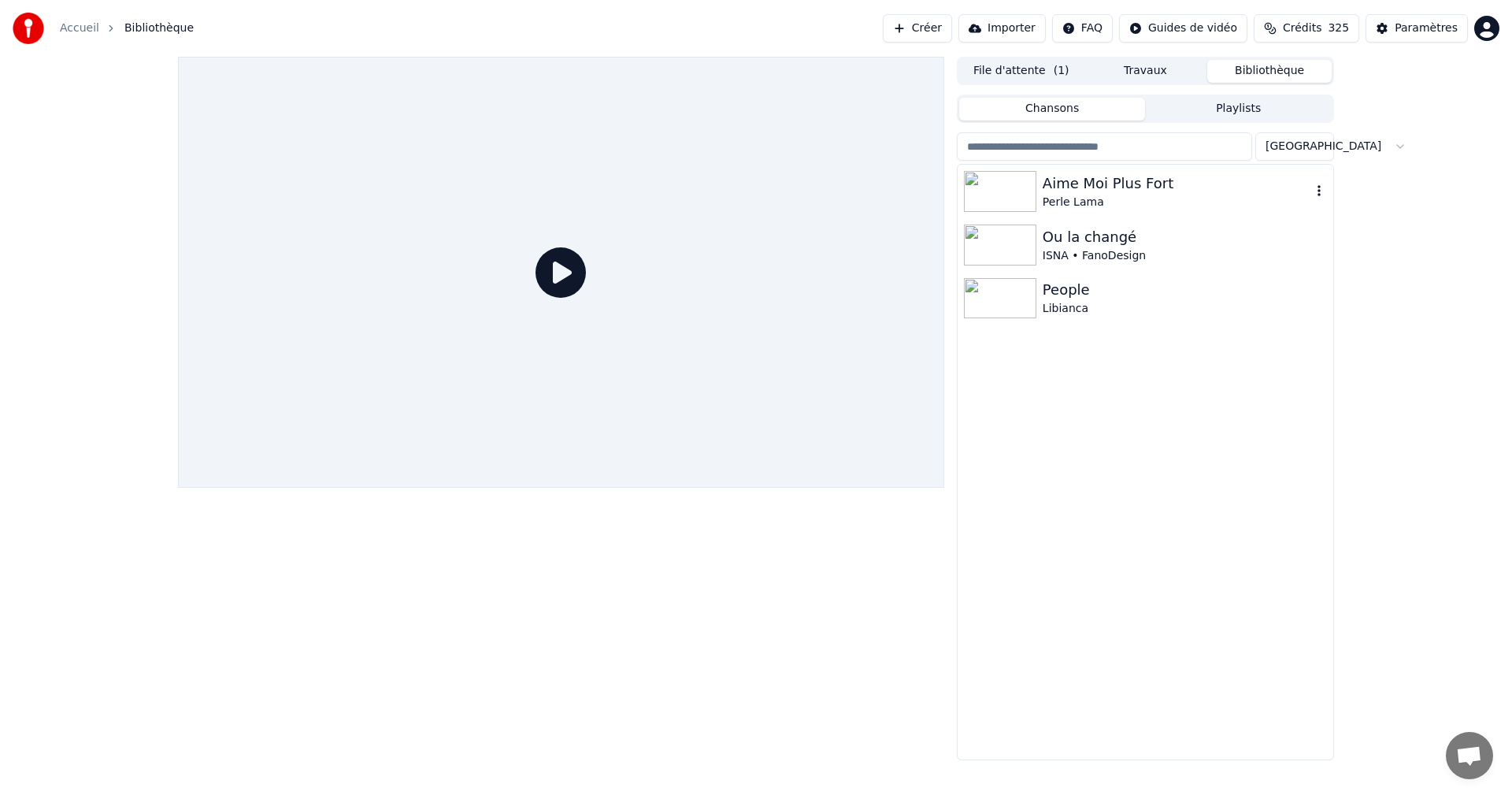
click at [1099, 186] on div "Aime Moi Plus Fort" at bounding box center [1176, 183] width 268 height 22
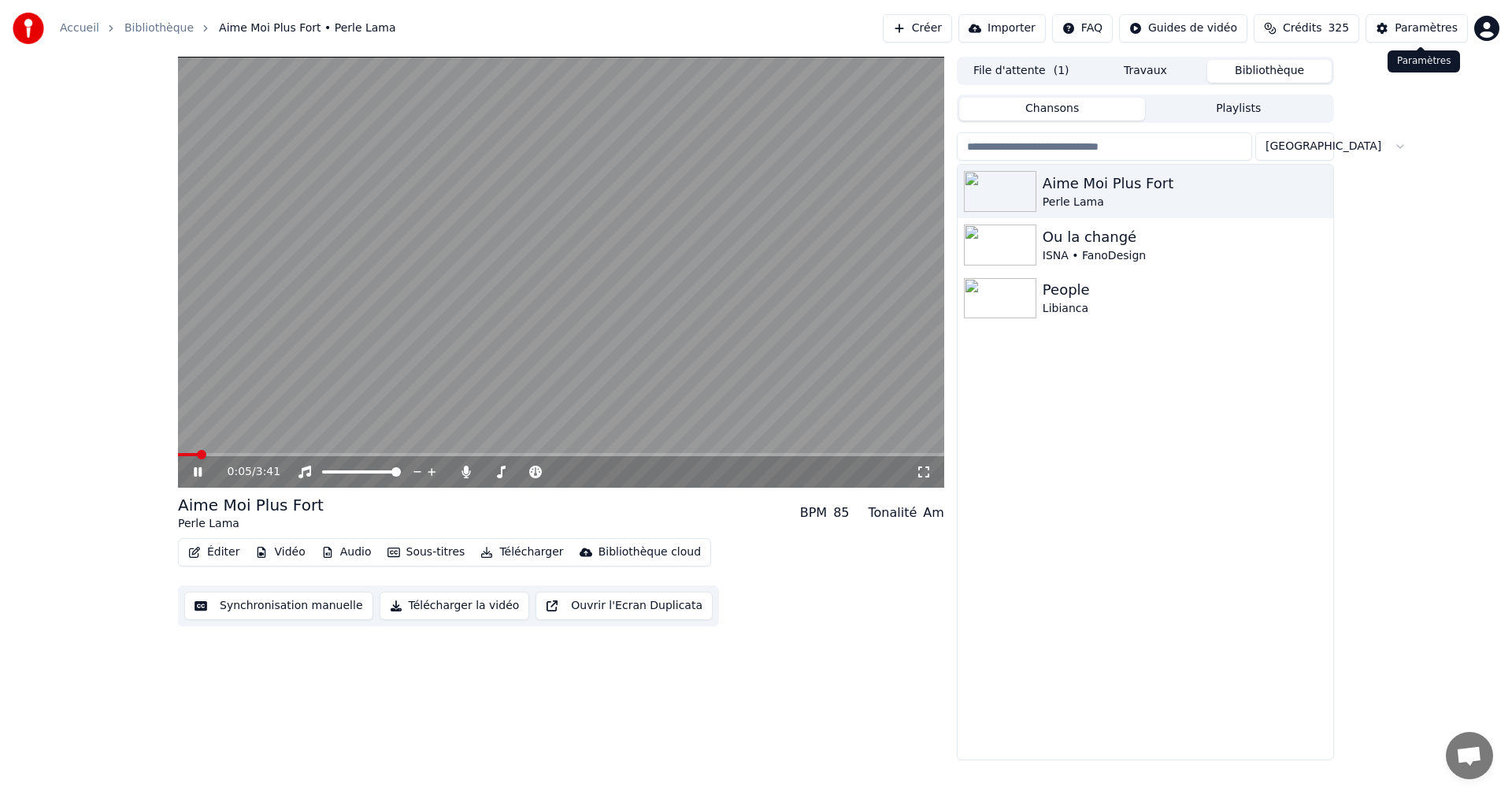
click at [1429, 35] on div "Paramètres" at bounding box center [1426, 29] width 63 height 16
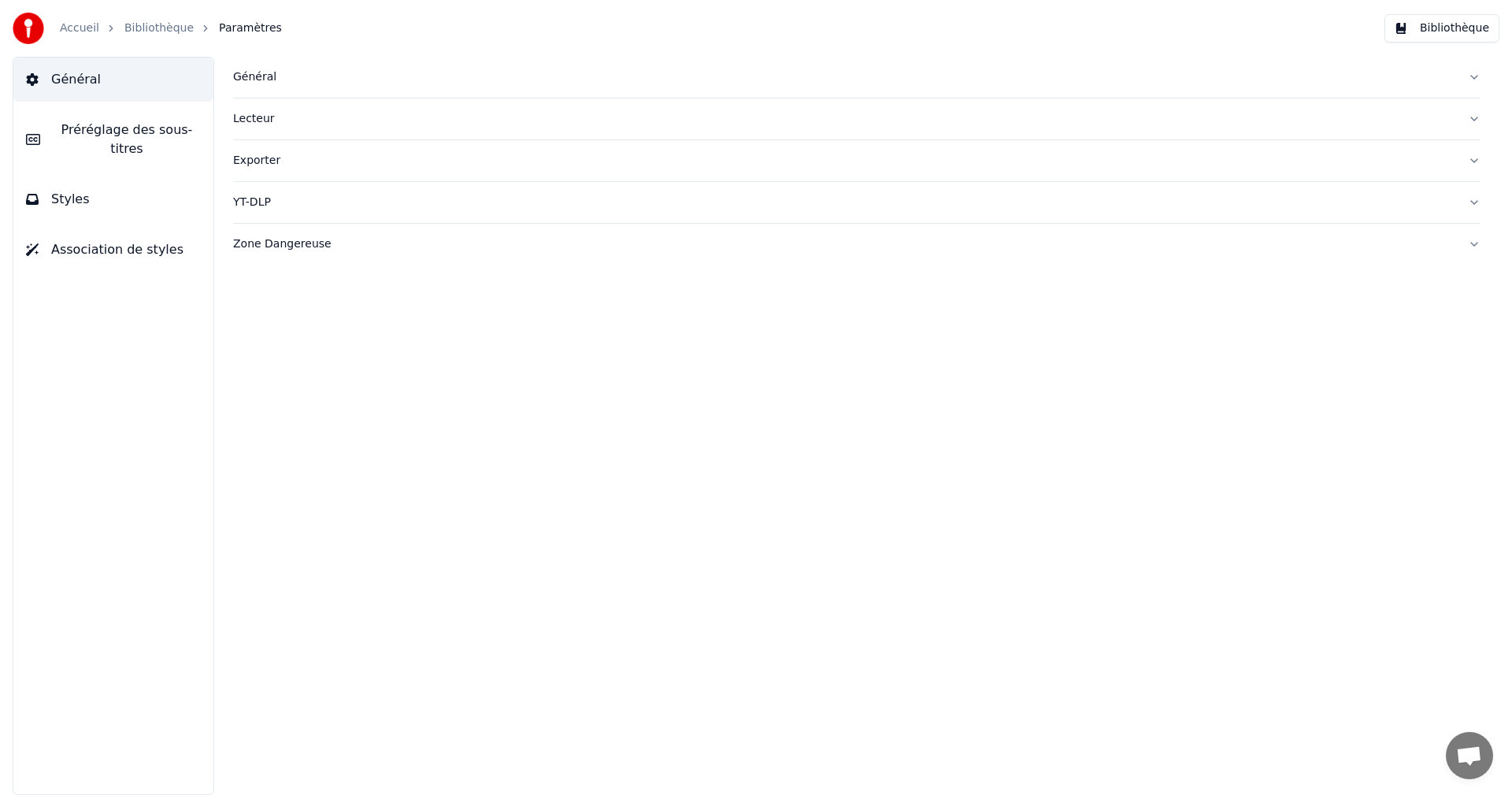
click at [170, 137] on span "Préréglage des sous-titres" at bounding box center [126, 139] width 148 height 38
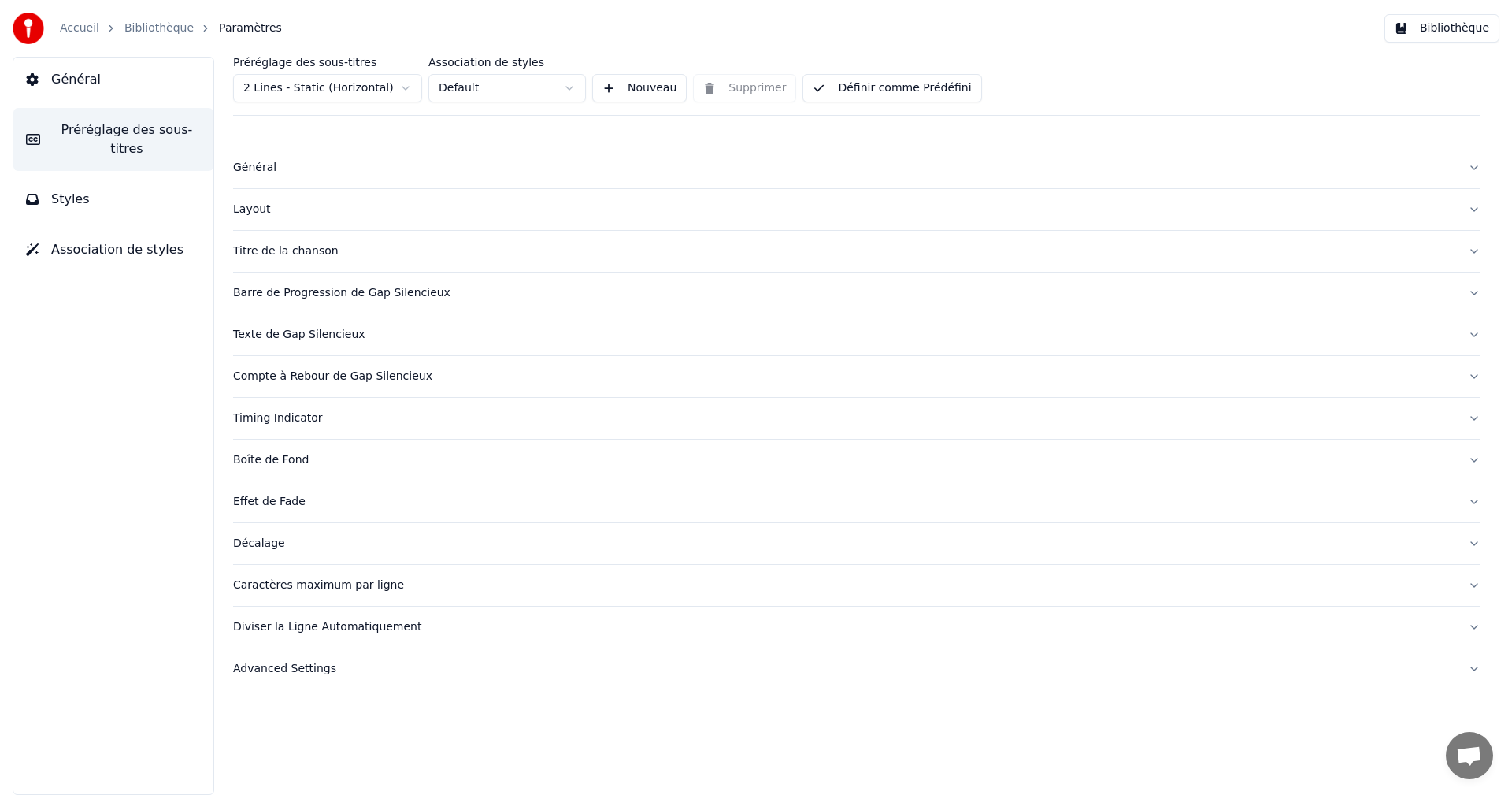
click at [310, 584] on div "Caractères maximum par ligne" at bounding box center [844, 585] width 1222 height 16
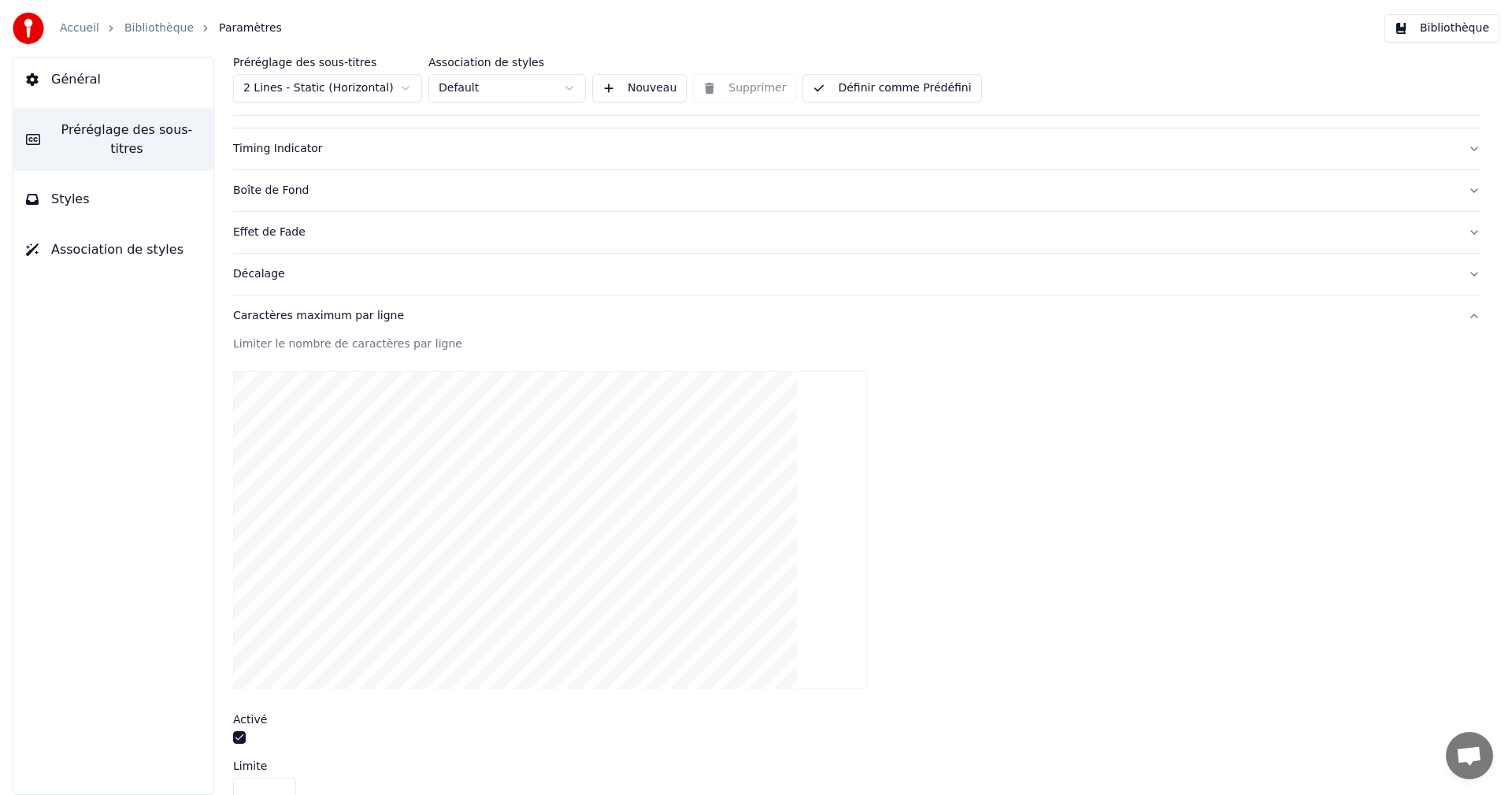
scroll to position [394, 0]
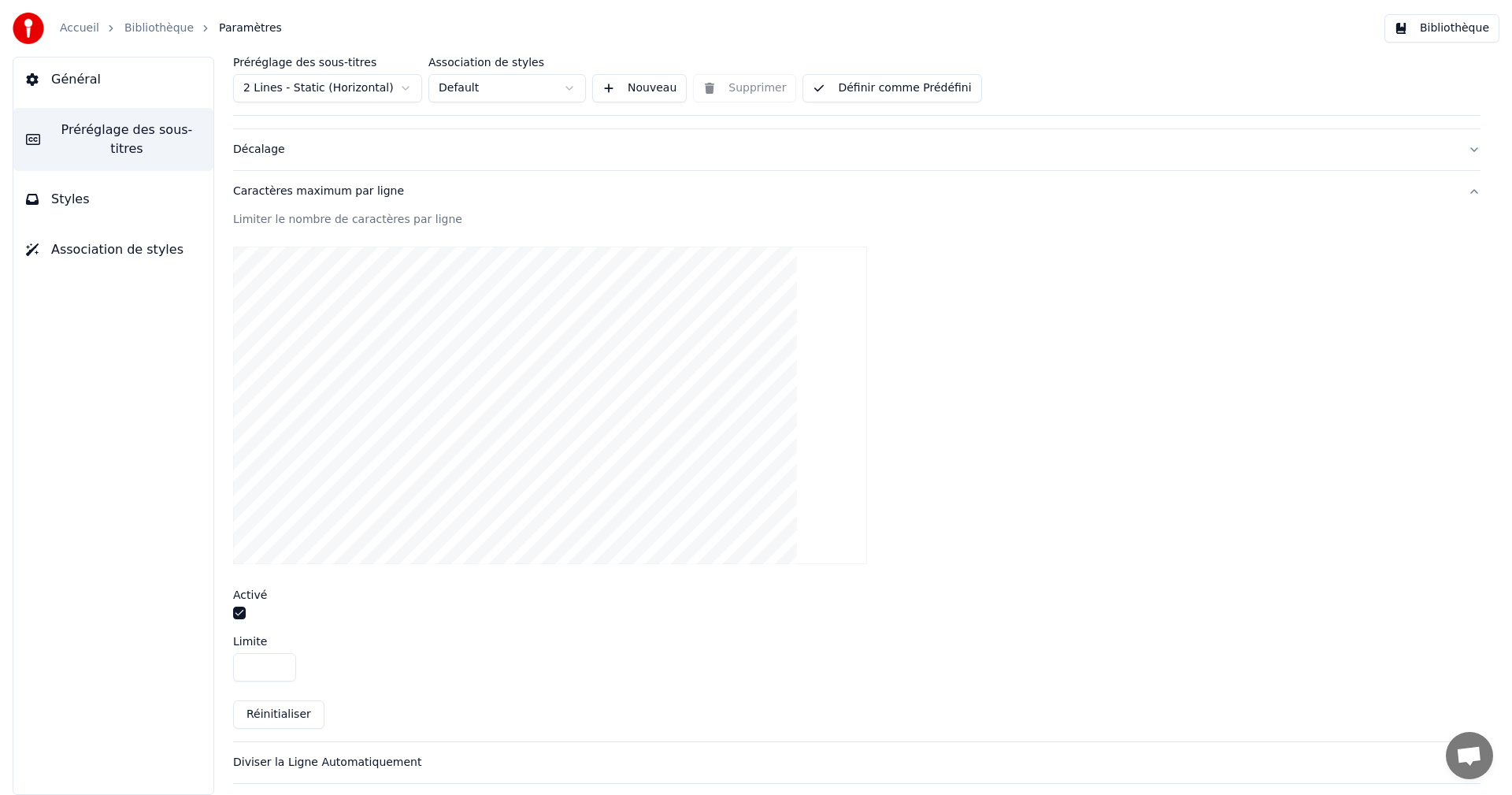
click at [243, 612] on button "button" at bounding box center [240, 612] width 13 height 13
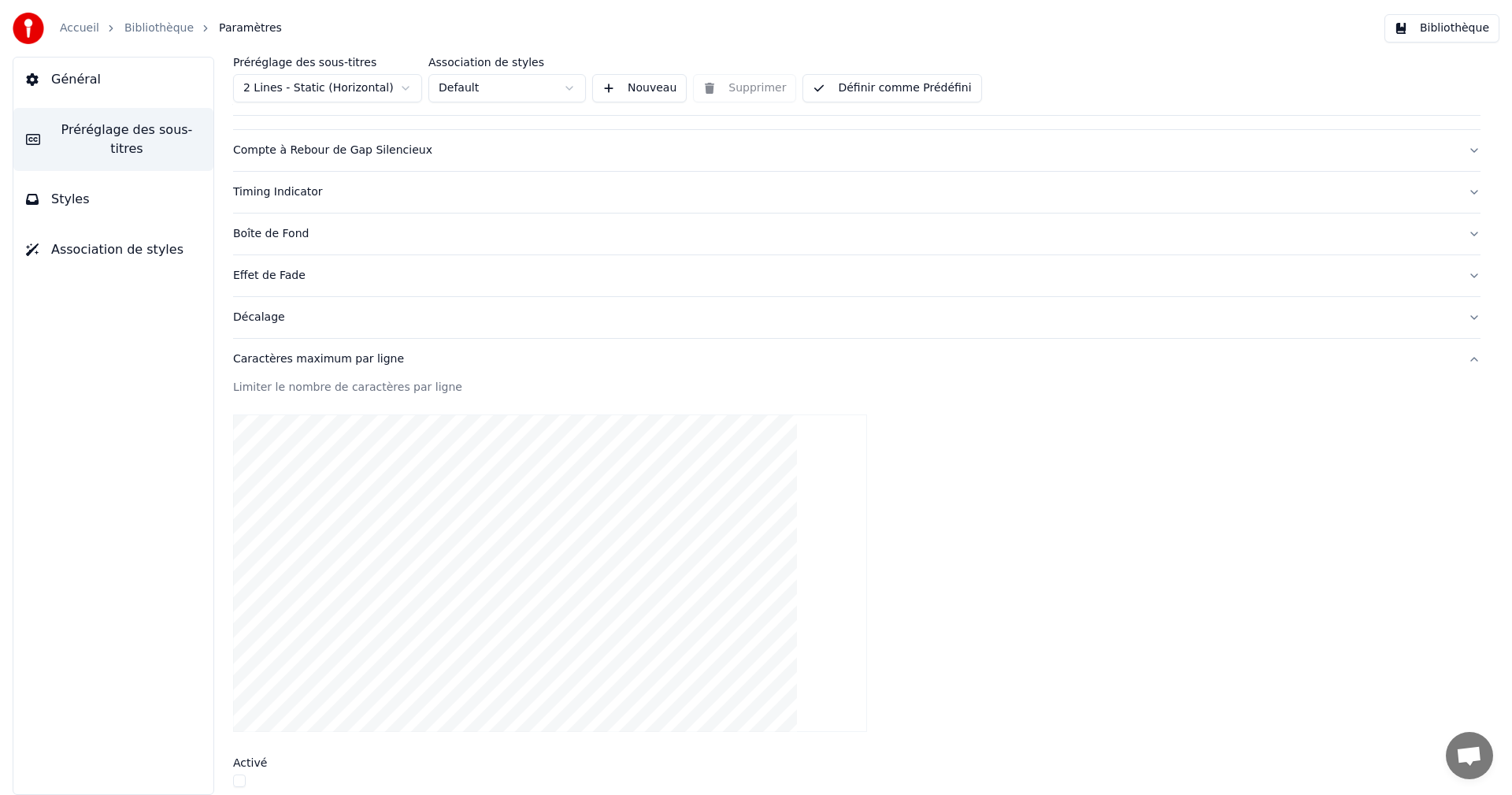
scroll to position [42, 0]
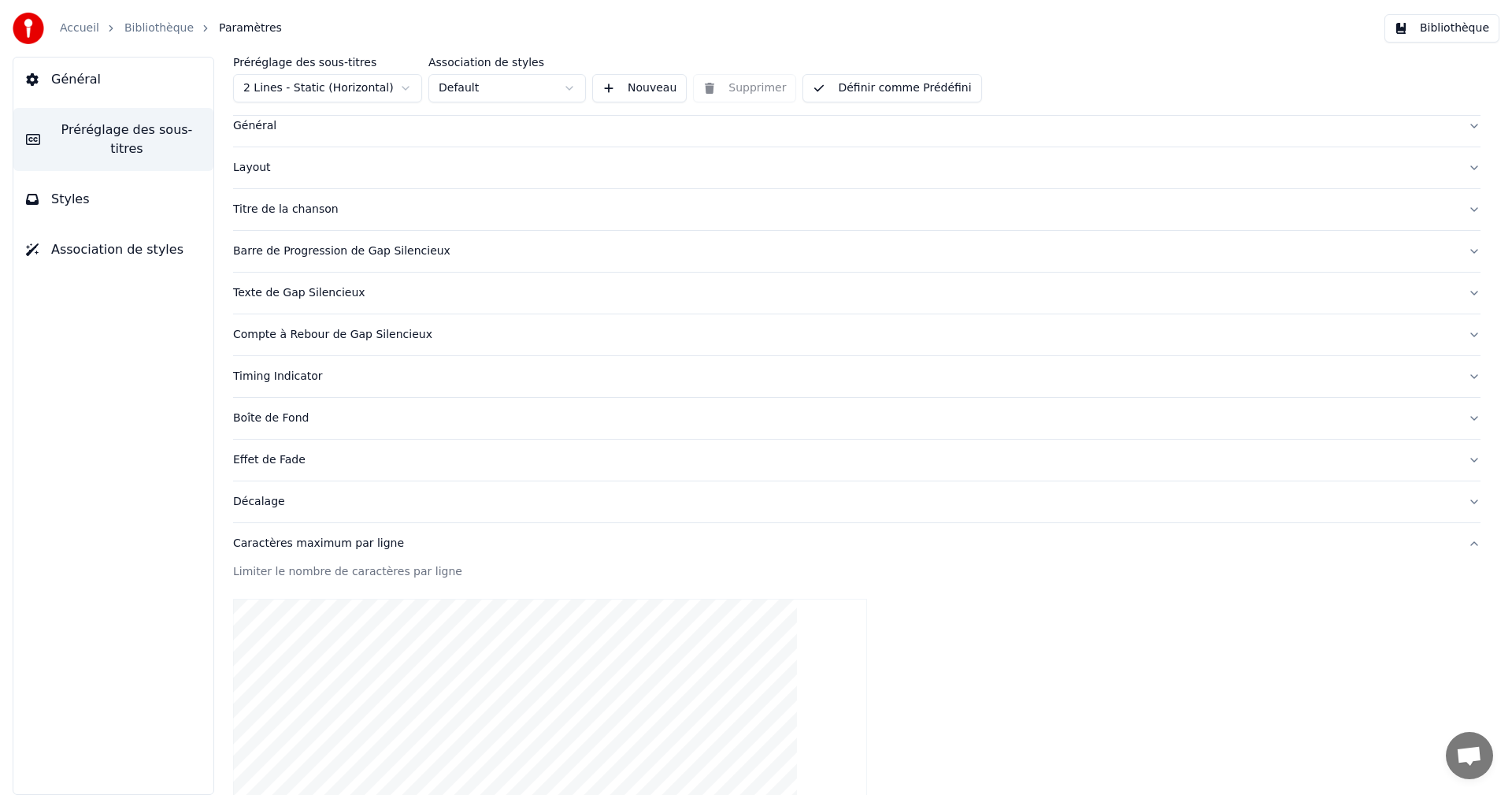
click at [359, 541] on div "Caractères maximum par ligne" at bounding box center [844, 543] width 1222 height 16
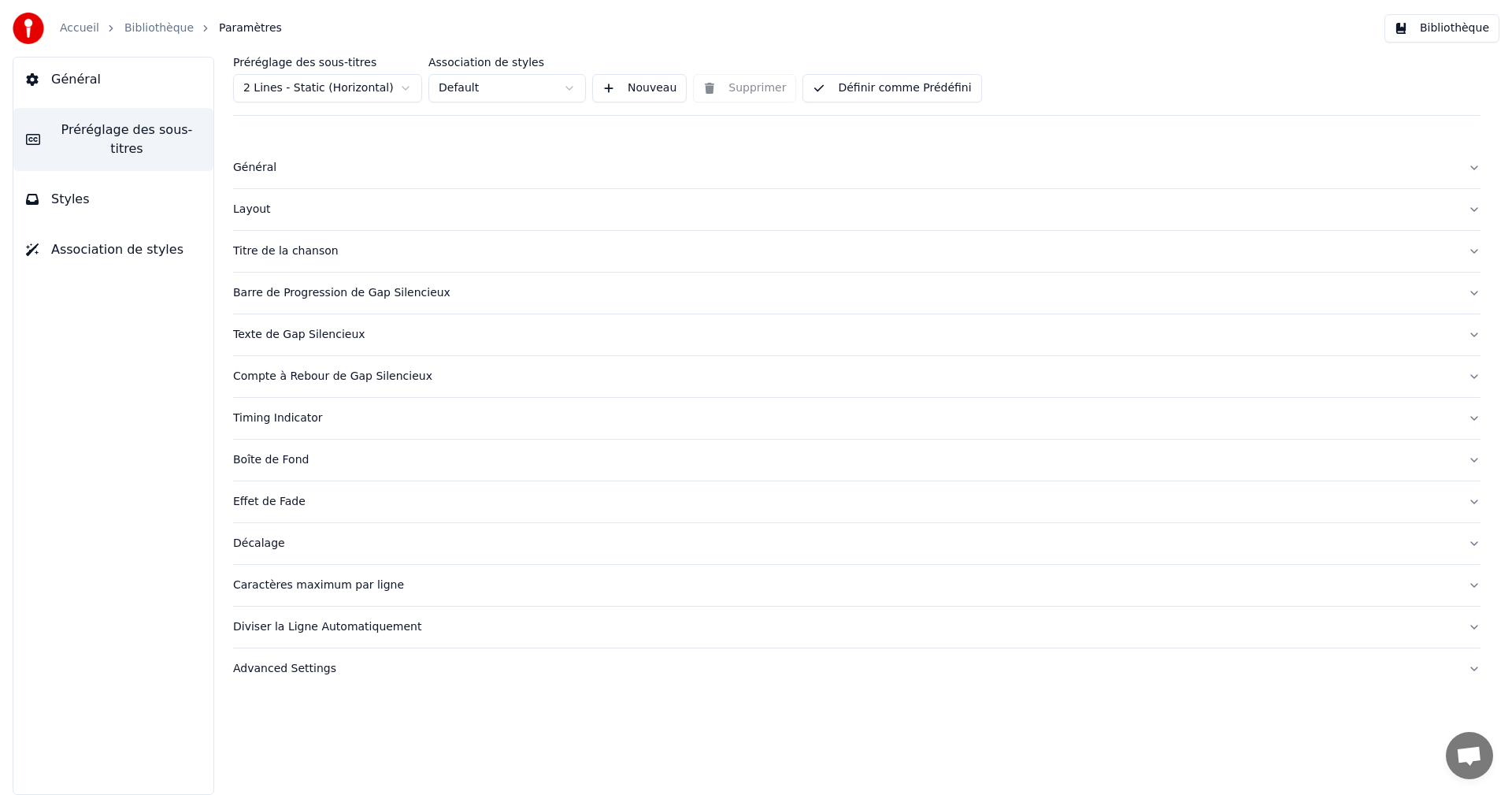
click at [323, 624] on div "Diviser la Ligne Automatiquement" at bounding box center [844, 627] width 1222 height 16
click at [1438, 26] on button "Bibliothèque" at bounding box center [1442, 28] width 115 height 29
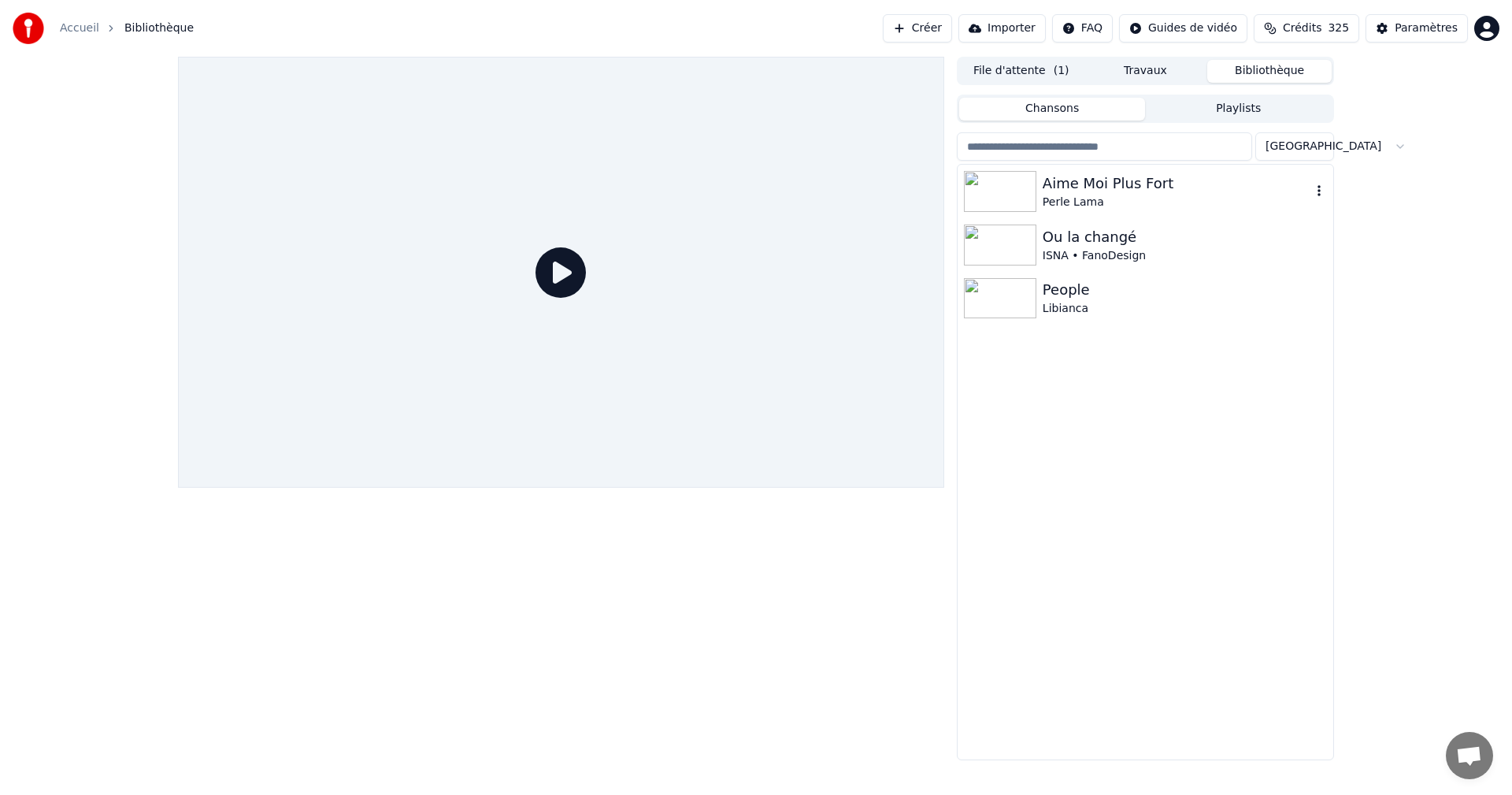
click at [1107, 183] on div "Aime Moi Plus Fort" at bounding box center [1176, 183] width 268 height 22
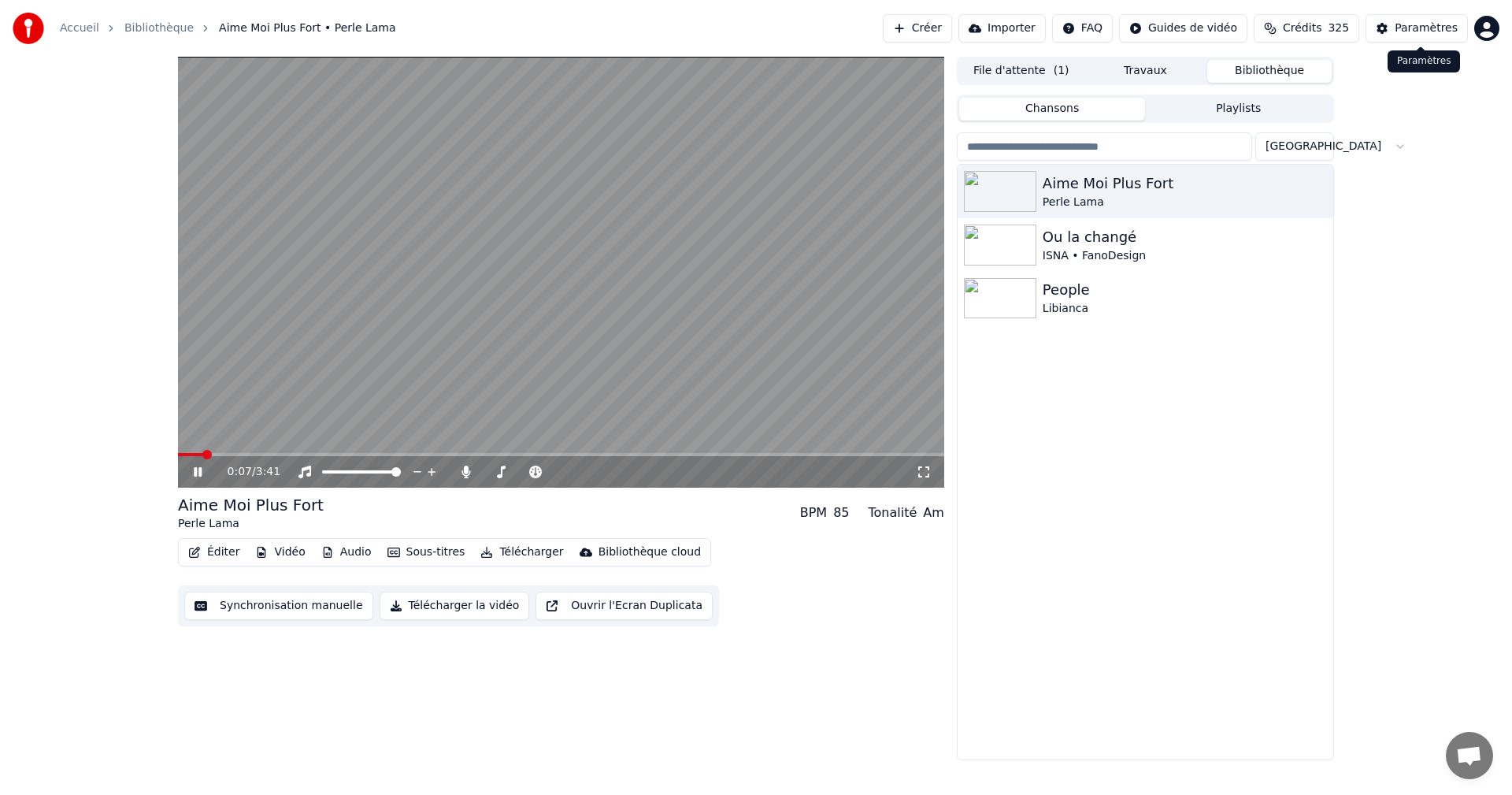
click at [1449, 26] on div "Paramètres" at bounding box center [1426, 29] width 63 height 16
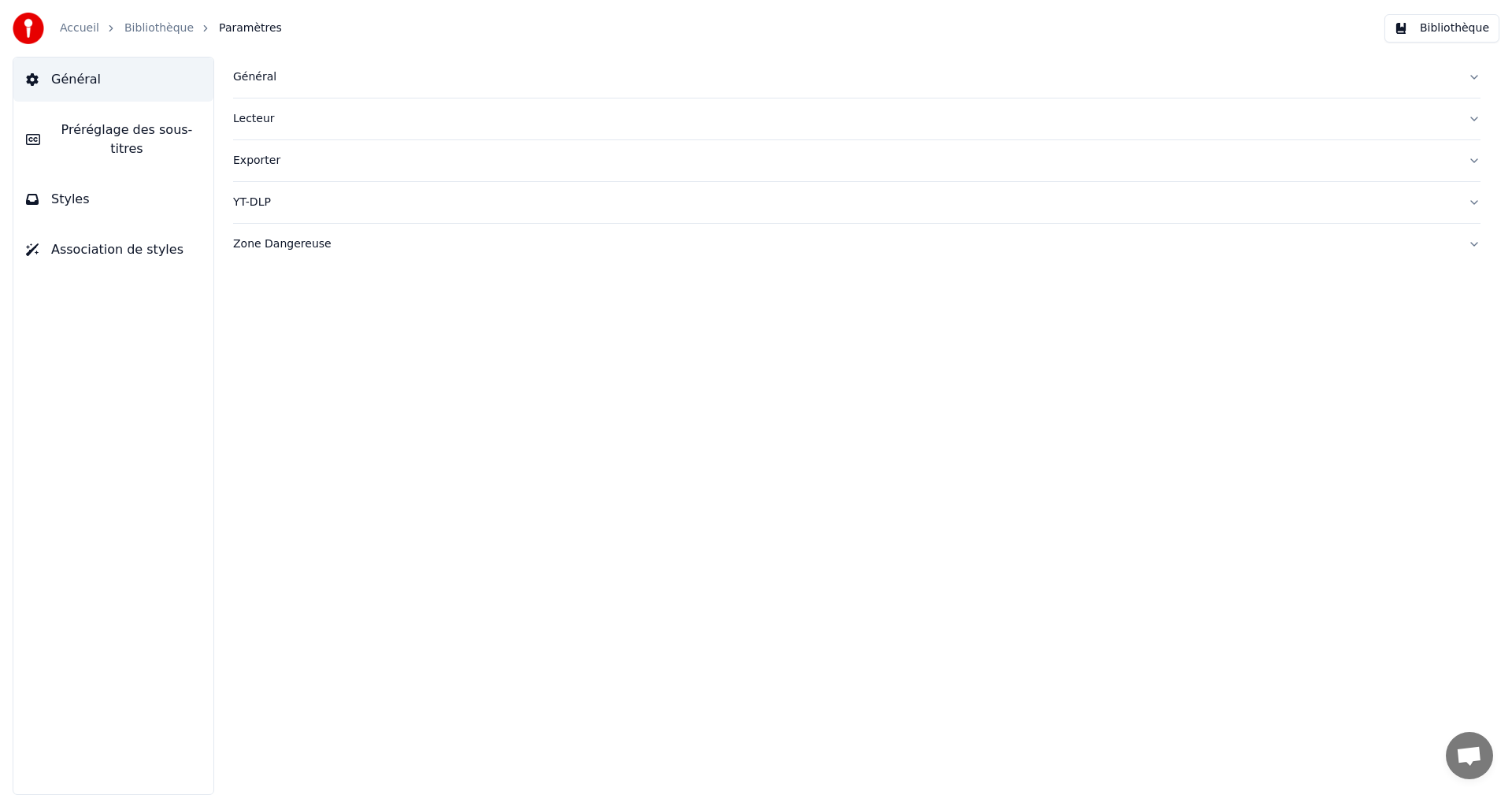
click at [188, 189] on button "Styles" at bounding box center [112, 199] width 200 height 44
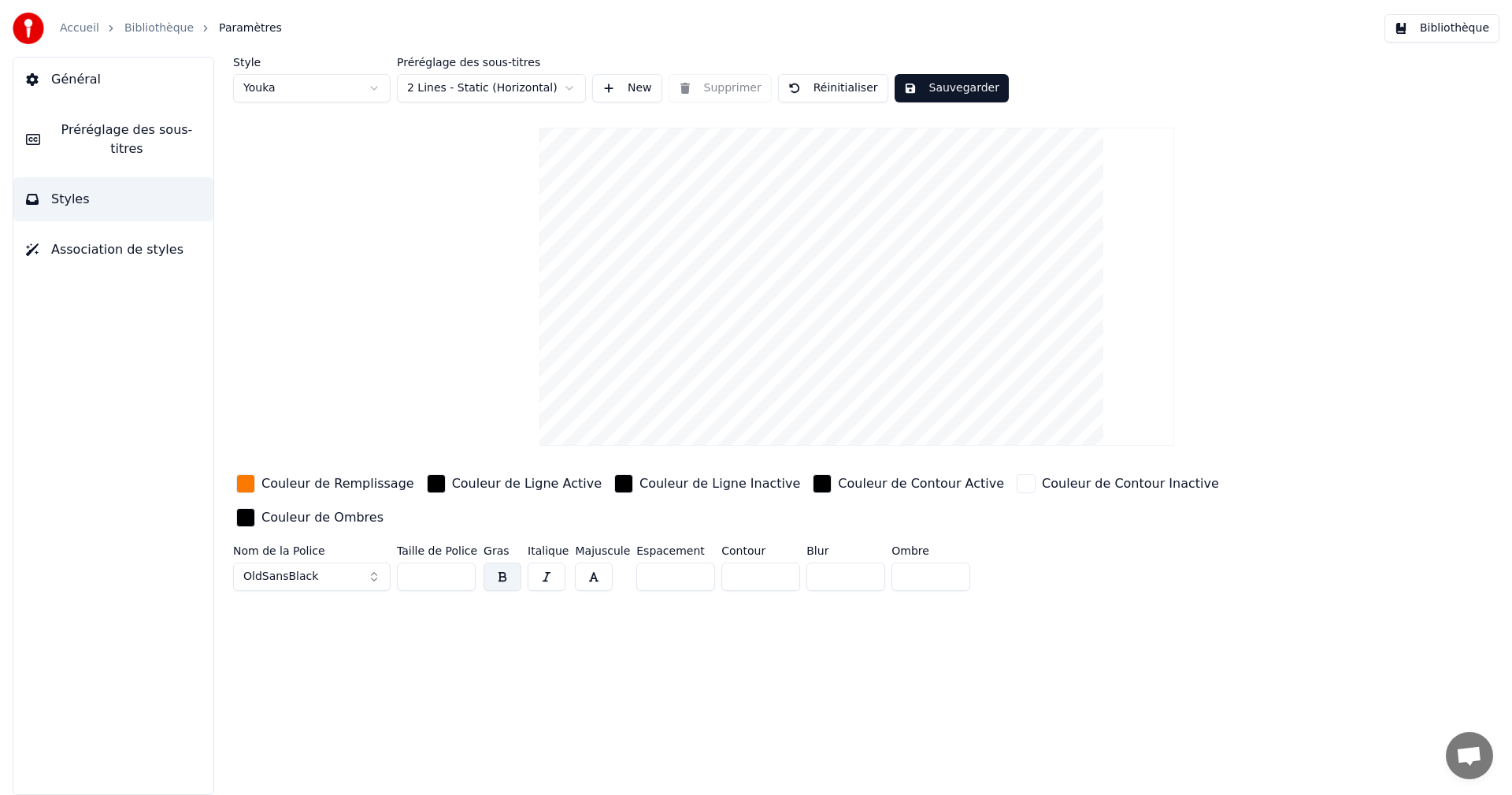
click at [149, 123] on span "Préréglage des sous-titres" at bounding box center [126, 139] width 148 height 38
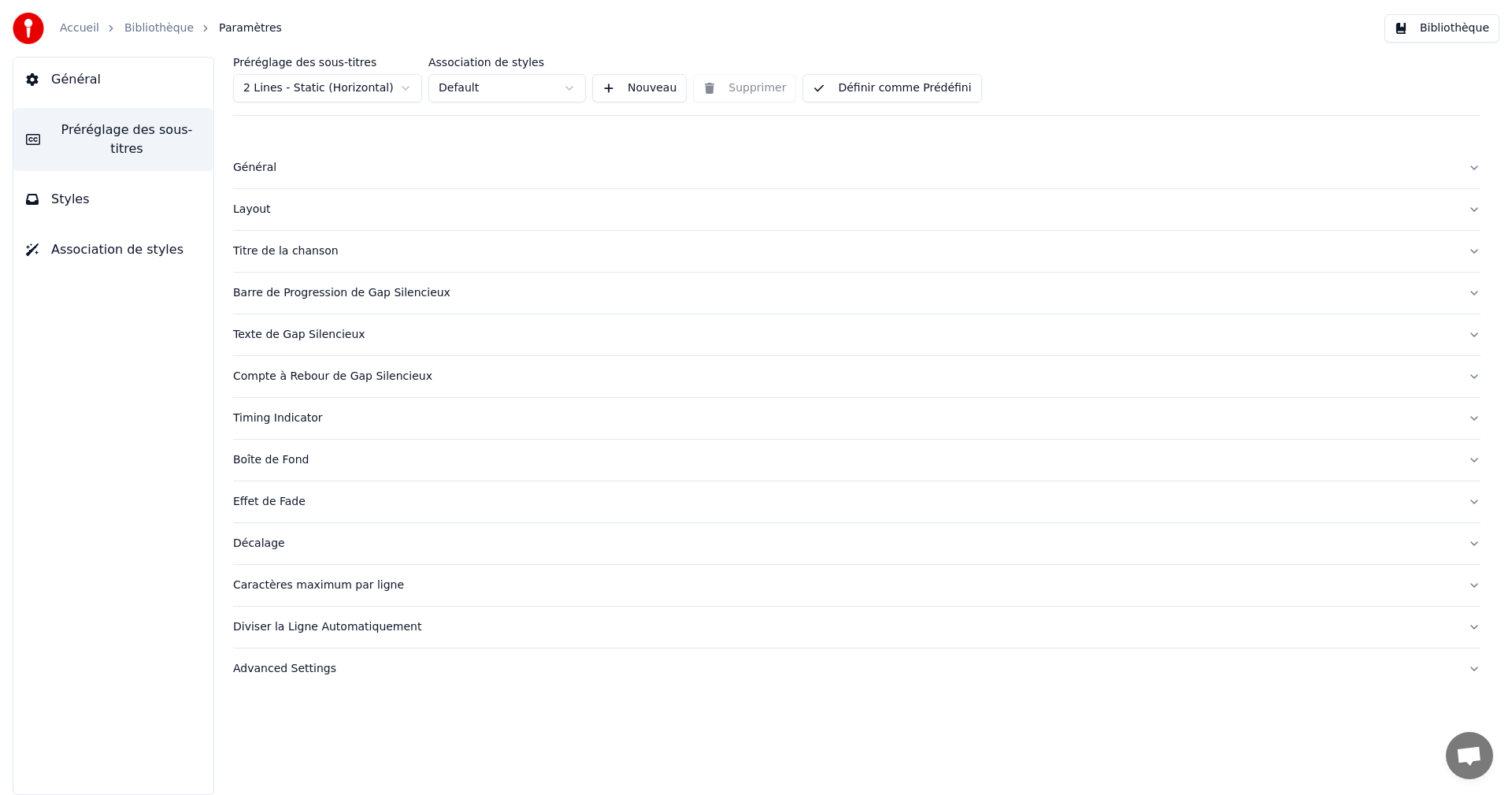
click at [365, 588] on div "Caractères maximum par ligne" at bounding box center [844, 585] width 1222 height 16
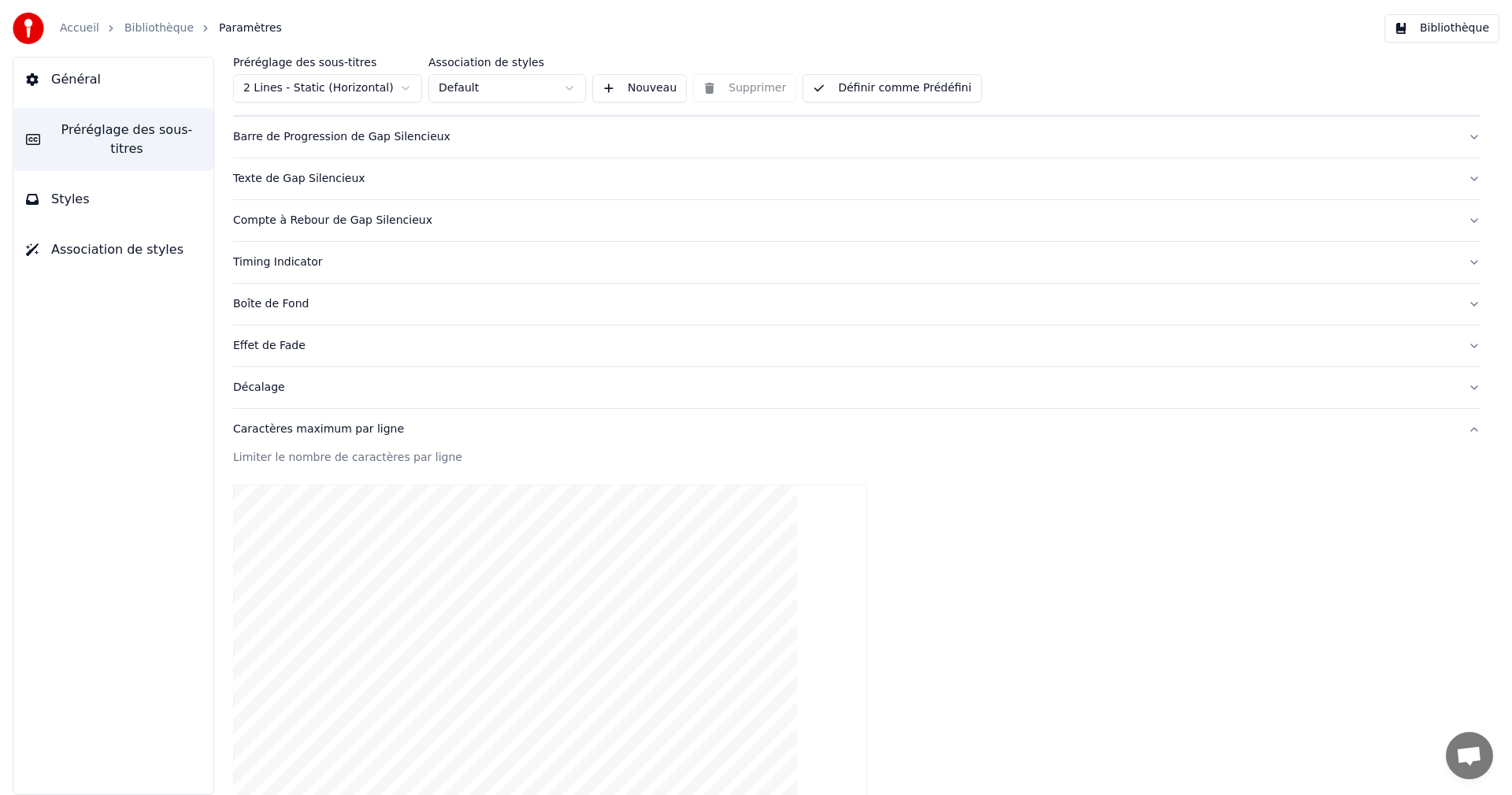
scroll to position [436, 0]
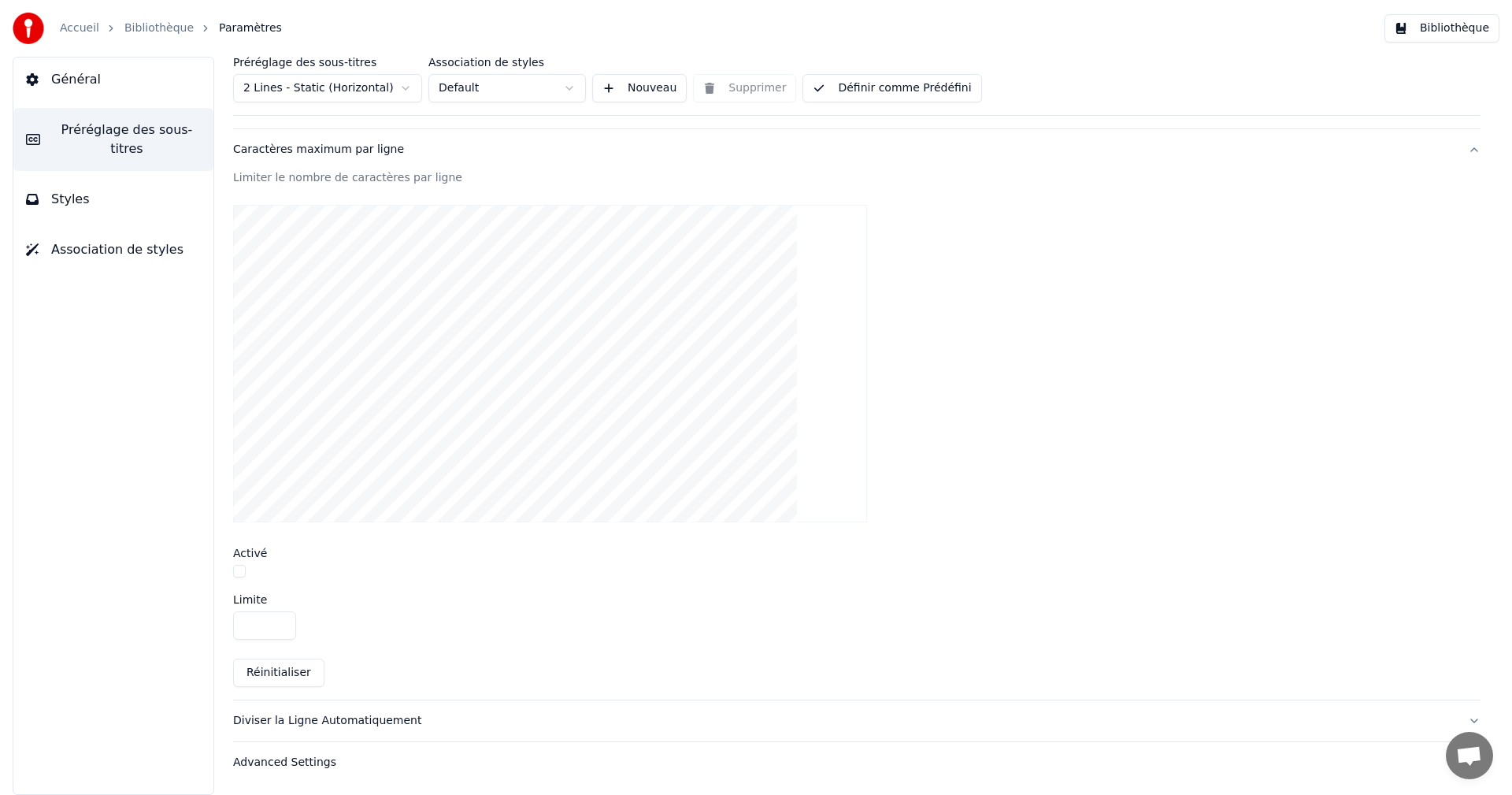
click at [237, 569] on button "button" at bounding box center [240, 571] width 13 height 13
click at [277, 620] on input "**" at bounding box center [265, 625] width 63 height 29
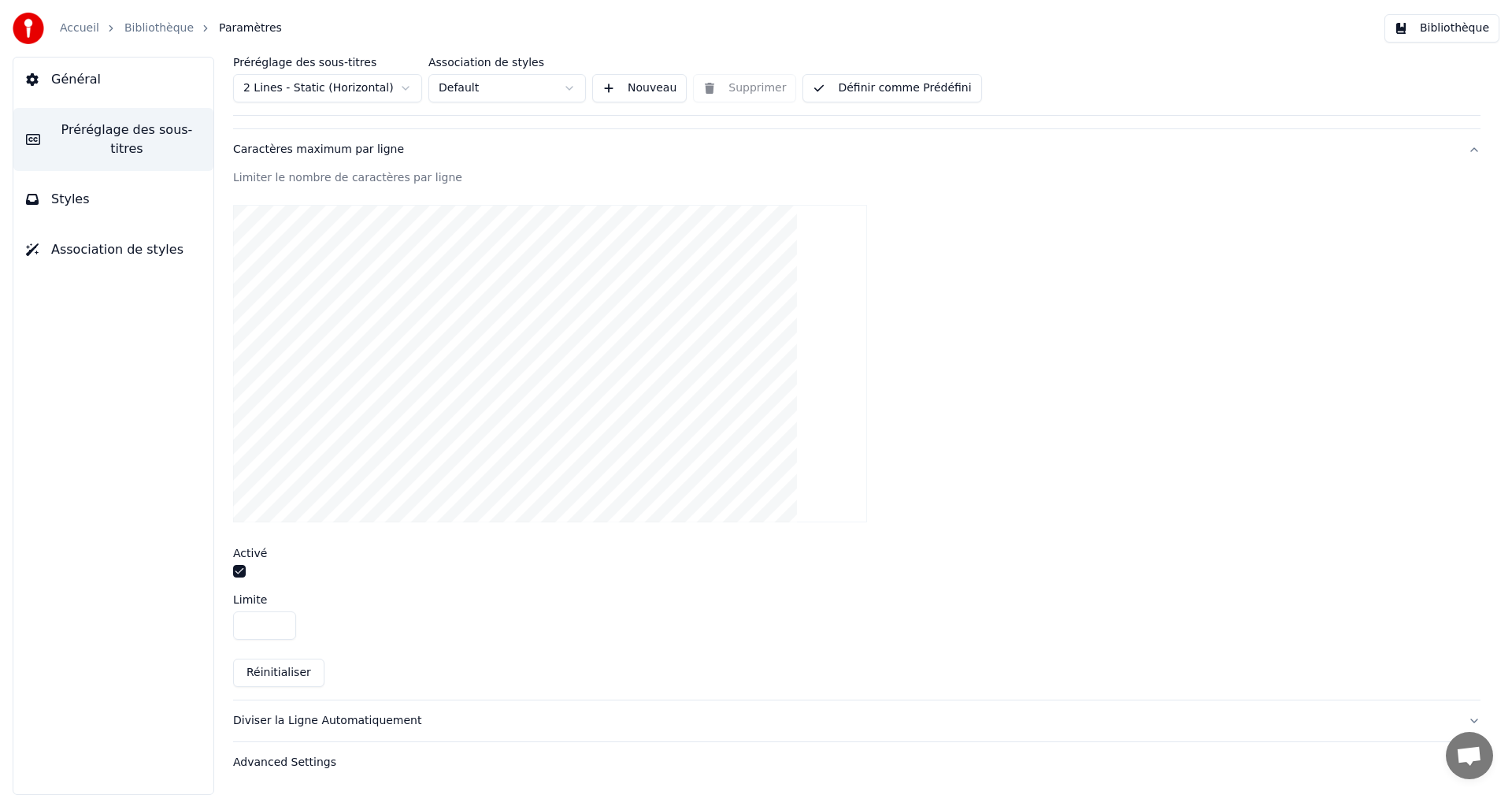
click at [277, 620] on input "**" at bounding box center [265, 625] width 63 height 29
type input "**"
click at [277, 620] on input "**" at bounding box center [265, 625] width 63 height 29
click at [913, 93] on button "Définir comme Prédéfini" at bounding box center [892, 88] width 179 height 29
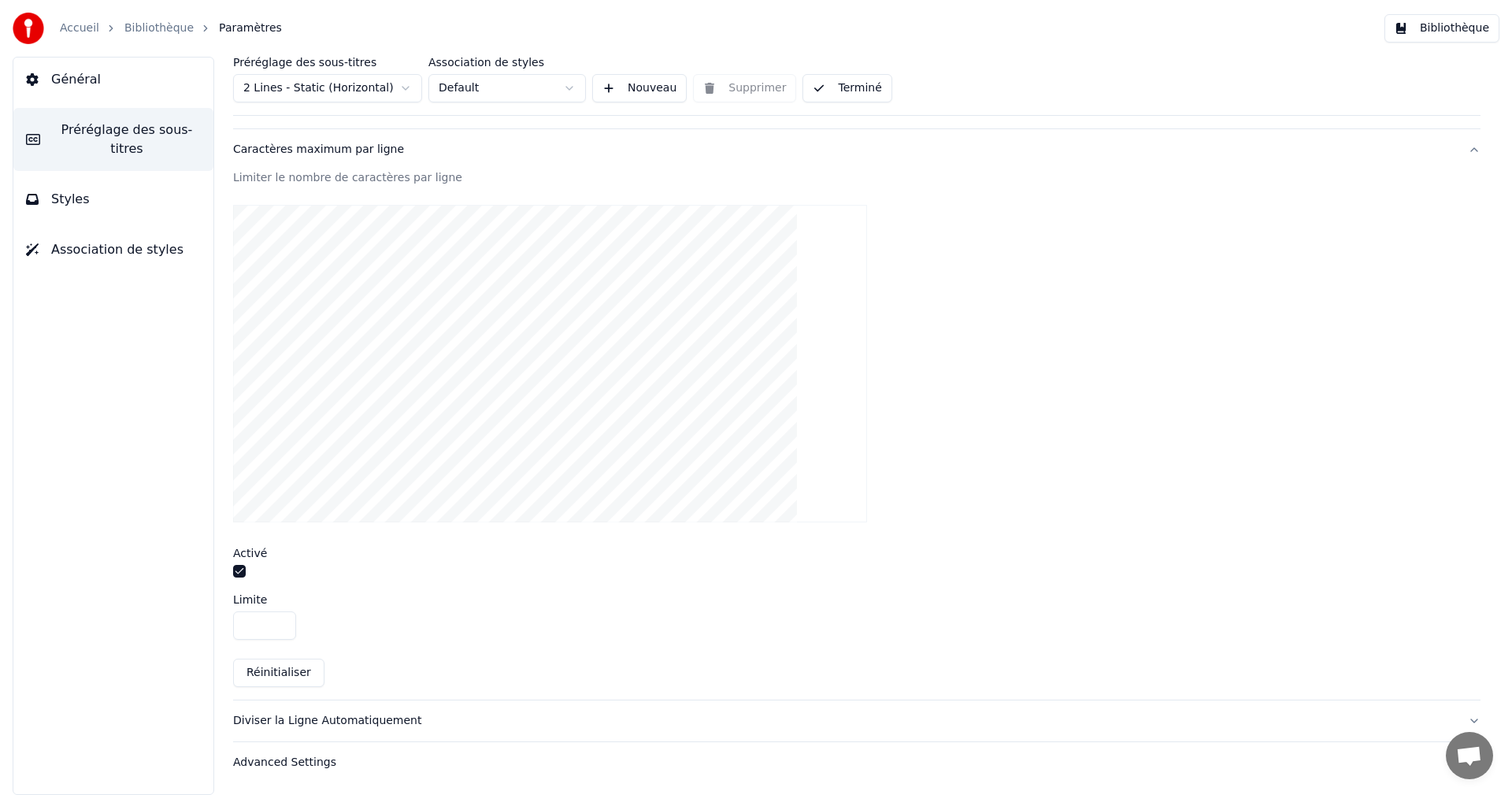
click at [1445, 26] on button "Bibliothèque" at bounding box center [1442, 28] width 115 height 29
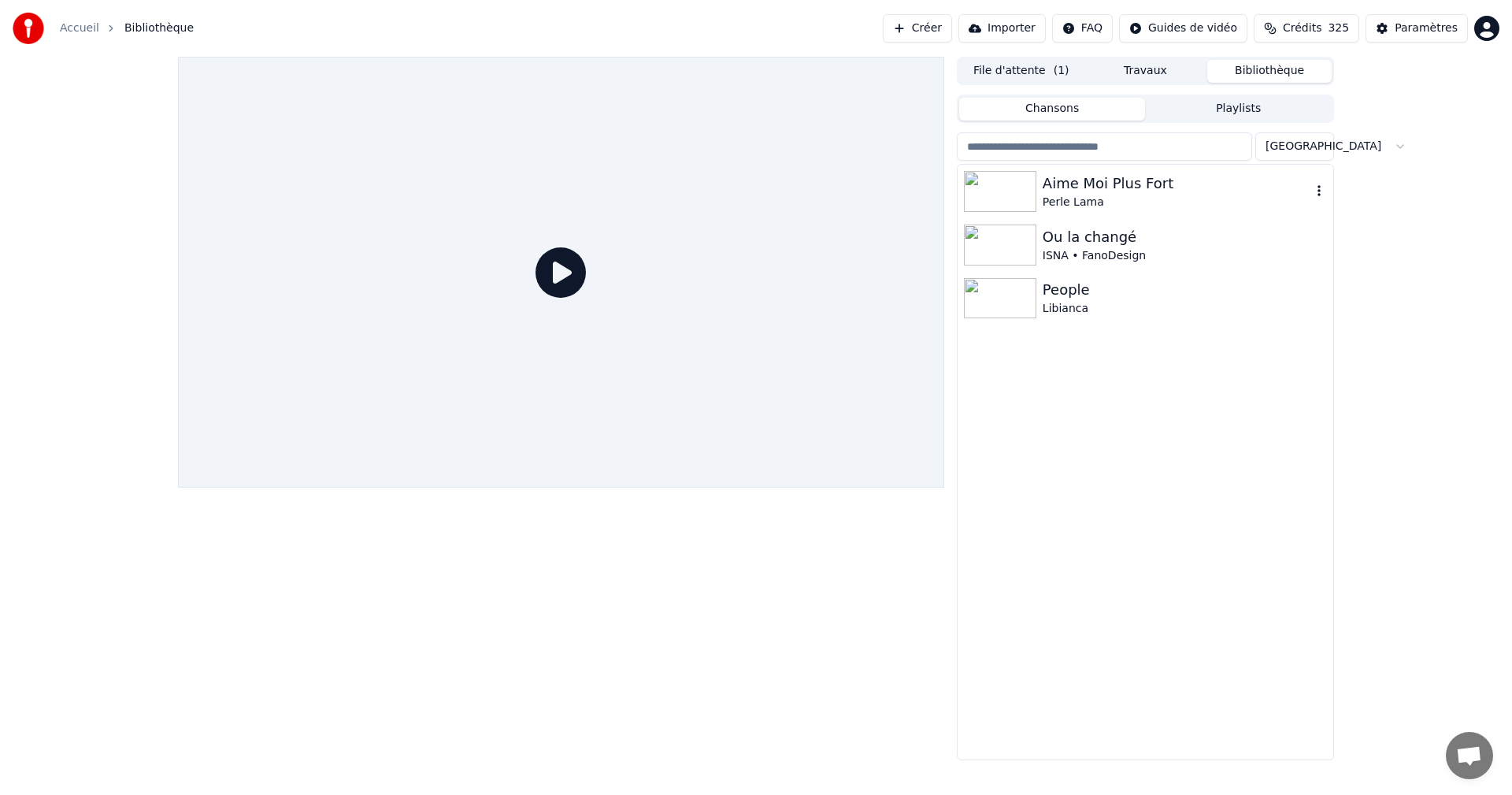
click at [1084, 188] on div "Aime Moi Plus Fort" at bounding box center [1176, 183] width 268 height 22
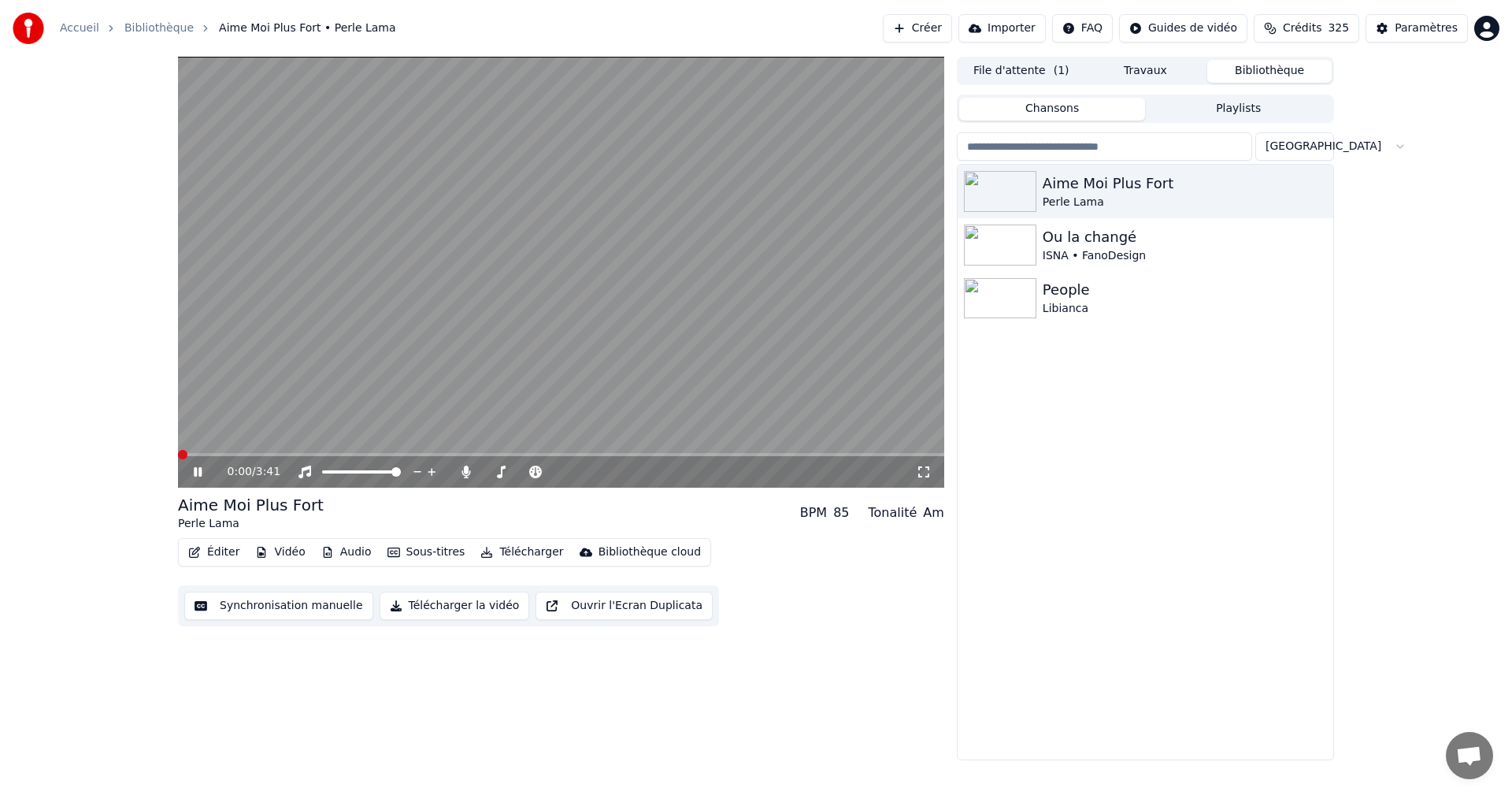
click at [232, 549] on button "Éditer" at bounding box center [214, 552] width 64 height 22
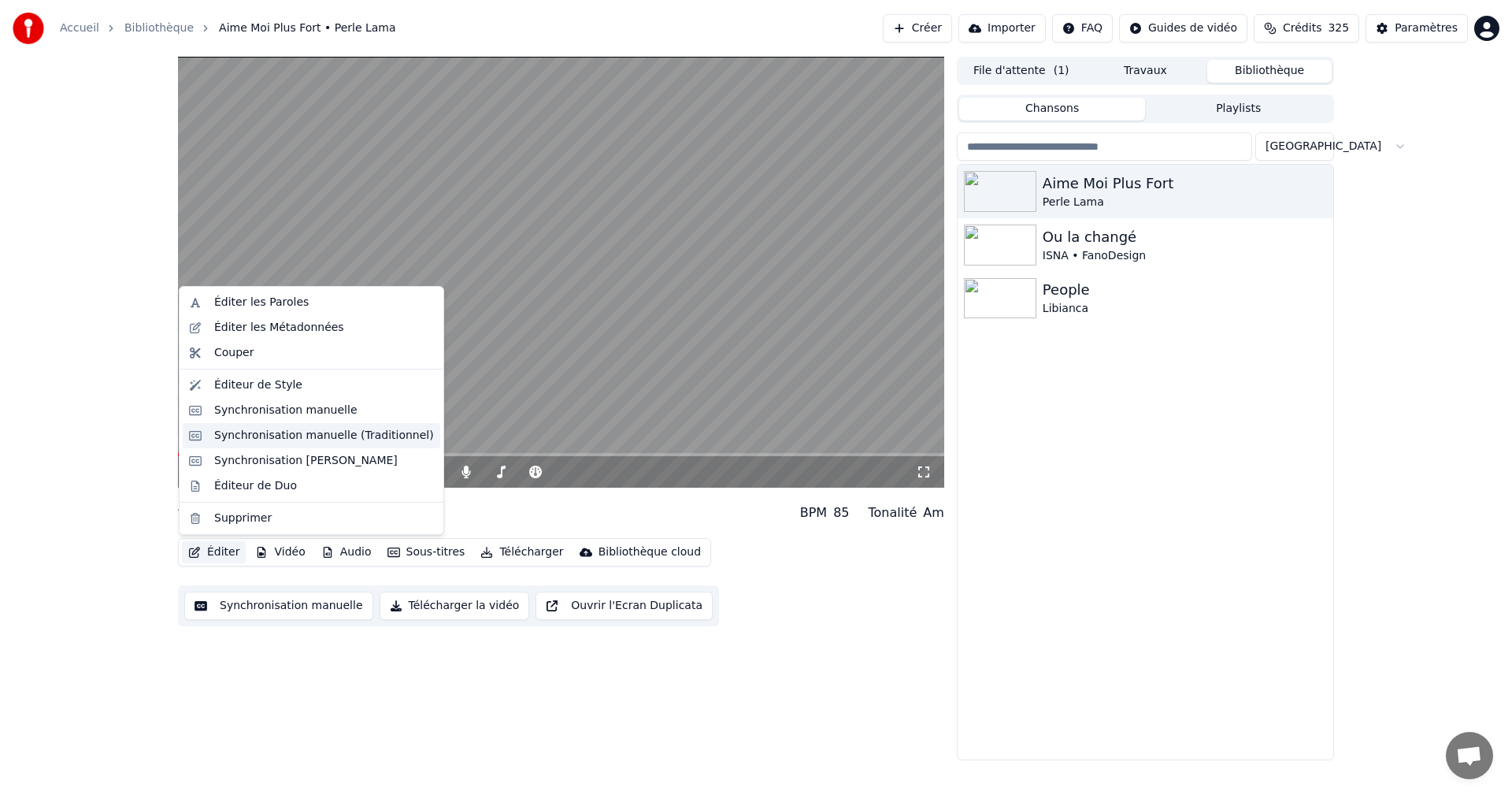
click at [303, 439] on div "Synchronisation manuelle (Traditionnel)" at bounding box center [324, 435] width 220 height 16
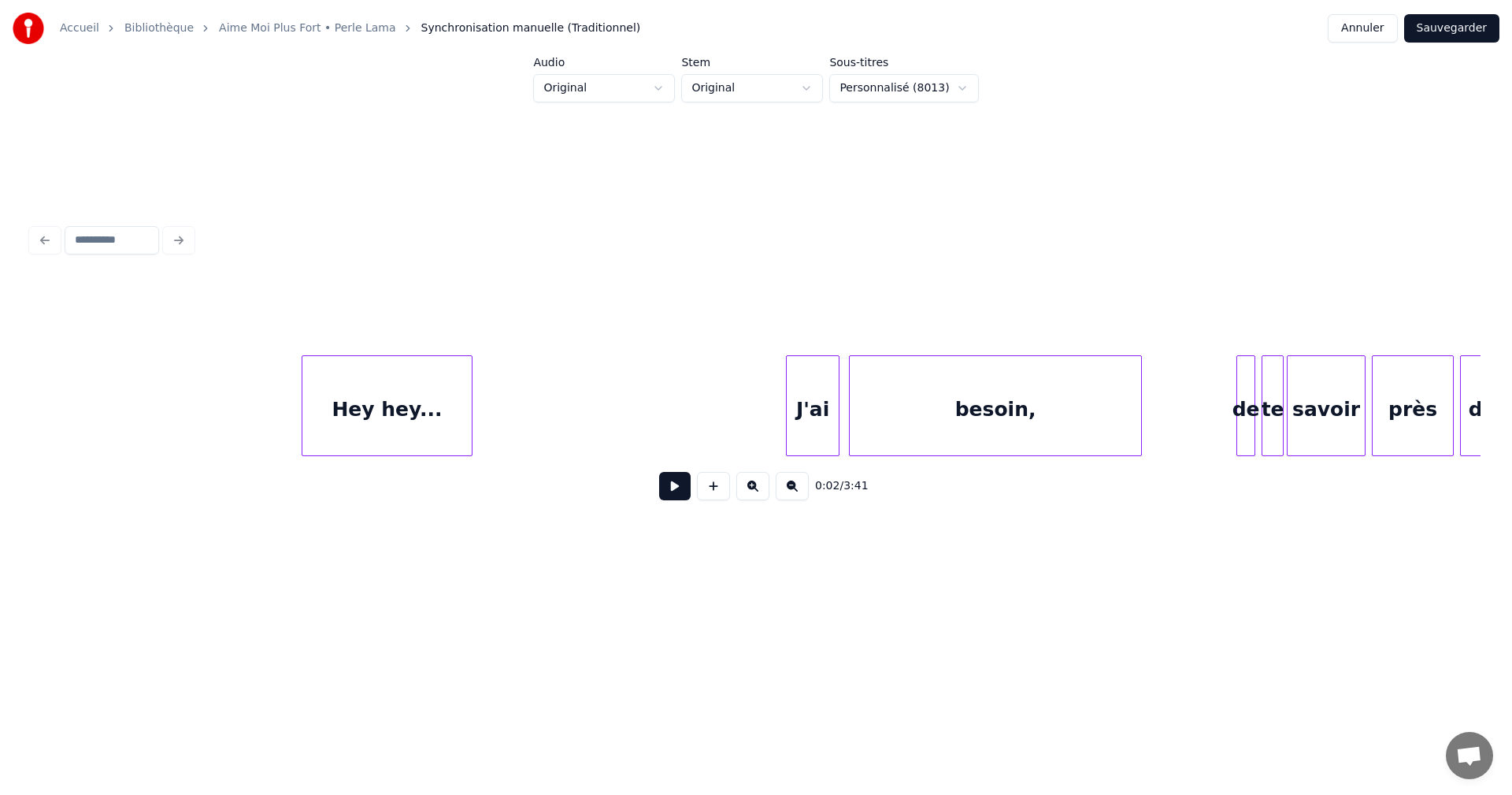
scroll to position [0, 3203]
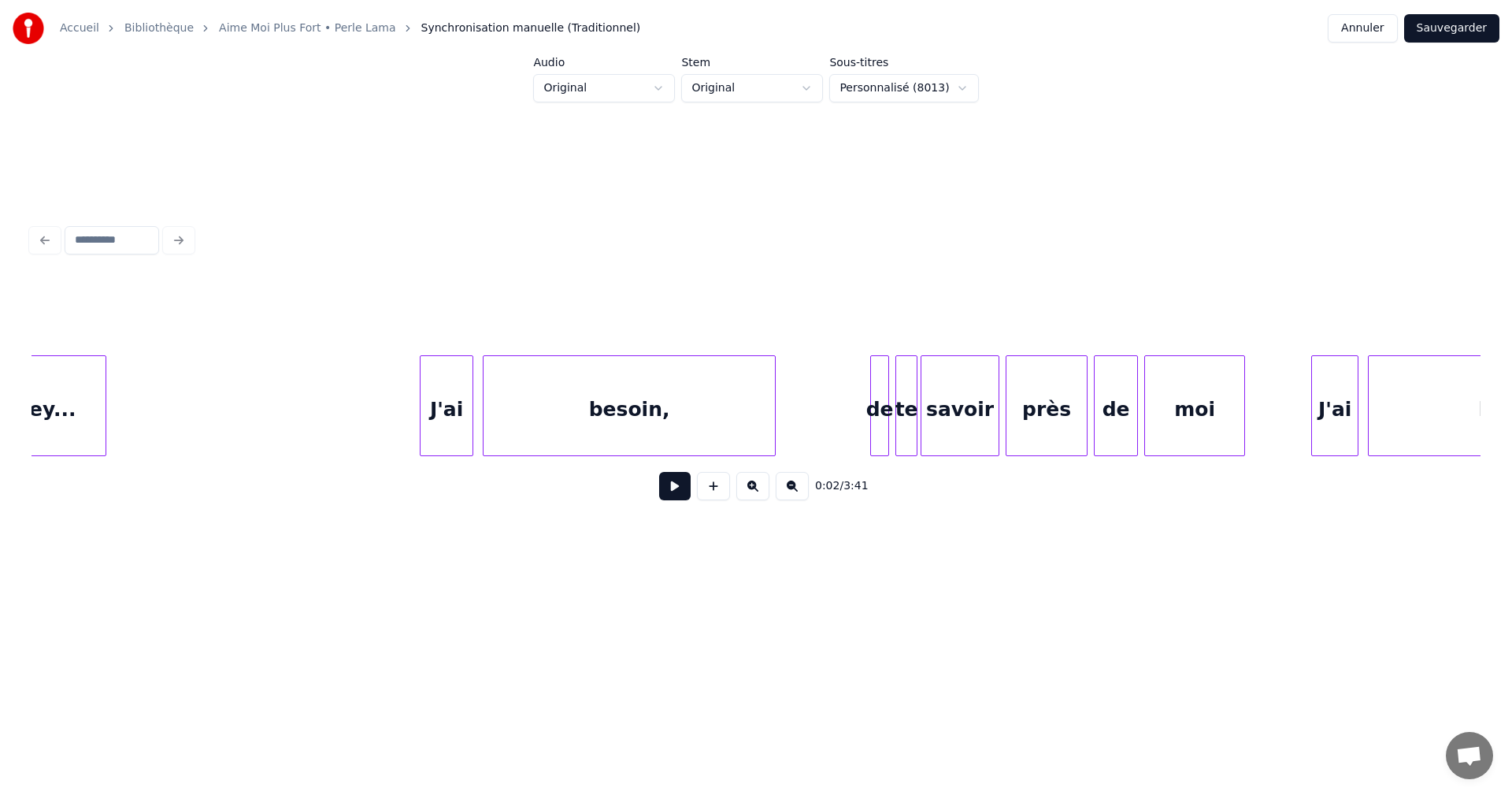
click at [610, 434] on div "besoin," at bounding box center [629, 410] width 292 height 107
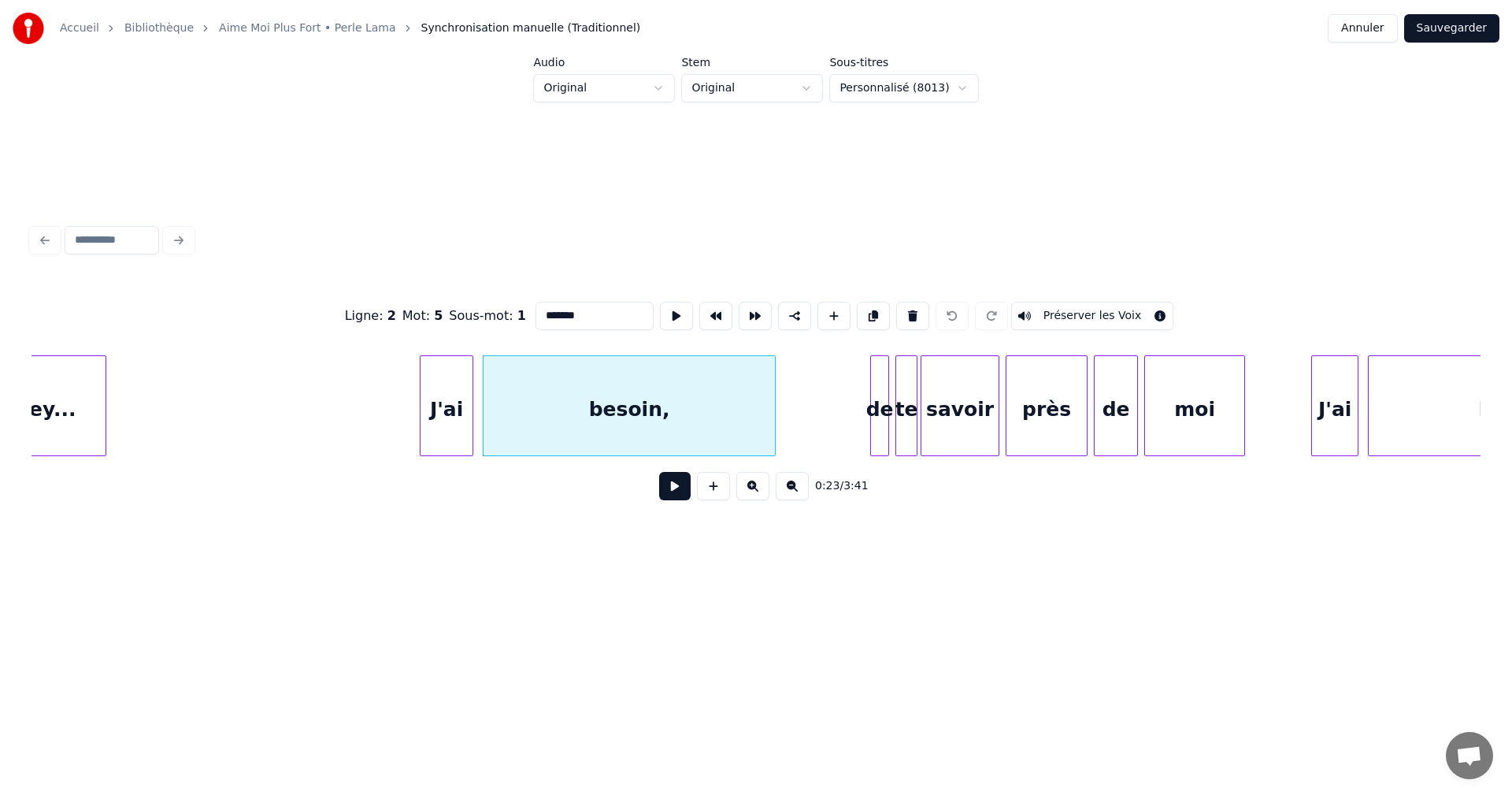
click at [582, 312] on input "*******" at bounding box center [594, 316] width 119 height 29
type input "******"
click at [1440, 22] on button "Sauvegarder" at bounding box center [1451, 28] width 95 height 29
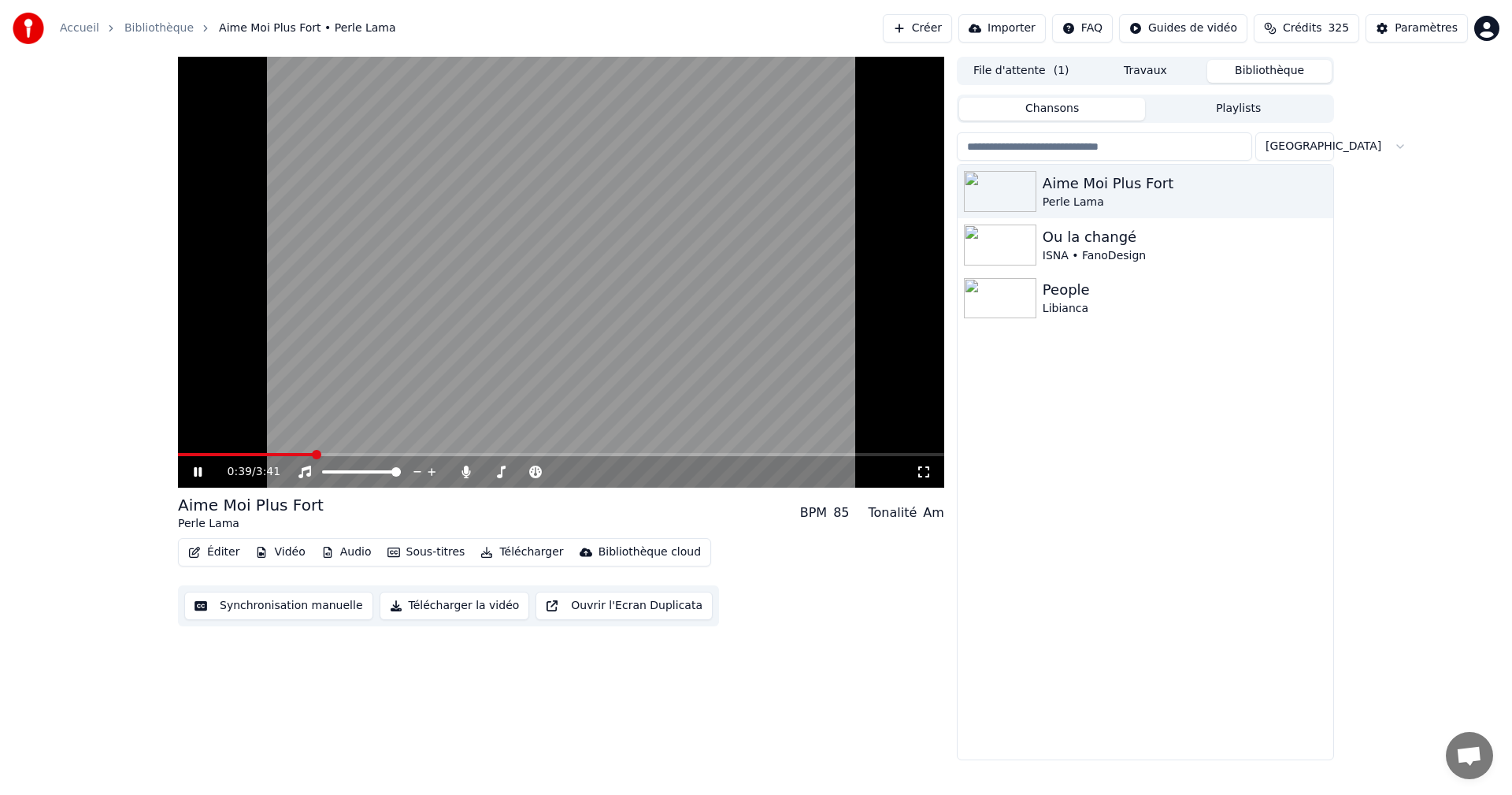
click at [926, 471] on icon at bounding box center [924, 471] width 16 height 13
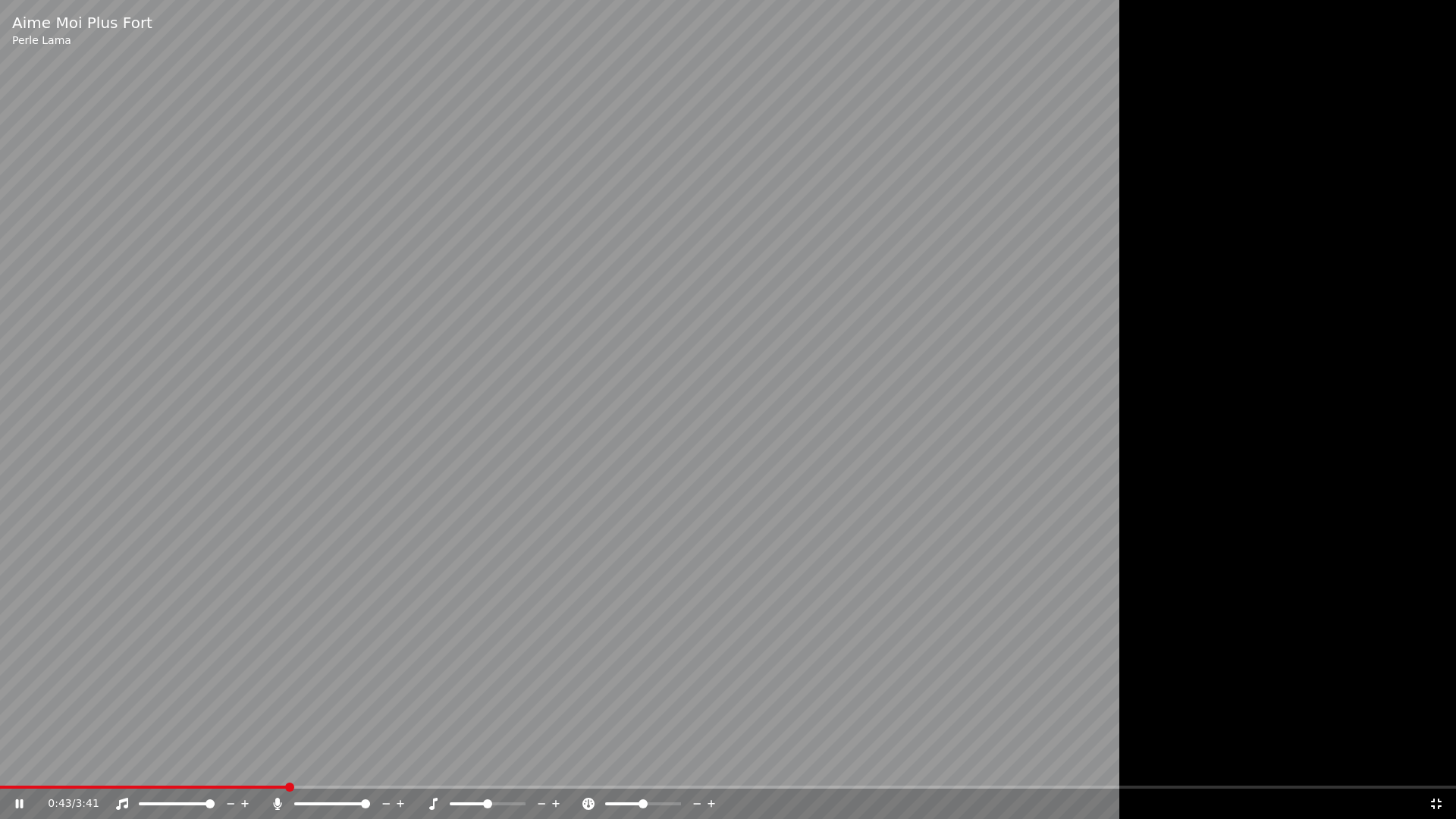
click at [1439, 765] on icon at bounding box center [1436, 804] width 11 height 11
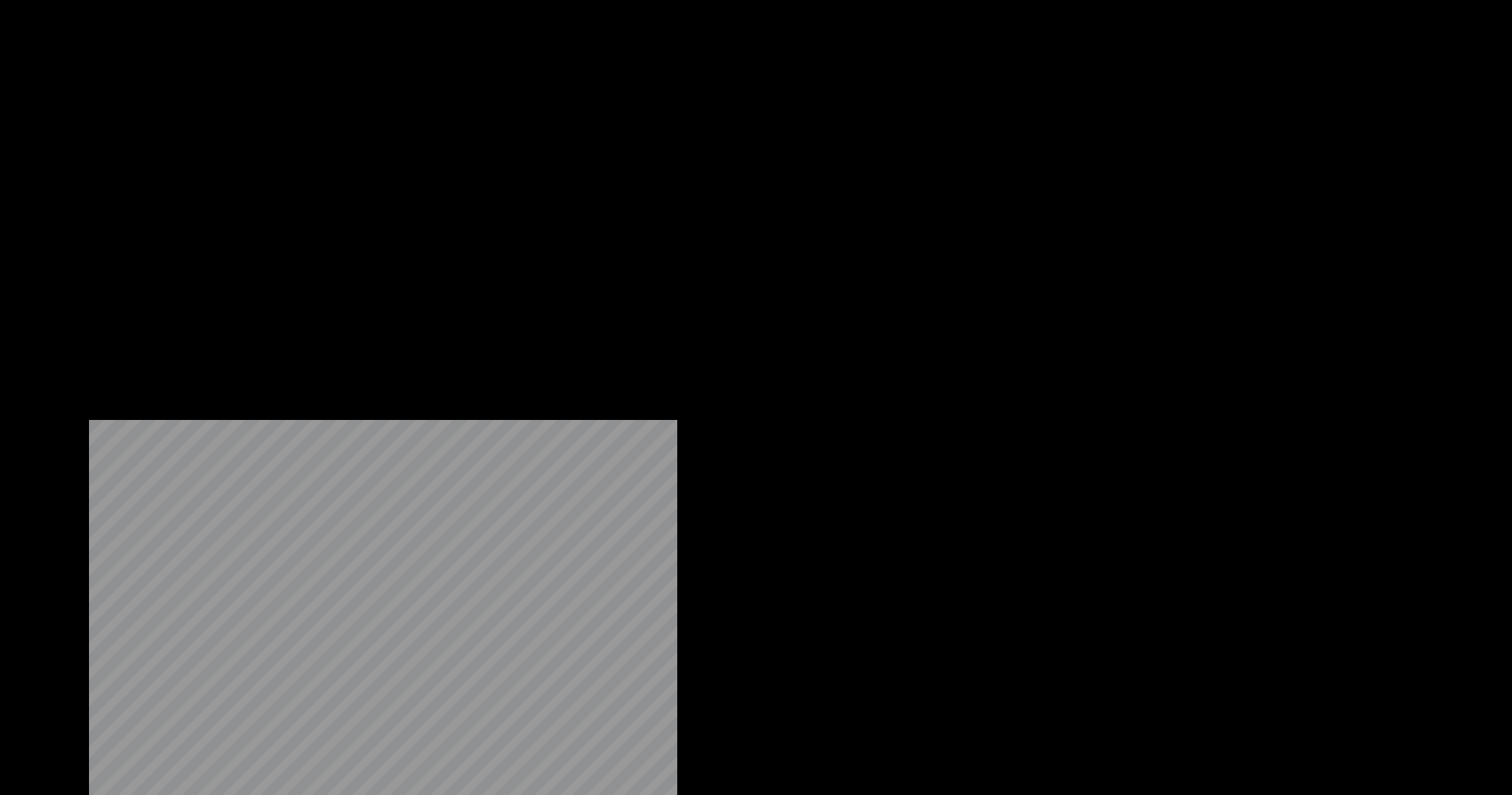
click at [288, 132] on button "Vidéo" at bounding box center [280, 120] width 62 height 22
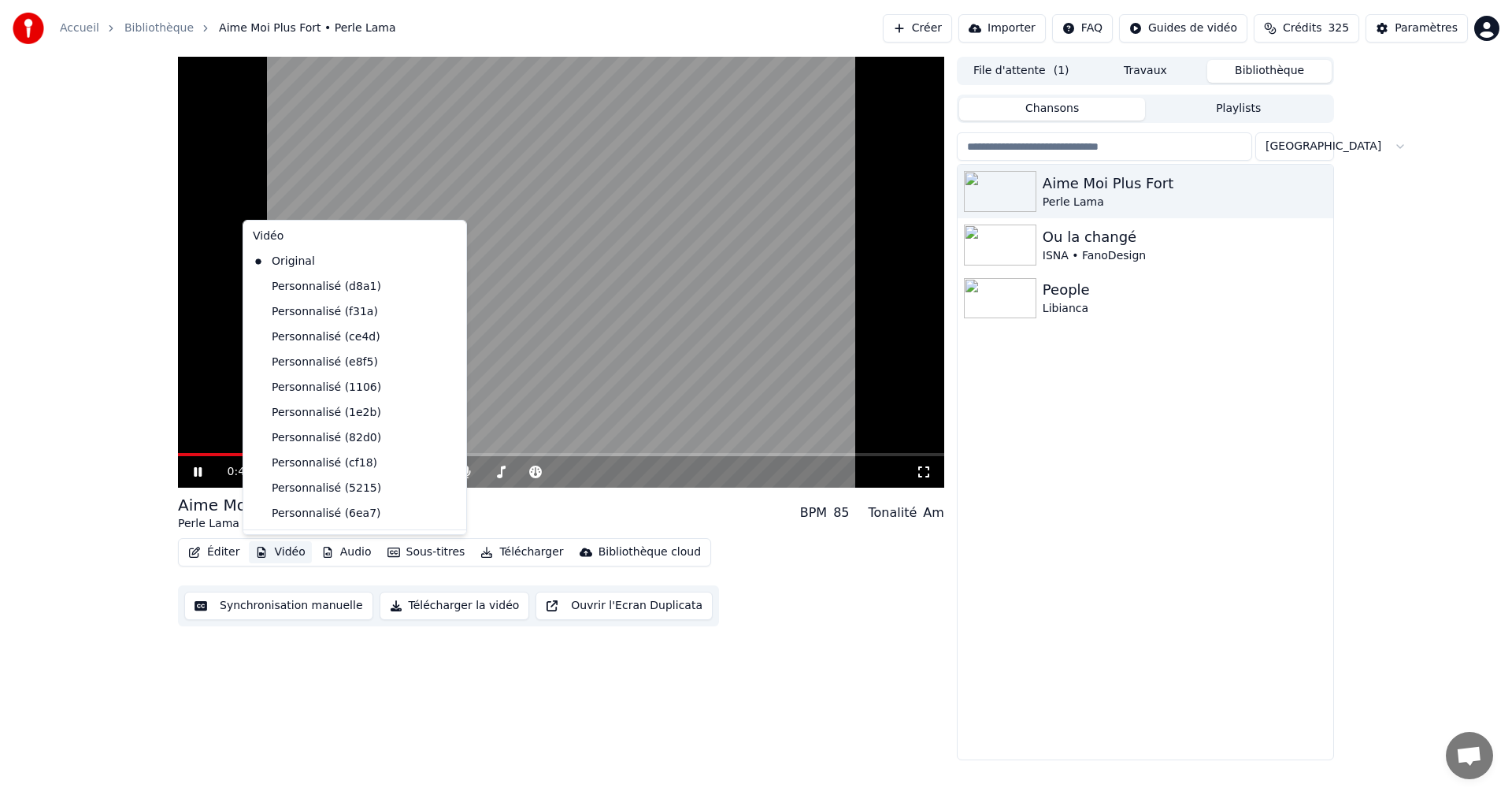
scroll to position [128, 0]
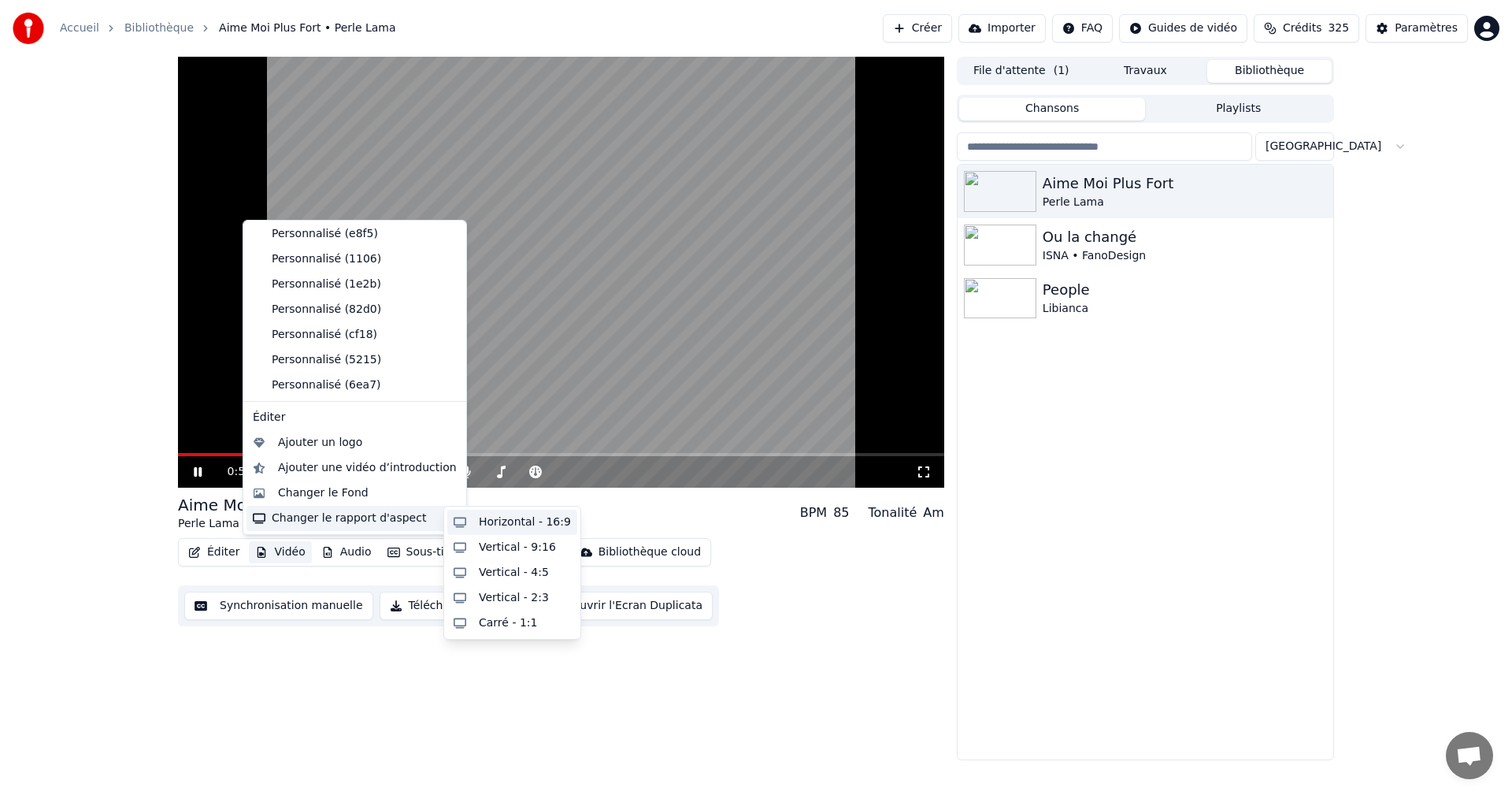
click at [503, 525] on div "Horizontal - 16:9" at bounding box center [525, 523] width 93 height 16
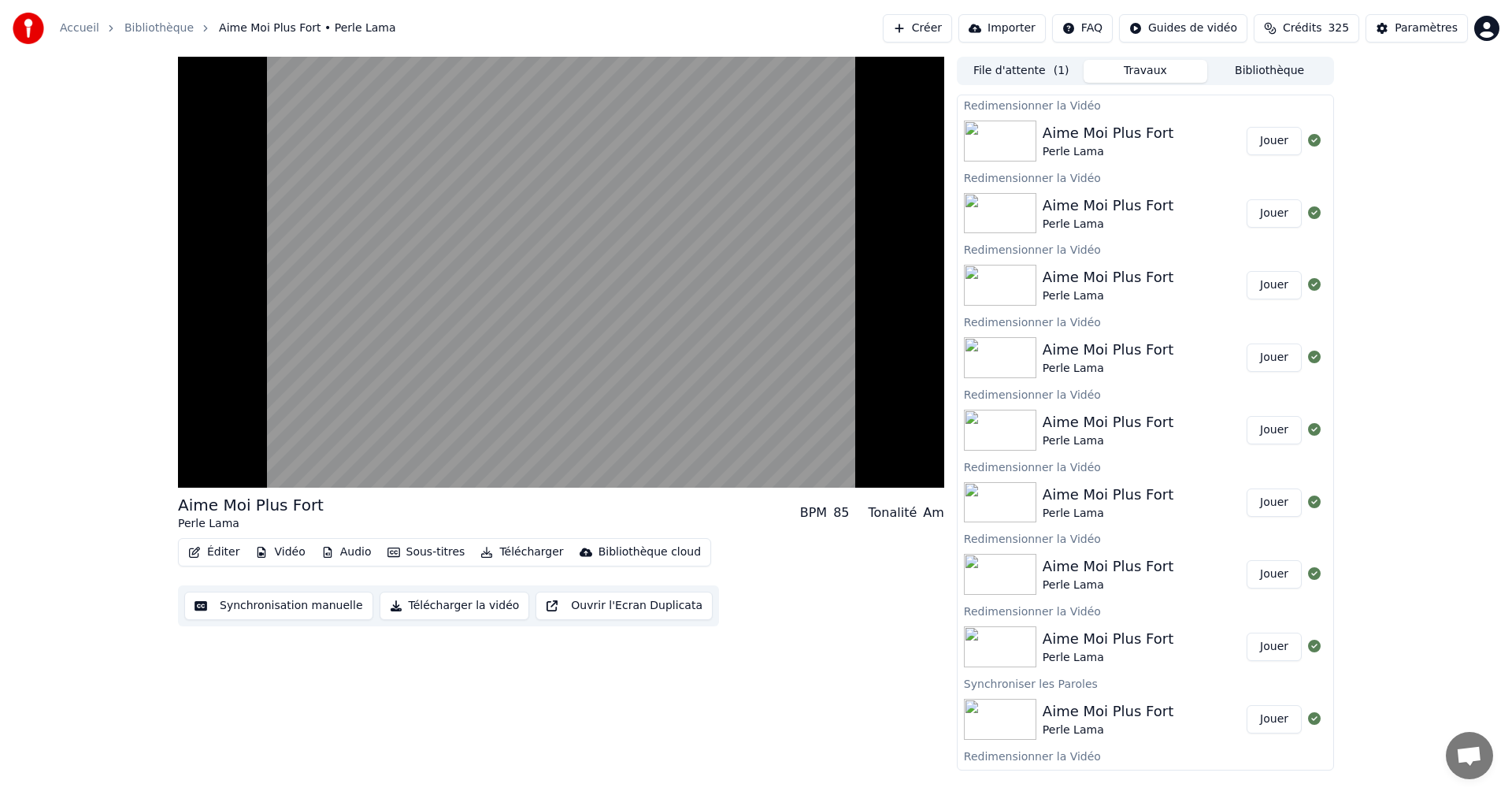
click at [1263, 145] on button "Jouer" at bounding box center [1274, 141] width 55 height 29
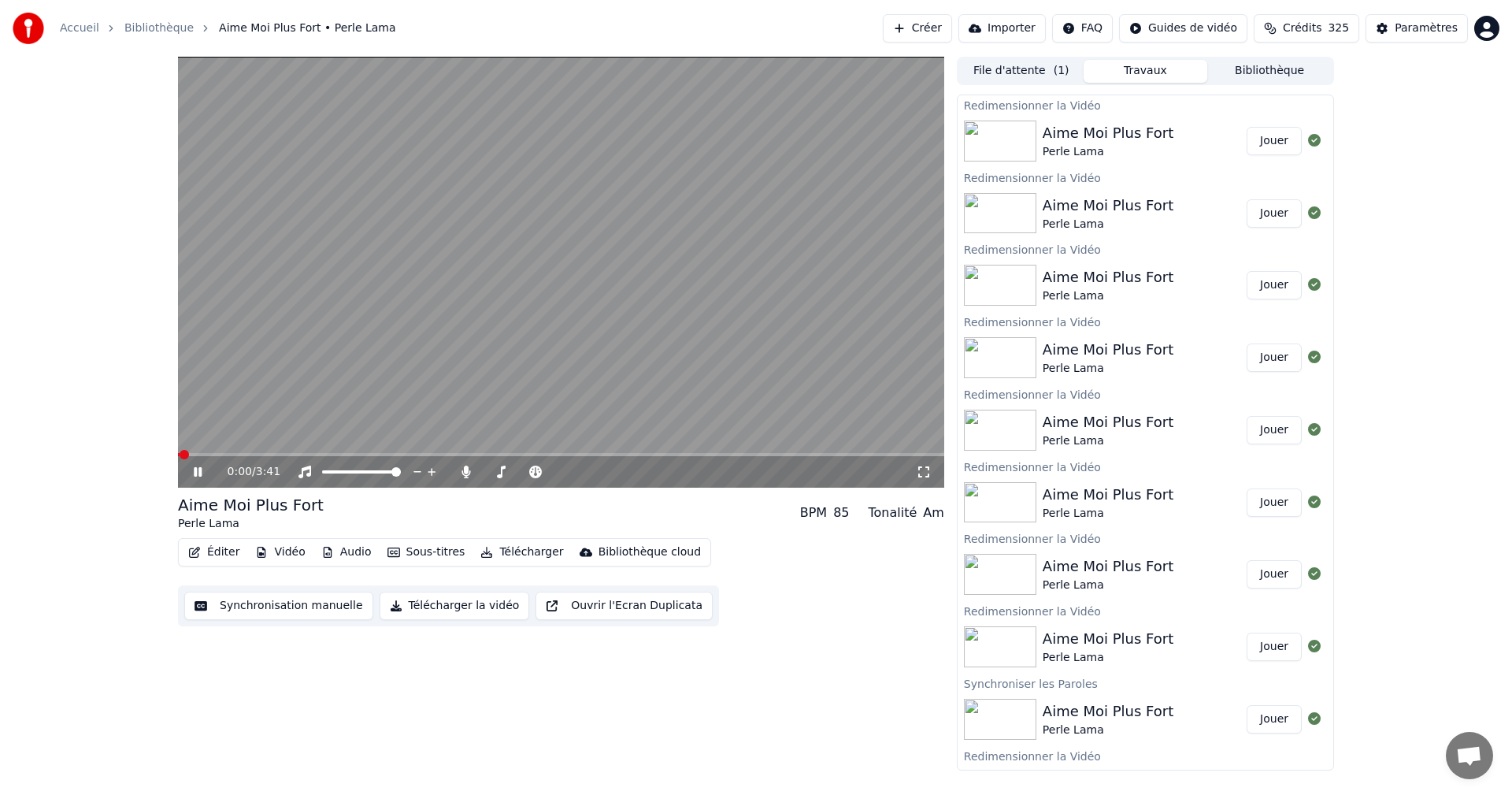
click at [916, 467] on icon at bounding box center [924, 471] width 16 height 13
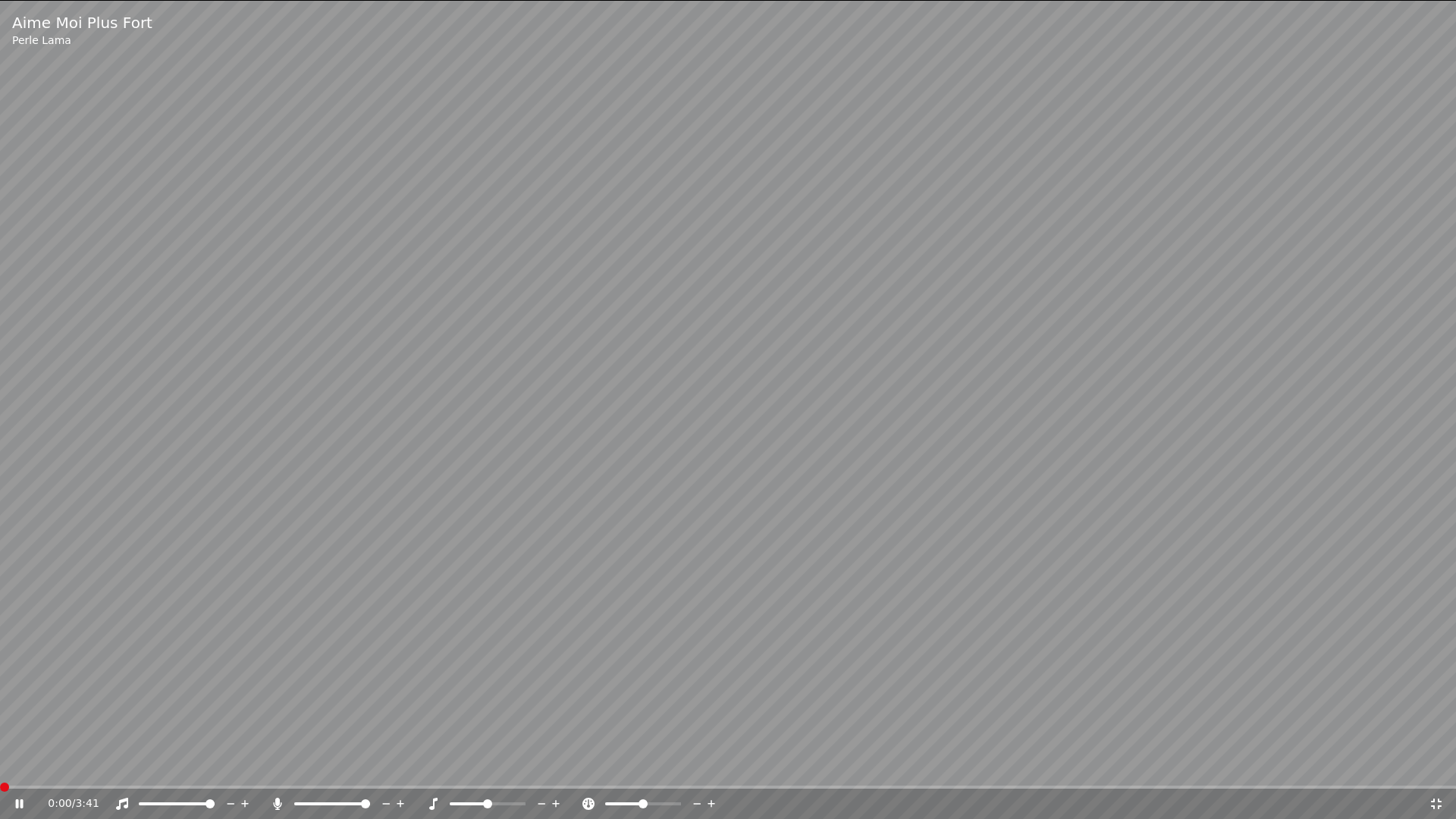
click at [0, 765] on span at bounding box center [4, 787] width 9 height 9
click at [272, 765] on icon at bounding box center [277, 804] width 15 height 12
click at [0, 765] on span at bounding box center [4, 787] width 9 height 9
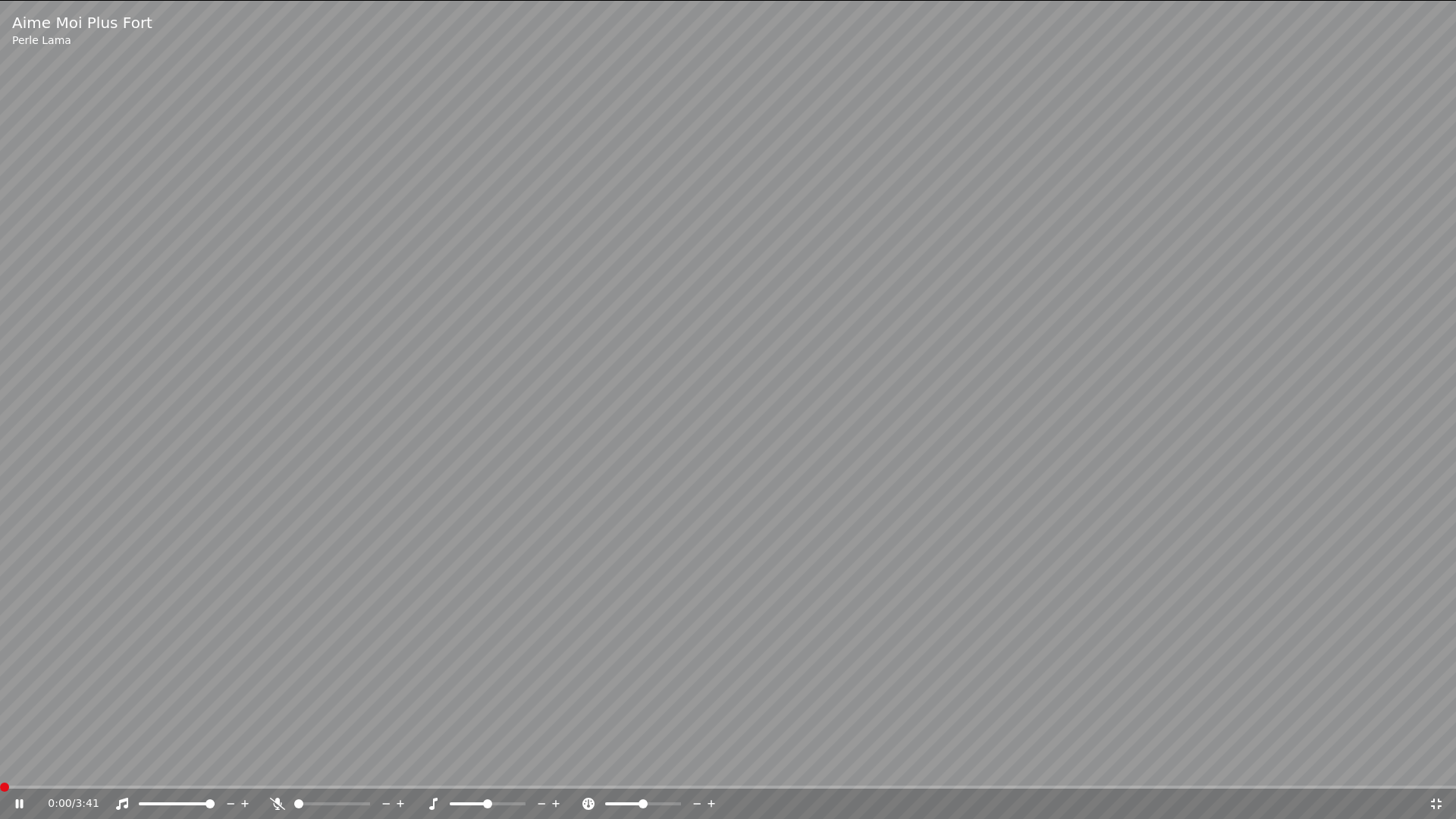
click at [0, 765] on span at bounding box center [4, 787] width 9 height 9
drag, startPoint x: 127, startPoint y: 782, endPoint x: 0, endPoint y: 792, distance: 127.4
click at [0, 765] on div "Aime Moi Plus Fort Perle Lama 0:19 / 3:41" at bounding box center [728, 409] width 1456 height 819
click at [12, 765] on span at bounding box center [17, 787] width 9 height 9
click at [0, 765] on span at bounding box center [4, 787] width 9 height 9
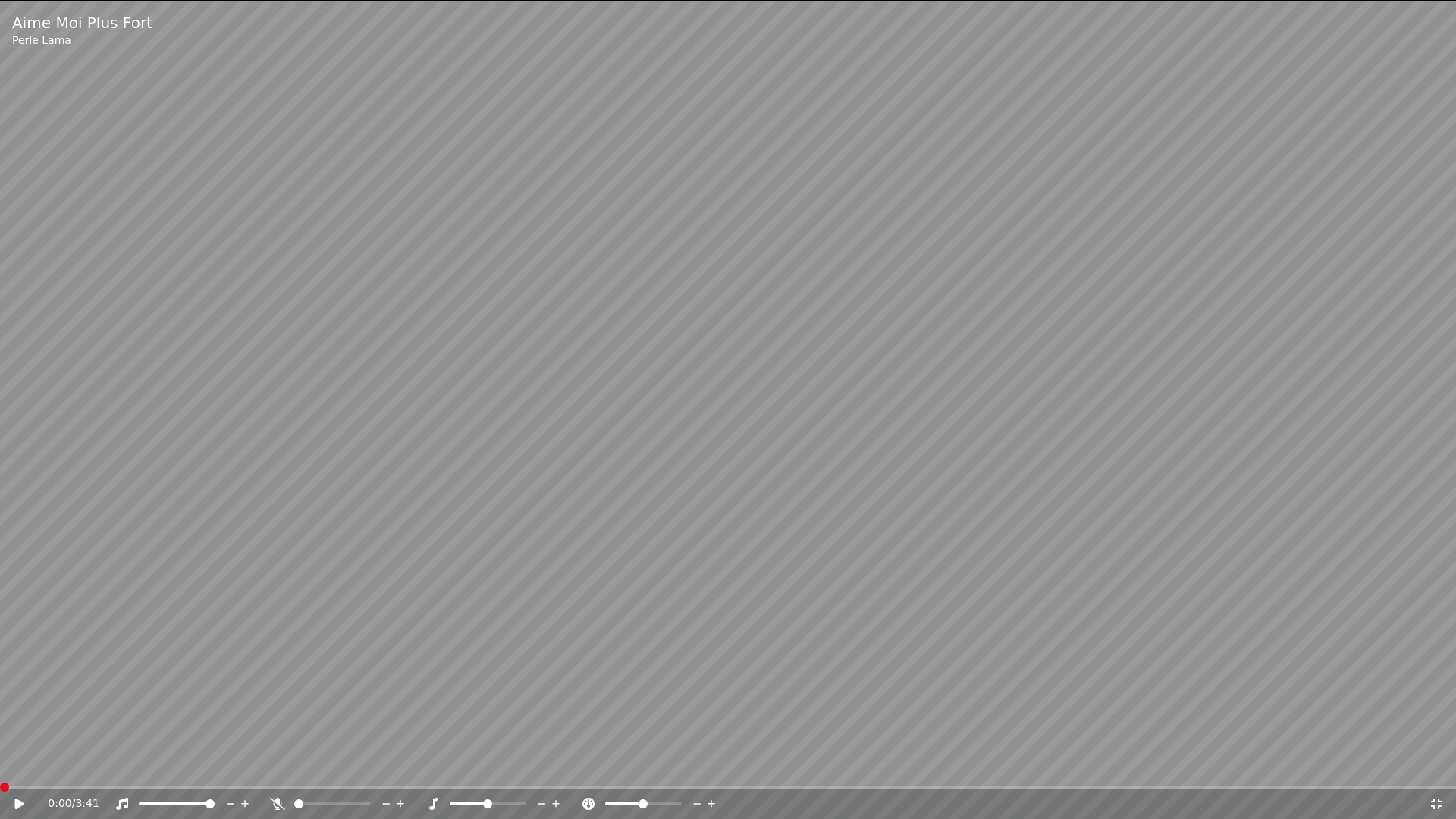
click at [26, 765] on icon at bounding box center [30, 804] width 36 height 12
click at [272, 765] on icon at bounding box center [277, 804] width 15 height 12
click at [27, 765] on span at bounding box center [31, 787] width 9 height 9
click at [1436, 765] on icon at bounding box center [1436, 804] width 15 height 12
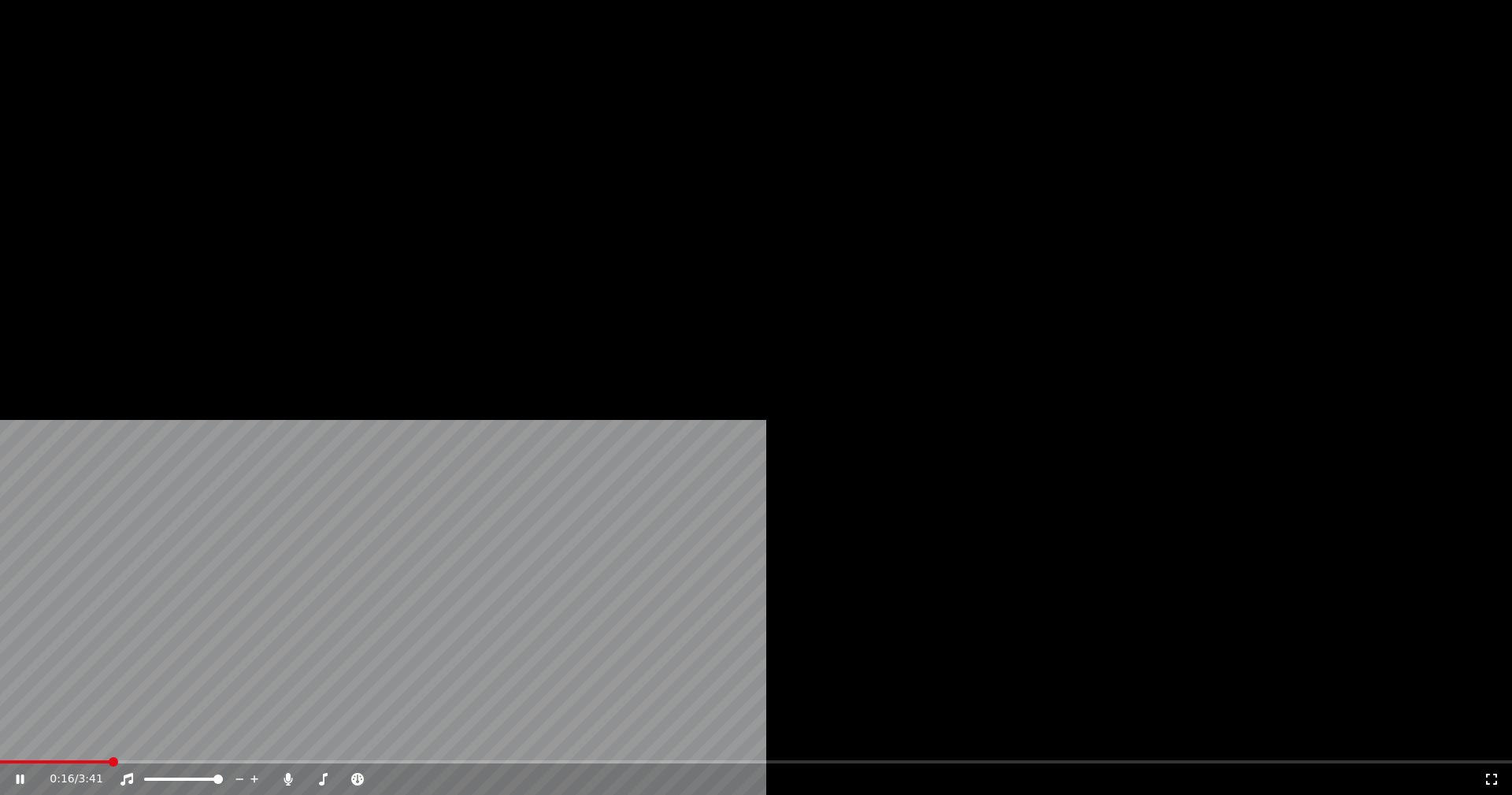
click at [225, 132] on button "Éditer" at bounding box center [214, 120] width 64 height 22
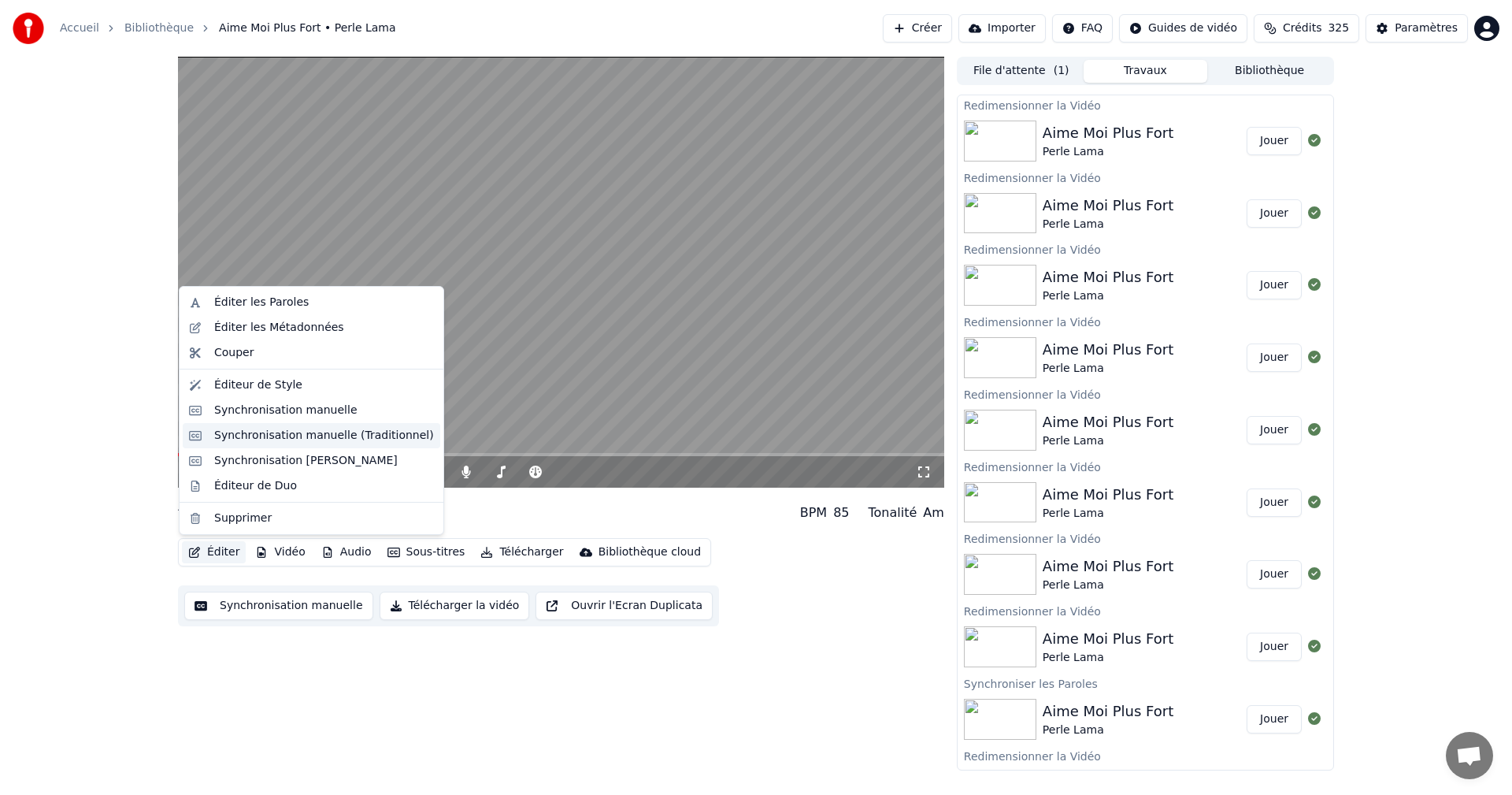
click at [309, 436] on div "Synchronisation manuelle (Traditionnel)" at bounding box center [324, 435] width 220 height 16
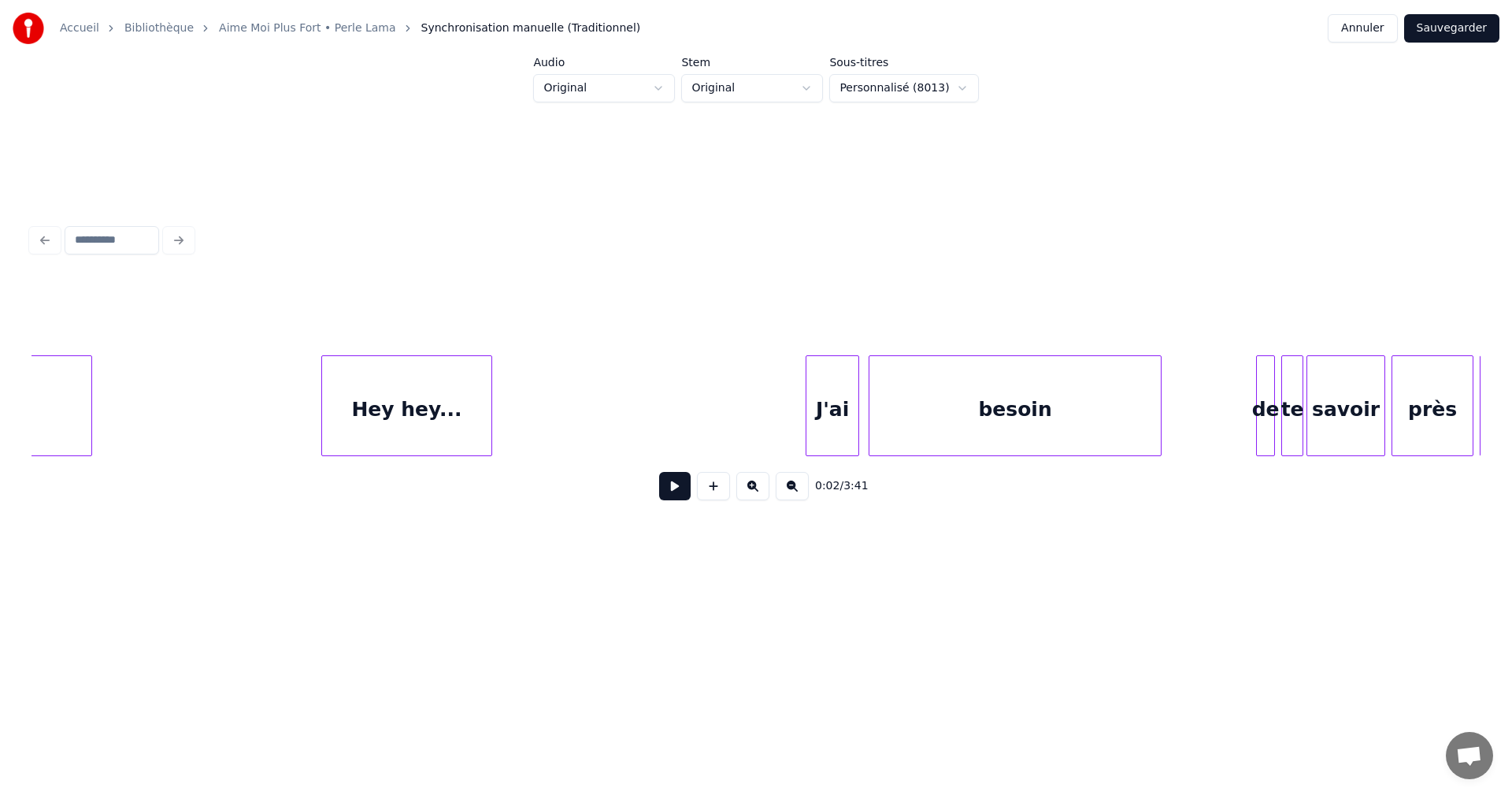
scroll to position [0, 3261]
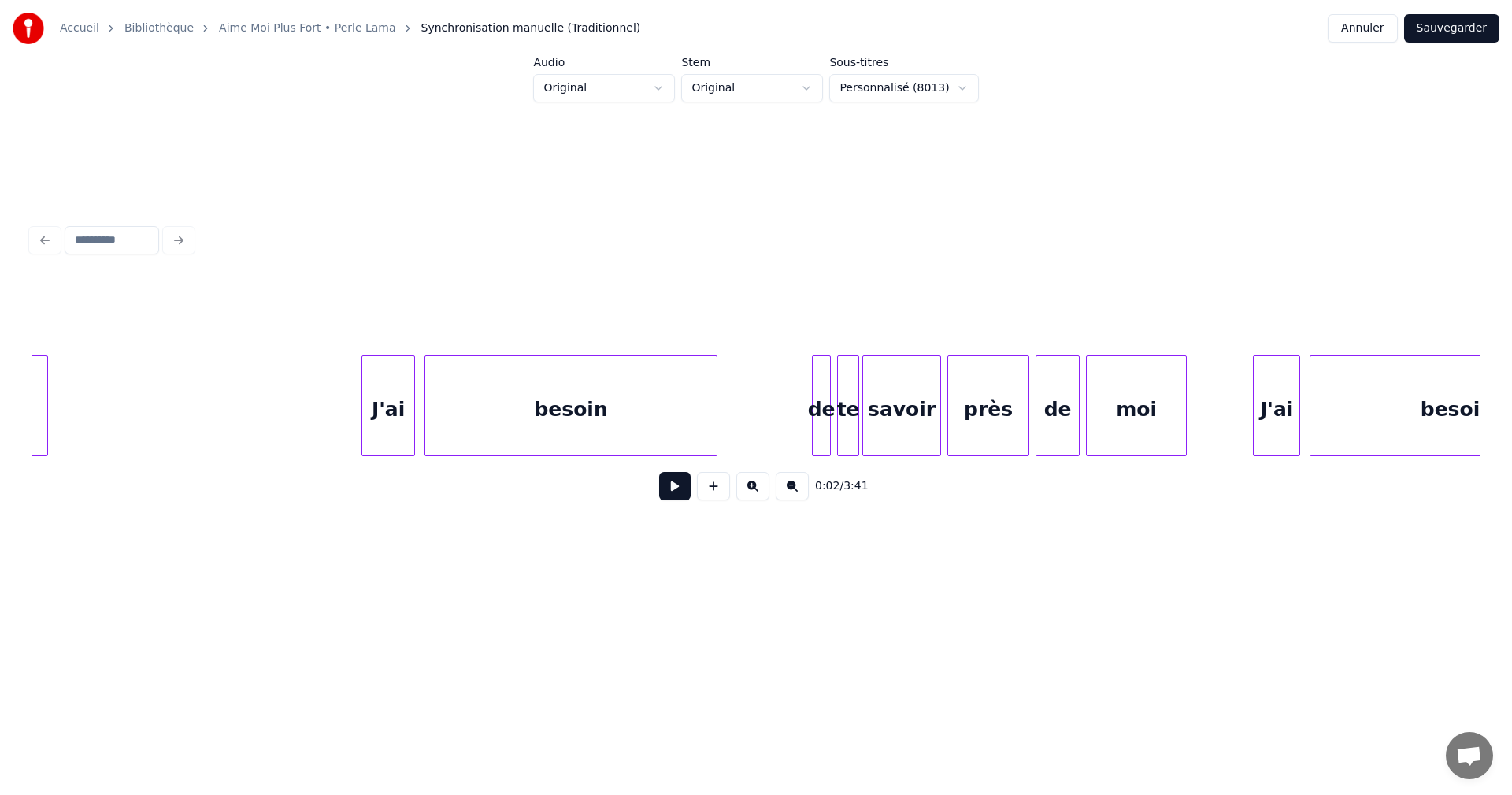
click at [574, 426] on div "besoin" at bounding box center [571, 410] width 292 height 107
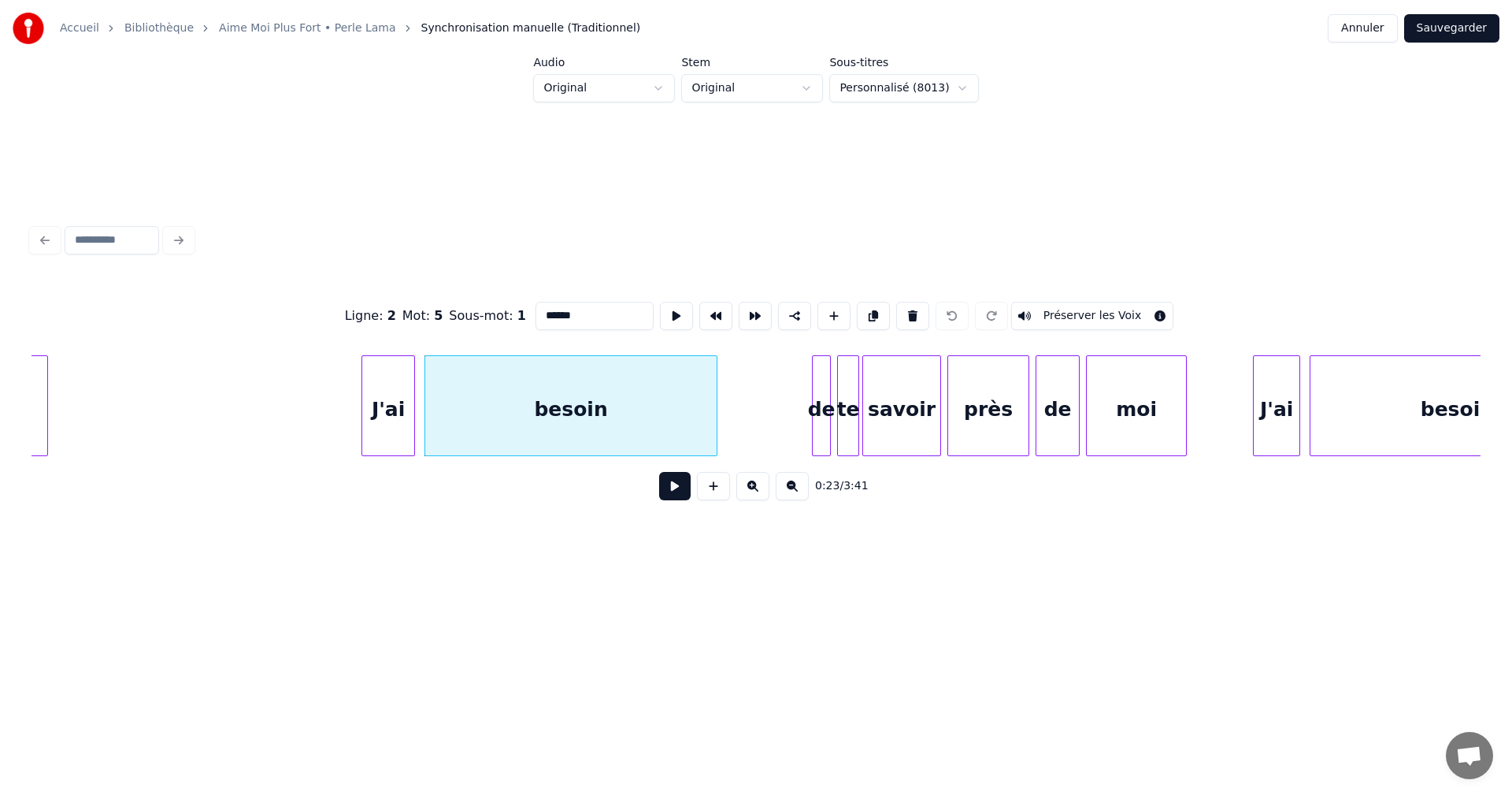
click at [579, 308] on input "******" at bounding box center [594, 316] width 119 height 29
type input "*******"
click at [1471, 22] on button "Sauvegarder" at bounding box center [1451, 28] width 95 height 29
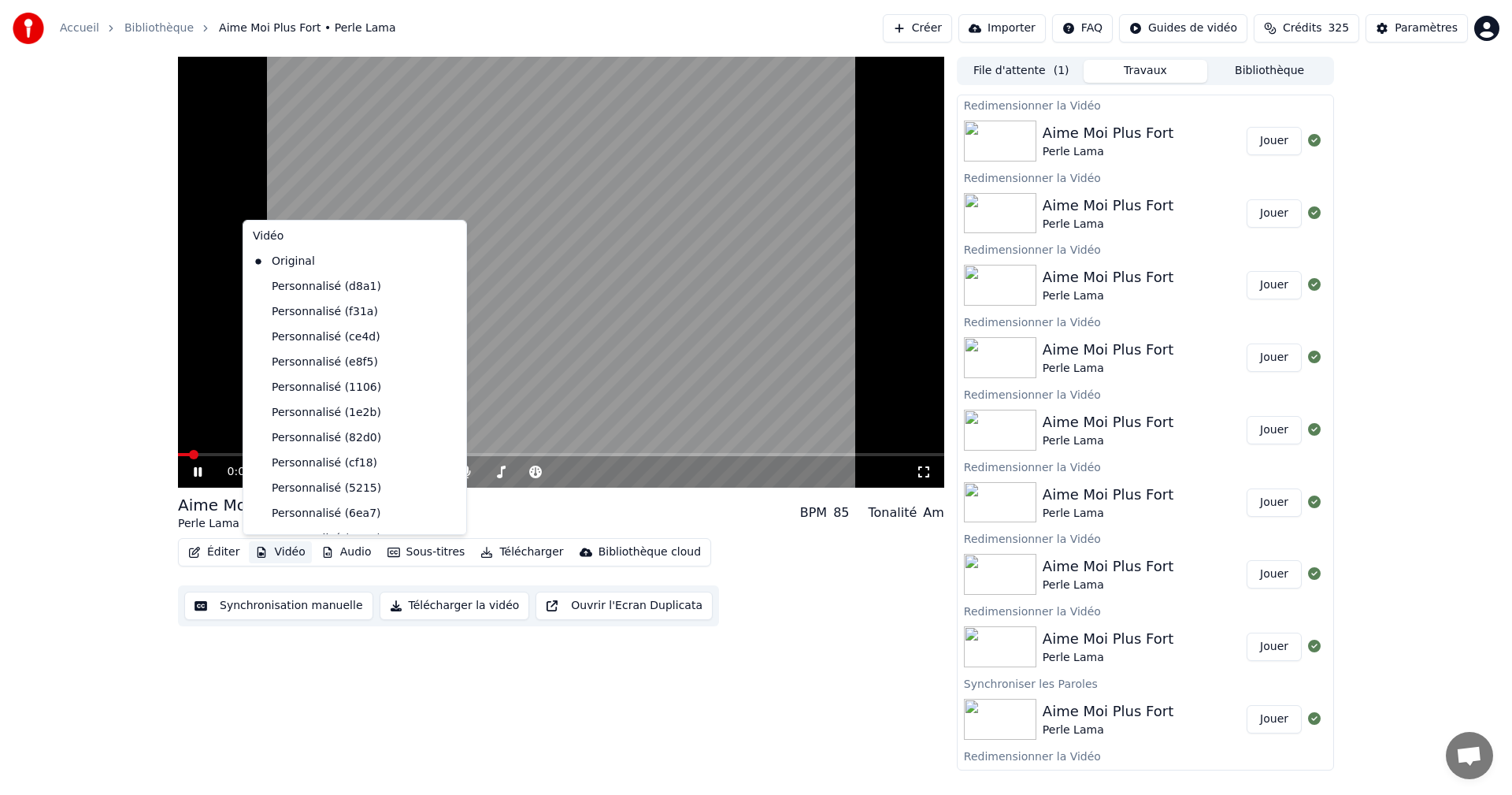
click at [266, 553] on button "Vidéo" at bounding box center [280, 552] width 62 height 22
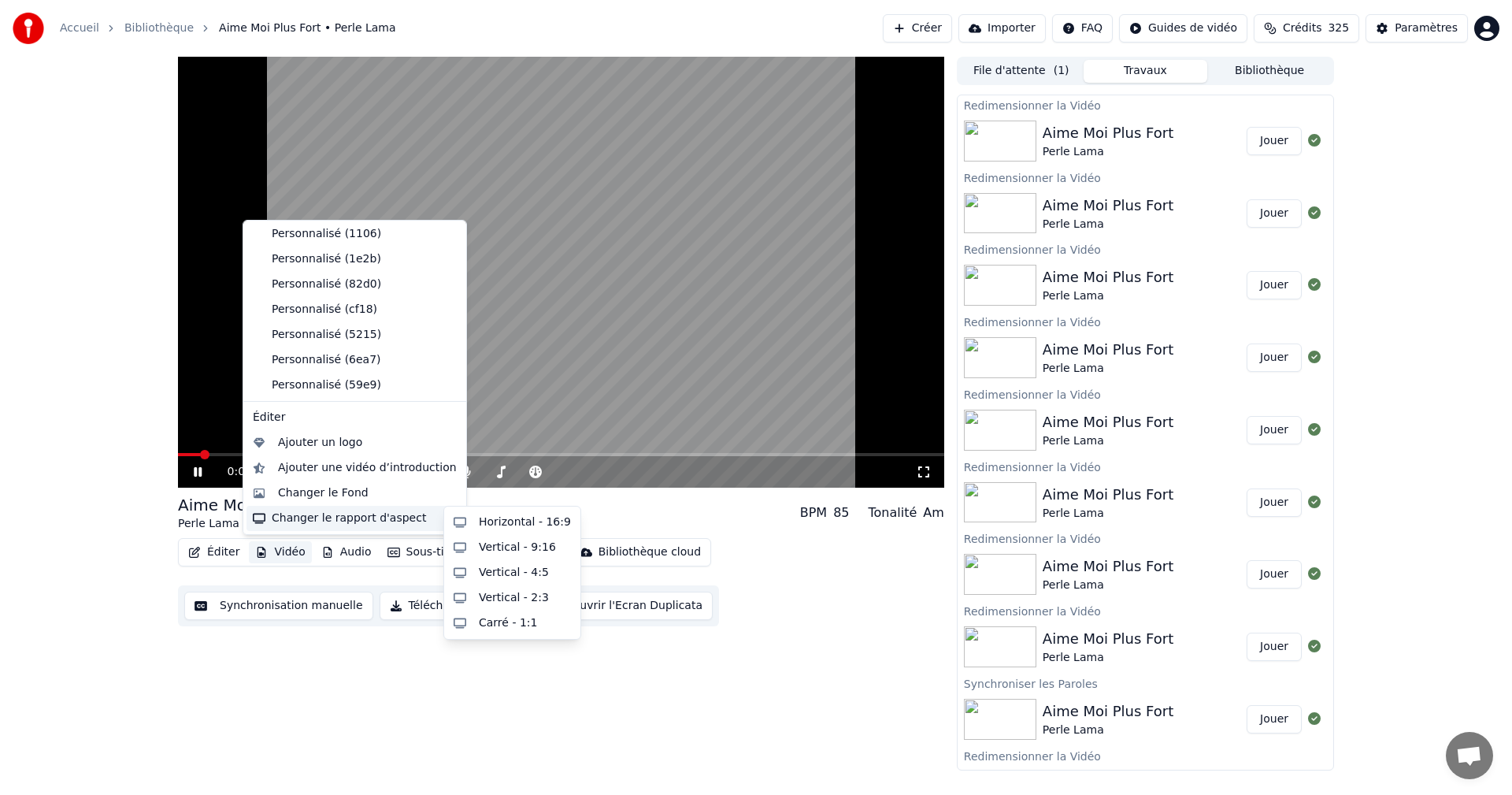
click at [378, 523] on div "Changer le rapport d'aspect" at bounding box center [355, 518] width 216 height 25
click at [484, 522] on div "Horizontal - 16:9" at bounding box center [525, 523] width 93 height 16
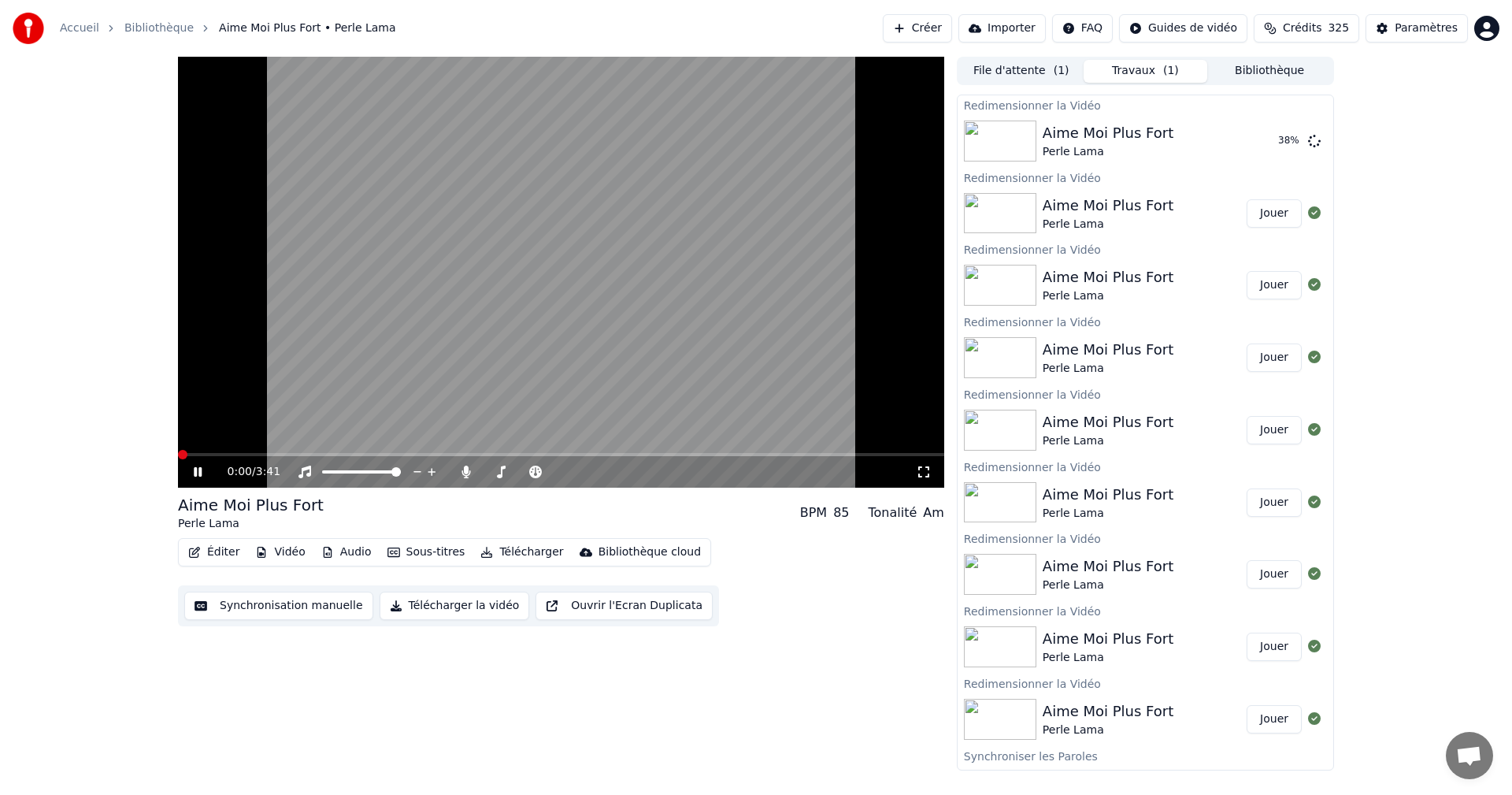
click at [178, 459] on span at bounding box center [183, 454] width 10 height 10
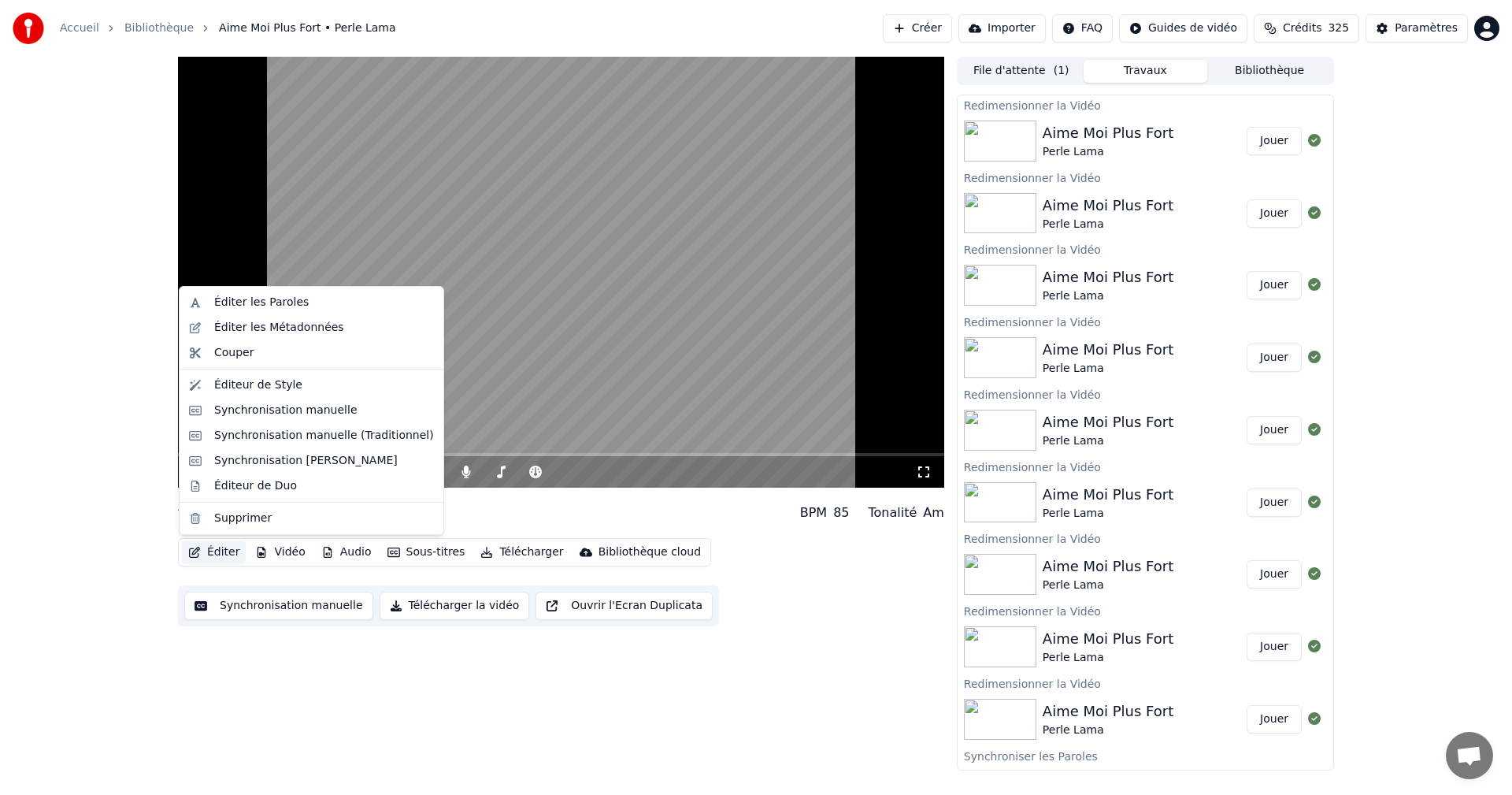
click at [224, 554] on button "Éditer" at bounding box center [214, 552] width 64 height 22
click at [309, 444] on div "Synchronisation manuelle (Traditionnel)" at bounding box center [311, 435] width 258 height 25
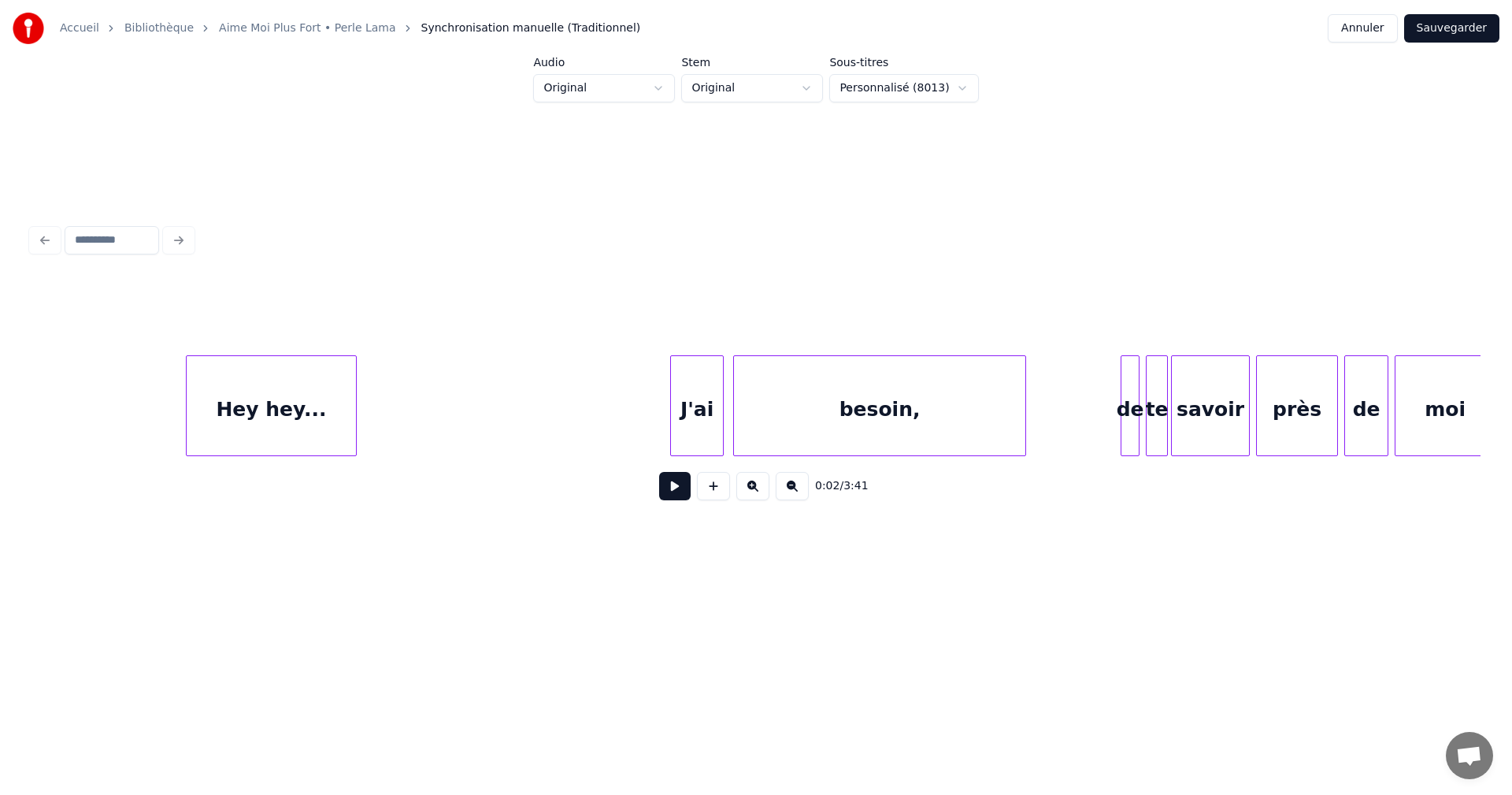
scroll to position [0, 2971]
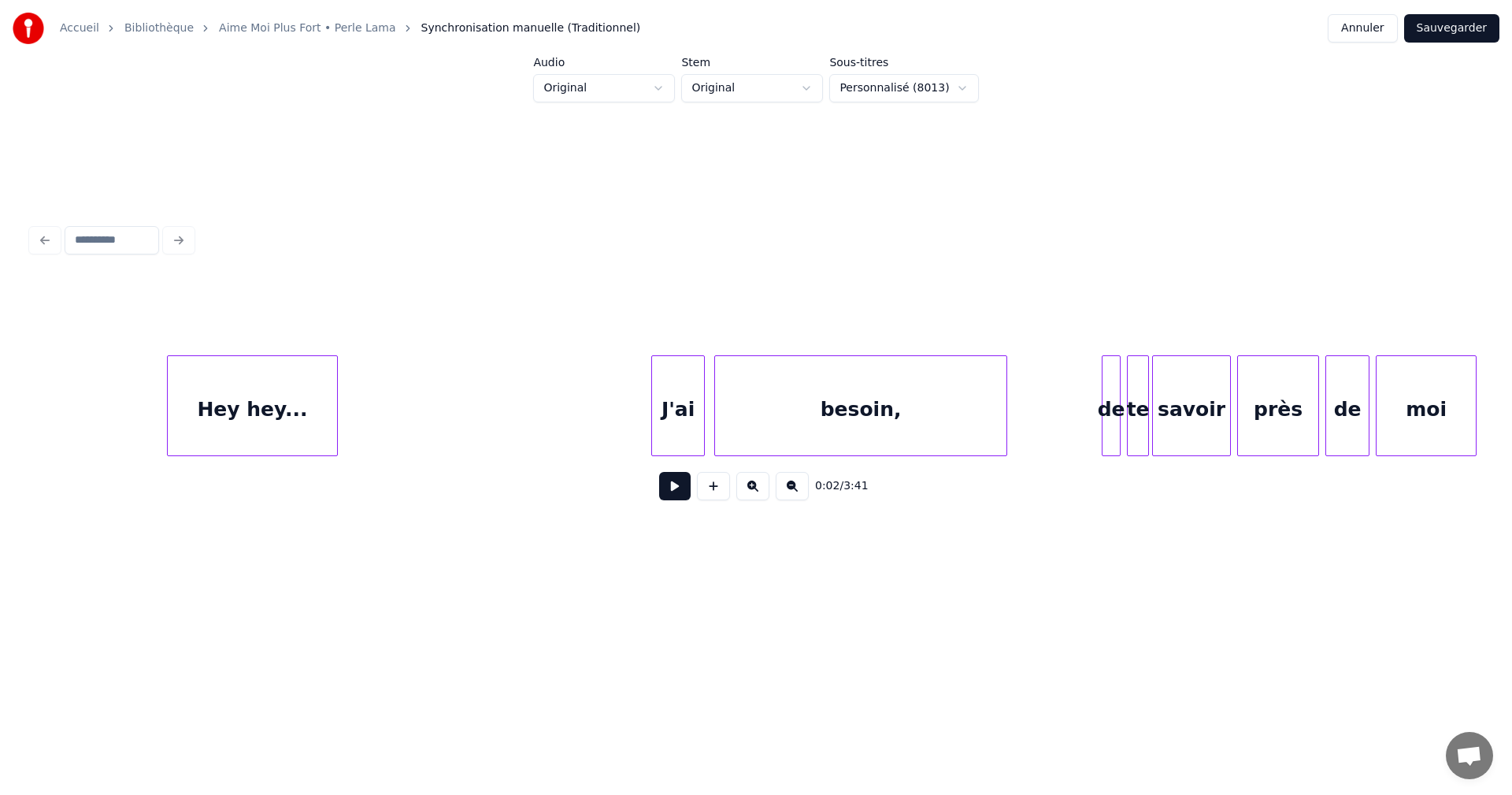
click at [804, 415] on div "besoin," at bounding box center [861, 410] width 292 height 107
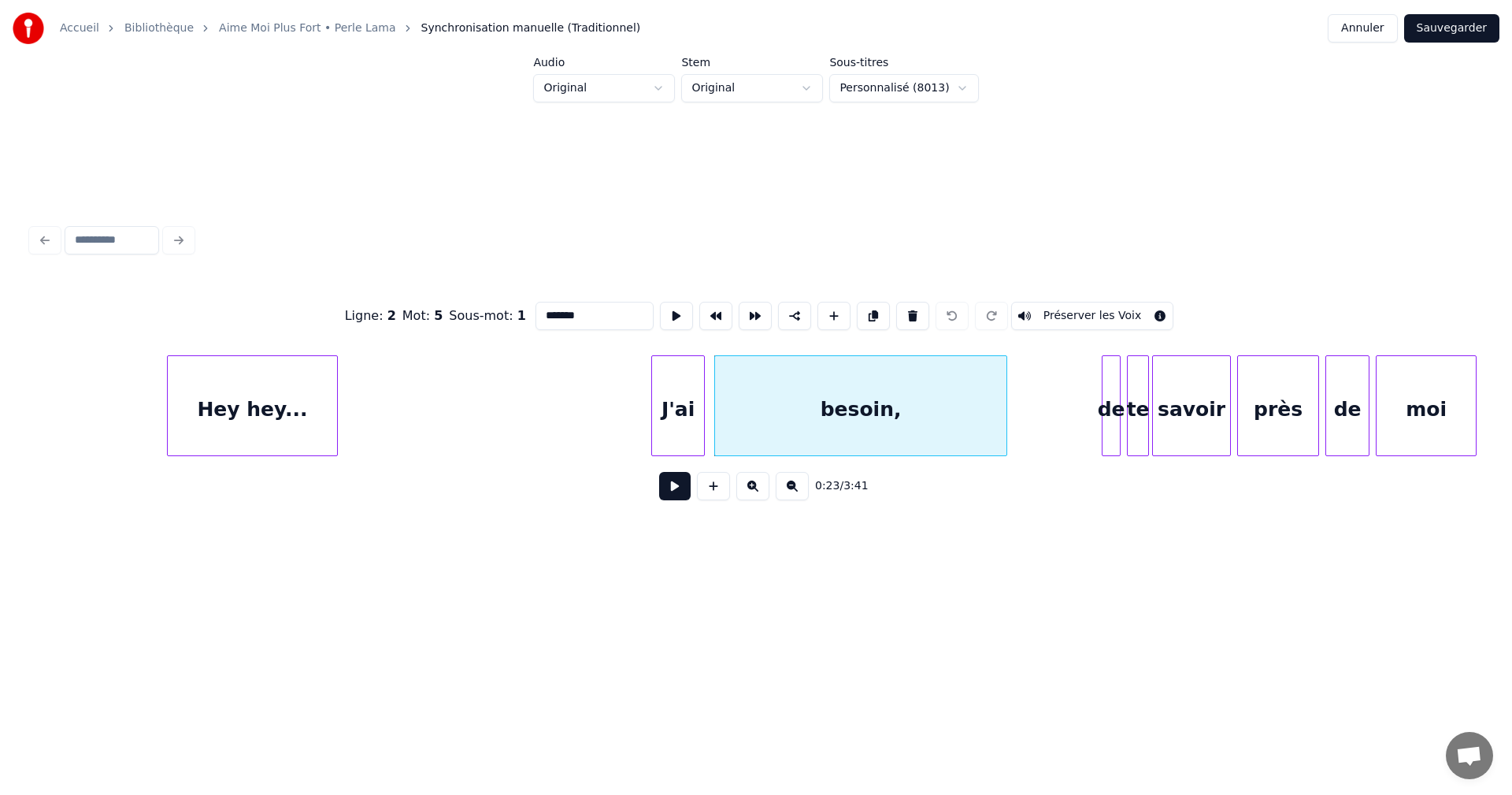
drag, startPoint x: 575, startPoint y: 315, endPoint x: 583, endPoint y: 365, distance: 50.6
click at [580, 321] on input "*******" at bounding box center [594, 316] width 119 height 29
type input "******"
click at [1437, 30] on button "Sauvegarder" at bounding box center [1451, 28] width 95 height 29
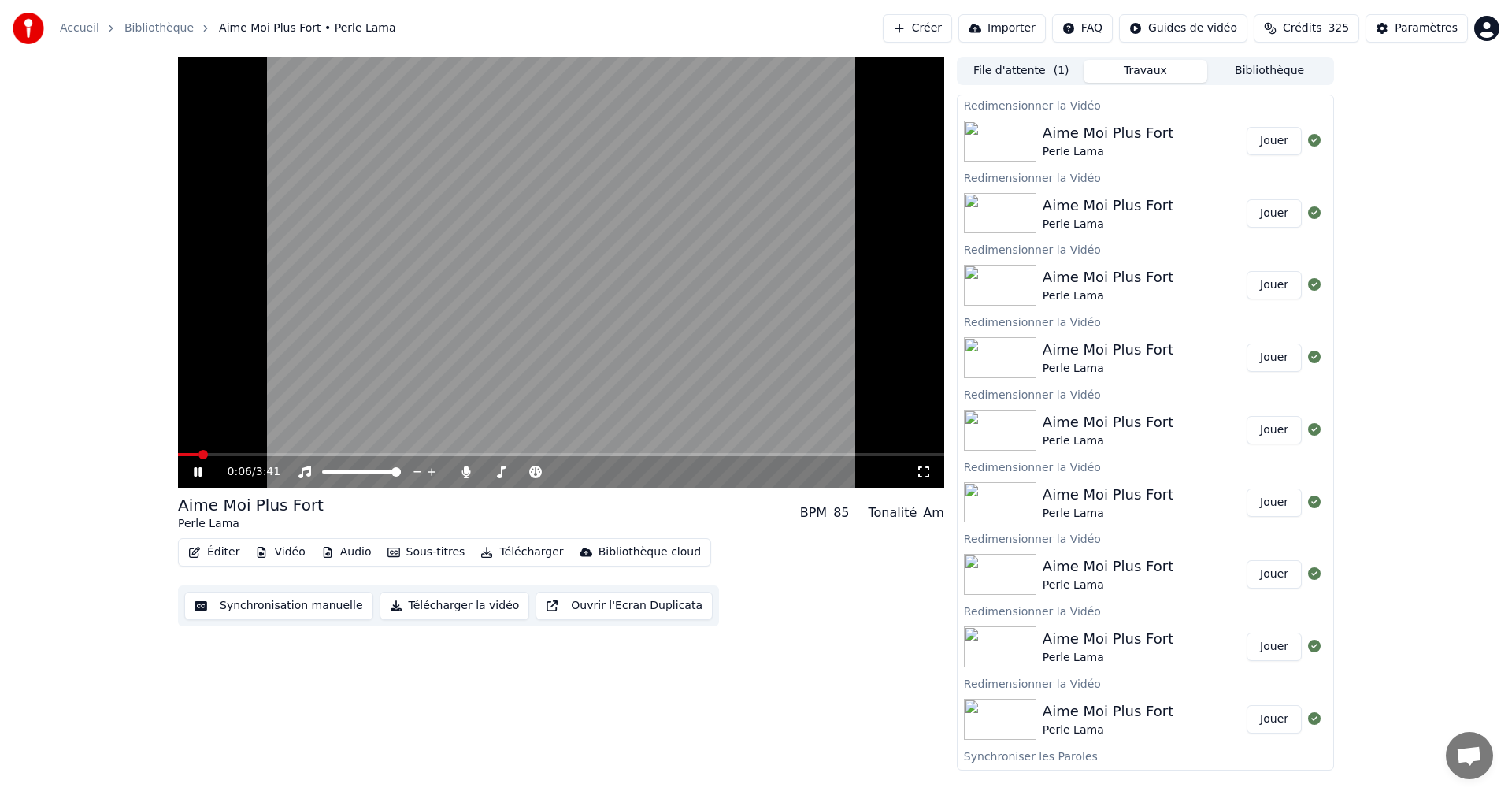
click at [198, 459] on span at bounding box center [202, 454] width 10 height 10
click at [237, 555] on button "Éditer" at bounding box center [214, 552] width 64 height 22
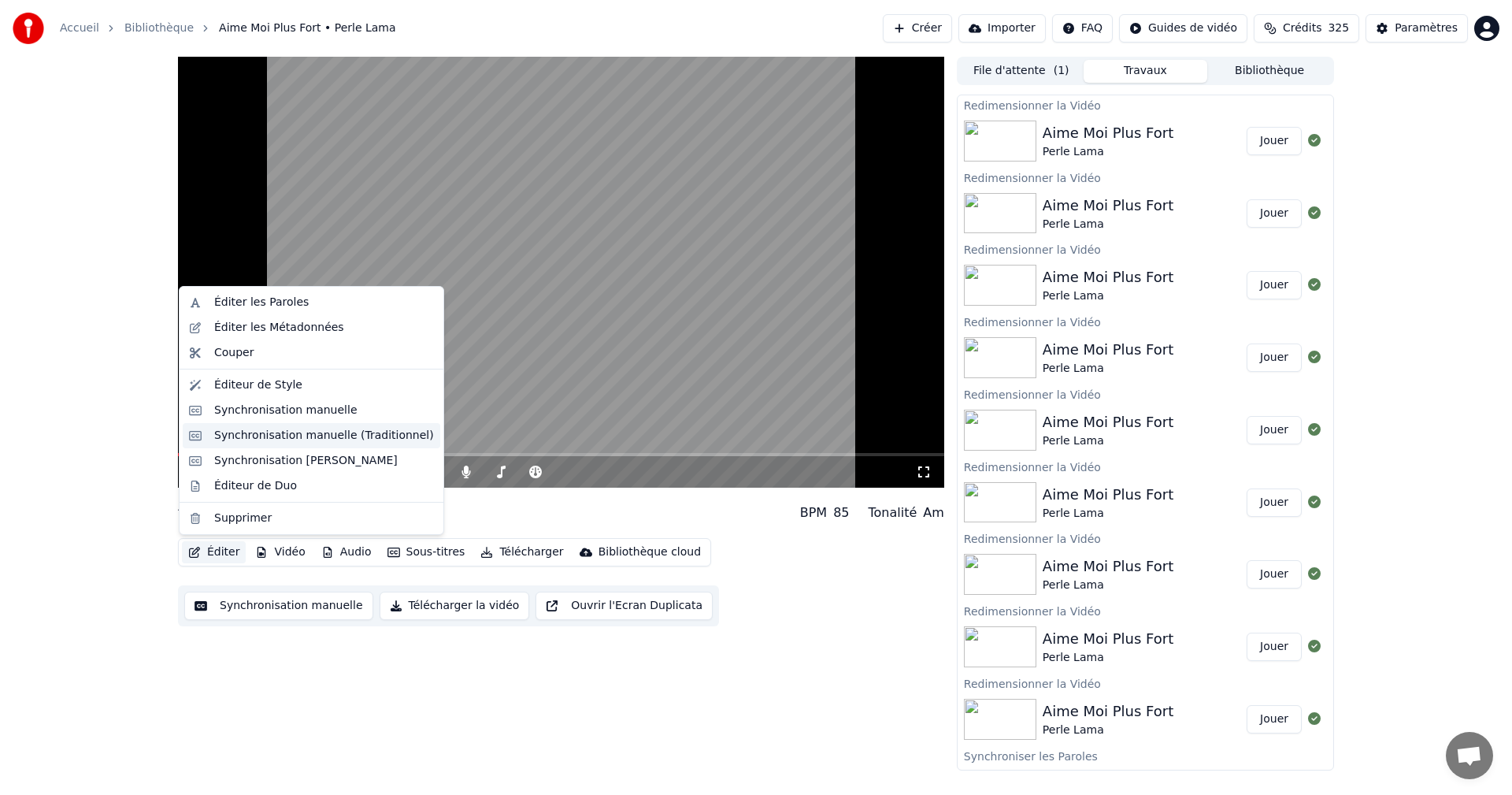
click at [296, 438] on div "Synchronisation manuelle (Traditionnel)" at bounding box center [324, 435] width 220 height 16
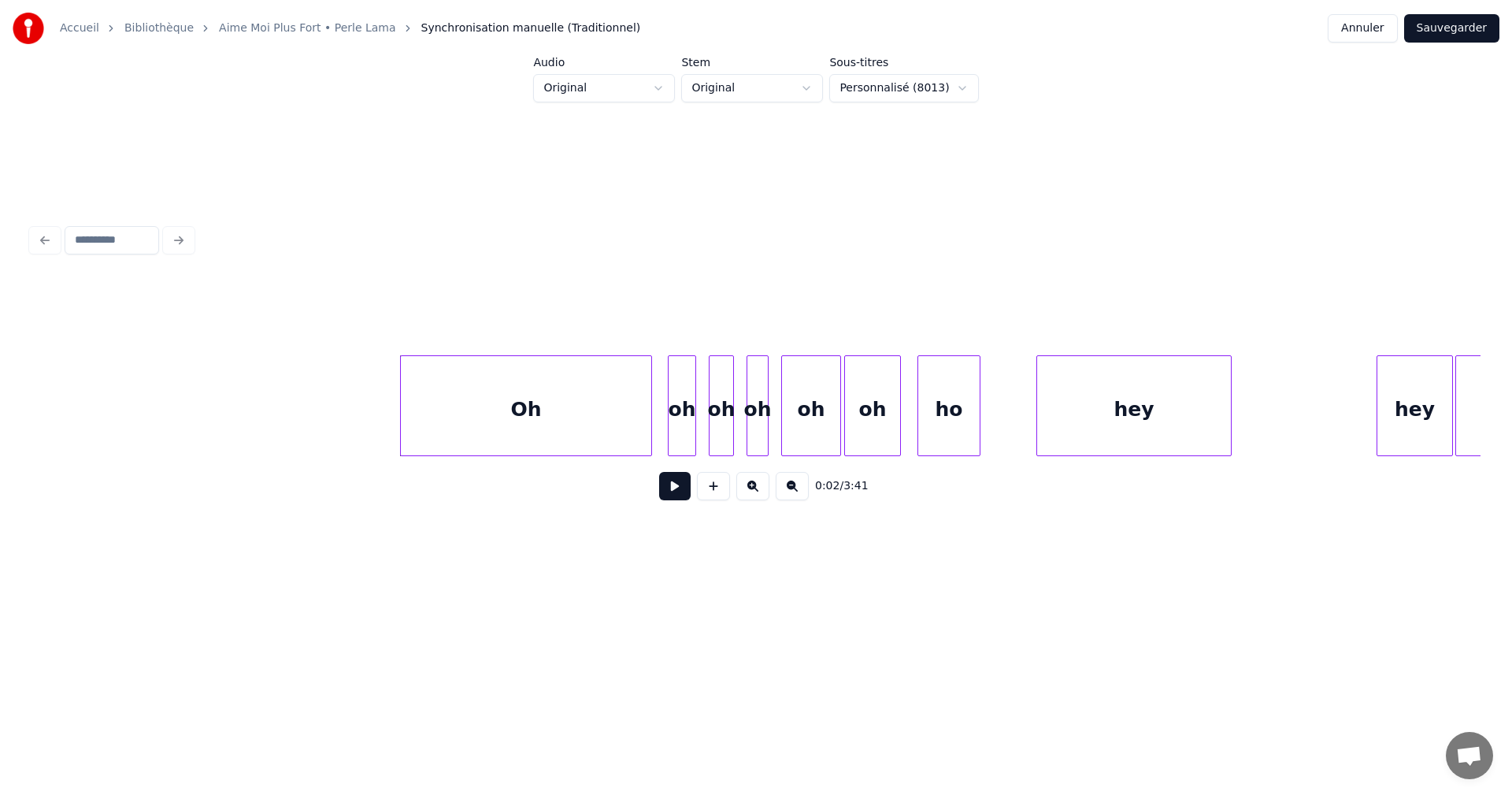
click at [1224, 434] on div "hey" at bounding box center [1134, 410] width 194 height 107
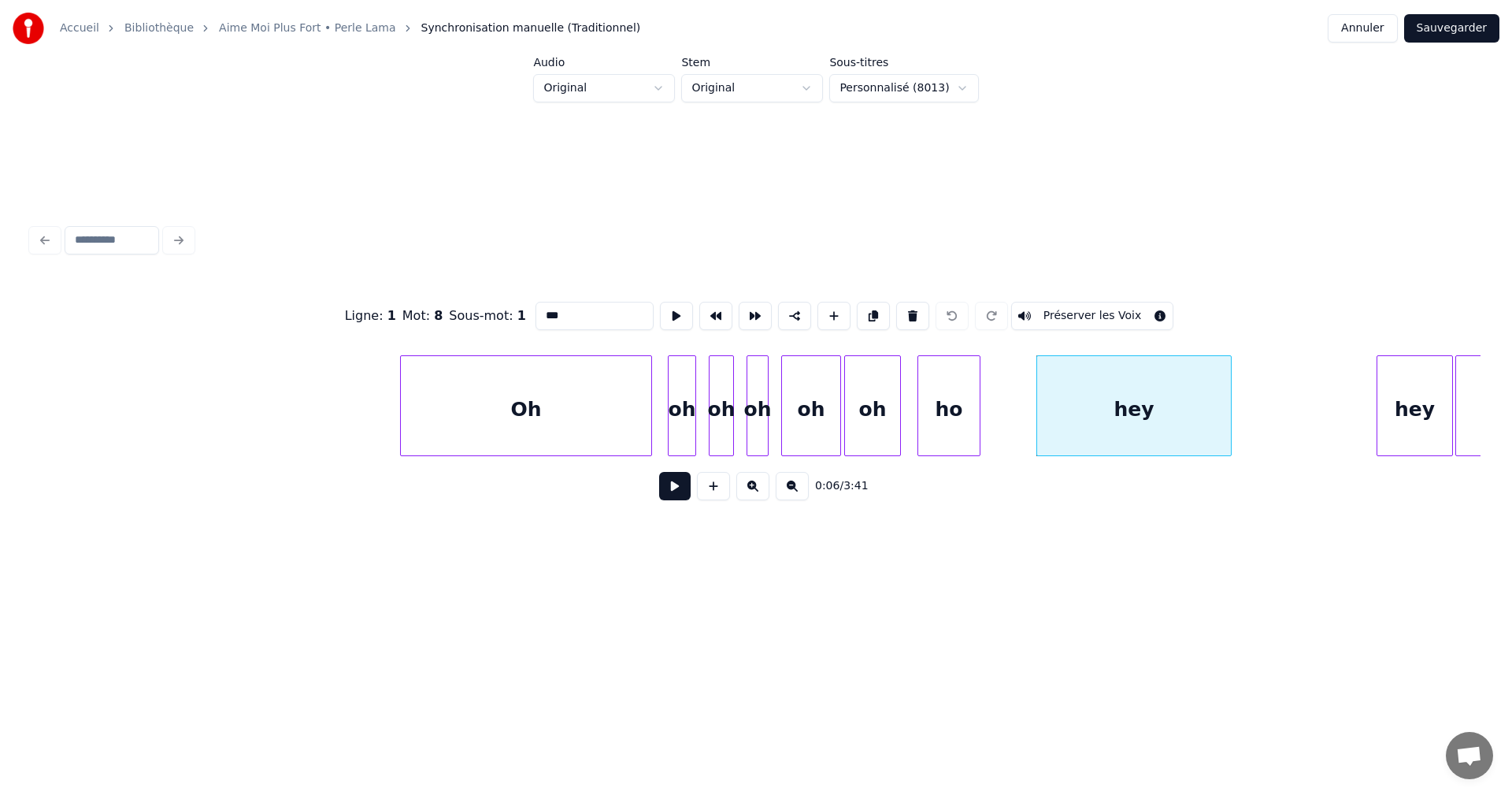
click at [564, 312] on input "***" at bounding box center [594, 316] width 119 height 29
type input "****"
click at [1484, 22] on button "Sauvegarder" at bounding box center [1451, 28] width 95 height 29
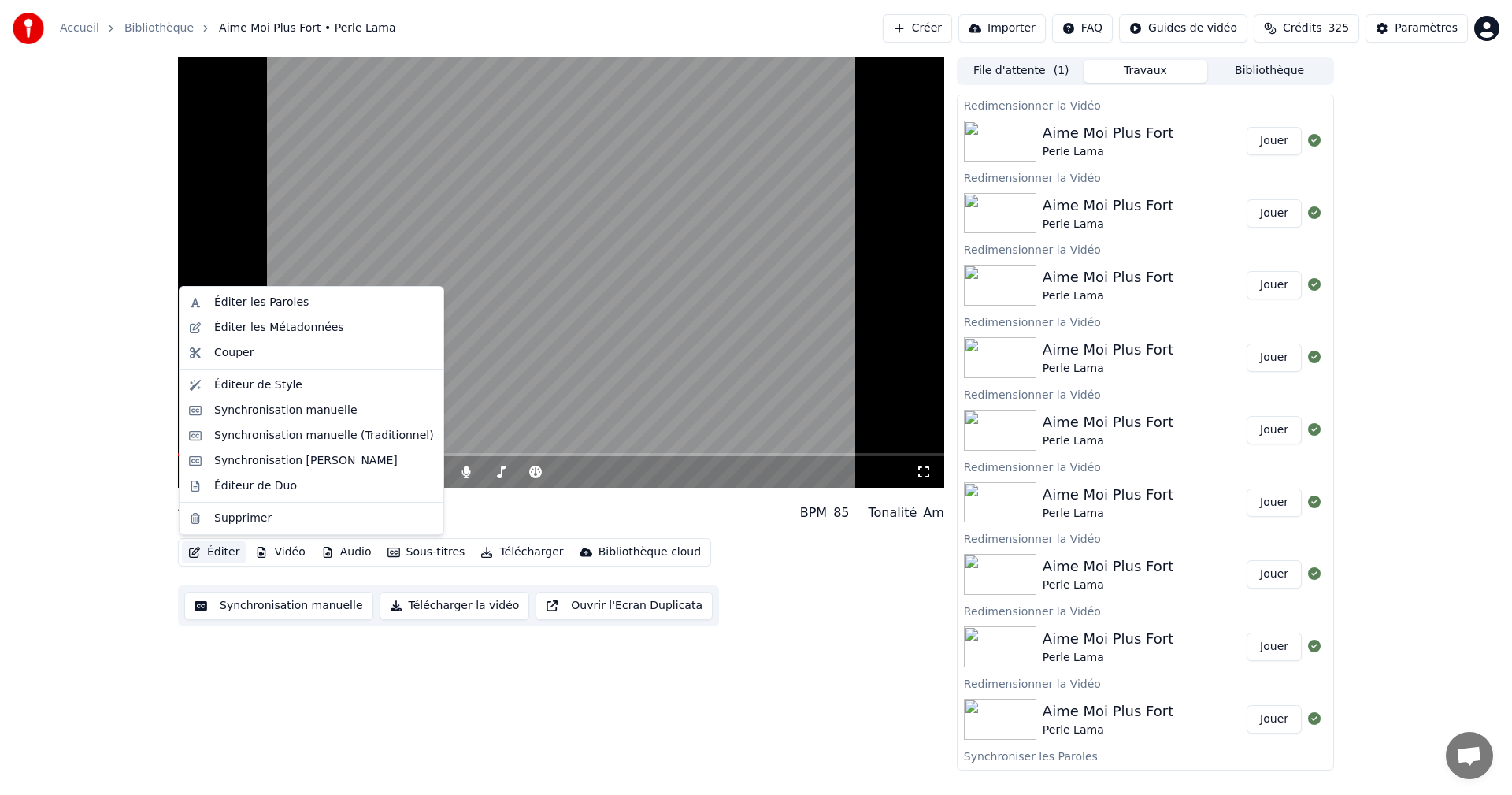
click at [224, 556] on button "Éditer" at bounding box center [214, 552] width 64 height 22
click at [272, 440] on div "Synchronisation manuelle (Traditionnel)" at bounding box center [324, 435] width 220 height 16
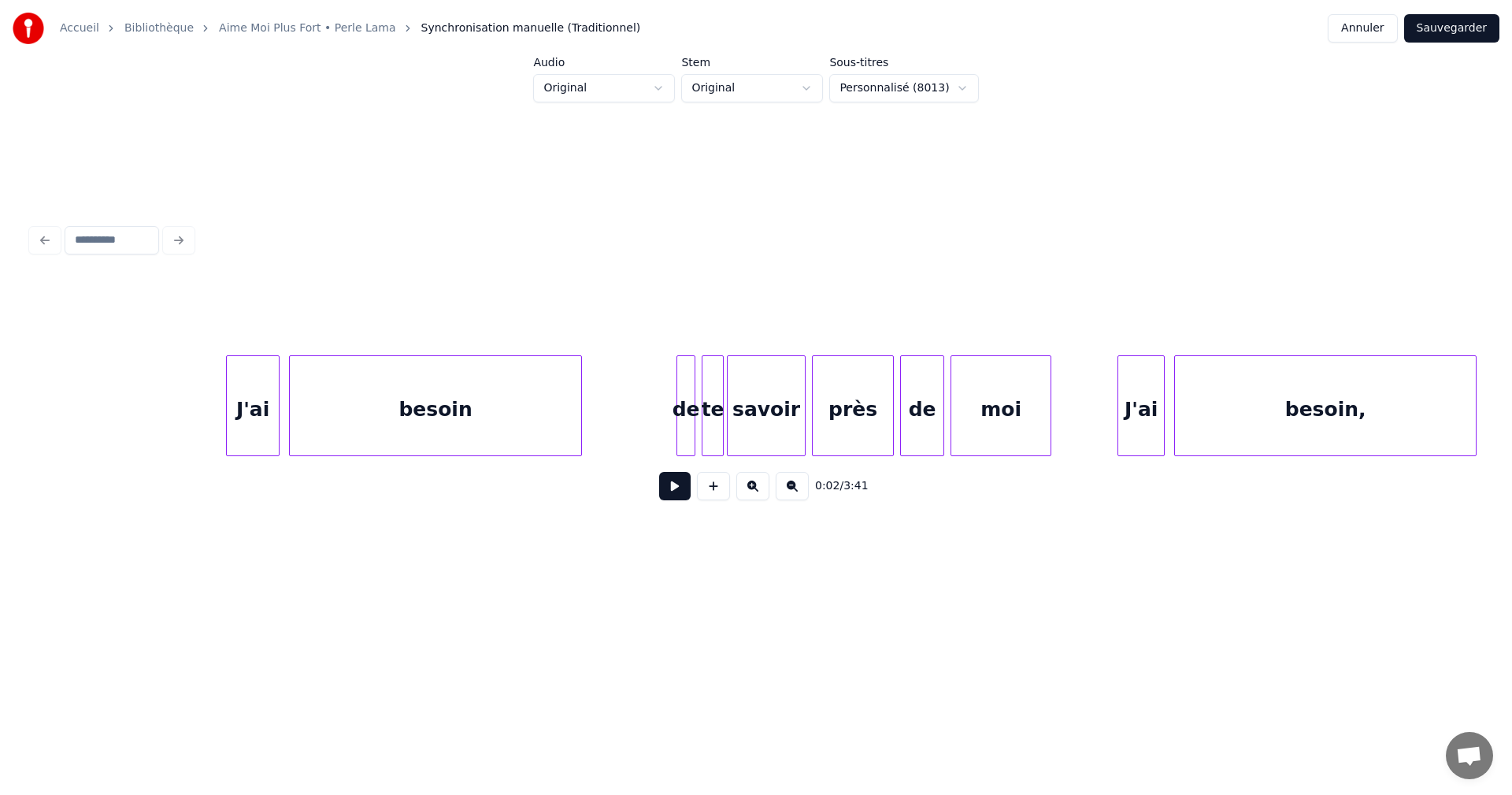
scroll to position [0, 3725]
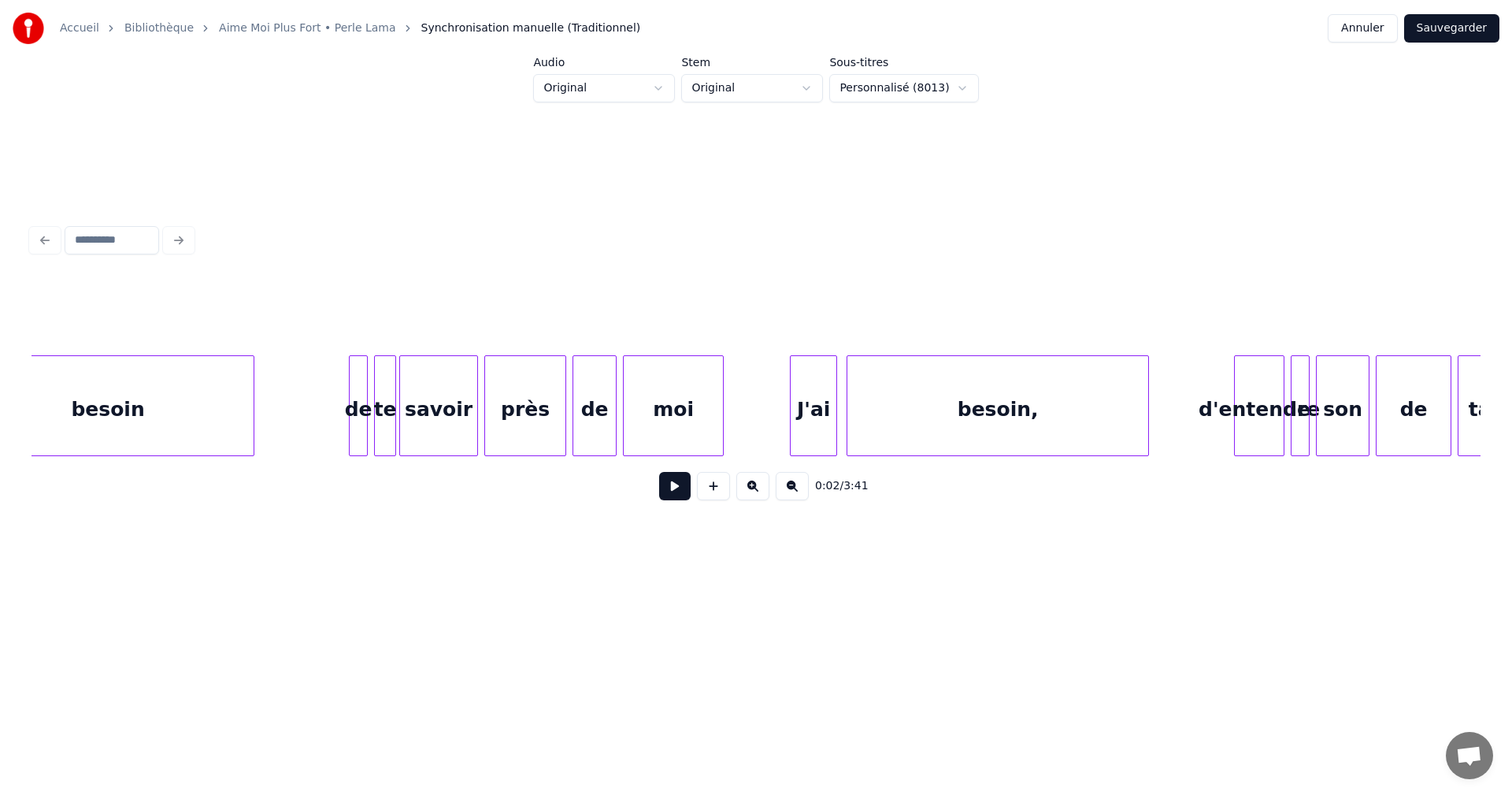
click at [931, 439] on div "besoin," at bounding box center [998, 410] width 301 height 107
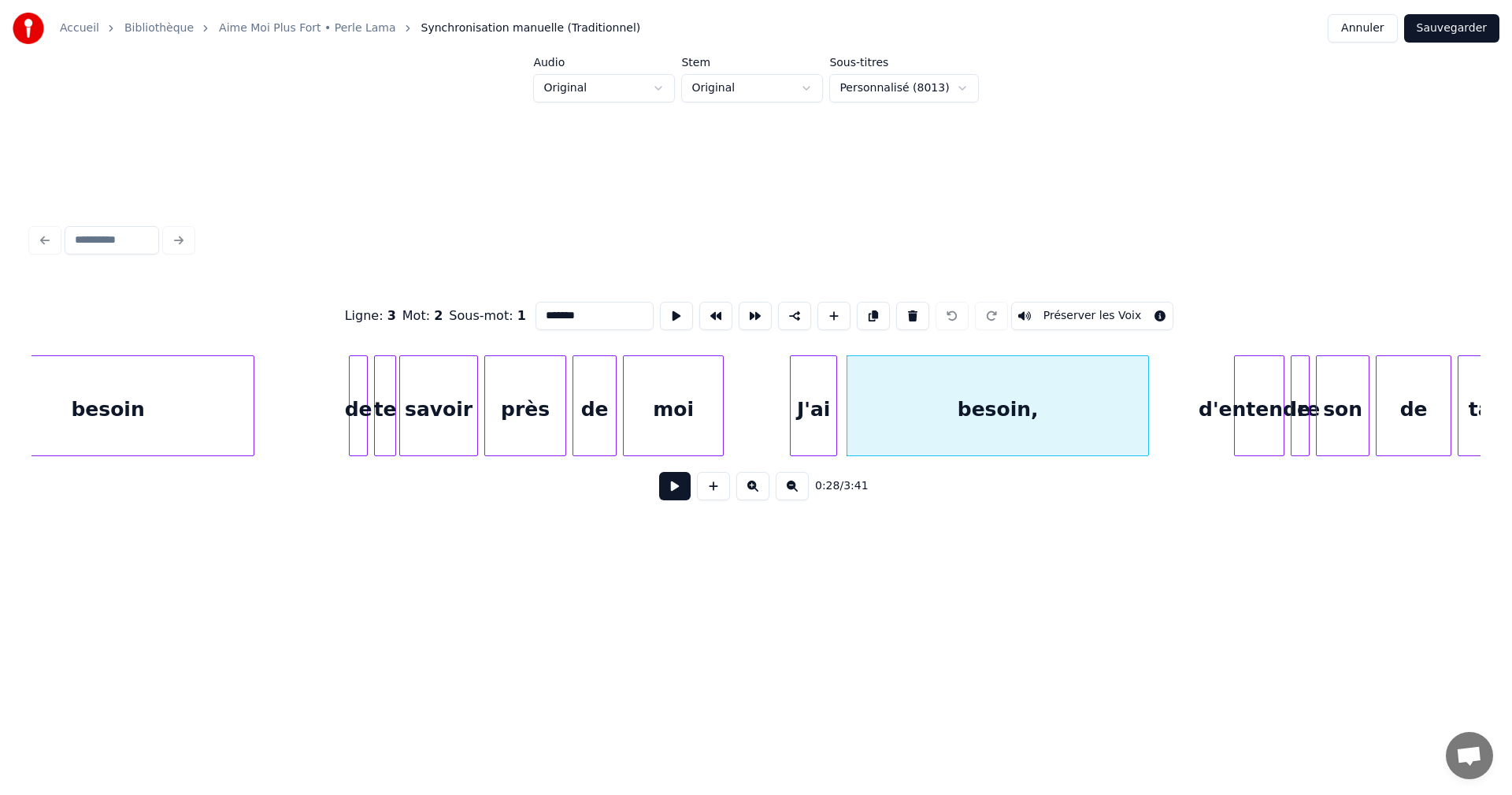
click at [577, 310] on input "*******" at bounding box center [594, 316] width 119 height 29
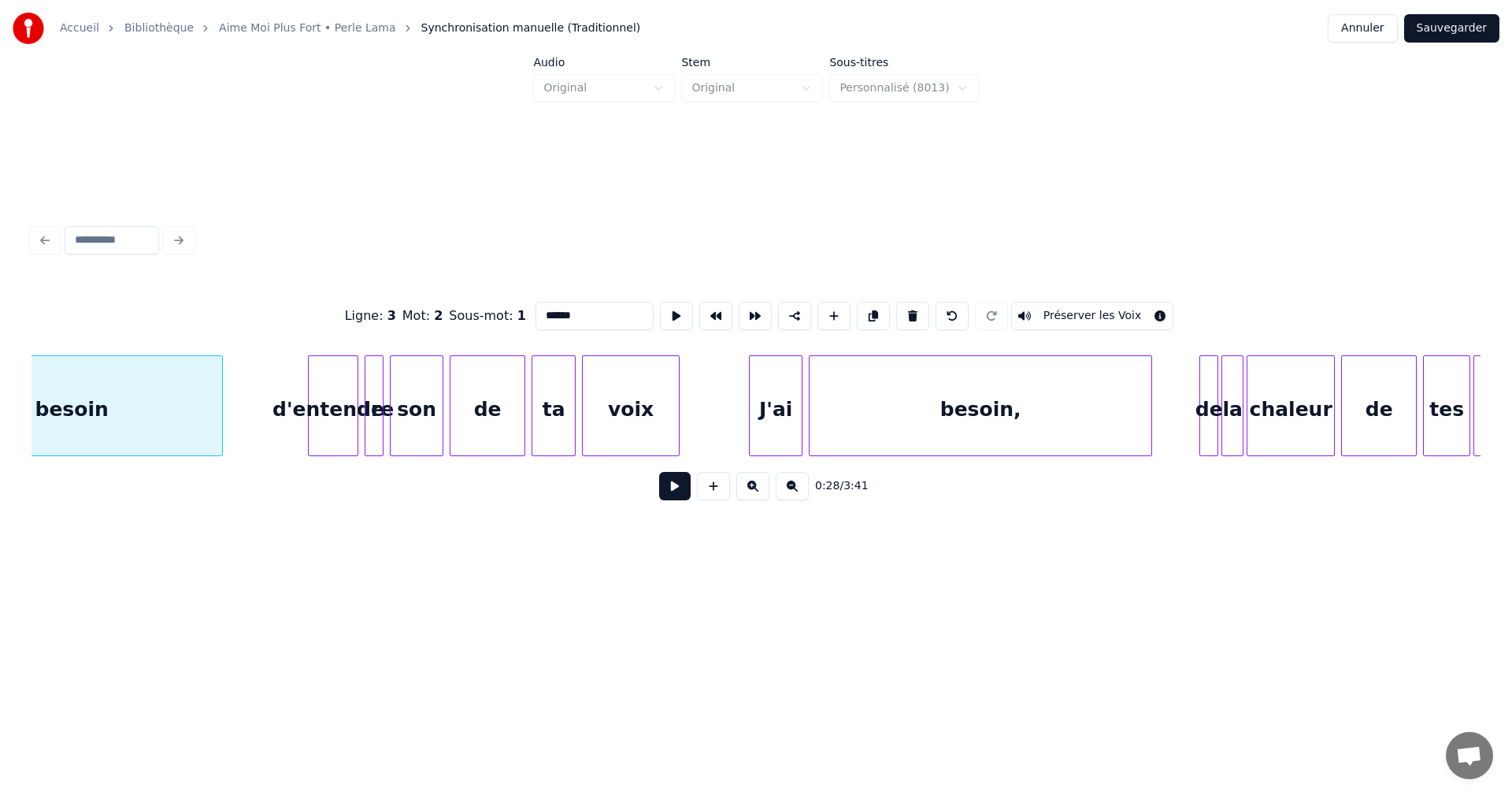
scroll to position [0, 4844]
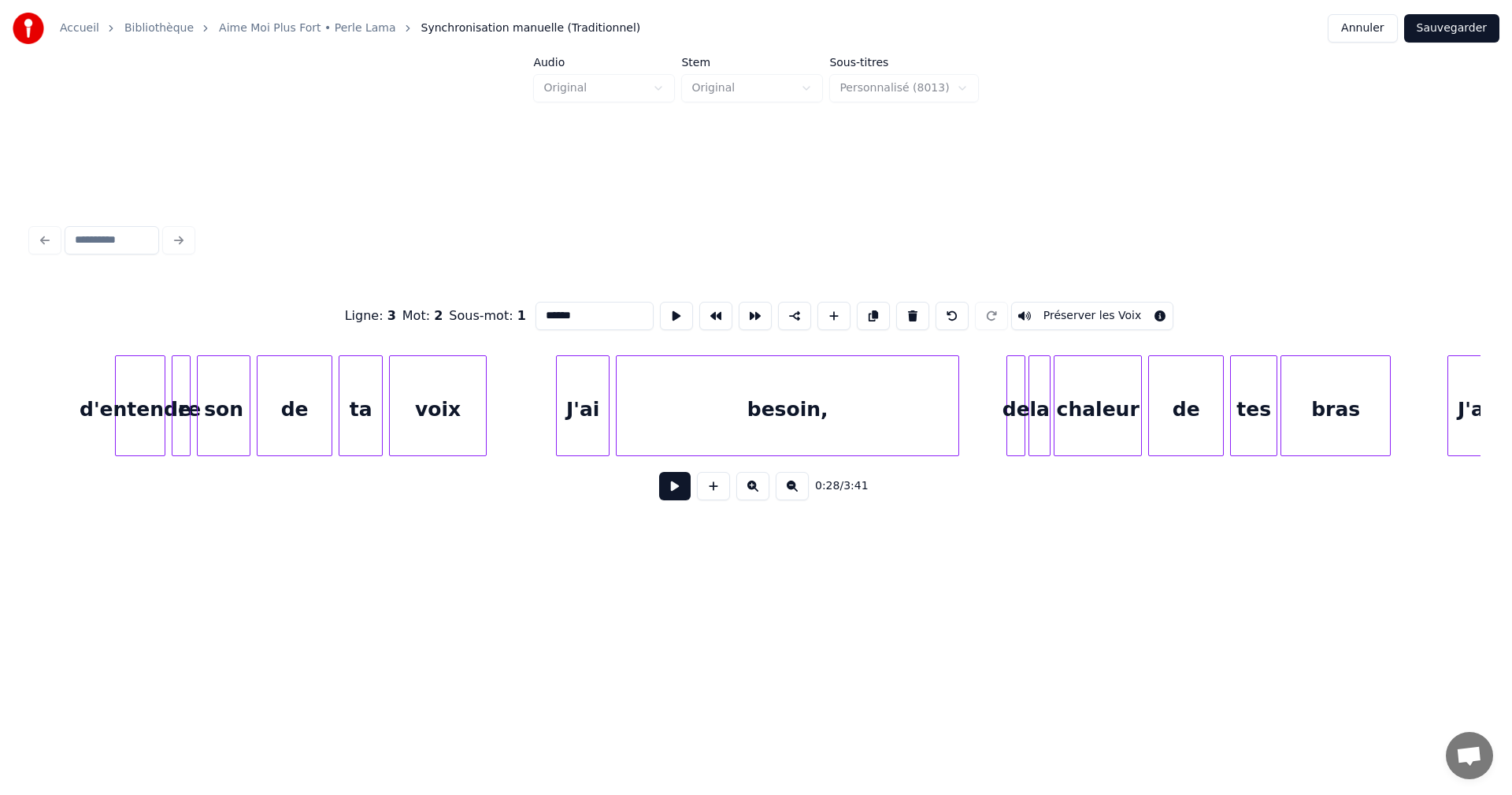
click at [800, 427] on div "besoin," at bounding box center [787, 410] width 342 height 107
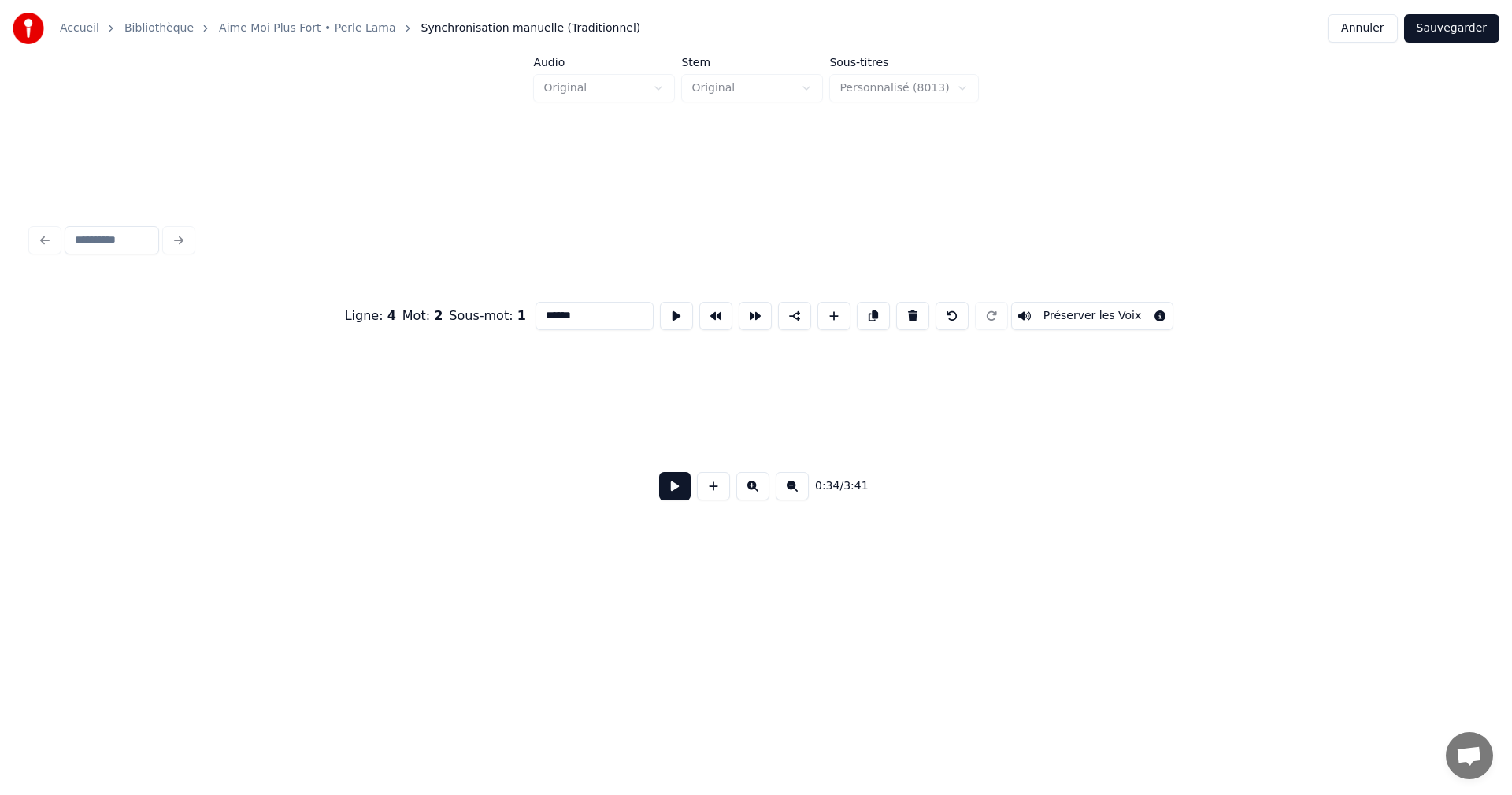
scroll to position [0, 32921]
type input "******"
click at [1463, 23] on button "Sauvegarder" at bounding box center [1451, 28] width 95 height 29
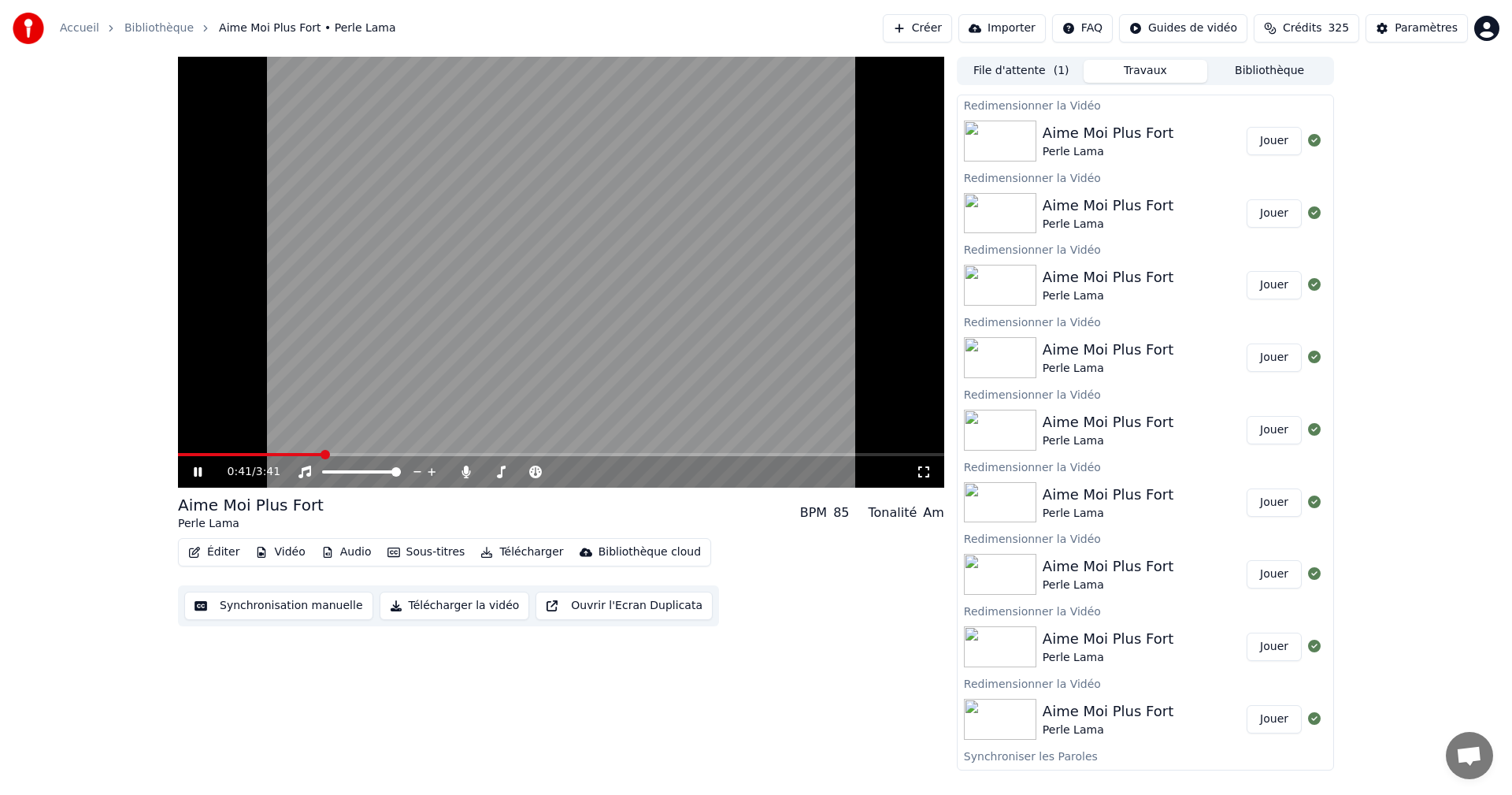
click at [228, 548] on button "Éditer" at bounding box center [214, 552] width 64 height 22
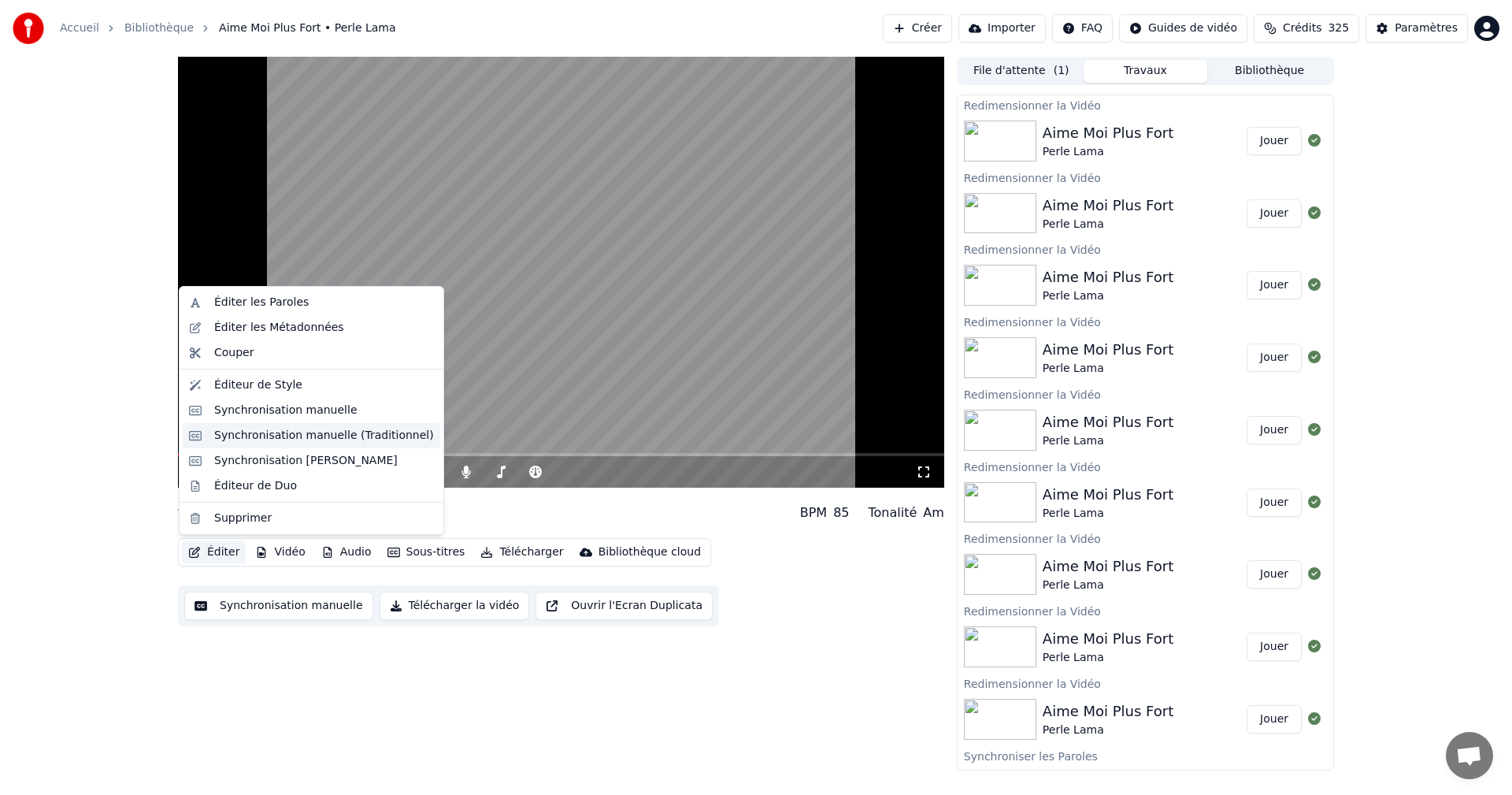
click at [303, 435] on div "Synchronisation manuelle (Traditionnel)" at bounding box center [324, 435] width 220 height 16
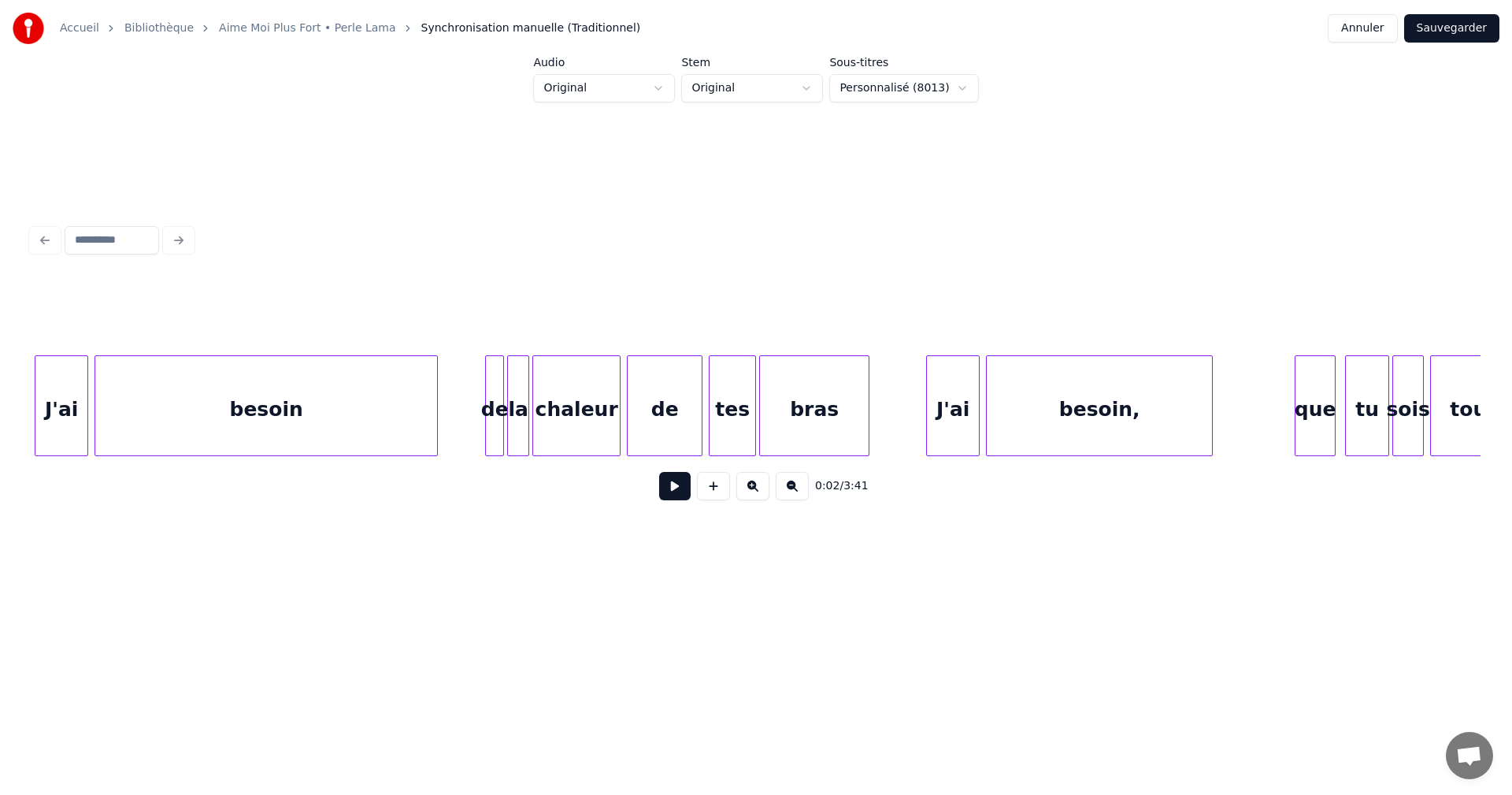
scroll to position [0, 5384]
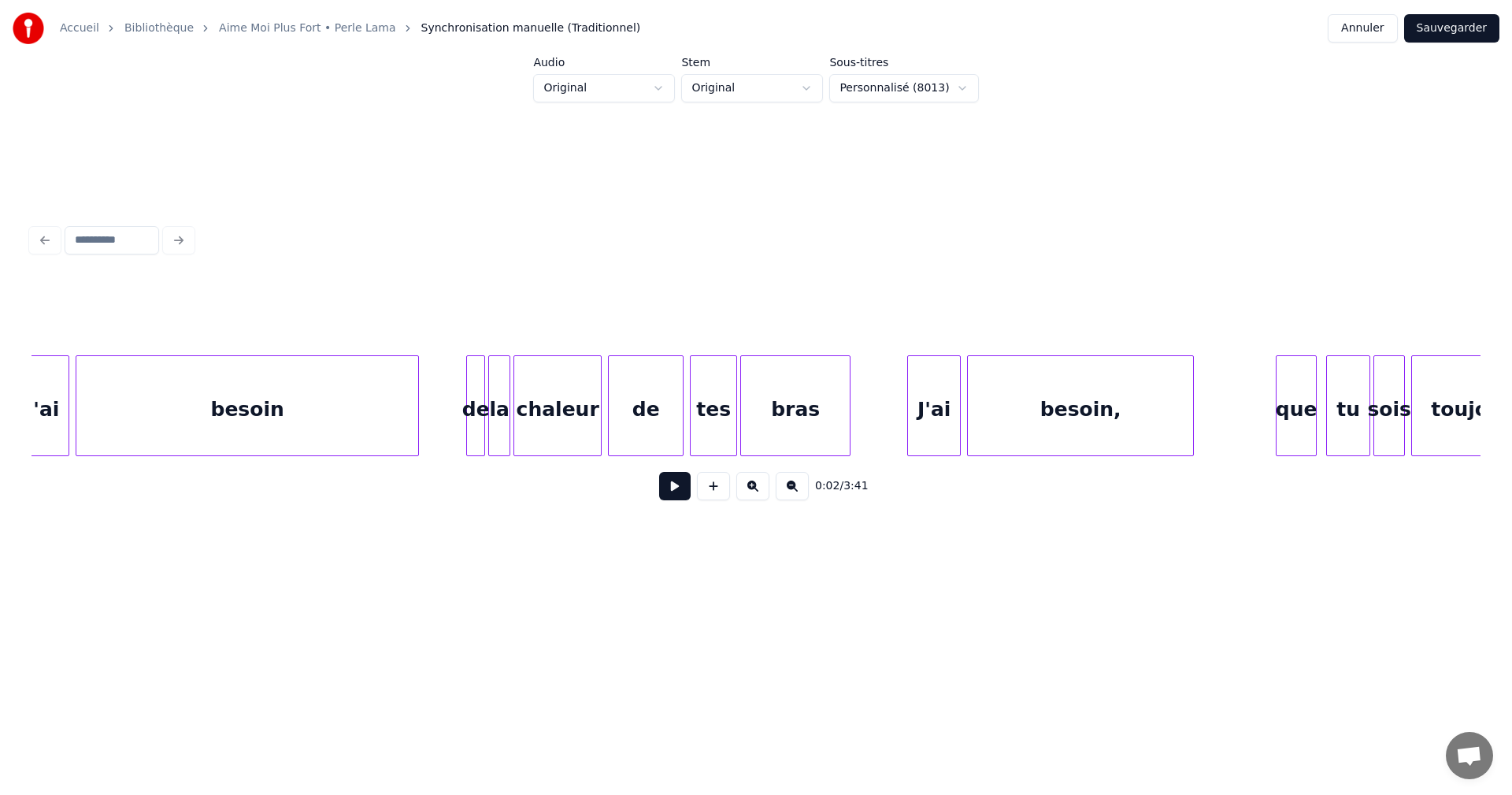
click at [1080, 413] on div "besoin," at bounding box center [1080, 410] width 225 height 107
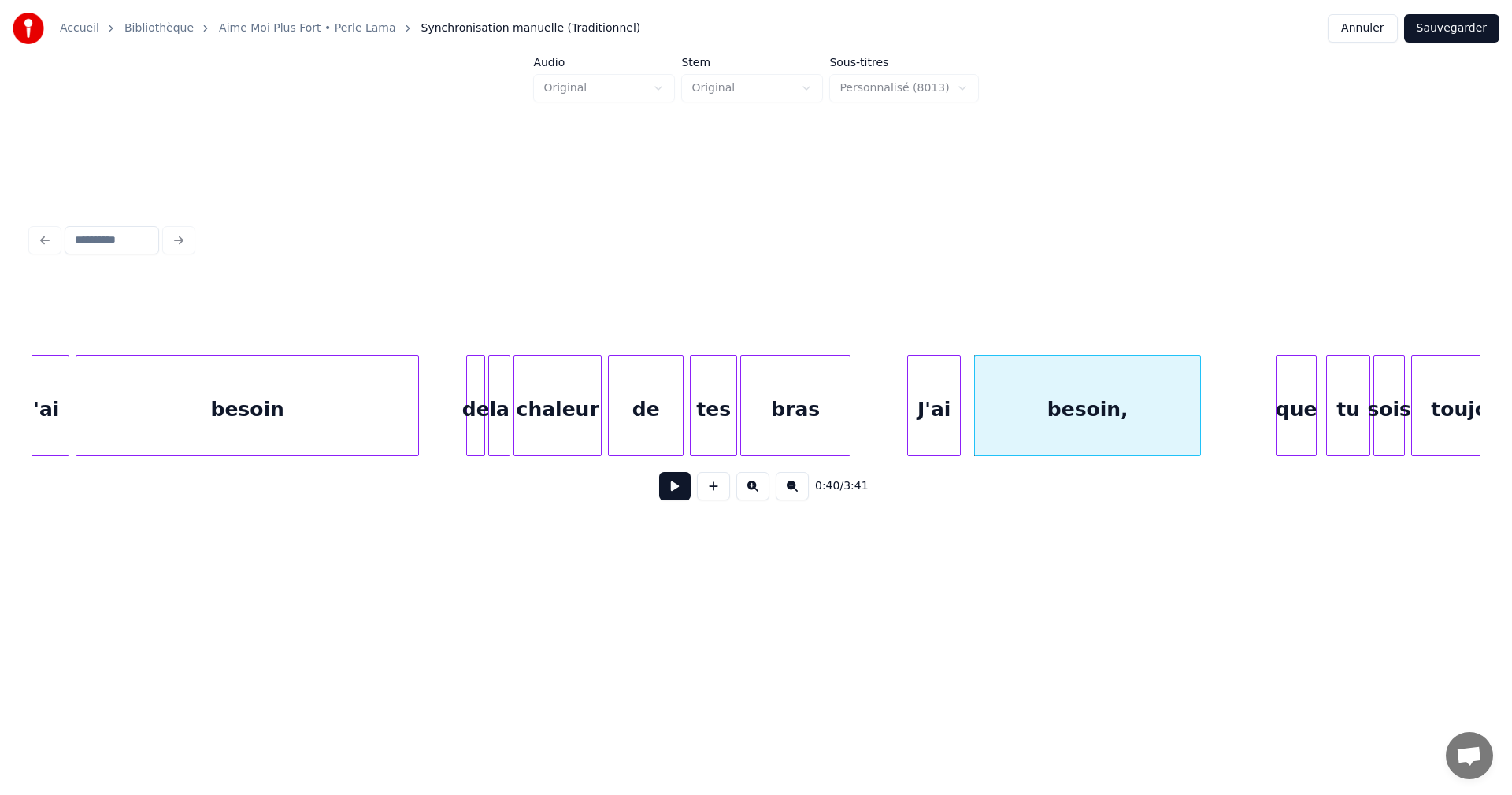
click at [1088, 401] on div "besoin," at bounding box center [1087, 410] width 225 height 107
click at [1080, 413] on div "besoin," at bounding box center [1093, 410] width 225 height 107
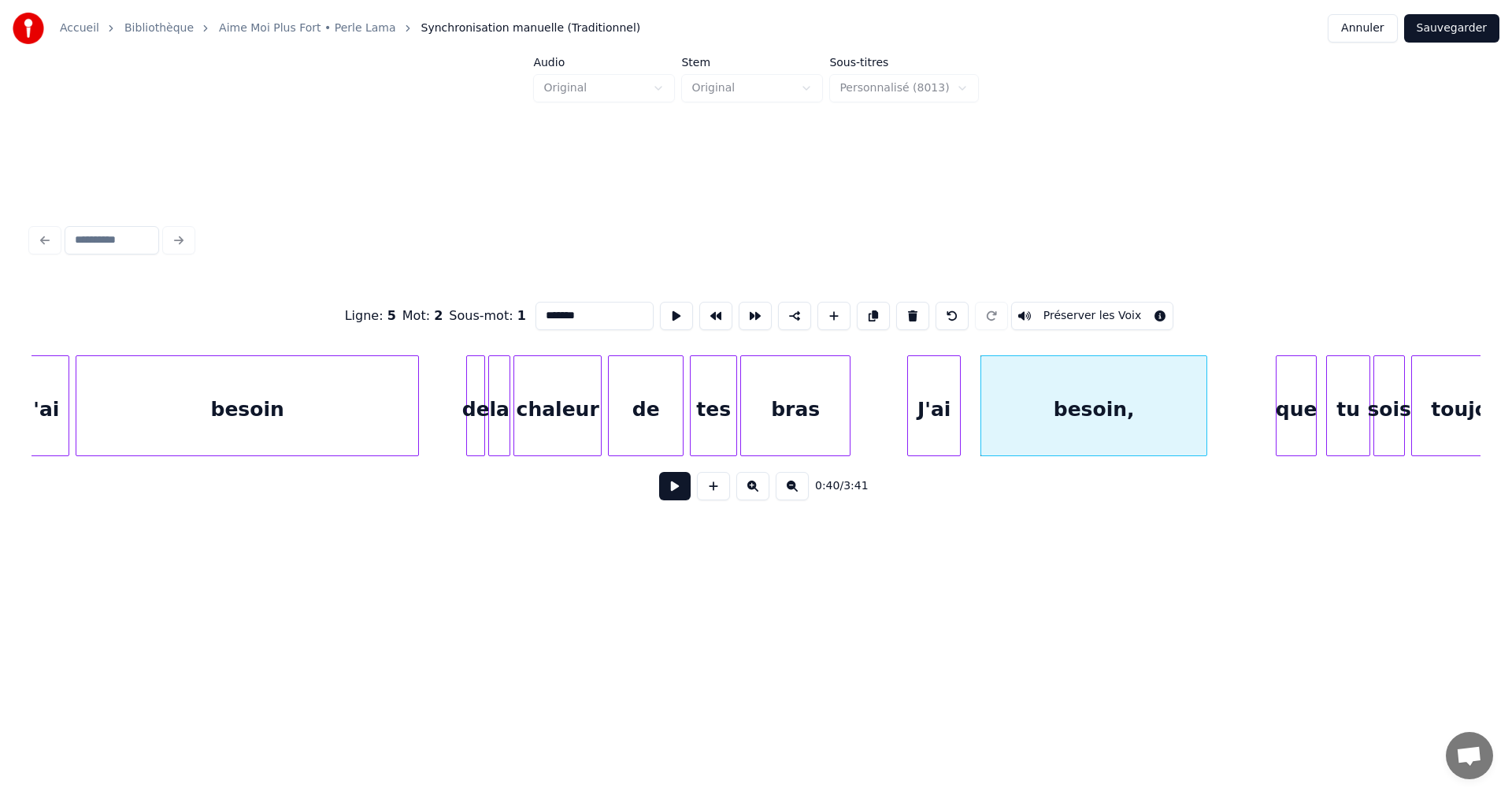
click at [580, 314] on input "*******" at bounding box center [594, 316] width 119 height 29
type input "******"
click at [1466, 26] on button "Sauvegarder" at bounding box center [1451, 28] width 95 height 29
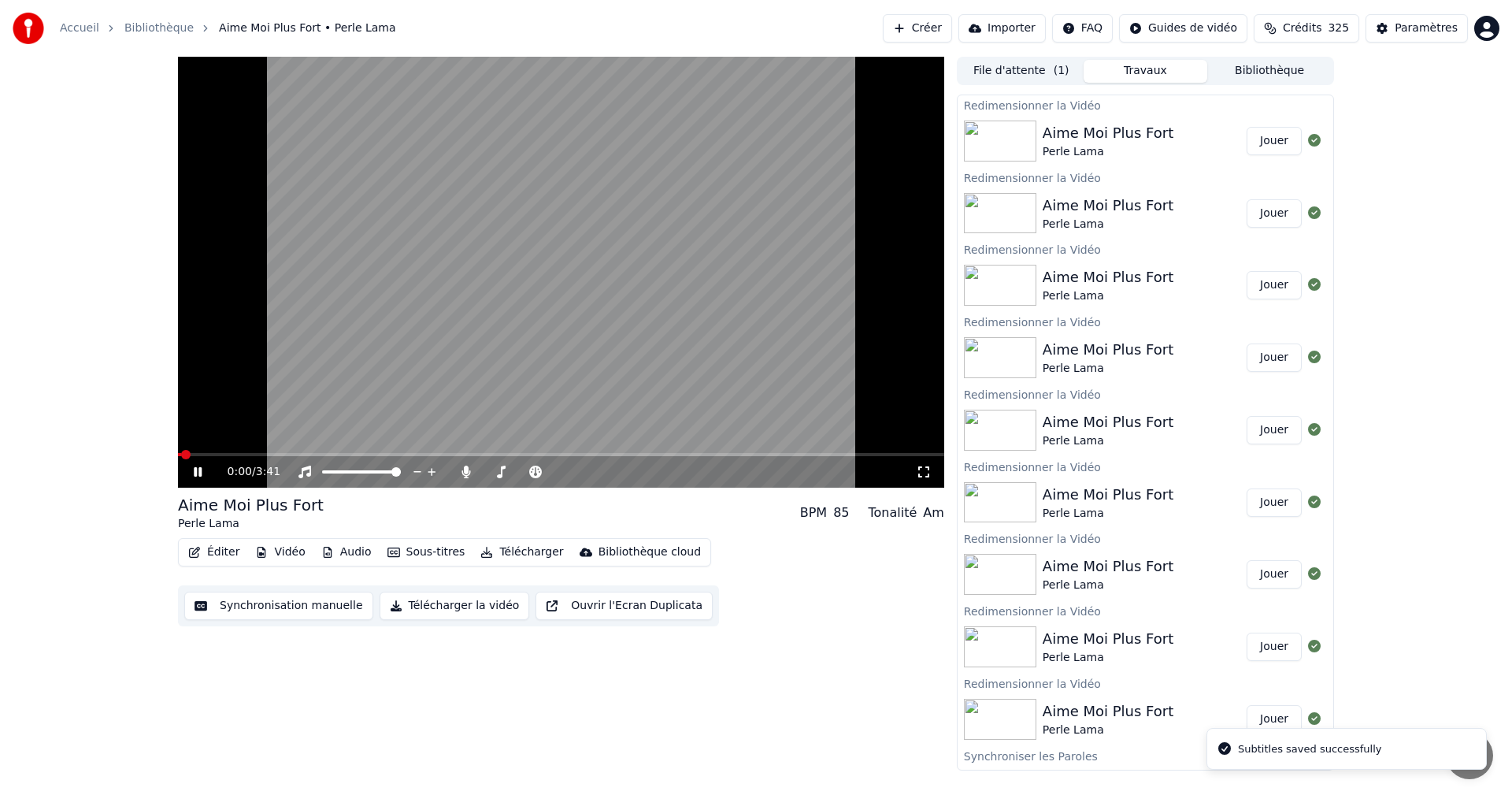
click at [279, 551] on button "Vidéo" at bounding box center [280, 552] width 62 height 22
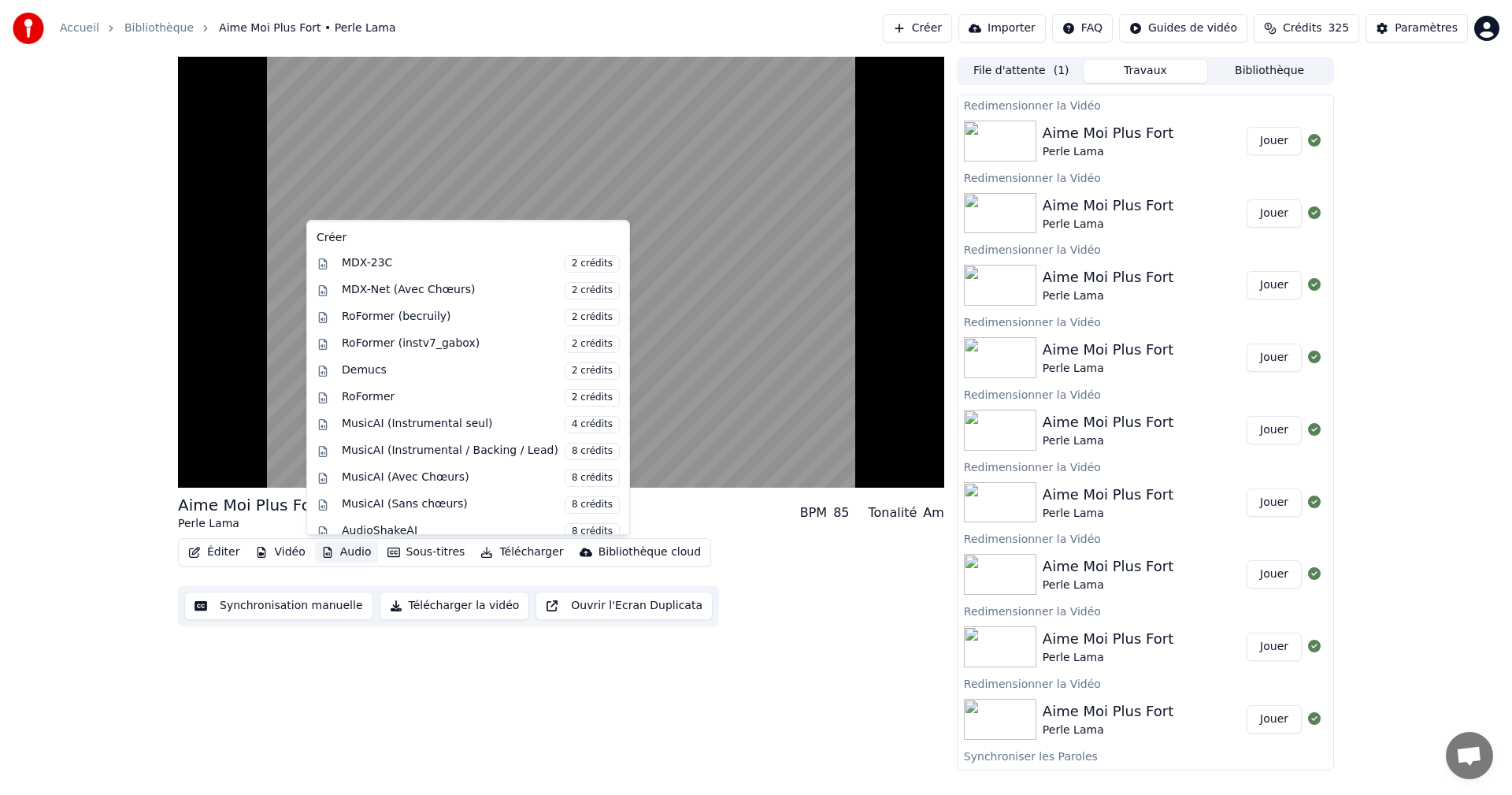
scroll to position [160, 0]
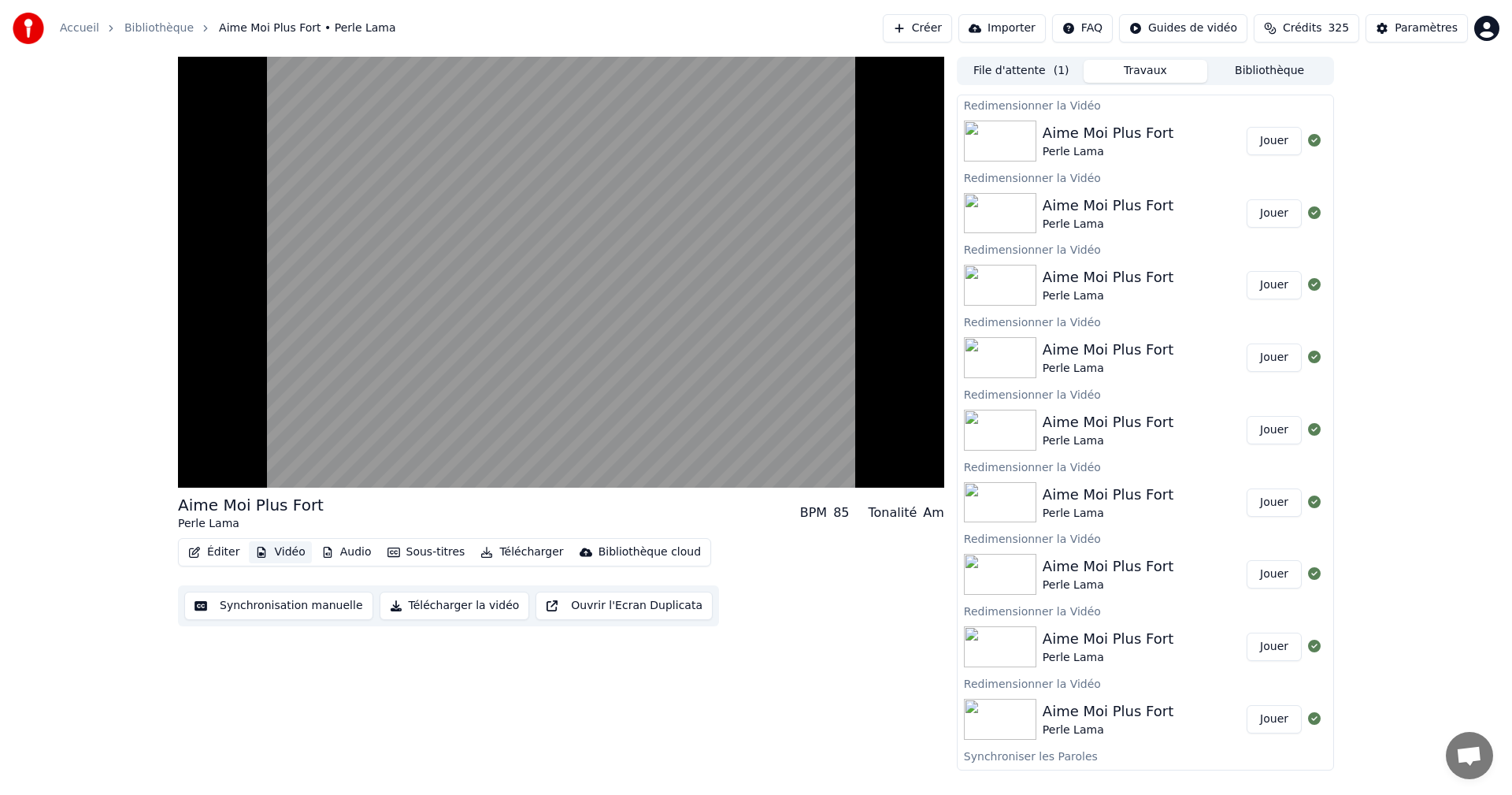
click at [288, 560] on button "Vidéo" at bounding box center [280, 552] width 62 height 22
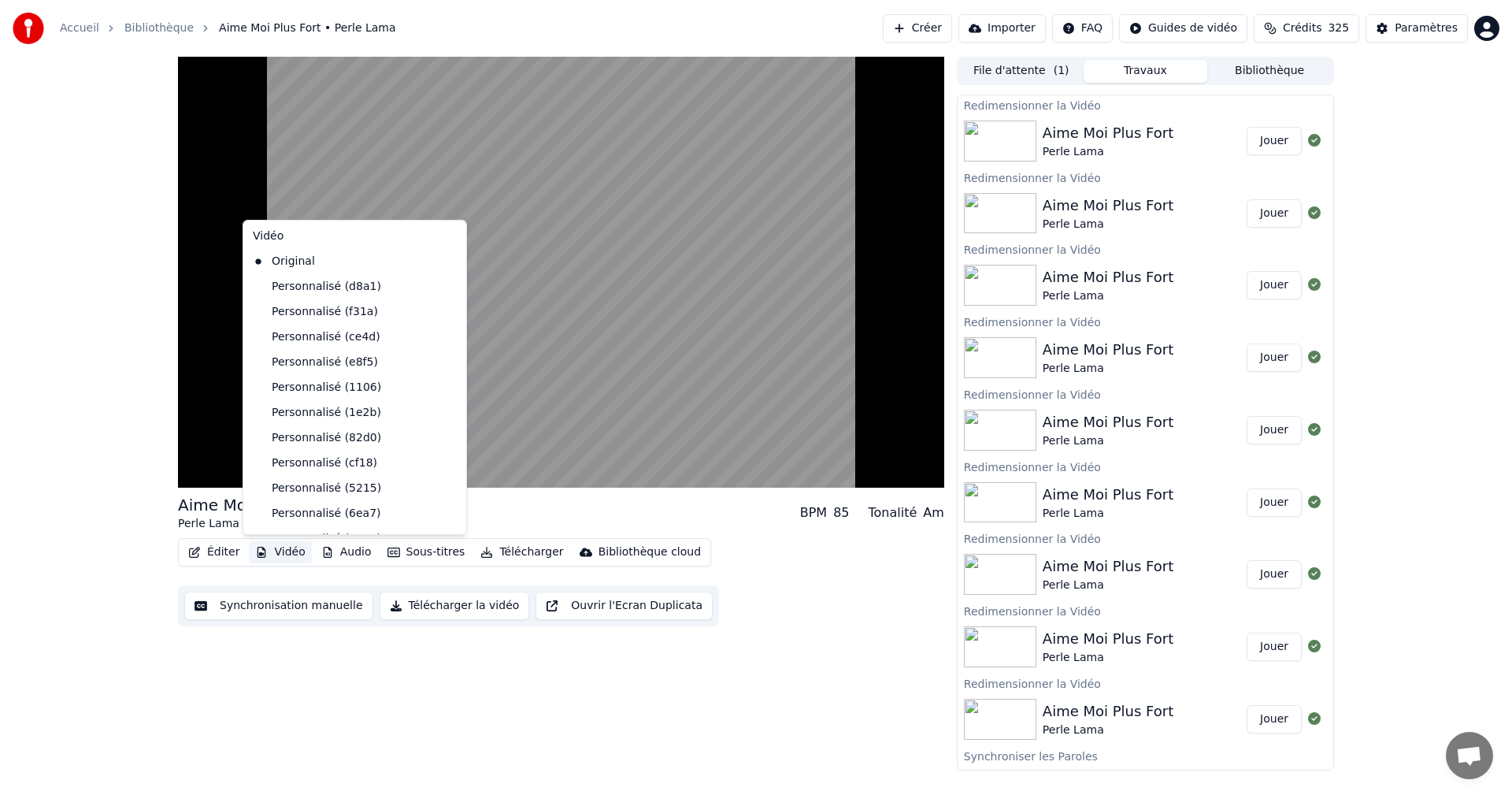
click at [294, 552] on button "Vidéo" at bounding box center [280, 552] width 62 height 22
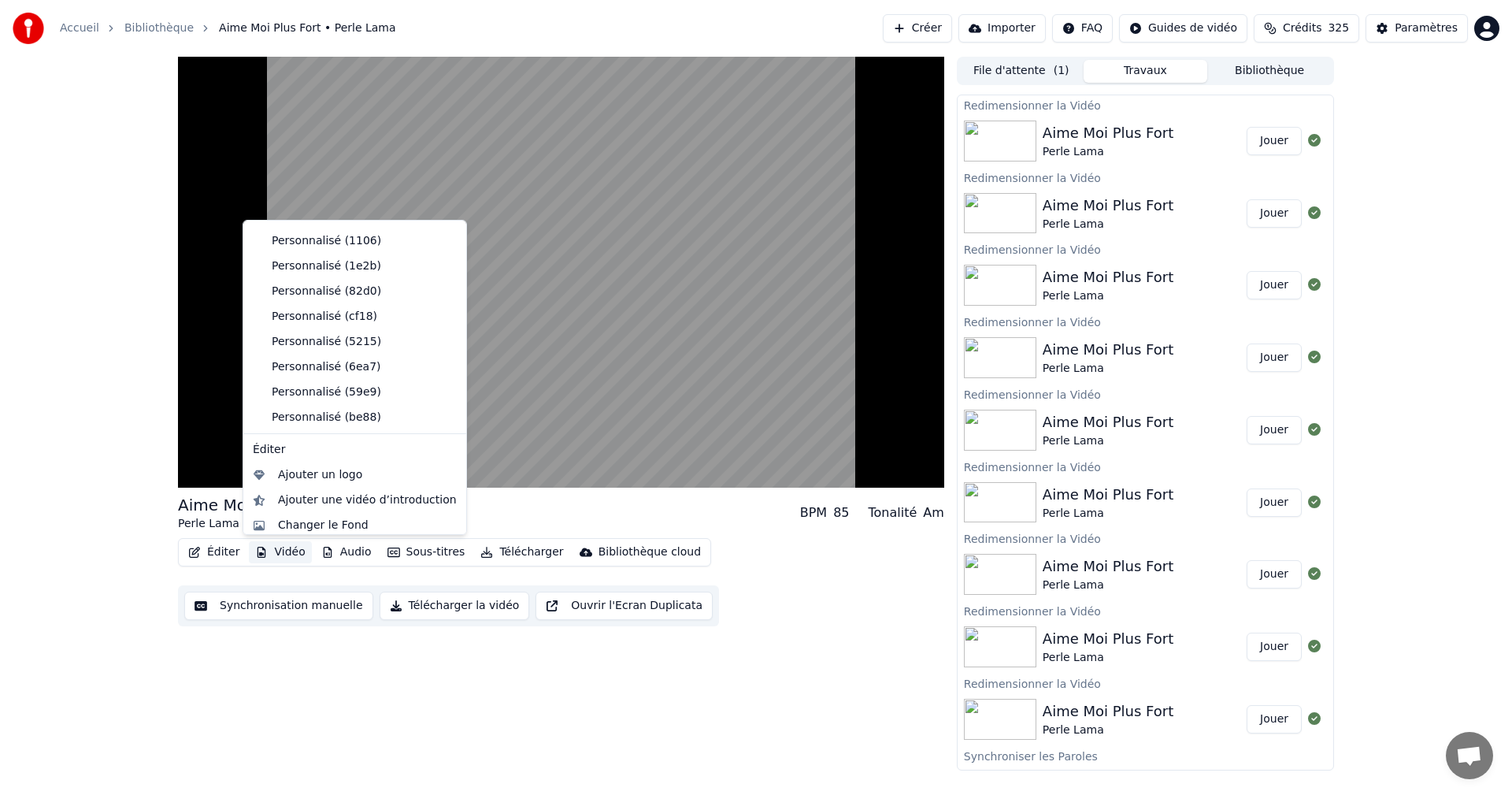
scroll to position [179, 0]
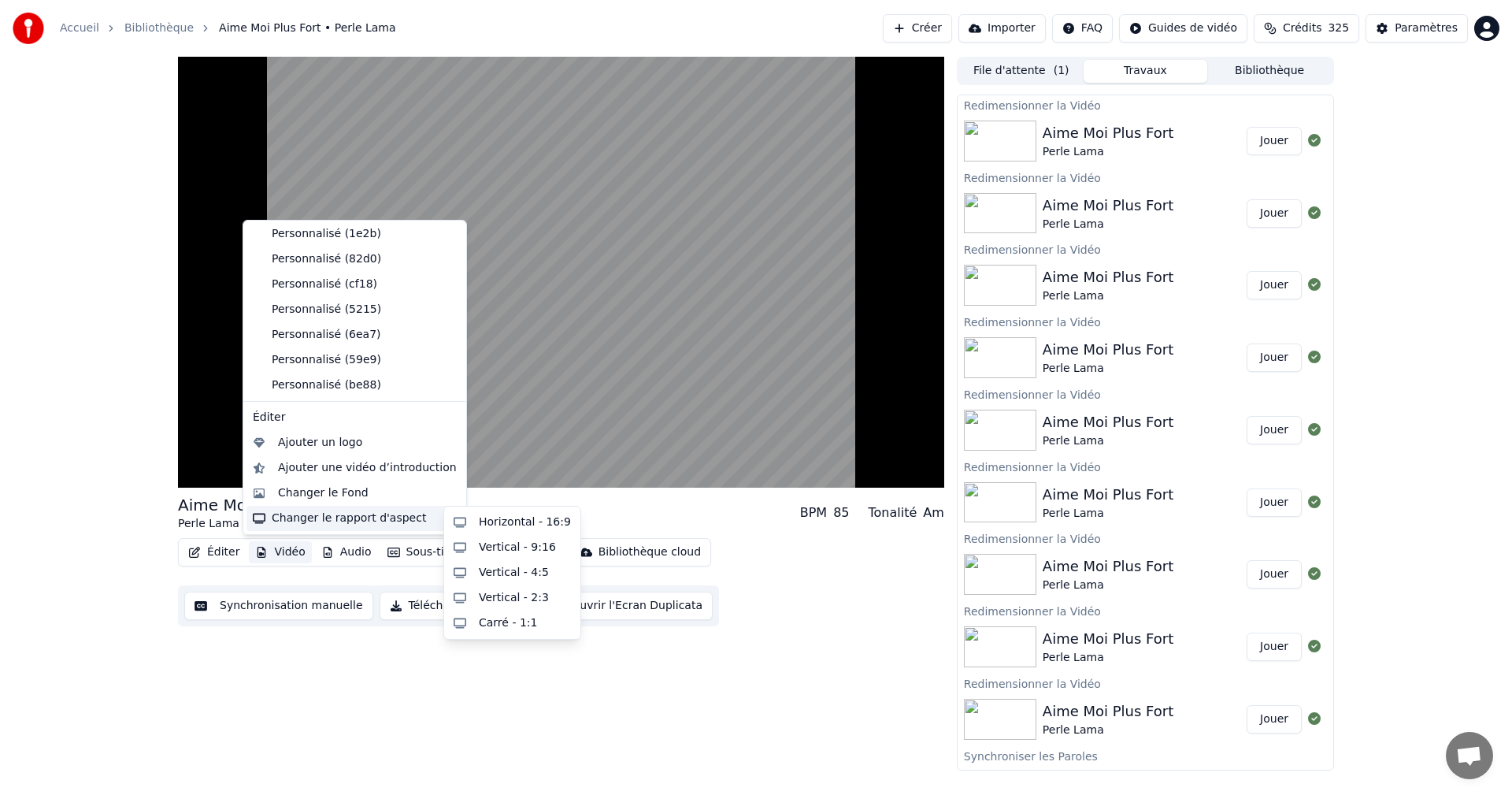
click at [392, 518] on div "Changer le rapport d'aspect" at bounding box center [355, 518] width 216 height 25
click at [523, 523] on div "Horizontal - 16:9" at bounding box center [525, 523] width 93 height 16
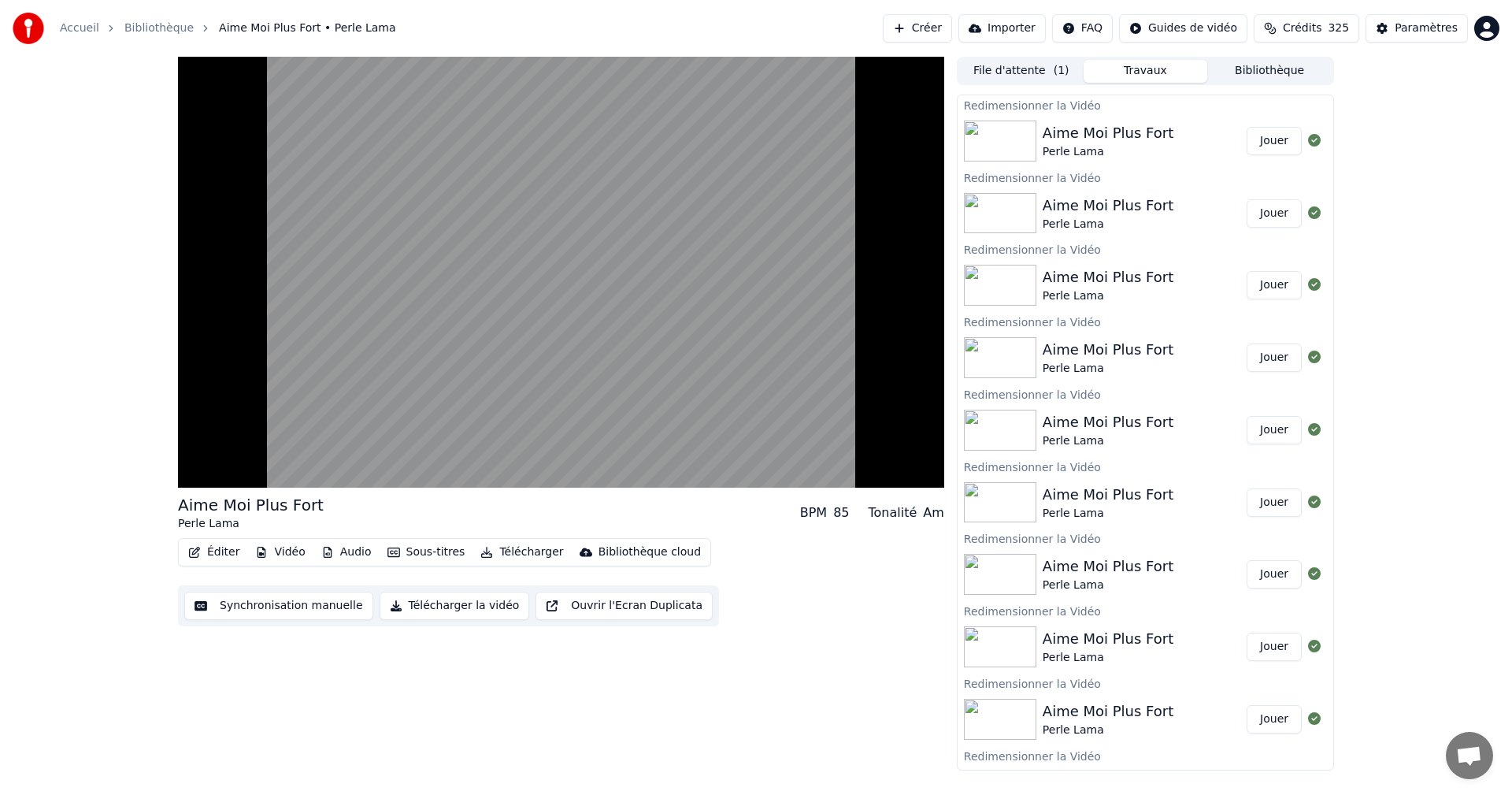
click at [1261, 143] on button "Jouer" at bounding box center [1274, 141] width 55 height 29
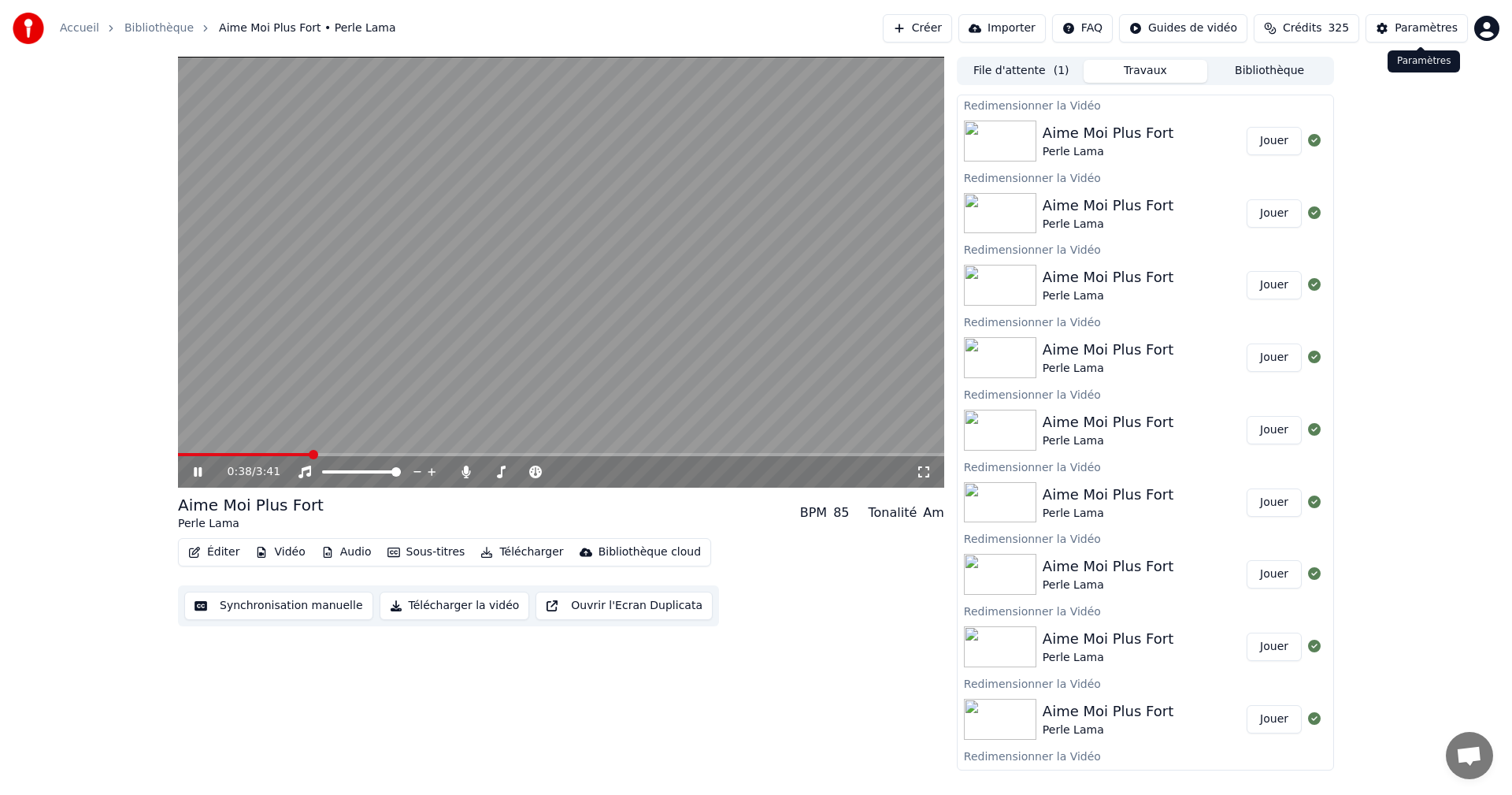
click at [1445, 33] on div "Paramètres" at bounding box center [1426, 29] width 63 height 16
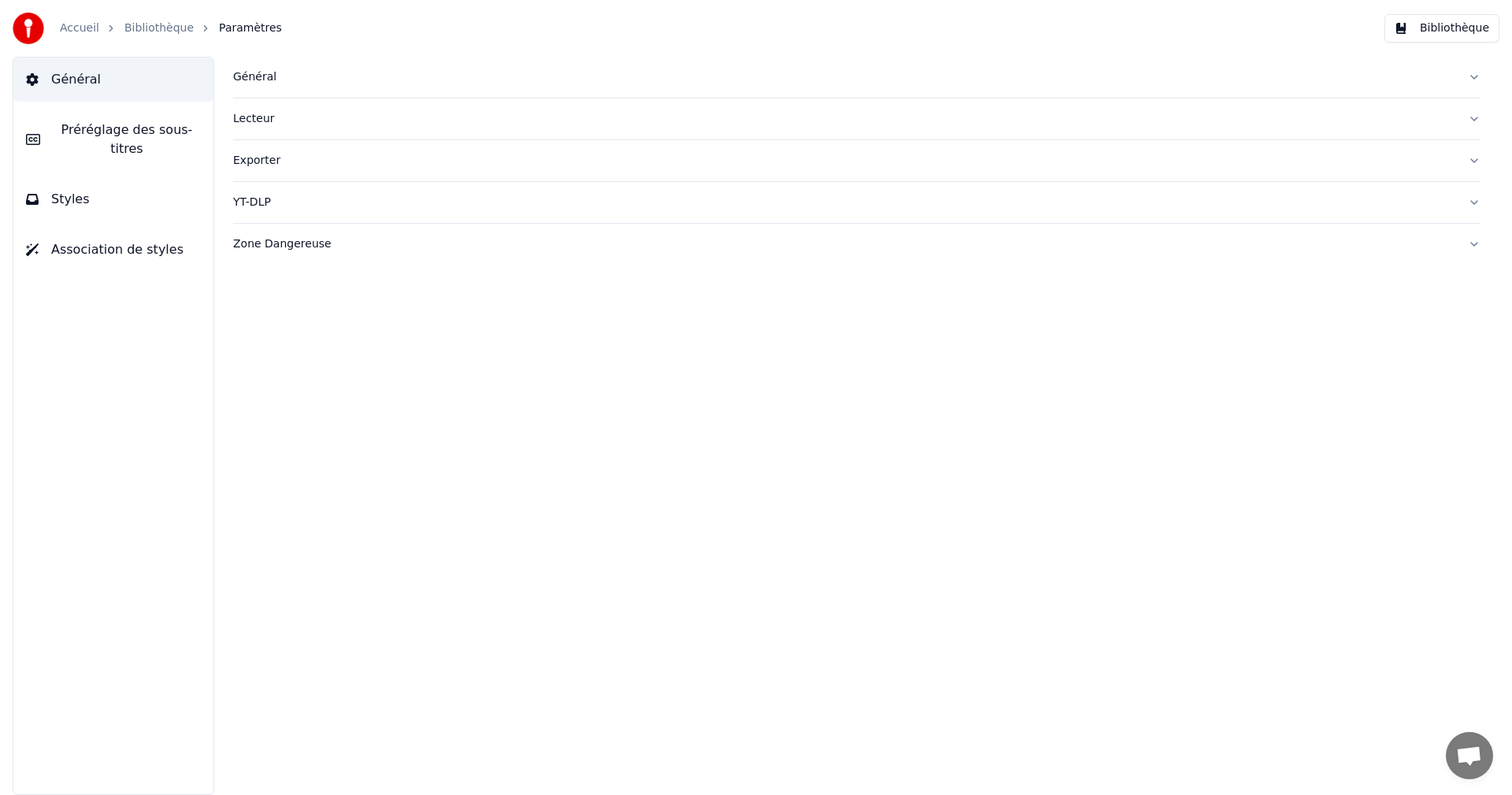
click at [188, 134] on span "Préréglage des sous-titres" at bounding box center [126, 139] width 148 height 38
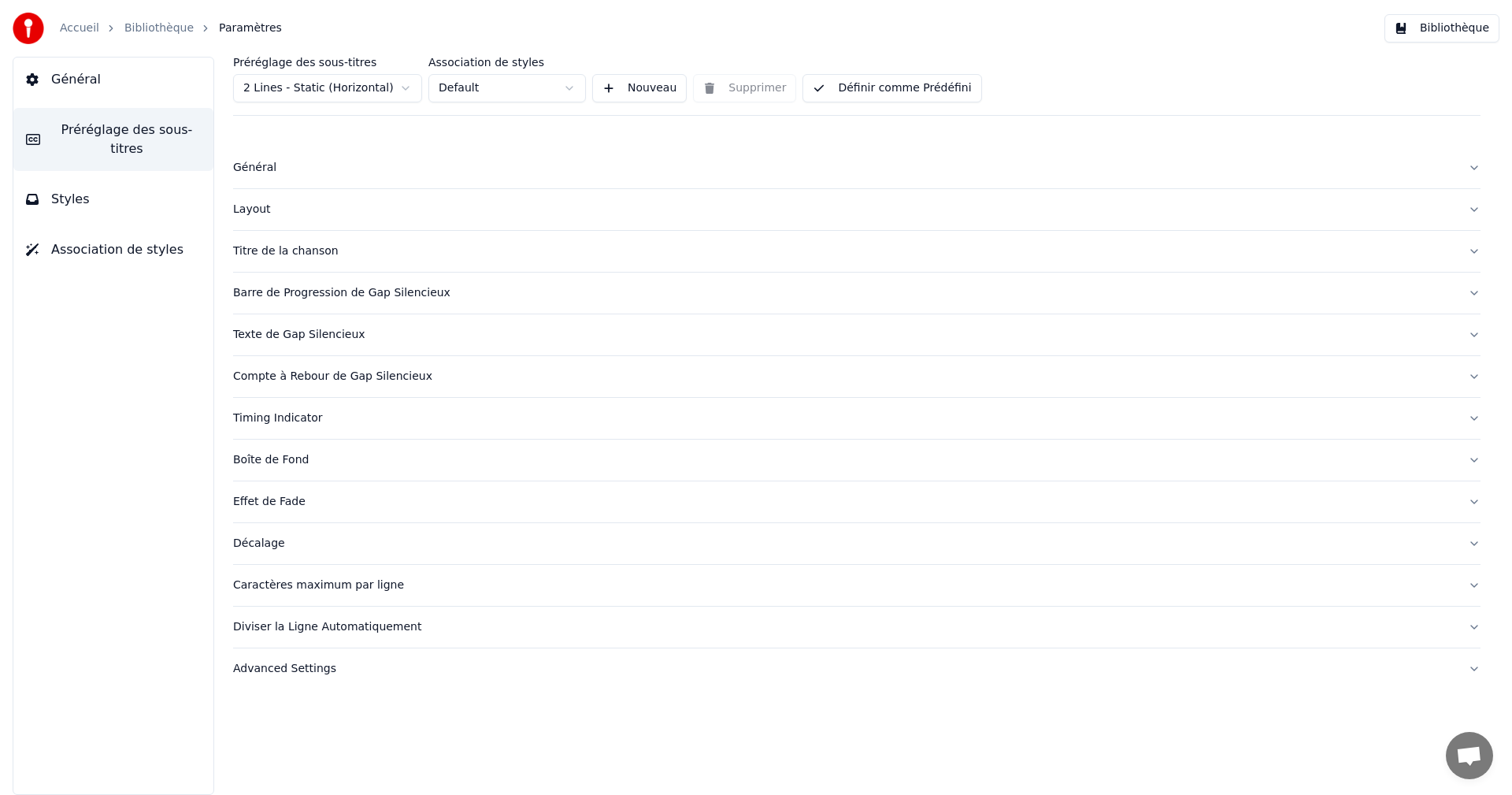
click at [270, 585] on div "Caractères maximum par ligne" at bounding box center [844, 585] width 1222 height 16
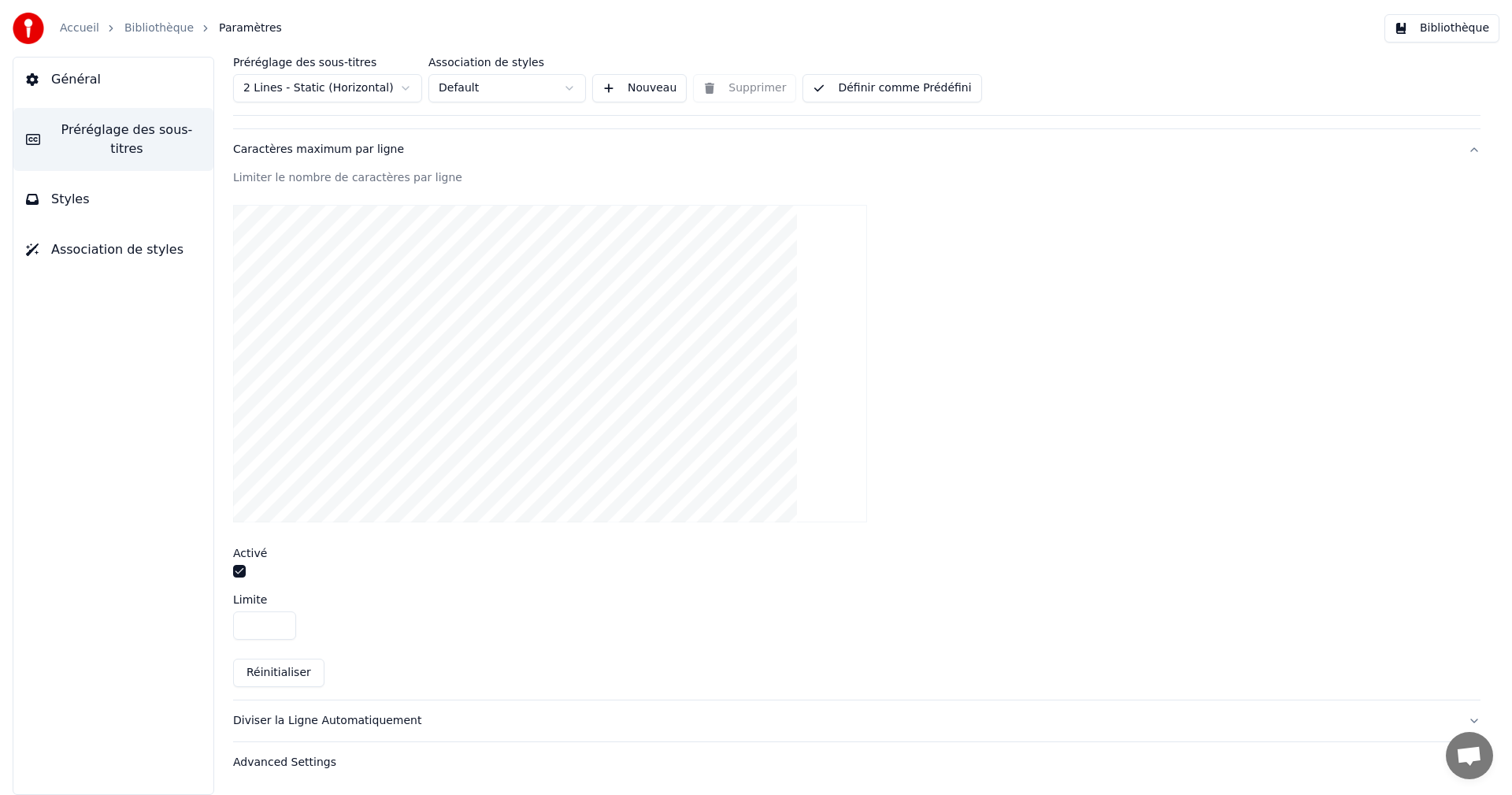
click at [240, 574] on button "button" at bounding box center [240, 571] width 13 height 13
click at [1445, 32] on button "Bibliothèque" at bounding box center [1442, 28] width 115 height 29
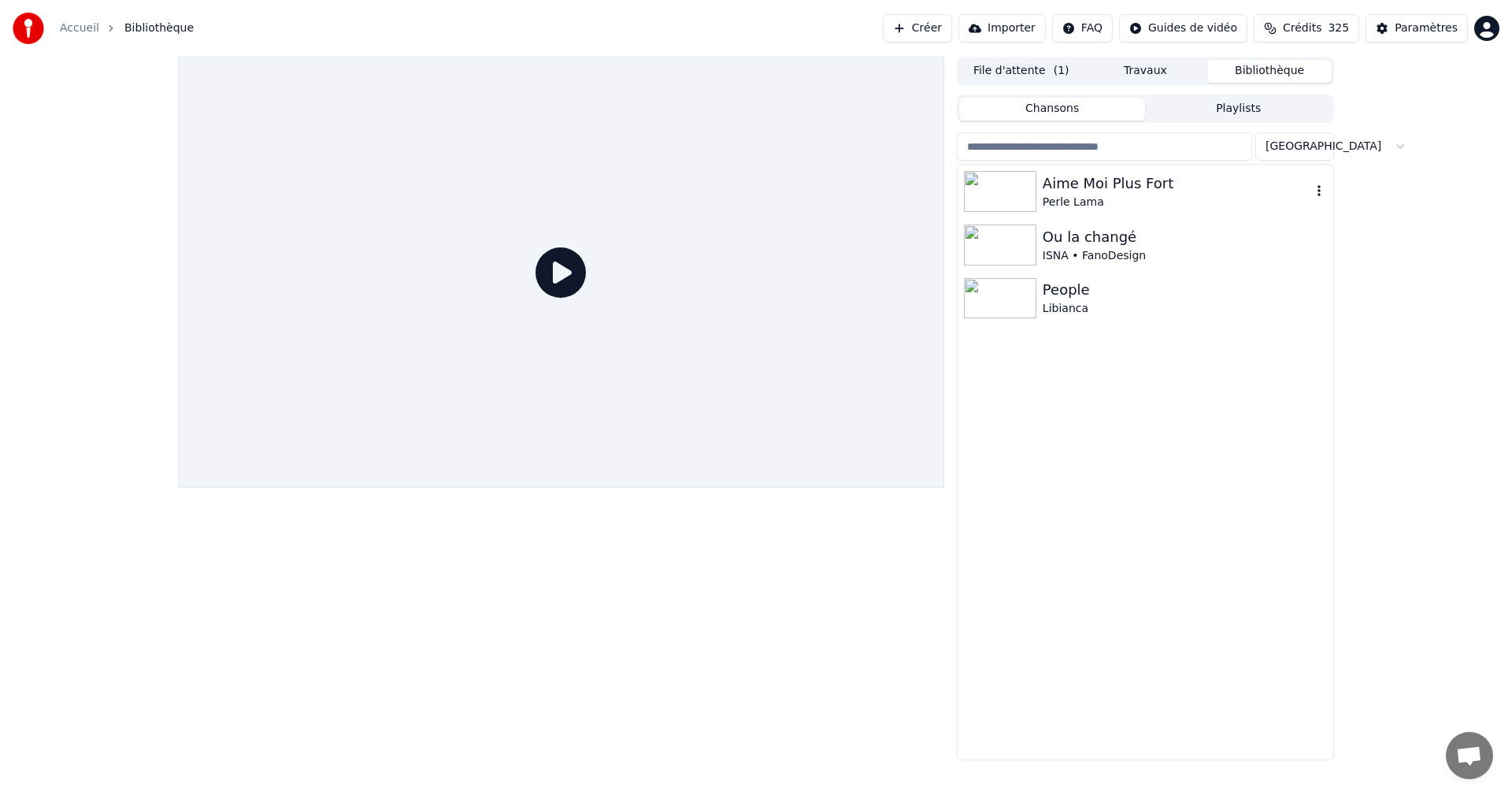
click at [1113, 195] on div "Perle Lama" at bounding box center [1176, 202] width 268 height 16
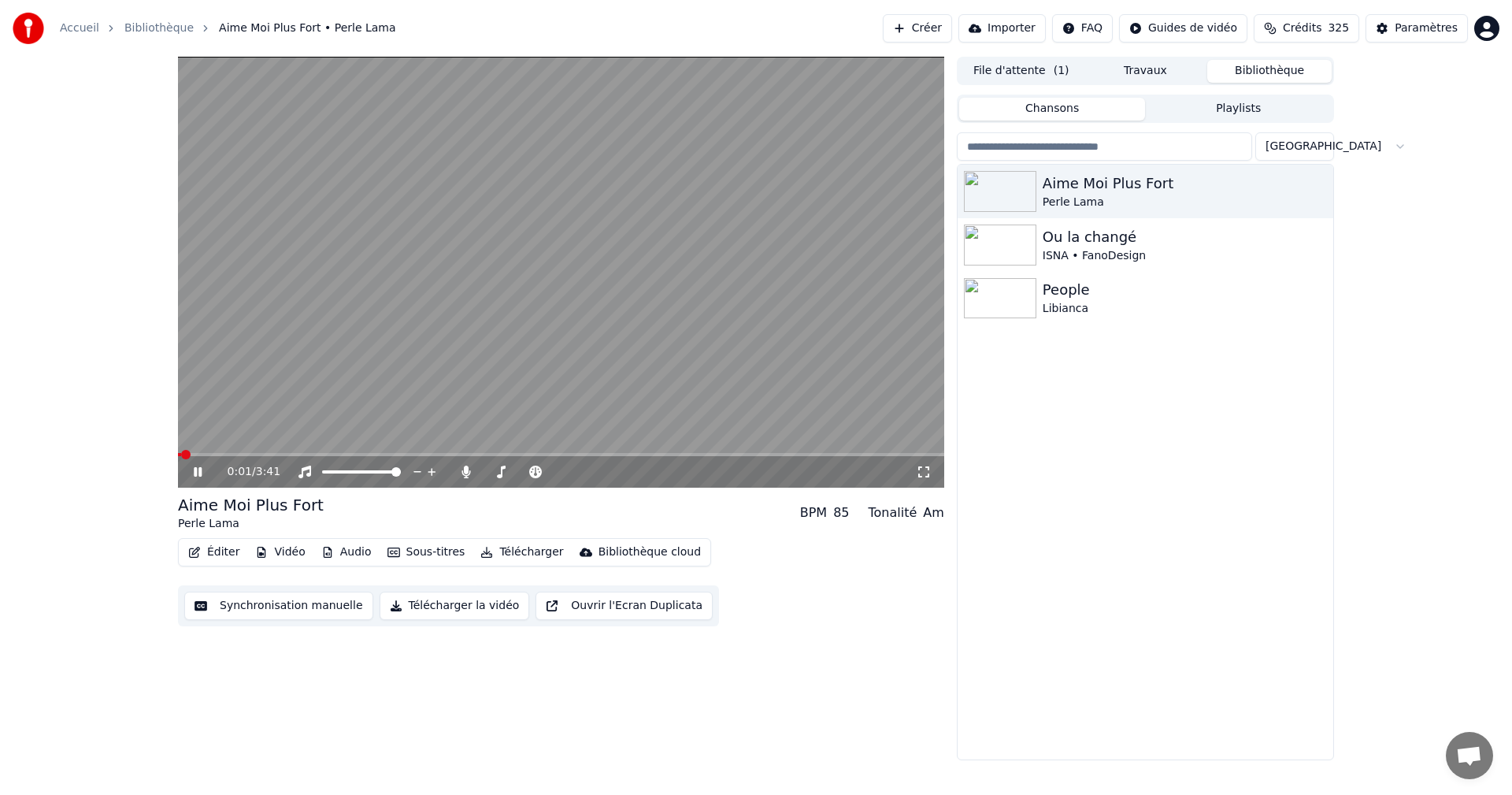
click at [924, 474] on icon at bounding box center [924, 471] width 16 height 13
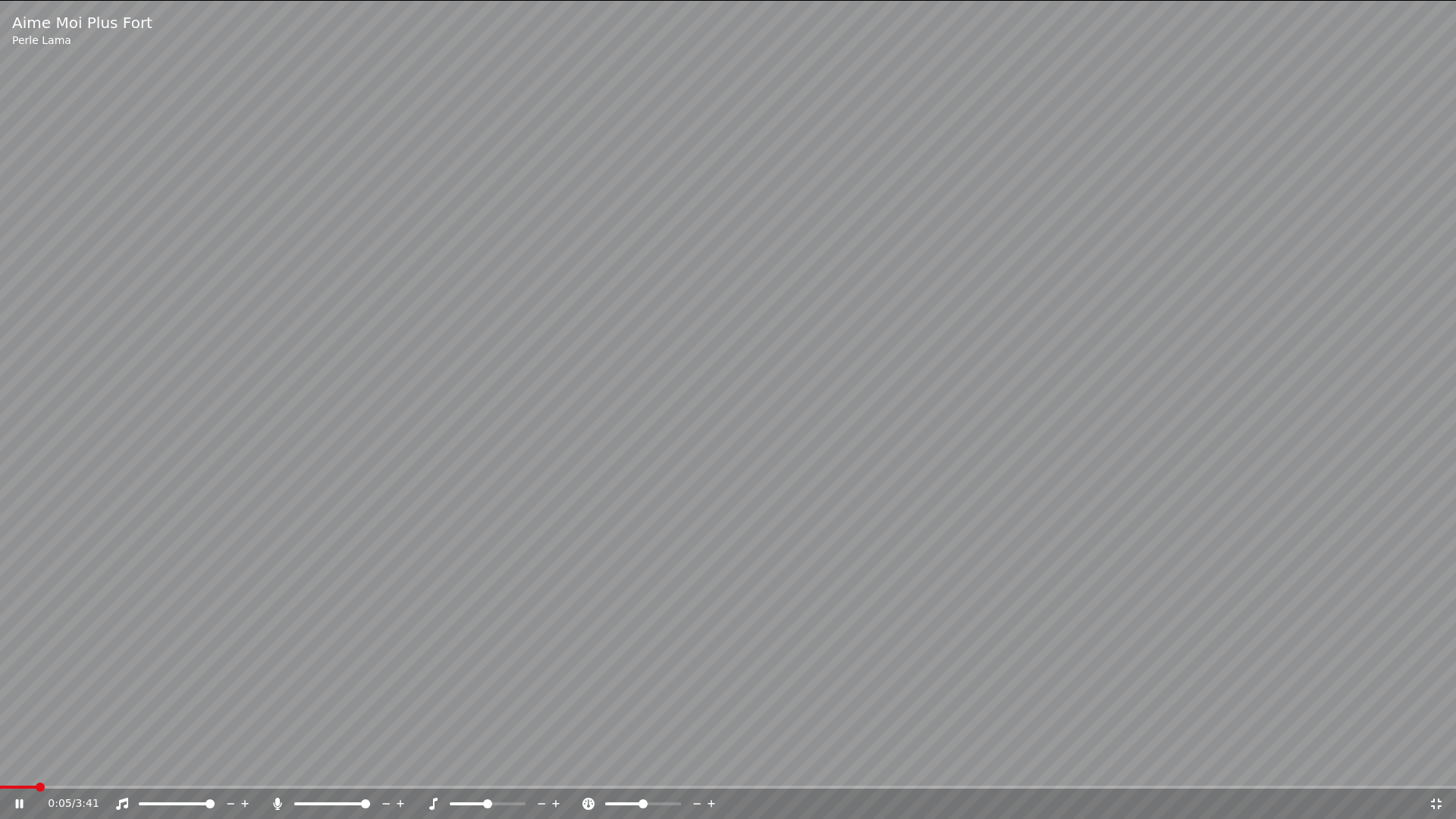
click at [1434, 765] on icon at bounding box center [1436, 804] width 11 height 11
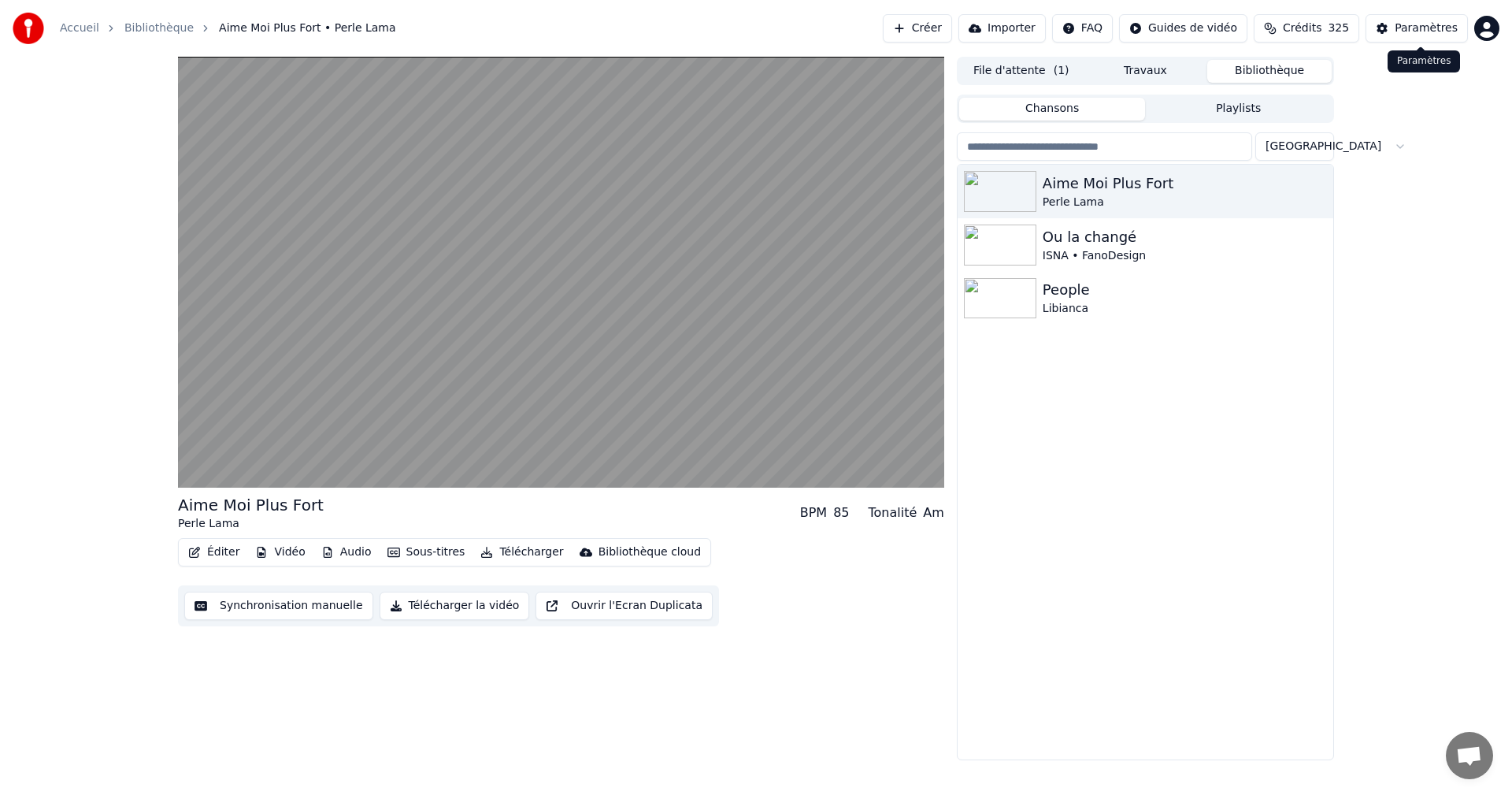
click at [1452, 29] on div "Paramètres" at bounding box center [1426, 29] width 63 height 16
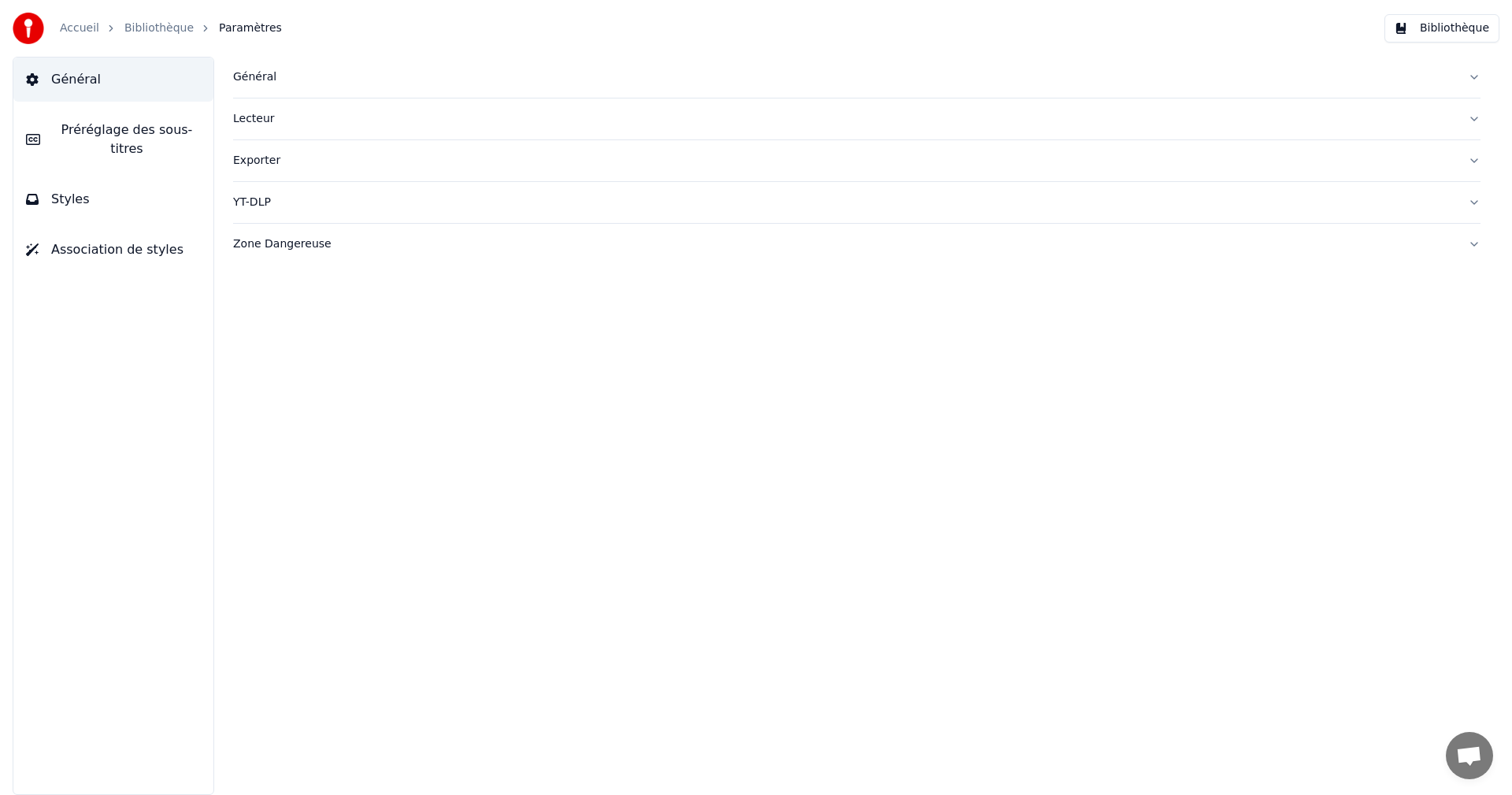
click at [72, 135] on span "Préréglage des sous-titres" at bounding box center [126, 139] width 148 height 38
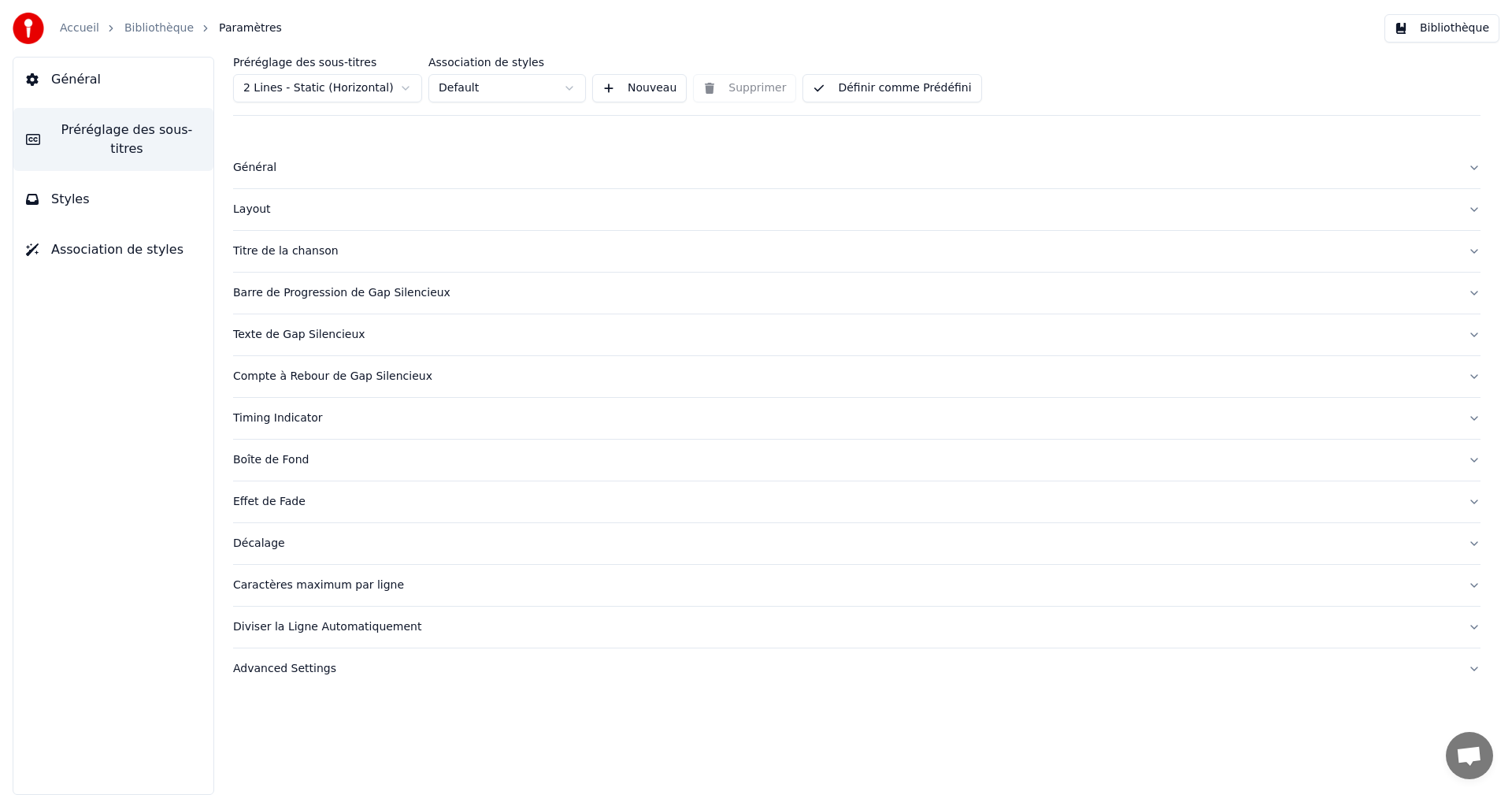
click at [295, 588] on div "Caractères maximum par ligne" at bounding box center [844, 585] width 1222 height 16
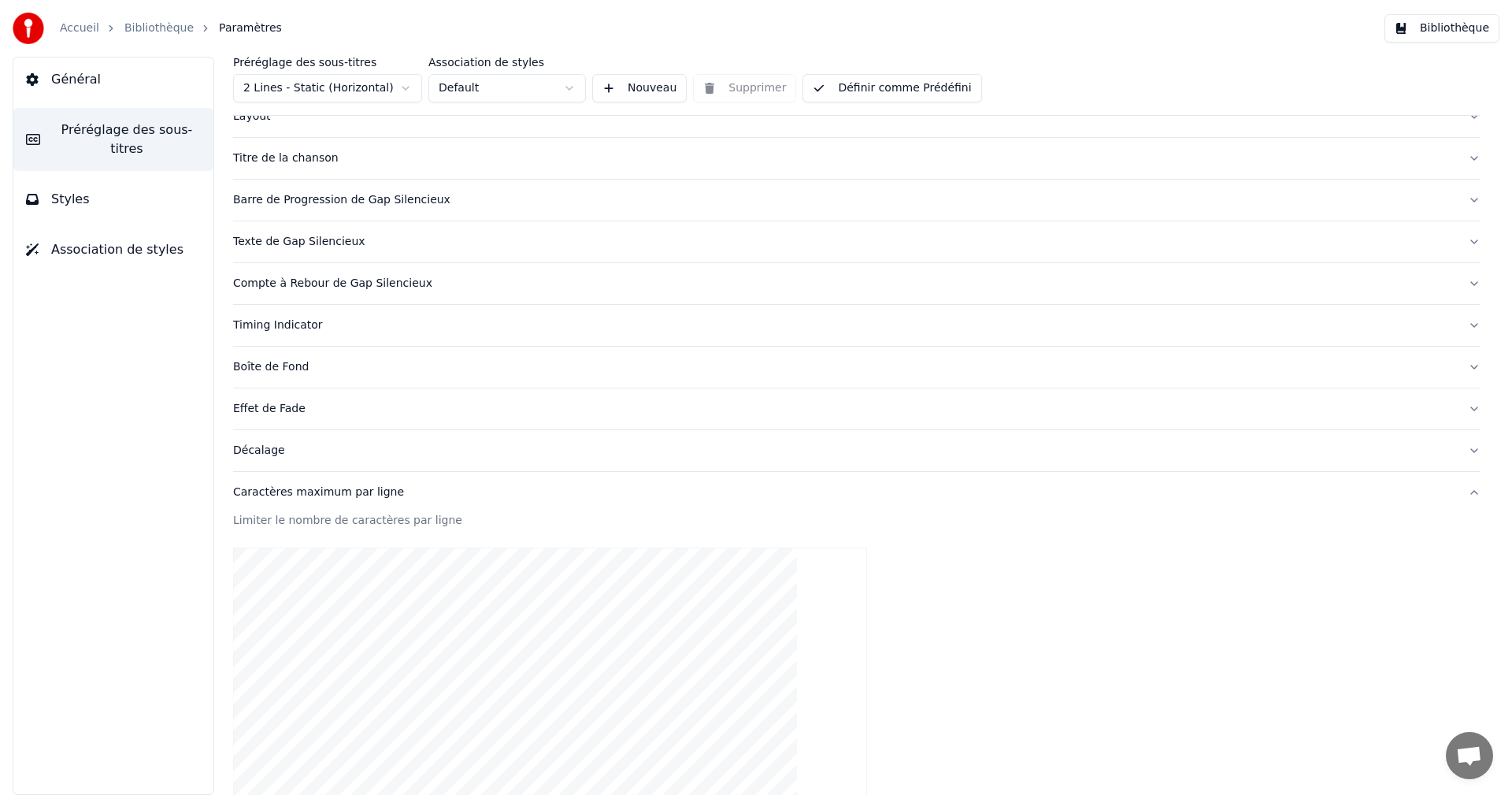
scroll to position [315, 0]
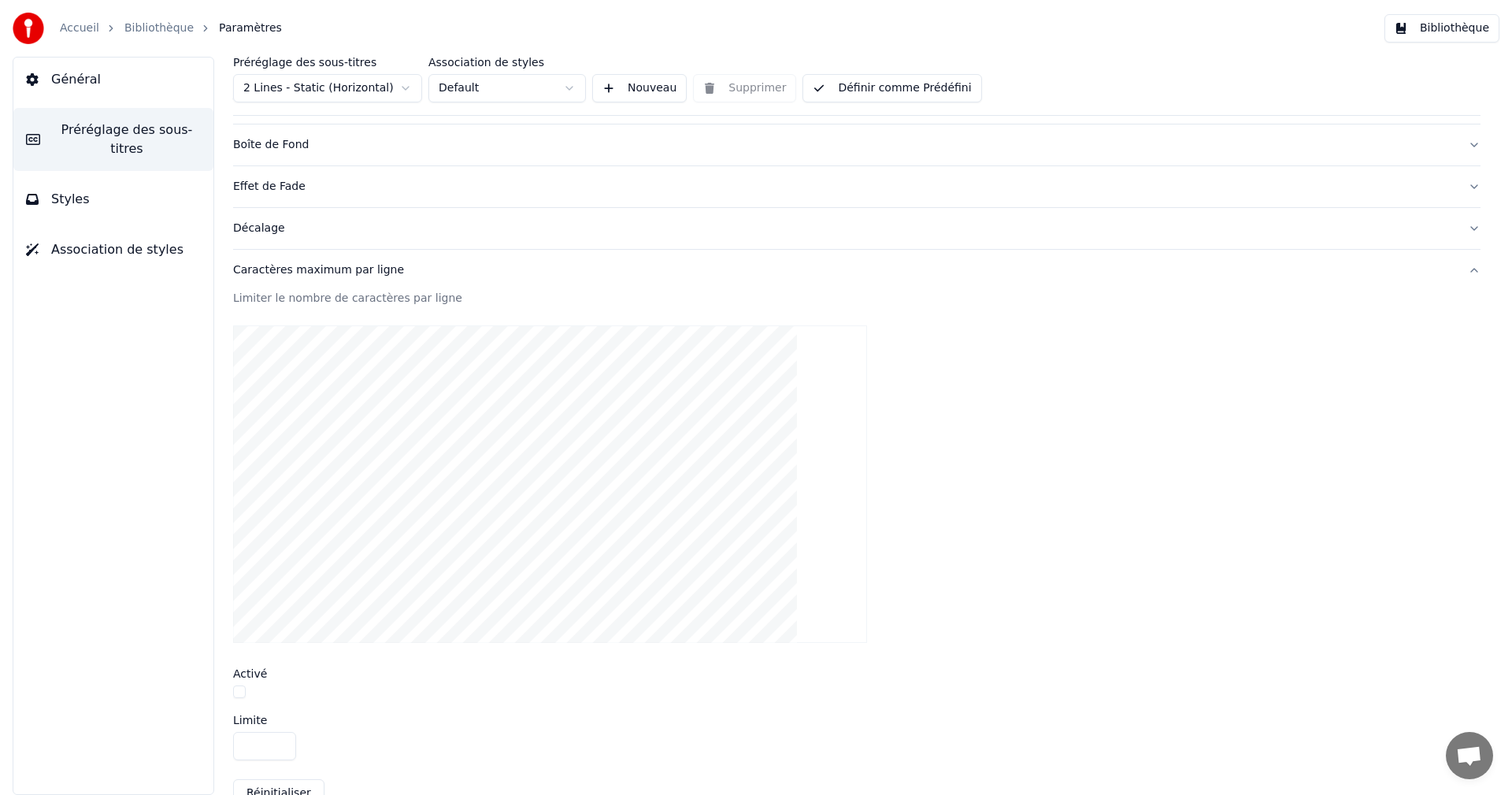
click at [237, 692] on button "button" at bounding box center [240, 691] width 13 height 13
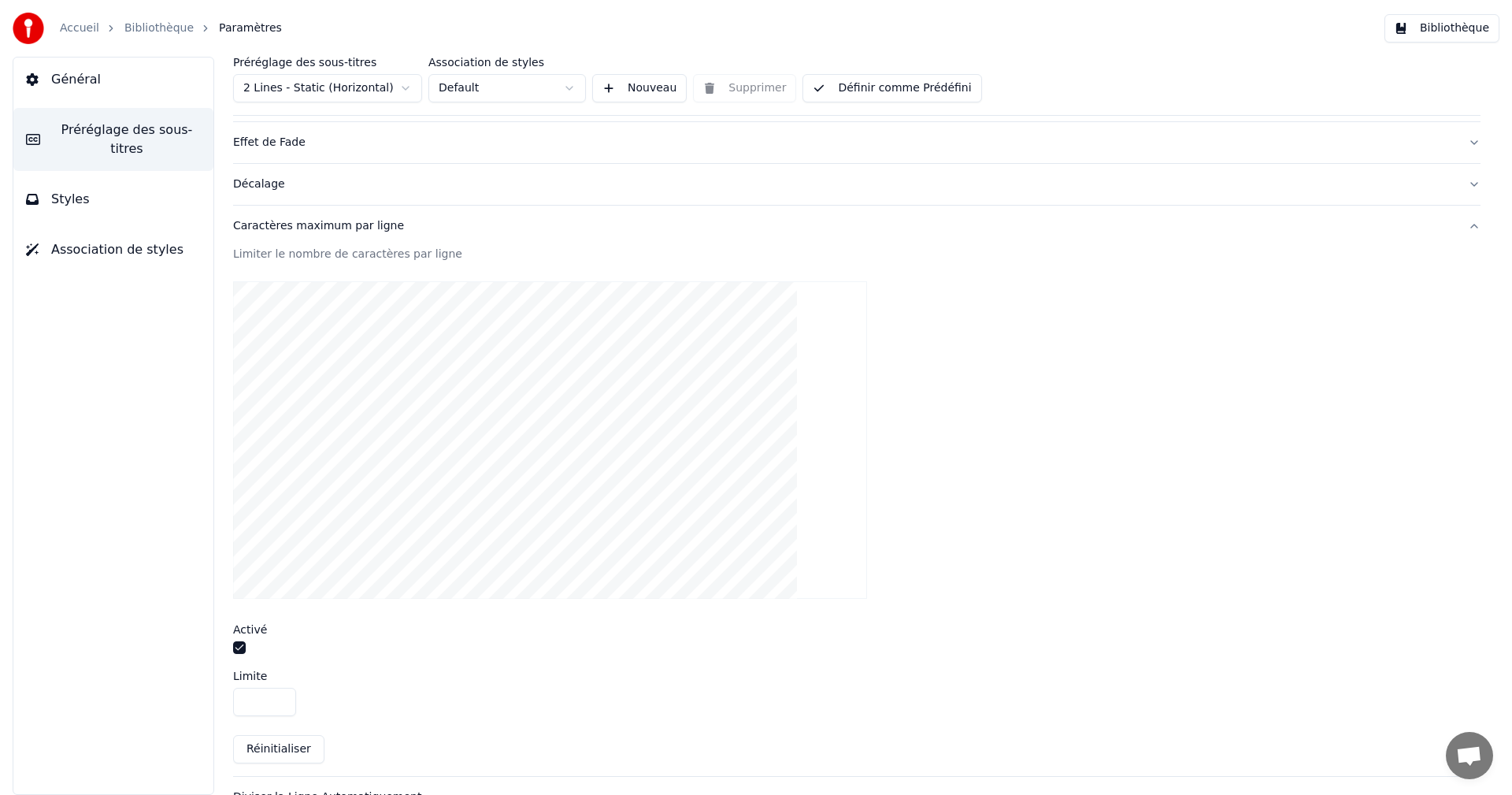
scroll to position [436, 0]
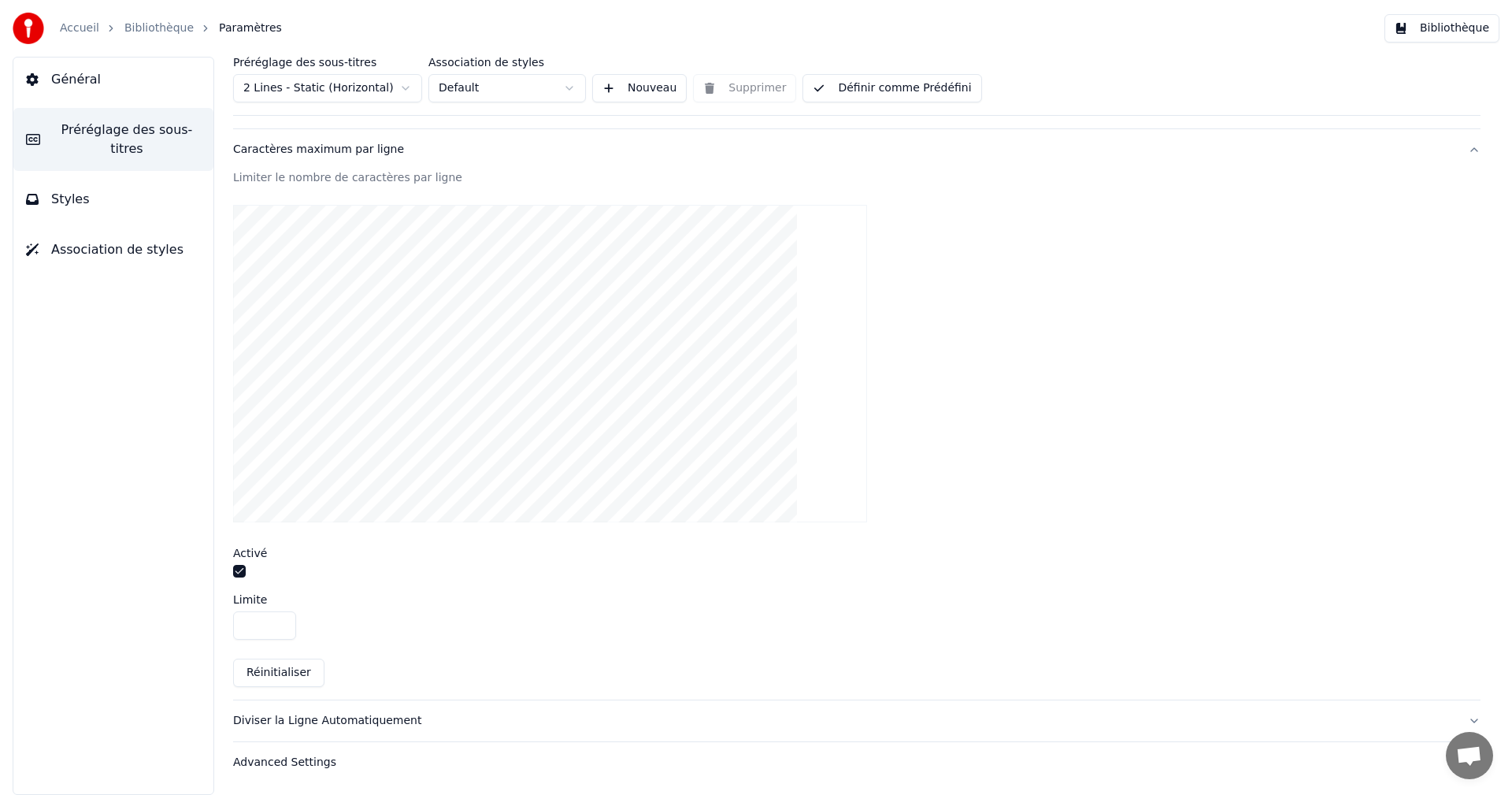
click at [320, 150] on div "Caractères maximum par ligne" at bounding box center [844, 150] width 1222 height 16
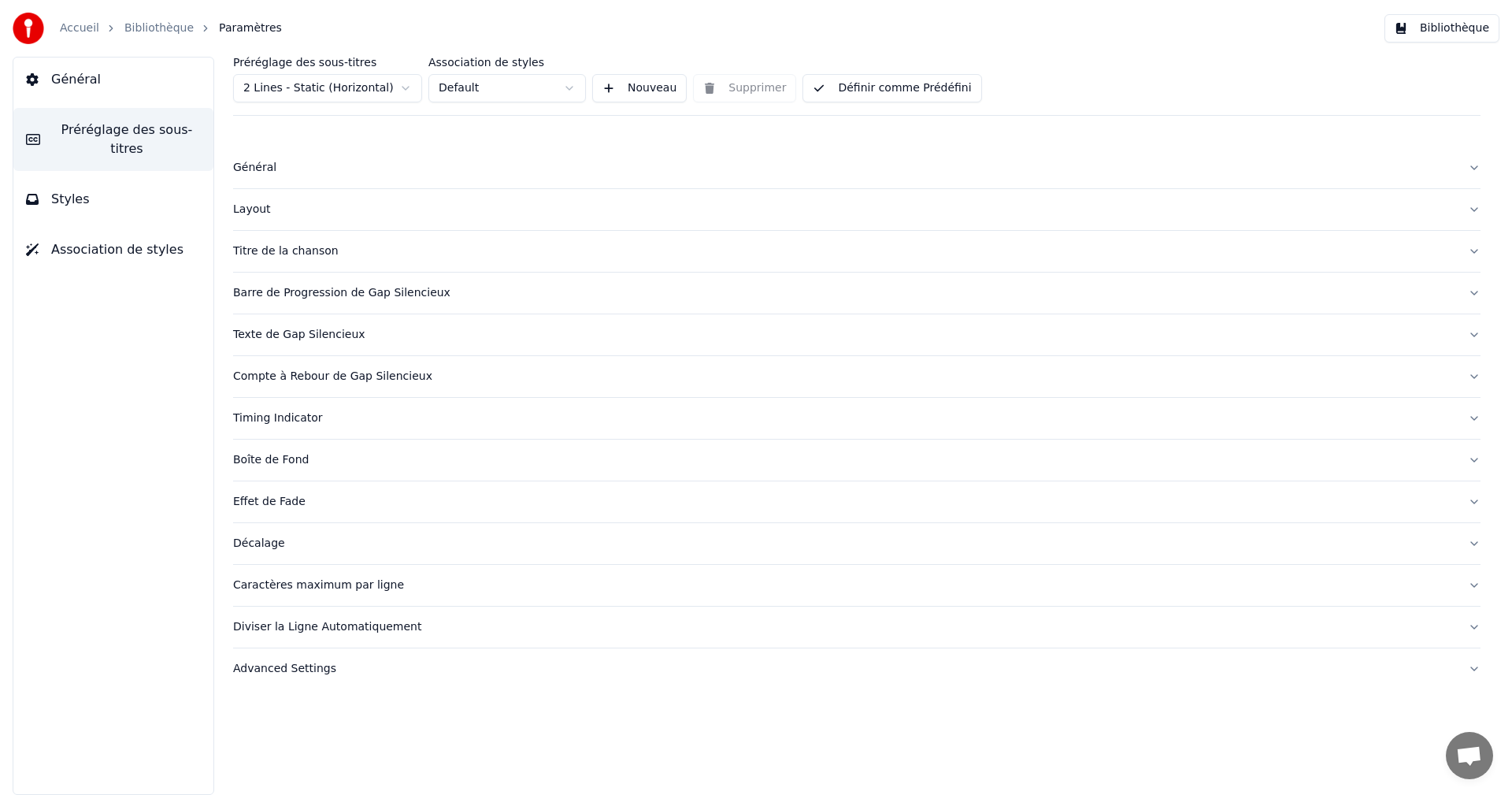
click at [262, 625] on div "Diviser la Ligne Automatiquement" at bounding box center [844, 627] width 1222 height 16
click at [242, 702] on button "button" at bounding box center [240, 706] width 13 height 13
click at [1452, 22] on button "Bibliothèque" at bounding box center [1442, 28] width 115 height 29
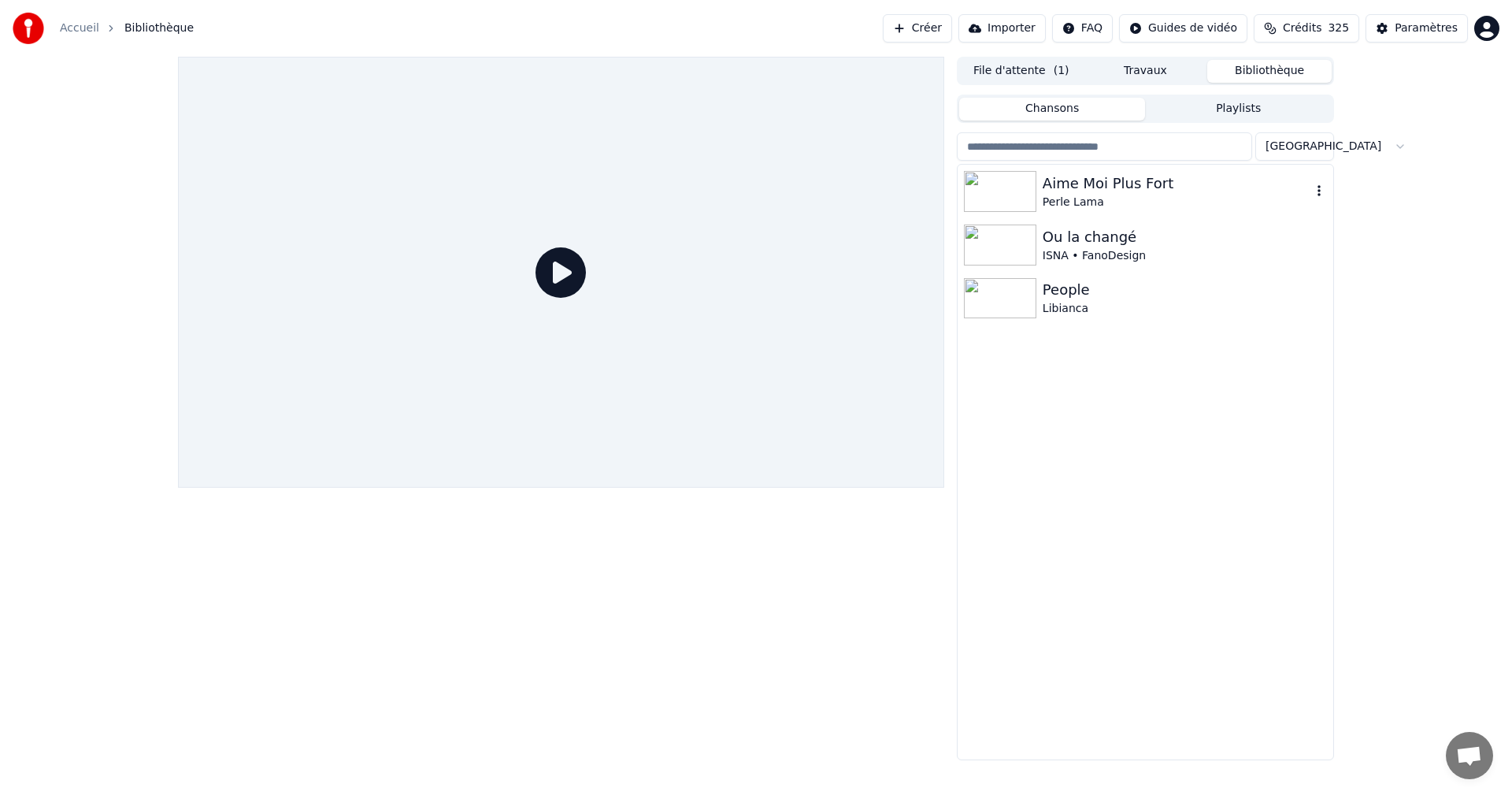
click at [1105, 182] on div "Aime Moi Plus Fort" at bounding box center [1176, 183] width 268 height 22
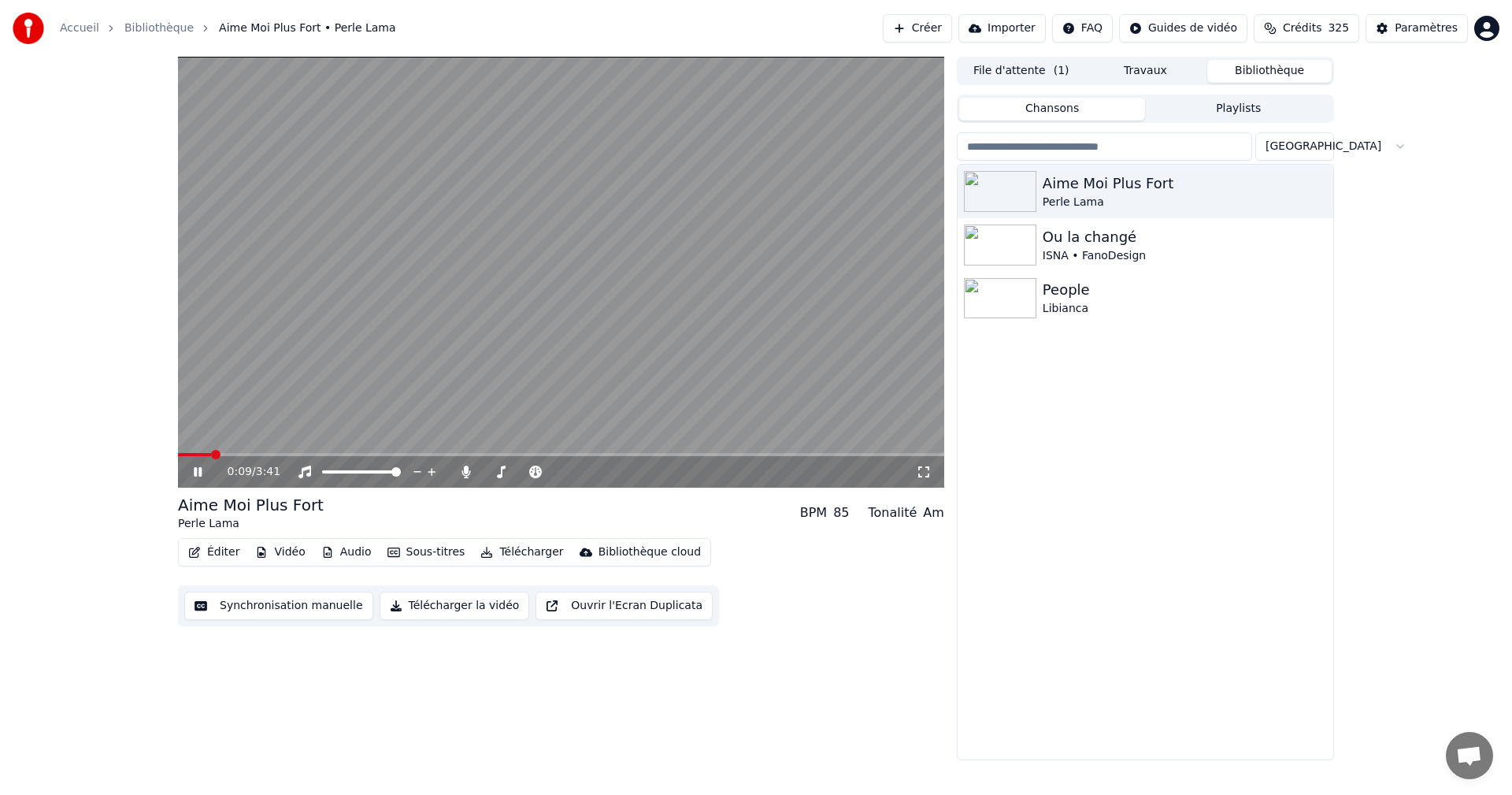
click at [198, 467] on icon at bounding box center [208, 471] width 37 height 13
click at [189, 457] on span at bounding box center [193, 454] width 10 height 10
click at [197, 469] on icon at bounding box center [197, 471] width 10 height 11
click at [926, 471] on icon at bounding box center [924, 471] width 16 height 13
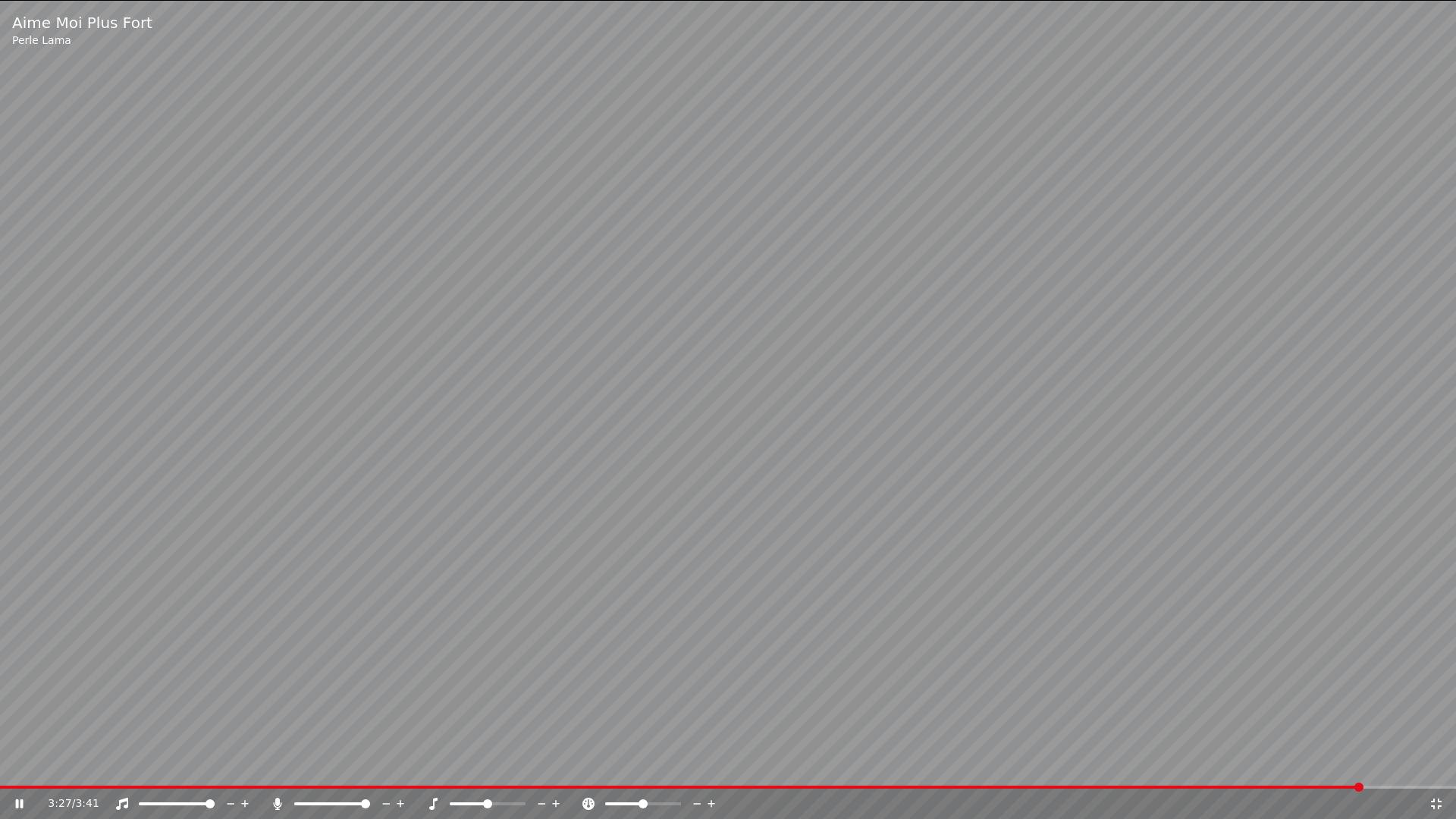
click at [1361, 765] on video at bounding box center [728, 409] width 1456 height 819
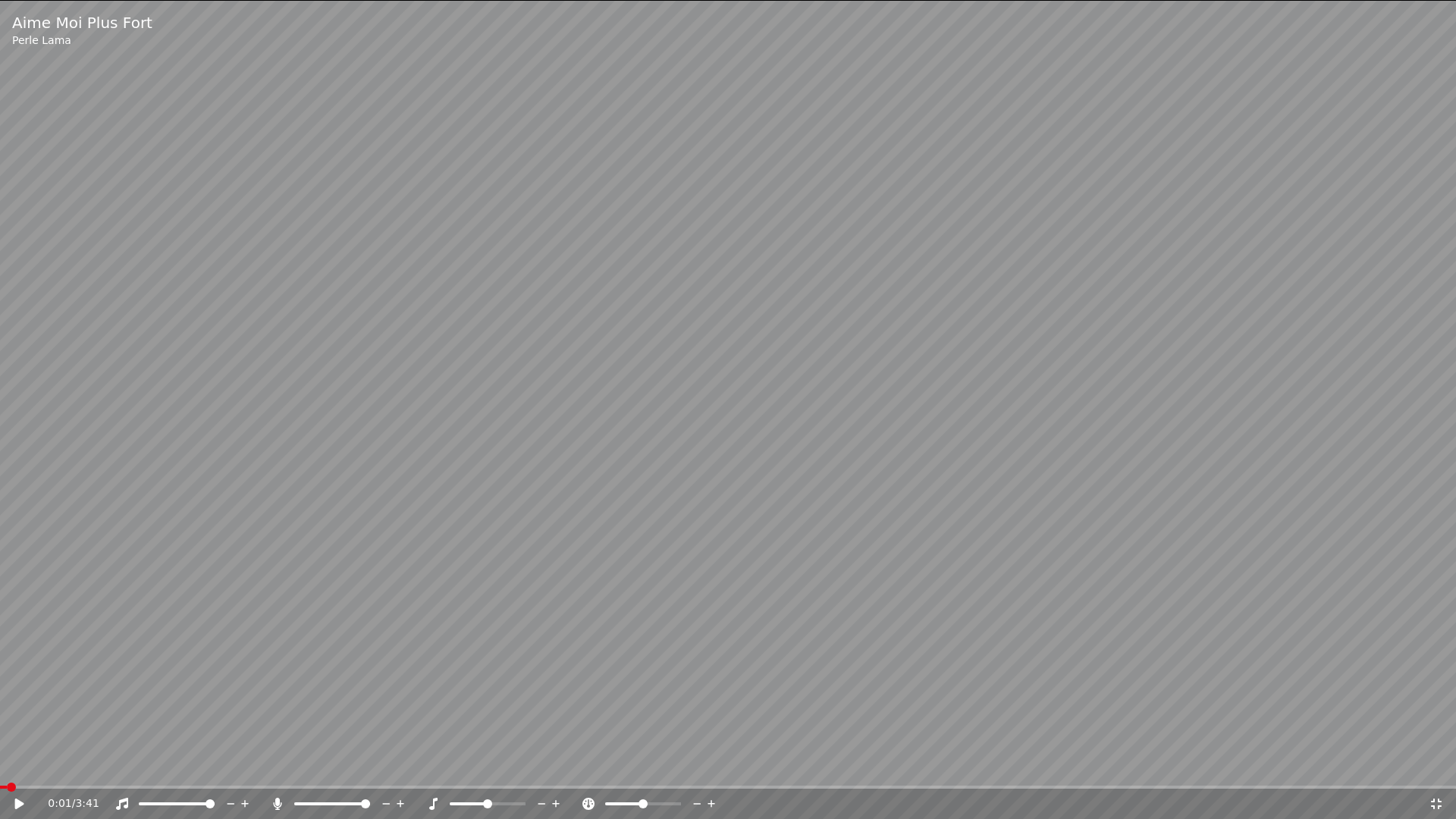
click at [7, 765] on span at bounding box center [11, 787] width 9 height 9
click at [22, 765] on icon at bounding box center [30, 804] width 36 height 12
click at [1435, 765] on icon at bounding box center [1436, 804] width 11 height 11
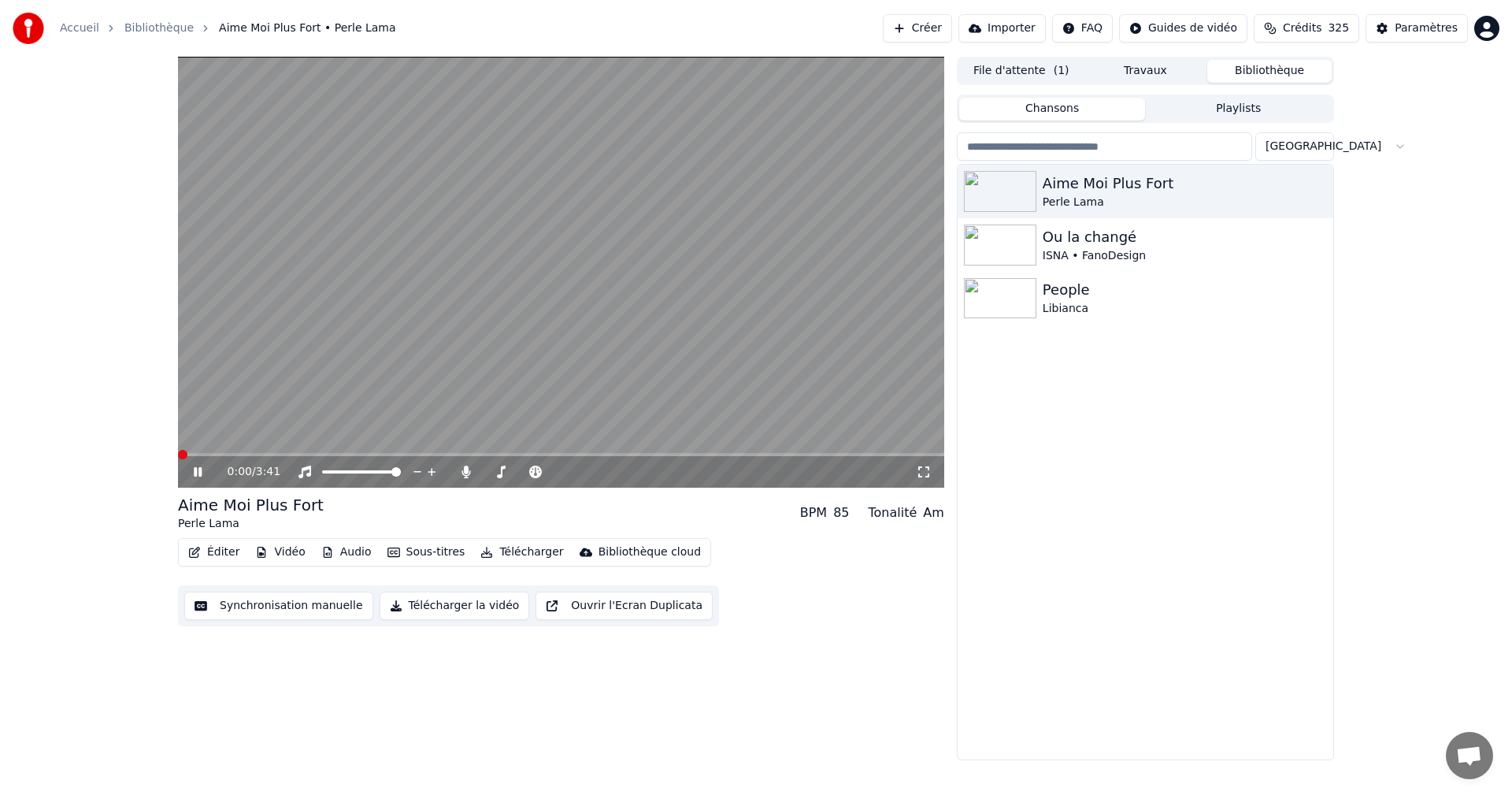
click at [178, 459] on span at bounding box center [183, 454] width 10 height 10
click at [203, 471] on icon at bounding box center [208, 471] width 37 height 13
click at [178, 459] on span at bounding box center [183, 454] width 10 height 10
click at [195, 471] on icon at bounding box center [197, 471] width 10 height 11
click at [192, 468] on icon at bounding box center [208, 471] width 37 height 13
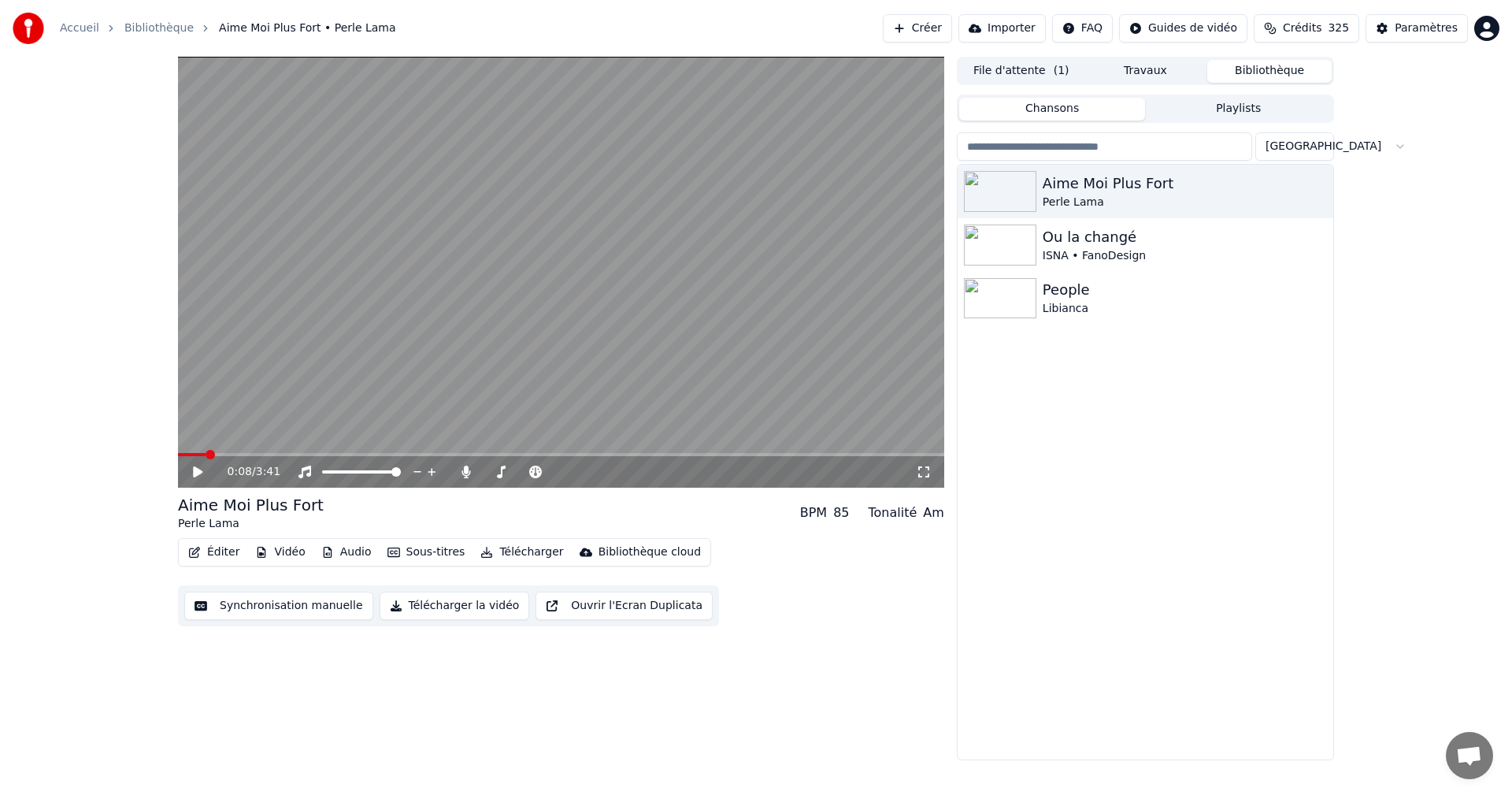
click at [206, 454] on span at bounding box center [210, 454] width 10 height 10
click at [192, 469] on icon at bounding box center [208, 471] width 37 height 13
click at [259, 453] on span at bounding box center [261, 454] width 10 height 10
click at [199, 469] on icon at bounding box center [208, 471] width 37 height 13
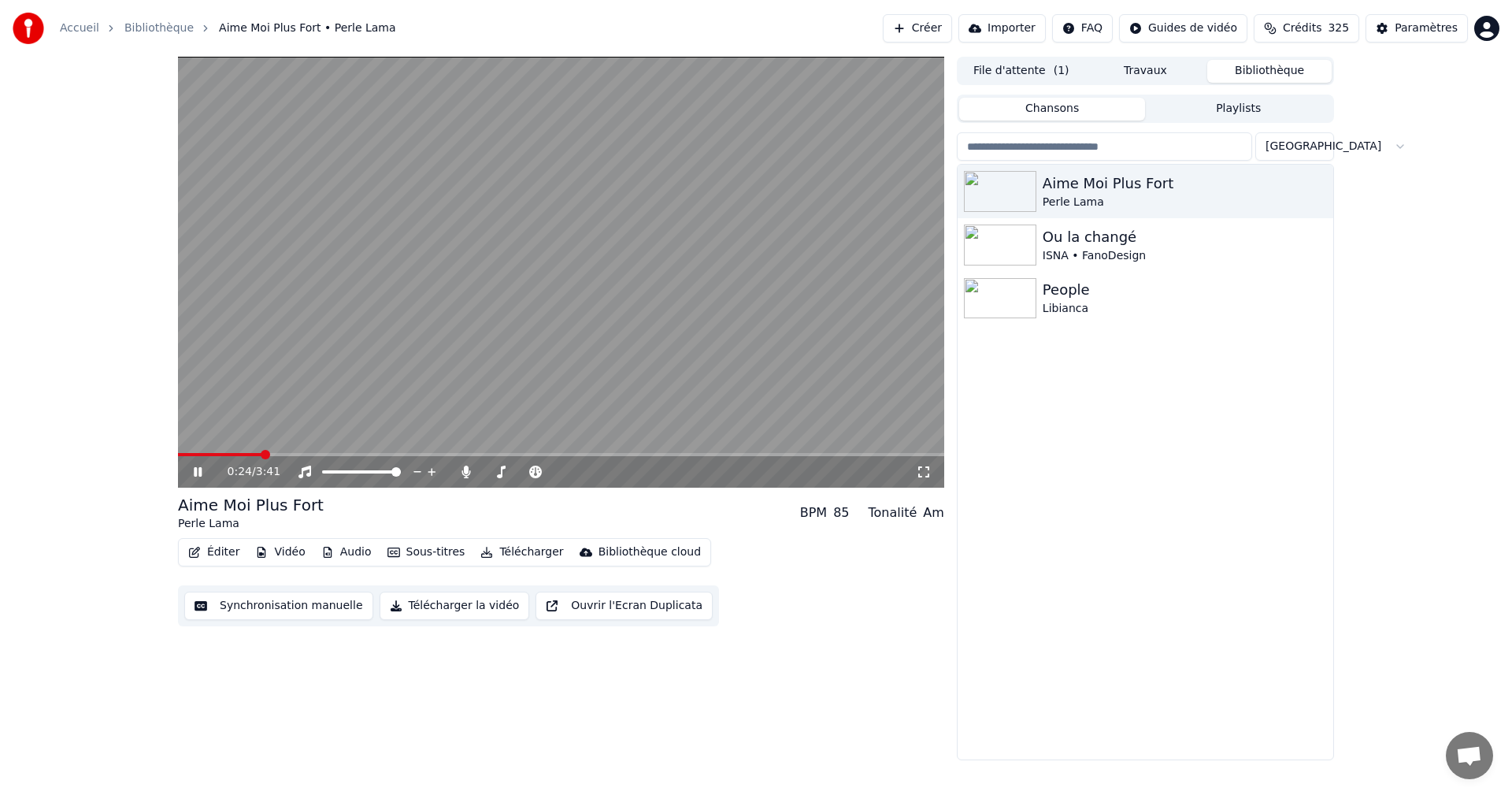
click at [199, 470] on icon at bounding box center [197, 471] width 8 height 10
click at [199, 470] on icon at bounding box center [197, 471] width 10 height 11
click at [199, 470] on icon at bounding box center [197, 471] width 8 height 10
click at [194, 473] on icon at bounding box center [197, 471] width 10 height 11
click at [194, 473] on icon at bounding box center [208, 471] width 37 height 13
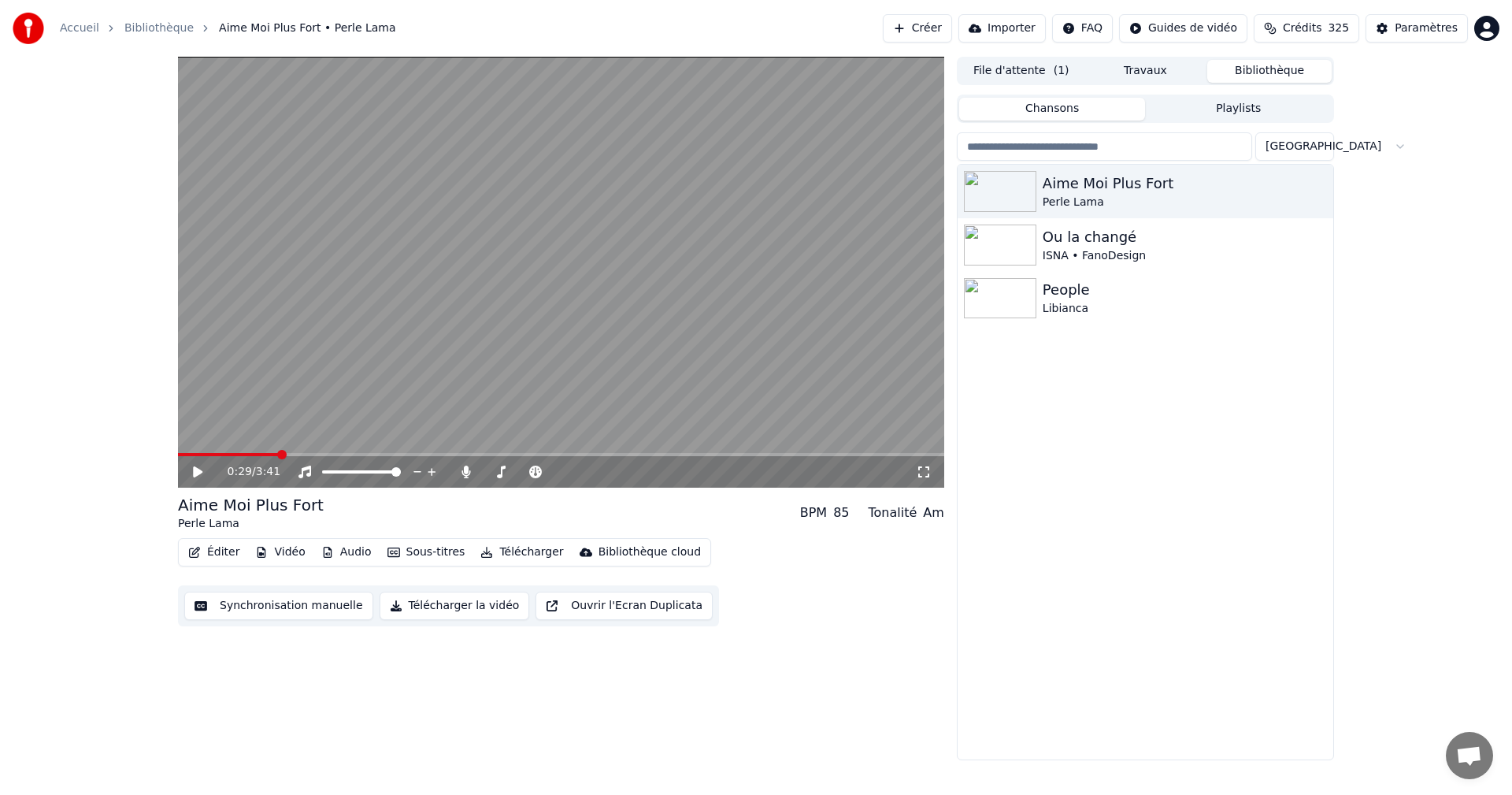
click at [277, 454] on span at bounding box center [281, 454] width 10 height 10
click at [193, 472] on icon at bounding box center [208, 471] width 37 height 13
click at [197, 471] on icon at bounding box center [197, 471] width 8 height 10
click at [198, 471] on icon at bounding box center [197, 471] width 10 height 11
click at [199, 471] on icon at bounding box center [197, 471] width 8 height 10
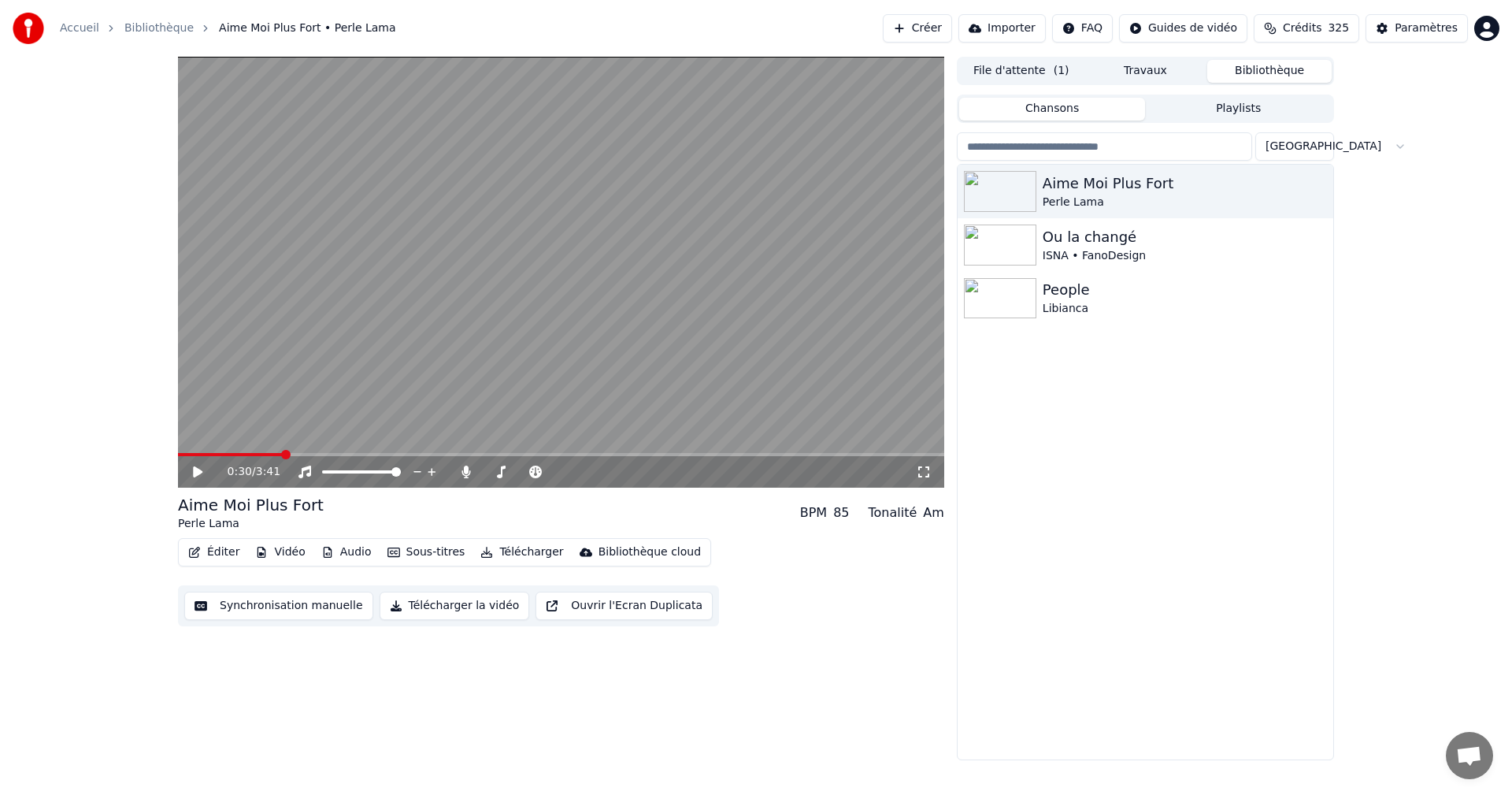
click at [199, 471] on icon at bounding box center [197, 471] width 10 height 11
click at [200, 471] on icon at bounding box center [197, 471] width 8 height 10
click at [205, 472] on icon at bounding box center [208, 471] width 37 height 13
click at [198, 470] on icon at bounding box center [197, 471] width 10 height 11
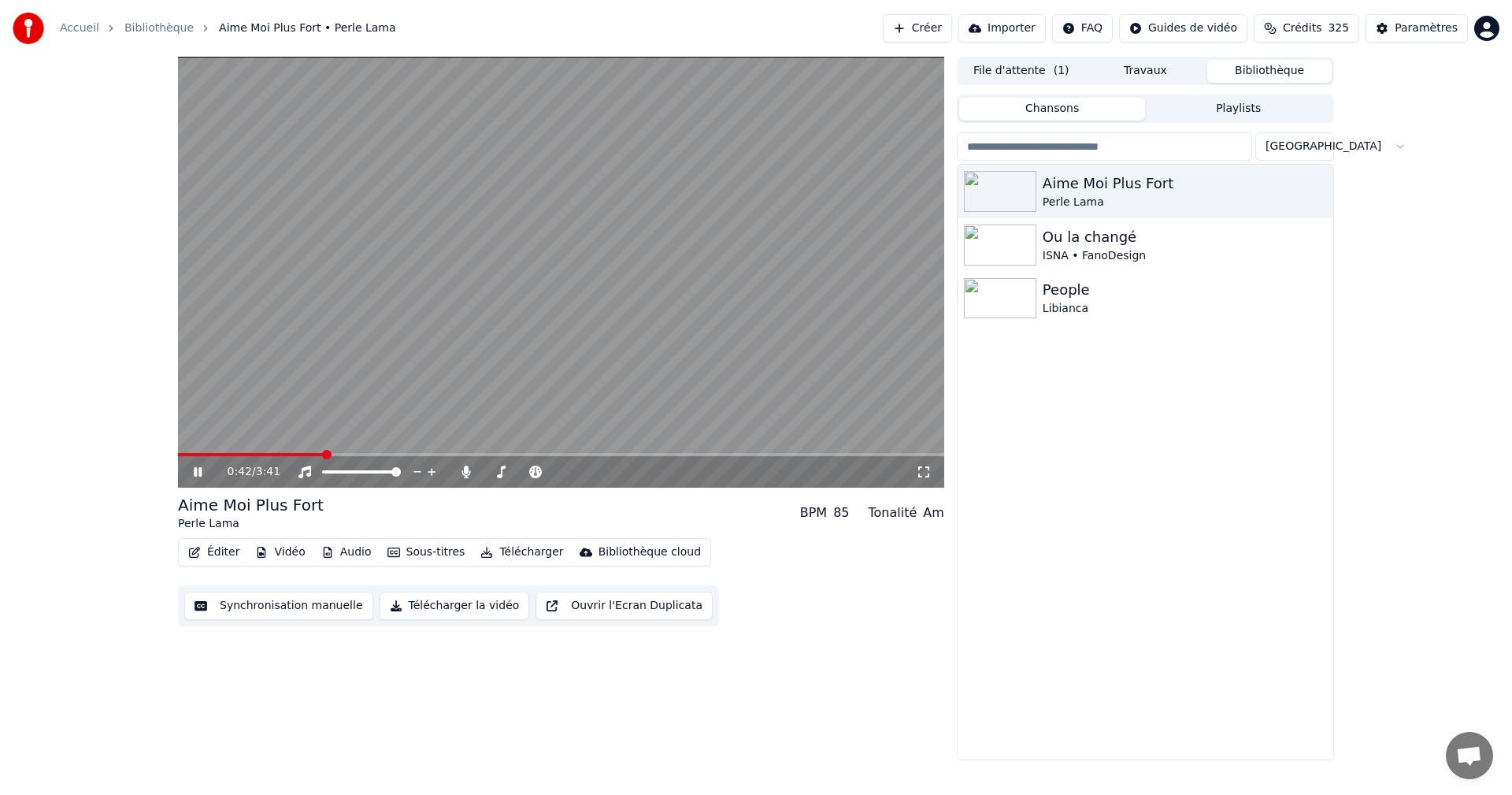
click at [198, 470] on icon at bounding box center [208, 471] width 37 height 13
click at [324, 455] on span at bounding box center [325, 454] width 10 height 10
click at [322, 455] on span at bounding box center [325, 454] width 10 height 10
click at [320, 453] on span at bounding box center [323, 454] width 10 height 10
click at [323, 453] on span at bounding box center [325, 454] width 10 height 10
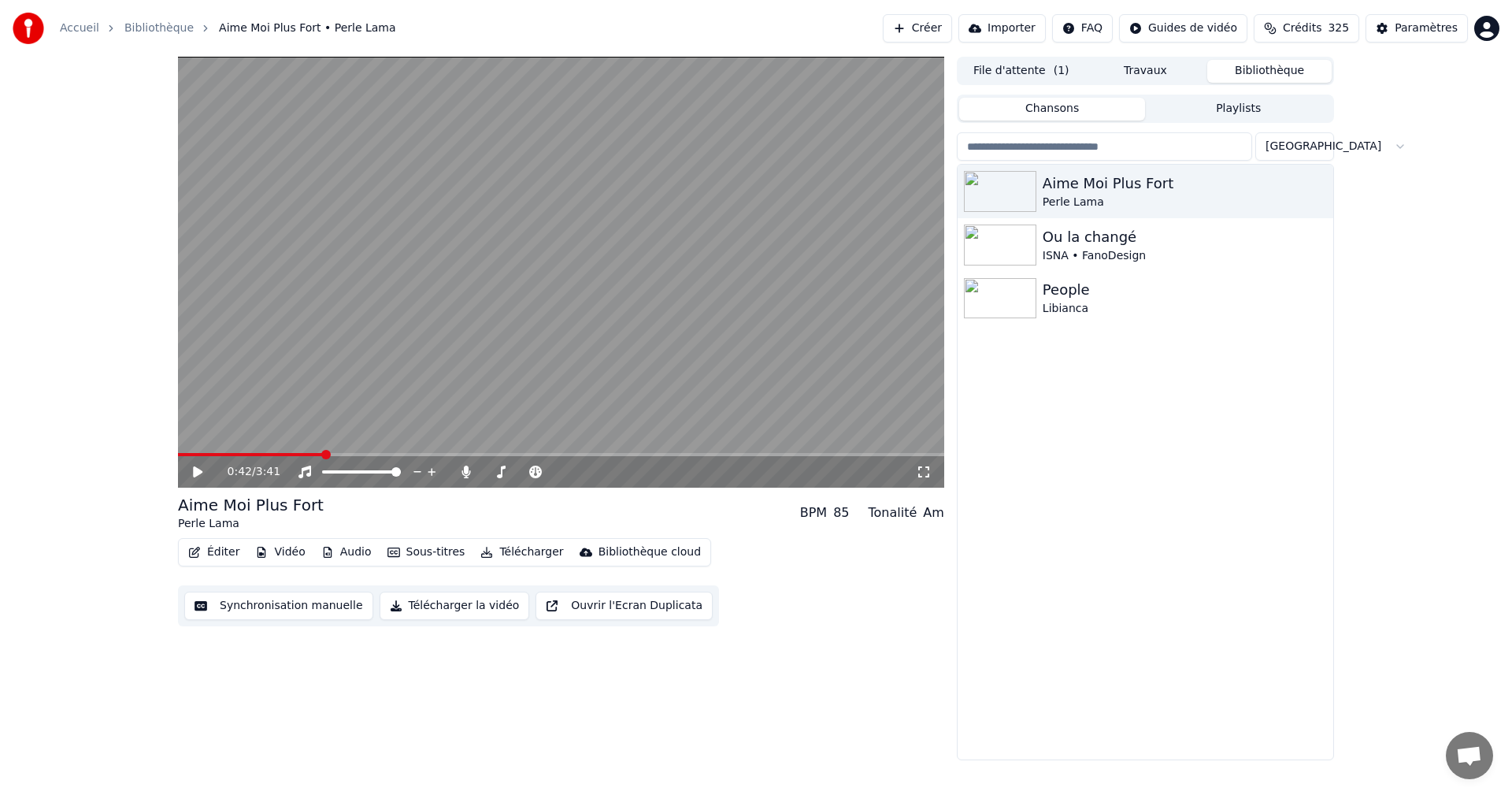
click at [195, 470] on icon at bounding box center [197, 471] width 10 height 11
click at [197, 470] on icon at bounding box center [197, 471] width 8 height 10
click at [365, 454] on span at bounding box center [368, 454] width 10 height 10
click at [357, 454] on span at bounding box center [361, 454] width 10 height 10
click at [360, 454] on span at bounding box center [363, 454] width 10 height 10
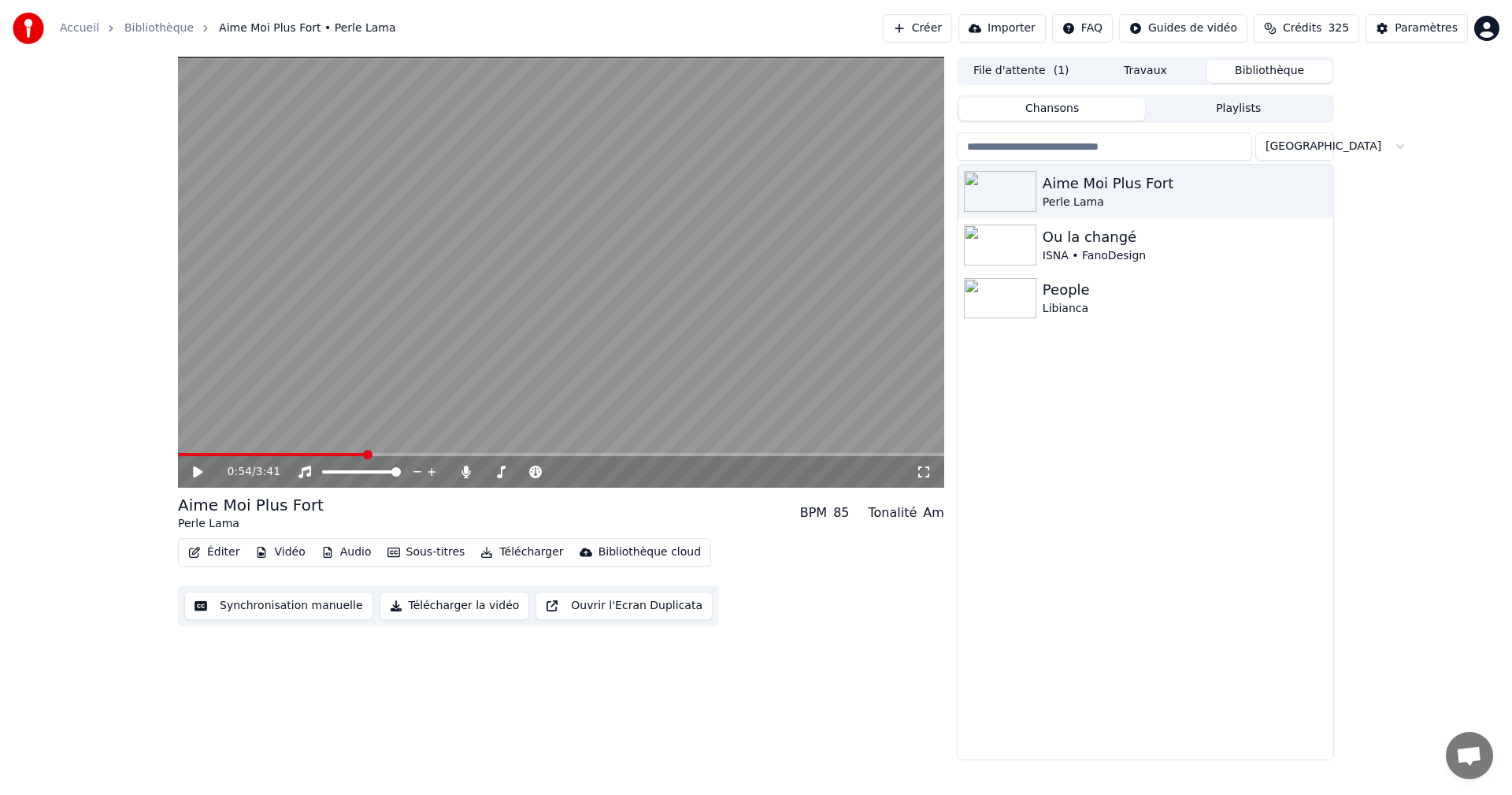
click at [364, 454] on span at bounding box center [368, 454] width 10 height 10
click at [198, 471] on icon at bounding box center [197, 471] width 10 height 11
click at [199, 471] on icon at bounding box center [197, 471] width 8 height 10
click at [198, 475] on icon at bounding box center [197, 471] width 10 height 11
drag, startPoint x: 190, startPoint y: 441, endPoint x: 189, endPoint y: 452, distance: 11.0
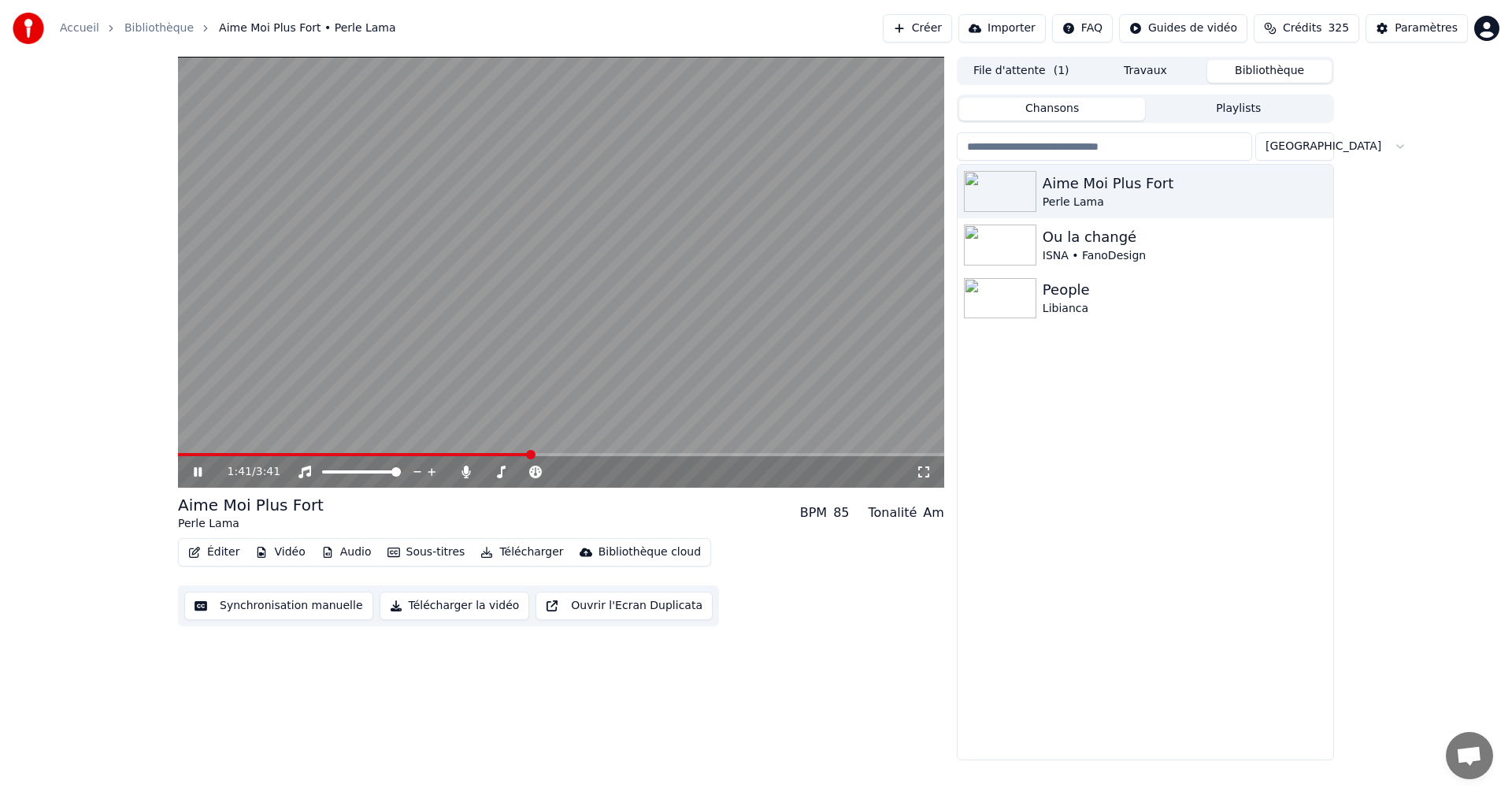
click at [189, 452] on video at bounding box center [561, 272] width 766 height 431
click at [196, 471] on icon at bounding box center [197, 471] width 10 height 11
click at [202, 473] on icon at bounding box center [197, 471] width 8 height 10
click at [202, 470] on icon at bounding box center [208, 471] width 37 height 13
click at [202, 471] on icon at bounding box center [197, 471] width 8 height 10
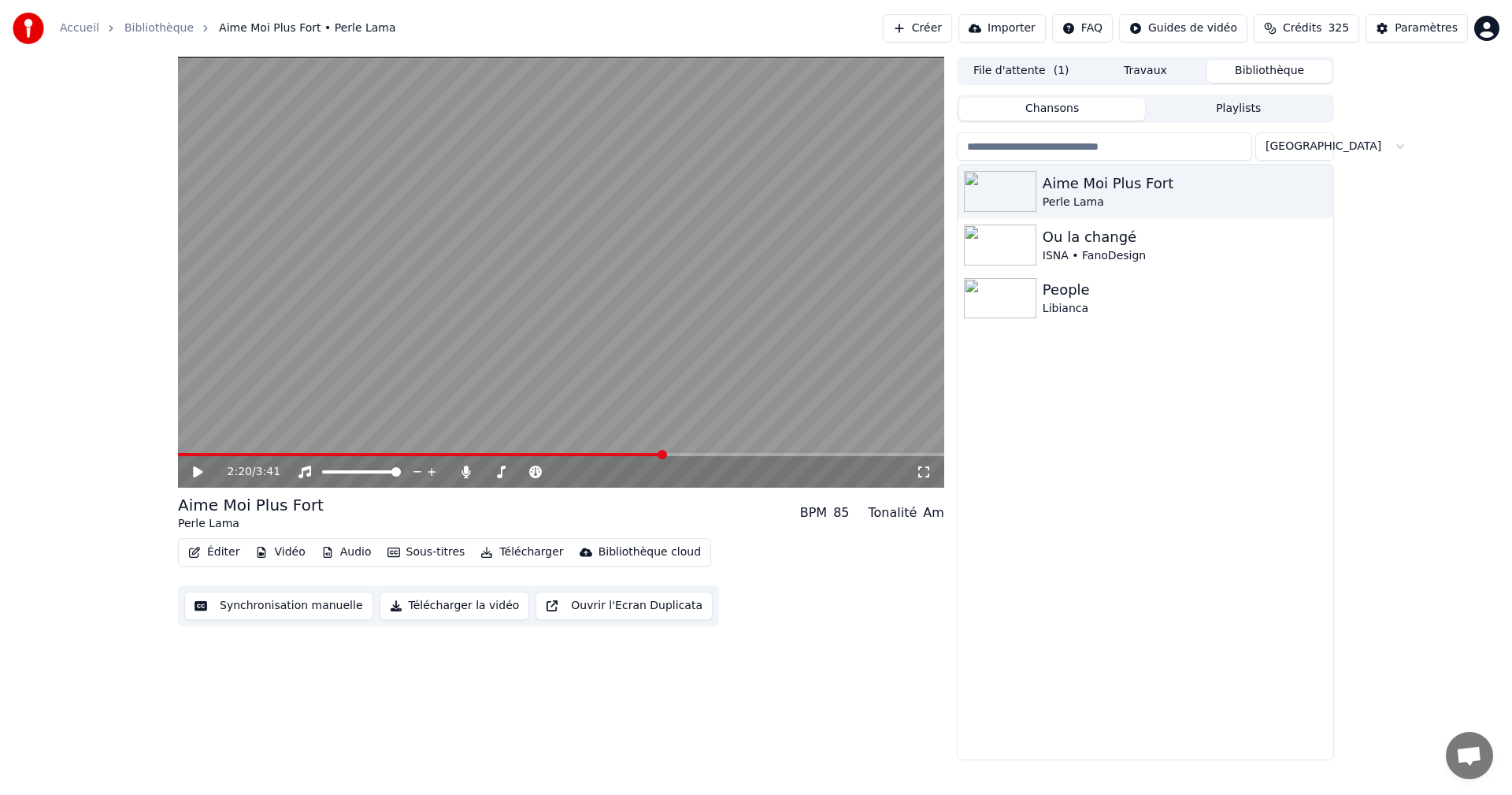
click at [202, 471] on icon at bounding box center [197, 471] width 10 height 11
click at [202, 471] on icon at bounding box center [197, 471] width 8 height 10
click at [658, 454] on span at bounding box center [658, 454] width 10 height 10
click at [644, 453] on span at bounding box center [644, 454] width 10 height 10
click at [198, 470] on icon at bounding box center [197, 471] width 10 height 11
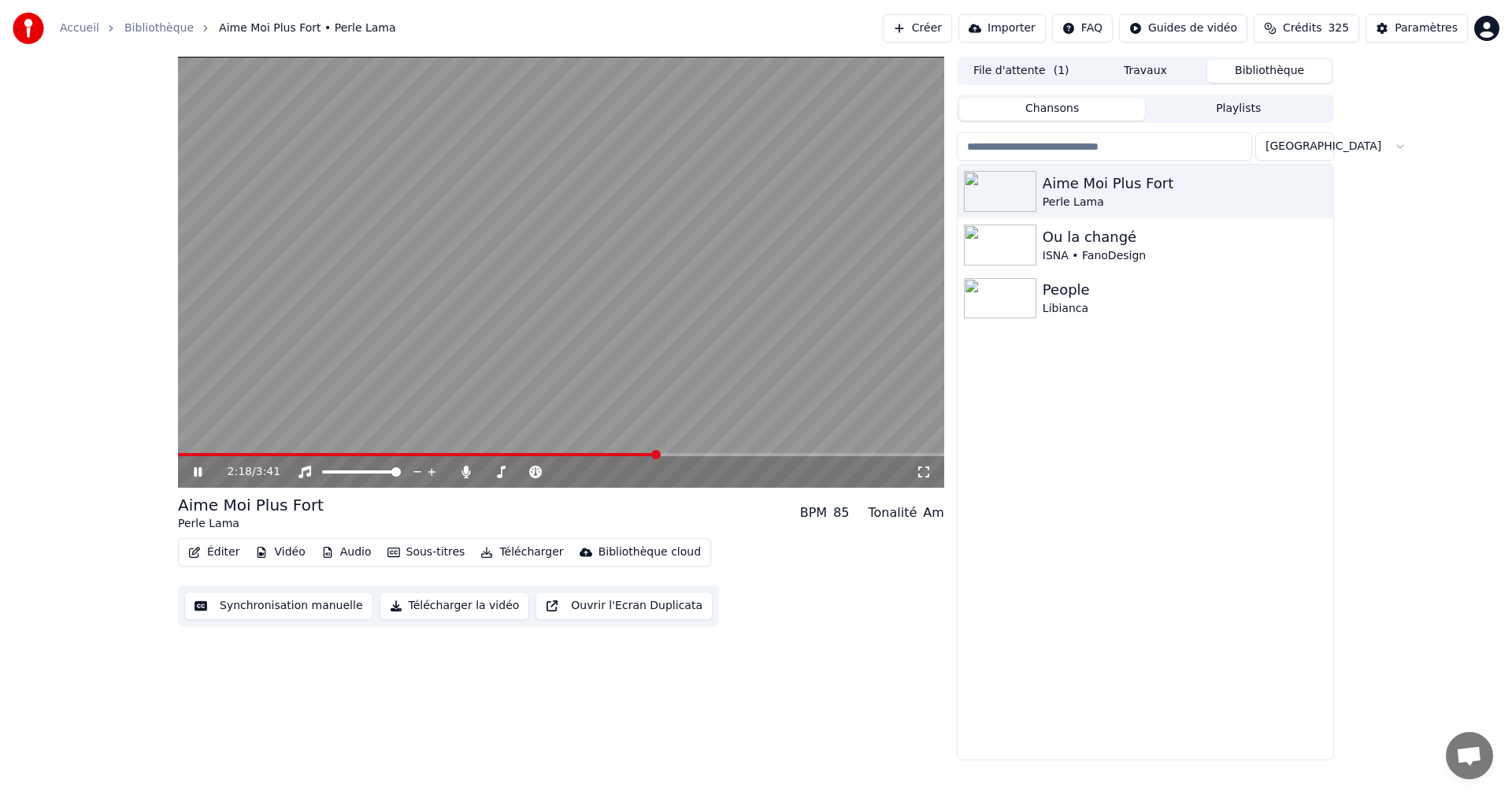
click at [198, 470] on icon at bounding box center [208, 471] width 37 height 13
click at [198, 470] on icon at bounding box center [197, 471] width 10 height 11
click at [198, 470] on icon at bounding box center [208, 471] width 37 height 13
click at [198, 470] on icon at bounding box center [197, 471] width 10 height 11
click at [198, 470] on icon at bounding box center [208, 471] width 37 height 13
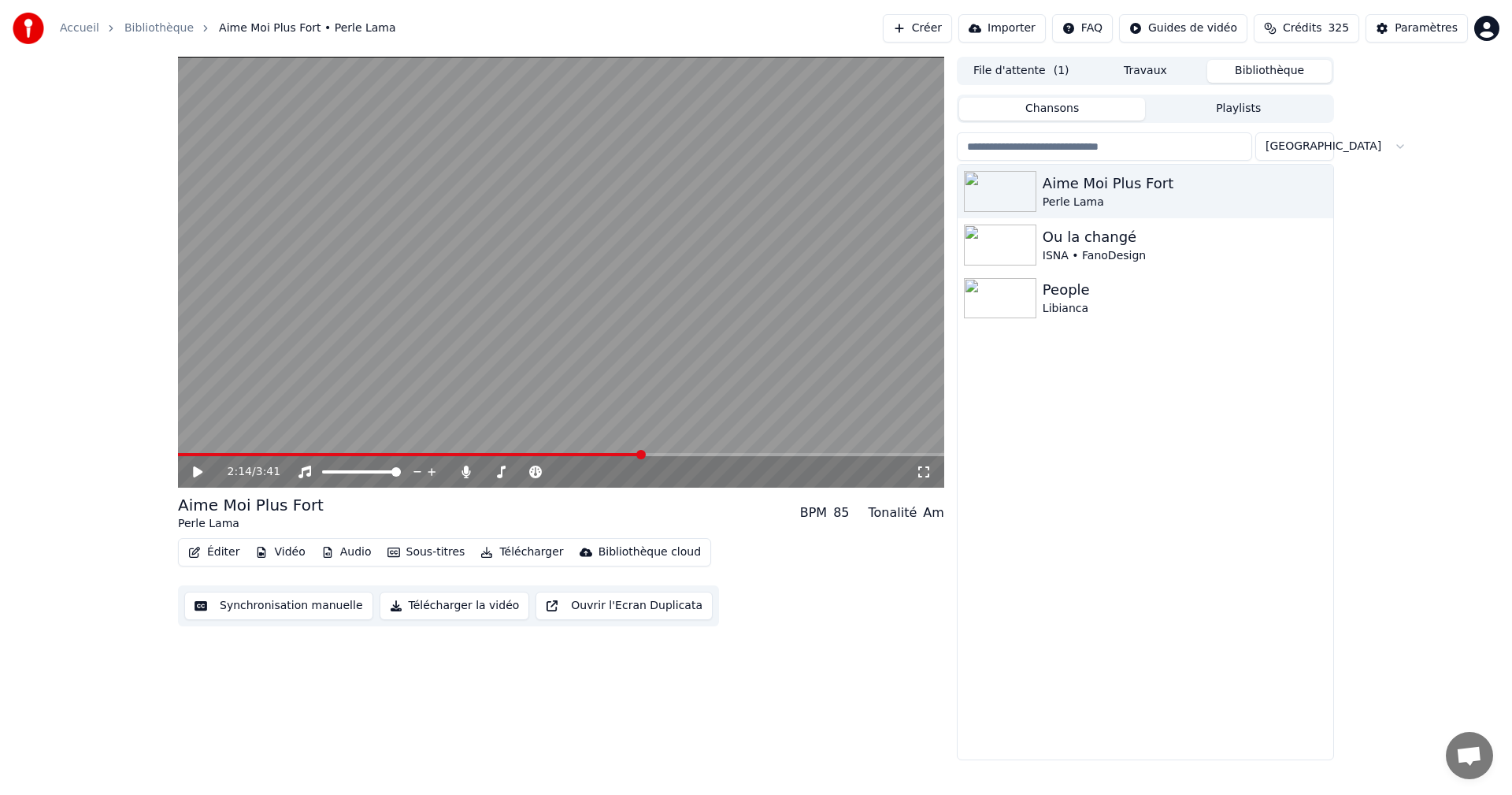
click at [642, 456] on span at bounding box center [641, 454] width 10 height 10
click at [626, 455] on span at bounding box center [624, 454] width 10 height 10
click at [198, 467] on icon at bounding box center [208, 471] width 37 height 13
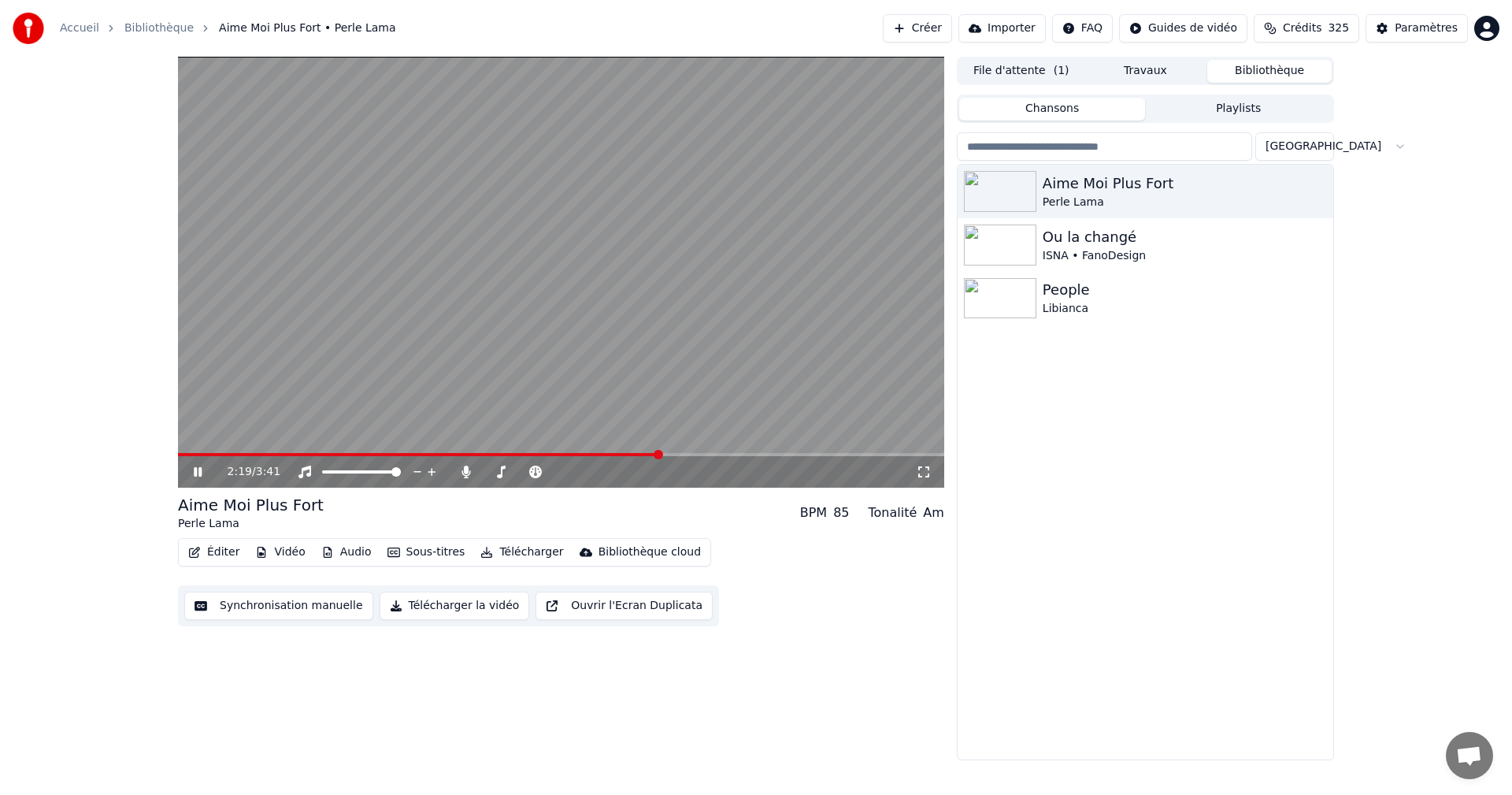
click at [198, 467] on icon at bounding box center [208, 471] width 37 height 13
click at [649, 452] on span at bounding box center [648, 454] width 10 height 10
click at [198, 470] on icon at bounding box center [197, 471] width 10 height 11
click at [198, 470] on icon at bounding box center [208, 471] width 37 height 13
click at [198, 470] on icon at bounding box center [197, 471] width 10 height 11
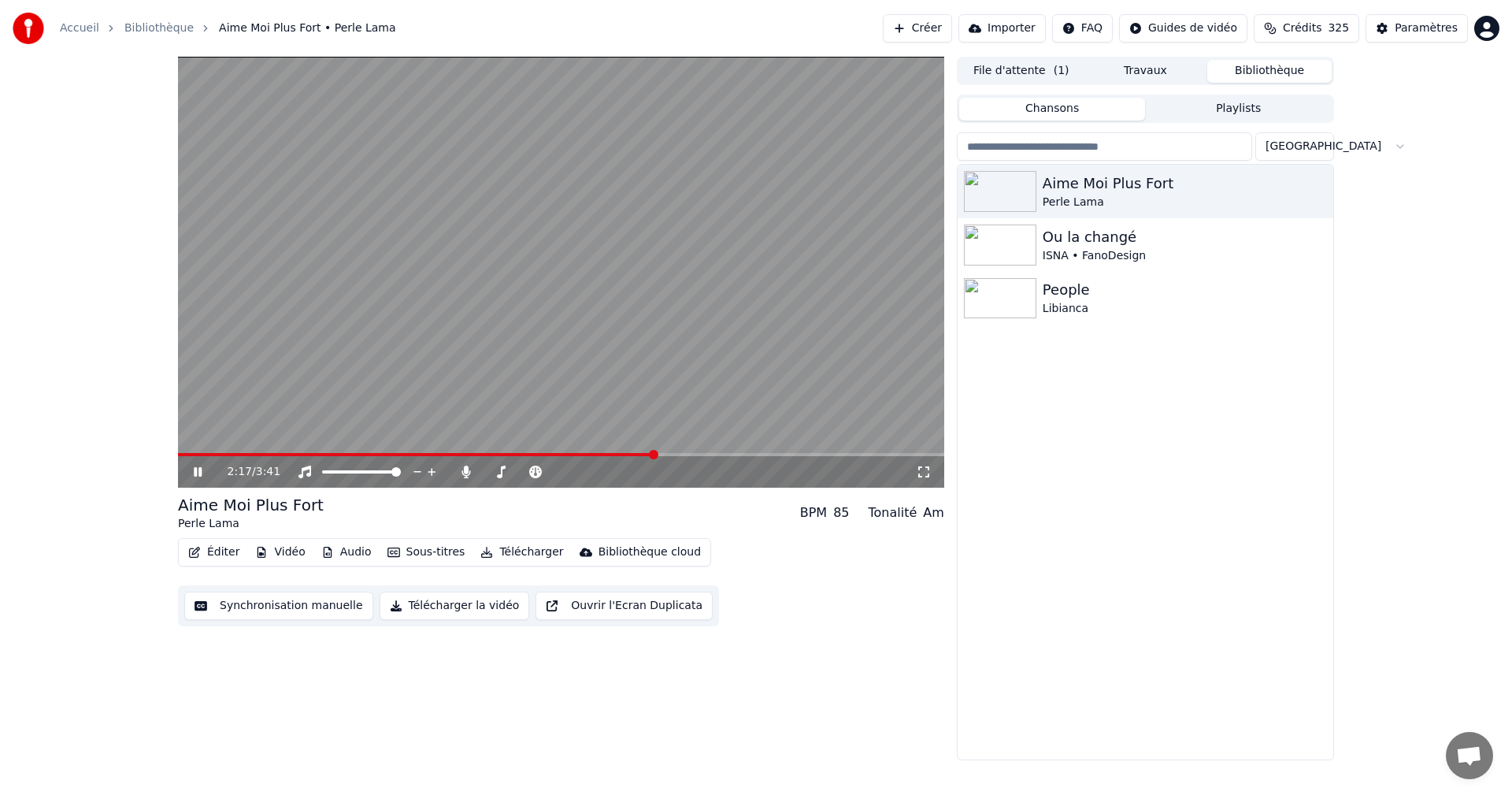
click at [198, 470] on icon at bounding box center [208, 471] width 37 height 13
click at [198, 469] on icon at bounding box center [208, 471] width 37 height 13
click at [200, 471] on icon at bounding box center [197, 471] width 10 height 11
click at [202, 472] on icon at bounding box center [197, 471] width 8 height 10
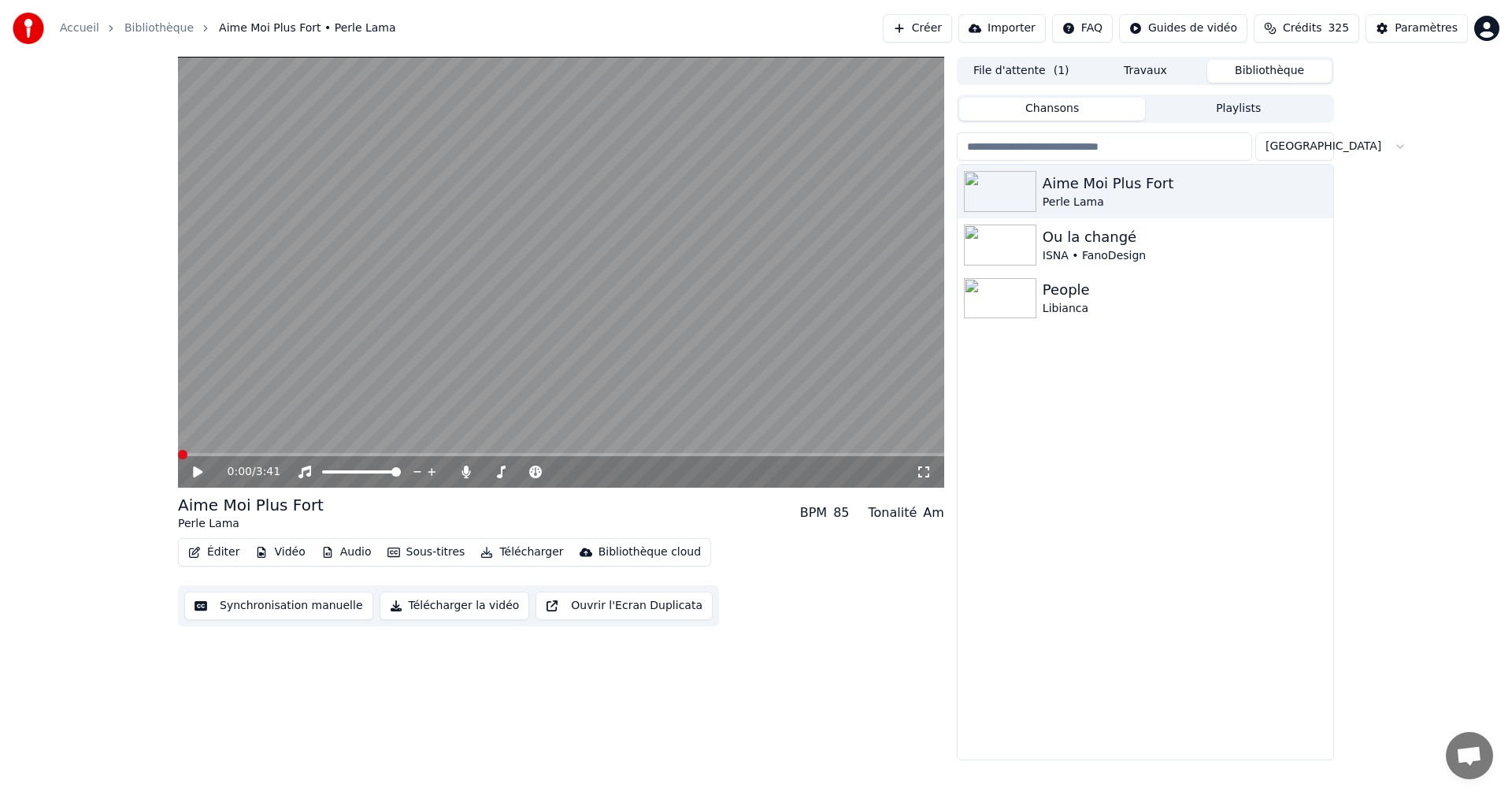
click at [178, 459] on span at bounding box center [183, 454] width 10 height 10
click at [198, 468] on icon at bounding box center [208, 471] width 37 height 13
click at [227, 556] on button "Éditer" at bounding box center [214, 552] width 64 height 22
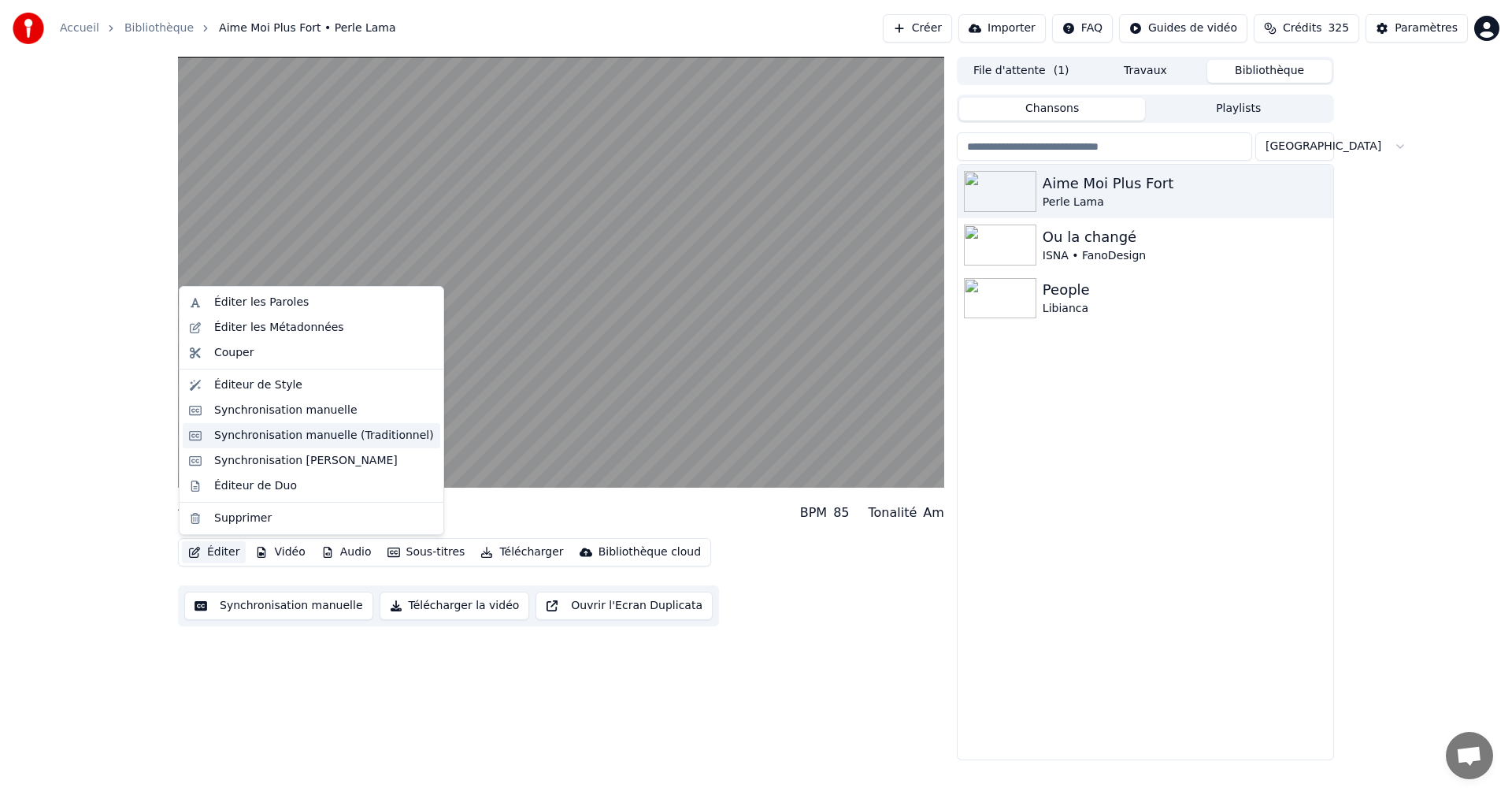
click at [277, 439] on div "Synchronisation manuelle (Traditionnel)" at bounding box center [324, 435] width 220 height 16
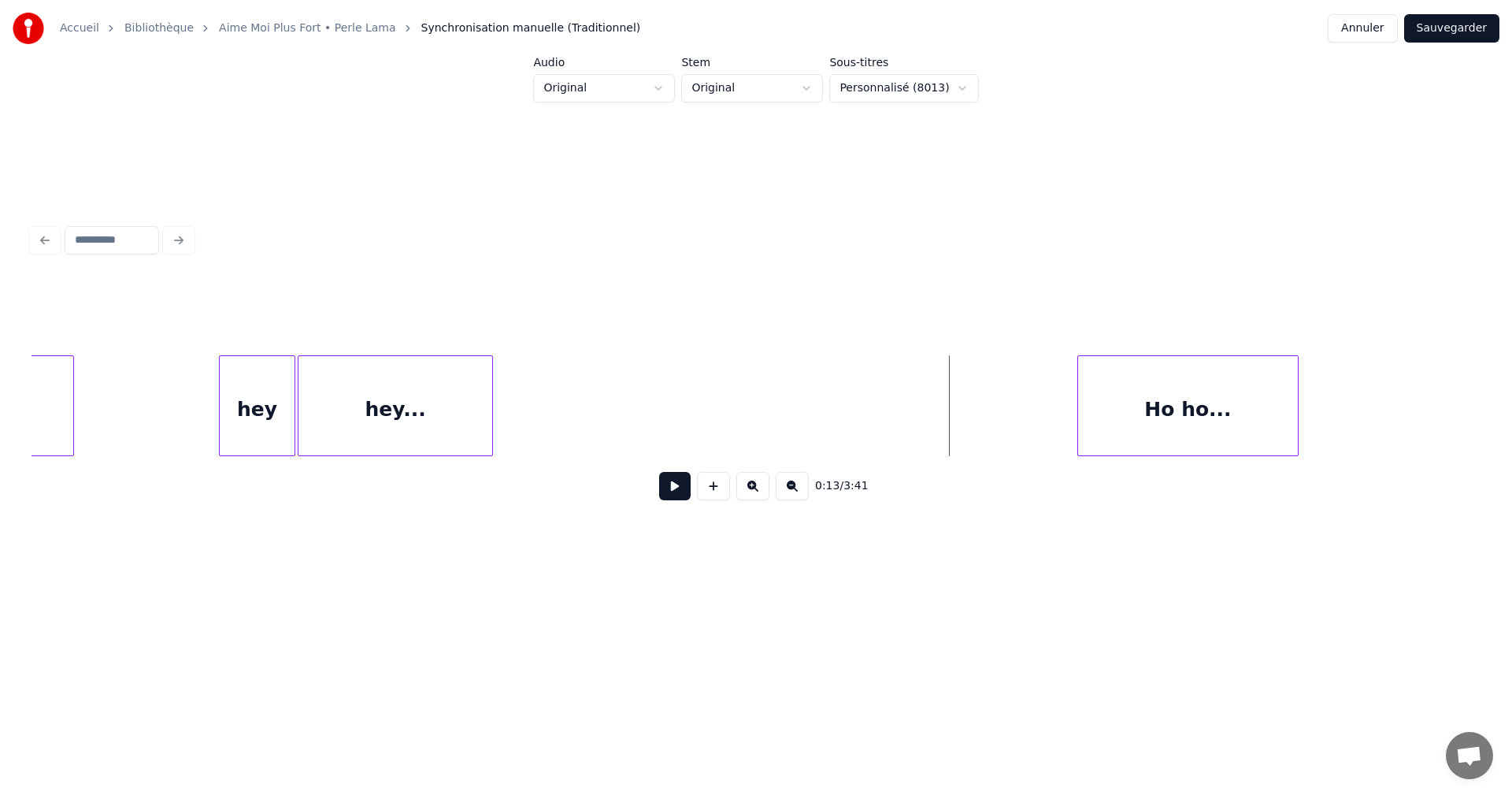
scroll to position [0, 1158]
click at [232, 416] on div "hey" at bounding box center [256, 410] width 74 height 107
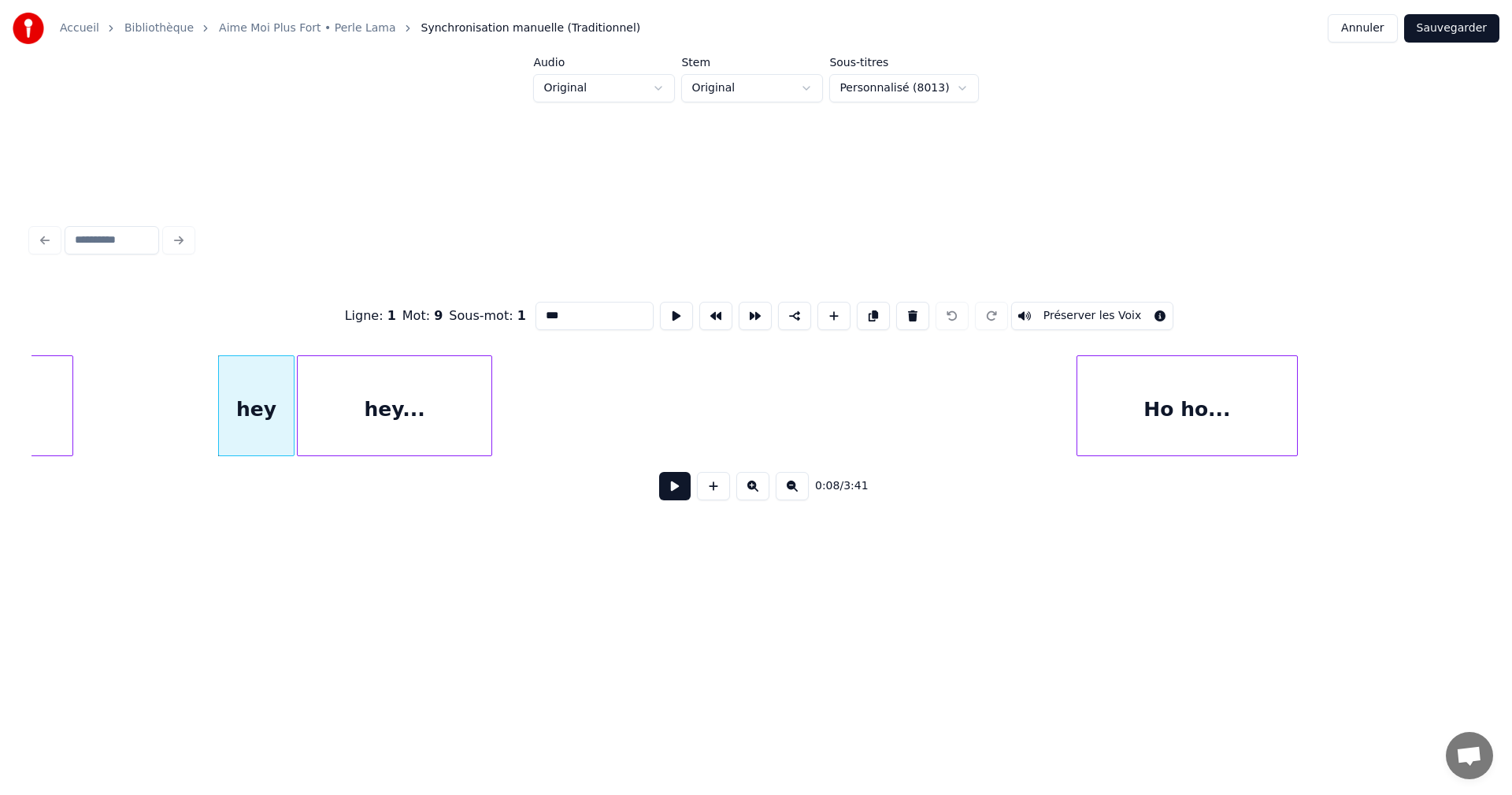
click at [548, 312] on input "***" at bounding box center [594, 316] width 119 height 29
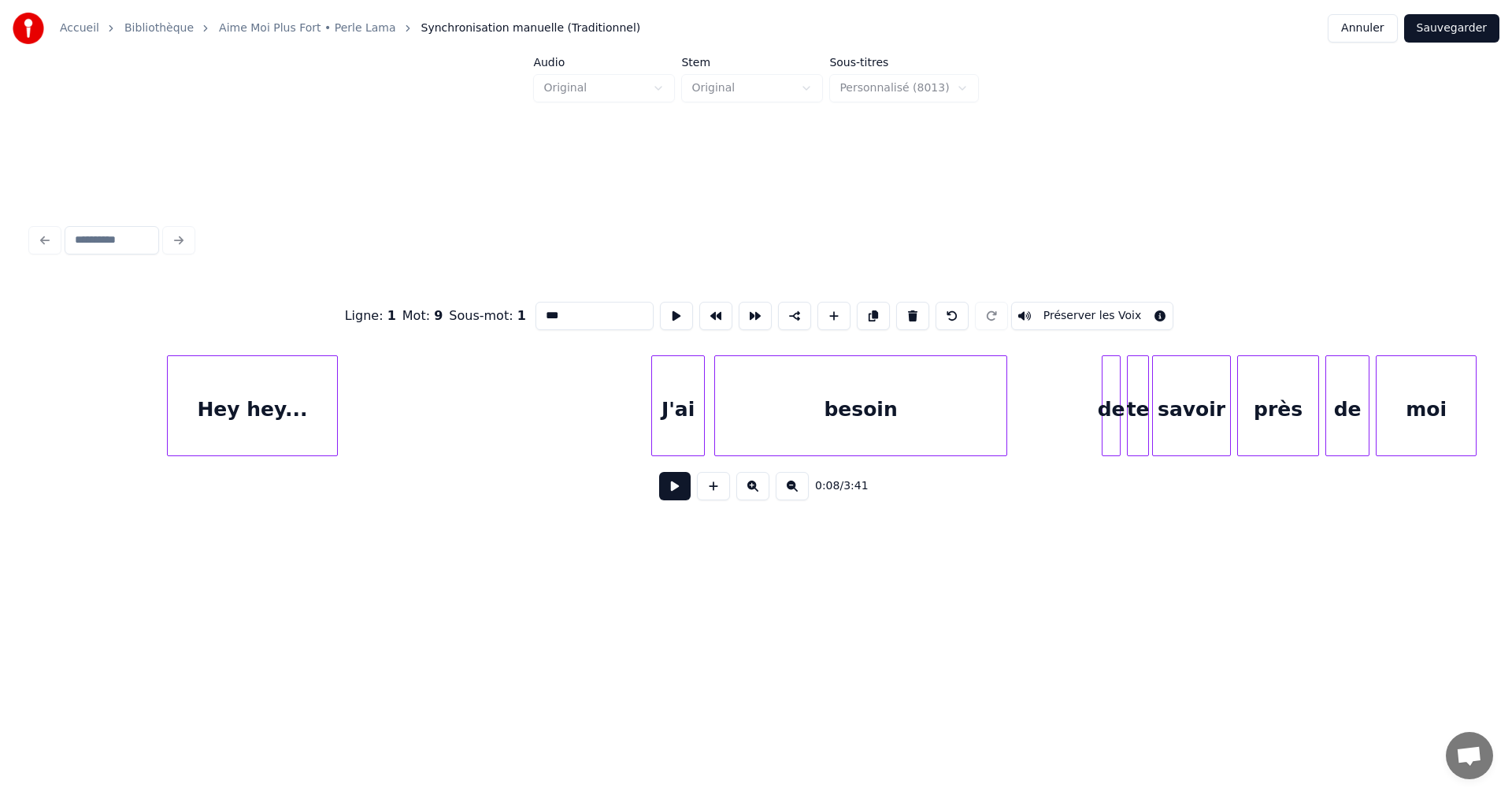
scroll to position [0, 3049]
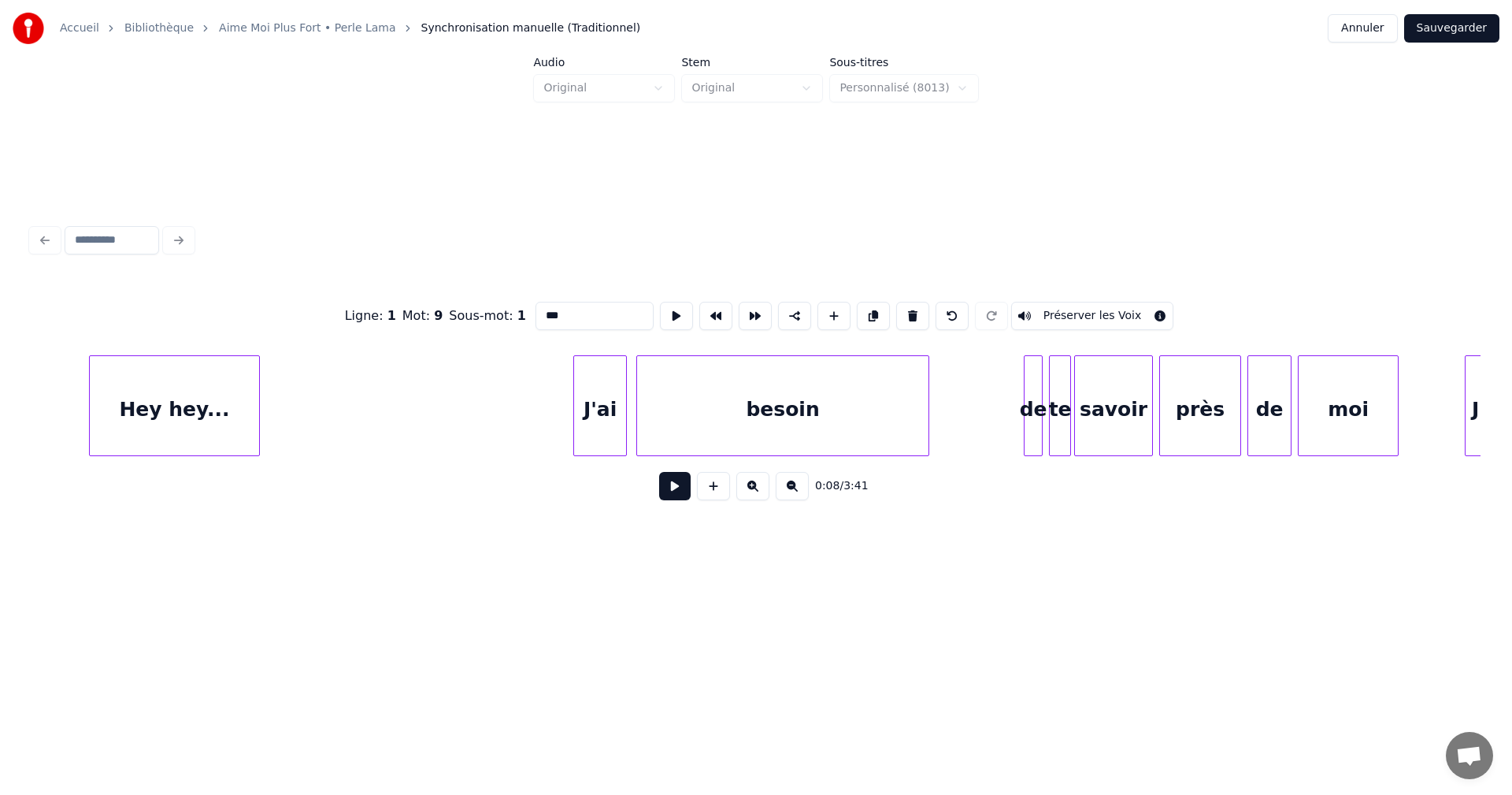
click at [1033, 417] on div "de" at bounding box center [1034, 410] width 17 height 107
click at [548, 312] on input "**" at bounding box center [594, 316] width 119 height 29
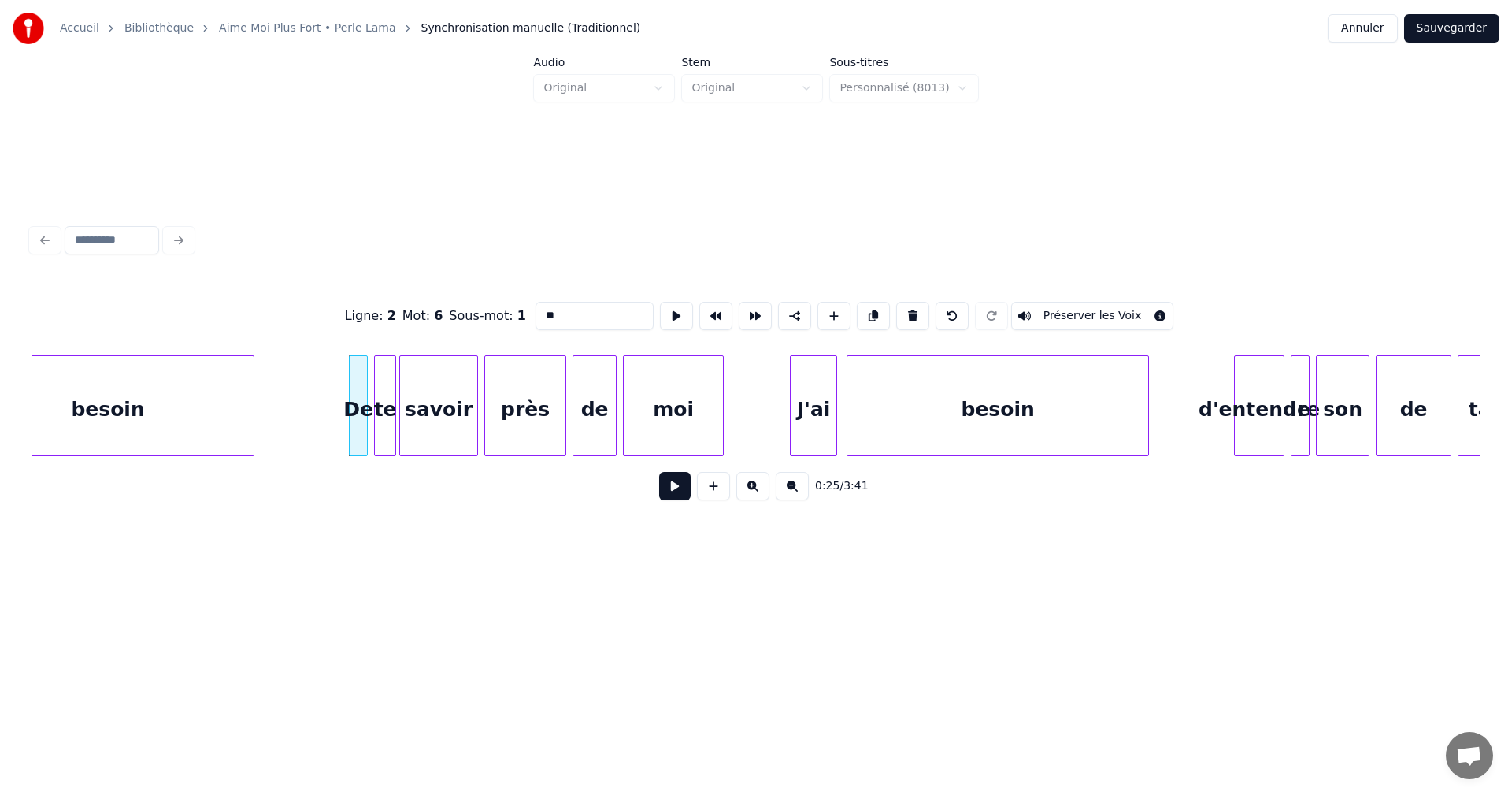
scroll to position [0, 3782]
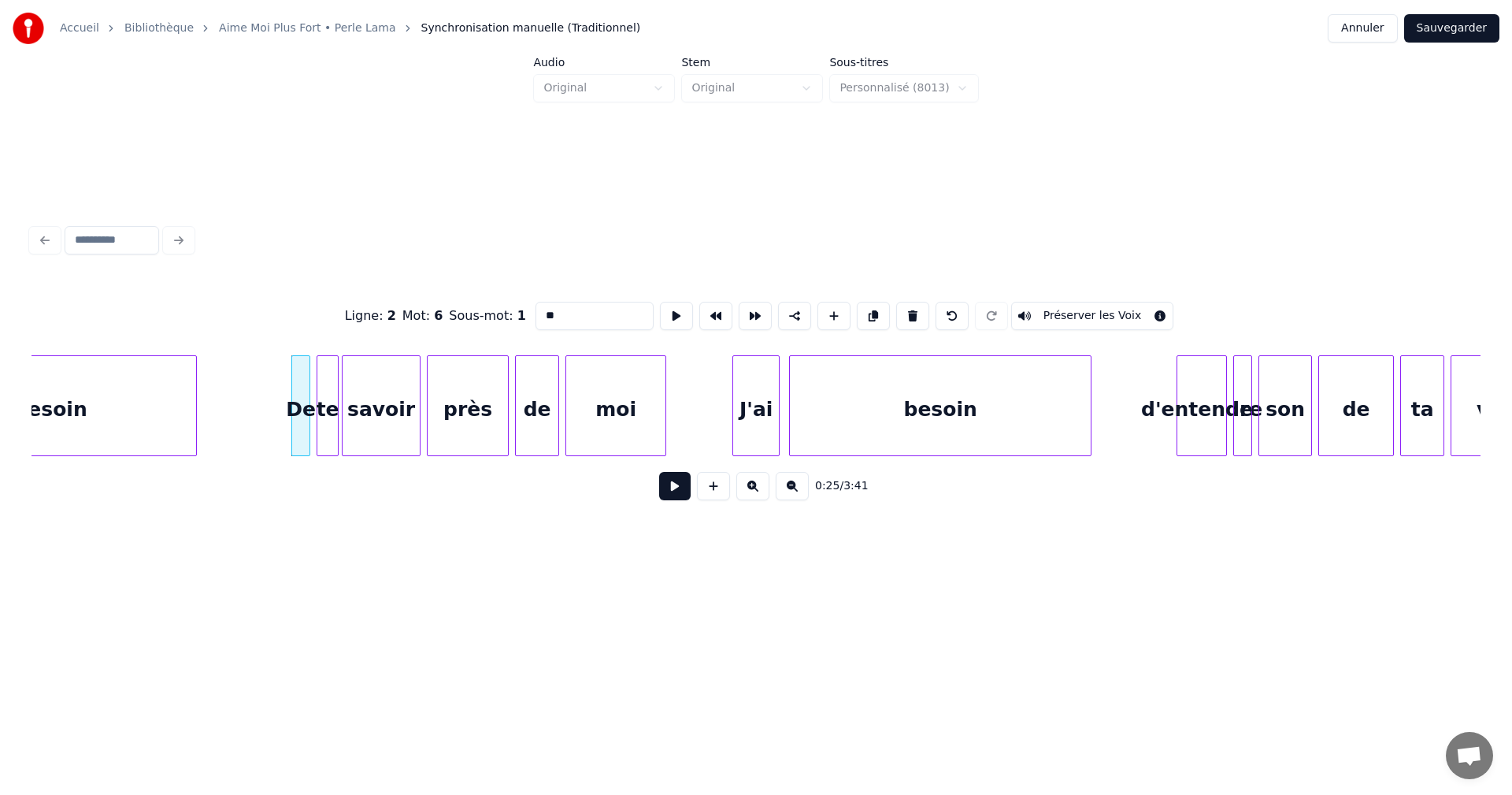
click at [1177, 413] on div "d'entendre" at bounding box center [1201, 410] width 48 height 107
click at [547, 311] on input "**********" at bounding box center [594, 316] width 119 height 29
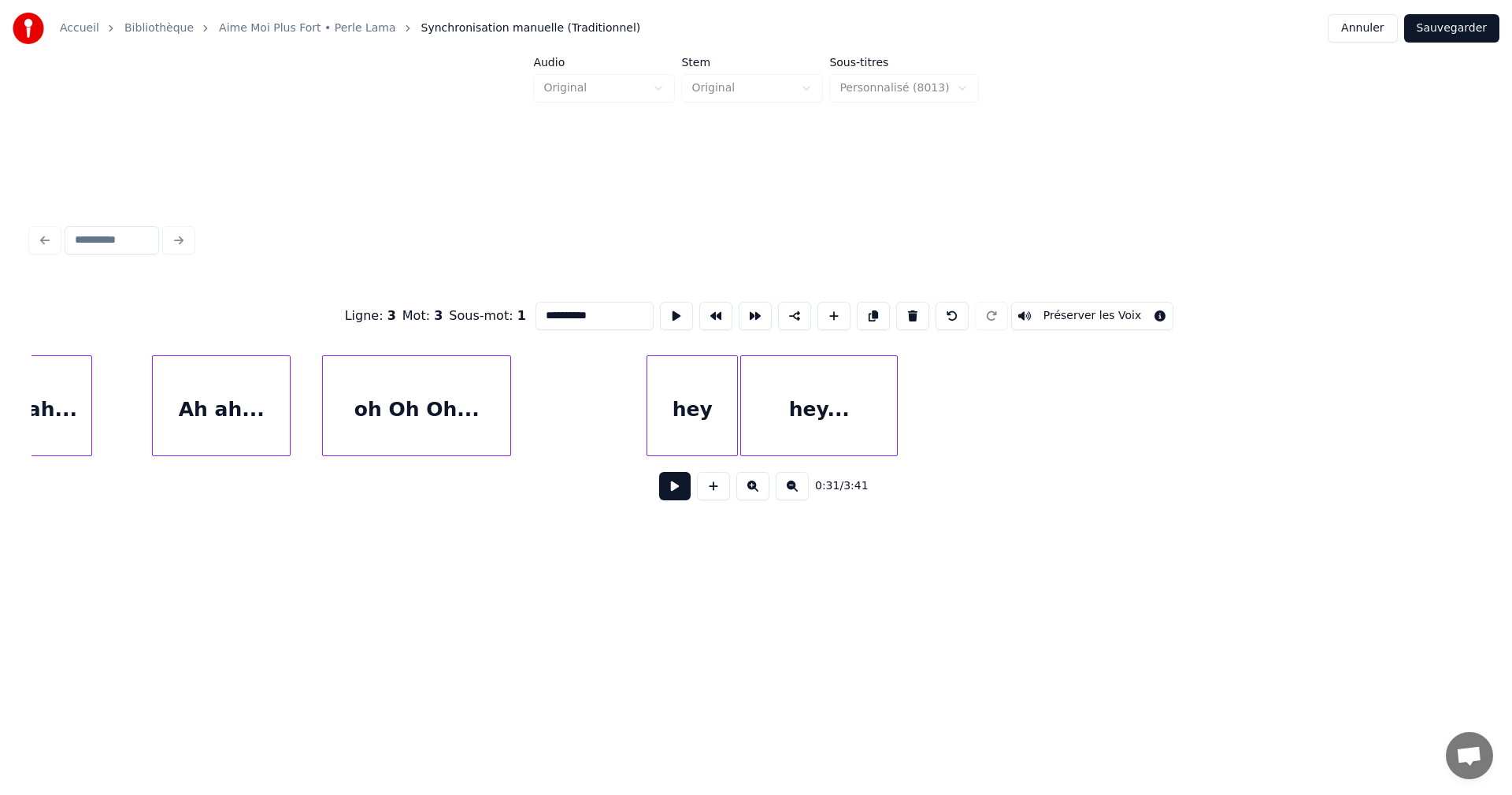
scroll to position [0, 8105]
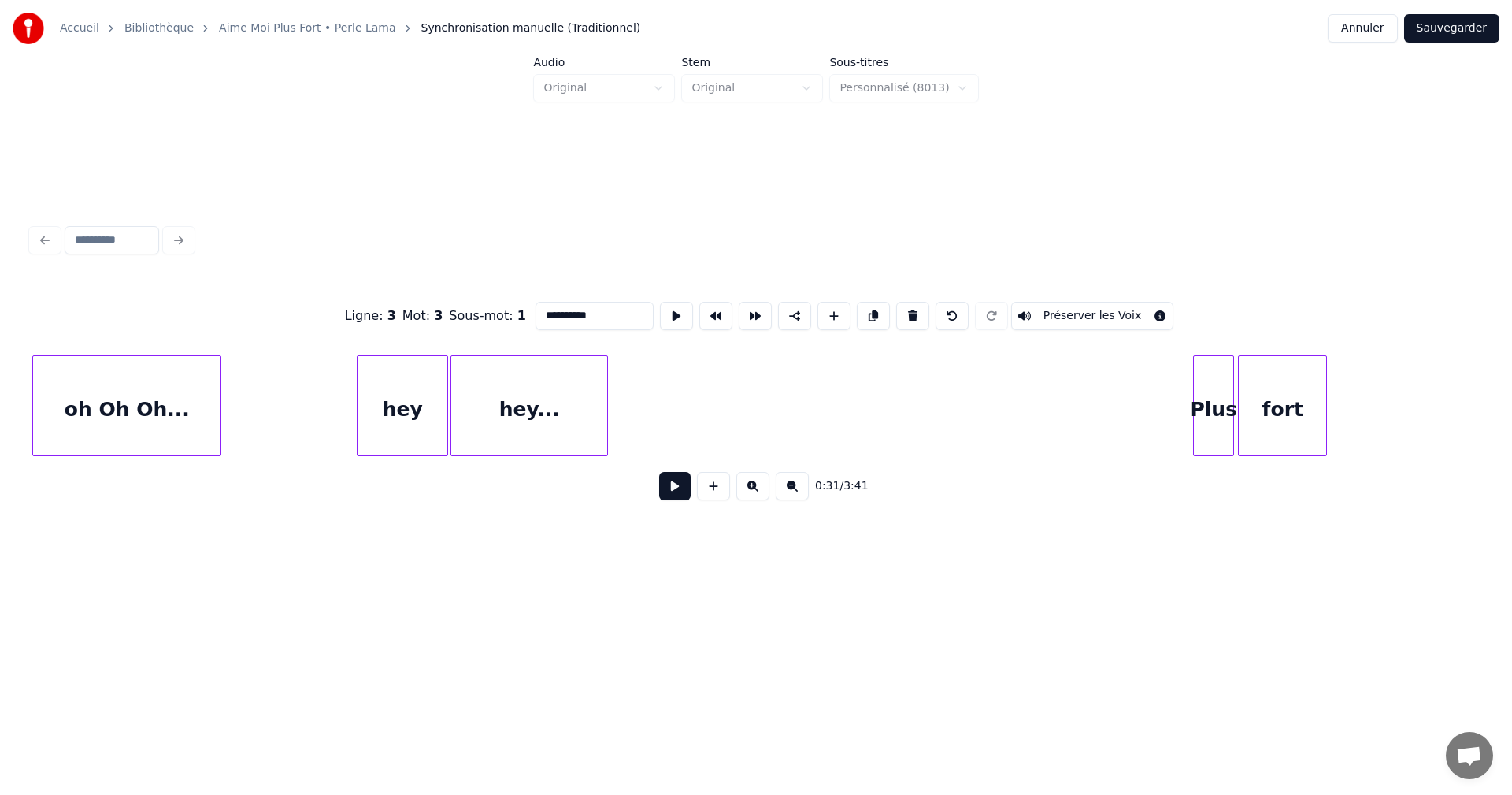
type input "**********"
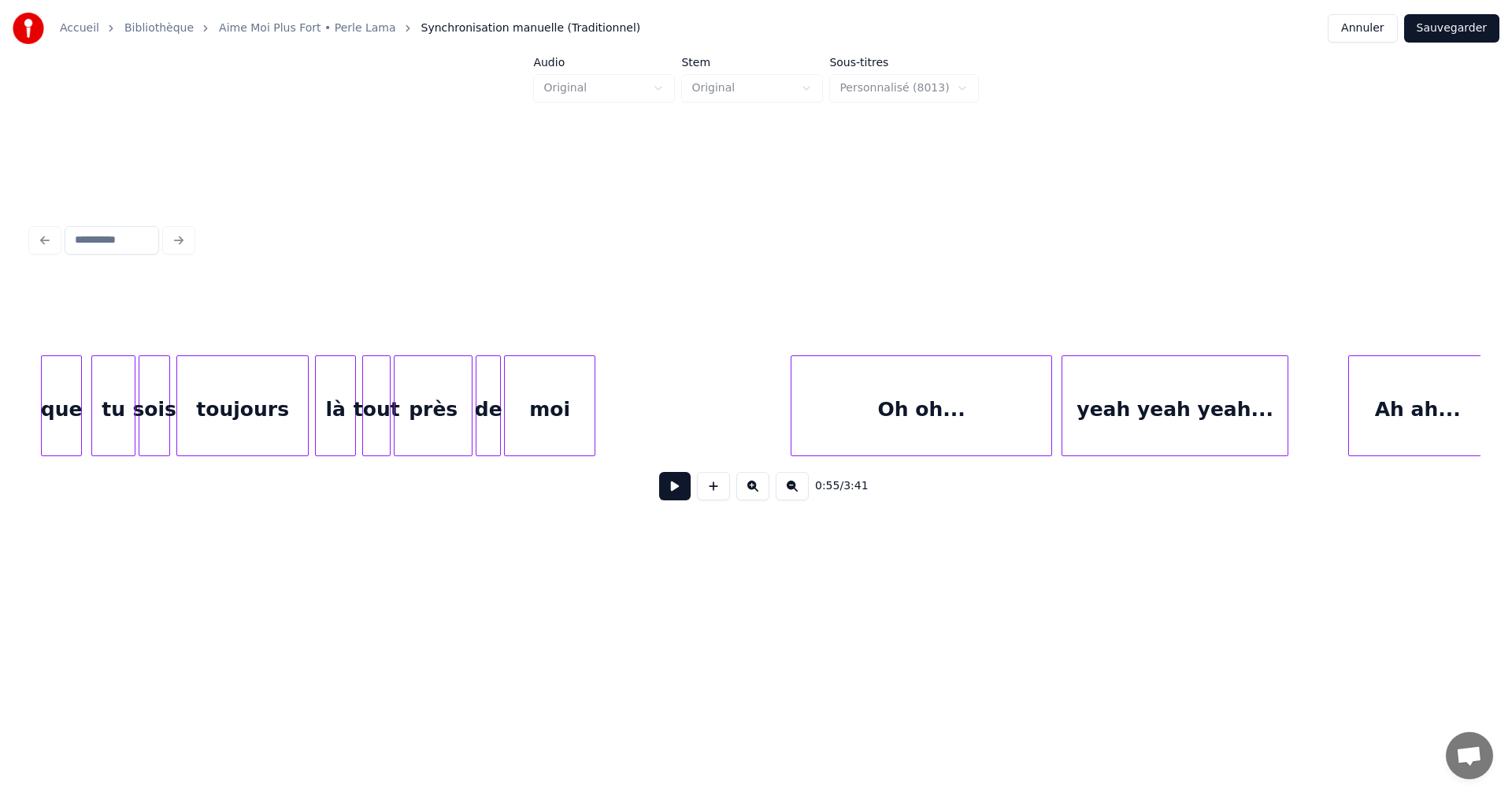
scroll to position [0, 6542]
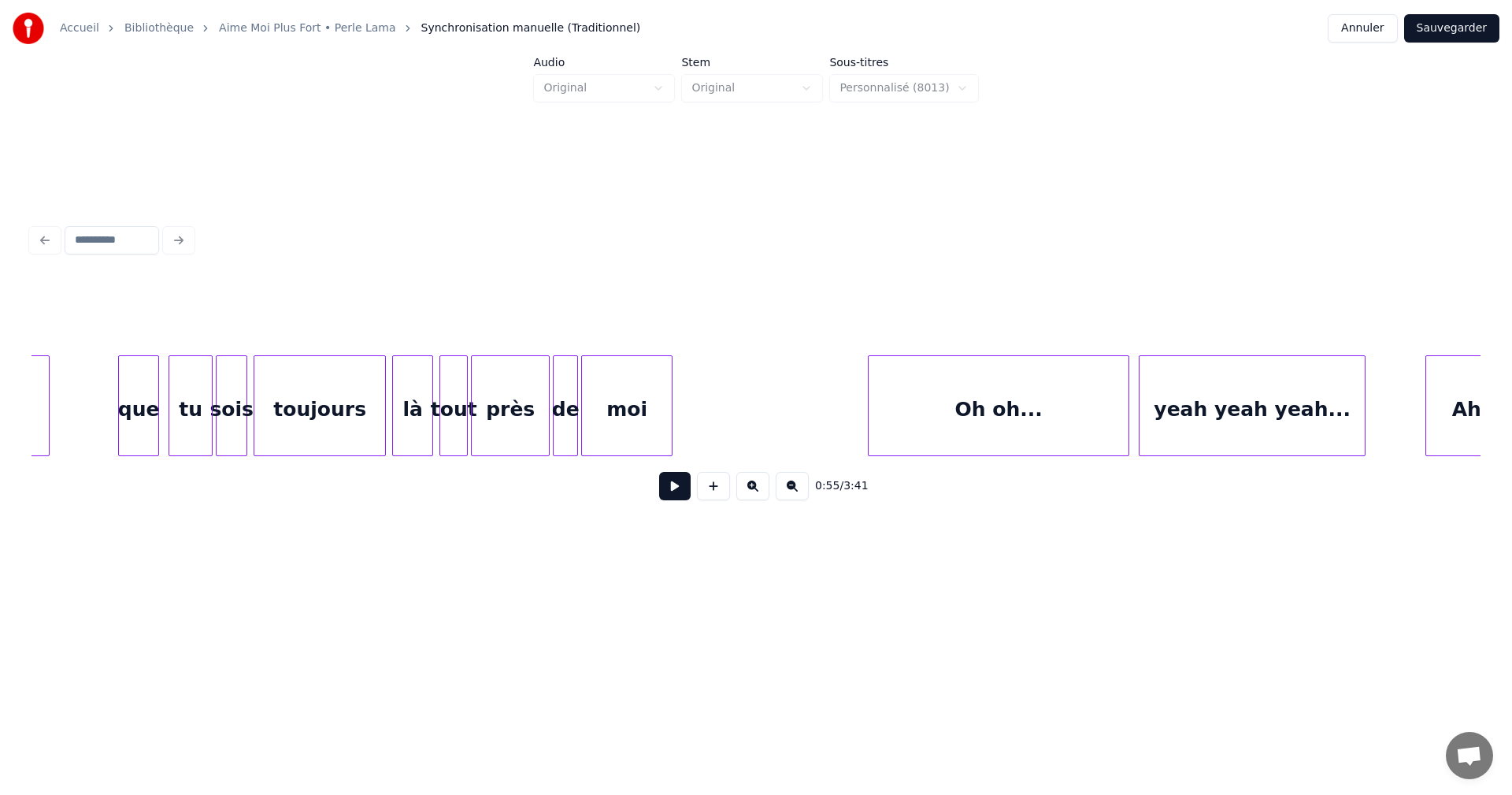
click at [148, 429] on div "que" at bounding box center [138, 410] width 40 height 107
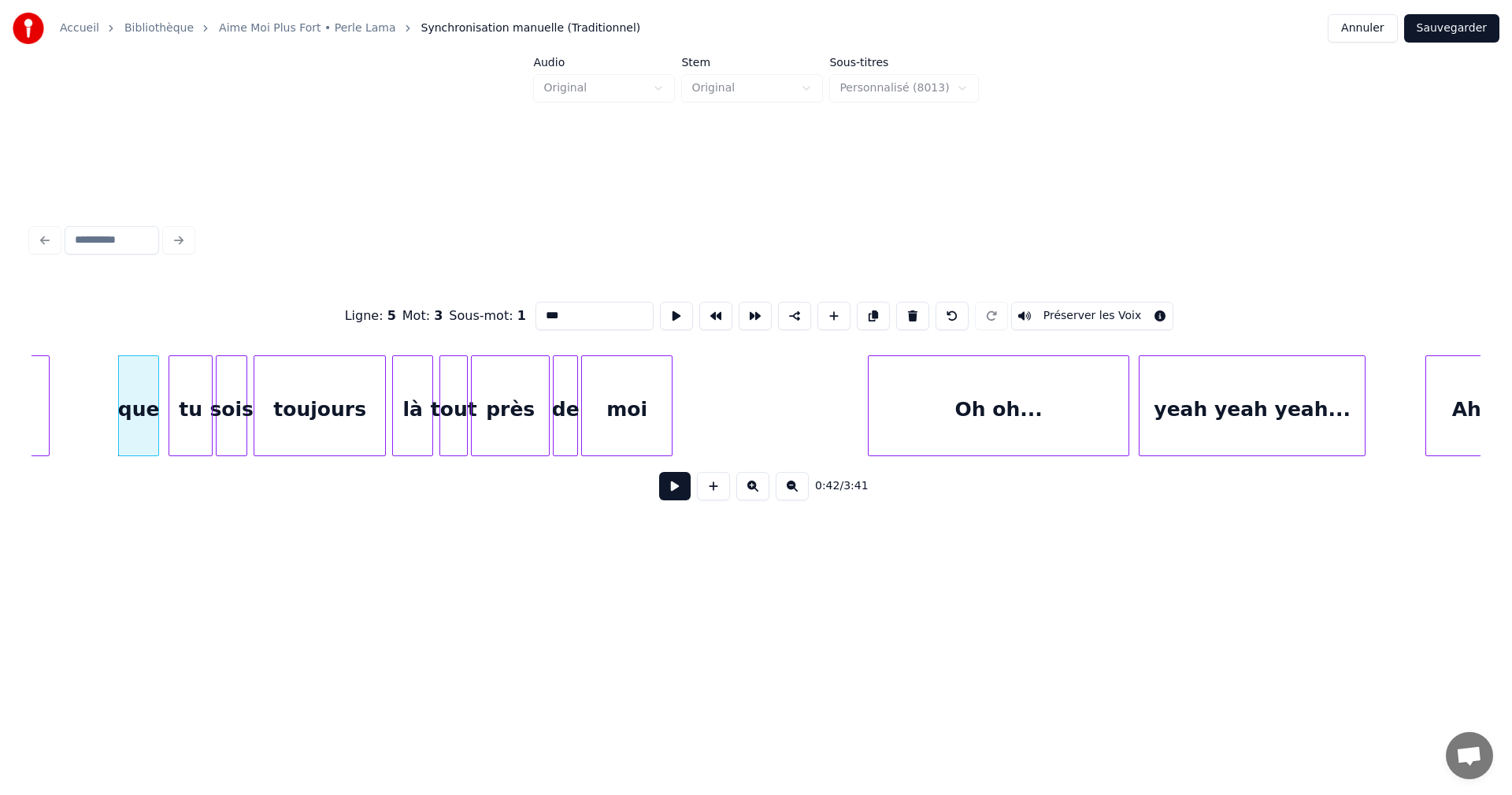
click at [548, 312] on input "***" at bounding box center [594, 316] width 119 height 29
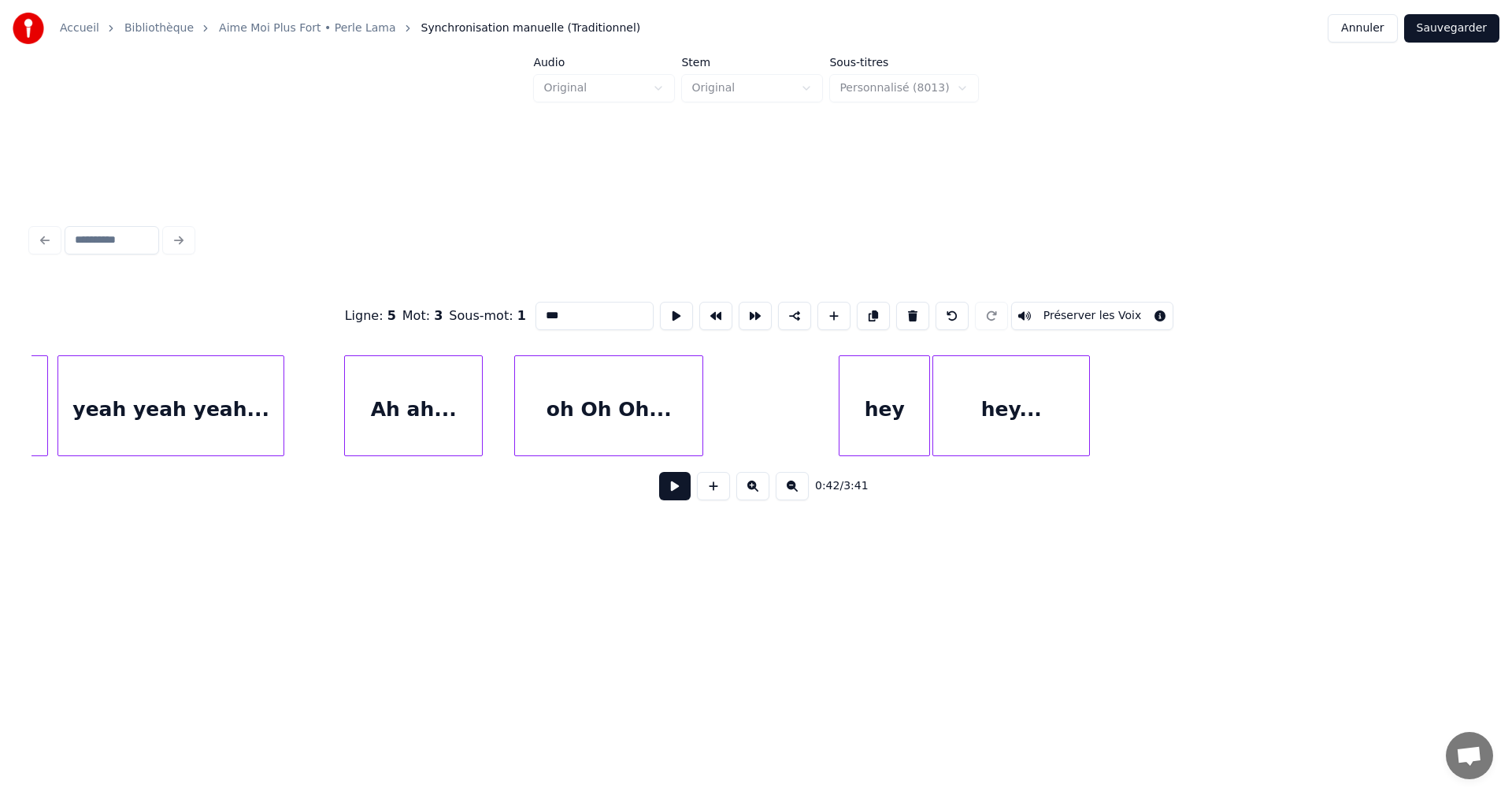
scroll to position [0, 7699]
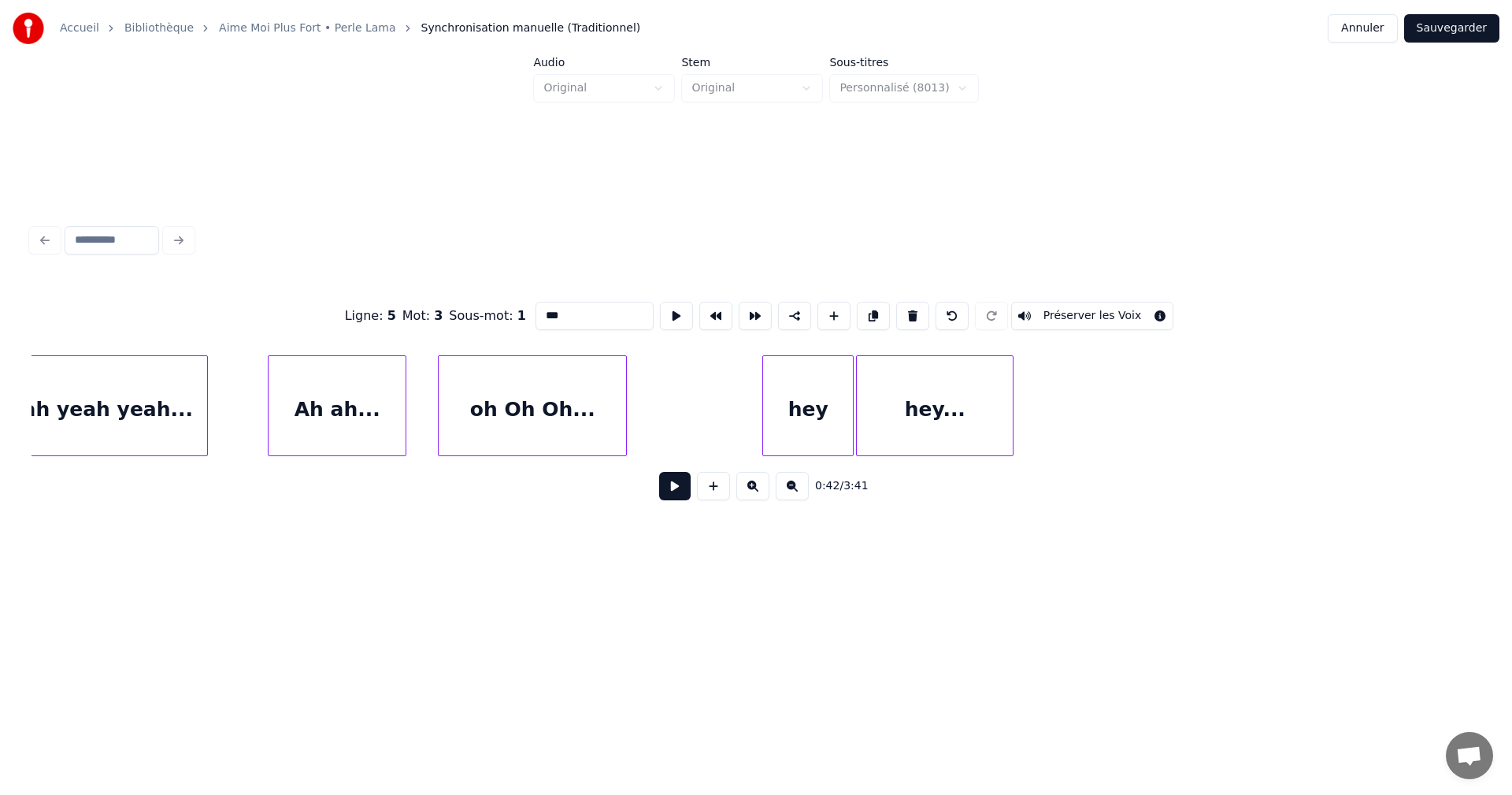
click at [782, 430] on div "hey" at bounding box center [808, 410] width 90 height 107
click at [550, 313] on input "***" at bounding box center [594, 316] width 119 height 29
click at [548, 313] on input "***" at bounding box center [594, 316] width 119 height 29
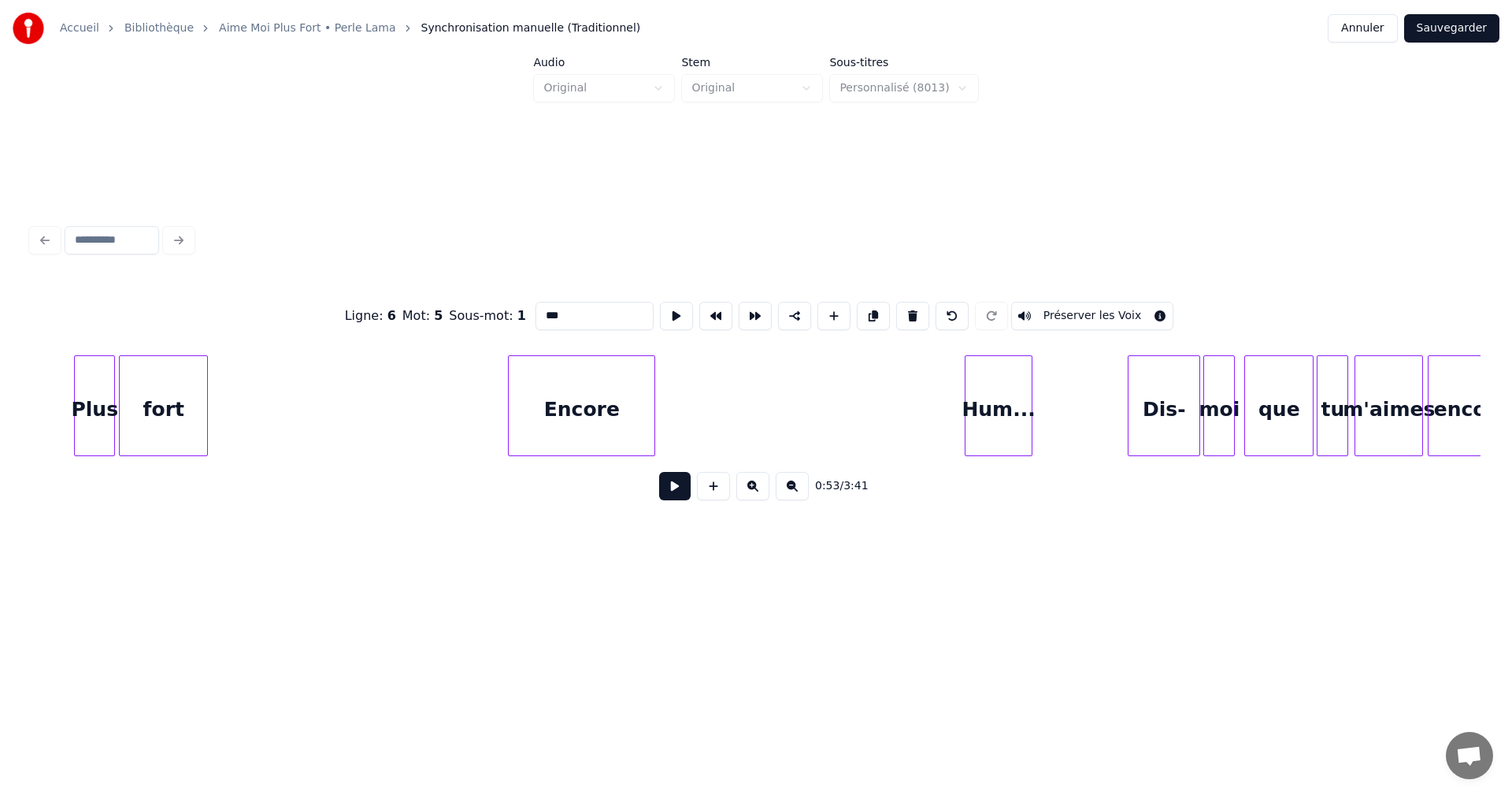
scroll to position [0, 9243]
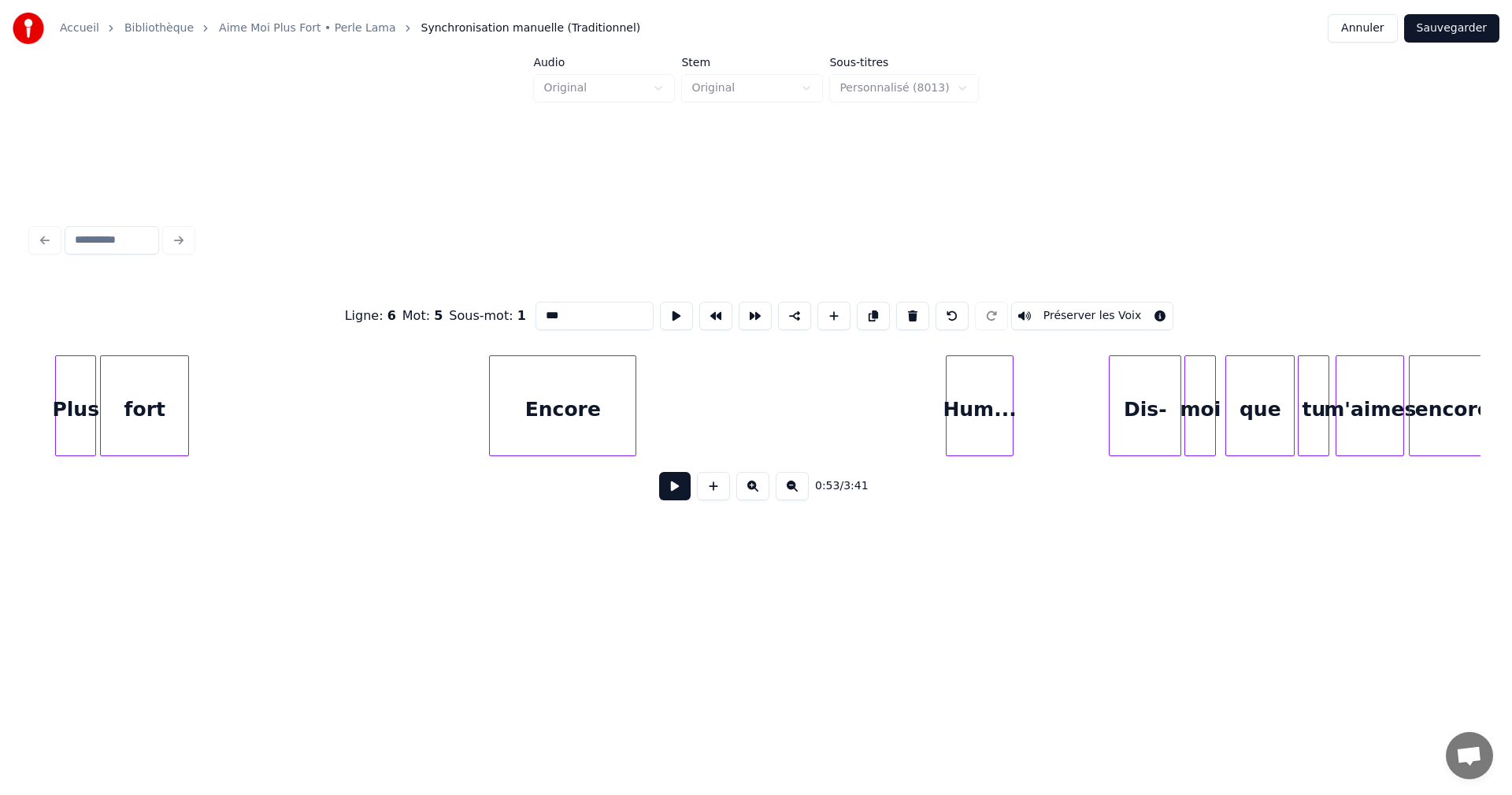
type input "***"
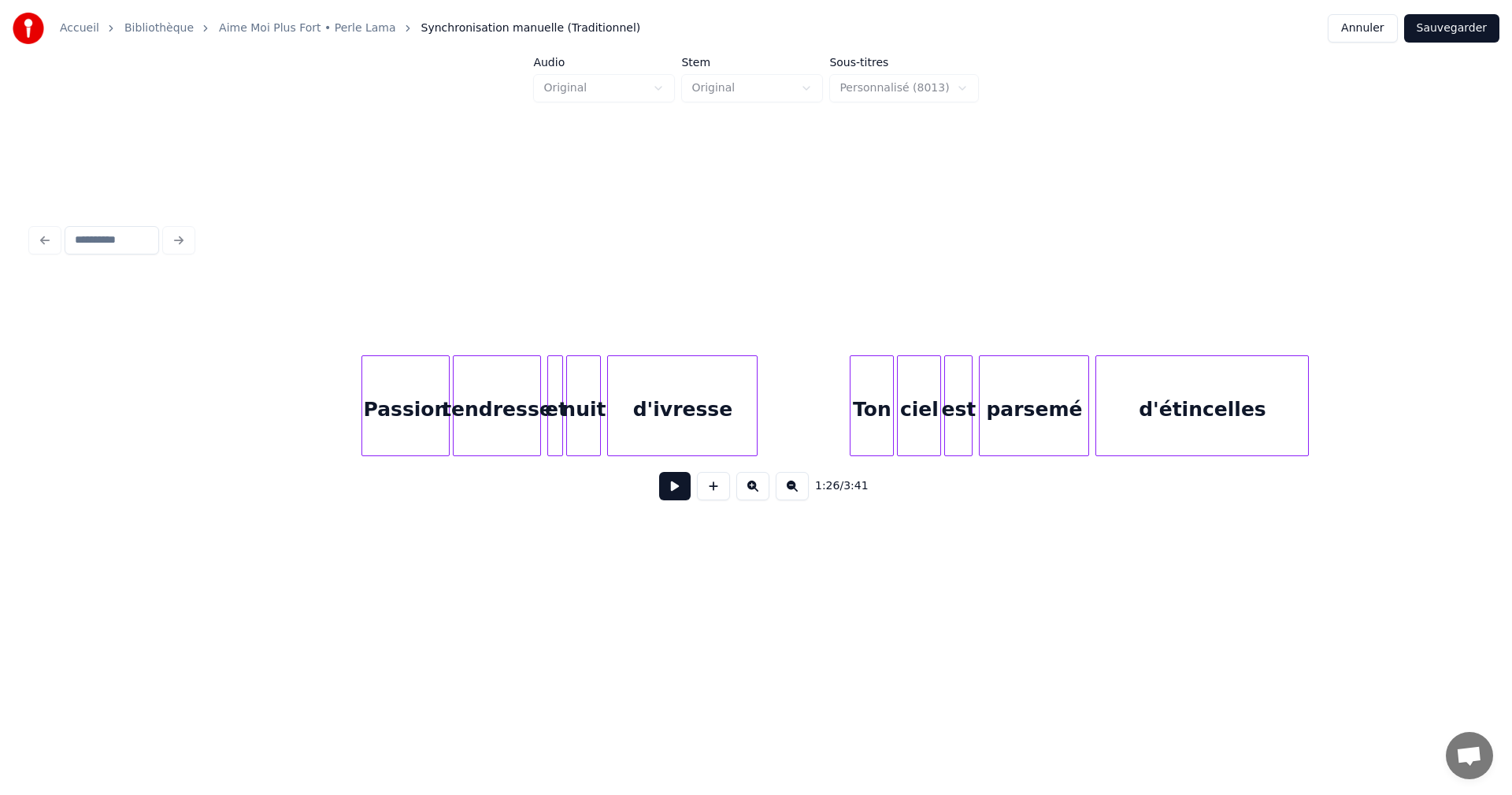
scroll to position [0, 15388]
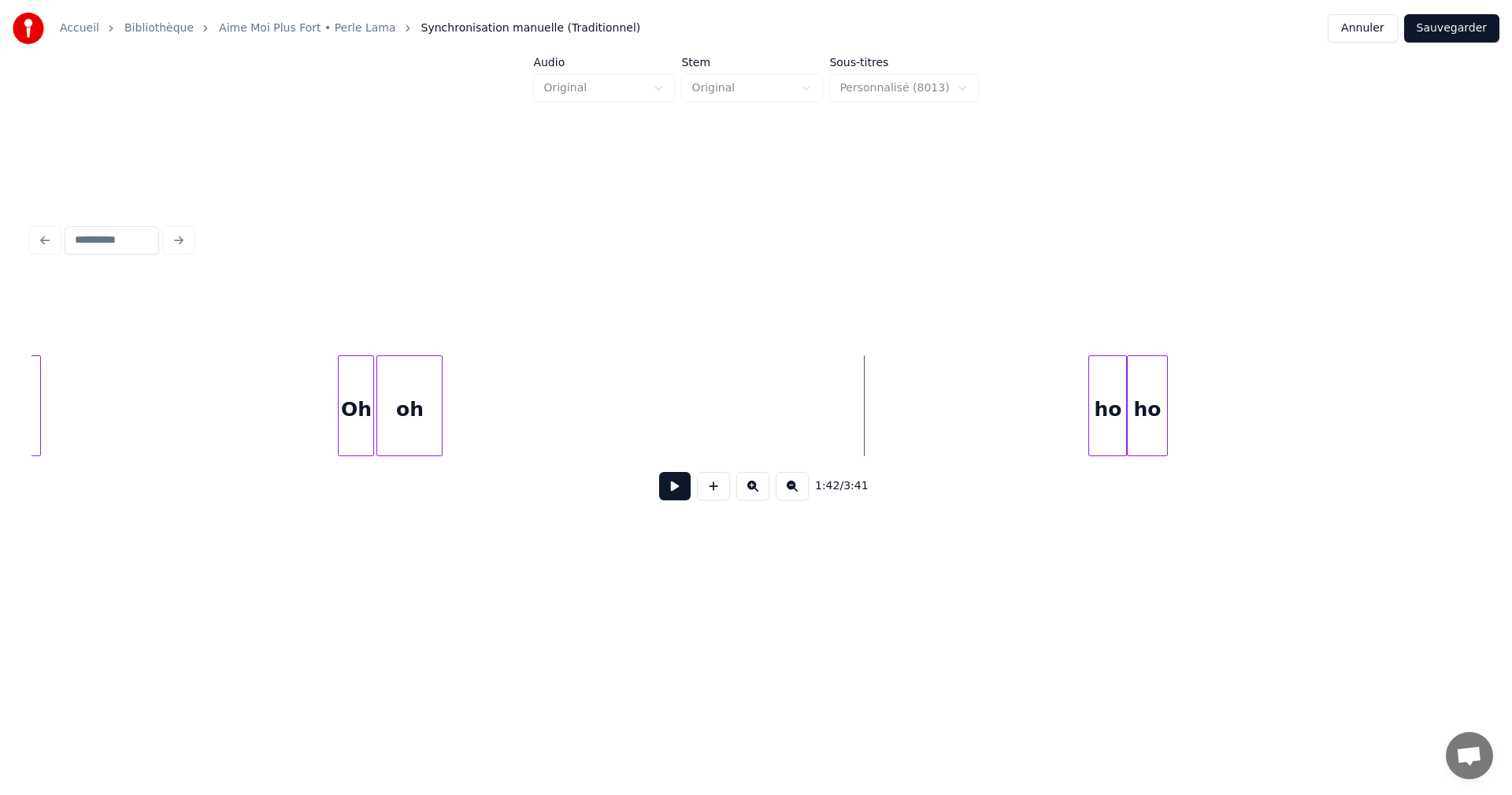
click at [366, 438] on div "Oh" at bounding box center [356, 410] width 35 height 107
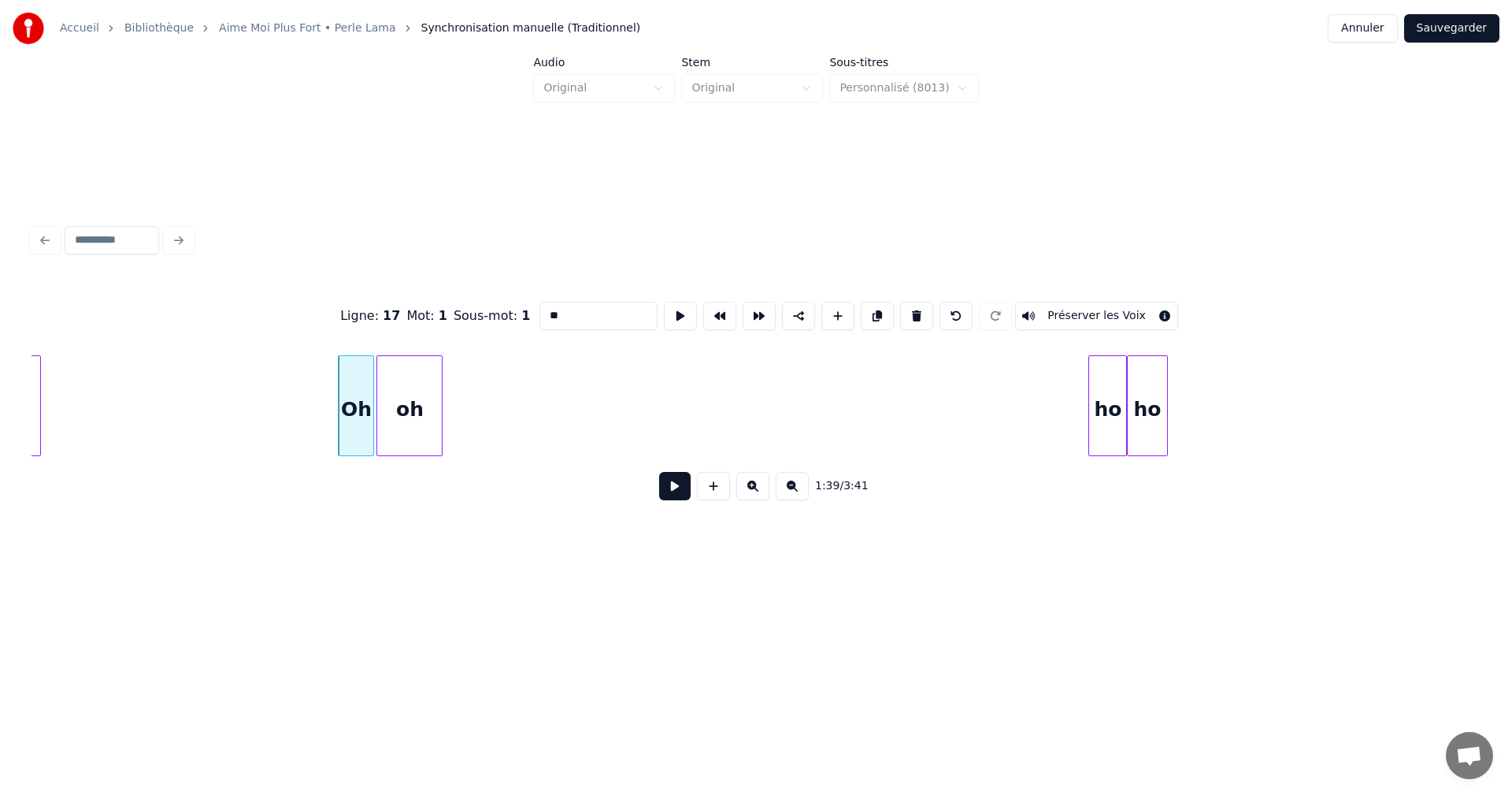
click at [1100, 428] on div "ho" at bounding box center [1107, 410] width 37 height 107
drag, startPoint x: 558, startPoint y: 312, endPoint x: 521, endPoint y: 311, distance: 37.0
click at [521, 311] on div "Ligne : 17 Mot : 3 Sous-mot : 1 ** Préserver les Voix" at bounding box center [755, 316] width 1449 height 79
click at [1157, 426] on div "ho" at bounding box center [1147, 410] width 39 height 107
drag, startPoint x: 556, startPoint y: 308, endPoint x: 540, endPoint y: 305, distance: 16.3
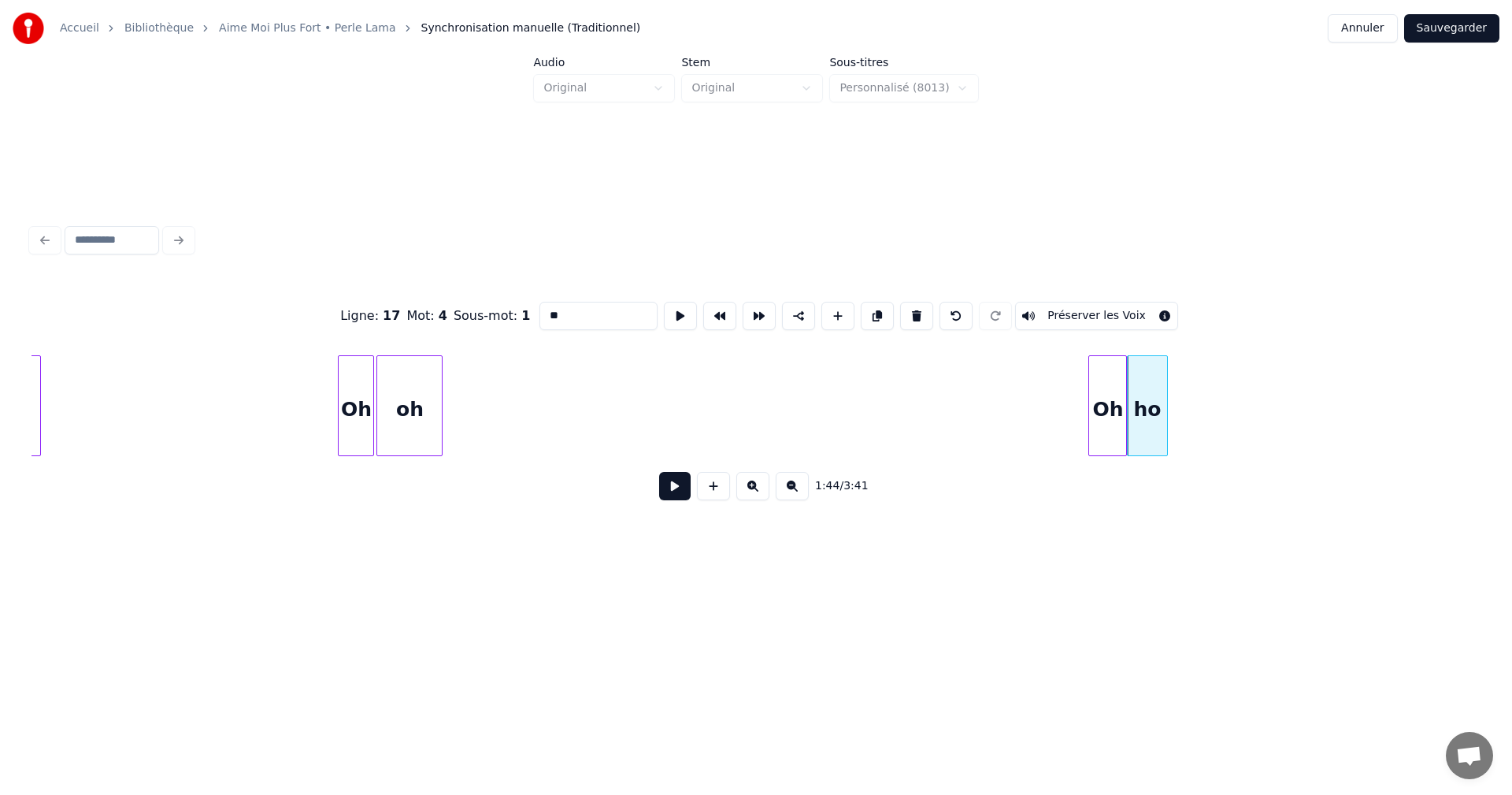
click at [540, 305] on input "**" at bounding box center [599, 316] width 119 height 29
type input "*"
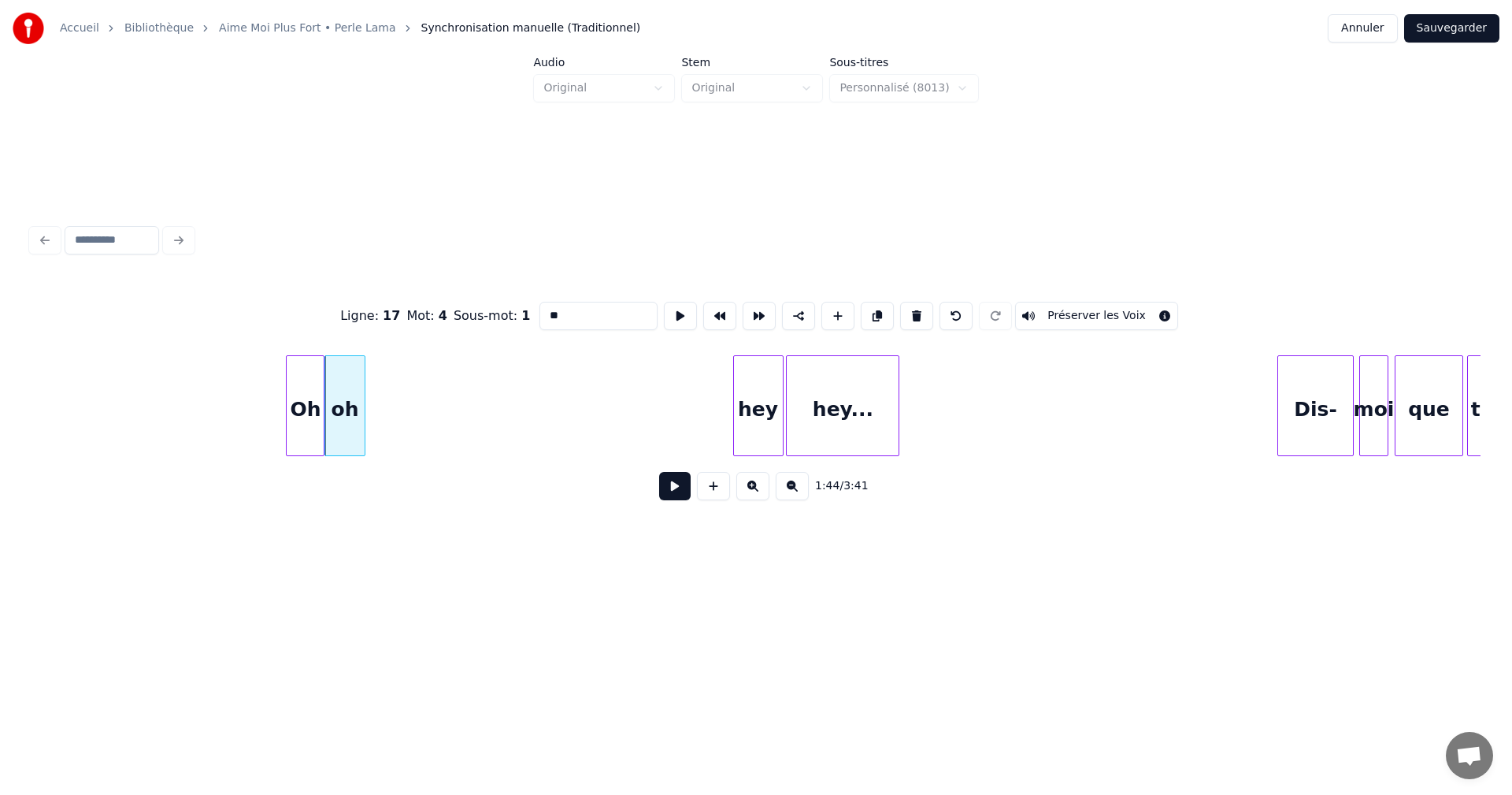
scroll to position [0, 16209]
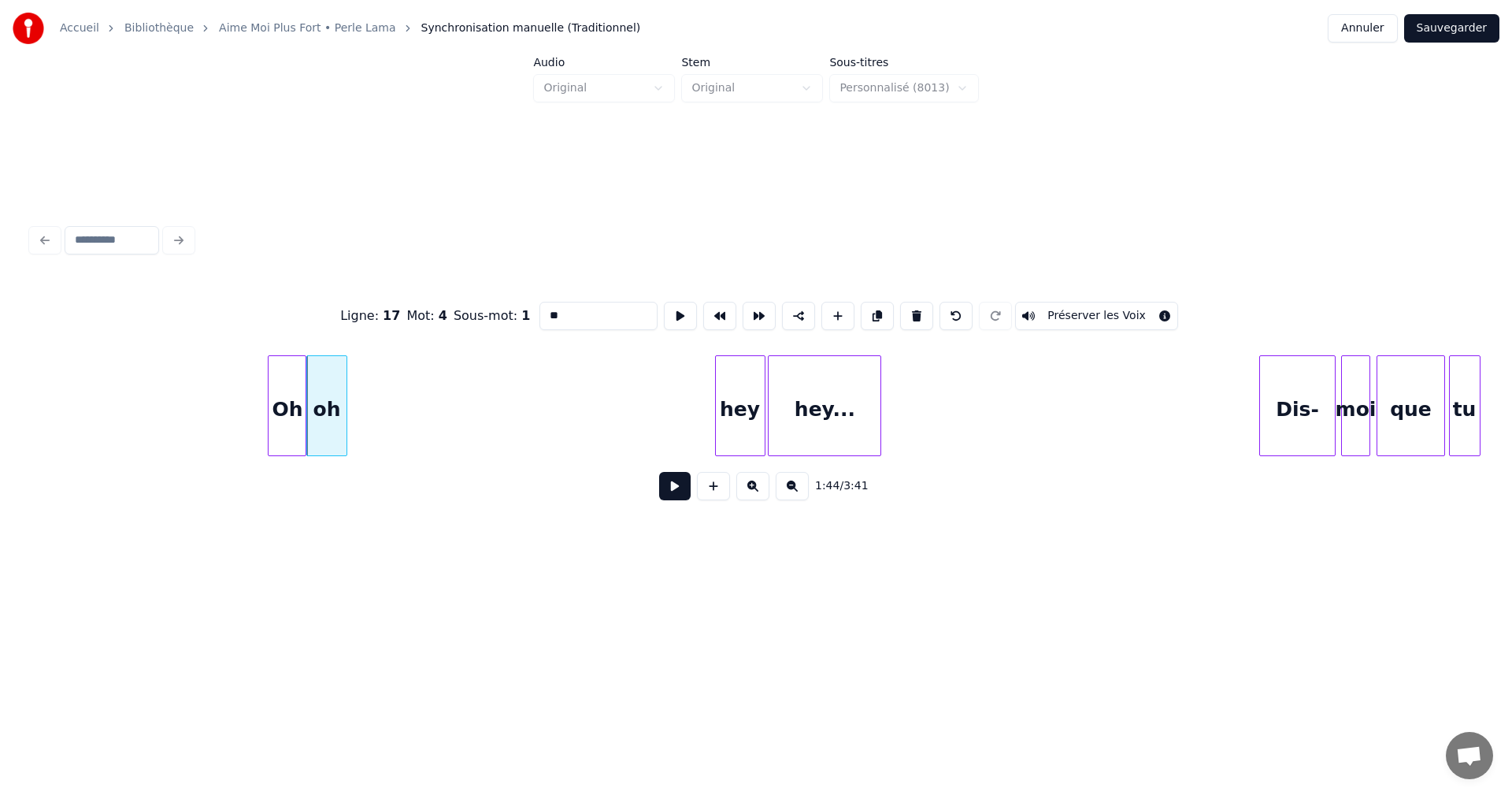
click at [750, 420] on div "hey" at bounding box center [740, 410] width 48 height 107
click at [553, 312] on input "***" at bounding box center [599, 316] width 119 height 29
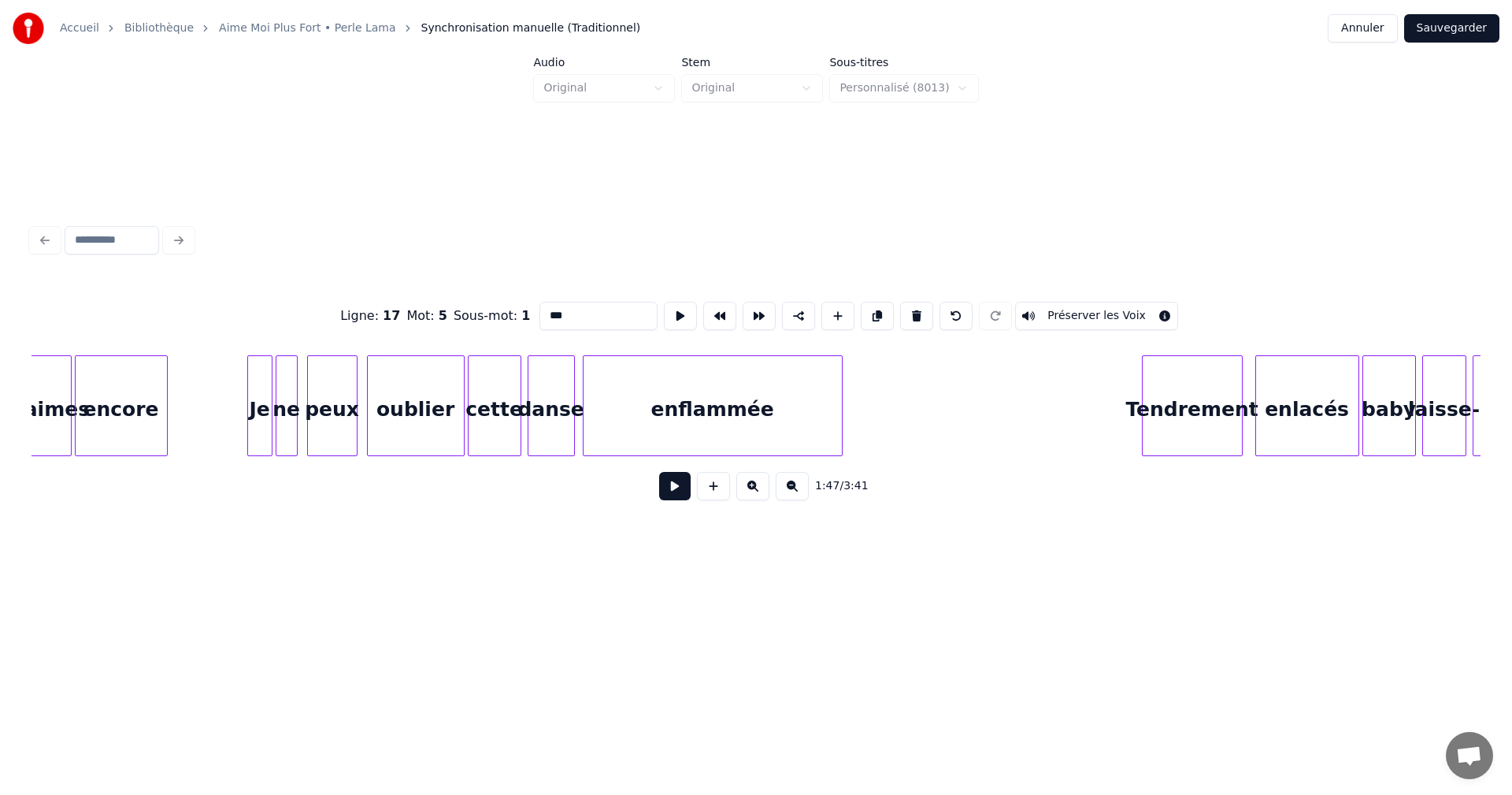
scroll to position [0, 19490]
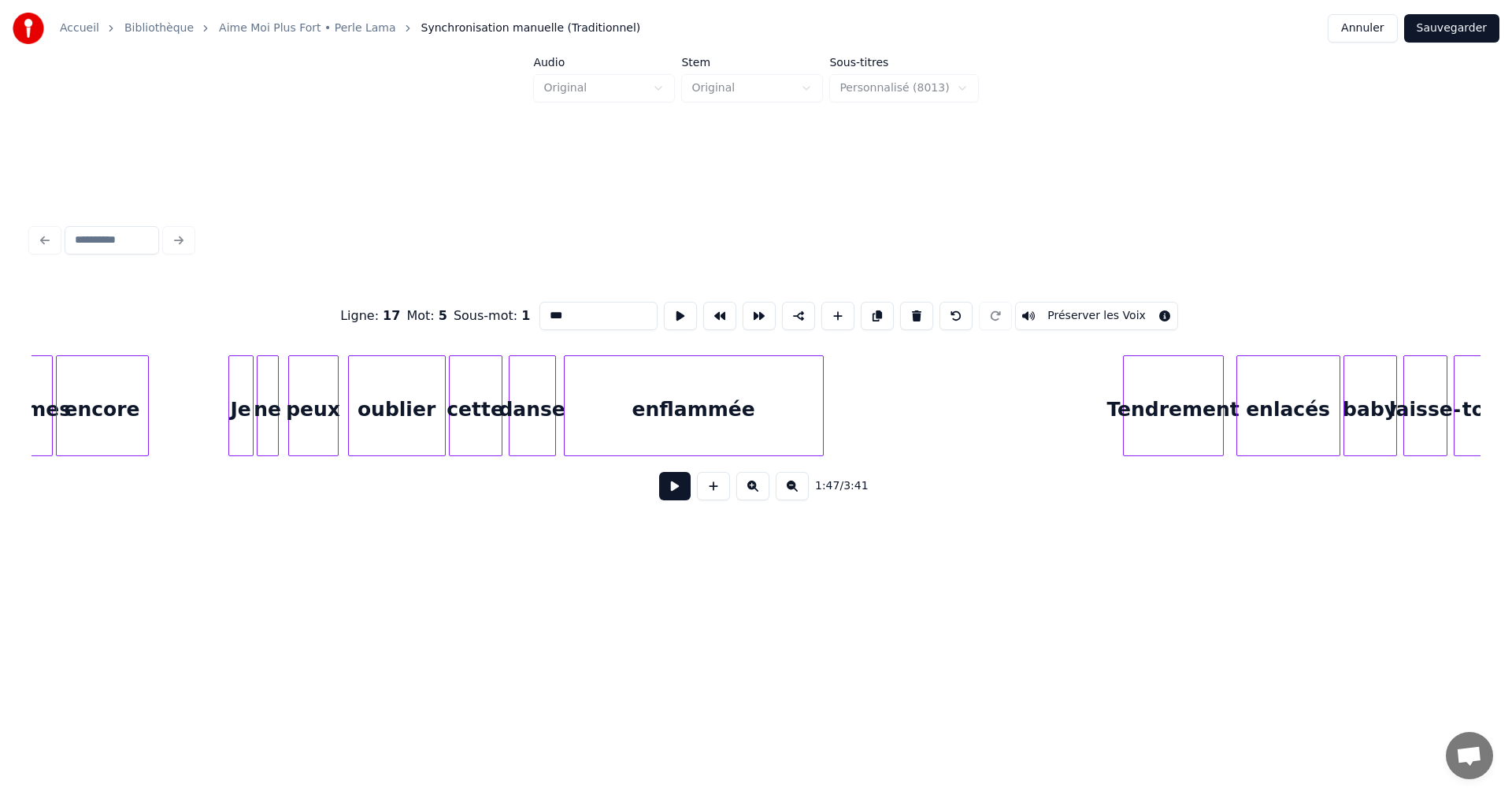
type input "***"
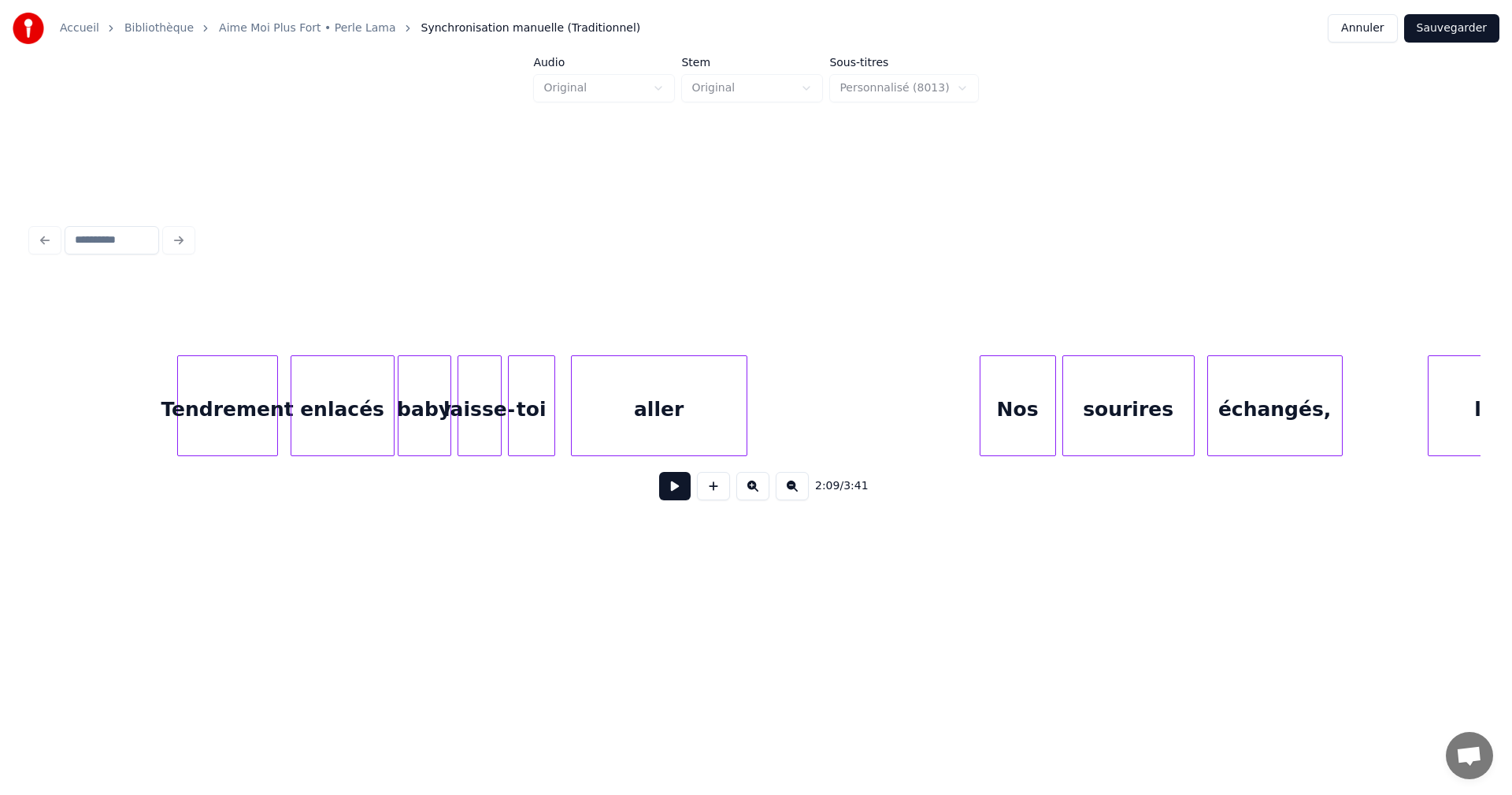
scroll to position [0, 20493]
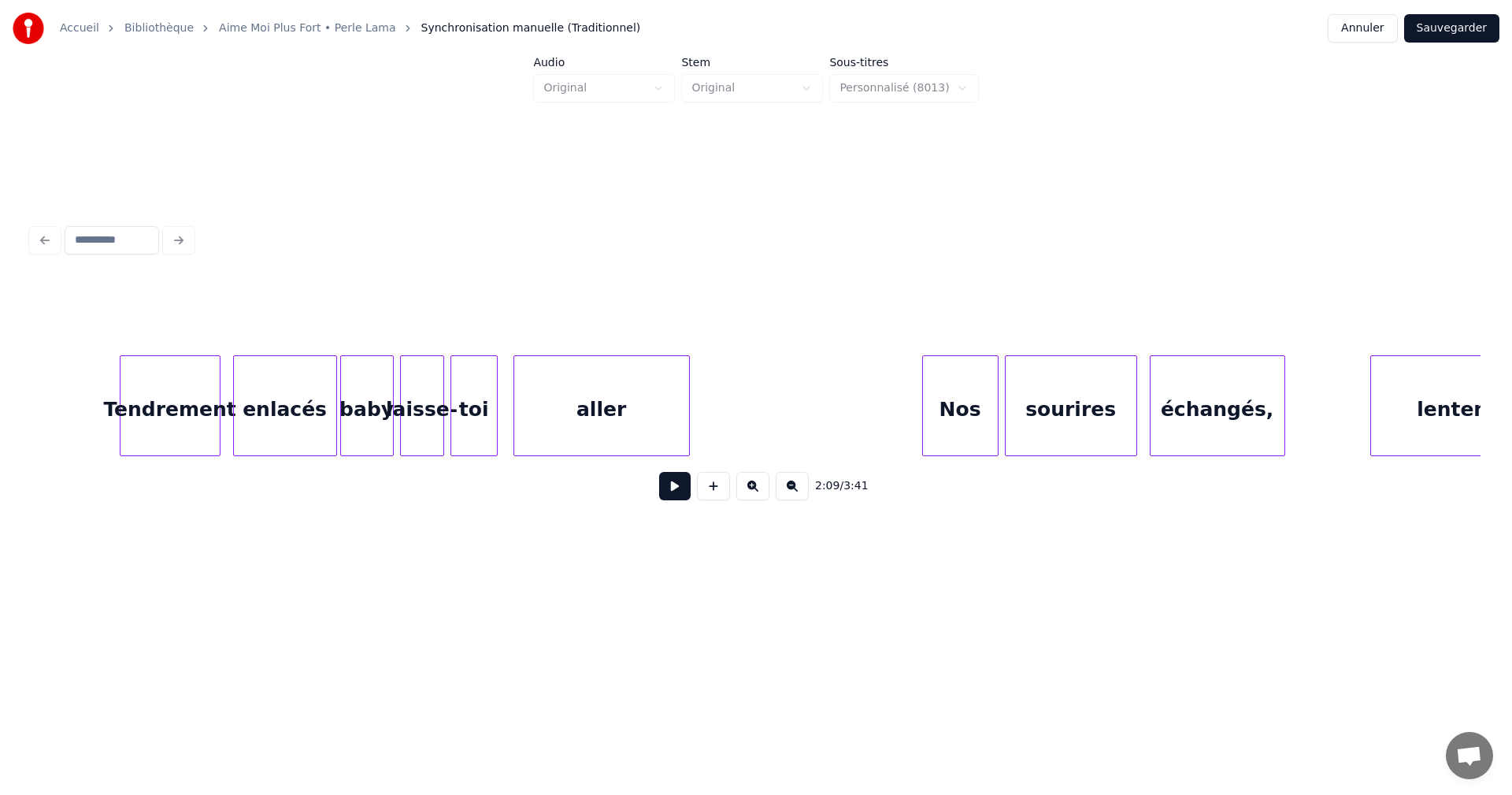
click at [1168, 424] on div "échangés," at bounding box center [1217, 410] width 134 height 107
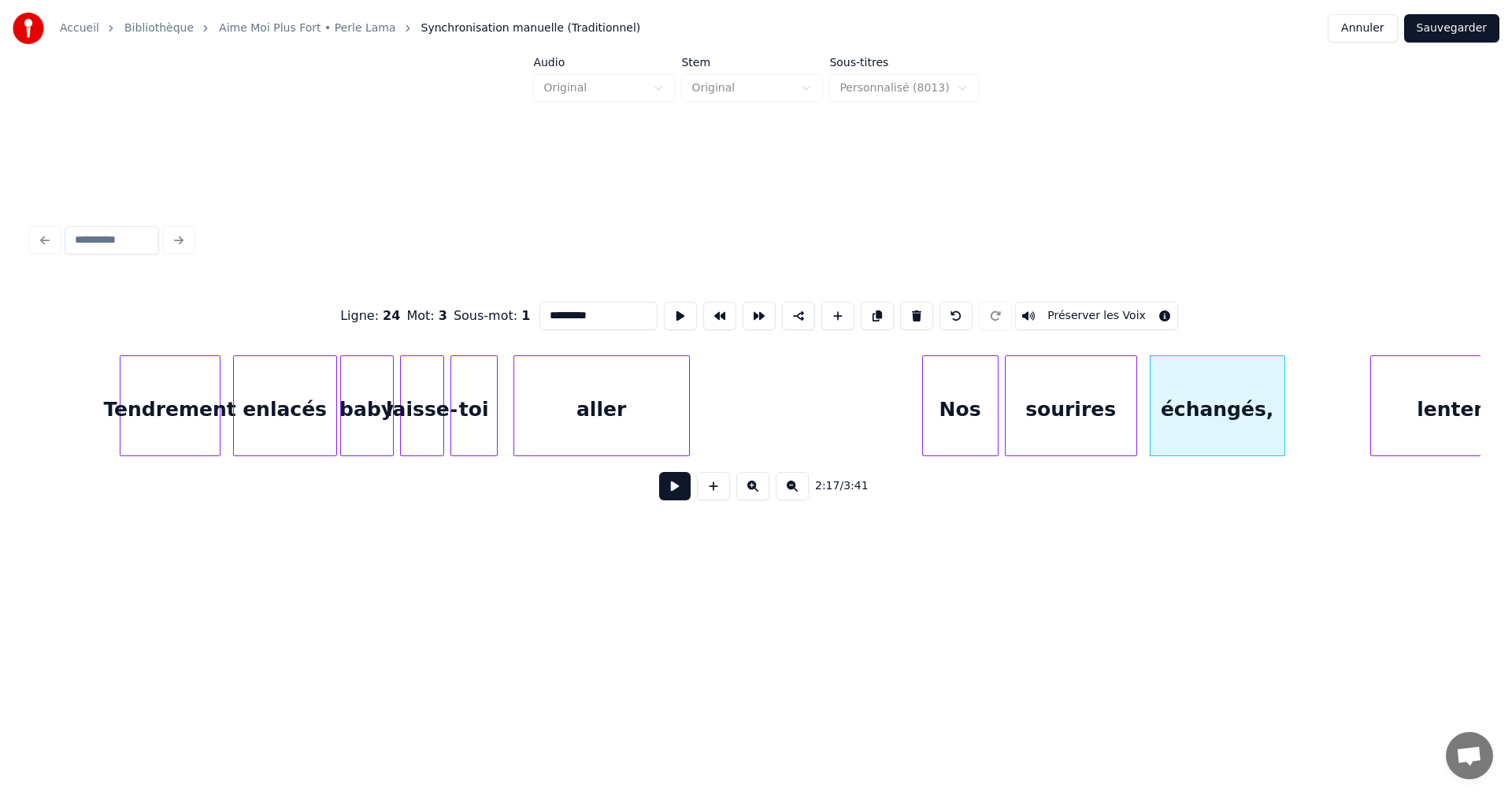
click at [594, 314] on input "*********" at bounding box center [599, 316] width 119 height 29
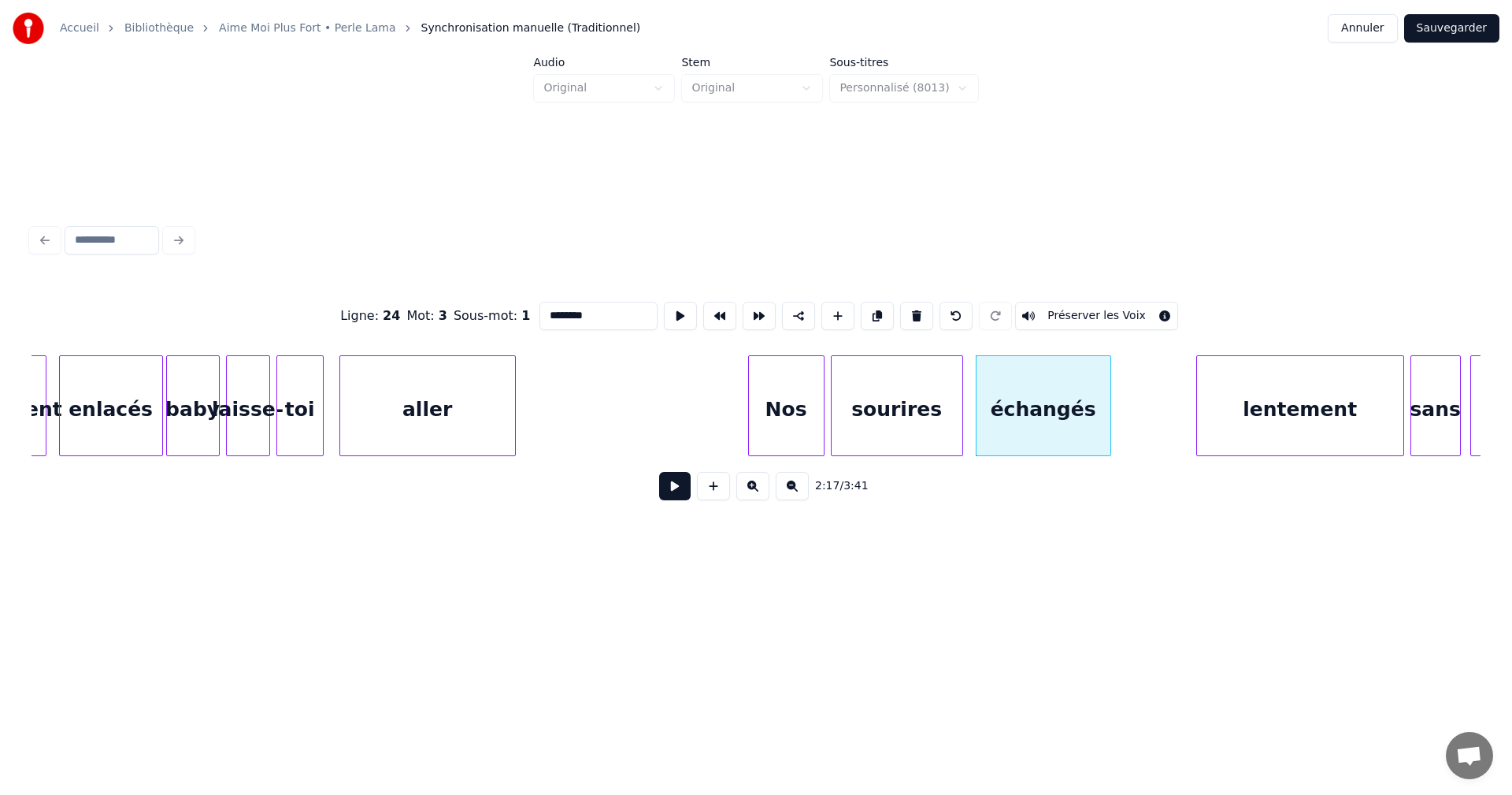
scroll to position [0, 20744]
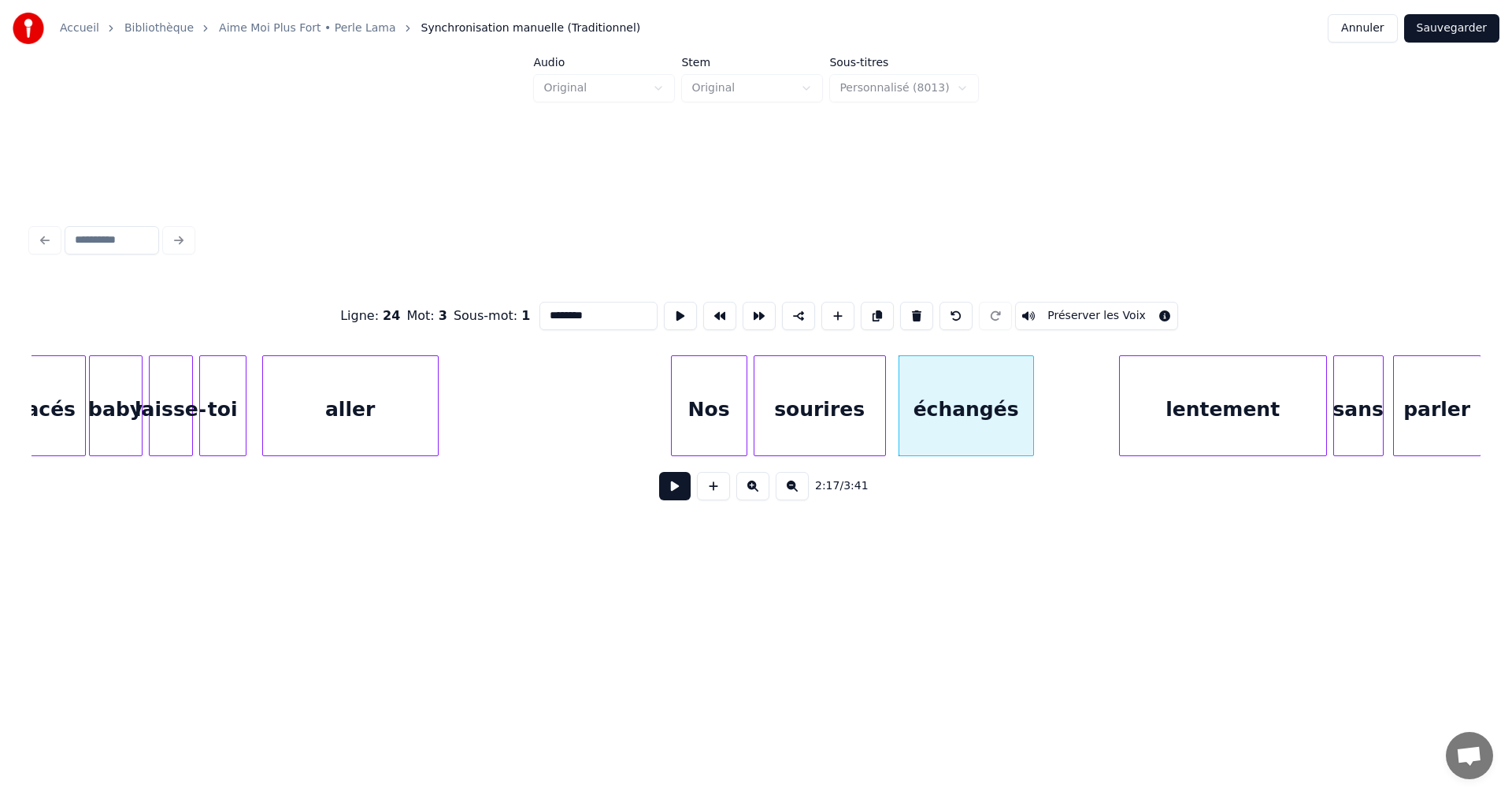
click at [1139, 431] on div "lentement" at bounding box center [1223, 410] width 207 height 107
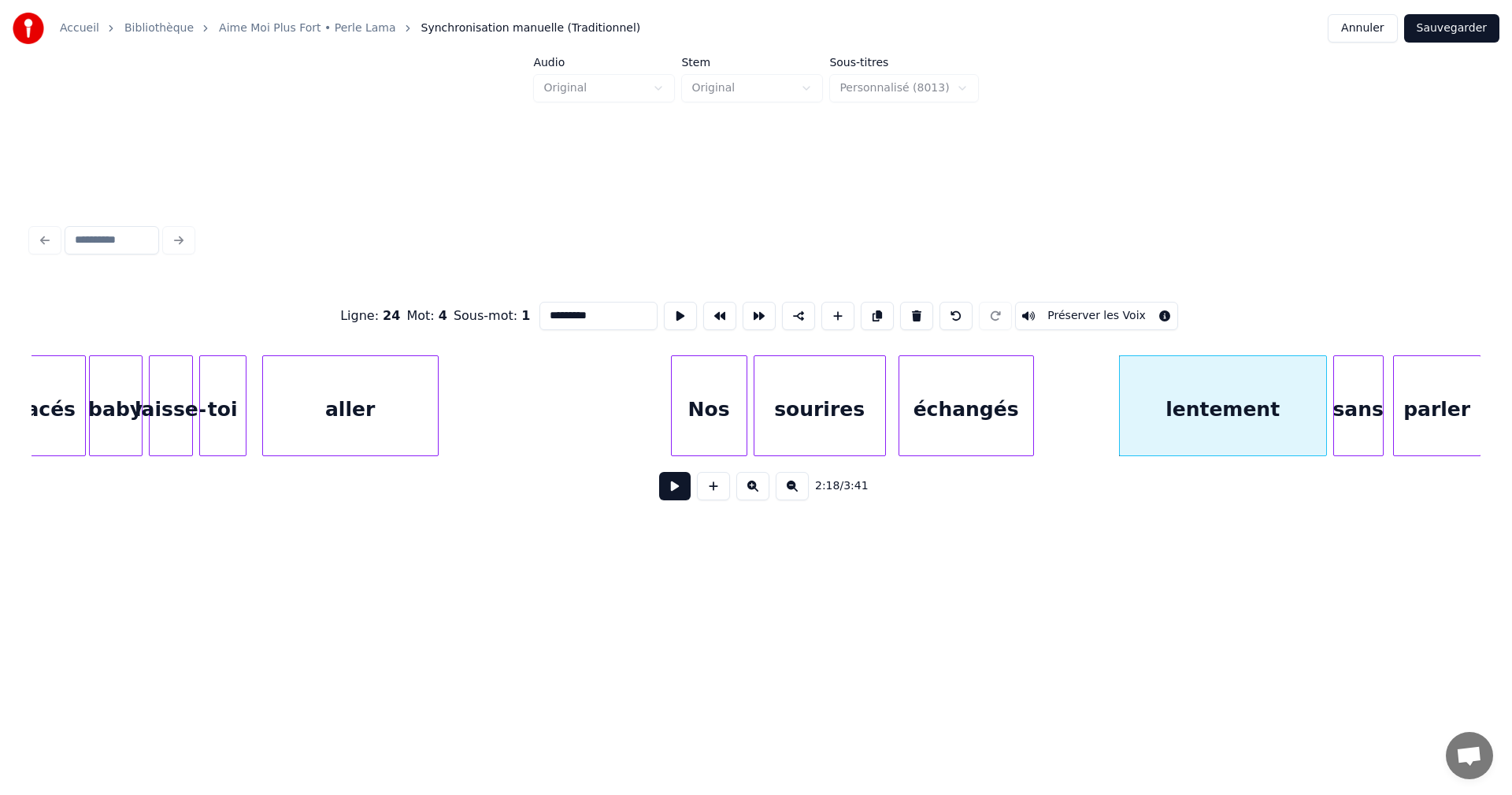
click at [548, 312] on input "*********" at bounding box center [599, 316] width 119 height 29
type input "*********"
click at [1457, 22] on button "Sauvegarder" at bounding box center [1451, 28] width 95 height 29
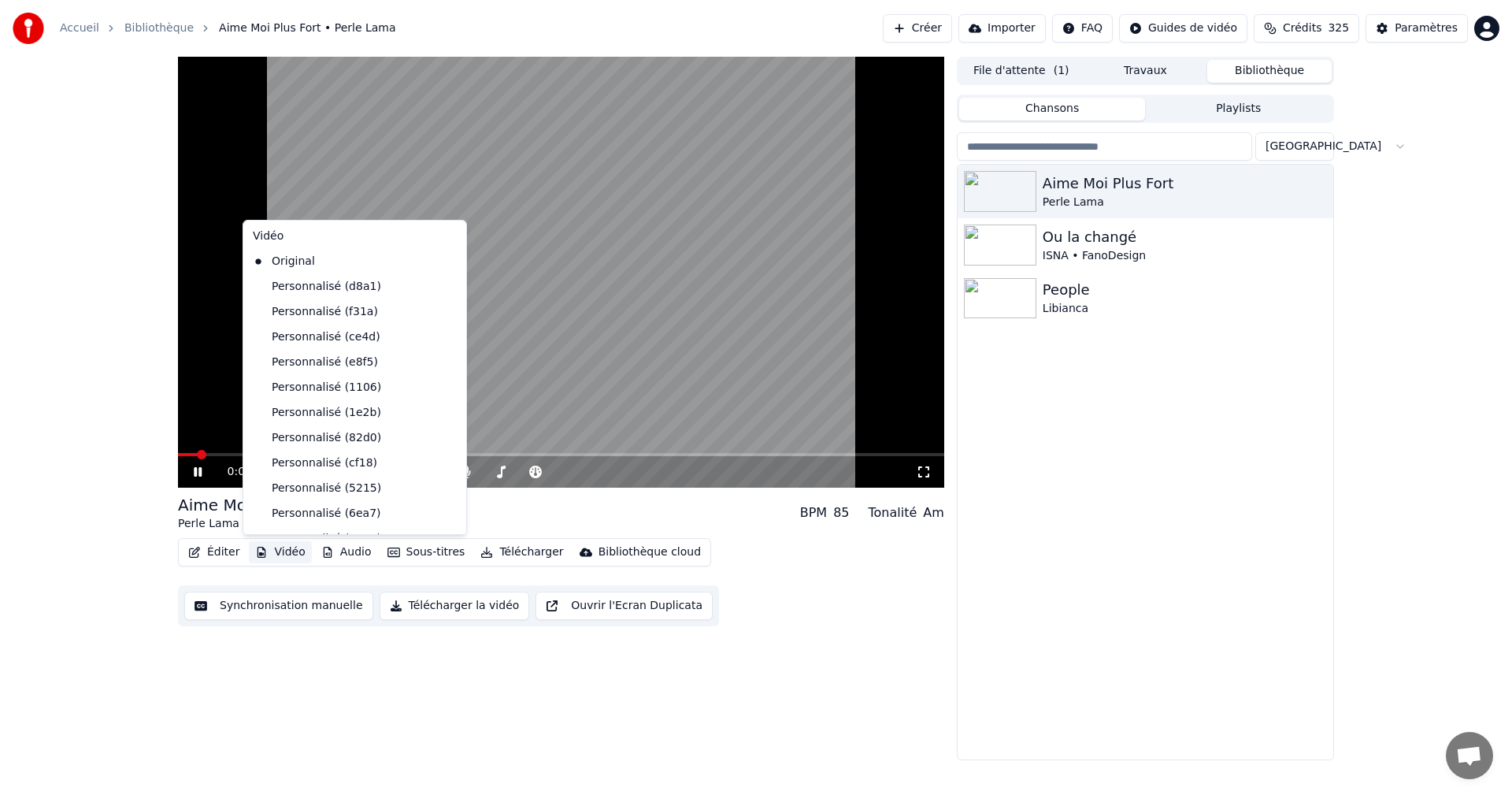
click at [292, 554] on button "Vidéo" at bounding box center [280, 552] width 62 height 22
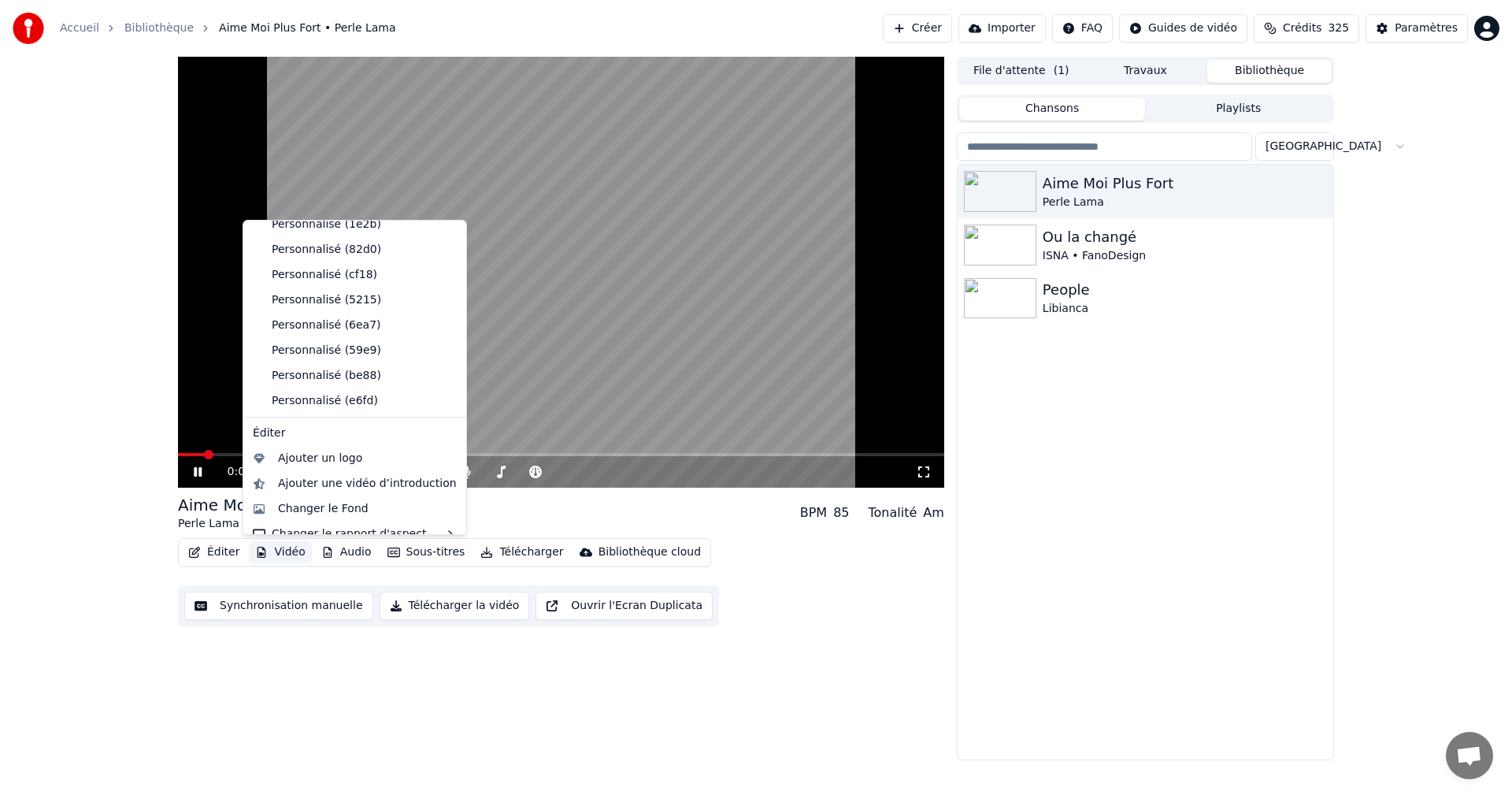
scroll to position [204, 0]
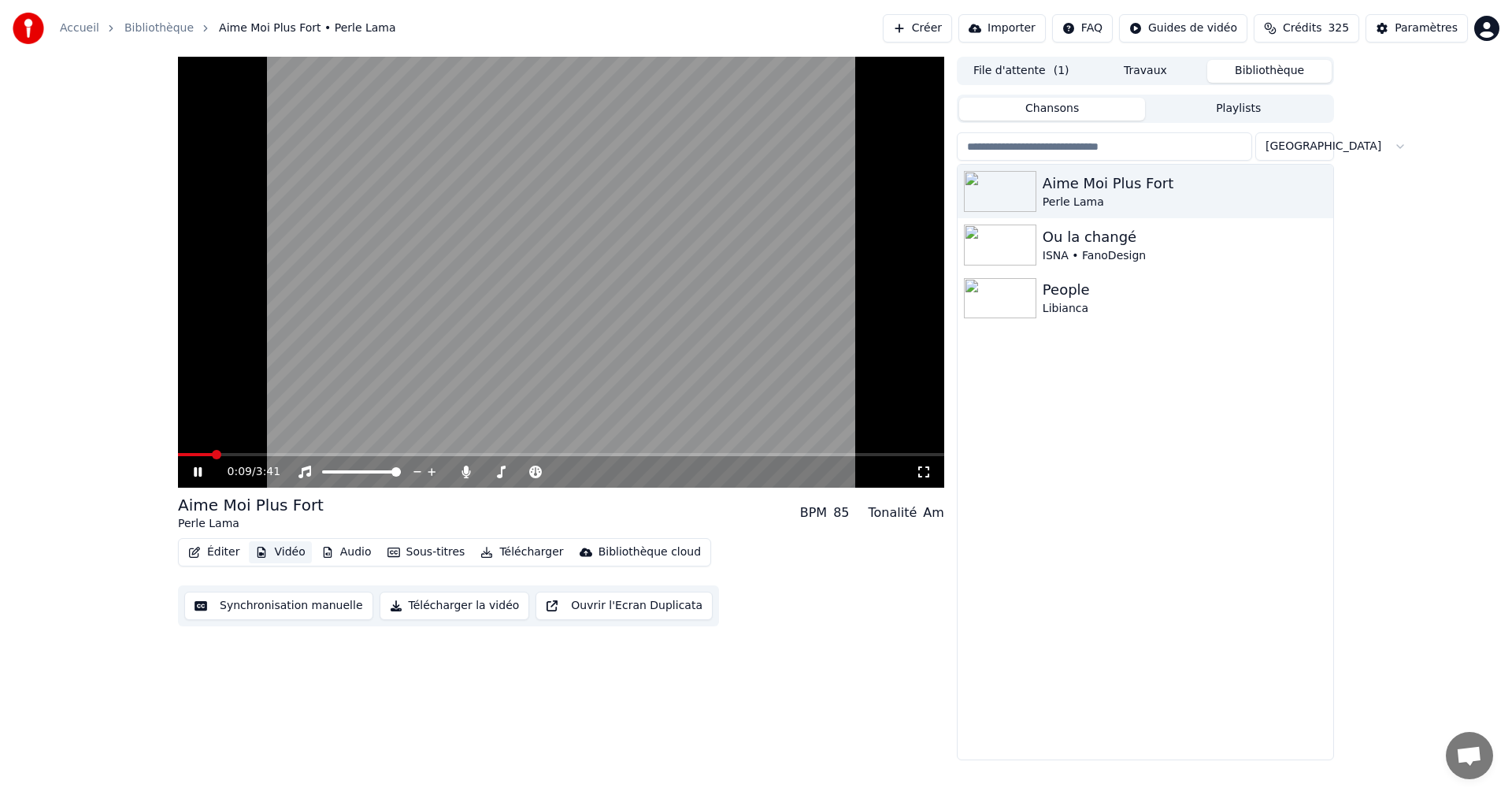
click at [283, 551] on button "Vidéo" at bounding box center [280, 552] width 62 height 22
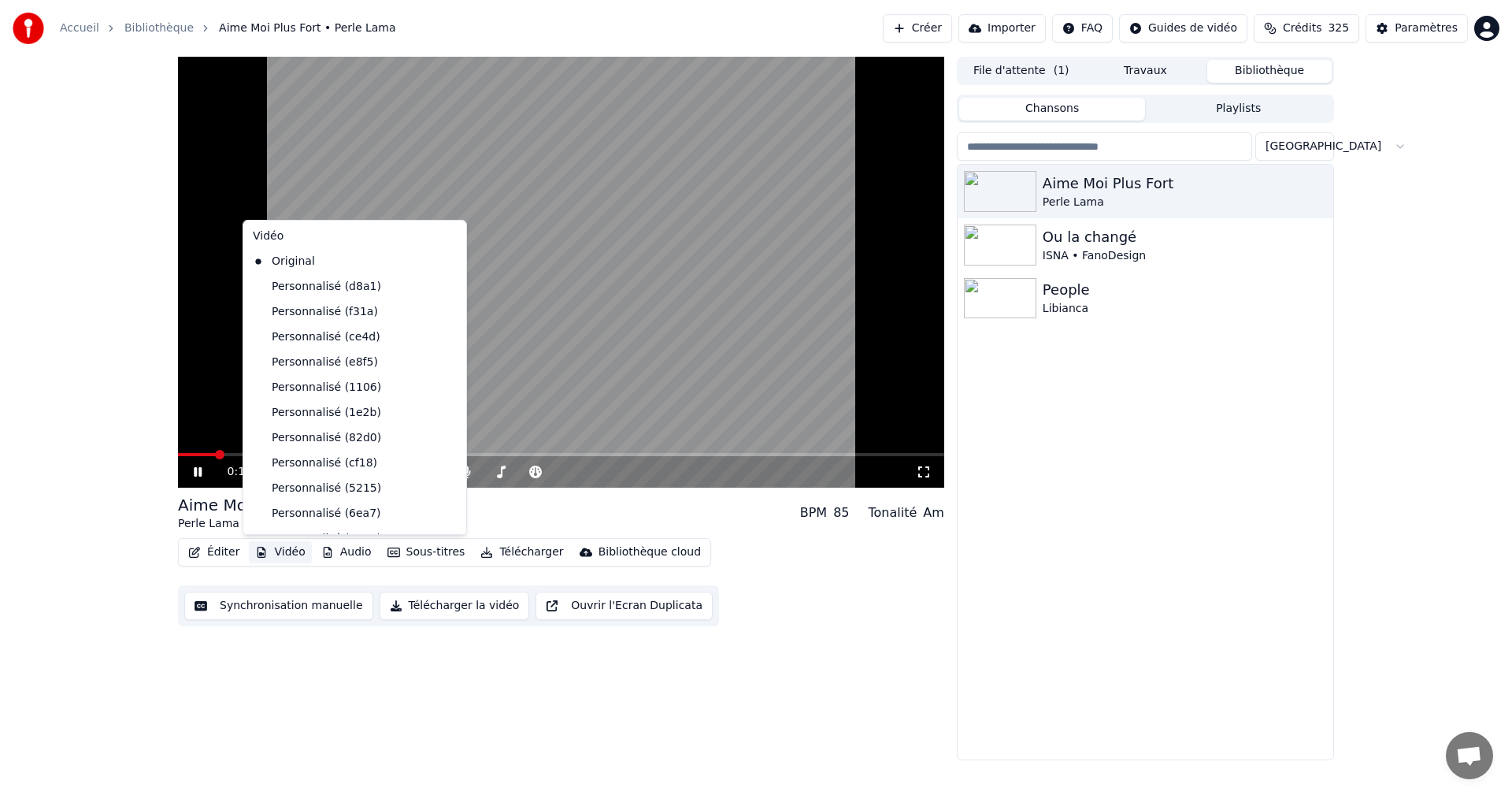
click at [290, 548] on button "Vidéo" at bounding box center [280, 552] width 62 height 22
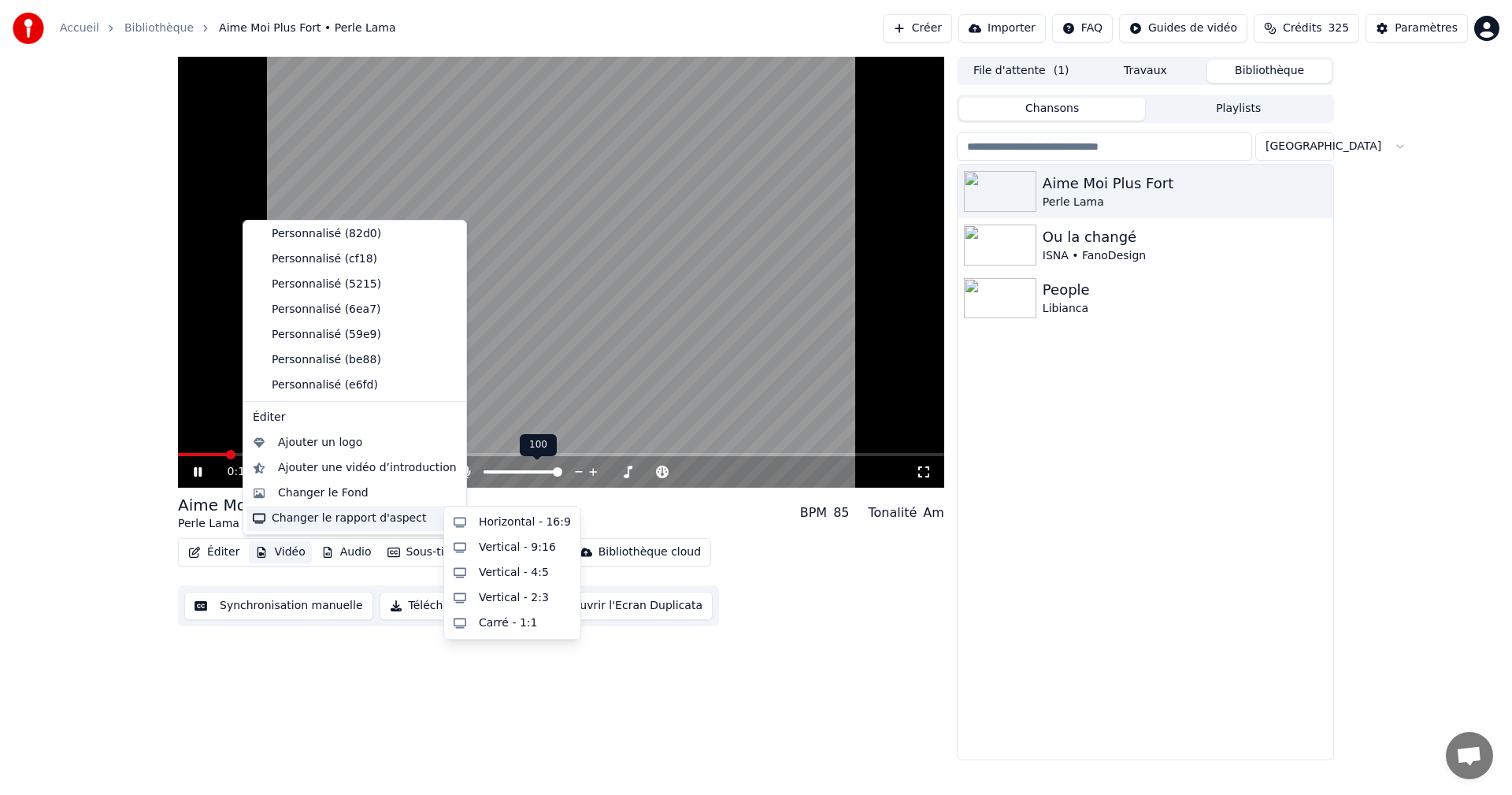
click at [413, 516] on div "Changer le rapport d'aspect" at bounding box center [355, 518] width 216 height 25
click at [506, 523] on div "Horizontal - 16:9" at bounding box center [525, 523] width 93 height 16
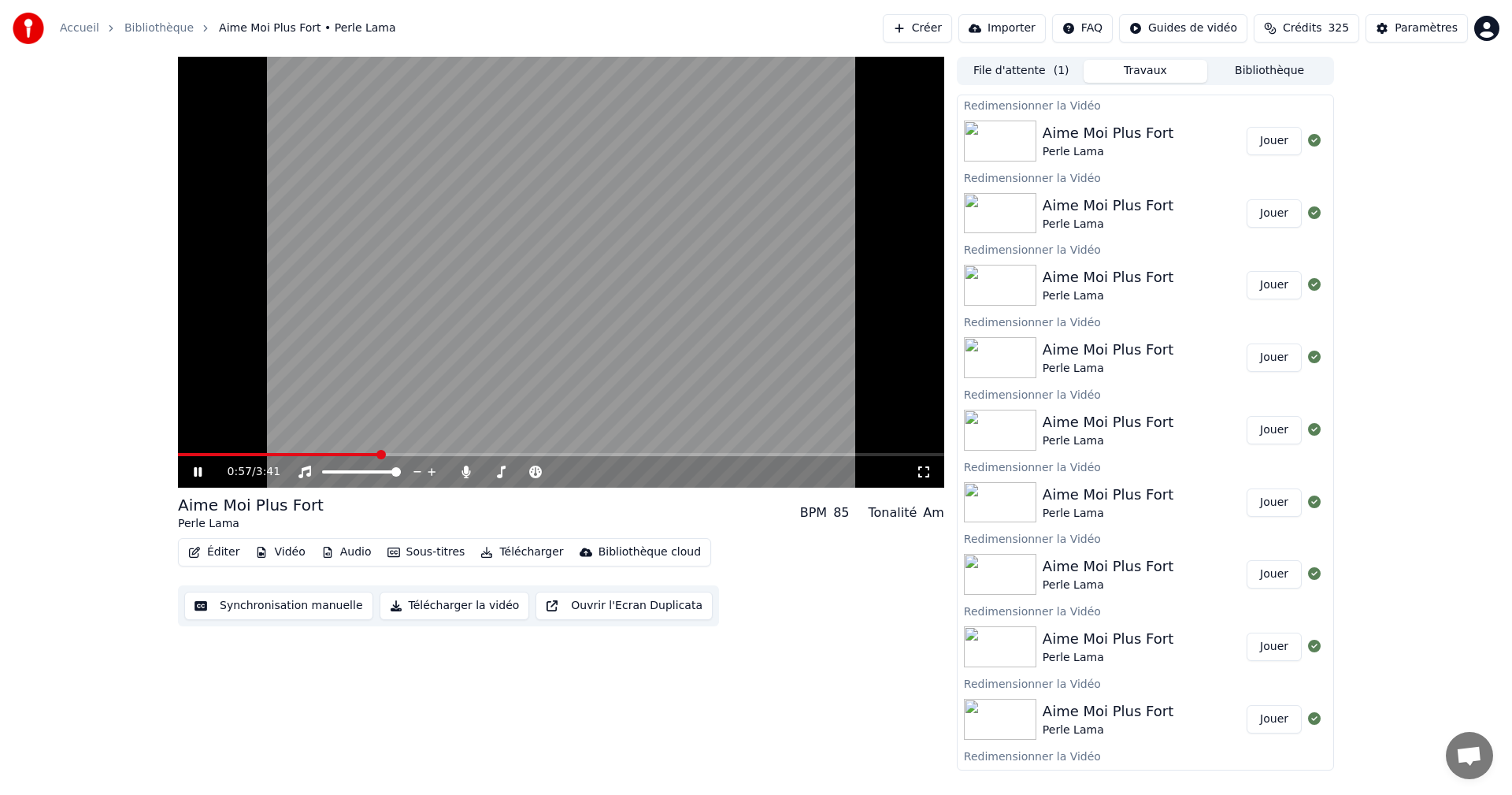
click at [924, 471] on icon at bounding box center [924, 471] width 16 height 13
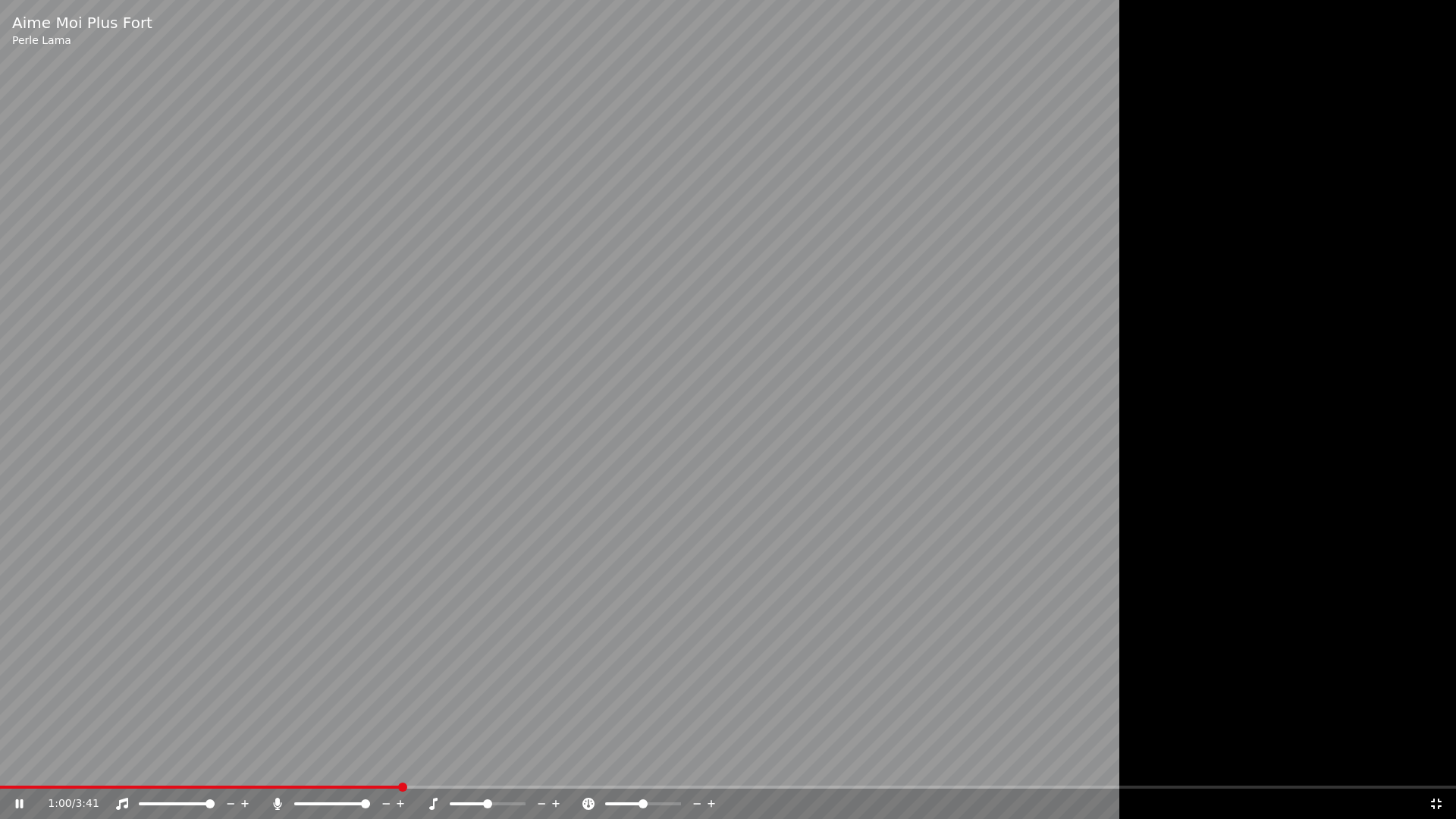
drag, startPoint x: 1434, startPoint y: 803, endPoint x: 1377, endPoint y: 344, distance: 462.5
click at [1435, 765] on icon at bounding box center [1436, 804] width 15 height 12
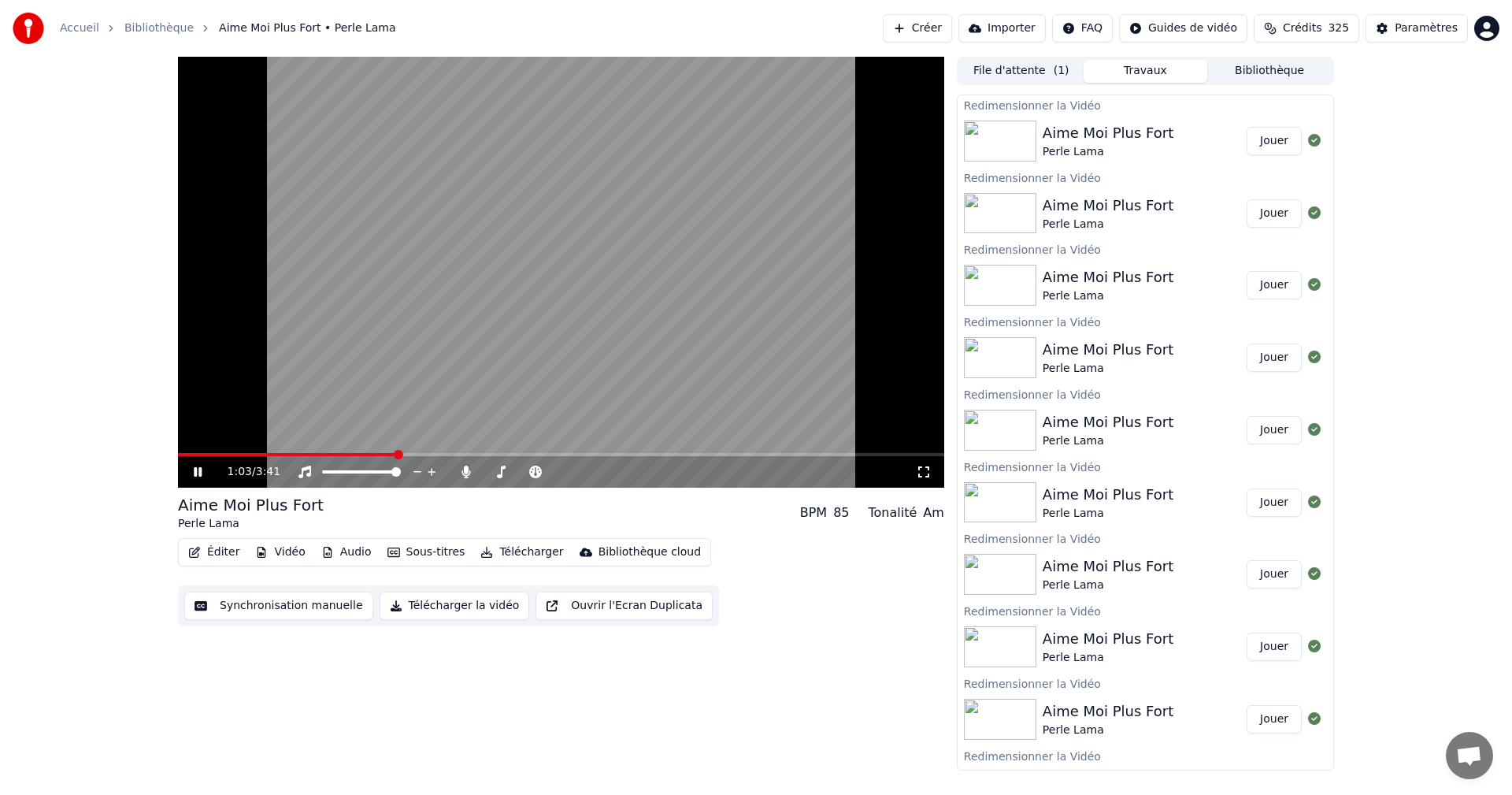
click at [1274, 143] on button "Jouer" at bounding box center [1274, 141] width 55 height 29
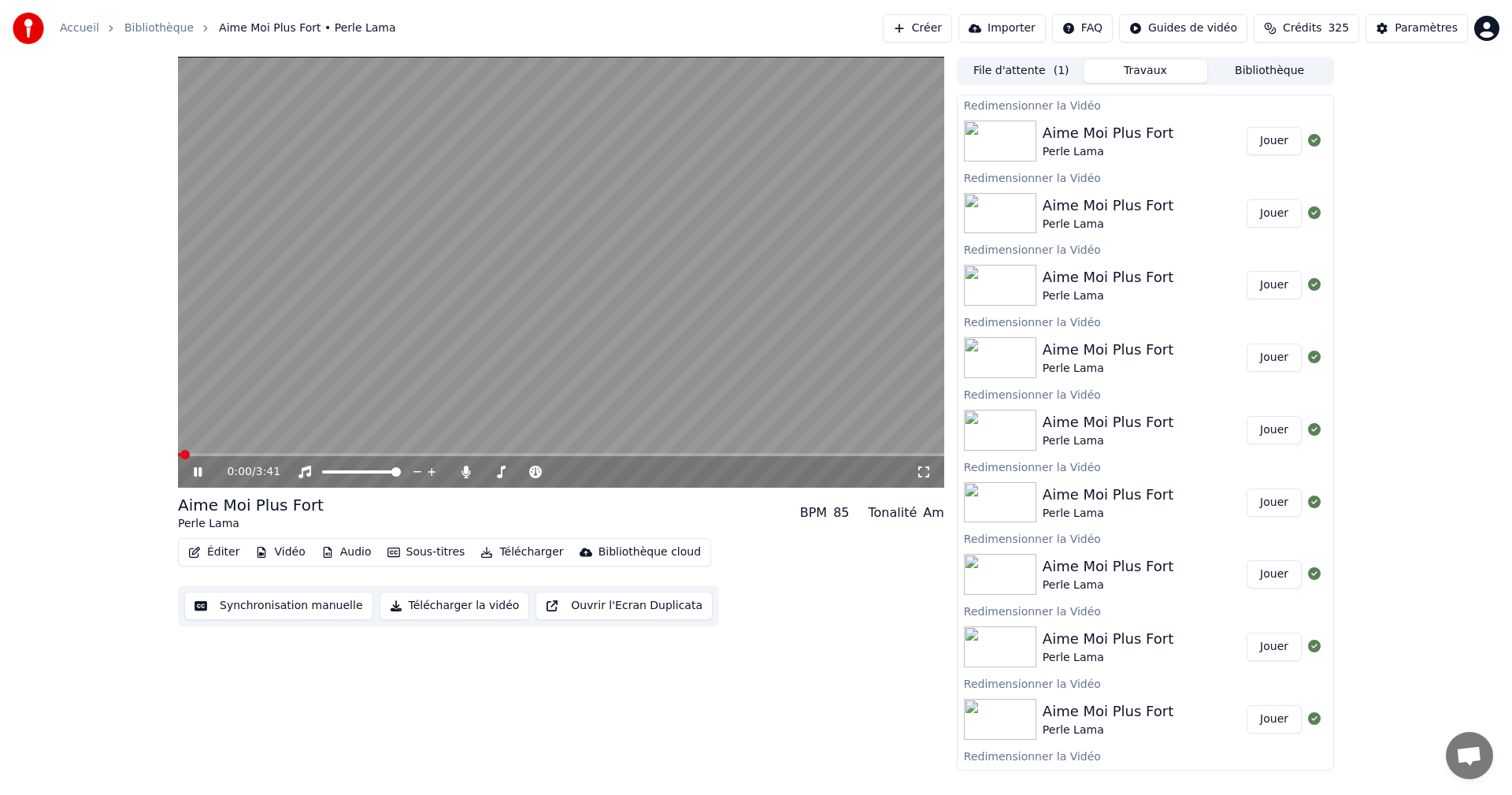
click at [927, 472] on icon at bounding box center [924, 471] width 16 height 13
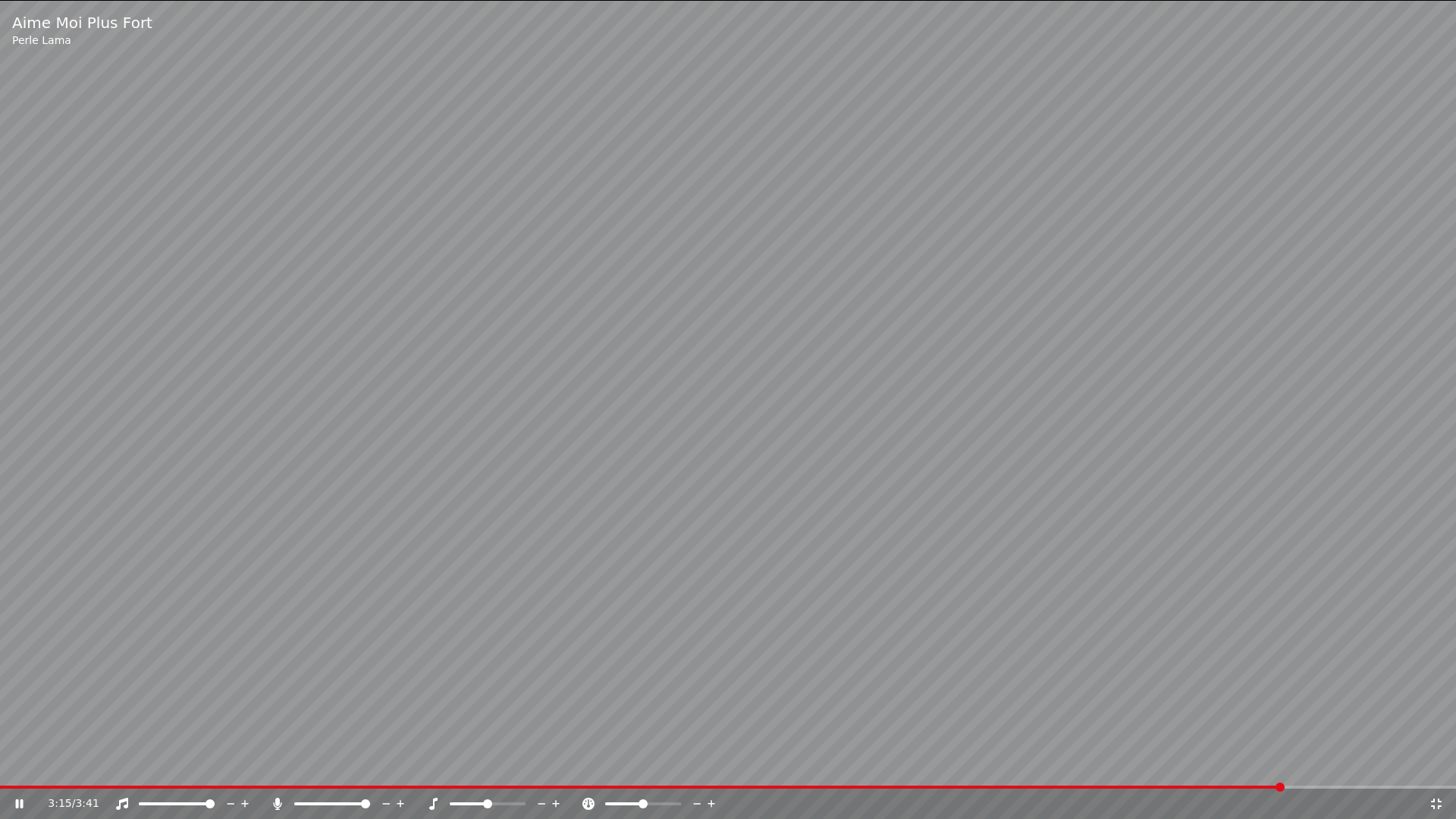
click at [1284, 765] on span at bounding box center [1279, 787] width 9 height 9
click at [1224, 765] on span at bounding box center [1220, 787] width 9 height 9
click at [22, 765] on icon at bounding box center [19, 804] width 7 height 9
click at [190, 765] on span at bounding box center [194, 787] width 9 height 9
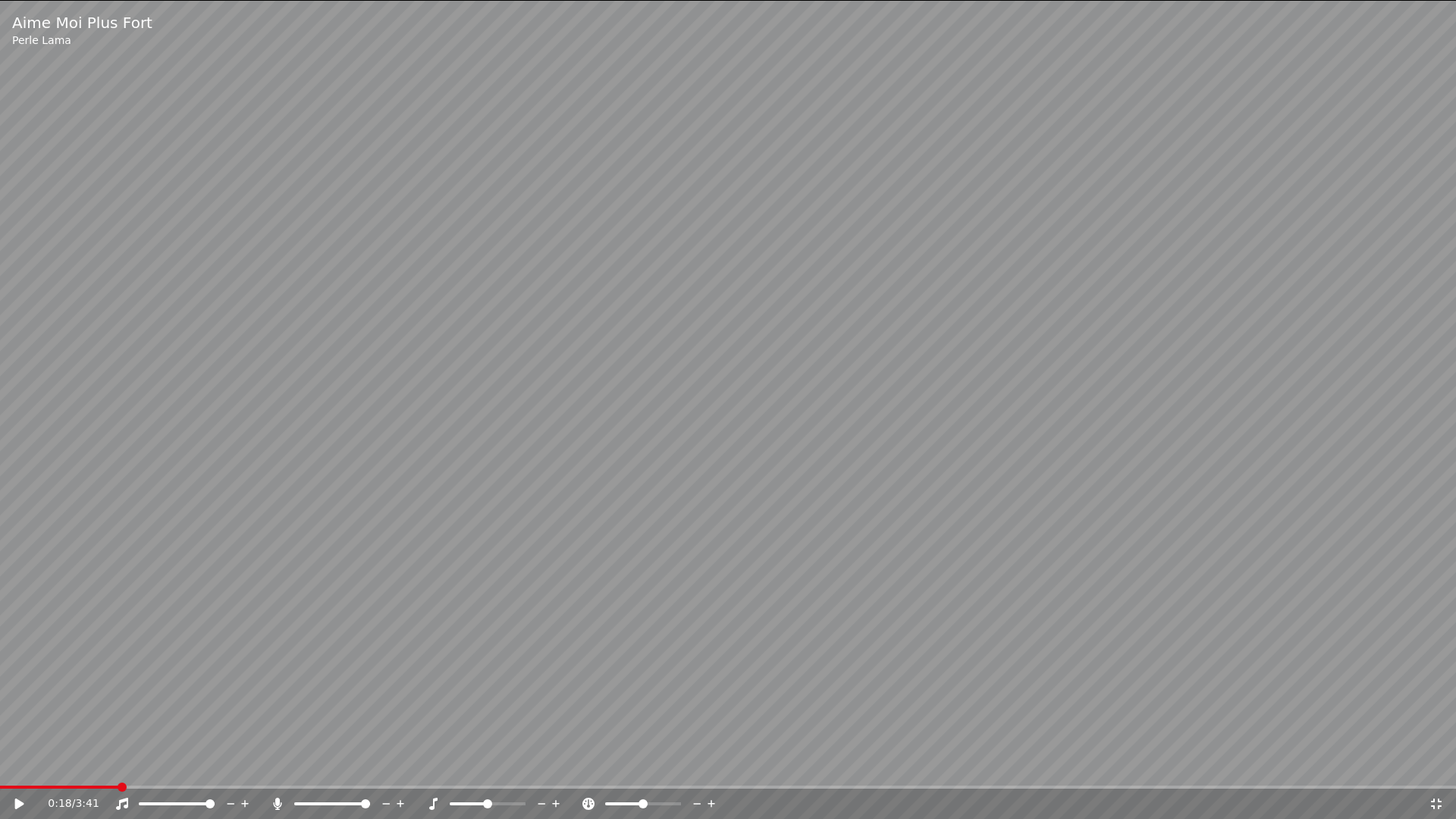
click at [117, 765] on span at bounding box center [122, 787] width 9 height 9
click at [1055, 765] on span at bounding box center [1050, 787] width 9 height 9
click at [1136, 765] on span at bounding box center [1135, 787] width 9 height 9
click at [1154, 765] on span at bounding box center [1149, 787] width 9 height 9
click at [1193, 765] on span at bounding box center [1188, 787] width 9 height 9
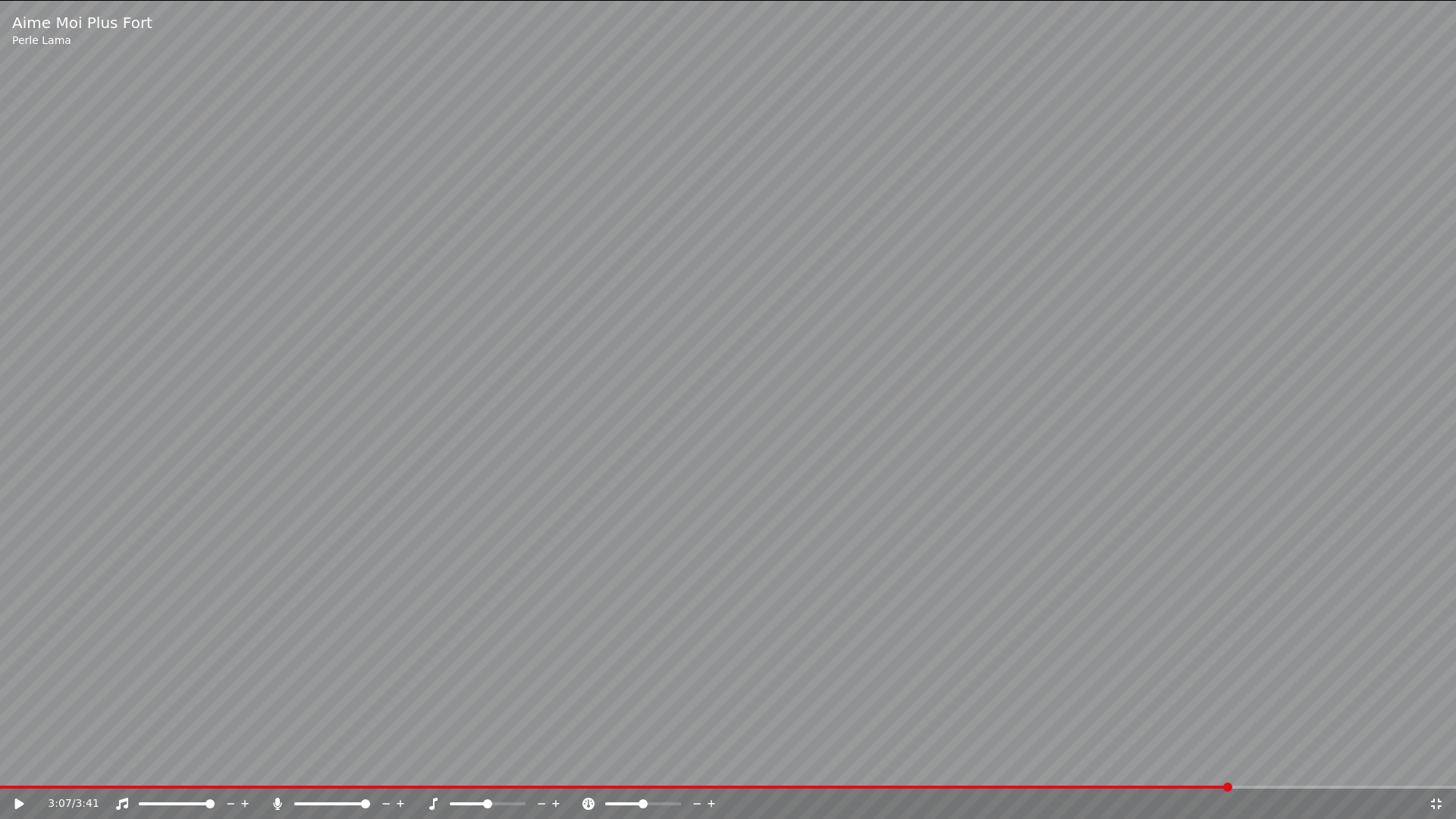
click at [1232, 765] on span at bounding box center [1228, 787] width 9 height 9
click at [1250, 765] on span at bounding box center [1247, 787] width 9 height 9
click at [1259, 765] on span at bounding box center [1254, 787] width 9 height 9
click at [1270, 765] on span at bounding box center [1267, 787] width 9 height 9
click at [1275, 765] on span at bounding box center [1273, 787] width 9 height 9
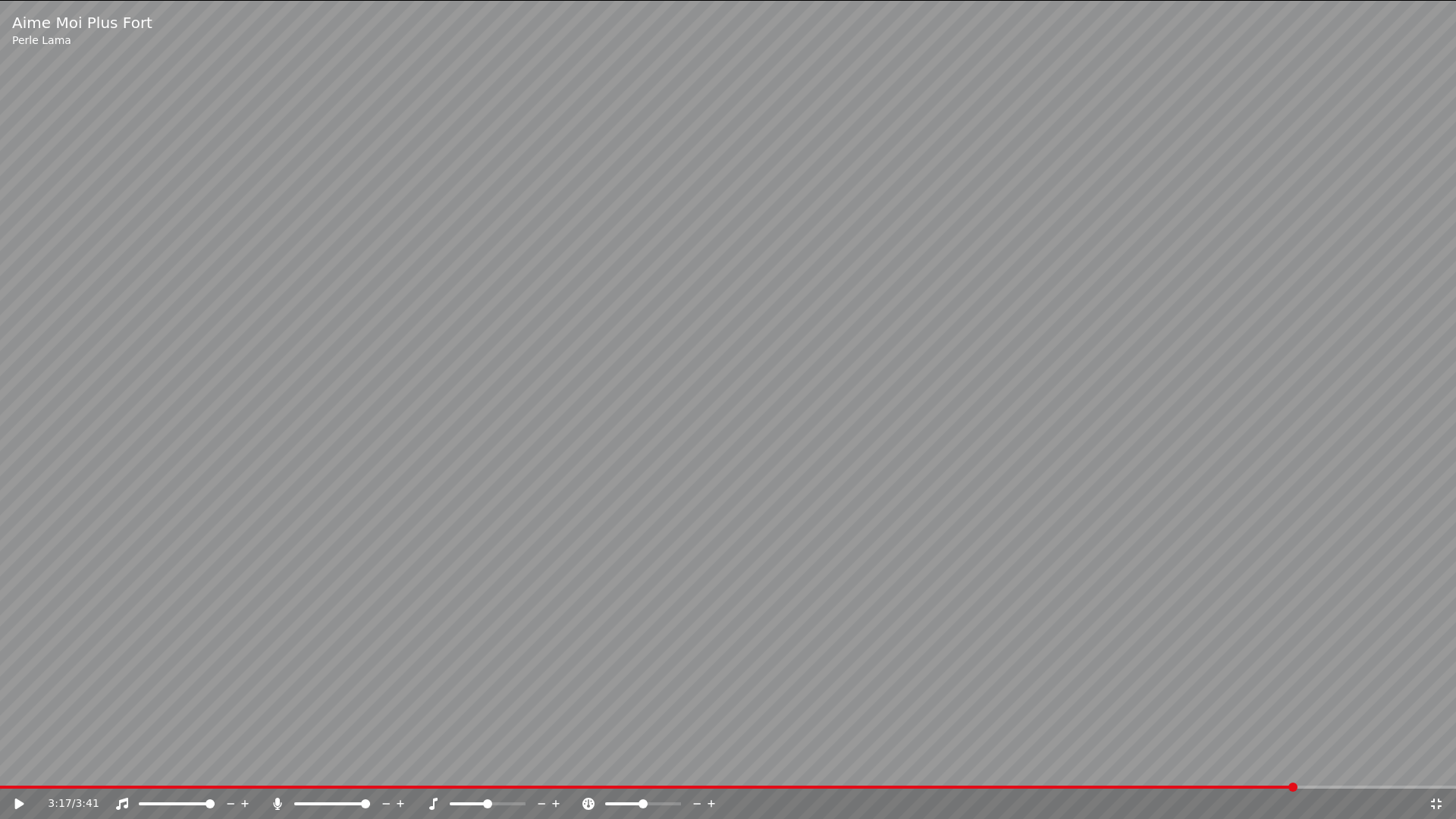
click at [1294, 765] on span at bounding box center [1293, 787] width 9 height 9
click at [786, 765] on span at bounding box center [782, 787] width 9 height 9
click at [15, 765] on icon at bounding box center [19, 804] width 9 height 11
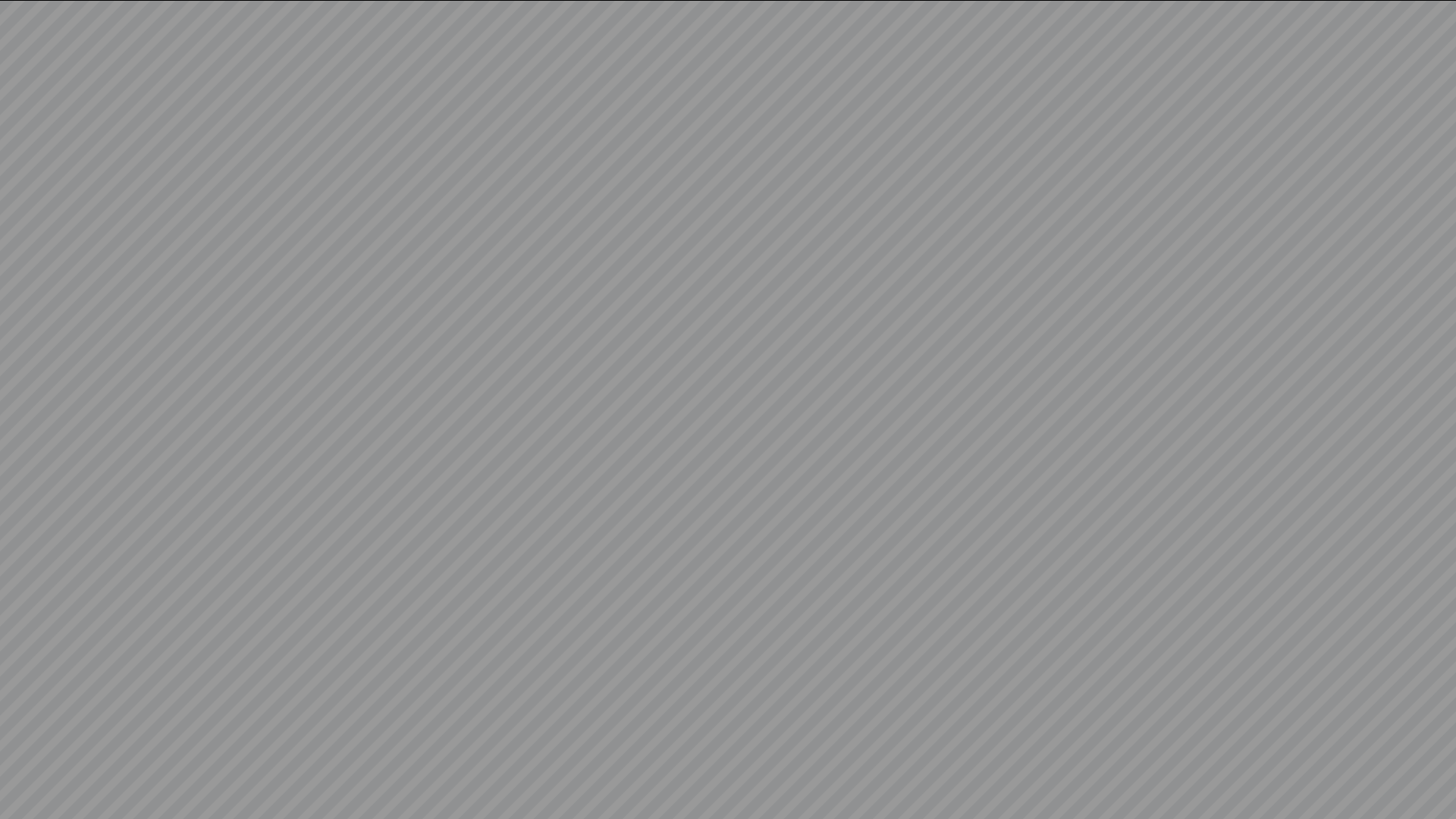
click at [23, 765] on video at bounding box center [728, 409] width 1456 height 819
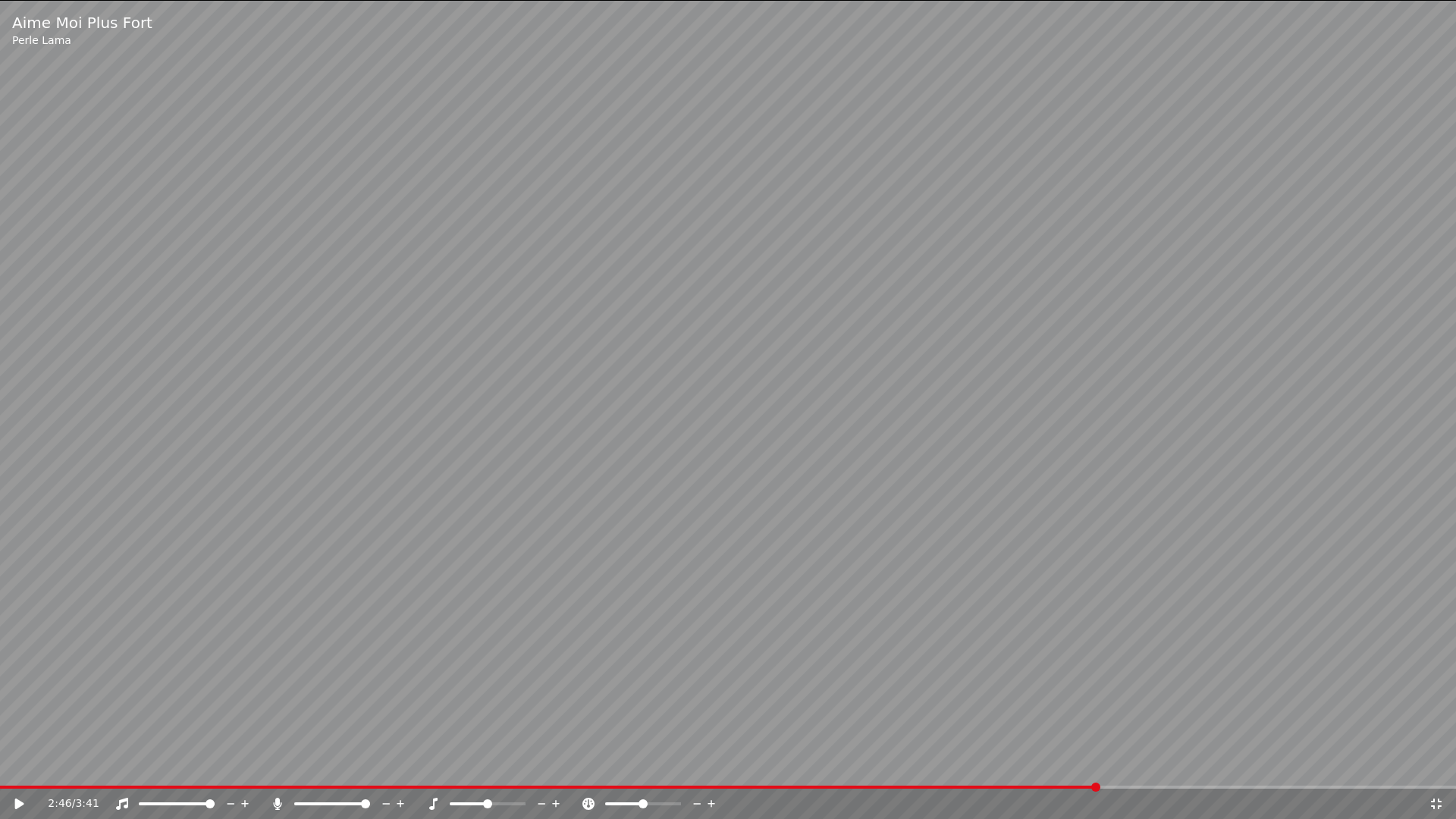
click at [23, 765] on icon at bounding box center [19, 804] width 9 height 11
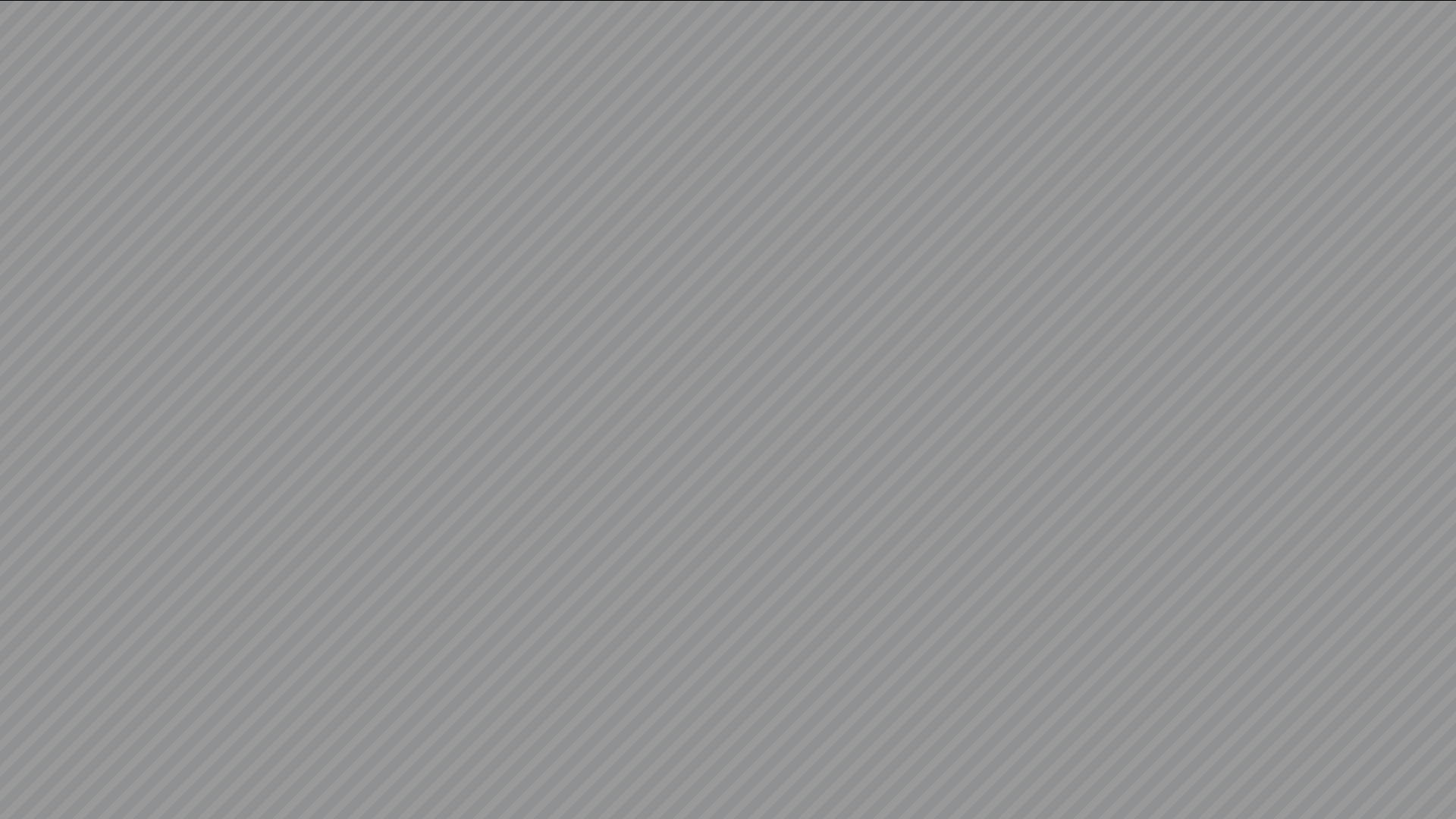
click at [23, 765] on video at bounding box center [728, 409] width 1456 height 819
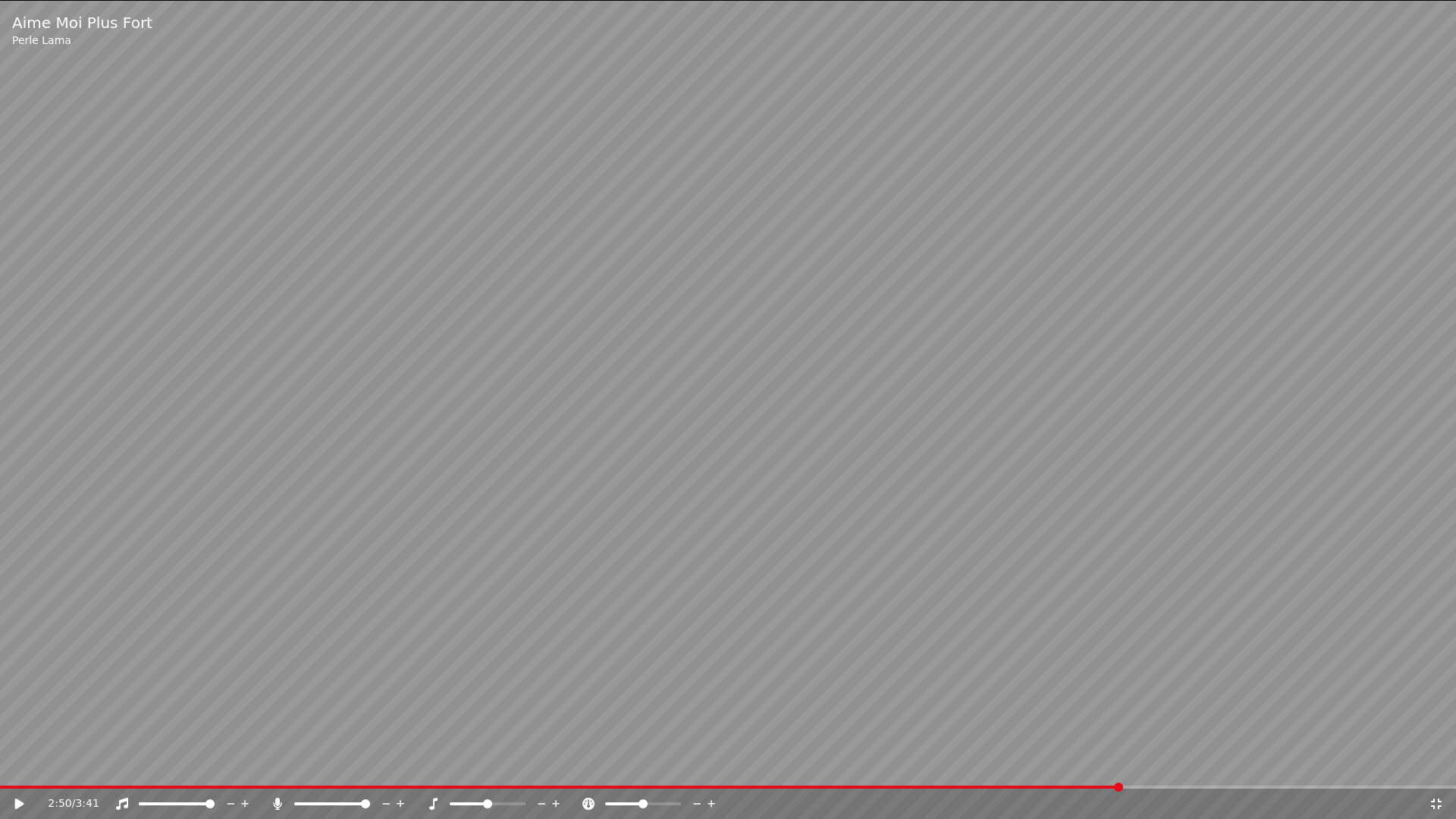
click at [1440, 765] on icon at bounding box center [1436, 804] width 15 height 12
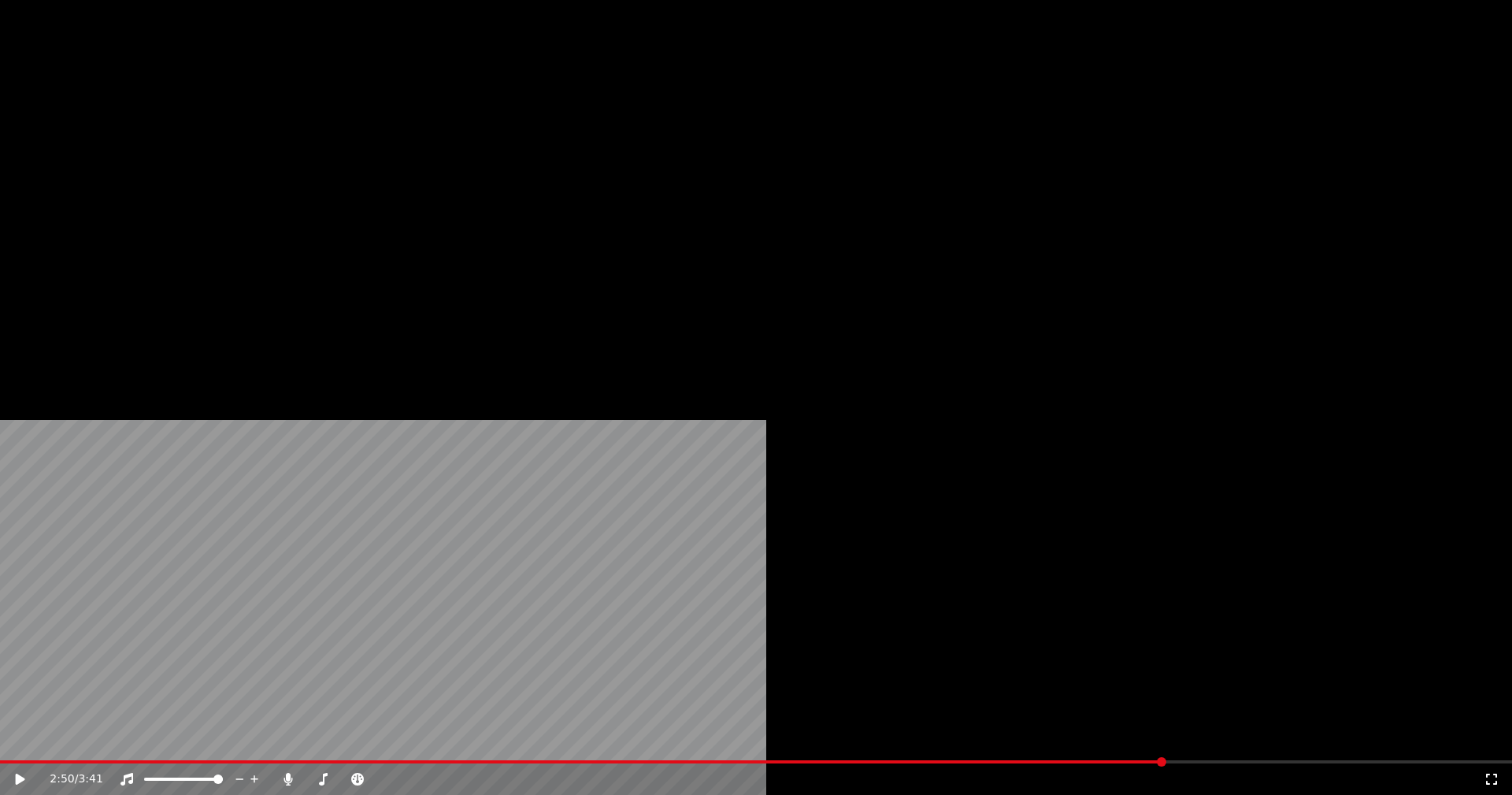
click at [233, 132] on button "Éditer" at bounding box center [214, 120] width 64 height 22
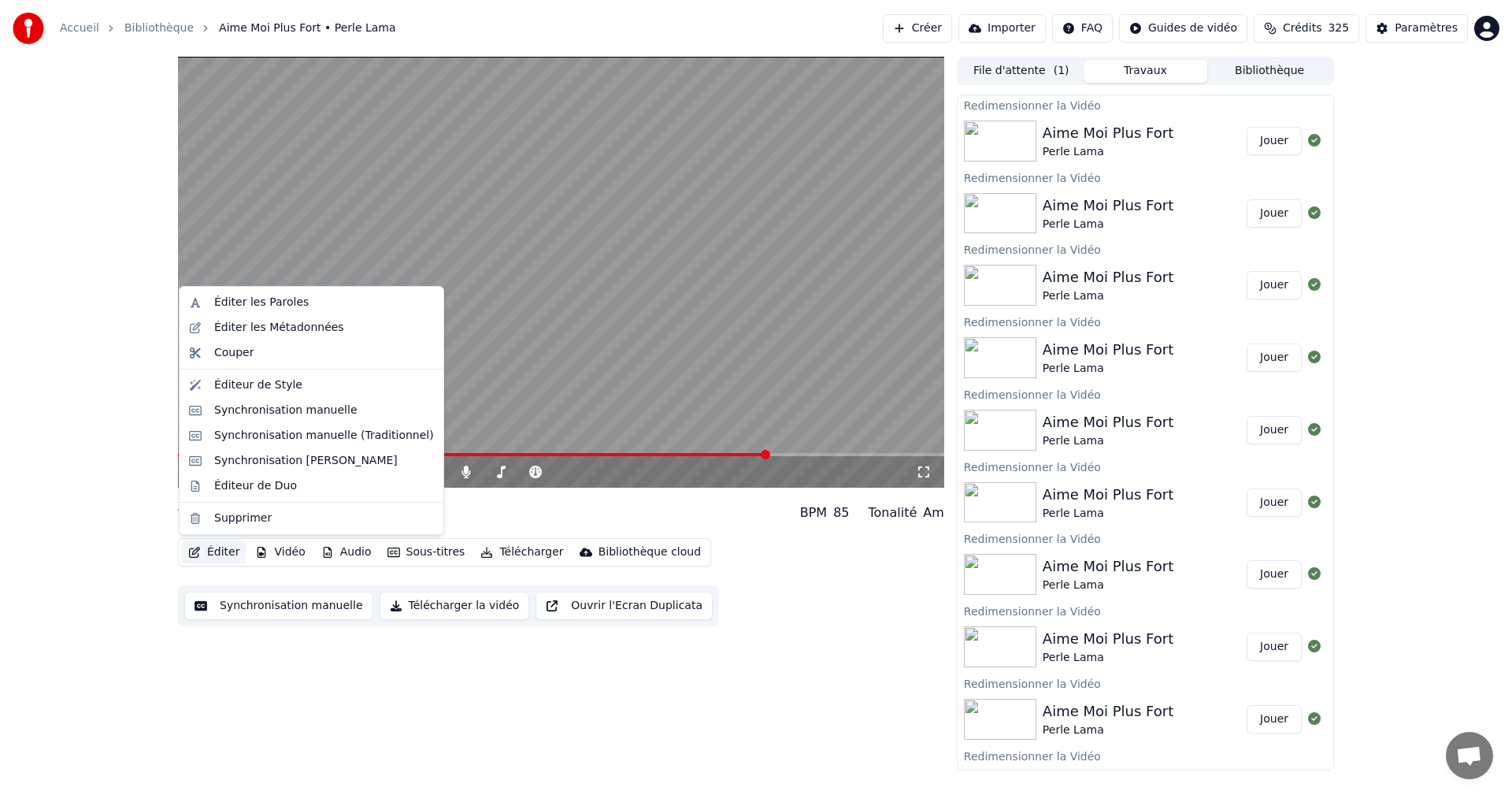
click at [224, 550] on button "Éditer" at bounding box center [214, 552] width 64 height 22
click at [285, 436] on div "Synchronisation manuelle (Traditionnel)" at bounding box center [324, 435] width 220 height 16
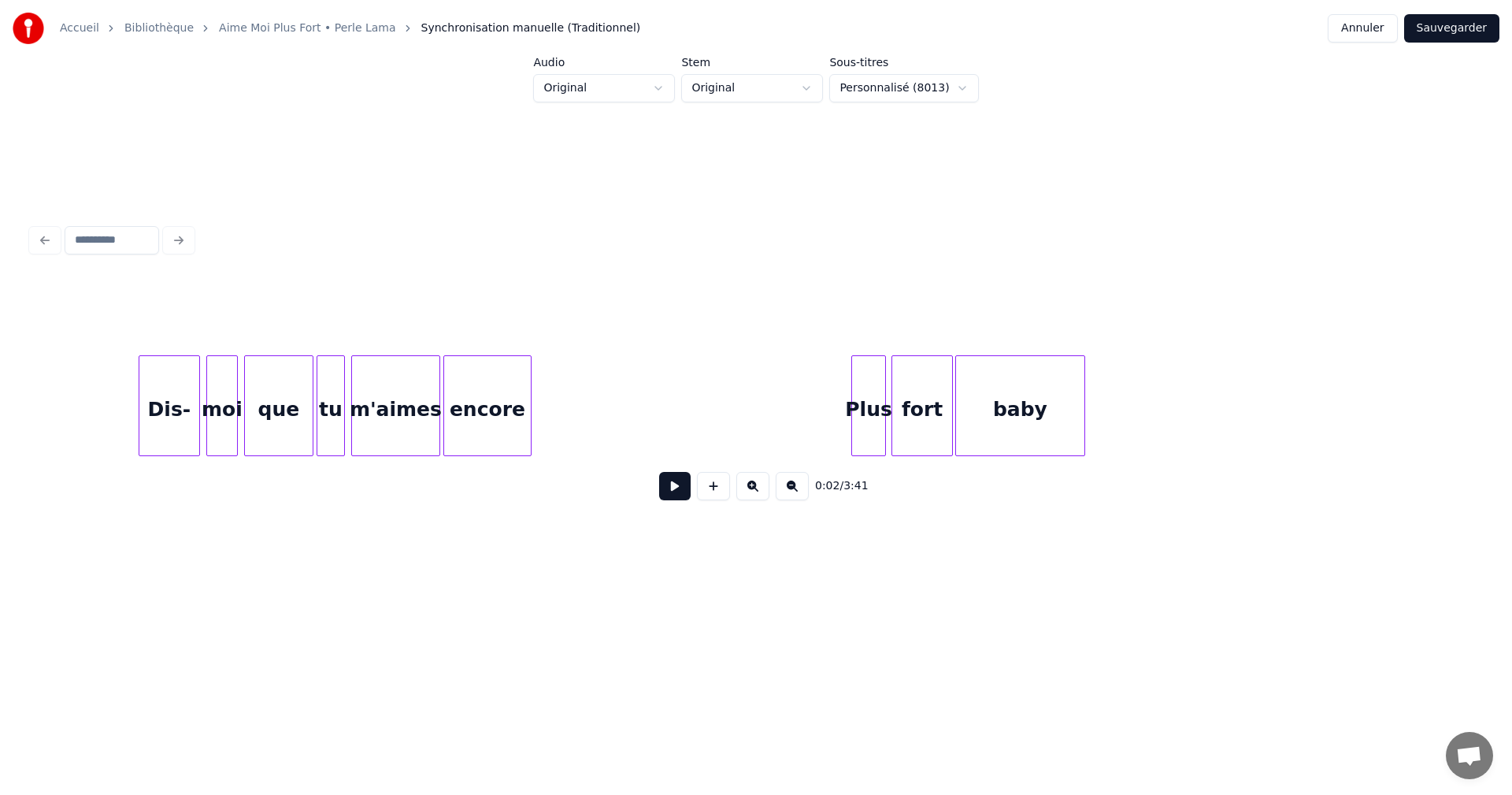
scroll to position [0, 30837]
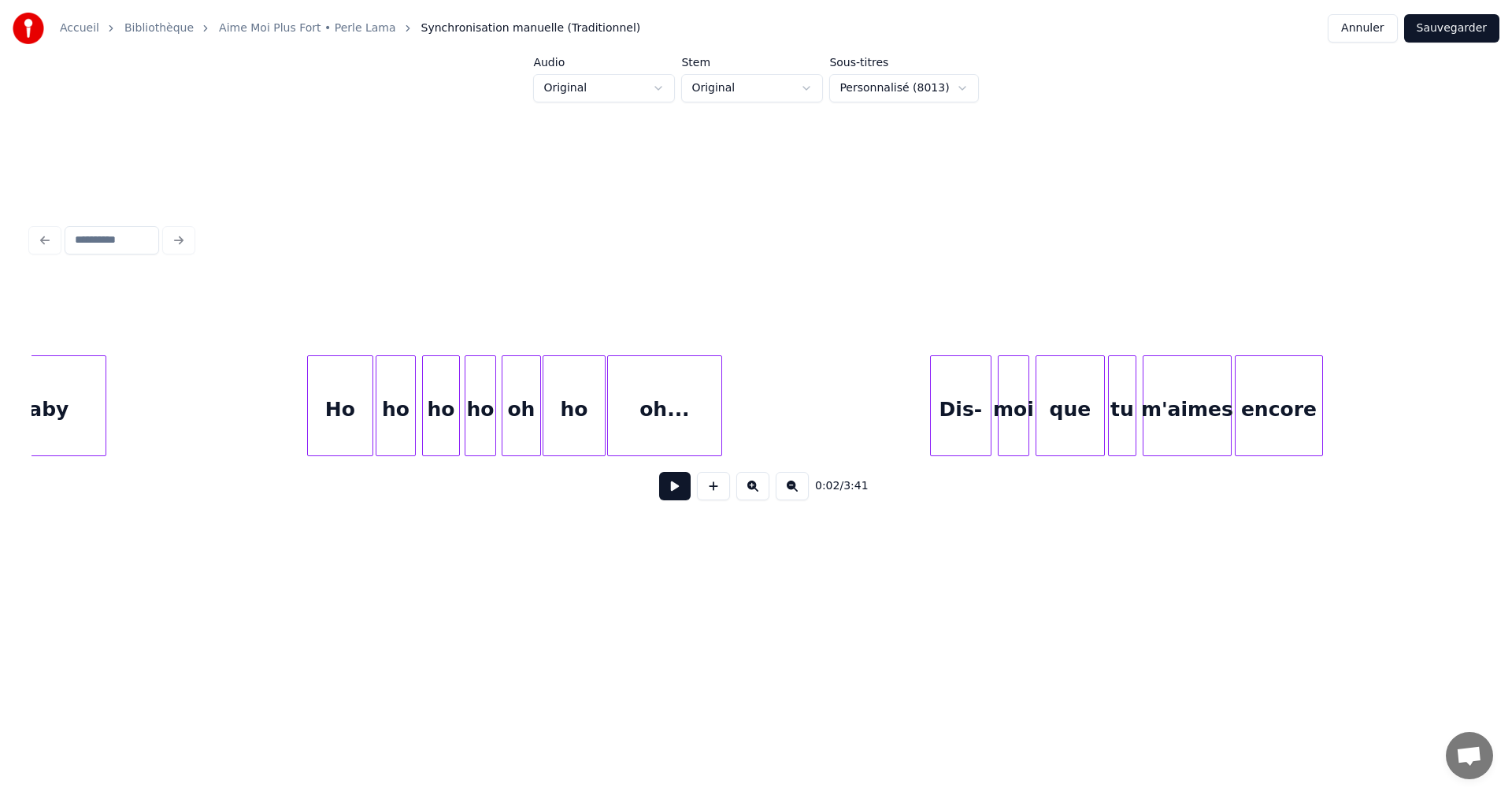
click at [618, 428] on div "oh..." at bounding box center [664, 410] width 113 height 107
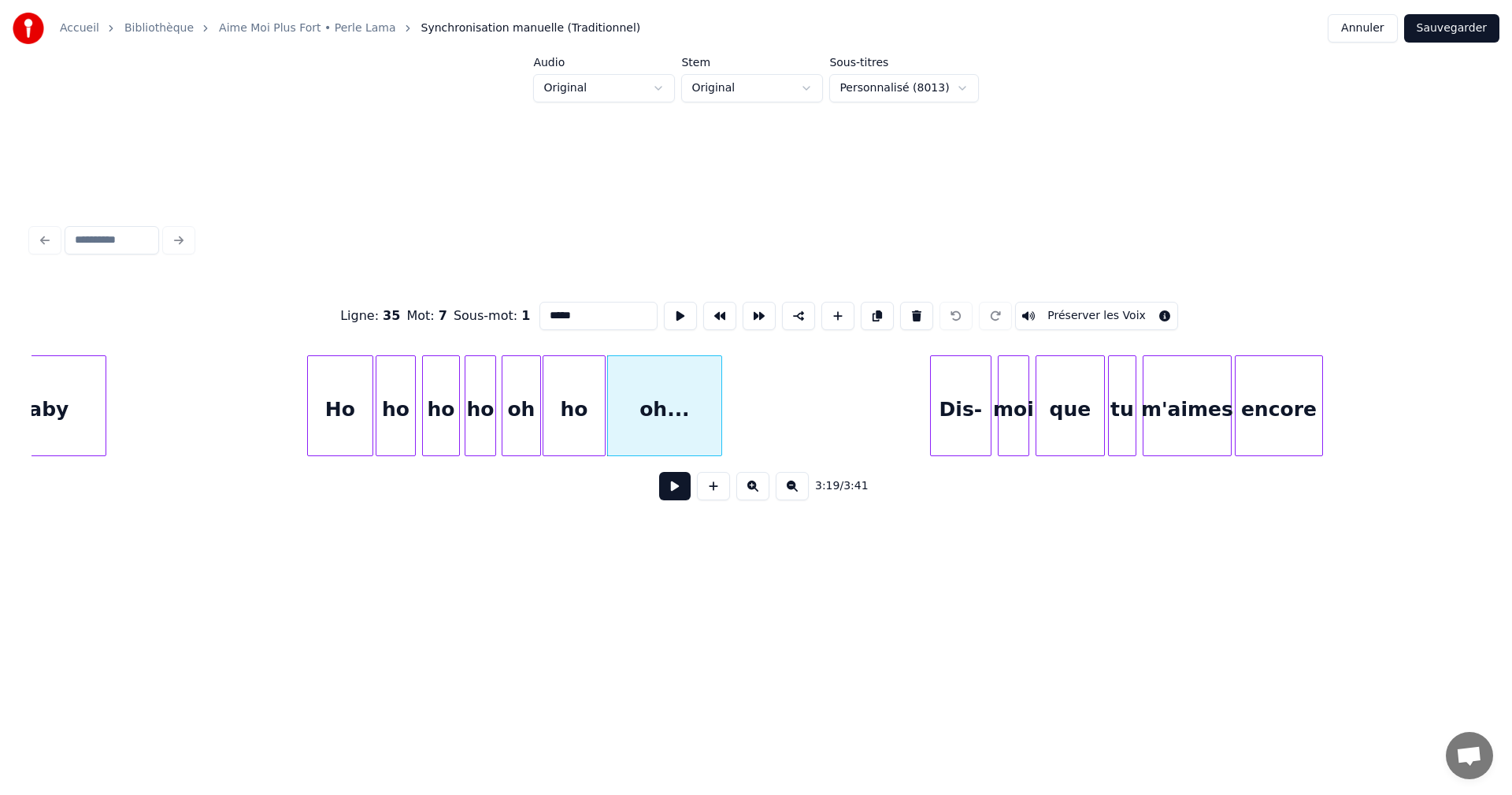
click at [555, 311] on input "*****" at bounding box center [599, 316] width 119 height 29
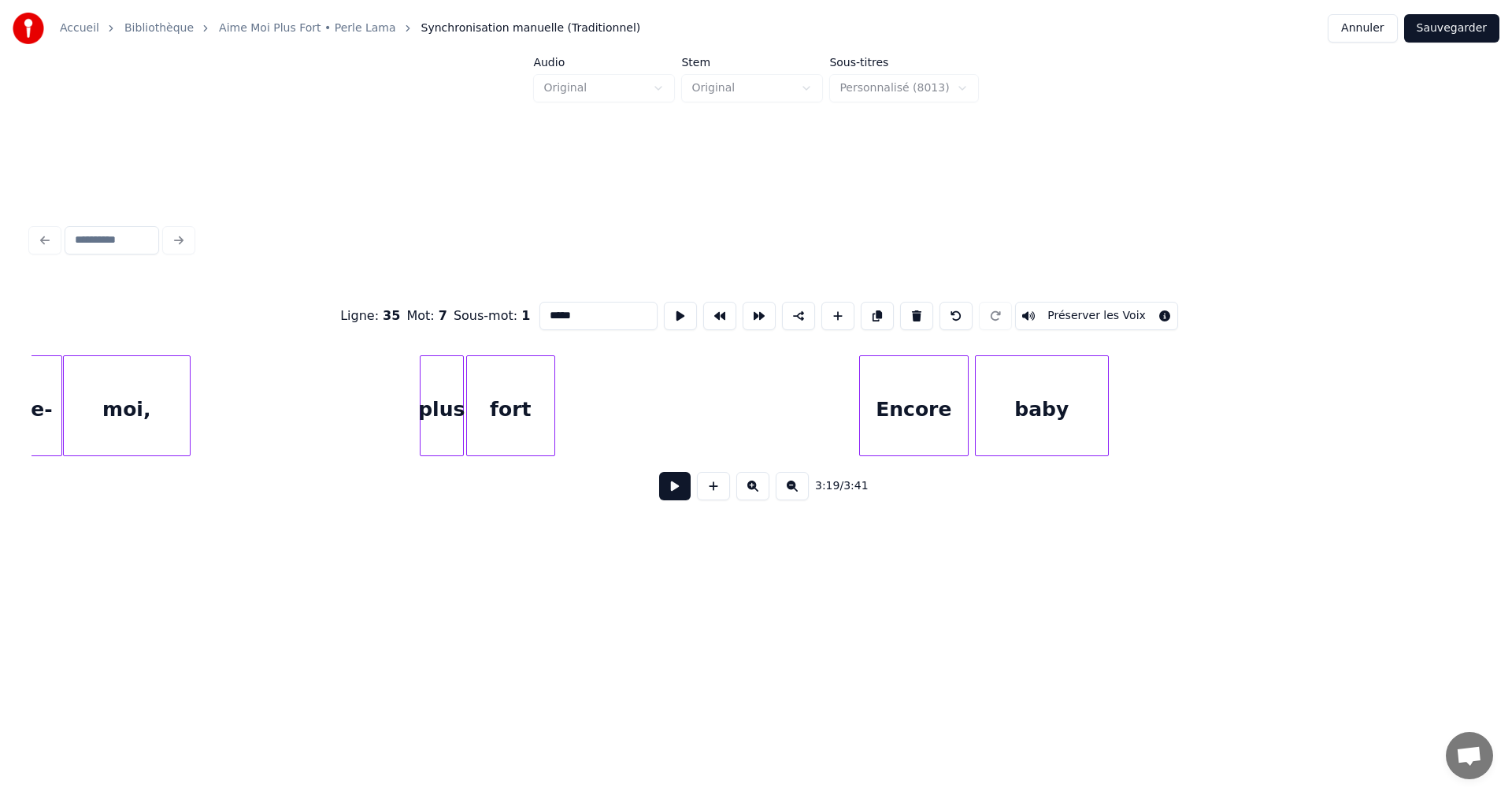
scroll to position [0, 26649]
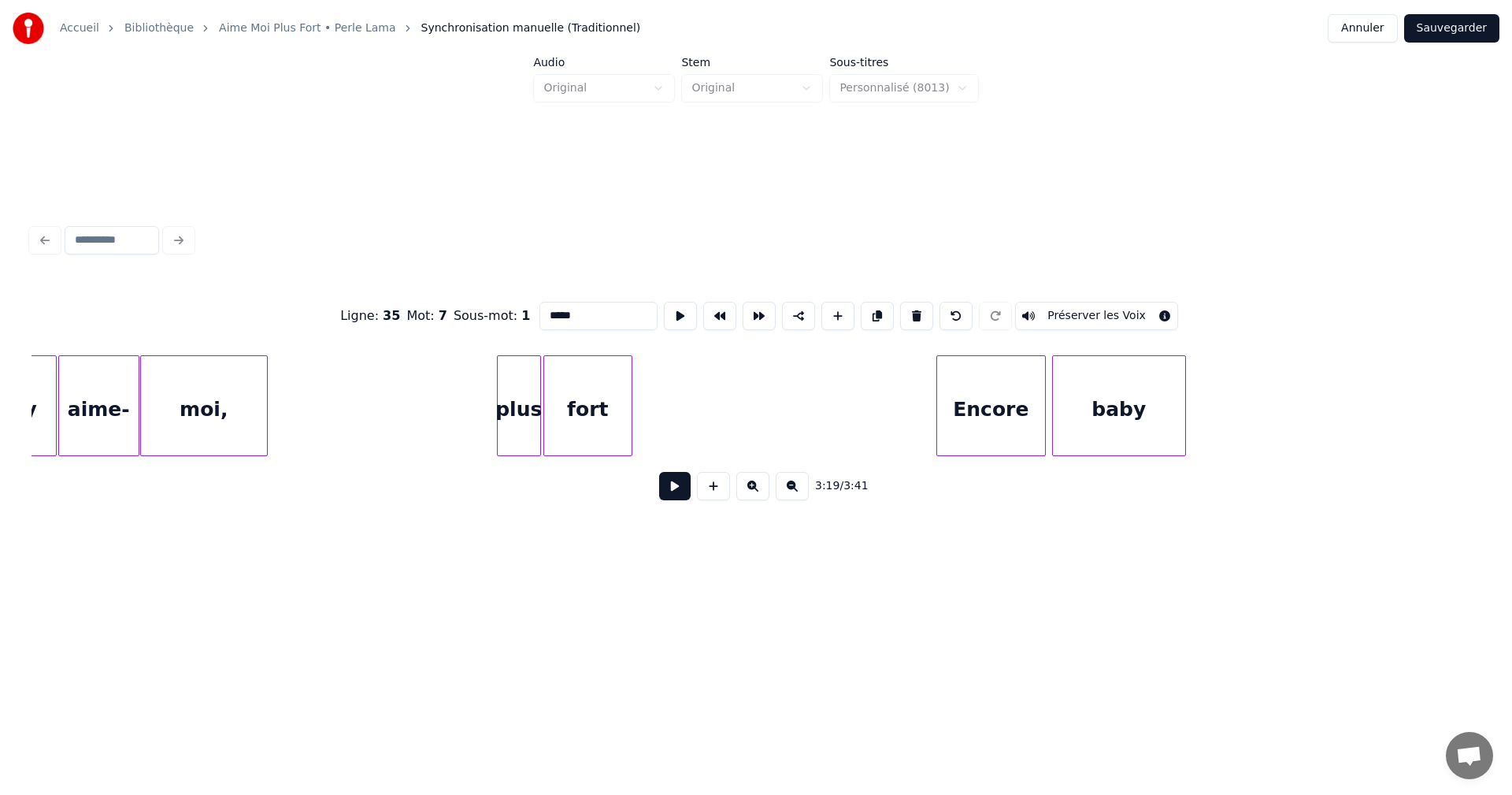
click at [161, 406] on div "moi," at bounding box center [204, 410] width 126 height 107
type input "***"
click at [1440, 29] on button "Sauvegarder" at bounding box center [1451, 28] width 95 height 29
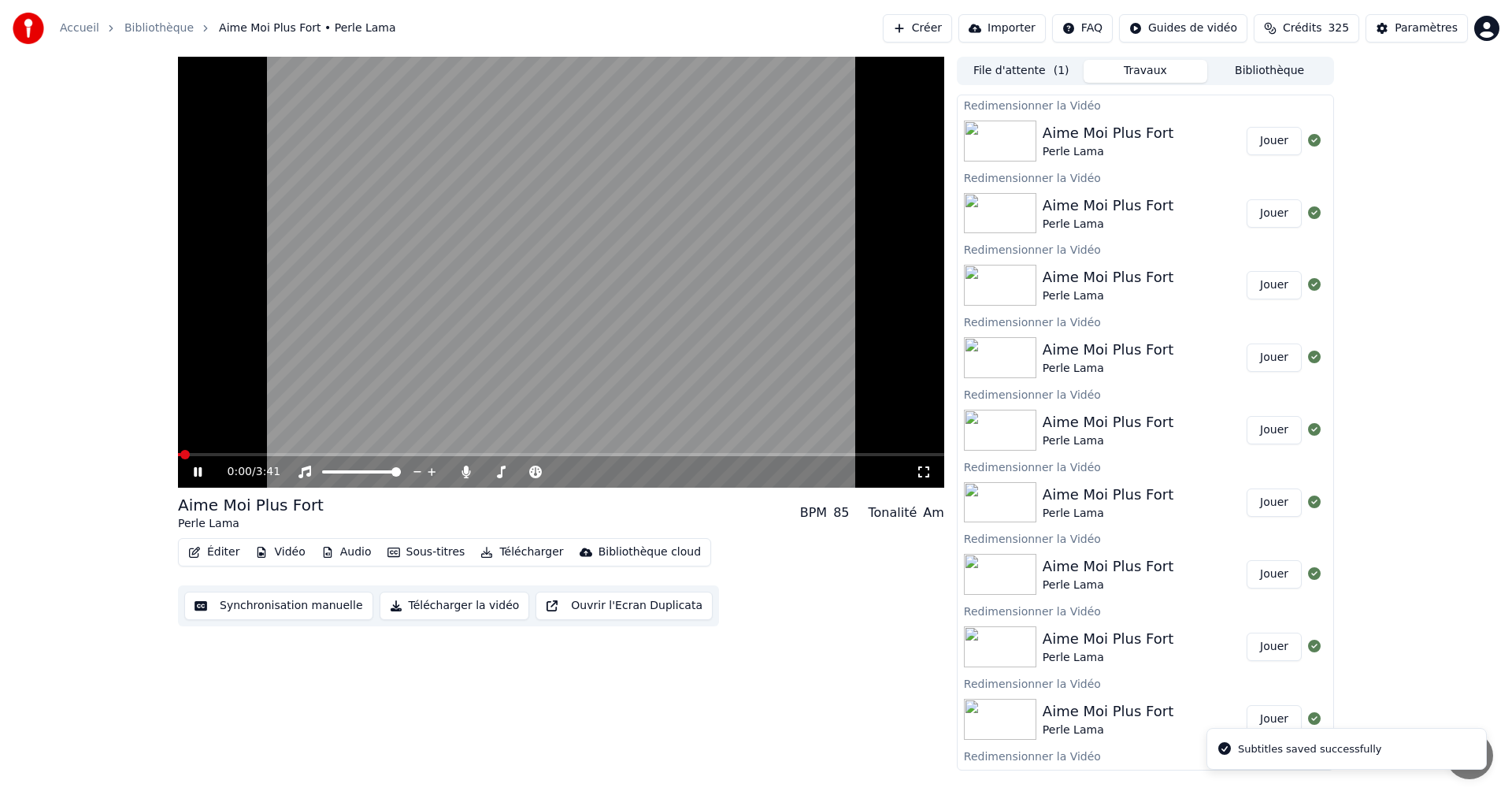
click at [222, 553] on button "Éditer" at bounding box center [214, 552] width 64 height 22
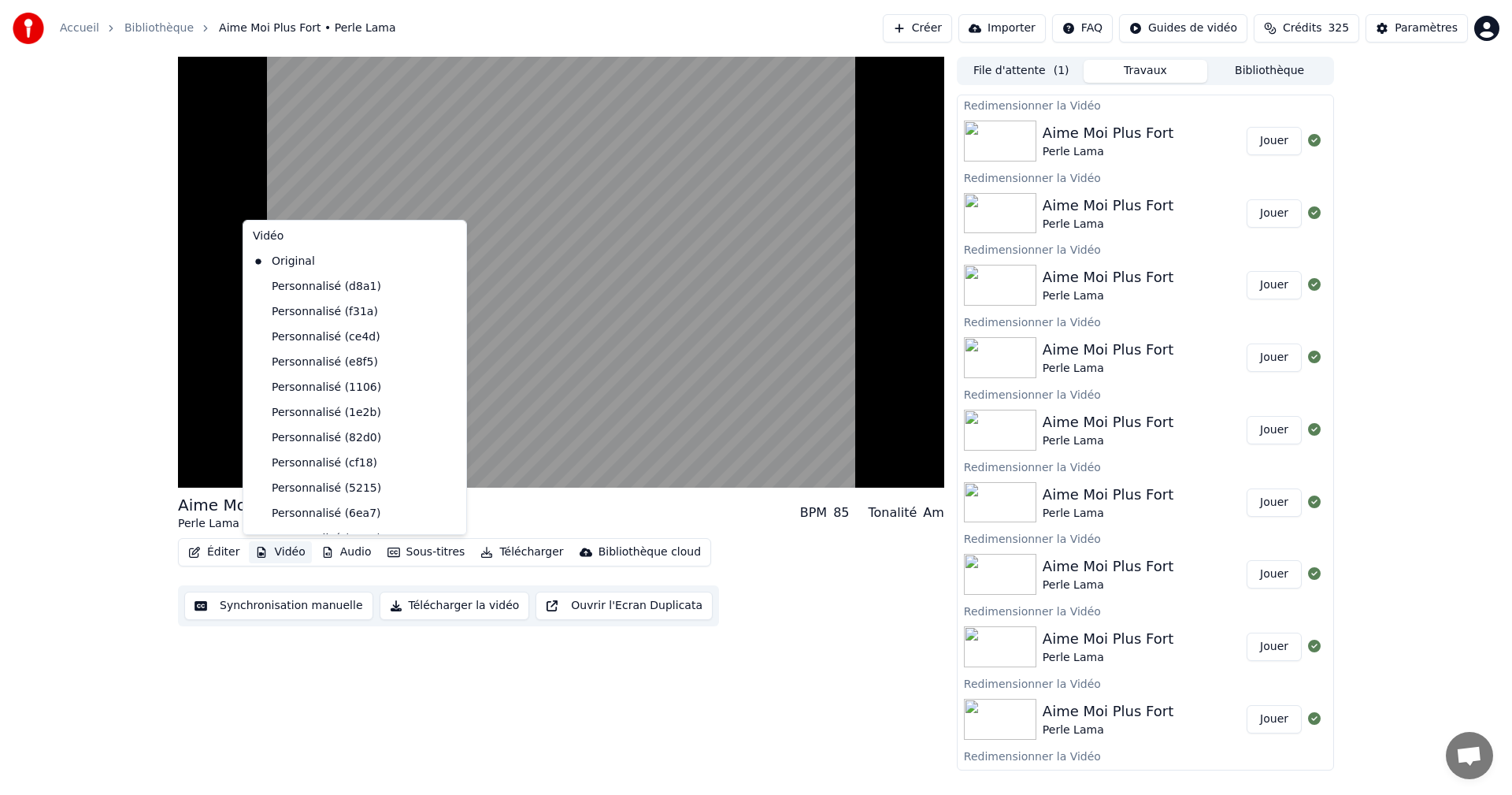
click at [273, 551] on button "Vidéo" at bounding box center [280, 552] width 62 height 22
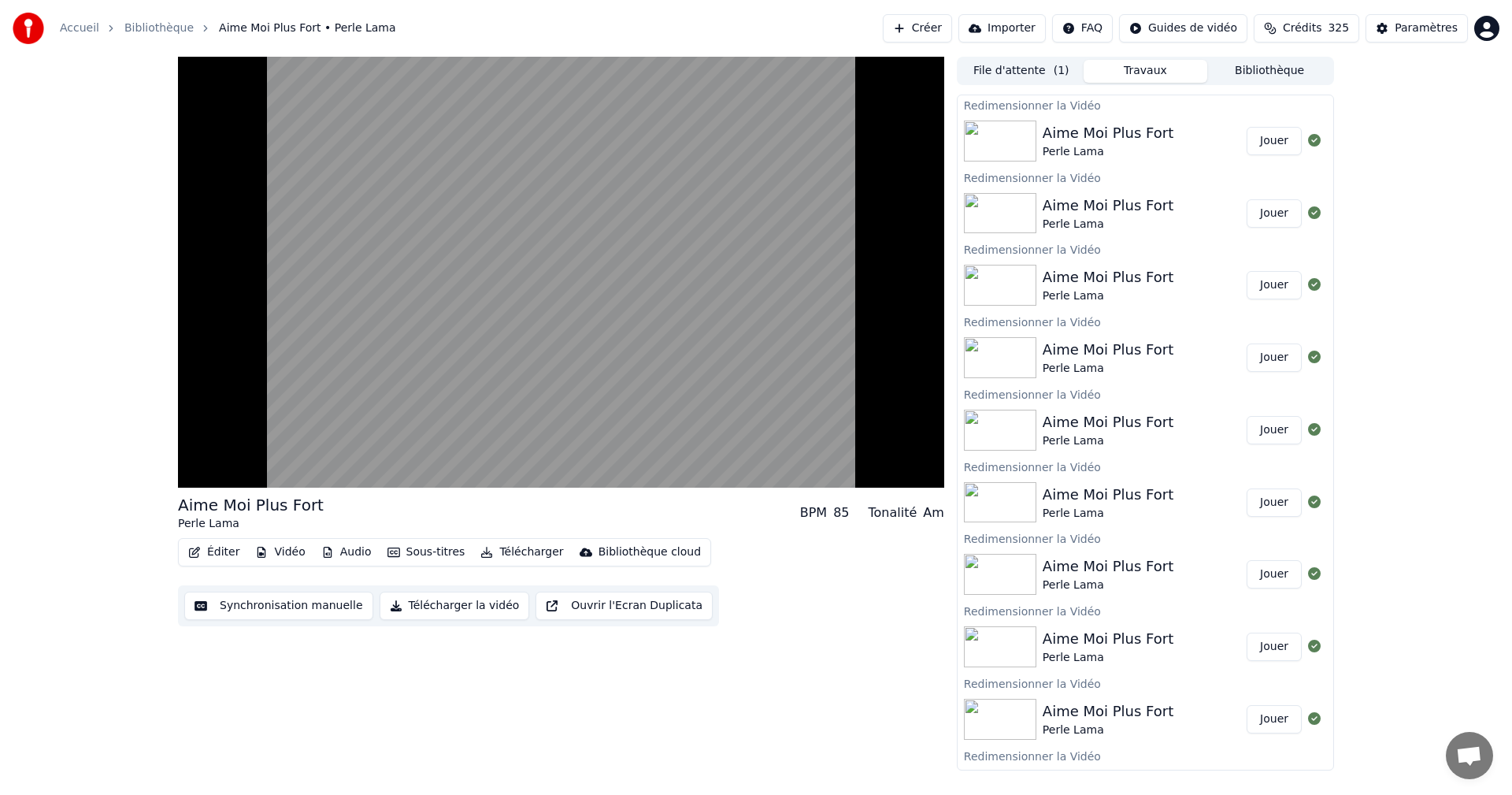
click at [280, 550] on button "Vidéo" at bounding box center [280, 552] width 62 height 22
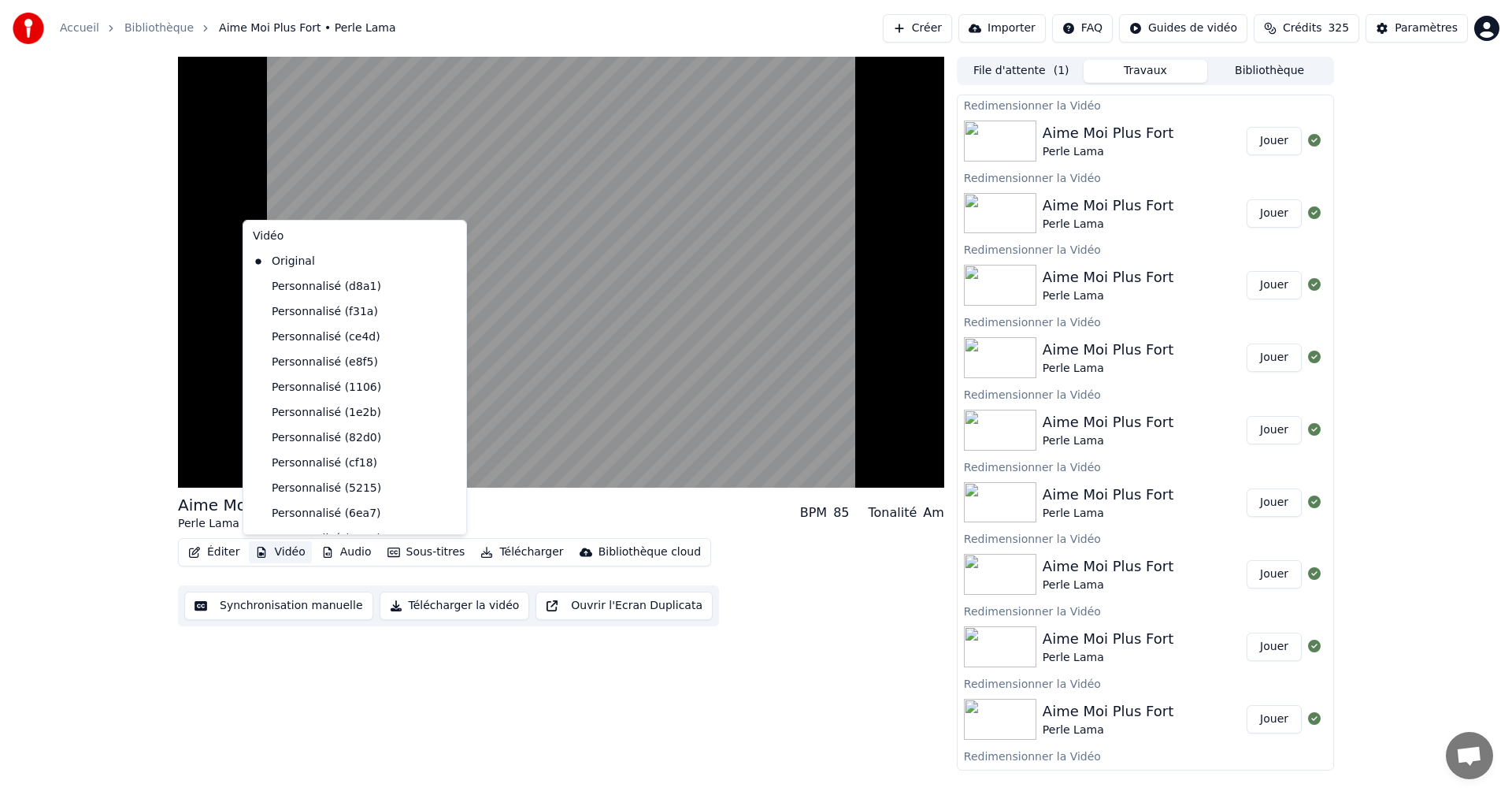
scroll to position [229, 0]
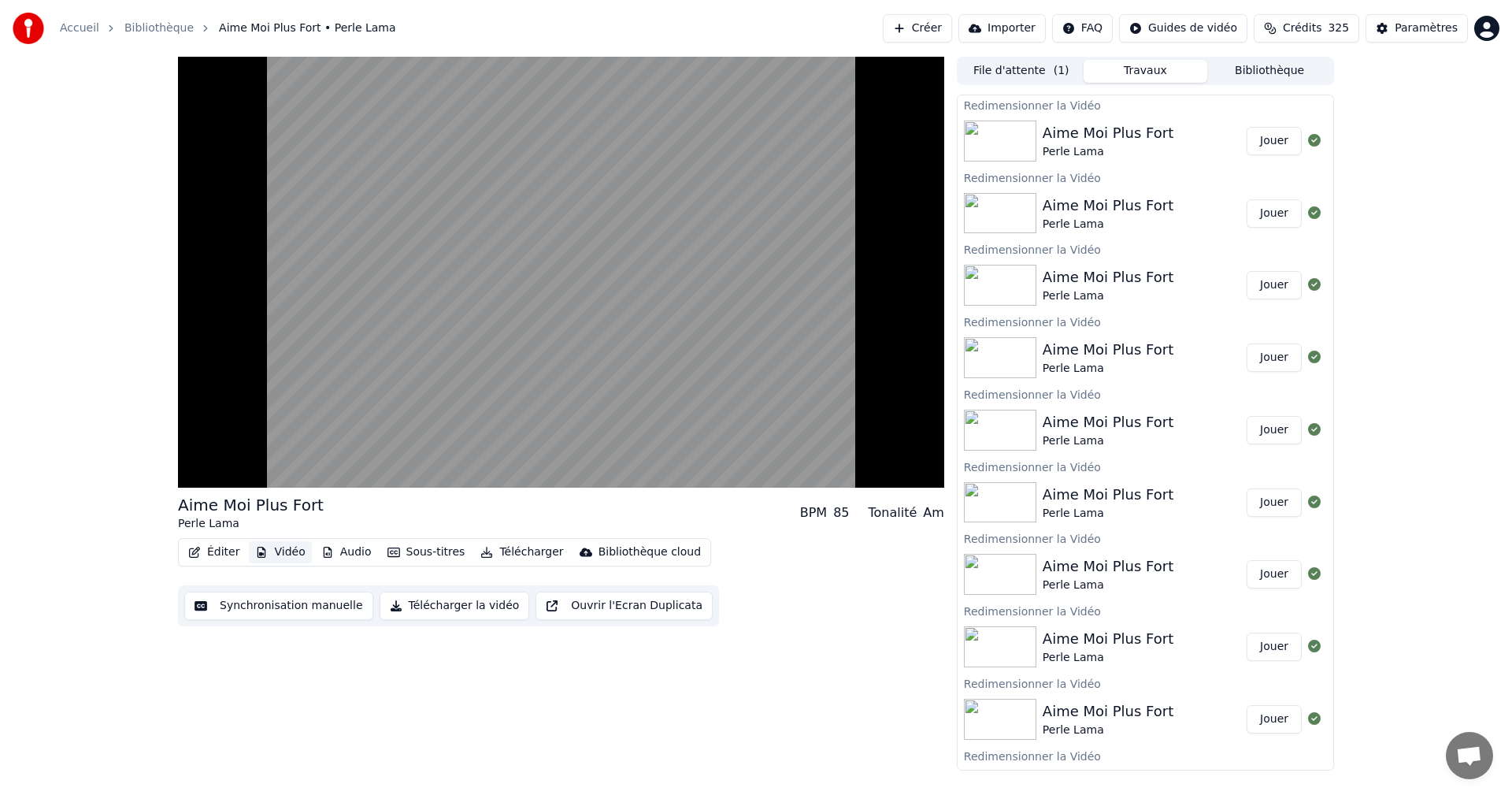
click at [284, 545] on button "Vidéo" at bounding box center [280, 552] width 62 height 22
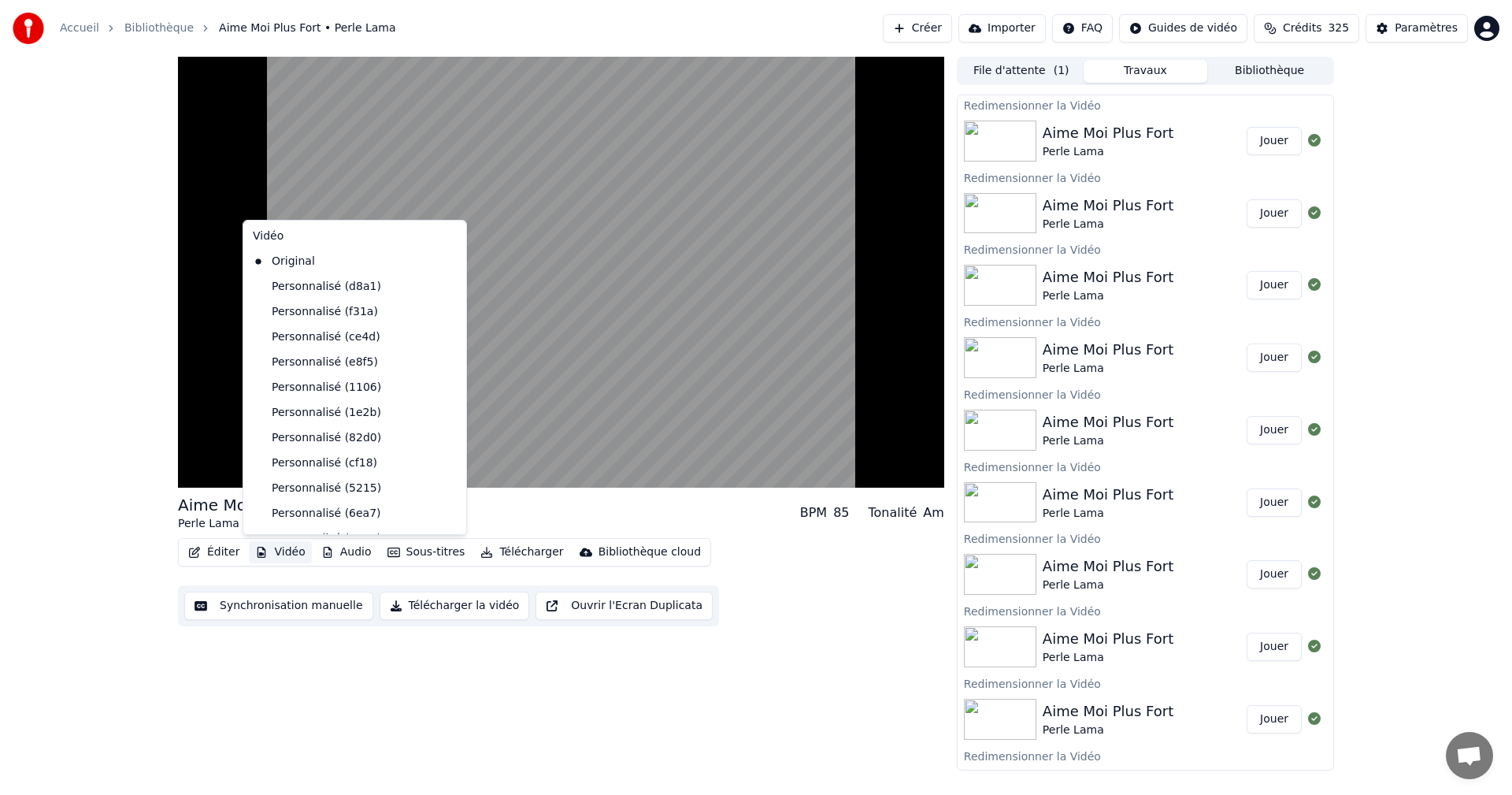
click at [285, 558] on button "Vidéo" at bounding box center [280, 552] width 62 height 22
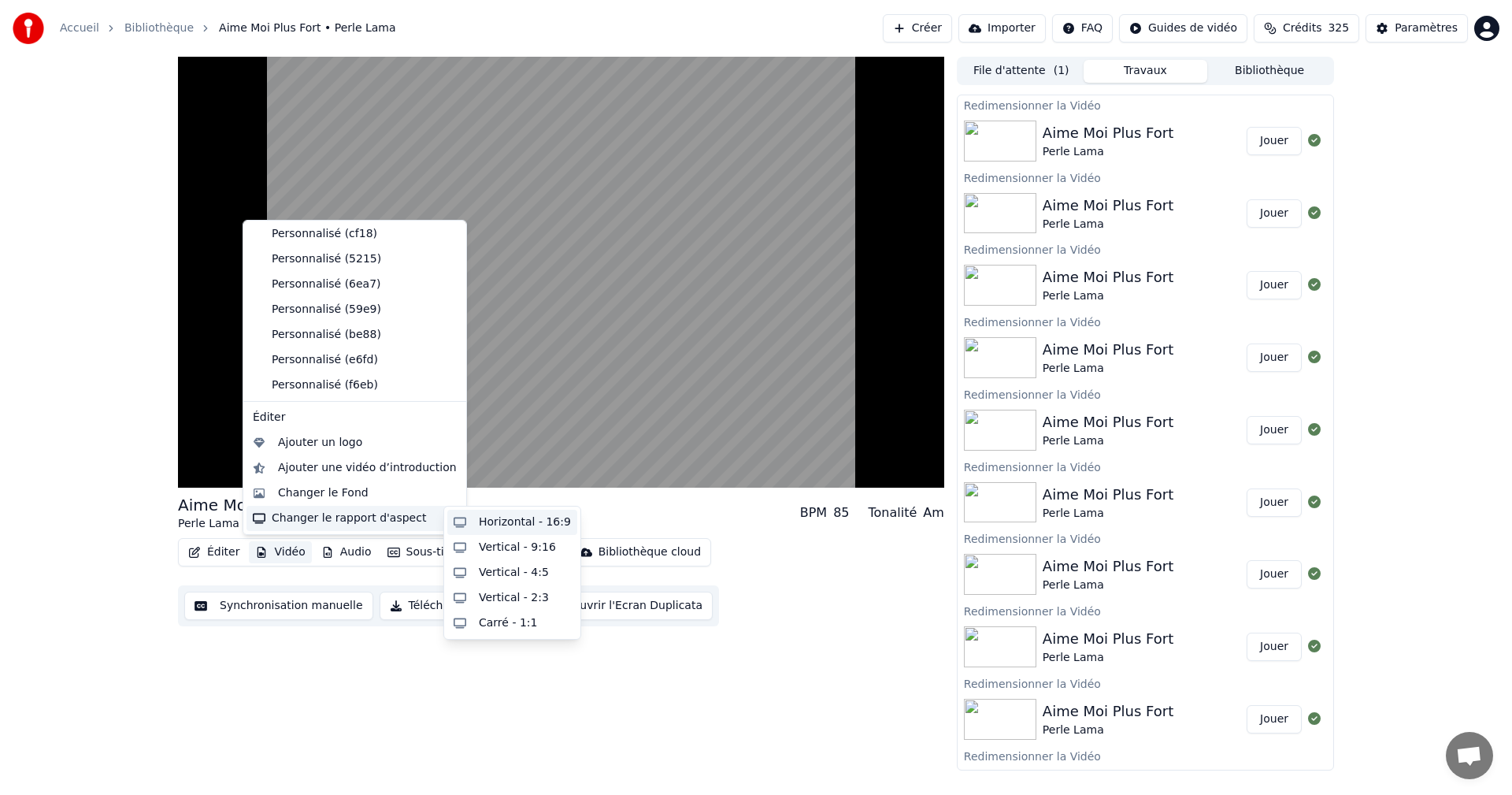
click at [507, 523] on div "Horizontal - 16:9" at bounding box center [525, 523] width 93 height 16
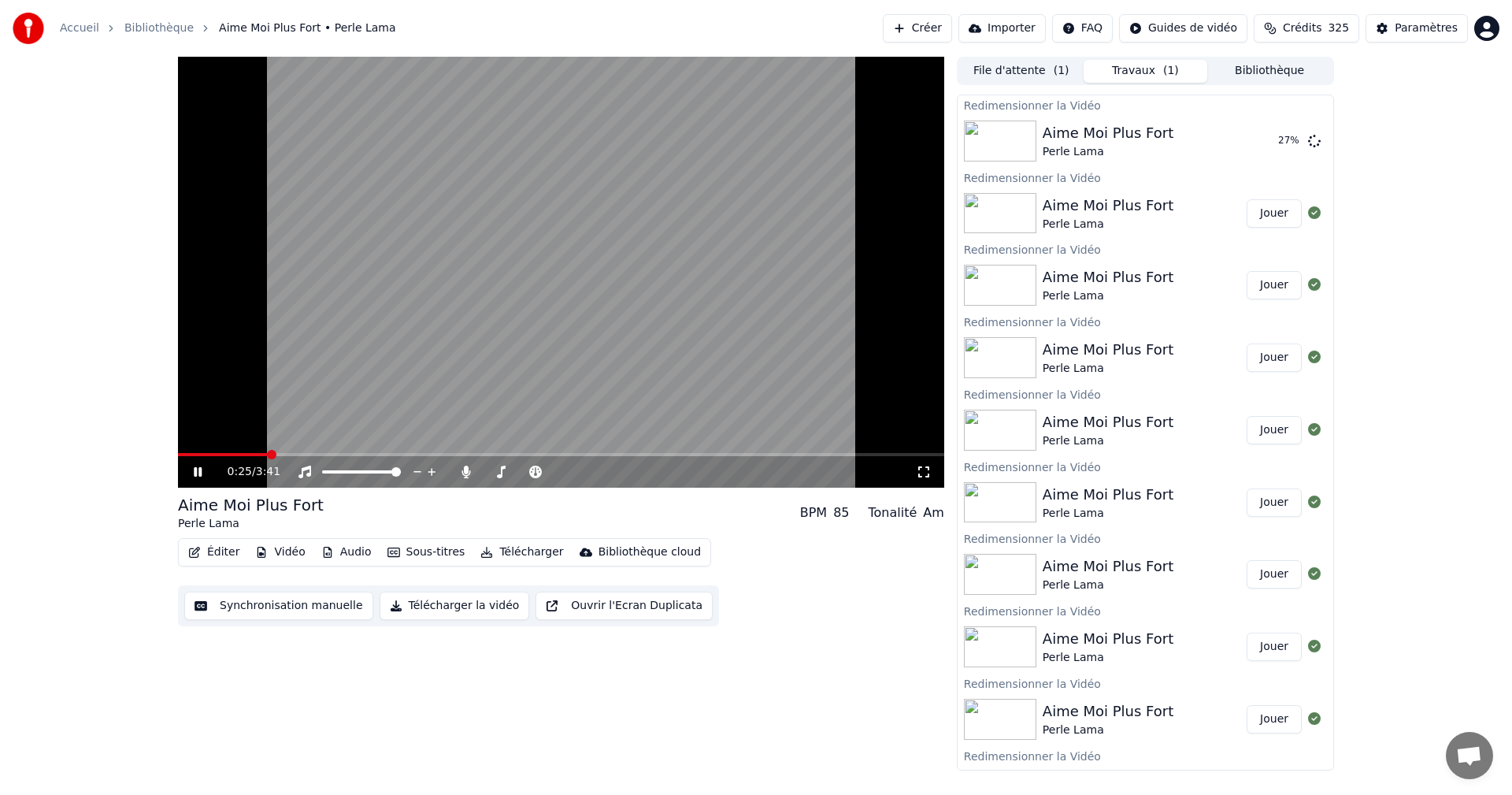
click at [199, 471] on icon at bounding box center [197, 471] width 8 height 10
click at [247, 450] on span at bounding box center [251, 454] width 10 height 10
click at [1268, 138] on button "Jouer" at bounding box center [1274, 141] width 55 height 29
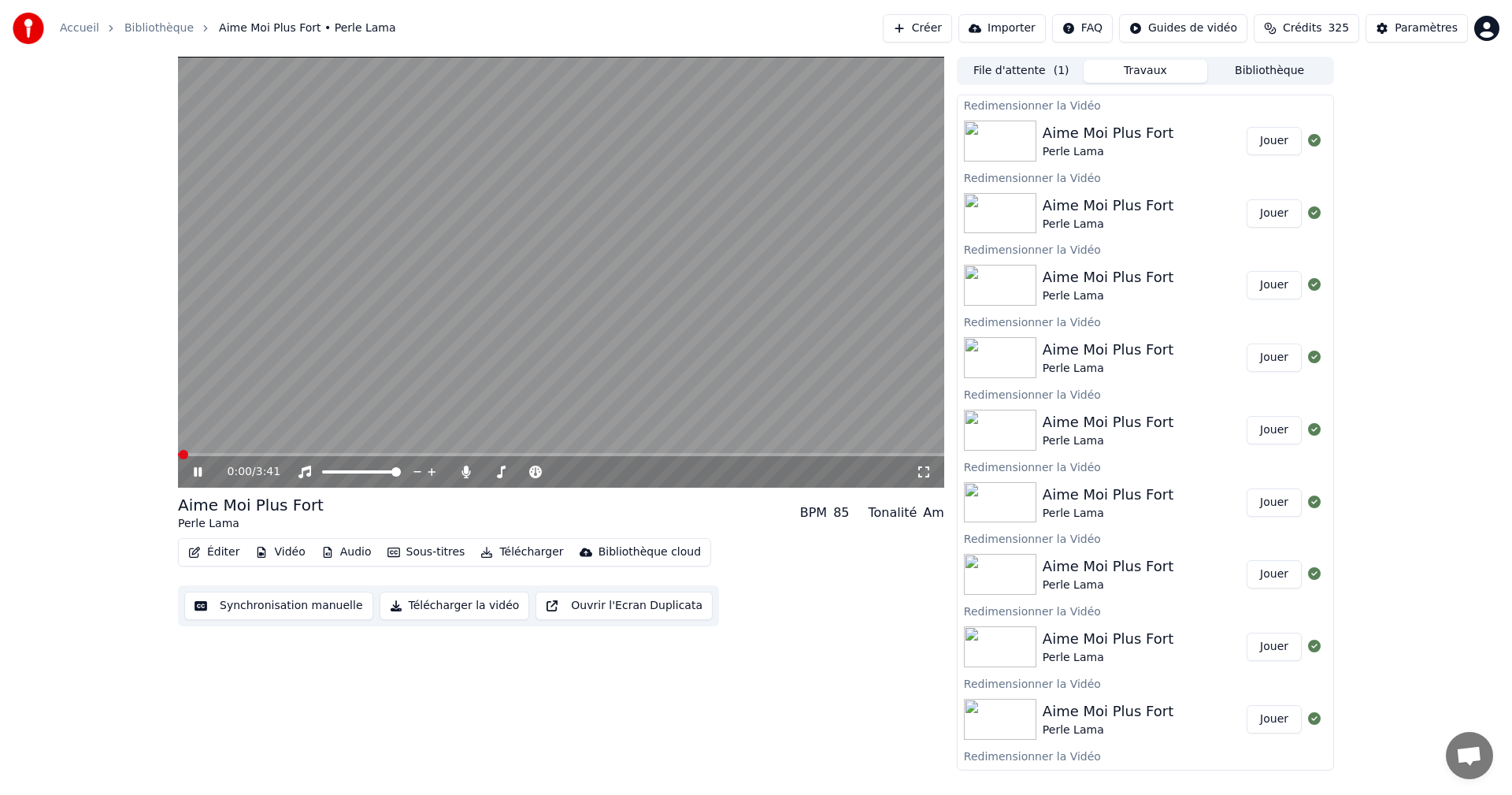
click at [921, 471] on icon at bounding box center [924, 471] width 16 height 13
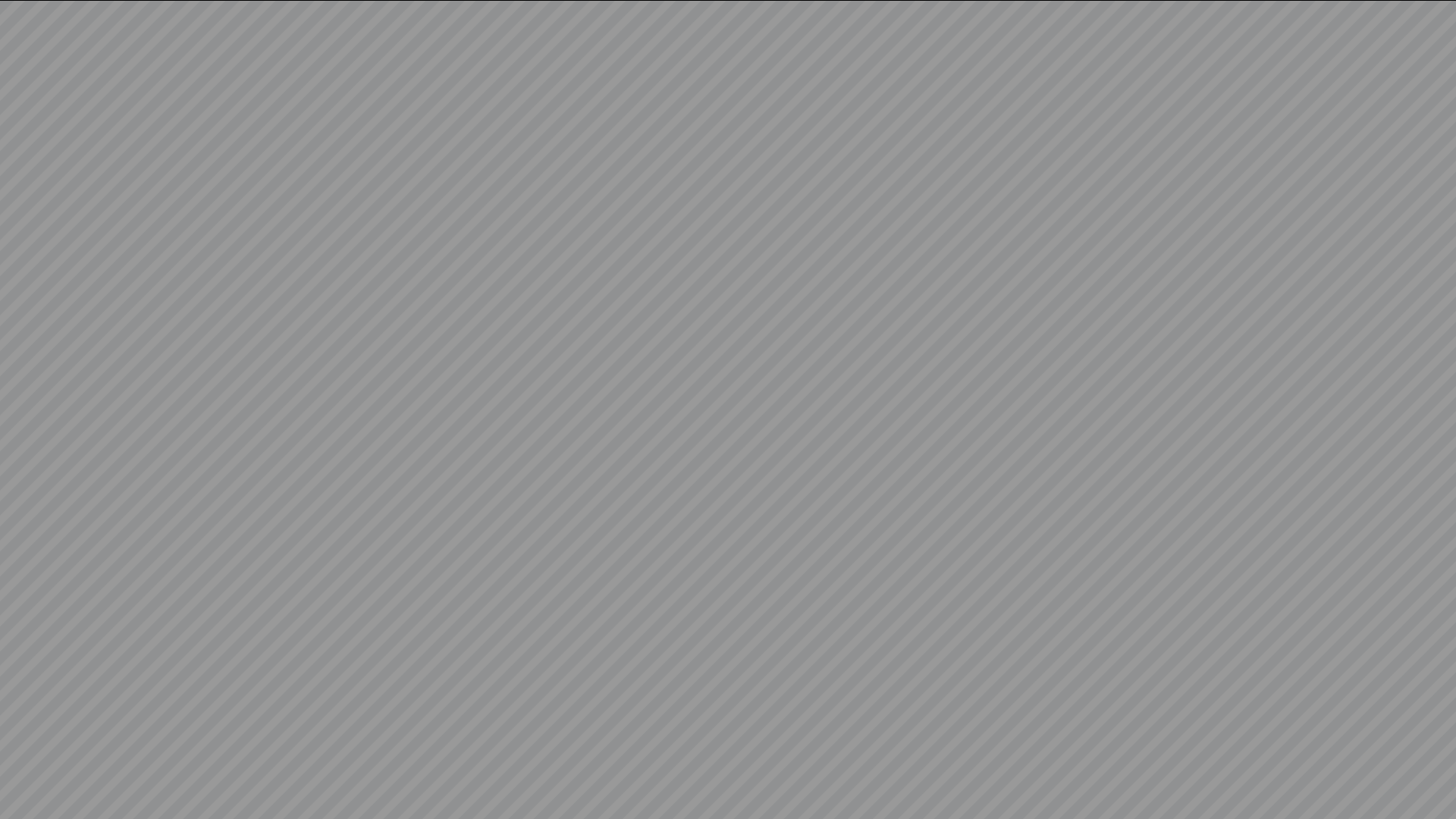
click at [32, 765] on video at bounding box center [728, 409] width 1456 height 819
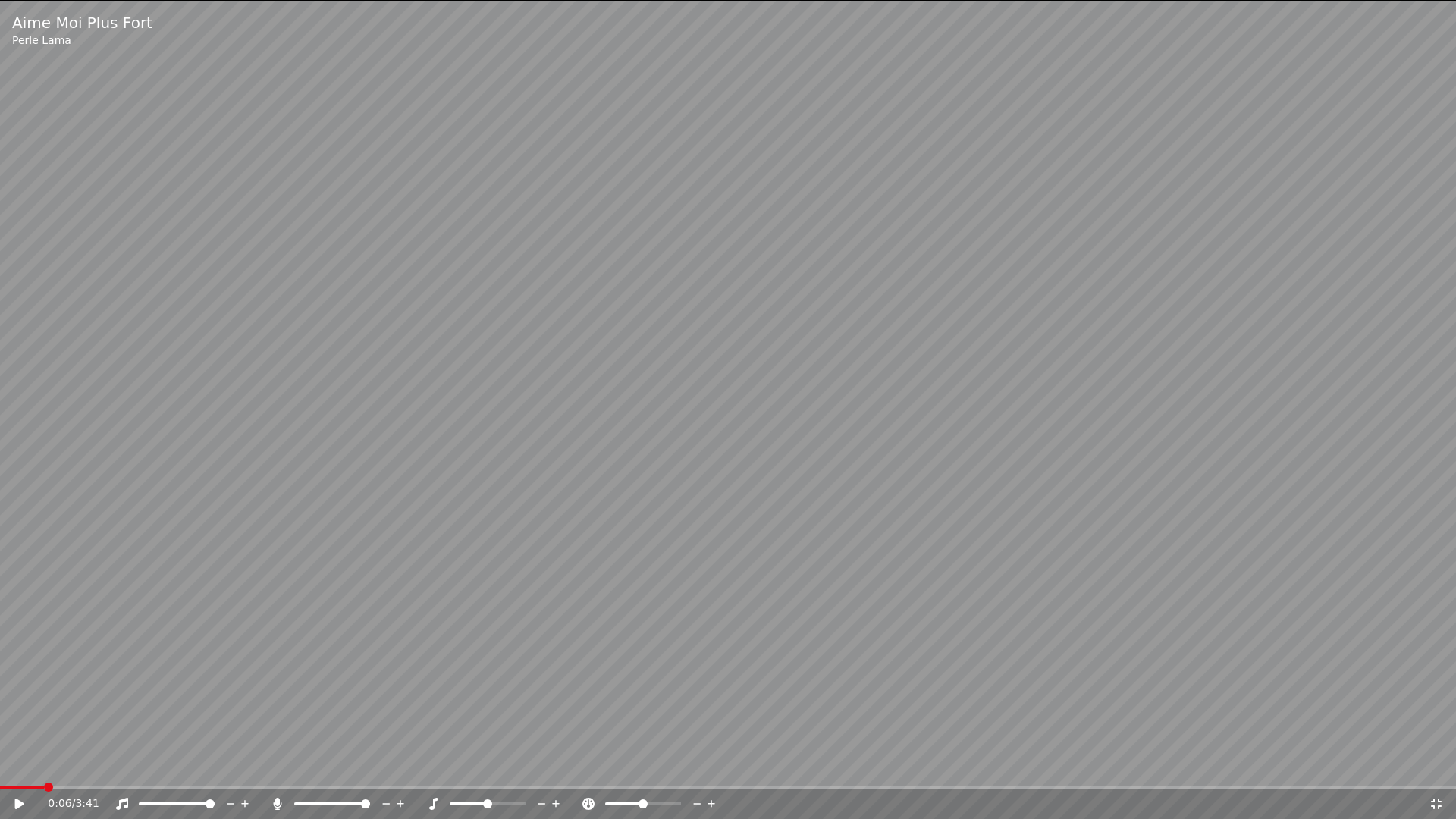
click at [21, 765] on icon at bounding box center [30, 804] width 36 height 12
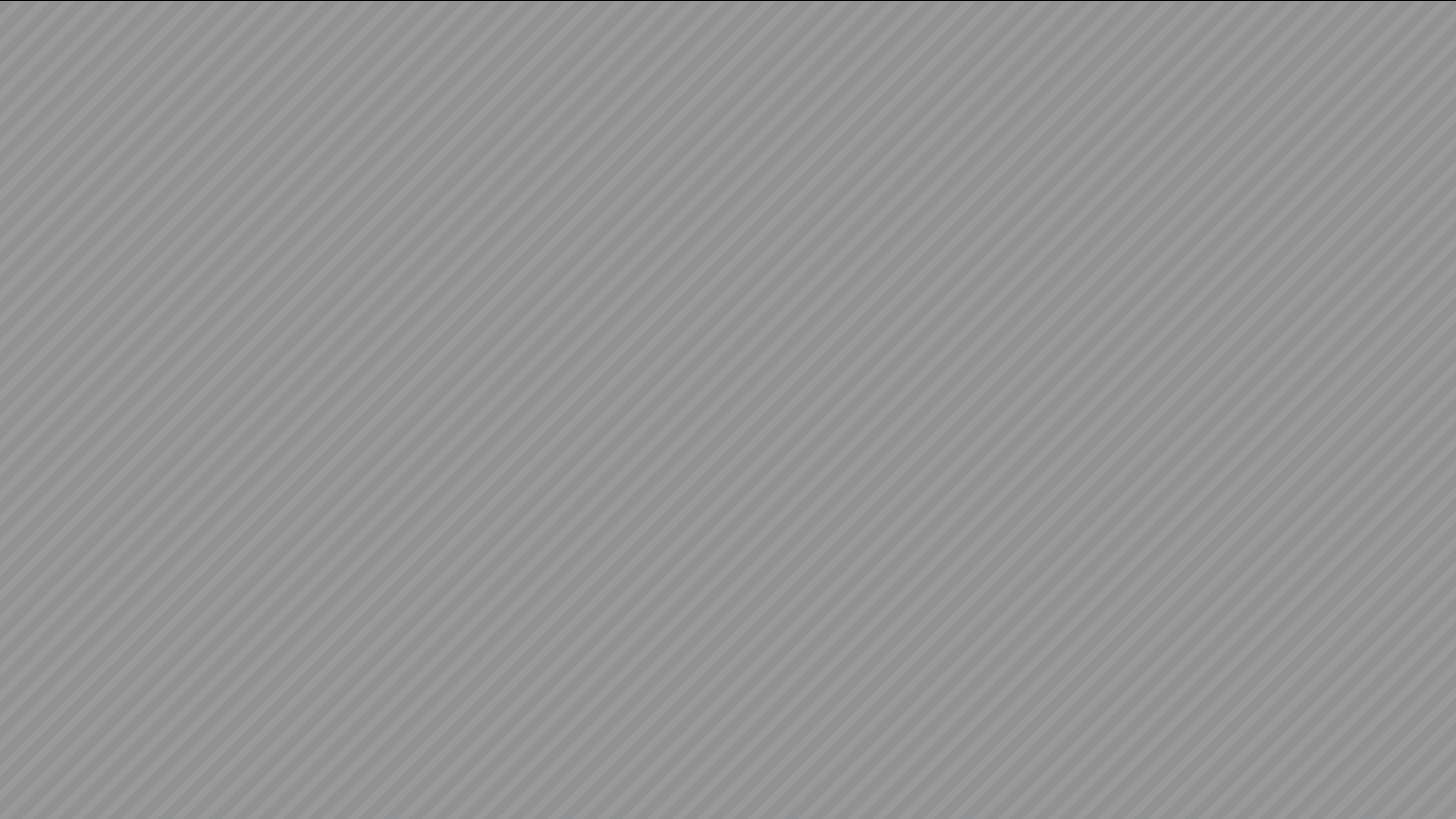
click at [27, 765] on video at bounding box center [728, 409] width 1456 height 819
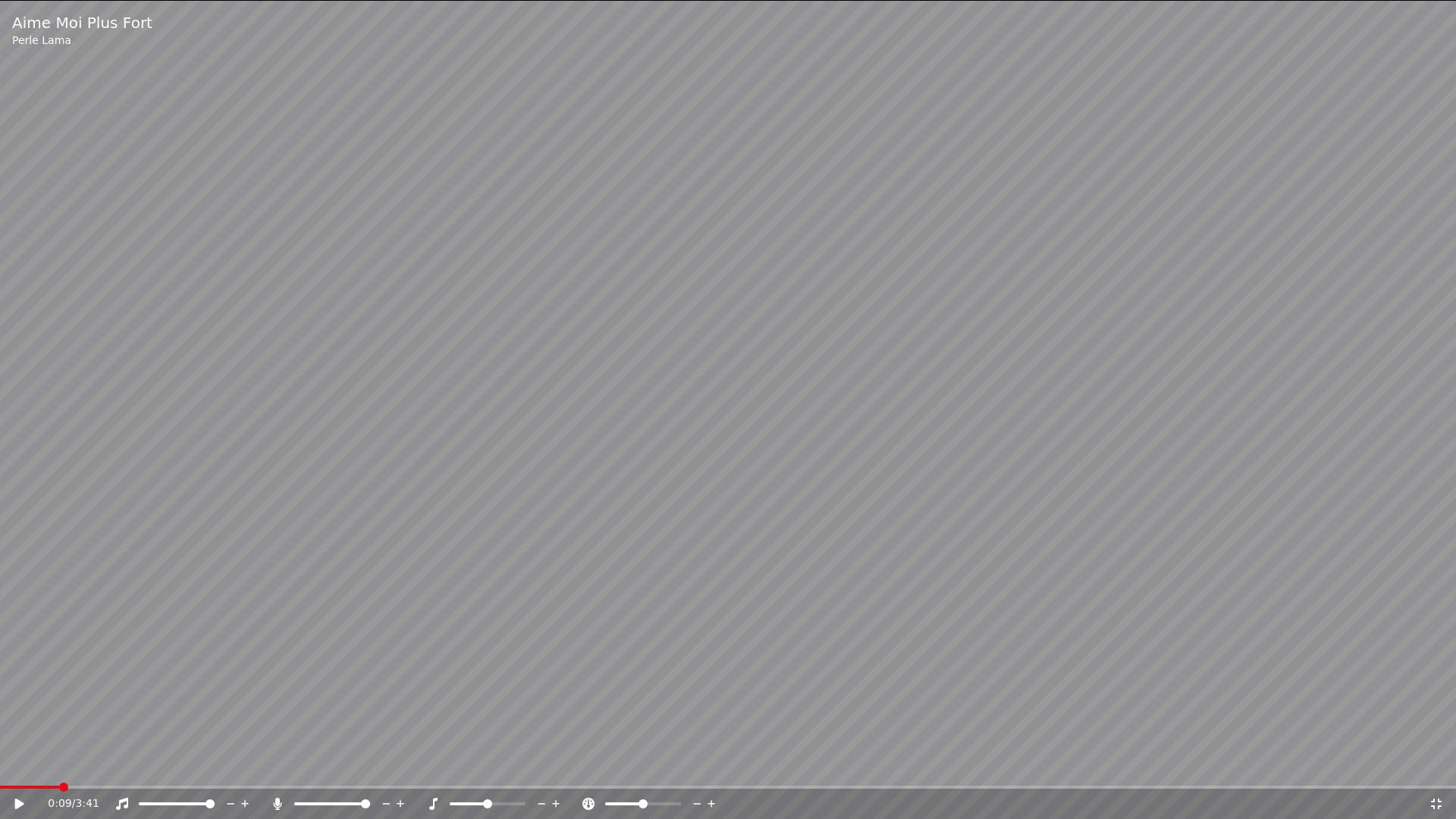
click at [59, 765] on span at bounding box center [63, 787] width 9 height 9
click at [46, 765] on span at bounding box center [50, 787] width 9 height 9
click at [80, 765] on span at bounding box center [83, 787] width 9 height 9
click at [98, 765] on span at bounding box center [102, 787] width 9 height 9
click at [121, 765] on span at bounding box center [122, 787] width 9 height 9
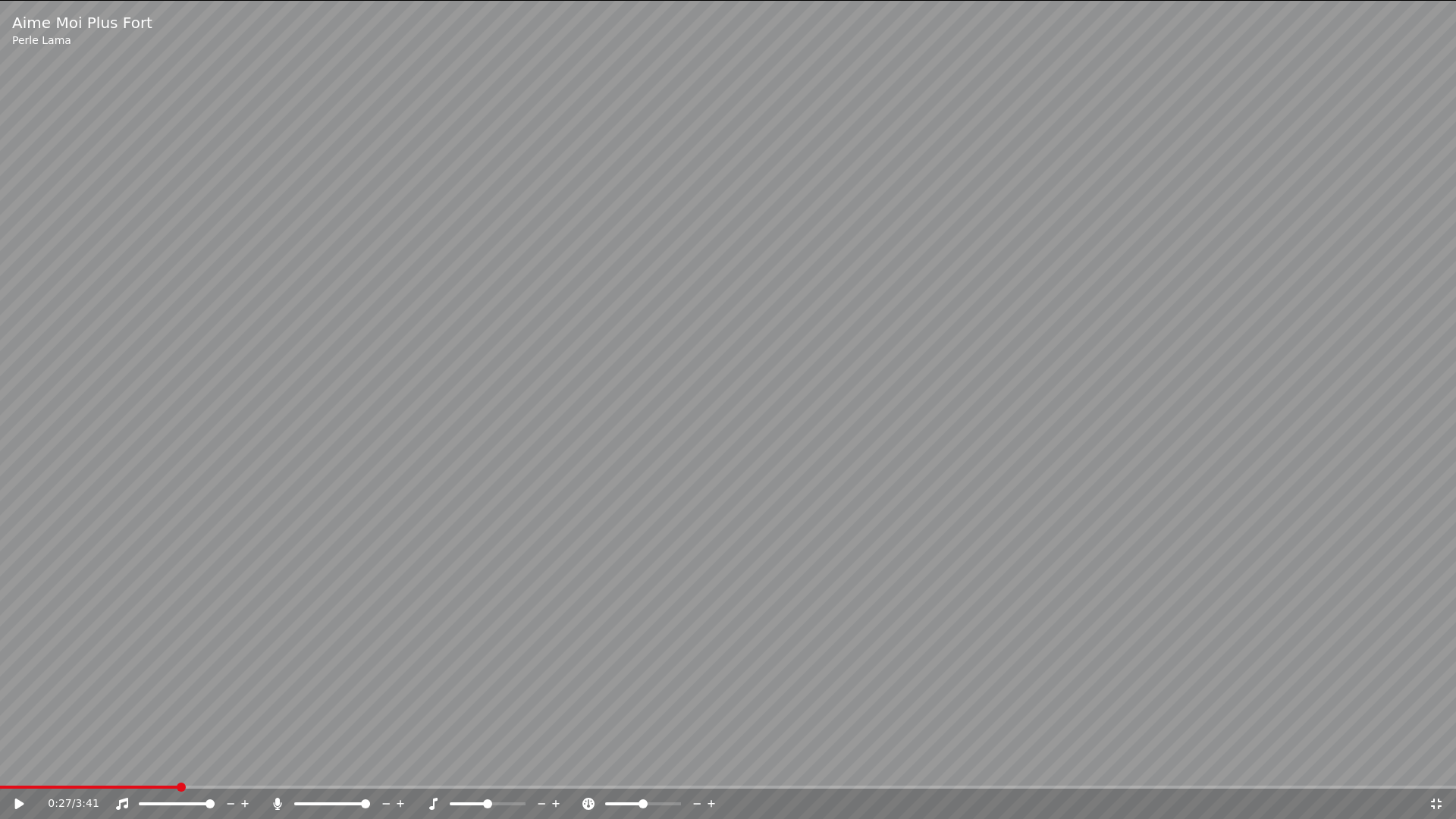
click at [177, 765] on span at bounding box center [181, 787] width 9 height 9
click at [1439, 765] on icon at bounding box center [1436, 804] width 11 height 11
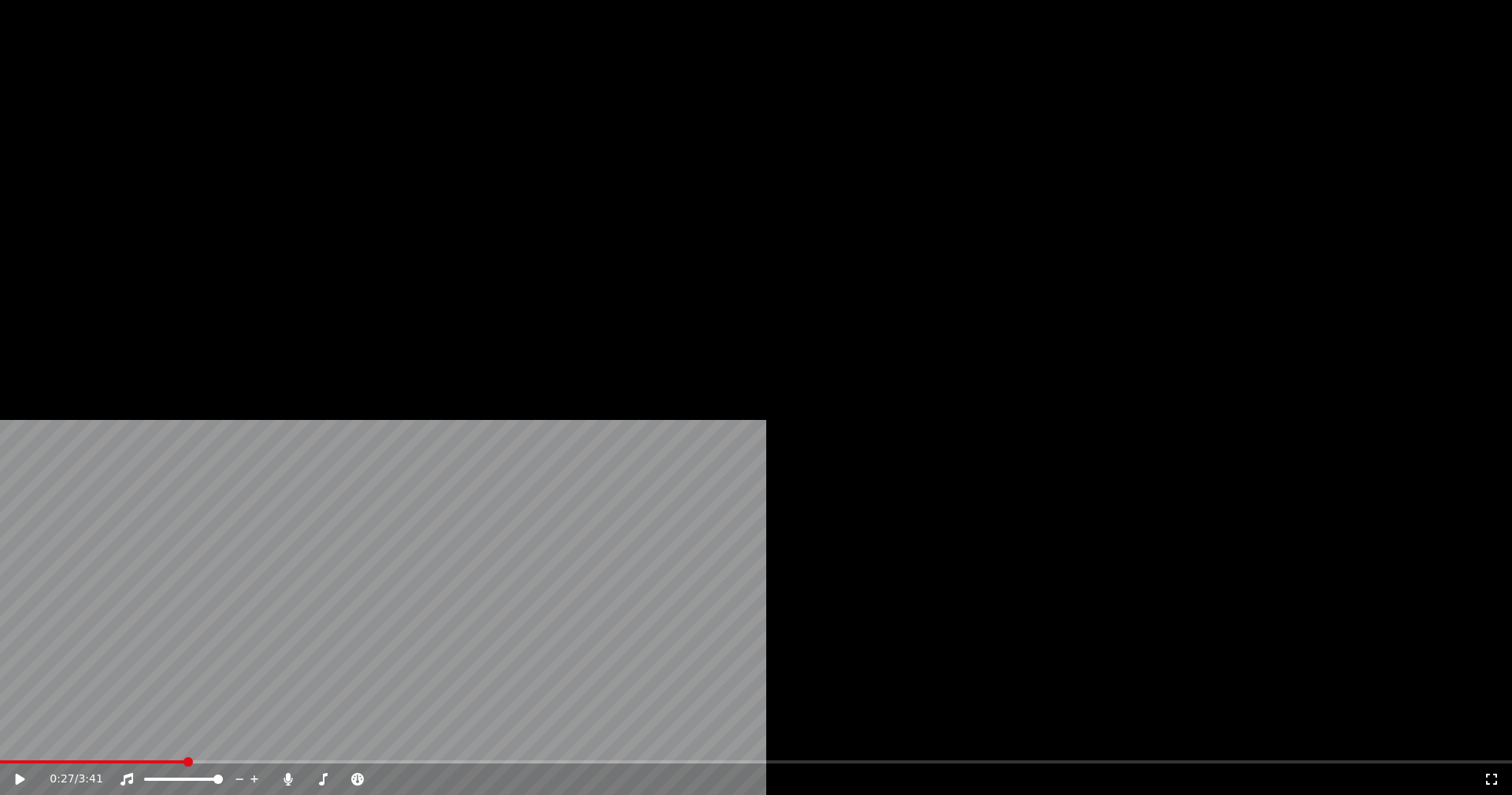
click at [222, 132] on button "Éditer" at bounding box center [214, 120] width 64 height 22
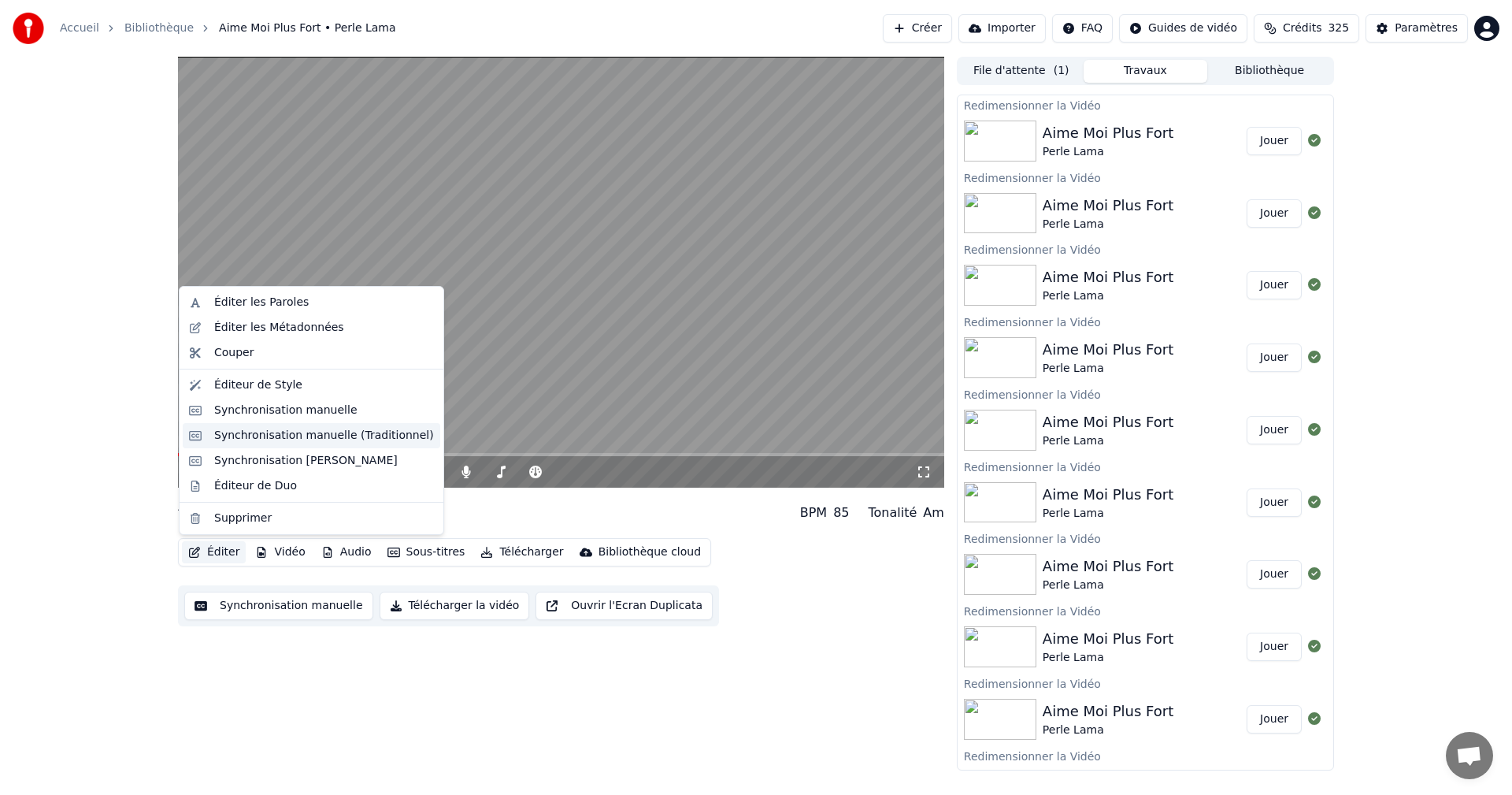
click at [309, 434] on div "Synchronisation manuelle (Traditionnel)" at bounding box center [324, 435] width 220 height 16
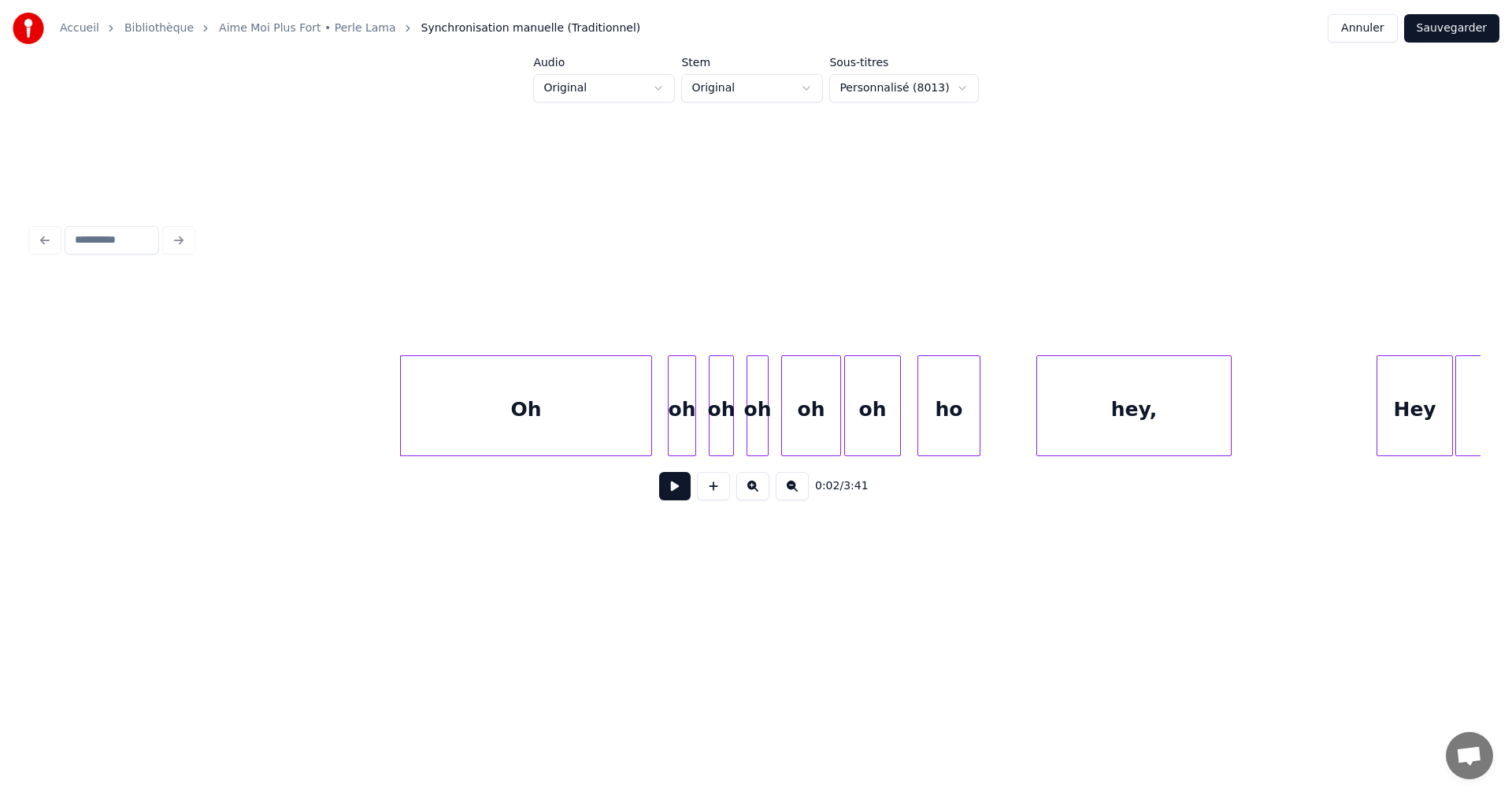
click at [550, 426] on div "Oh" at bounding box center [526, 410] width 251 height 107
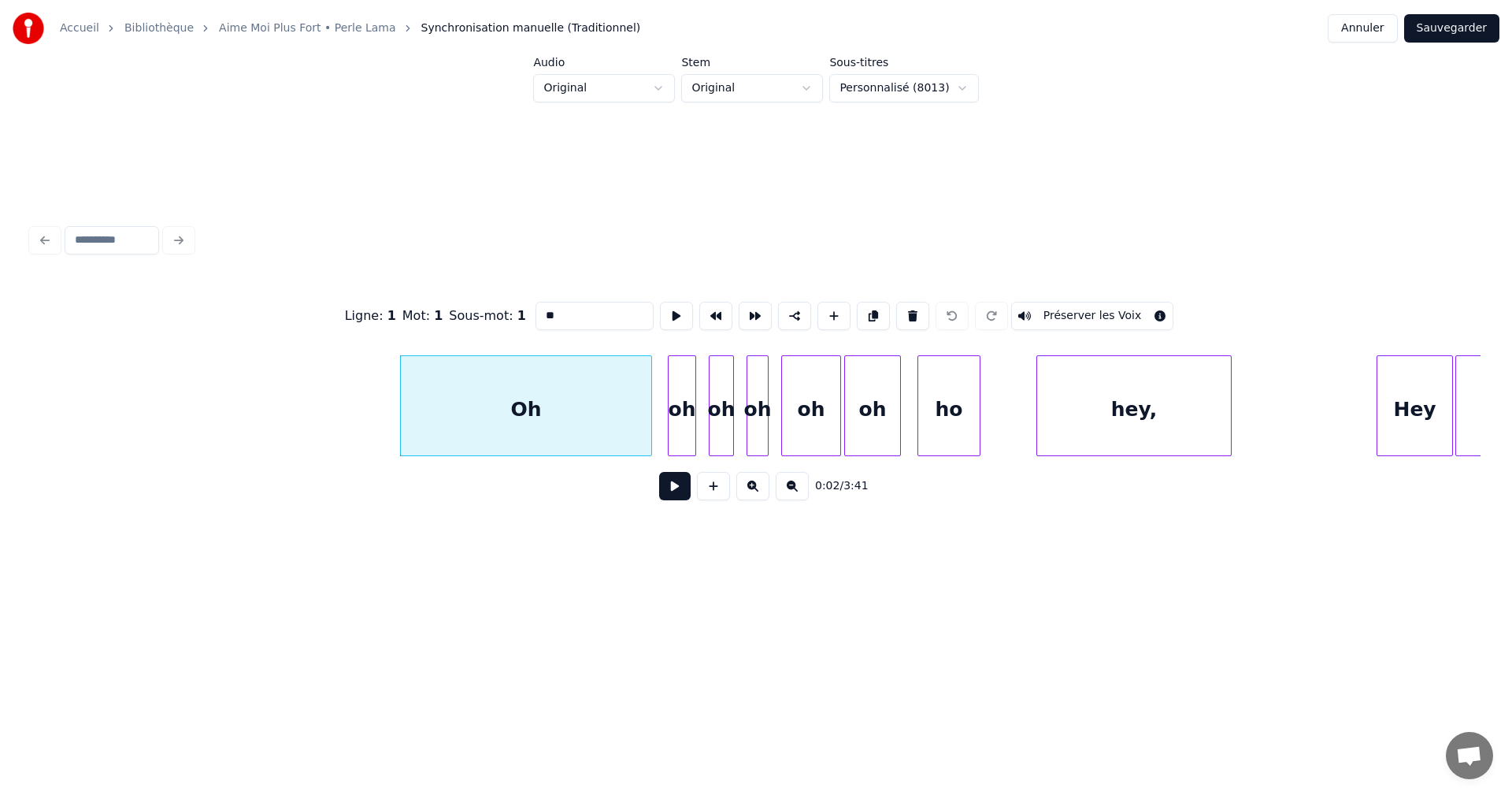
drag, startPoint x: 556, startPoint y: 311, endPoint x: 505, endPoint y: 316, distance: 51.2
click at [505, 316] on div "Ligne : 1 Mot : 1 Sous-mot : 1 ** Préserver les Voix" at bounding box center [755, 316] width 1449 height 79
click at [683, 433] on div "oh" at bounding box center [682, 410] width 27 height 107
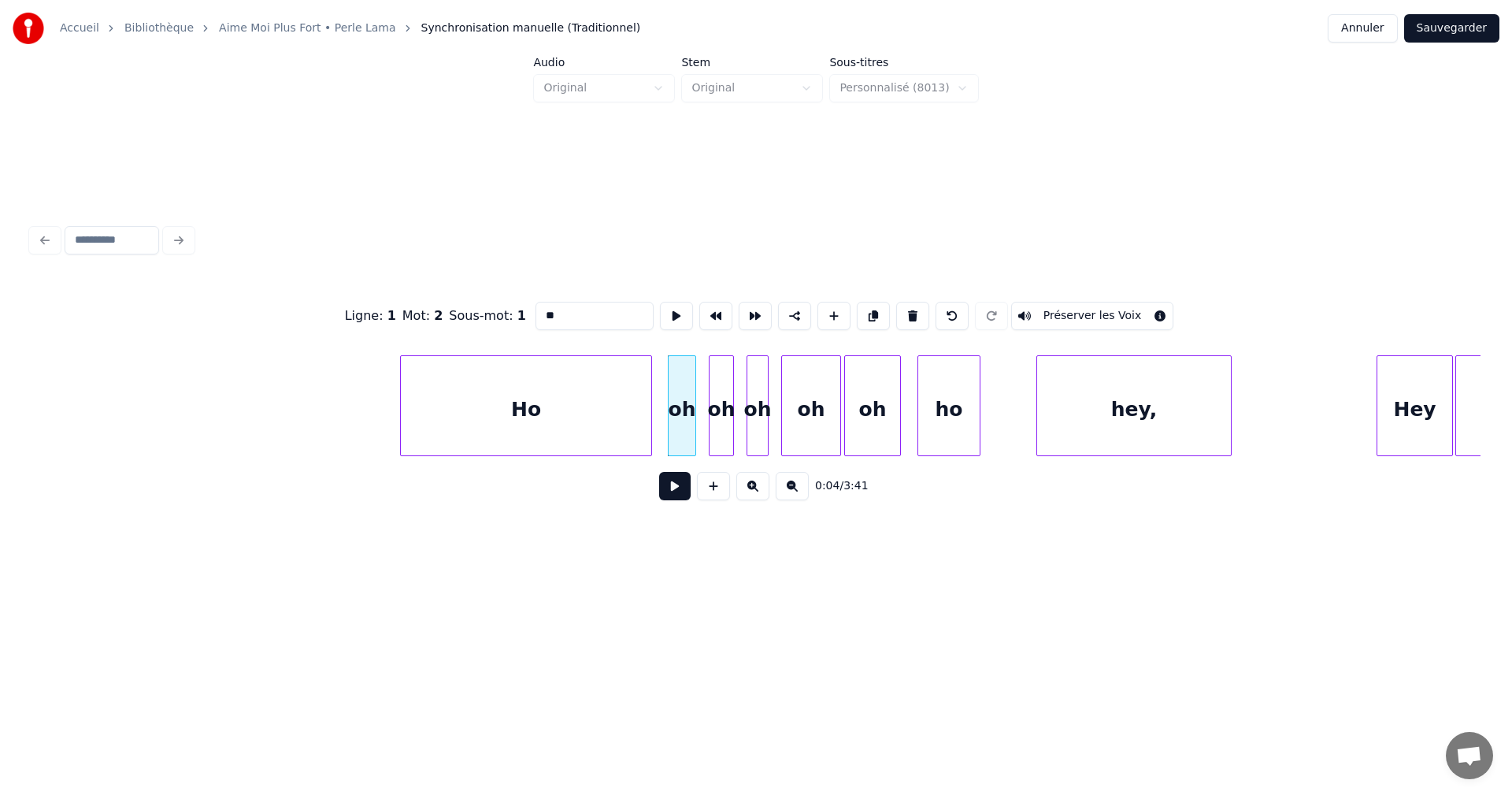
click at [548, 307] on input "**" at bounding box center [594, 316] width 119 height 29
click at [549, 312] on input "*" at bounding box center [594, 316] width 119 height 29
click at [727, 381] on div "oh" at bounding box center [721, 410] width 23 height 107
drag, startPoint x: 554, startPoint y: 308, endPoint x: 520, endPoint y: 297, distance: 35.7
click at [520, 297] on div "Ligne : 1 Mot : 3 Sous-mot : 1 ** Préserver les Voix" at bounding box center [755, 316] width 1449 height 79
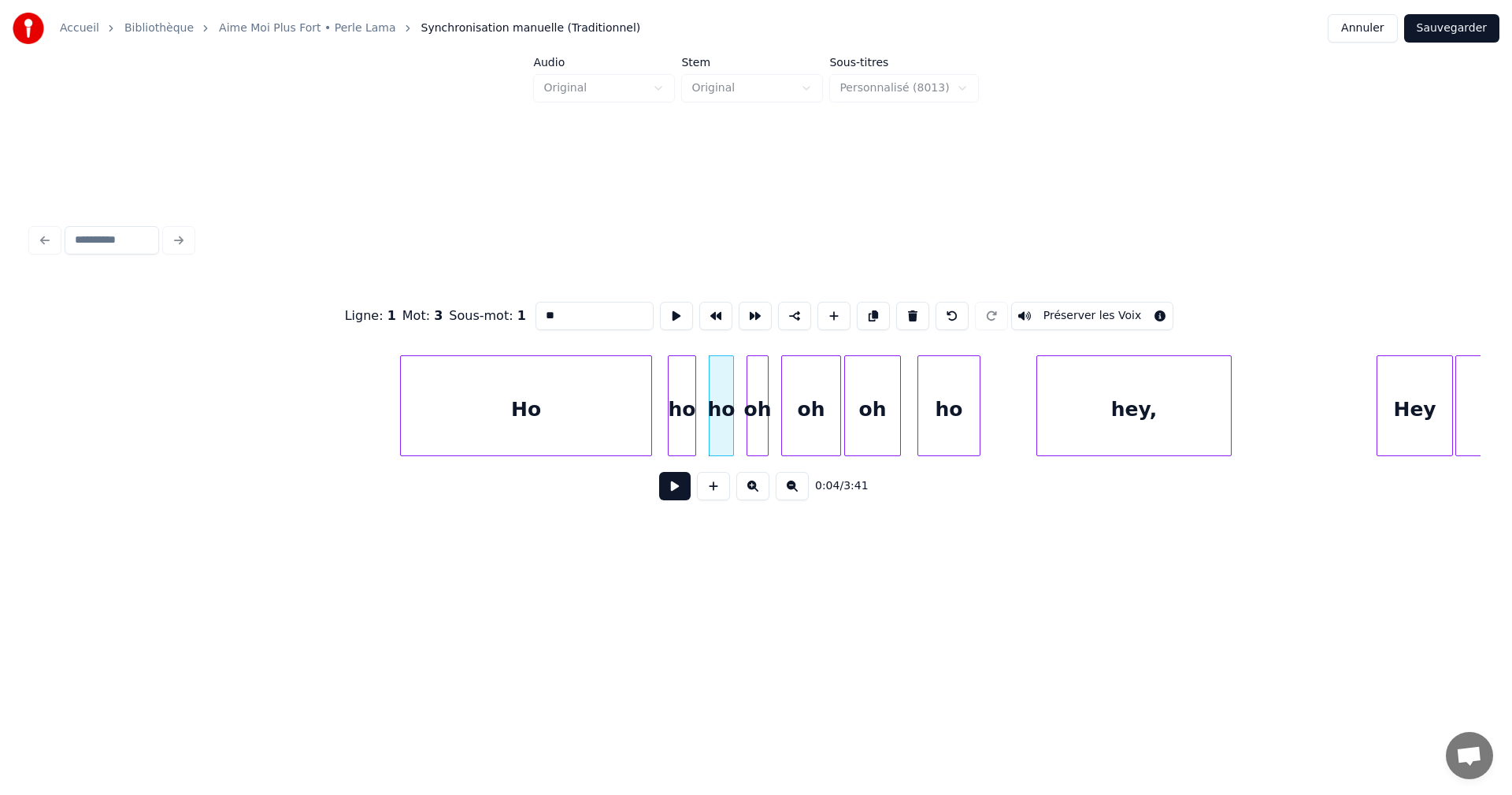
click at [754, 423] on div "oh" at bounding box center [758, 410] width 21 height 107
type input "*"
click at [823, 396] on div "oh" at bounding box center [810, 410] width 58 height 107
drag, startPoint x: 557, startPoint y: 306, endPoint x: 509, endPoint y: 310, distance: 48.2
click at [509, 310] on div "Ligne : 1 Mot : 5 Sous-mot : 1 ** Préserver les Voix" at bounding box center [755, 316] width 1449 height 79
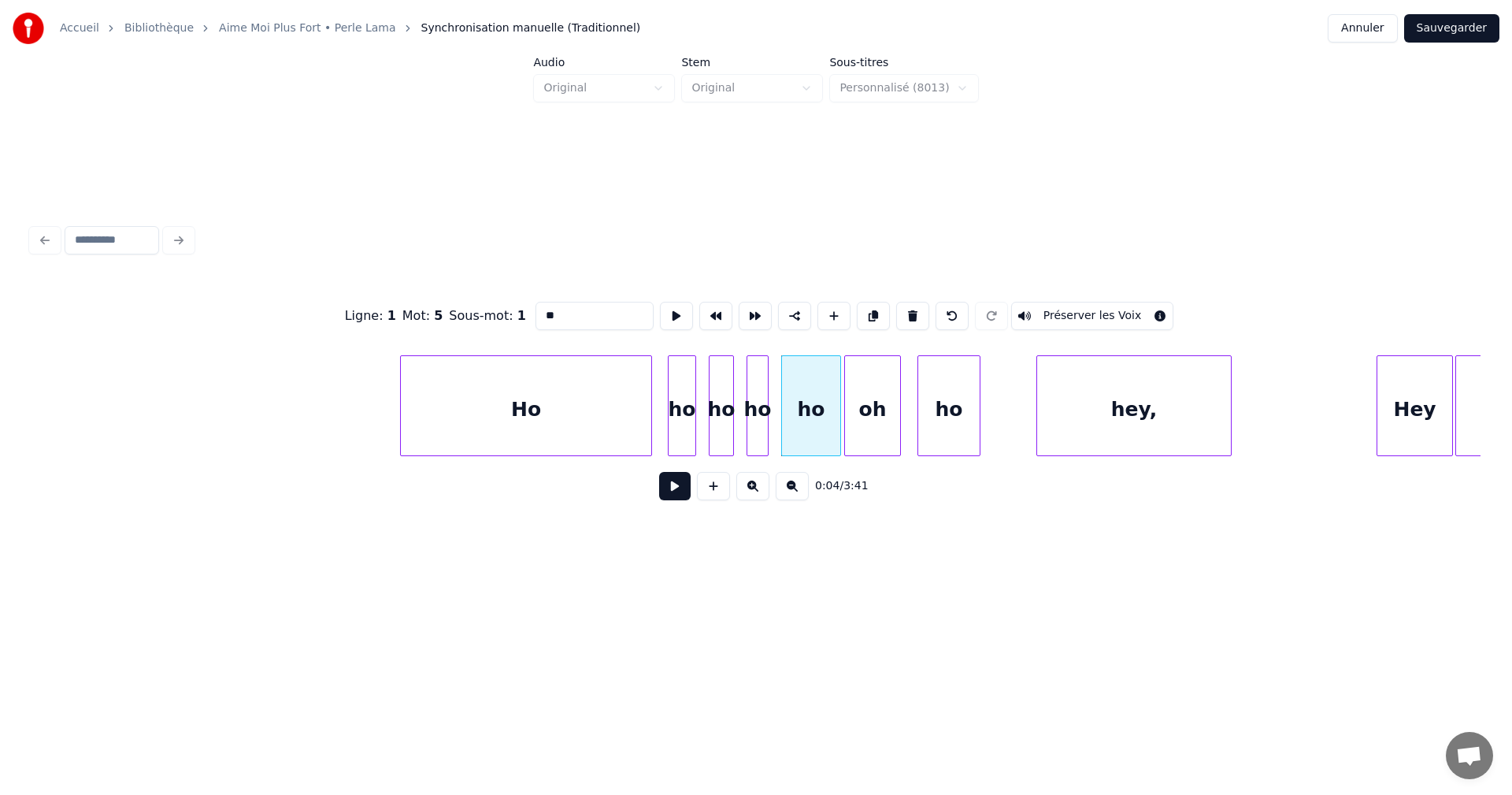
click at [857, 402] on div "oh" at bounding box center [873, 410] width 55 height 107
drag, startPoint x: 564, startPoint y: 309, endPoint x: 464, endPoint y: 314, distance: 100.1
click at [394, 326] on div "Ligne : 1 Mot : 6 Sous-mot : 1 ** Préserver les Voix" at bounding box center [755, 316] width 1449 height 79
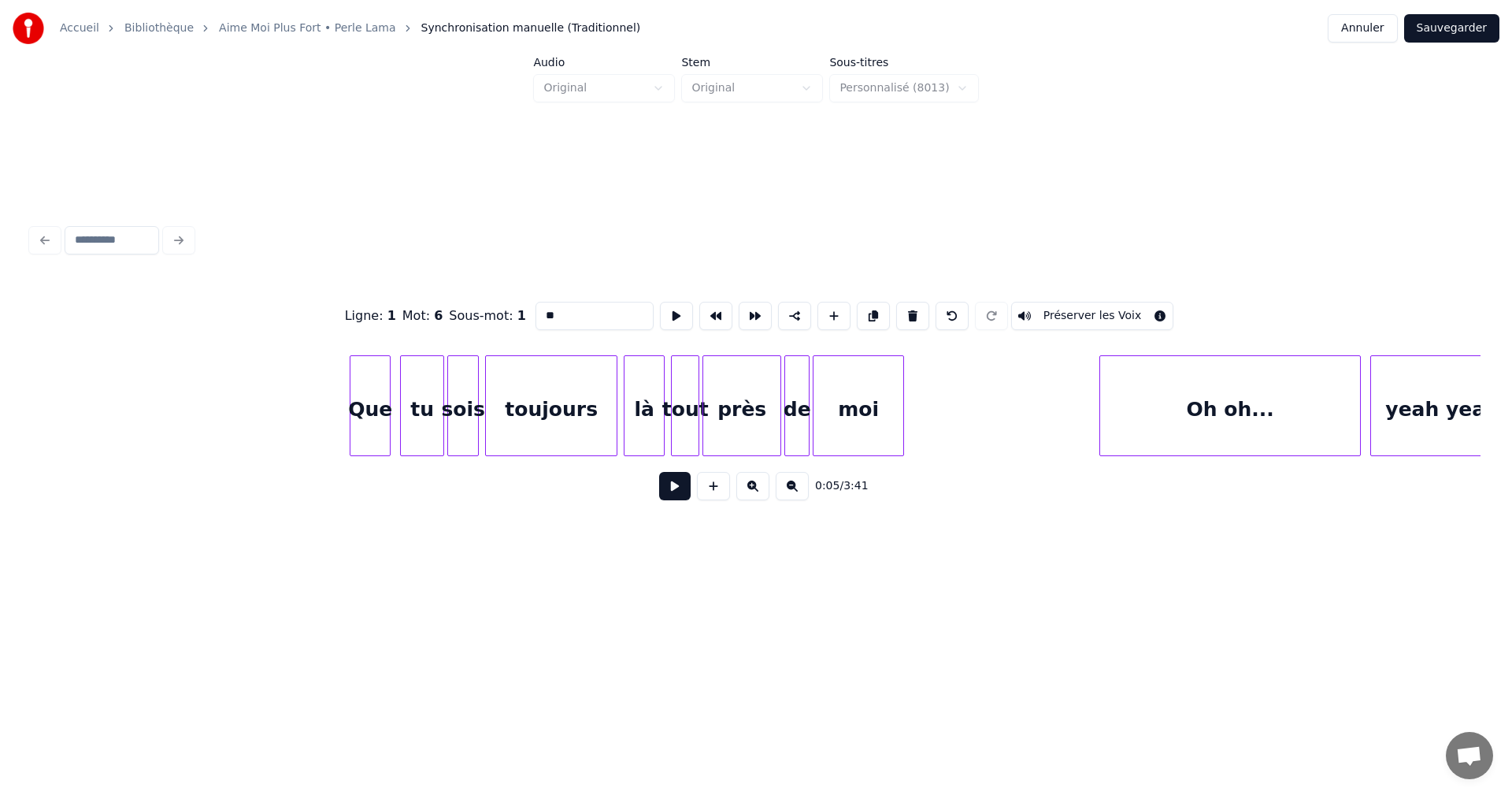
scroll to position [0, 6754]
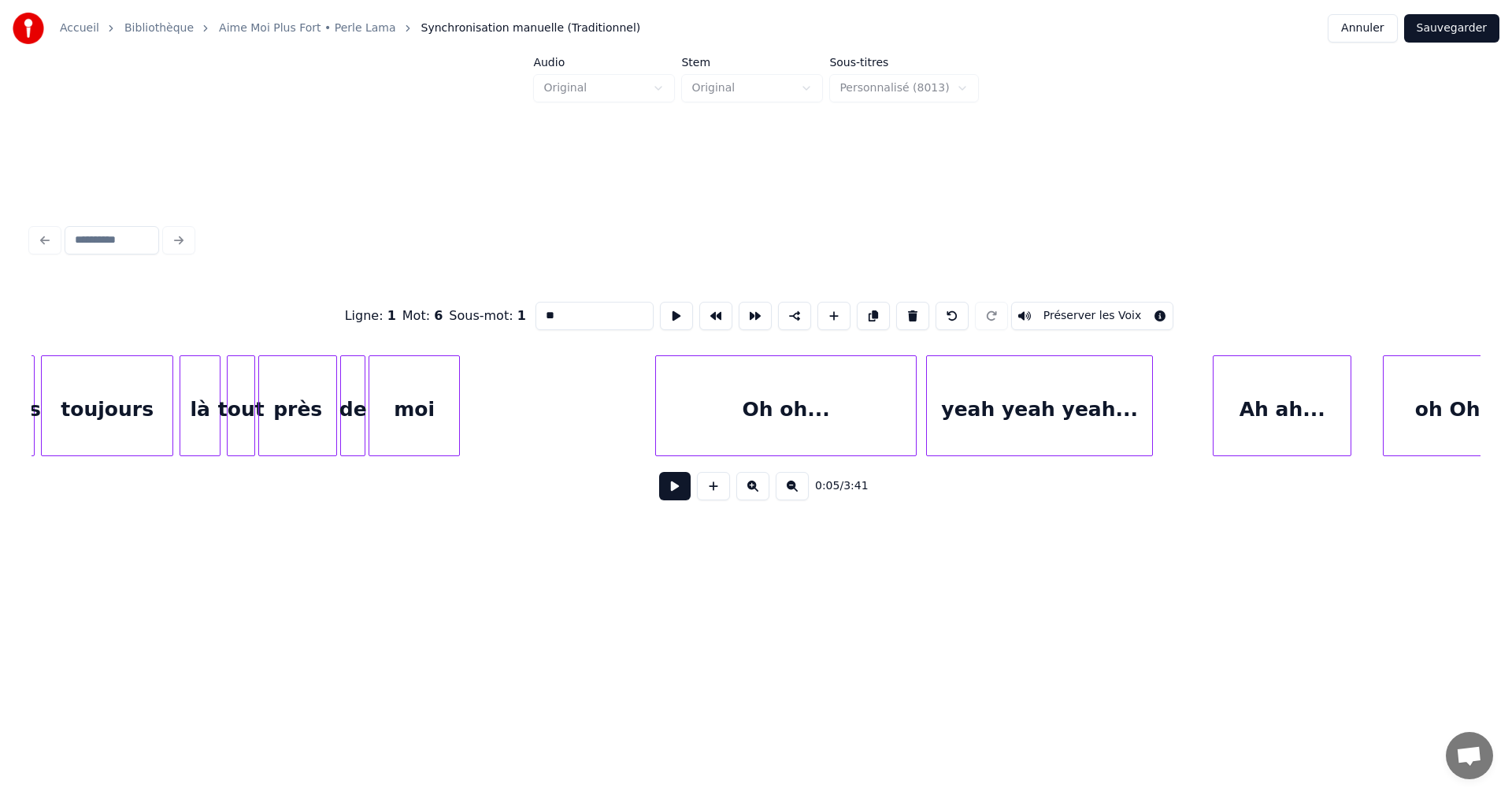
click at [737, 434] on div "Oh oh..." at bounding box center [785, 410] width 259 height 107
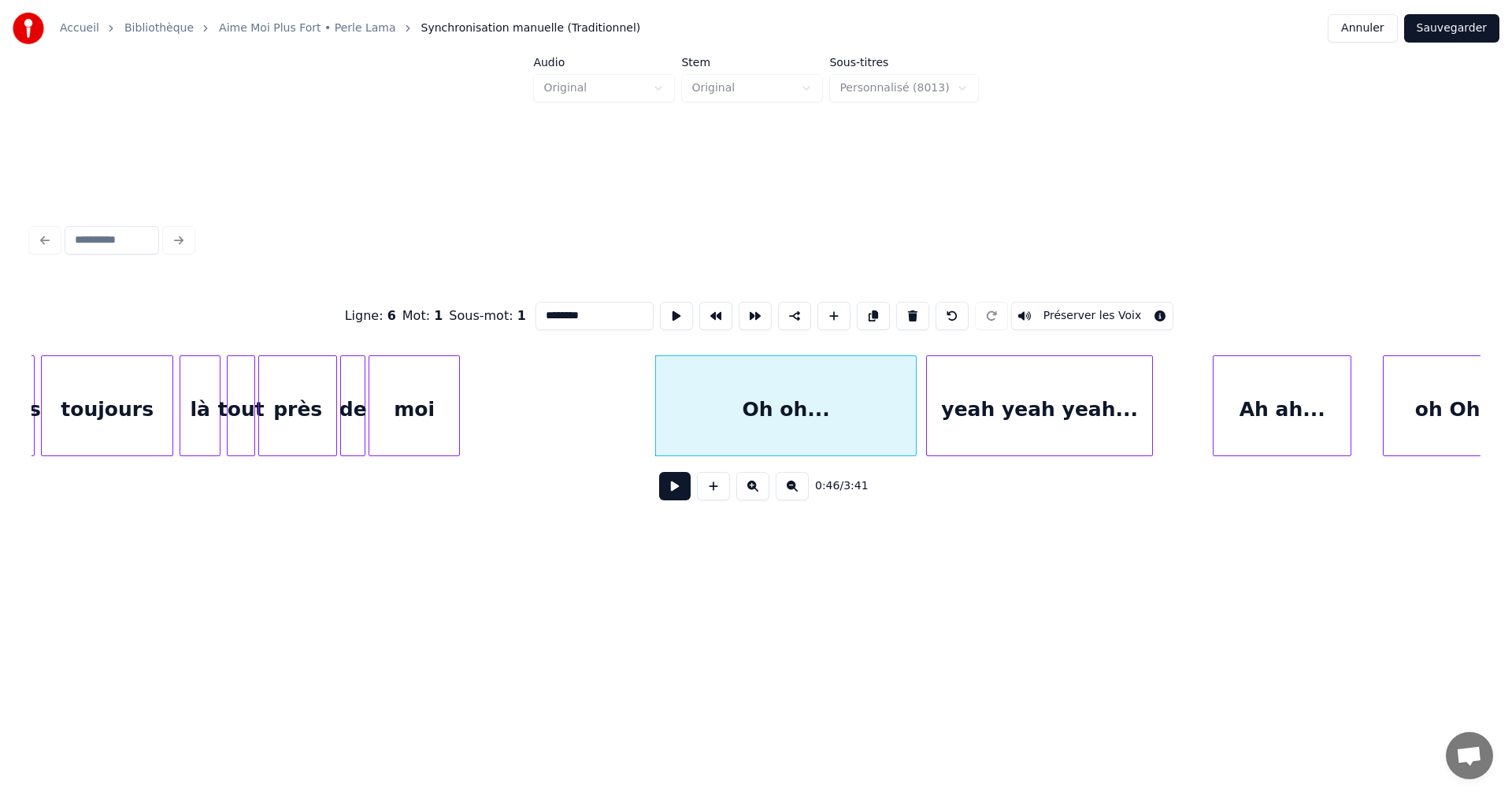
drag, startPoint x: 557, startPoint y: 313, endPoint x: 523, endPoint y: 317, distance: 34.2
click at [523, 317] on div "Ligne : 6 Mot : 1 Sous-mot : 1 ******** Préserver les Voix" at bounding box center [755, 316] width 1449 height 79
click at [560, 312] on input "*******" at bounding box center [594, 316] width 119 height 29
drag, startPoint x: 563, startPoint y: 312, endPoint x: 567, endPoint y: 348, distance: 36.2
click at [564, 313] on input "*******" at bounding box center [594, 316] width 119 height 29
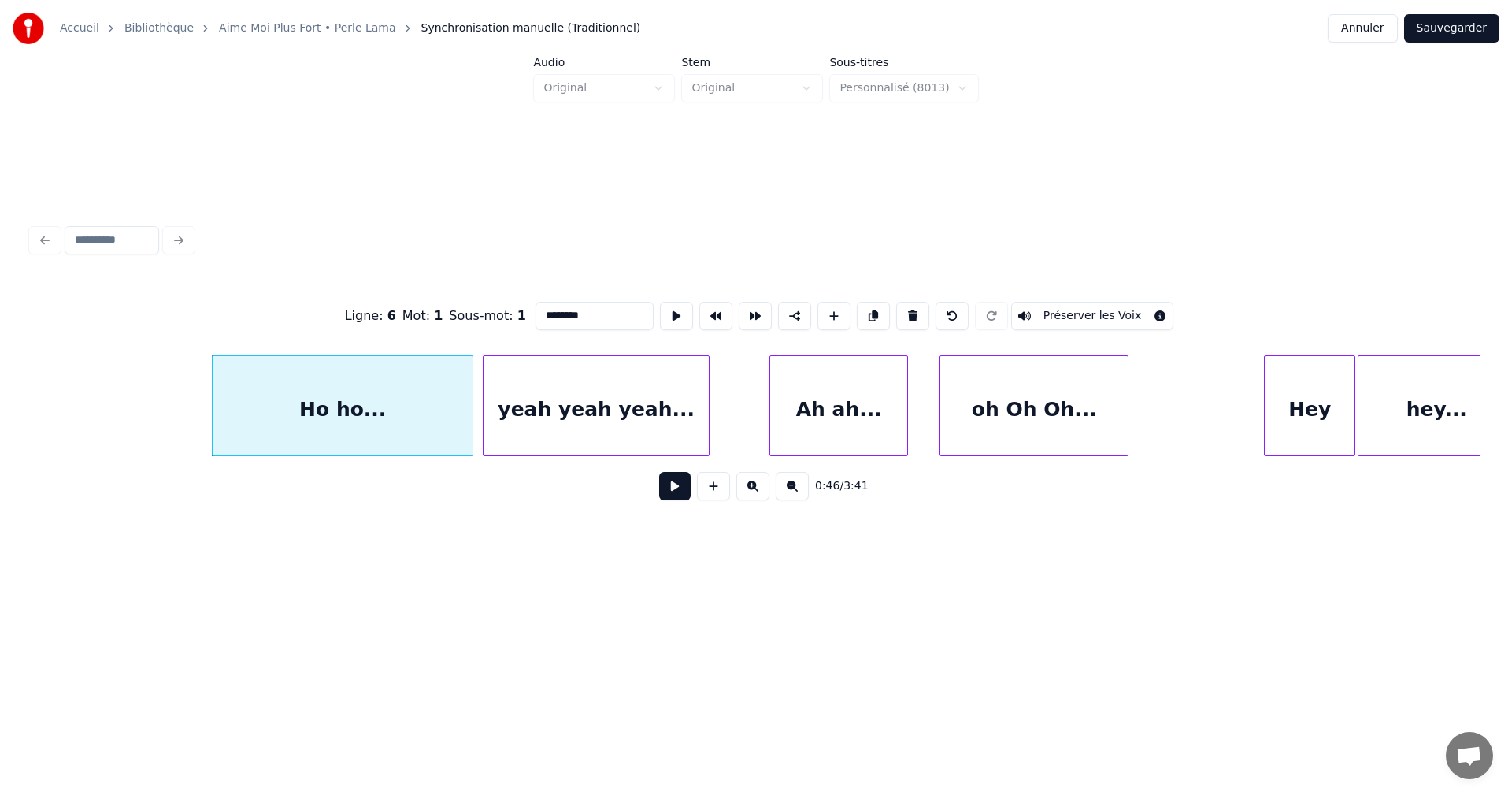
scroll to position [0, 7352]
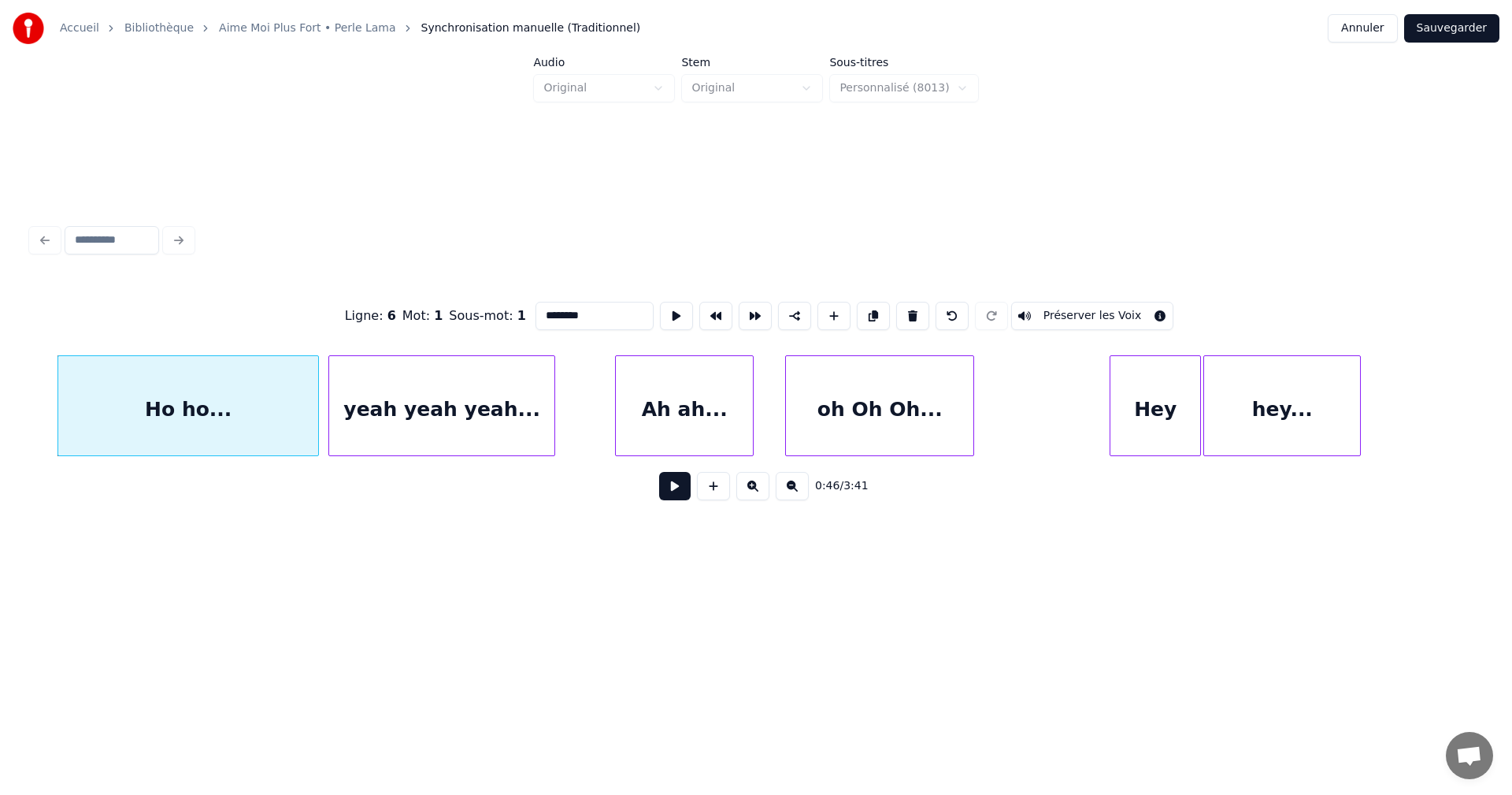
click at [855, 401] on div "oh Oh Oh..." at bounding box center [880, 410] width 188 height 107
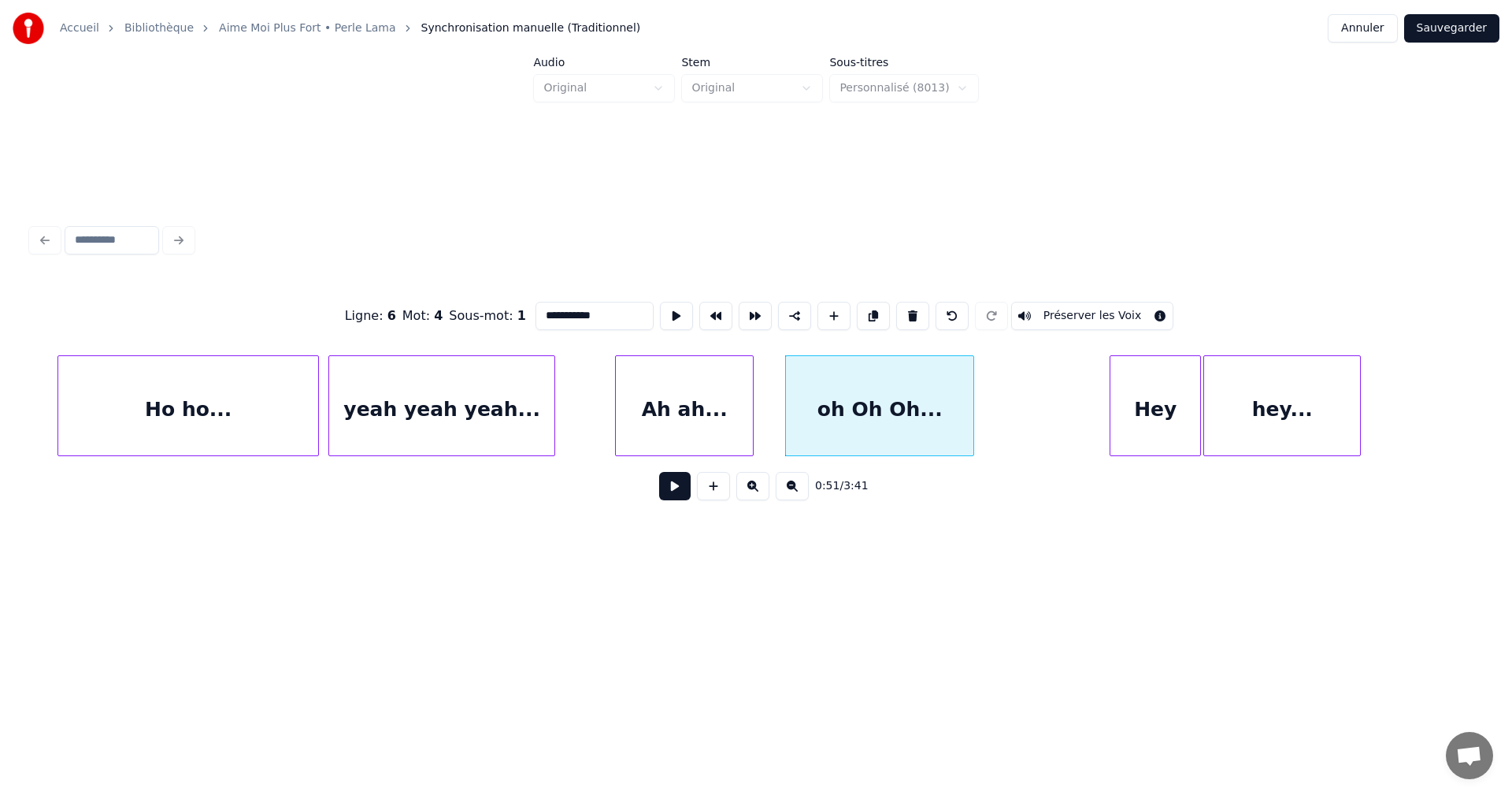
drag, startPoint x: 552, startPoint y: 313, endPoint x: 527, endPoint y: 314, distance: 25.0
click at [527, 314] on div "**********" at bounding box center [755, 316] width 1449 height 79
drag, startPoint x: 573, startPoint y: 310, endPoint x: 558, endPoint y: 311, distance: 15.0
click at [558, 311] on input "**********" at bounding box center [594, 316] width 119 height 29
click at [586, 312] on input "**********" at bounding box center [594, 316] width 119 height 29
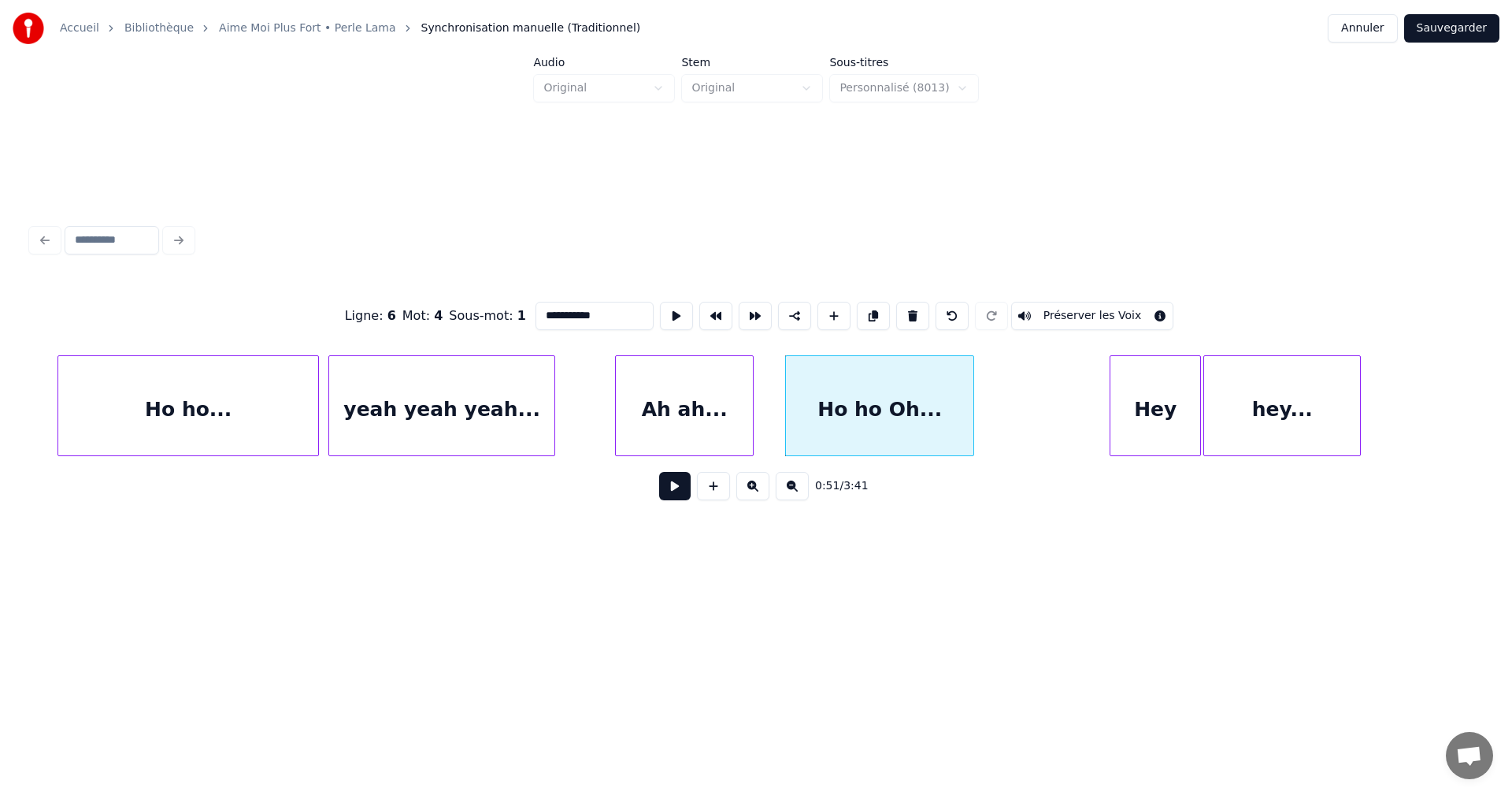
drag, startPoint x: 586, startPoint y: 312, endPoint x: 566, endPoint y: 312, distance: 20.0
click at [566, 312] on input "**********" at bounding box center [594, 316] width 119 height 29
click at [576, 314] on input "**********" at bounding box center [594, 316] width 119 height 29
drag, startPoint x: 586, startPoint y: 312, endPoint x: 575, endPoint y: 314, distance: 11.2
click at [575, 314] on input "**********" at bounding box center [594, 316] width 119 height 29
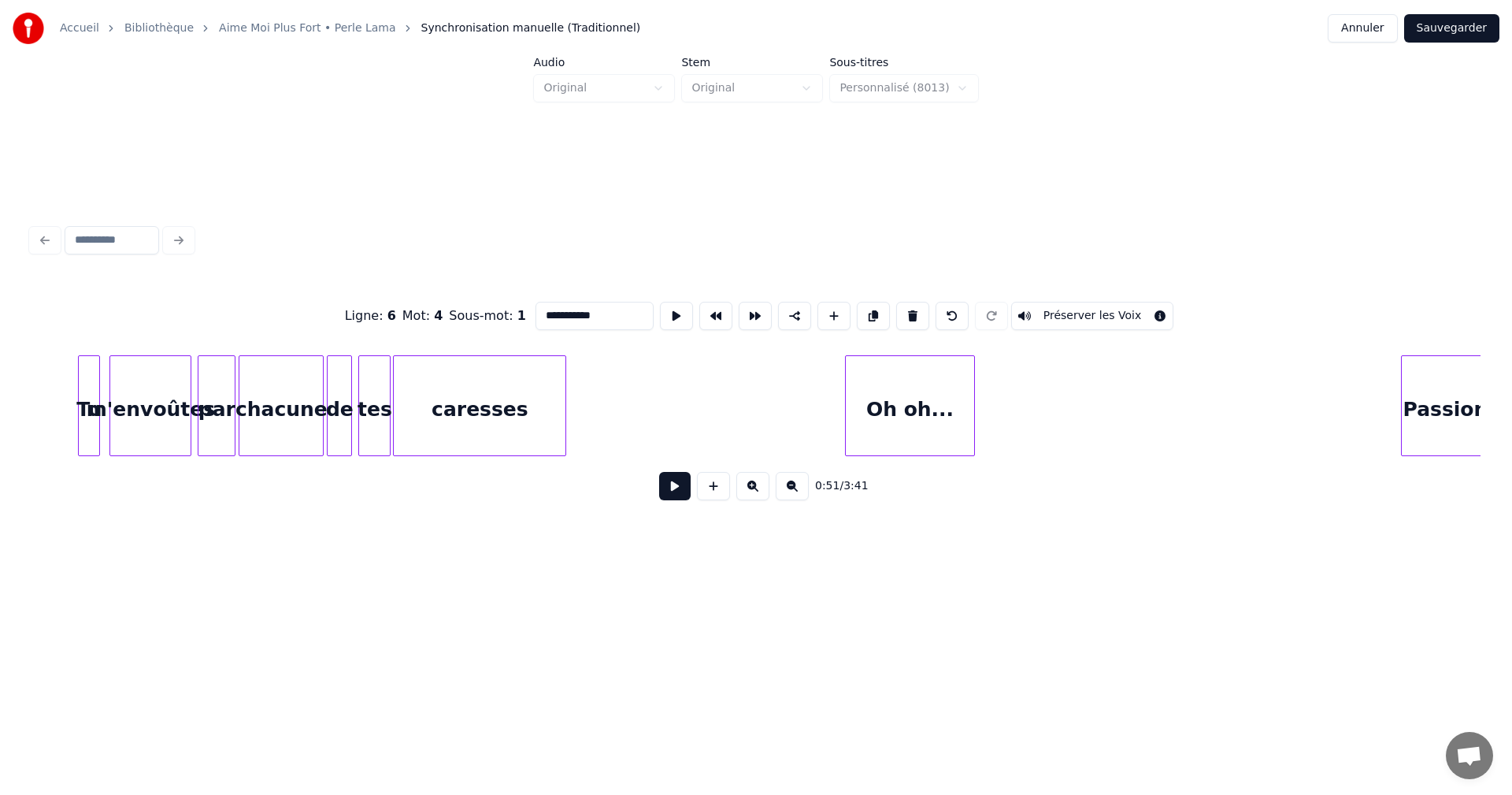
scroll to position [0, 13086]
click at [939, 414] on div "Oh oh..." at bounding box center [905, 410] width 128 height 107
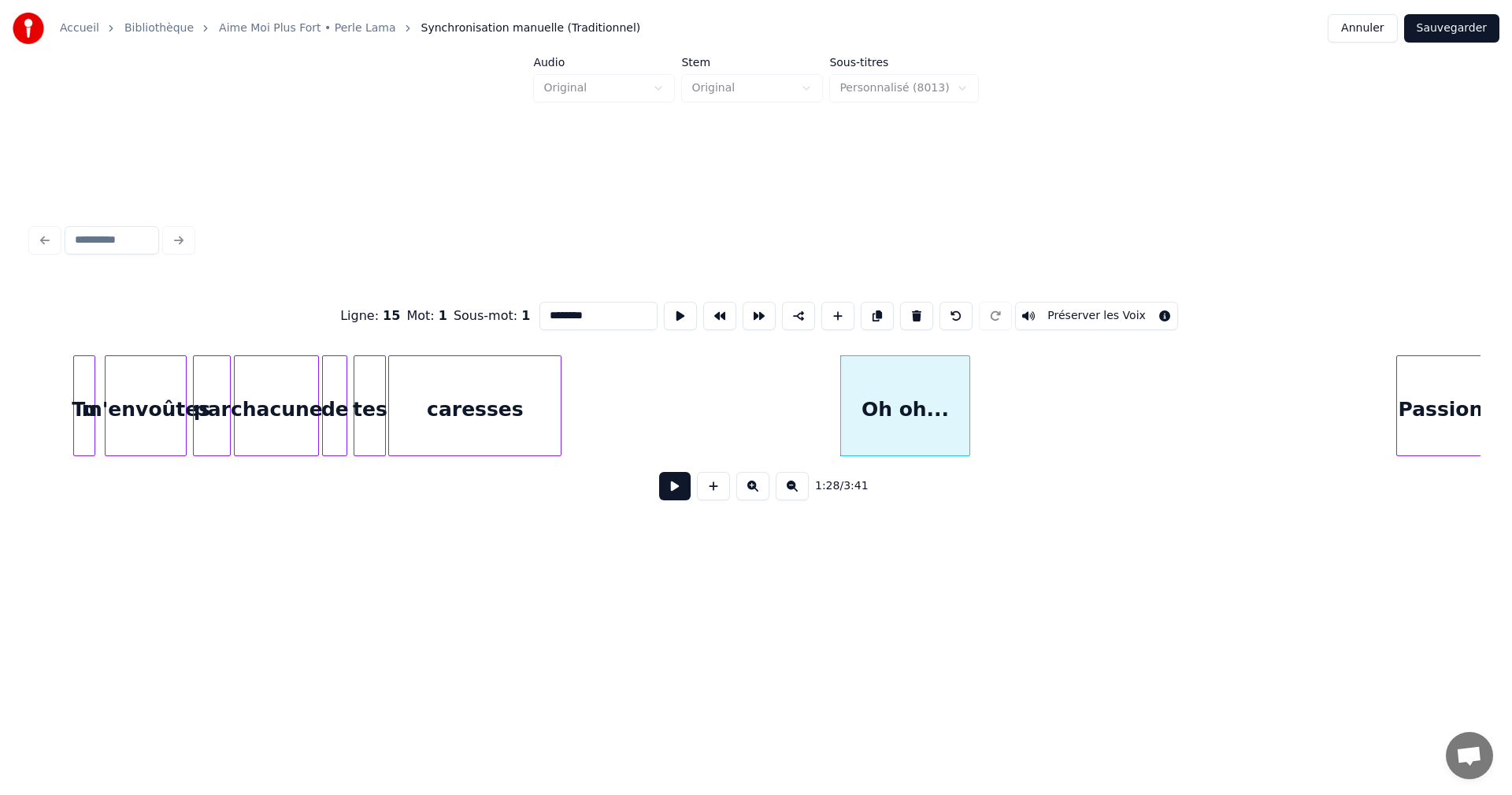
drag, startPoint x: 558, startPoint y: 312, endPoint x: 538, endPoint y: 308, distance: 20.4
click at [540, 308] on input "********" at bounding box center [599, 316] width 119 height 29
click at [573, 312] on input "********" at bounding box center [599, 316] width 119 height 29
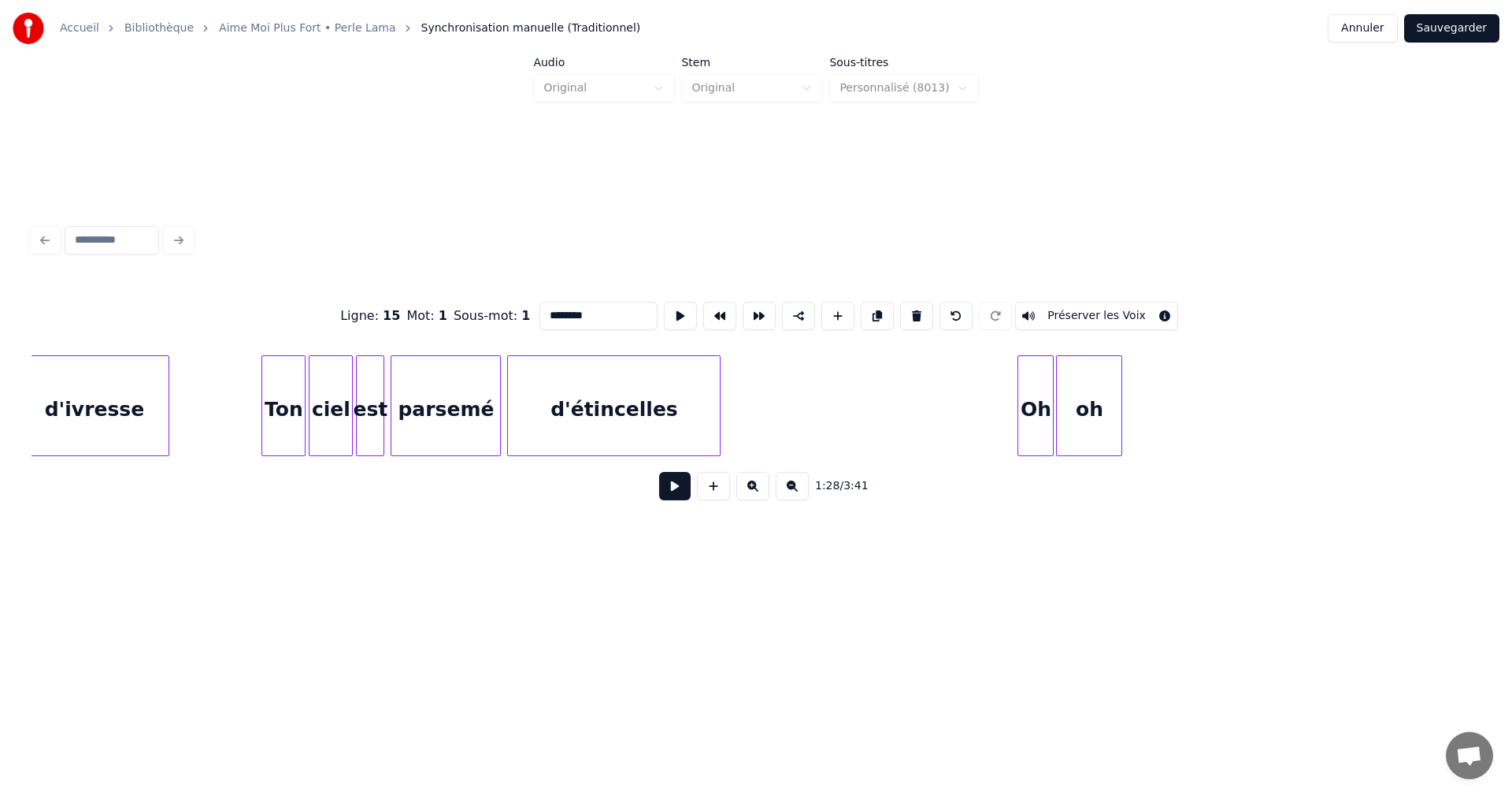
scroll to position [0, 14724]
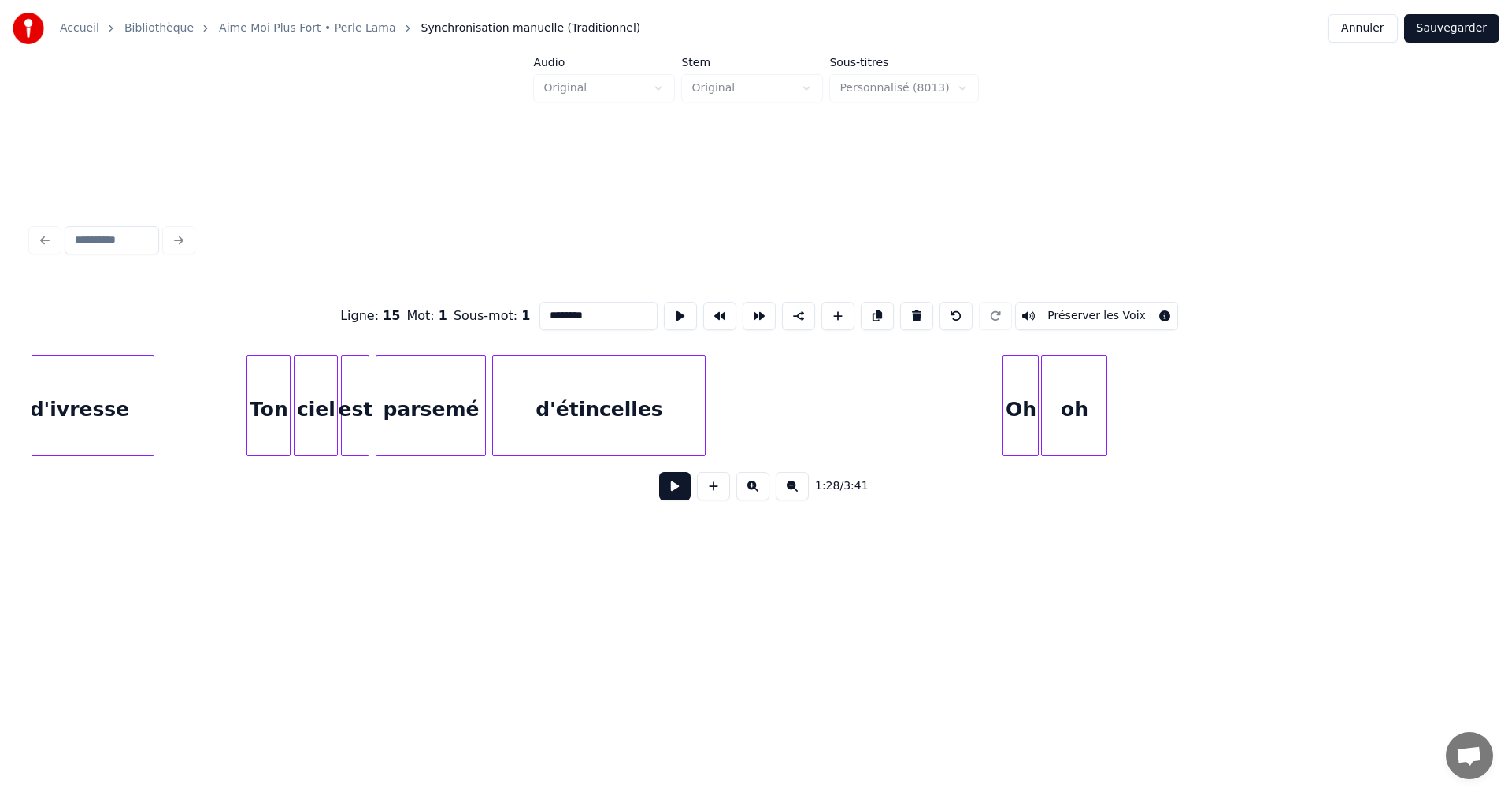
click at [1017, 416] on div "Oh" at bounding box center [1021, 410] width 35 height 107
drag, startPoint x: 562, startPoint y: 311, endPoint x: 532, endPoint y: 300, distance: 32.0
click at [529, 308] on div "Ligne : 17 Mot : 1 Sous-mot : 1 ** Préserver les Voix" at bounding box center [755, 316] width 1449 height 79
click at [1087, 401] on div "oh" at bounding box center [1074, 410] width 65 height 107
click at [540, 311] on input "**" at bounding box center [599, 316] width 119 height 29
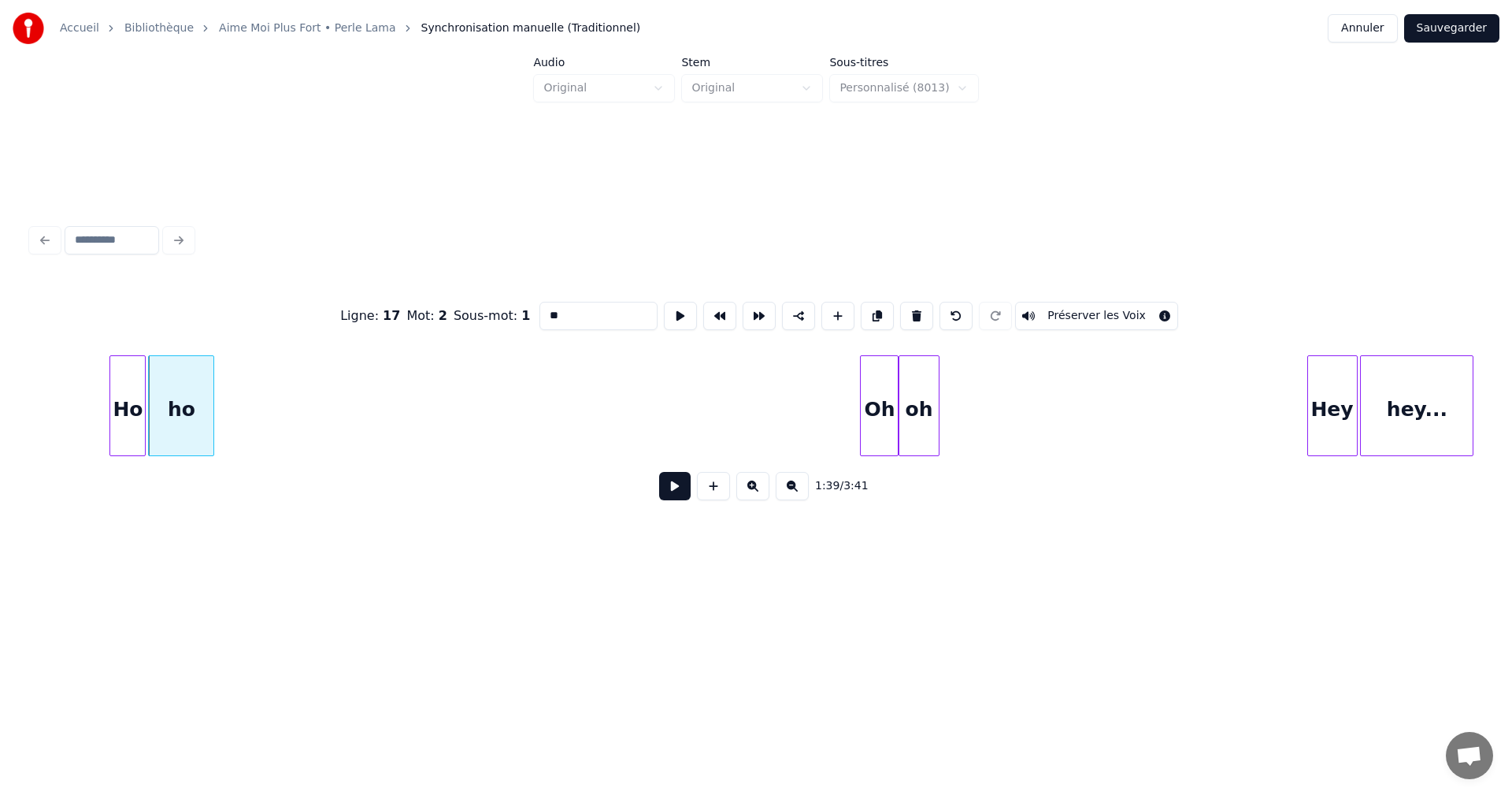
scroll to position [0, 15637]
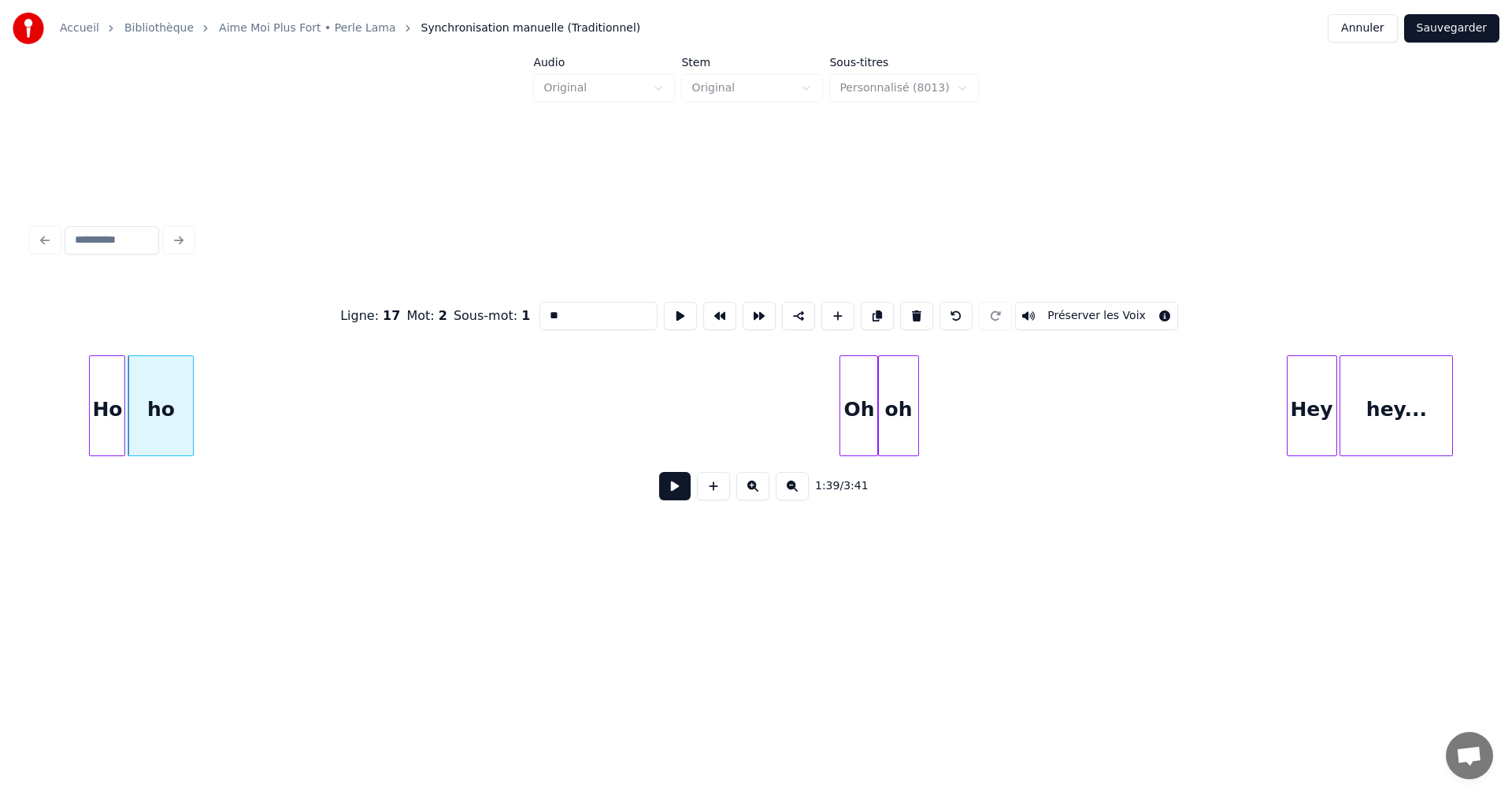
click at [869, 433] on div "Oh" at bounding box center [858, 410] width 37 height 107
drag, startPoint x: 560, startPoint y: 307, endPoint x: 521, endPoint y: 309, distance: 39.1
click at [521, 309] on div "Ligne : 17 Mot : 3 Sous-mot : 1 ** Préserver les Voix" at bounding box center [755, 316] width 1449 height 79
click at [904, 389] on div "oh" at bounding box center [898, 410] width 39 height 107
click at [532, 308] on div "Ligne : 17 Mot : 4 Sous-mot : 1 ** Préserver les Voix" at bounding box center [755, 316] width 1449 height 79
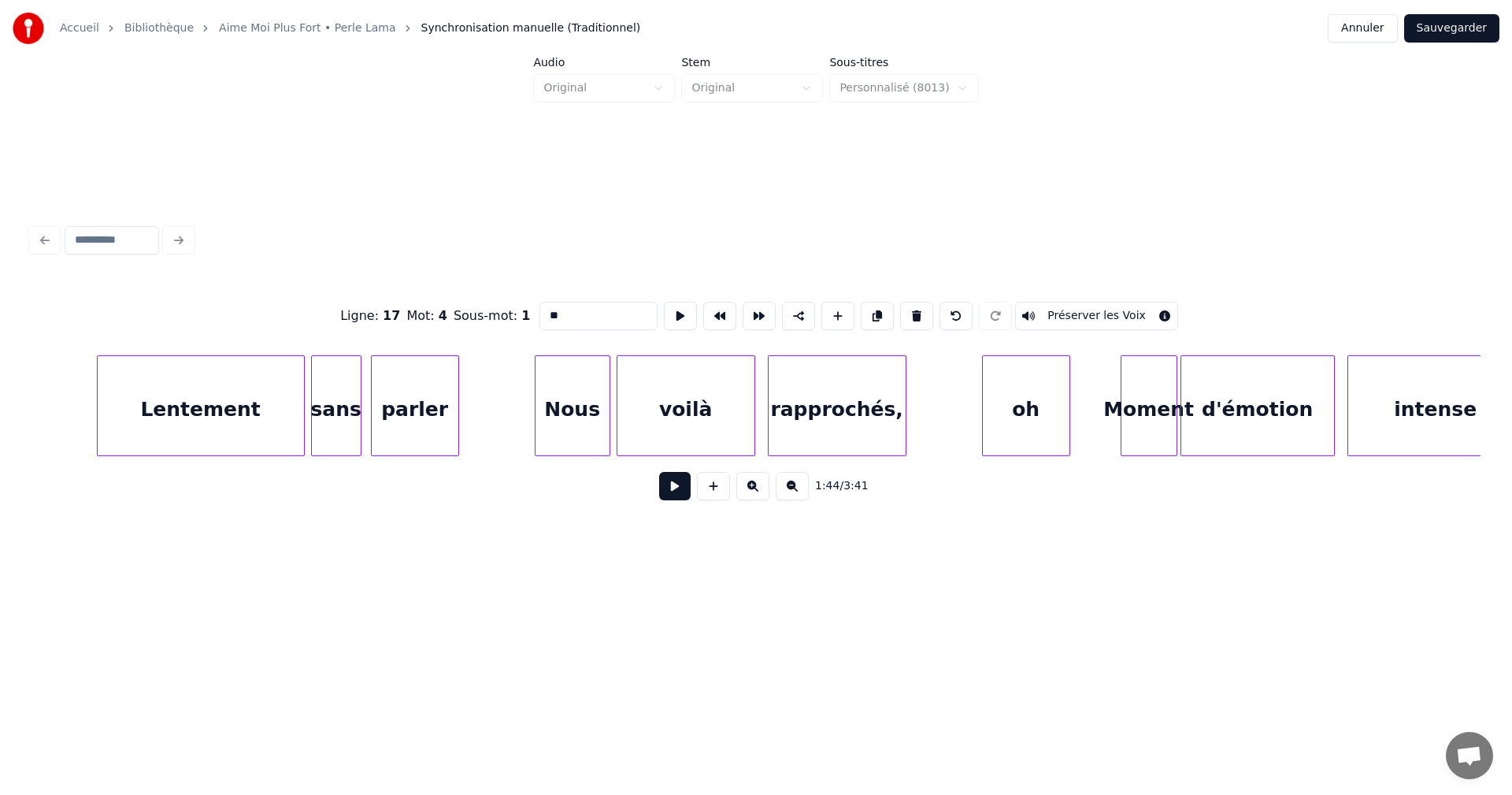
scroll to position [0, 21768]
click at [1015, 411] on div "oh" at bounding box center [1024, 410] width 86 height 107
drag, startPoint x: 567, startPoint y: 308, endPoint x: 523, endPoint y: 305, distance: 44.1
click at [523, 305] on div "Ligne : 25 Mot : 4 Sous-mot : 1 ** Préserver les Voix" at bounding box center [755, 316] width 1449 height 79
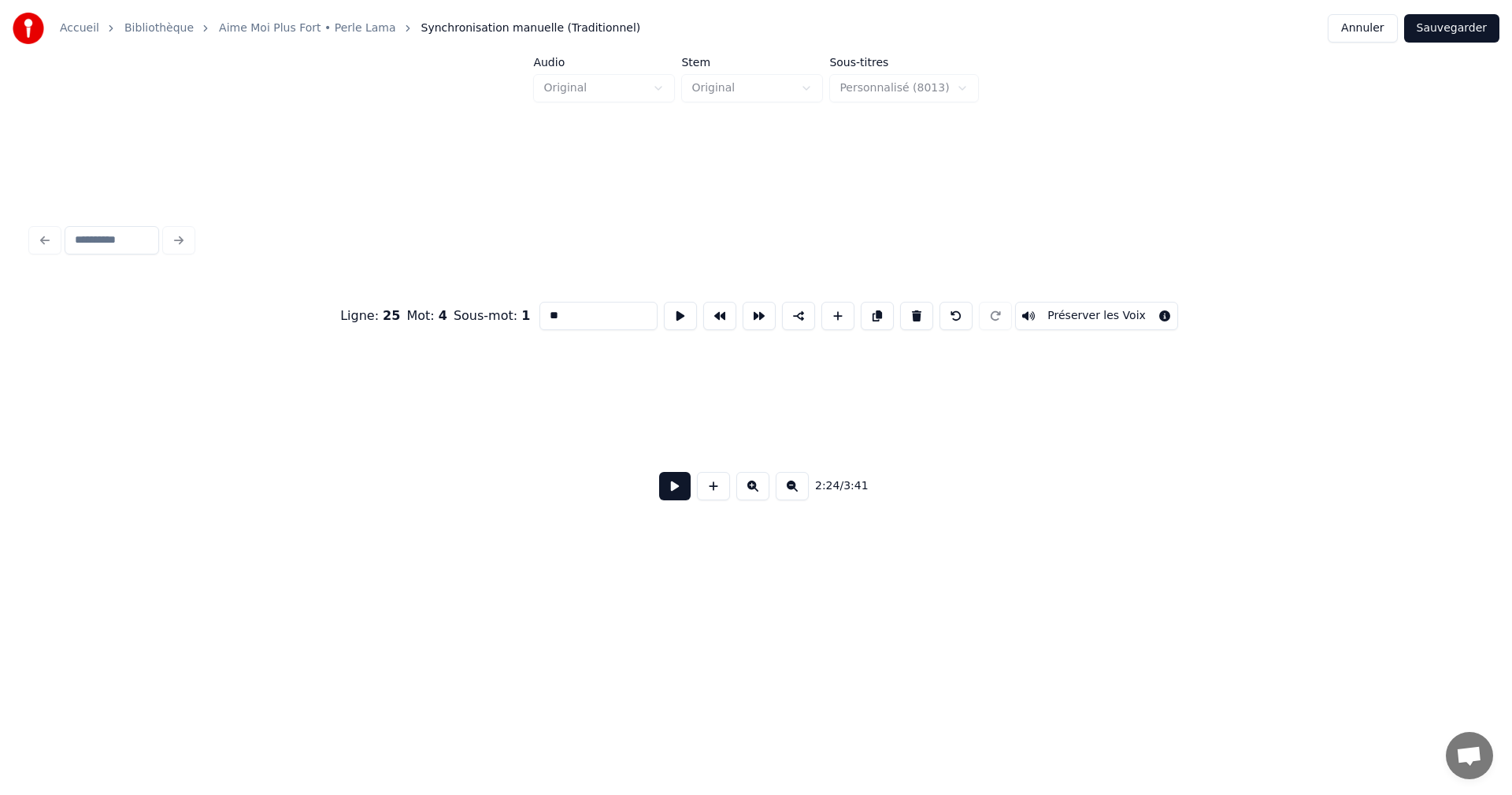
scroll to position [0, 33403]
type input "**"
click at [1461, 27] on button "Sauvegarder" at bounding box center [1451, 28] width 95 height 29
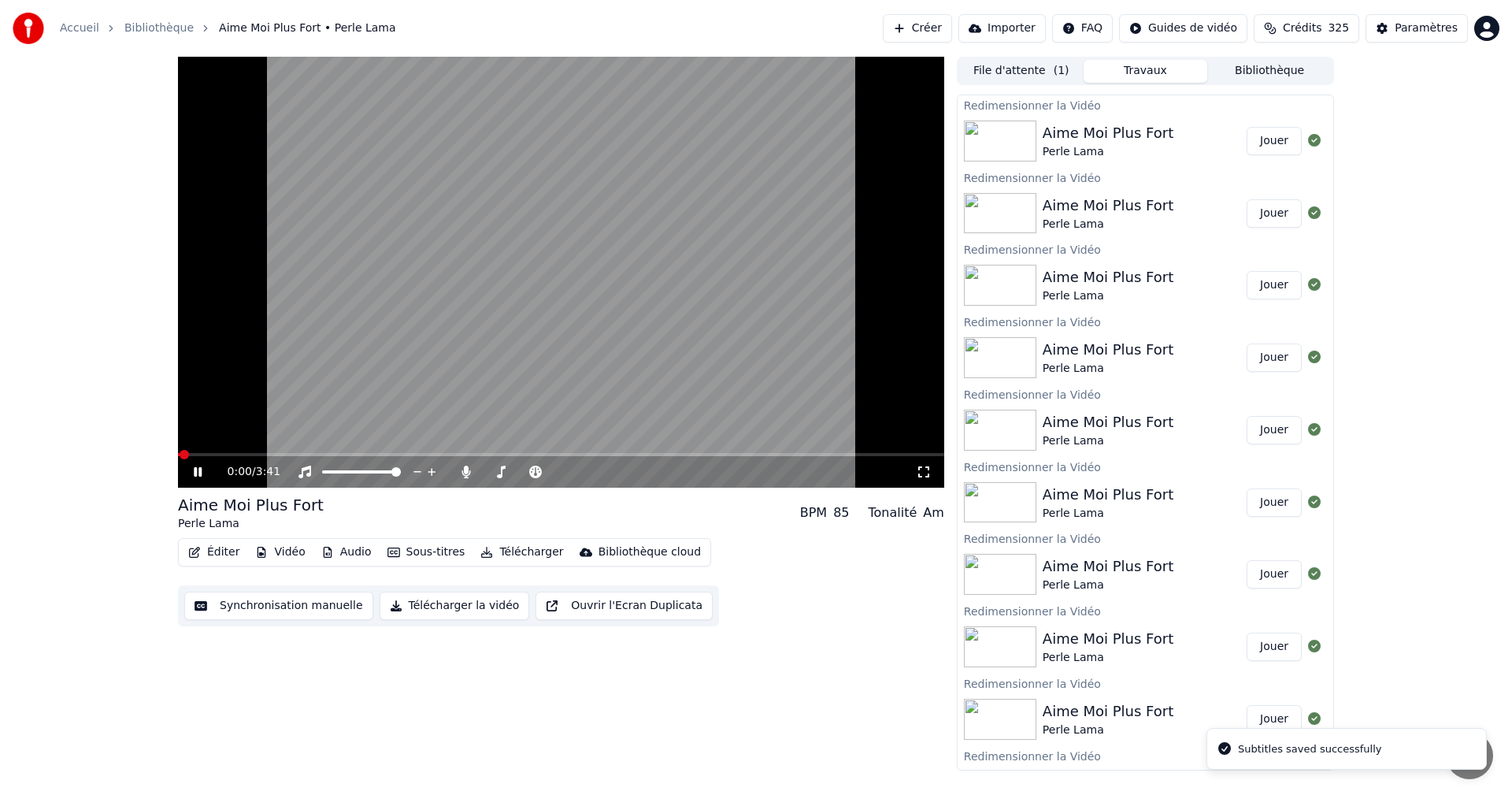
click at [284, 555] on button "Vidéo" at bounding box center [280, 552] width 62 height 22
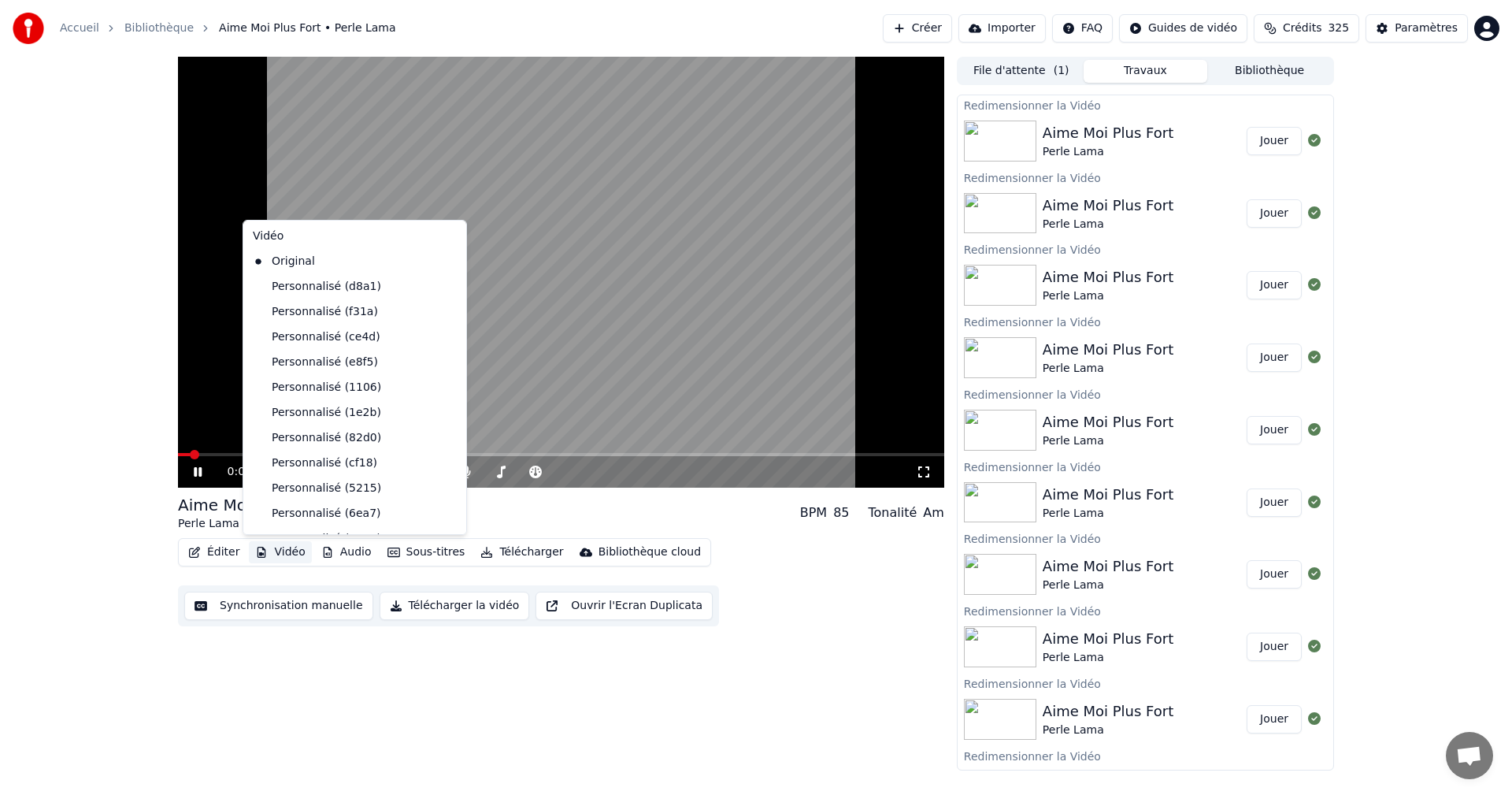
scroll to position [254, 0]
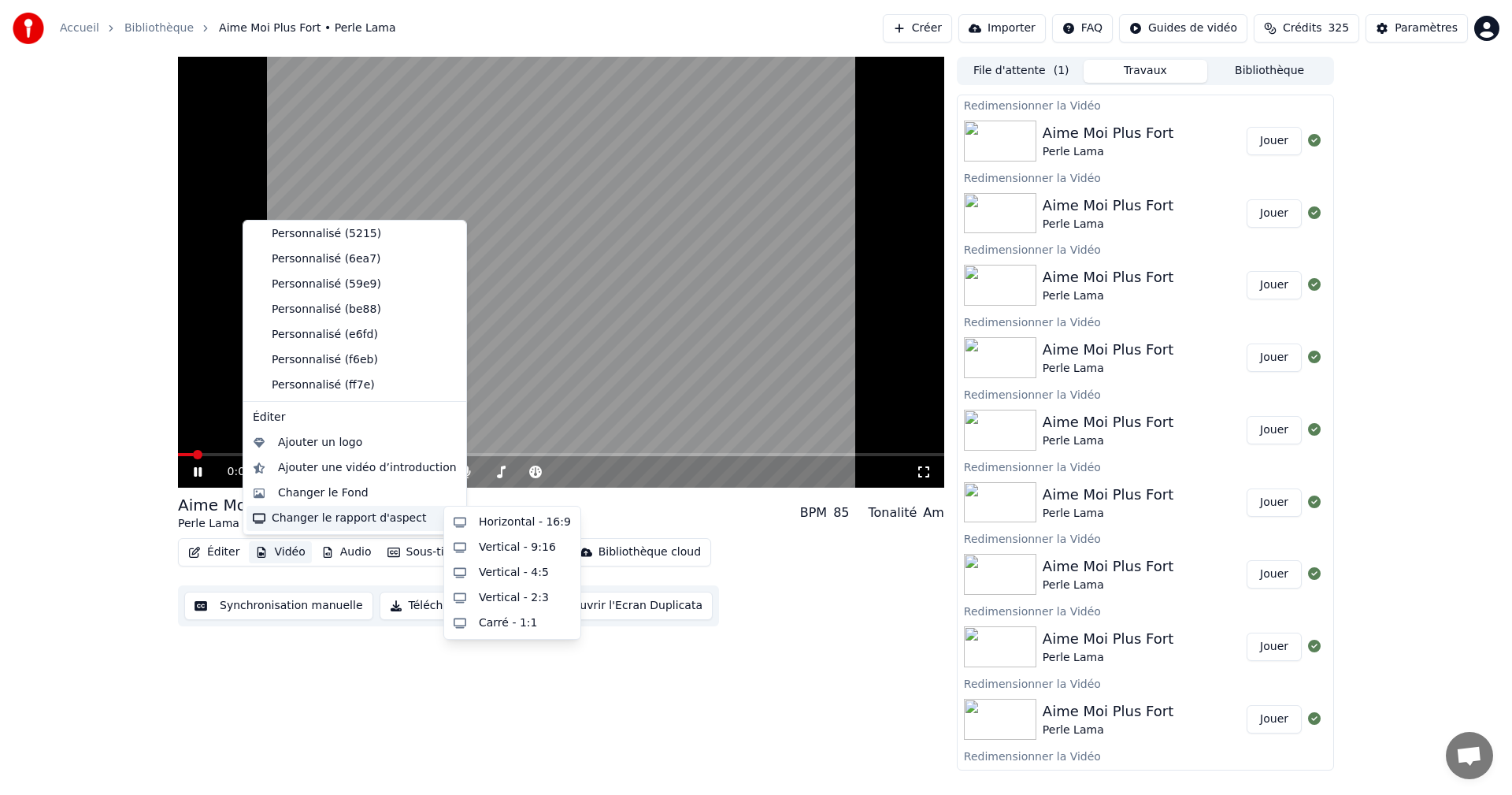
click at [419, 523] on div "Changer le rapport d'aspect" at bounding box center [355, 518] width 216 height 25
click at [490, 523] on div "Horizontal - 16:9" at bounding box center [525, 523] width 93 height 16
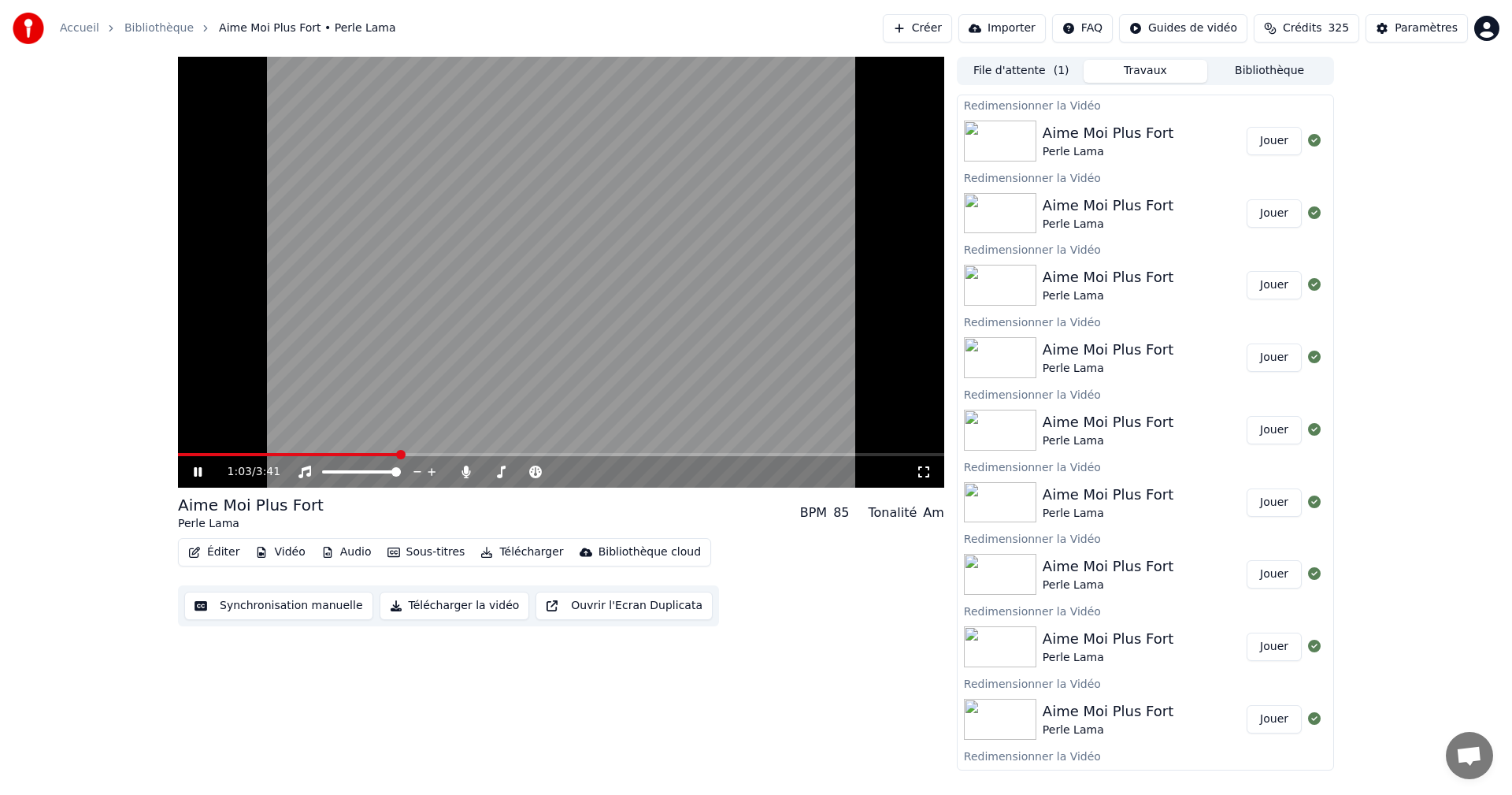
click at [928, 468] on icon at bounding box center [924, 471] width 11 height 11
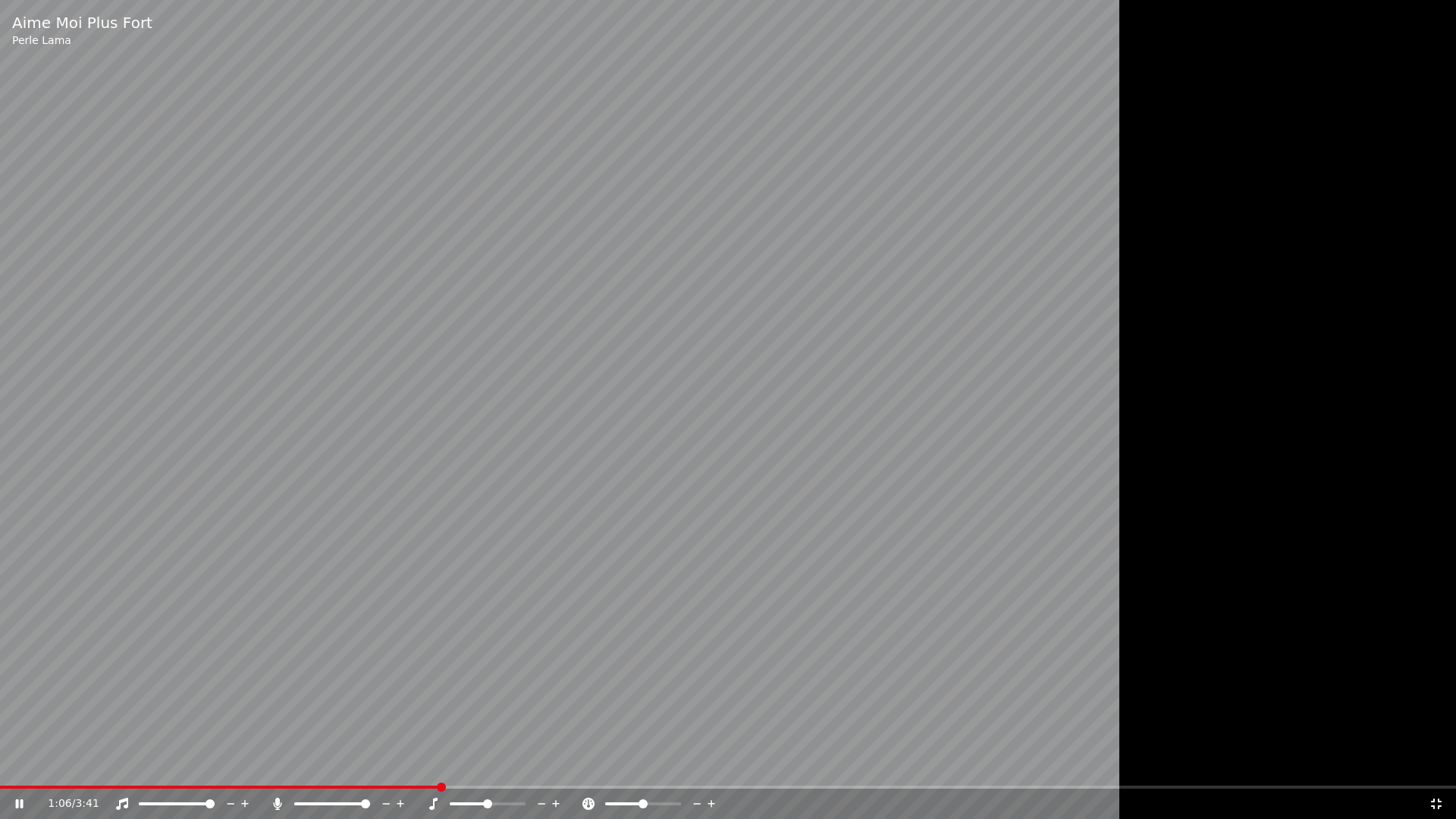
click at [1431, 765] on icon at bounding box center [1436, 804] width 15 height 12
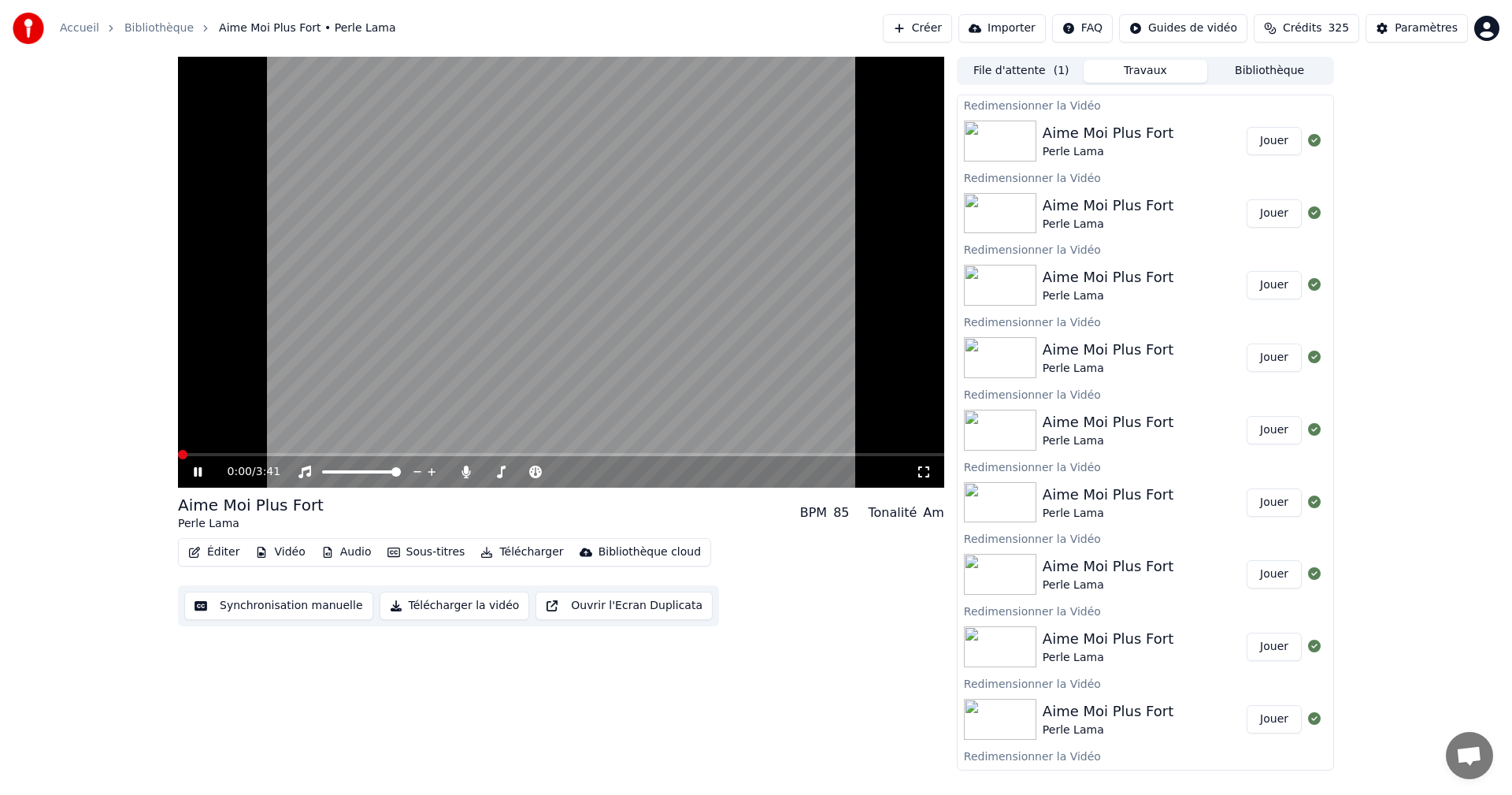
click at [178, 453] on span at bounding box center [183, 454] width 10 height 10
click at [1267, 141] on button "Jouer" at bounding box center [1274, 141] width 55 height 29
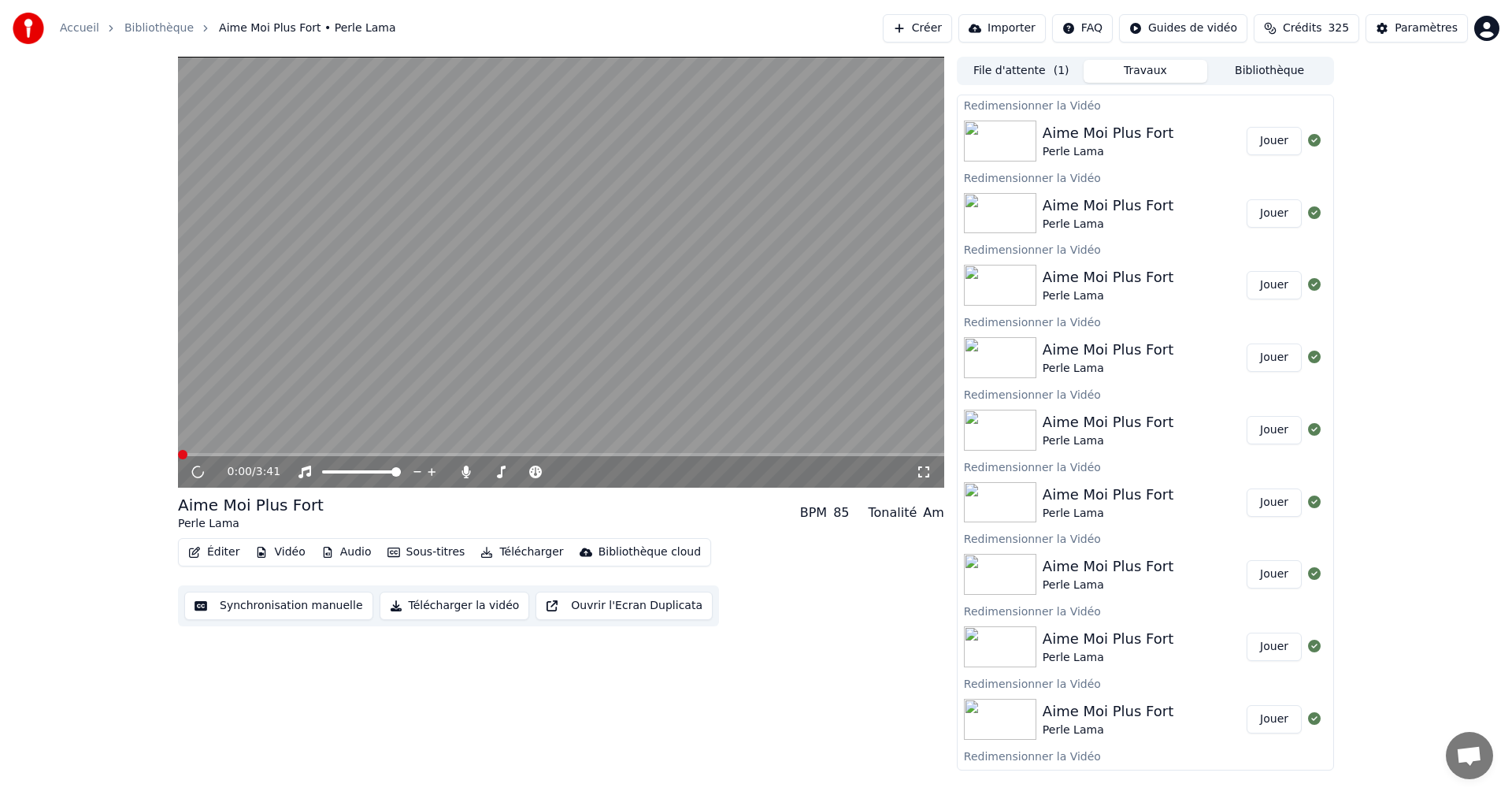
click at [919, 471] on icon at bounding box center [924, 471] width 16 height 13
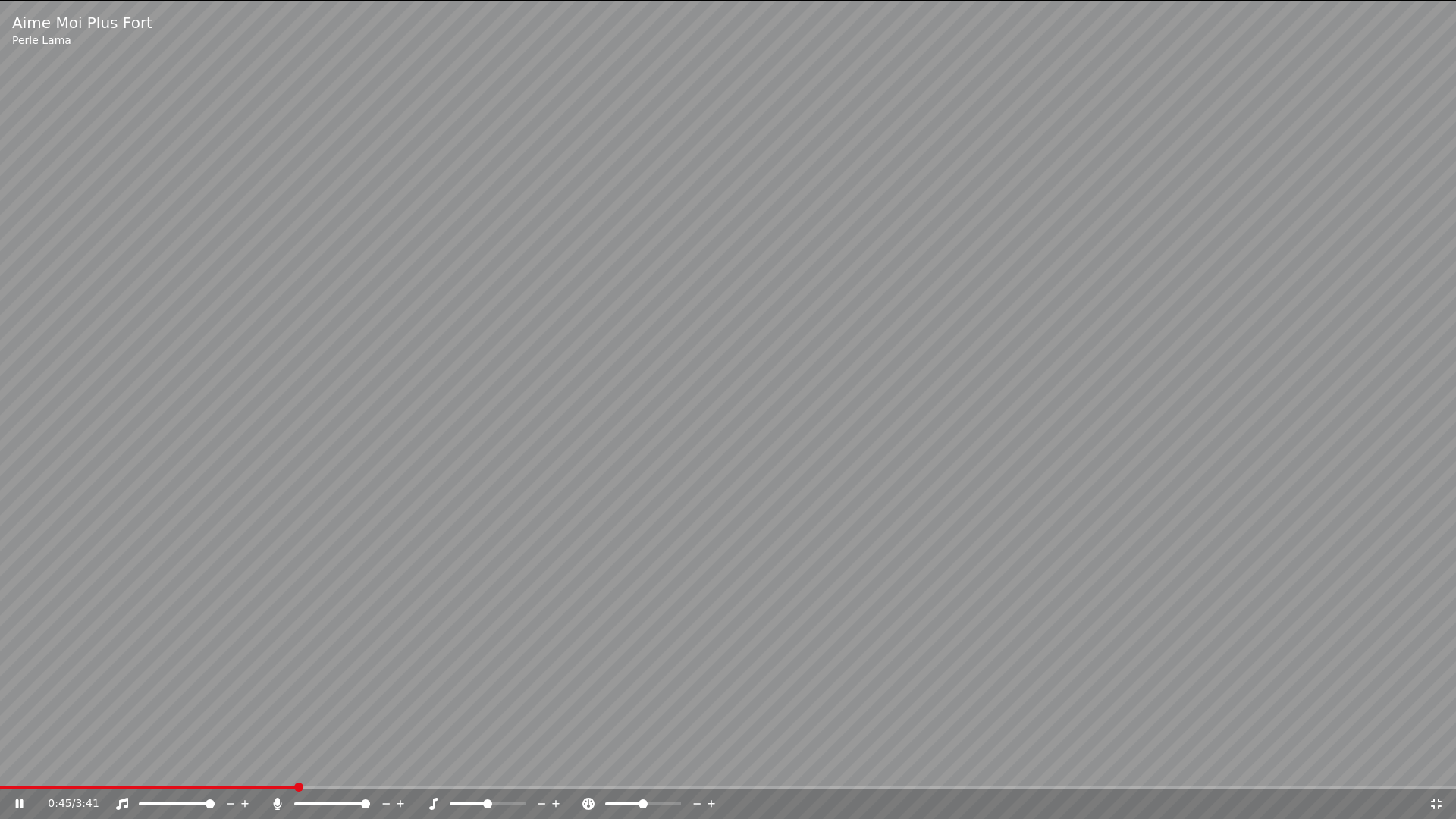
click at [299, 765] on span at bounding box center [298, 787] width 9 height 9
click at [255, 765] on span at bounding box center [259, 787] width 9 height 9
click at [284, 765] on span at bounding box center [286, 787] width 9 height 9
click at [229, 765] on span at bounding box center [233, 787] width 9 height 9
click at [1438, 765] on icon at bounding box center [1436, 804] width 15 height 12
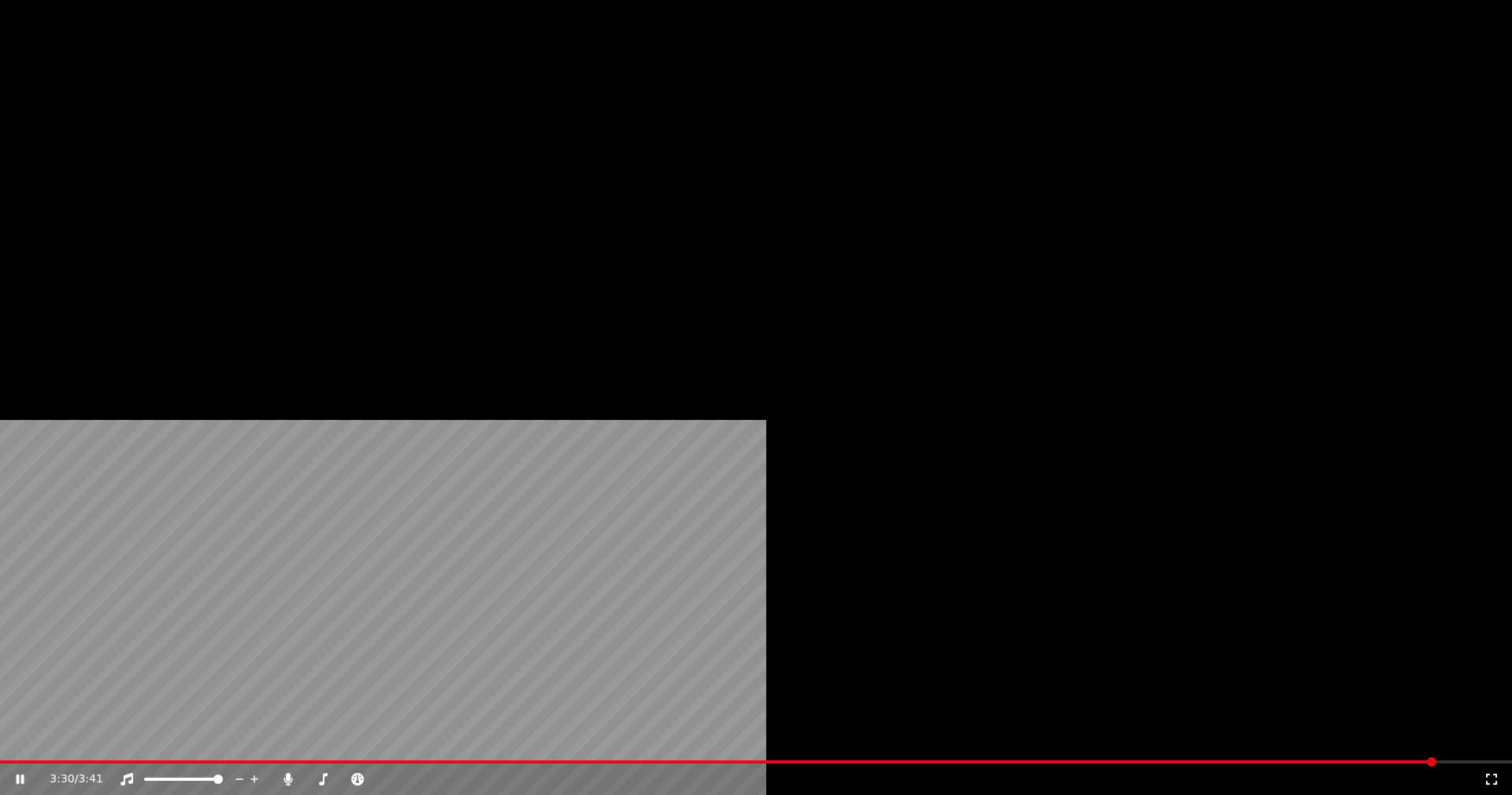
click at [235, 132] on button "Éditer" at bounding box center [214, 120] width 64 height 22
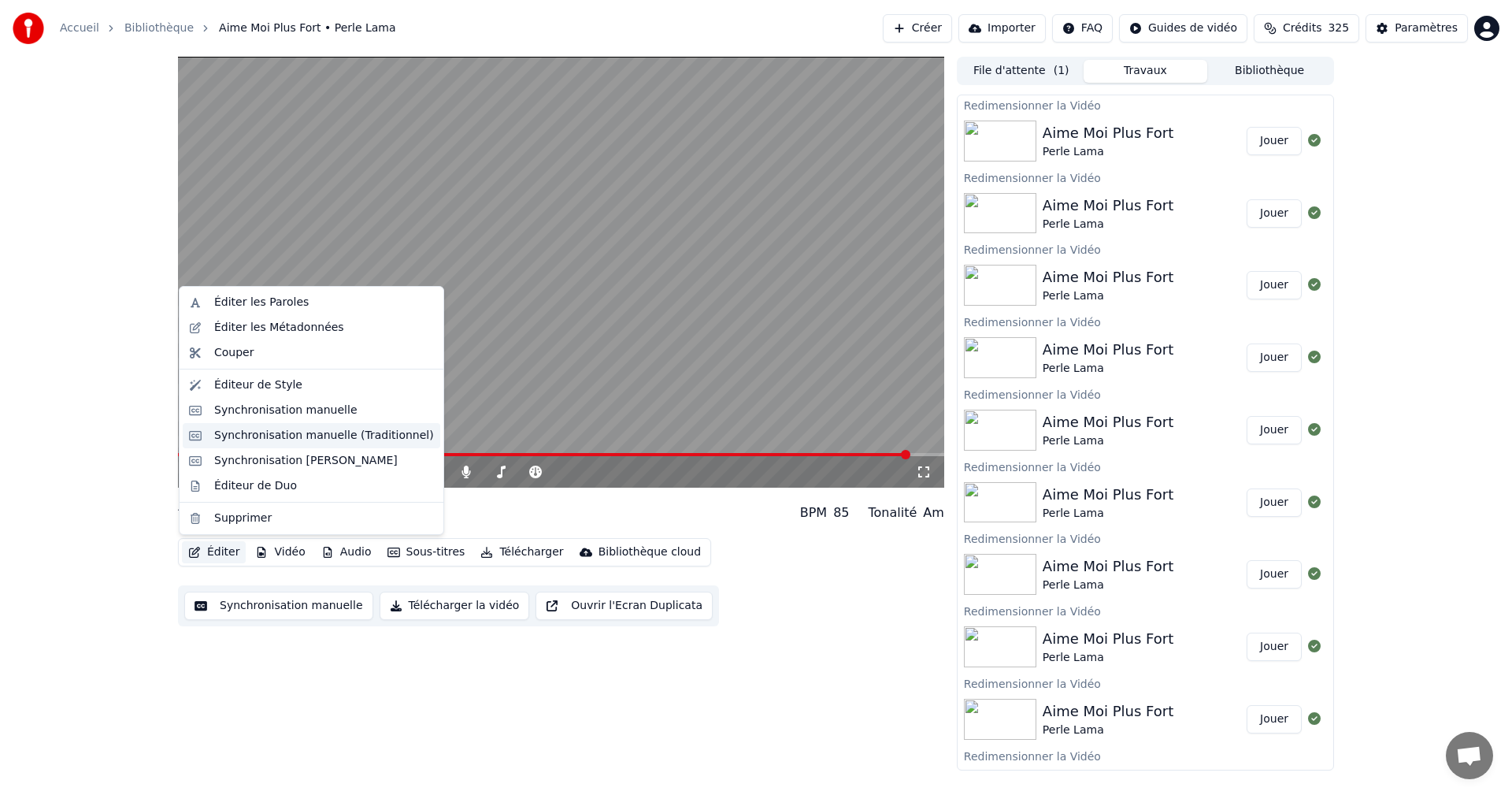
click at [289, 440] on div "Synchronisation manuelle (Traditionnel)" at bounding box center [324, 435] width 220 height 16
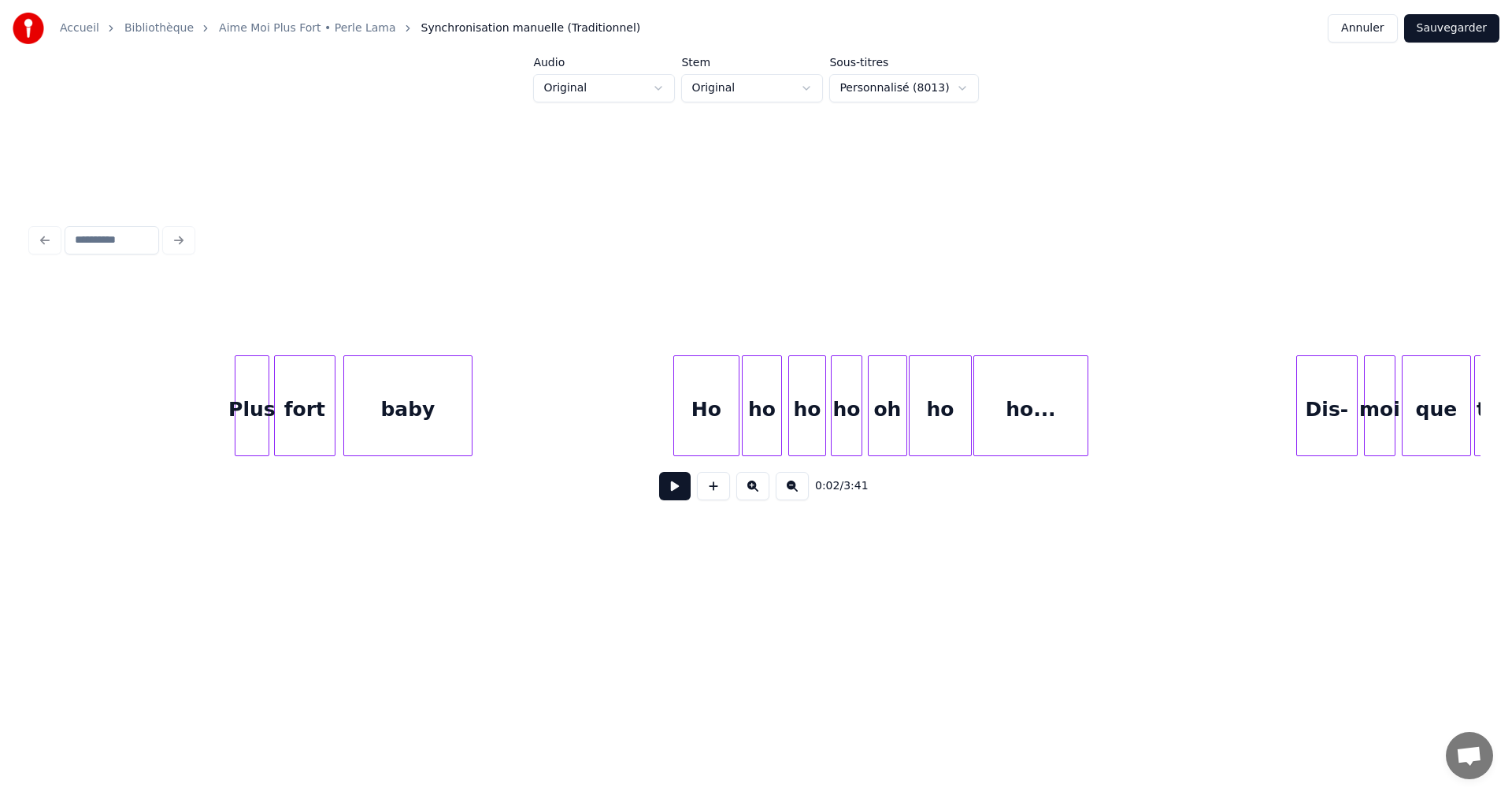
scroll to position [0, 30509]
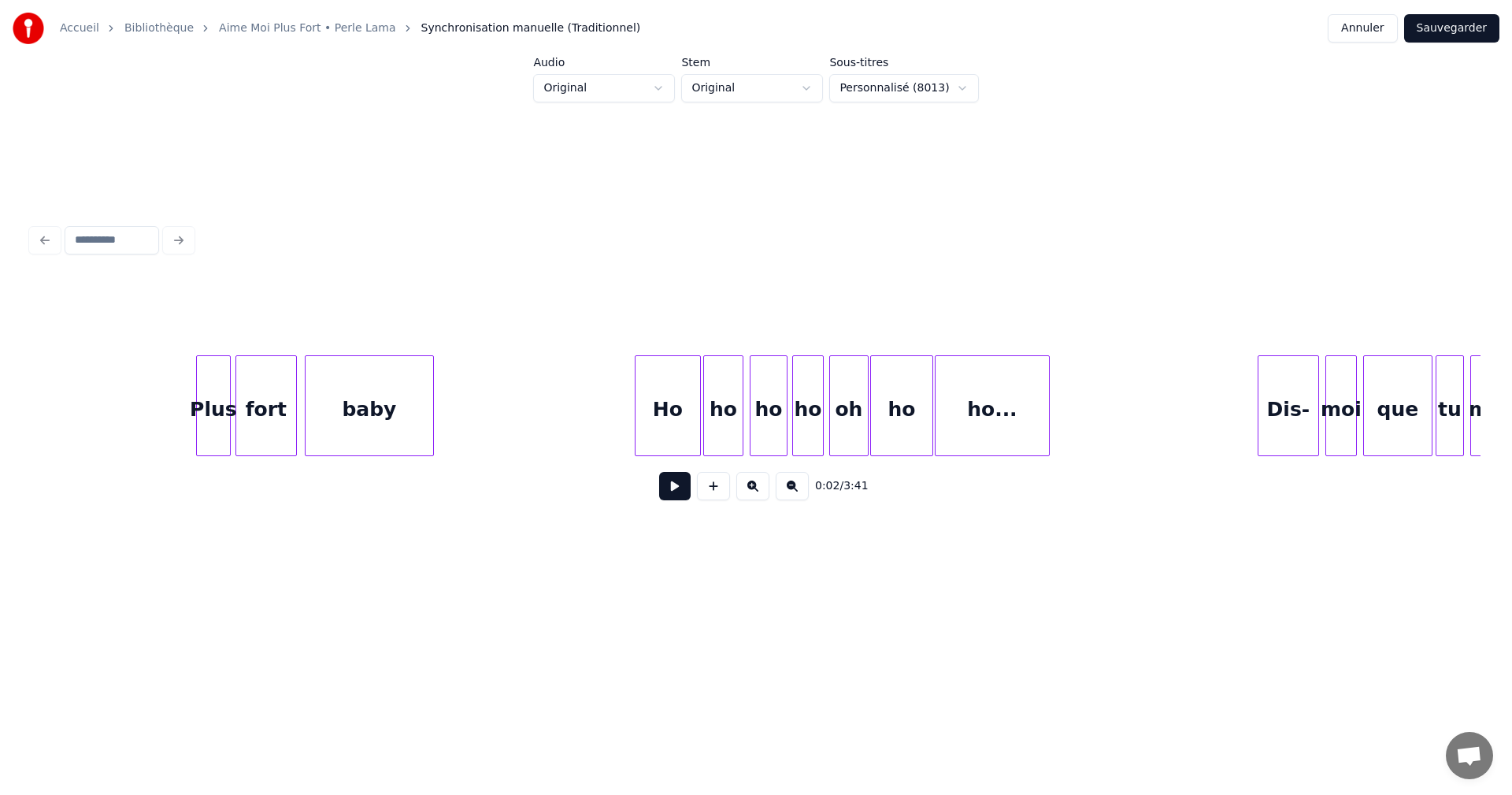
click at [849, 418] on div "oh" at bounding box center [849, 410] width 38 height 107
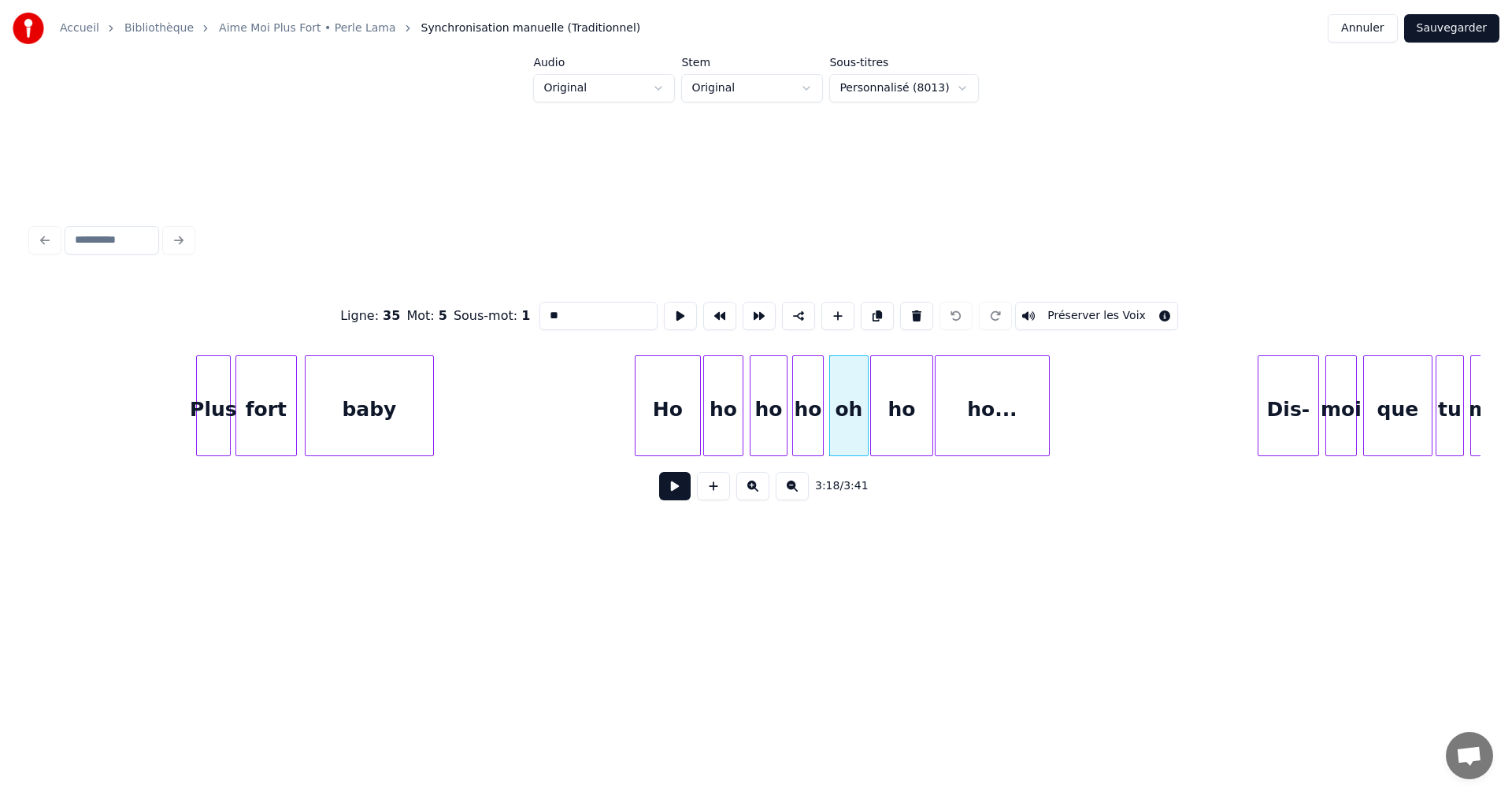
drag, startPoint x: 554, startPoint y: 309, endPoint x: 537, endPoint y: 312, distance: 17.3
click at [540, 312] on input "**" at bounding box center [599, 316] width 119 height 29
type input "**"
click at [1458, 31] on button "Sauvegarder" at bounding box center [1451, 28] width 95 height 29
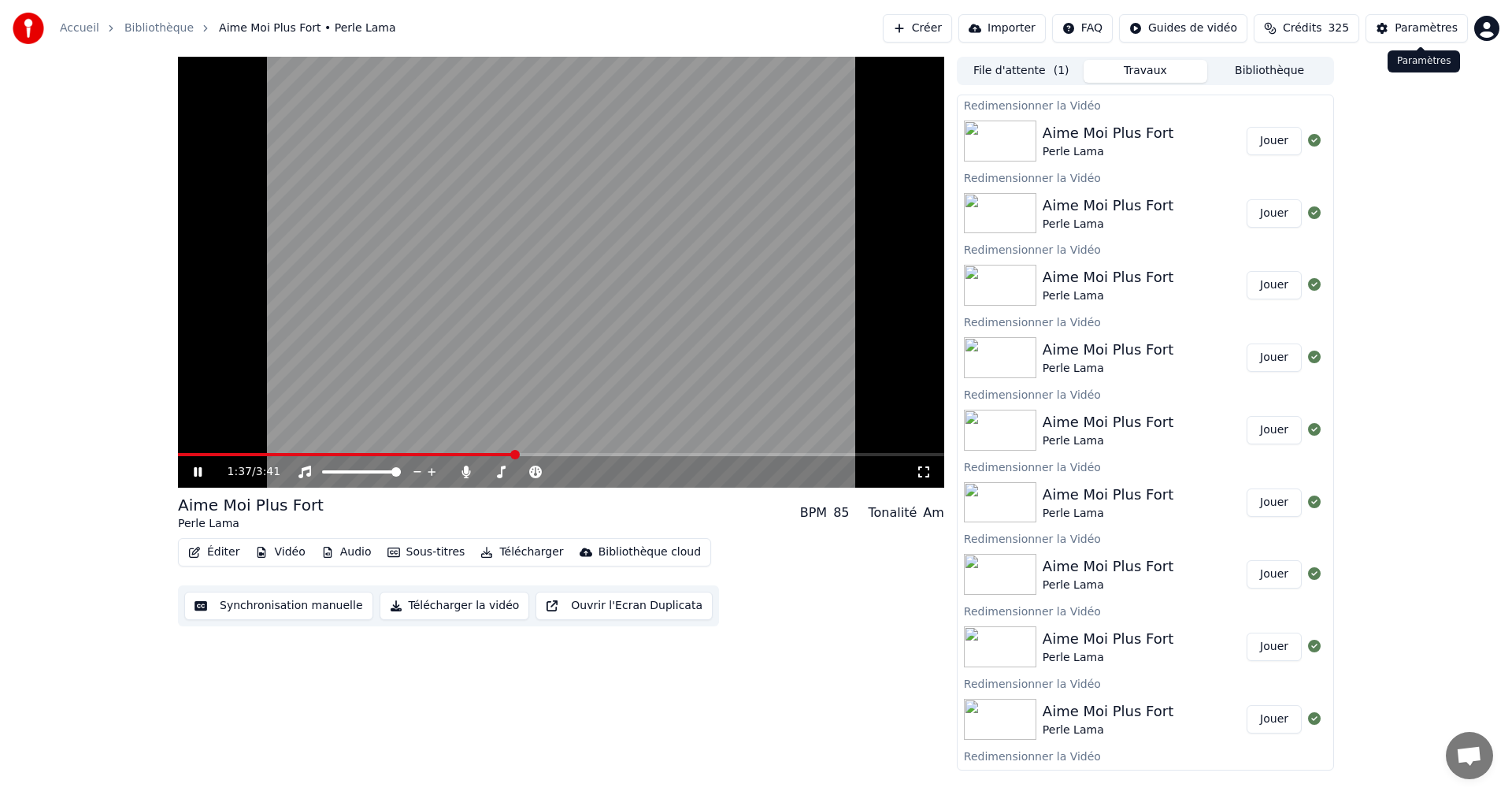
click at [1406, 25] on div "Paramètres" at bounding box center [1426, 29] width 63 height 16
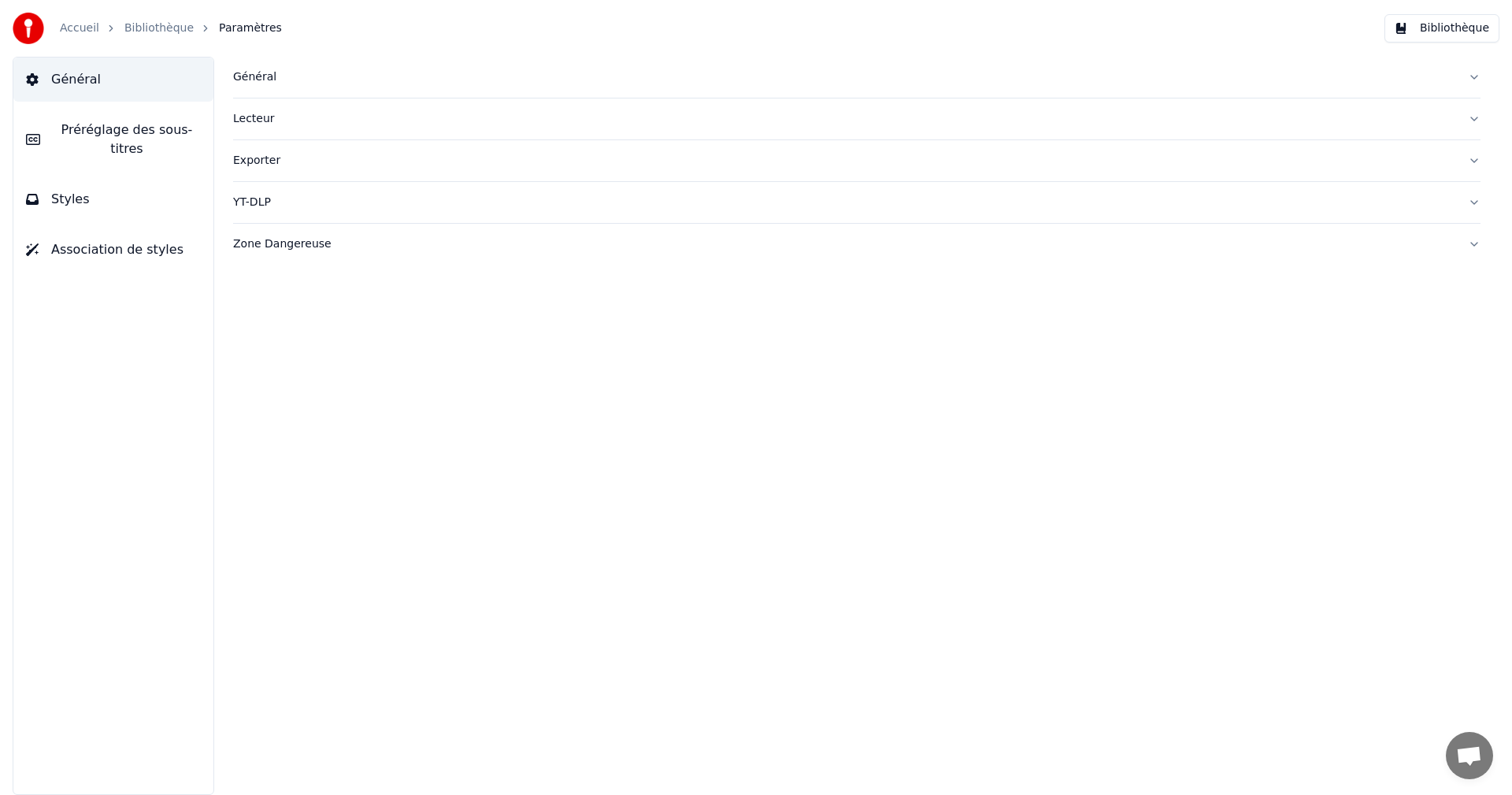
click at [81, 189] on span "Styles" at bounding box center [70, 199] width 39 height 19
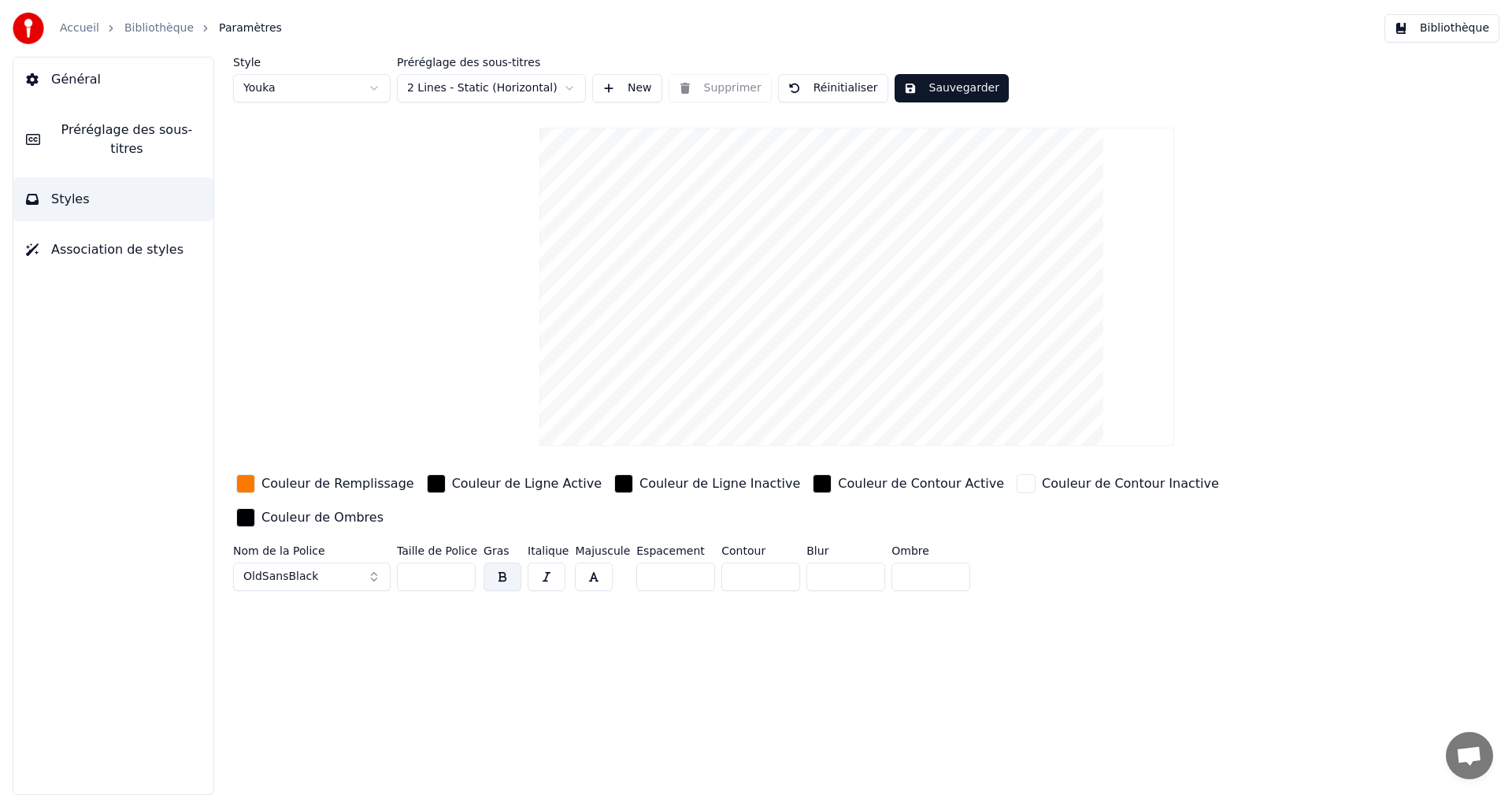
click at [461, 562] on input "**" at bounding box center [436, 576] width 79 height 29
click at [462, 562] on input "**" at bounding box center [436, 576] width 79 height 29
type input "**"
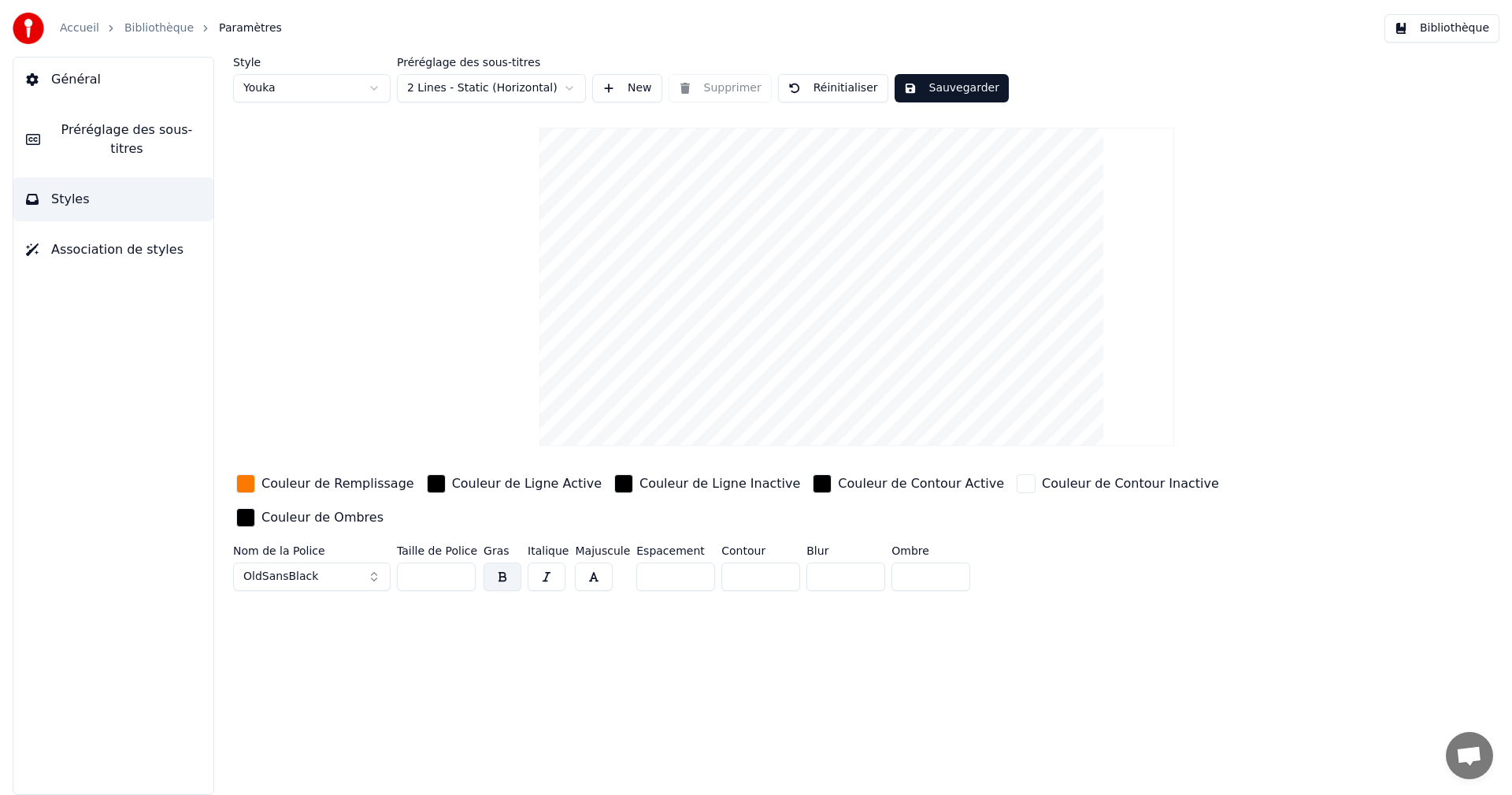
click at [462, 562] on input "**" at bounding box center [436, 576] width 79 height 29
click at [940, 89] on button "Sauvegarder" at bounding box center [951, 88] width 114 height 29
click at [1445, 24] on button "Bibliothèque" at bounding box center [1442, 28] width 115 height 29
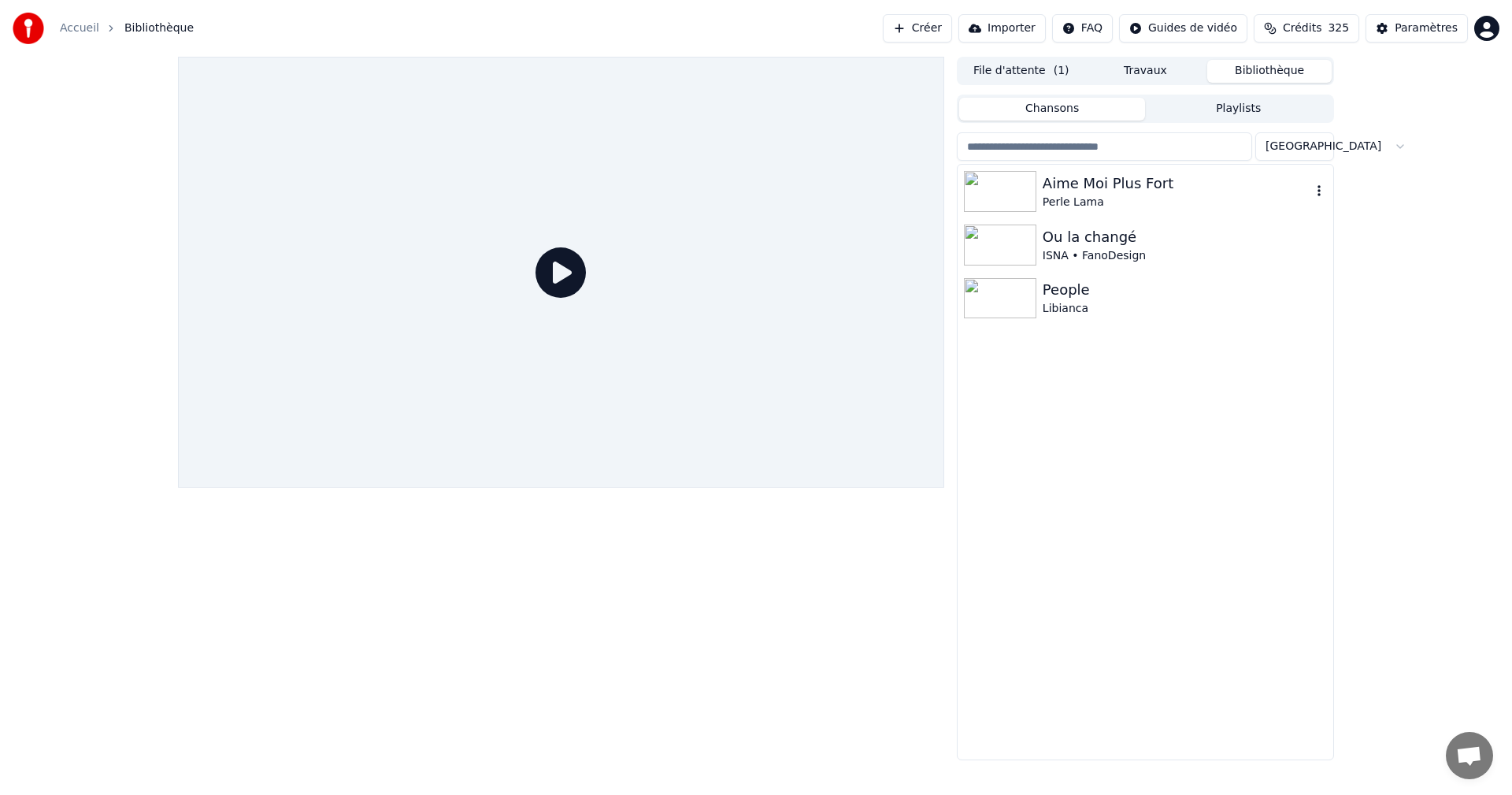
click at [1122, 183] on div "Aime Moi Plus Fort" at bounding box center [1176, 183] width 268 height 22
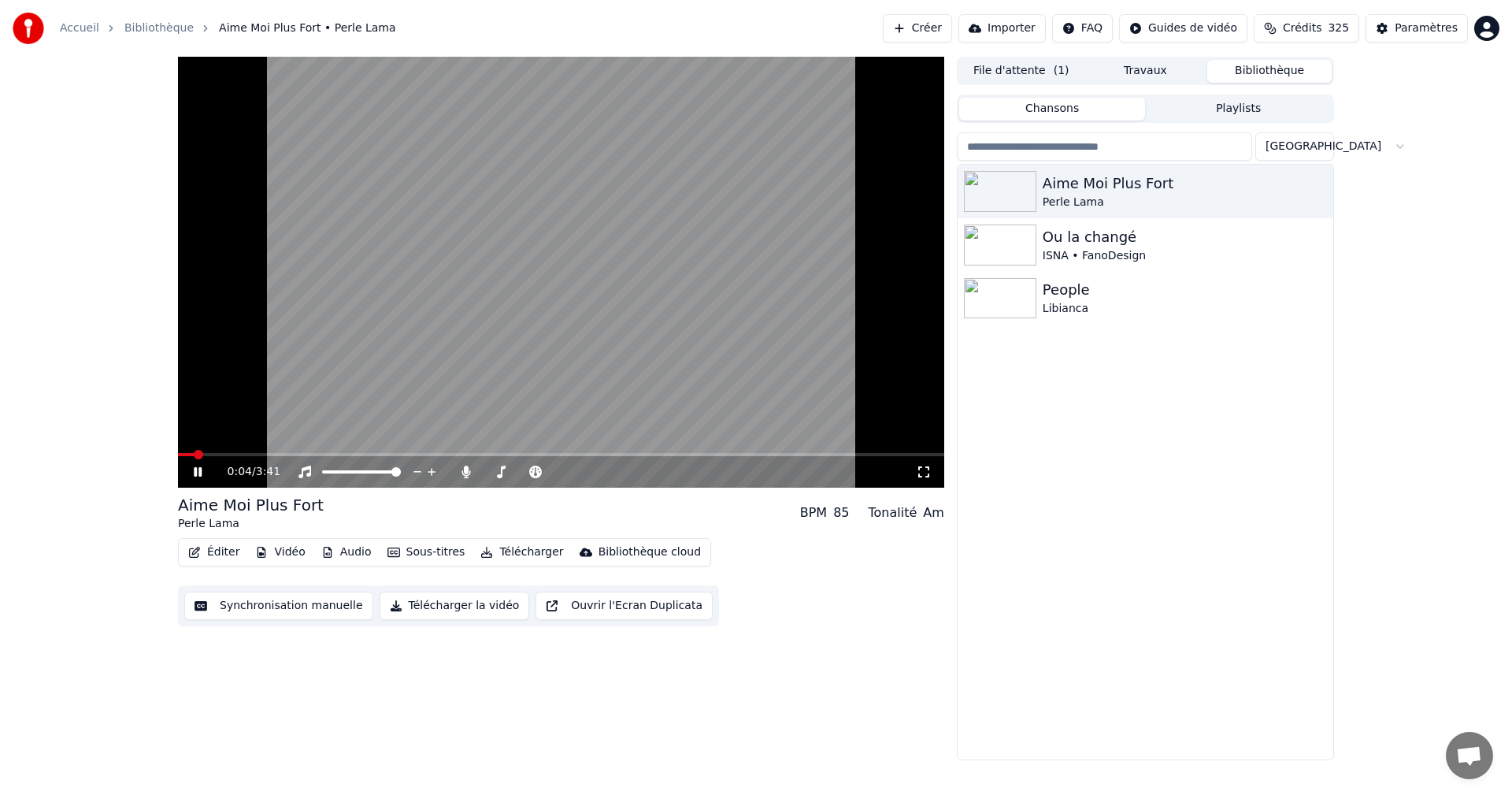
drag, startPoint x: 921, startPoint y: 473, endPoint x: 926, endPoint y: 491, distance: 18.7
click at [924, 472] on icon at bounding box center [924, 471] width 16 height 13
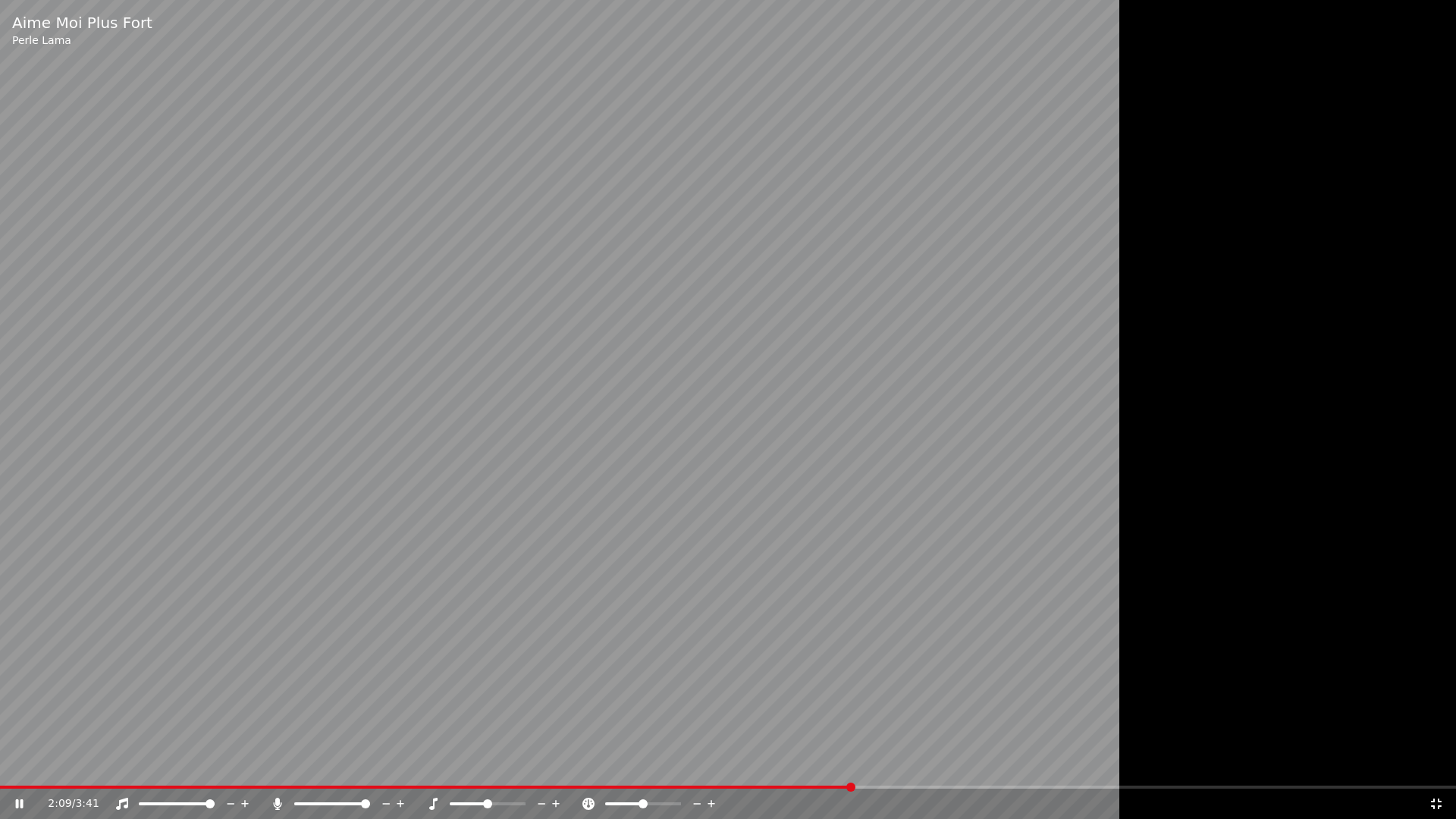
click at [1432, 765] on icon at bounding box center [1436, 804] width 15 height 12
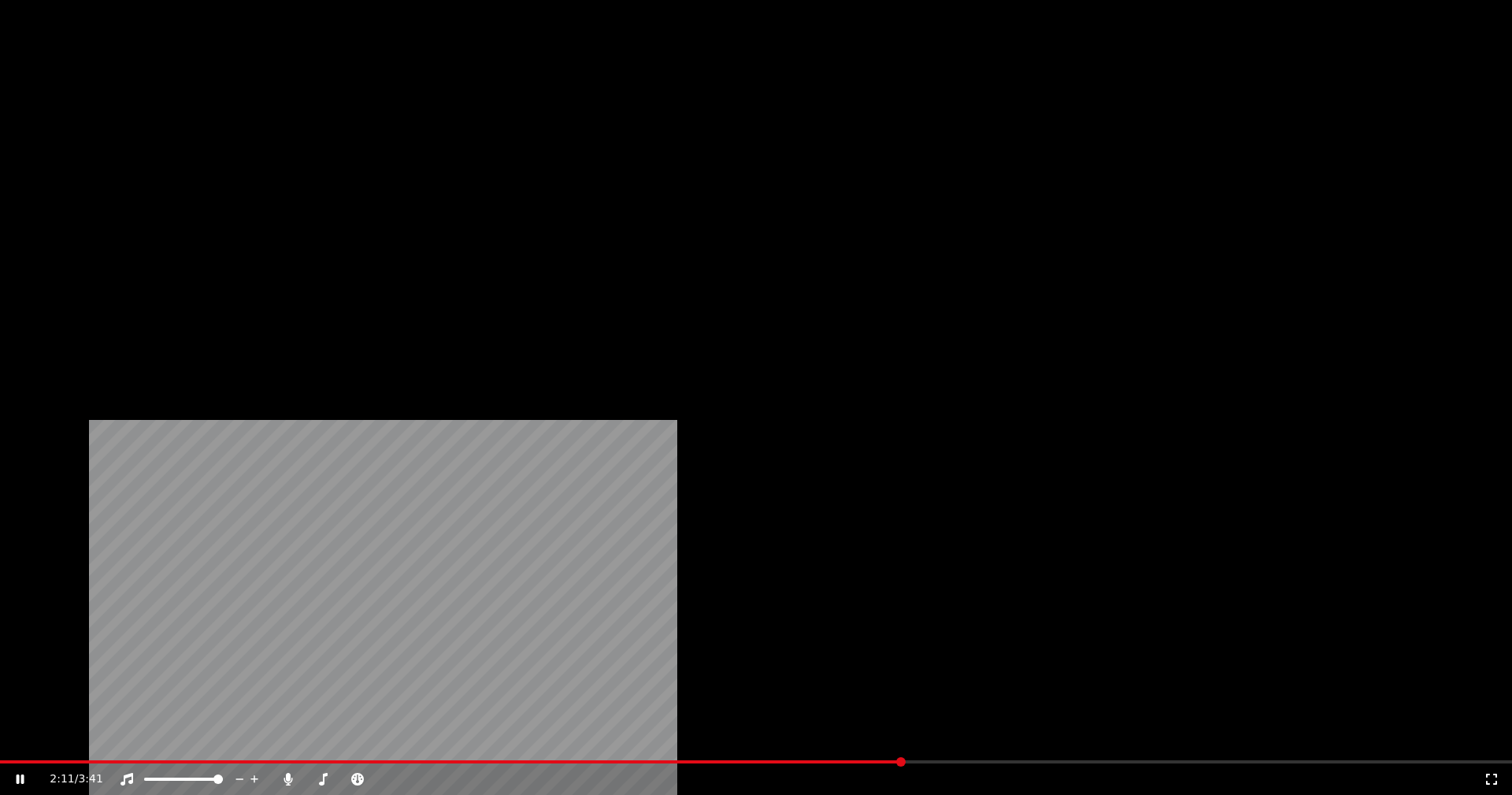
click at [298, 132] on button "Vidéo" at bounding box center [280, 120] width 62 height 22
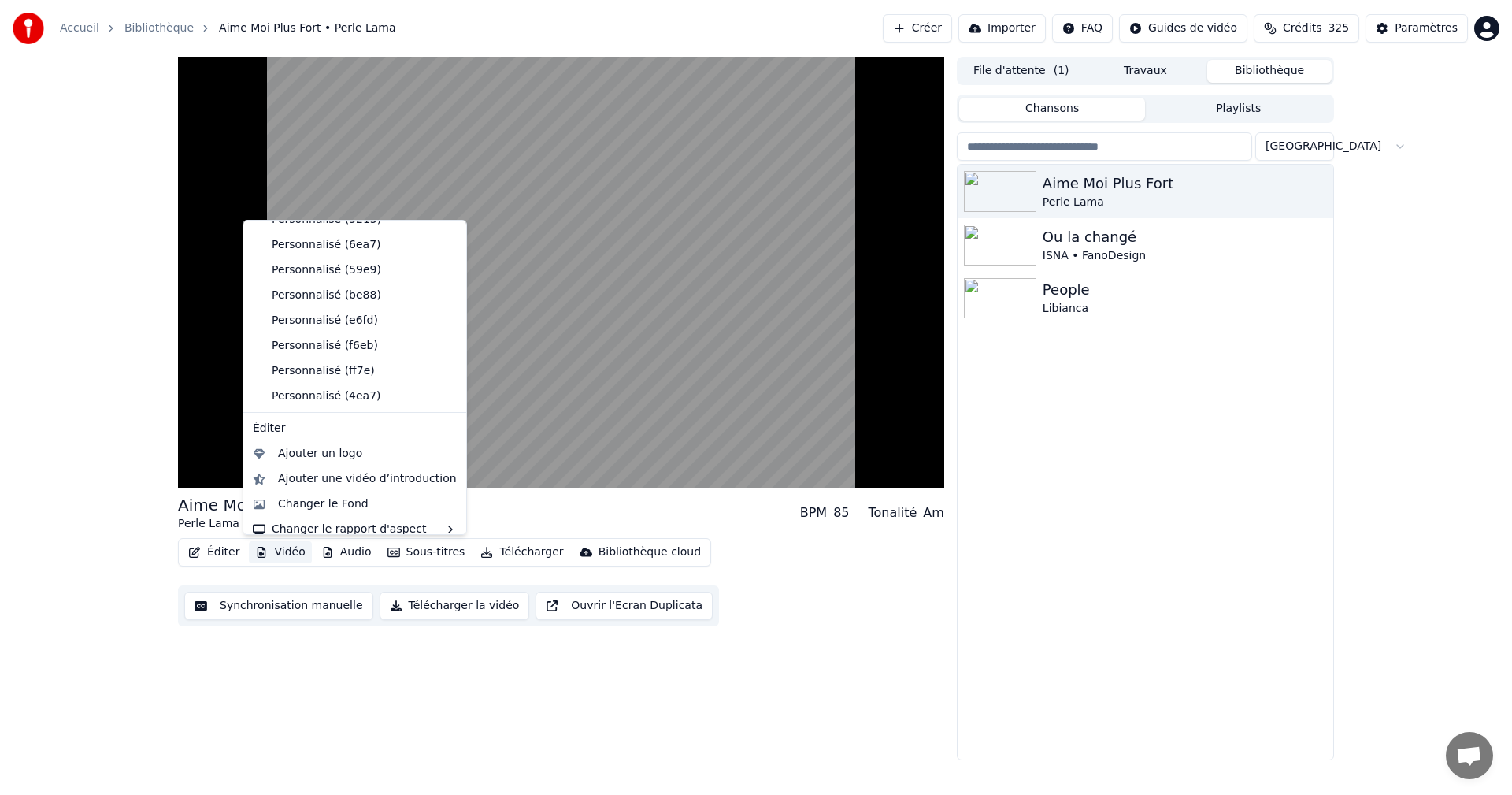
scroll to position [279, 0]
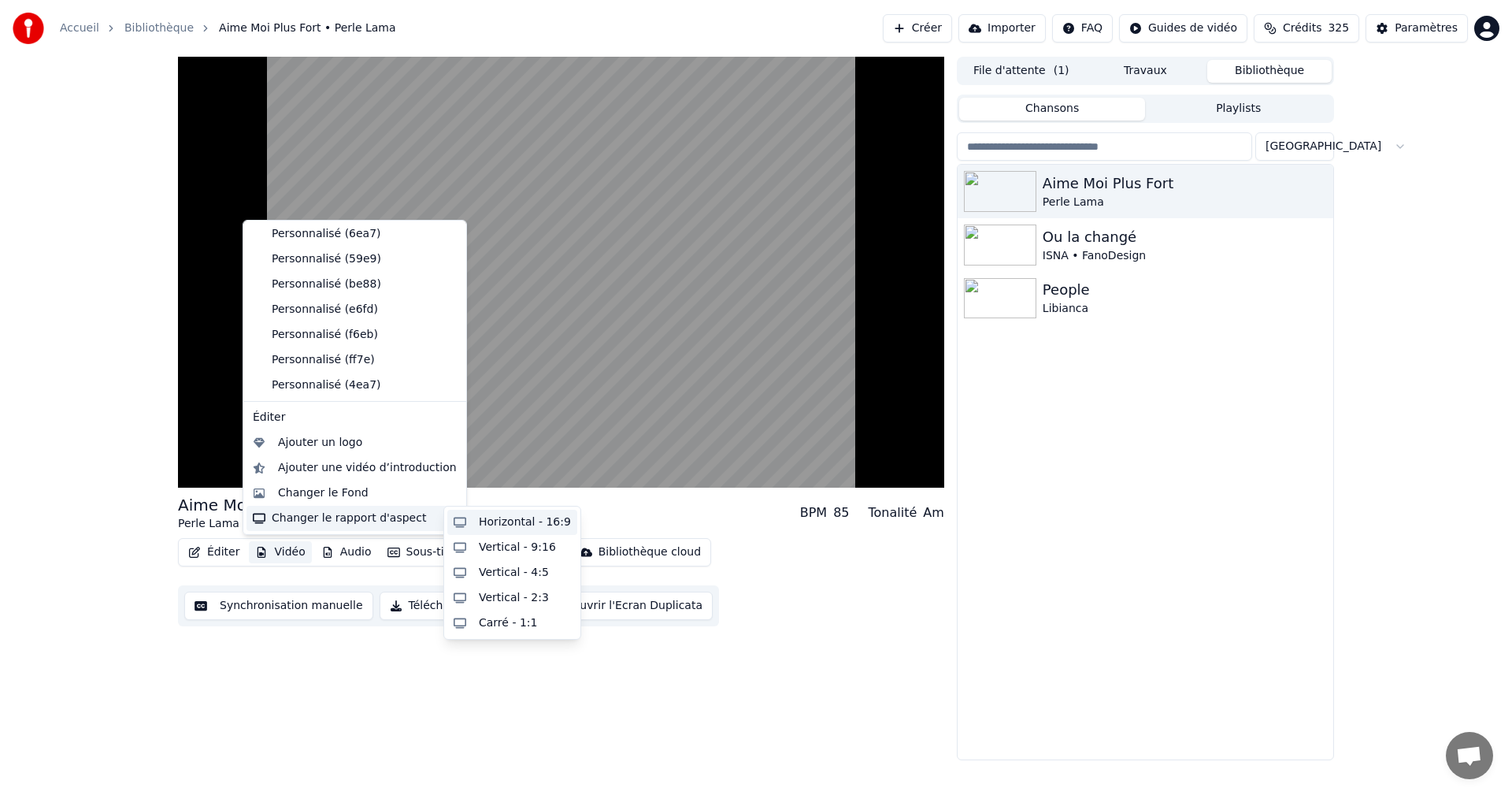
click at [473, 526] on div "Horizontal - 16:9" at bounding box center [512, 522] width 130 height 25
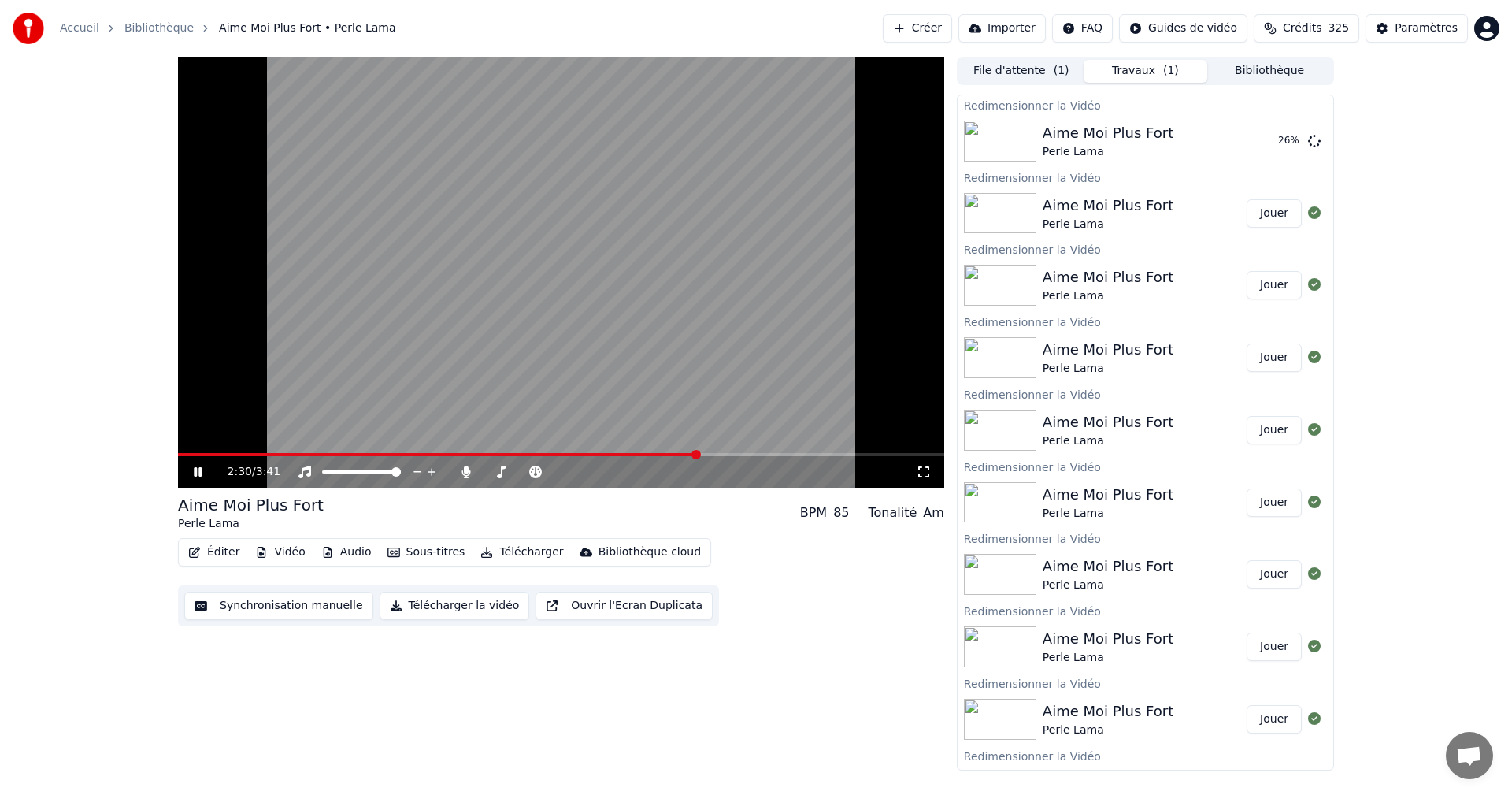
click at [196, 472] on icon at bounding box center [197, 471] width 8 height 10
click at [659, 453] on span at bounding box center [658, 454] width 10 height 10
click at [648, 453] on span at bounding box center [648, 454] width 10 height 10
click at [634, 453] on span at bounding box center [633, 454] width 10 height 10
click at [620, 452] on span at bounding box center [620, 454] width 10 height 10
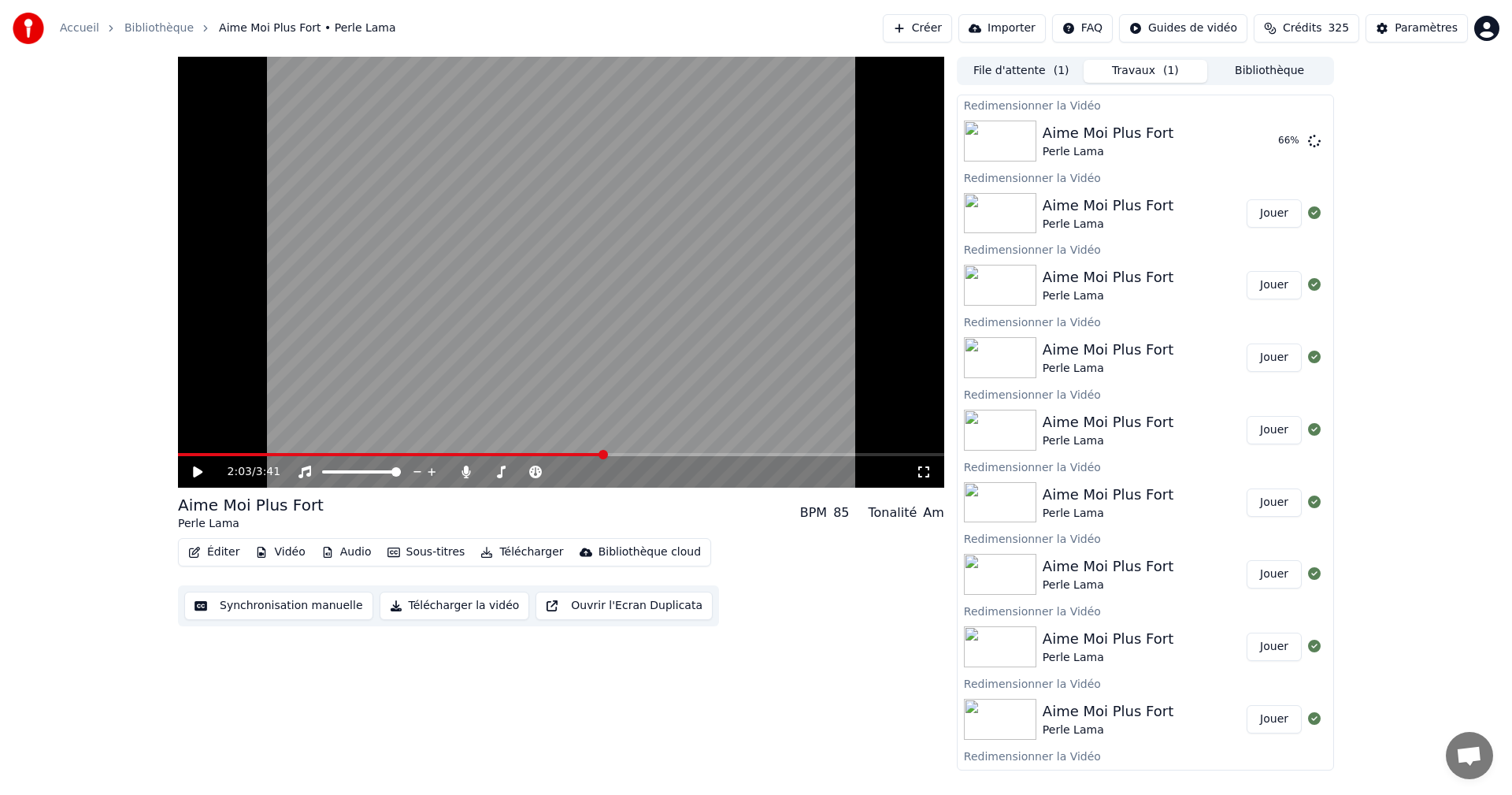
click at [605, 450] on span at bounding box center [603, 454] width 10 height 10
click at [198, 472] on icon at bounding box center [197, 471] width 10 height 11
click at [1256, 144] on button "Jouer" at bounding box center [1274, 141] width 55 height 29
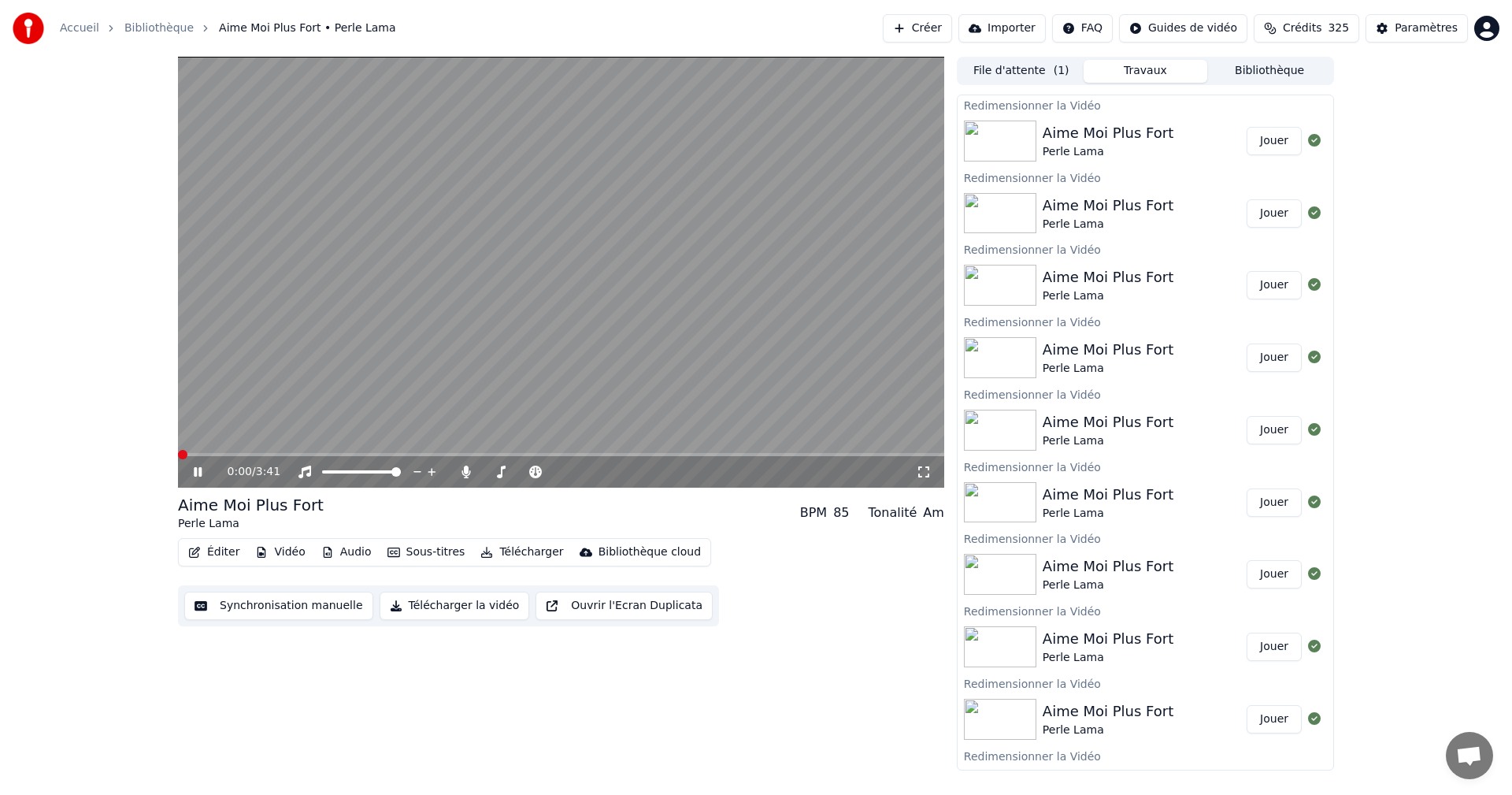
click at [924, 471] on icon at bounding box center [924, 471] width 16 height 13
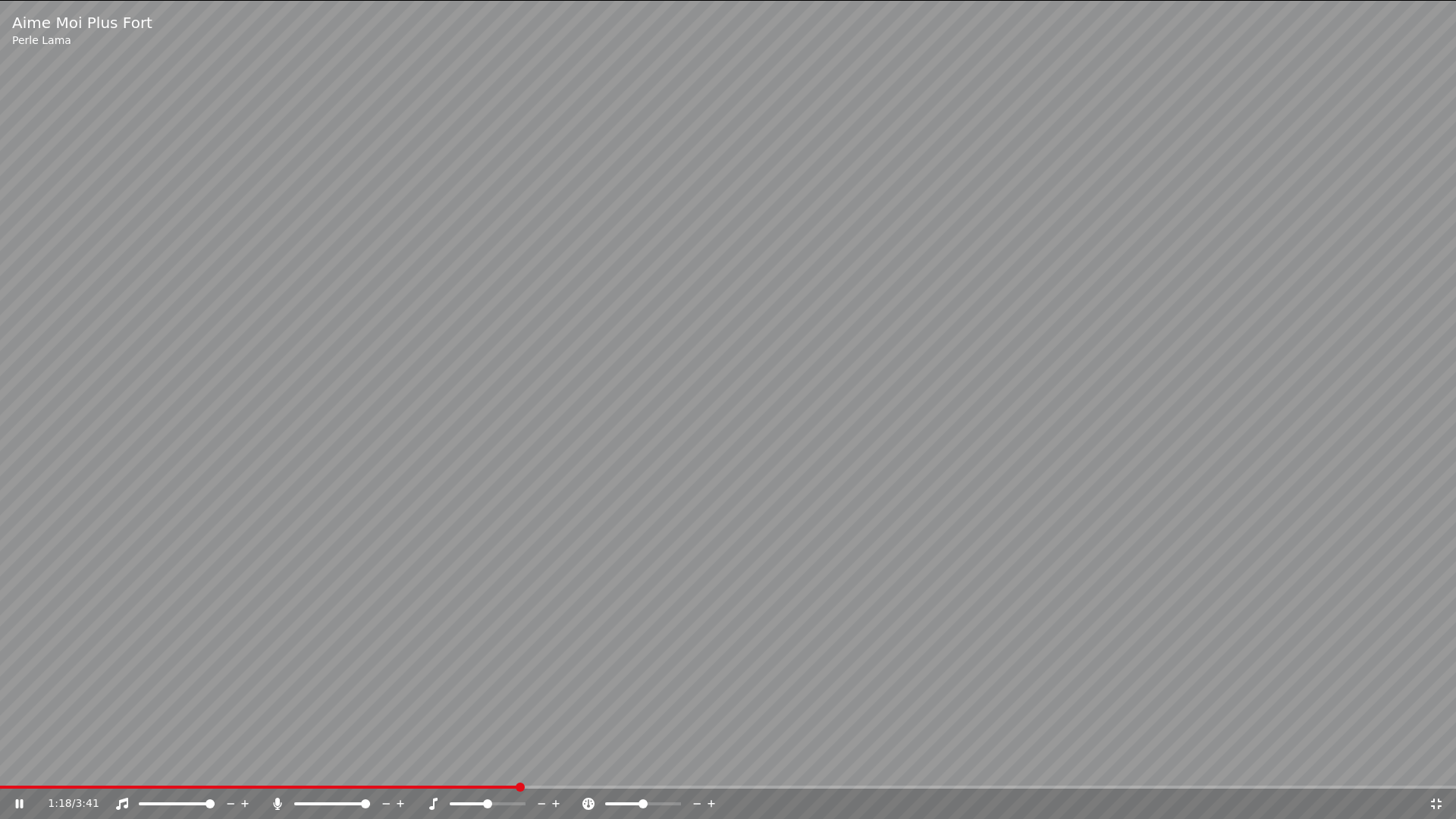
click at [1439, 765] on icon at bounding box center [1436, 804] width 11 height 11
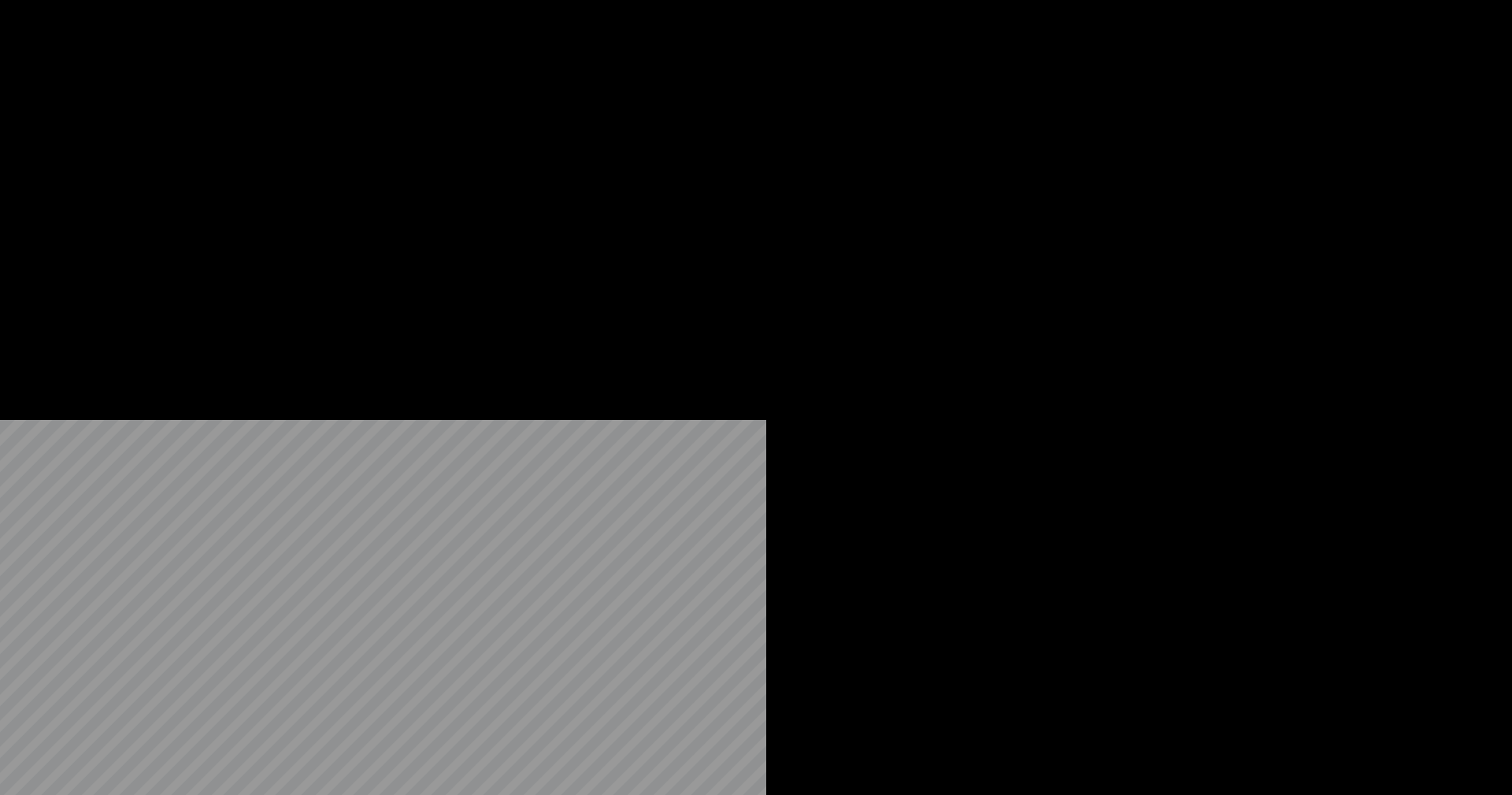
click at [504, 132] on button "Télécharger" at bounding box center [522, 120] width 95 height 22
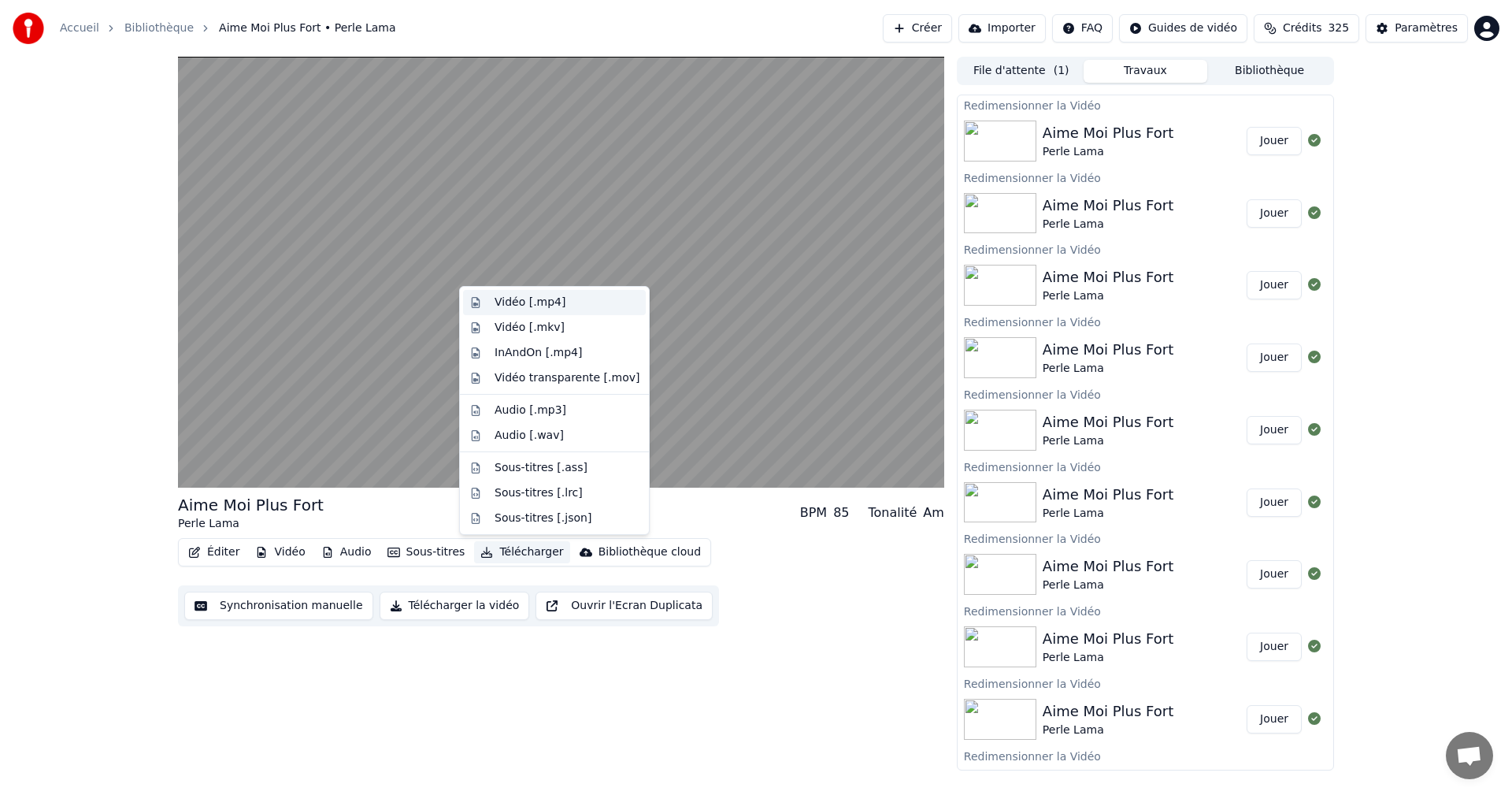
click at [513, 308] on div "Vidéo [.mp4]" at bounding box center [530, 303] width 71 height 16
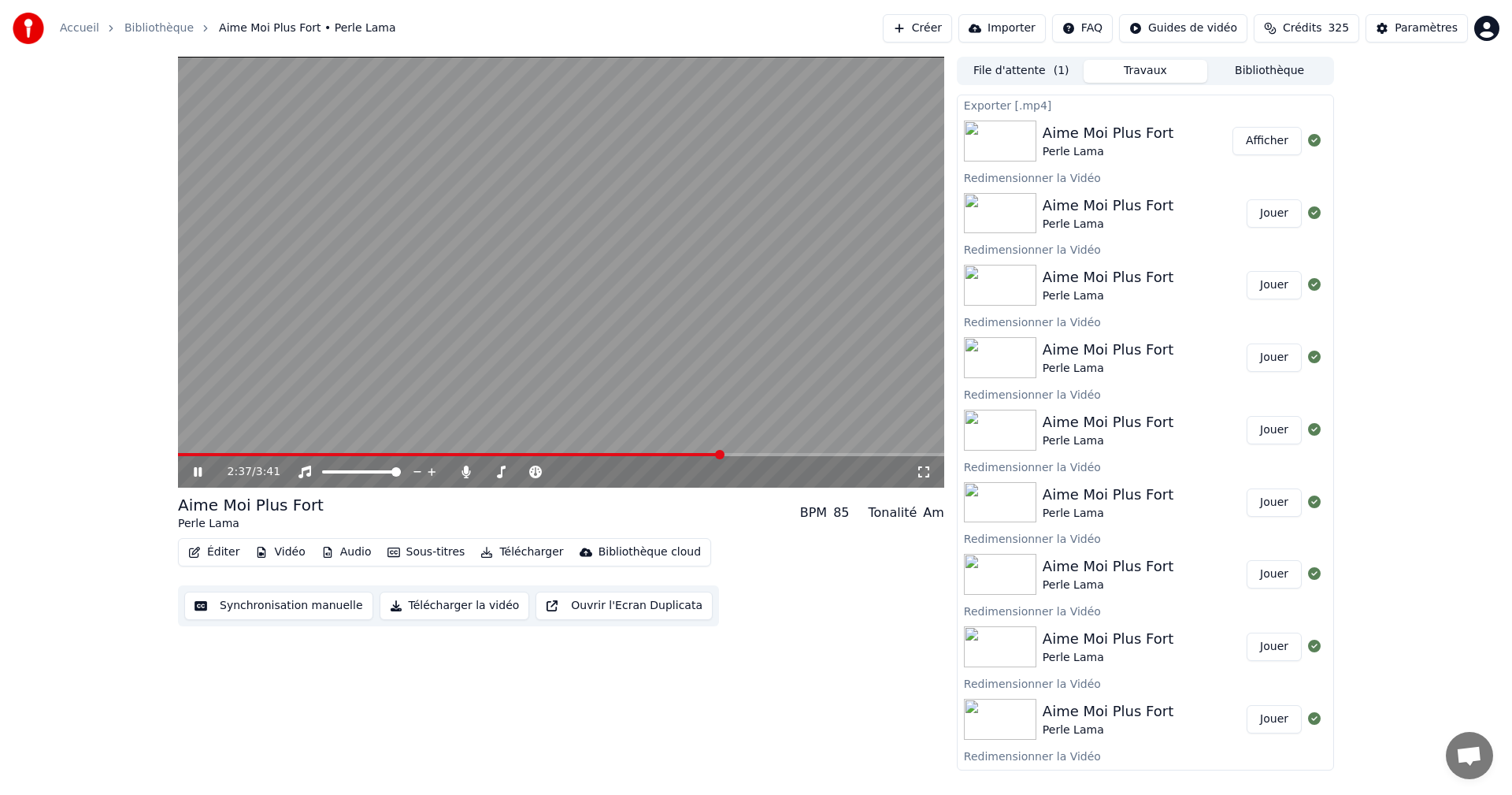
click at [197, 467] on icon at bounding box center [208, 471] width 37 height 13
click at [1241, 145] on button "Afficher" at bounding box center [1267, 141] width 69 height 29
